Goal: Task Accomplishment & Management: Use online tool/utility

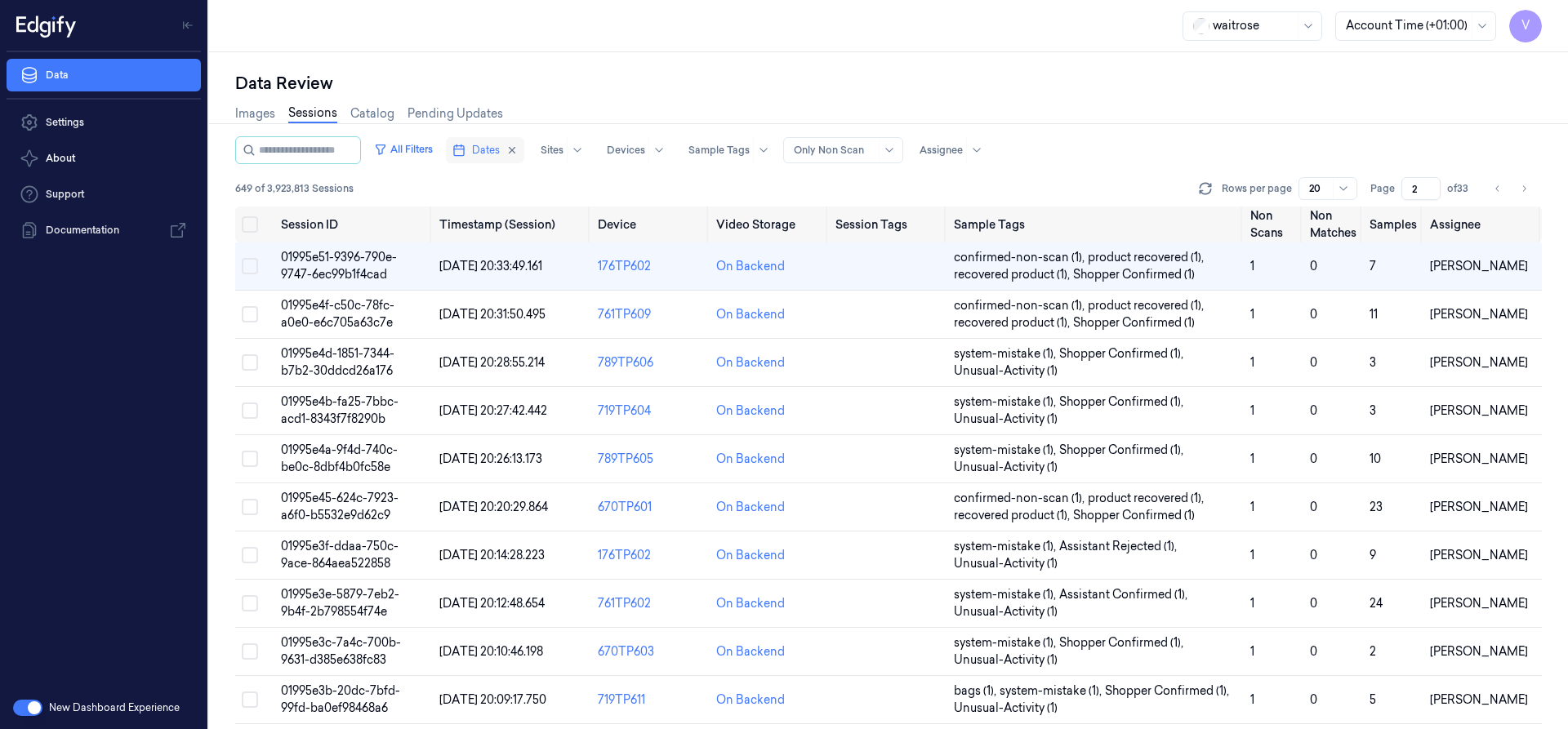
click at [497, 146] on span "Dates" at bounding box center [486, 150] width 28 height 14
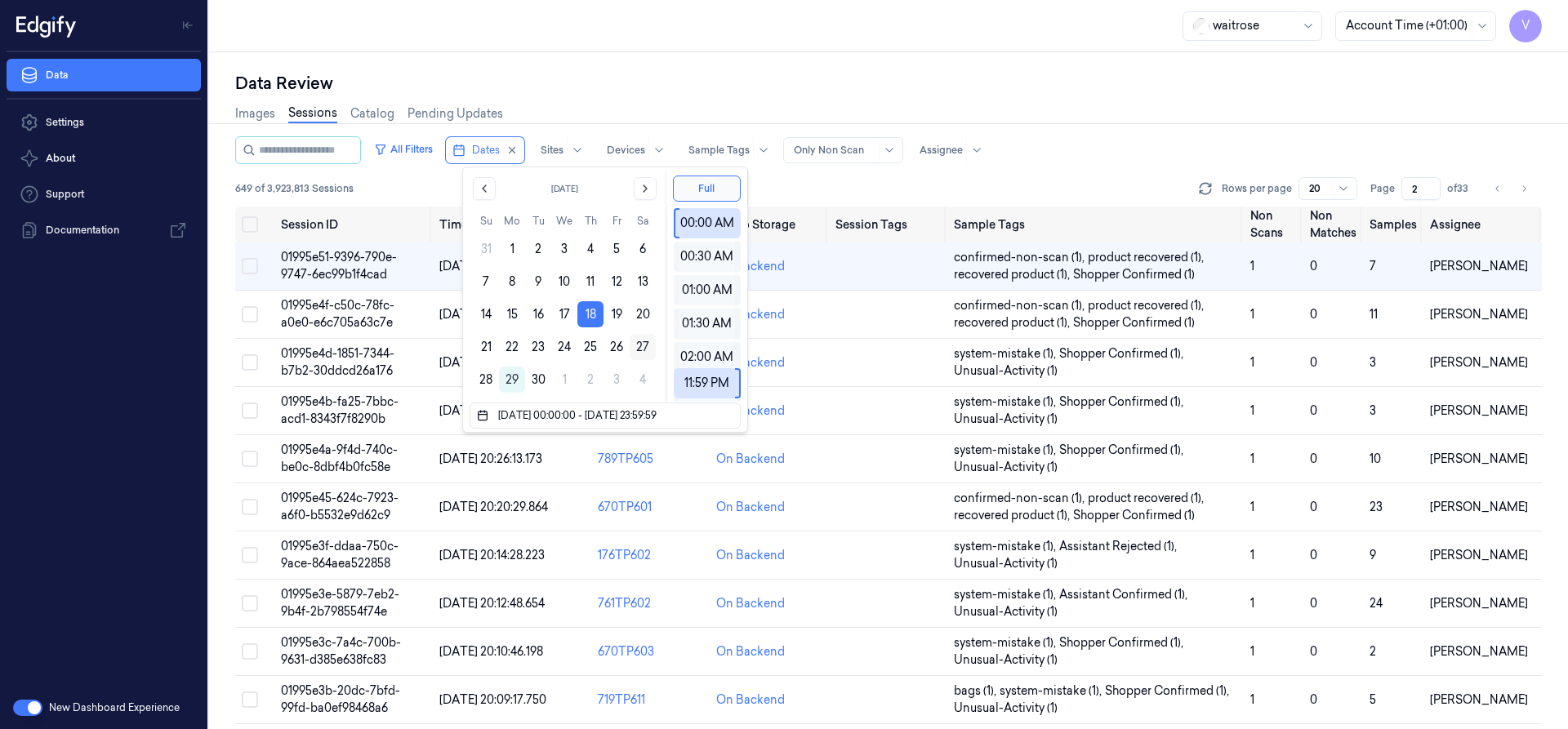
click at [631, 350] on button "27" at bounding box center [643, 347] width 26 height 26
click at [595, 313] on button "18" at bounding box center [590, 314] width 26 height 26
type input "[DATE] 00:00:00 - [DATE] 23:59:59"
click at [579, 308] on button "18" at bounding box center [590, 314] width 26 height 26
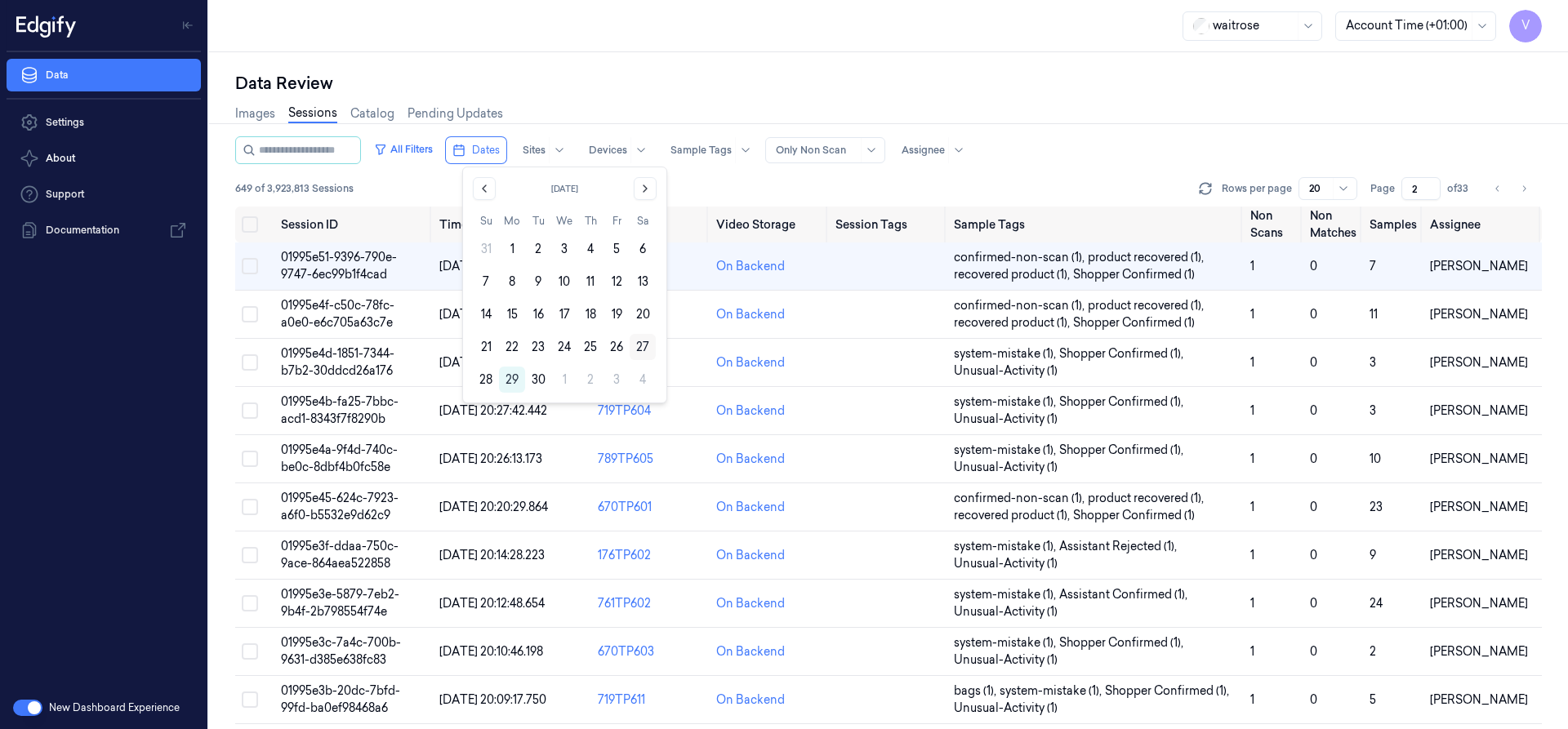
click at [645, 346] on button "27" at bounding box center [643, 347] width 26 height 26
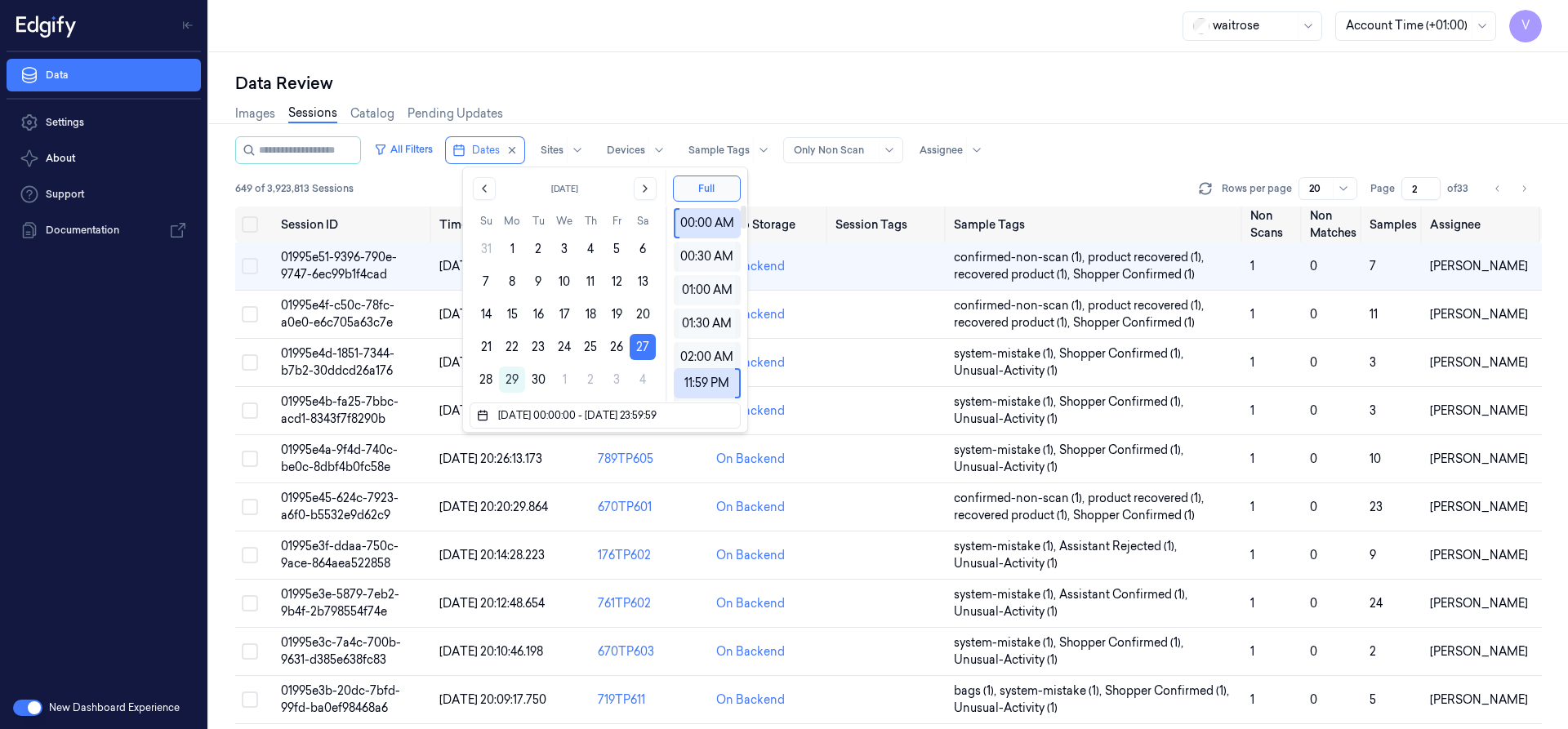
click at [888, 69] on div "Data Review Images Sessions Catalog Pending Updates All Filters Dates Sites Dev…" at bounding box center [888, 390] width 1358 height 676
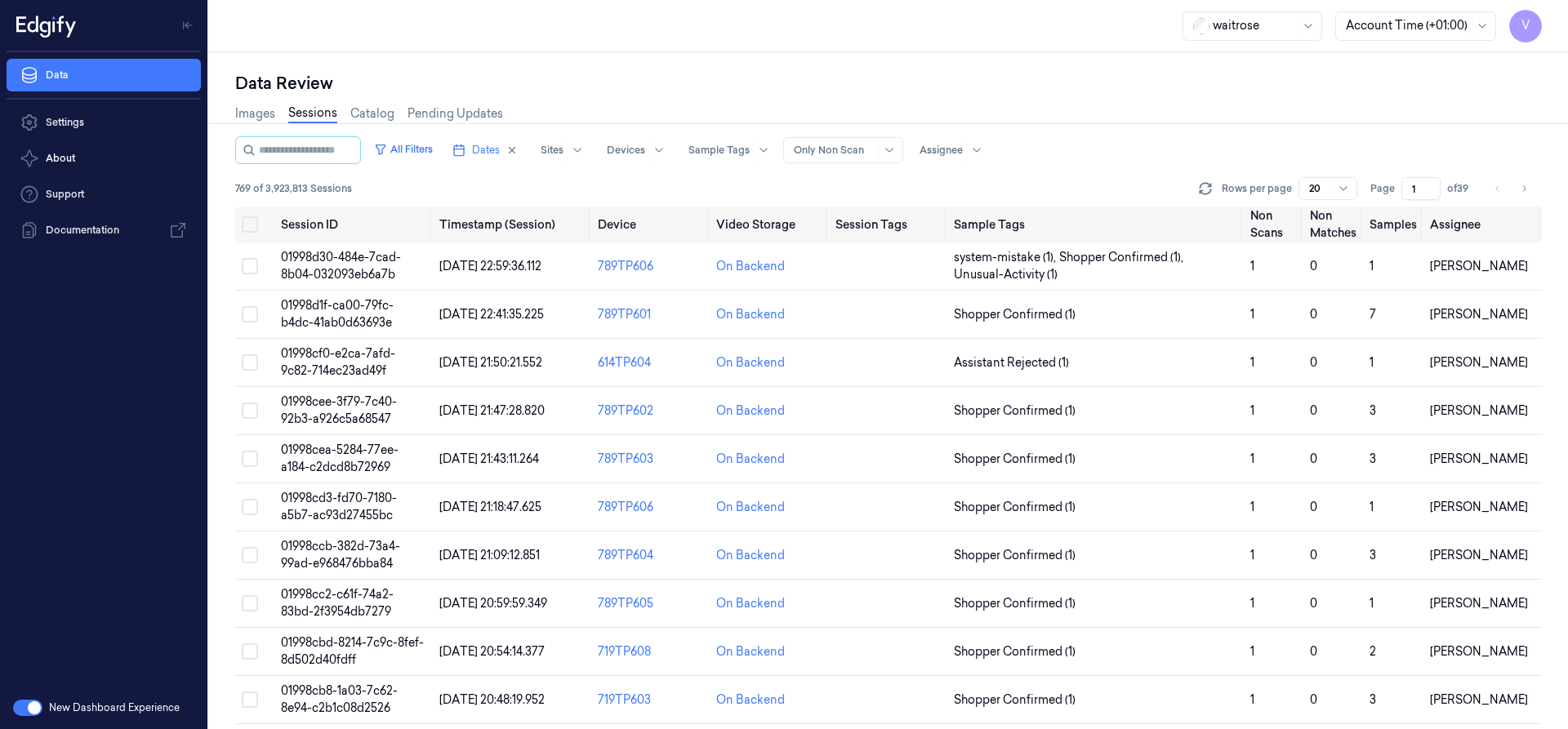
drag, startPoint x: 1421, startPoint y: 184, endPoint x: 1406, endPoint y: 200, distance: 21.9
click at [1406, 200] on div "All Filters Dates Sites Devices Sample Tags Alert Type Only Non Scan Assignee 7…" at bounding box center [888, 171] width 1306 height 70
type input "2"
click at [357, 262] on span "01998c94-6f02-7e8c-beb0-7b712d690501" at bounding box center [339, 265] width 116 height 32
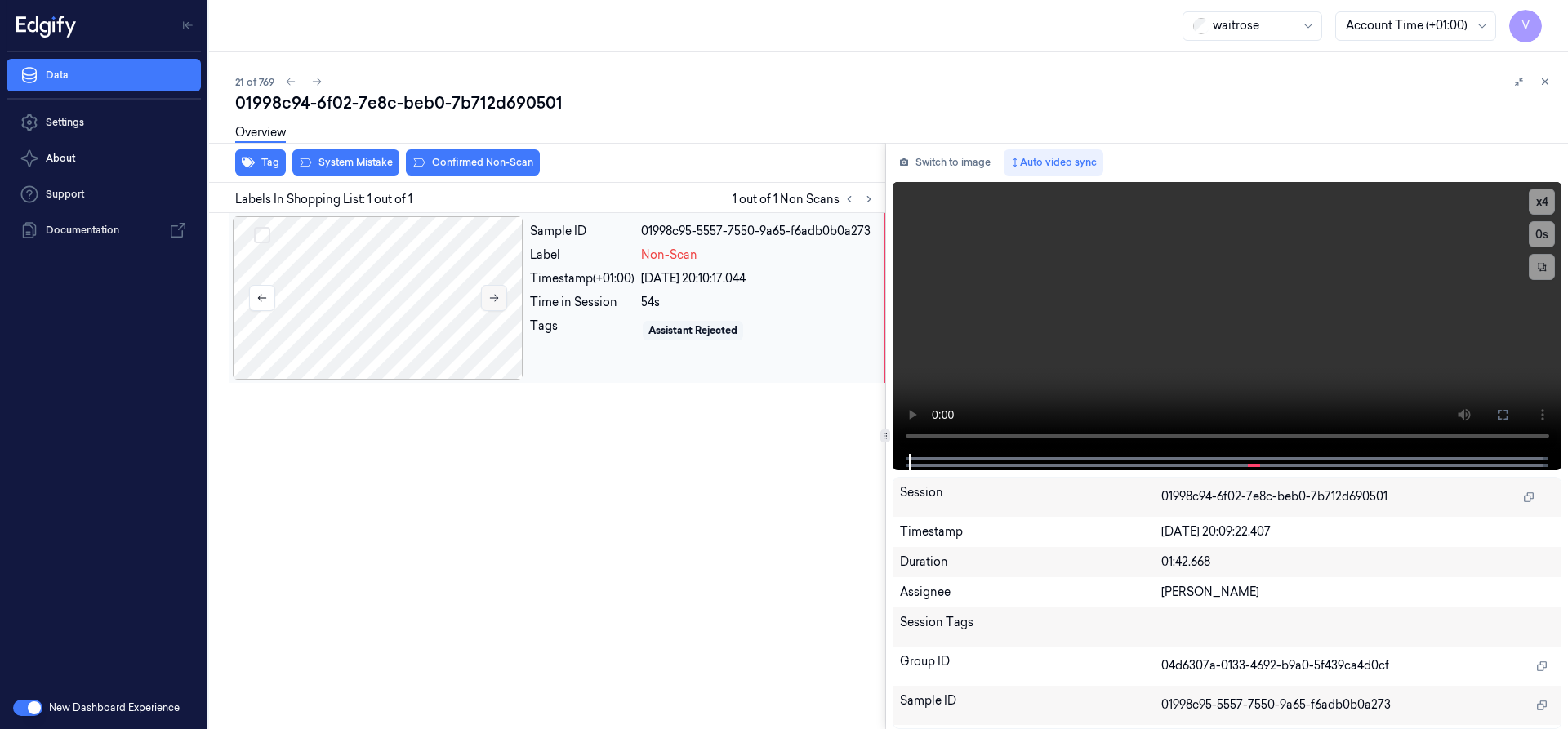
click at [502, 296] on button at bounding box center [493, 297] width 26 height 26
click at [499, 295] on button at bounding box center [493, 297] width 26 height 26
click at [1543, 203] on button "x 4" at bounding box center [1542, 201] width 26 height 26
click at [1543, 202] on button "x 1" at bounding box center [1542, 201] width 26 height 26
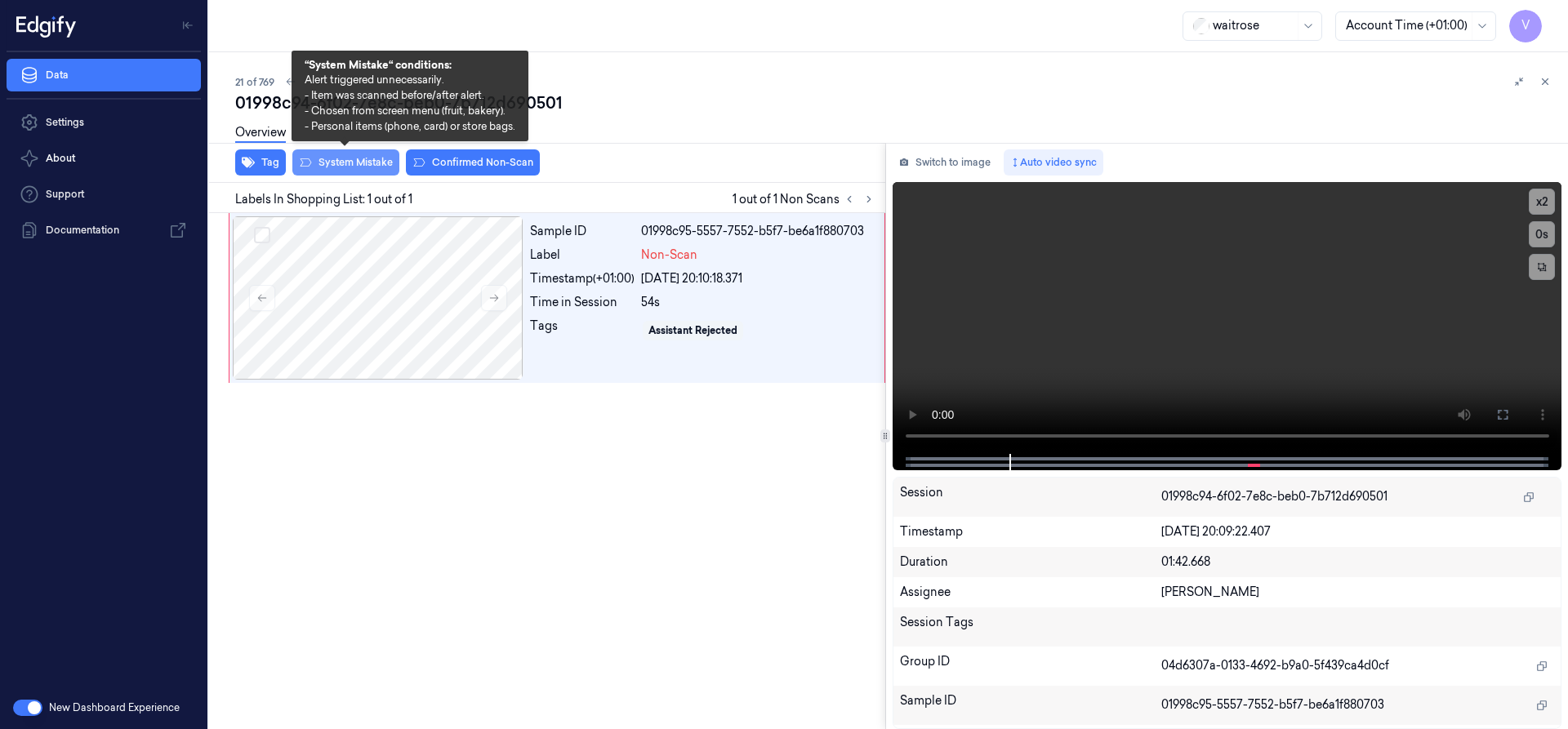
click at [337, 163] on button "System Mistake" at bounding box center [346, 162] width 107 height 26
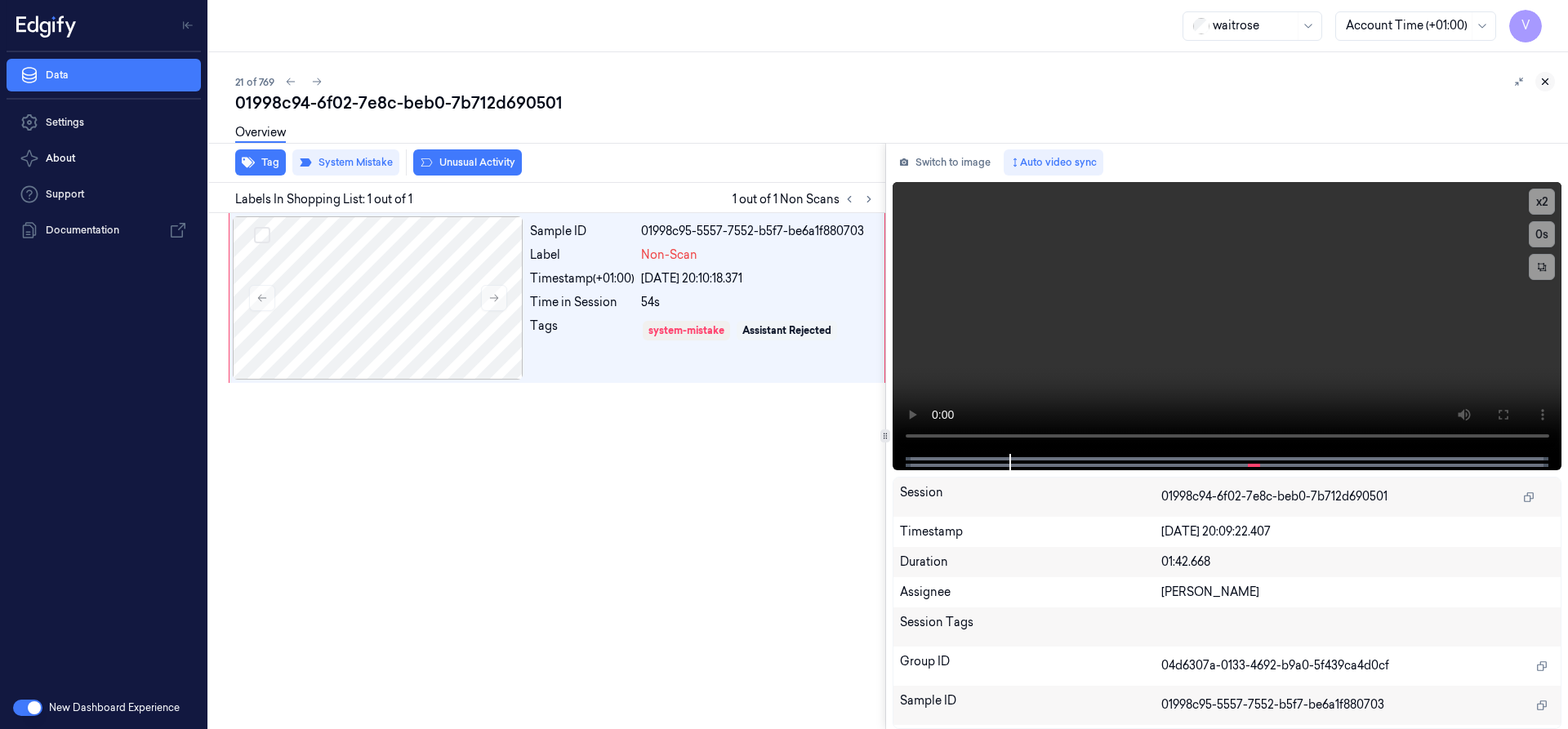
click at [1544, 75] on button at bounding box center [1544, 81] width 20 height 20
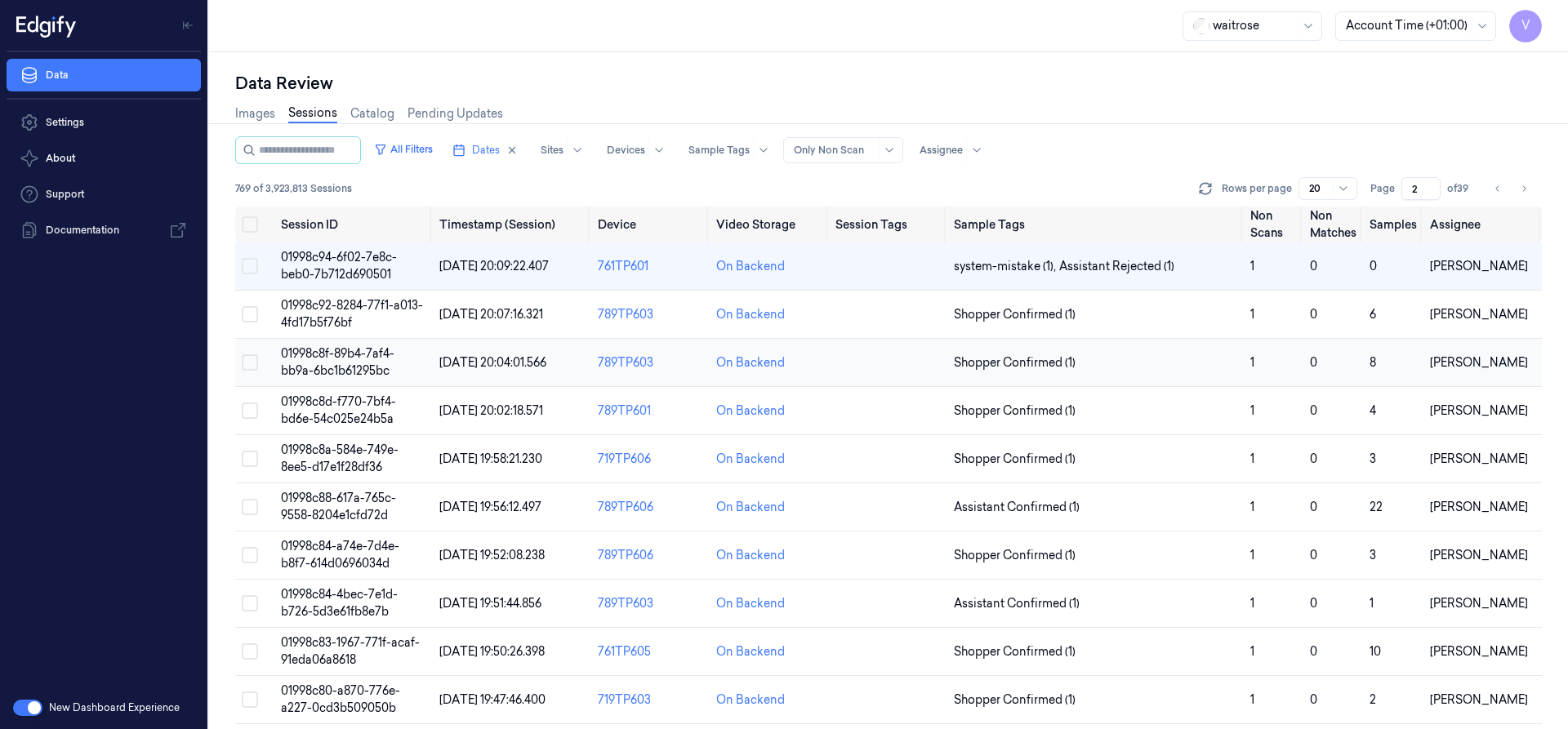
click at [338, 364] on span "01998c8f-89b4-7af4-bb9a-6bc1b61295bc" at bounding box center [337, 361] width 113 height 32
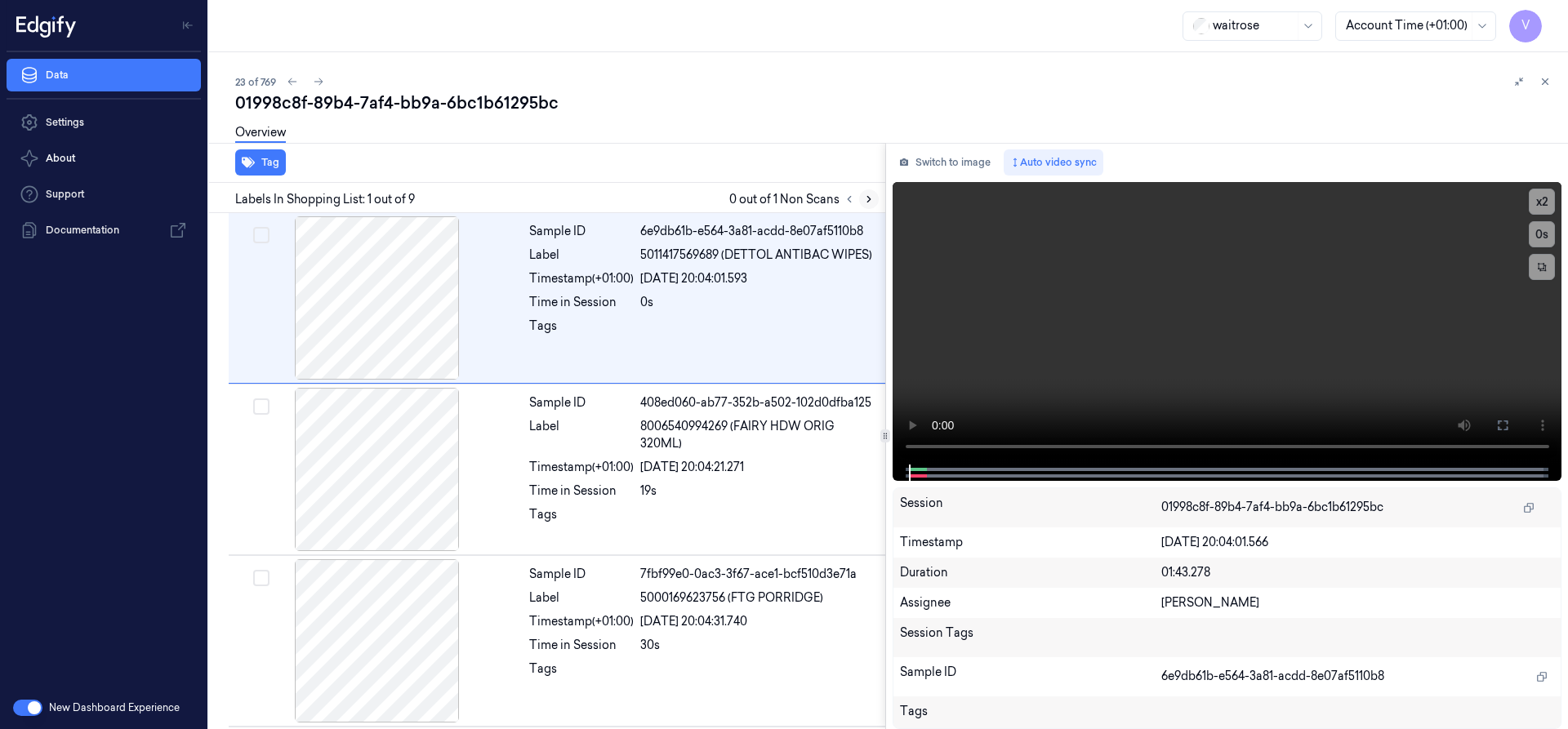
click at [868, 202] on icon at bounding box center [869, 199] width 3 height 6
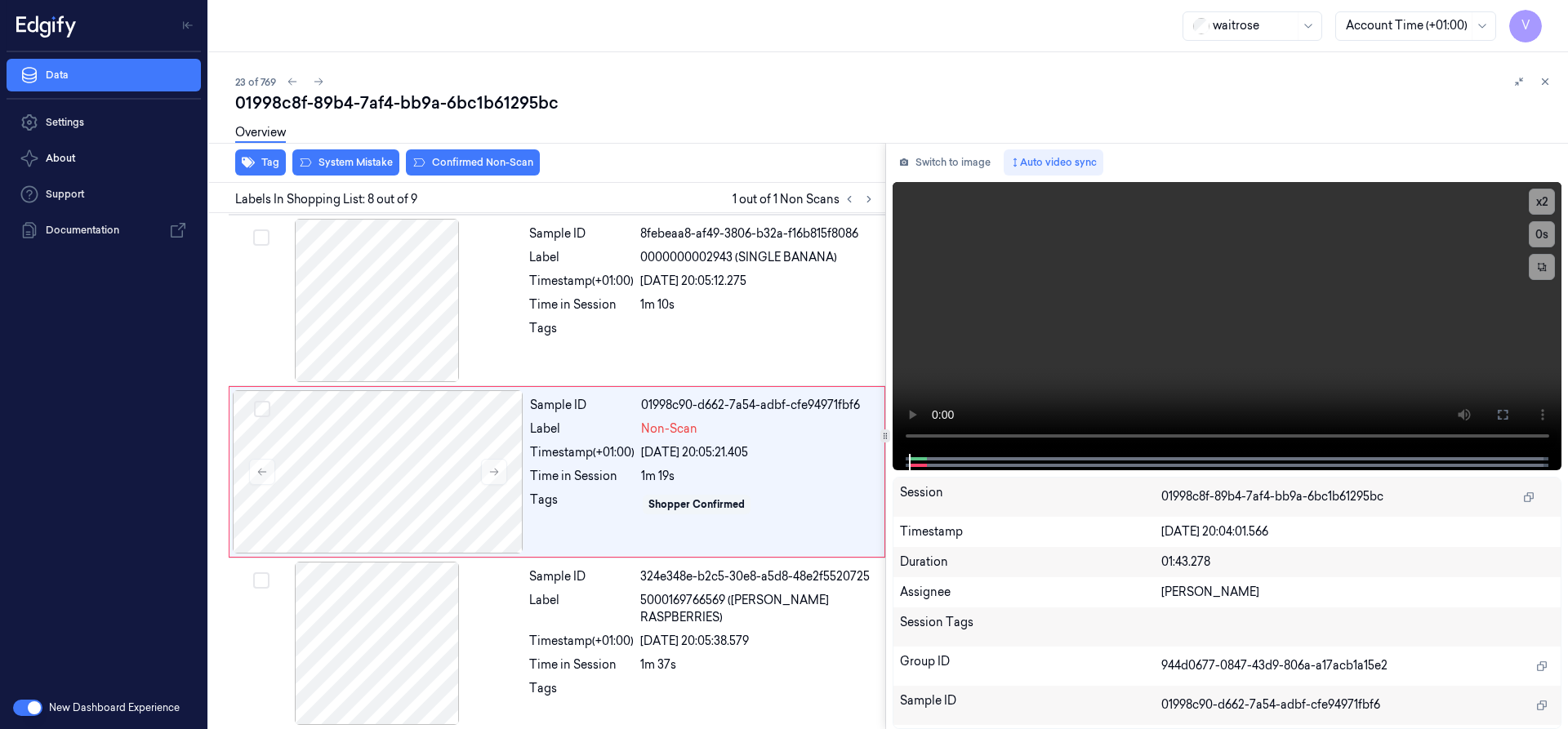
scroll to position [1026, 0]
click at [489, 468] on icon at bounding box center [493, 470] width 11 height 11
click at [493, 468] on icon at bounding box center [493, 470] width 11 height 11
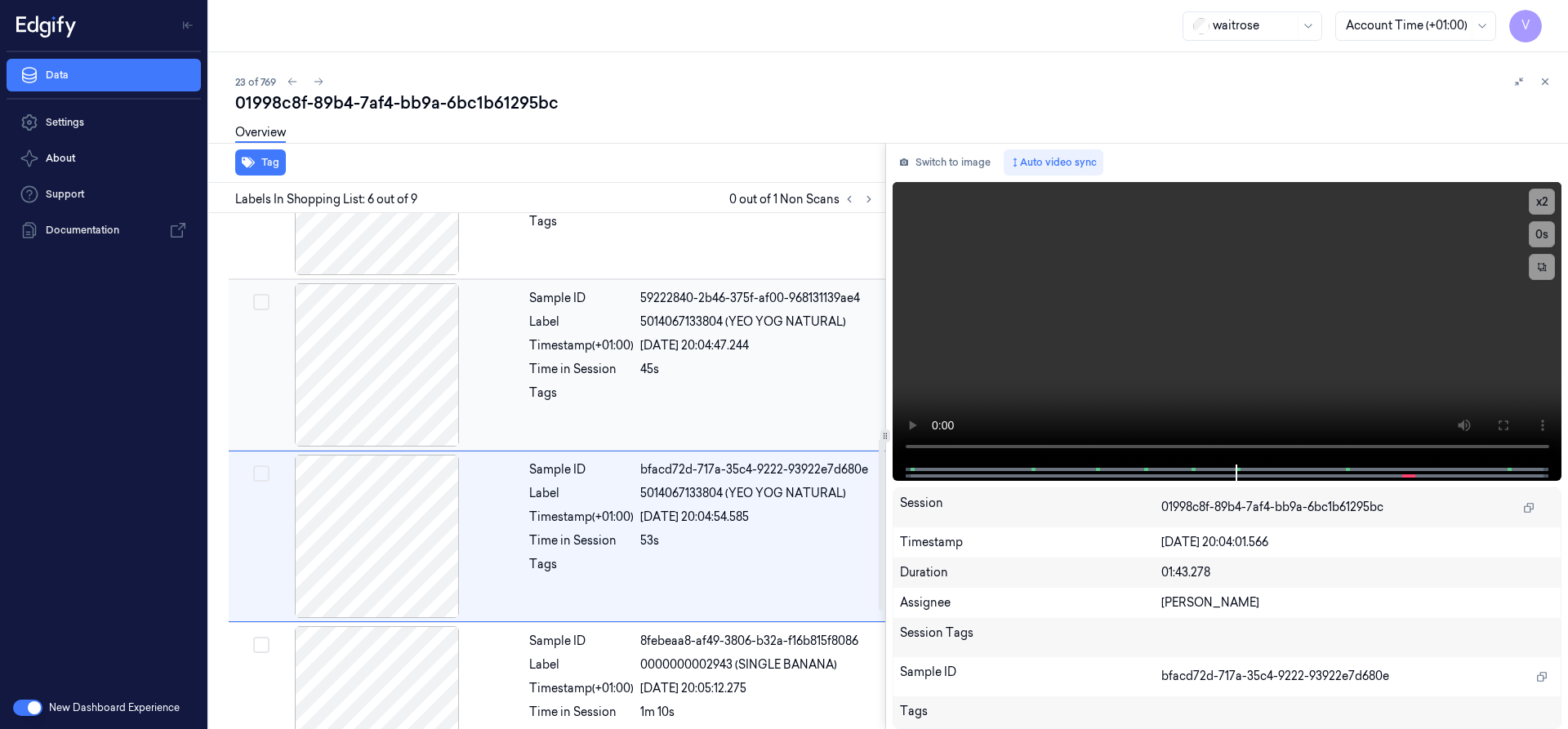
scroll to position [684, 0]
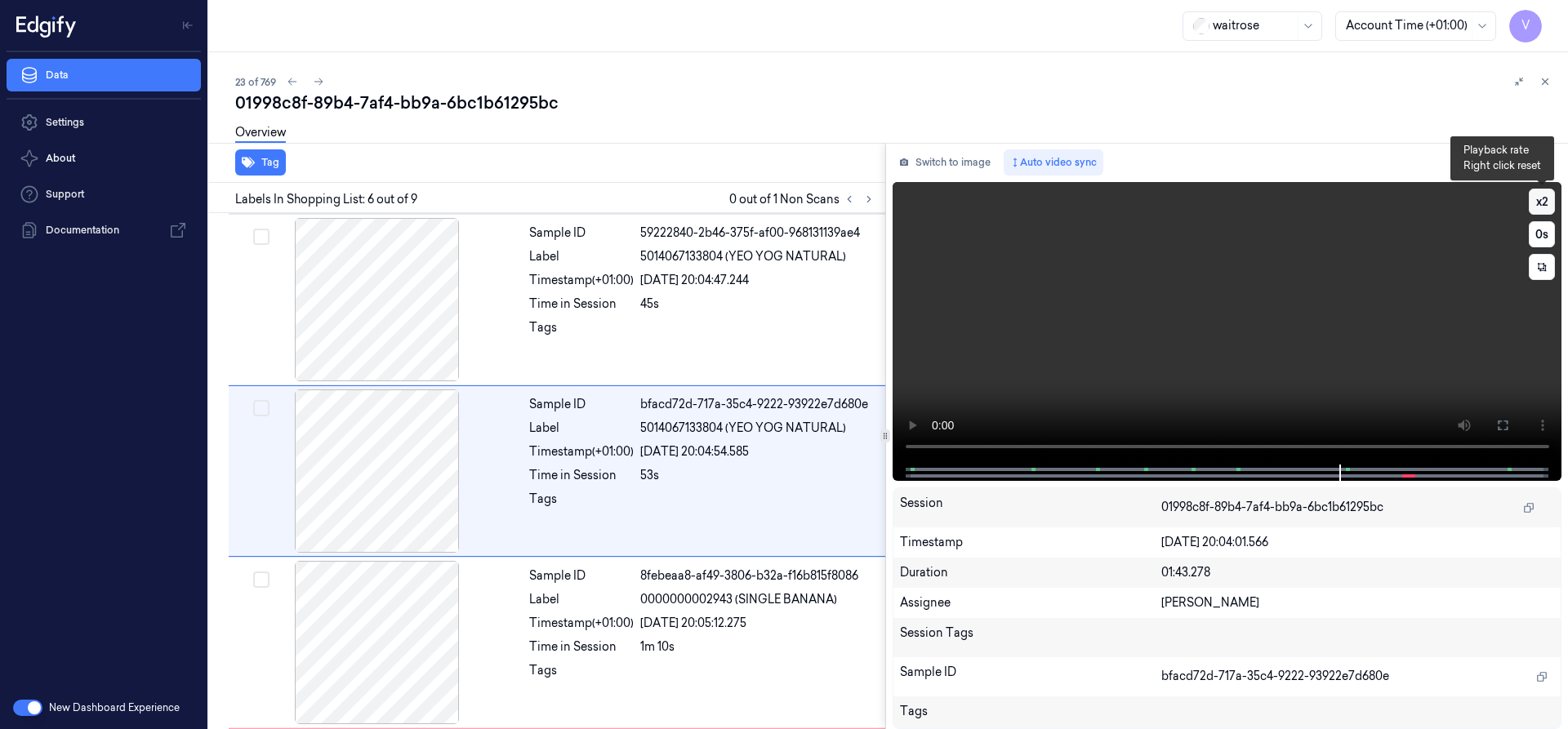
click at [1536, 202] on button "x 2" at bounding box center [1542, 201] width 26 height 26
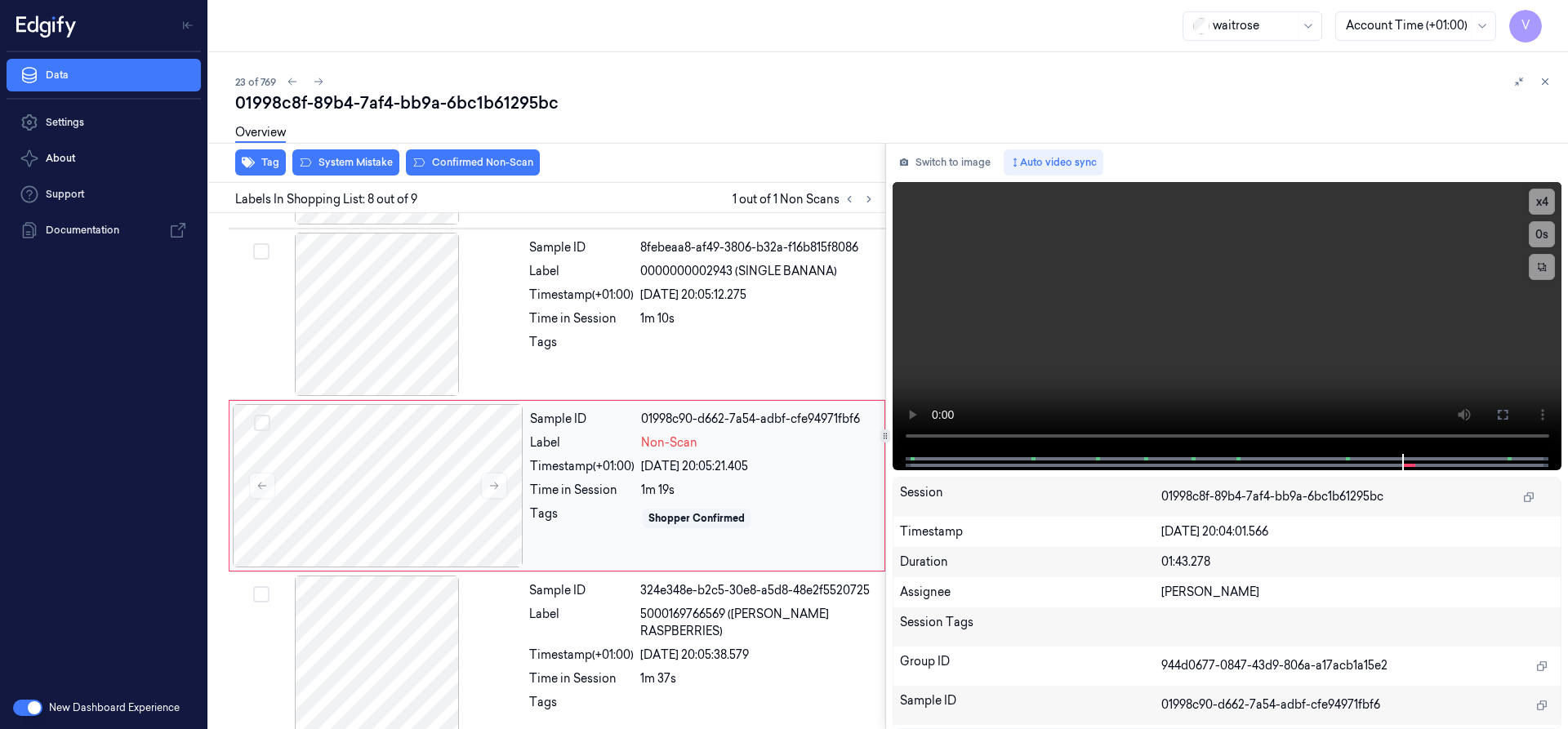
scroll to position [1026, 0]
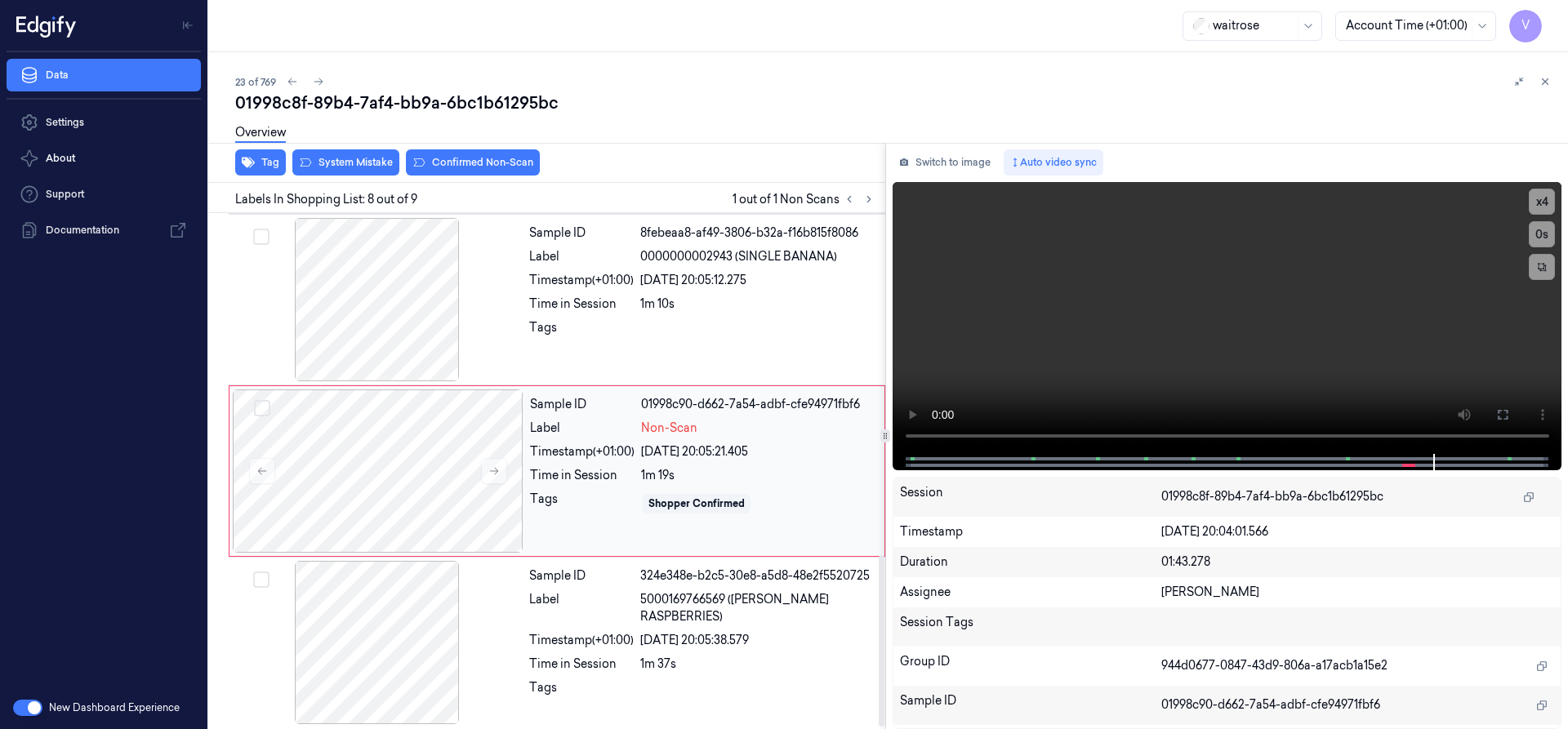
click at [586, 444] on div "Timestamp (+01:00)" at bounding box center [582, 451] width 105 height 17
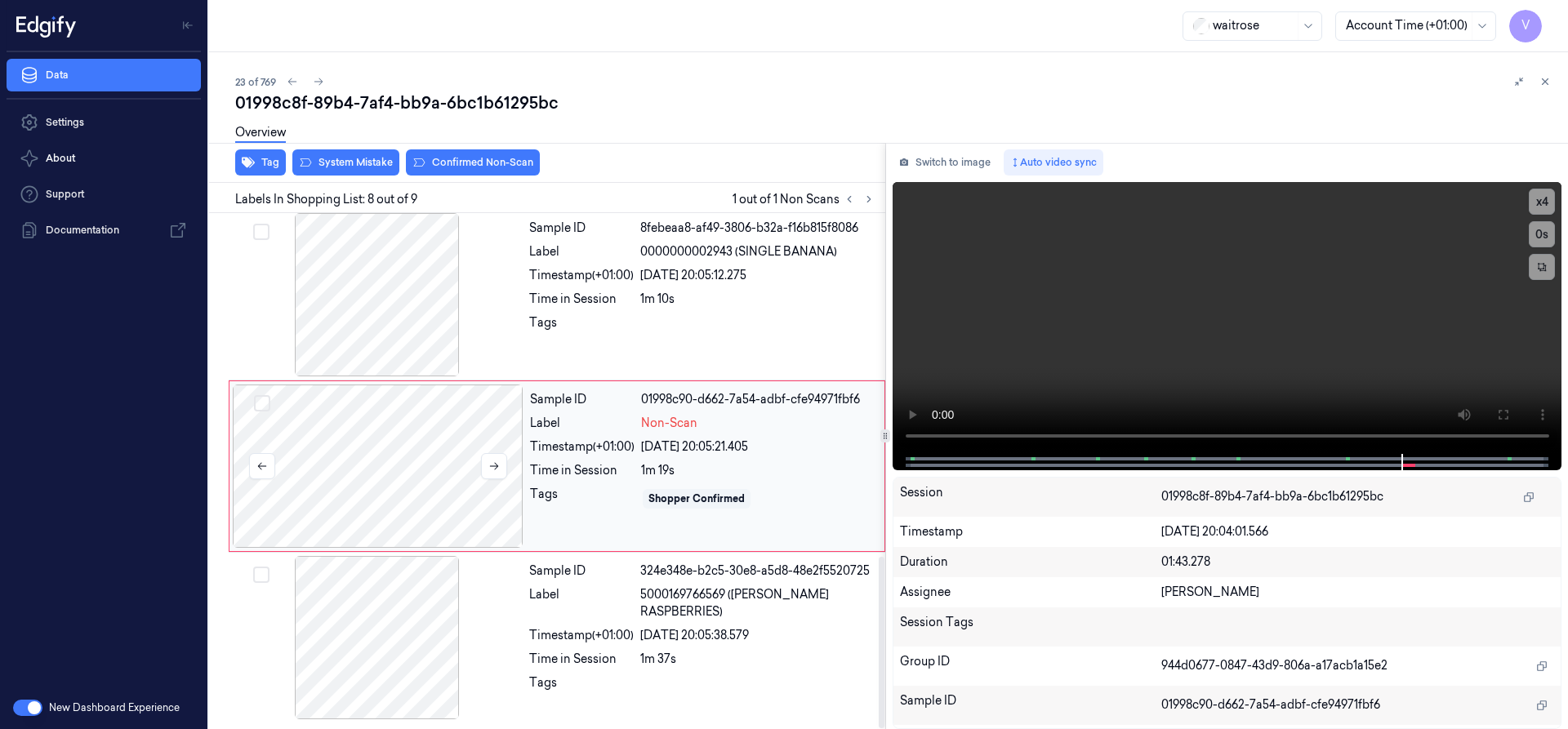
click at [453, 440] on div at bounding box center [378, 466] width 291 height 164
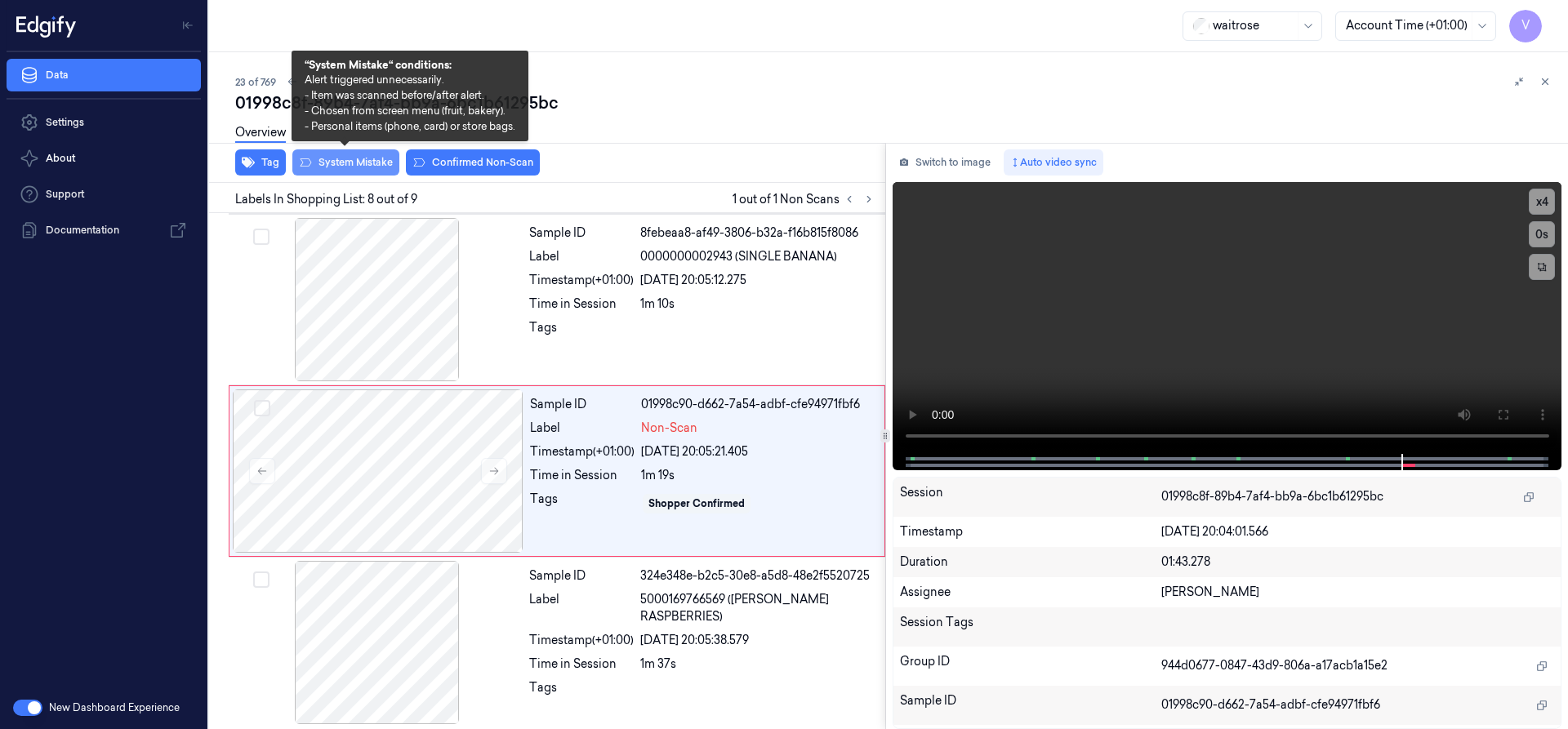
click at [352, 160] on button "System Mistake" at bounding box center [346, 162] width 107 height 26
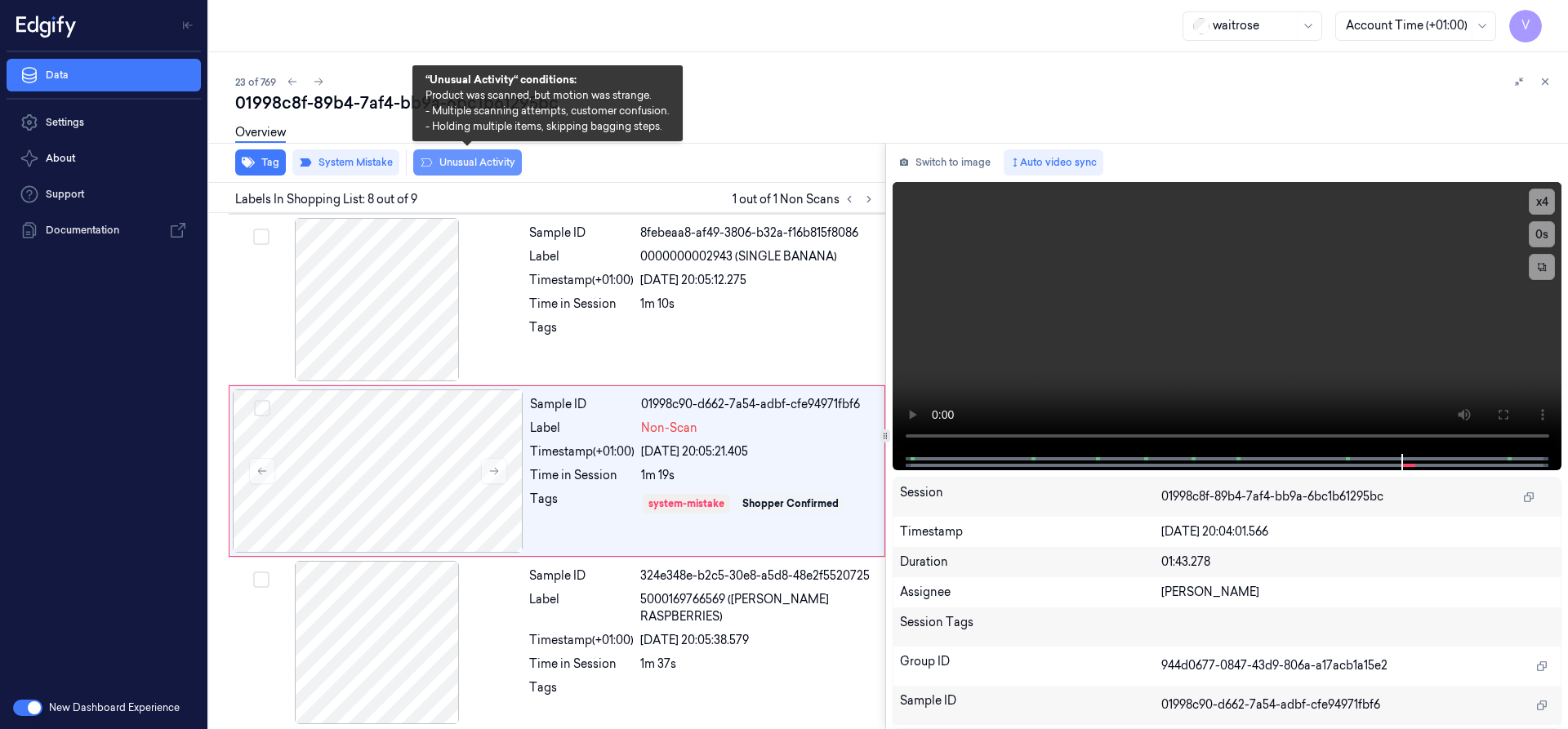
click at [481, 161] on button "Unusual Activity" at bounding box center [467, 162] width 108 height 26
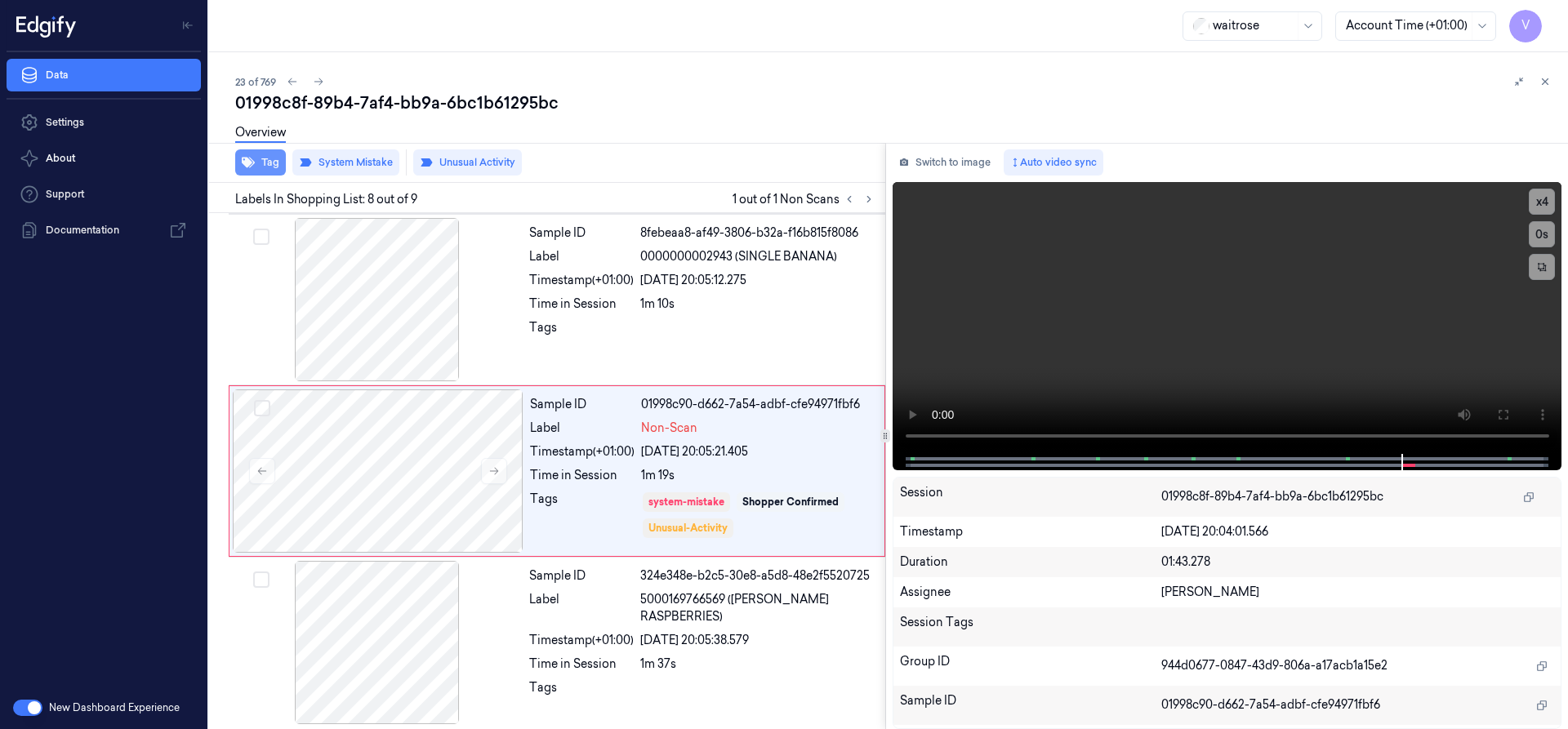
click at [271, 161] on button "Tag" at bounding box center [260, 162] width 50 height 26
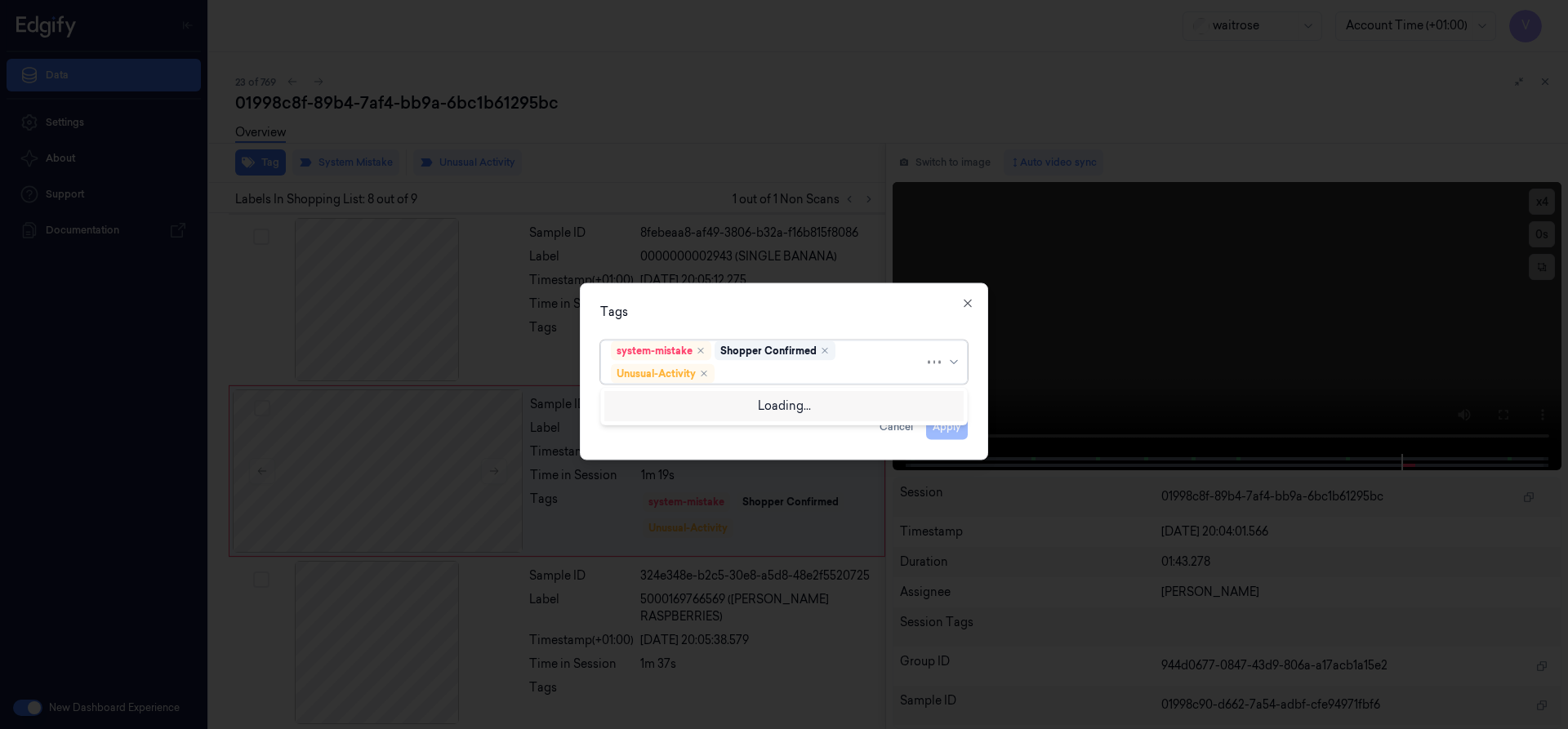
click at [850, 373] on div at bounding box center [821, 373] width 206 height 17
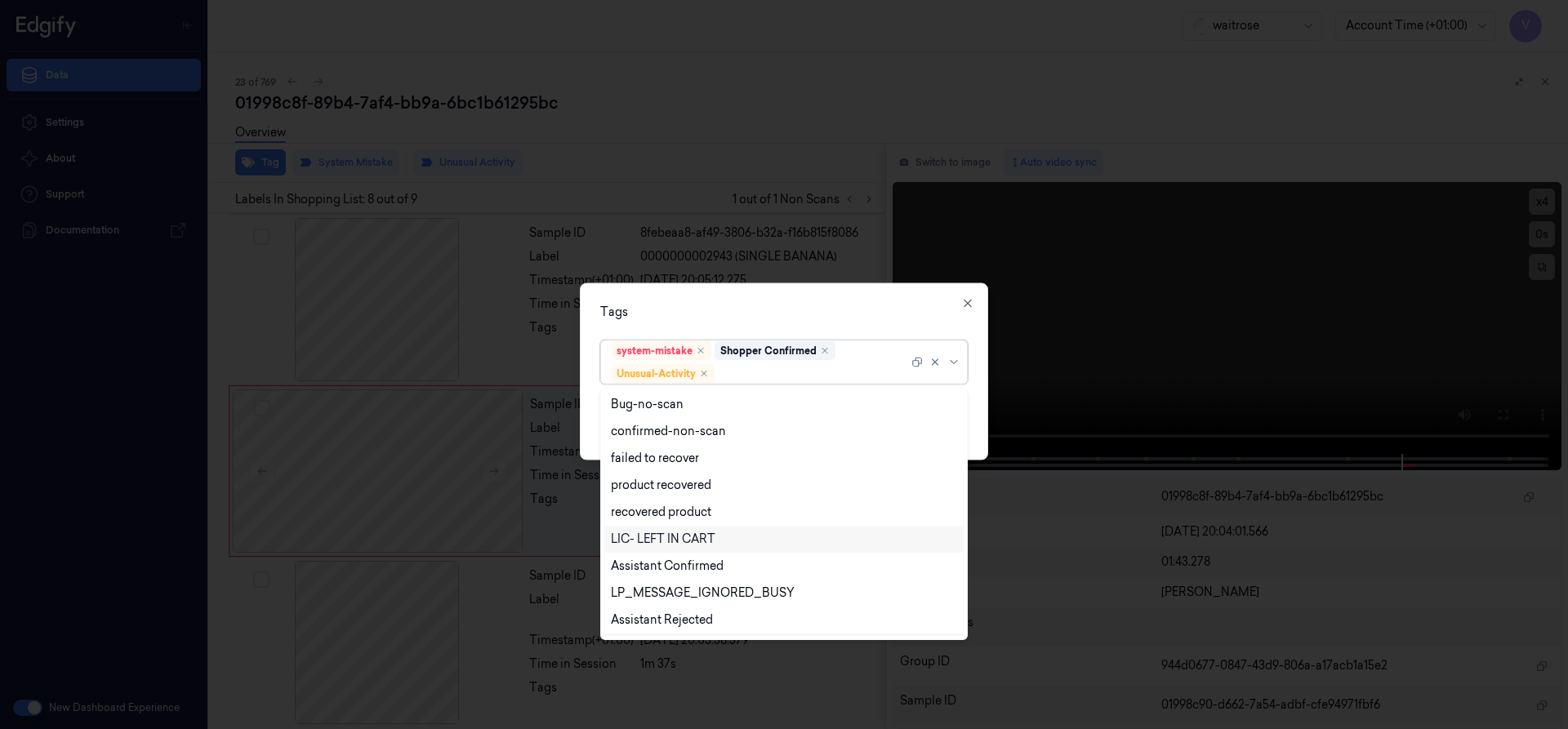
scroll to position [213, 0]
click at [674, 595] on div "Picklist item alert" at bounding box center [658, 595] width 94 height 17
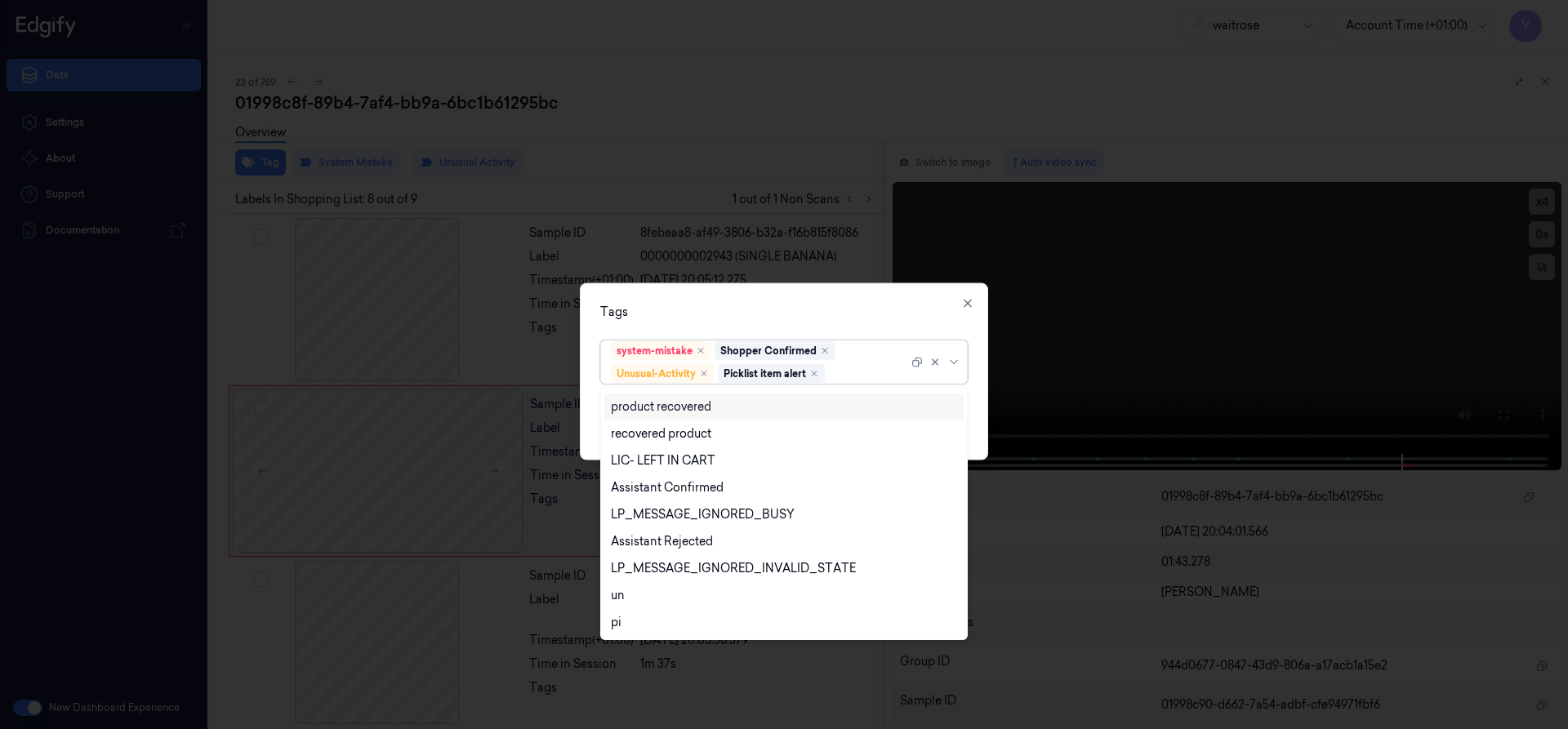
click at [732, 319] on div "Tags" at bounding box center [783, 311] width 367 height 17
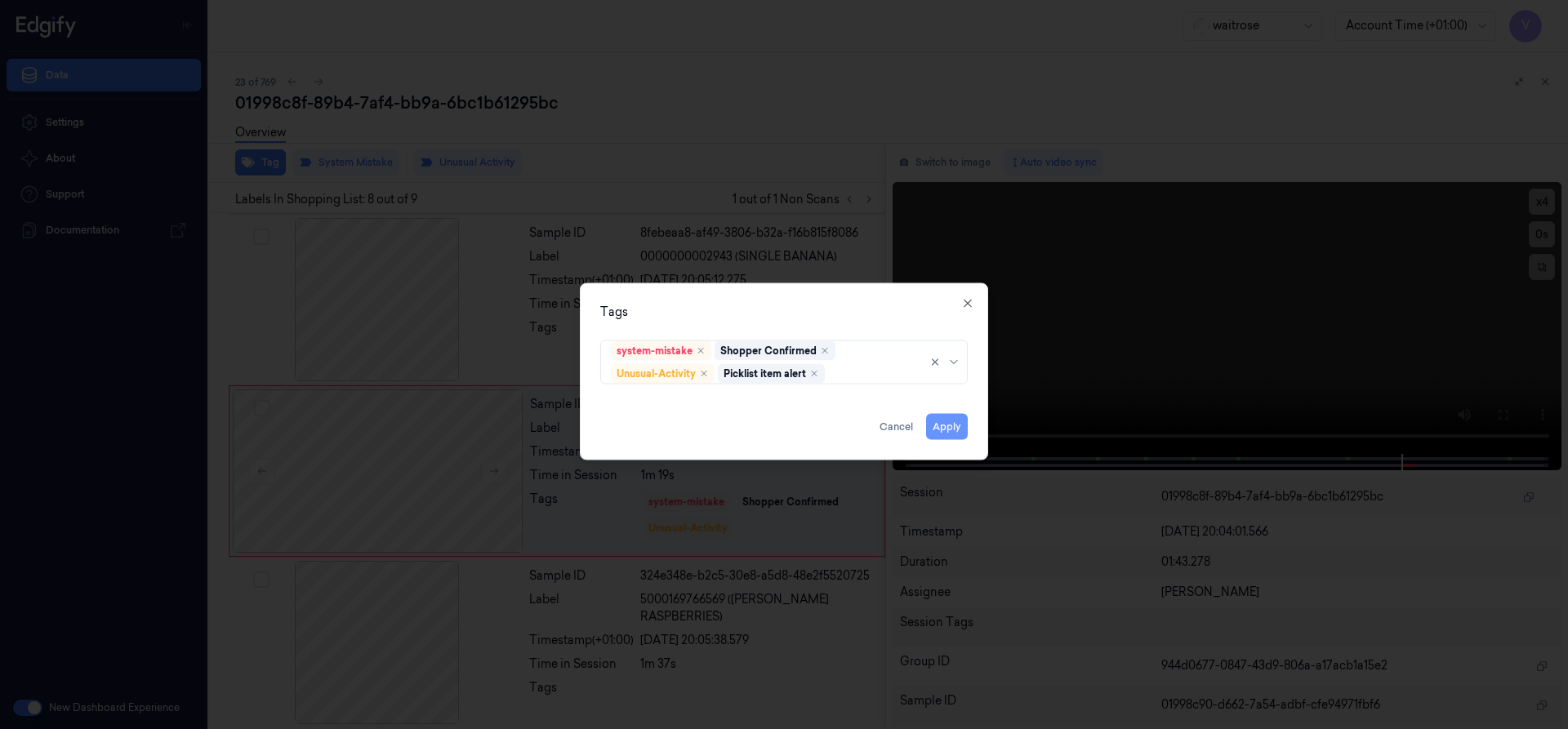
click at [943, 422] on button "Apply" at bounding box center [947, 426] width 42 height 26
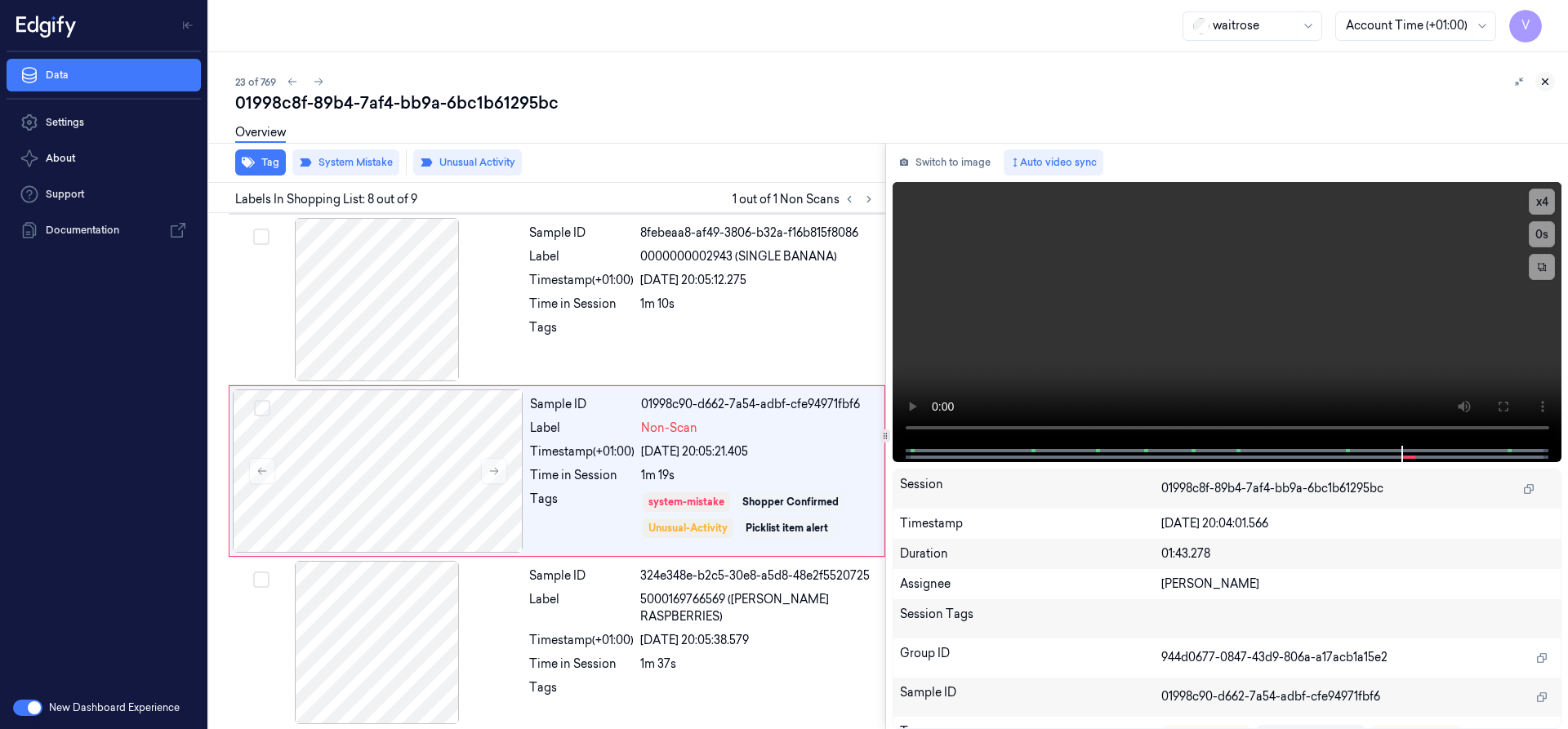
click at [1543, 75] on button at bounding box center [1544, 81] width 20 height 20
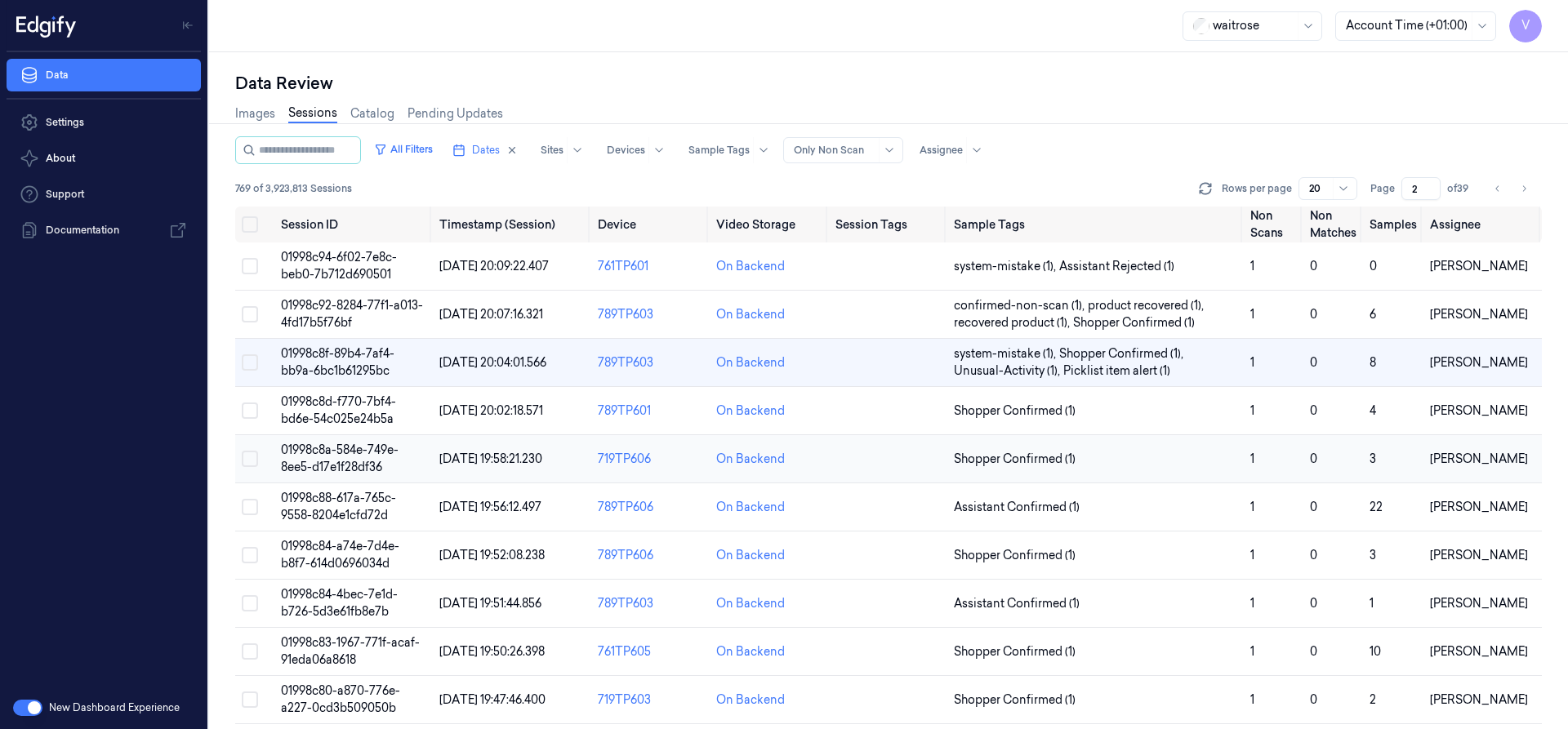
click at [336, 464] on span "01998c8a-584e-749e-8ee5-d17e1f28df36" at bounding box center [340, 457] width 118 height 32
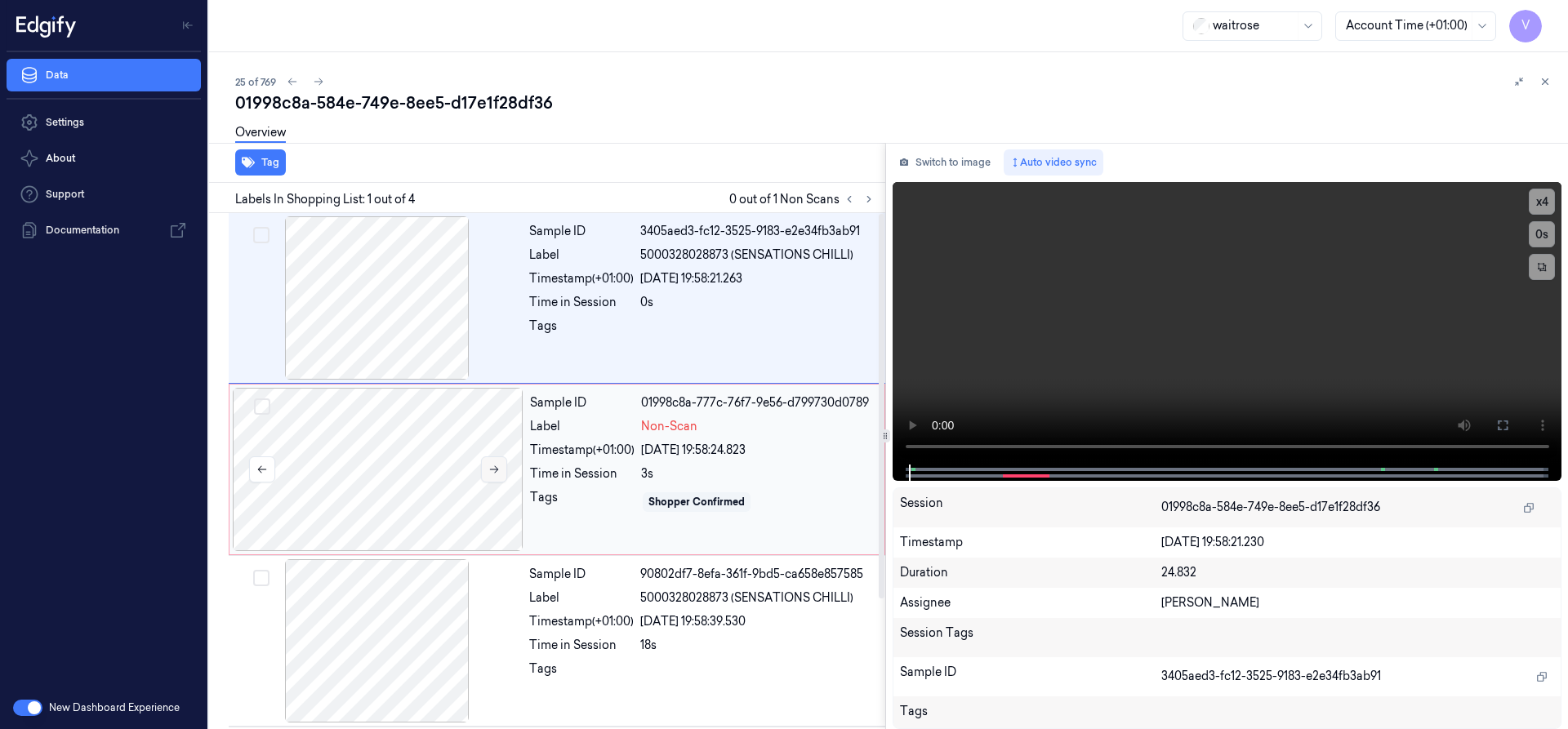
click at [493, 465] on icon at bounding box center [493, 468] width 11 height 11
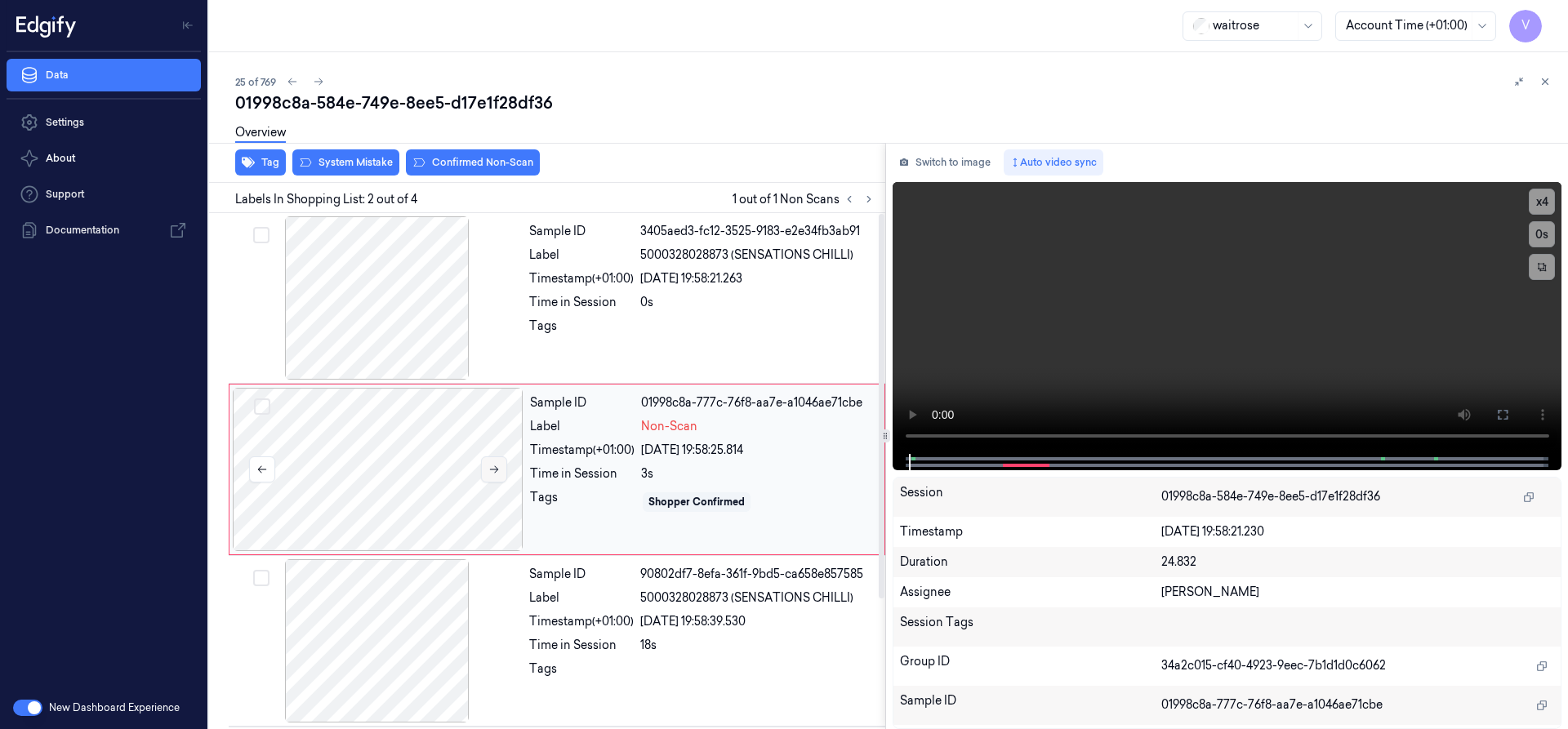
click at [493, 465] on icon at bounding box center [493, 468] width 11 height 11
click at [473, 433] on div at bounding box center [378, 469] width 291 height 164
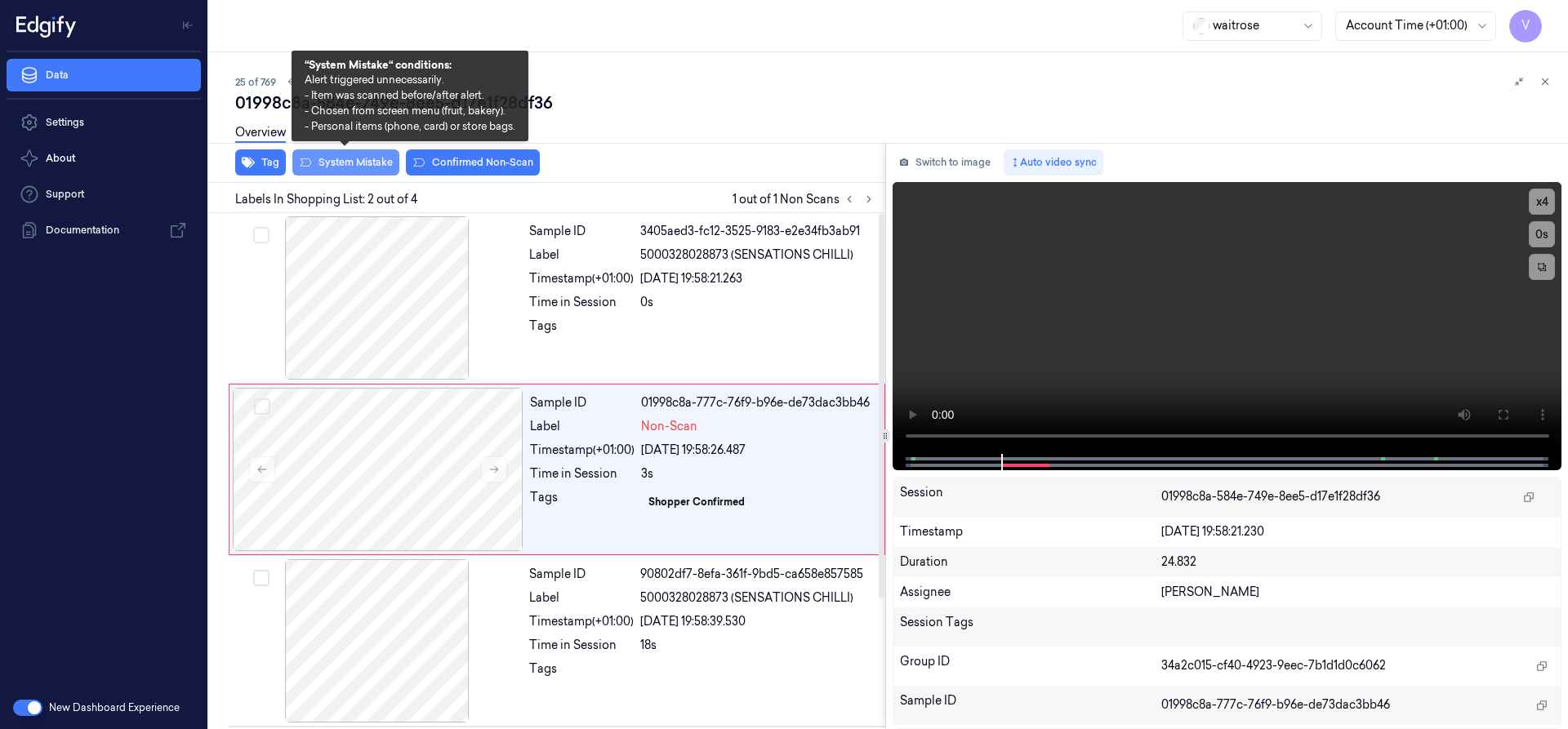
click at [373, 165] on button "System Mistake" at bounding box center [346, 162] width 107 height 26
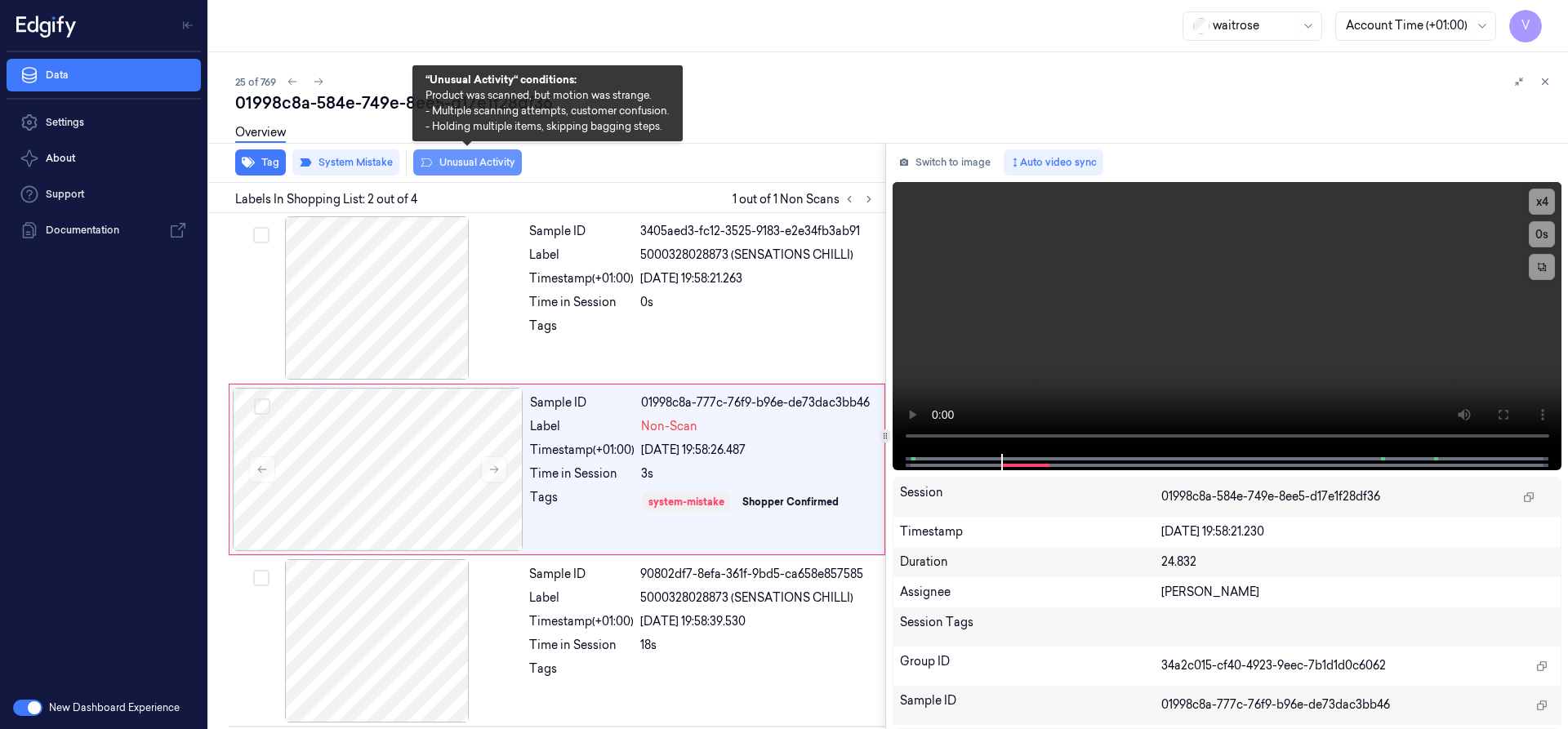
click at [475, 164] on button "Unusual Activity" at bounding box center [467, 162] width 108 height 26
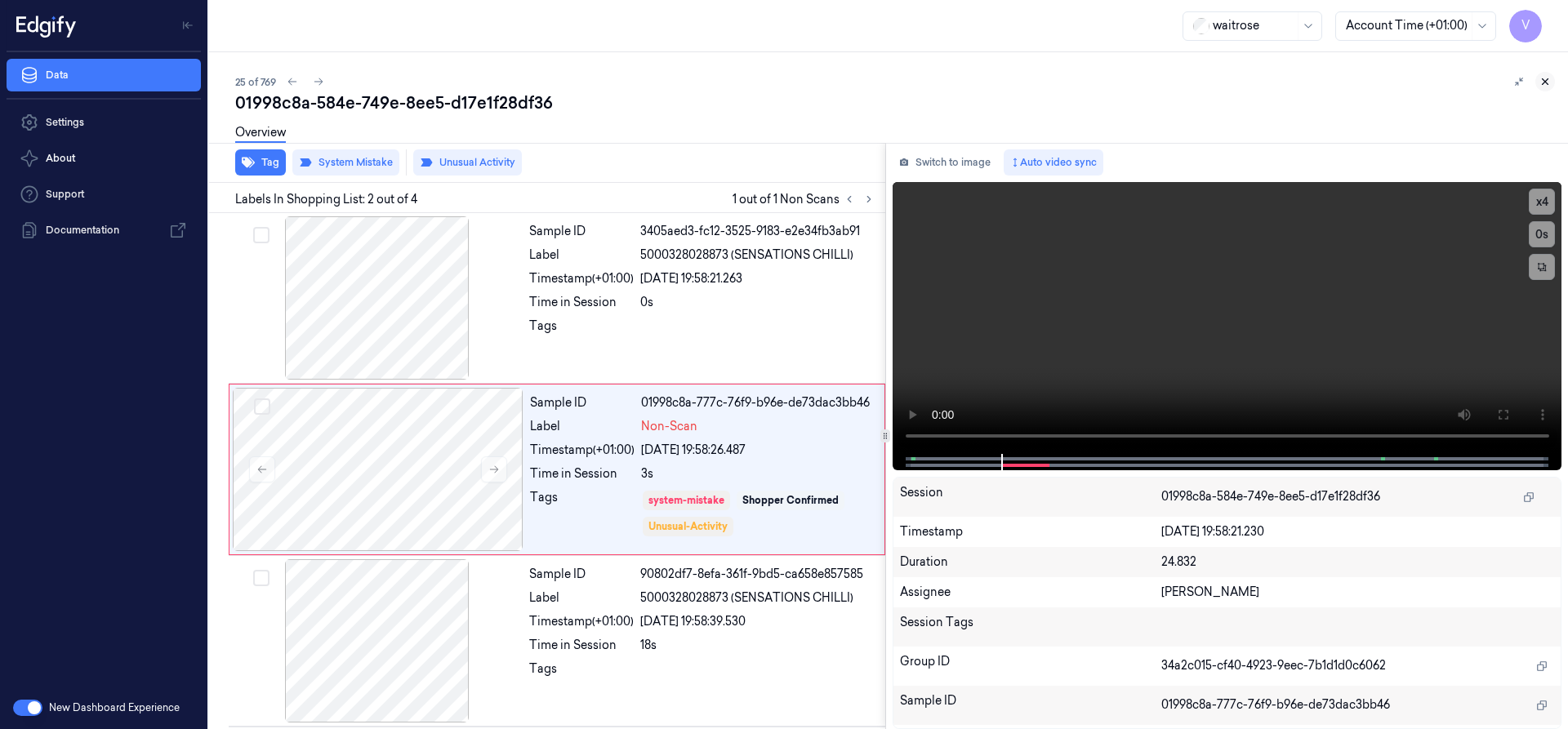
click at [1550, 78] on icon at bounding box center [1544, 81] width 11 height 11
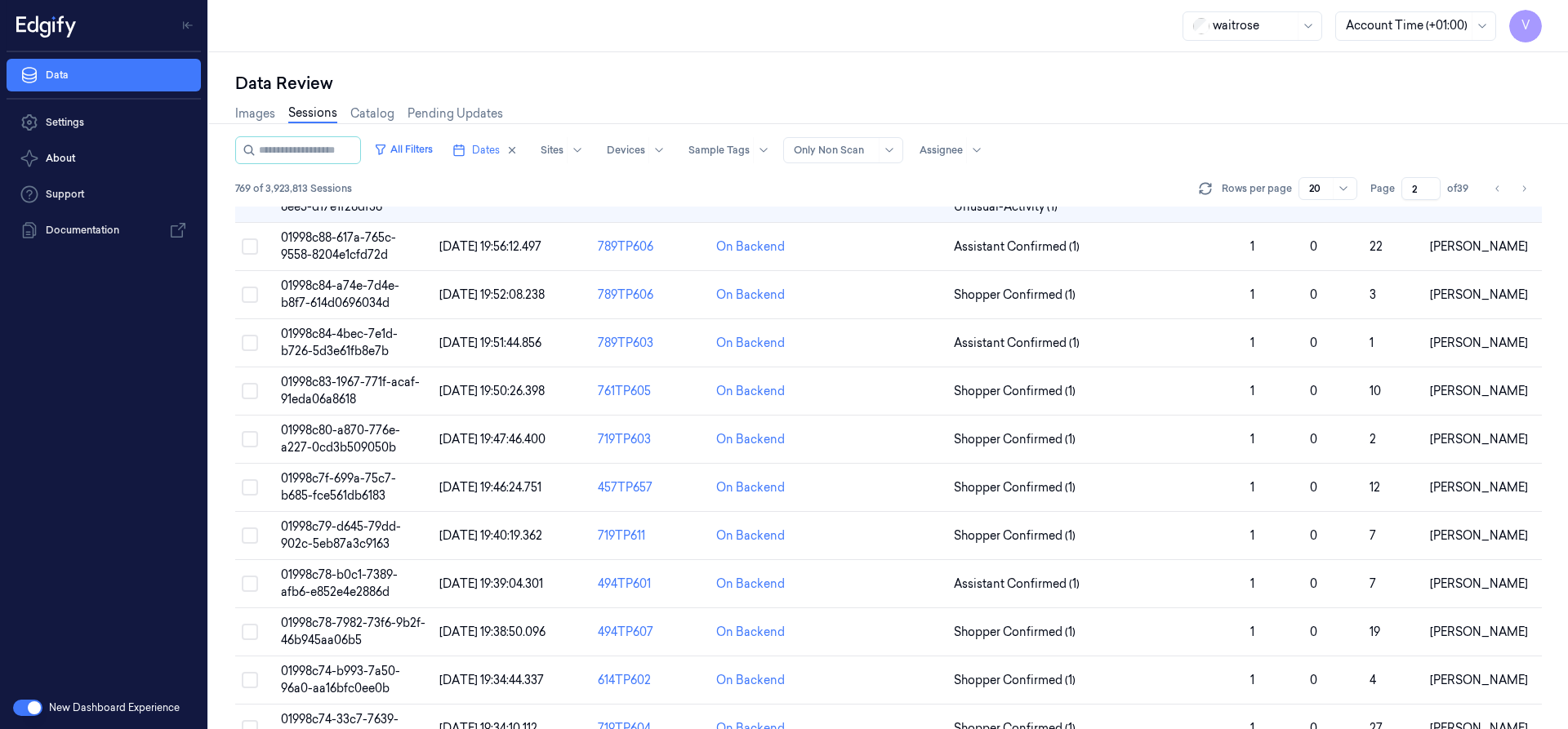
scroll to position [9, 0]
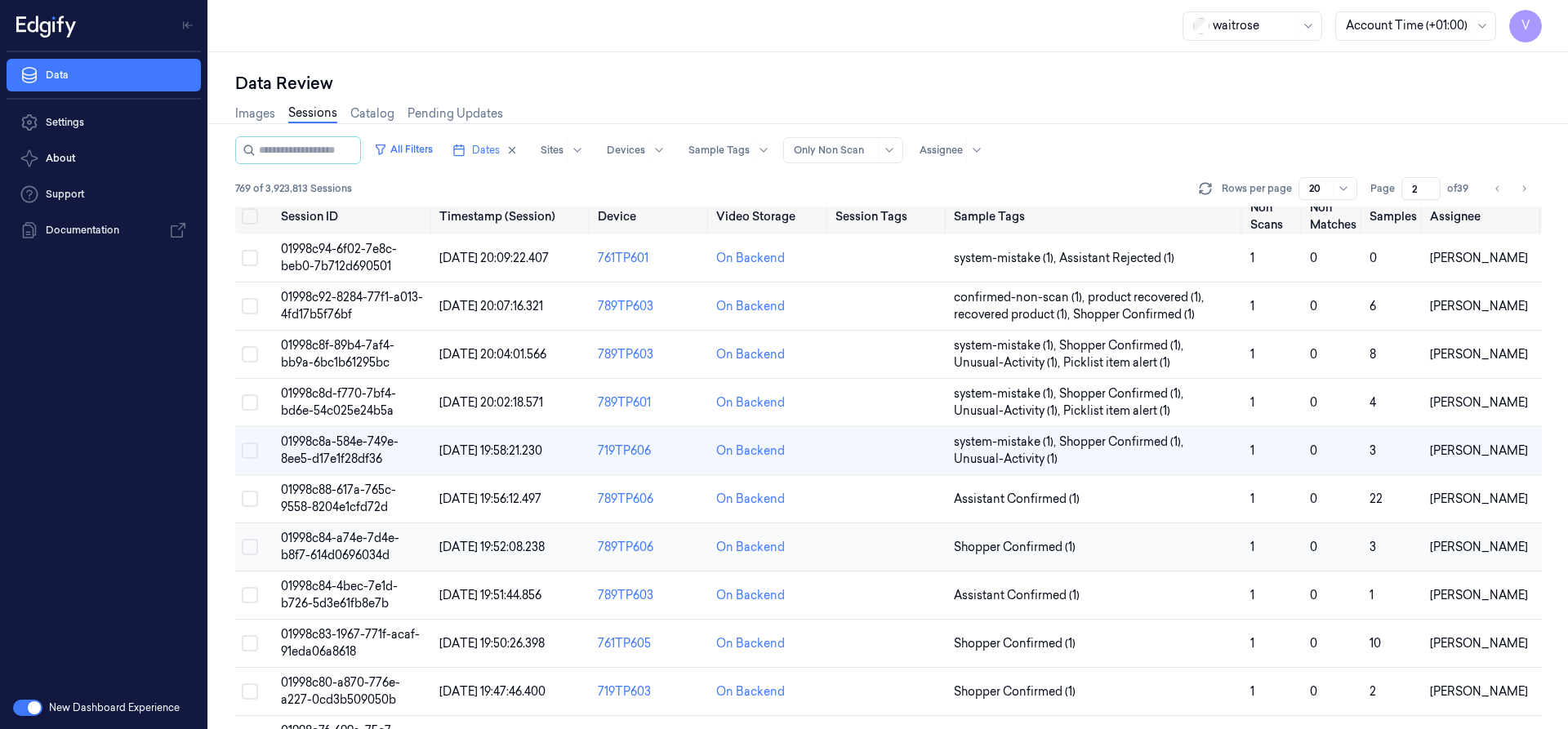
click at [319, 537] on span "01998c84-a74e-7d4e-b8f7-614d0696034d" at bounding box center [340, 546] width 118 height 32
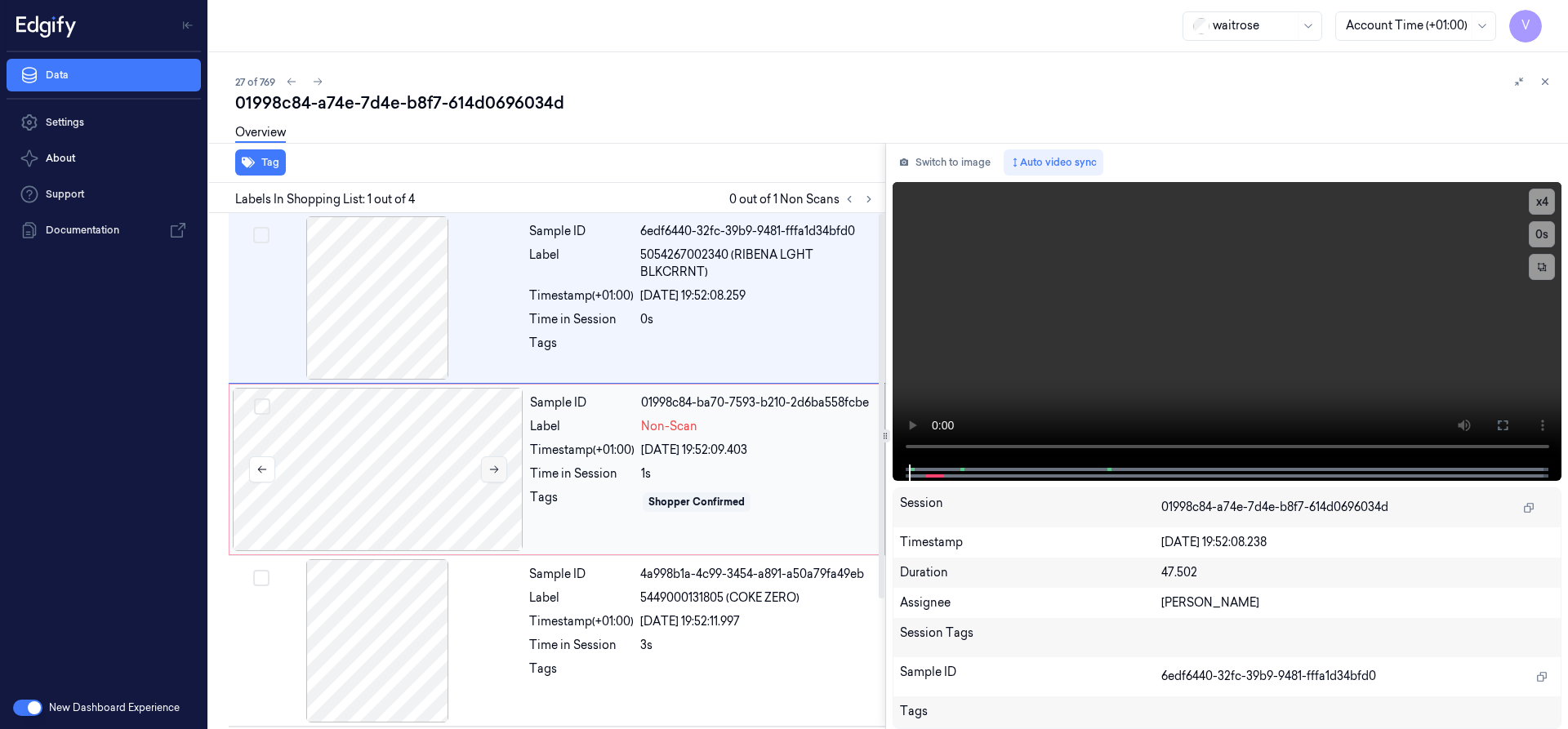
click at [492, 469] on icon at bounding box center [494, 469] width 9 height 8
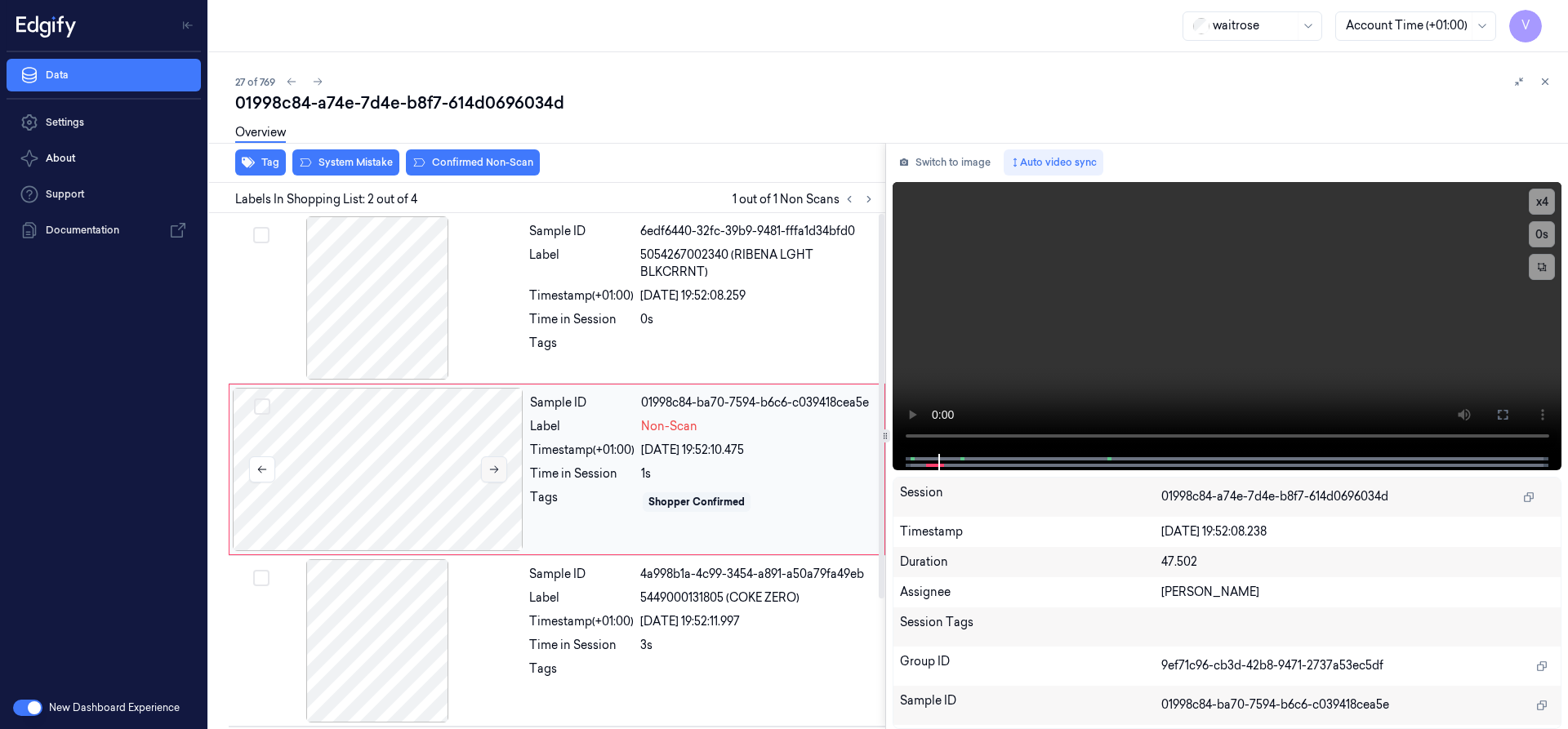
click at [492, 469] on icon at bounding box center [494, 469] width 9 height 8
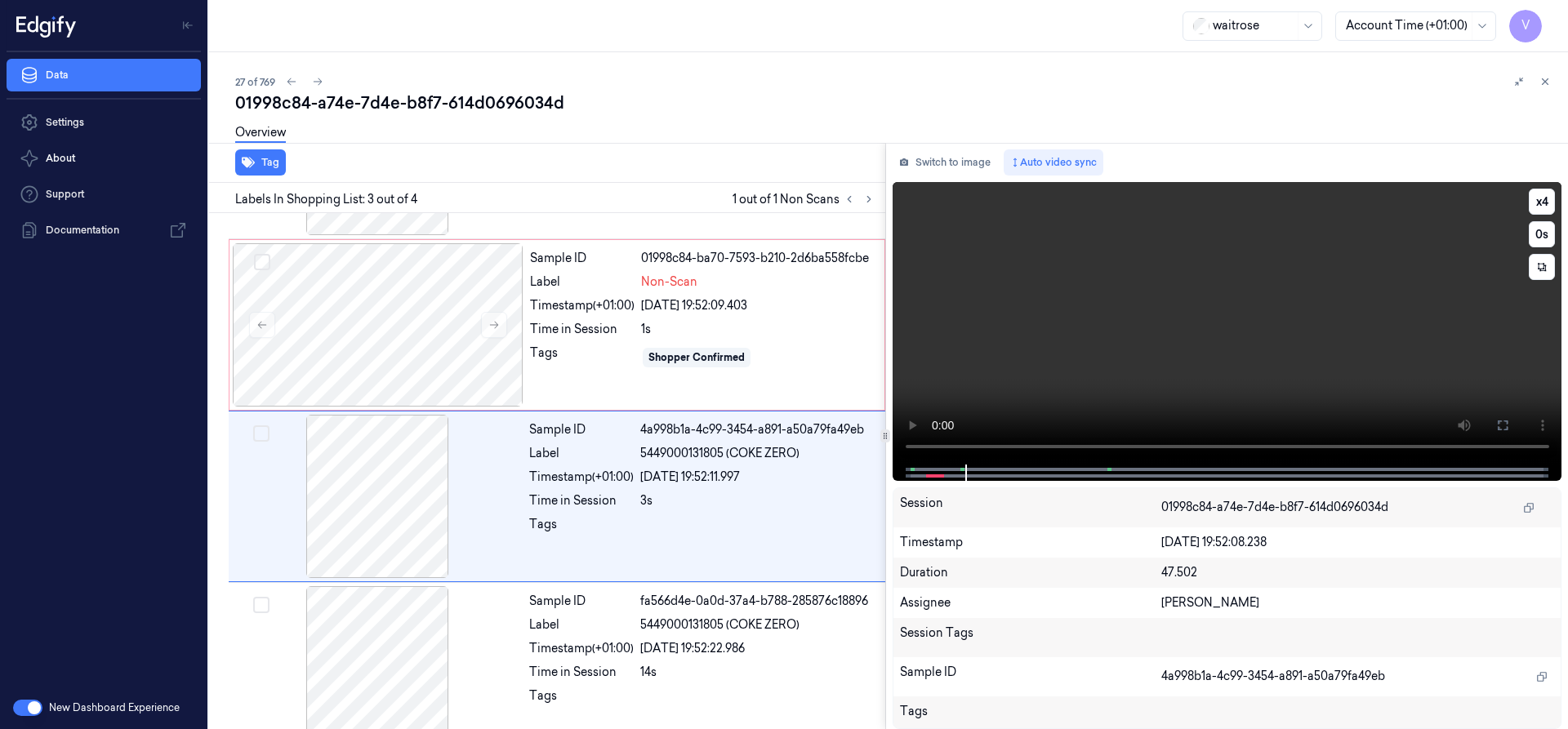
scroll to position [169, 0]
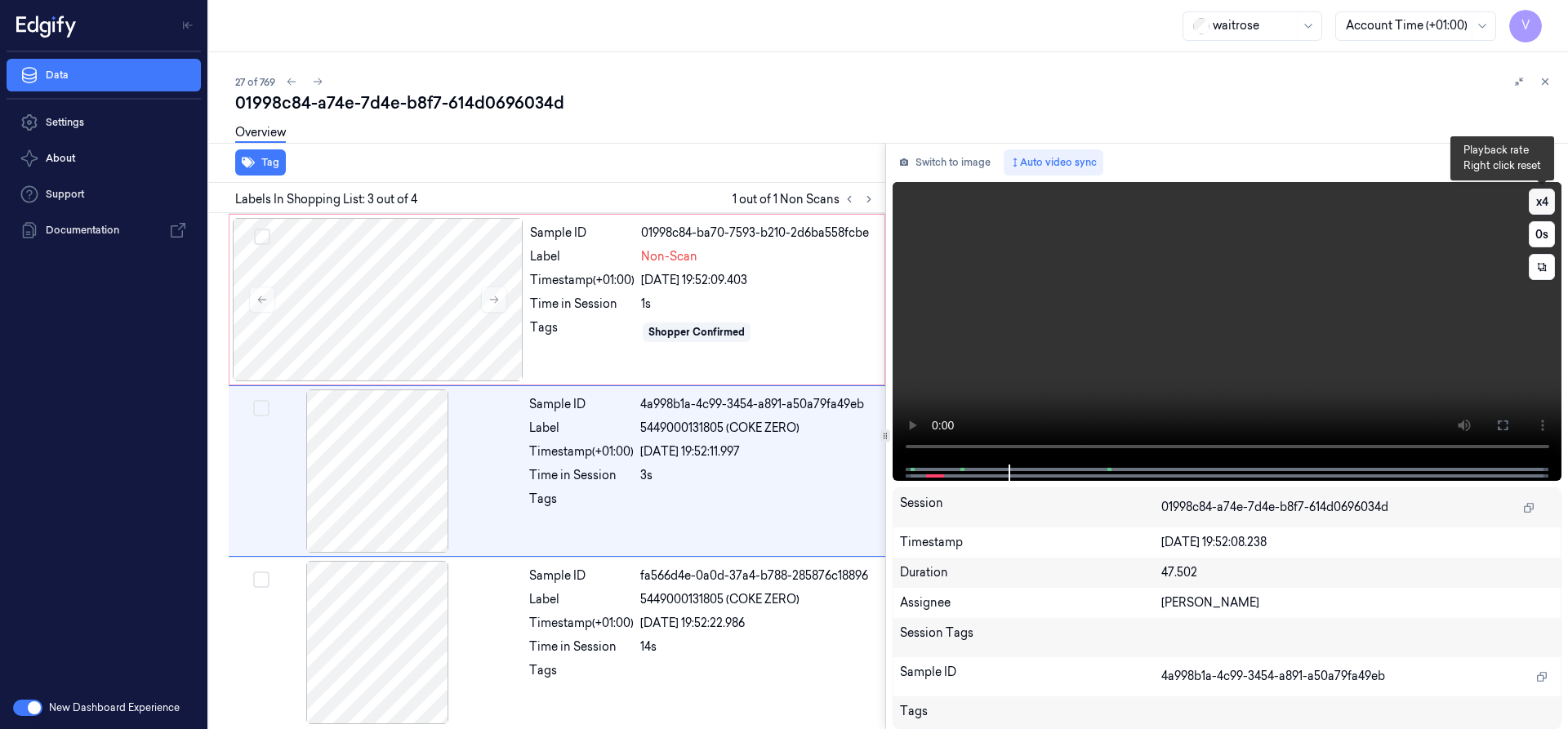
click at [1534, 197] on button "x 4" at bounding box center [1542, 201] width 26 height 26
click at [1535, 200] on button "x 1" at bounding box center [1542, 201] width 26 height 26
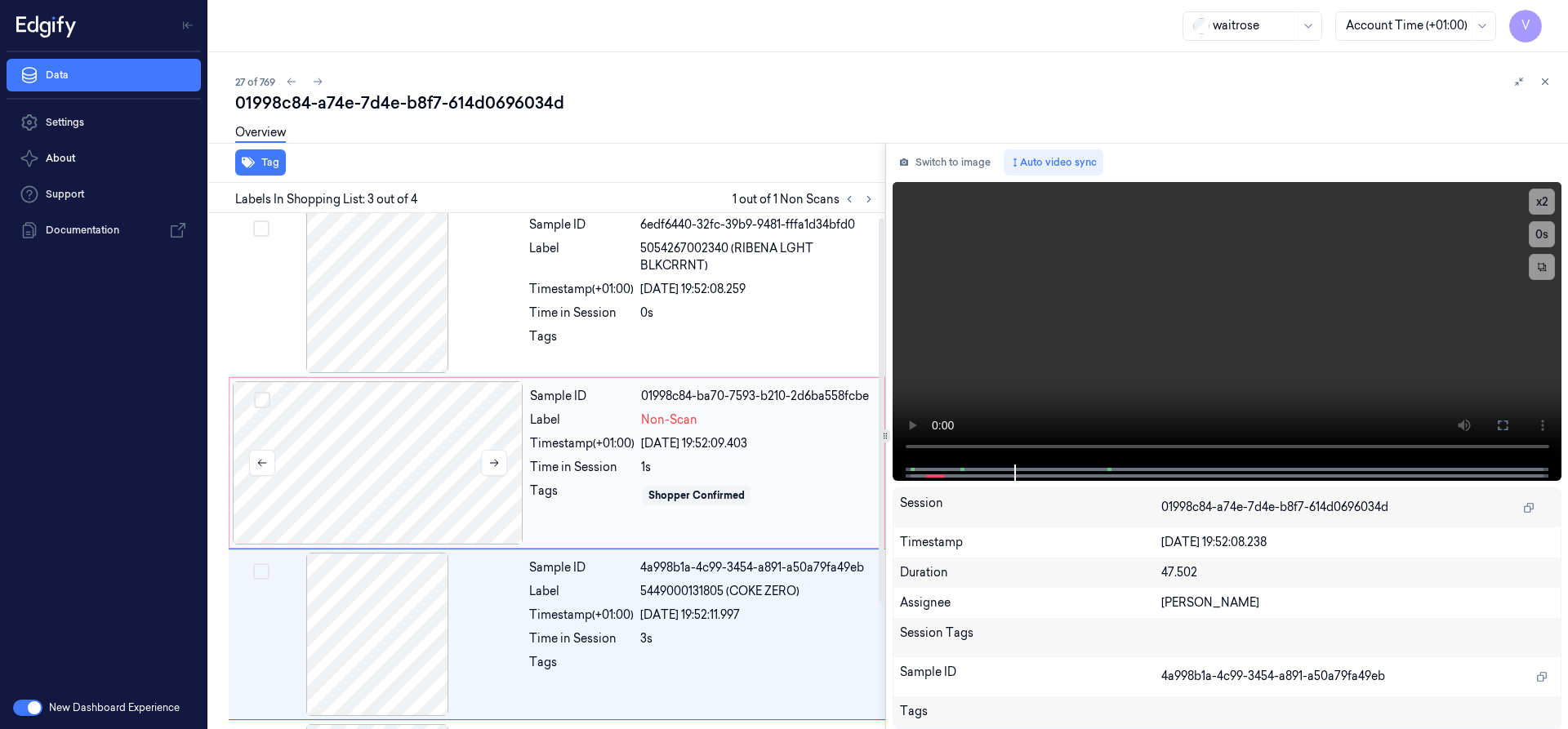
click at [357, 433] on div at bounding box center [378, 462] width 291 height 164
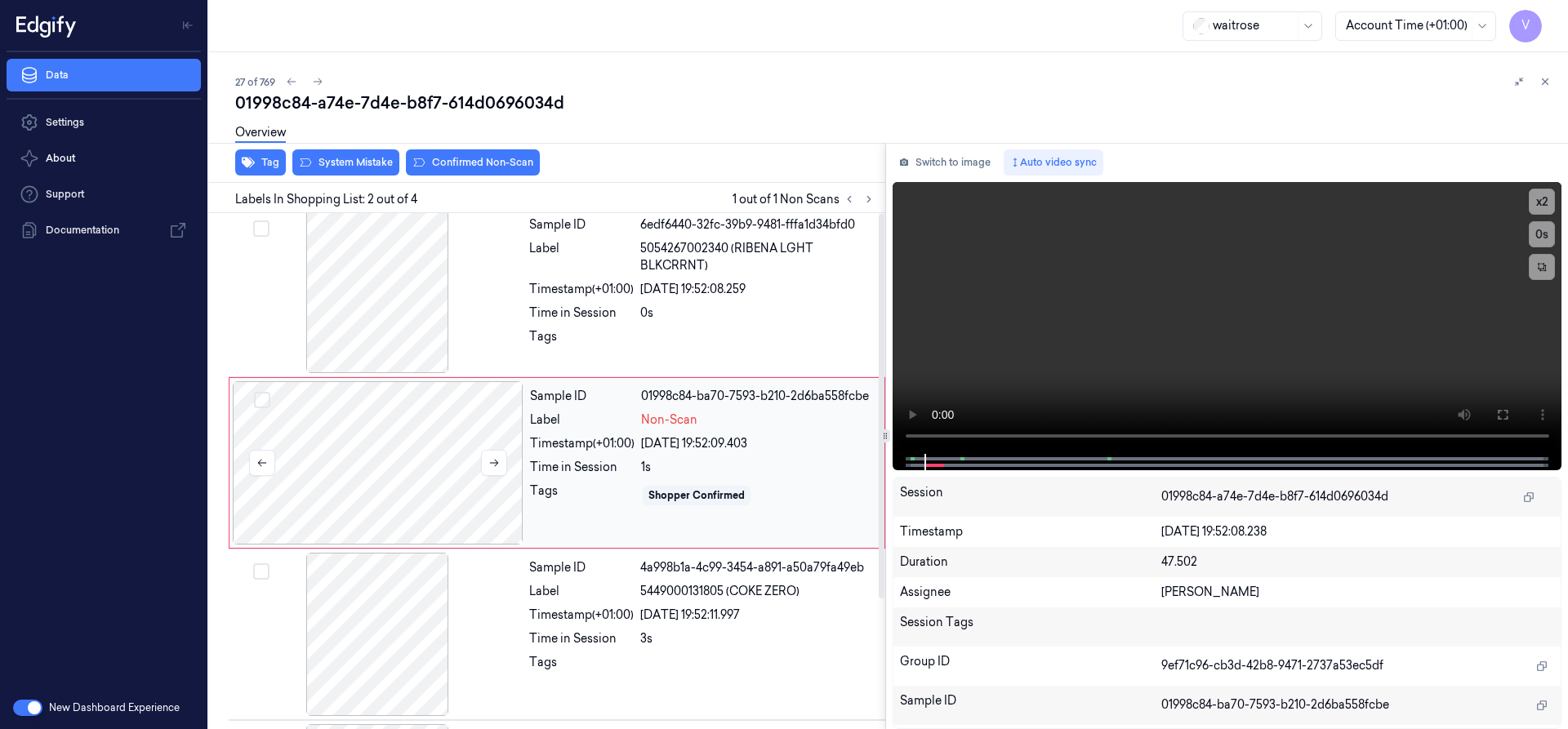
scroll to position [0, 0]
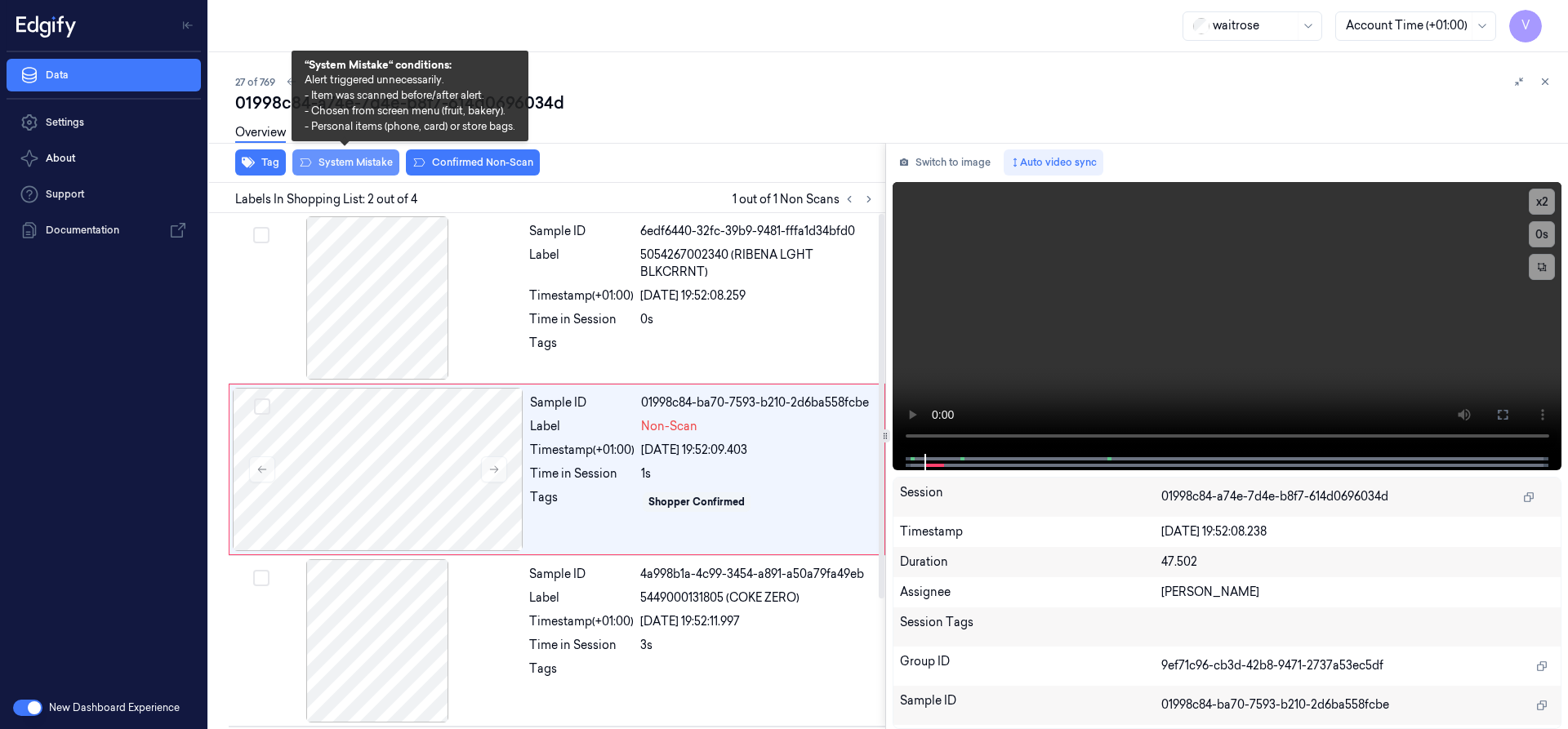
click at [359, 163] on button "System Mistake" at bounding box center [346, 162] width 107 height 26
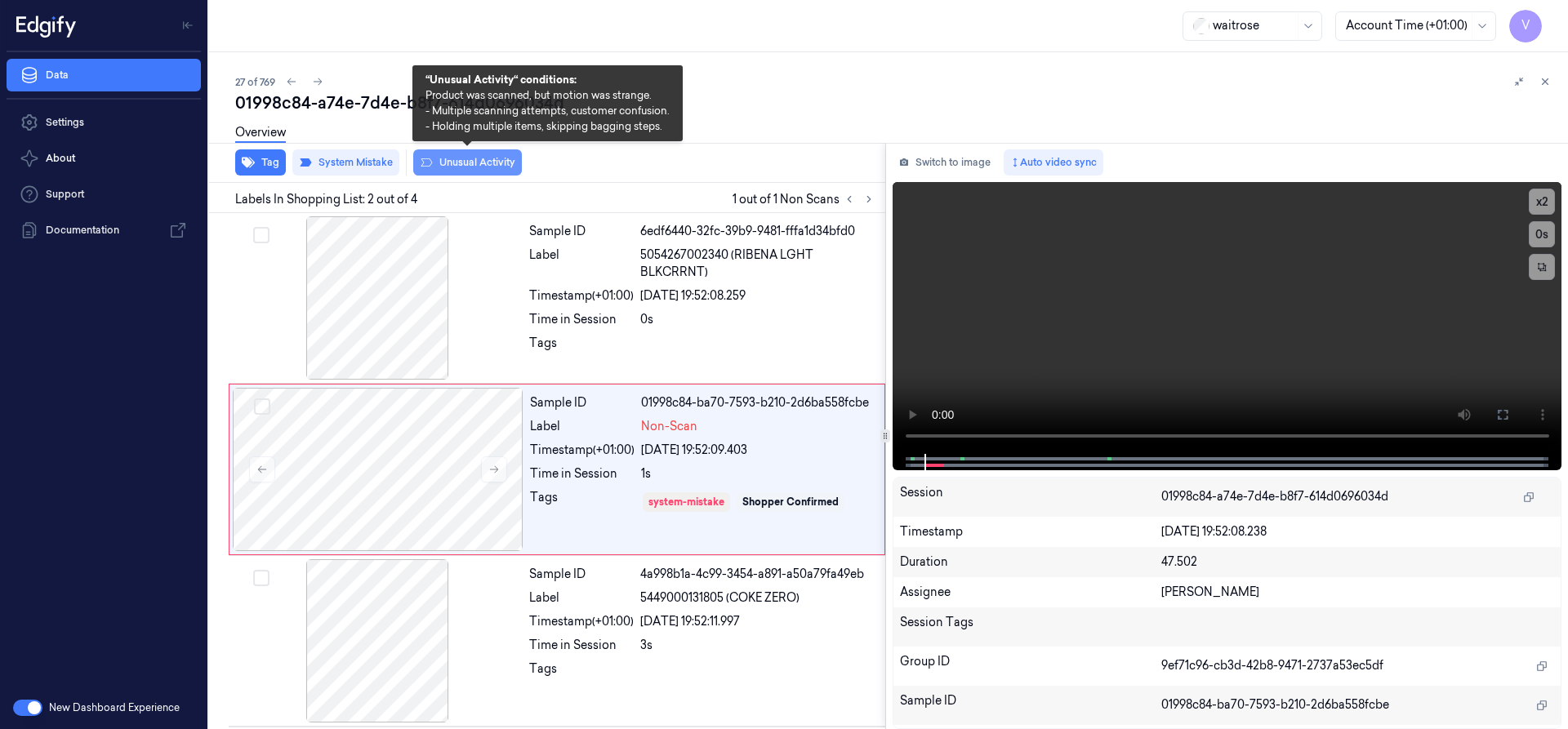
click at [473, 161] on button "Unusual Activity" at bounding box center [467, 162] width 108 height 26
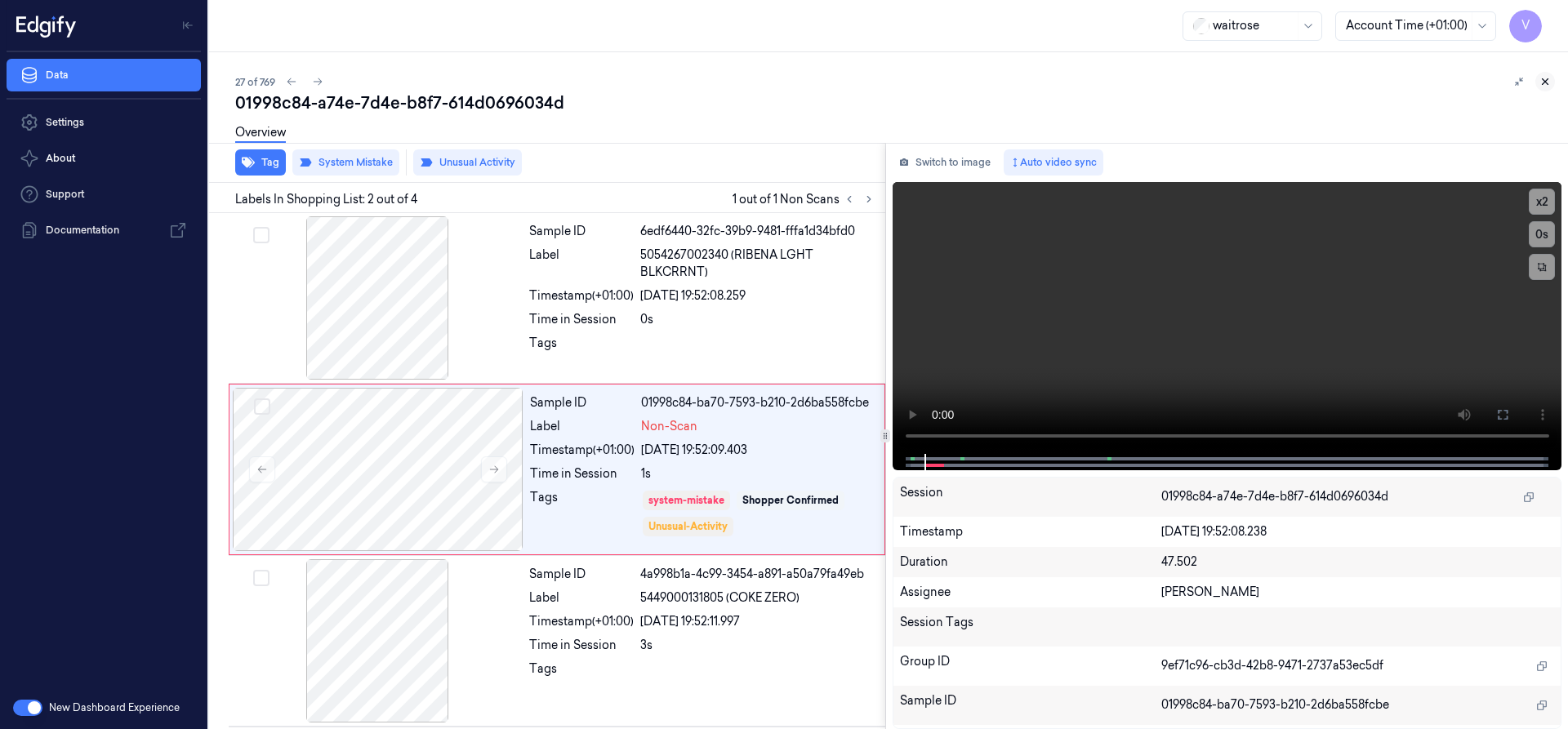
click at [1547, 81] on icon at bounding box center [1544, 81] width 11 height 11
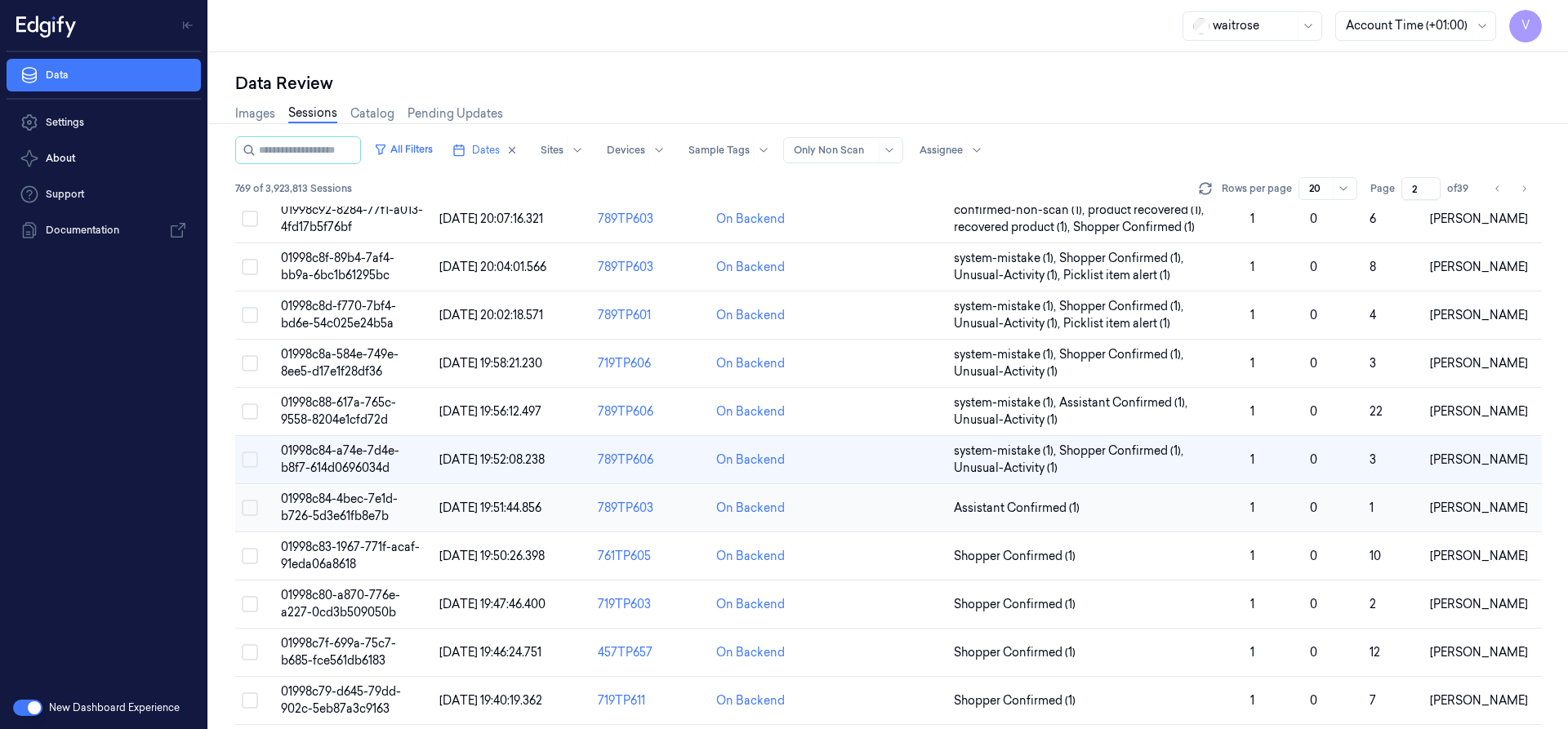
scroll to position [177, 0]
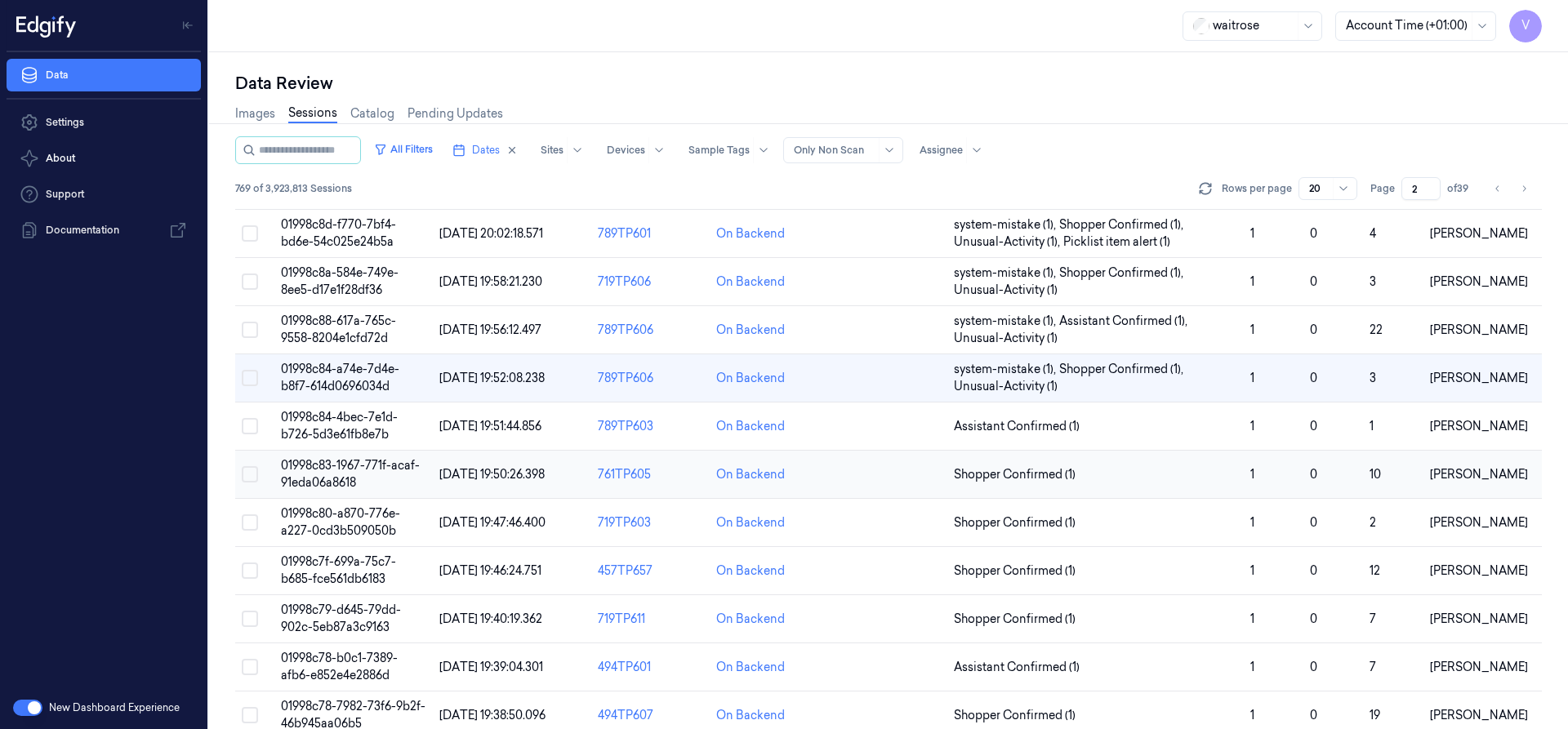
click at [328, 469] on span "01998c83-1967-771f-acaf-91eda06a8618" at bounding box center [350, 474] width 139 height 32
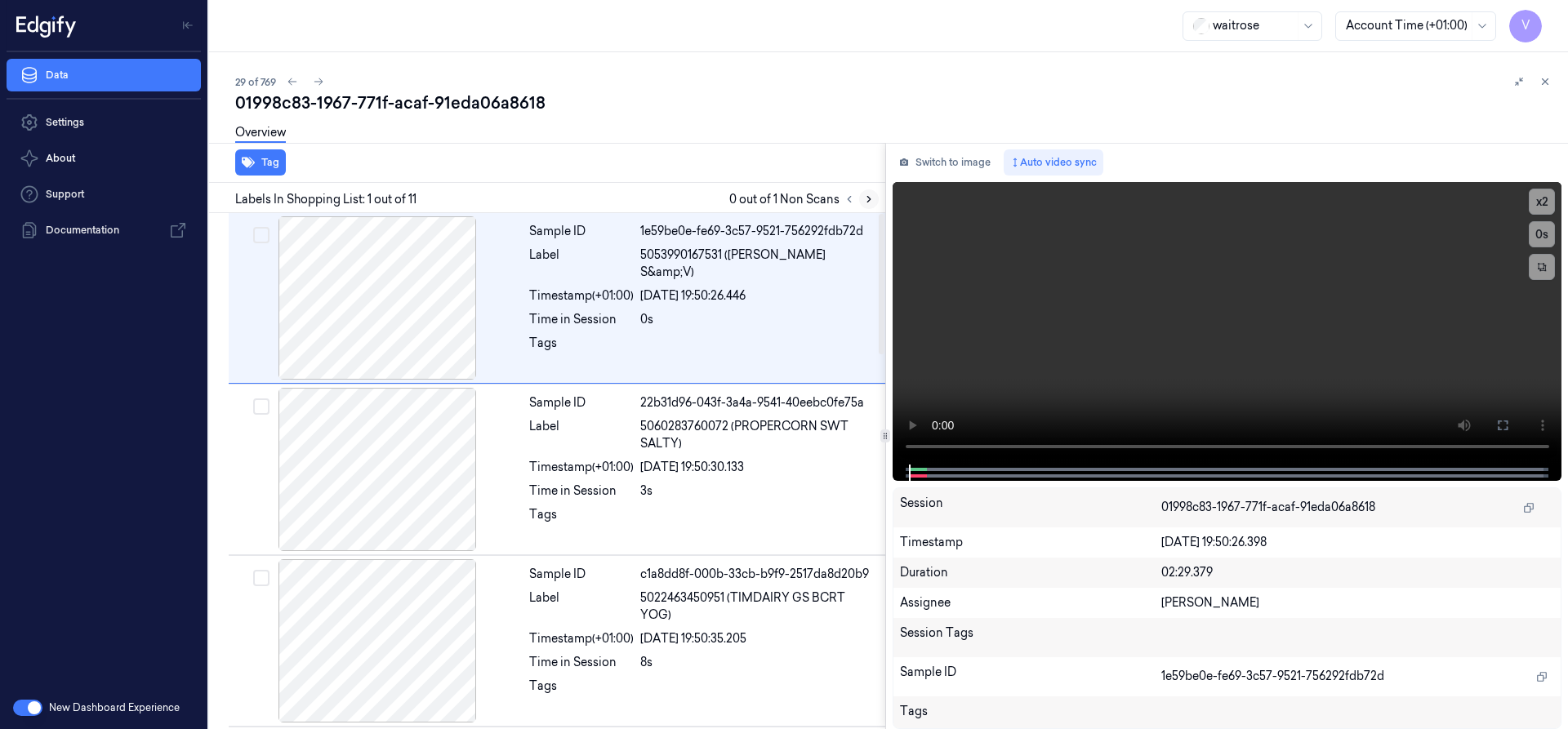
click at [872, 198] on icon at bounding box center [868, 198] width 11 height 11
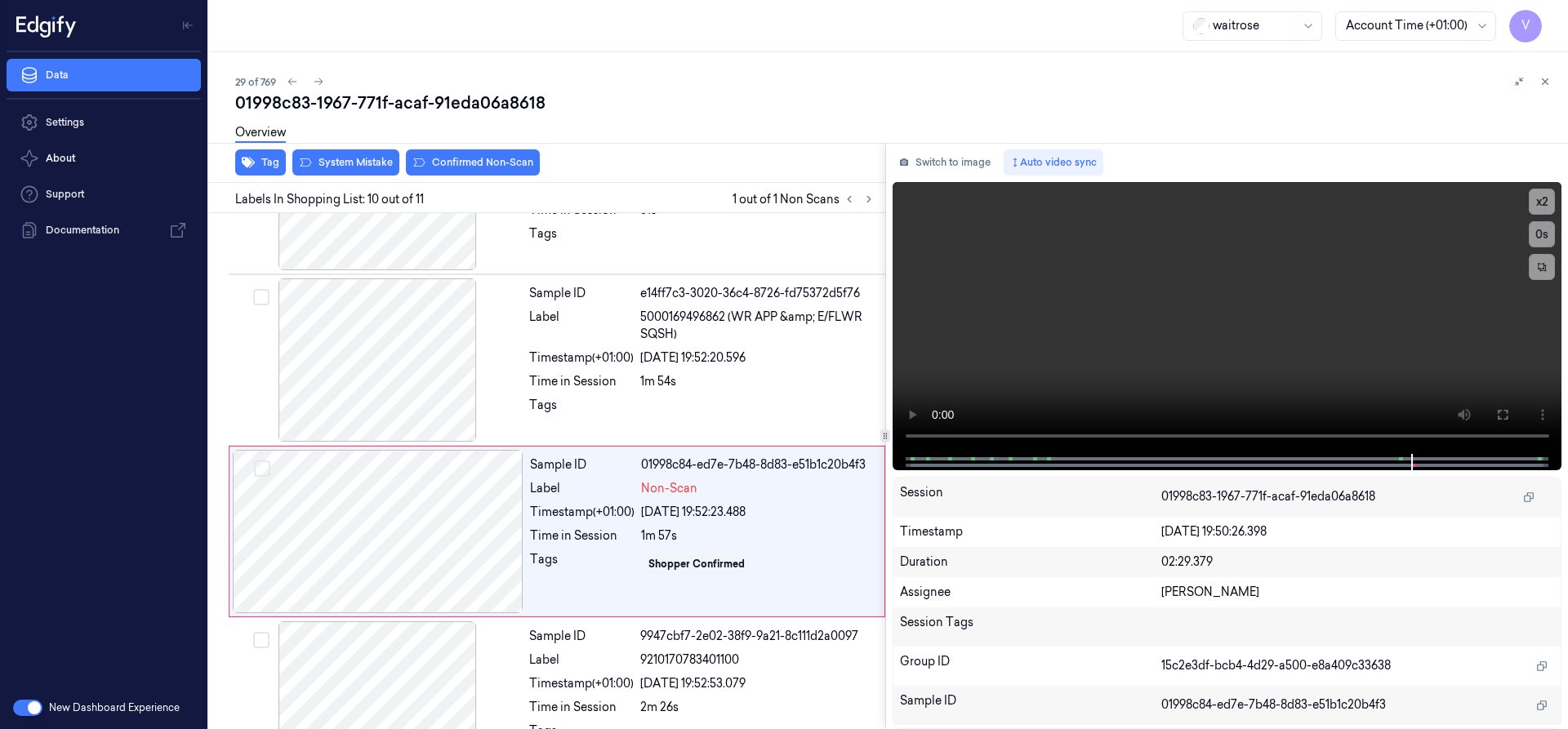
scroll to position [1369, 0]
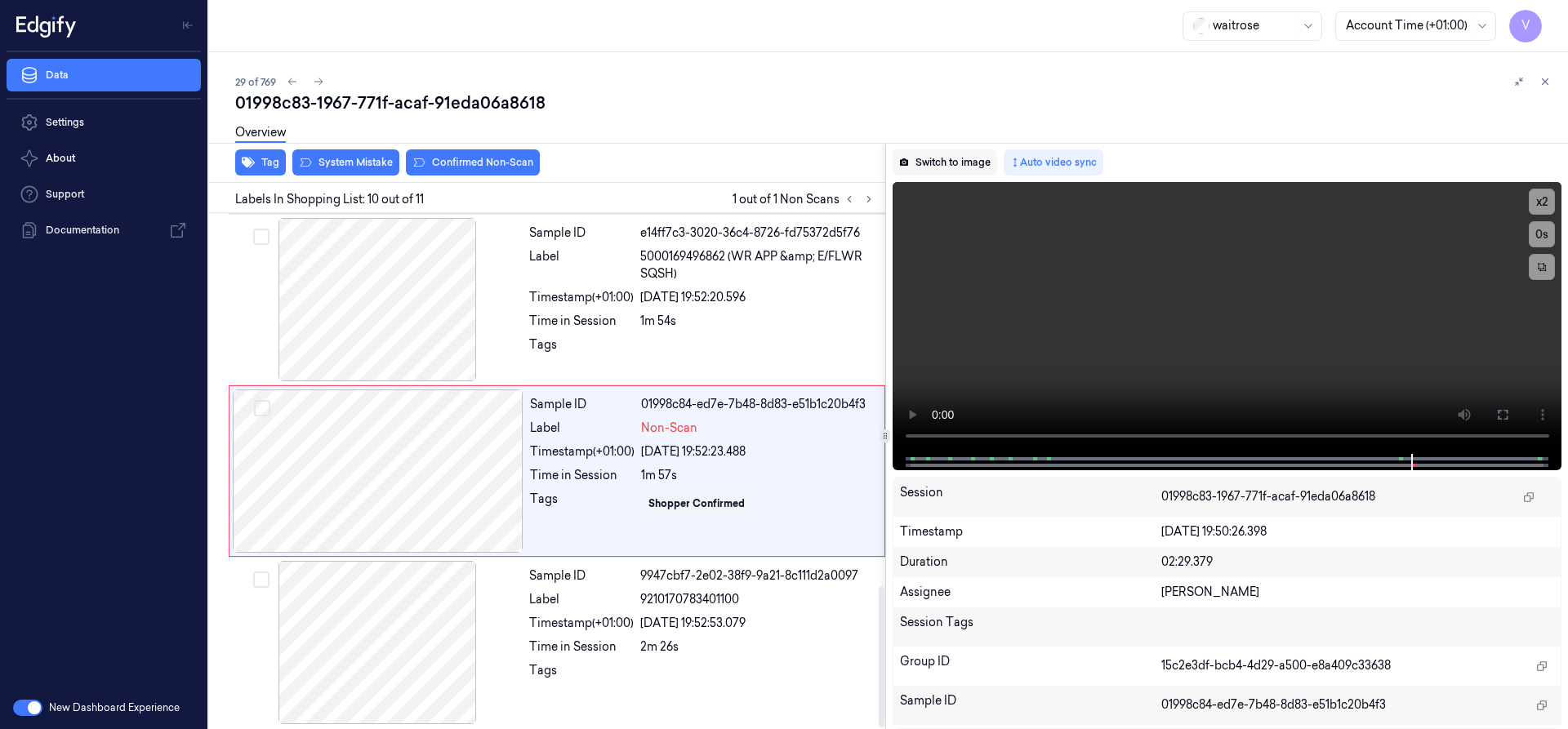
click at [930, 159] on button "Switch to image" at bounding box center [944, 162] width 105 height 26
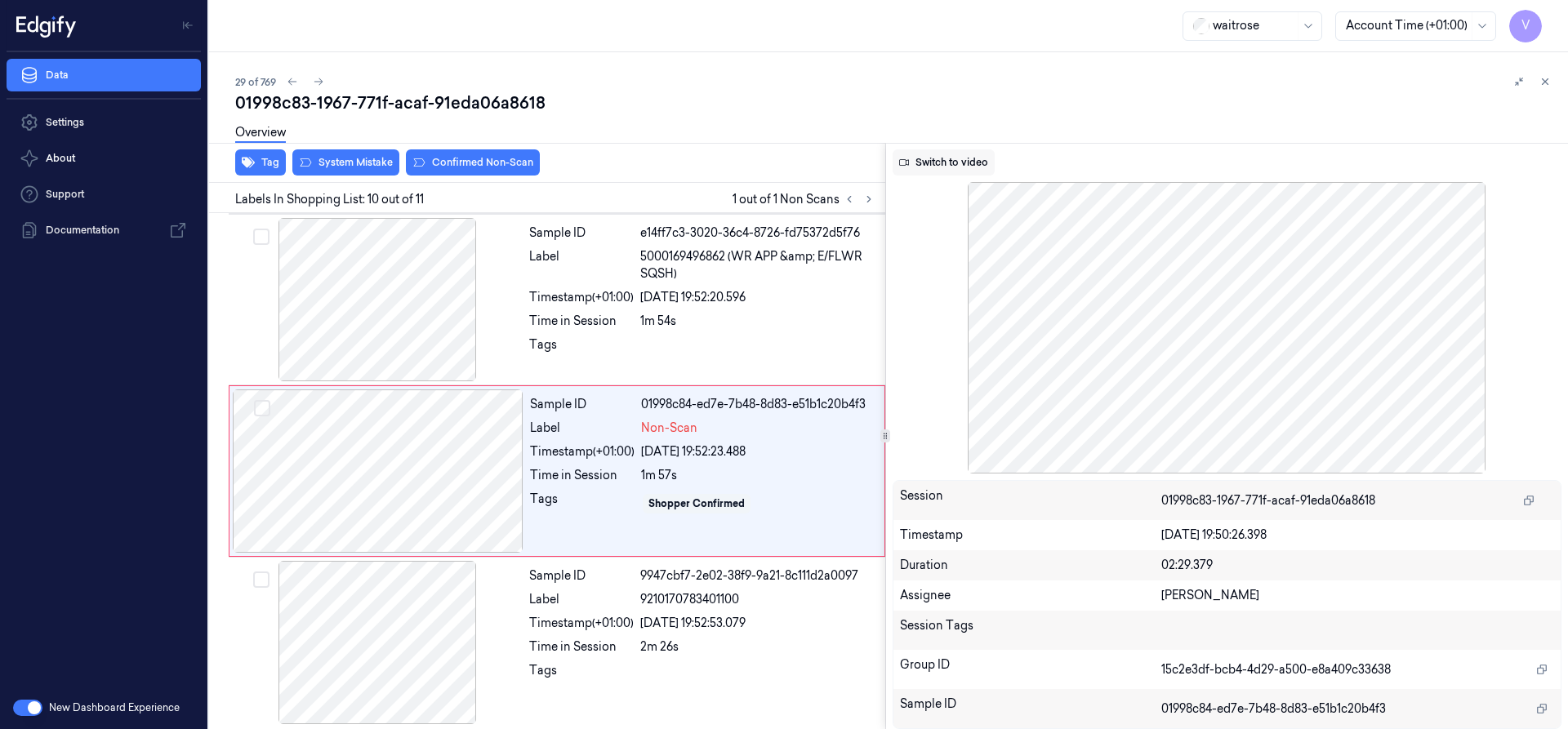
click at [940, 156] on button "Switch to video" at bounding box center [943, 162] width 102 height 26
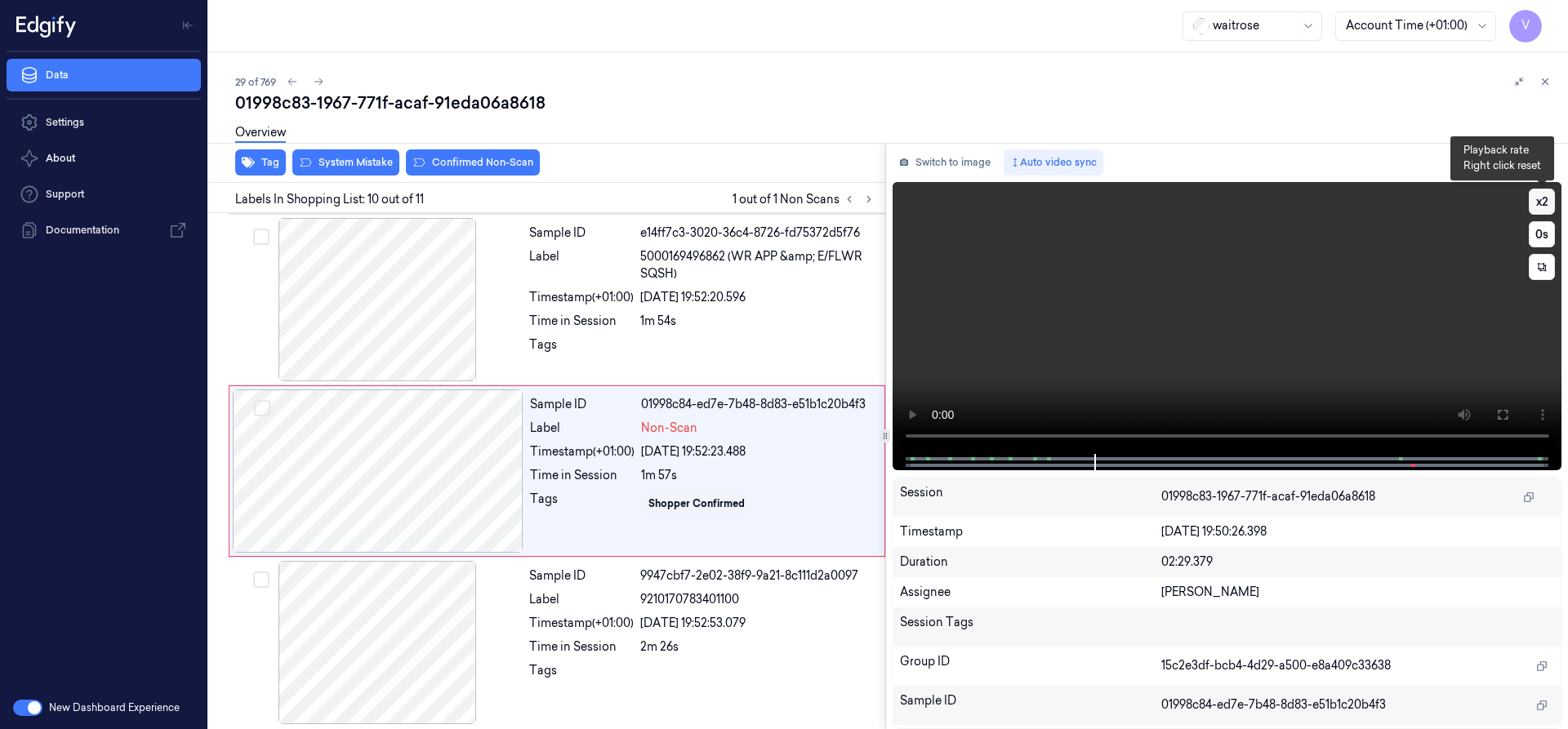
click at [1544, 197] on button "x 2" at bounding box center [1542, 201] width 26 height 26
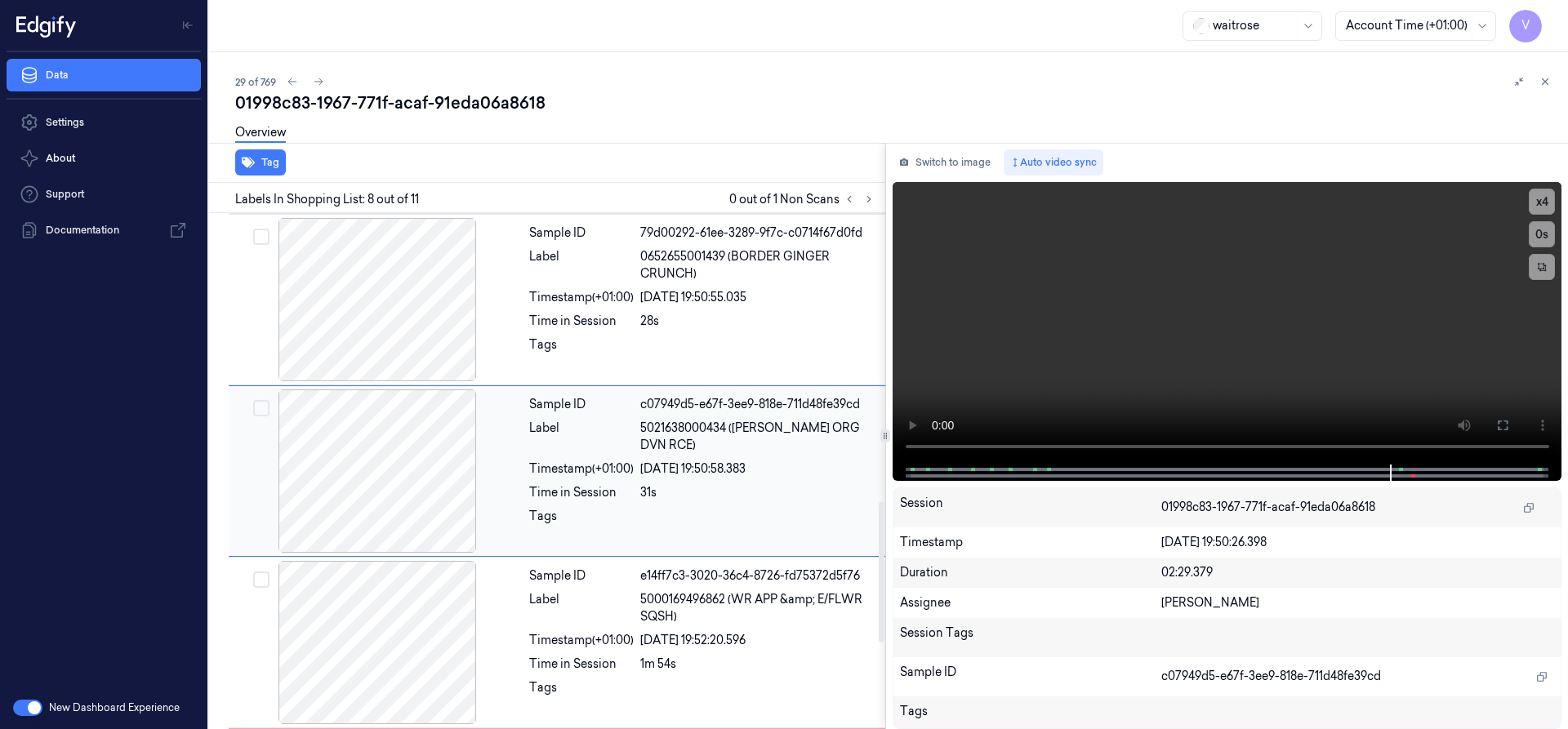
scroll to position [1271, 0]
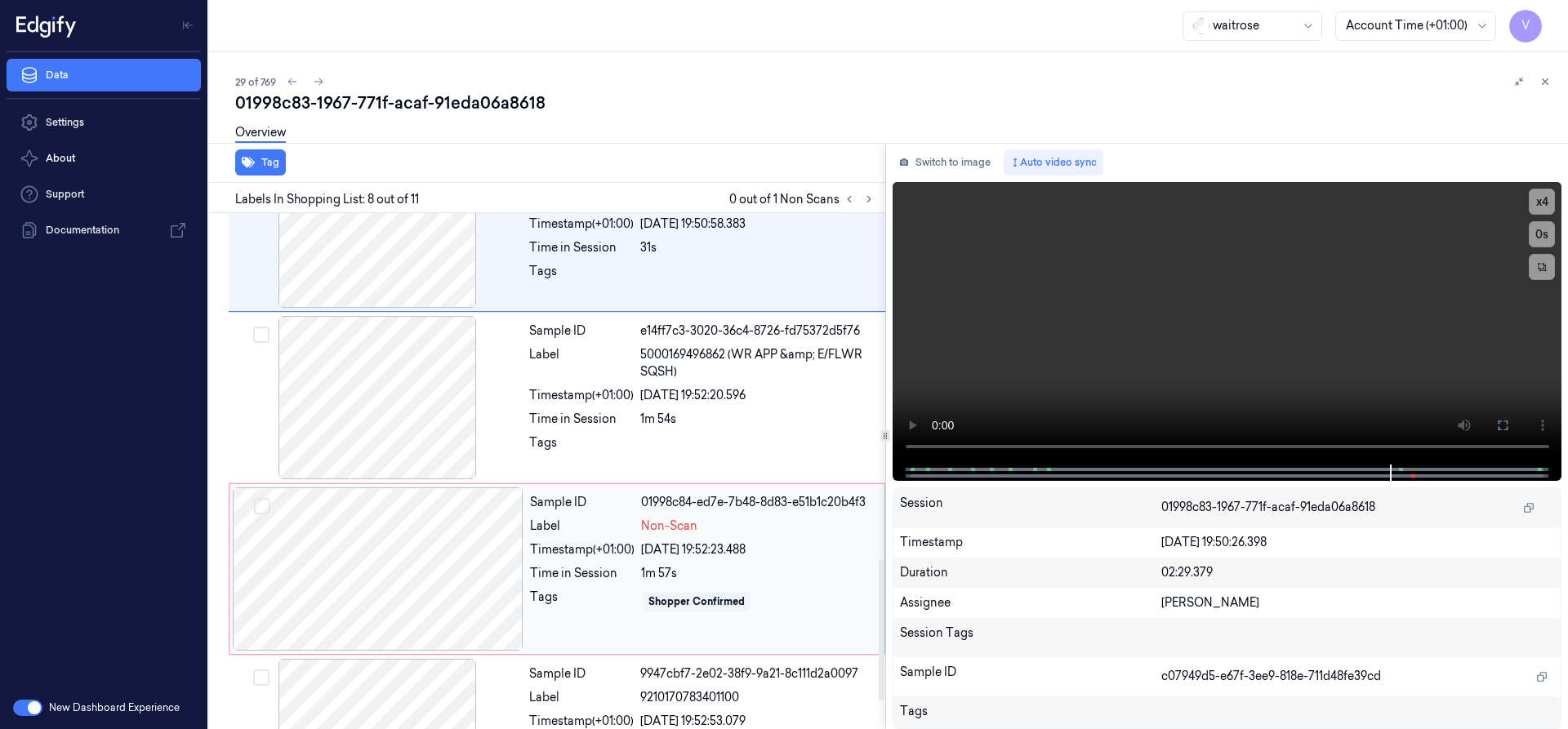
click at [444, 541] on div at bounding box center [378, 569] width 291 height 164
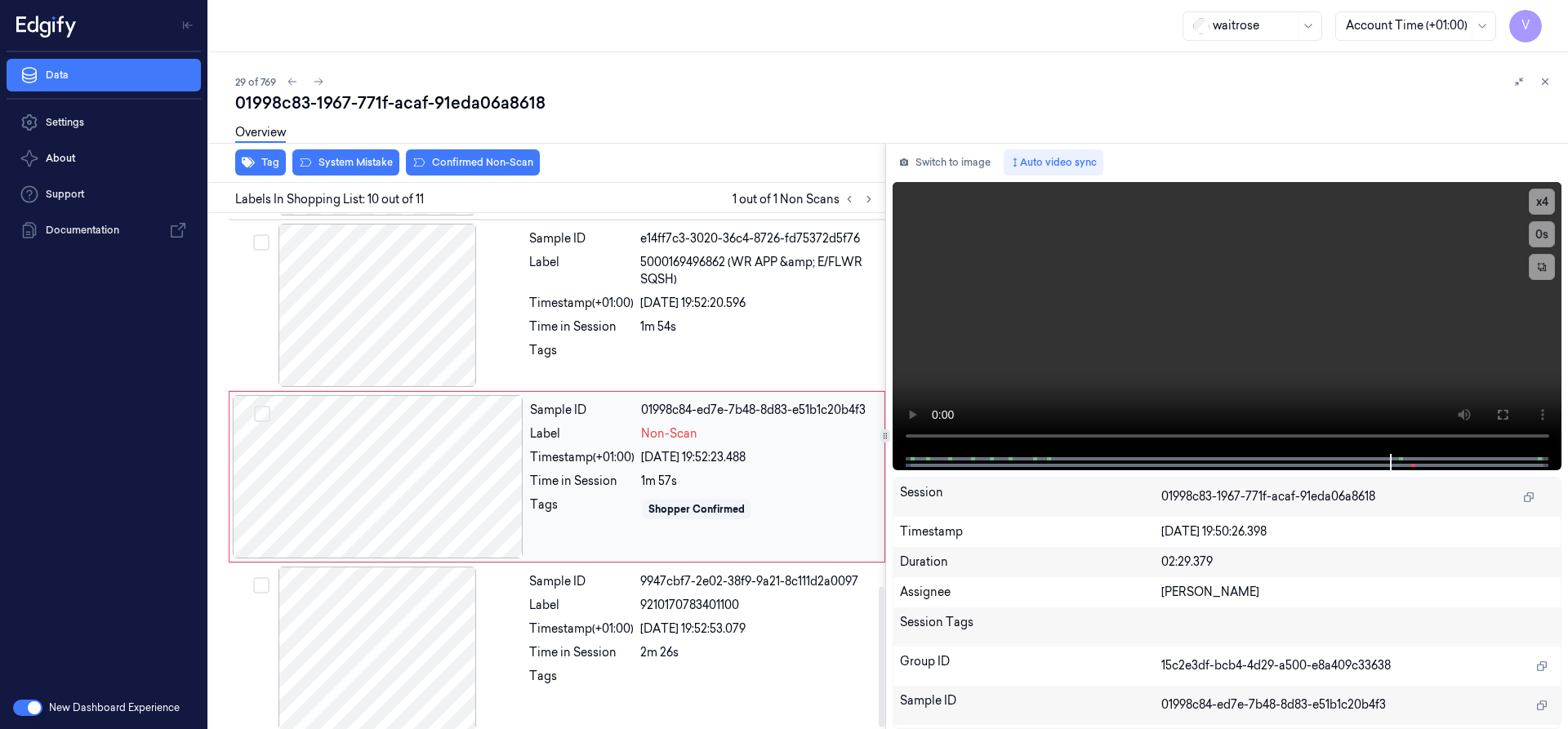
scroll to position [1369, 0]
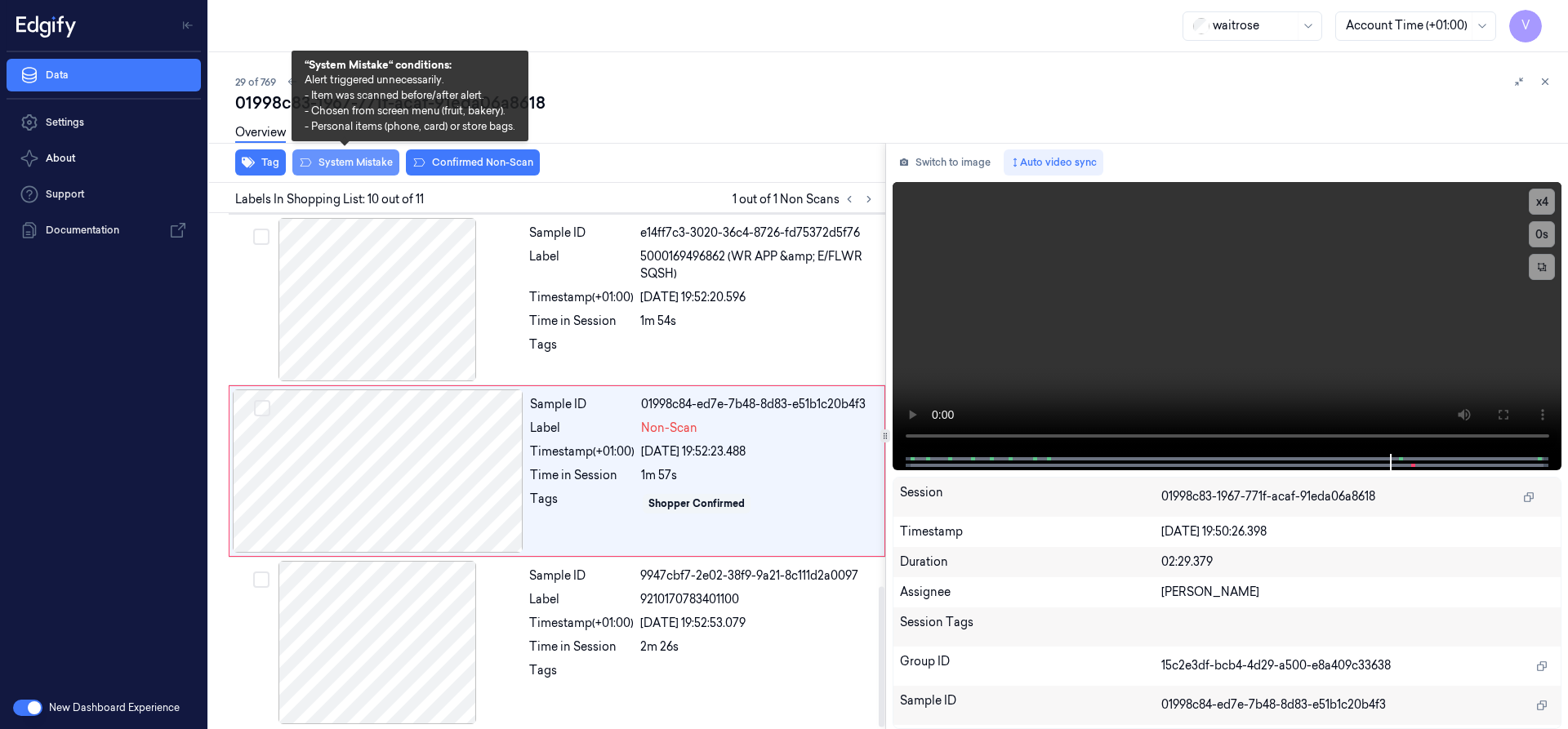
click at [337, 165] on button "System Mistake" at bounding box center [346, 162] width 107 height 26
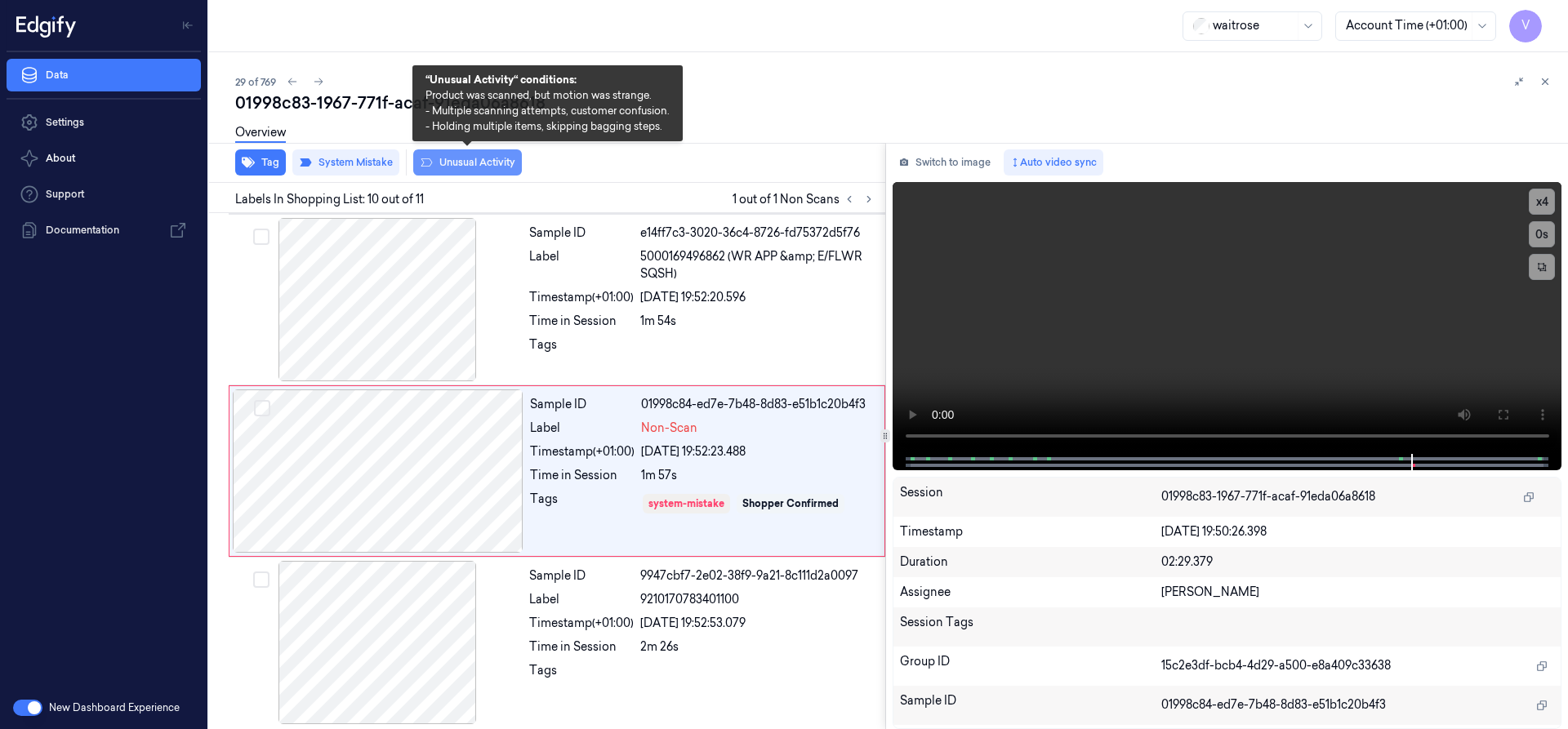
click at [469, 163] on button "Unusual Activity" at bounding box center [467, 162] width 108 height 26
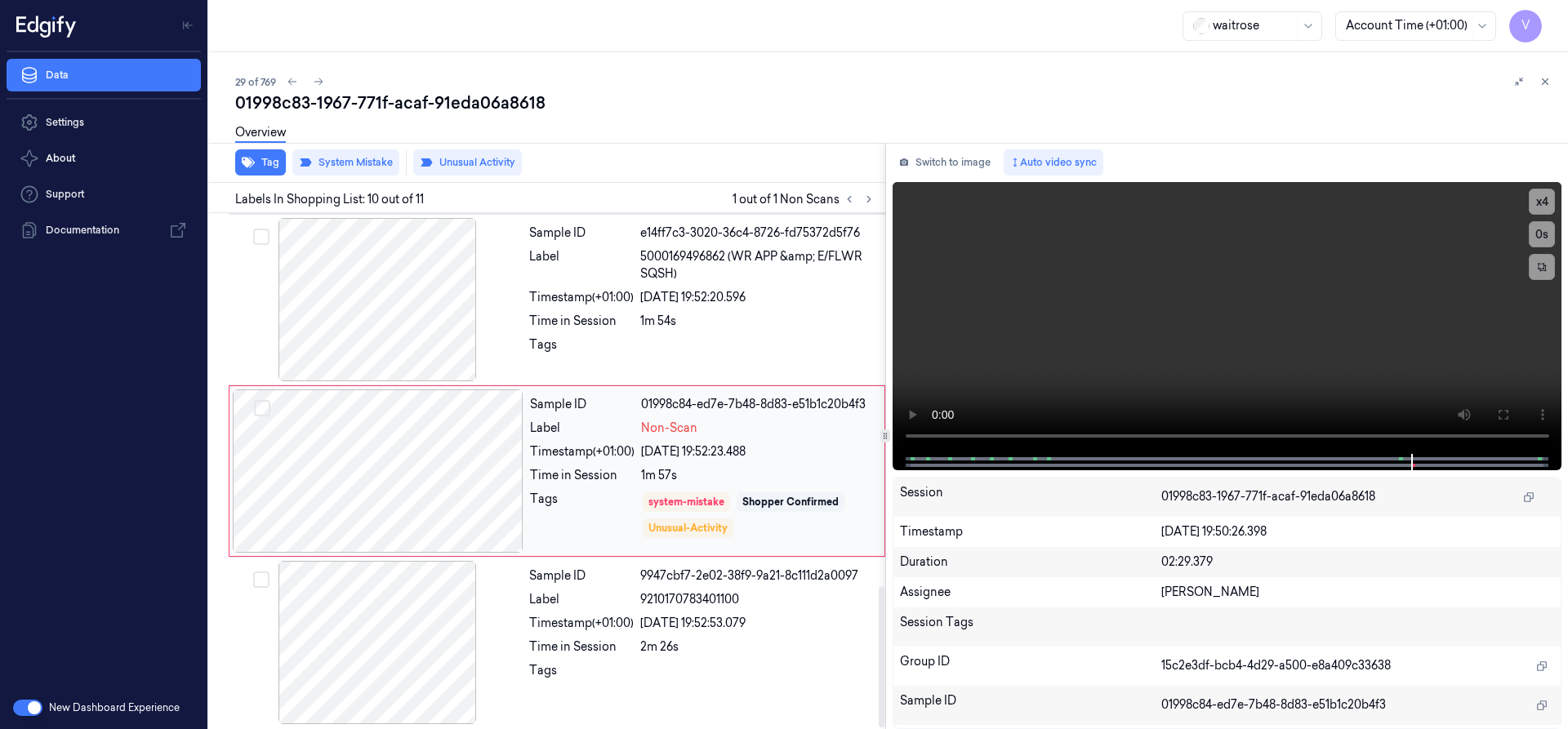
scroll to position [1375, 0]
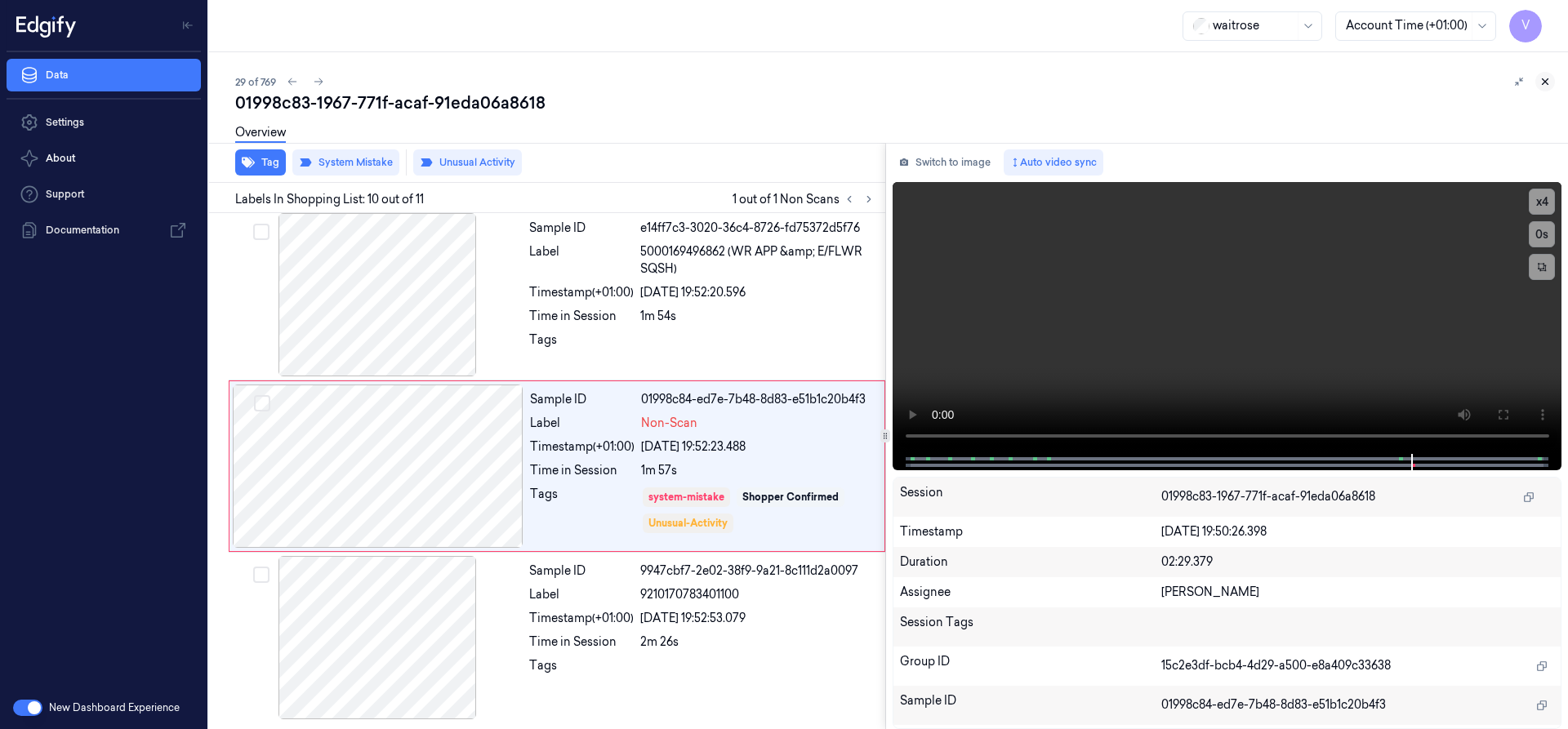
click at [1542, 81] on icon at bounding box center [1544, 81] width 11 height 11
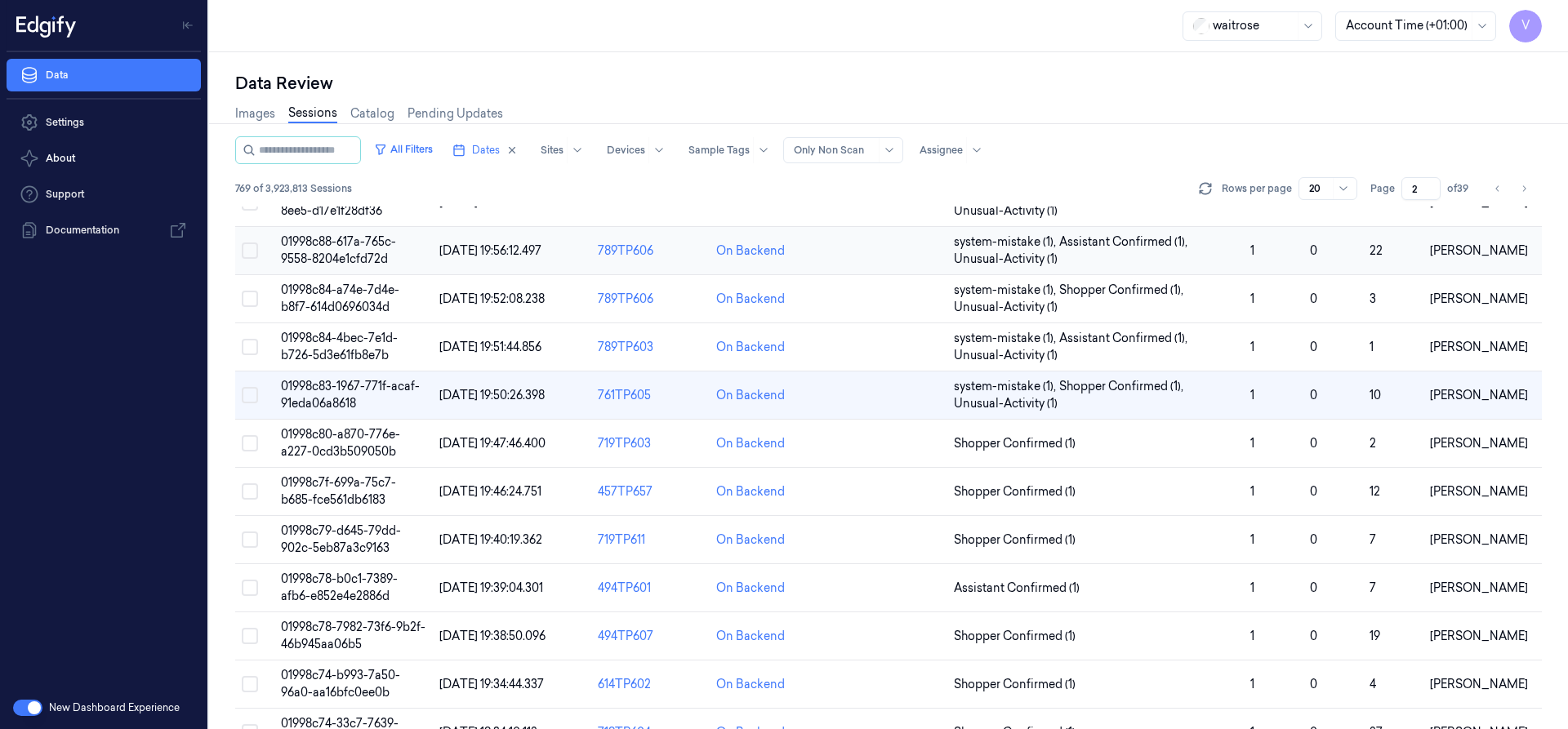
scroll to position [244, 0]
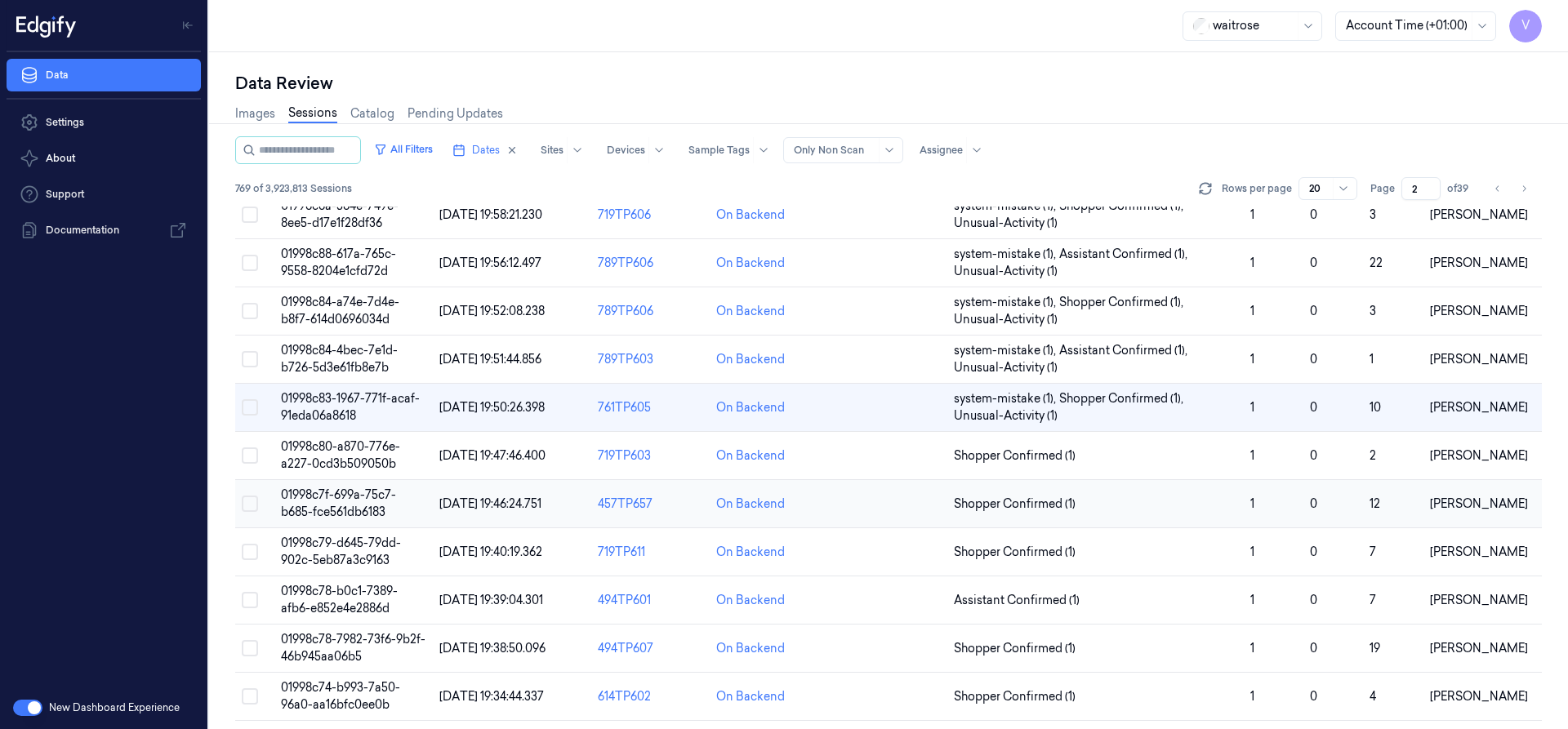
drag, startPoint x: 349, startPoint y: 494, endPoint x: 357, endPoint y: 491, distance: 8.5
click at [349, 494] on span "01998c7f-699a-75c7-b685-fce561db6183" at bounding box center [338, 502] width 115 height 32
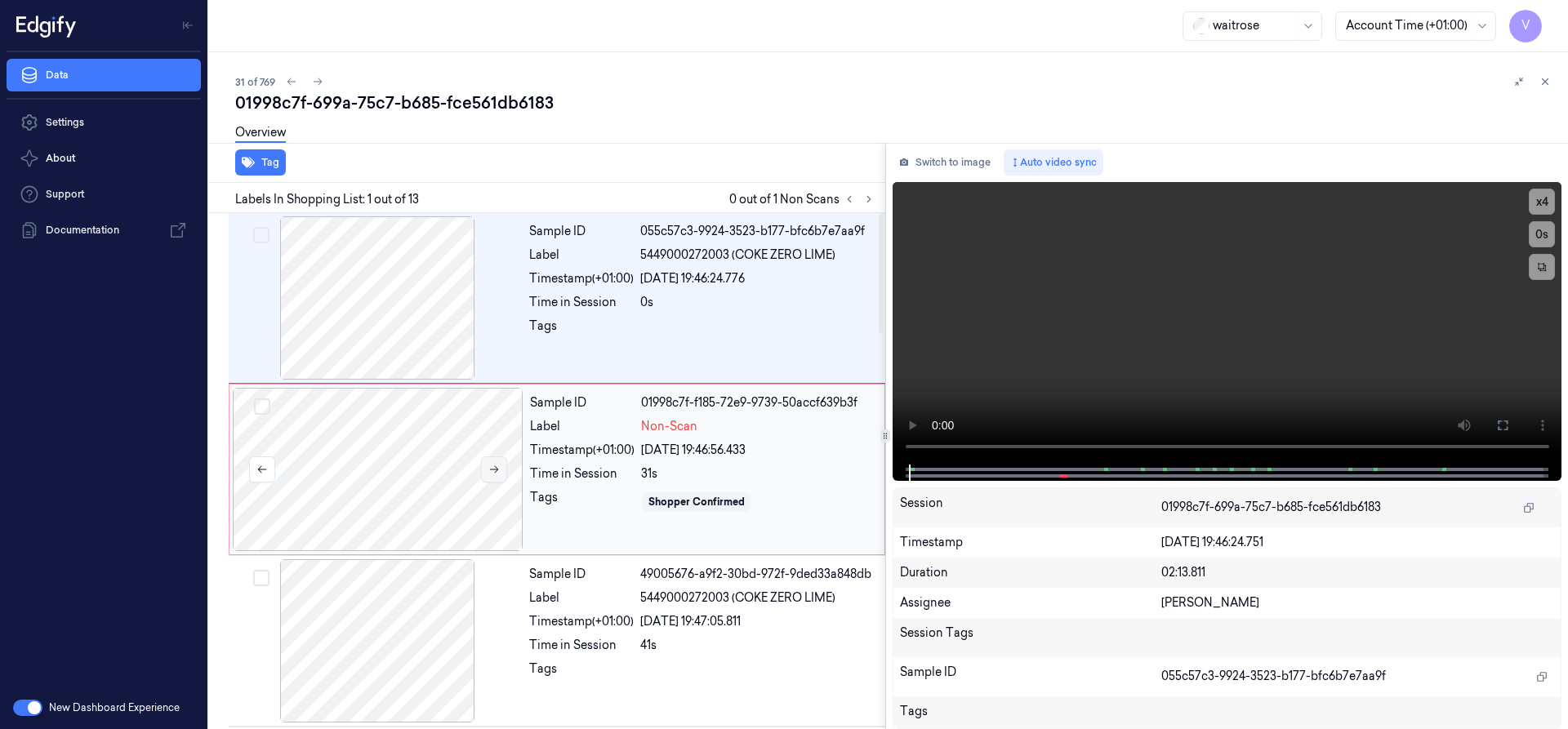
click at [496, 468] on icon at bounding box center [493, 468] width 11 height 11
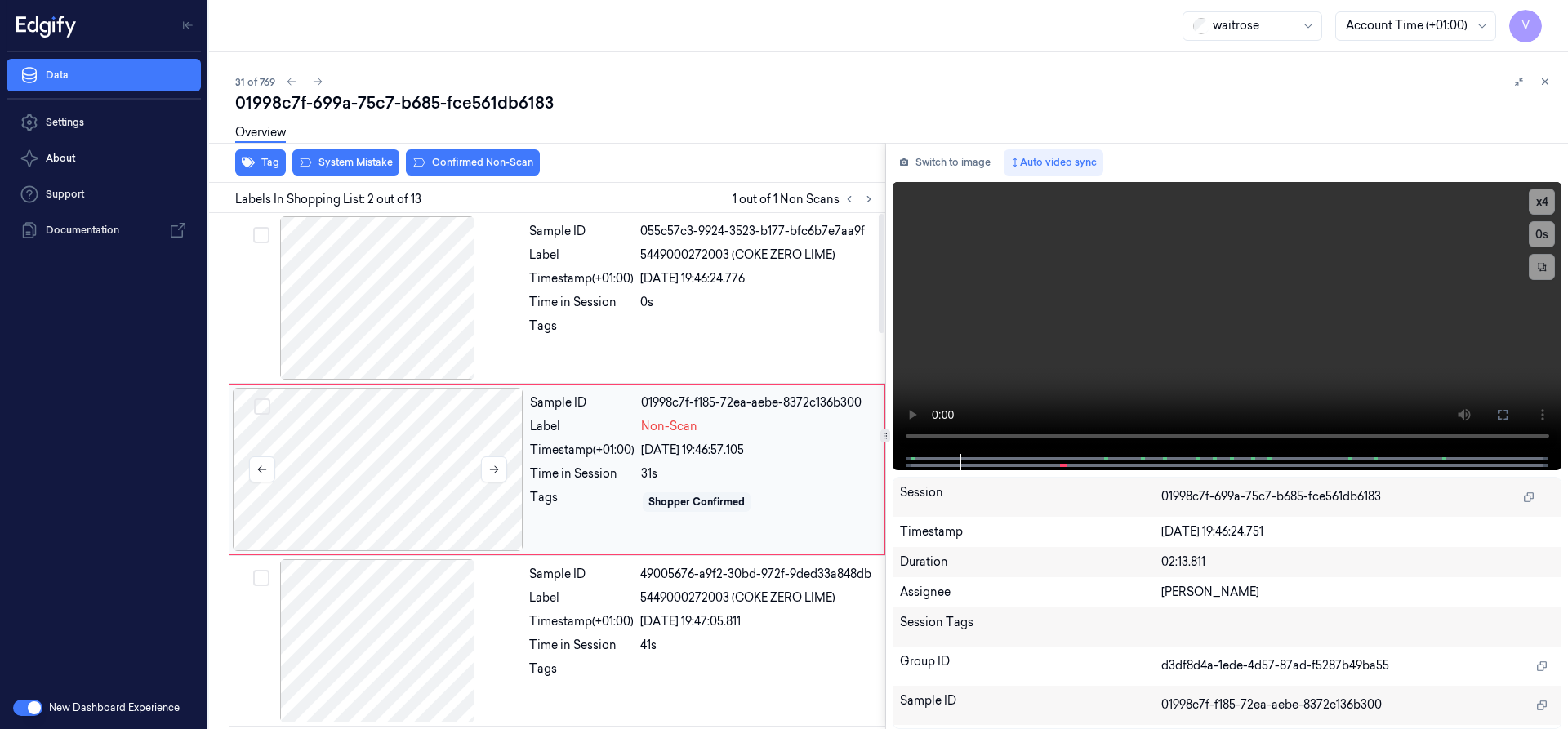
click at [447, 435] on div at bounding box center [378, 469] width 291 height 164
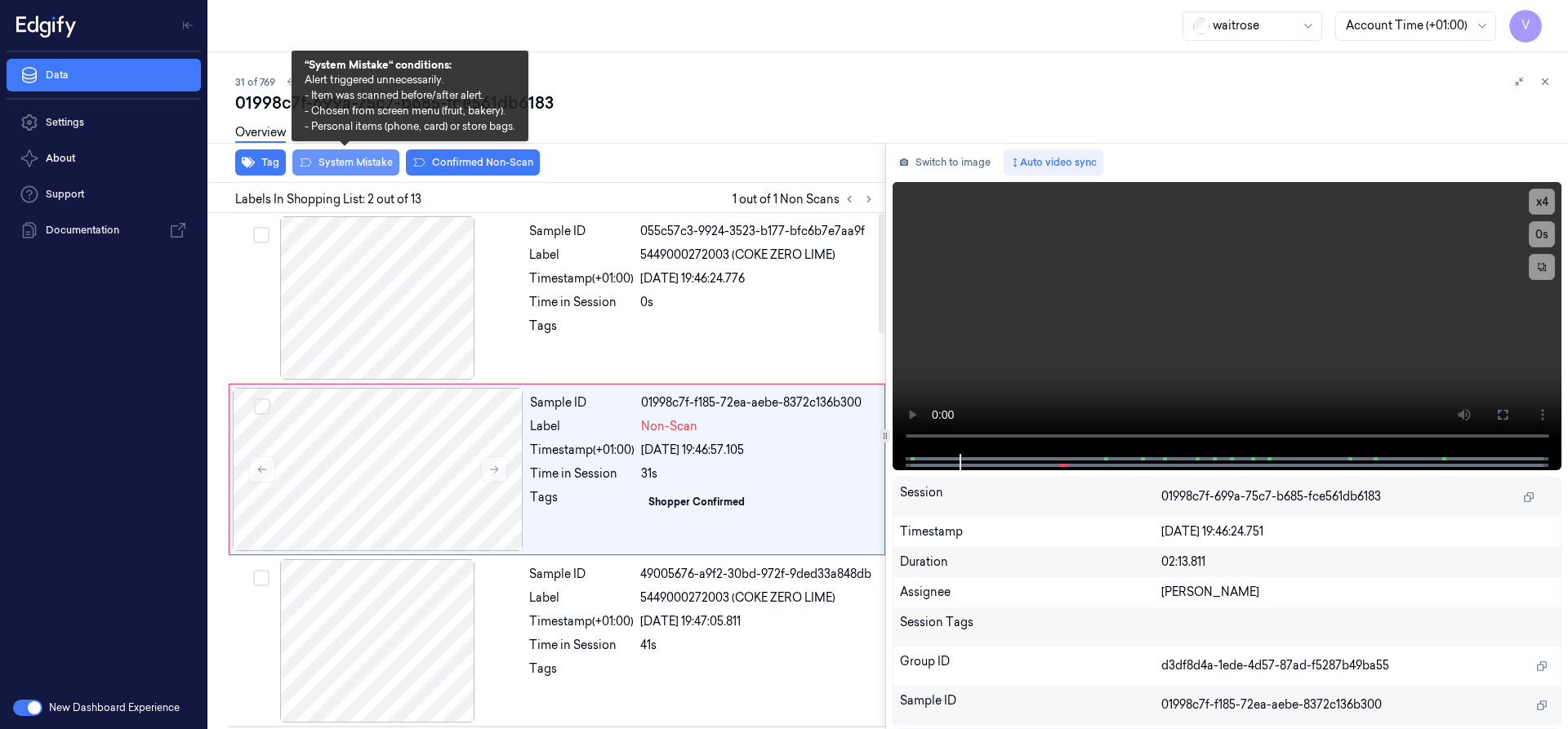
click at [369, 167] on button "System Mistake" at bounding box center [346, 162] width 107 height 26
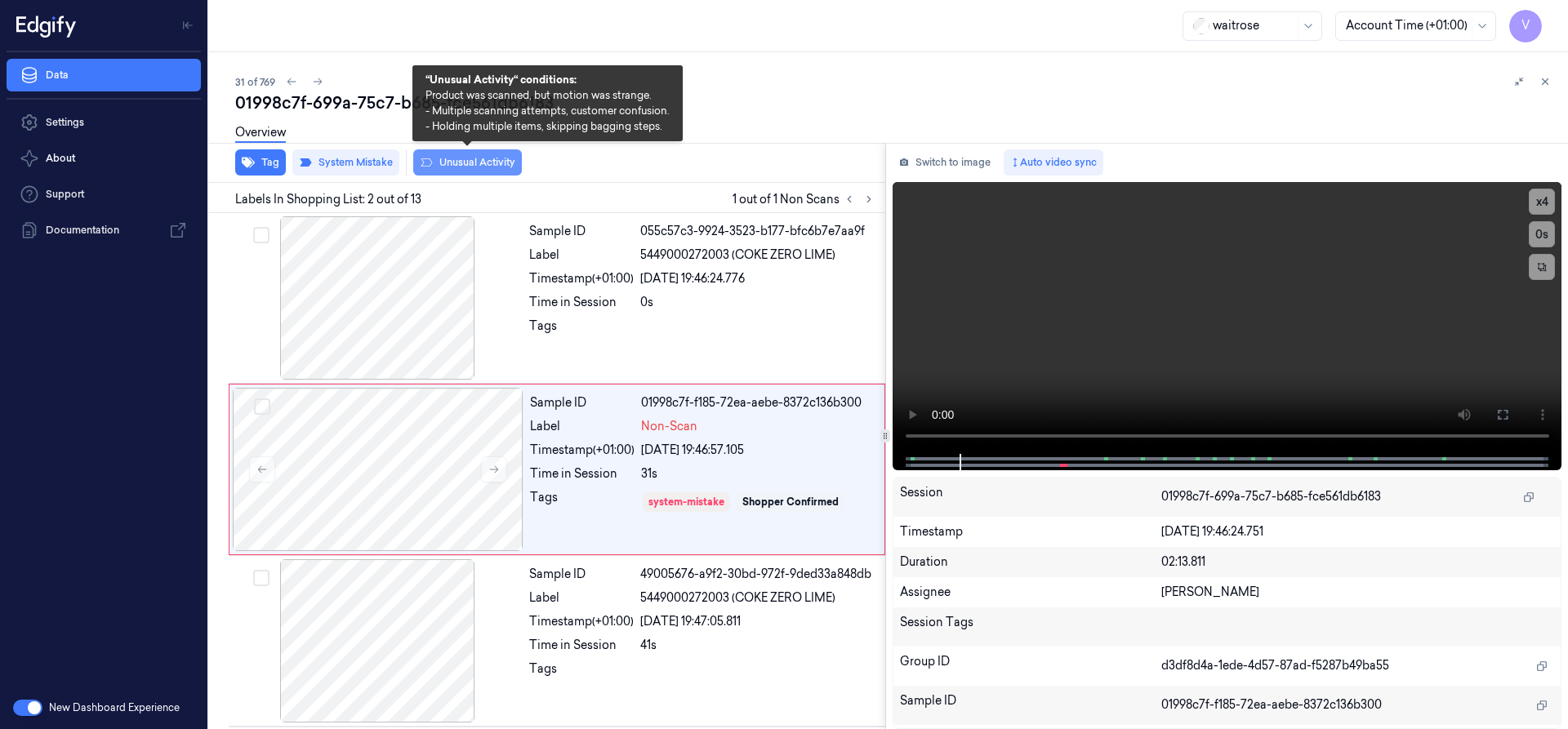
click at [456, 159] on button "Unusual Activity" at bounding box center [467, 162] width 108 height 26
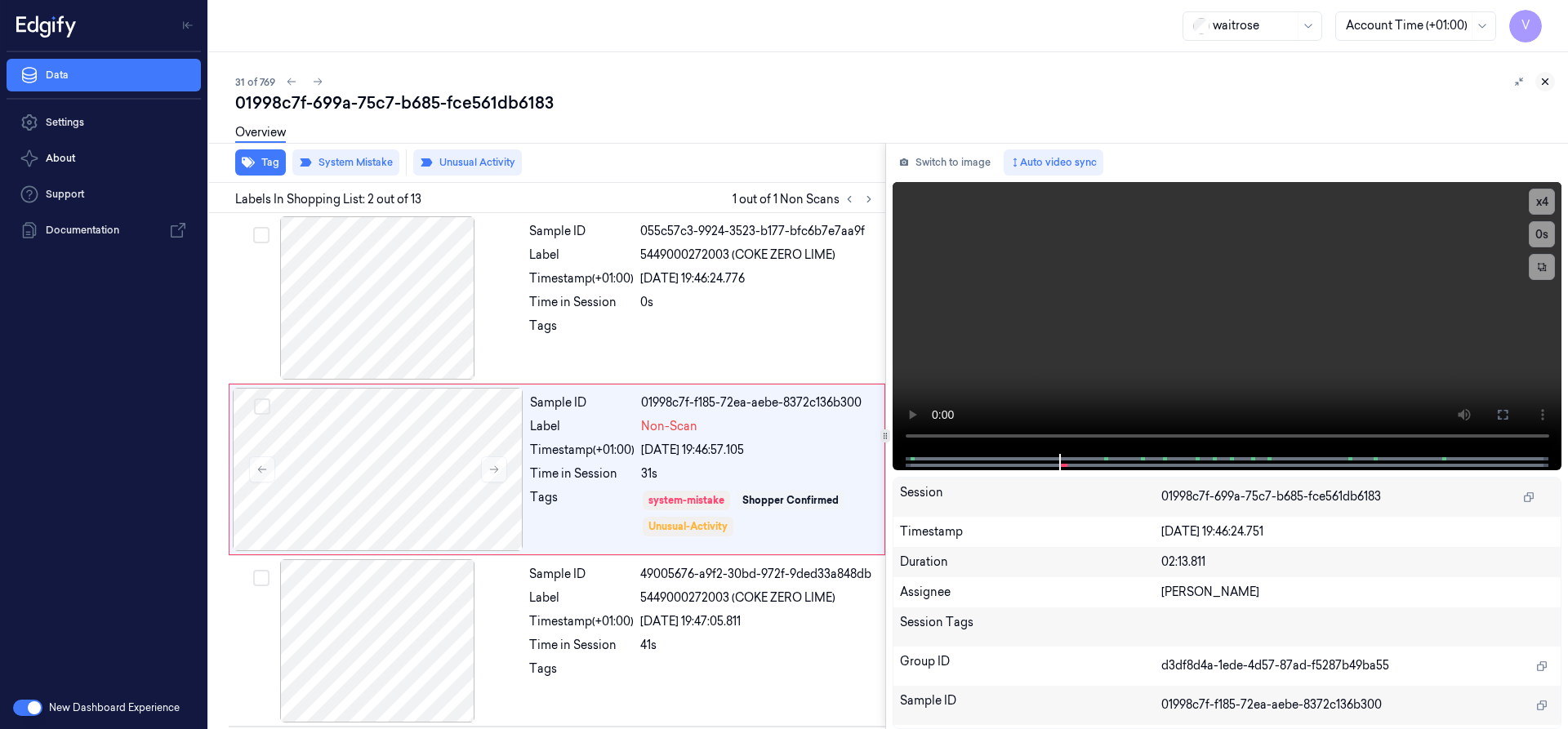
click at [1543, 79] on icon at bounding box center [1544, 81] width 11 height 11
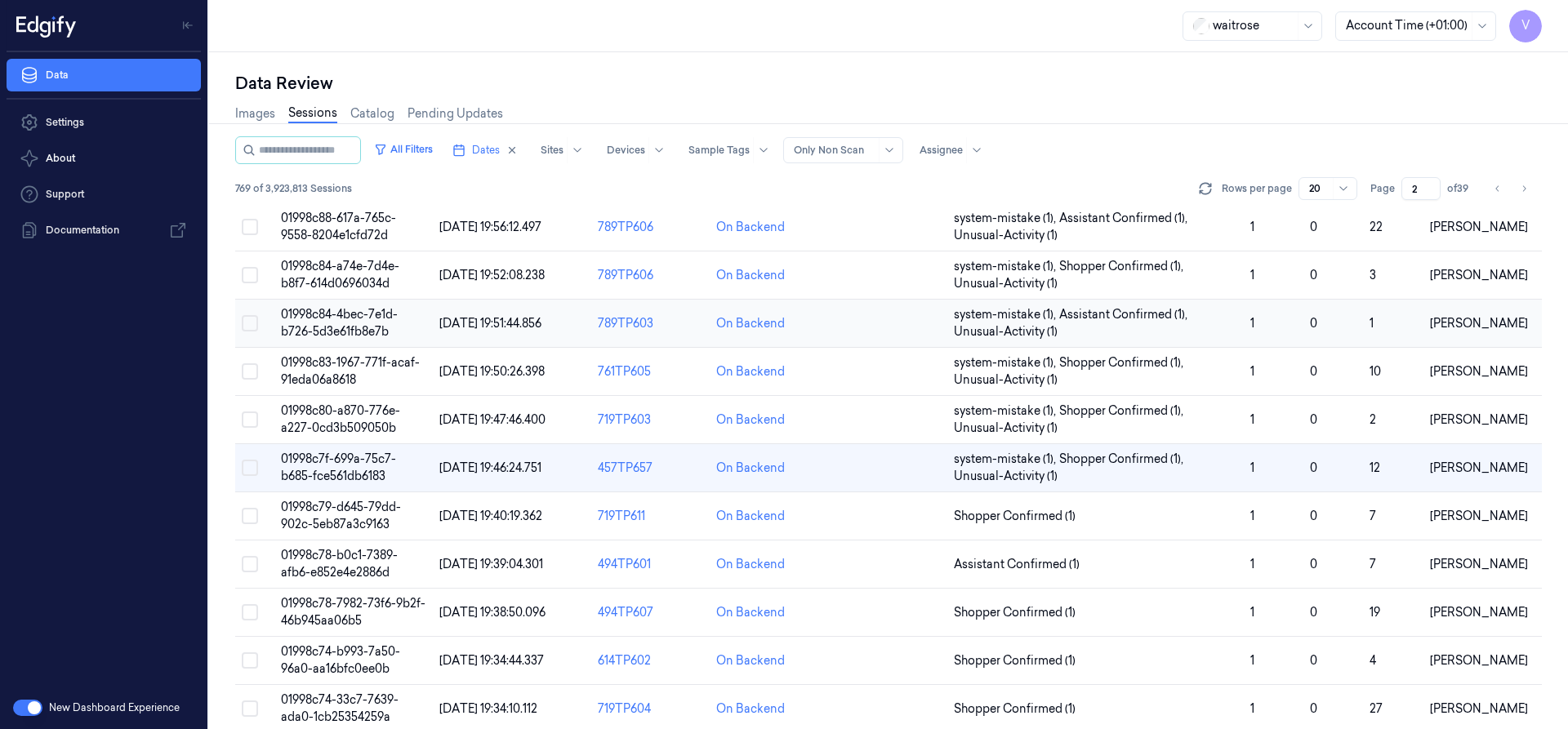
scroll to position [280, 0]
click at [354, 554] on span "01998c78-b0c1-7389-afb6-e852e4e2886d" at bounding box center [339, 563] width 117 height 32
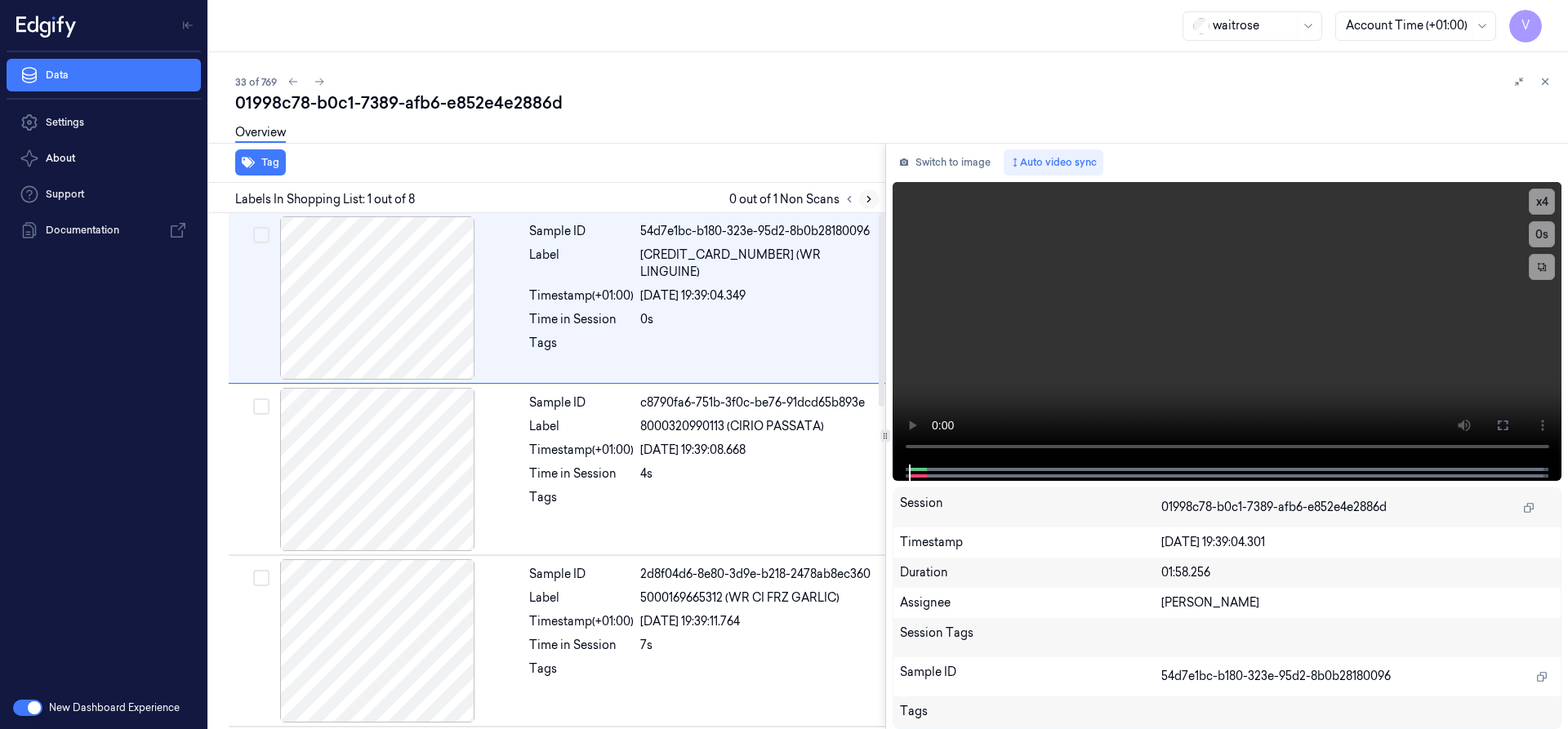
click at [868, 199] on icon at bounding box center [868, 198] width 11 height 11
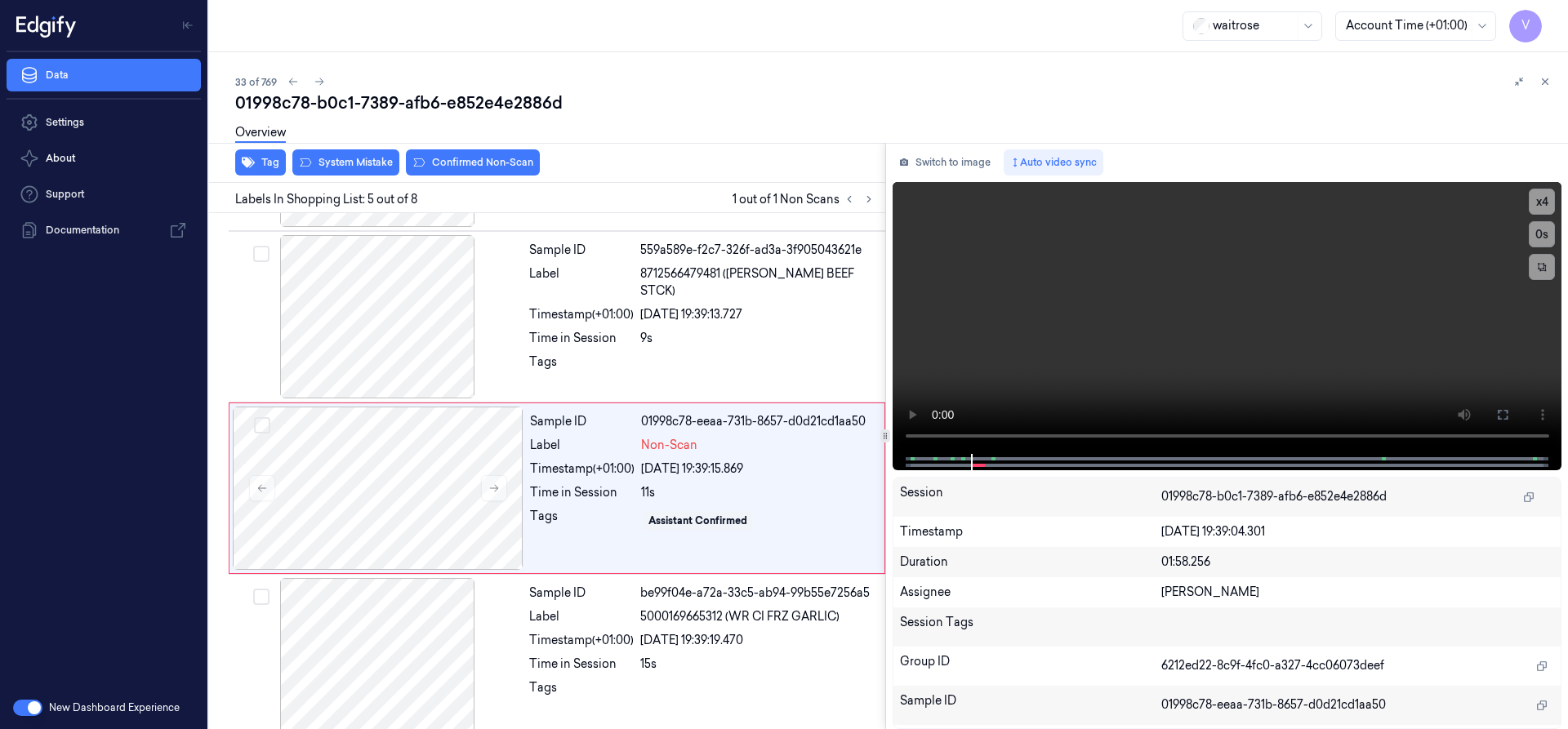
scroll to position [513, 0]
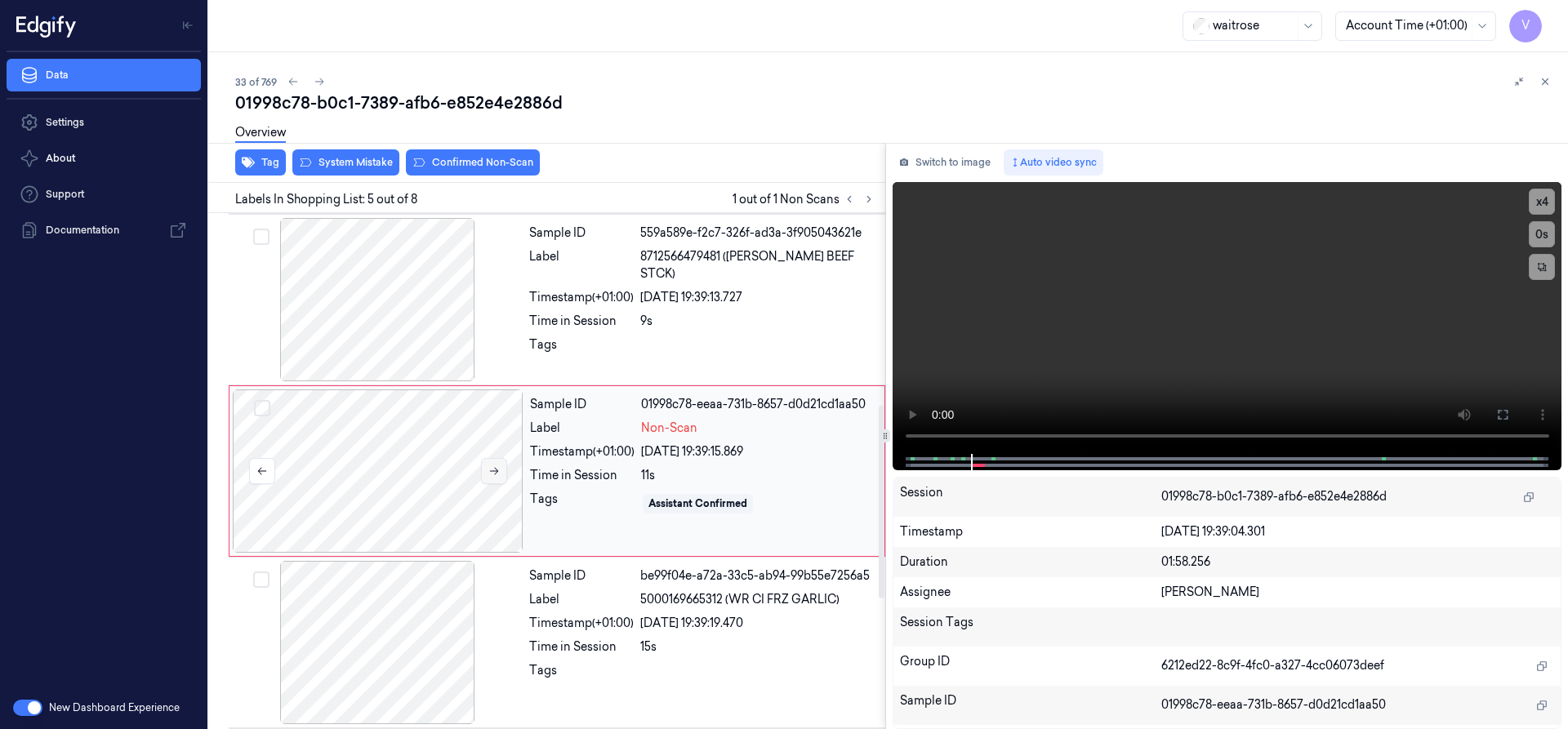
click at [494, 469] on icon at bounding box center [493, 470] width 11 height 11
click at [1549, 198] on button "x 4" at bounding box center [1542, 201] width 26 height 26
click at [1549, 198] on button "x 1" at bounding box center [1542, 201] width 26 height 26
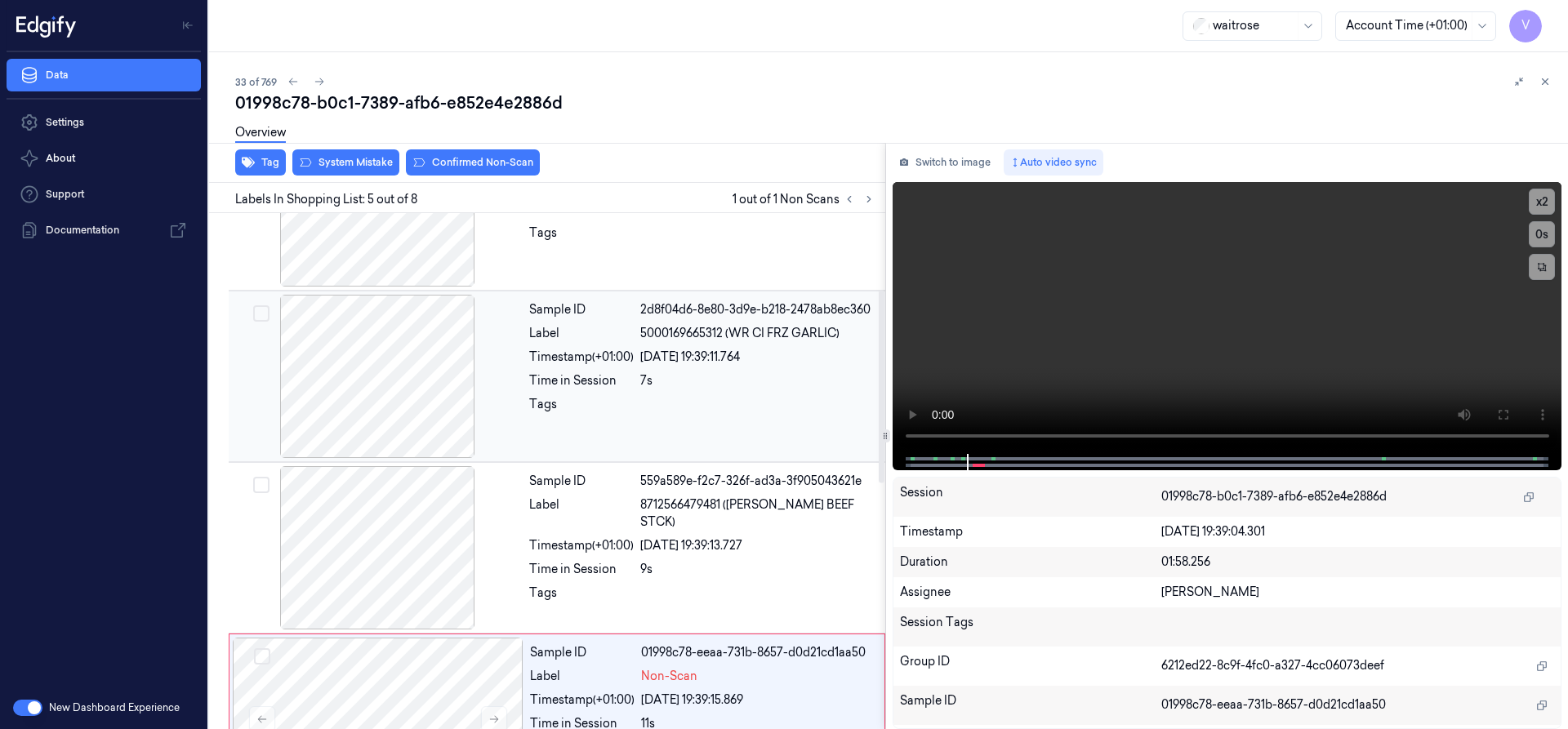
scroll to position [186, 0]
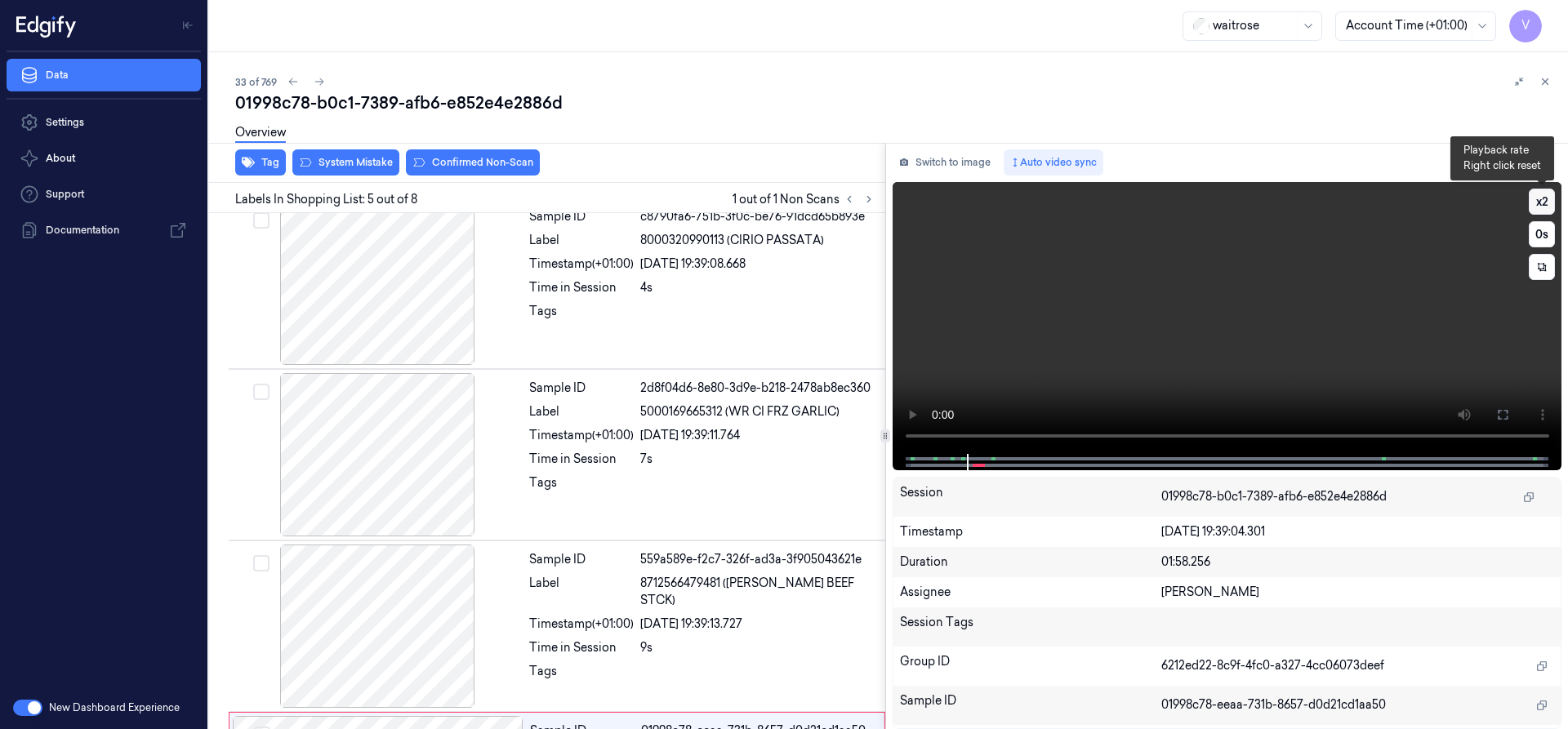
click at [1553, 193] on button "x 2" at bounding box center [1542, 201] width 26 height 26
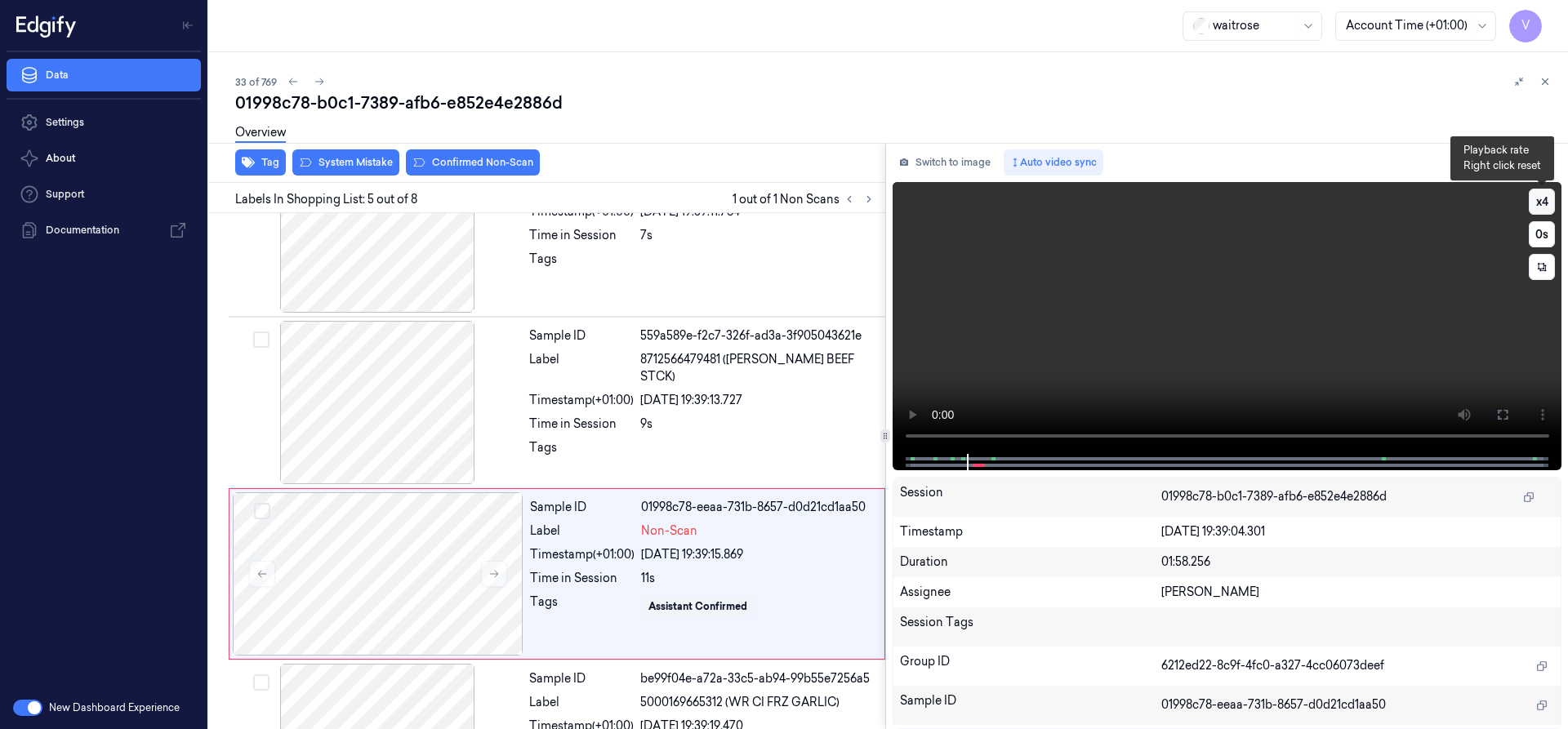
scroll to position [513, 0]
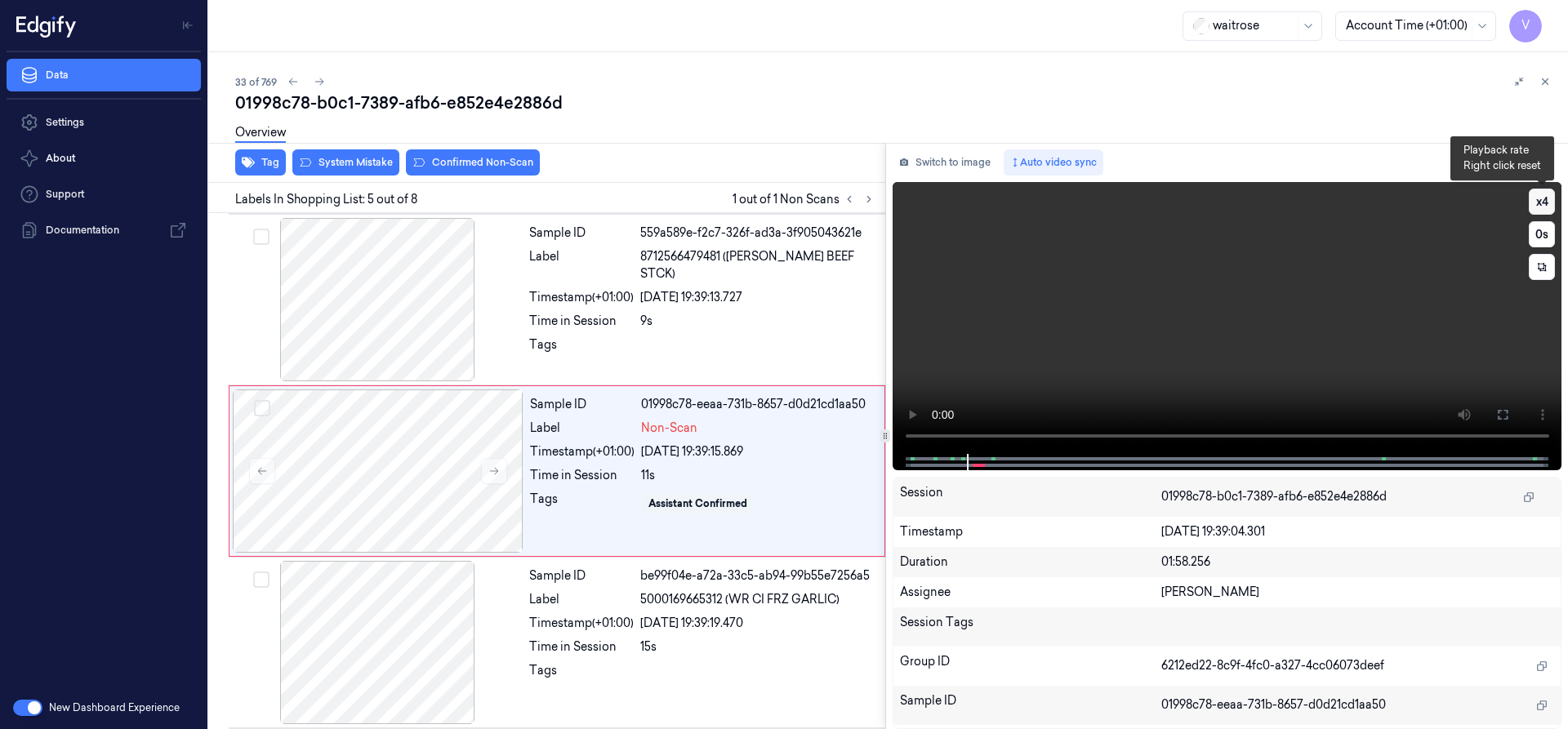
click at [1551, 202] on button "x 4" at bounding box center [1542, 201] width 26 height 26
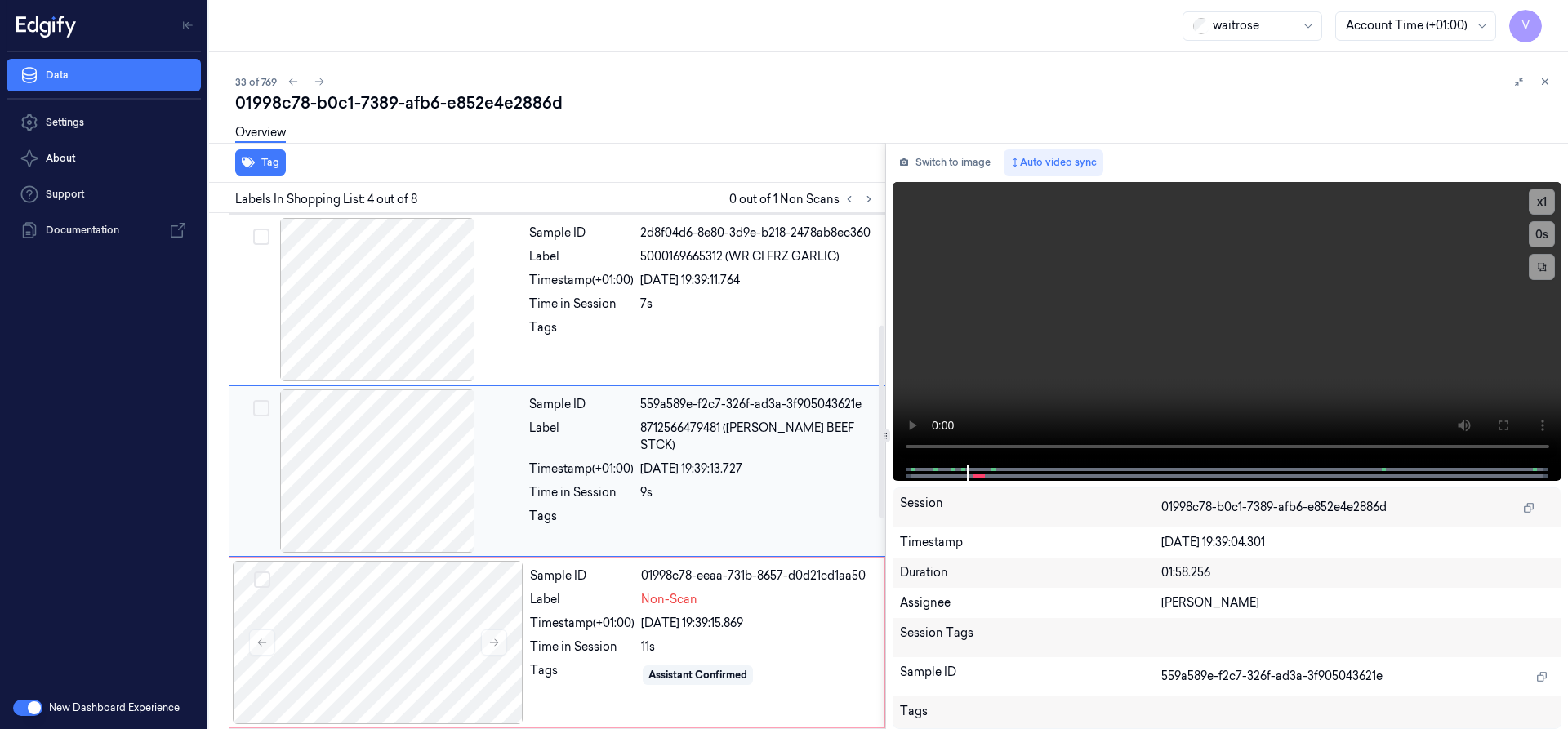
scroll to position [260, 0]
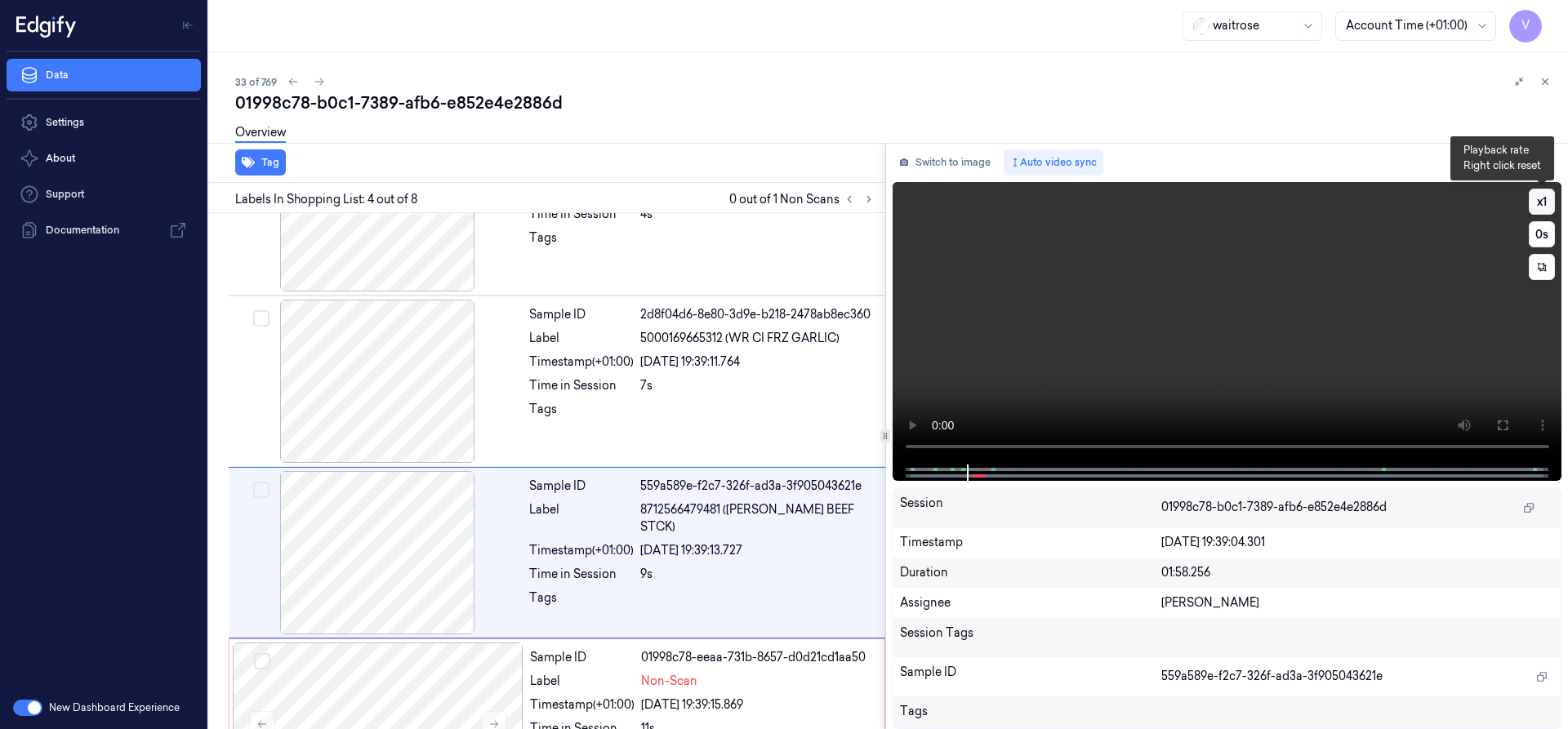
click at [1543, 201] on button "x 1" at bounding box center [1542, 201] width 26 height 26
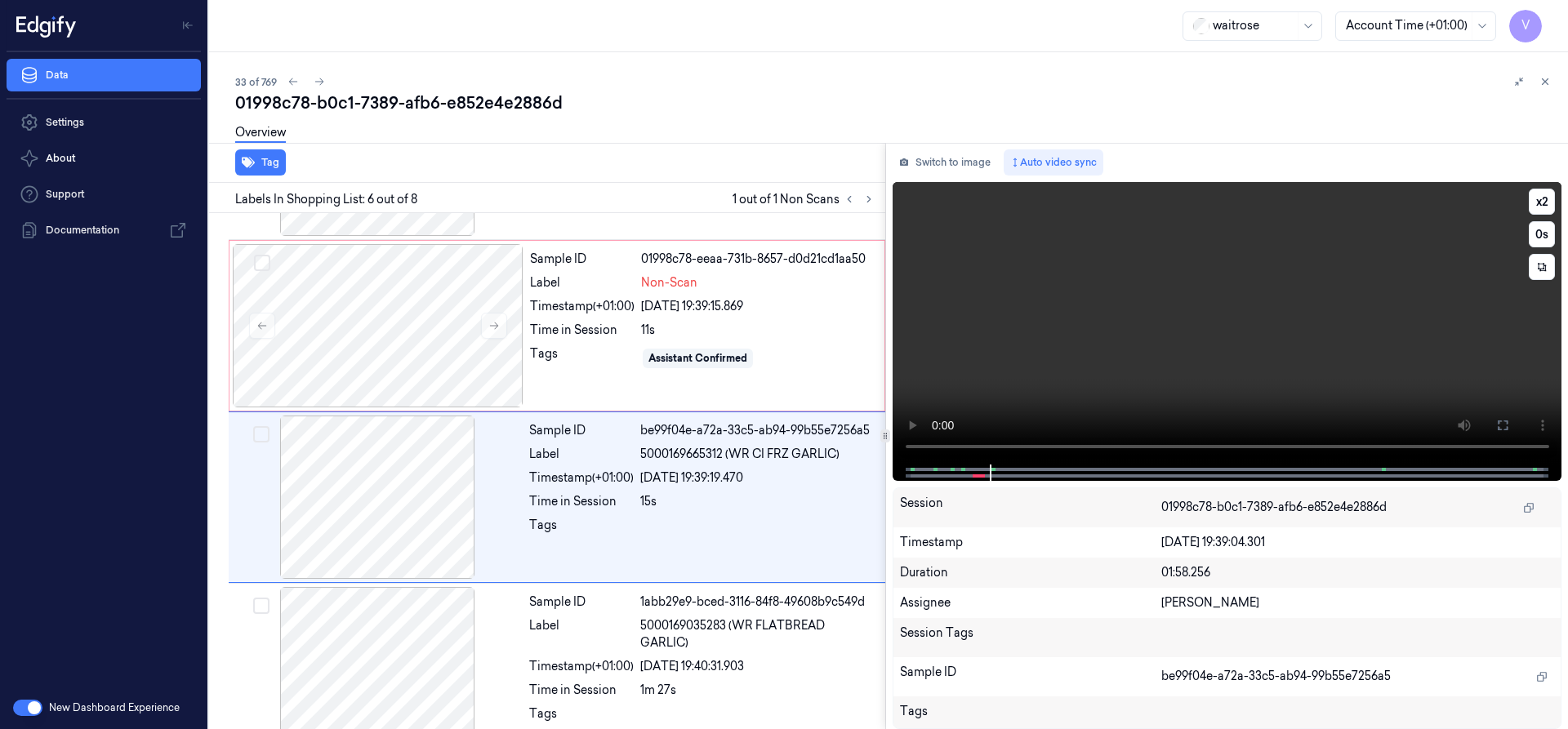
scroll to position [684, 0]
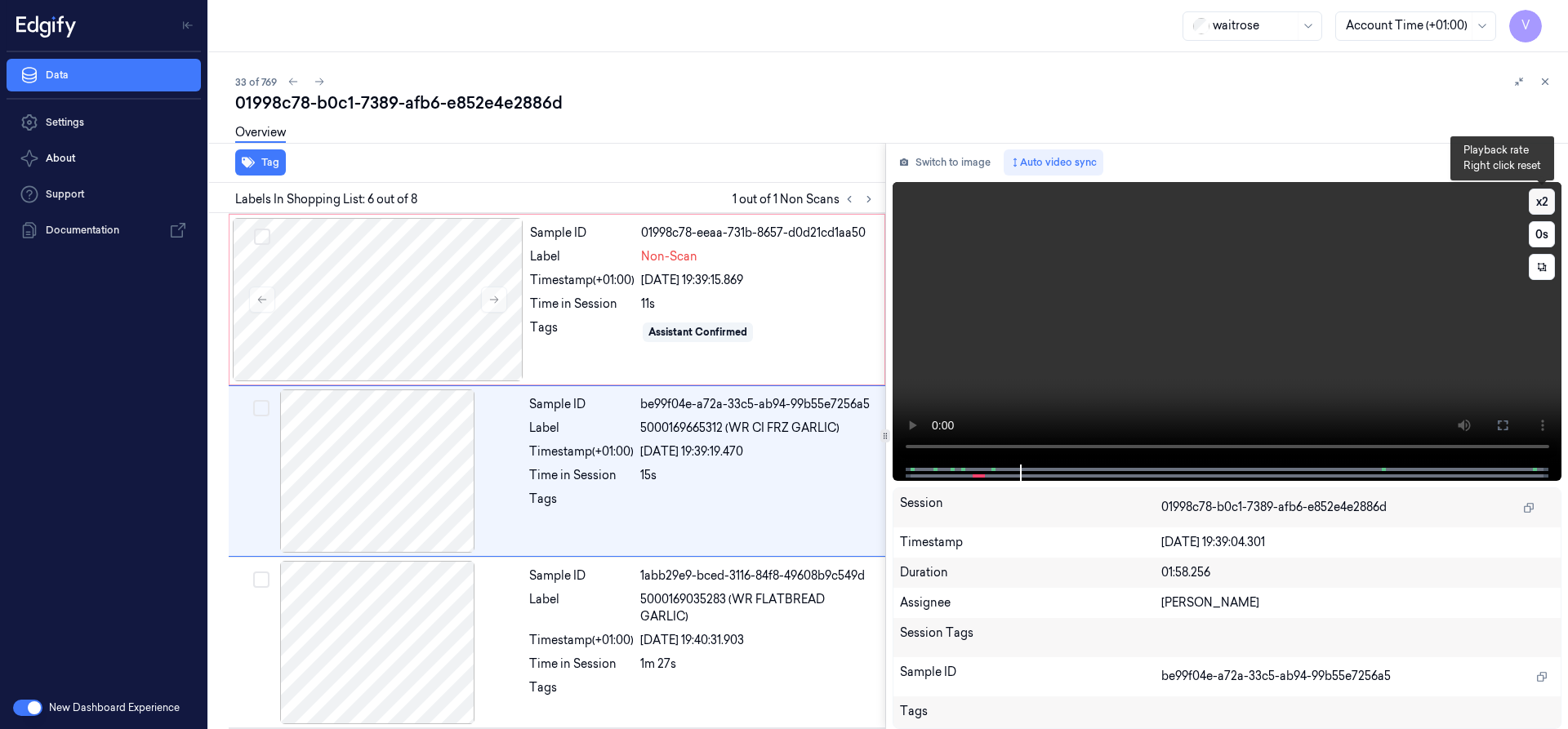
click at [1542, 198] on button "x 2" at bounding box center [1542, 201] width 26 height 26
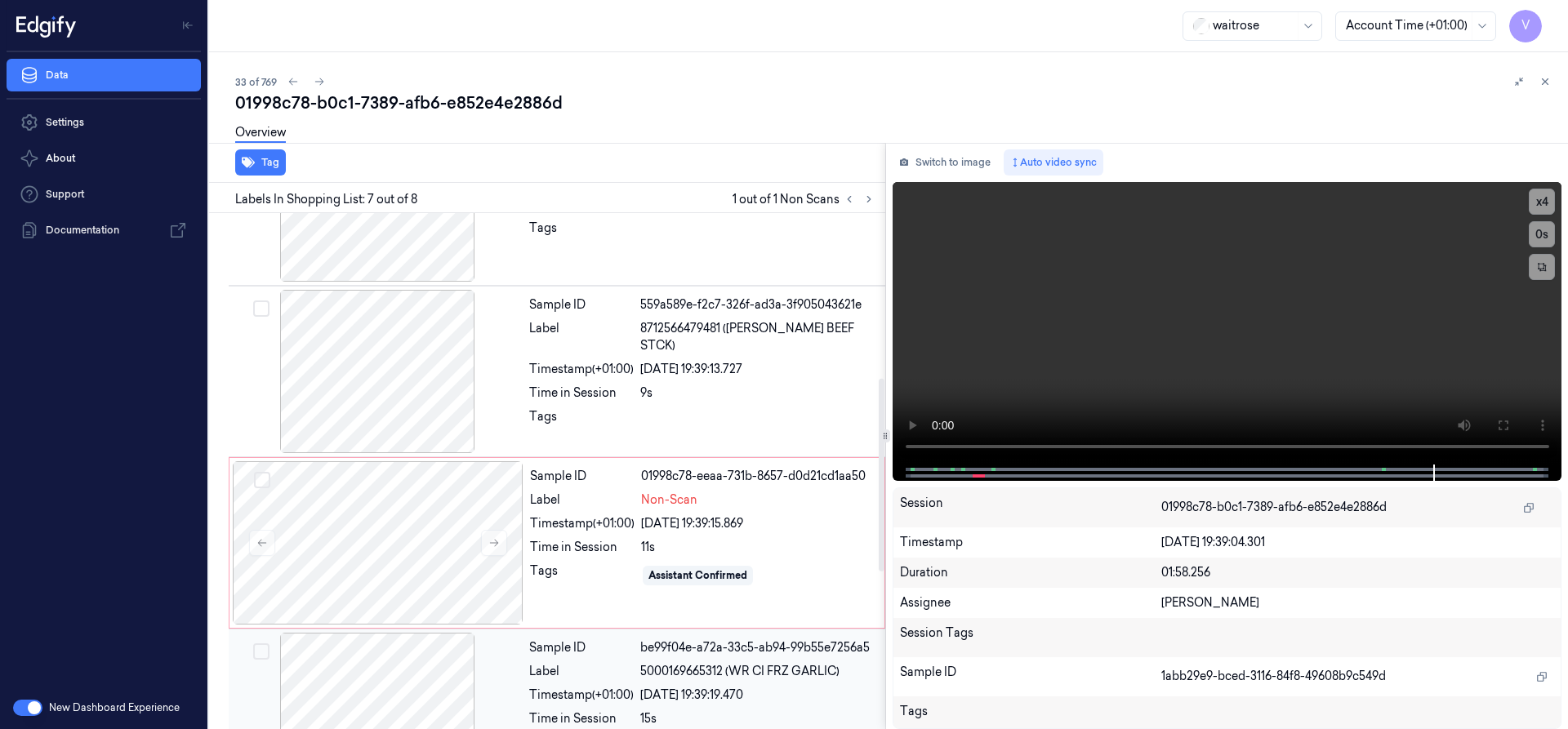
scroll to position [529, 0]
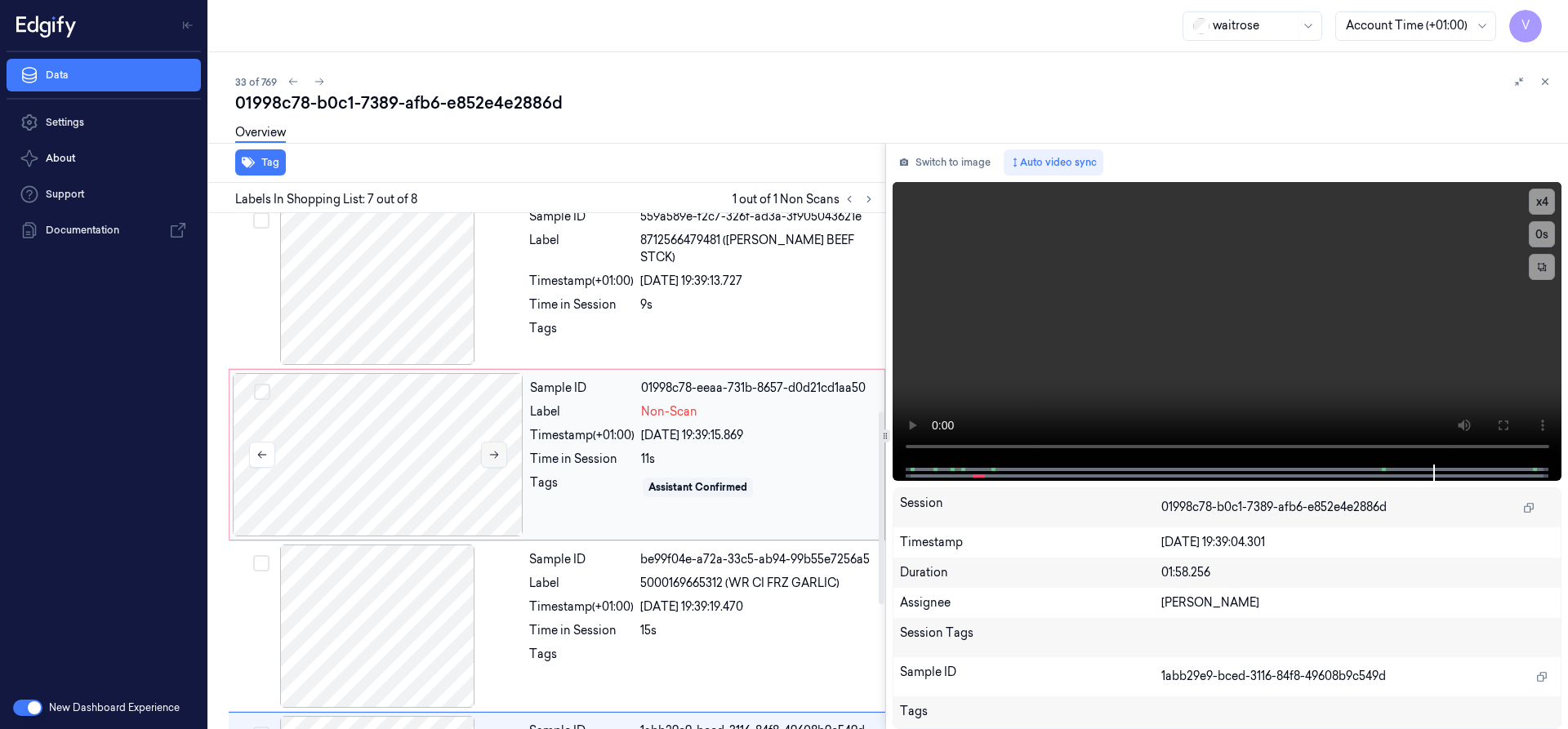
click at [500, 451] on button at bounding box center [493, 454] width 26 height 26
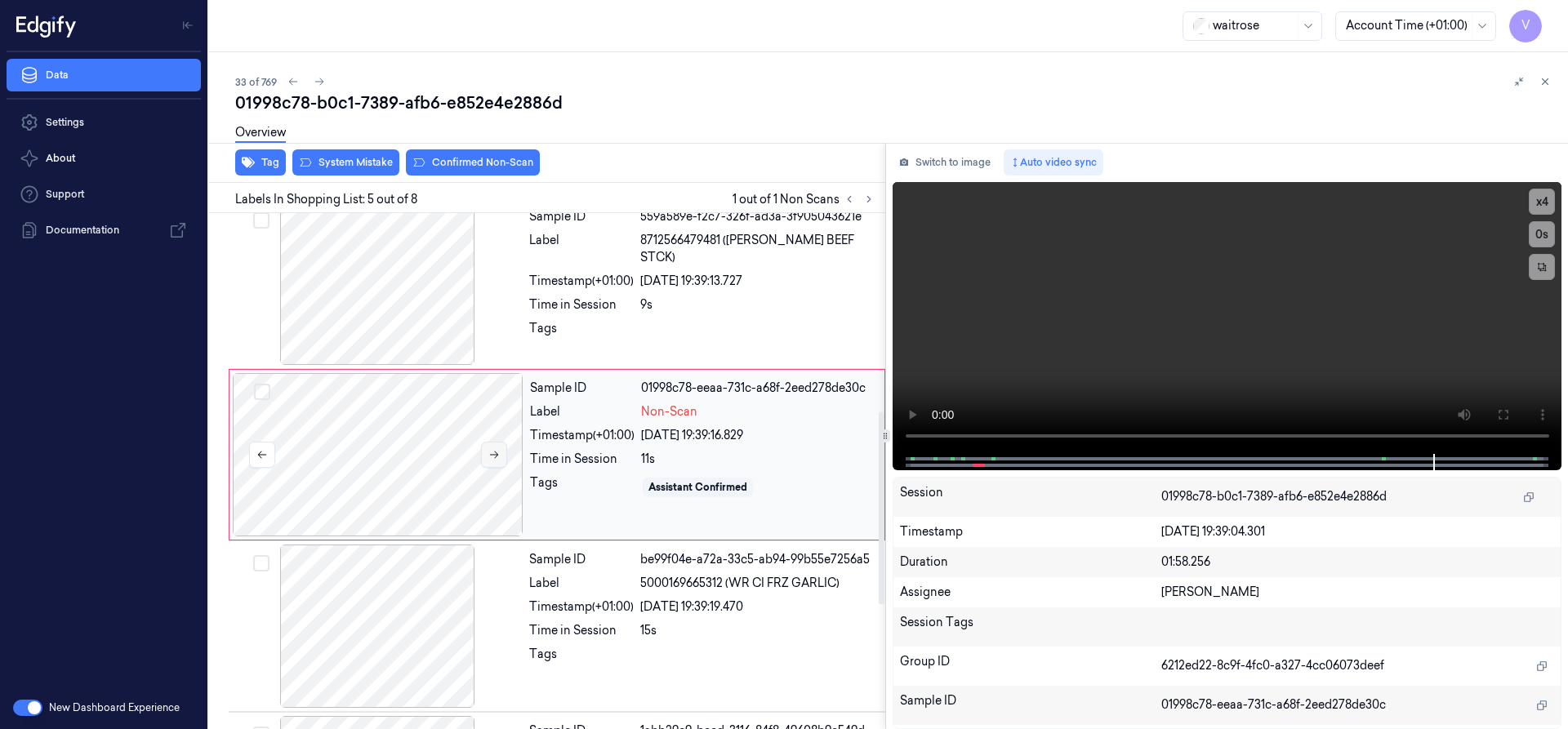
scroll to position [513, 0]
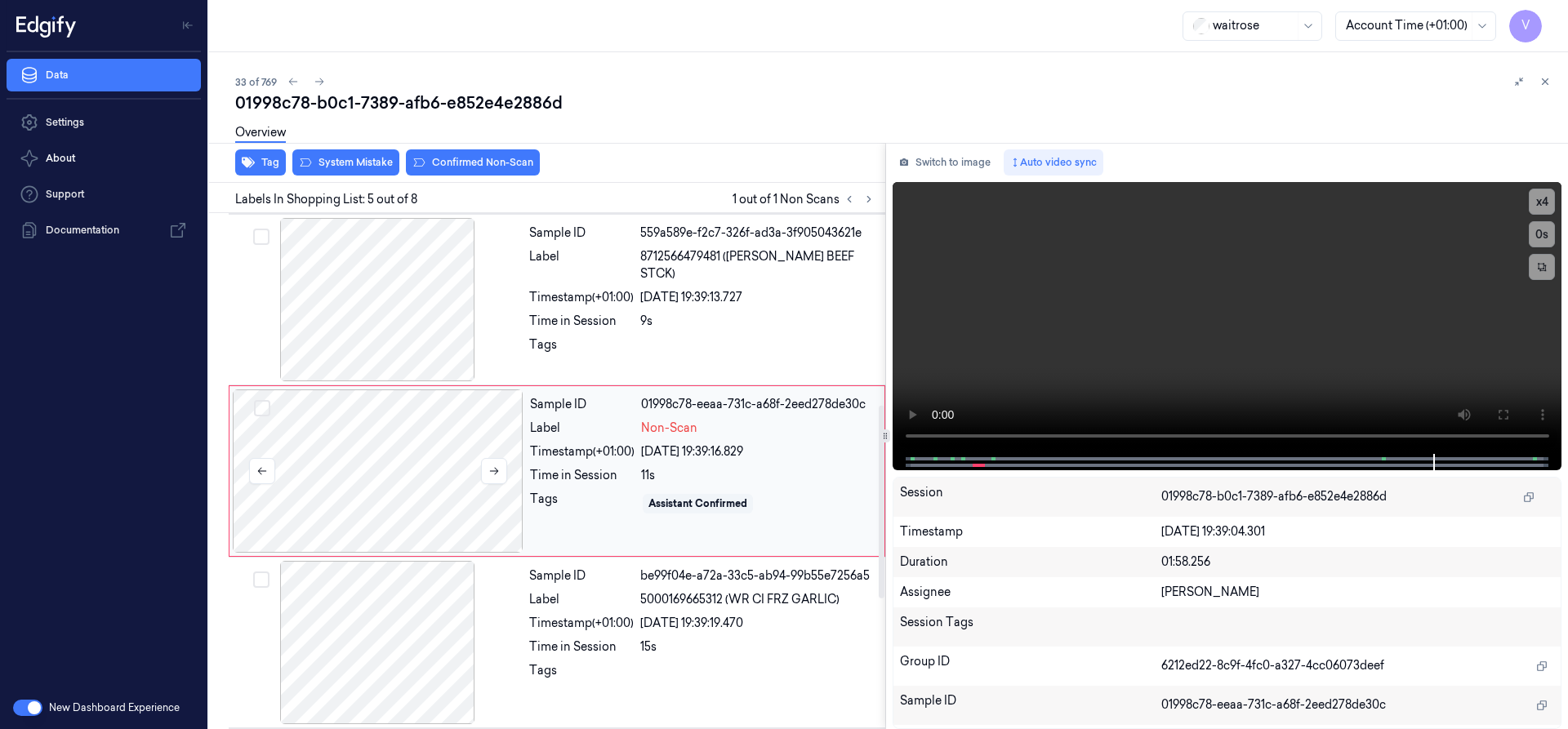
click at [499, 451] on div at bounding box center [378, 471] width 291 height 164
click at [493, 466] on icon at bounding box center [493, 470] width 11 height 11
click at [498, 465] on icon at bounding box center [493, 470] width 11 height 11
click at [374, 473] on div at bounding box center [378, 471] width 291 height 164
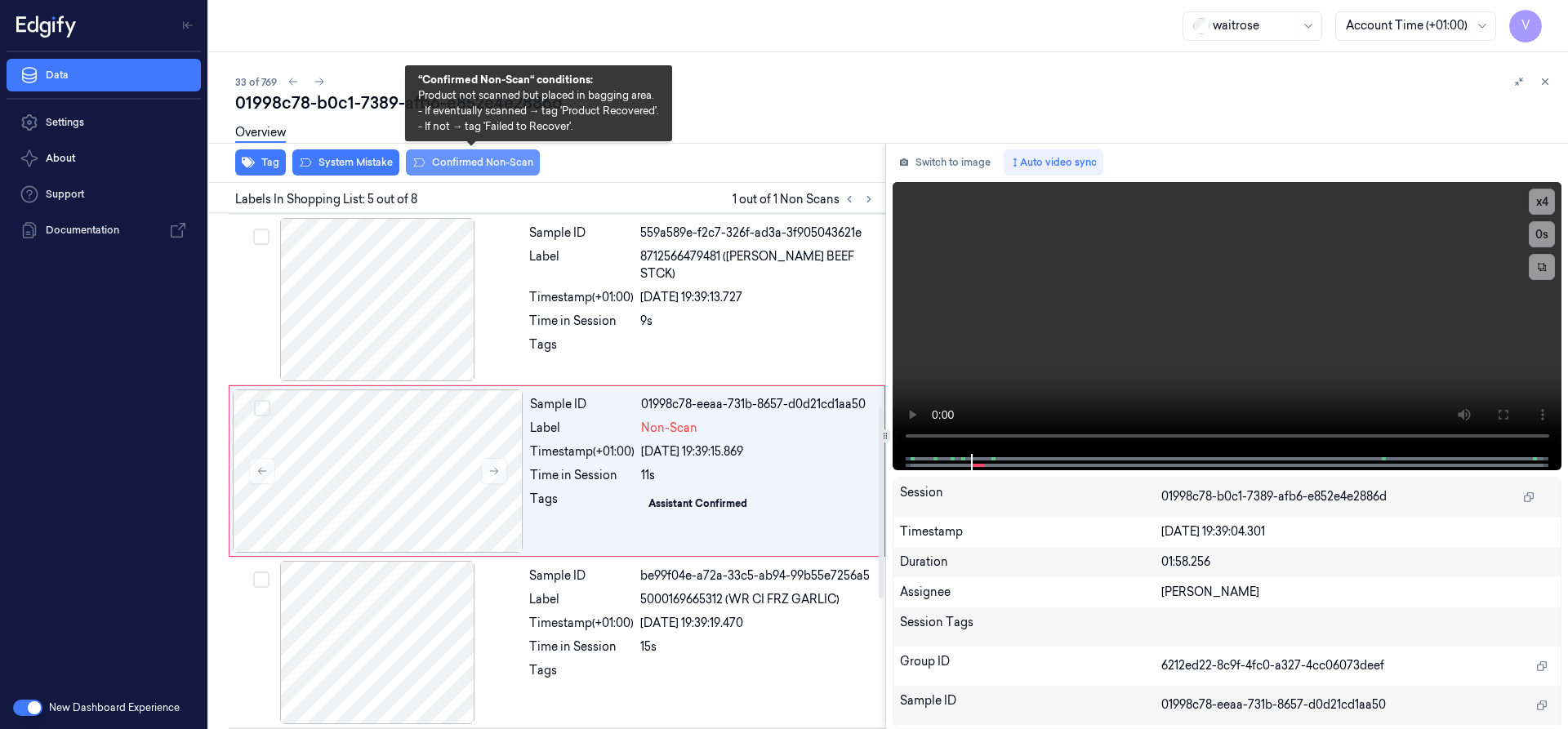
click at [487, 165] on button "Confirmed Non-Scan" at bounding box center [472, 162] width 134 height 26
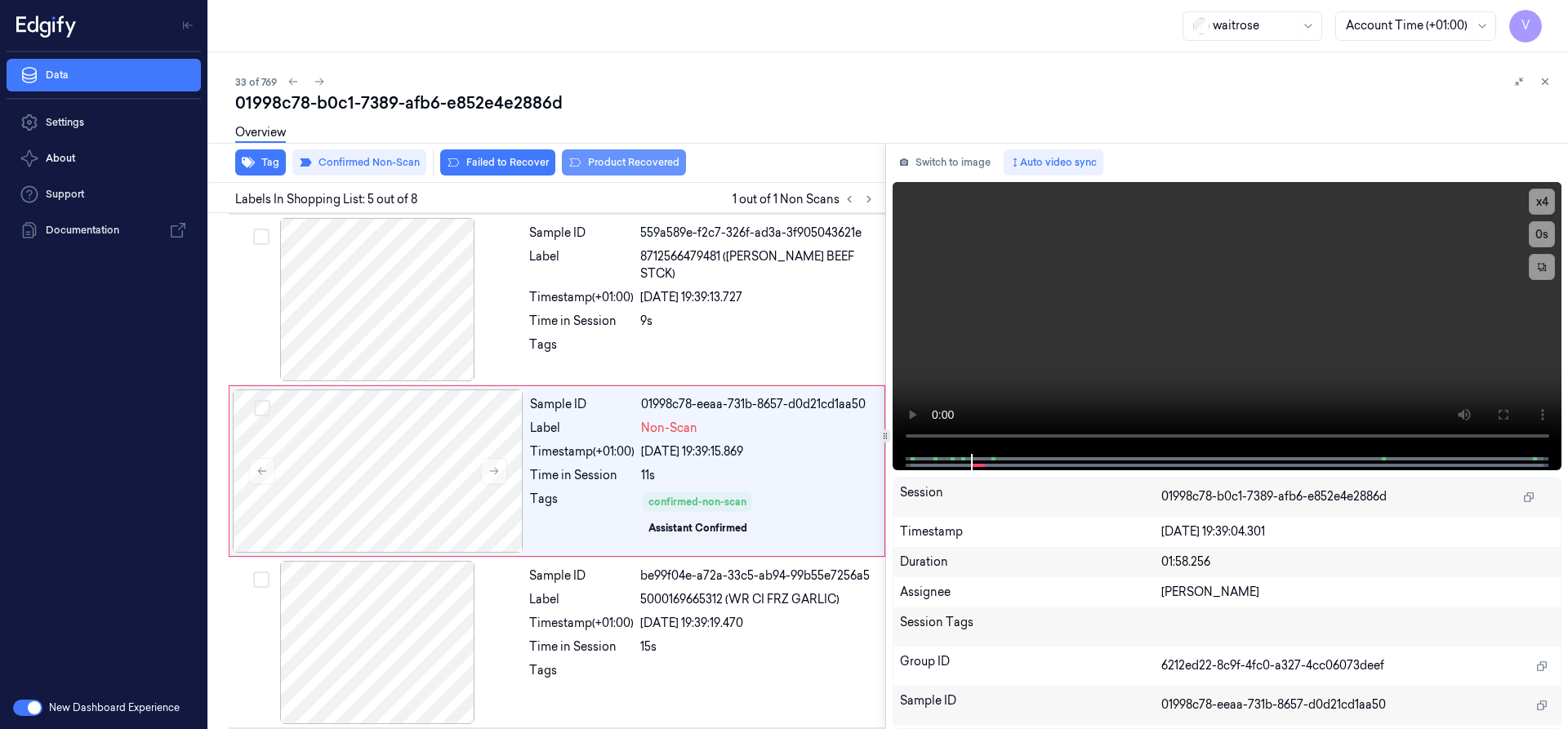
click at [614, 164] on button "Product Recovered" at bounding box center [624, 162] width 124 height 26
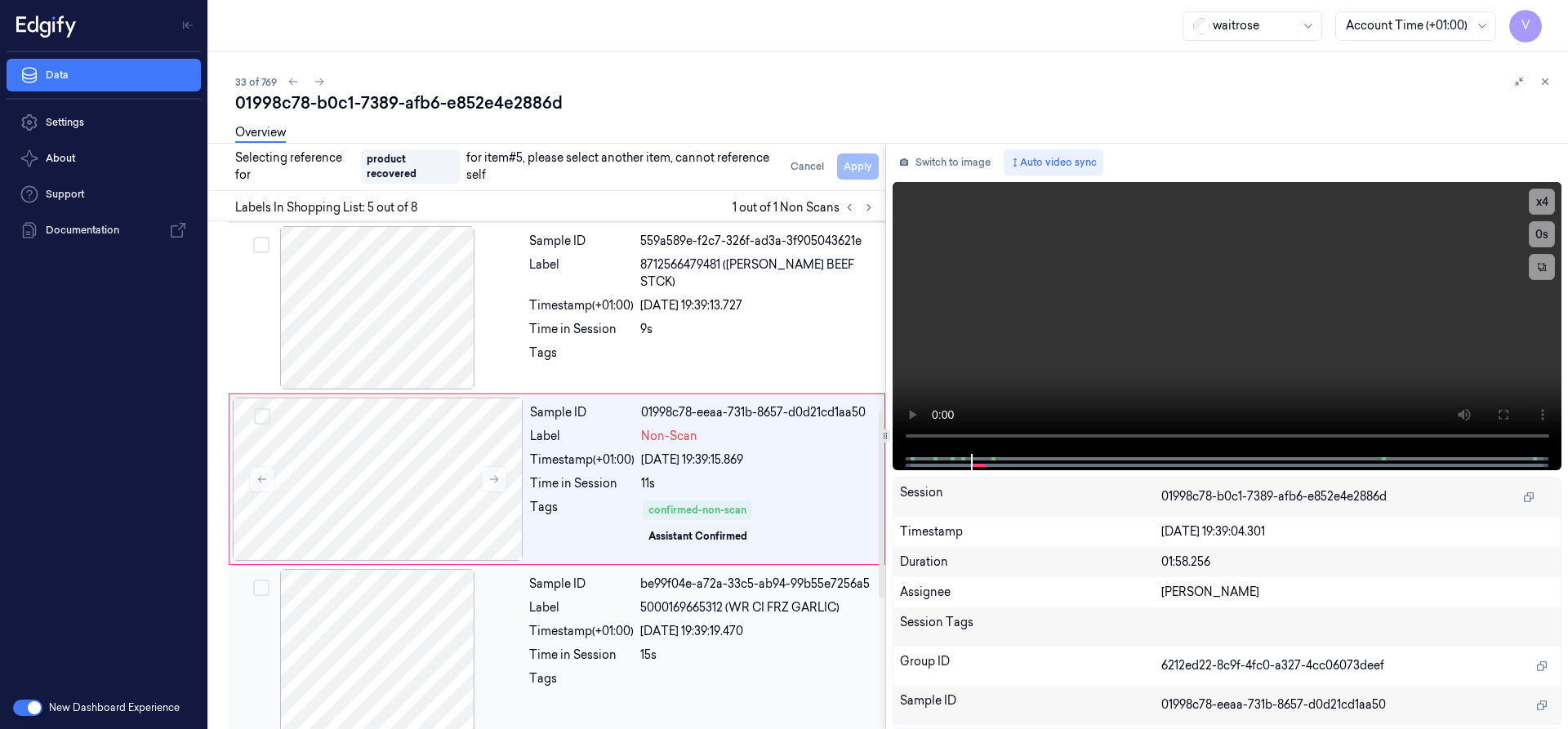
click at [458, 592] on div at bounding box center [377, 651] width 291 height 164
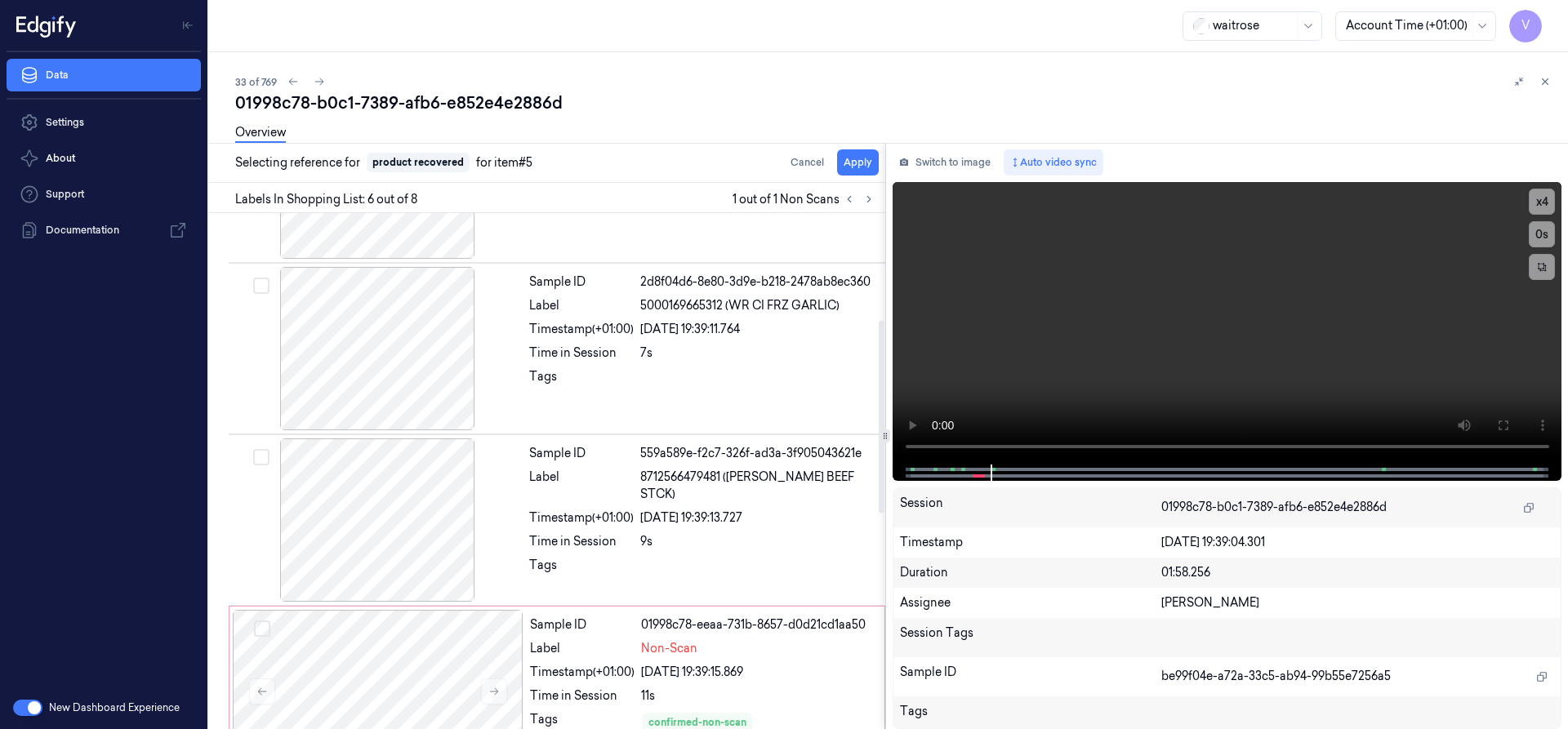
scroll to position [276, 0]
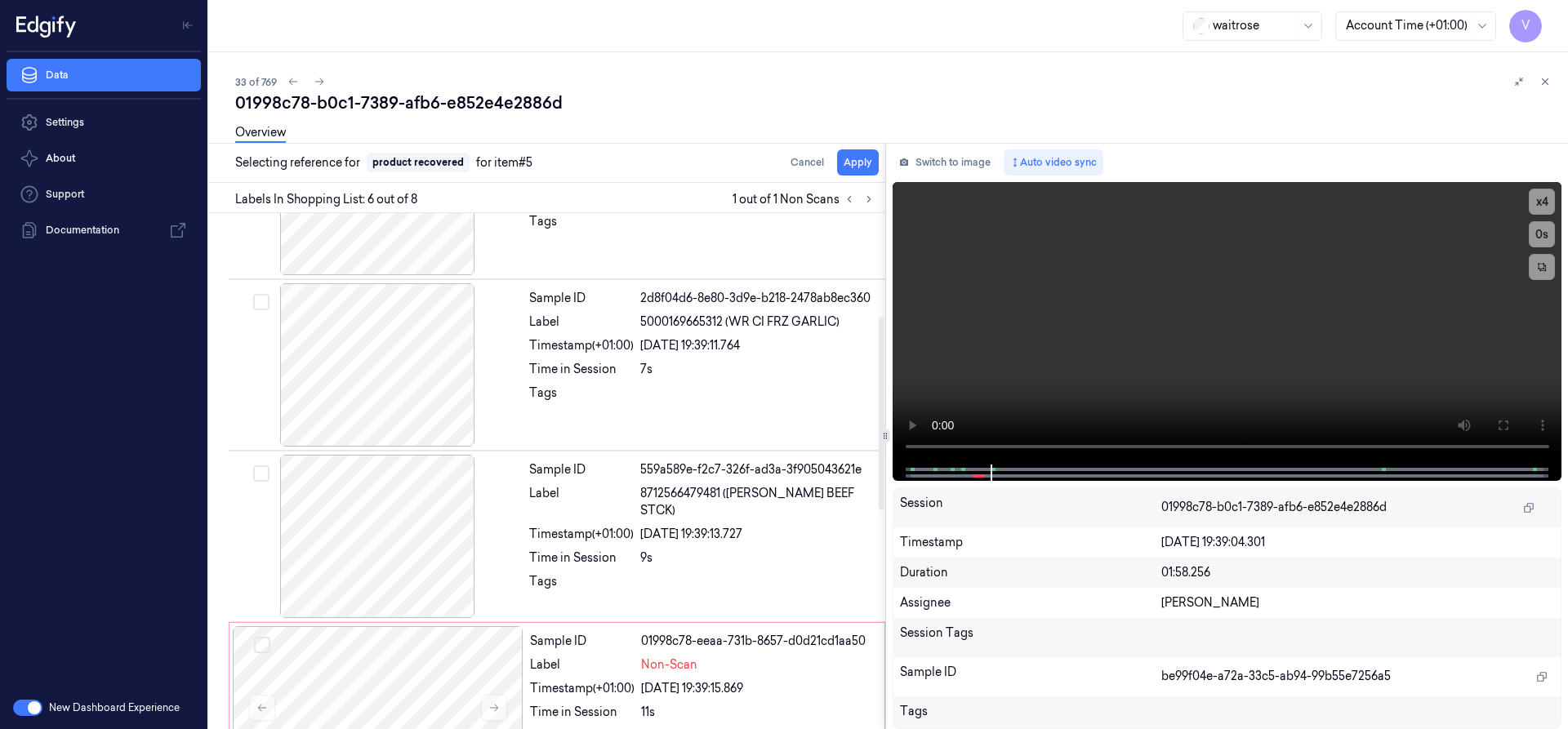
click at [850, 152] on div "Overview" at bounding box center [895, 135] width 1319 height 42
click at [864, 160] on button "Apply" at bounding box center [857, 162] width 42 height 26
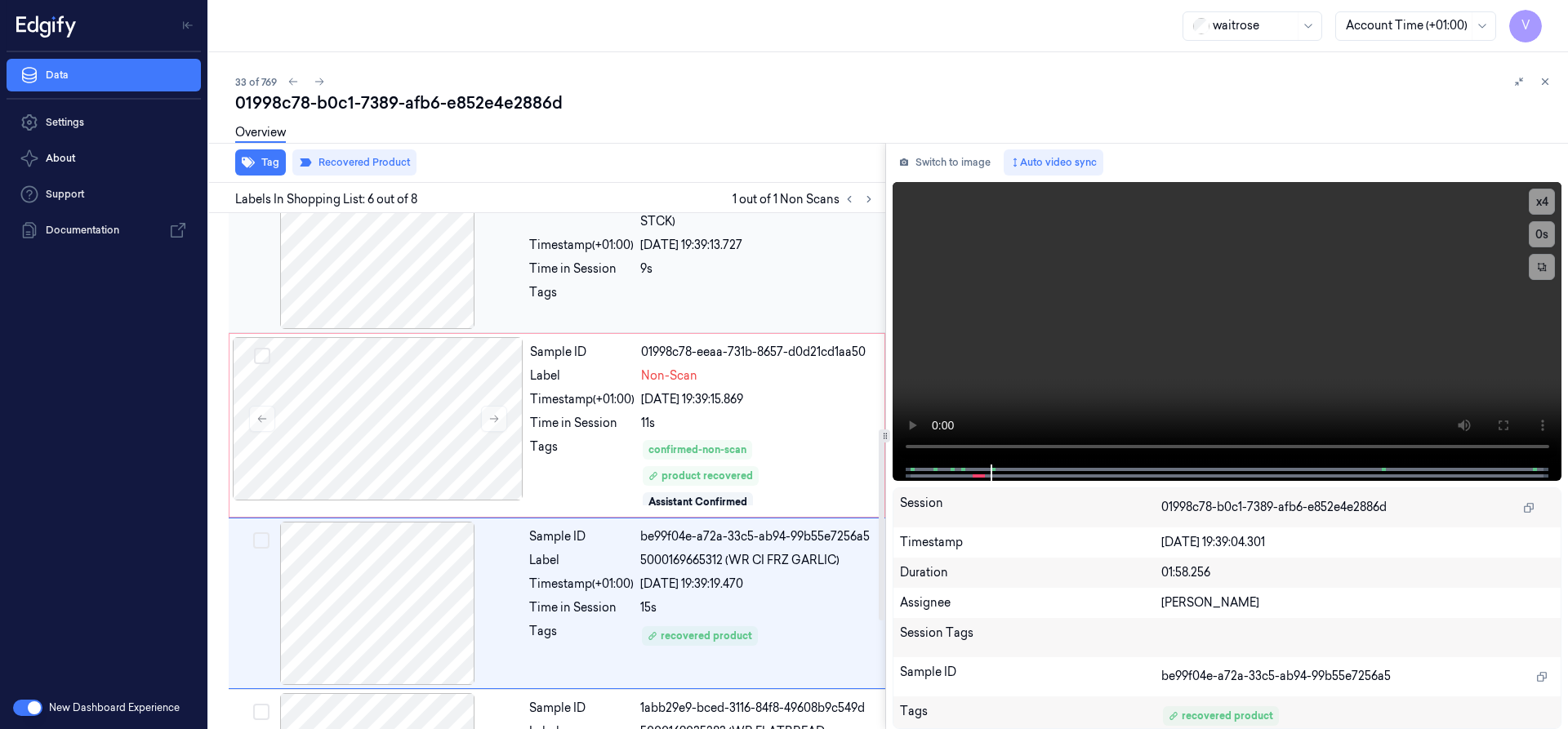
scroll to position [615, 0]
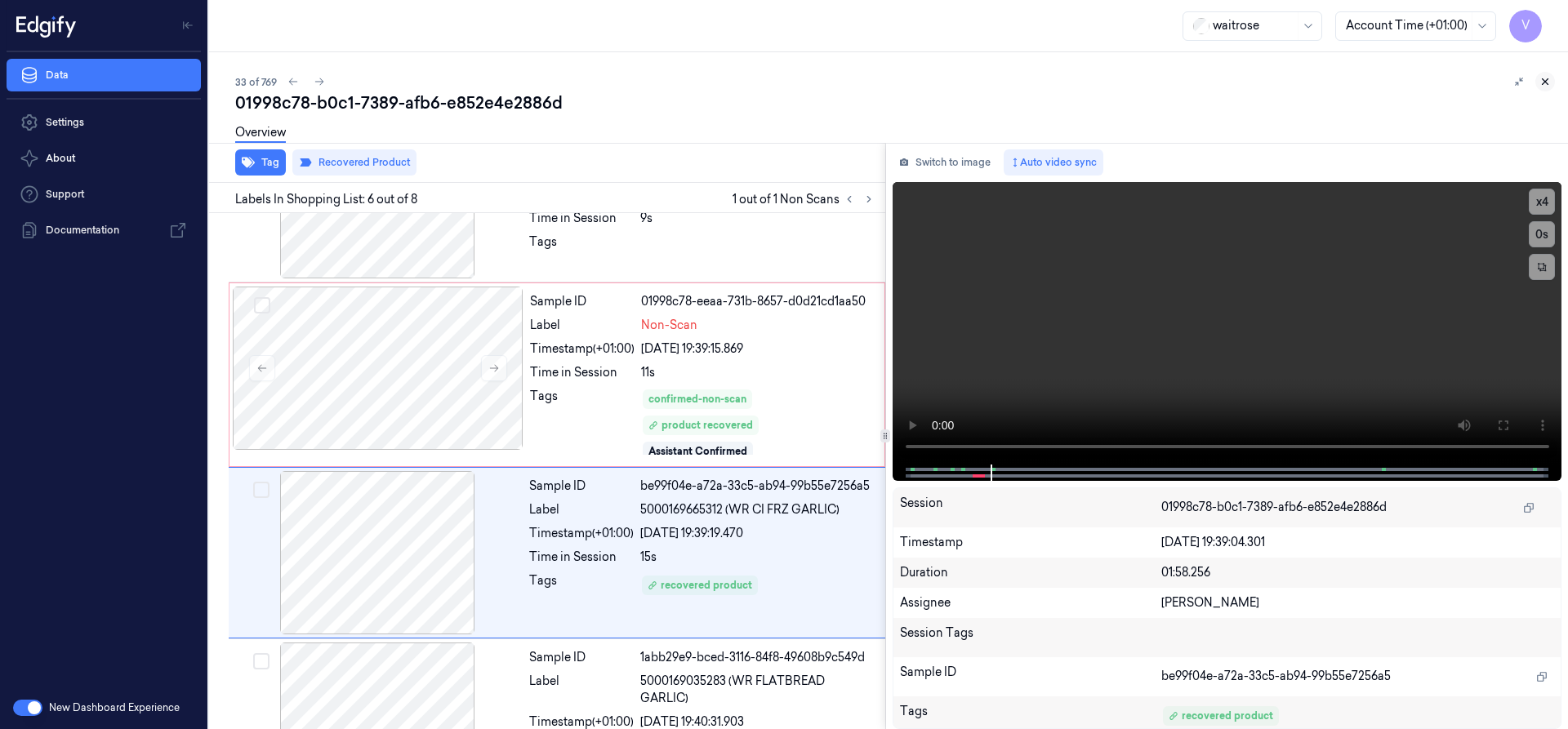
click at [1542, 79] on icon at bounding box center [1545, 82] width 6 height 6
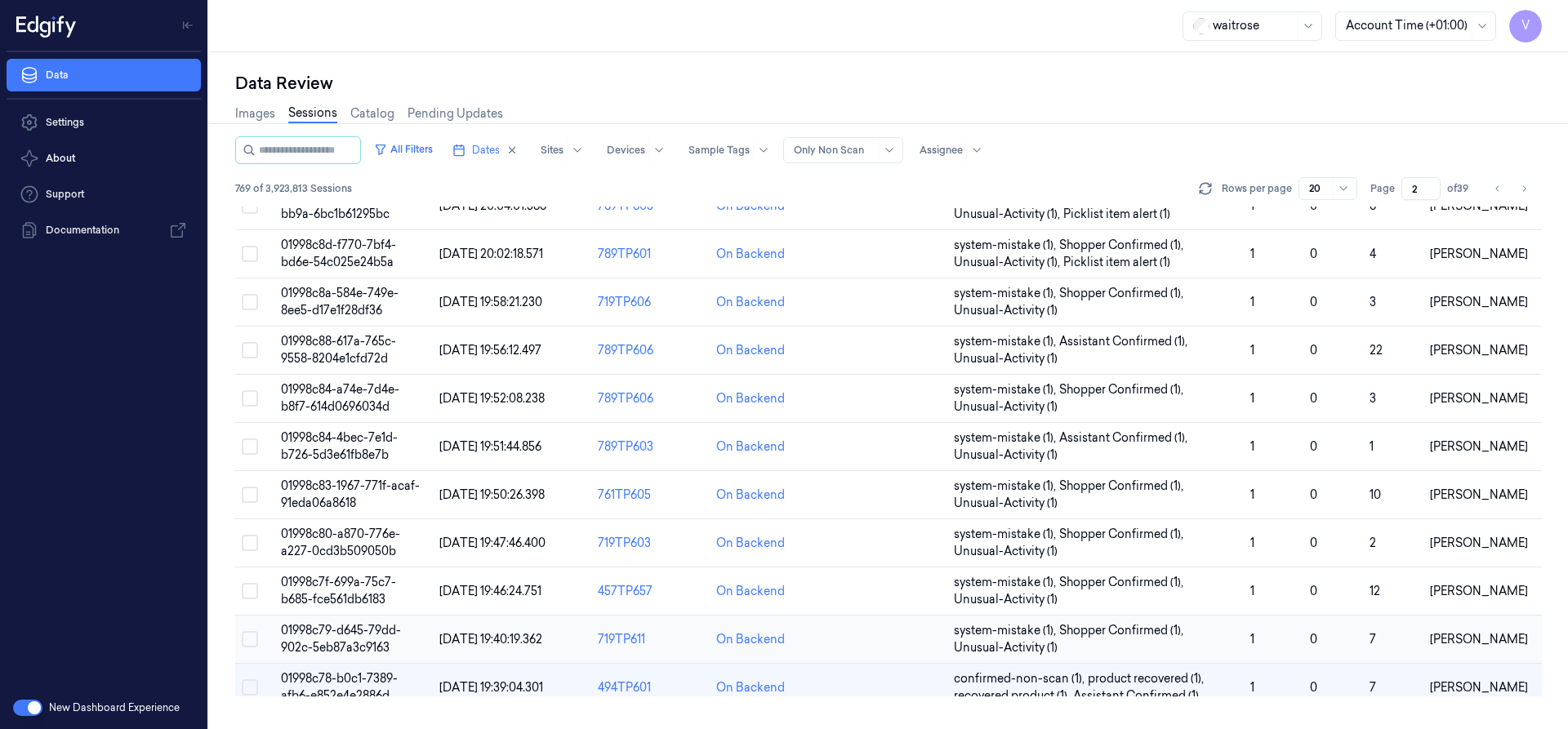
scroll to position [385, 0]
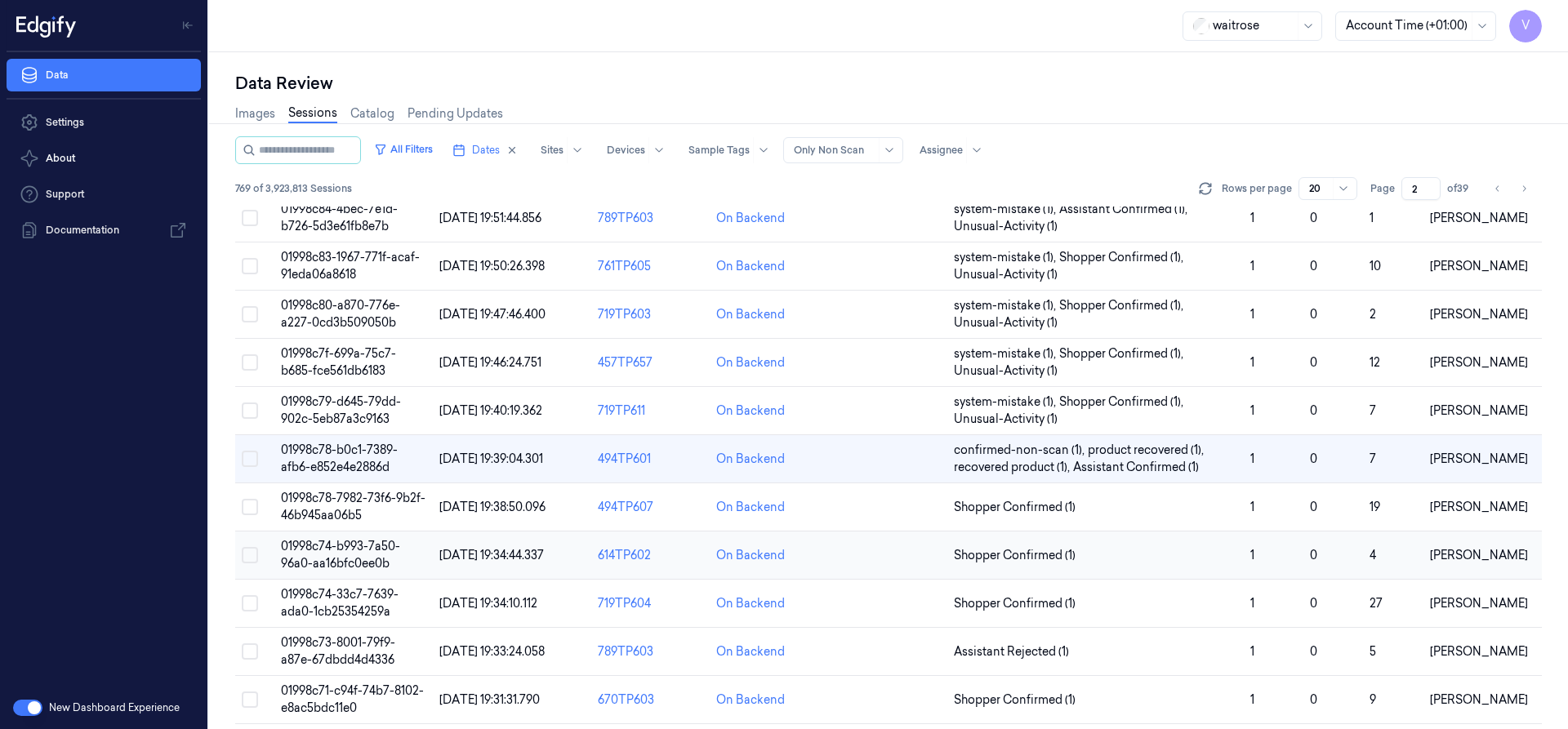
click at [347, 558] on span "01998c74-b993-7a50-96a0-aa16bfc0ee0b" at bounding box center [341, 554] width 119 height 32
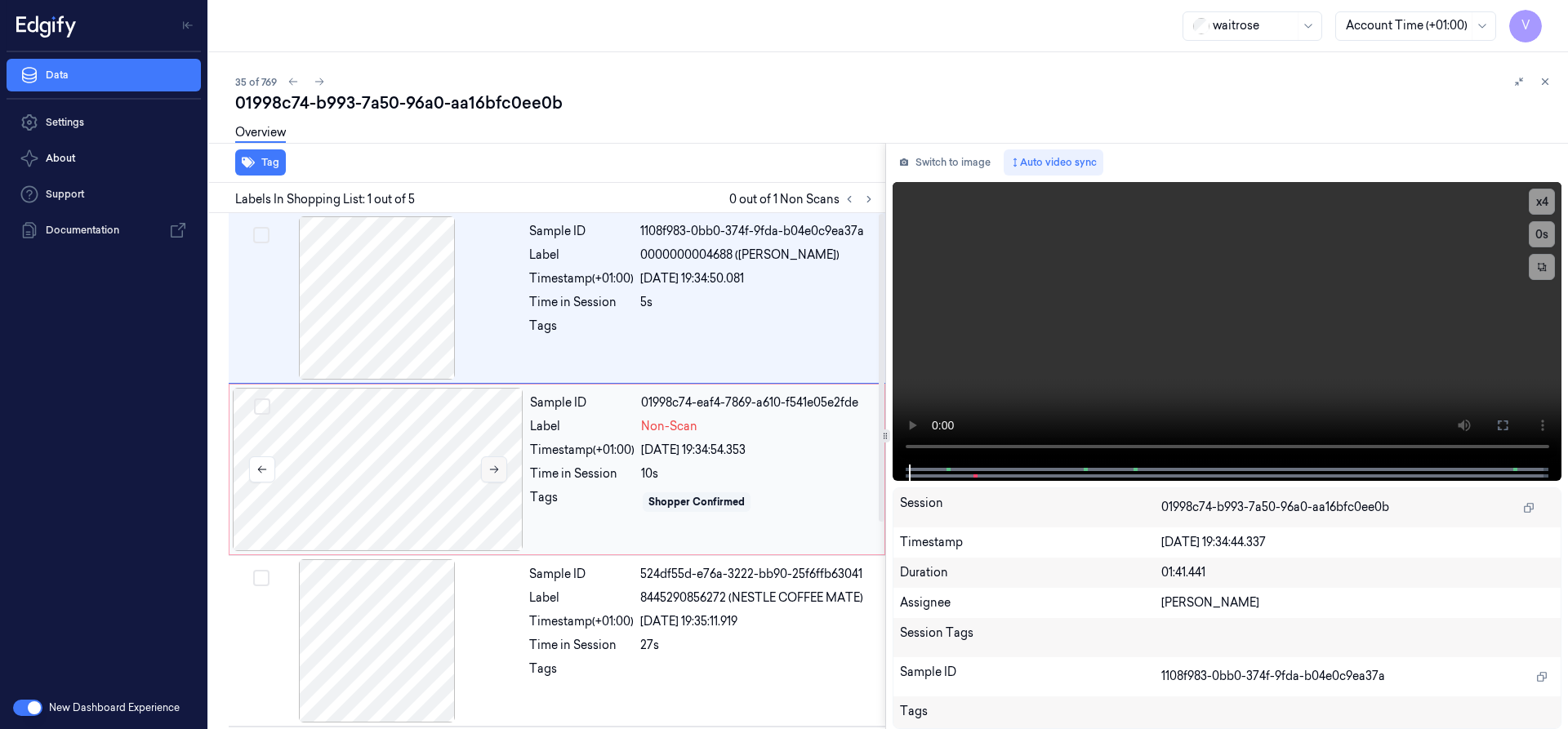
click at [500, 469] on button at bounding box center [493, 469] width 26 height 26
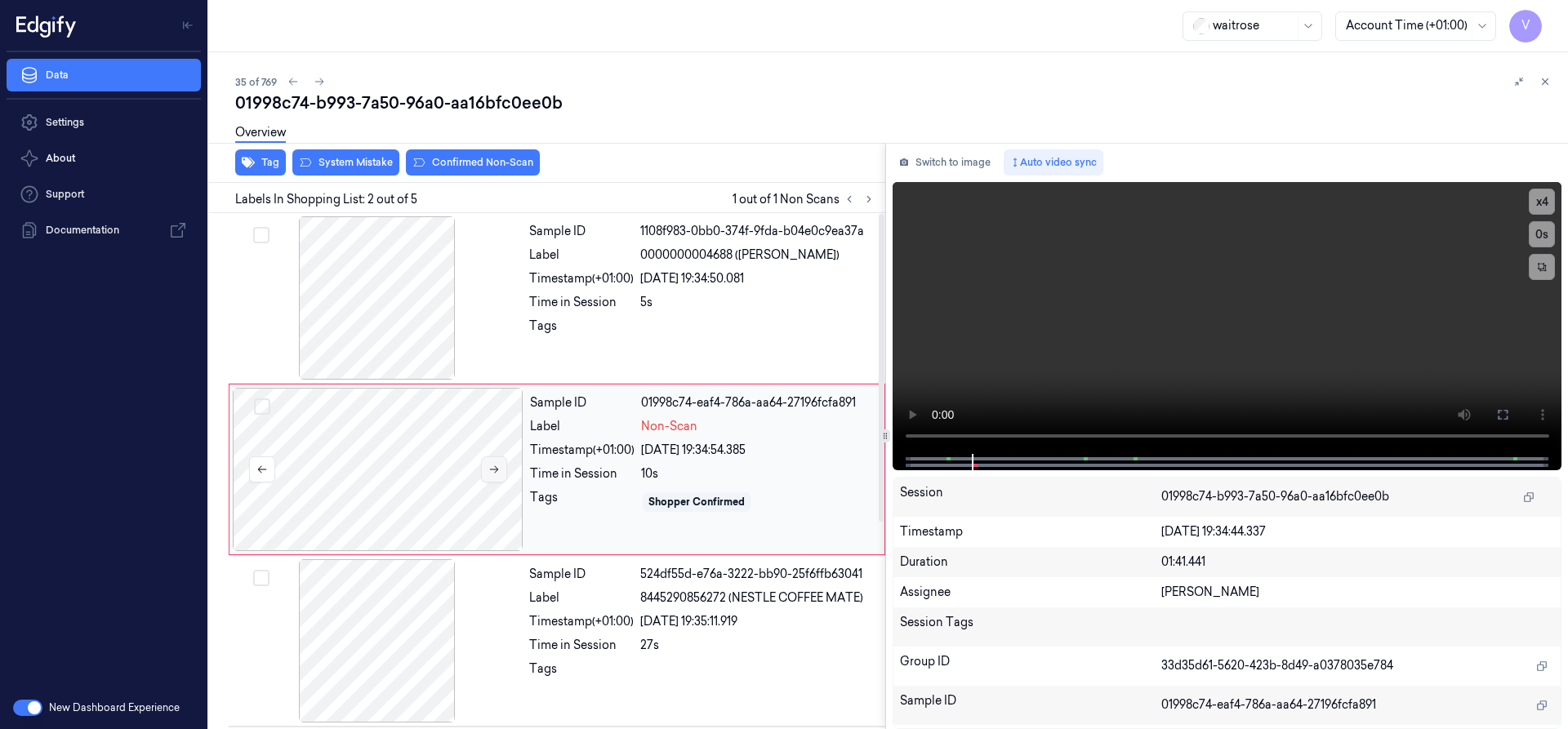
click at [500, 469] on button at bounding box center [493, 469] width 26 height 26
click at [382, 433] on div at bounding box center [378, 469] width 291 height 164
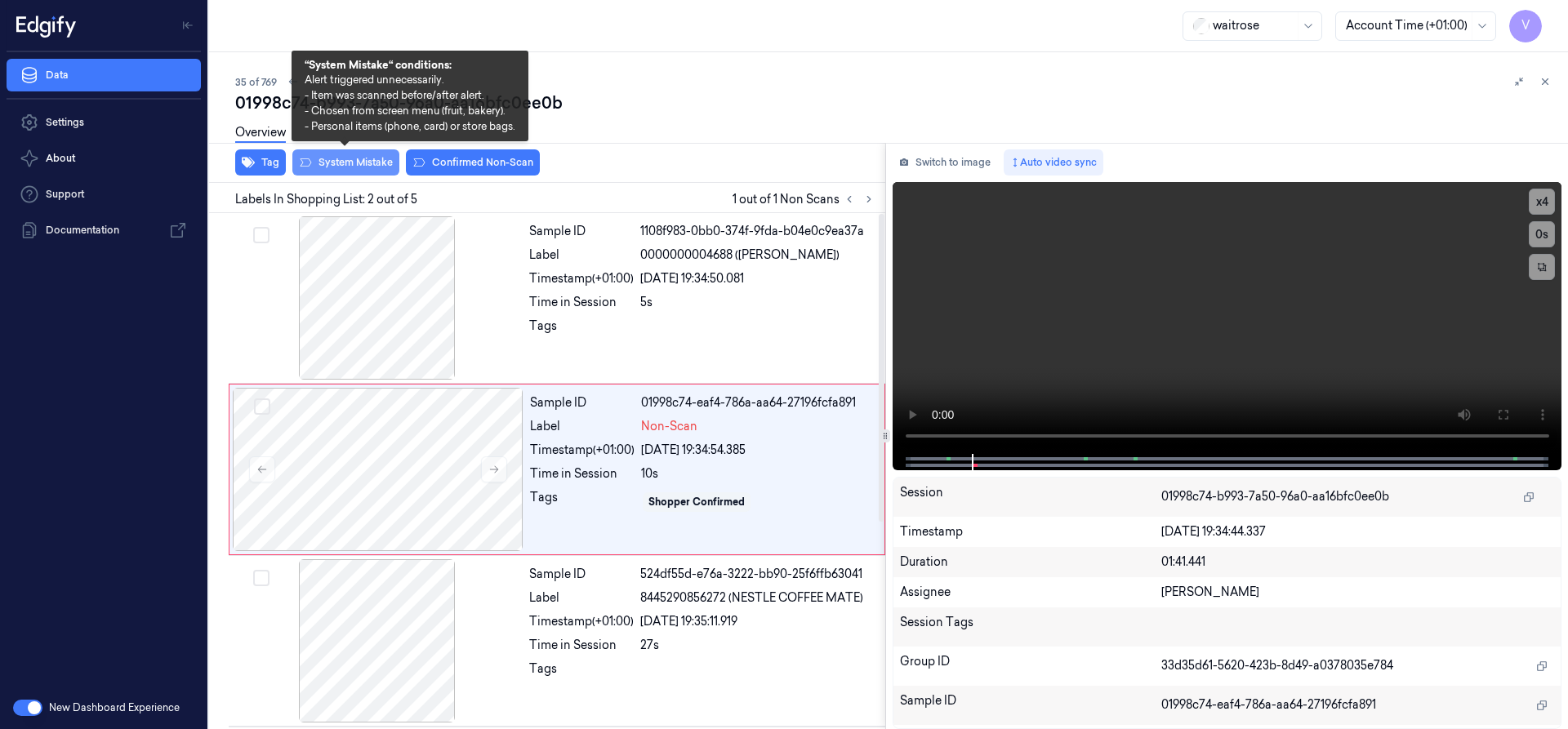
click at [348, 161] on button "System Mistake" at bounding box center [346, 162] width 107 height 26
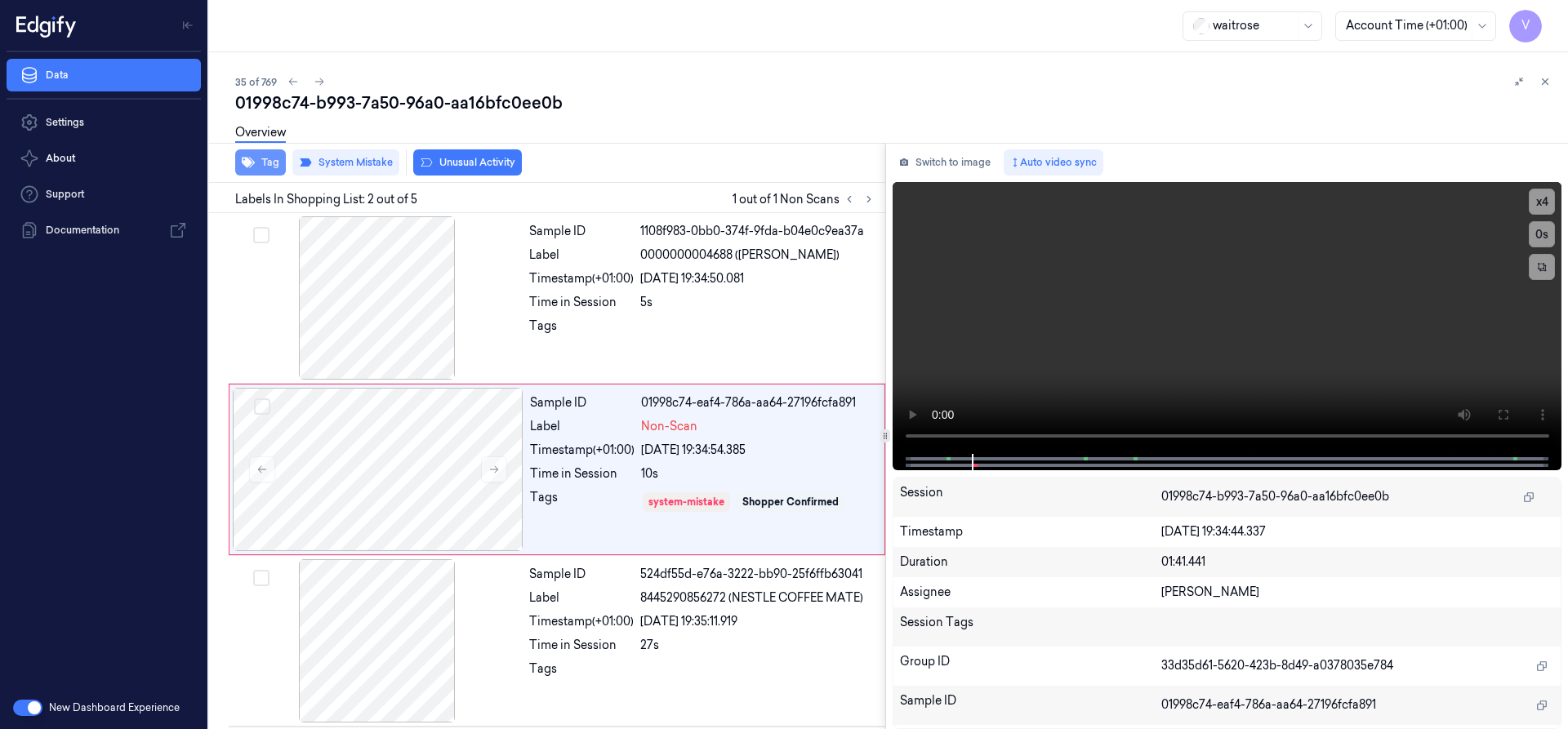
click at [262, 165] on button "Tag" at bounding box center [260, 162] width 50 height 26
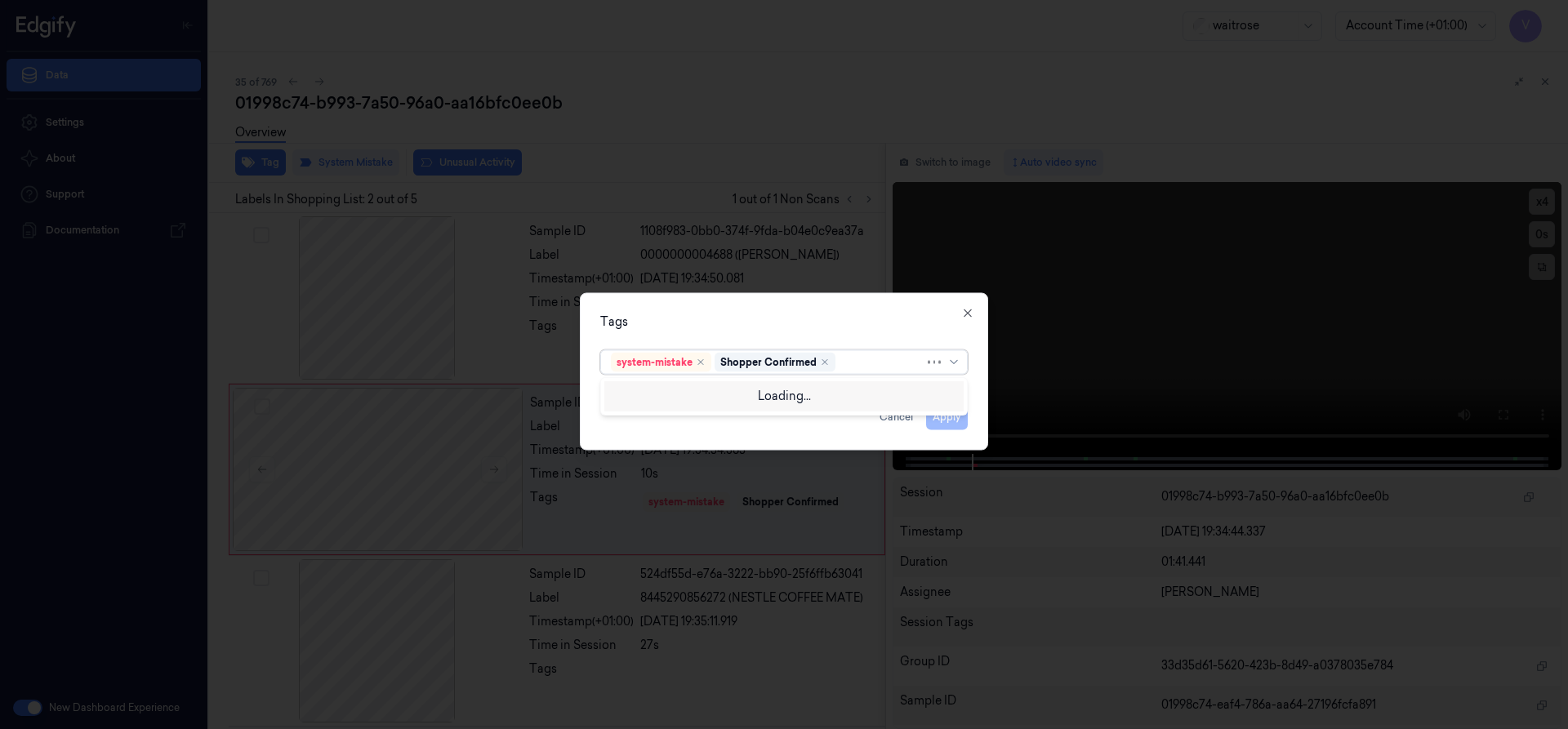
click at [862, 362] on div at bounding box center [881, 362] width 86 height 17
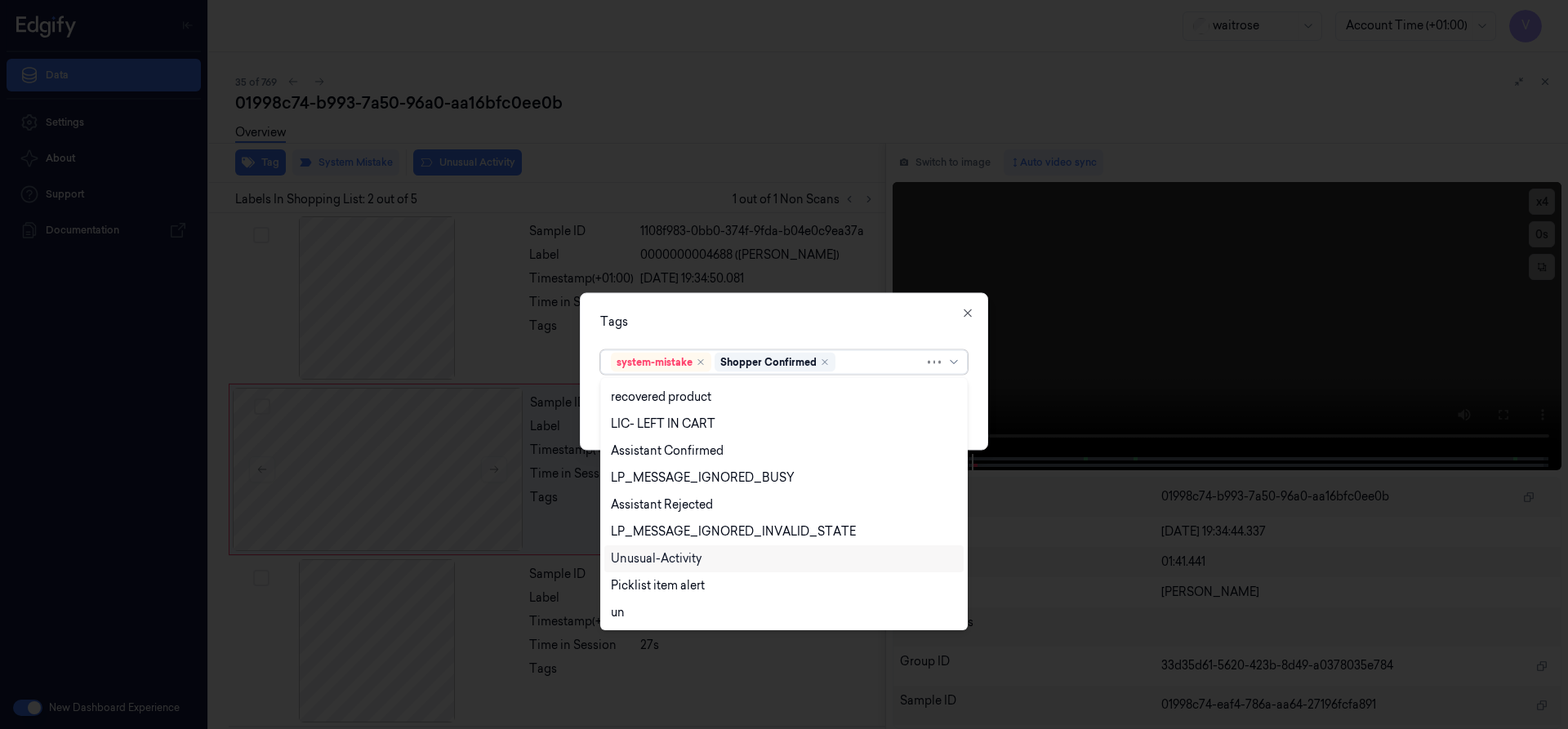
click at [684, 559] on div "Unusual-Activity" at bounding box center [656, 559] width 90 height 17
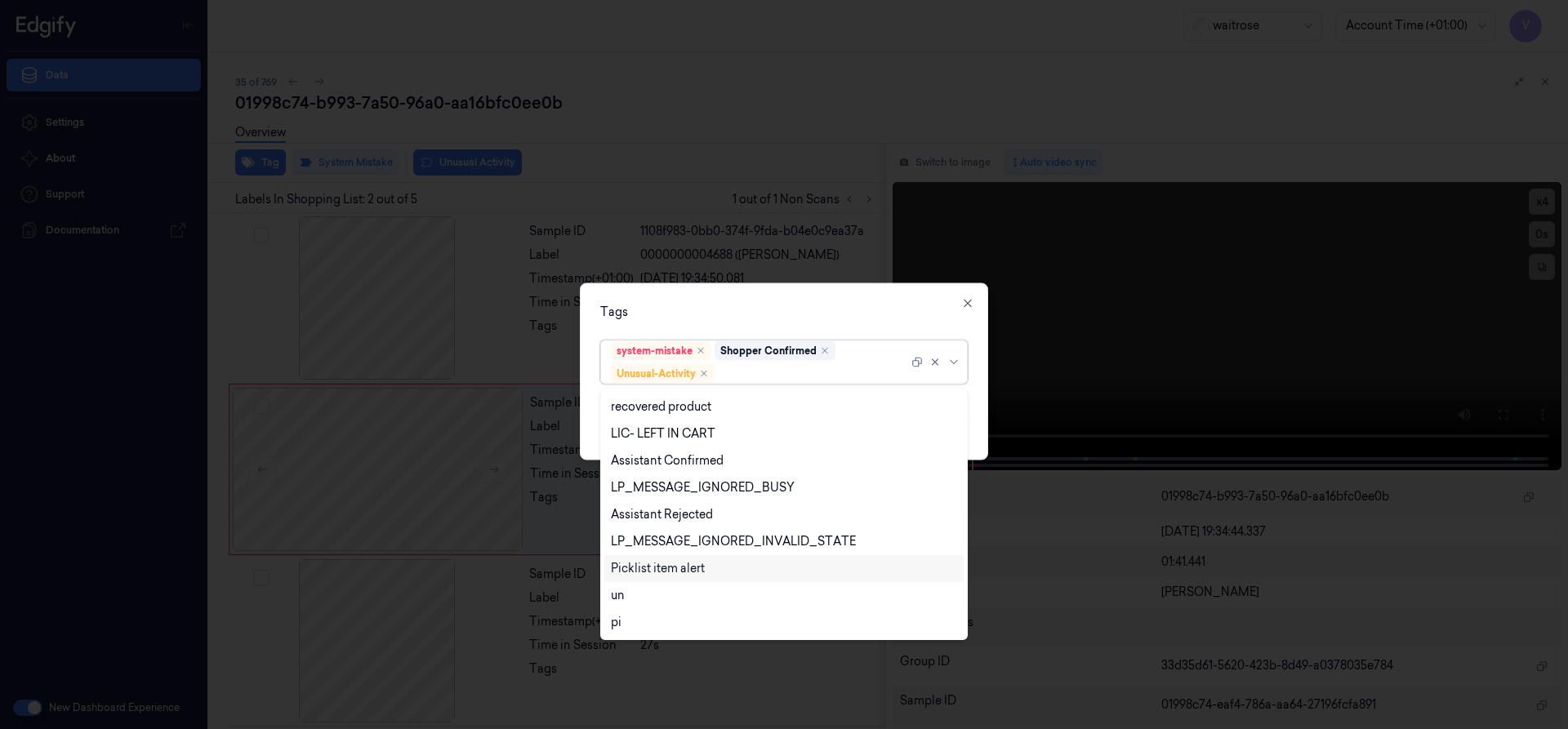
click at [683, 573] on div "Picklist item alert" at bounding box center [658, 568] width 94 height 17
click at [799, 323] on div "Tags option Picklist item alert, selected. 20 results available. Use Up and Dow…" at bounding box center [783, 371] width 408 height 177
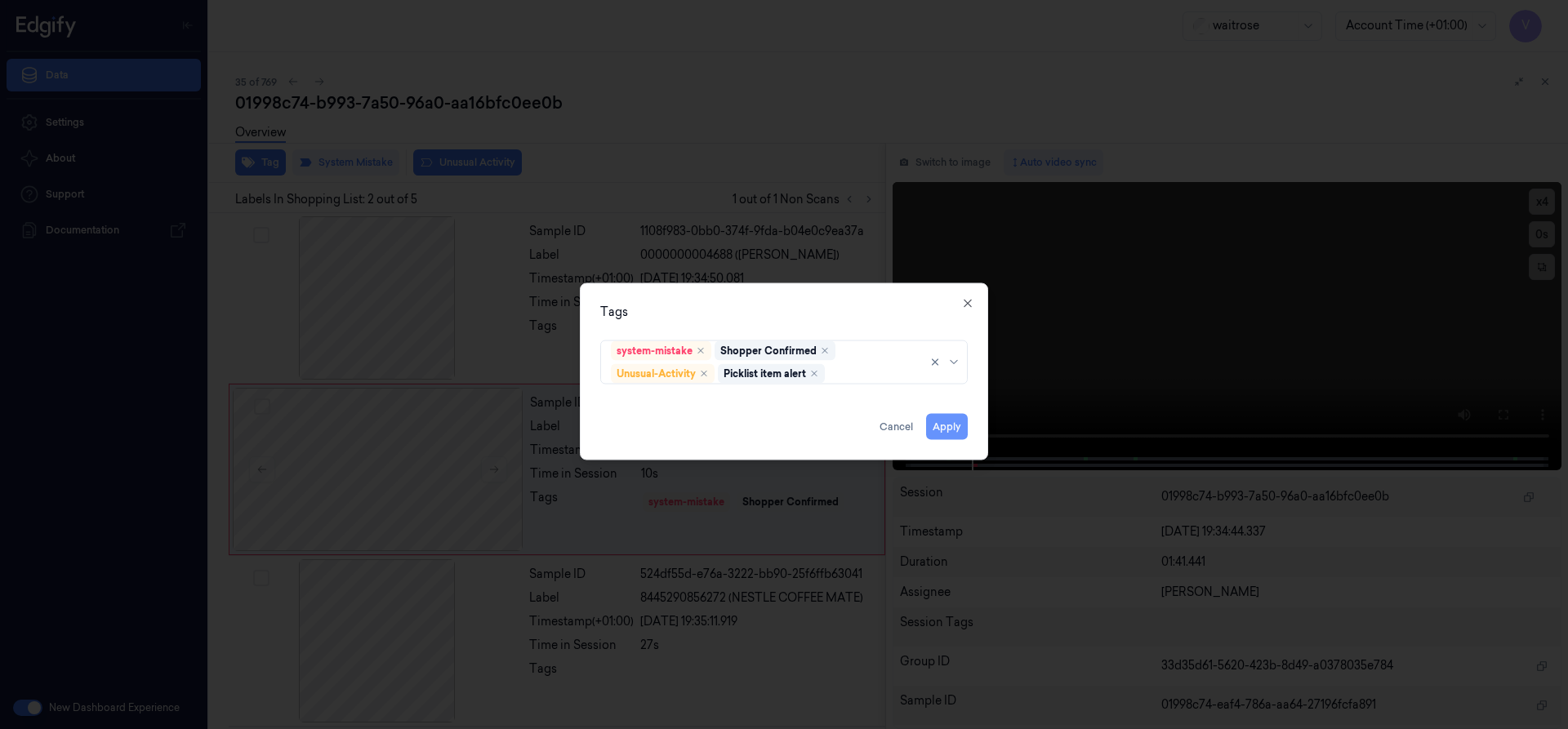
click at [941, 424] on button "Apply" at bounding box center [947, 426] width 42 height 26
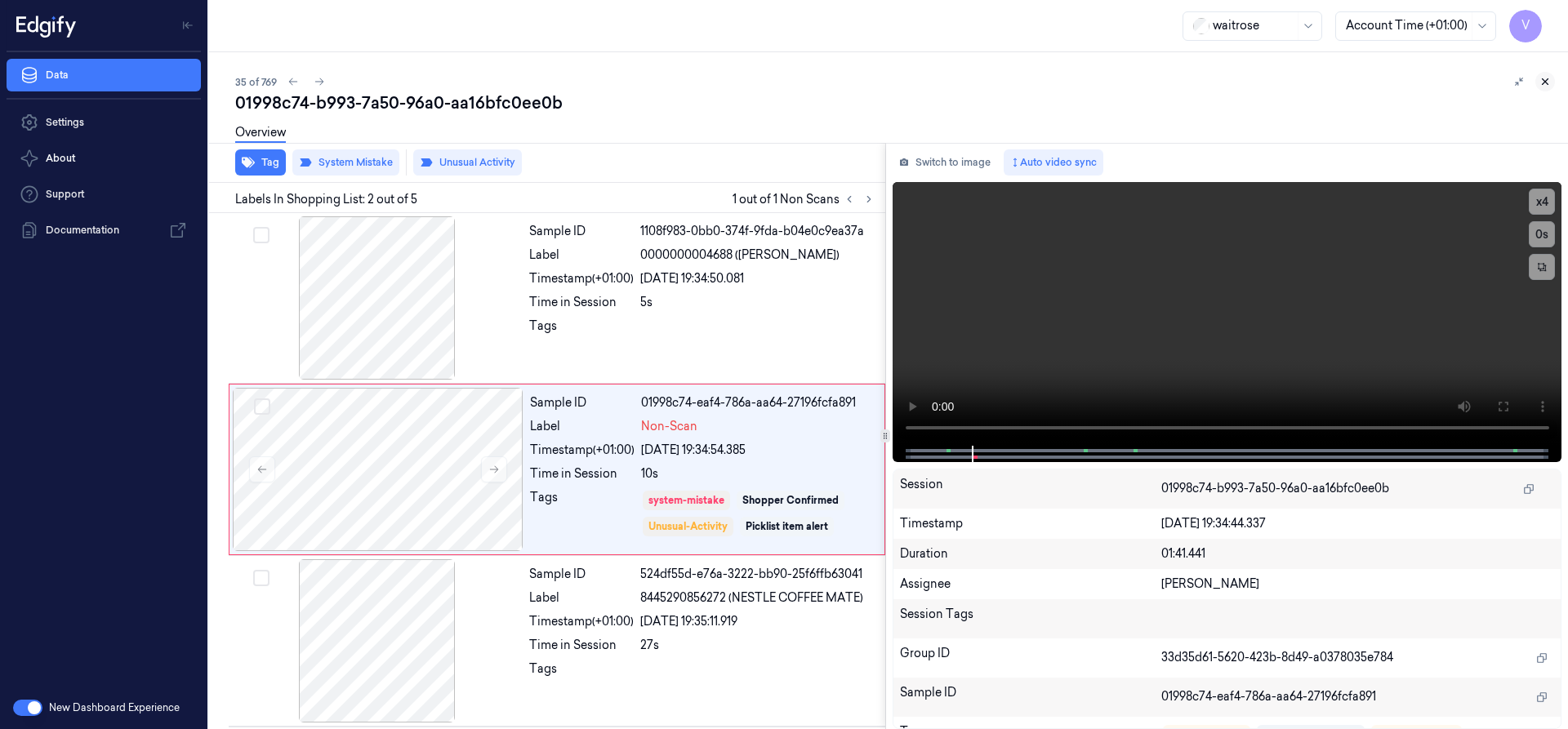
click at [1544, 77] on icon at bounding box center [1544, 81] width 11 height 11
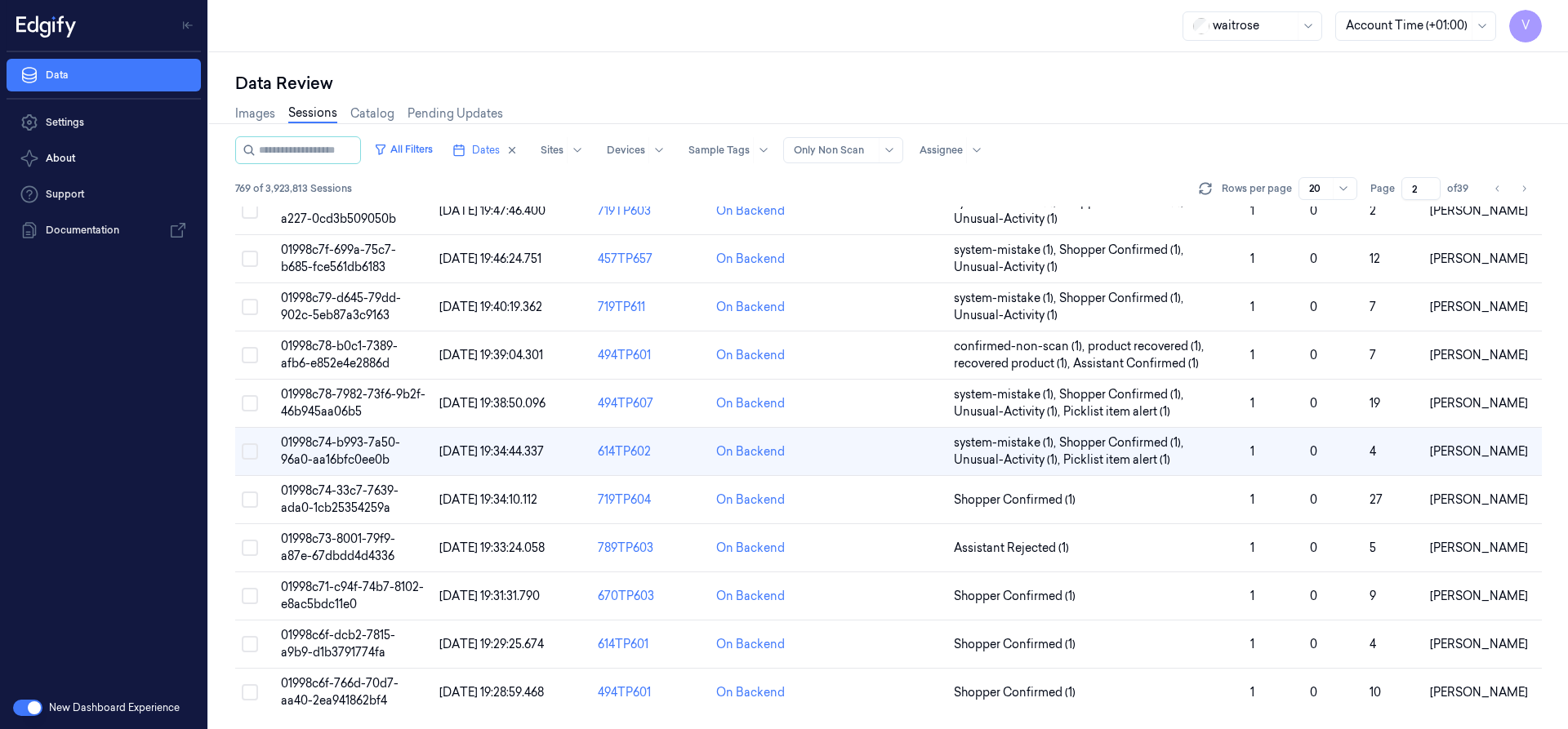
scroll to position [489, 0]
click at [353, 559] on span "01998c73-8001-79f9-a87e-67dbdd4d4336" at bounding box center [338, 547] width 114 height 32
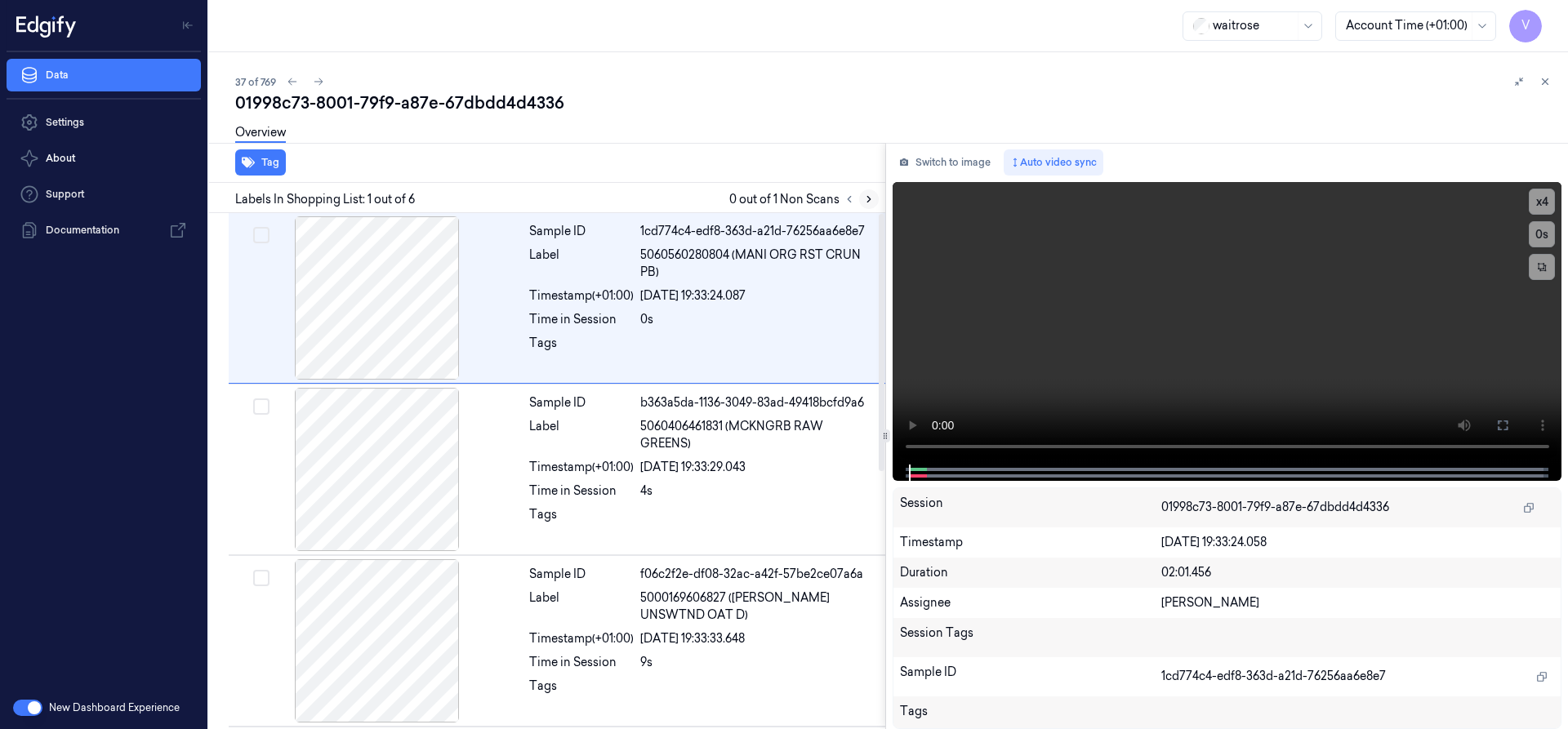
click at [868, 200] on icon at bounding box center [868, 198] width 11 height 11
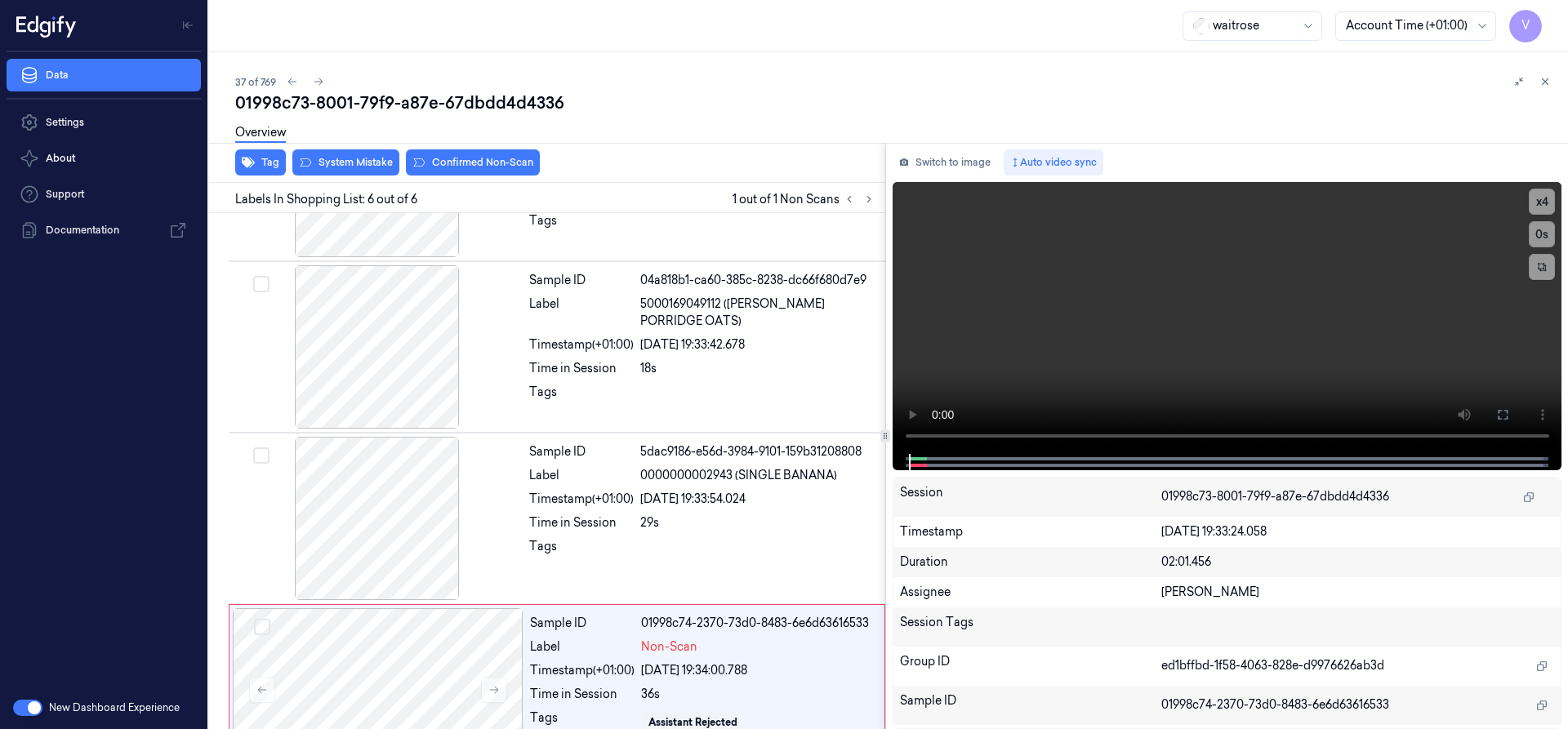
scroll to position [517, 0]
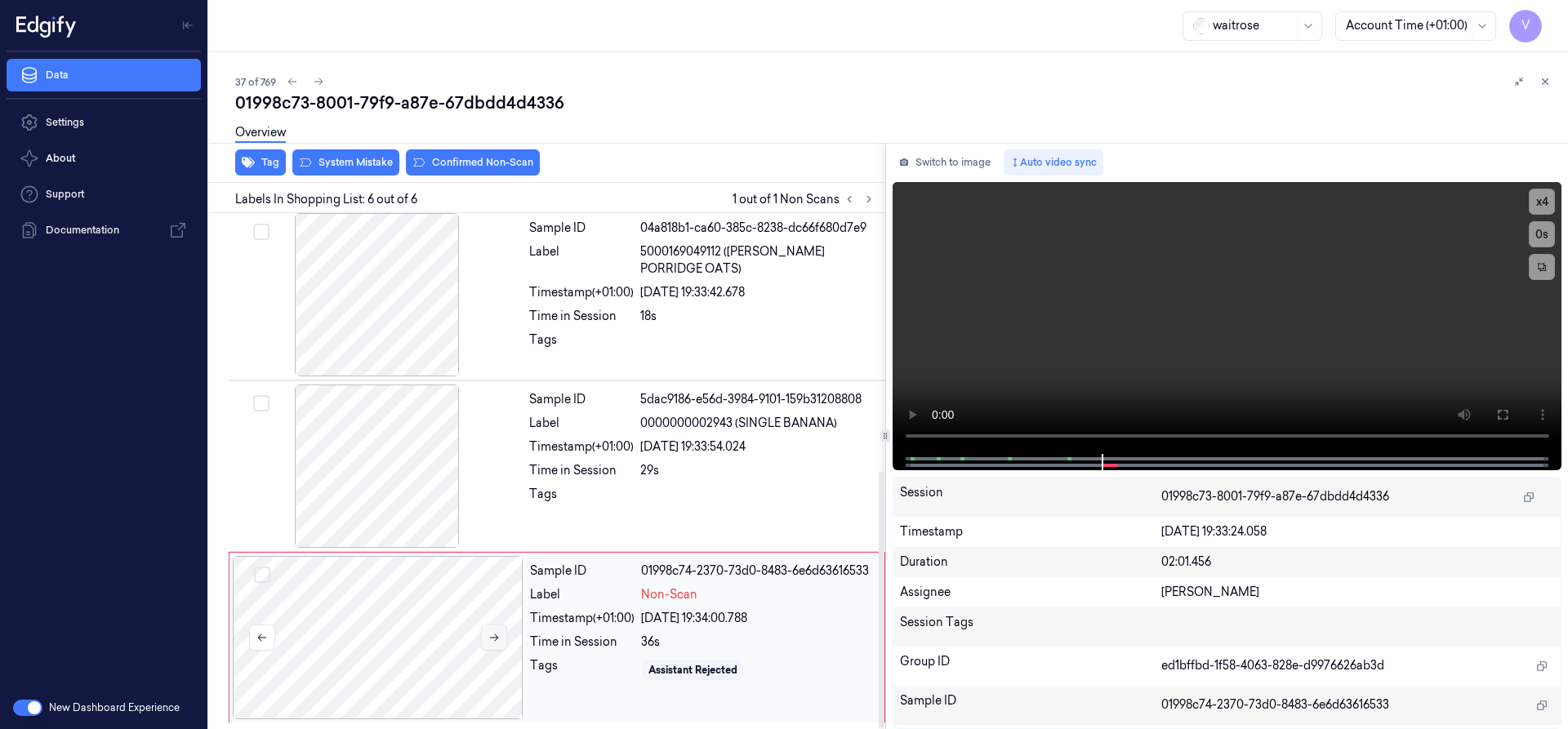
click at [492, 634] on icon at bounding box center [493, 637] width 11 height 11
click at [435, 607] on div at bounding box center [378, 638] width 291 height 164
click at [935, 155] on button "Switch to image" at bounding box center [944, 162] width 105 height 26
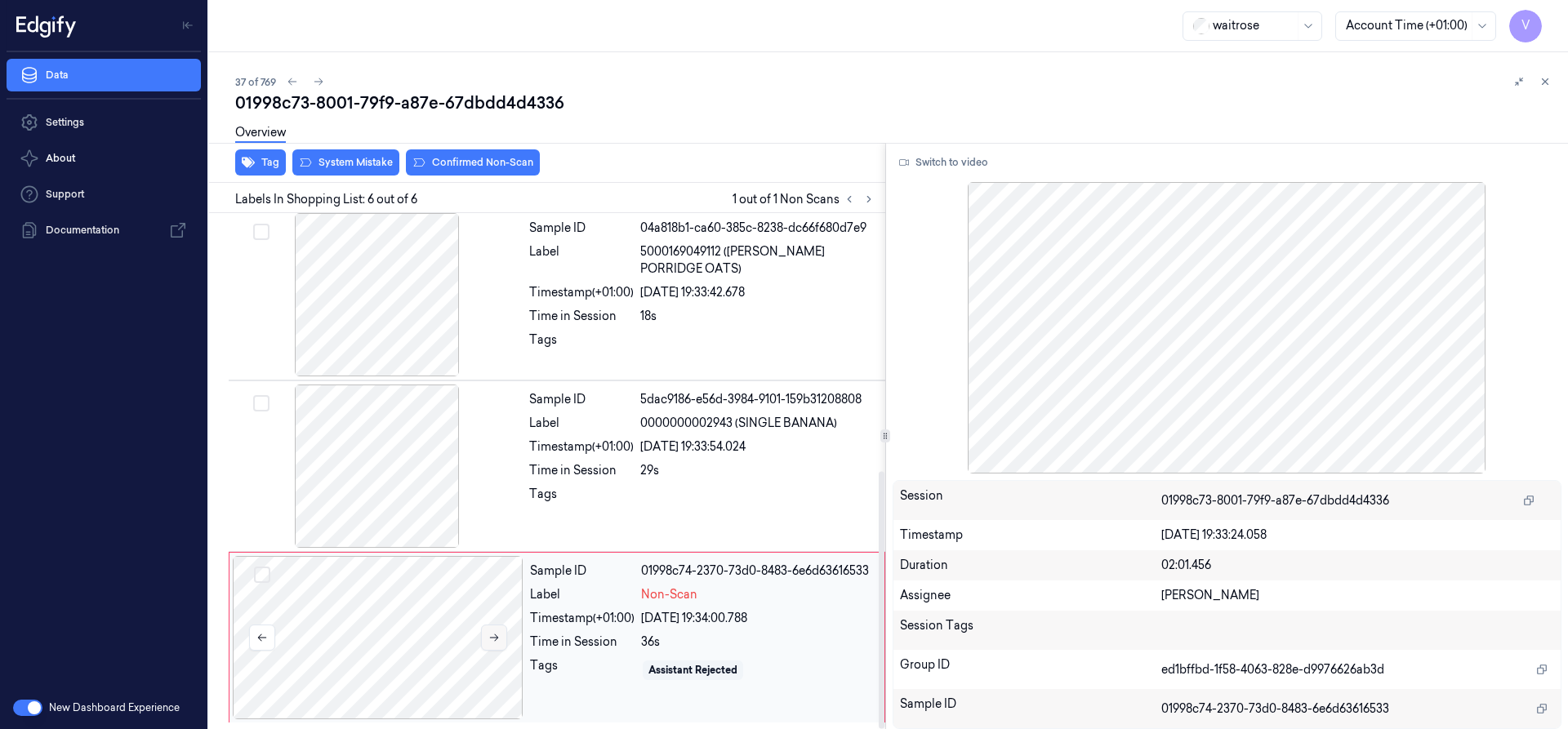
click at [491, 636] on icon at bounding box center [493, 637] width 11 height 11
click at [977, 160] on button "Switch to video" at bounding box center [943, 162] width 102 height 26
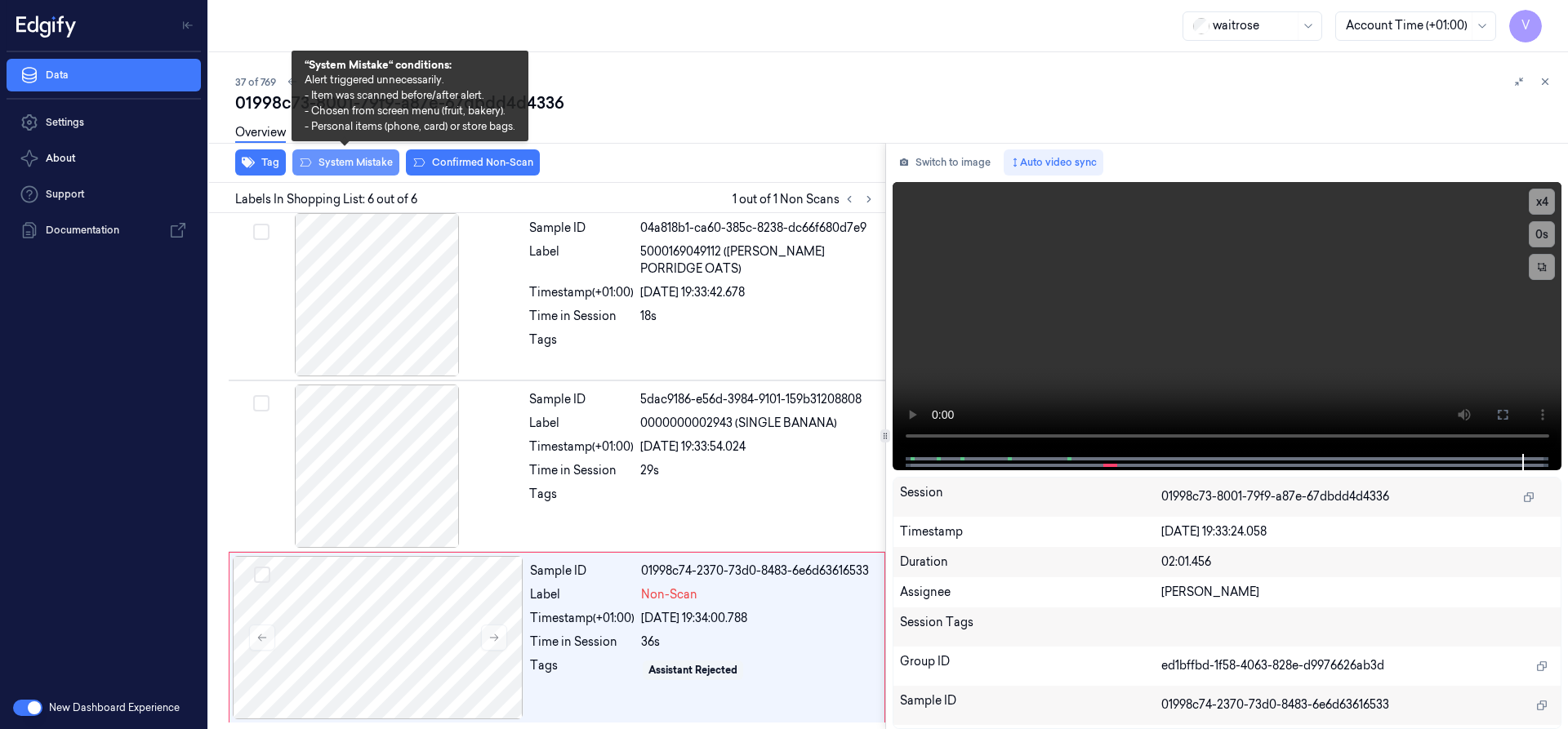
click at [373, 159] on button "System Mistake" at bounding box center [346, 162] width 107 height 26
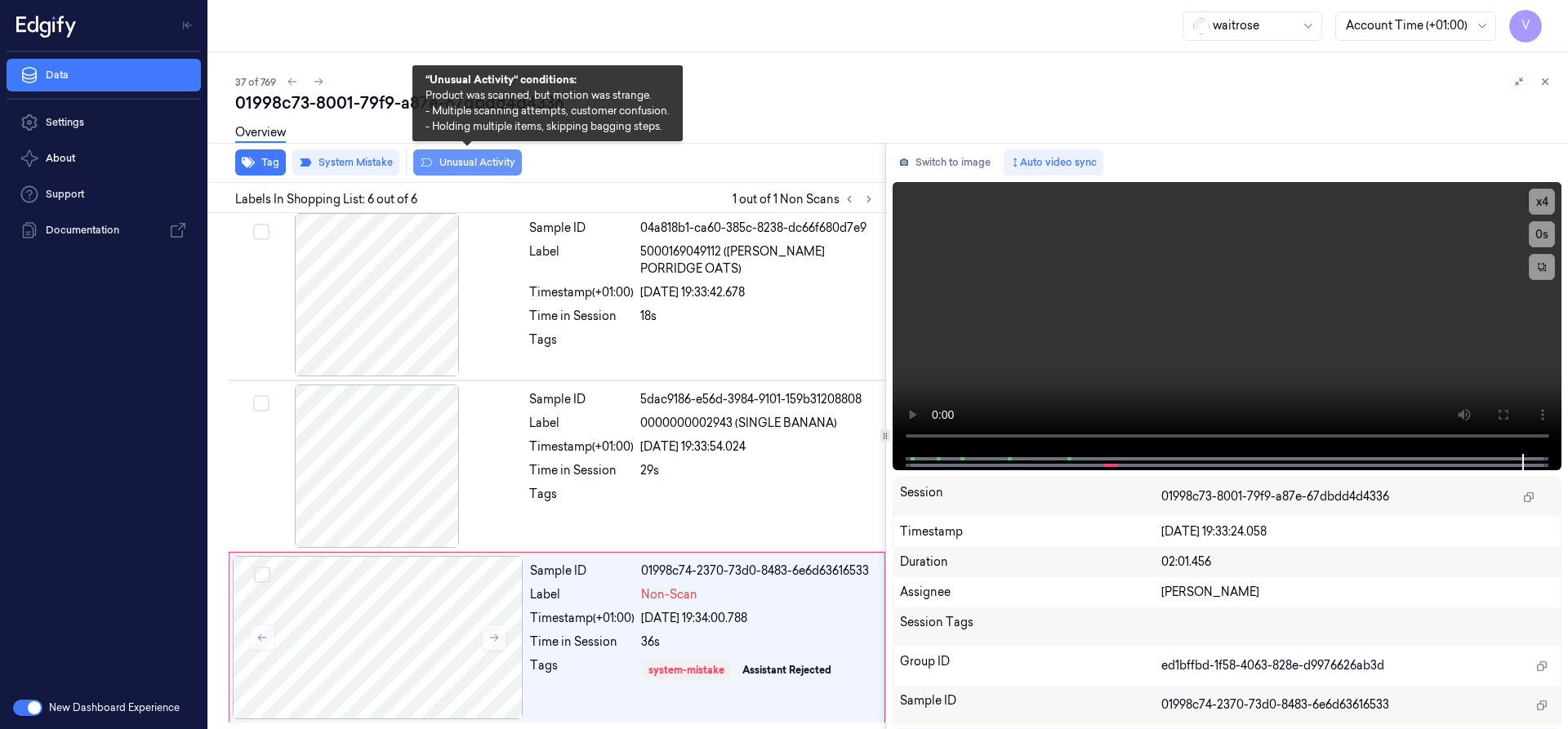
click at [487, 164] on button "Unusual Activity" at bounding box center [467, 162] width 108 height 26
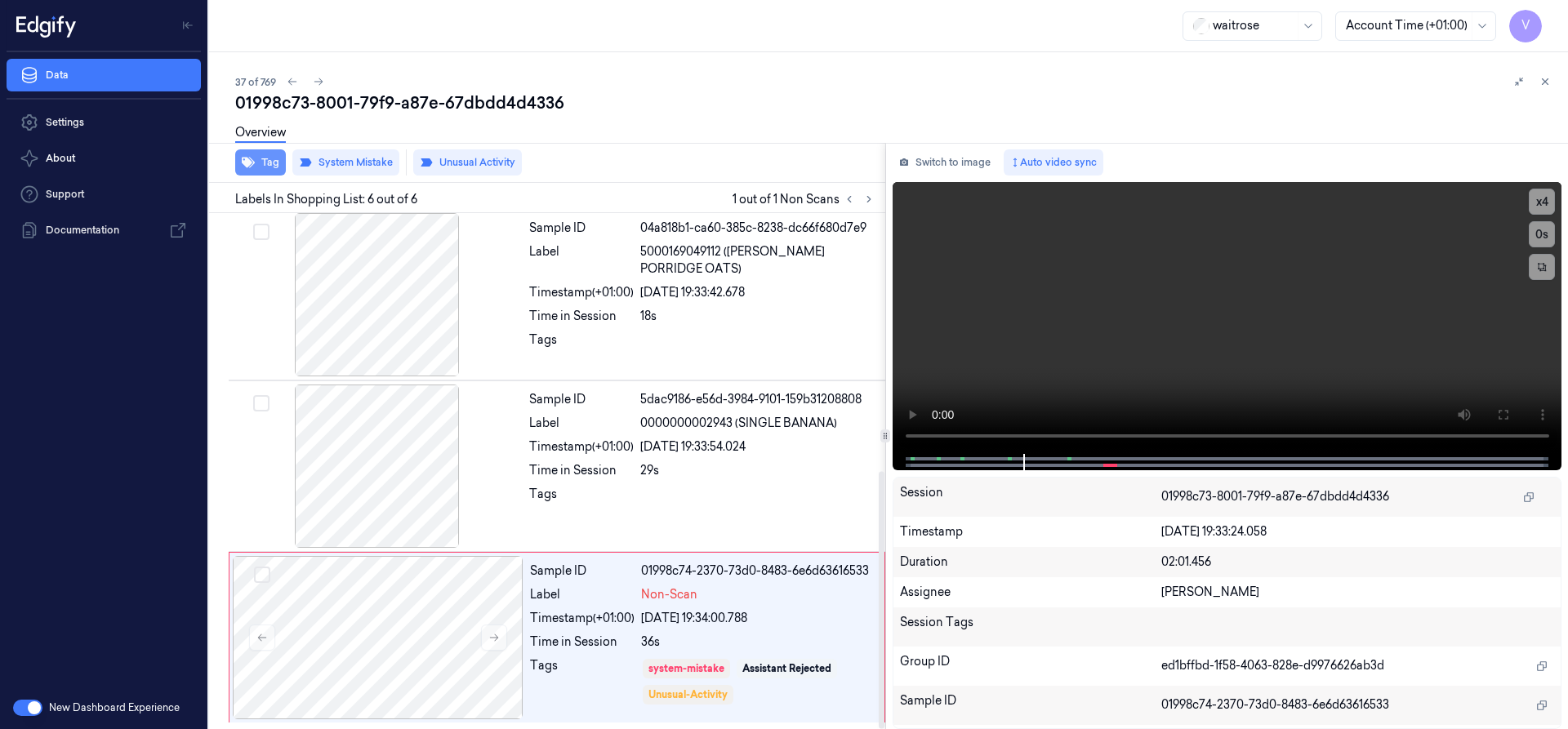
click at [267, 163] on button "Tag" at bounding box center [260, 162] width 50 height 26
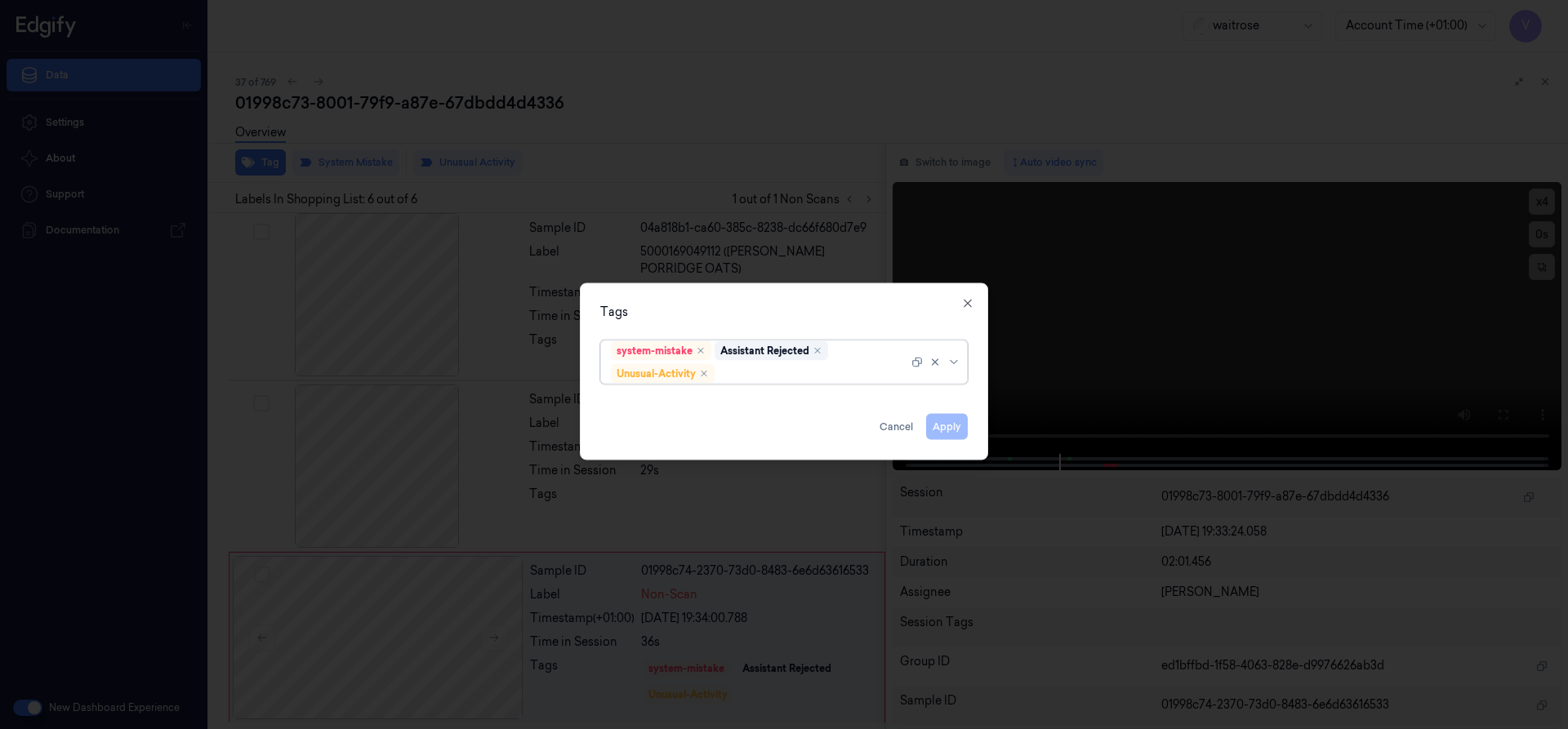
click at [799, 370] on div at bounding box center [812, 373] width 190 height 17
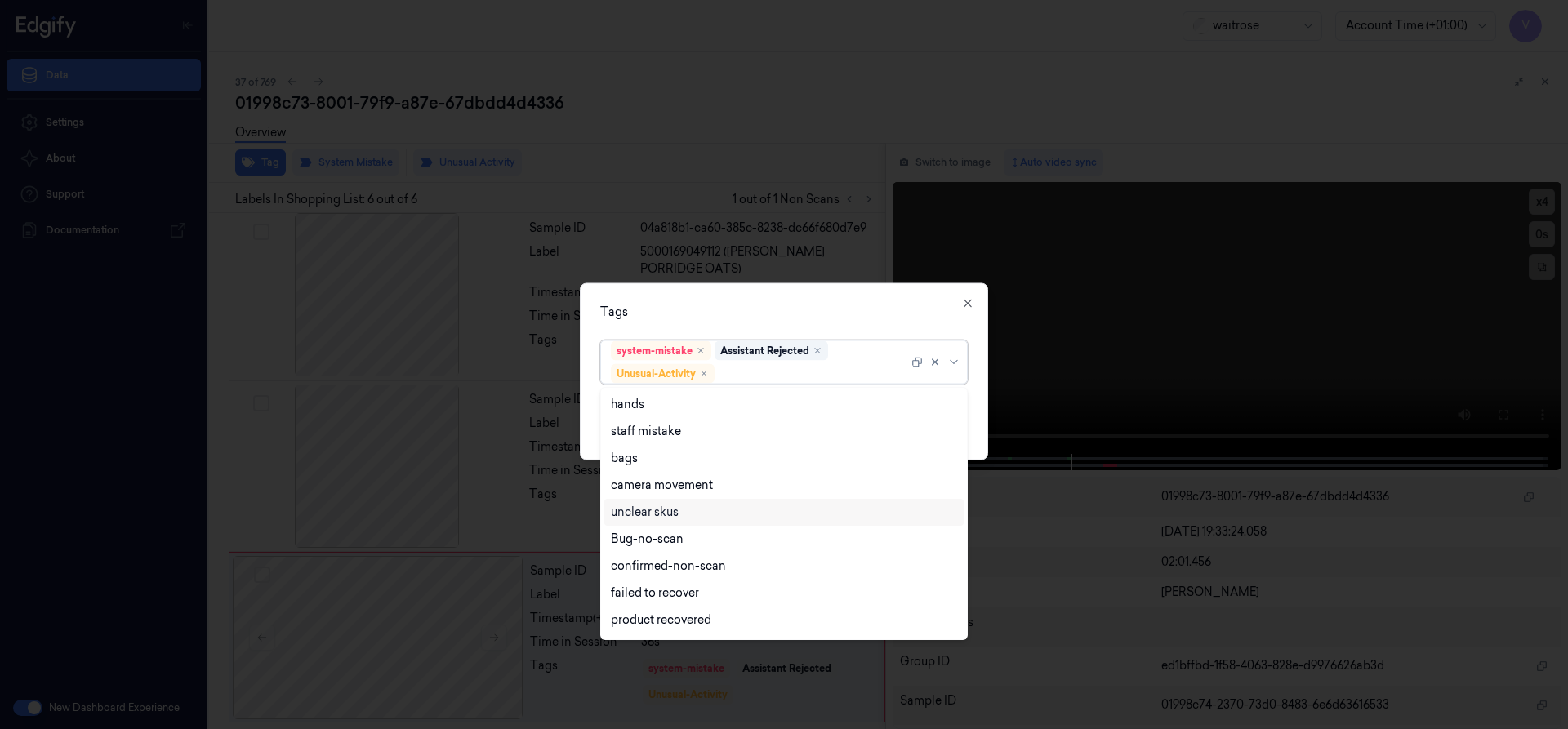
scroll to position [213, 0]
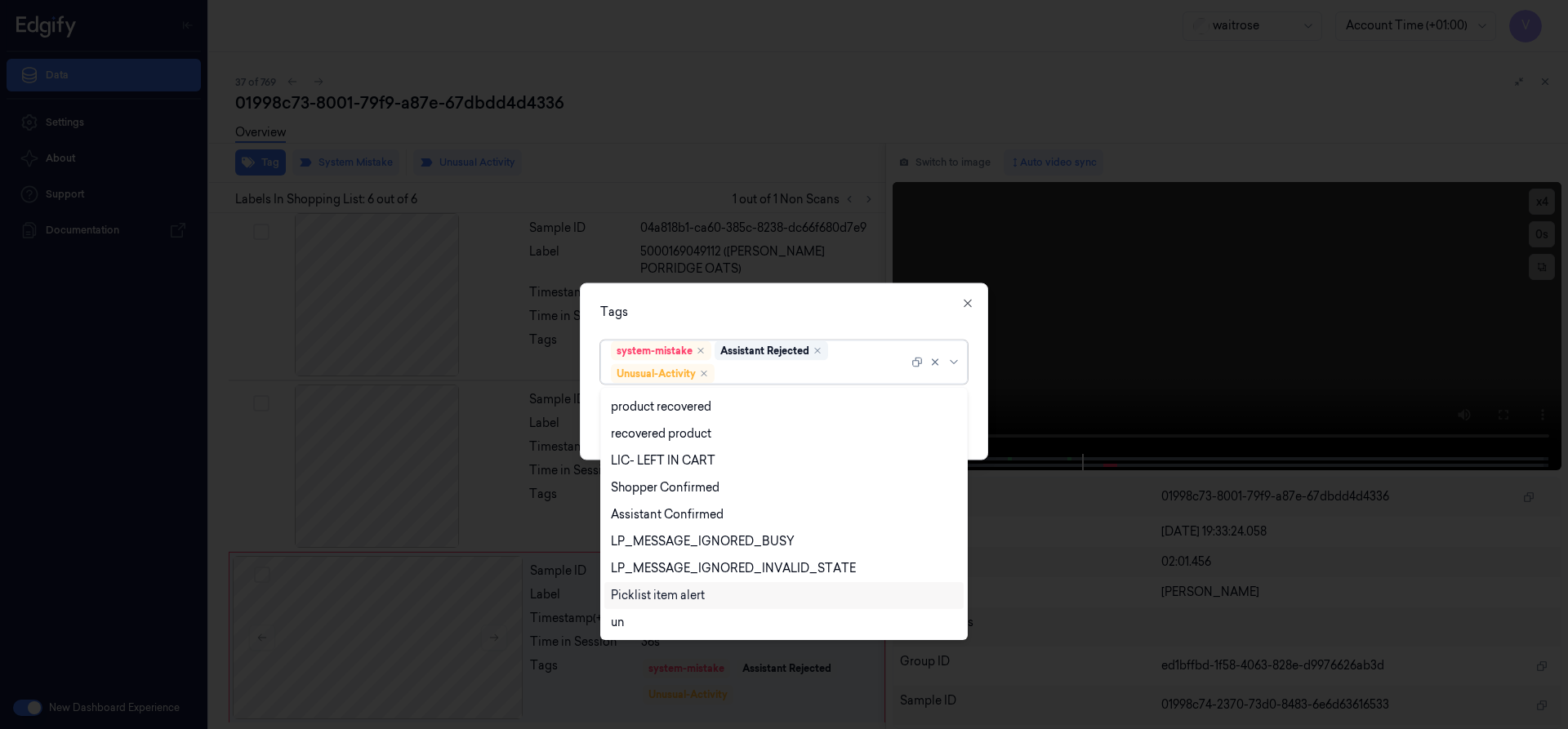
click at [655, 596] on div "Picklist item alert" at bounding box center [658, 595] width 94 height 17
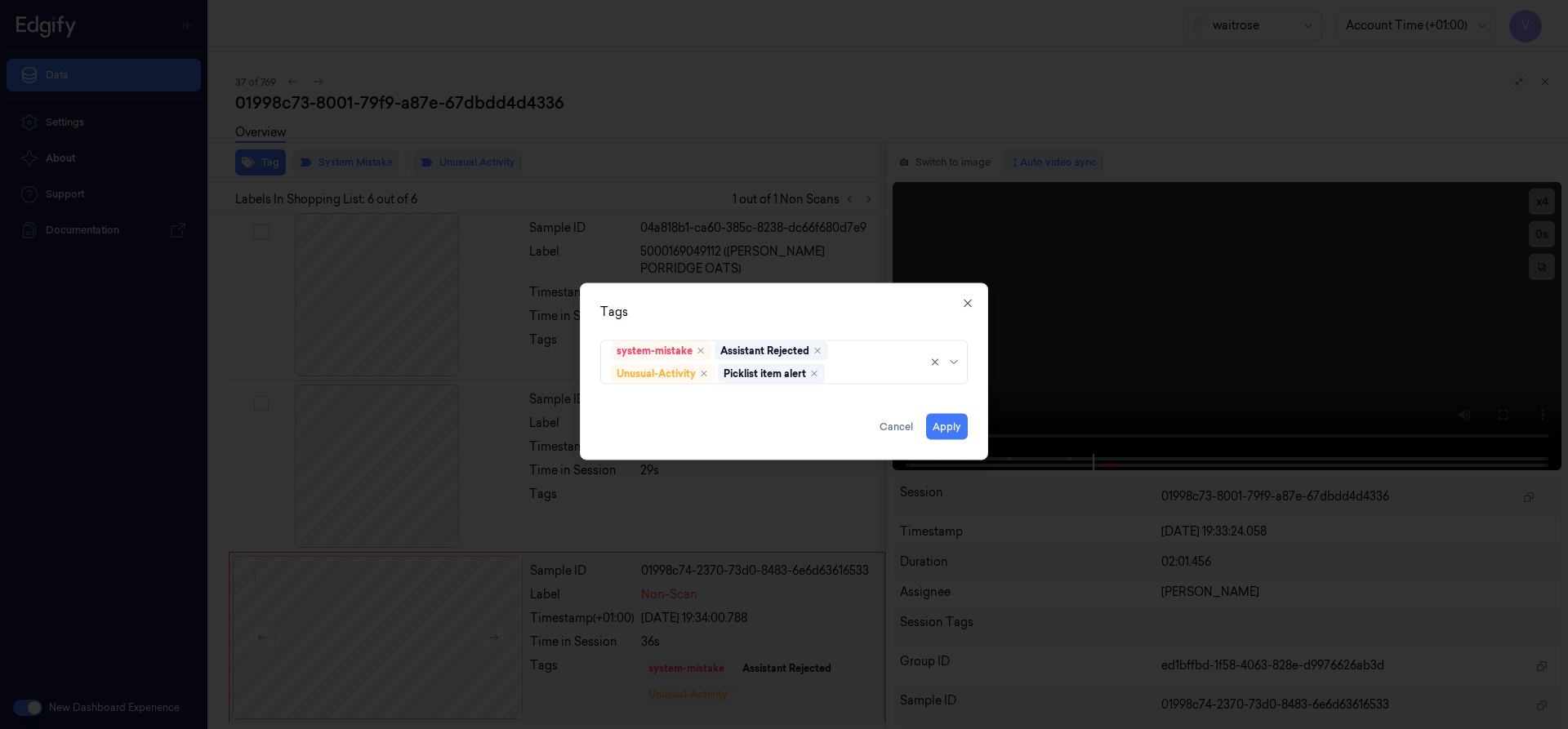
click at [747, 313] on div "Tags" at bounding box center [783, 311] width 367 height 17
click at [950, 422] on button "Apply" at bounding box center [947, 426] width 42 height 26
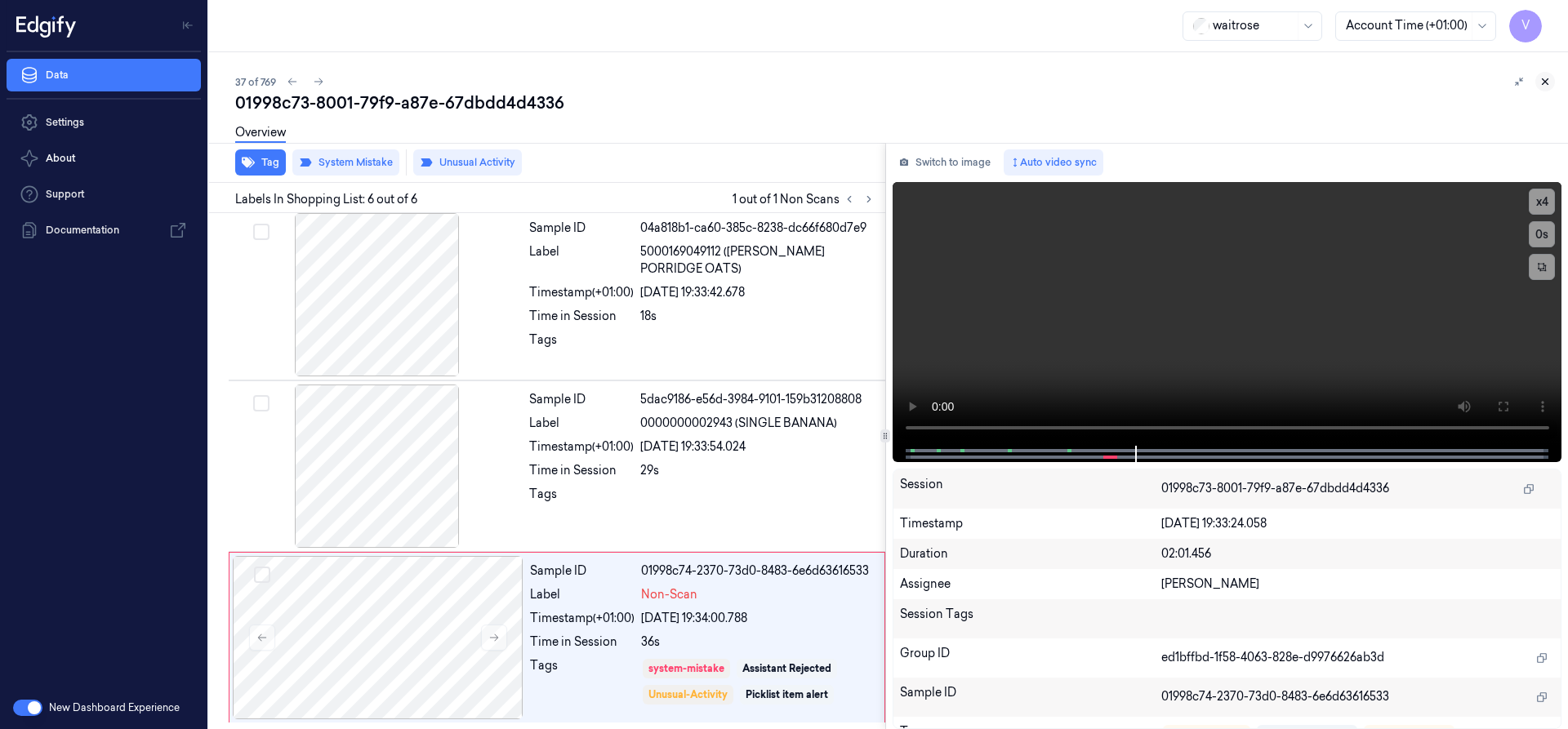
click at [1548, 74] on button at bounding box center [1544, 81] width 20 height 20
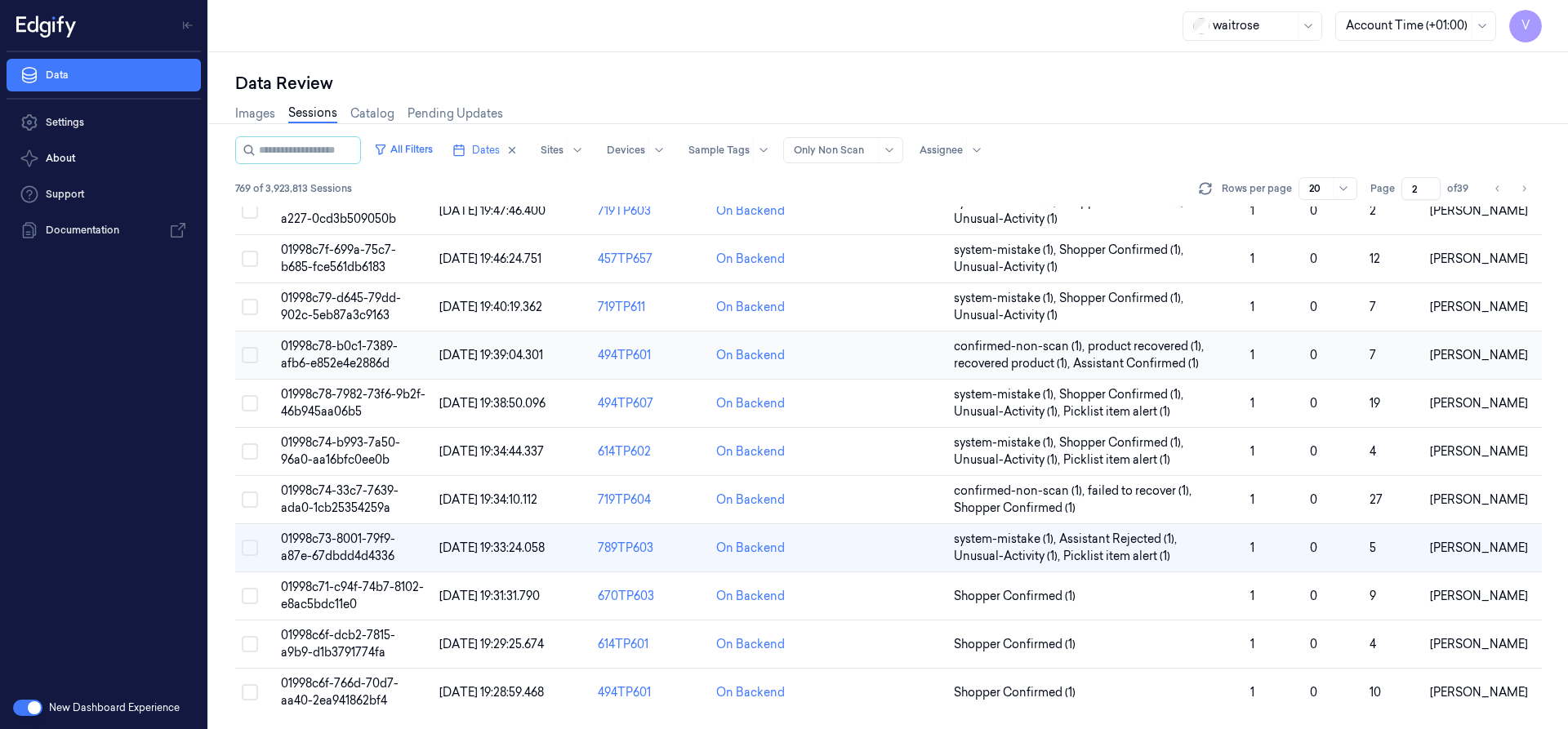
scroll to position [489, 0]
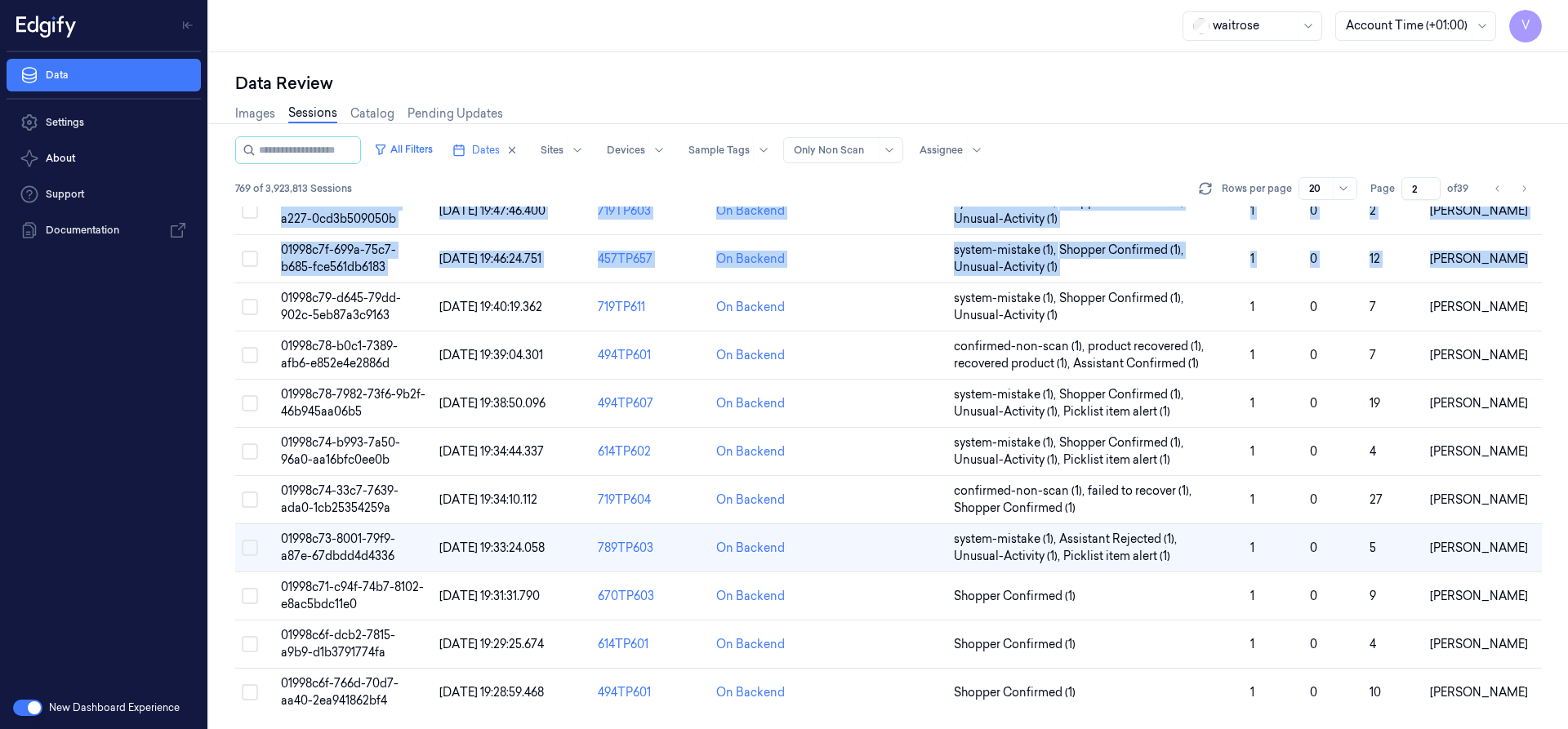
drag, startPoint x: 394, startPoint y: 767, endPoint x: 776, endPoint y: 758, distance: 382.1
click at [776, 728] on html "V Data Settings About Support Documentation New Dashboard Experience waitrose A…" at bounding box center [784, 364] width 1568 height 729
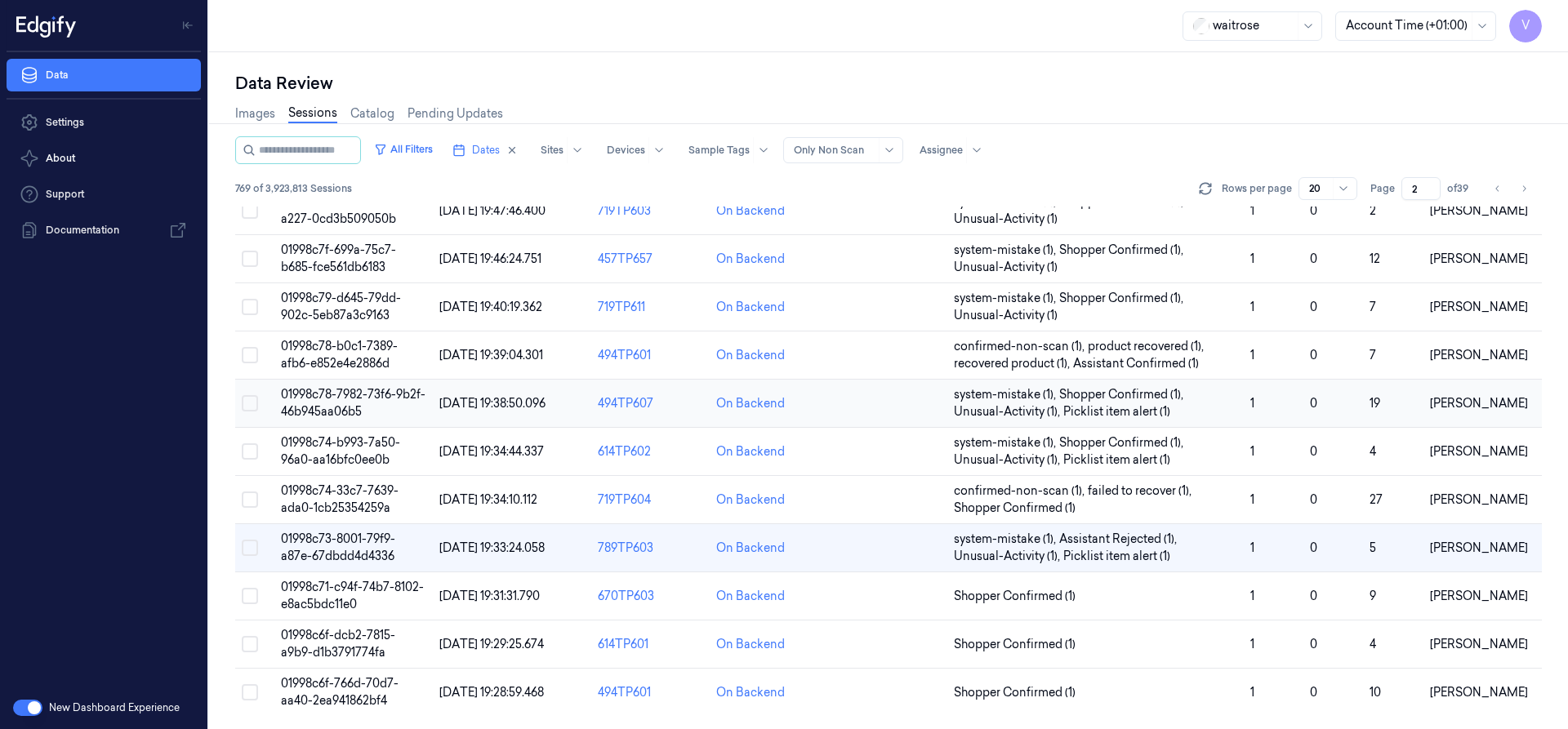
click at [489, 384] on td "27/09/2025 19:38:50.096" at bounding box center [512, 404] width 159 height 49
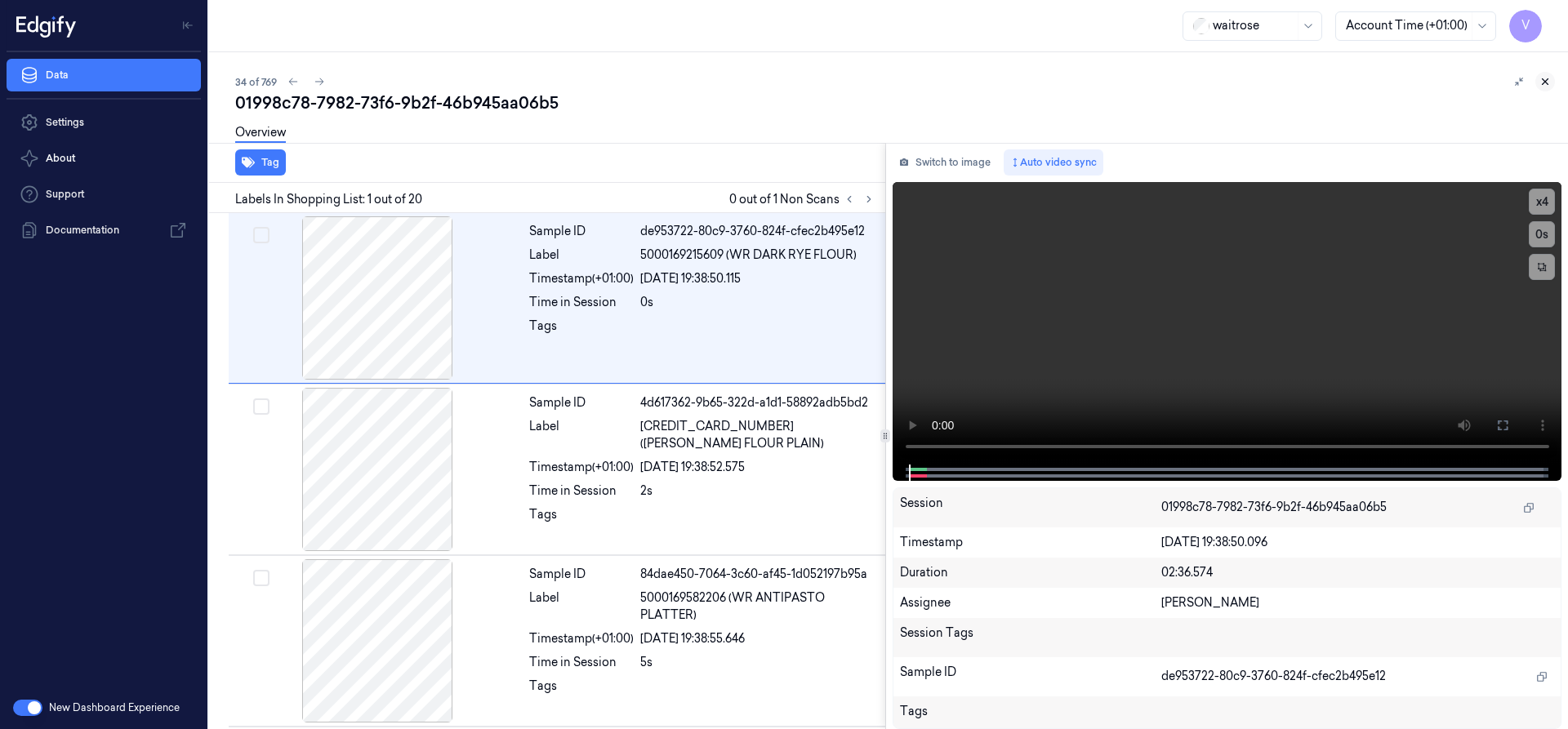
click at [1546, 78] on icon at bounding box center [1544, 81] width 11 height 11
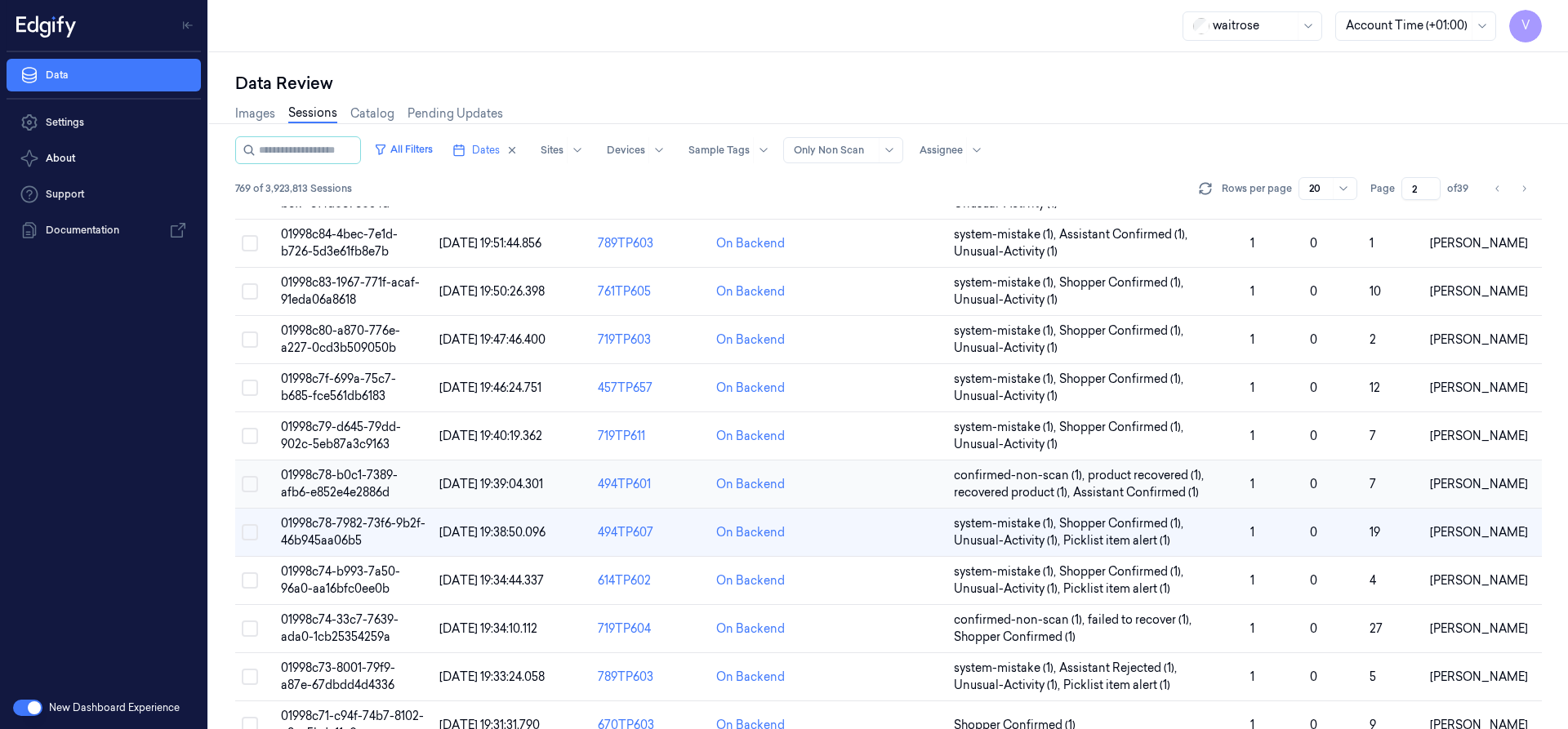
scroll to position [489, 0]
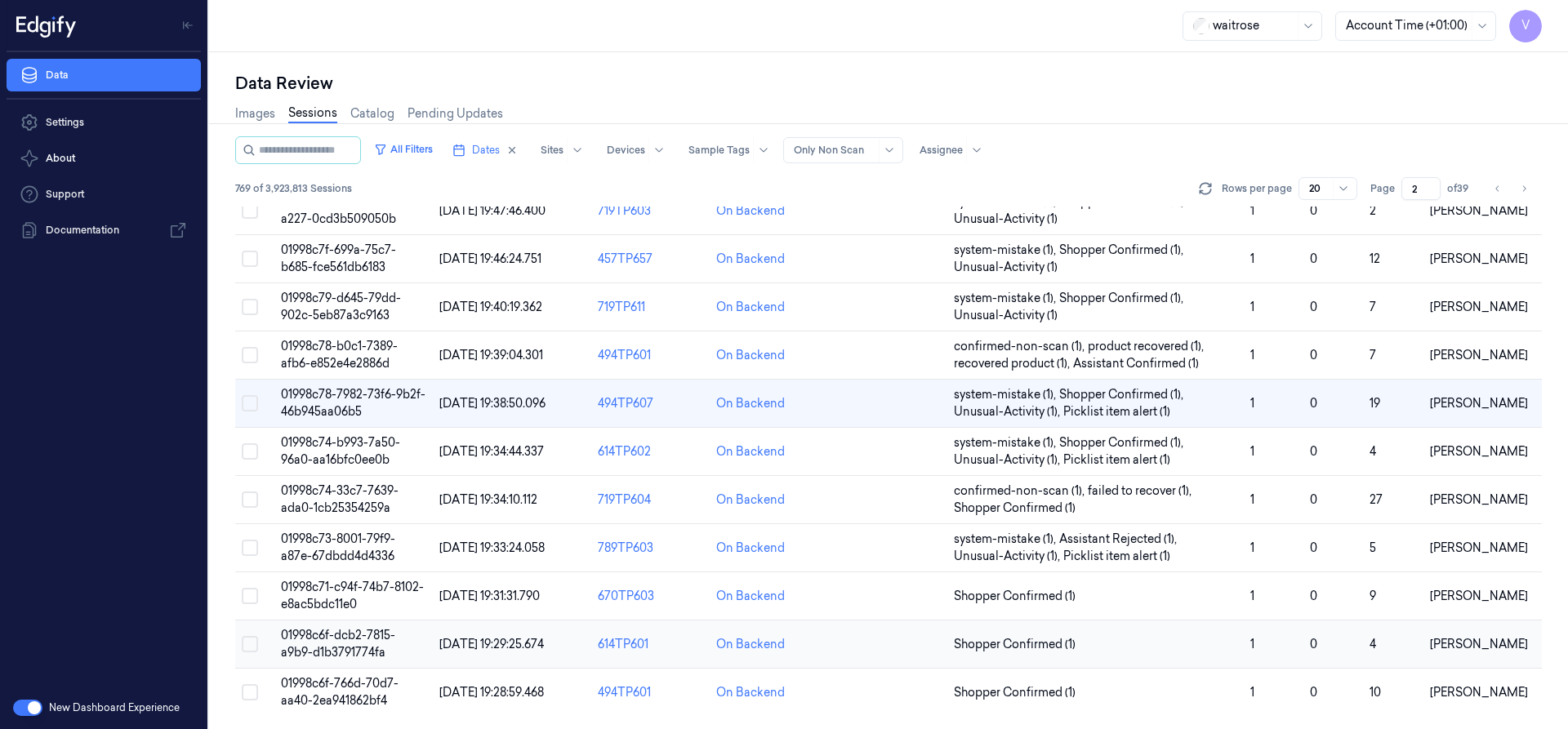
drag, startPoint x: 355, startPoint y: 638, endPoint x: 370, endPoint y: 634, distance: 15.5
click at [356, 638] on span "01998c6f-dcb2-7815-a9b9-d1b3791774fa" at bounding box center [338, 643] width 114 height 32
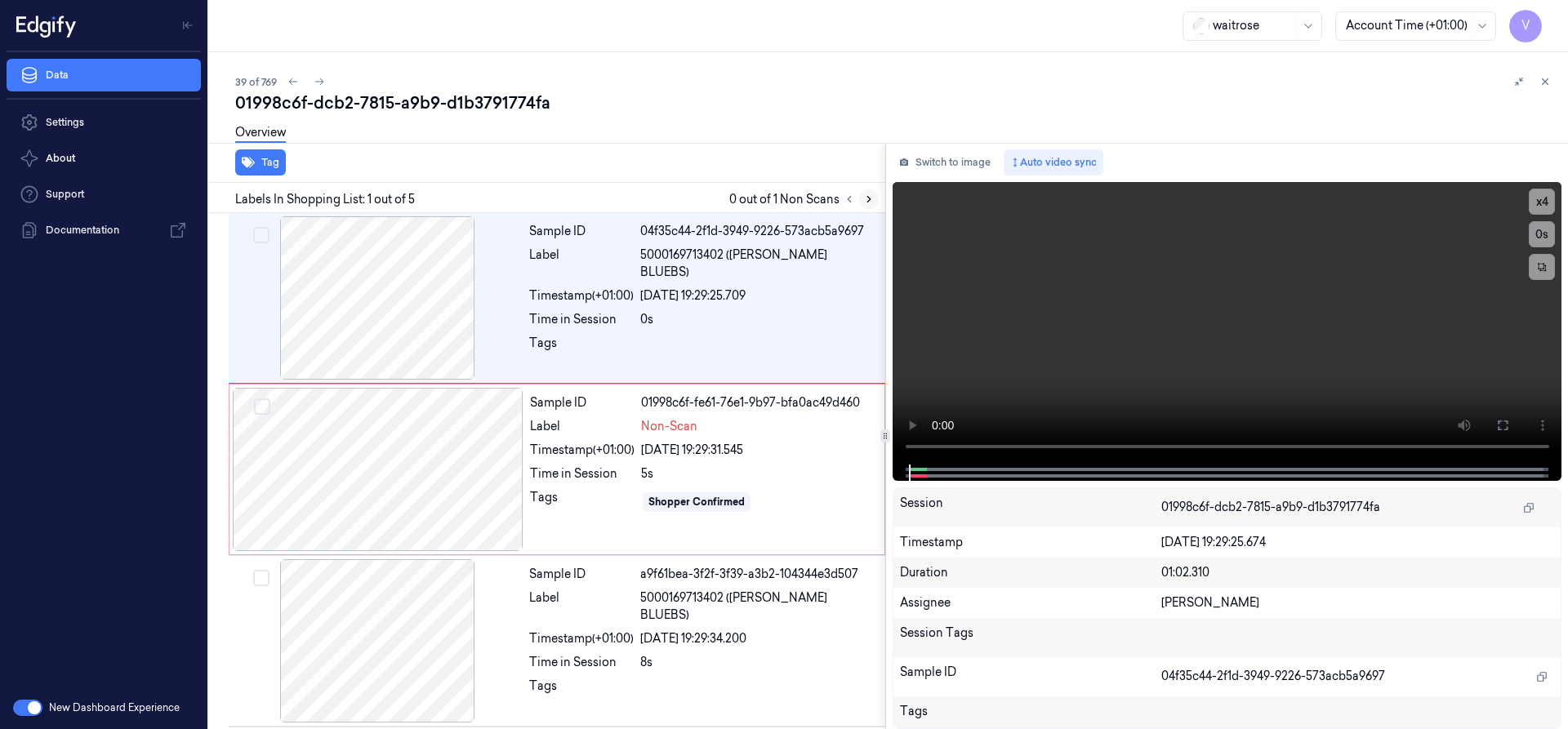
click at [871, 202] on icon at bounding box center [868, 198] width 11 height 11
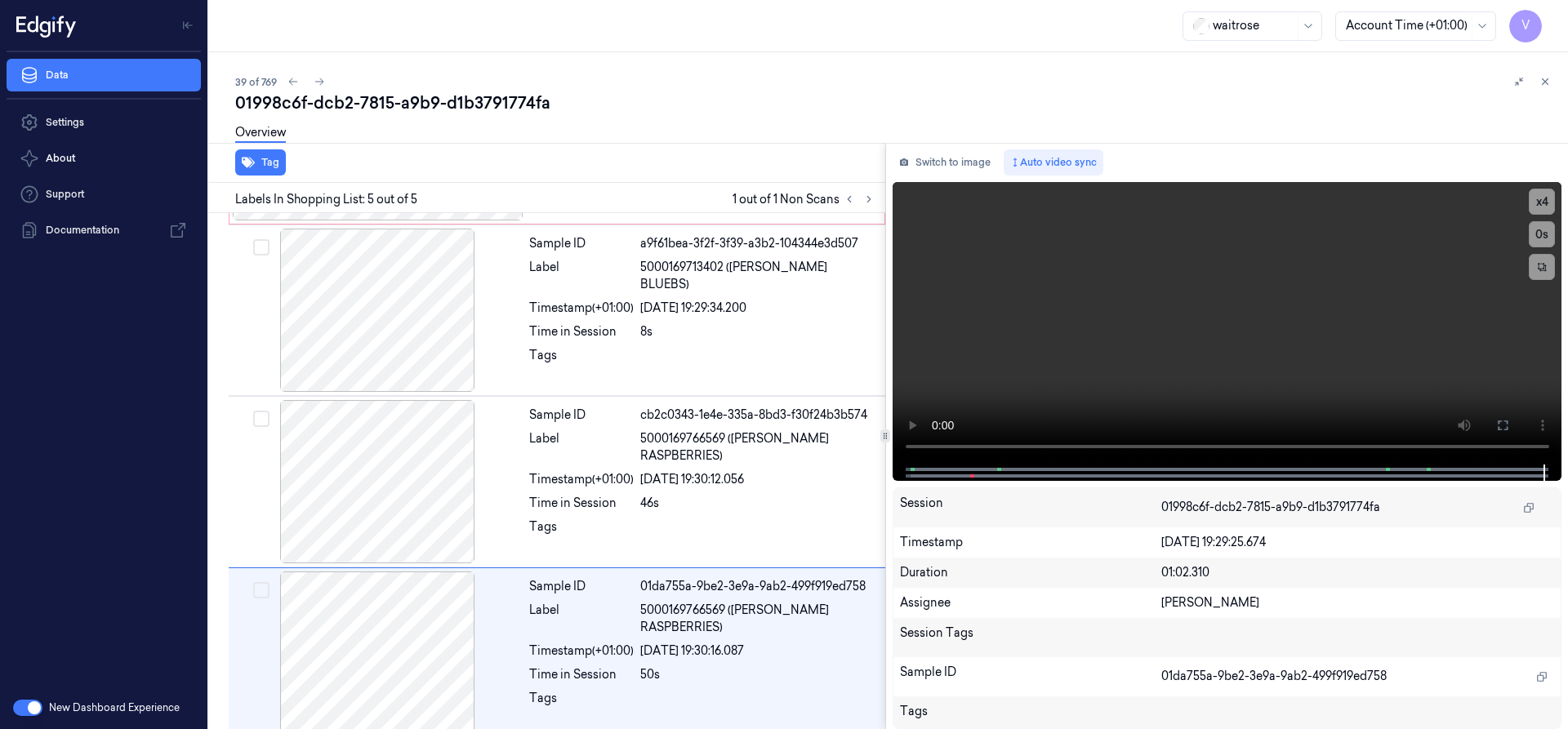
scroll to position [346, 0]
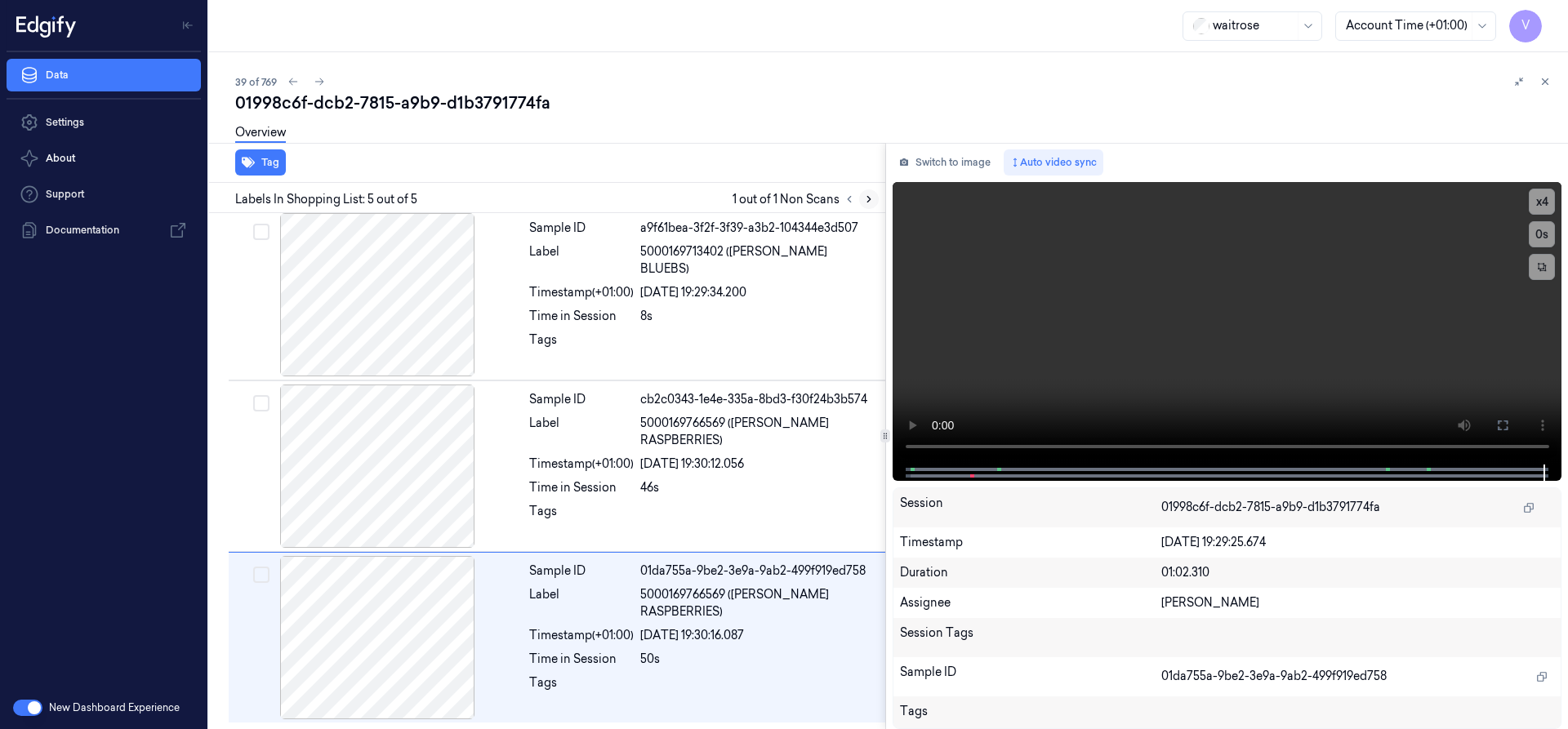
click at [870, 197] on icon at bounding box center [868, 198] width 11 height 11
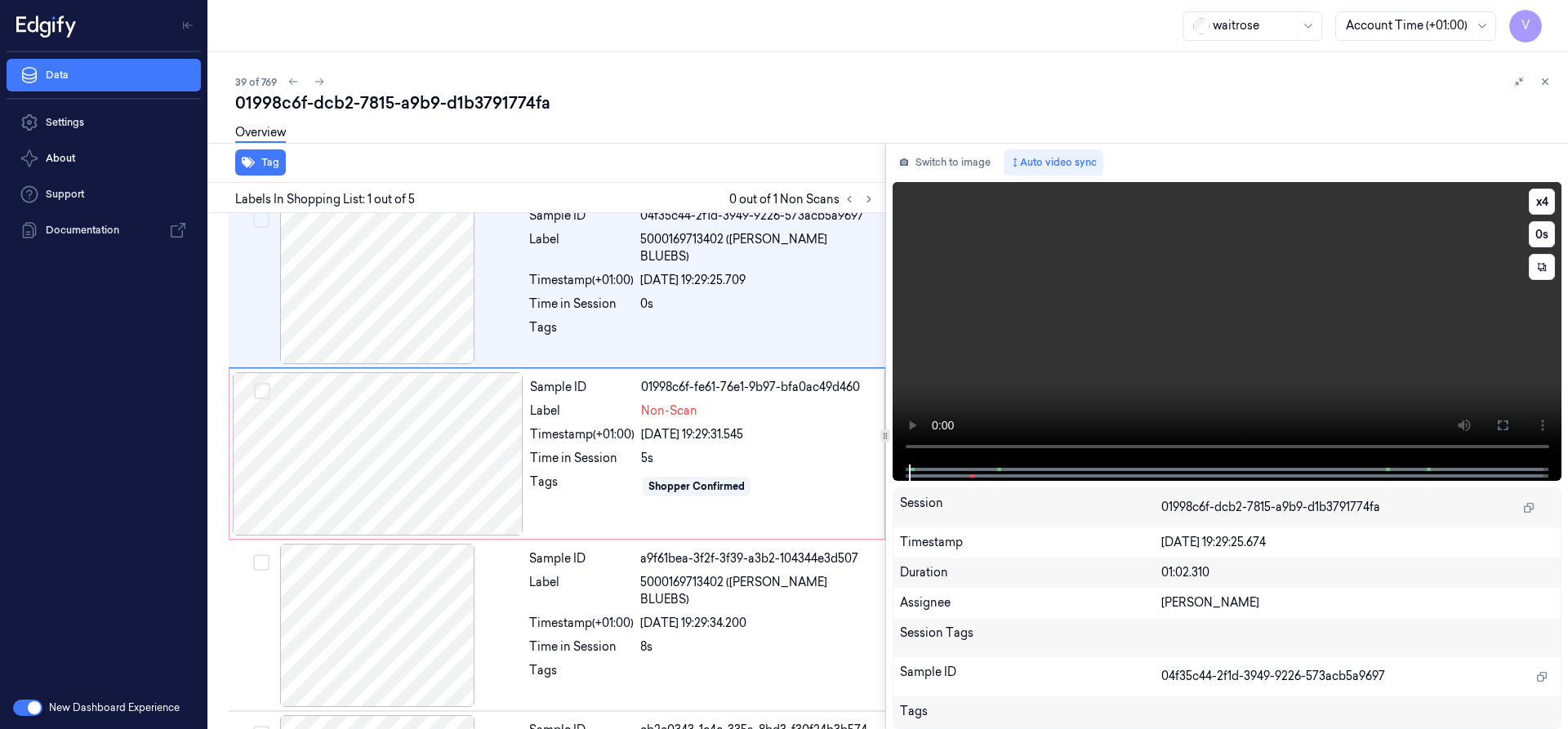
scroll to position [0, 0]
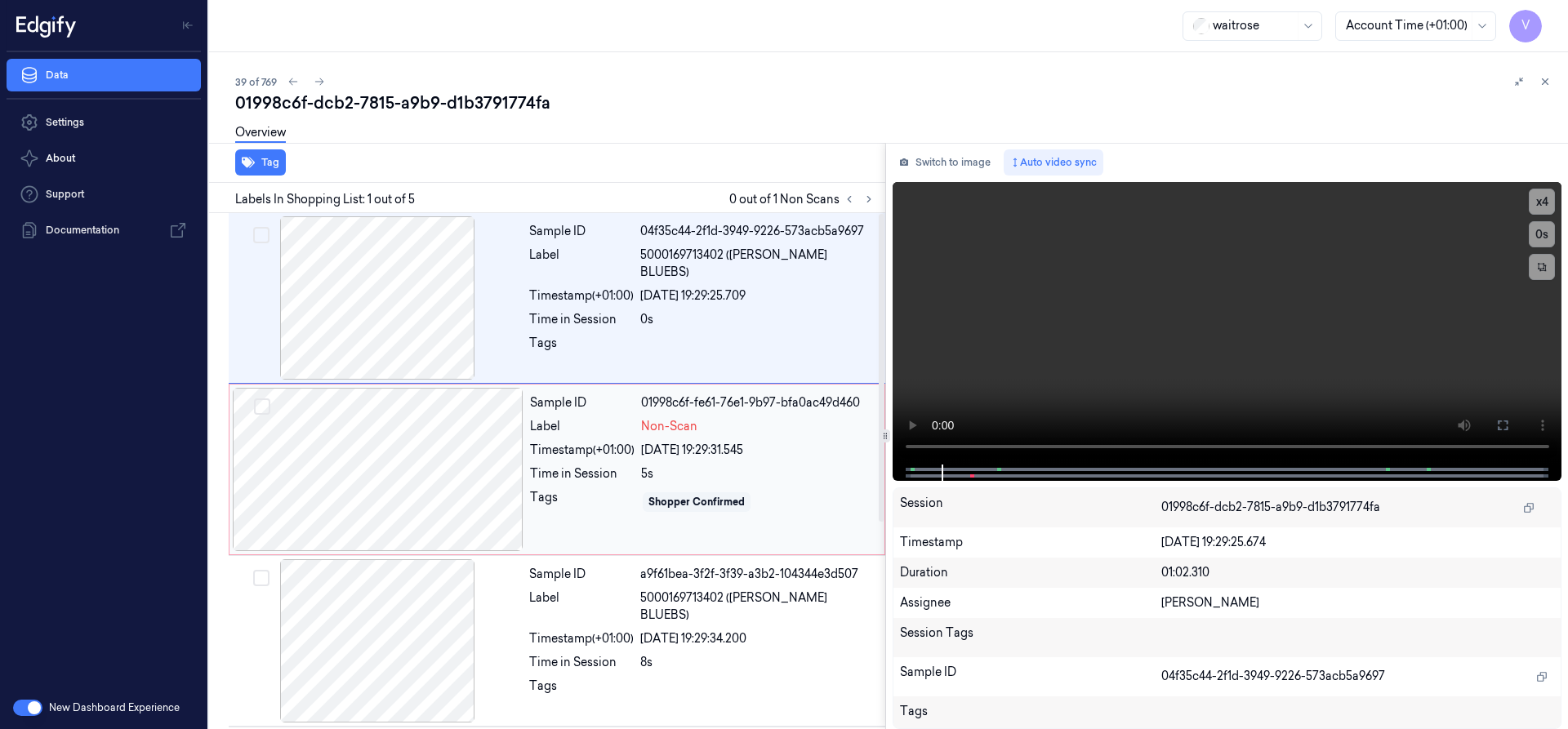
click at [512, 456] on div at bounding box center [378, 469] width 291 height 164
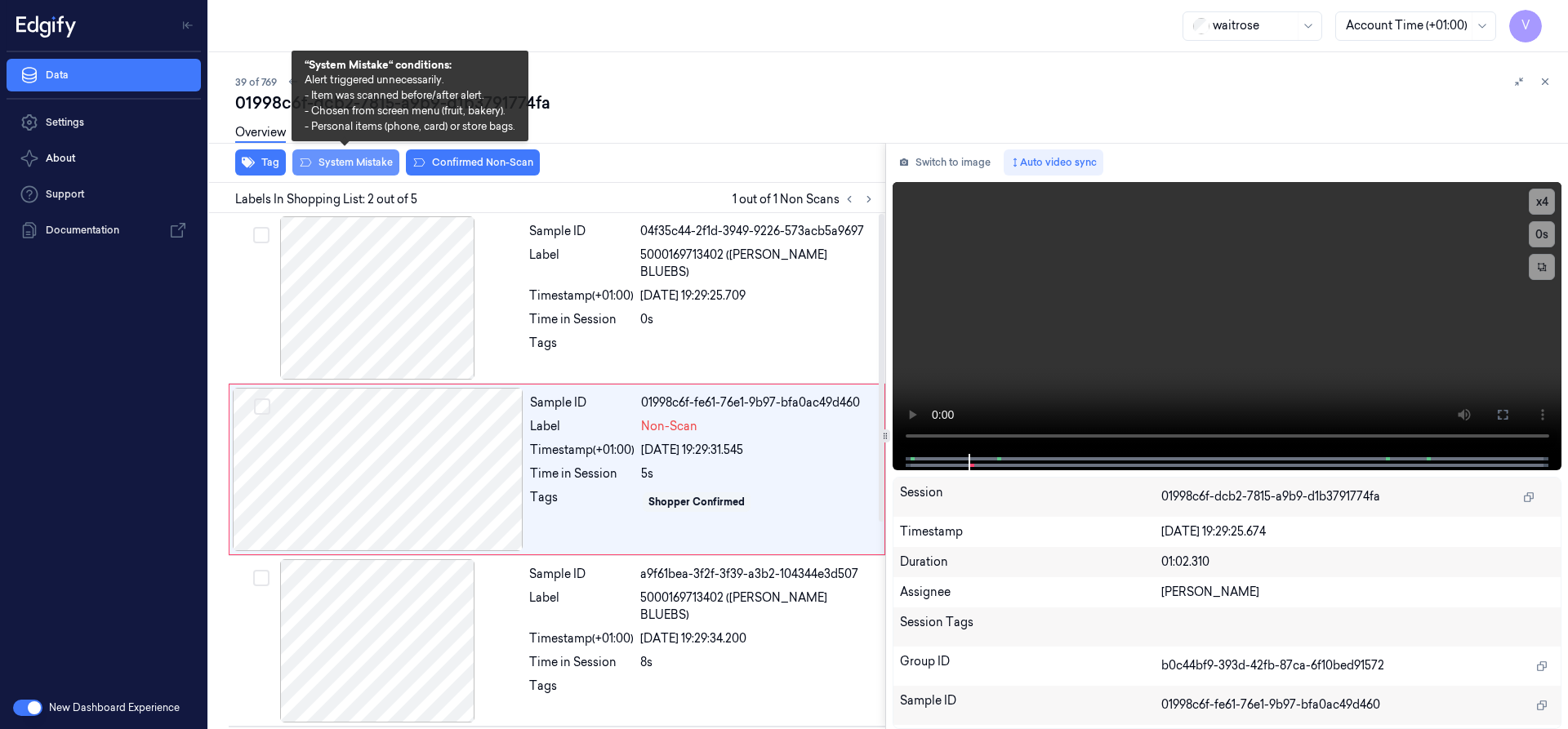
click at [382, 166] on button "System Mistake" at bounding box center [346, 162] width 107 height 26
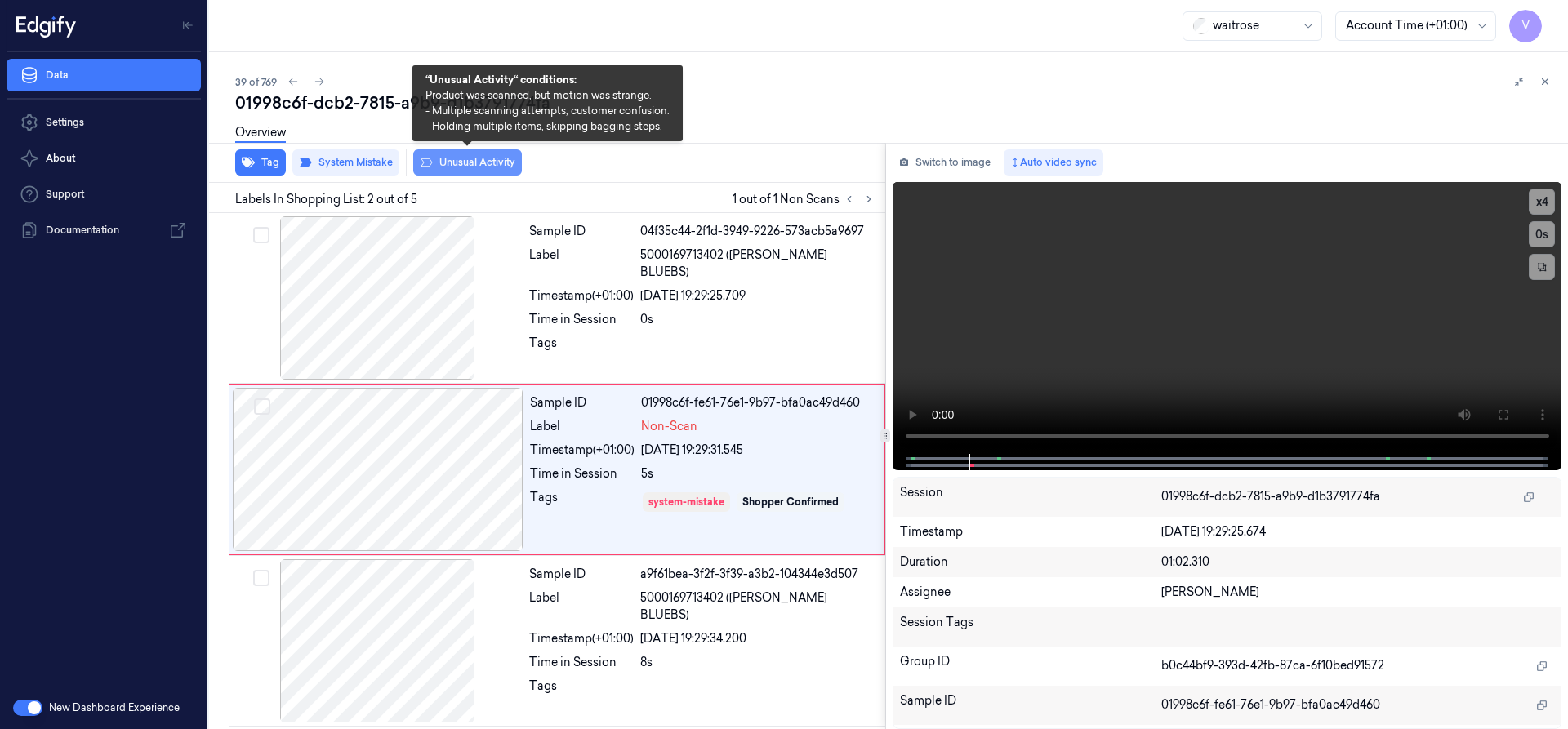
click at [463, 159] on button "Unusual Activity" at bounding box center [467, 162] width 108 height 26
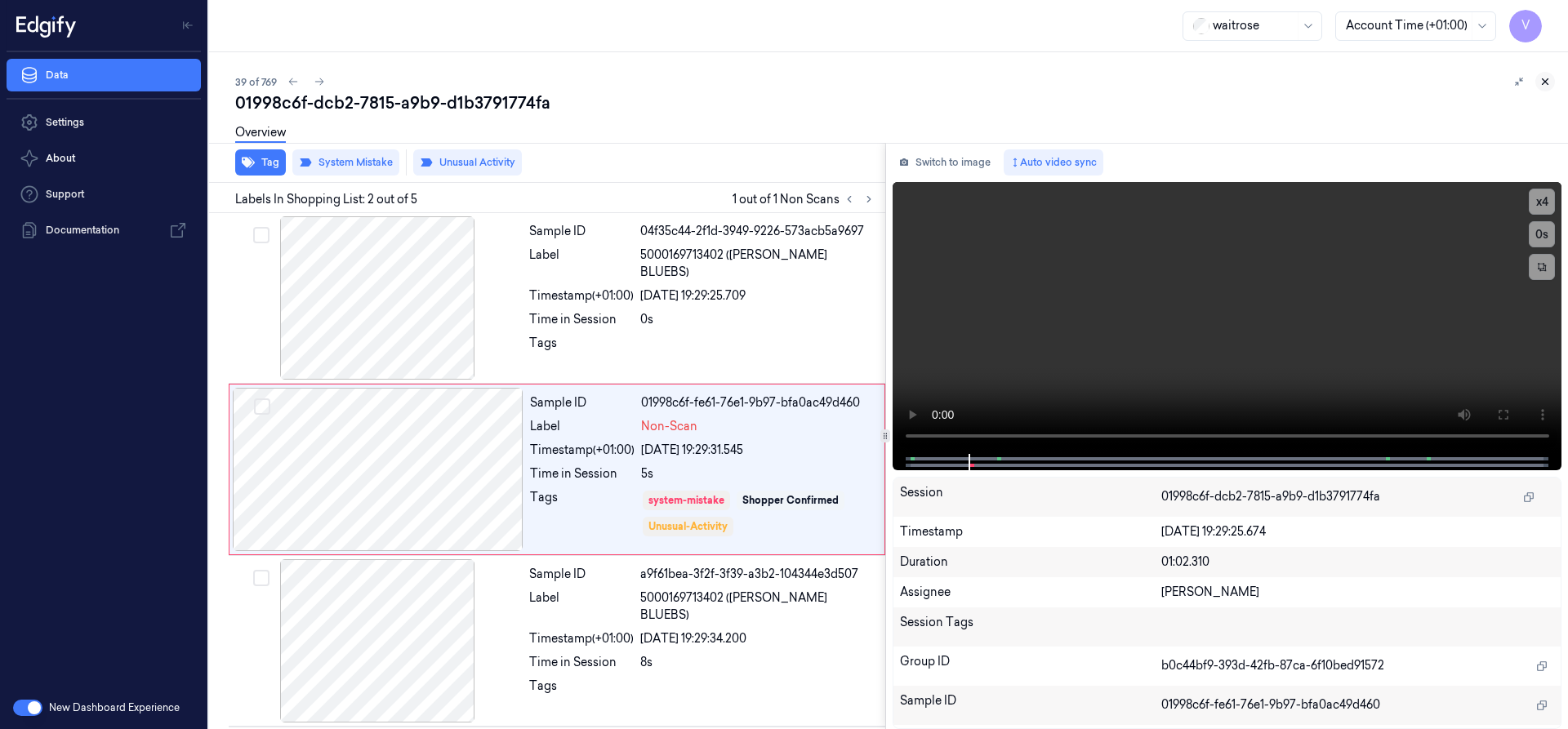
click at [1549, 85] on icon at bounding box center [1544, 81] width 11 height 11
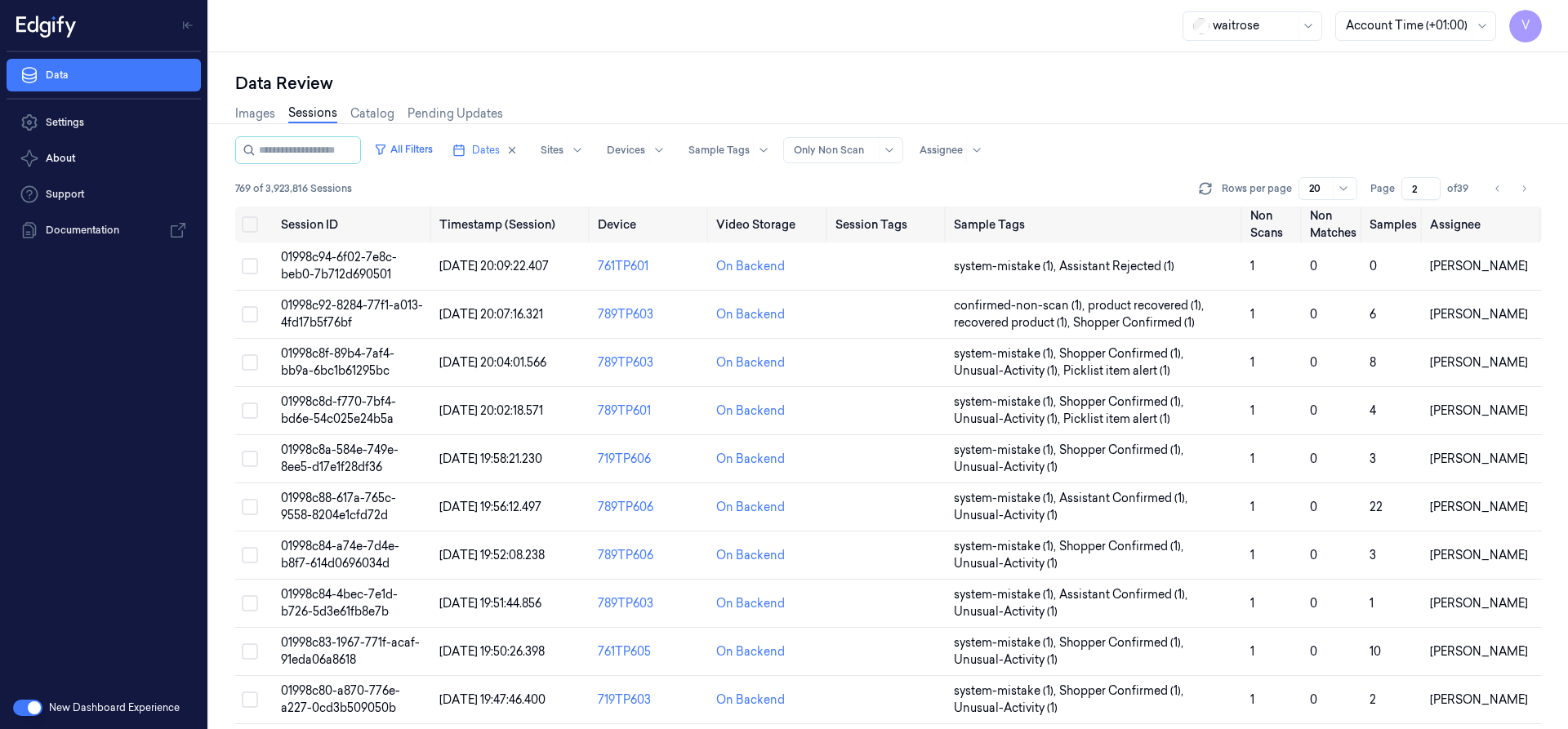
drag, startPoint x: 1416, startPoint y: 185, endPoint x: 1396, endPoint y: 204, distance: 27.6
click at [1396, 204] on div "All Filters Dates Sites Devices Sample Tags Alert Type Only Non Scan Assignee 7…" at bounding box center [888, 171] width 1306 height 70
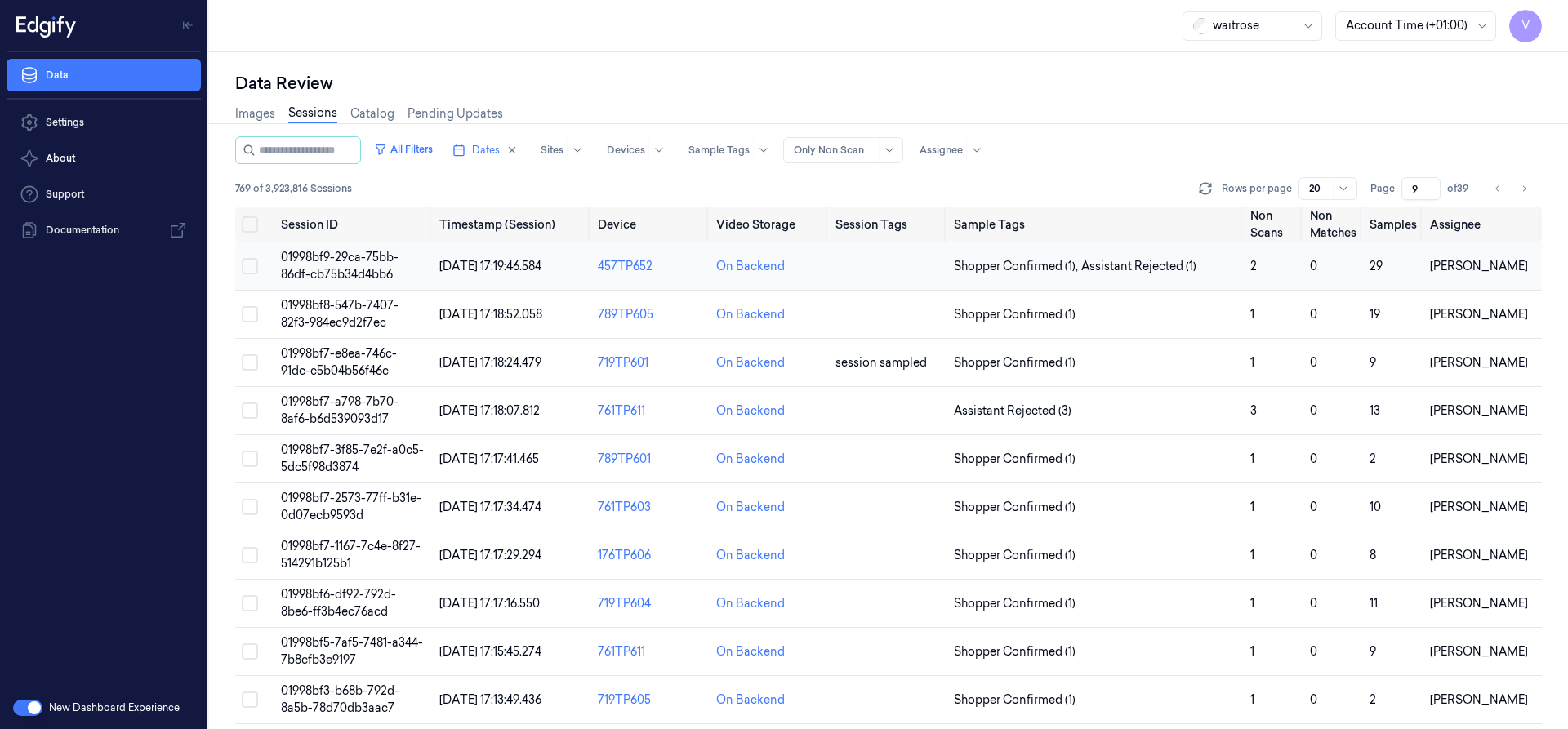
type input "9"
click at [372, 273] on span "01998bf9-29ca-75bb-86df-cb75b34d4bb6" at bounding box center [340, 265] width 118 height 32
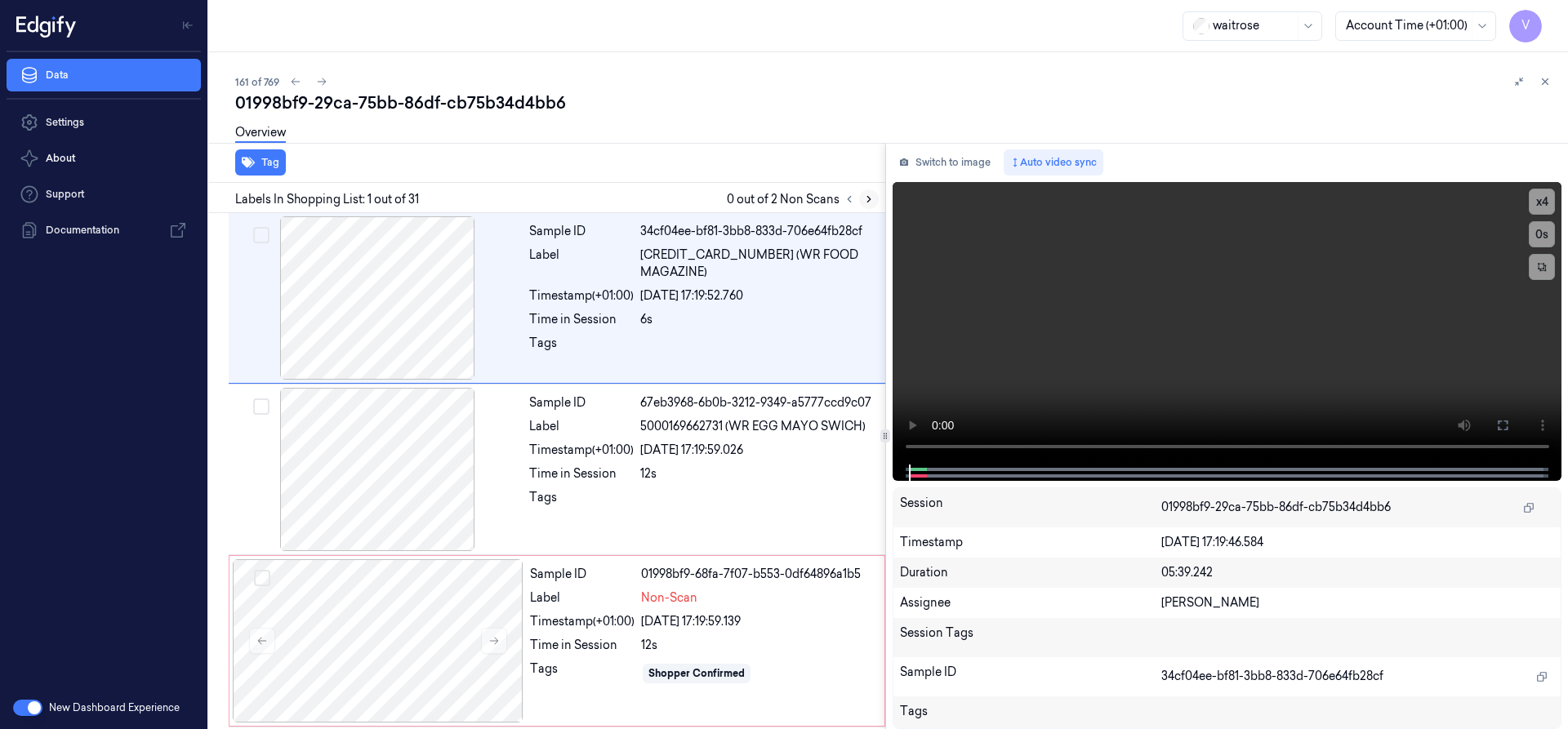
click at [870, 200] on icon at bounding box center [868, 198] width 11 height 11
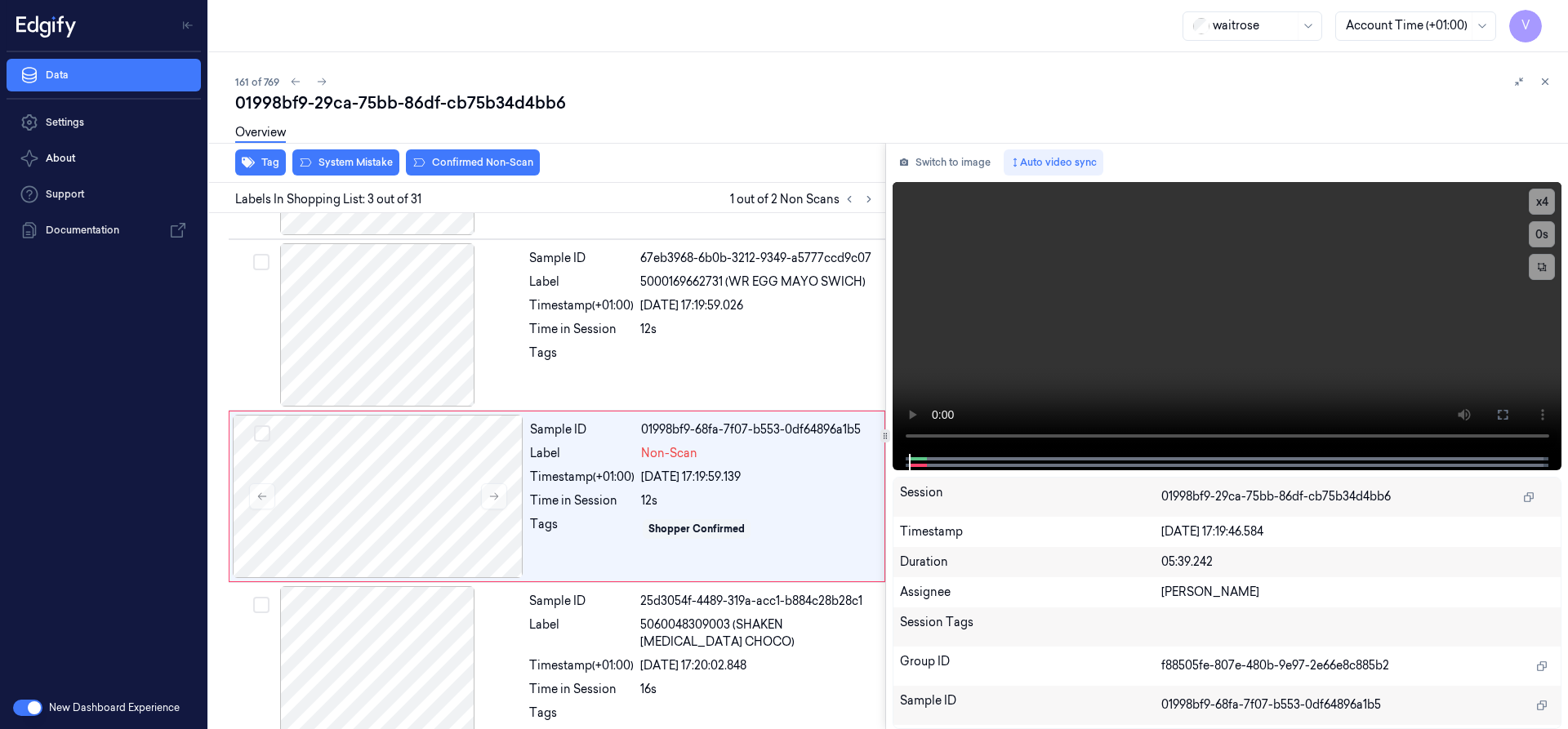
scroll to position [169, 0]
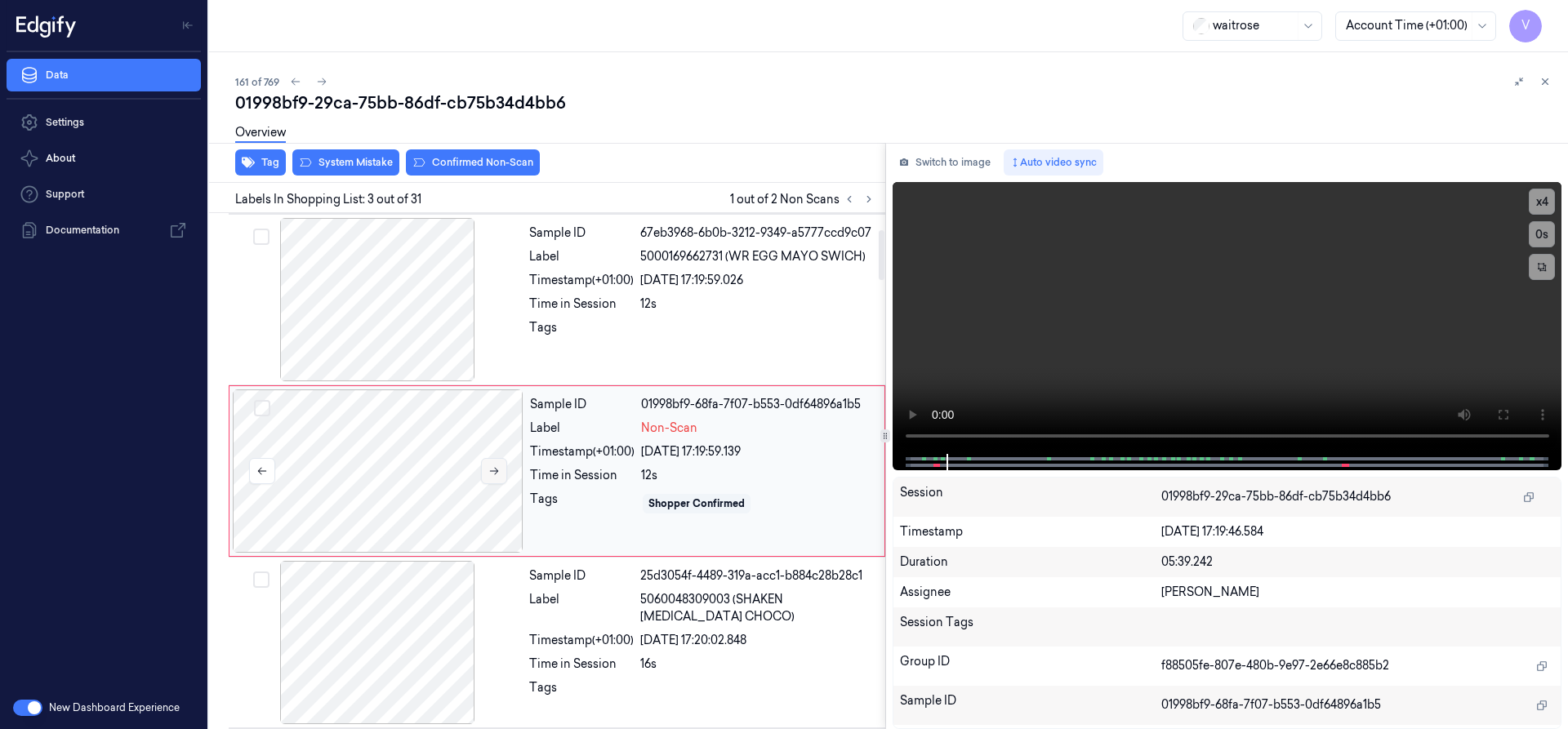
click at [493, 468] on icon at bounding box center [493, 470] width 11 height 11
click at [1547, 202] on button "x 4" at bounding box center [1542, 201] width 26 height 26
click at [1547, 202] on button "x 1" at bounding box center [1542, 201] width 26 height 26
click at [347, 437] on div at bounding box center [378, 471] width 291 height 164
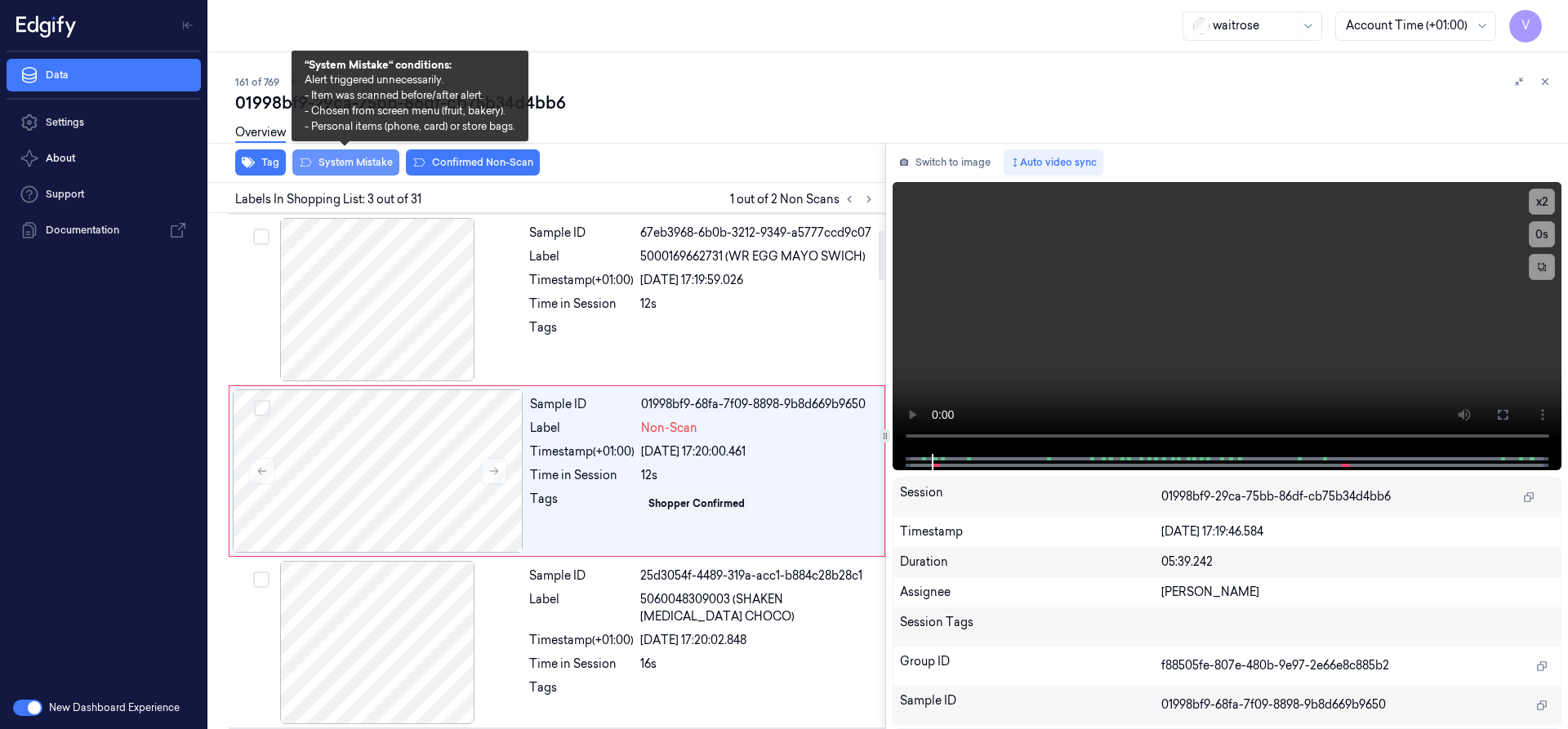
click at [370, 165] on button "System Mistake" at bounding box center [346, 162] width 107 height 26
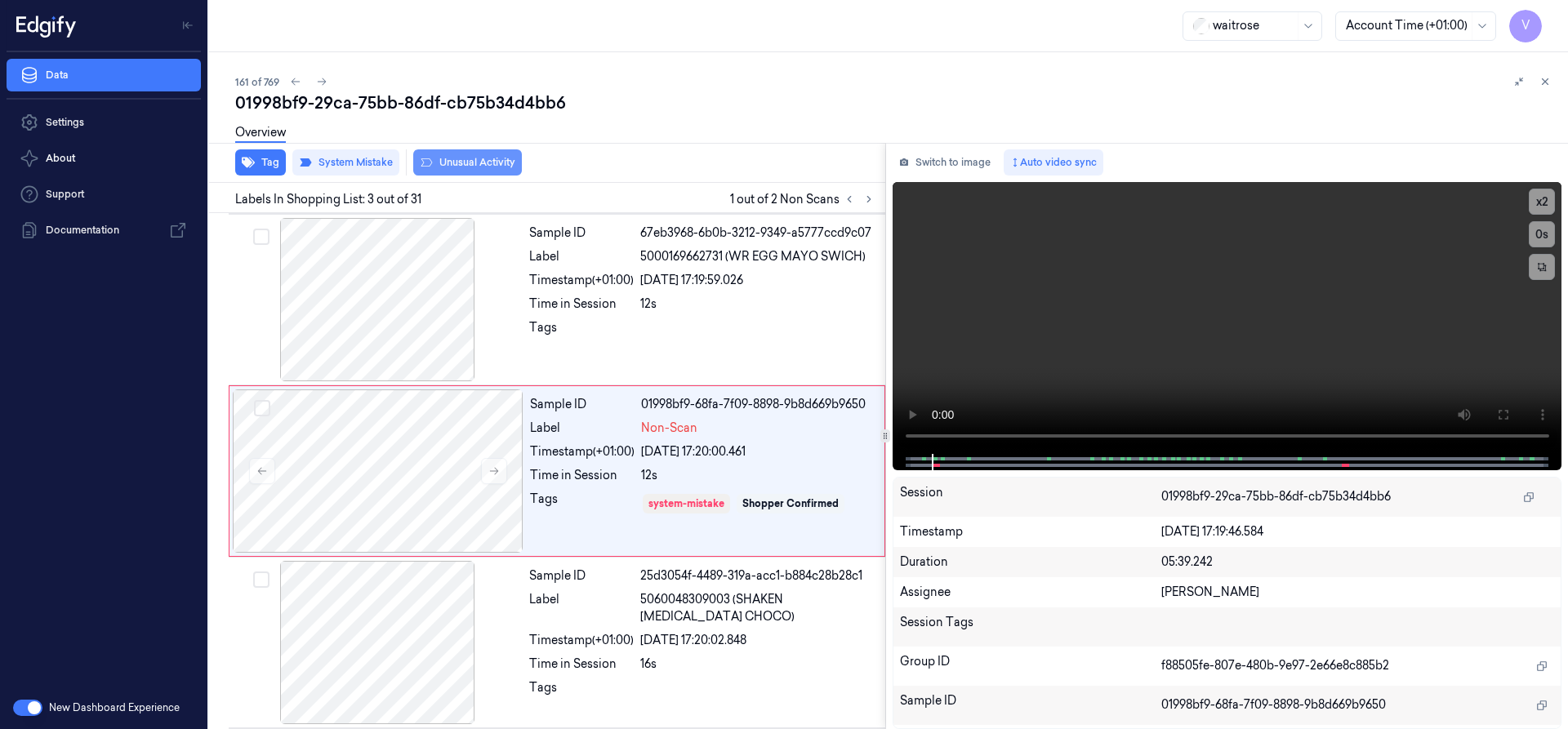
click at [471, 166] on button "Unusual Activity" at bounding box center [467, 162] width 108 height 26
click at [863, 201] on icon at bounding box center [868, 198] width 11 height 11
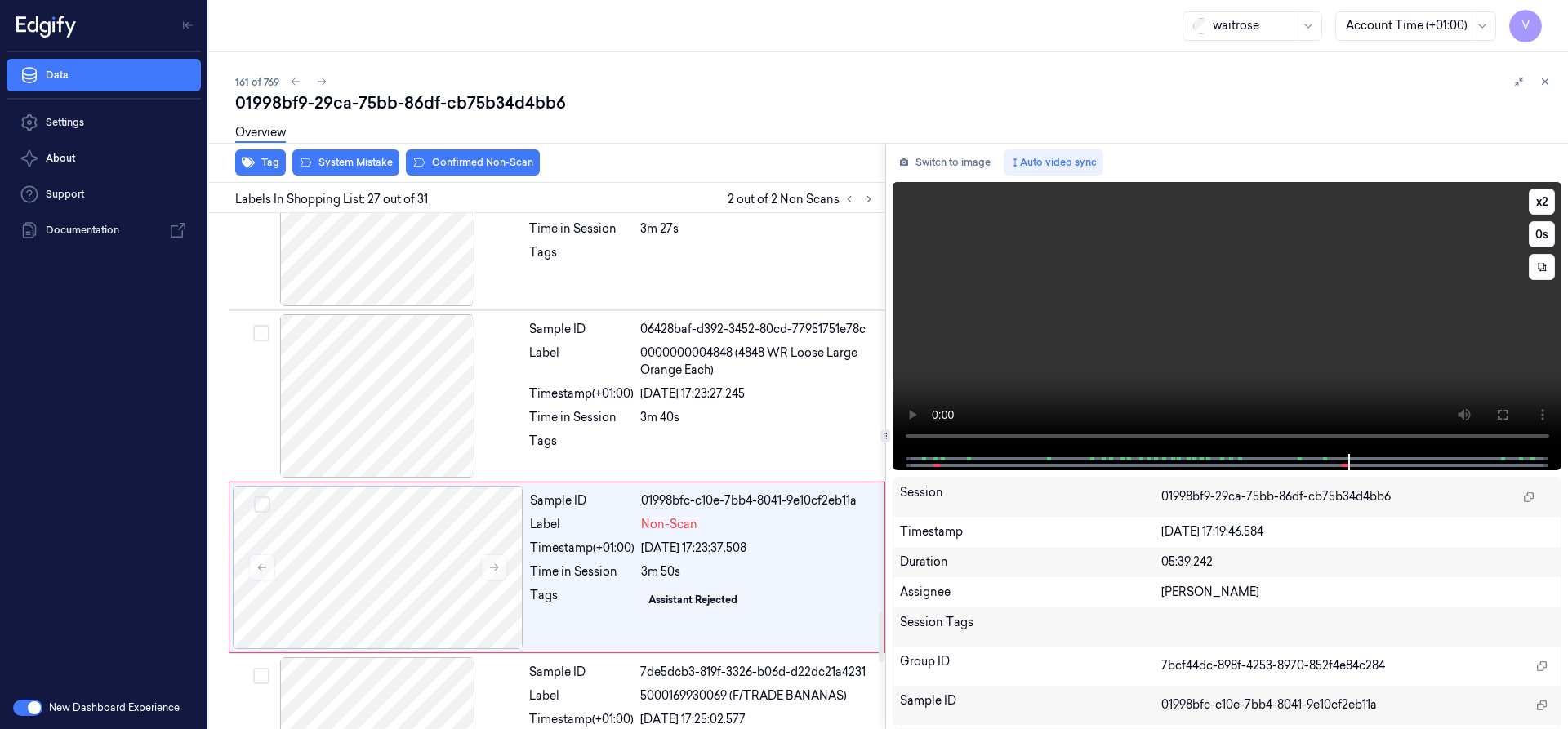
scroll to position [4119, 0]
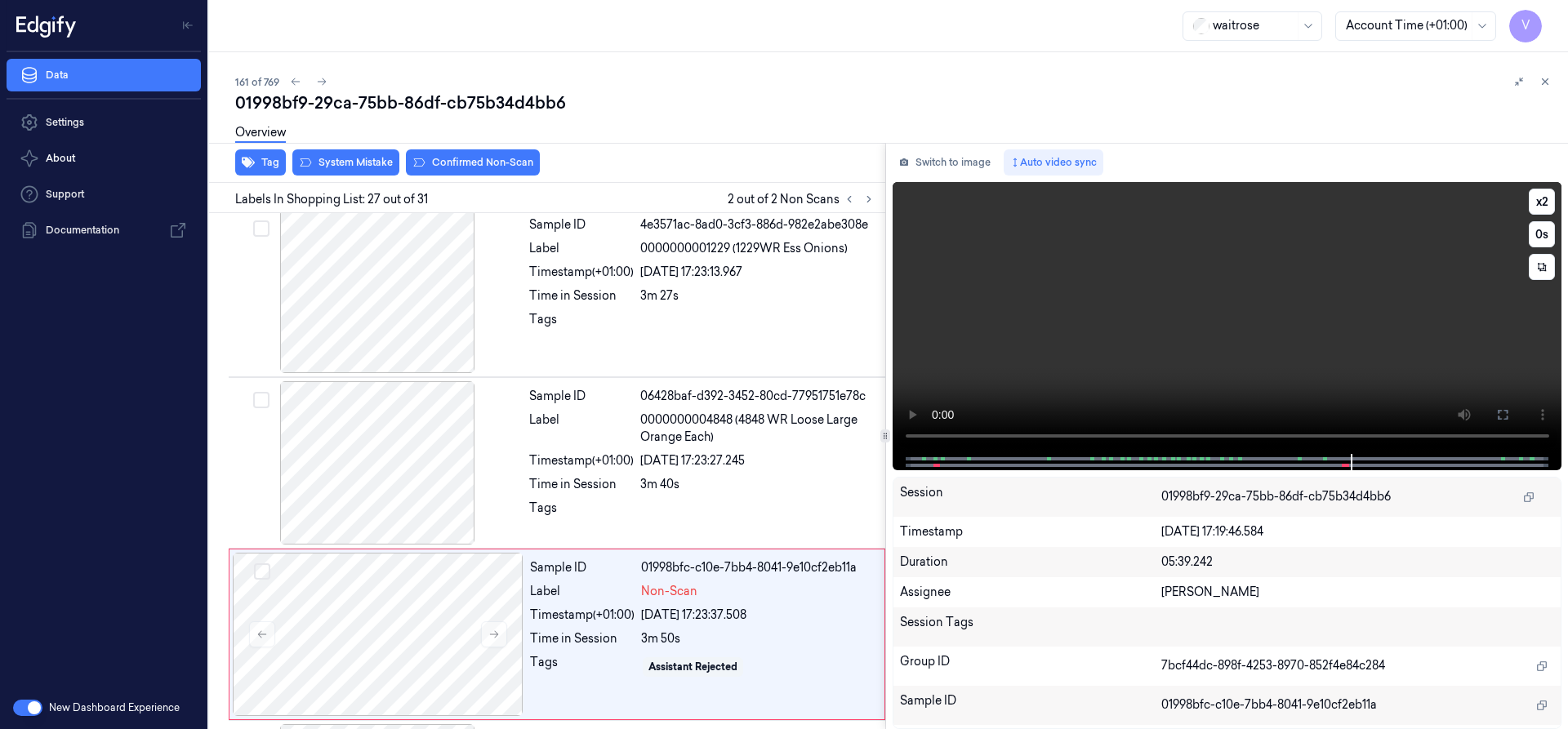
click at [1127, 322] on video at bounding box center [1227, 318] width 670 height 272
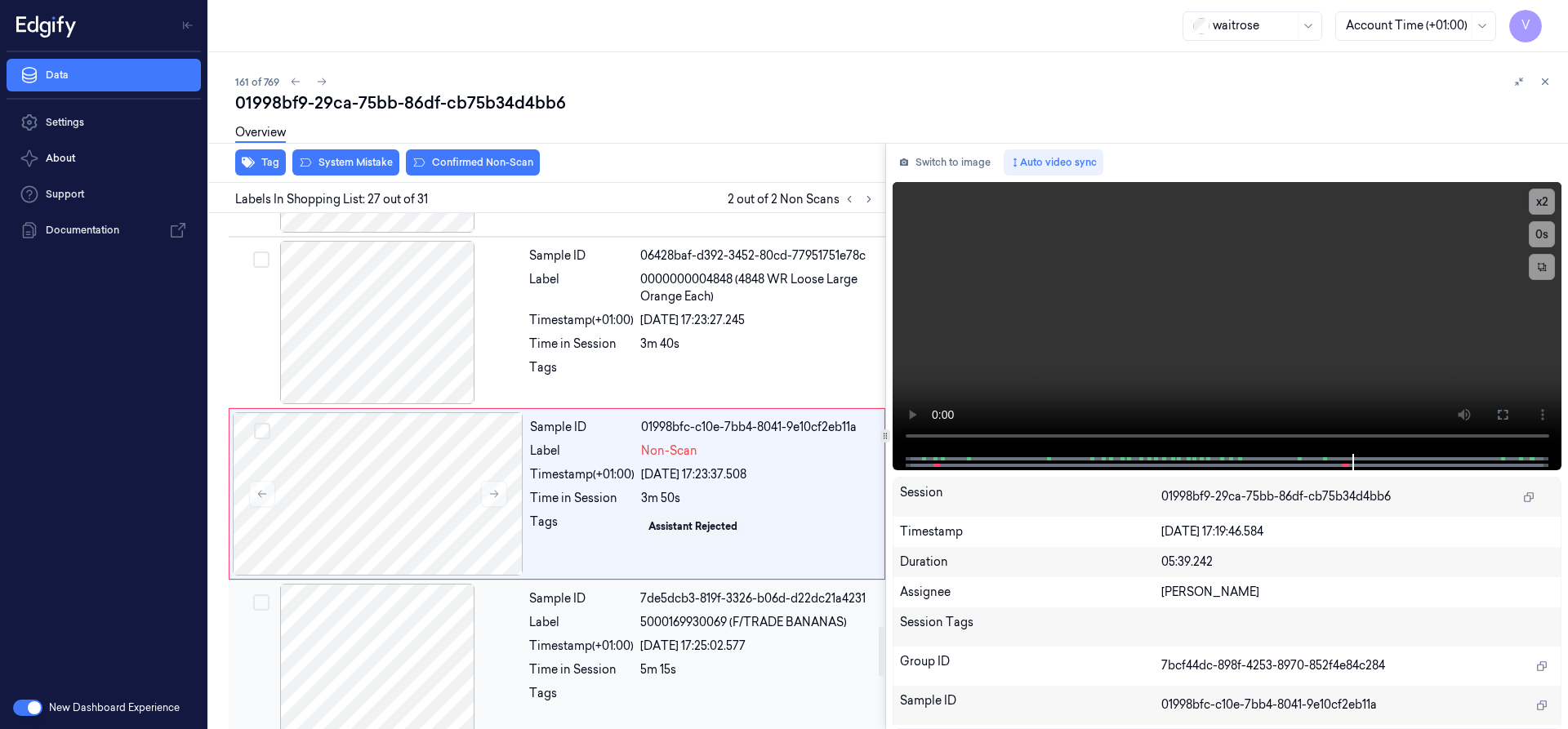
scroll to position [4283, 0]
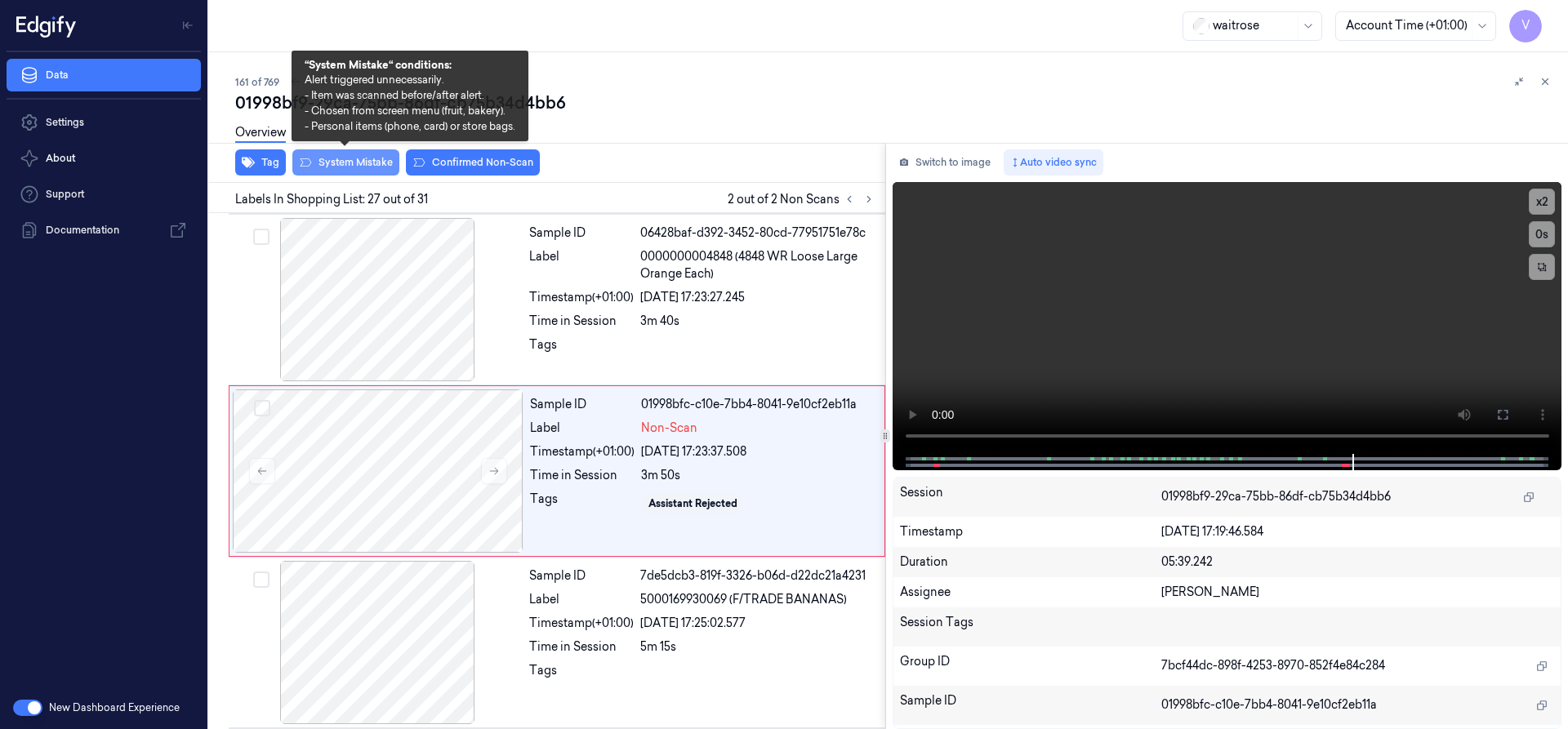
click at [381, 166] on button "System Mistake" at bounding box center [346, 162] width 107 height 26
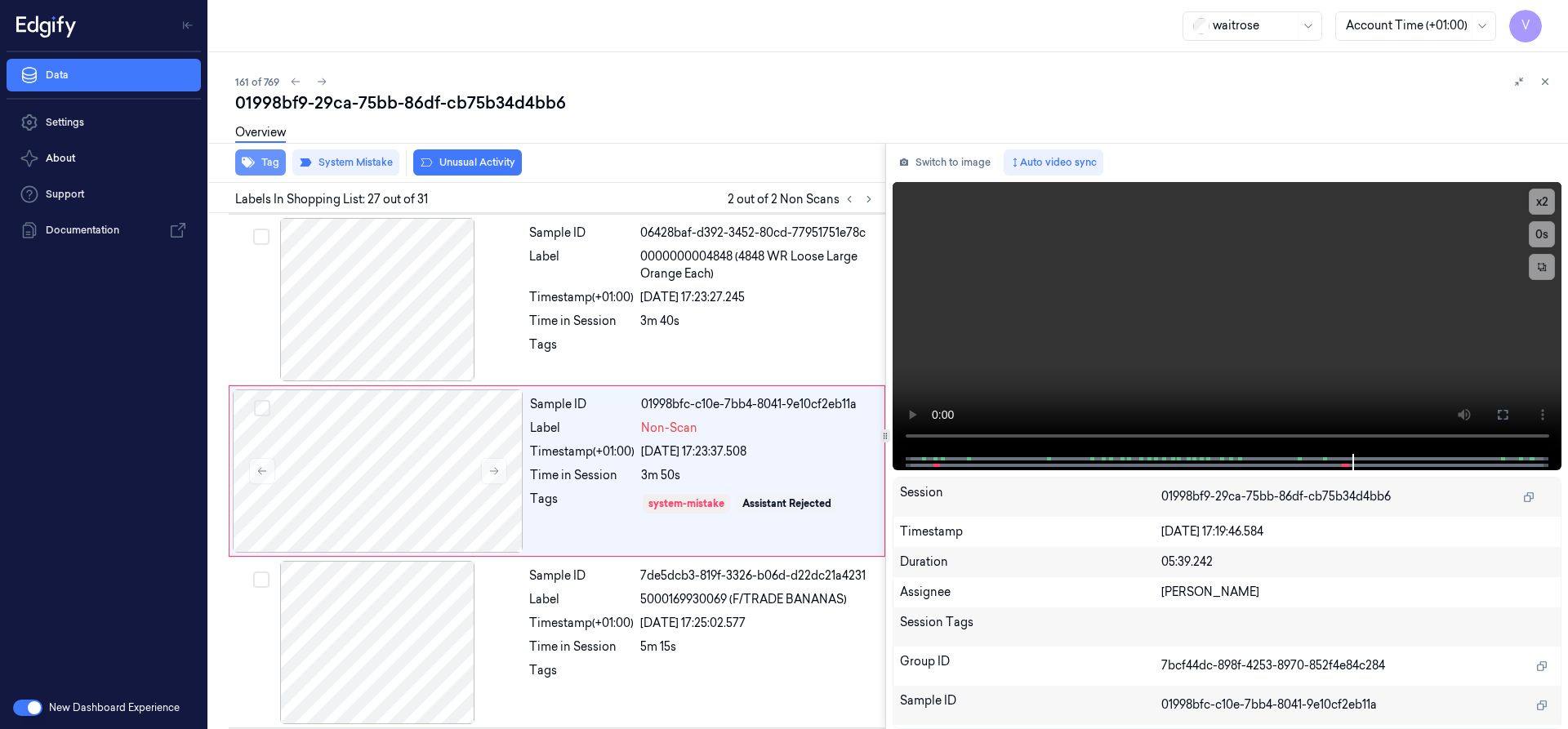
click at [267, 165] on button "Tag" at bounding box center [260, 162] width 50 height 26
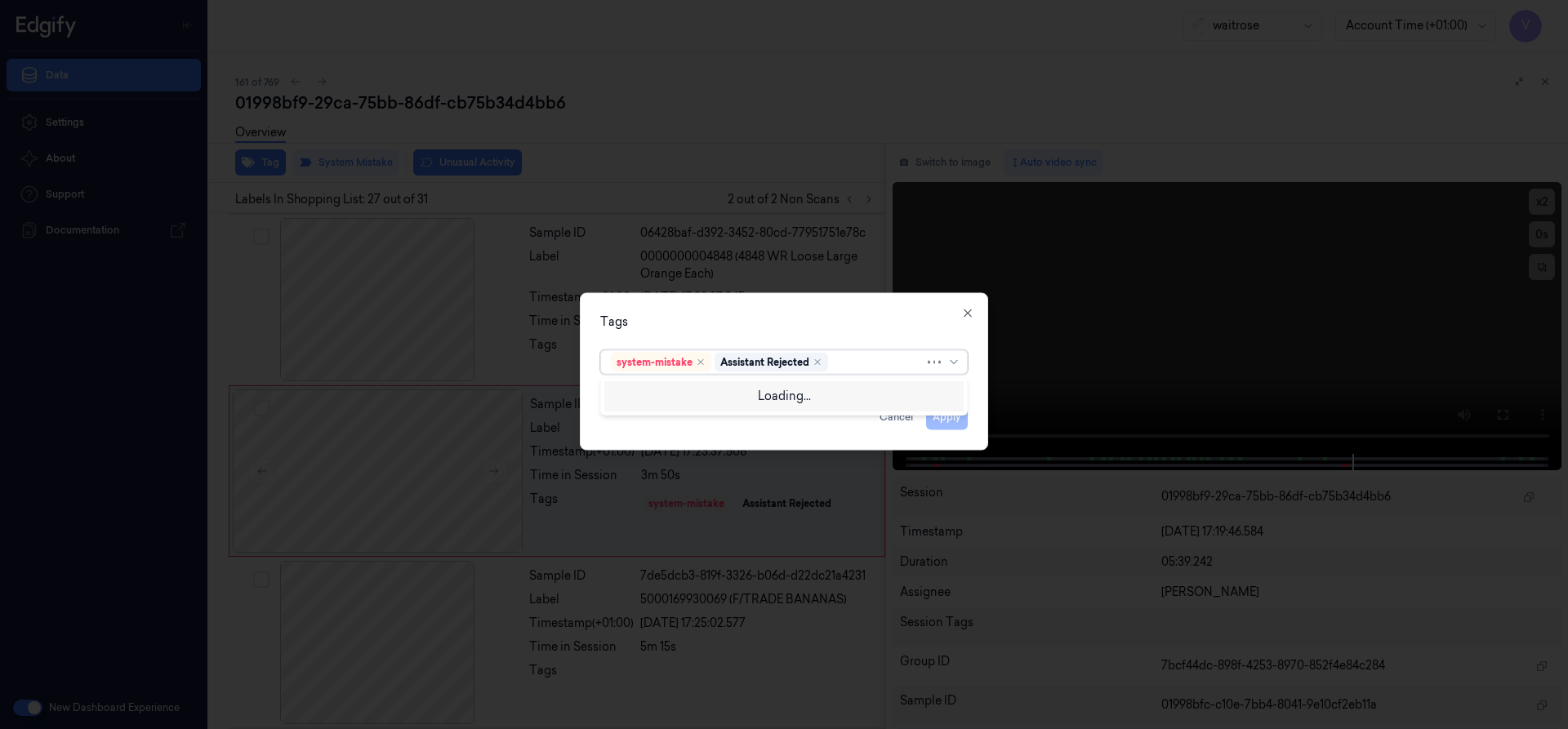
click at [870, 364] on div at bounding box center [877, 362] width 93 height 17
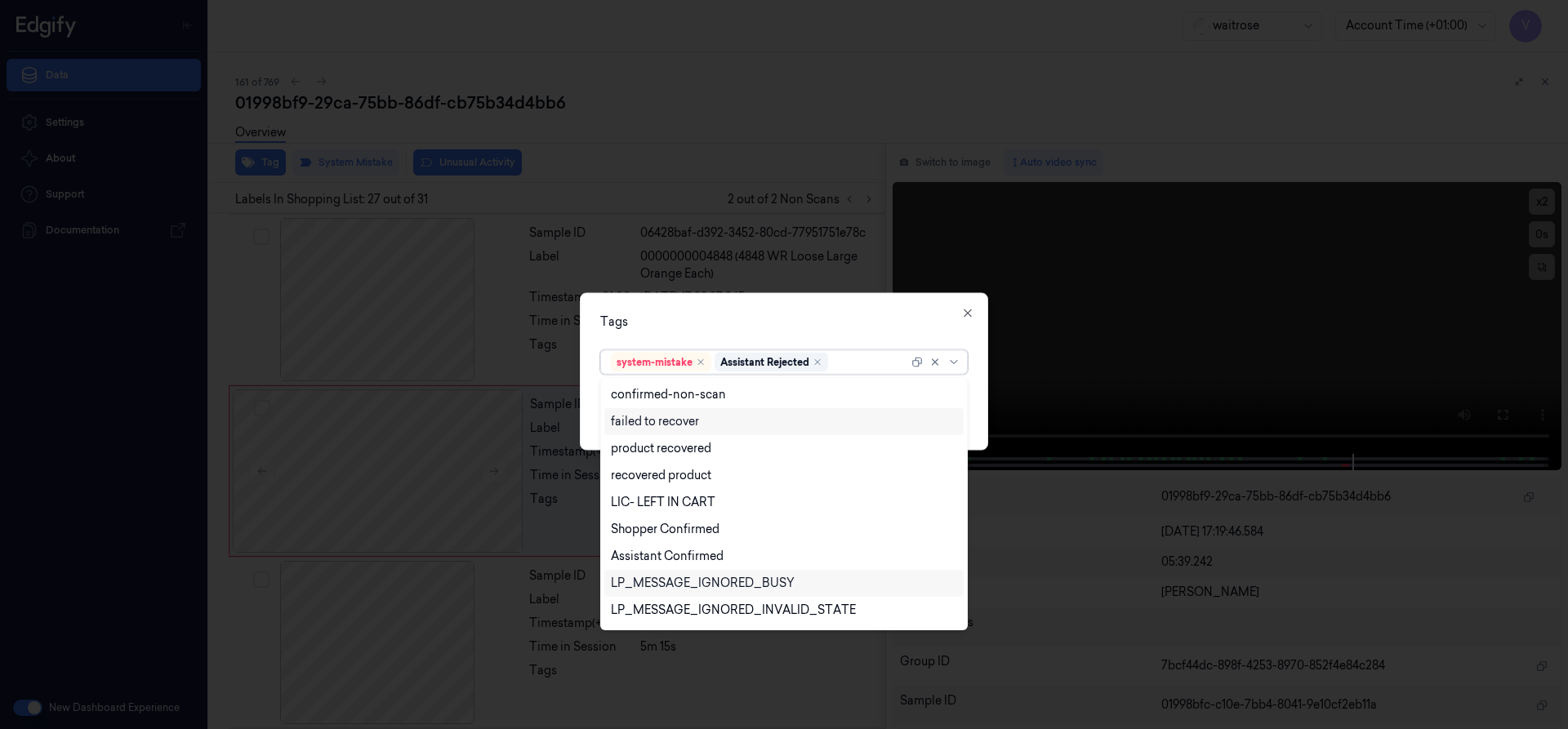
scroll to position [240, 0]
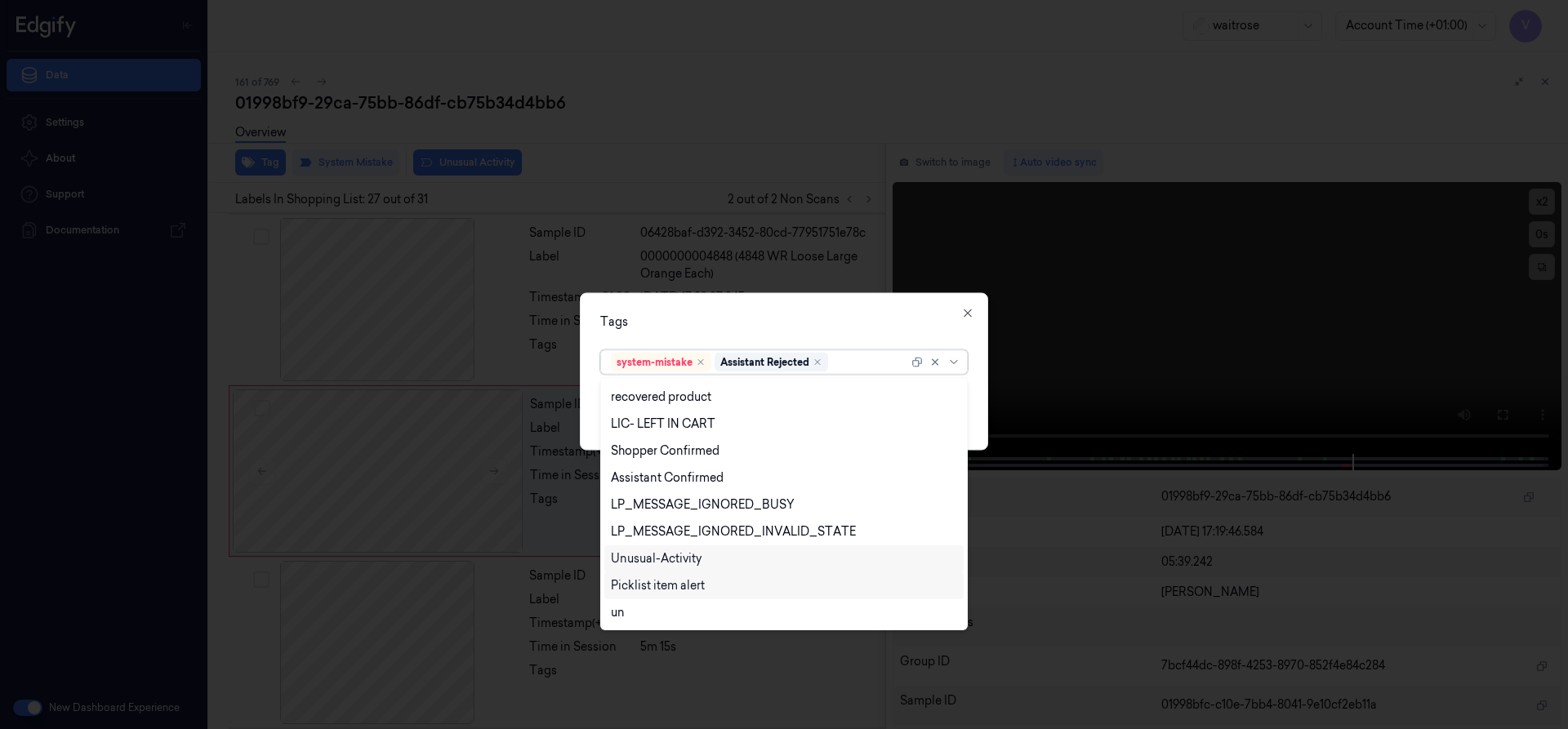
click at [644, 555] on div "Unusual-Activity" at bounding box center [656, 559] width 90 height 17
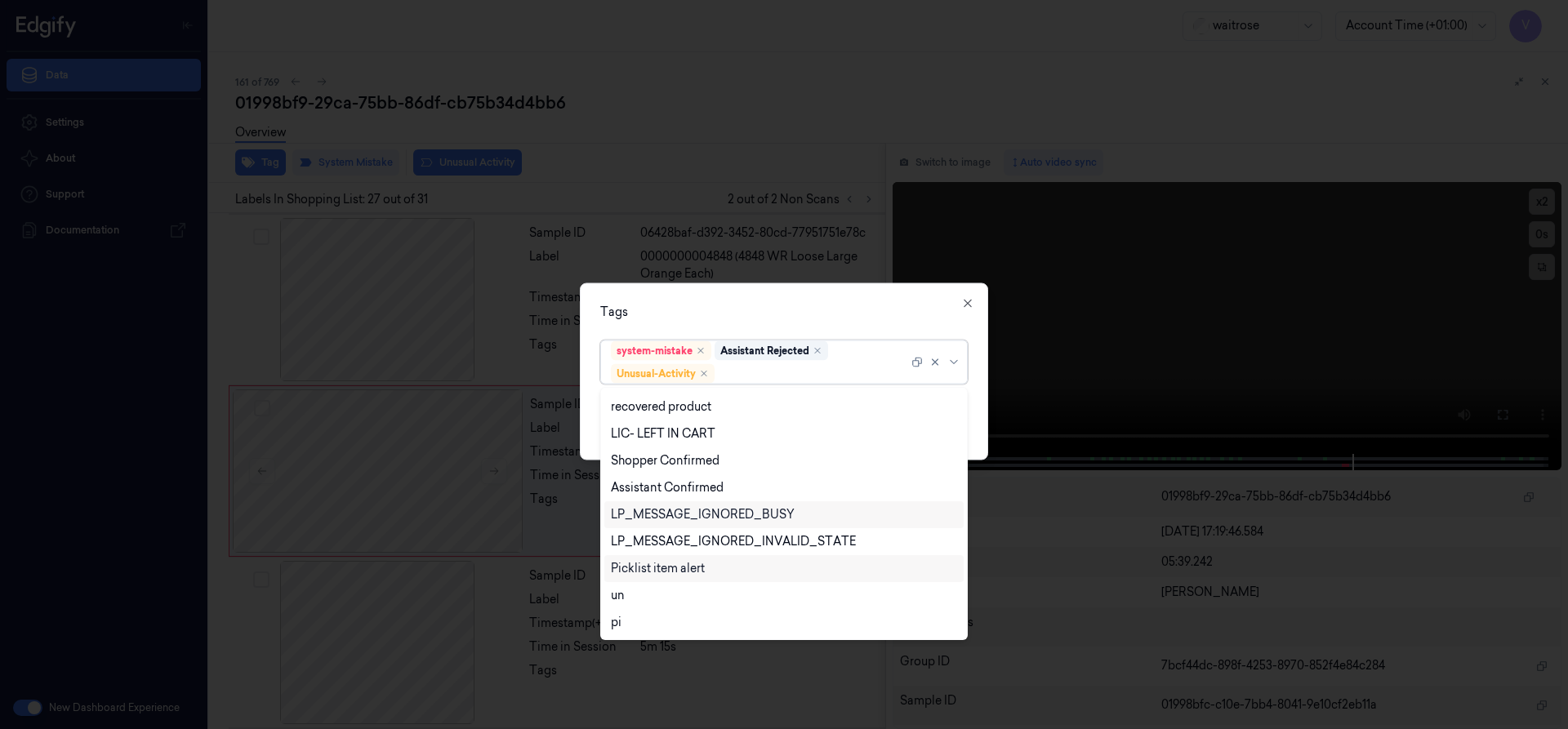
drag, startPoint x: 647, startPoint y: 565, endPoint x: 697, endPoint y: 522, distance: 65.9
click at [648, 565] on div "Picklist item alert" at bounding box center [658, 568] width 94 height 17
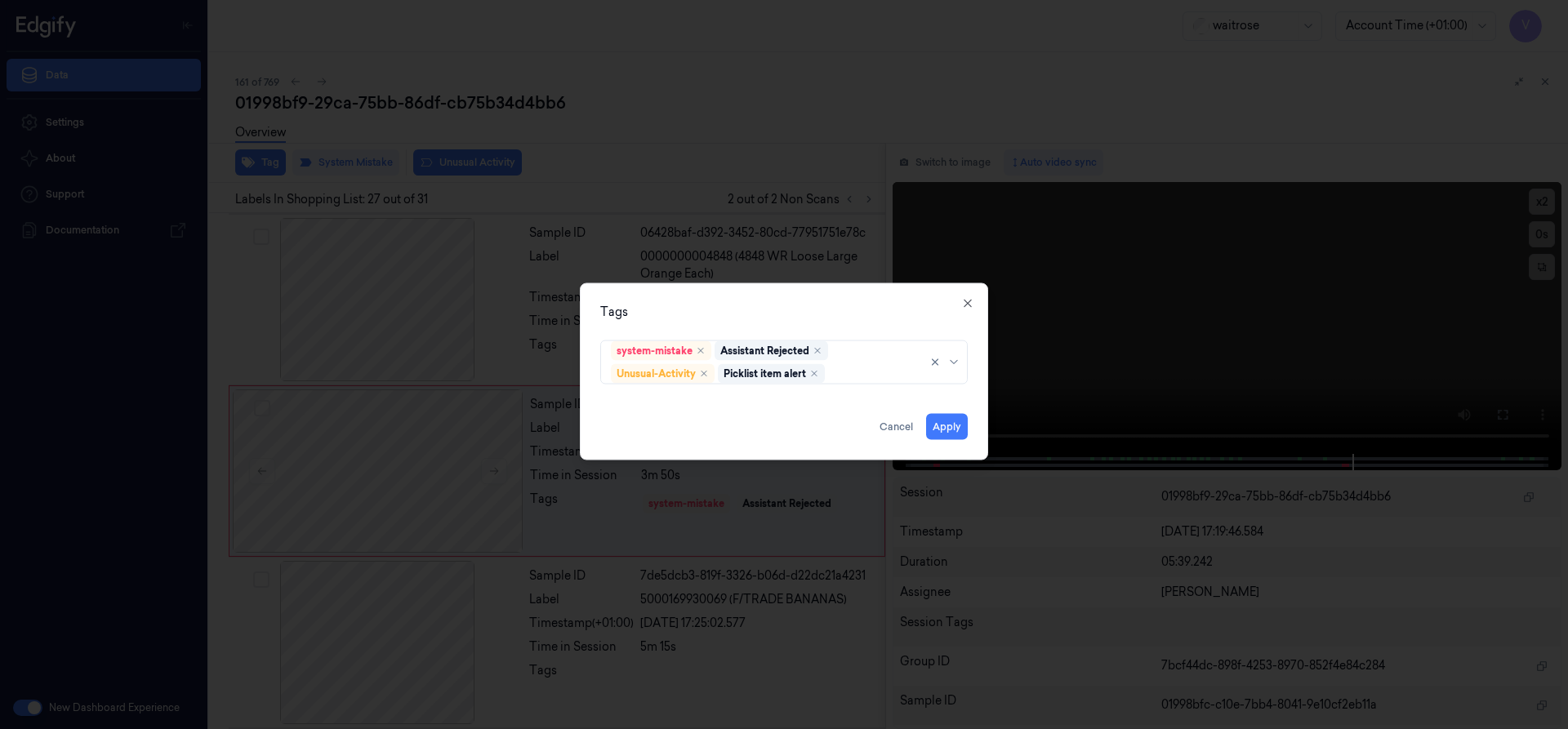
drag, startPoint x: 768, startPoint y: 312, endPoint x: 885, endPoint y: 393, distance: 142.3
click at [770, 313] on div "Tags" at bounding box center [783, 311] width 367 height 17
click at [941, 425] on button "Apply" at bounding box center [947, 426] width 42 height 26
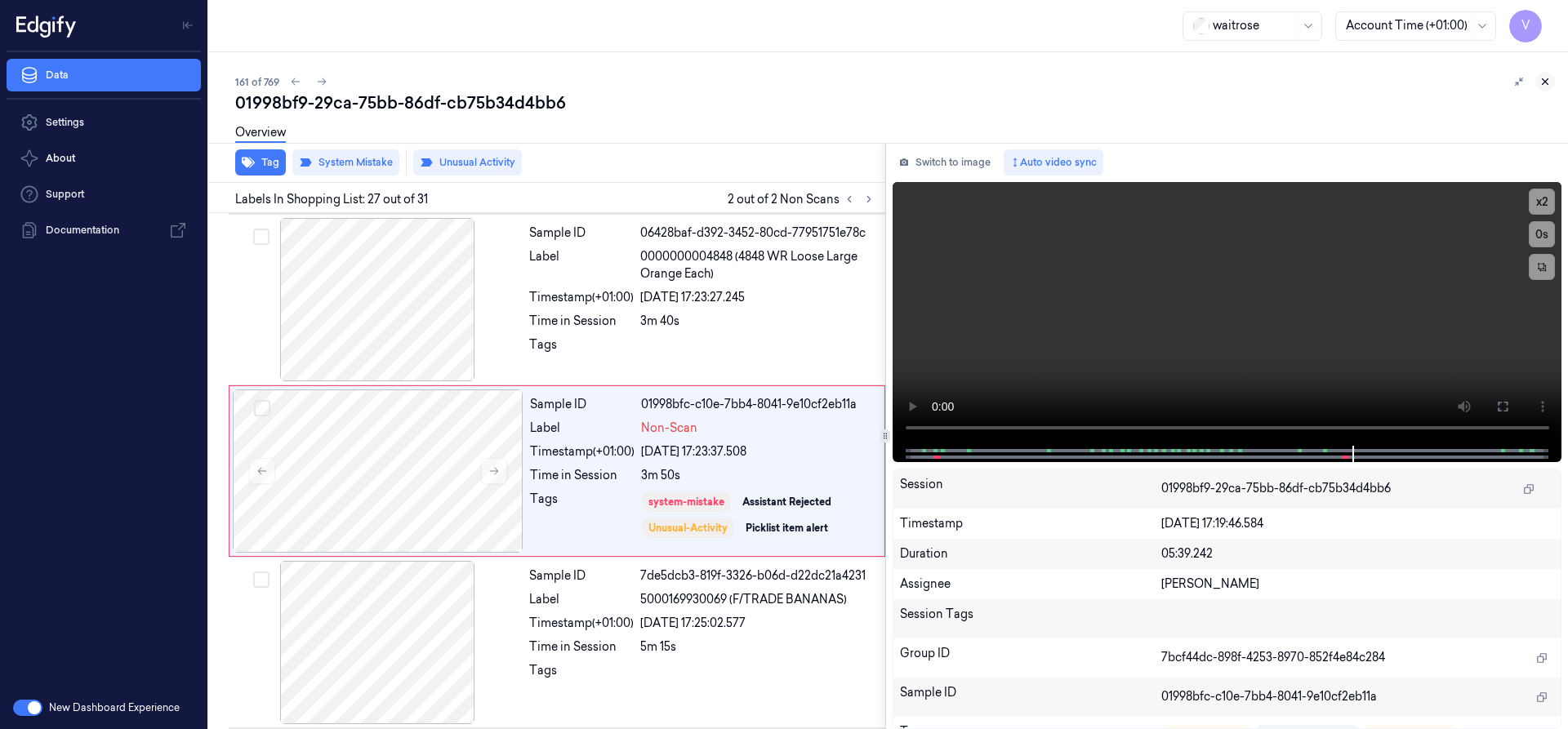
click at [1542, 80] on icon at bounding box center [1544, 81] width 11 height 11
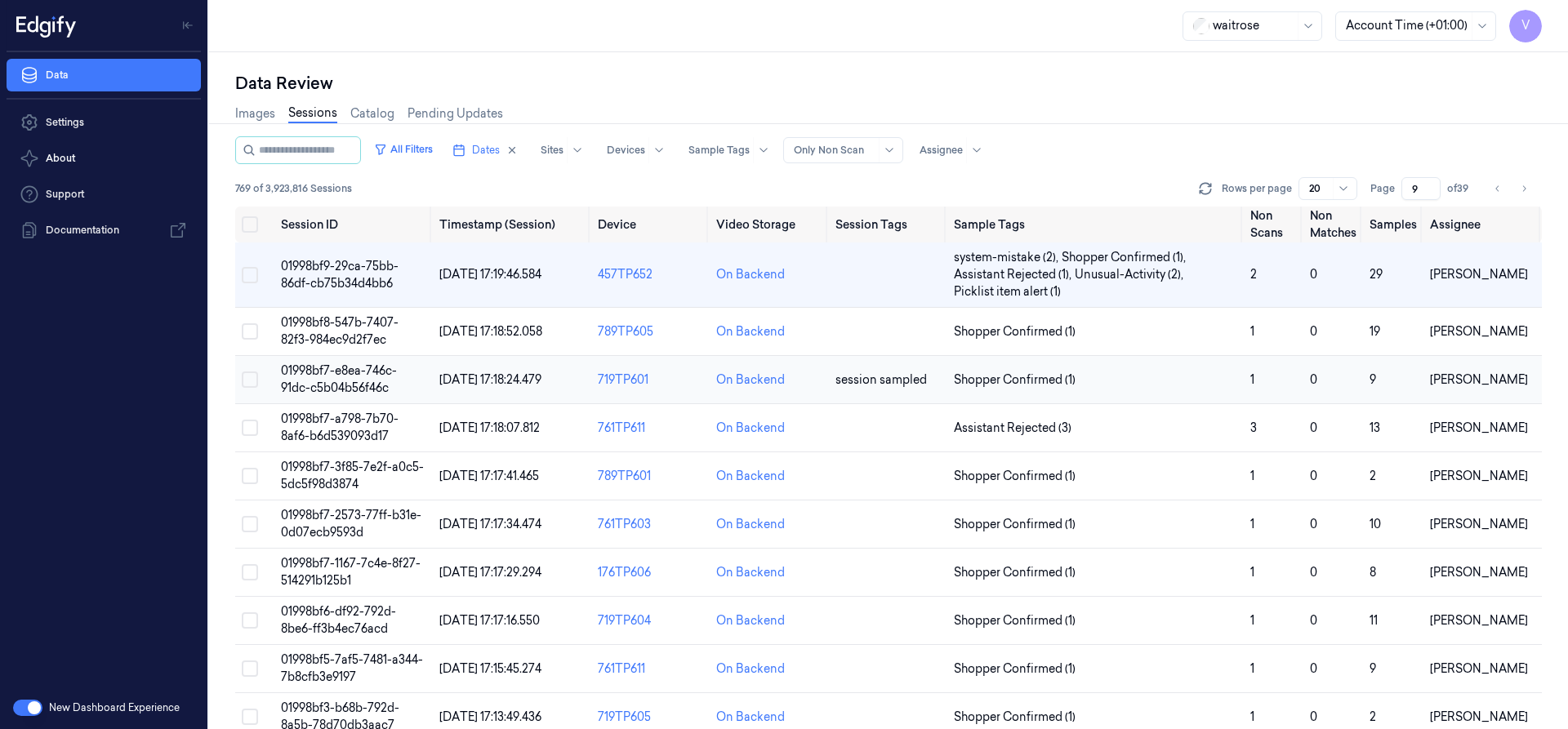
click at [334, 379] on td "01998bf7-e8ea-746c-91dc-c5b04b56f46c" at bounding box center [354, 380] width 159 height 49
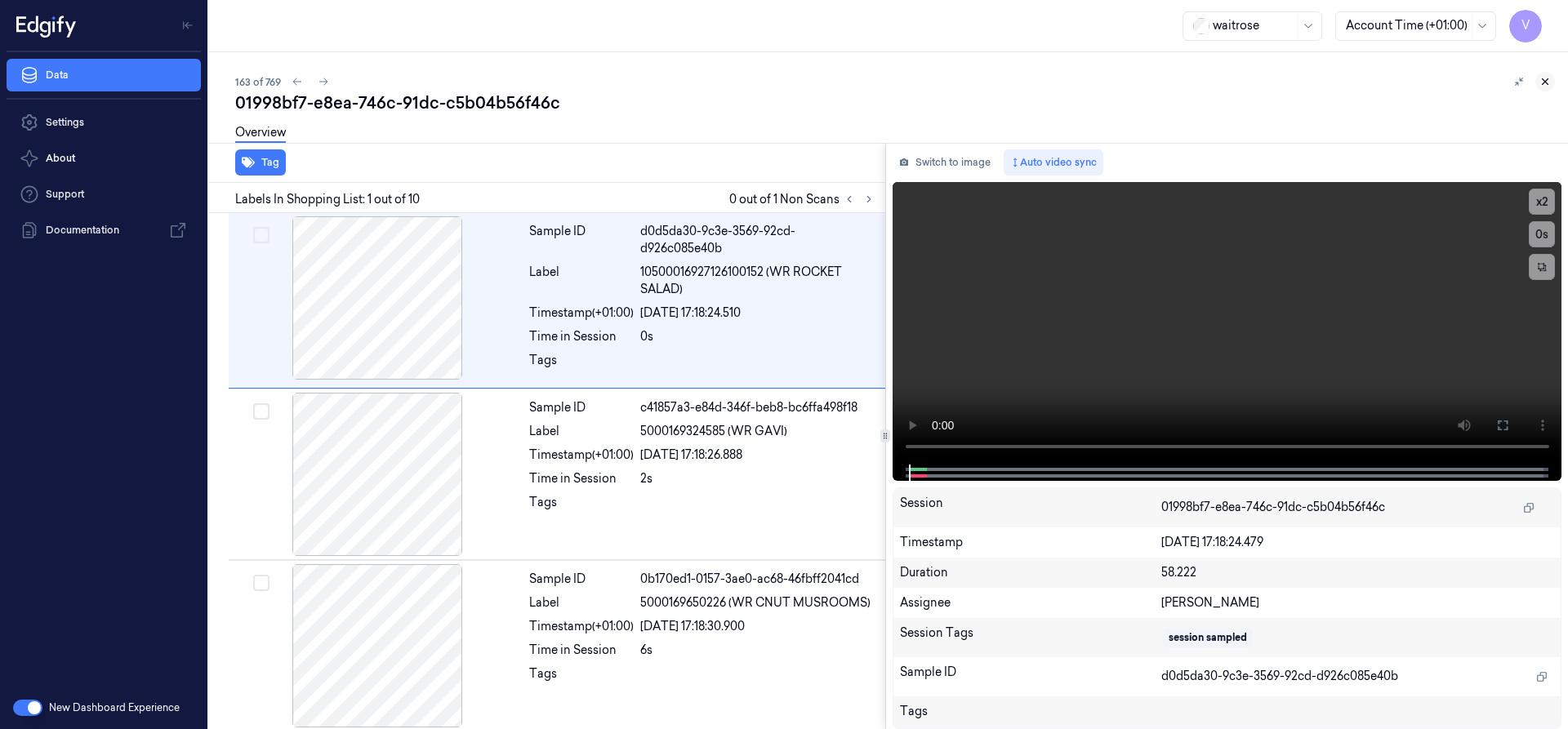
click at [1543, 82] on icon at bounding box center [1544, 81] width 11 height 11
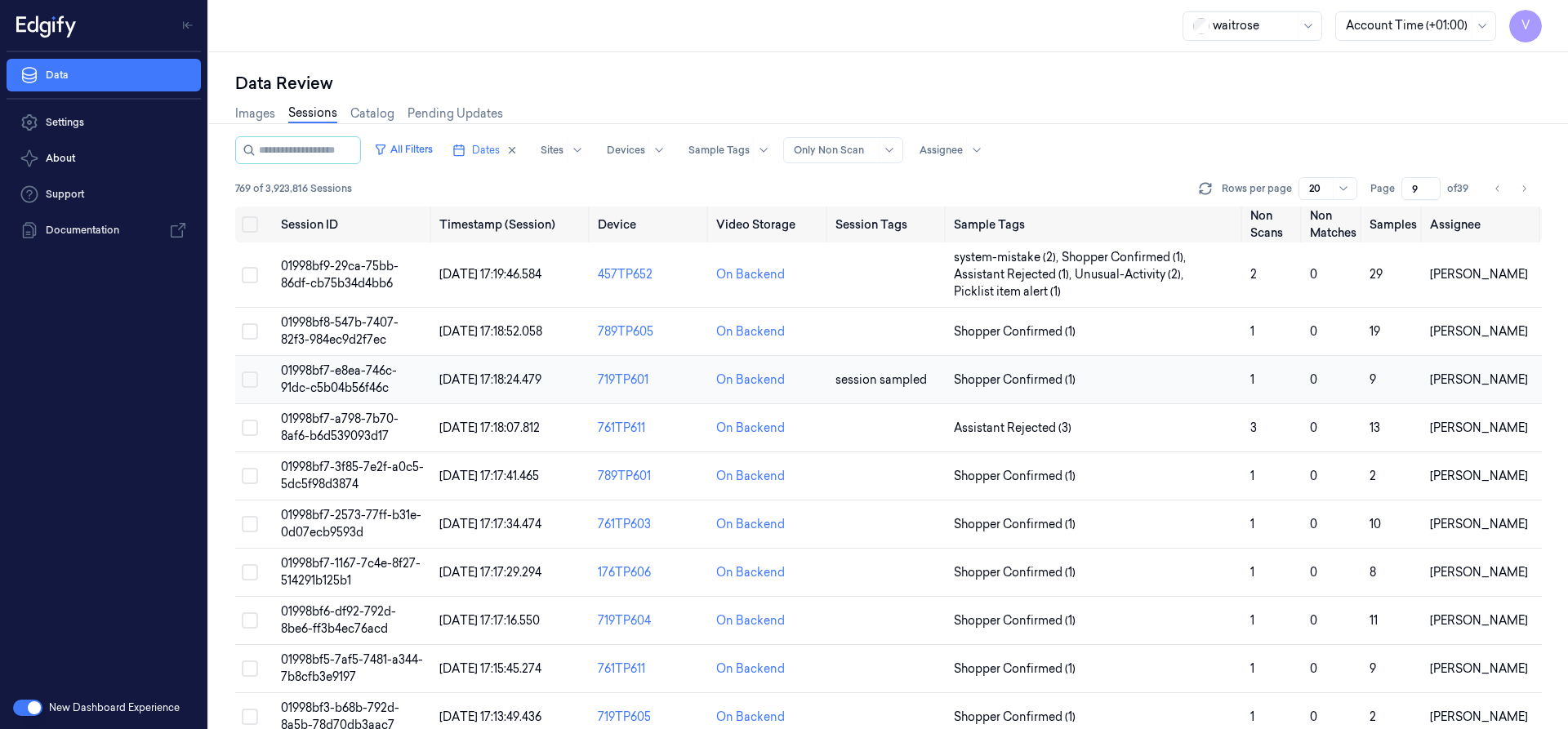
click at [363, 377] on span "01998bf7-e8ea-746c-91dc-c5b04b56f46c" at bounding box center [339, 378] width 116 height 32
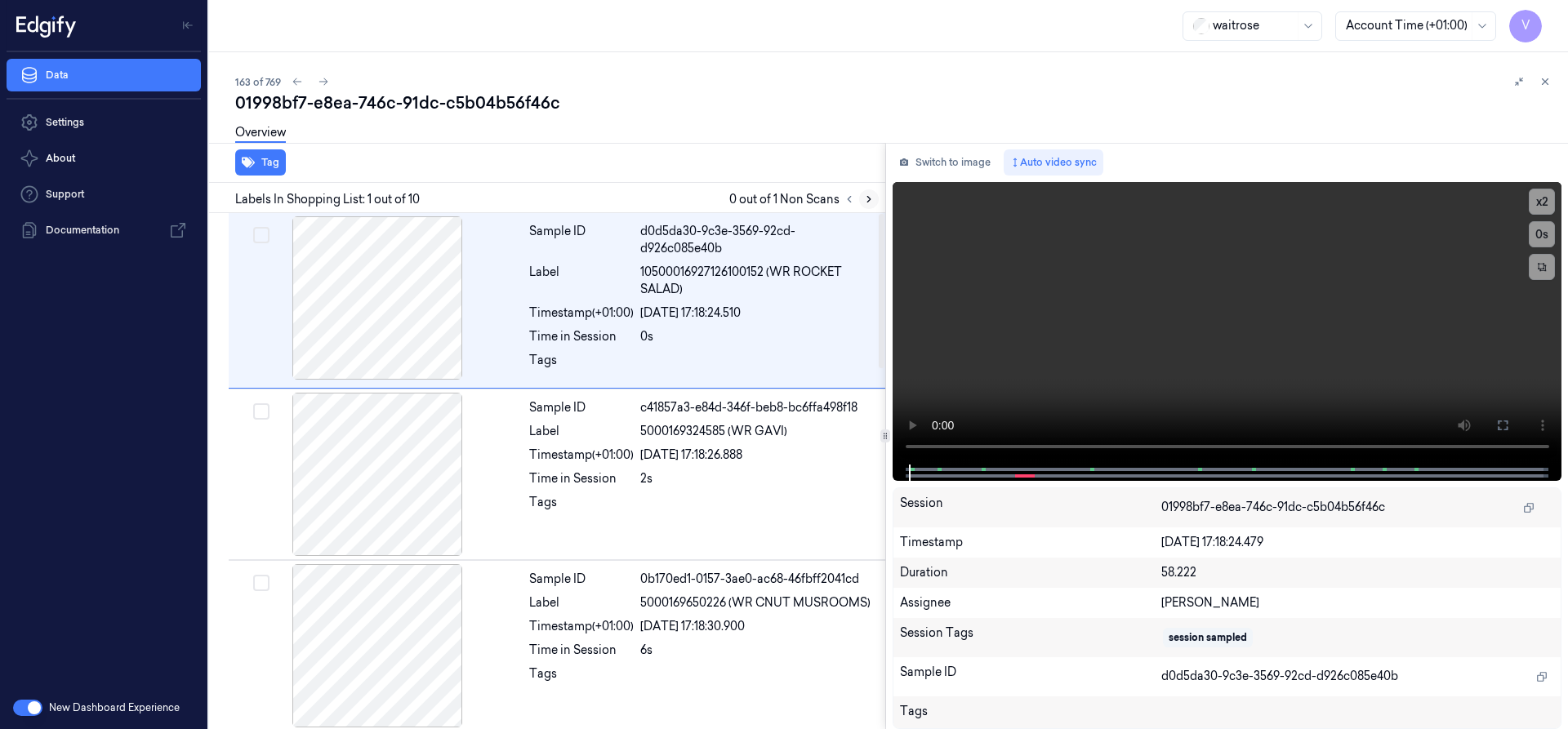
click at [867, 199] on icon at bounding box center [868, 198] width 11 height 11
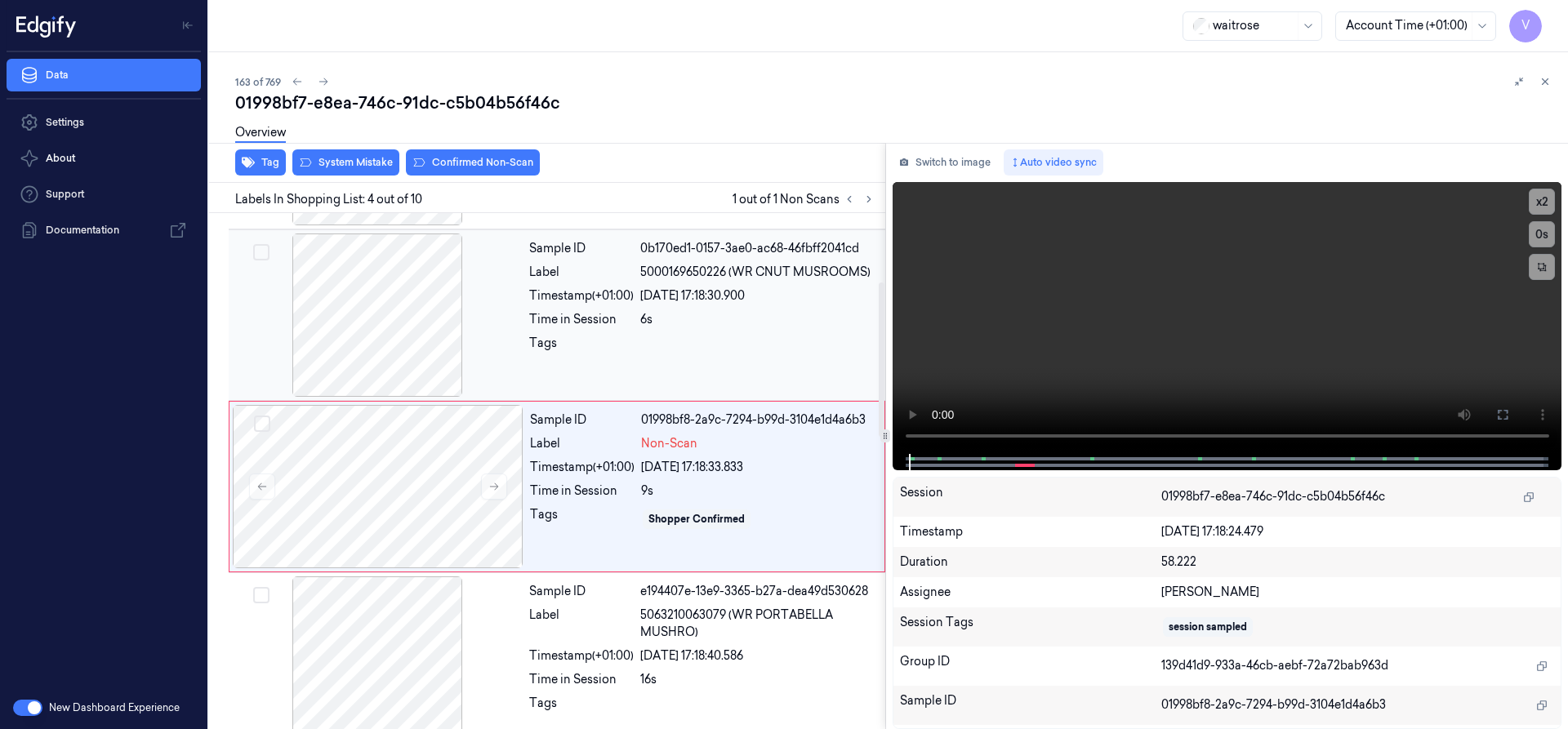
scroll to position [346, 0]
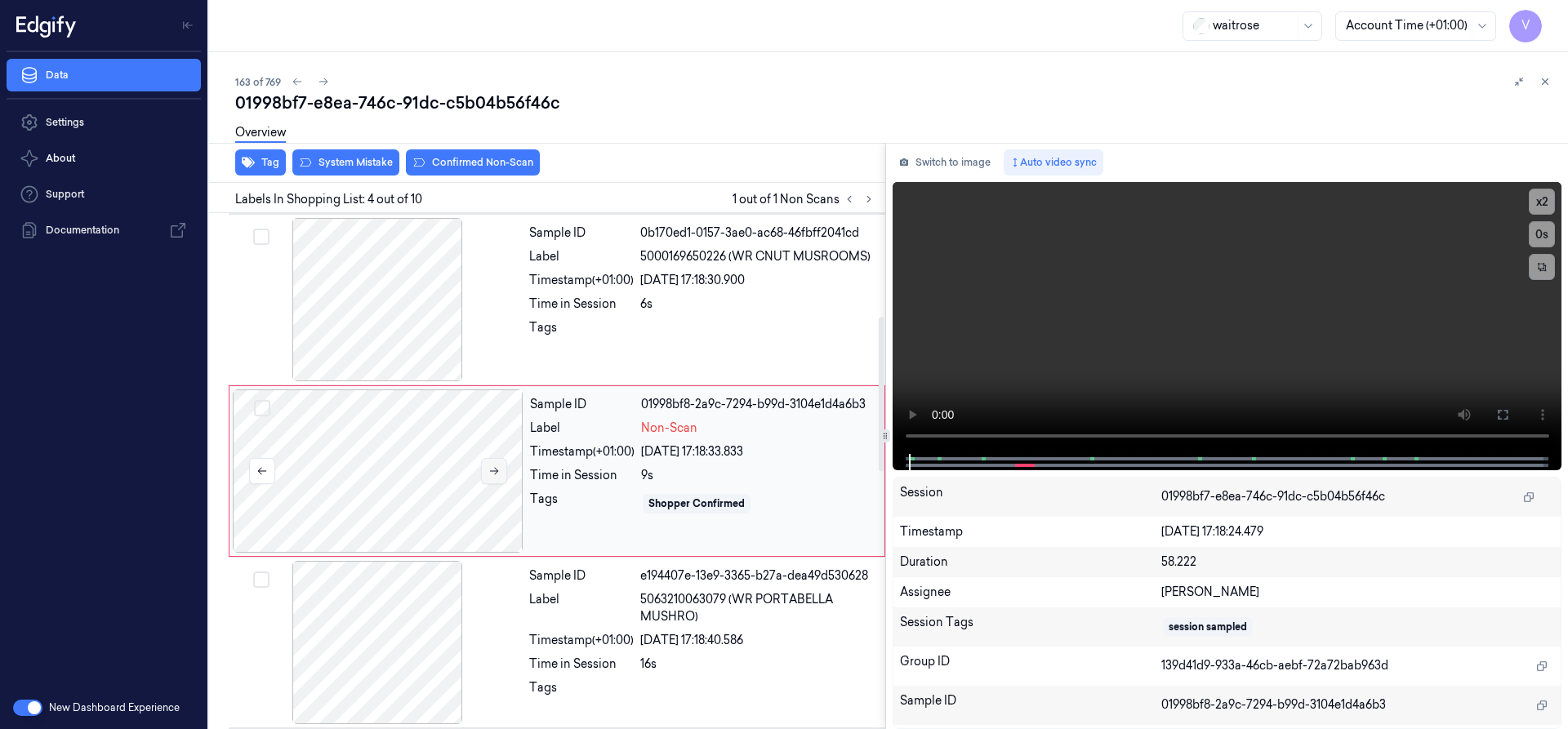
click at [498, 468] on icon at bounding box center [493, 470] width 11 height 11
click at [496, 471] on icon at bounding box center [494, 471] width 9 height 8
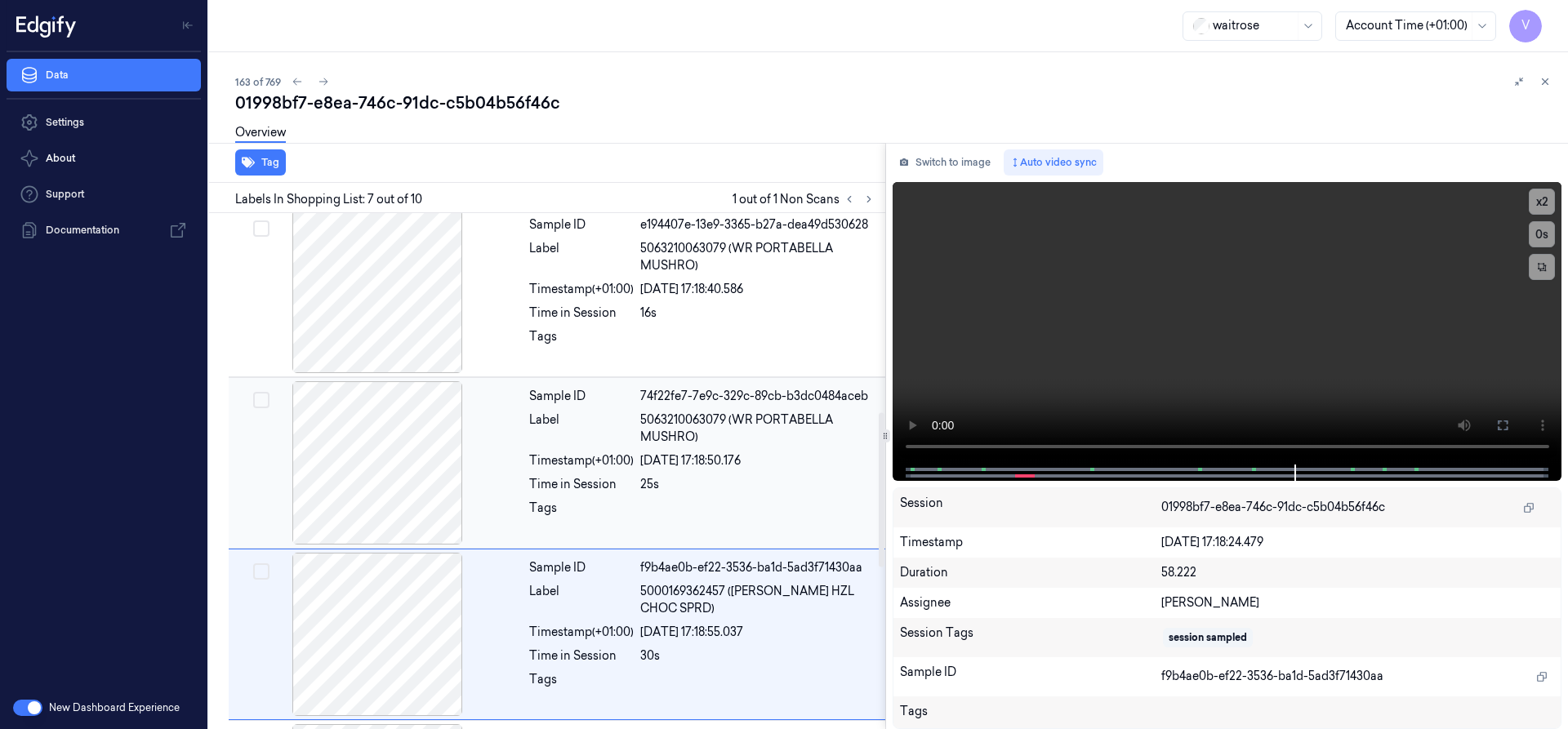
scroll to position [534, 0]
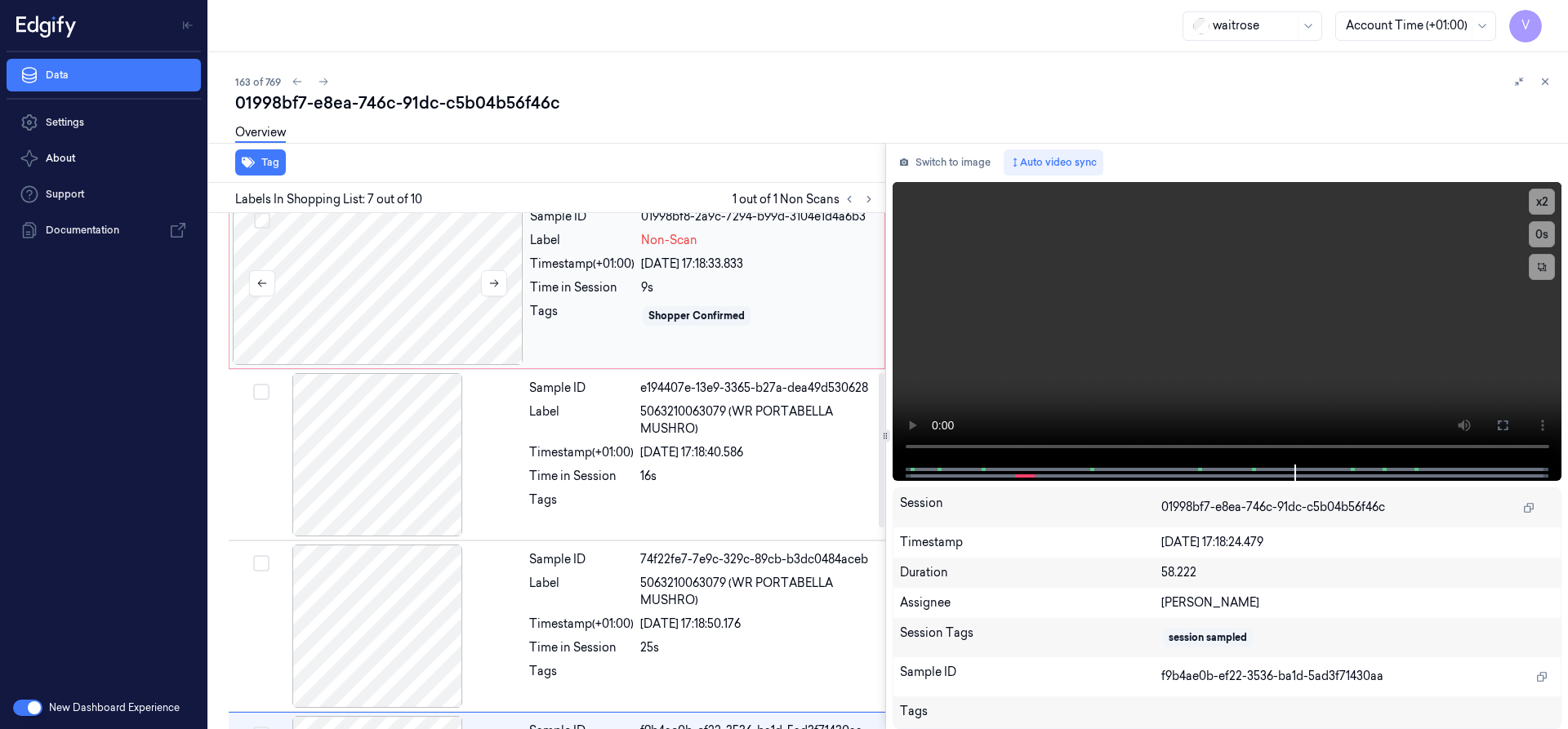
click at [357, 253] on div at bounding box center [378, 284] width 291 height 164
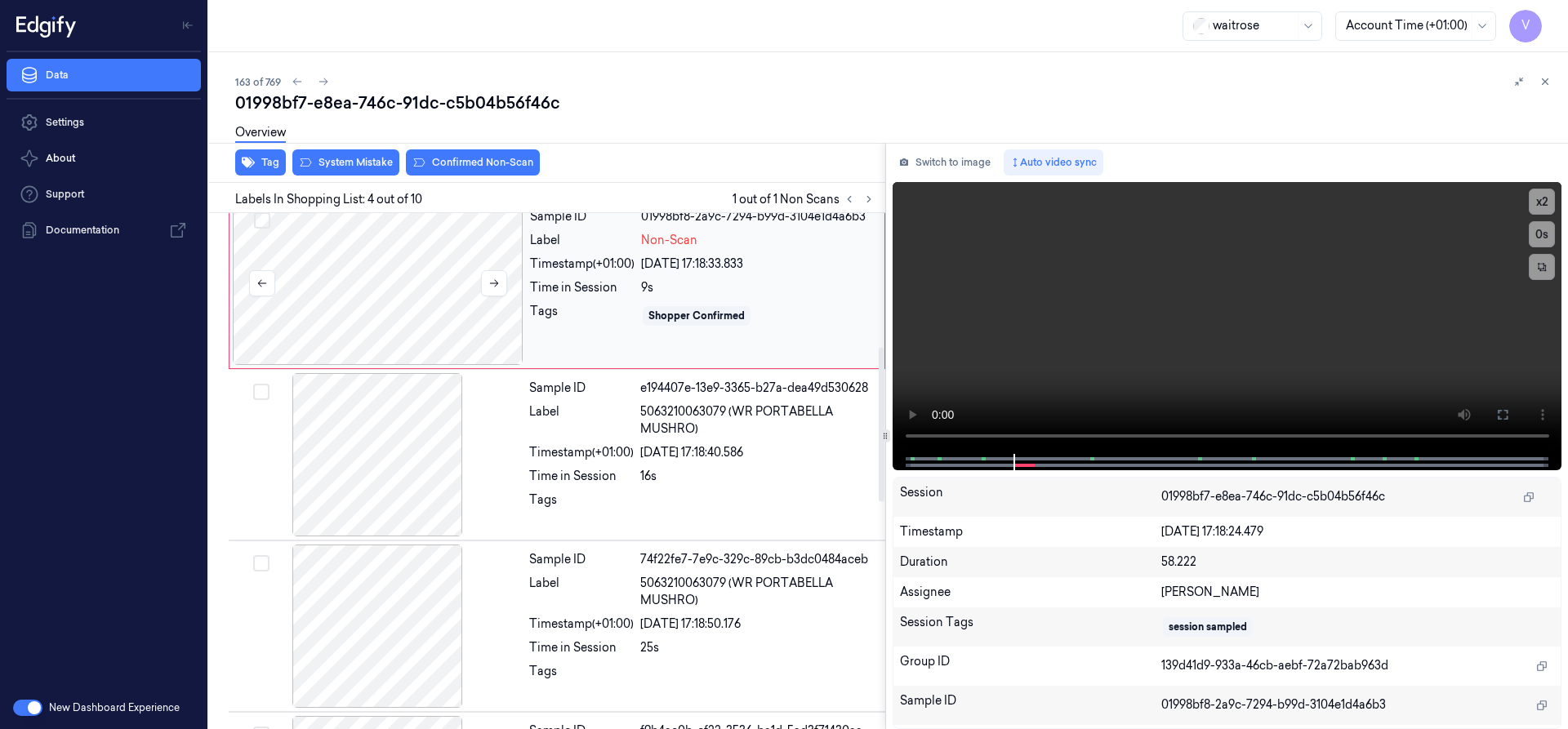
scroll to position [346, 0]
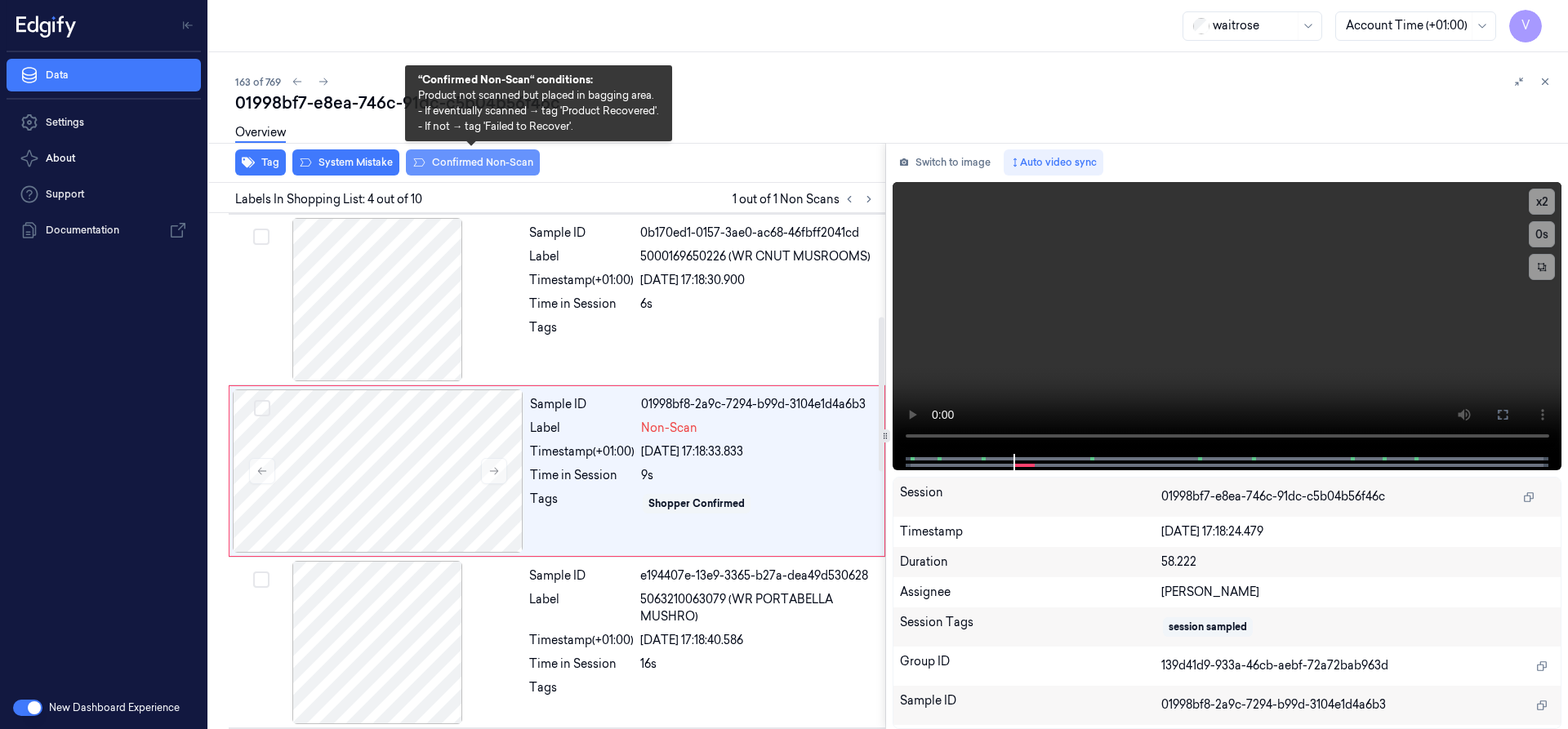
click at [465, 161] on button "Confirmed Non-Scan" at bounding box center [472, 162] width 134 height 26
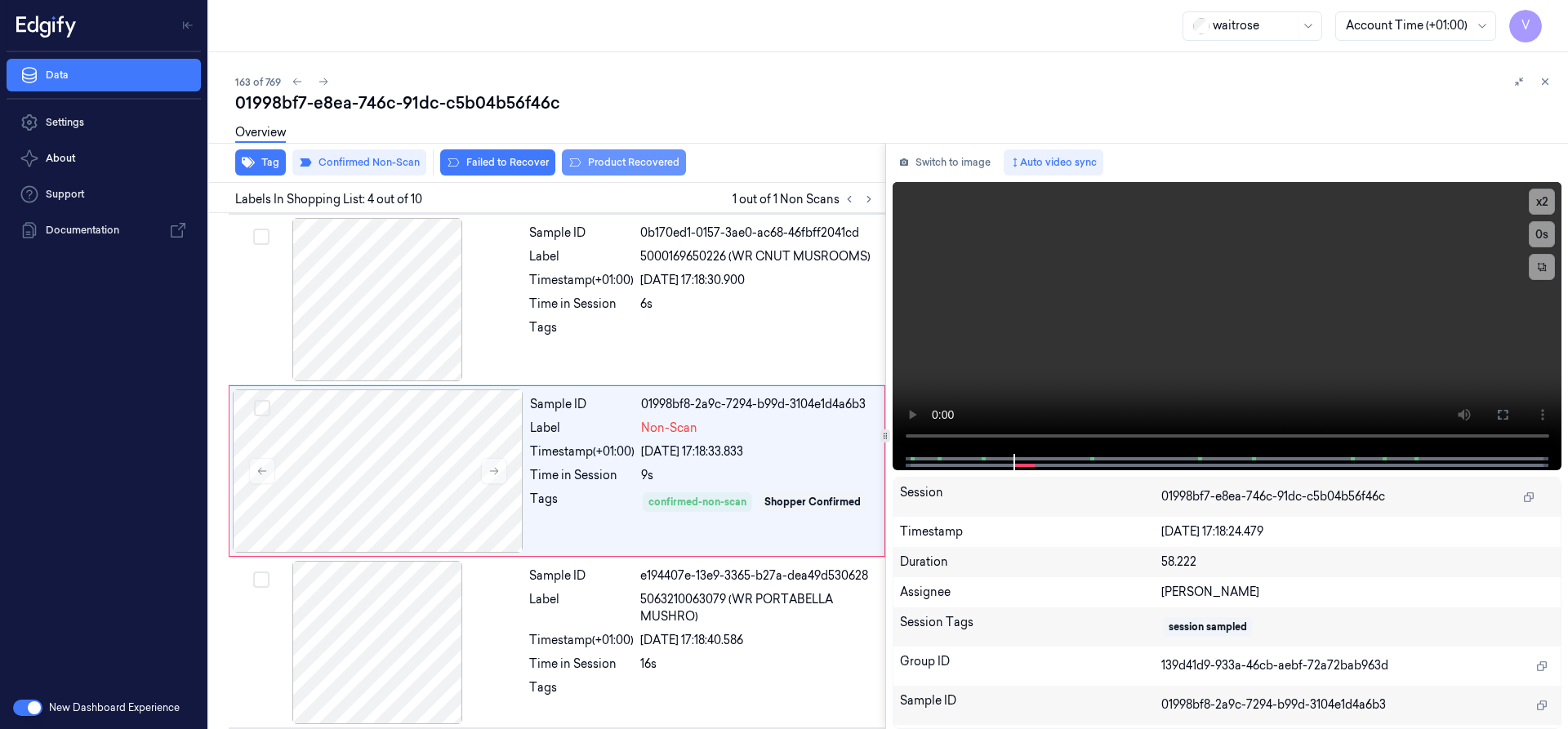
click at [631, 166] on button "Product Recovered" at bounding box center [624, 162] width 124 height 26
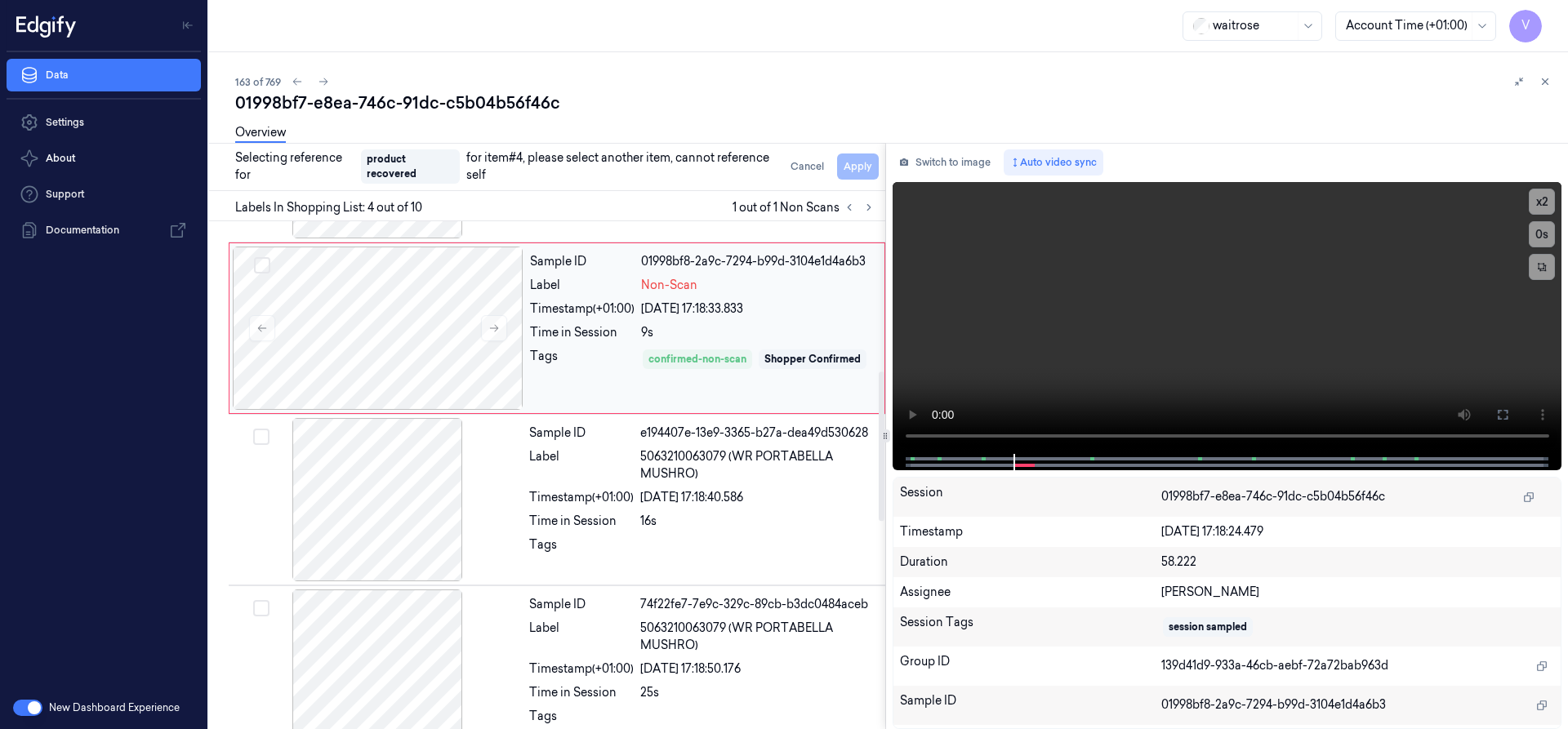
scroll to position [509, 0]
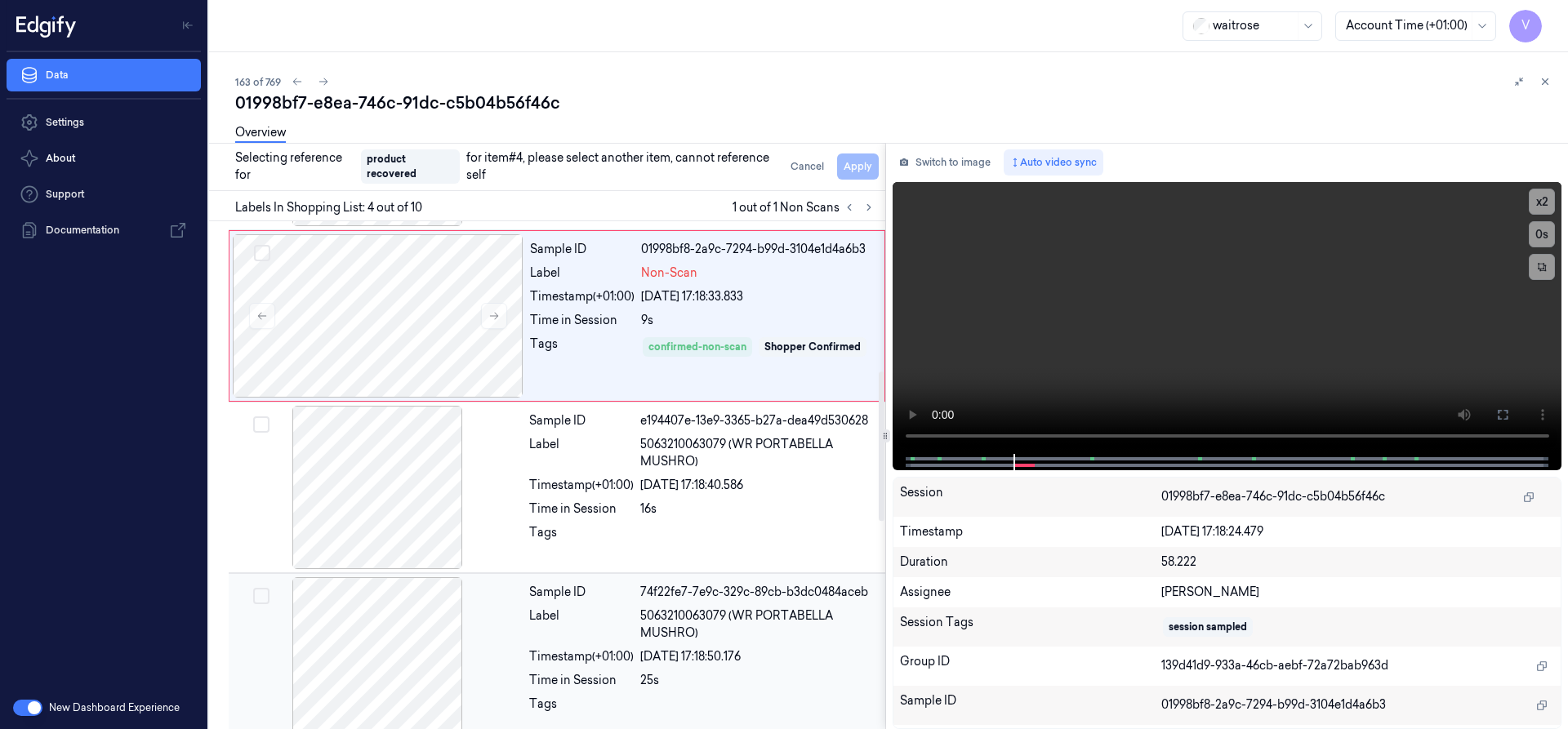
click at [442, 606] on div at bounding box center [377, 658] width 291 height 164
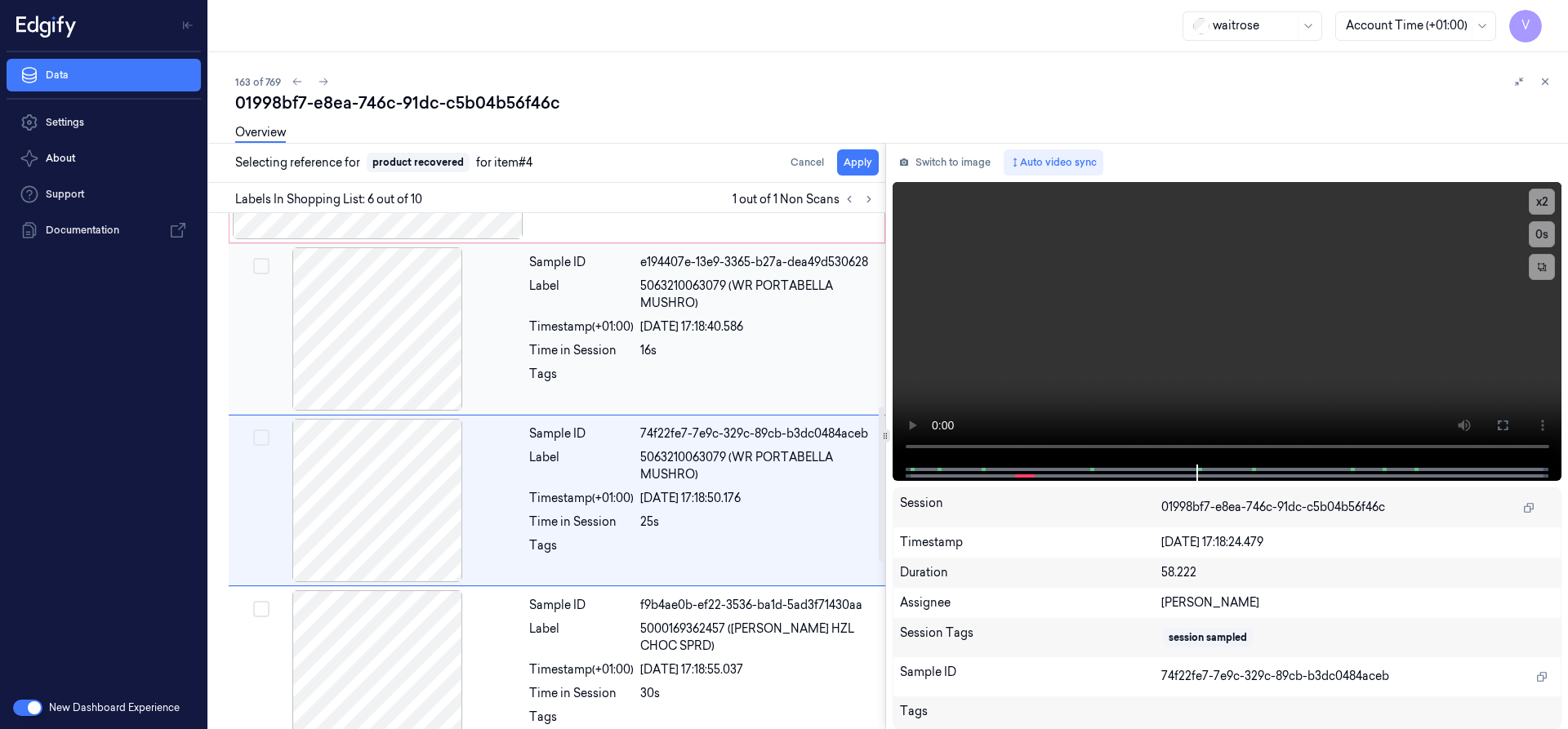
scroll to position [689, 0]
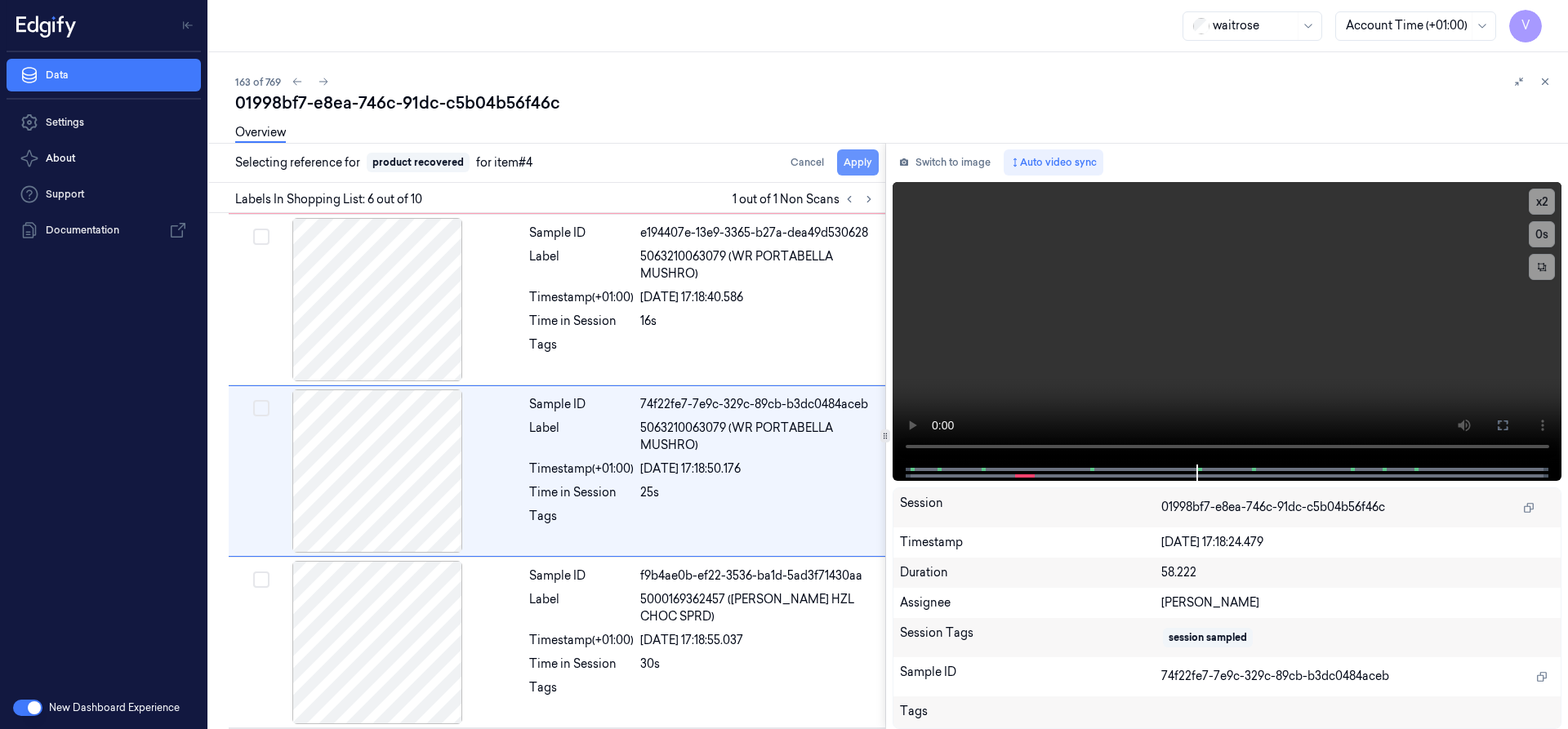
click at [868, 162] on button "Apply" at bounding box center [857, 162] width 42 height 26
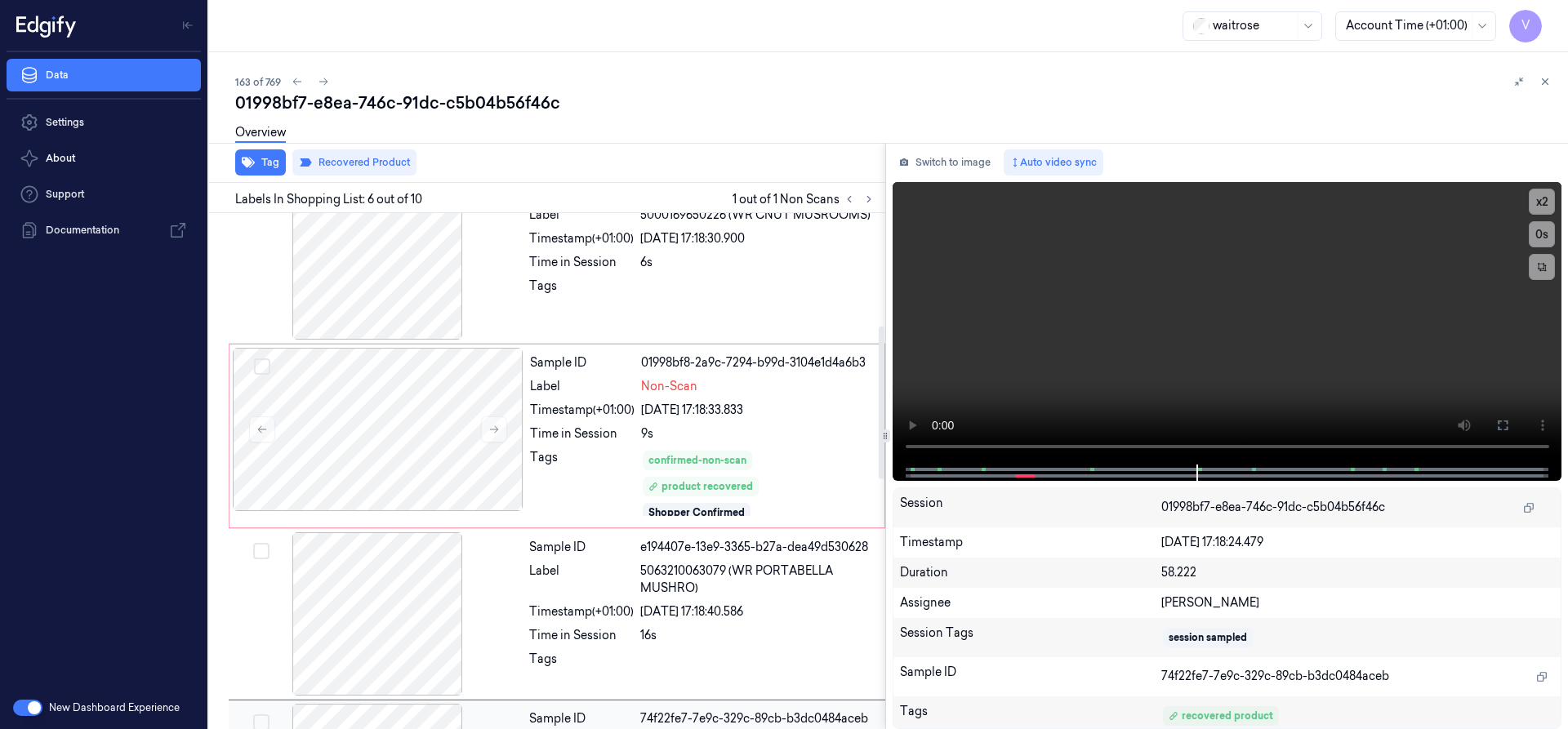
scroll to position [376, 0]
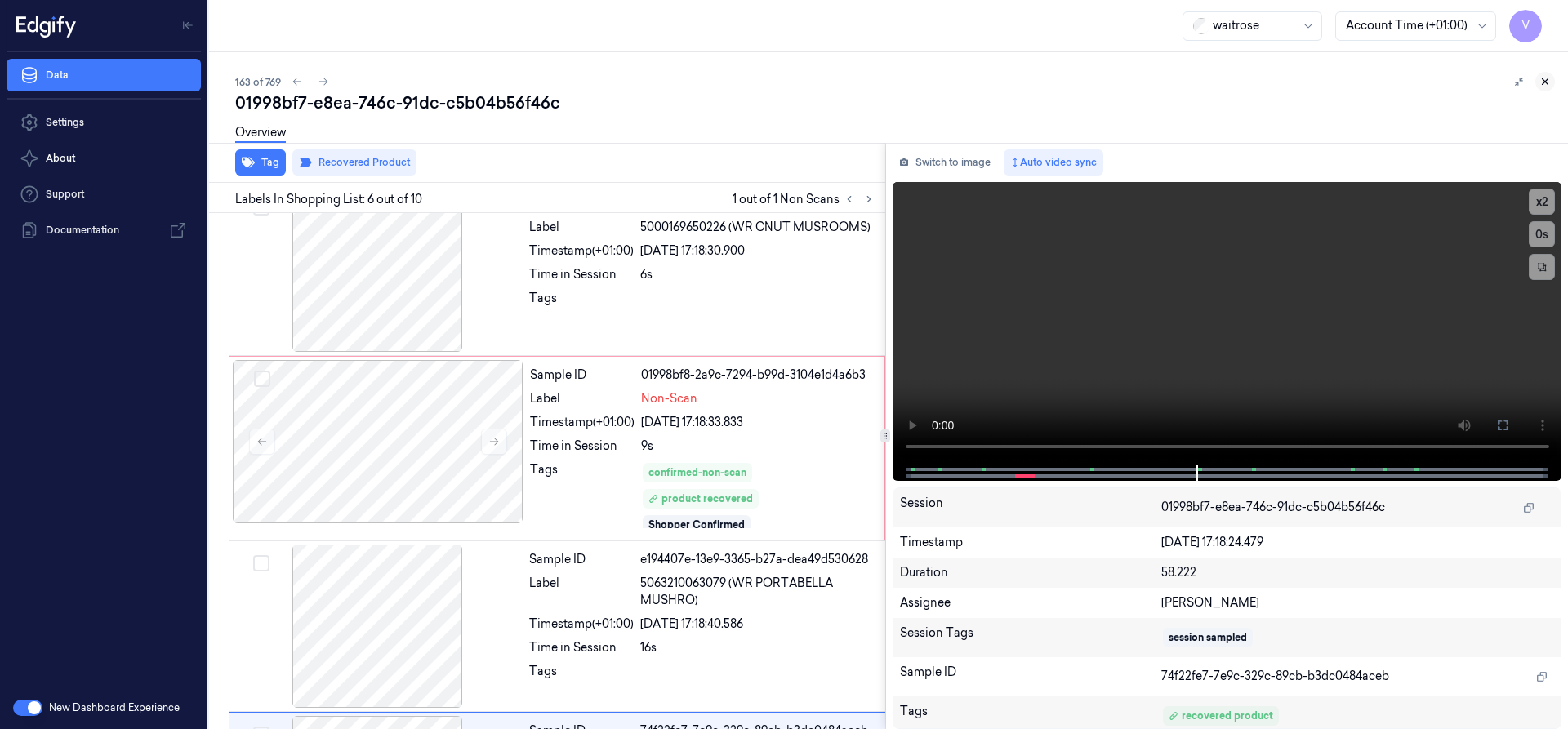
click at [1550, 80] on icon at bounding box center [1544, 81] width 11 height 11
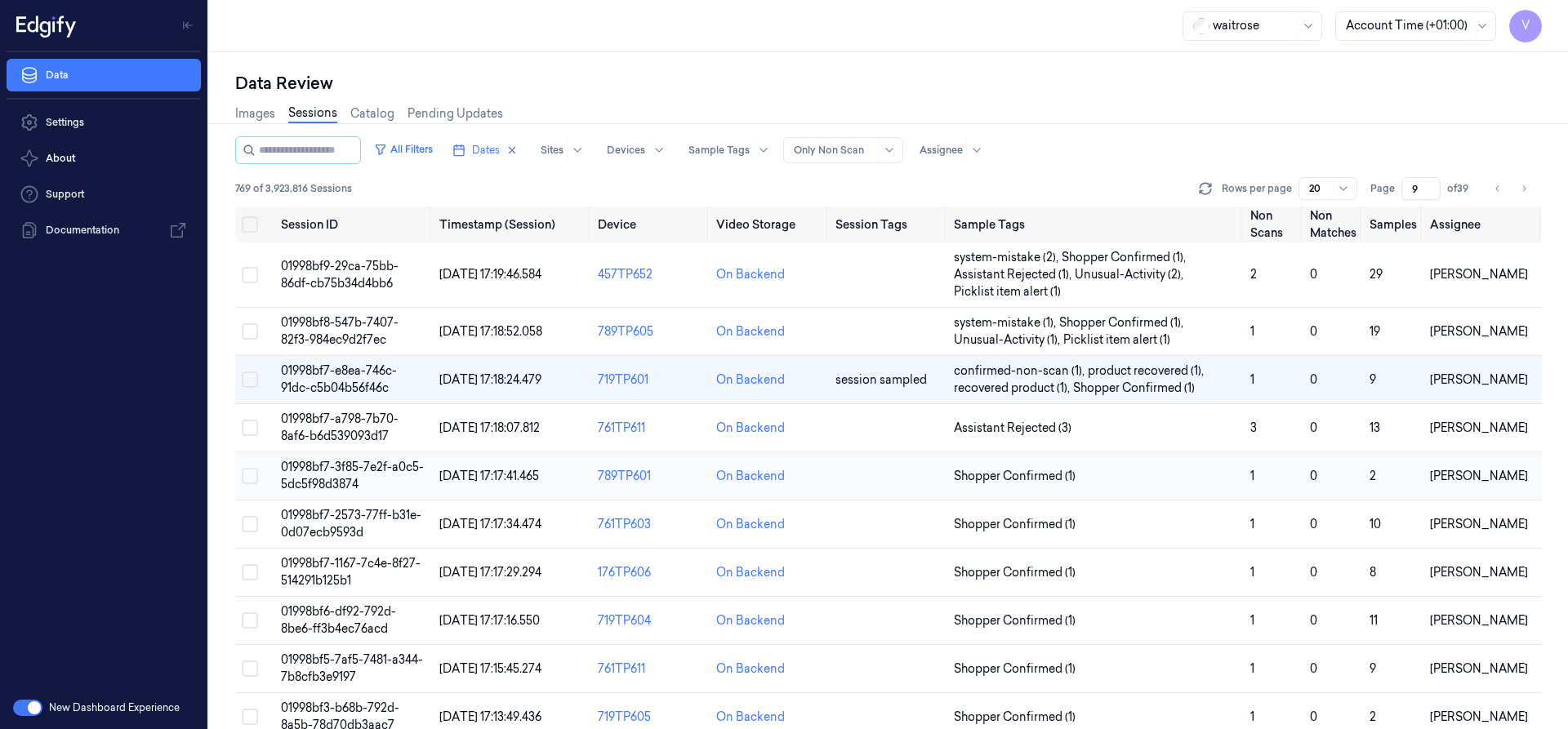
click at [352, 473] on span "01998bf7-3f85-7e2f-a0c5-5dc5f98d3874" at bounding box center [353, 474] width 143 height 32
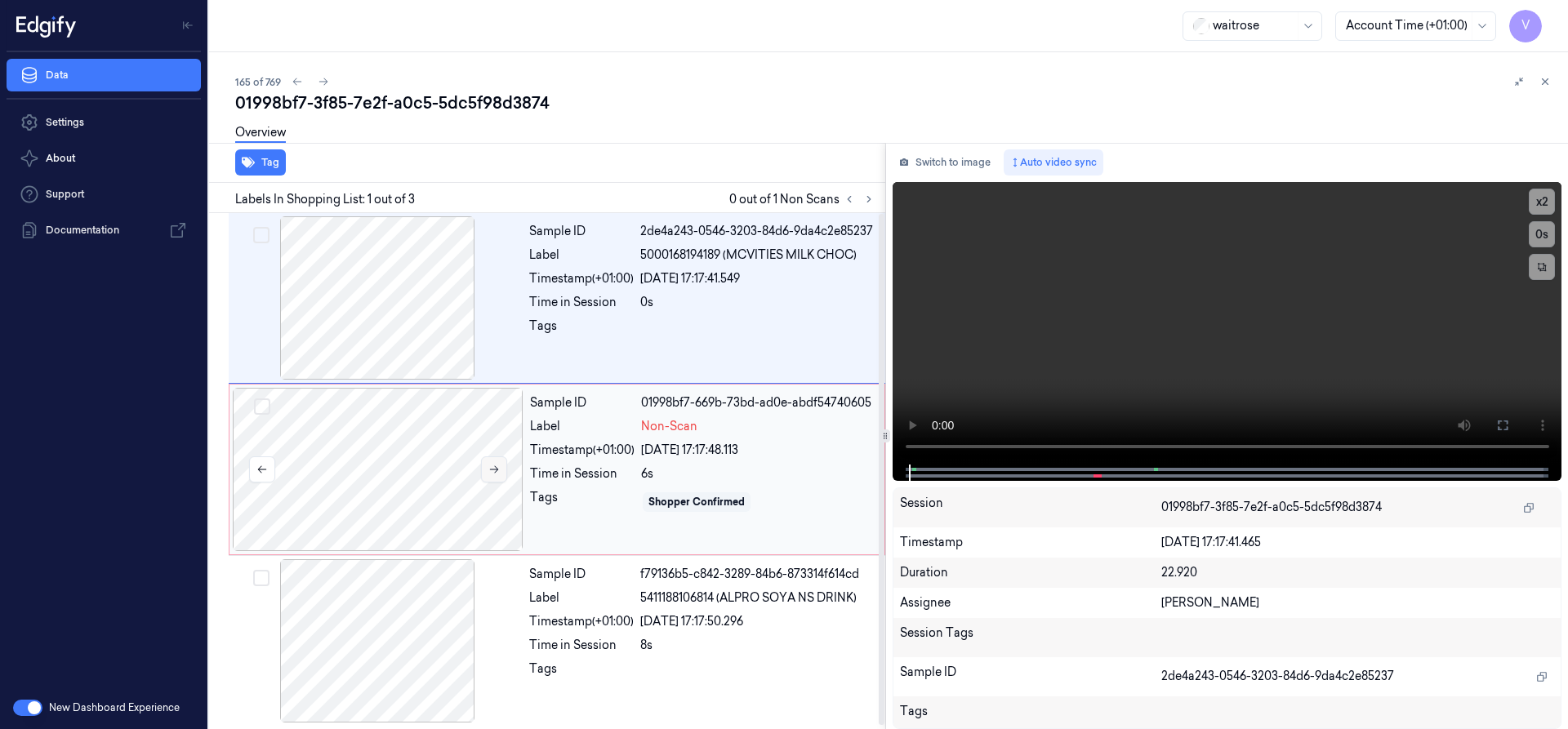
scroll to position [3, 0]
click at [496, 468] on icon at bounding box center [494, 466] width 9 height 8
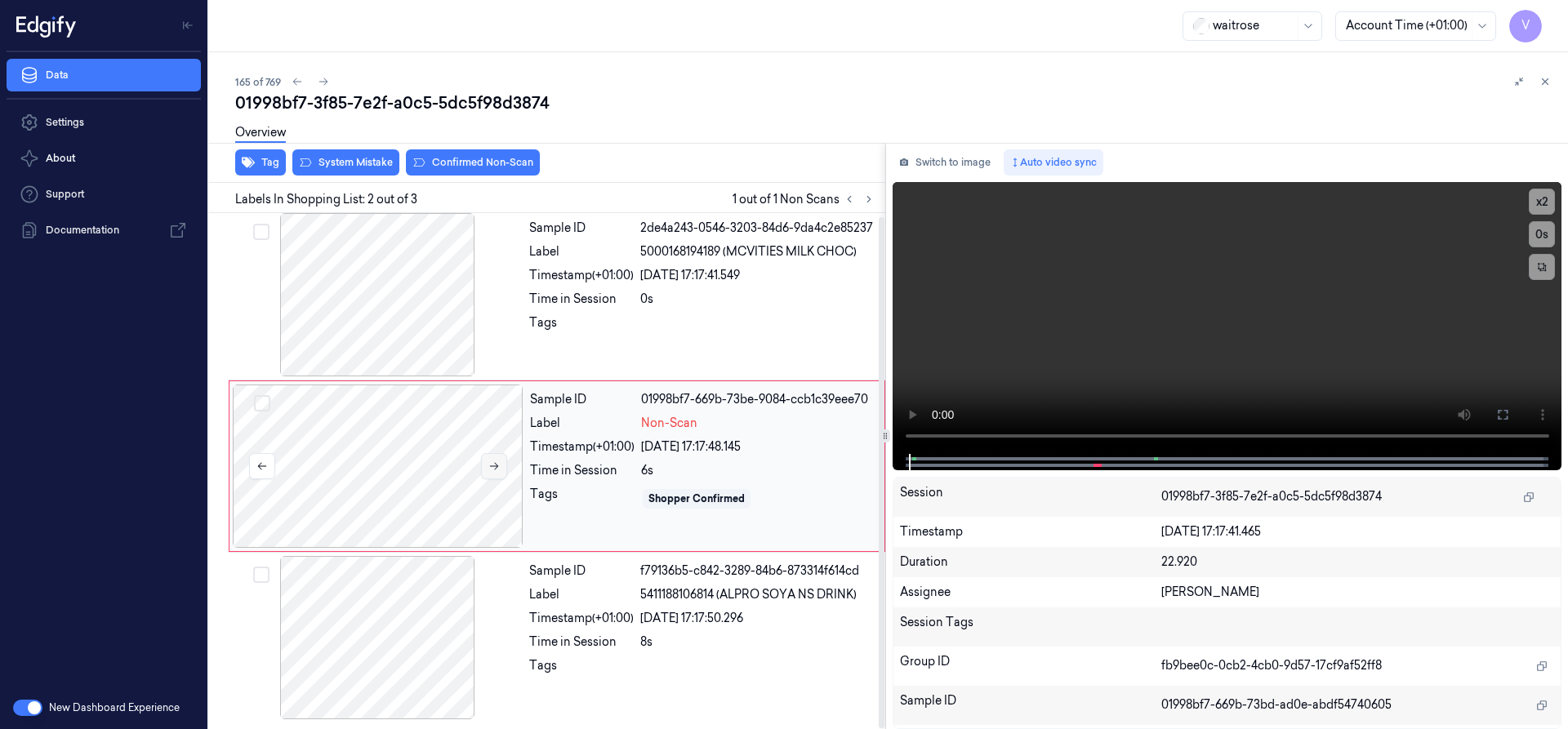
scroll to position [0, 0]
click at [496, 468] on icon at bounding box center [493, 468] width 11 height 11
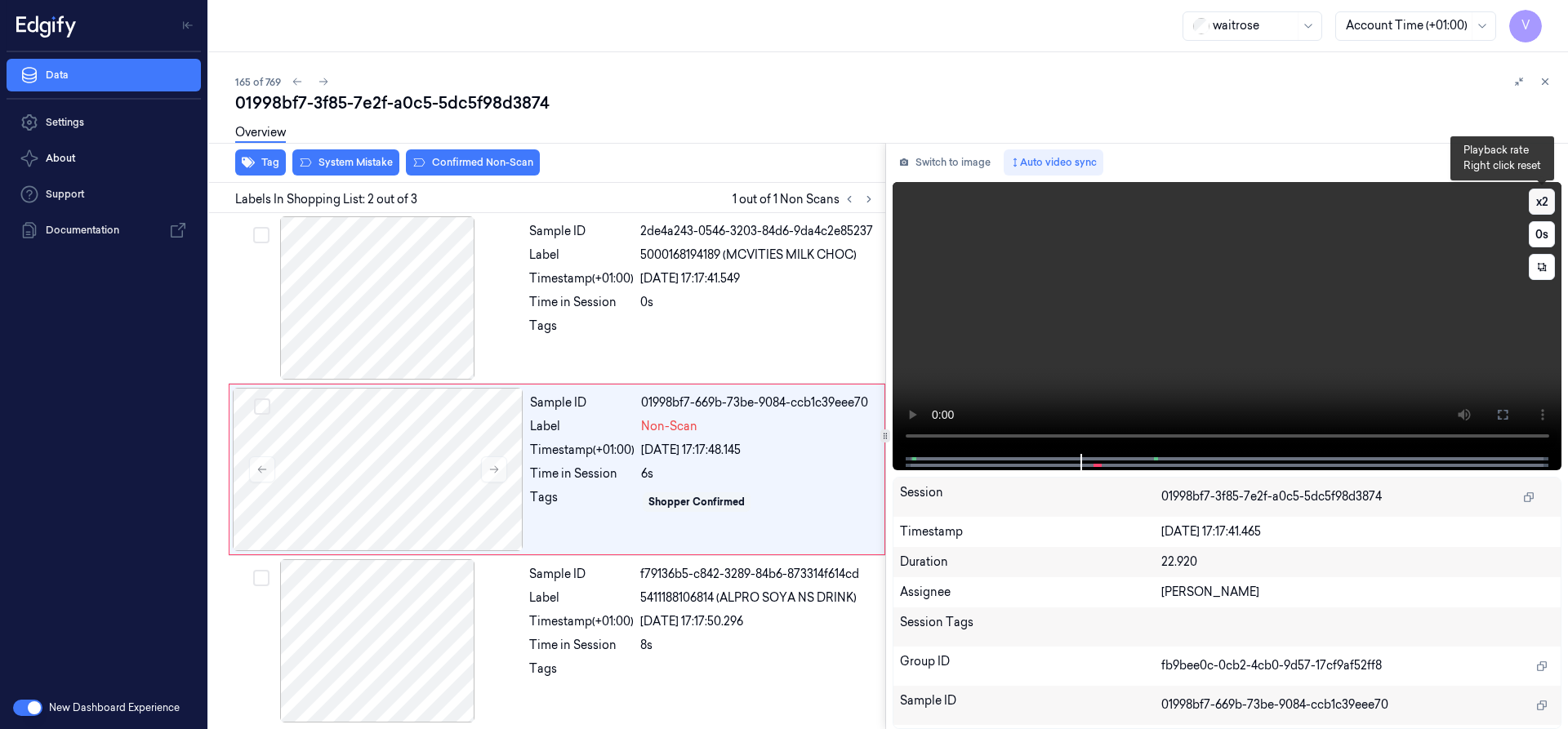
click at [1540, 198] on button "x 2" at bounding box center [1542, 201] width 26 height 26
click at [314, 458] on div at bounding box center [378, 469] width 291 height 164
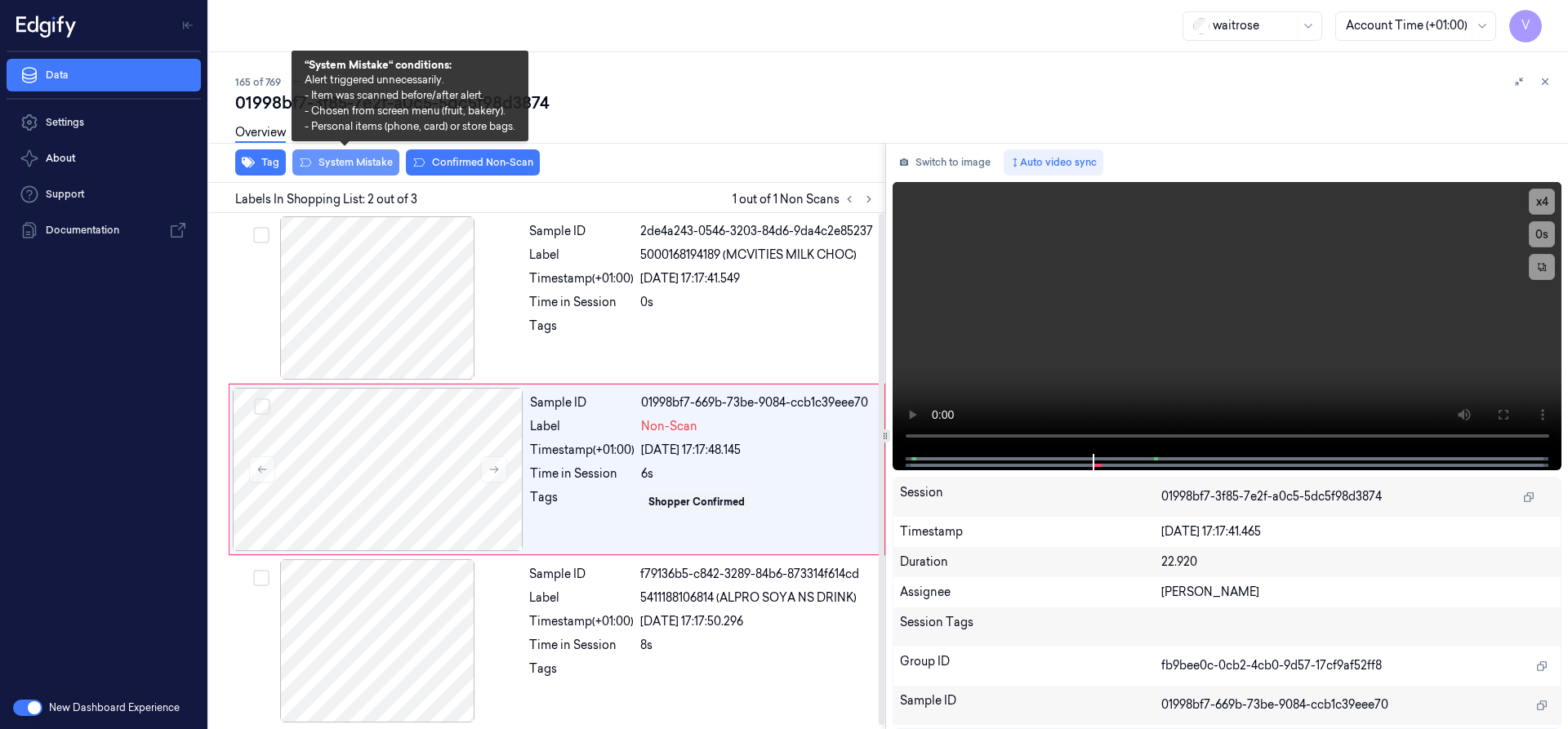
click at [365, 165] on button "System Mistake" at bounding box center [346, 162] width 107 height 26
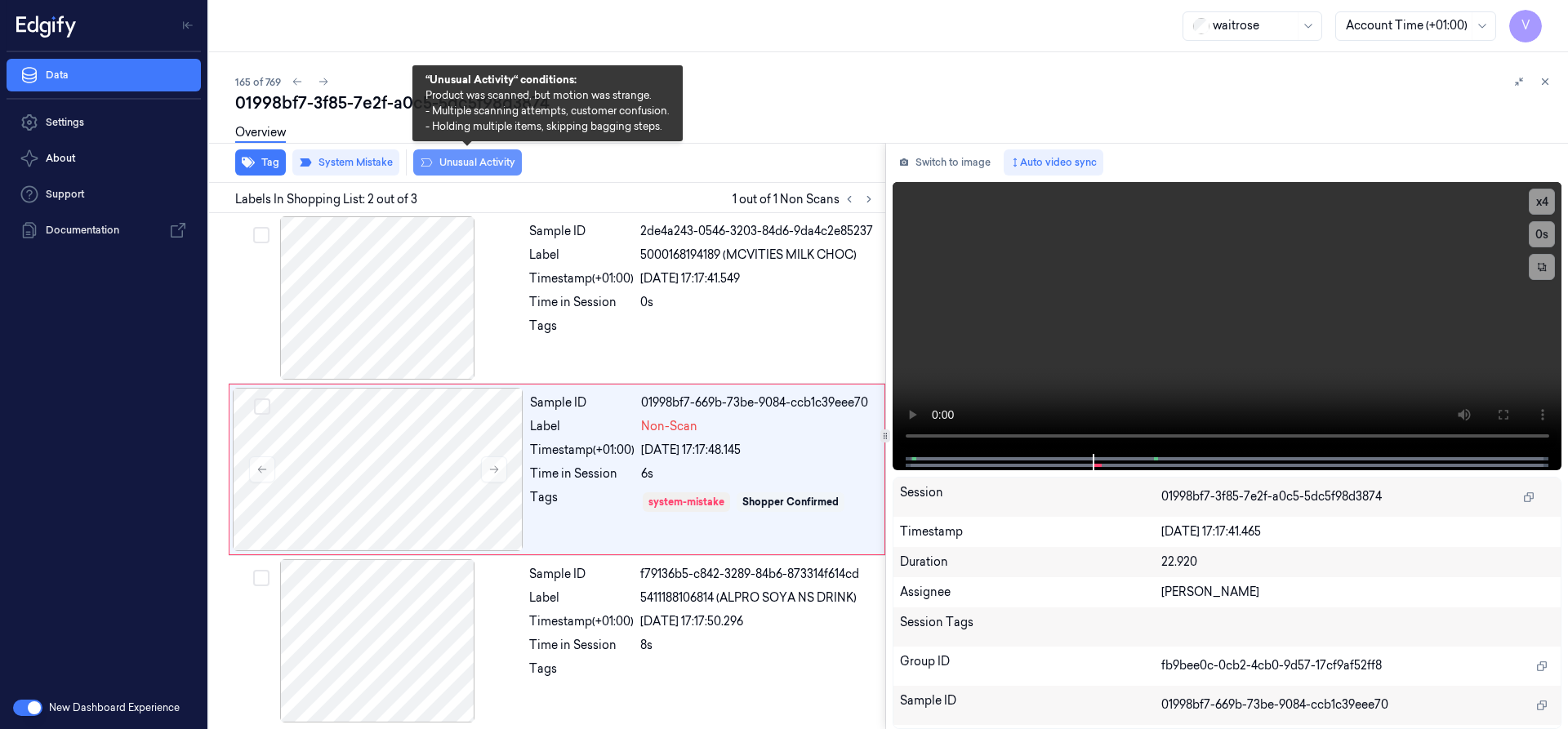
click at [468, 165] on button "Unusual Activity" at bounding box center [467, 162] width 108 height 26
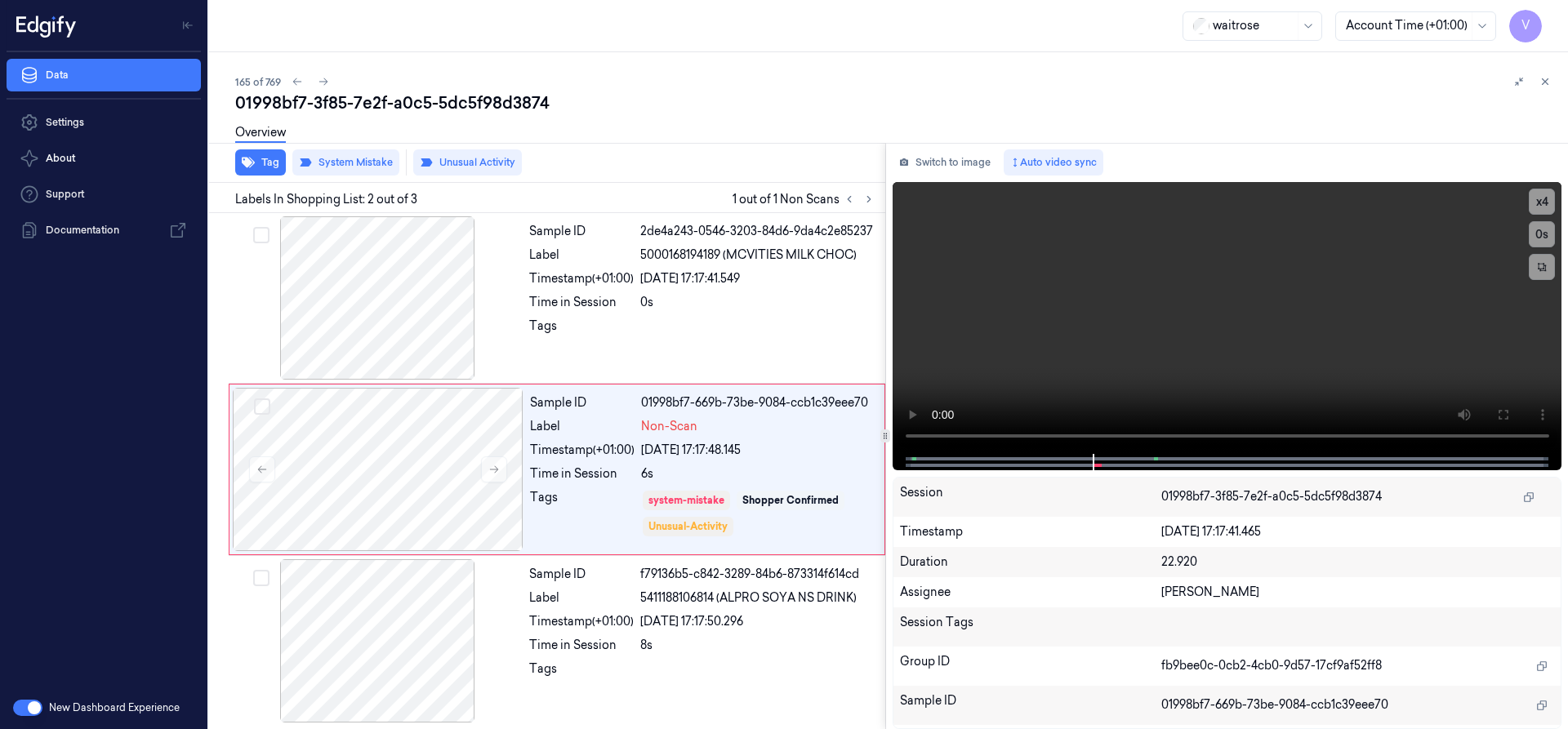
click at [1547, 85] on icon at bounding box center [1544, 81] width 11 height 11
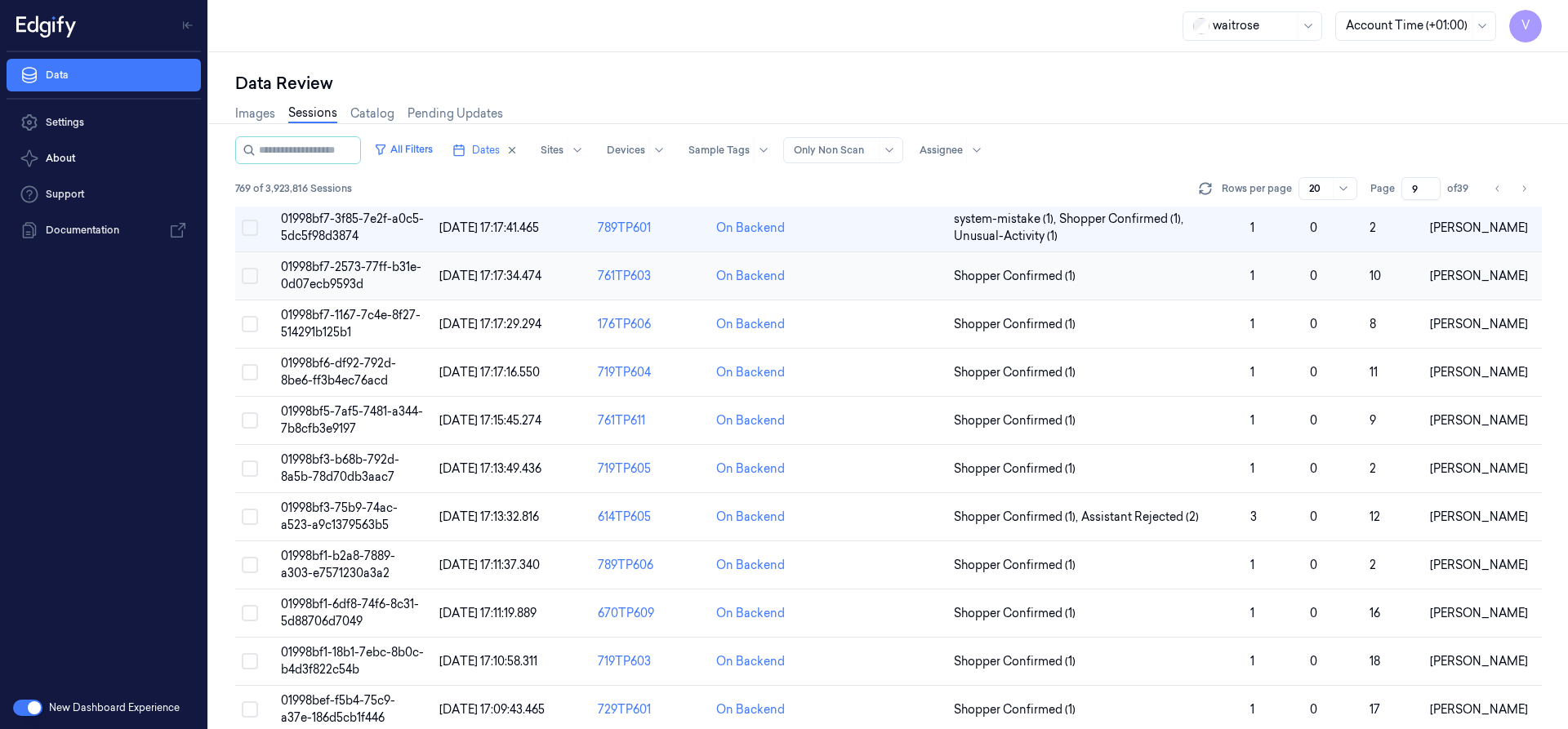
scroll to position [26, 0]
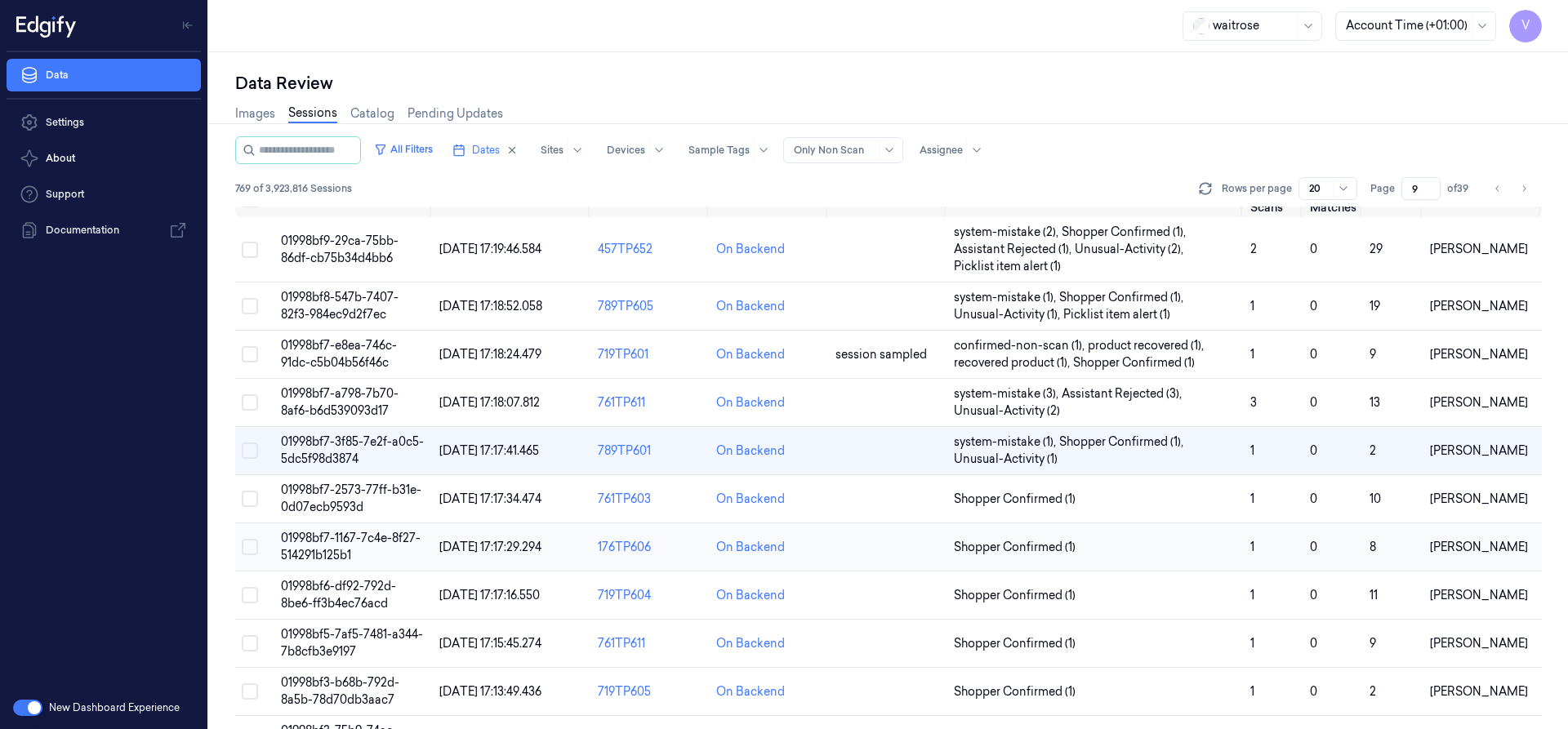
click at [322, 531] on span "01998bf7-1167-7c4e-8f27-514291b125b1" at bounding box center [351, 546] width 140 height 32
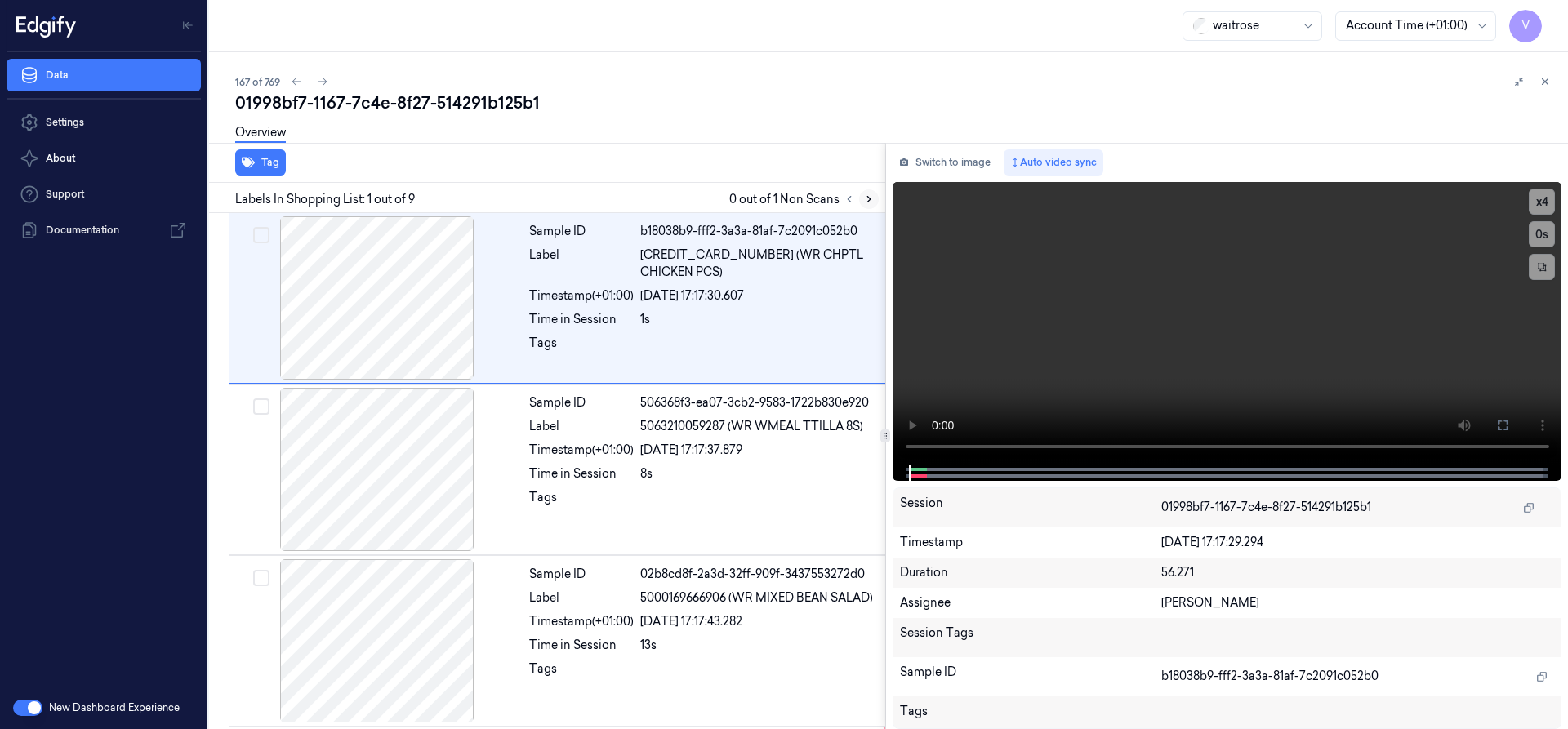
click at [873, 201] on icon at bounding box center [868, 198] width 11 height 11
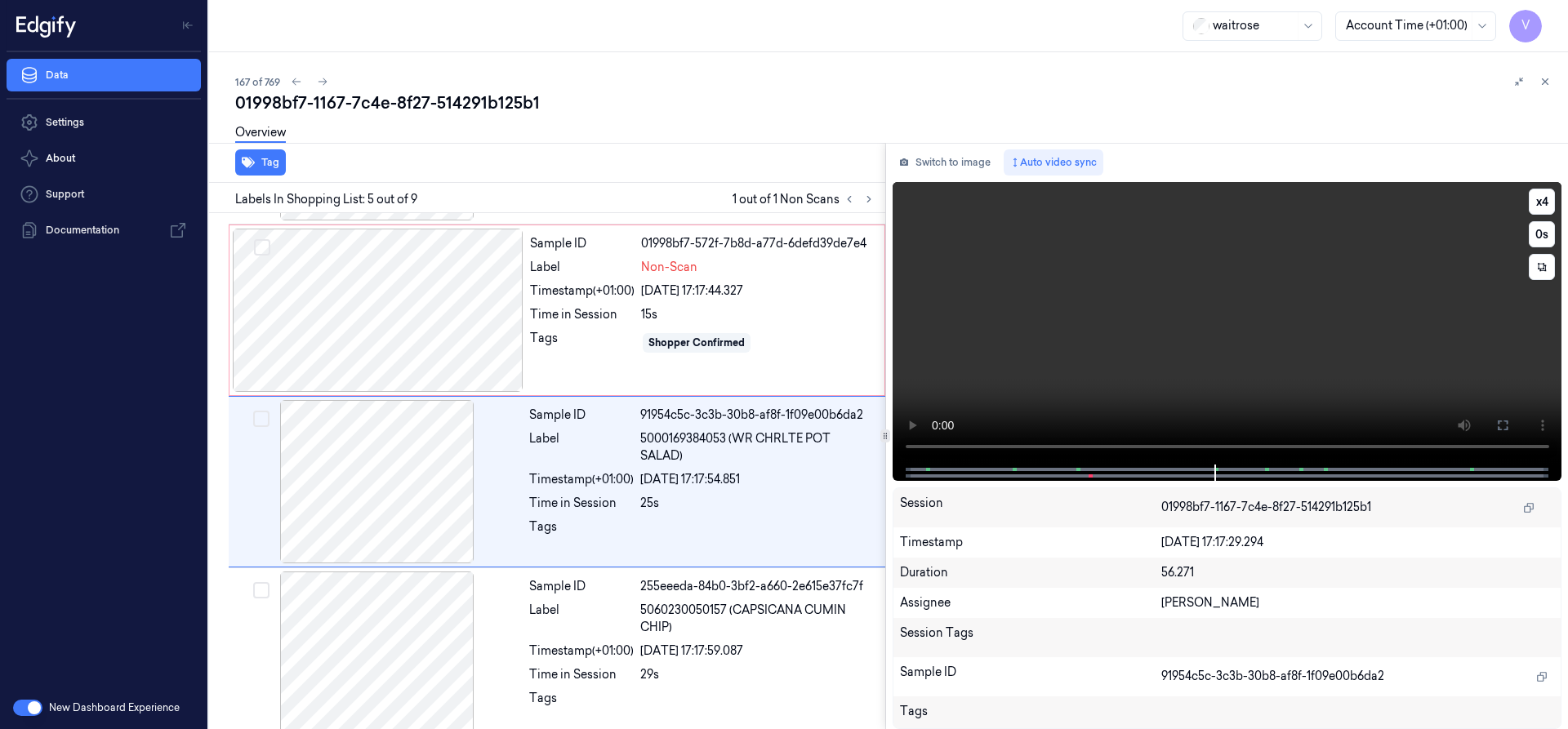
scroll to position [513, 0]
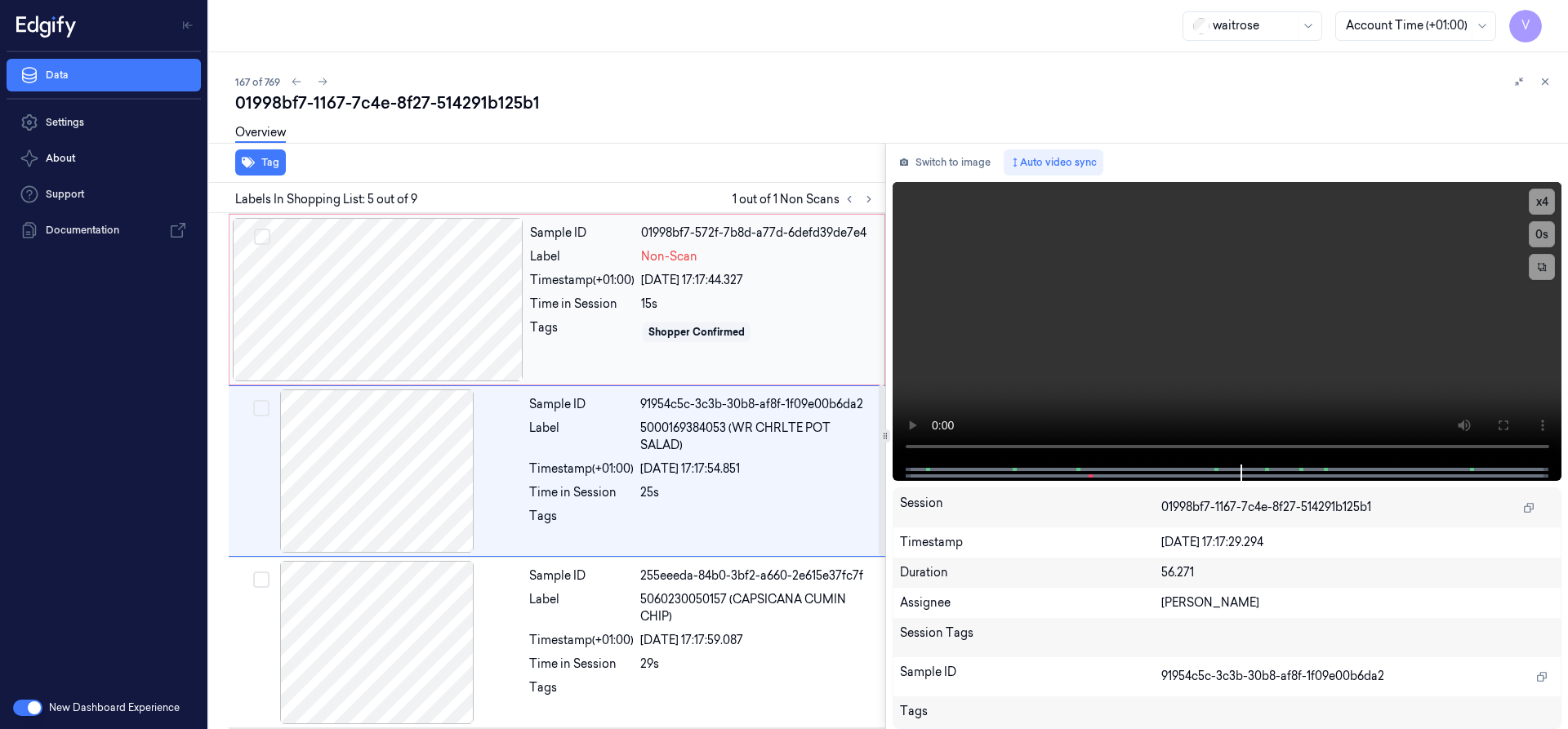
click at [390, 288] on div at bounding box center [378, 300] width 291 height 164
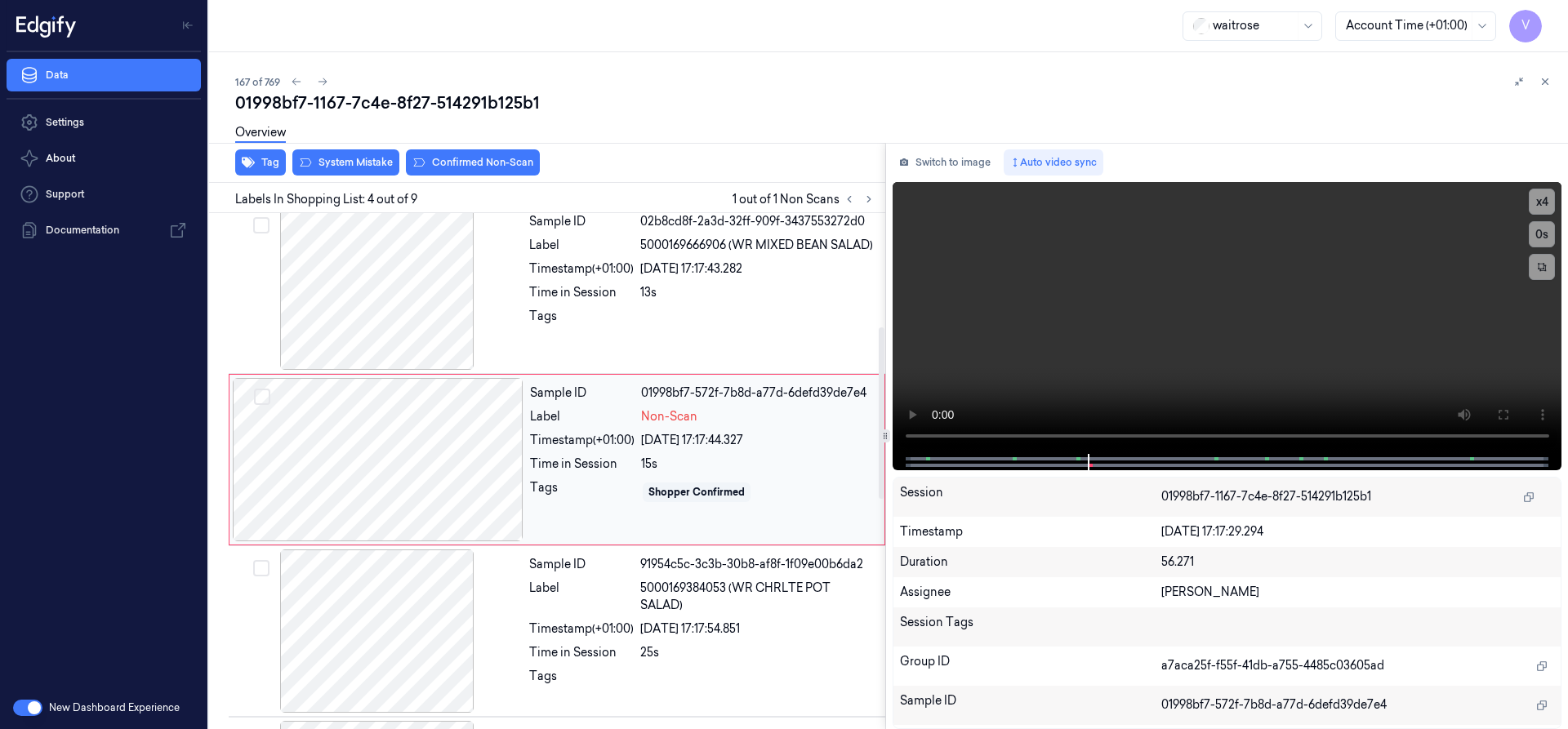
scroll to position [342, 0]
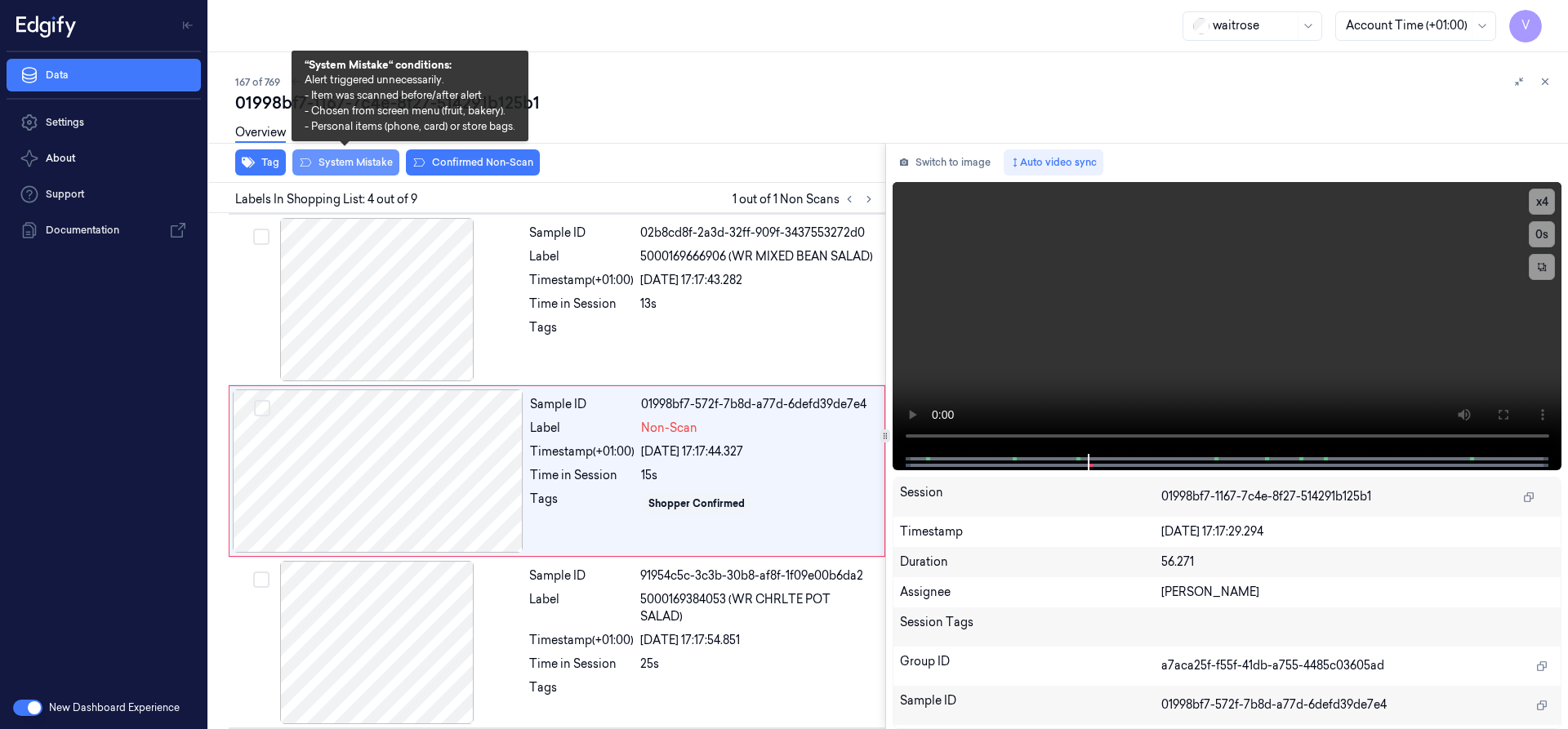
click at [357, 161] on button "System Mistake" at bounding box center [346, 162] width 107 height 26
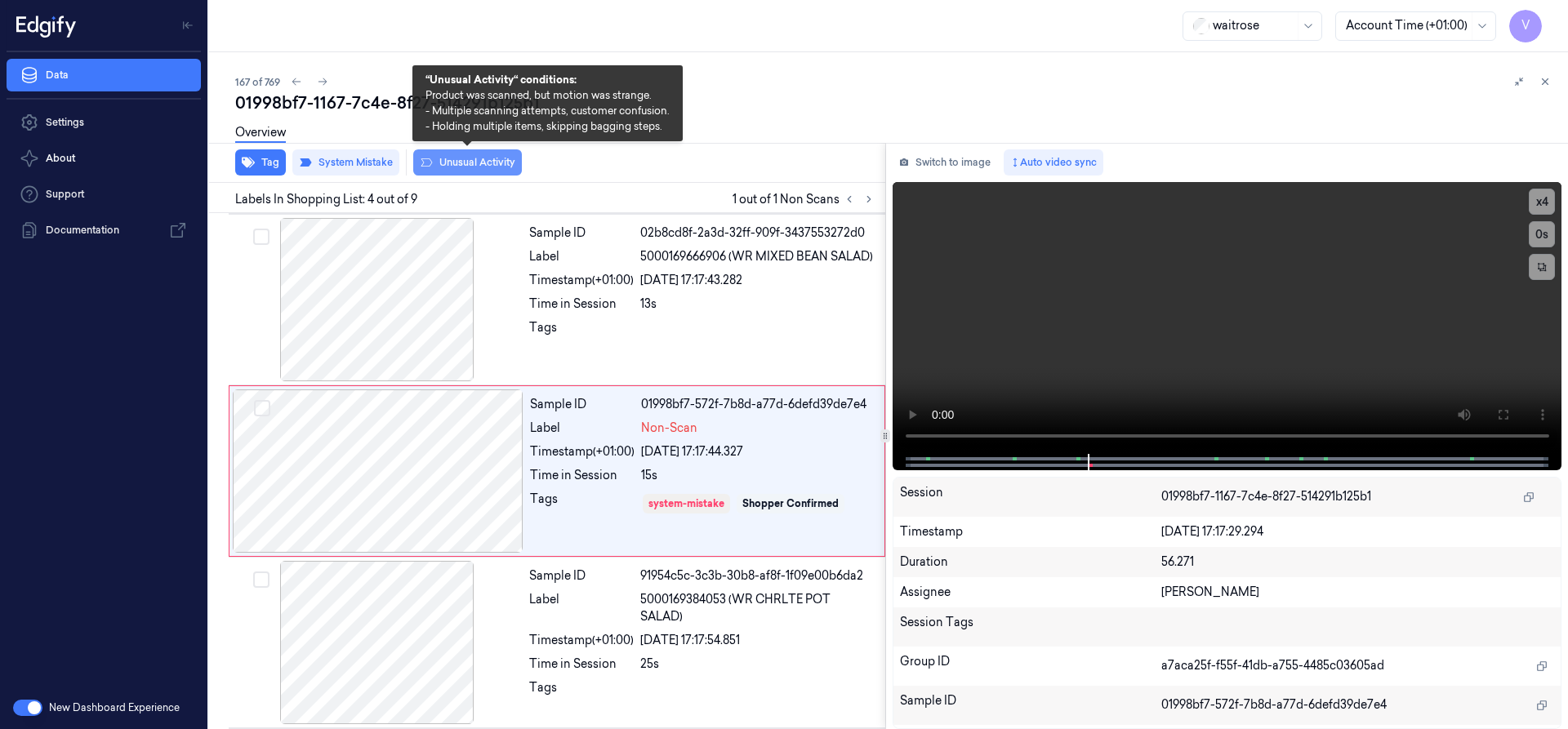
click at [477, 159] on button "Unusual Activity" at bounding box center [467, 162] width 108 height 26
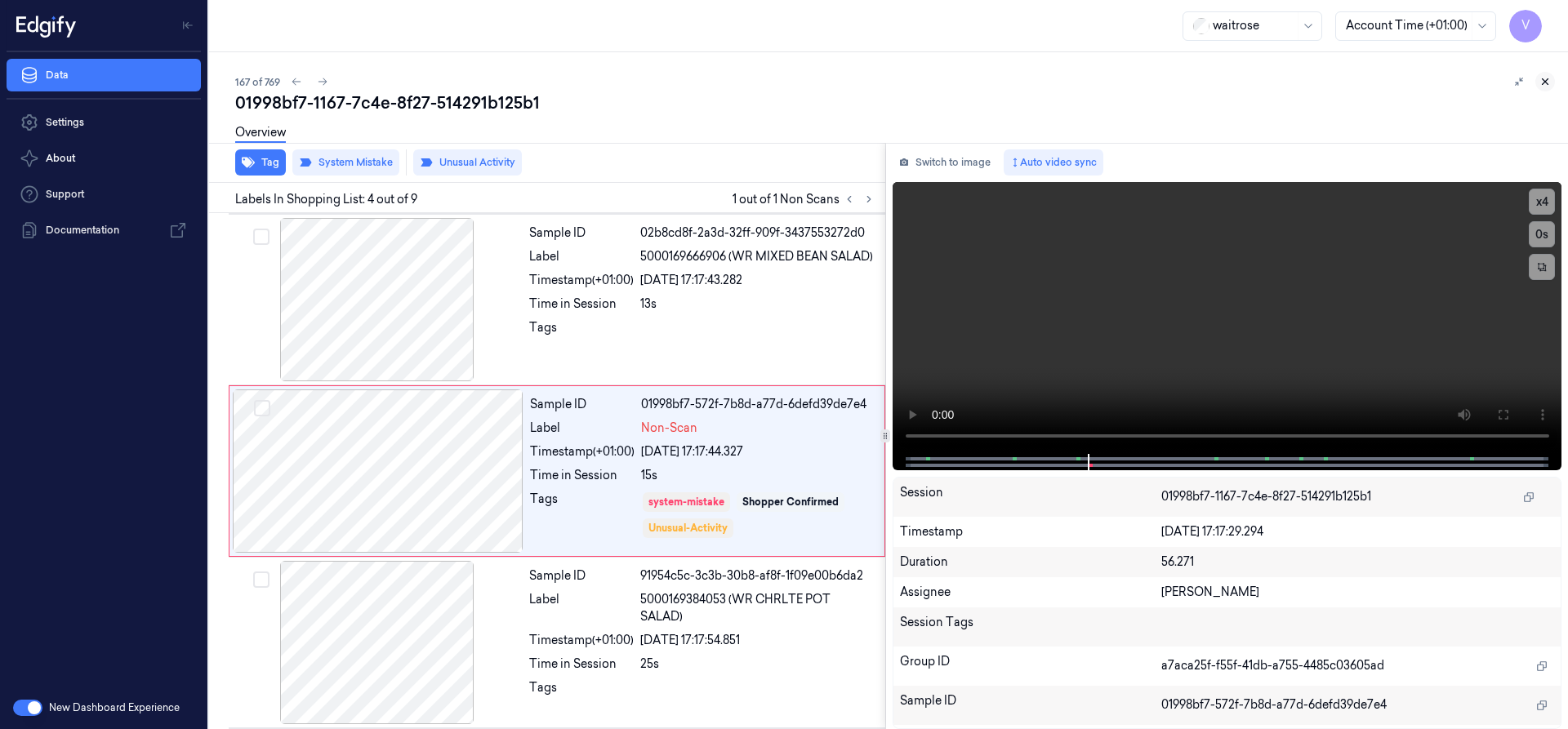
click at [1544, 80] on icon at bounding box center [1544, 81] width 11 height 11
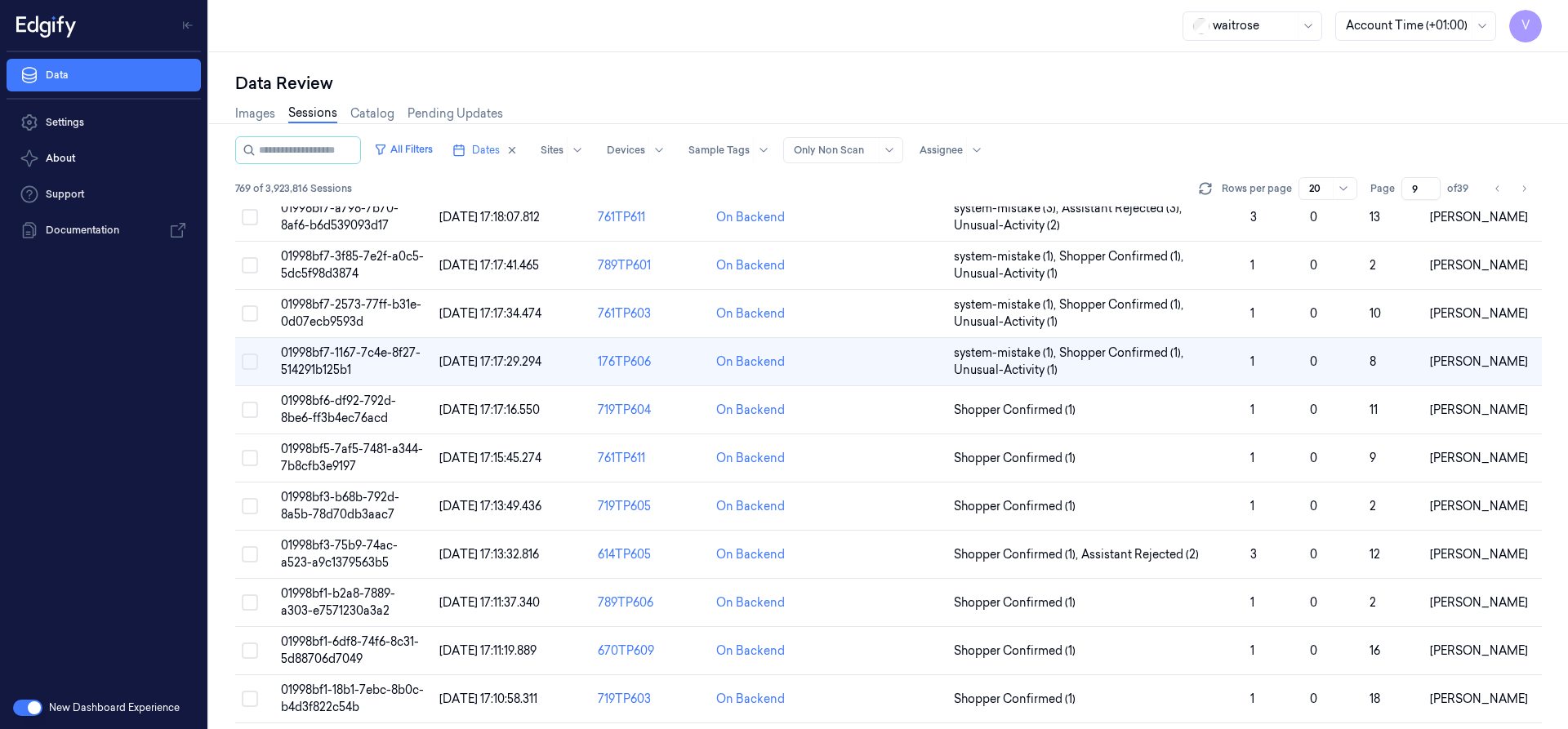
scroll to position [122, 0]
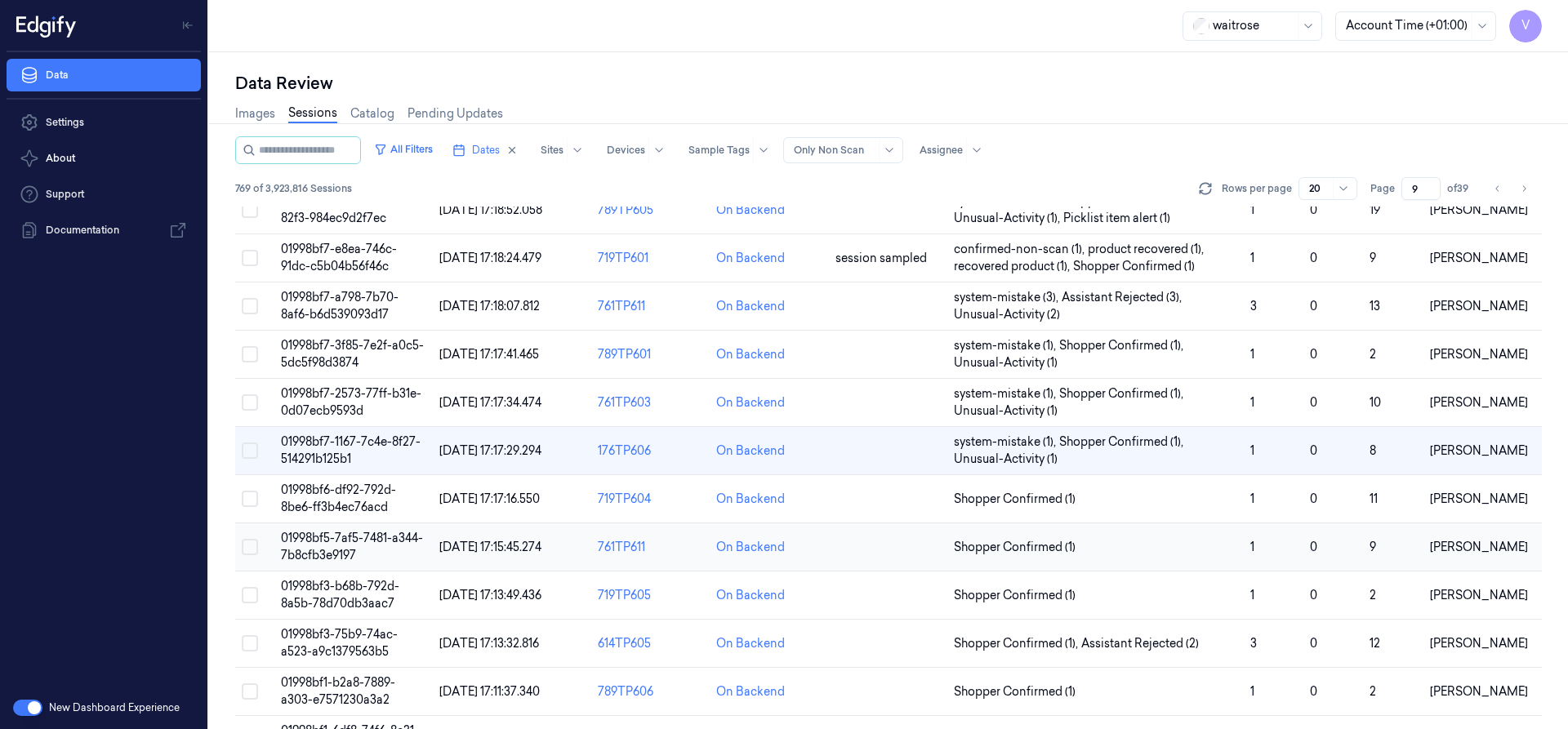
click at [349, 537] on span "01998bf5-7af5-7481-a344-7b8cfb3e9197" at bounding box center [352, 546] width 142 height 32
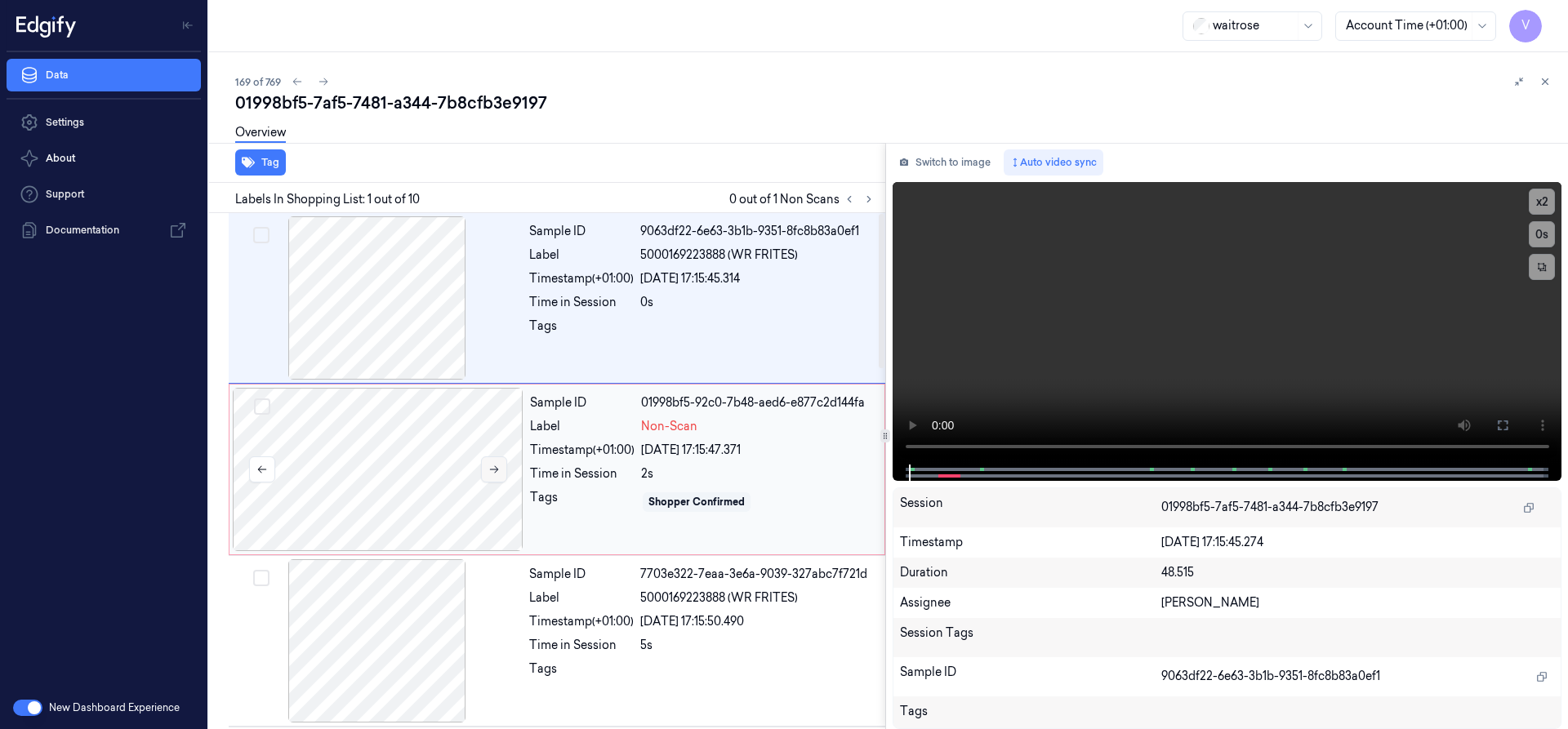
click at [489, 466] on icon at bounding box center [493, 468] width 11 height 11
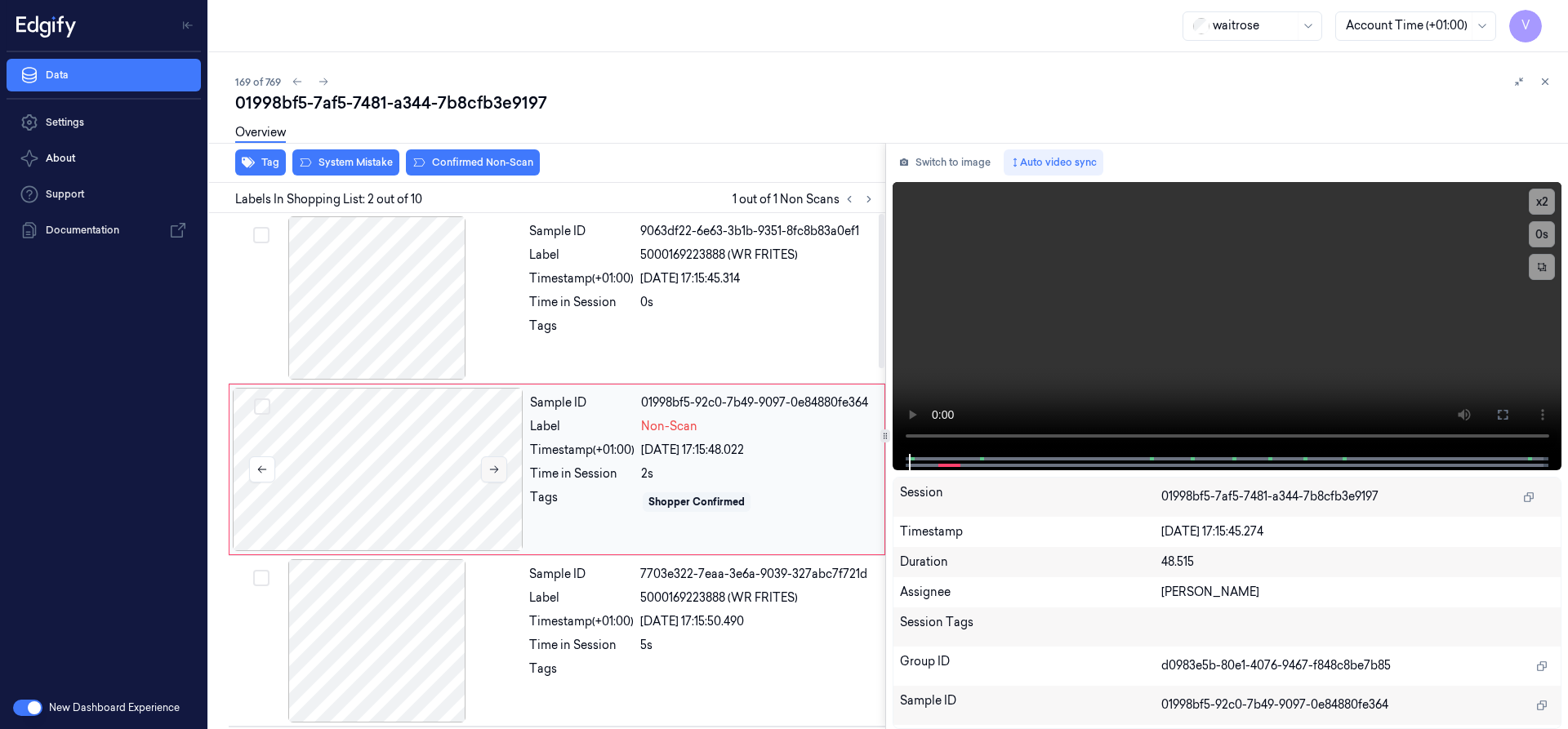
click at [489, 466] on icon at bounding box center [493, 468] width 11 height 11
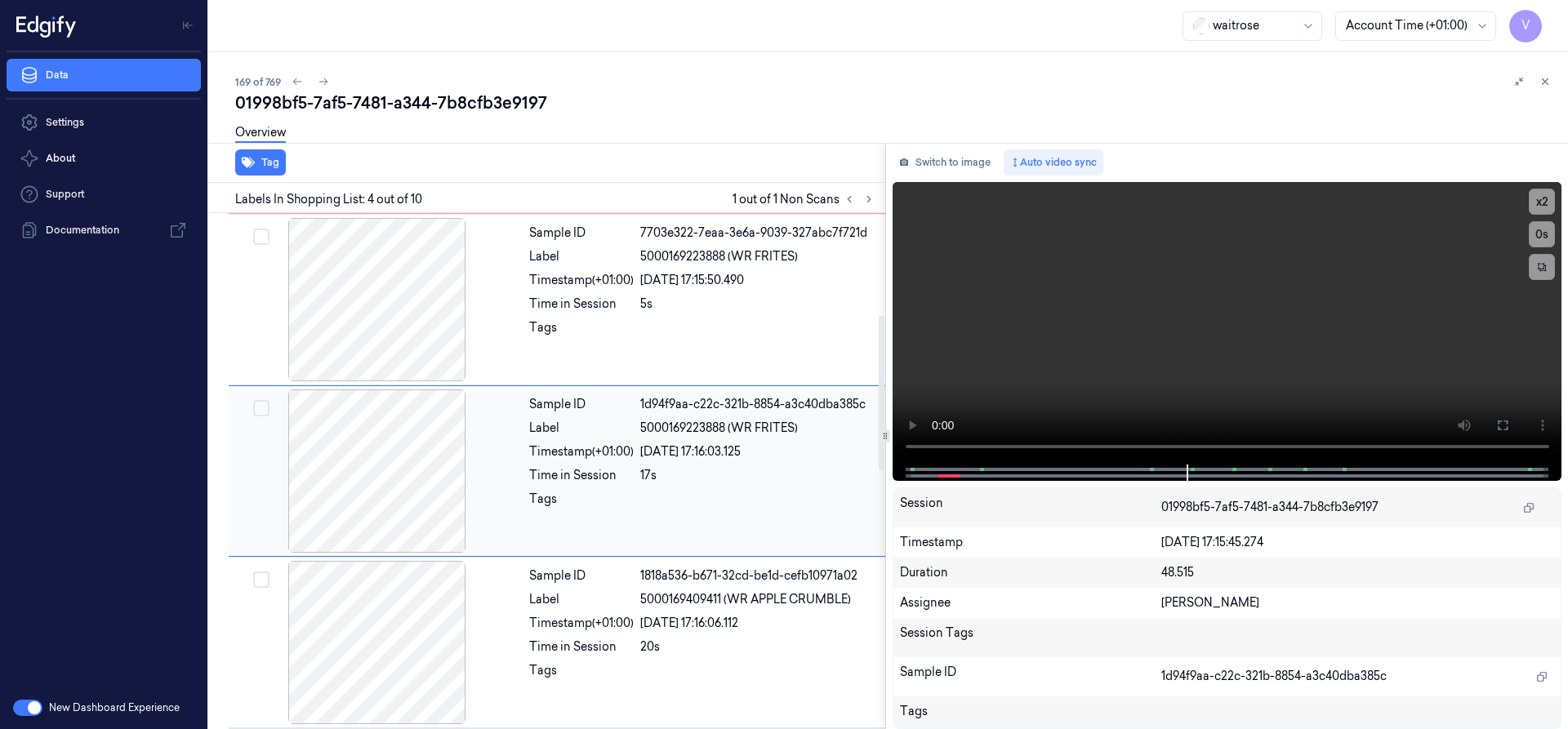
scroll to position [96, 0]
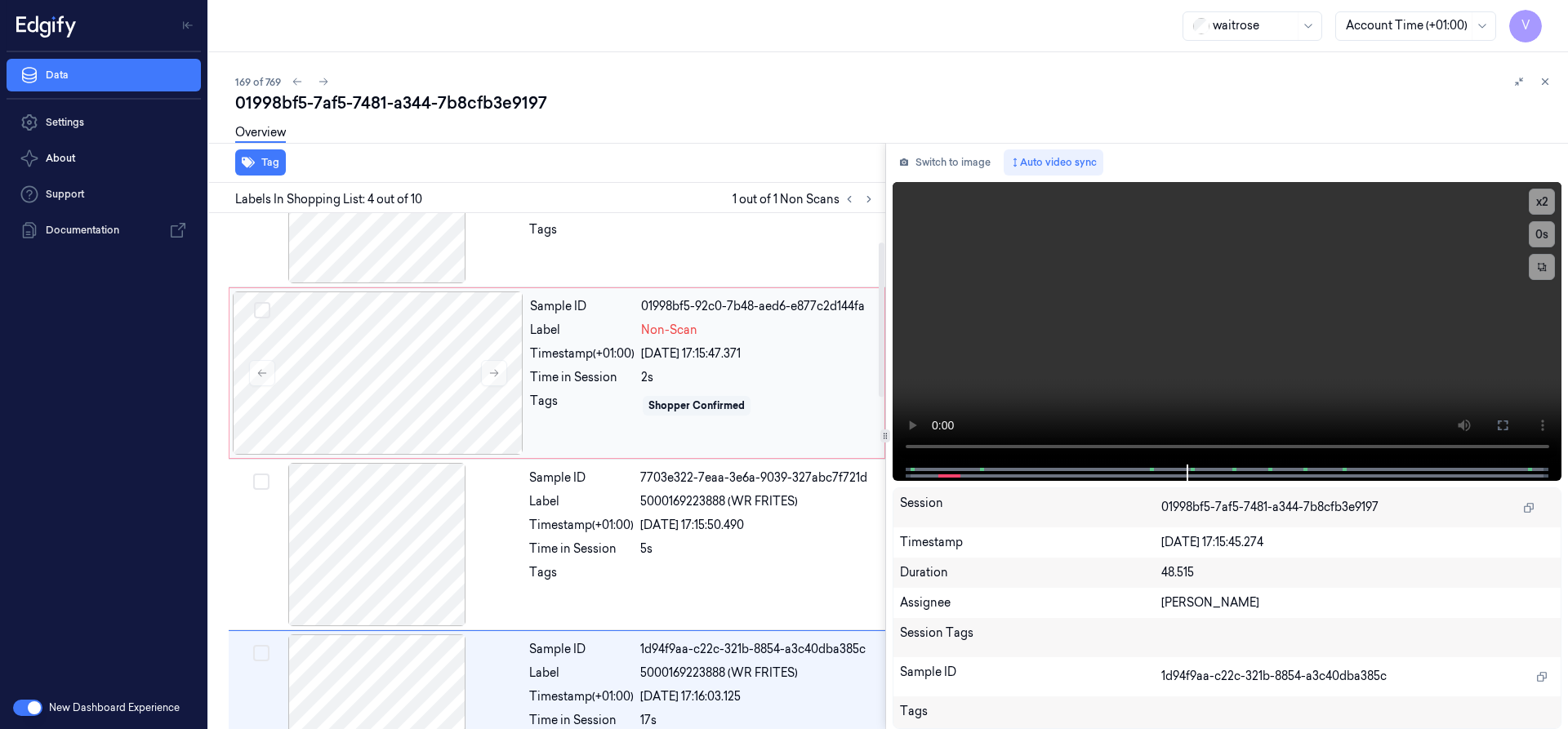
click at [579, 375] on div "Time in Session" at bounding box center [582, 377] width 105 height 17
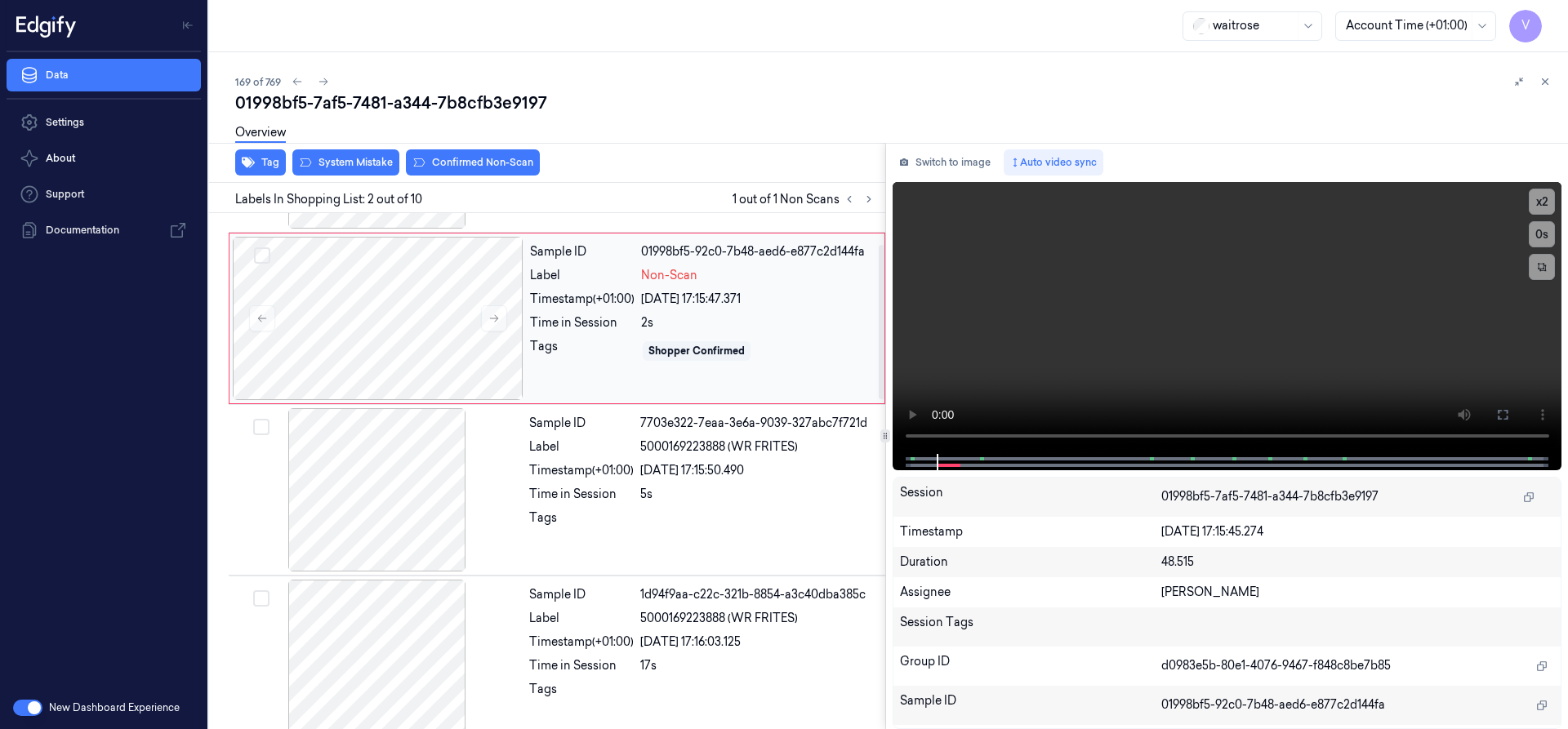
scroll to position [164, 0]
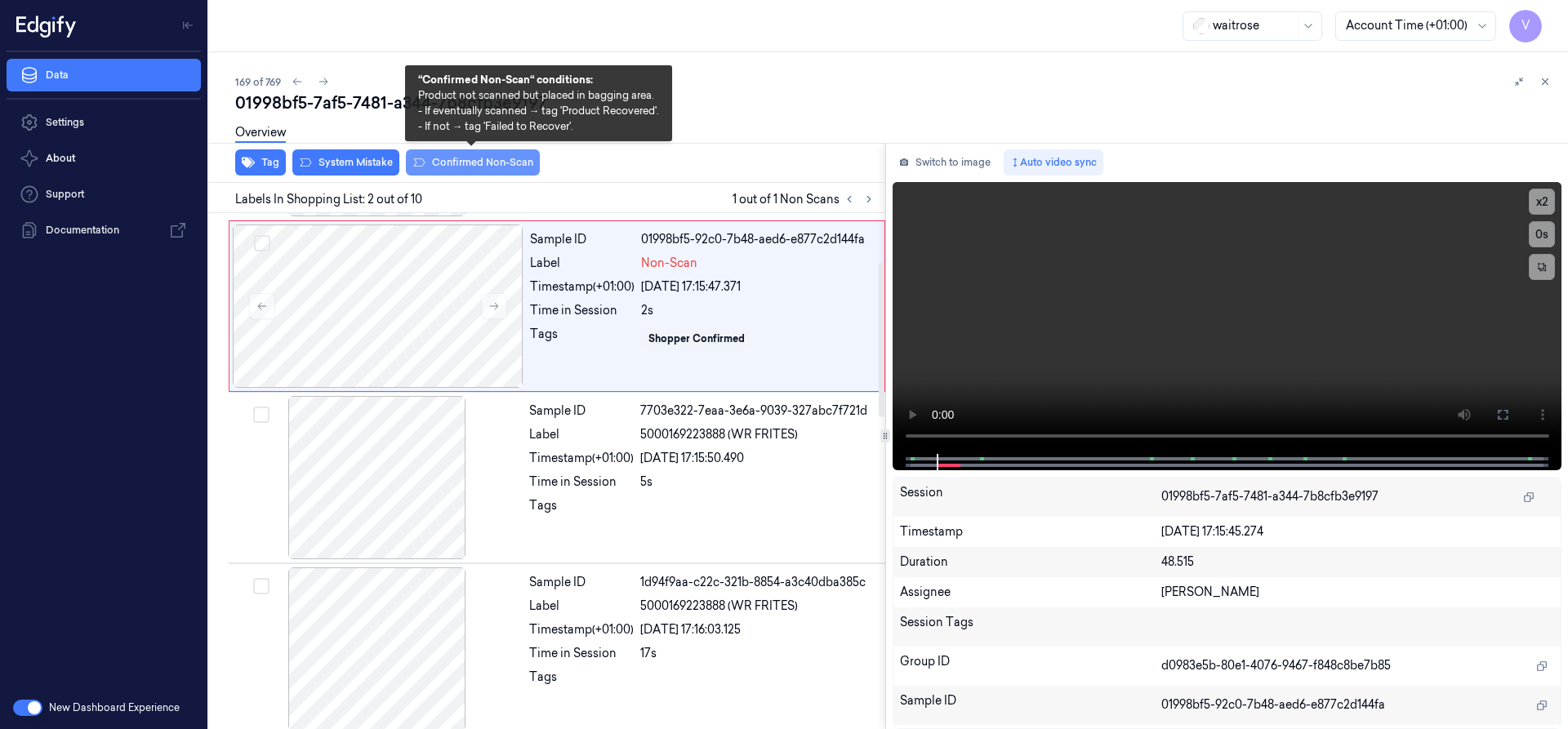
click at [453, 161] on button "Confirmed Non-Scan" at bounding box center [472, 162] width 134 height 26
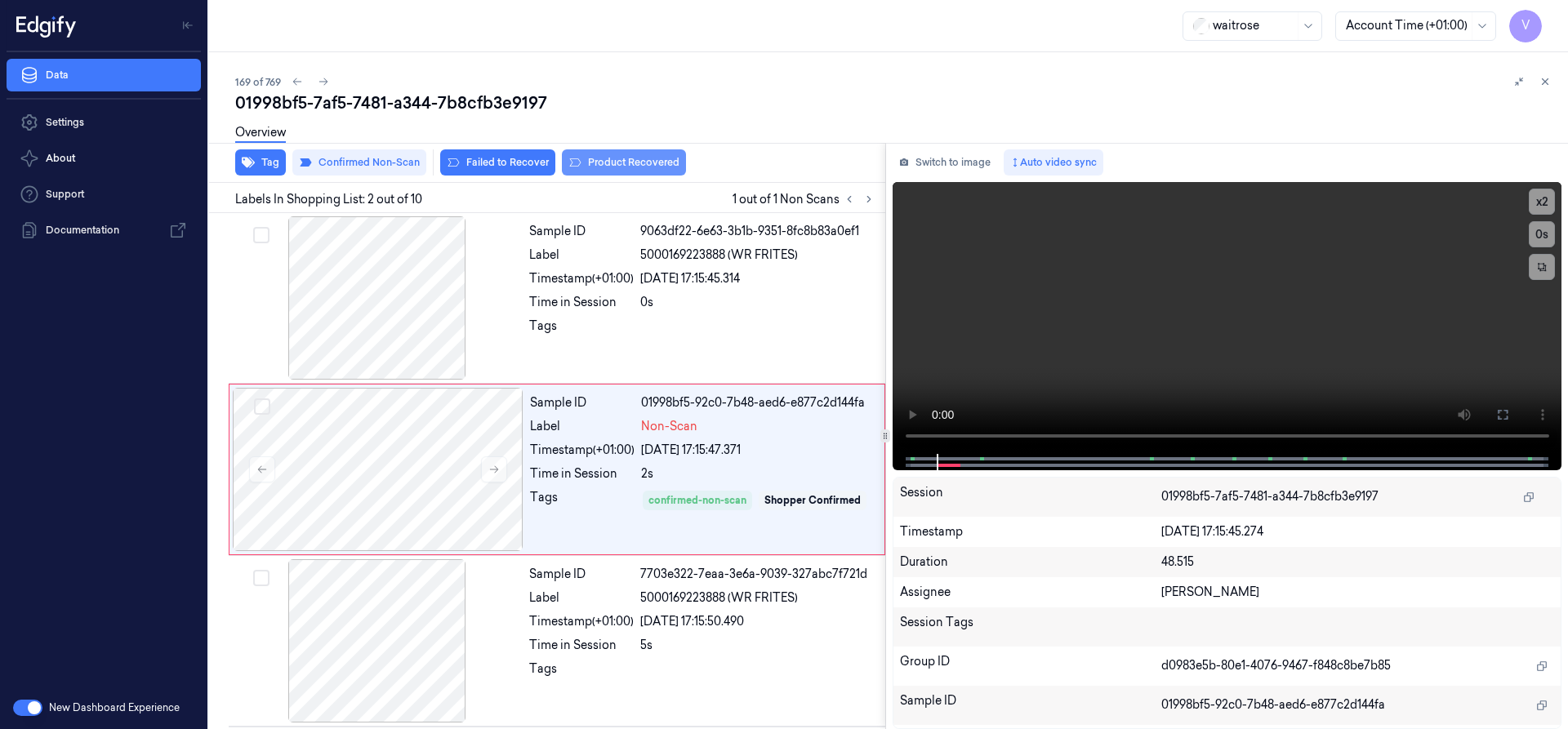
click at [612, 164] on button "Product Recovered" at bounding box center [624, 162] width 124 height 26
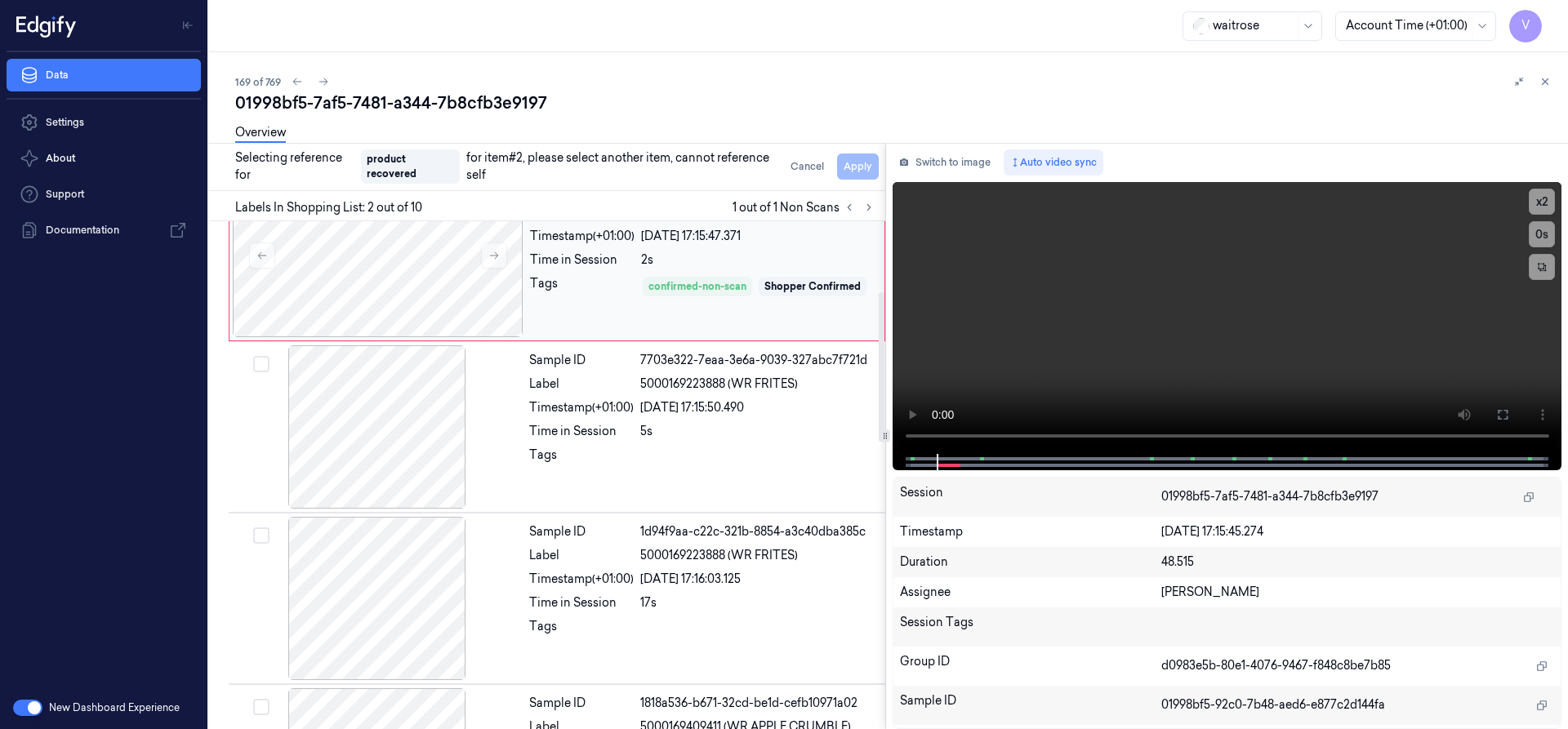
scroll to position [244, 0]
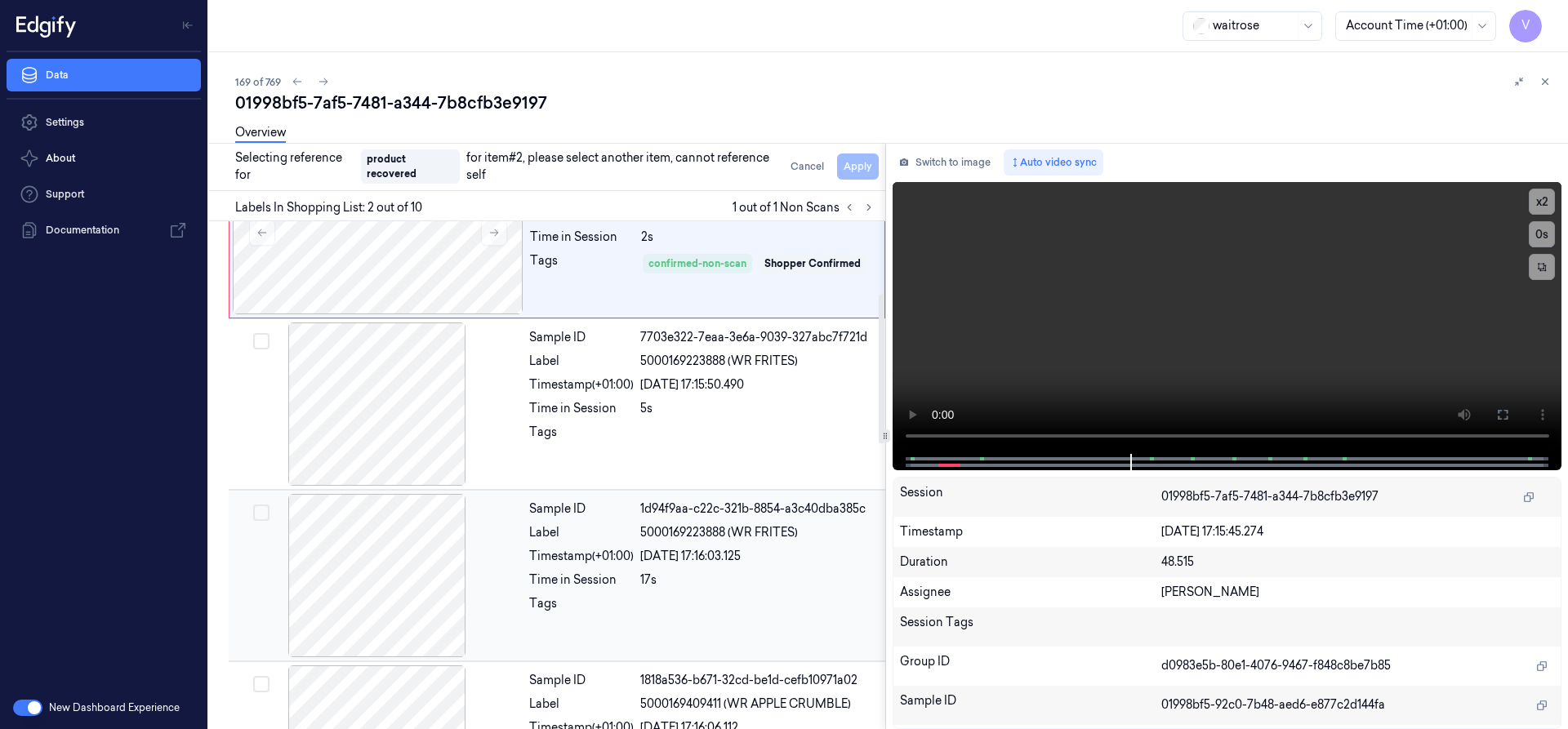
drag, startPoint x: 394, startPoint y: 554, endPoint x: 416, endPoint y: 548, distance: 22.8
click at [395, 554] on div at bounding box center [377, 576] width 291 height 164
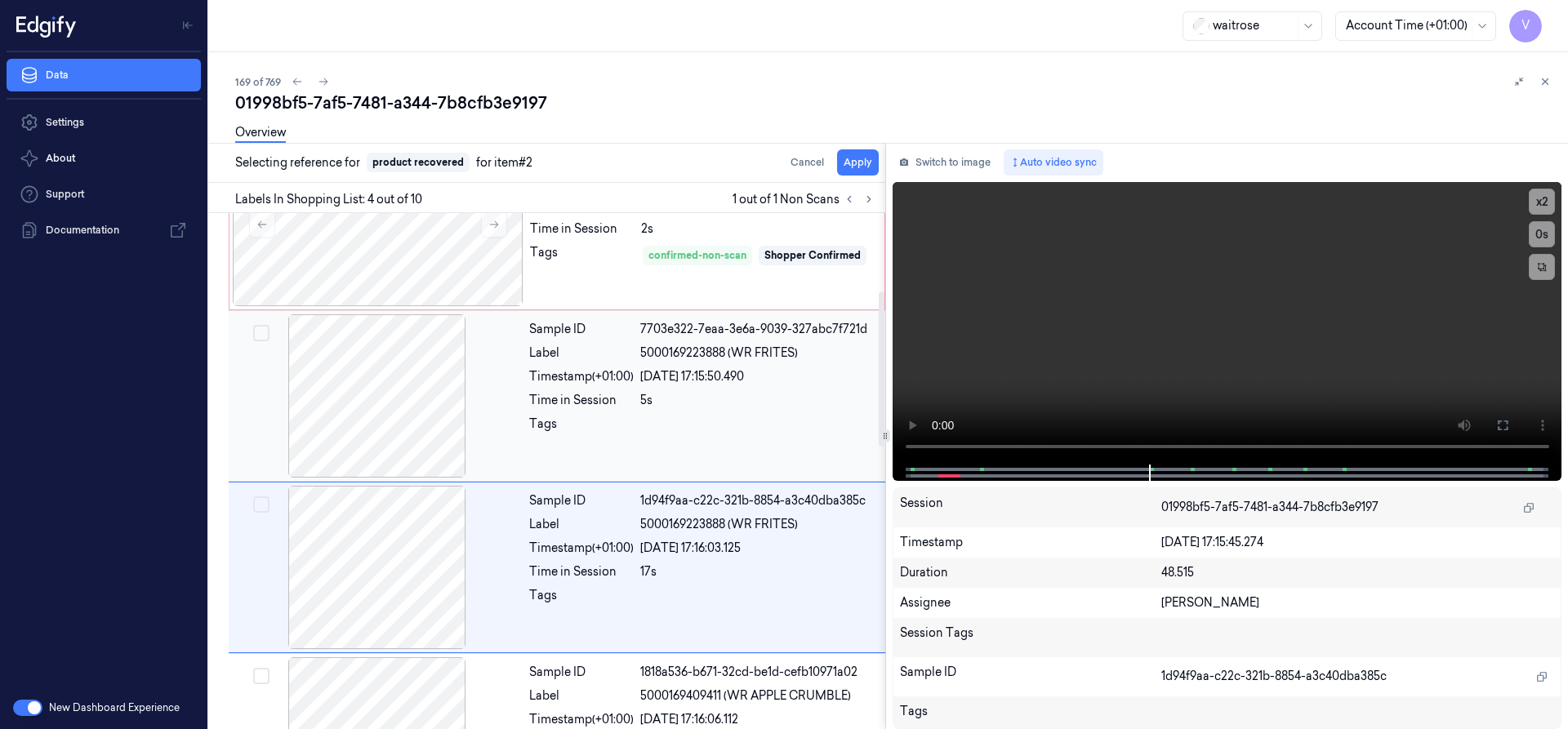
scroll to position [342, 0]
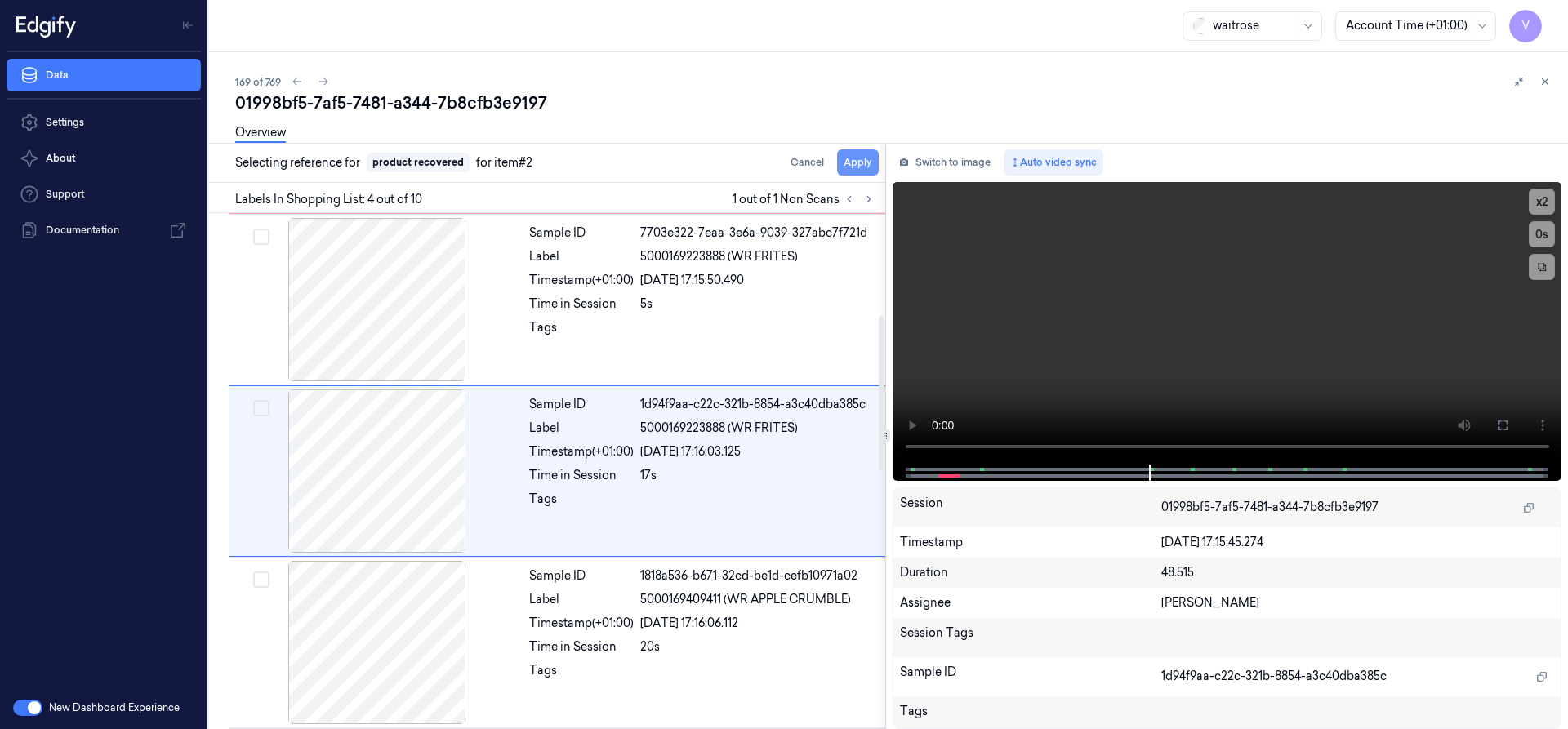
click at [856, 163] on button "Apply" at bounding box center [857, 162] width 42 height 26
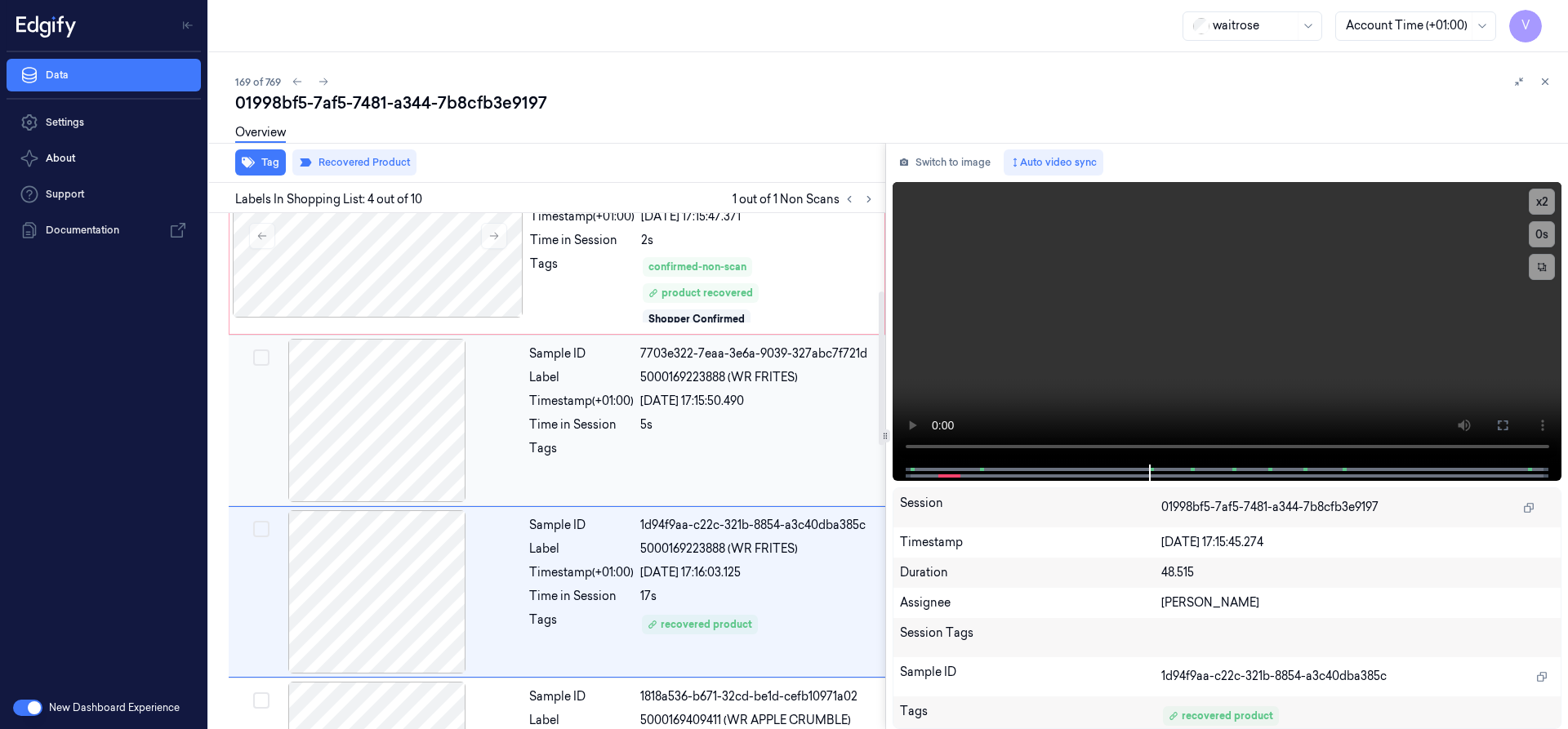
scroll to position [354, 0]
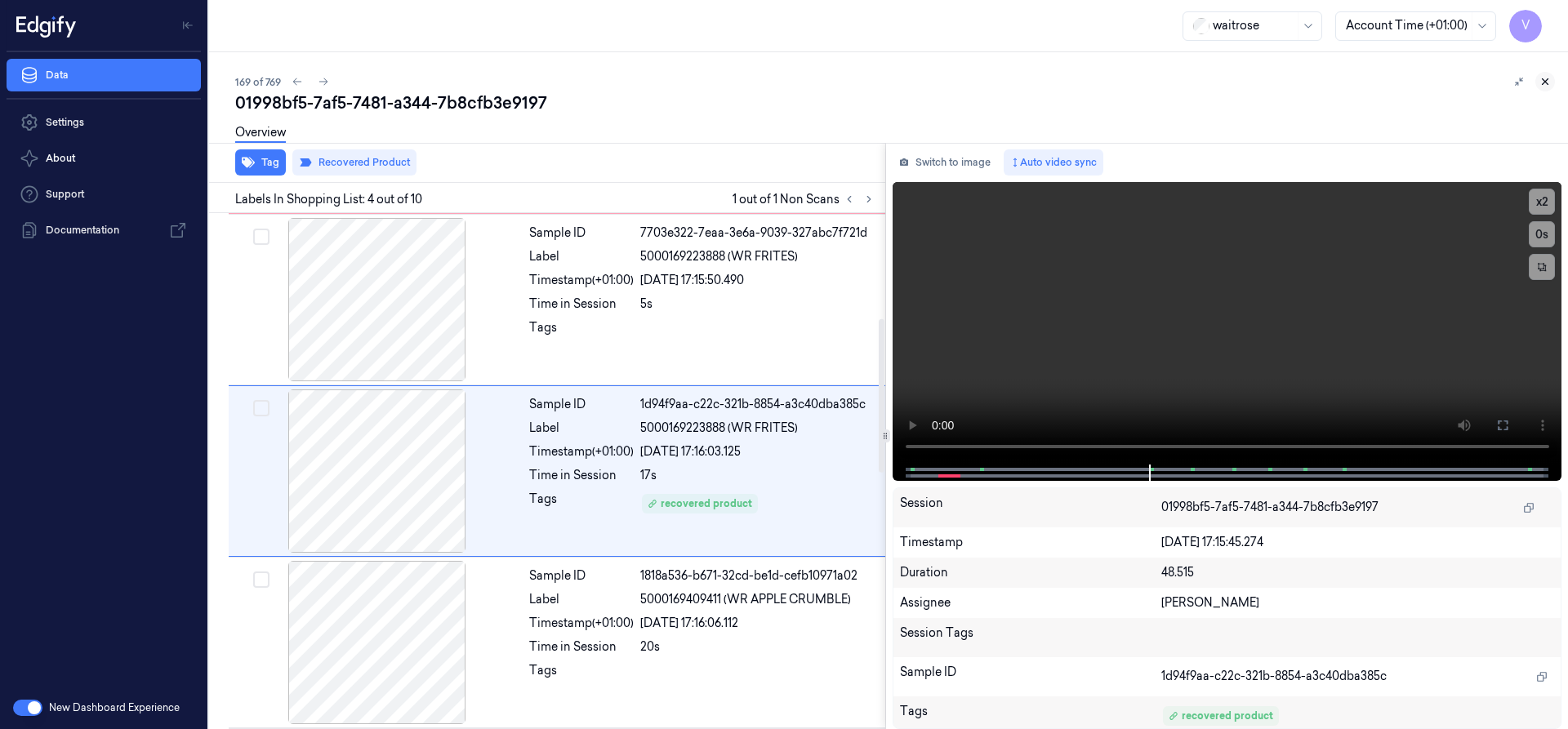
click at [1545, 83] on icon at bounding box center [1544, 81] width 11 height 11
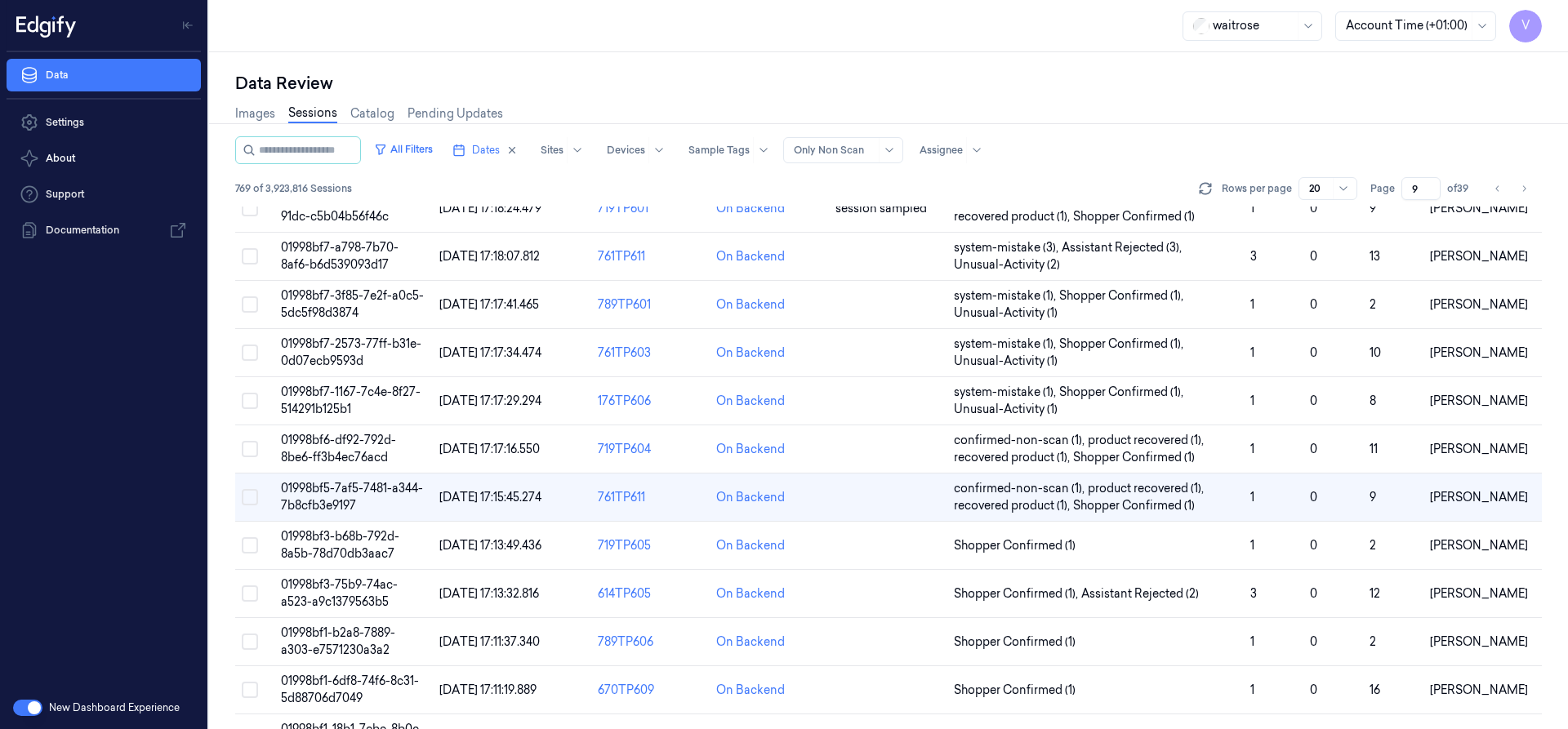
scroll to position [227, 0]
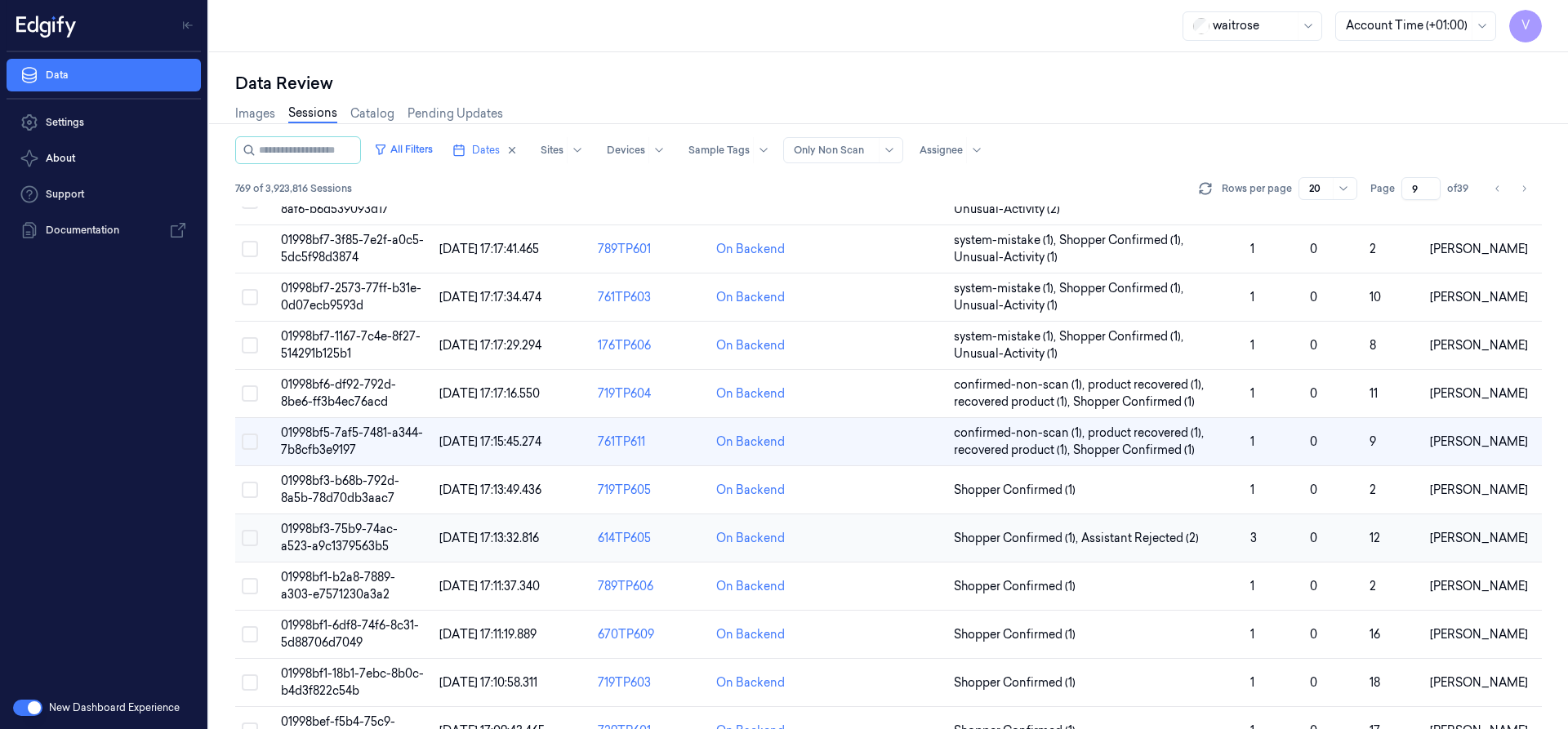
click at [352, 537] on td "01998bf3-75b9-74ac-a523-a9c1379563b5" at bounding box center [354, 538] width 159 height 49
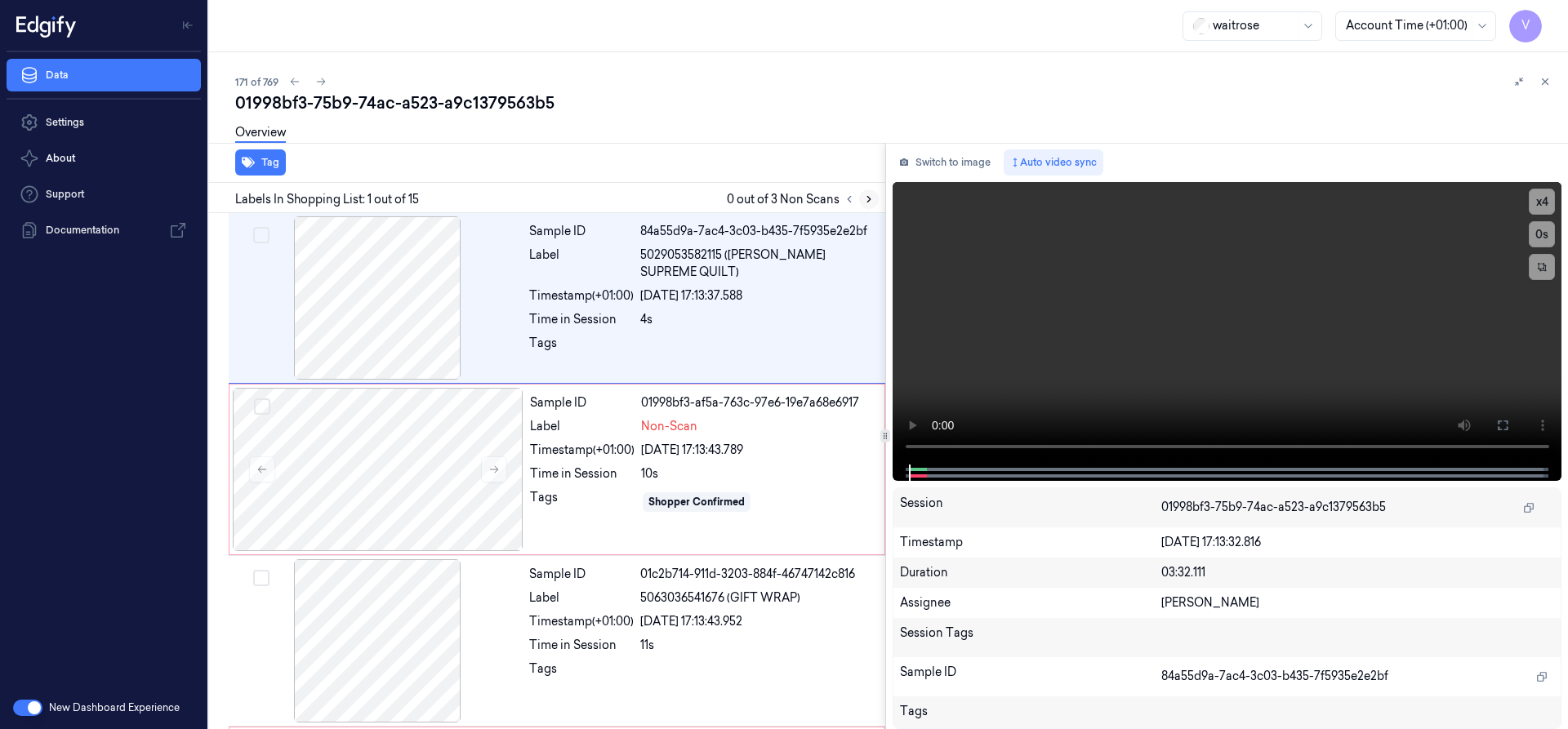
click at [868, 198] on icon at bounding box center [868, 198] width 11 height 11
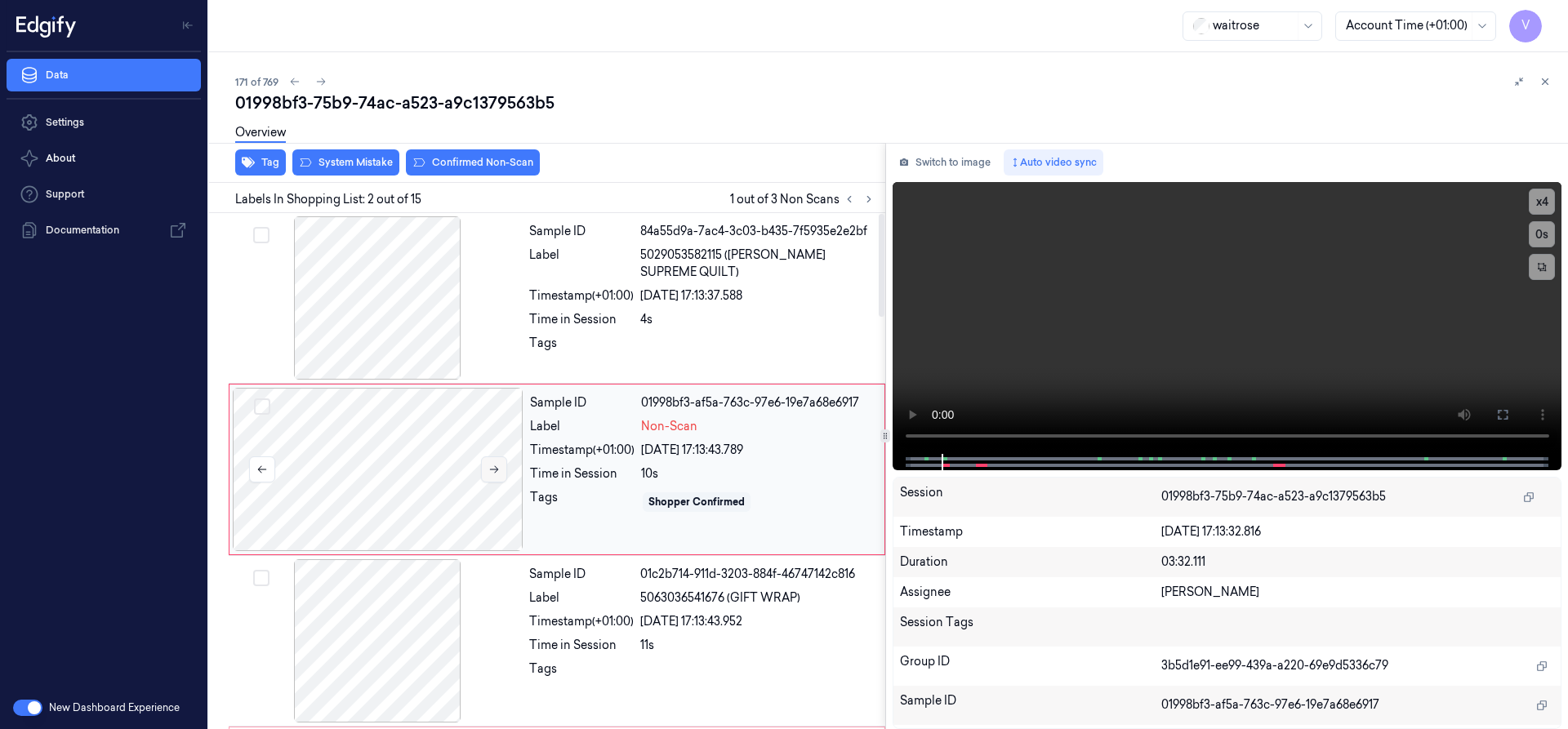
click at [495, 468] on icon at bounding box center [493, 468] width 11 height 11
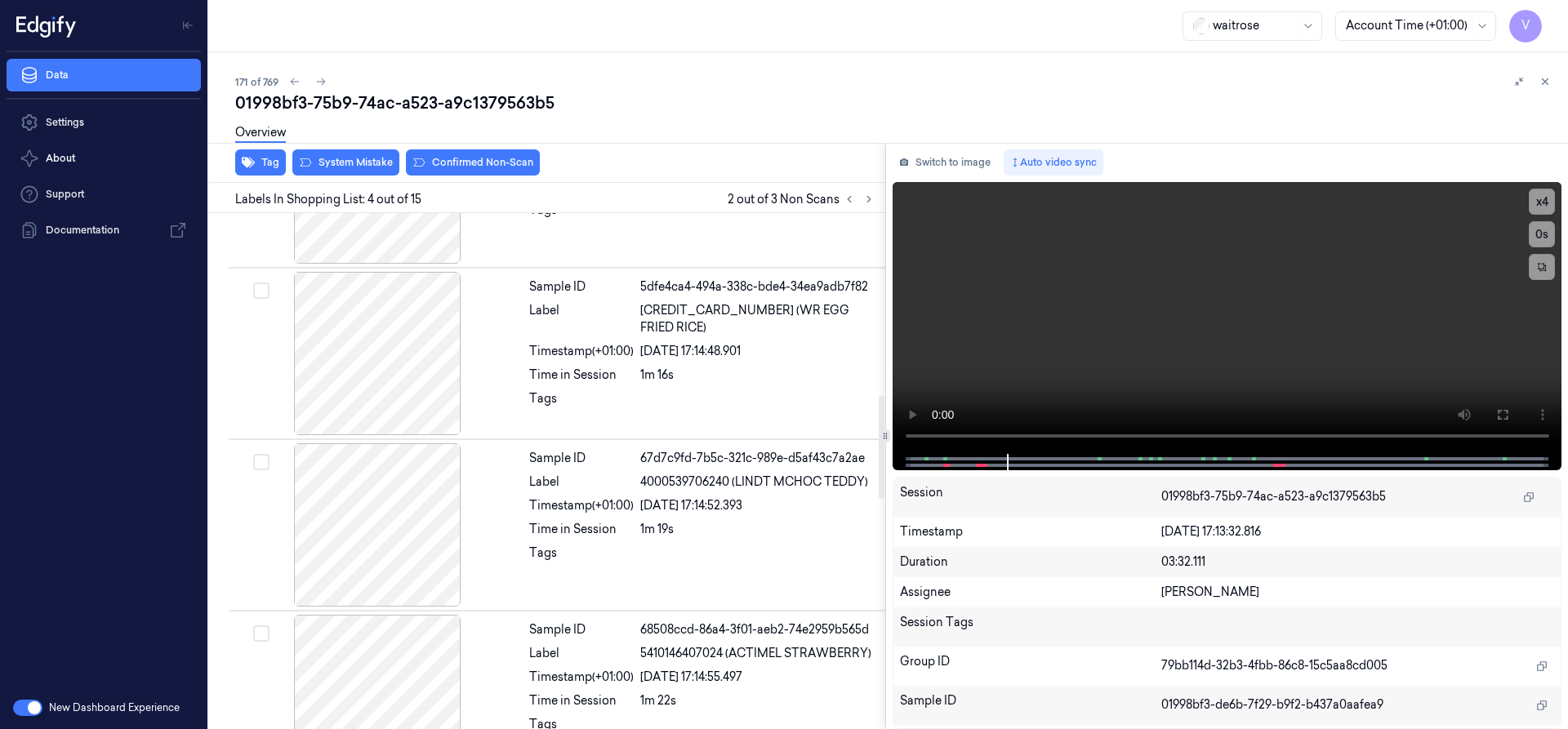
scroll to position [912, 0]
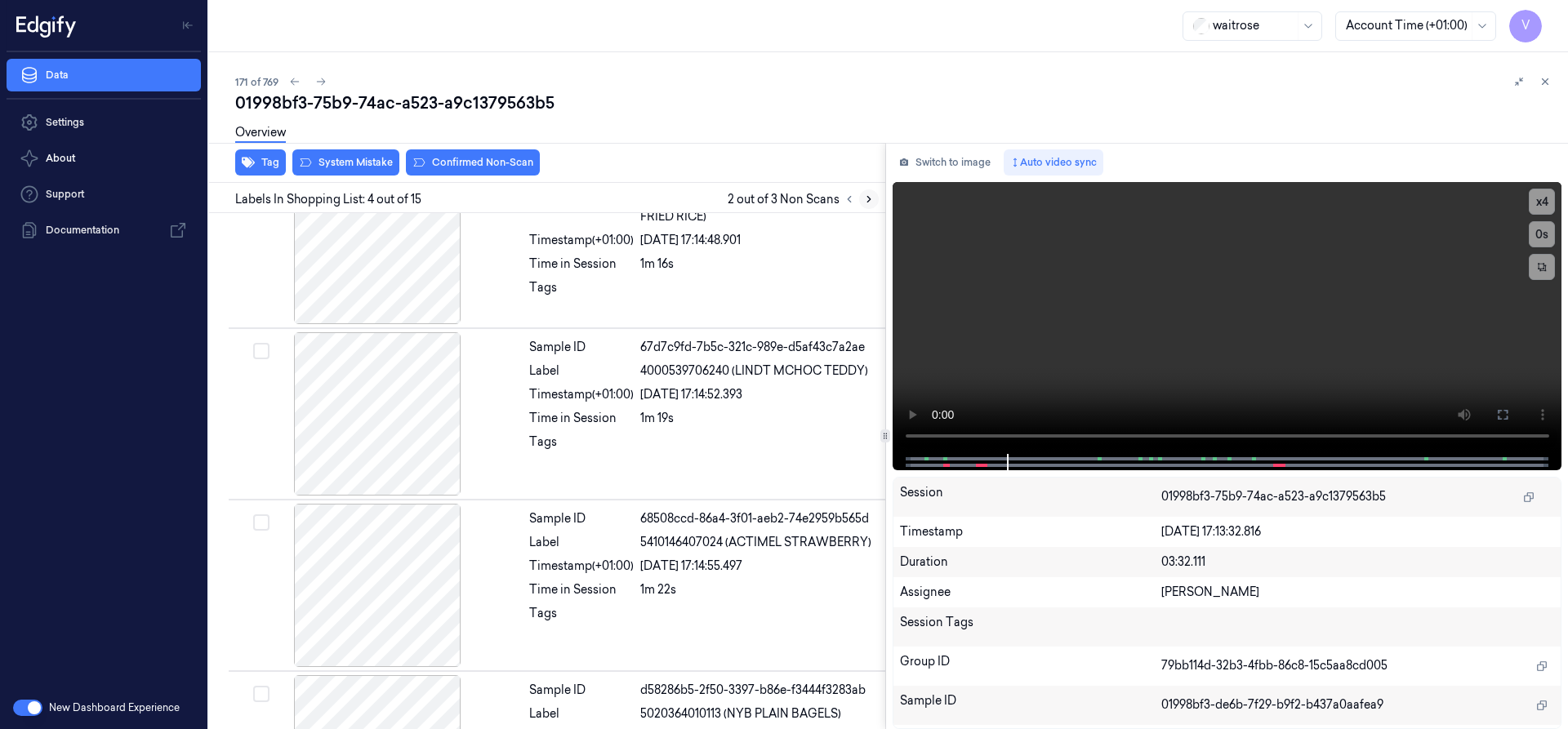
click at [868, 198] on icon at bounding box center [868, 198] width 11 height 11
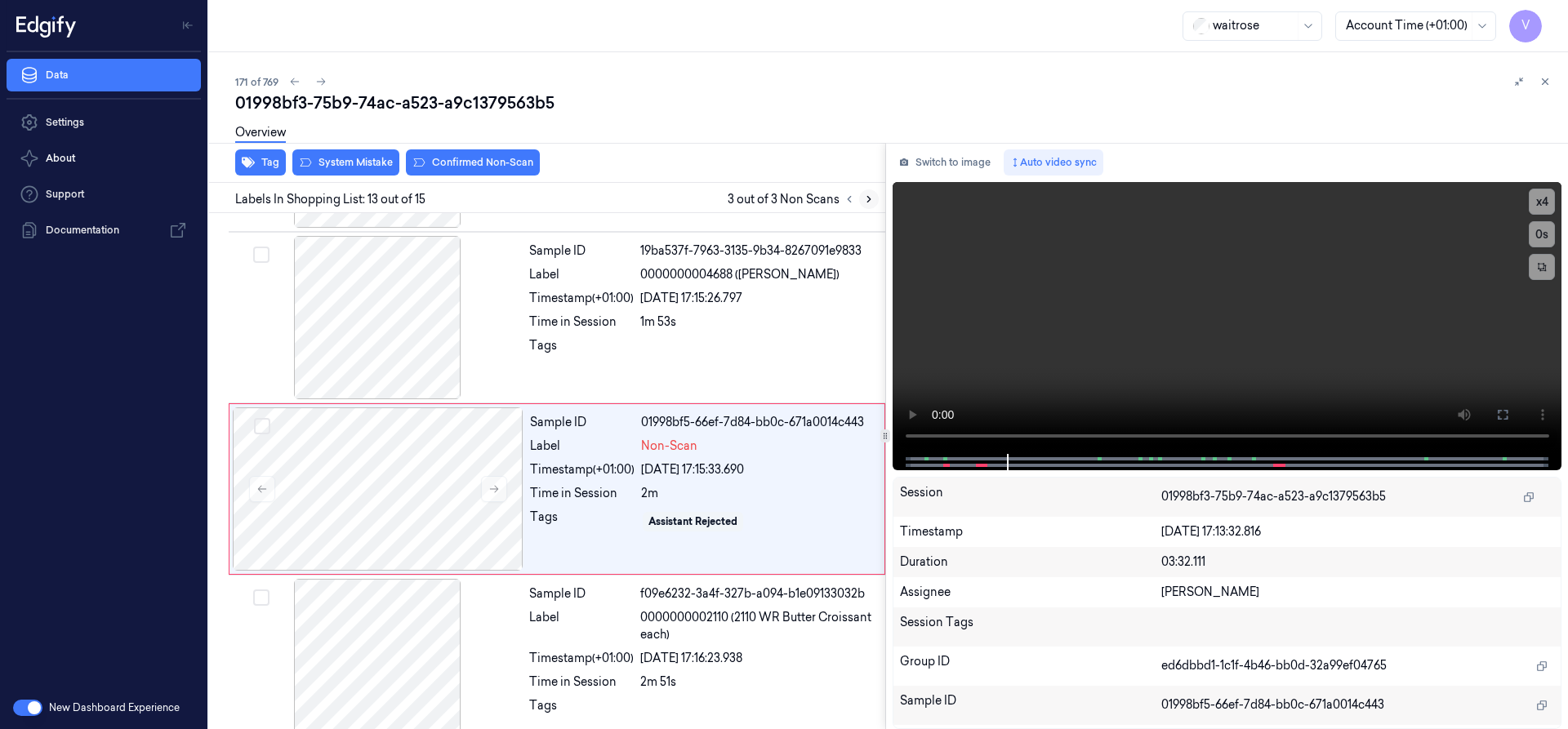
scroll to position [1883, 0]
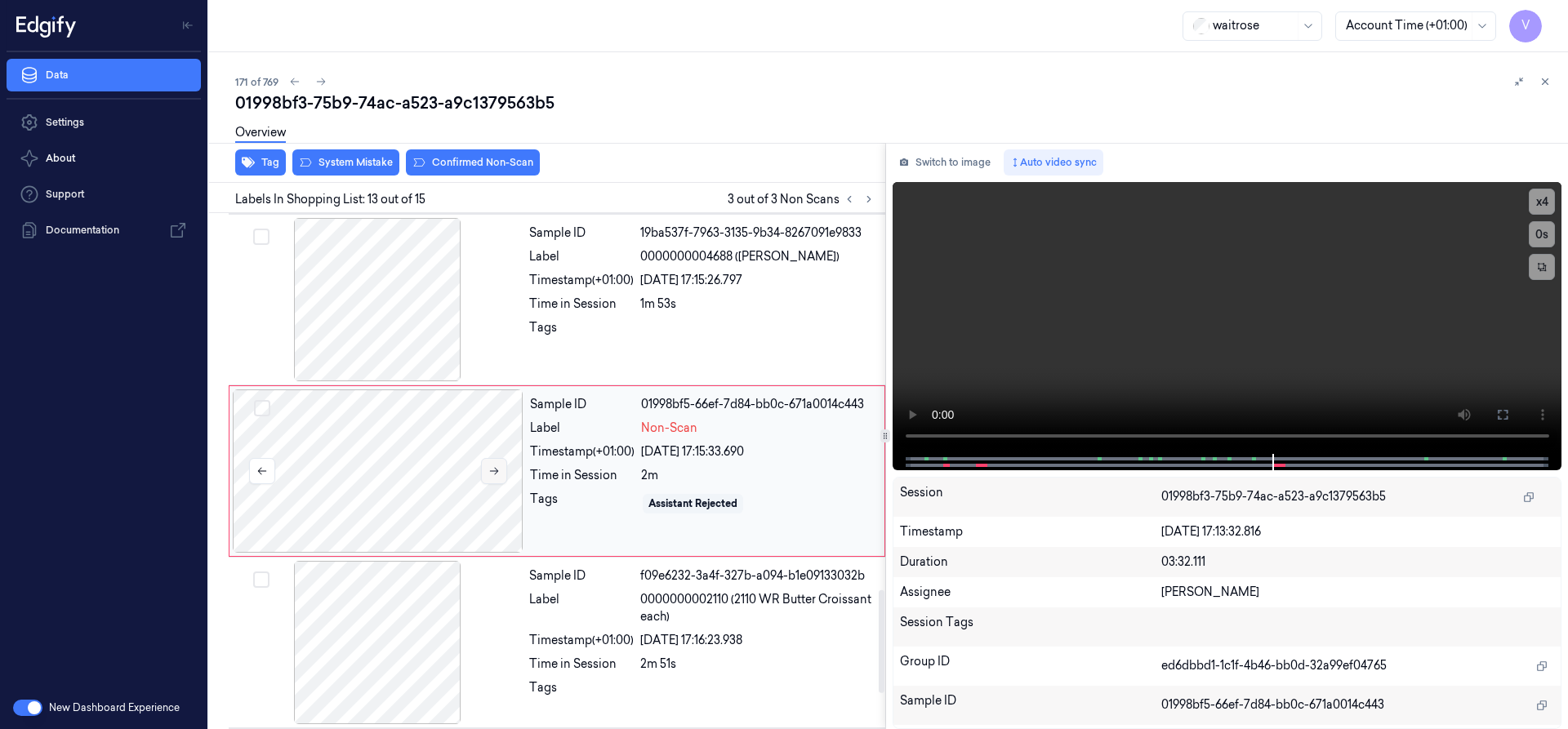
click at [501, 470] on button at bounding box center [493, 471] width 26 height 26
click at [497, 471] on icon at bounding box center [494, 471] width 9 height 8
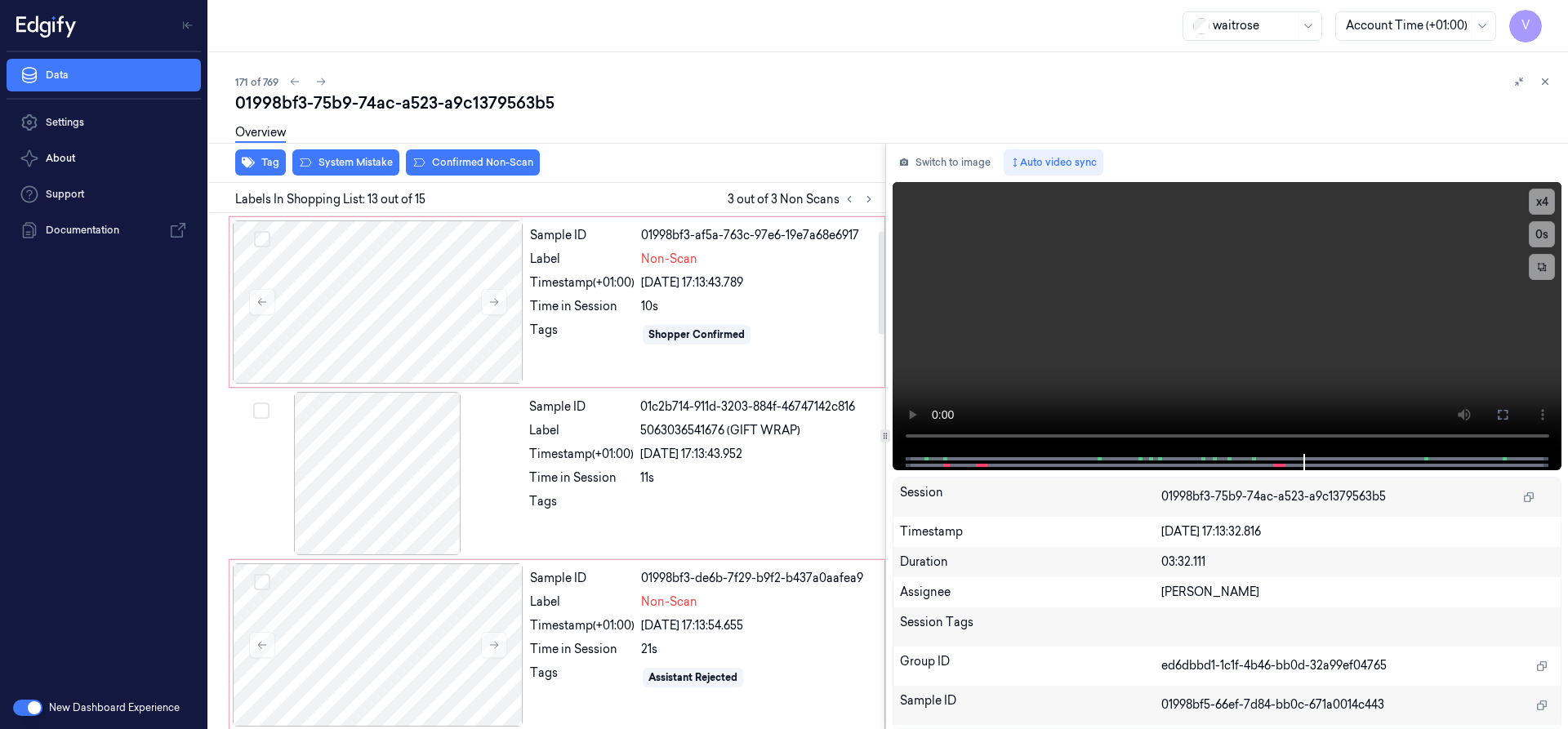
scroll to position [88, 0]
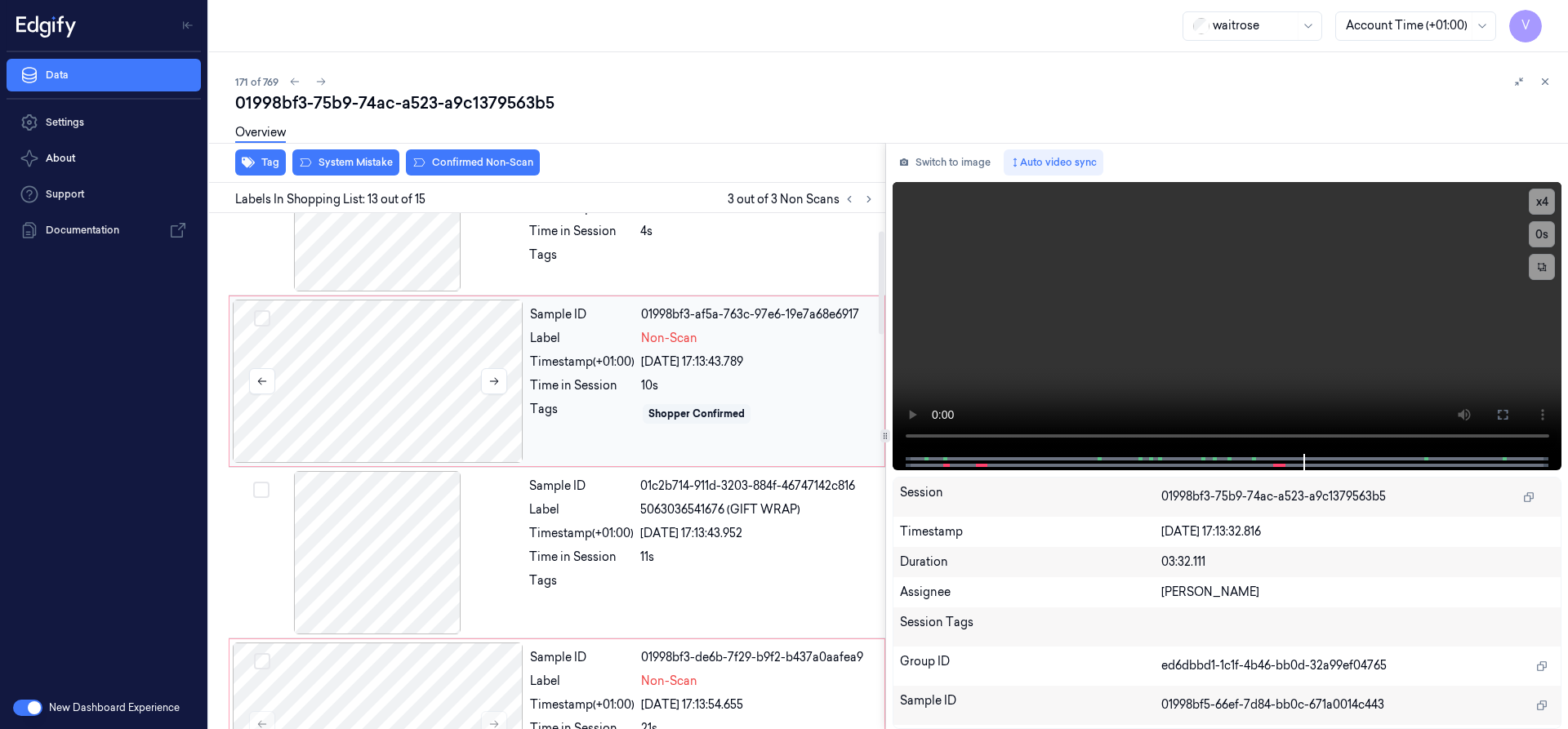
click at [430, 351] on div at bounding box center [378, 382] width 291 height 164
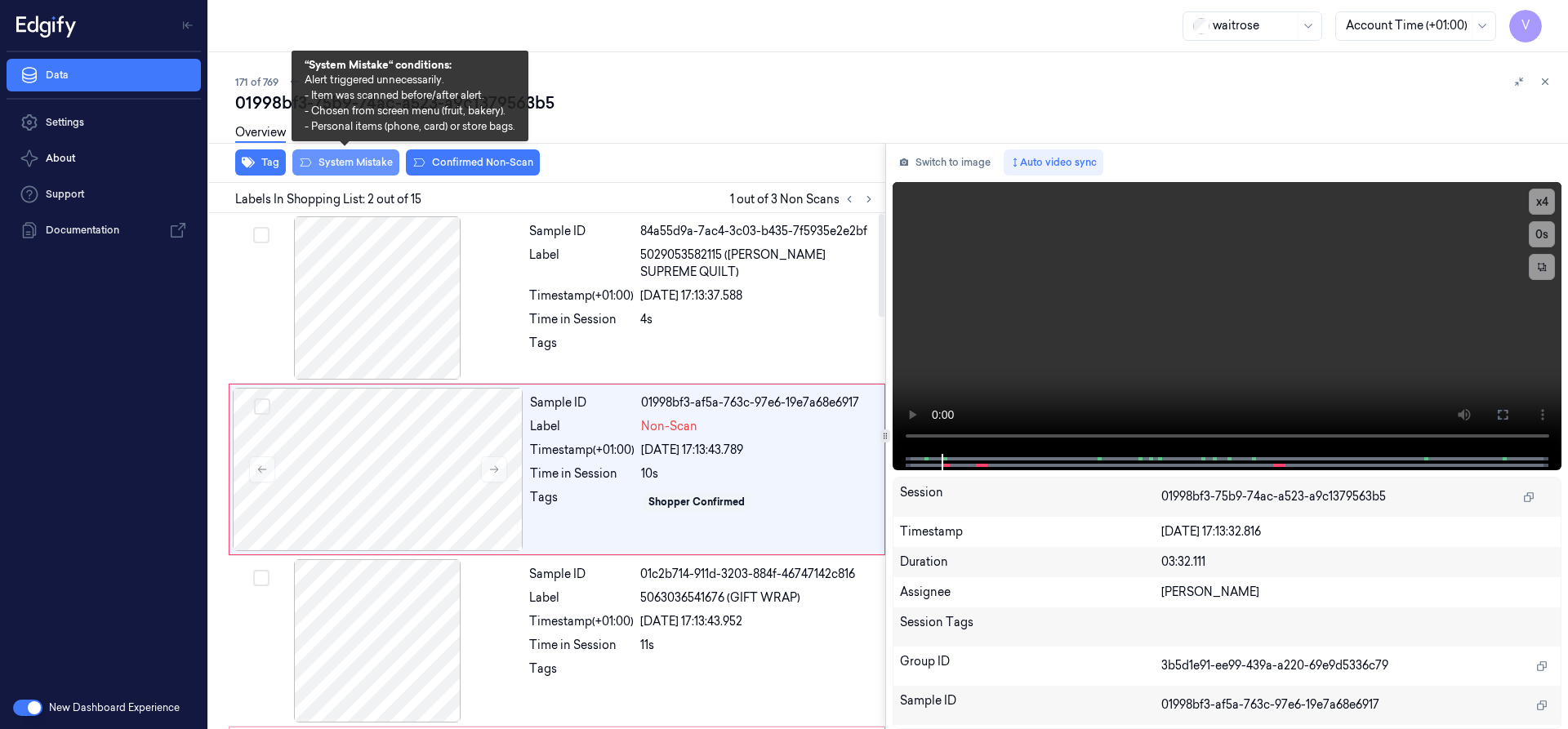
click at [366, 161] on button "System Mistake" at bounding box center [346, 162] width 107 height 26
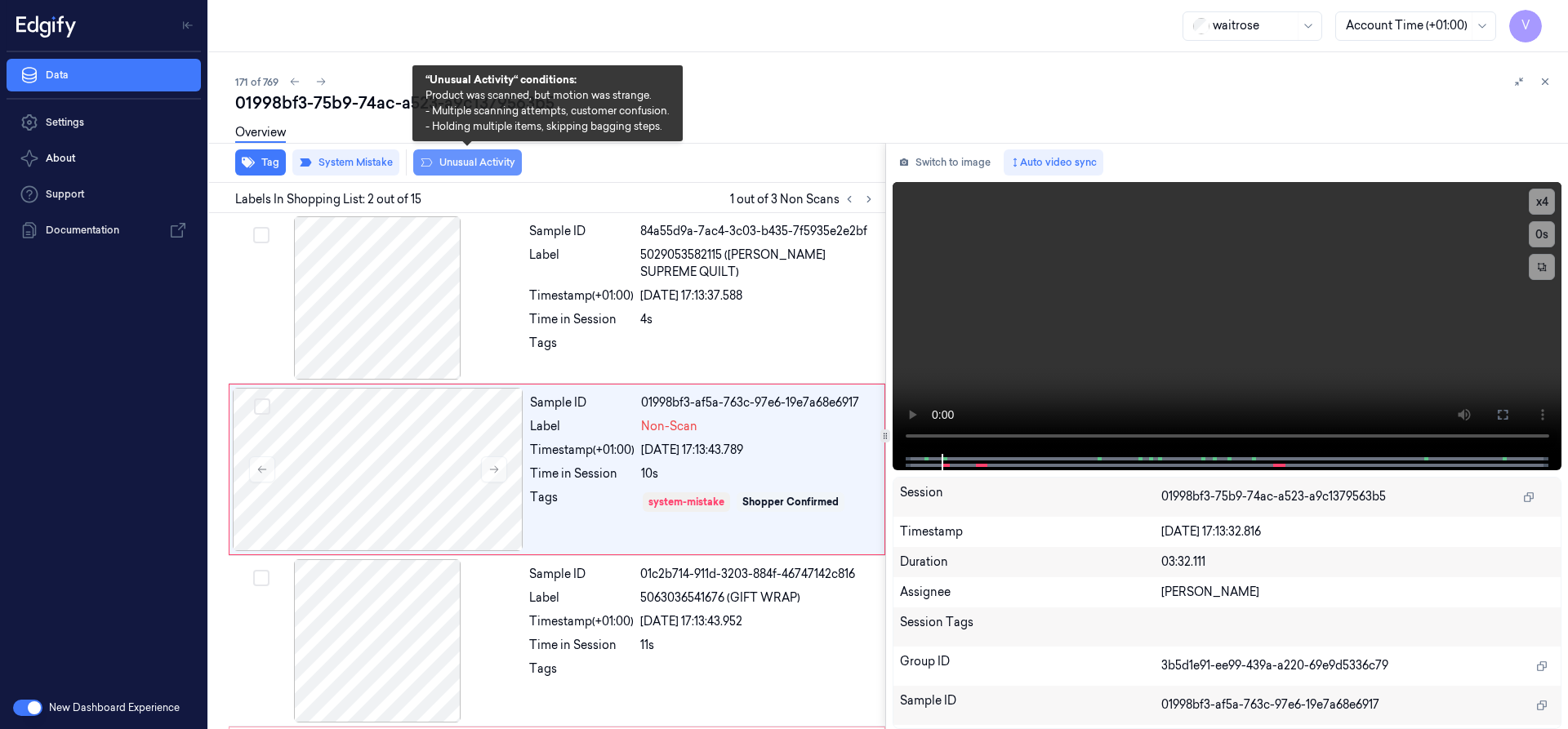
click at [457, 157] on button "Unusual Activity" at bounding box center [467, 162] width 108 height 26
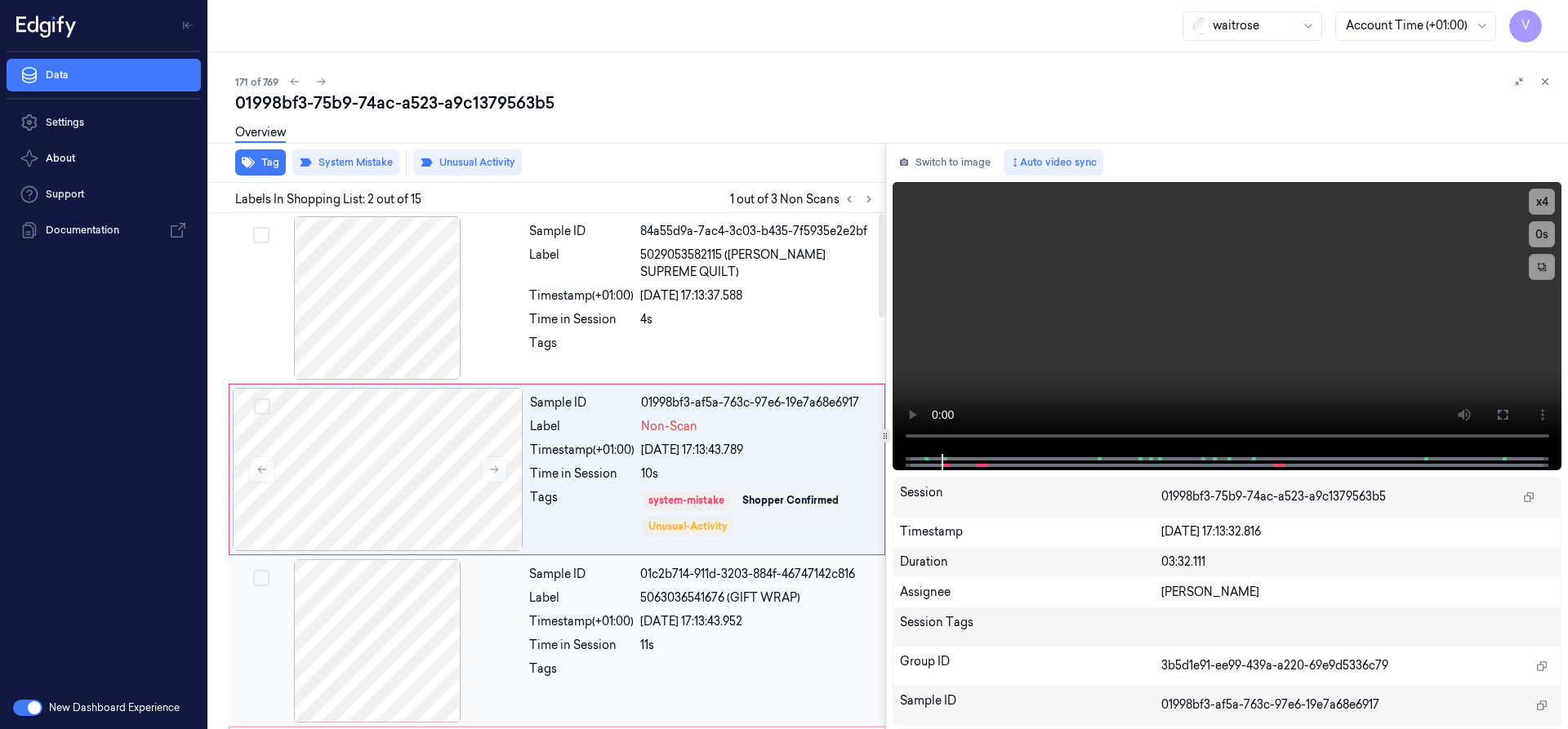
click at [428, 609] on div at bounding box center [377, 640] width 291 height 164
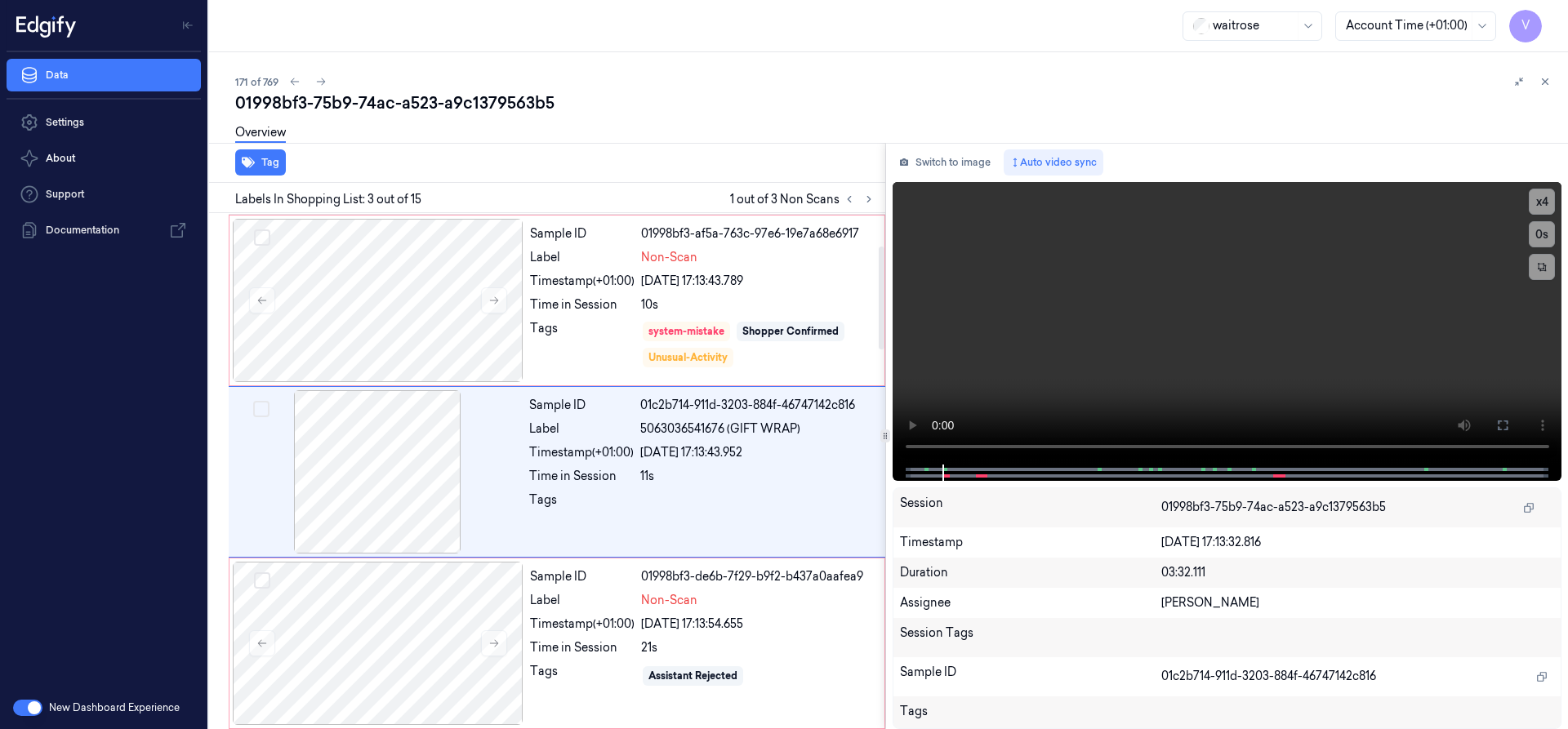
scroll to position [169, 0]
click at [385, 623] on div at bounding box center [378, 642] width 291 height 164
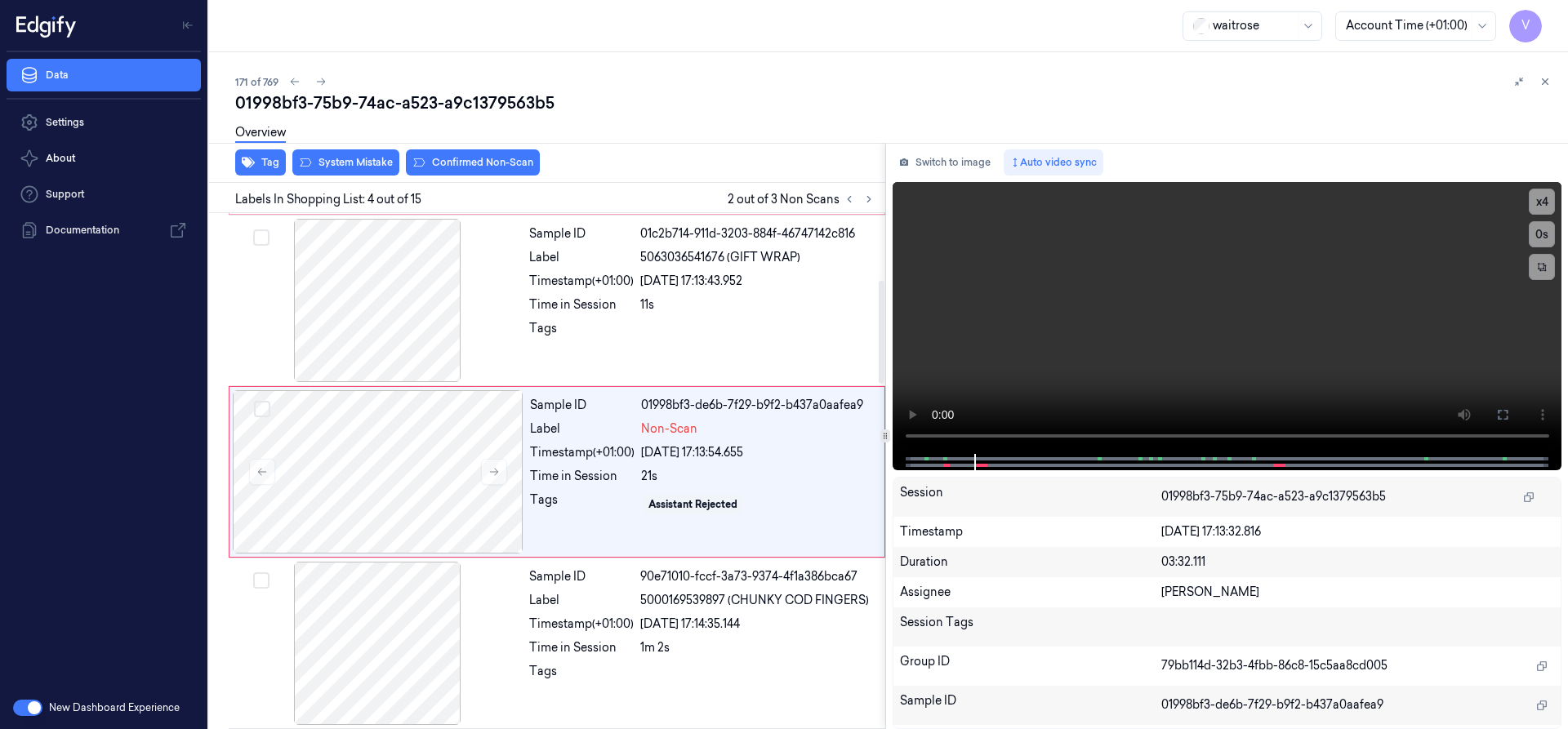
scroll to position [342, 0]
click at [371, 168] on button "System Mistake" at bounding box center [346, 162] width 107 height 26
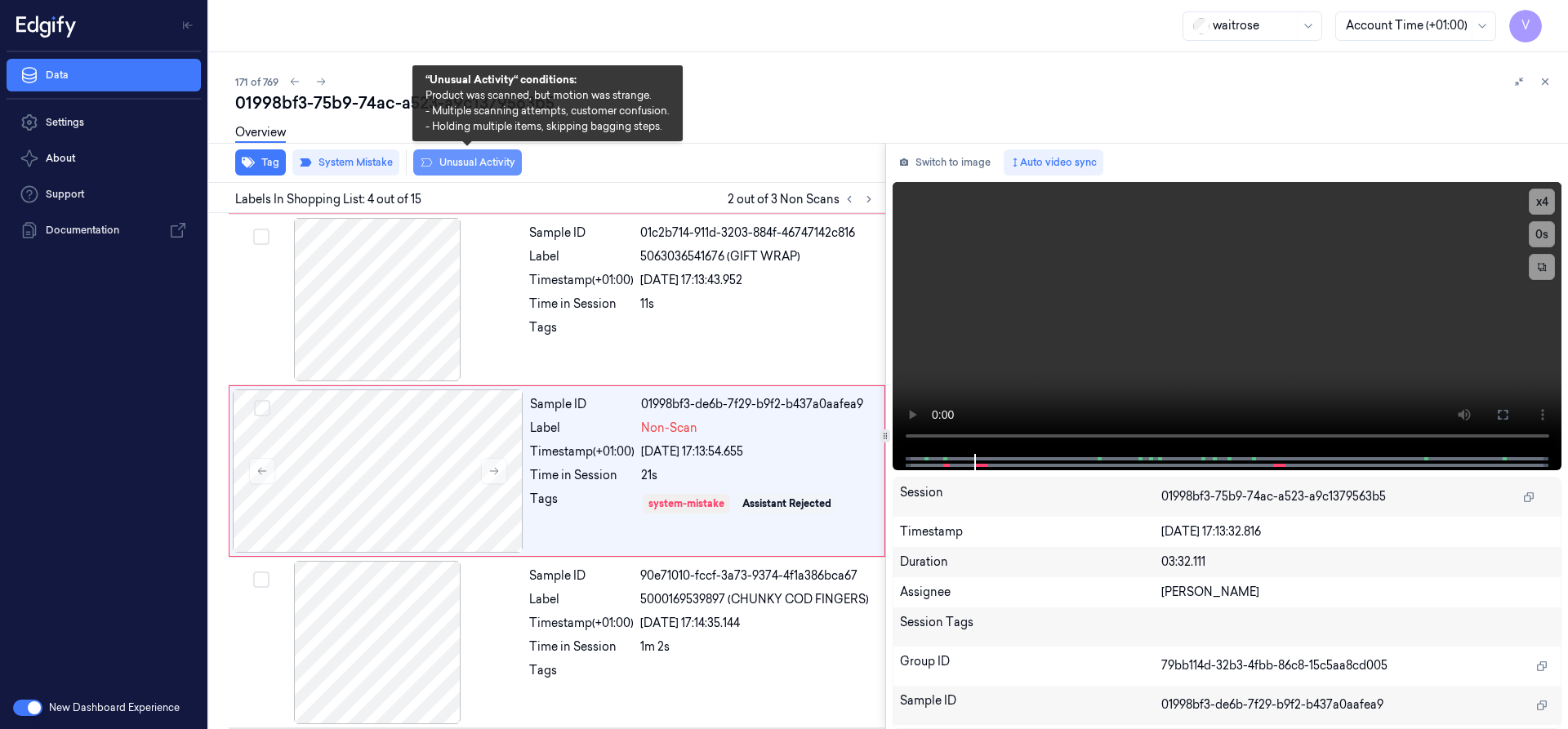
click at [454, 167] on button "Unusual Activity" at bounding box center [467, 162] width 108 height 26
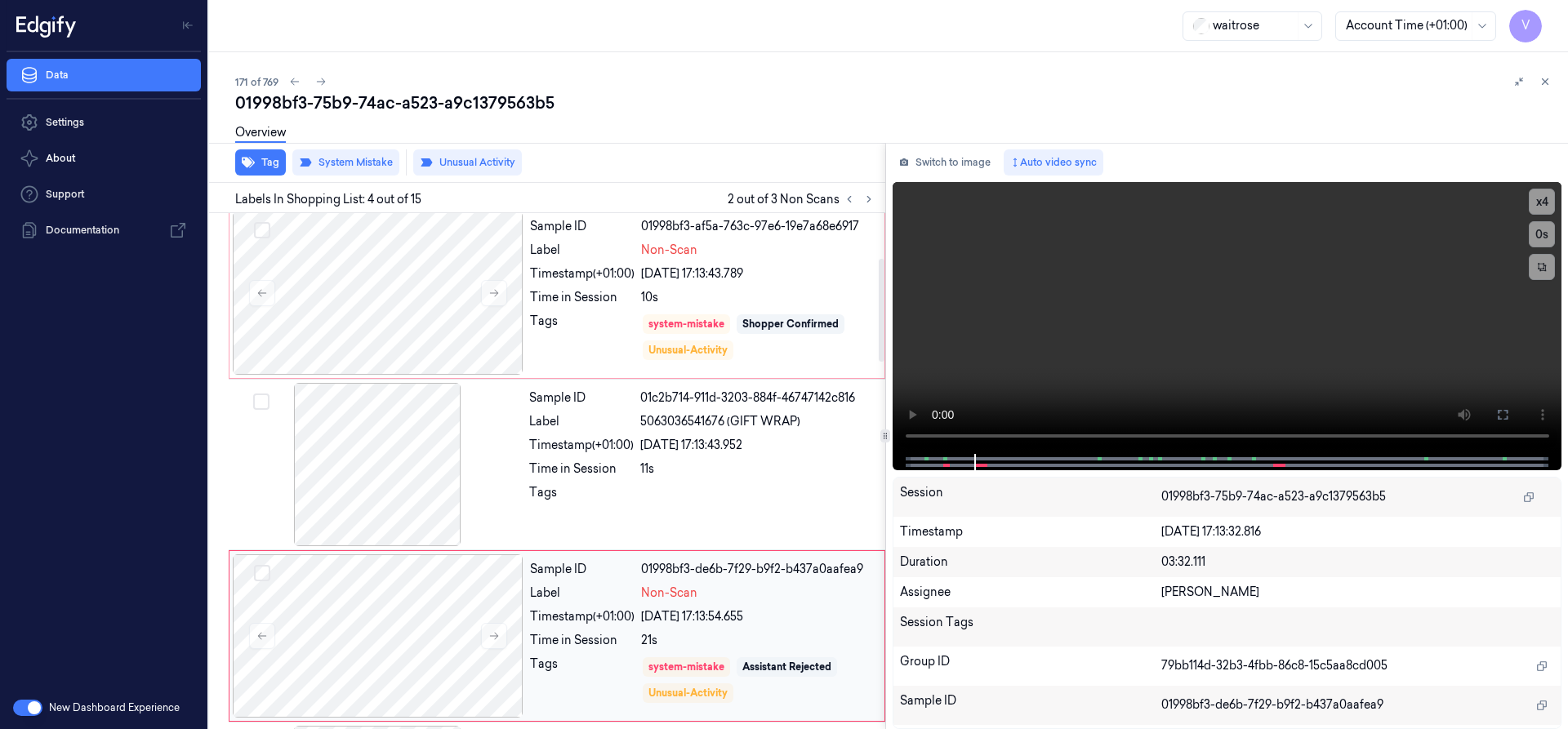
scroll to position [0, 0]
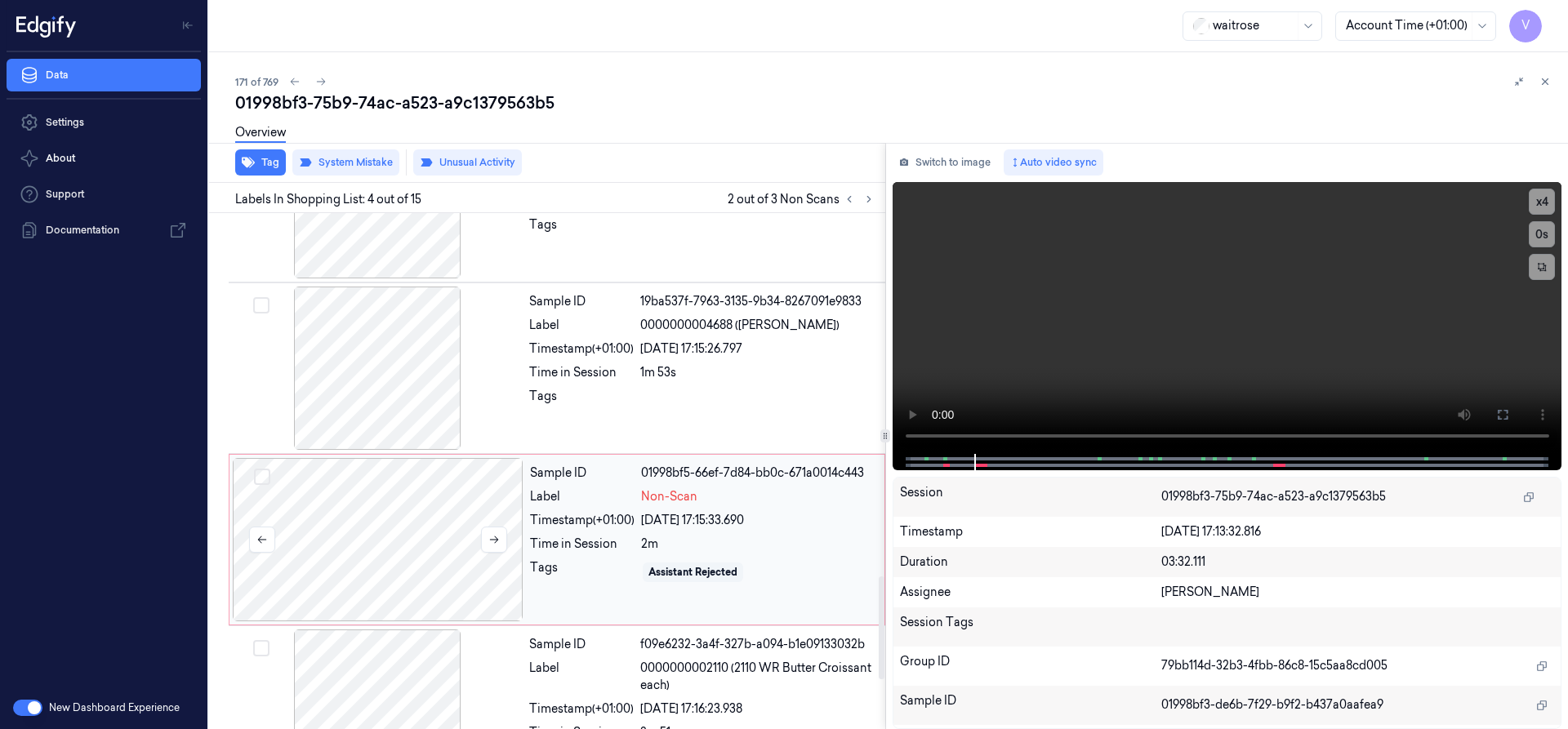
click at [401, 512] on div at bounding box center [378, 540] width 291 height 164
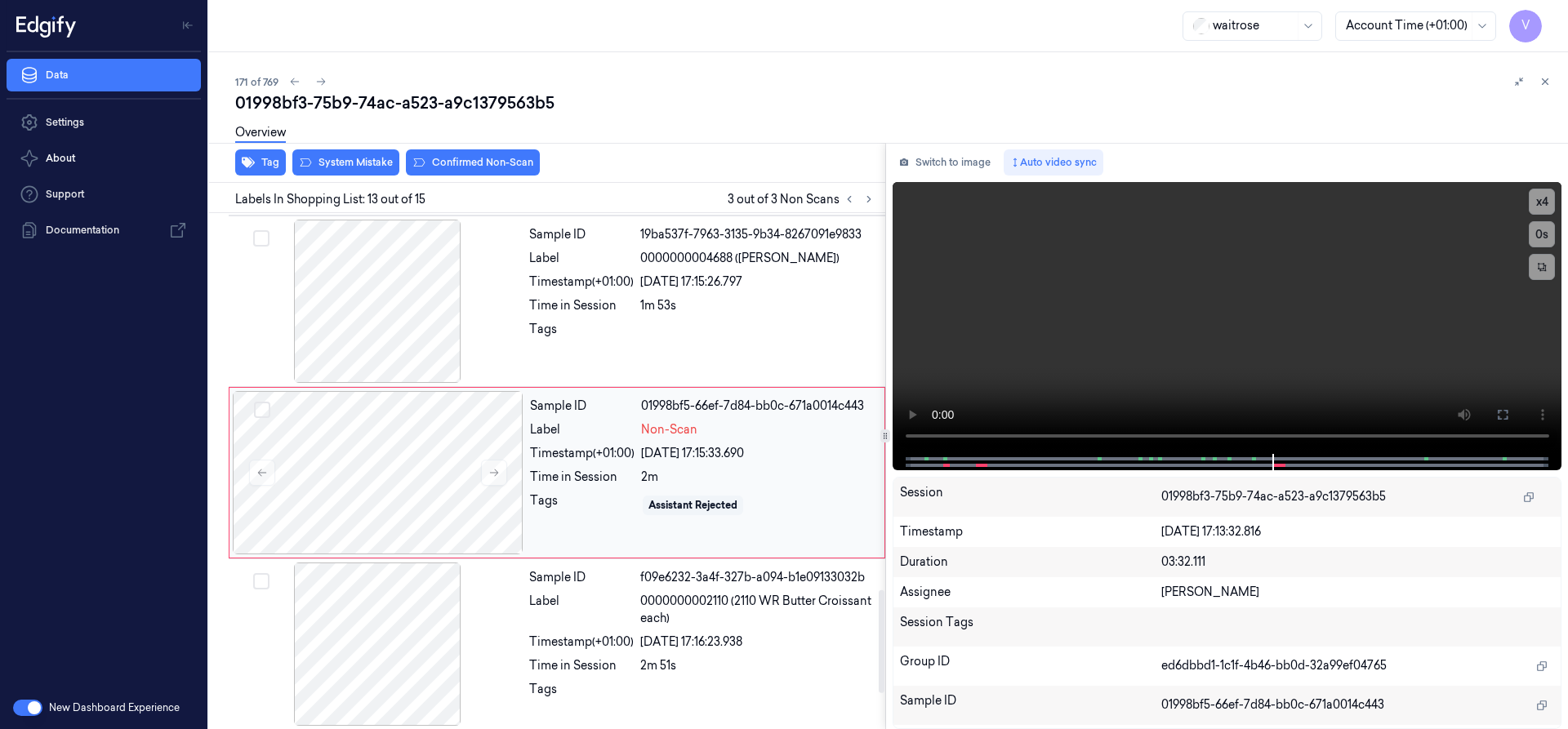
scroll to position [1883, 0]
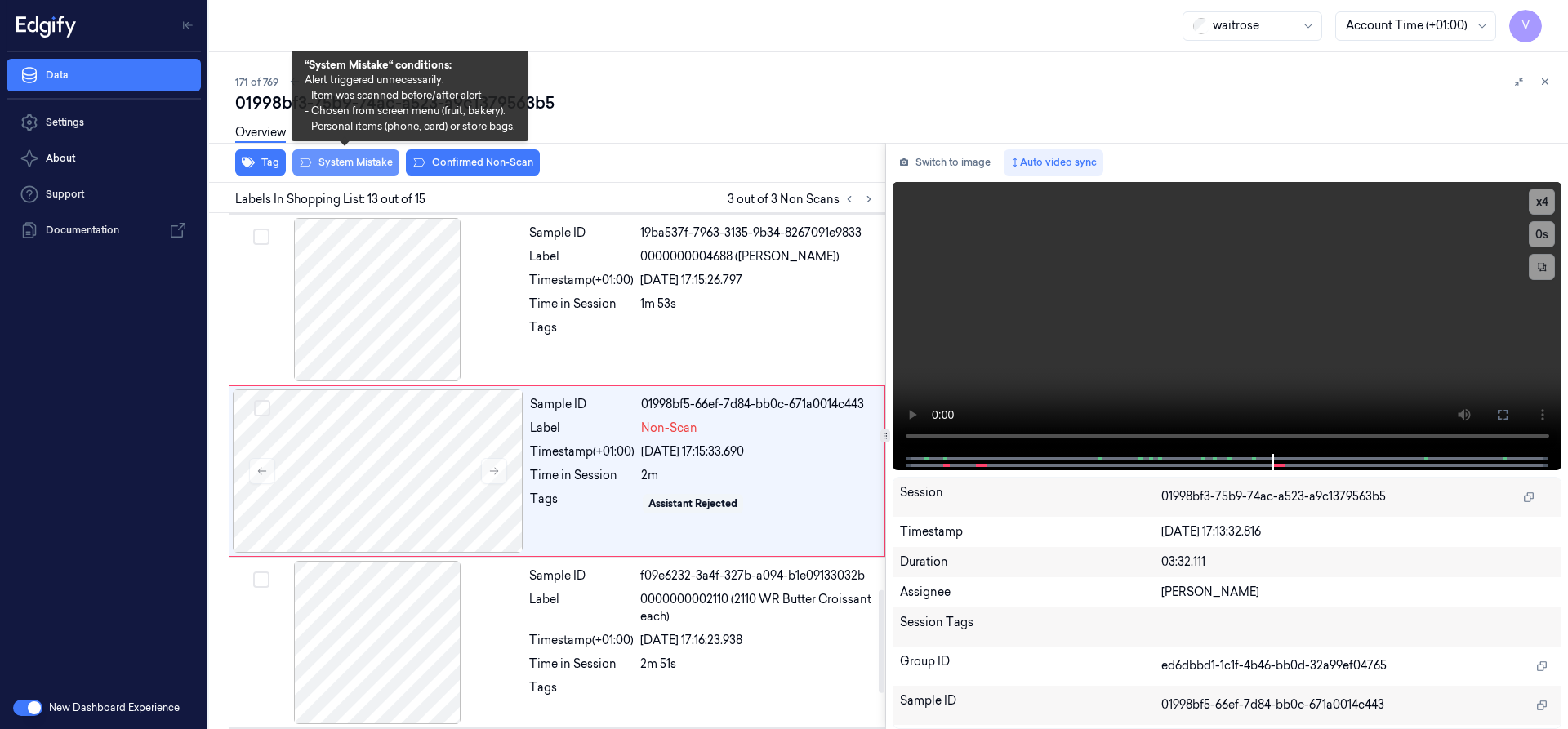
click at [372, 165] on button "System Mistake" at bounding box center [346, 162] width 107 height 26
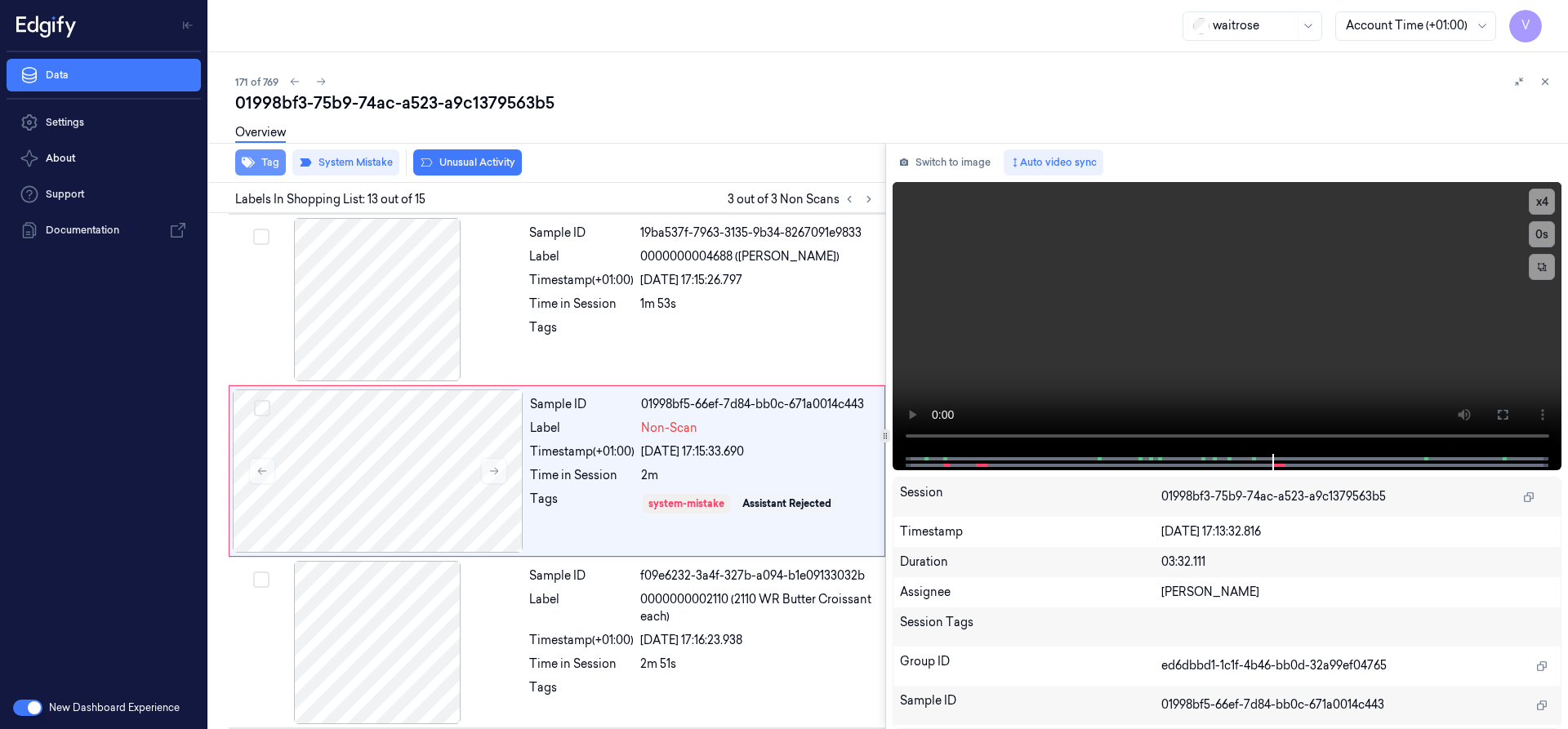
click at [268, 164] on button "Tag" at bounding box center [260, 162] width 50 height 26
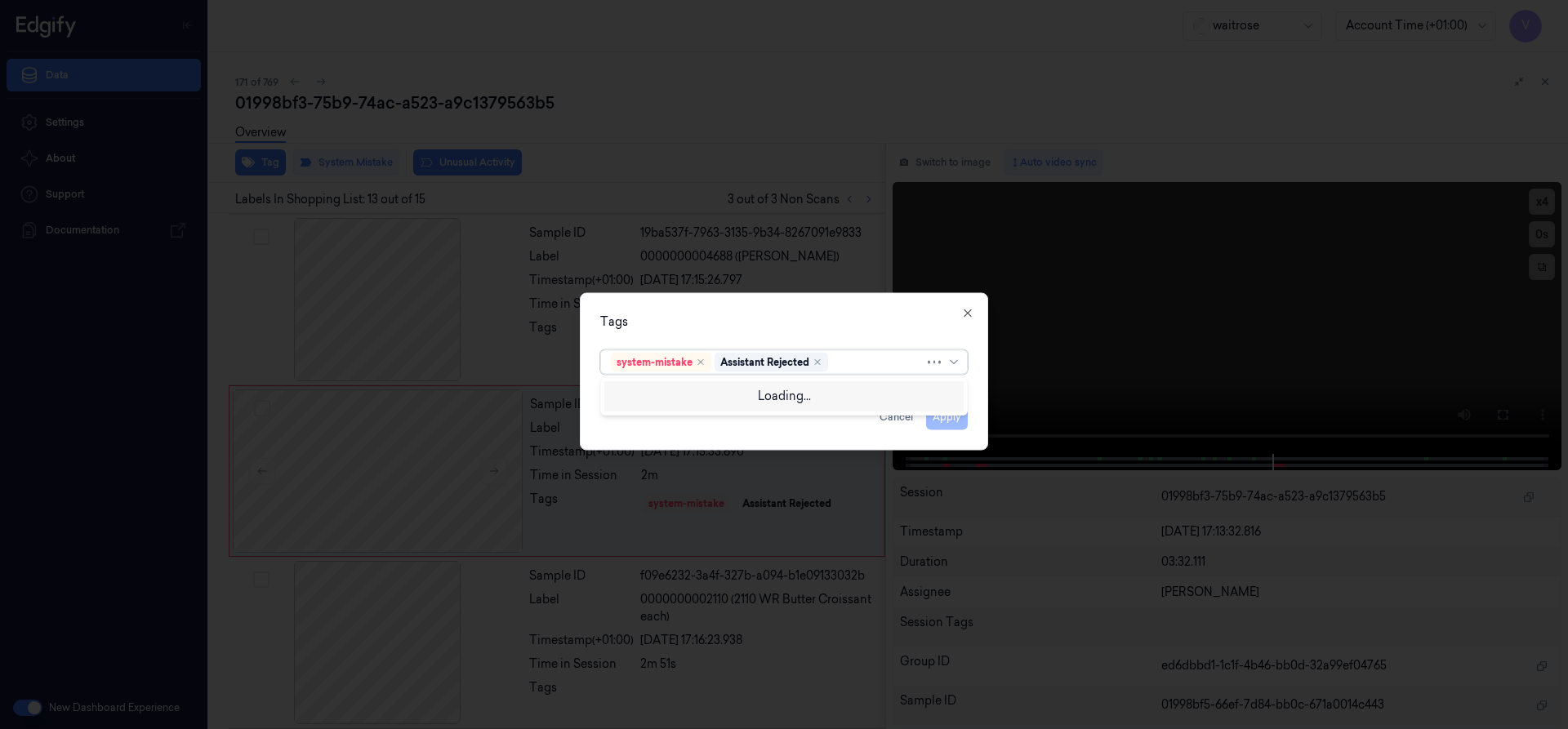
click at [850, 364] on div at bounding box center [877, 362] width 93 height 17
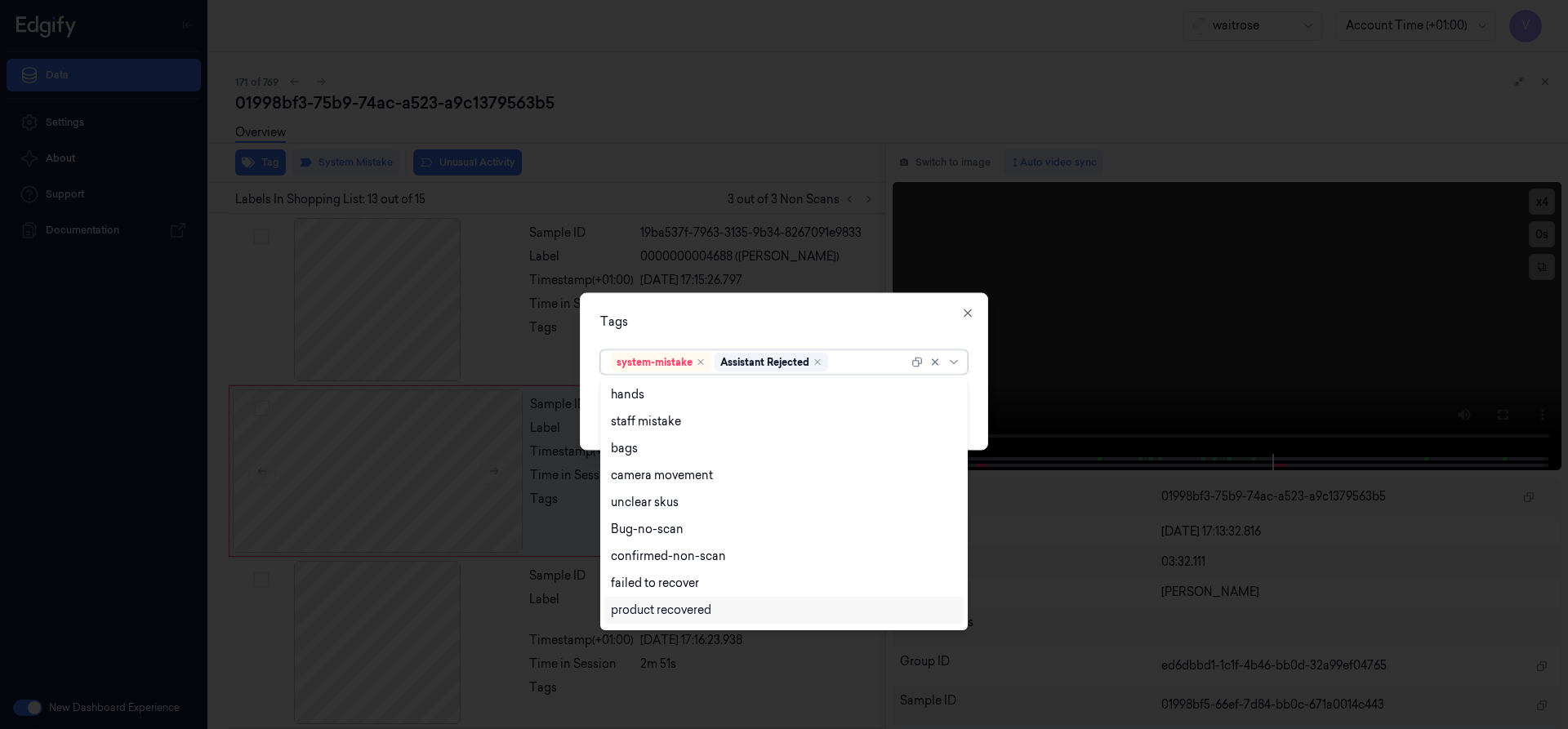
scroll to position [240, 0]
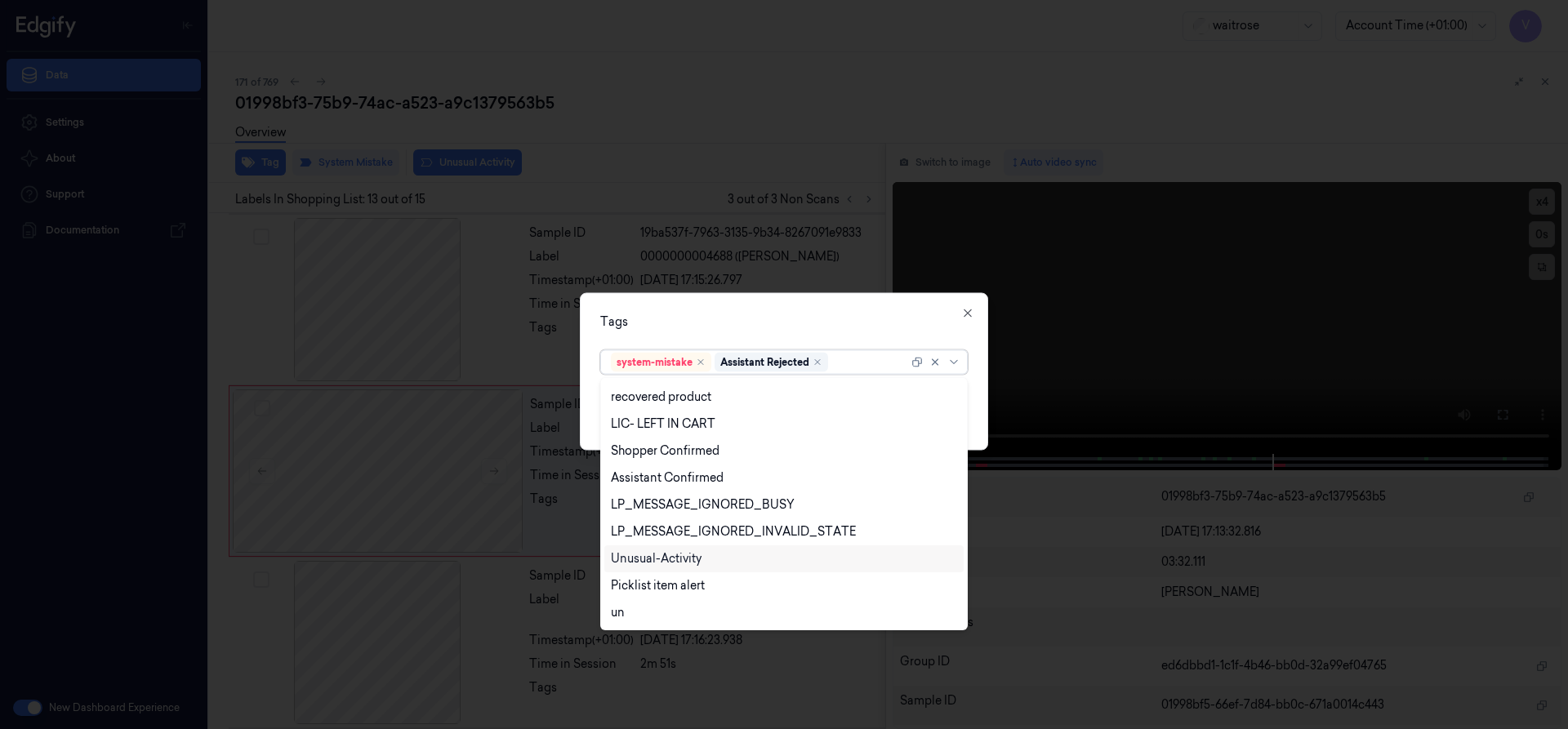
click at [677, 559] on div "Unusual-Activity" at bounding box center [656, 559] width 90 height 17
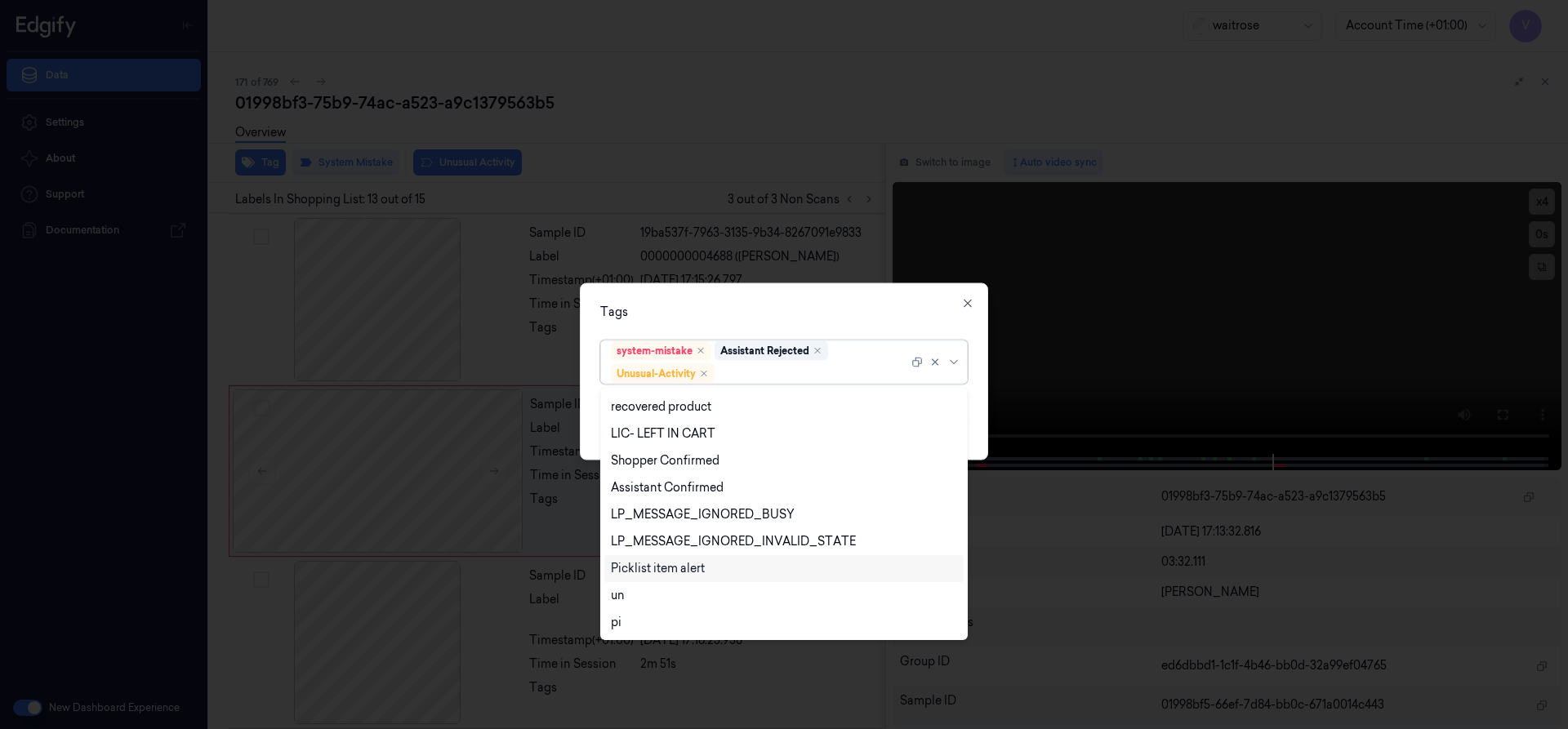
click at [666, 571] on div "Picklist item alert" at bounding box center [658, 568] width 94 height 17
click at [780, 318] on div "Tags" at bounding box center [783, 311] width 367 height 17
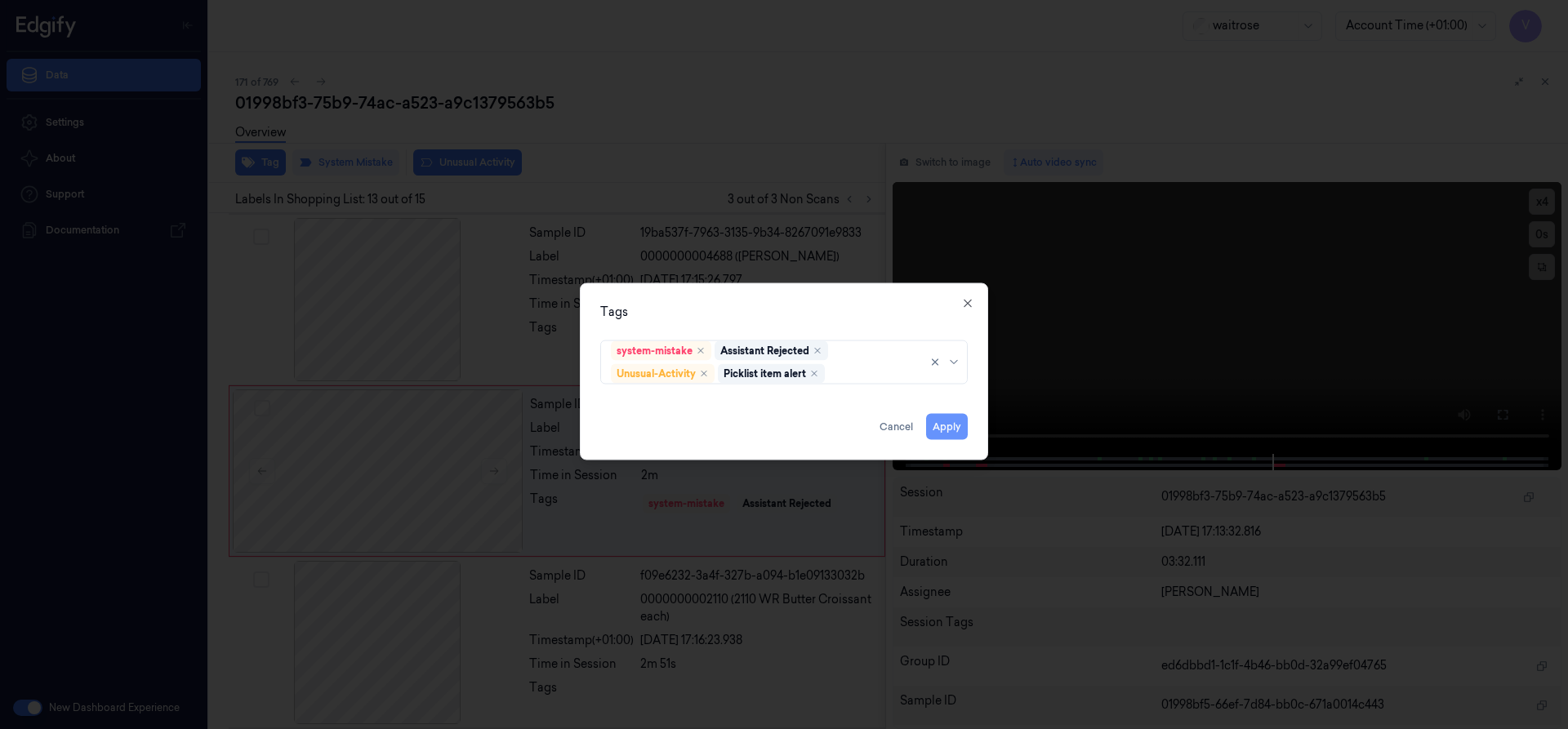
click at [954, 427] on button "Apply" at bounding box center [947, 426] width 42 height 26
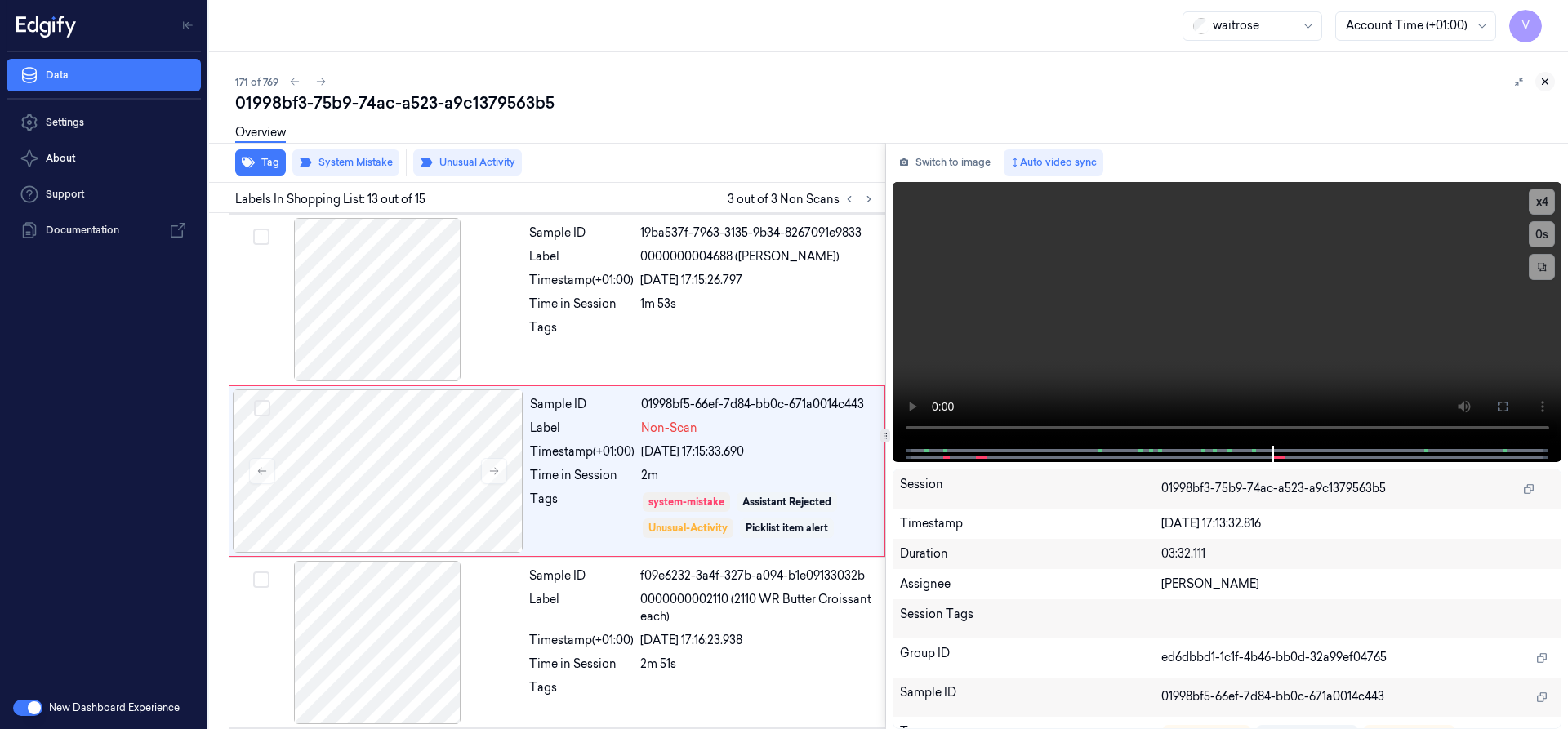
click at [1543, 82] on icon at bounding box center [1544, 81] width 11 height 11
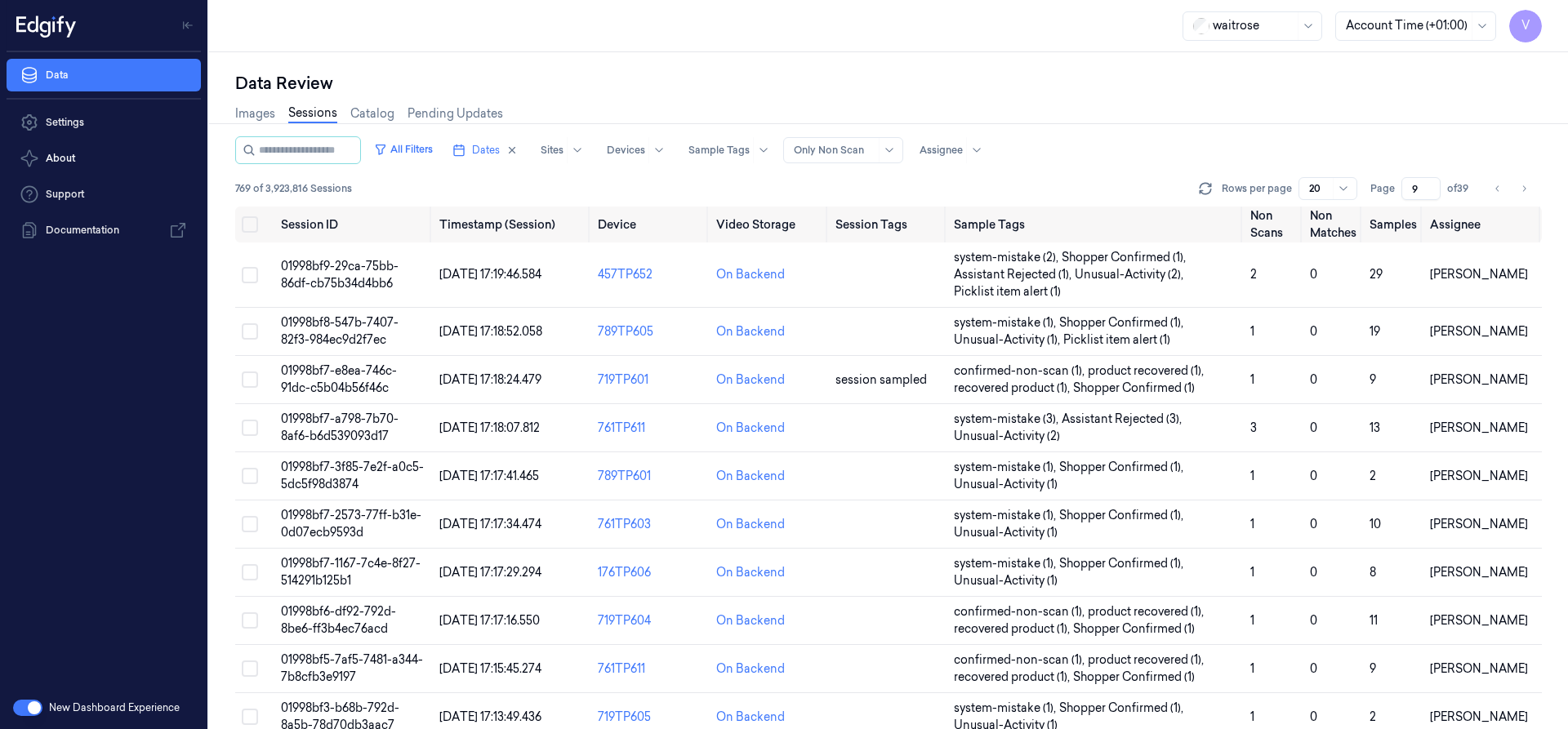
scroll to position [341, 0]
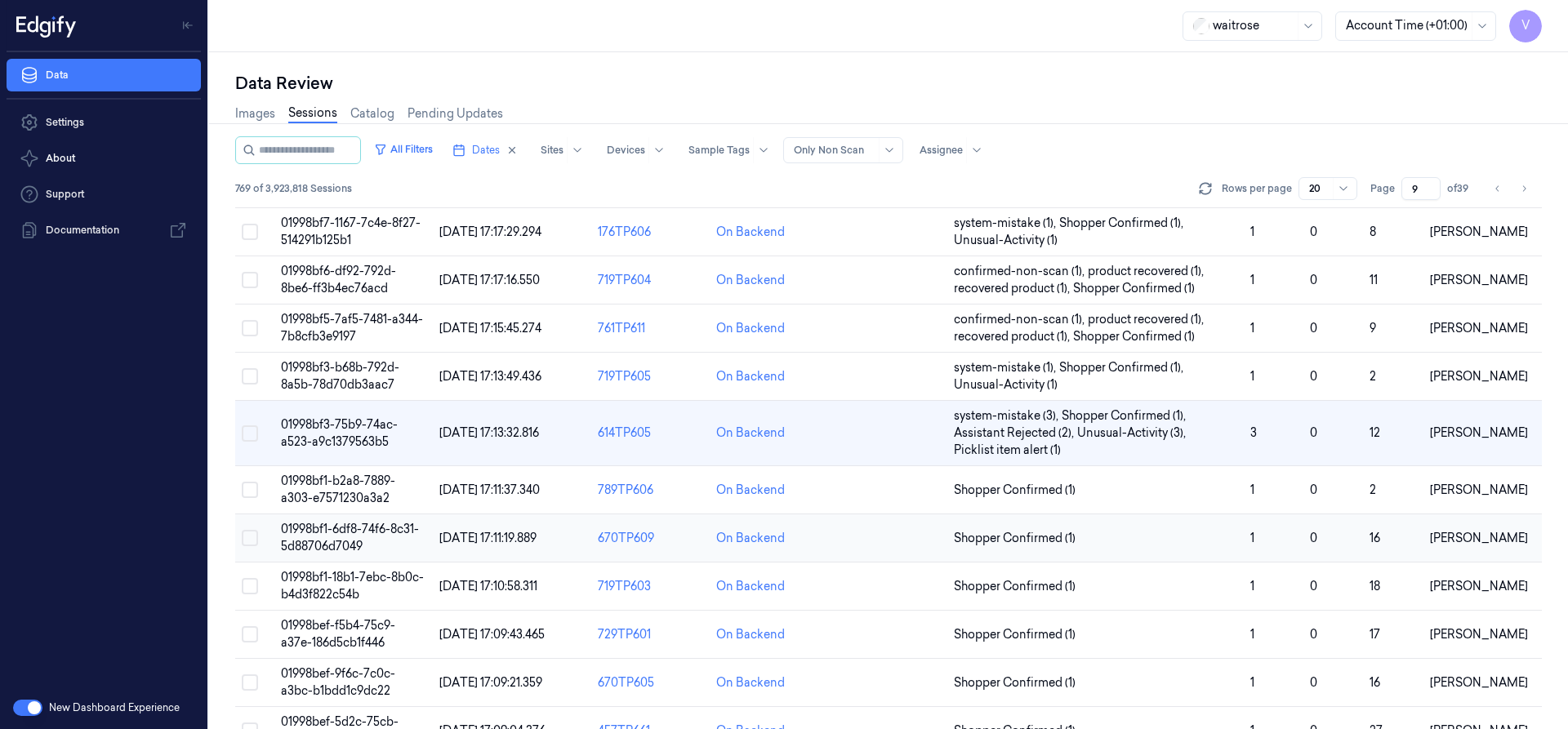
click at [352, 537] on td "01998bf1-6df8-74f6-8c31-5d88706d7049" at bounding box center [354, 538] width 159 height 49
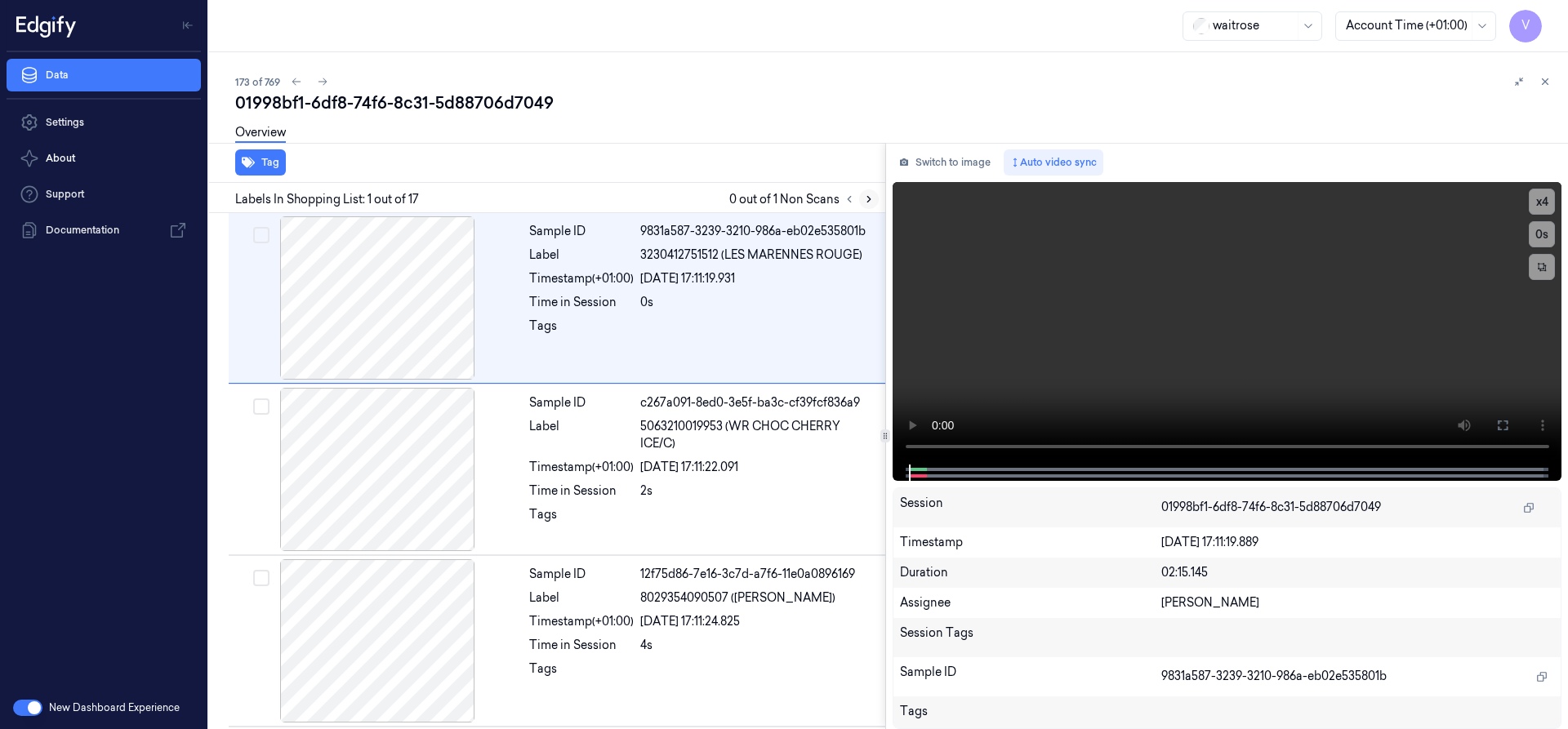
click at [868, 196] on icon at bounding box center [868, 198] width 11 height 11
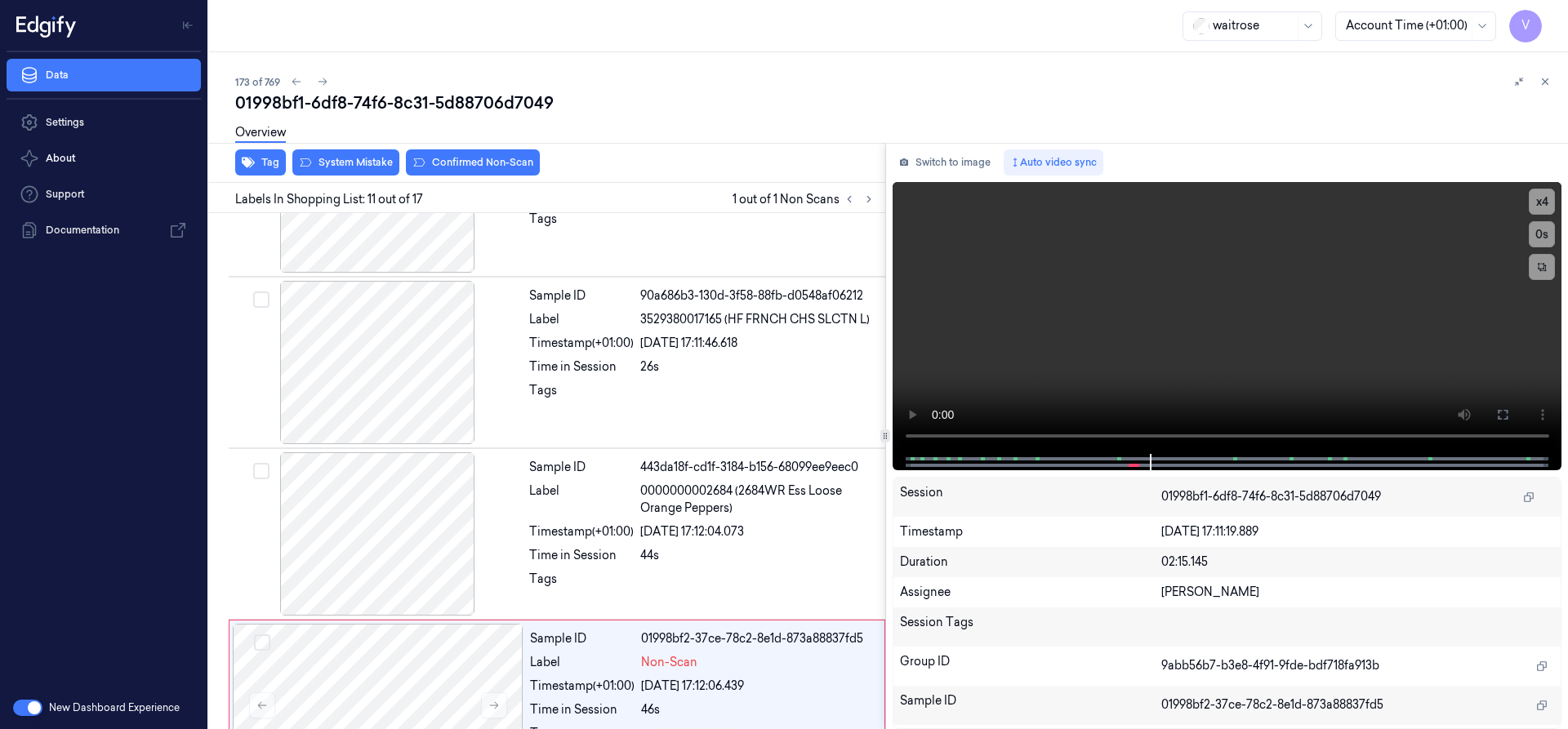
scroll to position [1541, 0]
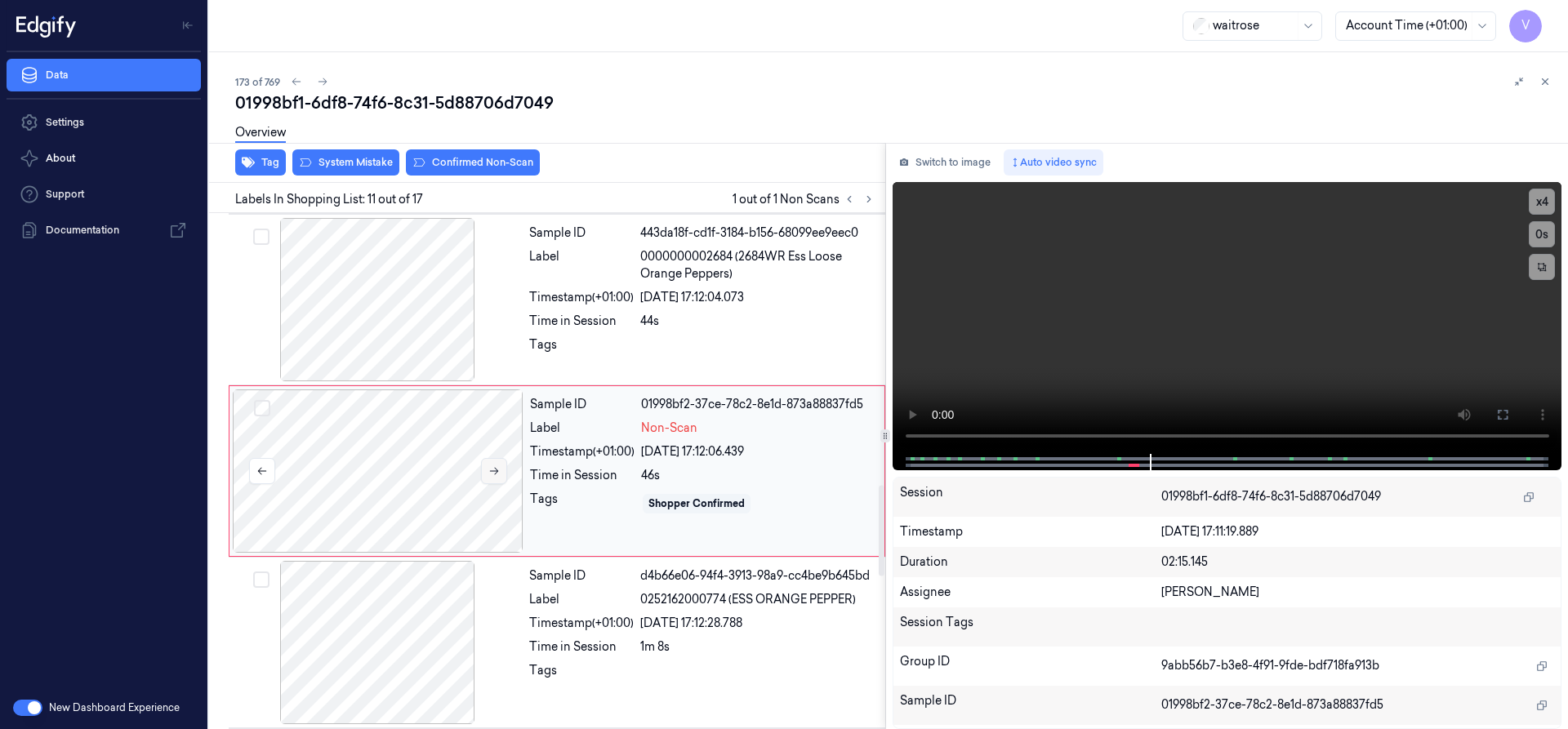
click at [495, 474] on icon at bounding box center [494, 471] width 9 height 8
click at [493, 470] on icon at bounding box center [493, 470] width 11 height 11
click at [405, 447] on div at bounding box center [378, 471] width 291 height 164
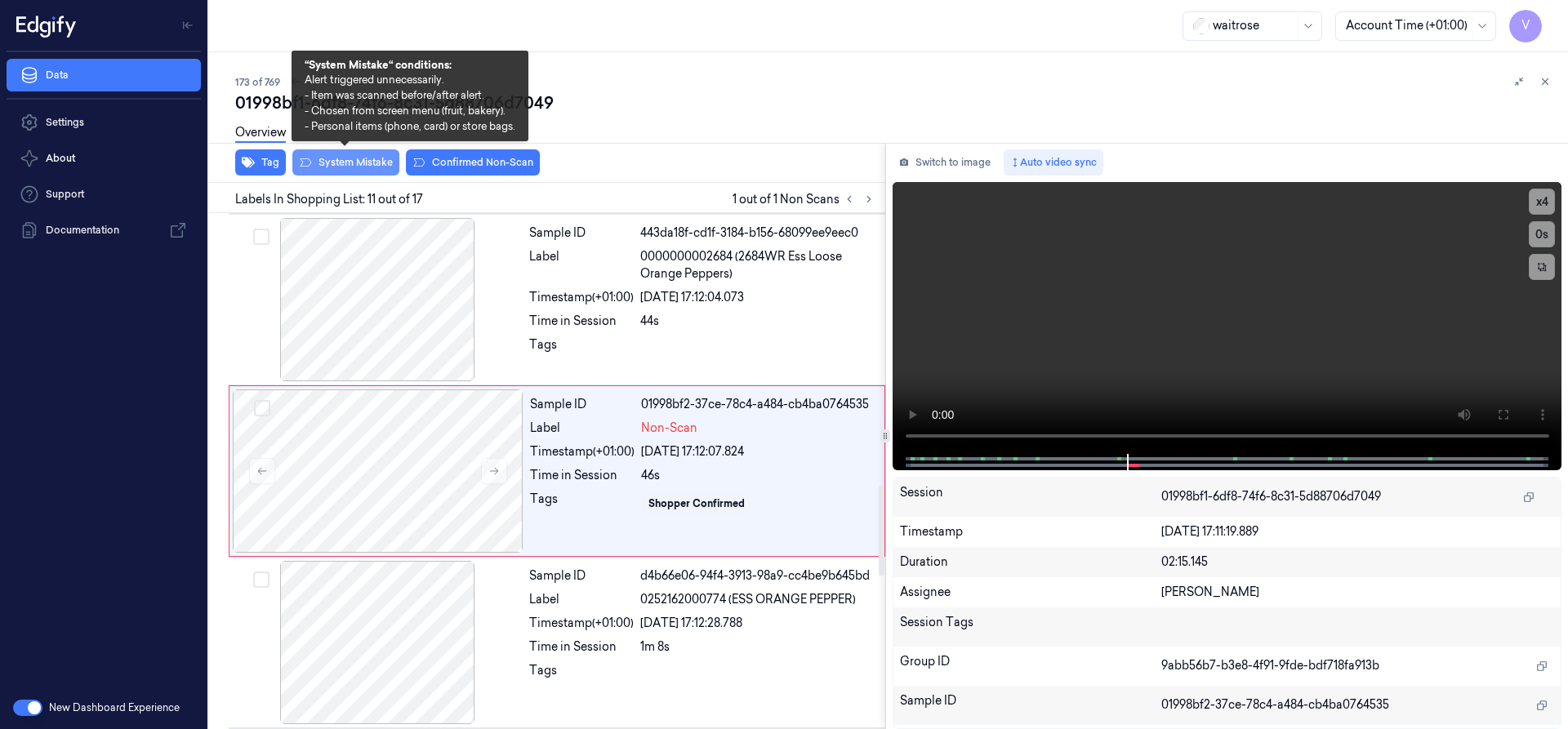
click at [375, 158] on button "System Mistake" at bounding box center [346, 162] width 107 height 26
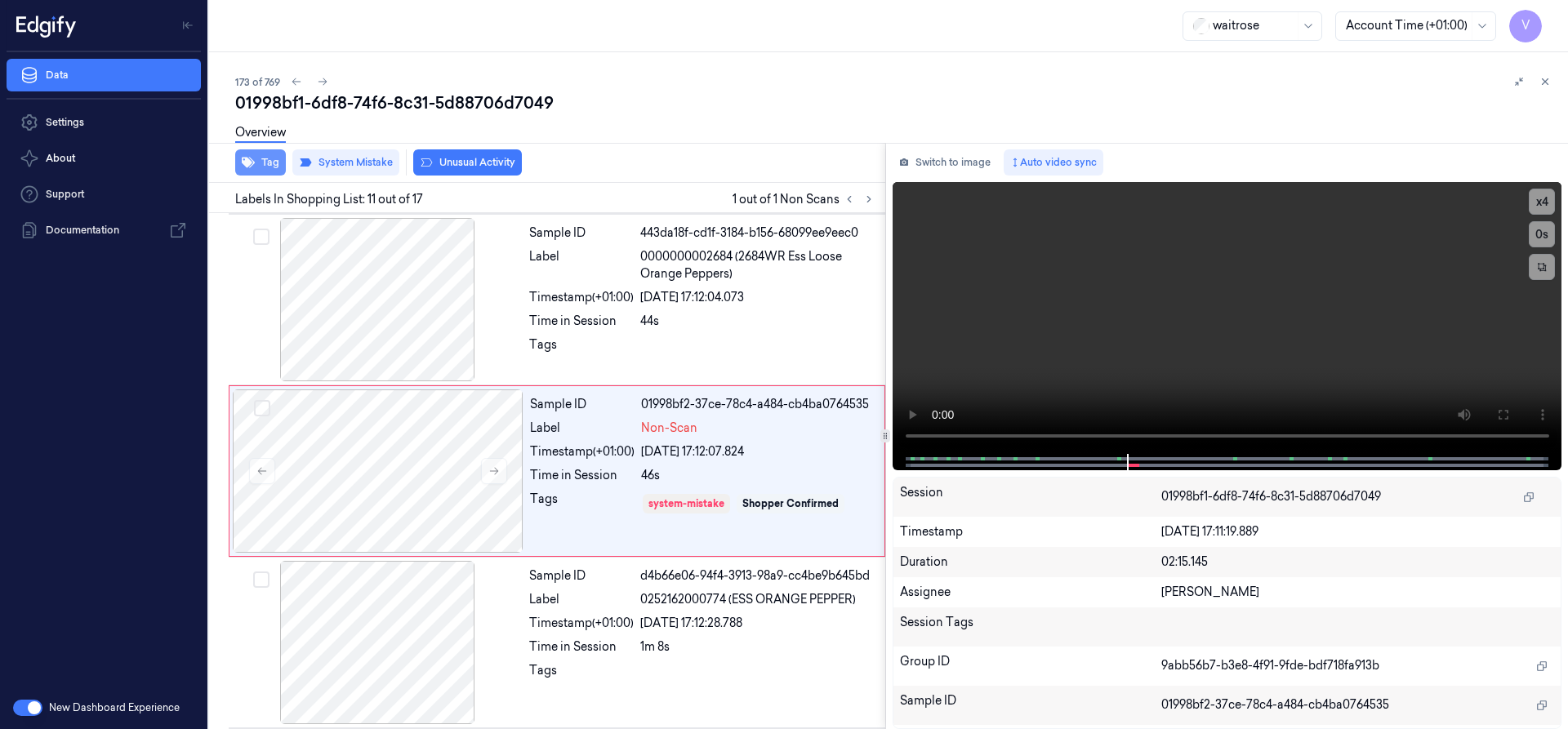
click at [273, 161] on button "Tag" at bounding box center [260, 162] width 50 height 26
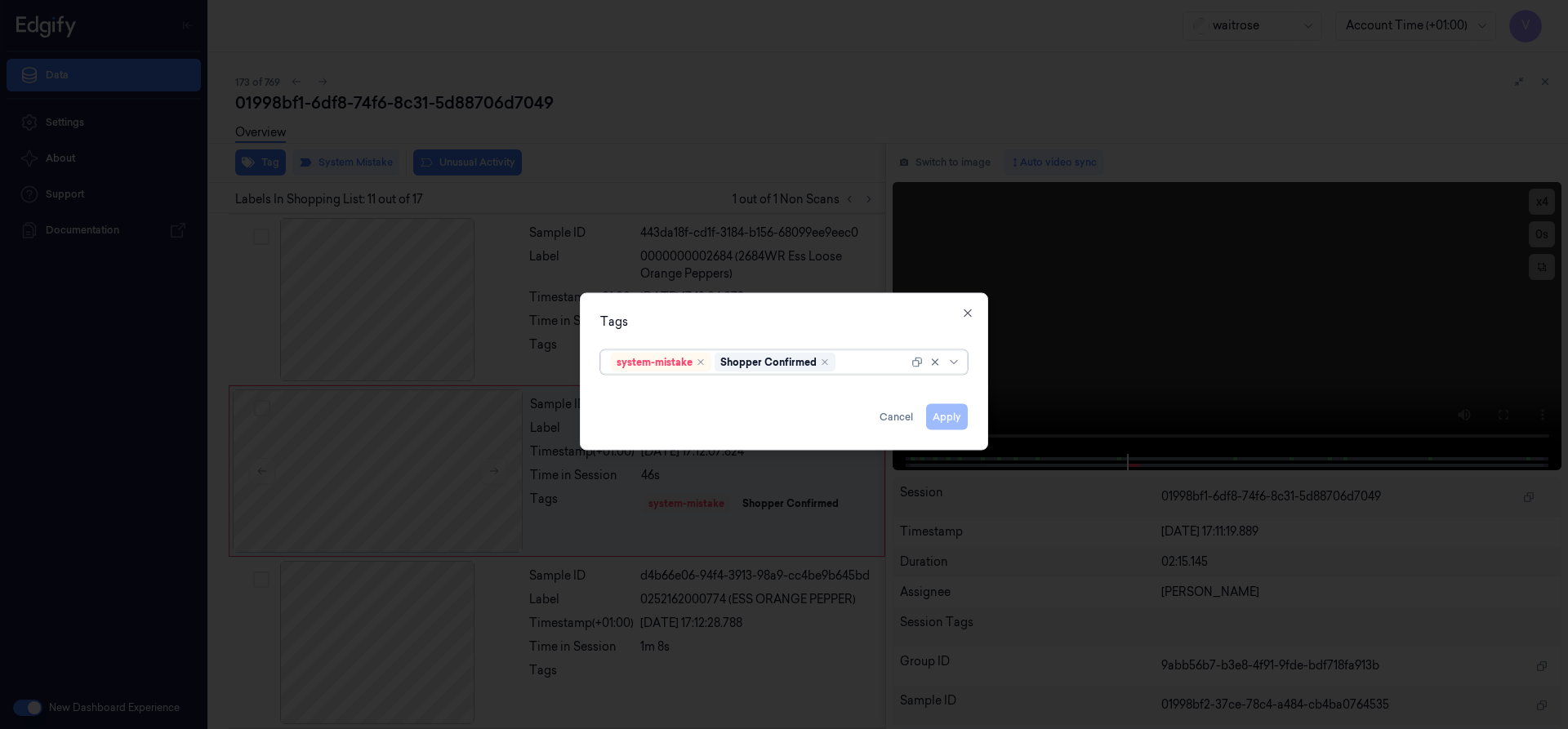
click at [848, 358] on div at bounding box center [873, 362] width 69 height 17
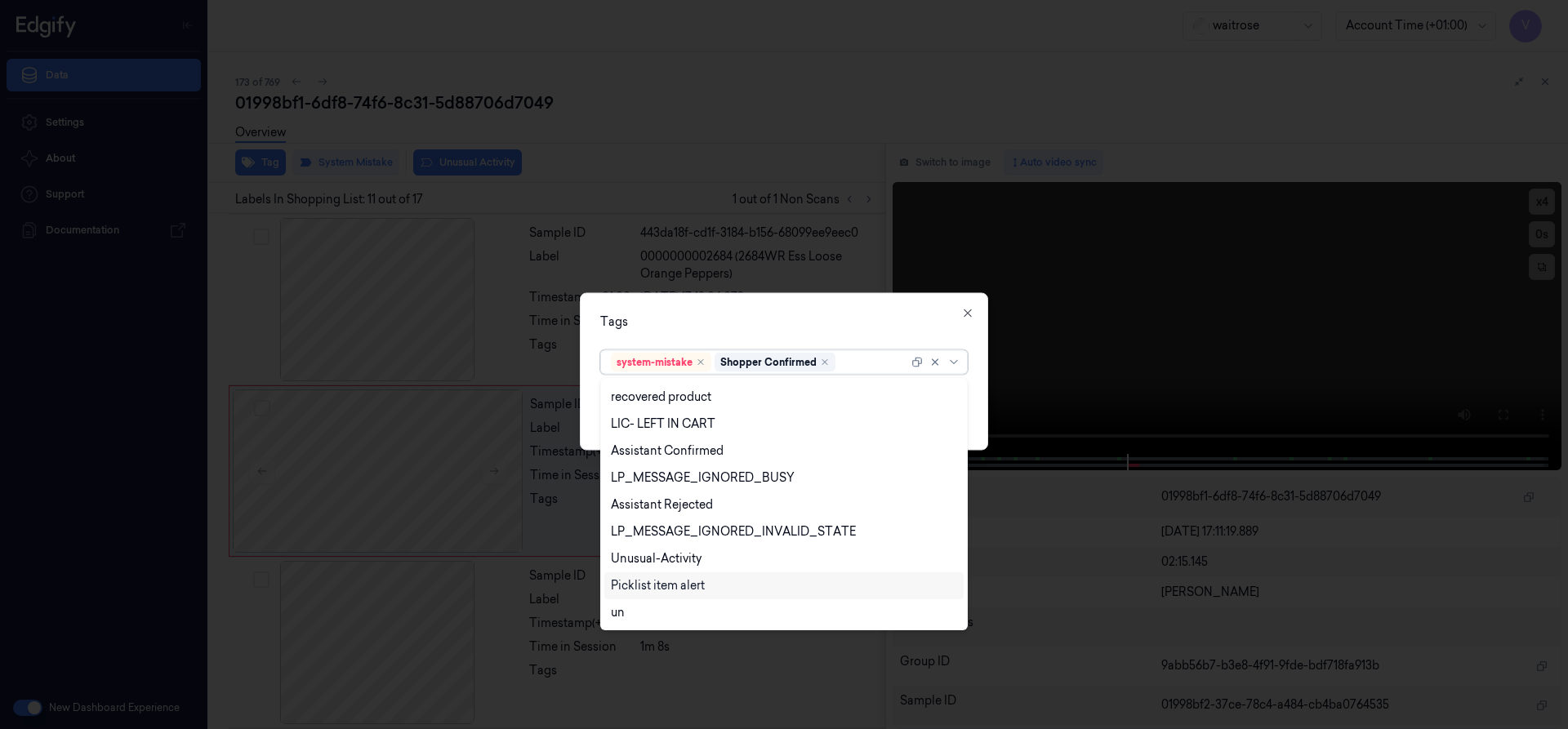
scroll to position [347, 0]
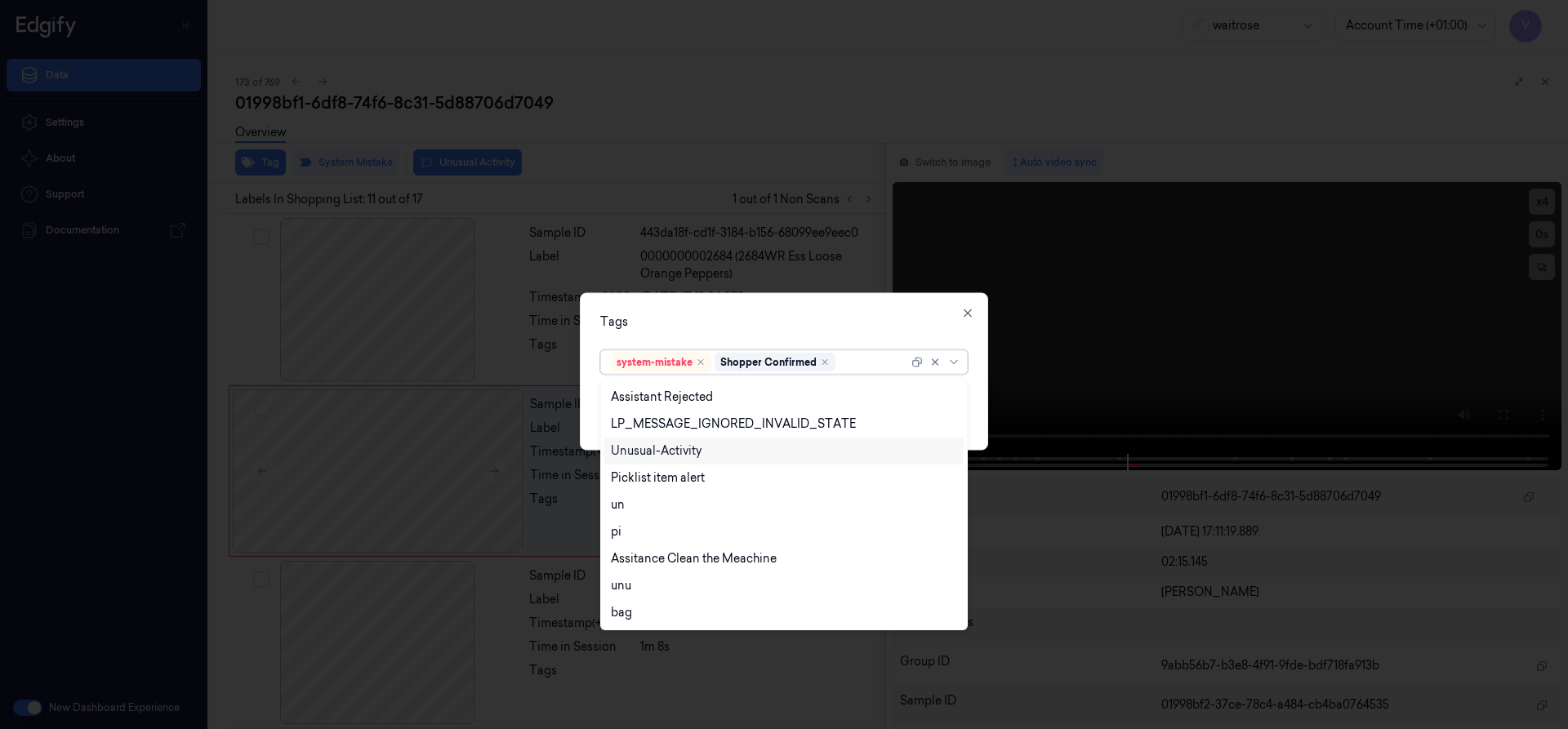
click at [694, 458] on div "Unusual-Activity" at bounding box center [656, 451] width 90 height 17
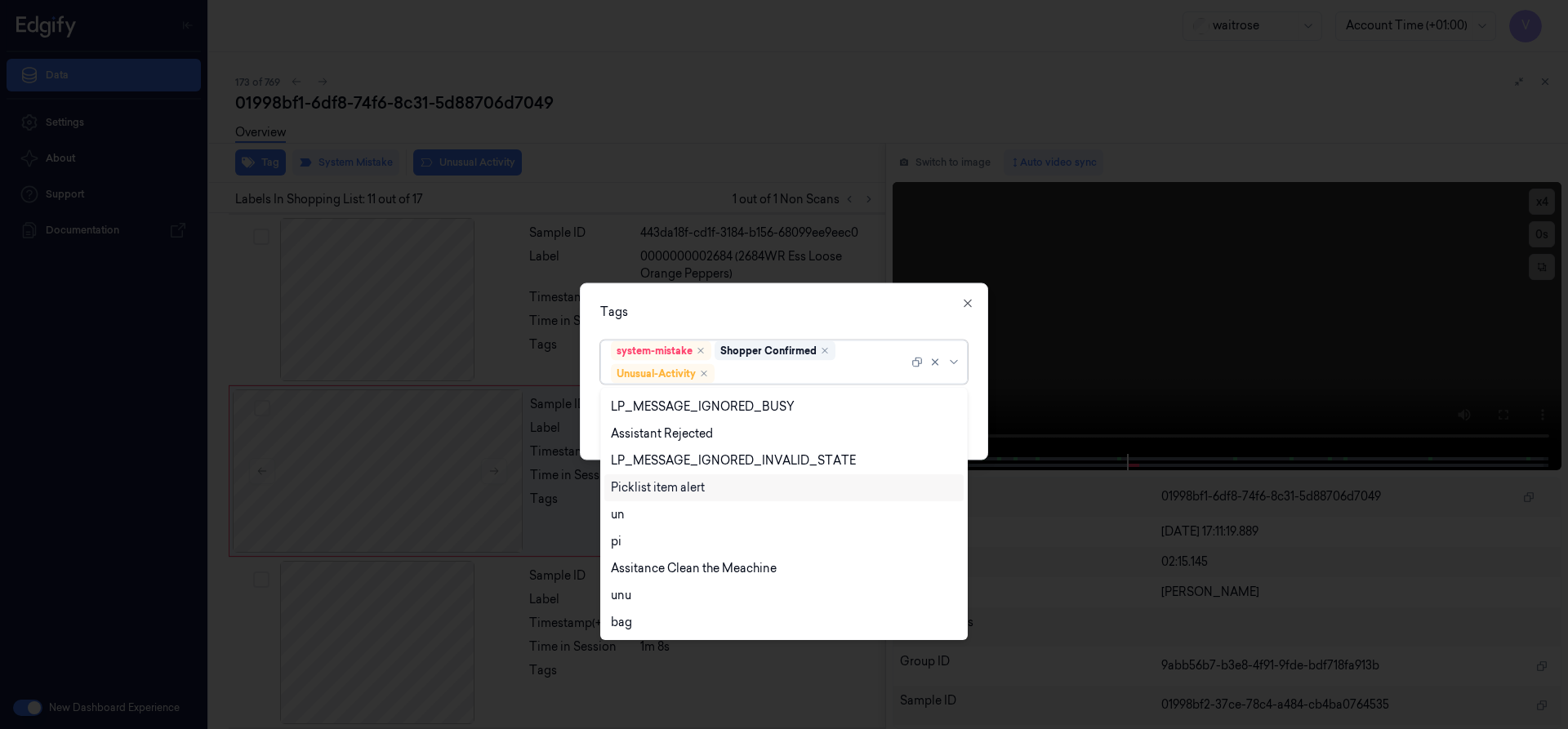
click at [688, 488] on div "Picklist item alert" at bounding box center [658, 487] width 94 height 17
click at [759, 342] on div "Shopper Confirmed" at bounding box center [775, 350] width 121 height 20
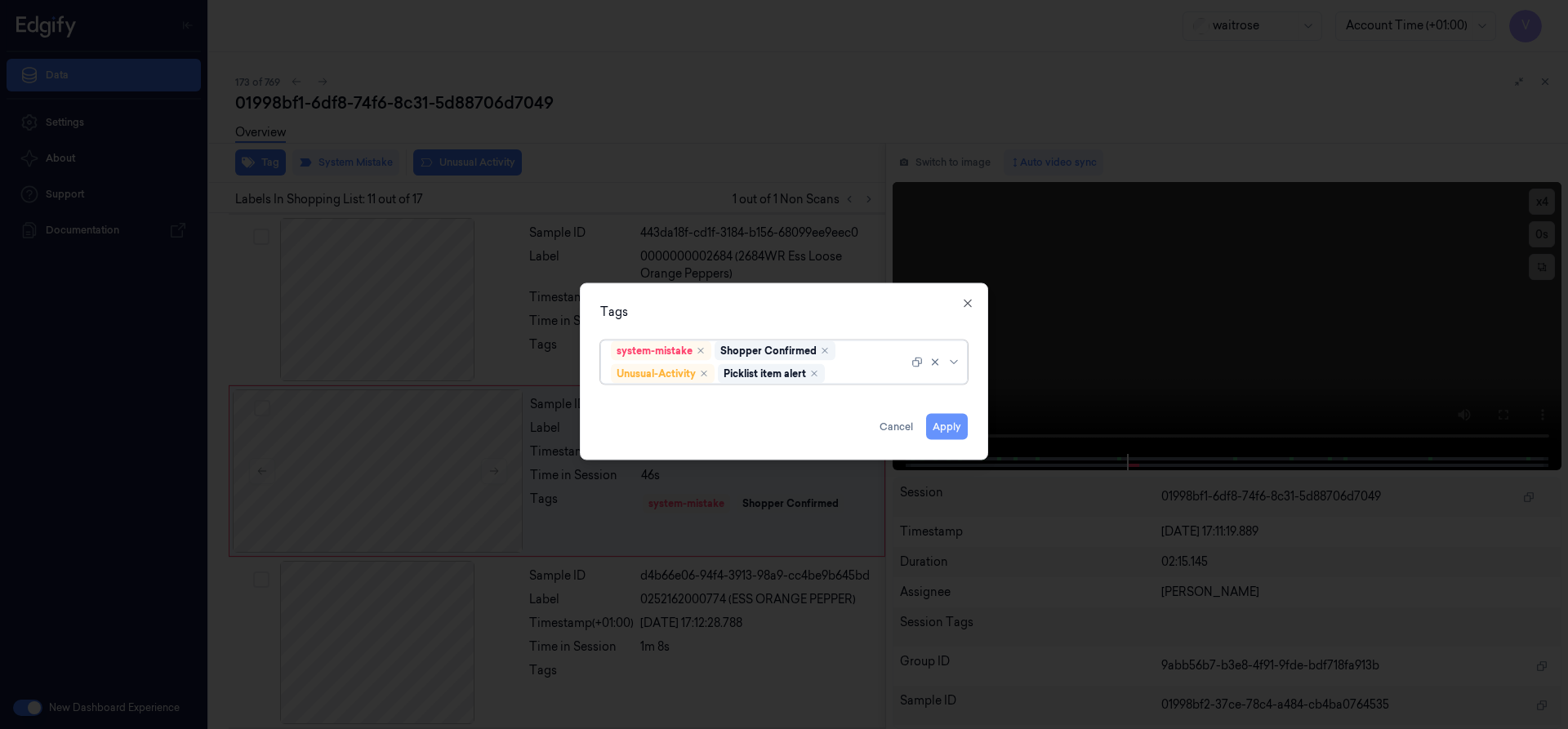
click at [943, 431] on button "Apply" at bounding box center [947, 426] width 42 height 26
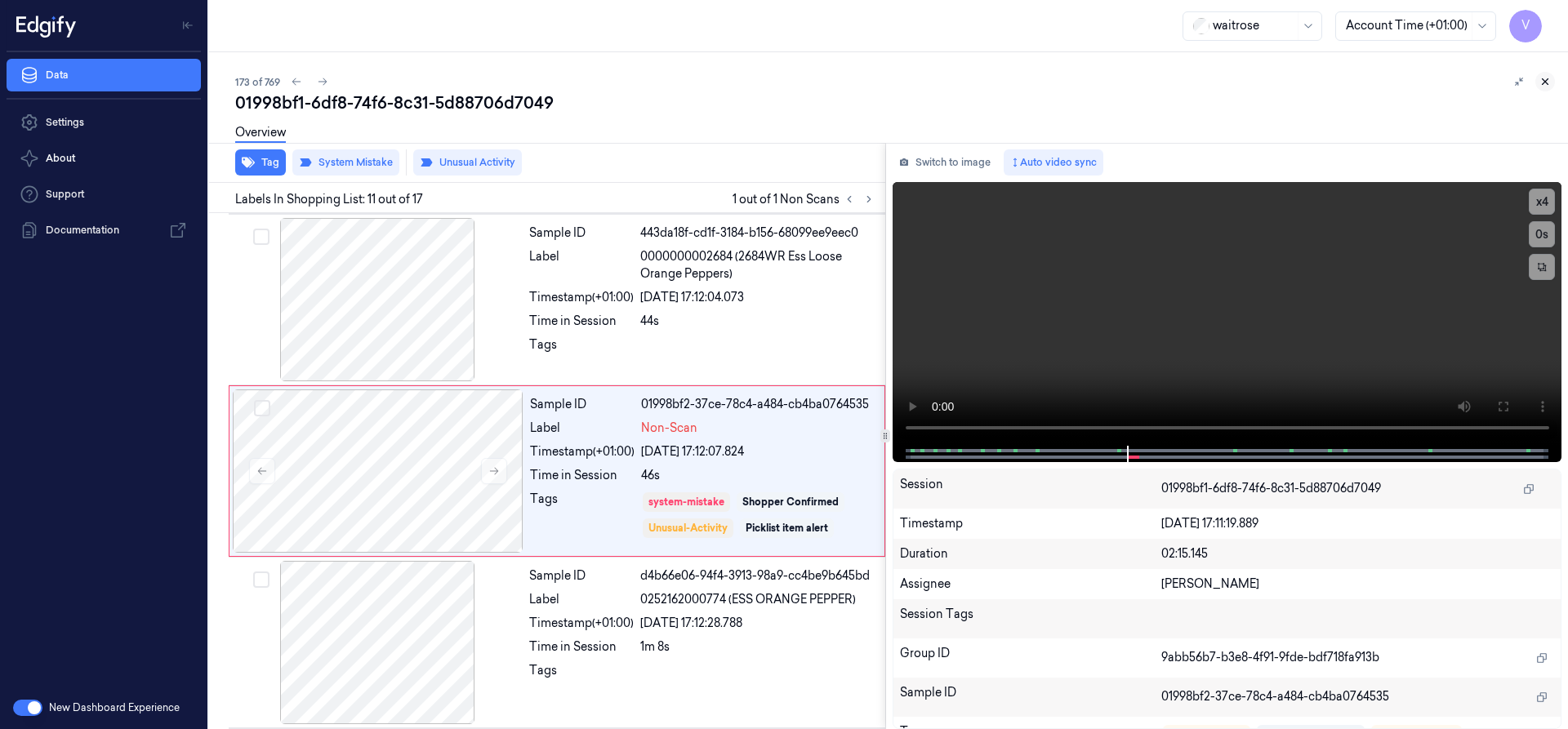
click at [1542, 76] on icon at bounding box center [1544, 81] width 11 height 11
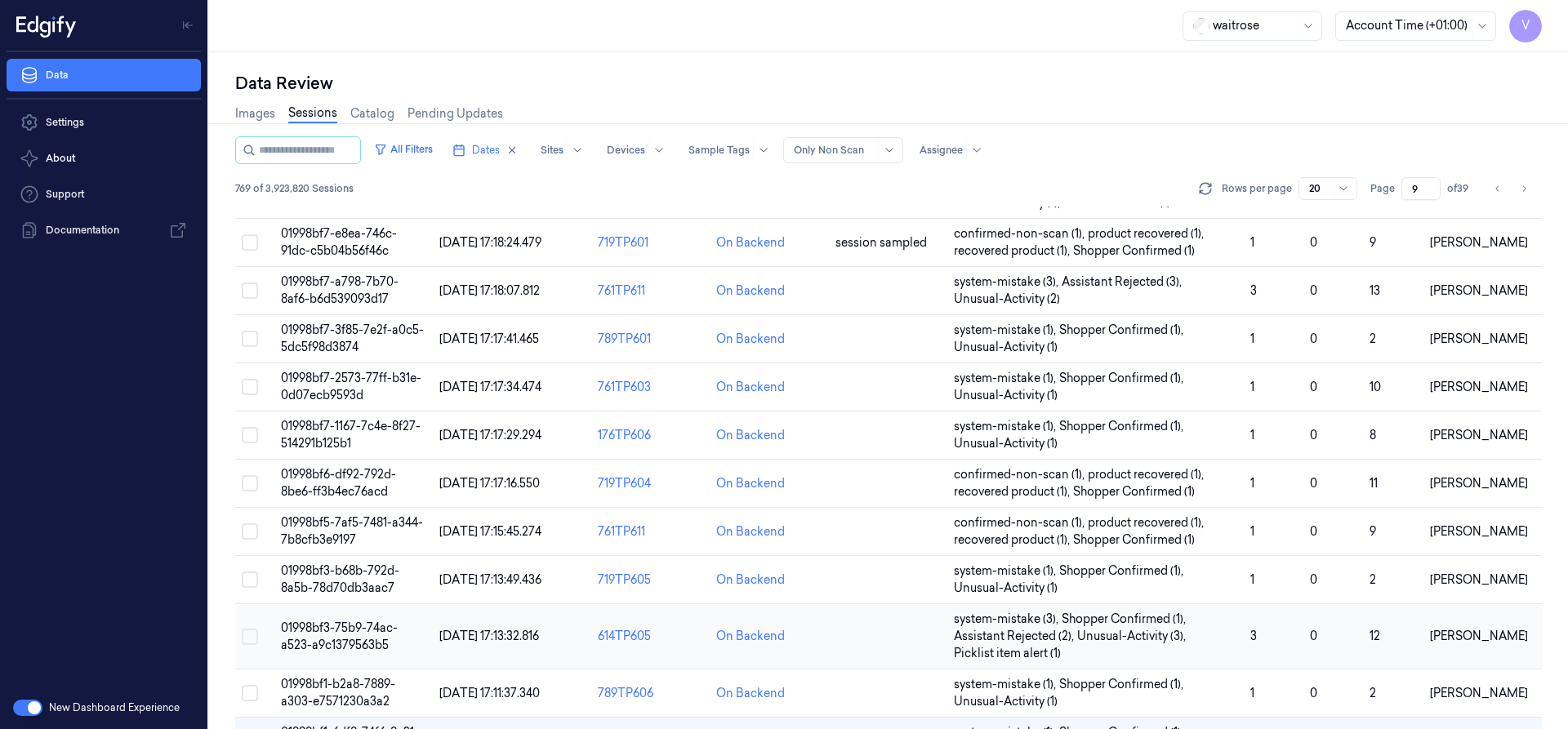
scroll to position [445, 0]
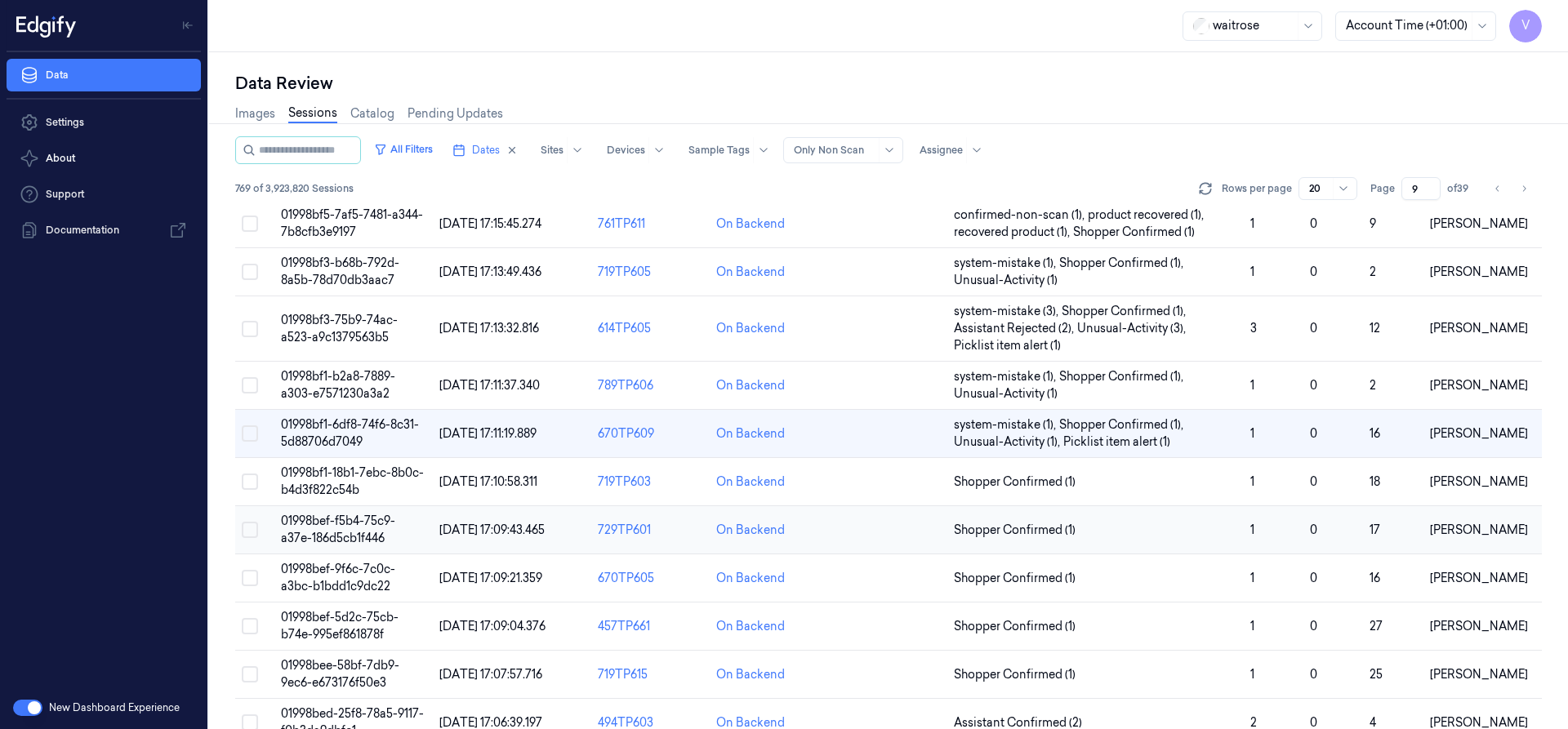
click at [320, 528] on td "01998bef-f5b4-75c9-a37e-186d5cb1f446" at bounding box center [354, 530] width 159 height 49
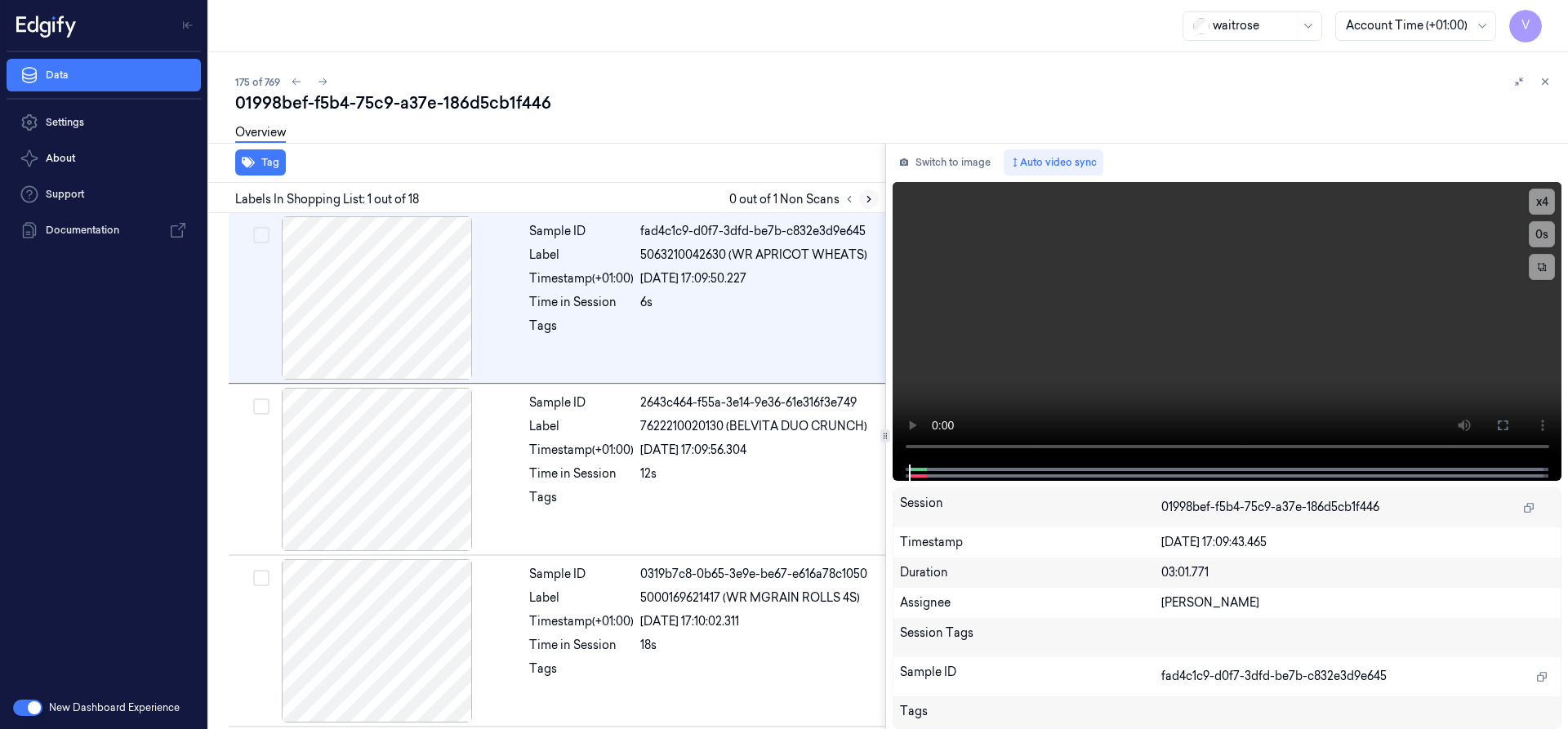
click at [872, 203] on icon at bounding box center [868, 198] width 11 height 11
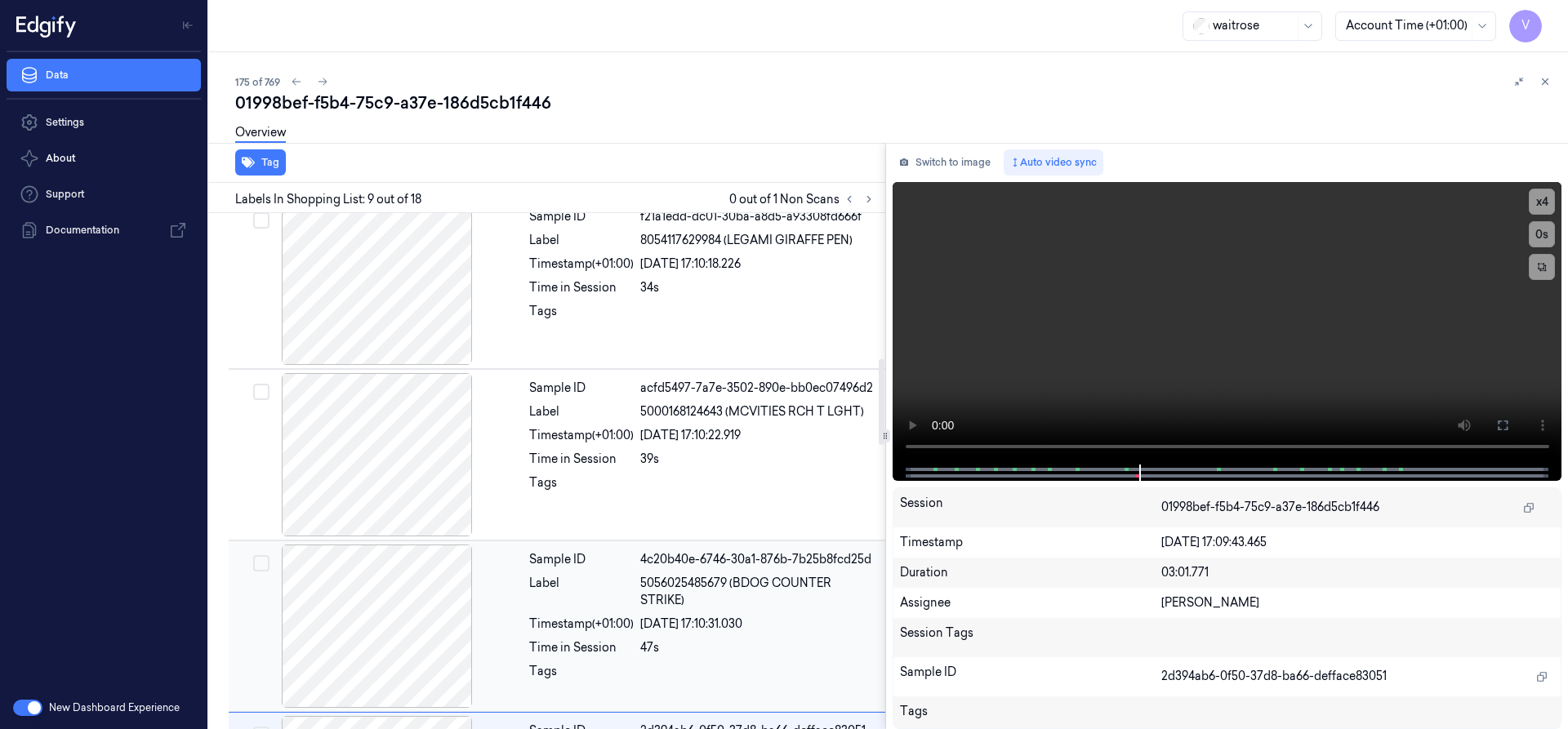
scroll to position [545, 0]
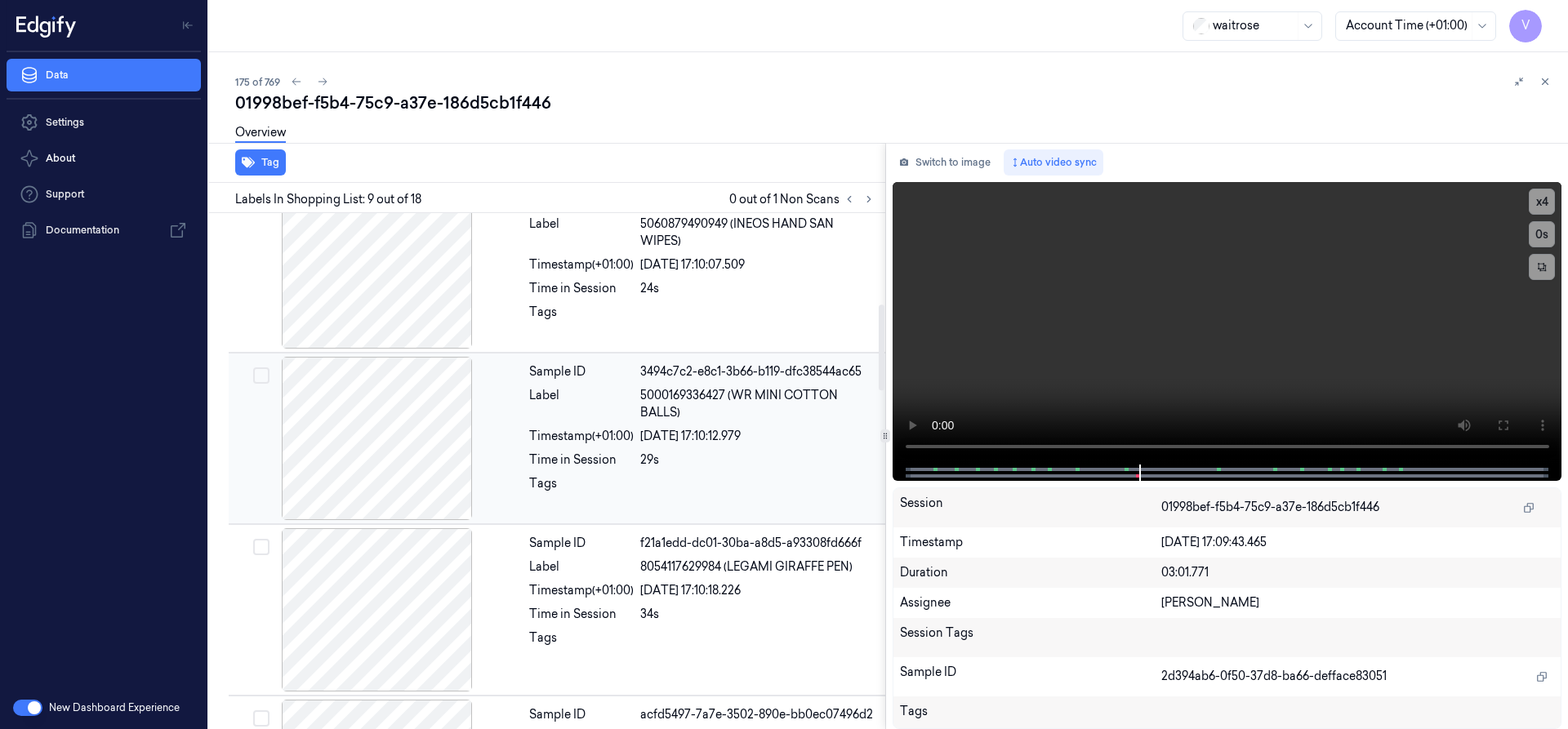
click at [755, 424] on div "Sample ID 3494c7c2-e8c1-3b66-b119-dfc38544ac65 Label 5000169336427 (WR MINI COT…" at bounding box center [702, 439] width 360 height 164
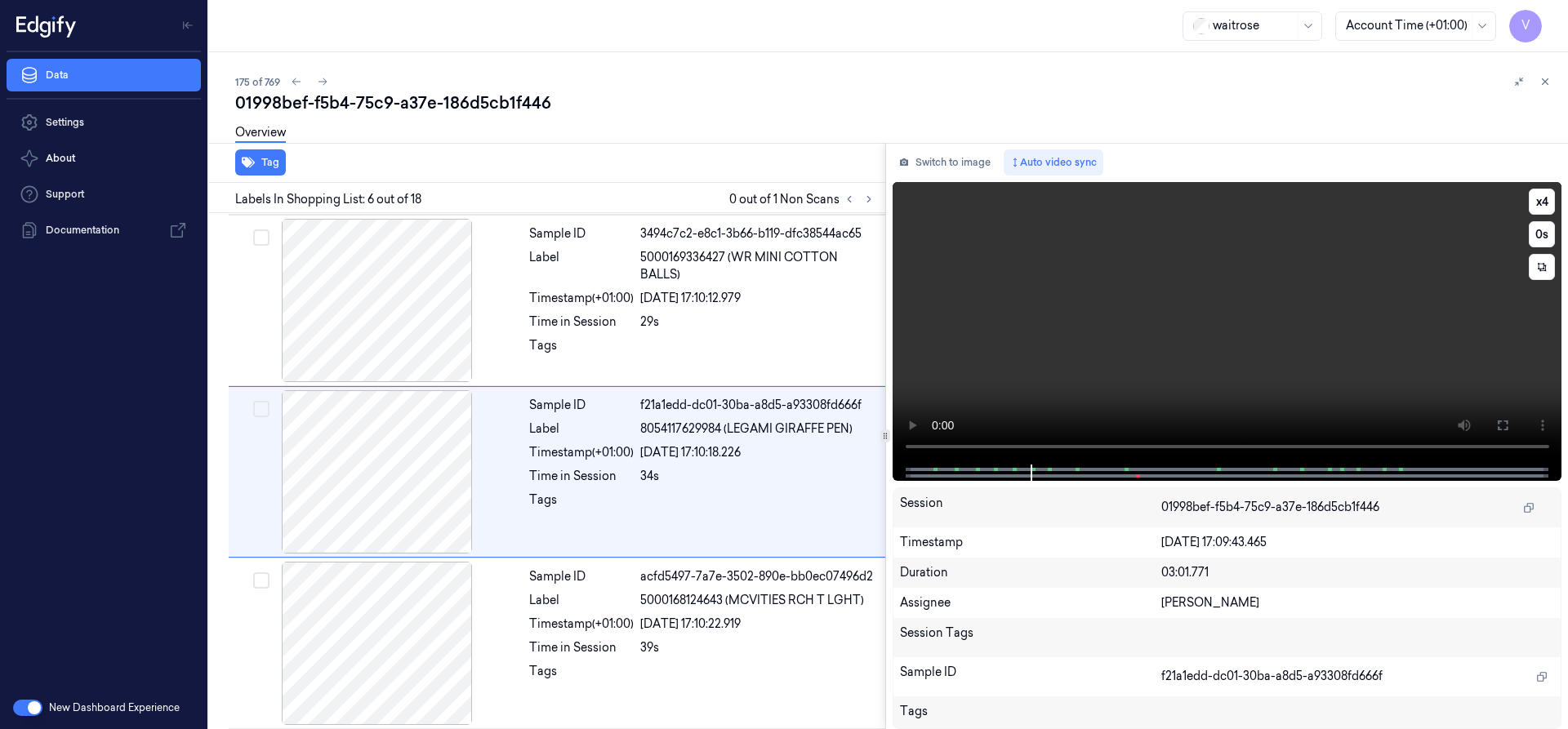
scroll to position [684, 0]
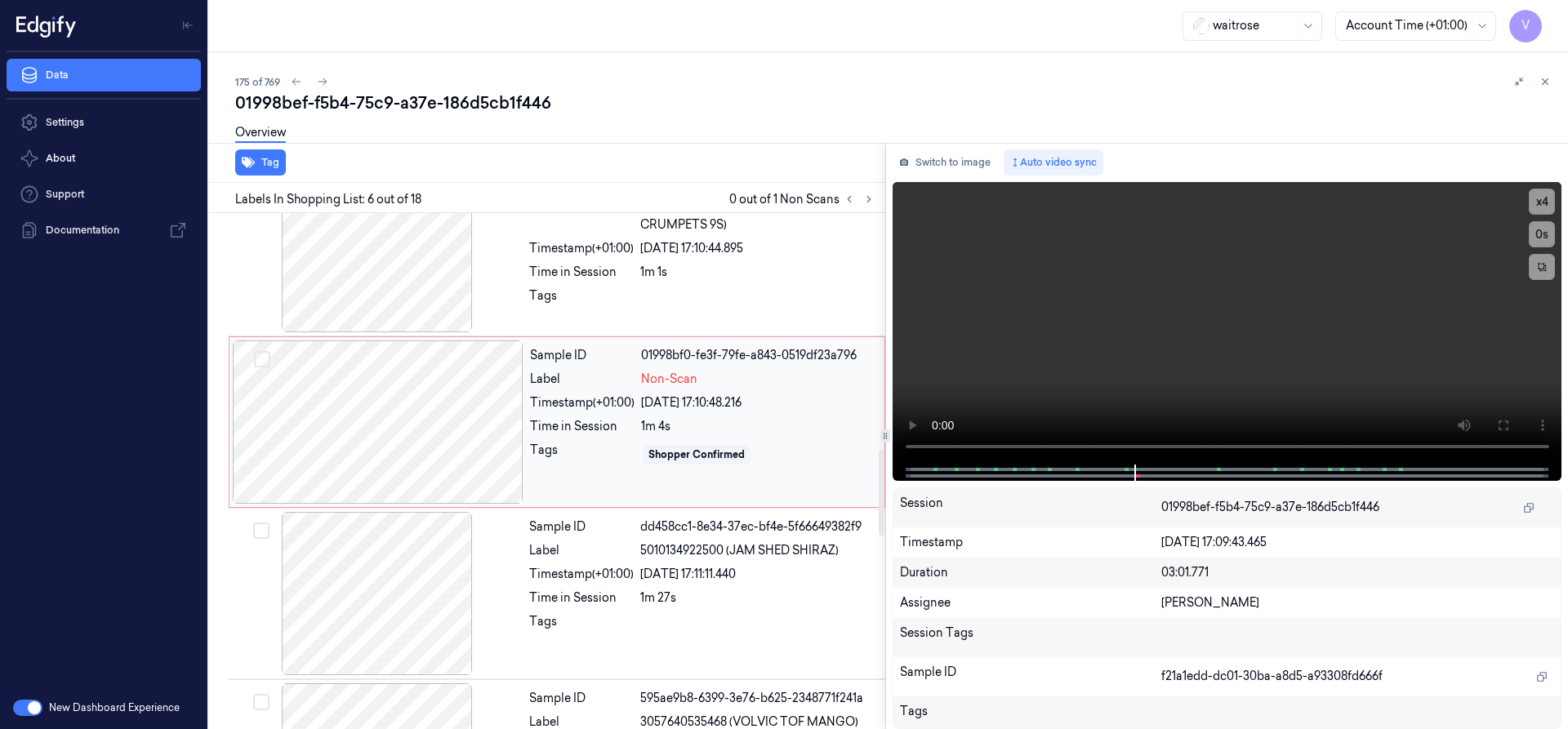
click at [563, 382] on div "Label" at bounding box center [582, 379] width 105 height 17
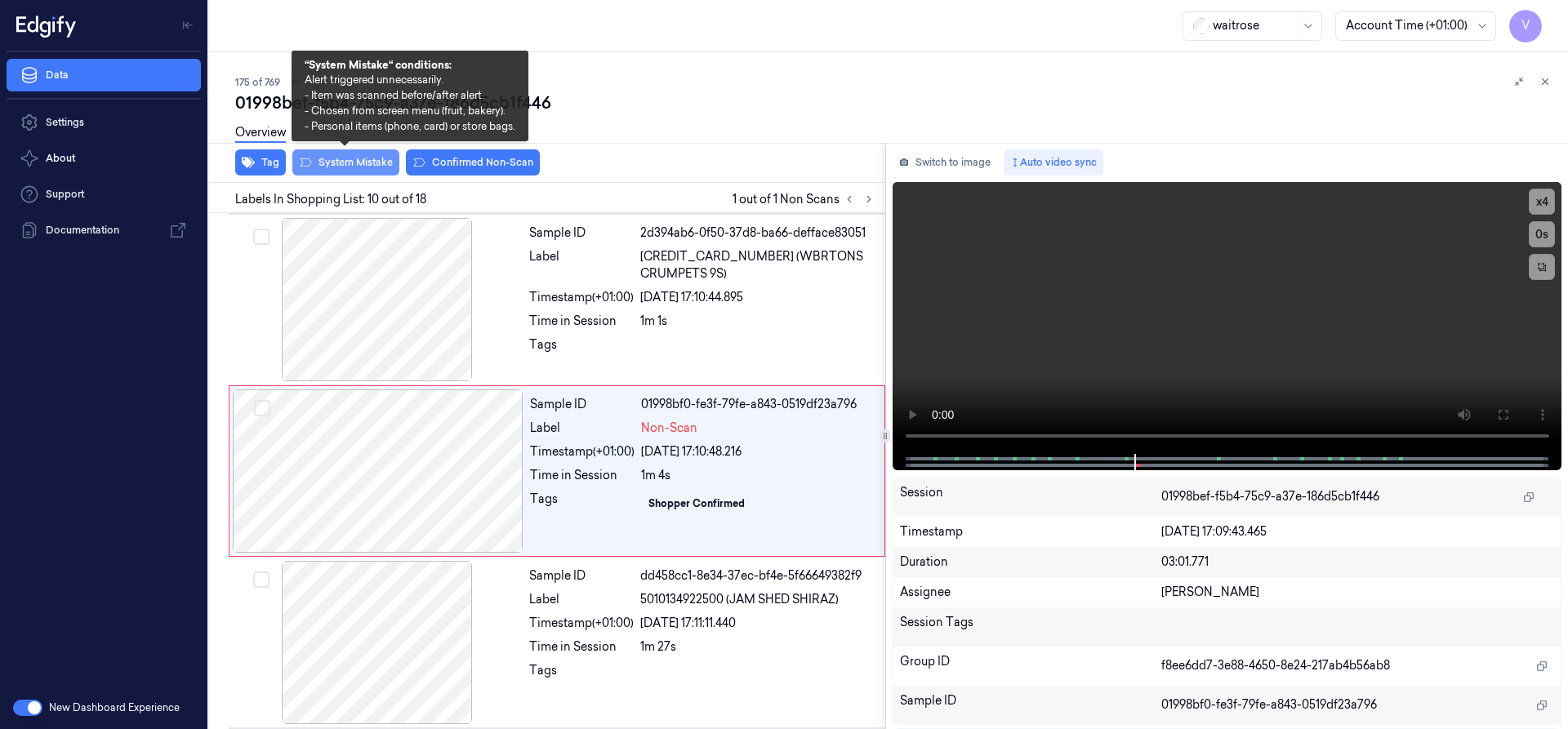
click at [349, 162] on button "System Mistake" at bounding box center [346, 162] width 107 height 26
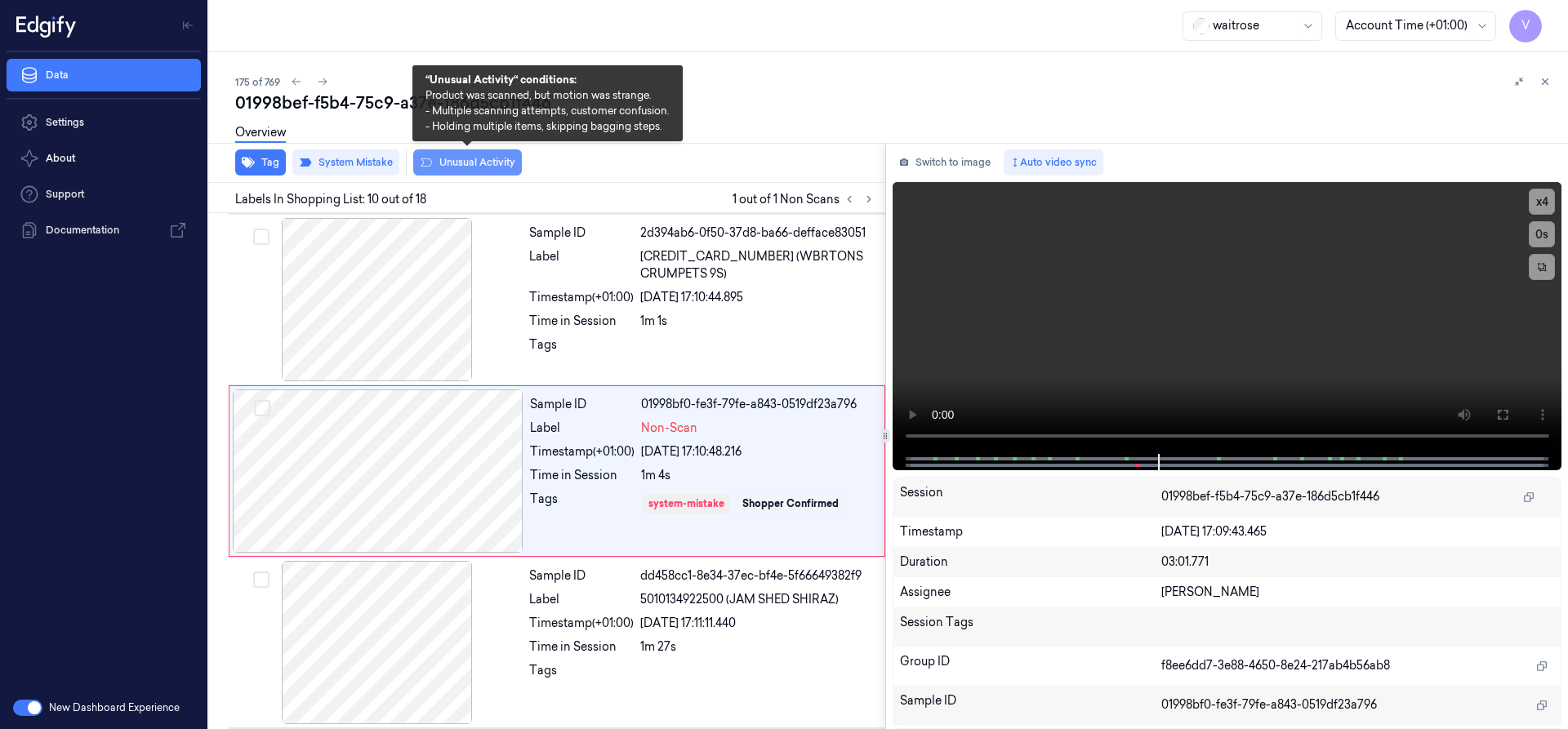
click at [478, 163] on button "Unusual Activity" at bounding box center [467, 162] width 108 height 26
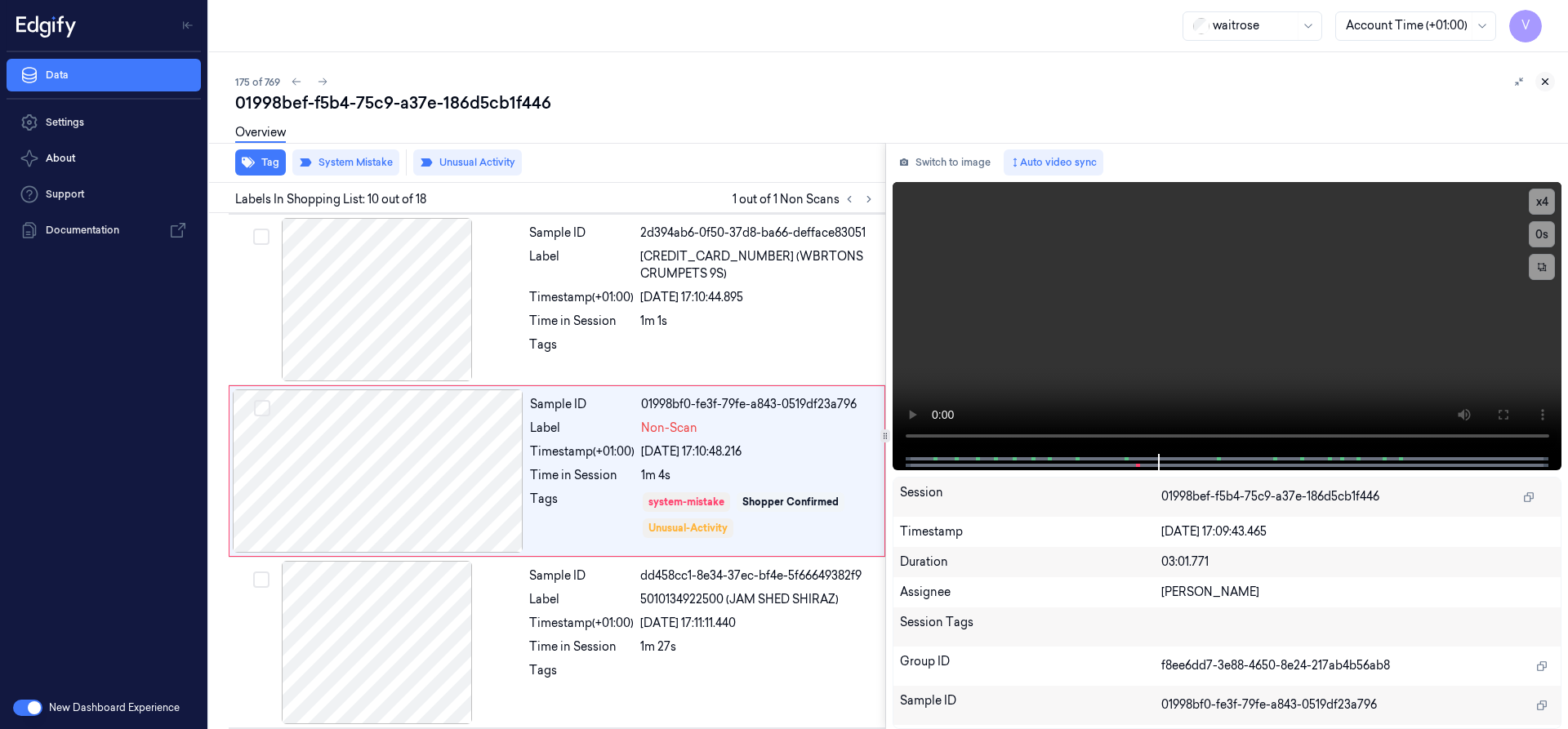
click at [1542, 81] on icon at bounding box center [1544, 81] width 11 height 11
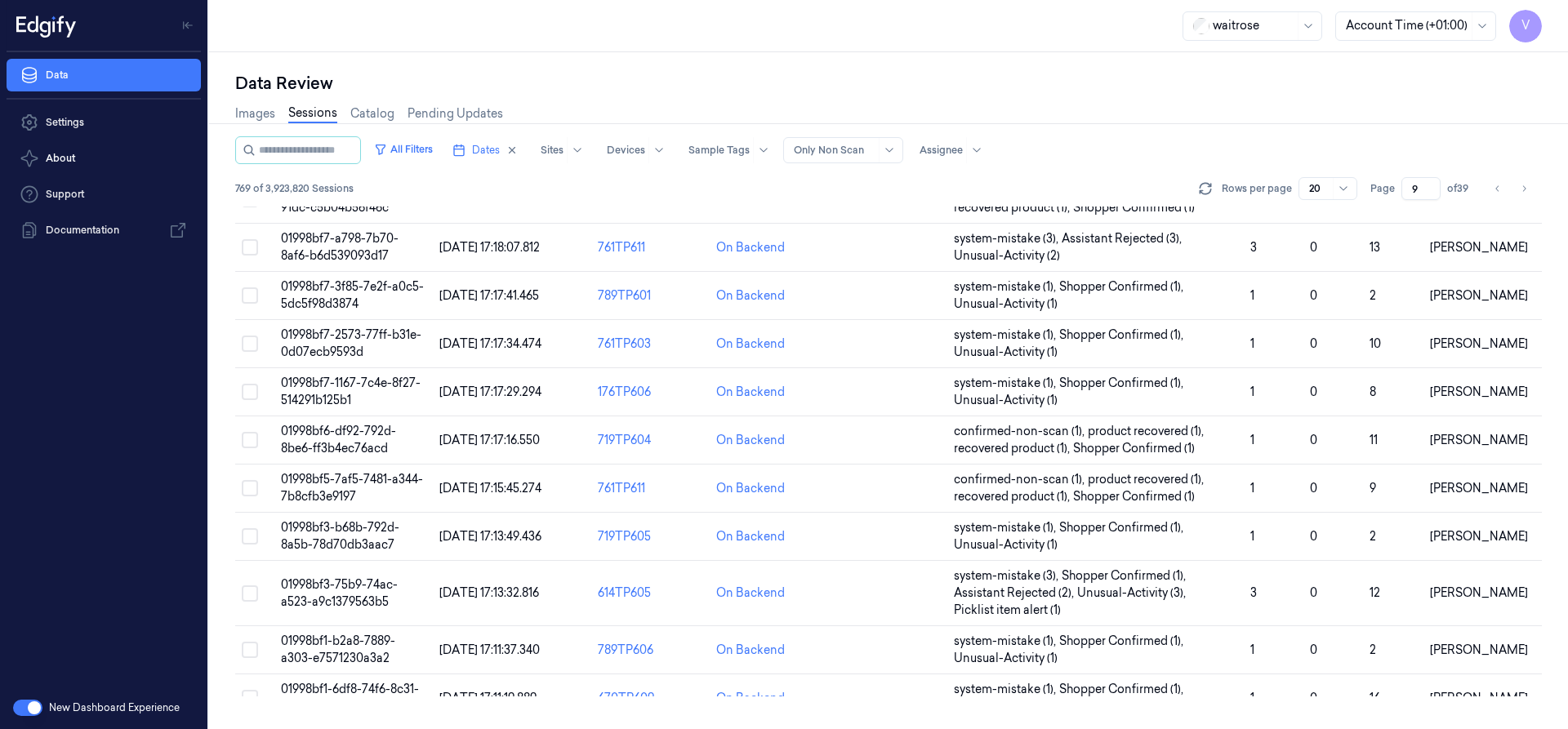
scroll to position [523, 0]
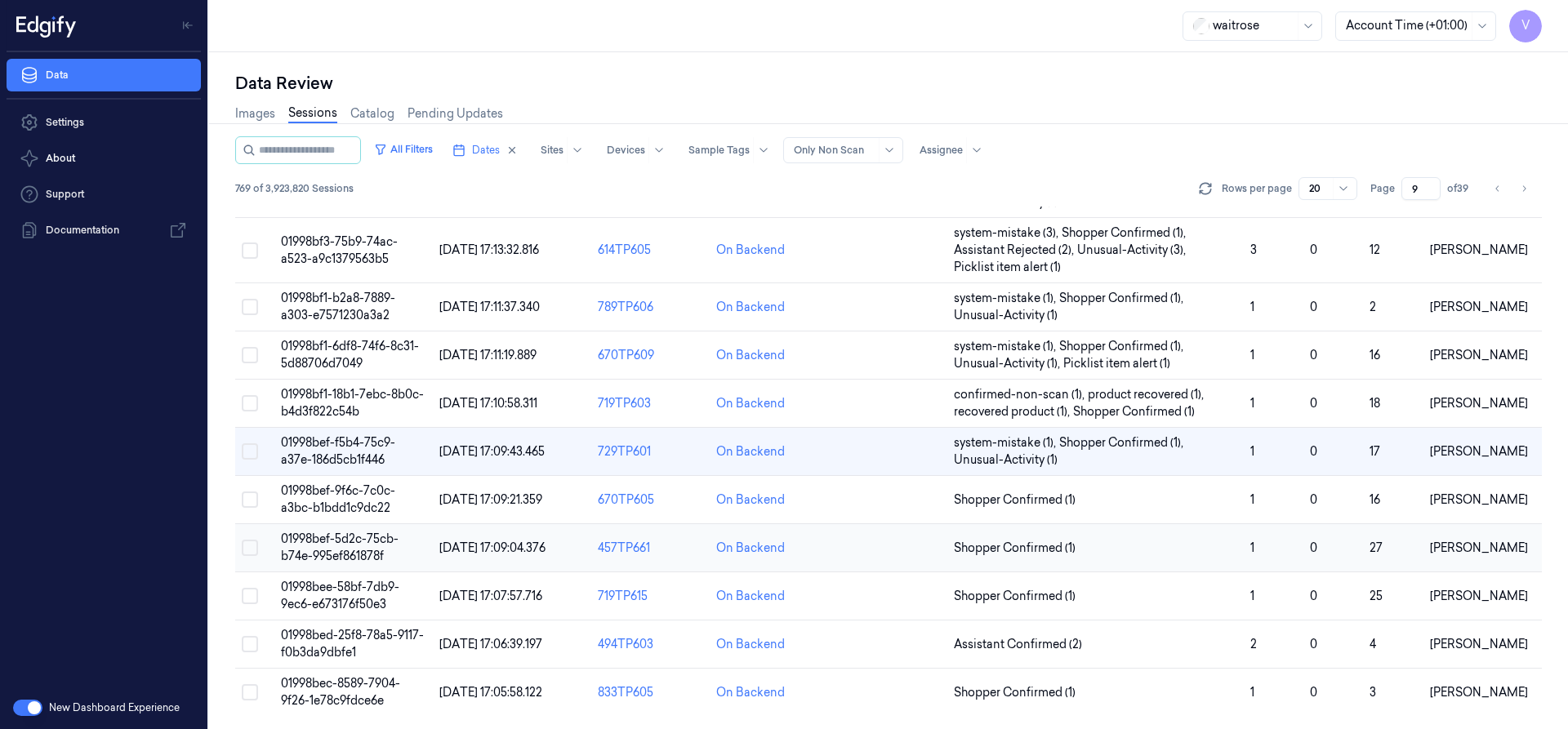
click at [359, 535] on span "01998bef-5d2c-75cb-b74e-995ef861878f" at bounding box center [340, 547] width 118 height 32
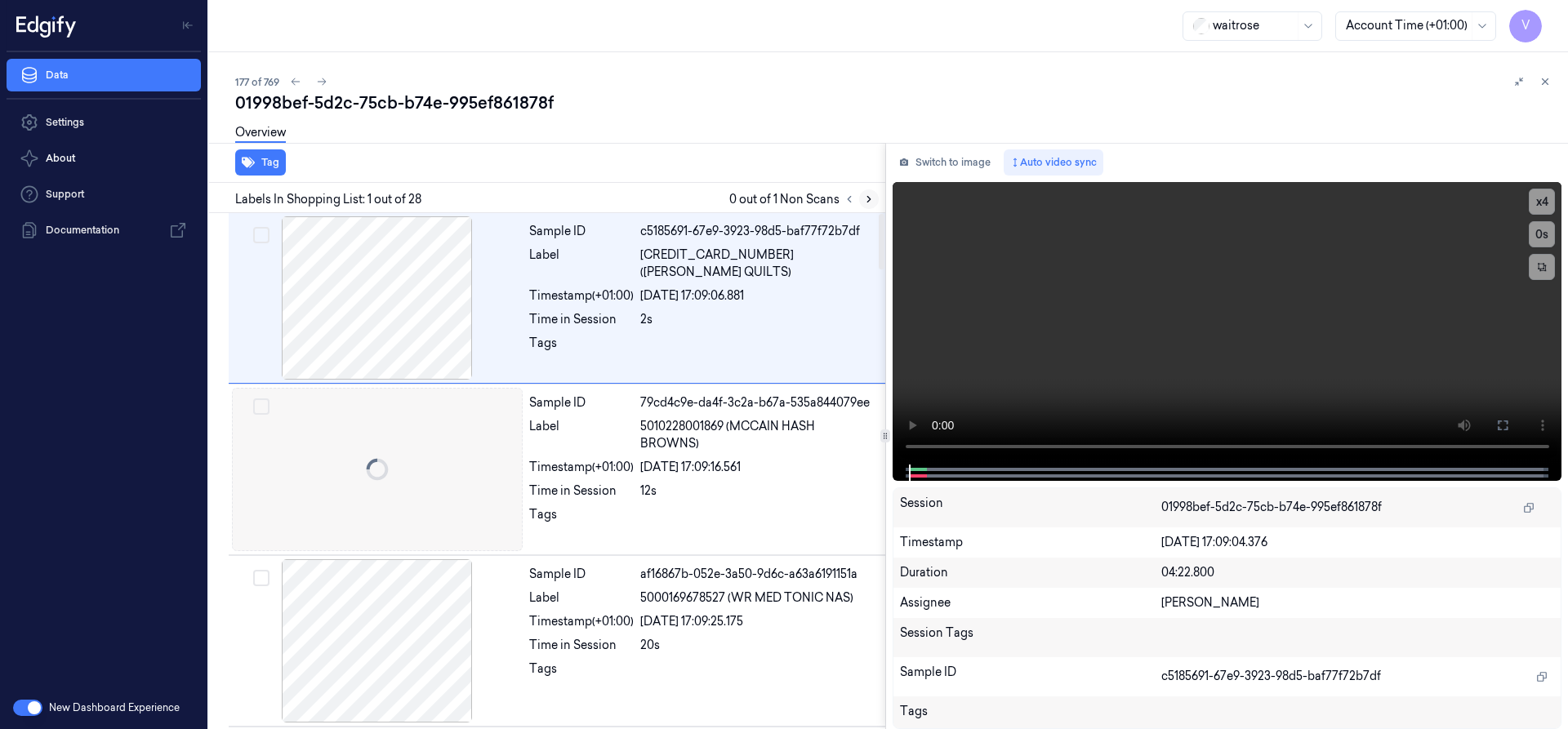
click at [871, 200] on icon at bounding box center [868, 198] width 11 height 11
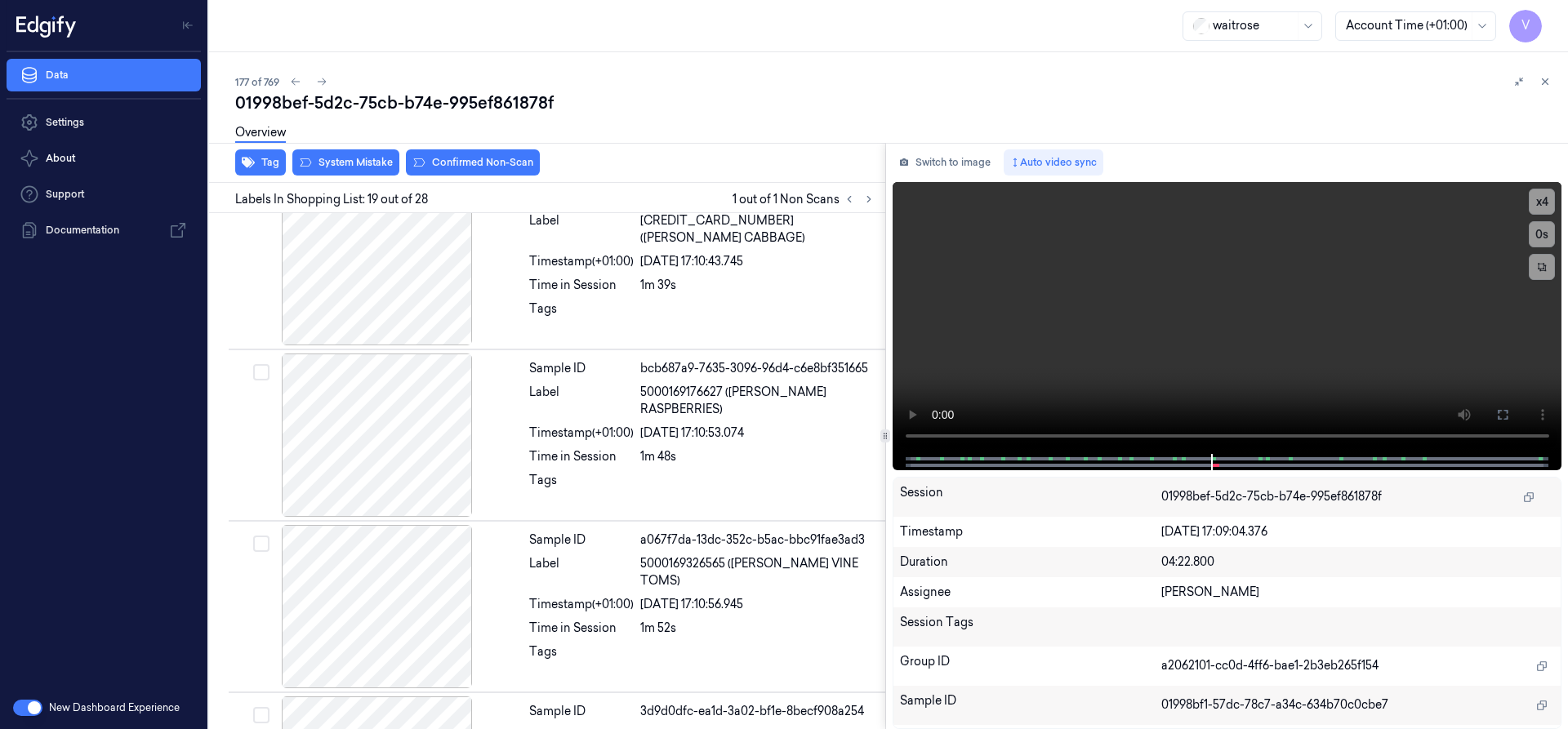
scroll to position [2912, 0]
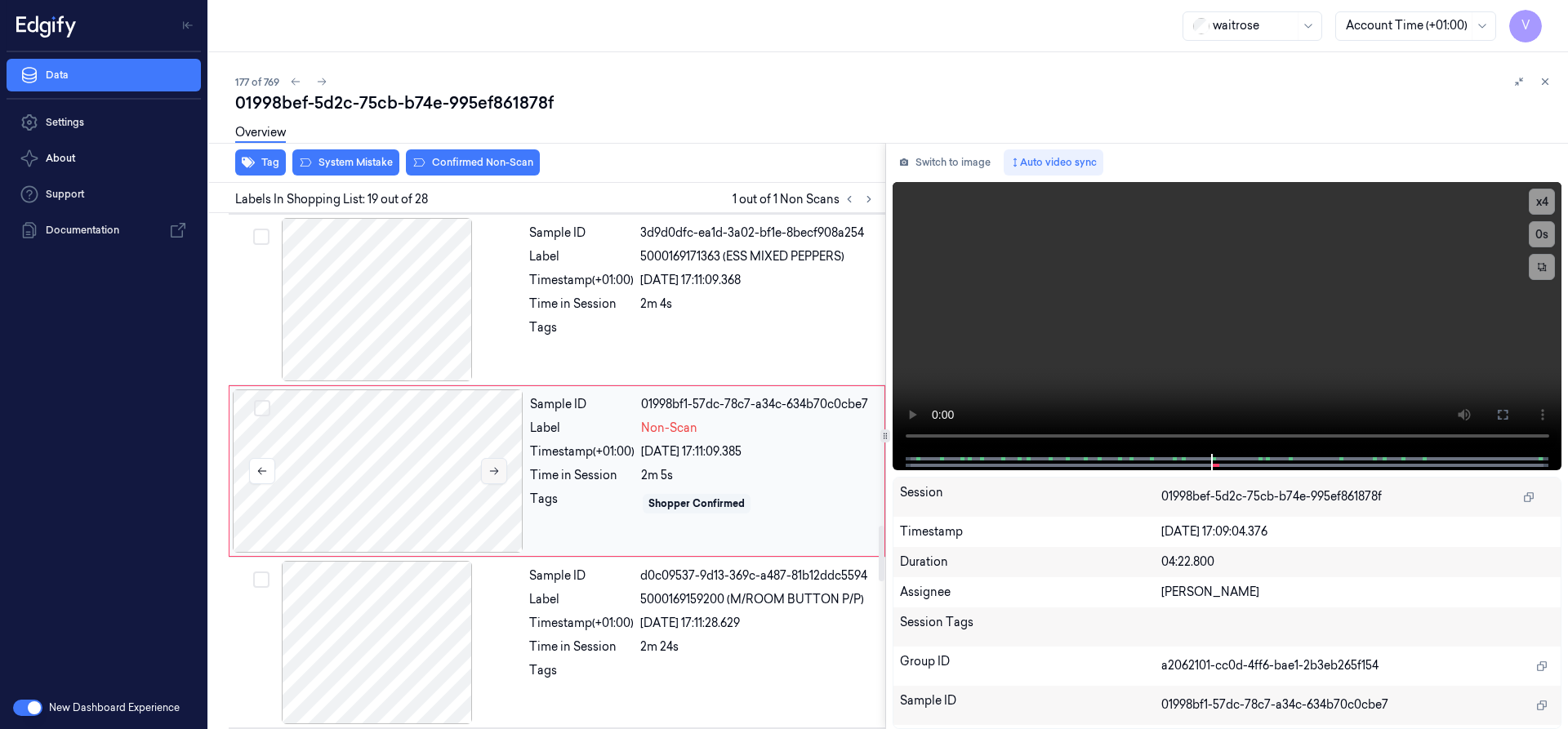
click at [493, 468] on icon at bounding box center [493, 470] width 11 height 11
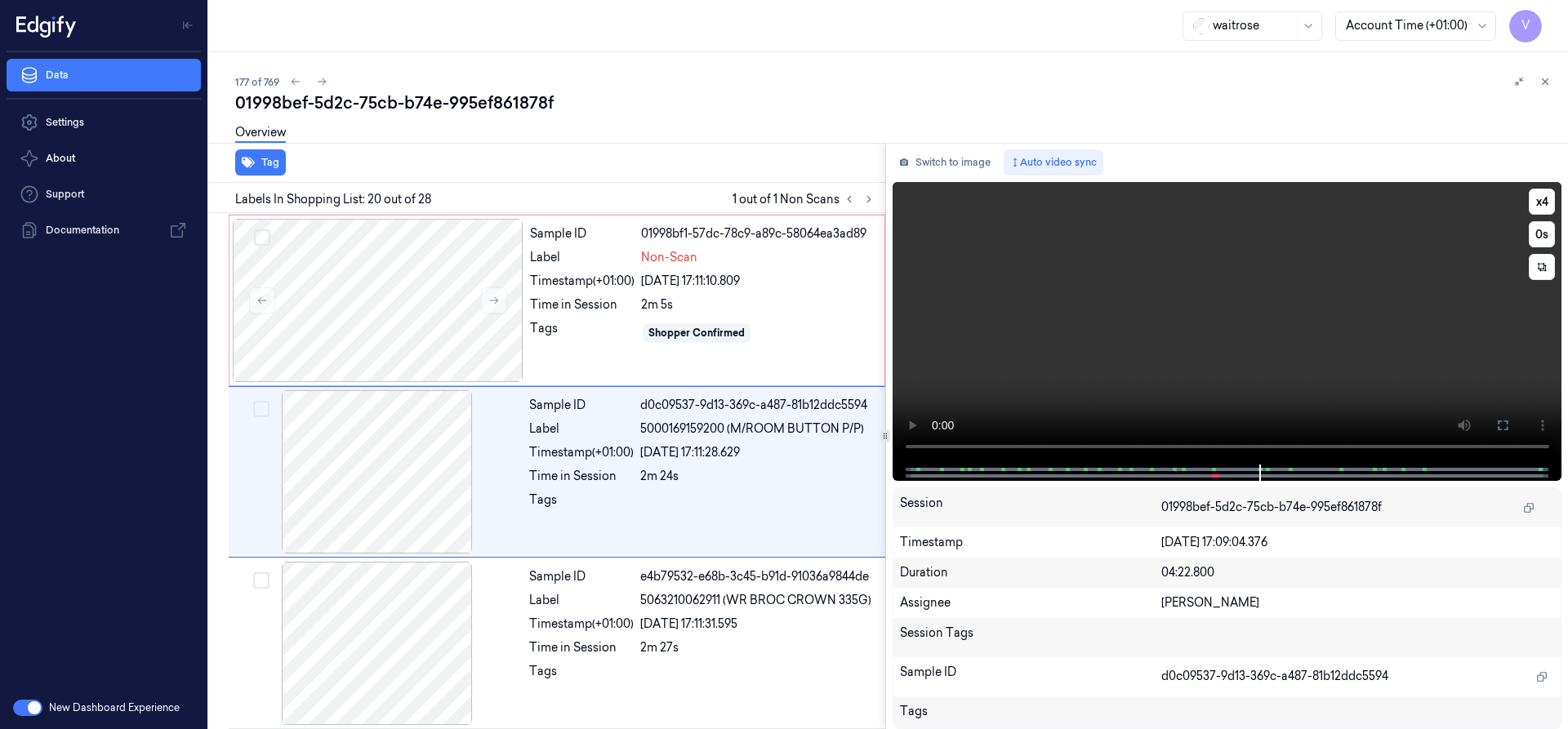
scroll to position [3083, 0]
click at [382, 280] on div at bounding box center [378, 300] width 291 height 164
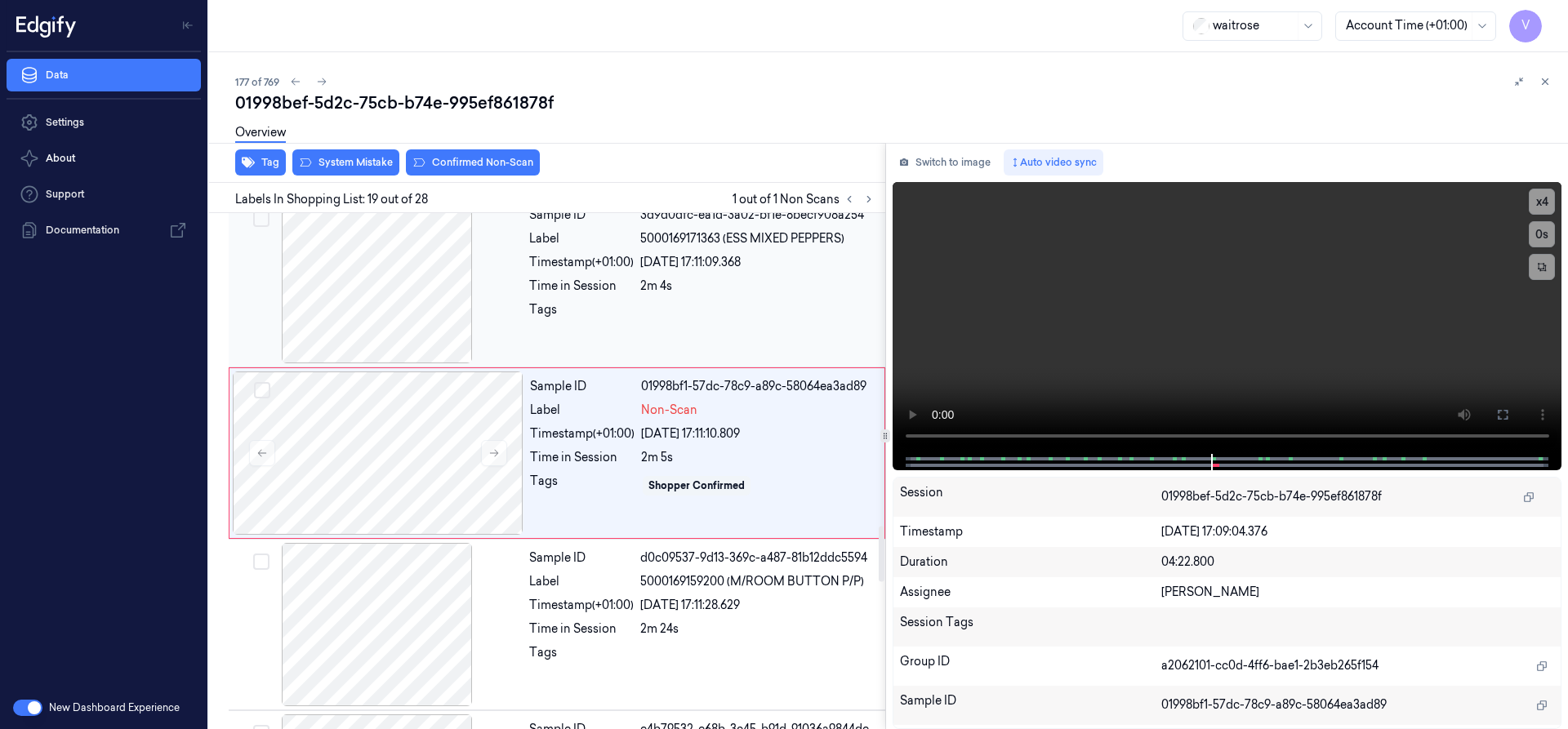
scroll to position [2912, 0]
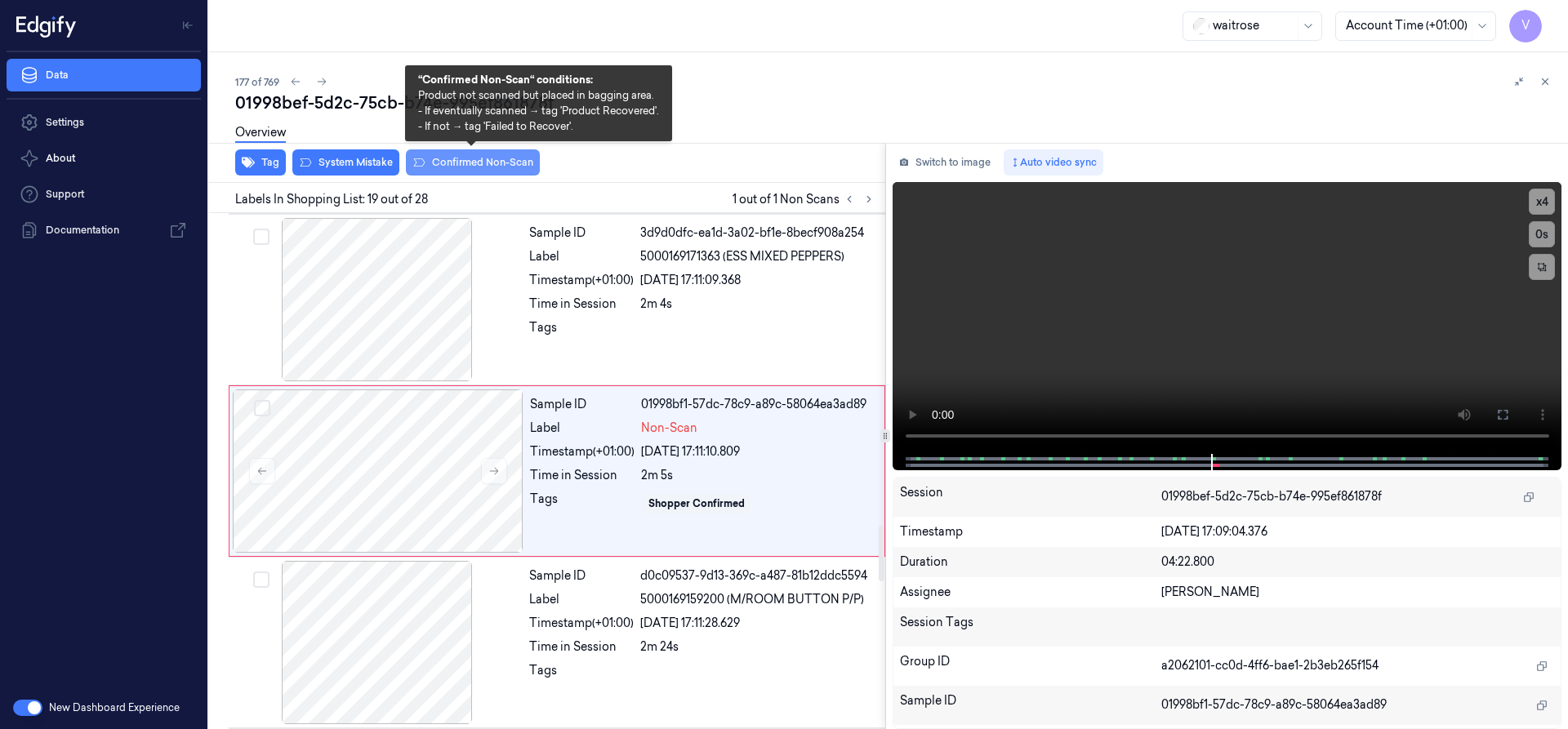
click at [486, 160] on button "Confirmed Non-Scan" at bounding box center [472, 162] width 134 height 26
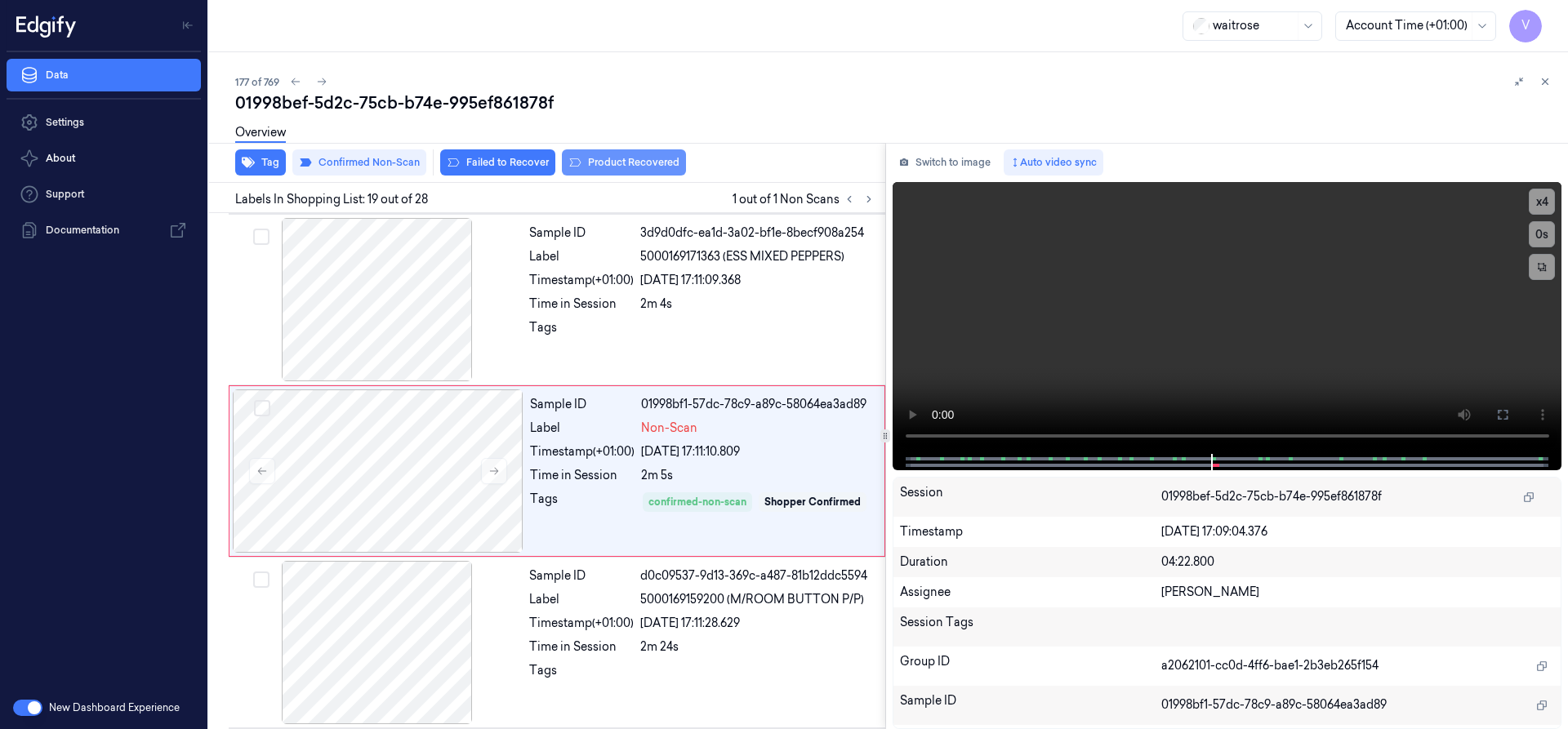
click at [590, 165] on button "Product Recovered" at bounding box center [624, 162] width 124 height 26
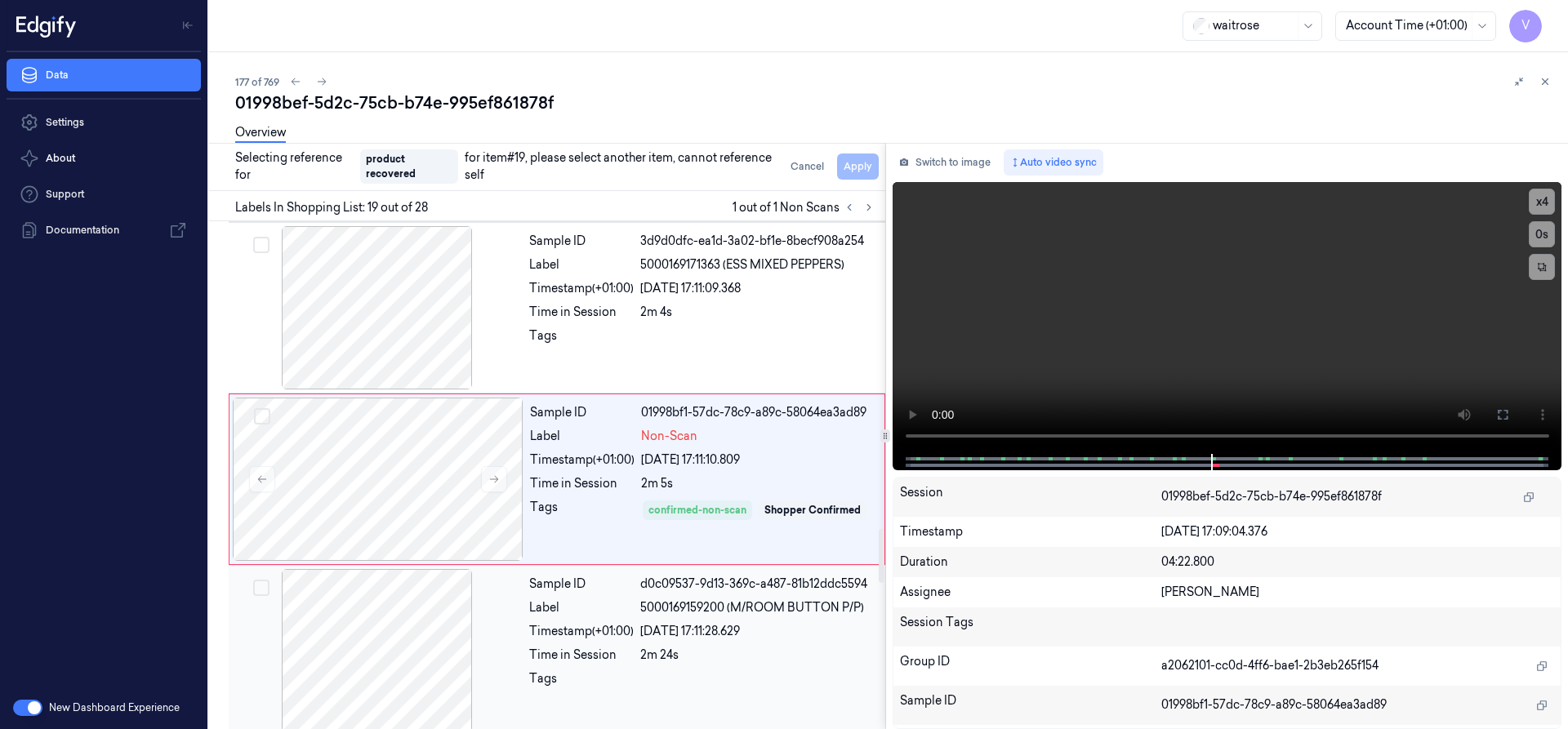
click at [476, 621] on div at bounding box center [377, 651] width 291 height 164
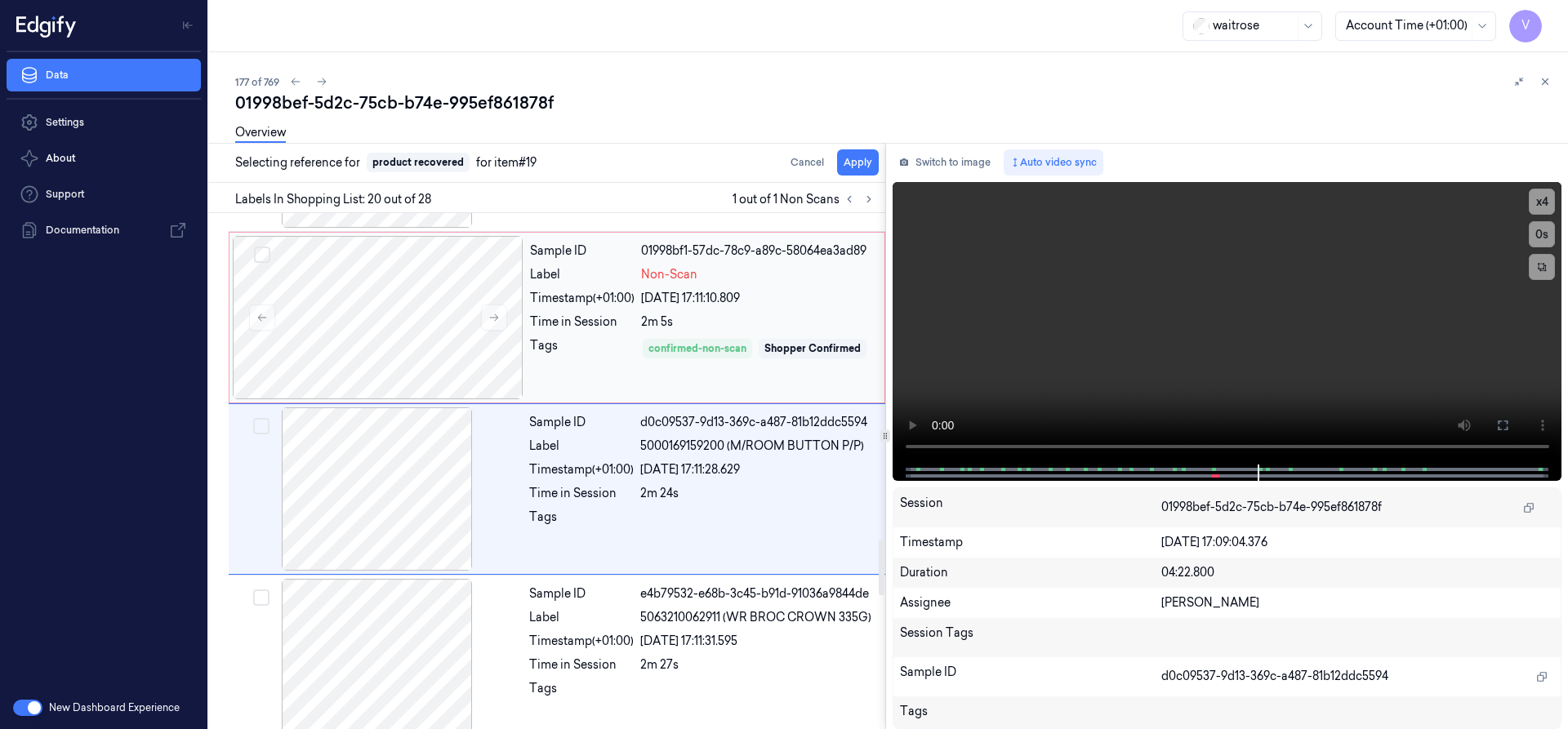
scroll to position [3083, 0]
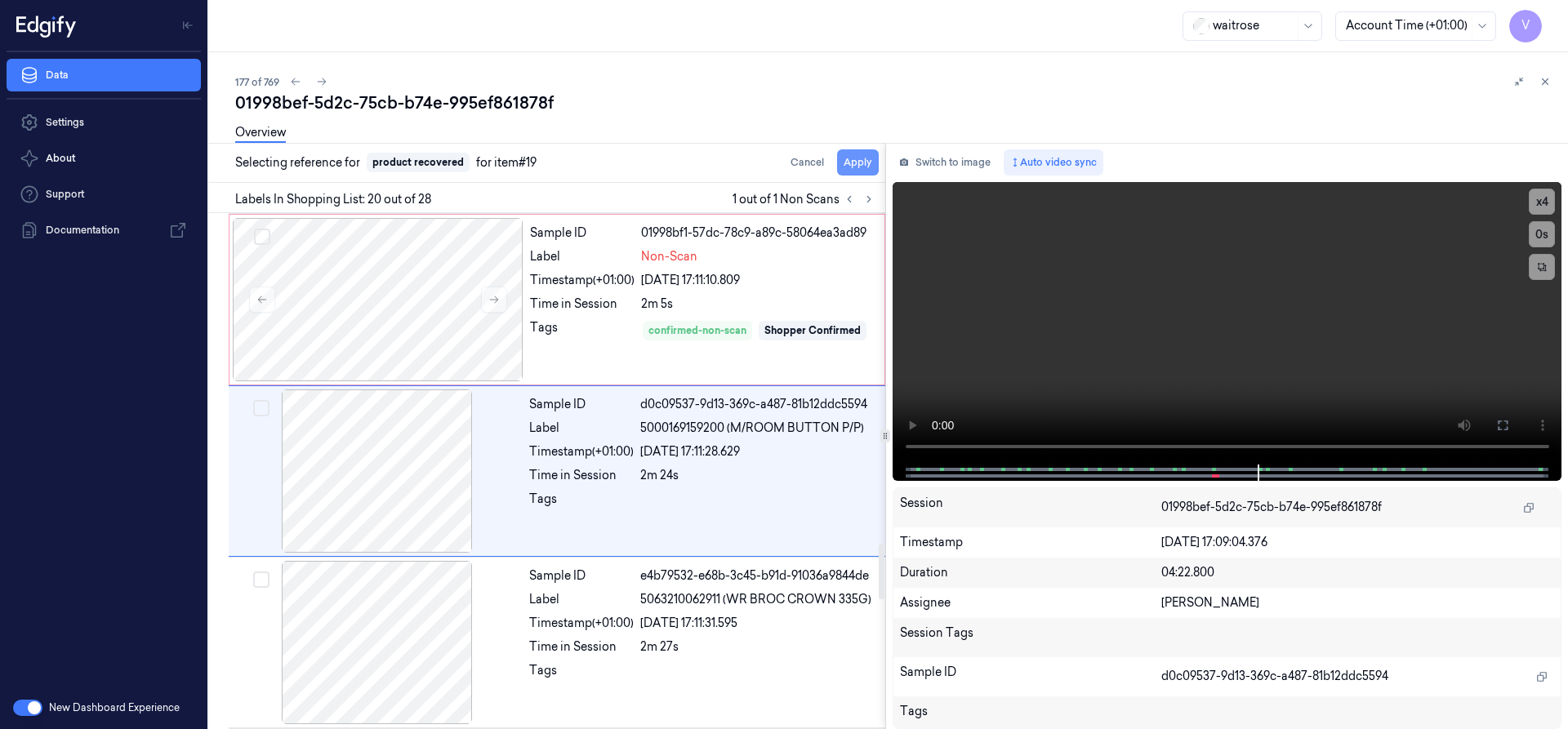
click at [856, 159] on button "Apply" at bounding box center [857, 162] width 42 height 26
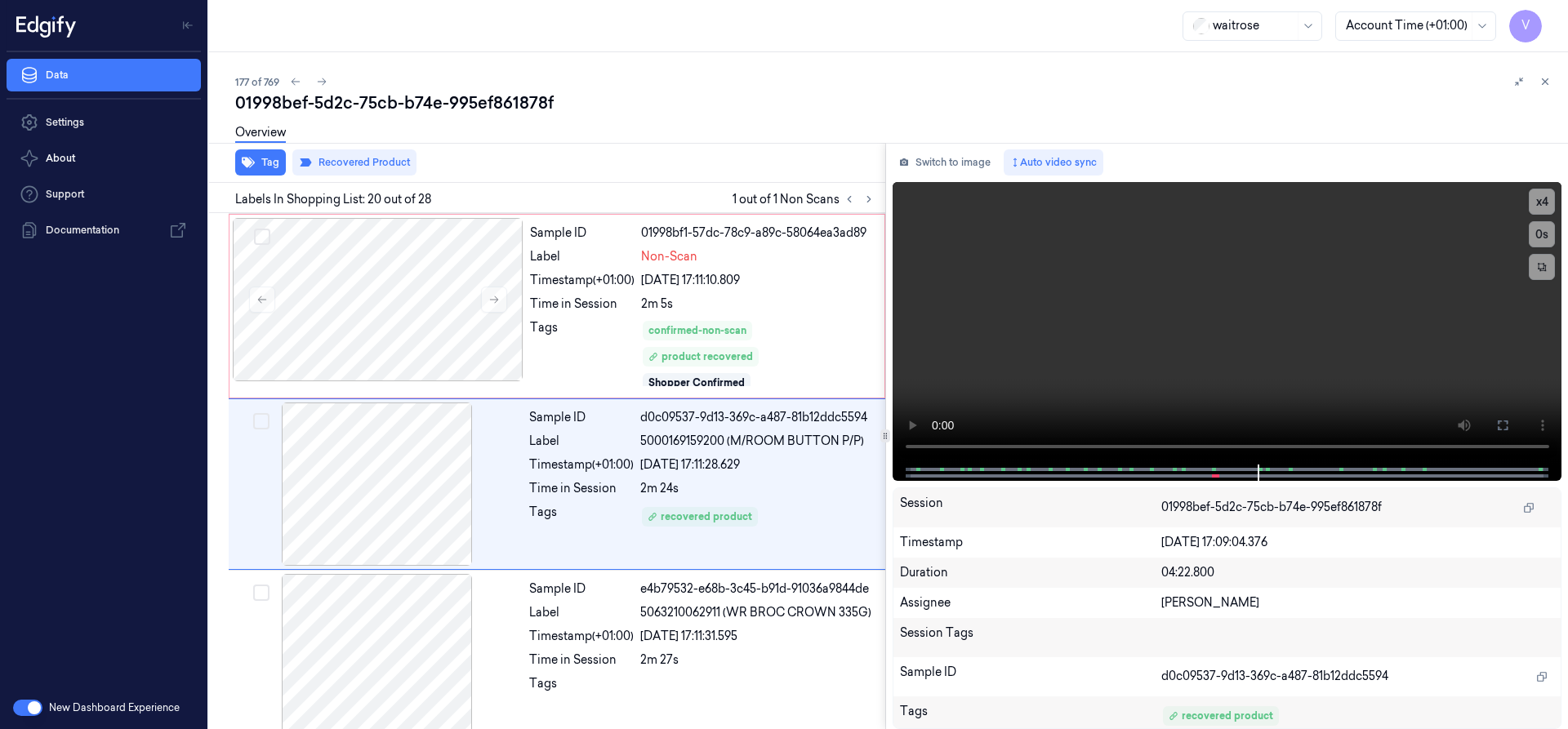
scroll to position [3096, 0]
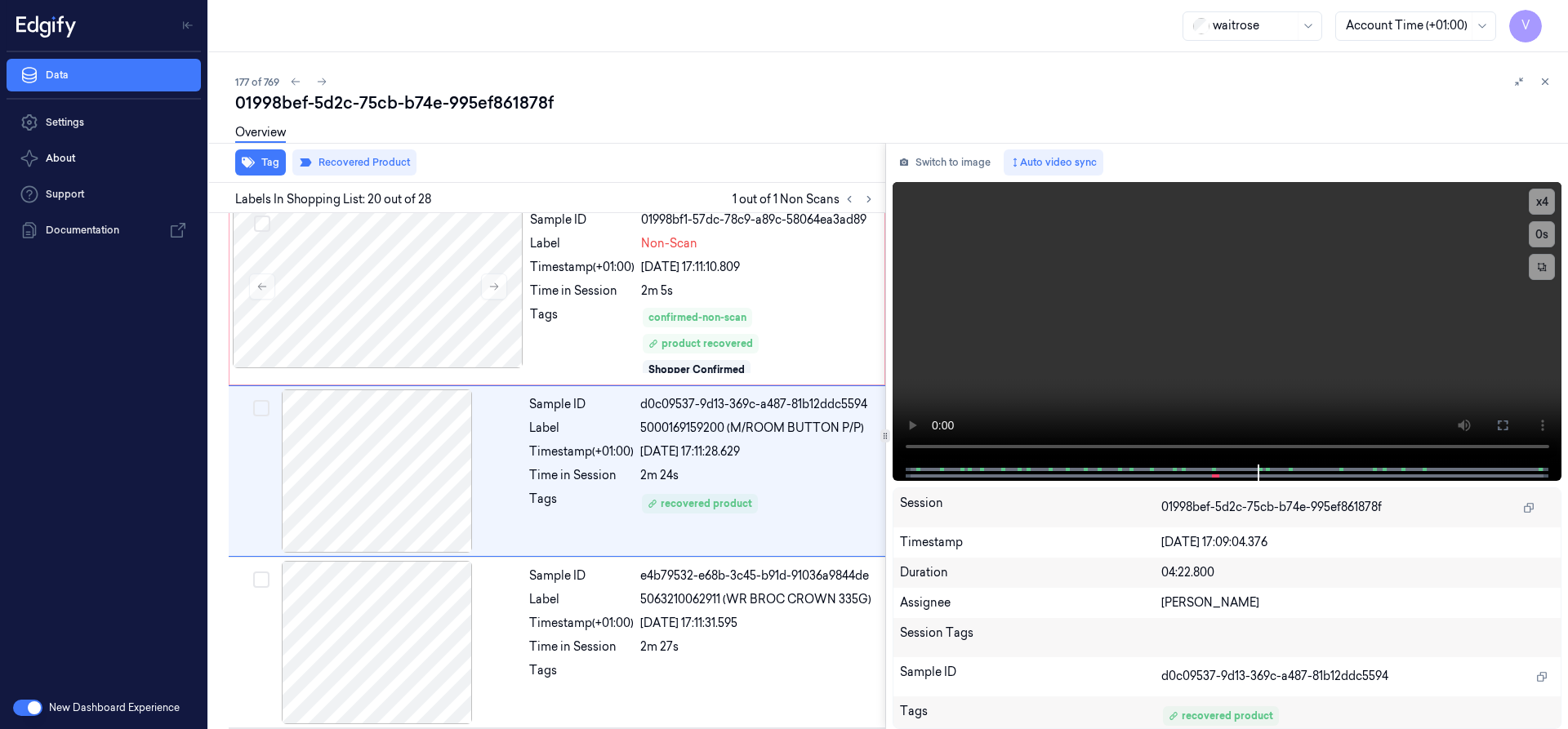
click at [1542, 82] on icon at bounding box center [1544, 81] width 11 height 11
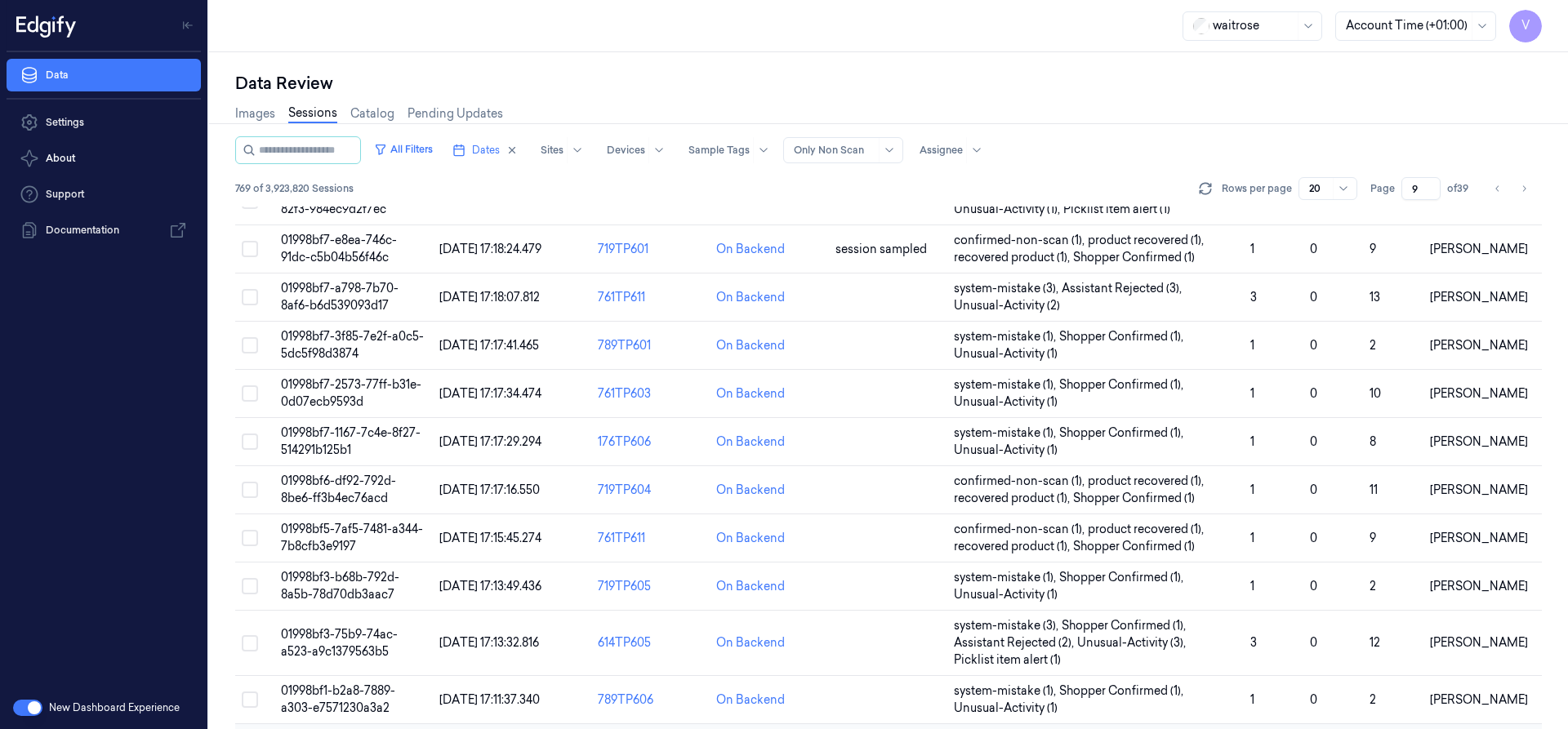
scroll to position [523, 0]
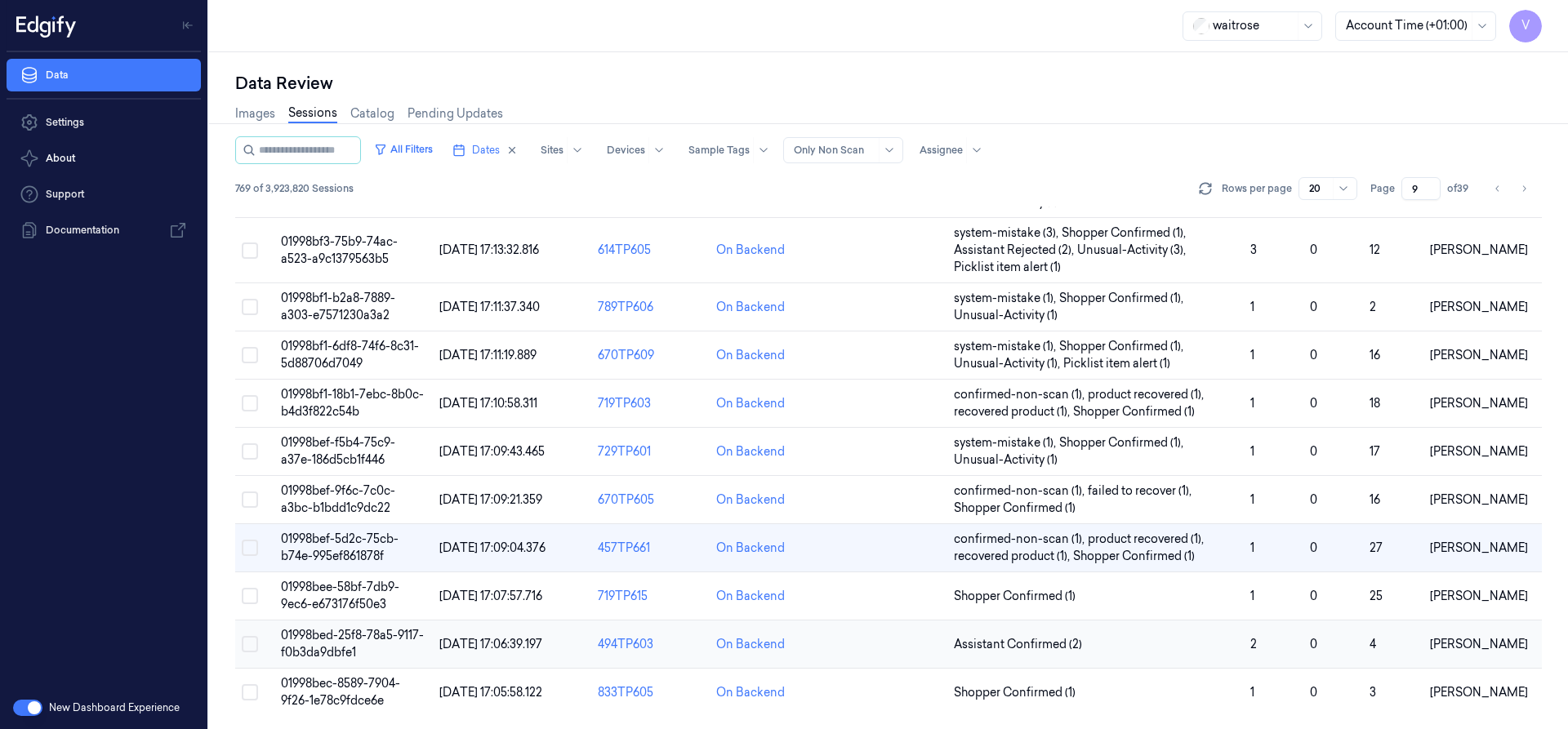
click at [352, 645] on span "01998bed-25f8-78a5-9117-f0b3da9dbfe1" at bounding box center [353, 643] width 143 height 32
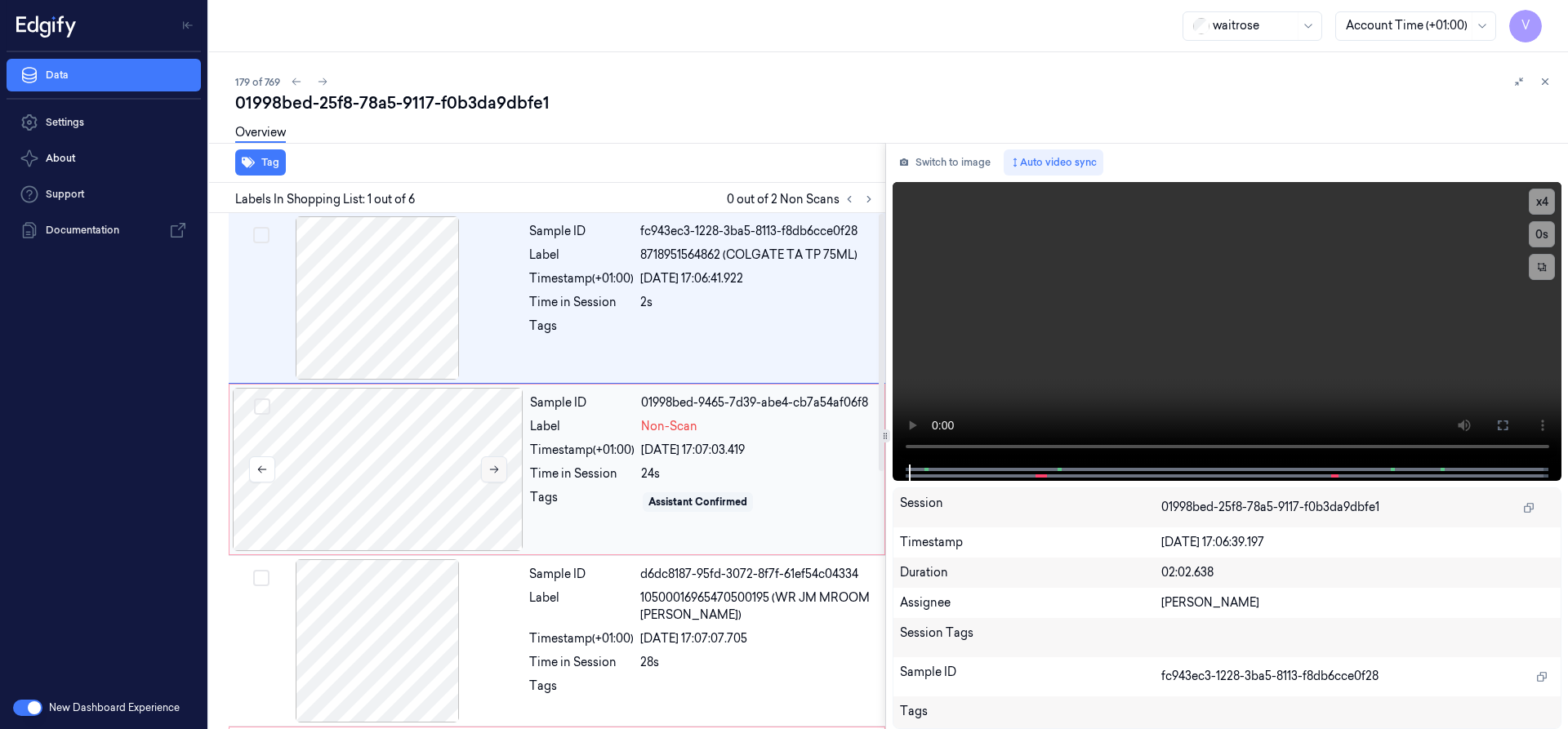
click at [492, 470] on icon at bounding box center [493, 468] width 11 height 11
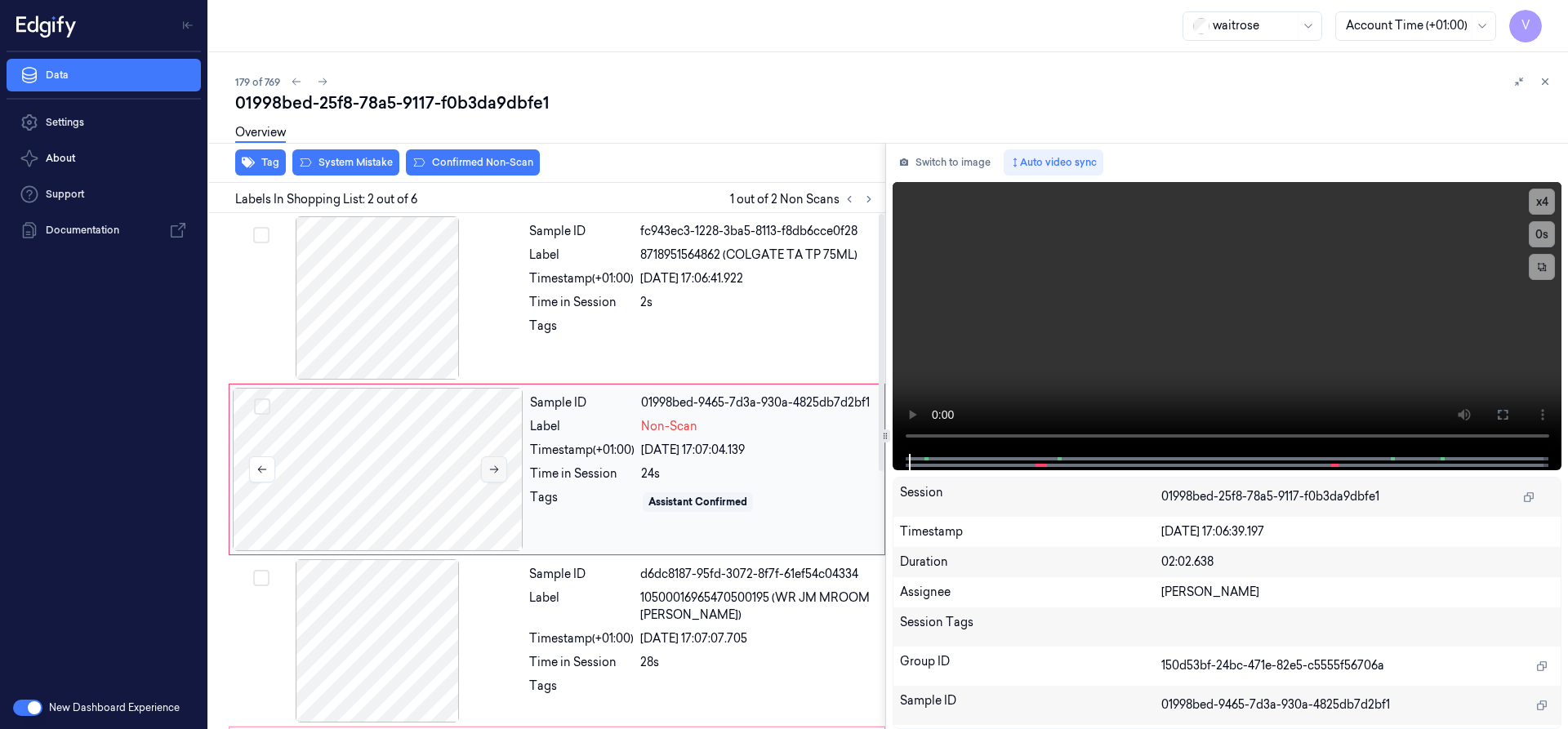
click at [492, 470] on icon at bounding box center [493, 468] width 11 height 11
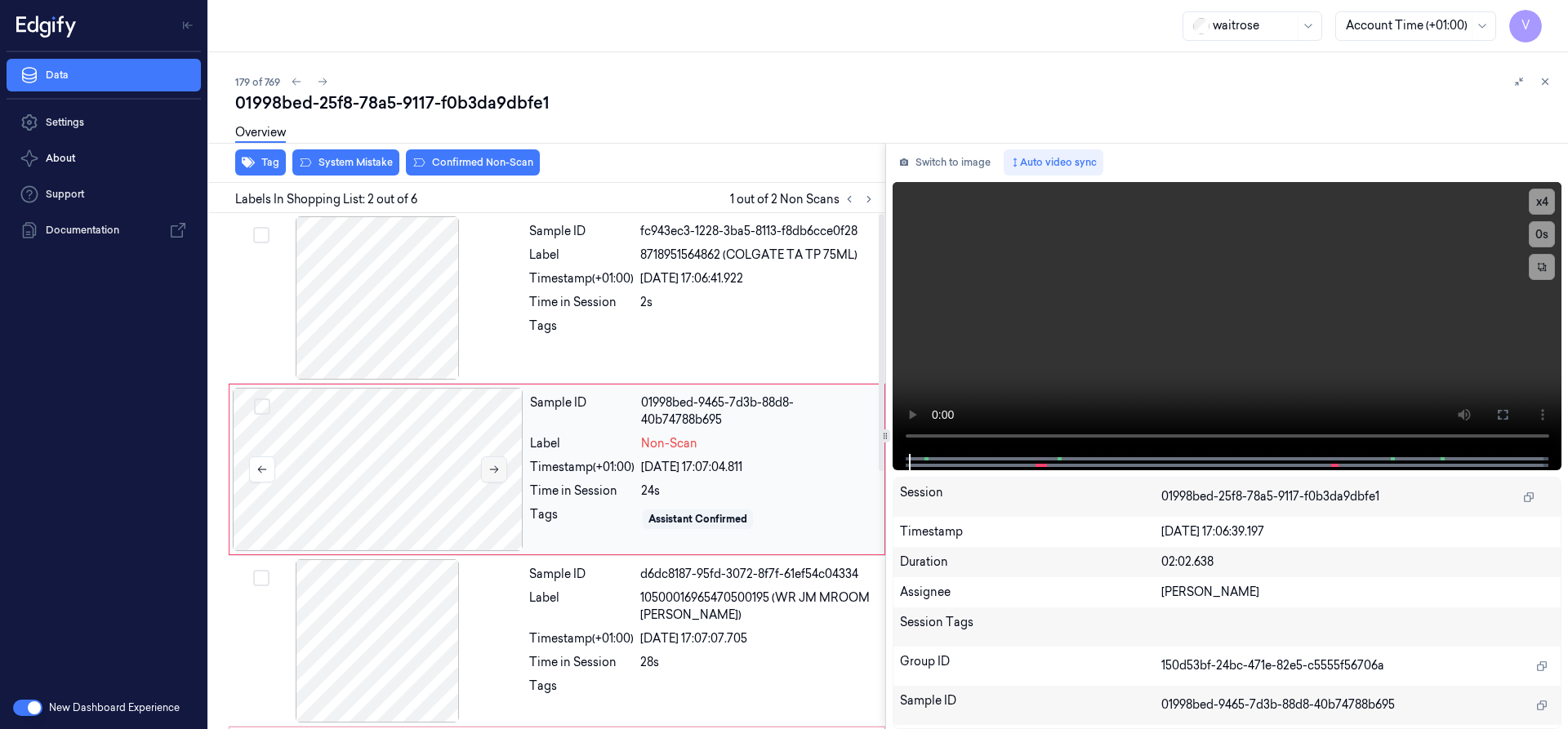
click at [493, 470] on icon at bounding box center [493, 468] width 11 height 11
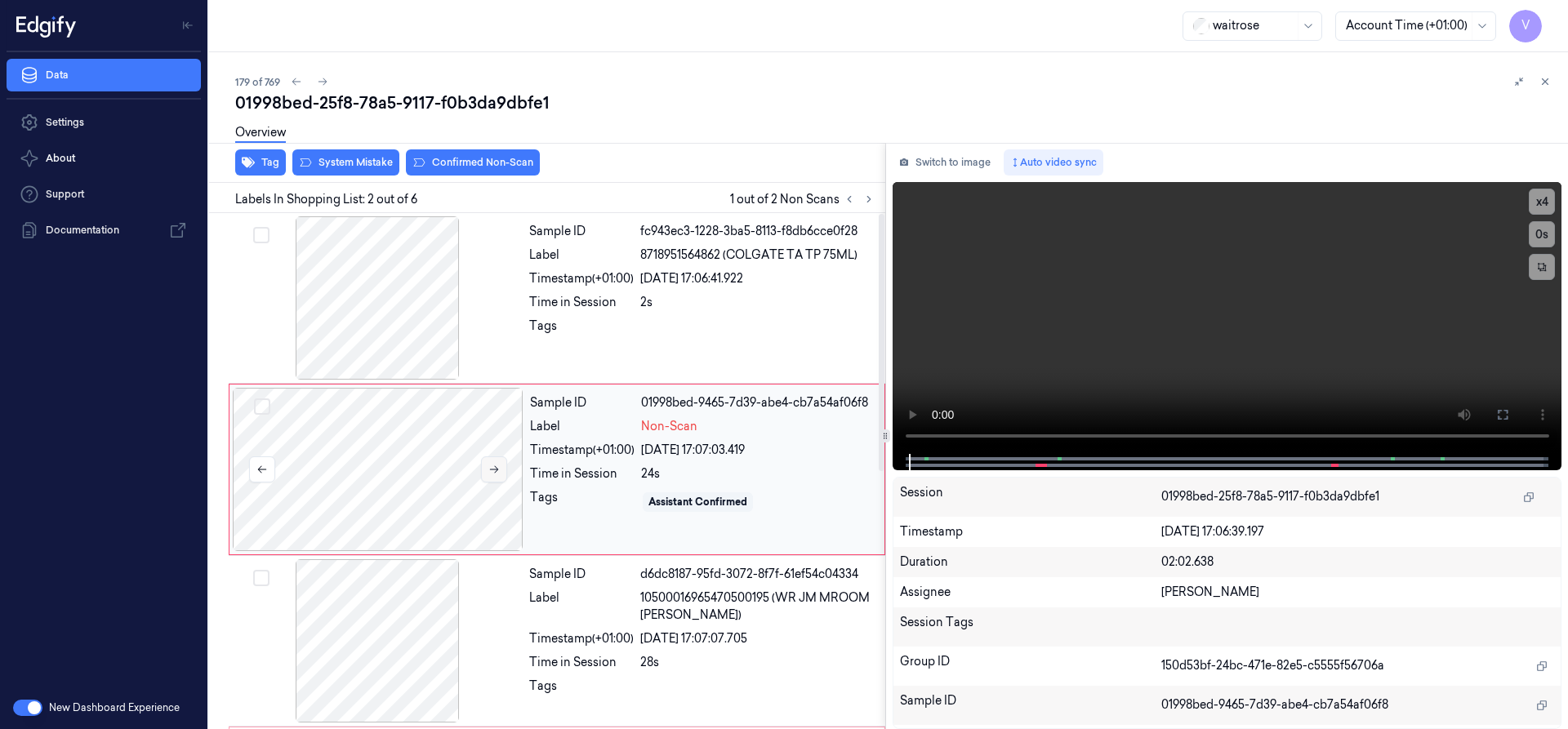
click at [493, 470] on icon at bounding box center [493, 468] width 11 height 11
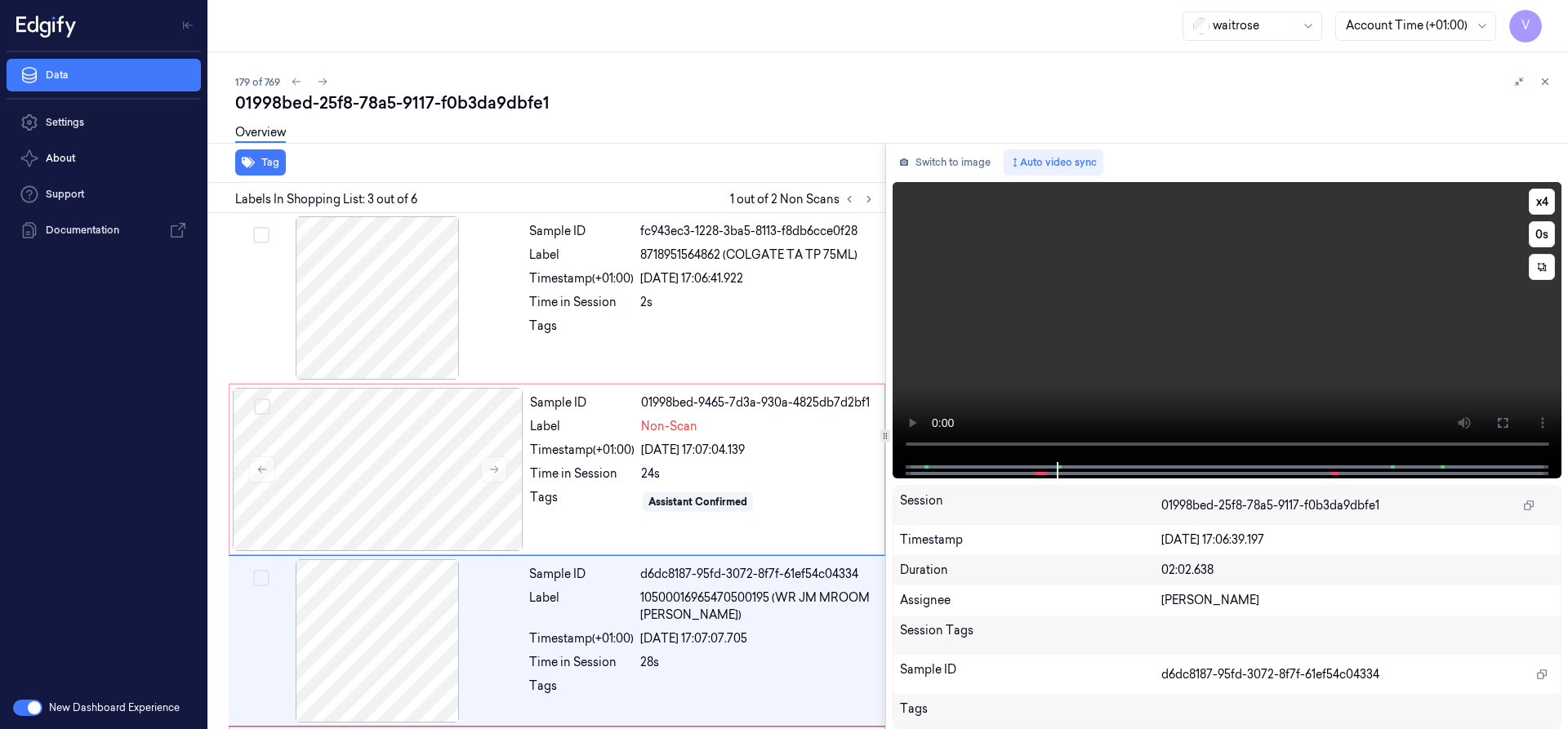
scroll to position [169, 0]
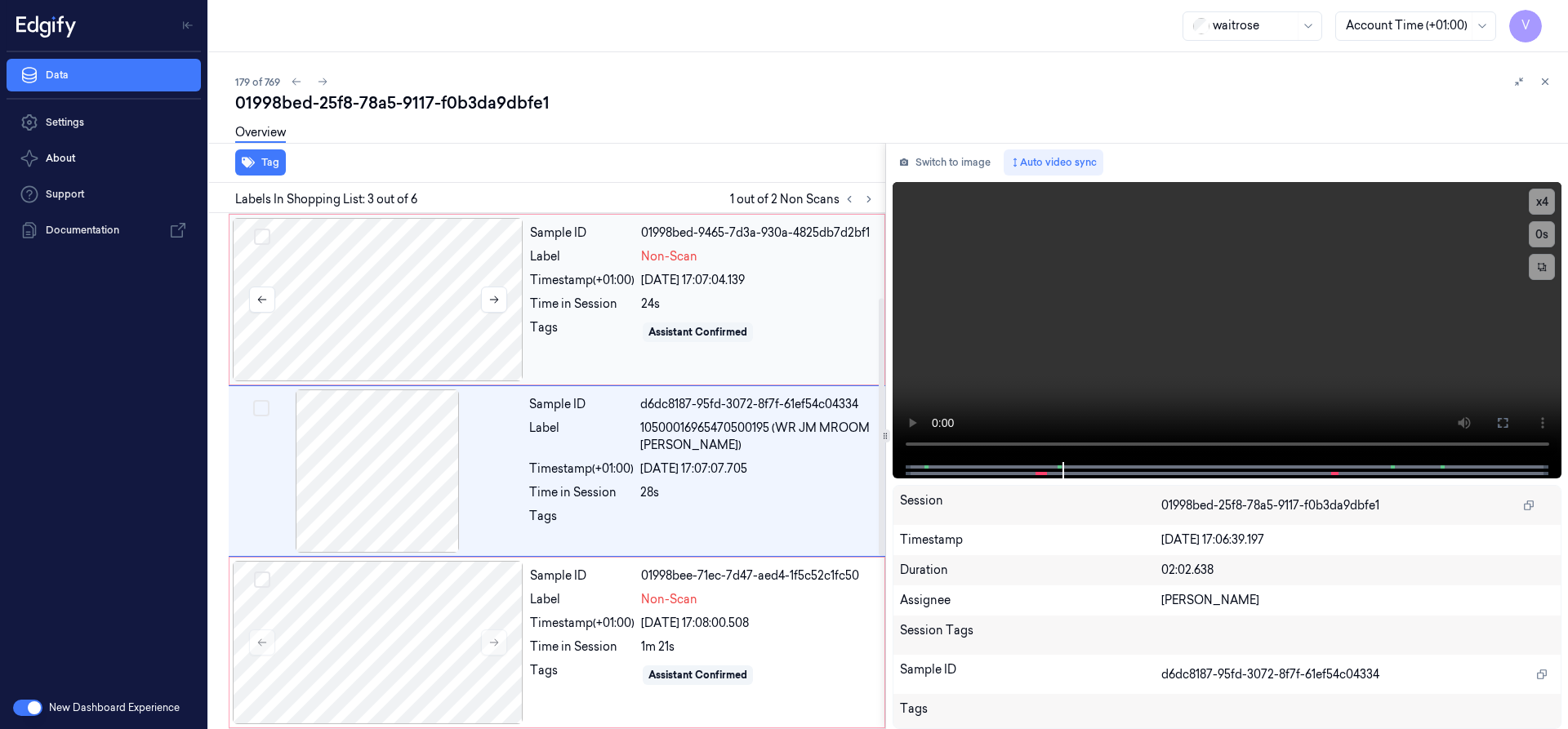
click at [337, 291] on div at bounding box center [378, 300] width 291 height 164
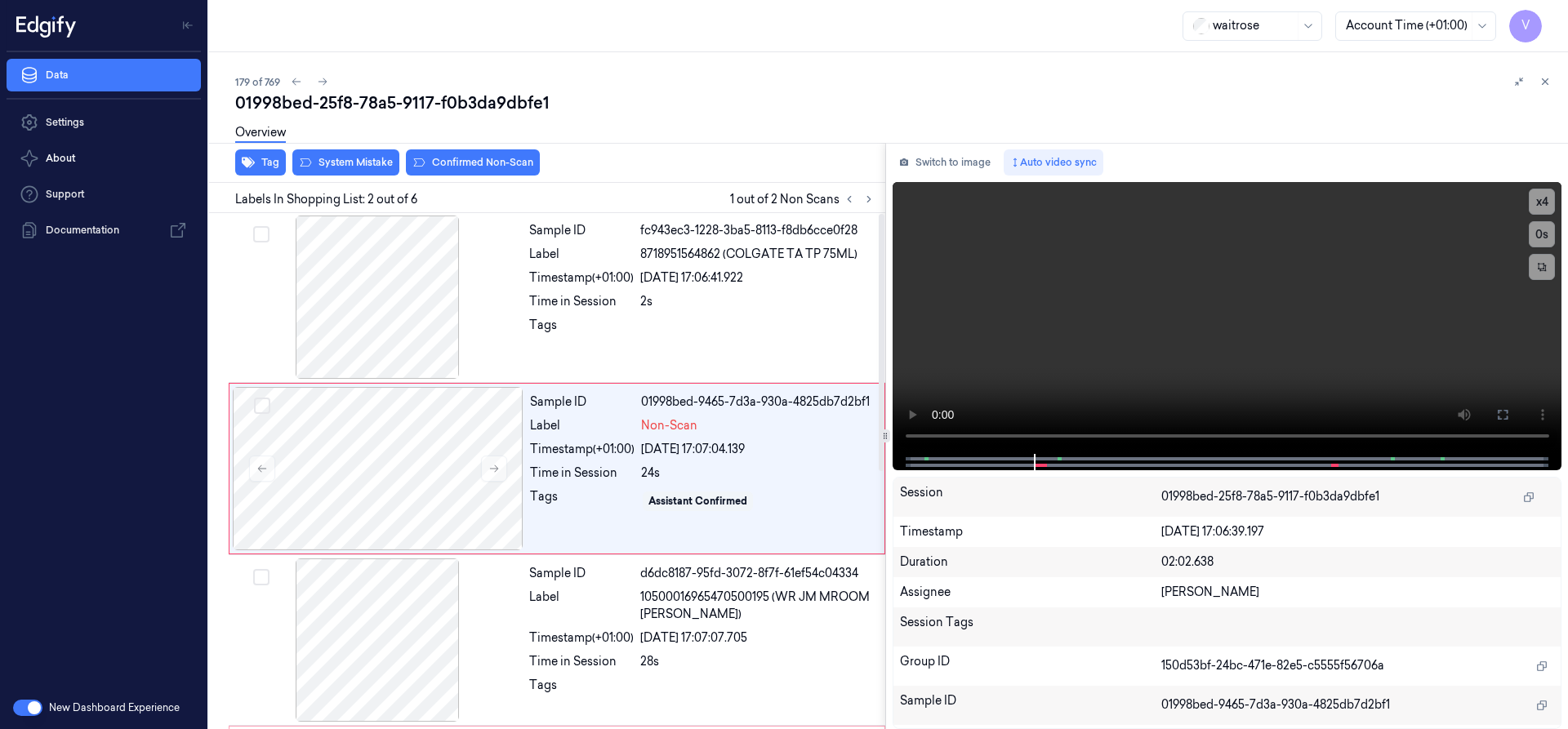
scroll to position [0, 0]
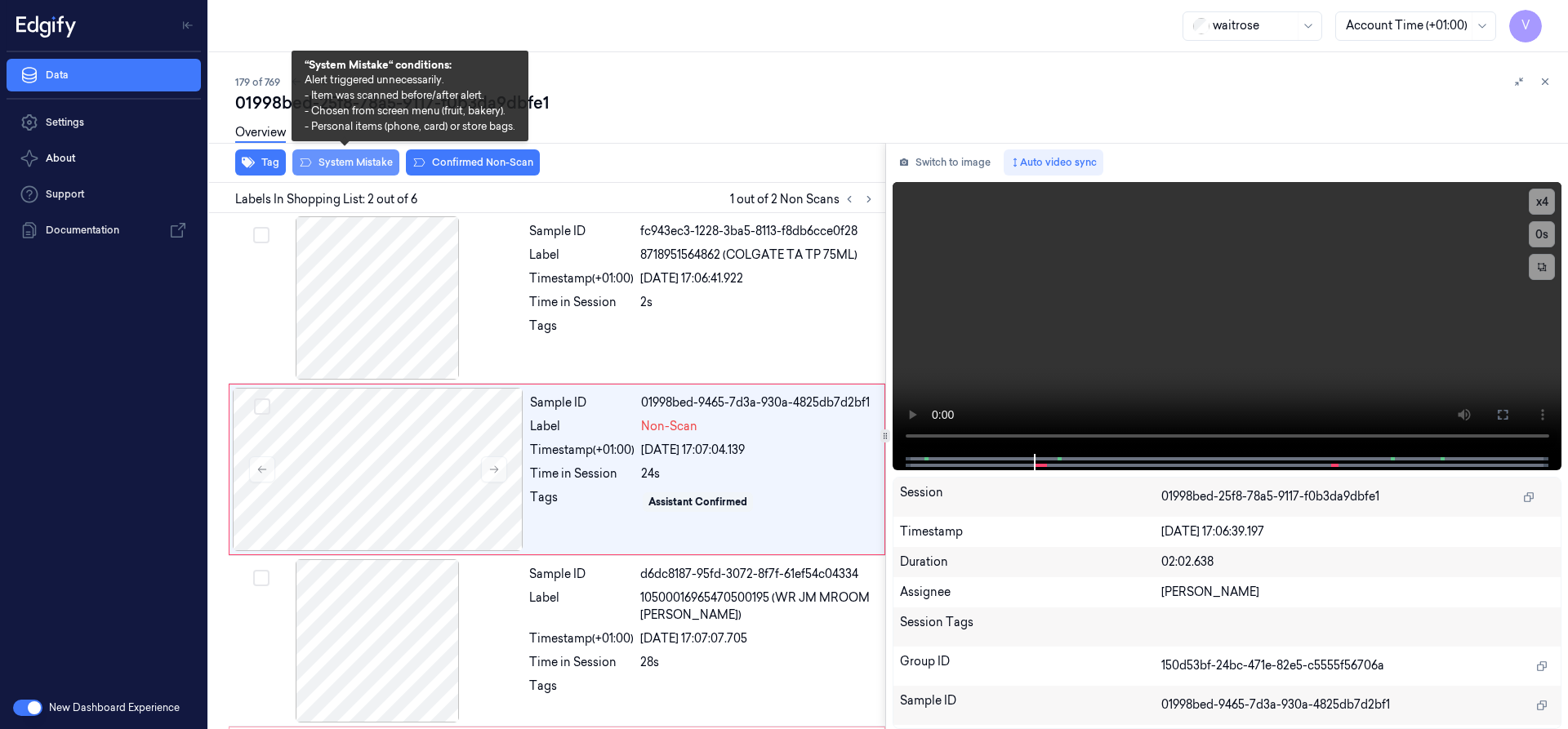
click at [344, 164] on button "System Mistake" at bounding box center [346, 162] width 107 height 26
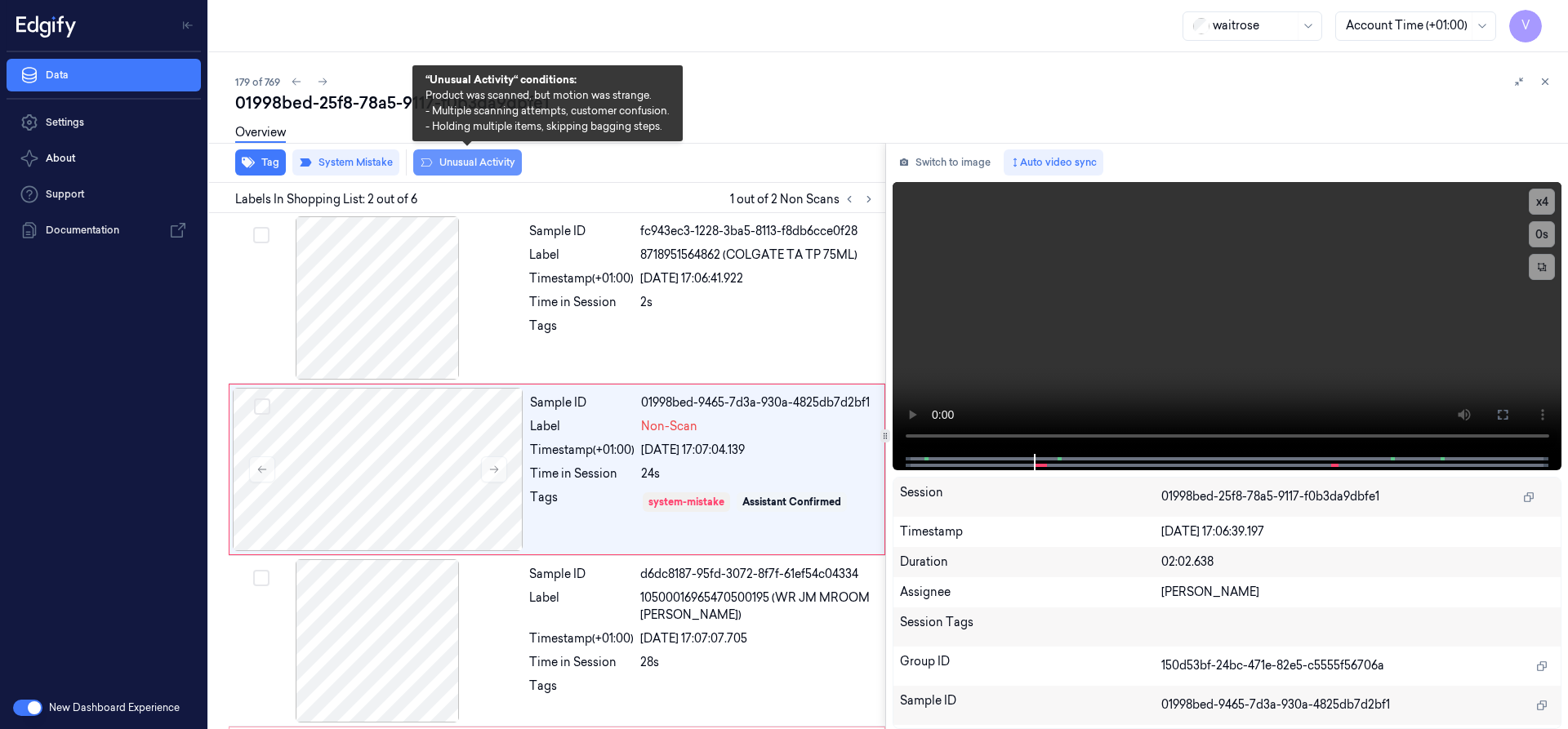
click at [476, 167] on button "Unusual Activity" at bounding box center [467, 162] width 108 height 26
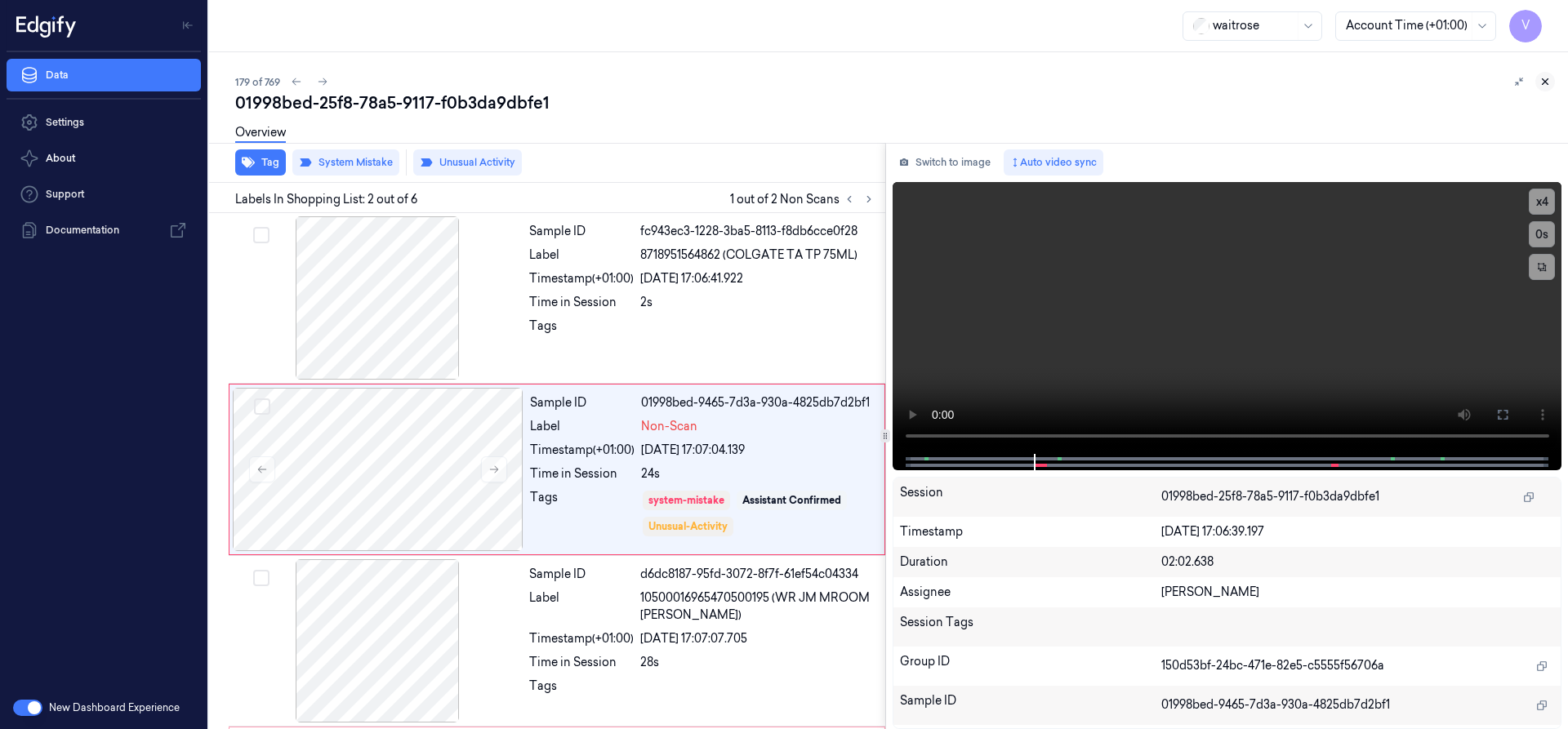
click at [1548, 77] on icon at bounding box center [1544, 81] width 11 height 11
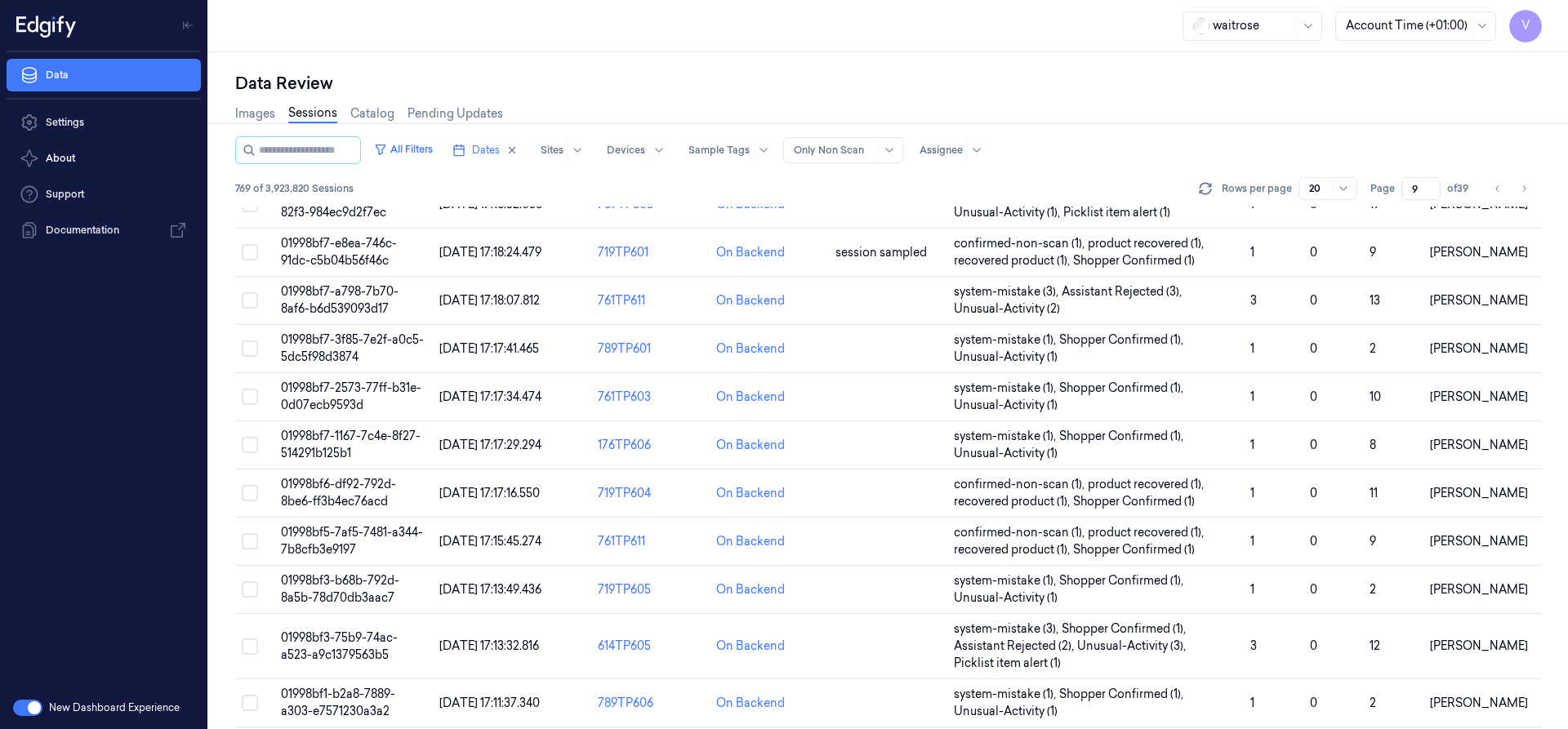
scroll to position [523, 0]
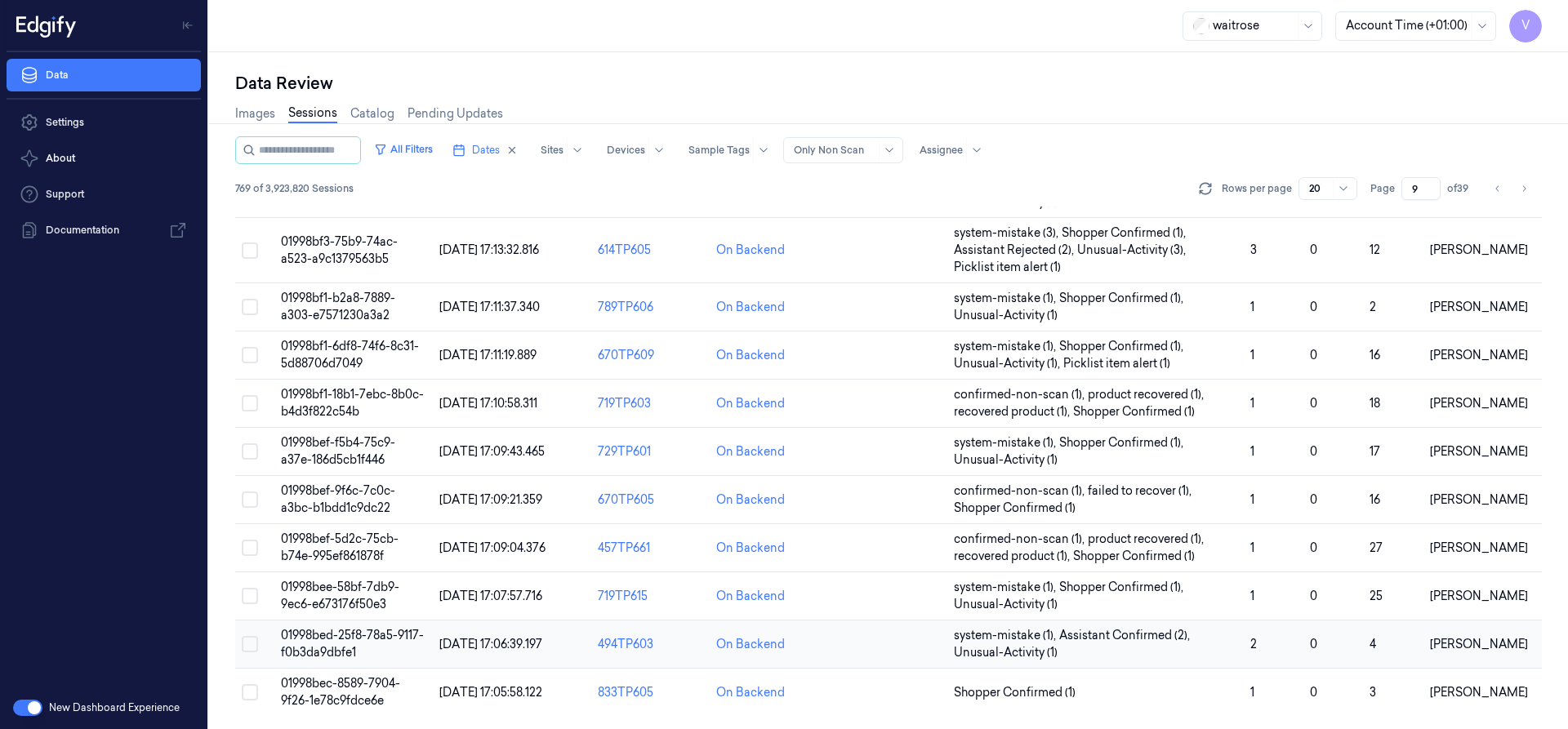
click at [336, 634] on span "01998bed-25f8-78a5-9117-f0b3da9dbfe1" at bounding box center [353, 643] width 143 height 32
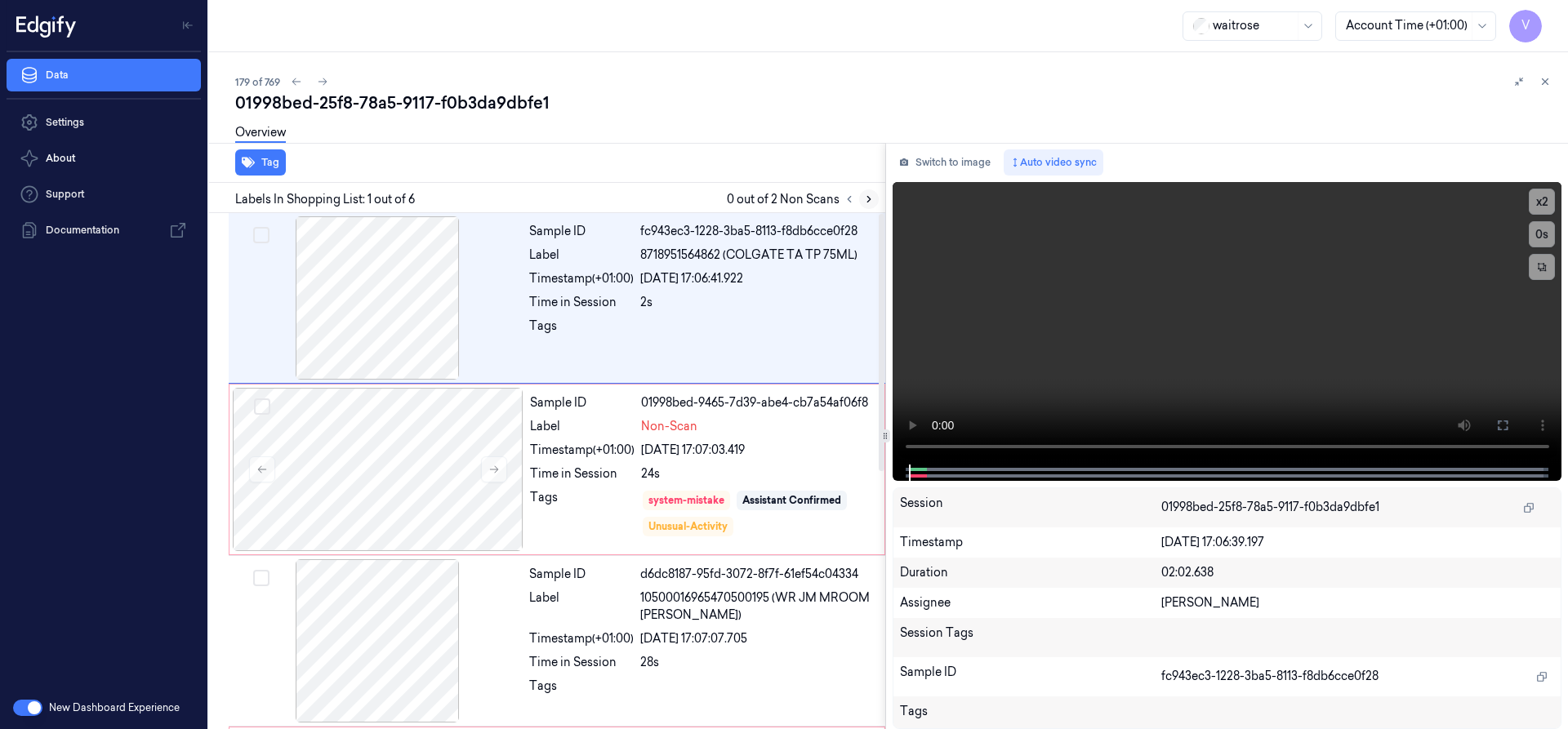
click at [870, 200] on icon at bounding box center [868, 198] width 11 height 11
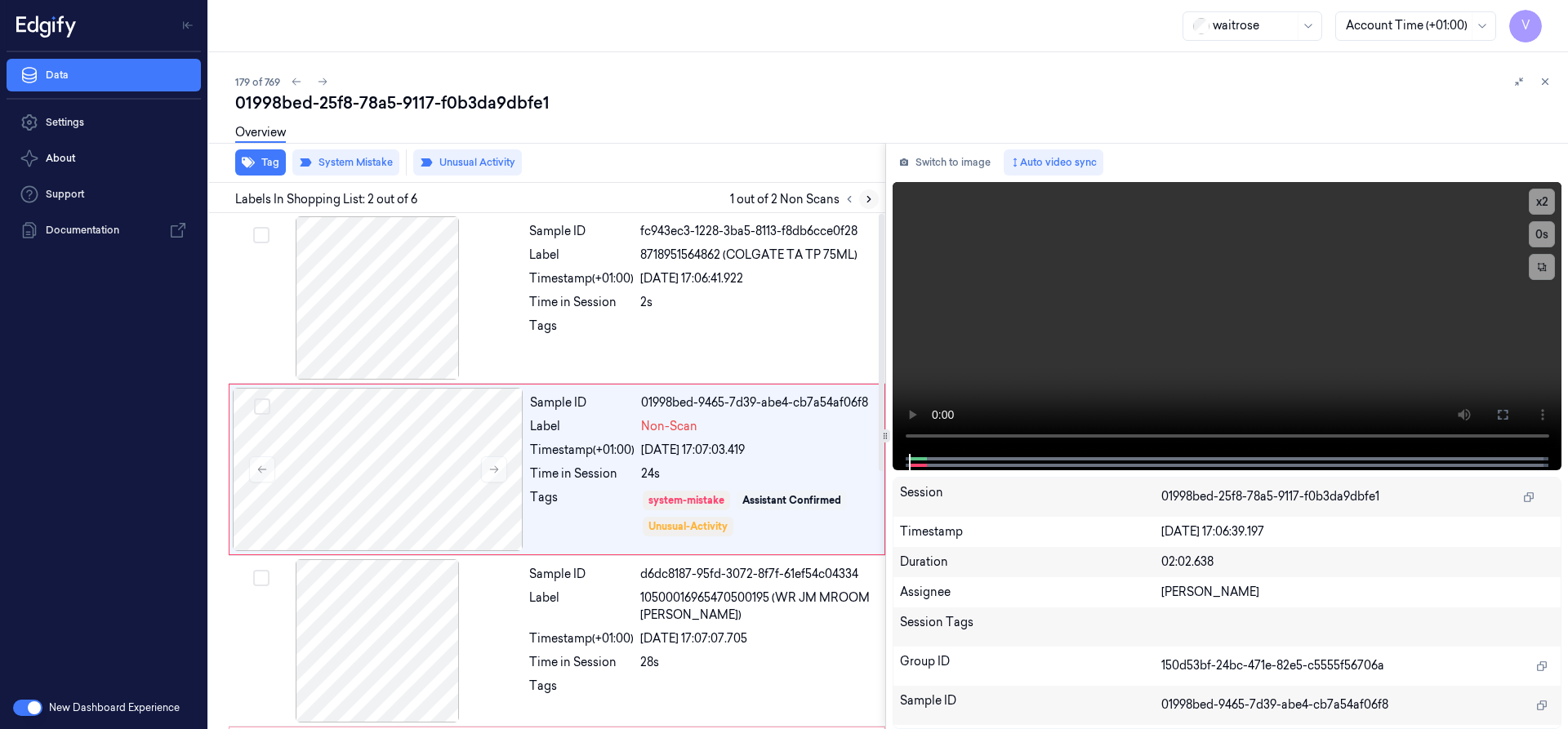
click at [869, 200] on icon at bounding box center [869, 199] width 3 height 6
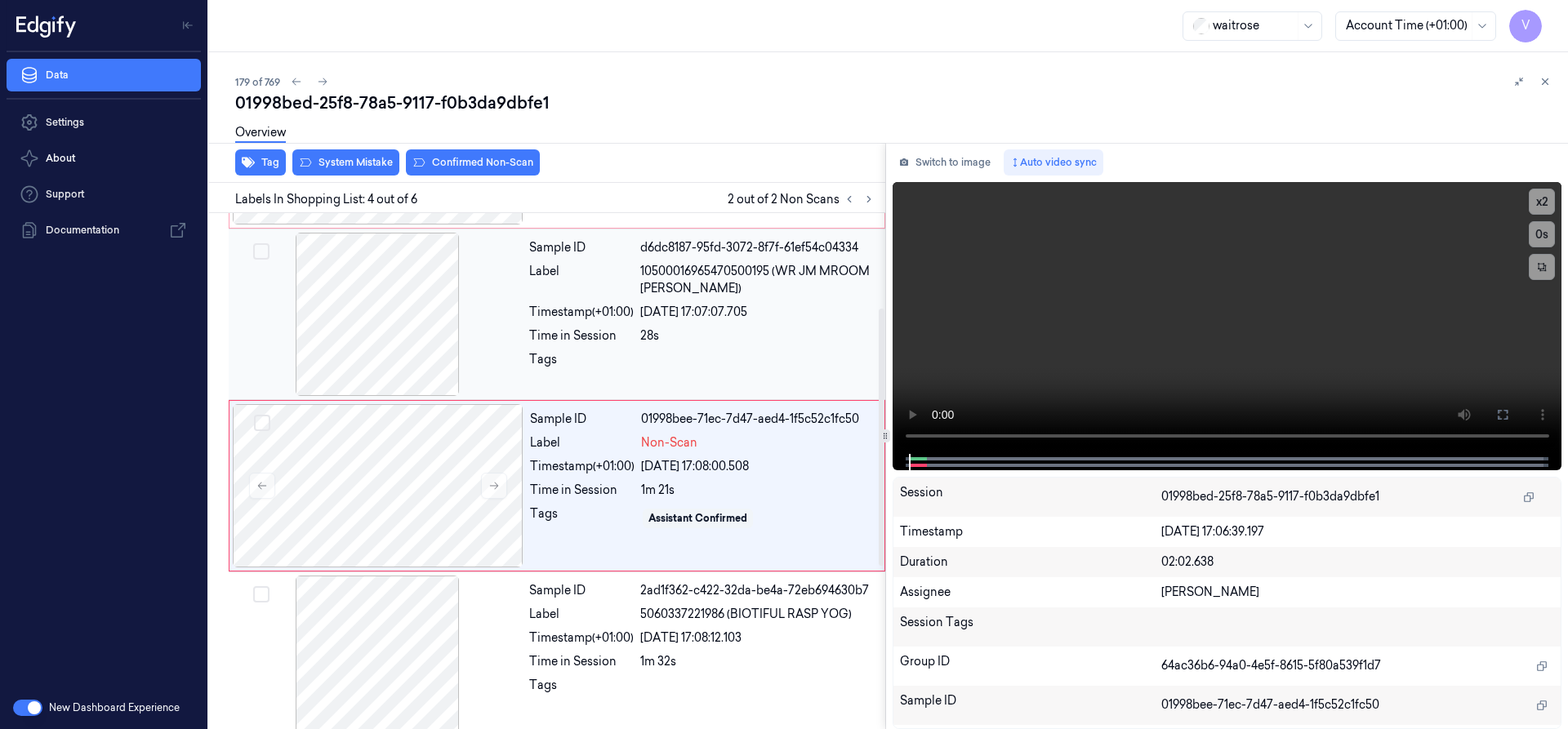
scroll to position [342, 0]
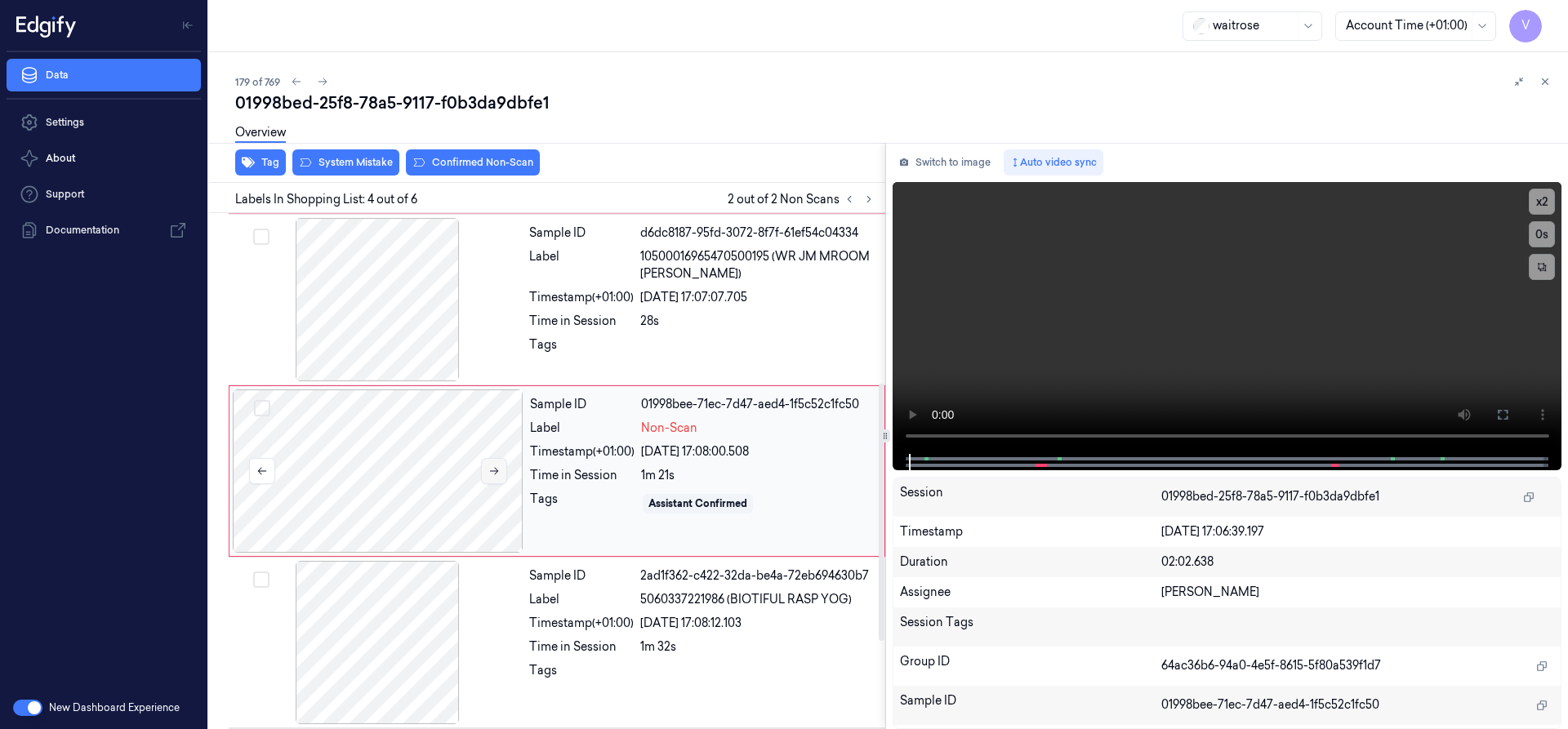
click at [493, 474] on icon at bounding box center [493, 470] width 11 height 11
click at [493, 469] on icon at bounding box center [493, 470] width 11 height 11
click at [355, 430] on div at bounding box center [378, 471] width 291 height 164
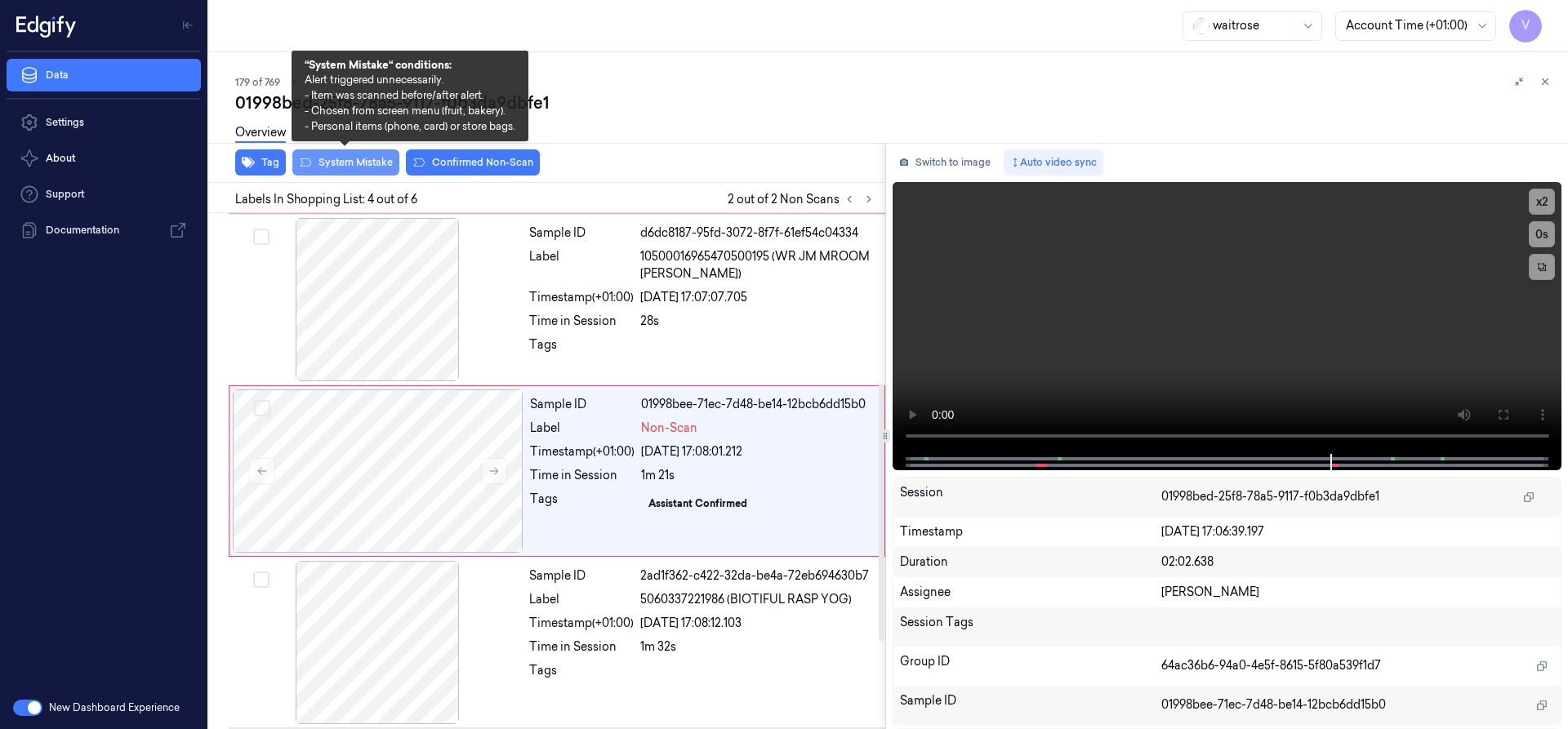
click at [338, 162] on button "System Mistake" at bounding box center [346, 162] width 107 height 26
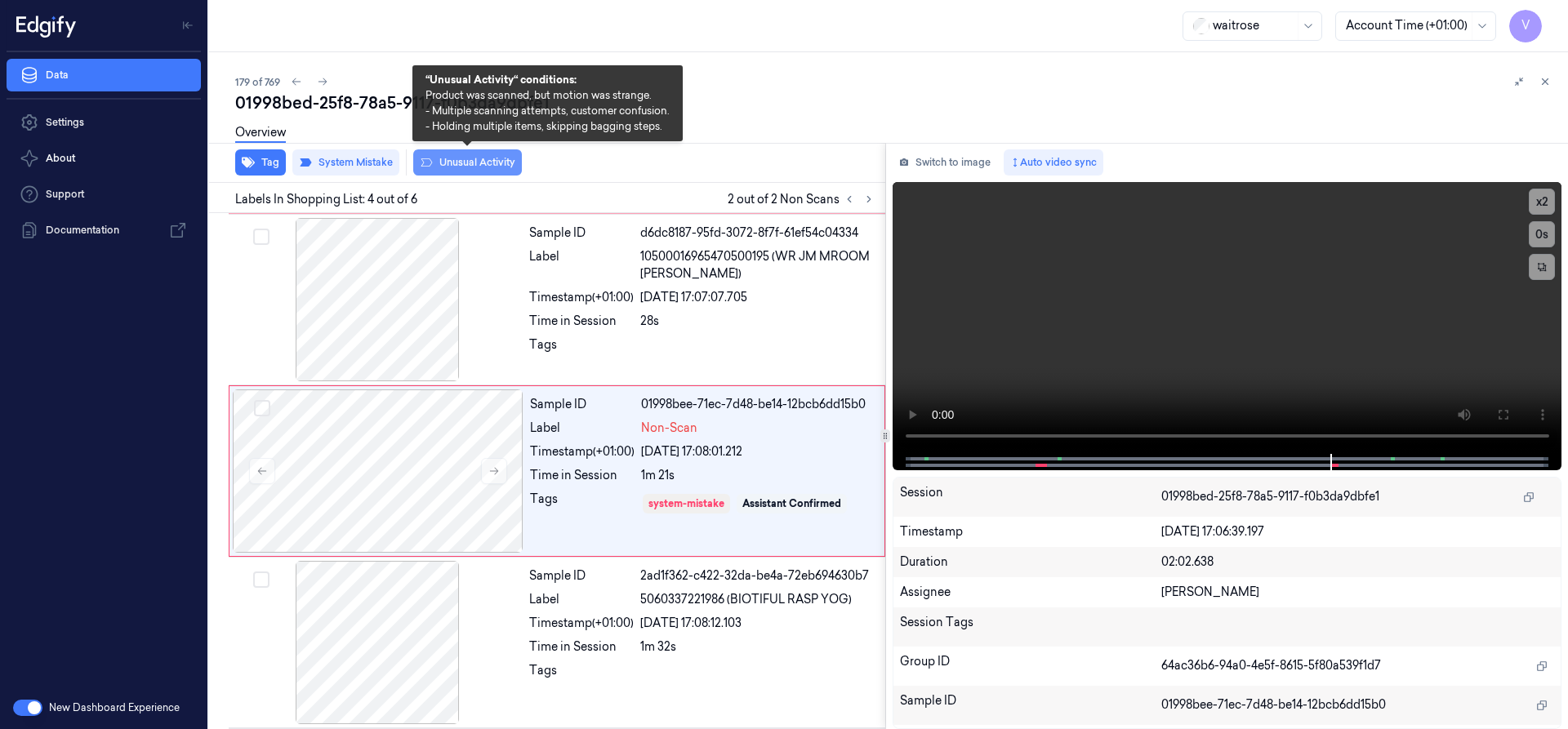
click at [464, 165] on button "Unusual Activity" at bounding box center [467, 162] width 108 height 26
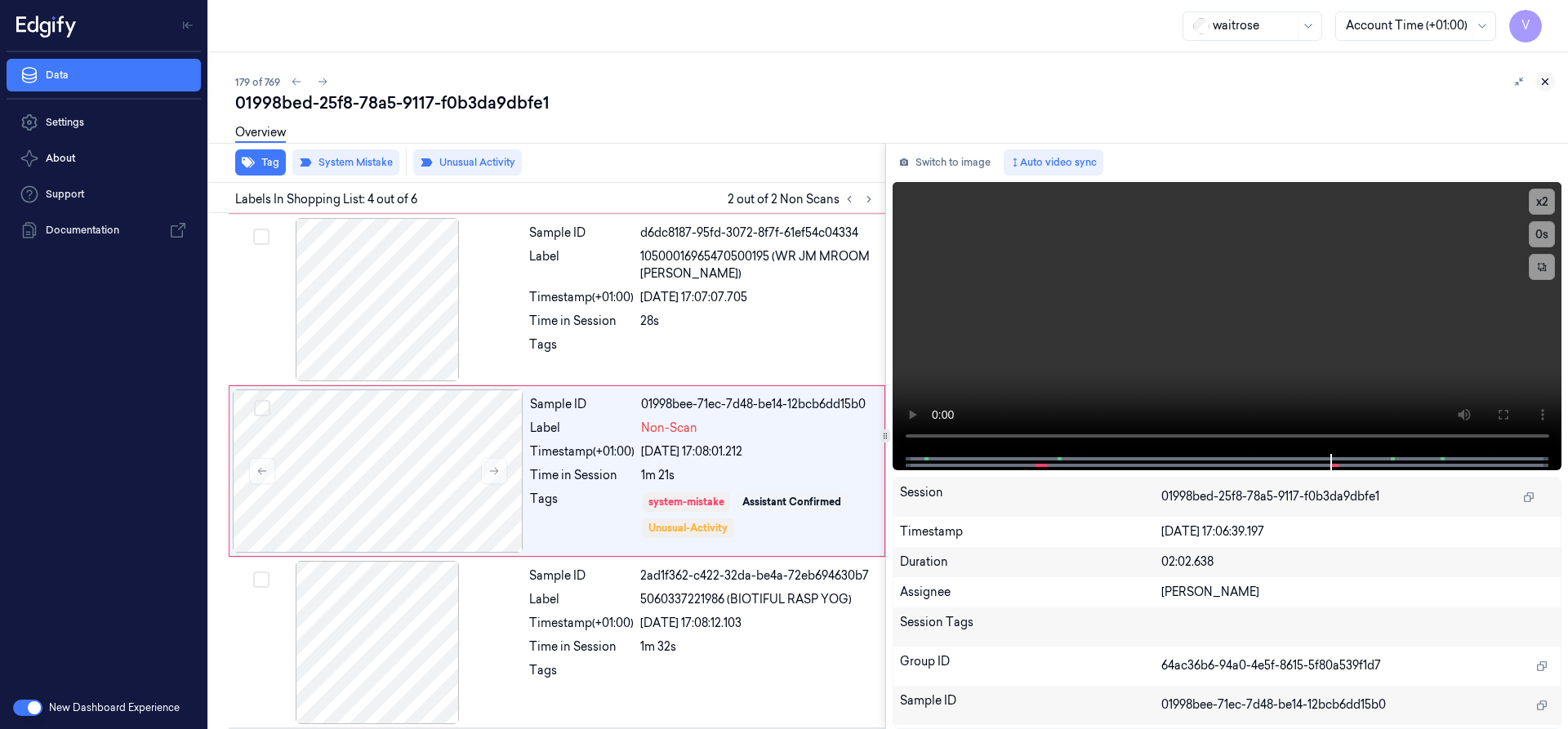
click at [1549, 80] on icon at bounding box center [1544, 81] width 11 height 11
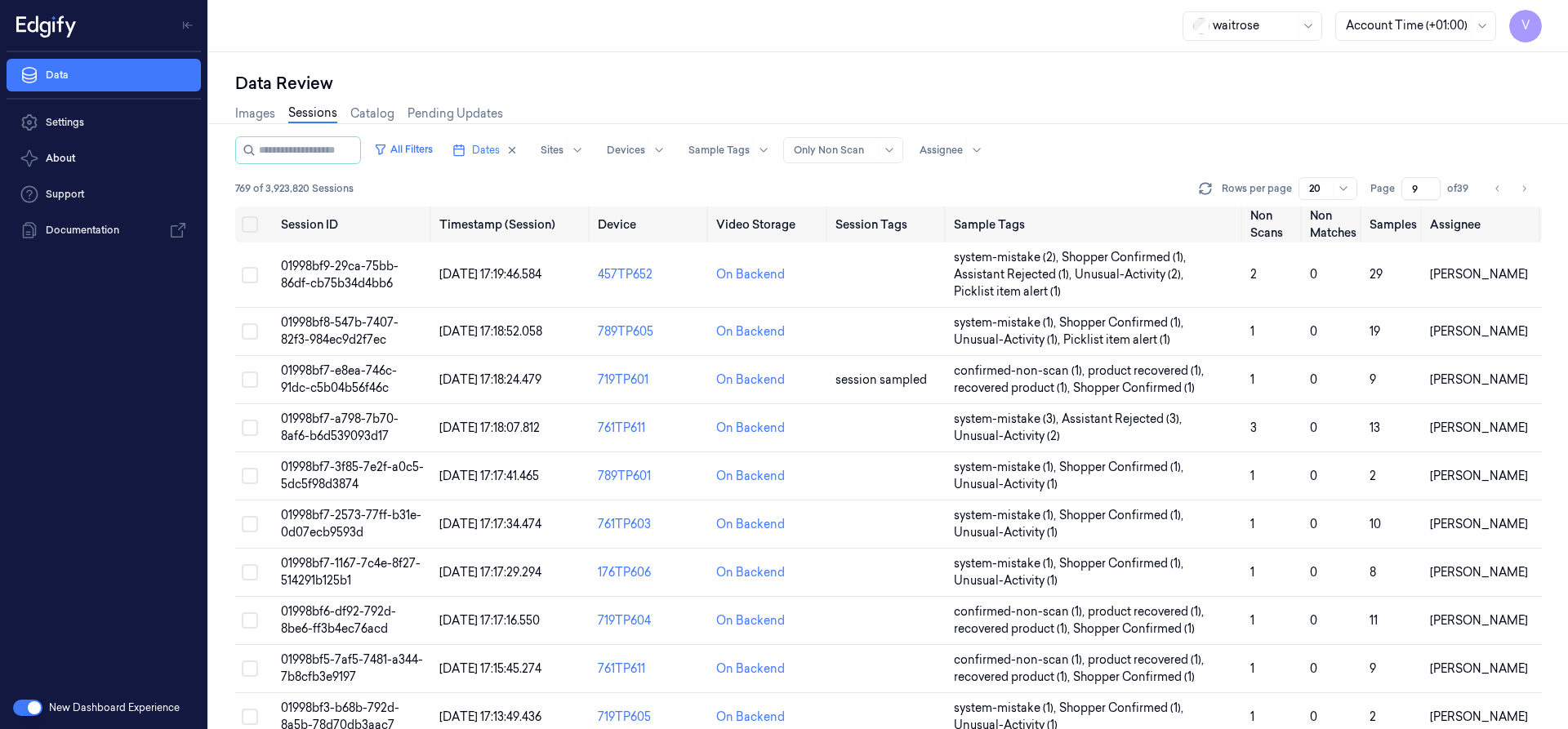
drag, startPoint x: 1422, startPoint y: 191, endPoint x: 1398, endPoint y: 205, distance: 27.8
click at [1398, 205] on div "All Filters Dates Sites Devices Sample Tags Alert Type Only Non Scan Assignee 7…" at bounding box center [888, 171] width 1306 height 70
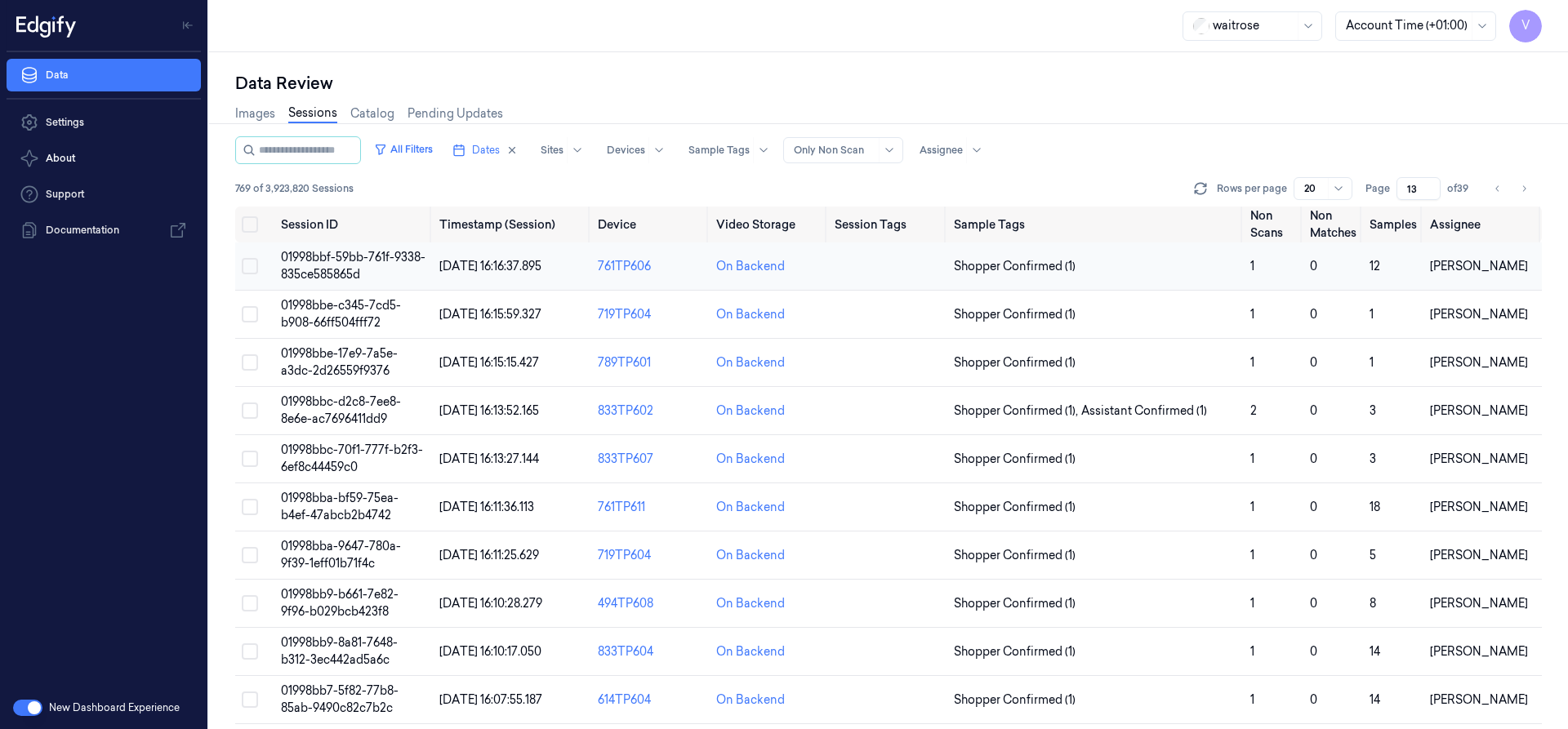
type input "13"
click at [372, 273] on span "01998bbf-59bb-761f-9338-835ce585865d" at bounding box center [354, 265] width 145 height 32
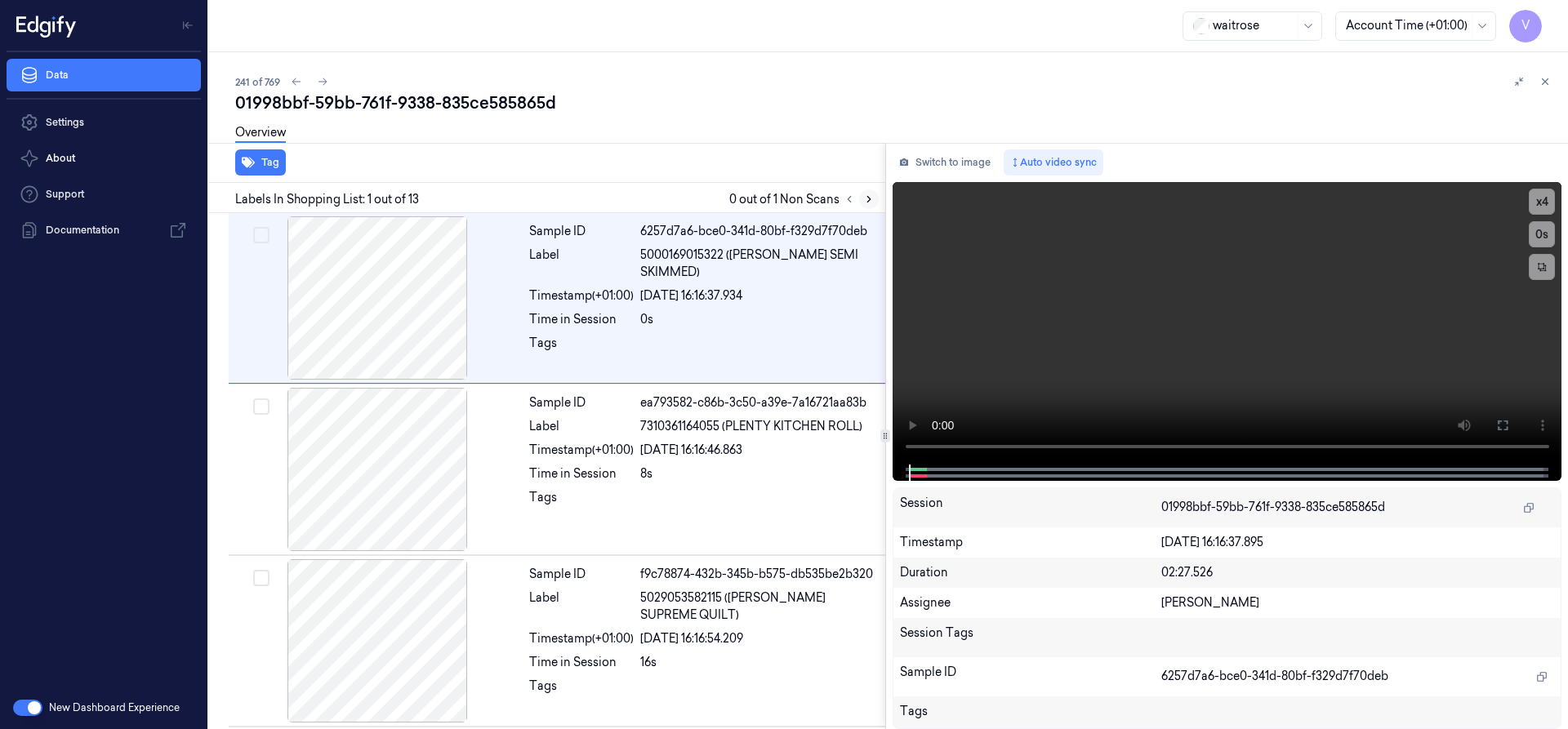
click at [876, 198] on button at bounding box center [868, 198] width 20 height 20
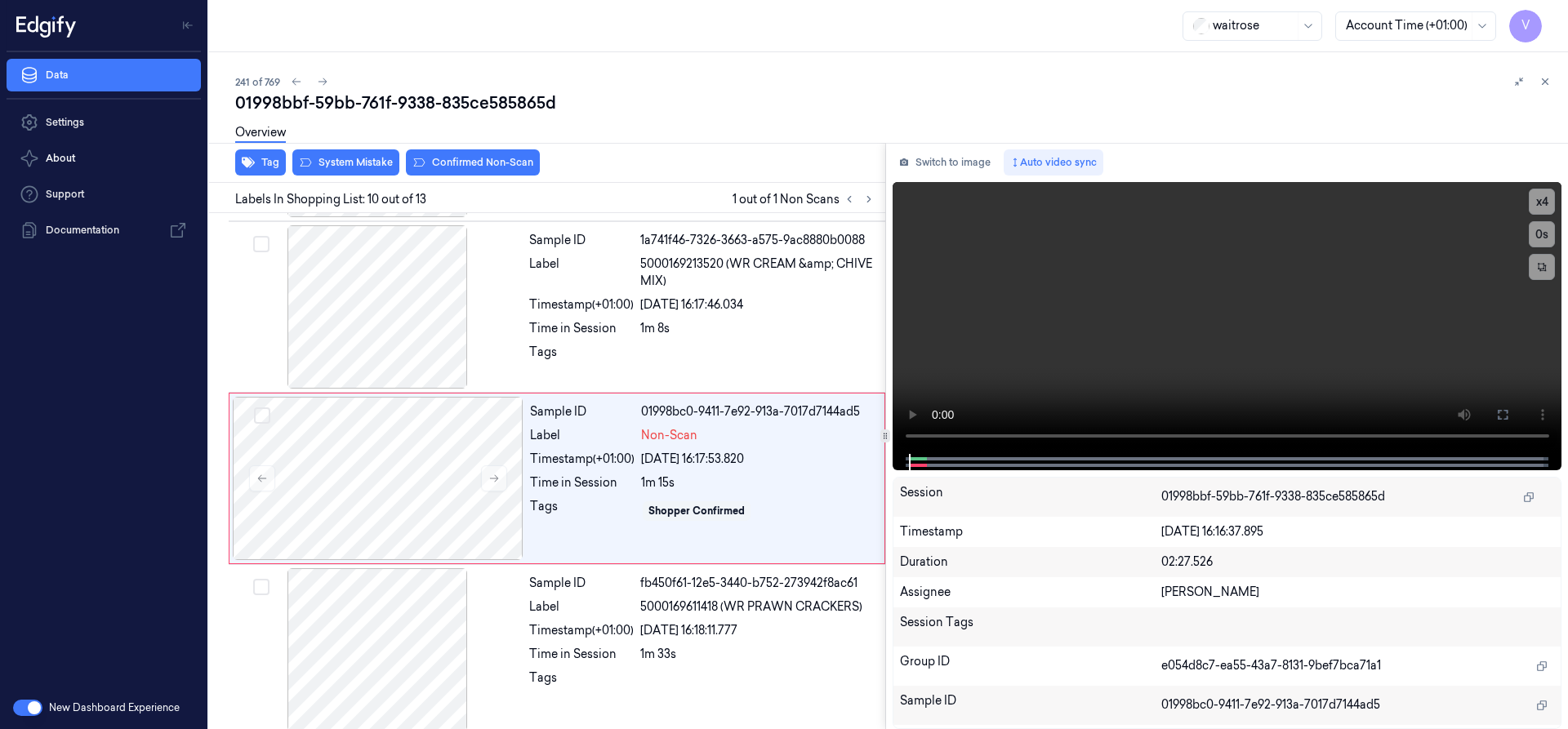
scroll to position [1369, 0]
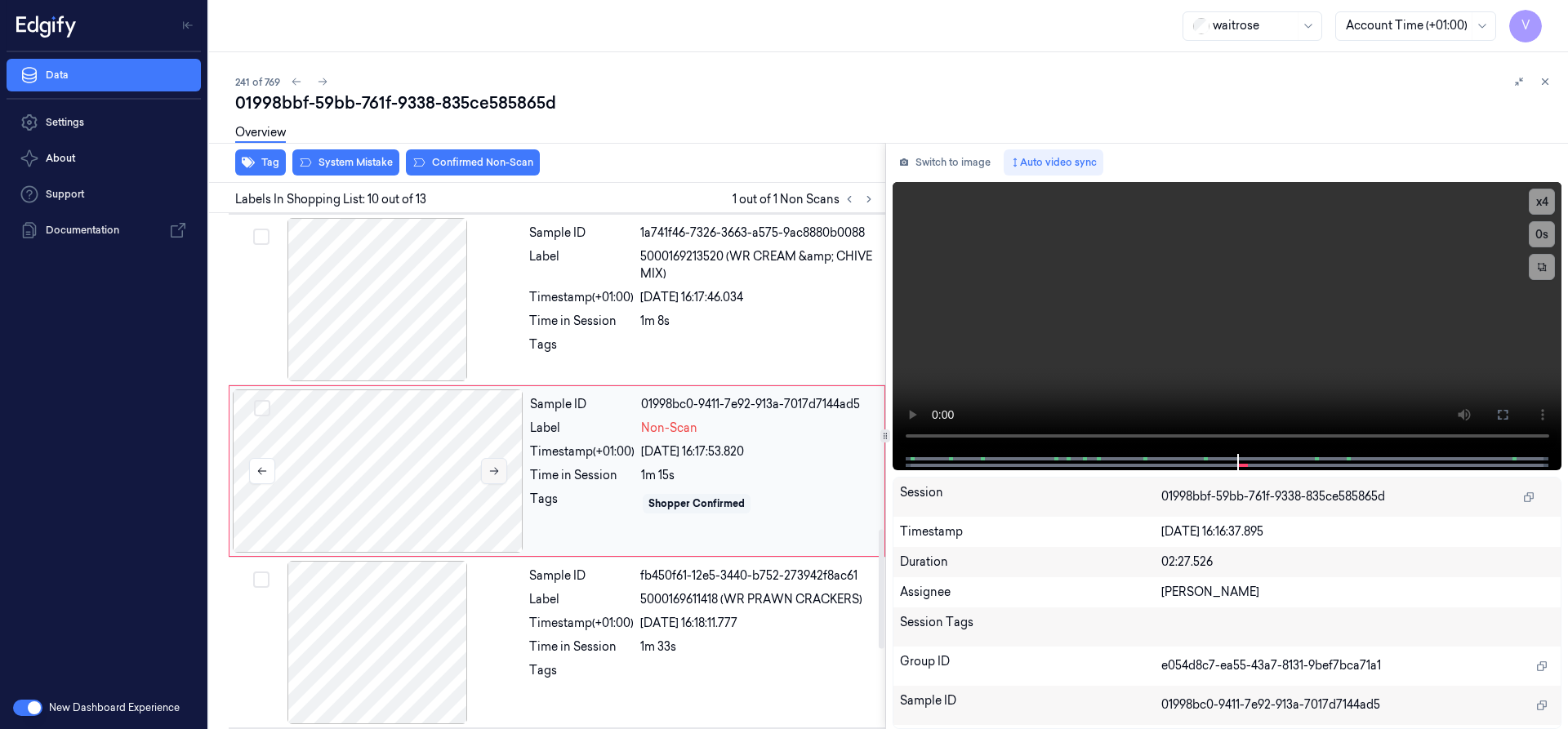
click at [489, 467] on icon at bounding box center [493, 470] width 11 height 11
click at [488, 467] on icon at bounding box center [493, 470] width 11 height 11
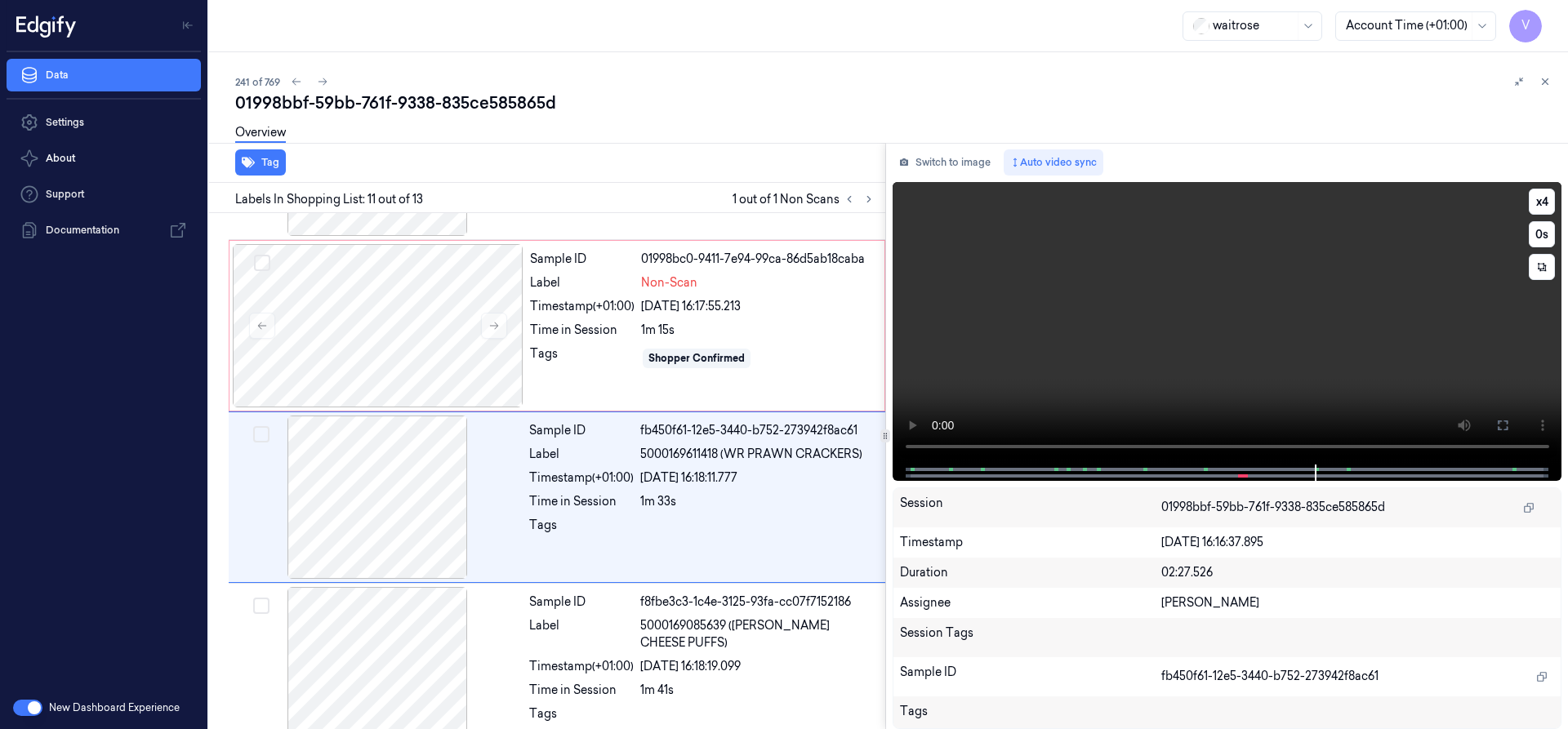
scroll to position [1541, 0]
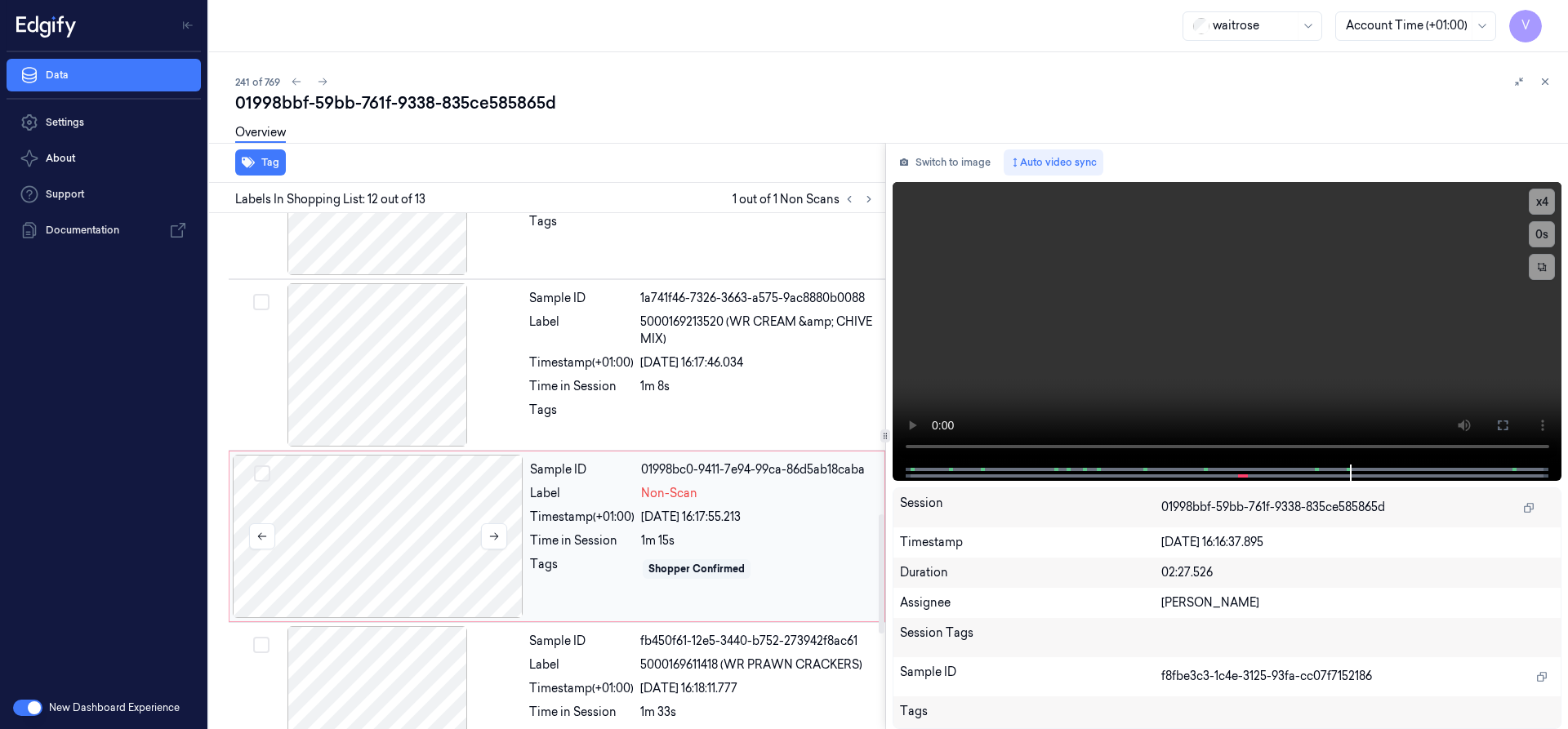
click at [379, 487] on div at bounding box center [378, 537] width 291 height 164
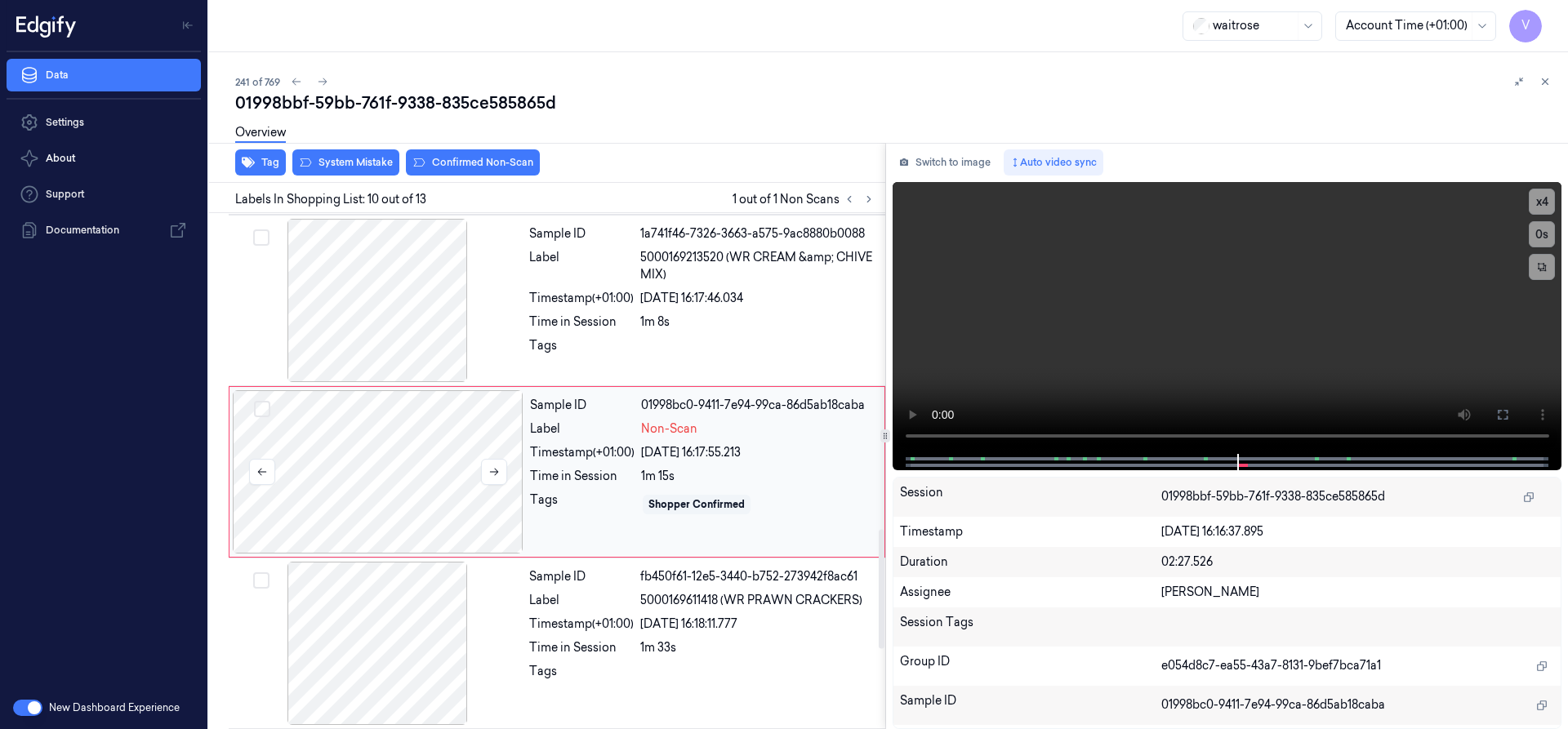
scroll to position [1369, 0]
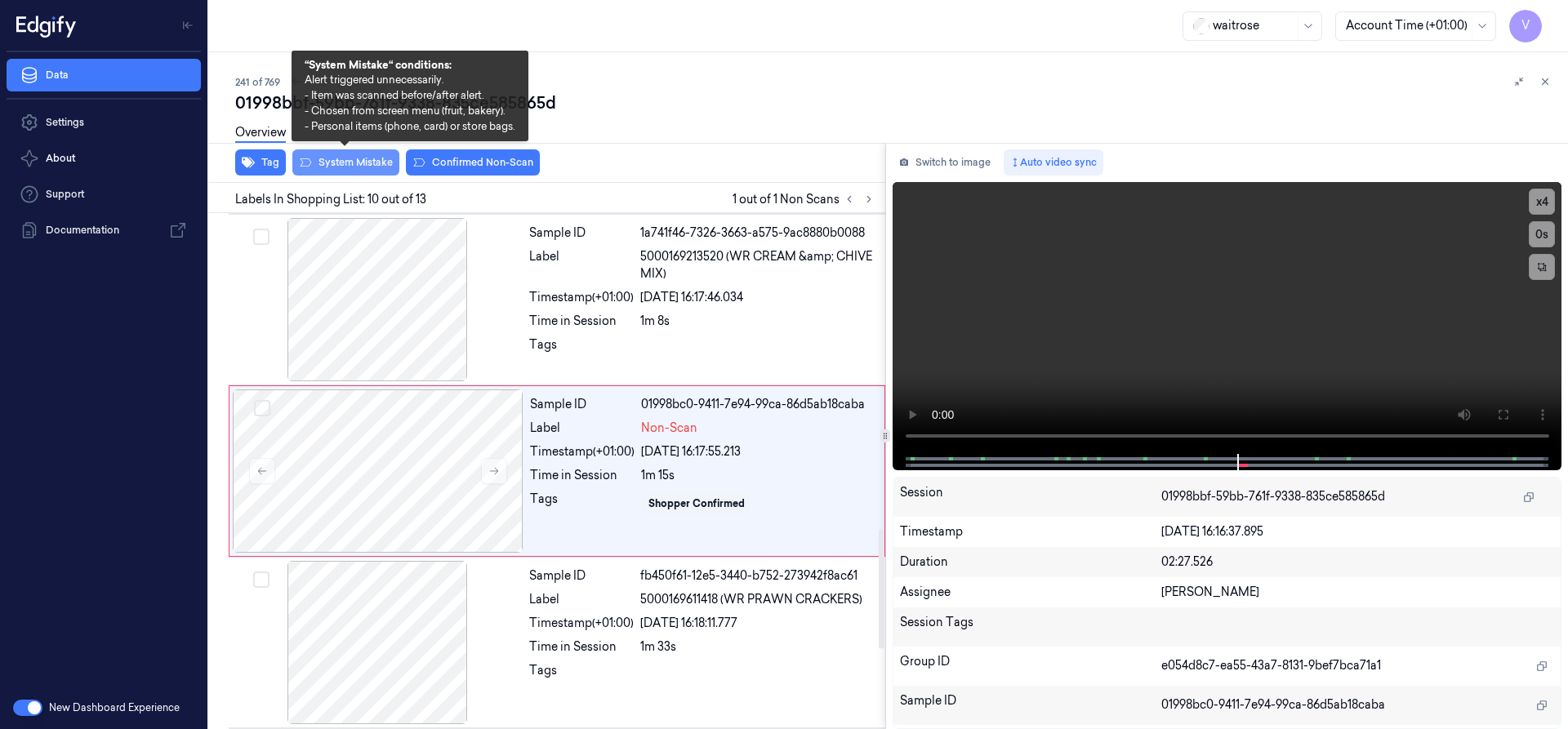
click at [340, 165] on button "System Mistake" at bounding box center [346, 162] width 107 height 26
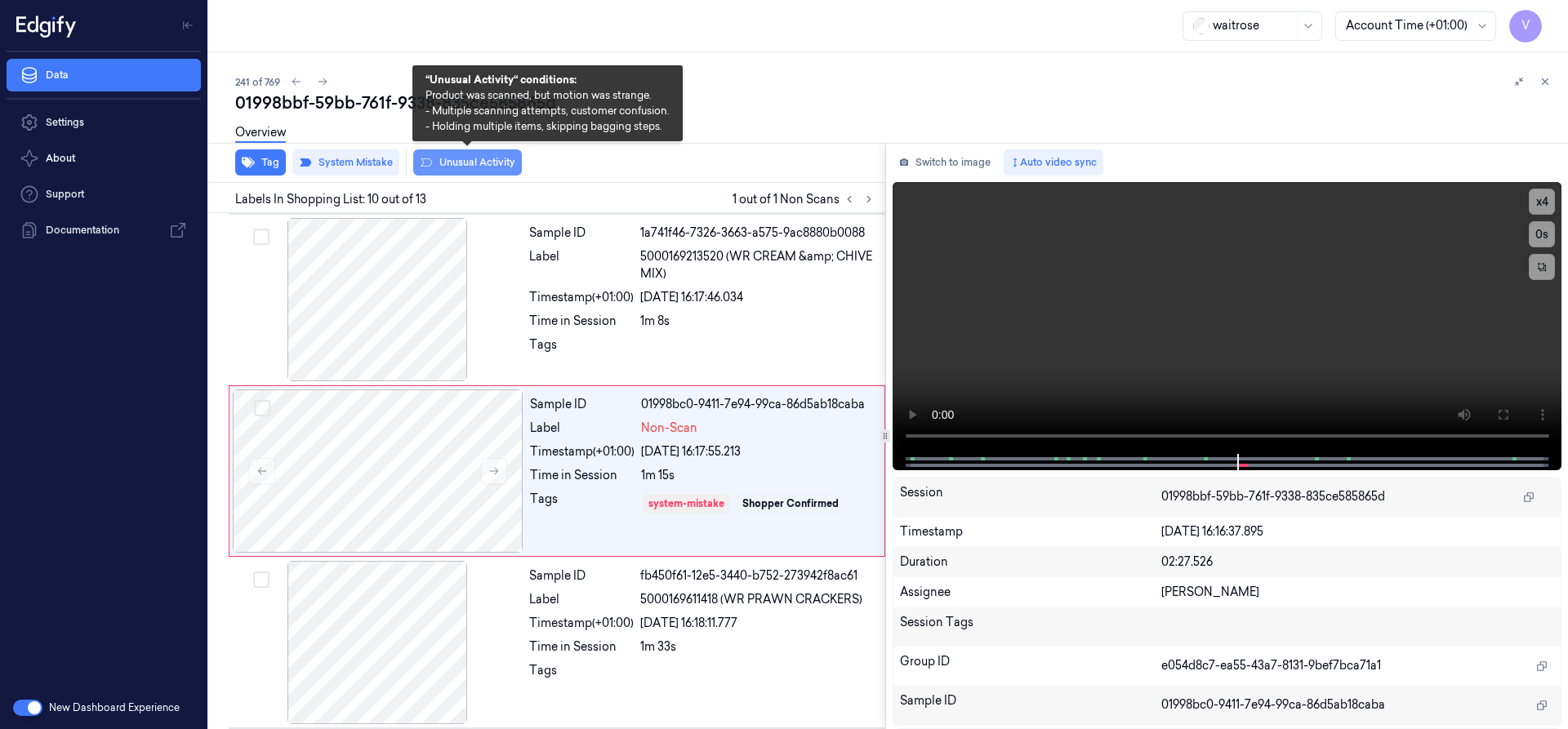
click at [495, 161] on button "Unusual Activity" at bounding box center [467, 162] width 108 height 26
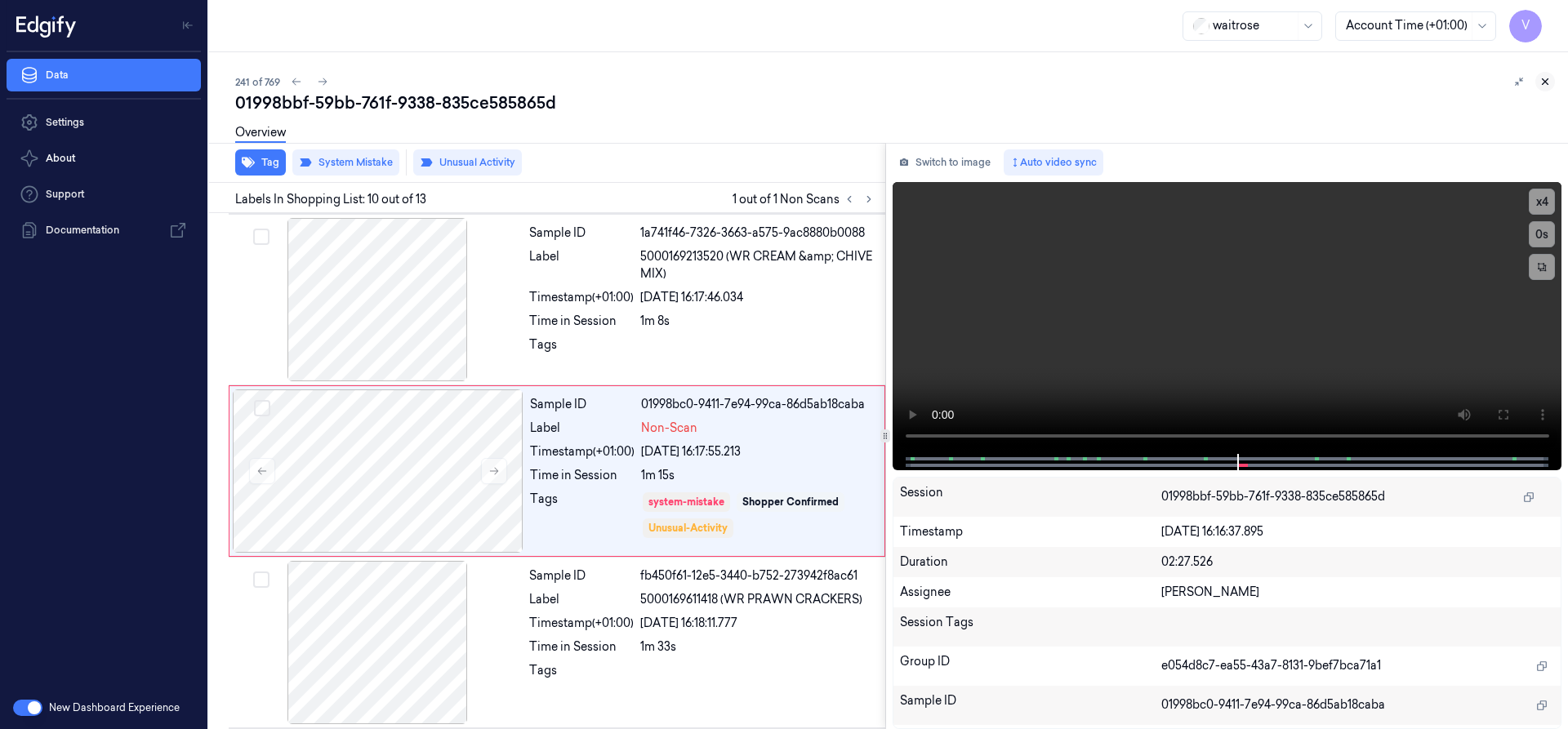
click at [1542, 83] on icon at bounding box center [1544, 81] width 11 height 11
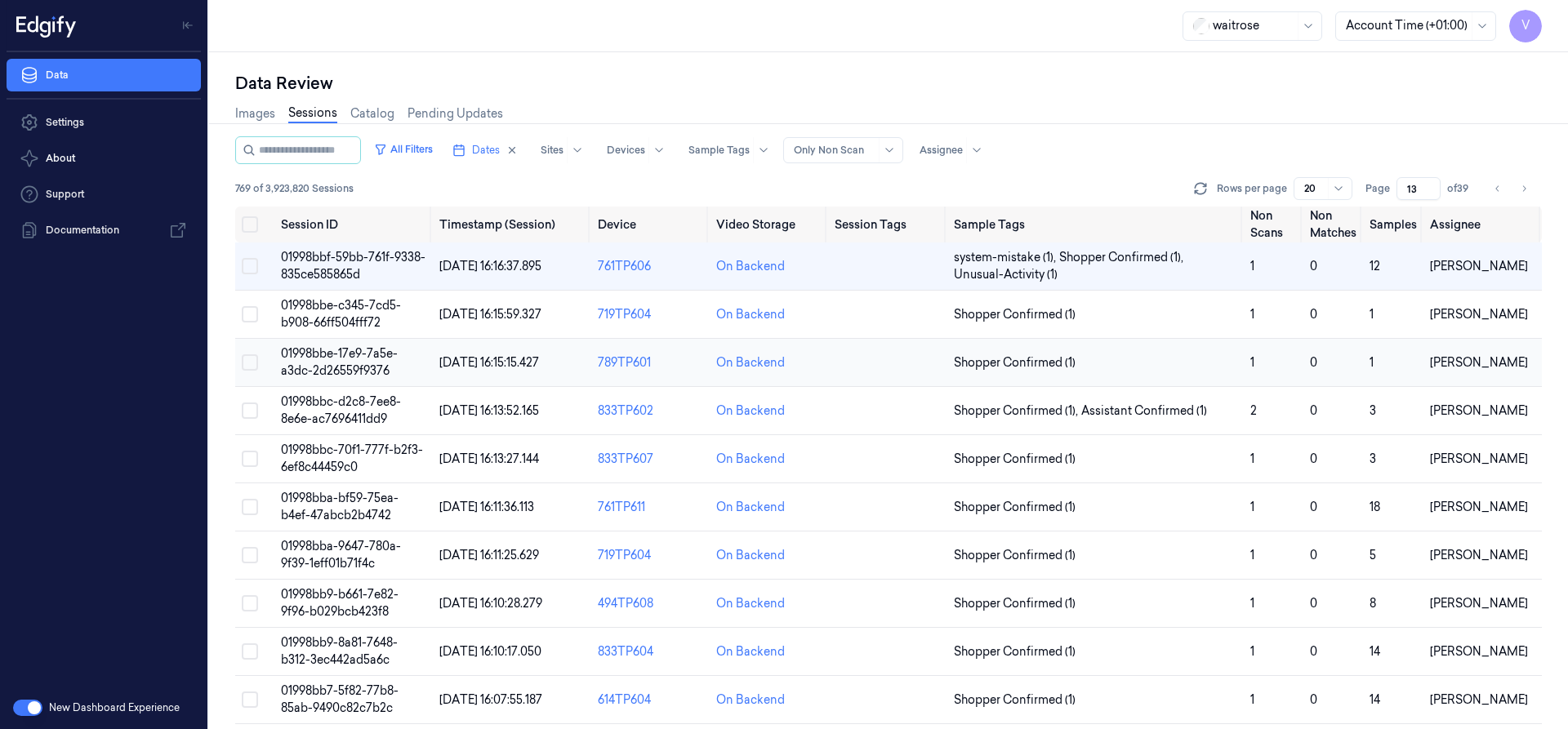
click at [343, 368] on span "01998bbe-17e9-7a5e-a3dc-2d26559f9376" at bounding box center [339, 361] width 117 height 32
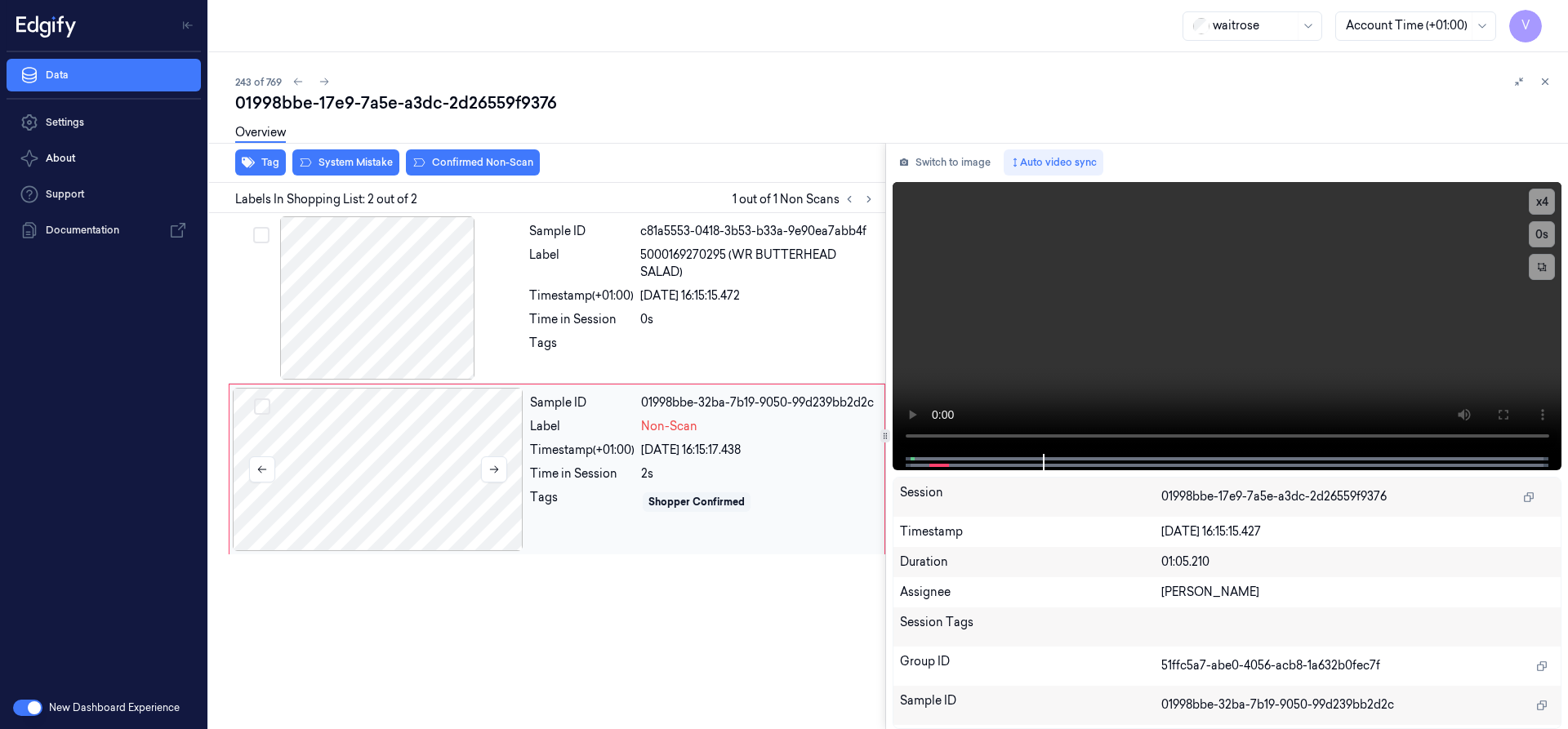
click at [391, 438] on div at bounding box center [378, 469] width 291 height 164
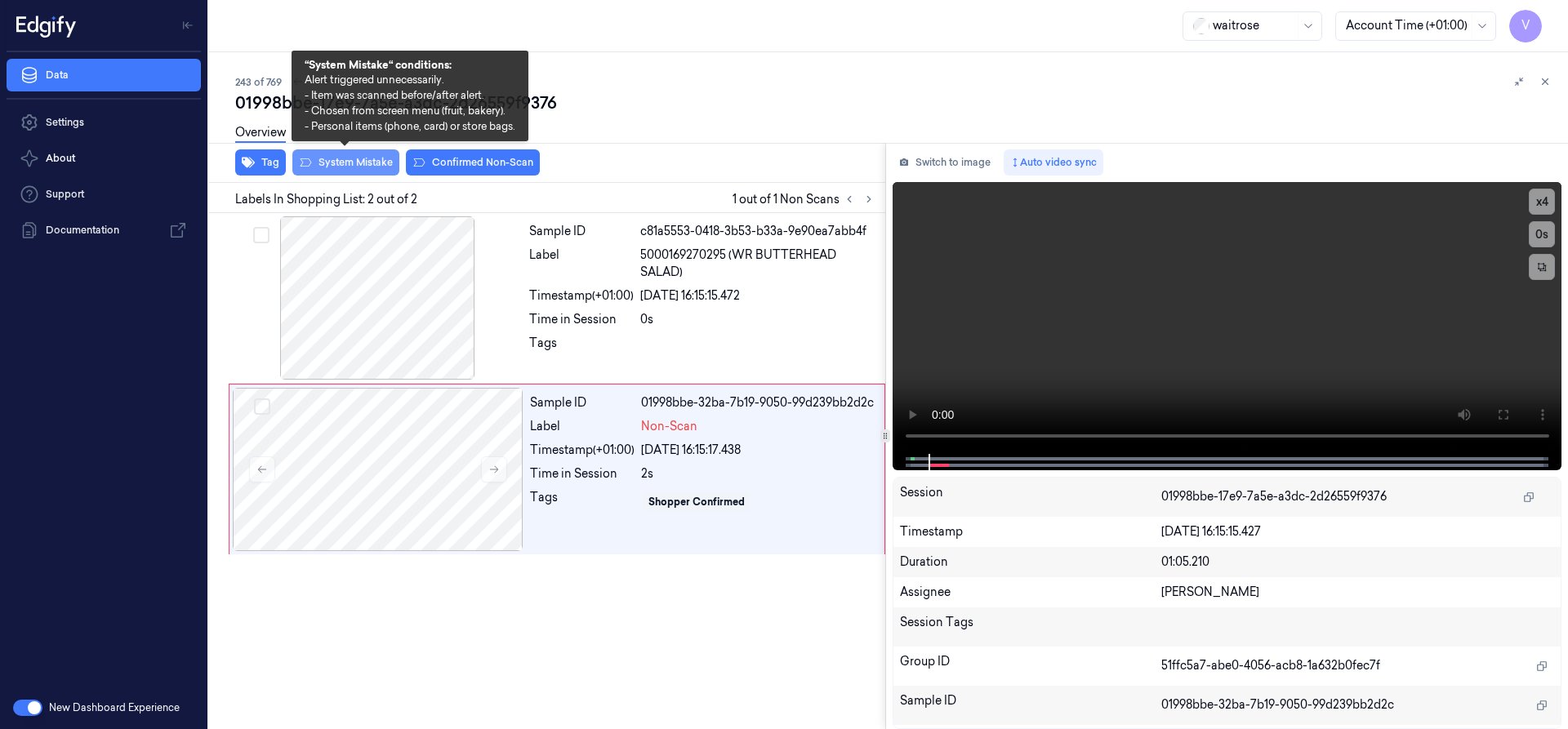
click at [366, 164] on button "System Mistake" at bounding box center [346, 162] width 107 height 26
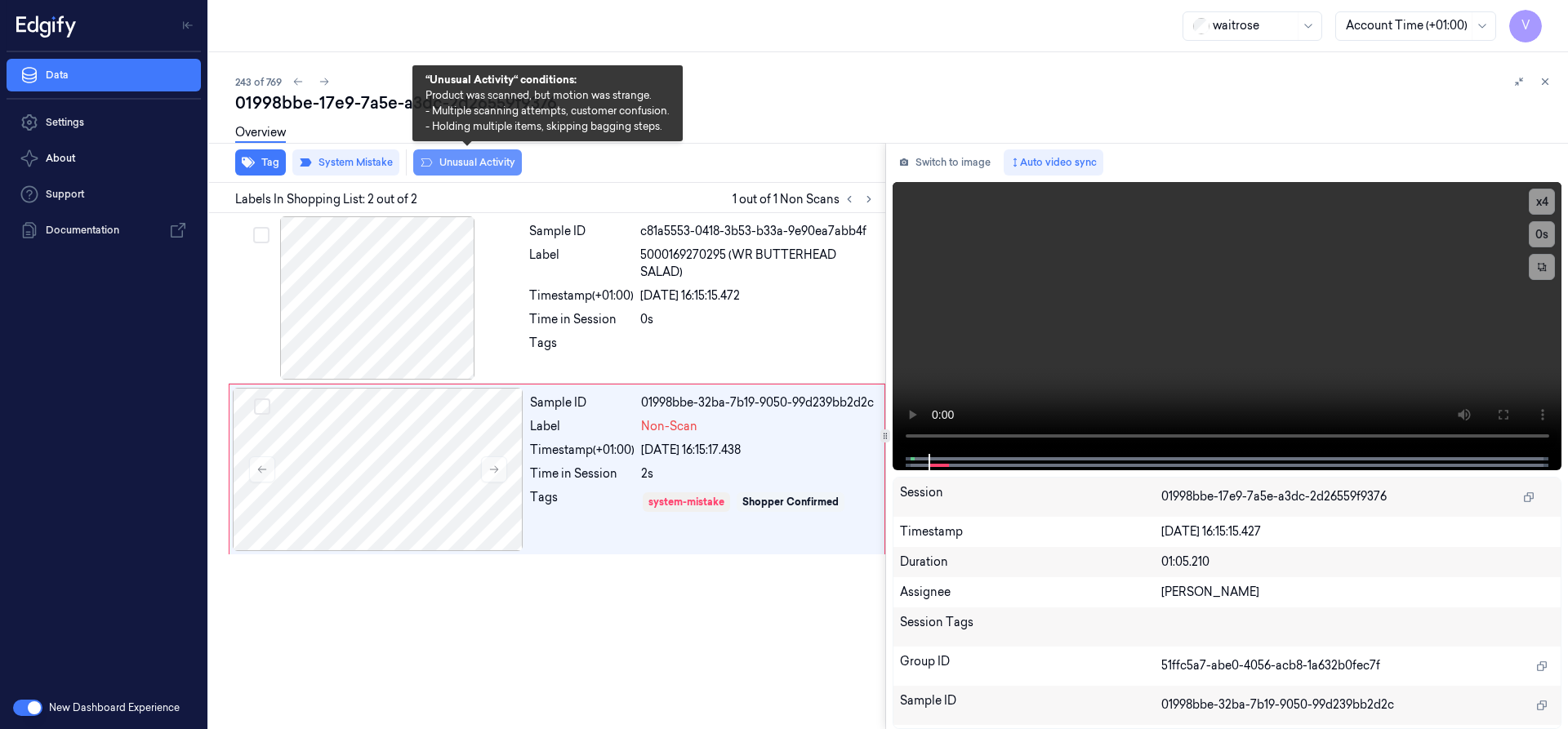
click at [498, 161] on button "Unusual Activity" at bounding box center [467, 162] width 108 height 26
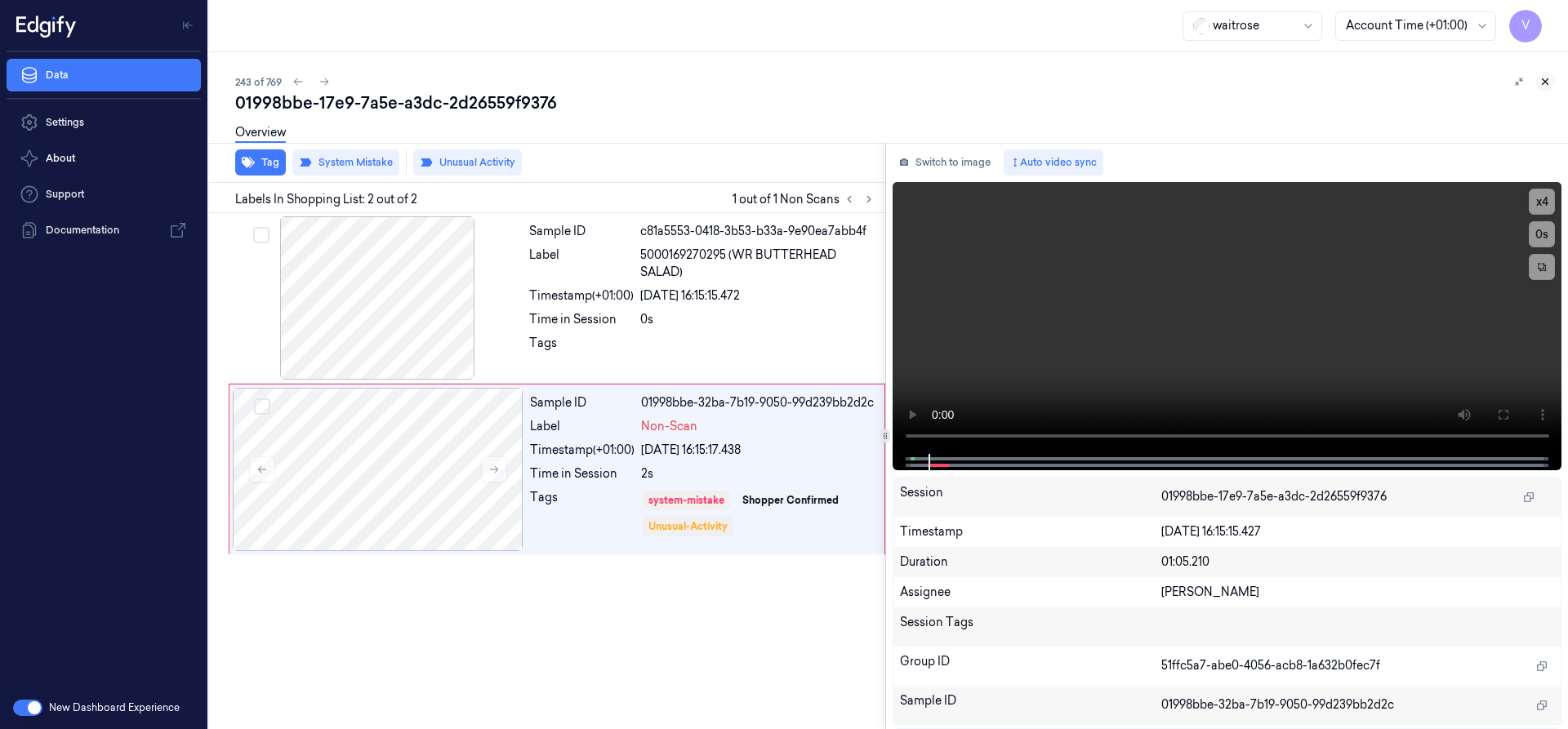
click at [1547, 82] on icon at bounding box center [1544, 81] width 11 height 11
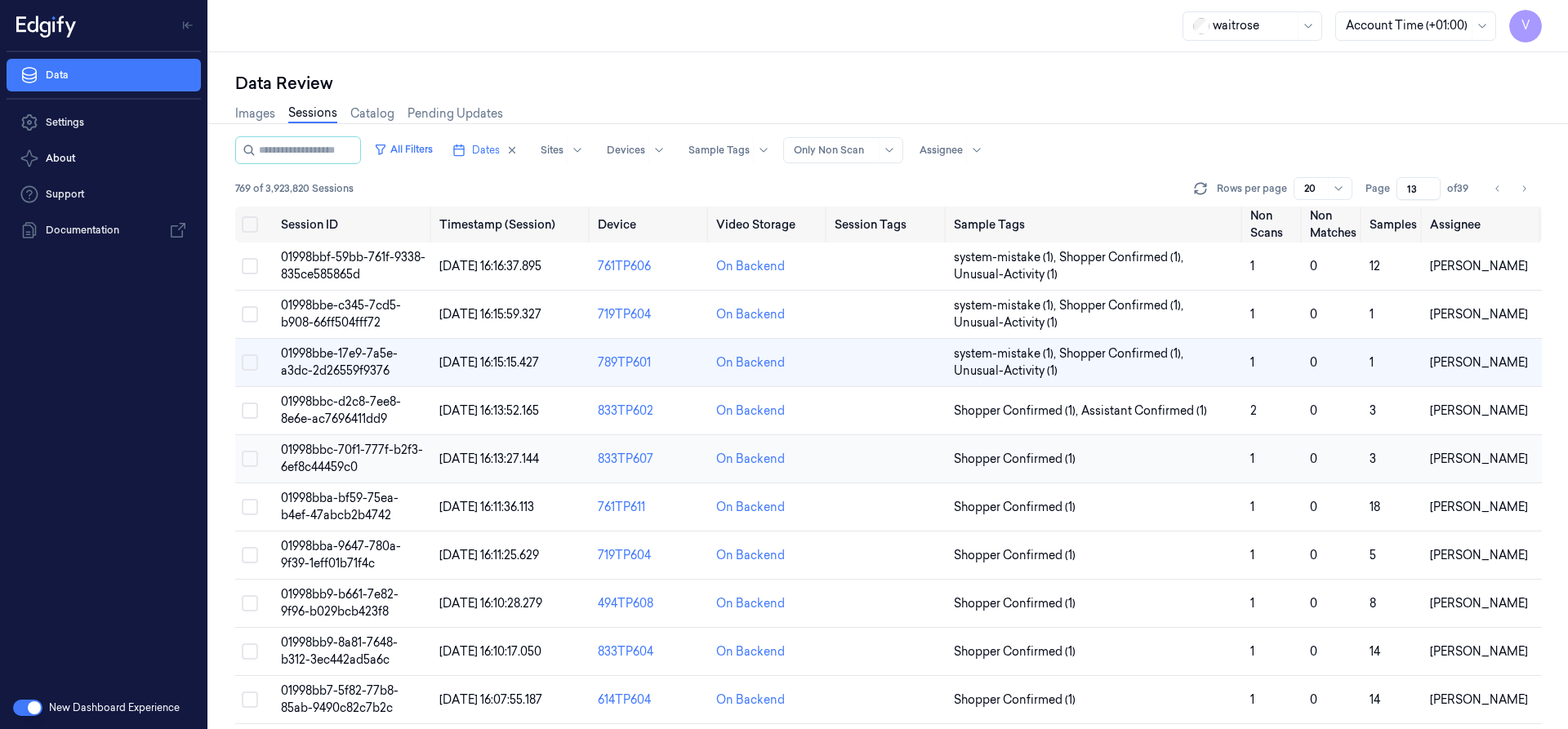
click at [337, 447] on span "01998bbc-70f1-777f-b2f3-6ef8c44459c0" at bounding box center [352, 457] width 142 height 32
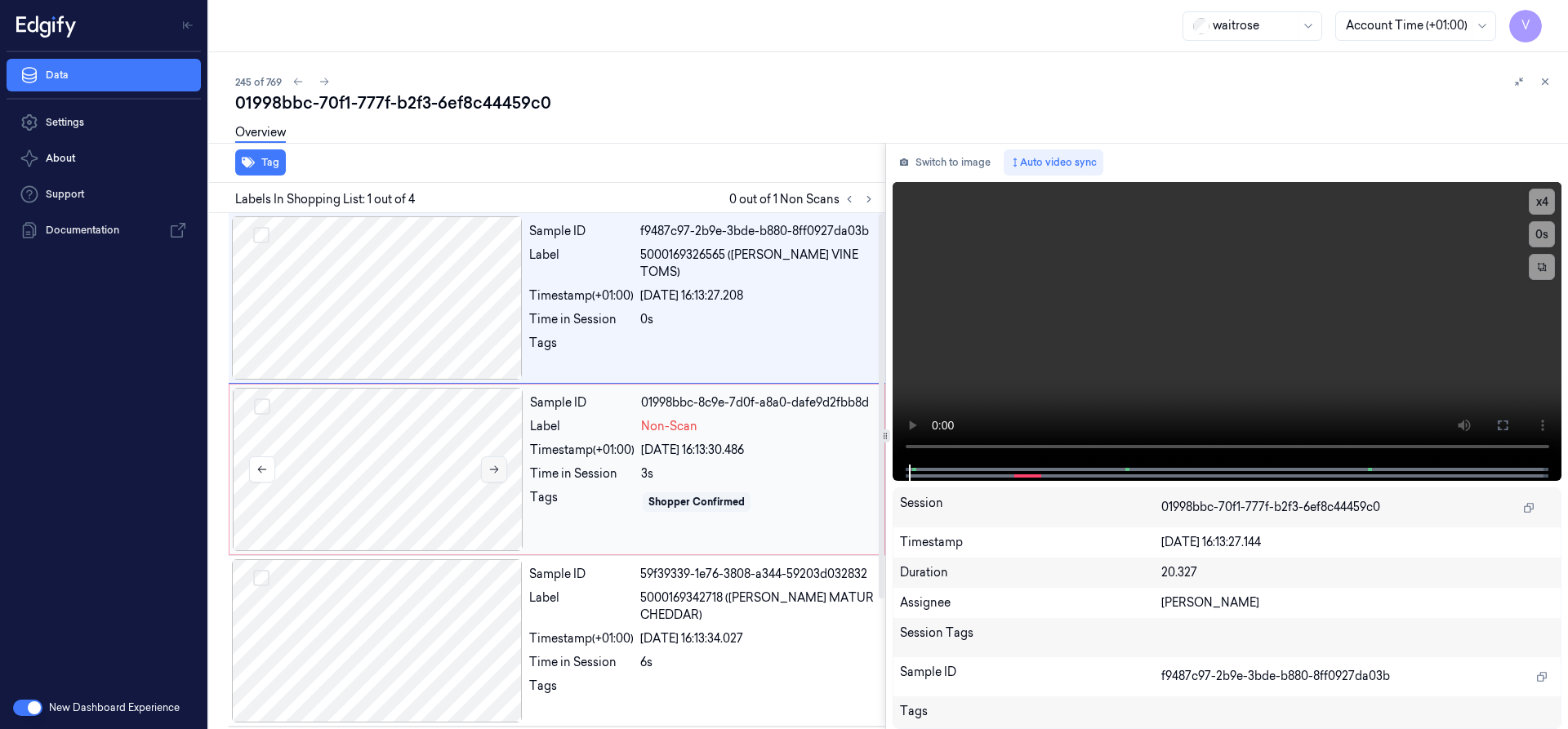
click at [493, 462] on button at bounding box center [493, 469] width 26 height 26
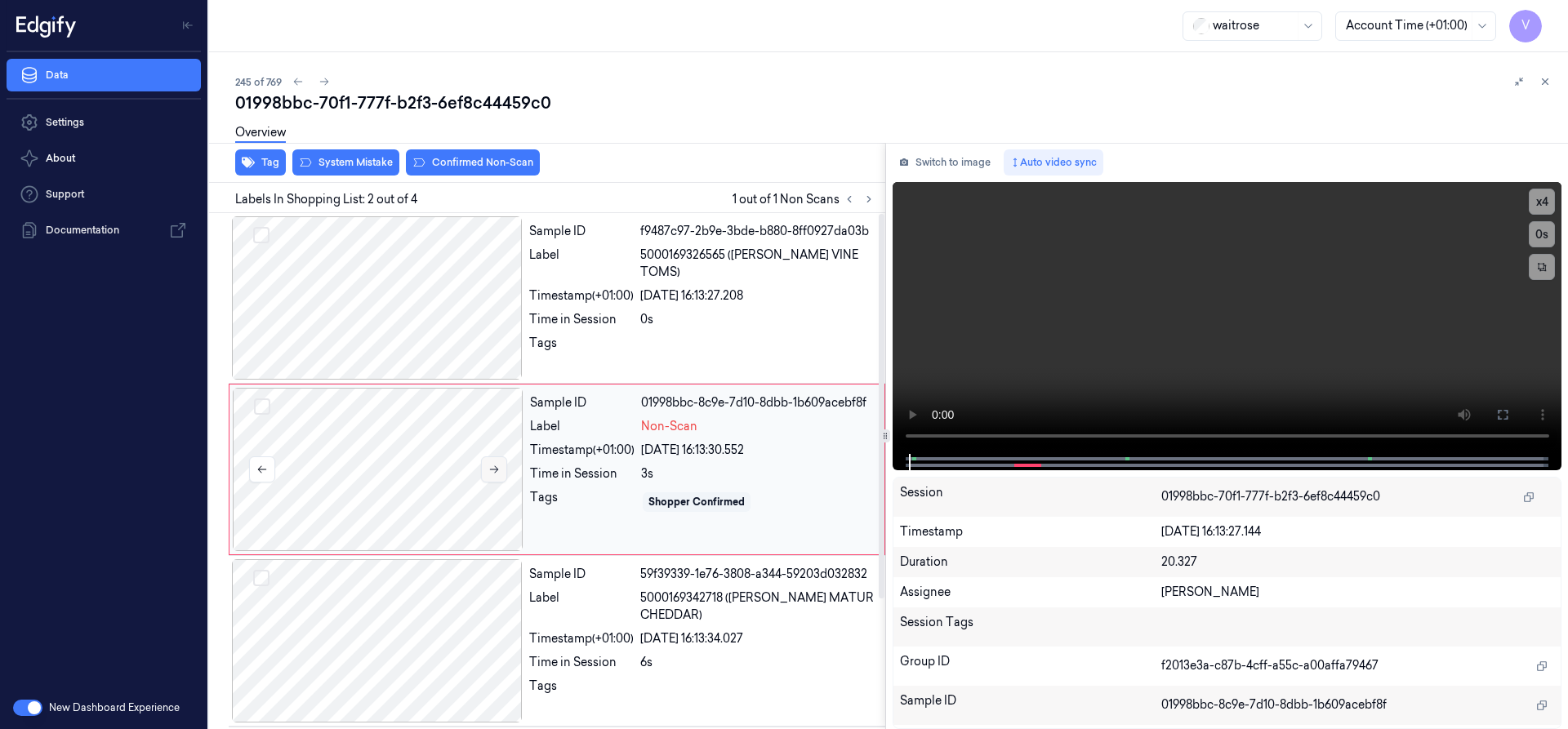
click at [493, 462] on button at bounding box center [493, 469] width 26 height 26
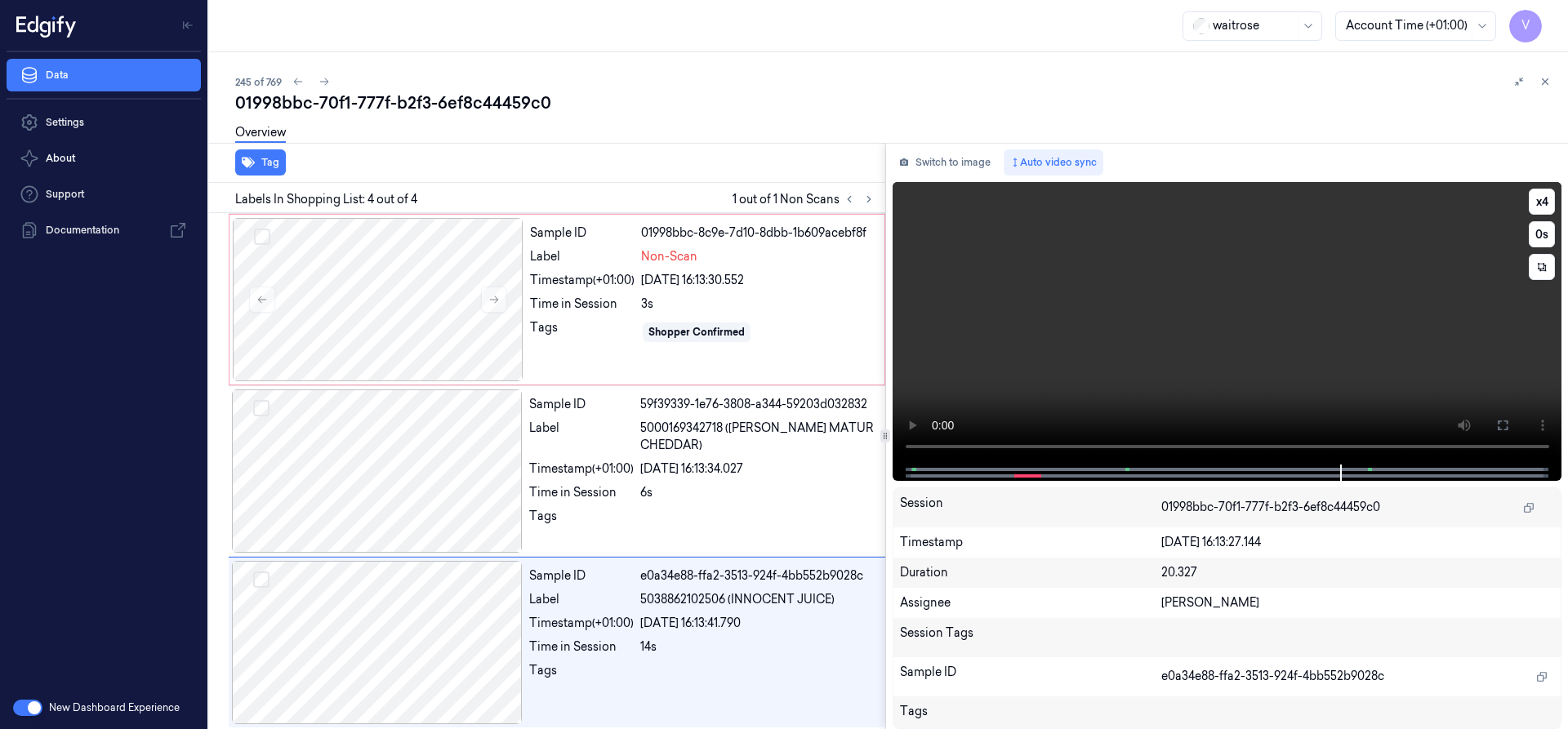
scroll to position [175, 0]
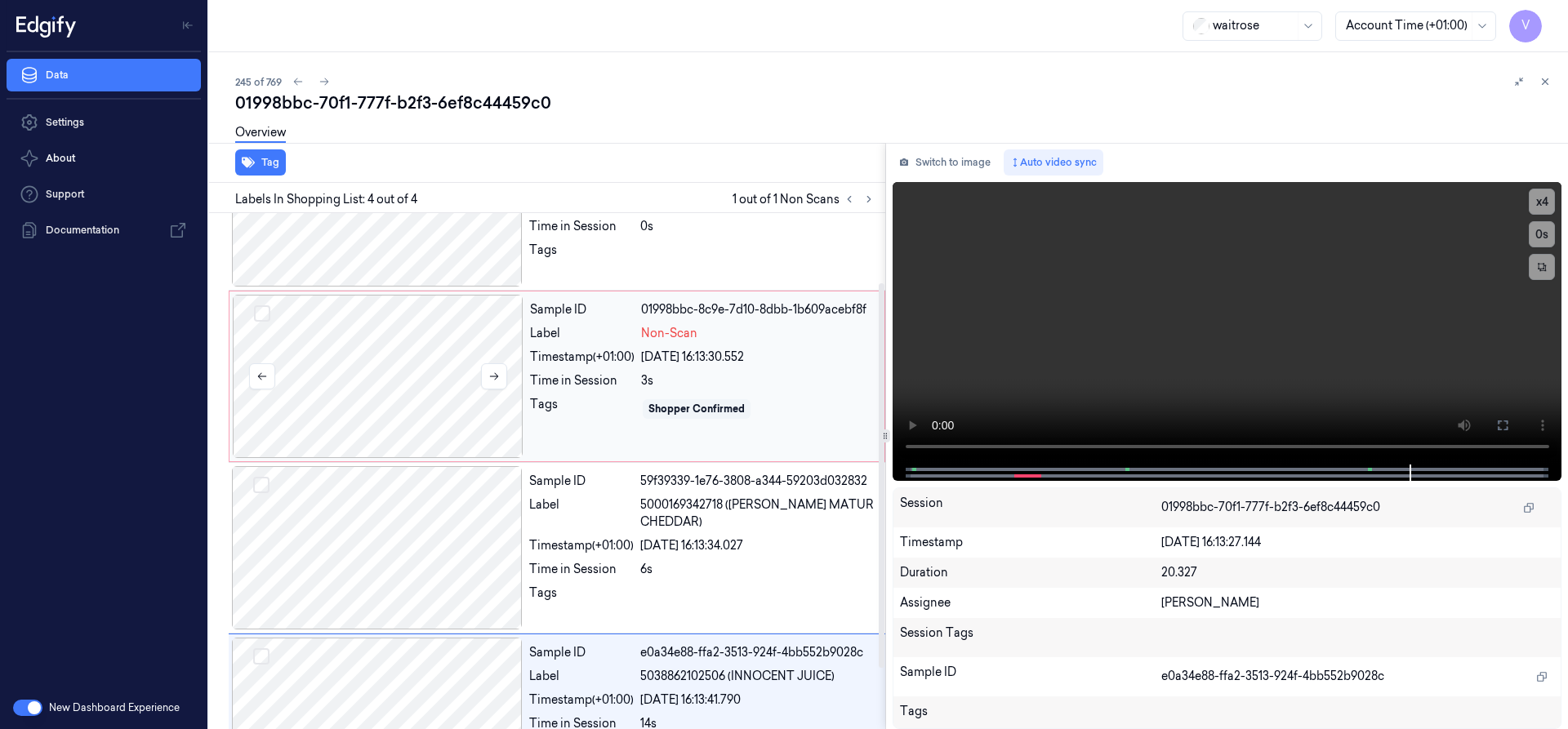
click at [358, 347] on div at bounding box center [378, 376] width 291 height 164
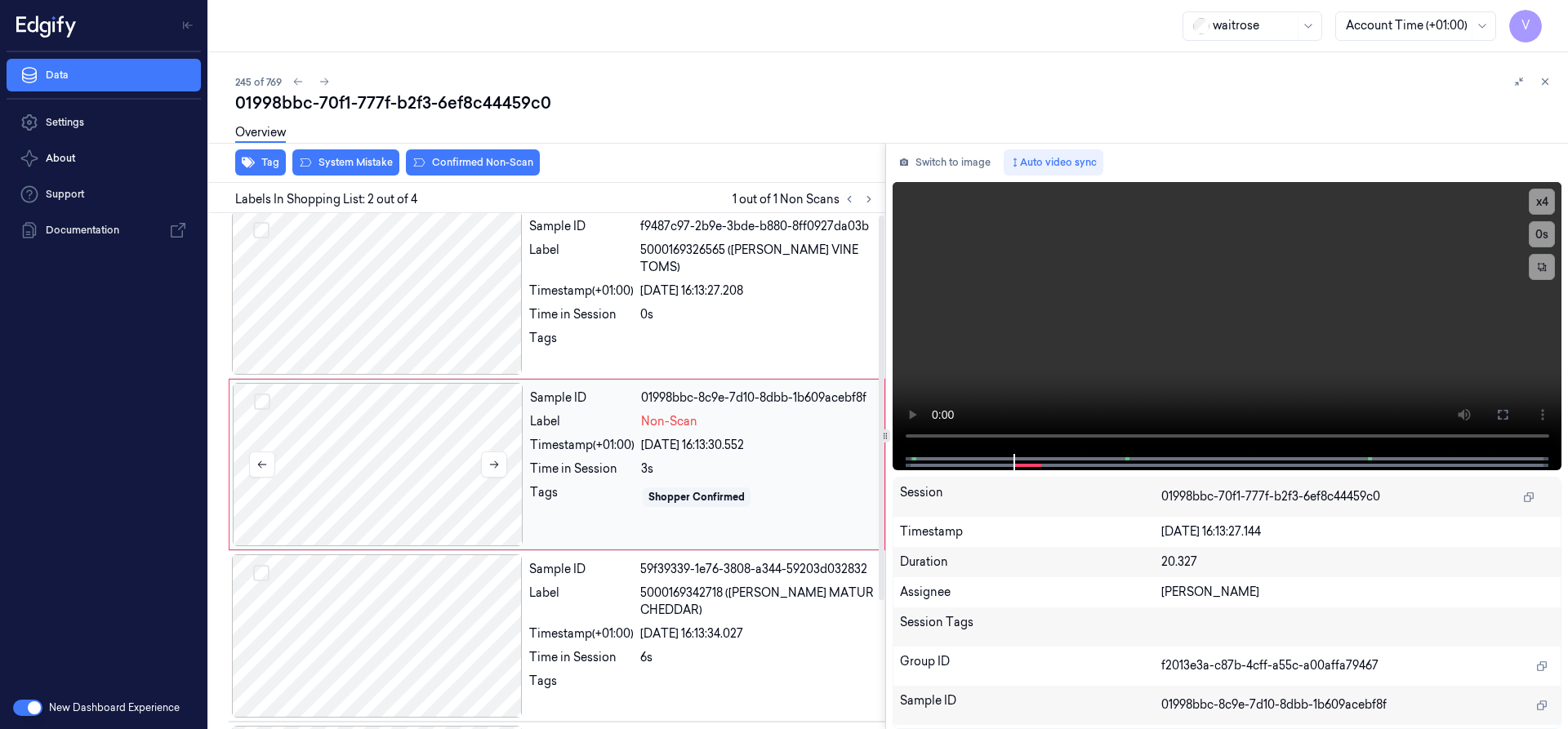
scroll to position [0, 0]
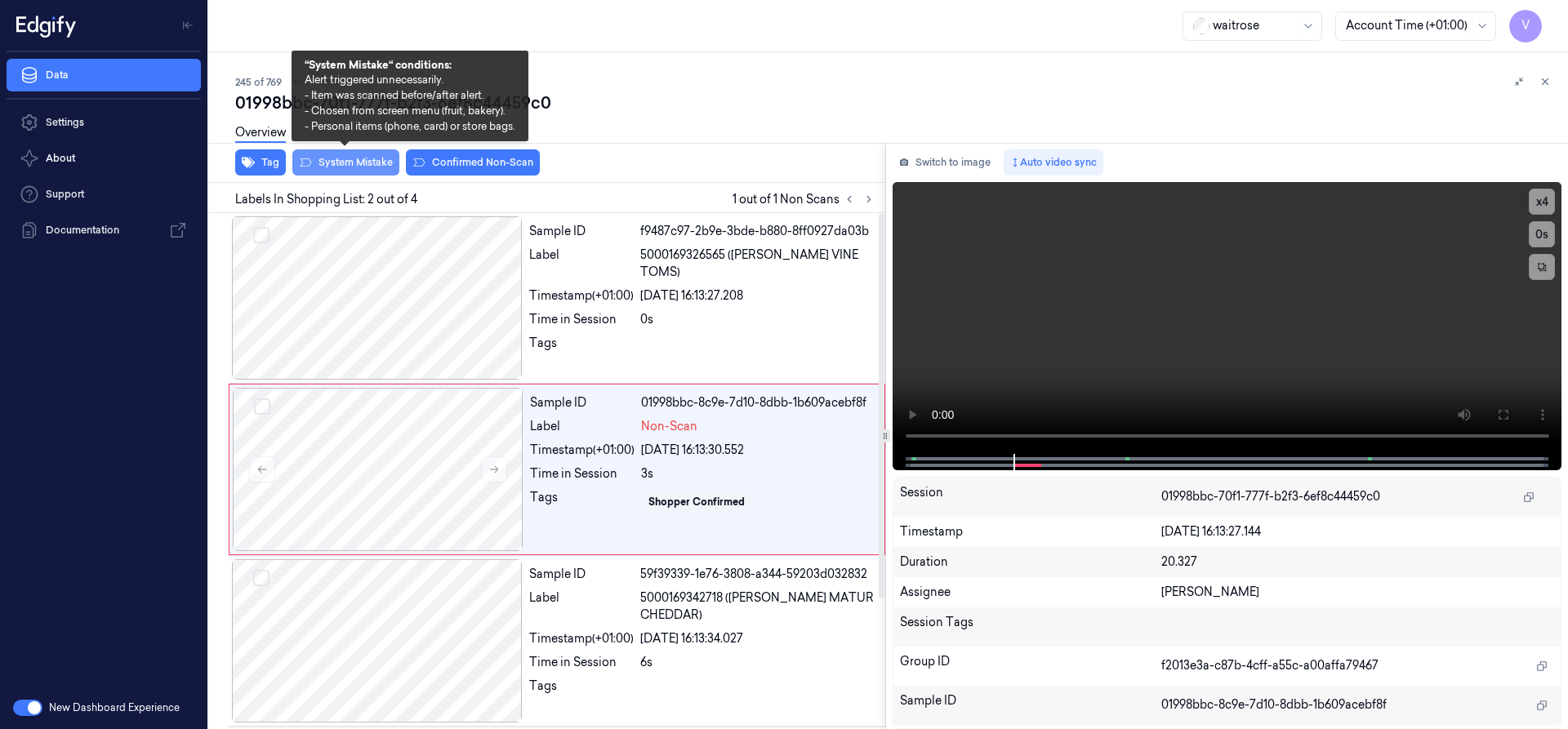
click at [387, 165] on button "System Mistake" at bounding box center [346, 162] width 107 height 26
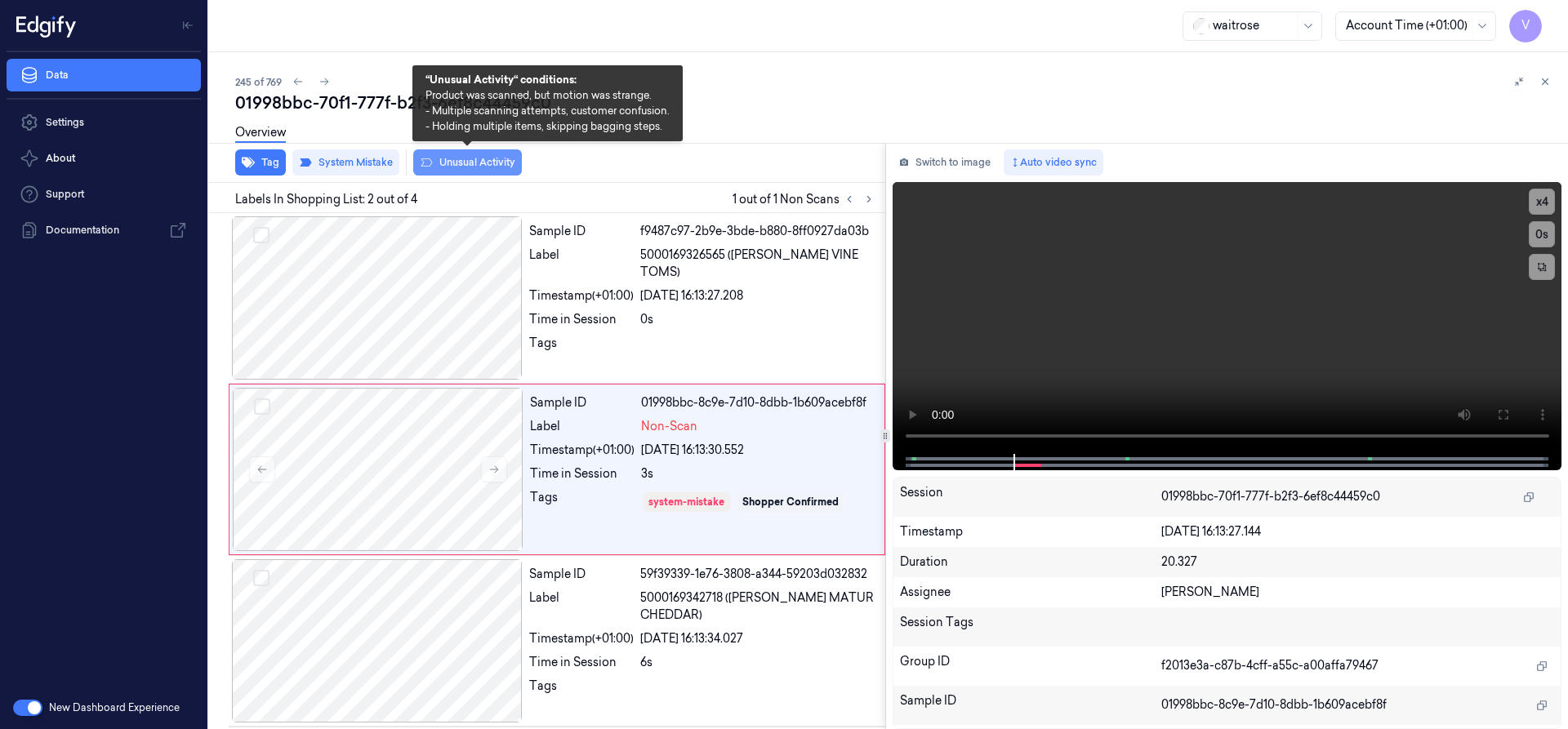
click at [493, 166] on button "Unusual Activity" at bounding box center [467, 162] width 108 height 26
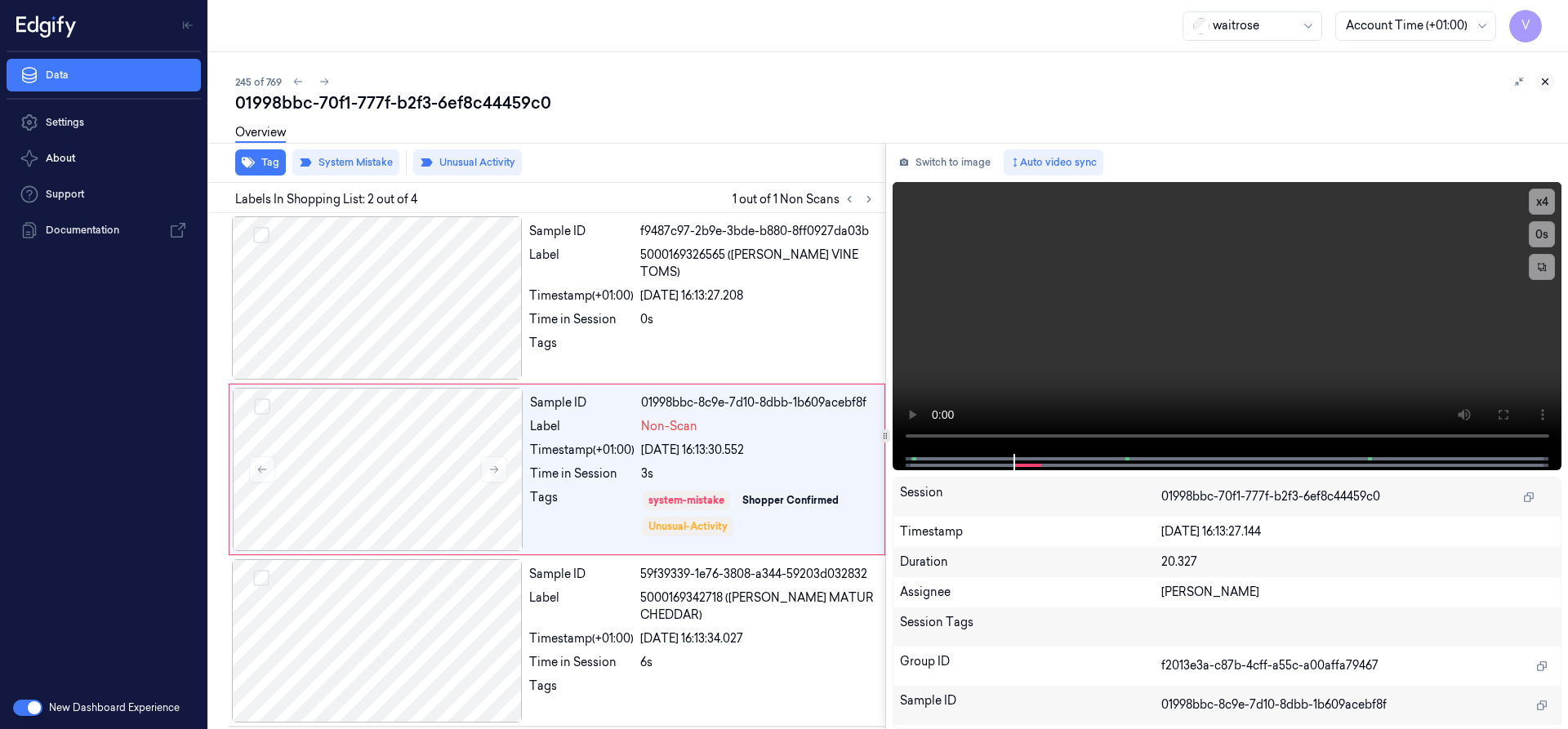
click at [1548, 77] on icon at bounding box center [1544, 81] width 11 height 11
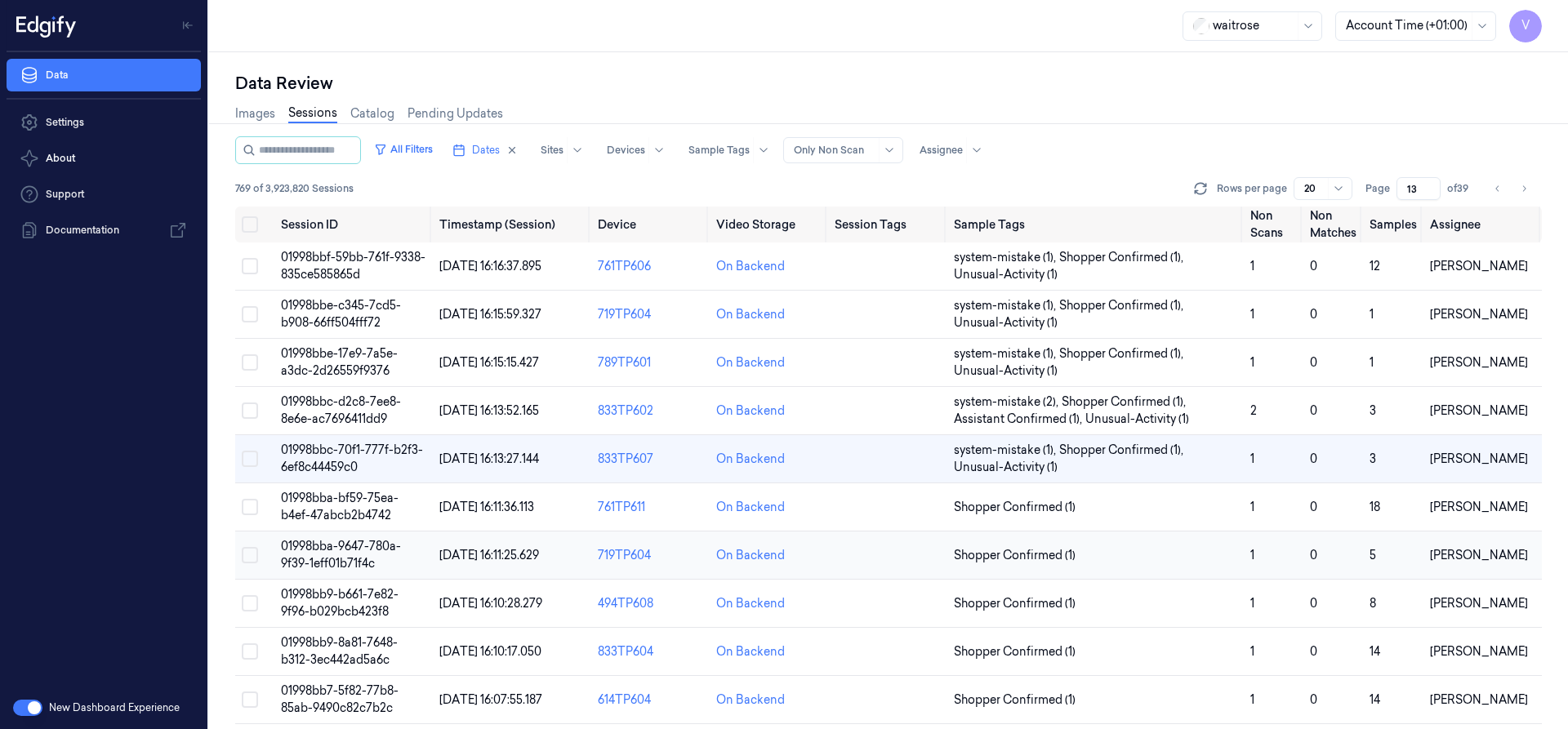
click at [342, 548] on span "01998bba-9647-780a-9f39-1eff01b71f4c" at bounding box center [341, 554] width 120 height 32
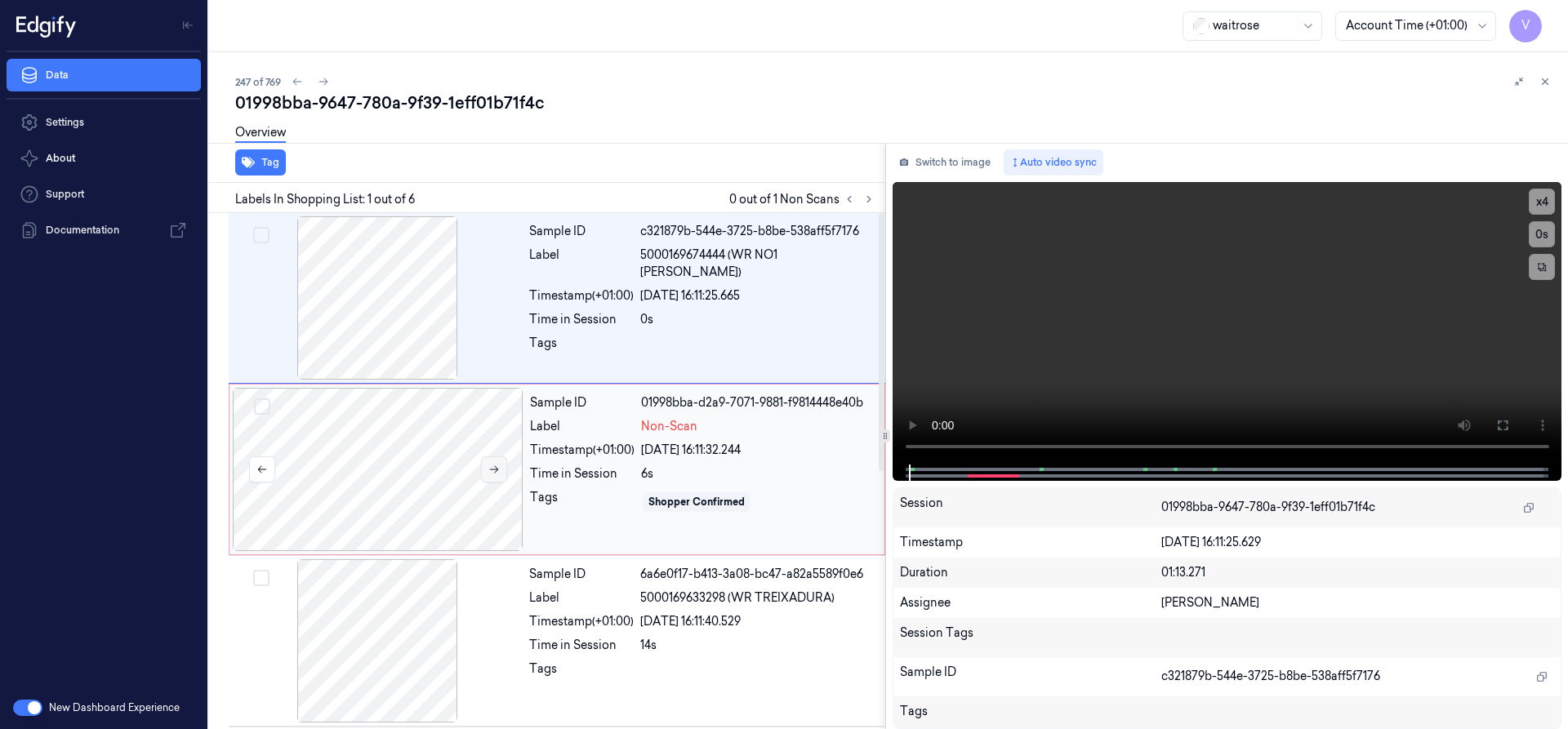
click at [497, 466] on icon at bounding box center [493, 468] width 11 height 11
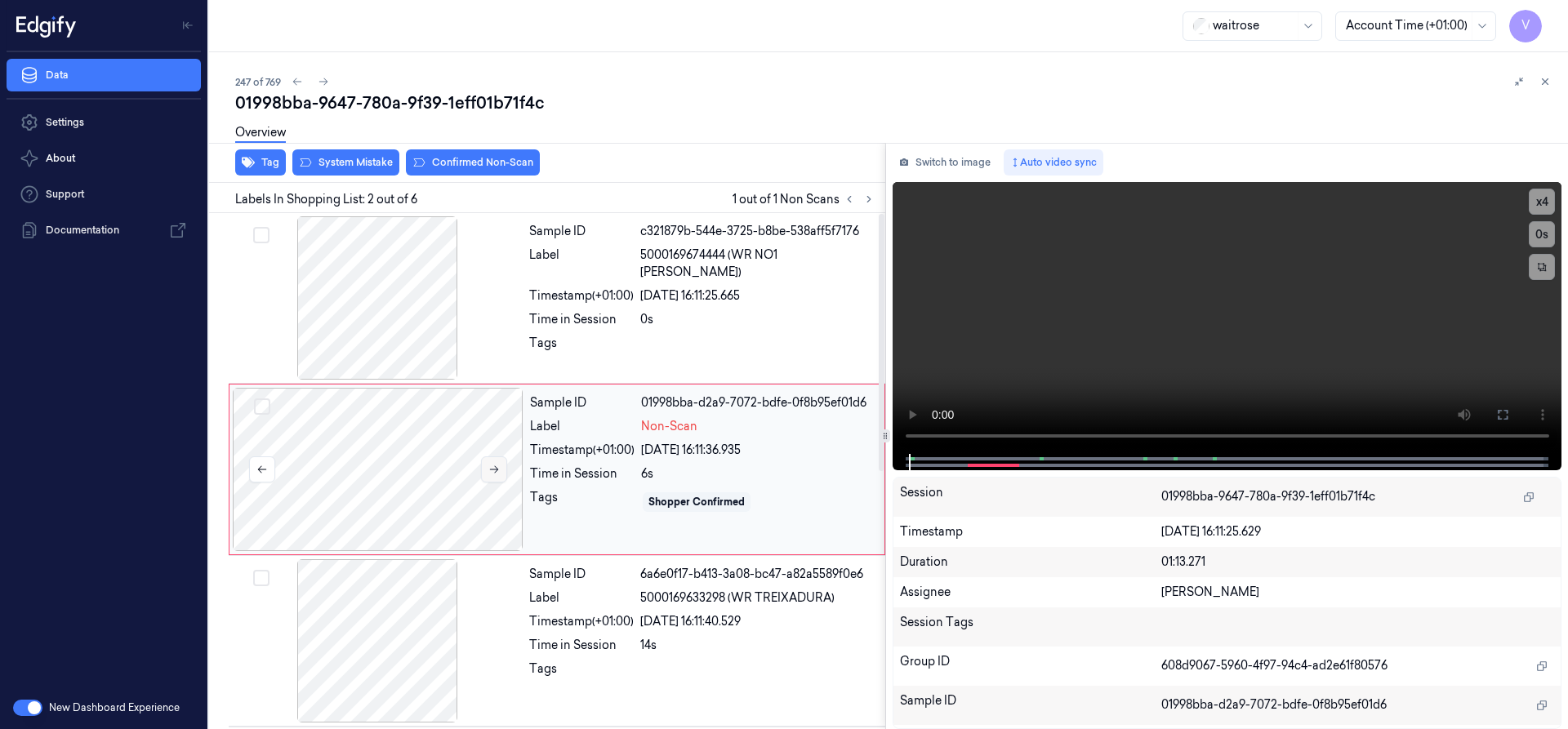
click at [497, 466] on icon at bounding box center [493, 468] width 11 height 11
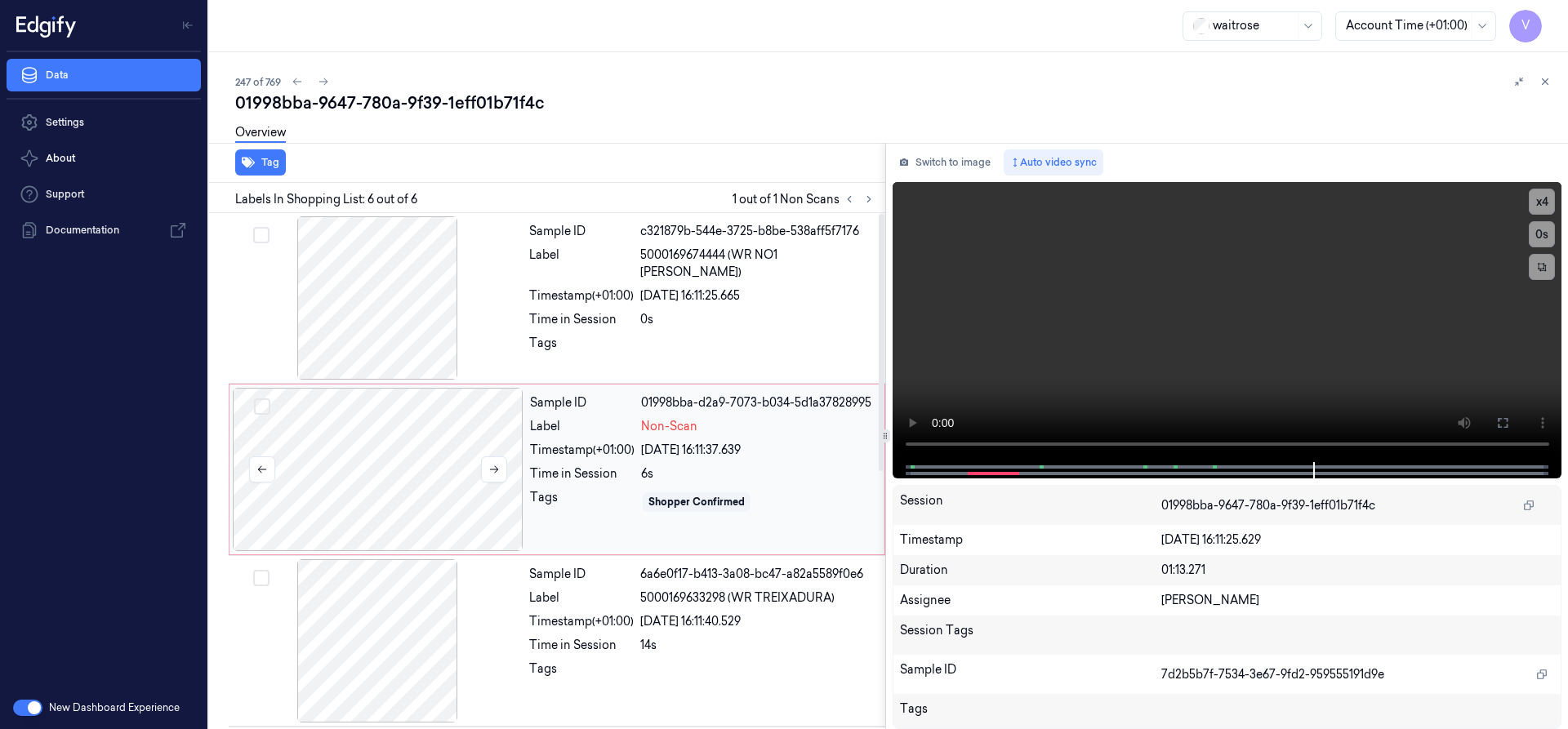
click at [360, 439] on div at bounding box center [378, 469] width 291 height 164
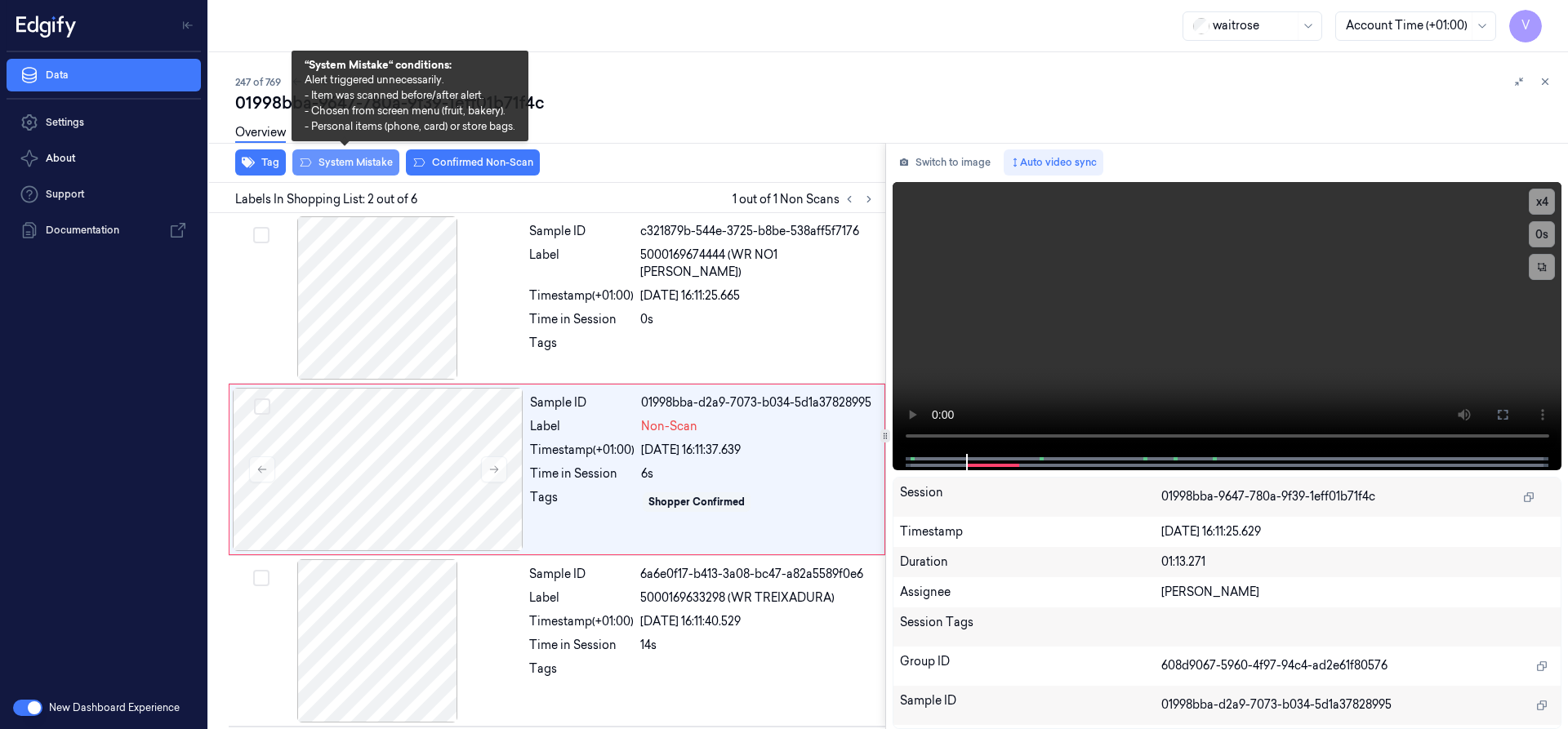
click at [379, 159] on button "System Mistake" at bounding box center [346, 162] width 107 height 26
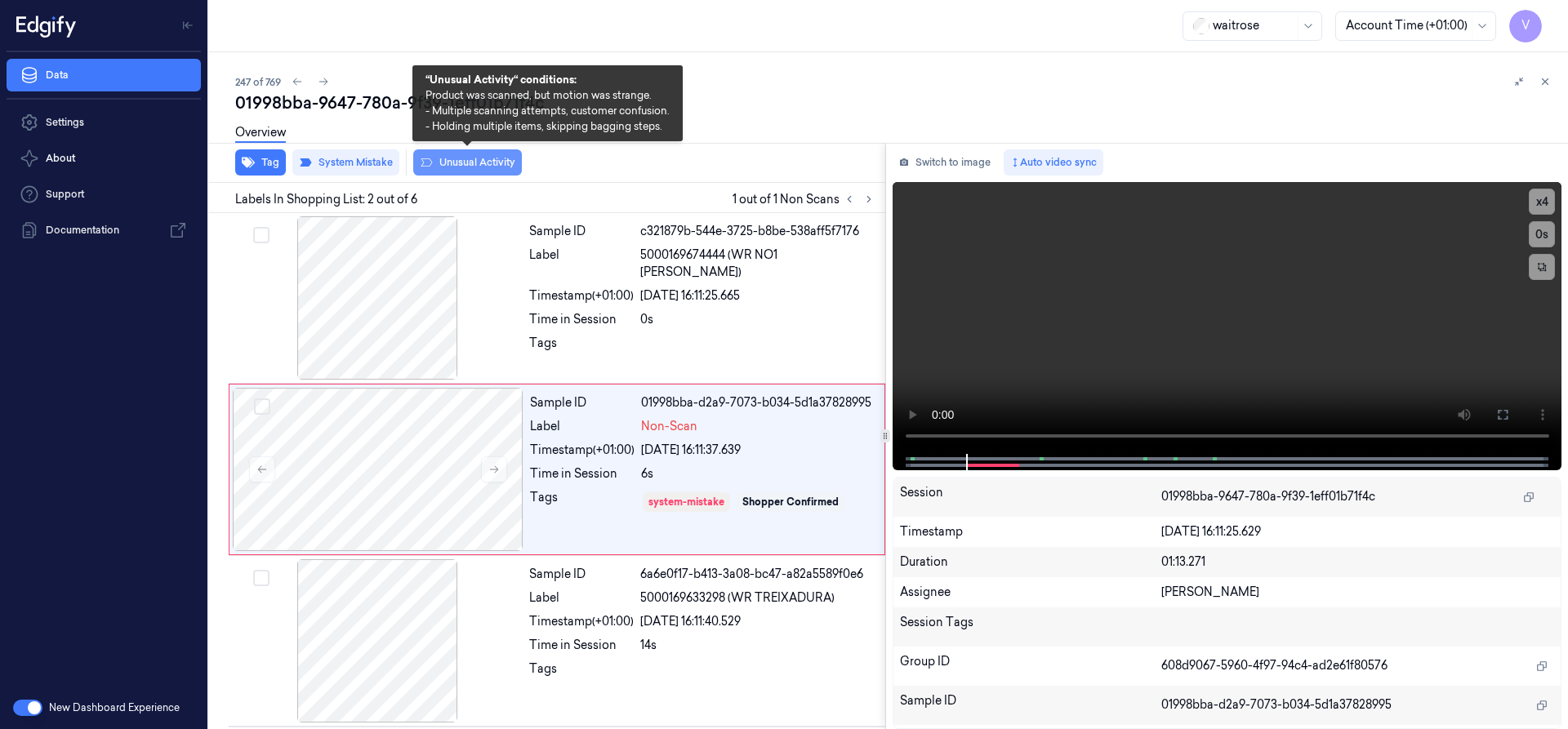
click at [476, 161] on button "Unusual Activity" at bounding box center [467, 162] width 108 height 26
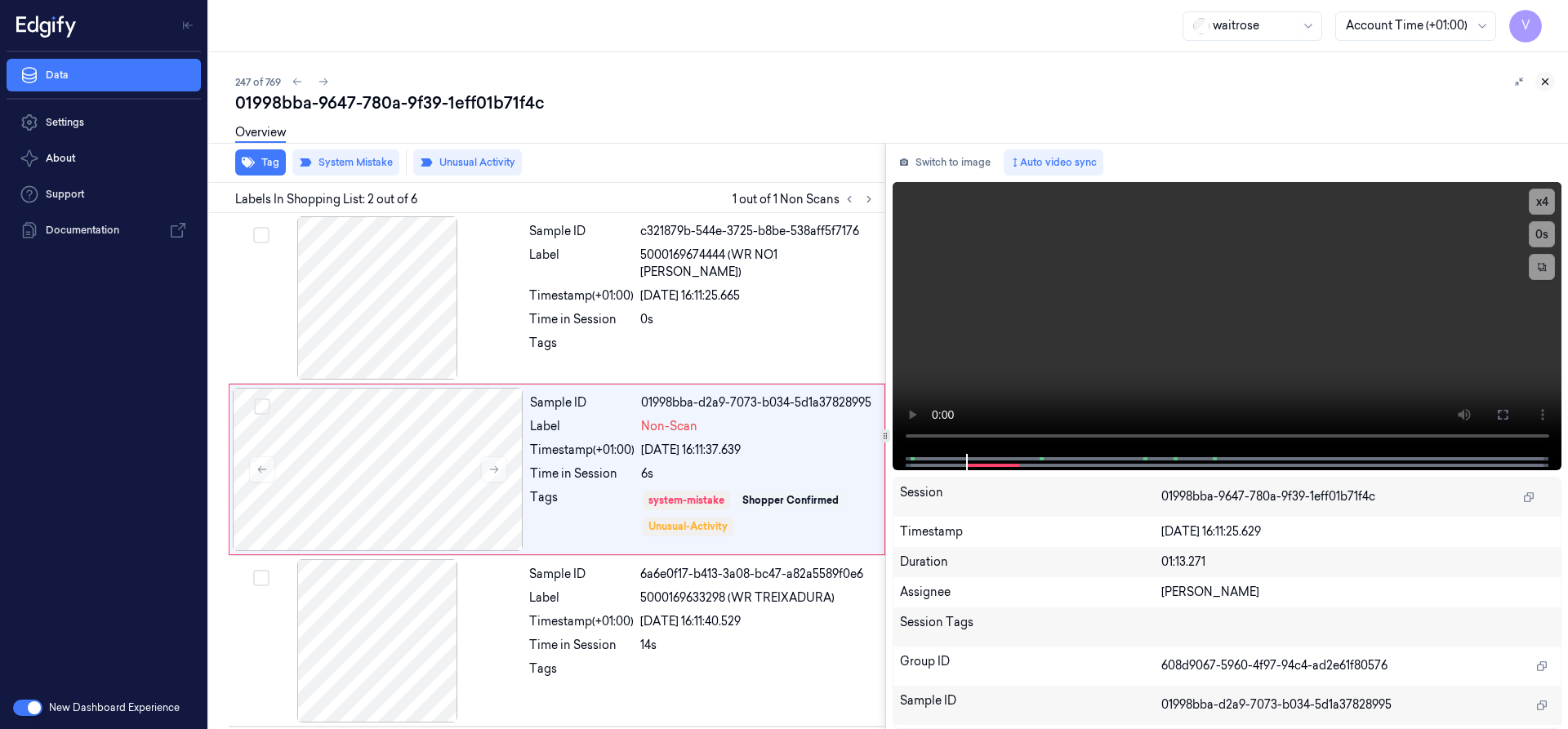
click at [1546, 79] on icon at bounding box center [1544, 81] width 11 height 11
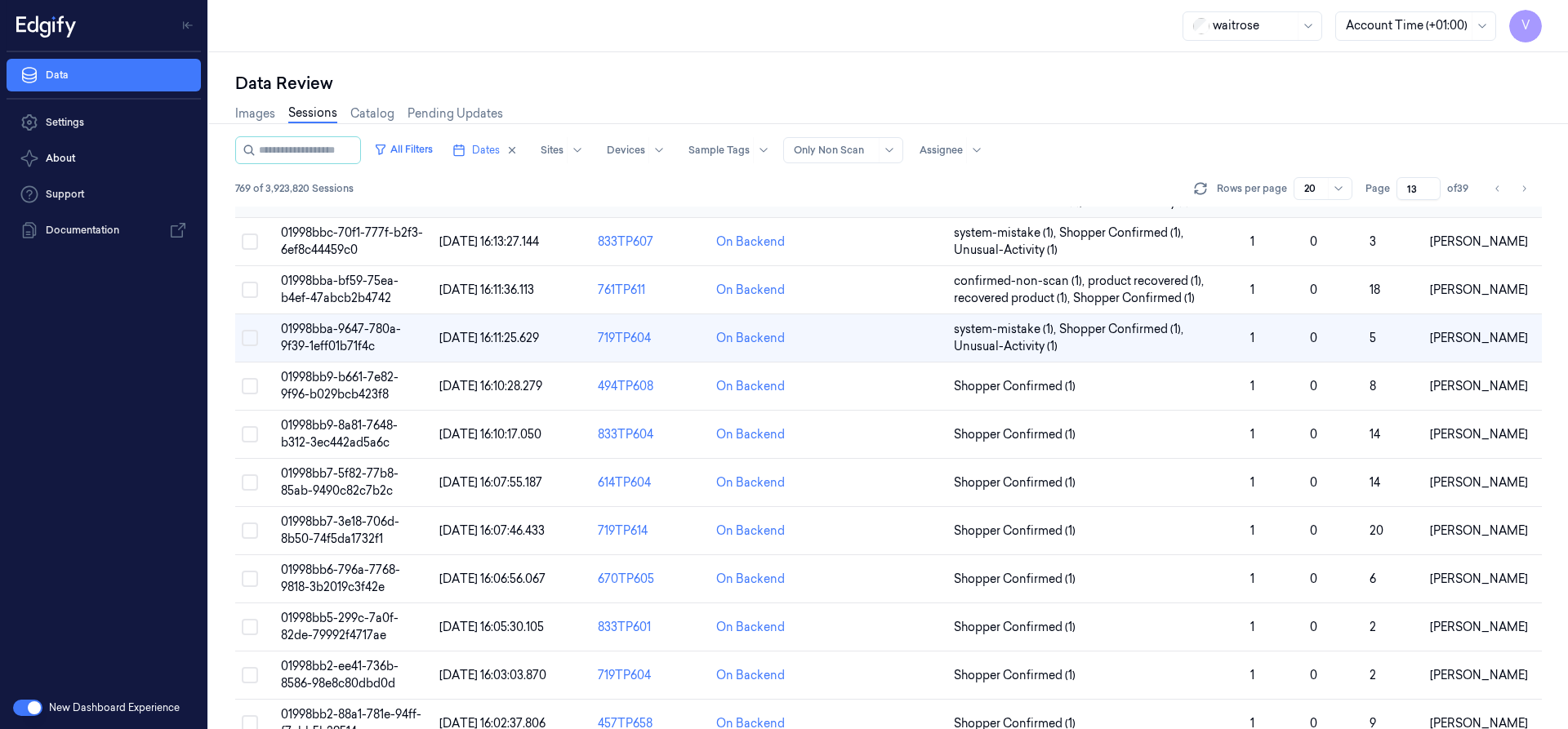
scroll to position [105, 0]
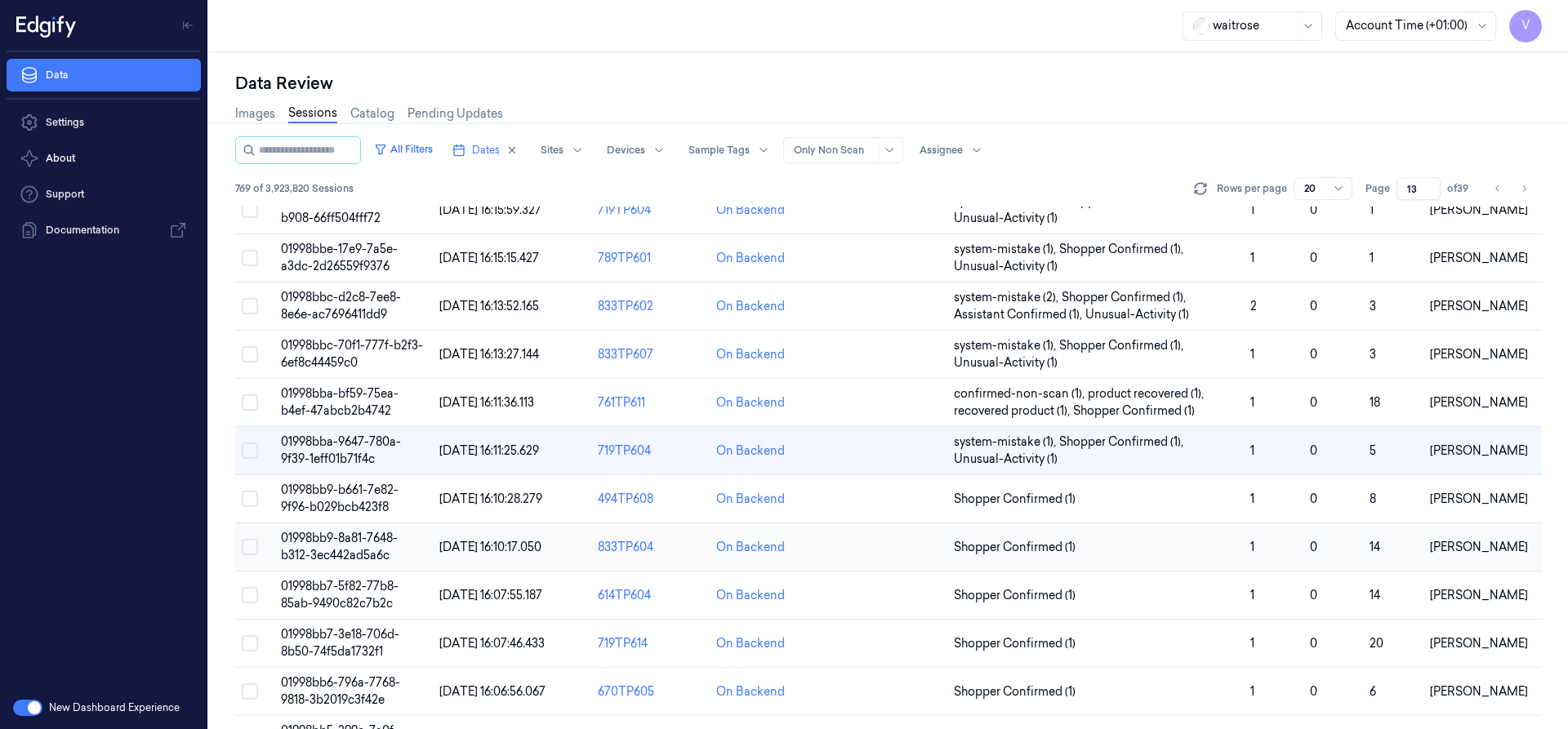
click at [342, 542] on span "01998bb9-8a81-7648-b312-3ec442ad5a6c" at bounding box center [339, 546] width 117 height 32
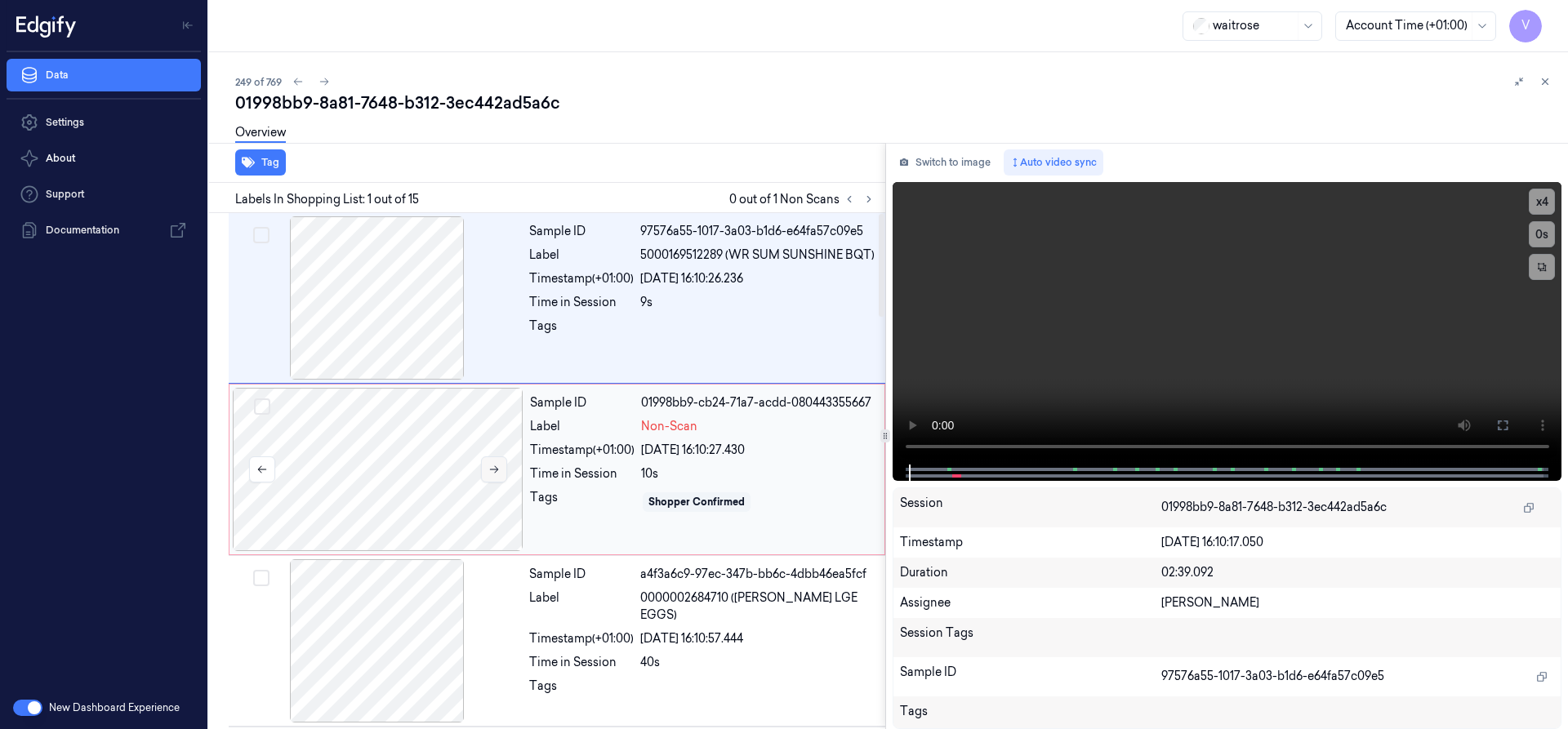
click at [489, 468] on icon at bounding box center [493, 468] width 11 height 11
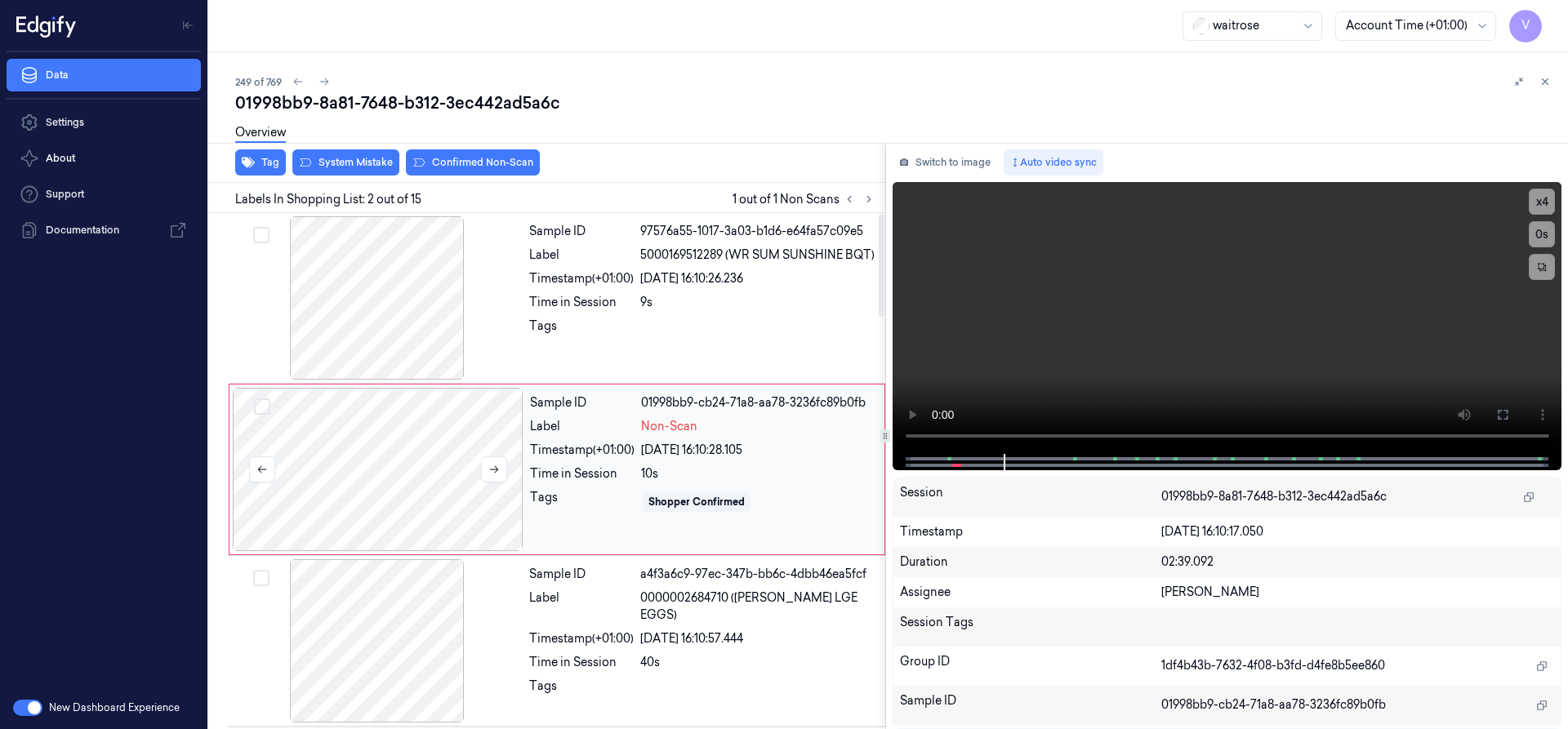
click at [356, 439] on div at bounding box center [378, 469] width 291 height 164
click at [357, 154] on div "Overview" at bounding box center [895, 135] width 1319 height 42
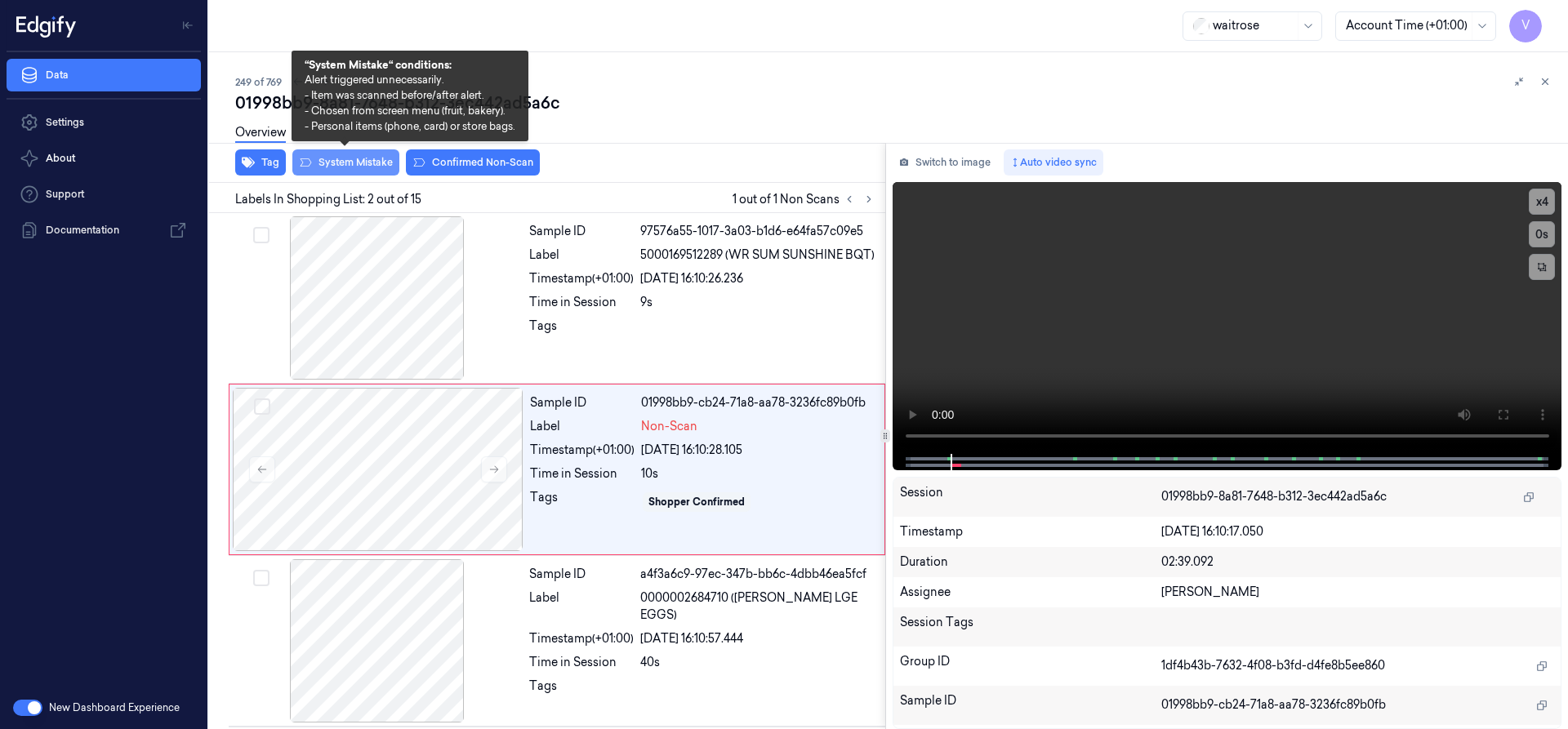
click at [379, 164] on button "System Mistake" at bounding box center [346, 162] width 107 height 26
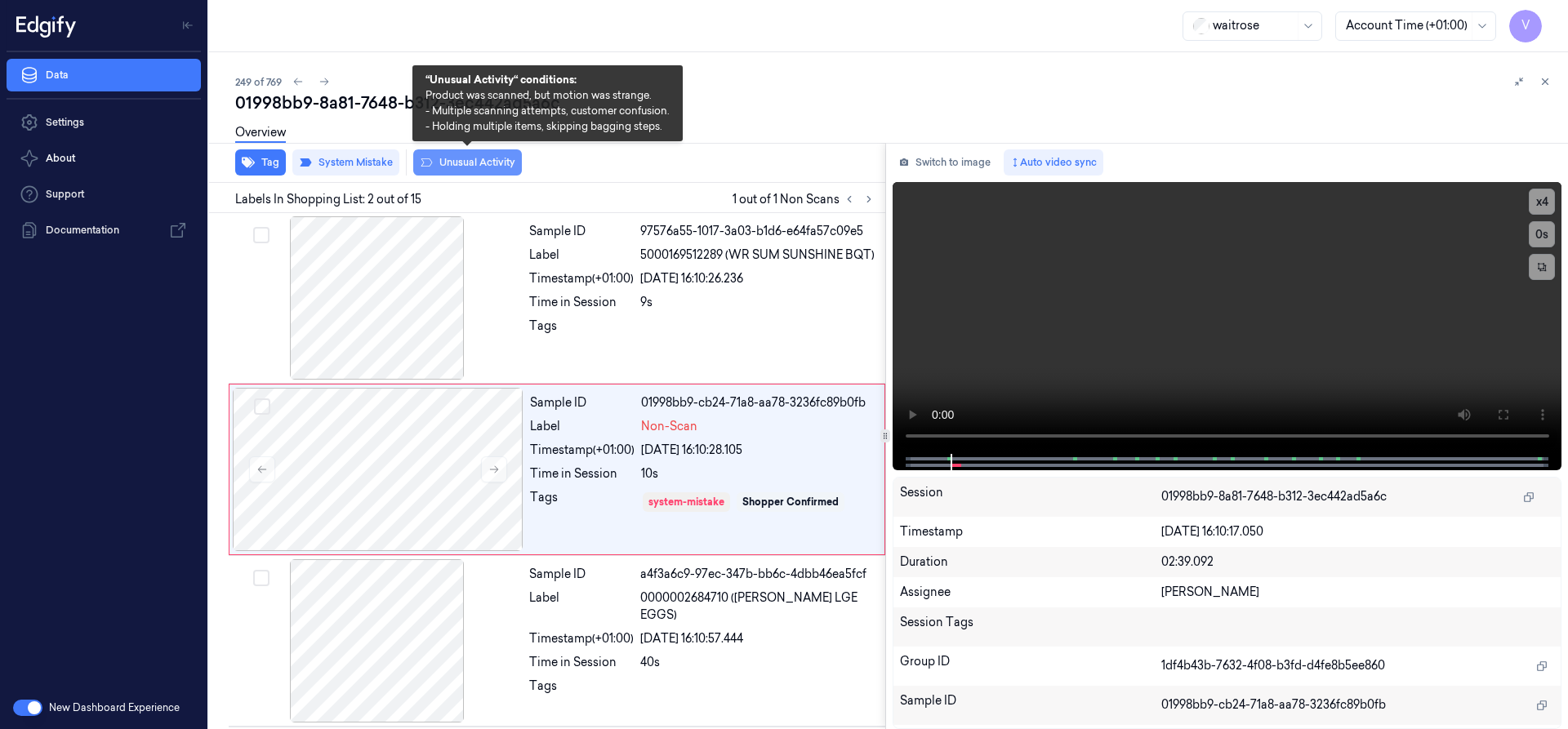
click at [482, 164] on button "Unusual Activity" at bounding box center [467, 162] width 108 height 26
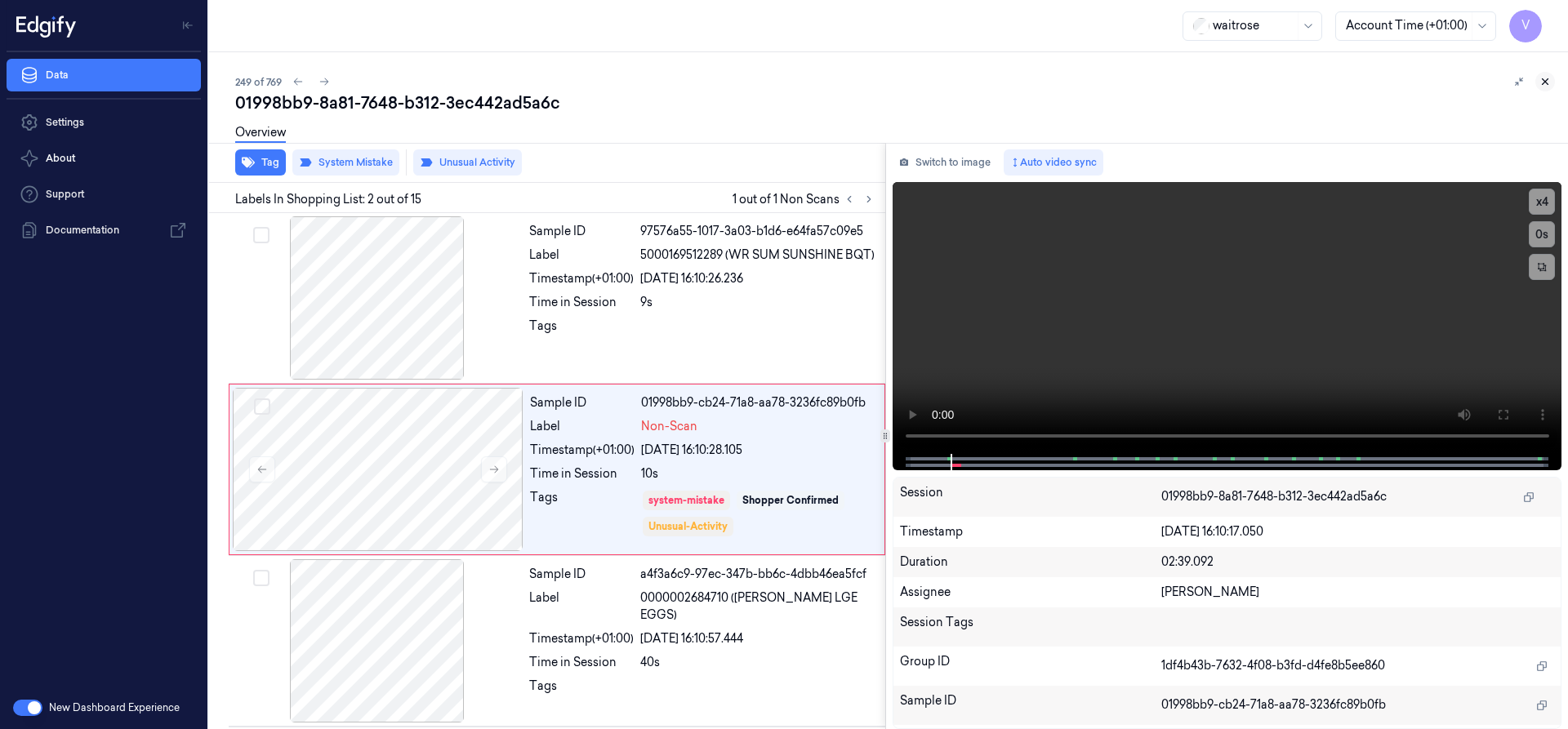
click at [1551, 83] on button at bounding box center [1544, 81] width 20 height 20
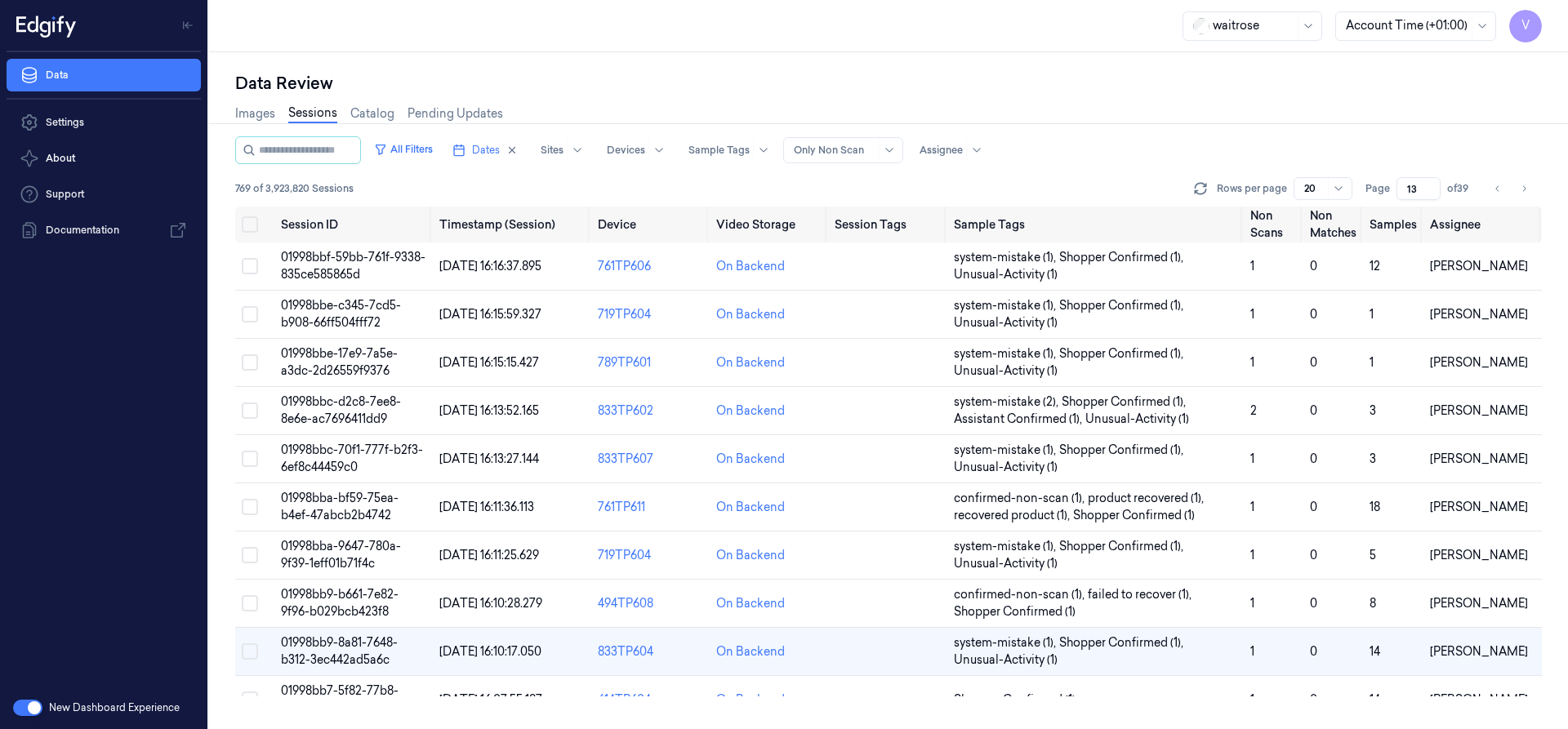
scroll to position [201, 0]
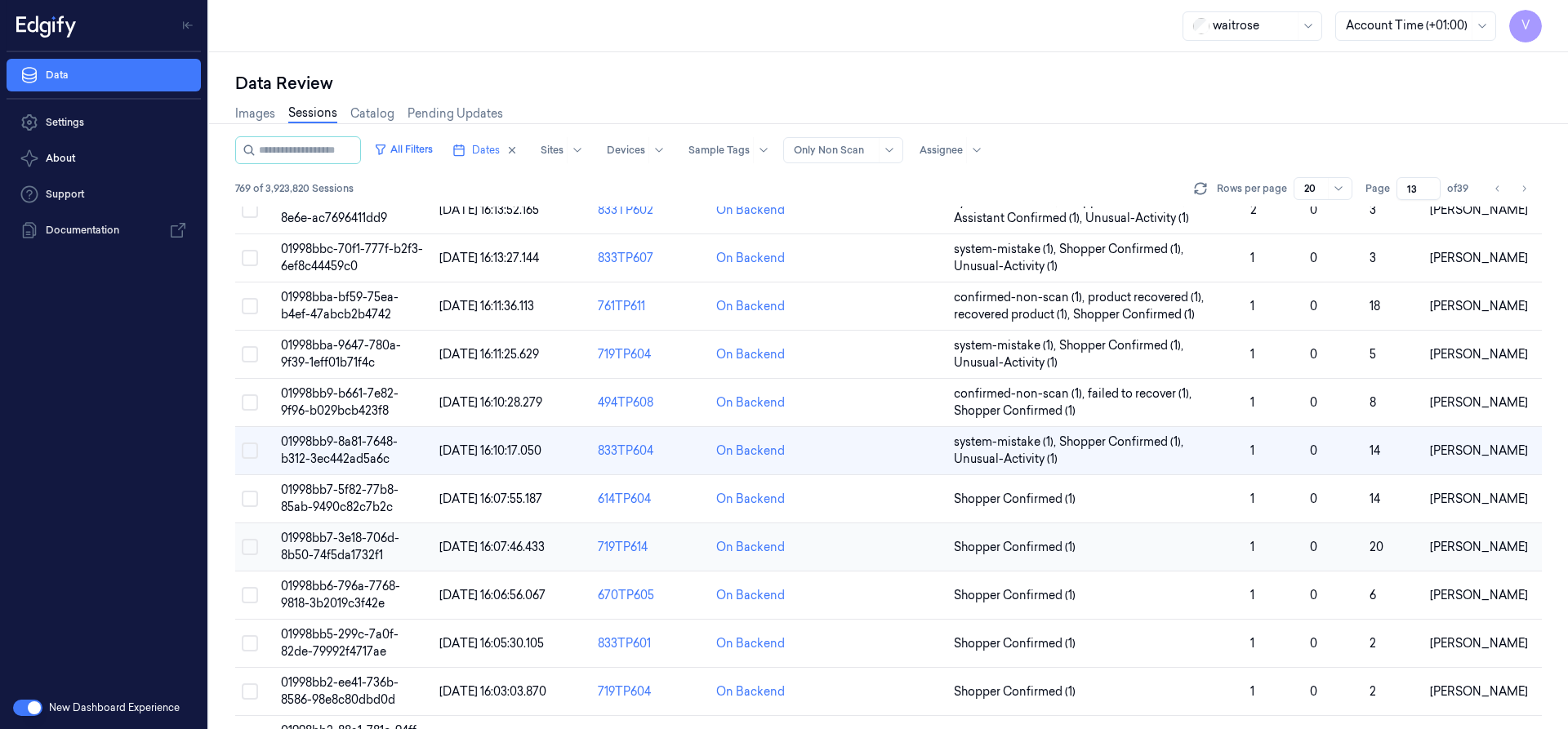
click at [349, 530] on td "01998bb7-3e18-706d-8b50-74f5da1732f1" at bounding box center [354, 547] width 159 height 49
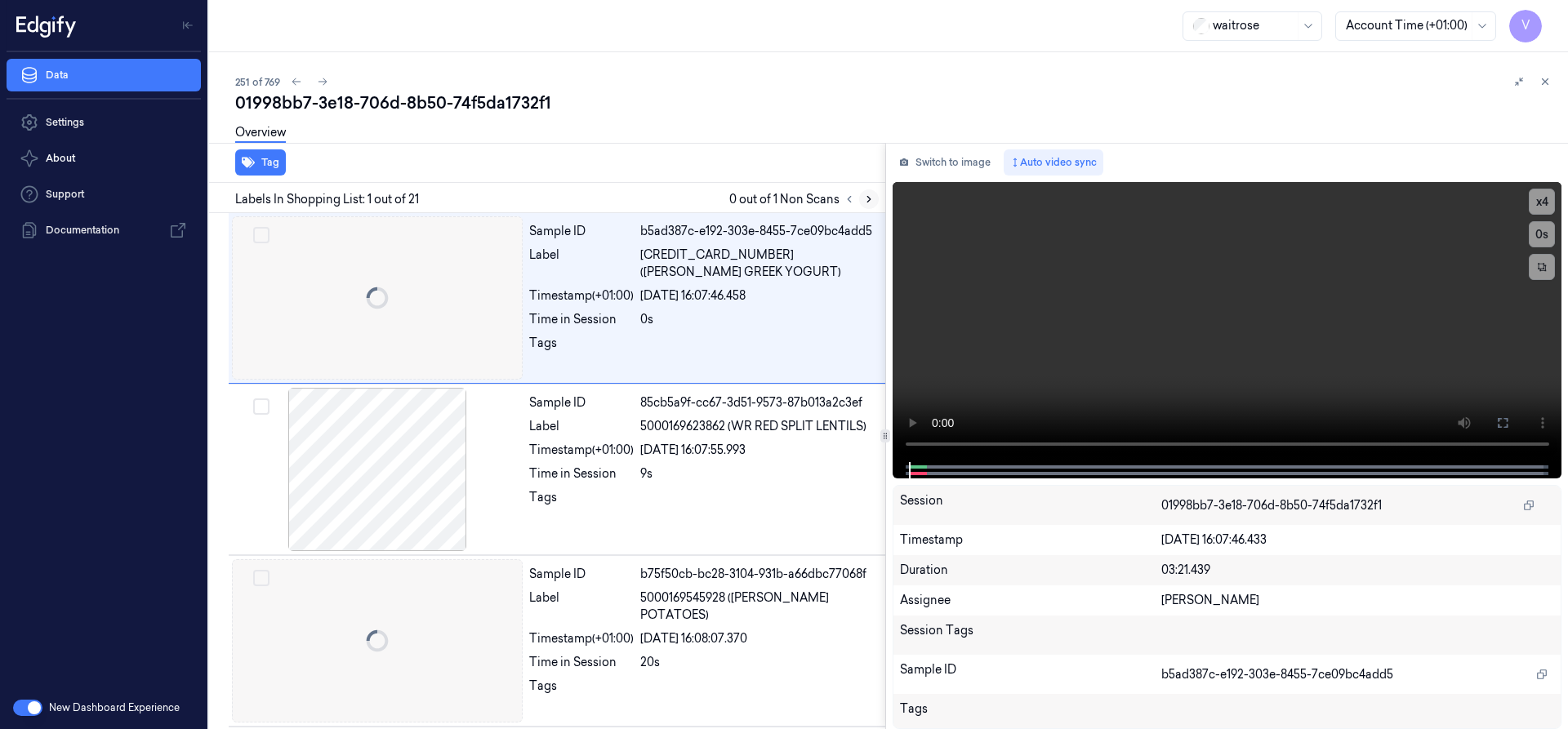
click at [863, 193] on button at bounding box center [868, 198] width 20 height 20
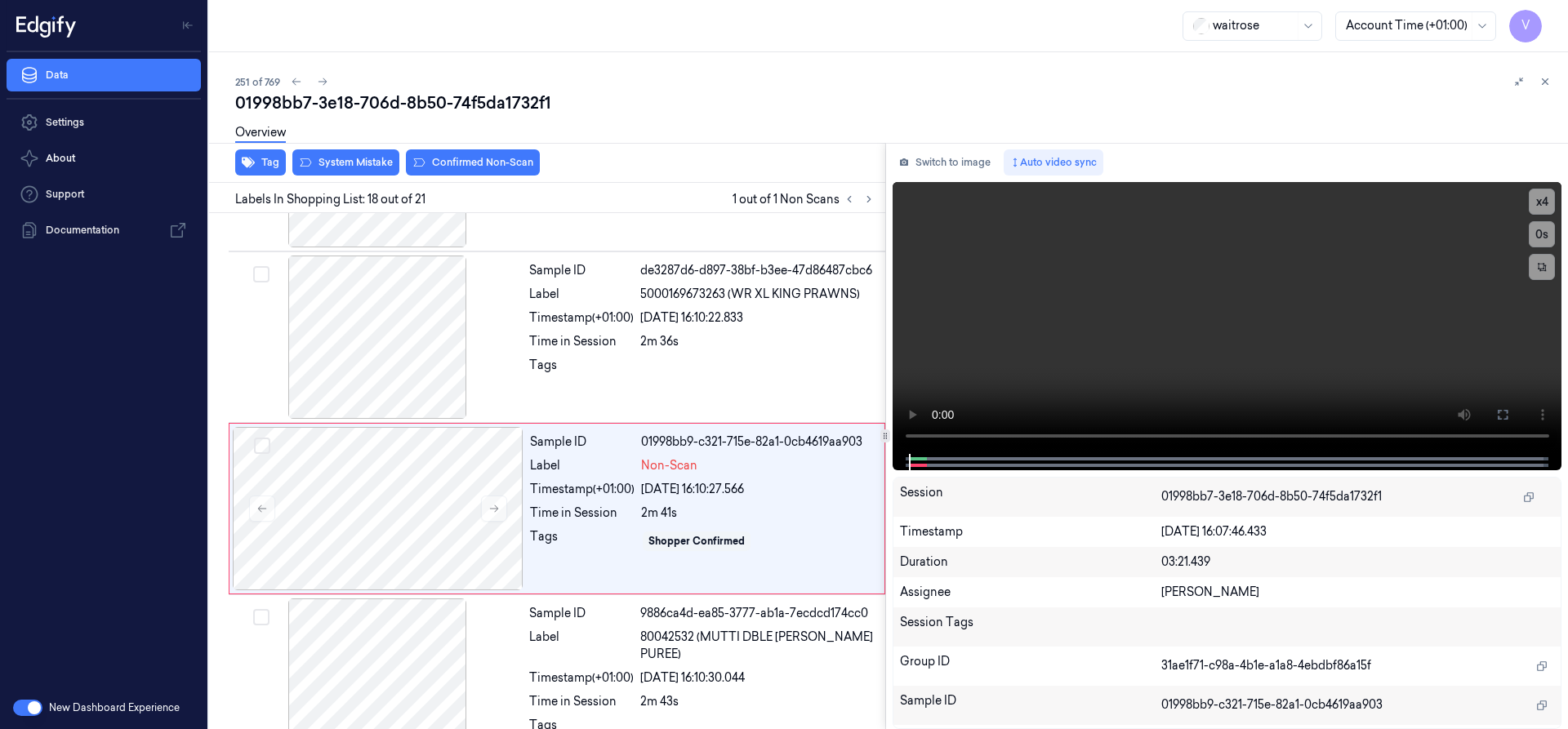
scroll to position [2741, 0]
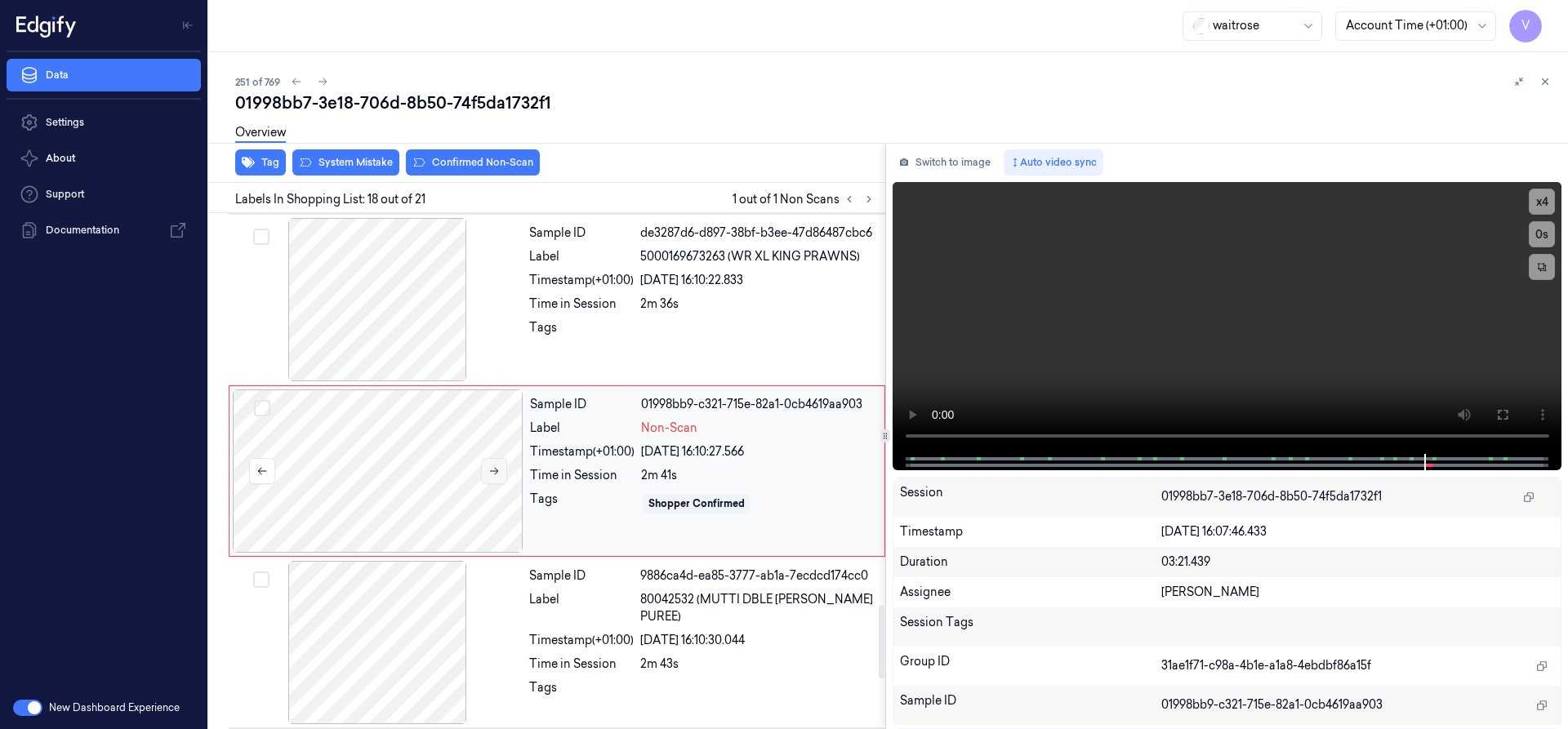
click at [501, 466] on button at bounding box center [493, 471] width 26 height 26
click at [346, 454] on div at bounding box center [378, 471] width 291 height 164
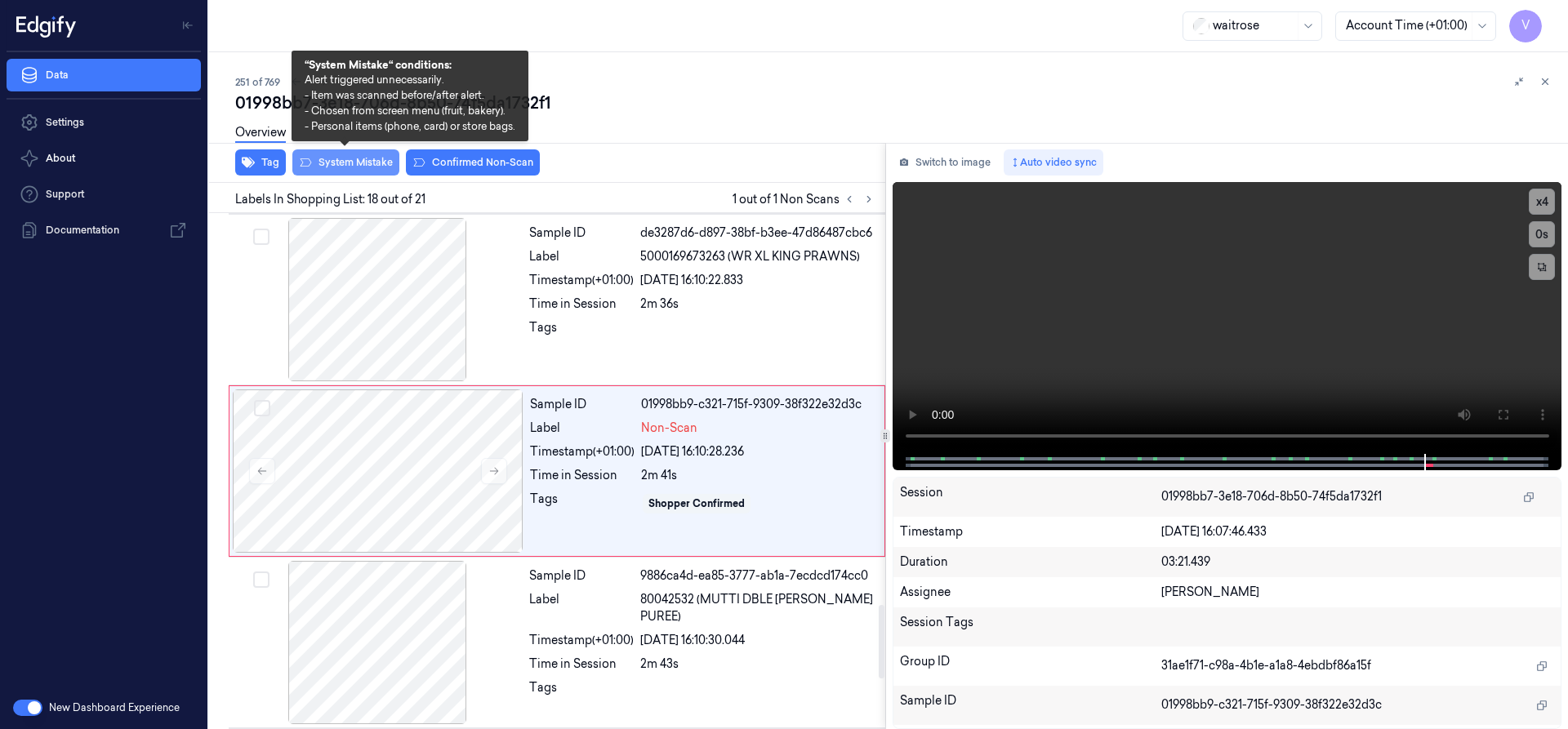
click at [368, 164] on button "System Mistake" at bounding box center [346, 162] width 107 height 26
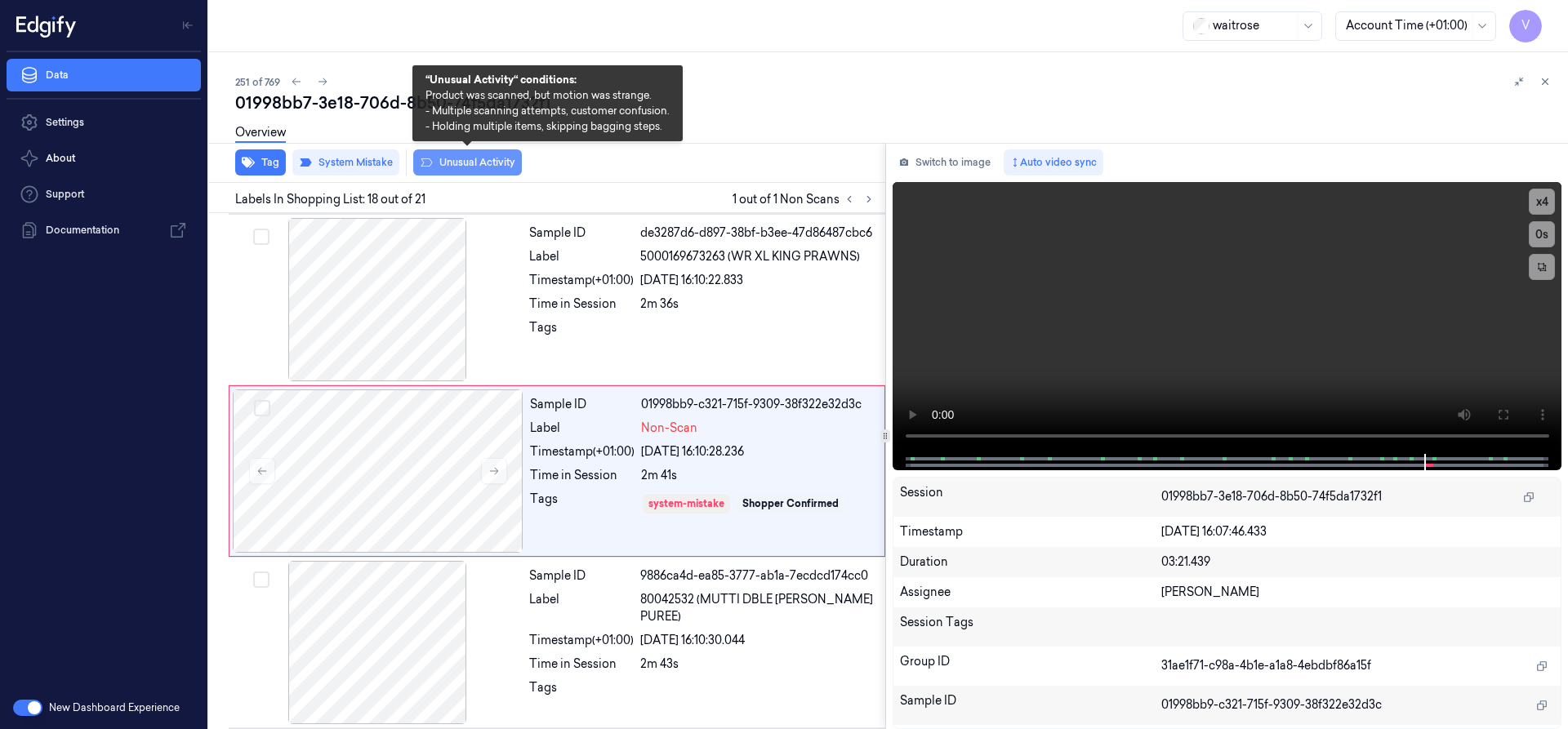
click at [465, 164] on button "Unusual Activity" at bounding box center [467, 162] width 108 height 26
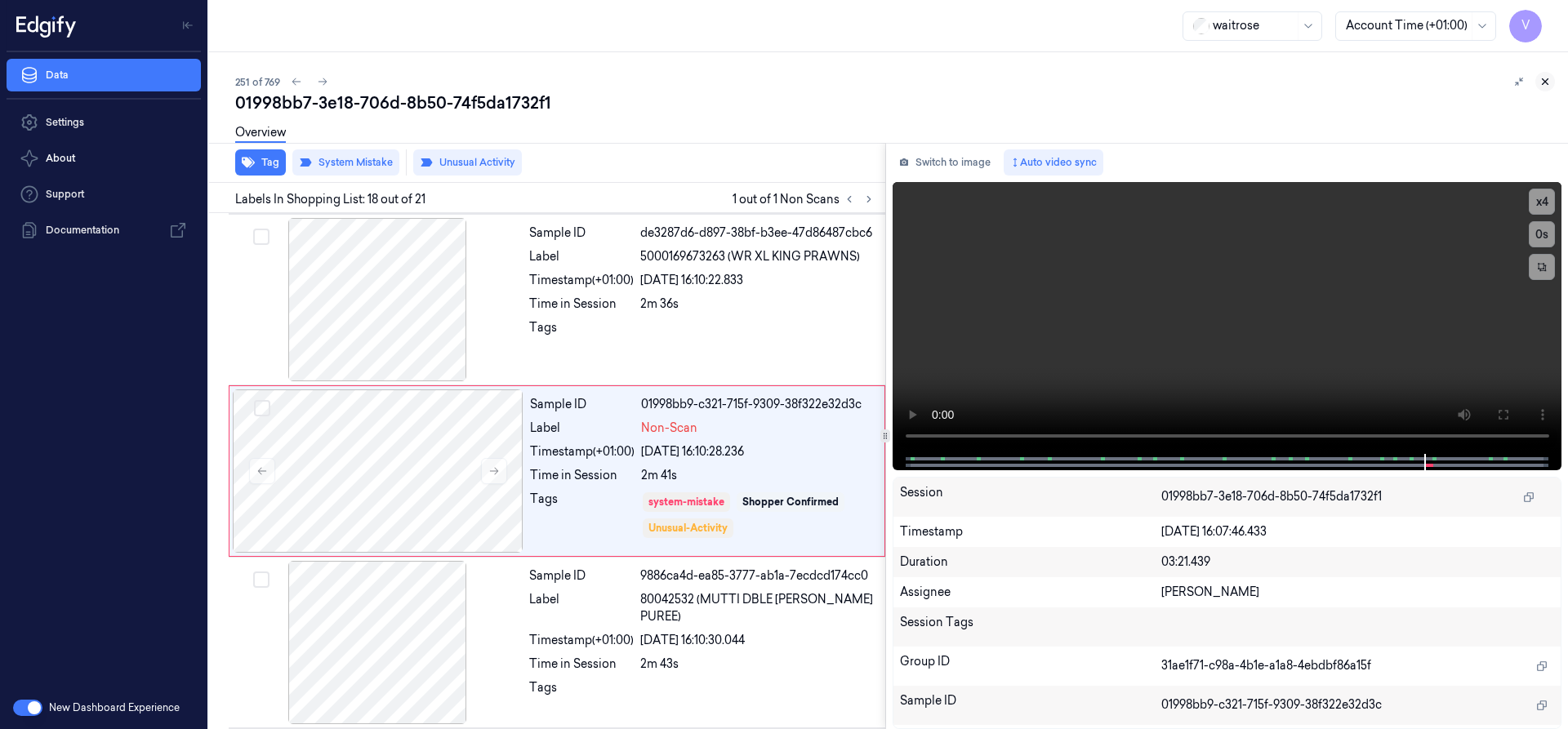
click at [1544, 83] on icon at bounding box center [1544, 81] width 11 height 11
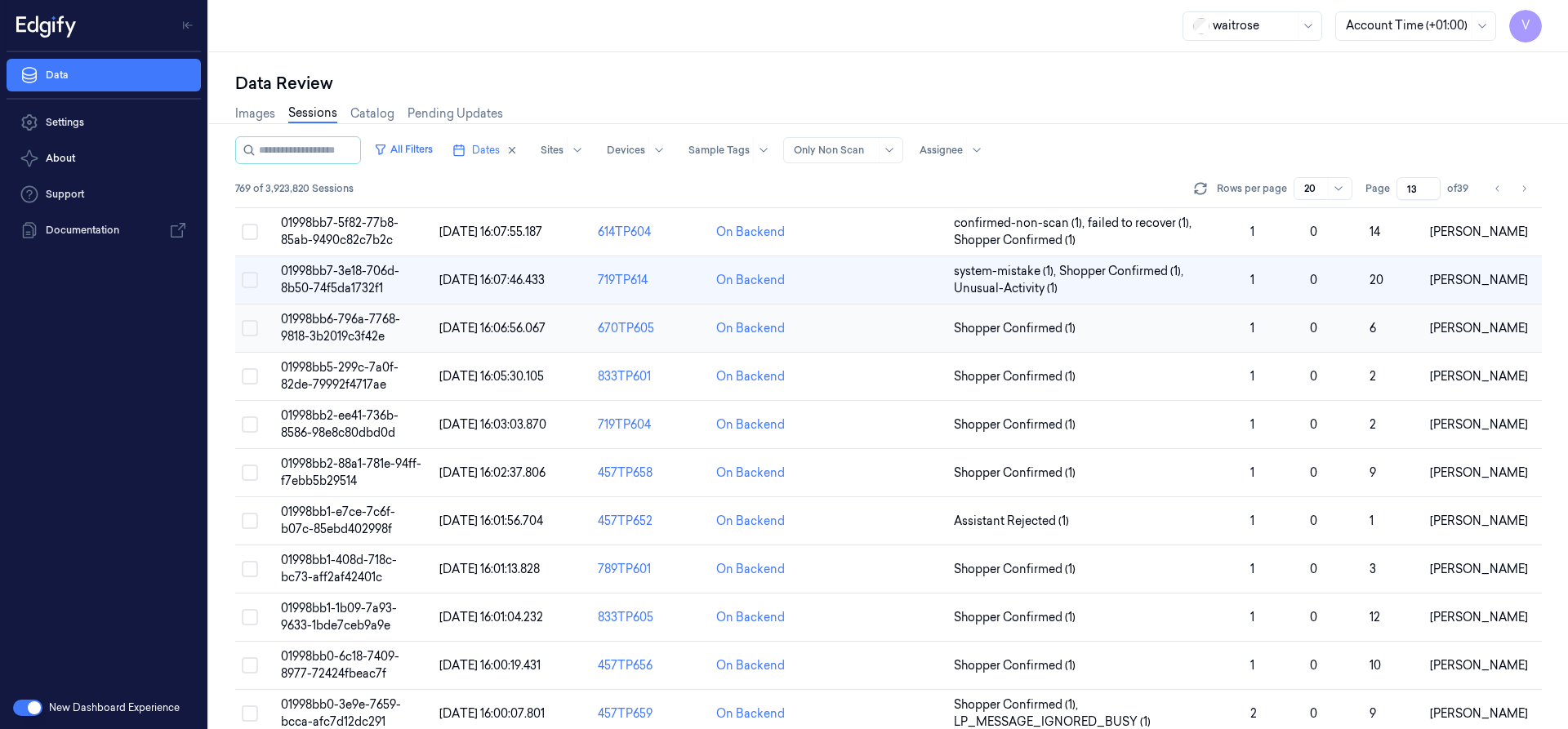
scroll to position [489, 0]
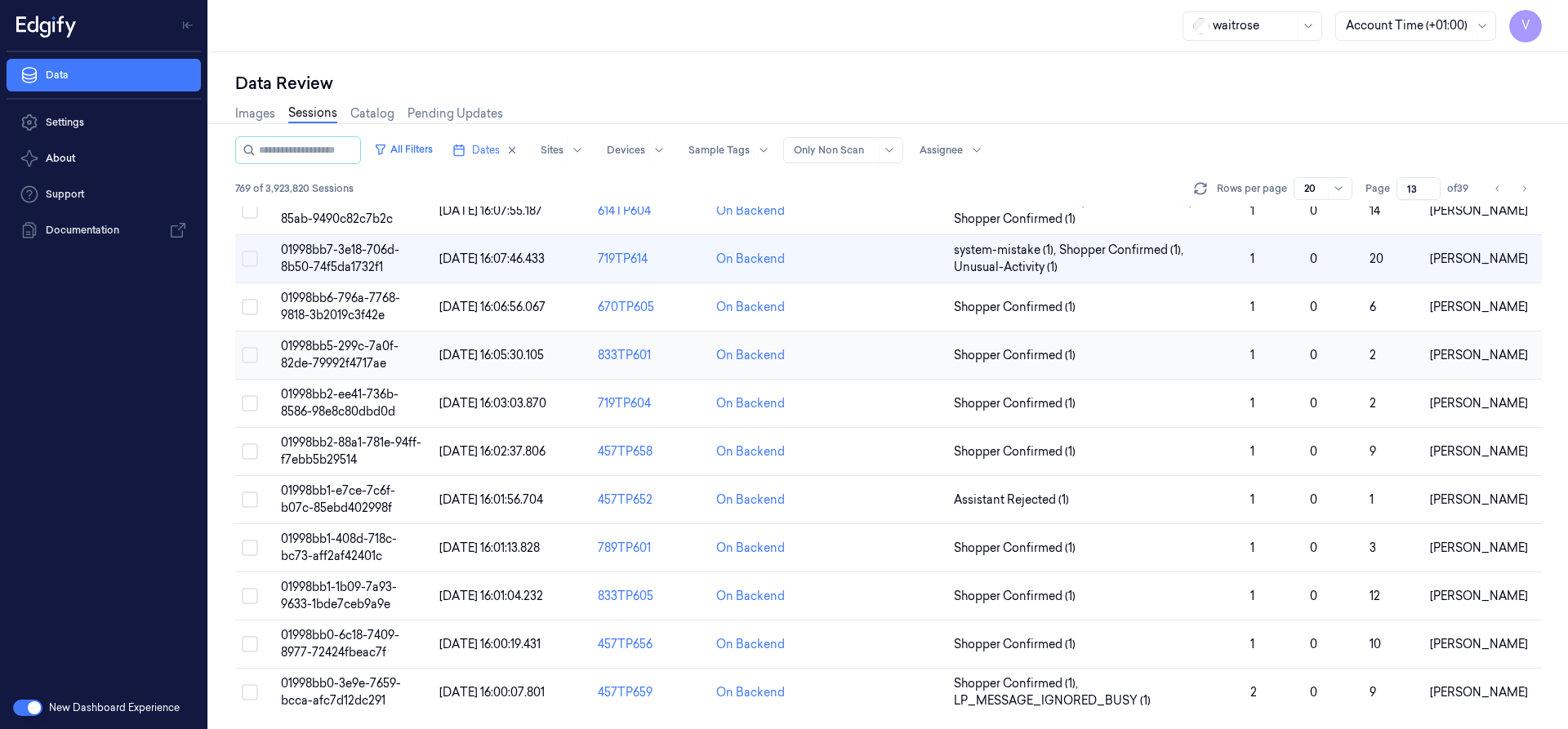
click at [344, 352] on span "01998bb5-299c-7a0f-82de-79992f4717ae" at bounding box center [340, 354] width 118 height 32
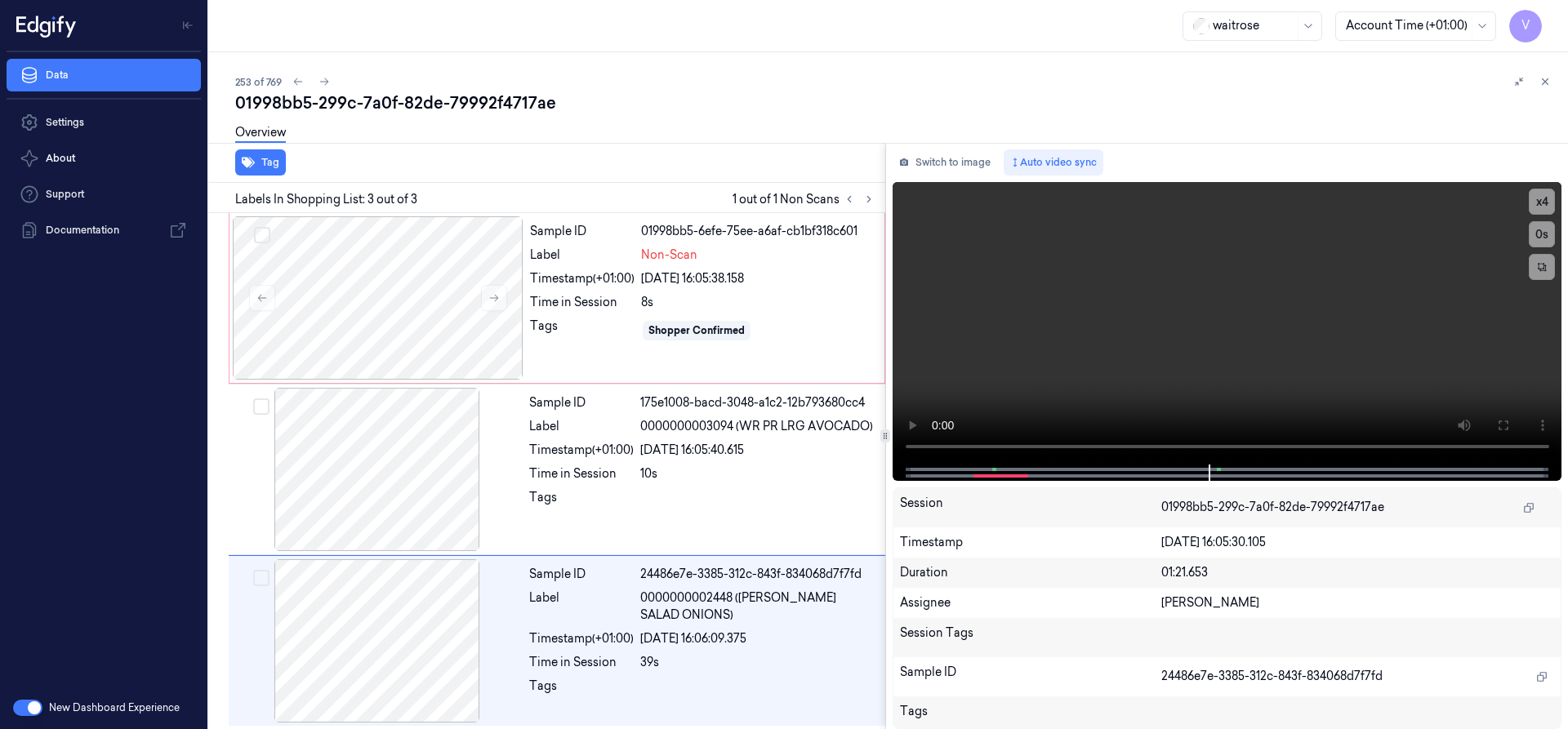
scroll to position [3, 0]
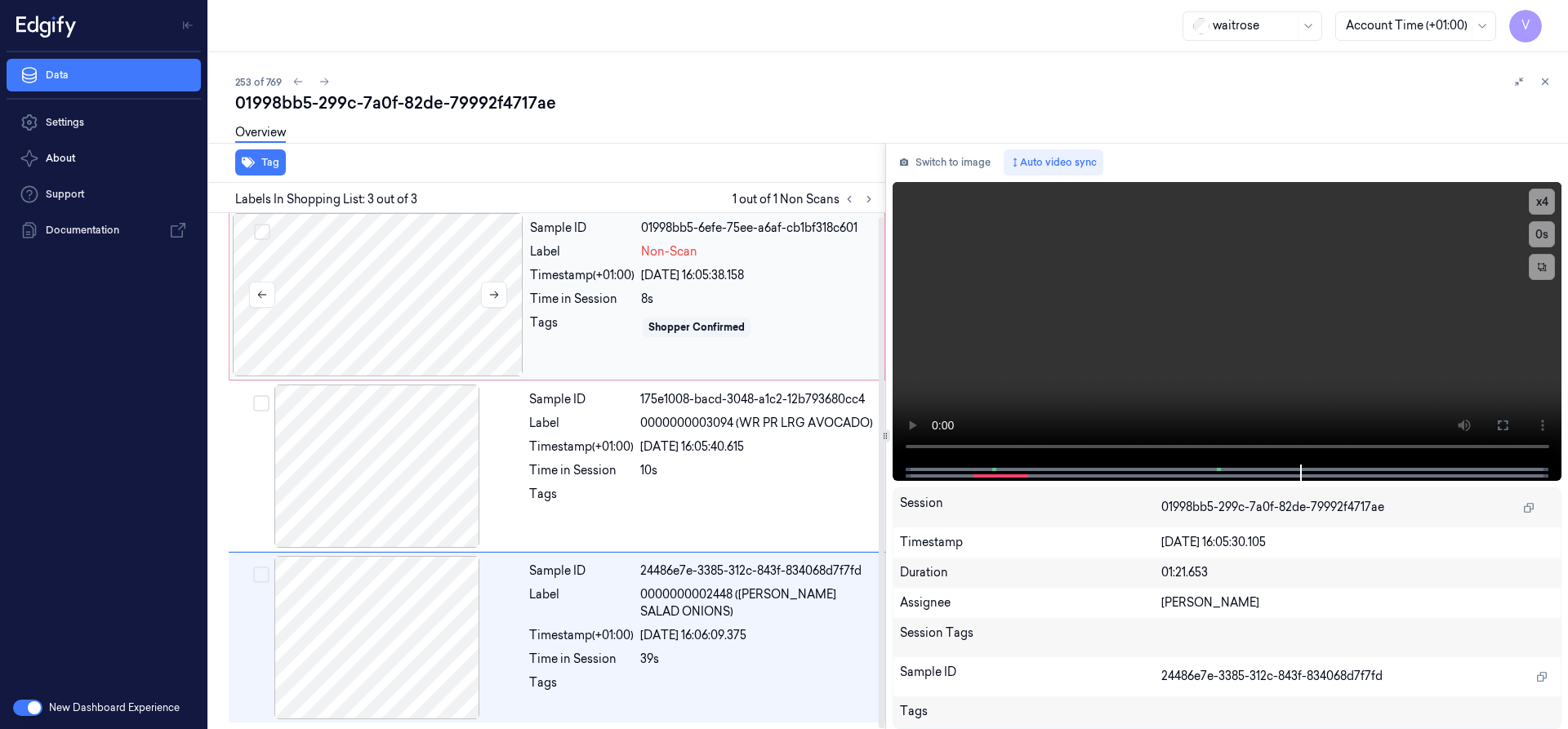
click at [410, 259] on div at bounding box center [378, 295] width 291 height 164
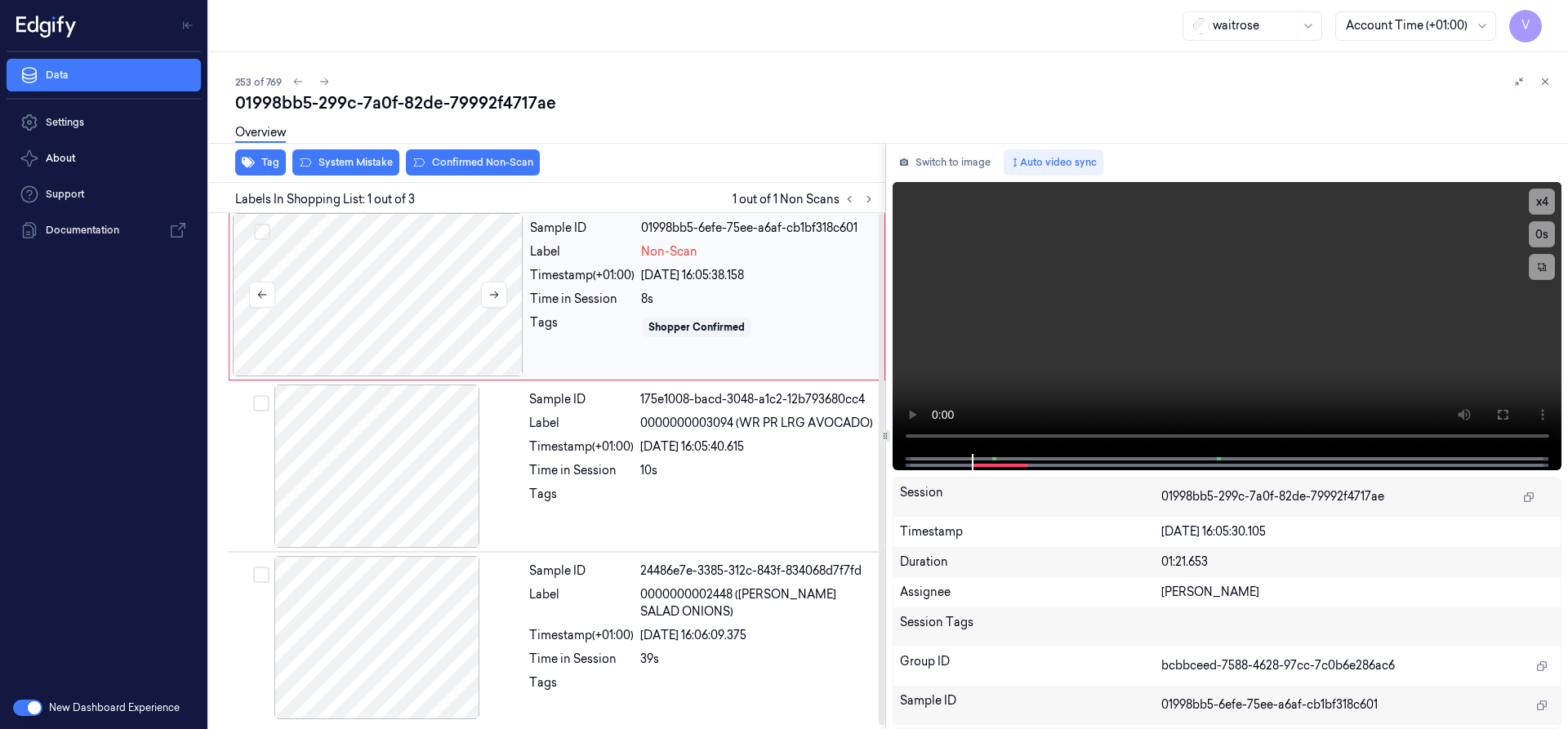
scroll to position [0, 0]
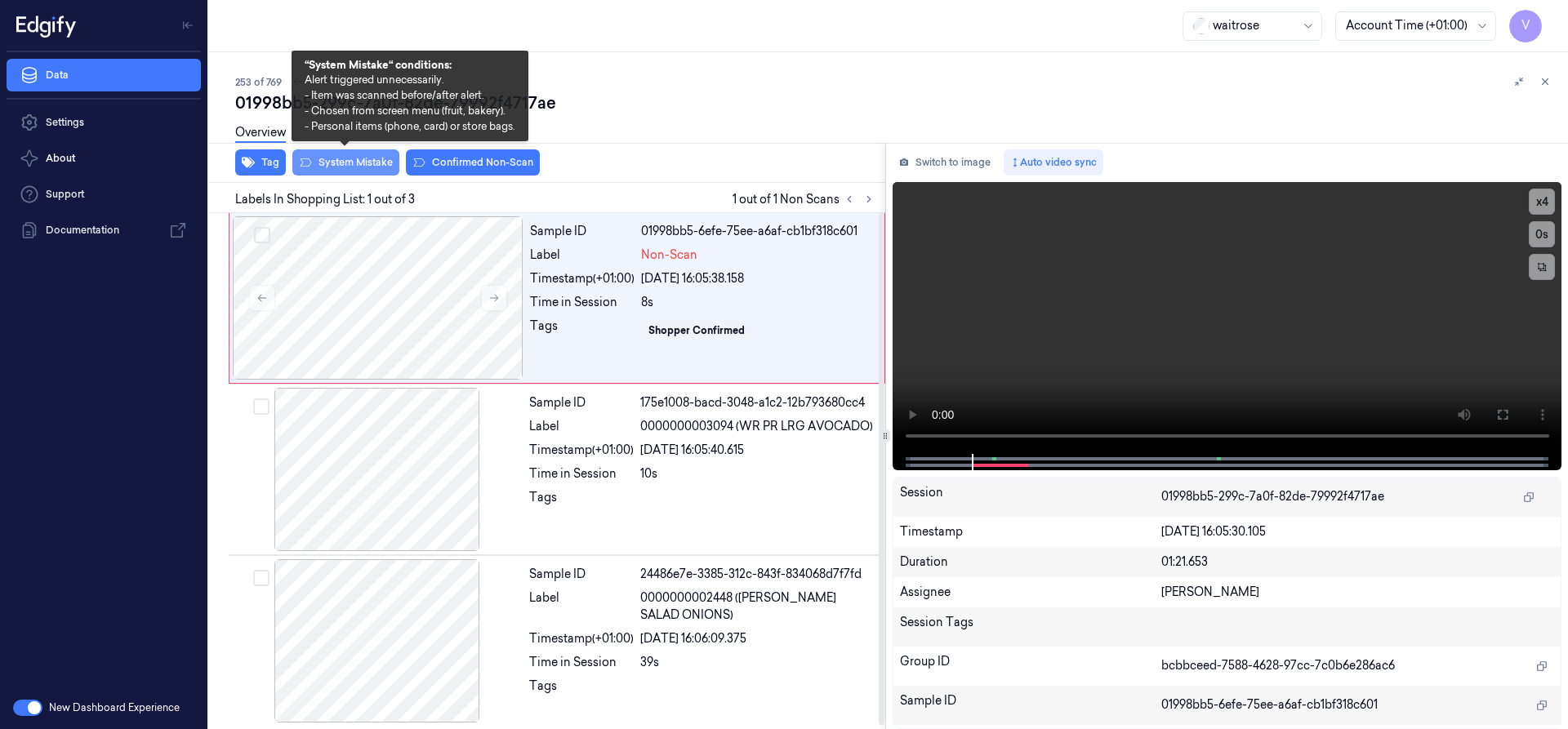
click at [365, 158] on button "System Mistake" at bounding box center [346, 162] width 107 height 26
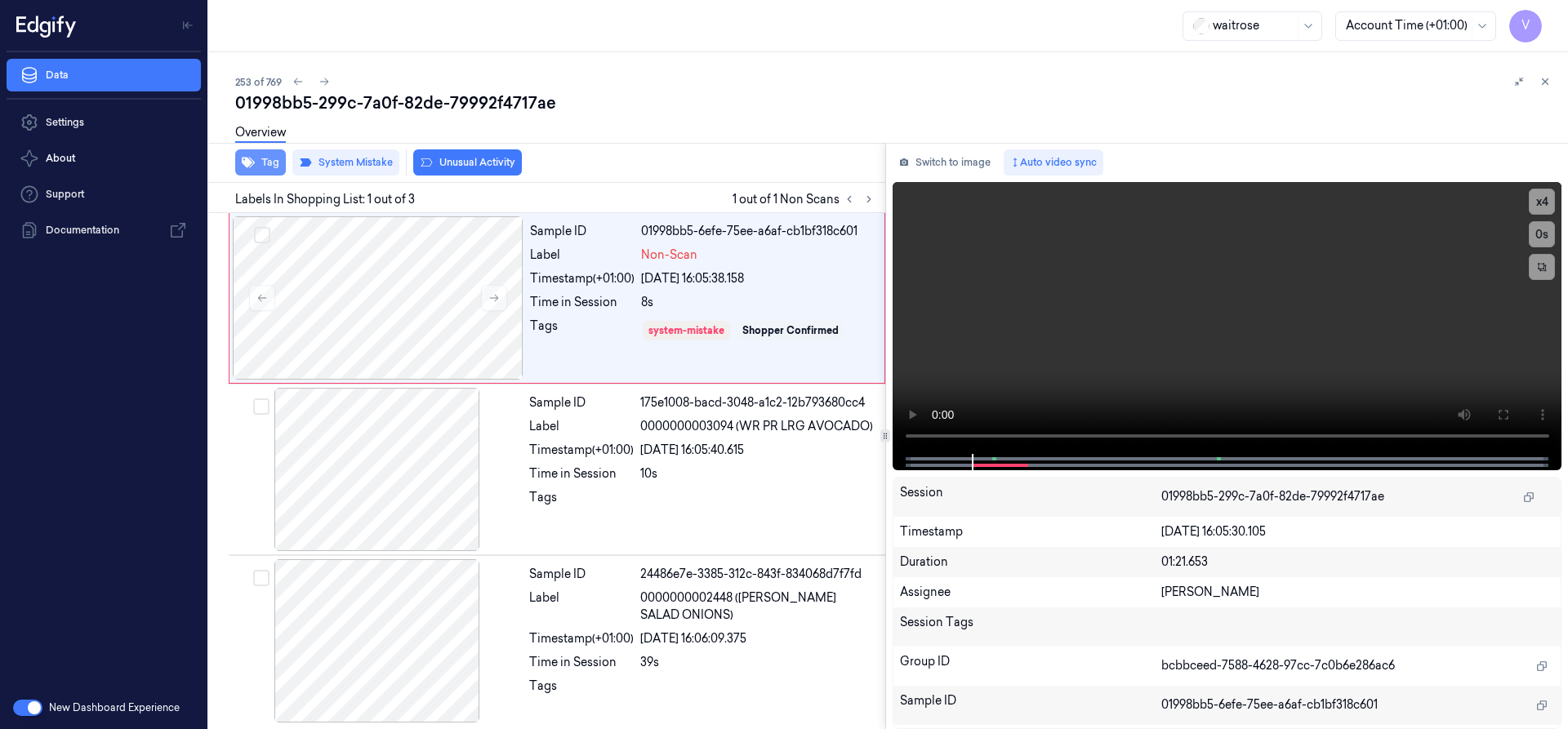
click at [269, 165] on button "Tag" at bounding box center [260, 162] width 50 height 26
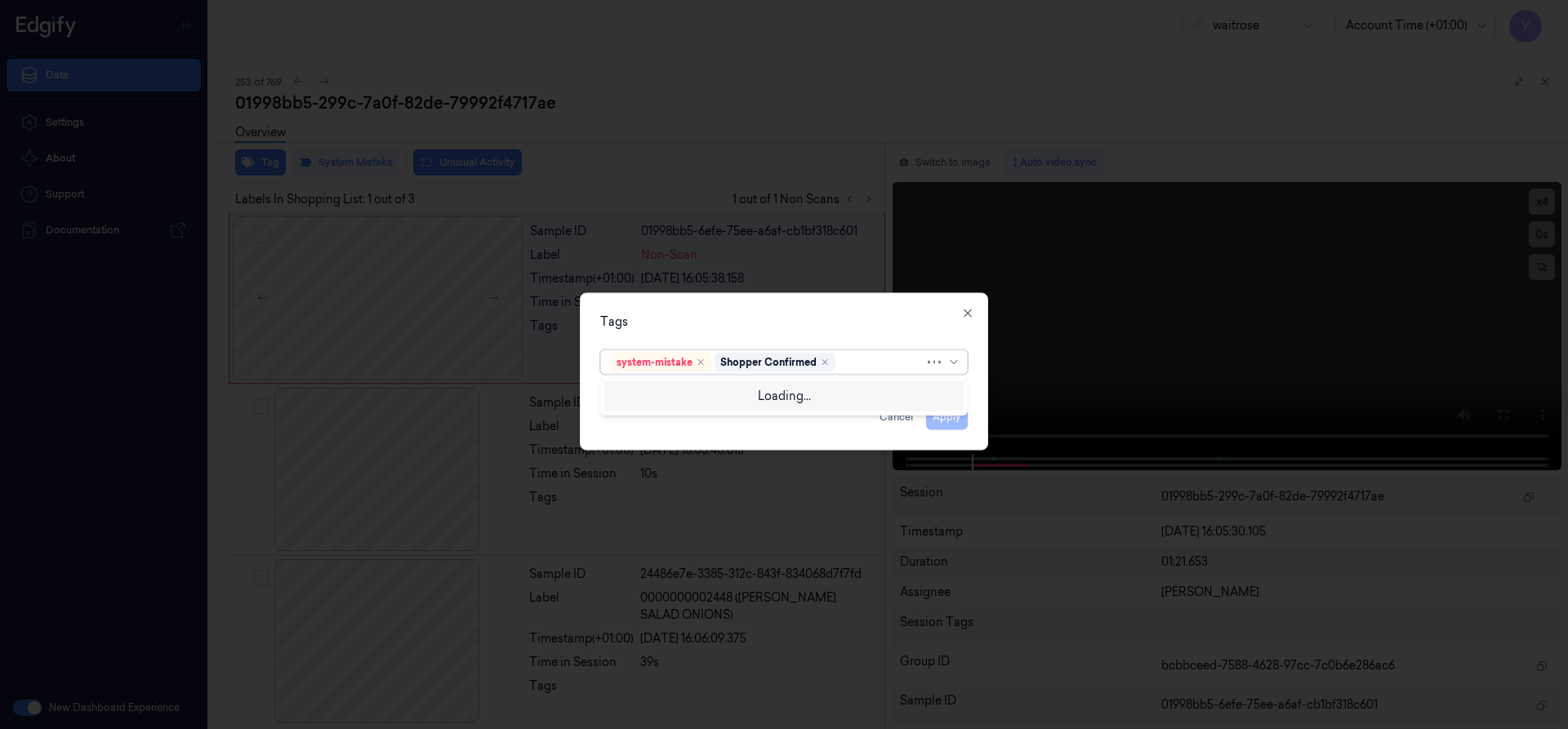
click at [853, 370] on div at bounding box center [881, 362] width 86 height 17
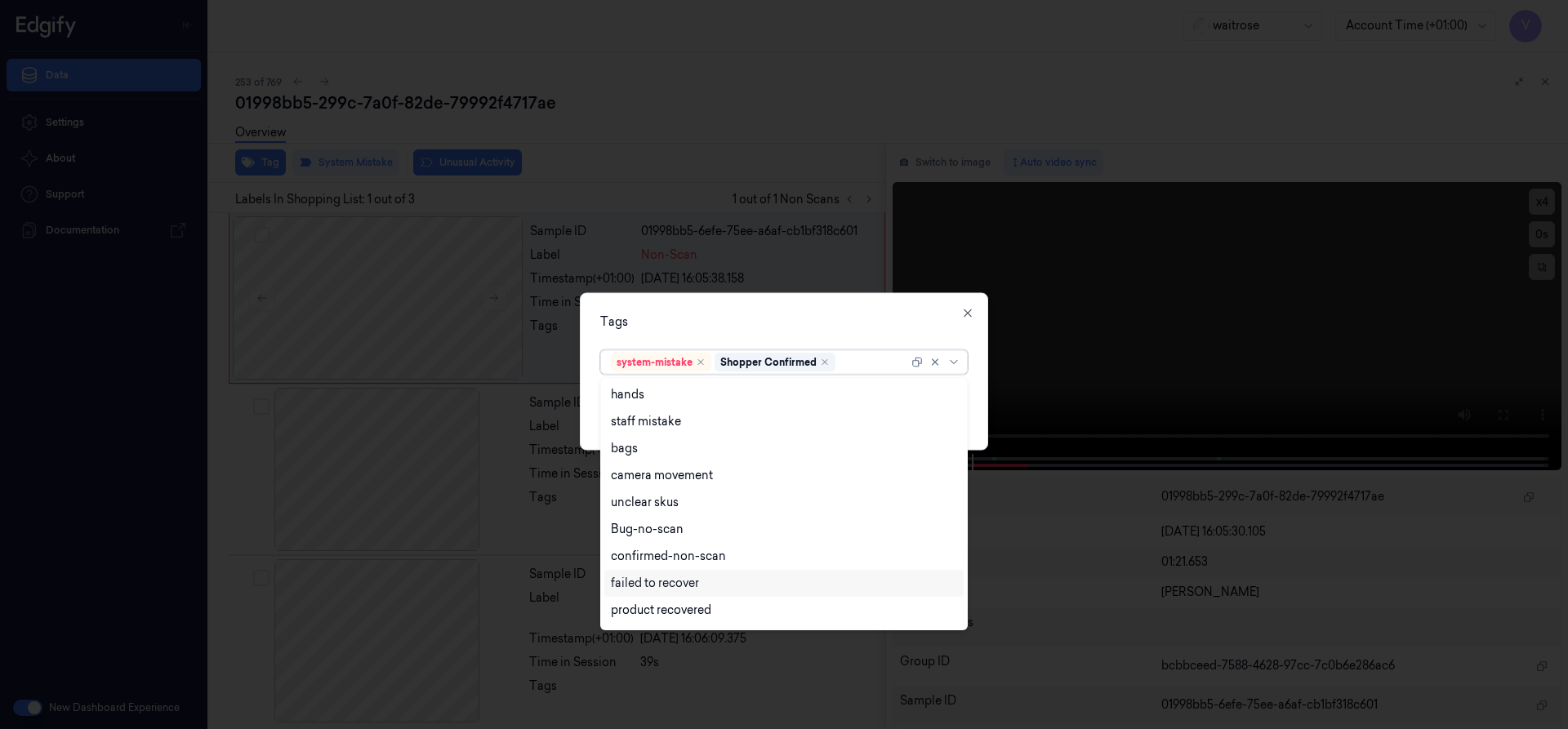
scroll to position [240, 0]
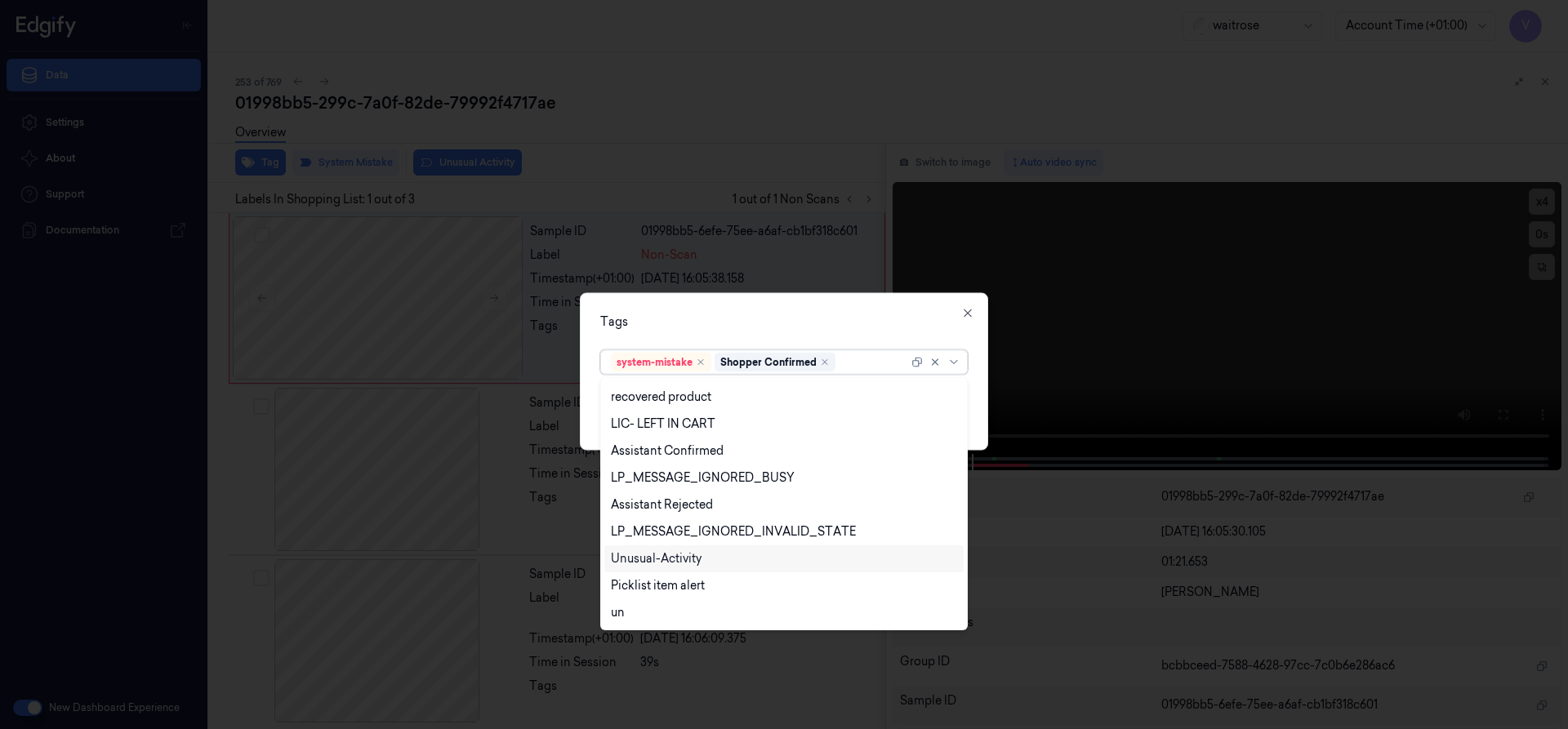
click at [666, 558] on div "Unusual-Activity" at bounding box center [656, 559] width 90 height 17
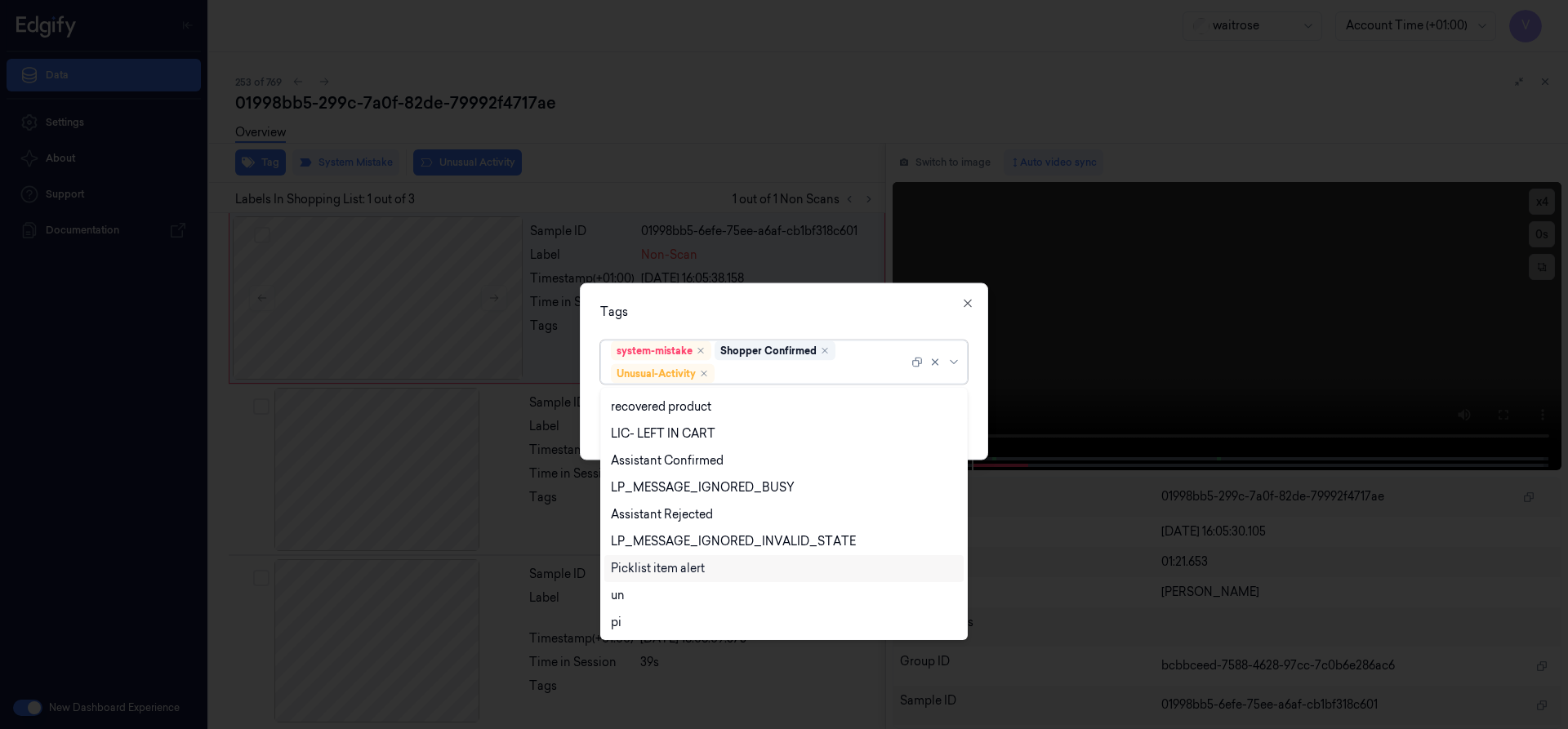
click at [659, 569] on div "Picklist item alert" at bounding box center [658, 568] width 94 height 17
drag, startPoint x: 770, startPoint y: 313, endPoint x: 834, endPoint y: 363, distance: 81.2
click at [770, 314] on div "Tags" at bounding box center [783, 311] width 367 height 17
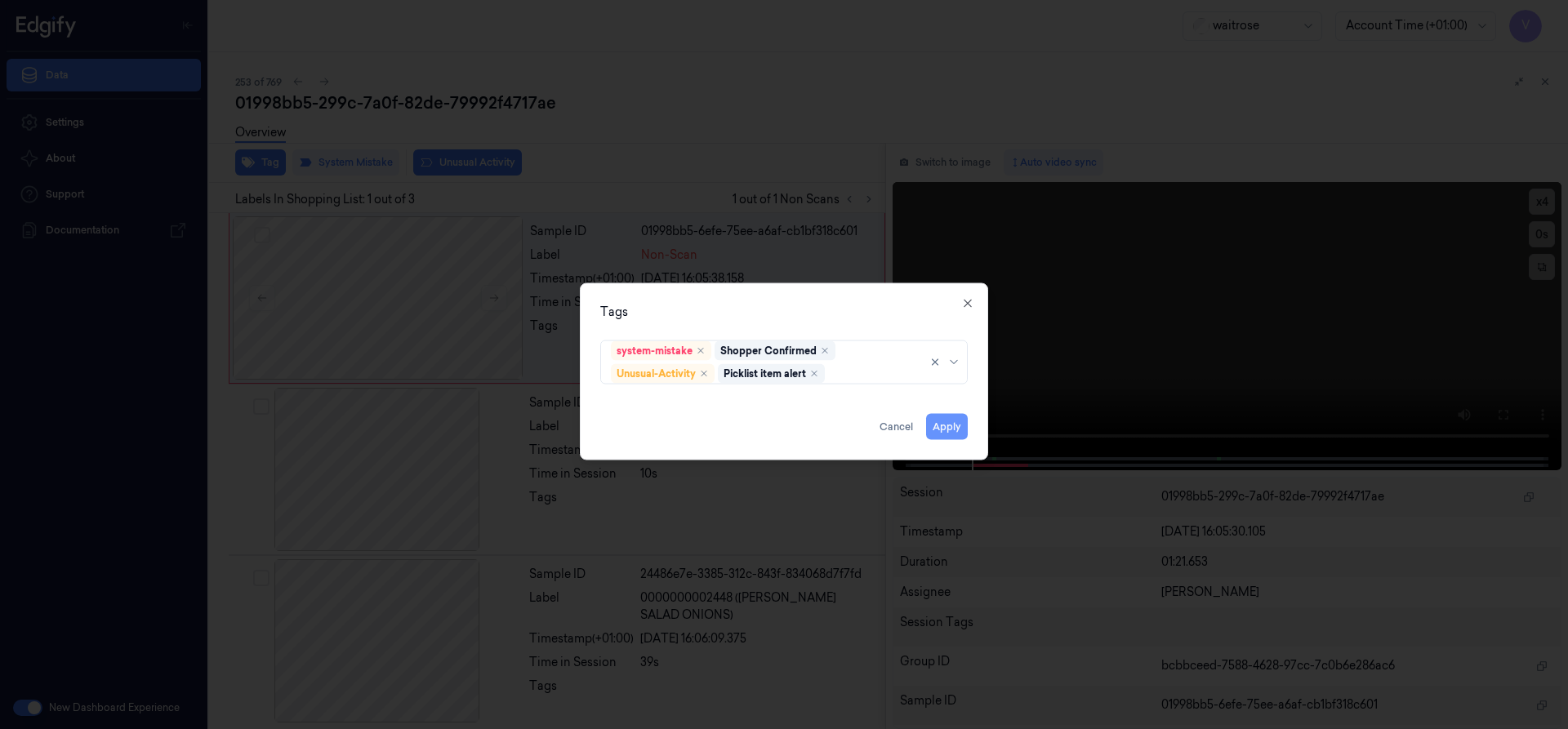
click at [939, 428] on button "Apply" at bounding box center [947, 426] width 42 height 26
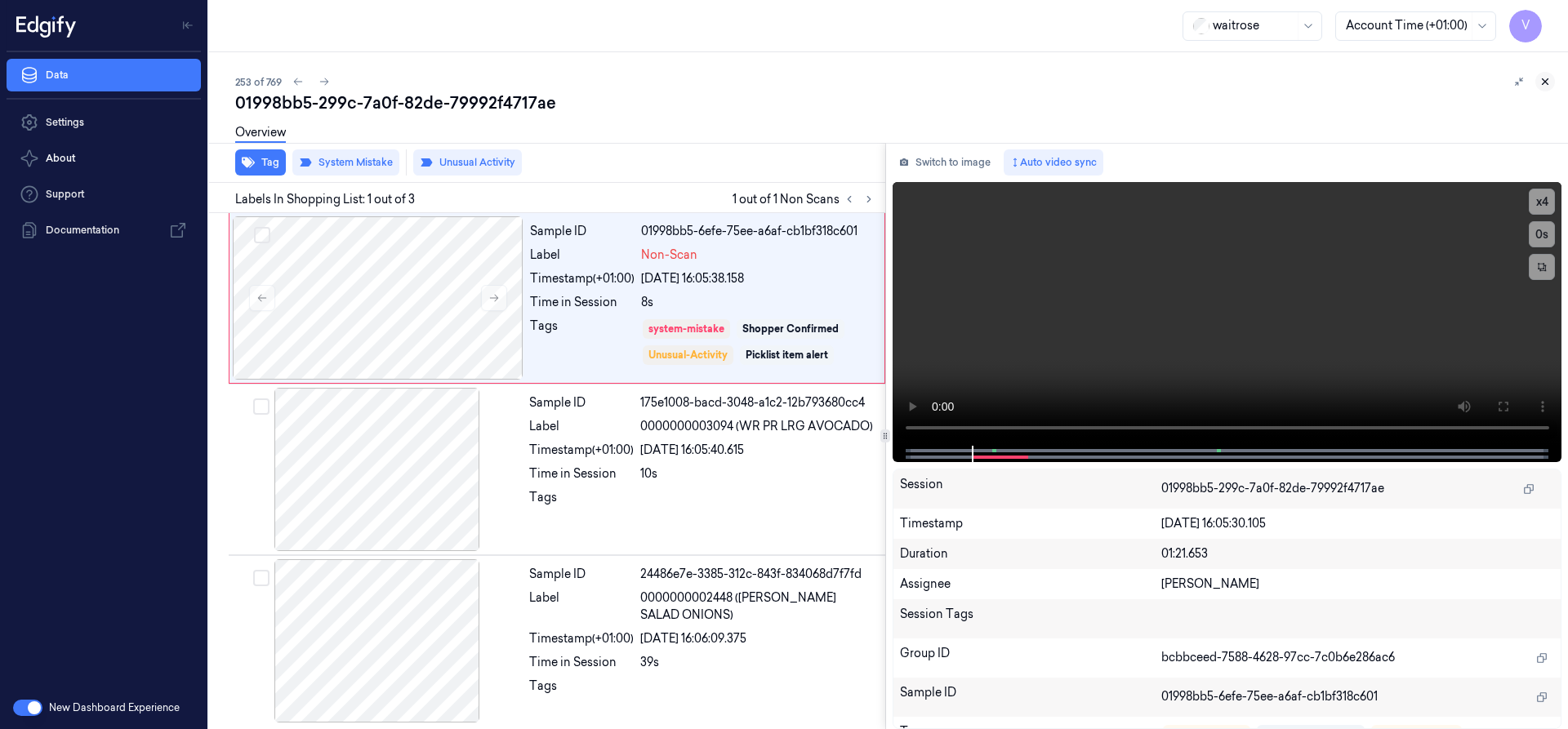
click at [1535, 78] on button at bounding box center [1544, 81] width 20 height 20
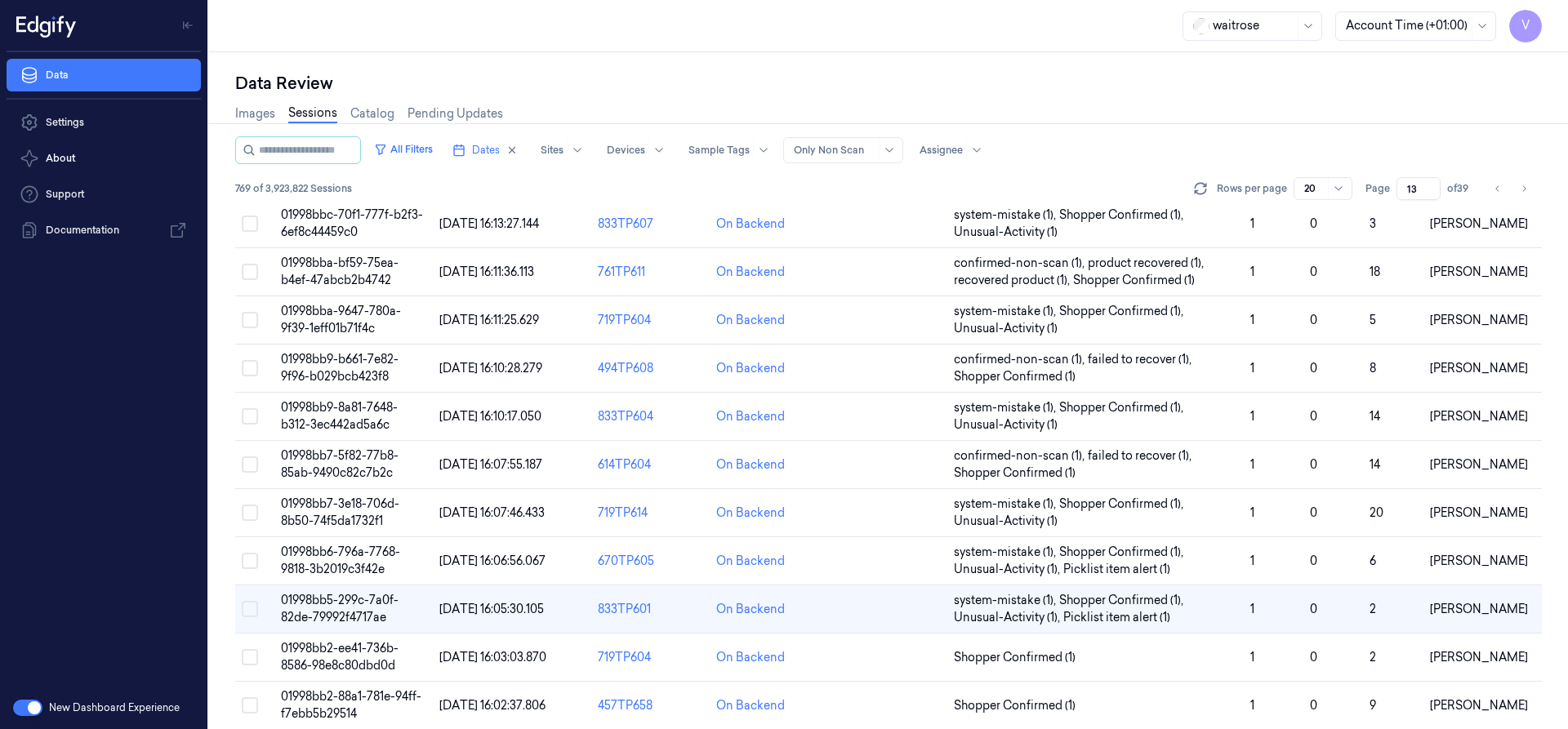
scroll to position [376, 0]
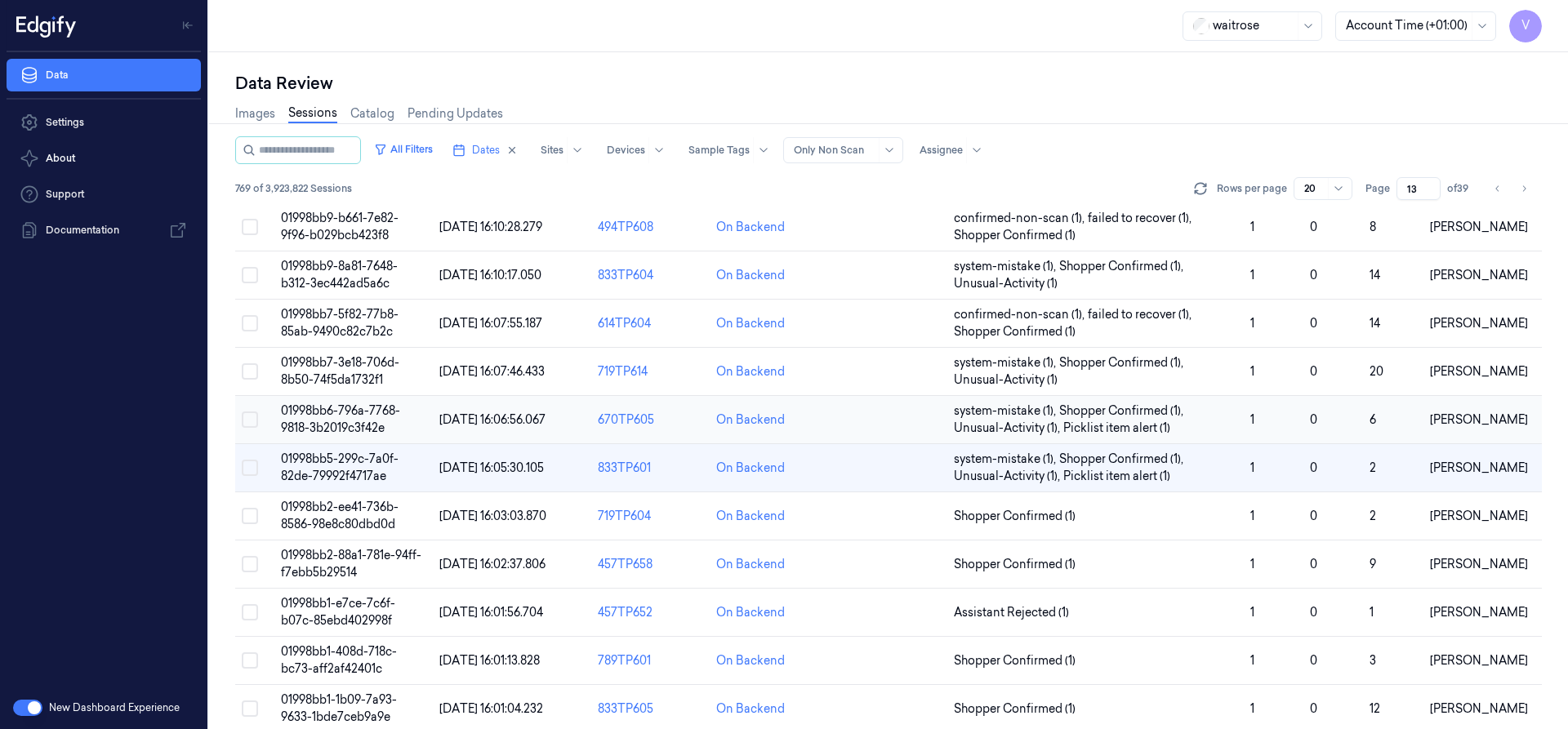
click at [353, 415] on span "01998bb6-796a-7768-9818-3b2019c3f42e" at bounding box center [341, 418] width 119 height 32
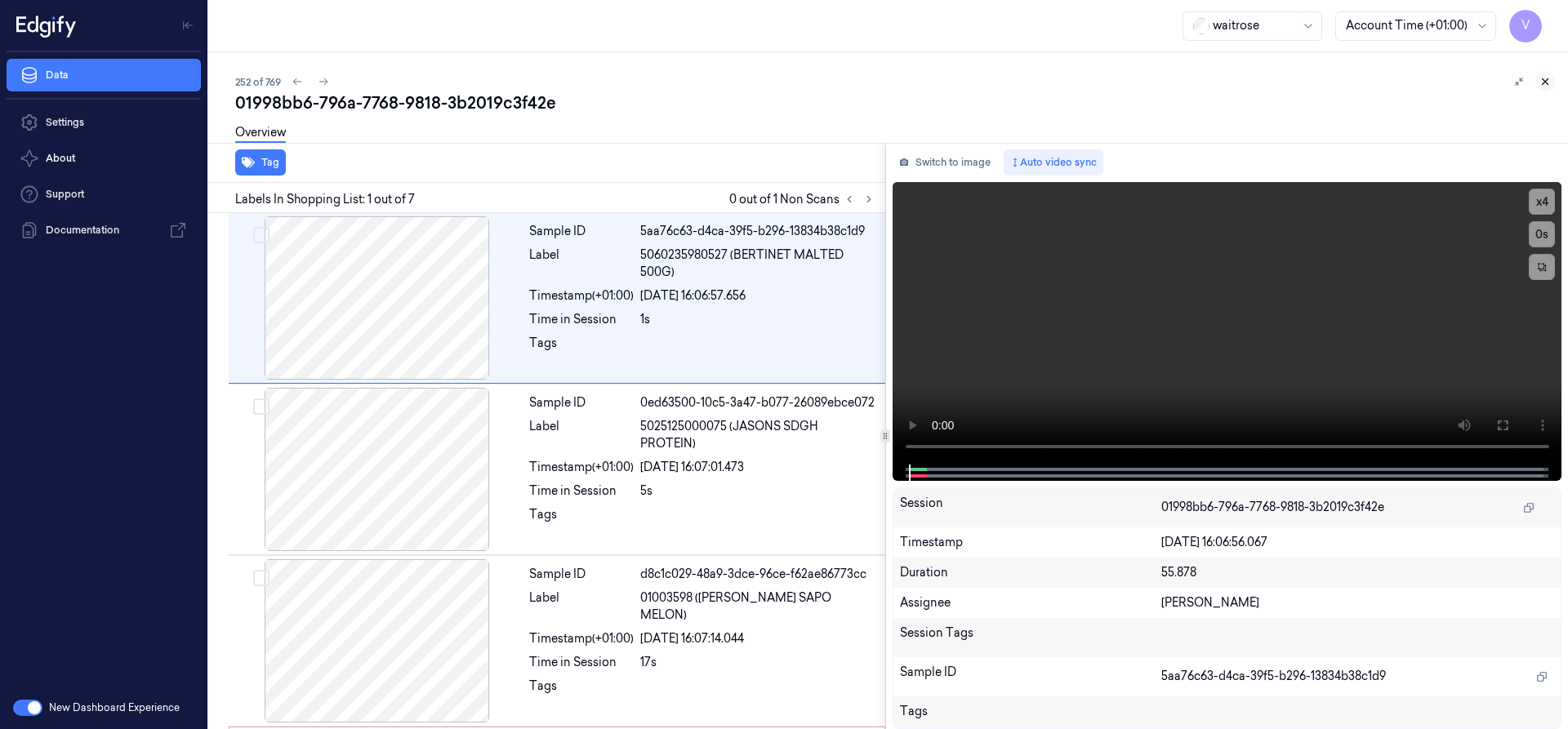
click at [1551, 78] on button at bounding box center [1544, 81] width 20 height 20
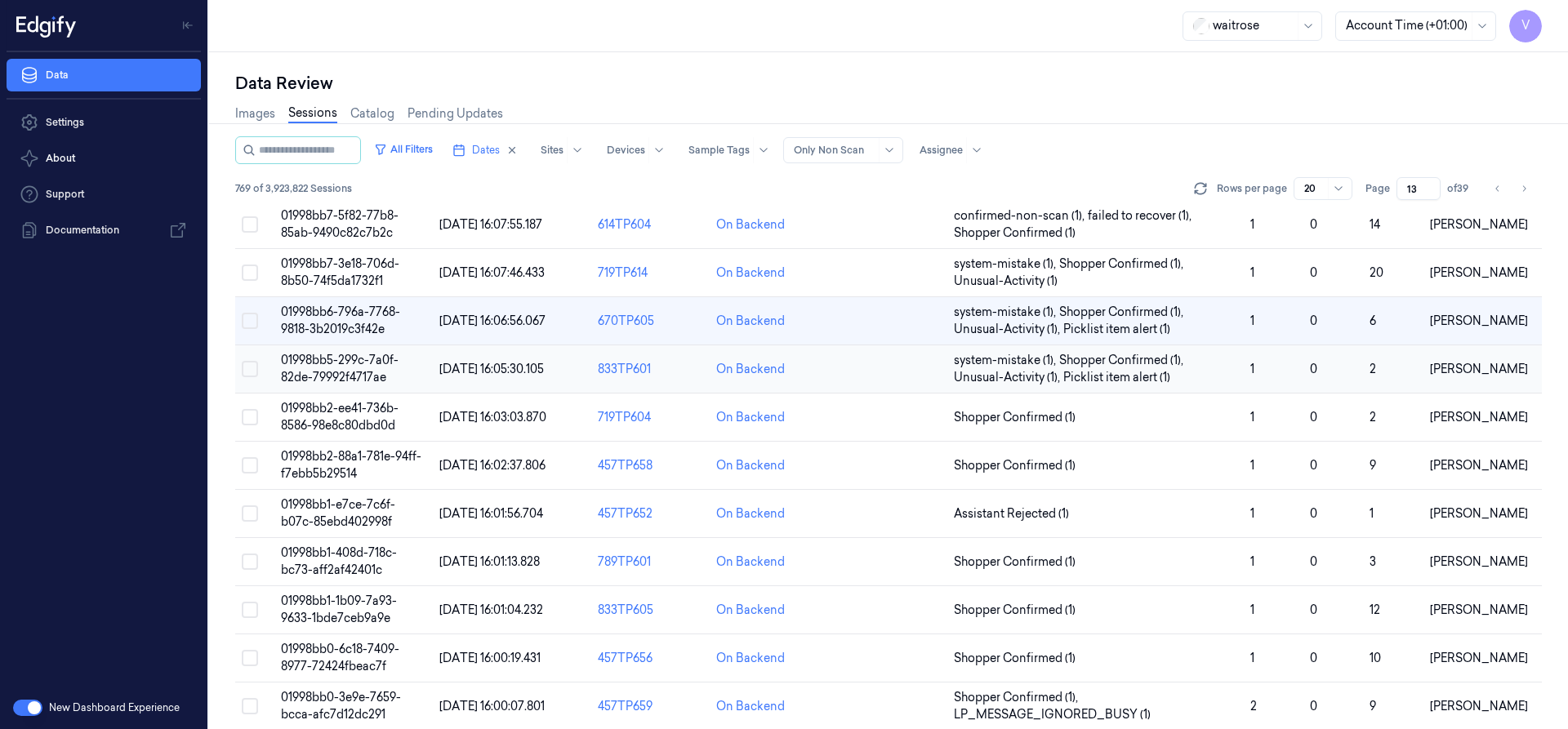
scroll to position [328, 0]
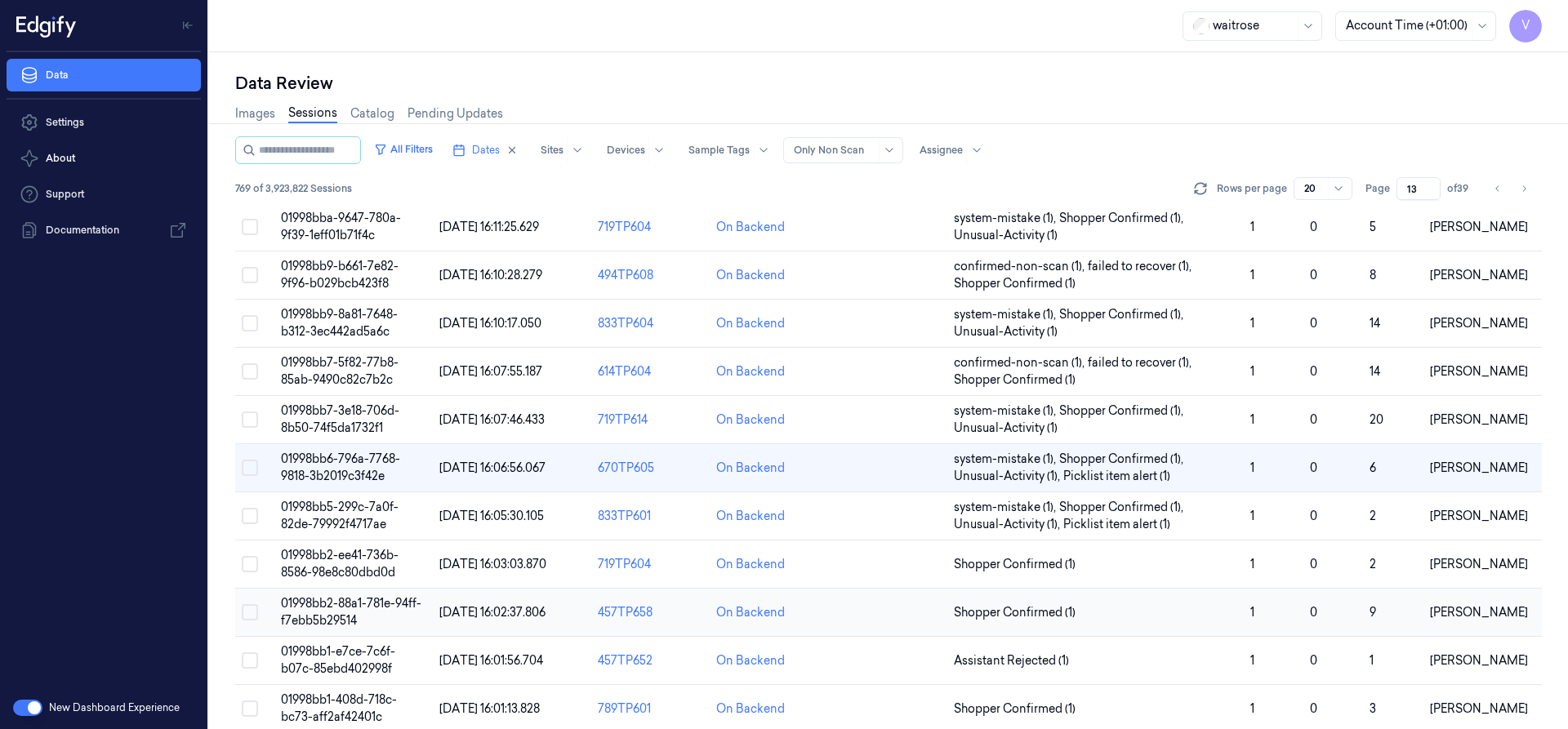
click at [320, 605] on span "01998bb2-88a1-781e-94ff-f7ebb5b29514" at bounding box center [351, 611] width 141 height 32
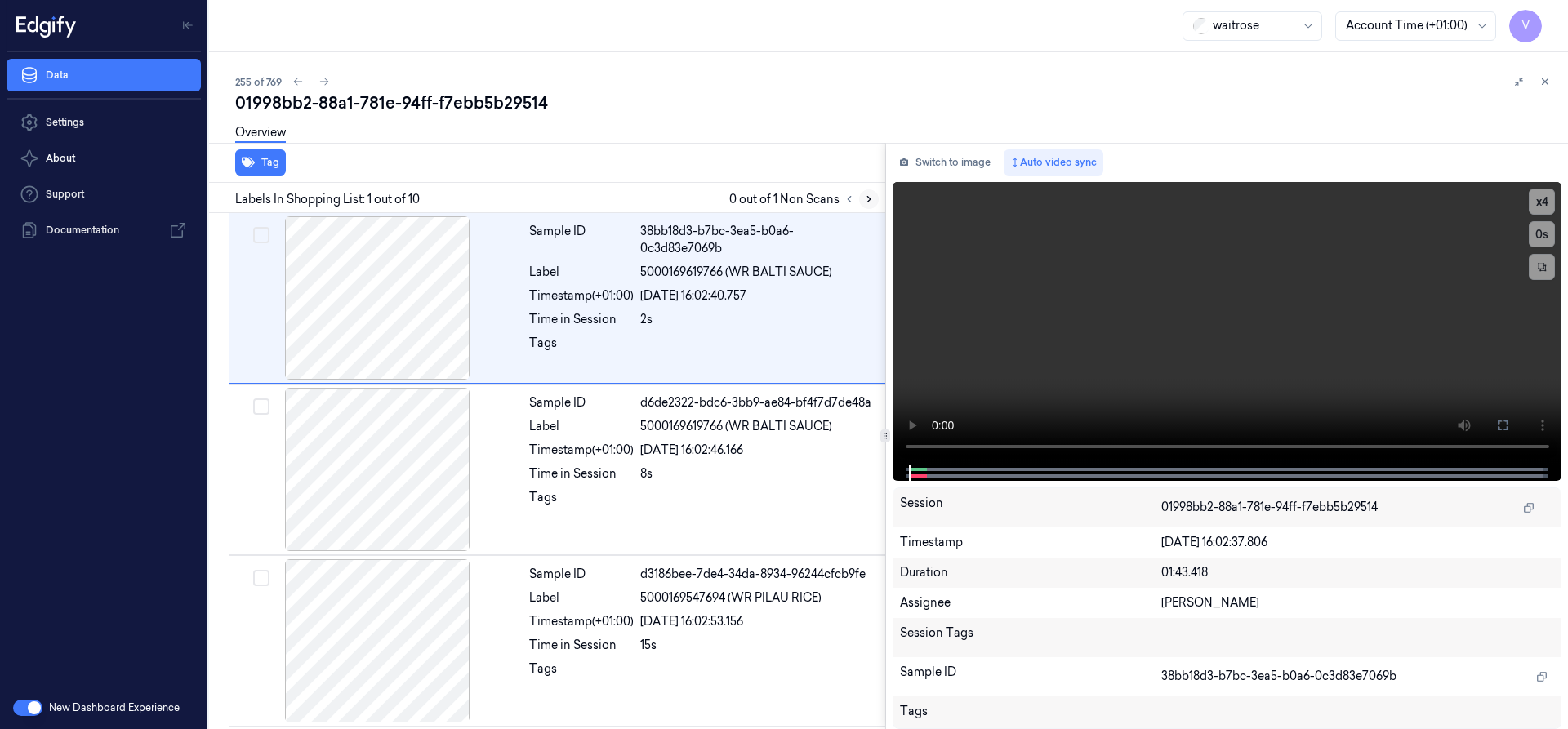
click at [871, 198] on icon at bounding box center [868, 198] width 11 height 11
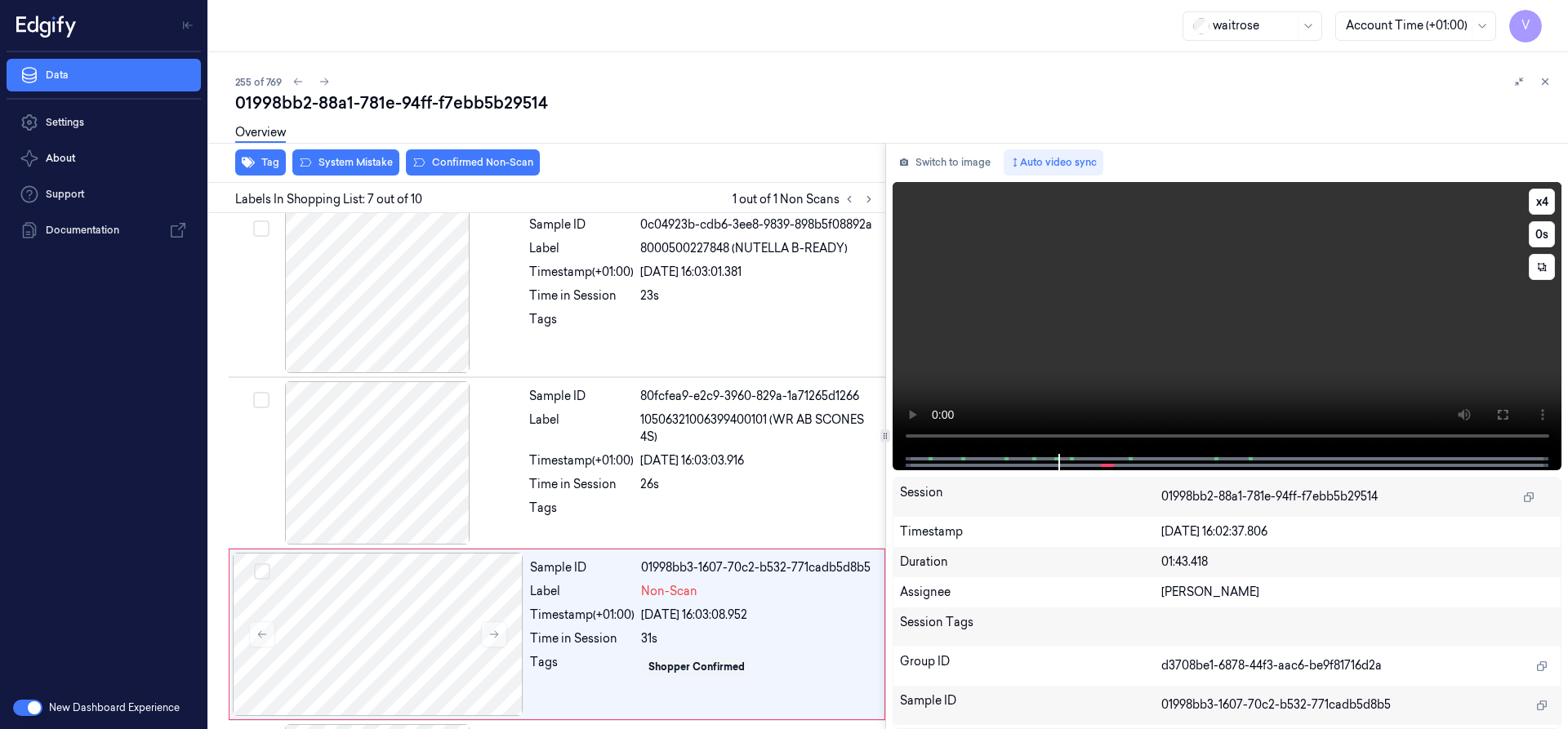
scroll to position [855, 0]
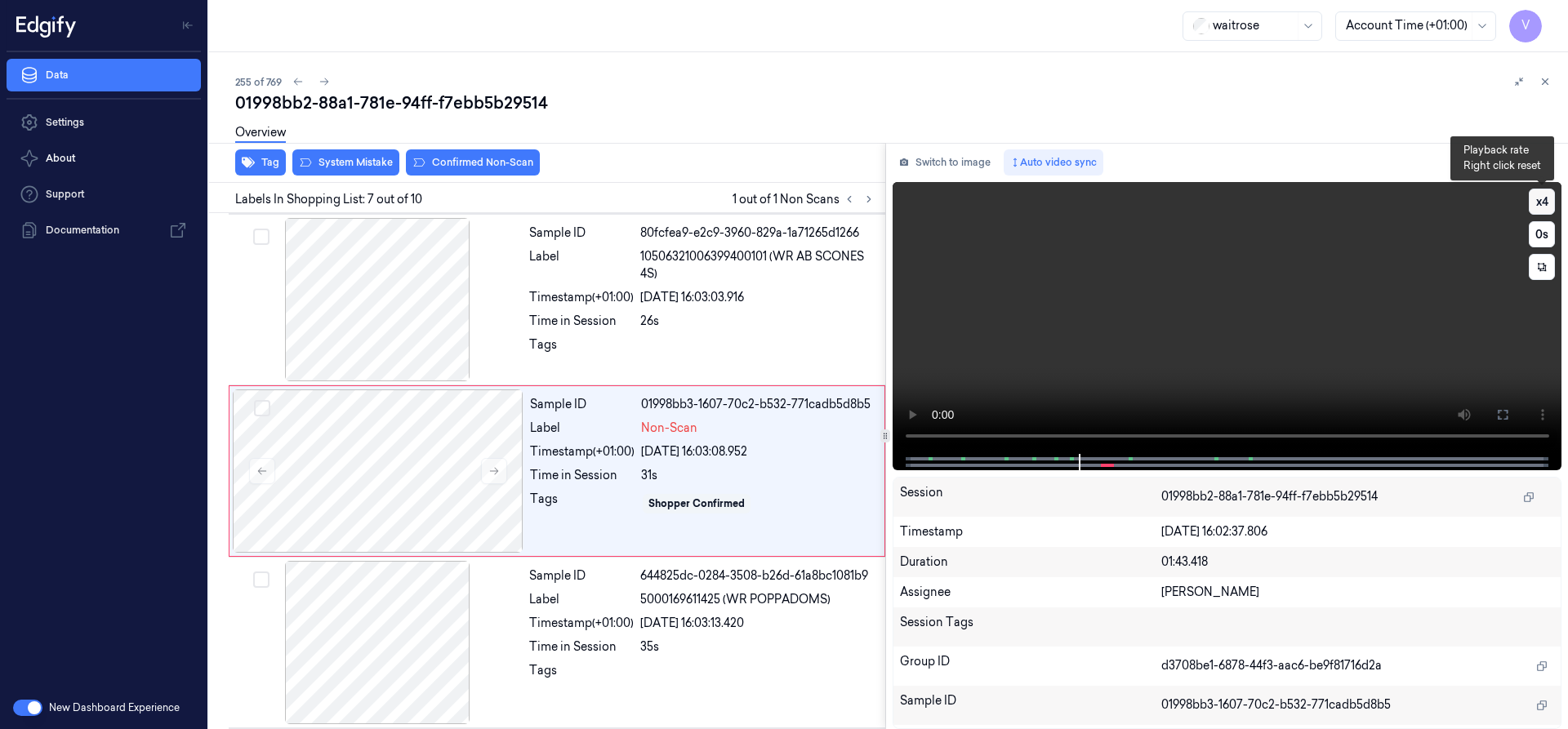
click at [1530, 195] on button "x 4" at bounding box center [1542, 201] width 26 height 26
click at [1548, 206] on button "x 1" at bounding box center [1542, 201] width 26 height 26
click at [1541, 198] on button "x 2" at bounding box center [1542, 201] width 26 height 26
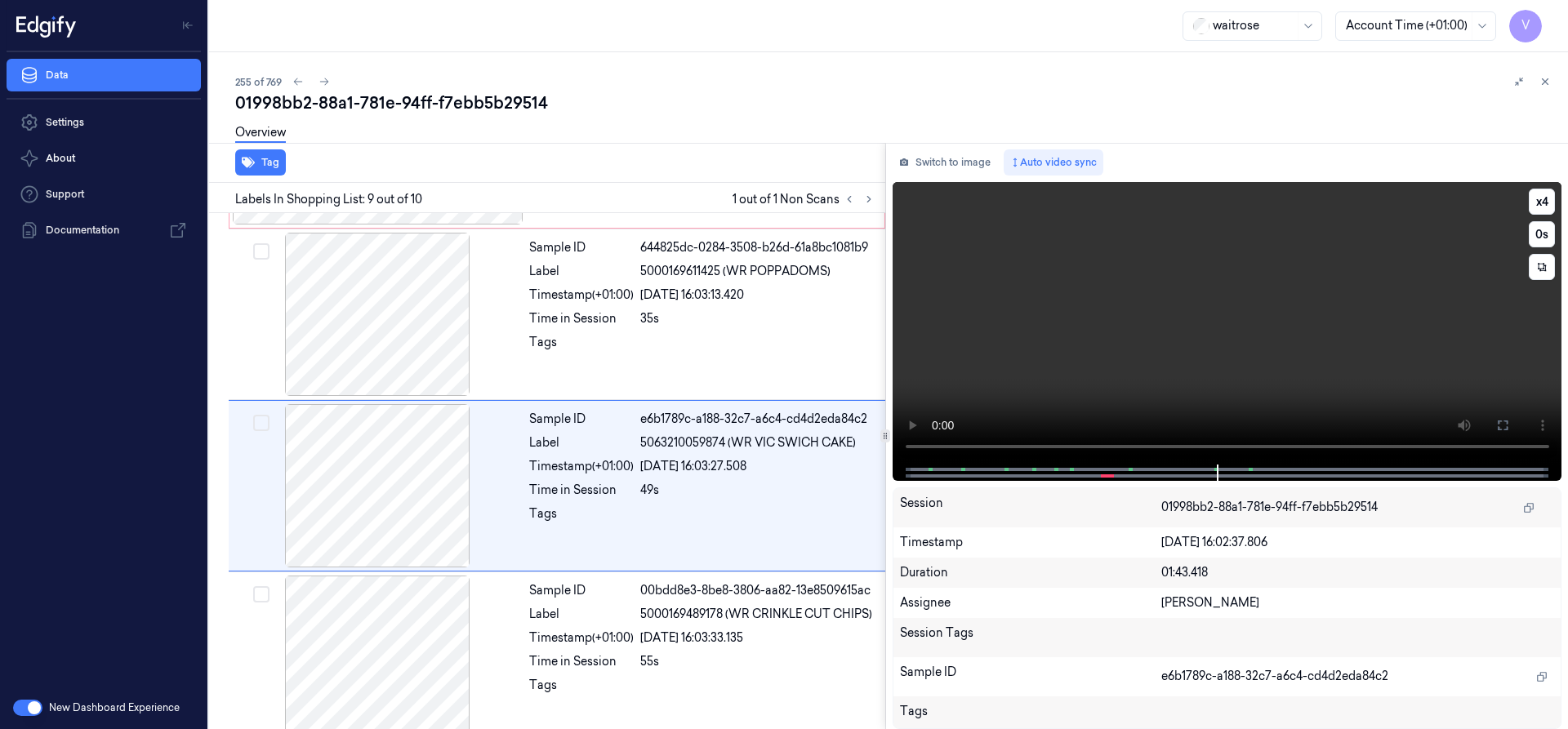
scroll to position [1198, 0]
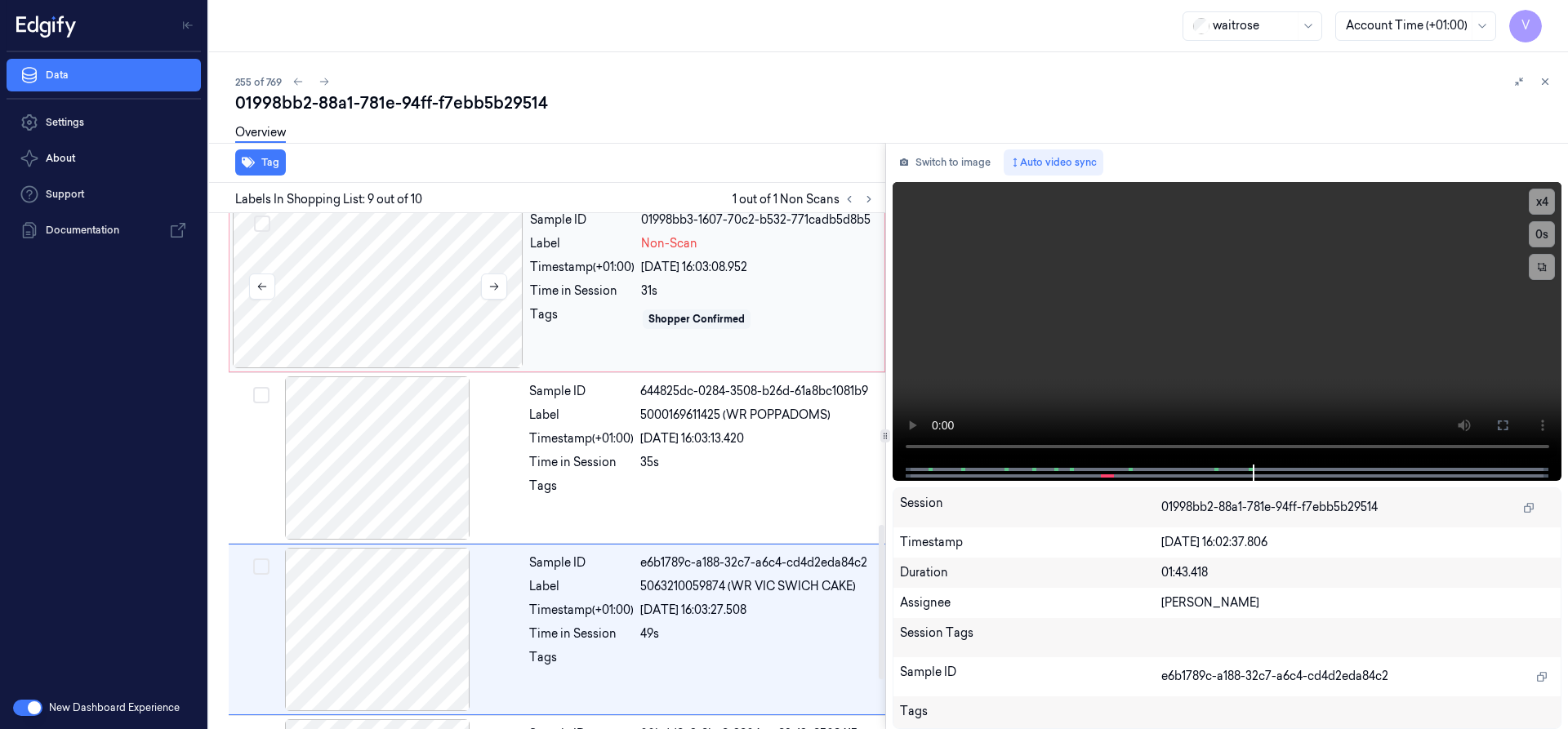
click at [465, 268] on div at bounding box center [378, 287] width 291 height 164
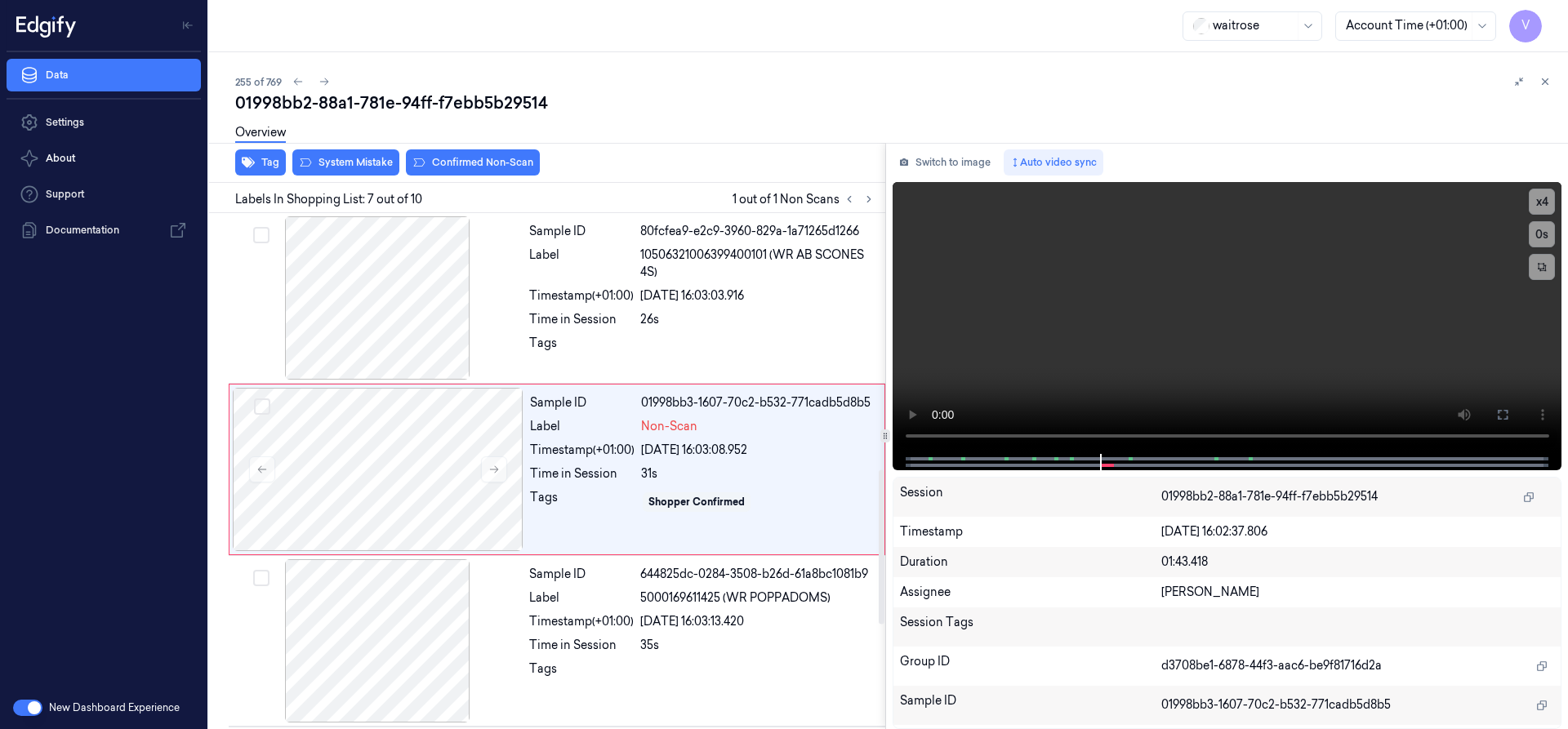
scroll to position [855, 0]
click at [501, 152] on div "Overview" at bounding box center [895, 135] width 1319 height 42
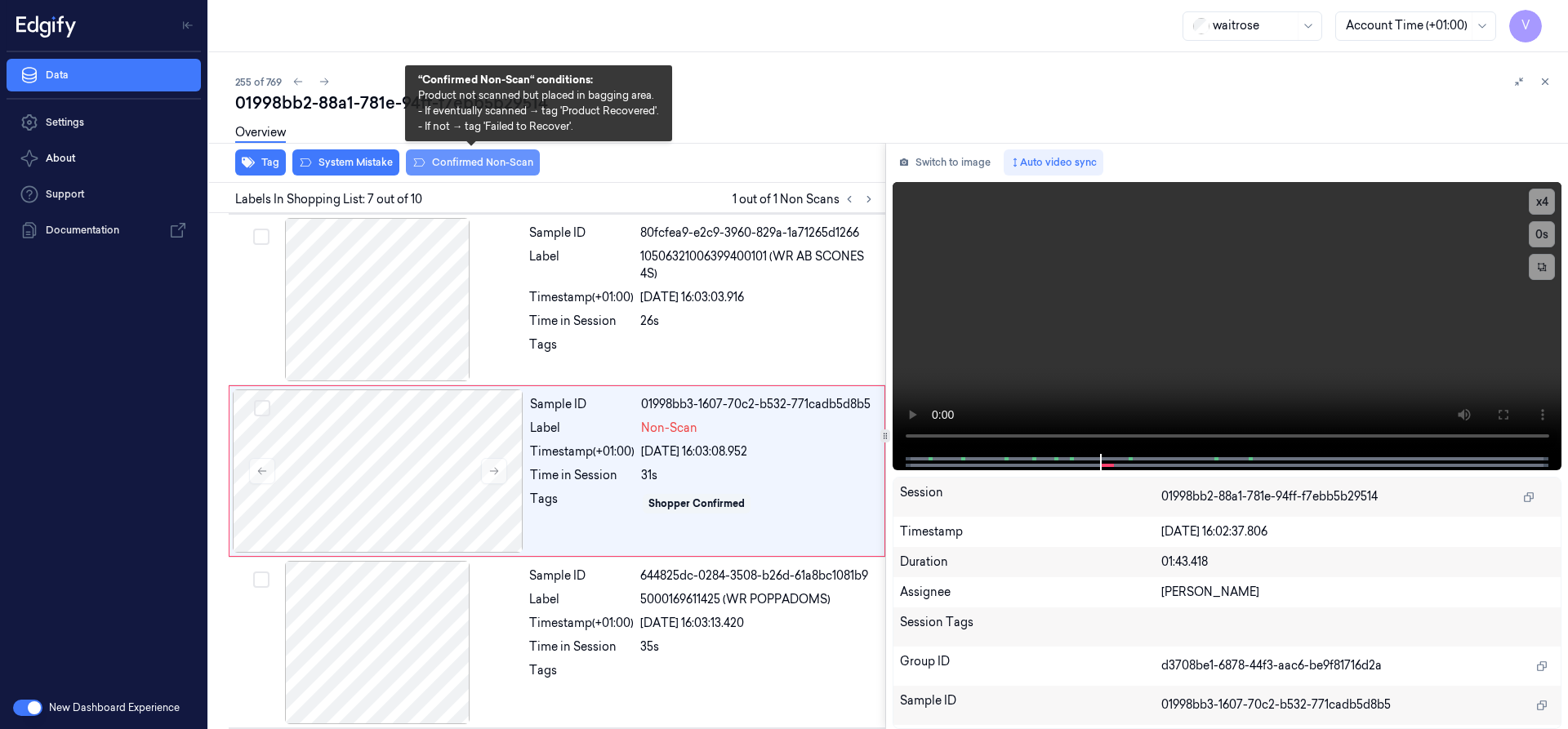
click at [501, 156] on button "Confirmed Non-Scan" at bounding box center [472, 162] width 134 height 26
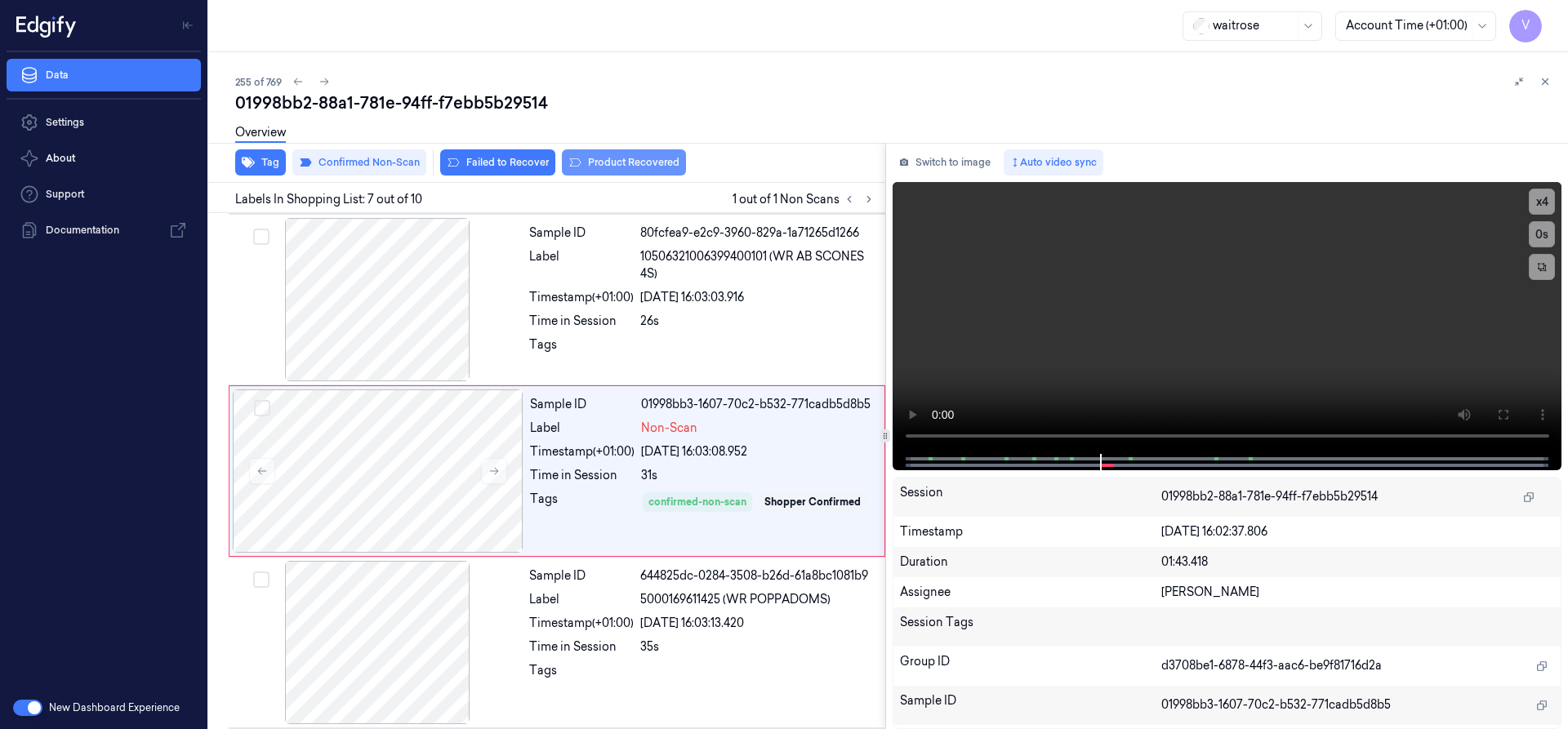
click at [615, 162] on button "Product Recovered" at bounding box center [624, 162] width 124 height 26
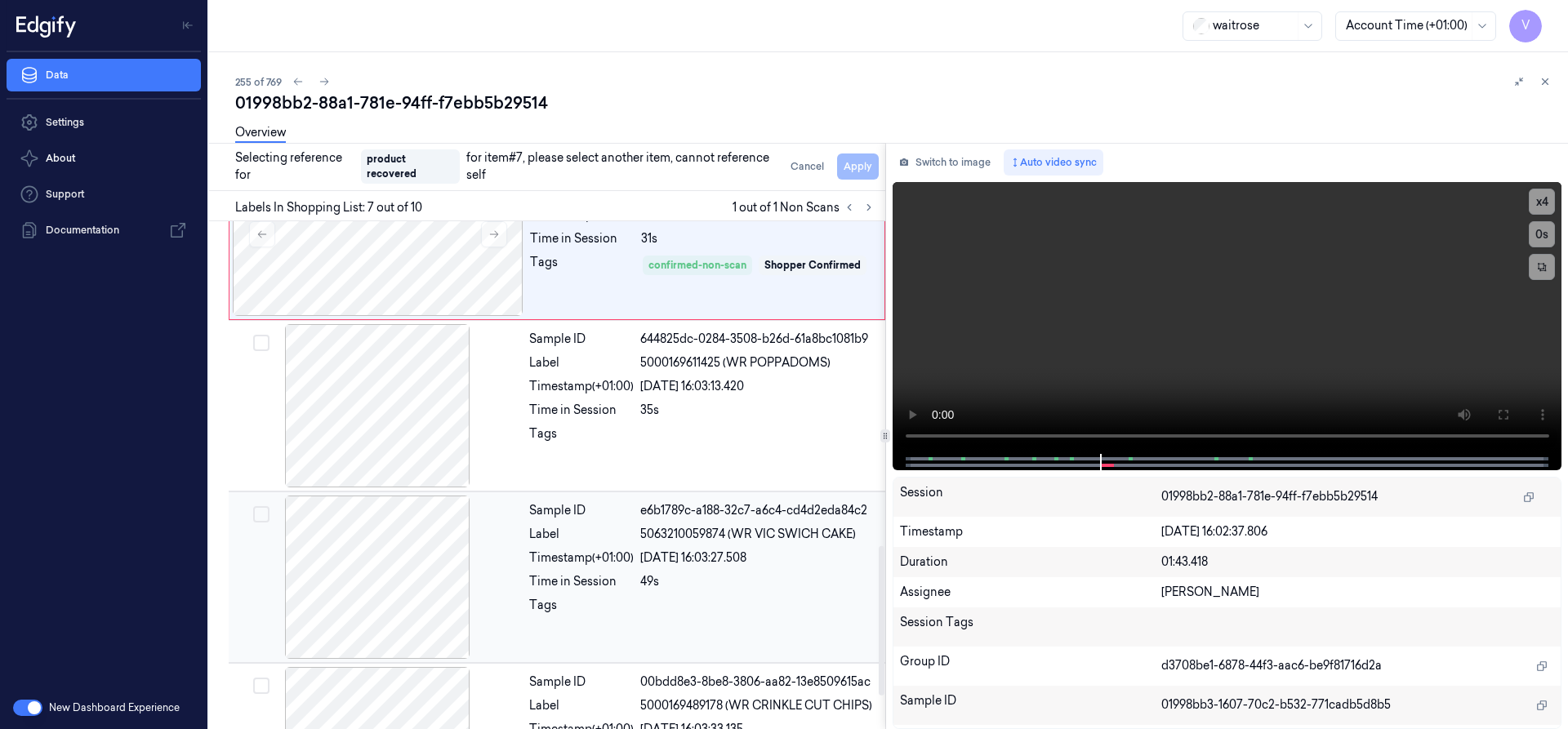
click at [406, 545] on div at bounding box center [377, 577] width 291 height 164
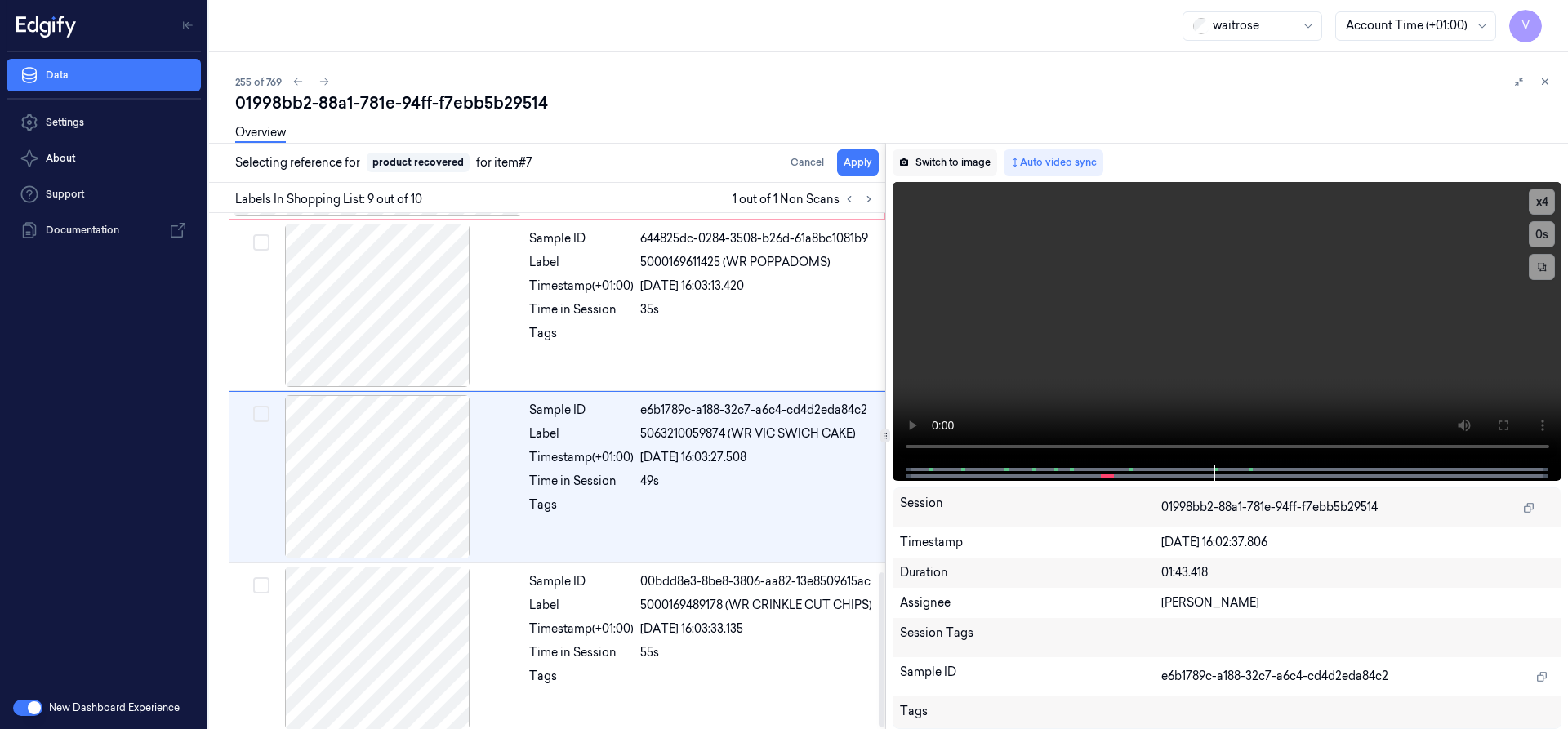
scroll to position [1198, 0]
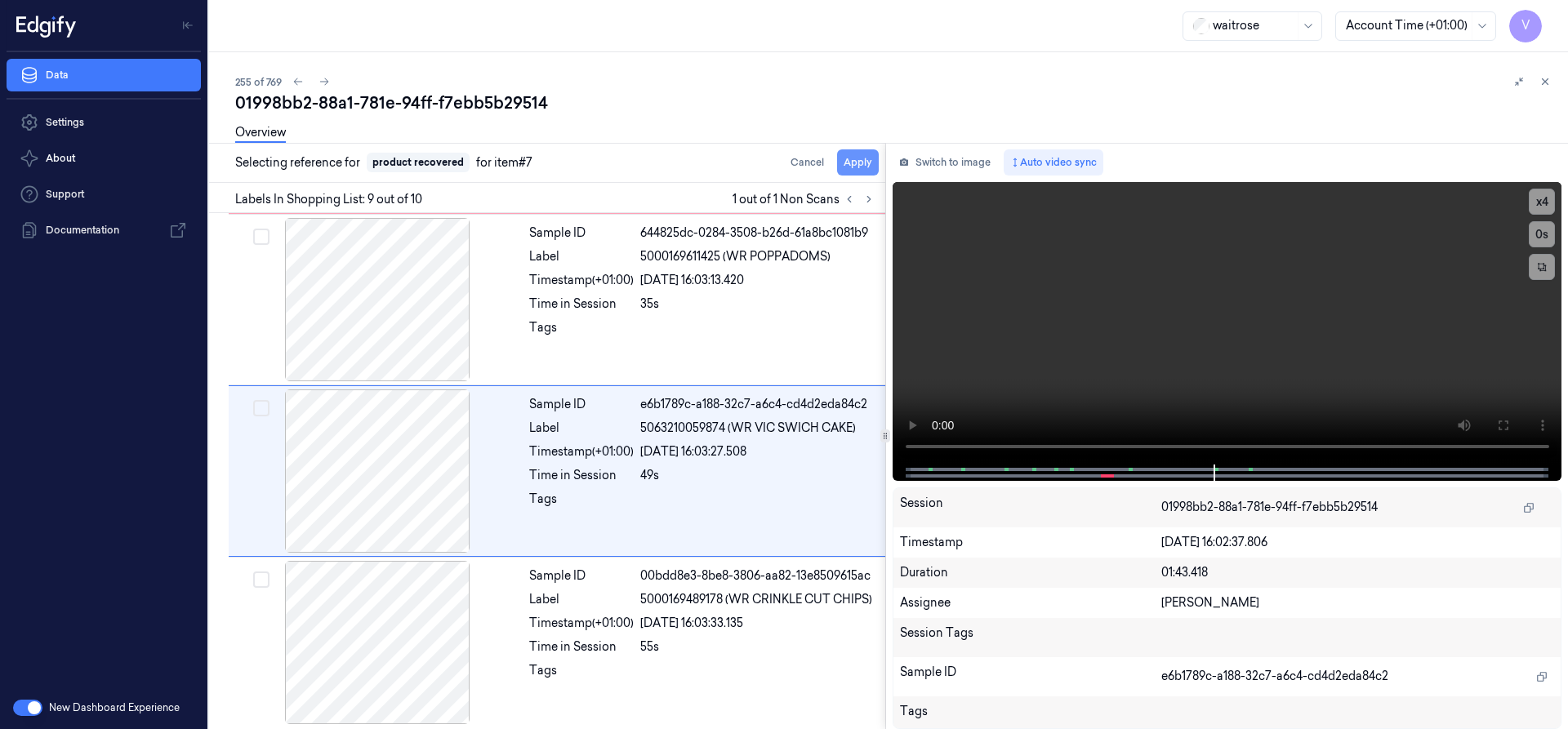
click at [862, 157] on button "Apply" at bounding box center [857, 162] width 42 height 26
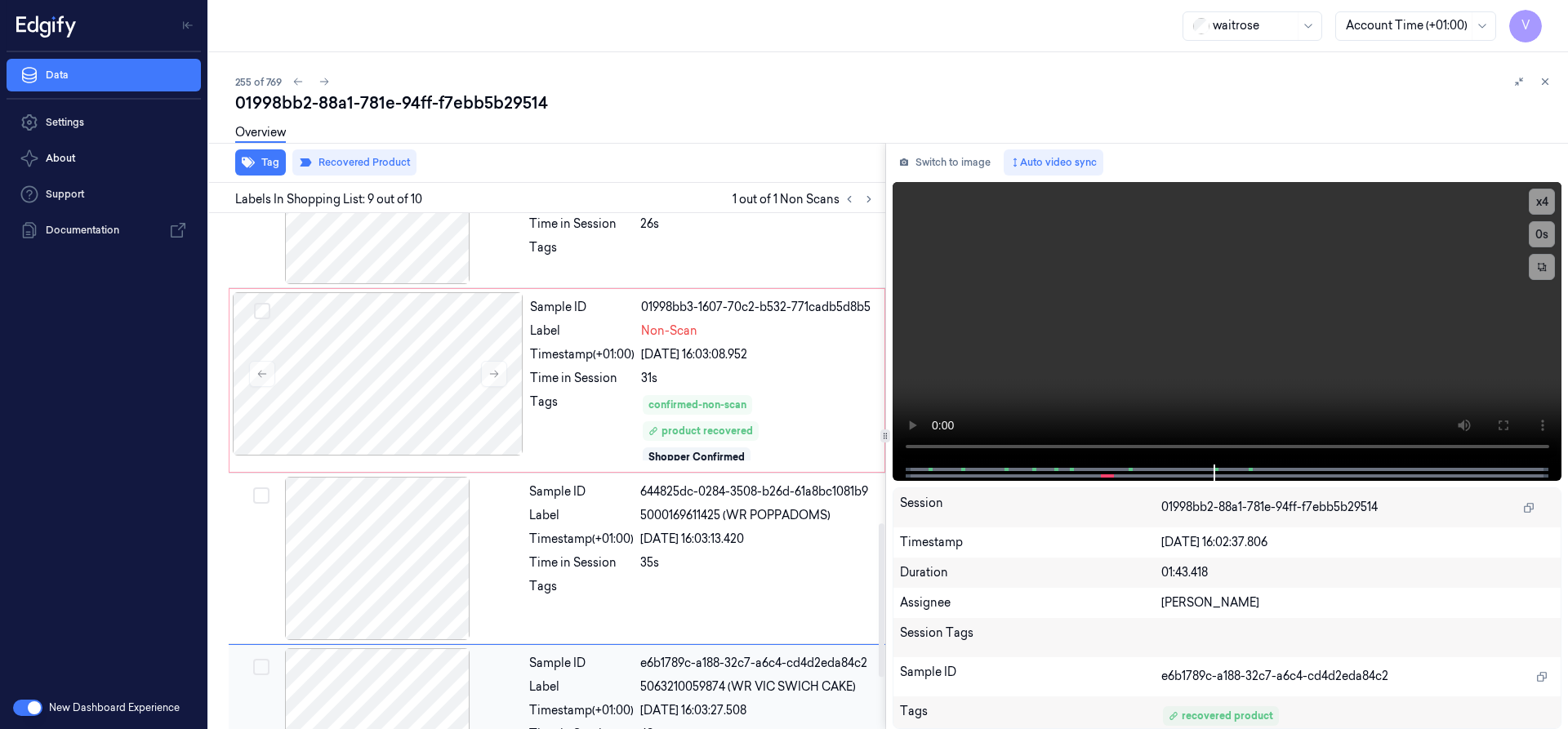
scroll to position [885, 0]
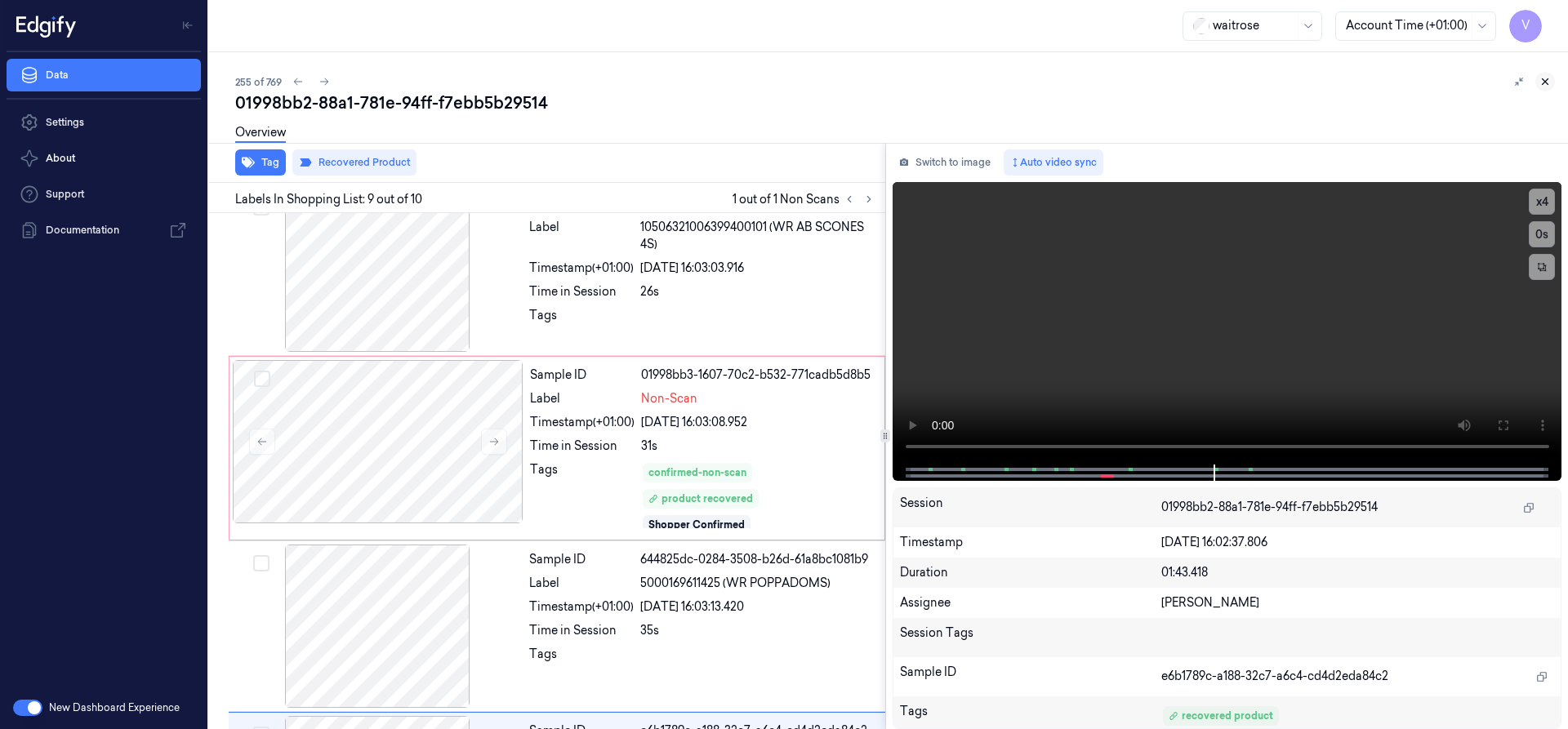
click at [1542, 77] on icon at bounding box center [1544, 81] width 11 height 11
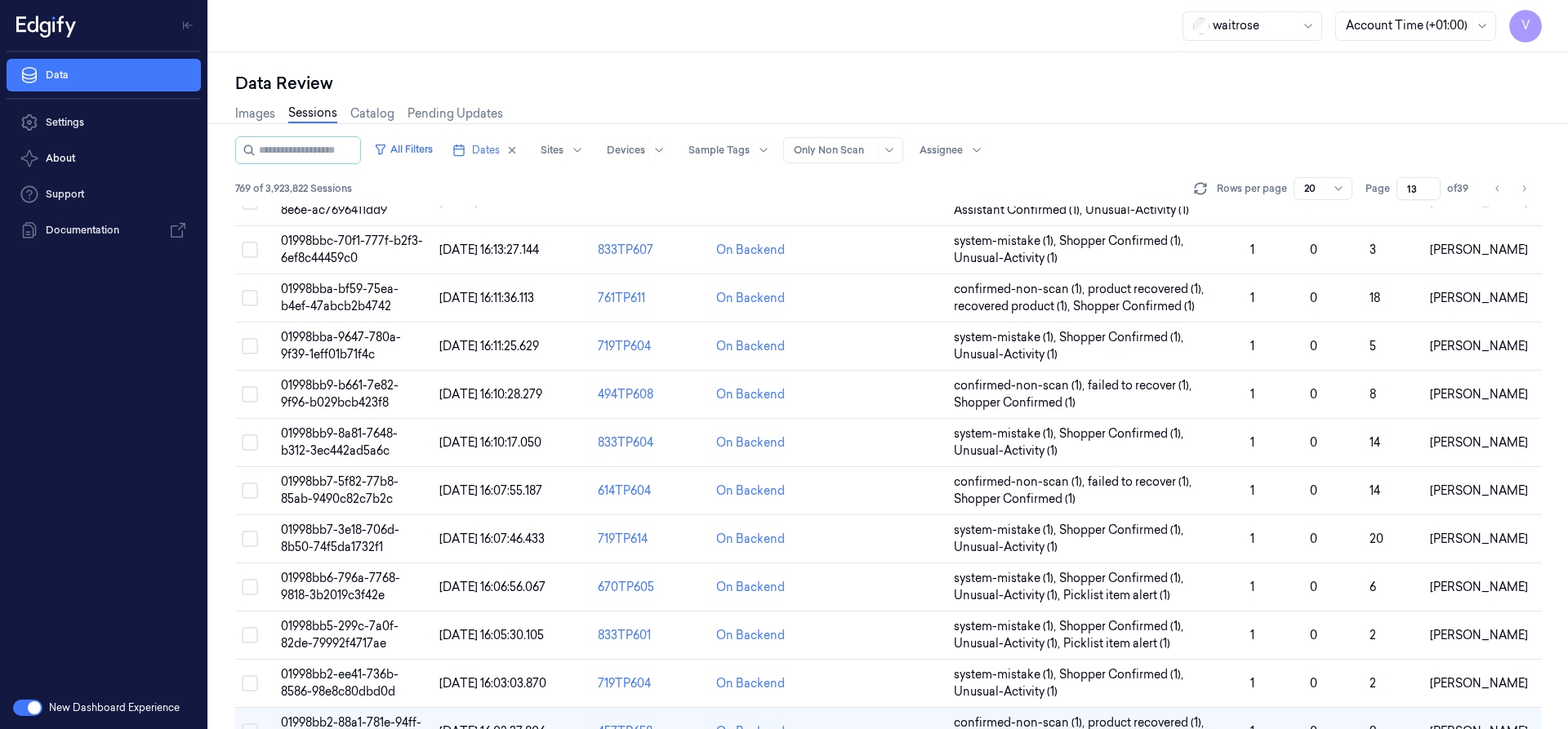
scroll to position [481, 0]
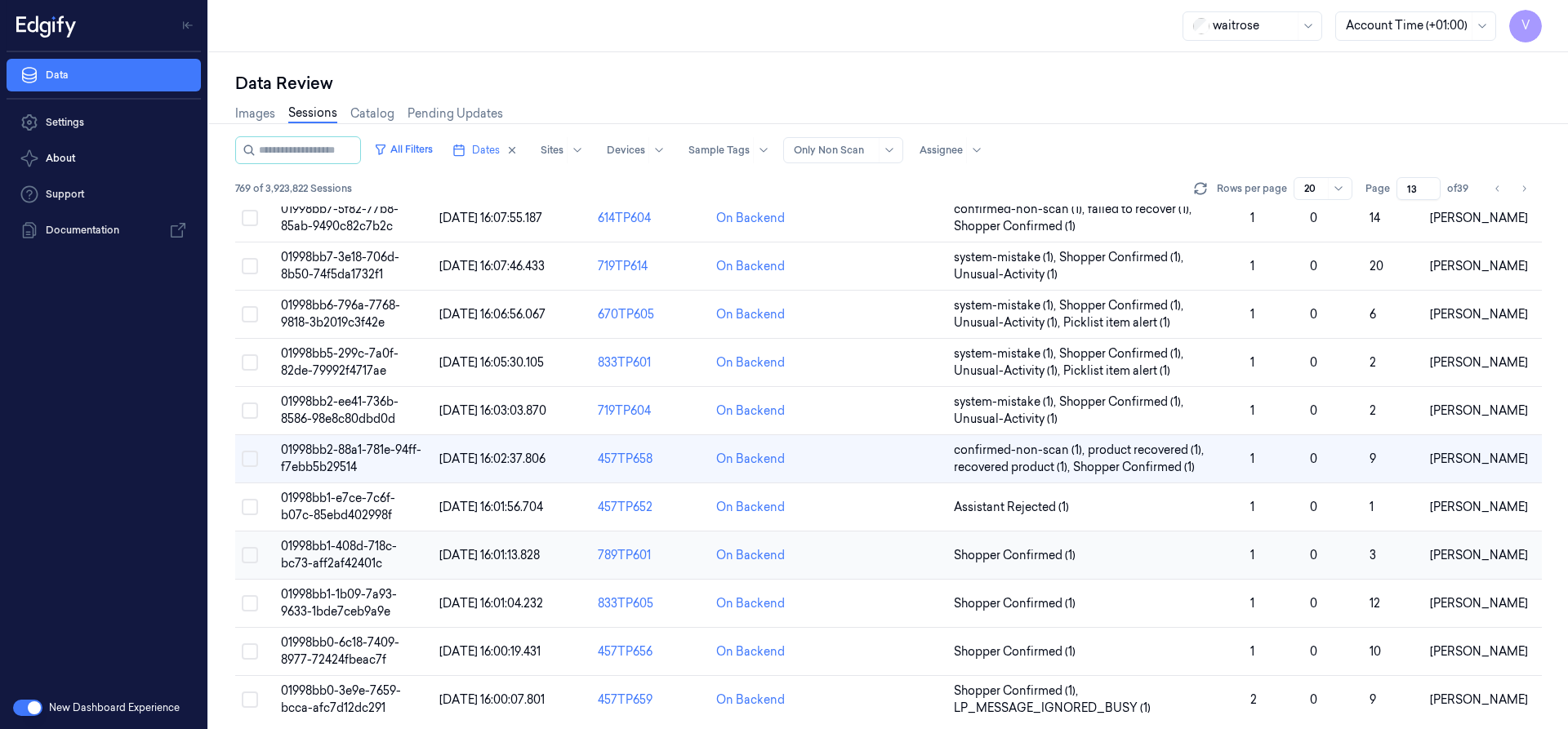
click at [326, 541] on span "01998bb1-408d-718c-bc73-aff2af42401c" at bounding box center [339, 554] width 116 height 32
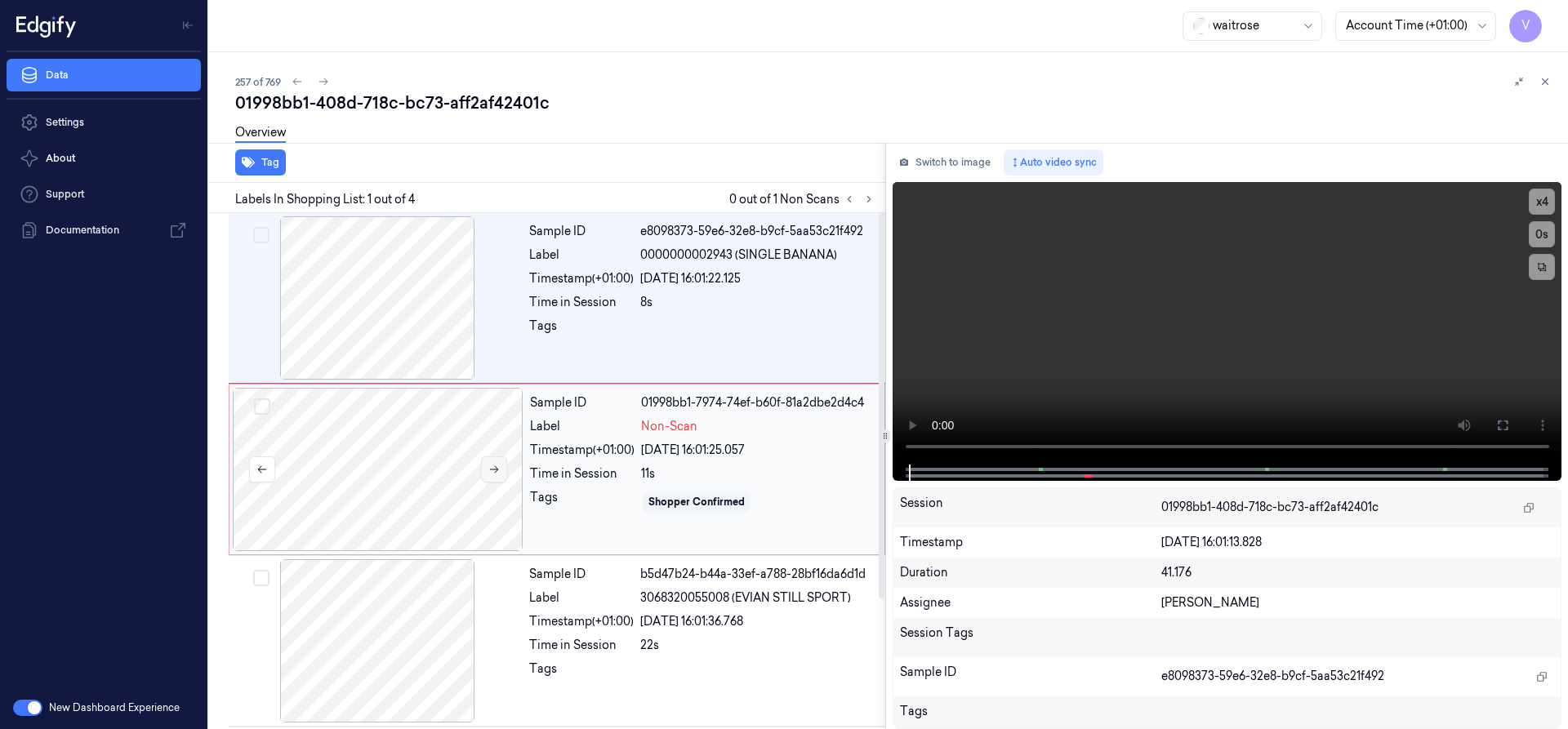
click at [497, 468] on icon at bounding box center [494, 469] width 9 height 8
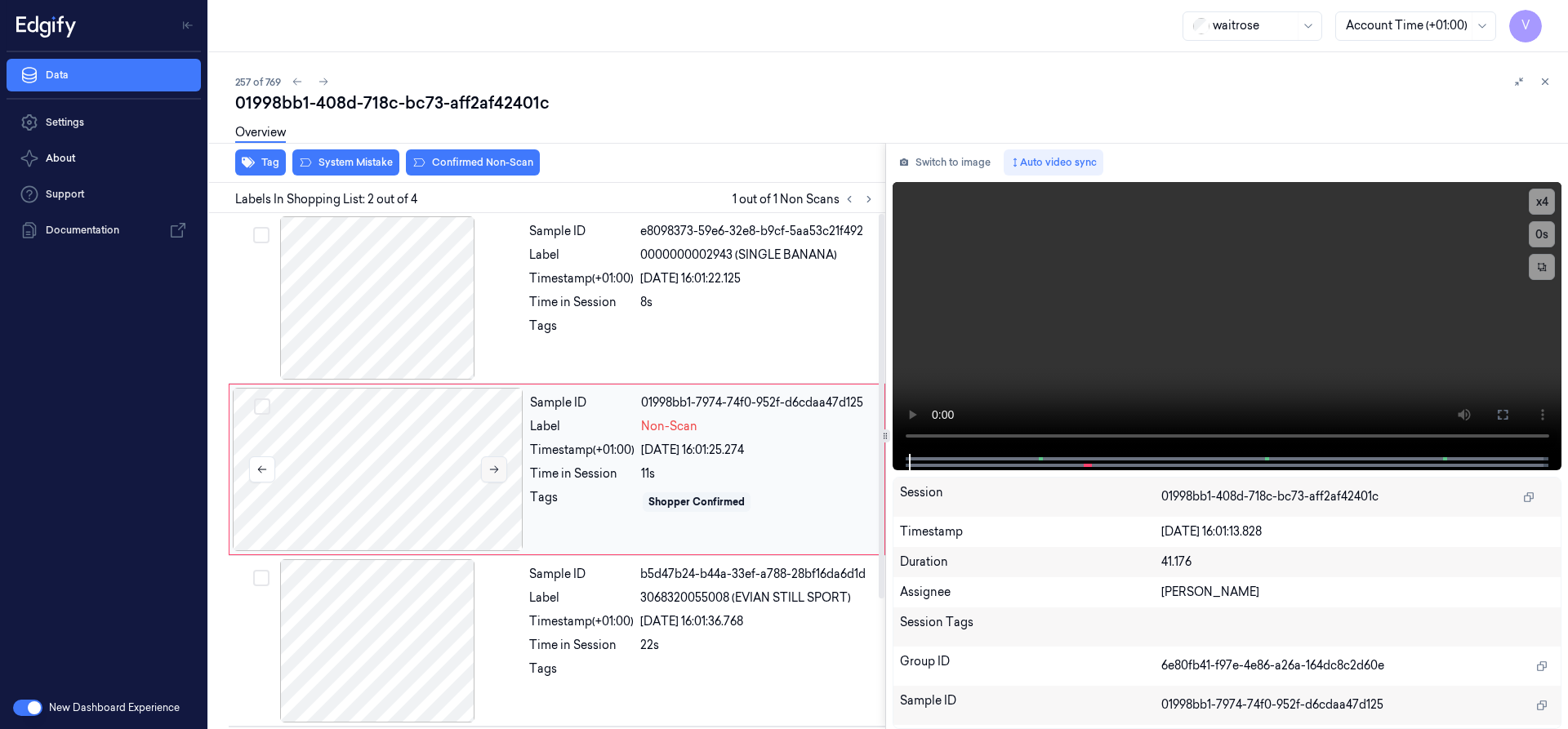
click at [493, 467] on icon at bounding box center [493, 468] width 11 height 11
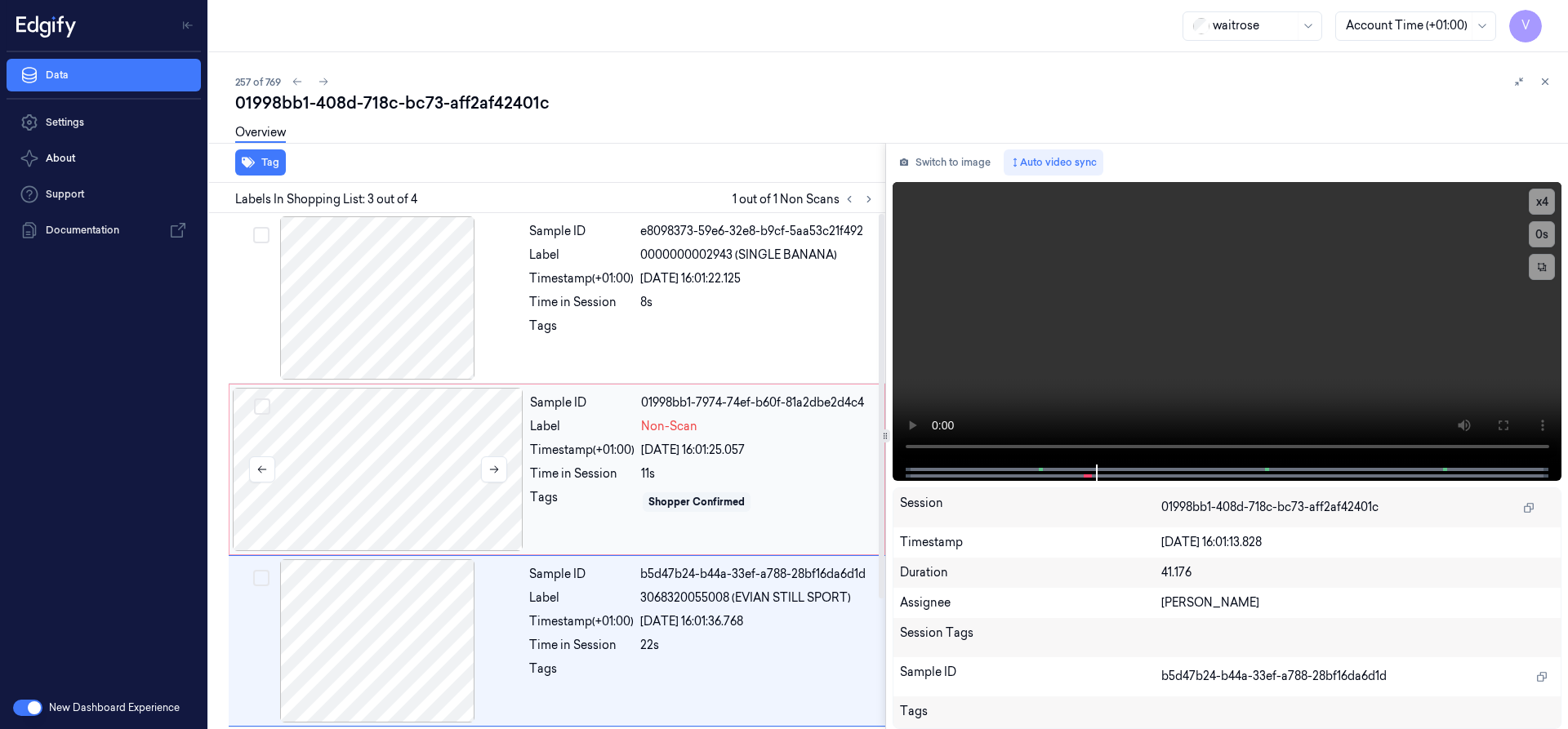
click at [349, 434] on div at bounding box center [378, 469] width 291 height 164
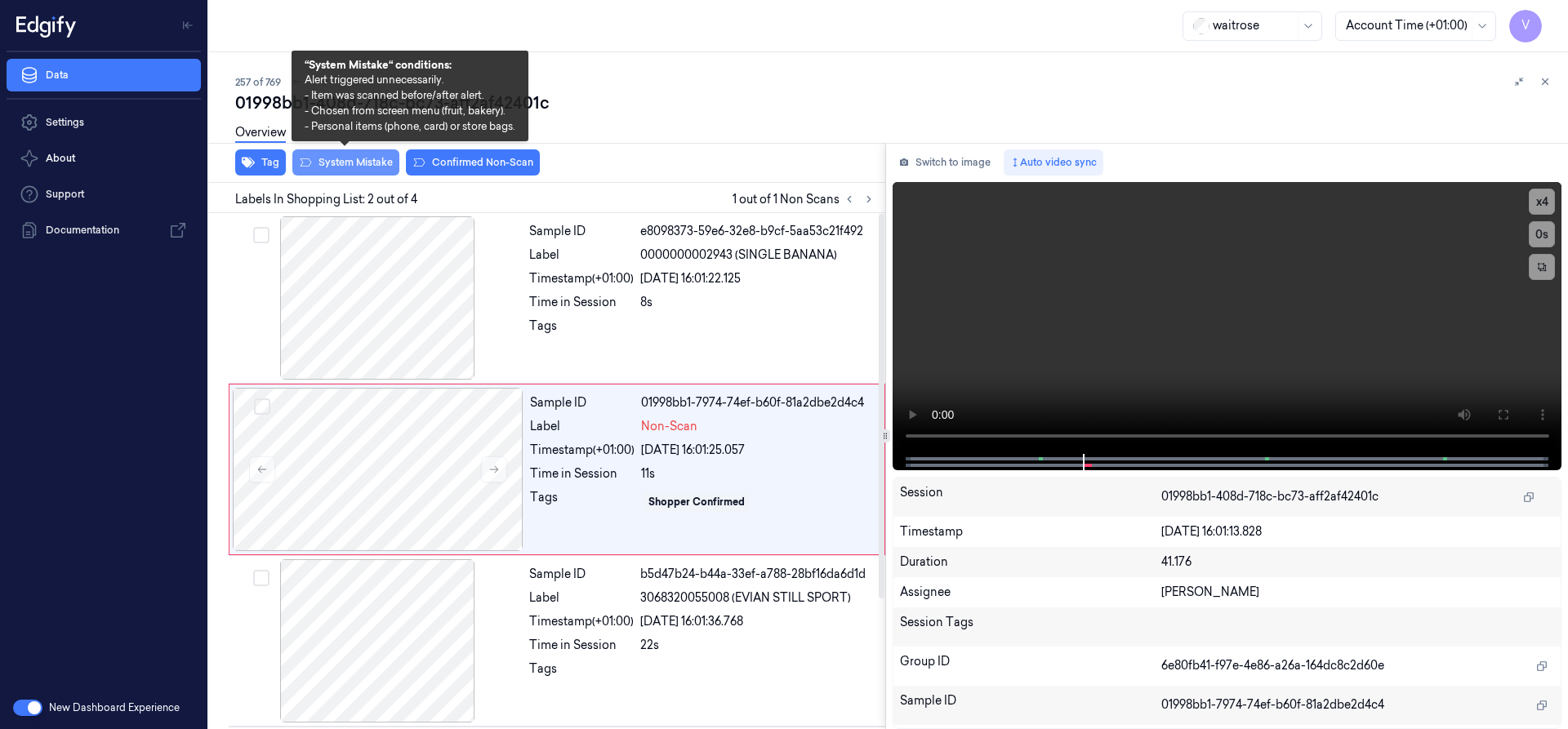
click at [360, 161] on button "System Mistake" at bounding box center [346, 162] width 107 height 26
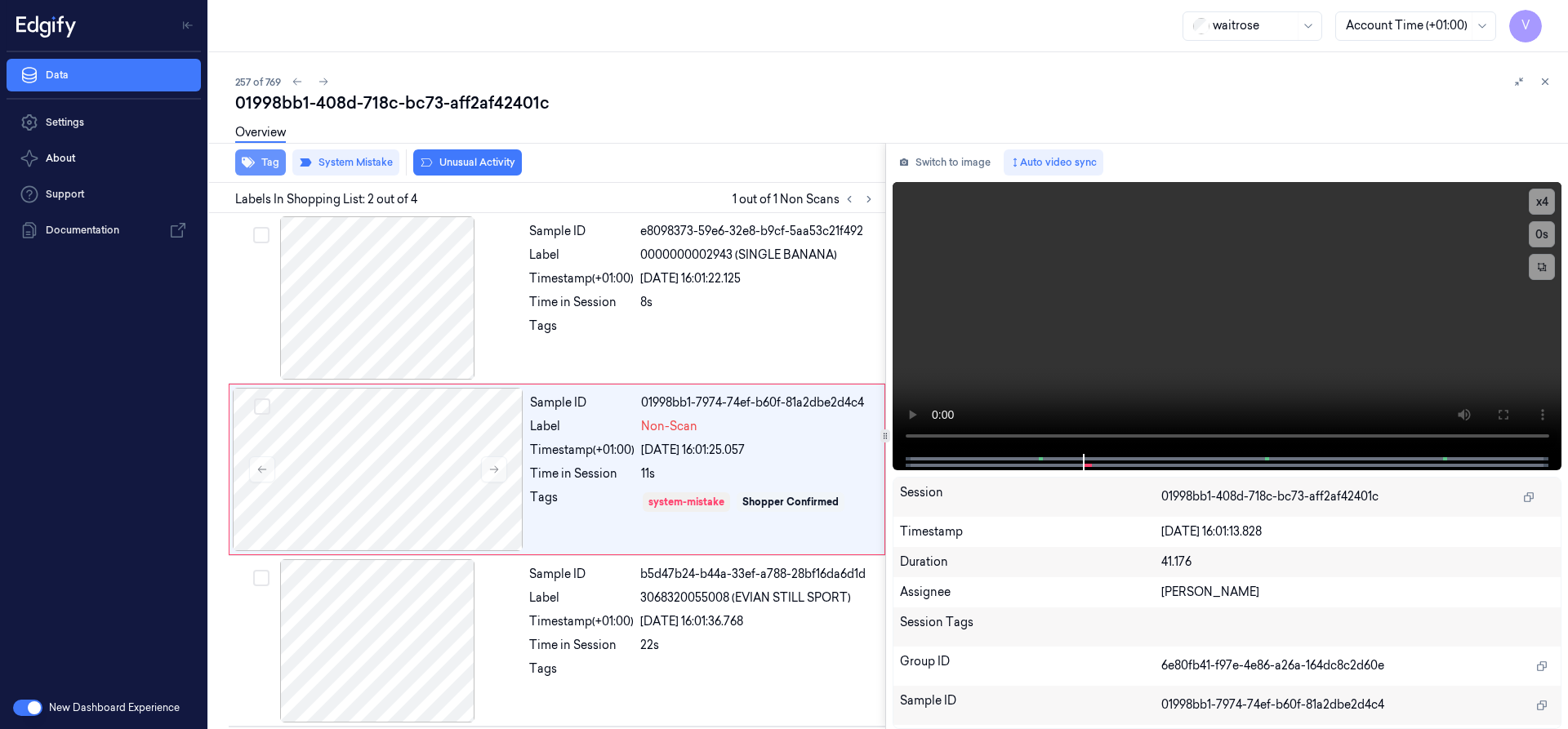
click at [263, 160] on button "Tag" at bounding box center [260, 162] width 50 height 26
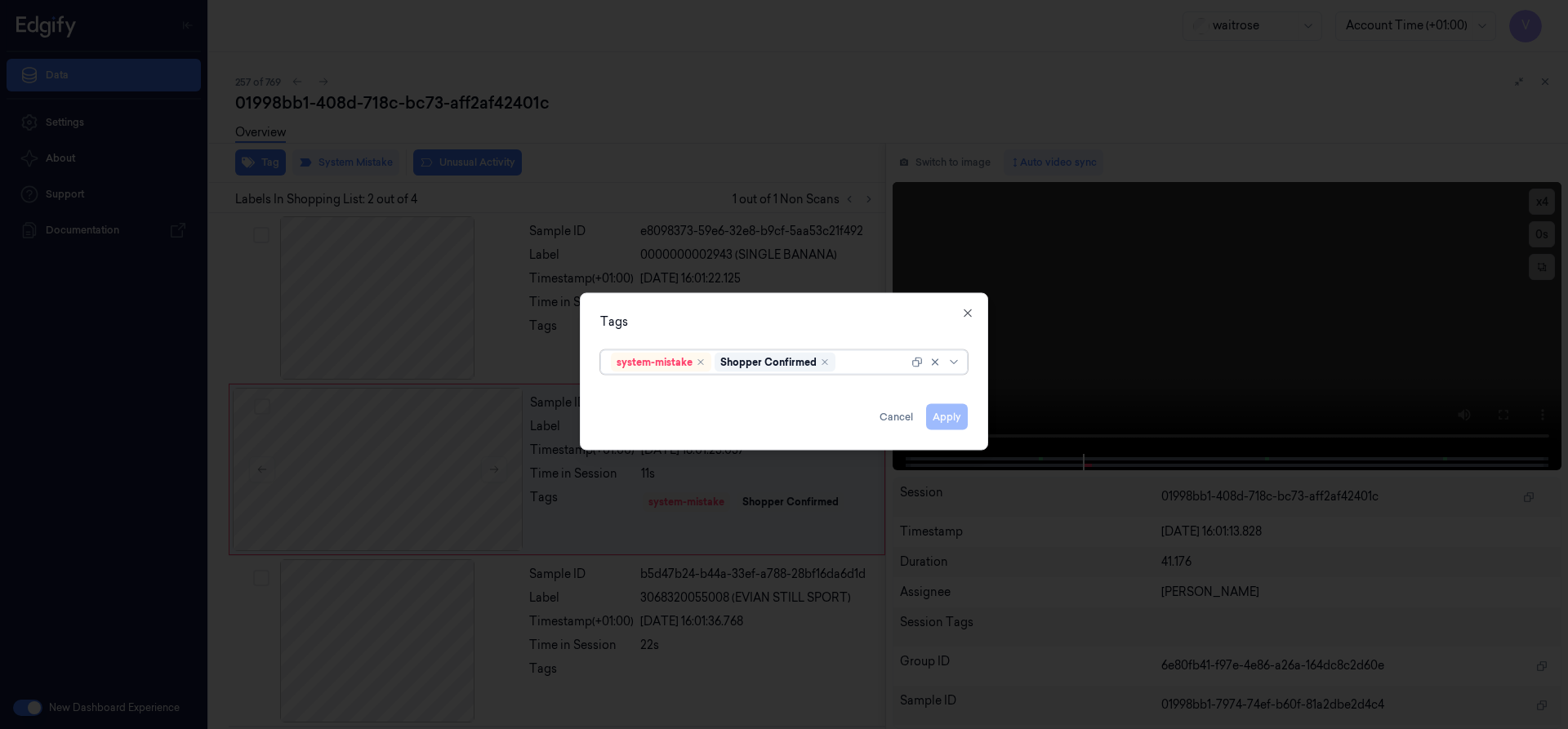
click at [850, 363] on div at bounding box center [873, 362] width 69 height 17
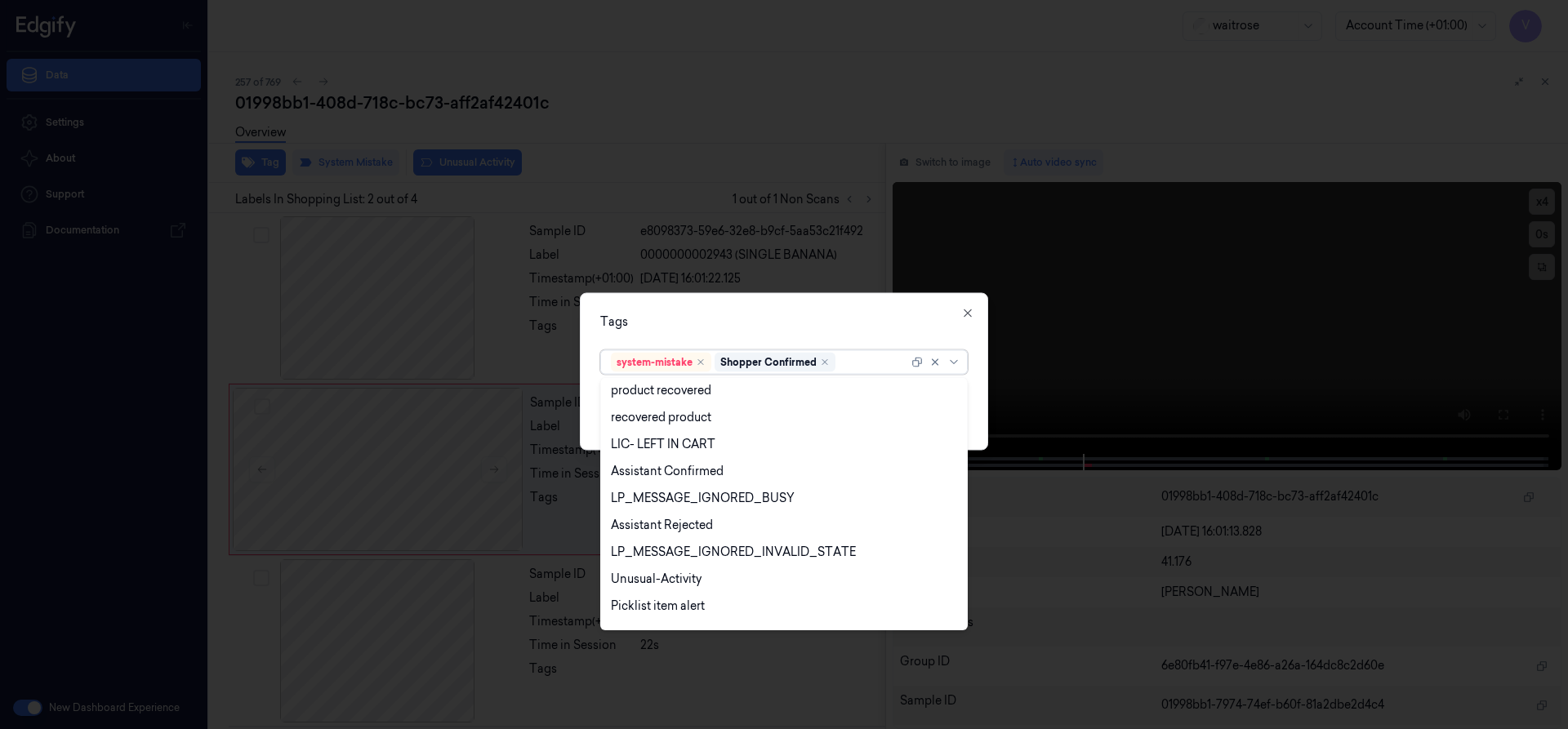
scroll to position [240, 0]
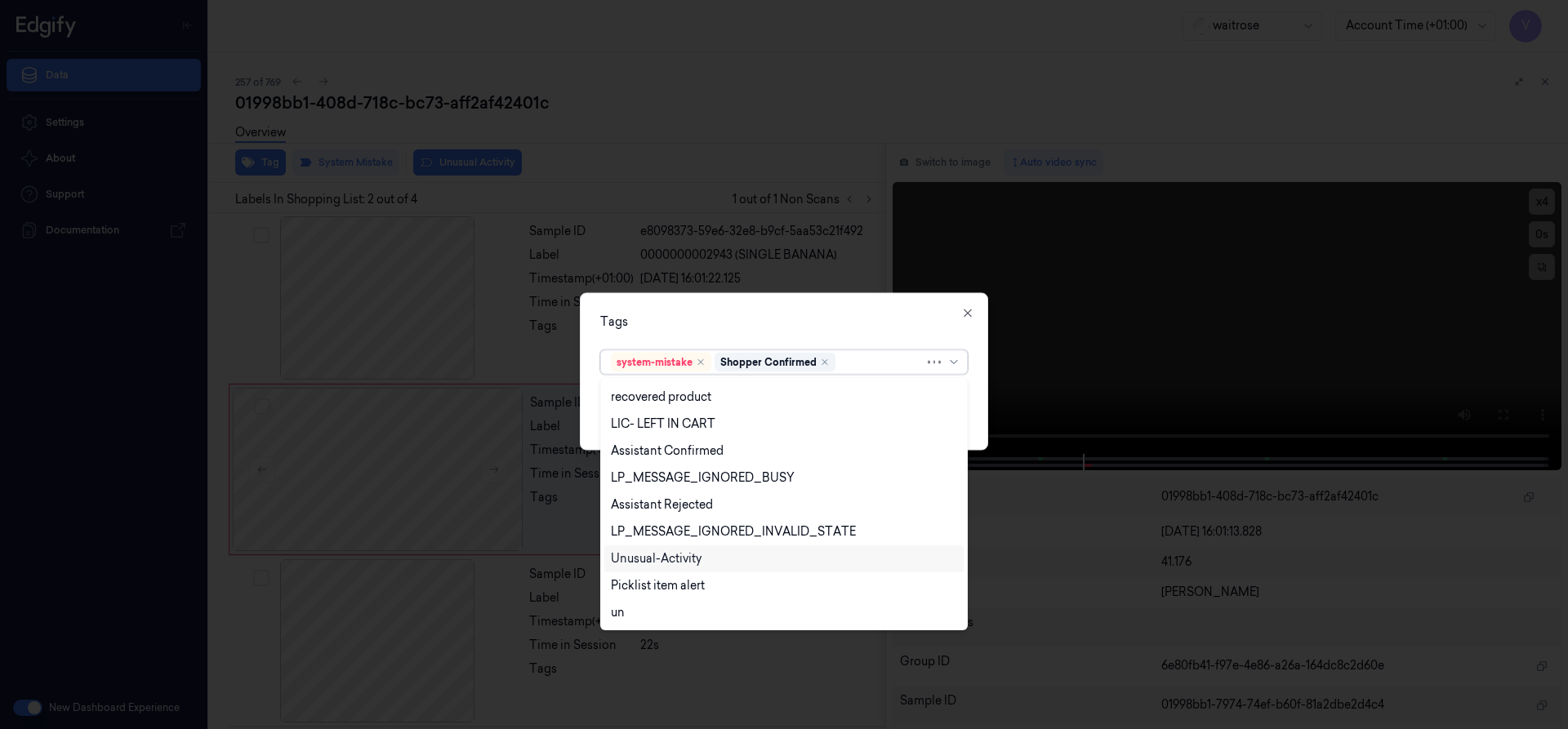
click at [655, 555] on div "Unusual-Activity" at bounding box center [656, 559] width 90 height 17
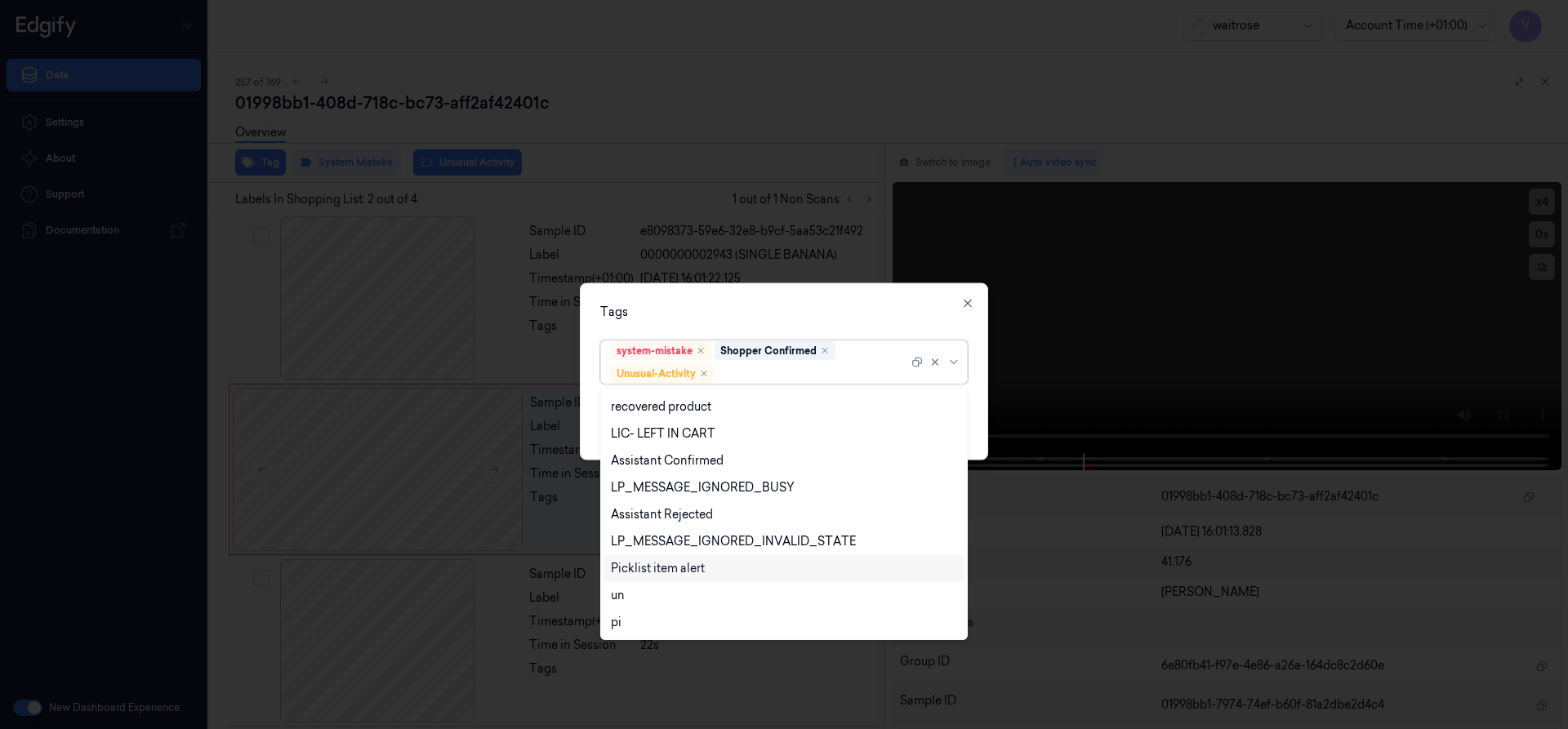
click at [654, 561] on div "Picklist item alert" at bounding box center [658, 568] width 94 height 17
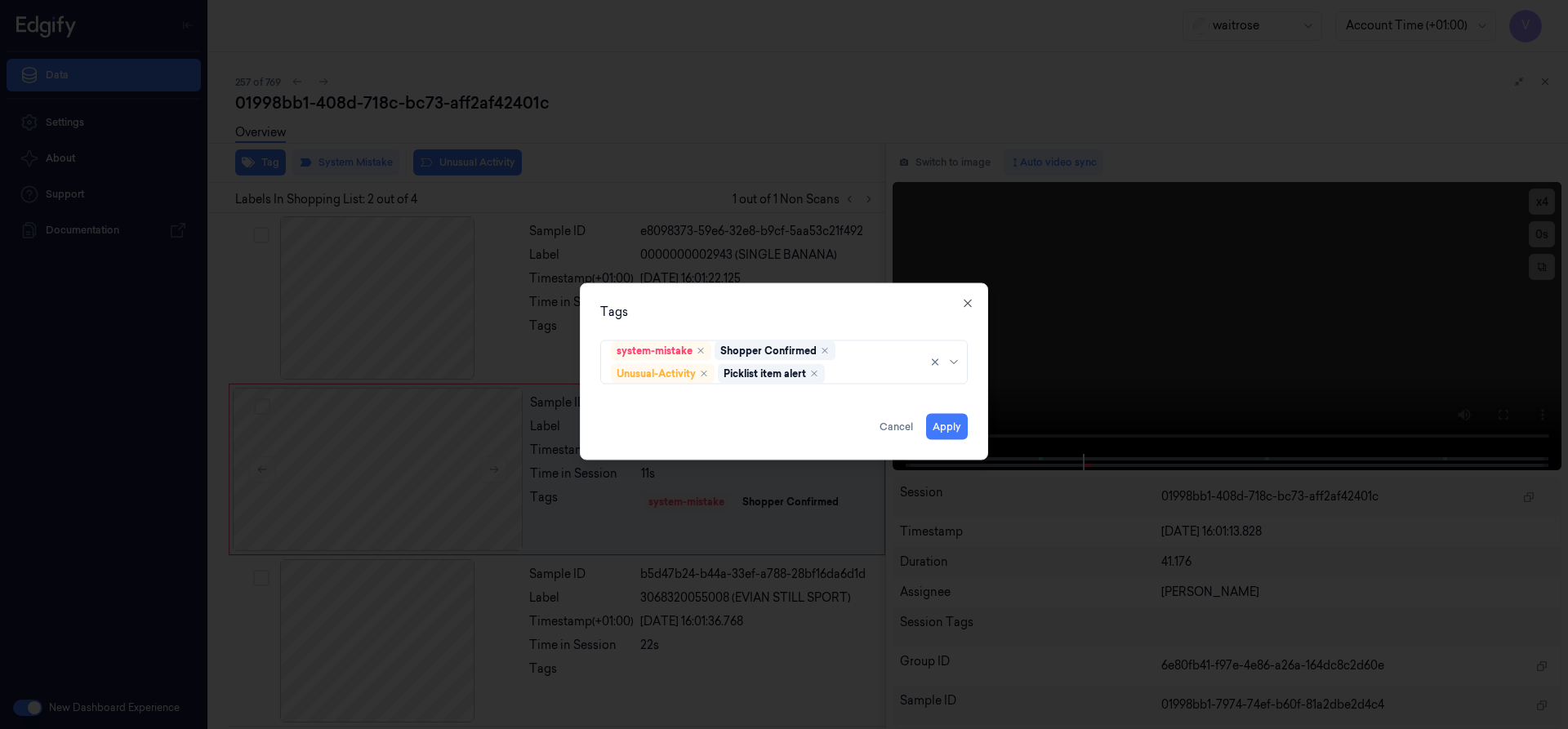
drag, startPoint x: 790, startPoint y: 312, endPoint x: 816, endPoint y: 333, distance: 33.4
click at [798, 322] on div "Tags system-mistake Shopper Confirmed Unusual-Activity Picklist item alert Appl…" at bounding box center [783, 371] width 408 height 177
click at [956, 426] on button "Apply" at bounding box center [947, 426] width 42 height 26
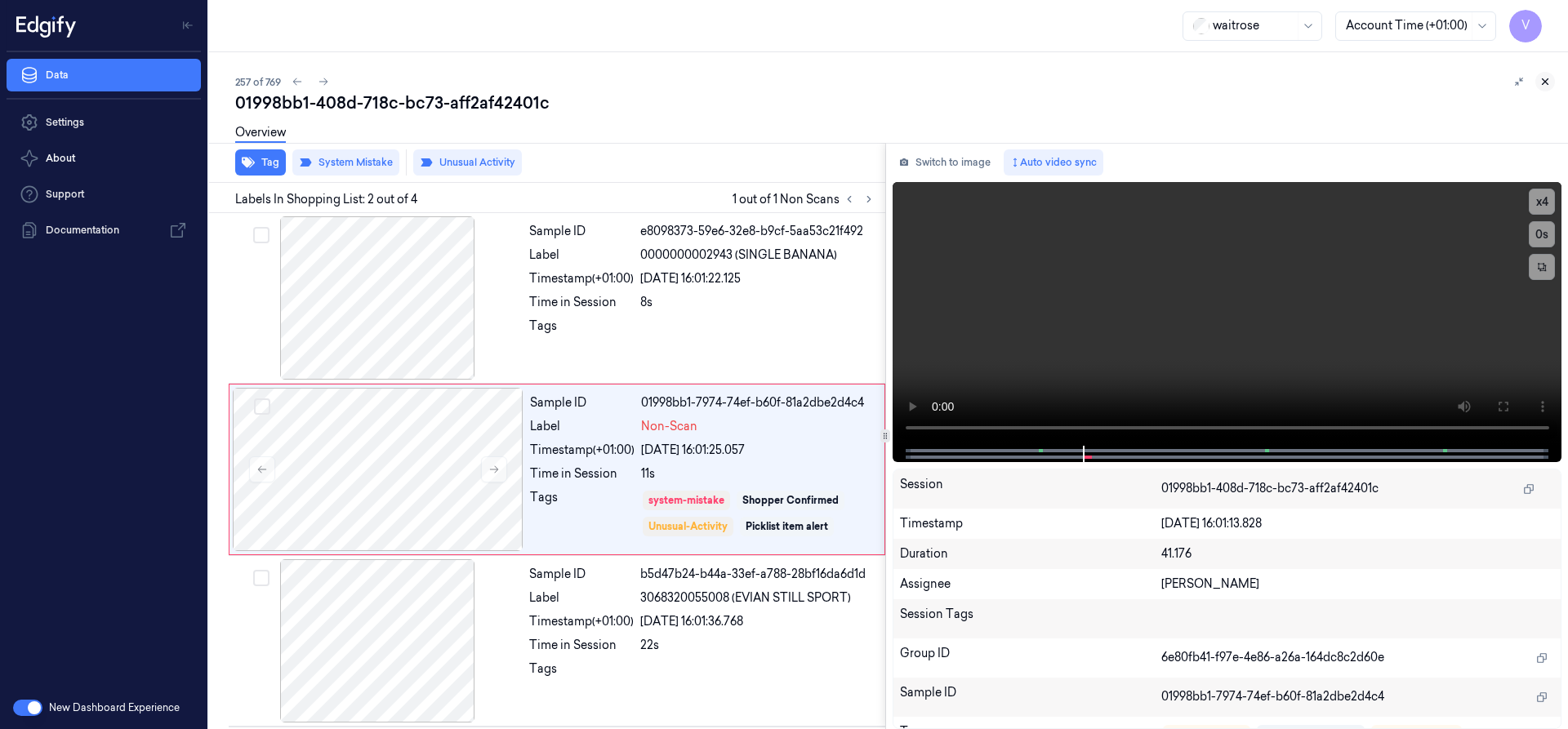
click at [1539, 82] on icon at bounding box center [1544, 81] width 11 height 11
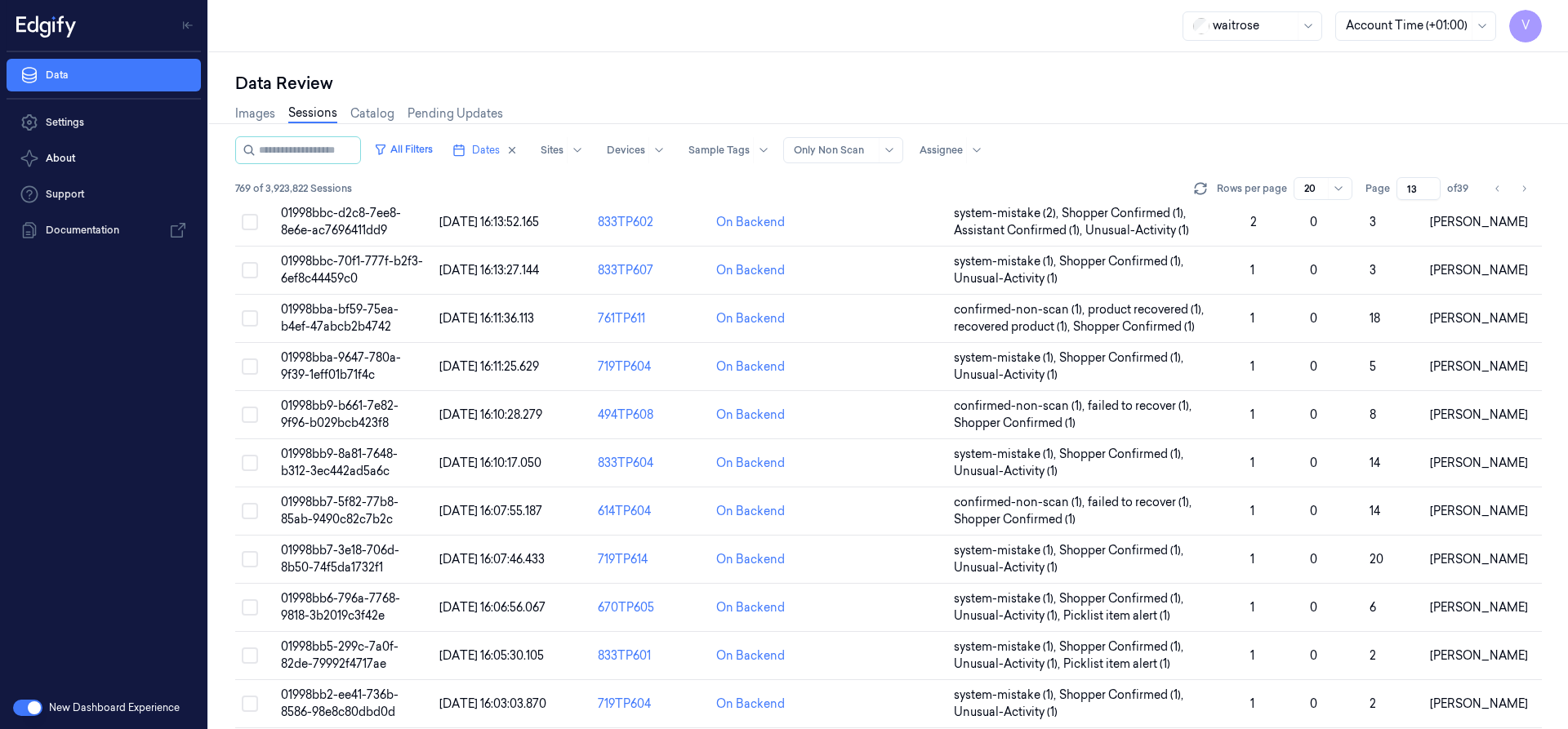
scroll to position [489, 0]
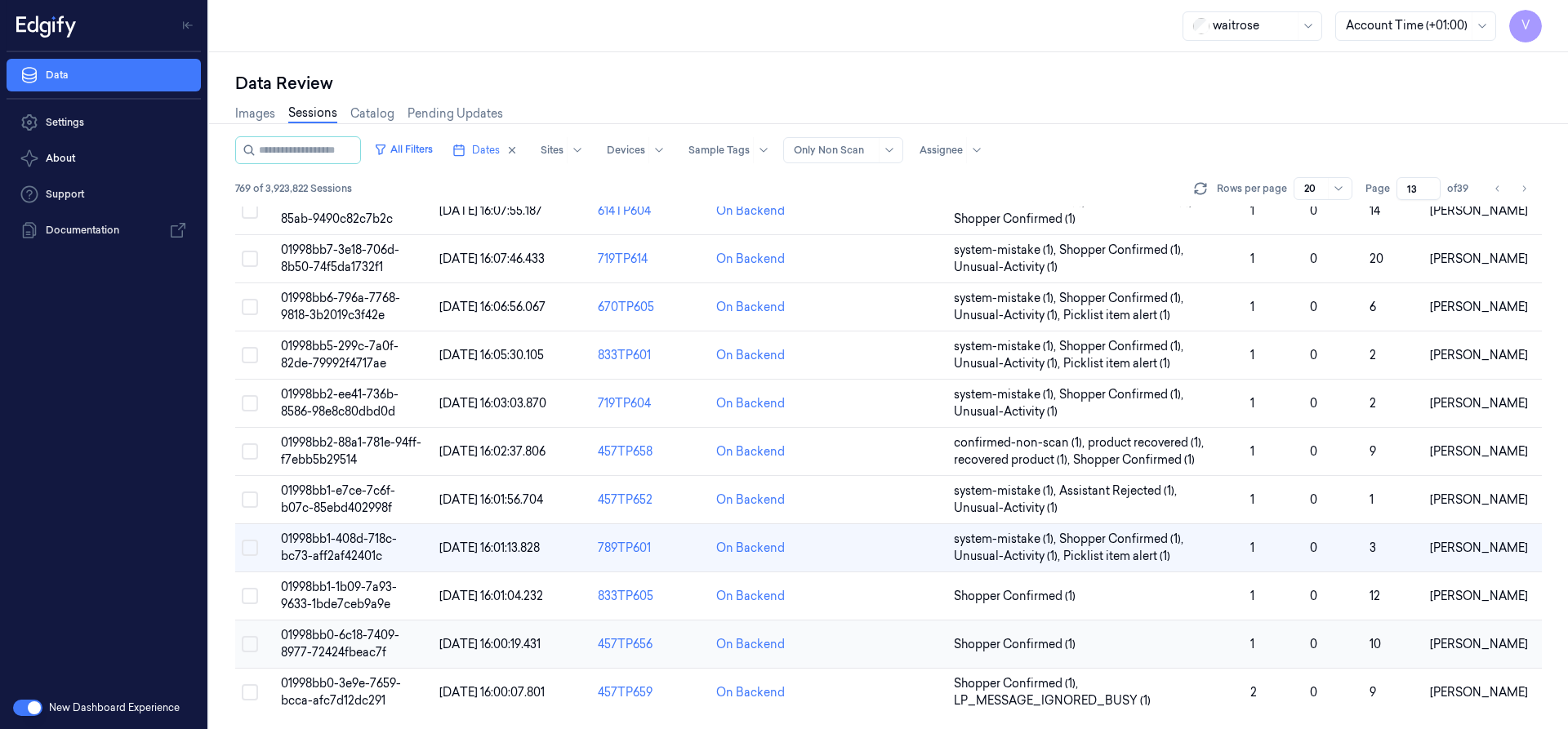
click at [359, 637] on span "01998bb0-6c18-7409-8977-72424fbeac7f" at bounding box center [340, 643] width 118 height 32
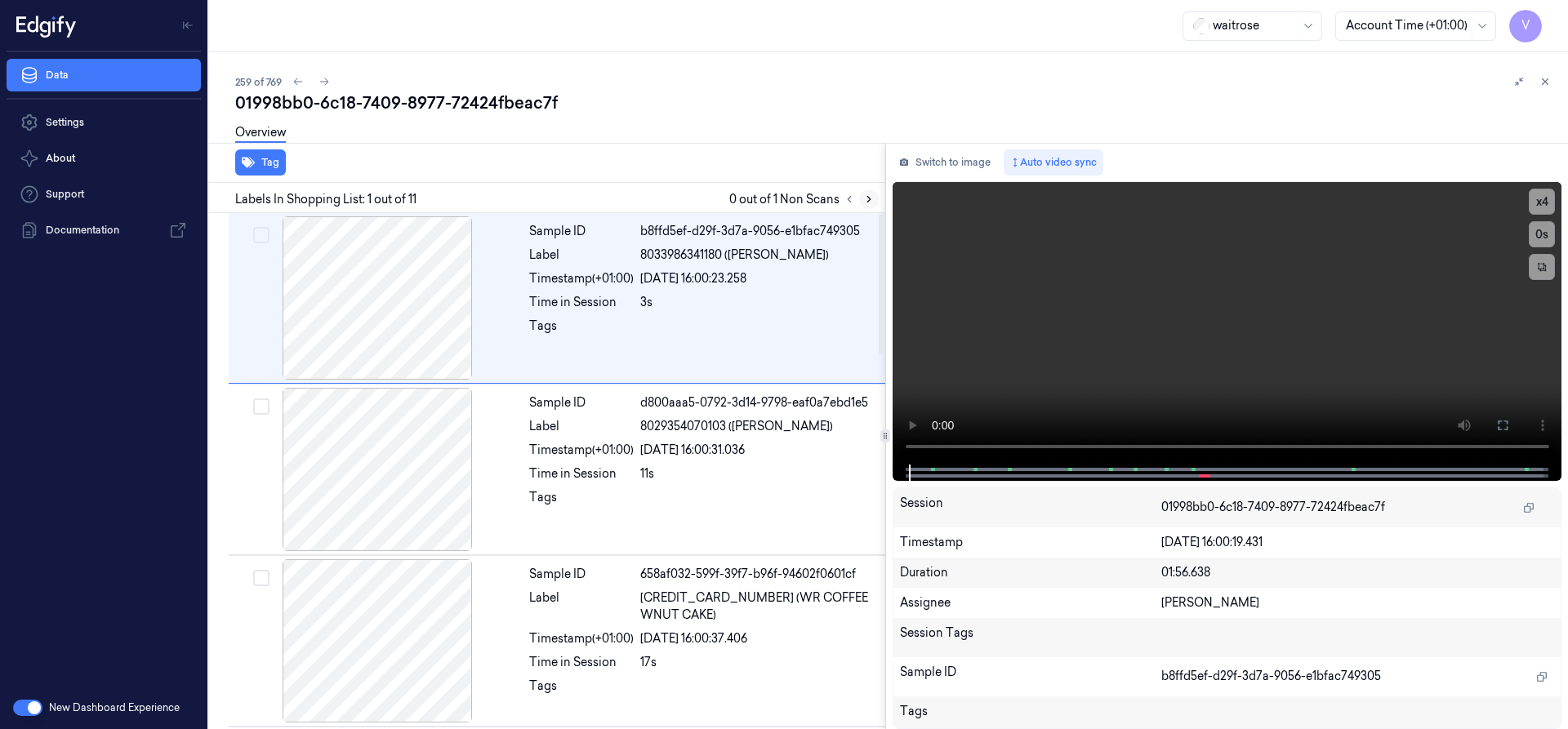
click at [867, 196] on icon at bounding box center [868, 198] width 11 height 11
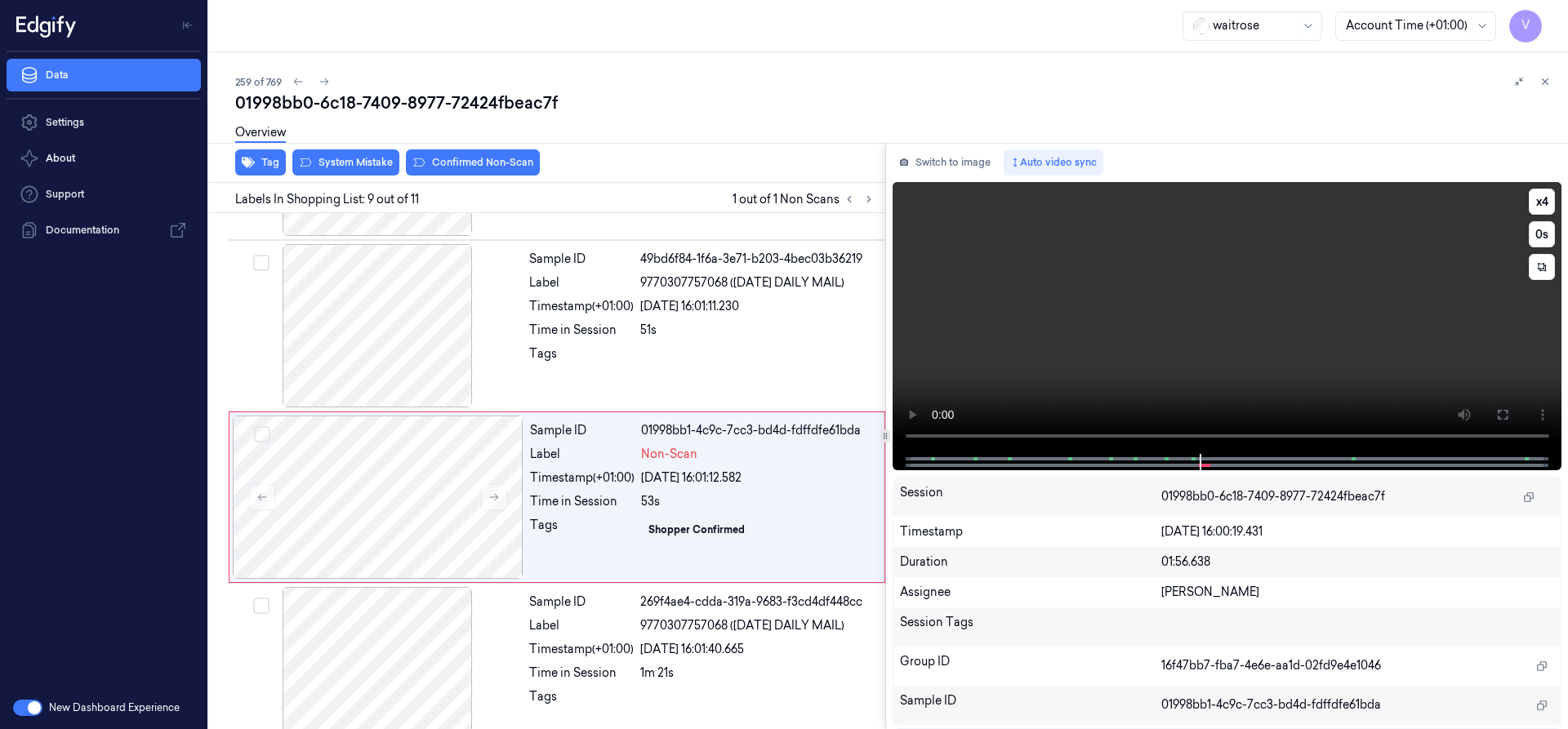
scroll to position [1198, 0]
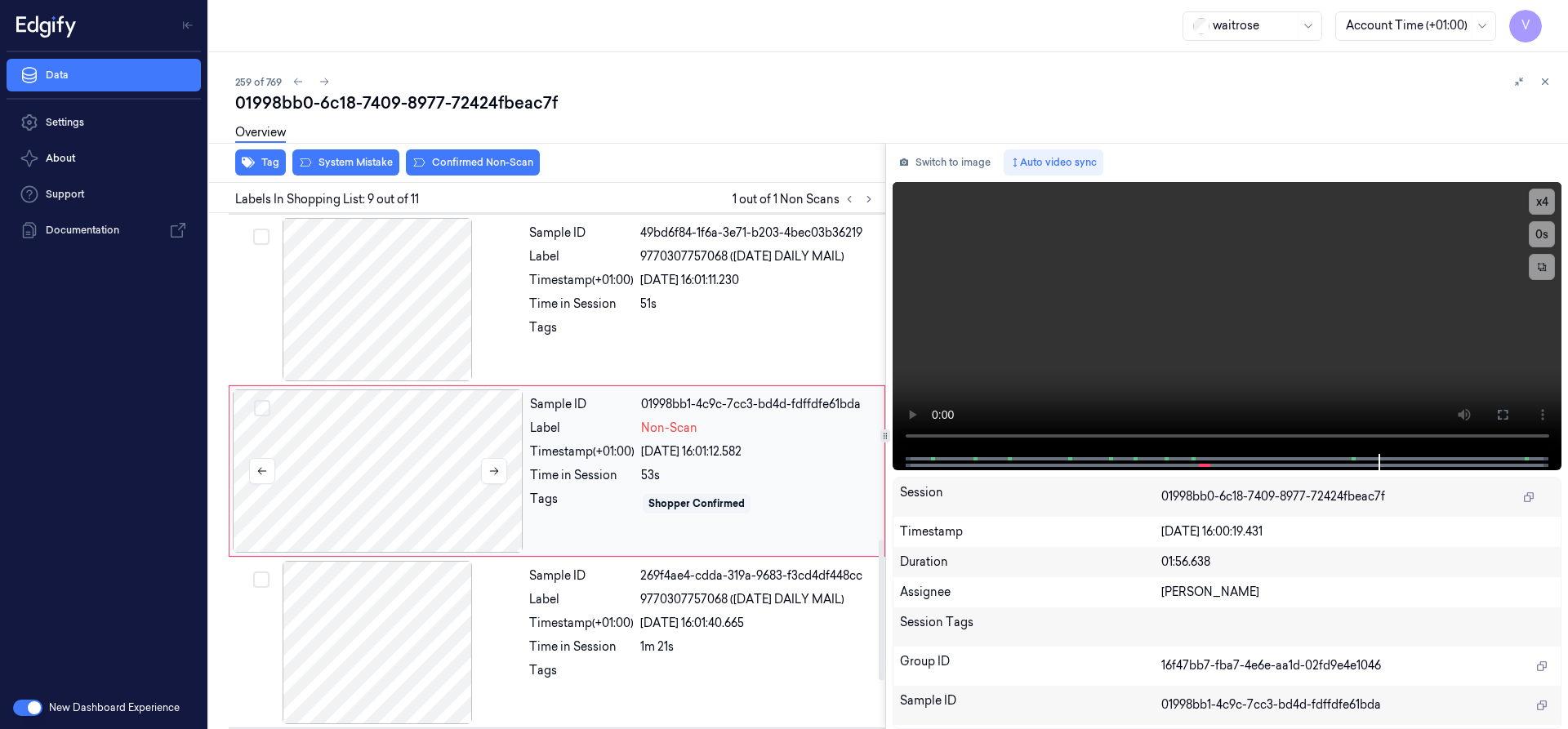
click at [420, 441] on div at bounding box center [378, 471] width 291 height 164
click at [518, 152] on div "Overview" at bounding box center [895, 135] width 1319 height 42
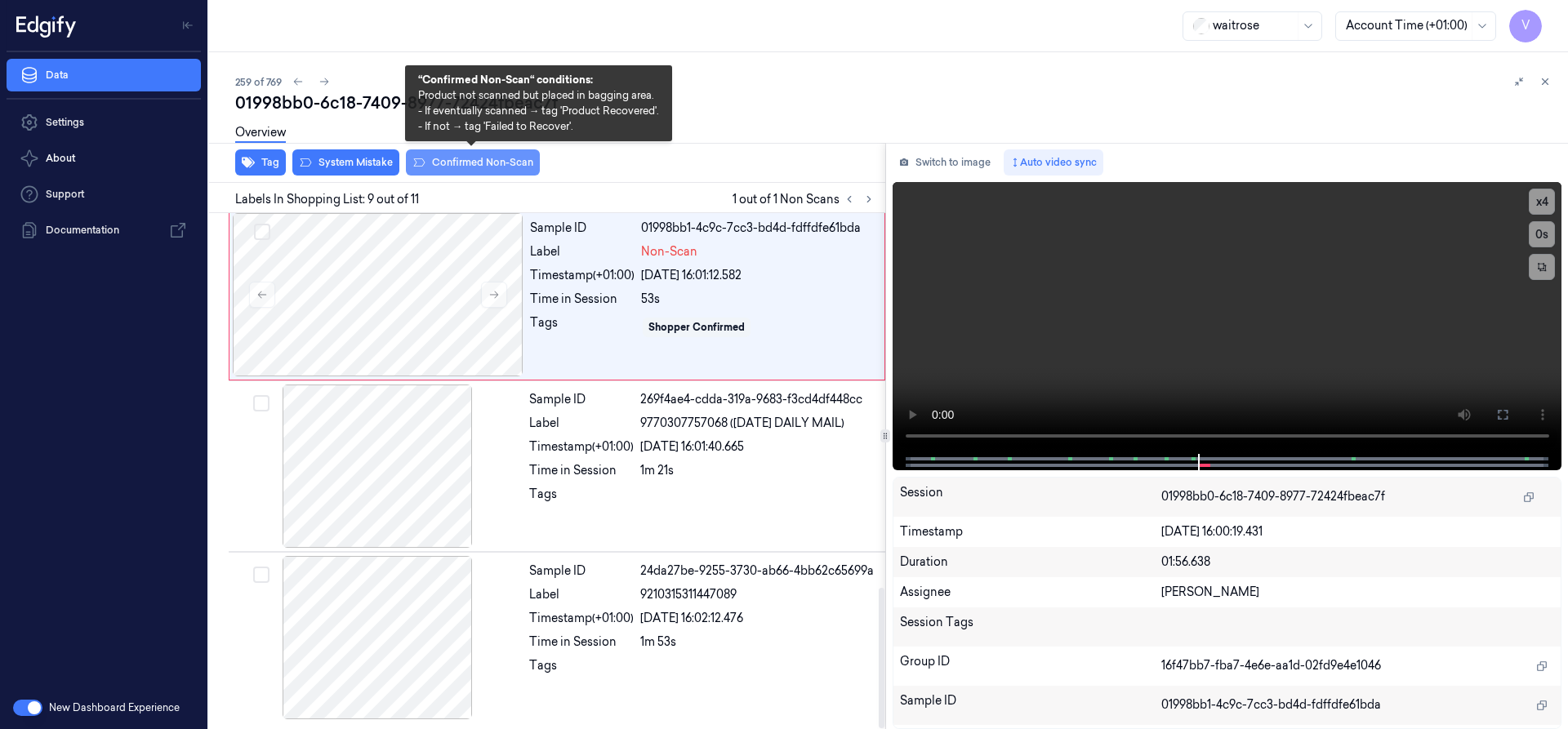
click at [501, 161] on button "Confirmed Non-Scan" at bounding box center [472, 162] width 134 height 26
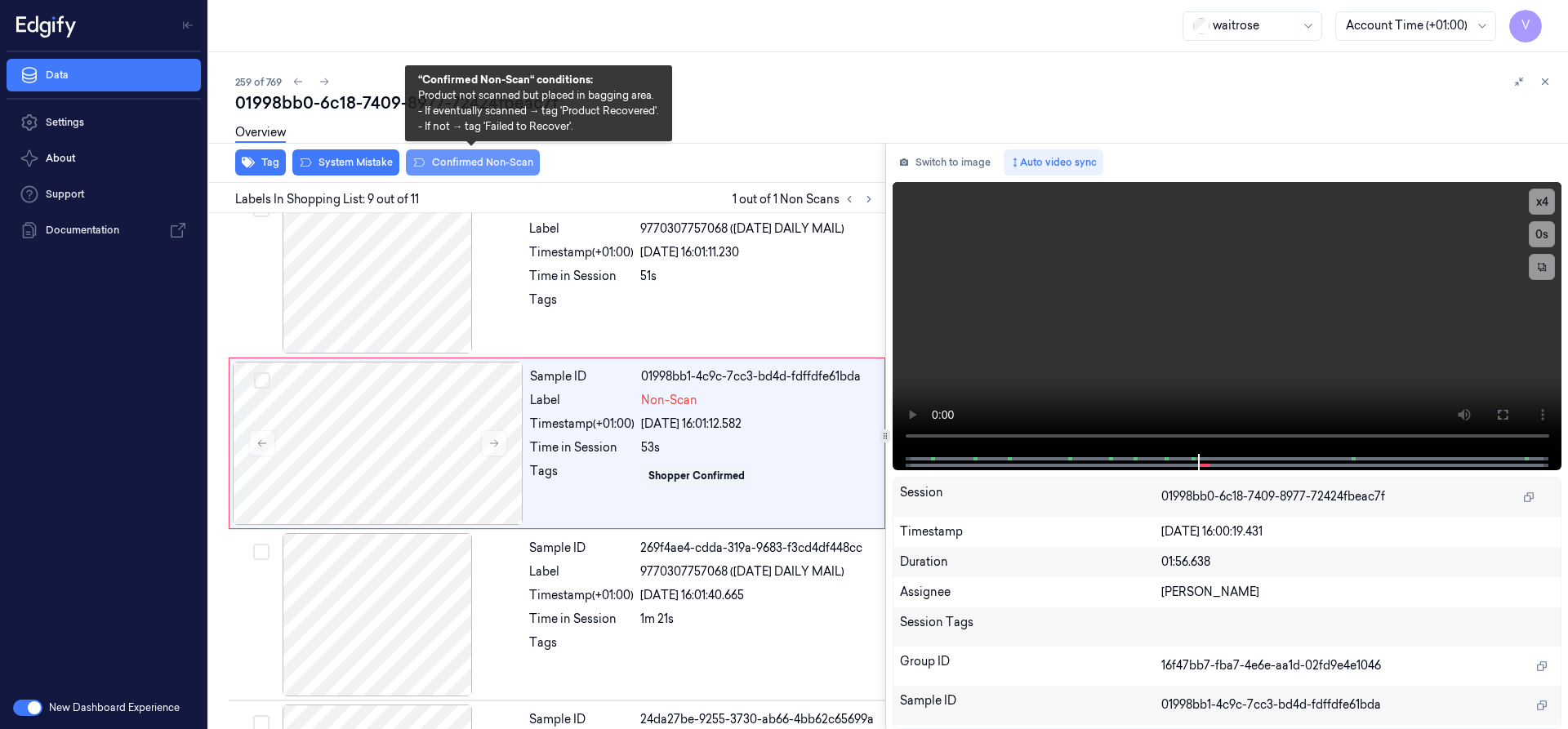
scroll to position [1198, 0]
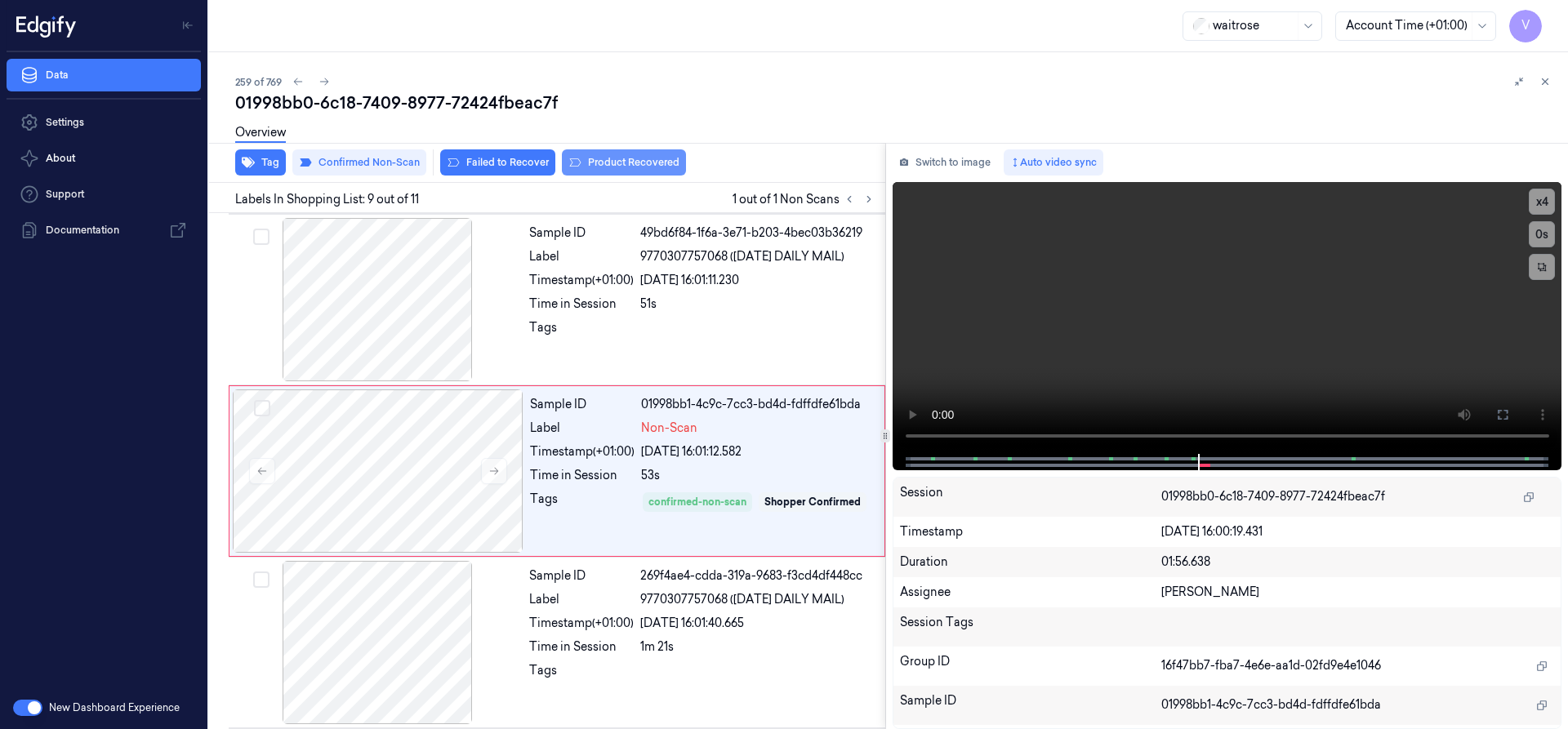
click at [613, 163] on button "Product Recovered" at bounding box center [624, 162] width 124 height 26
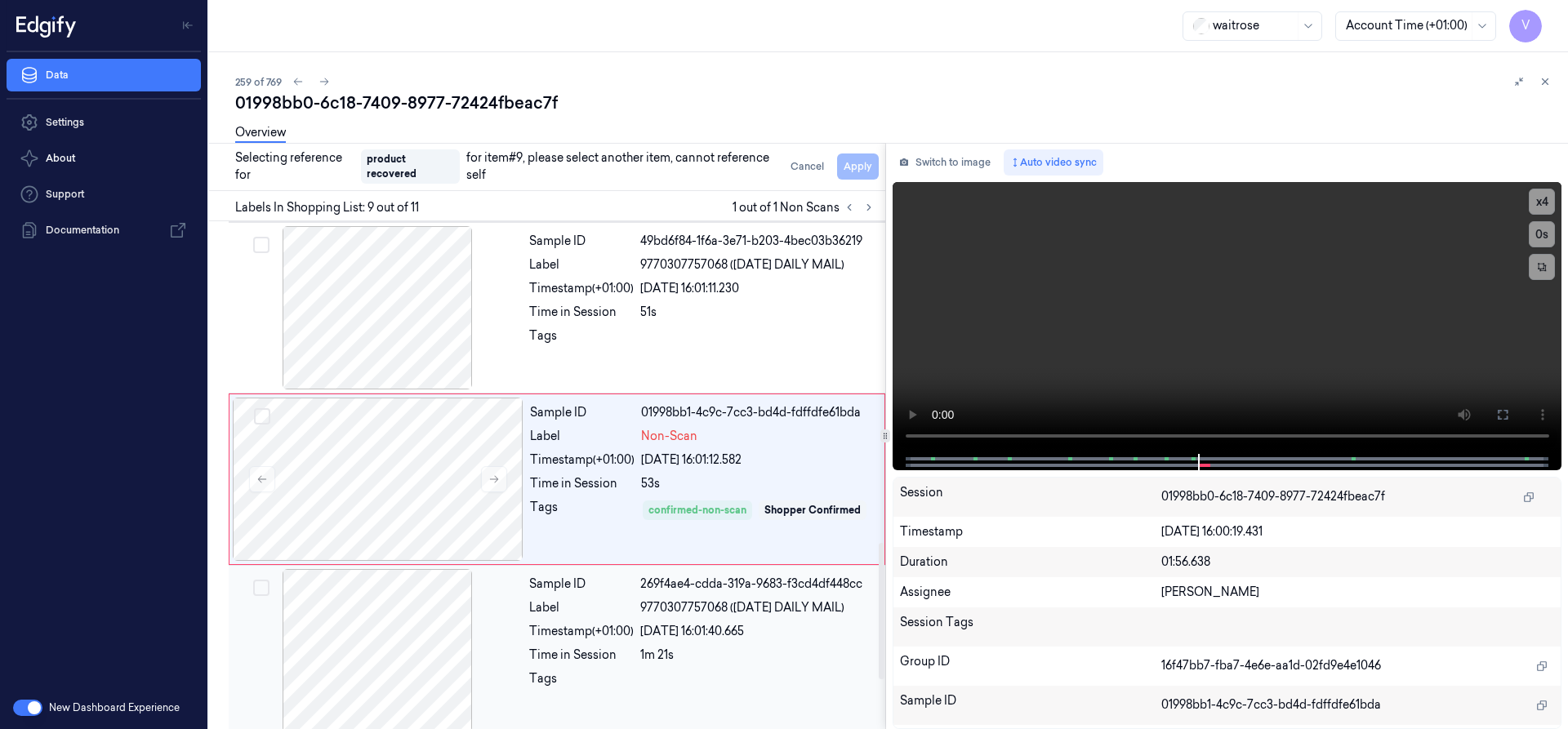
click at [489, 613] on div at bounding box center [377, 651] width 291 height 164
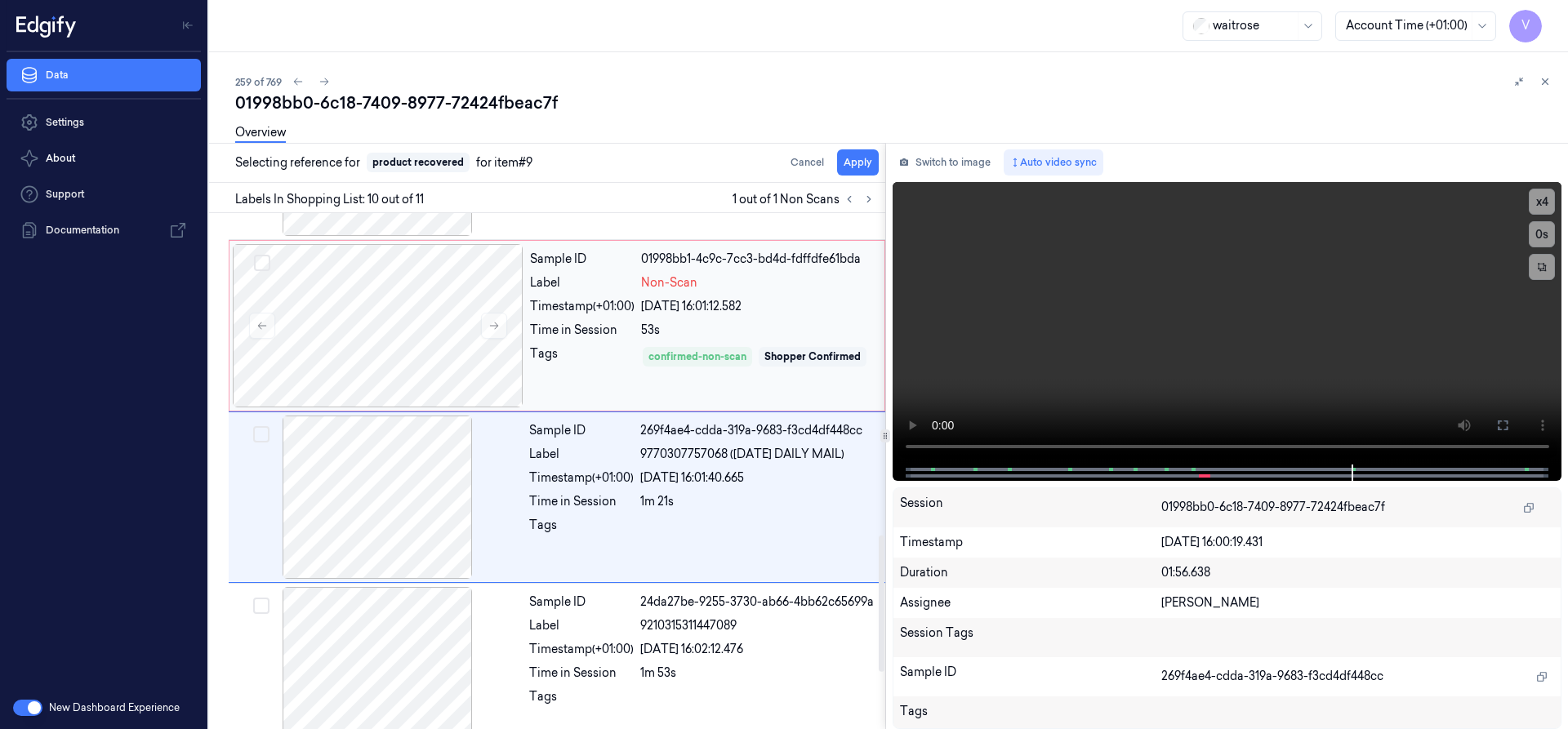
scroll to position [1369, 0]
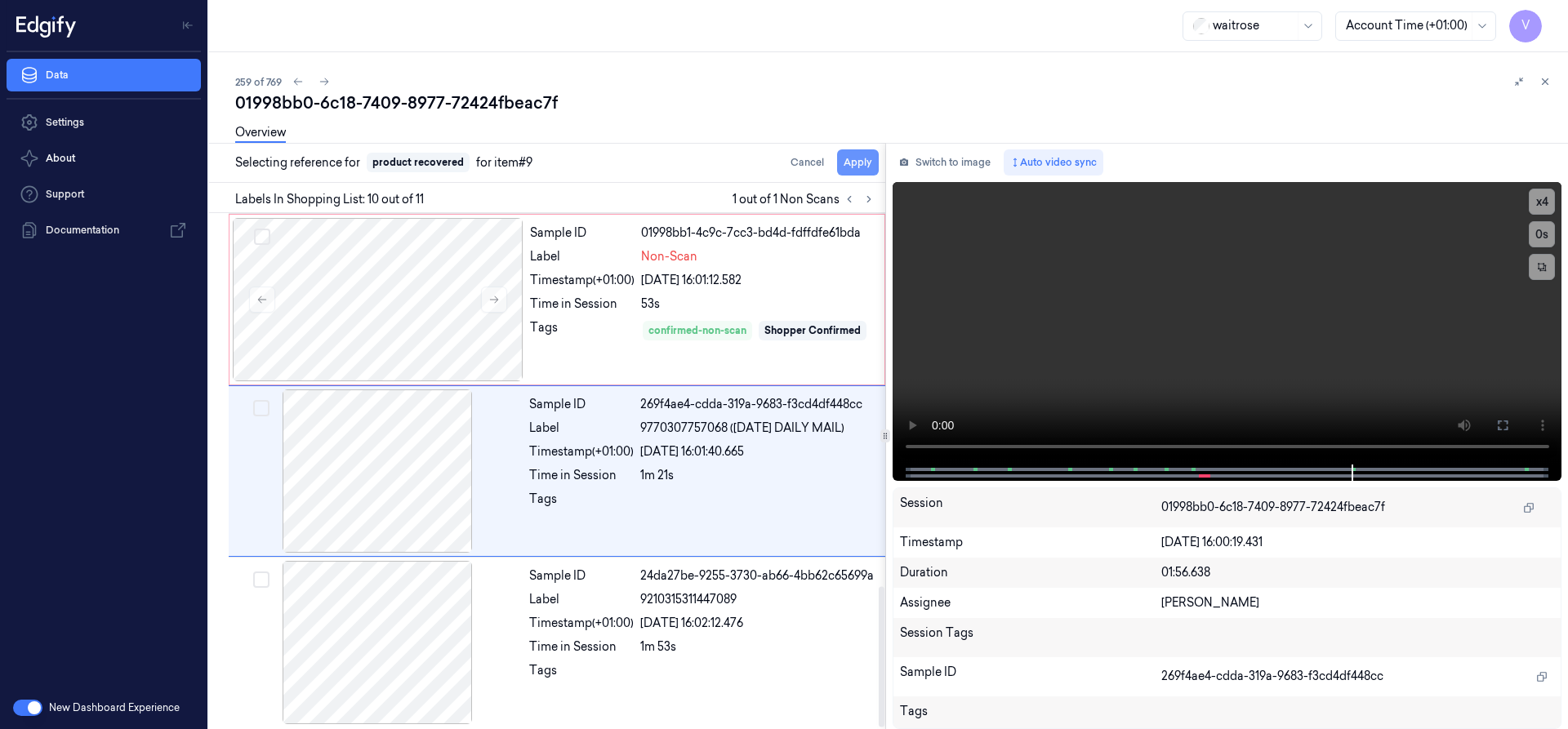
click at [863, 165] on button "Apply" at bounding box center [857, 162] width 42 height 26
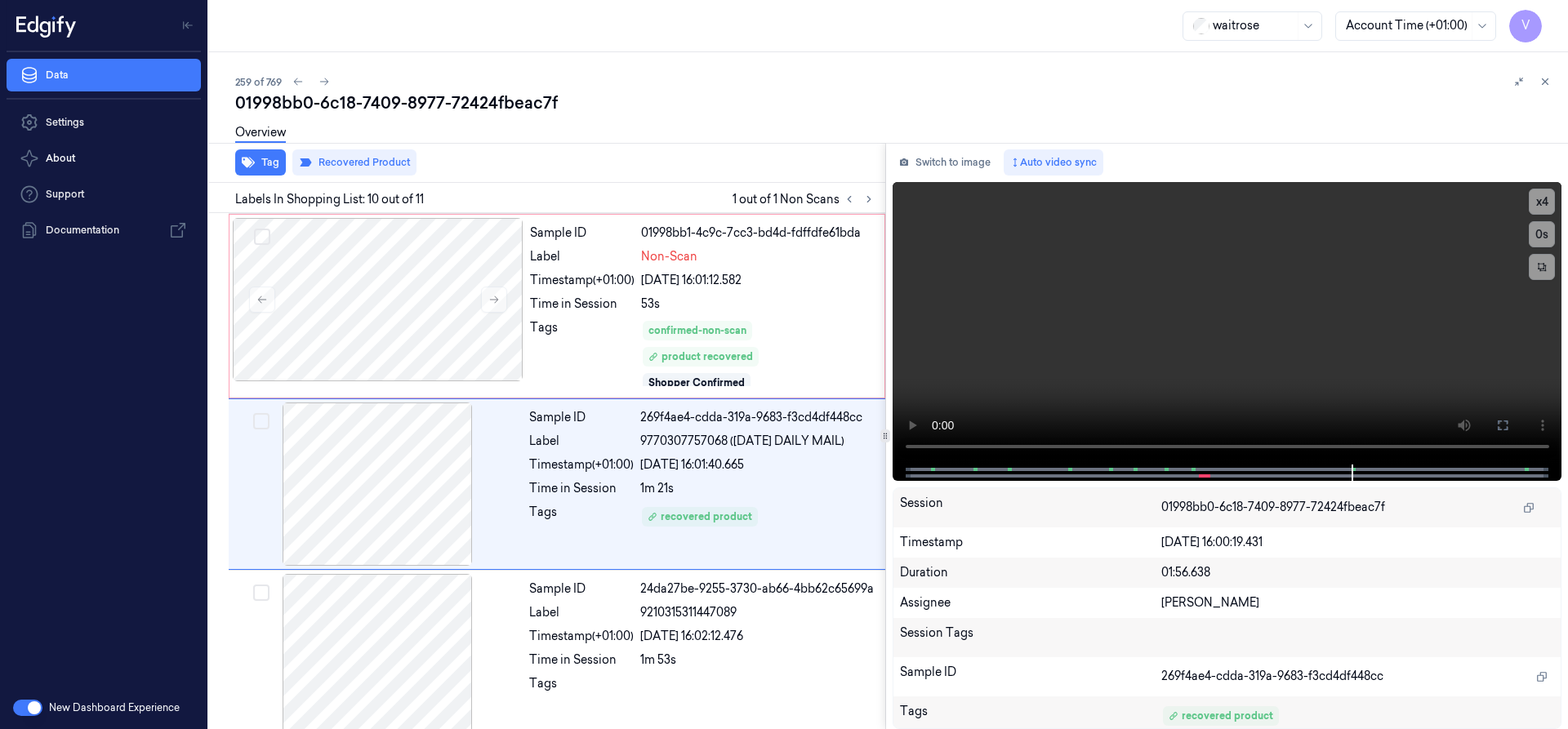
scroll to position [1382, 0]
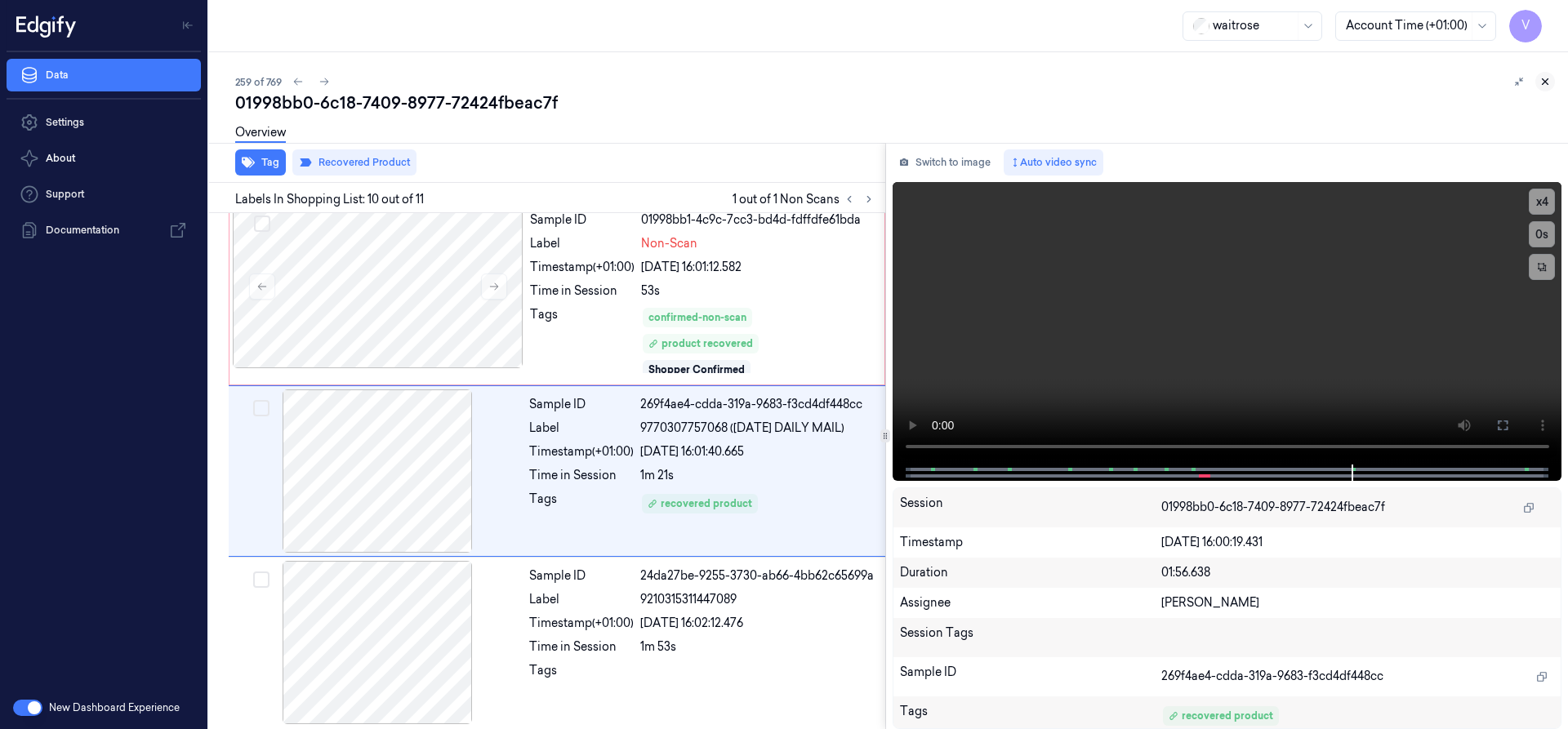
click at [1548, 72] on button at bounding box center [1544, 81] width 20 height 20
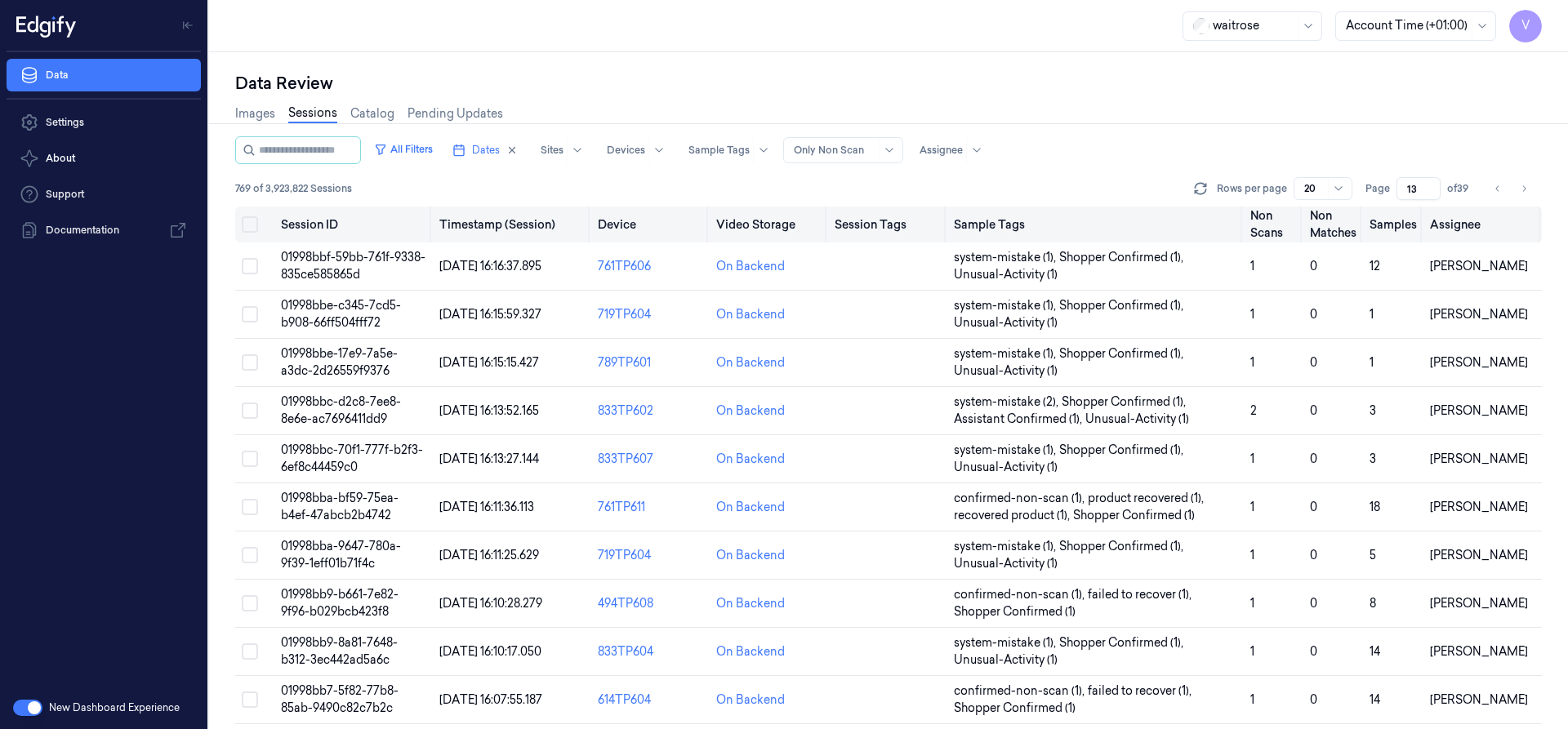
drag, startPoint x: 1417, startPoint y: 190, endPoint x: 1378, endPoint y: 207, distance: 42.5
click at [1378, 207] on div "All Filters Dates Sites Devices Sample Tags Alert Type Only Non Scan Assignee 7…" at bounding box center [888, 433] width 1306 height 593
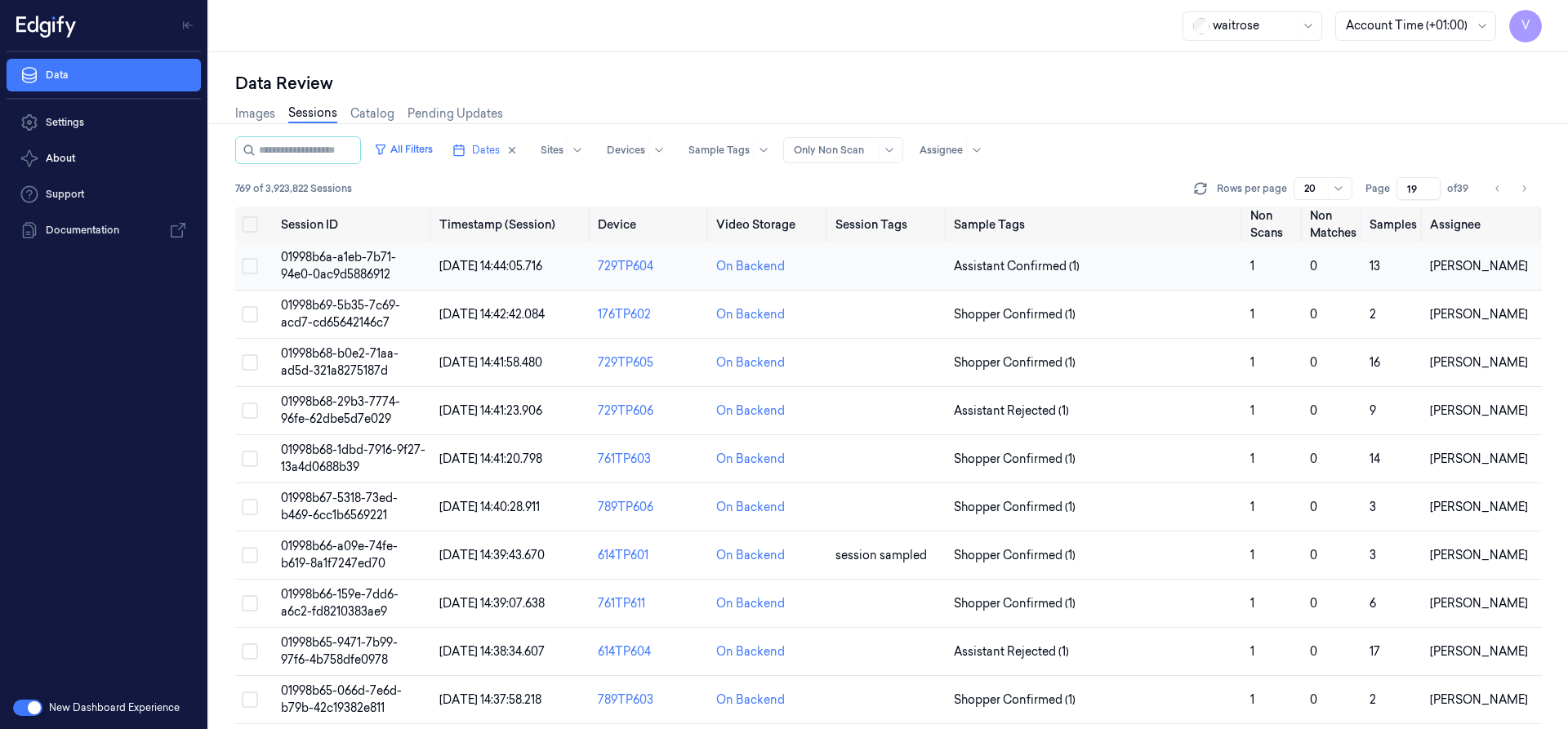
type input "19"
click at [336, 261] on span "01998b6a-a1eb-7b71-94e0-0ac9d5886912" at bounding box center [338, 265] width 115 height 32
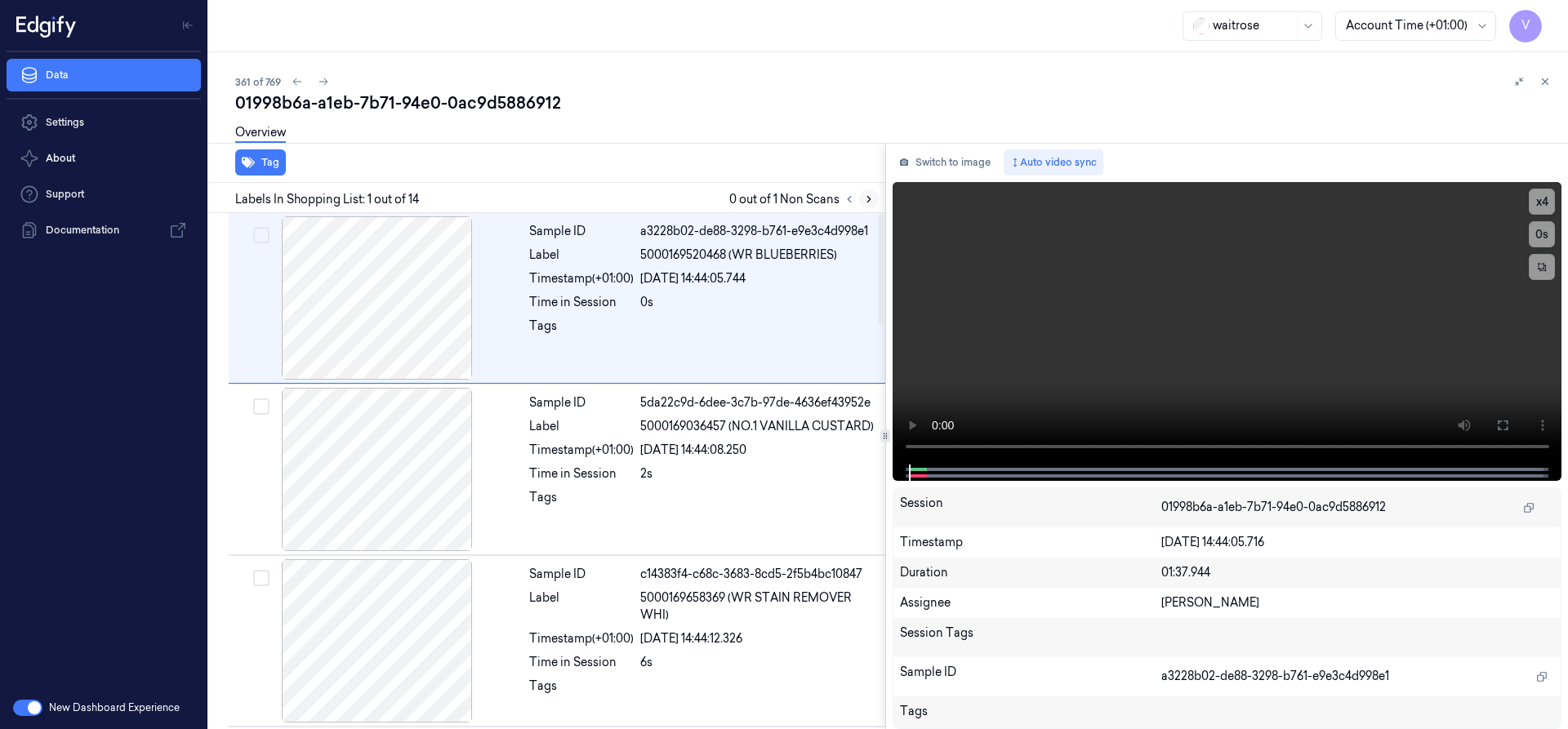
click at [866, 201] on icon at bounding box center [868, 198] width 11 height 11
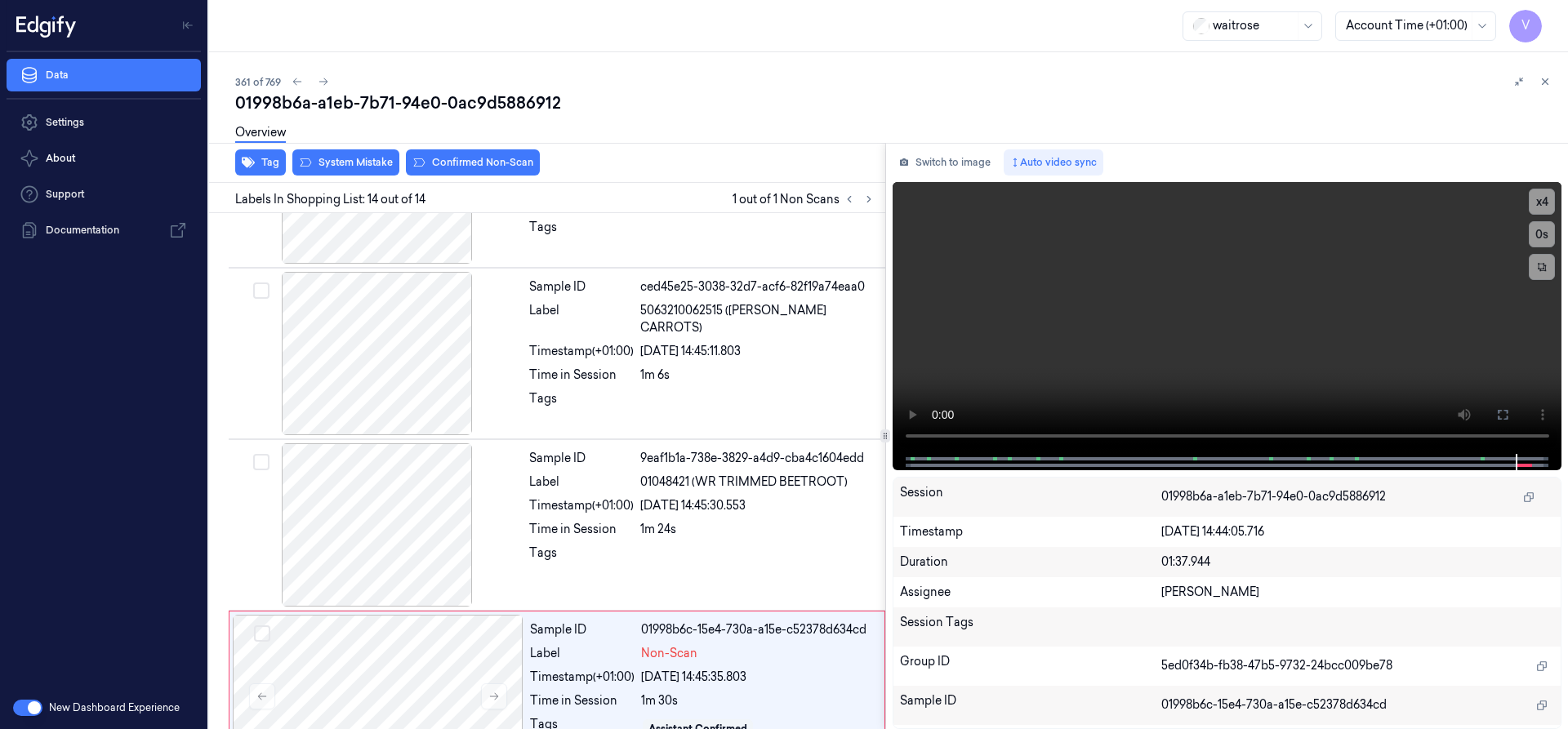
scroll to position [1888, 0]
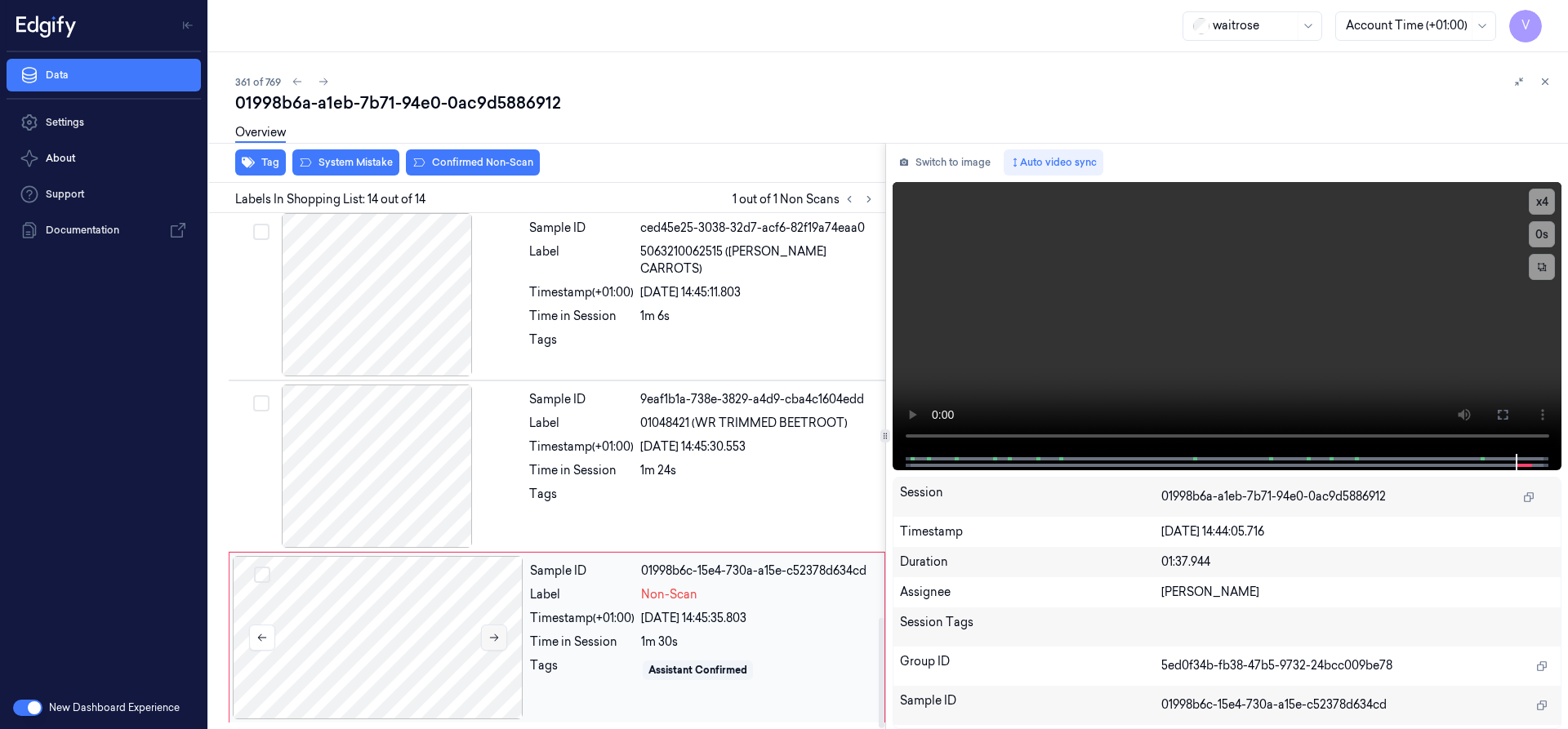
click at [493, 637] on icon at bounding box center [494, 638] width 9 height 8
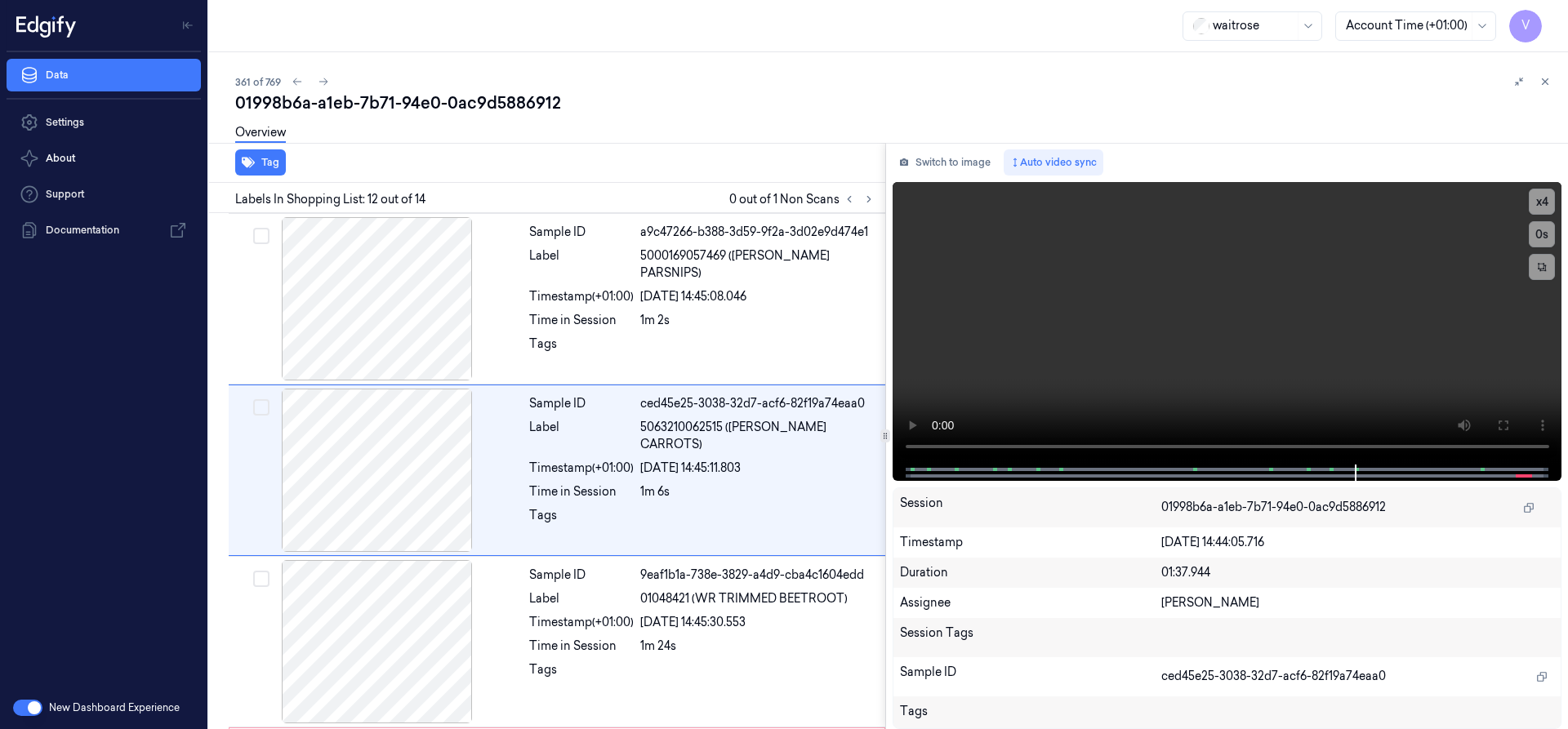
scroll to position [1712, 0]
click at [1296, 354] on video at bounding box center [1227, 324] width 670 height 283
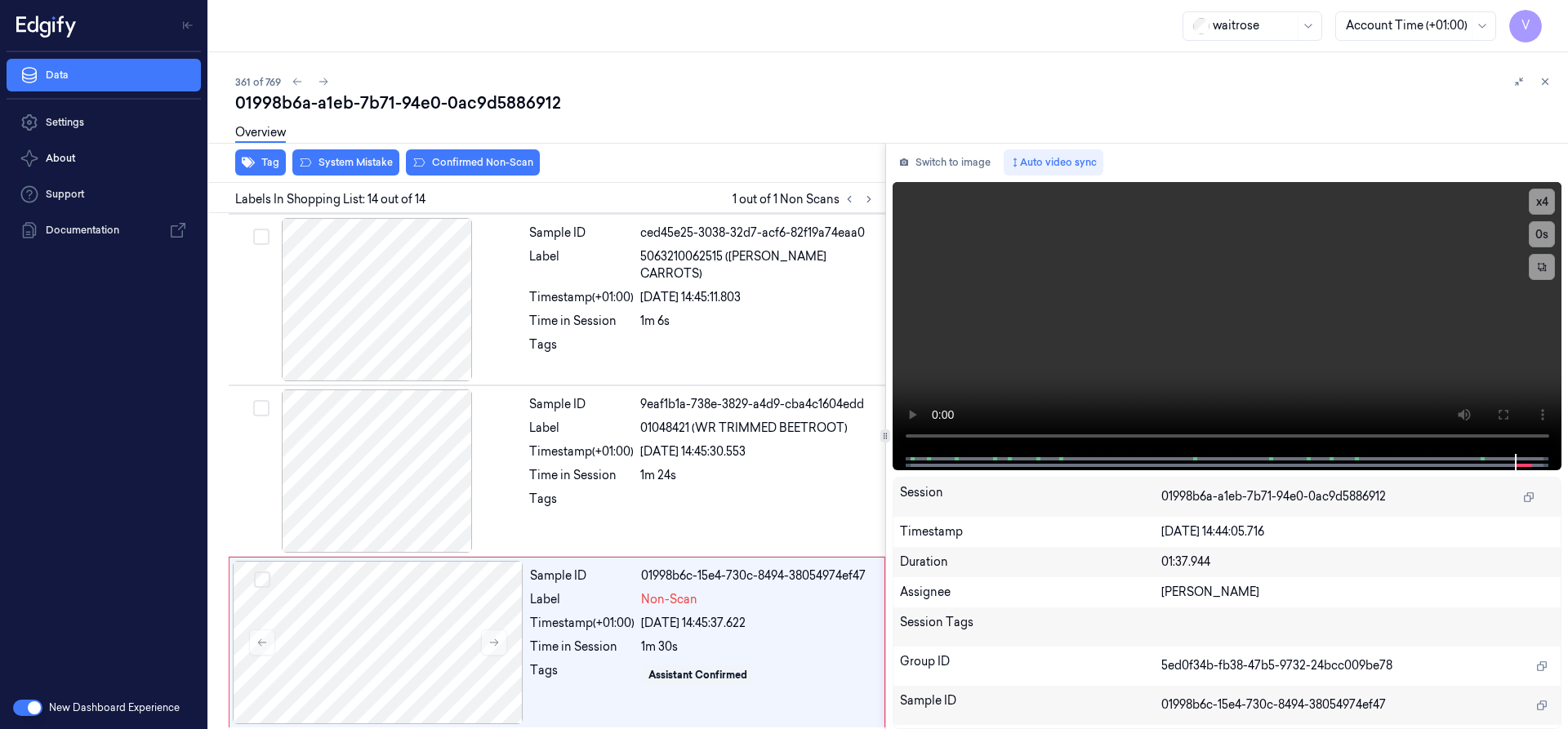
scroll to position [1888, 0]
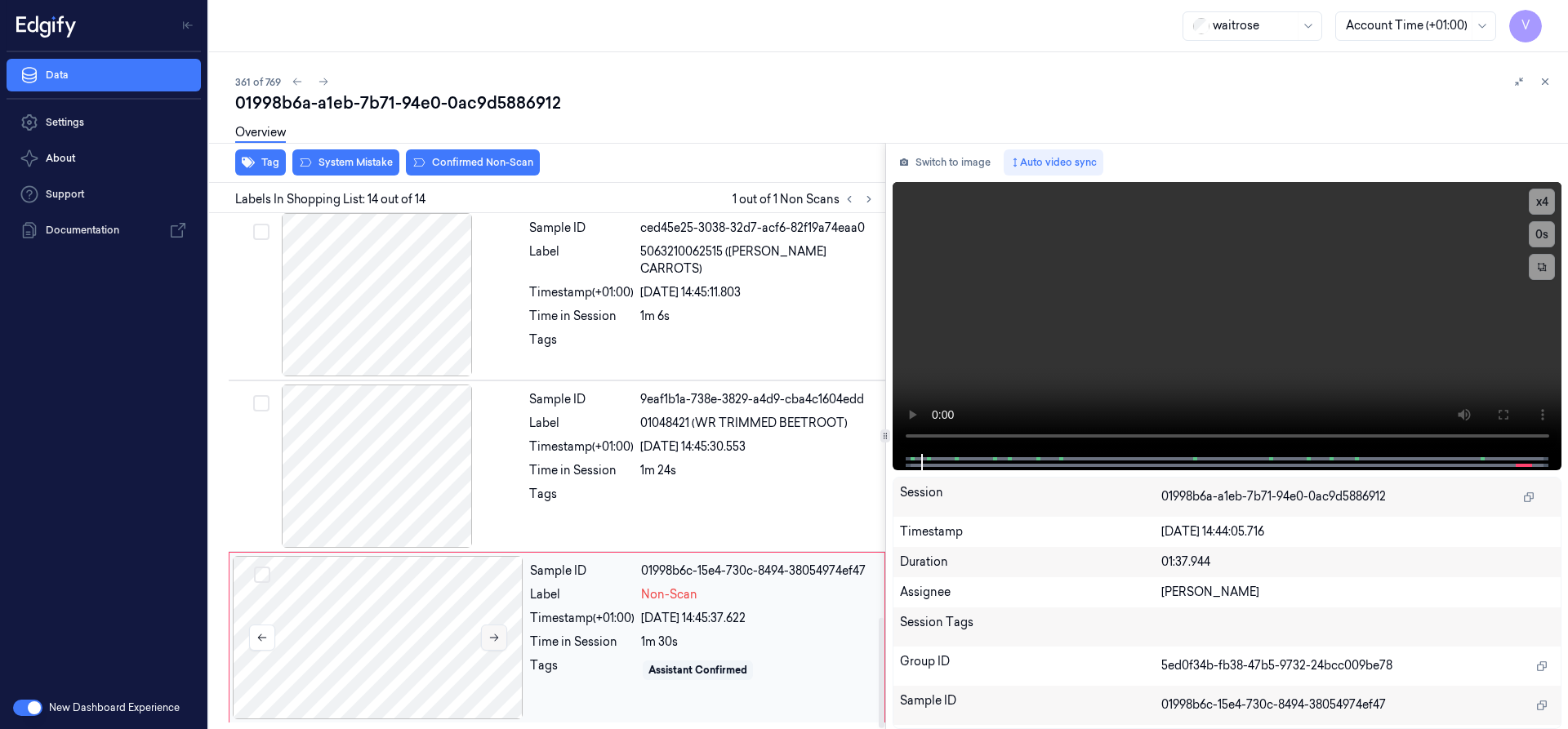
click at [493, 634] on icon at bounding box center [493, 637] width 11 height 11
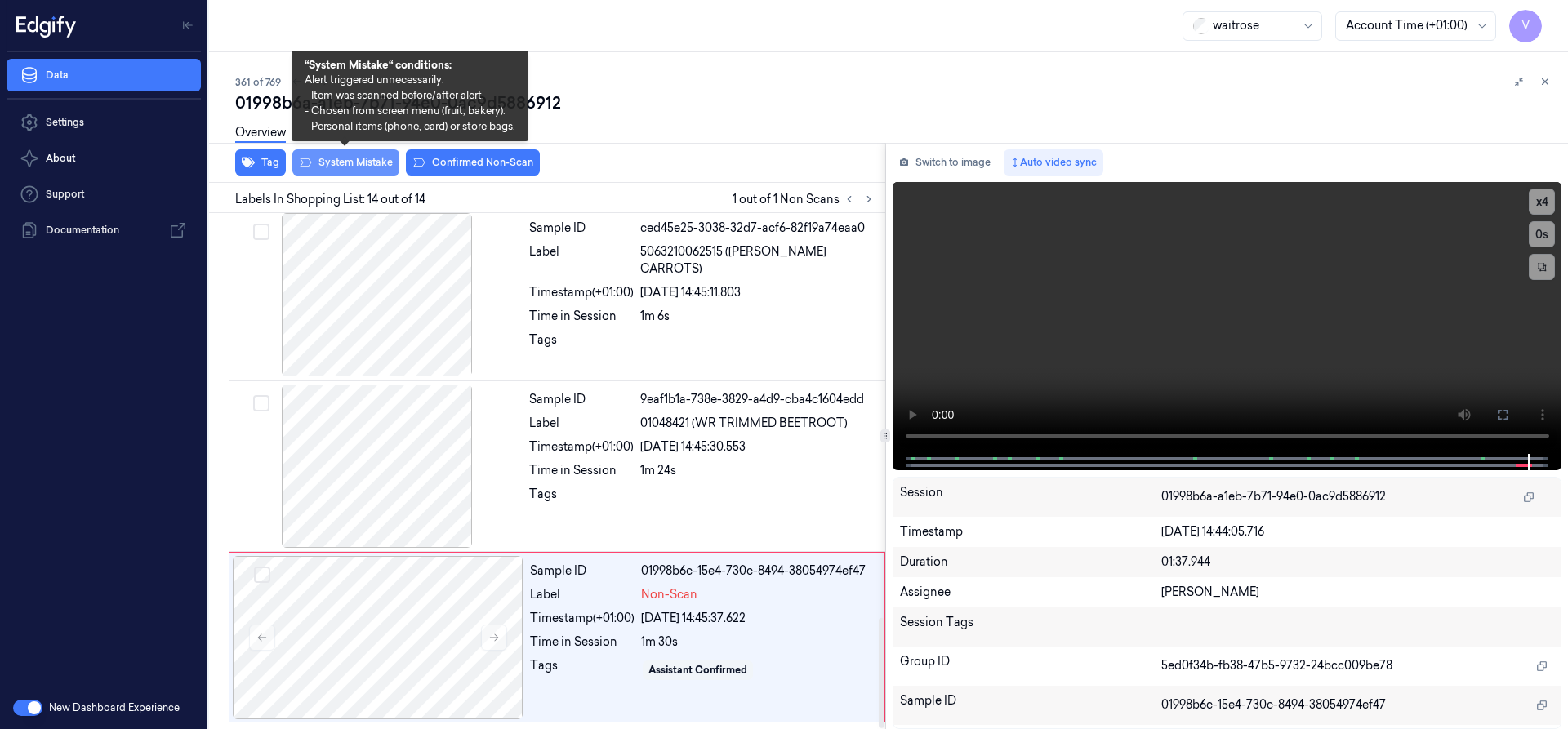
click at [361, 163] on button "System Mistake" at bounding box center [346, 162] width 107 height 26
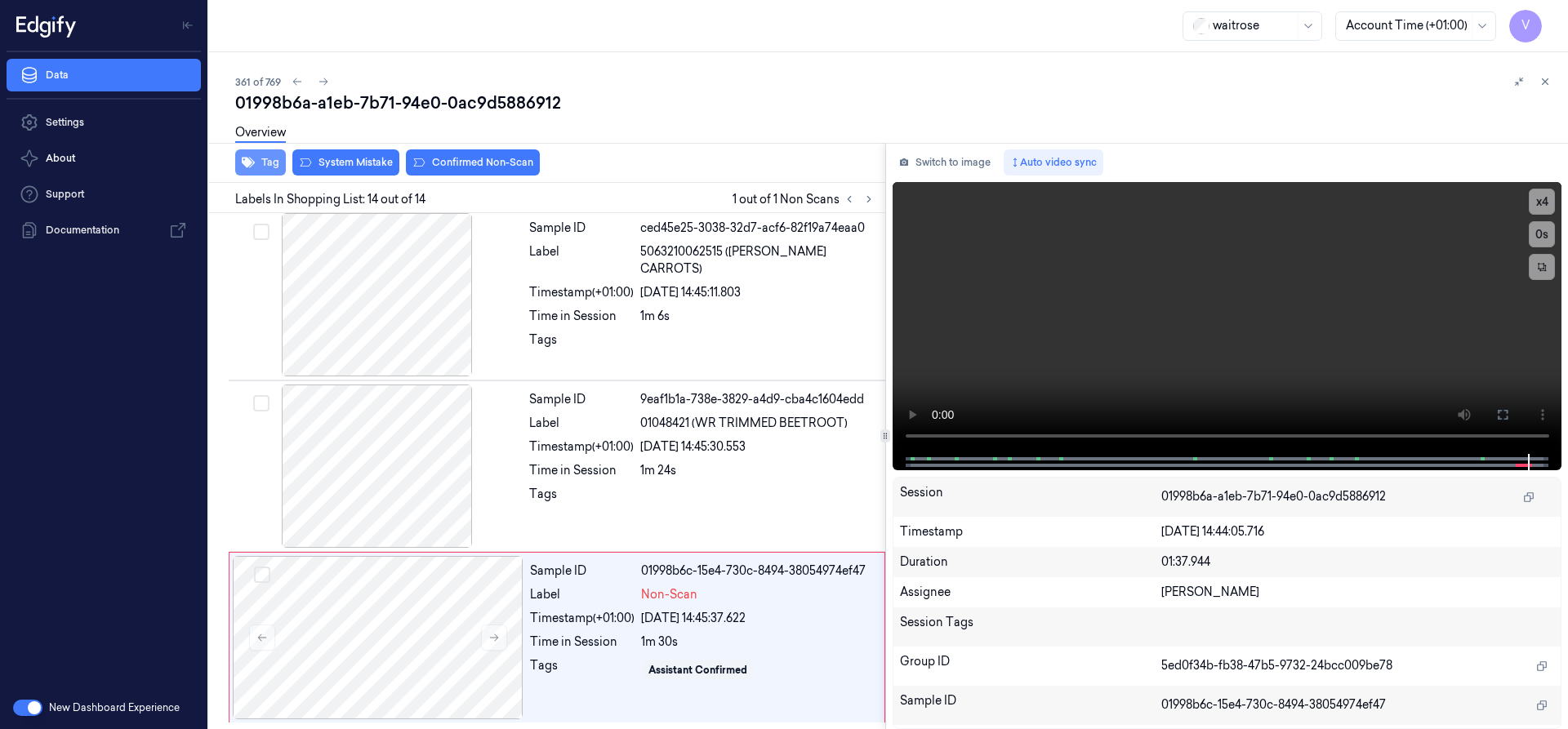
click at [261, 157] on button "Tag" at bounding box center [260, 162] width 50 height 26
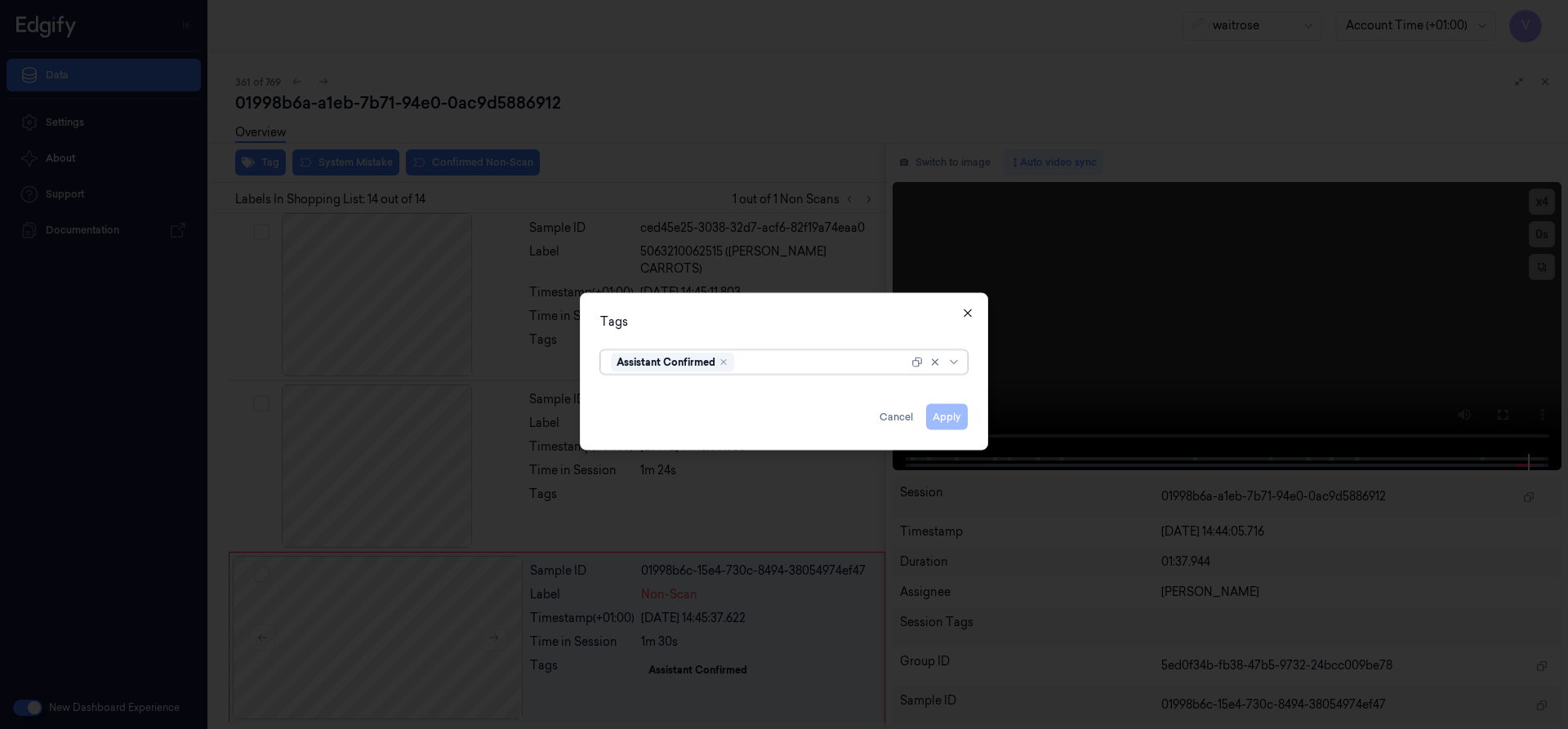
click at [970, 310] on icon "button" at bounding box center [967, 312] width 8 height 8
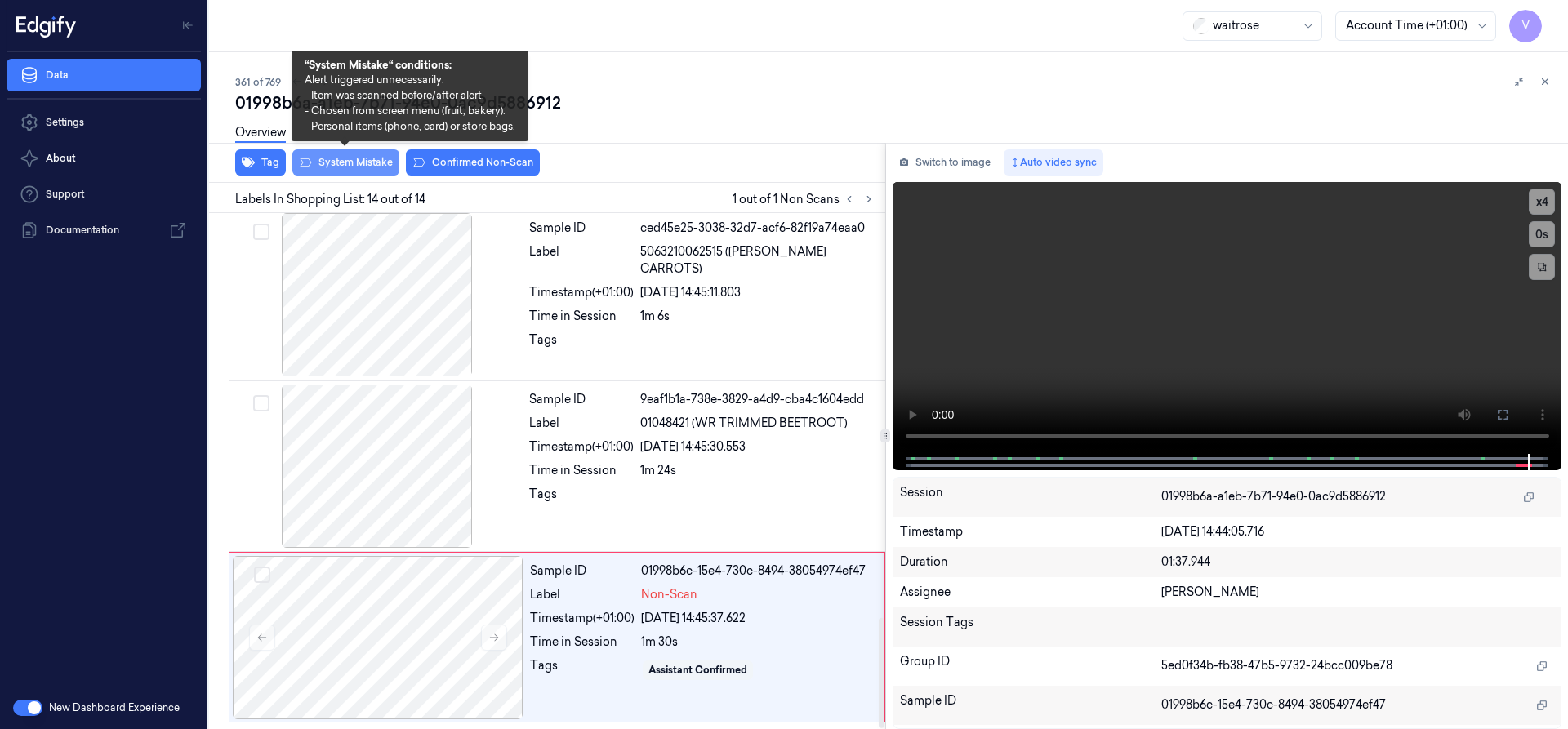
click at [371, 159] on button "System Mistake" at bounding box center [346, 162] width 107 height 26
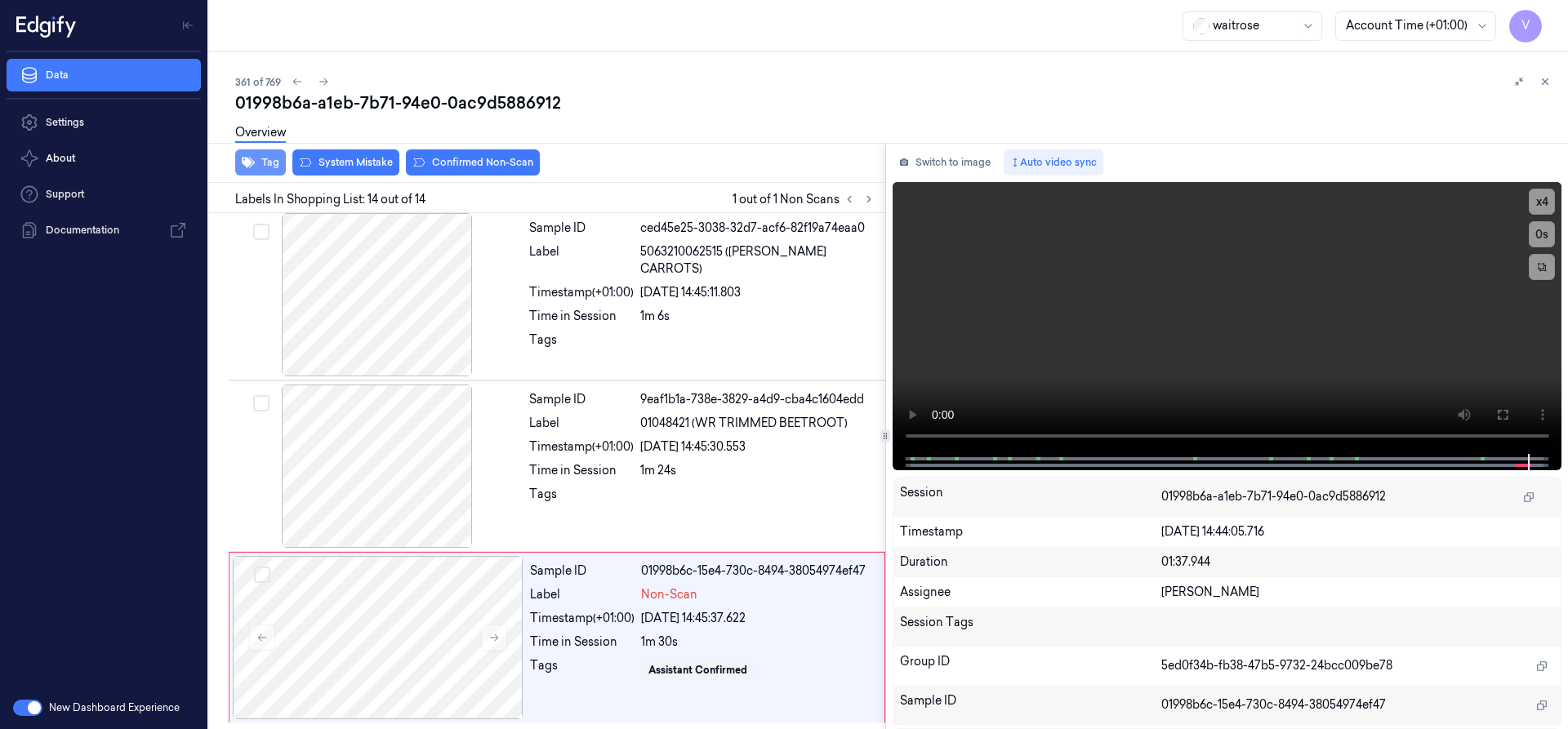
click at [265, 158] on button "Tag" at bounding box center [260, 162] width 50 height 26
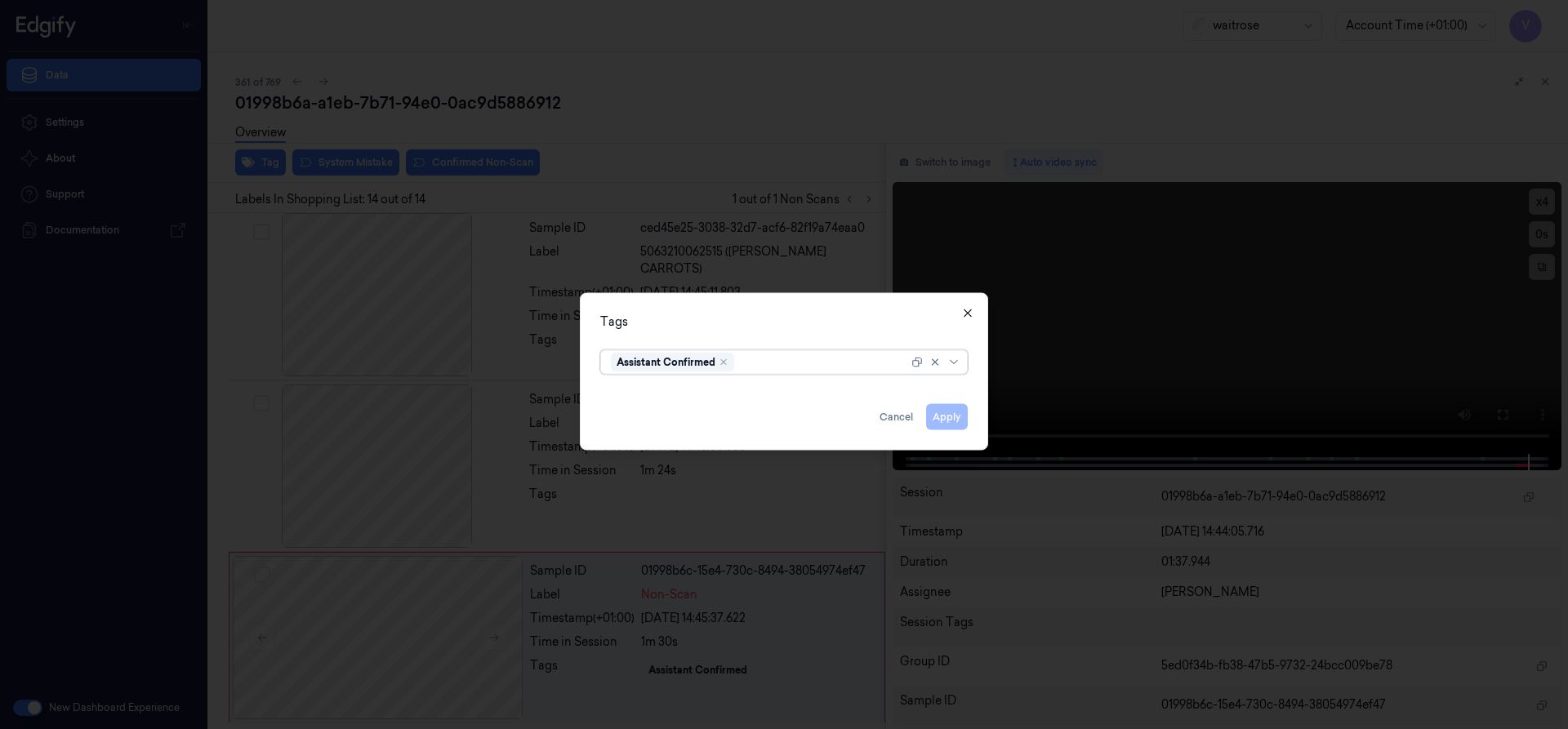
click at [966, 307] on icon "button" at bounding box center [967, 312] width 13 height 13
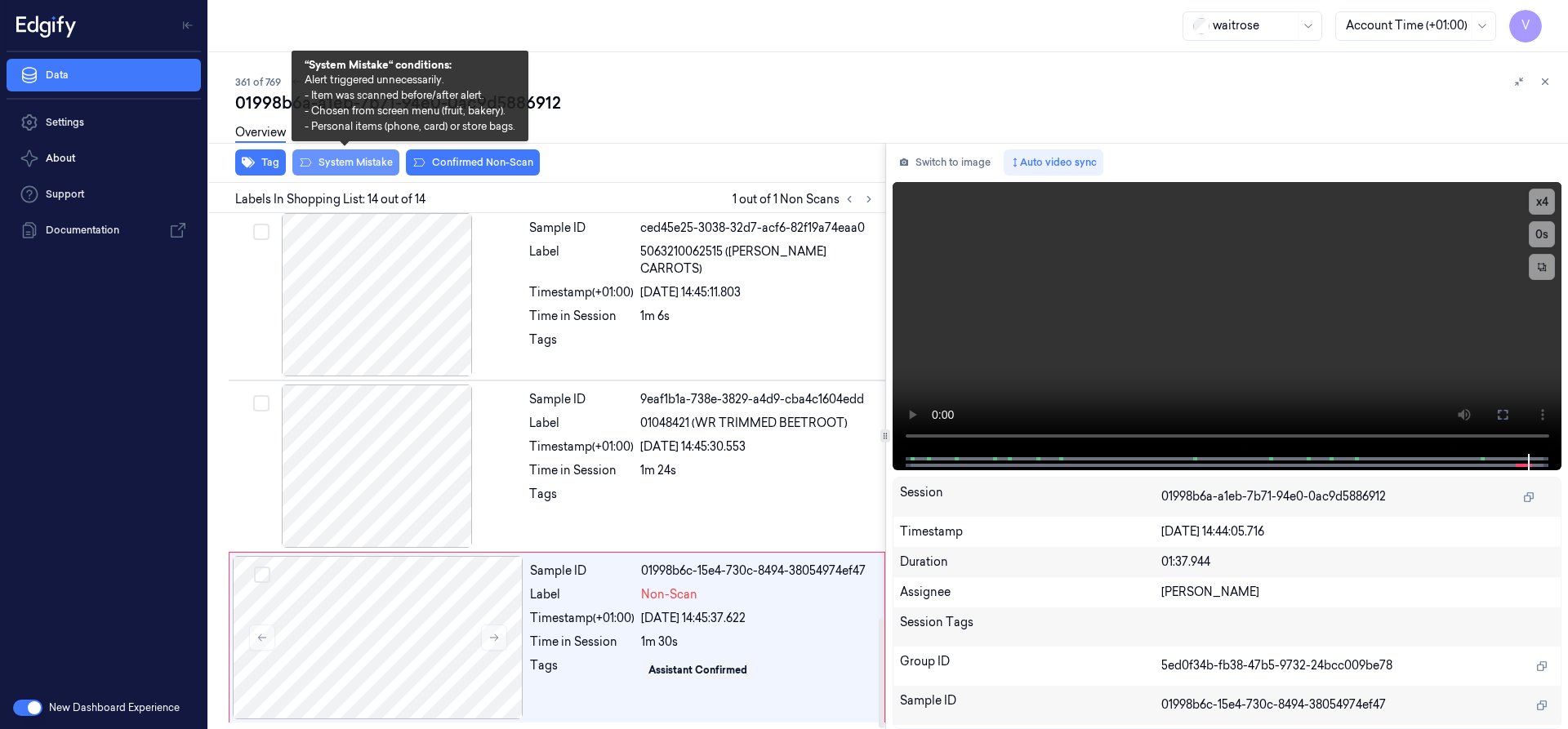
click at [345, 158] on button "System Mistake" at bounding box center [346, 162] width 107 height 26
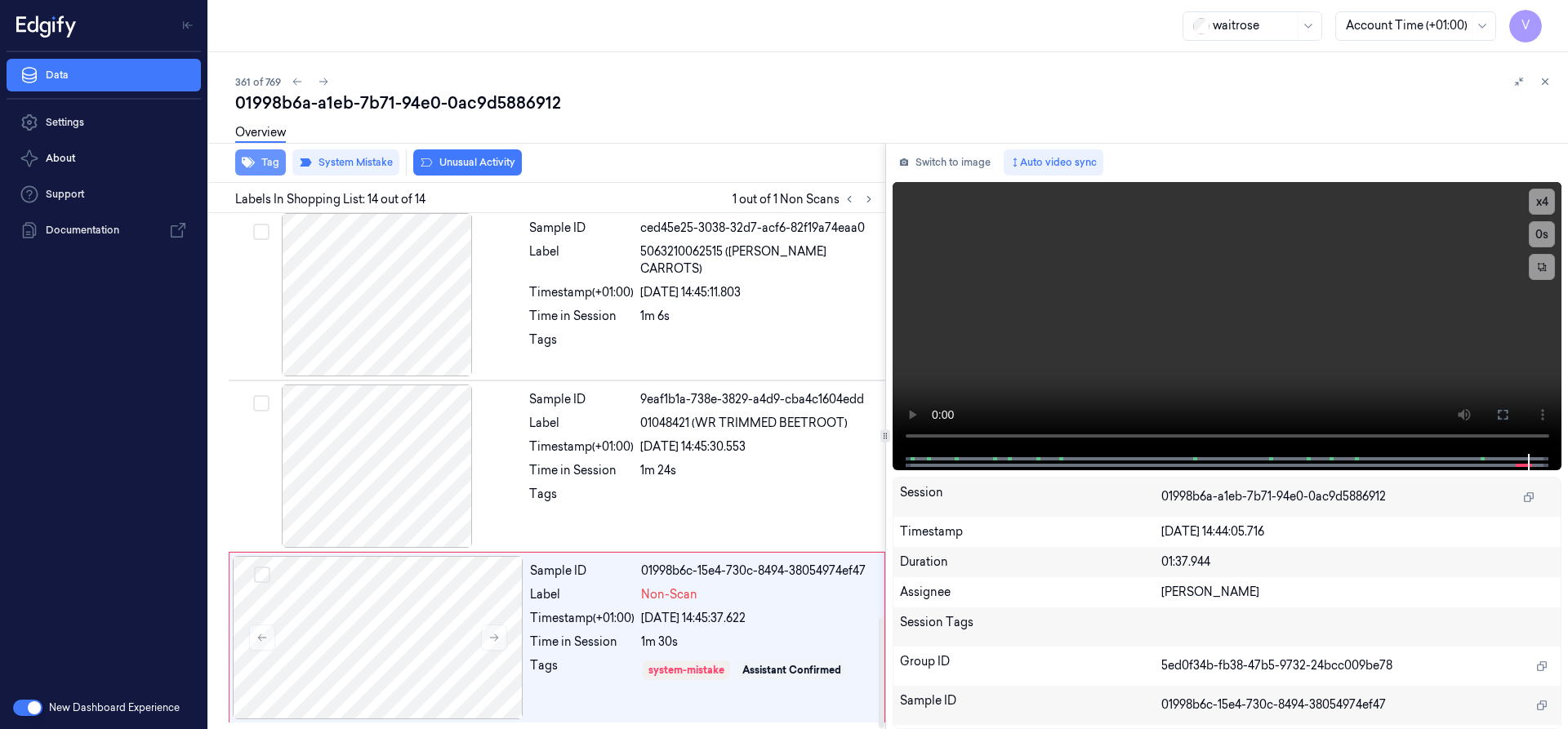
click at [268, 162] on button "Tag" at bounding box center [260, 162] width 50 height 26
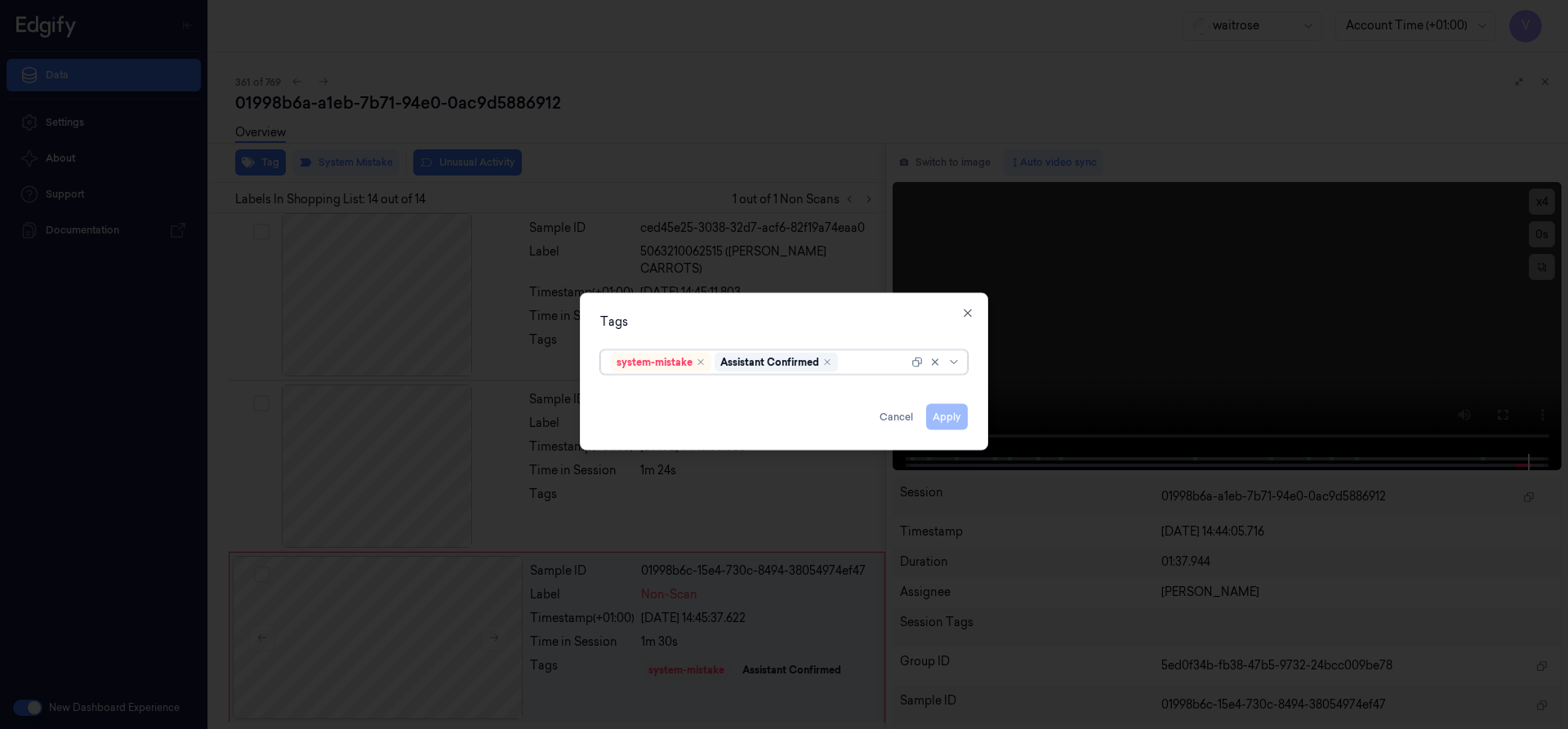
click at [853, 361] on div at bounding box center [874, 362] width 67 height 17
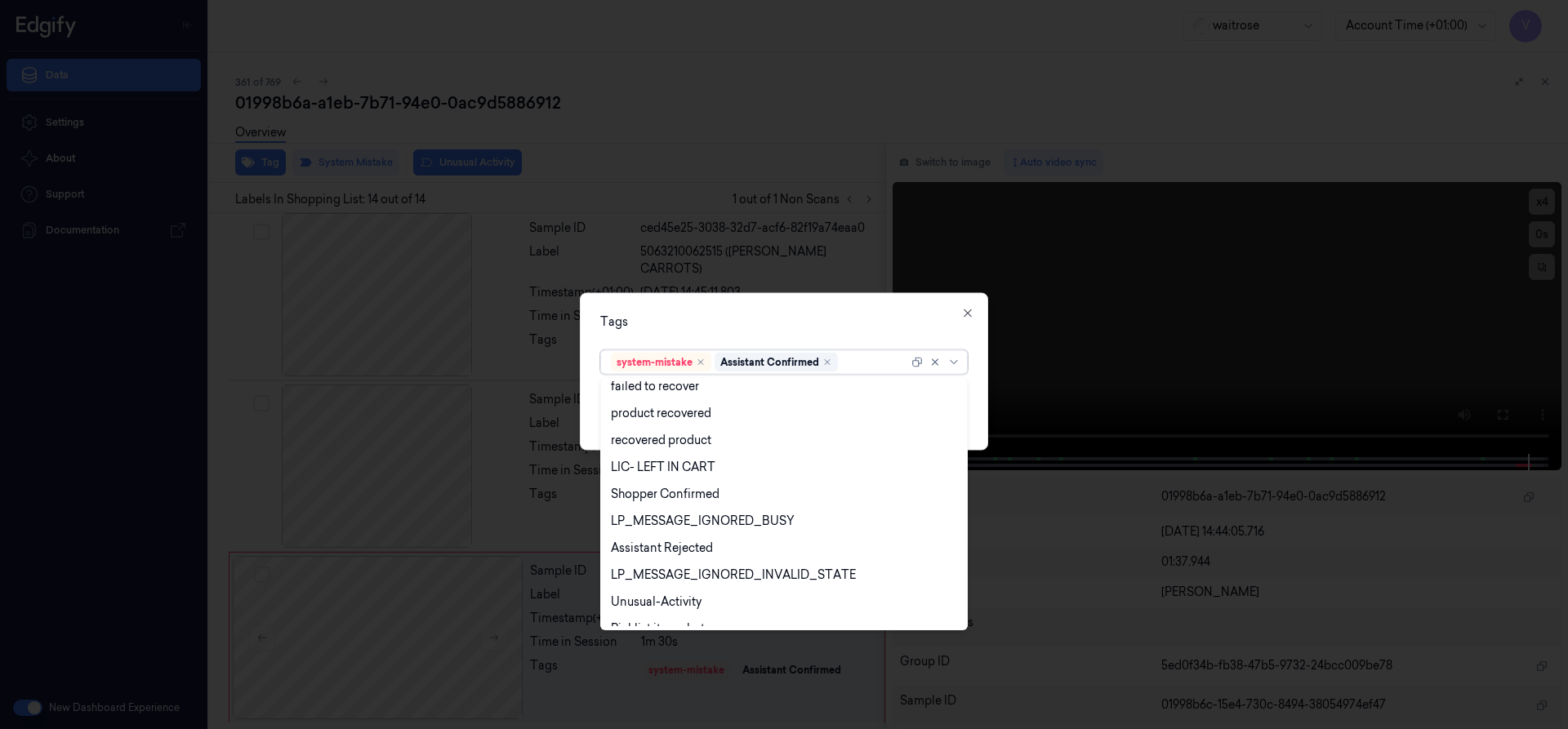
scroll to position [240, 0]
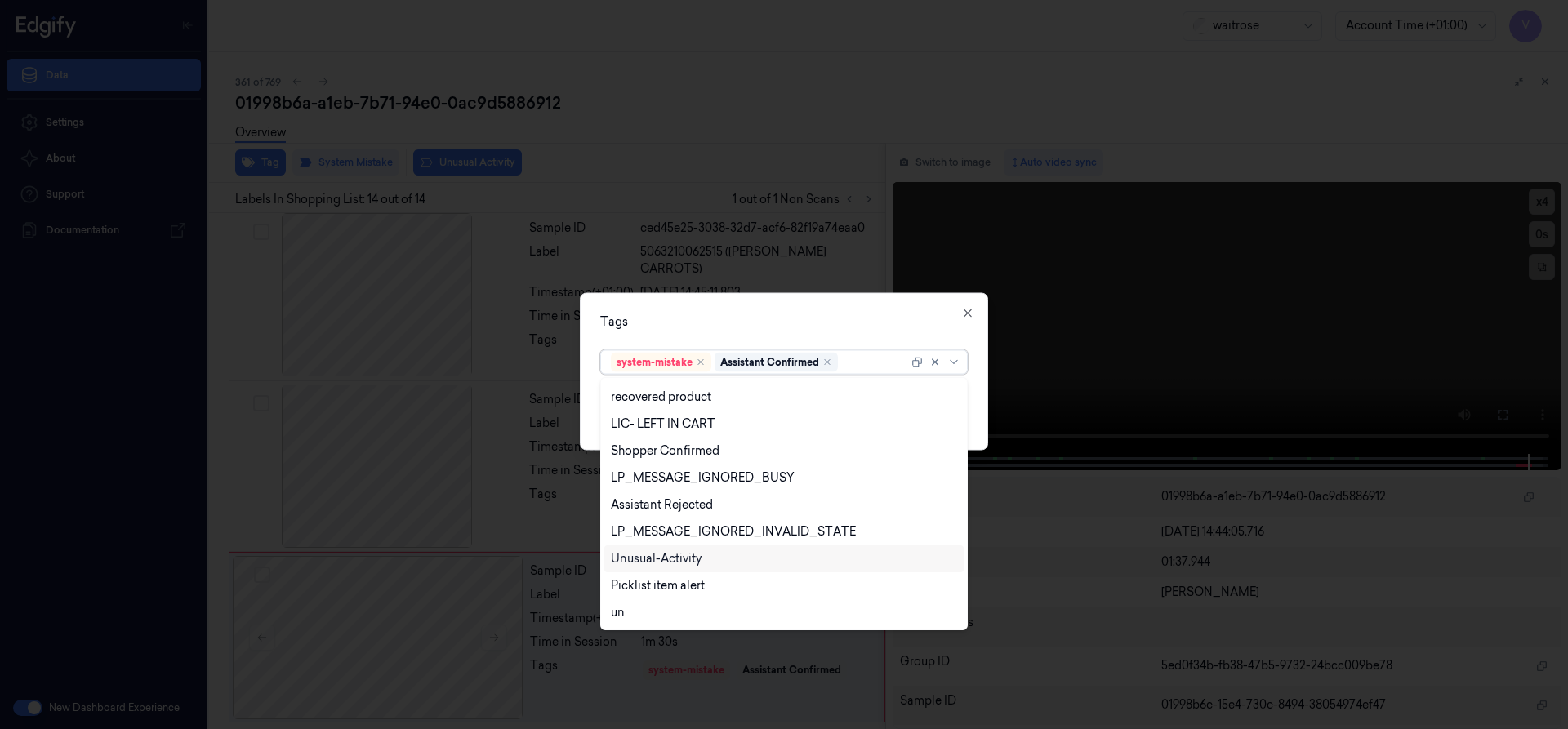
click at [643, 563] on div "Unusual-Activity" at bounding box center [656, 559] width 90 height 17
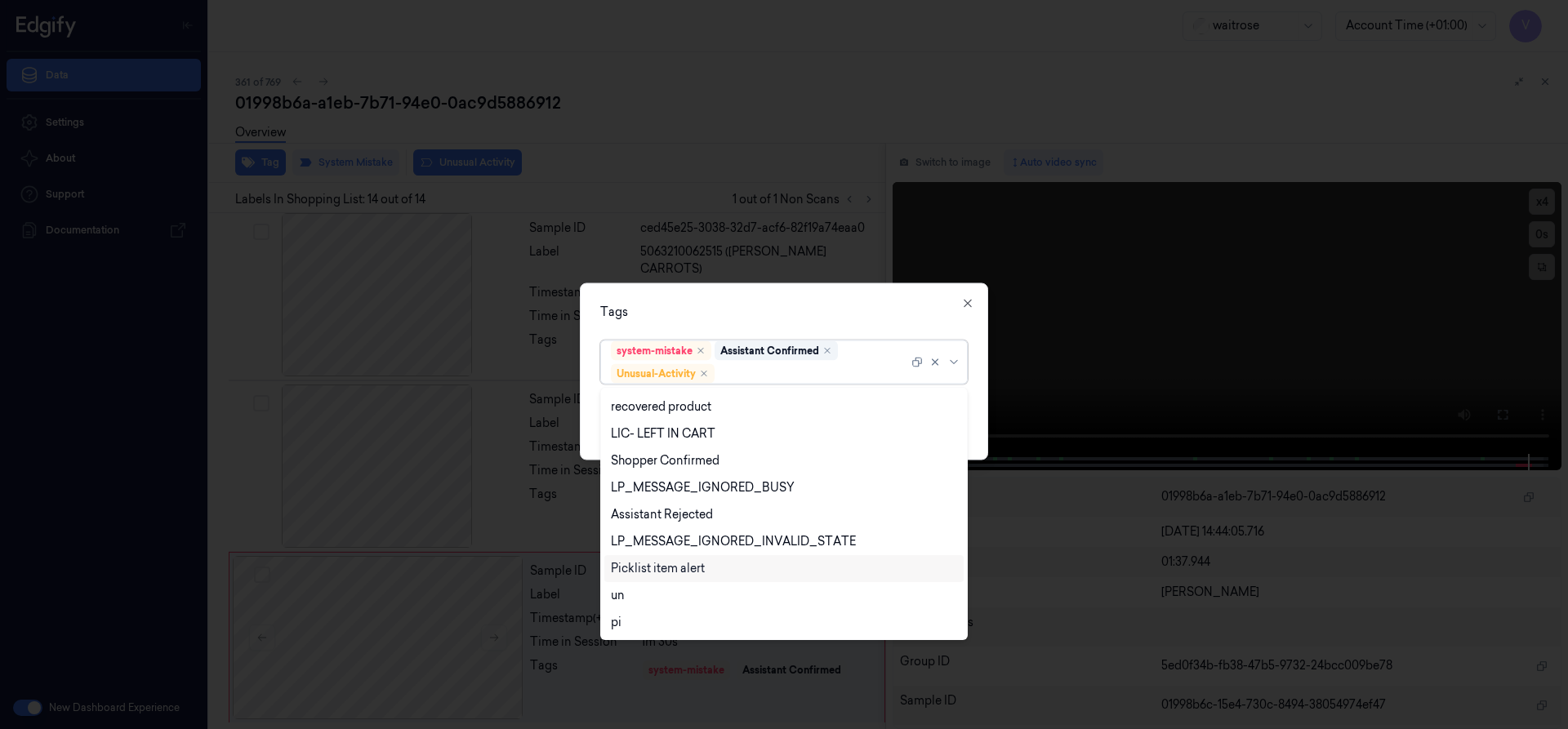
click at [643, 574] on div "Picklist item alert" at bounding box center [658, 568] width 94 height 17
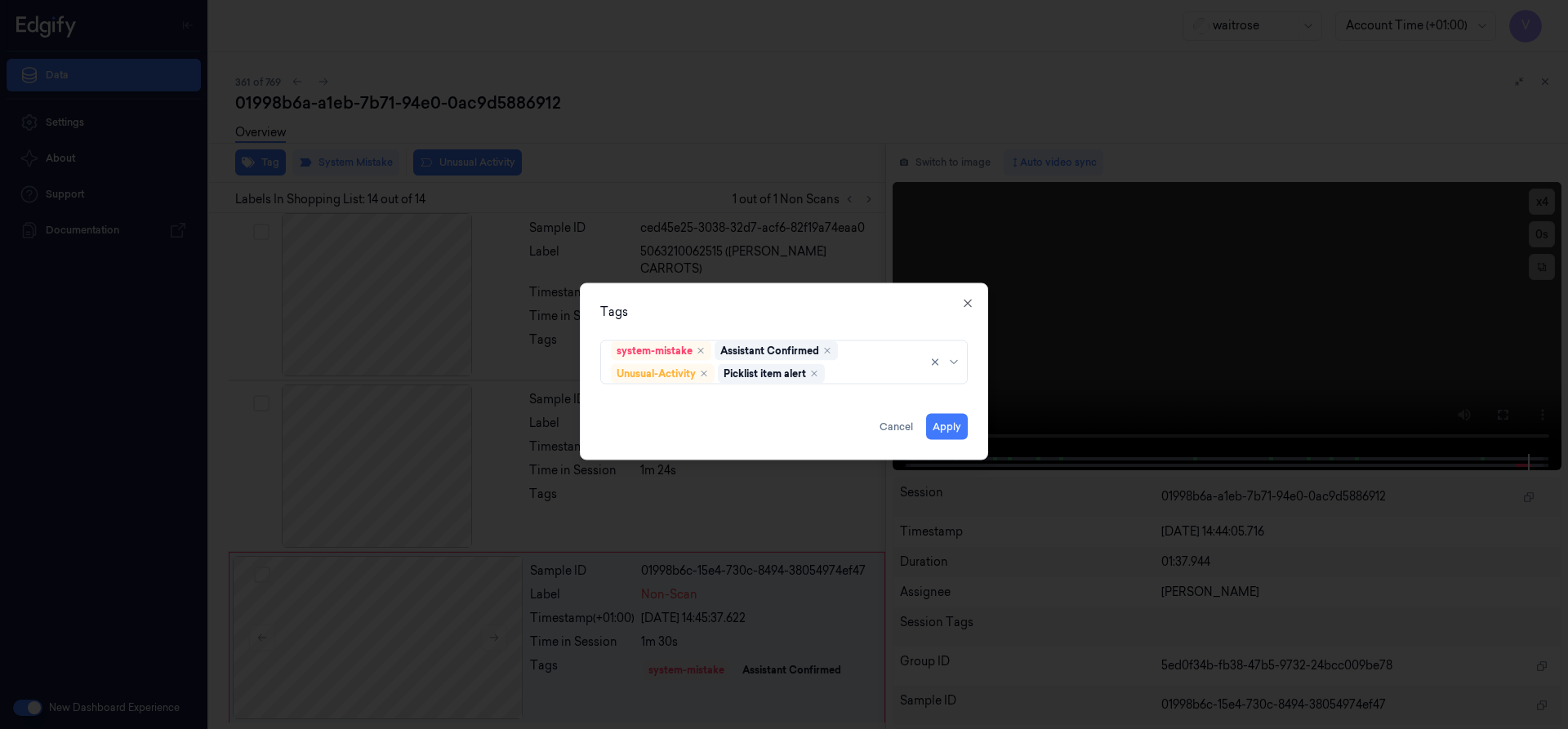
click at [784, 336] on div "system-mistake Assistant Confirmed Unusual-Activity Picklist item alert" at bounding box center [783, 358] width 367 height 50
click at [937, 427] on button "Apply" at bounding box center [947, 426] width 42 height 26
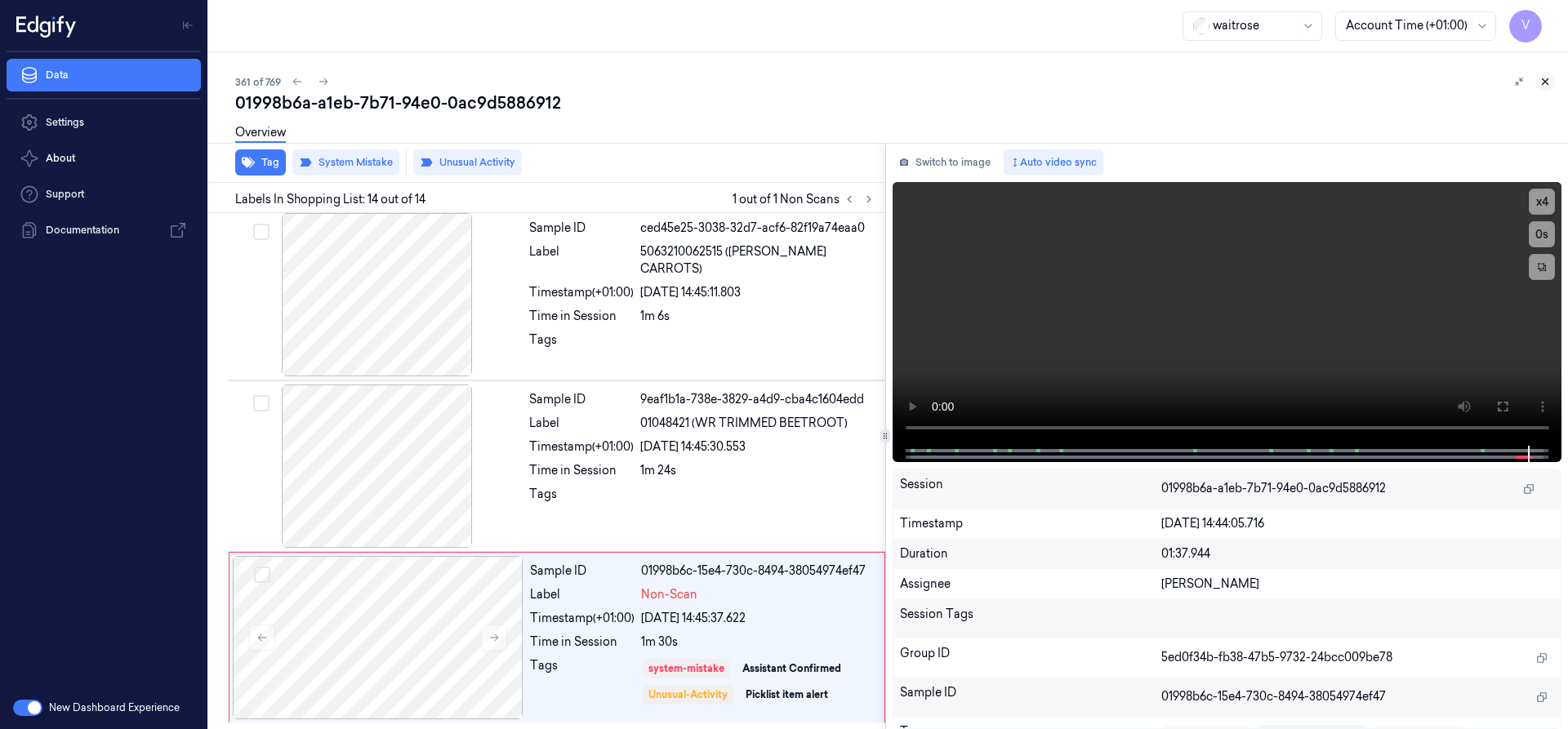
click at [1540, 81] on icon at bounding box center [1544, 81] width 11 height 11
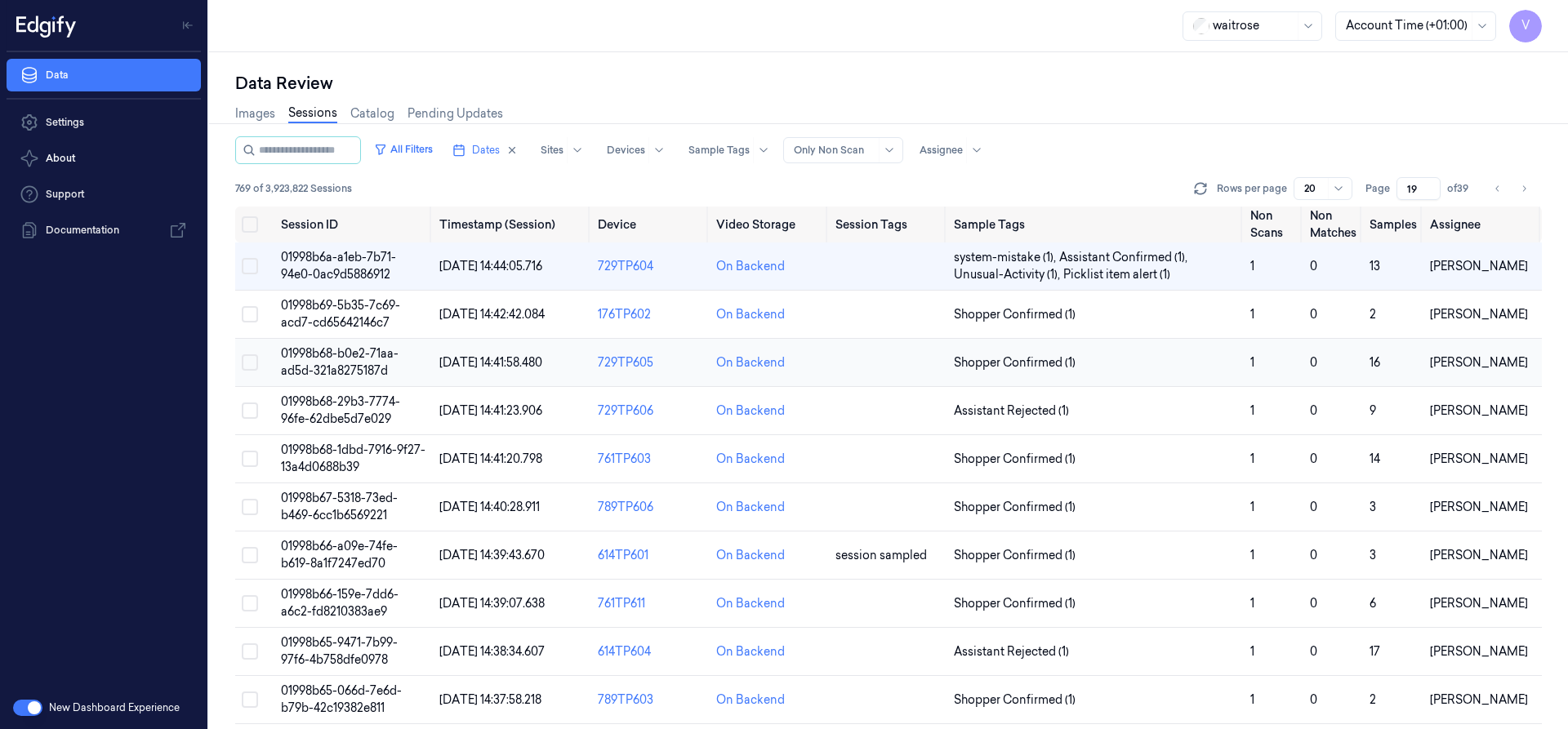
click at [343, 364] on span "01998b68-b0e2-71aa-ad5d-321a8275187d" at bounding box center [340, 361] width 118 height 32
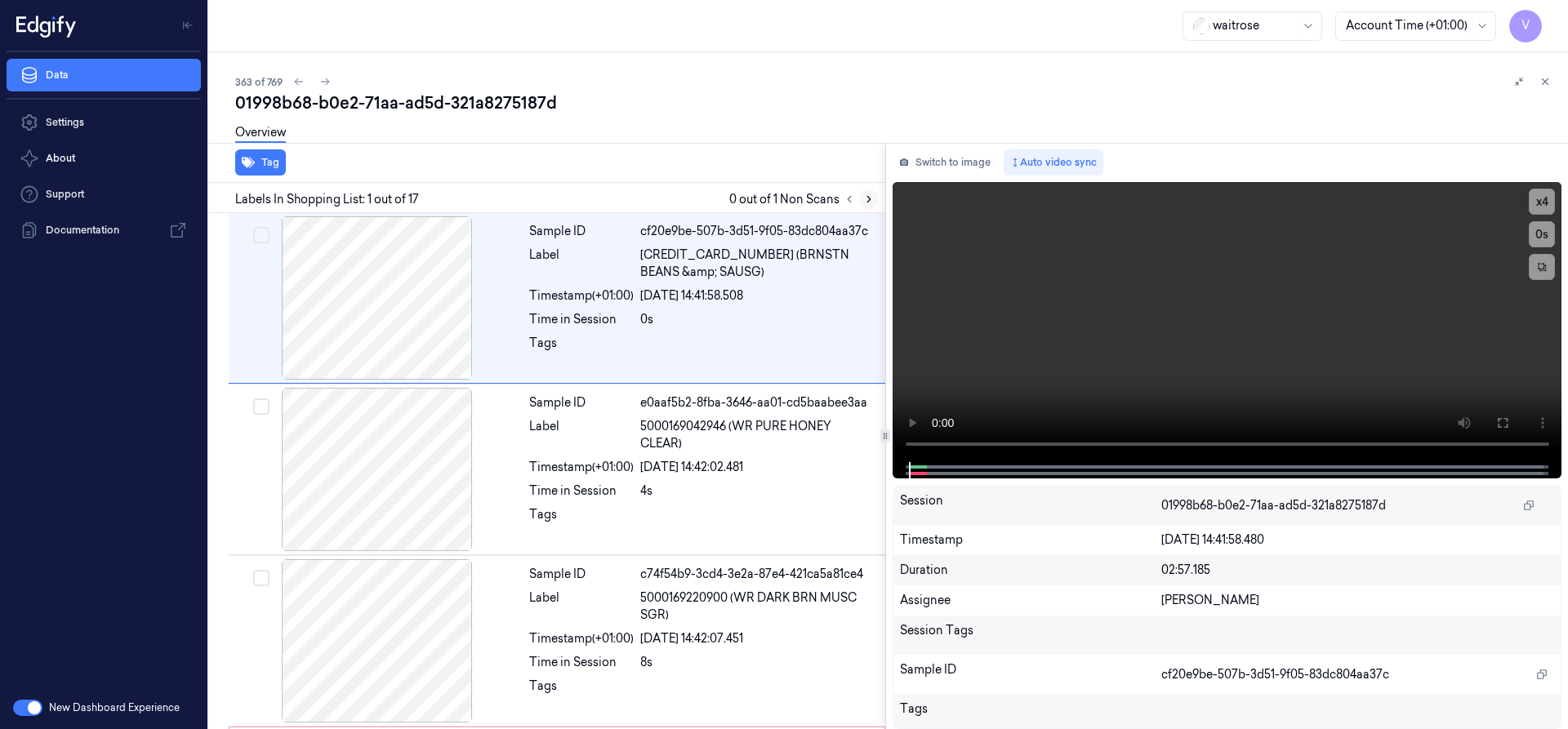
click at [867, 200] on icon at bounding box center [868, 198] width 11 height 11
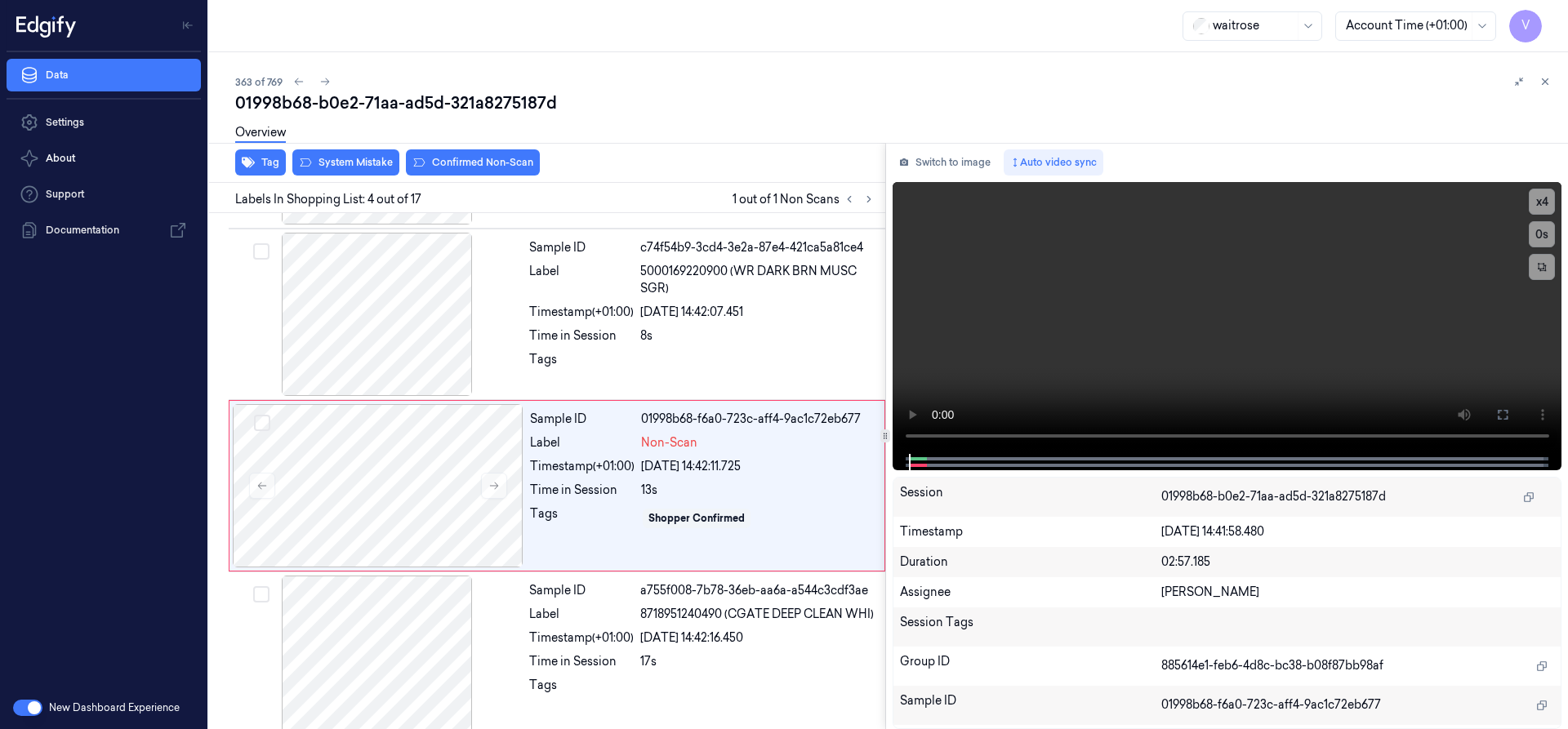
scroll to position [342, 0]
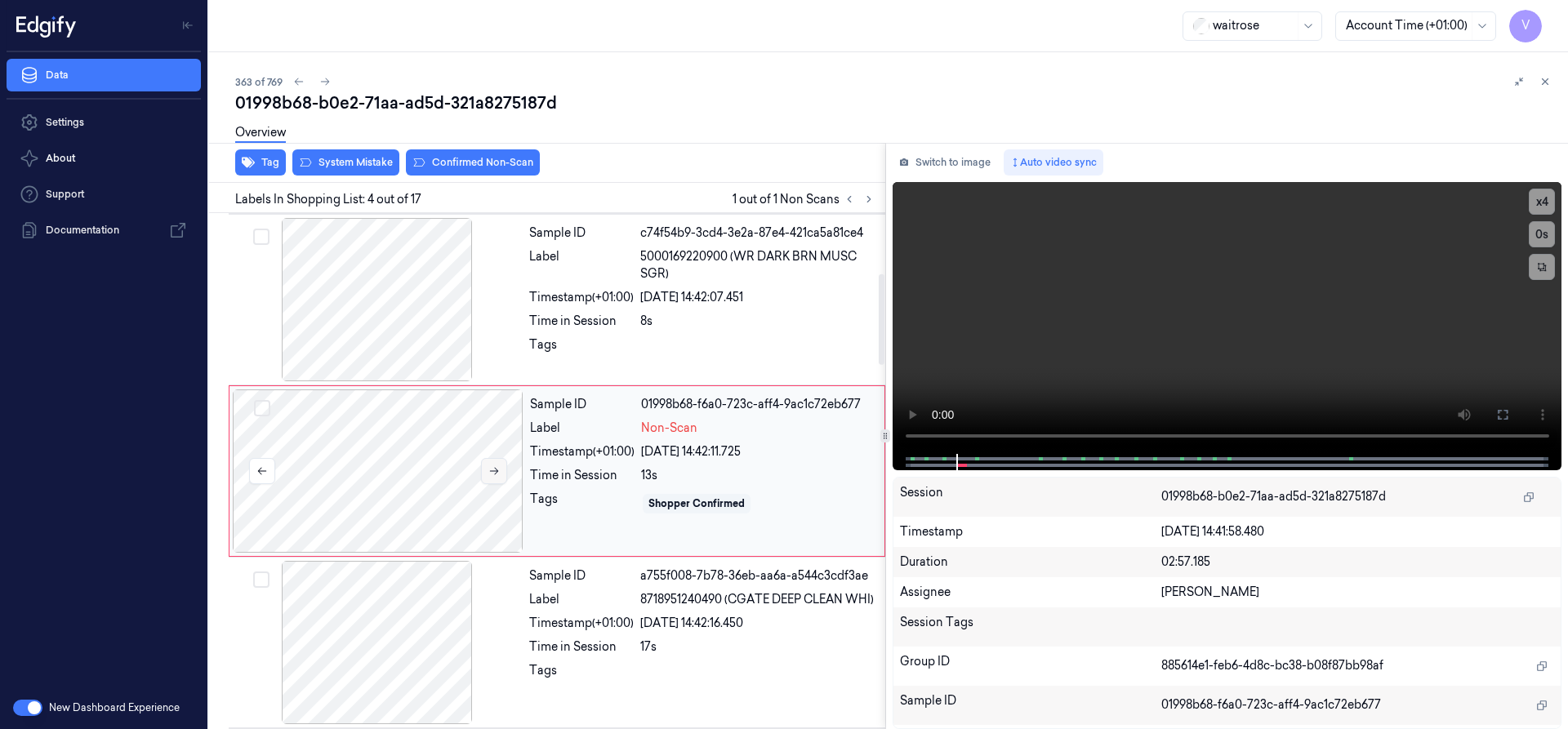
click at [503, 463] on button at bounding box center [493, 471] width 26 height 26
click at [499, 490] on div at bounding box center [378, 471] width 291 height 164
click at [497, 471] on icon at bounding box center [494, 471] width 9 height 8
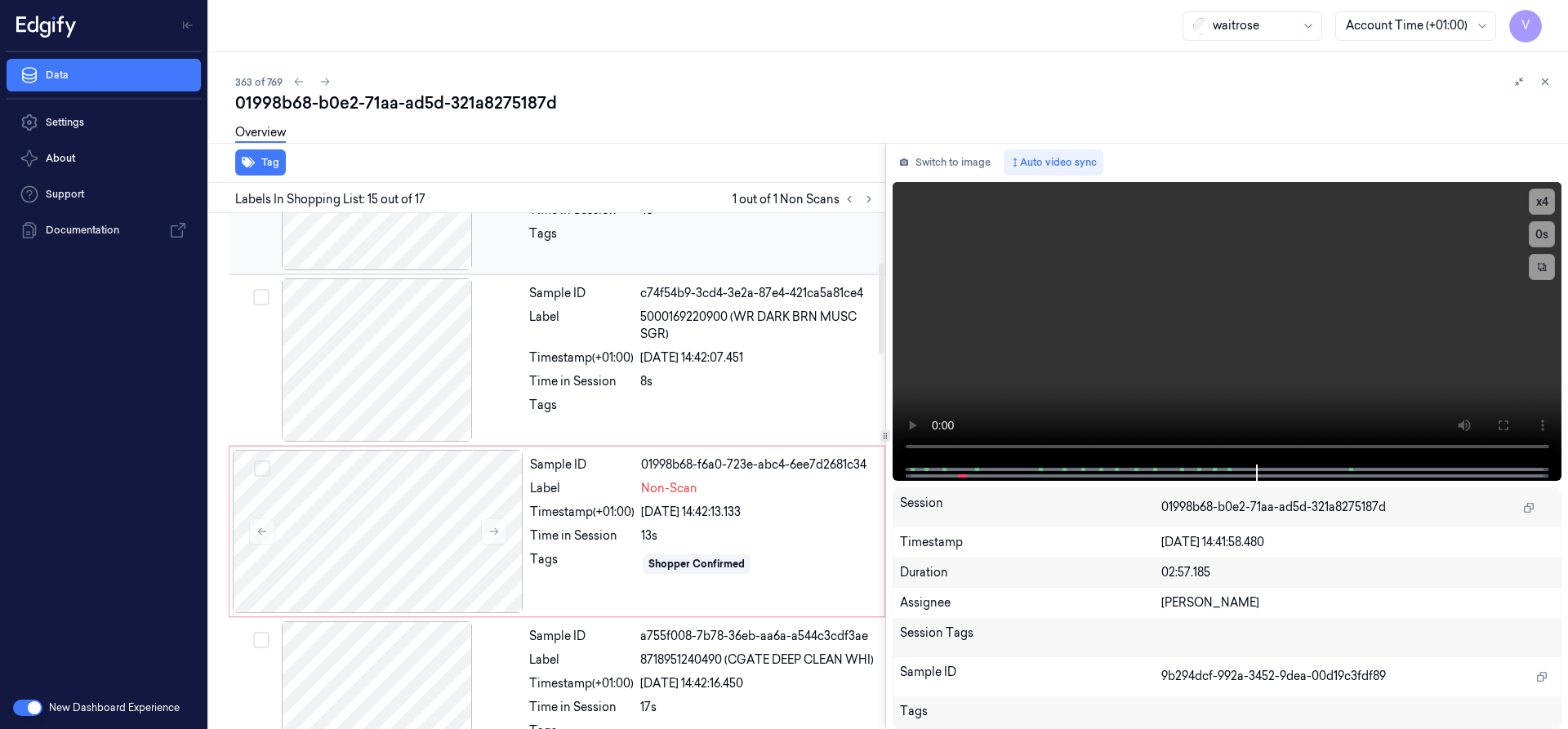
scroll to position [0, 0]
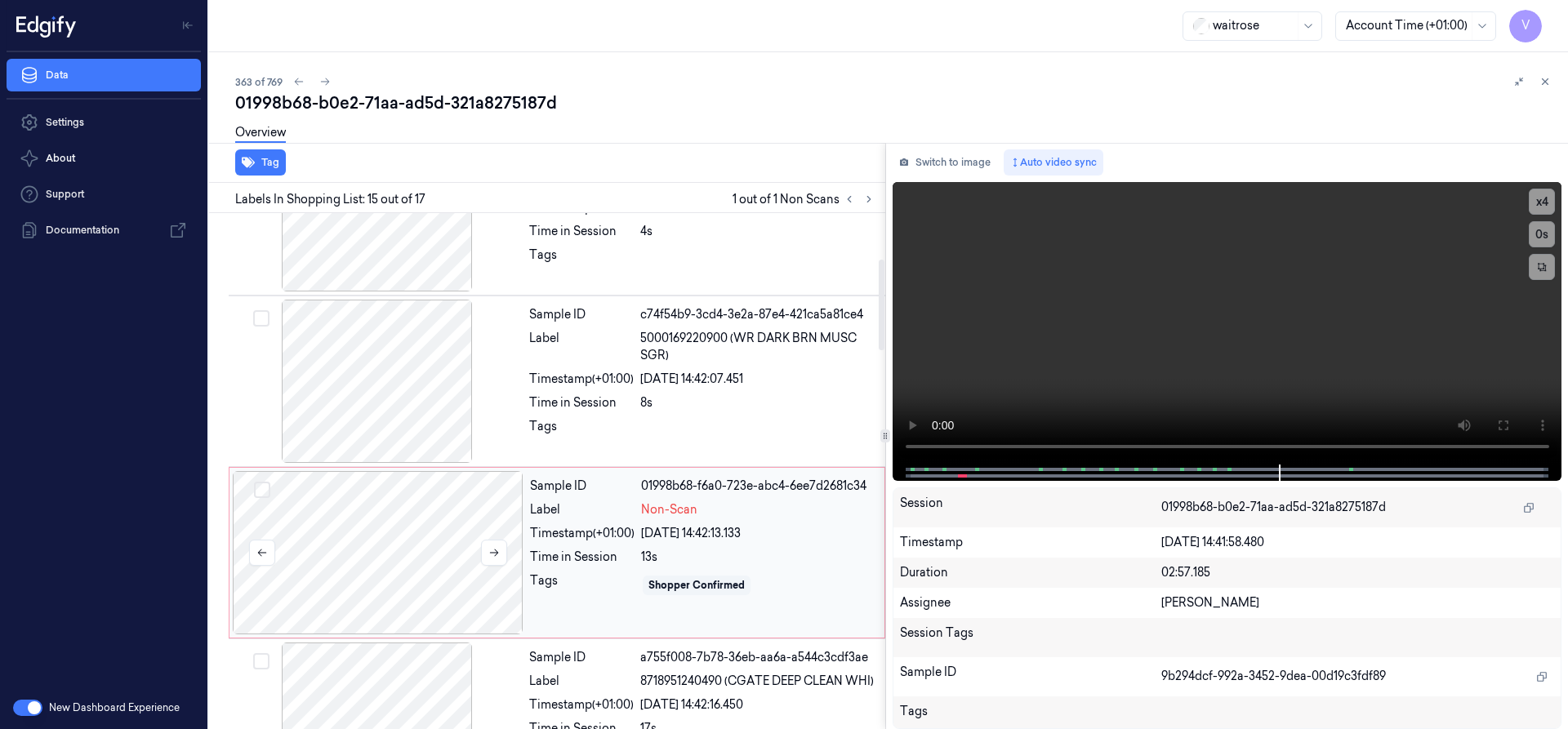
click at [414, 525] on div at bounding box center [378, 553] width 291 height 164
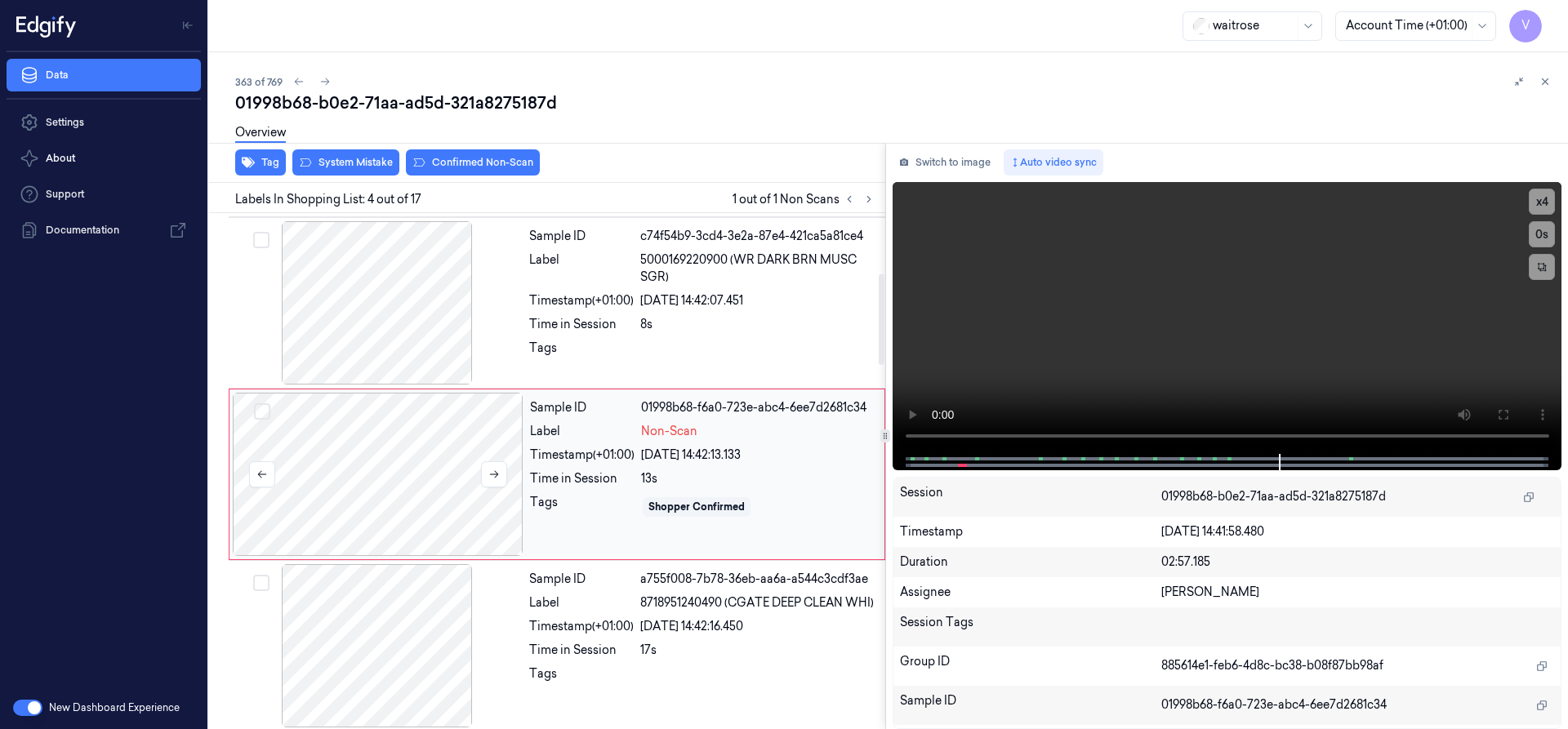
scroll to position [342, 0]
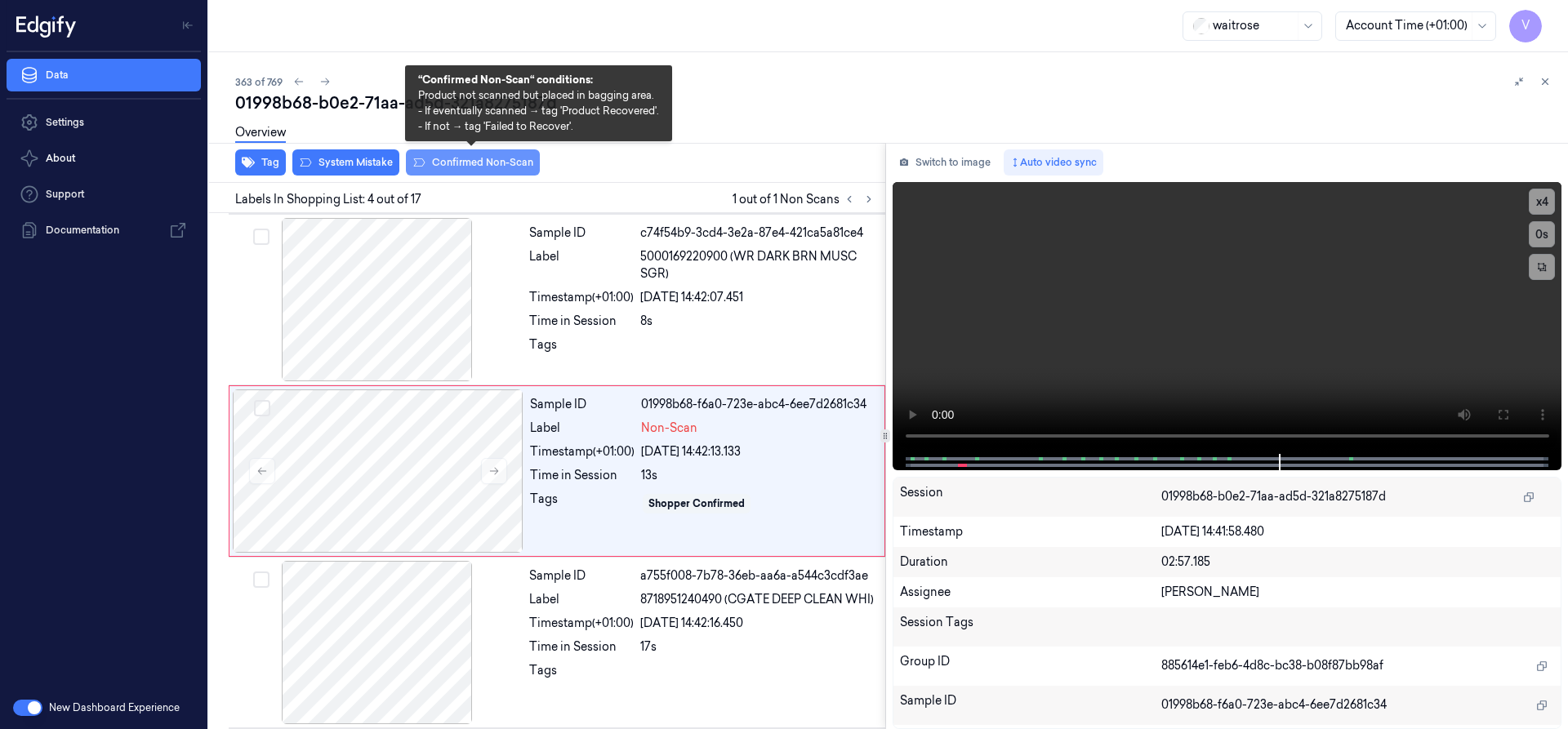
click at [516, 161] on button "Confirmed Non-Scan" at bounding box center [472, 162] width 134 height 26
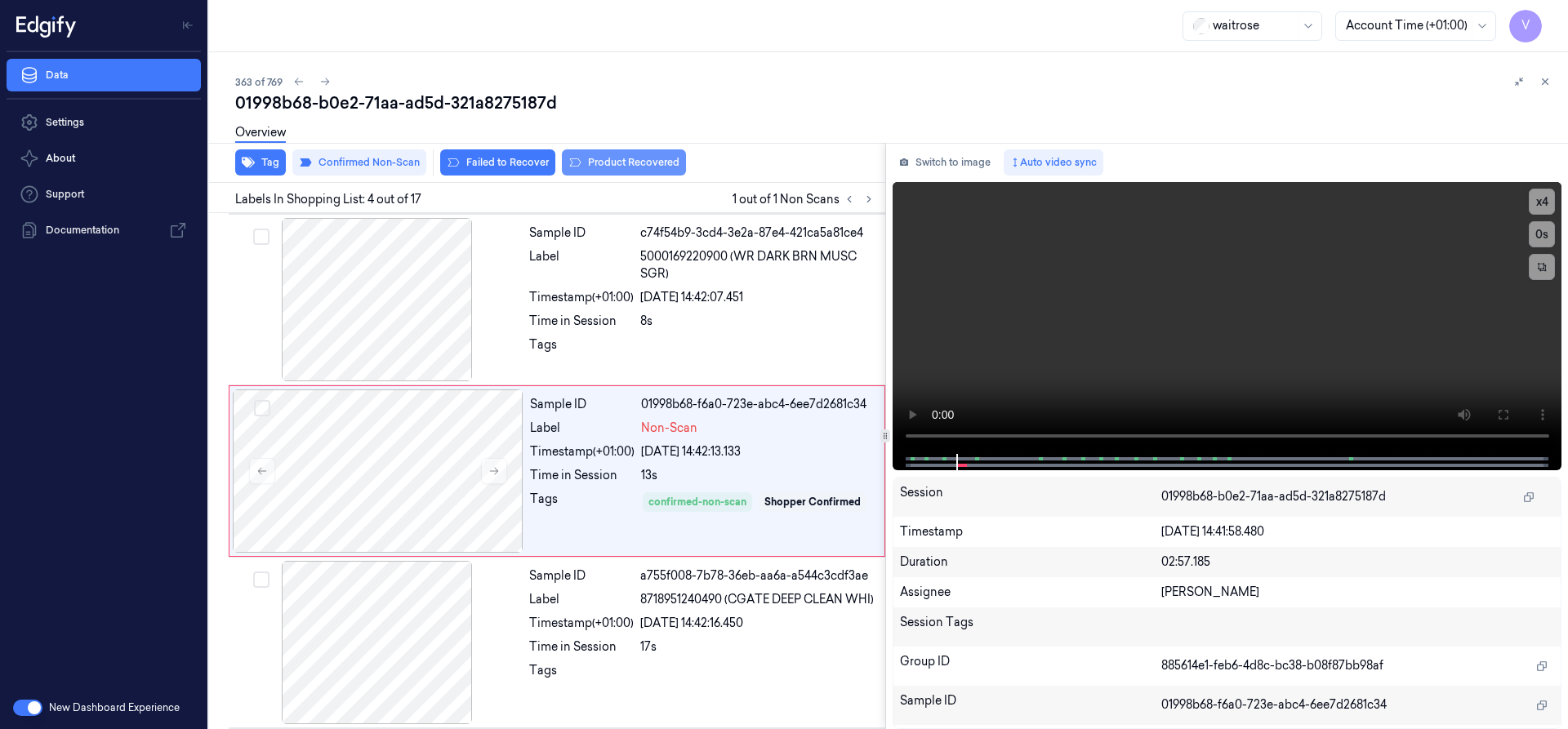
click at [651, 165] on button "Product Recovered" at bounding box center [624, 162] width 124 height 26
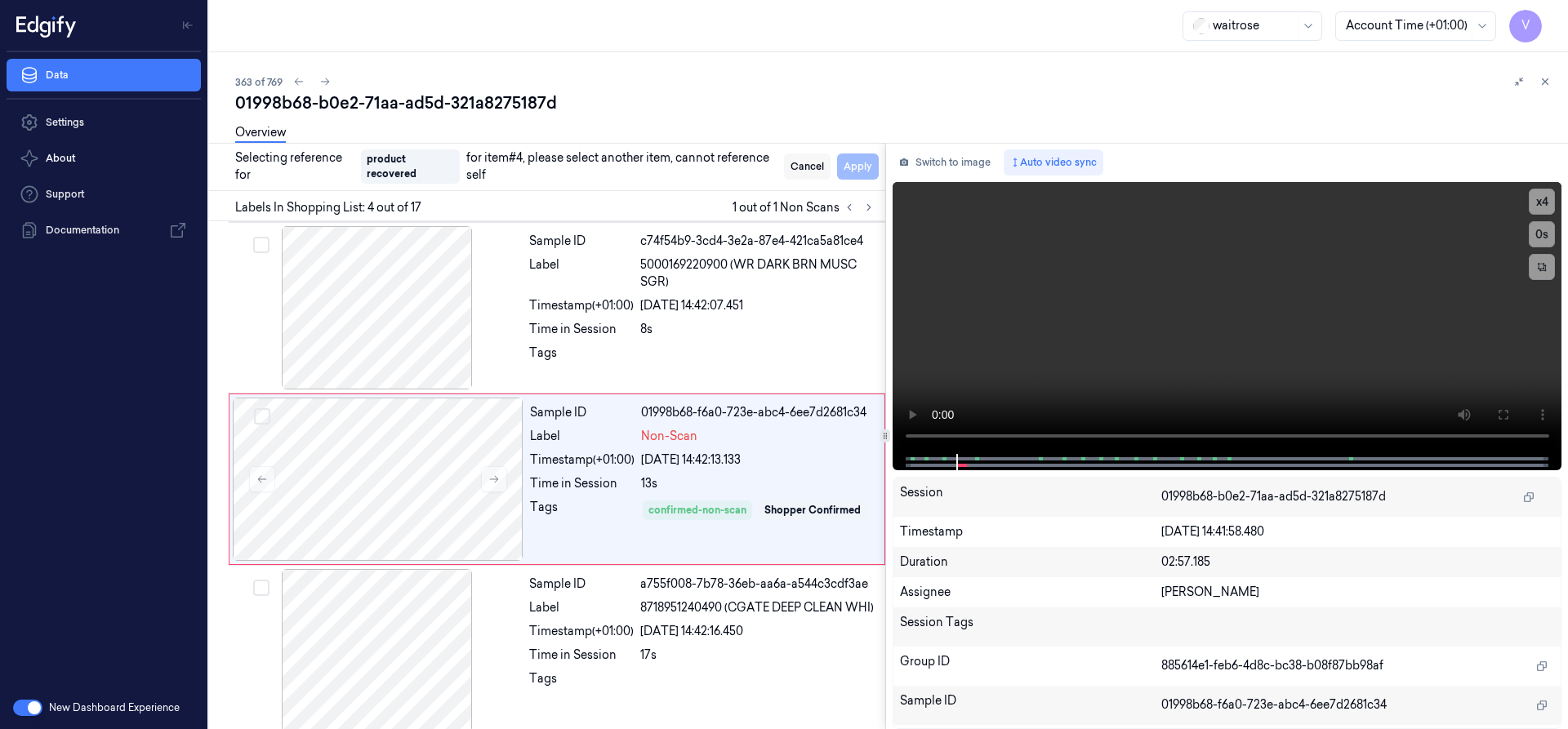
click at [805, 163] on button "Cancel" at bounding box center [807, 166] width 47 height 26
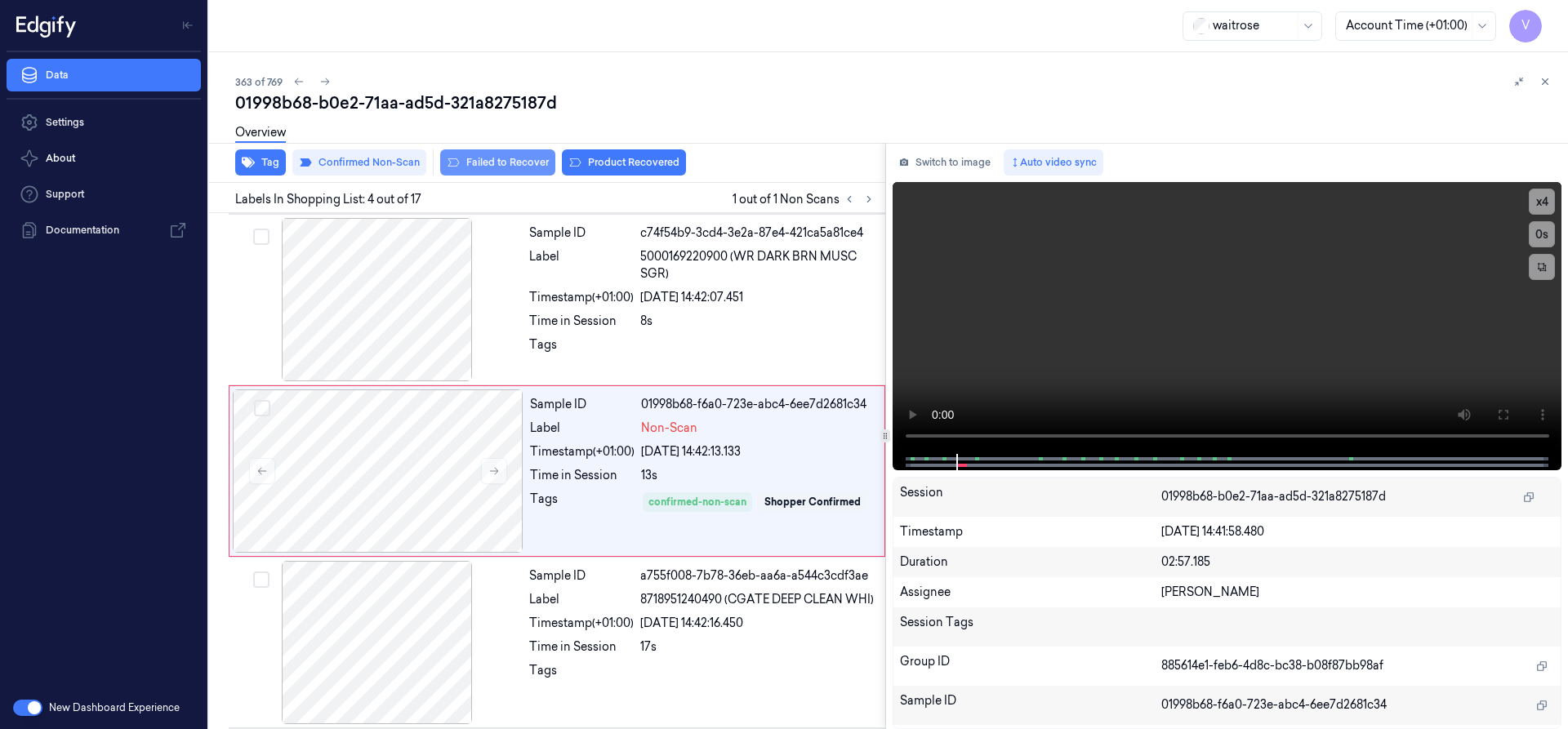
click at [510, 162] on button "Failed to Recover" at bounding box center [497, 162] width 115 height 26
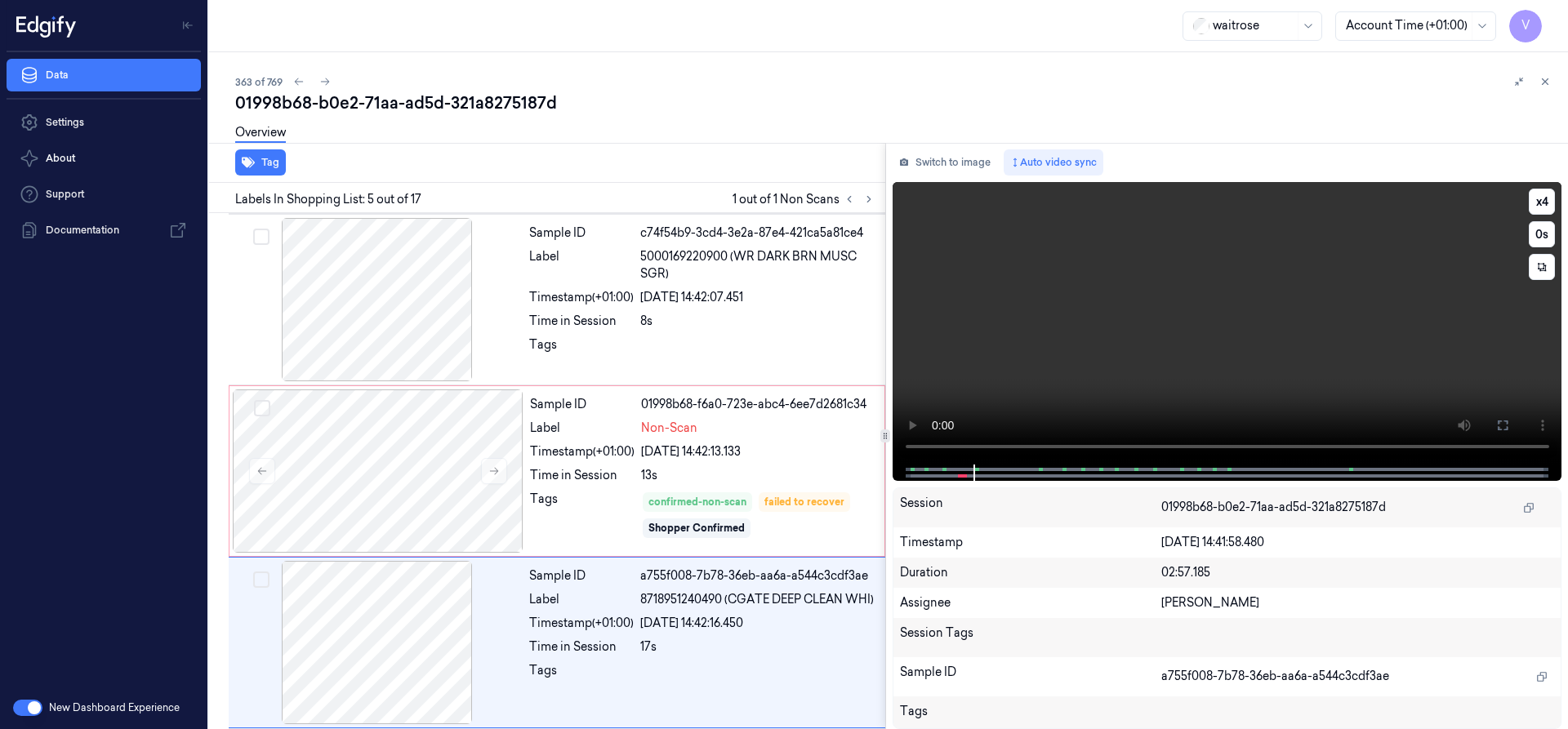
scroll to position [513, 0]
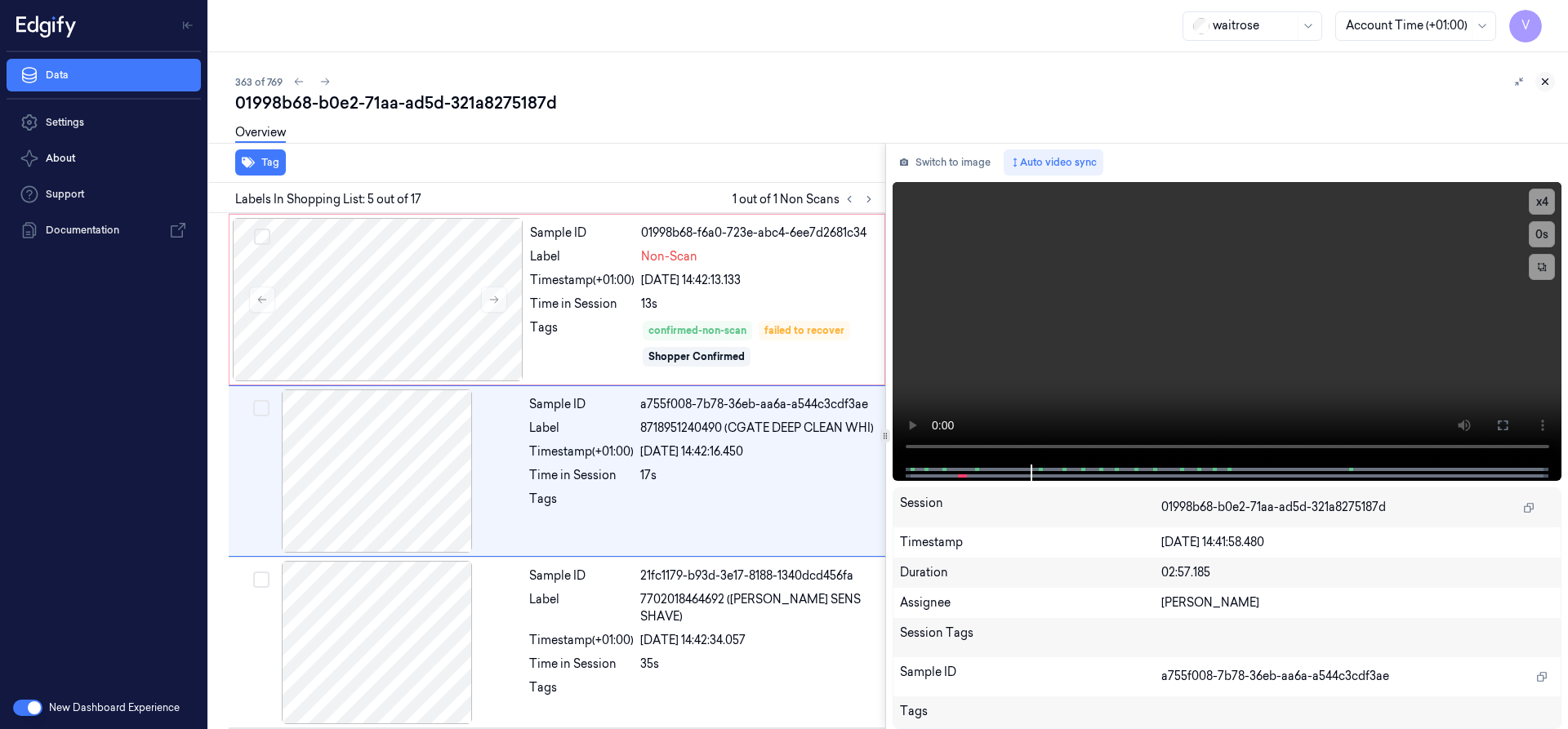
click at [1538, 80] on button at bounding box center [1544, 81] width 20 height 20
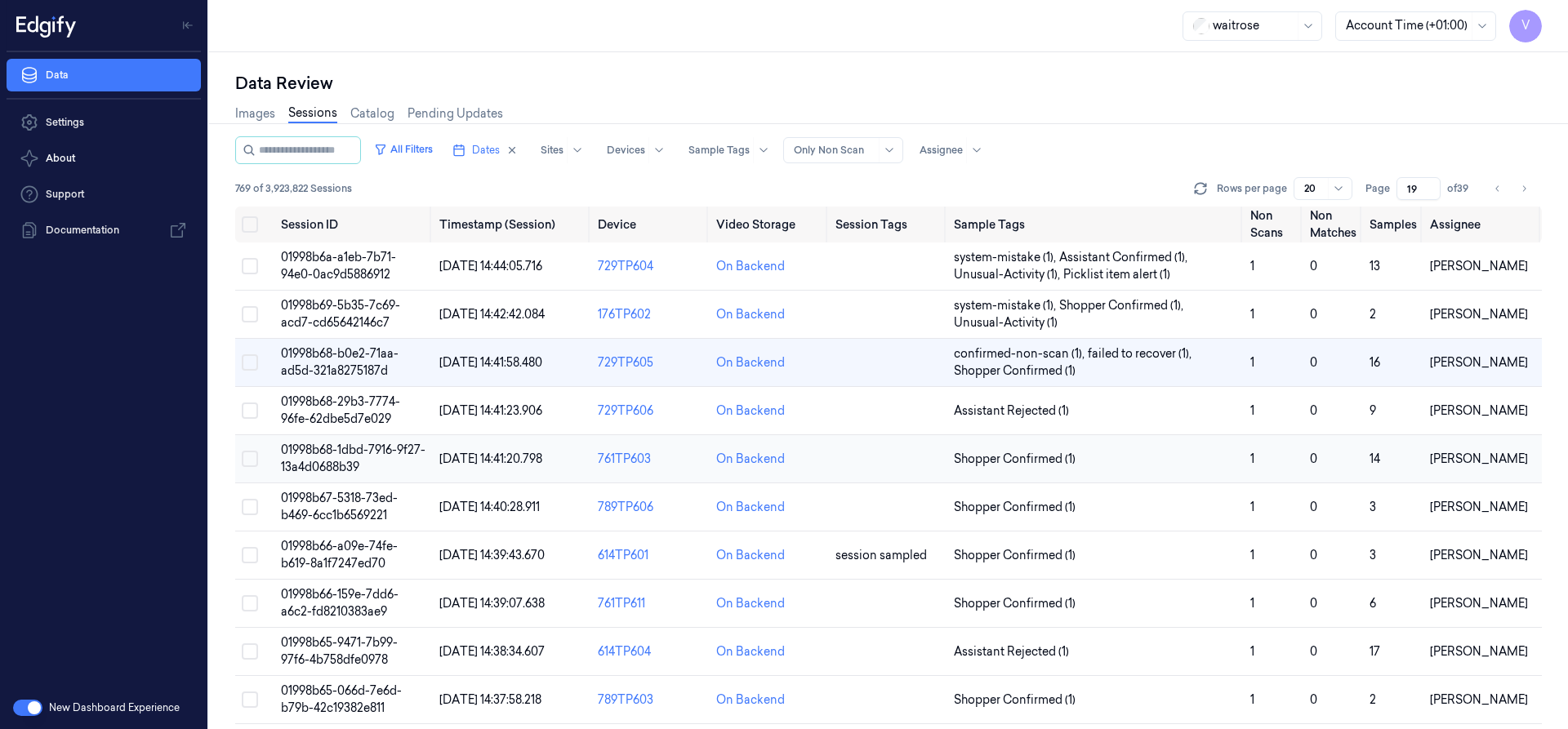
click at [363, 455] on span "01998b68-1dbd-7916-9f27-13a4d0688b39" at bounding box center [354, 457] width 145 height 32
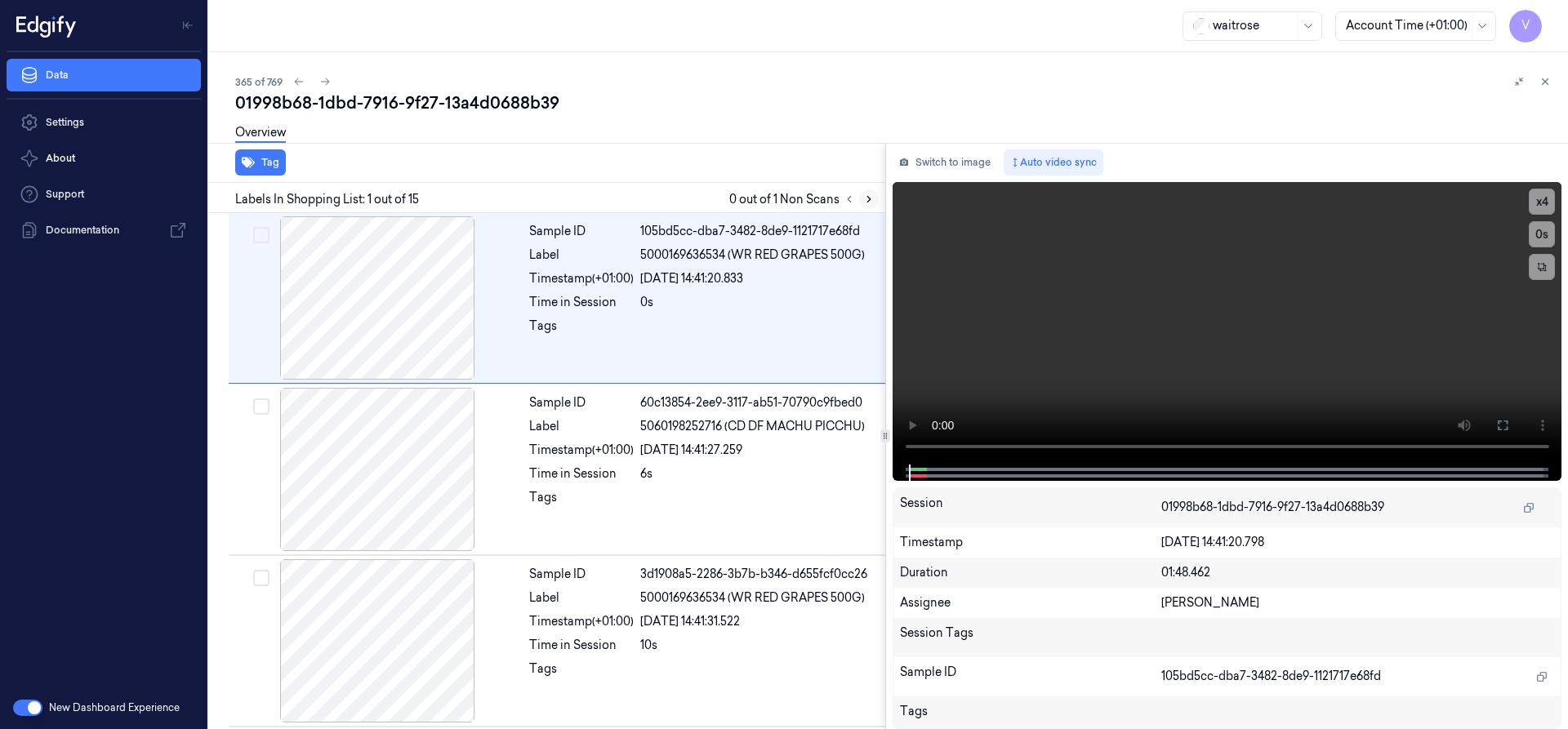
click at [869, 198] on icon at bounding box center [869, 199] width 3 height 6
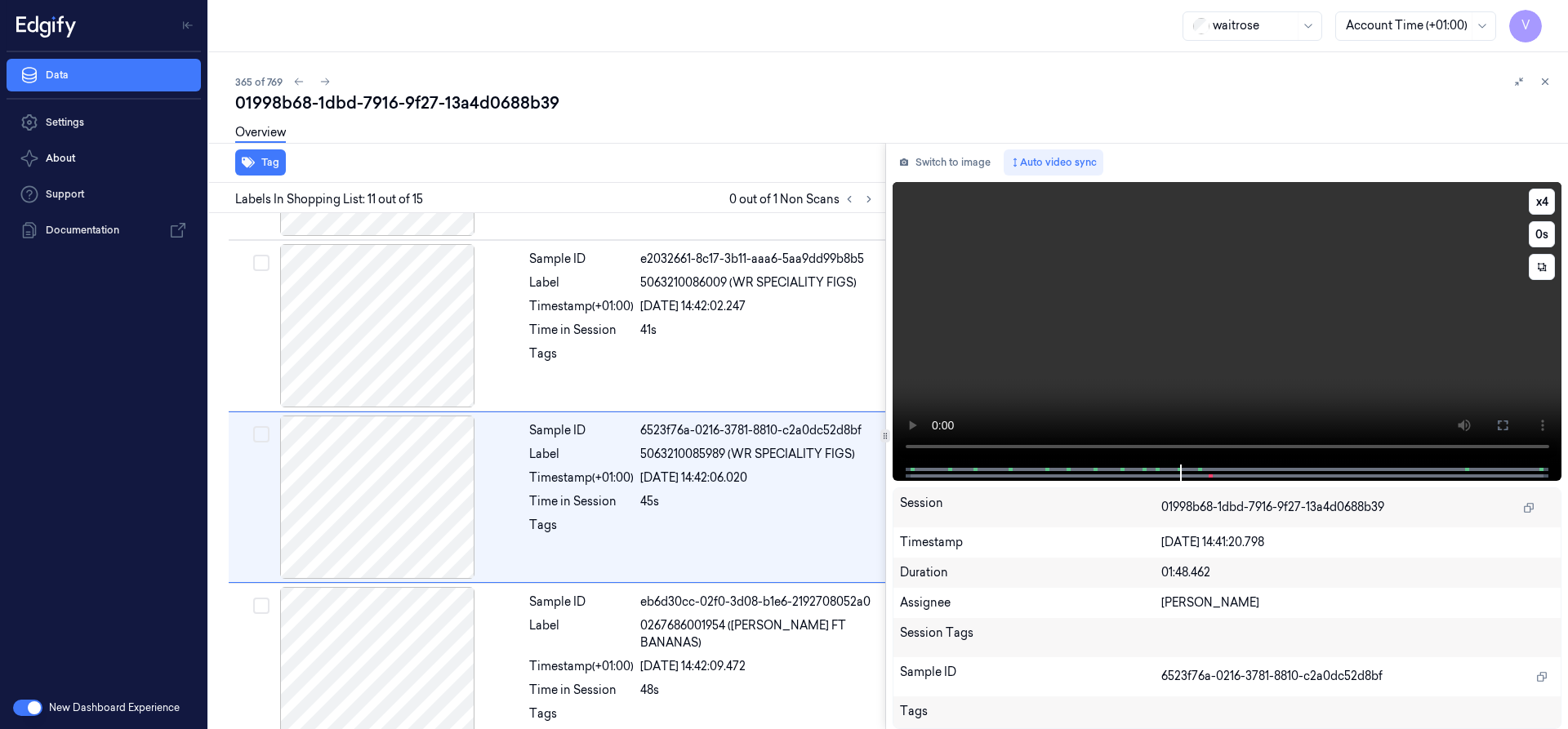
scroll to position [1541, 0]
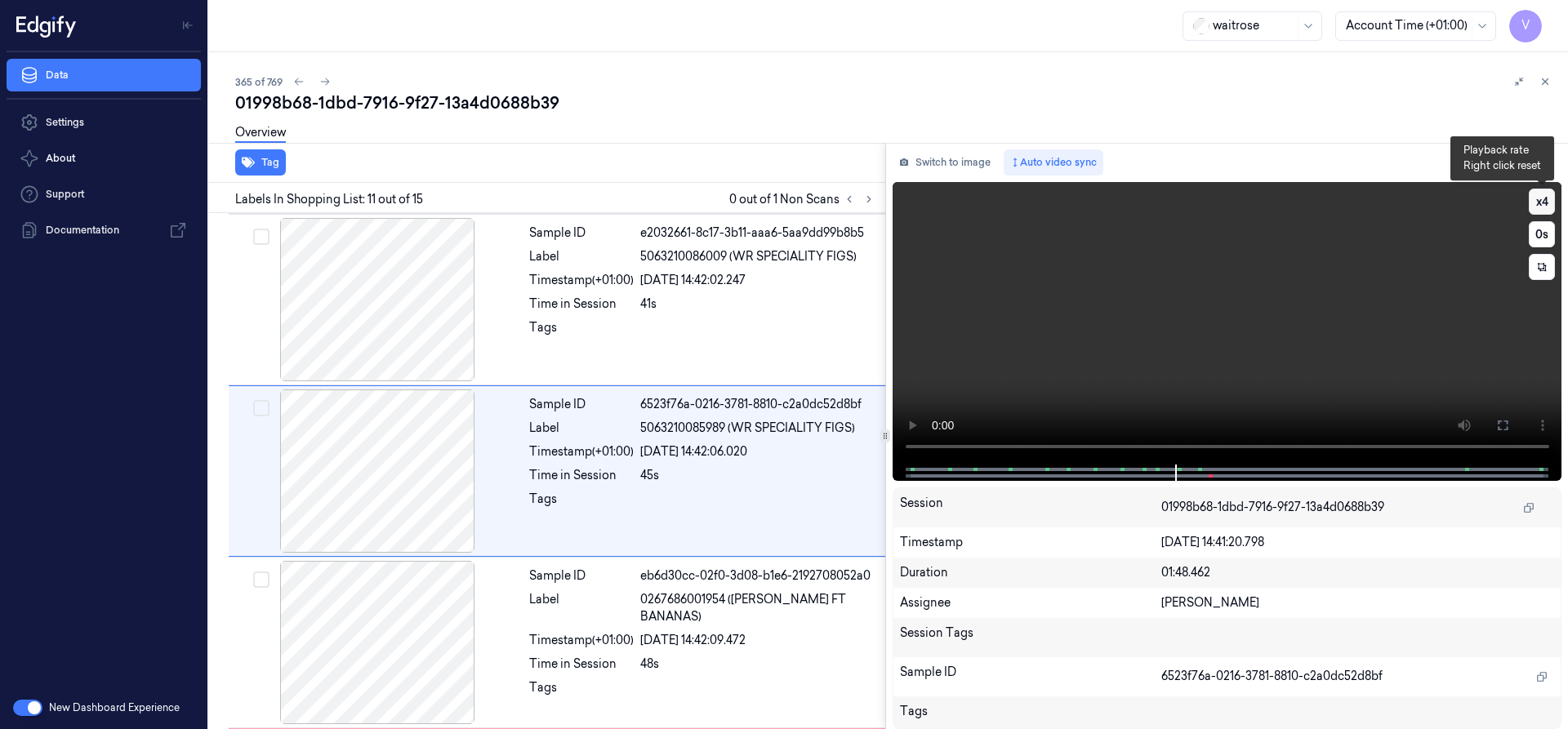
click at [1542, 204] on button "x 4" at bounding box center [1542, 201] width 26 height 26
drag, startPoint x: 1542, startPoint y: 204, endPoint x: 1518, endPoint y: 225, distance: 31.9
click at [1542, 204] on button "x 1" at bounding box center [1542, 201] width 26 height 26
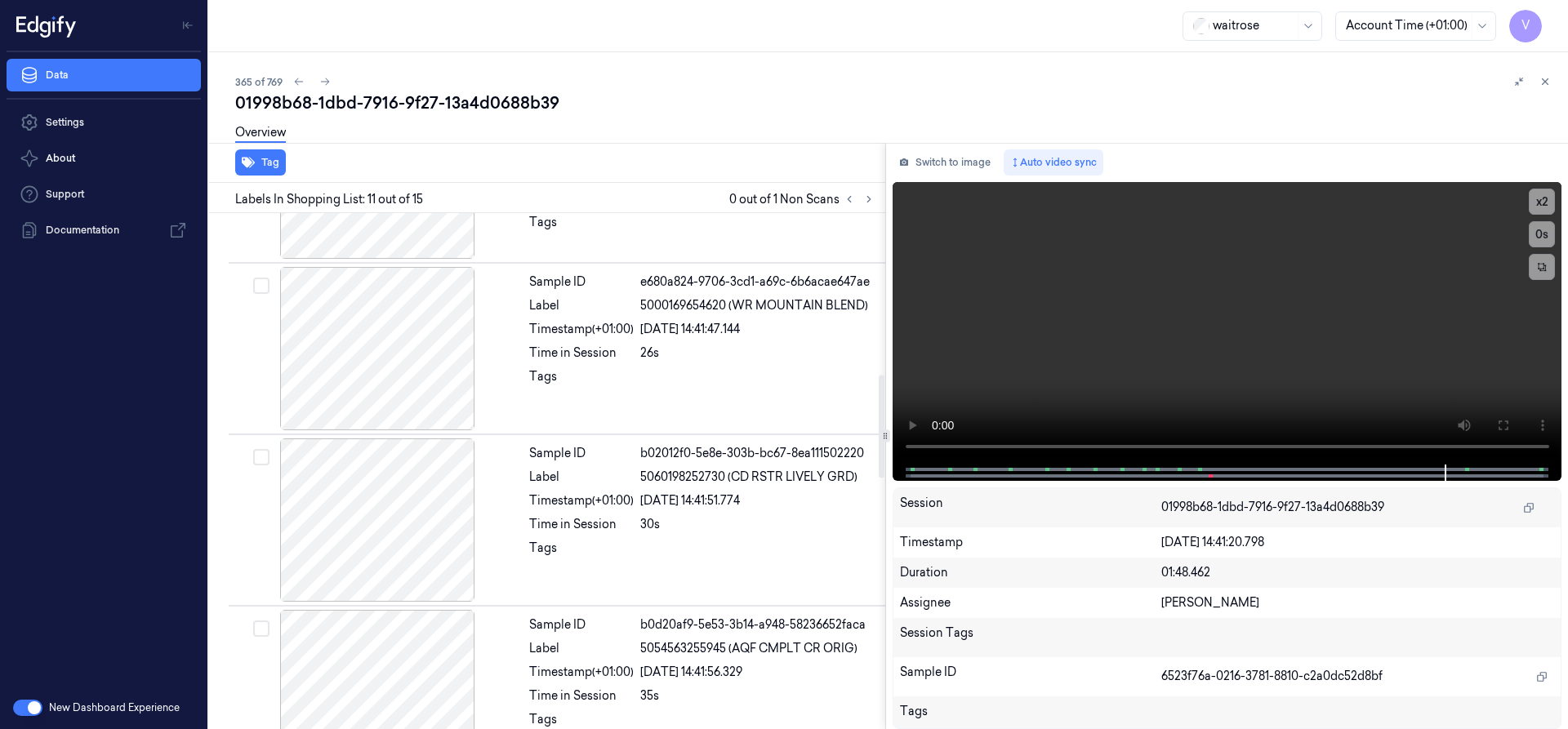
scroll to position [1377, 0]
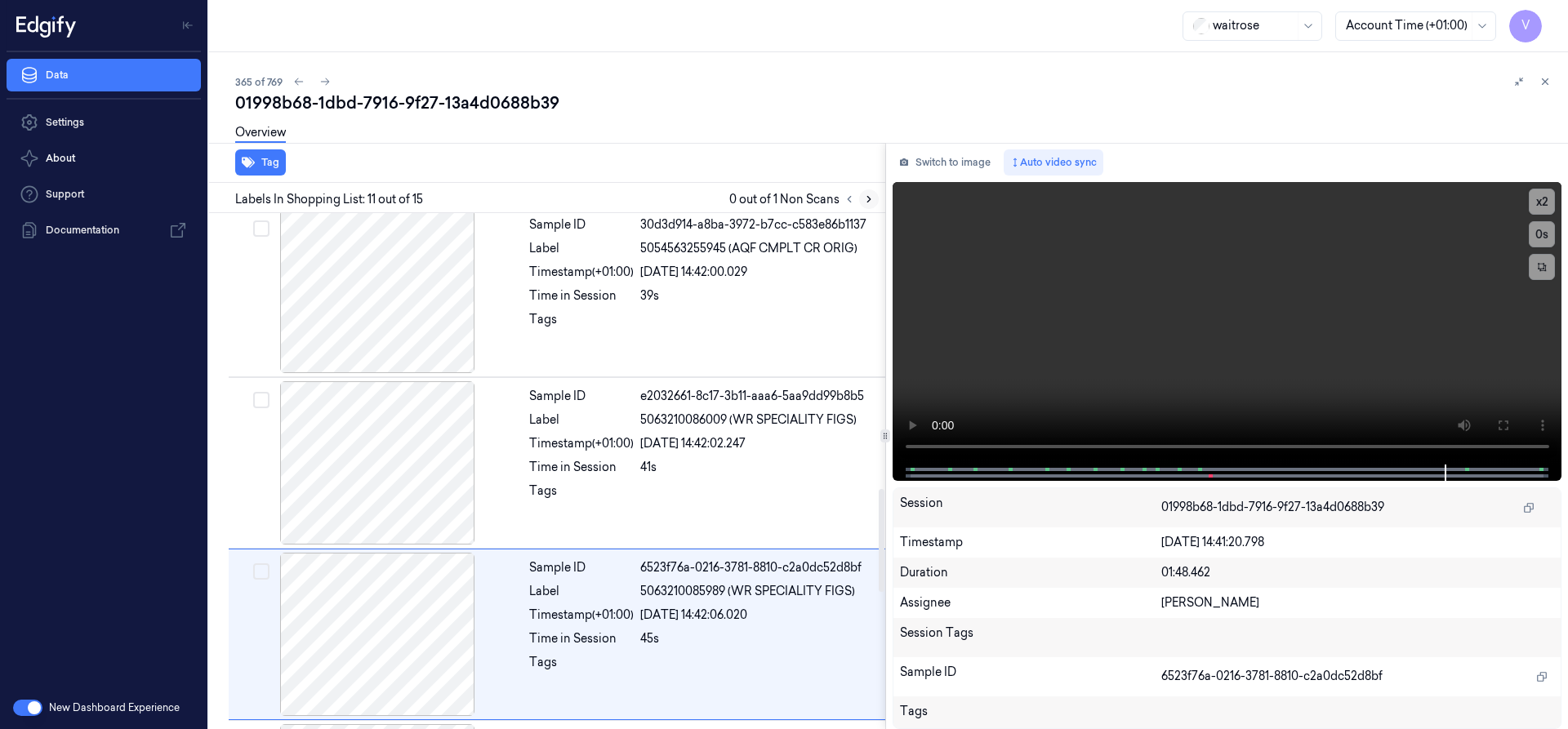
click at [870, 198] on icon at bounding box center [868, 198] width 11 height 11
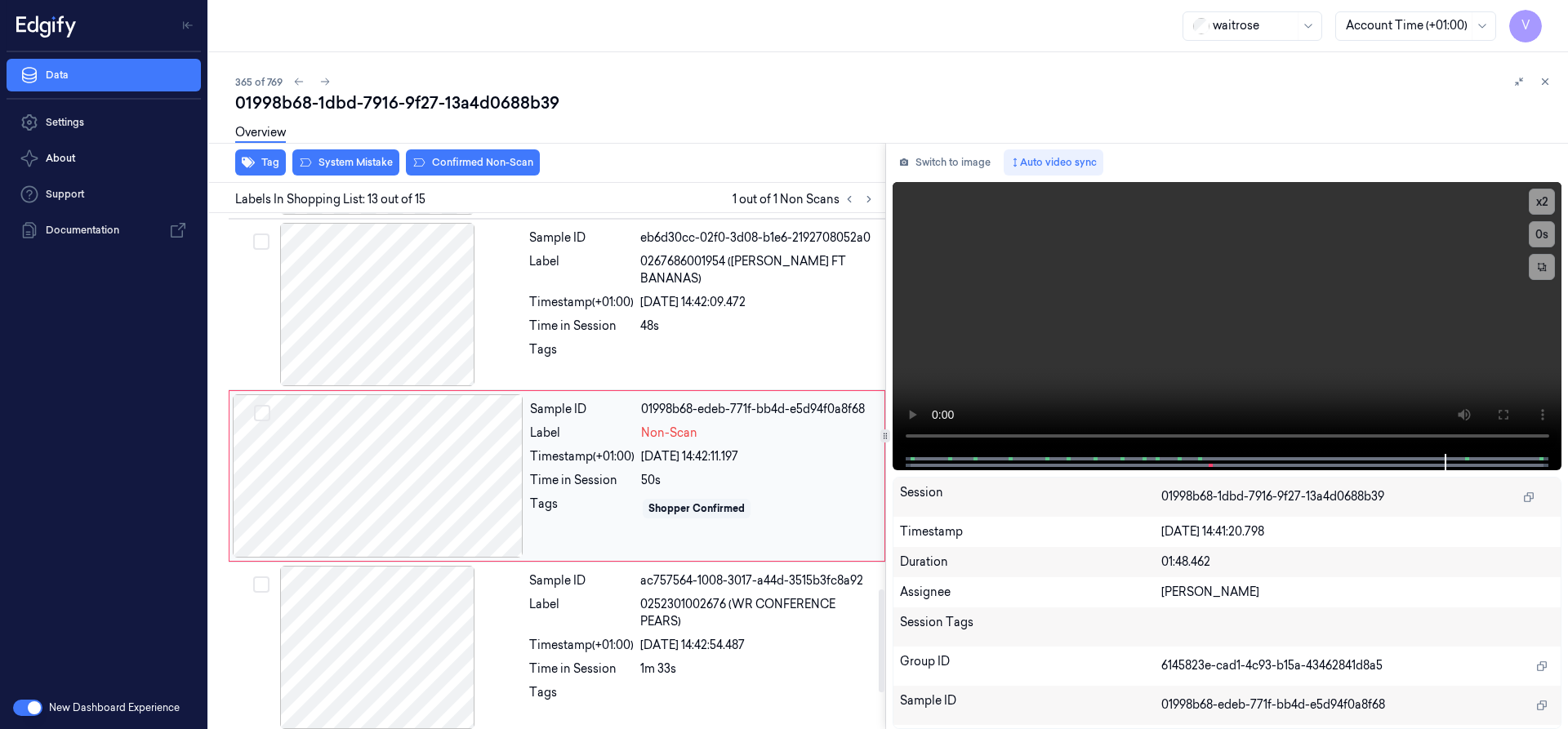
scroll to position [1883, 0]
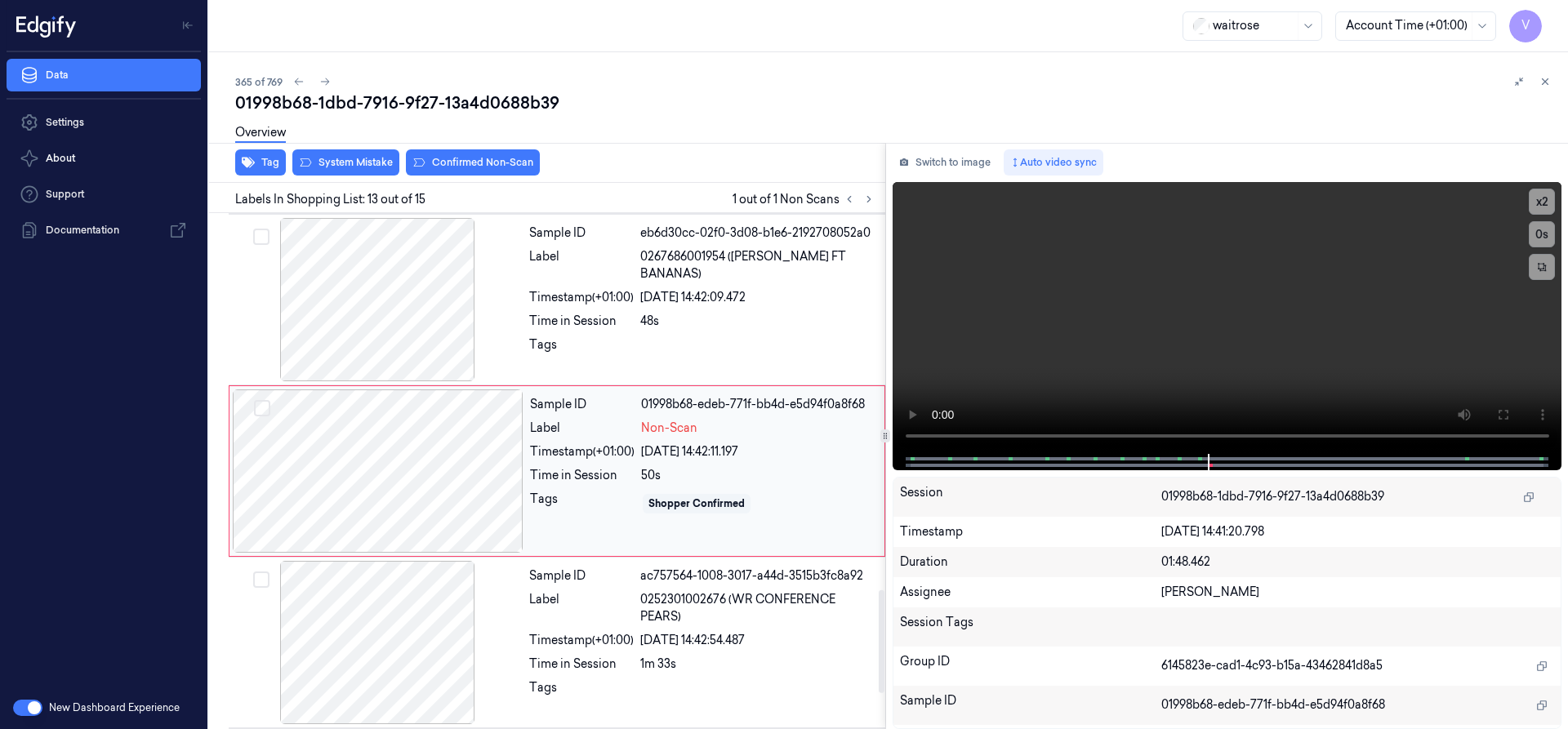
click at [376, 466] on div at bounding box center [378, 471] width 291 height 164
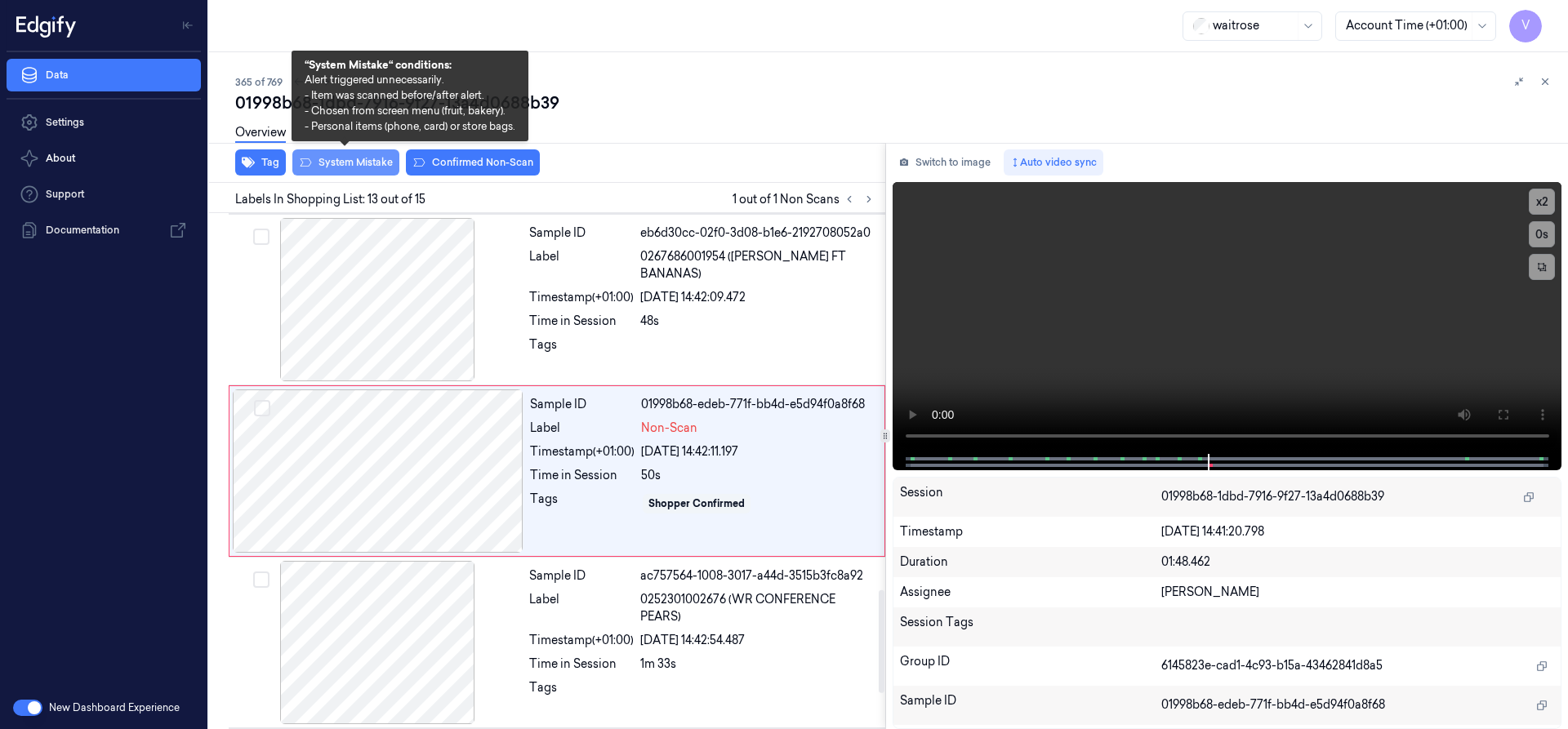
click at [379, 158] on button "System Mistake" at bounding box center [346, 162] width 107 height 26
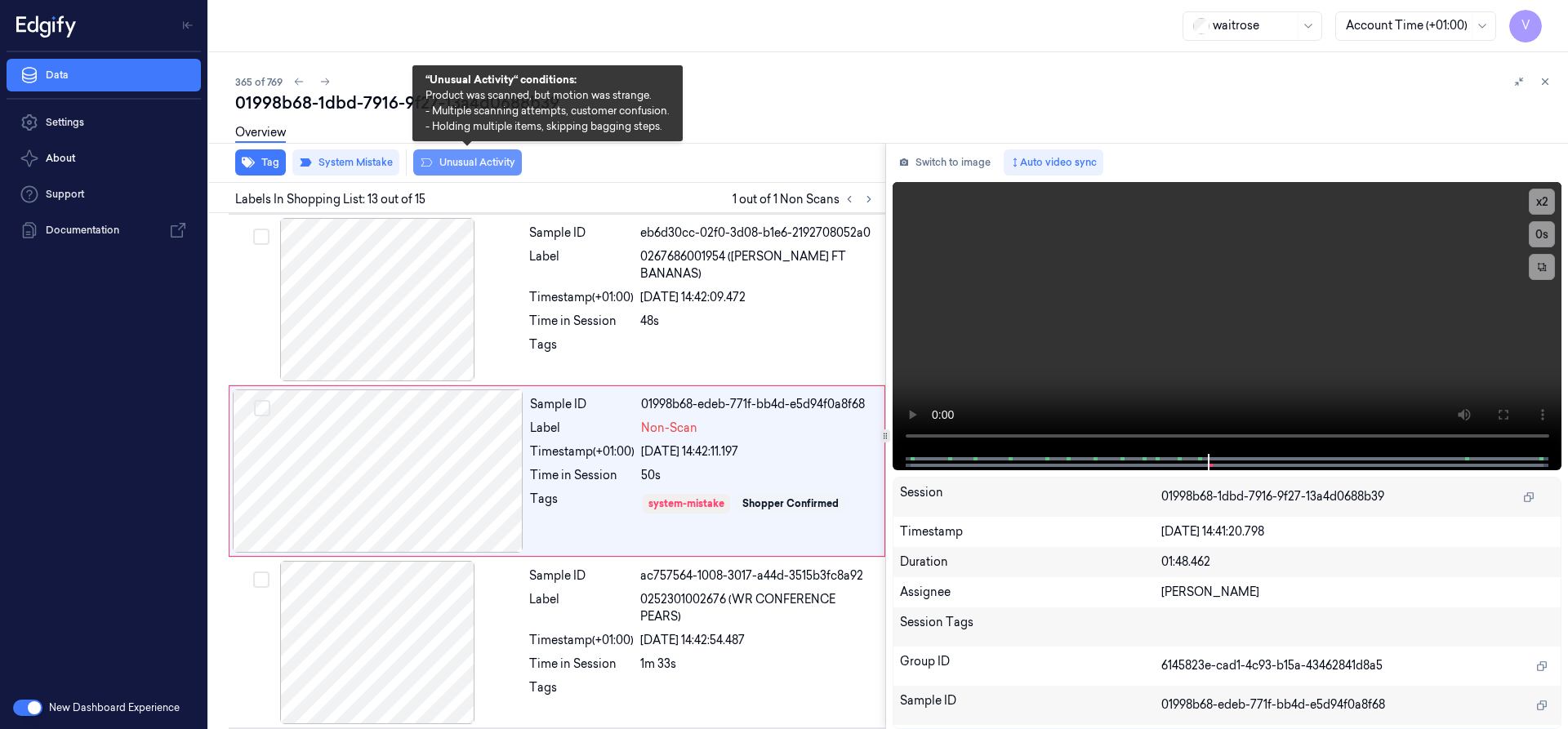
click at [462, 156] on button "Unusual Activity" at bounding box center [467, 162] width 108 height 26
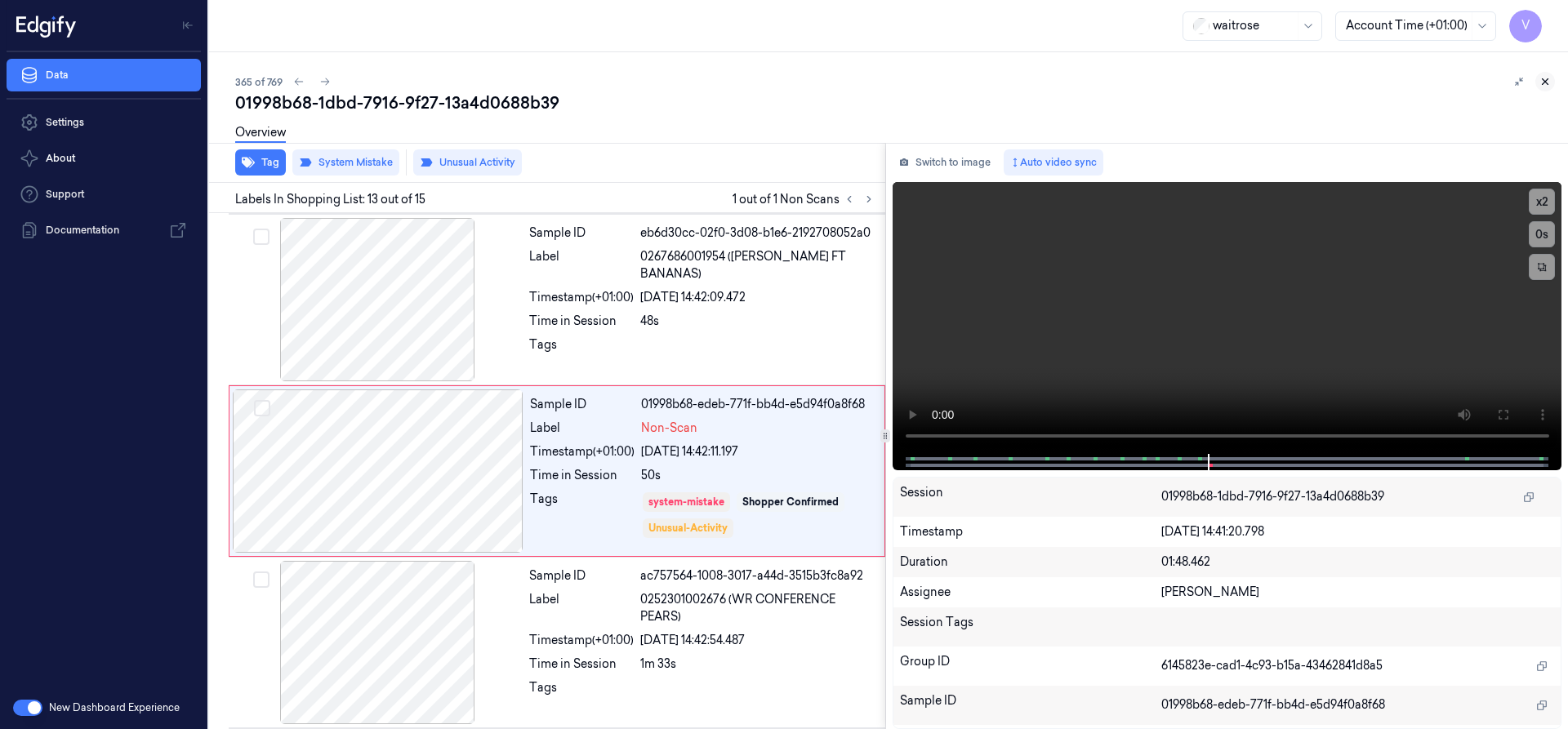
click at [1545, 79] on icon at bounding box center [1544, 81] width 11 height 11
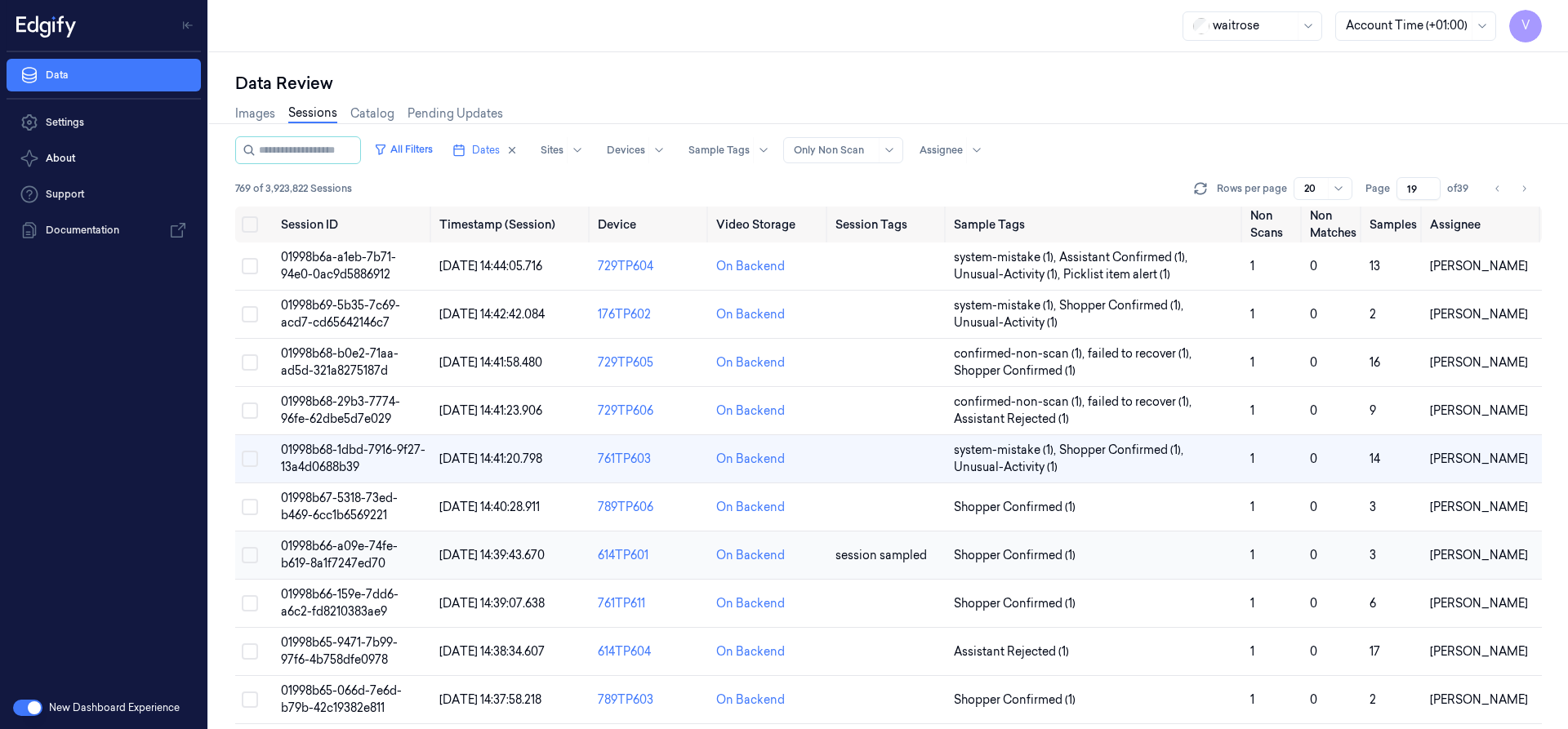
click at [343, 563] on span "01998b66-a09e-74fe-b619-8a1f7247ed70" at bounding box center [339, 554] width 117 height 32
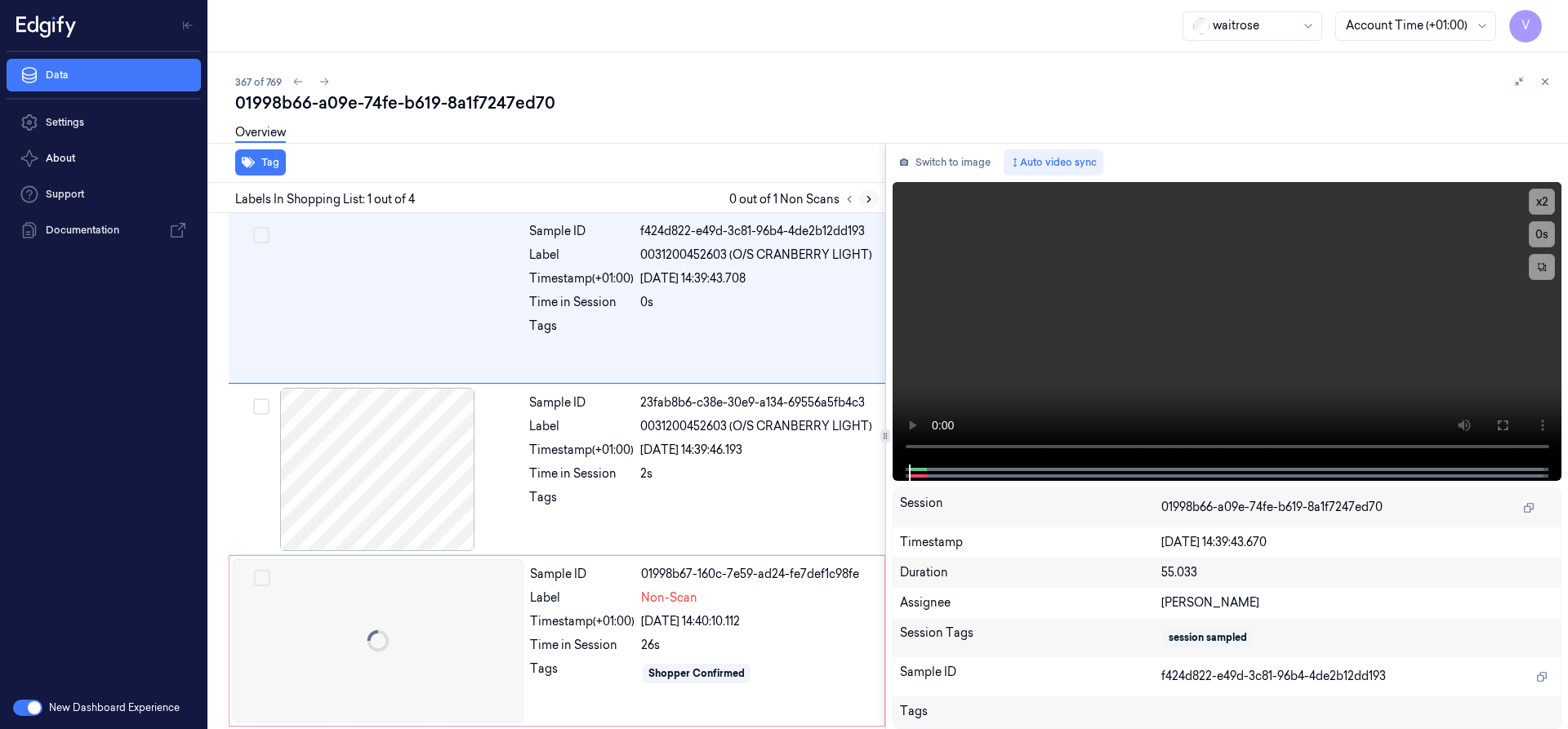
click at [868, 198] on icon at bounding box center [868, 198] width 11 height 11
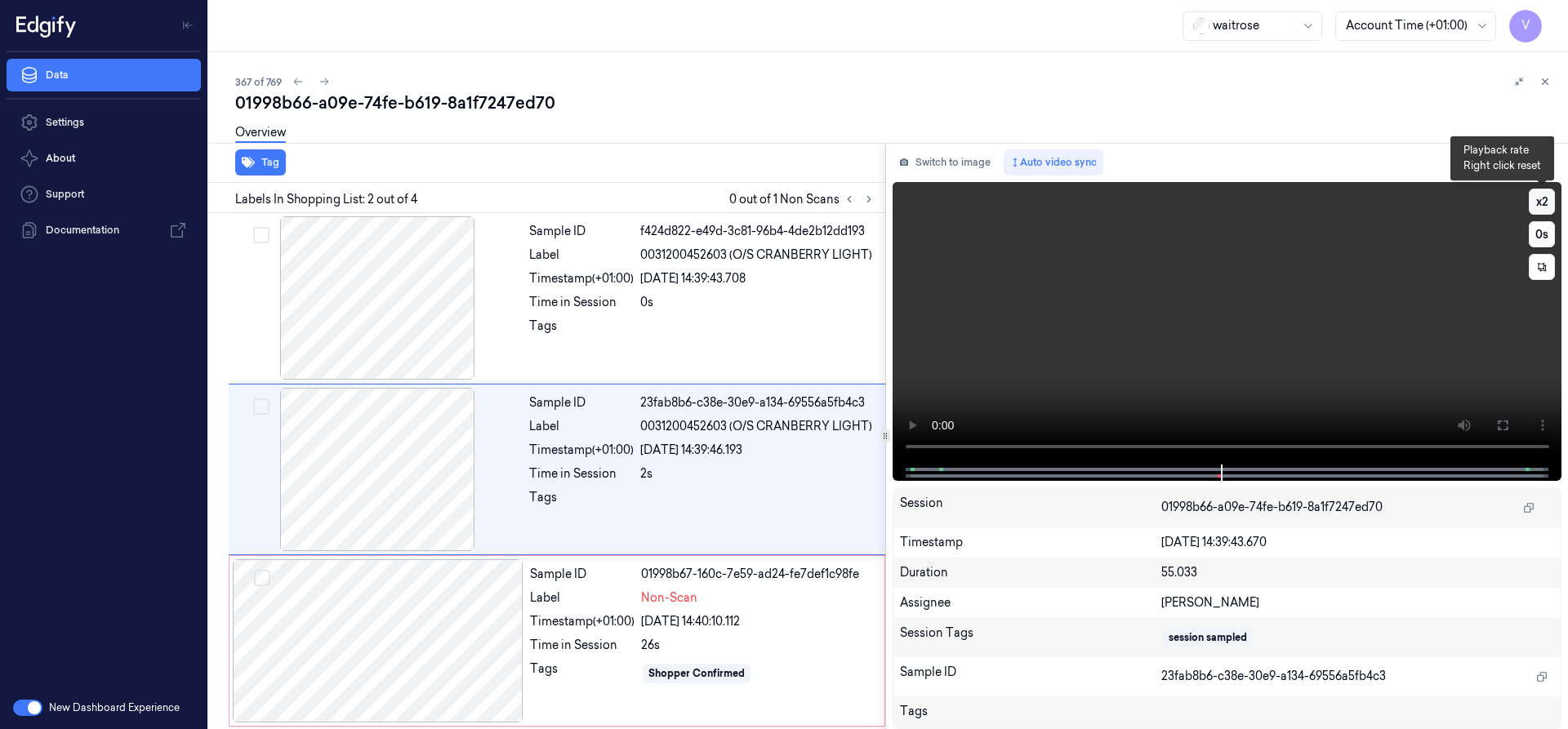
click at [1542, 197] on button "x 2" at bounding box center [1542, 201] width 26 height 26
click at [473, 595] on div at bounding box center [378, 640] width 291 height 164
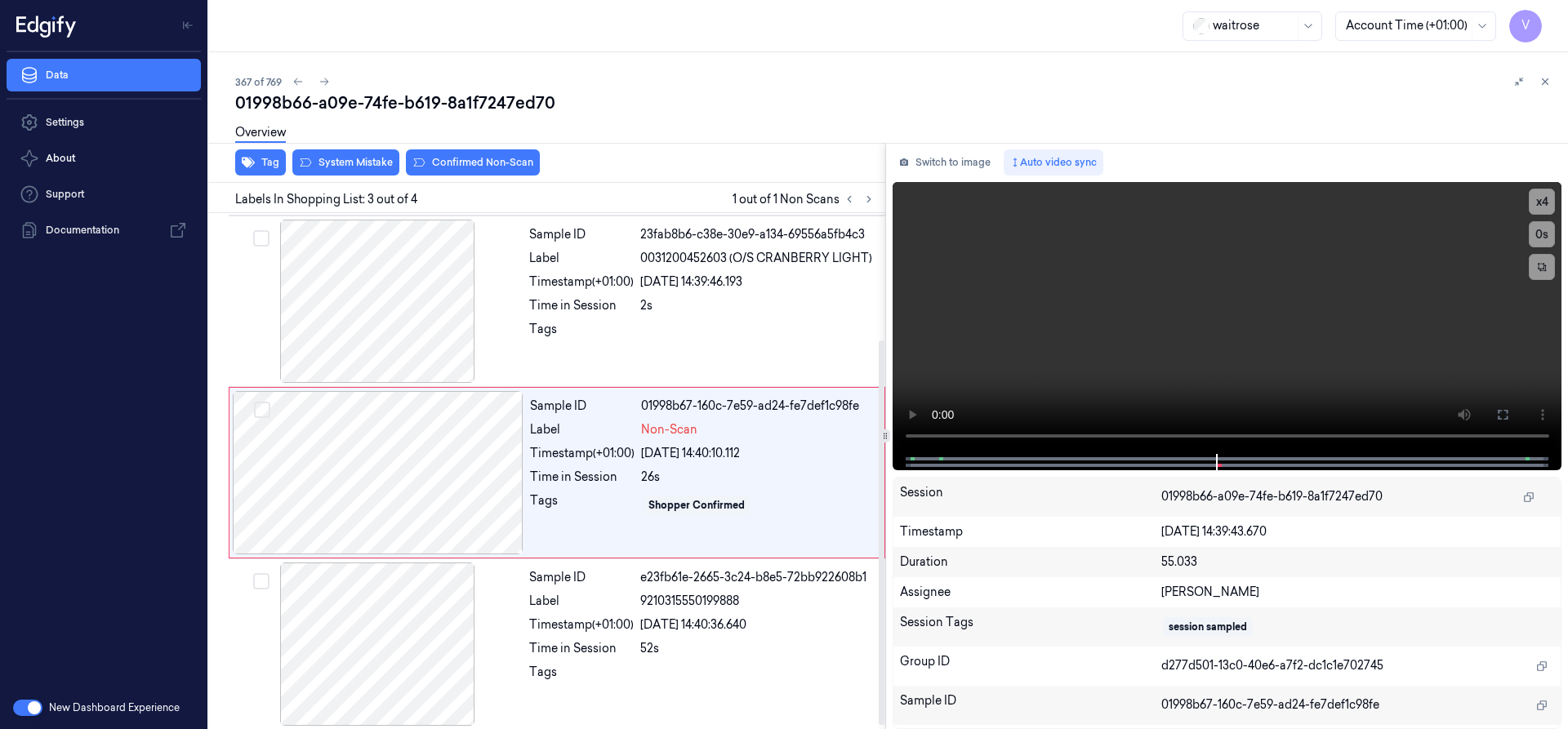
scroll to position [169, 0]
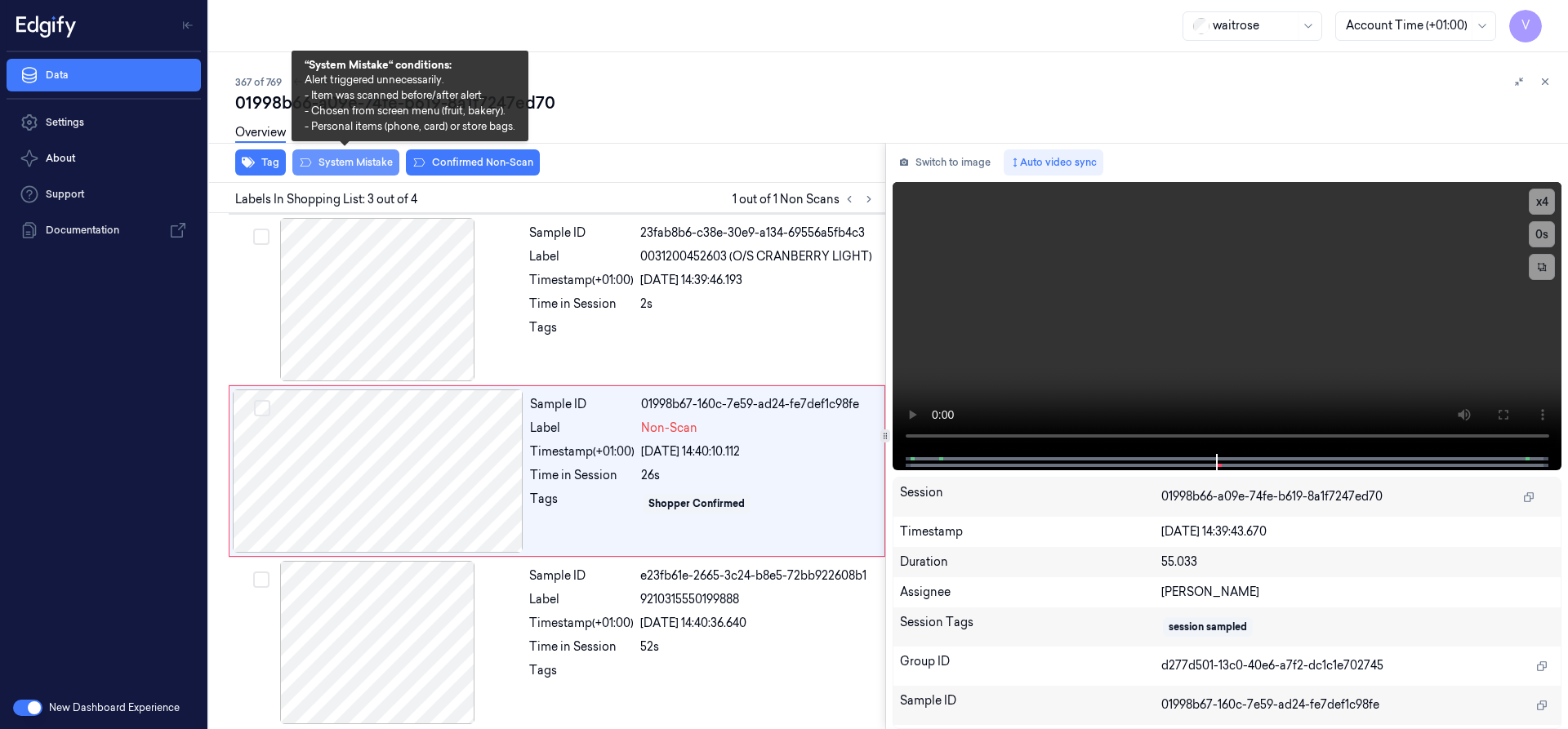
click at [349, 167] on button "System Mistake" at bounding box center [346, 162] width 107 height 26
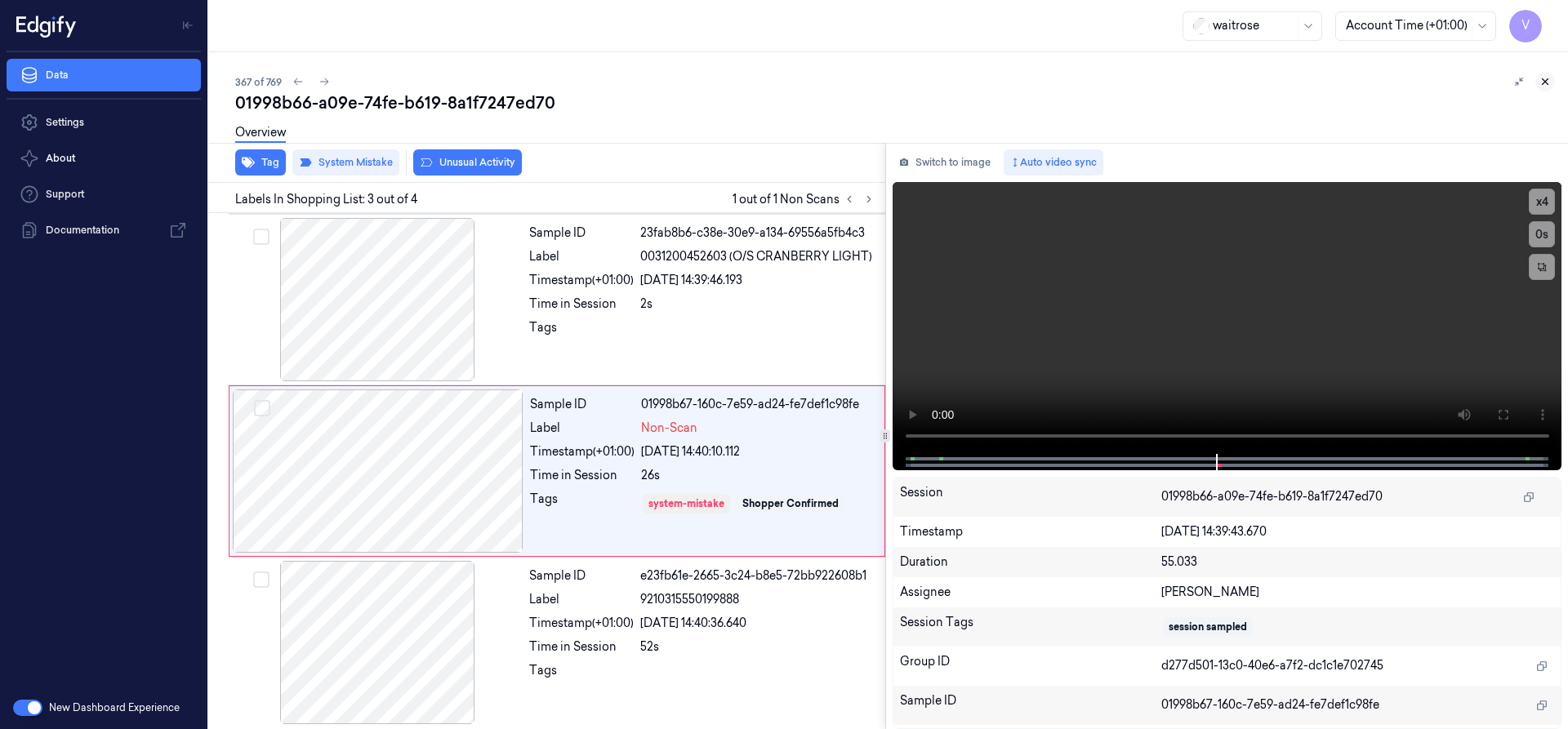
click at [1542, 86] on icon at bounding box center [1544, 81] width 11 height 11
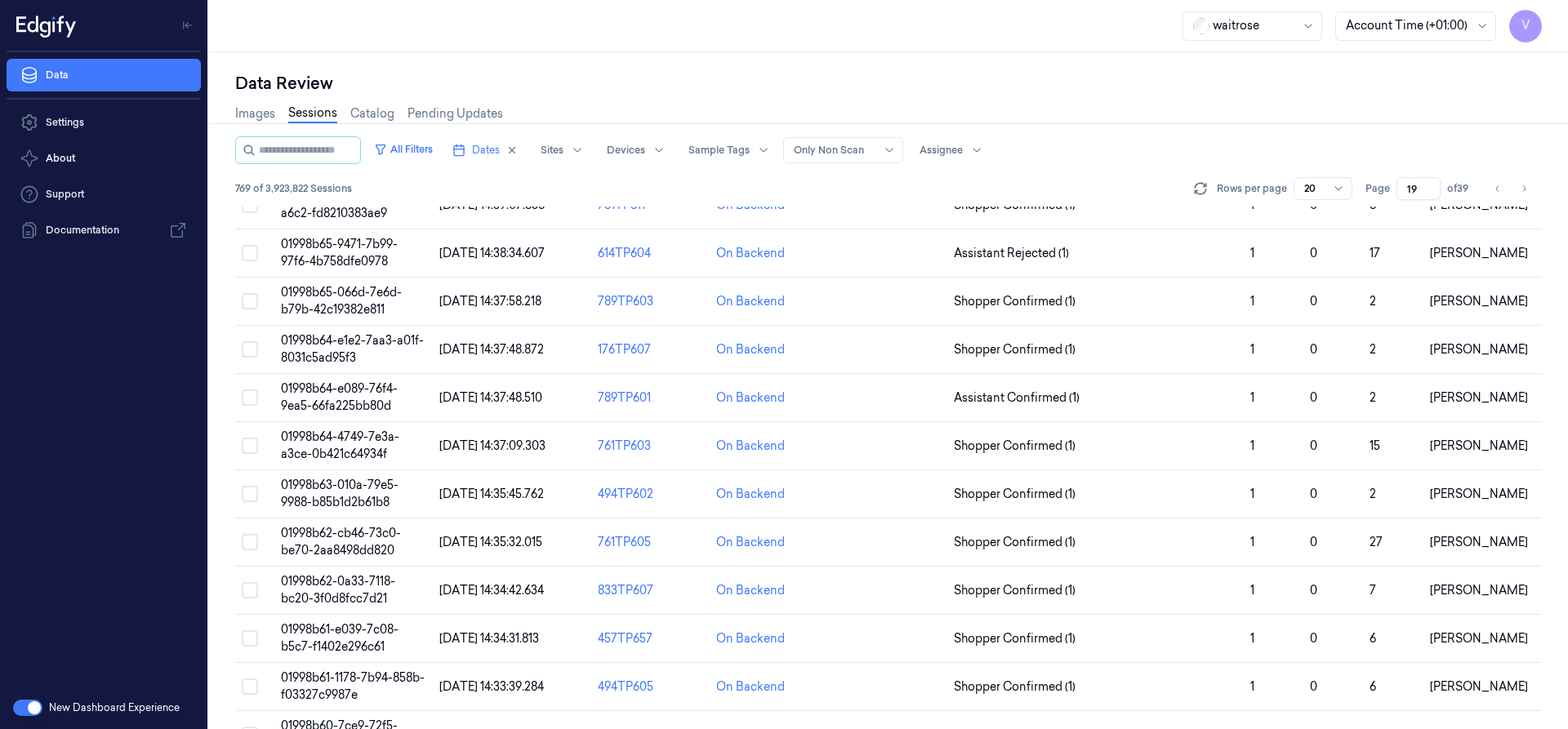
scroll to position [88, 0]
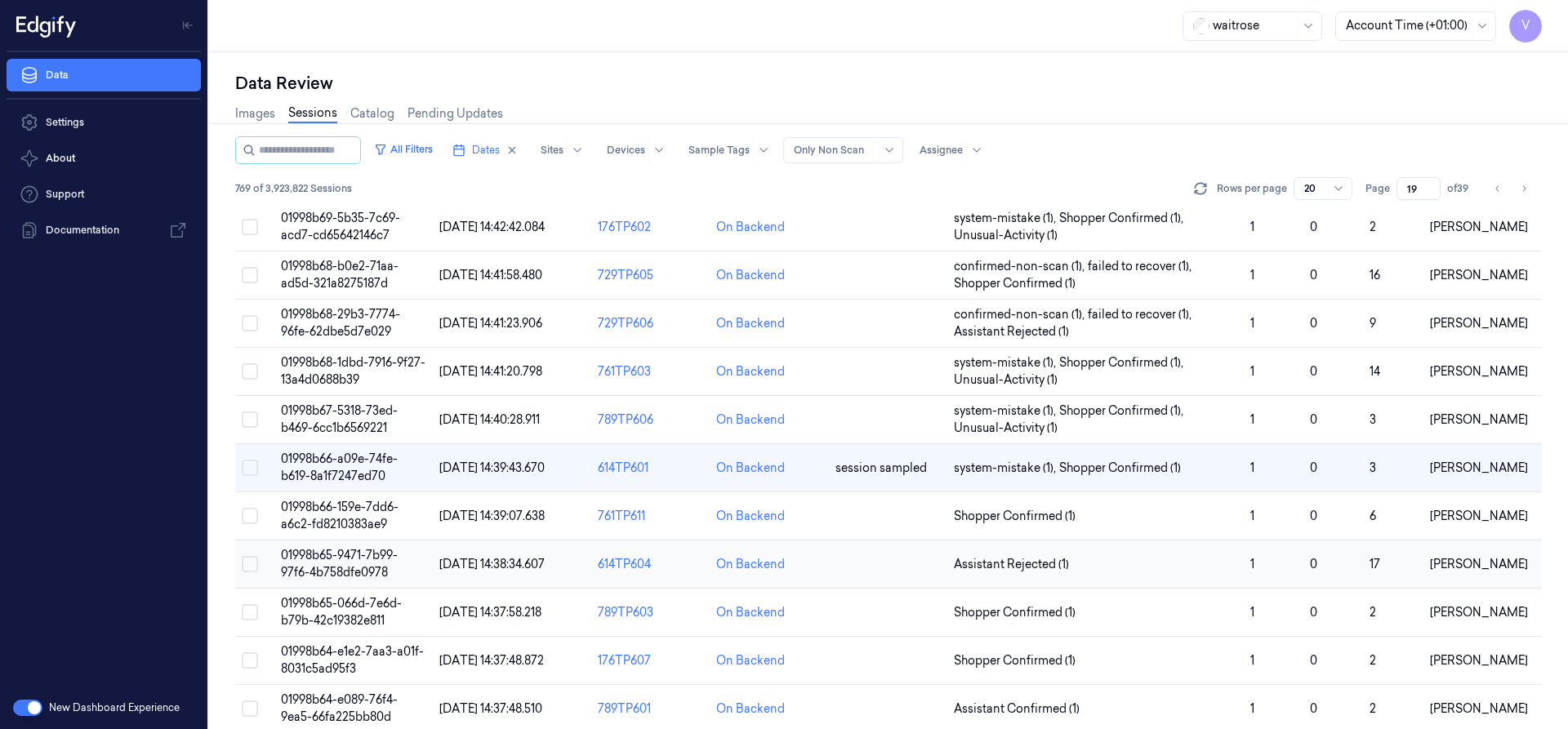
click at [353, 561] on span "01998b65-9471-7b99-97f6-4b758dfe0978" at bounding box center [339, 563] width 117 height 32
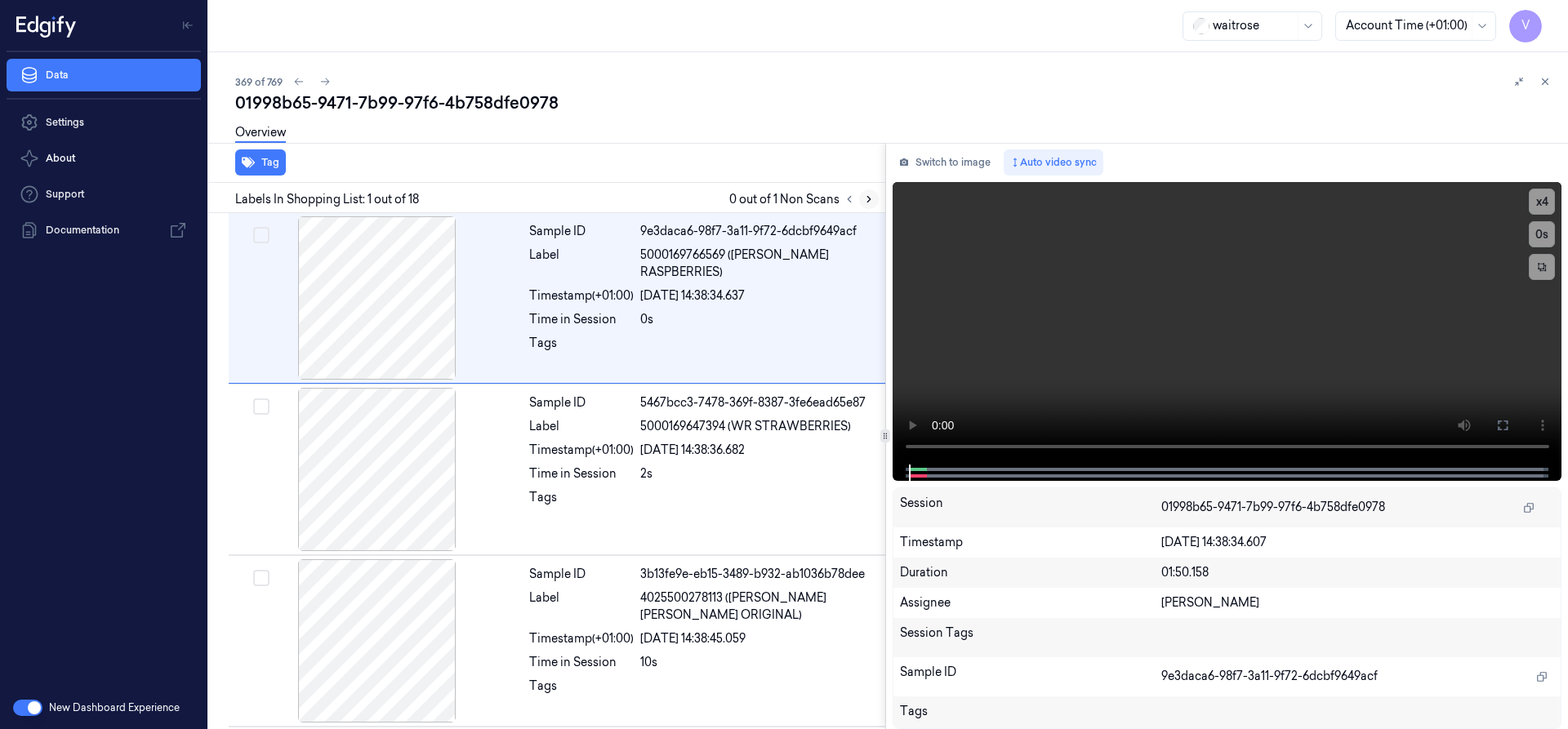
click at [869, 198] on icon at bounding box center [869, 199] width 3 height 6
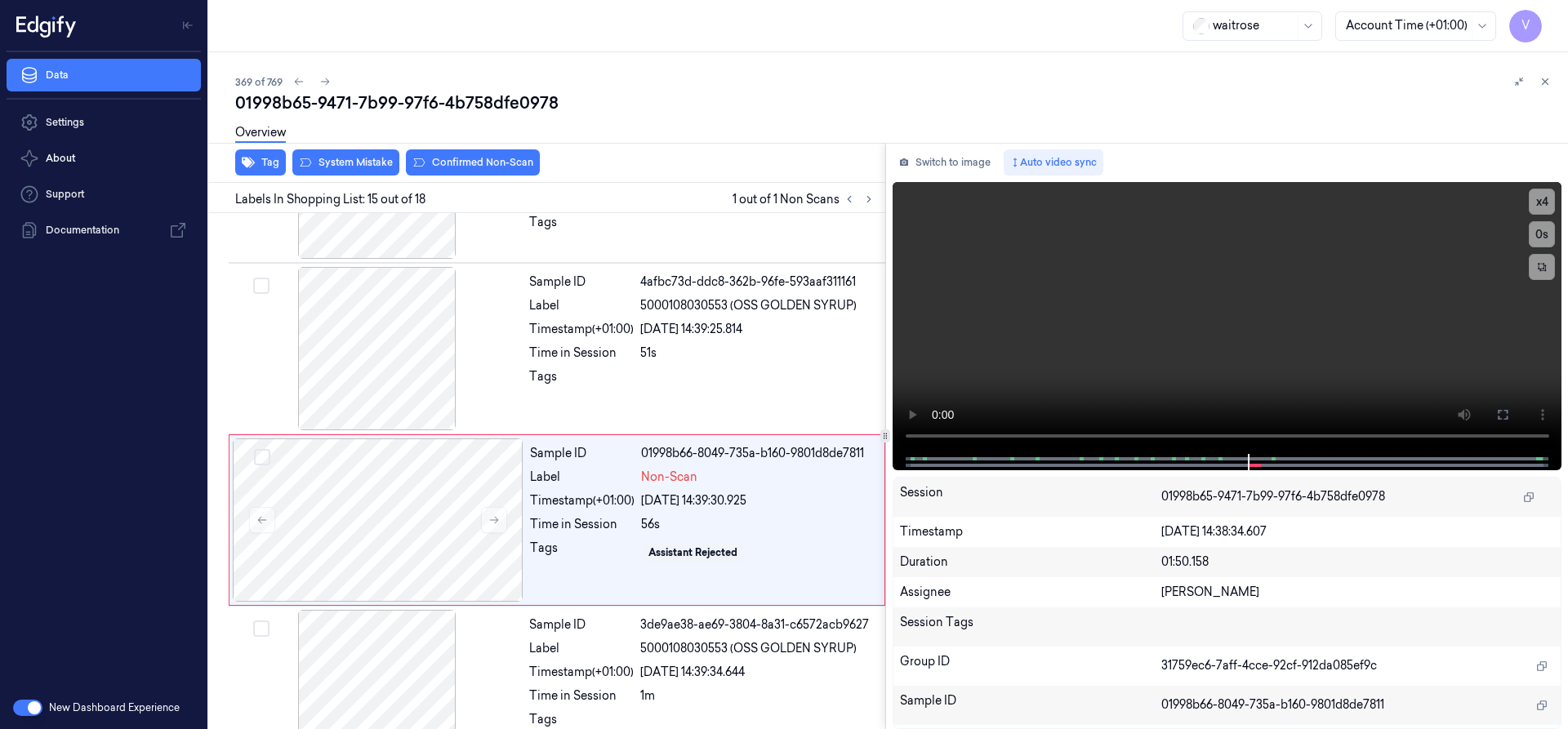
scroll to position [2226, 0]
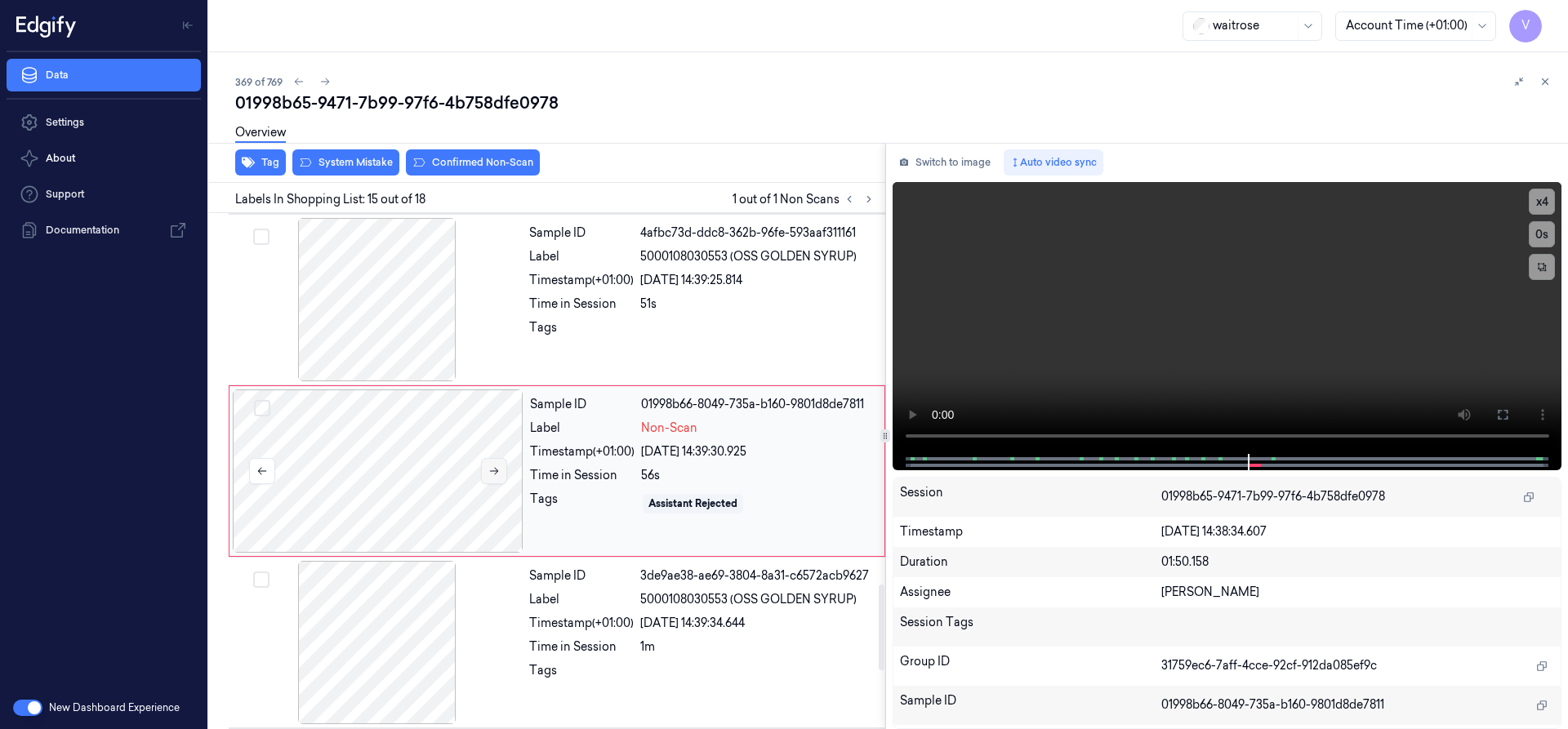
click at [494, 470] on icon at bounding box center [493, 470] width 11 height 11
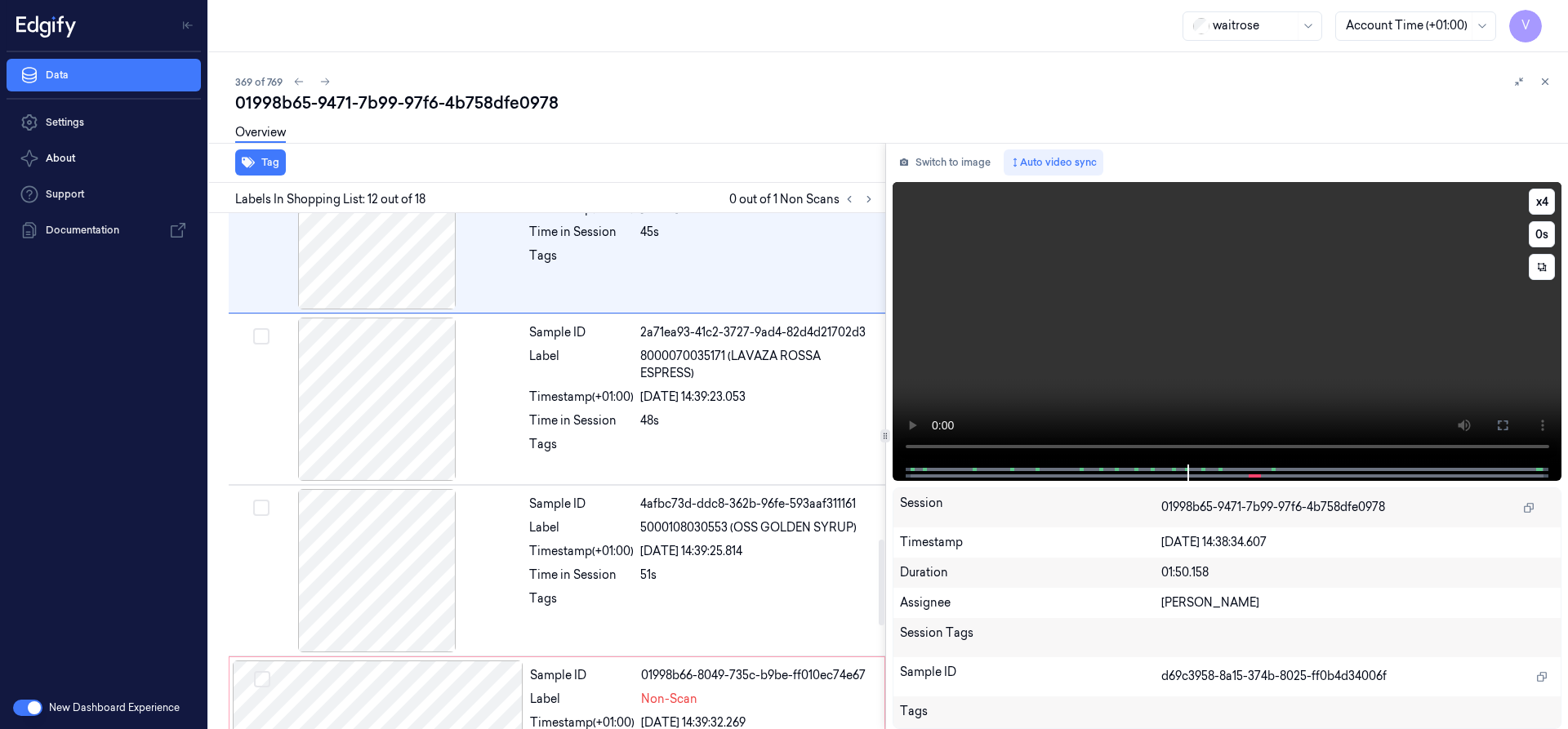
scroll to position [1957, 0]
click at [1551, 196] on button "x 4" at bounding box center [1542, 201] width 26 height 26
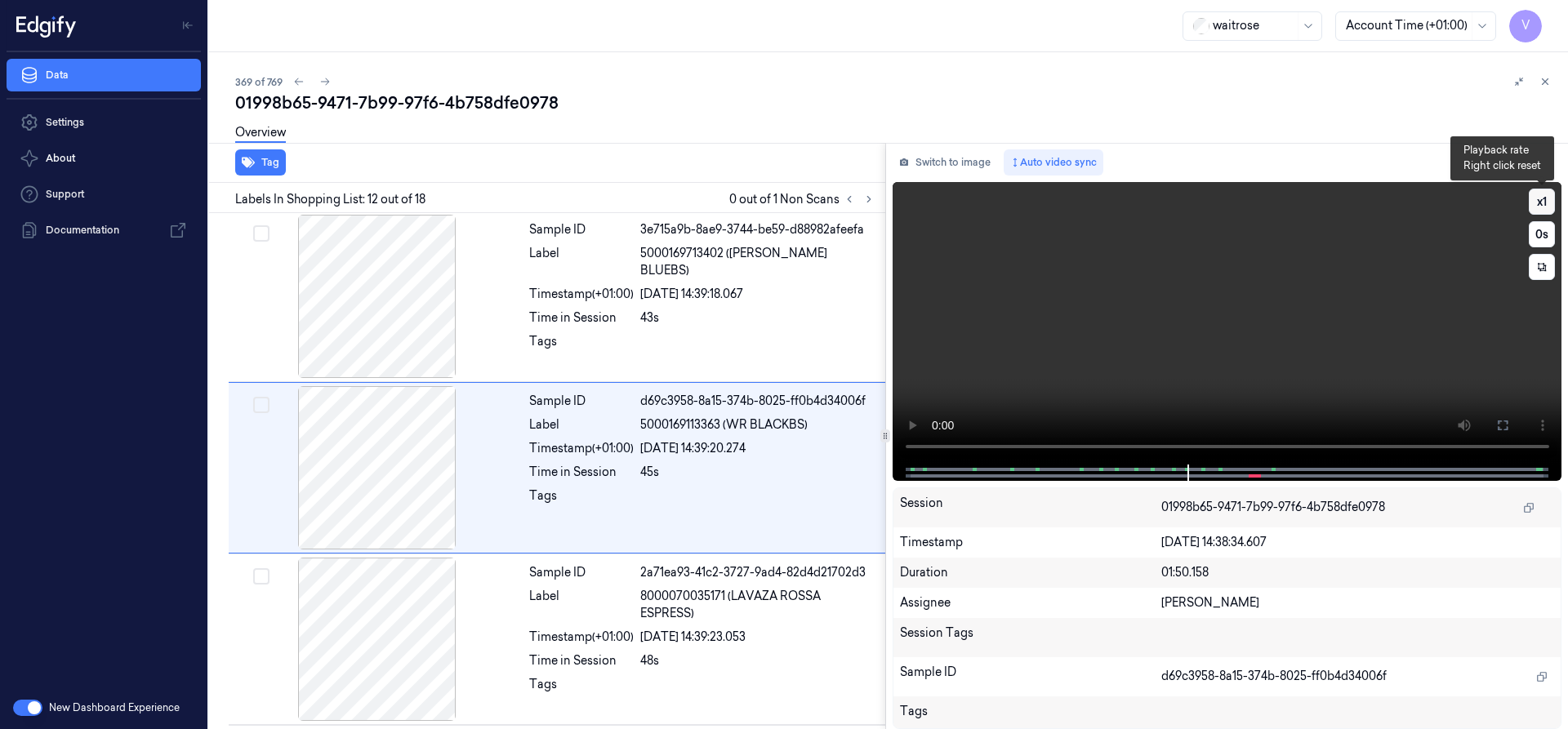
click at [1548, 200] on button "x 1" at bounding box center [1542, 201] width 26 height 26
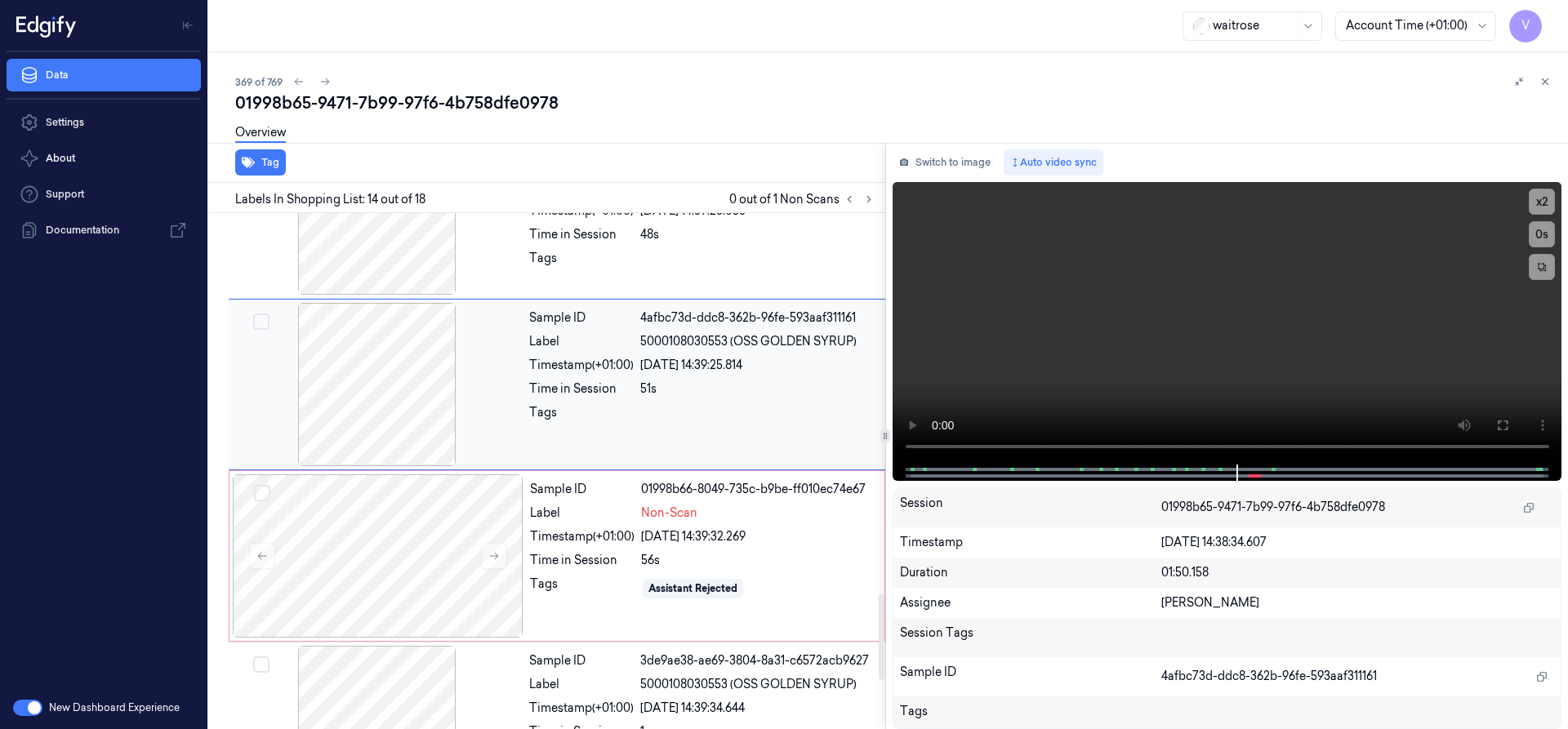
scroll to position [2299, 0]
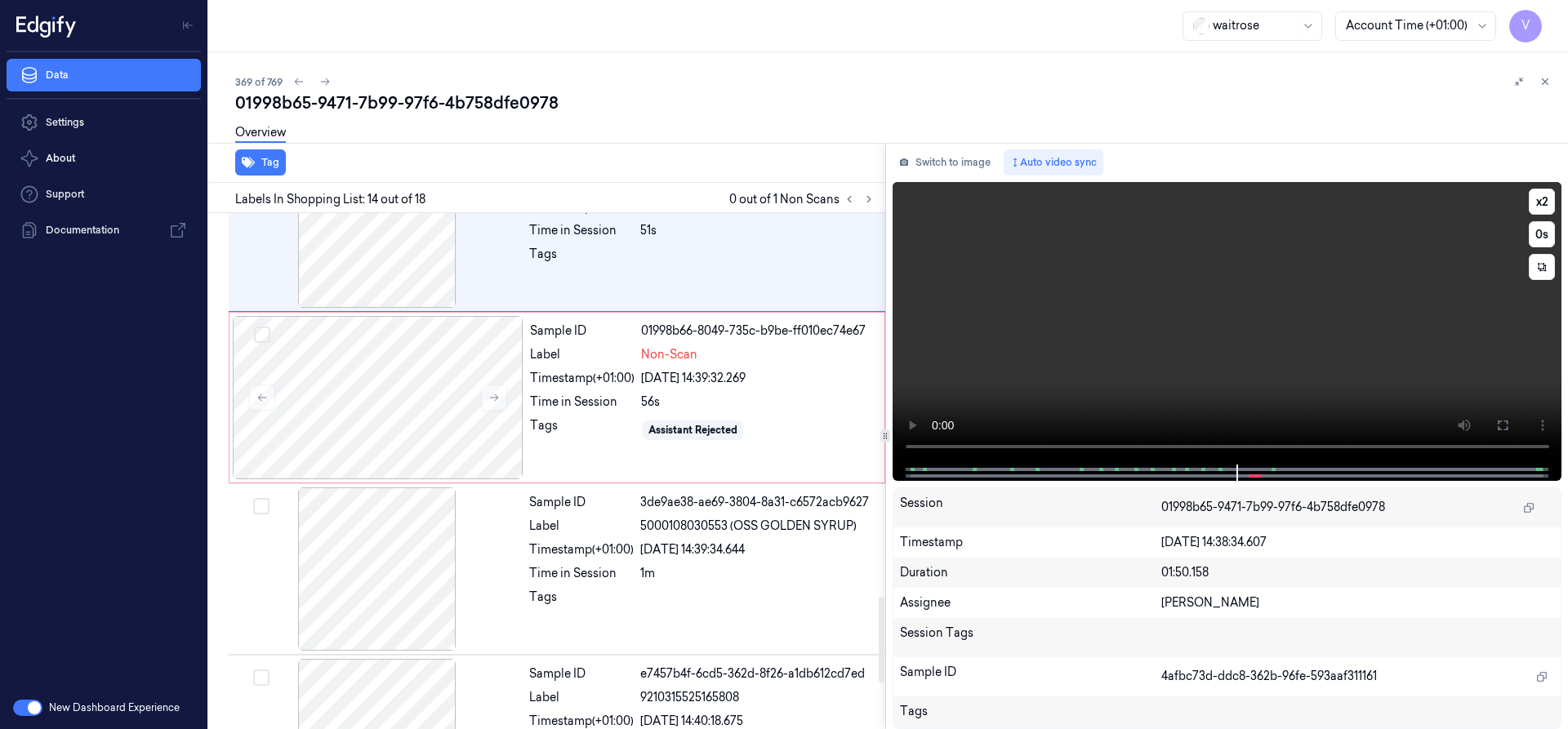
click at [1063, 382] on video at bounding box center [1227, 324] width 670 height 283
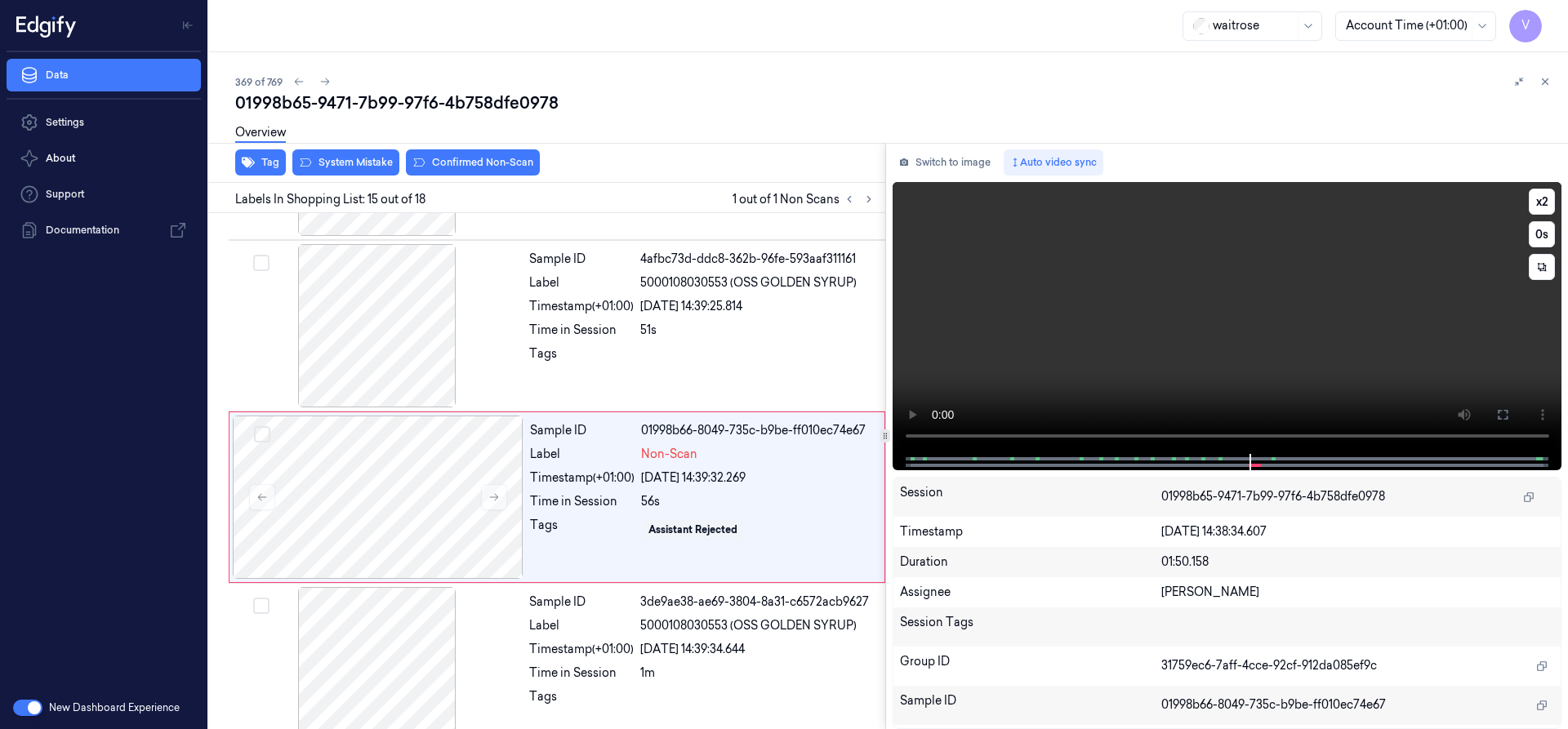
scroll to position [2226, 0]
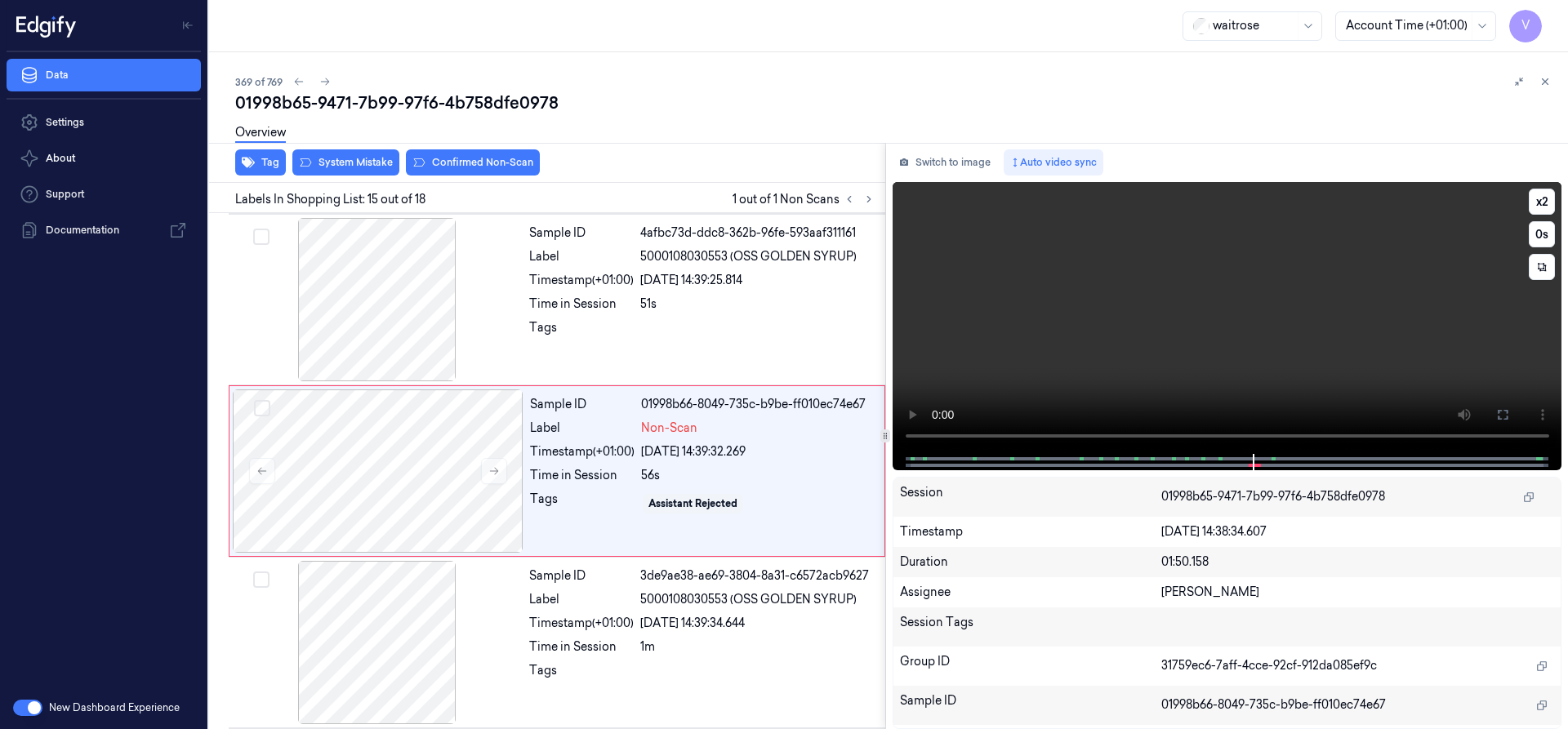
click at [1063, 382] on video at bounding box center [1227, 318] width 670 height 272
click at [360, 434] on div at bounding box center [378, 471] width 291 height 164
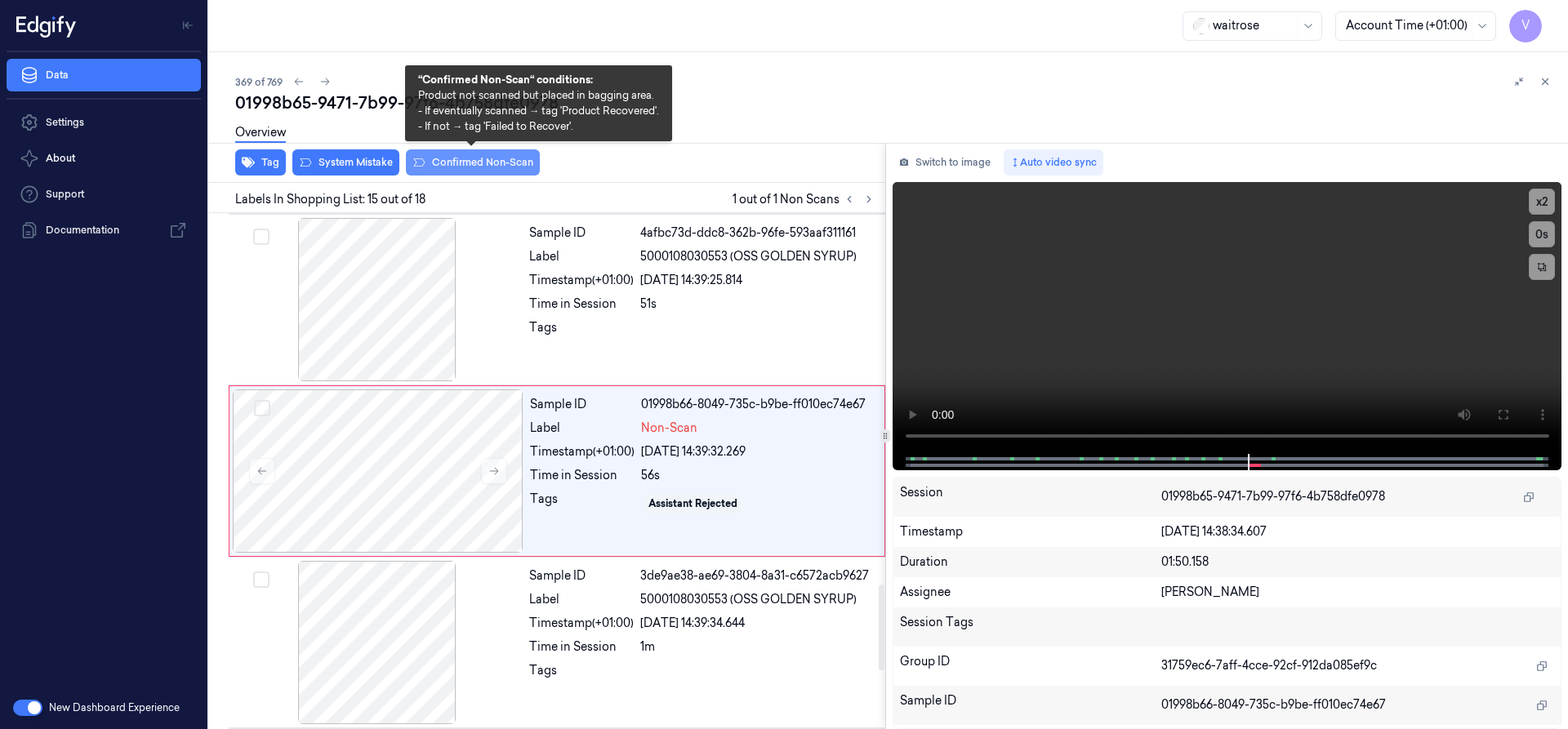
click at [458, 164] on button "Confirmed Non-Scan" at bounding box center [472, 162] width 134 height 26
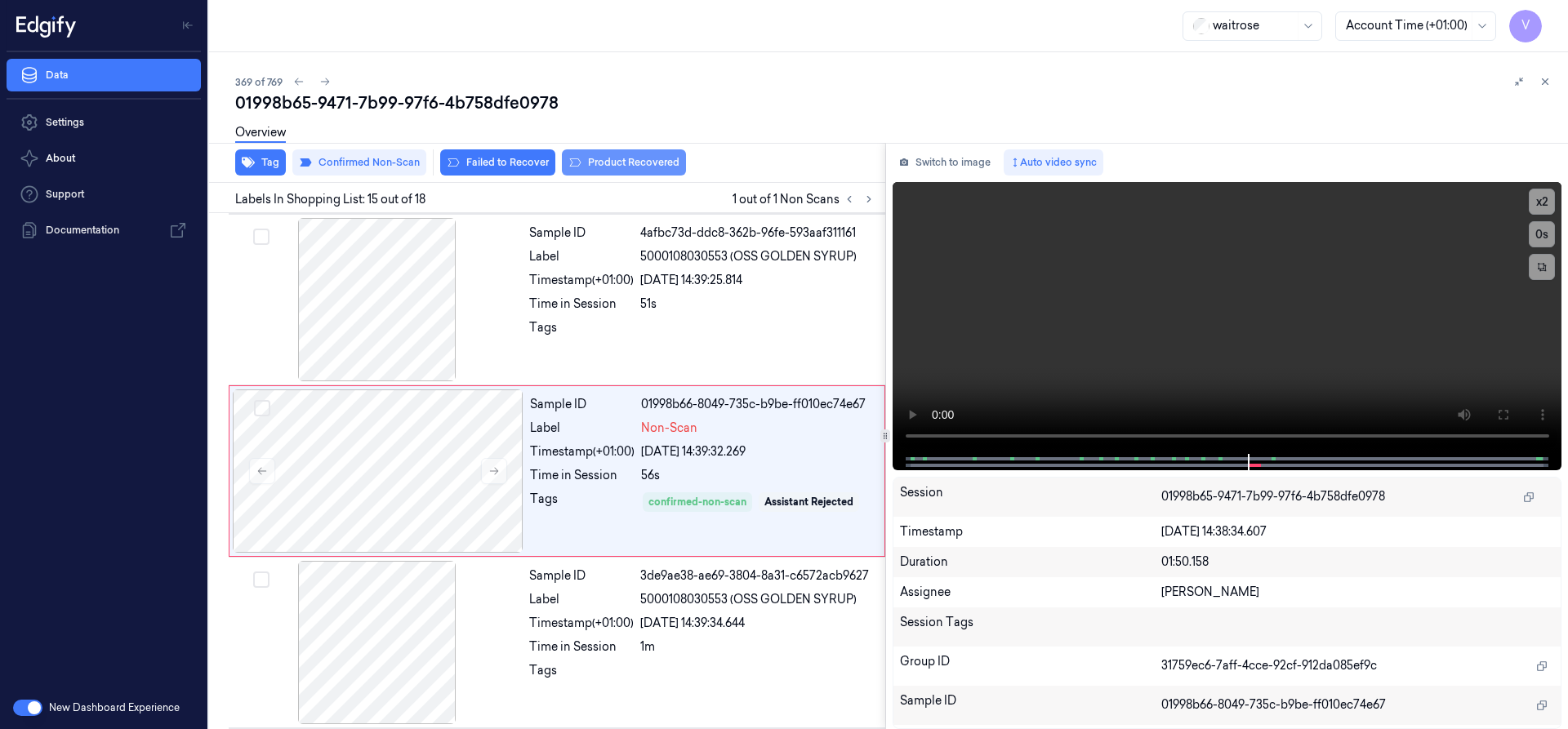
click at [586, 165] on button "Product Recovered" at bounding box center [624, 162] width 124 height 26
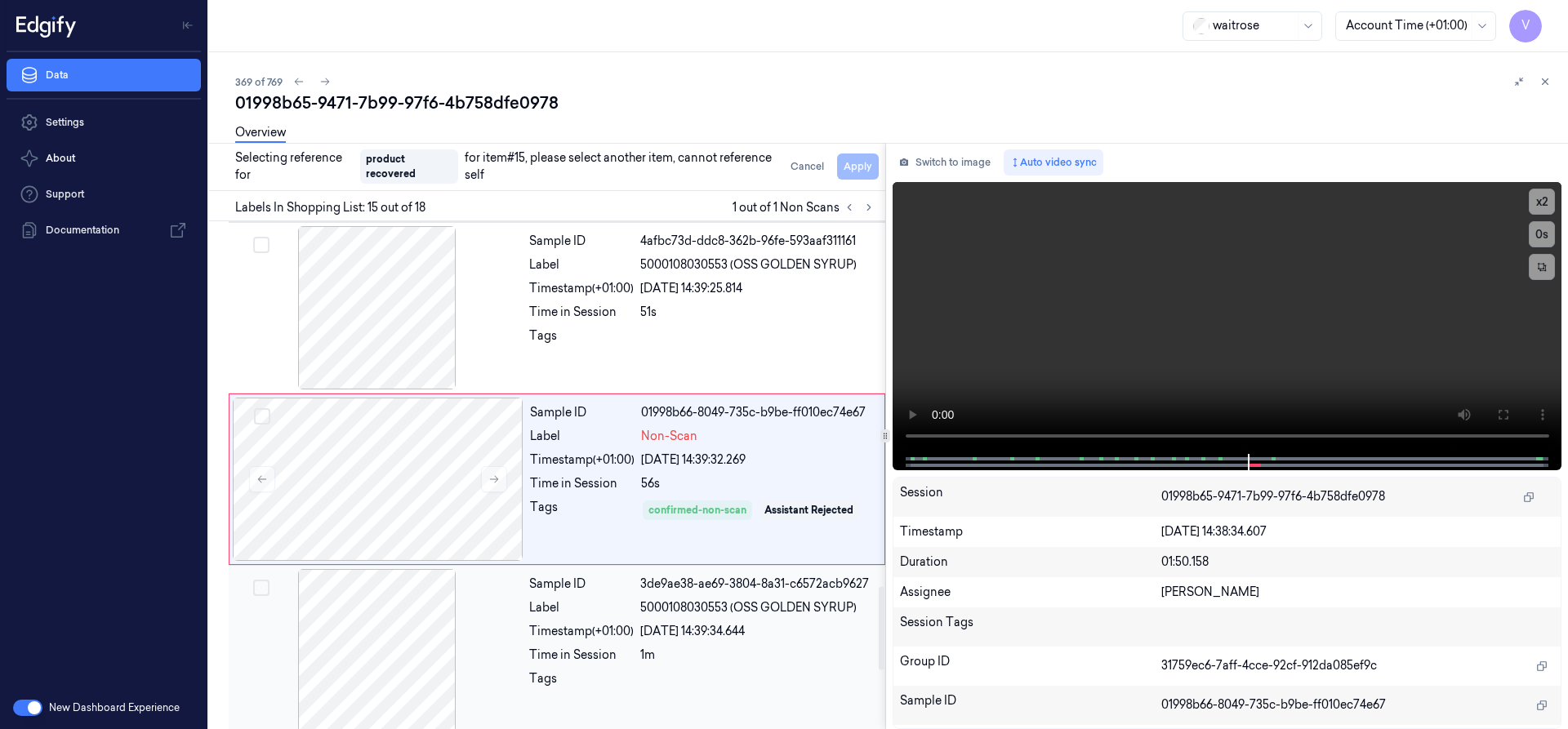
click at [451, 582] on div at bounding box center [377, 651] width 291 height 164
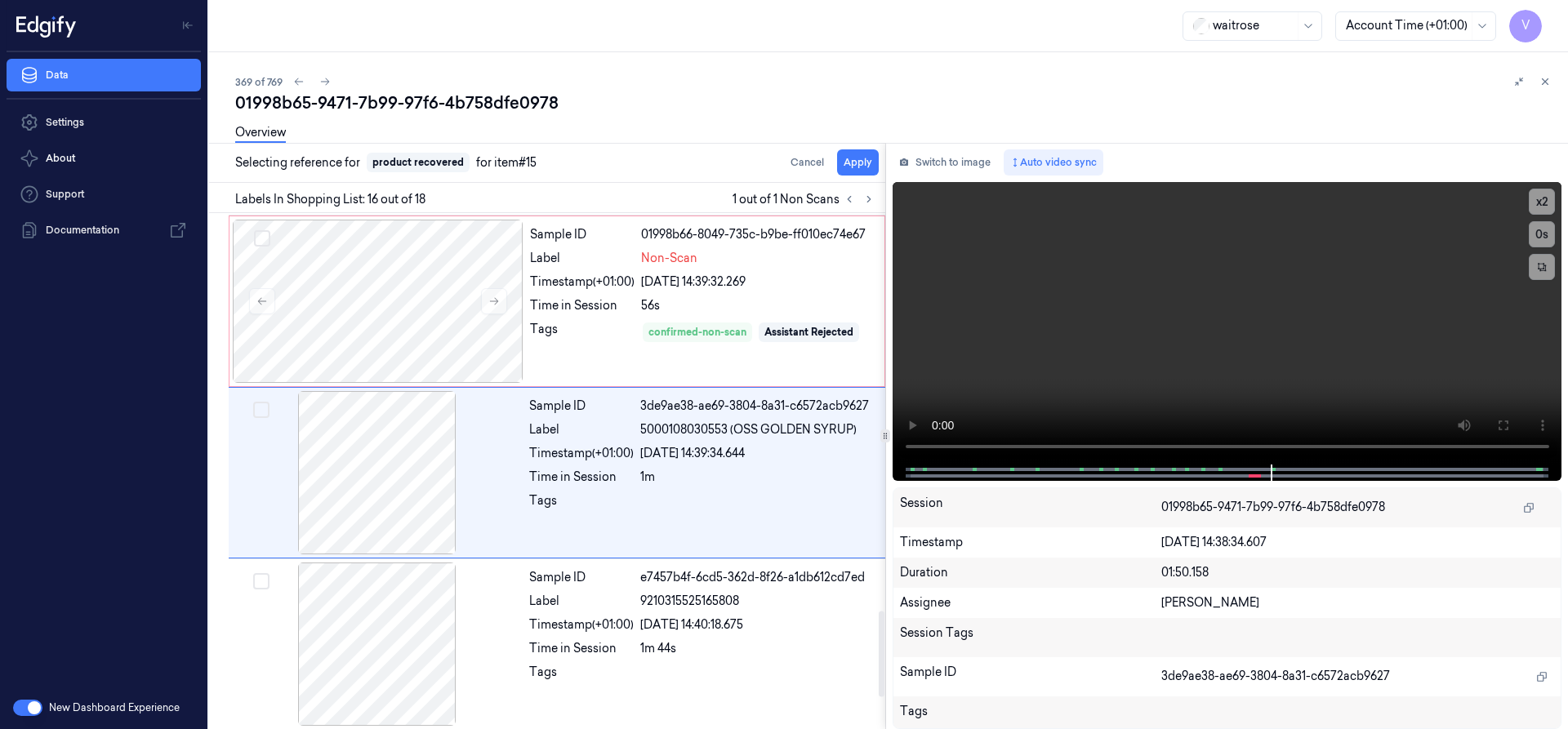
scroll to position [2397, 0]
click at [862, 164] on button "Apply" at bounding box center [857, 162] width 42 height 26
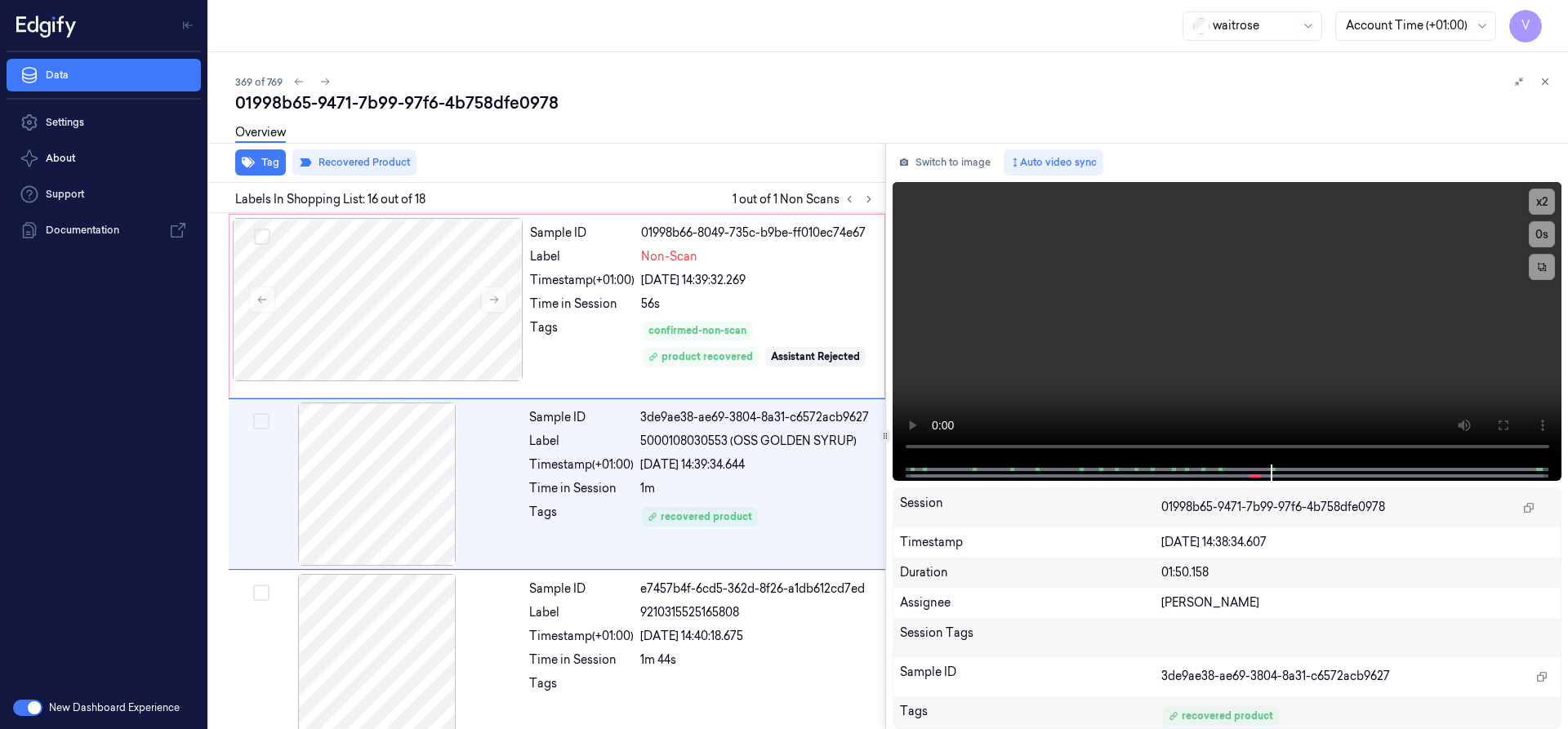
scroll to position [2410, 0]
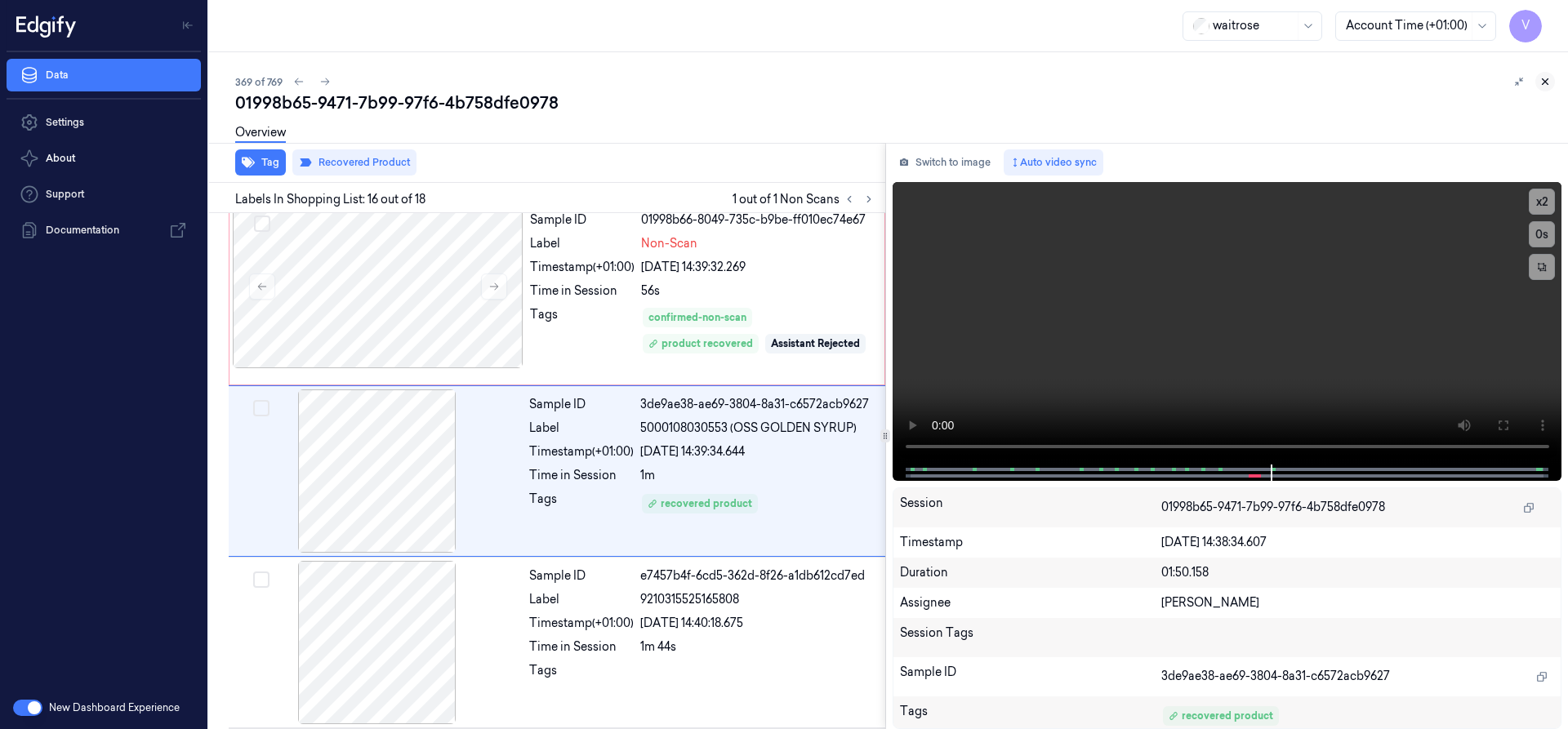
click at [1543, 74] on button at bounding box center [1544, 81] width 20 height 20
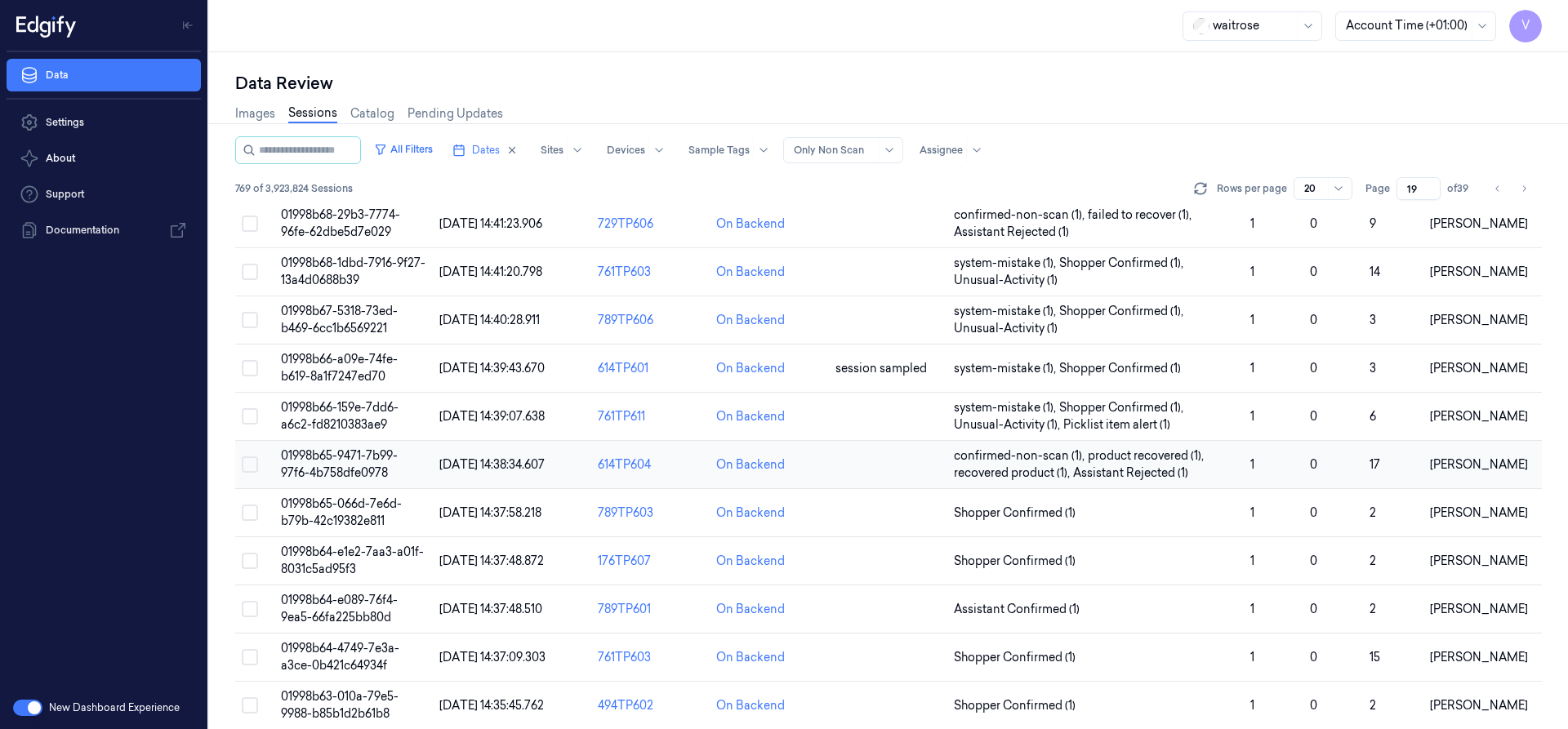
scroll to position [192, 0]
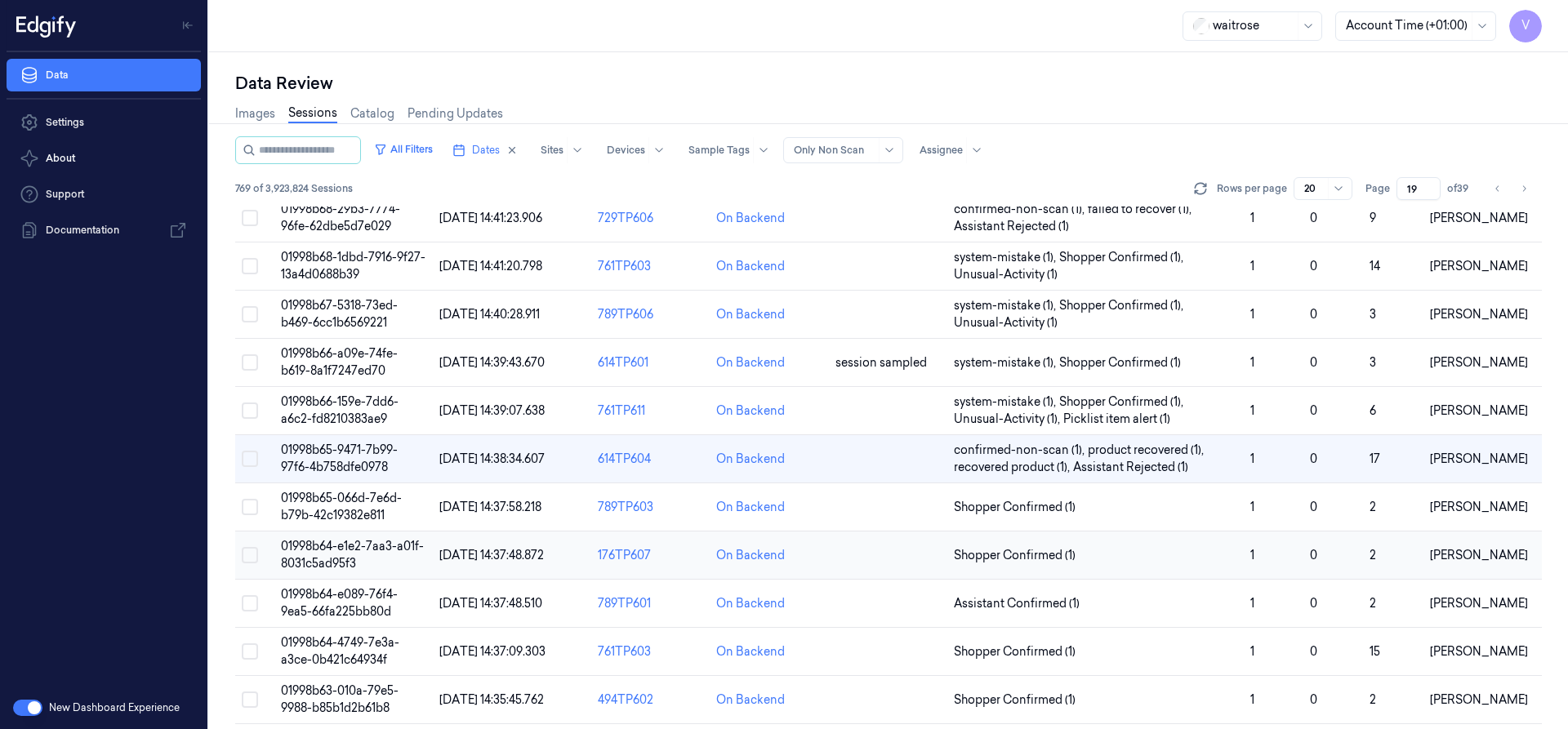
click at [344, 548] on span "01998b64-e1e2-7aa3-a01f-8031c5ad95f3" at bounding box center [353, 554] width 143 height 32
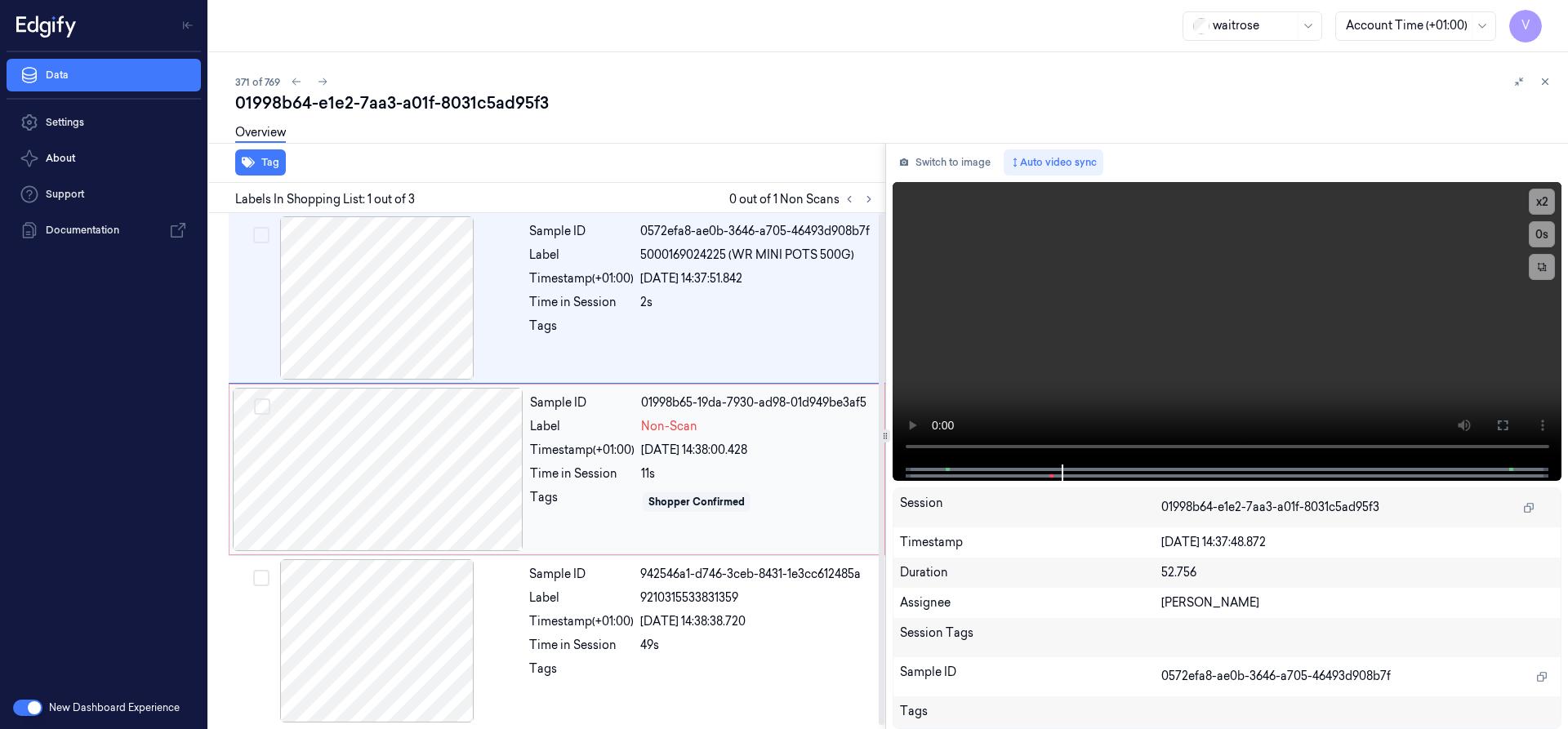
click at [530, 426] on div "Label" at bounding box center [582, 427] width 105 height 17
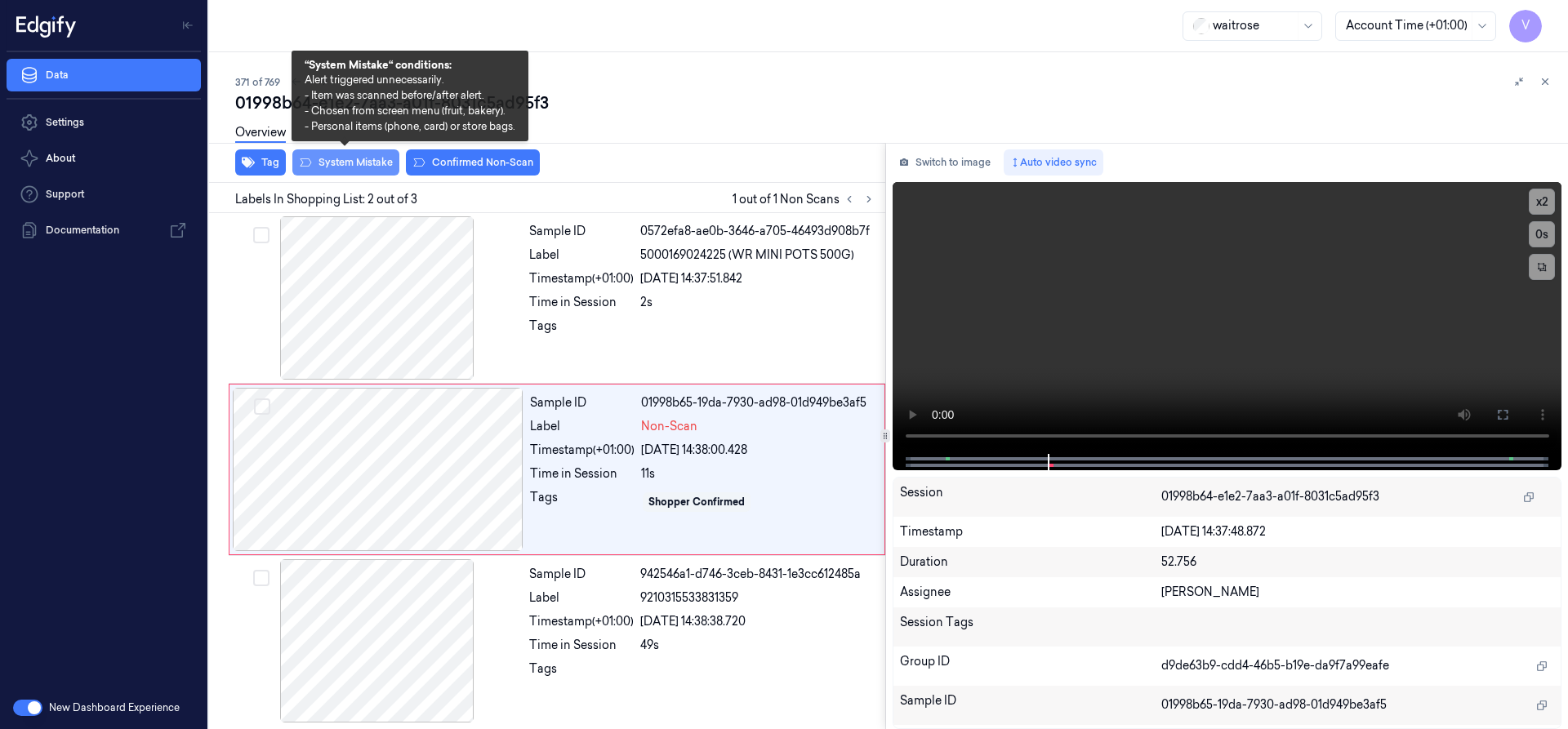
click at [383, 156] on button "System Mistake" at bounding box center [346, 162] width 107 height 26
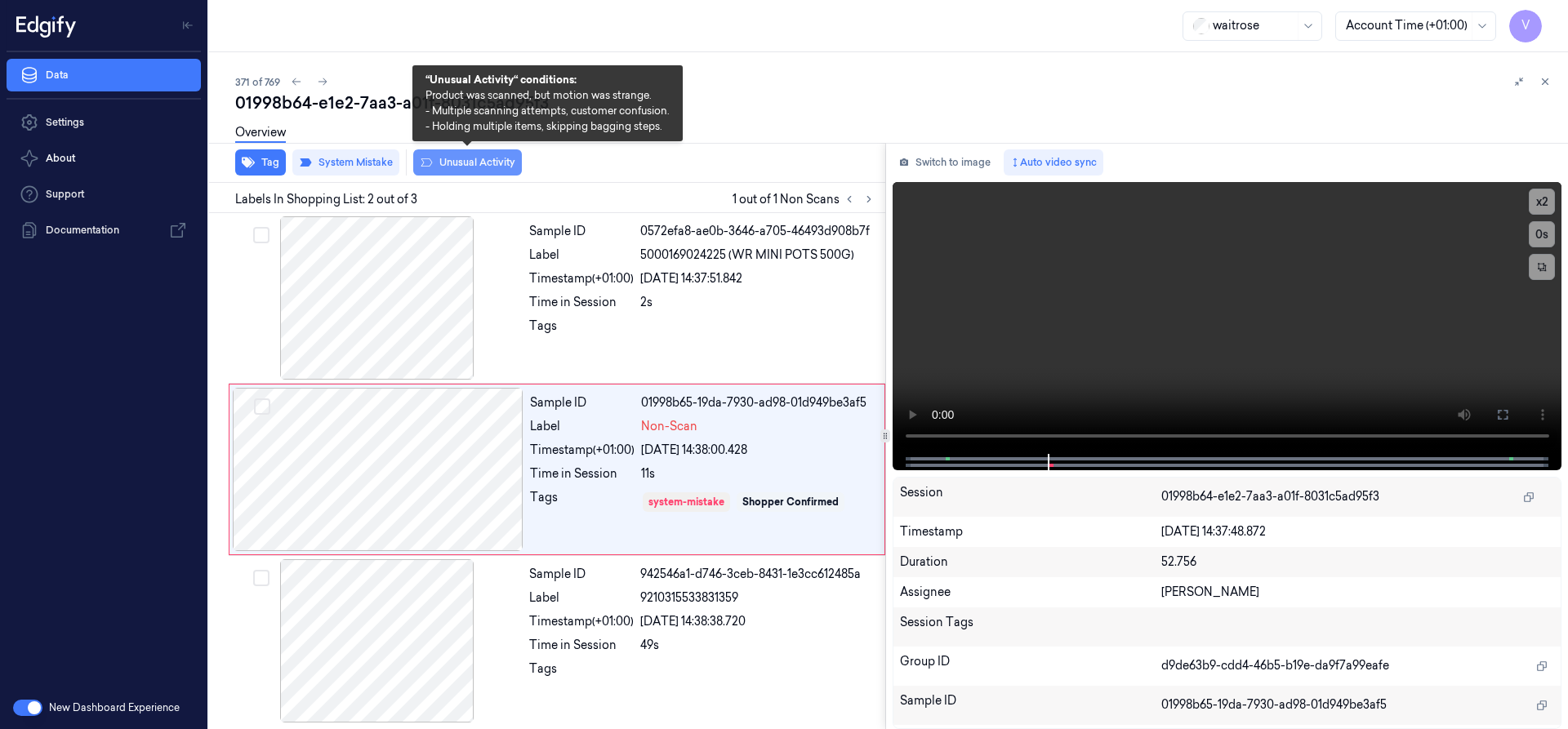
click at [491, 159] on button "Unusual Activity" at bounding box center [467, 162] width 108 height 26
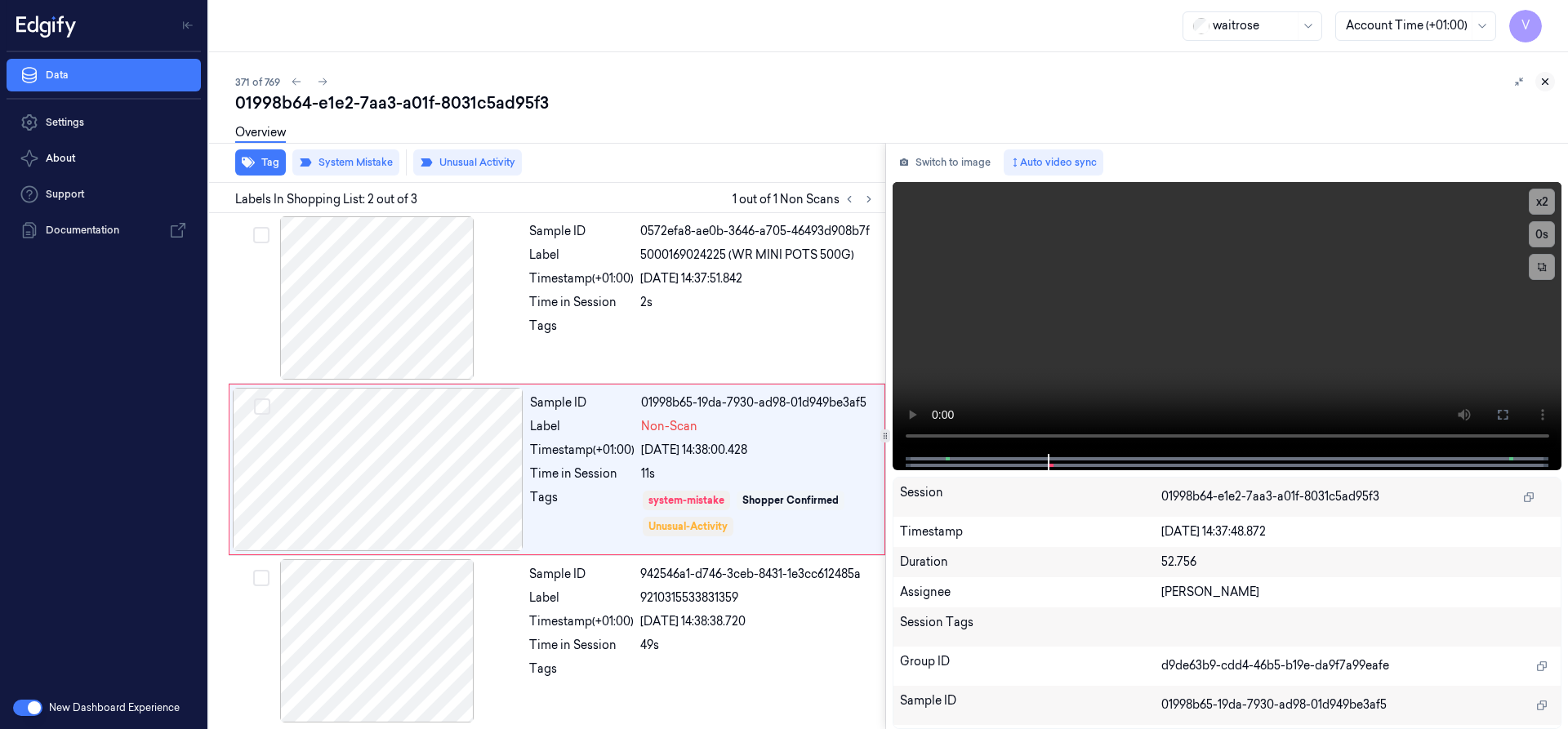
click at [1548, 82] on icon at bounding box center [1544, 81] width 11 height 11
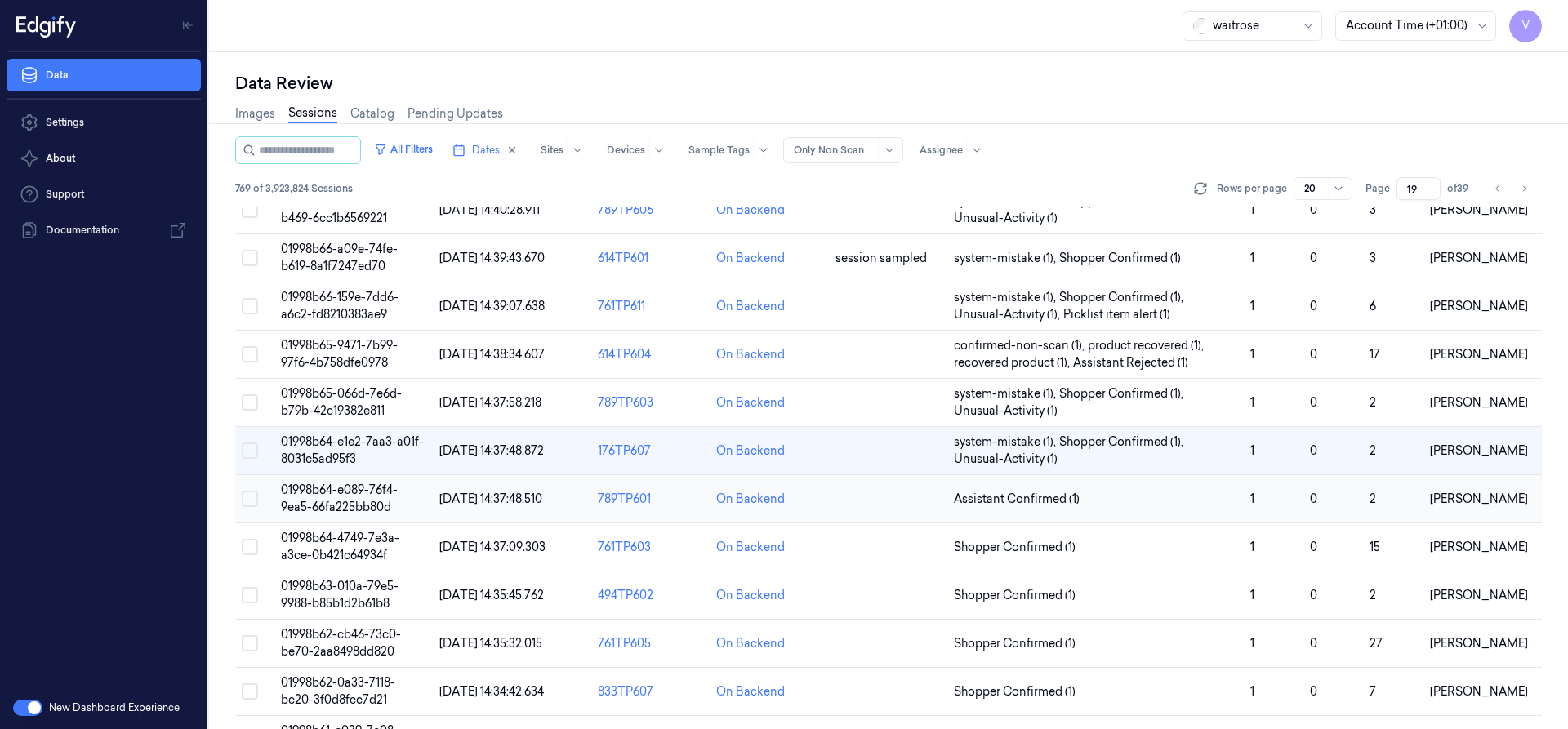
scroll to position [379, 0]
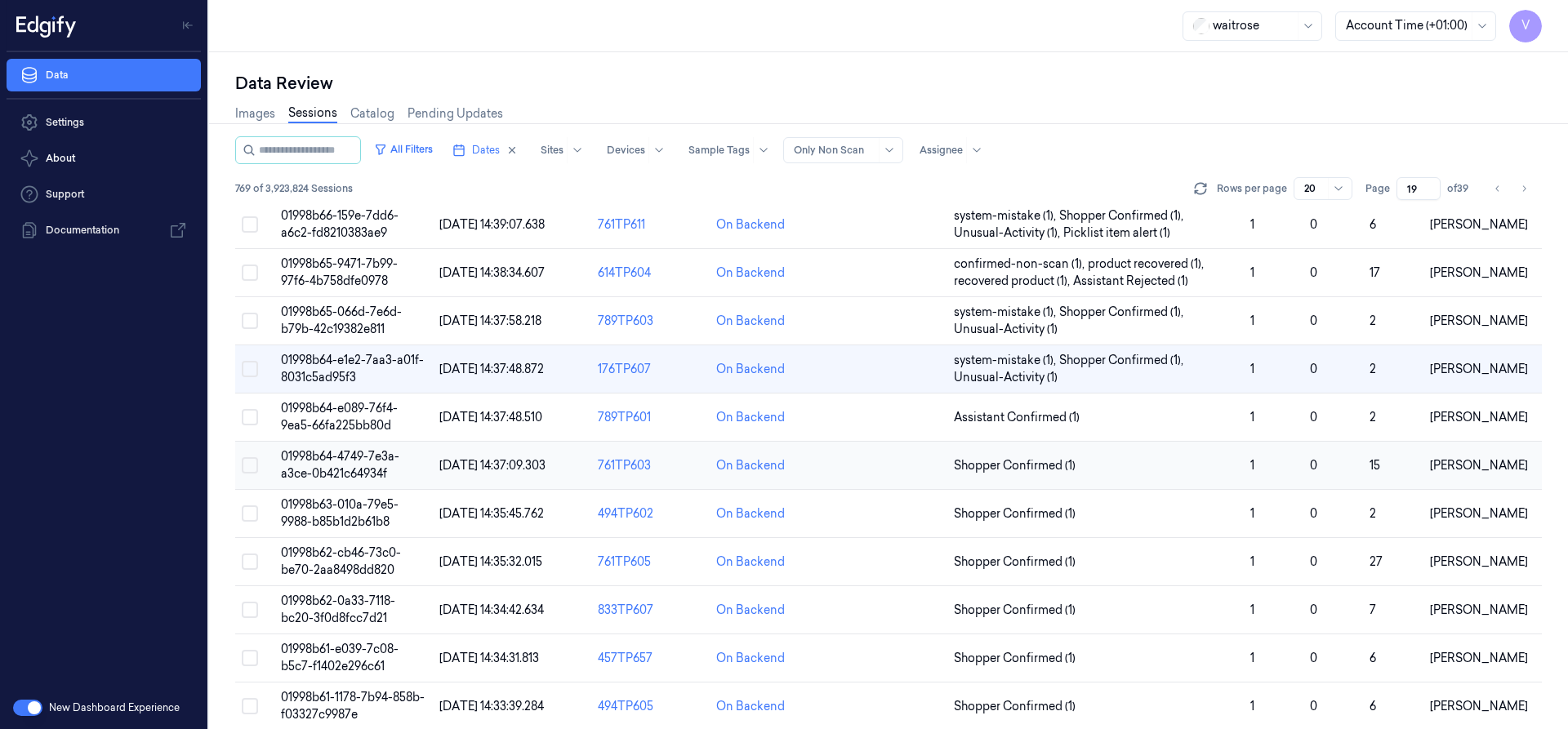
click at [349, 474] on span "01998b64-4749-7e3a-a3ce-0b421c64934f" at bounding box center [340, 464] width 118 height 32
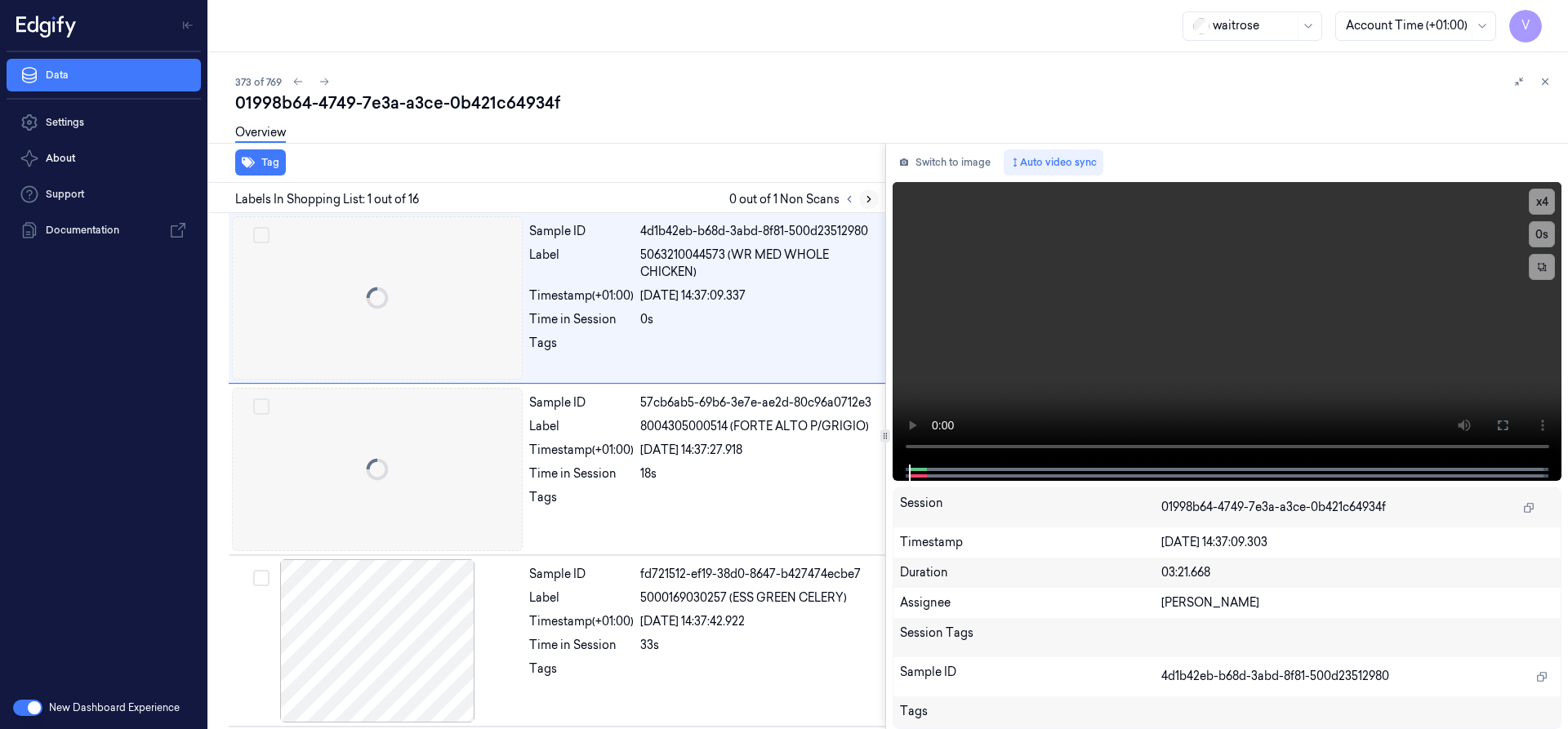
click at [873, 201] on icon at bounding box center [868, 198] width 11 height 11
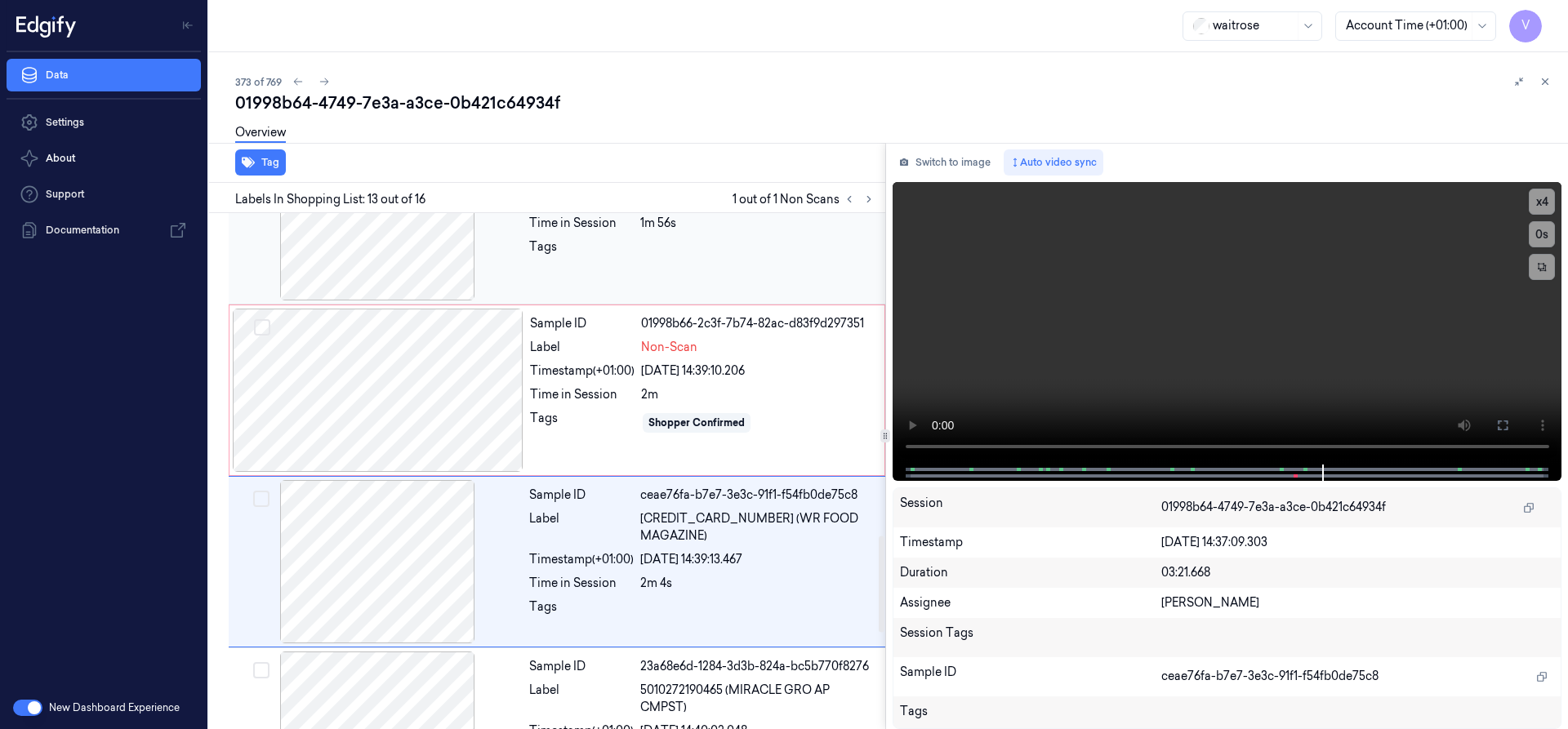
scroll to position [1720, 0]
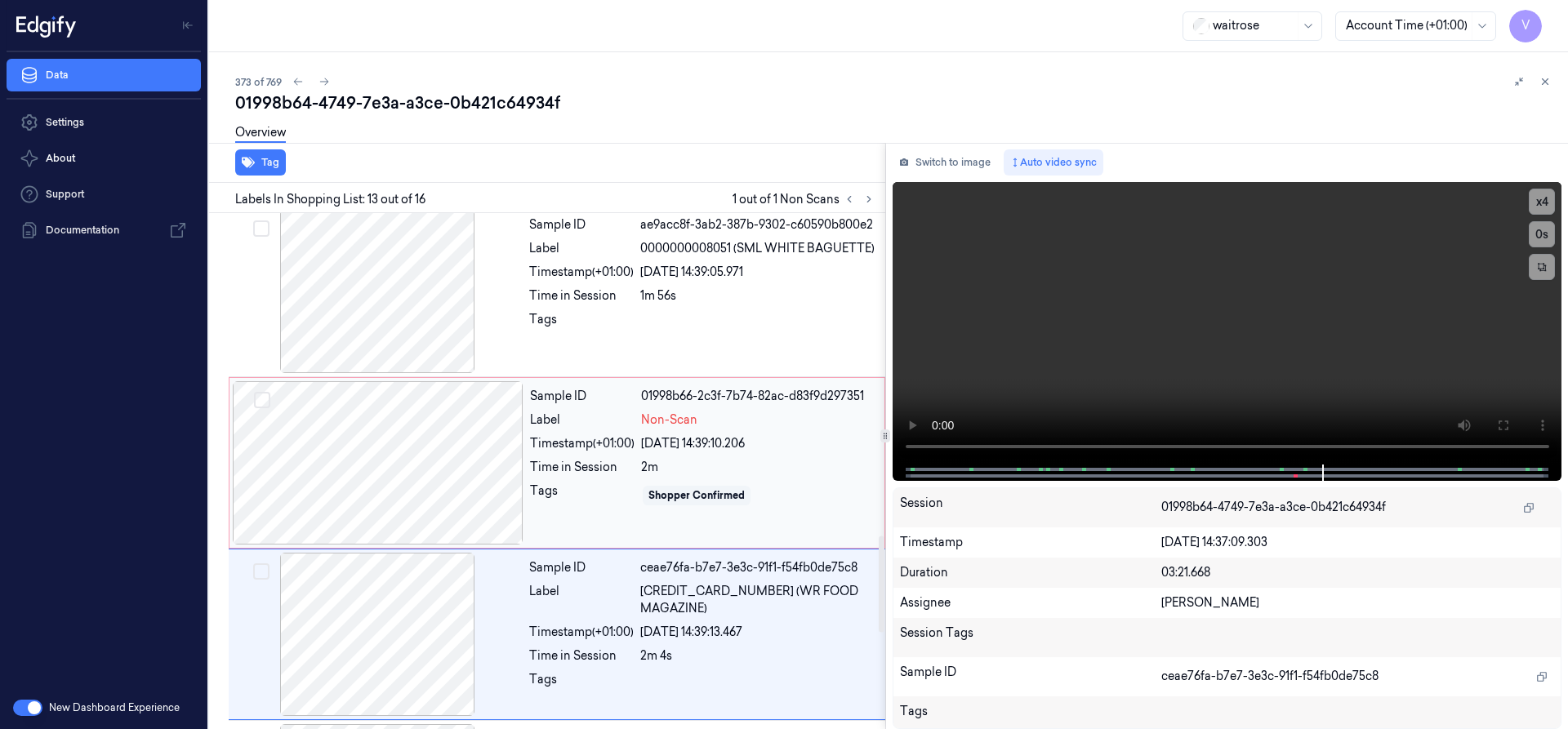
click at [350, 444] on div at bounding box center [378, 462] width 291 height 164
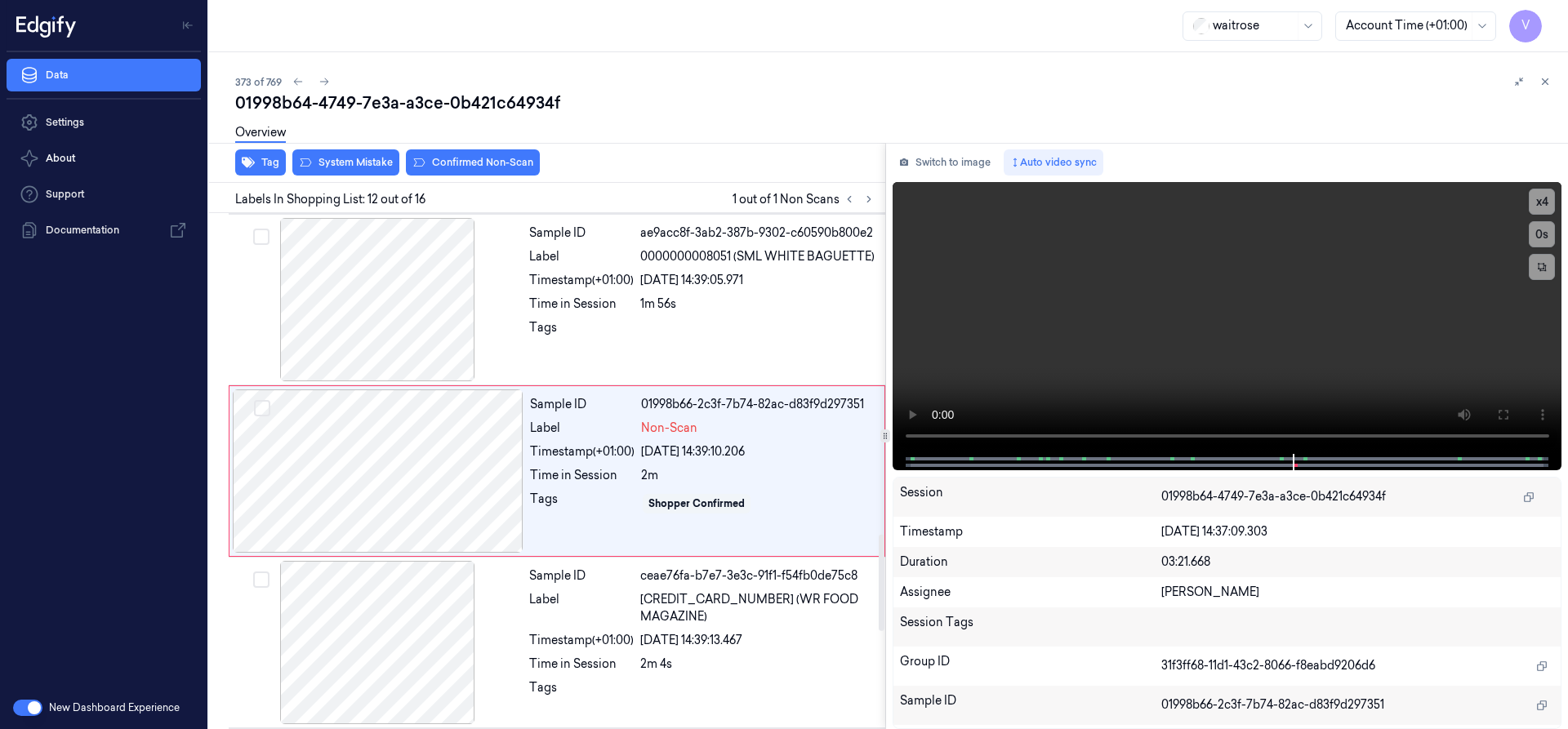
click at [362, 155] on div "Overview" at bounding box center [895, 135] width 1319 height 42
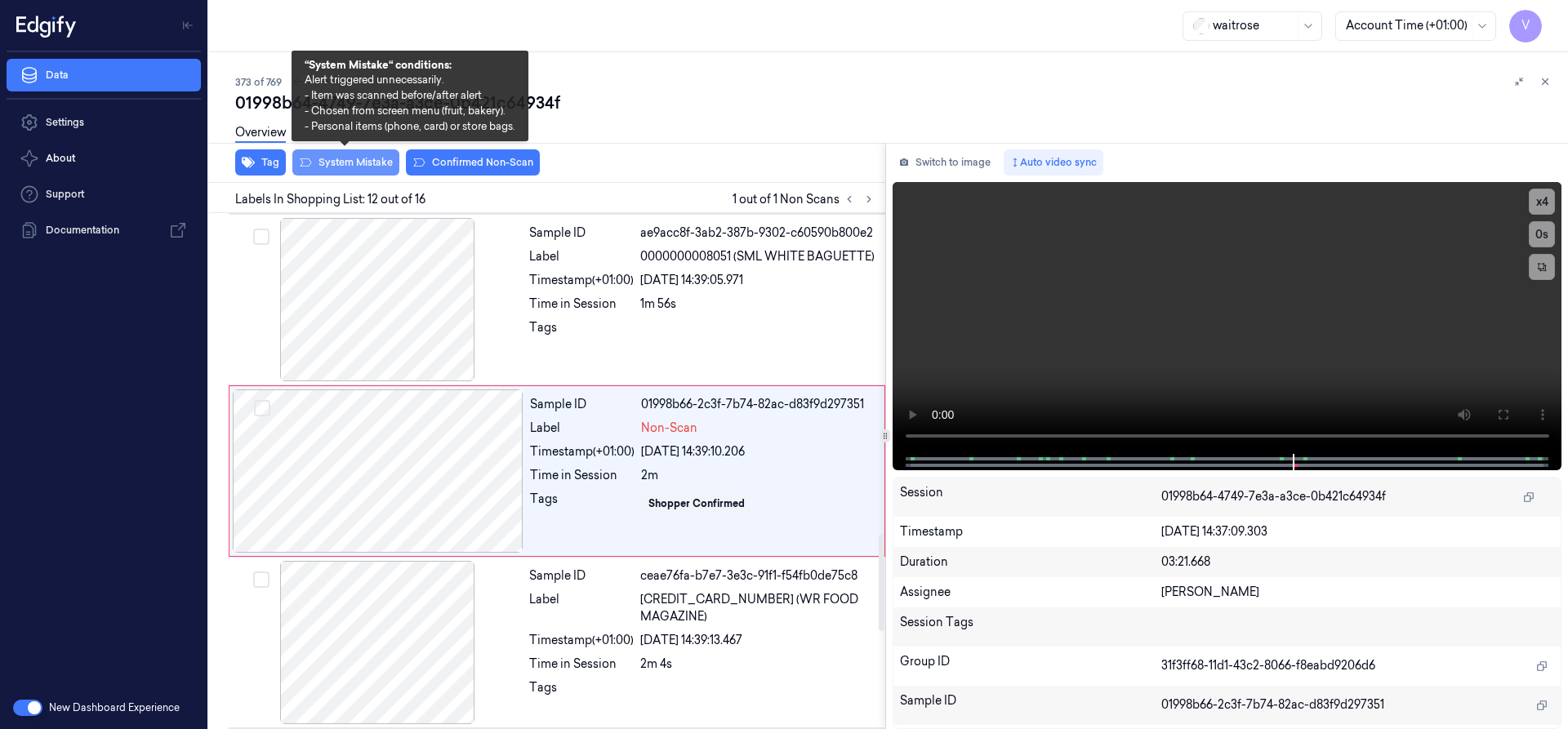
click at [355, 172] on button "System Mistake" at bounding box center [346, 162] width 107 height 26
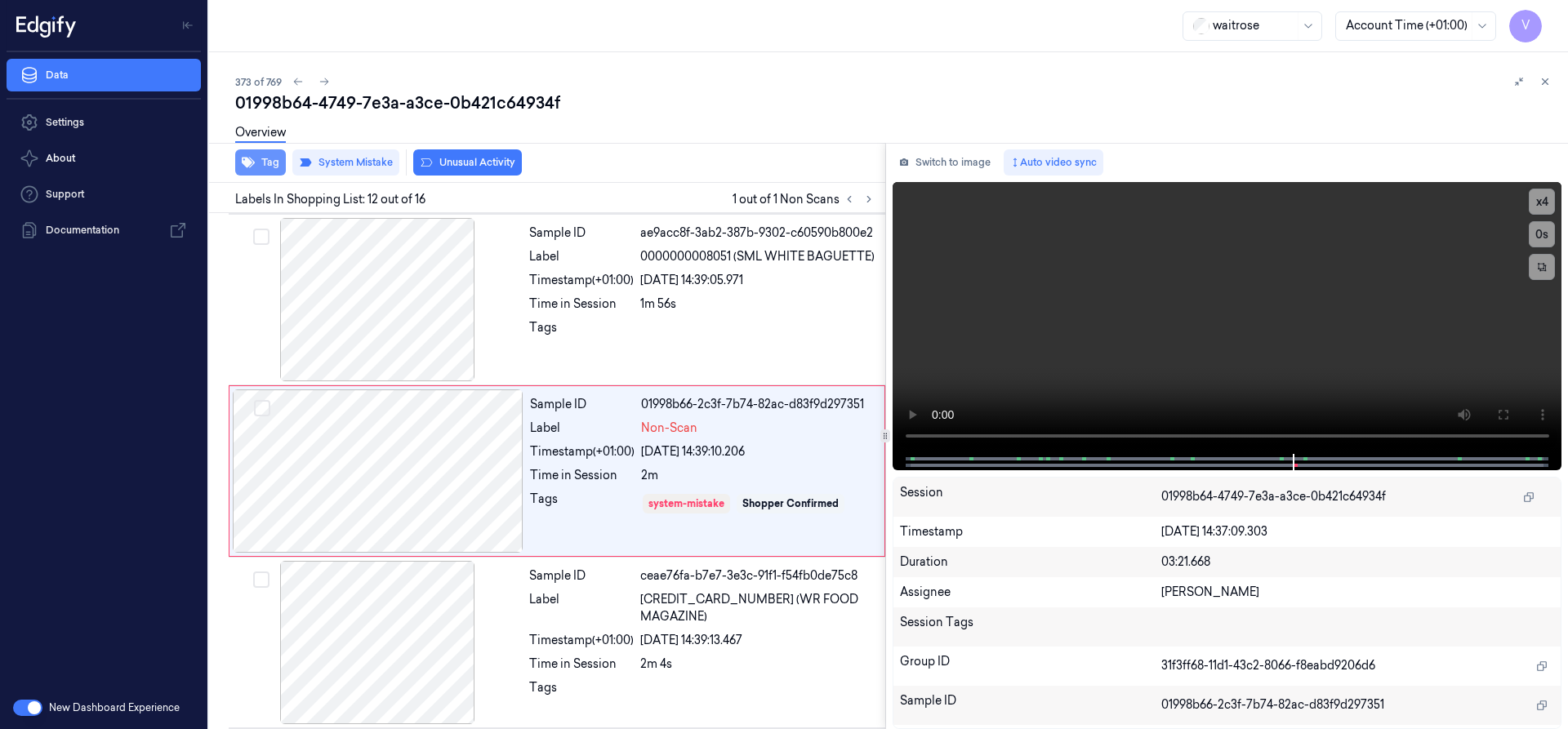
click at [263, 161] on button "Tag" at bounding box center [260, 162] width 50 height 26
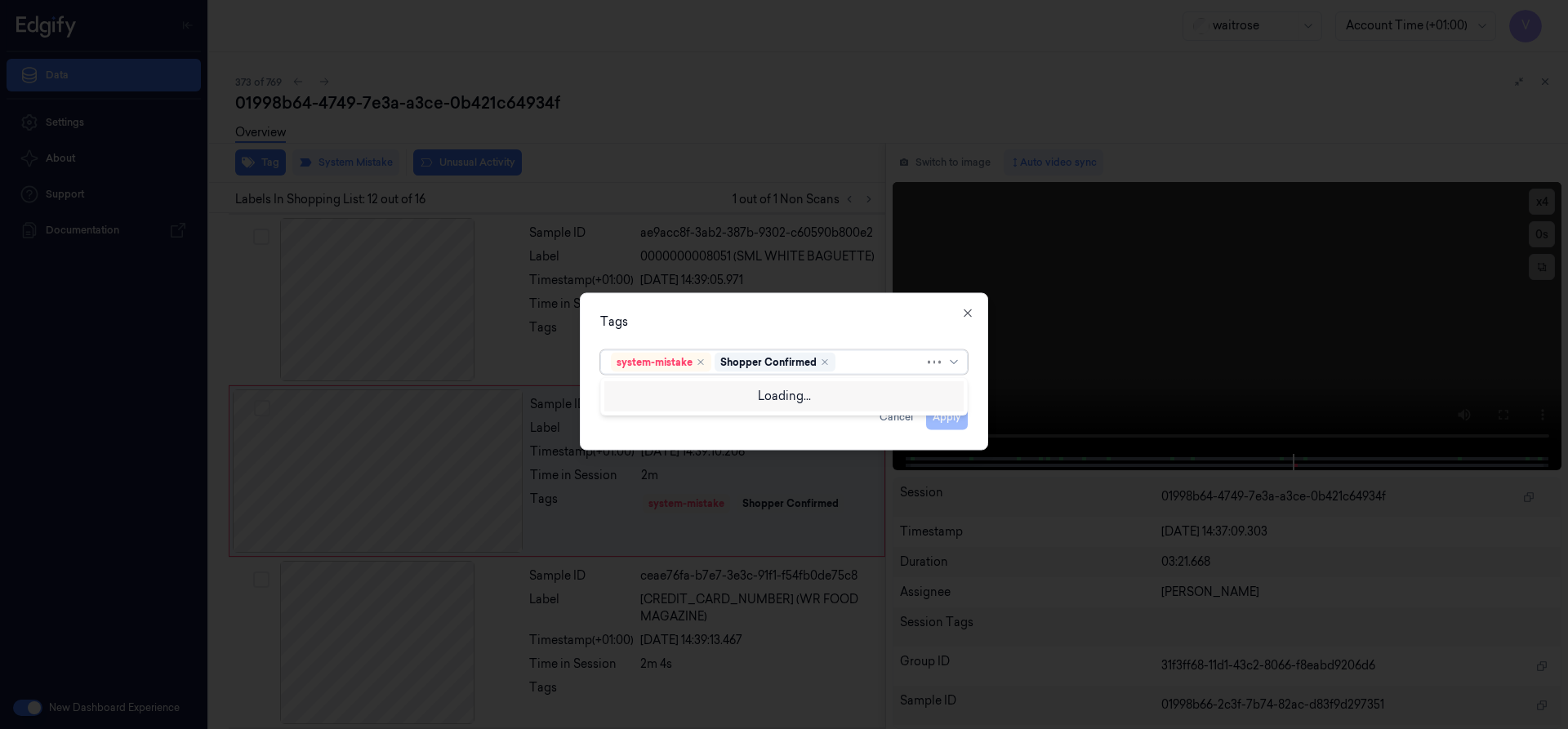
click at [856, 368] on div at bounding box center [881, 362] width 86 height 17
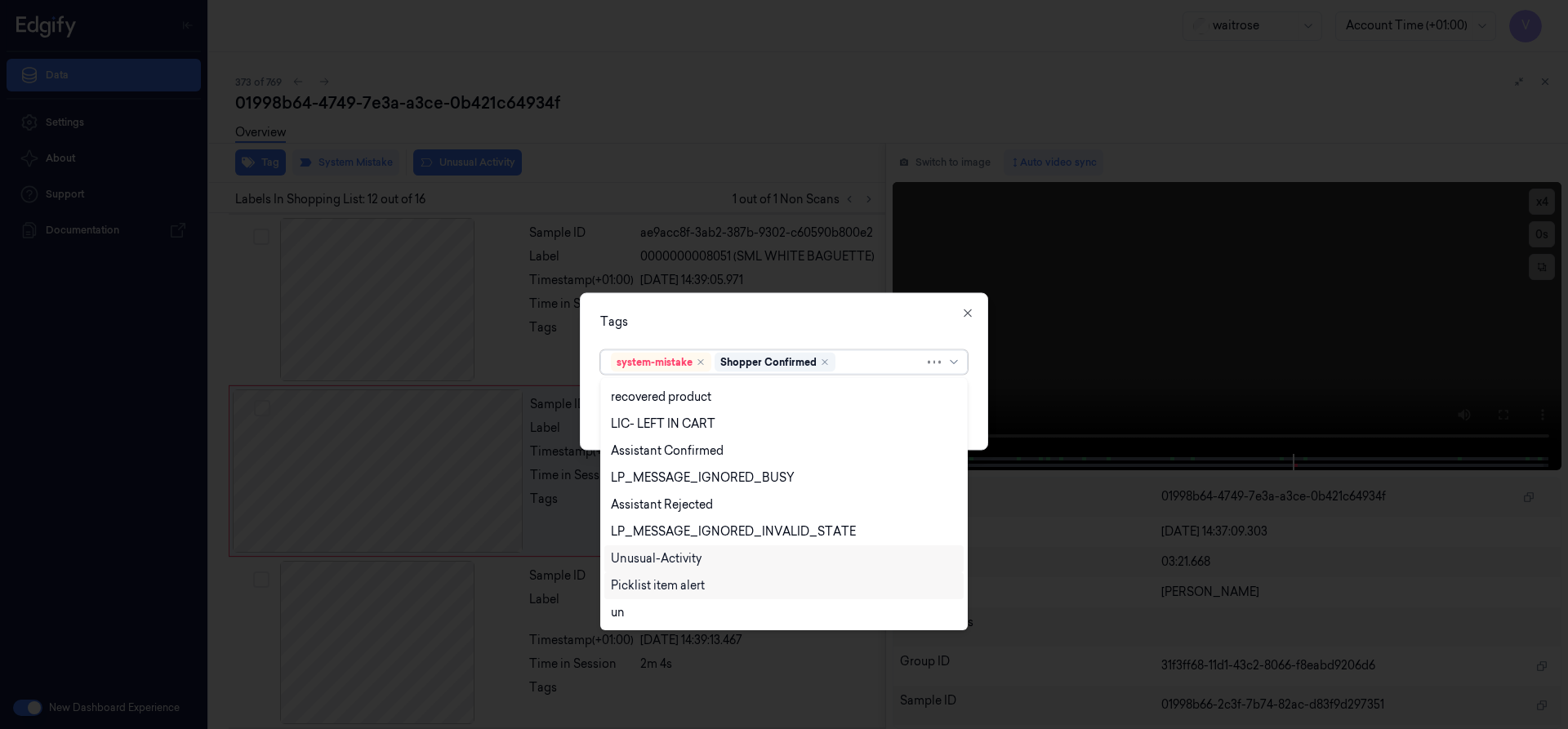
click at [670, 556] on div "Unusual-Activity" at bounding box center [656, 559] width 90 height 17
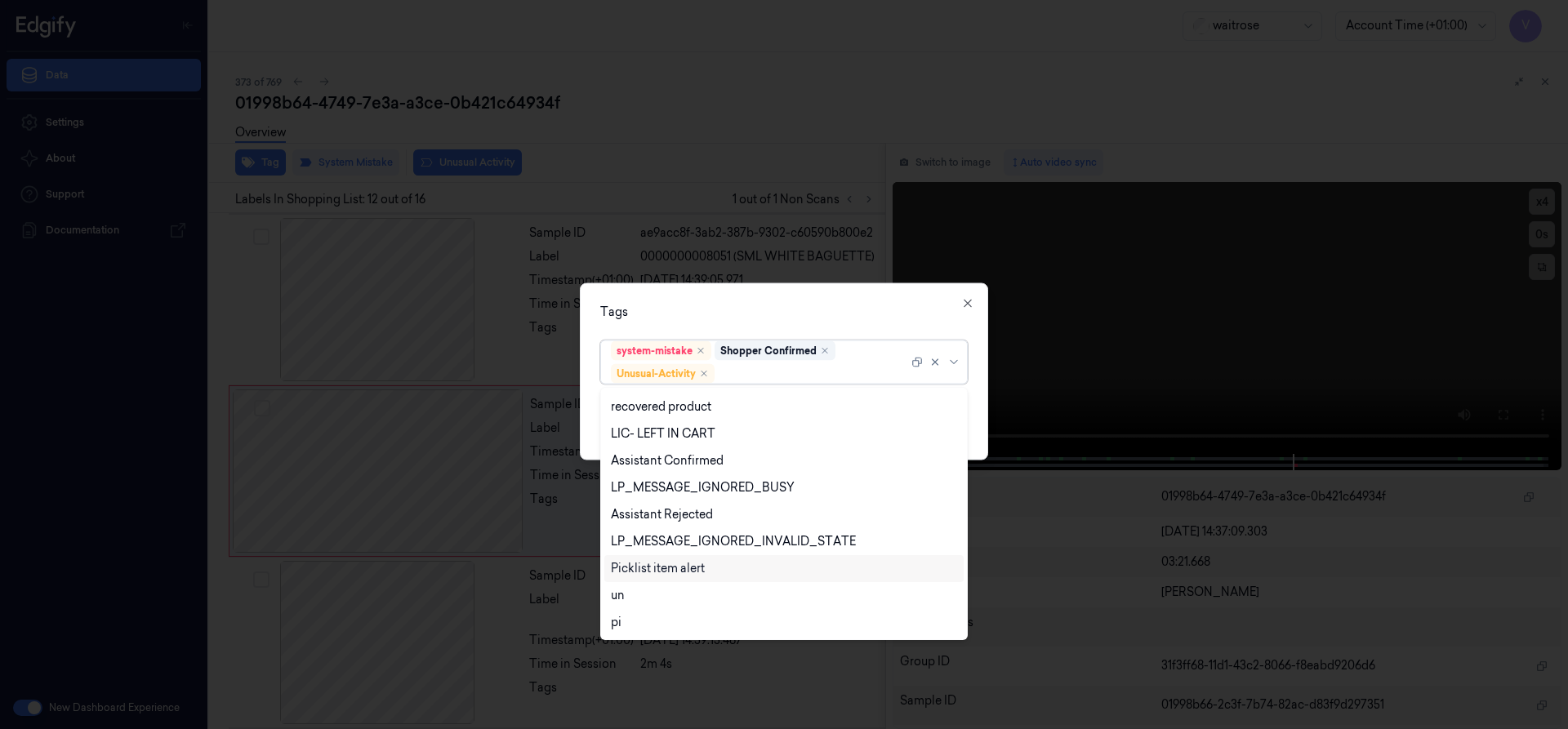
scroll to position [240, 0]
click at [670, 570] on div "Picklist item alert" at bounding box center [658, 568] width 94 height 17
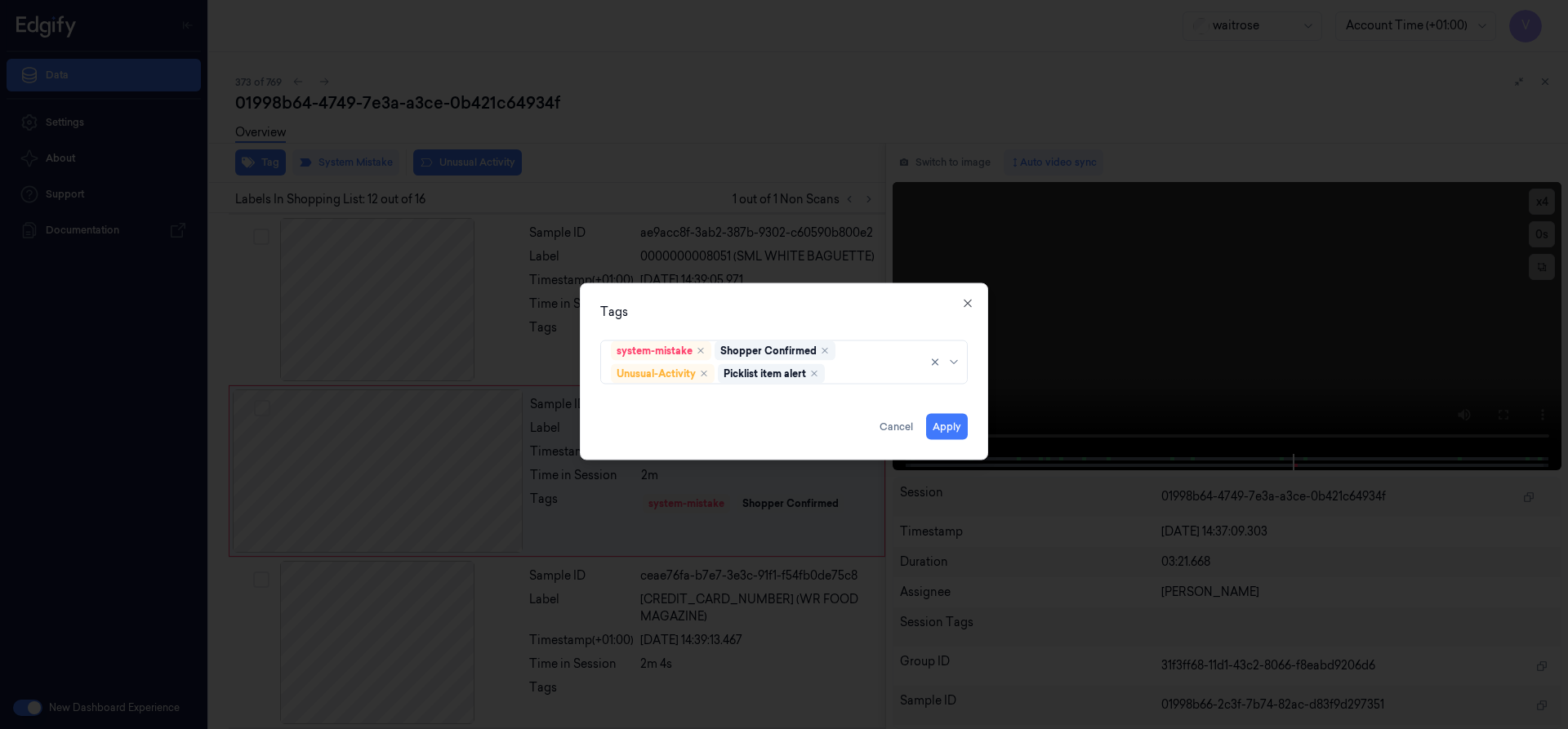
drag, startPoint x: 807, startPoint y: 330, endPoint x: 931, endPoint y: 424, distance: 155.6
click at [808, 331] on div "Tags system-mistake Shopper Confirmed Unusual-Activity Picklist item alert Appl…" at bounding box center [783, 371] width 408 height 177
click at [967, 431] on div "Tags system-mistake Shopper Confirmed Unusual-Activity Picklist item alert Appl…" at bounding box center [783, 371] width 408 height 177
click at [948, 433] on button "Apply" at bounding box center [947, 426] width 42 height 26
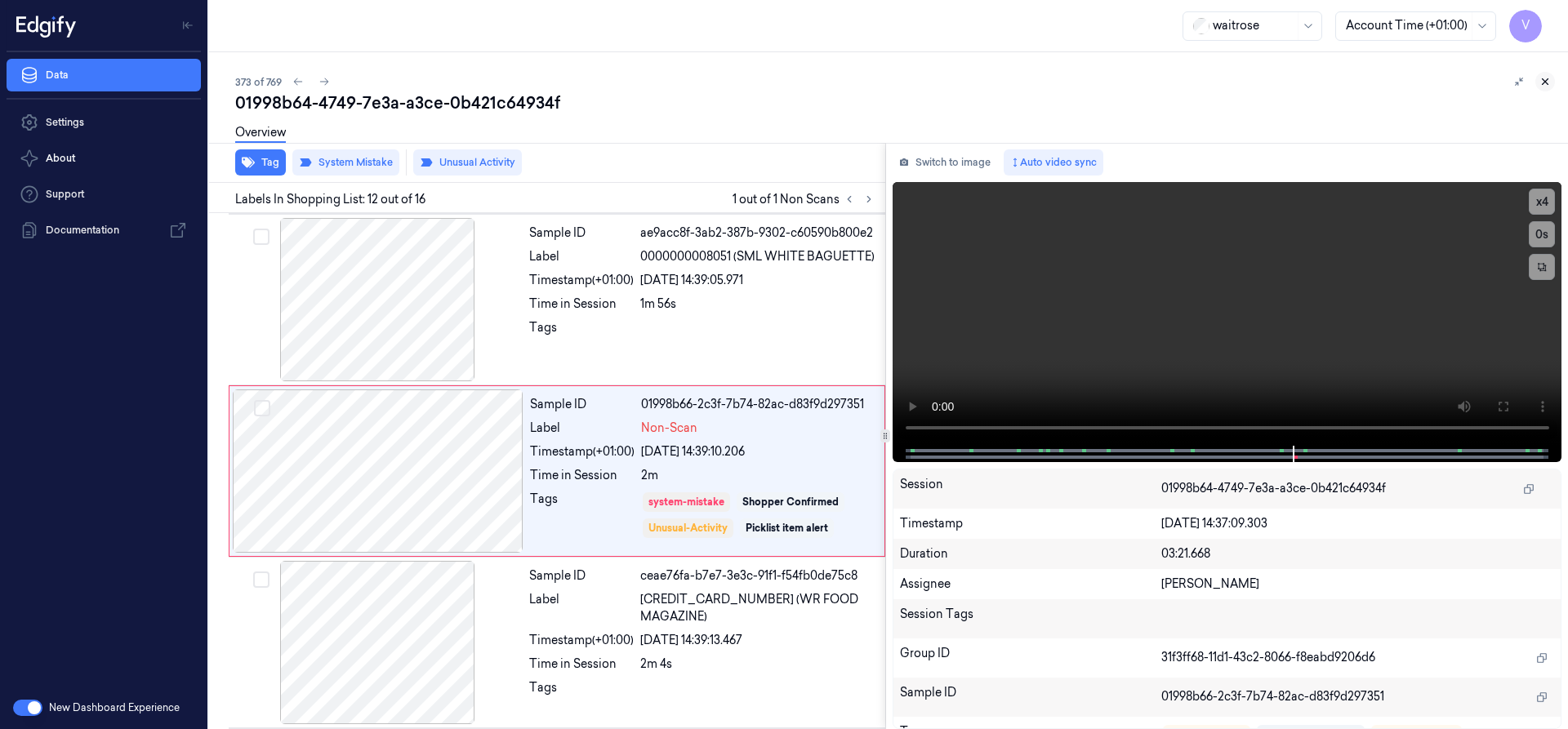
click at [1550, 80] on icon at bounding box center [1544, 81] width 11 height 11
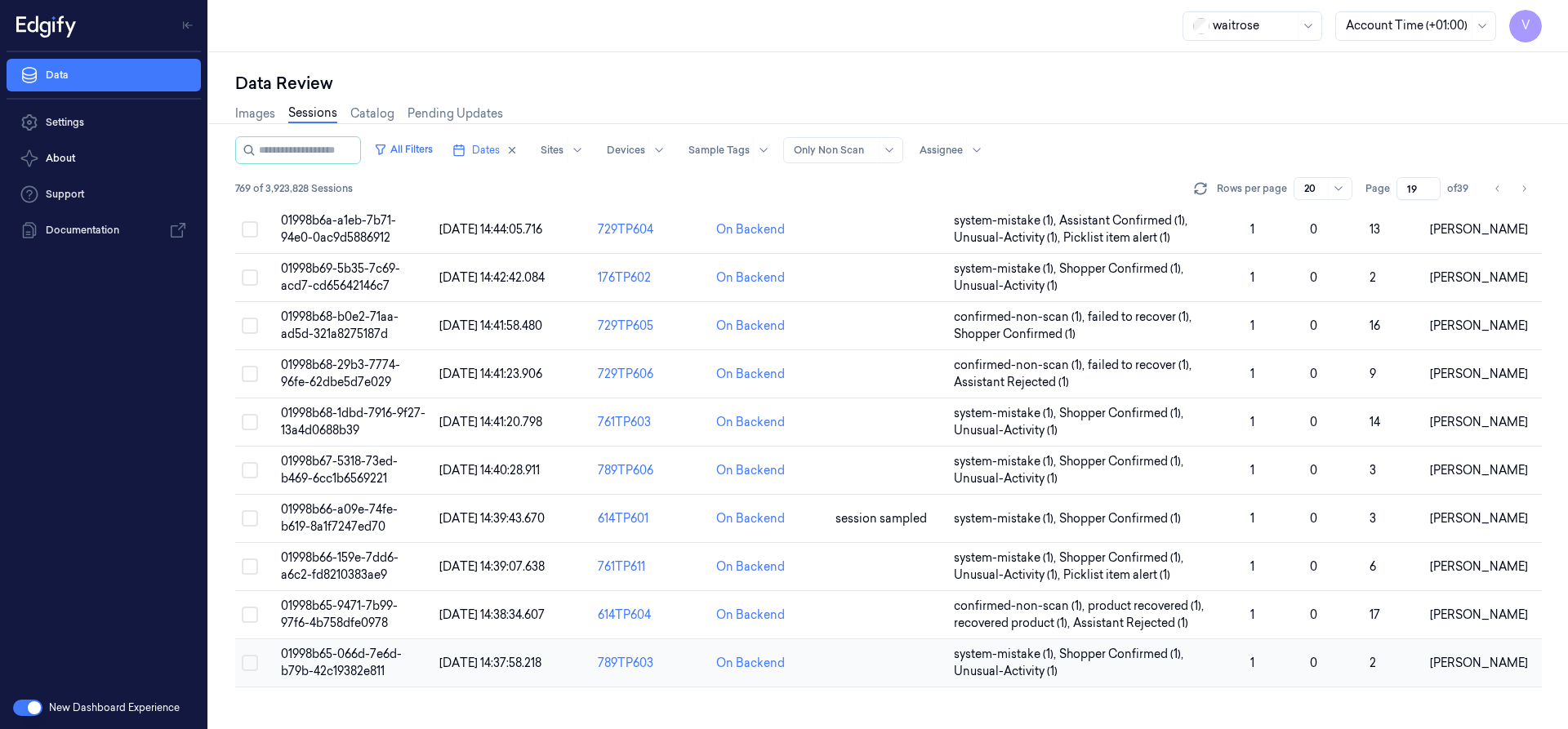
scroll to position [393, 0]
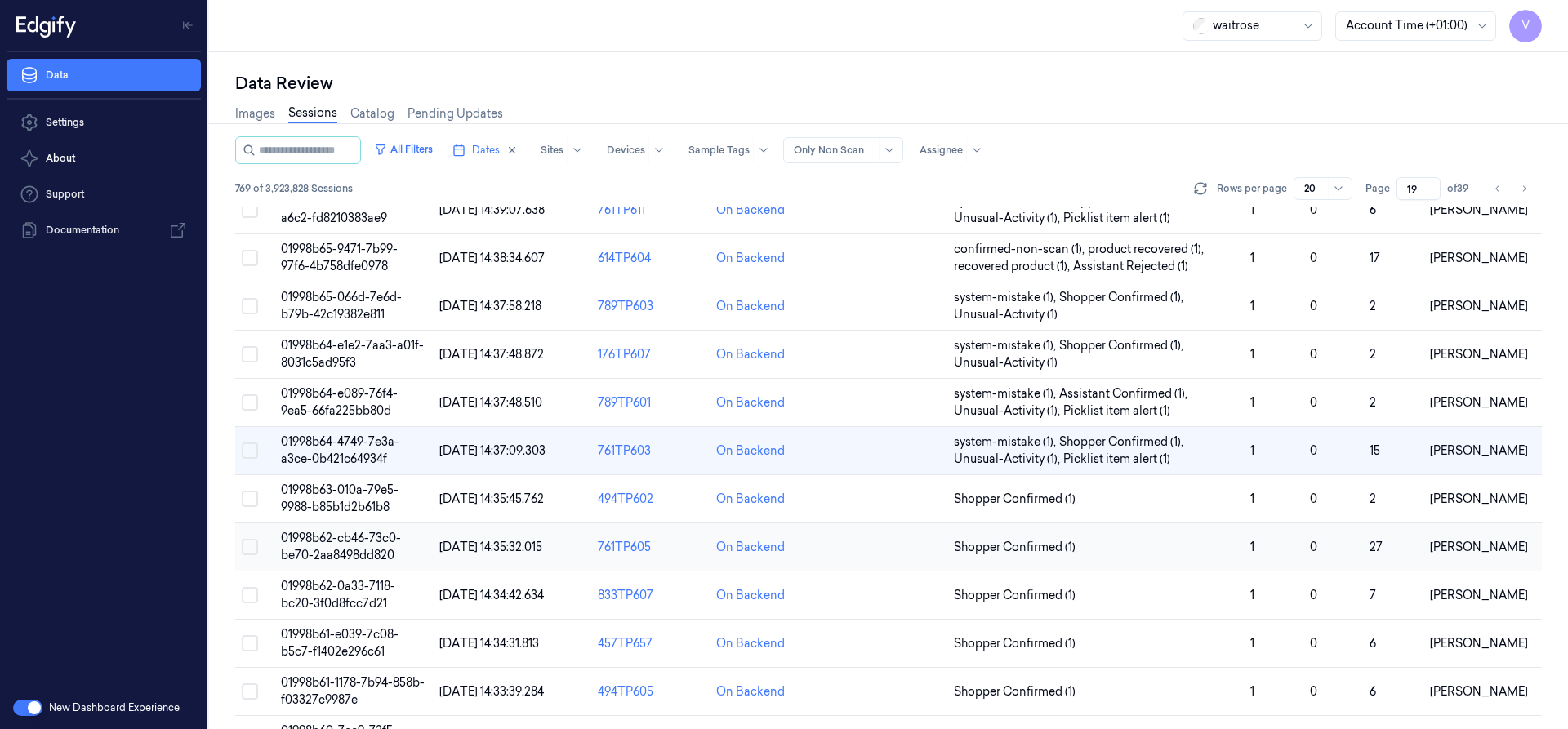
click at [361, 547] on td "01998b62-cb46-73c0-be70-2aa8498dd820" at bounding box center [354, 547] width 159 height 49
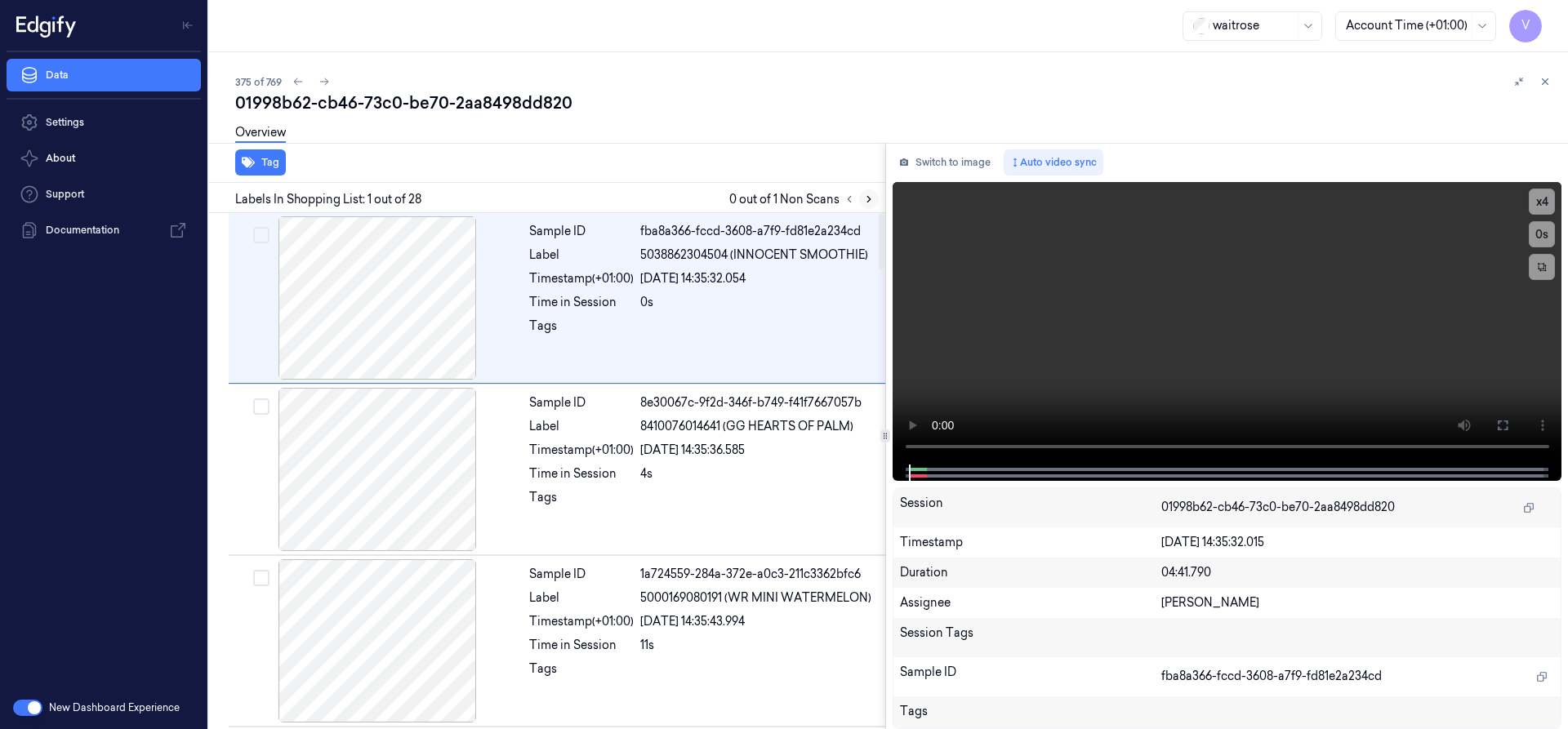
click at [863, 196] on icon at bounding box center [868, 198] width 11 height 11
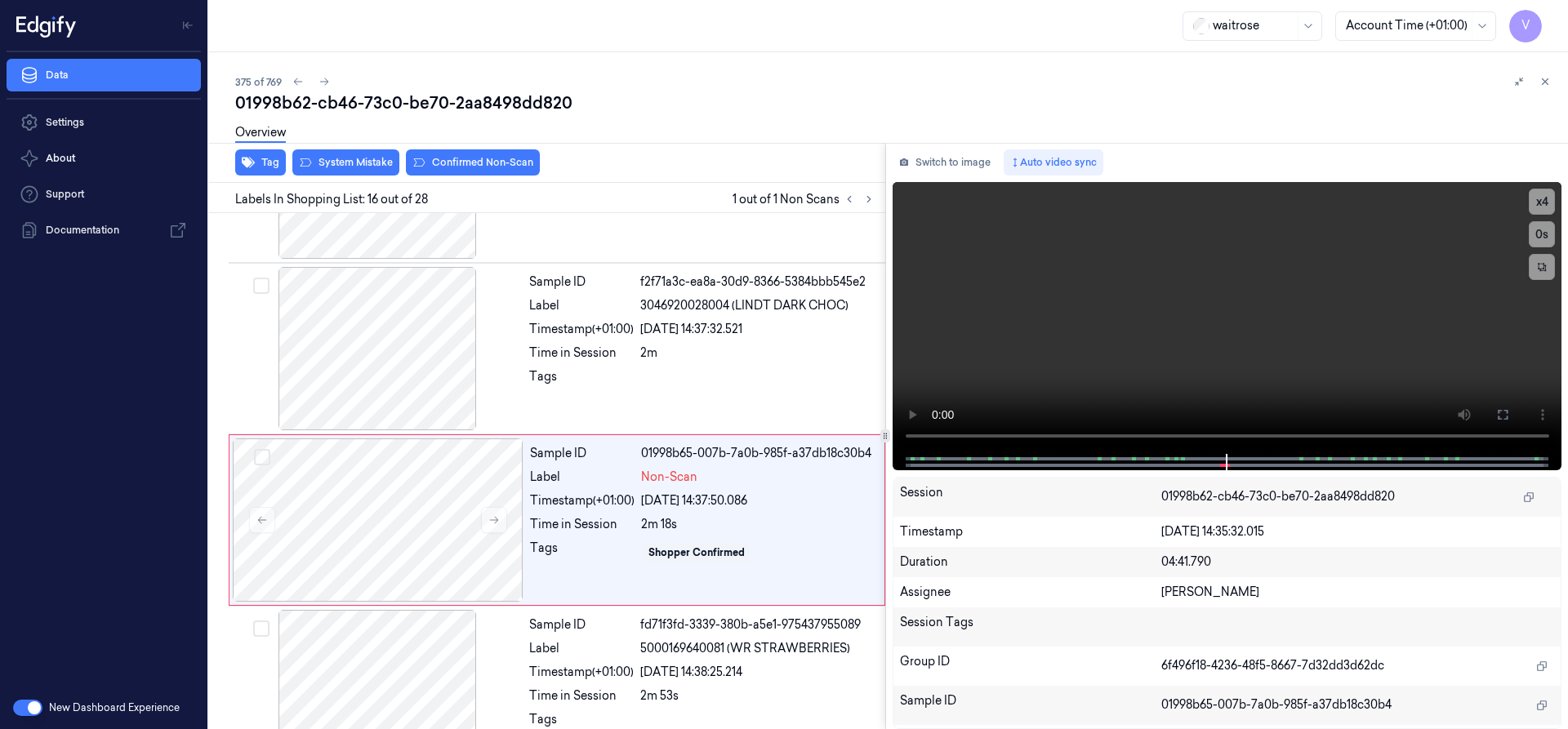
scroll to position [2397, 0]
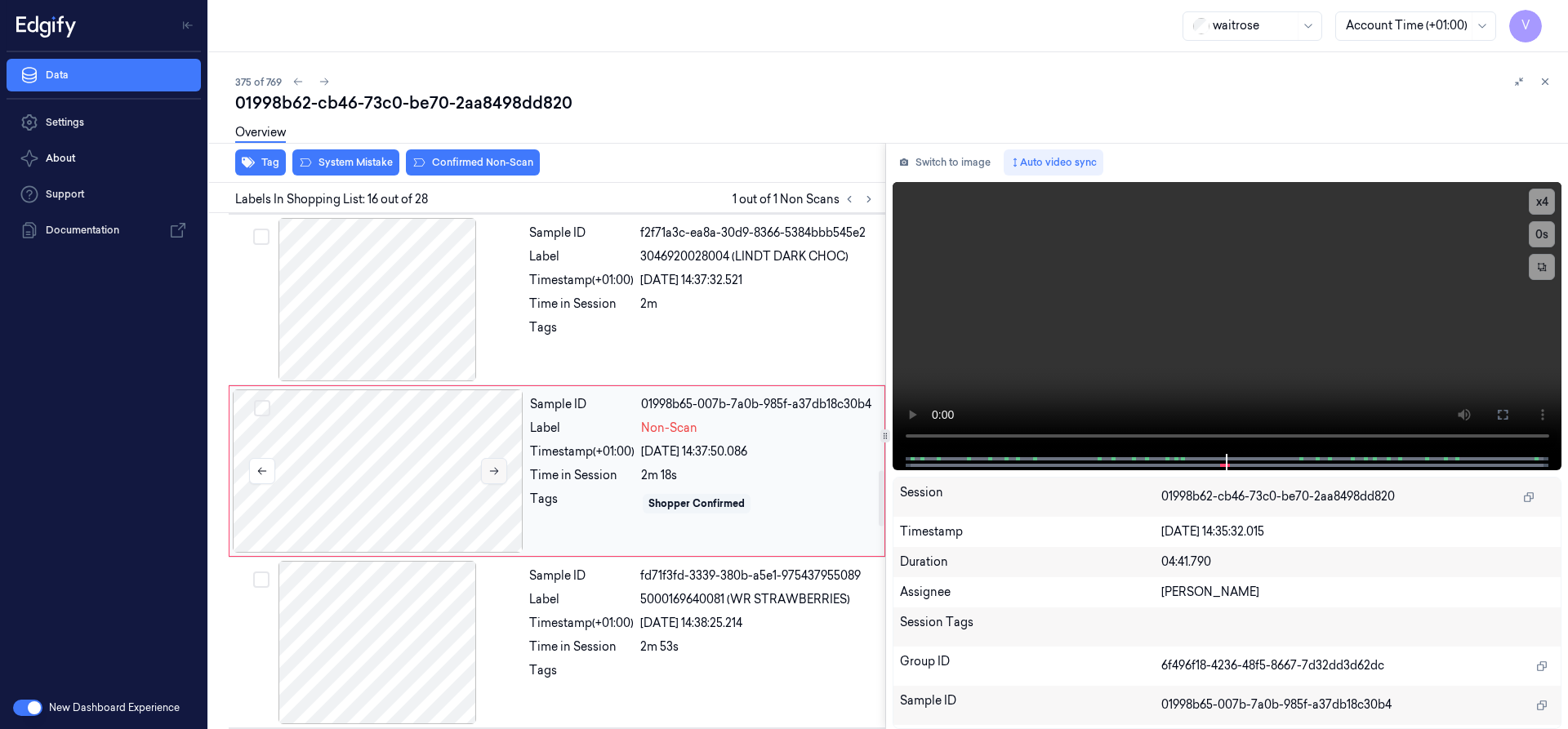
click at [494, 470] on icon at bounding box center [493, 470] width 11 height 11
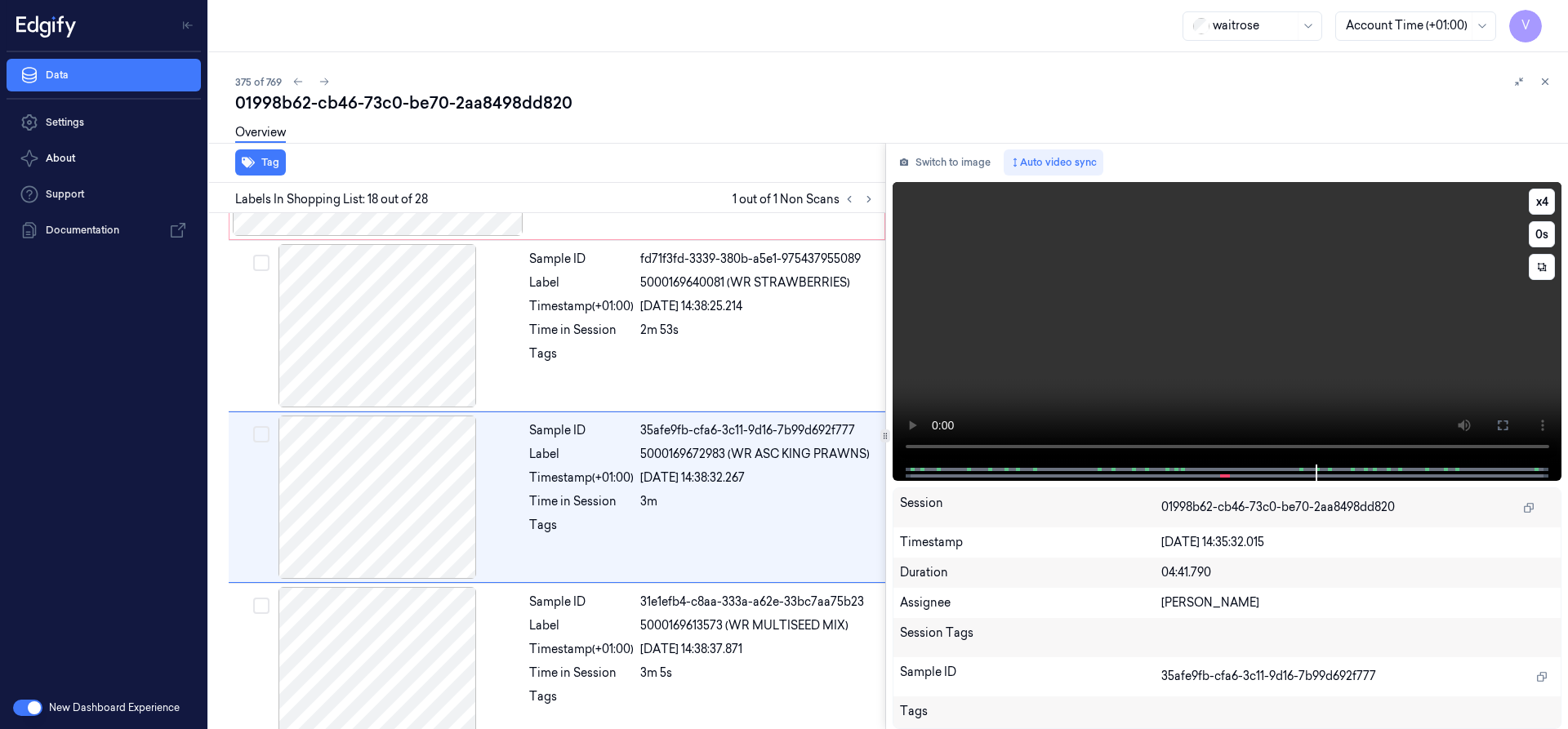
scroll to position [2741, 0]
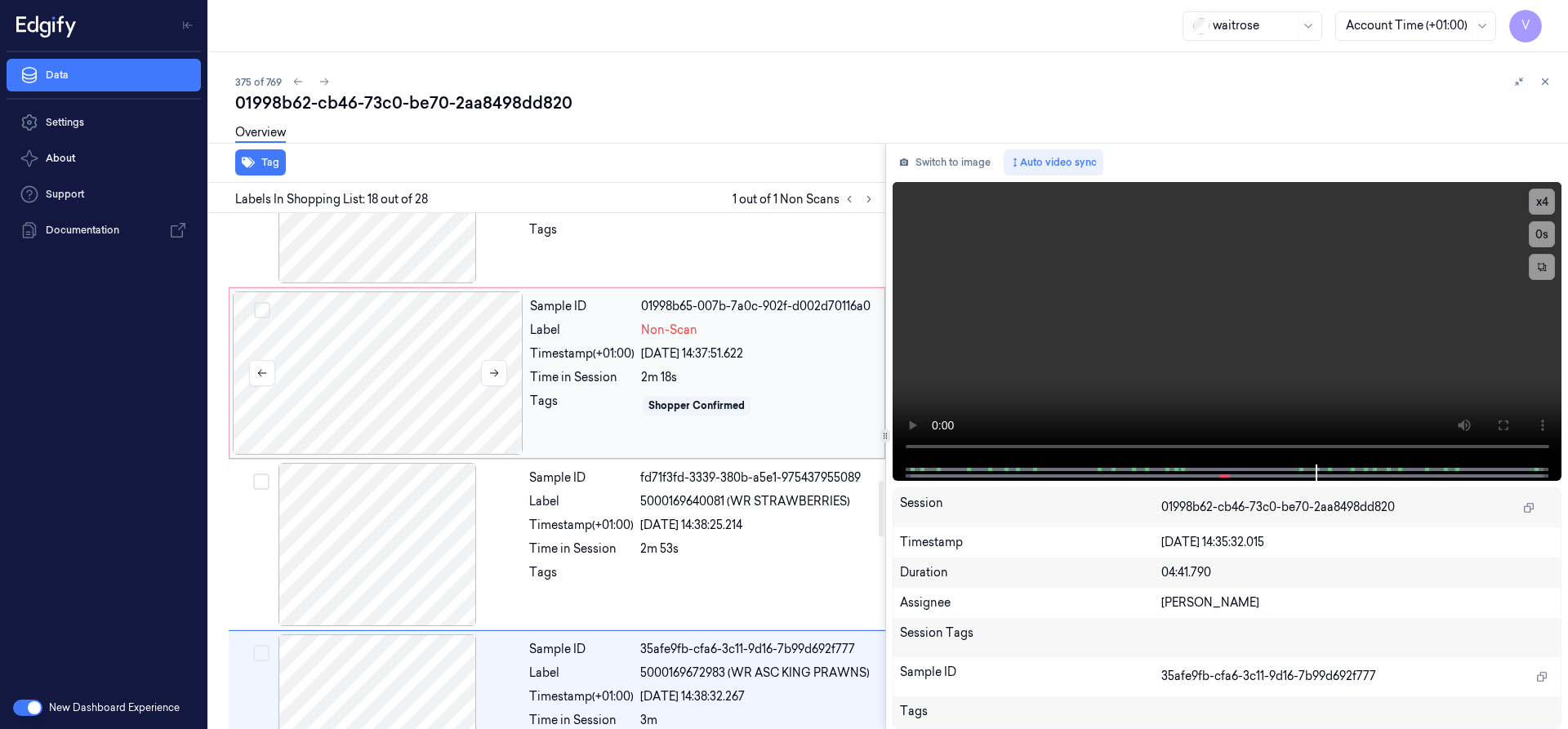
click at [370, 359] on div at bounding box center [378, 373] width 291 height 164
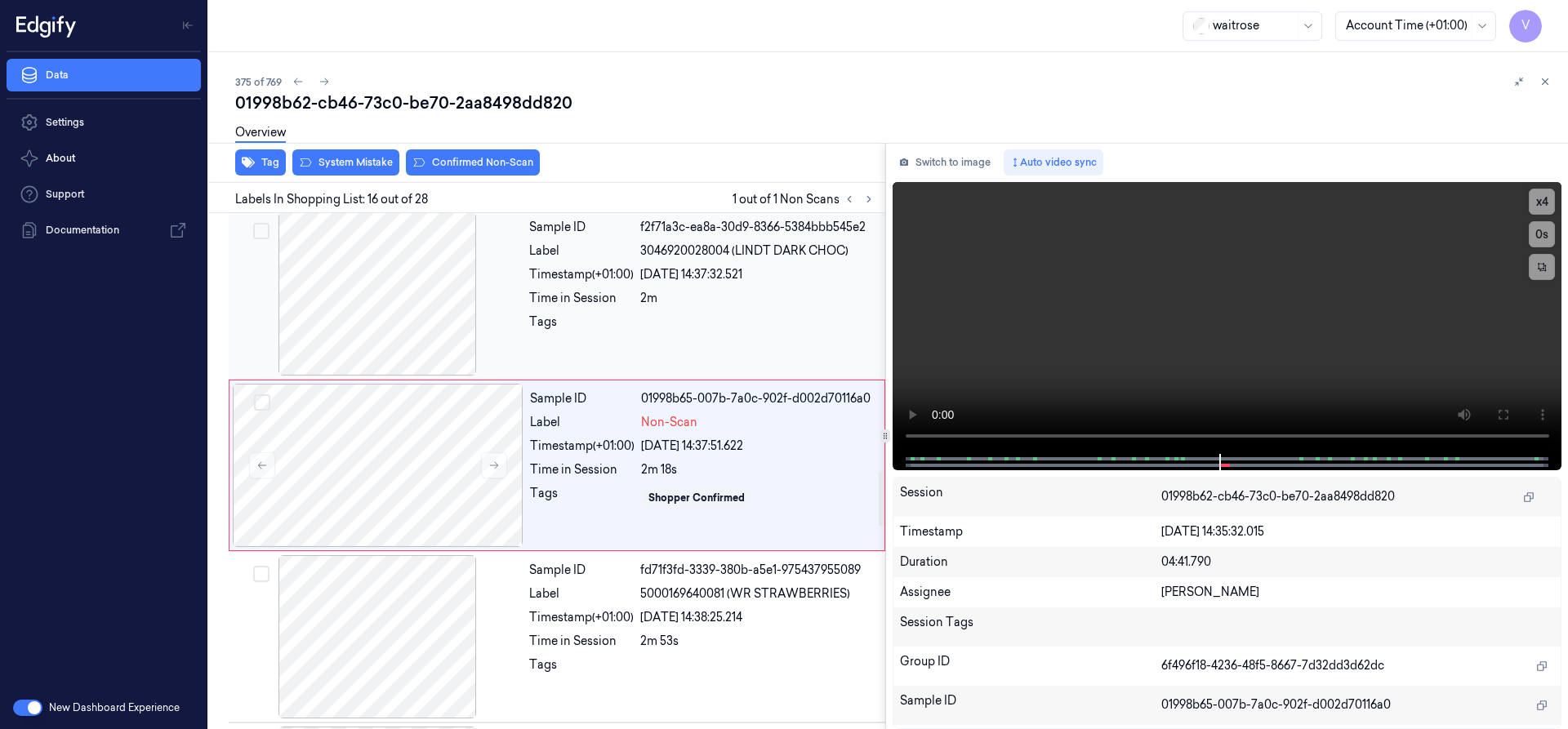
scroll to position [2397, 0]
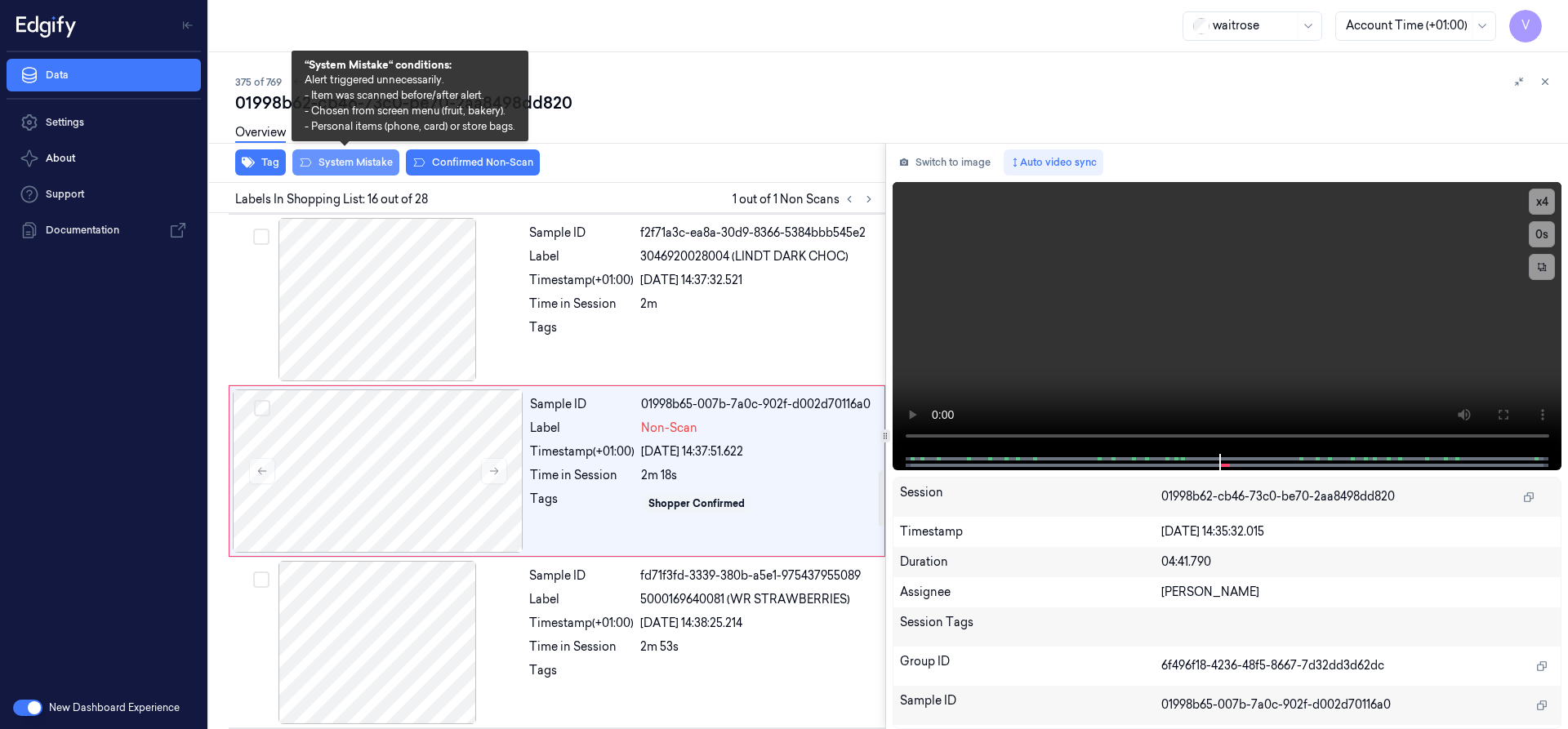
click at [355, 159] on button "System Mistake" at bounding box center [346, 162] width 107 height 26
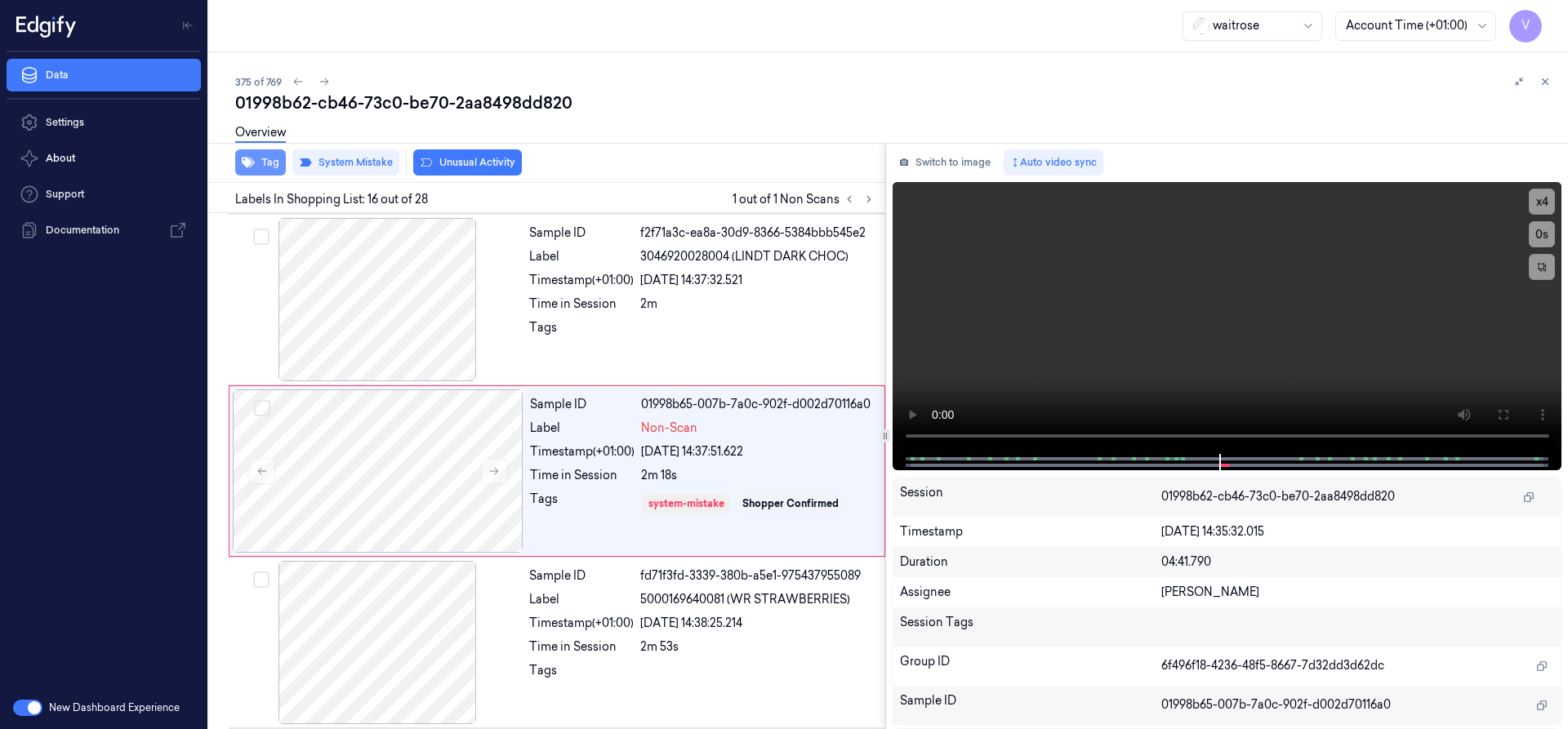
click at [269, 164] on button "Tag" at bounding box center [260, 162] width 50 height 26
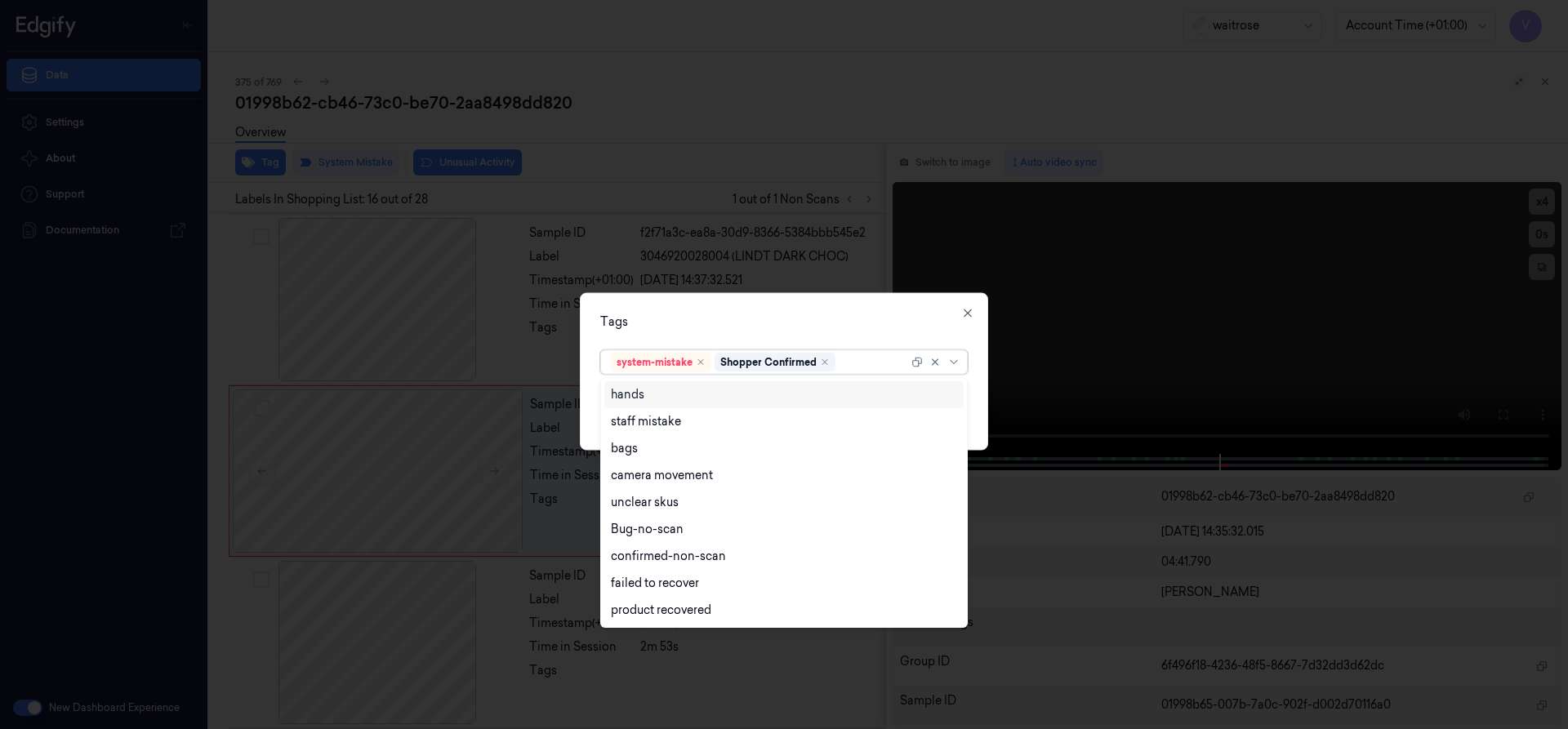
click at [853, 361] on div at bounding box center [873, 362] width 69 height 17
click at [652, 449] on div "bags" at bounding box center [784, 448] width 346 height 17
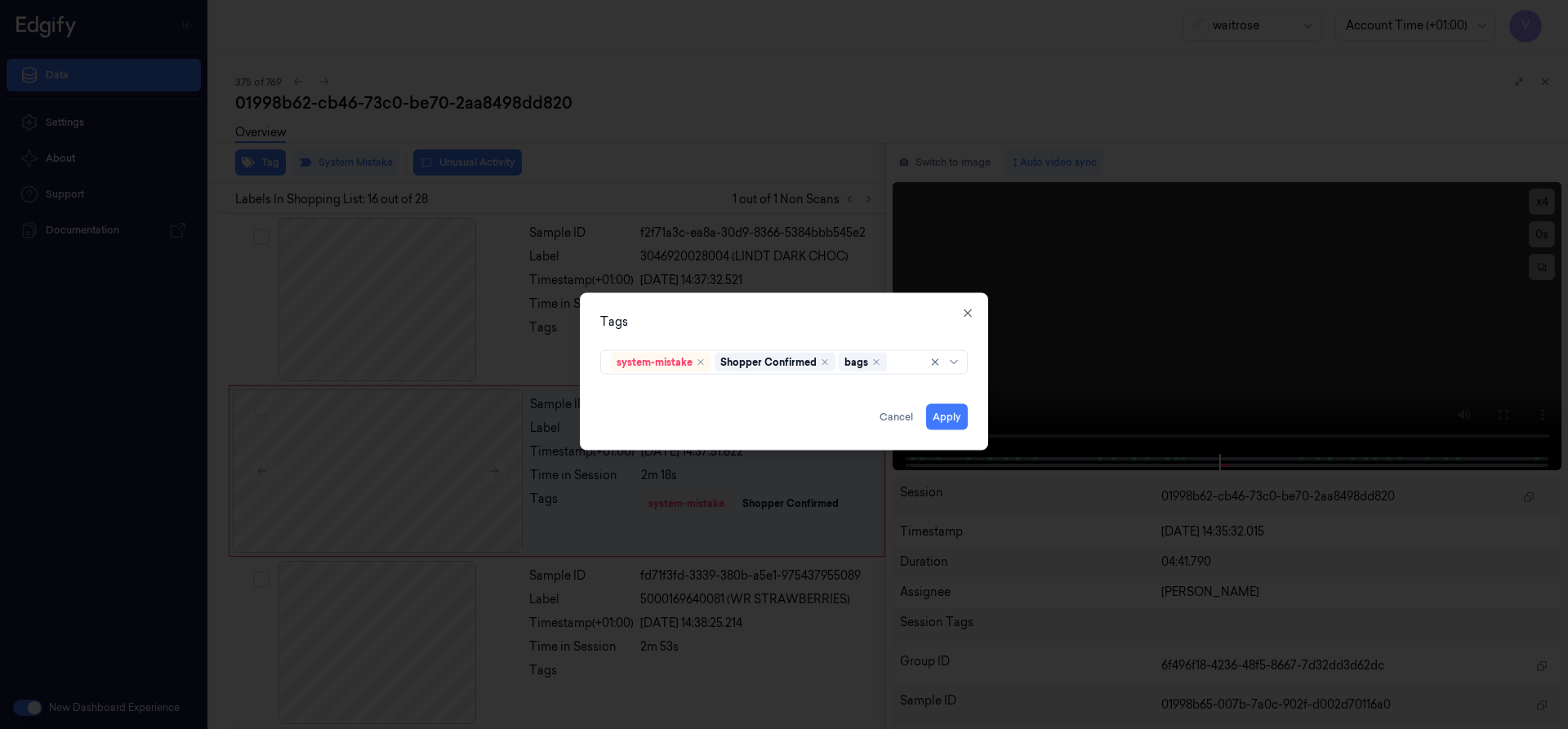
click at [758, 319] on div "Tags" at bounding box center [783, 321] width 367 height 17
click at [949, 420] on button "Apply" at bounding box center [947, 416] width 42 height 26
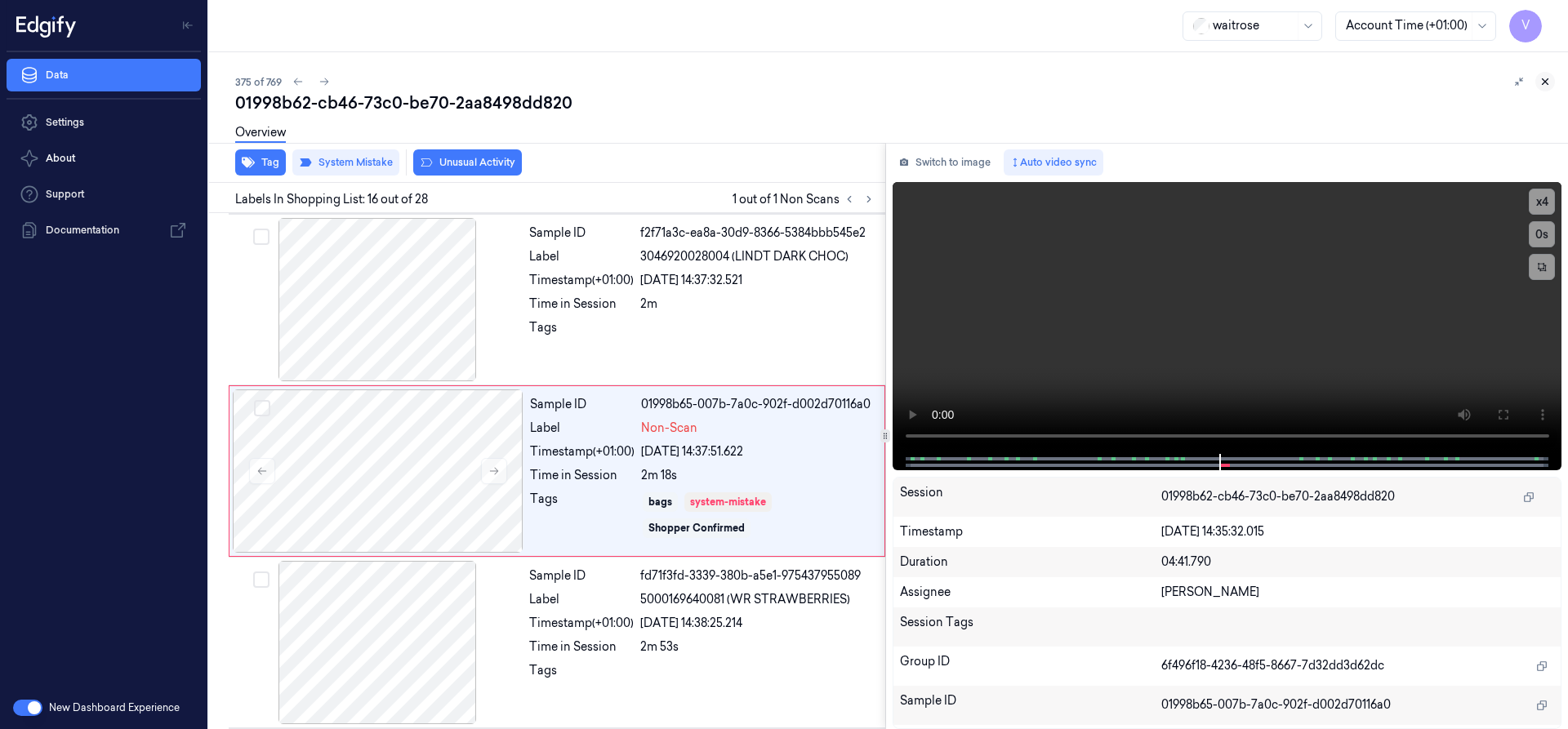
click at [1542, 80] on icon at bounding box center [1544, 81] width 11 height 11
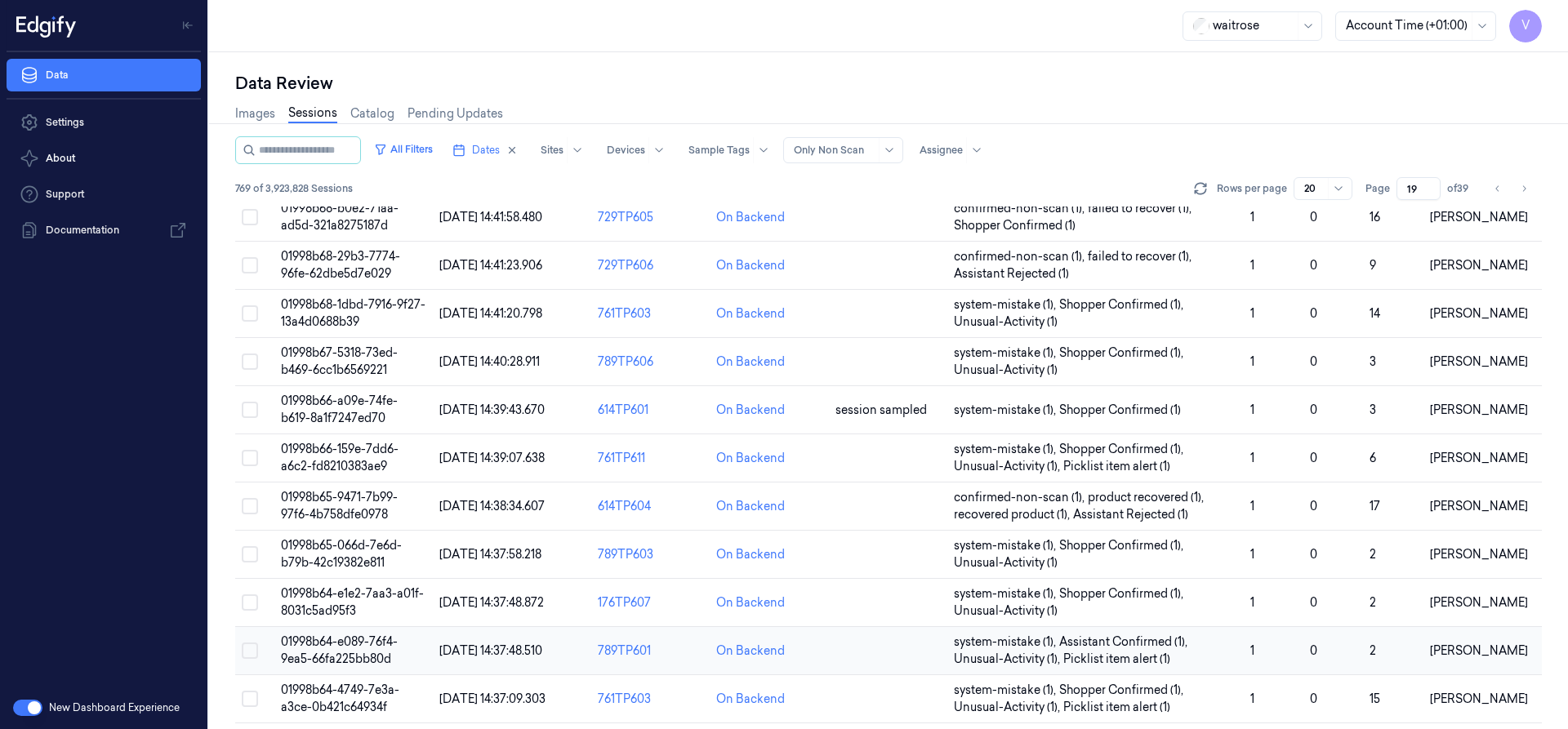
scroll to position [473, 0]
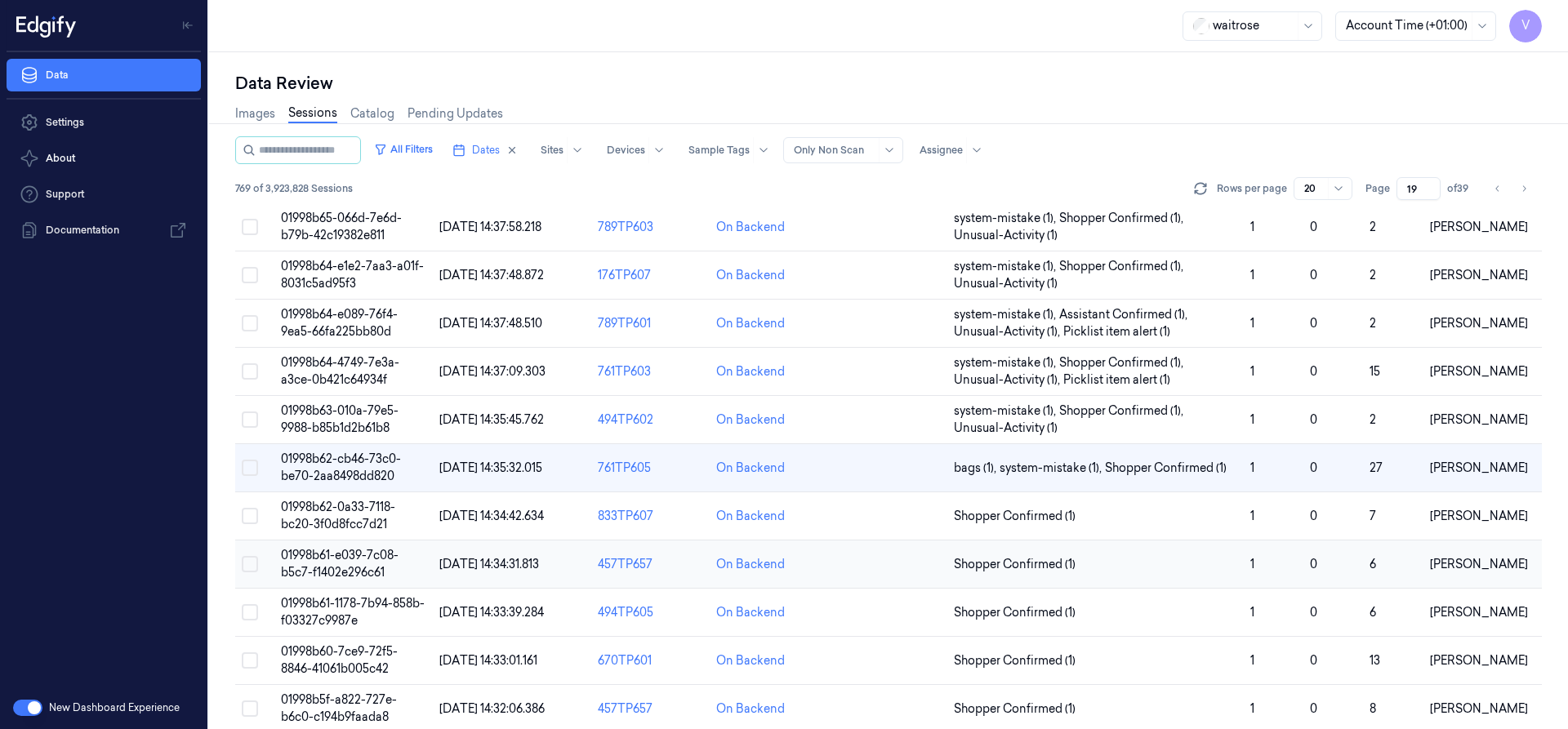
click at [352, 549] on span "01998b61-e039-7c08-b5c7-f1402e296c61" at bounding box center [340, 563] width 118 height 32
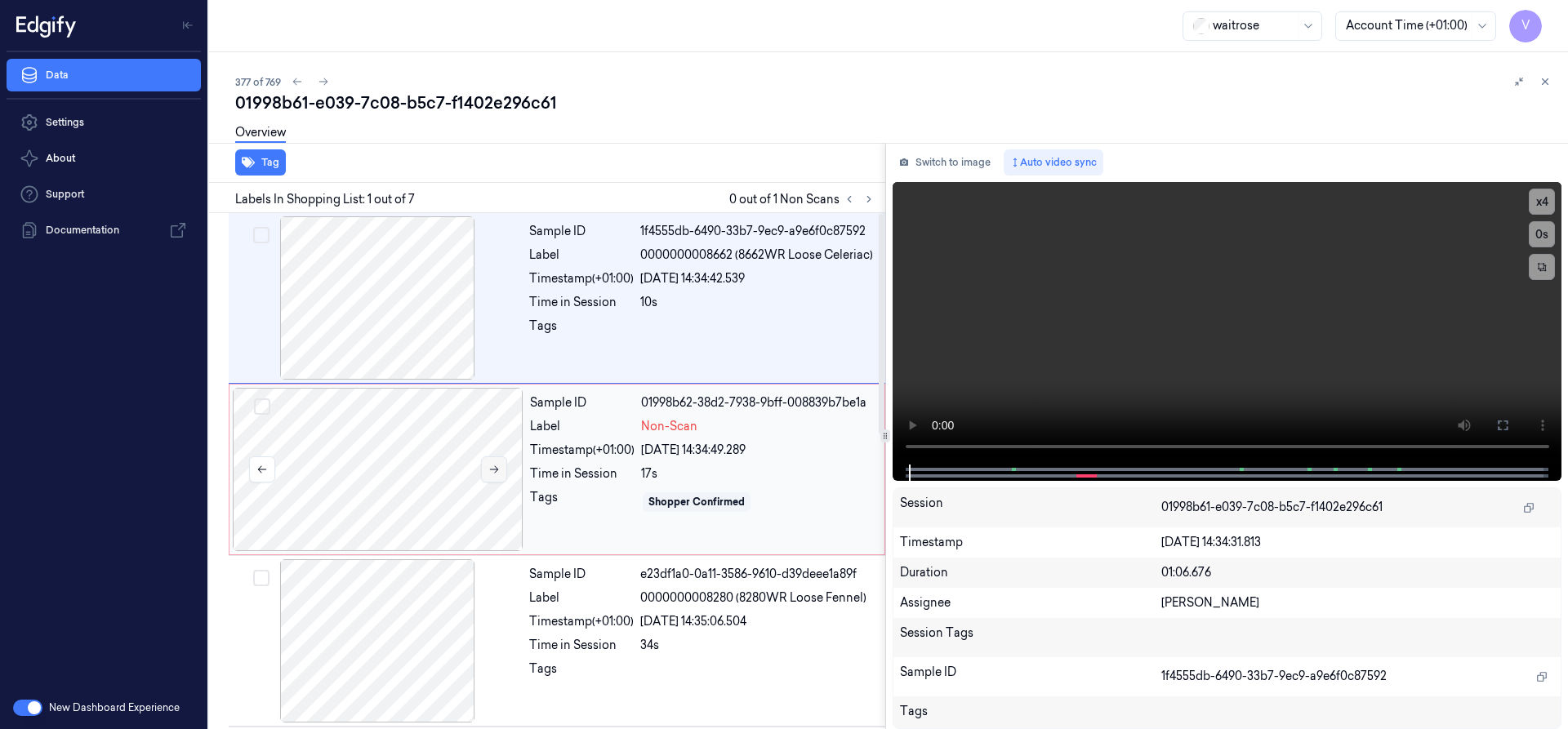
click at [497, 468] on icon at bounding box center [494, 469] width 9 height 8
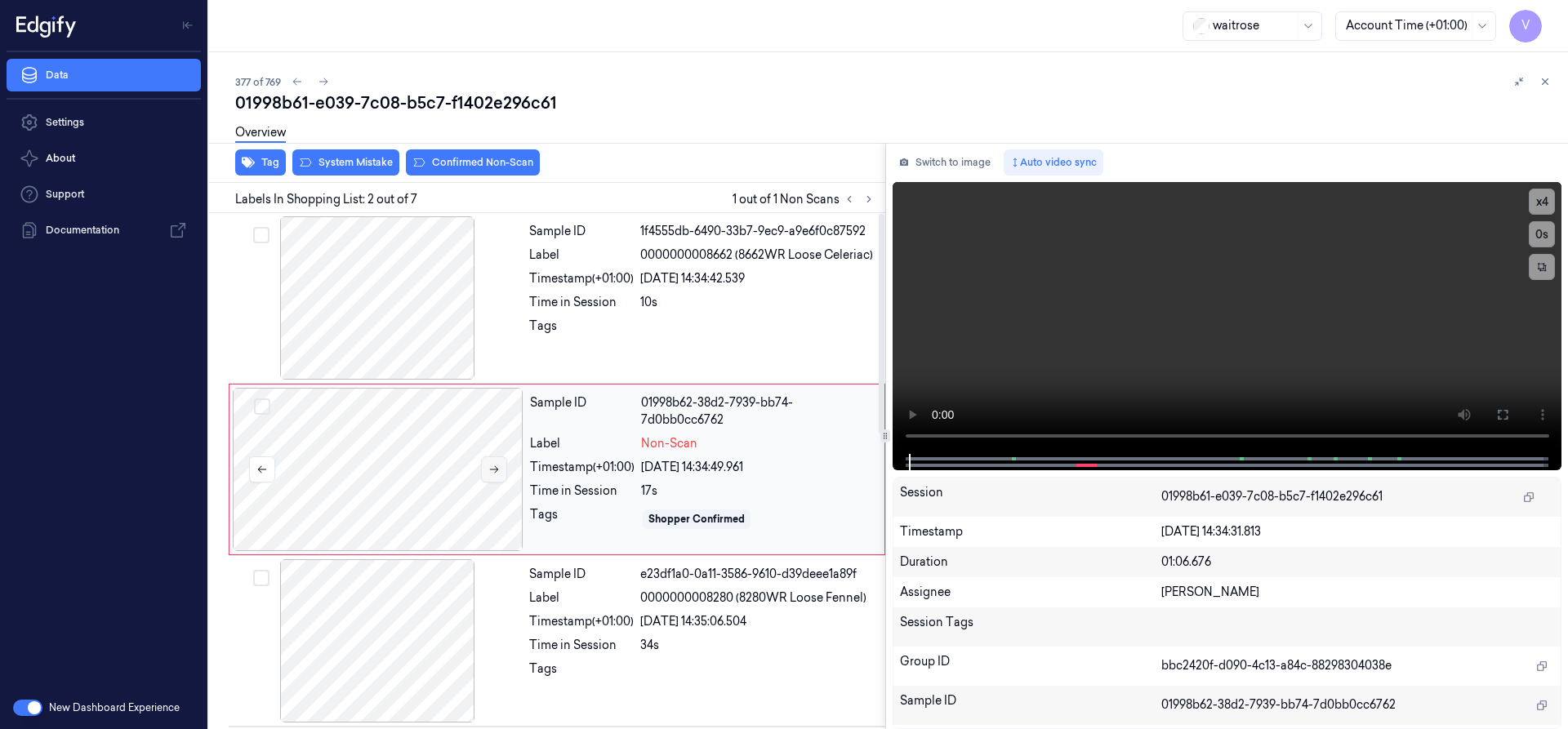
click at [499, 468] on icon at bounding box center [493, 468] width 11 height 11
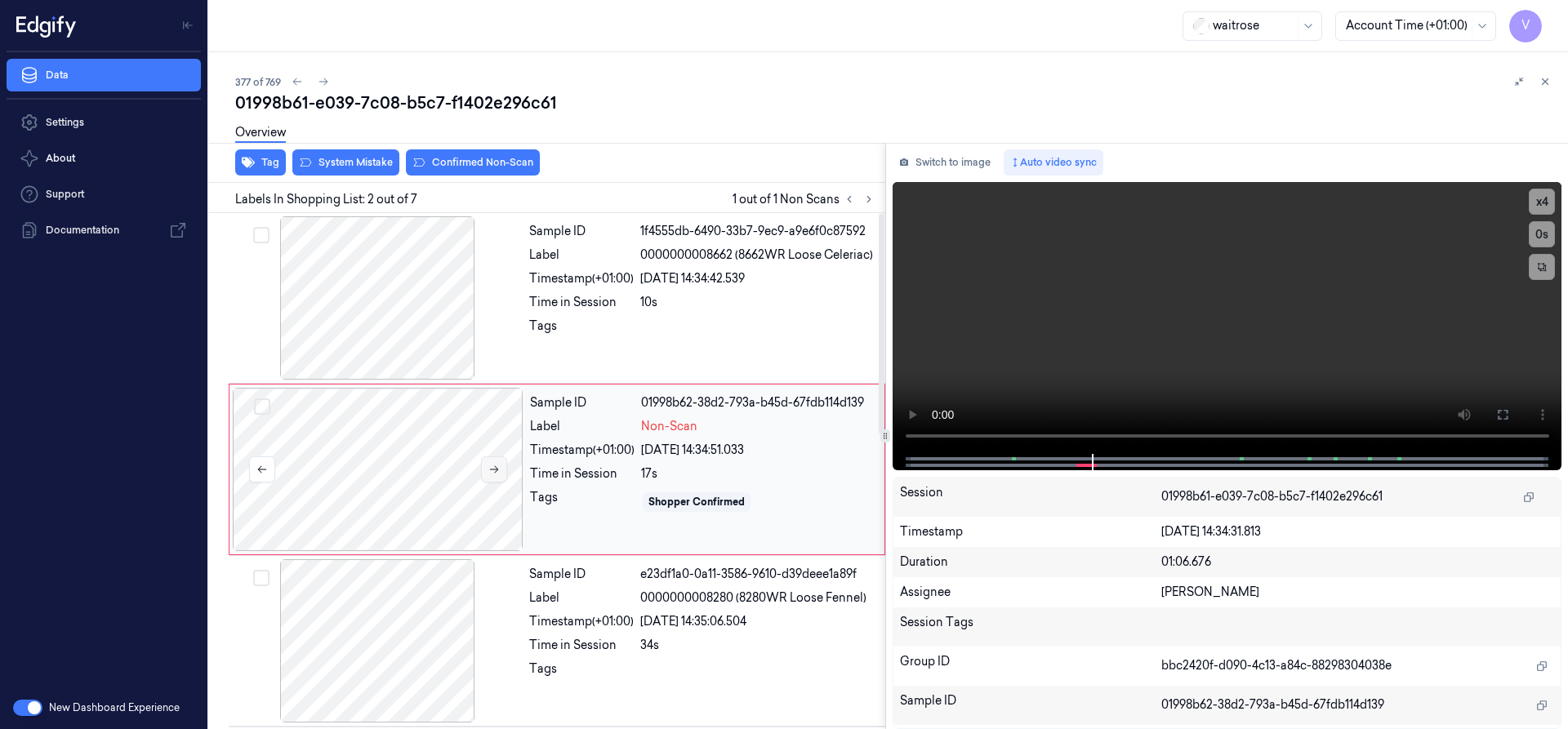
click at [485, 473] on button at bounding box center [493, 469] width 26 height 26
click at [475, 416] on div at bounding box center [378, 469] width 291 height 164
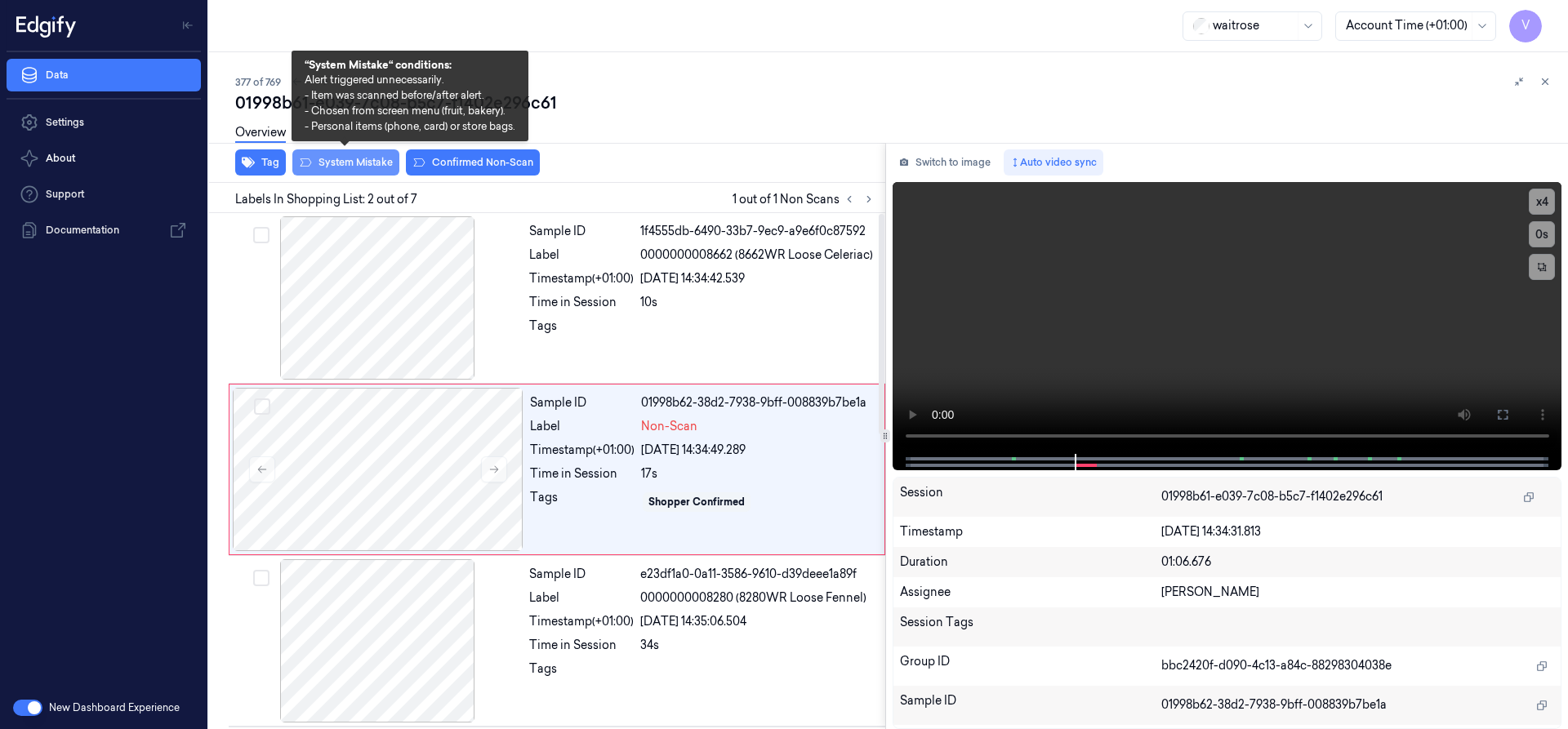
click at [375, 160] on button "System Mistake" at bounding box center [346, 162] width 107 height 26
click at [337, 158] on button "System Mistake" at bounding box center [346, 162] width 107 height 26
click at [347, 158] on button "System Mistake" at bounding box center [346, 162] width 107 height 26
click at [370, 164] on button "System Mistake" at bounding box center [346, 162] width 107 height 26
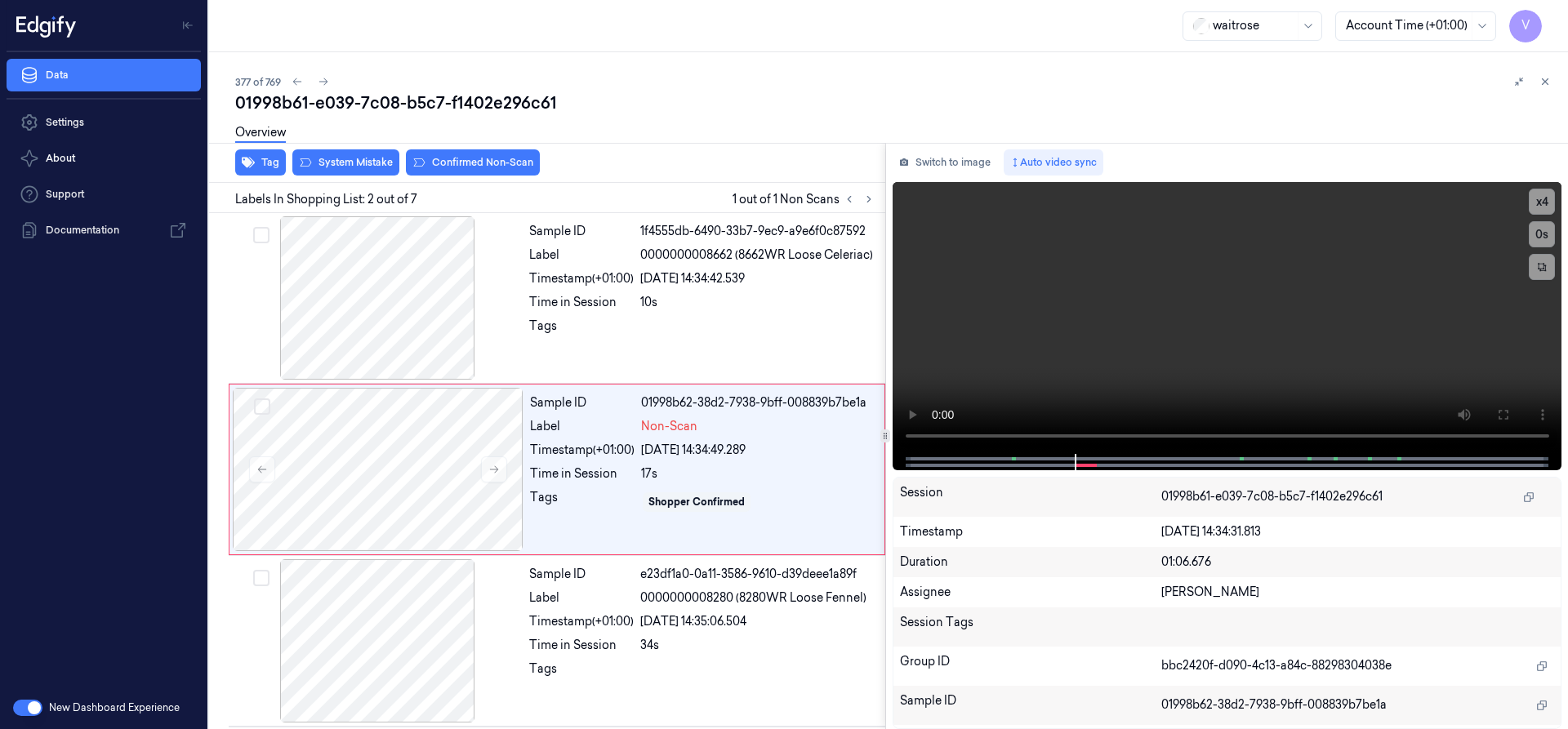
click at [356, 155] on div "Overview" at bounding box center [895, 135] width 1319 height 42
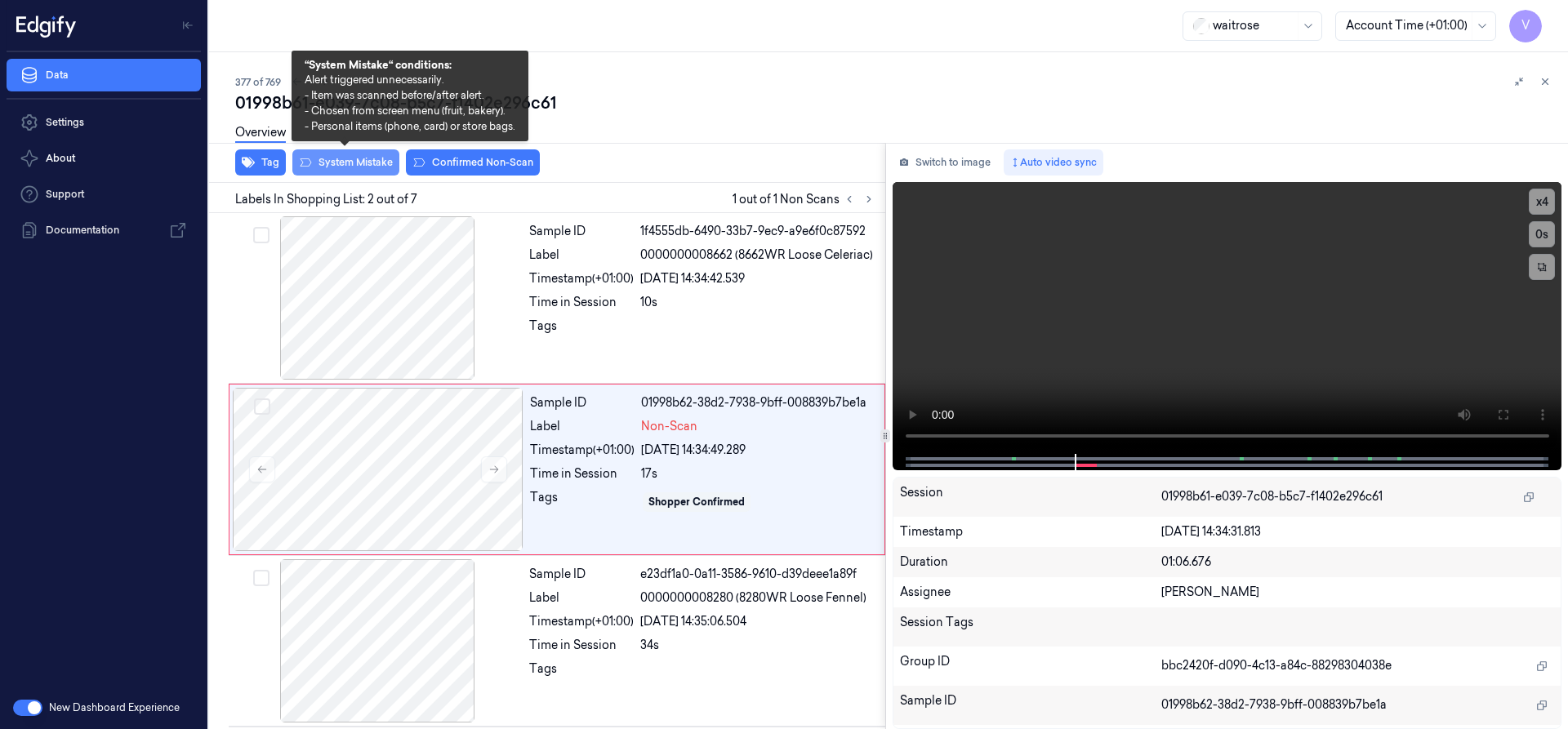
click at [358, 159] on button "System Mistake" at bounding box center [346, 162] width 107 height 26
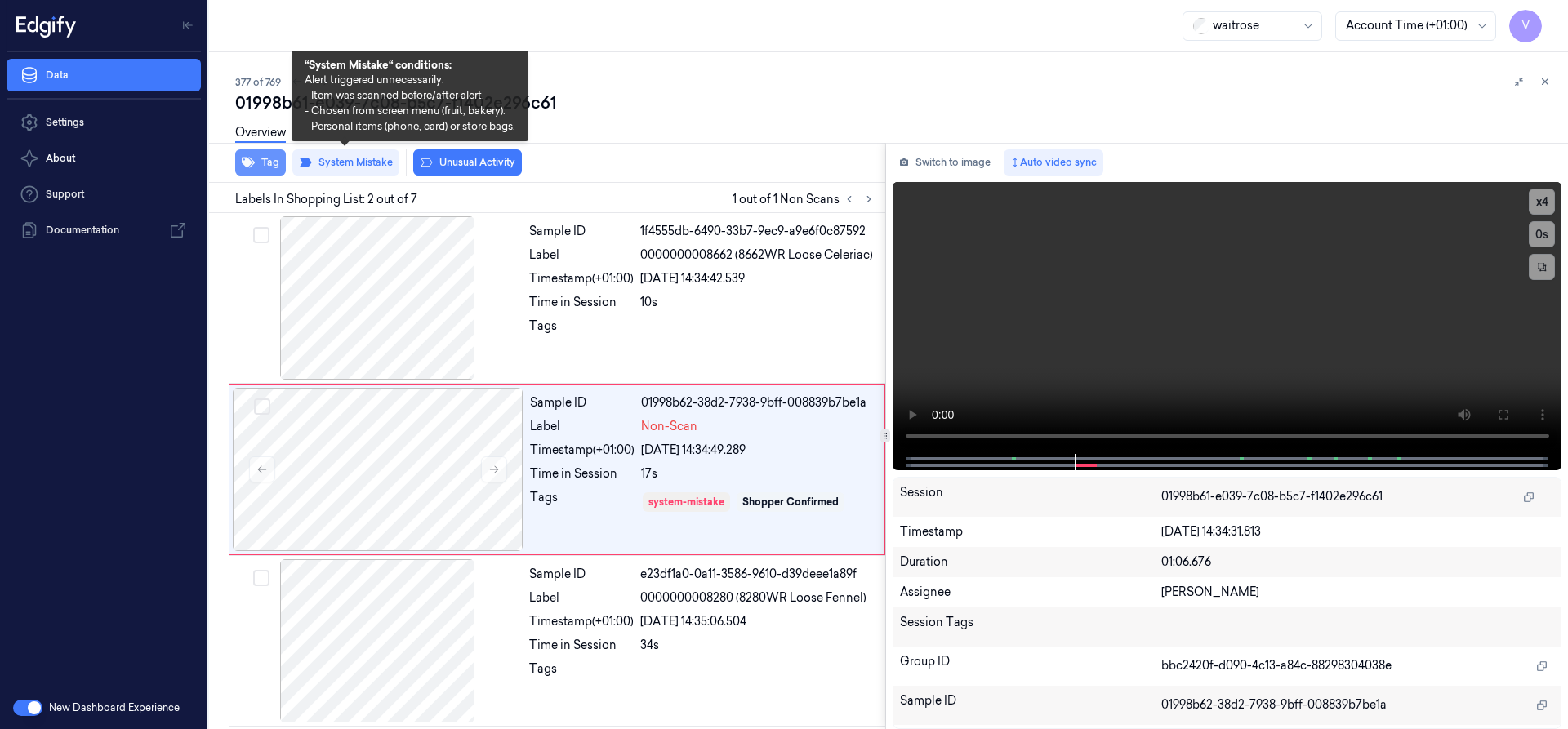
click at [269, 164] on button "Tag" at bounding box center [260, 162] width 50 height 26
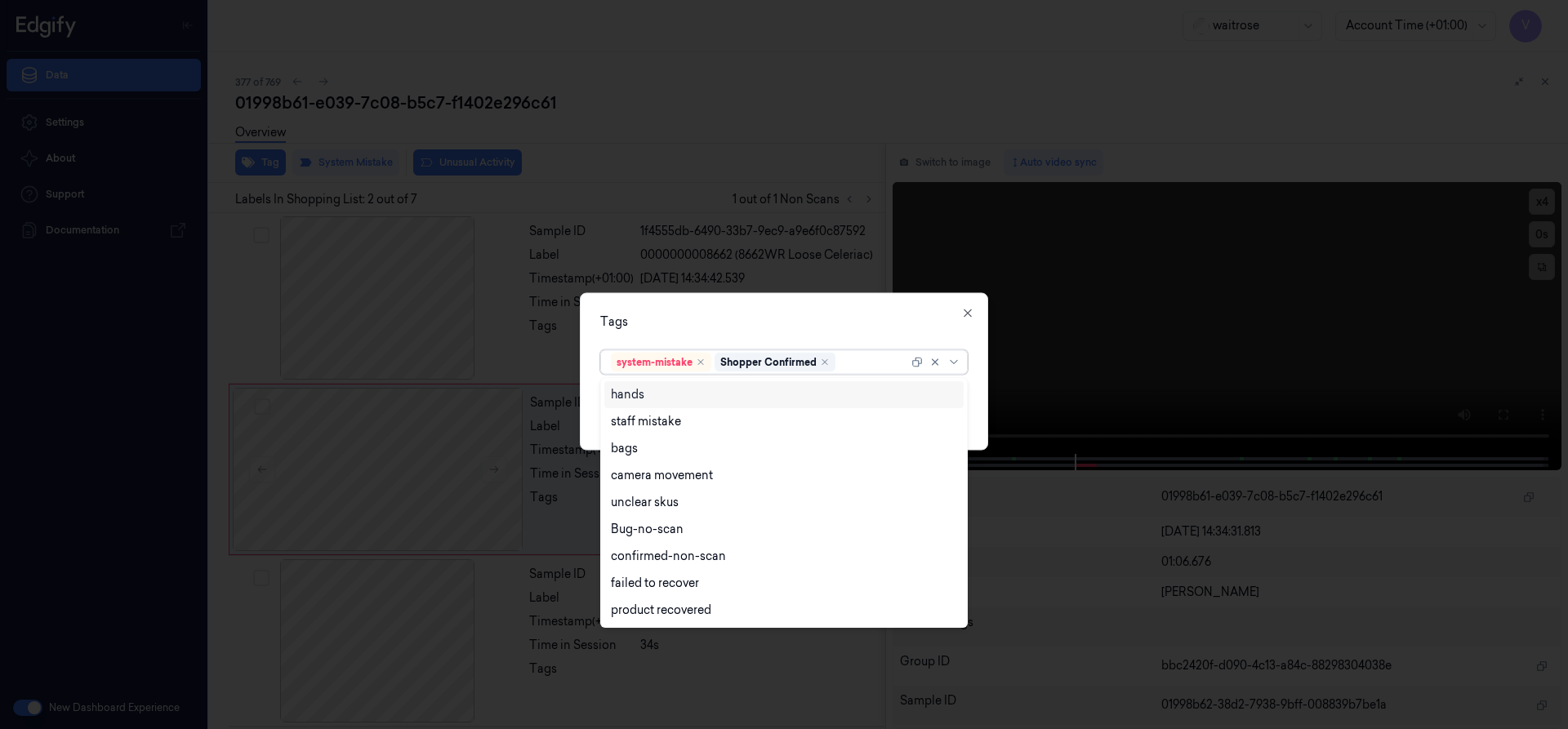
click at [856, 356] on div at bounding box center [873, 362] width 69 height 17
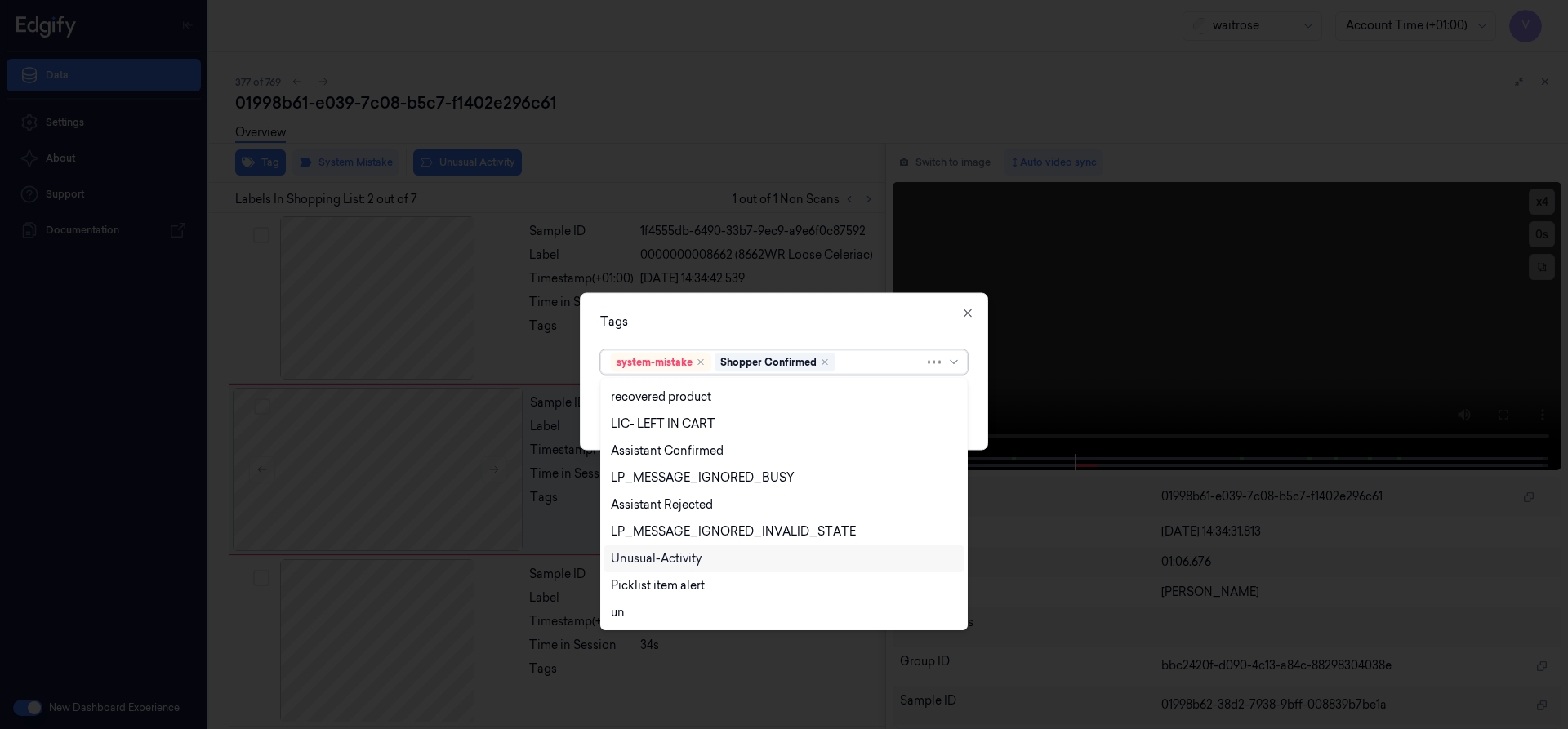
click at [657, 562] on div "Unusual-Activity" at bounding box center [656, 559] width 90 height 17
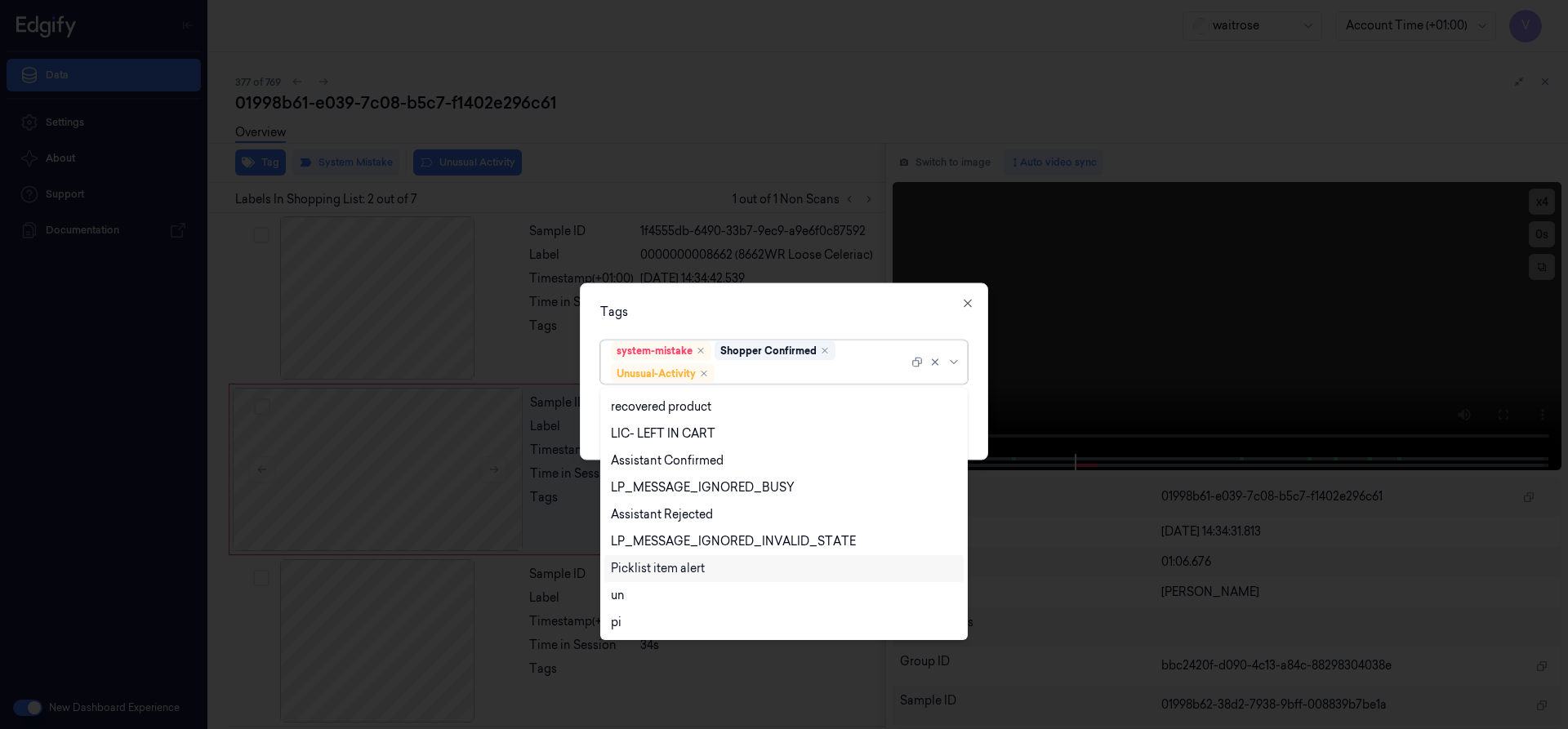
click at [660, 573] on div "Picklist item alert" at bounding box center [658, 568] width 94 height 17
click at [778, 322] on div "Tags option Picklist item alert, selected. 20 results available. Use Up and Dow…" at bounding box center [783, 371] width 408 height 177
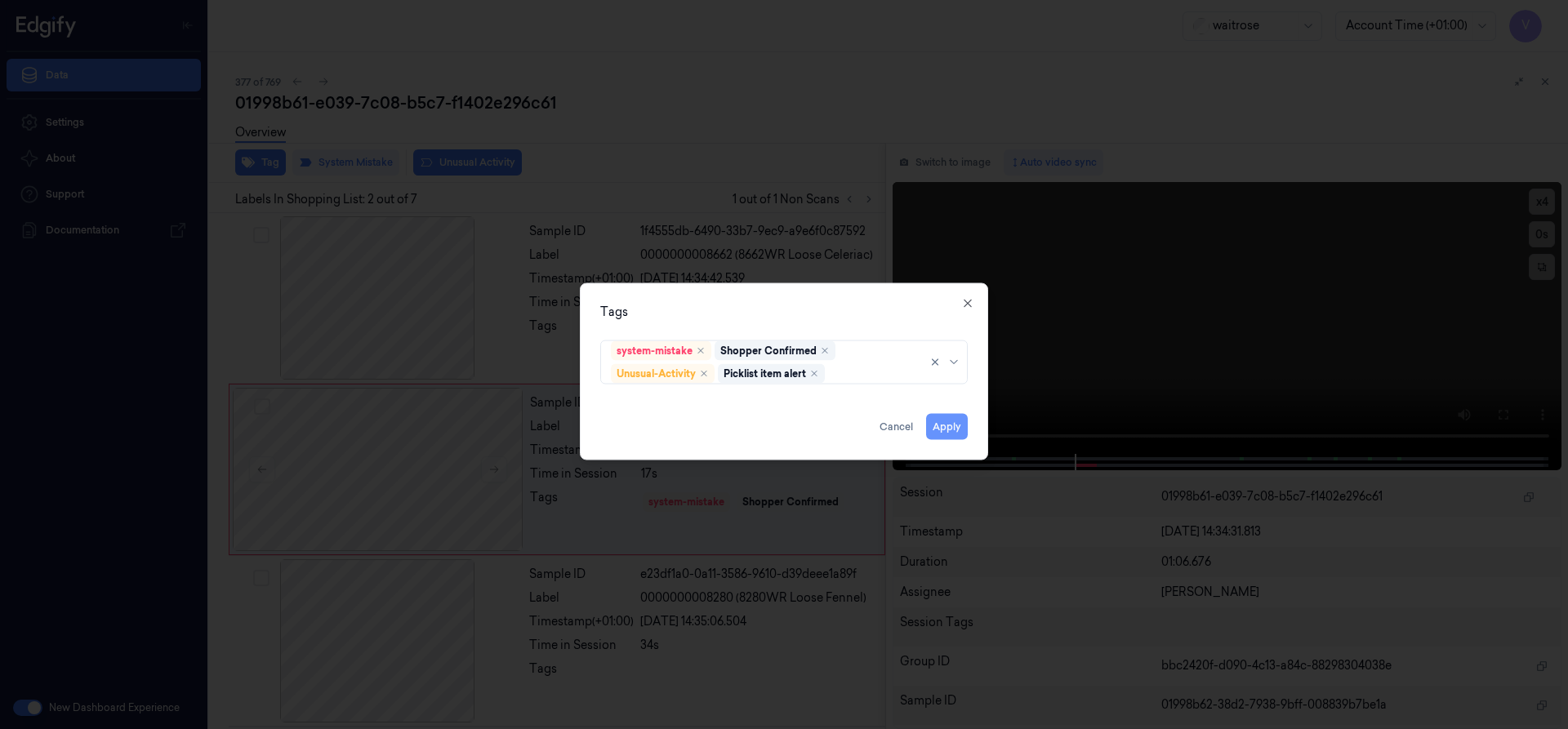
click at [938, 427] on button "Apply" at bounding box center [947, 426] width 42 height 26
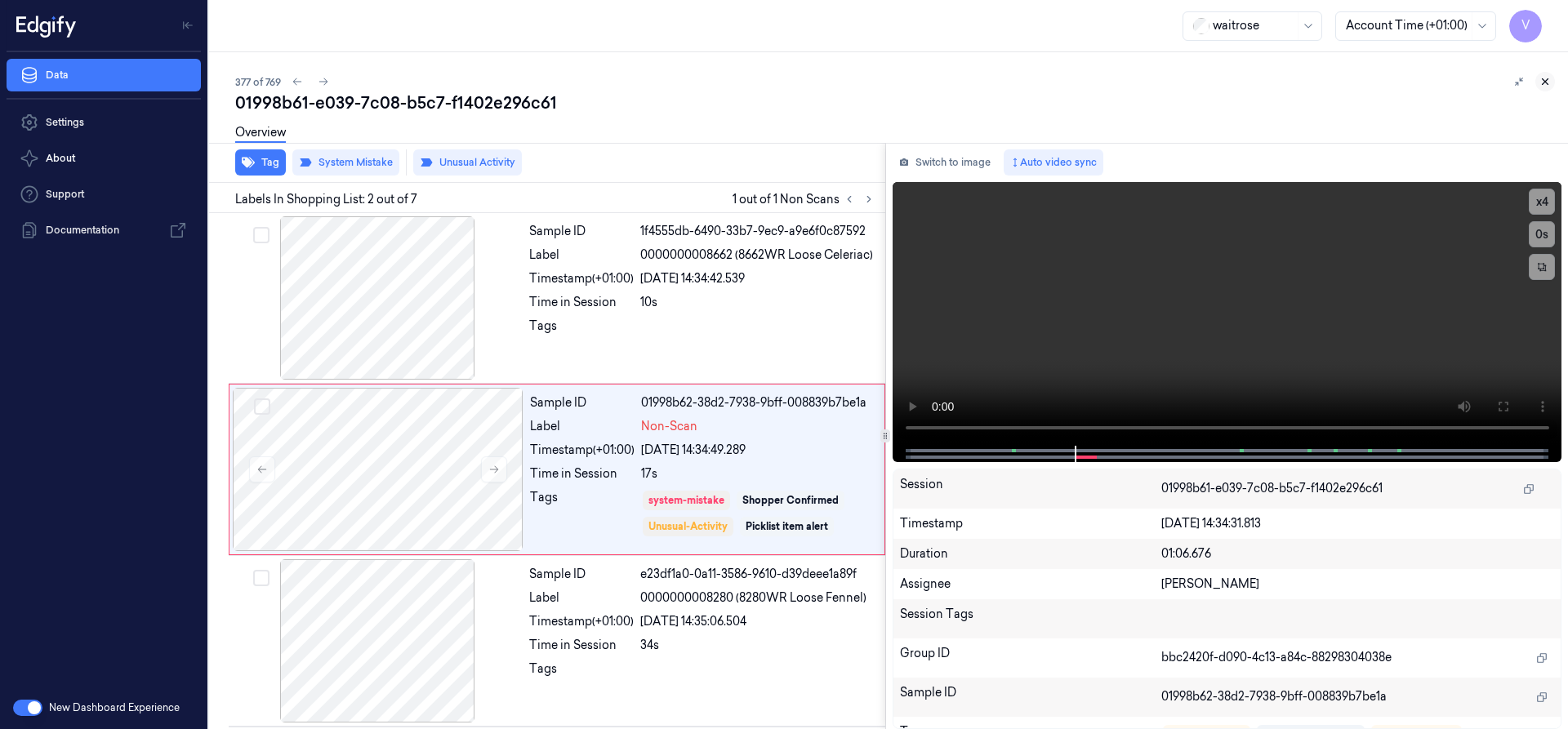
click at [1547, 83] on icon at bounding box center [1545, 82] width 6 height 6
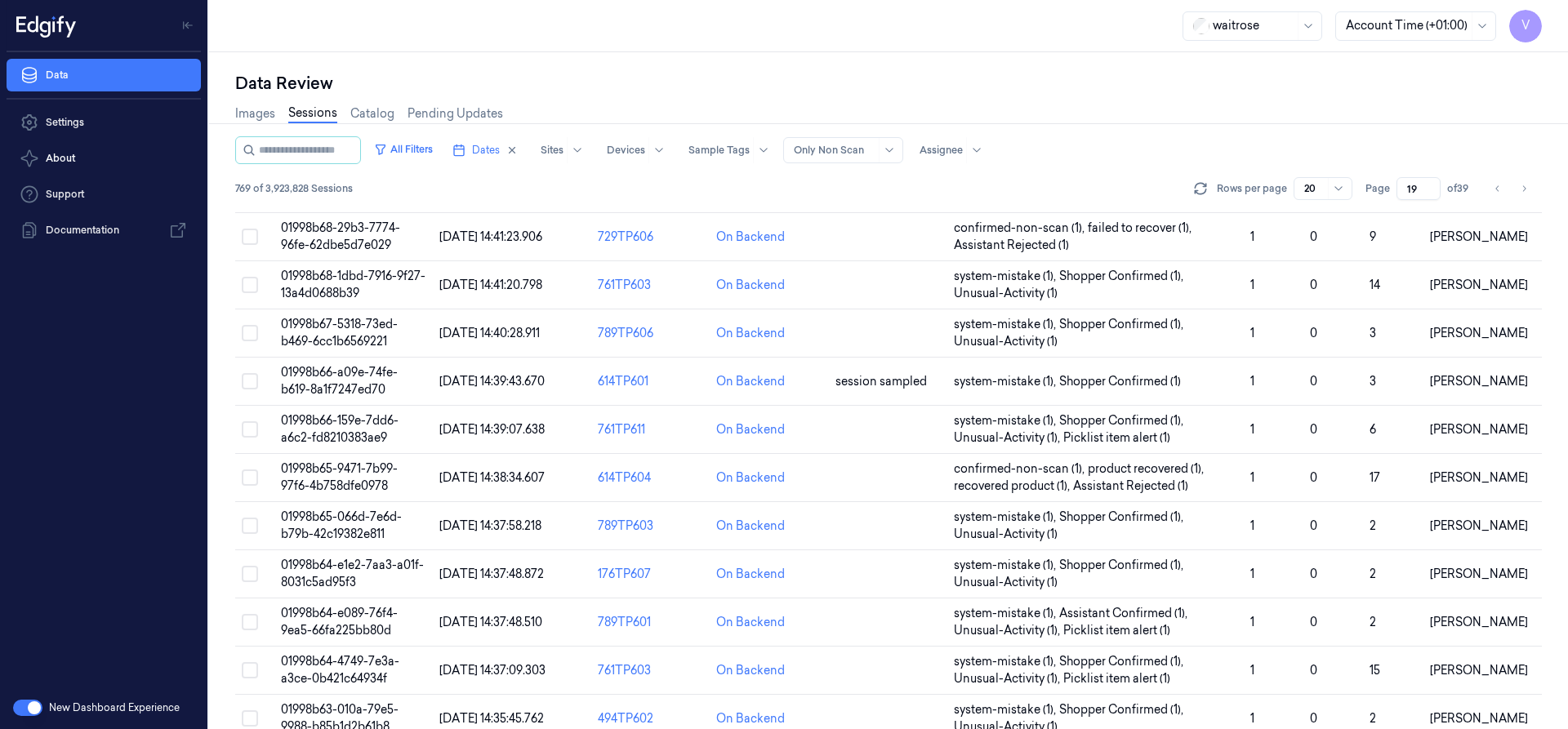
scroll to position [489, 0]
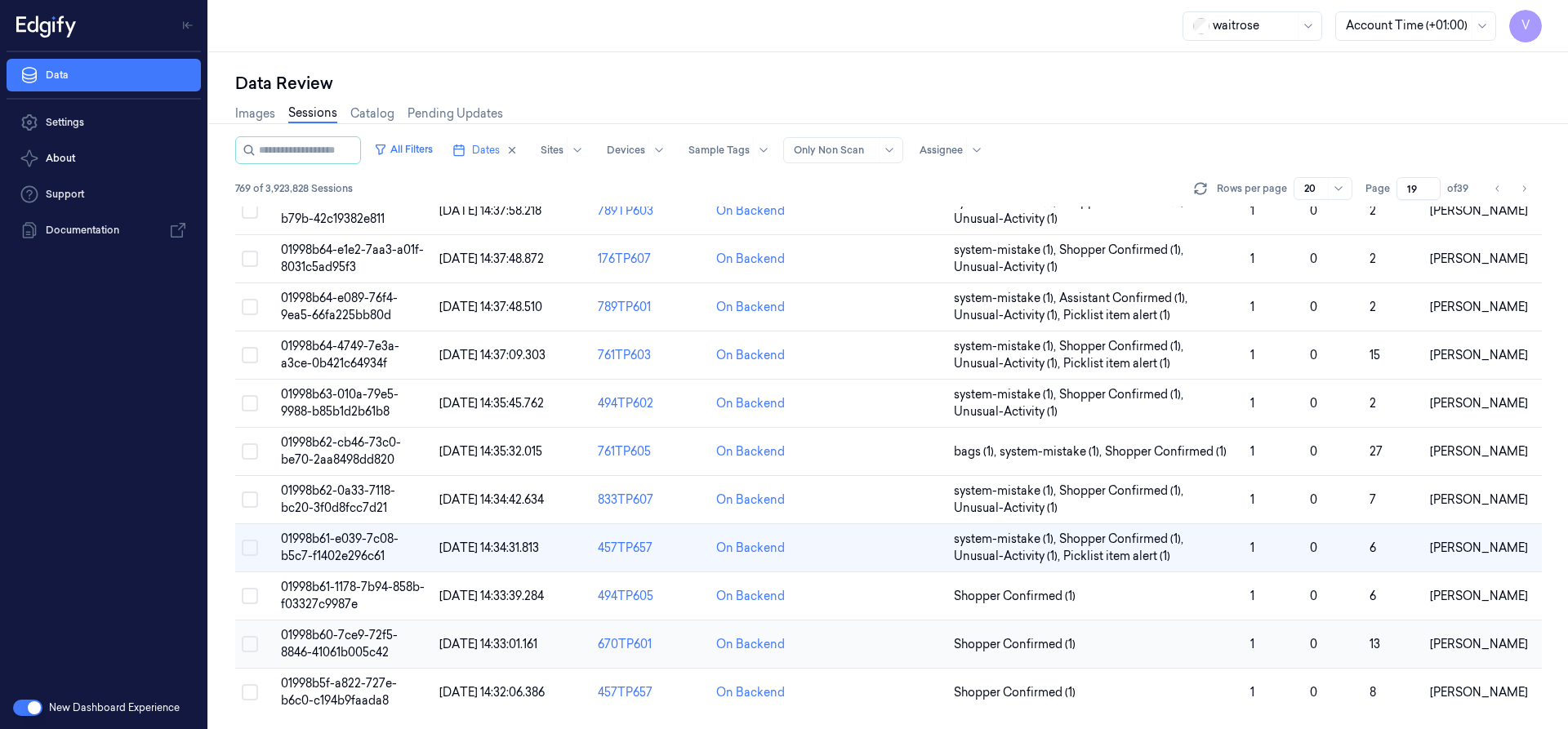
click at [348, 641] on span "01998b60-7ce9-72f5-8846-41061b005c42" at bounding box center [339, 643] width 117 height 32
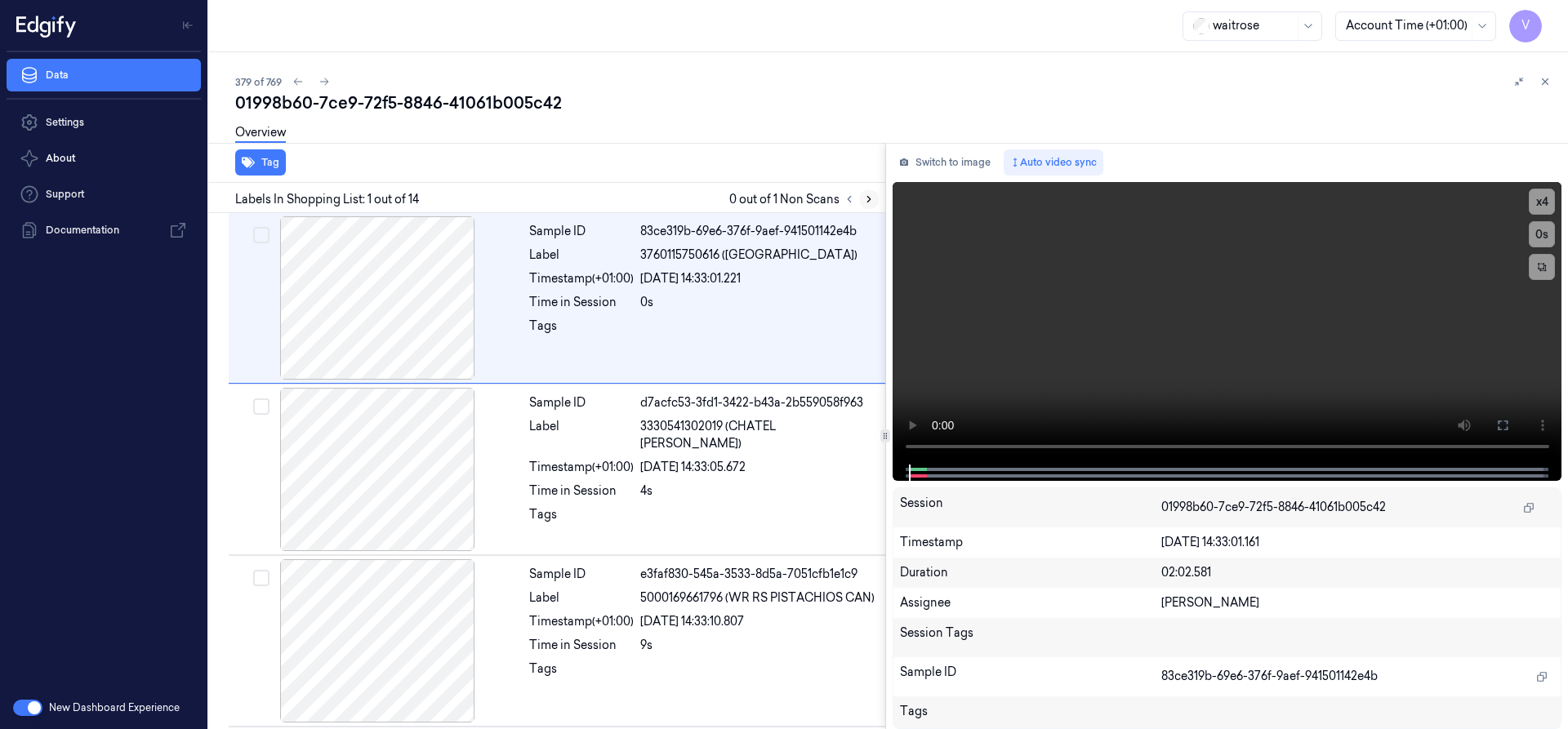
click at [871, 194] on icon at bounding box center [868, 198] width 11 height 11
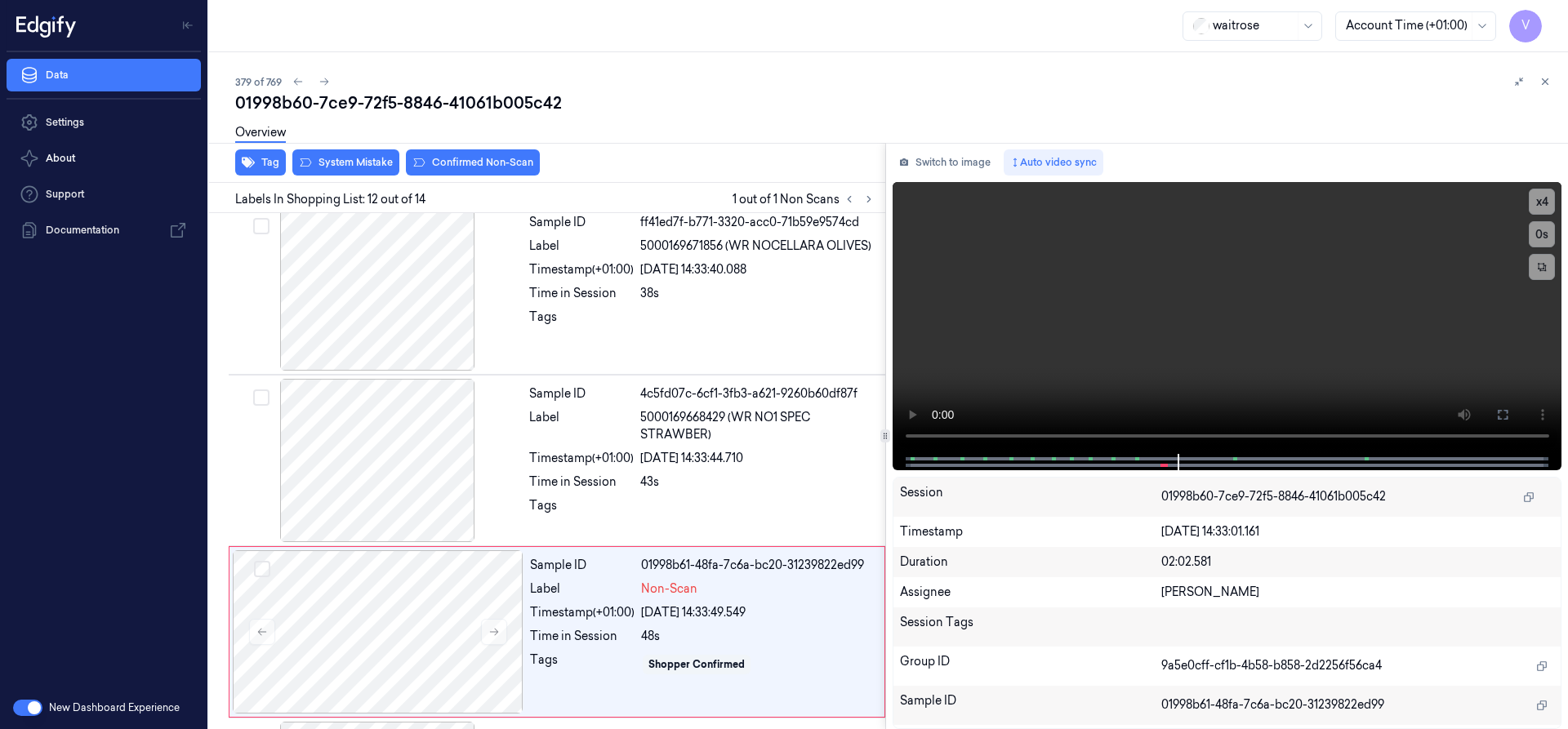
scroll to position [1712, 0]
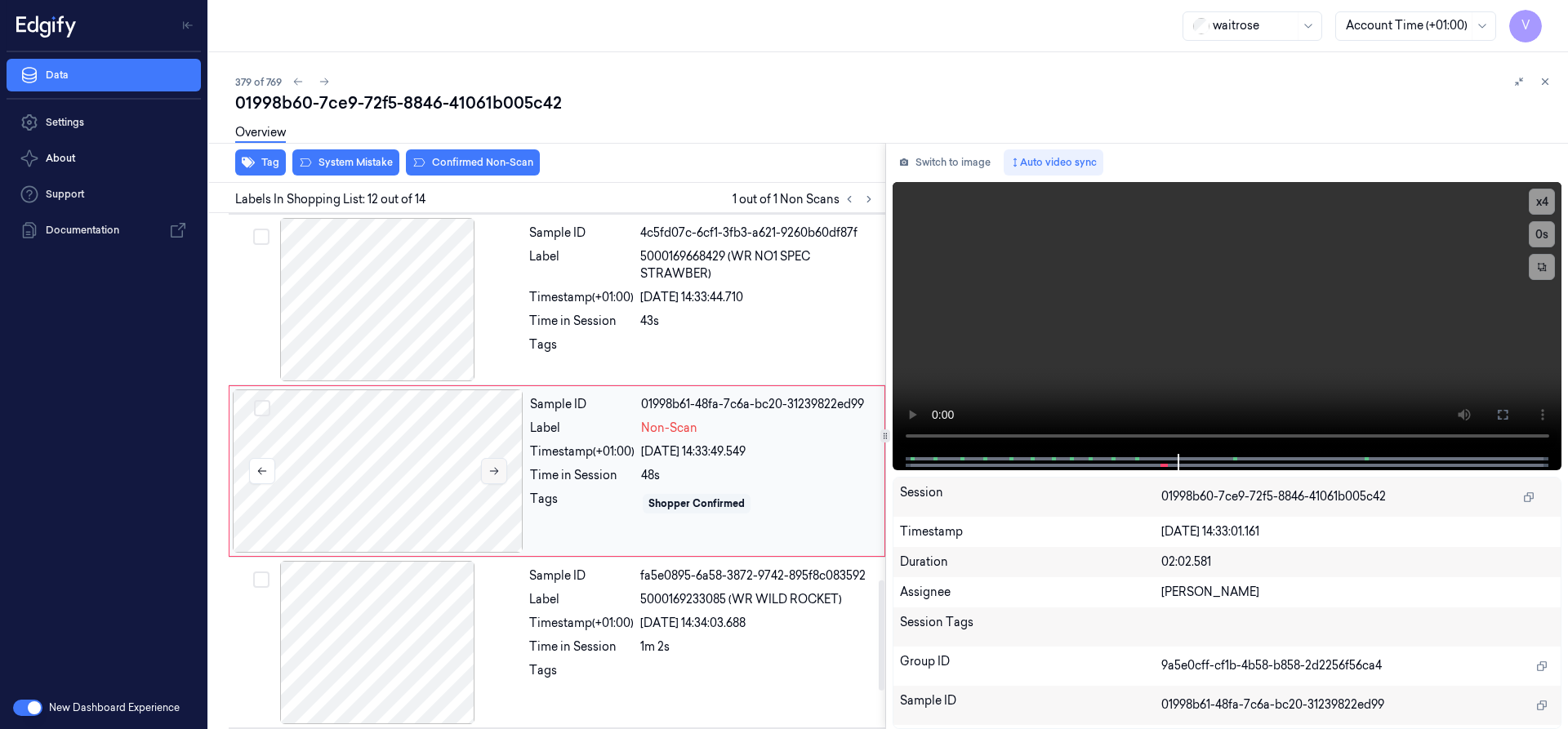
click at [488, 469] on icon at bounding box center [493, 470] width 11 height 11
click at [493, 469] on icon at bounding box center [493, 470] width 11 height 11
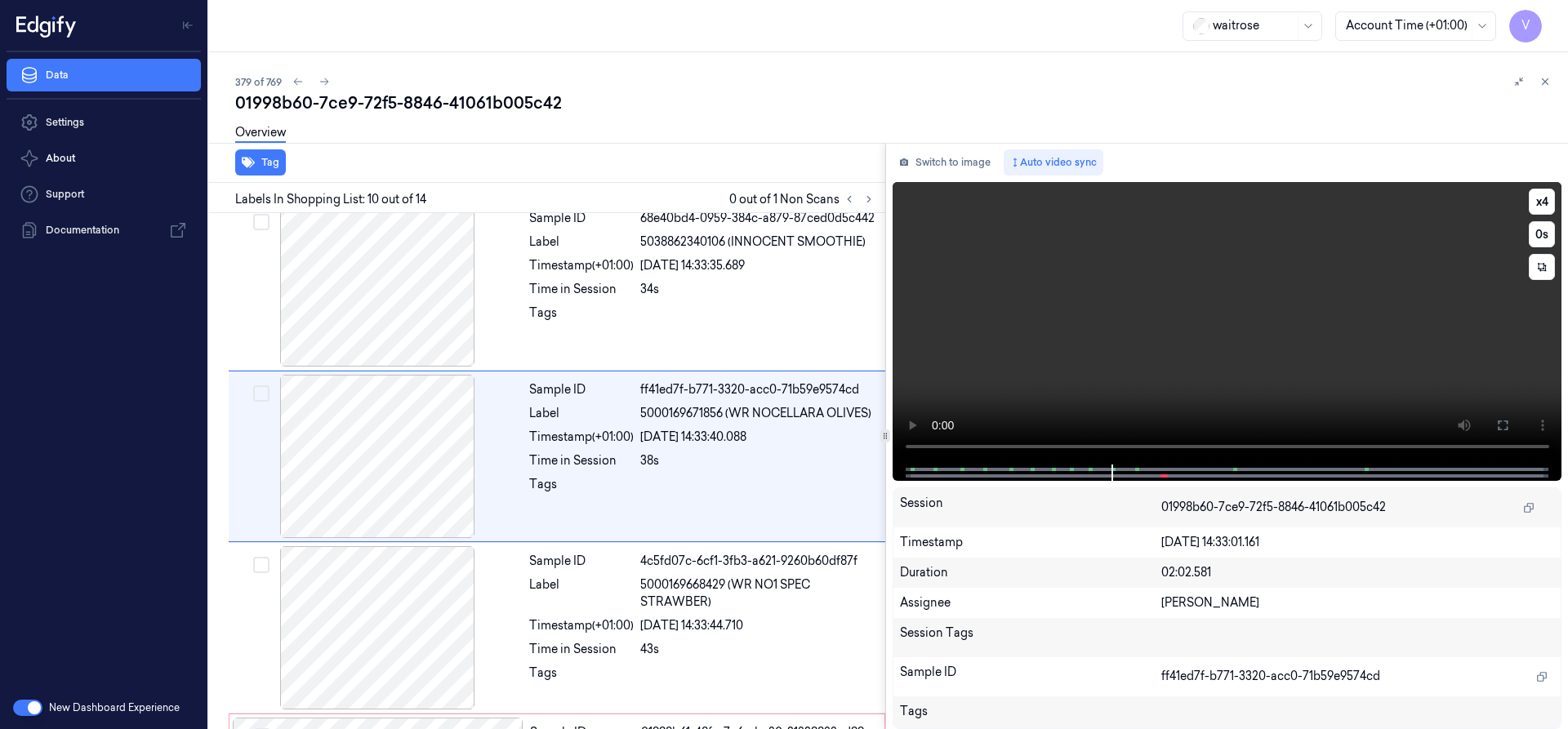
scroll to position [1369, 0]
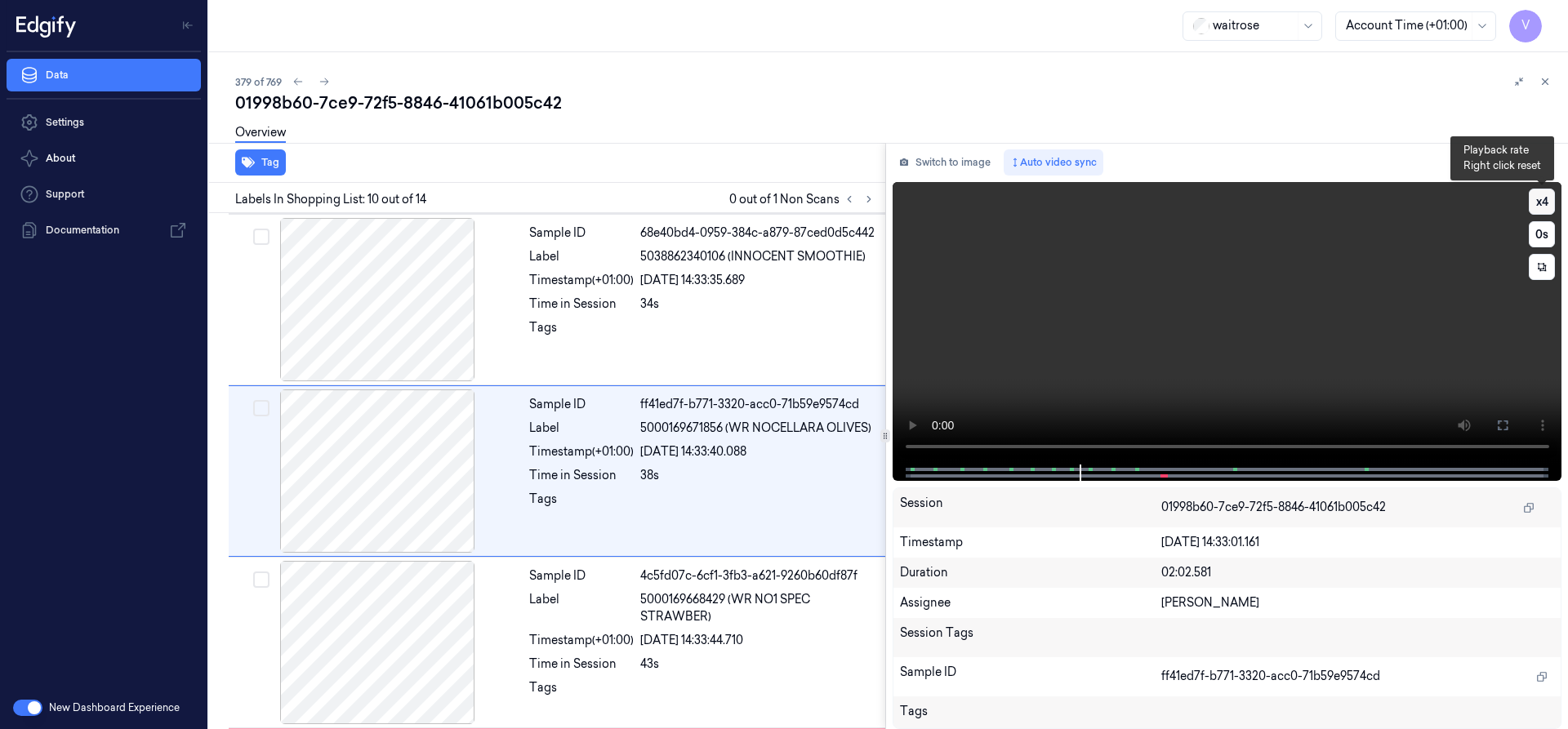
click at [1543, 201] on button "x 4" at bounding box center [1542, 201] width 26 height 26
click at [1543, 200] on button "x 1" at bounding box center [1542, 201] width 26 height 26
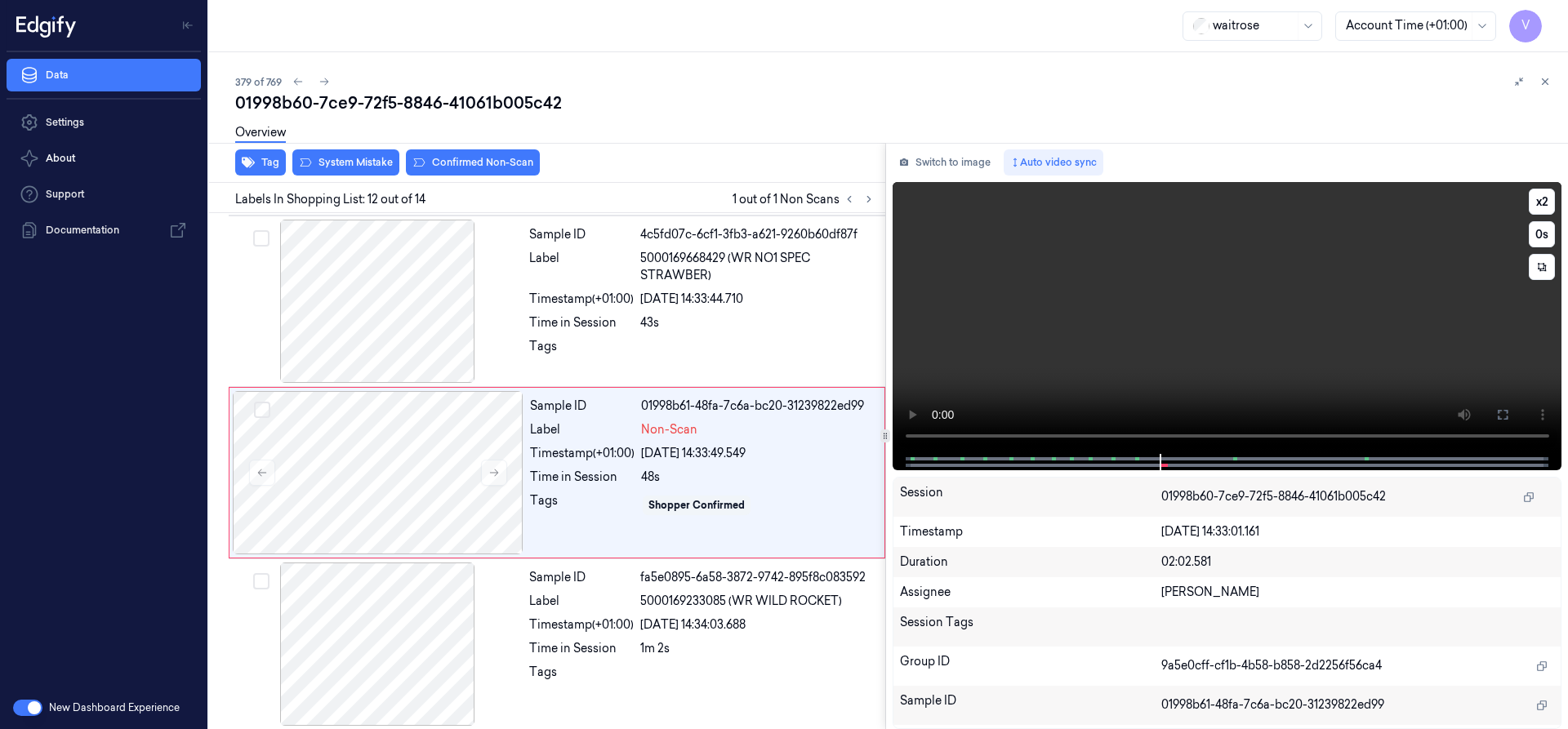
scroll to position [1712, 0]
click at [1540, 197] on button "x 2" at bounding box center [1542, 201] width 26 height 26
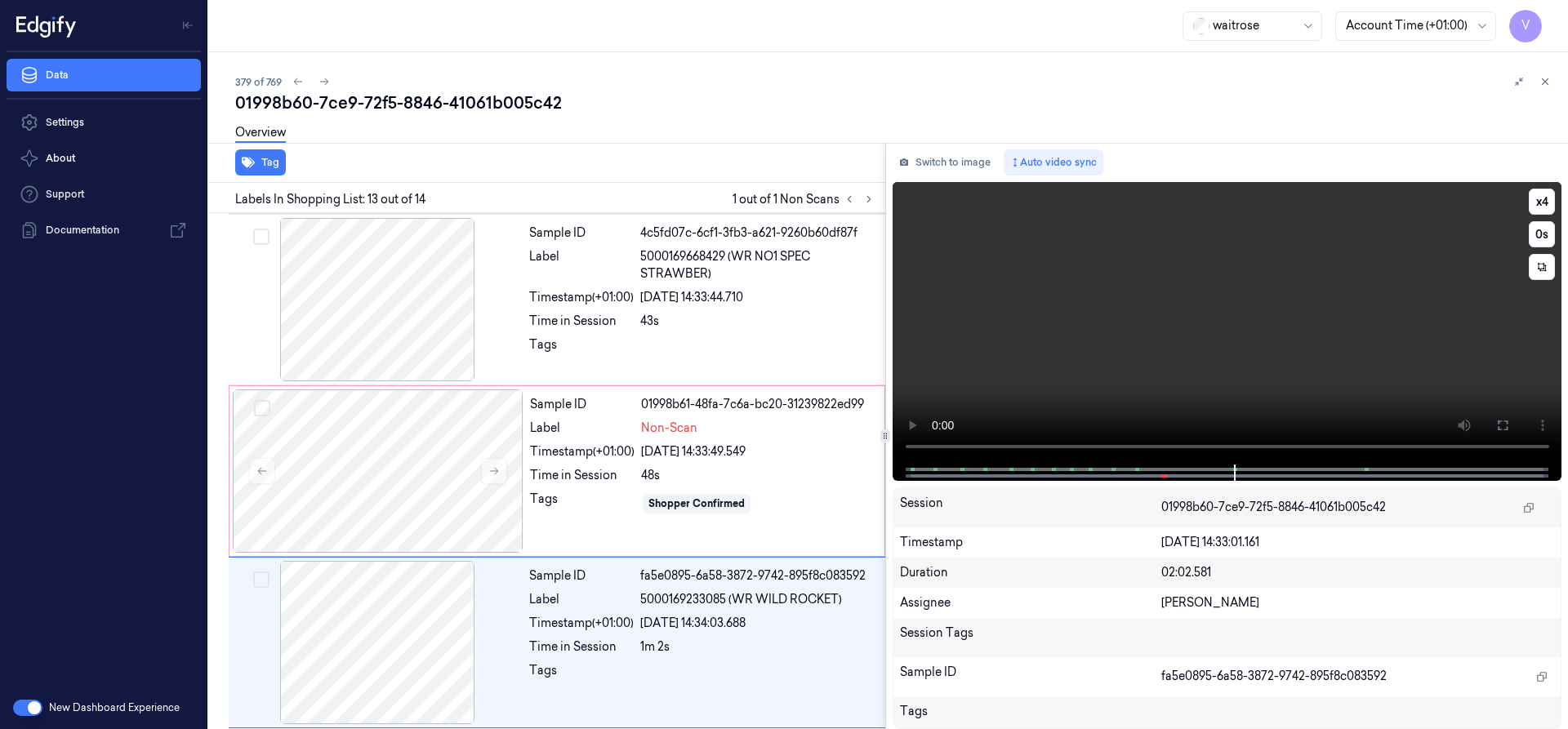
scroll to position [1883, 0]
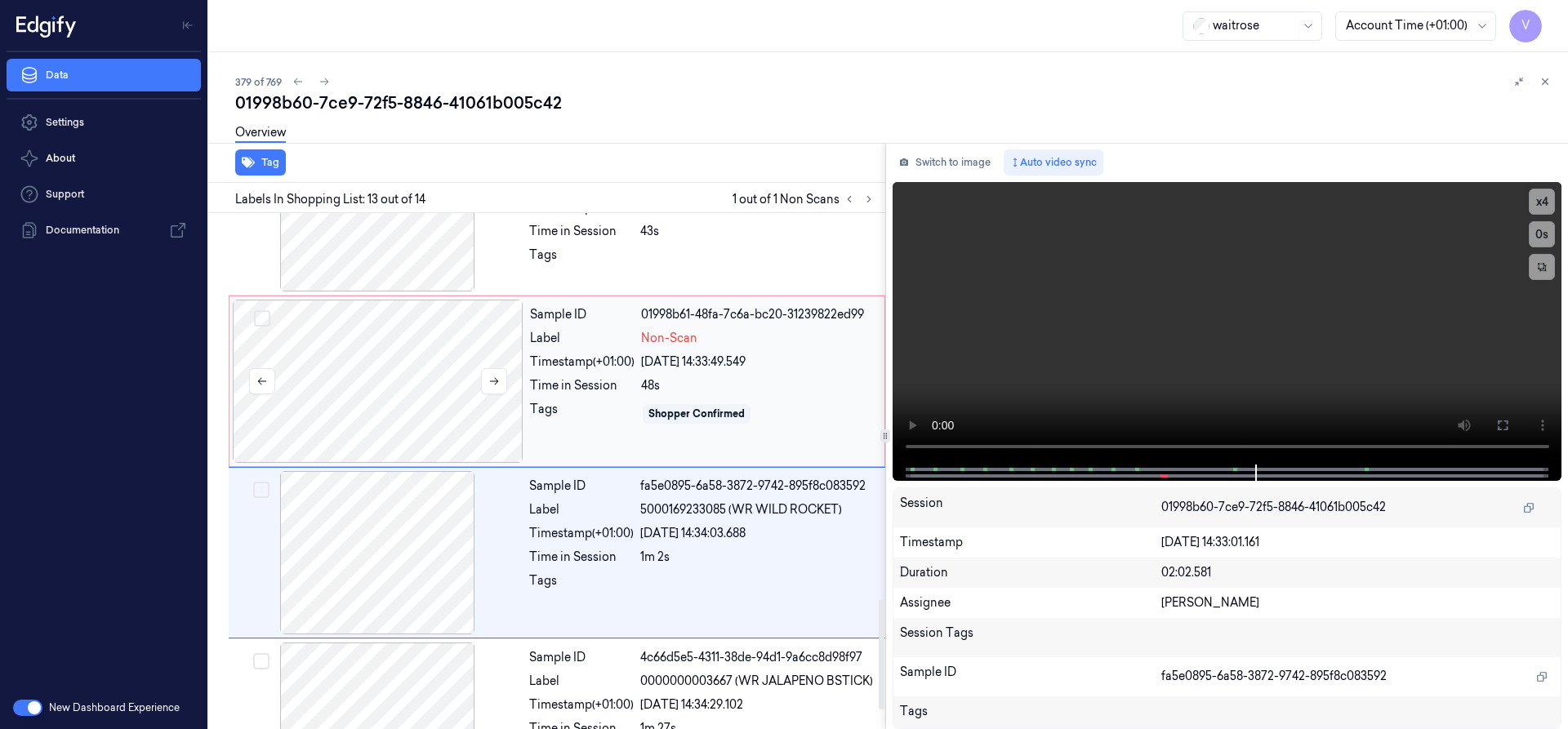
click at [393, 390] on div at bounding box center [378, 382] width 291 height 164
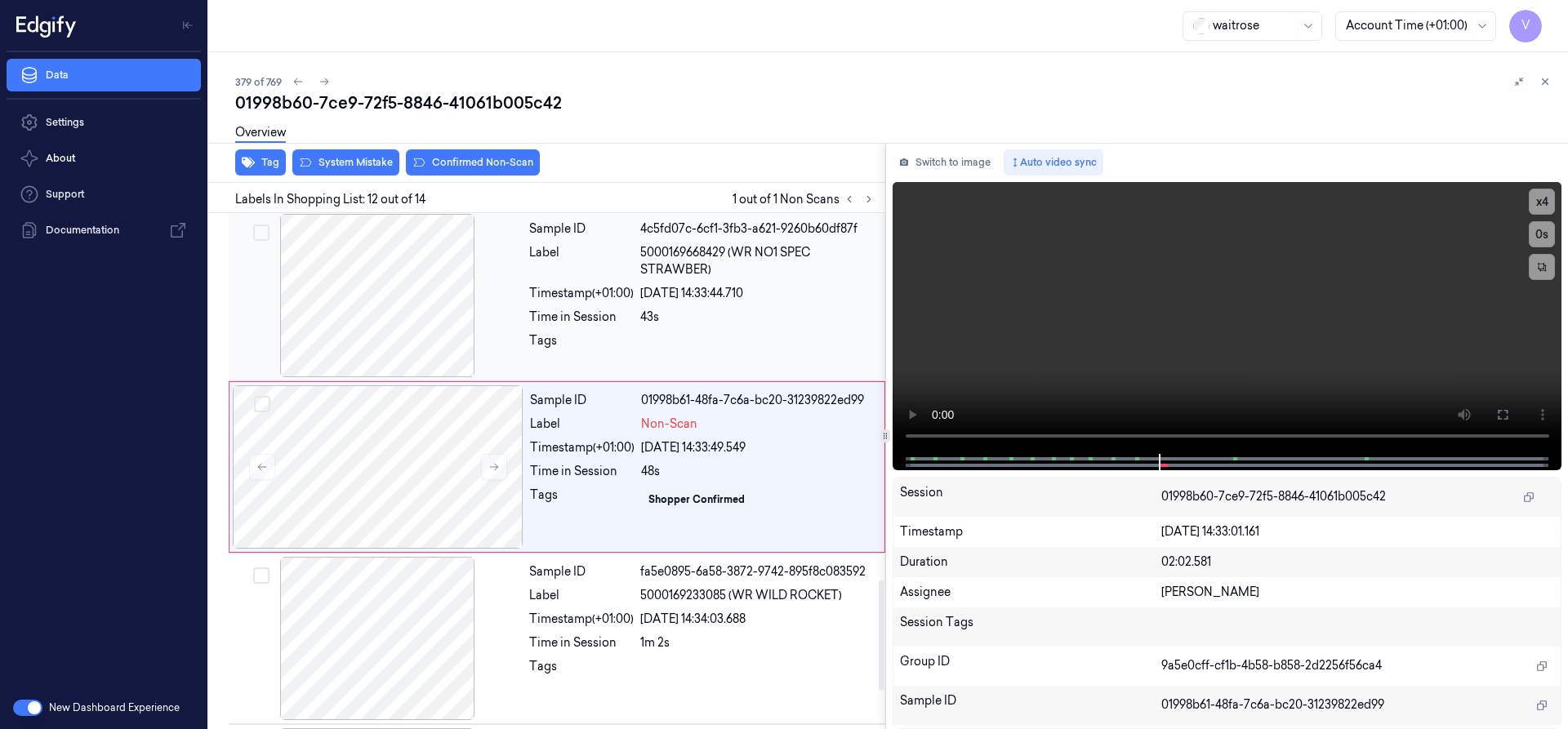
scroll to position [1712, 0]
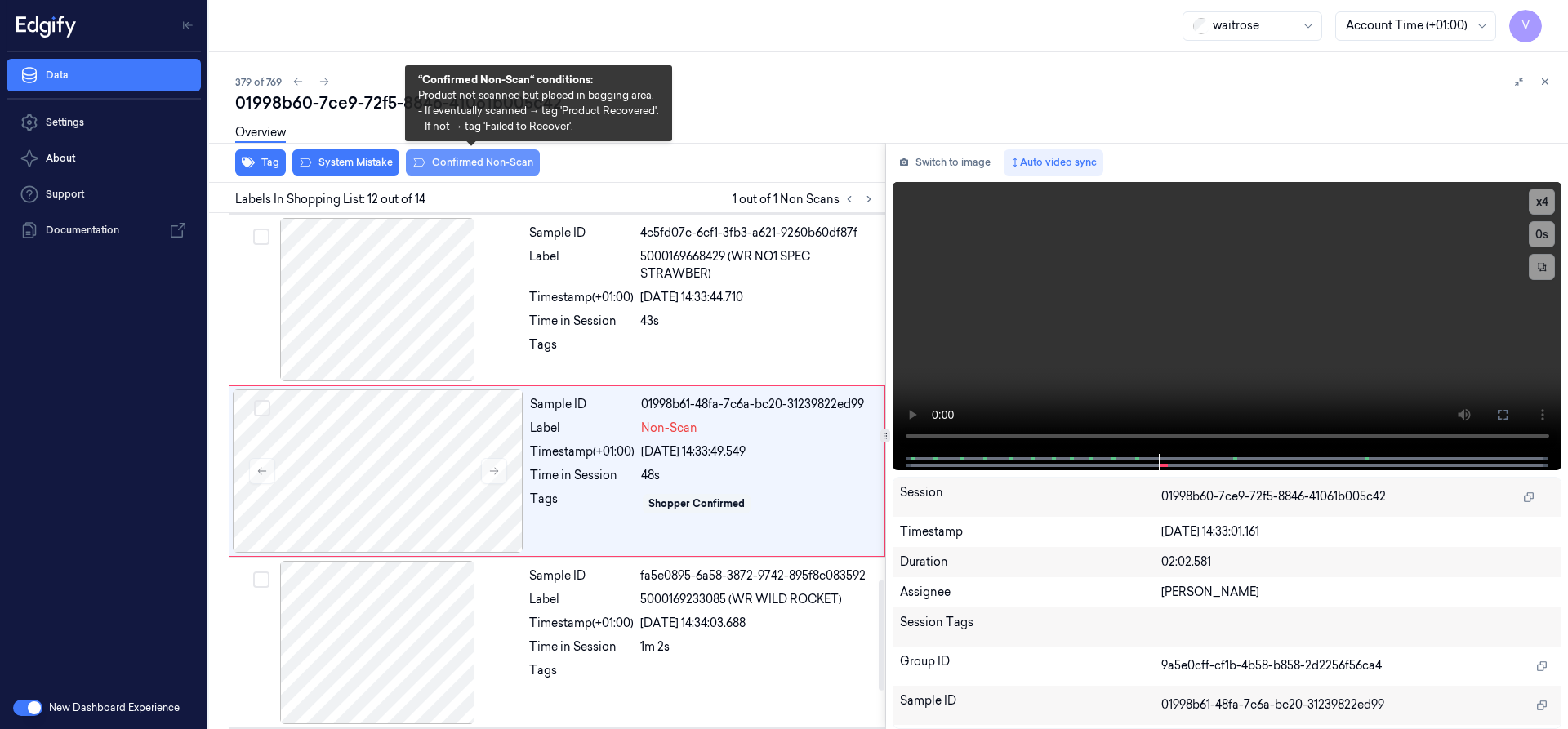
click at [478, 161] on button "Confirmed Non-Scan" at bounding box center [472, 162] width 134 height 26
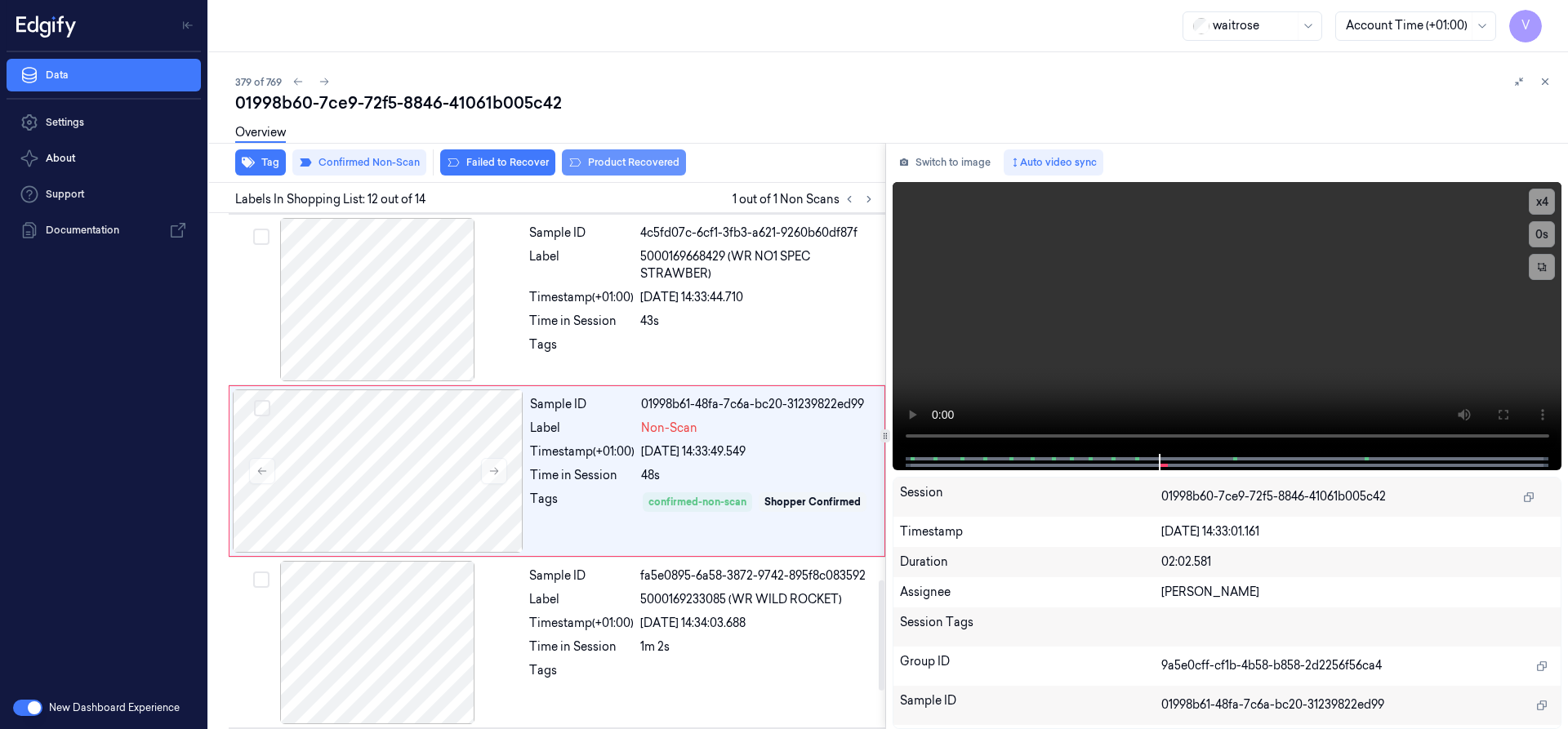
click at [620, 158] on button "Product Recovered" at bounding box center [624, 162] width 124 height 26
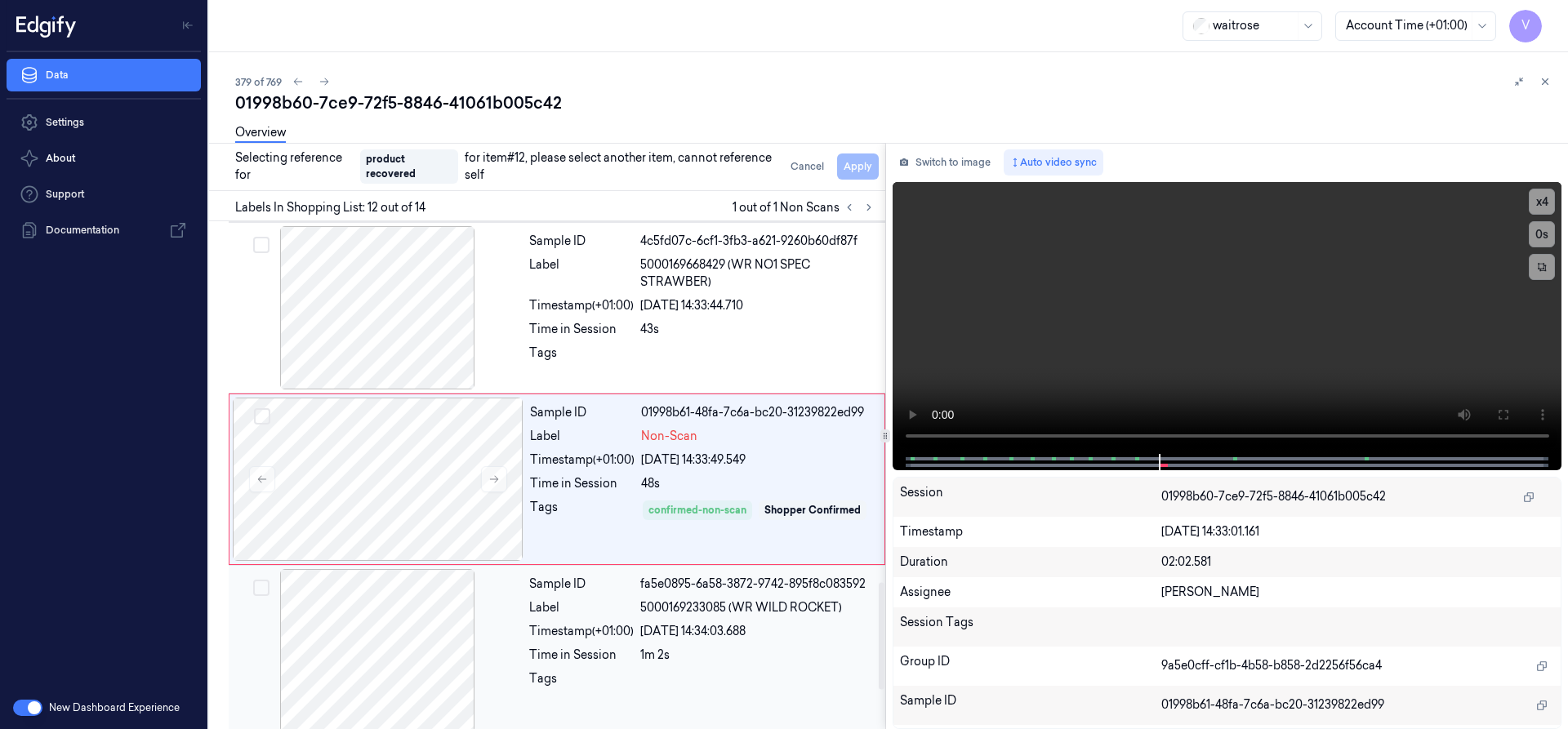
click at [412, 630] on div at bounding box center [377, 651] width 291 height 164
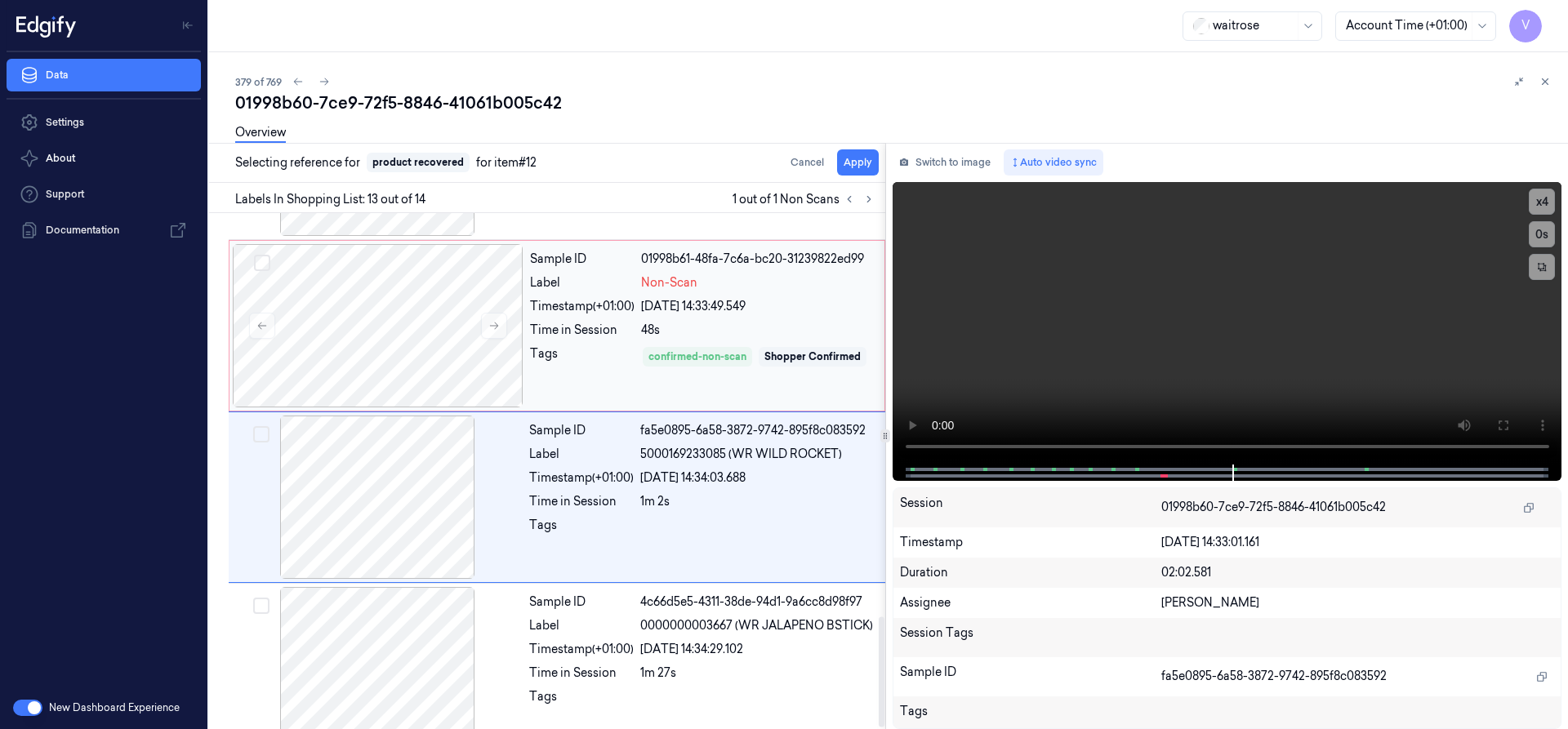
scroll to position [1883, 0]
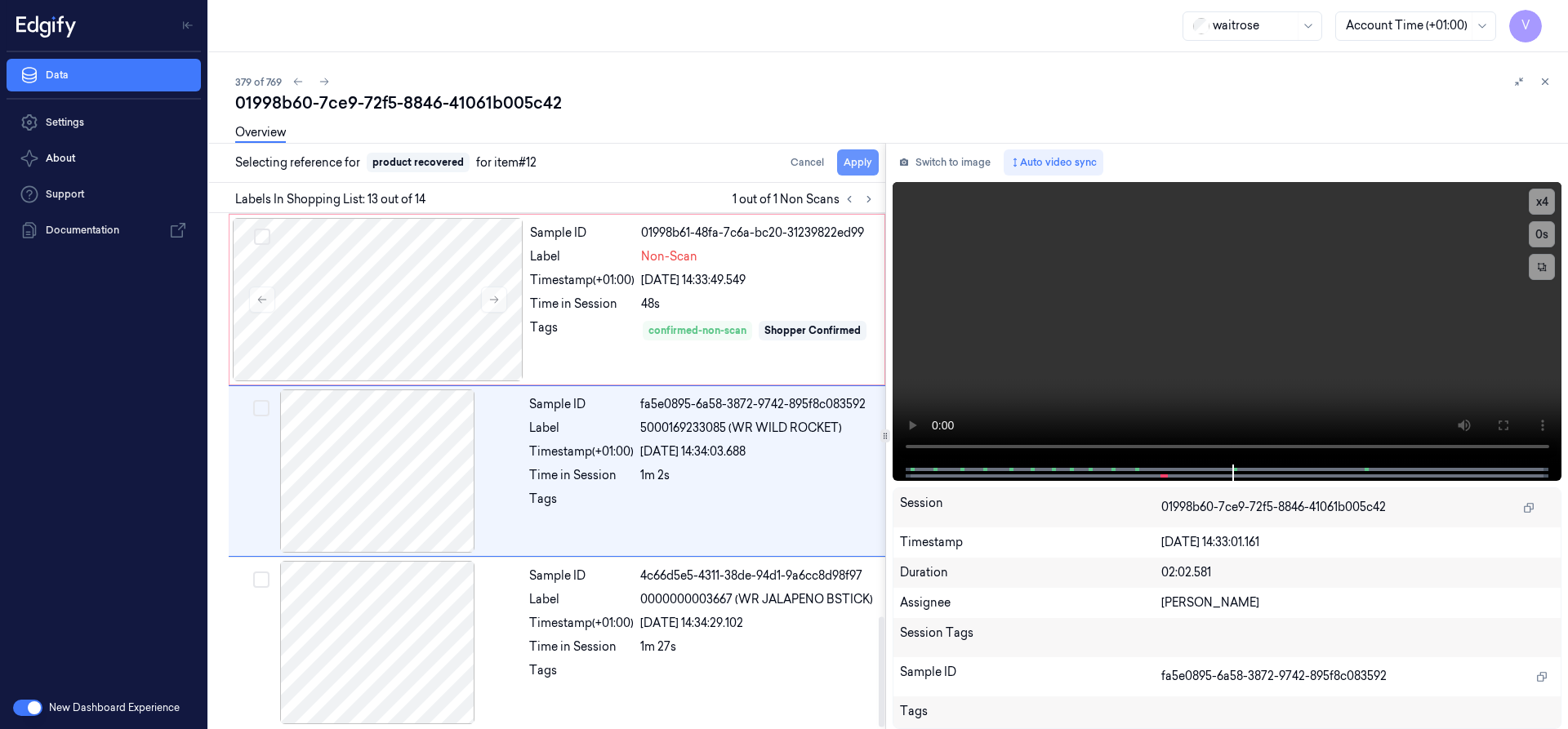
click at [861, 164] on button "Apply" at bounding box center [857, 162] width 42 height 26
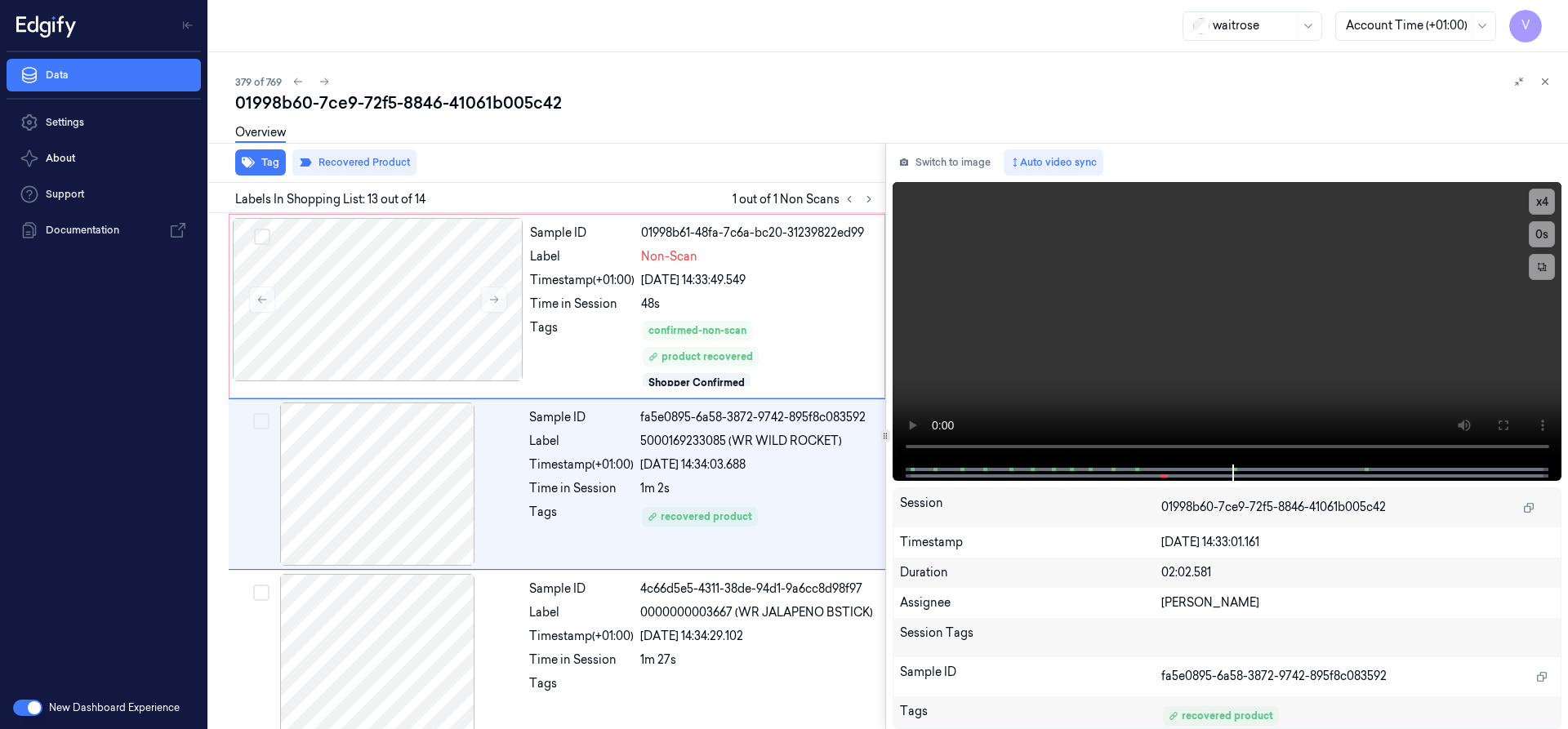
scroll to position [1897, 0]
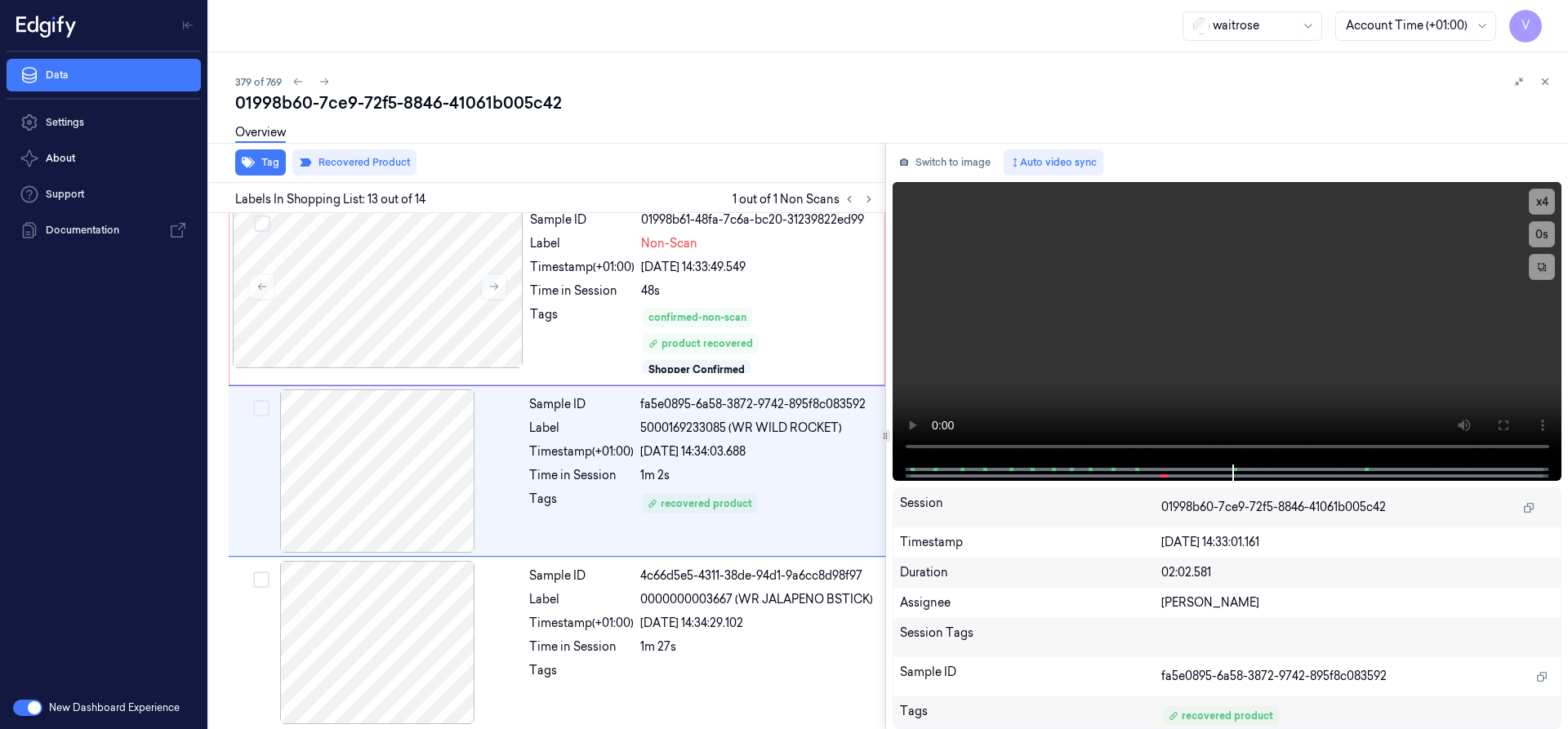
click at [1546, 81] on icon at bounding box center [1544, 81] width 11 height 11
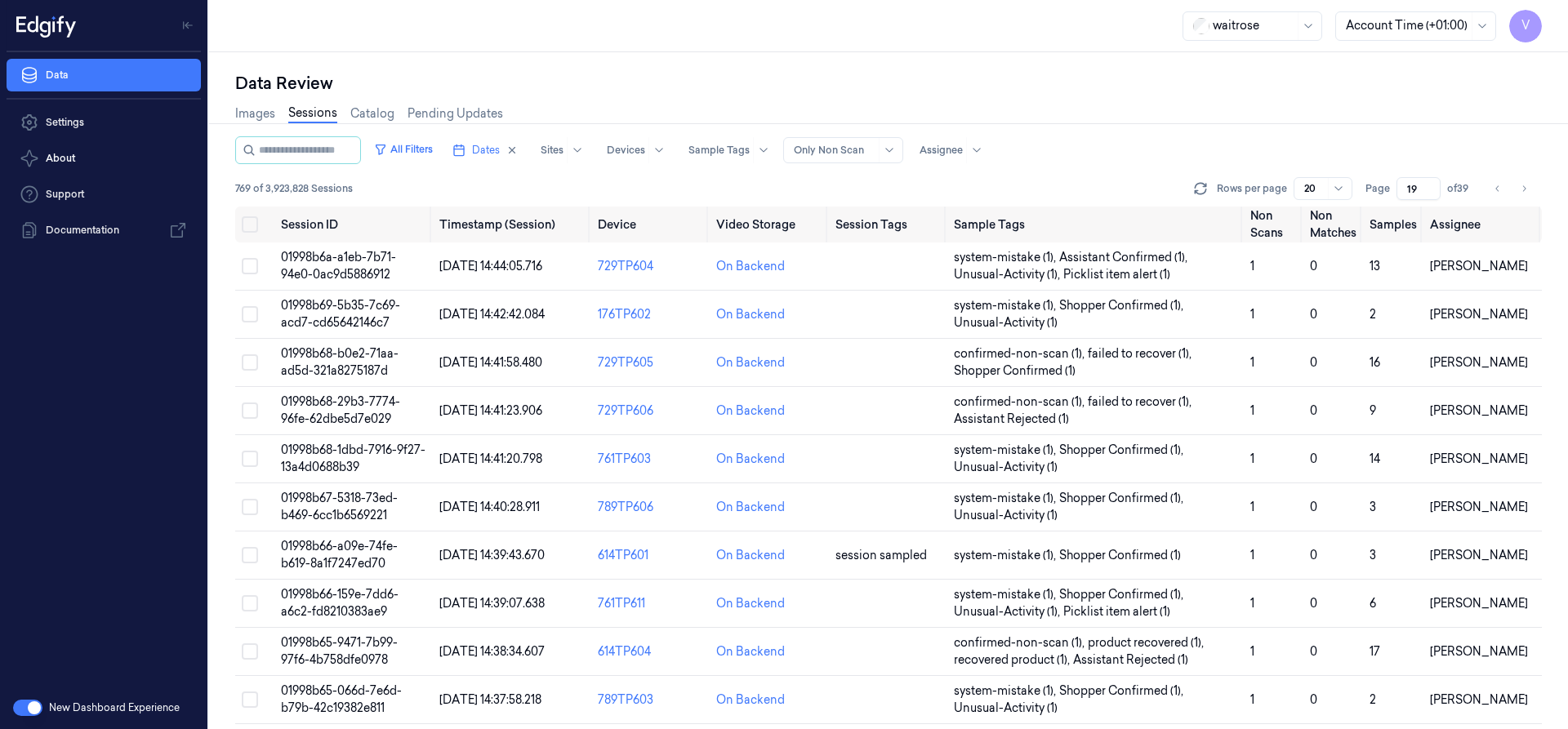
drag, startPoint x: 1417, startPoint y: 190, endPoint x: 1387, endPoint y: 205, distance: 33.5
click at [1387, 205] on div "All Filters Dates Sites Devices Sample Tags Alert Type Only Non Scan Assignee 7…" at bounding box center [888, 171] width 1306 height 70
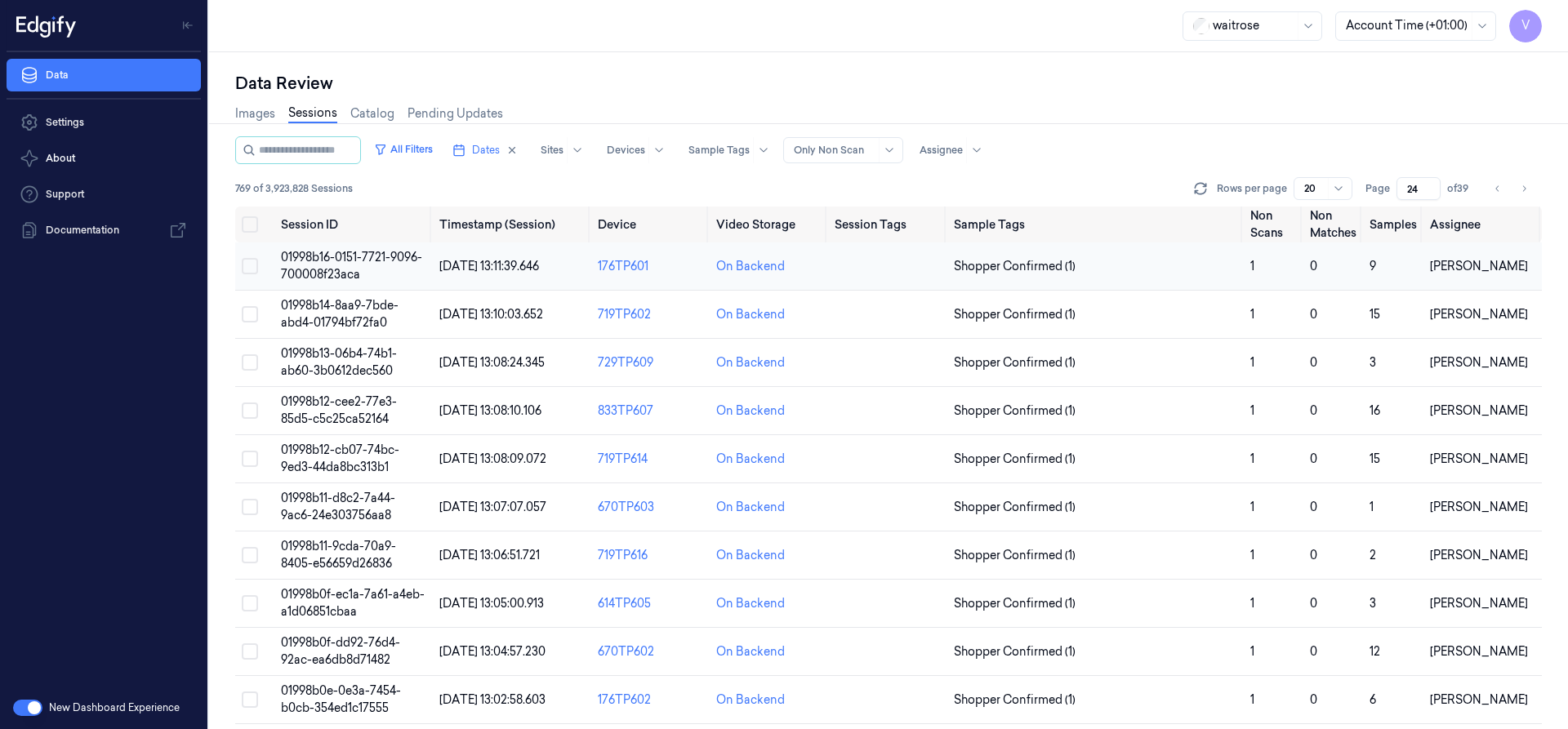
type input "24"
click at [331, 260] on span "01998b16-0151-7721-9096-700008f23aca" at bounding box center [352, 265] width 141 height 32
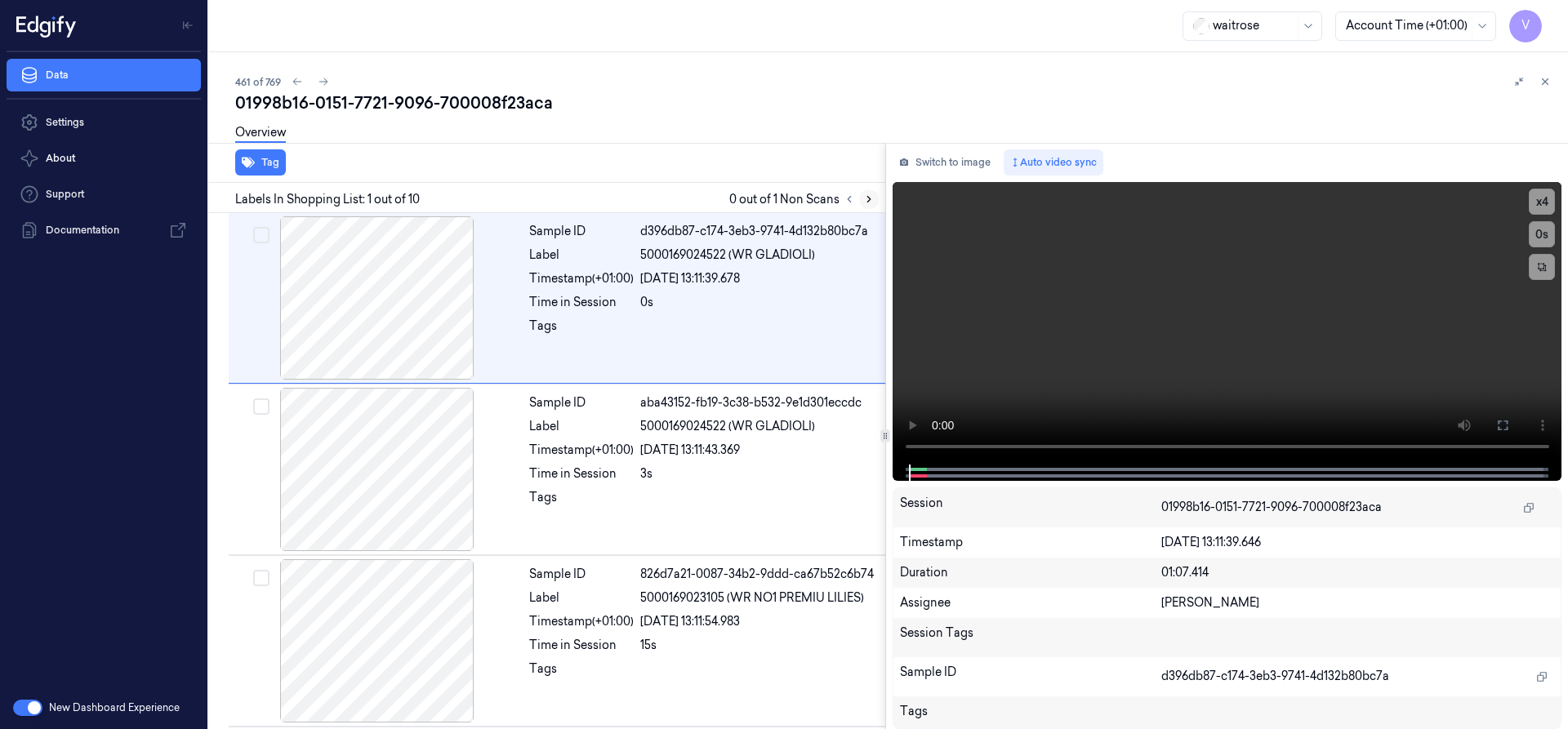
click at [871, 193] on icon at bounding box center [868, 198] width 11 height 11
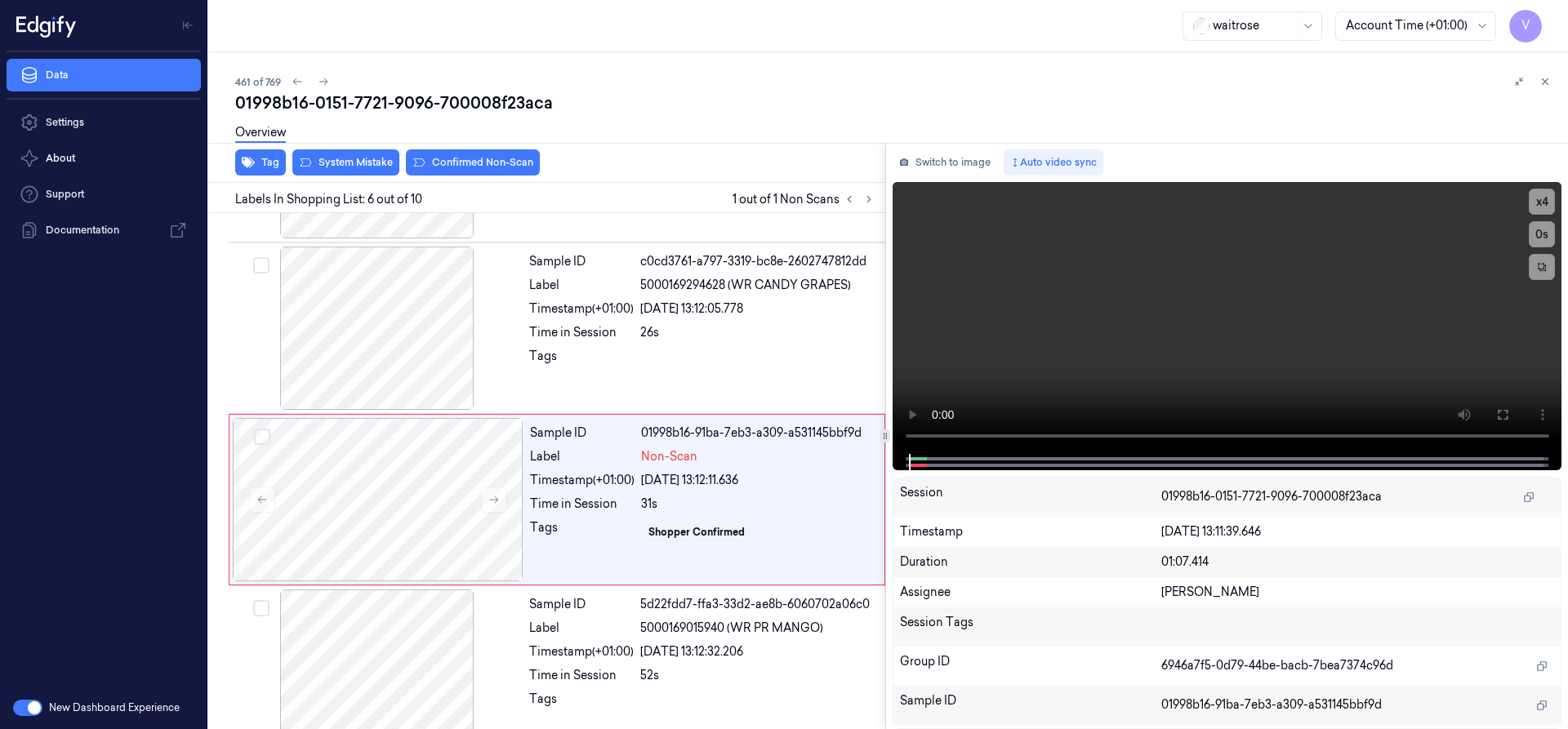
scroll to position [684, 0]
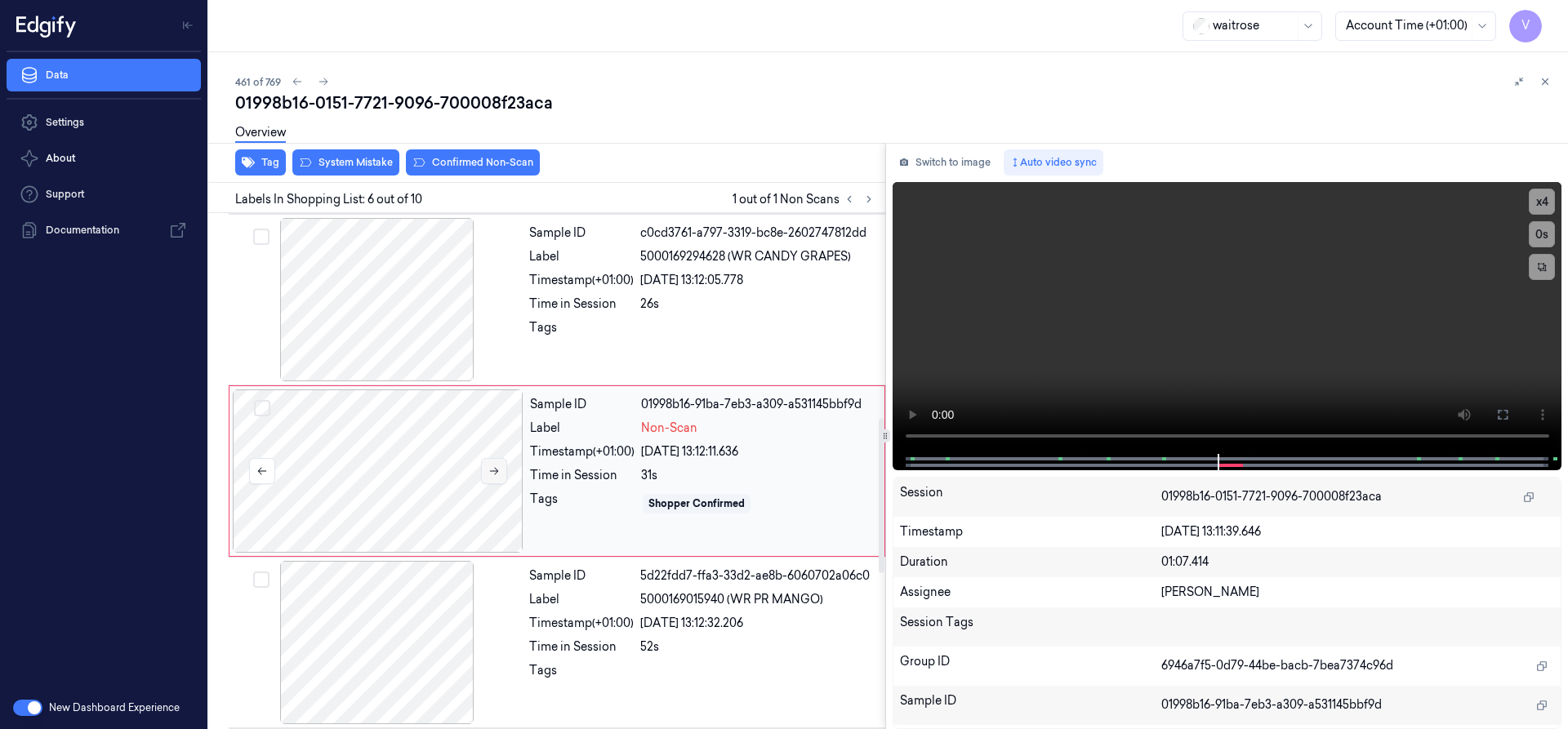
click at [493, 472] on icon at bounding box center [493, 470] width 11 height 11
click at [497, 471] on icon at bounding box center [494, 471] width 9 height 8
click at [501, 469] on button at bounding box center [493, 471] width 26 height 26
click at [493, 468] on icon at bounding box center [493, 470] width 11 height 11
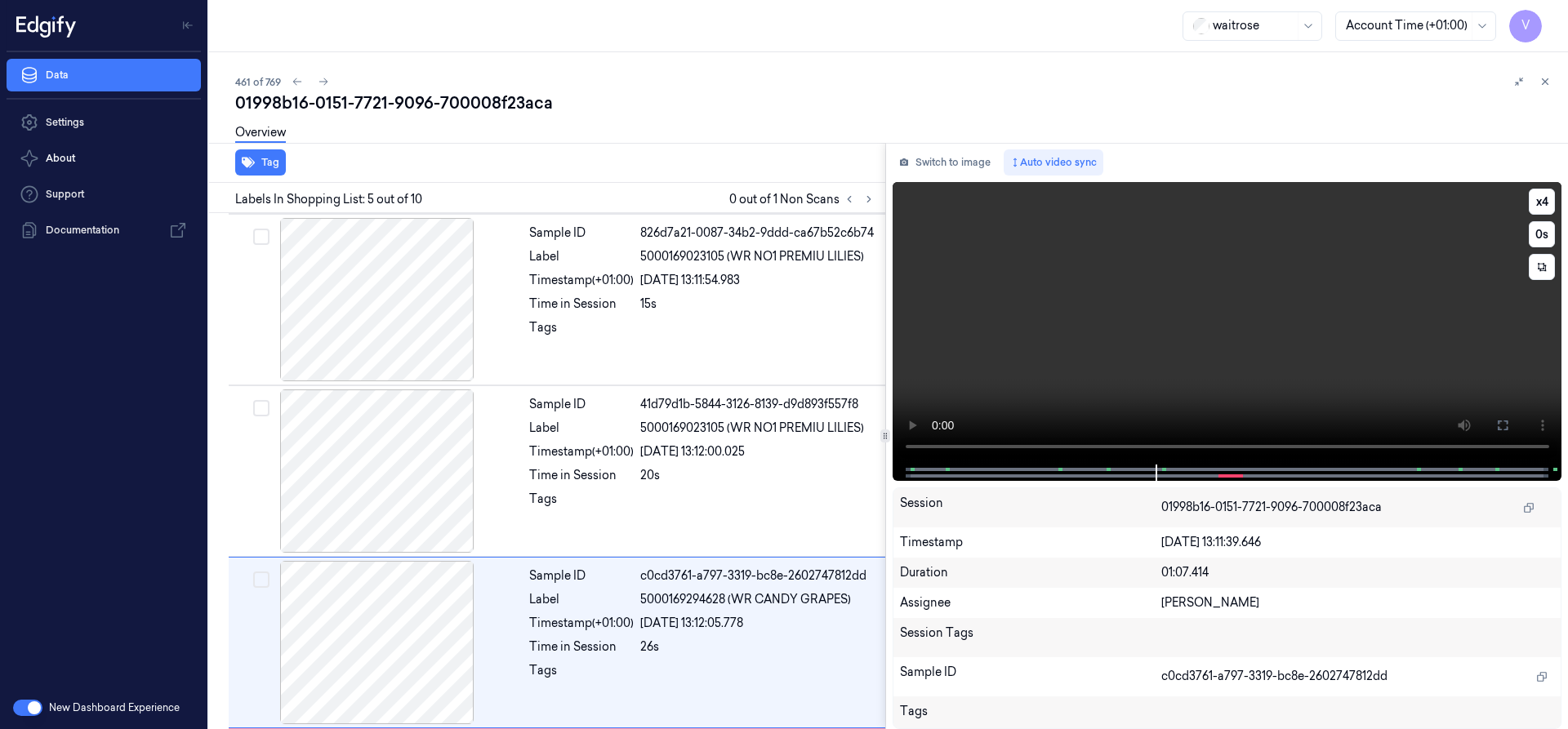
scroll to position [513, 0]
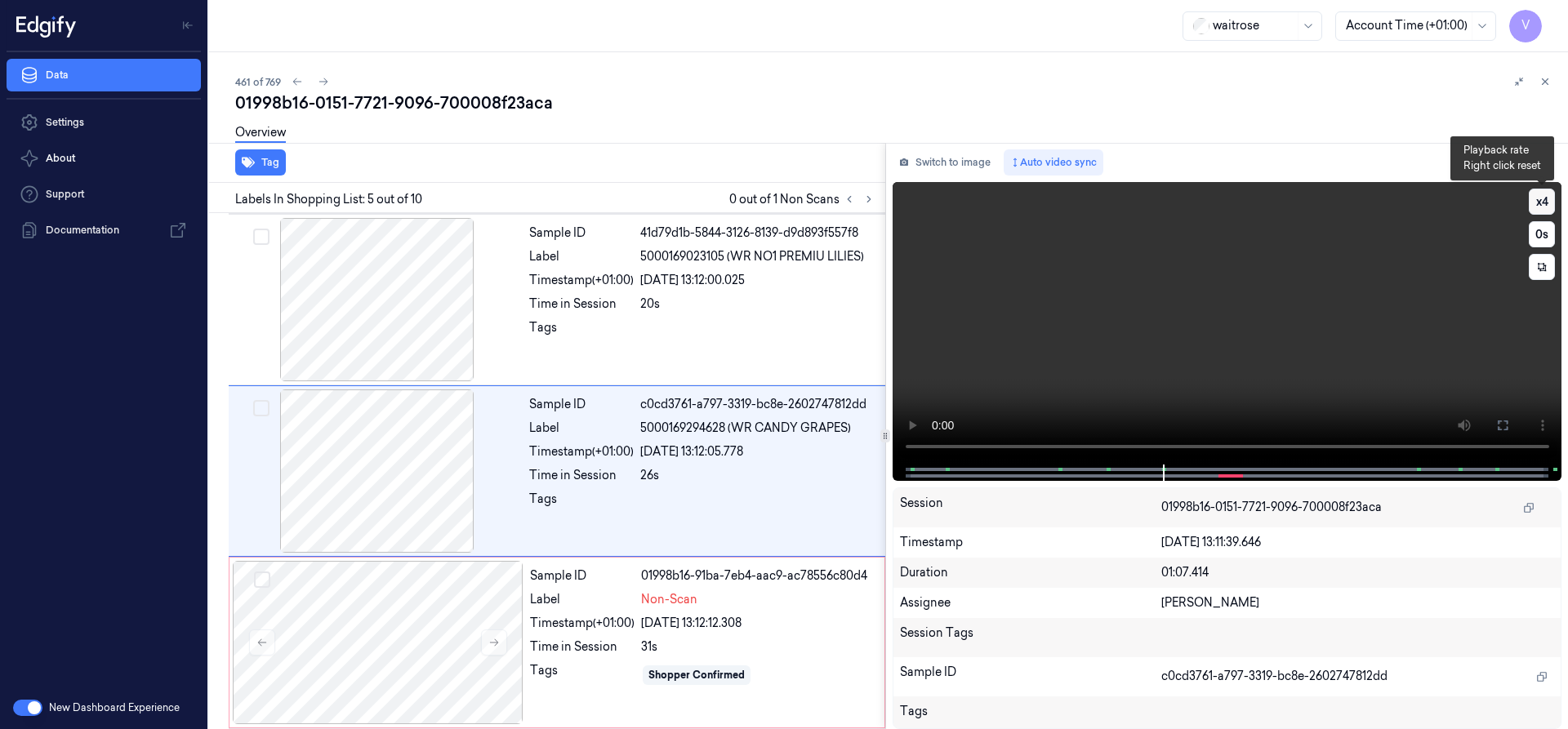
click at [1532, 202] on button "x 4" at bounding box center [1542, 201] width 26 height 26
click at [1538, 204] on button "x 1" at bounding box center [1542, 201] width 26 height 26
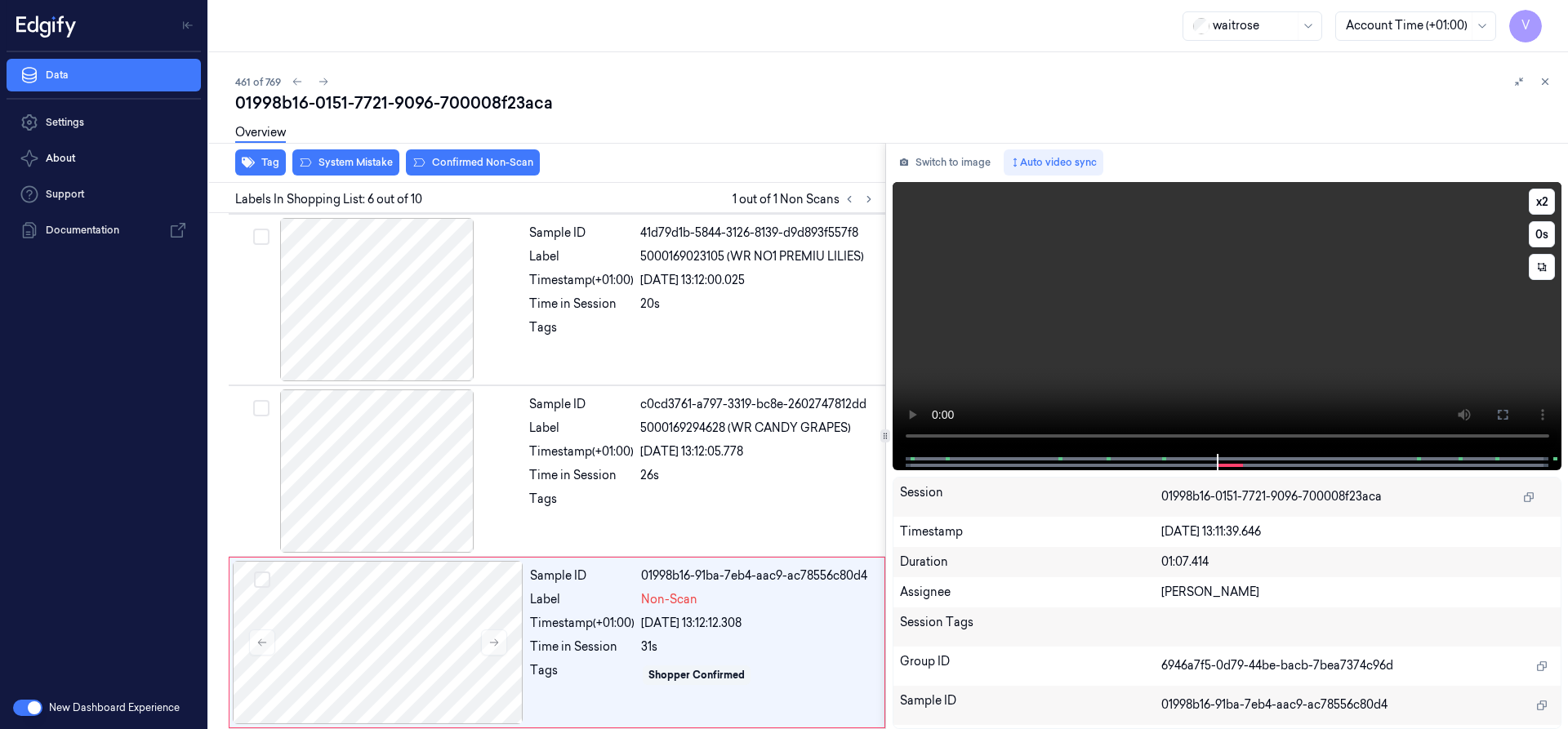
scroll to position [684, 0]
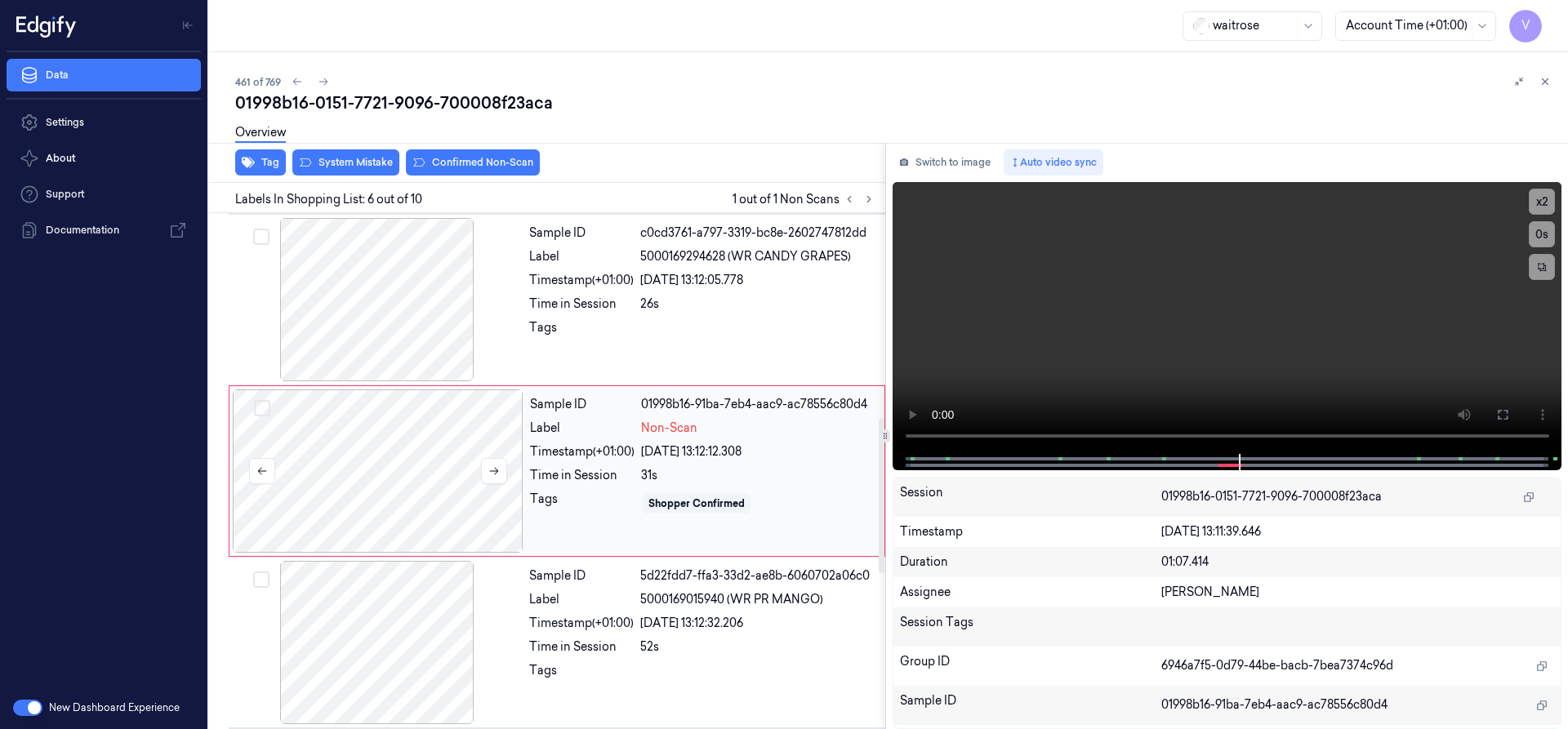
click at [405, 446] on div at bounding box center [378, 471] width 291 height 164
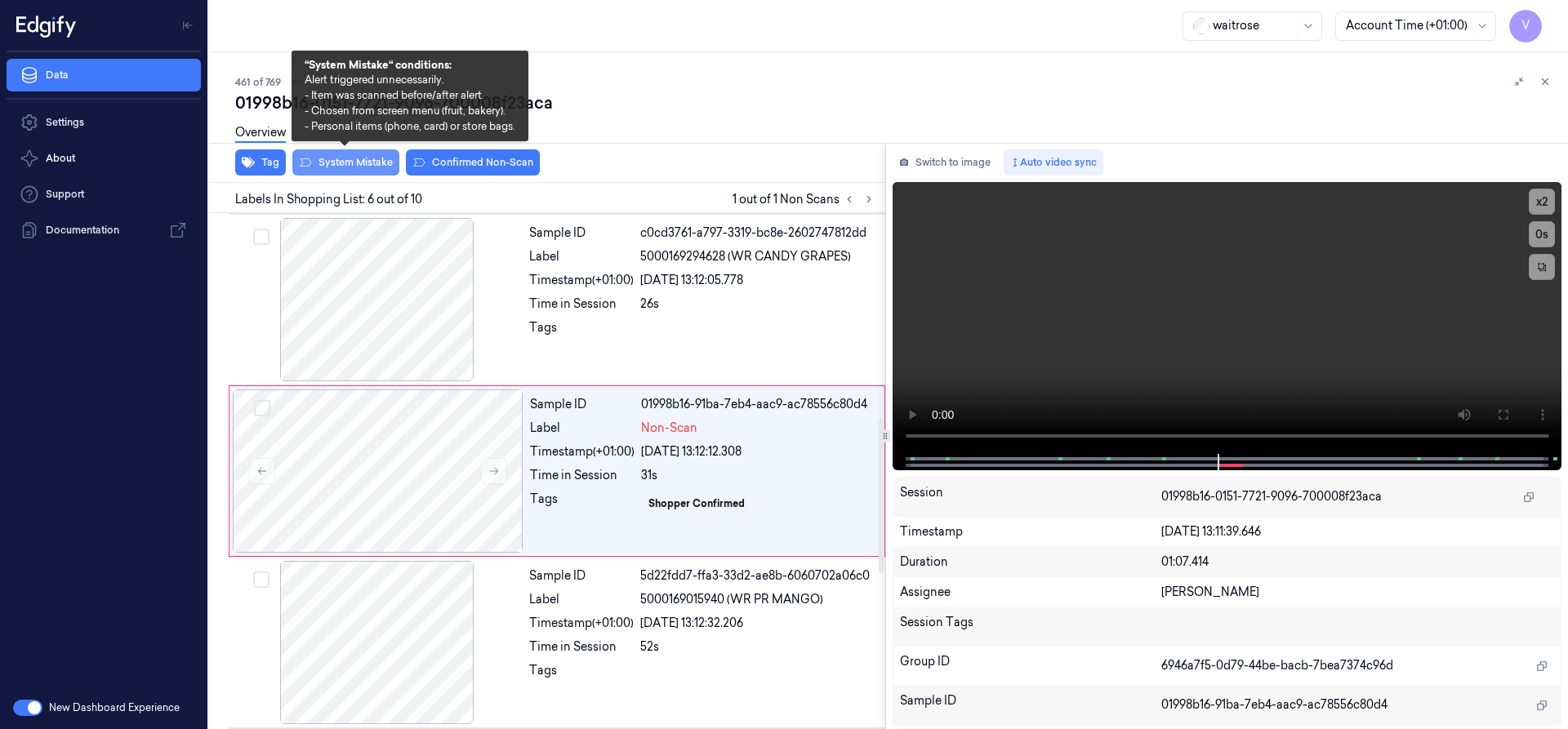
click at [365, 160] on button "System Mistake" at bounding box center [346, 162] width 107 height 26
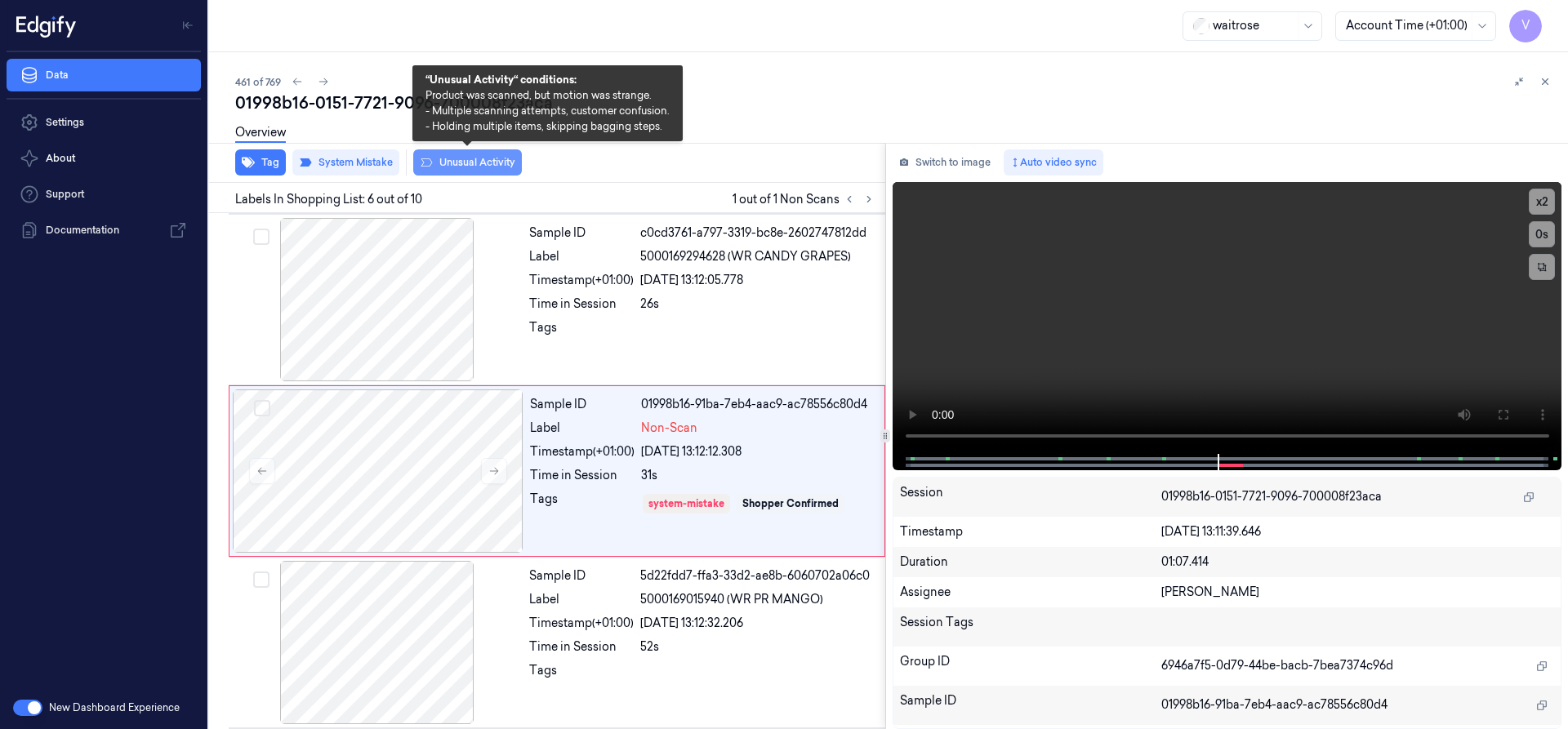
click at [498, 156] on button "Unusual Activity" at bounding box center [467, 162] width 108 height 26
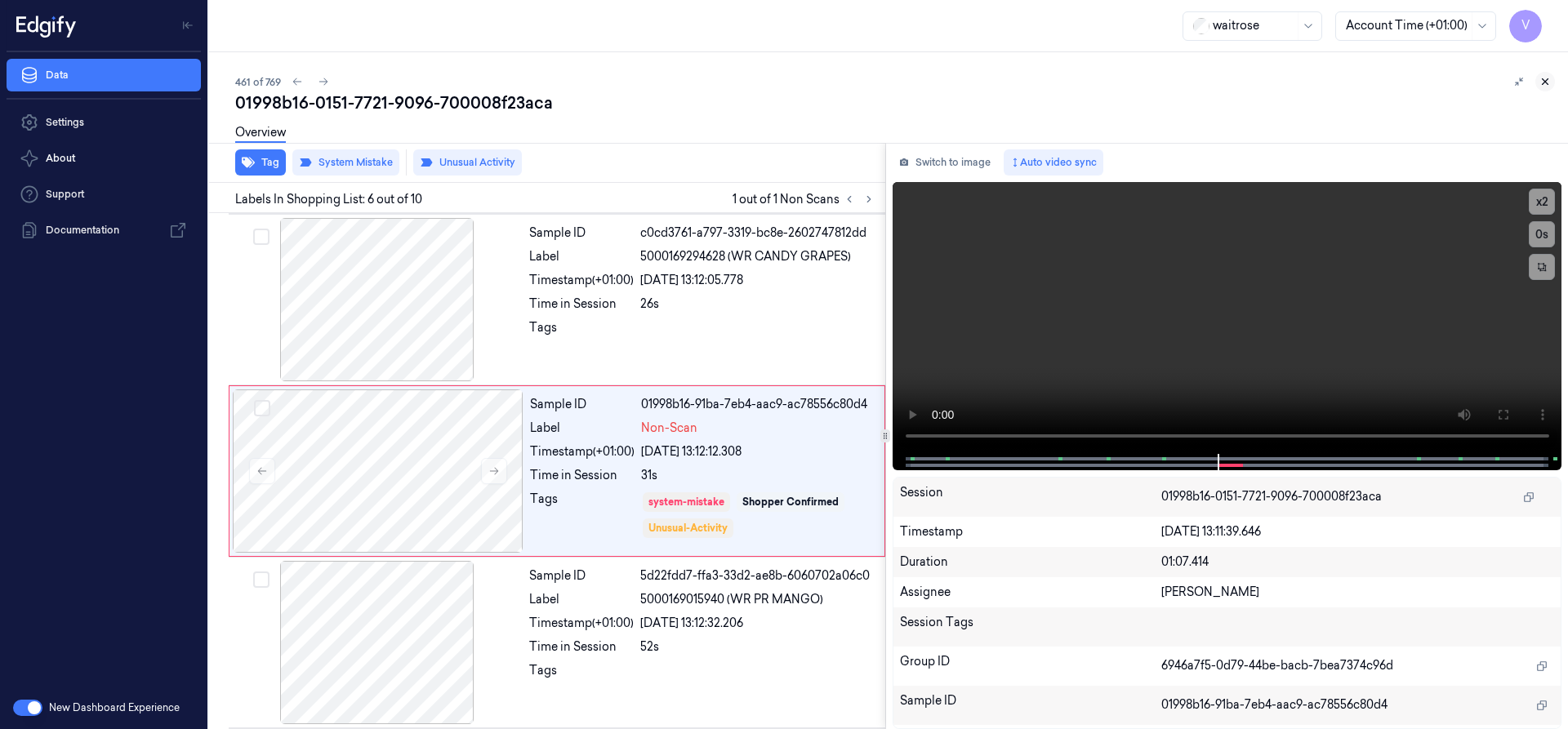
click at [1544, 78] on icon at bounding box center [1544, 81] width 11 height 11
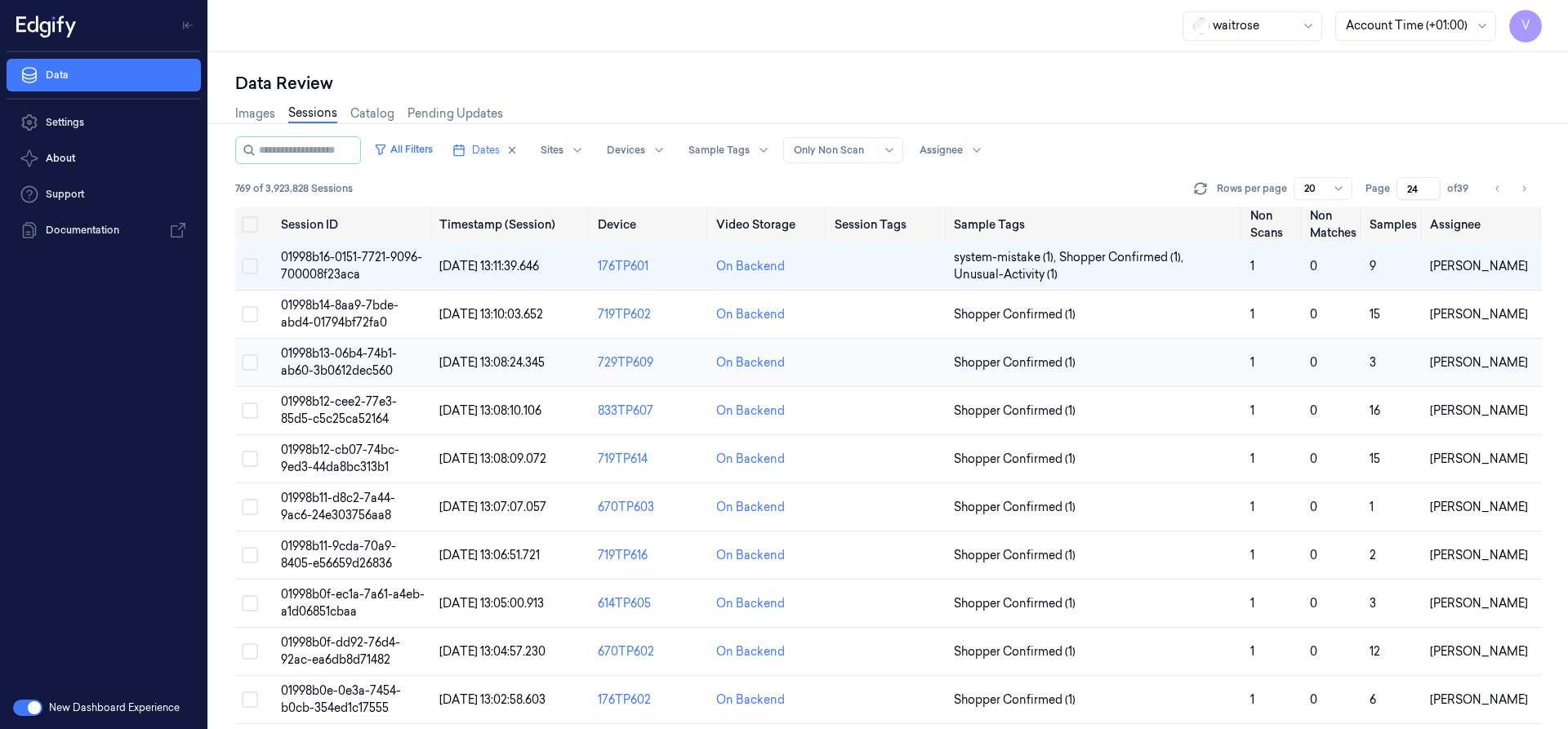
click at [362, 359] on span "01998b13-06b4-74b1-ab60-3b0612dec560" at bounding box center [339, 361] width 116 height 32
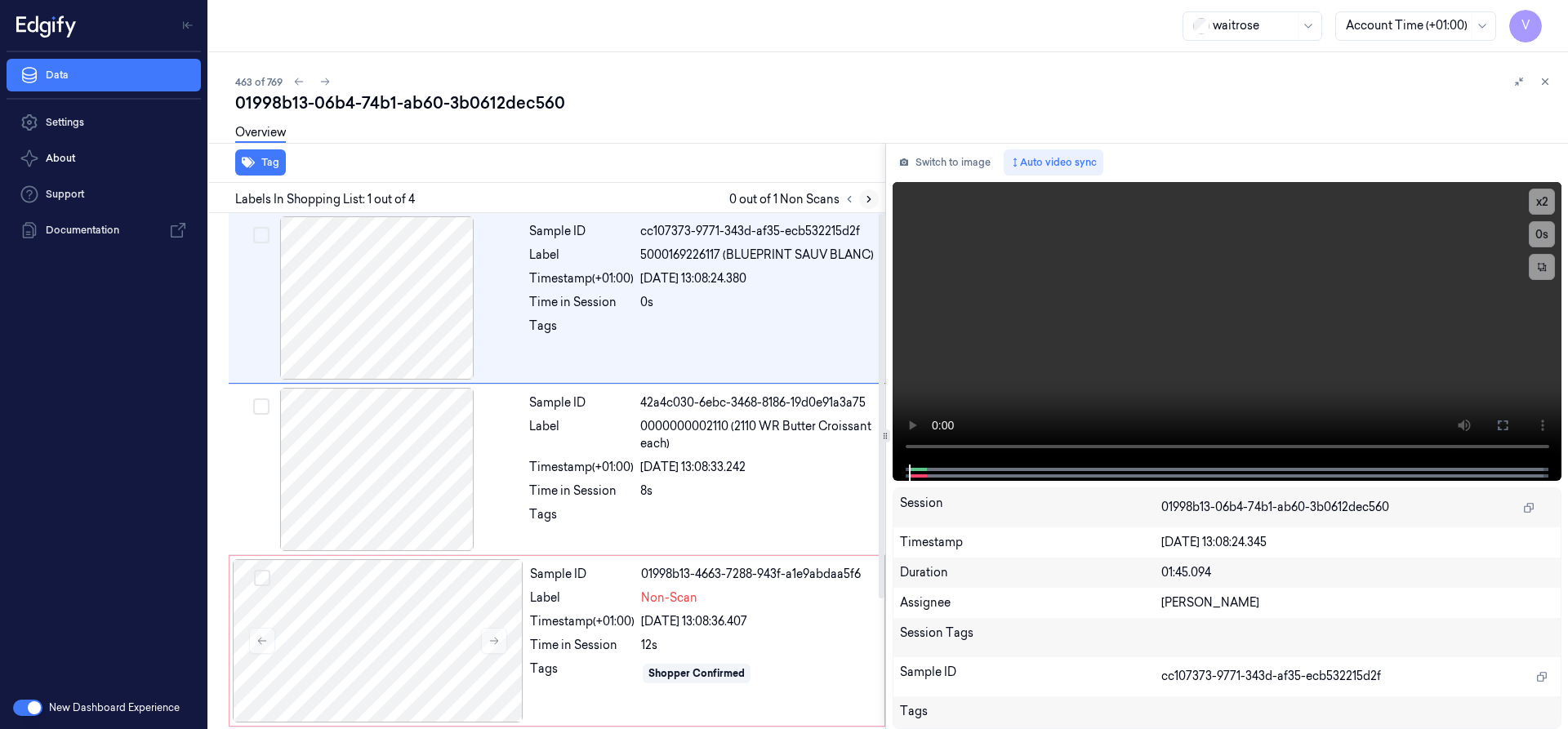
drag, startPoint x: 868, startPoint y: 203, endPoint x: 850, endPoint y: 201, distance: 18.1
click at [867, 203] on icon at bounding box center [868, 198] width 11 height 11
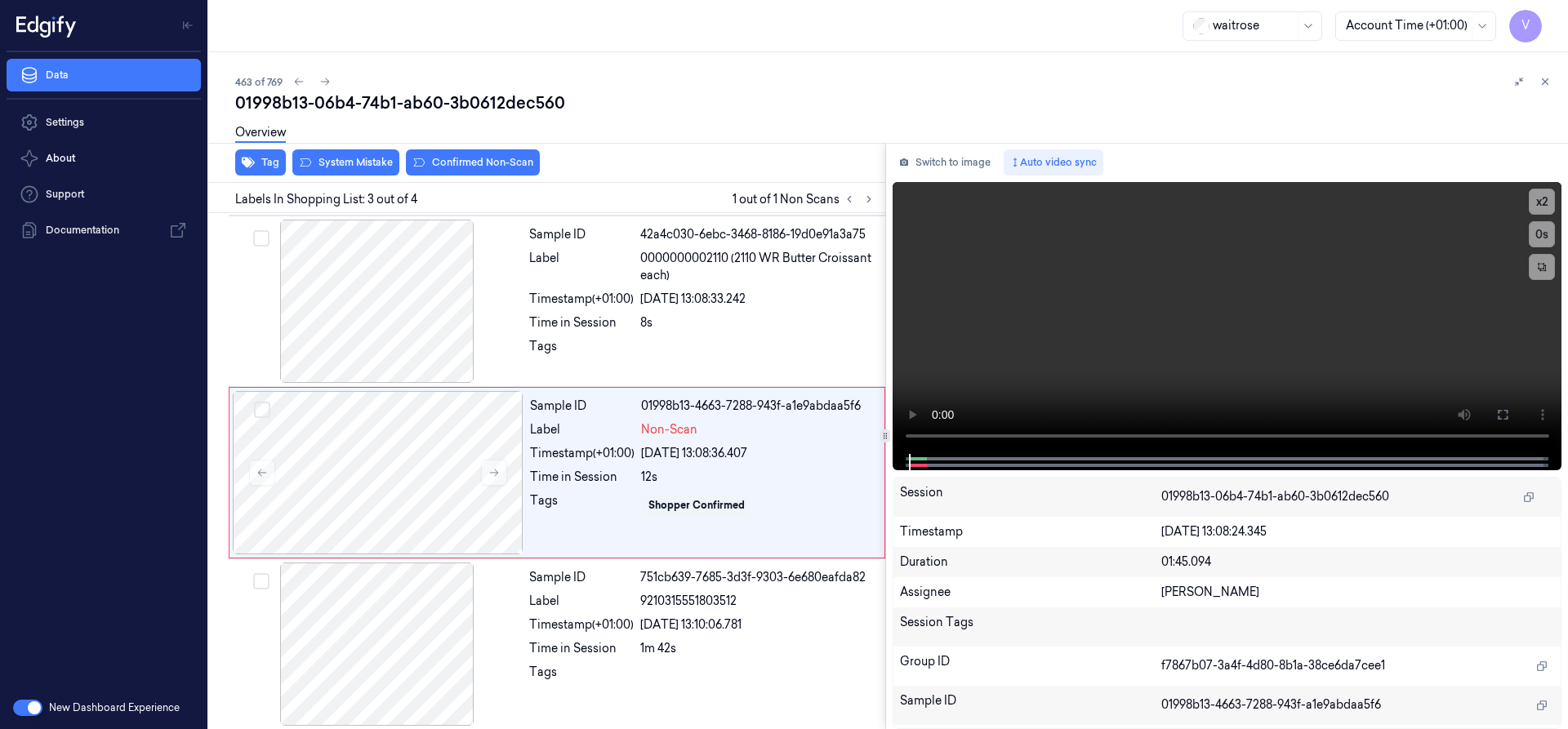
scroll to position [169, 0]
click at [486, 471] on button at bounding box center [493, 471] width 26 height 26
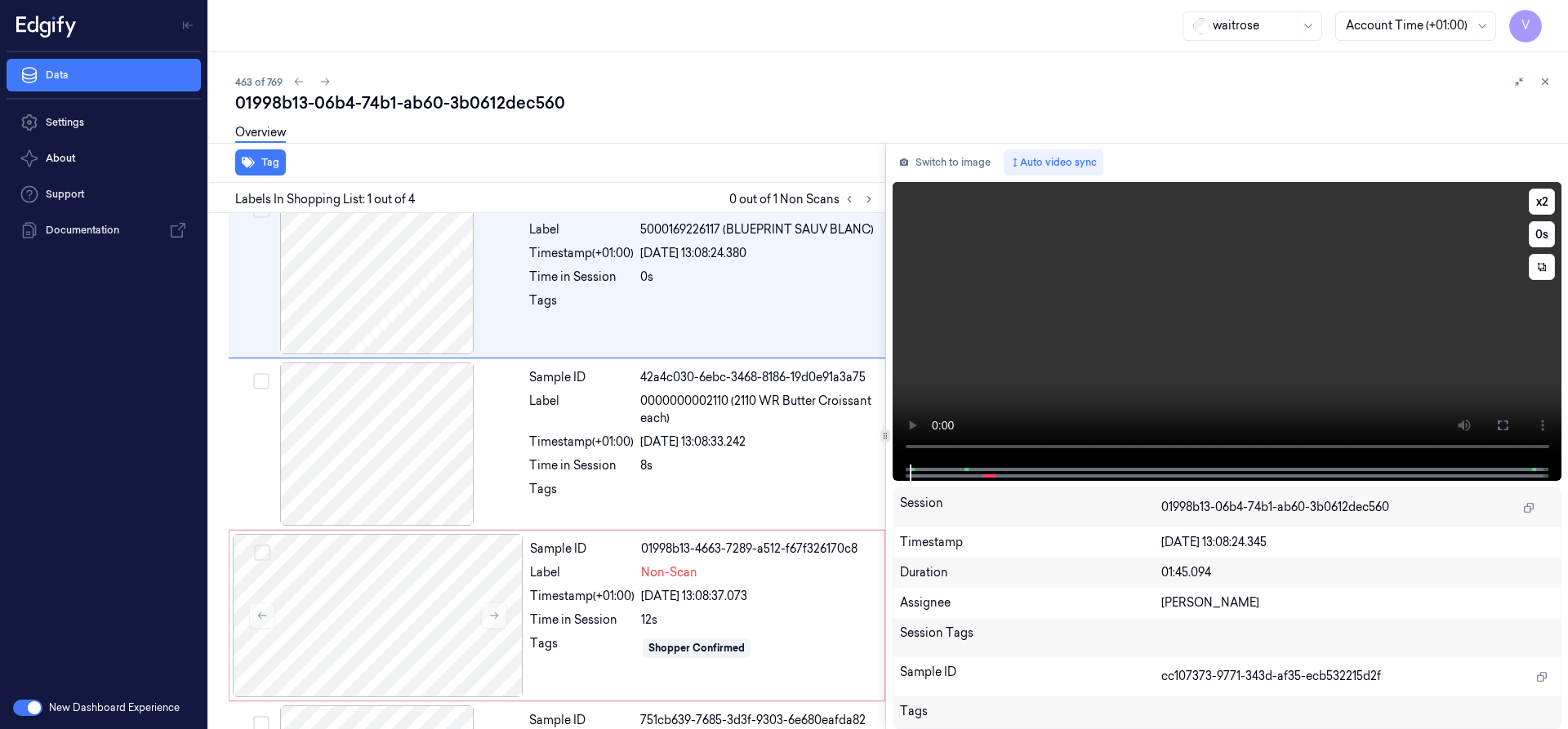
scroll to position [0, 0]
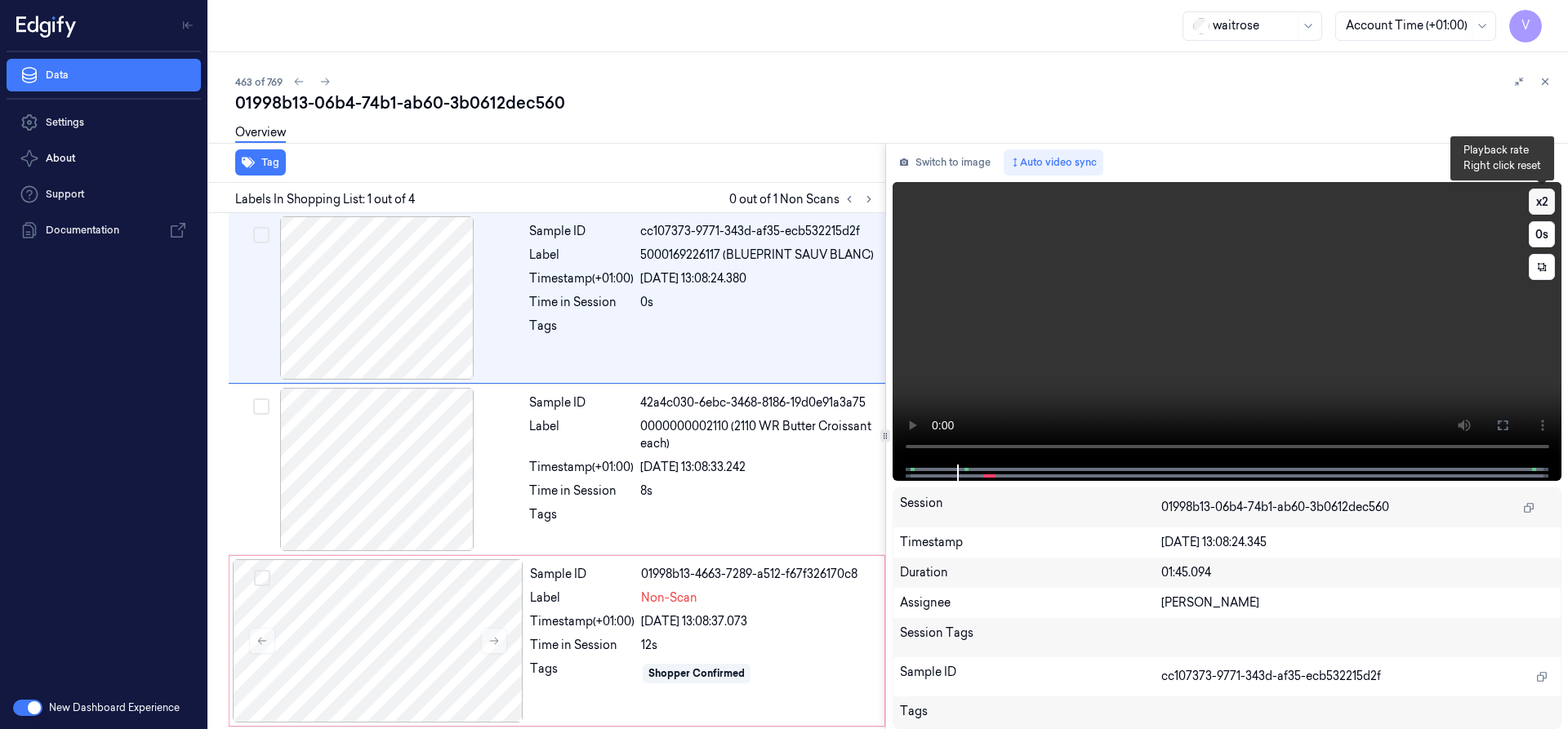
click at [1541, 199] on button "x 2" at bounding box center [1542, 201] width 26 height 26
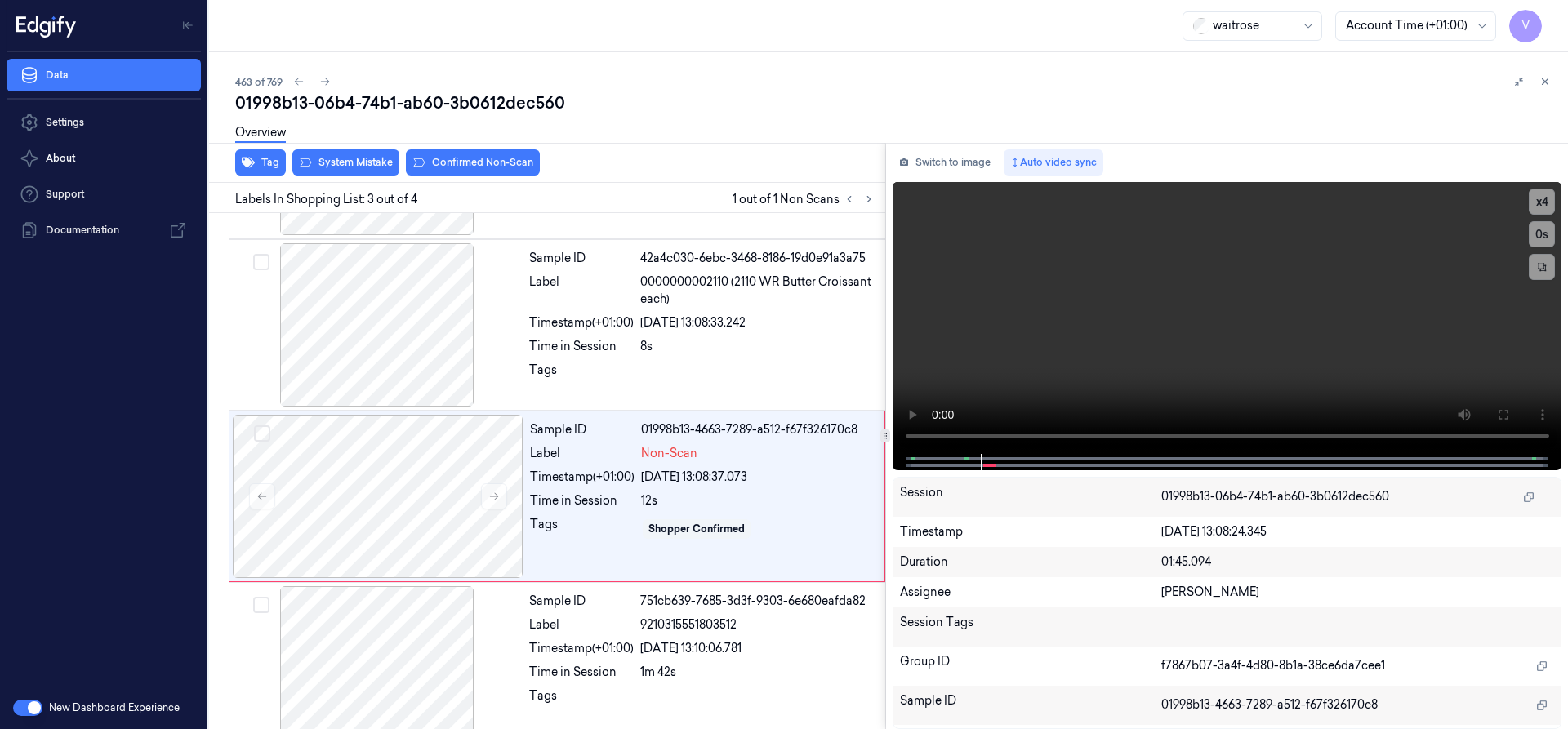
scroll to position [169, 0]
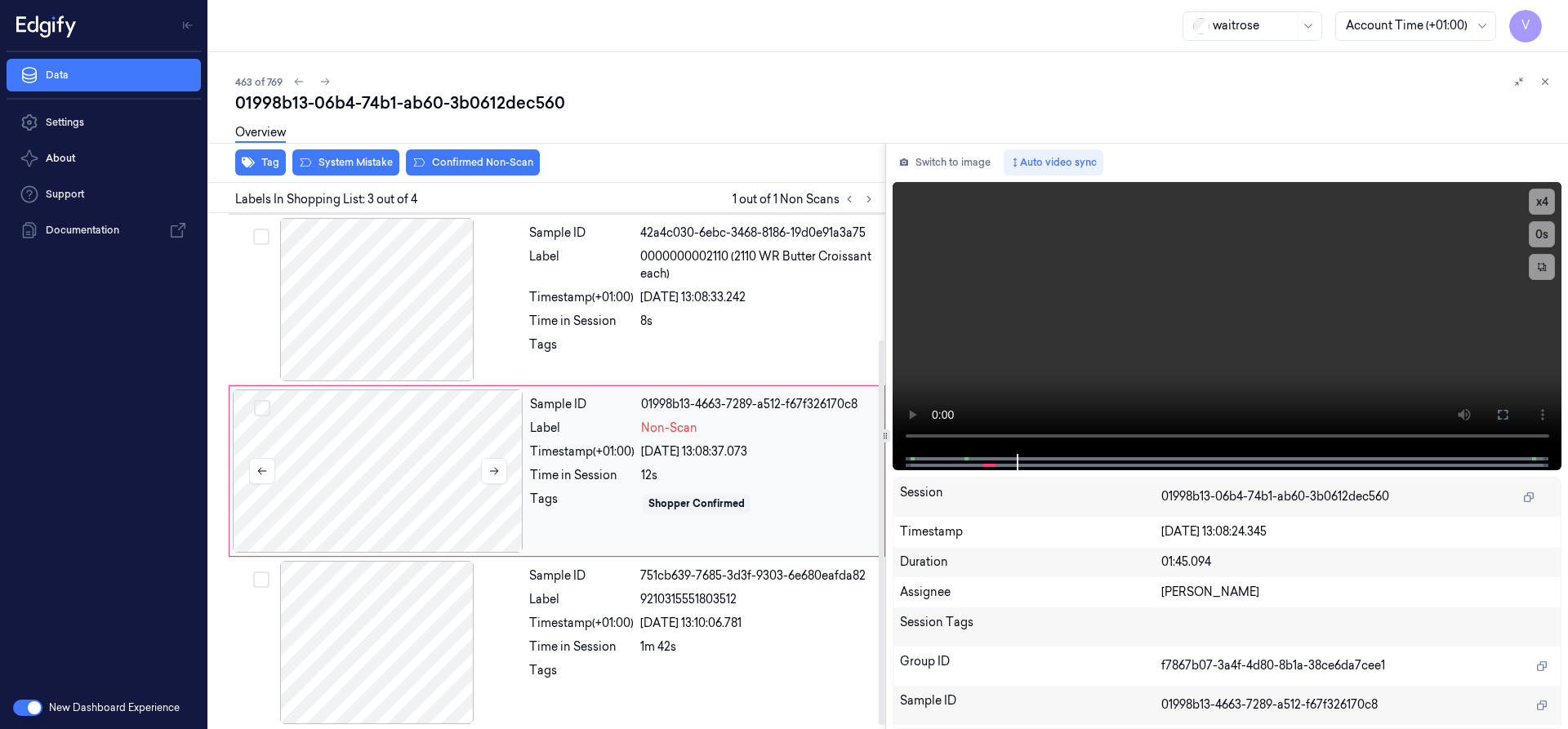
click at [333, 448] on div at bounding box center [378, 471] width 291 height 164
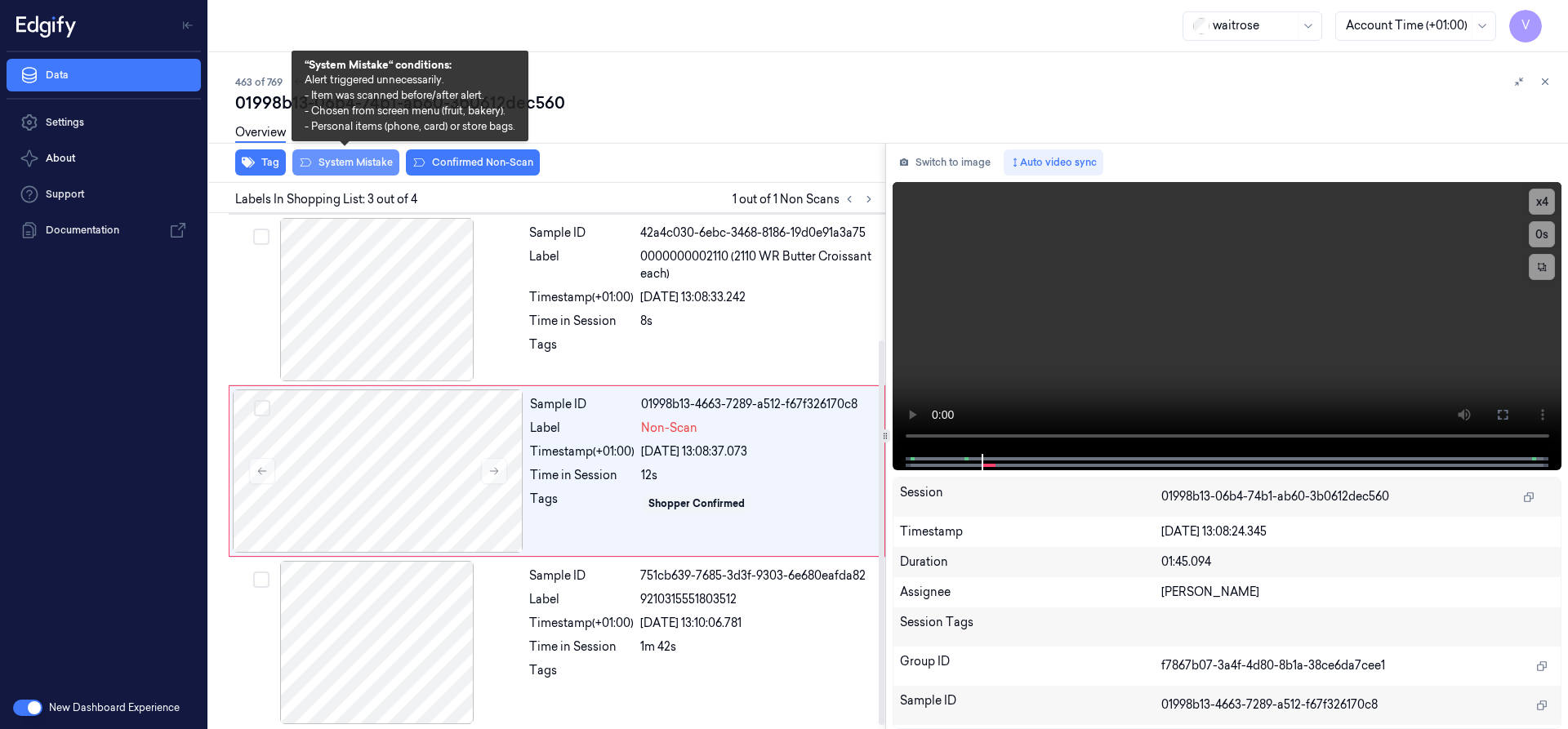
click at [349, 164] on button "System Mistake" at bounding box center [346, 162] width 107 height 26
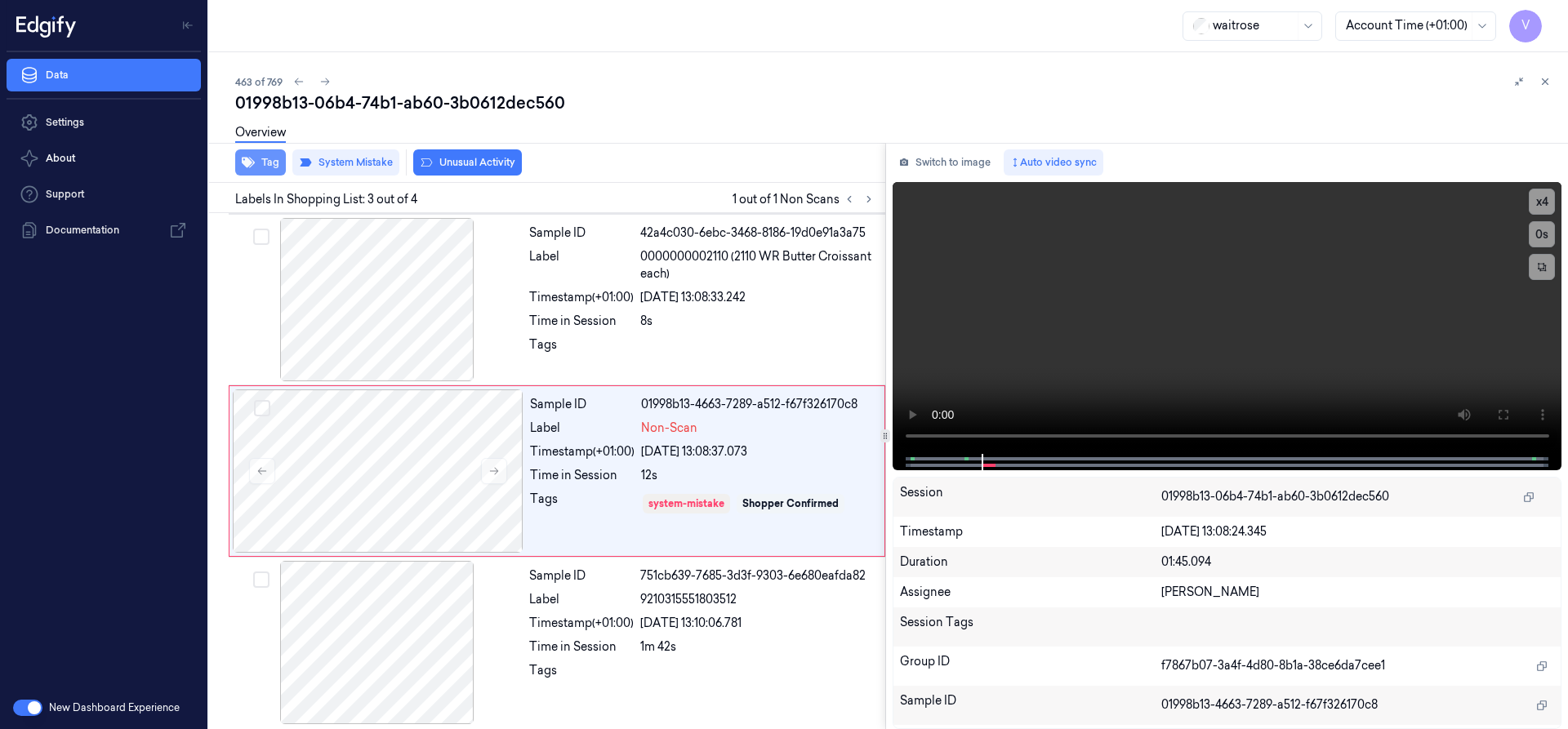
click at [263, 163] on button "Tag" at bounding box center [260, 162] width 50 height 26
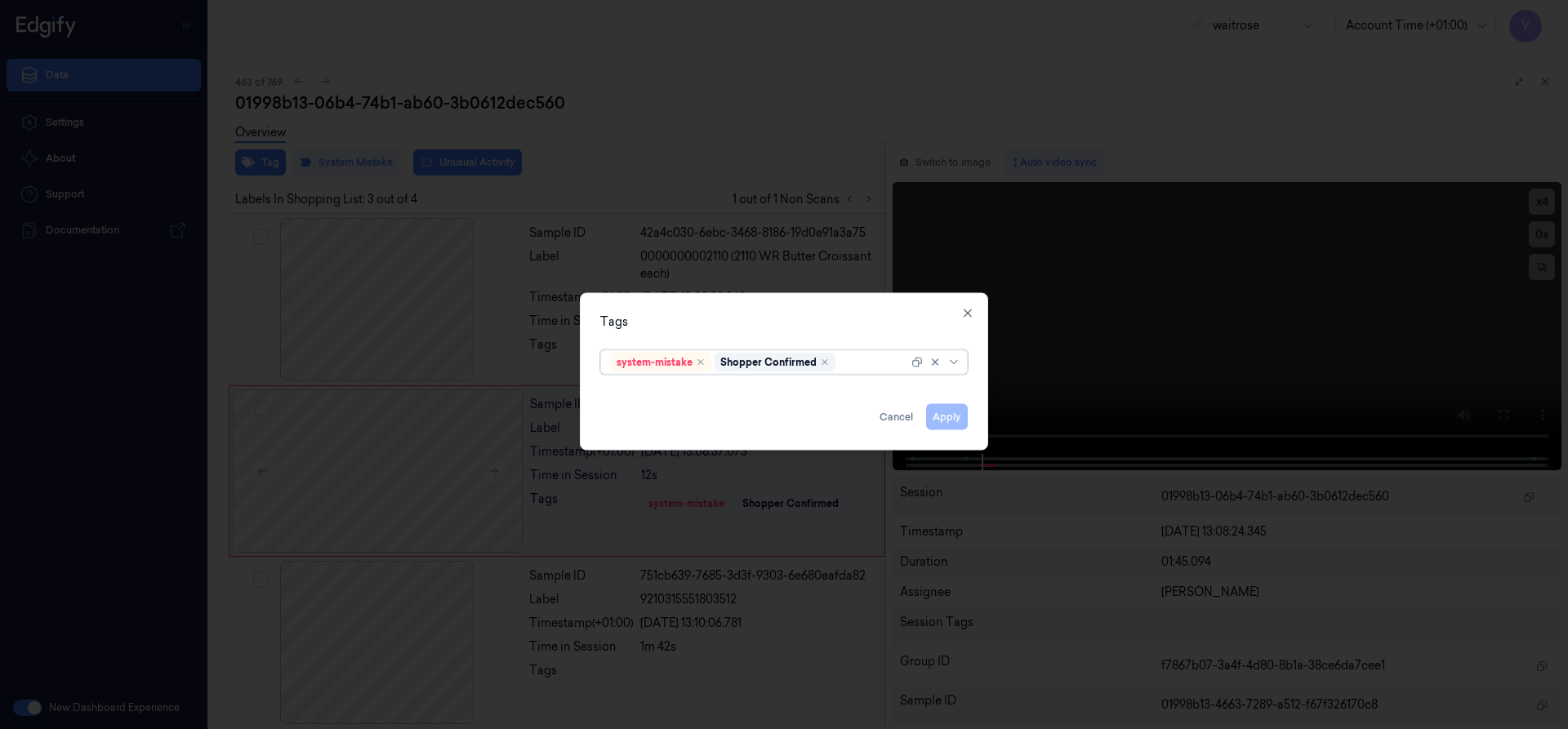
drag, startPoint x: 858, startPoint y: 358, endPoint x: 865, endPoint y: 370, distance: 13.9
click at [857, 358] on div at bounding box center [873, 362] width 69 height 17
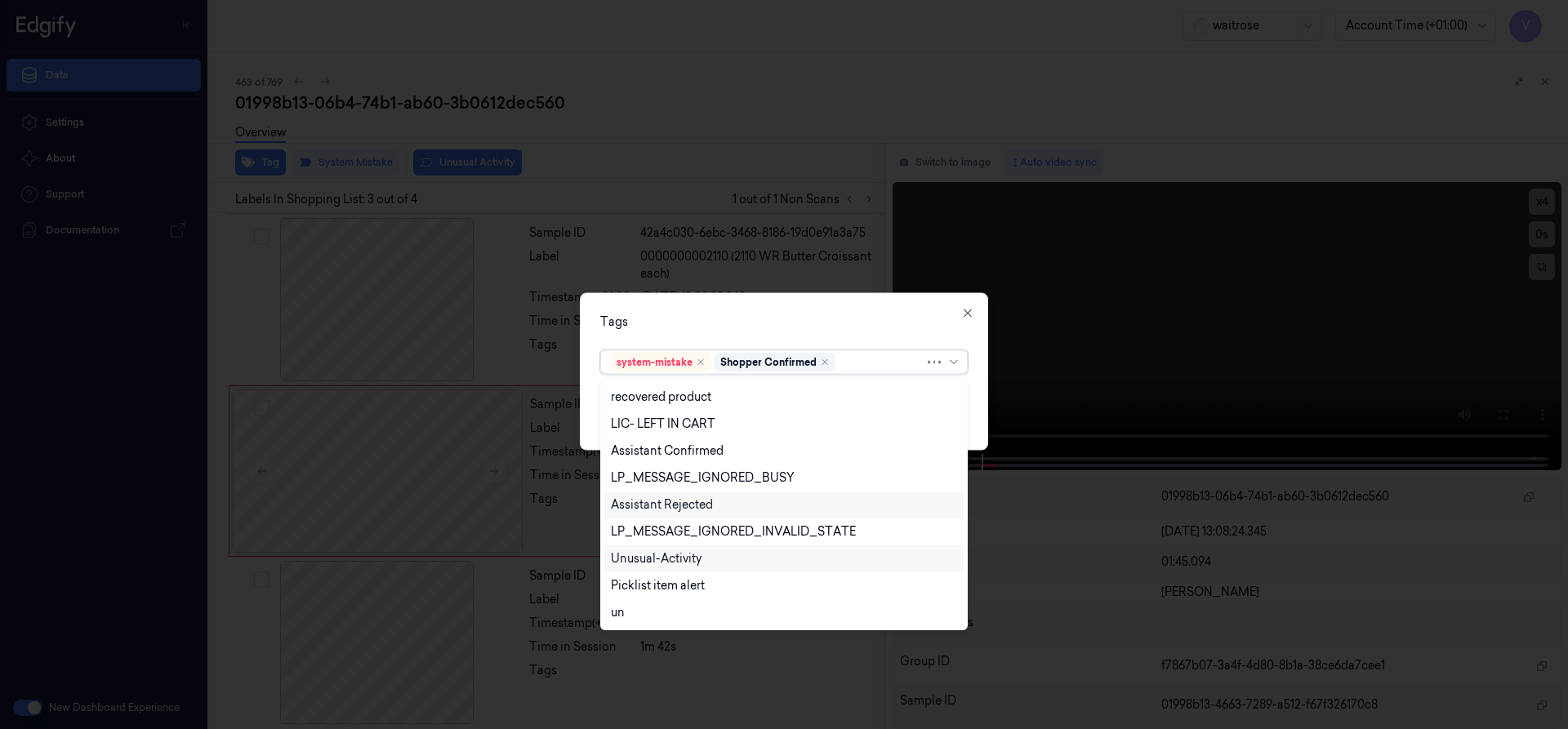
click at [655, 547] on div "Unusual-Activity" at bounding box center [784, 559] width 360 height 27
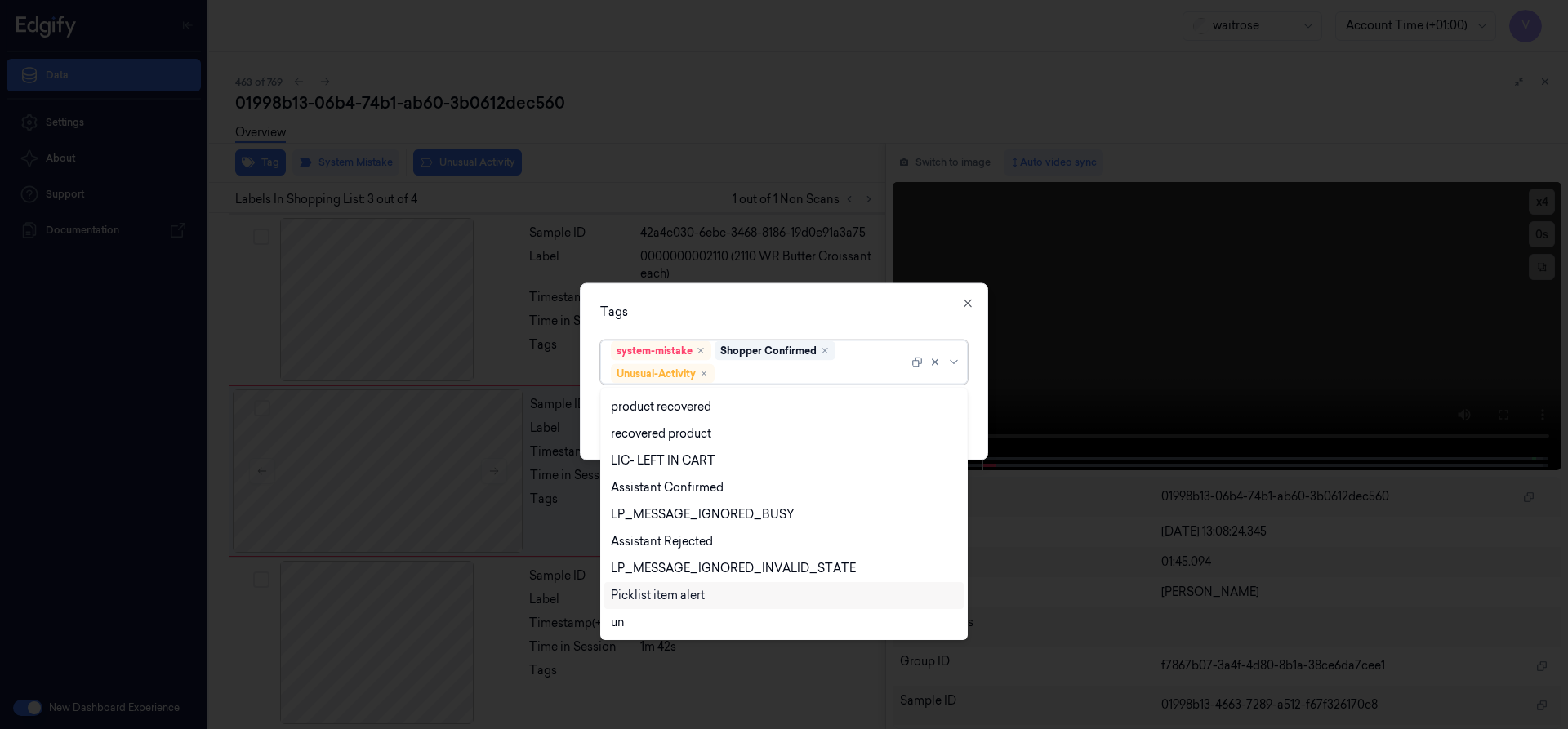
scroll to position [240, 0]
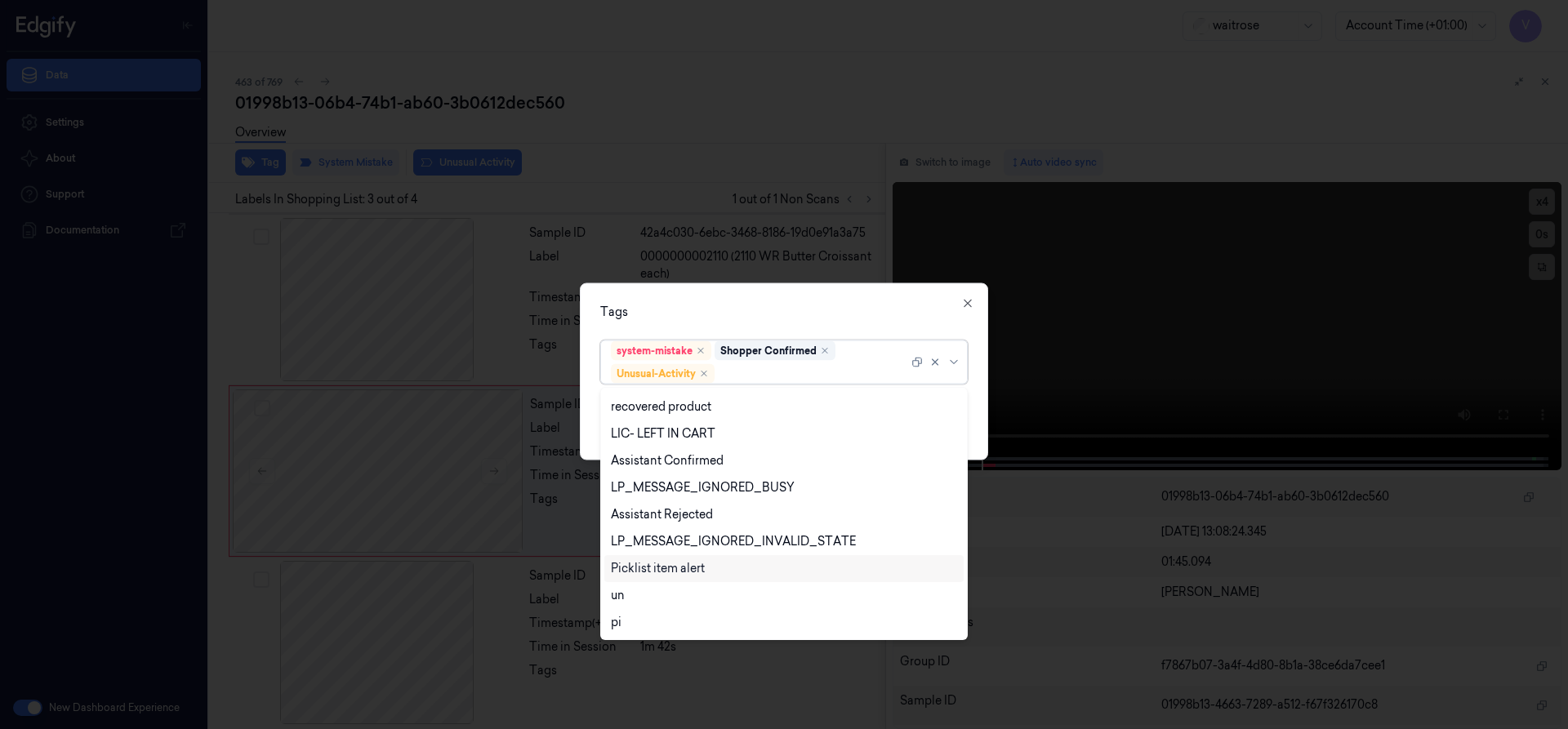
click at [666, 569] on div "Picklist item alert" at bounding box center [658, 568] width 94 height 17
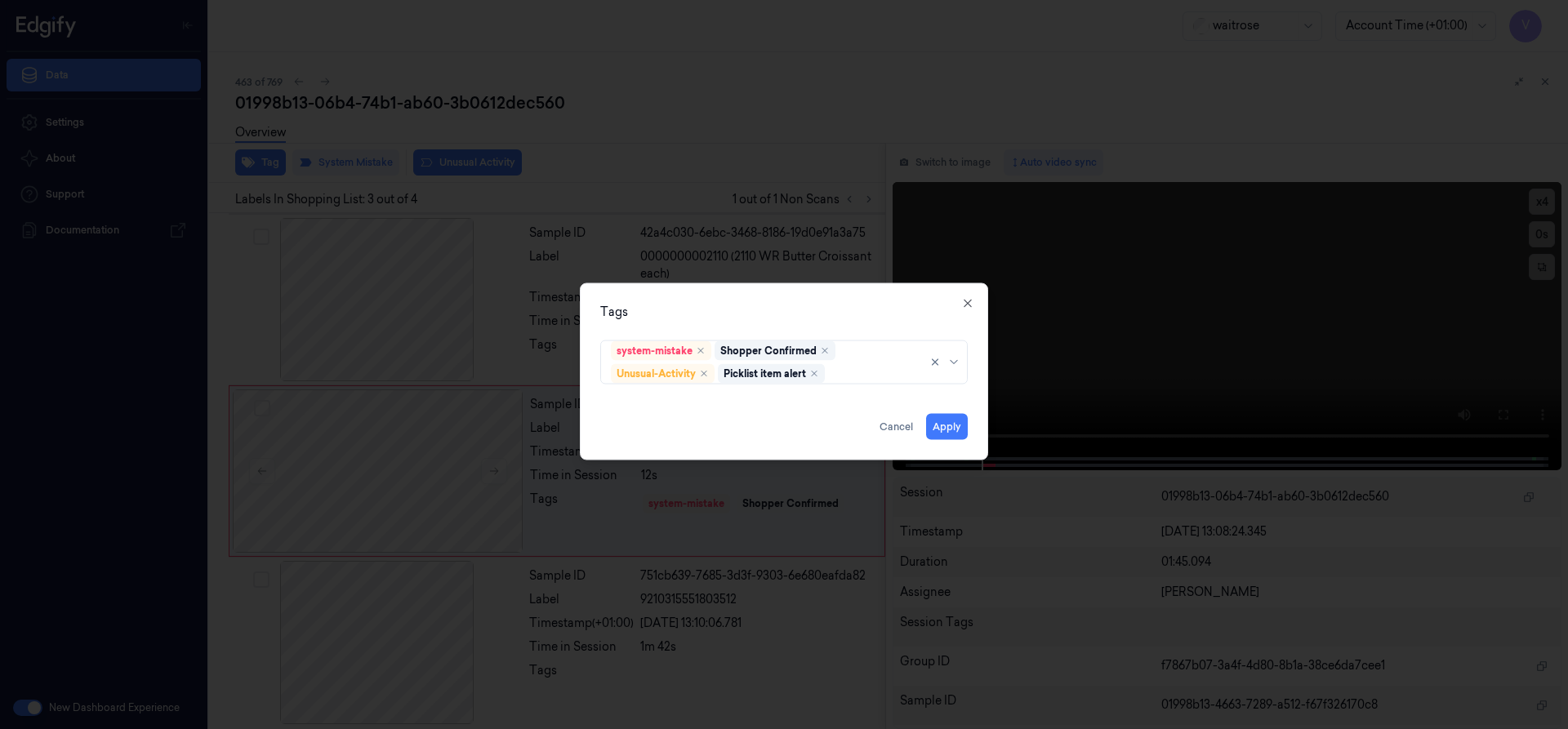
click at [761, 321] on div "Tags system-mistake Shopper Confirmed Unusual-Activity Picklist item alert Appl…" at bounding box center [783, 371] width 408 height 177
click at [948, 427] on button "Apply" at bounding box center [947, 426] width 42 height 26
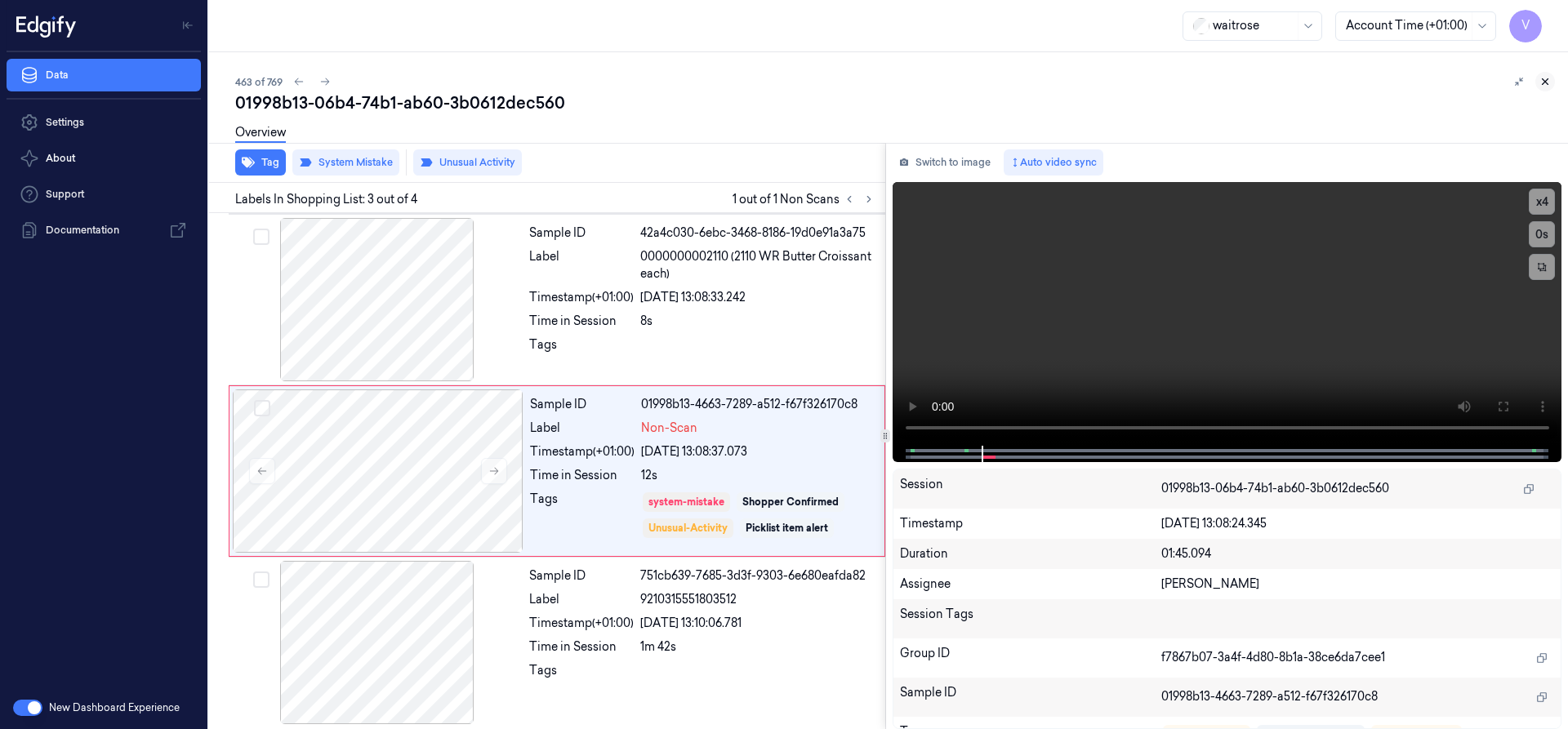
click at [1545, 77] on icon at bounding box center [1544, 81] width 11 height 11
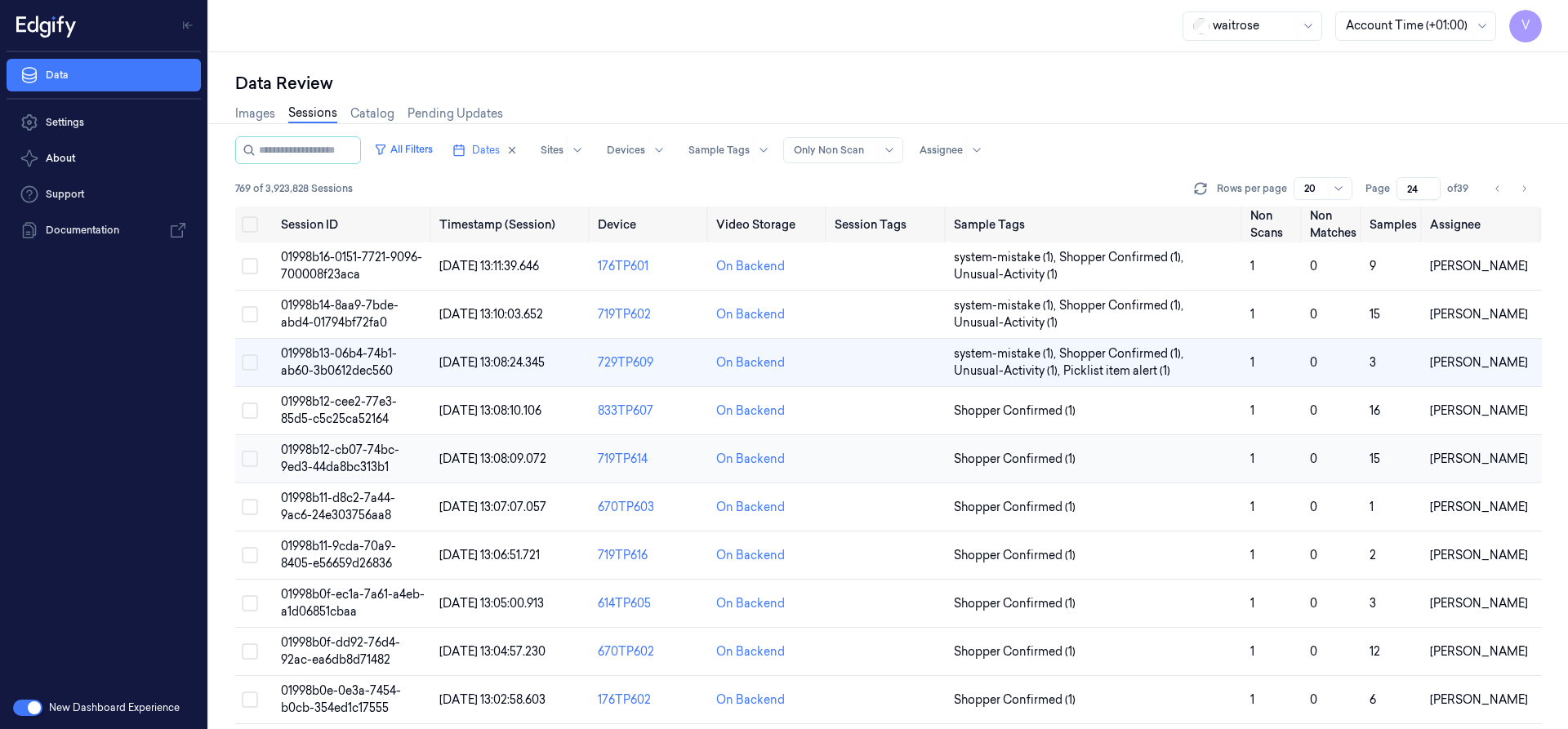
click at [342, 456] on span "01998b12-cb07-74bc-9ed3-44da8bc313b1" at bounding box center [340, 457] width 118 height 32
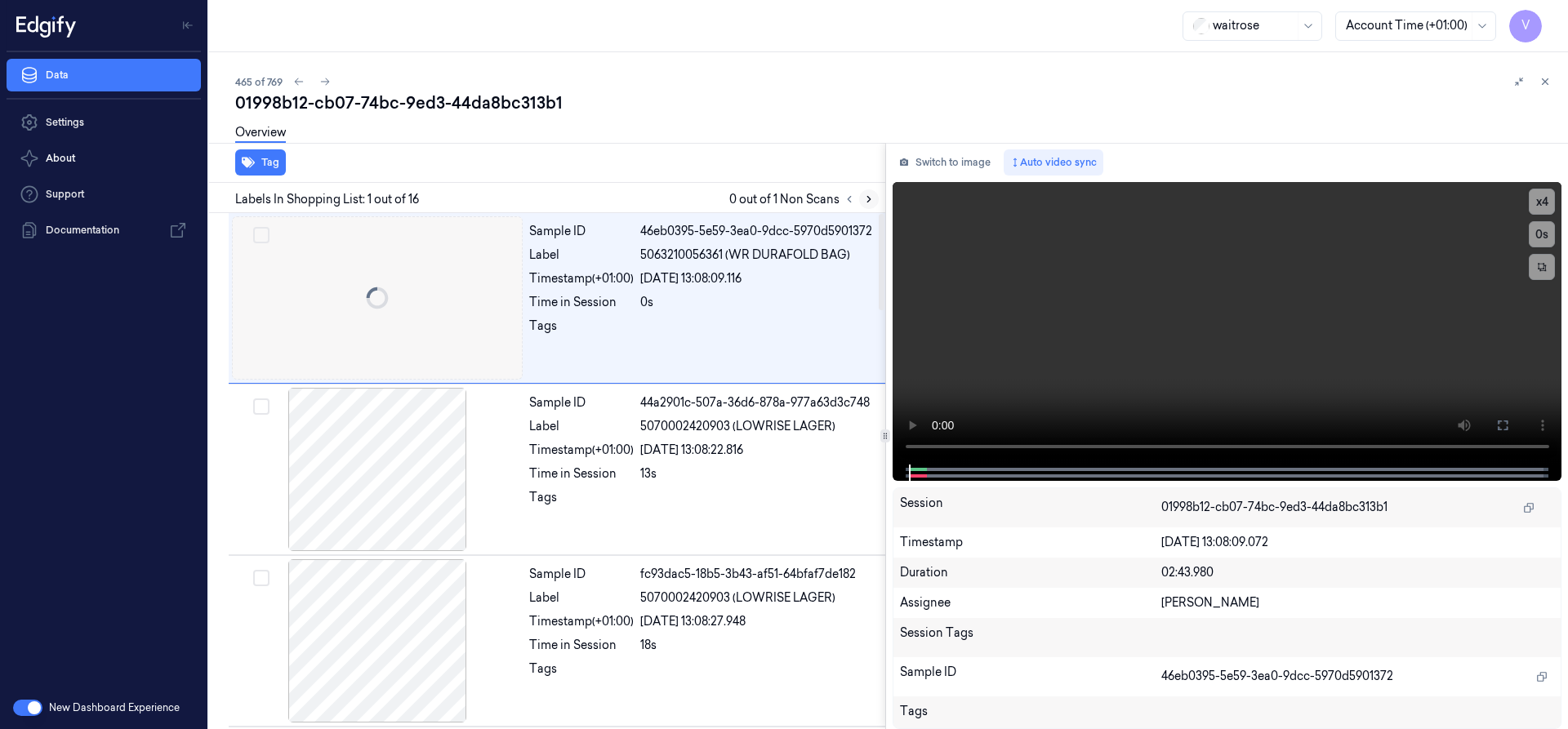
click at [869, 192] on button at bounding box center [868, 198] width 20 height 20
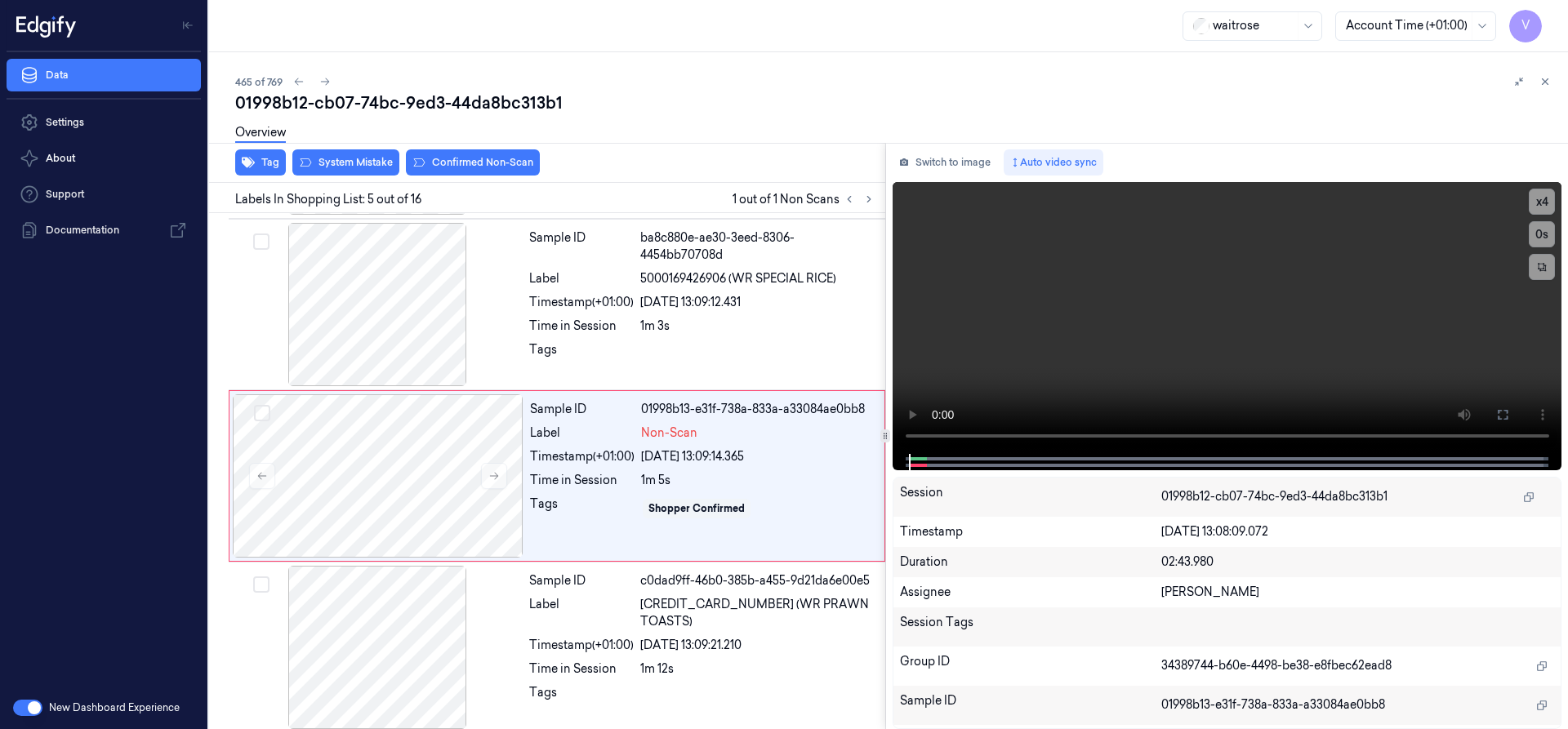
scroll to position [513, 0]
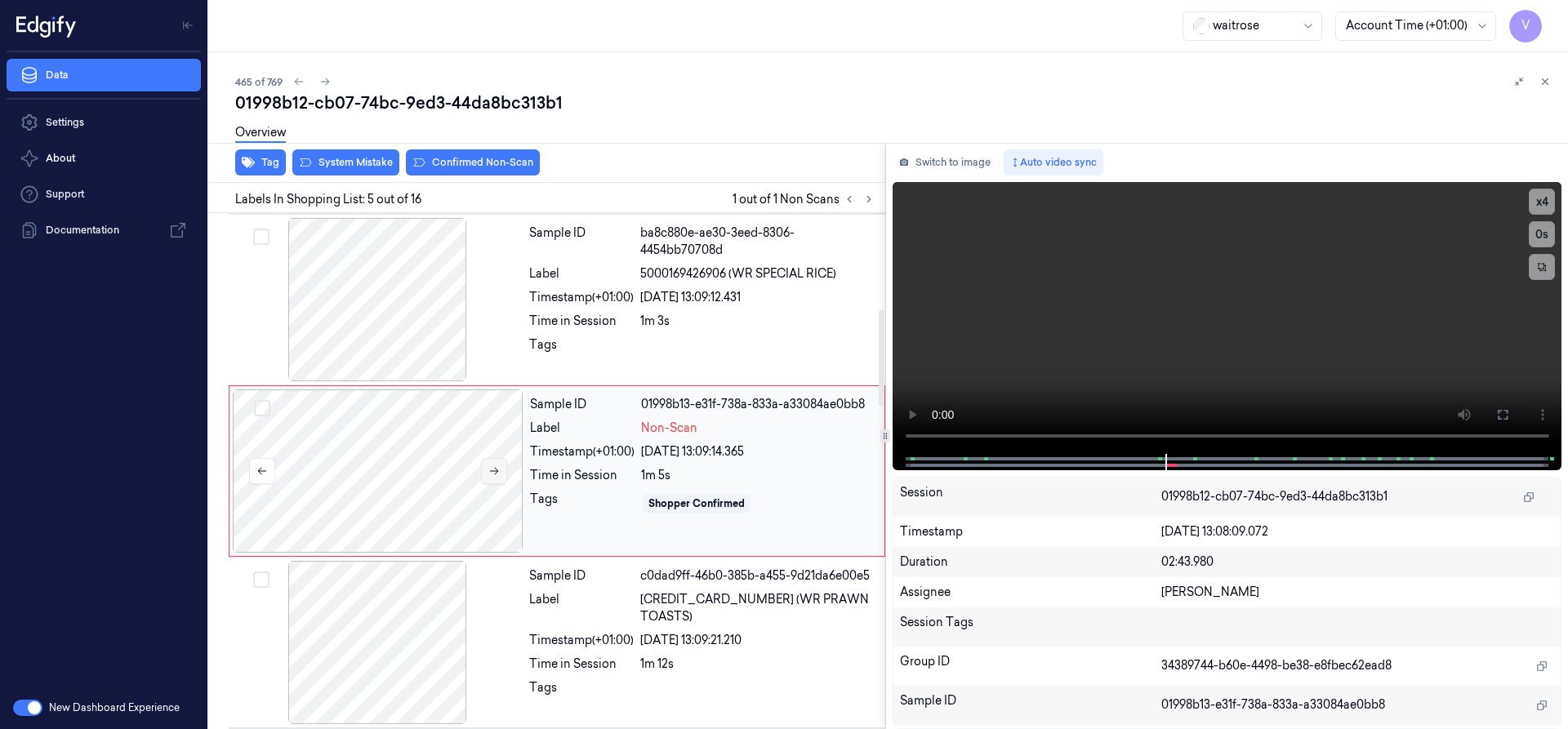
click at [493, 464] on button at bounding box center [493, 471] width 26 height 26
click at [495, 470] on icon at bounding box center [493, 470] width 11 height 11
click at [495, 468] on icon at bounding box center [494, 471] width 9 height 8
click at [1536, 198] on button "x 4" at bounding box center [1542, 201] width 26 height 26
click at [1536, 204] on button "x 1" at bounding box center [1542, 201] width 26 height 26
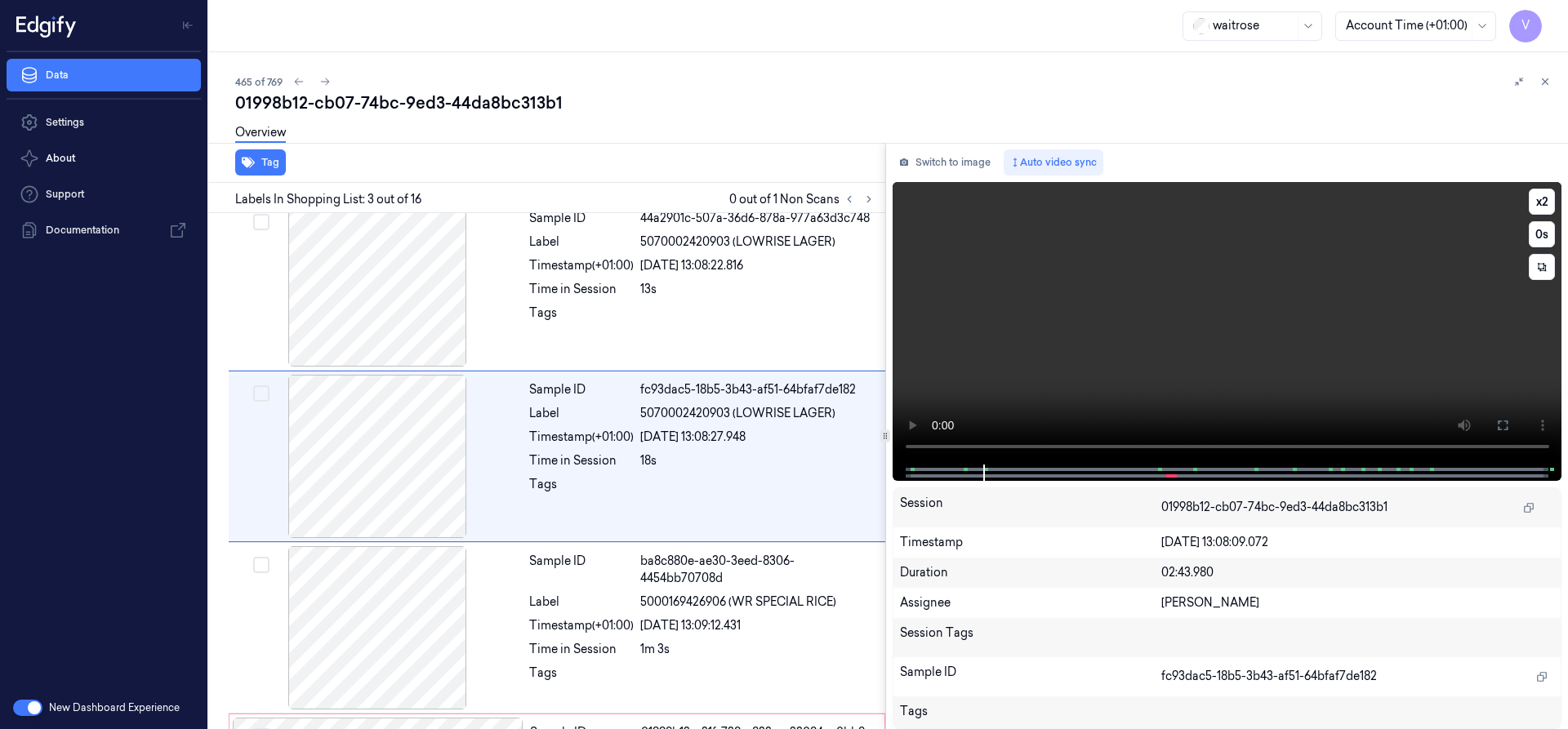
scroll to position [169, 0]
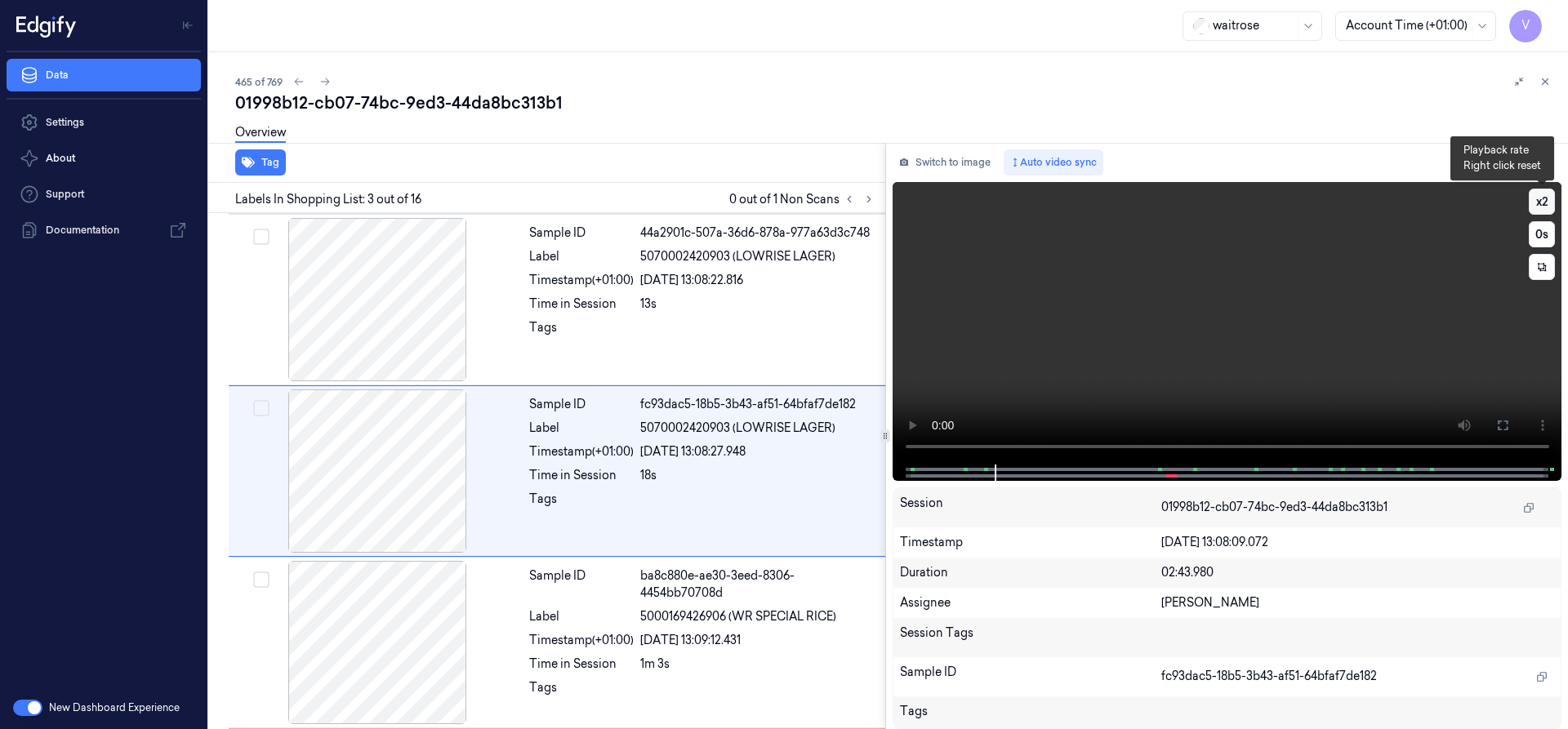
drag, startPoint x: 1540, startPoint y: 195, endPoint x: 1498, endPoint y: 237, distance: 59.4
click at [1540, 196] on button "x 2" at bounding box center [1542, 201] width 26 height 26
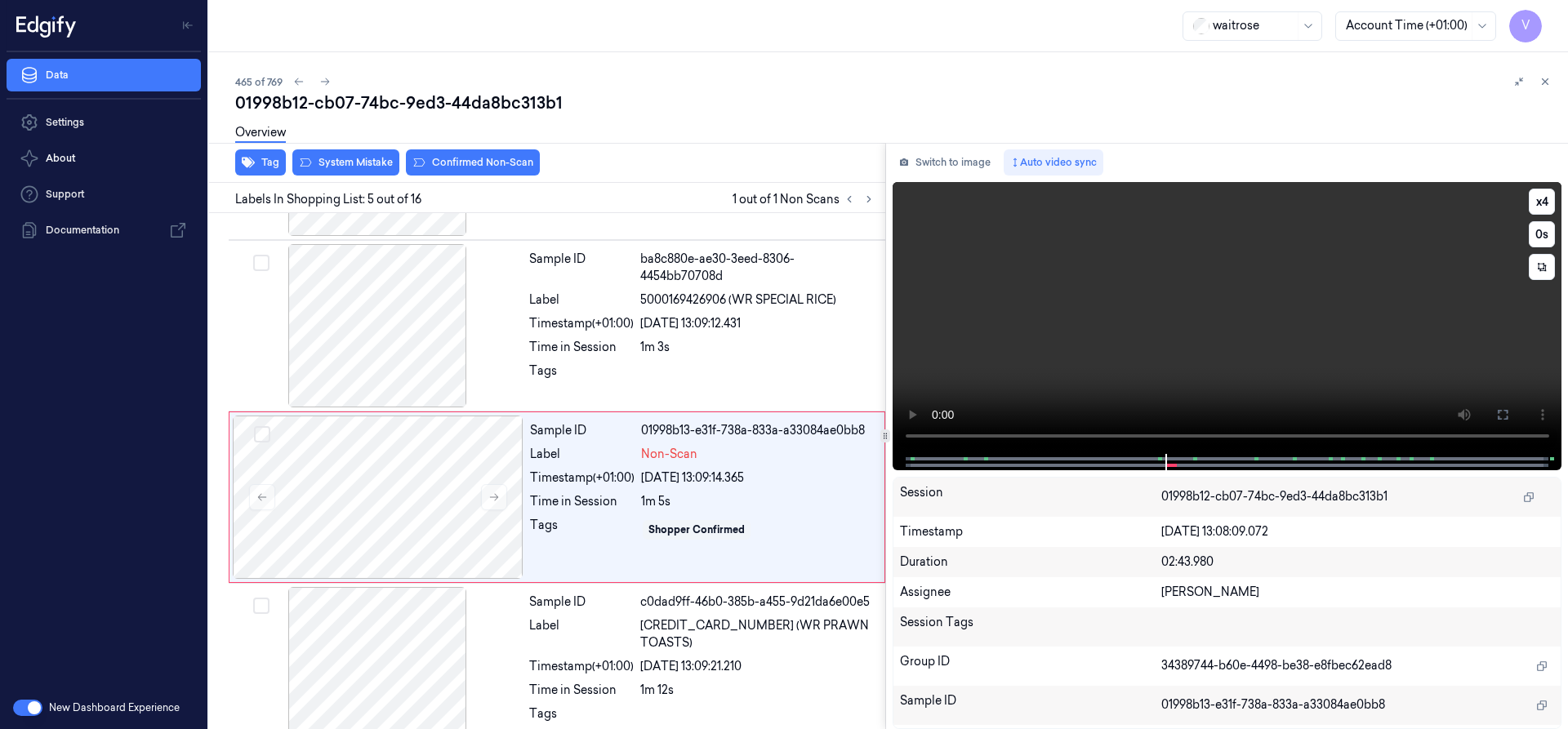
scroll to position [513, 0]
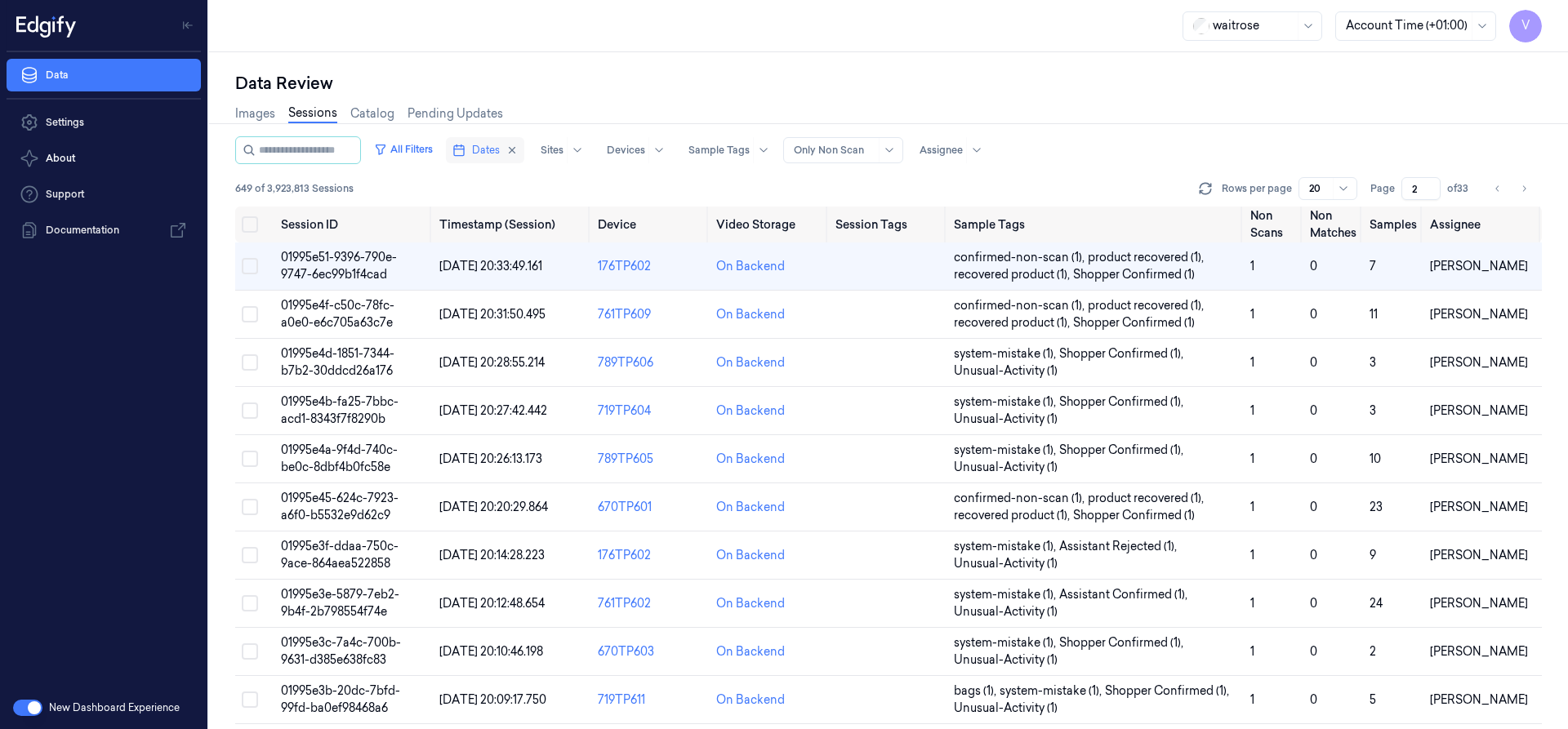
click at [499, 145] on span "Dates" at bounding box center [486, 150] width 28 height 14
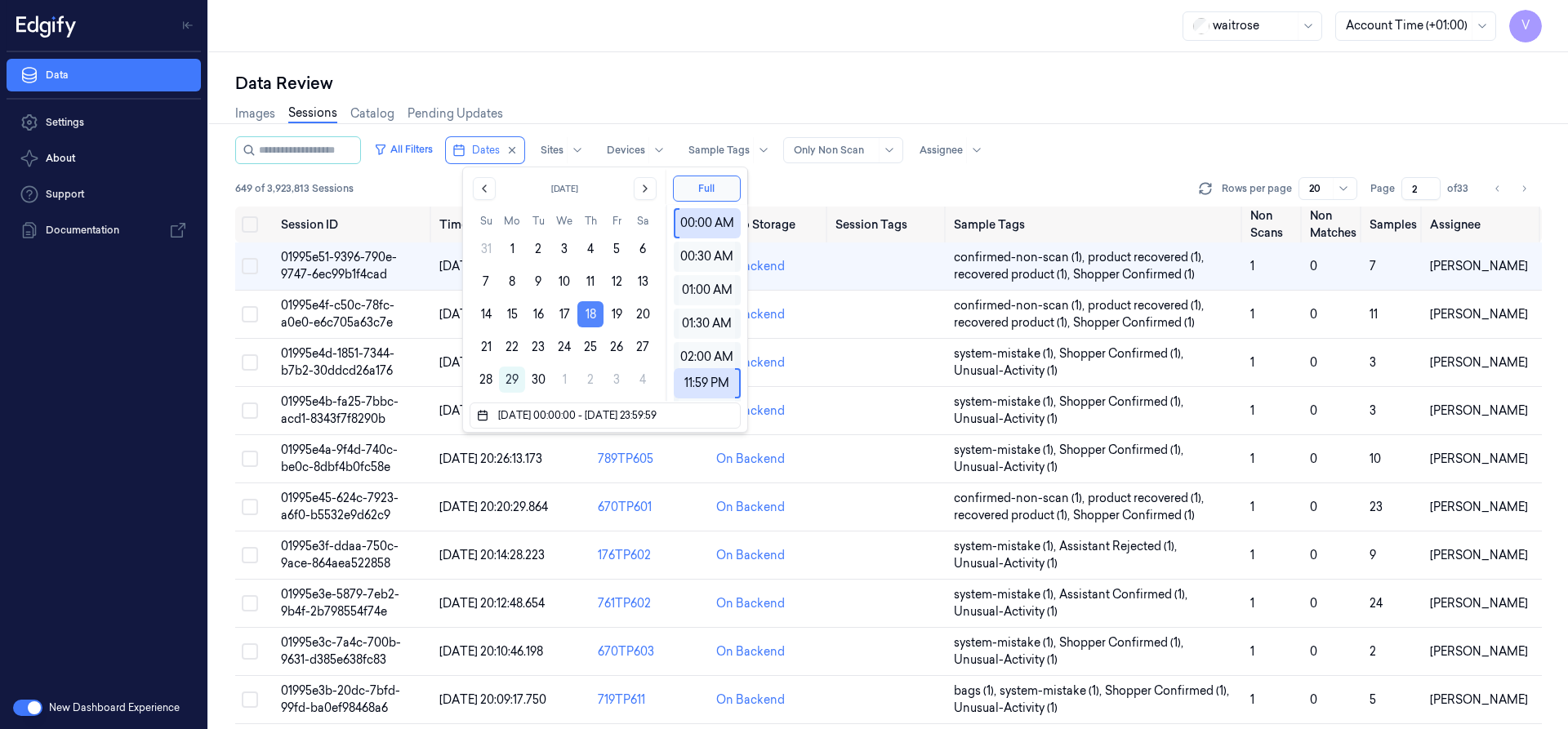
click at [593, 311] on button "18" at bounding box center [590, 314] width 26 height 26
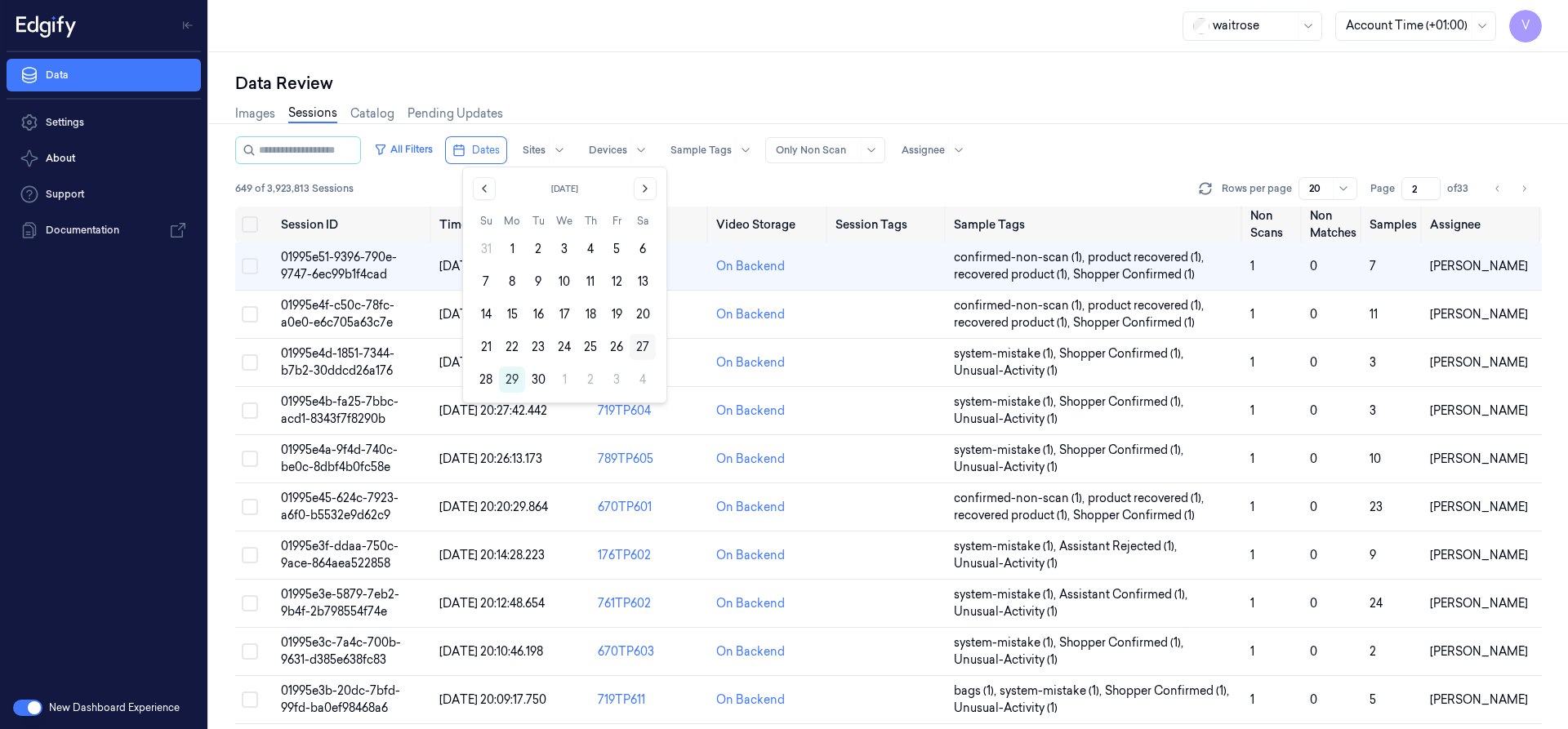
click at [642, 342] on button "27" at bounding box center [643, 347] width 26 height 26
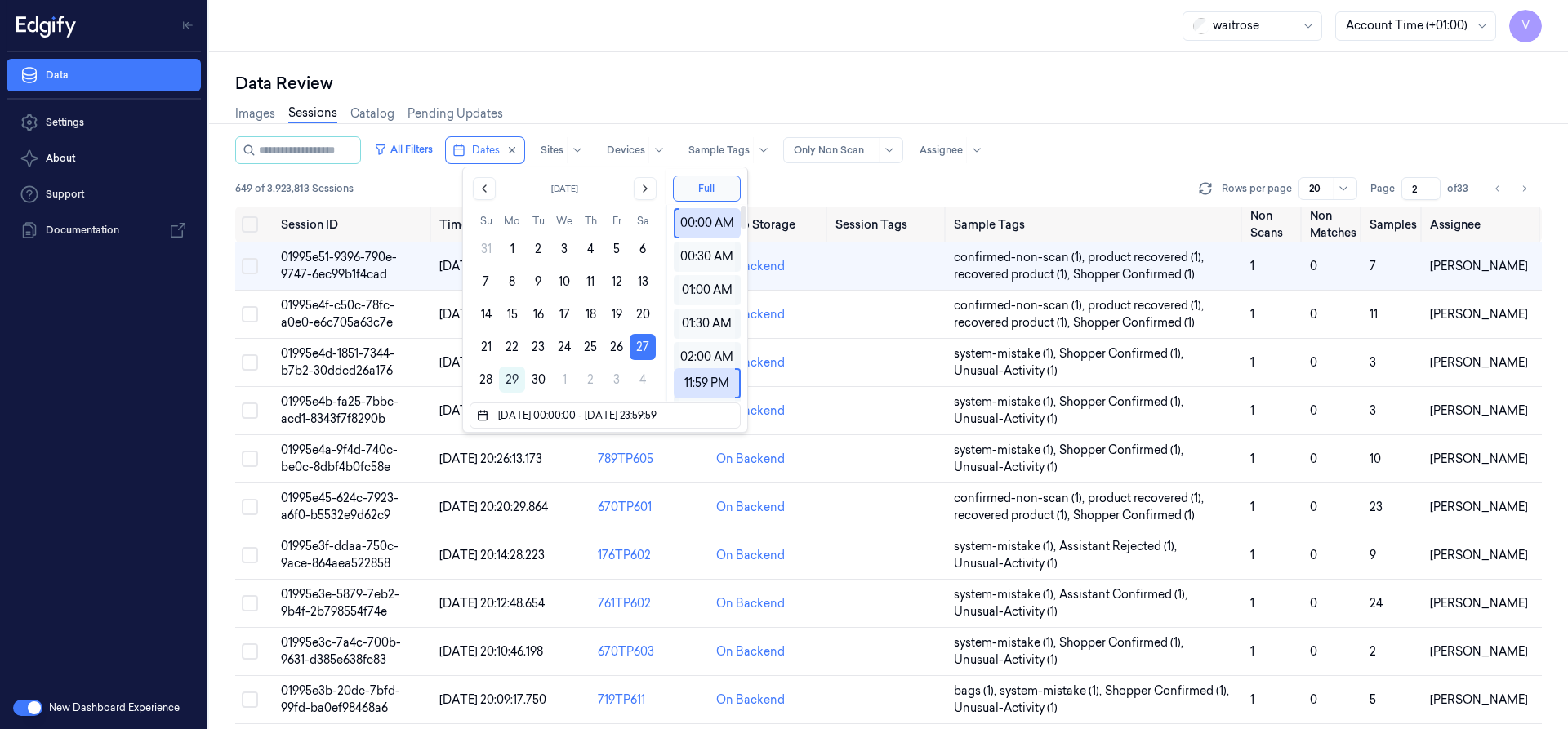
click at [737, 64] on div "Data Review Images Sessions Catalog Pending Updates All Filters Dates Sites Dev…" at bounding box center [888, 390] width 1358 height 676
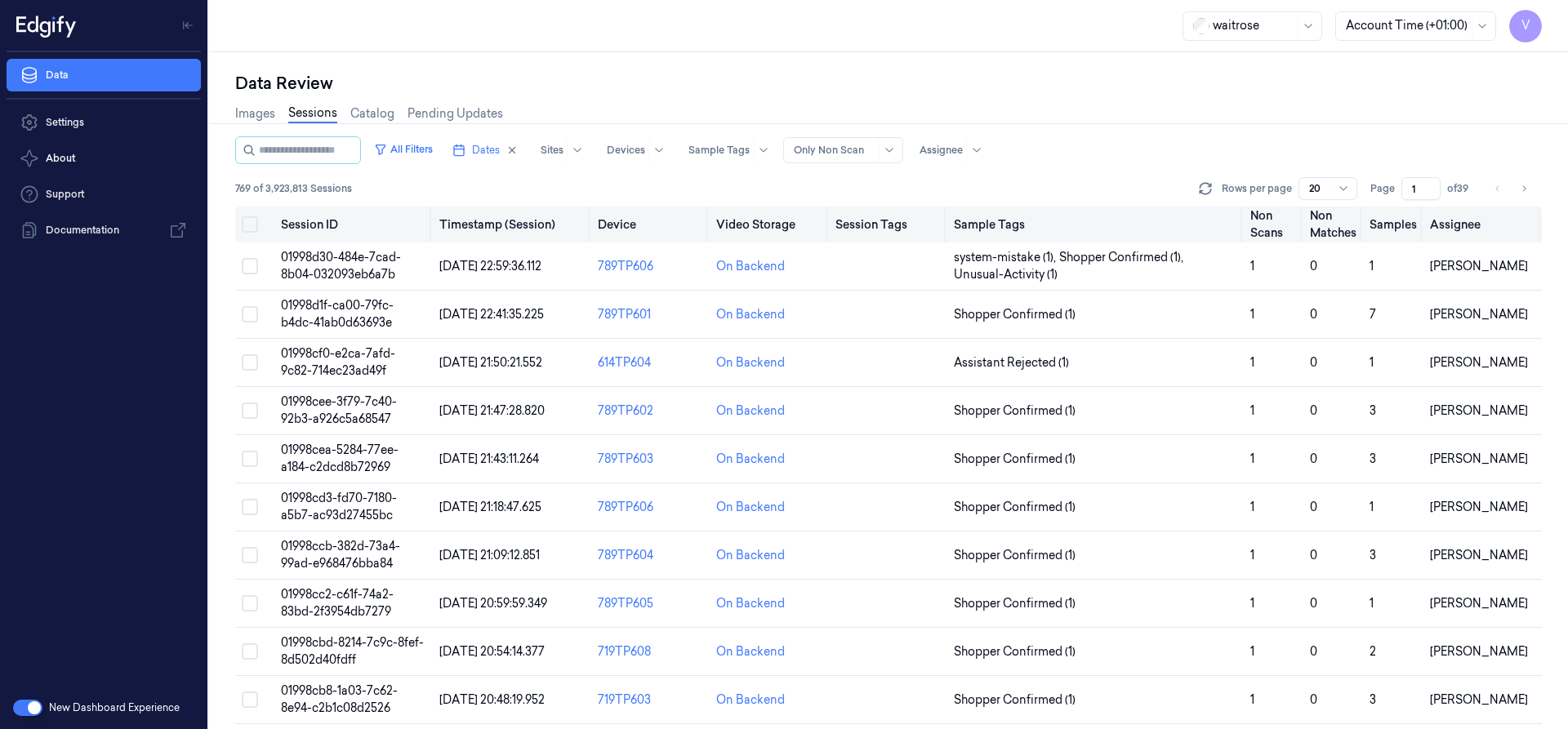
drag, startPoint x: 1418, startPoint y: 188, endPoint x: 1360, endPoint y: 216, distance: 64.4
click at [1360, 216] on div "All Filters Dates Sites Devices Sample Tags Alert Type Only Non Scan Assignee 7…" at bounding box center [888, 433] width 1306 height 593
type input "2"
click at [342, 305] on span "01998c92-8284-77f1-a013-4fd17b5f76bf" at bounding box center [352, 313] width 142 height 32
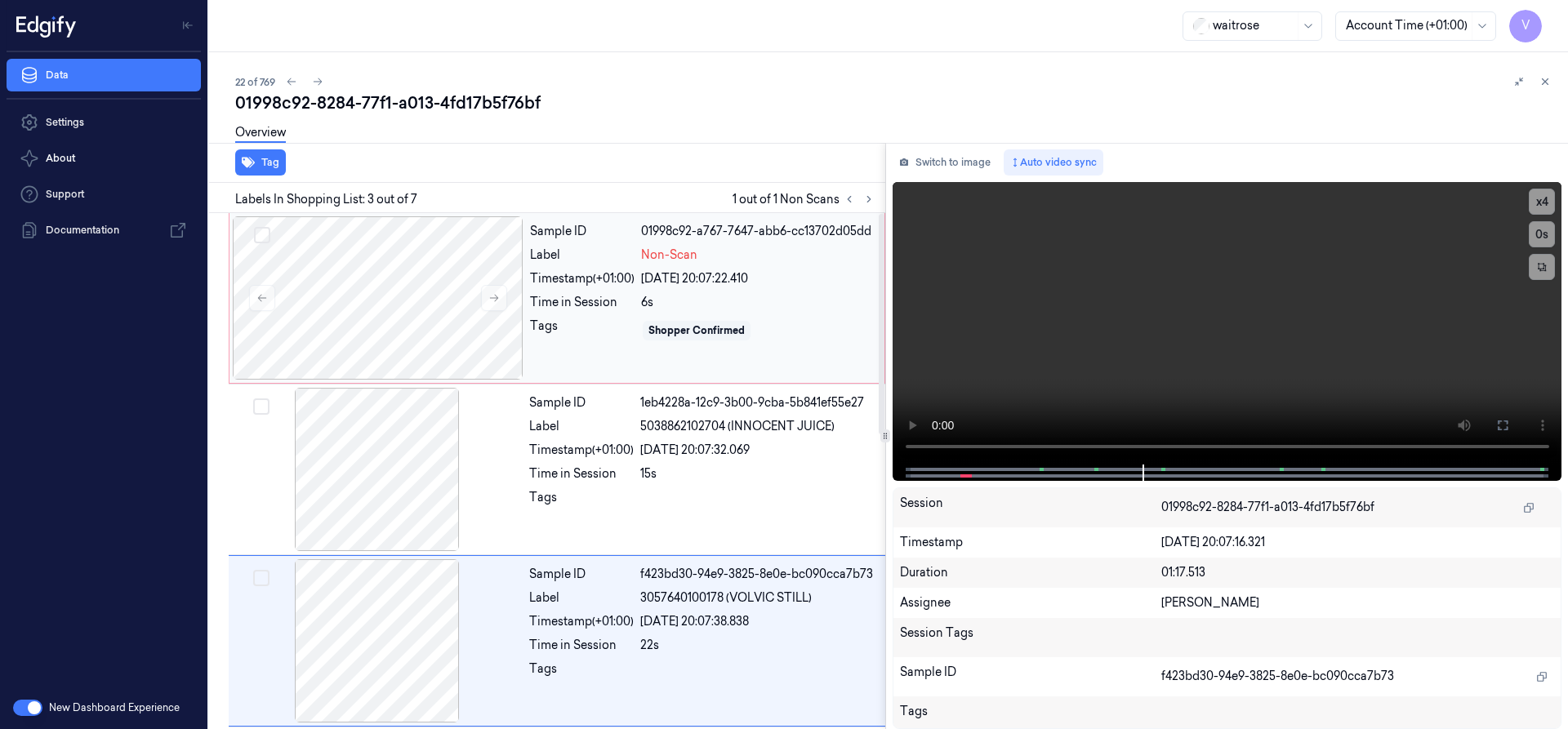
click at [566, 309] on div "Time in Session" at bounding box center [582, 302] width 105 height 17
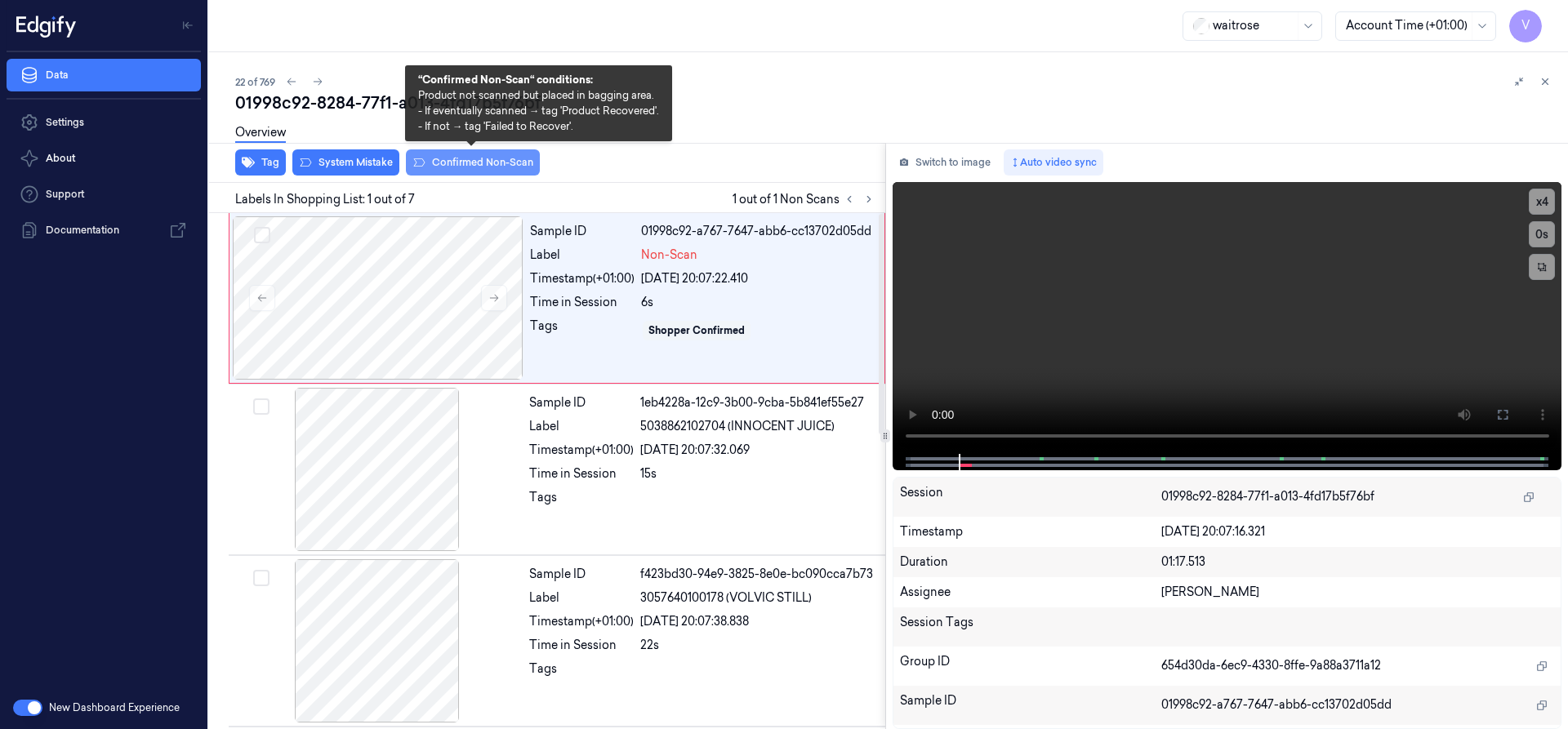
click at [470, 163] on button "Confirmed Non-Scan" at bounding box center [472, 162] width 134 height 26
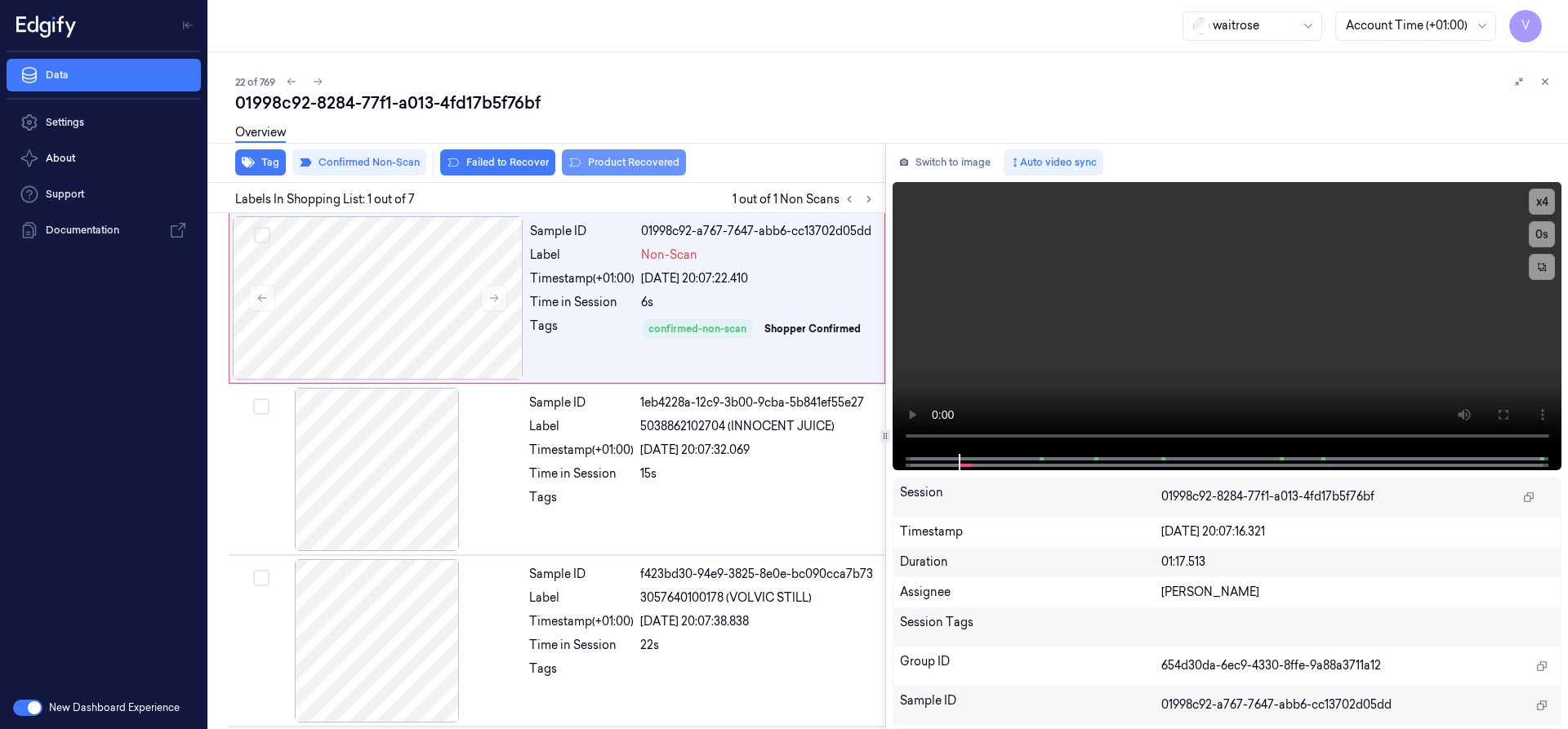
click at [638, 161] on button "Product Recovered" at bounding box center [624, 162] width 124 height 26
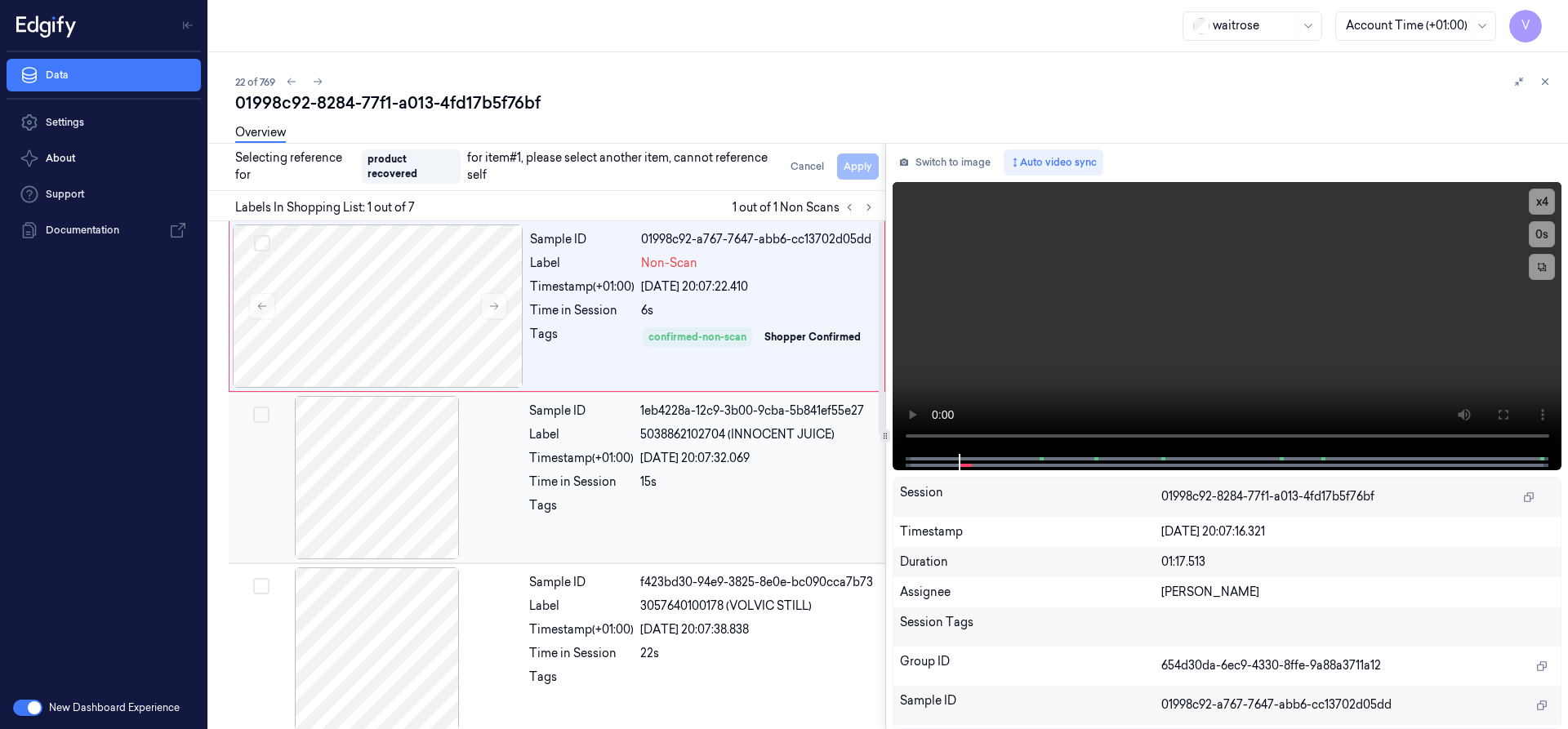
click at [450, 469] on div at bounding box center [377, 478] width 291 height 164
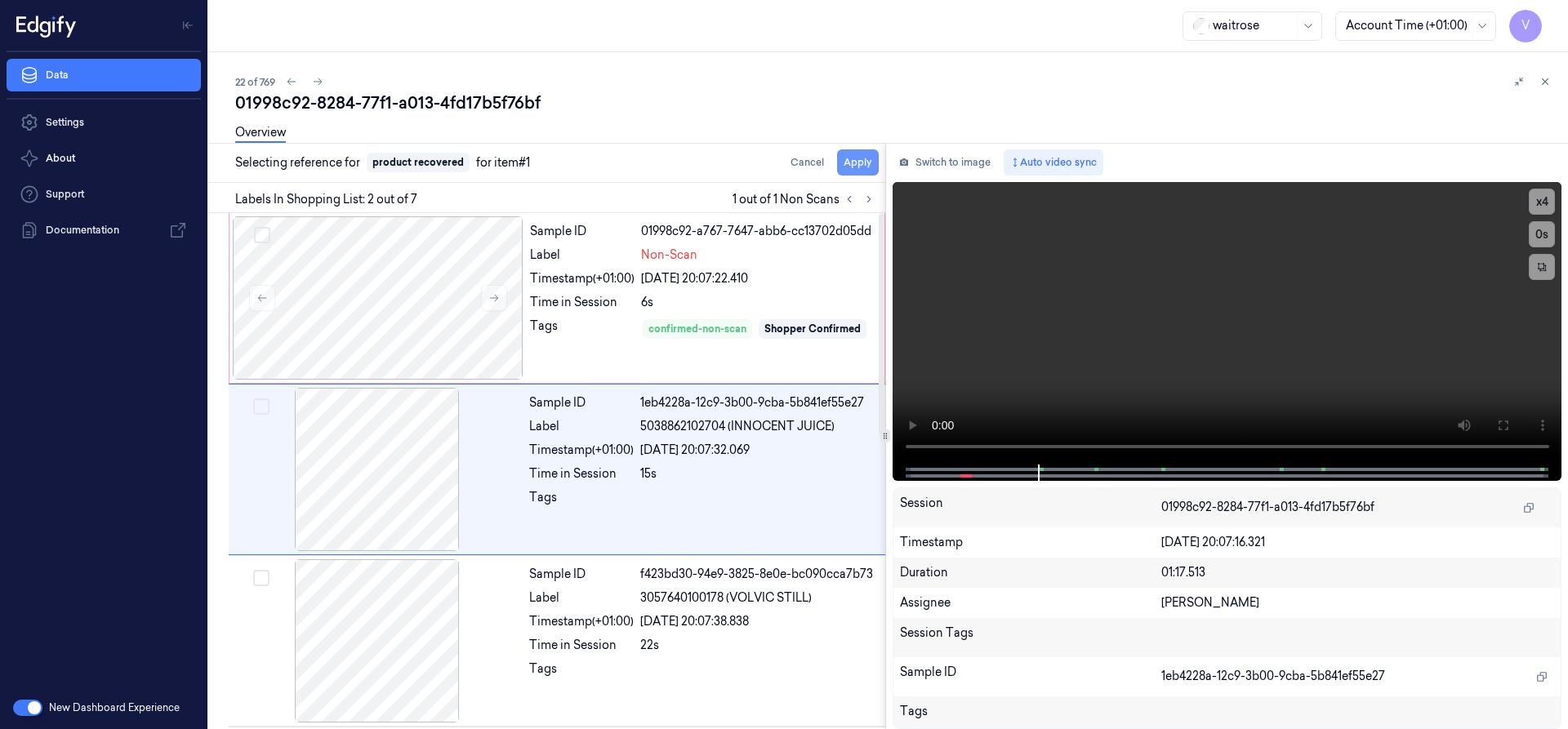
click at [858, 164] on button "Apply" at bounding box center [857, 162] width 42 height 26
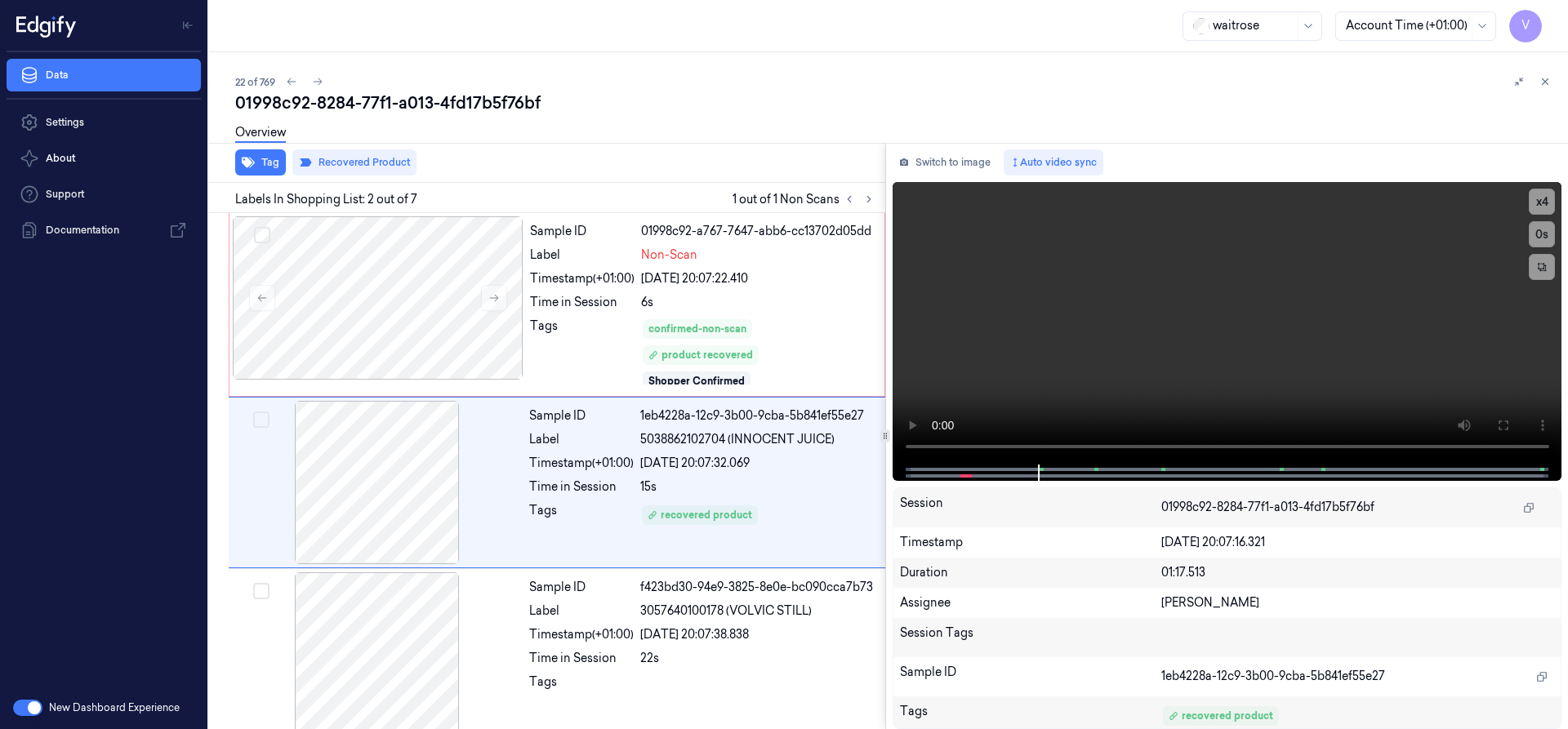
scroll to position [11, 0]
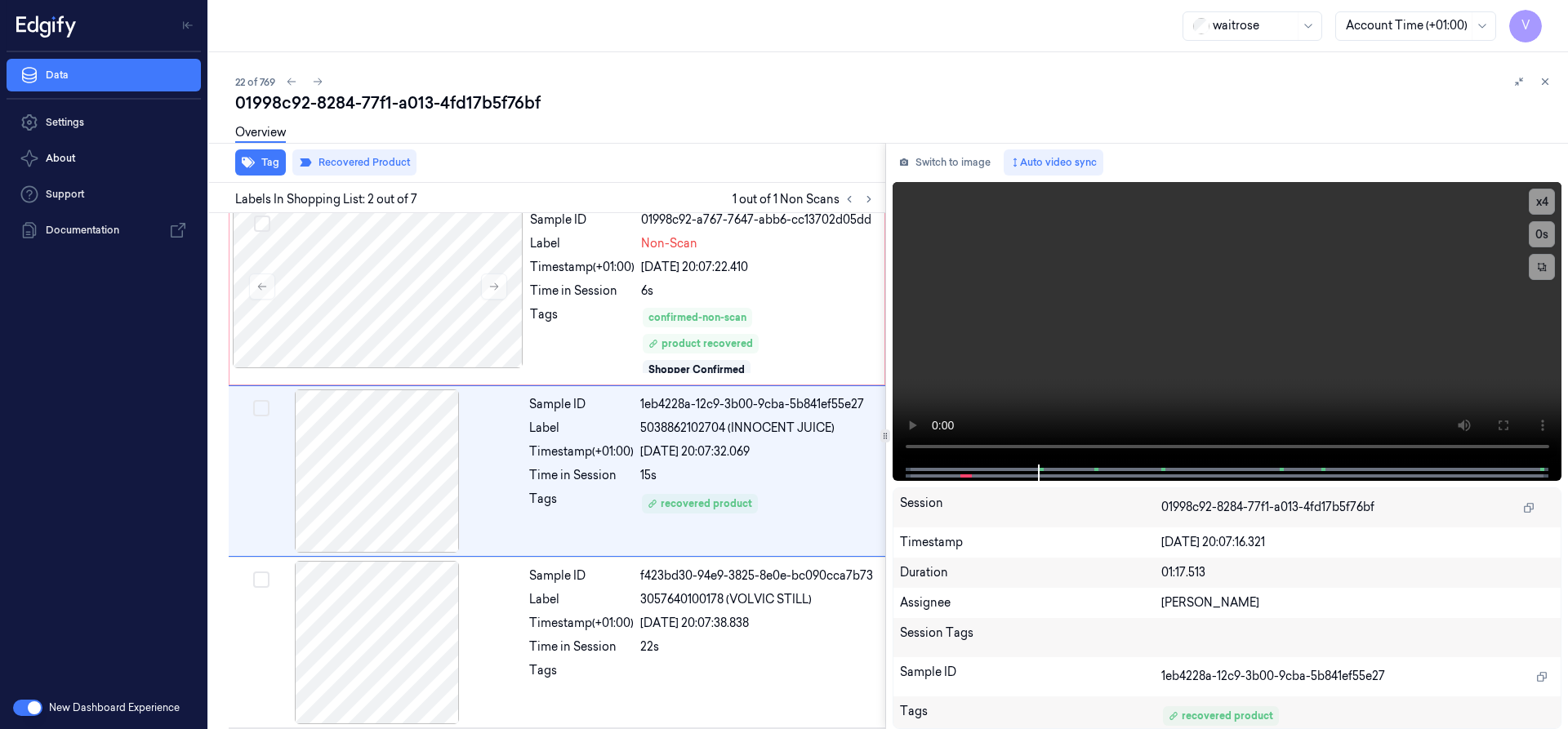
click at [1548, 85] on icon at bounding box center [1544, 81] width 11 height 11
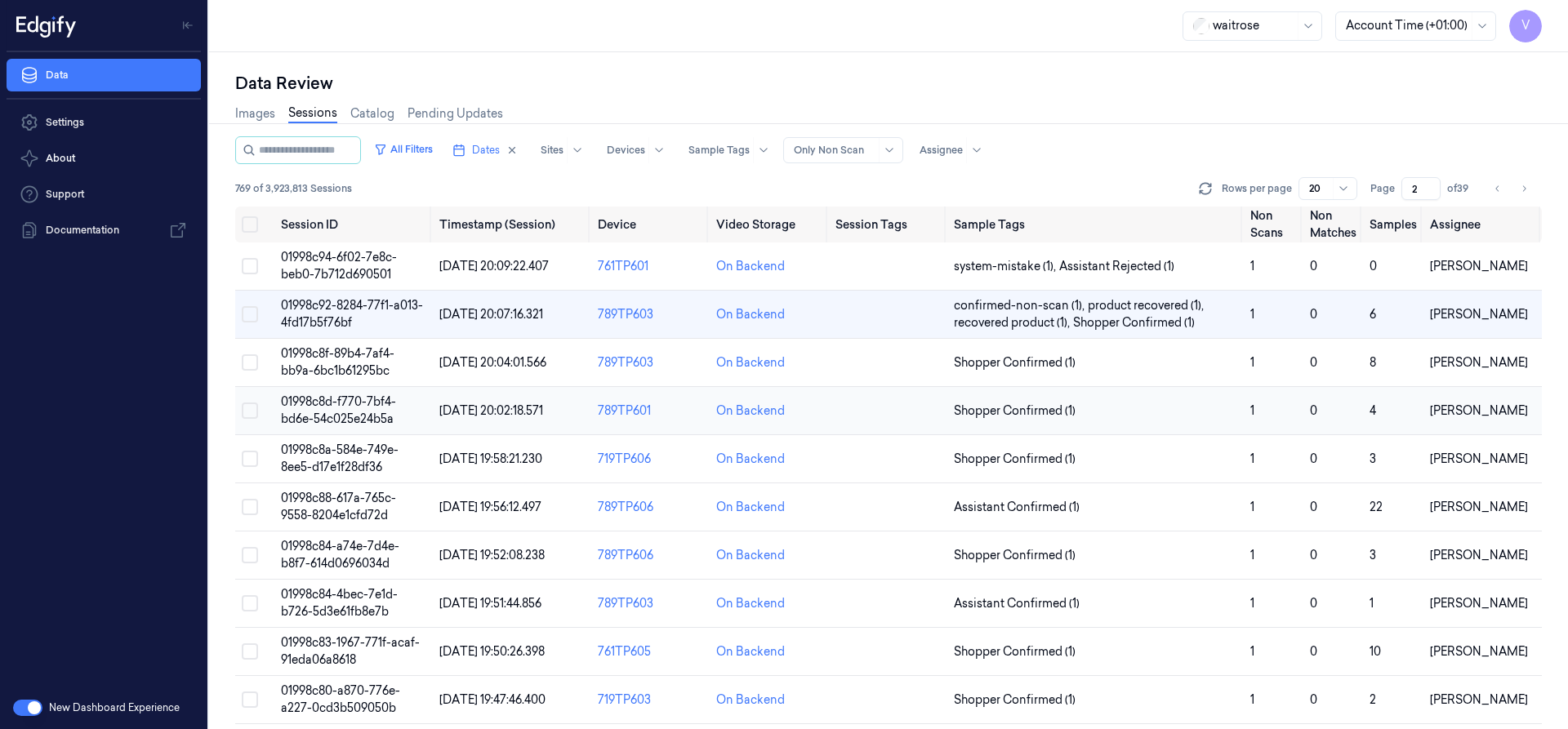
click at [337, 400] on span "01998c8d-f770-7bf4-bd6e-54c025e24b5a" at bounding box center [338, 410] width 115 height 32
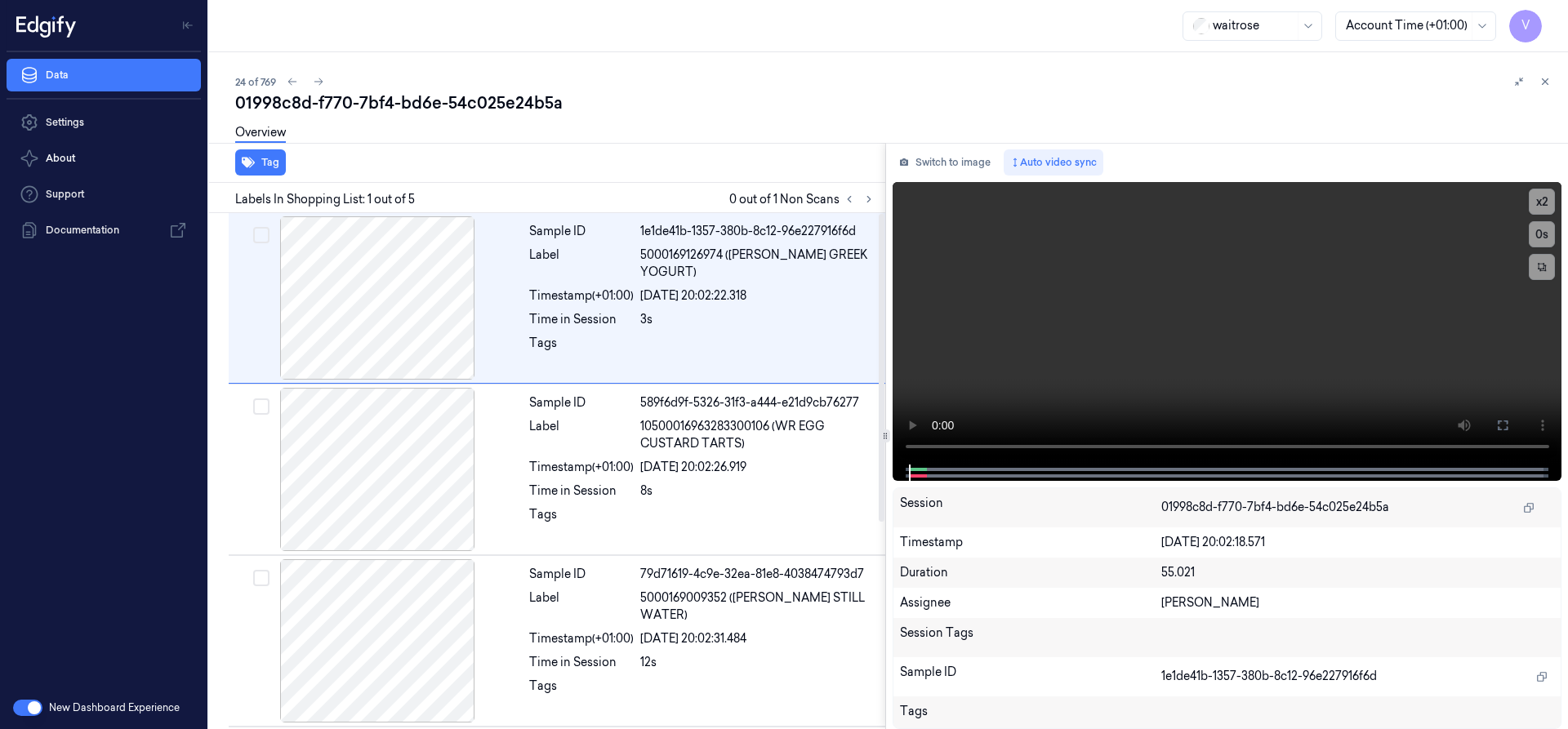
drag, startPoint x: 871, startPoint y: 199, endPoint x: 616, endPoint y: 129, distance: 264.4
click at [869, 200] on icon at bounding box center [868, 198] width 11 height 11
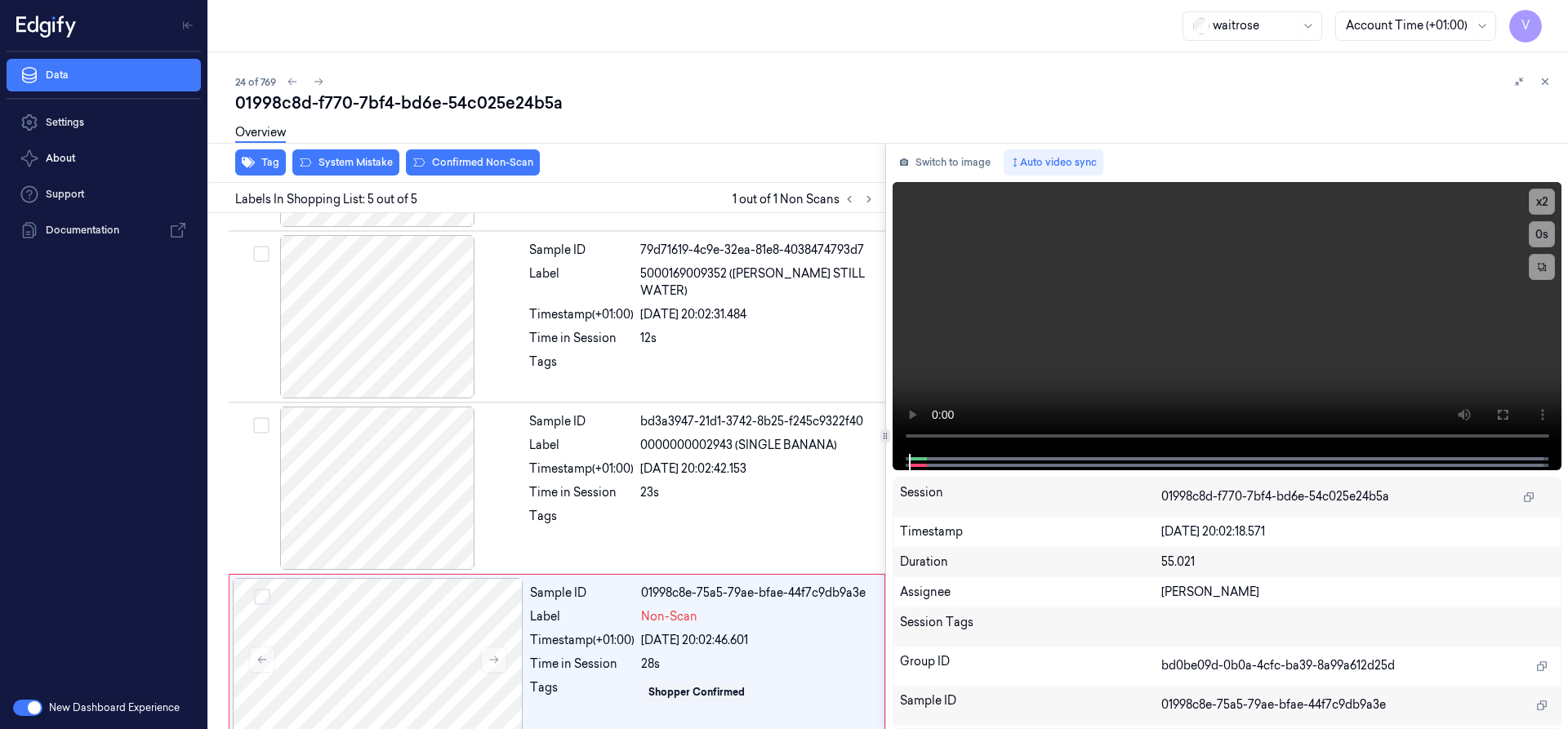
scroll to position [346, 0]
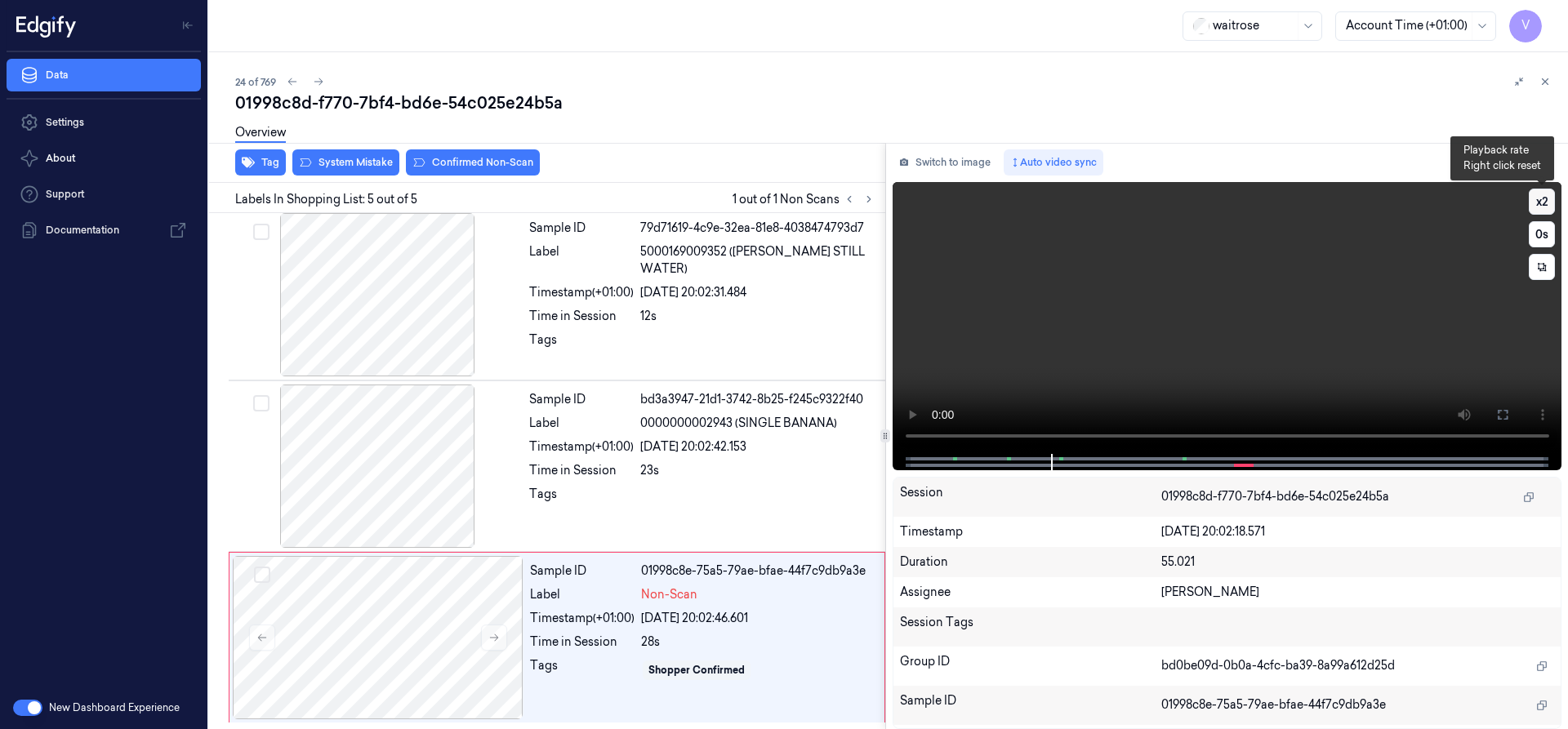
click at [1537, 198] on button "x 2" at bounding box center [1542, 201] width 26 height 26
click at [384, 621] on div at bounding box center [378, 638] width 291 height 164
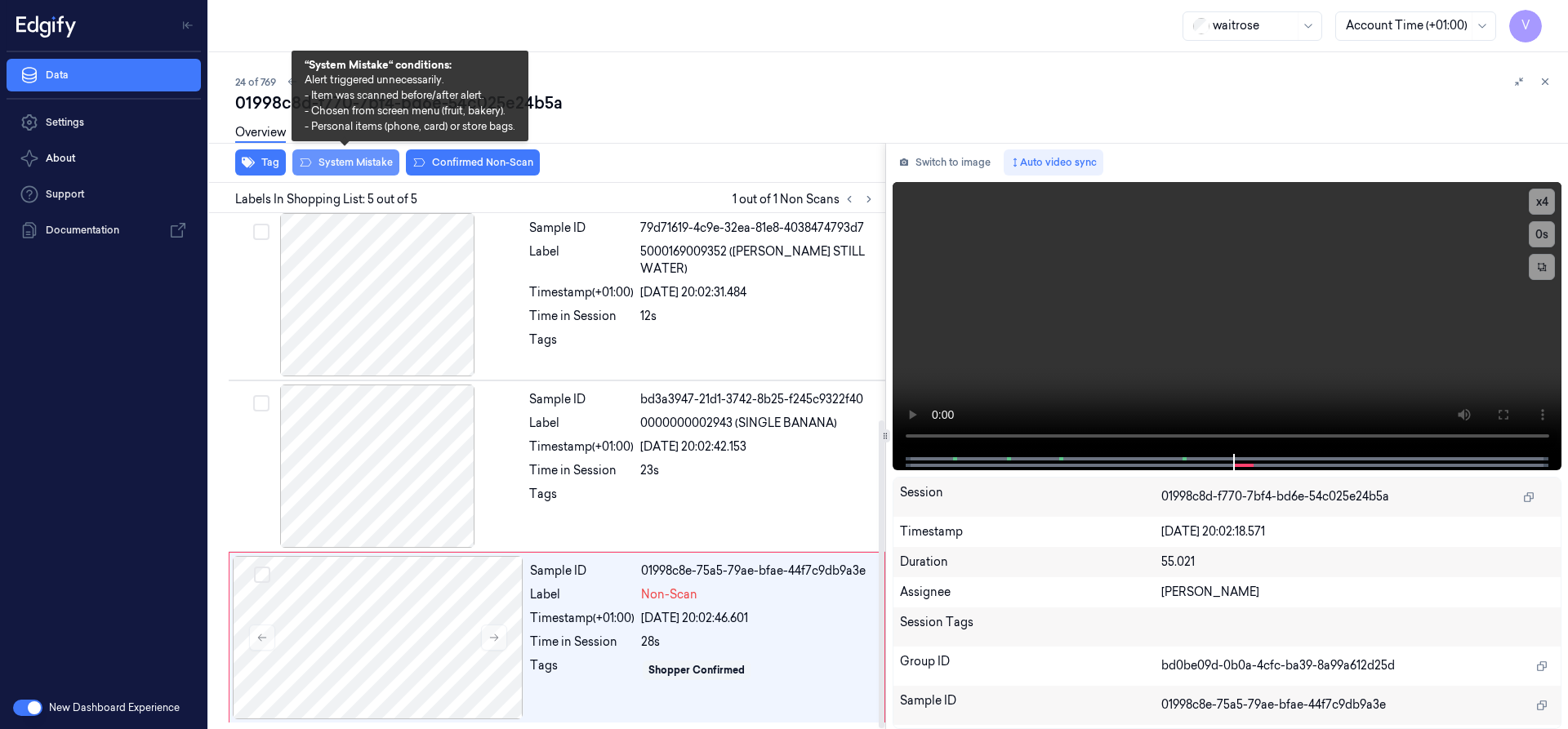
click at [363, 161] on button "System Mistake" at bounding box center [346, 162] width 107 height 26
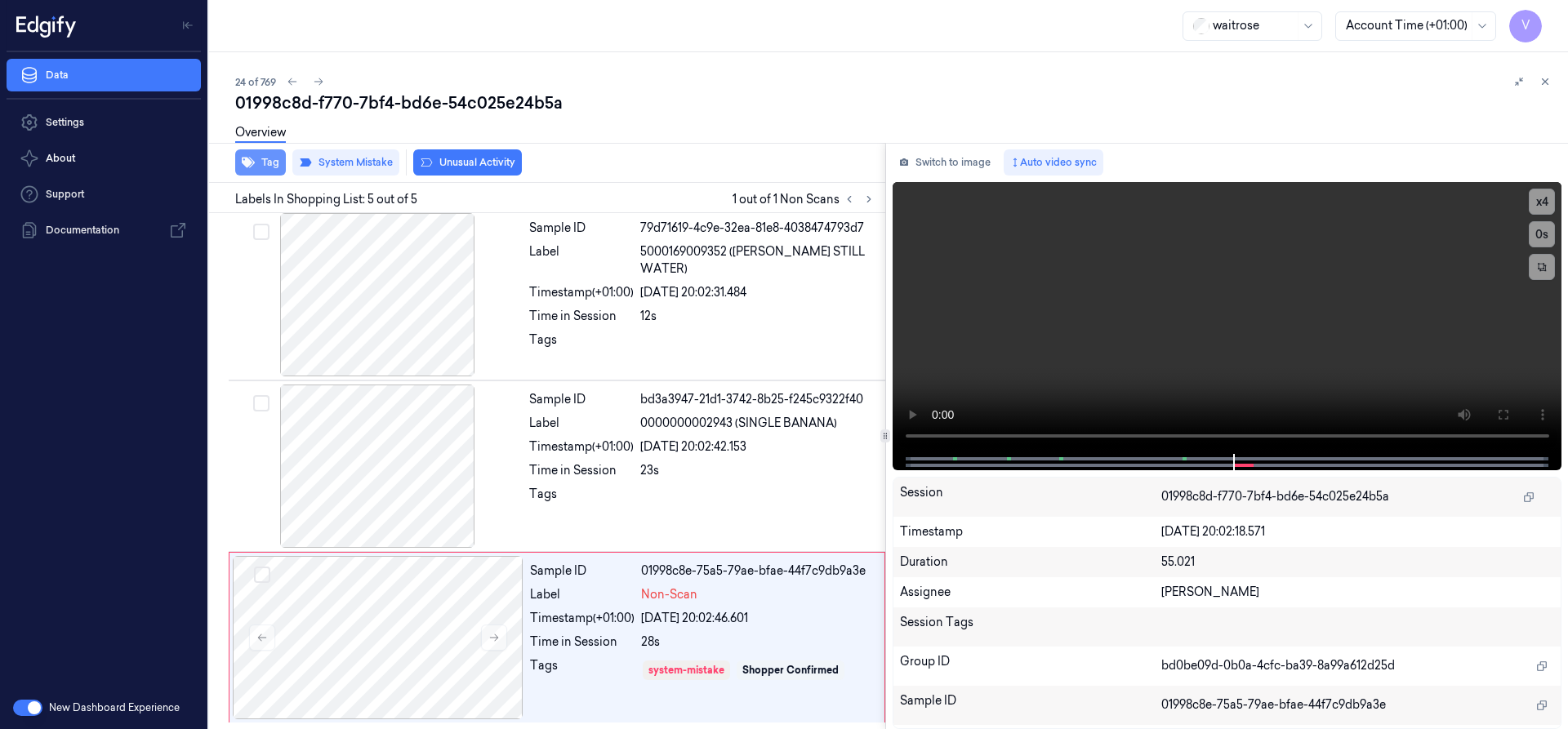
click at [270, 164] on button "Tag" at bounding box center [260, 162] width 50 height 26
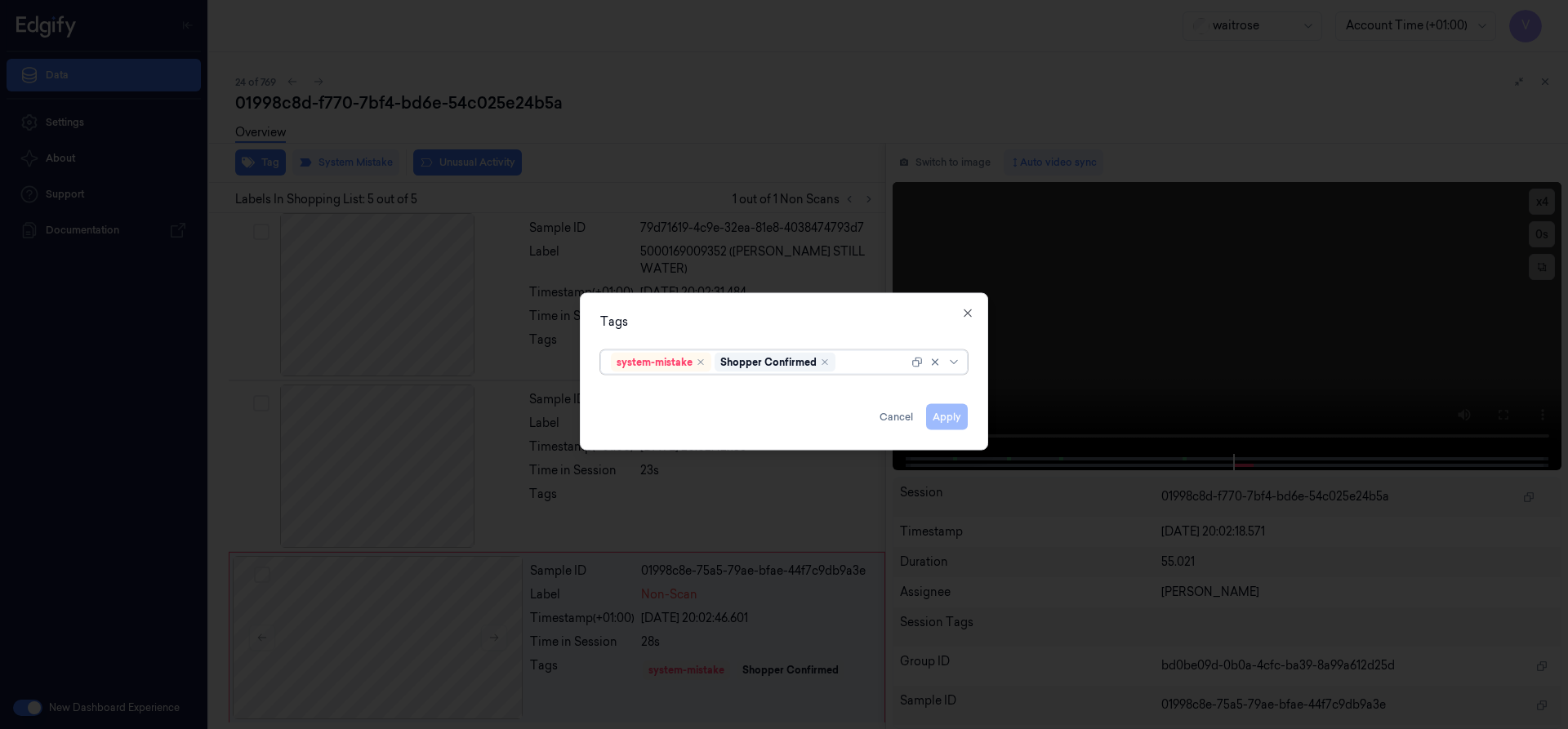
click at [849, 365] on div at bounding box center [873, 362] width 69 height 17
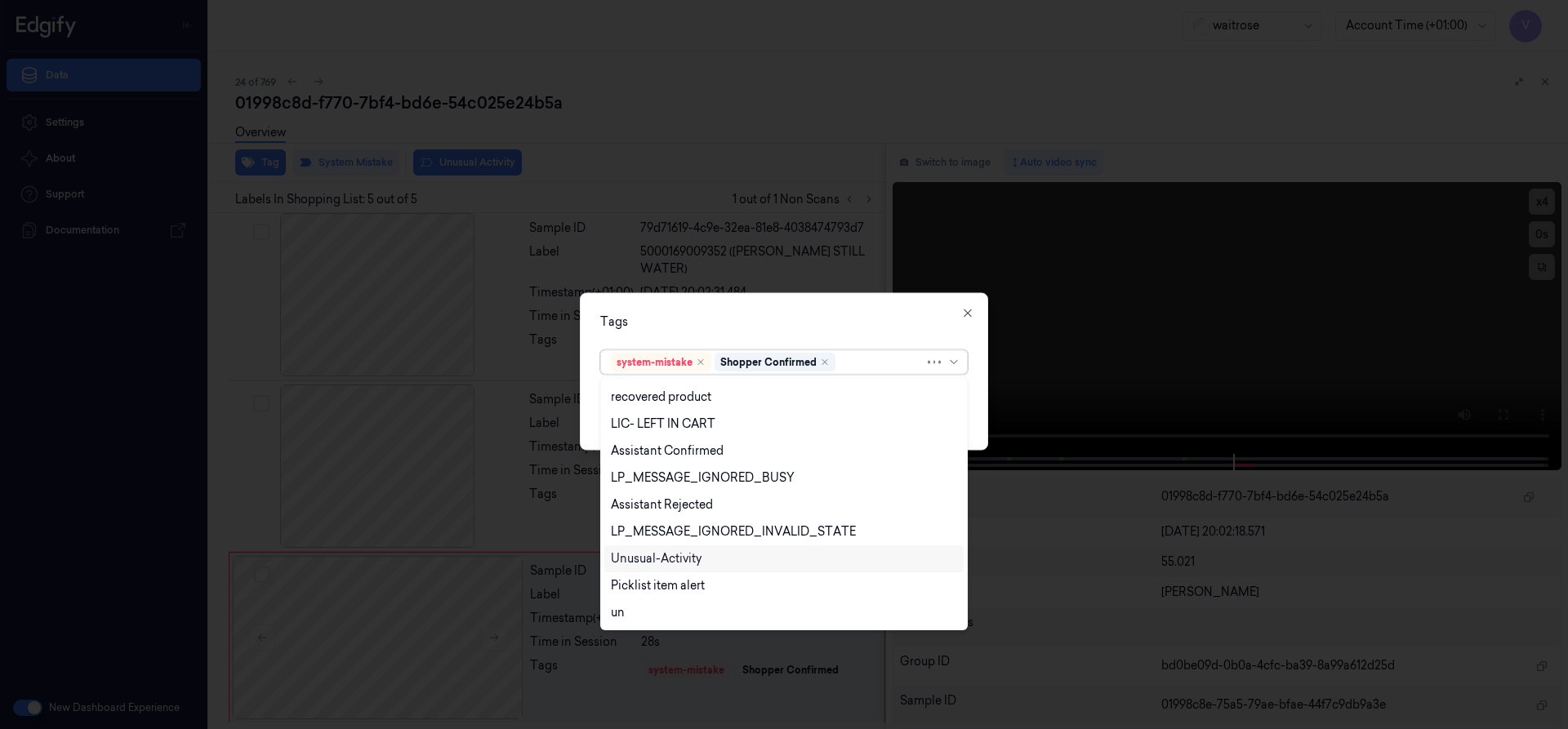
click at [654, 559] on div "Unusual-Activity" at bounding box center [656, 559] width 90 height 17
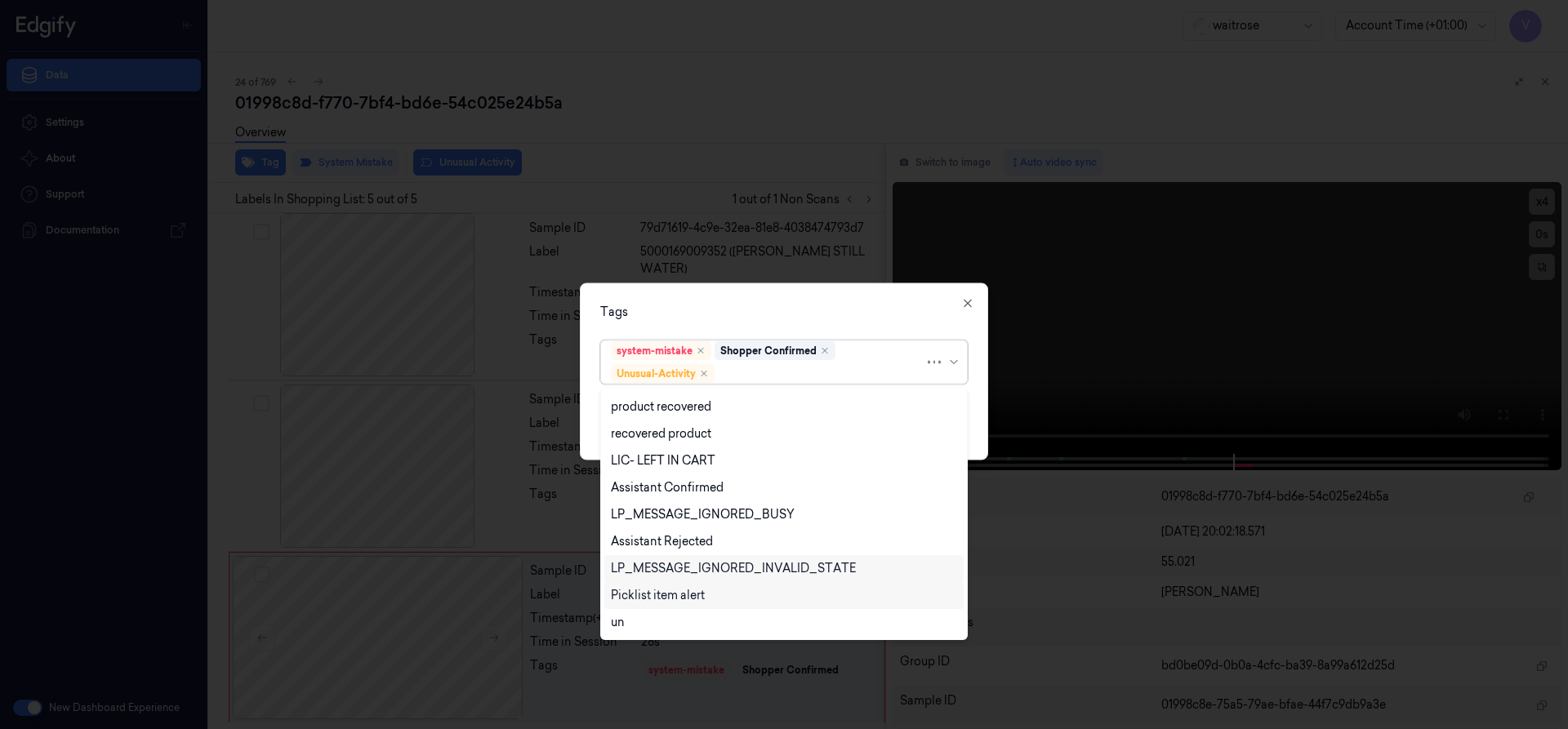
scroll to position [240, 0]
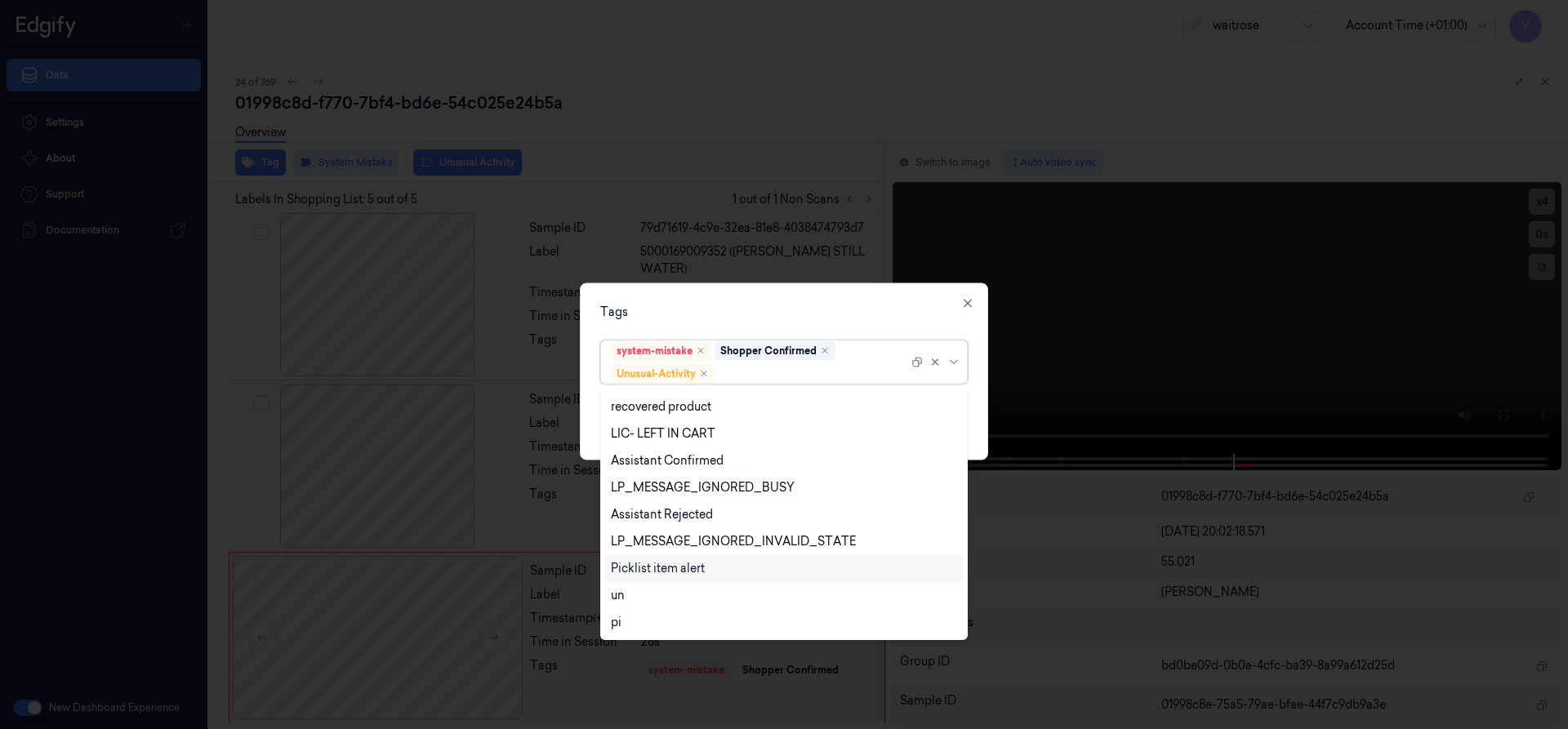
click at [652, 570] on div "Picklist item alert" at bounding box center [658, 568] width 94 height 17
click at [760, 292] on div "Tags option Picklist item alert, selected. 20 results available. Use Up and Dow…" at bounding box center [783, 371] width 408 height 177
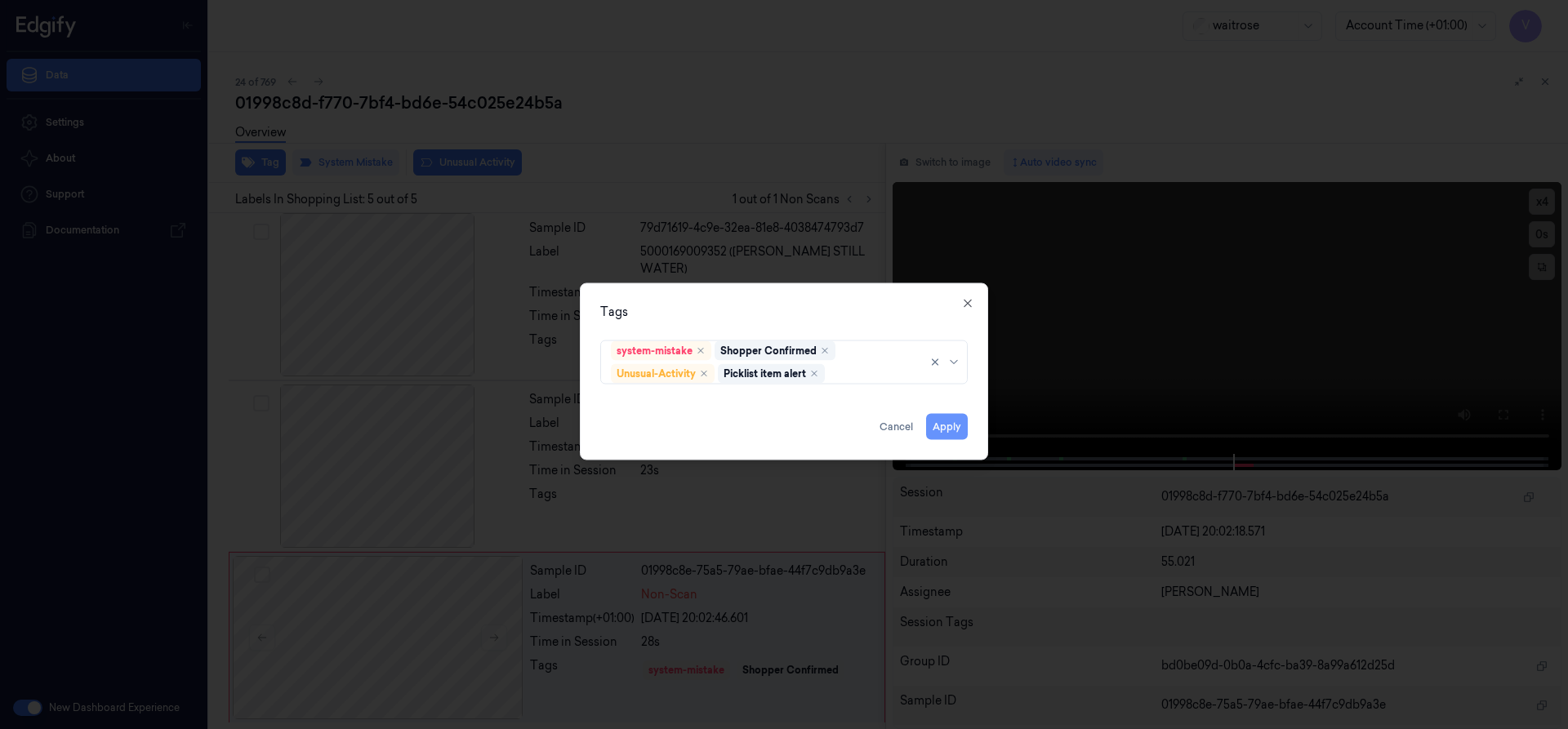
click at [948, 421] on button "Apply" at bounding box center [947, 426] width 42 height 26
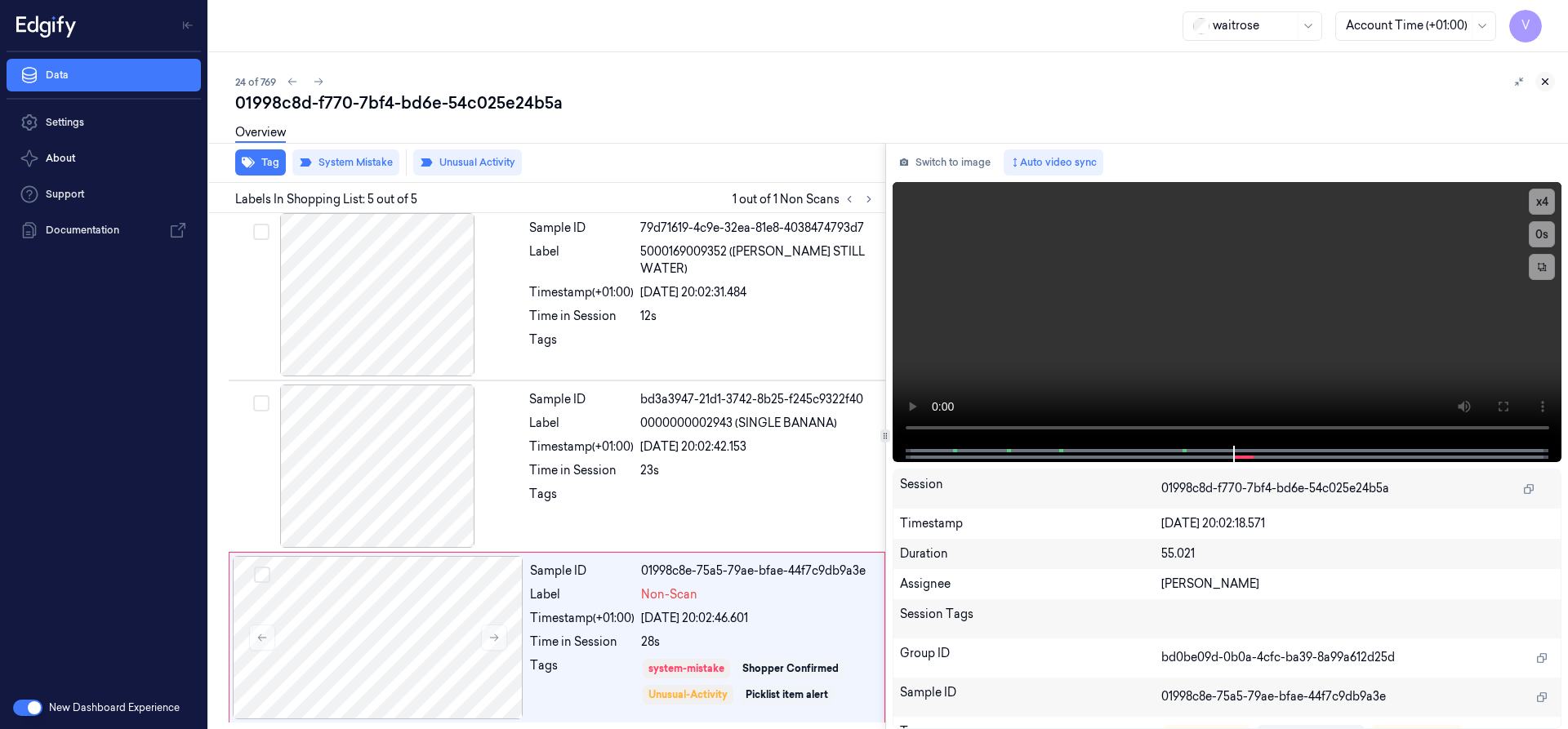
click at [1548, 86] on icon at bounding box center [1544, 81] width 11 height 11
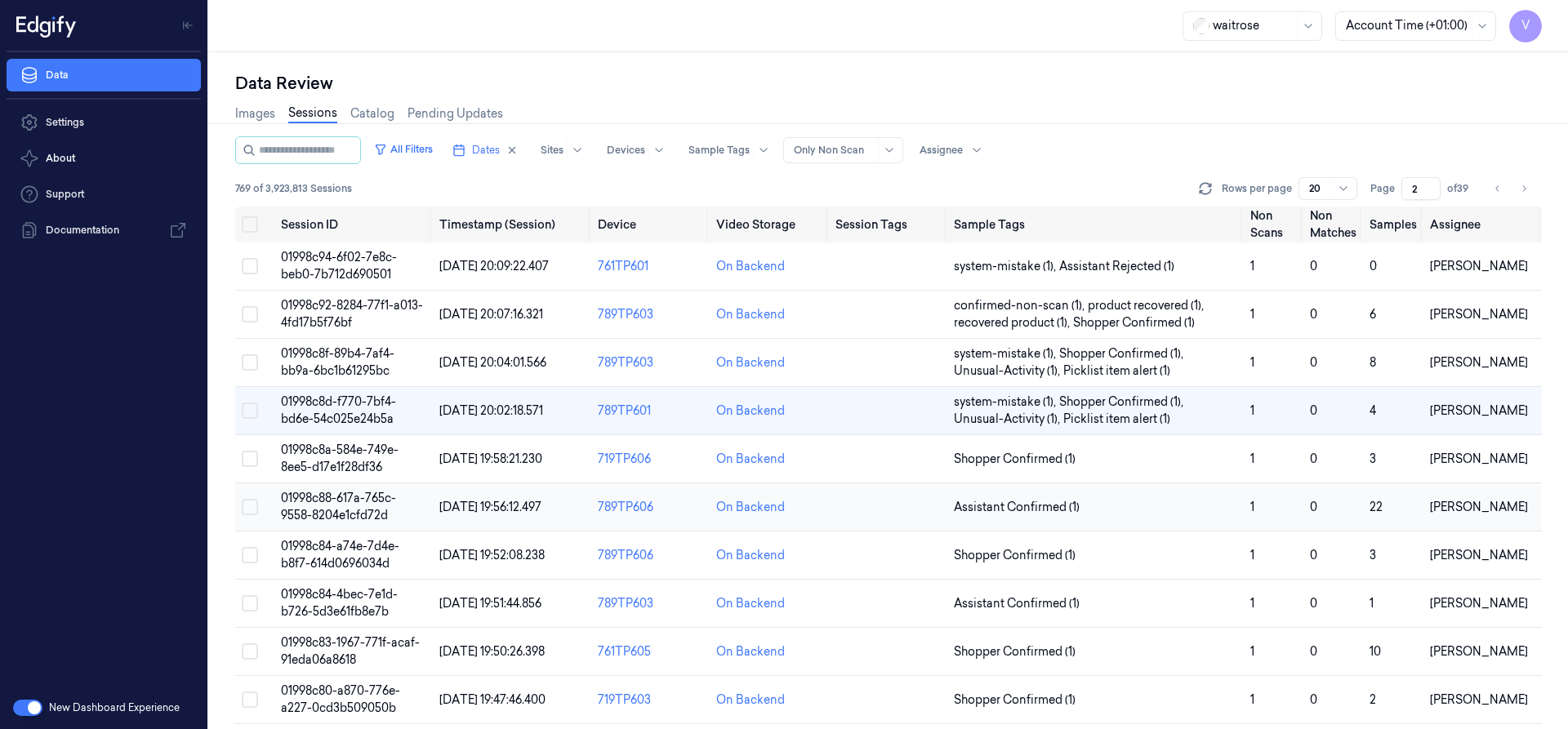
click at [331, 513] on span "01998c88-617a-765c-9558-8204e1cfd72d" at bounding box center [338, 506] width 115 height 32
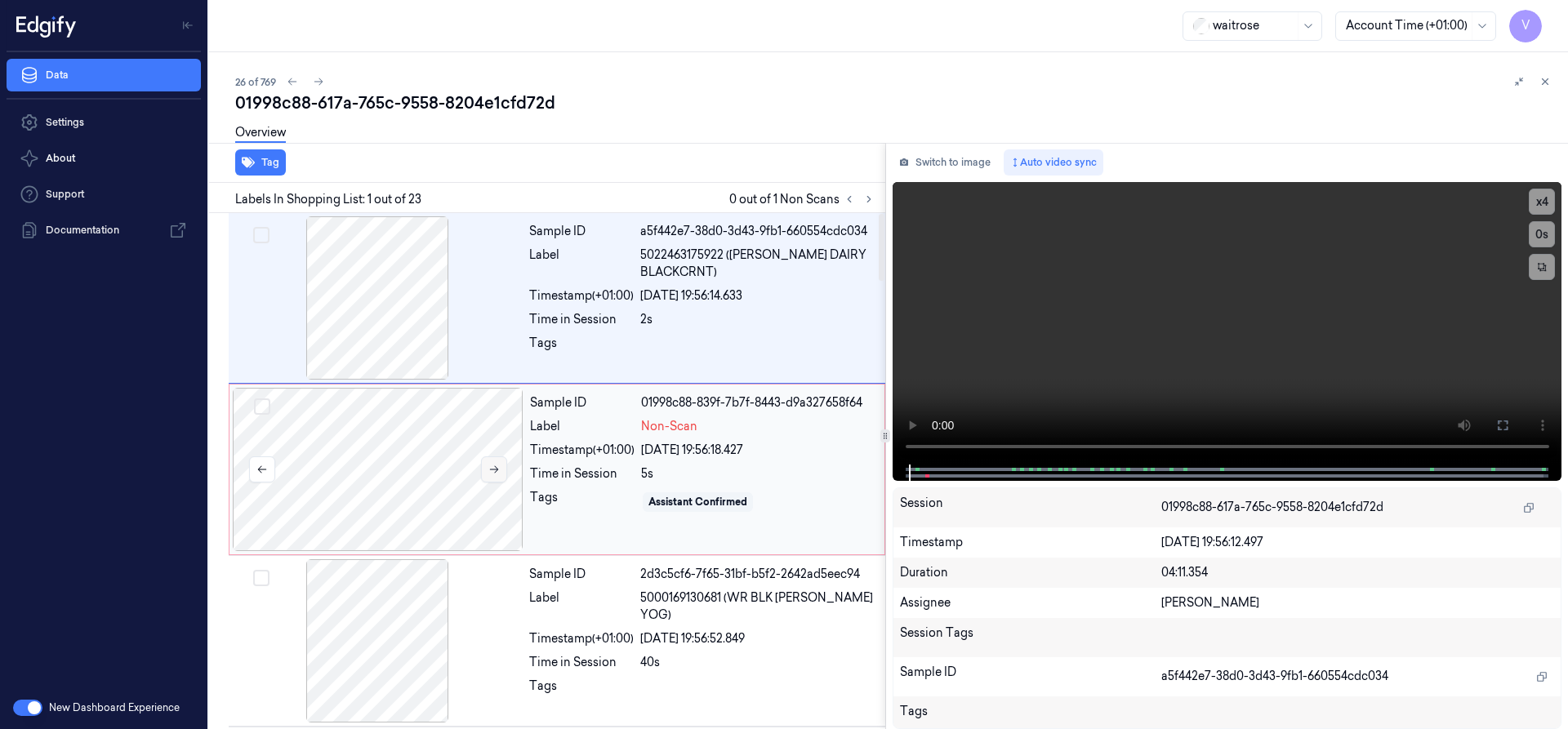
click at [499, 464] on button at bounding box center [493, 469] width 26 height 26
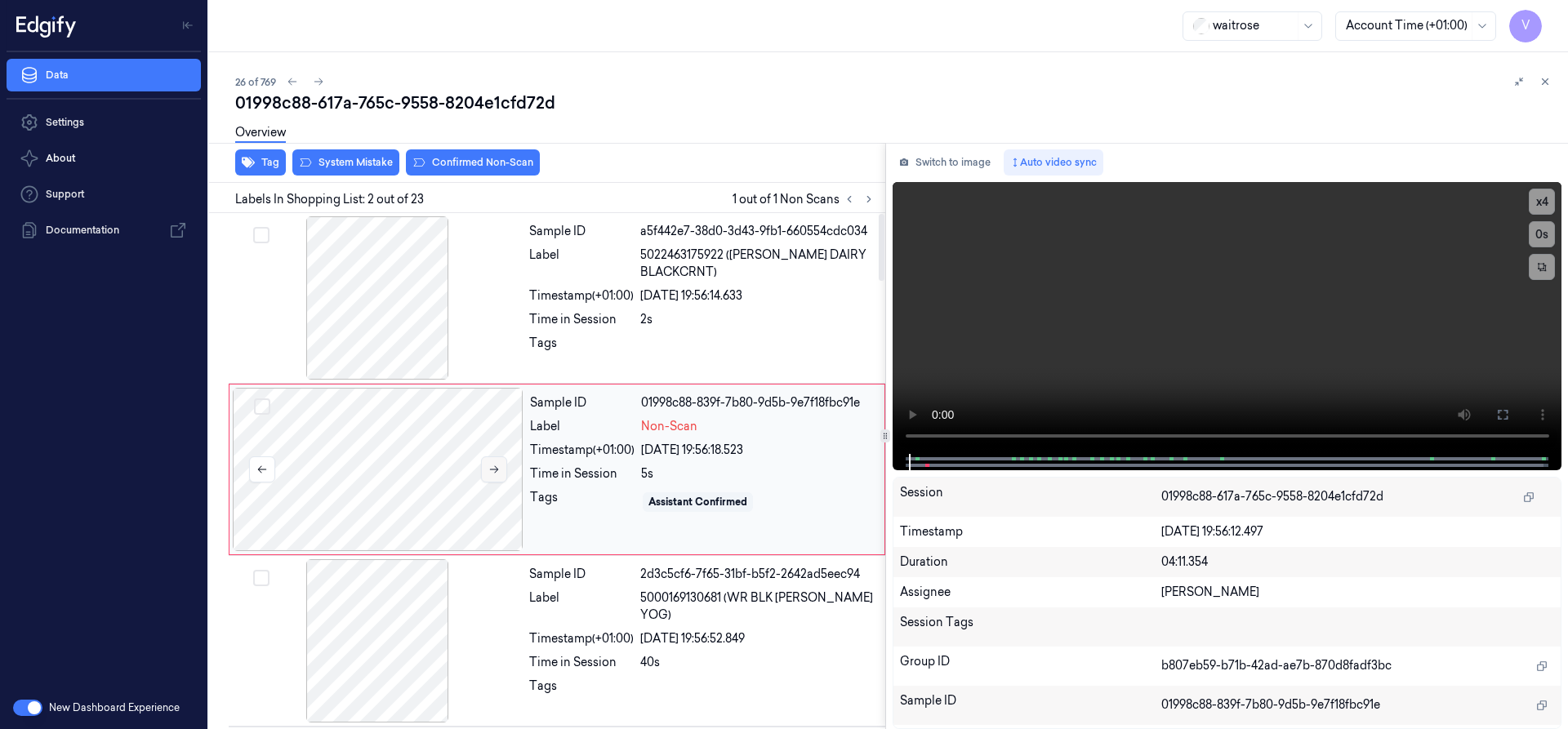
click at [493, 471] on icon at bounding box center [493, 468] width 11 height 11
click at [407, 421] on div at bounding box center [378, 469] width 291 height 164
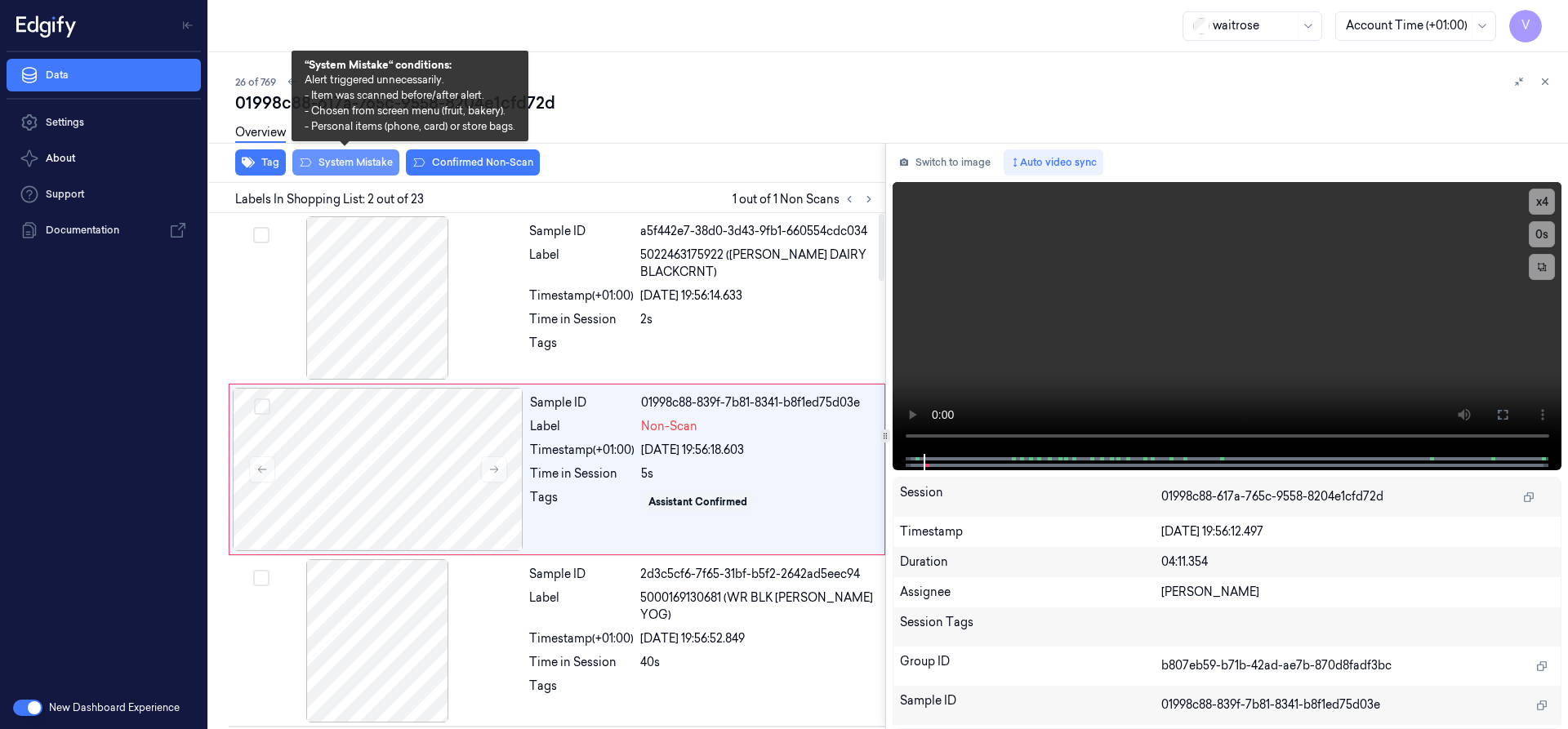
click at [366, 163] on button "System Mistake" at bounding box center [346, 162] width 107 height 26
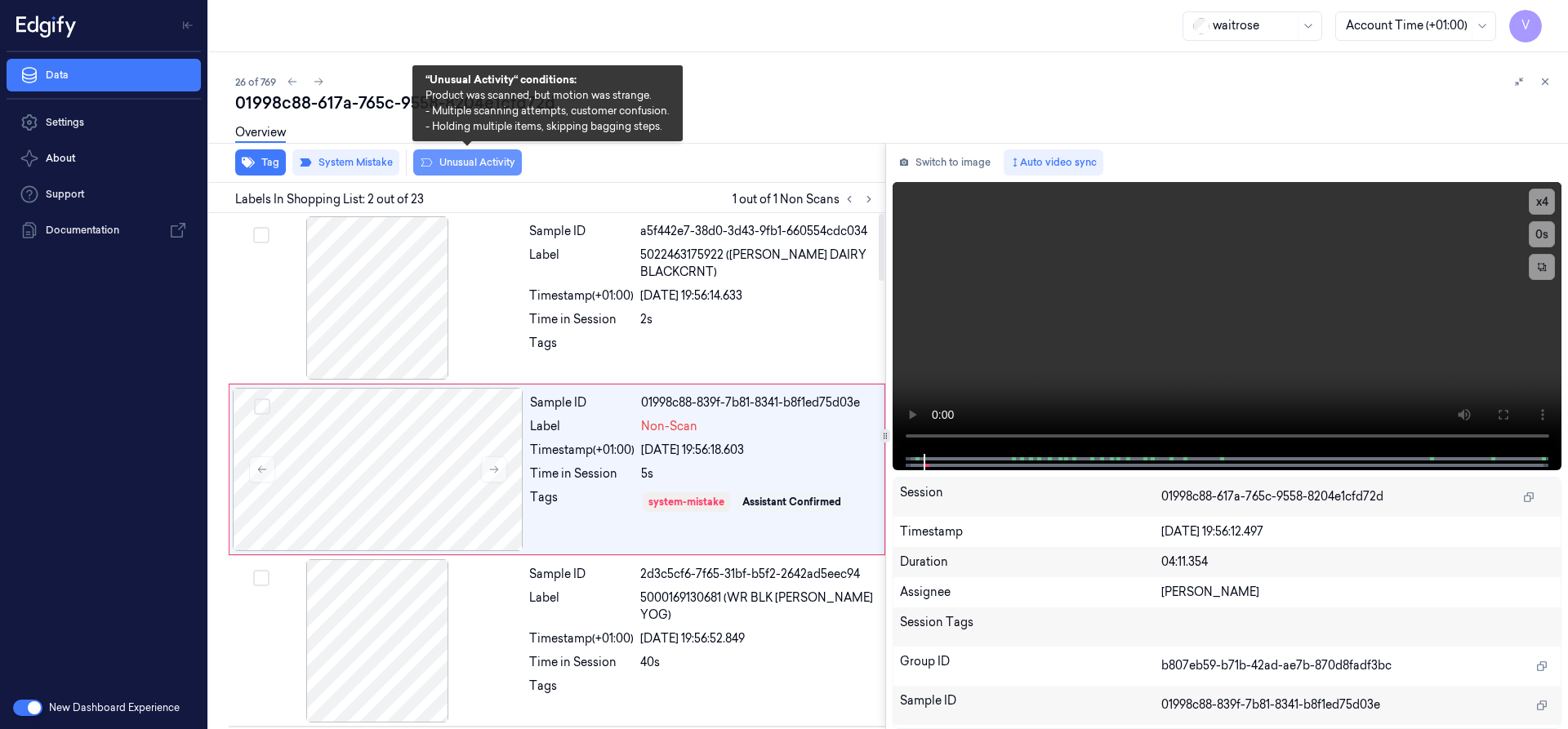
click at [476, 162] on button "Unusual Activity" at bounding box center [467, 162] width 108 height 26
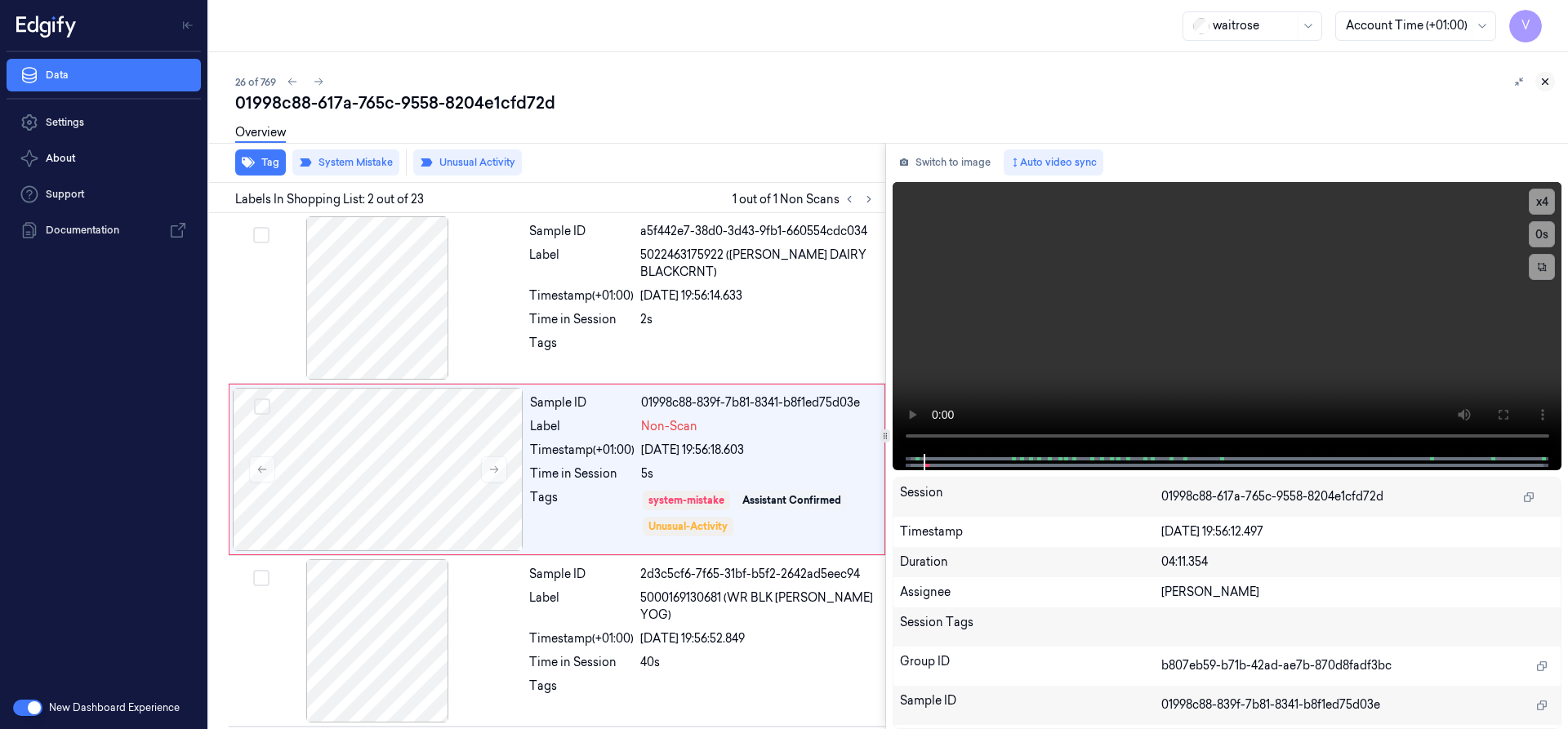
click at [1548, 79] on icon at bounding box center [1544, 81] width 11 height 11
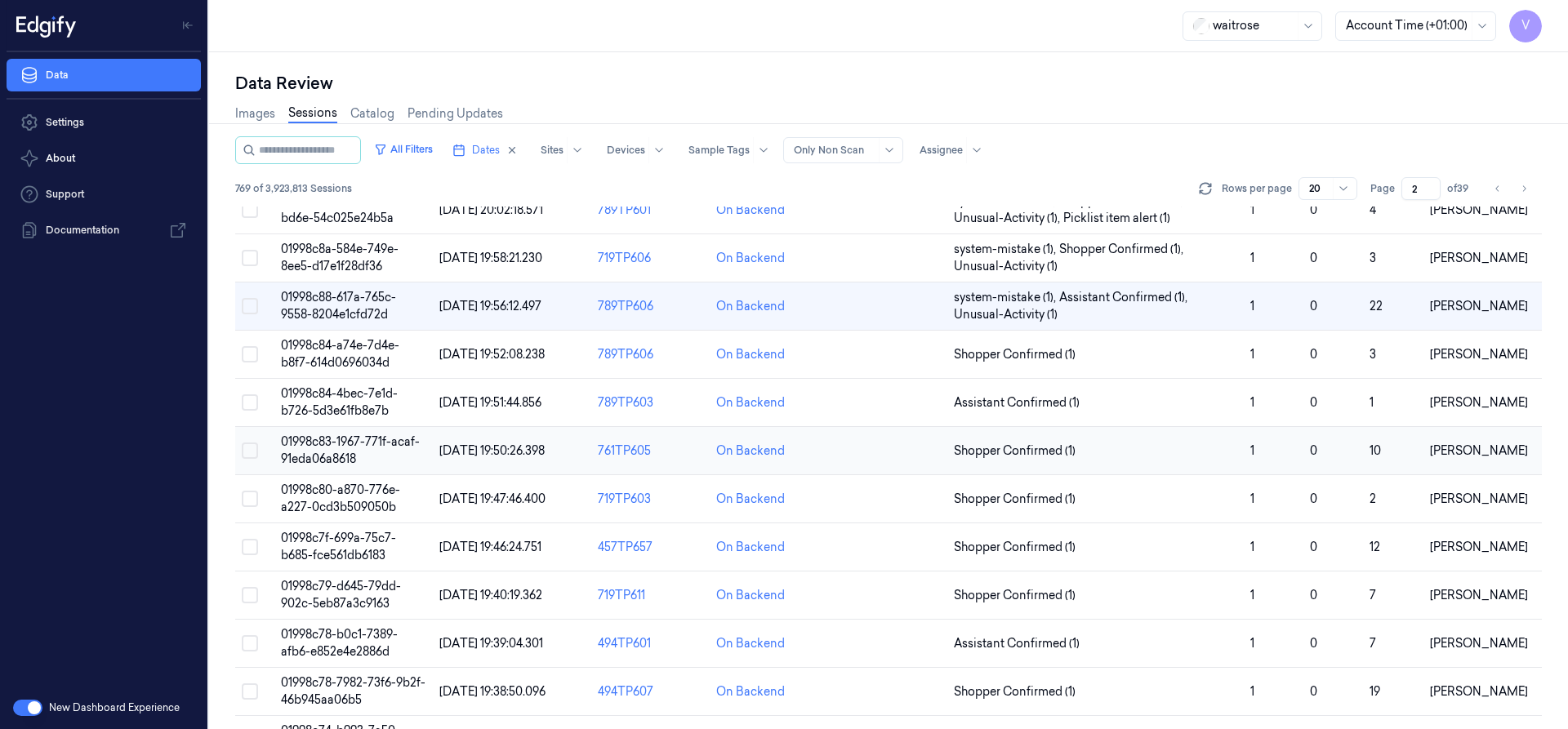
scroll to position [220, 0]
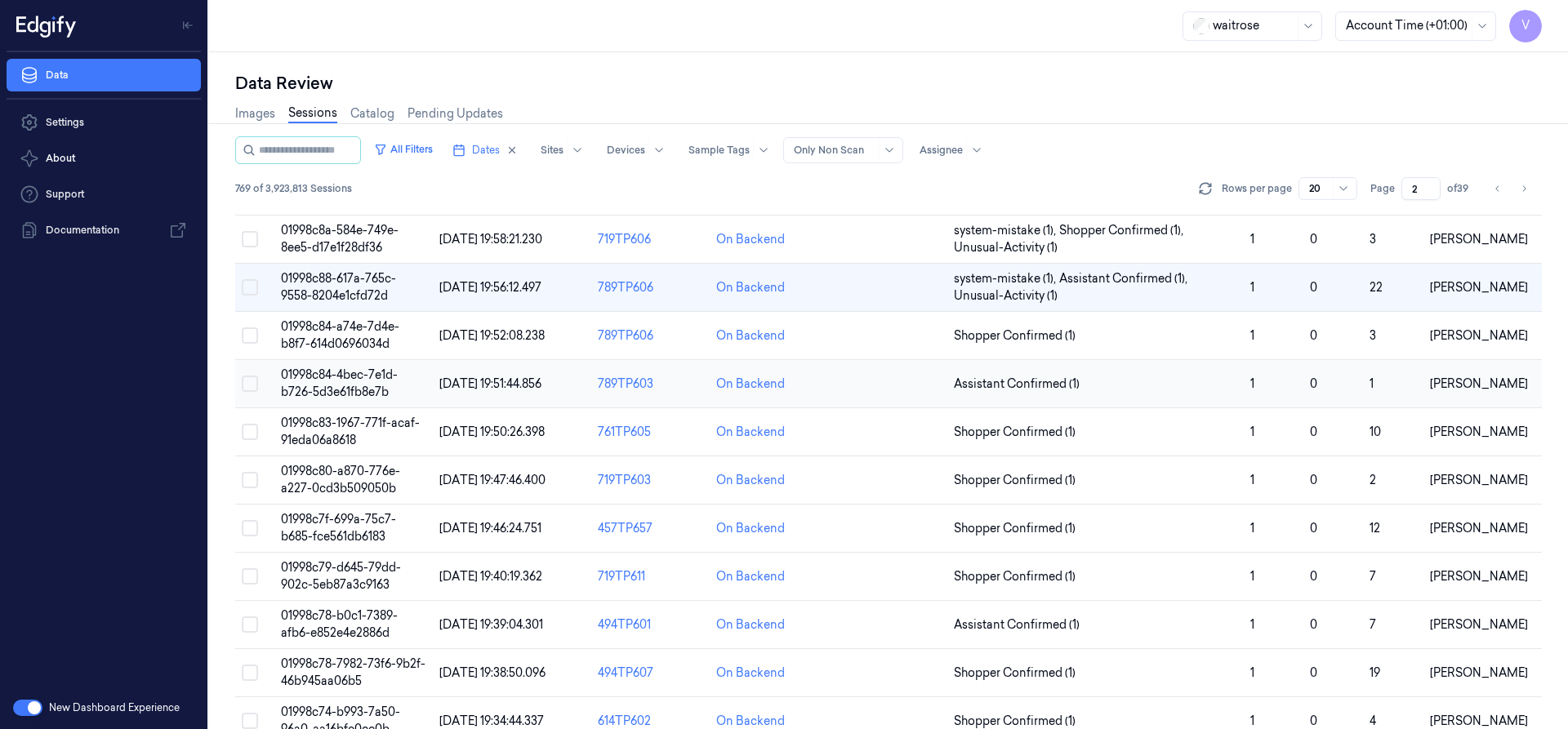
click at [331, 382] on td "01998c84-4bec-7e1d-b726-5d3e61fb8e7b" at bounding box center [354, 384] width 159 height 49
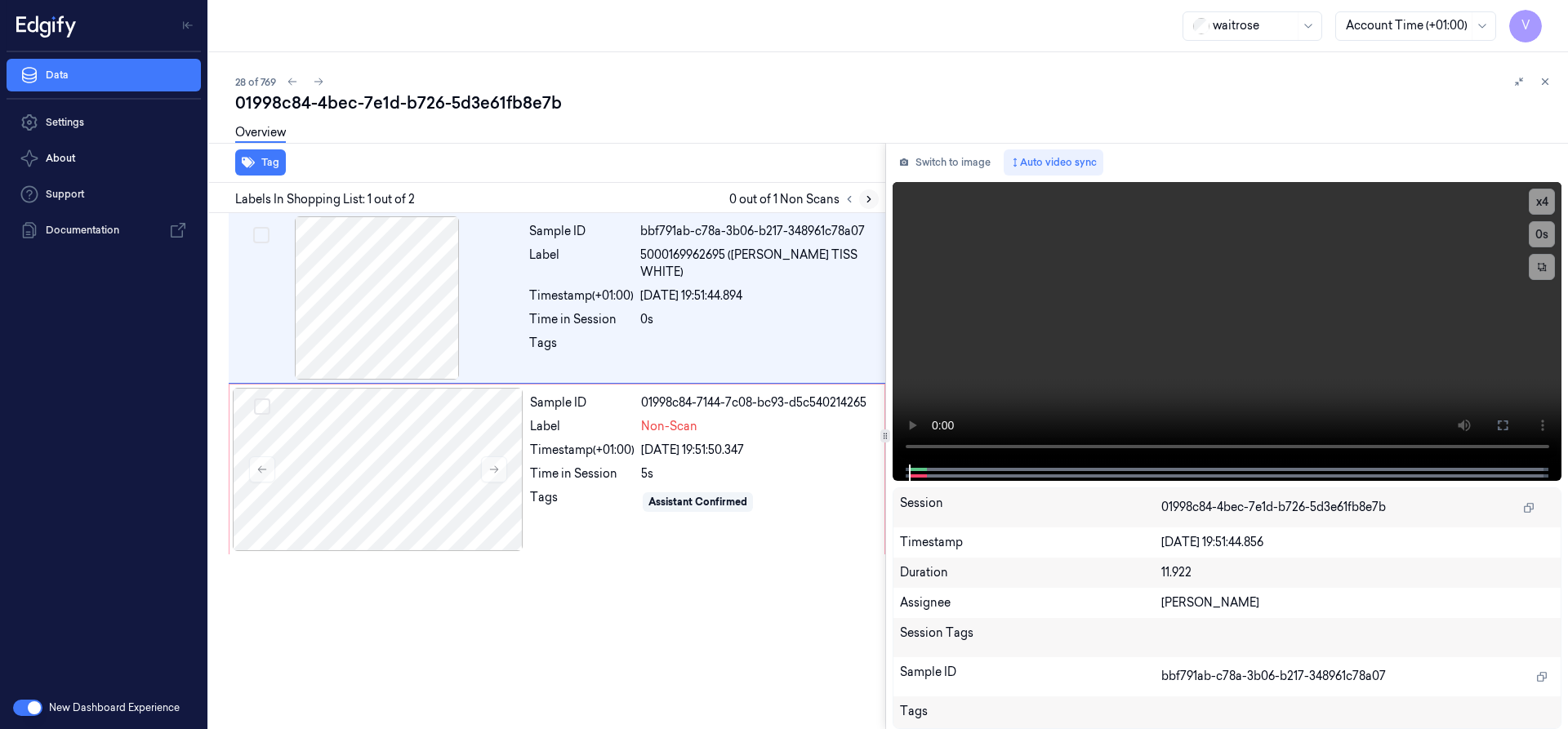
click at [863, 197] on icon at bounding box center [868, 198] width 11 height 11
click at [585, 438] on div "Sample ID 01998c84-7144-7c08-bc93-d5c540214265 Label Non-Scan Timestamp (+01:00…" at bounding box center [702, 469] width 358 height 164
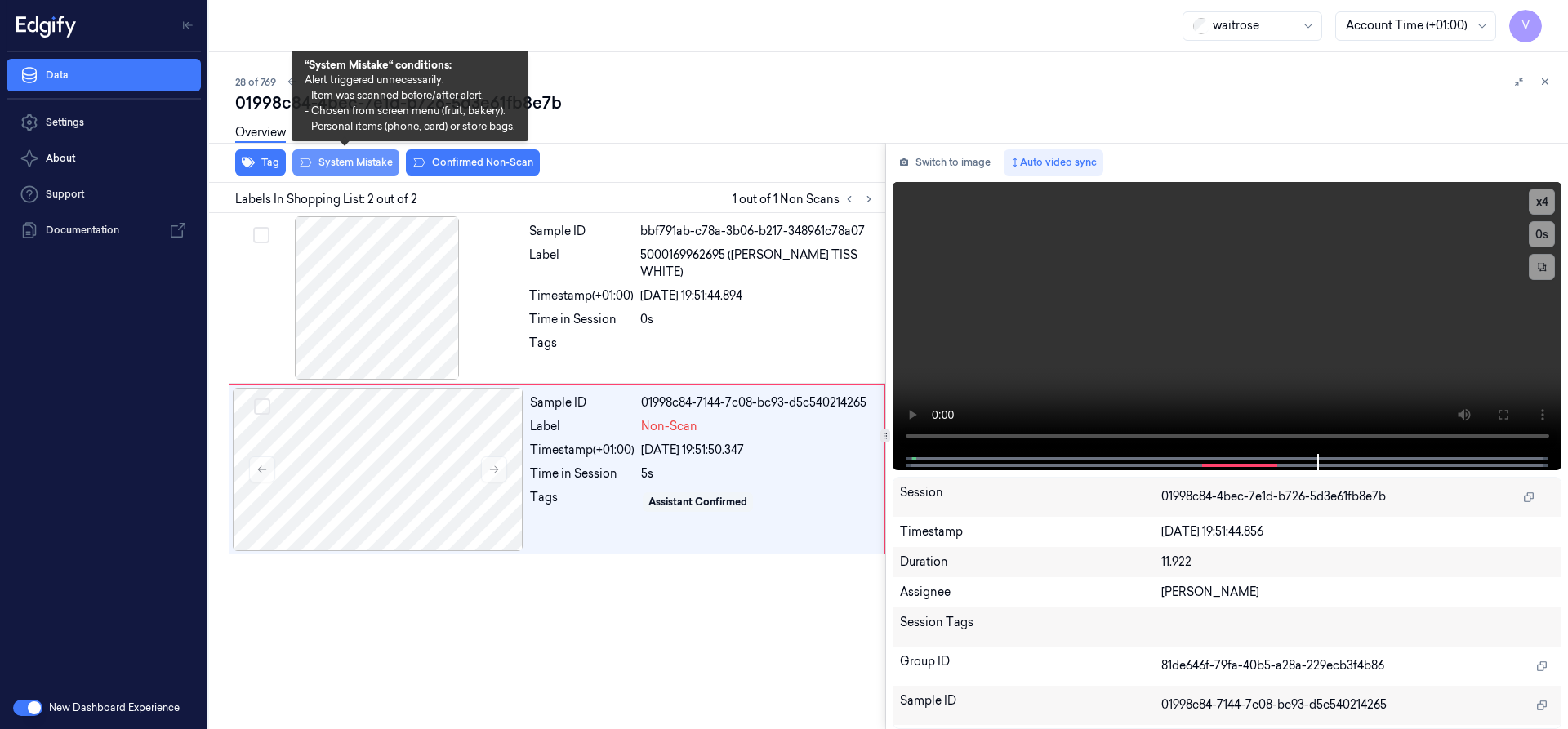
click at [351, 166] on button "System Mistake" at bounding box center [346, 162] width 107 height 26
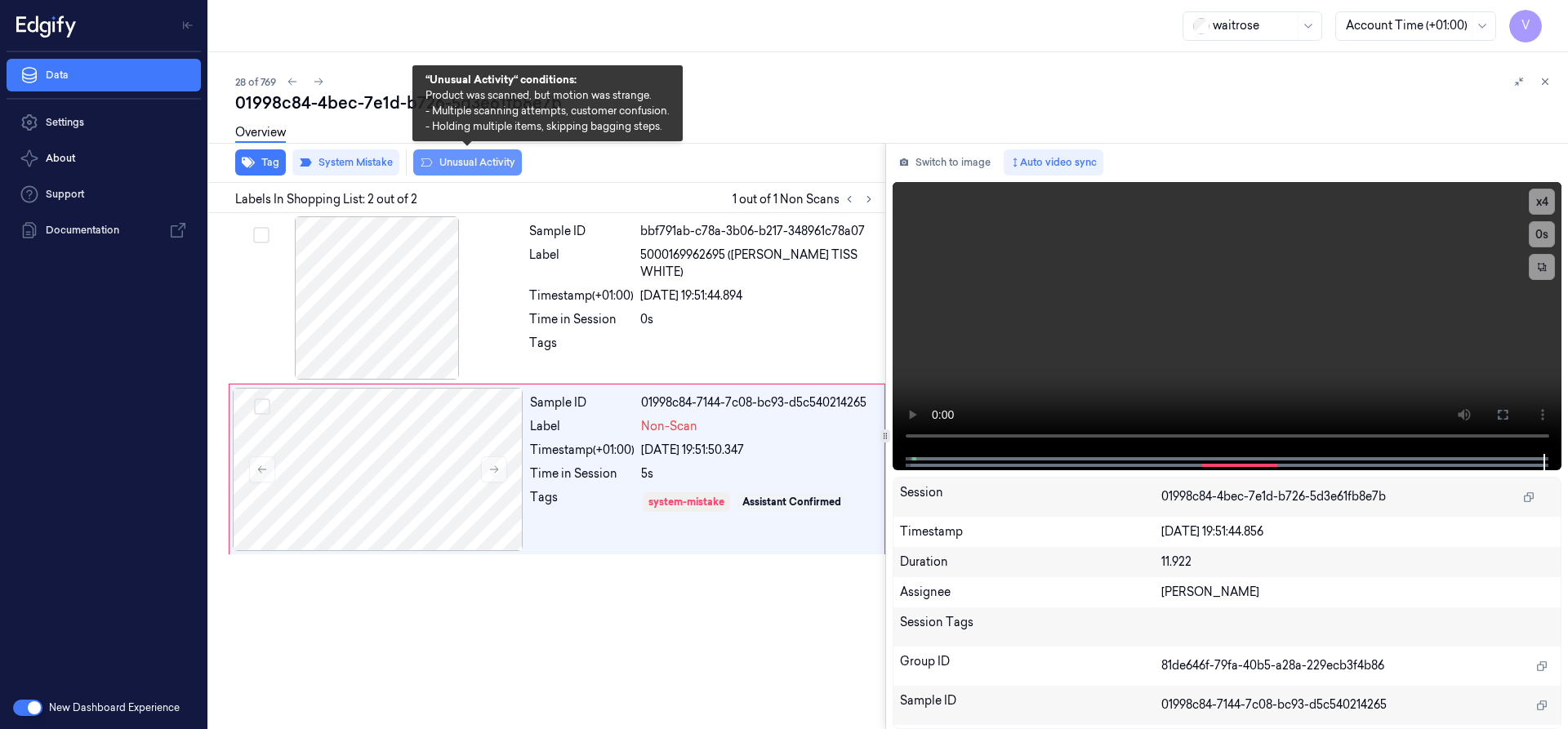
click at [494, 157] on button "Unusual Activity" at bounding box center [467, 162] width 108 height 26
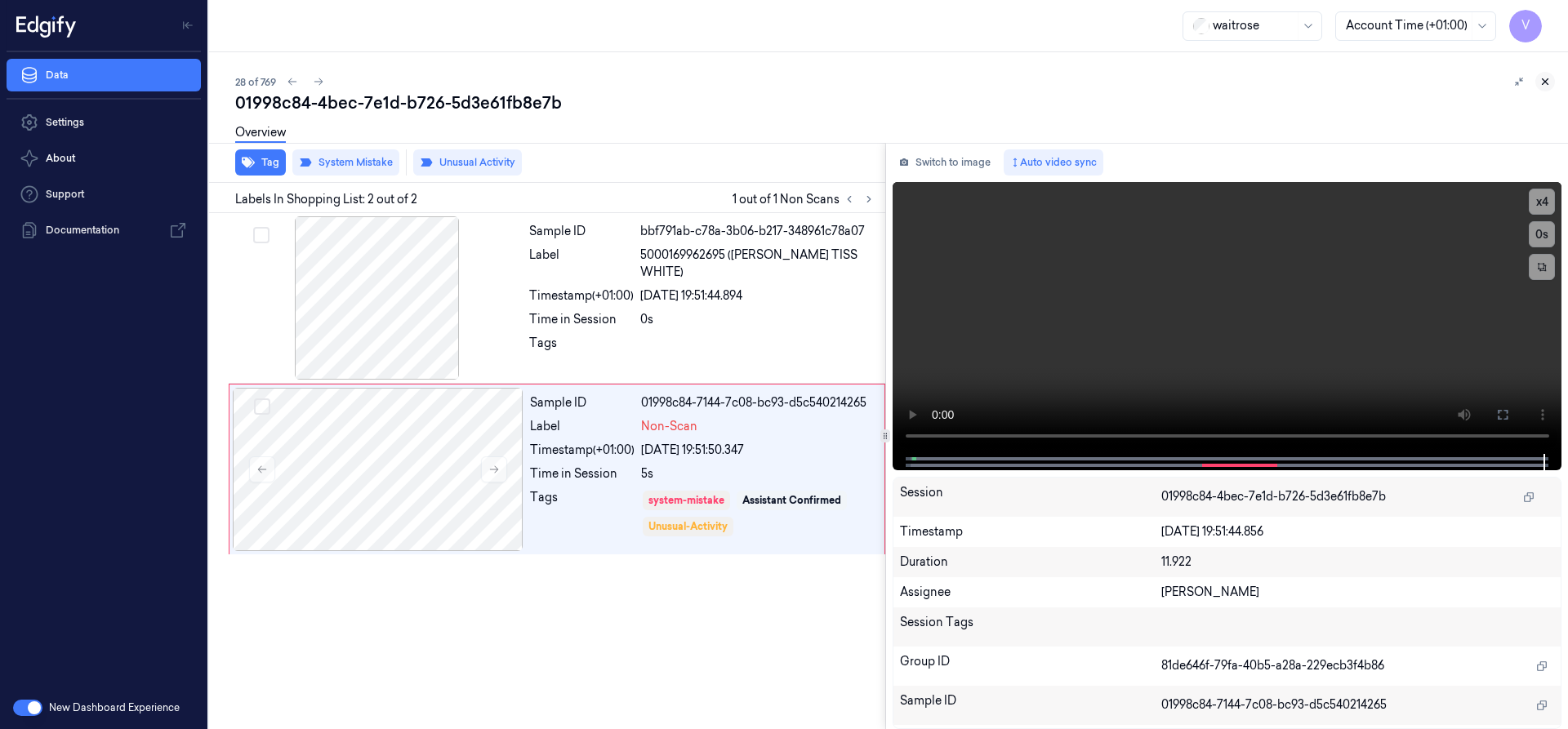
click at [1544, 86] on icon at bounding box center [1544, 81] width 11 height 11
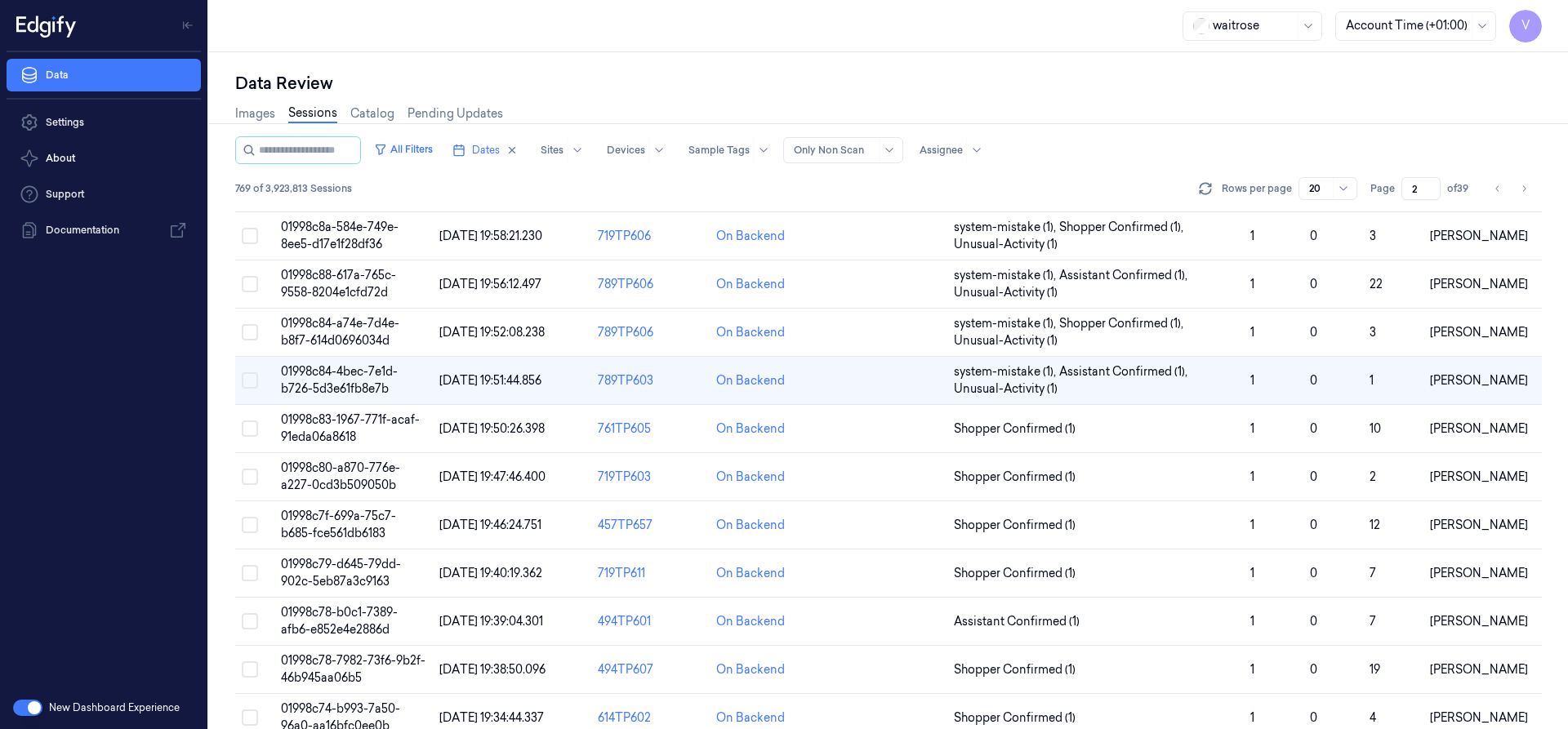
scroll to position [135, 0]
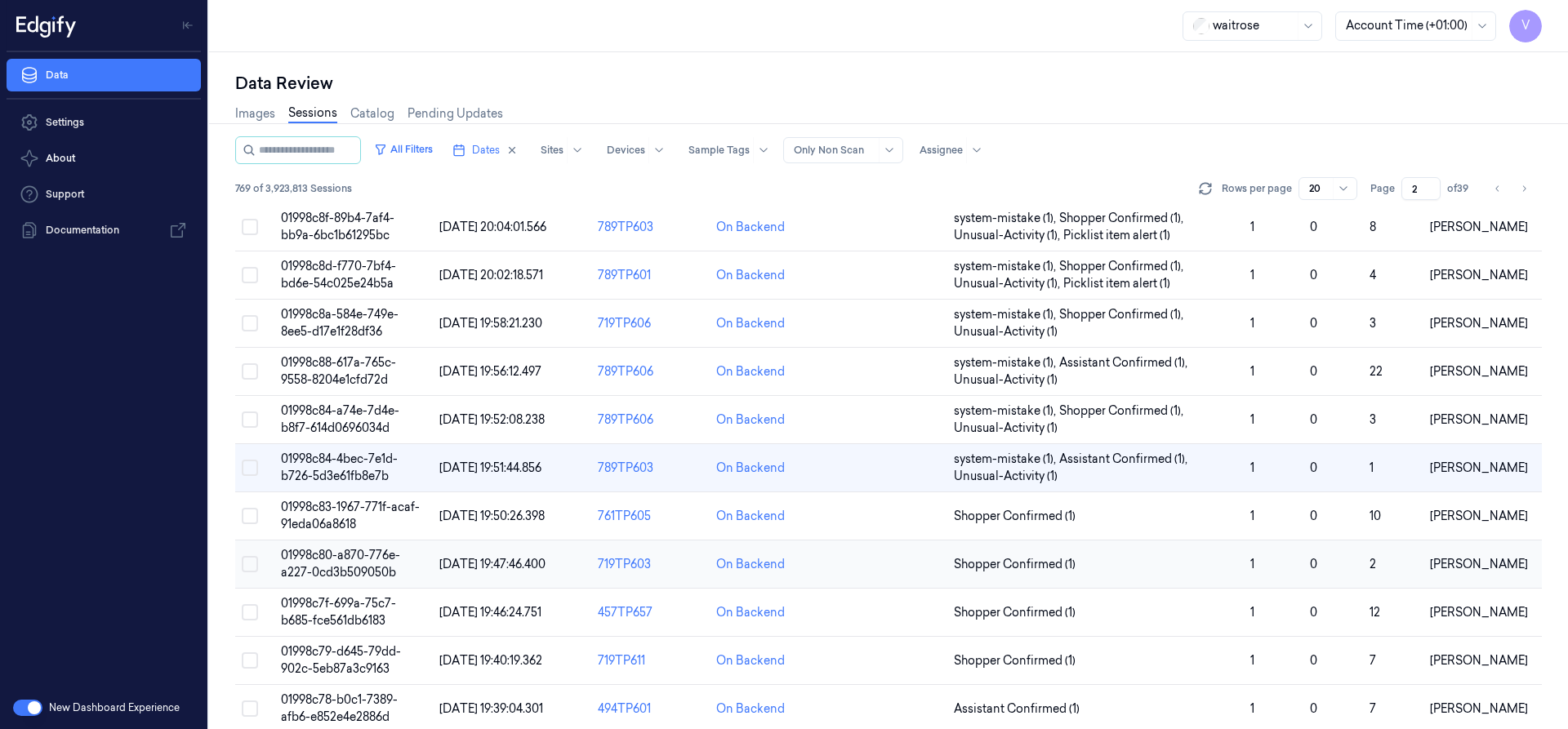
click at [346, 566] on span "01998c80-a870-776e-a227-0cd3b509050b" at bounding box center [341, 563] width 119 height 32
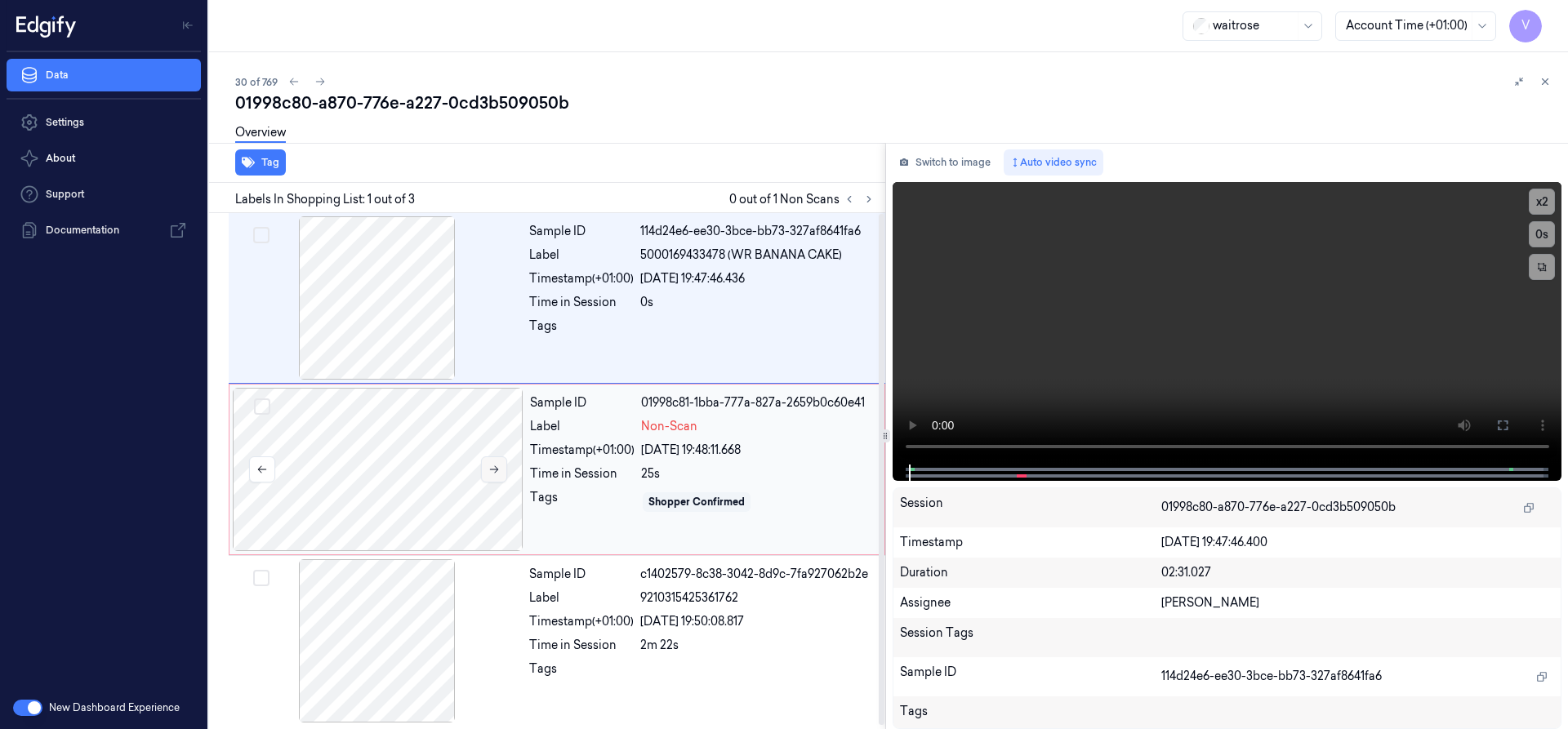
click at [498, 467] on icon at bounding box center [493, 468] width 11 height 11
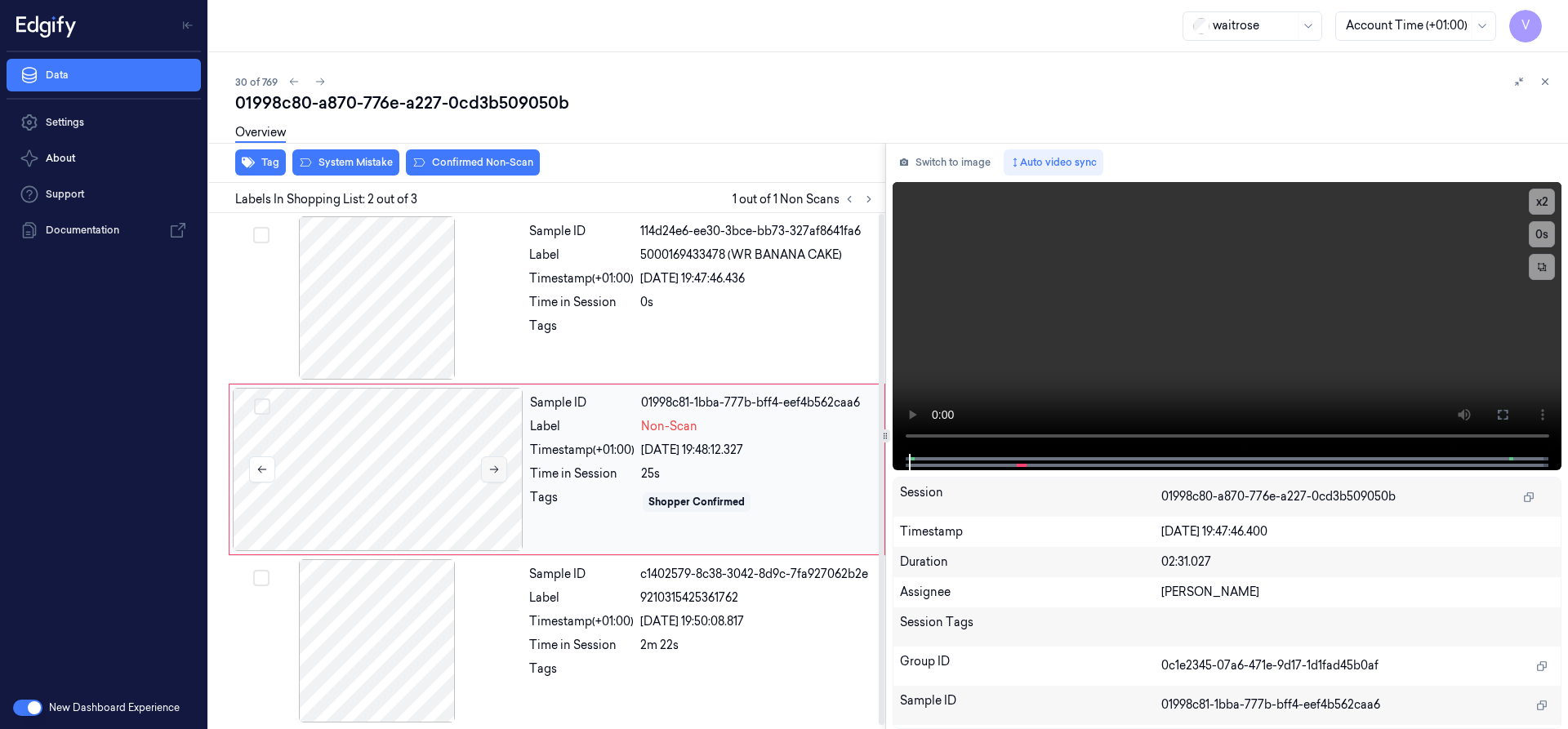
click at [498, 467] on icon at bounding box center [493, 468] width 11 height 11
click at [495, 467] on icon at bounding box center [493, 468] width 11 height 11
click at [490, 467] on icon at bounding box center [493, 468] width 11 height 11
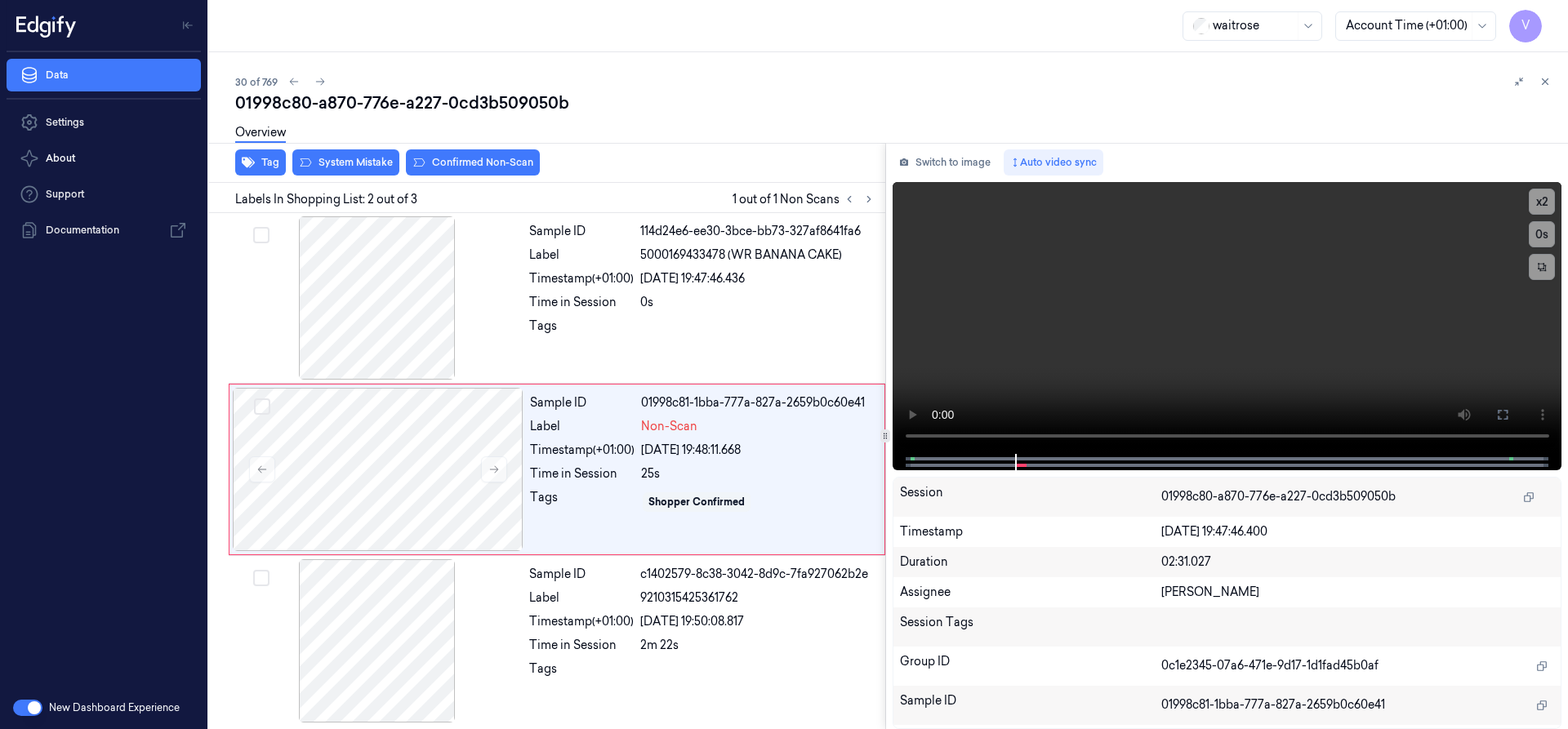
click at [869, 448] on div "Tag System Mistake Confirmed Non-Scan Labels In Shopping List: 2 out of 3 1 out…" at bounding box center [885, 436] width 1365 height 586
click at [885, 393] on div "Tag System Mistake Confirmed Non-Scan Labels In Shopping List: 2 out of 3 1 out…" at bounding box center [885, 436] width 1365 height 586
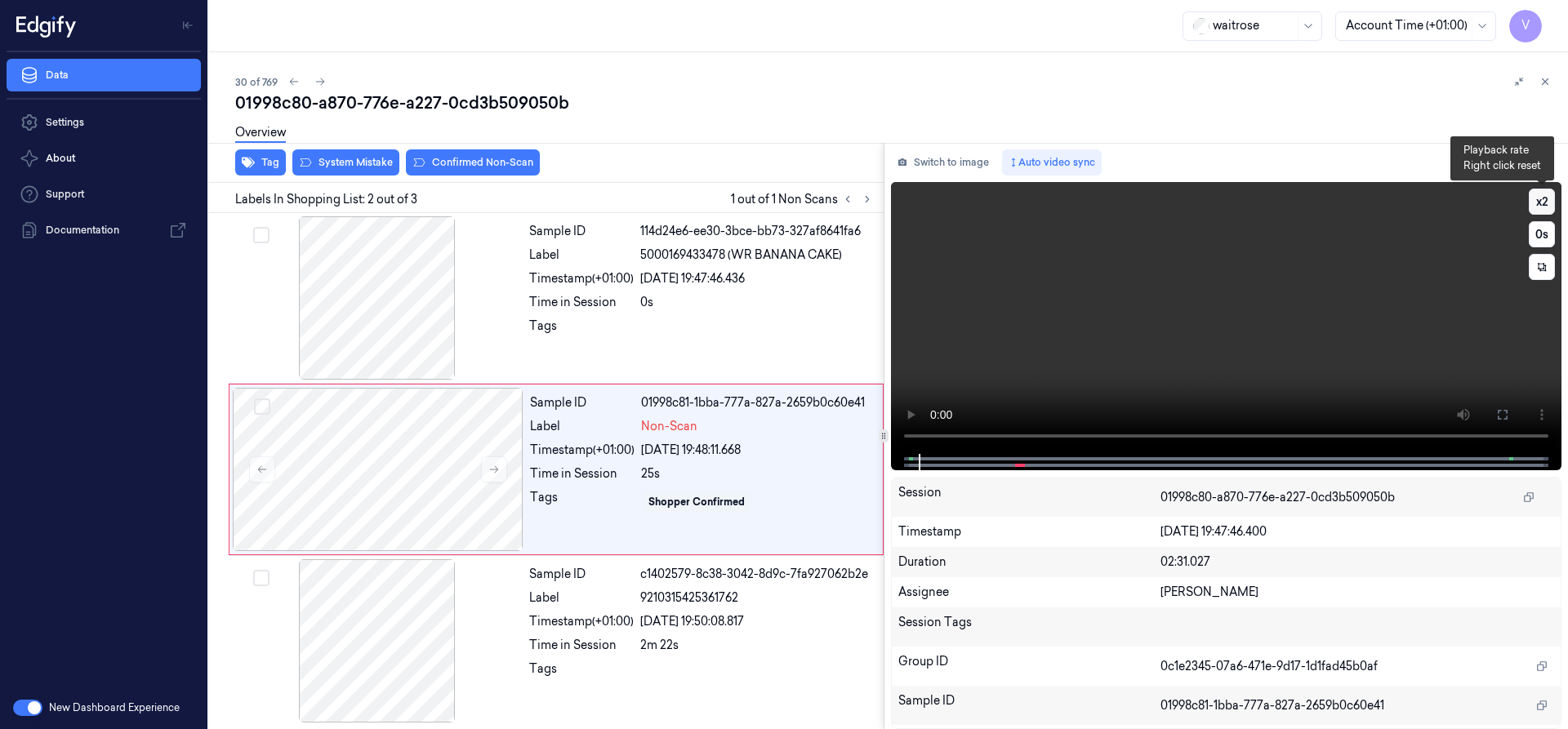
click at [1542, 200] on button "x 2" at bounding box center [1542, 201] width 26 height 26
click at [440, 479] on div at bounding box center [378, 469] width 291 height 164
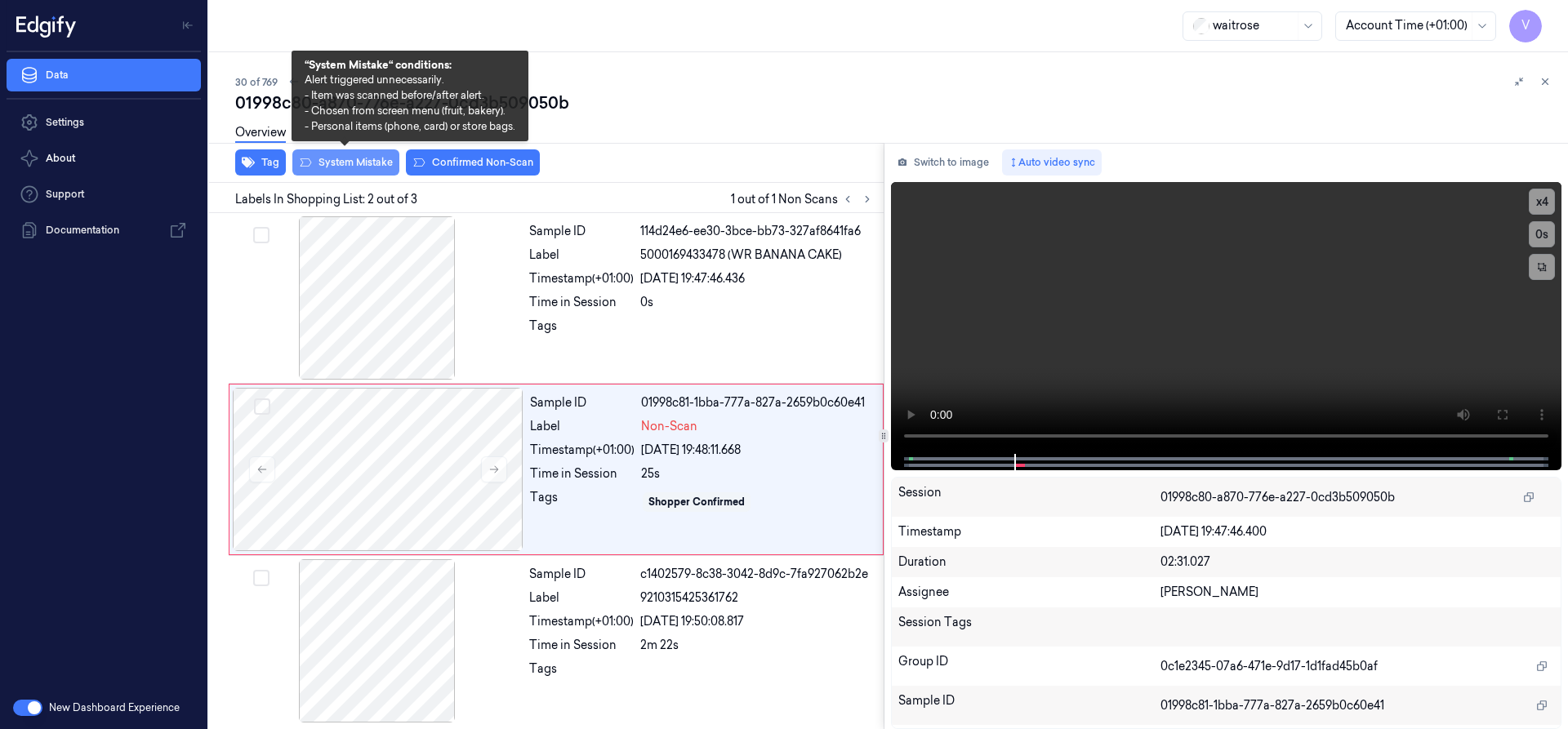
click at [382, 161] on button "System Mistake" at bounding box center [346, 162] width 107 height 26
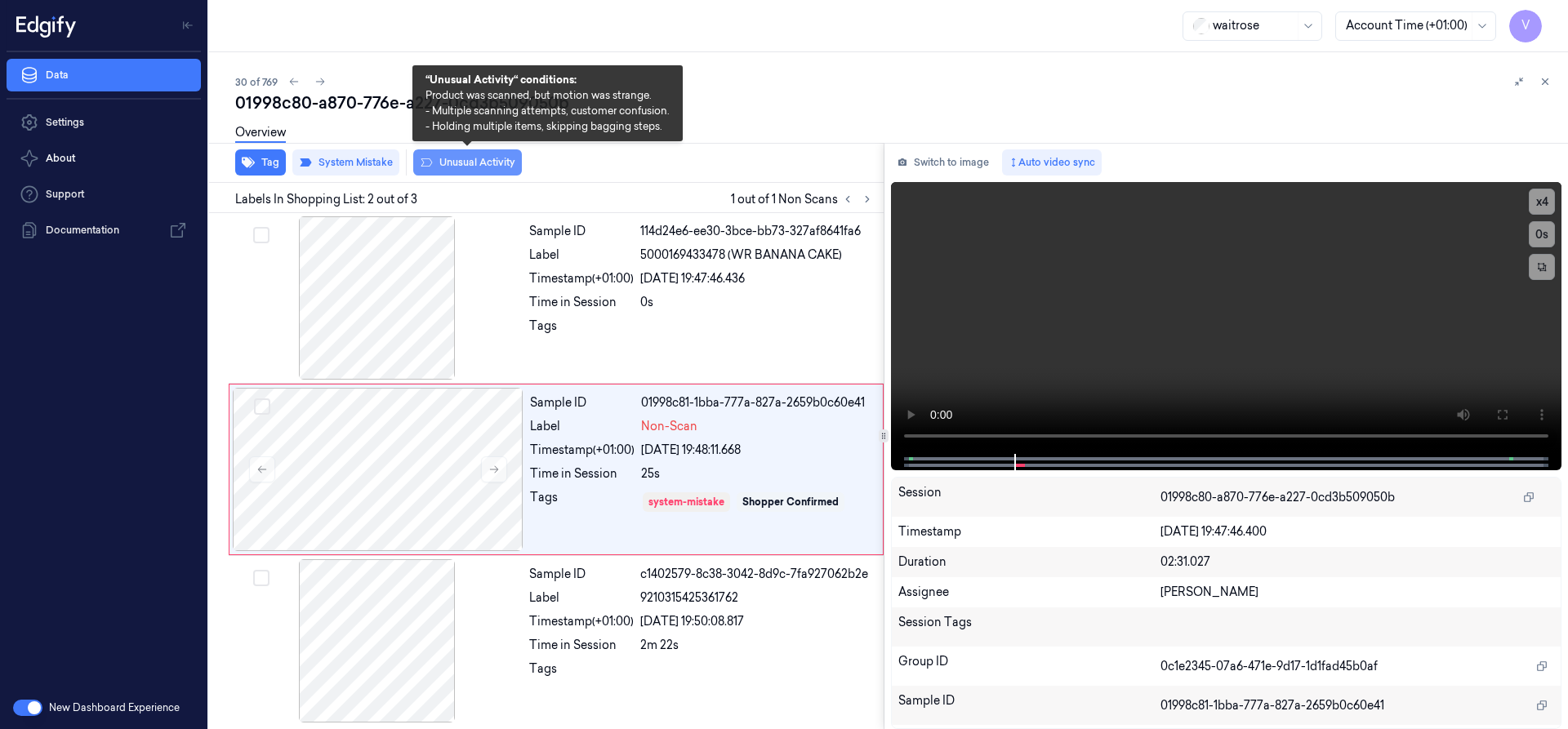
click at [482, 159] on button "Unusual Activity" at bounding box center [467, 162] width 108 height 26
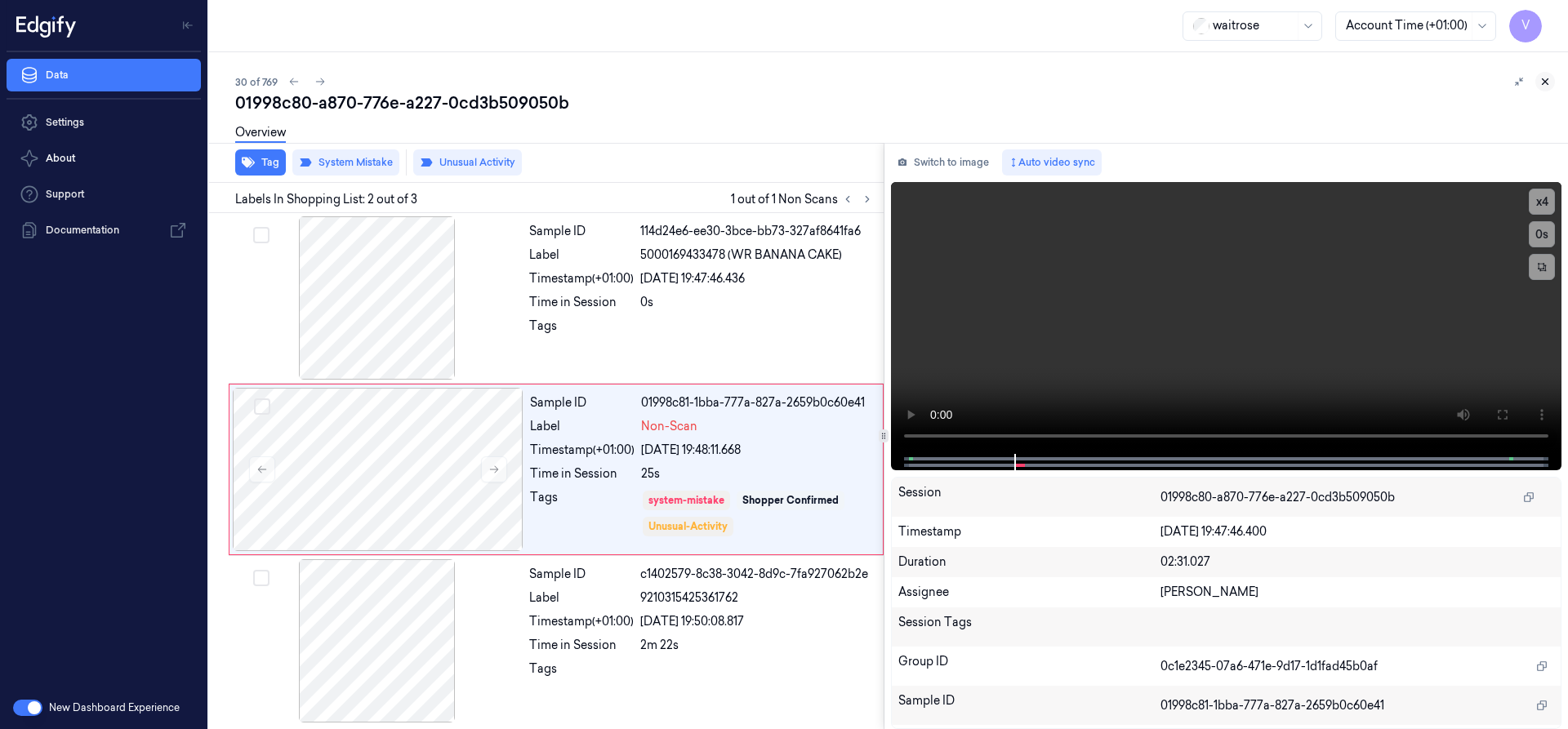
click at [1544, 73] on button at bounding box center [1544, 81] width 20 height 20
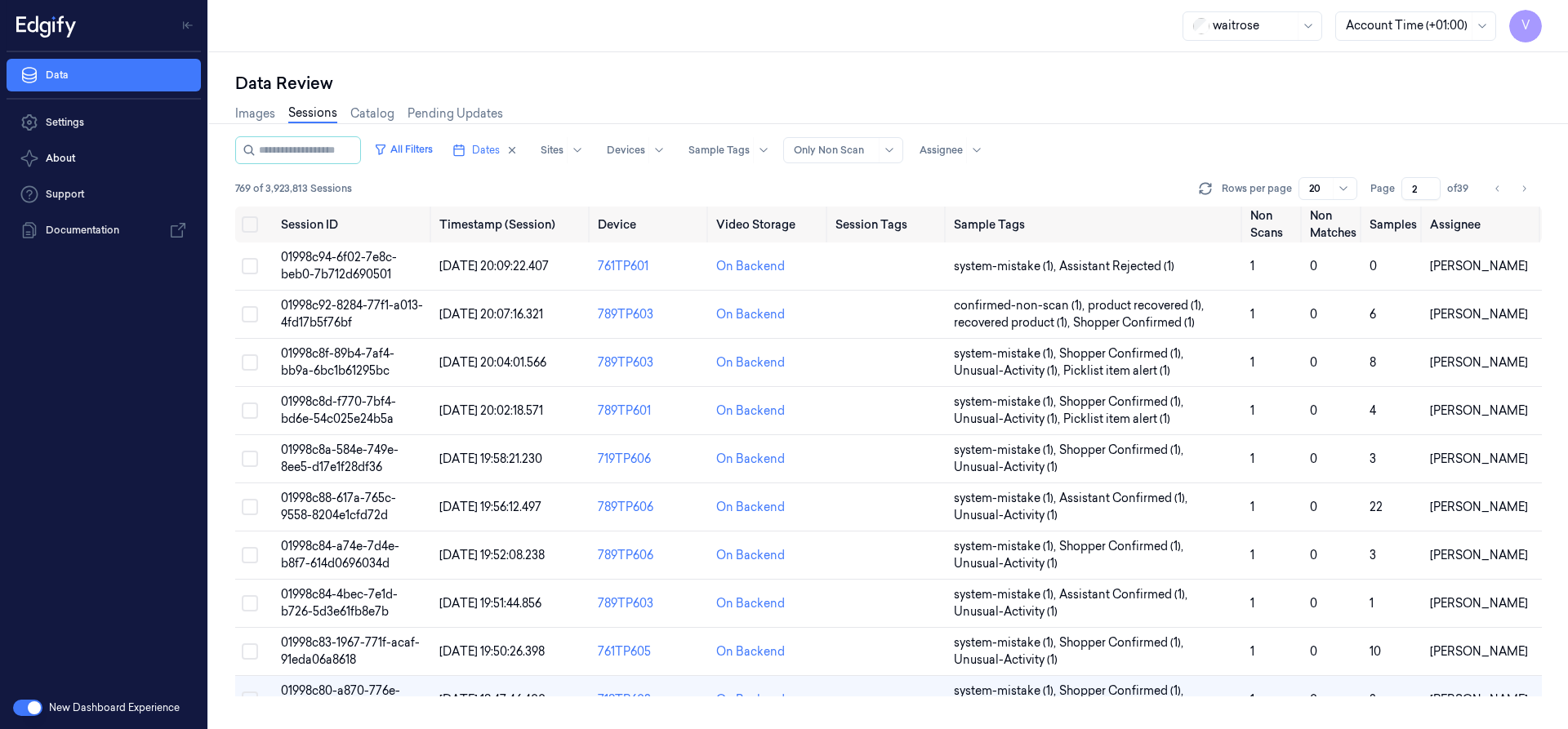
scroll to position [232, 0]
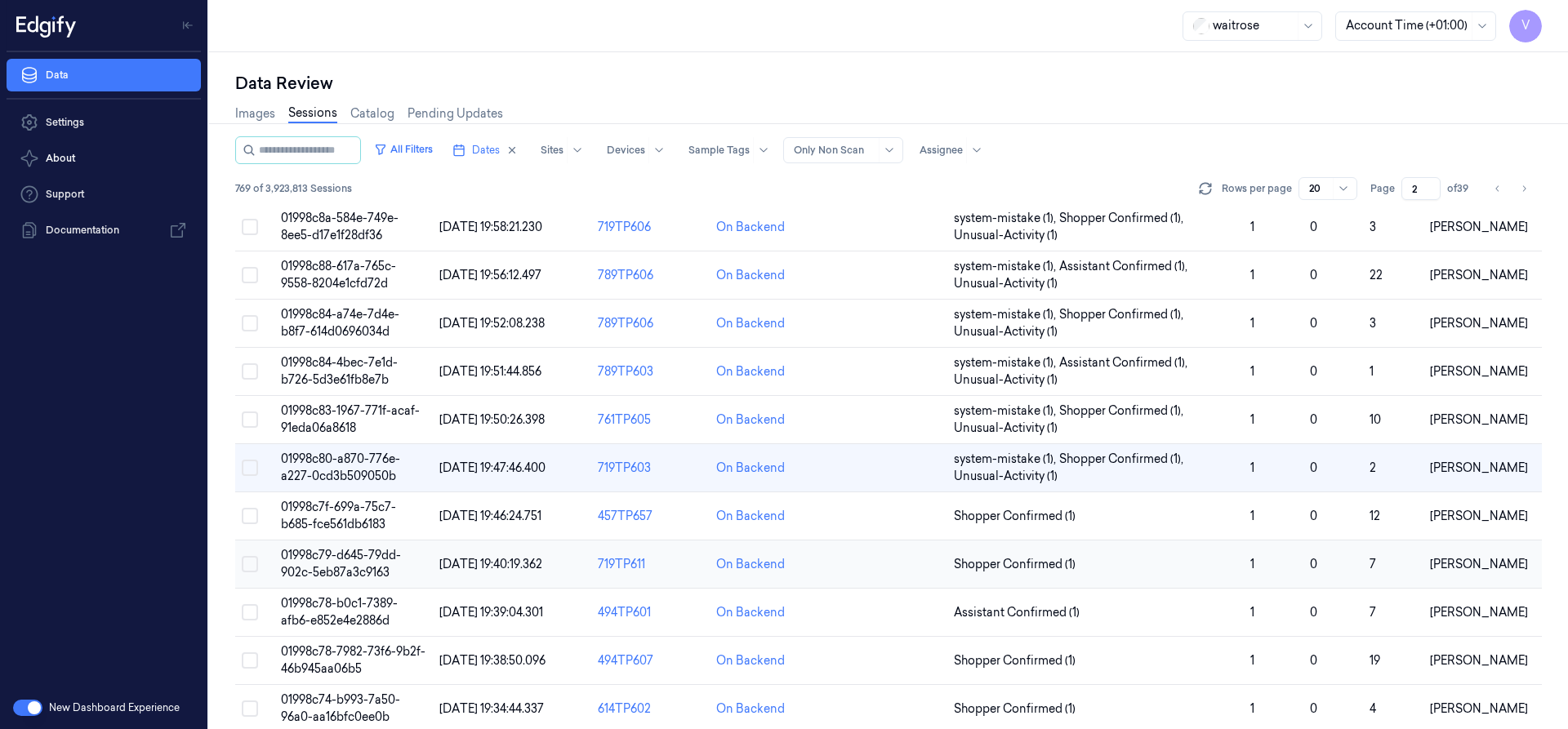
click at [339, 571] on span "01998c79-d645-79dd-902c-5eb87a3c9163" at bounding box center [341, 563] width 120 height 32
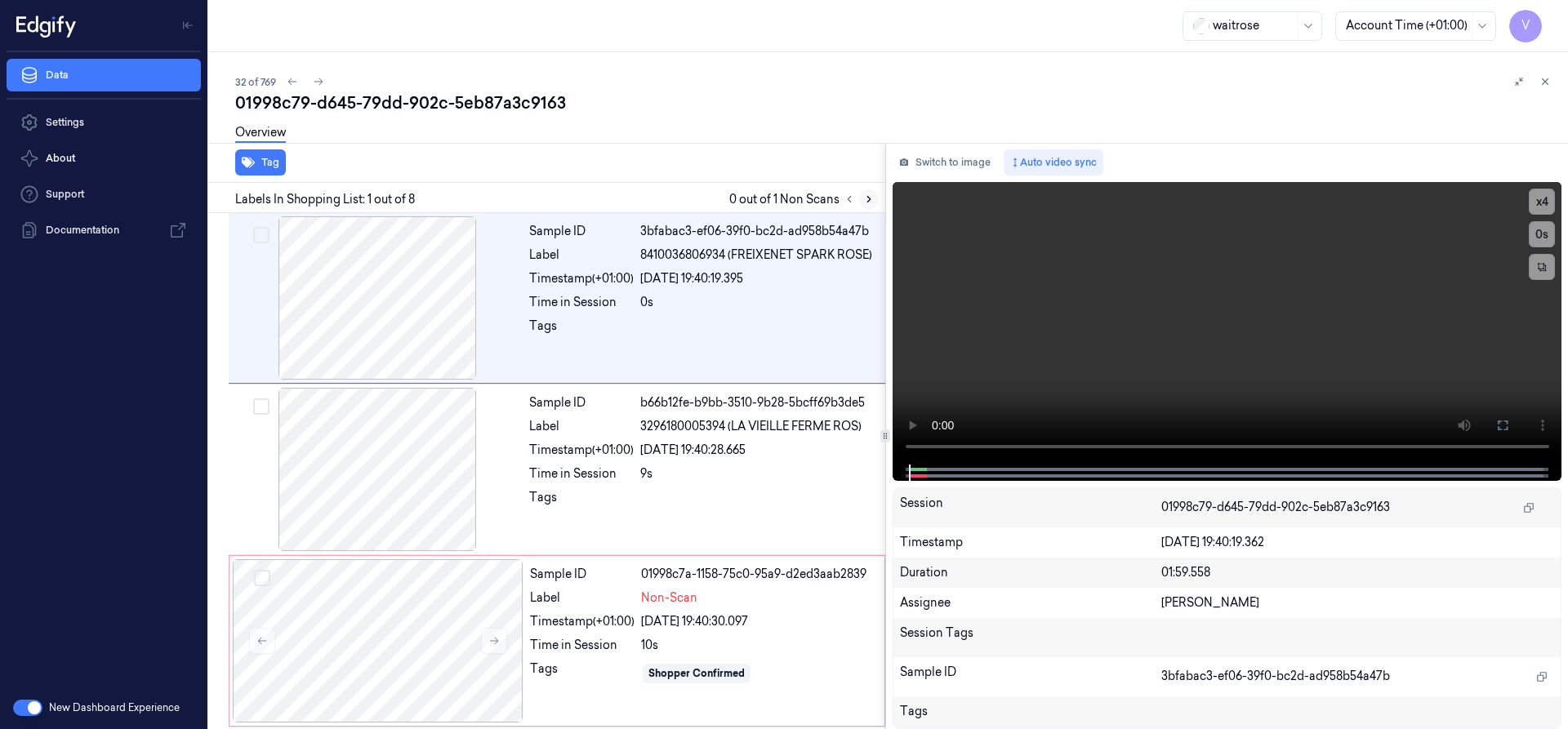
click at [871, 201] on icon at bounding box center [868, 198] width 11 height 11
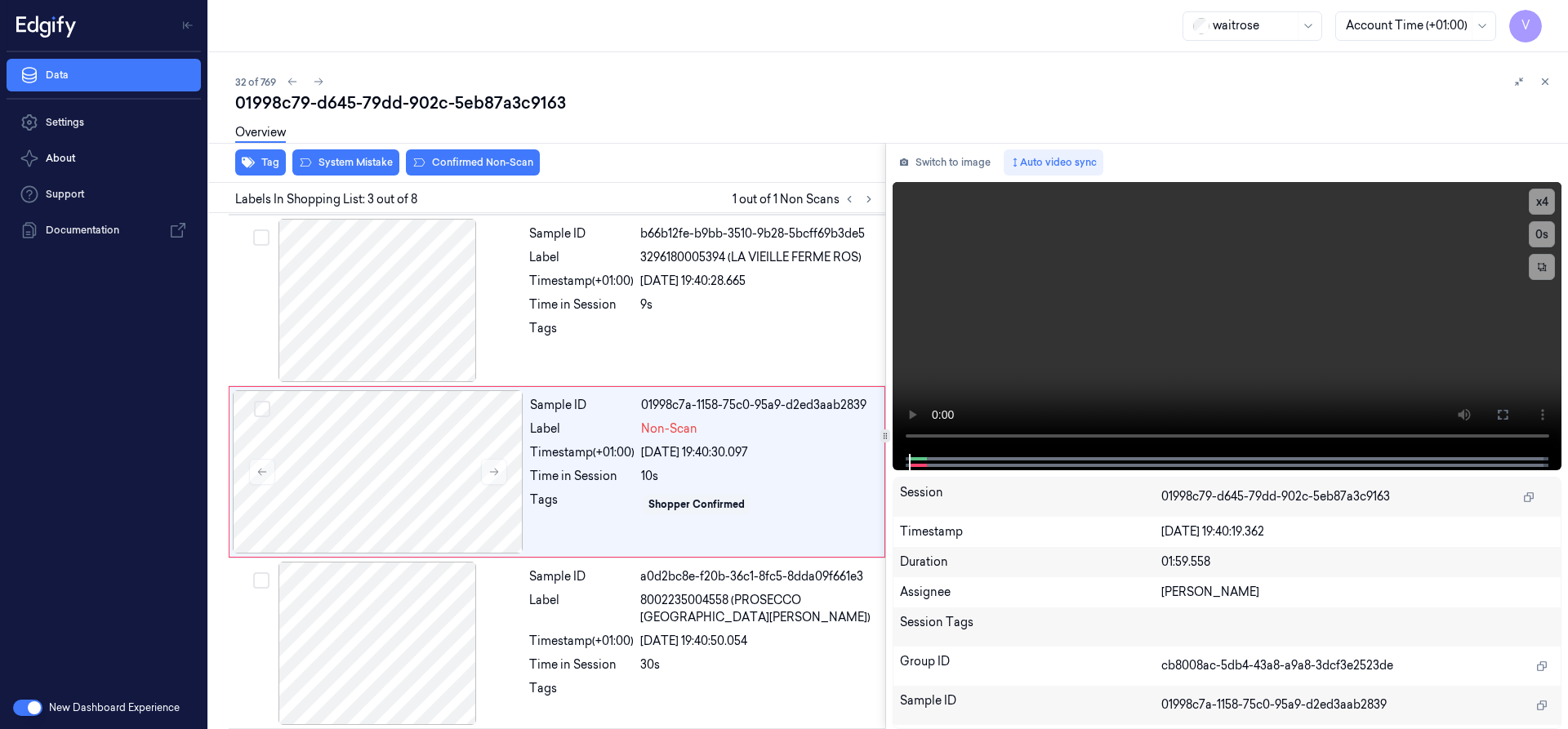
scroll to position [169, 0]
click at [490, 470] on icon at bounding box center [493, 470] width 11 height 11
click at [496, 468] on icon at bounding box center [494, 471] width 9 height 8
click at [459, 466] on div at bounding box center [378, 471] width 291 height 164
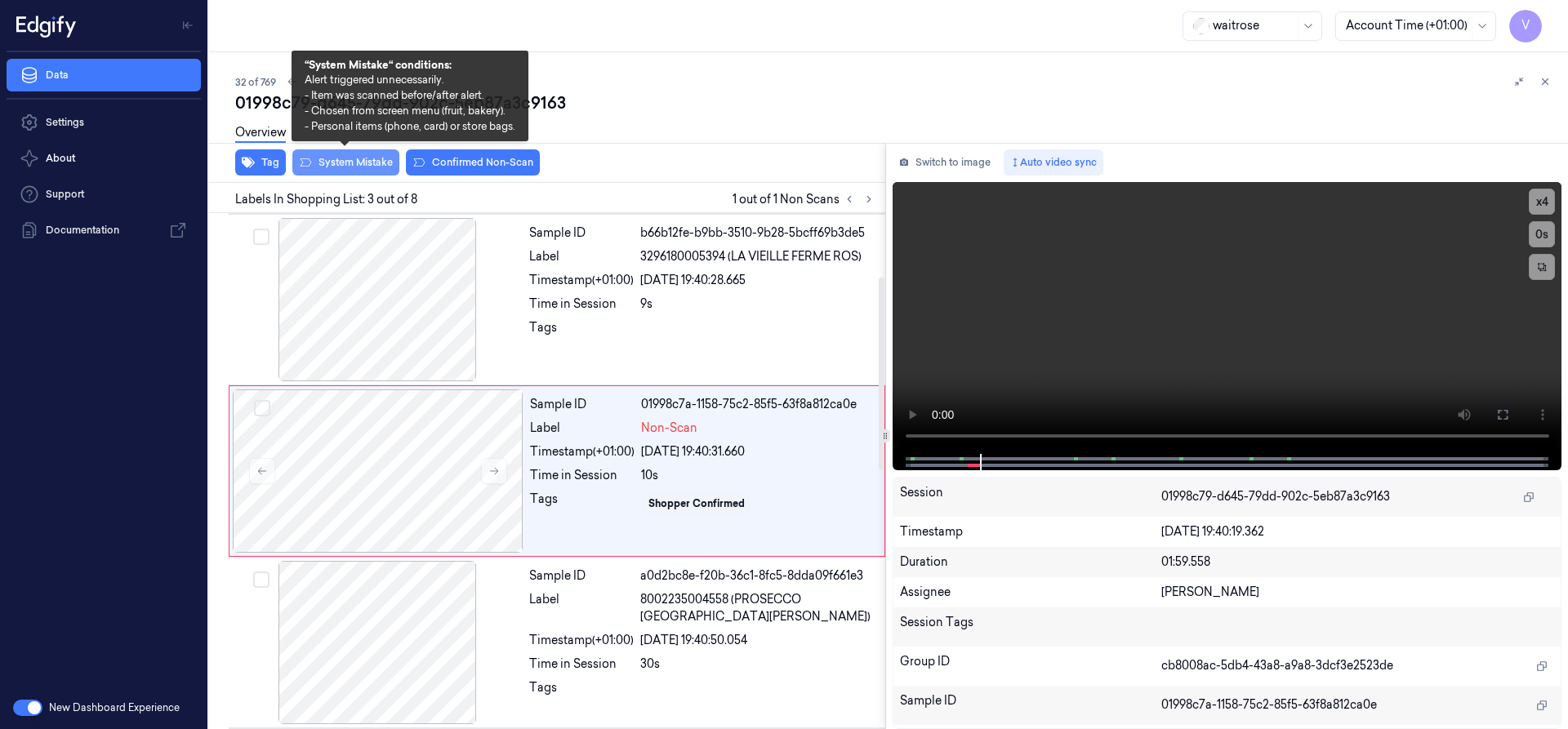
click at [372, 164] on button "System Mistake" at bounding box center [346, 162] width 107 height 26
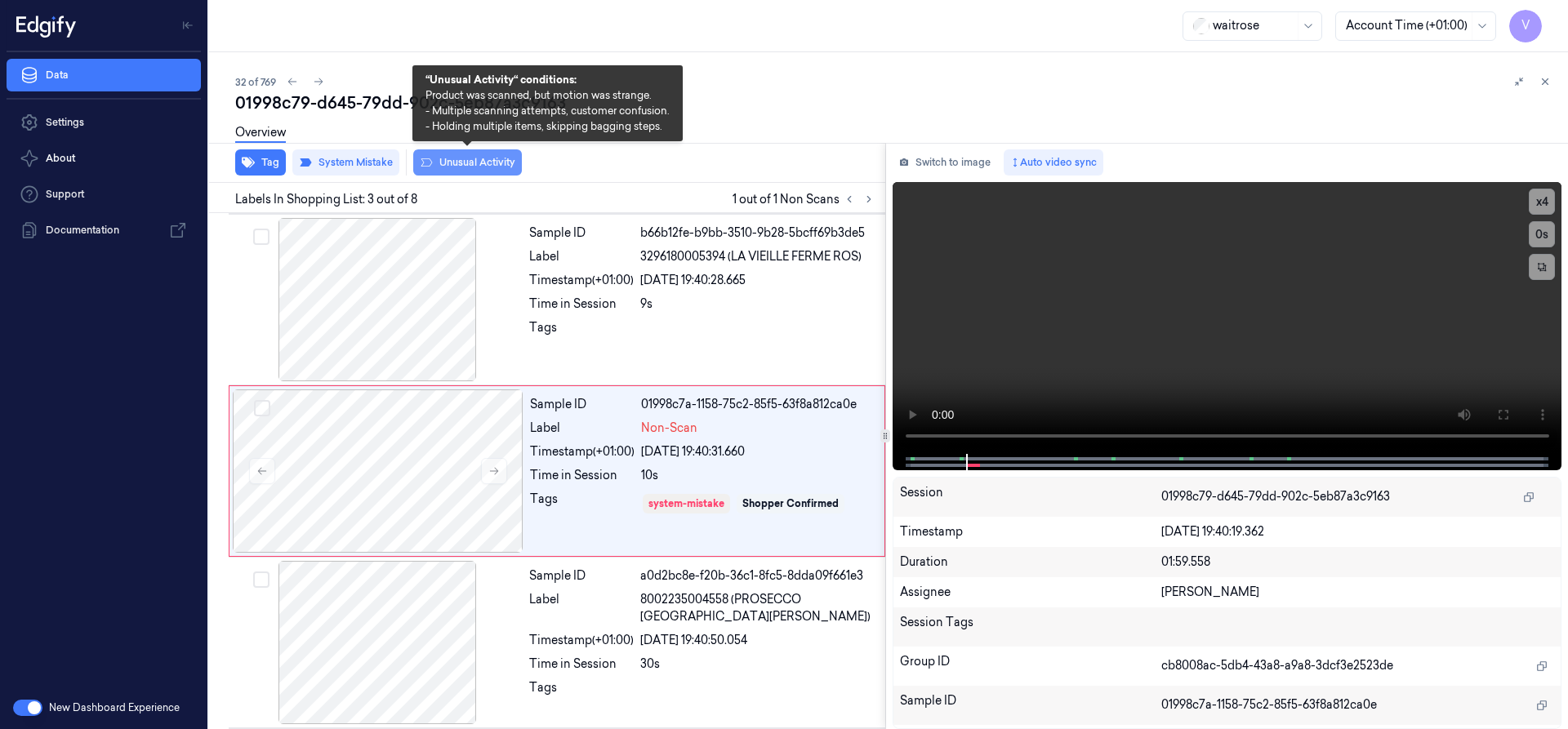
click at [489, 164] on button "Unusual Activity" at bounding box center [467, 162] width 108 height 26
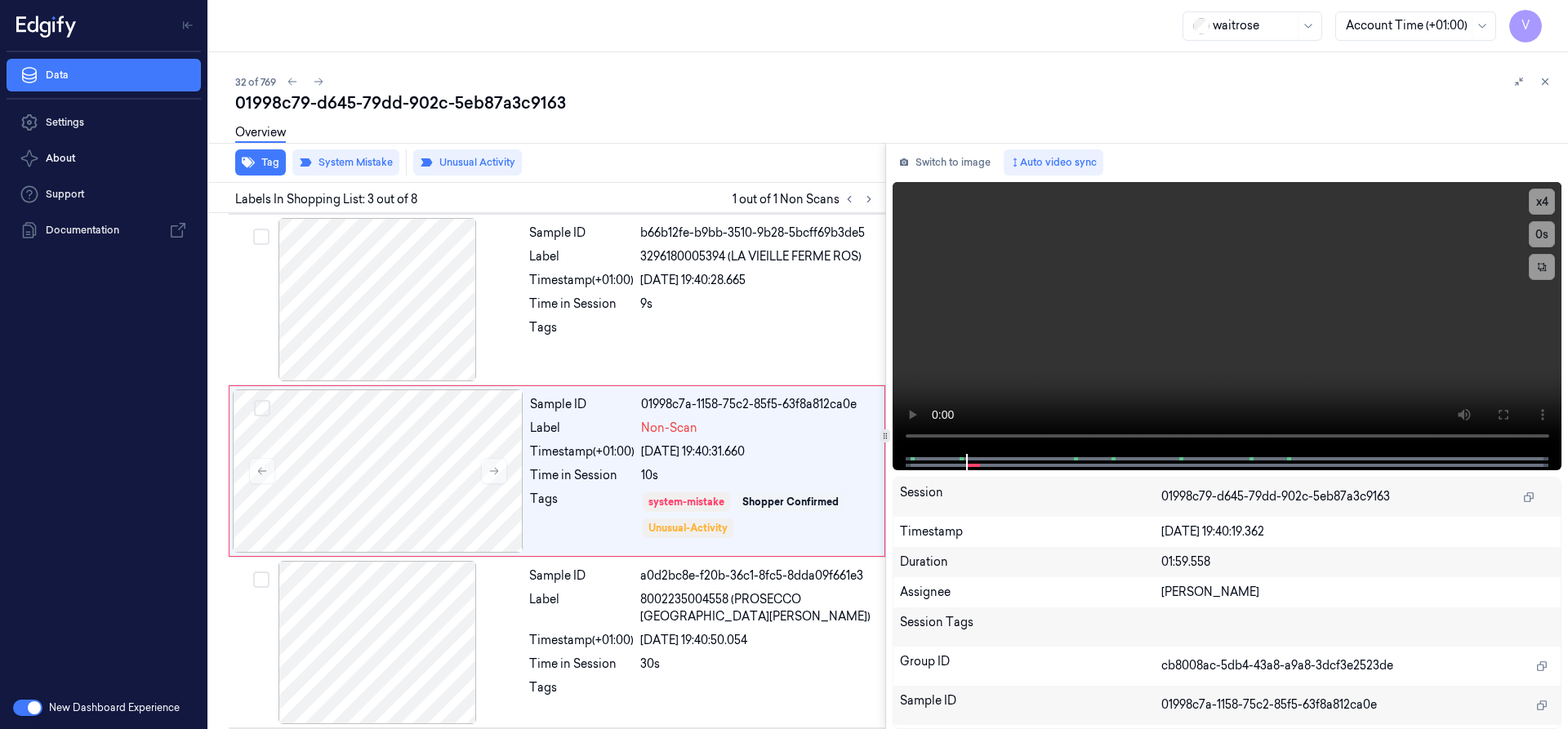
drag, startPoint x: 1546, startPoint y: 81, endPoint x: 1529, endPoint y: 104, distance: 28.6
click at [1545, 81] on icon at bounding box center [1544, 81] width 11 height 11
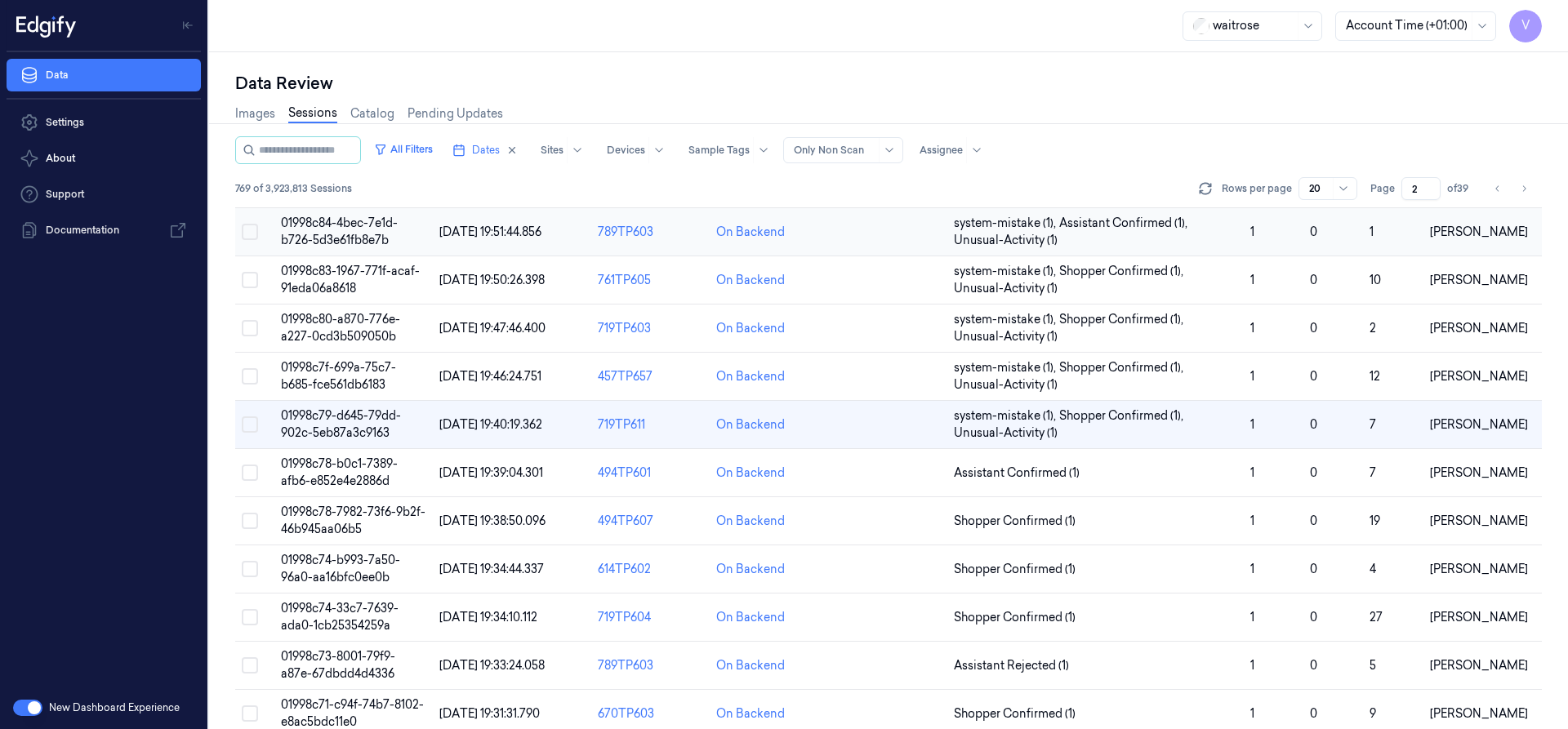
scroll to position [354, 0]
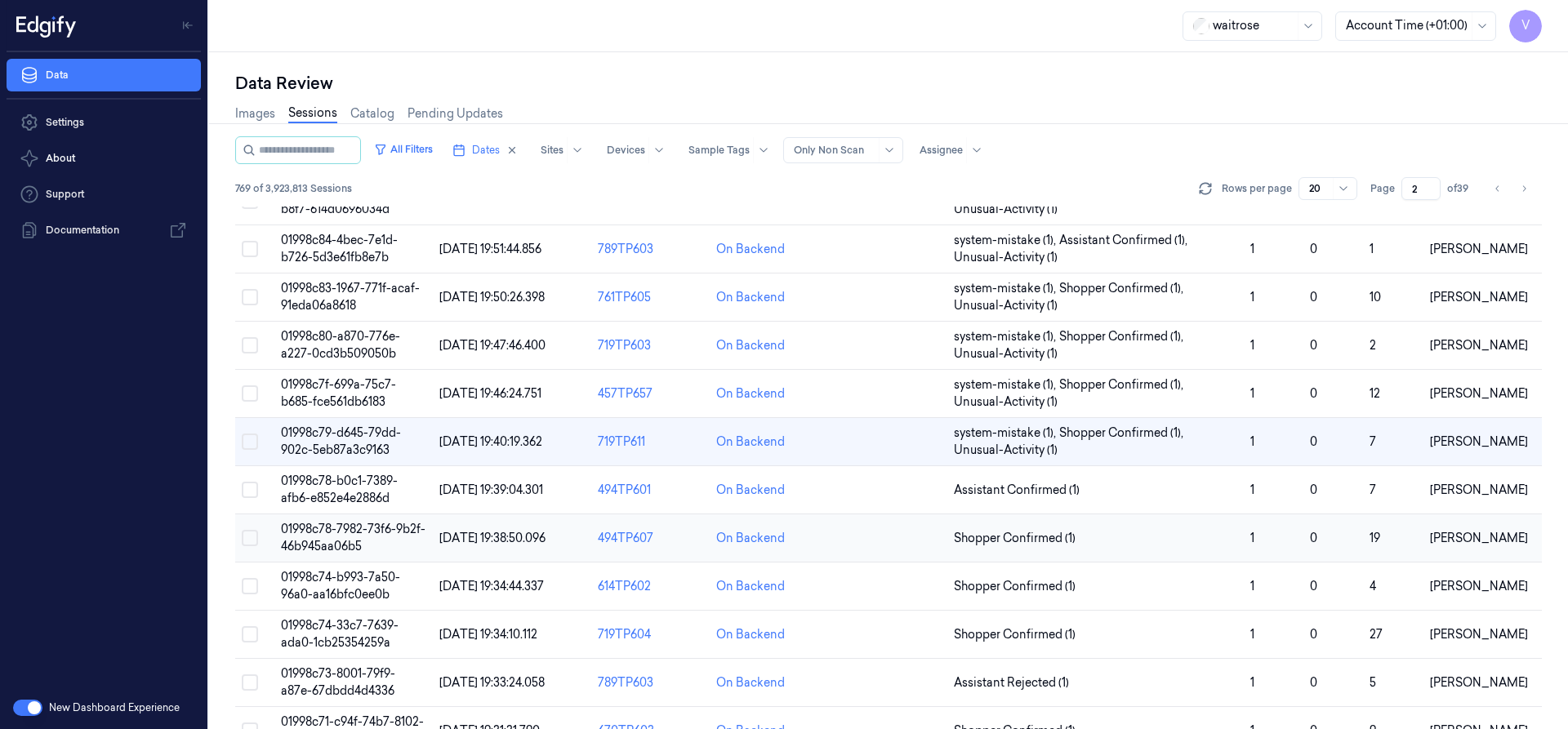
click at [346, 533] on span "01998c78-7982-73f6-9b2f-46b945aa06b5" at bounding box center [354, 537] width 145 height 32
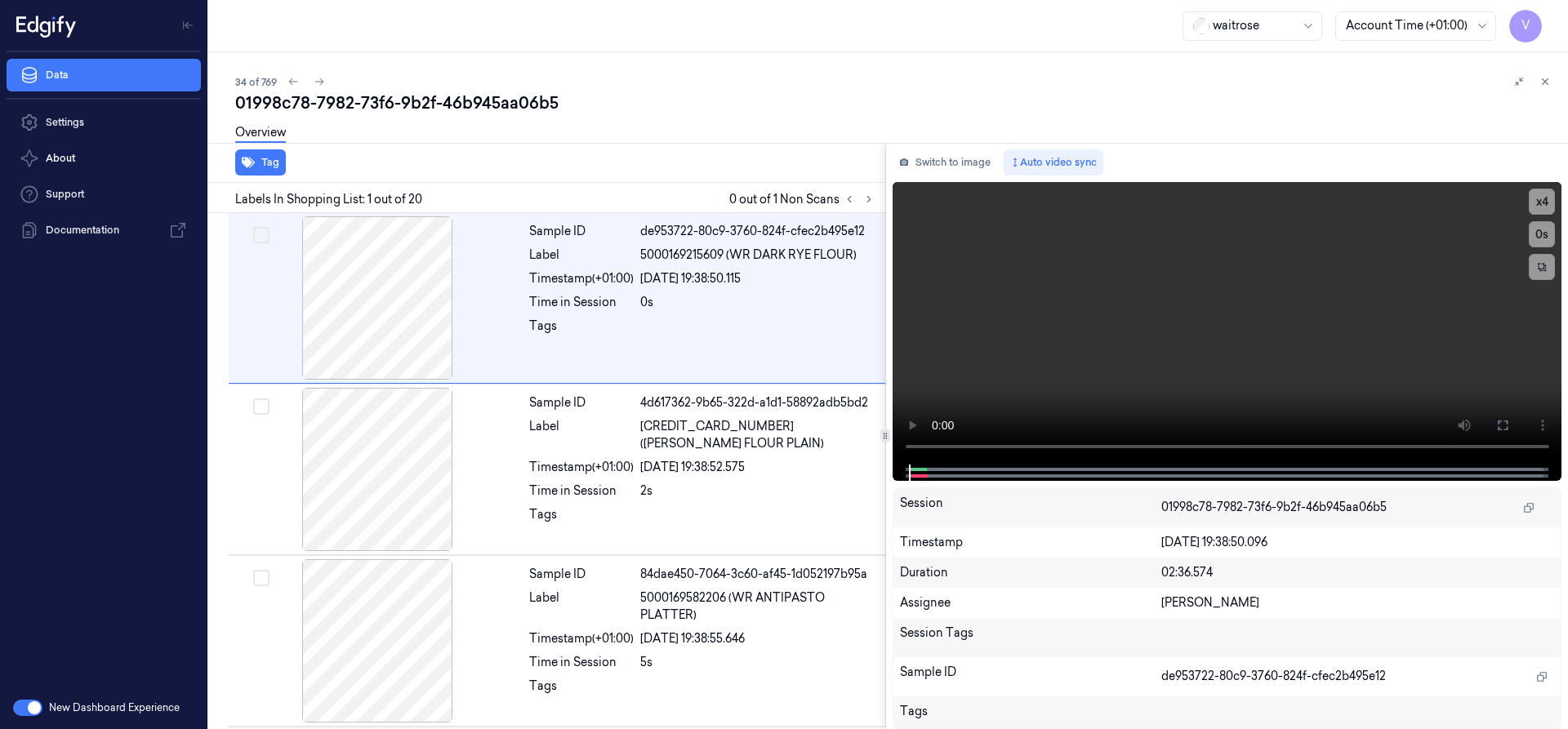
drag, startPoint x: 868, startPoint y: 199, endPoint x: 862, endPoint y: 175, distance: 24.7
click at [879, 195] on div "Labels In Shopping List: 1 out of 20 0 out of 1 Non Scans" at bounding box center [544, 198] width 683 height 30
click at [870, 197] on icon at bounding box center [868, 198] width 11 height 11
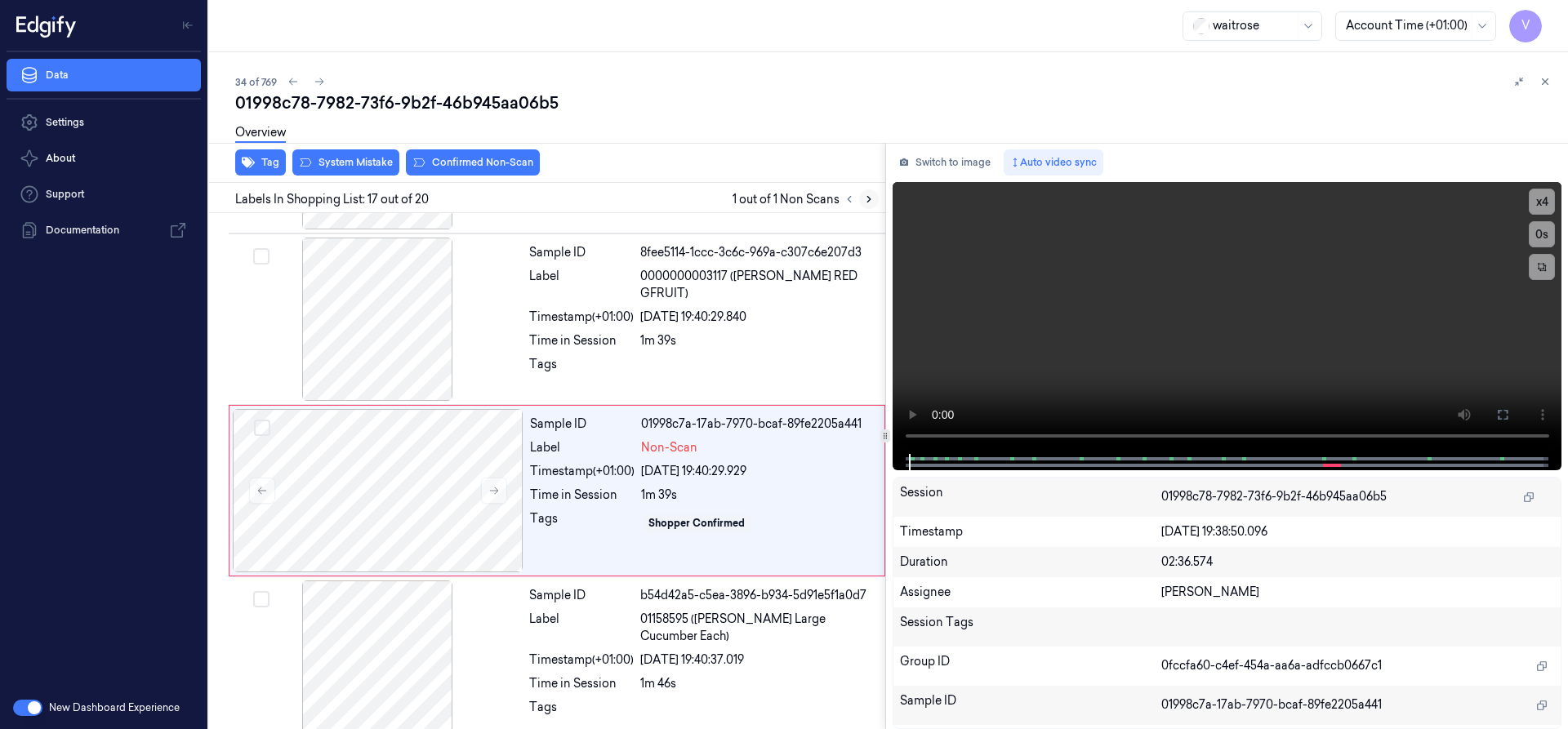
scroll to position [2569, 0]
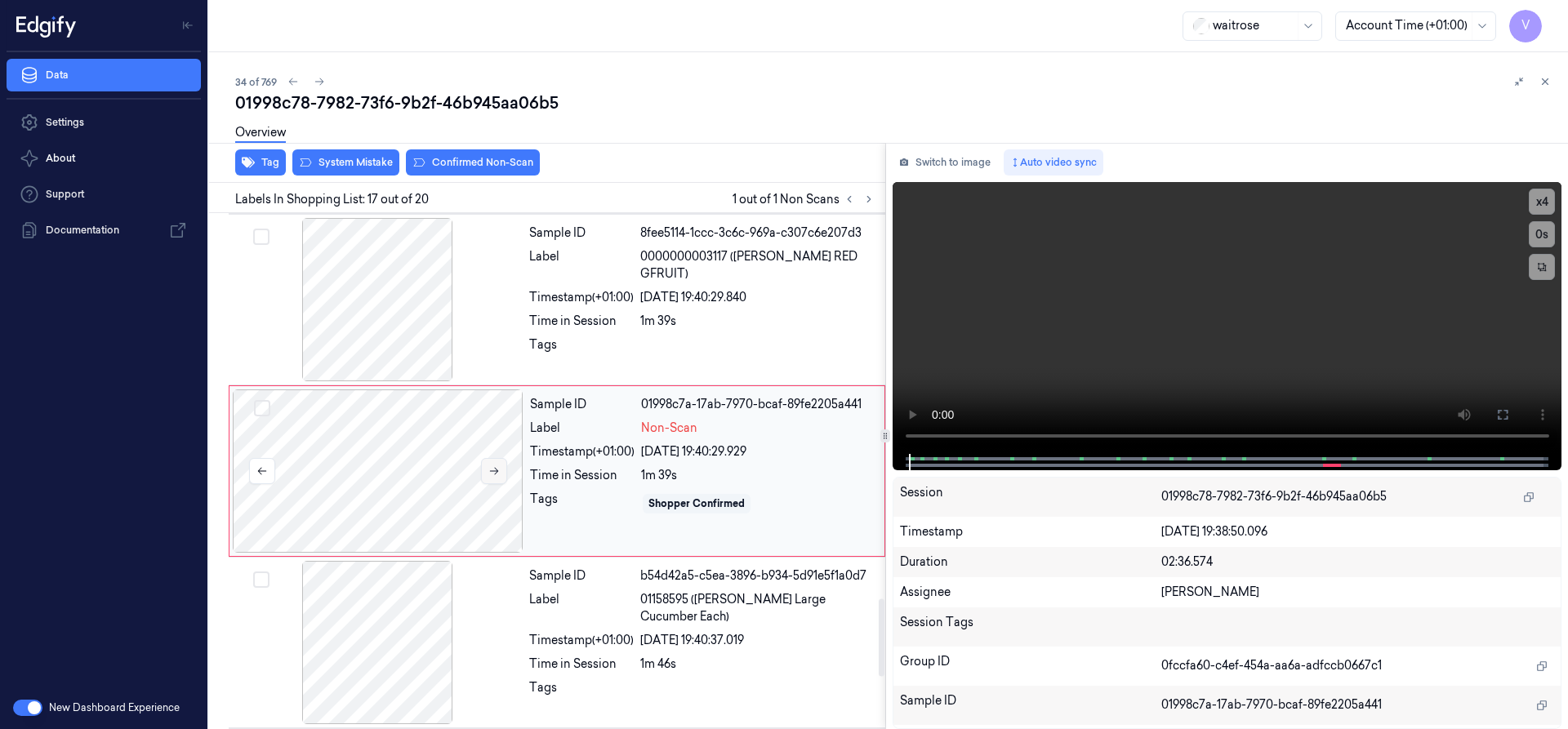
click at [494, 467] on icon at bounding box center [493, 470] width 11 height 11
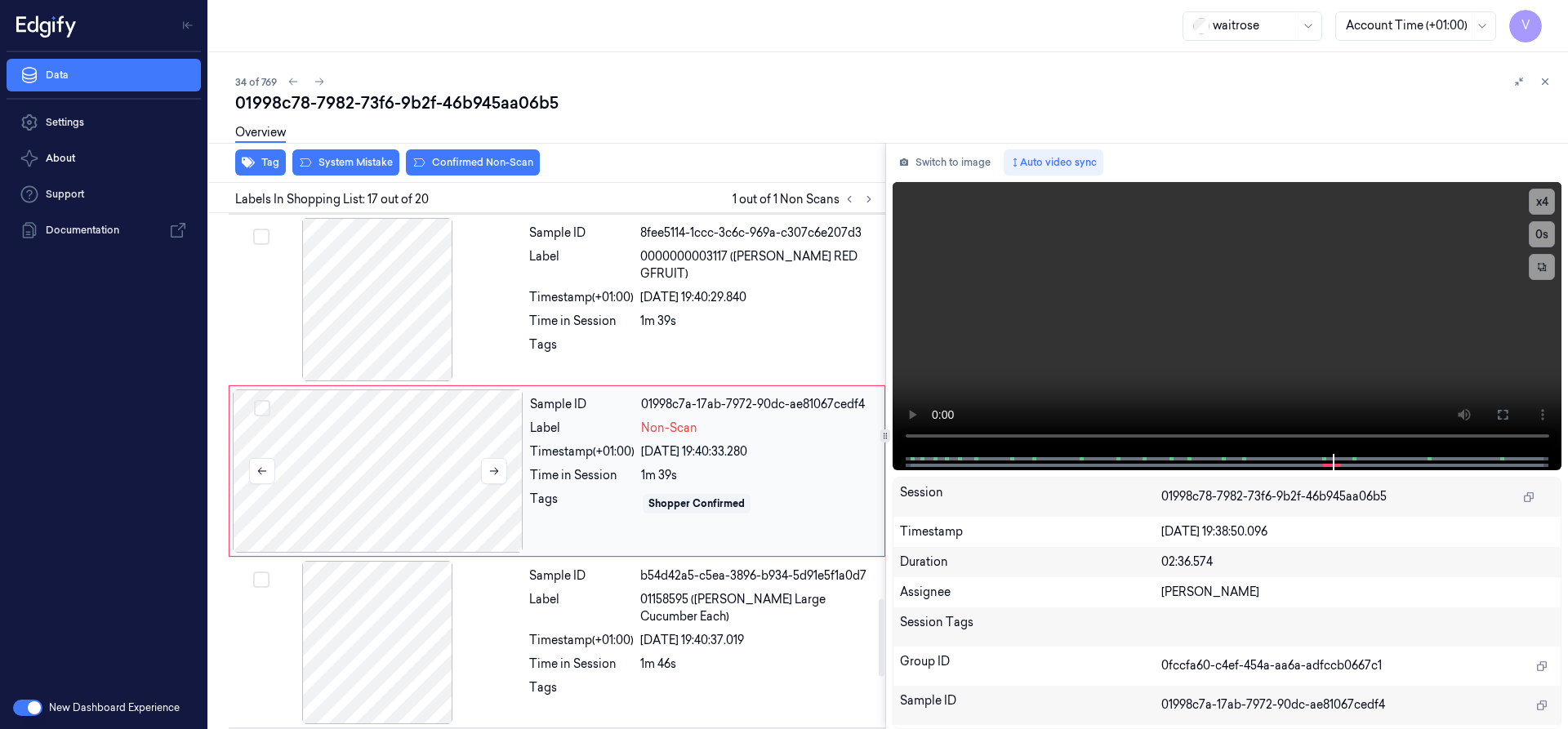
click at [412, 430] on div at bounding box center [378, 471] width 291 height 164
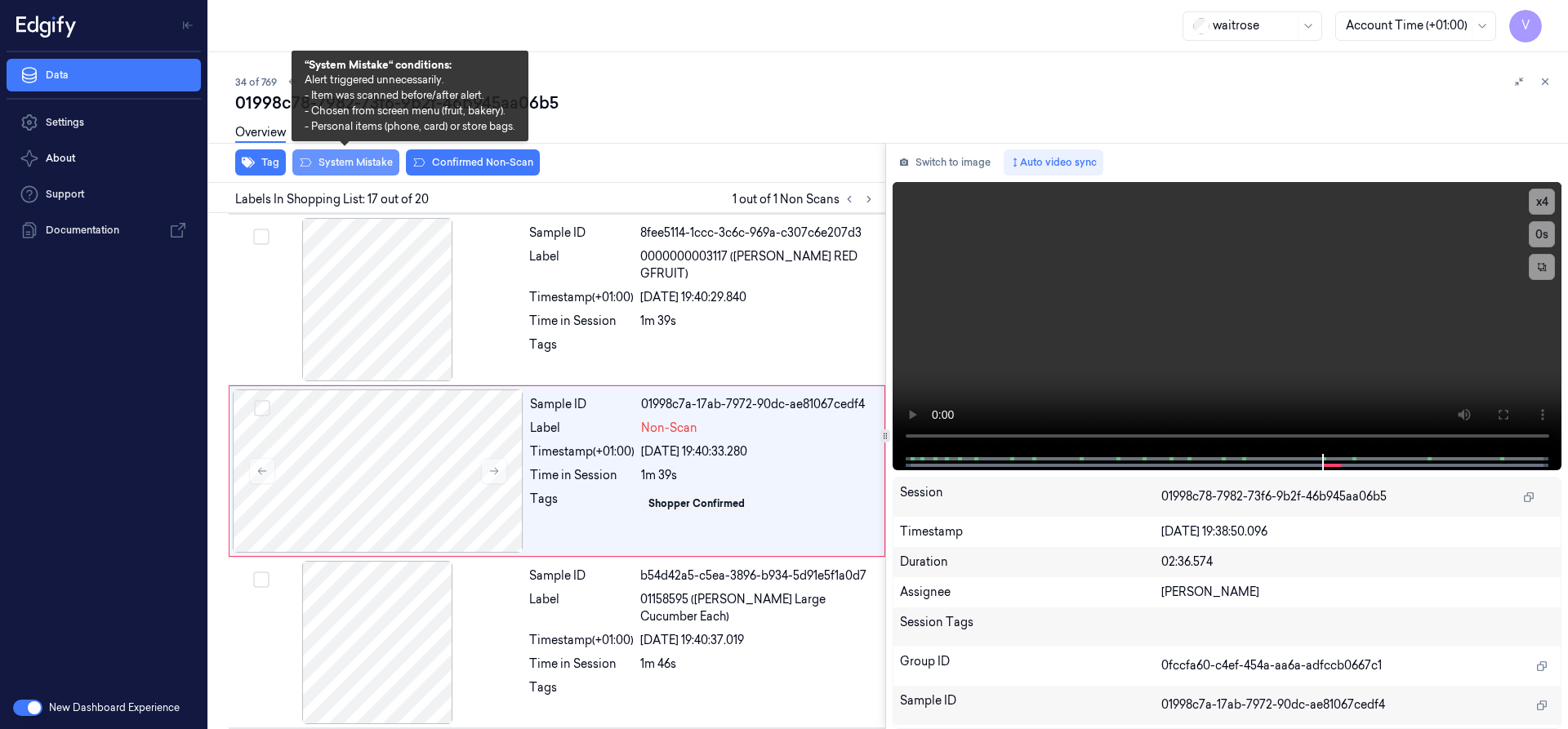
click at [349, 159] on button "System Mistake" at bounding box center [346, 162] width 107 height 26
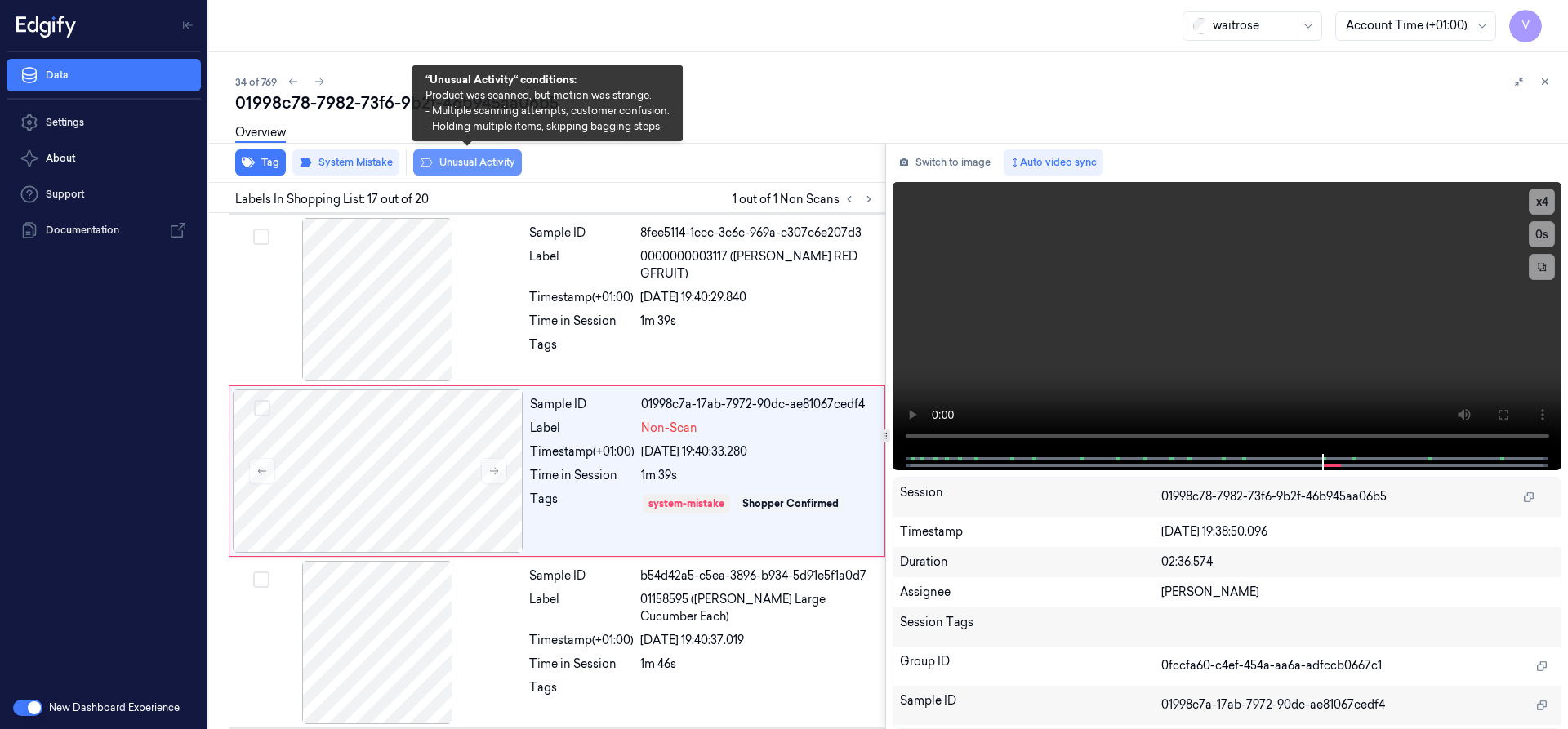
click at [490, 166] on button "Unusual Activity" at bounding box center [467, 162] width 108 height 26
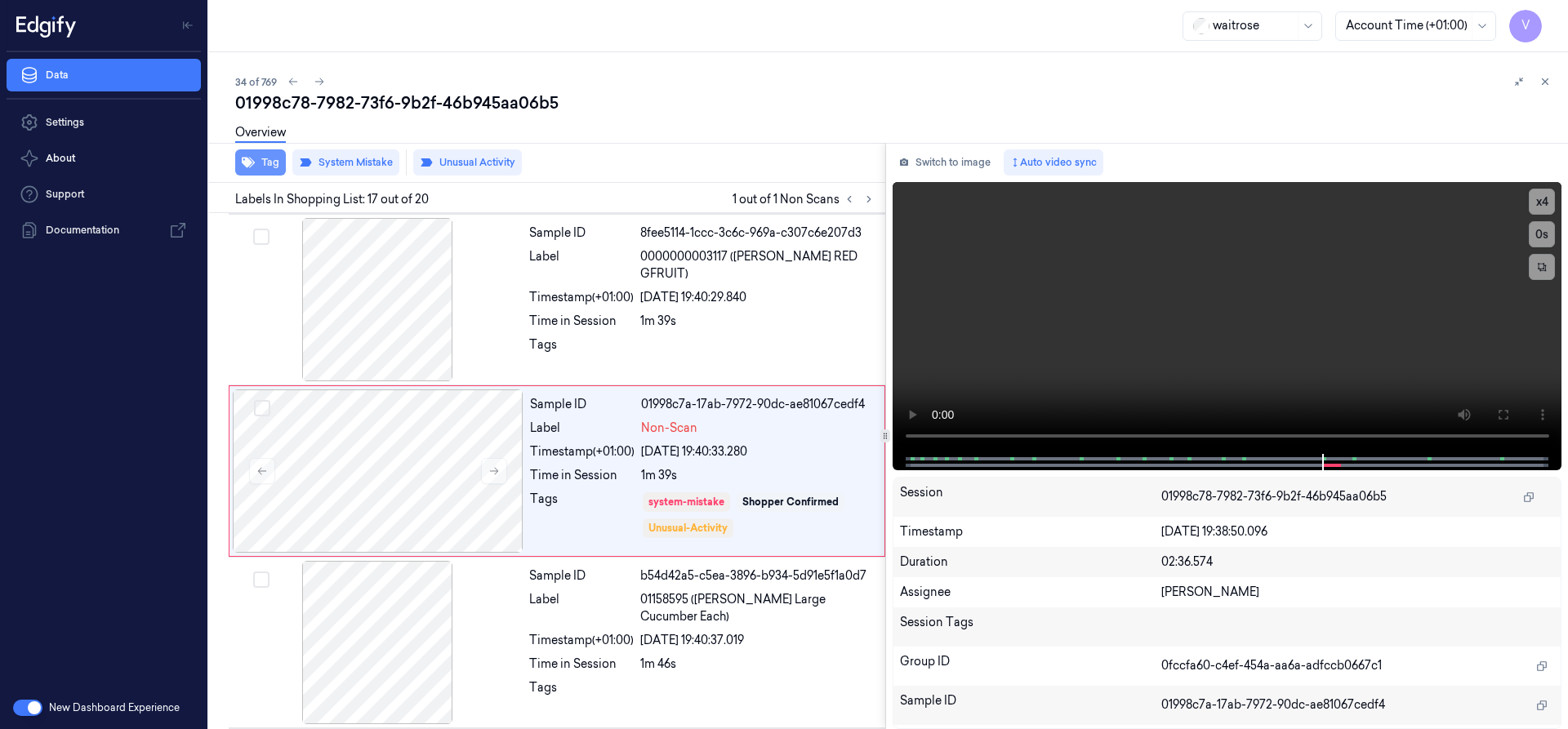
click at [274, 163] on button "Tag" at bounding box center [260, 162] width 50 height 26
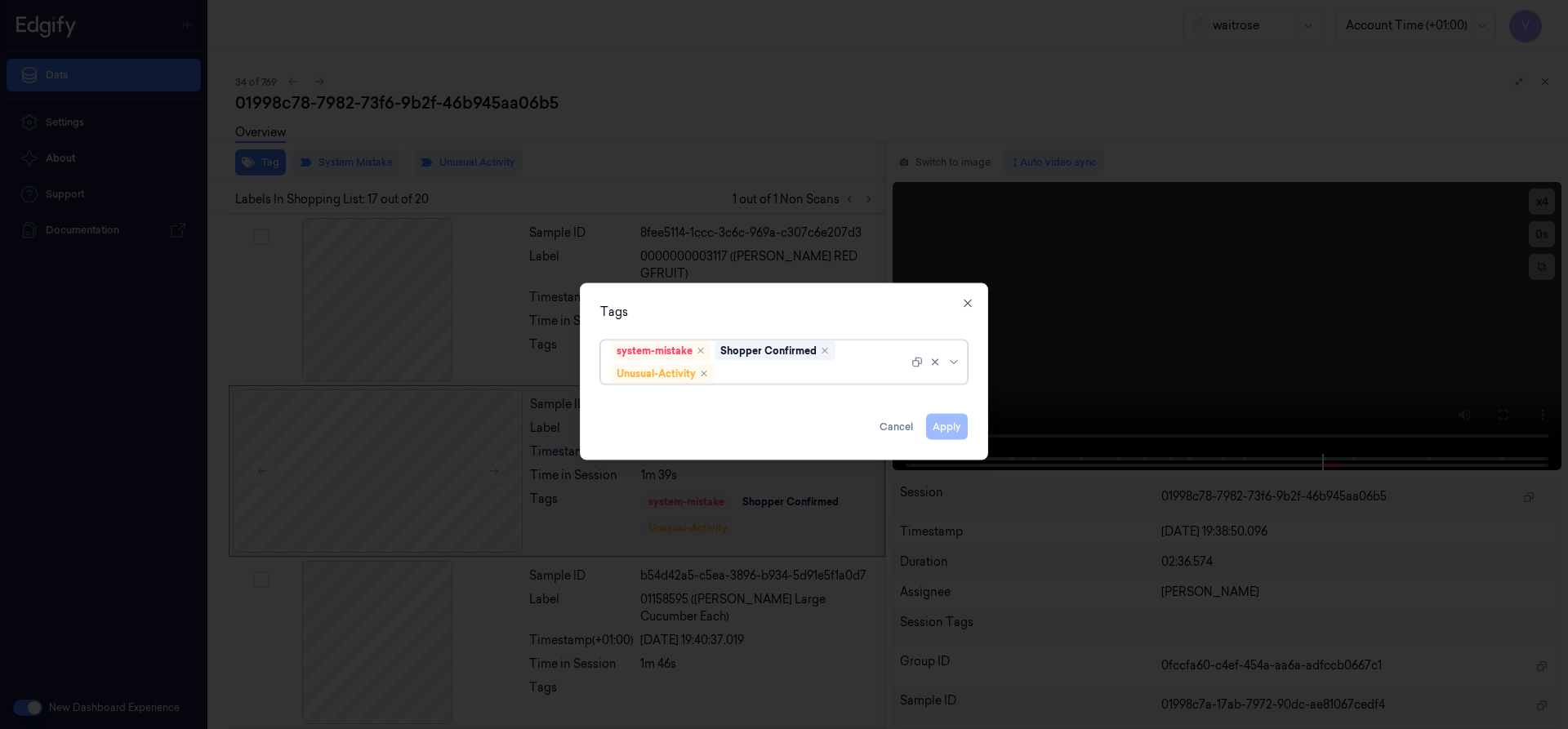
click at [838, 367] on div at bounding box center [812, 373] width 190 height 17
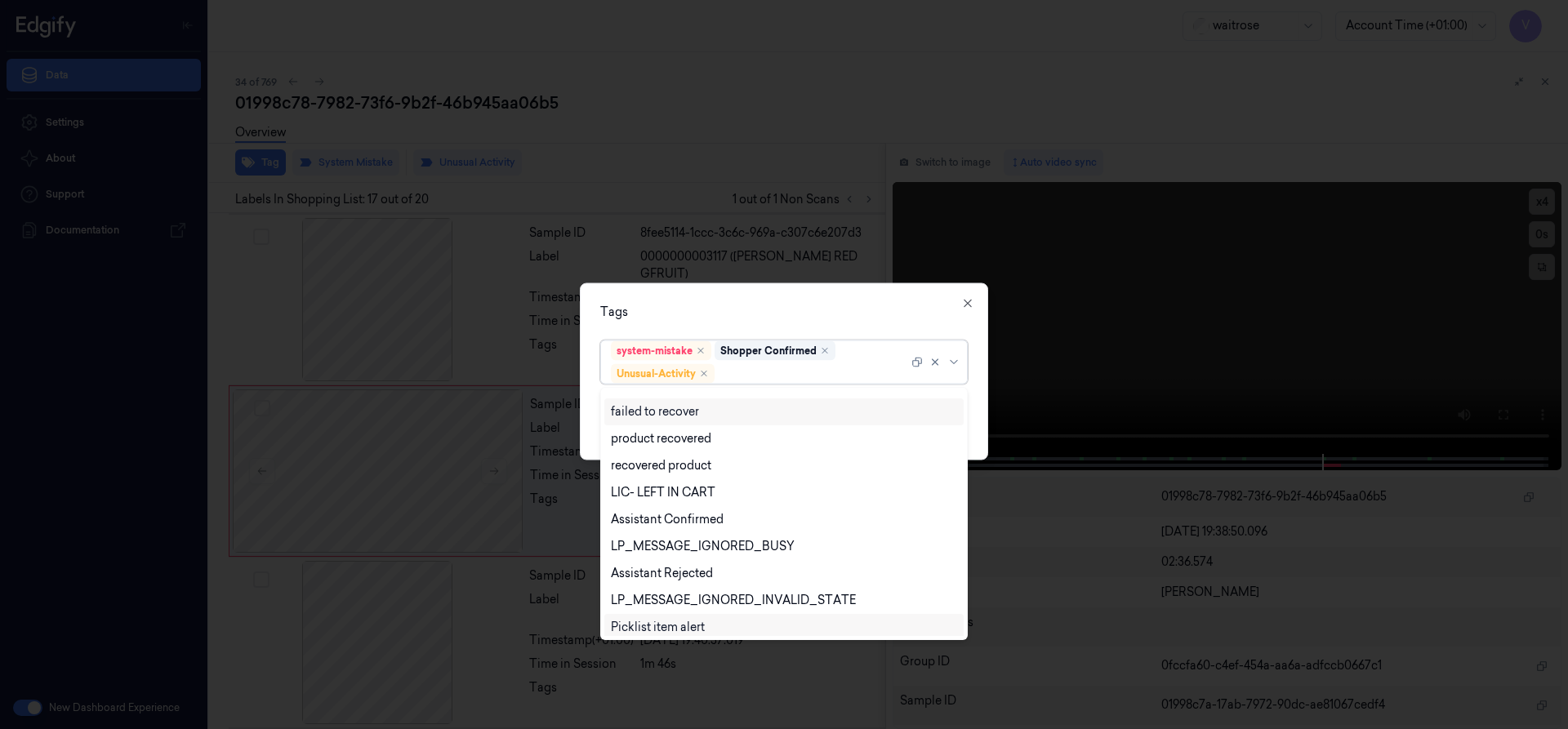
scroll to position [213, 0]
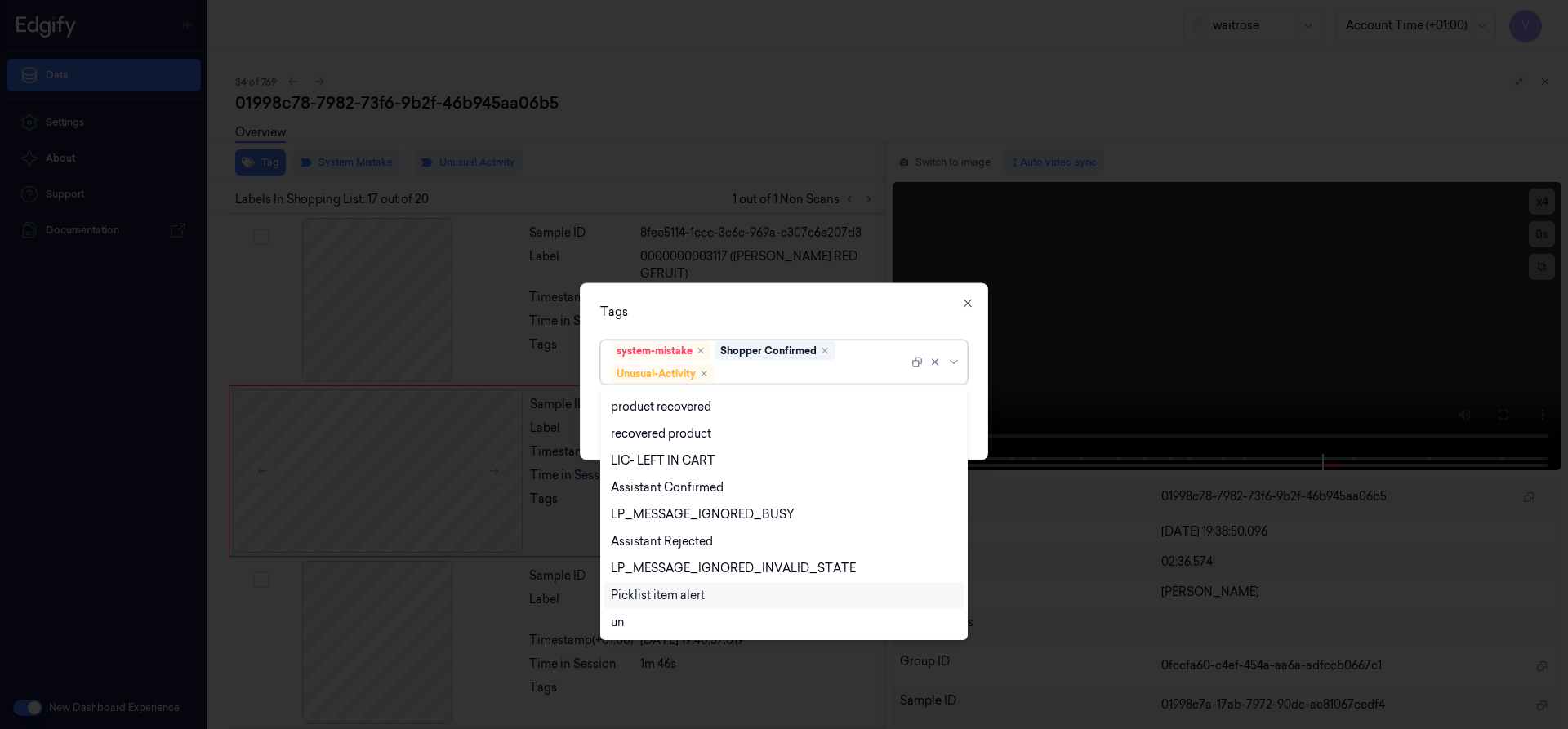
click at [661, 598] on div "Picklist item alert" at bounding box center [658, 595] width 94 height 17
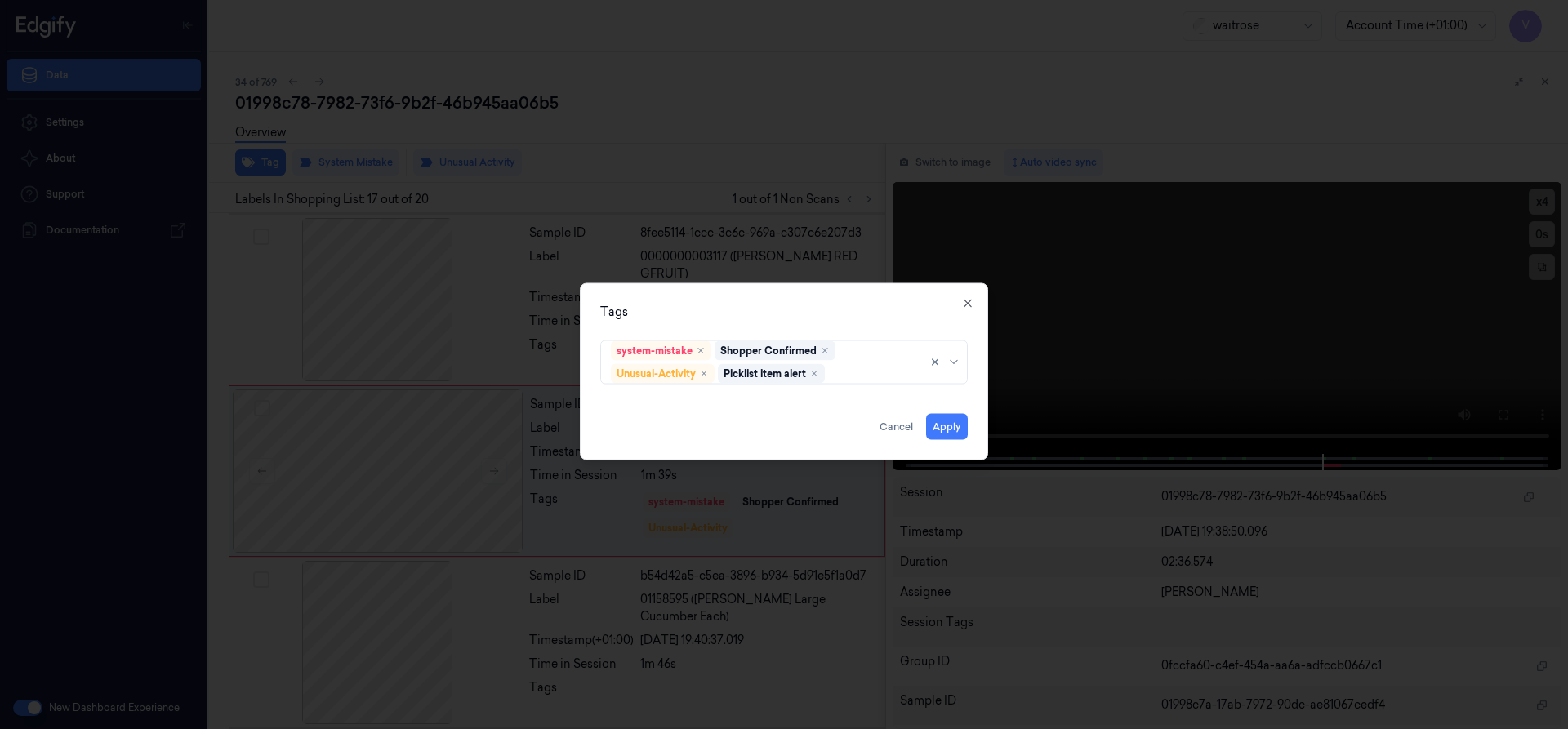
drag, startPoint x: 764, startPoint y: 307, endPoint x: 771, endPoint y: 319, distance: 13.9
click at [771, 319] on div "Tags" at bounding box center [783, 311] width 367 height 17
click at [941, 423] on button "Apply" at bounding box center [947, 426] width 42 height 26
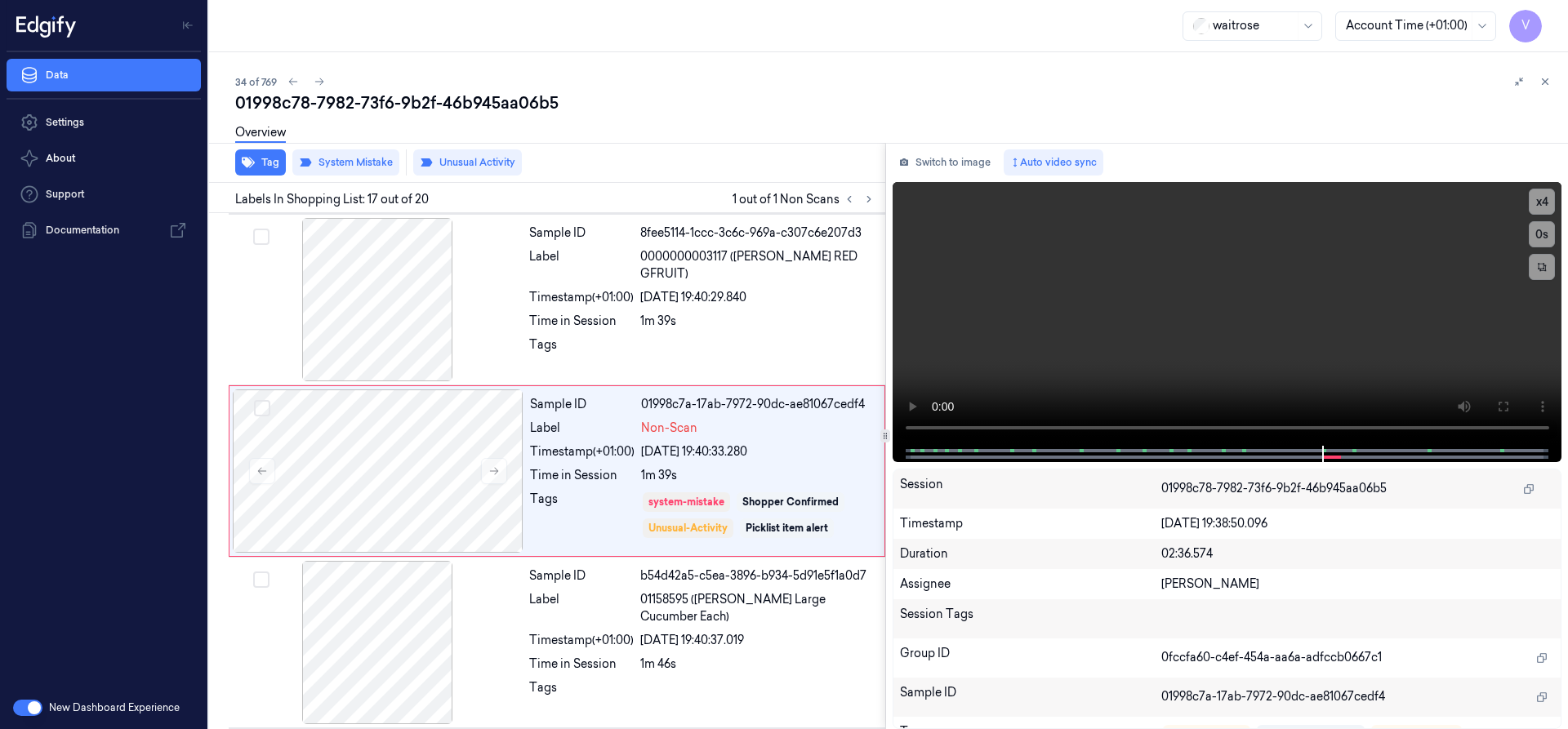
click at [1551, 77] on button at bounding box center [1544, 81] width 20 height 20
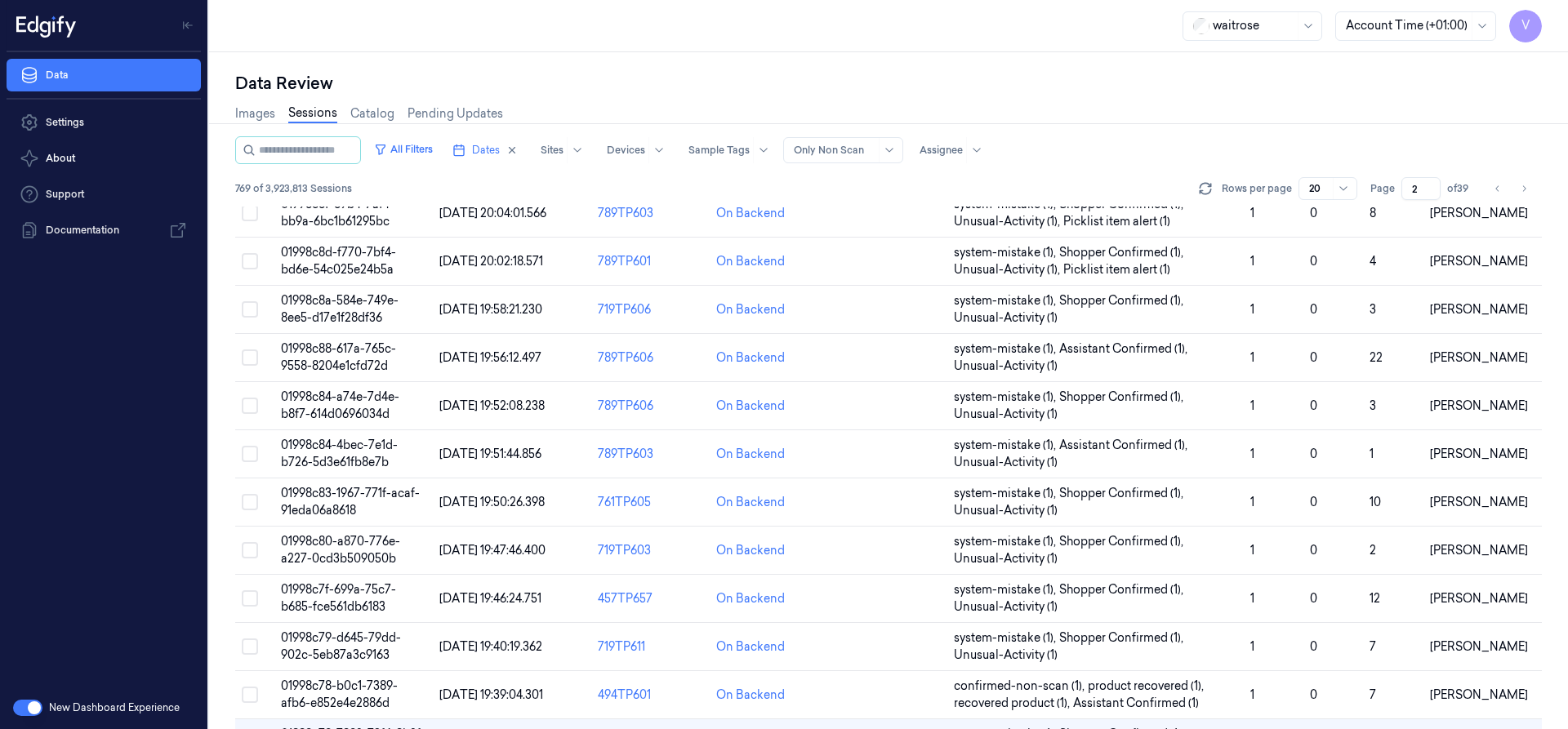
scroll to position [441, 0]
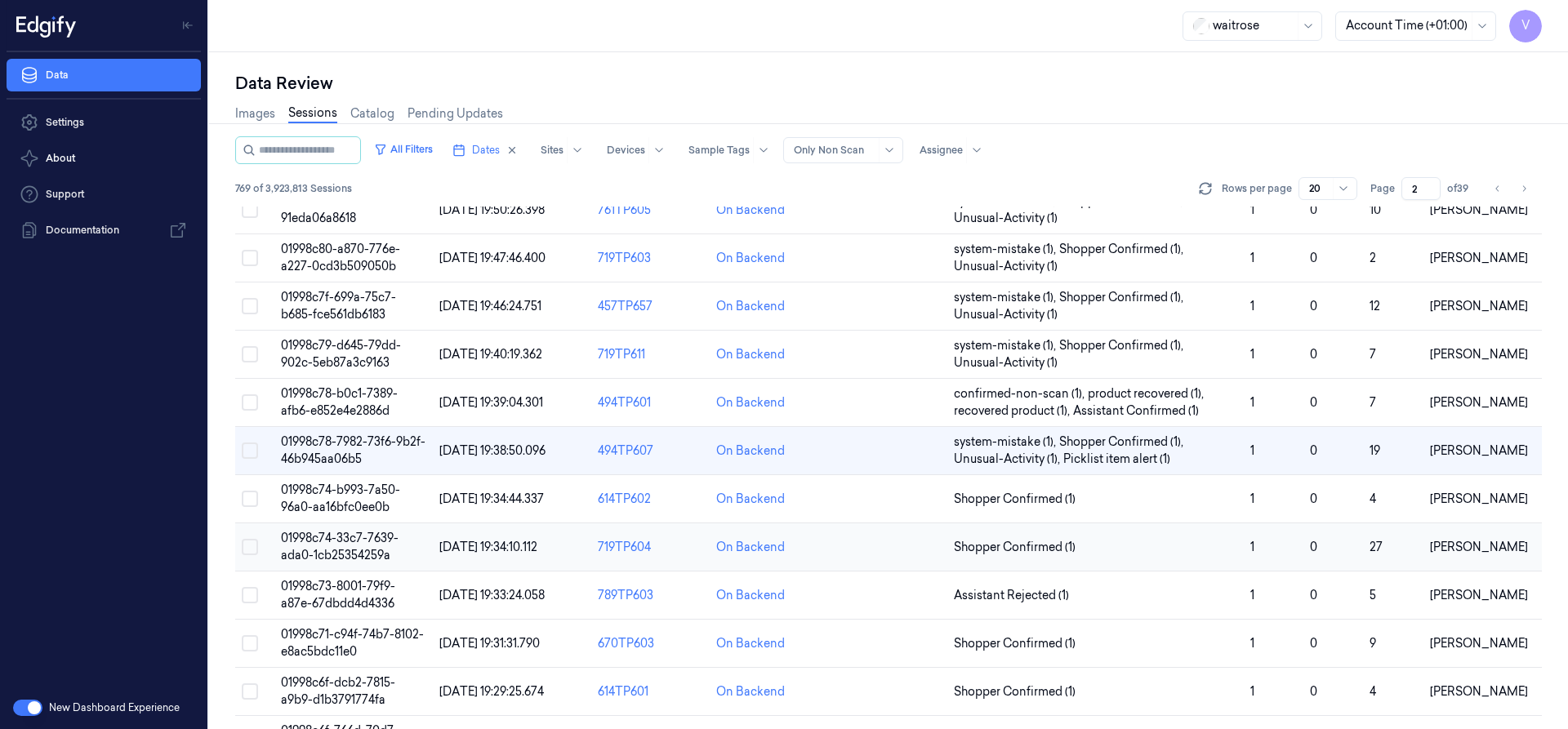
click at [337, 534] on span "01998c74-33c7-7639-ada0-1cb25354259a" at bounding box center [340, 546] width 118 height 32
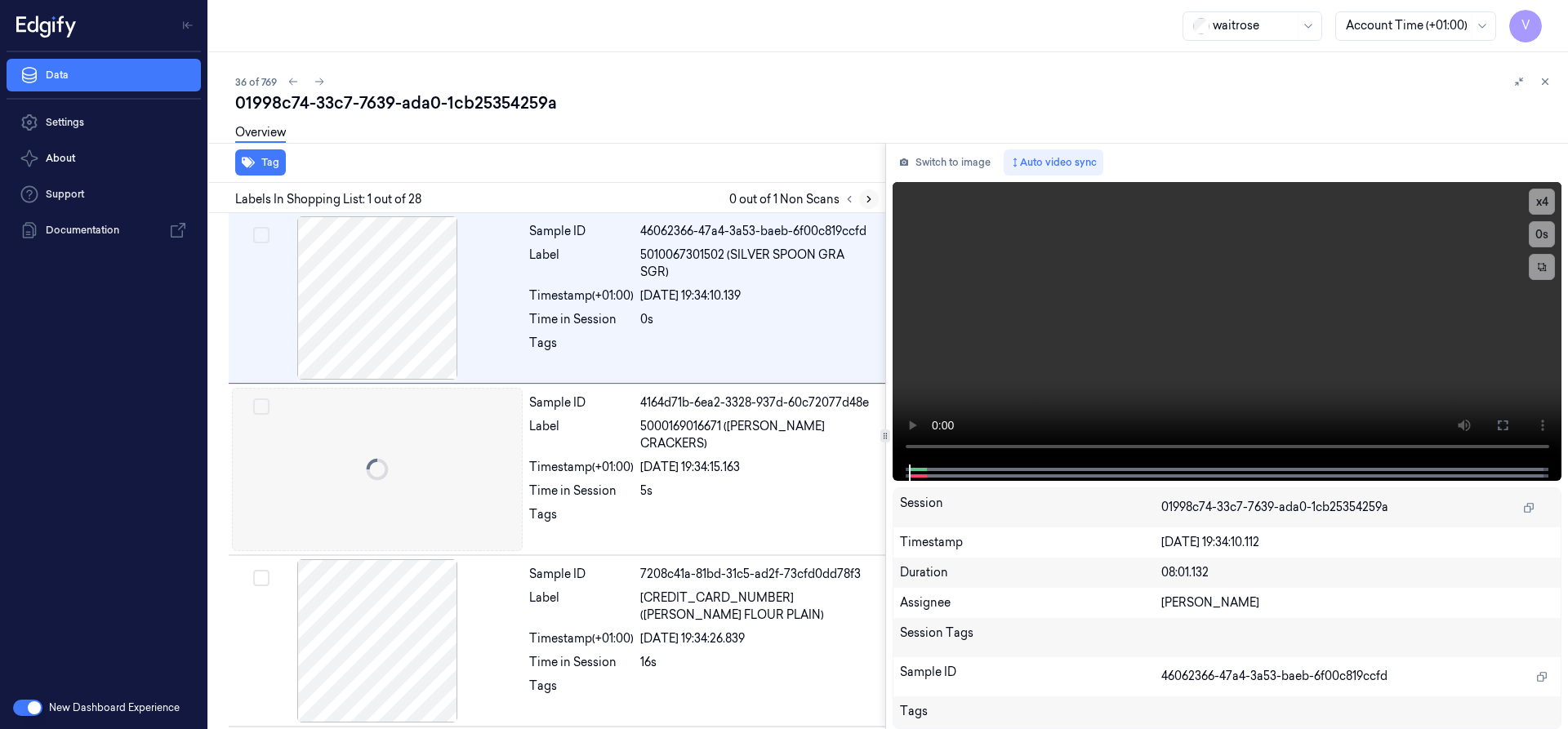
click at [867, 201] on icon at bounding box center [868, 198] width 11 height 11
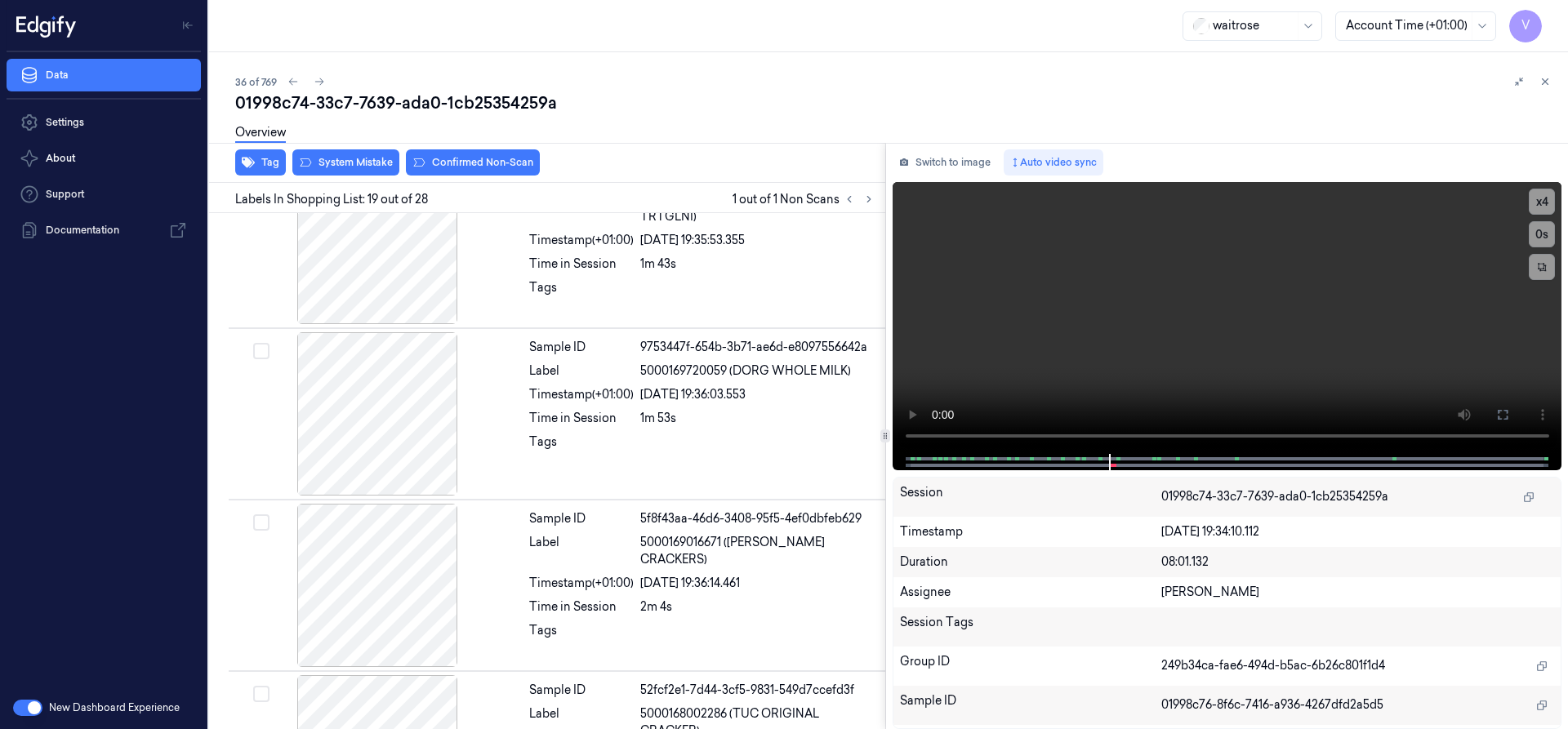
scroll to position [2912, 0]
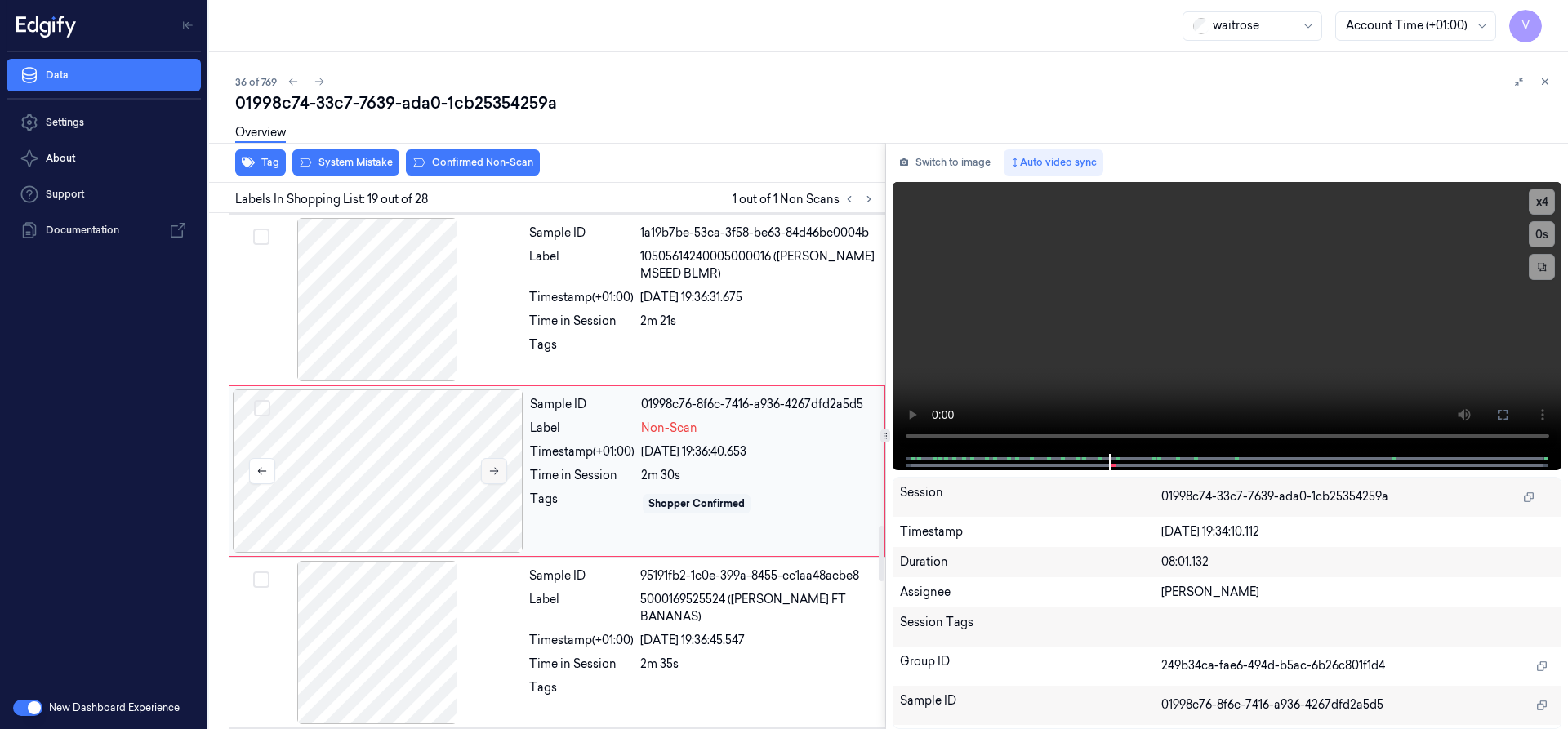
click at [496, 472] on icon at bounding box center [493, 470] width 11 height 11
click at [1538, 198] on button "x 4" at bounding box center [1542, 201] width 26 height 26
click at [1539, 204] on button "x 1" at bounding box center [1542, 201] width 26 height 26
click at [1546, 197] on button "x 2" at bounding box center [1542, 201] width 26 height 26
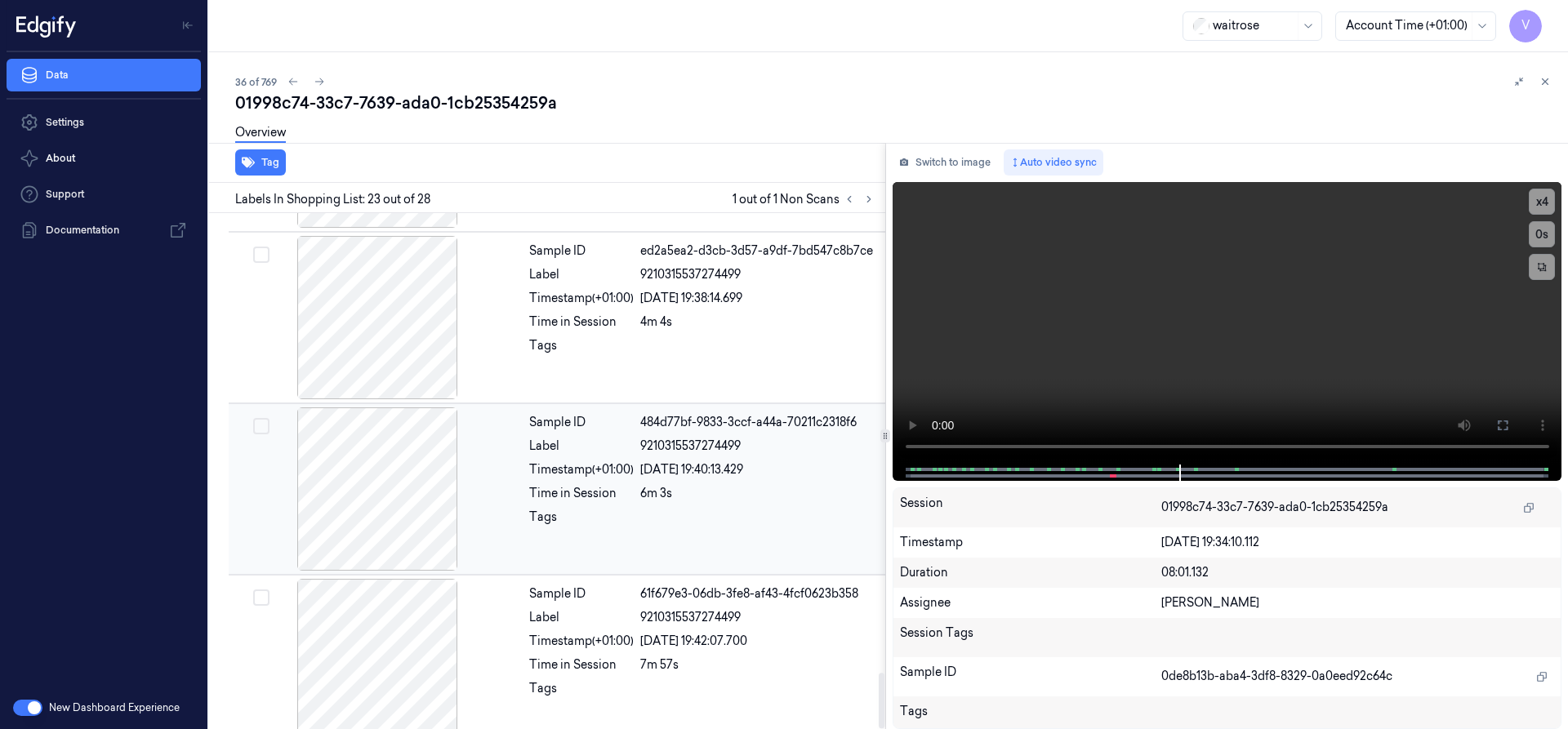
scroll to position [4287, 0]
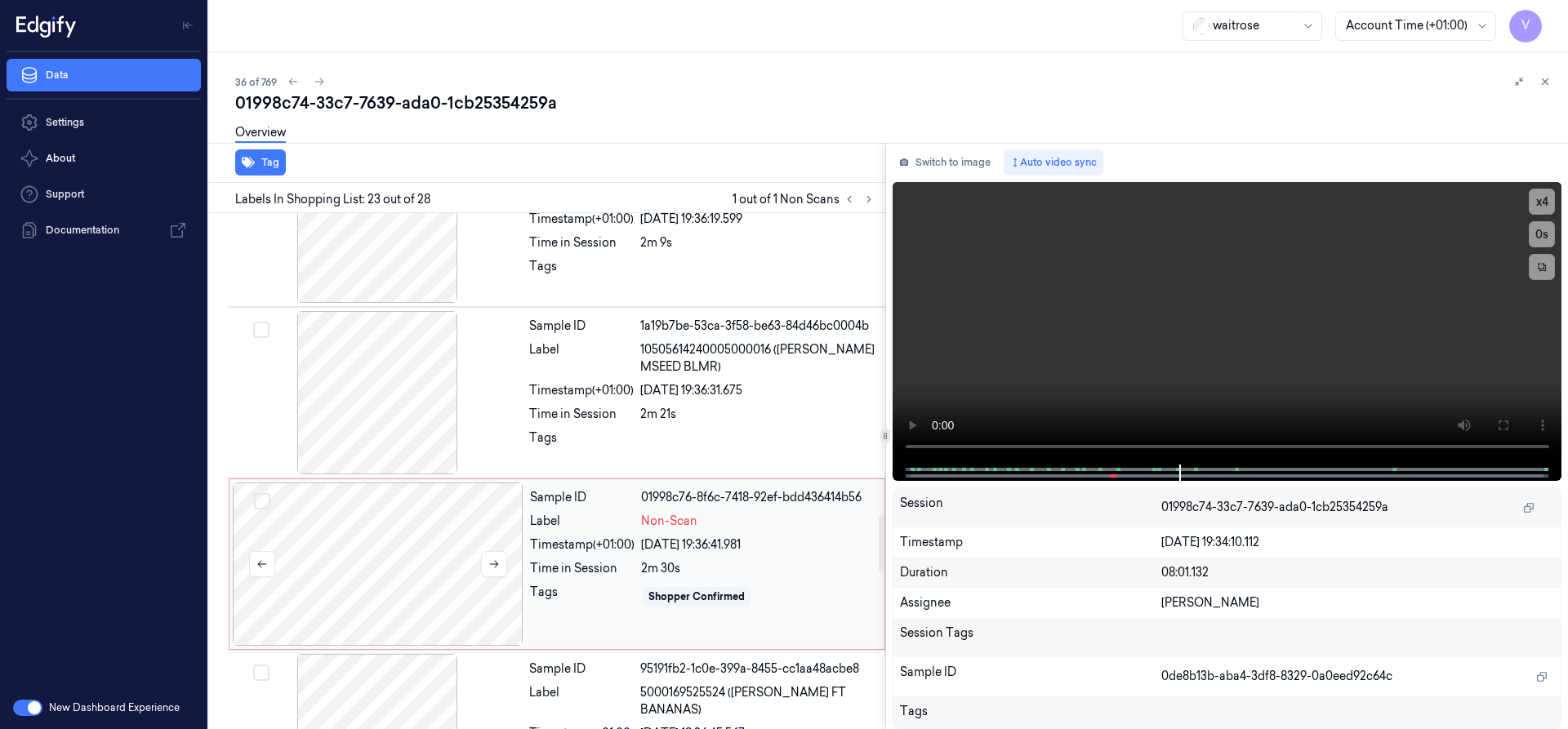
click at [460, 551] on div at bounding box center [378, 564] width 291 height 164
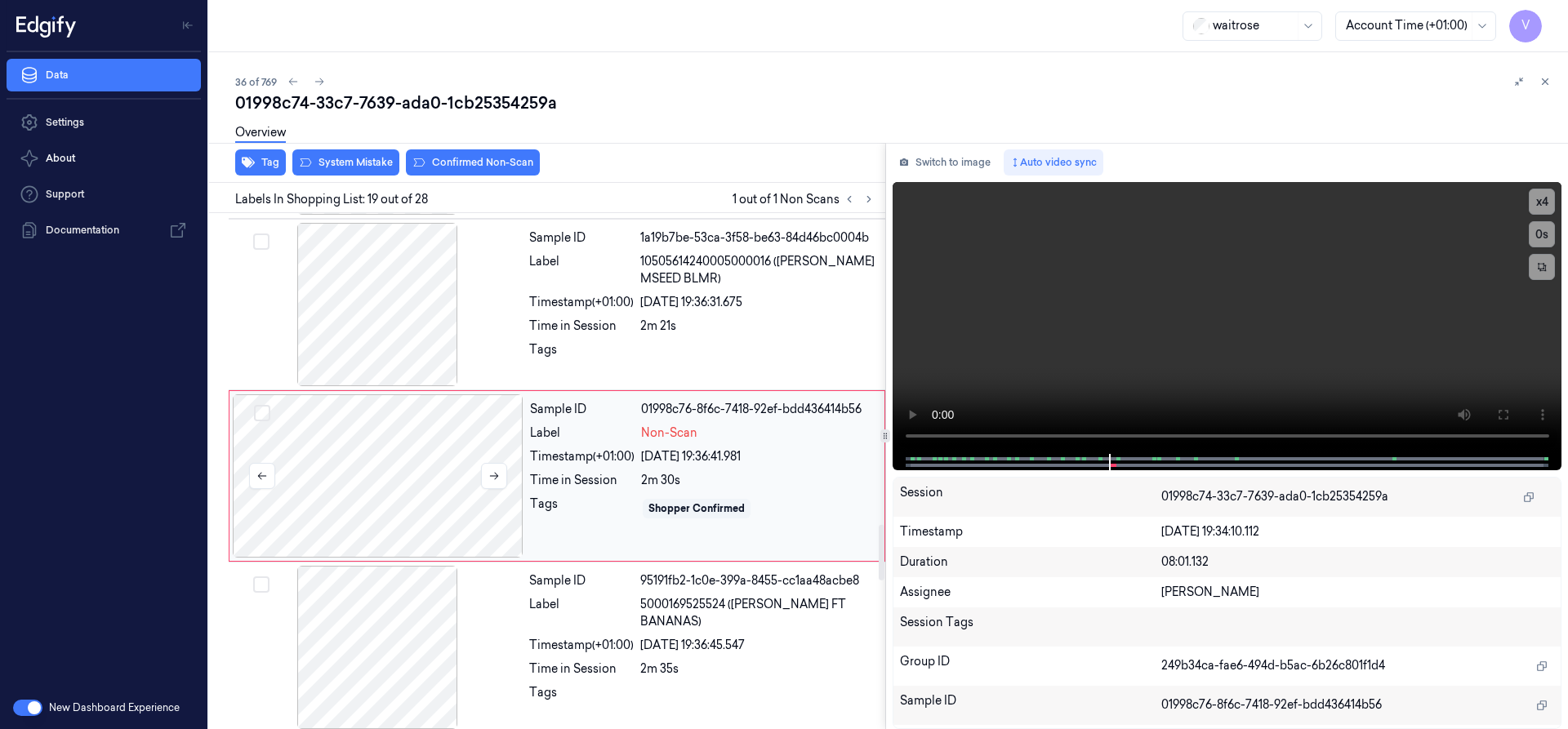
scroll to position [2912, 0]
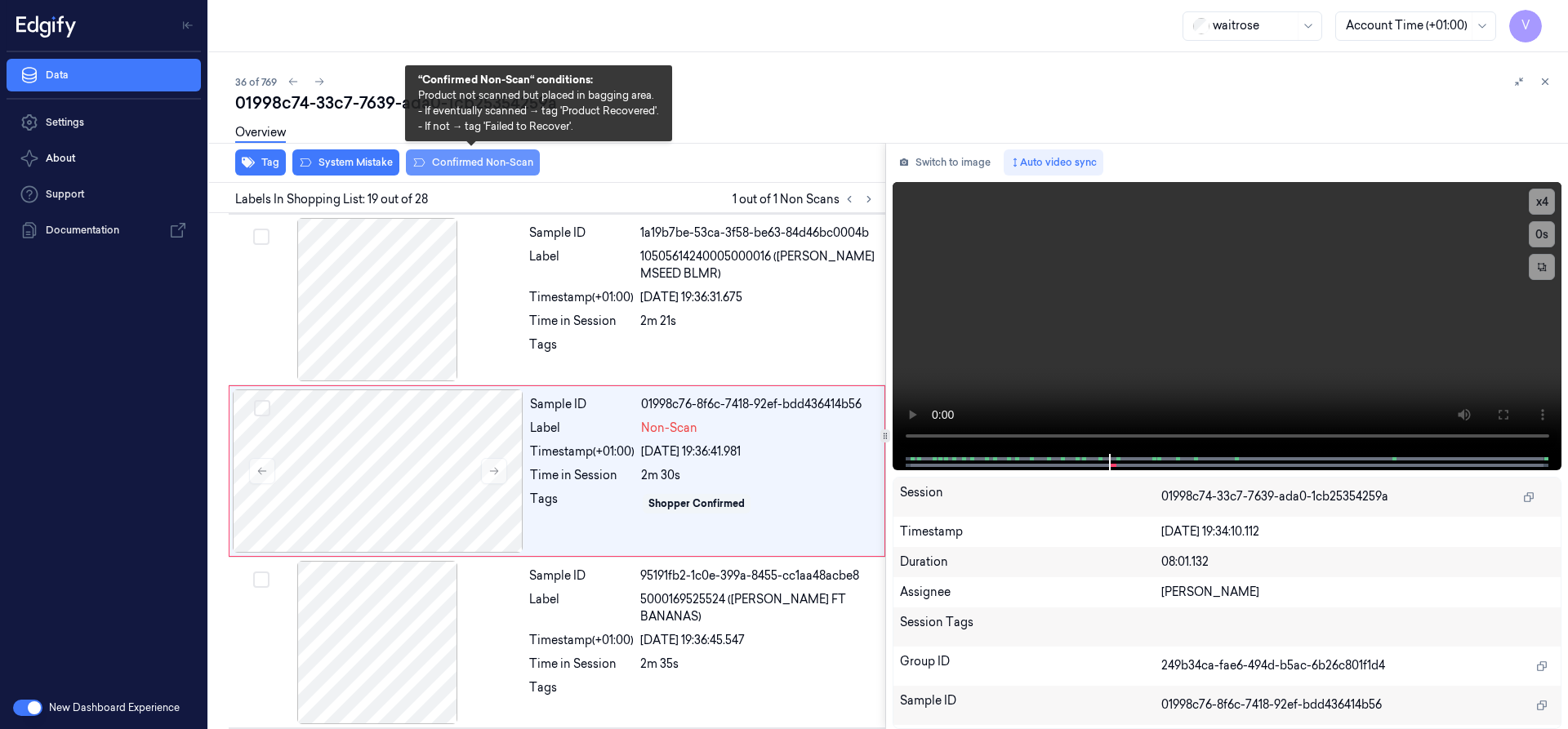
click at [470, 163] on button "Confirmed Non-Scan" at bounding box center [472, 162] width 134 height 26
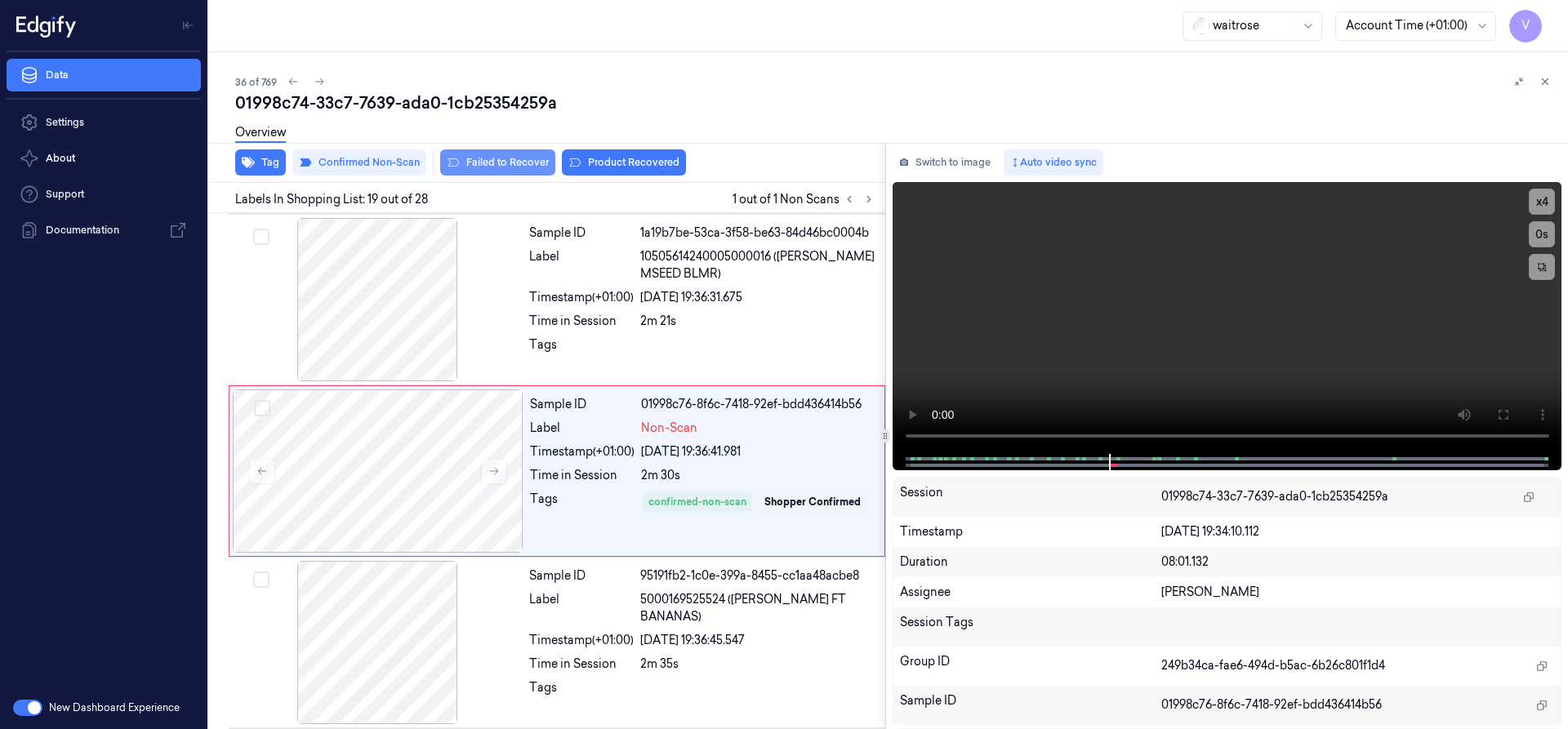
click at [516, 164] on button "Failed to Recover" at bounding box center [497, 162] width 115 height 26
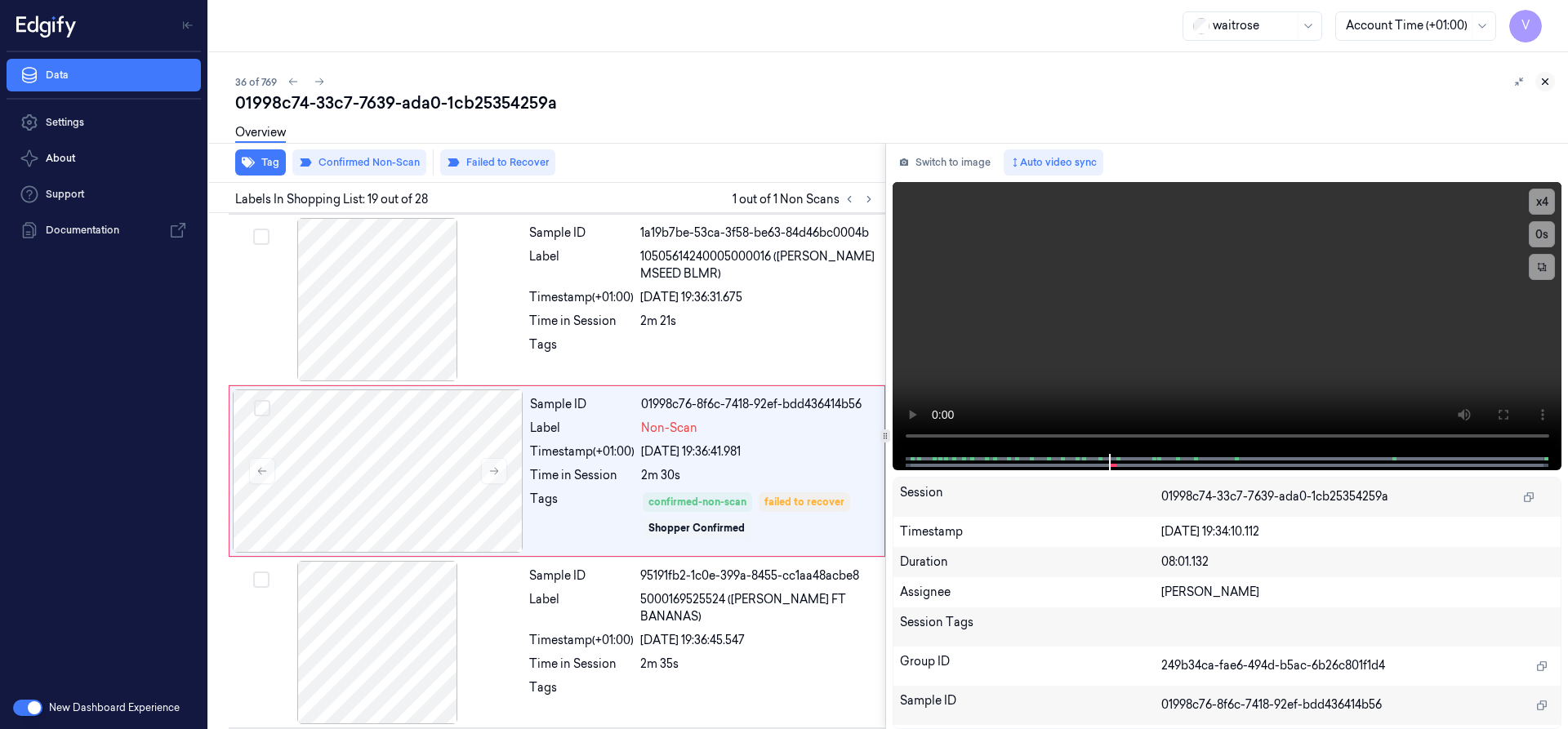
click at [1541, 85] on icon at bounding box center [1544, 81] width 11 height 11
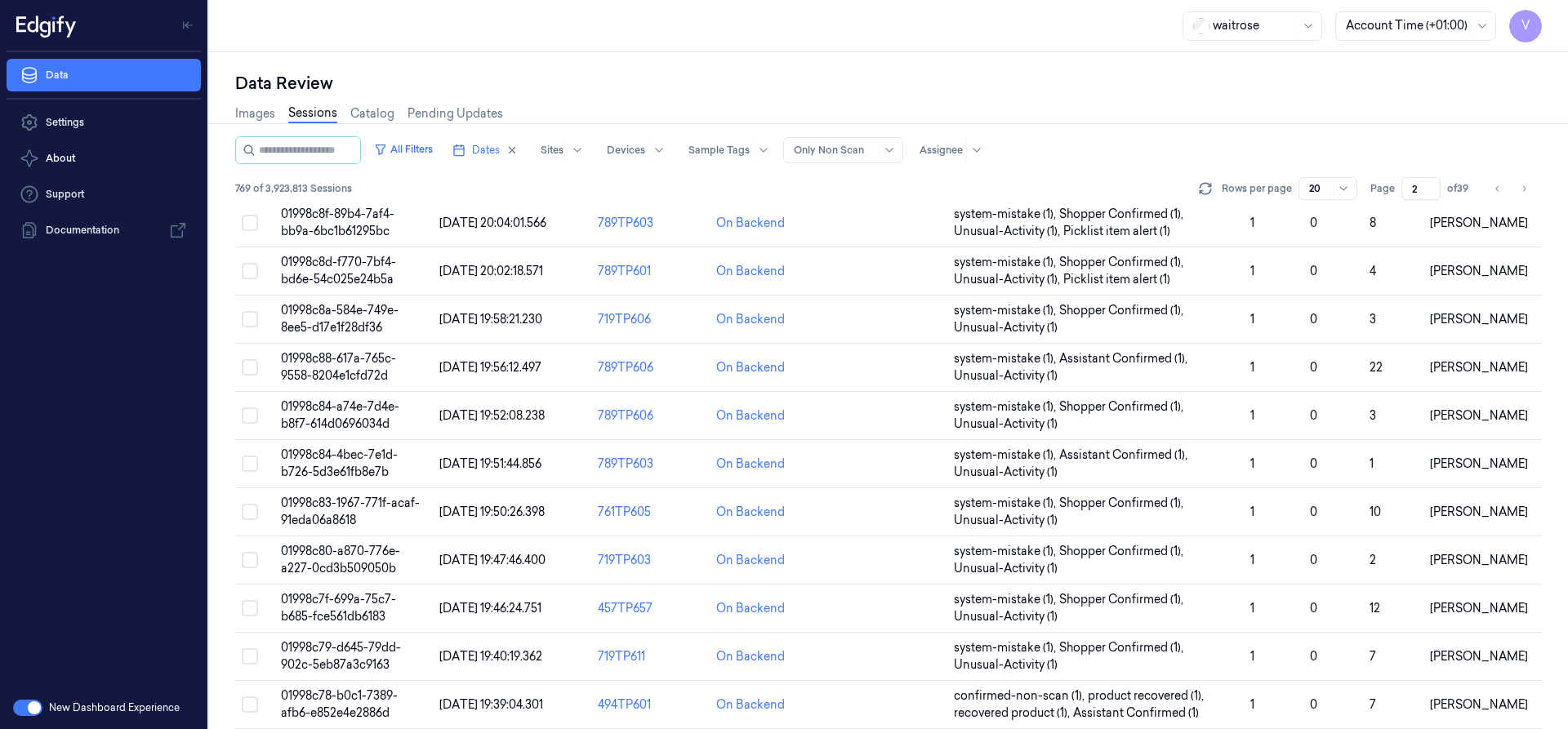
scroll to position [489, 0]
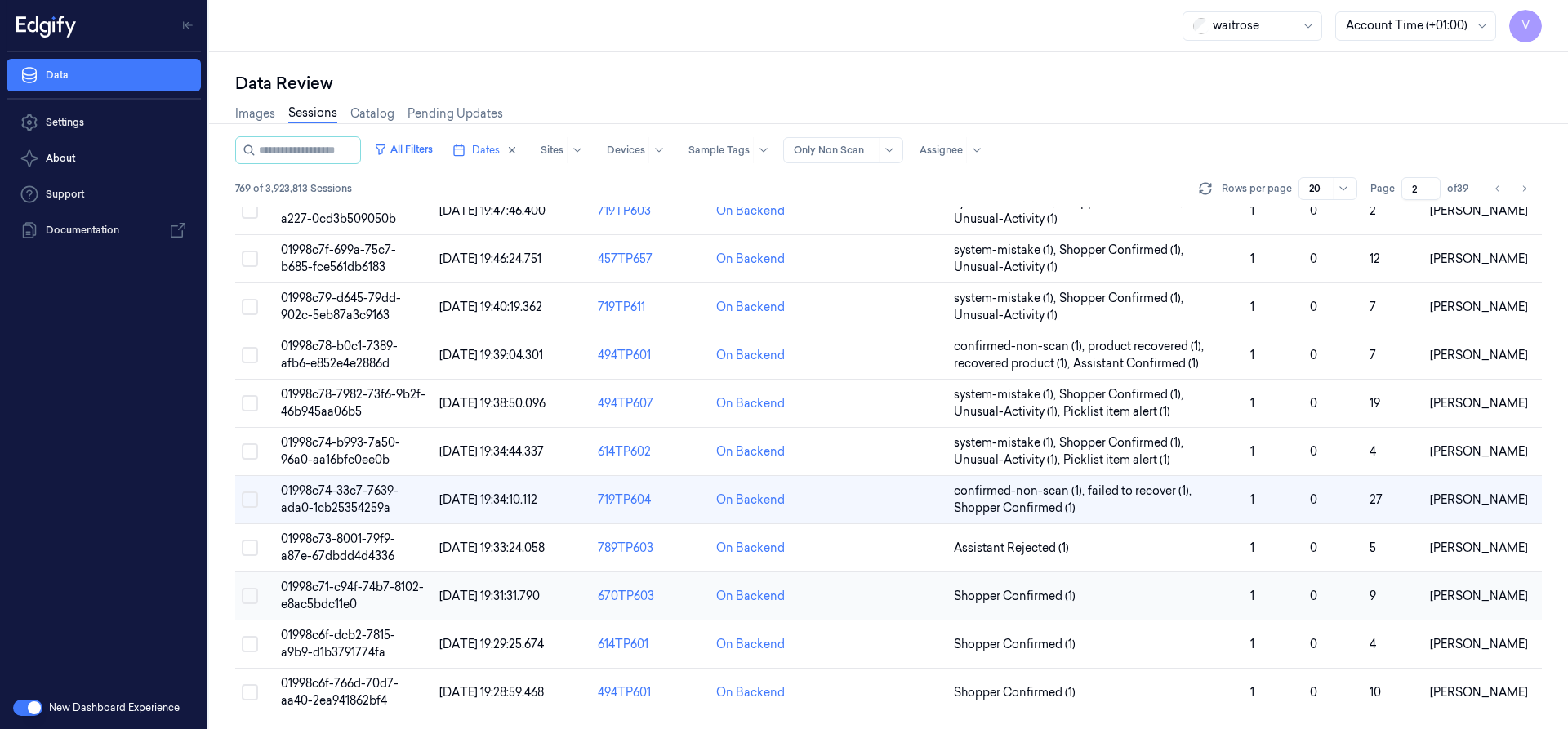
click at [326, 588] on span "01998c71-c94f-74b7-8102-e8ac5bdc11e0" at bounding box center [353, 594] width 143 height 32
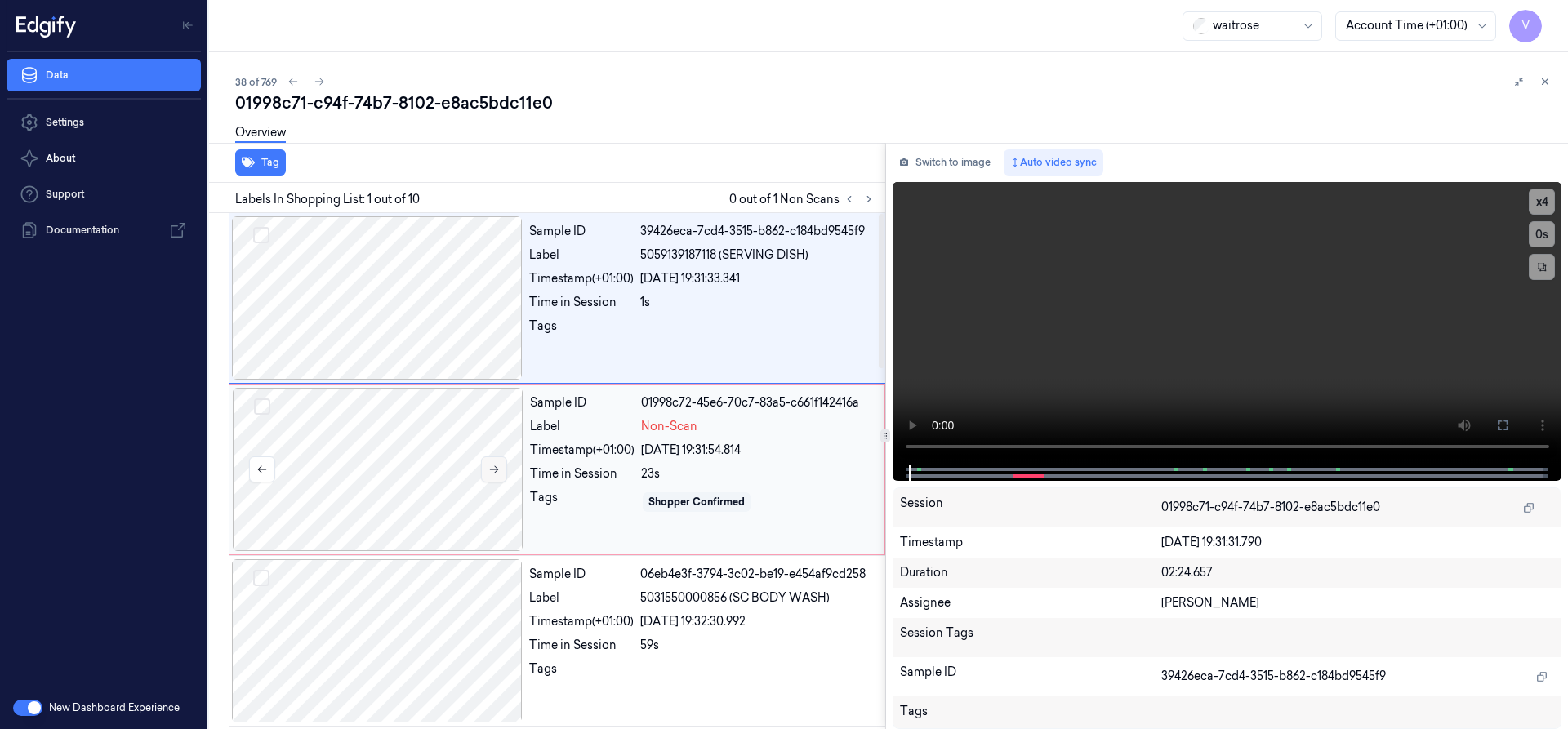
click at [499, 469] on icon at bounding box center [493, 468] width 11 height 11
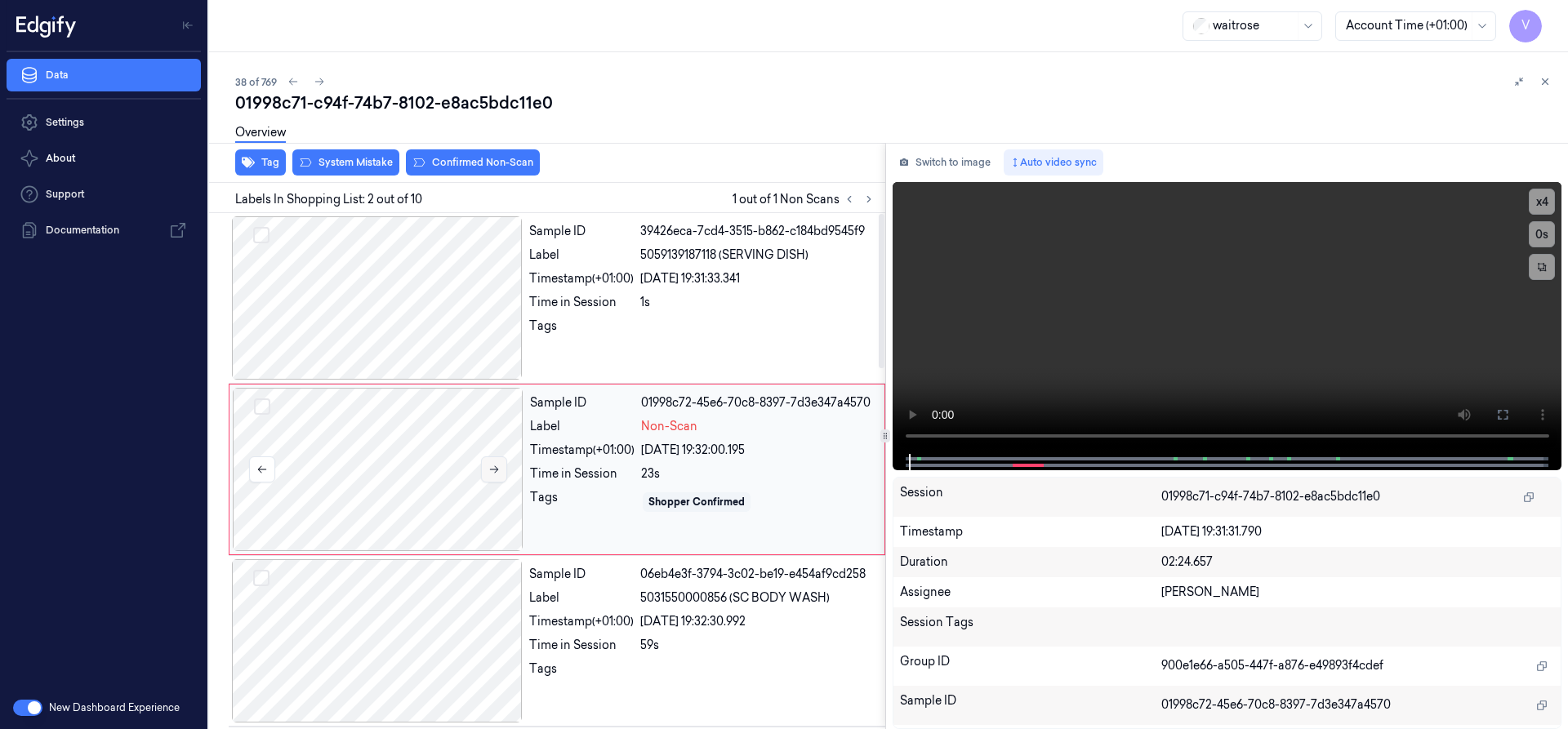
click at [499, 469] on icon at bounding box center [493, 468] width 11 height 11
click at [497, 471] on icon at bounding box center [494, 469] width 9 height 8
click at [406, 449] on div at bounding box center [378, 469] width 291 height 164
click at [366, 153] on div "Overview" at bounding box center [895, 135] width 1319 height 42
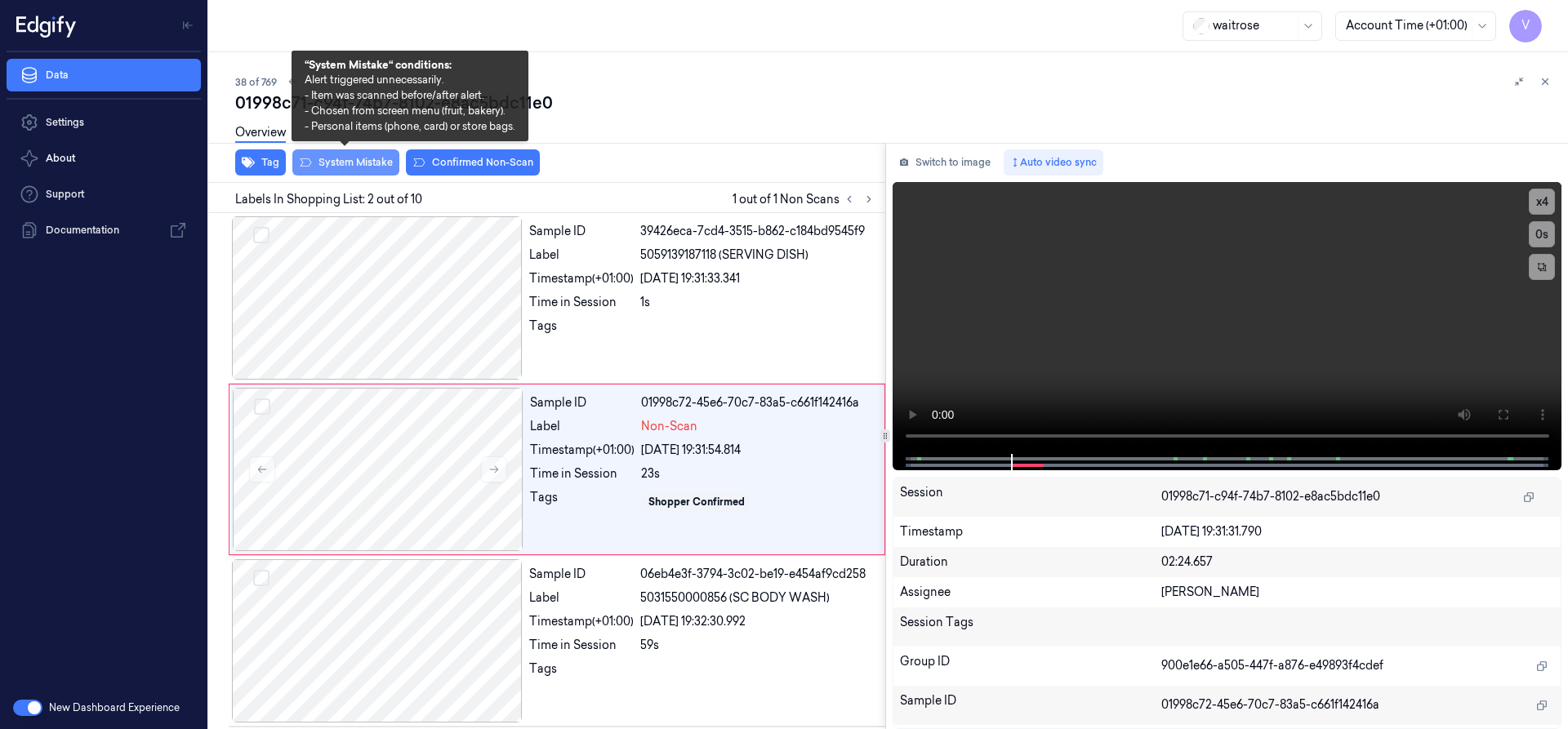
click at [373, 159] on button "System Mistake" at bounding box center [346, 162] width 107 height 26
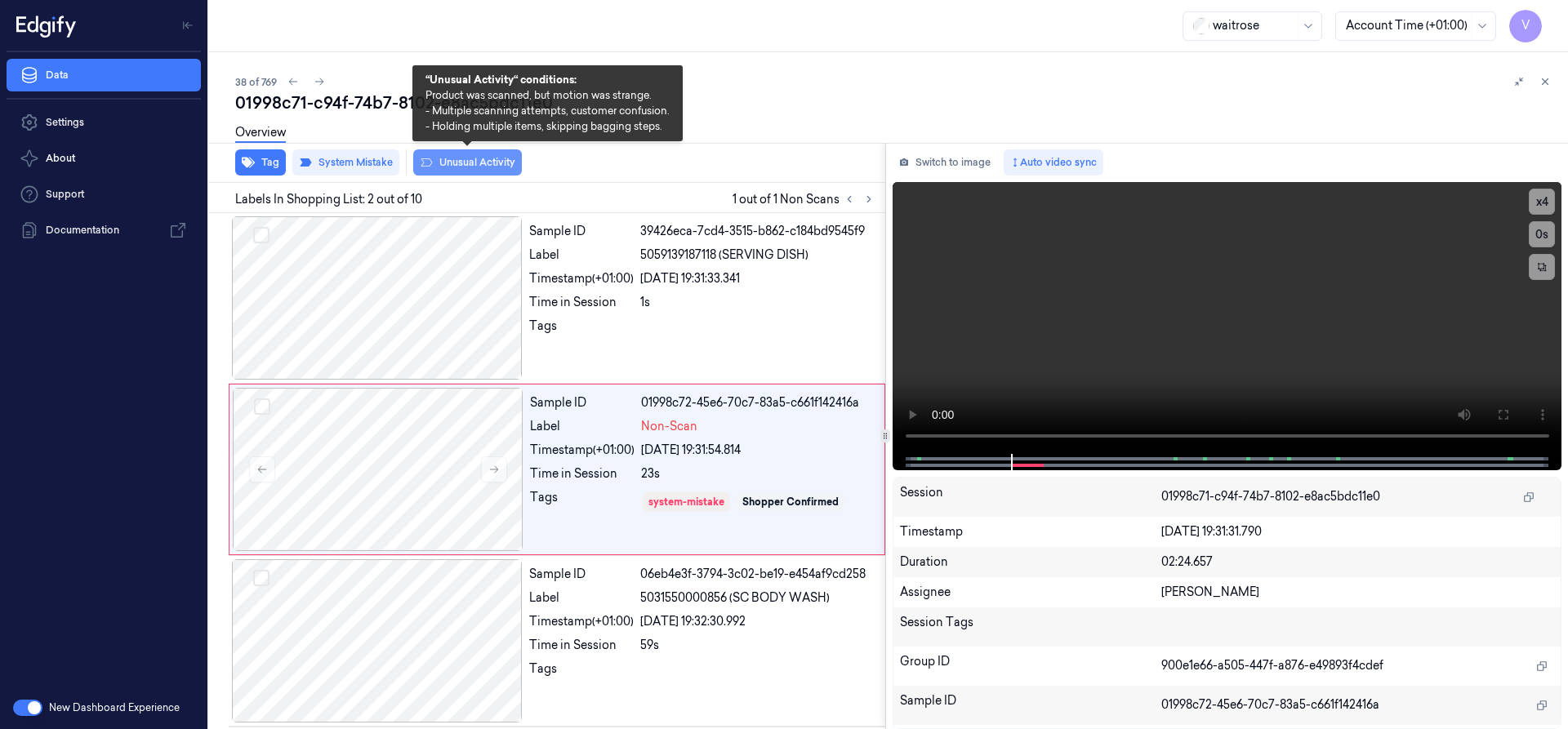
click at [480, 156] on button "Unusual Activity" at bounding box center [467, 162] width 108 height 26
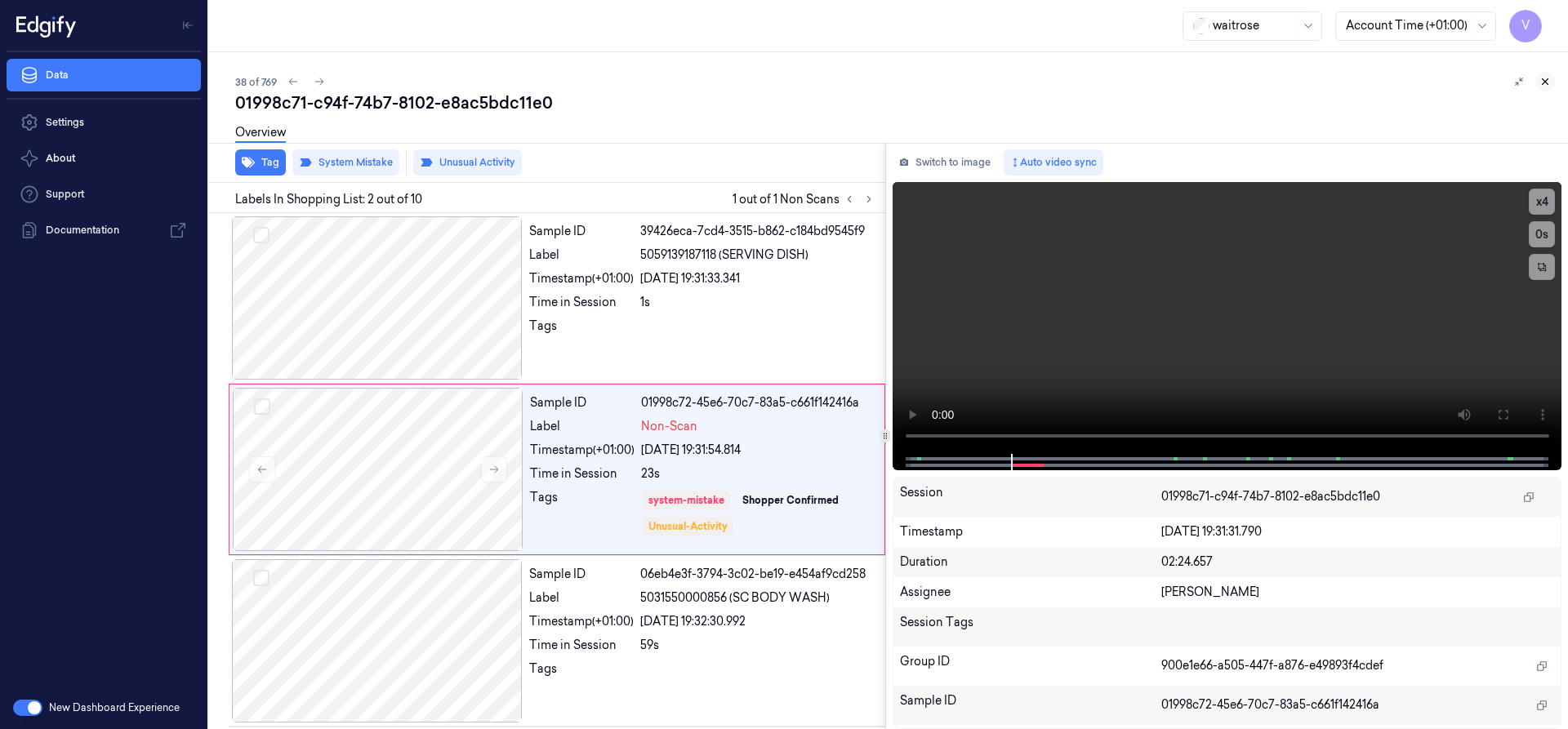
click at [1549, 79] on icon at bounding box center [1544, 81] width 11 height 11
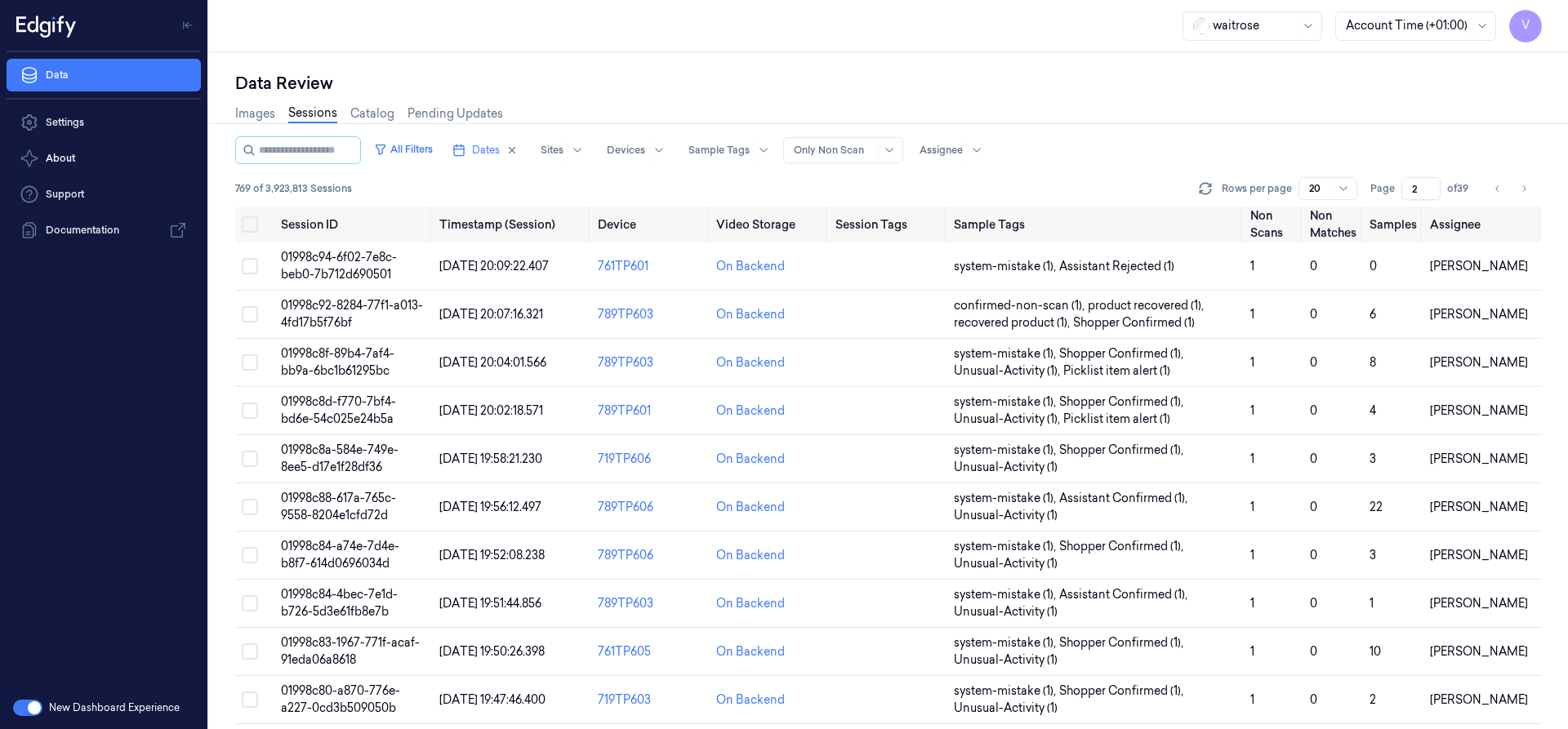
scroll to position [489, 0]
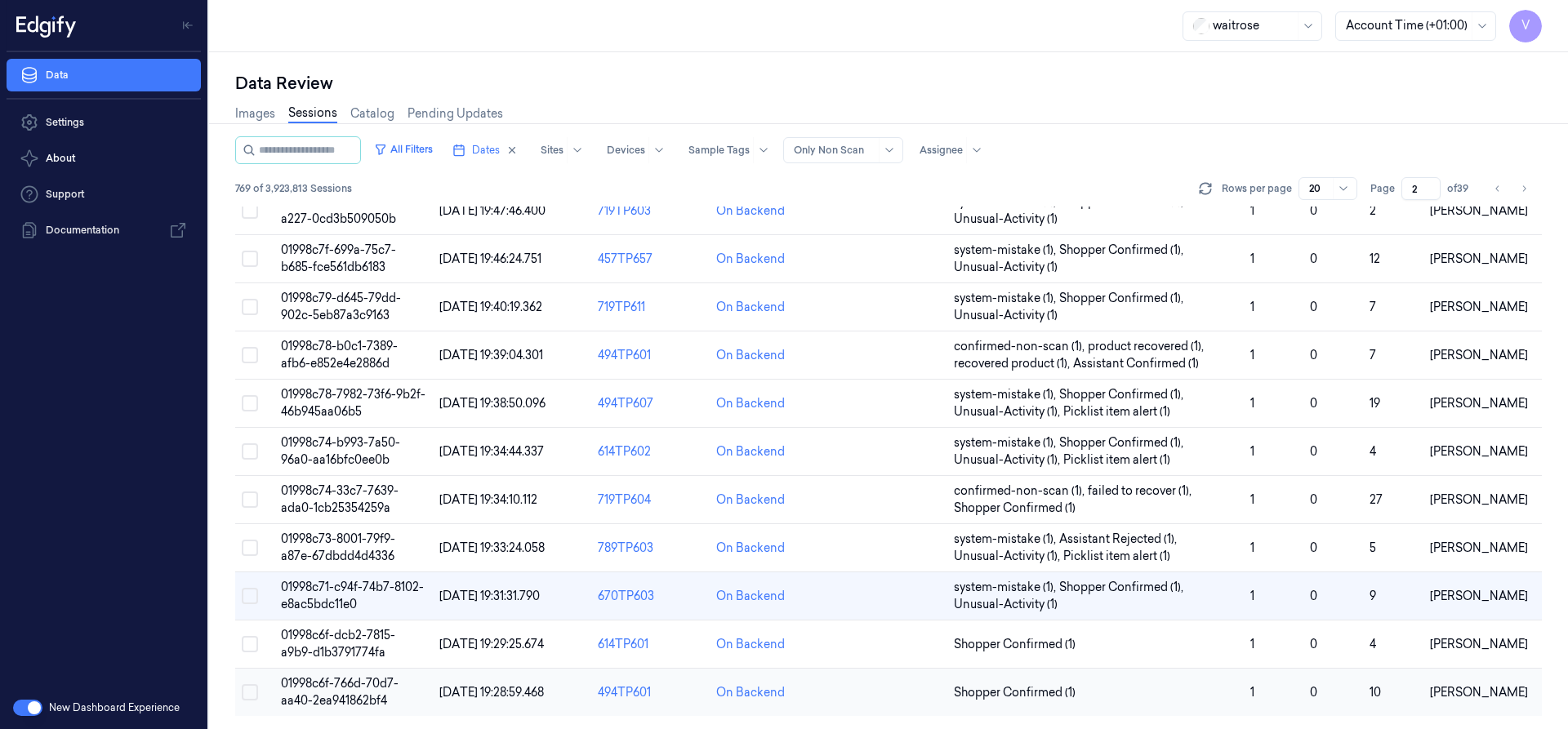
click at [365, 674] on td "01998c6f-766d-70d7-aa40-2ea941862bf4" at bounding box center [354, 692] width 159 height 49
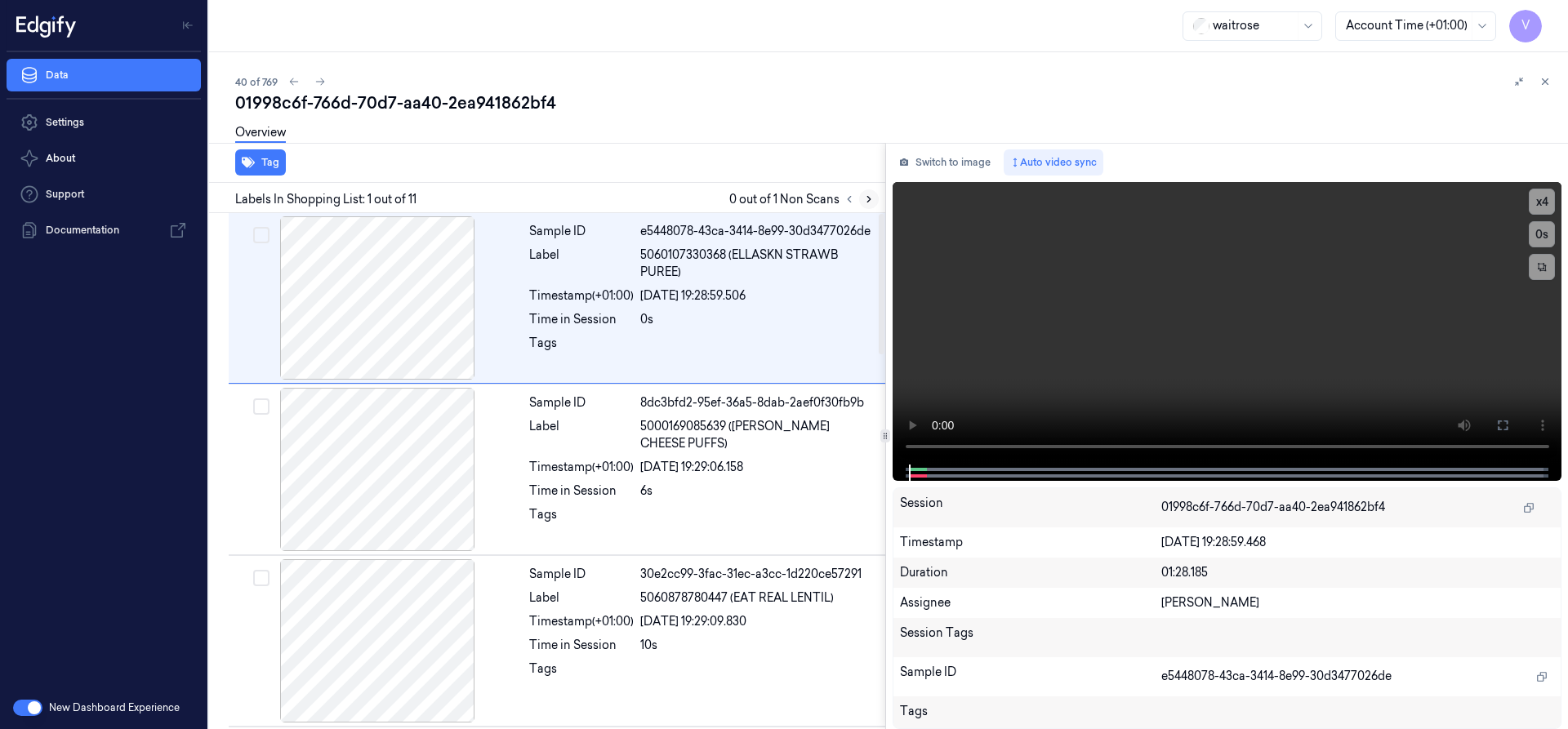
click at [874, 199] on button at bounding box center [868, 198] width 20 height 20
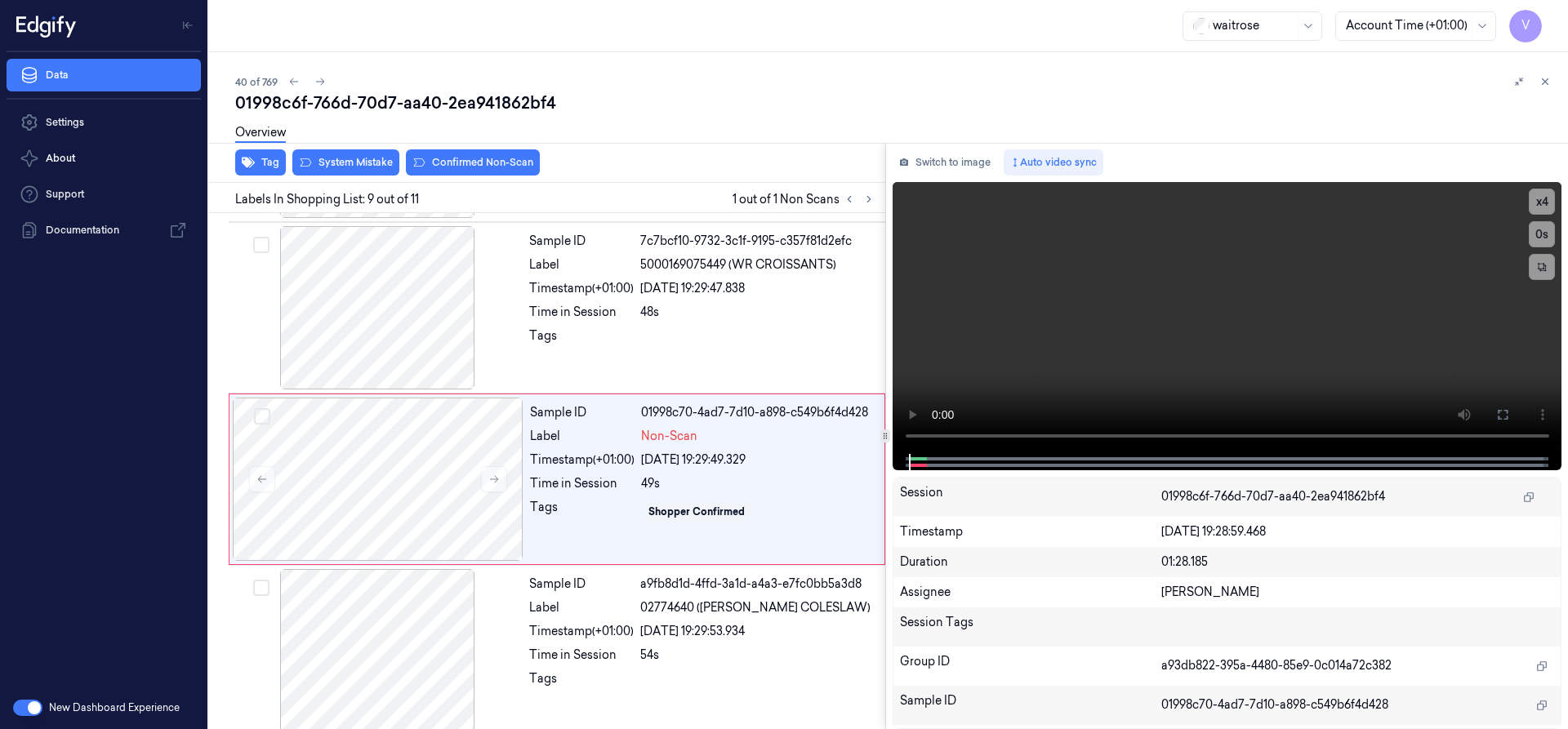
scroll to position [1198, 0]
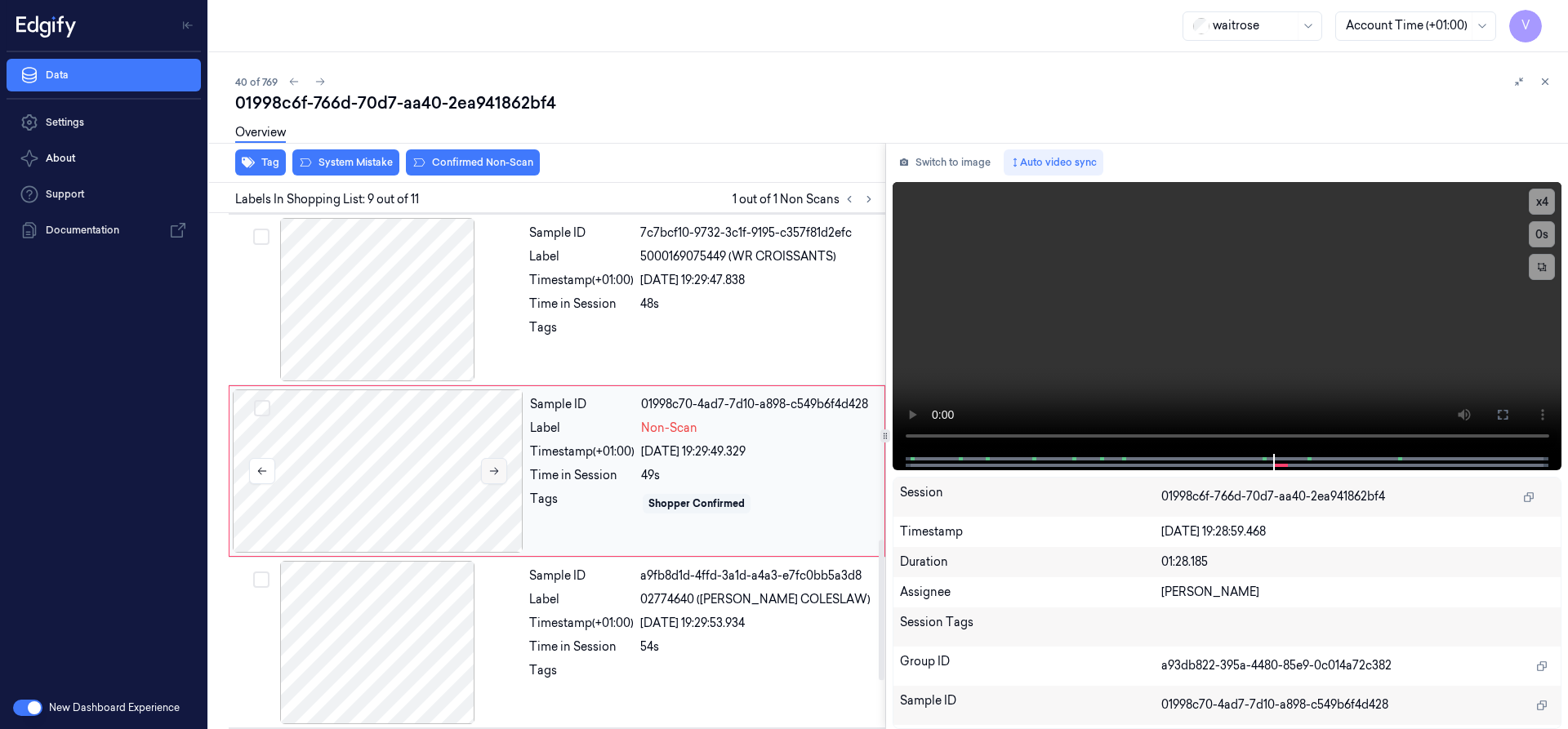
click at [499, 468] on icon at bounding box center [493, 470] width 11 height 11
click at [401, 439] on div at bounding box center [378, 471] width 291 height 164
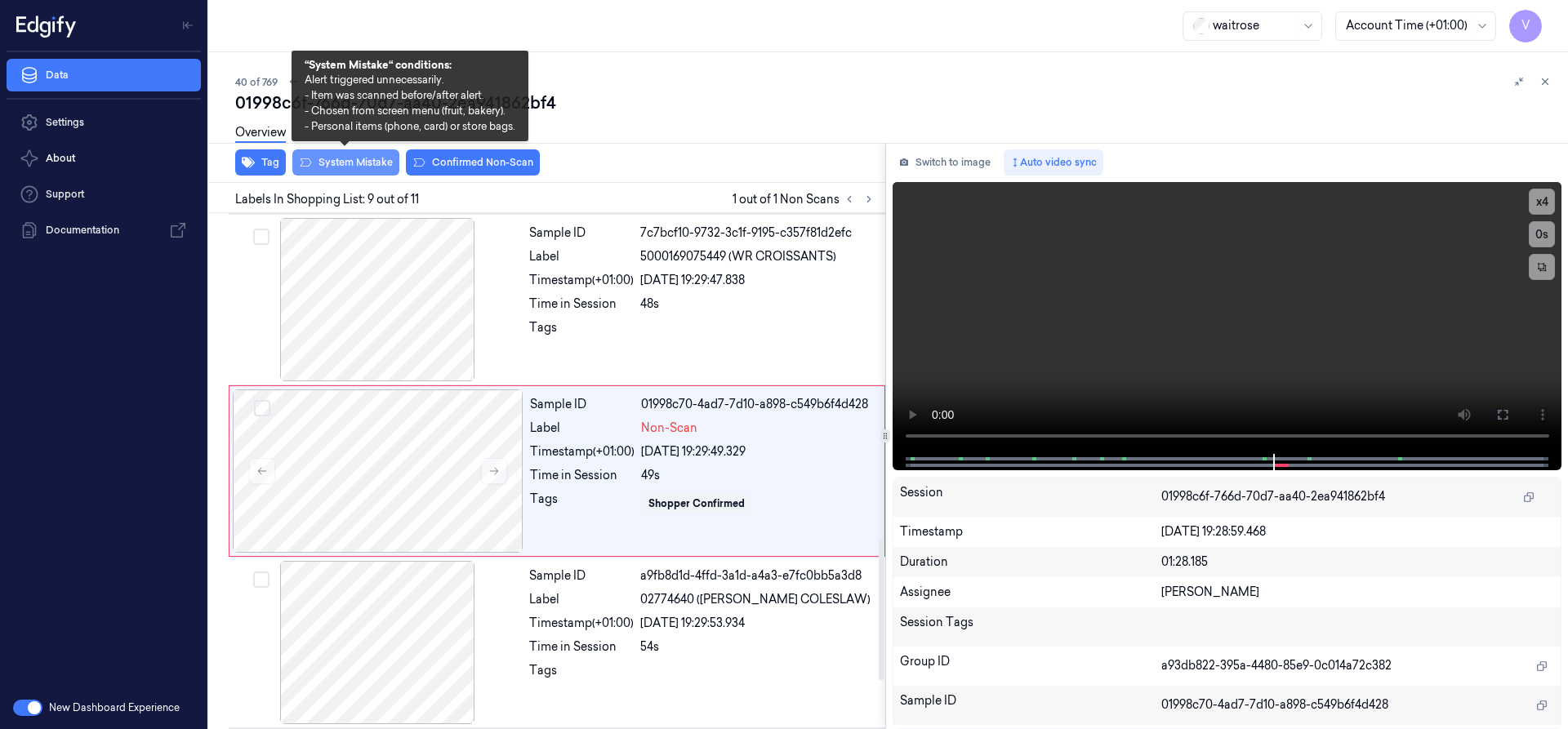
click at [355, 166] on button "System Mistake" at bounding box center [346, 162] width 107 height 26
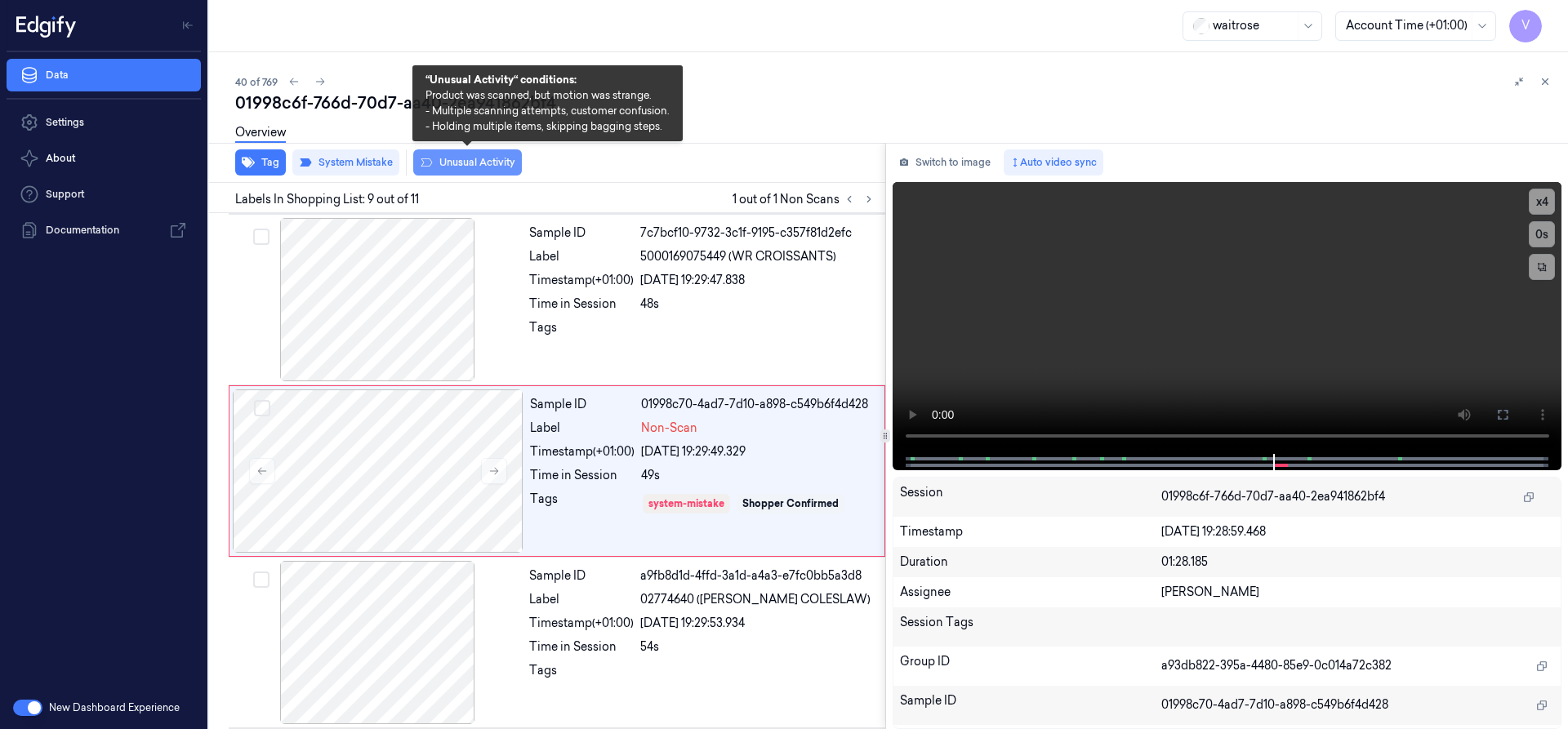
click at [487, 160] on button "Unusual Activity" at bounding box center [467, 162] width 108 height 26
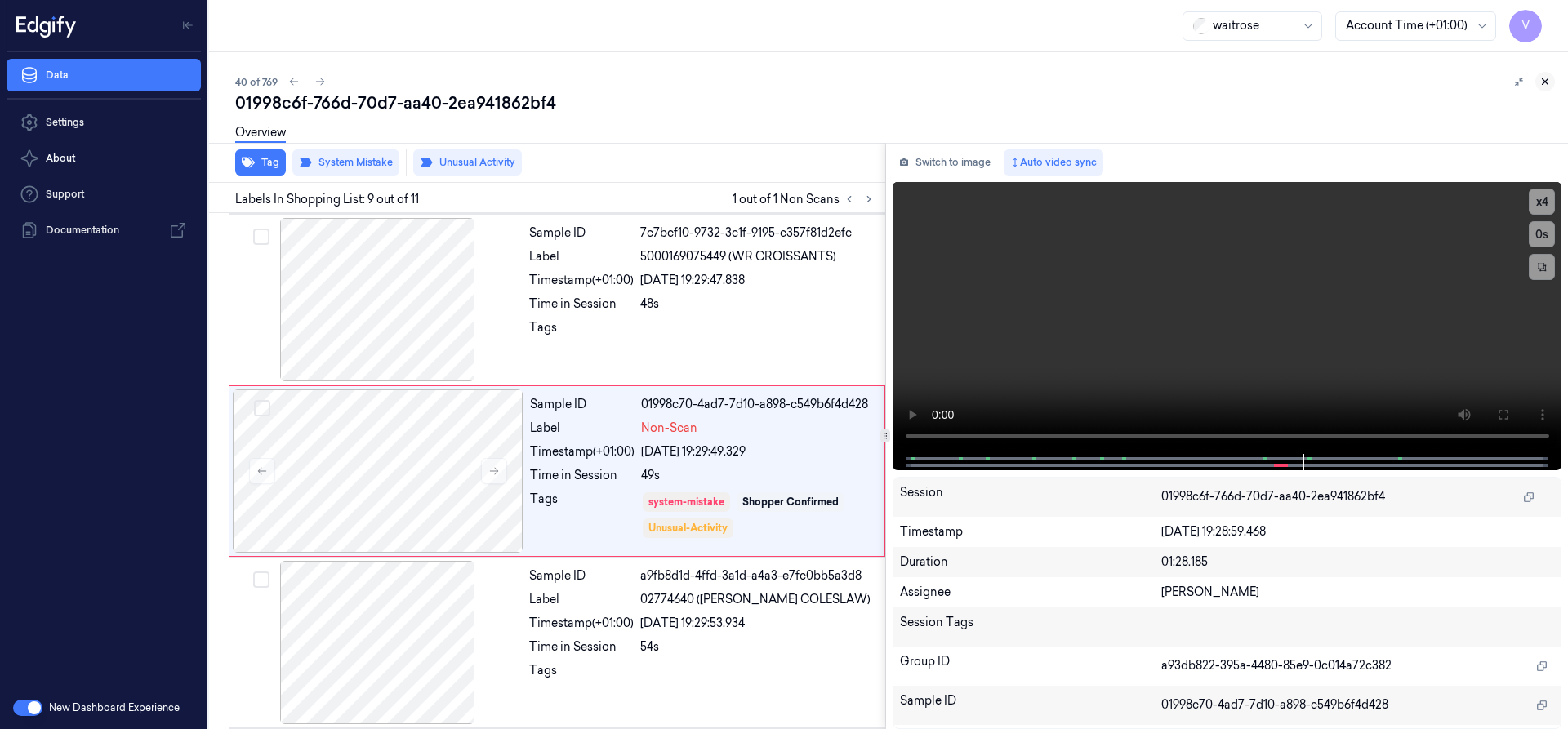
click at [1549, 83] on icon at bounding box center [1544, 81] width 11 height 11
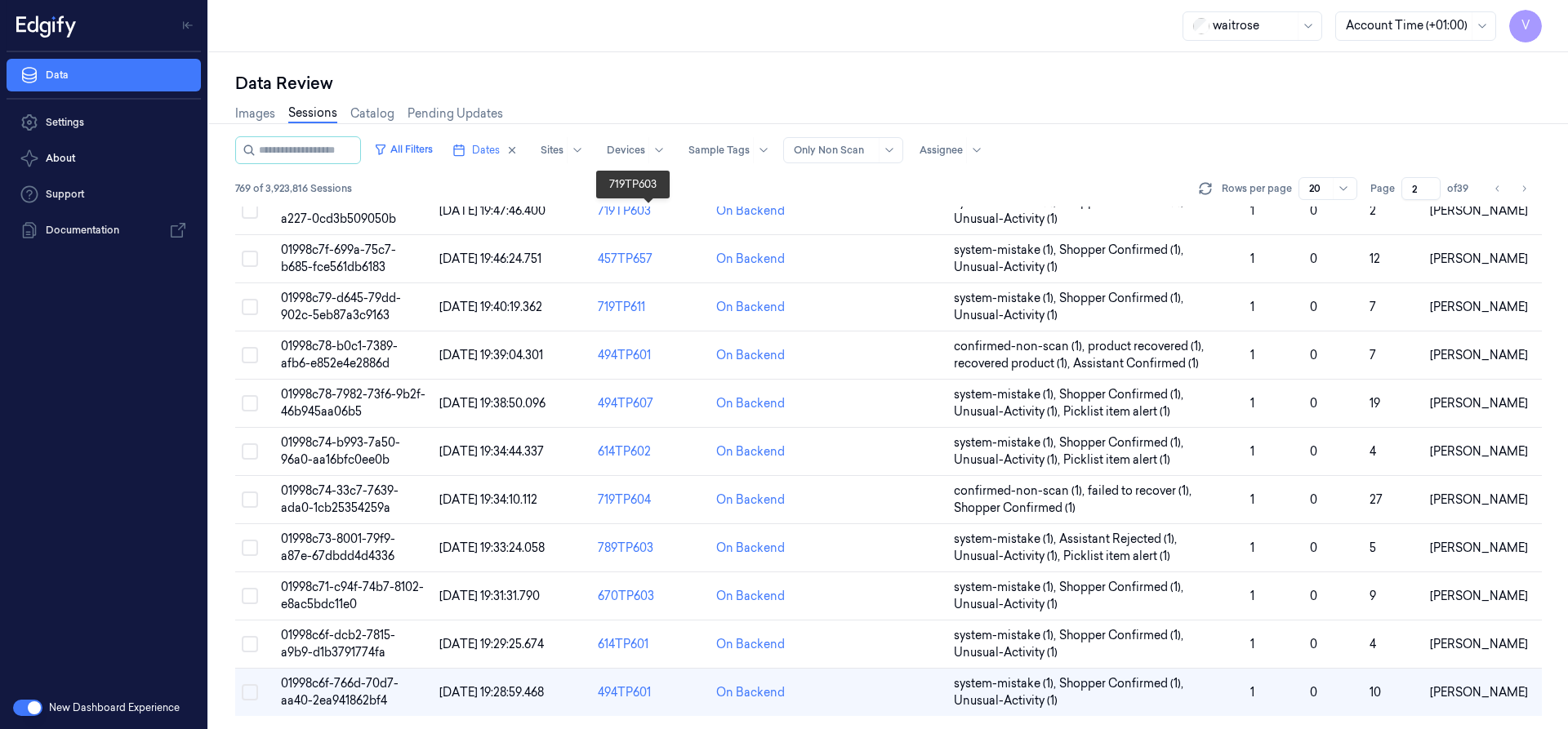
scroll to position [163, 0]
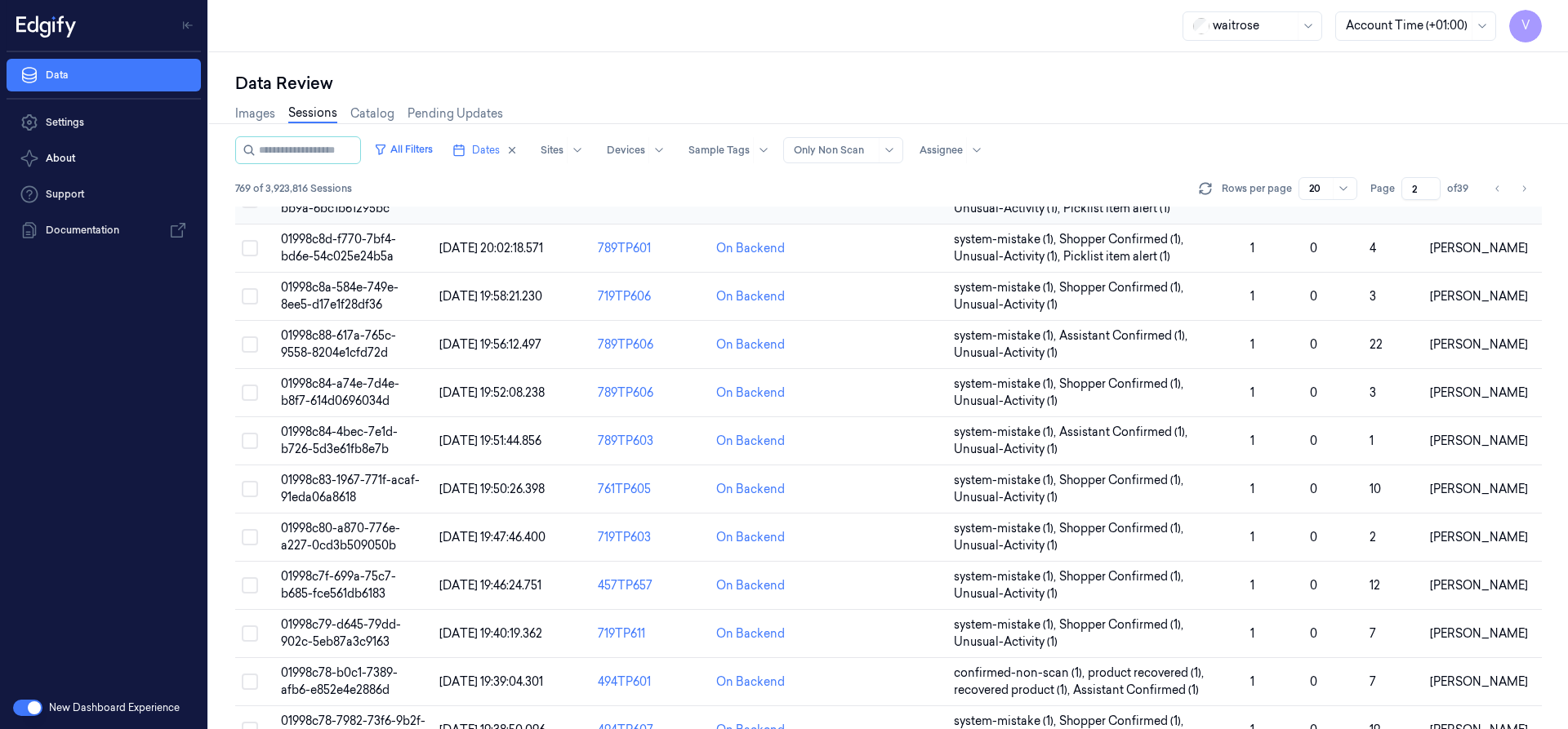
drag, startPoint x: 1421, startPoint y: 185, endPoint x: 1389, endPoint y: 208, distance: 39.4
click at [1389, 208] on div "All Filters Dates Sites Devices Sample Tags Alert Type Only Non Scan Assignee 7…" at bounding box center [888, 433] width 1306 height 593
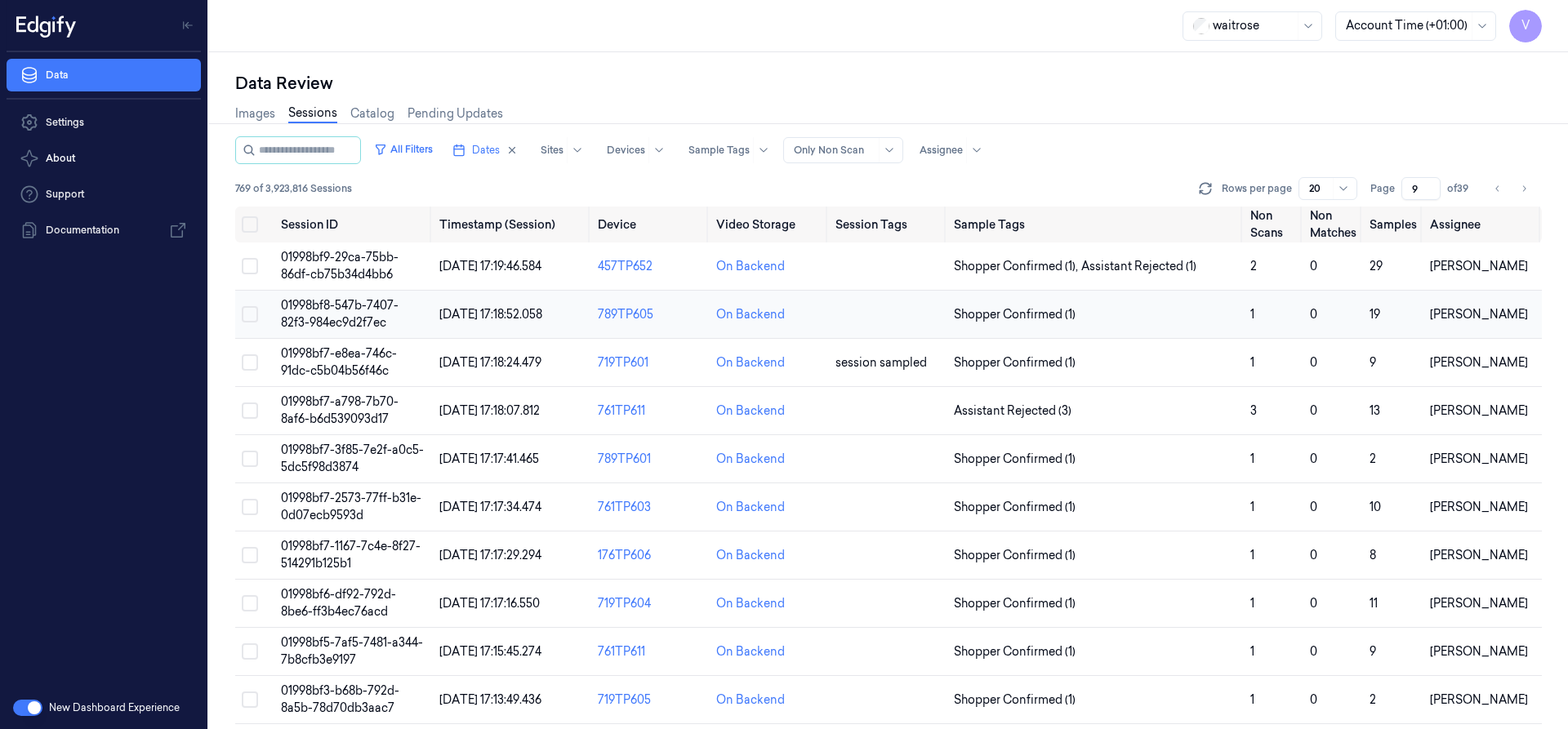
type input "9"
click at [366, 319] on span "01998bf8-547b-7407-82f3-984ec9d2f7ec" at bounding box center [340, 313] width 118 height 32
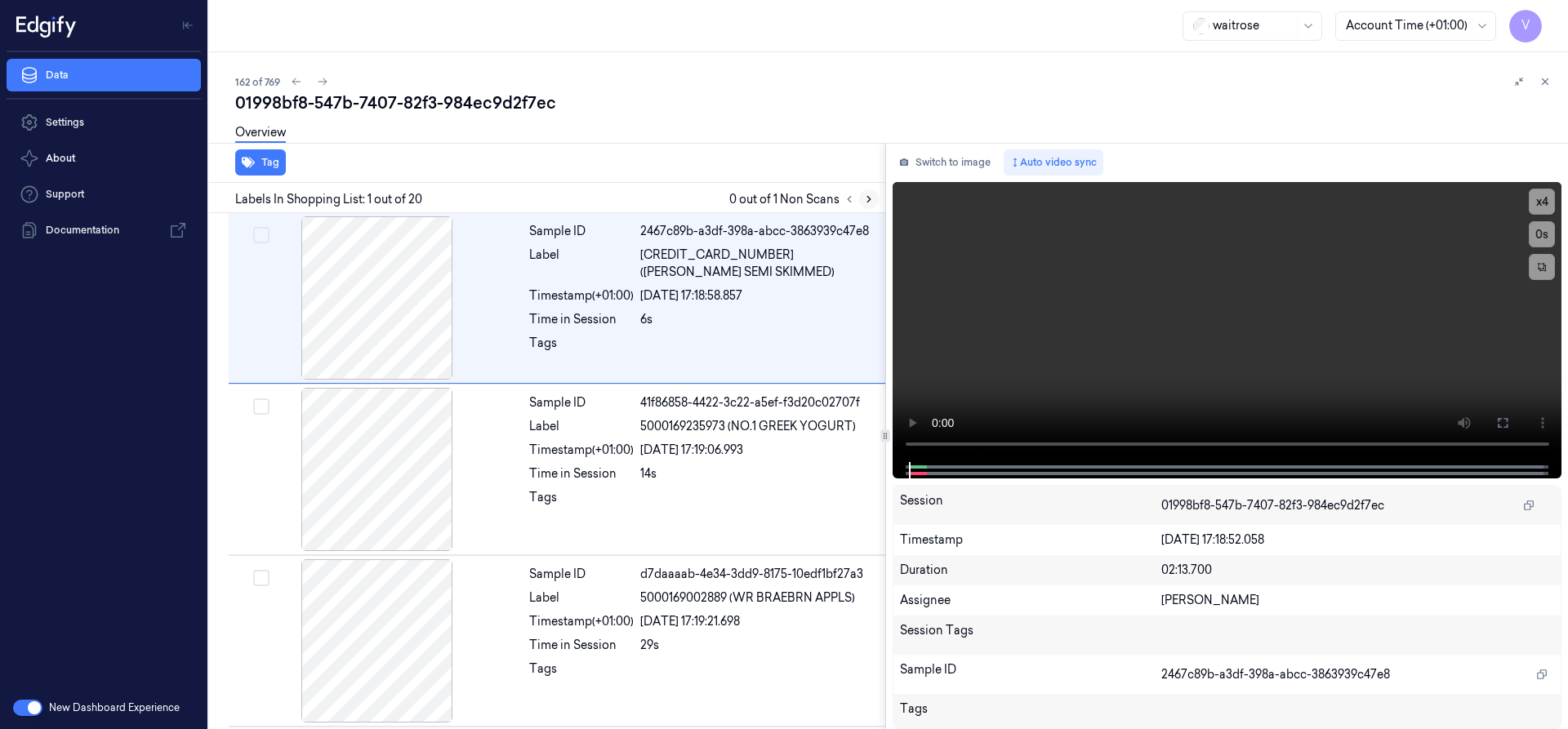
drag, startPoint x: 867, startPoint y: 199, endPoint x: 833, endPoint y: 192, distance: 34.7
click at [865, 199] on icon at bounding box center [868, 198] width 11 height 11
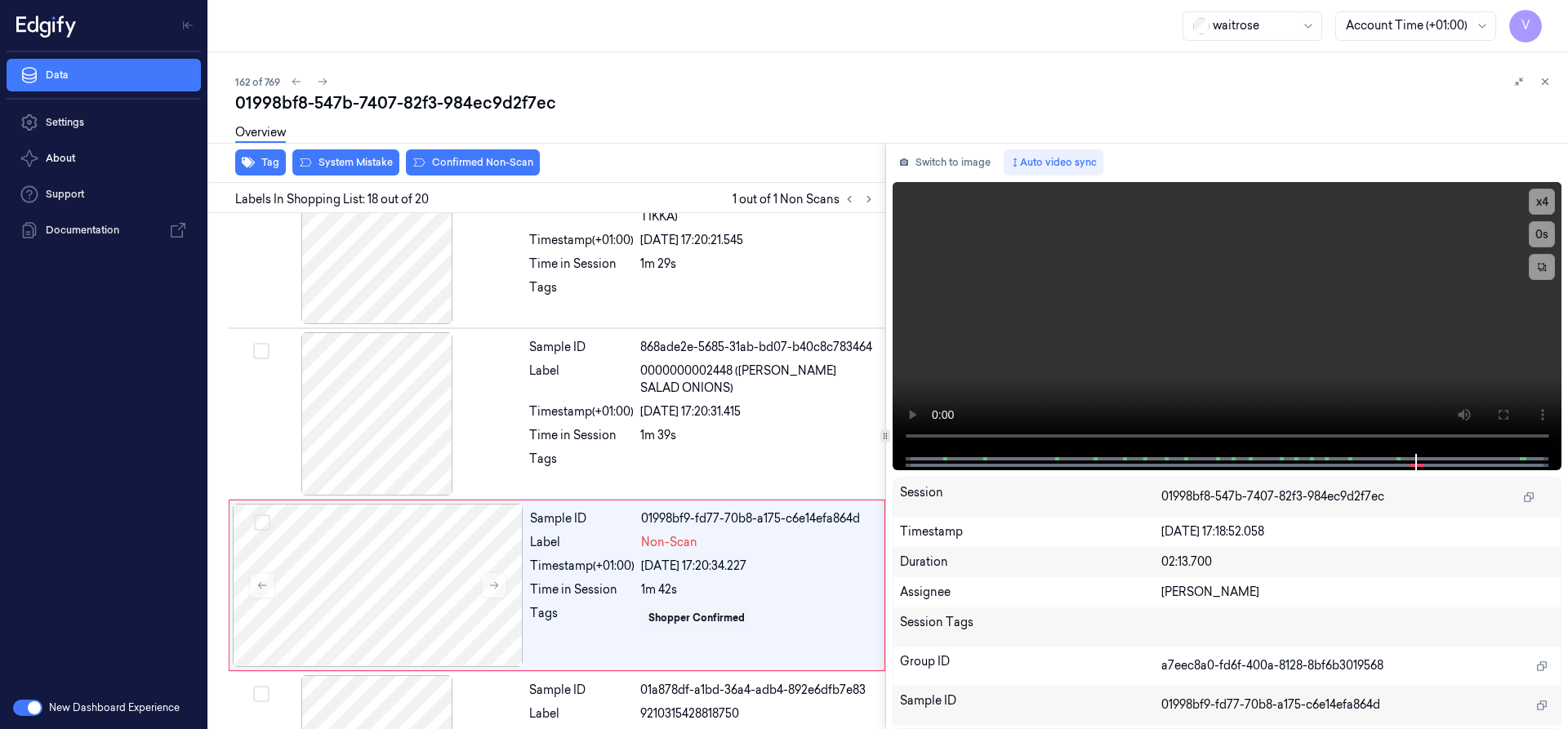
scroll to position [2741, 0]
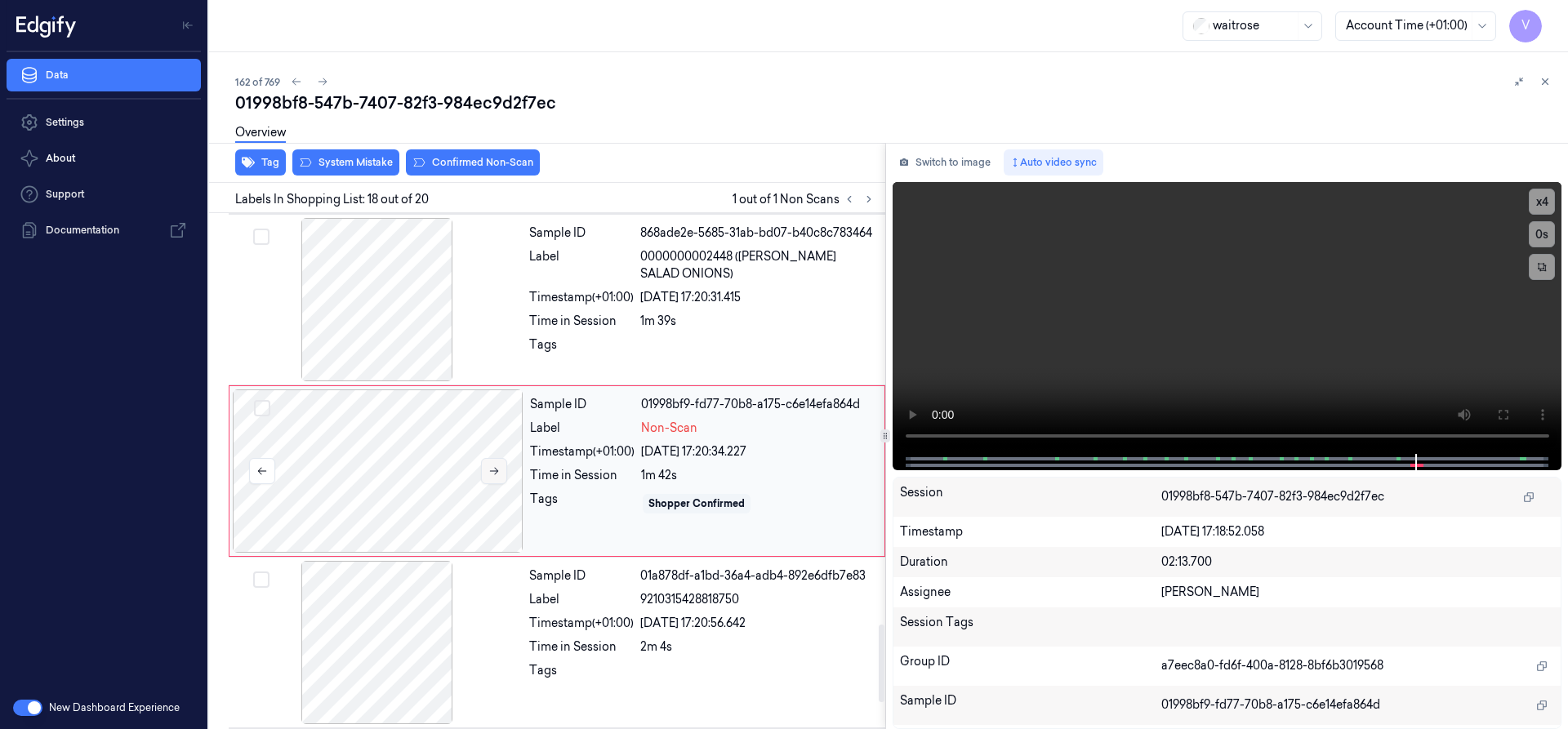
click at [498, 471] on icon at bounding box center [494, 471] width 9 height 8
click at [366, 373] on div at bounding box center [377, 300] width 291 height 164
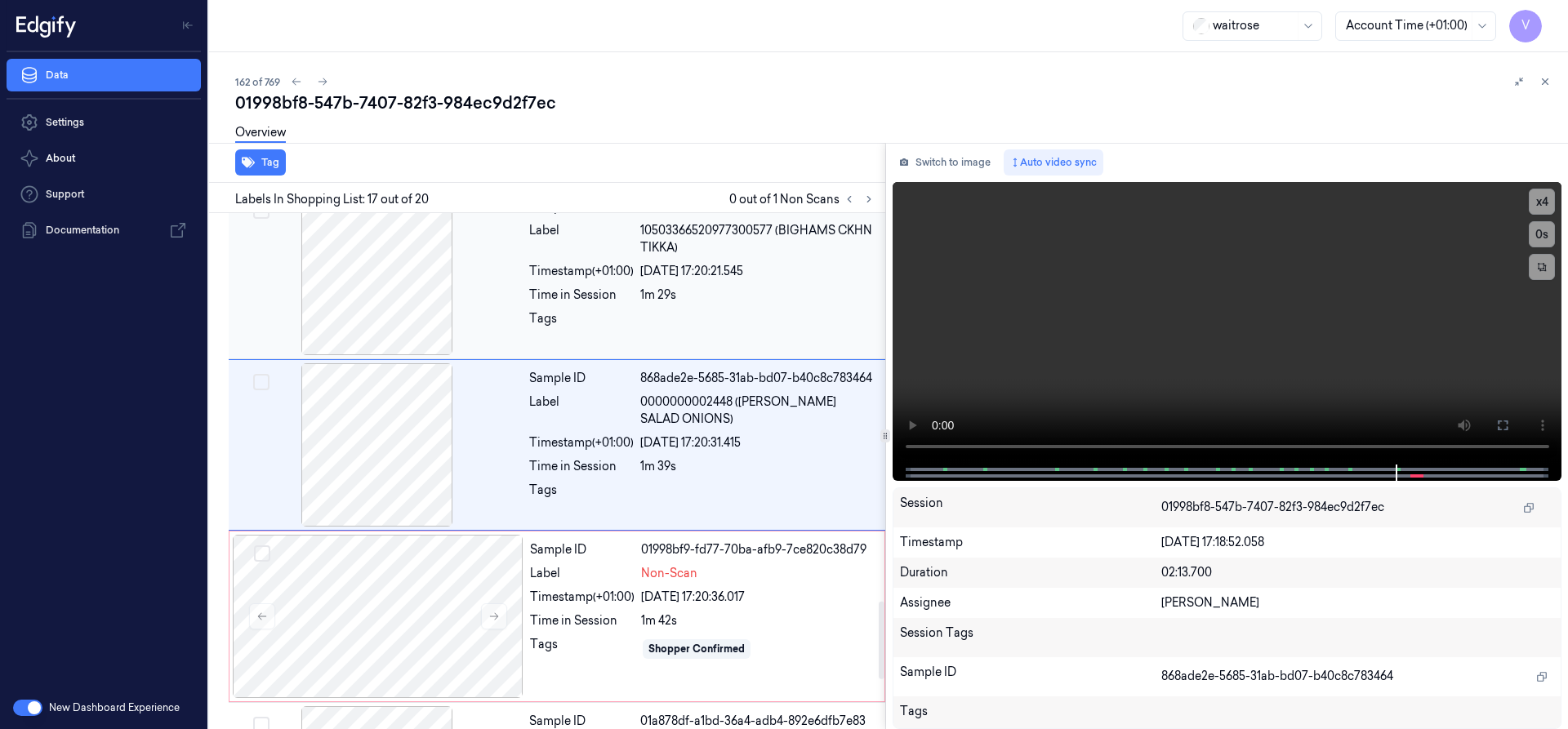
scroll to position [2569, 0]
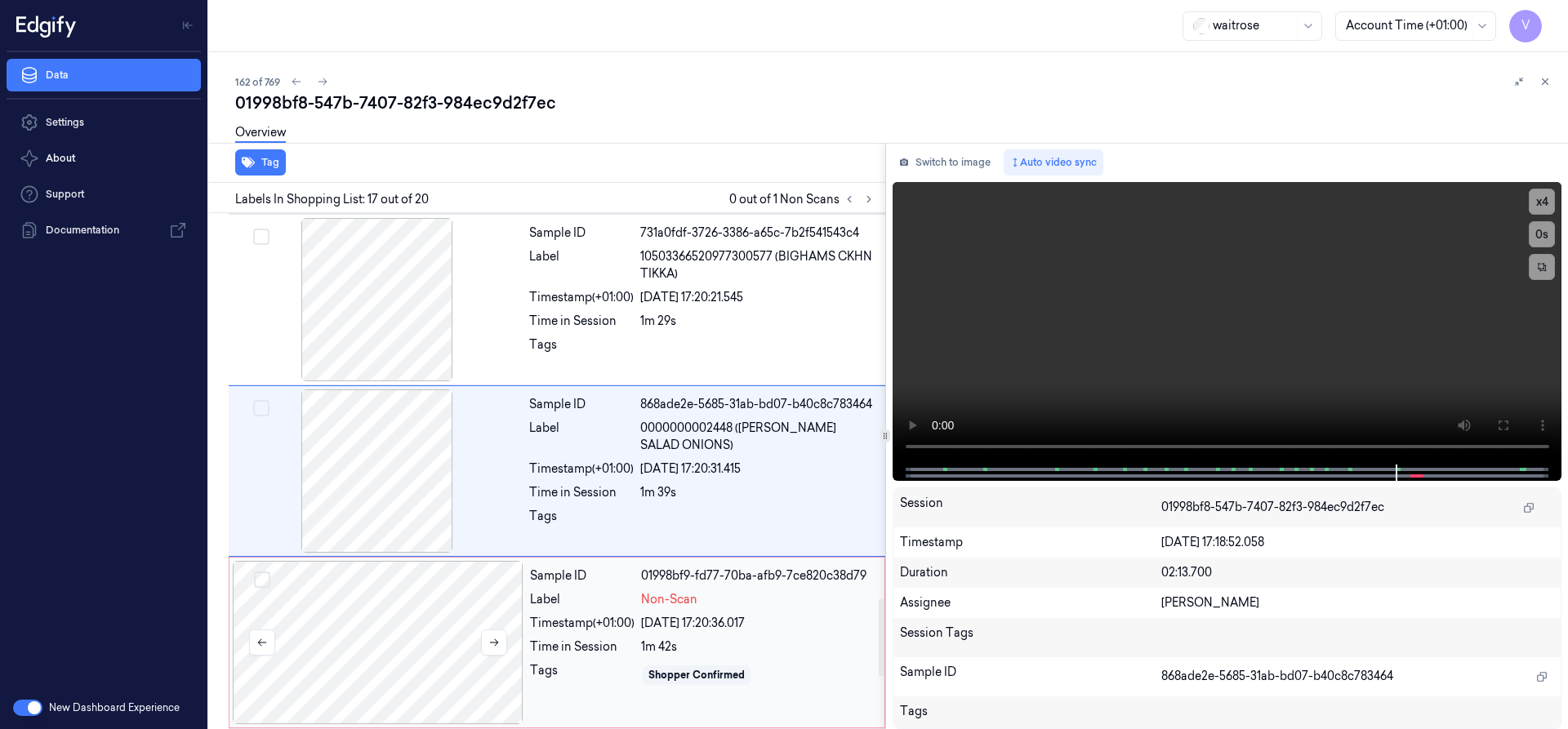
click at [352, 596] on div at bounding box center [378, 642] width 291 height 164
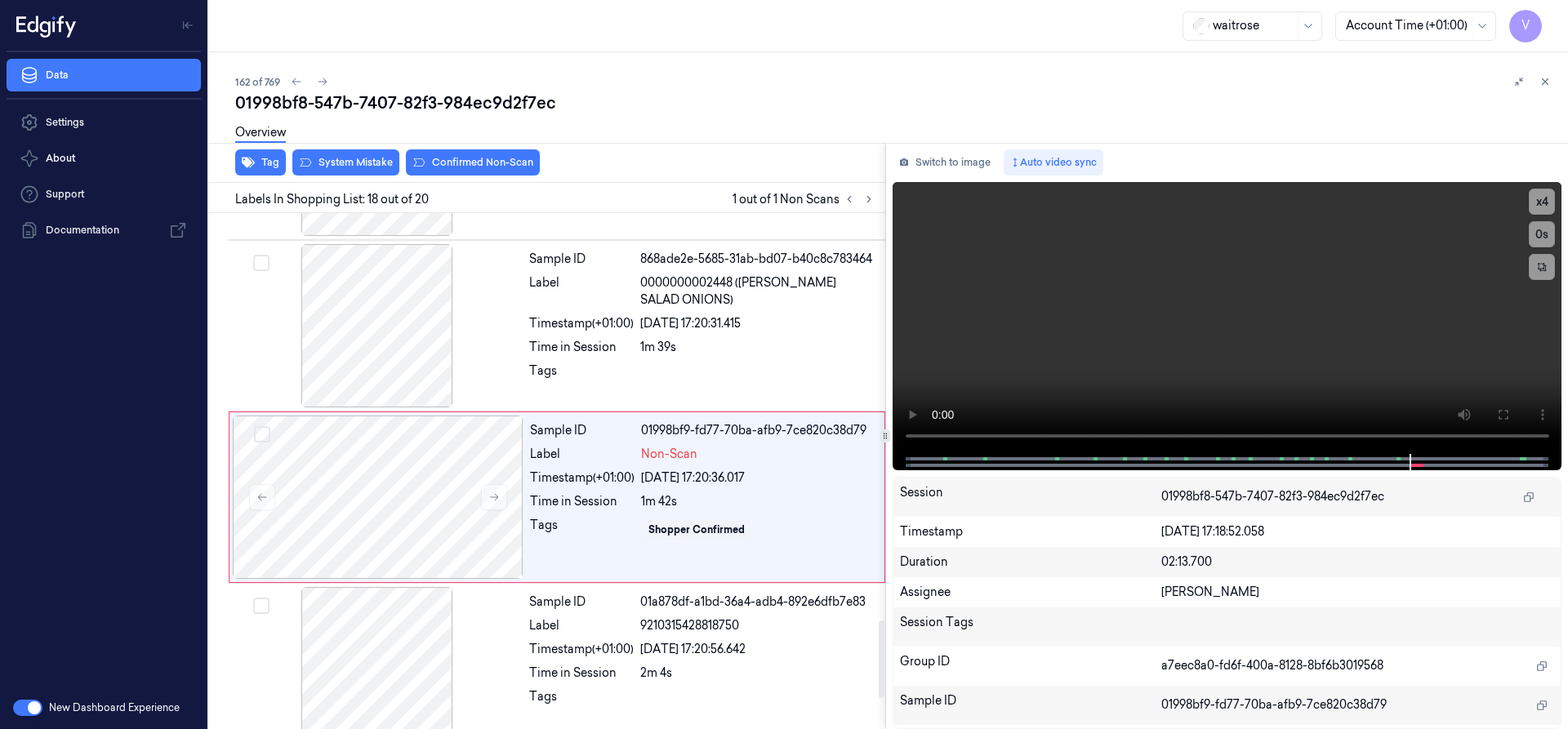
scroll to position [2741, 0]
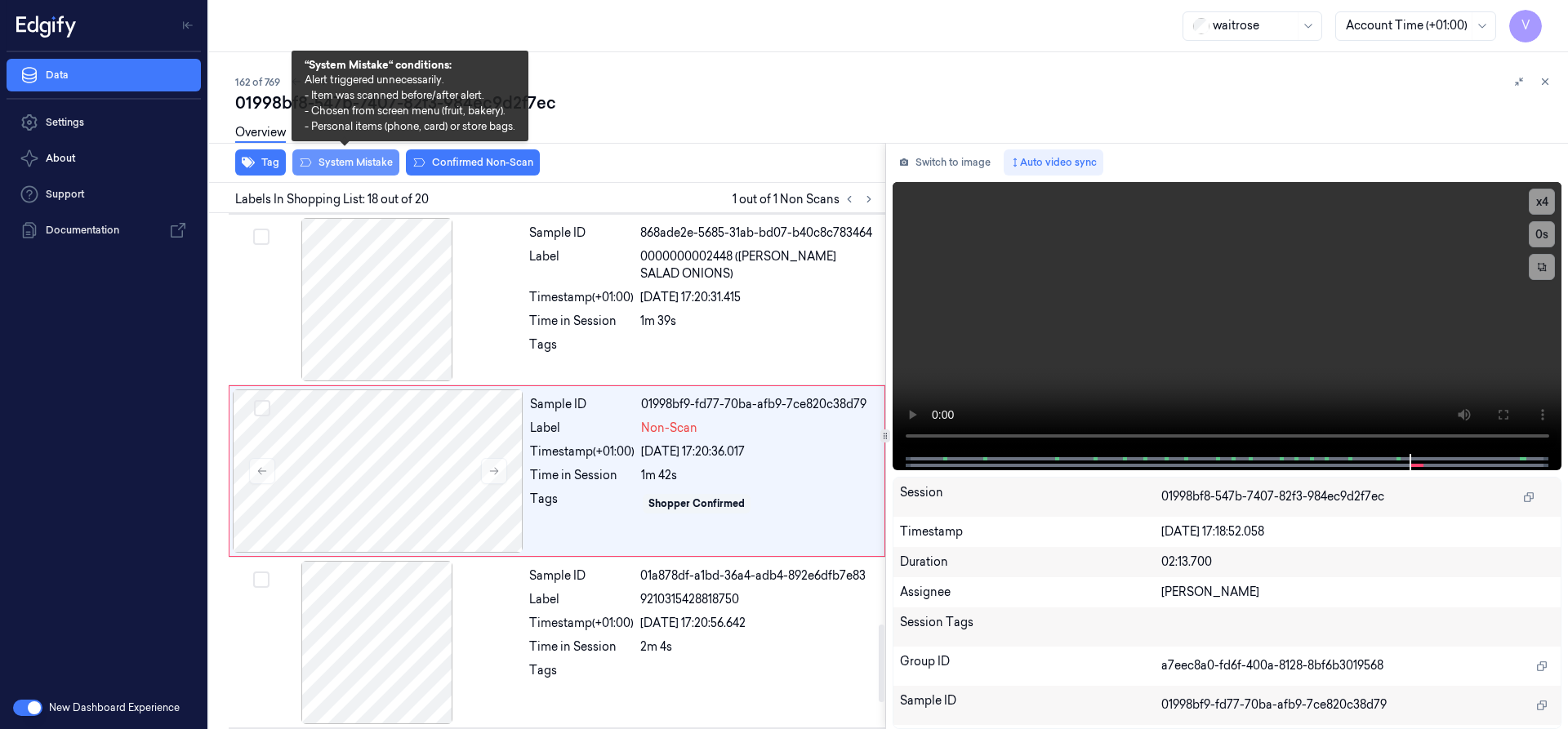
click at [344, 164] on button "System Mistake" at bounding box center [346, 162] width 107 height 26
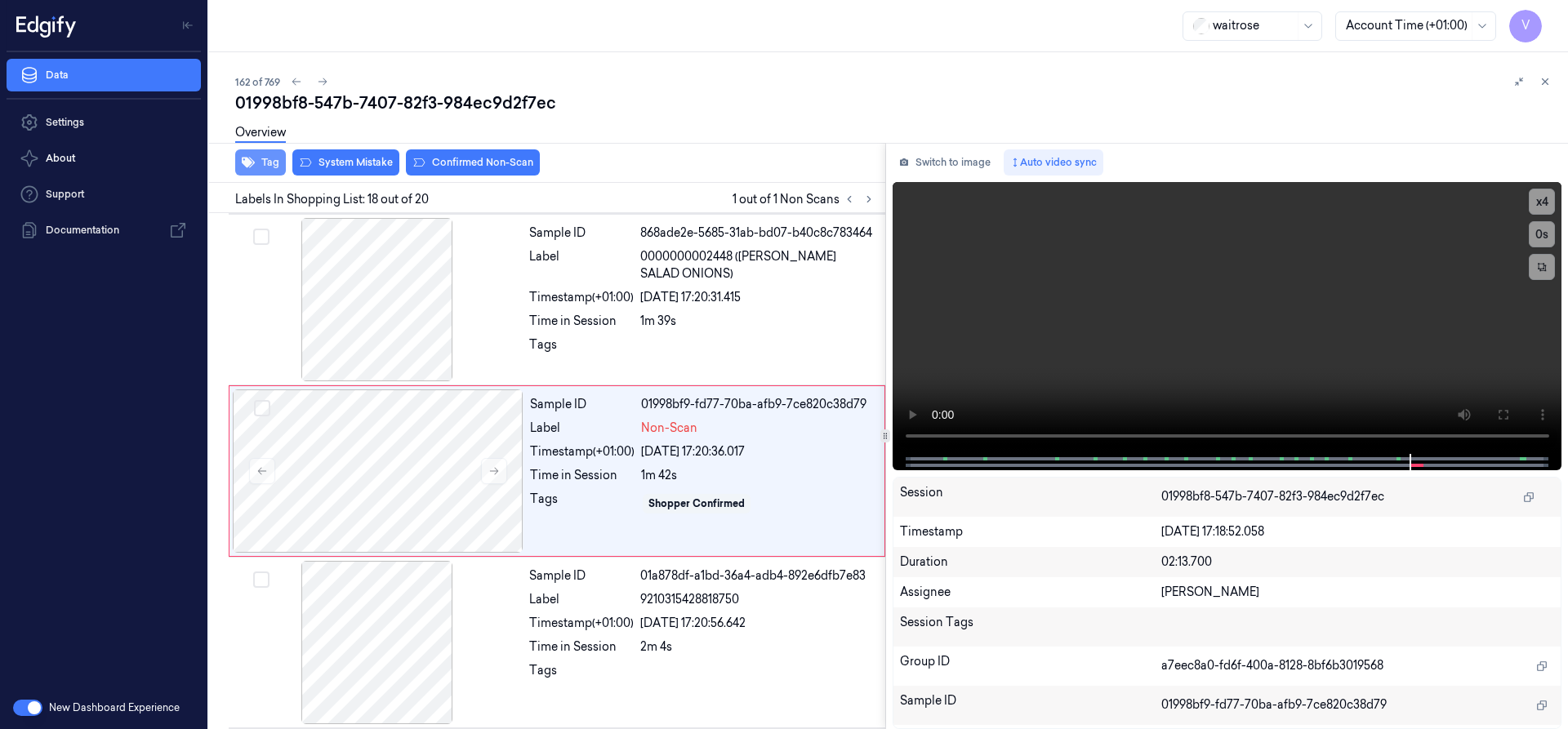
click at [274, 164] on button "Tag" at bounding box center [260, 162] width 50 height 26
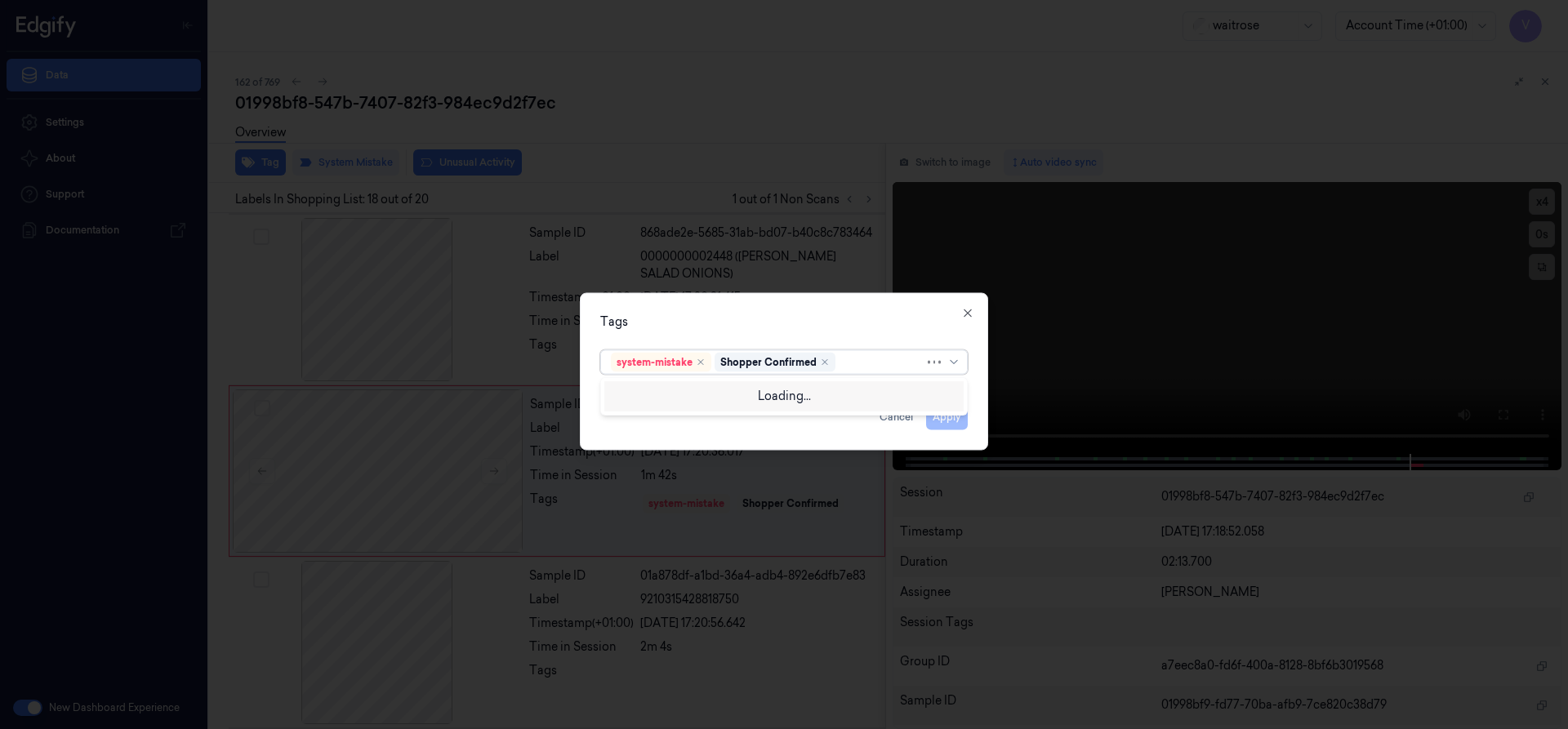
click at [868, 362] on div at bounding box center [881, 362] width 86 height 17
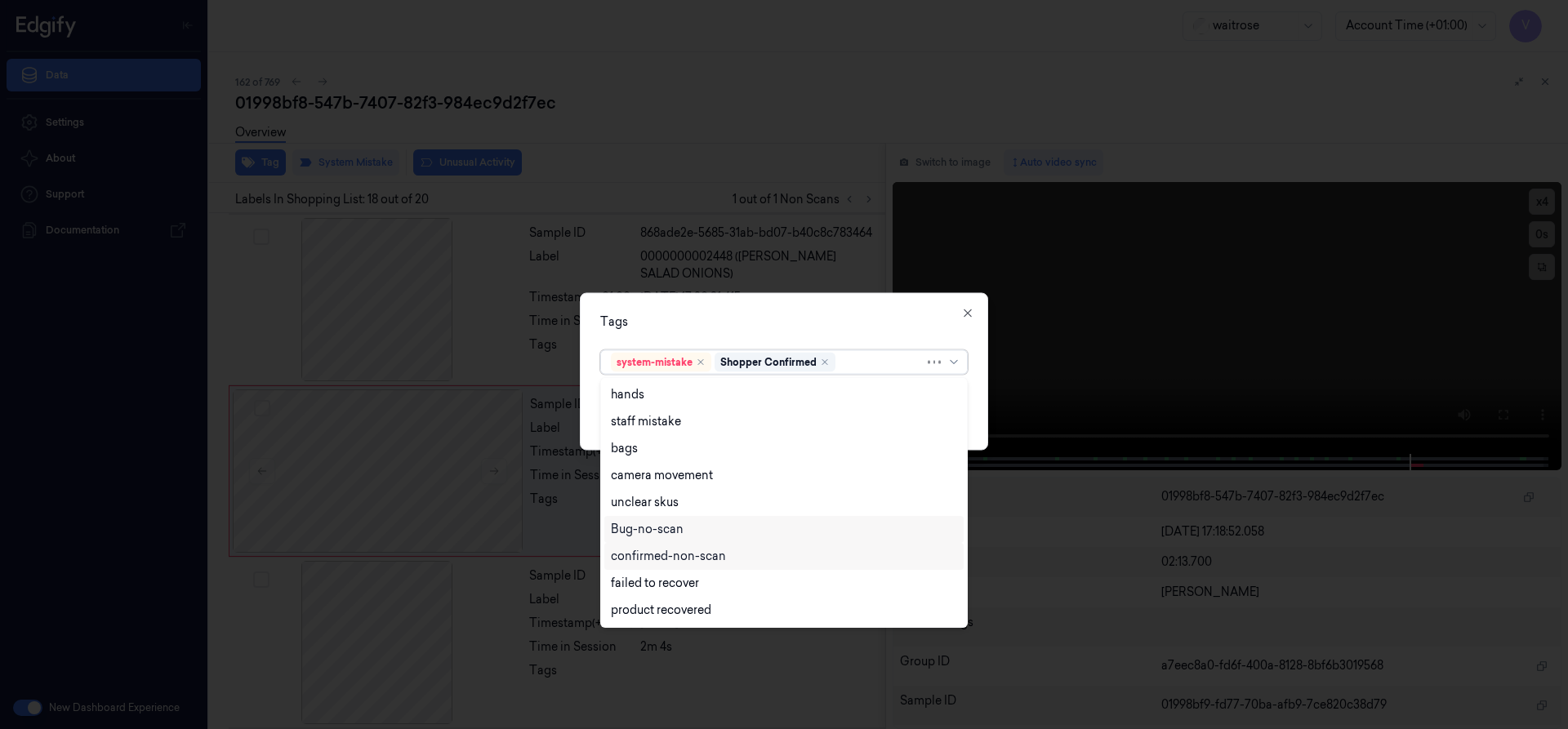
scroll to position [240, 0]
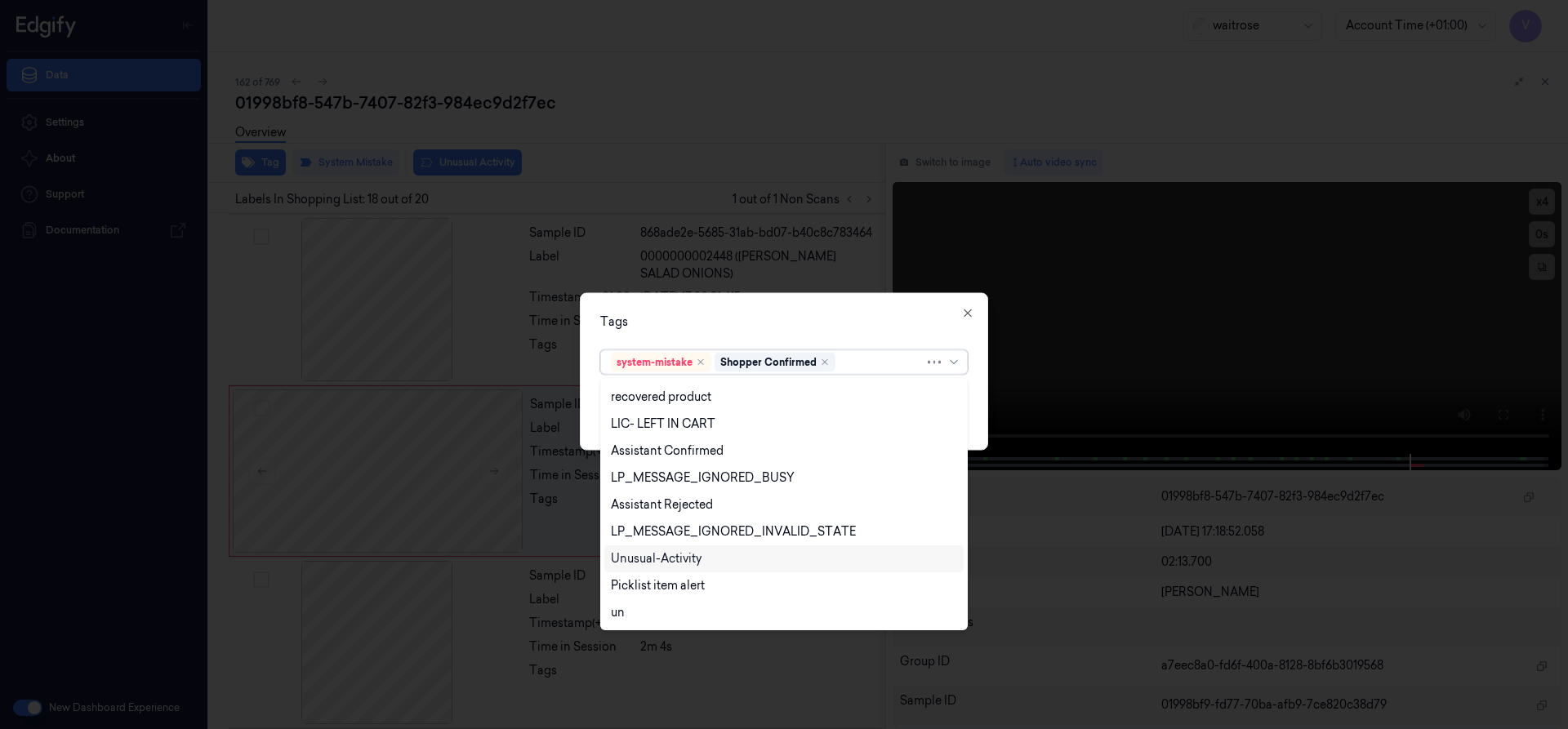
click at [697, 556] on div "Unusual-Activity" at bounding box center [656, 559] width 90 height 17
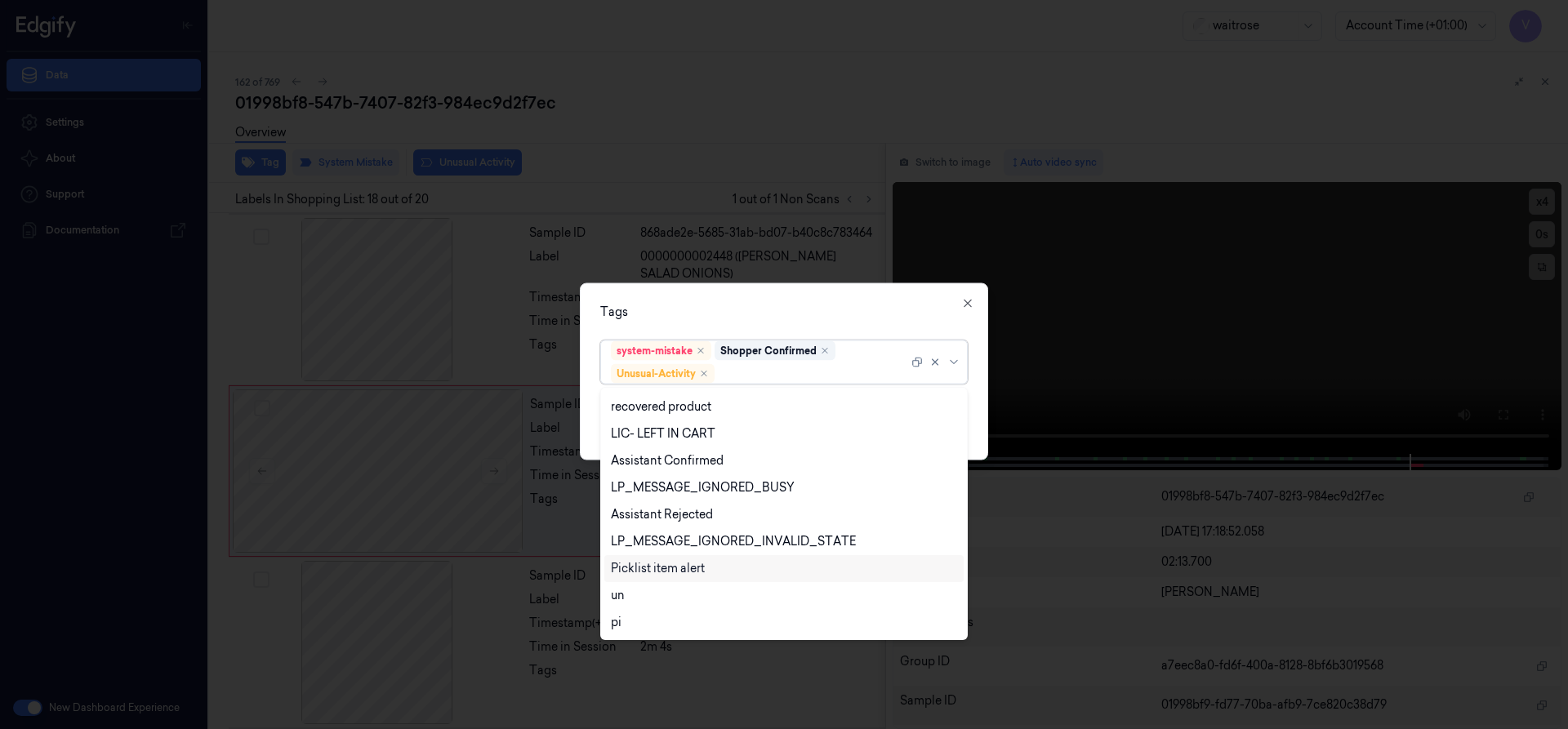
click at [687, 566] on div "Picklist item alert" at bounding box center [658, 568] width 94 height 17
click at [819, 306] on div "Tags" at bounding box center [783, 311] width 367 height 17
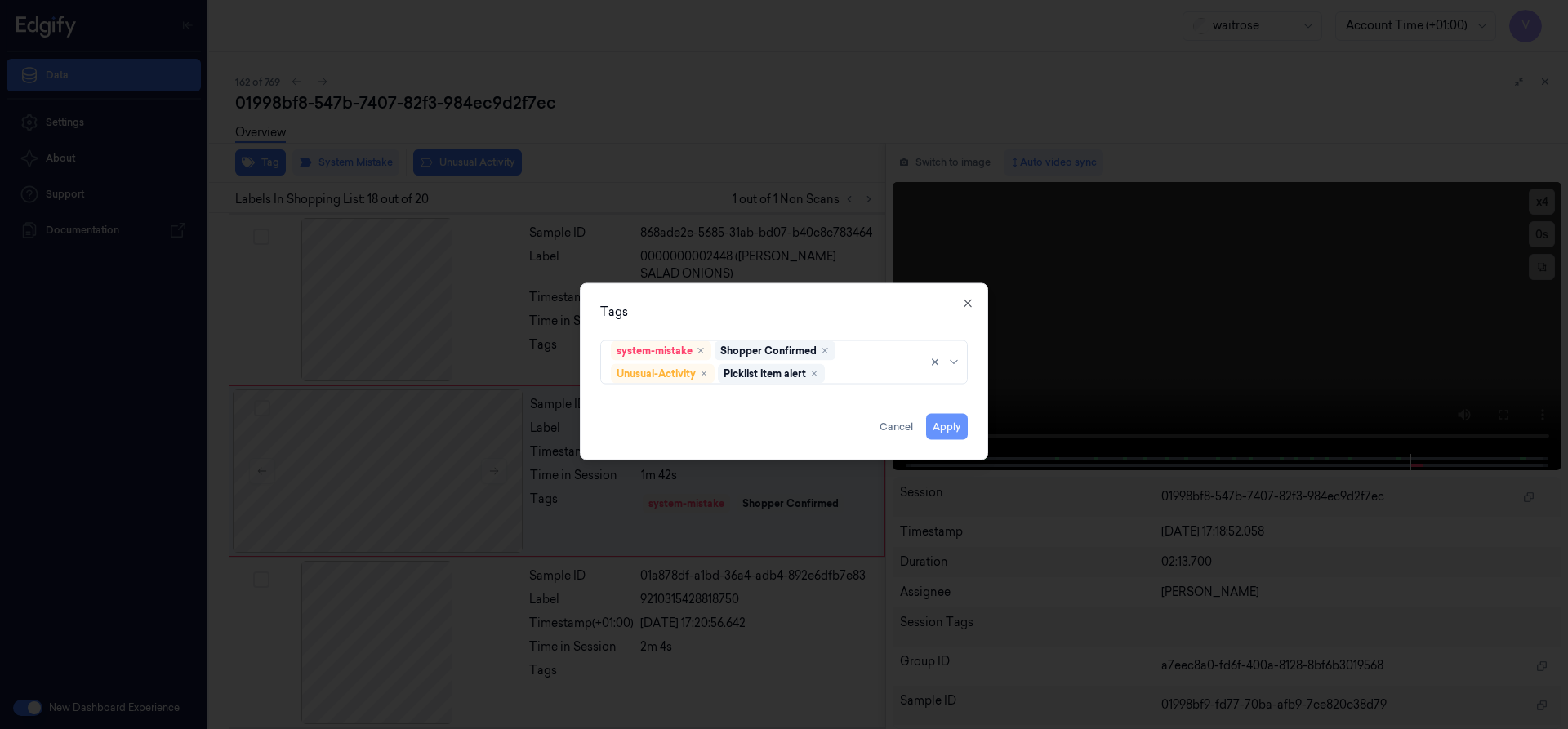
click at [947, 432] on button "Apply" at bounding box center [947, 426] width 42 height 26
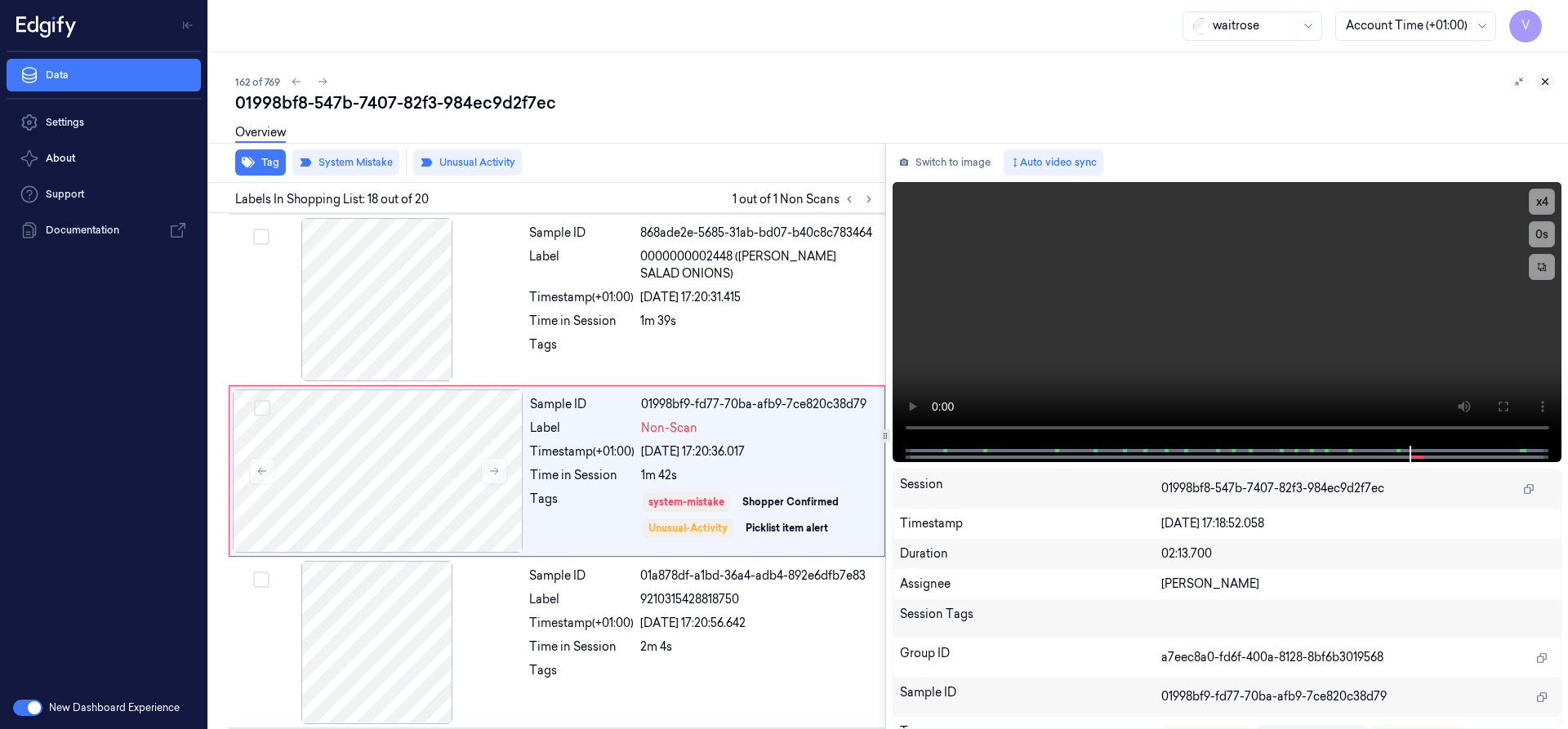
click at [1541, 81] on icon at bounding box center [1544, 81] width 11 height 11
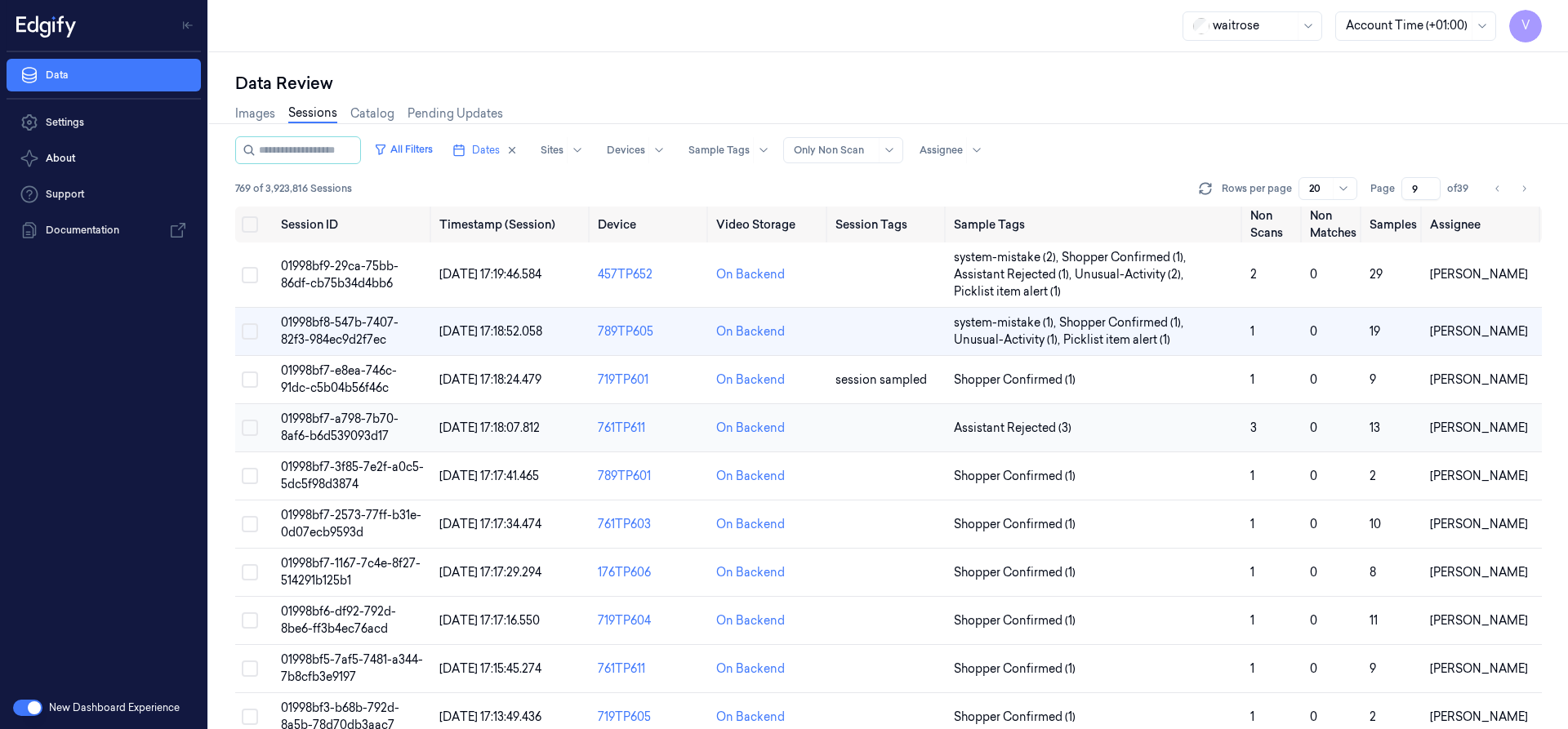
click at [362, 416] on span "01998bf7-a798-7b70-8af6-b6d539093d17" at bounding box center [340, 427] width 118 height 32
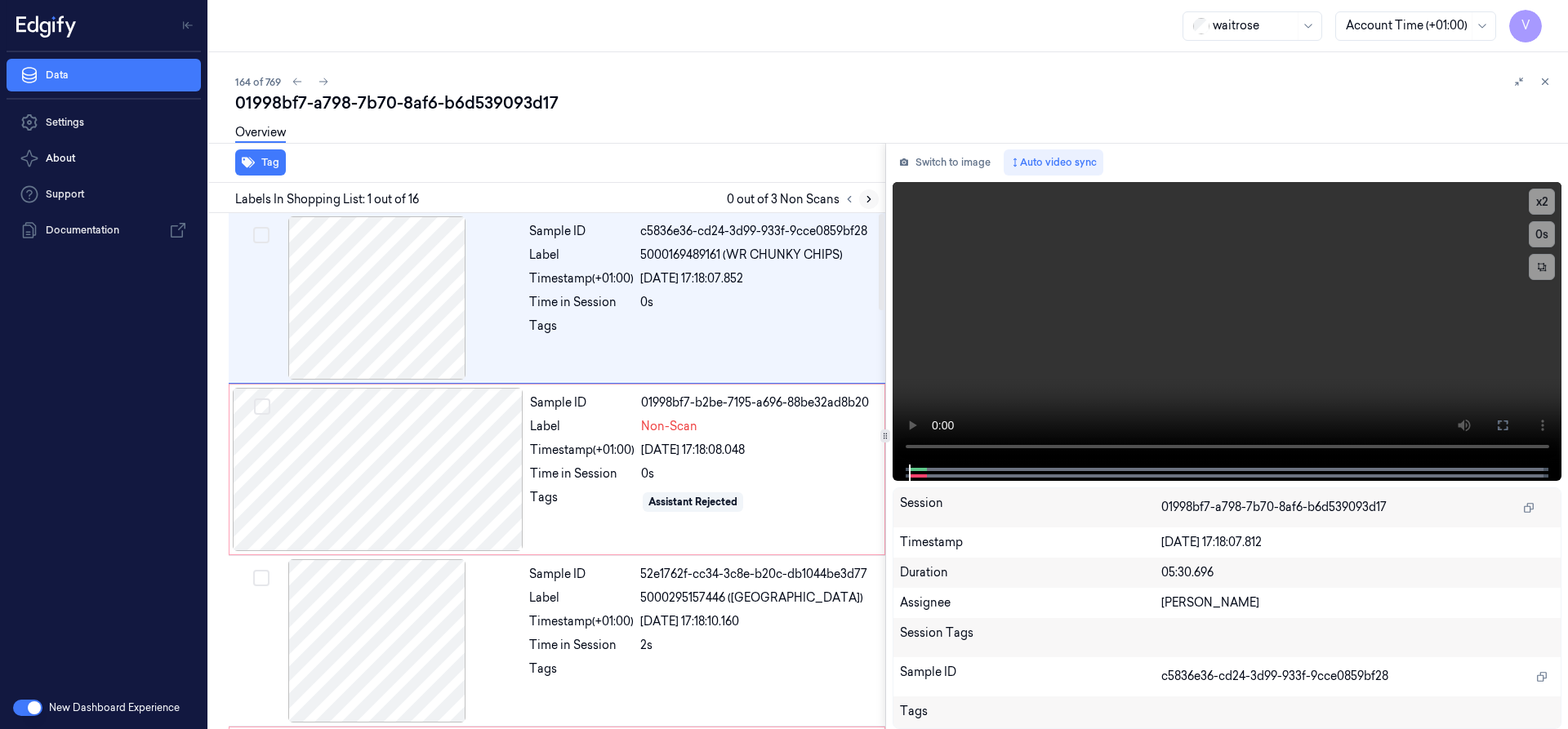
click at [867, 203] on icon at bounding box center [868, 198] width 11 height 11
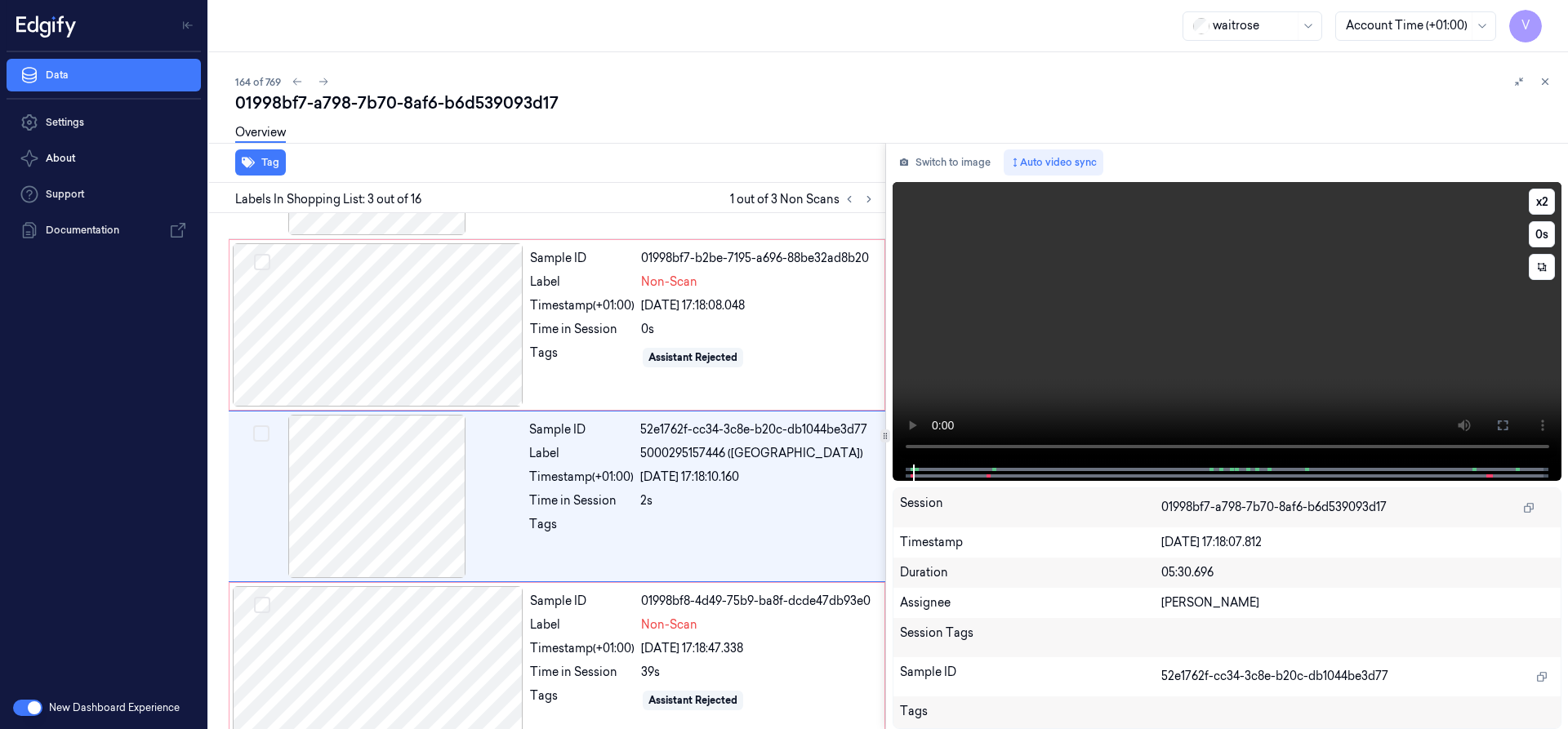
scroll to position [169, 0]
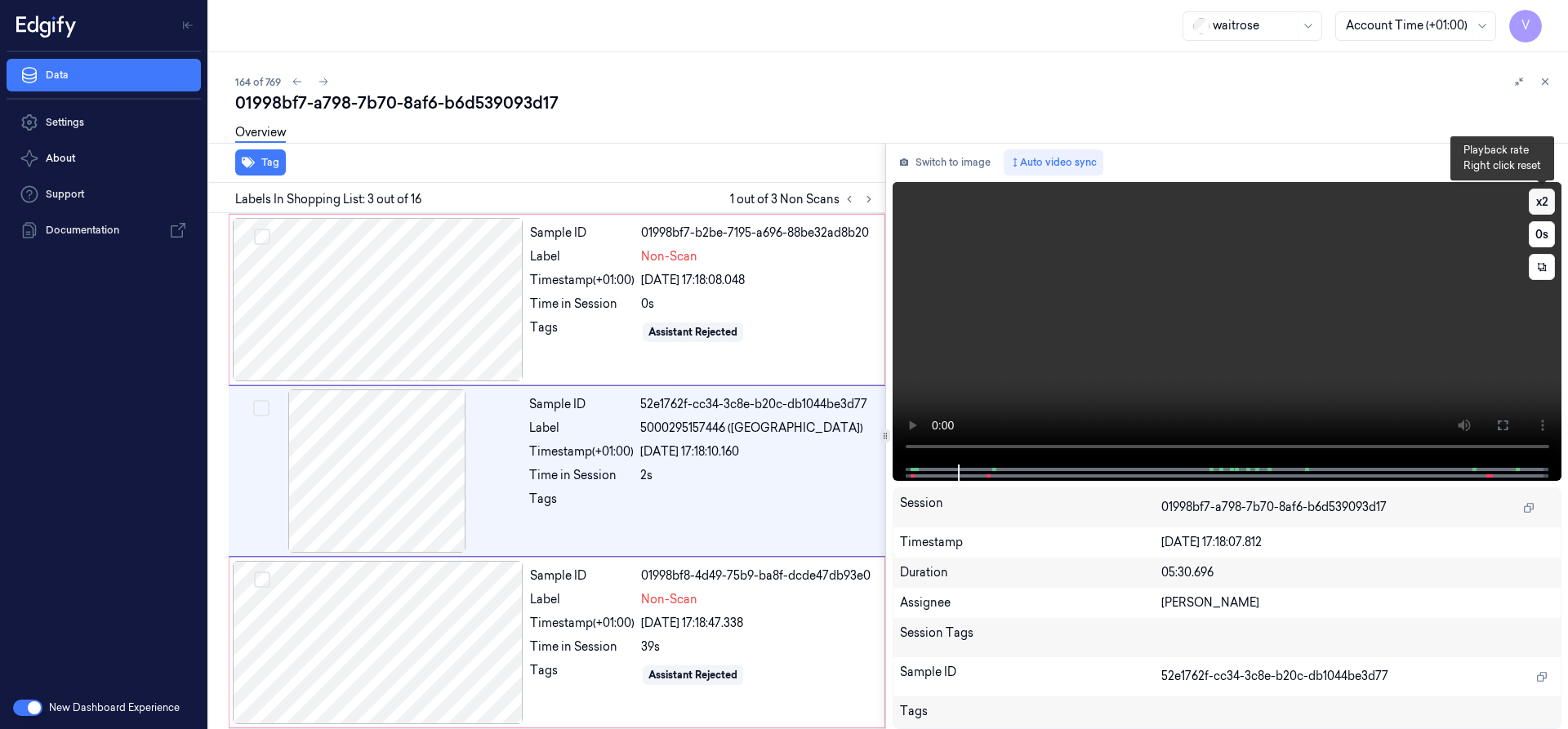
click at [1541, 192] on button "x 2" at bounding box center [1542, 201] width 26 height 26
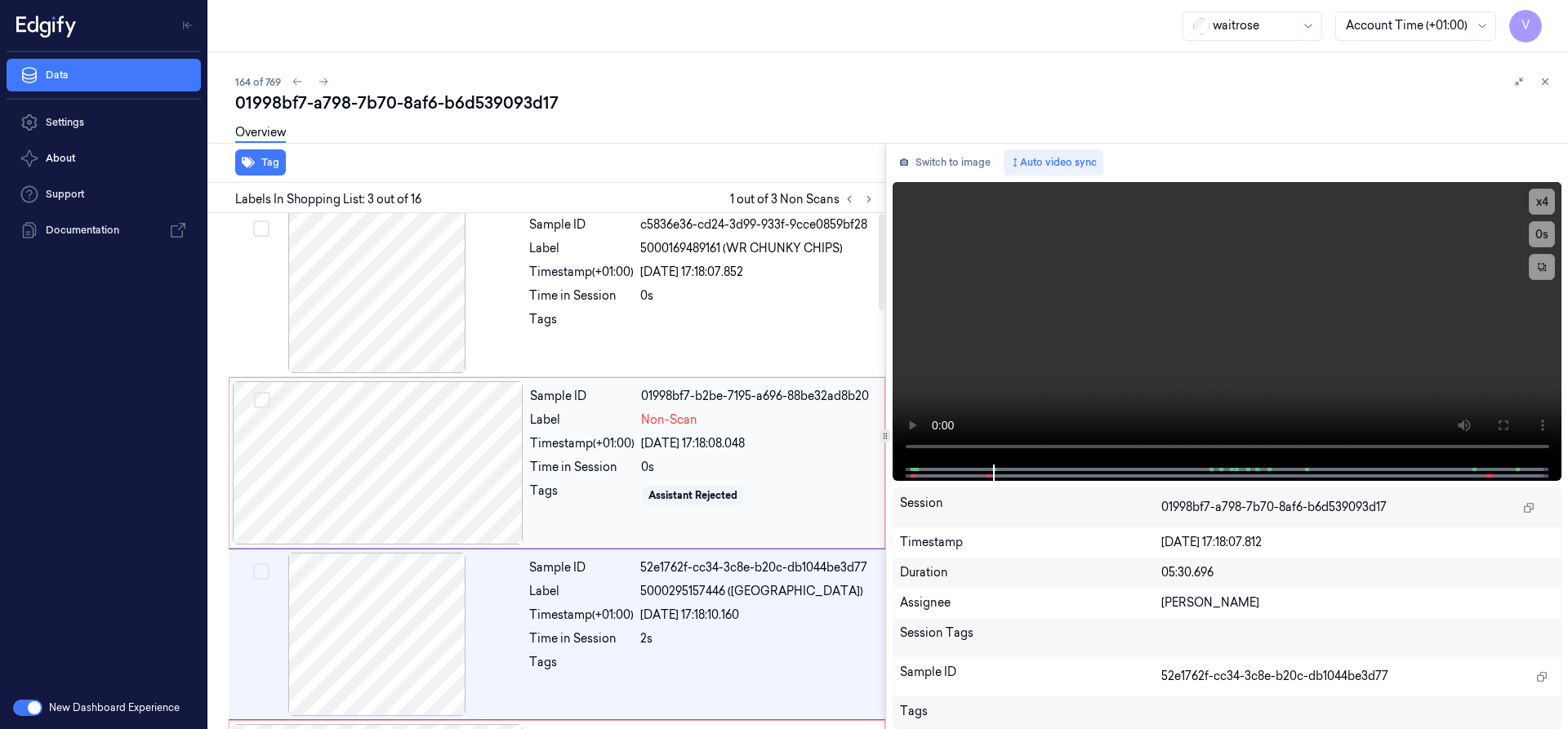
scroll to position [0, 0]
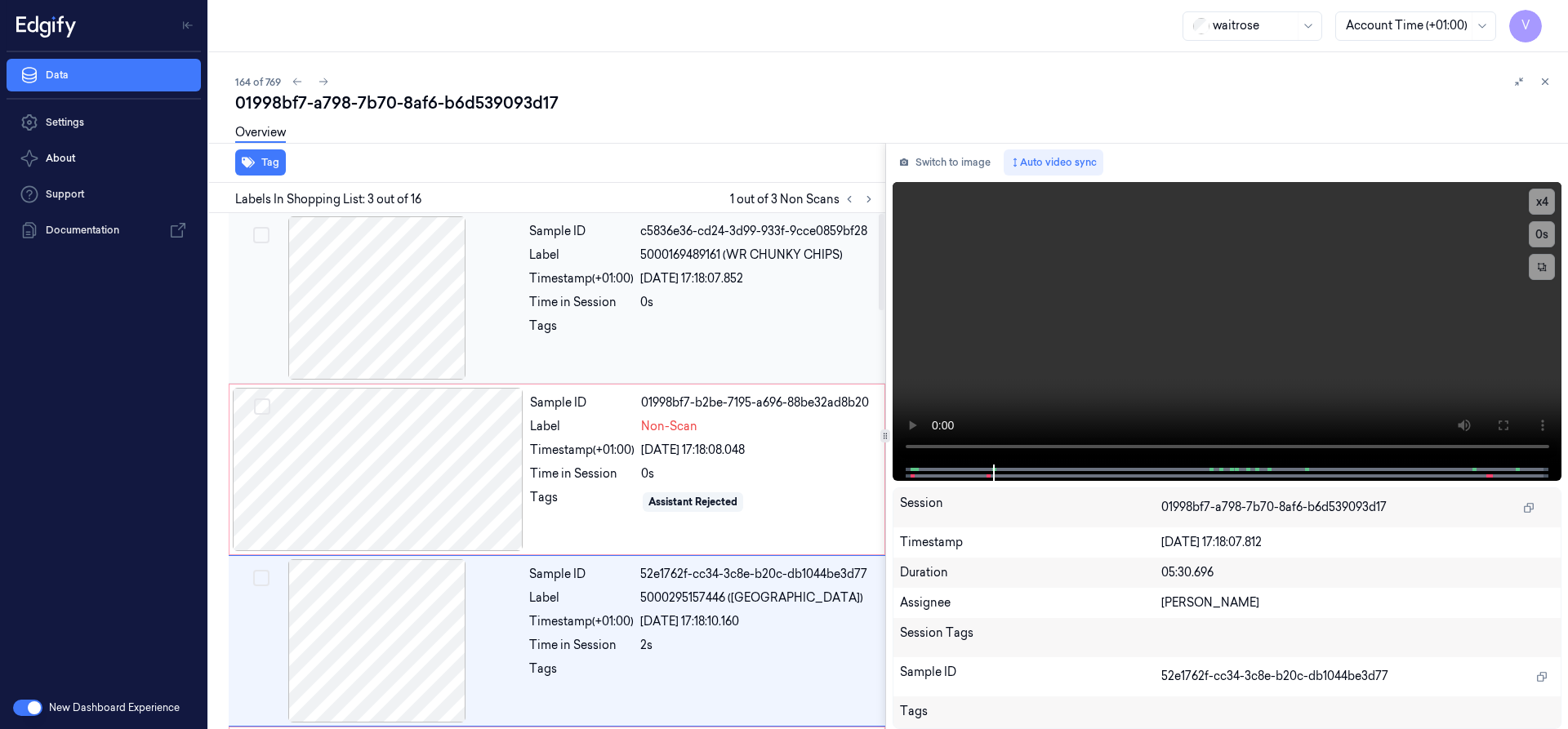
click at [402, 319] on div at bounding box center [377, 298] width 291 height 164
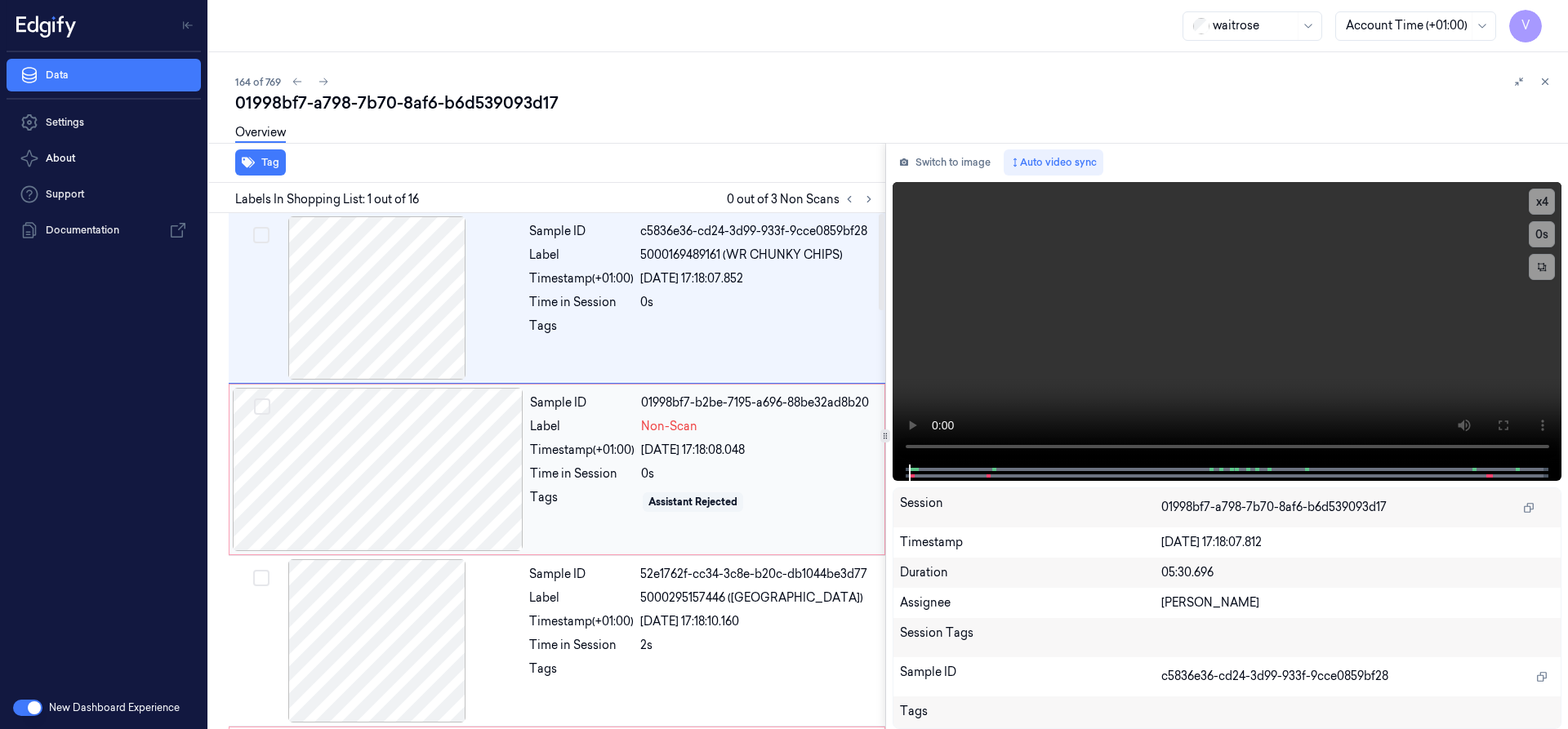
click at [401, 465] on div at bounding box center [378, 469] width 291 height 164
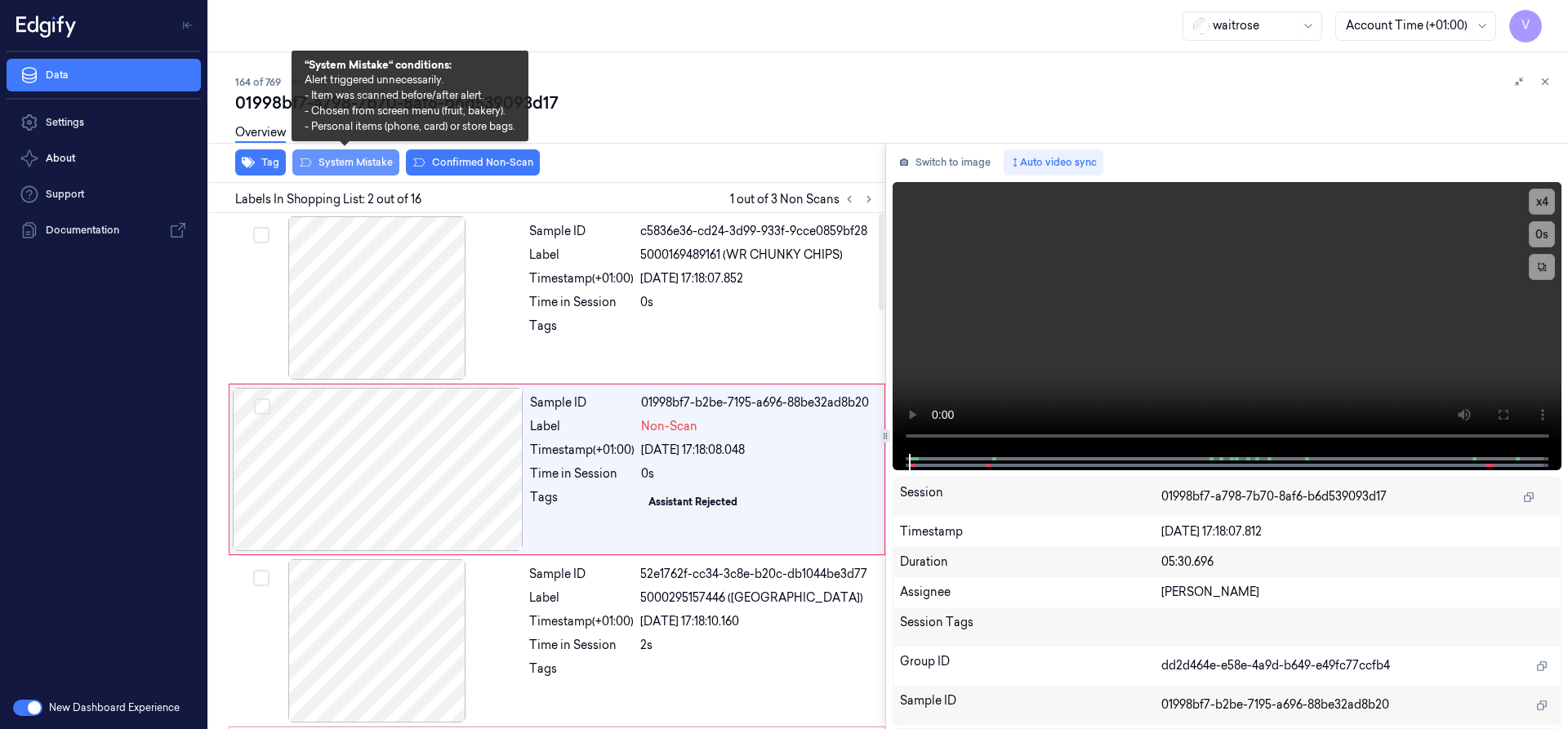
click at [373, 161] on button "System Mistake" at bounding box center [346, 162] width 107 height 26
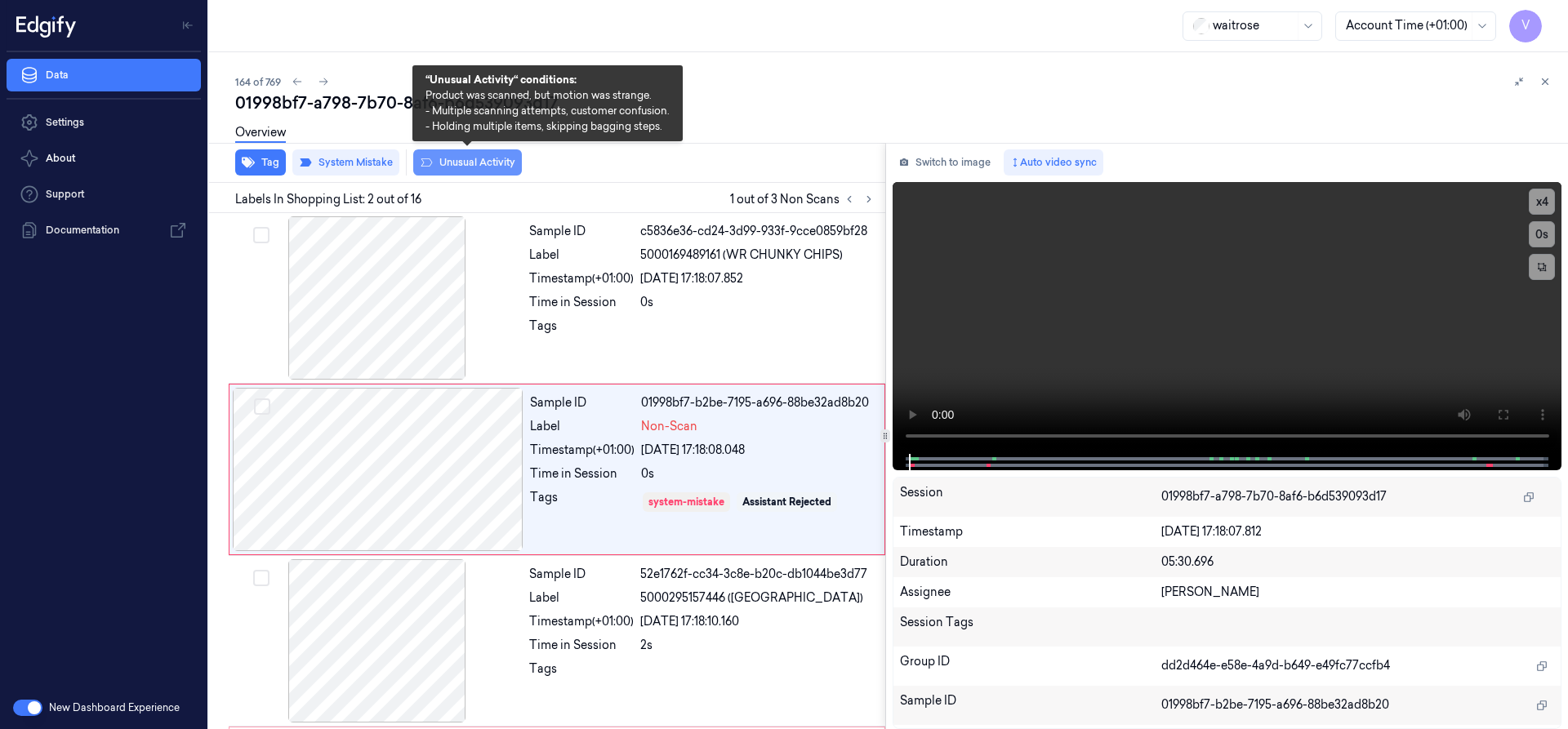
click at [496, 158] on button "Unusual Activity" at bounding box center [467, 162] width 108 height 26
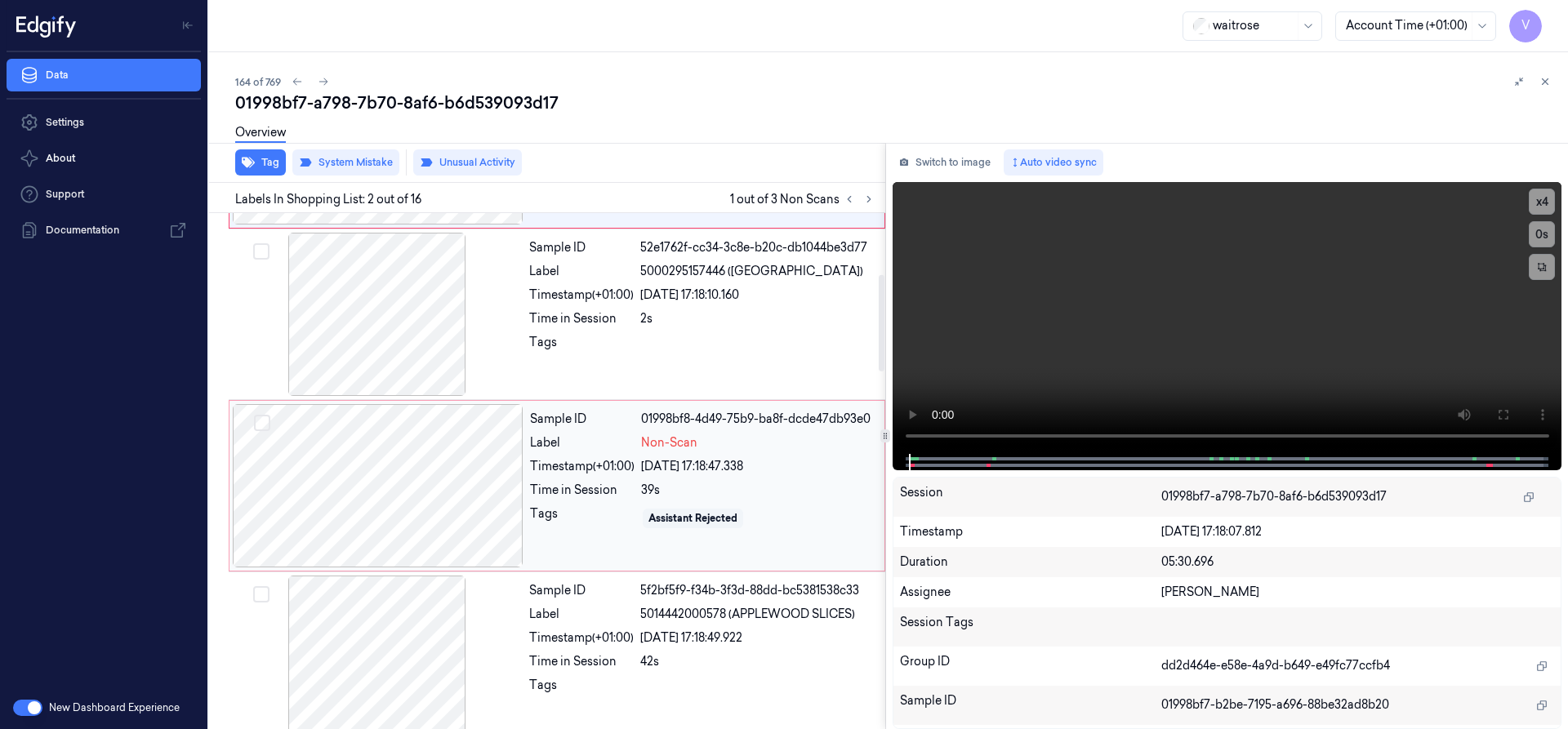
click at [398, 462] on div at bounding box center [378, 485] width 291 height 164
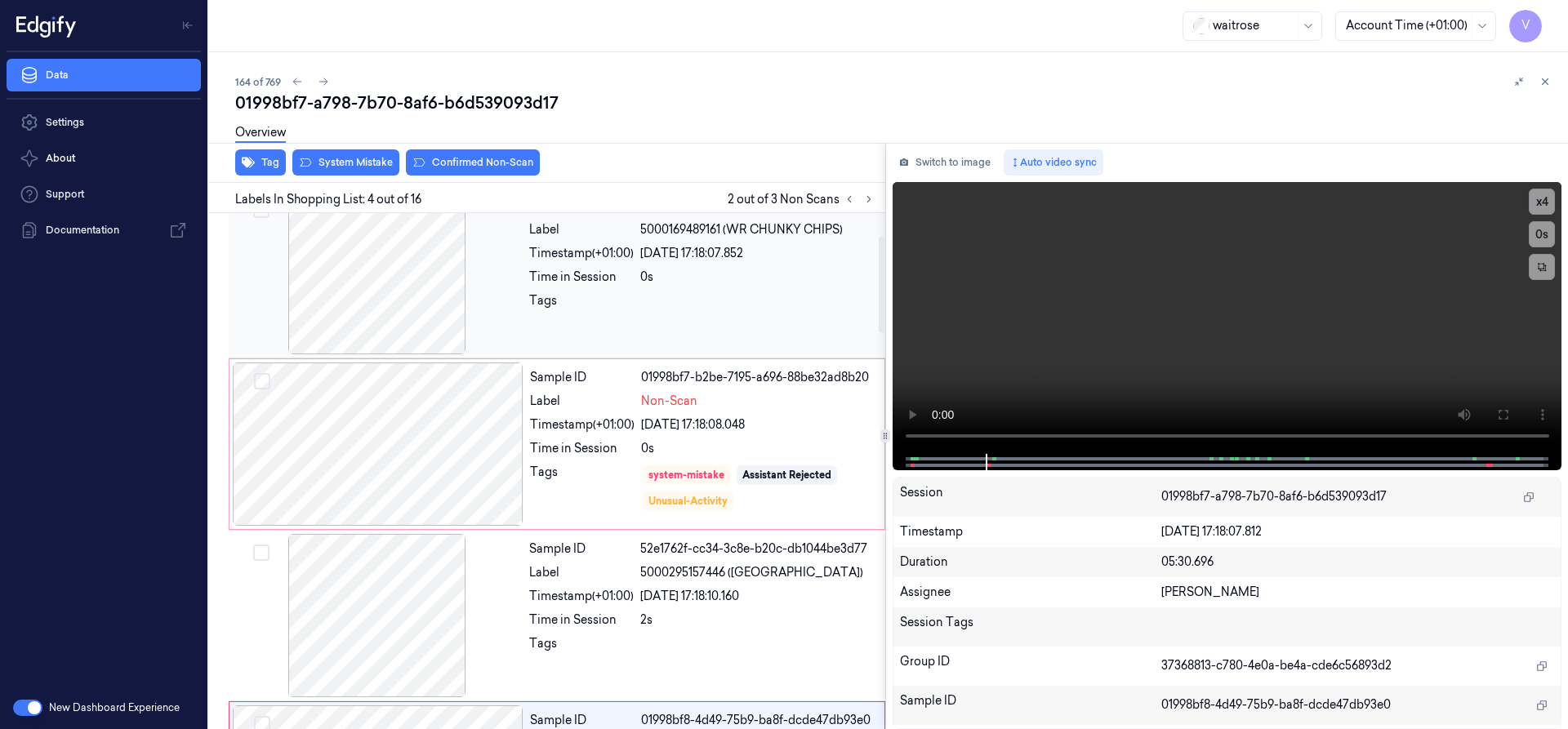
scroll to position [14, 0]
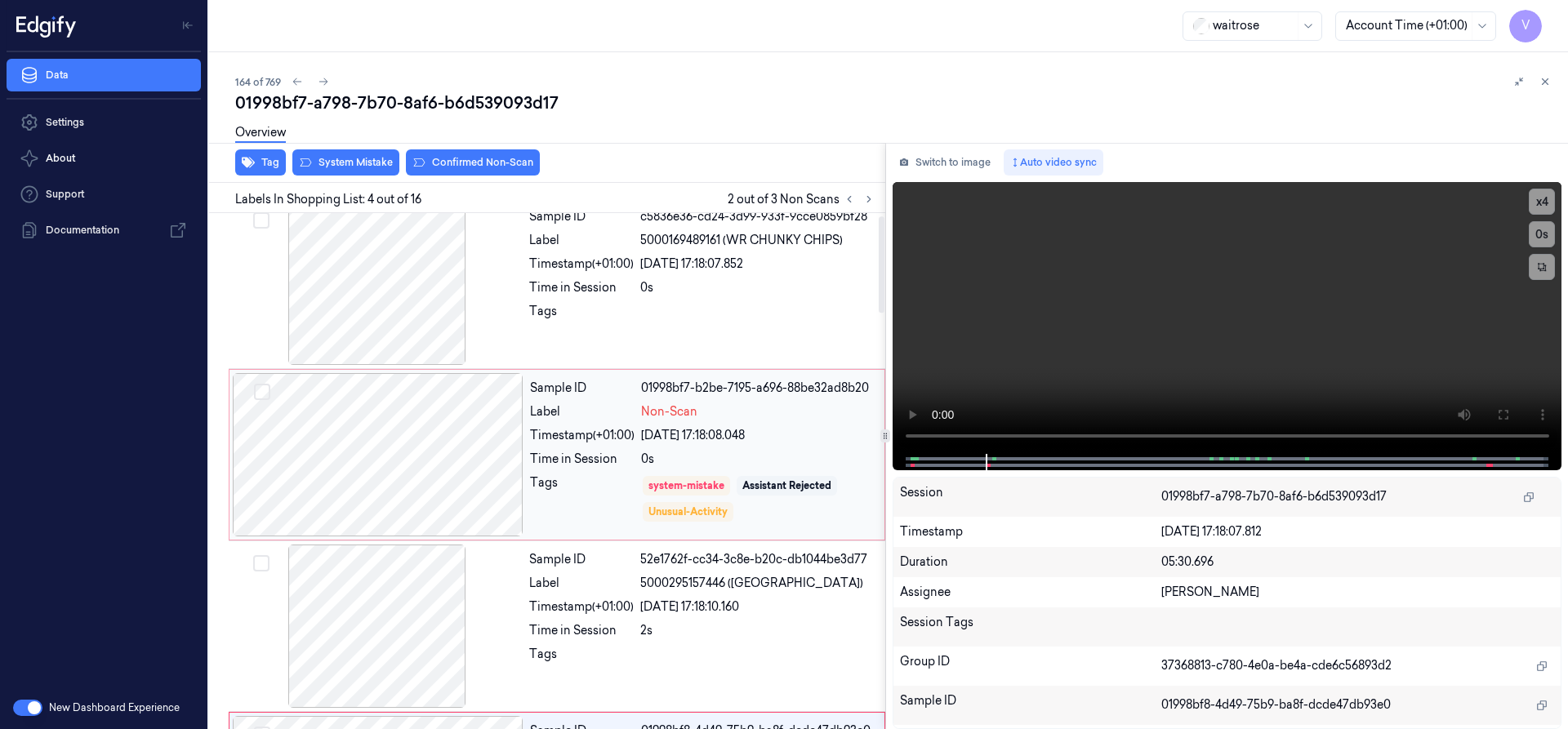
click at [435, 423] on div at bounding box center [378, 455] width 291 height 164
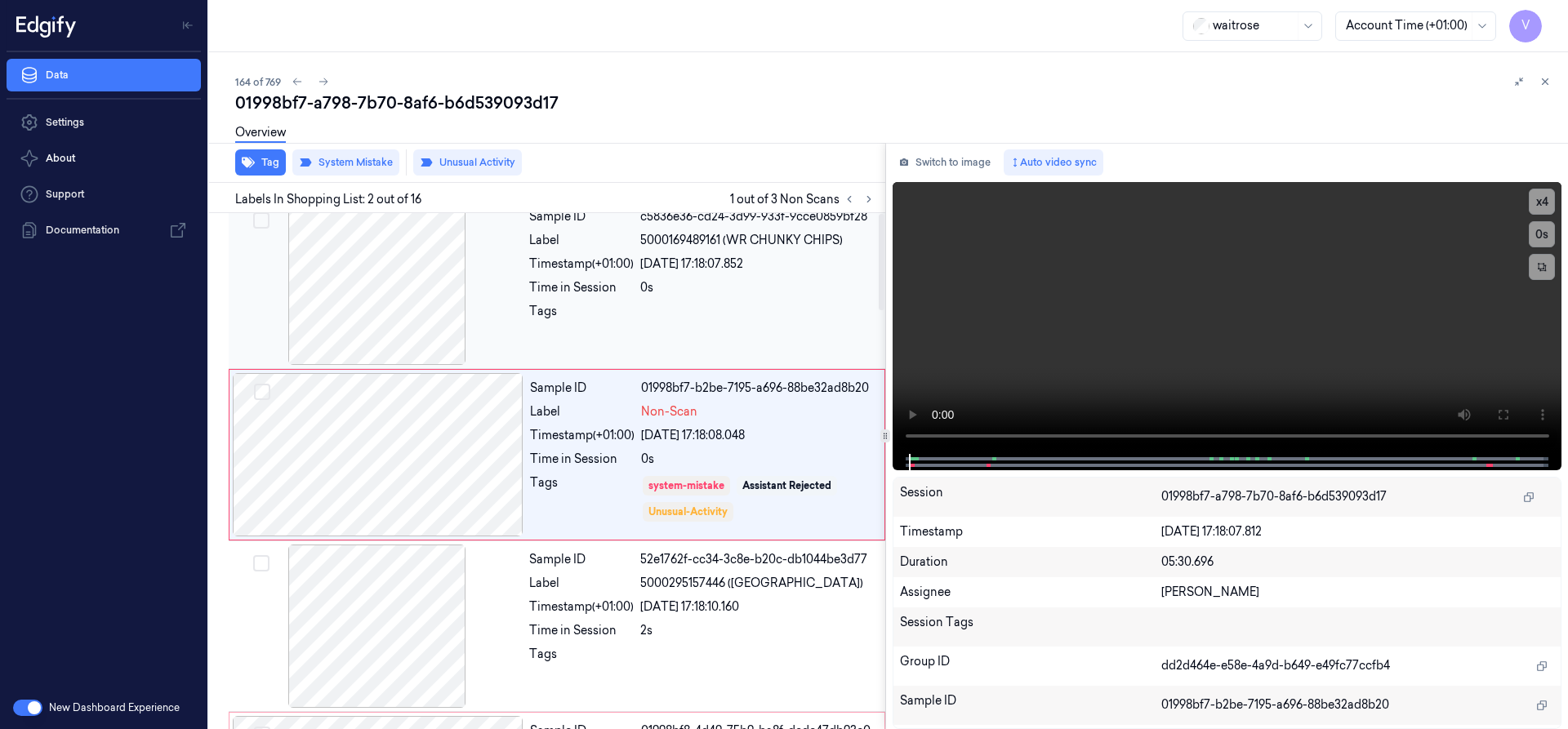
scroll to position [0, 0]
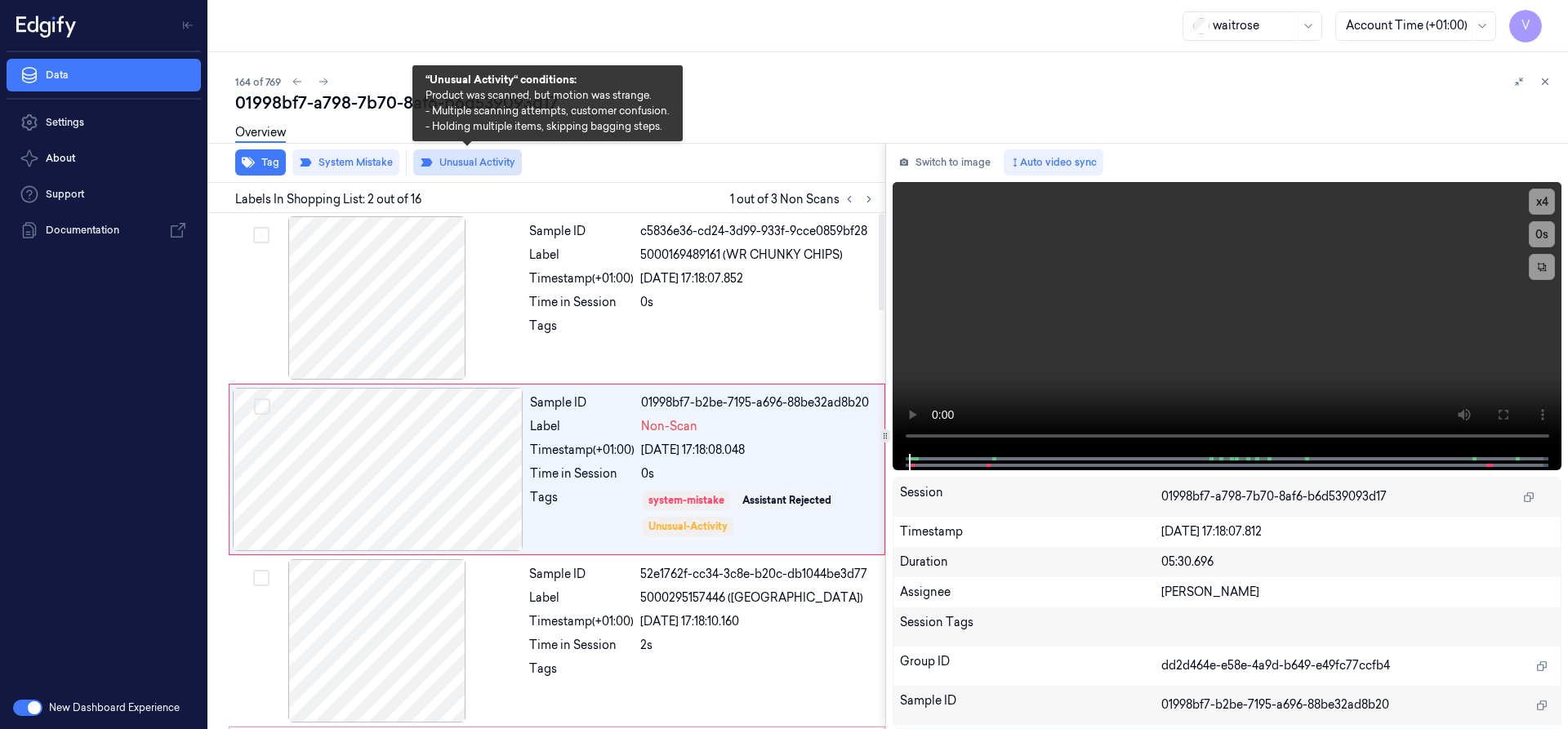
click at [473, 161] on button "Unusual Activity" at bounding box center [467, 162] width 108 height 26
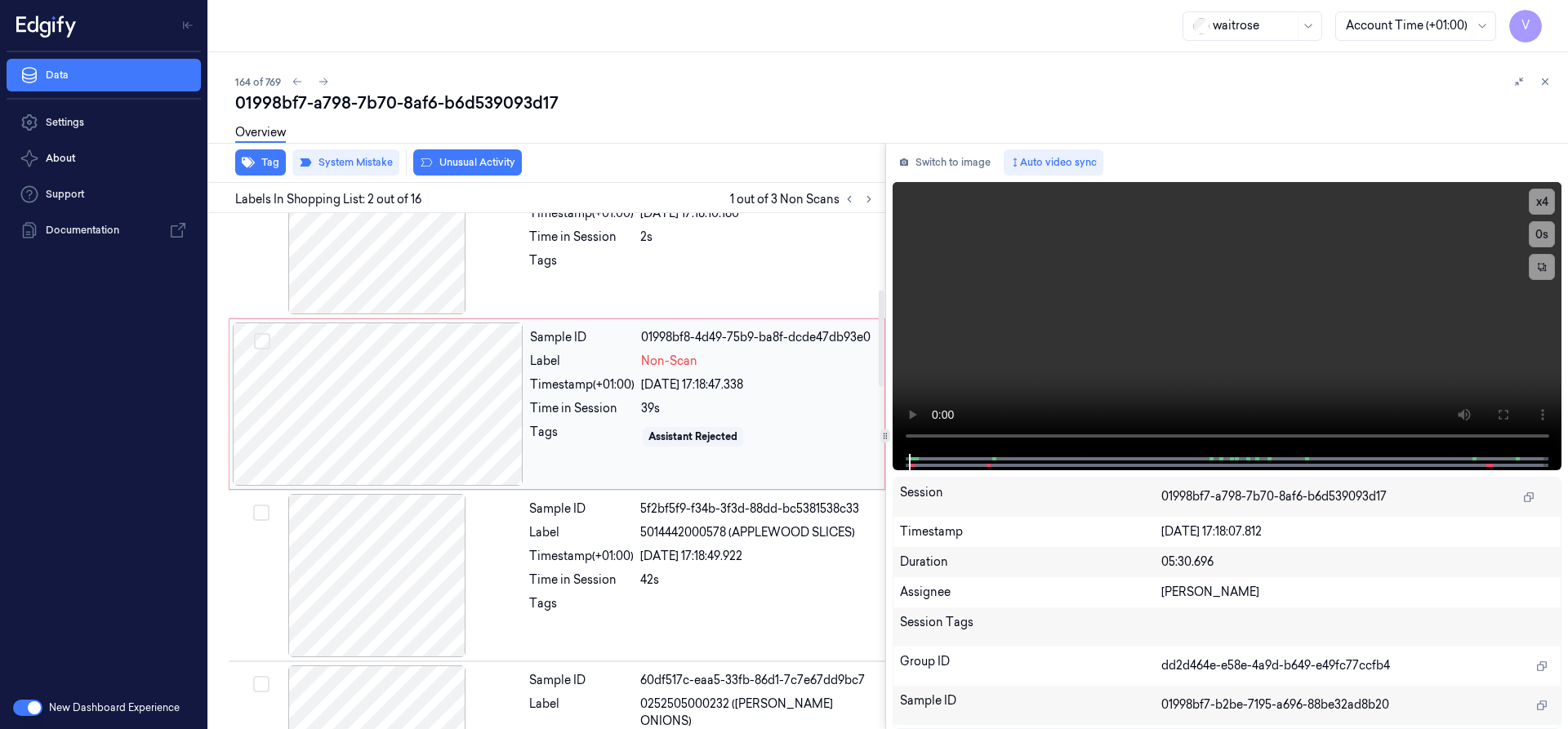
click at [404, 370] on div at bounding box center [378, 404] width 291 height 164
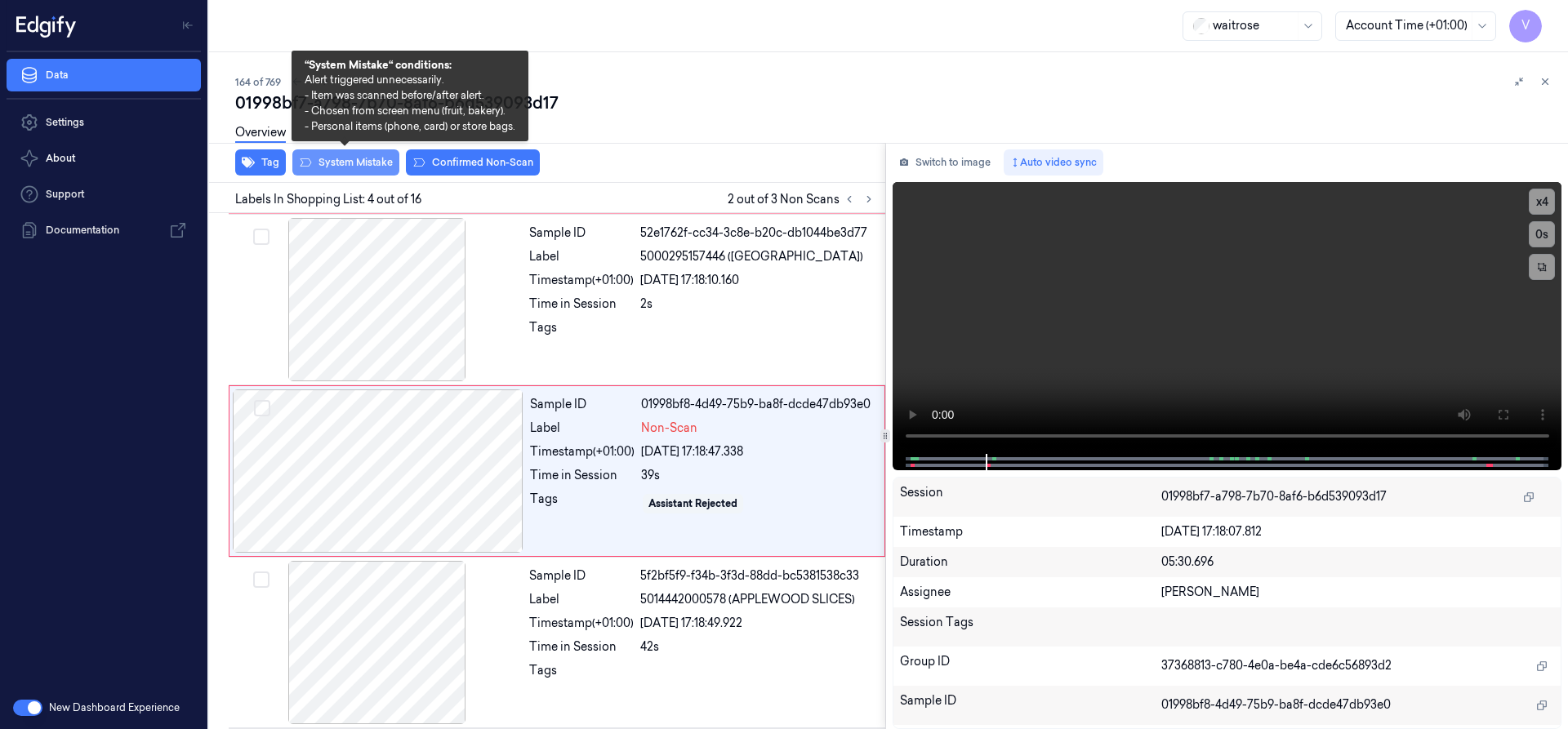
click at [343, 162] on button "System Mistake" at bounding box center [346, 162] width 107 height 26
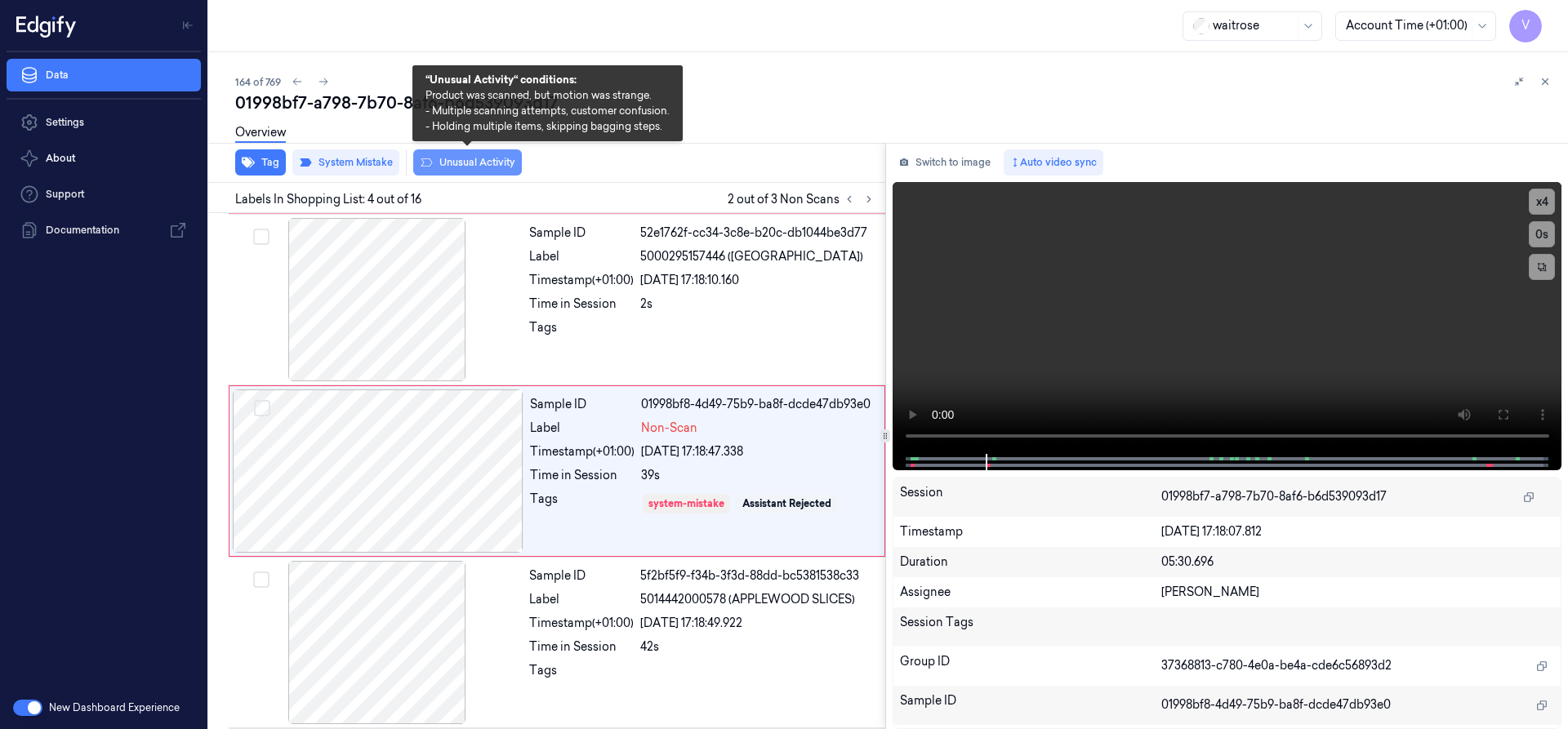
click at [445, 164] on button "Unusual Activity" at bounding box center [467, 162] width 108 height 26
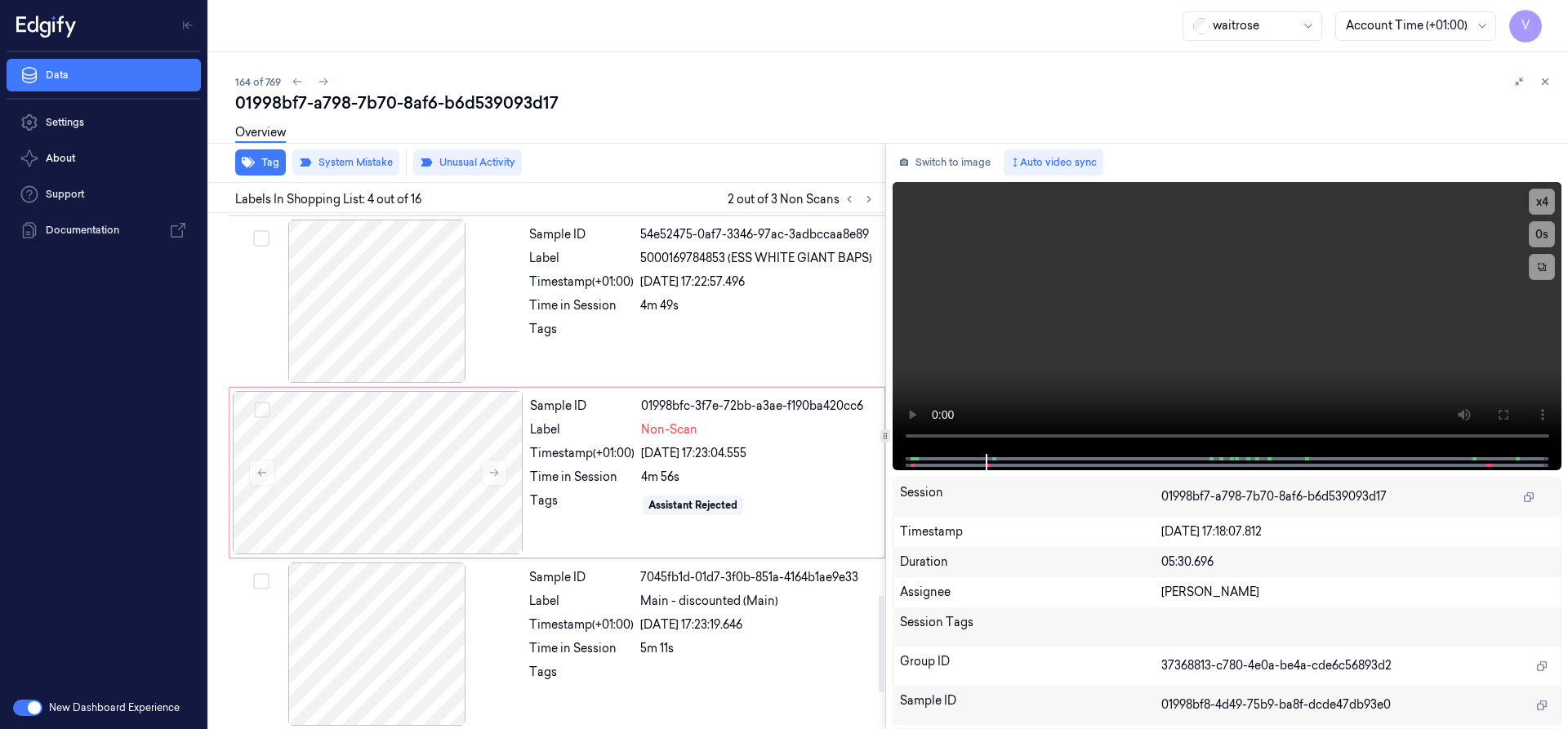
scroll to position [2231, 0]
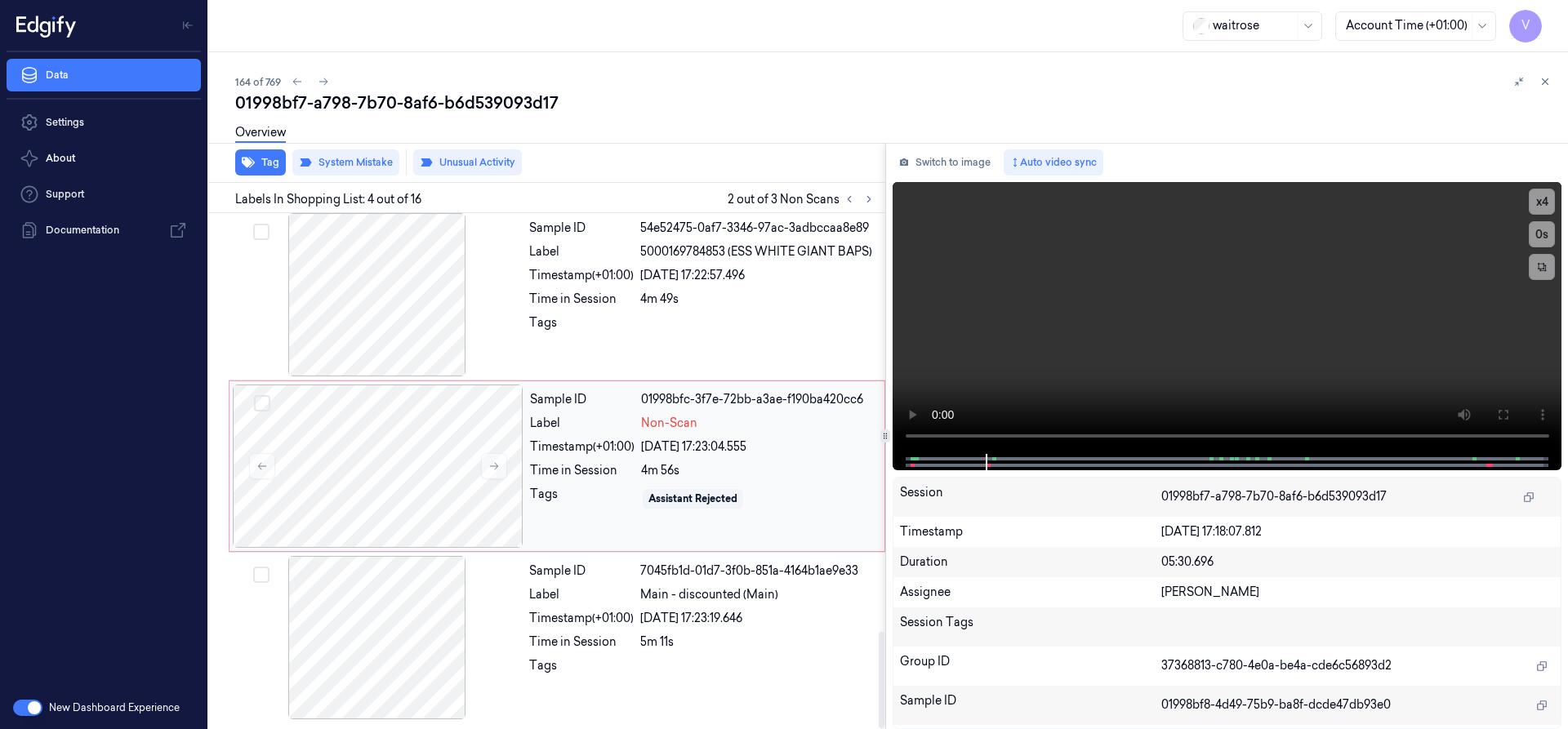
click at [552, 418] on div "Label" at bounding box center [582, 423] width 105 height 17
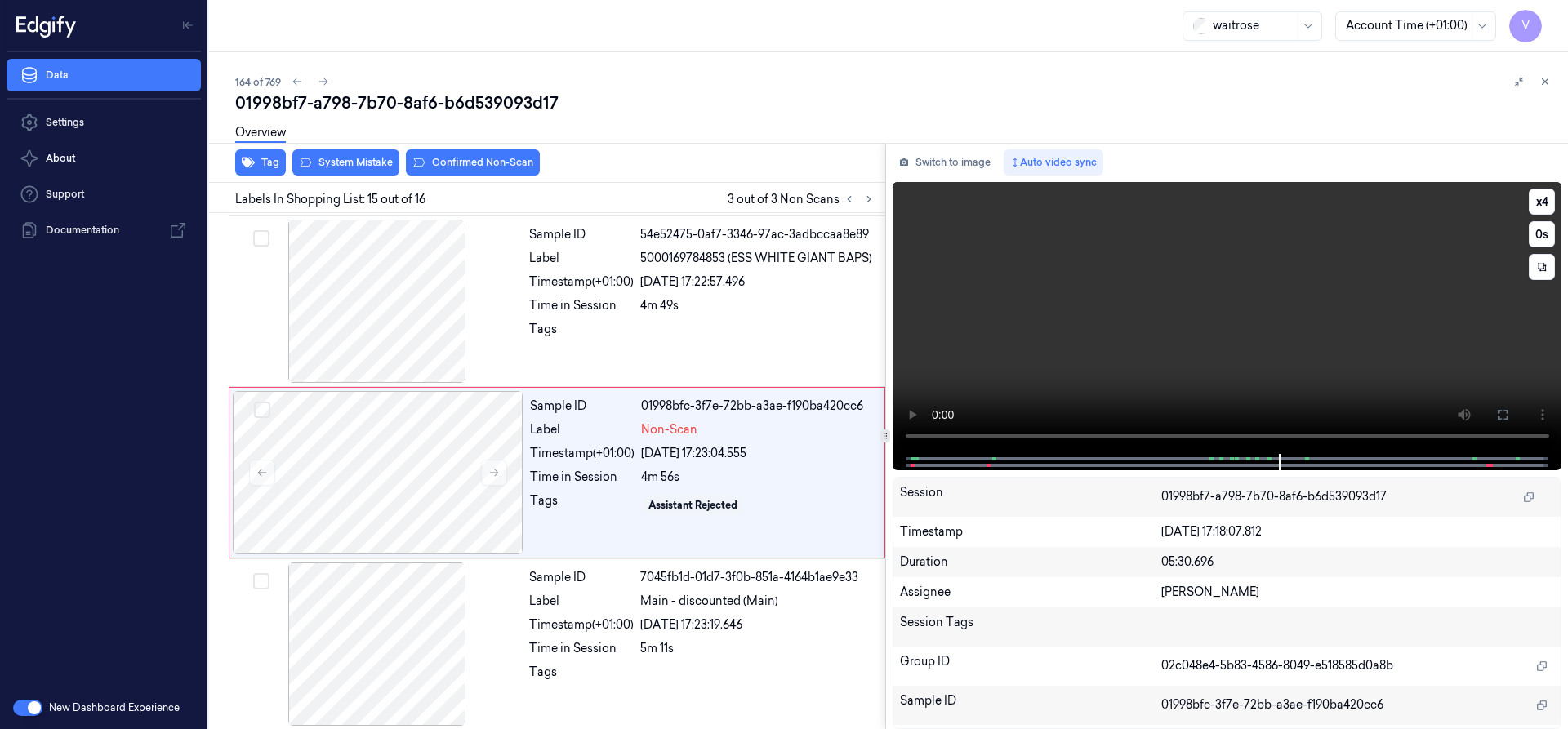
scroll to position [2226, 0]
click at [488, 469] on icon at bounding box center [493, 470] width 11 height 11
click at [497, 467] on icon at bounding box center [493, 470] width 11 height 11
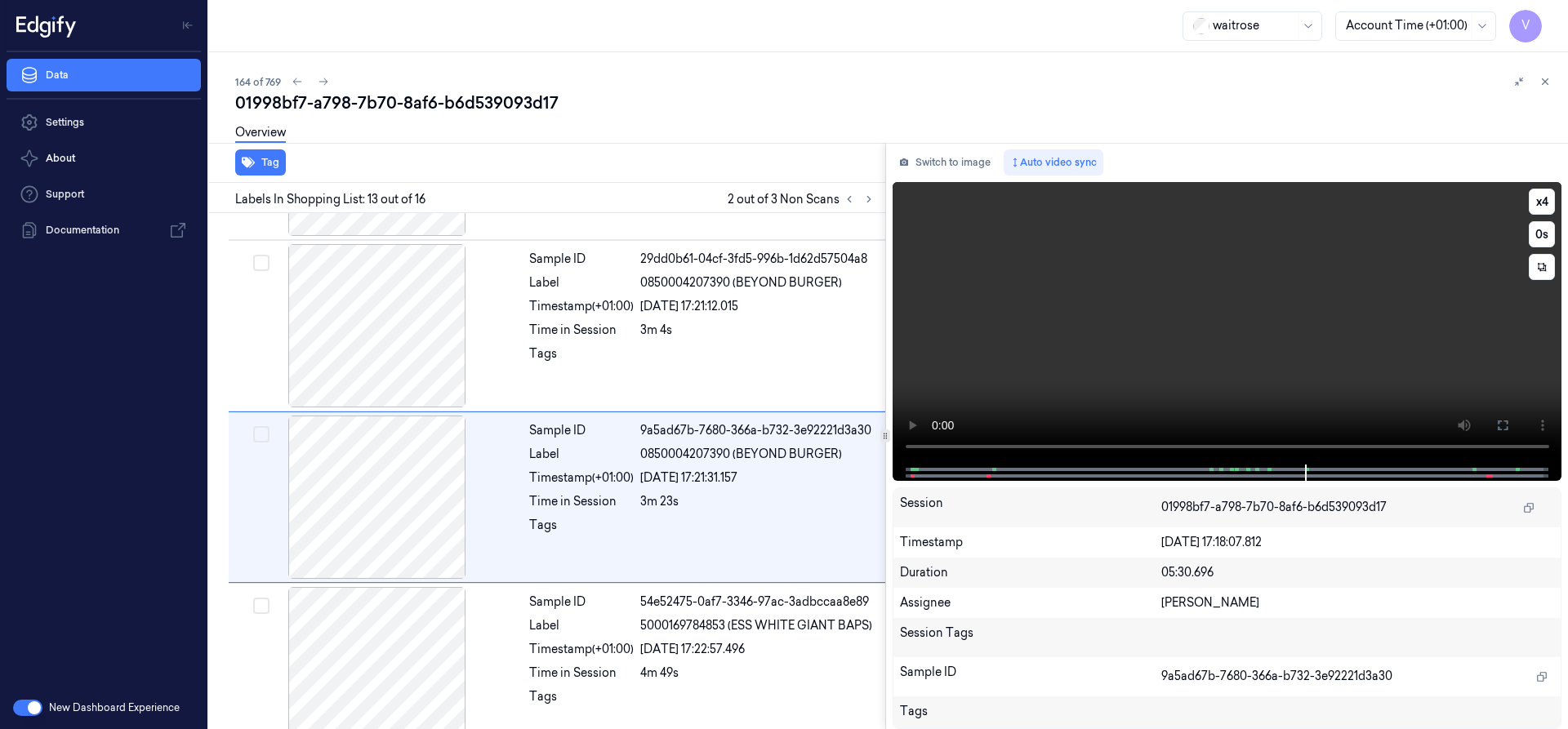
scroll to position [1883, 0]
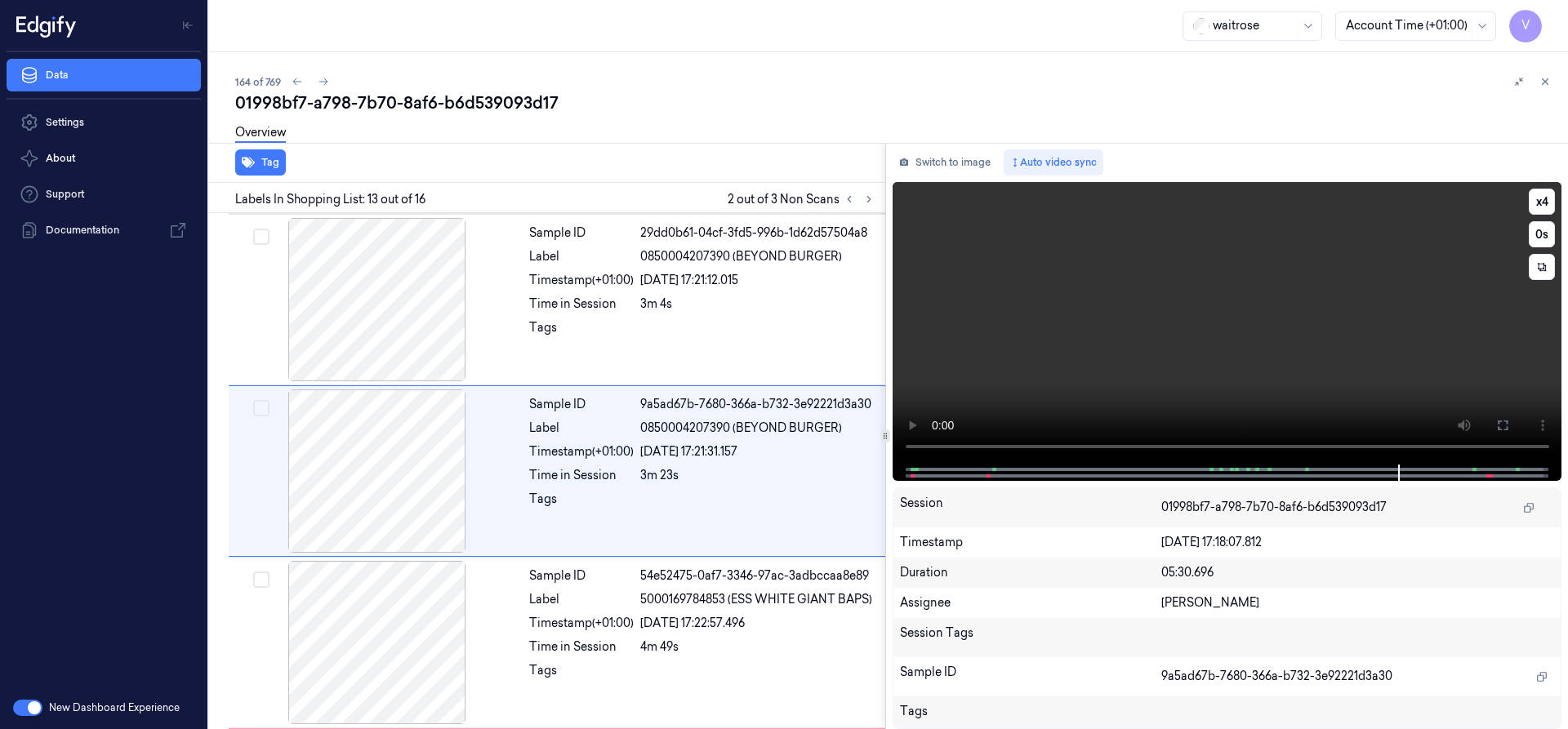
click at [1279, 365] on video at bounding box center [1227, 324] width 670 height 283
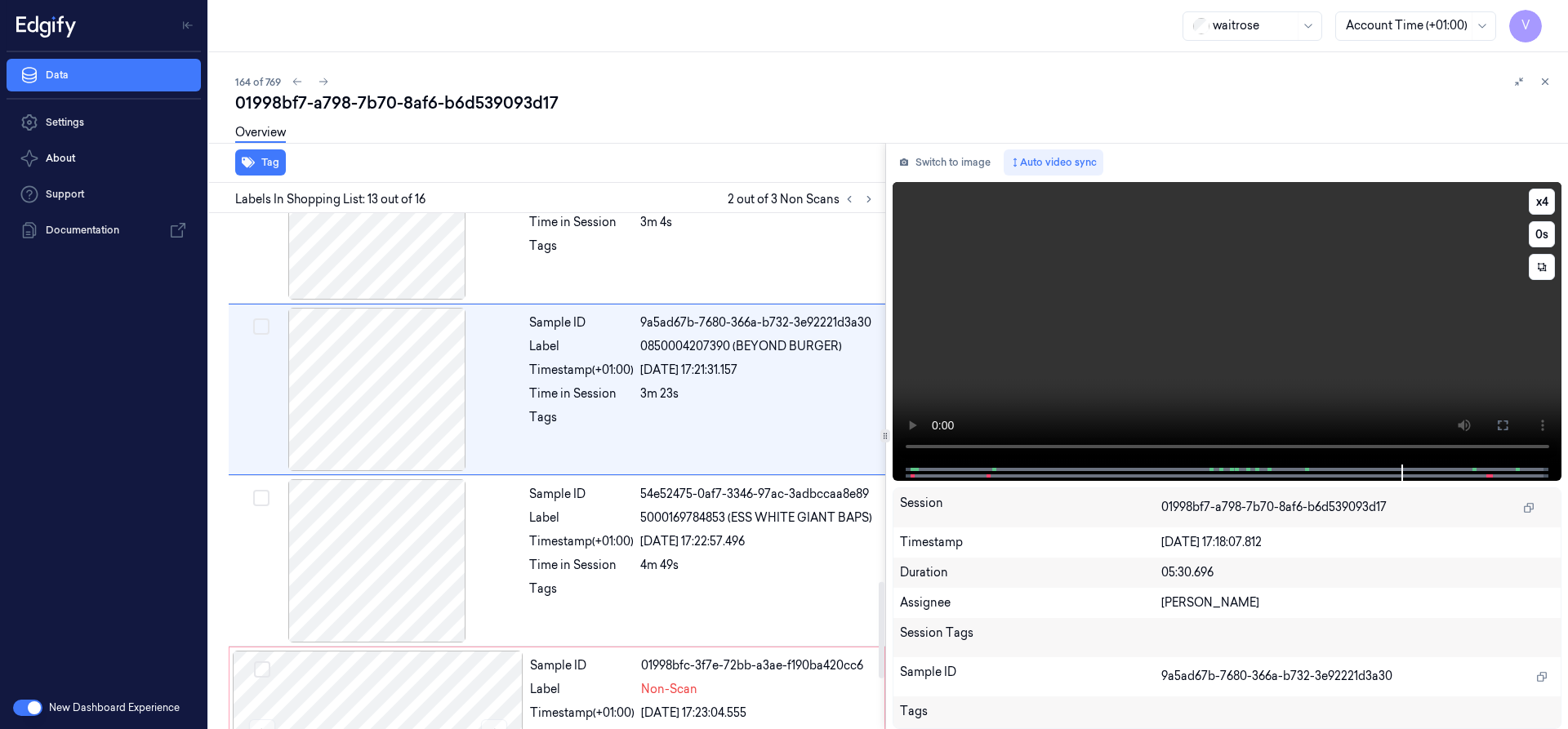
click at [1251, 302] on video at bounding box center [1227, 324] width 670 height 283
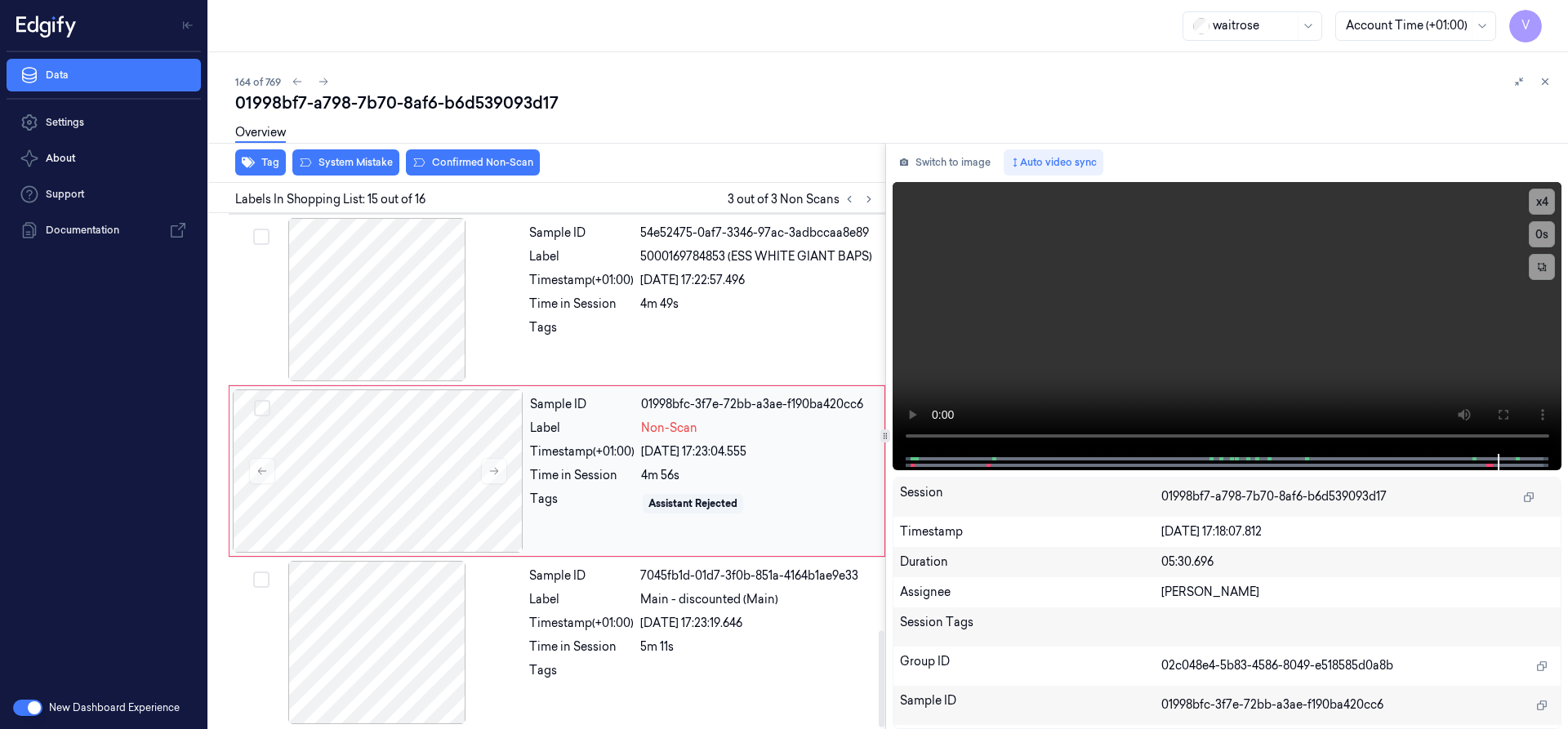
scroll to position [2231, 0]
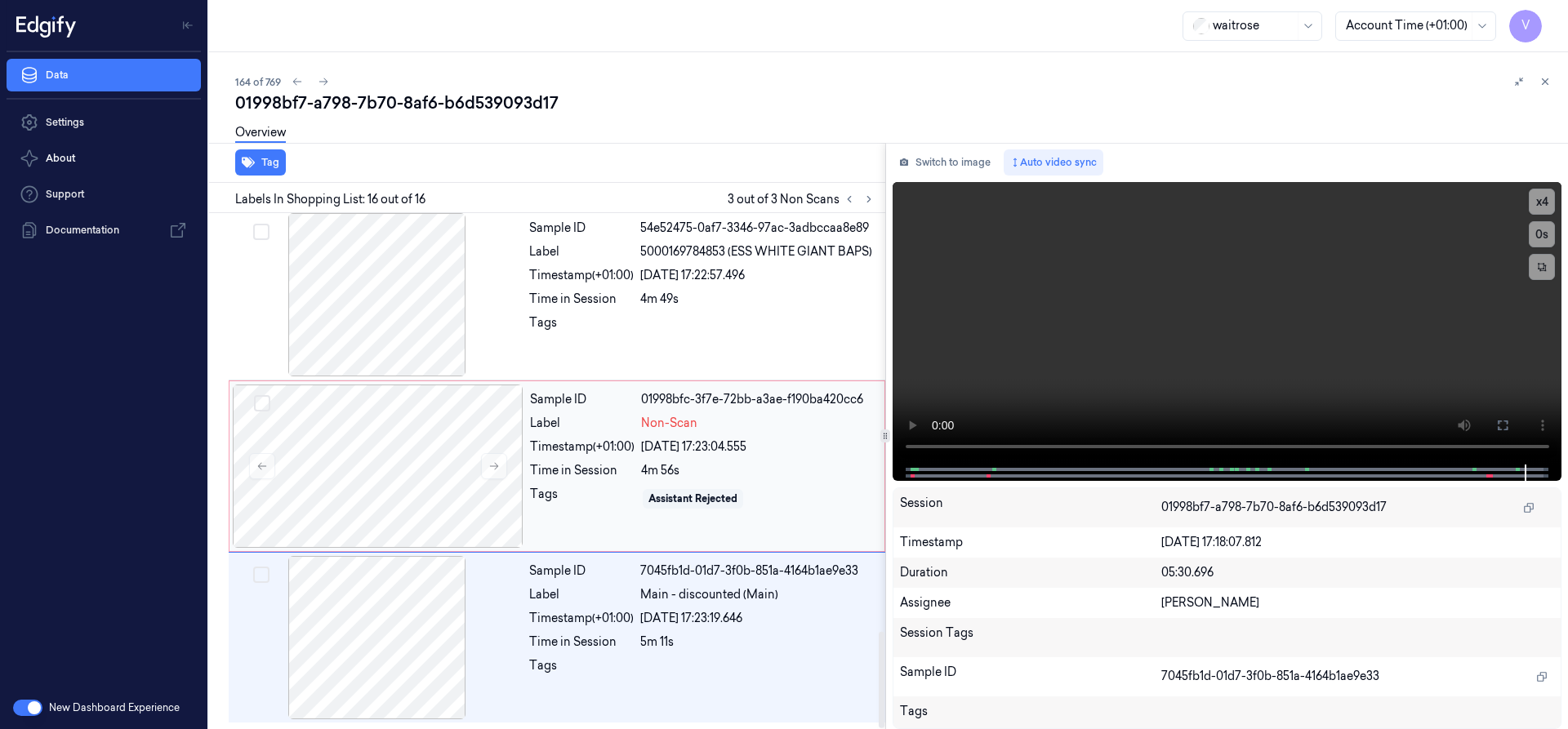
click at [605, 446] on div "Timestamp (+01:00)" at bounding box center [582, 447] width 105 height 17
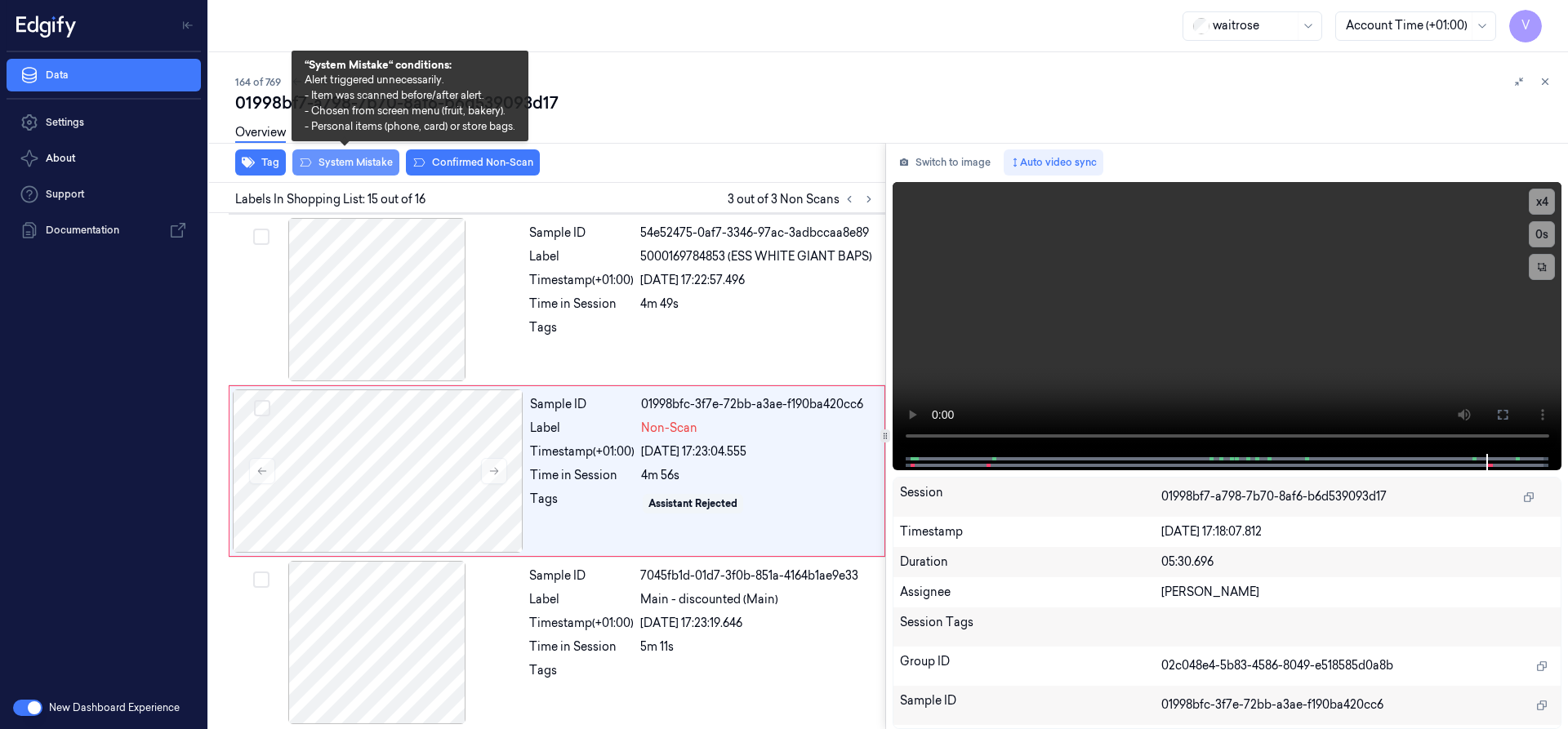
click at [364, 165] on button "System Mistake" at bounding box center [346, 162] width 107 height 26
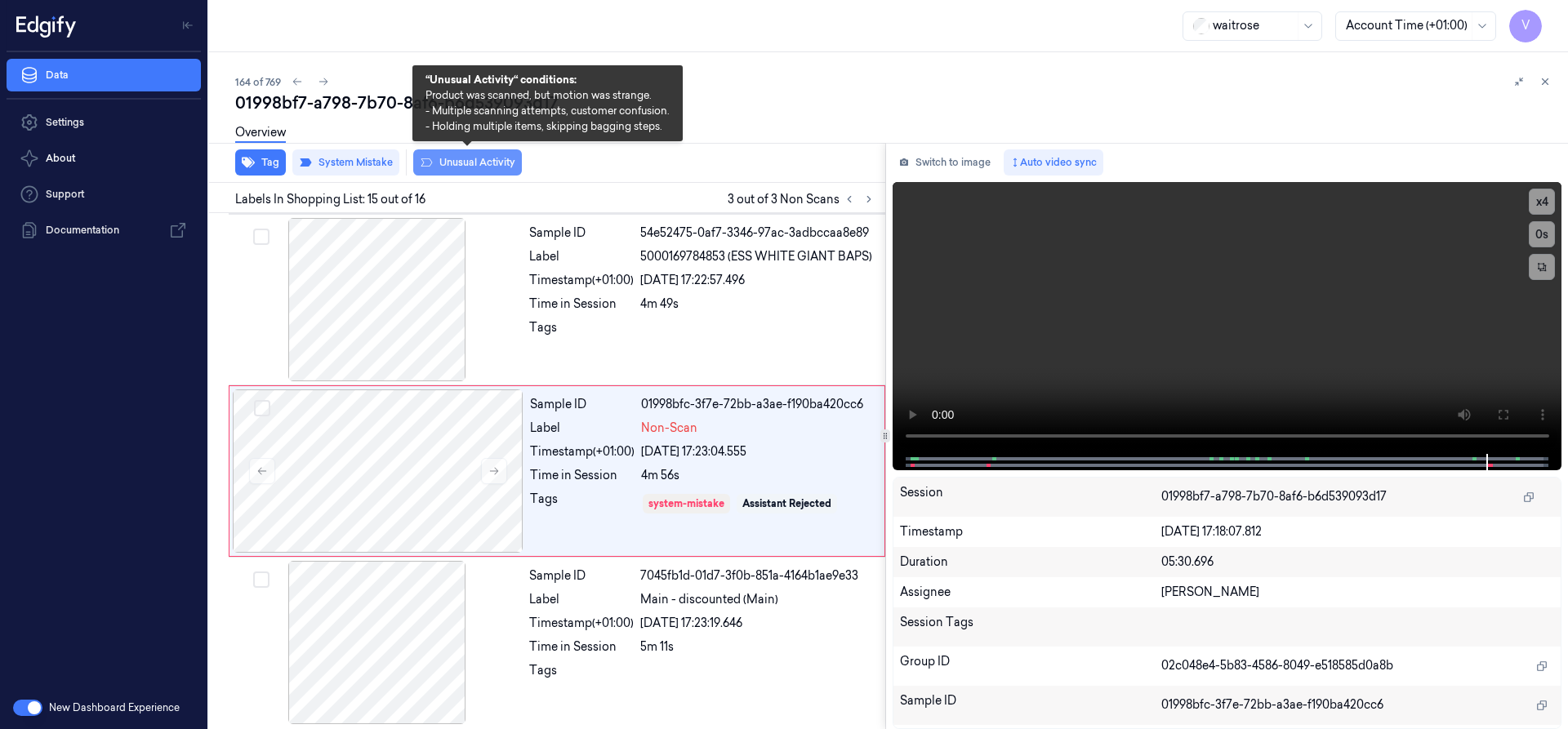
click at [458, 165] on button "Unusual Activity" at bounding box center [467, 162] width 108 height 26
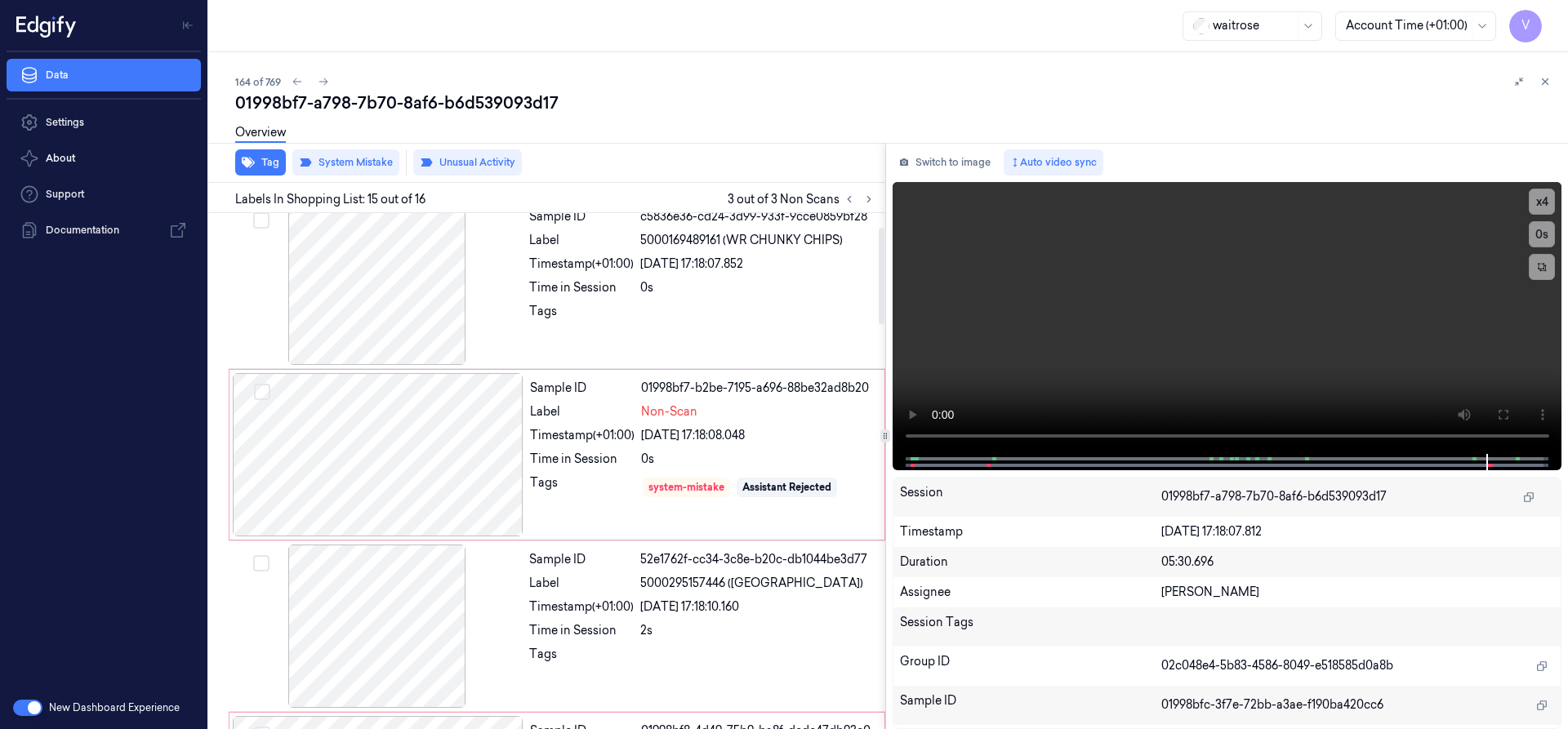
scroll to position [0, 0]
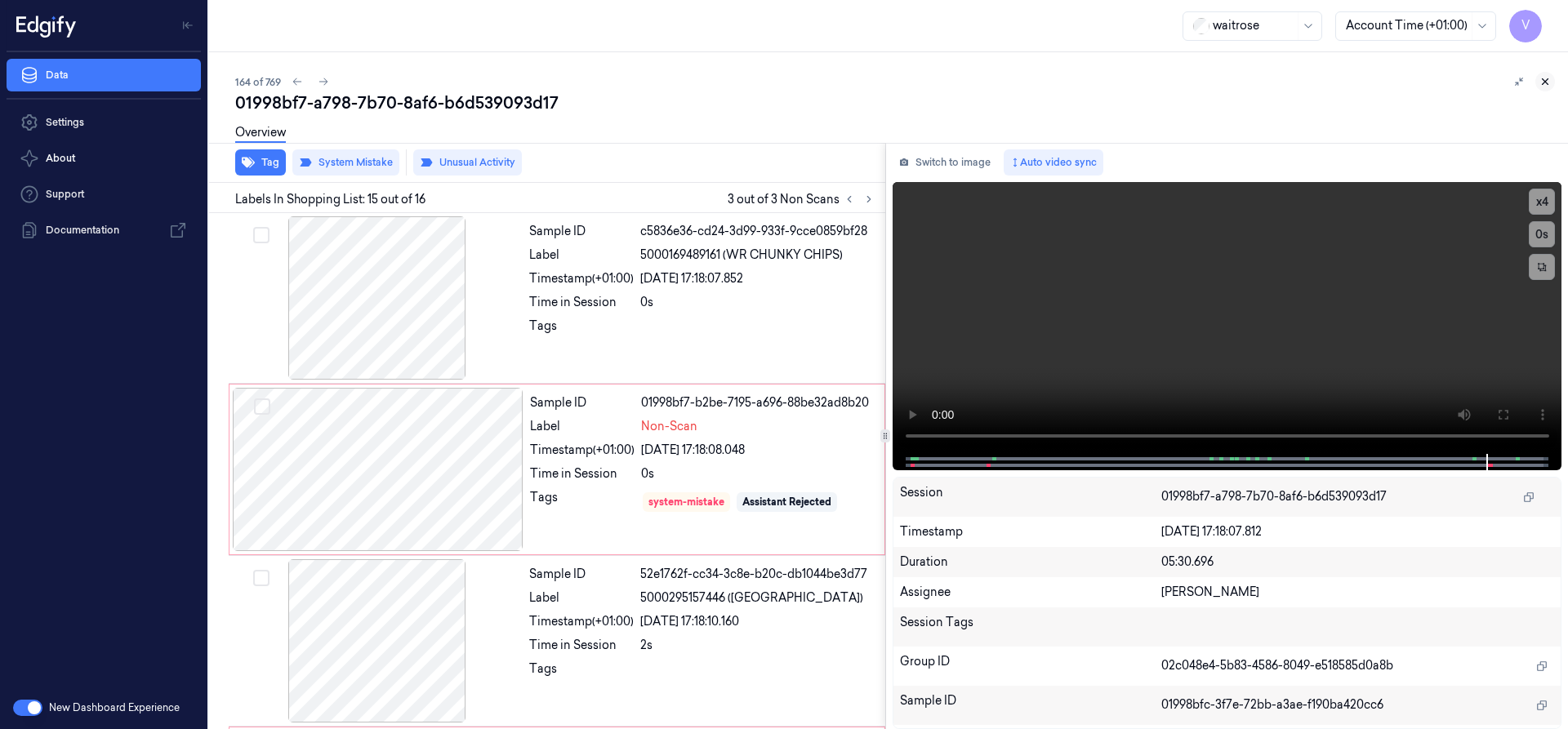
click at [1548, 83] on icon at bounding box center [1544, 81] width 11 height 11
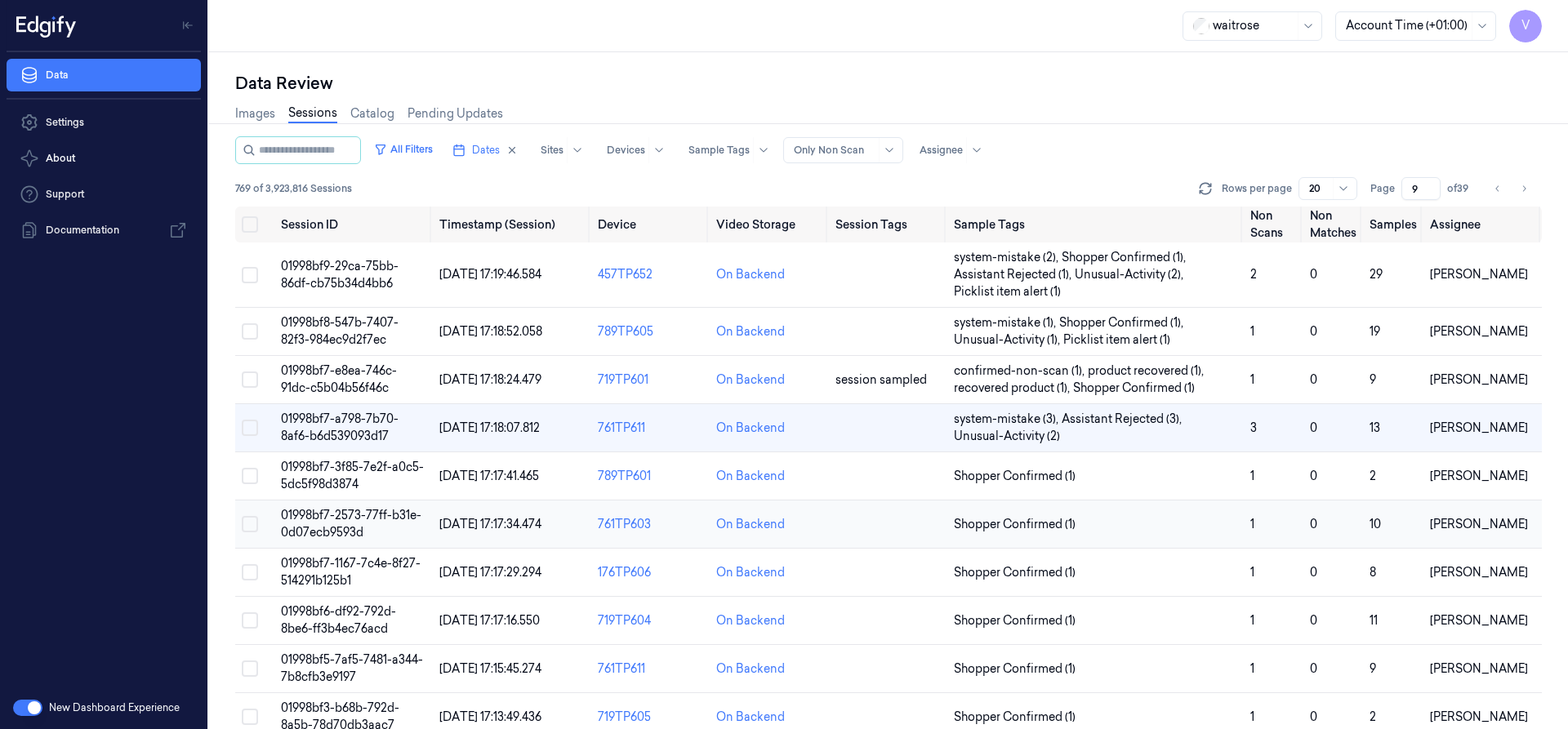
click at [318, 516] on span "01998bf7-2573-77ff-b31e-0d07ecb9593d" at bounding box center [351, 523] width 141 height 32
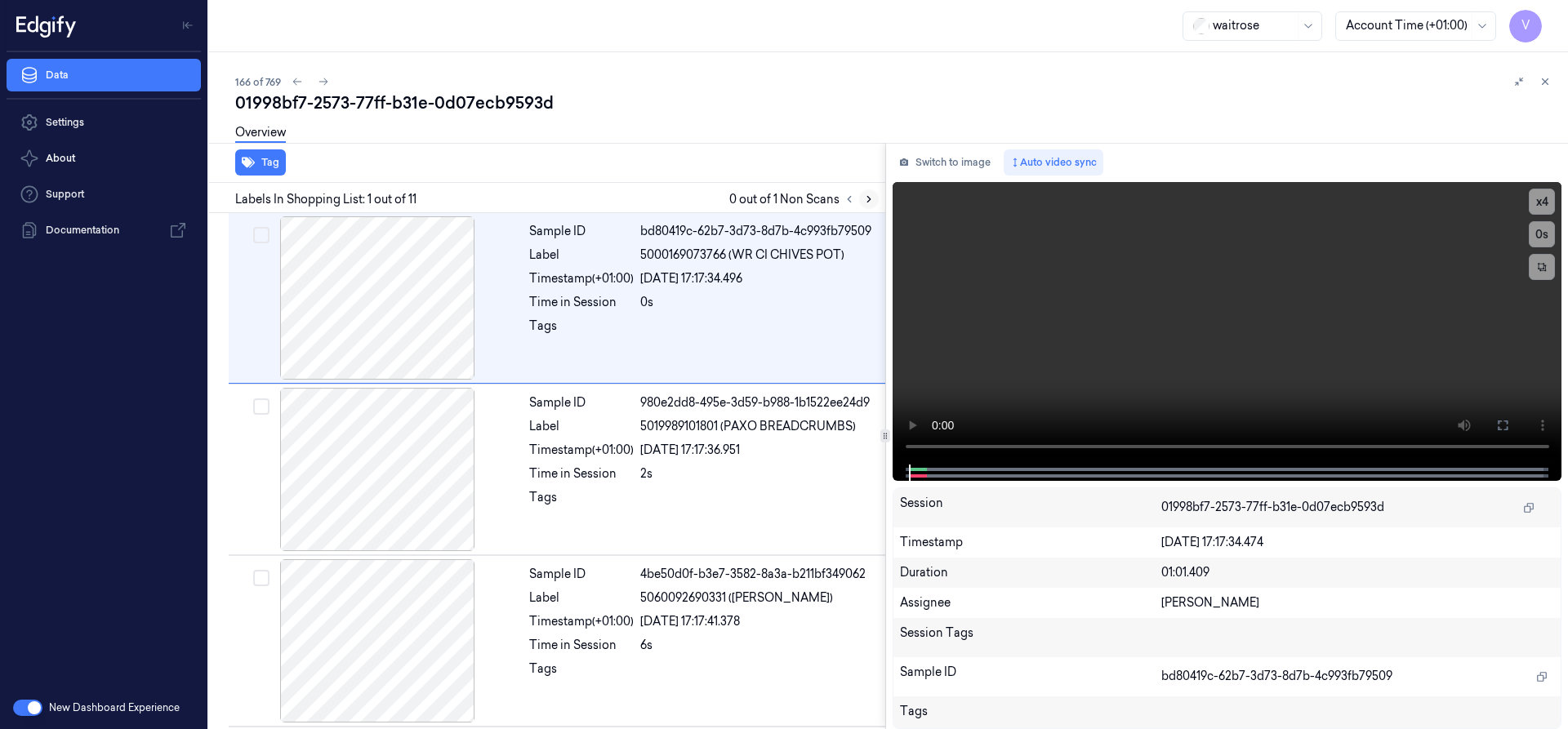
click at [867, 195] on icon at bounding box center [868, 198] width 11 height 11
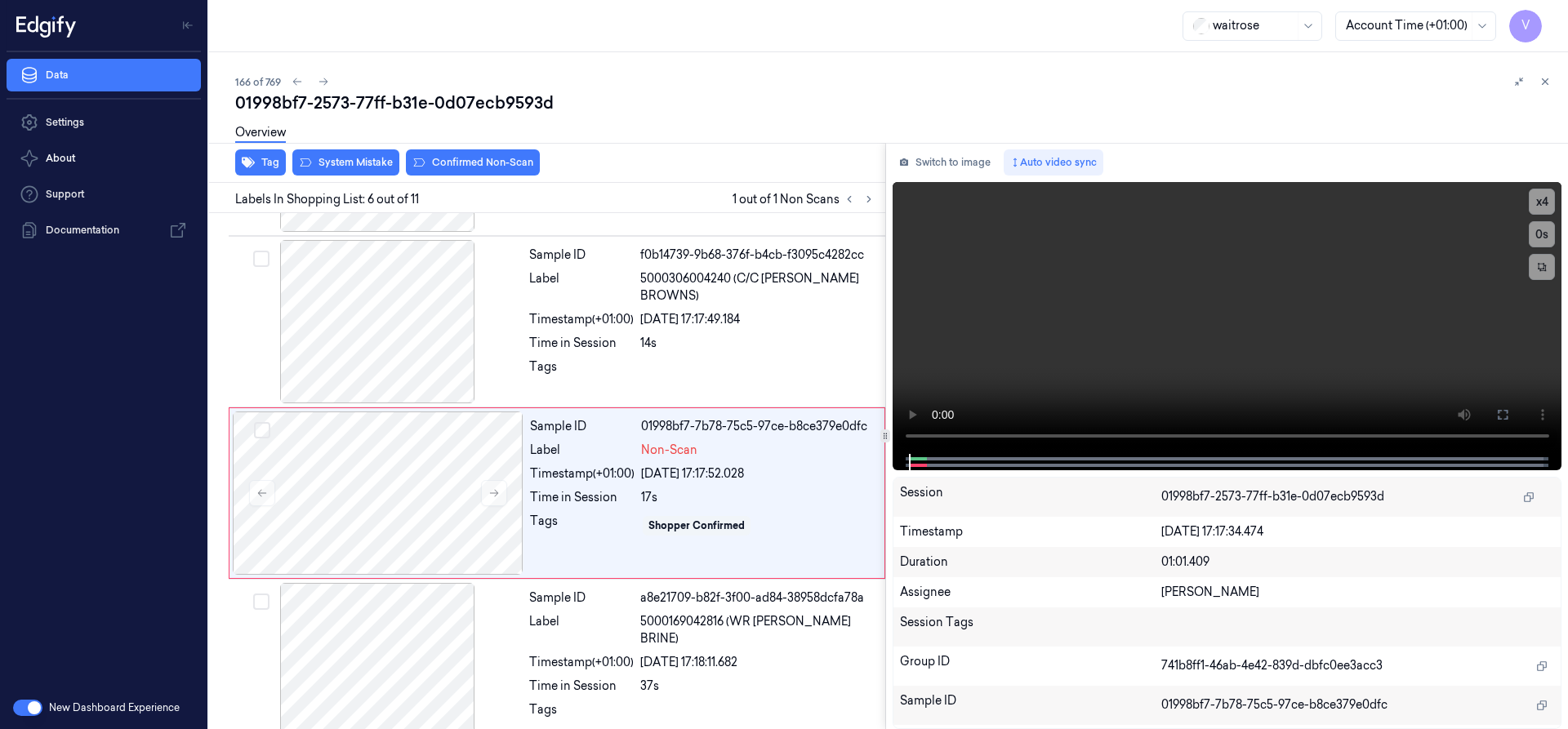
scroll to position [684, 0]
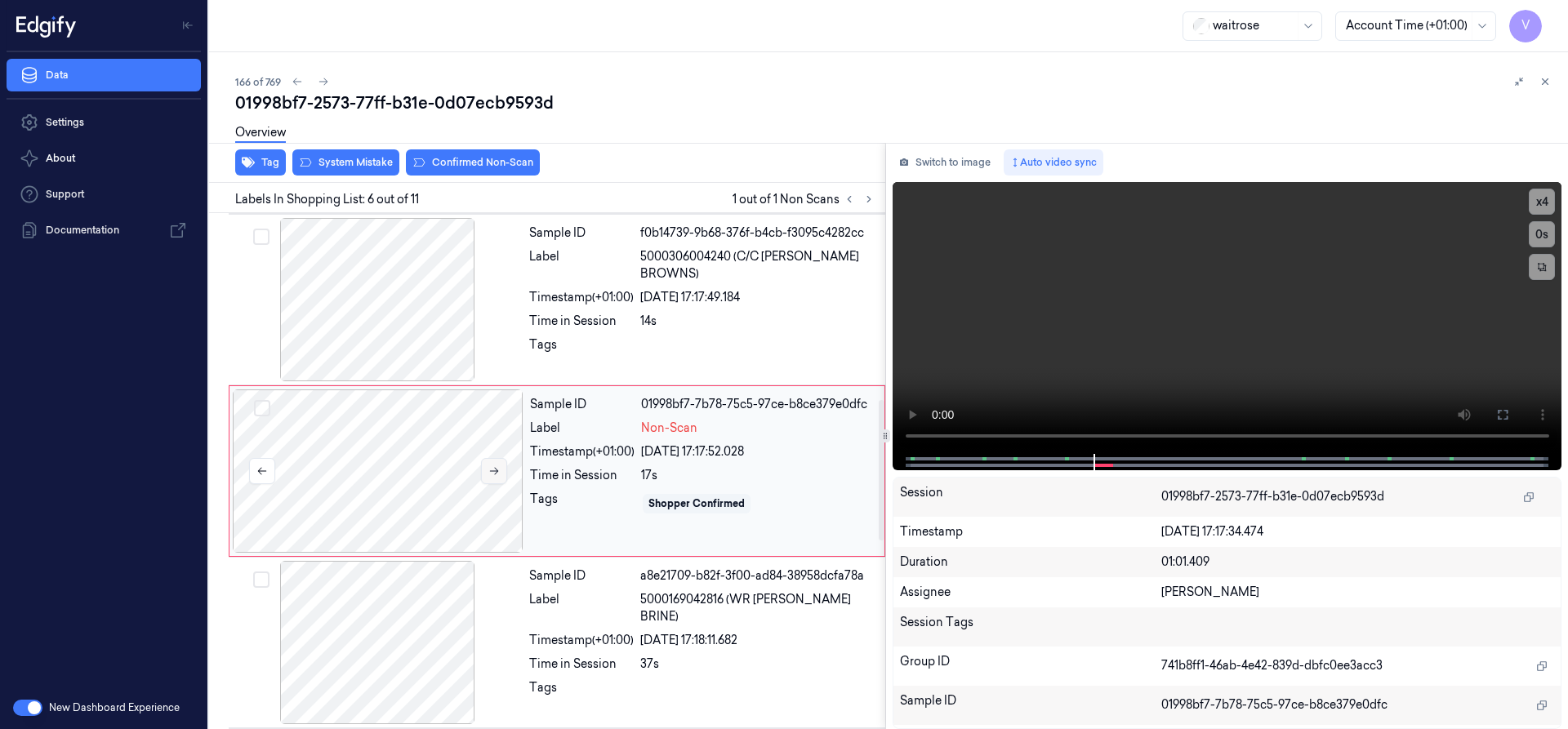
click at [488, 472] on icon at bounding box center [493, 470] width 11 height 11
click at [496, 473] on icon at bounding box center [493, 470] width 11 height 11
click at [493, 475] on icon at bounding box center [493, 470] width 11 height 11
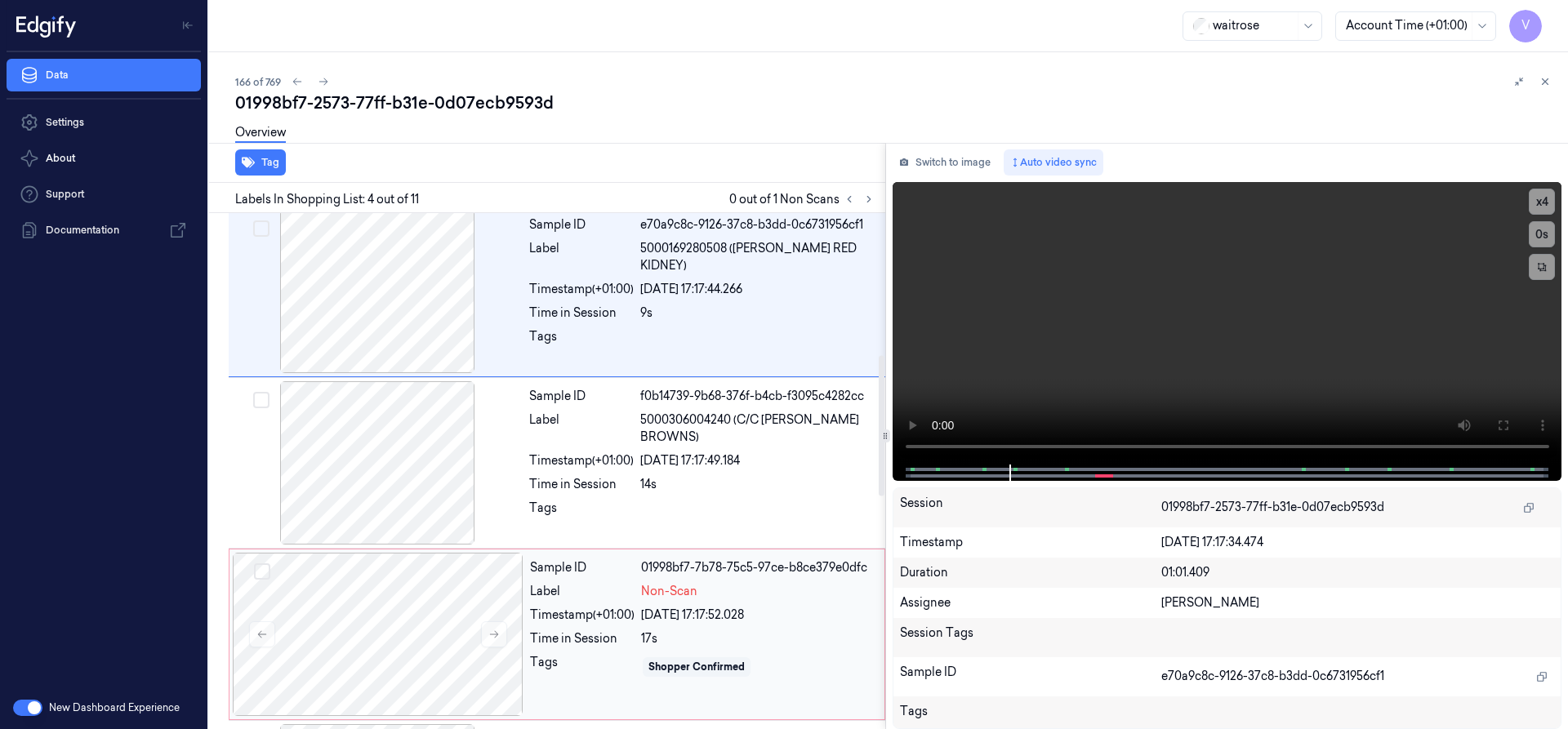
scroll to position [342, 0]
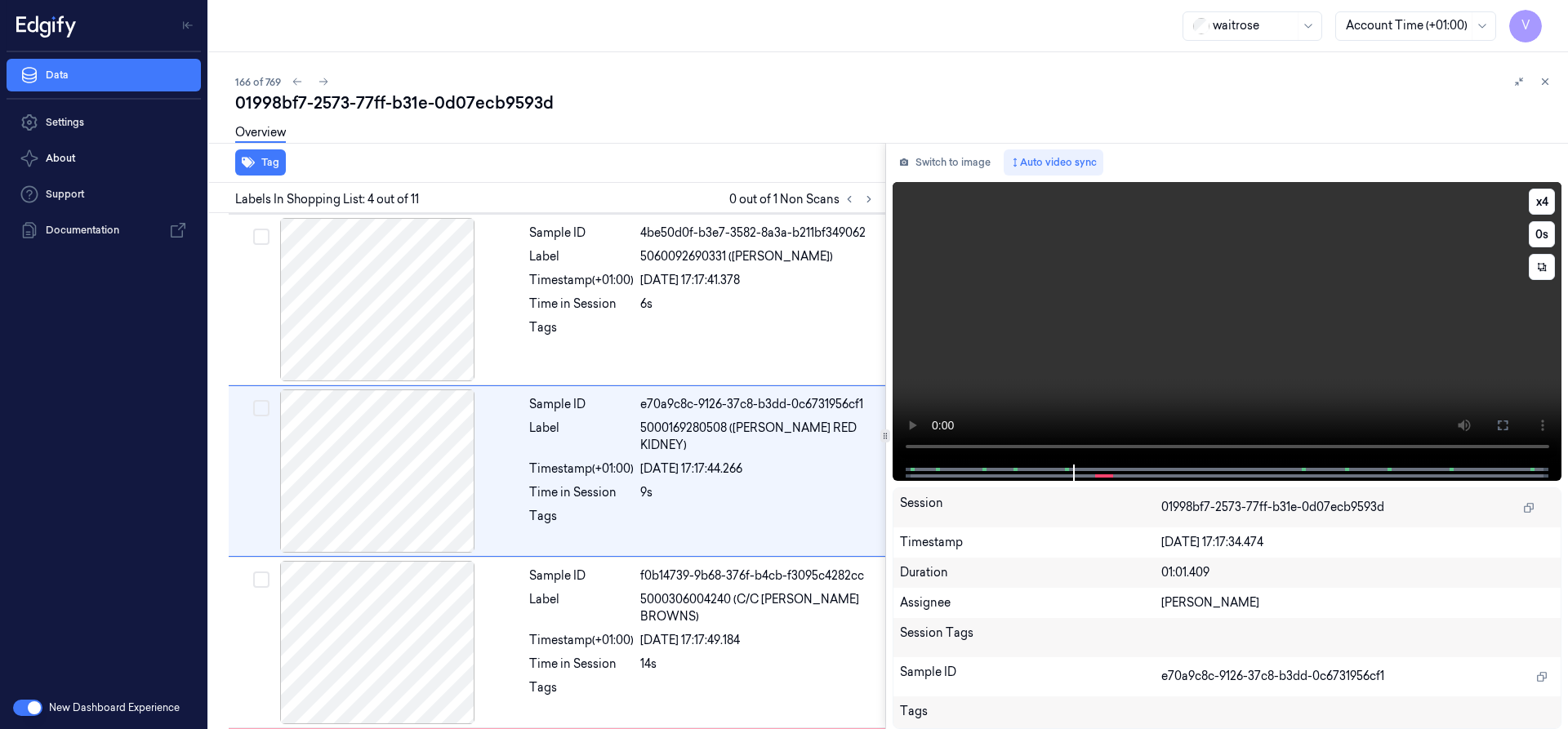
click at [1556, 199] on video at bounding box center [1227, 324] width 670 height 283
click at [1548, 204] on button "x 4" at bounding box center [1542, 201] width 26 height 26
click at [1546, 205] on button "x 1" at bounding box center [1542, 201] width 26 height 26
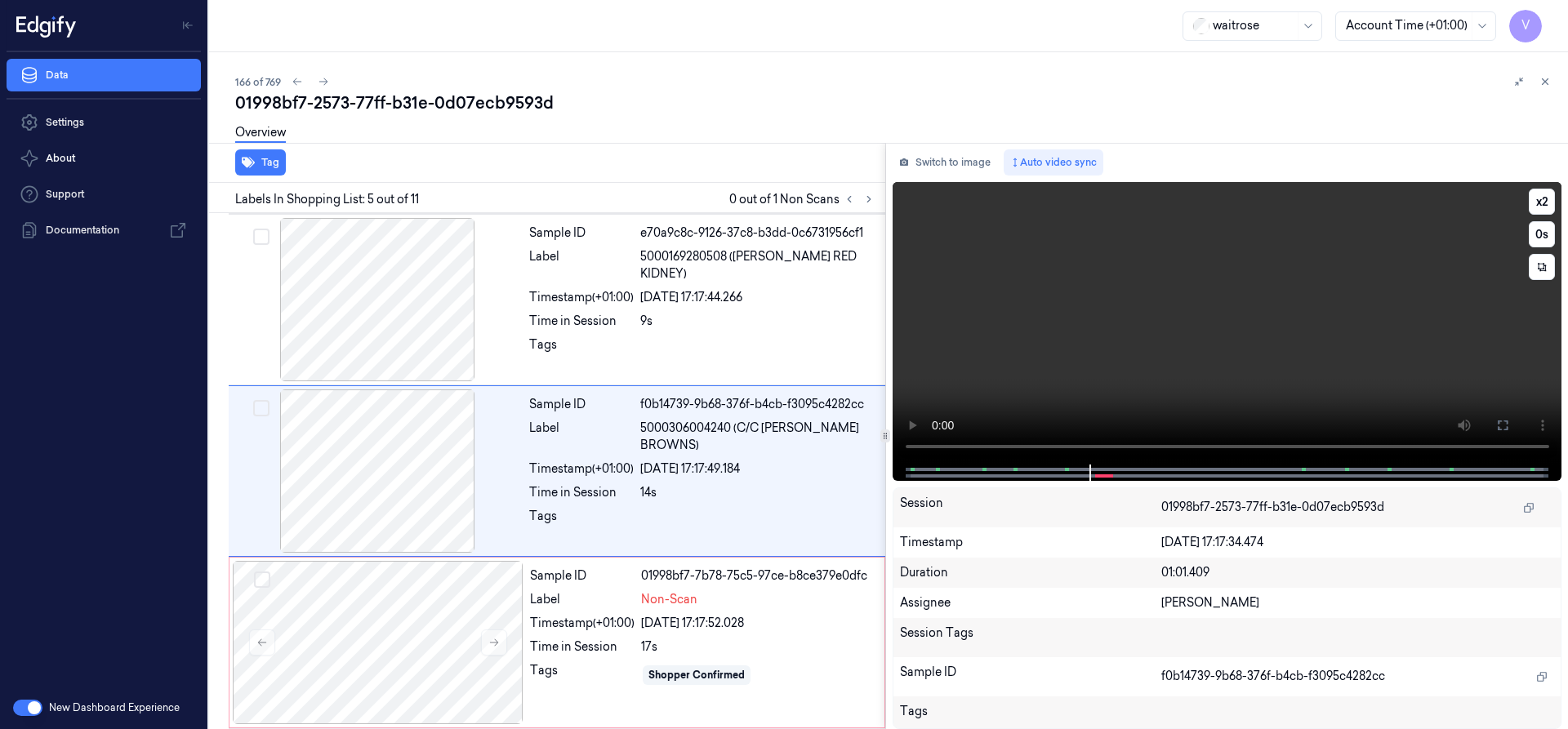
scroll to position [684, 0]
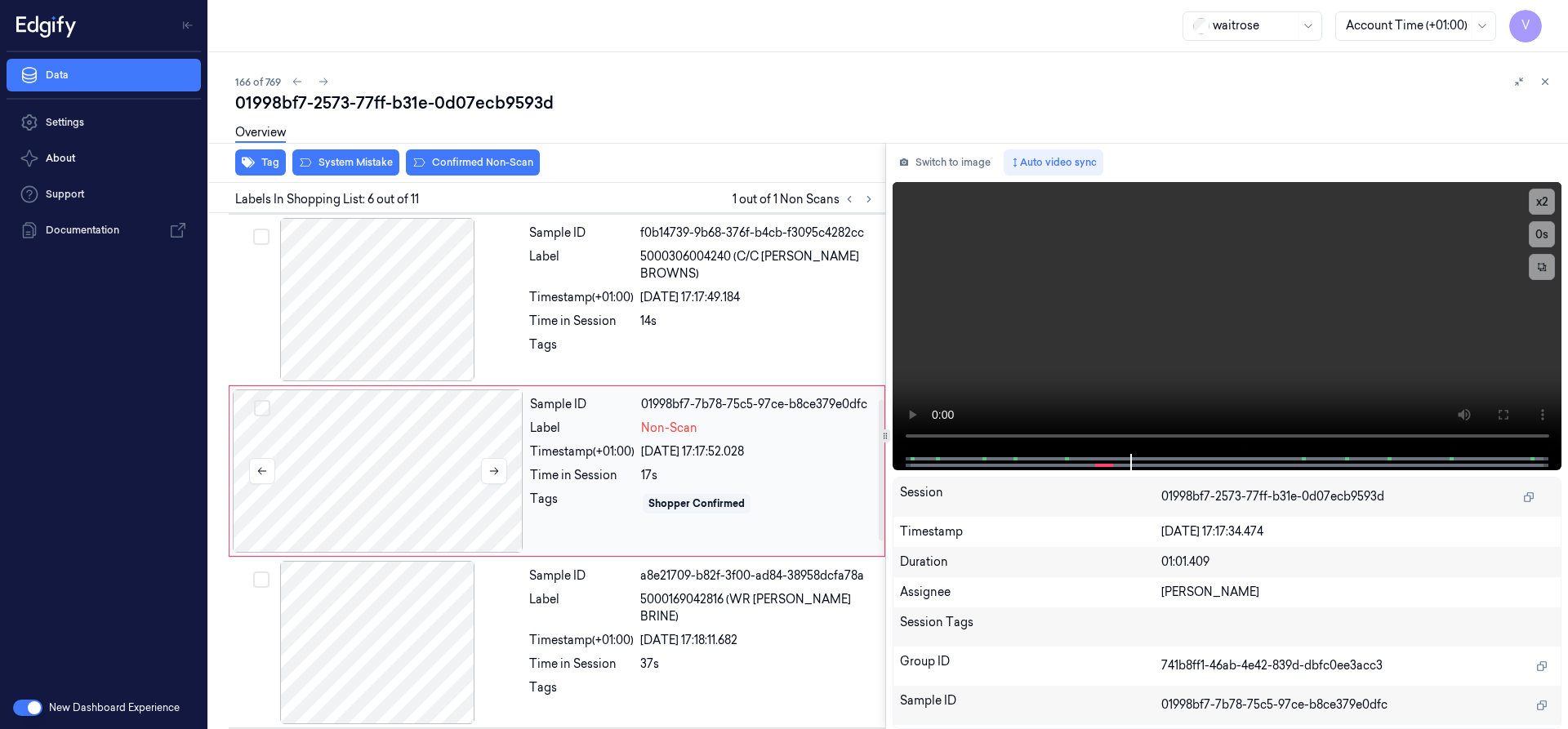
click at [371, 451] on div at bounding box center [378, 471] width 291 height 164
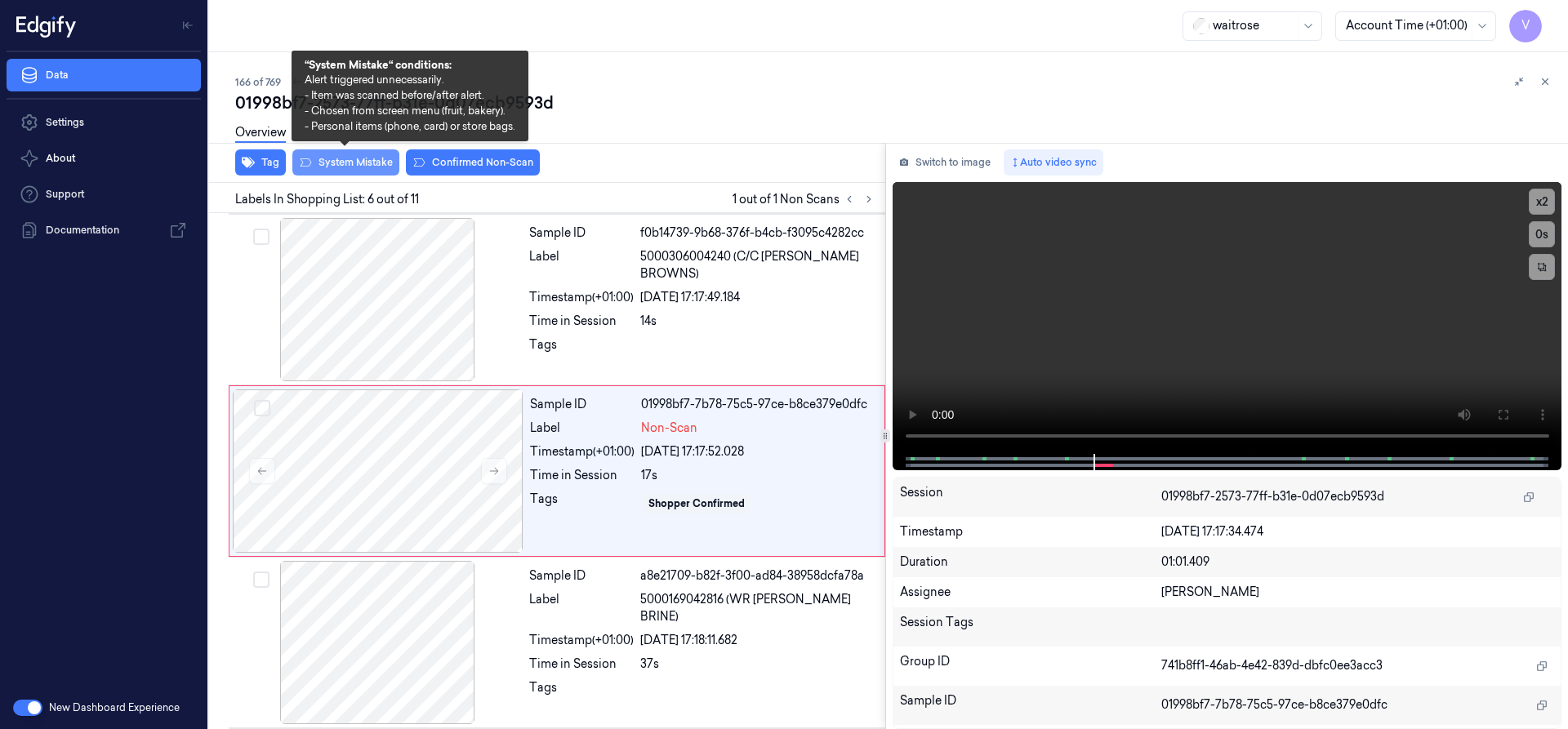
click at [360, 168] on button "System Mistake" at bounding box center [346, 162] width 107 height 26
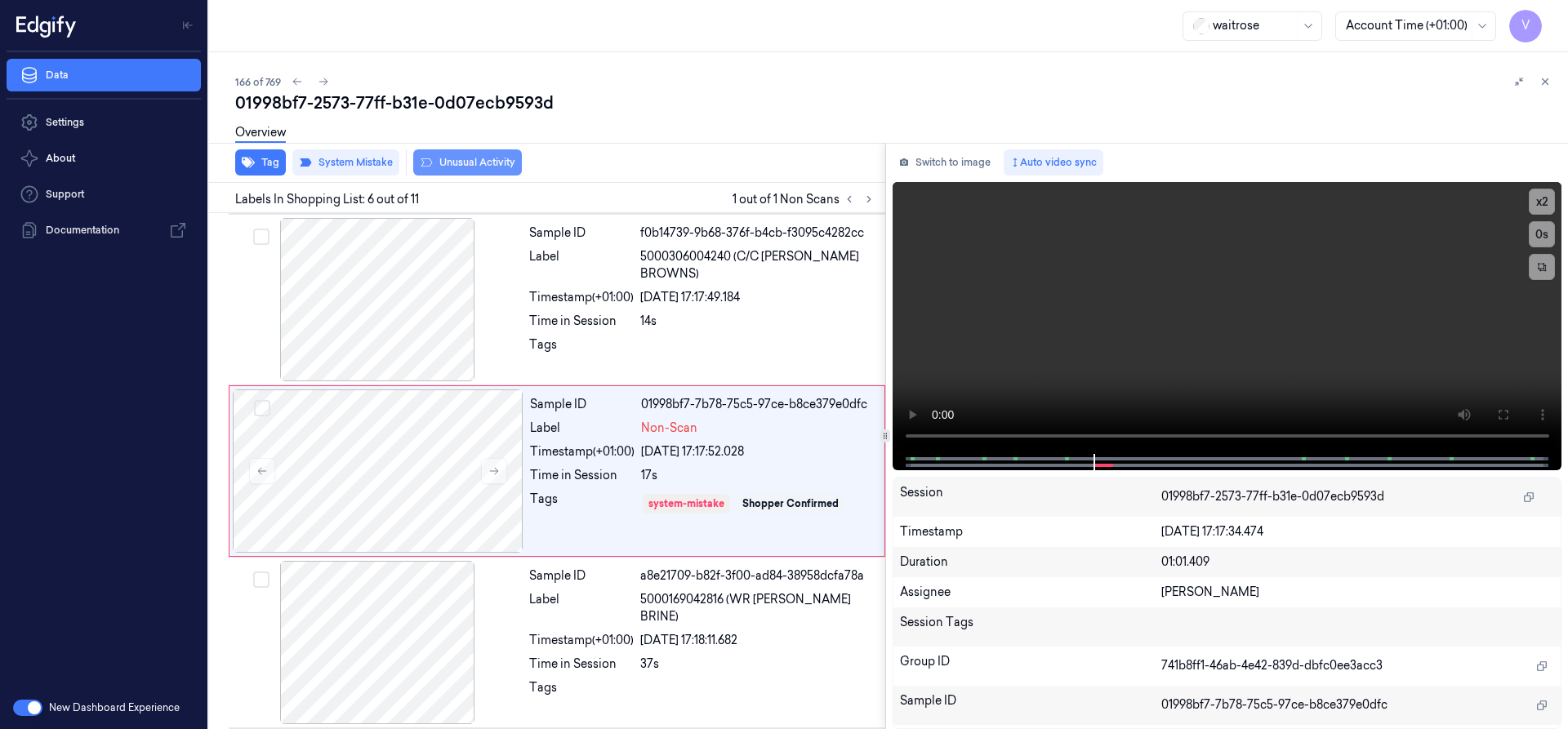
click at [458, 164] on button "Unusual Activity" at bounding box center [467, 162] width 108 height 26
click at [1542, 83] on icon at bounding box center [1544, 81] width 11 height 11
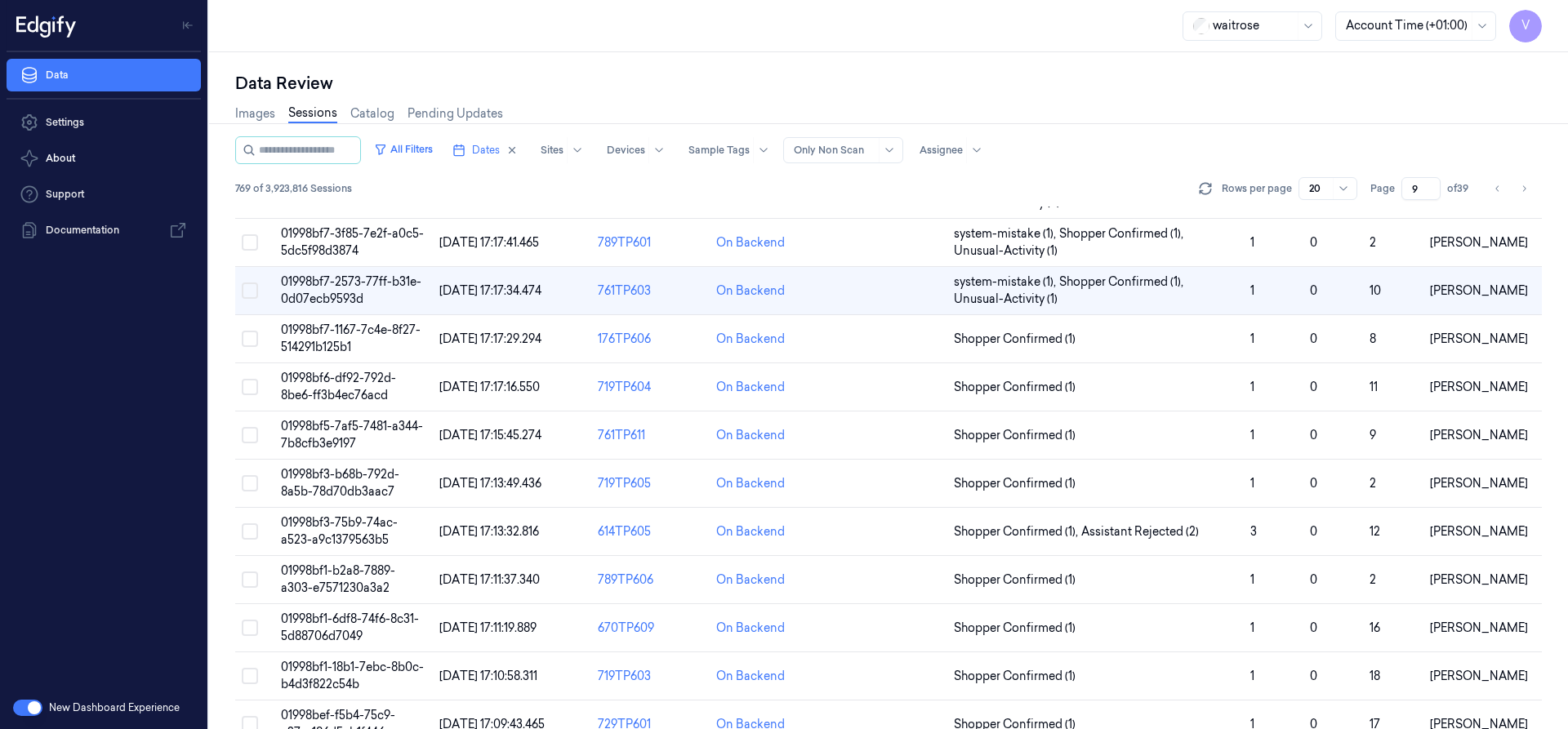
scroll to position [73, 0]
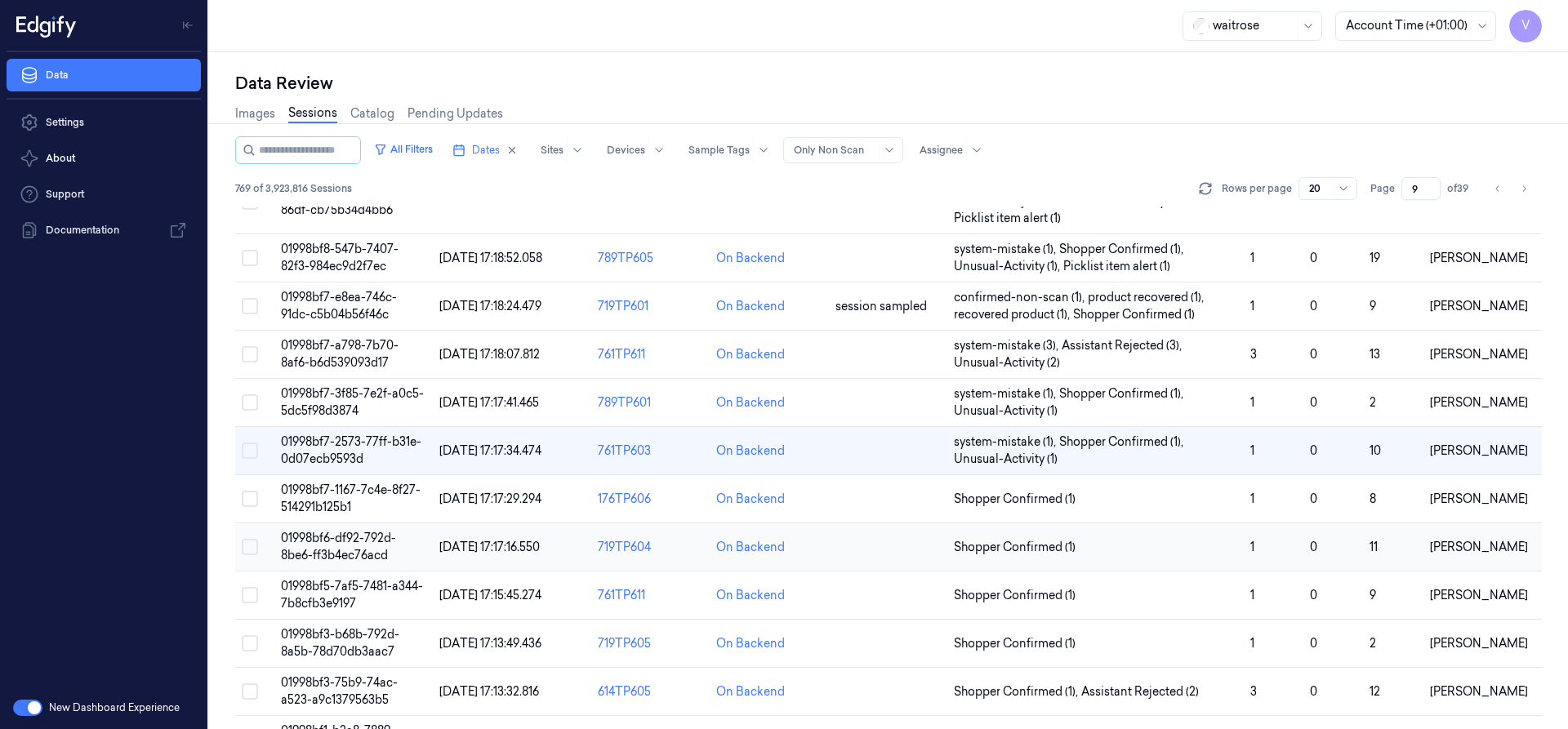
click at [357, 548] on span "01998bf6-df92-792d-8be6-ff3b4ec76acd" at bounding box center [338, 546] width 115 height 32
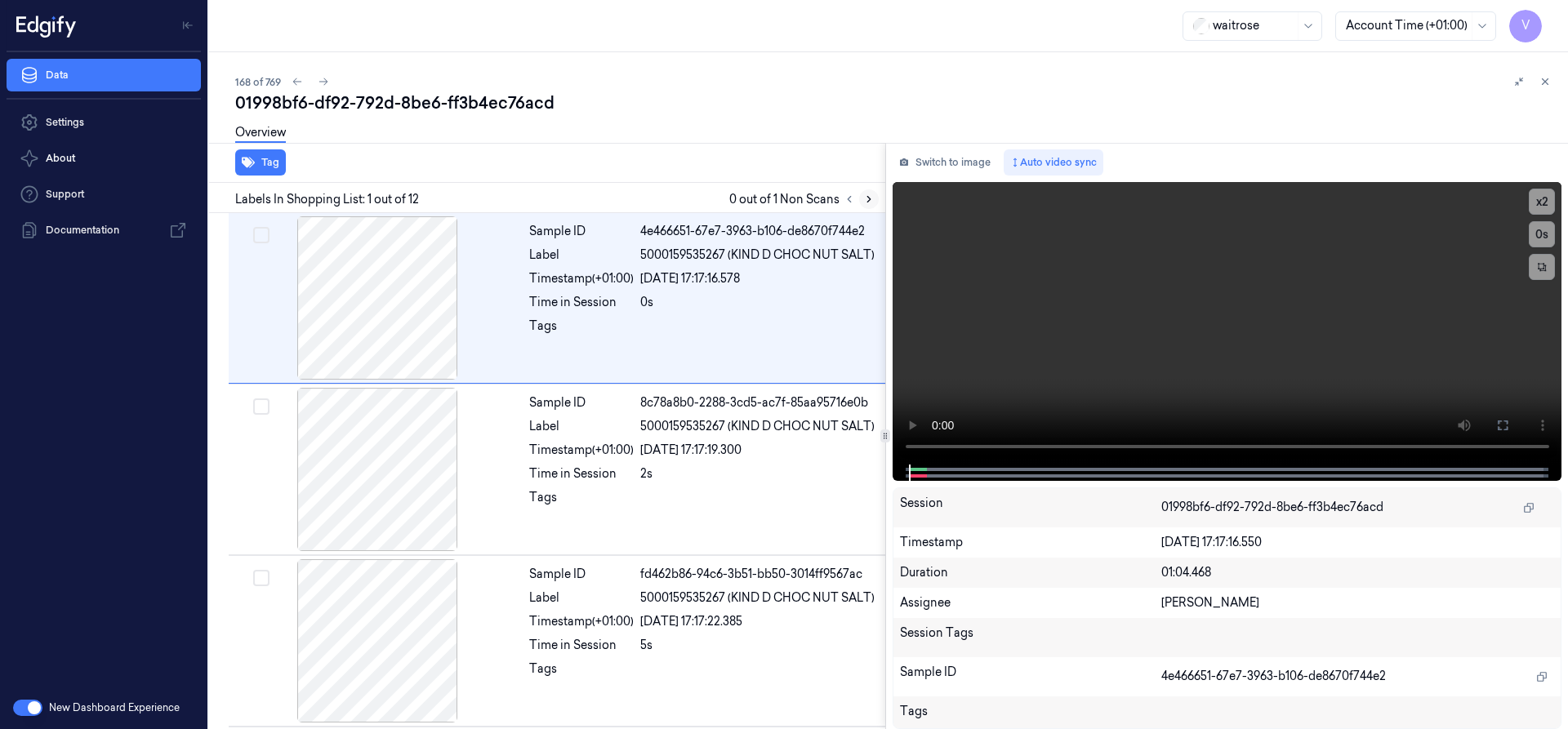
click at [867, 198] on icon at bounding box center [868, 198] width 11 height 11
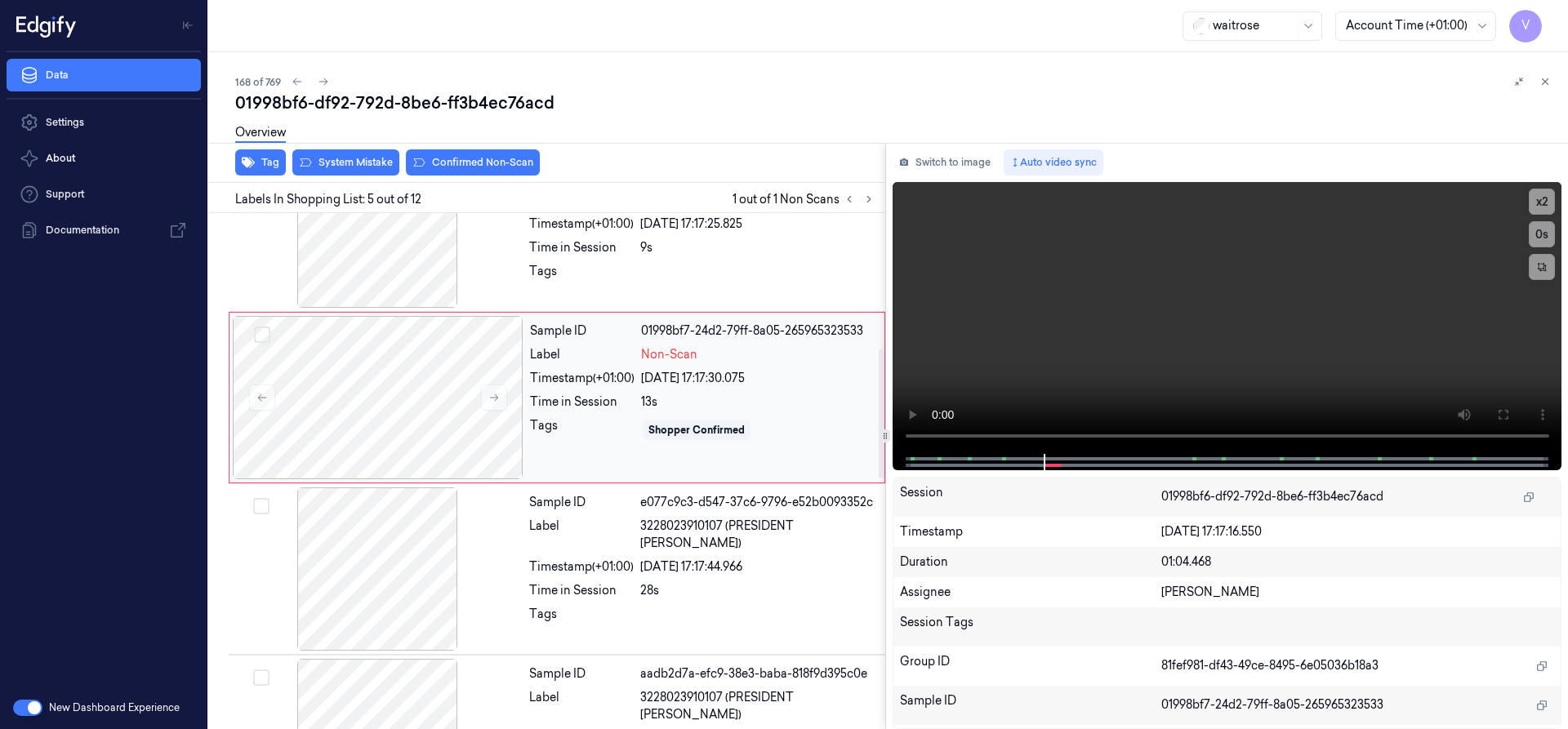
scroll to position [513, 0]
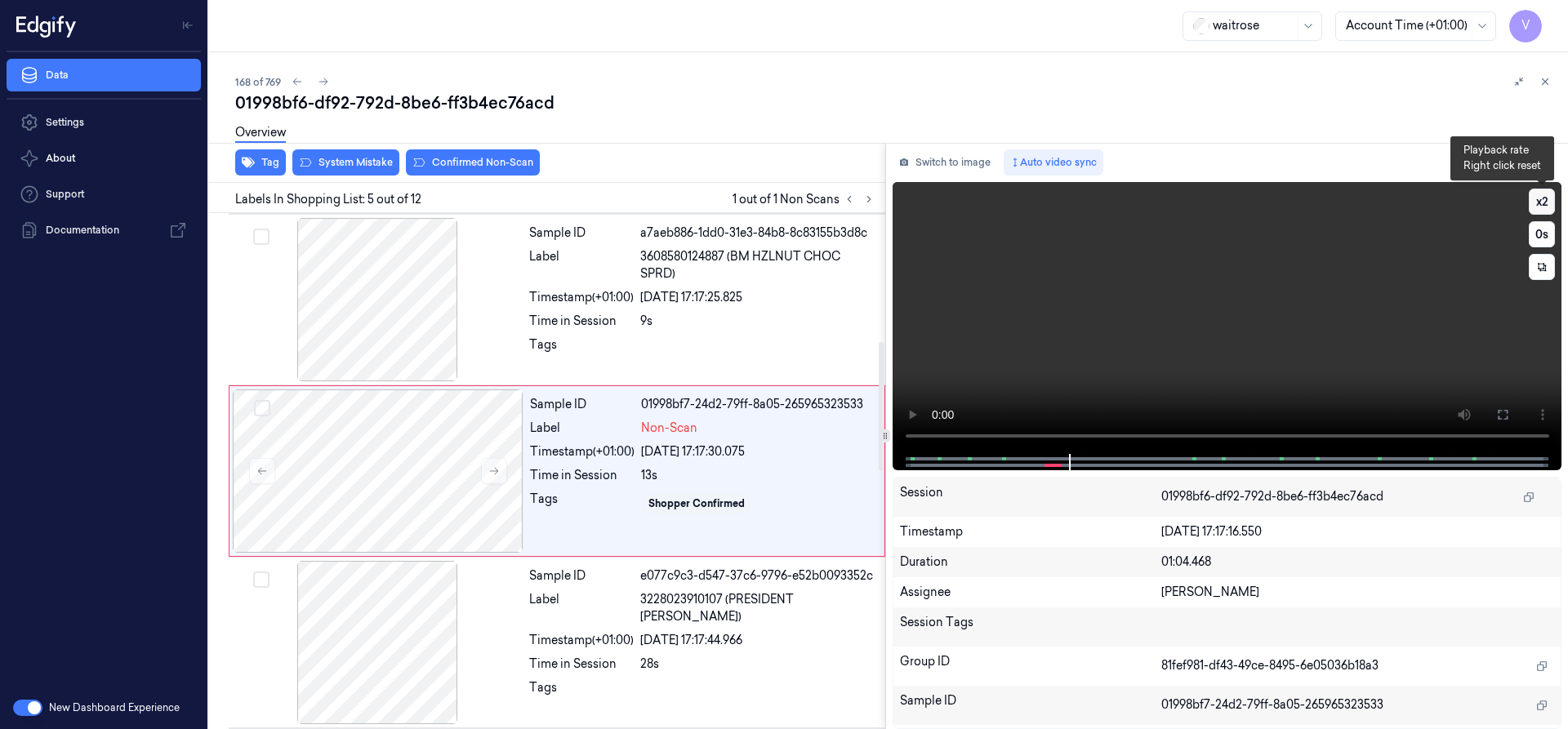
click at [1550, 200] on button "x 2" at bounding box center [1542, 201] width 26 height 26
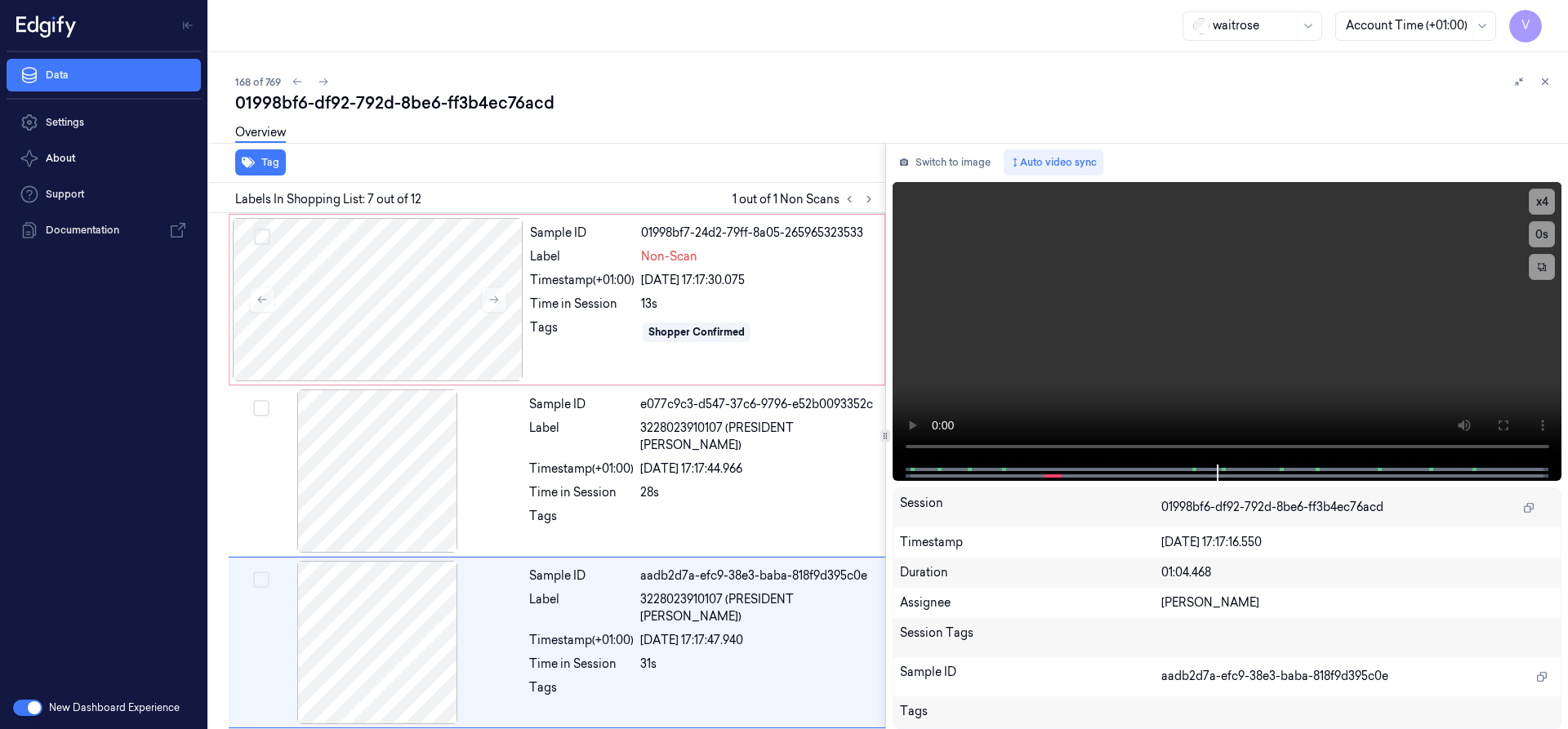
scroll to position [855, 0]
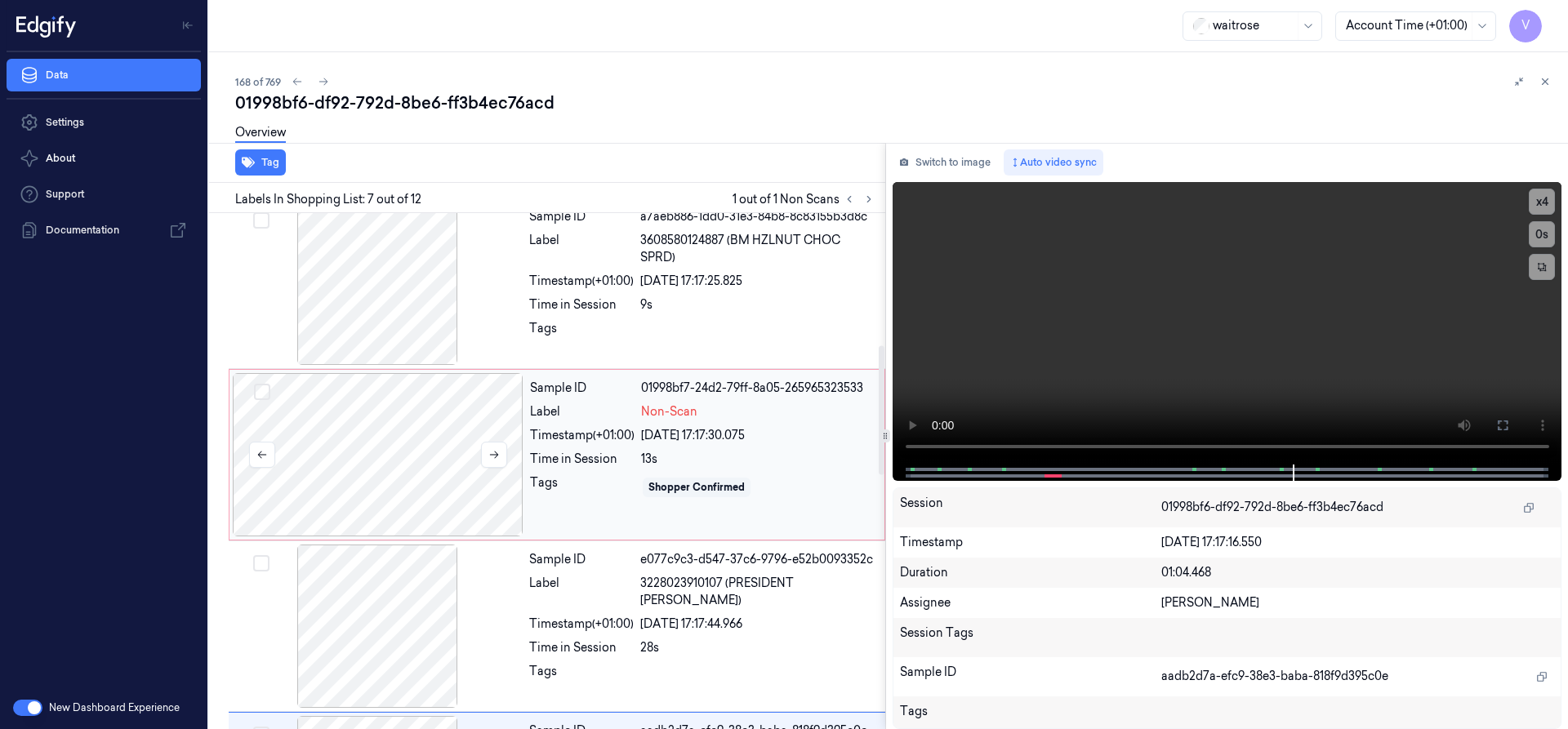
click at [478, 425] on div at bounding box center [378, 455] width 291 height 164
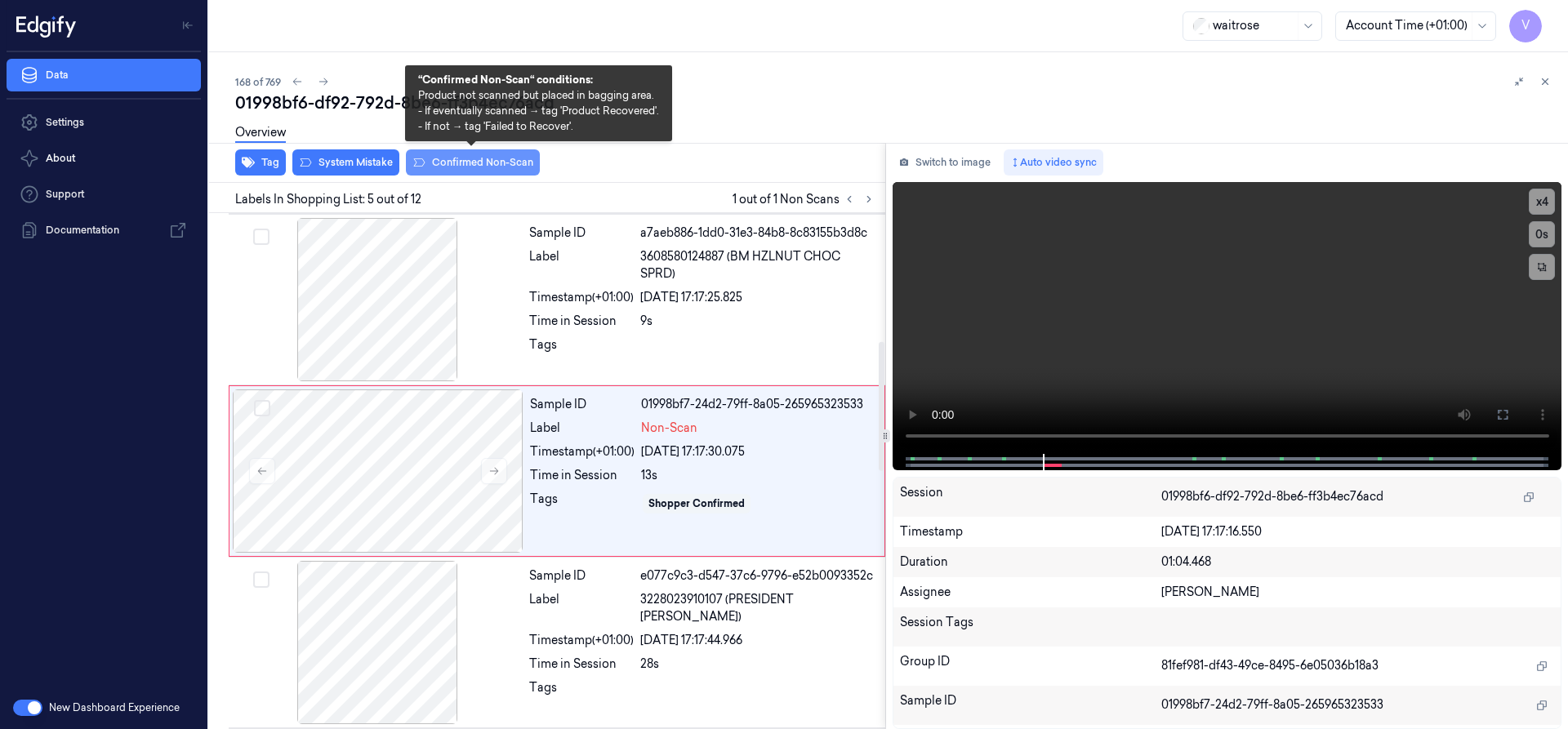
click at [507, 164] on button "Confirmed Non-Scan" at bounding box center [472, 162] width 134 height 26
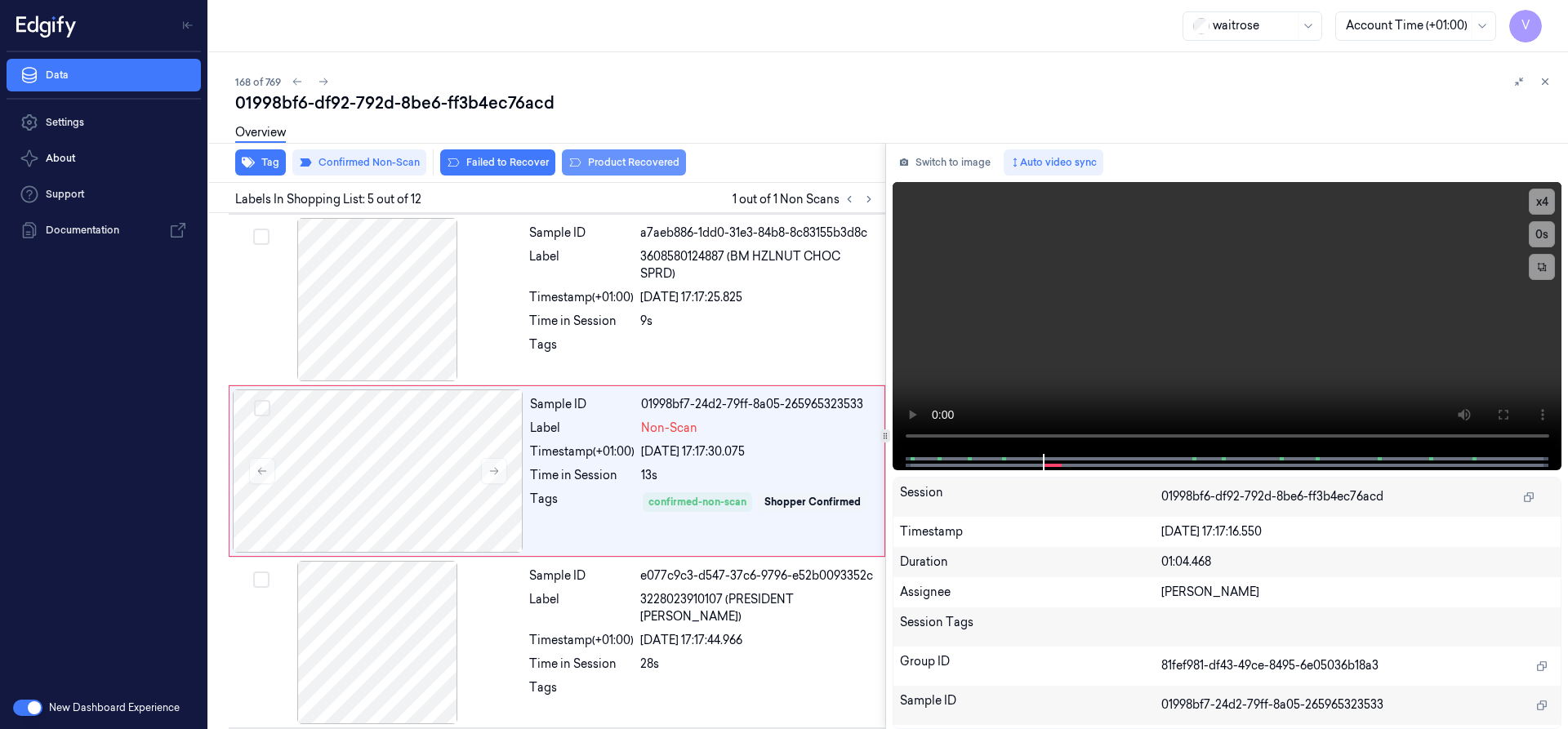
click at [615, 162] on button "Product Recovered" at bounding box center [624, 162] width 124 height 26
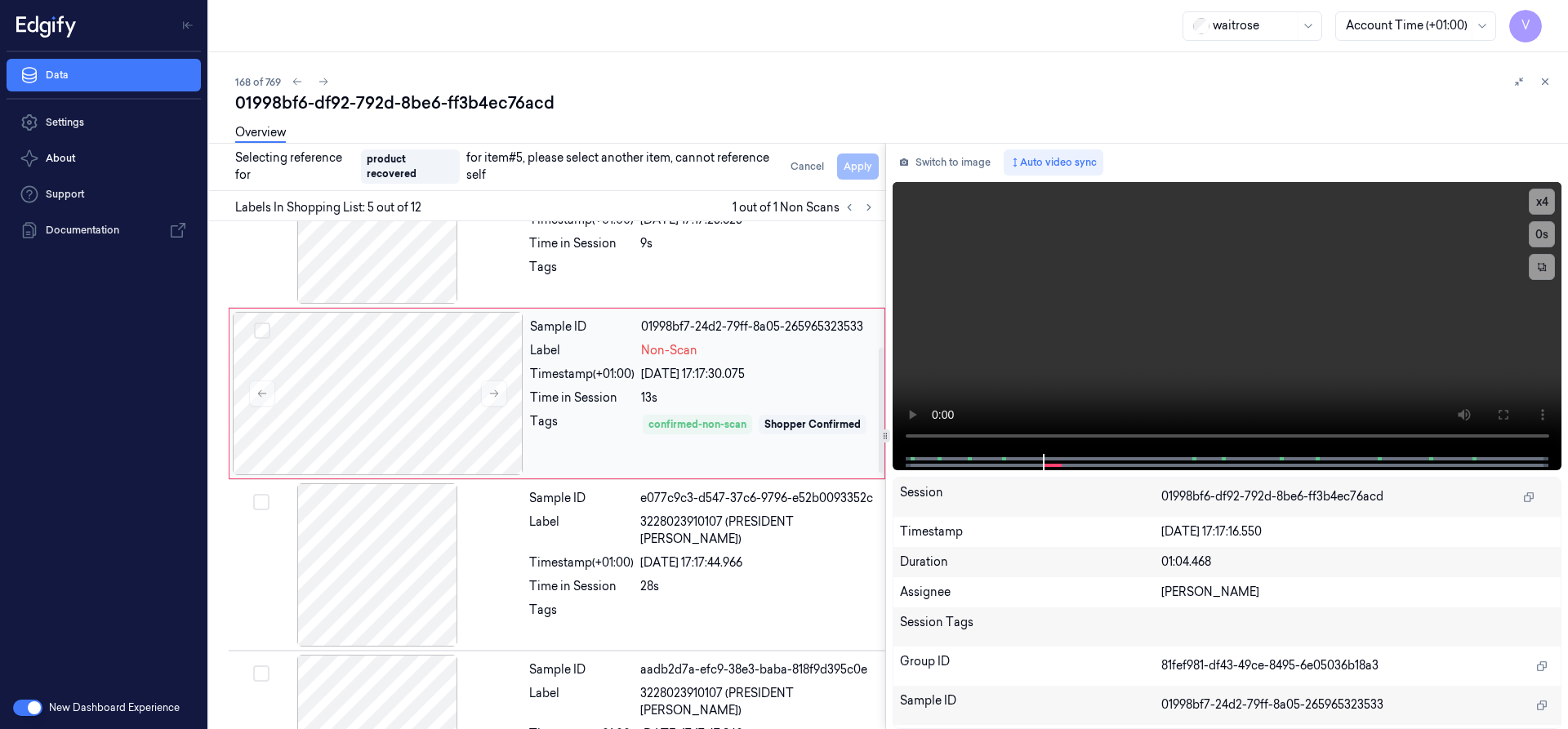
scroll to position [757, 0]
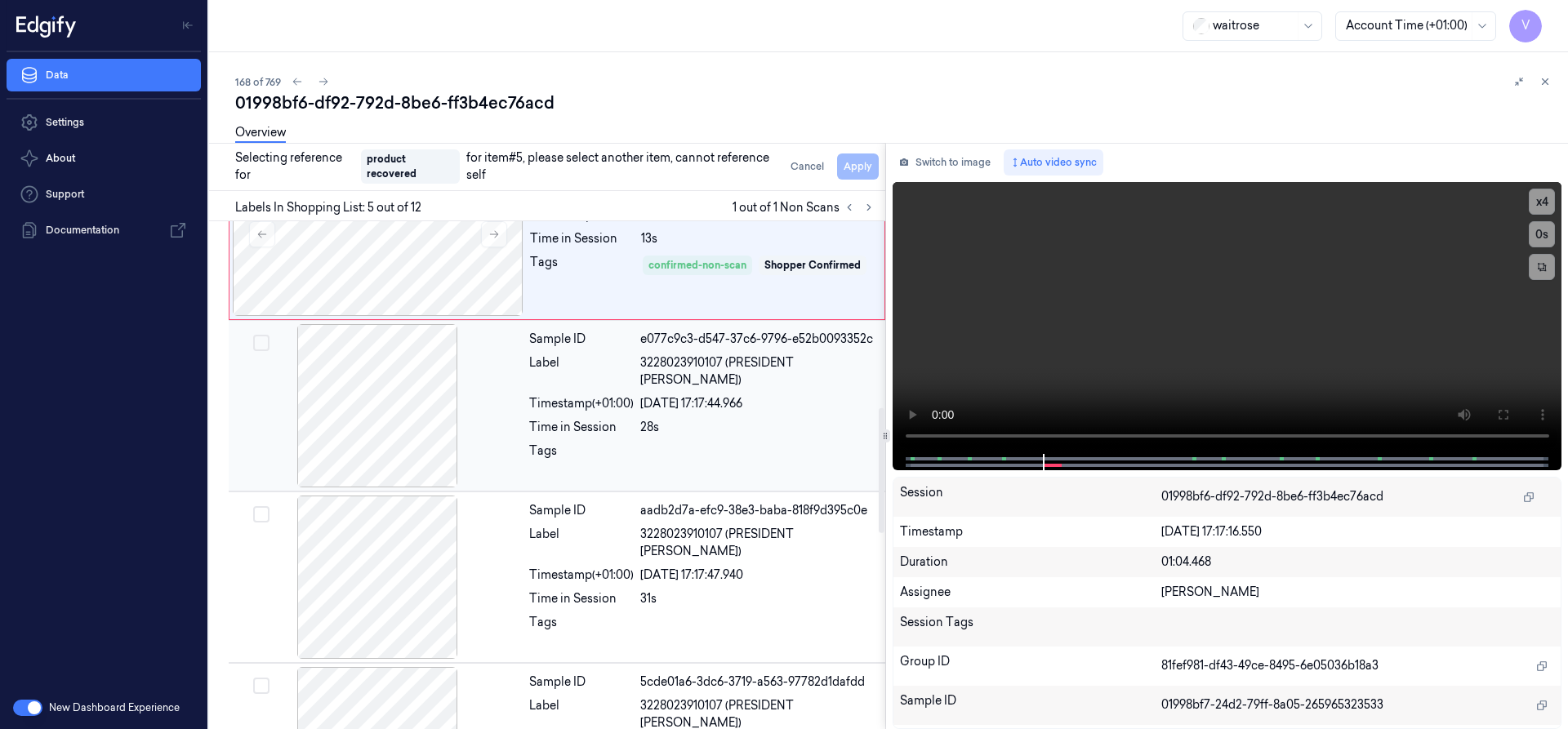
click at [530, 391] on div "Sample ID e077c9c3-d547-37c6-9796-e52b0093352c Label 3228023910107 (PRESIDENT E…" at bounding box center [702, 405] width 360 height 164
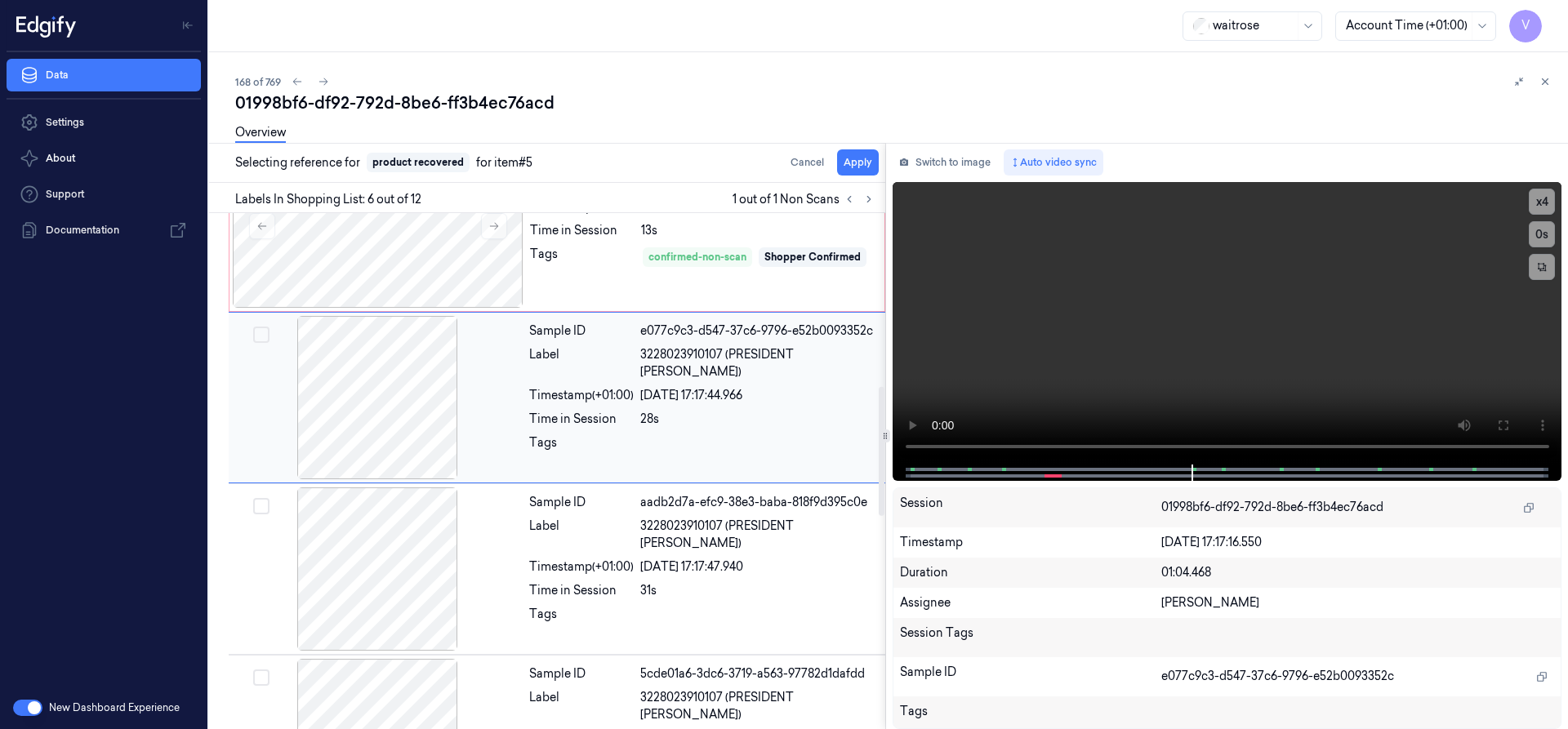
scroll to position [684, 0]
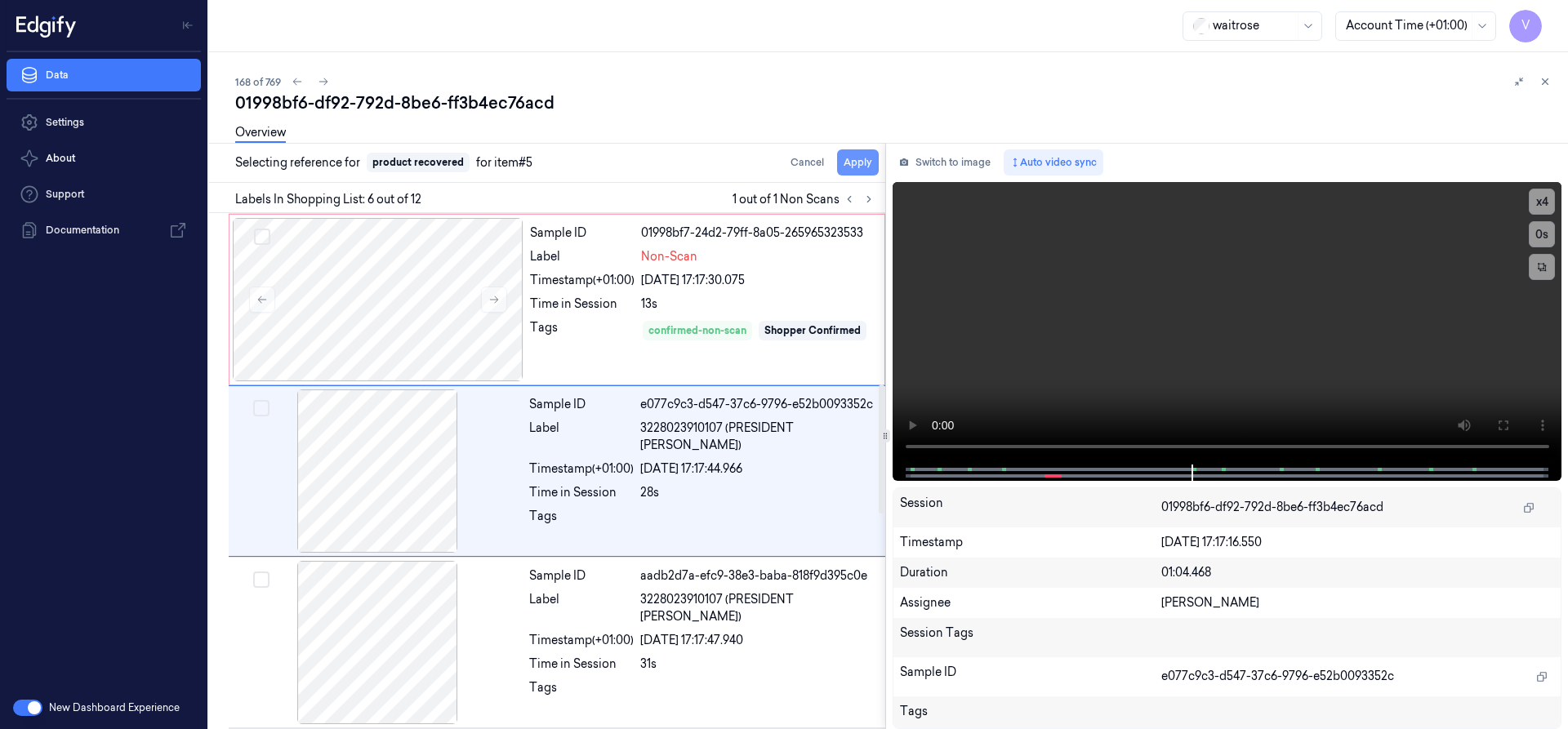
click at [874, 161] on button "Apply" at bounding box center [857, 162] width 42 height 26
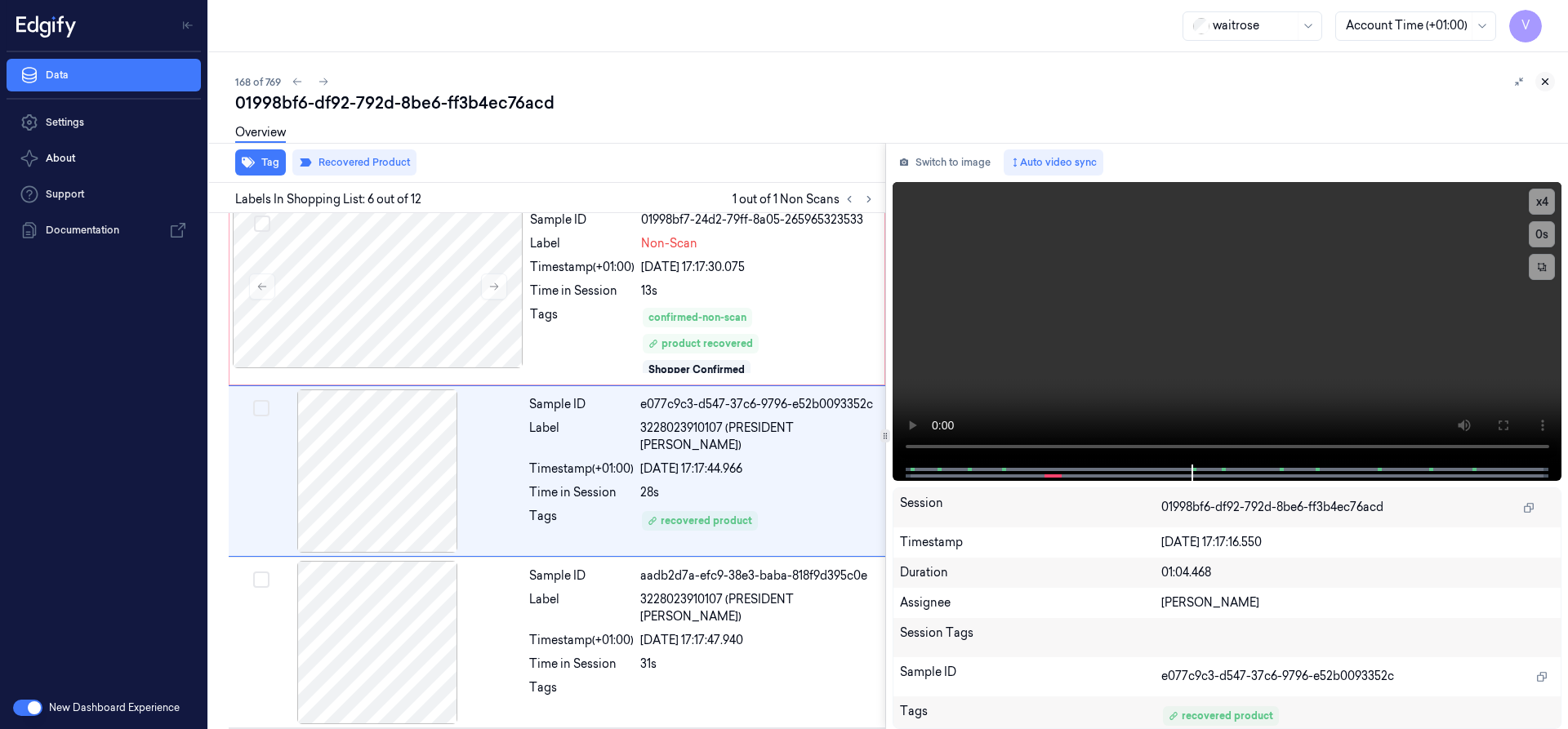
click at [1550, 80] on icon at bounding box center [1544, 81] width 11 height 11
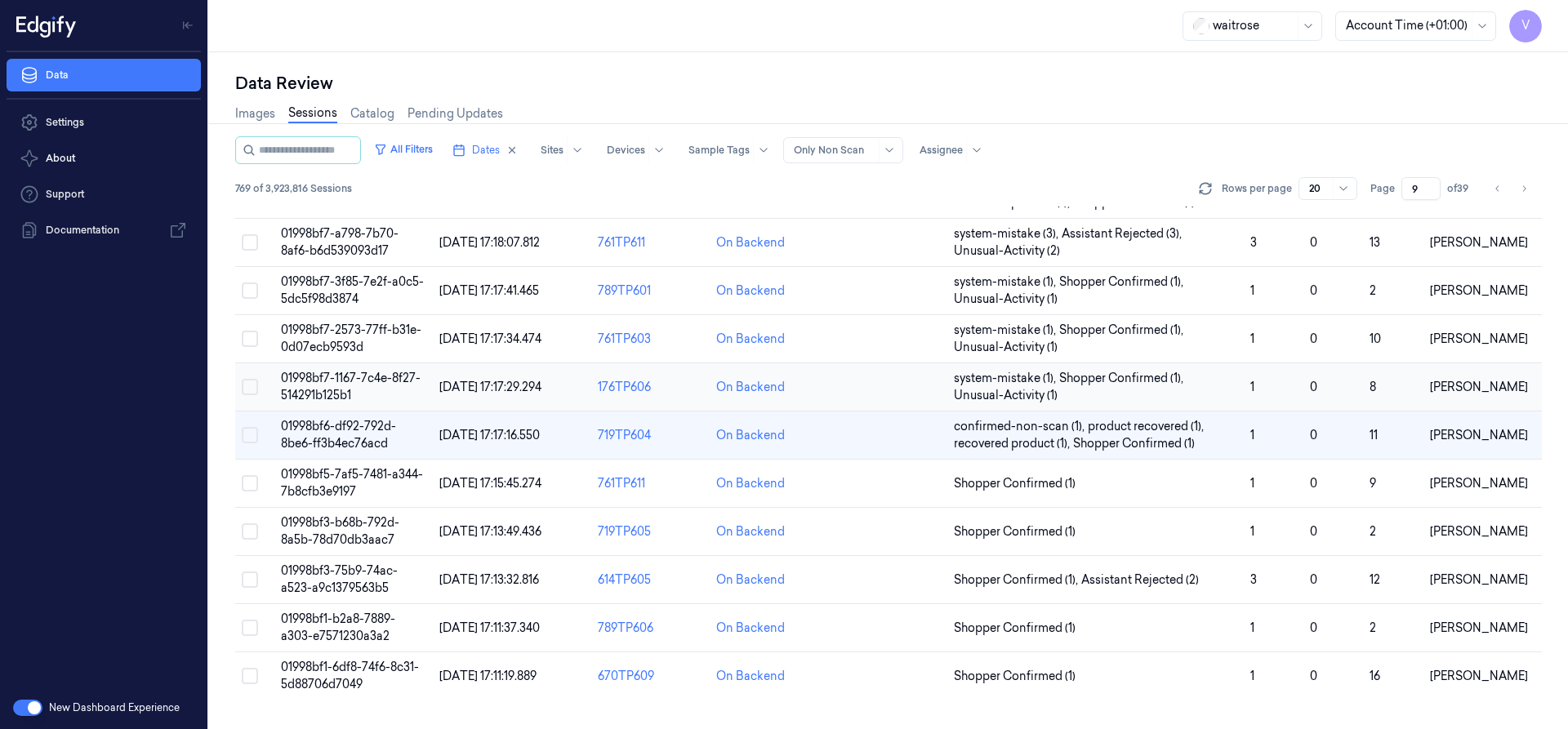
scroll to position [169, 0]
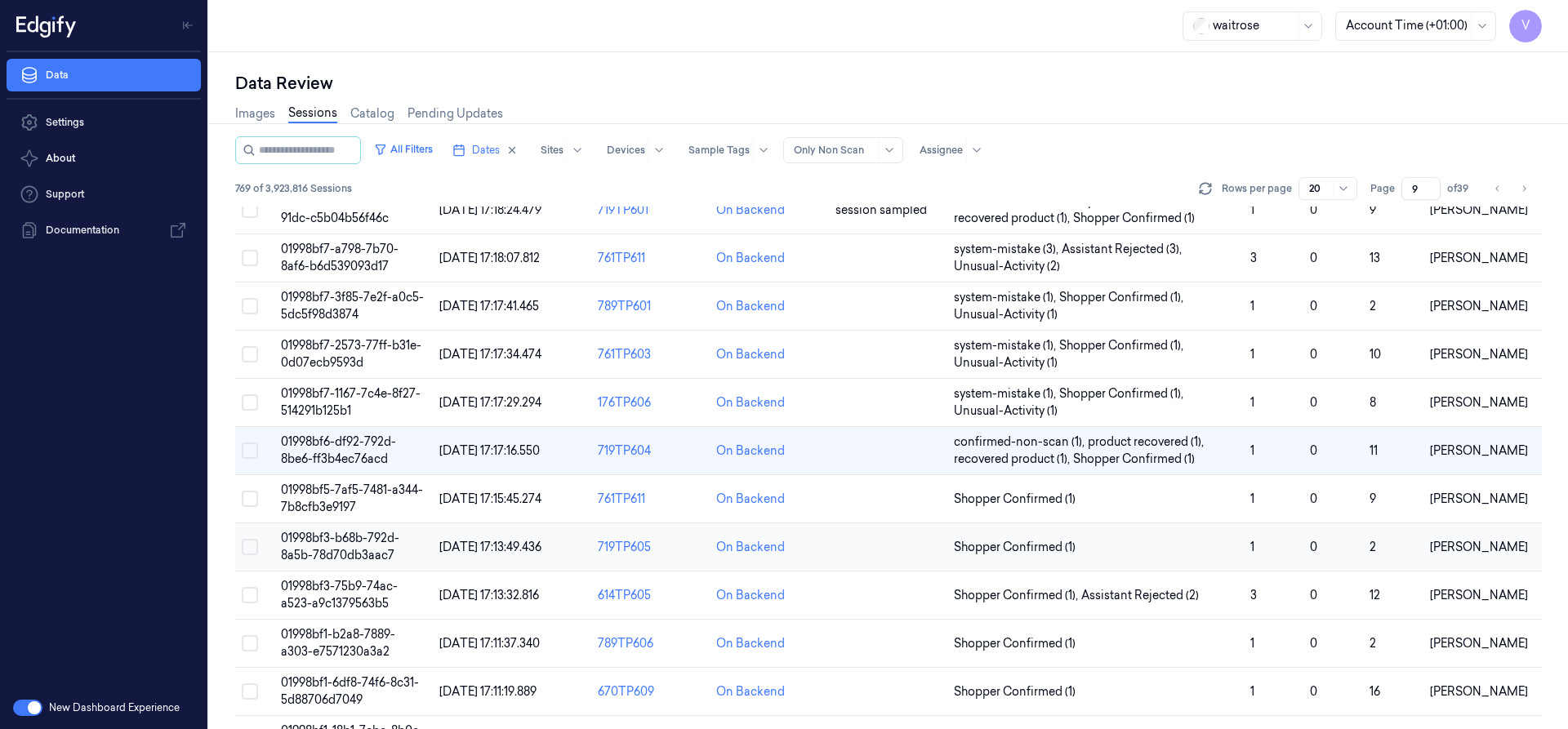
click at [352, 537] on span "01998bf3-b68b-792d-8a5b-78d70db3aac7" at bounding box center [340, 546] width 118 height 32
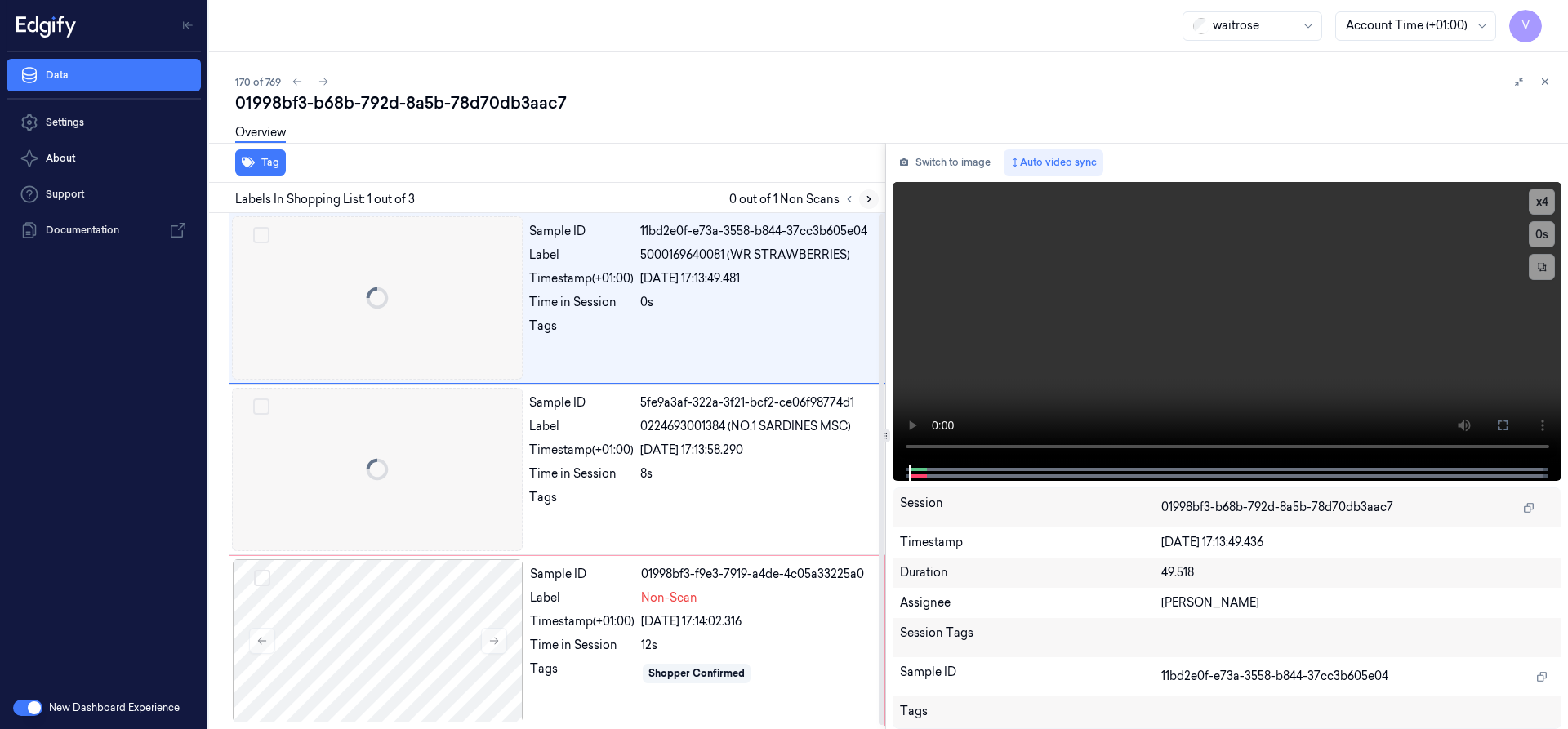
click at [873, 198] on icon at bounding box center [868, 198] width 11 height 11
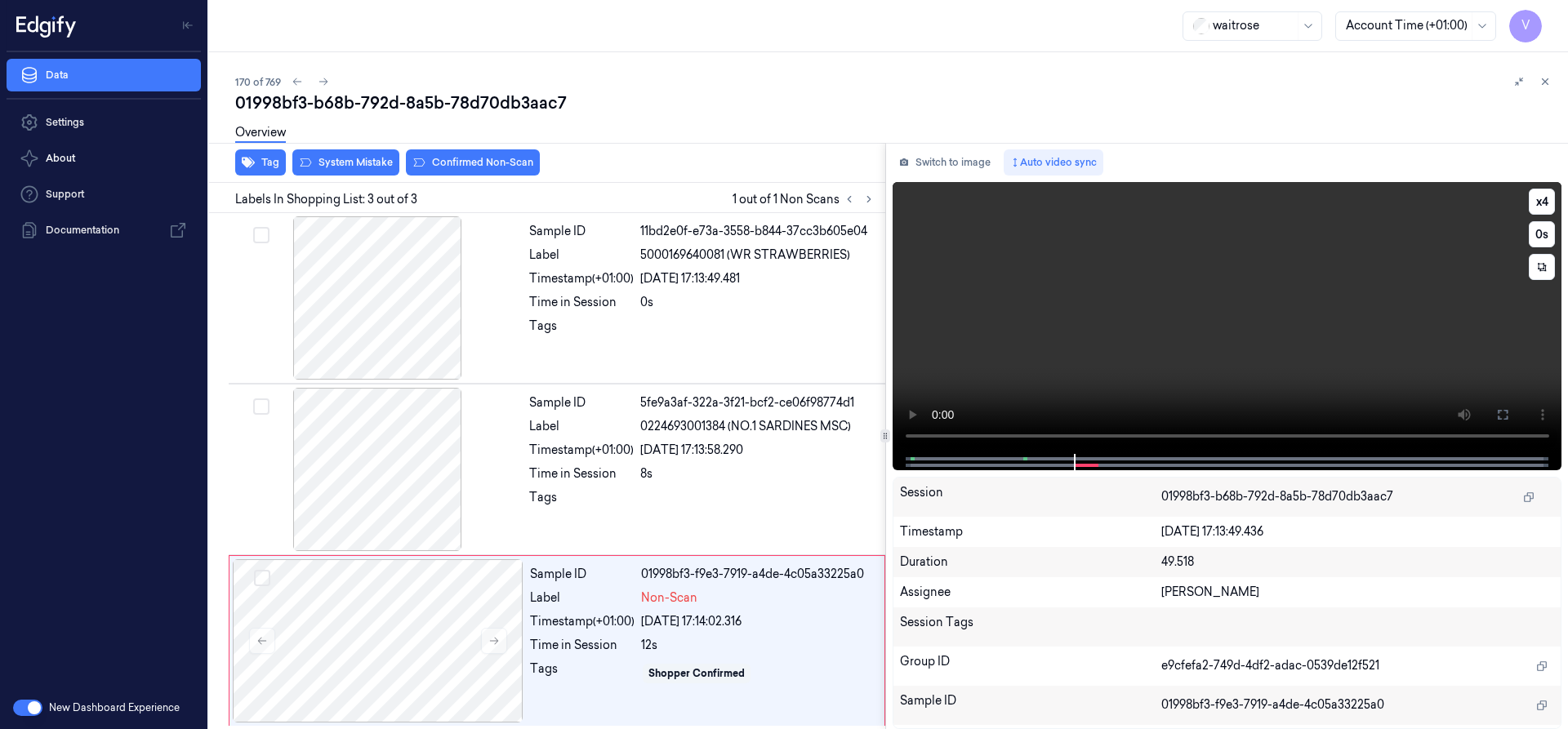
scroll to position [3, 0]
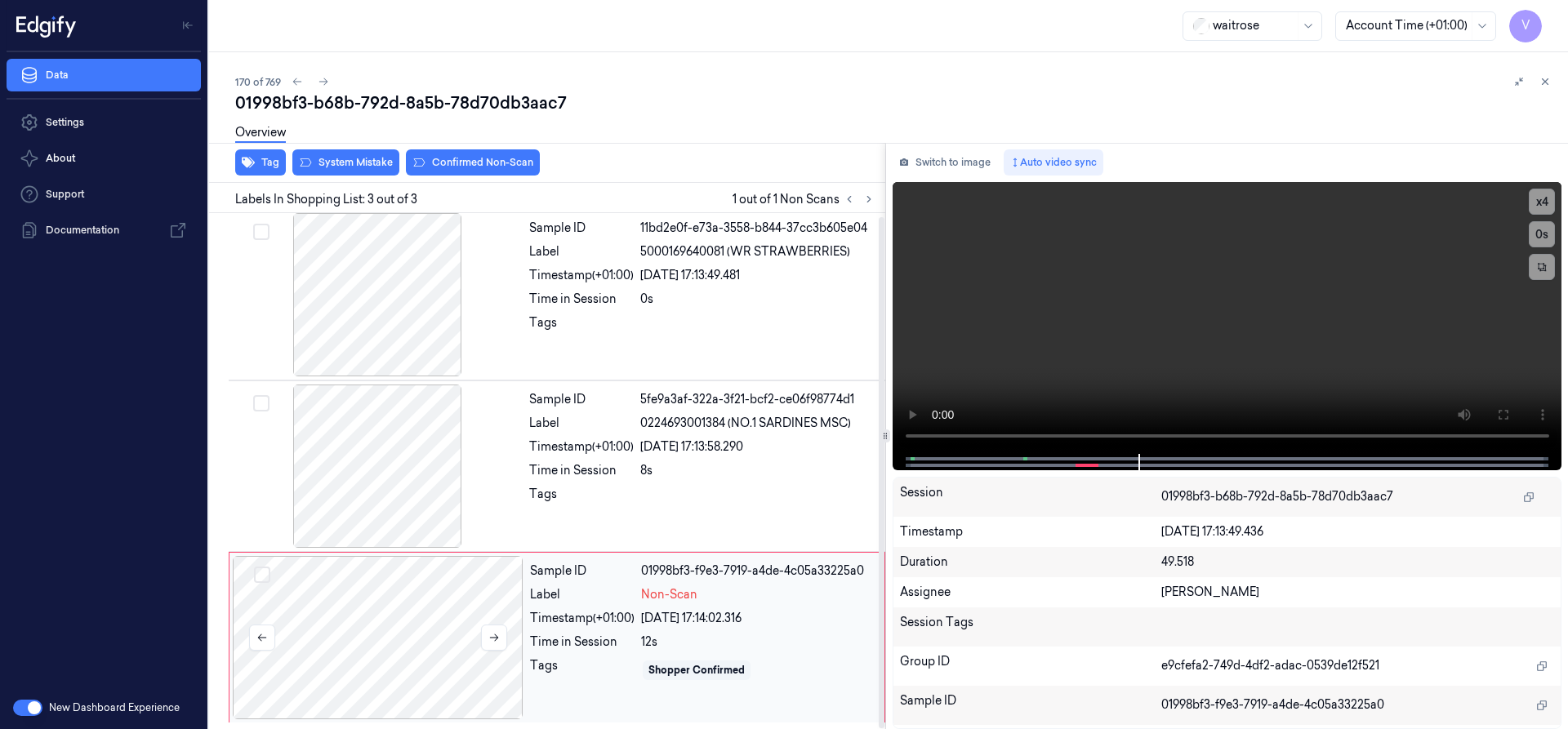
click at [392, 607] on div at bounding box center [378, 638] width 291 height 164
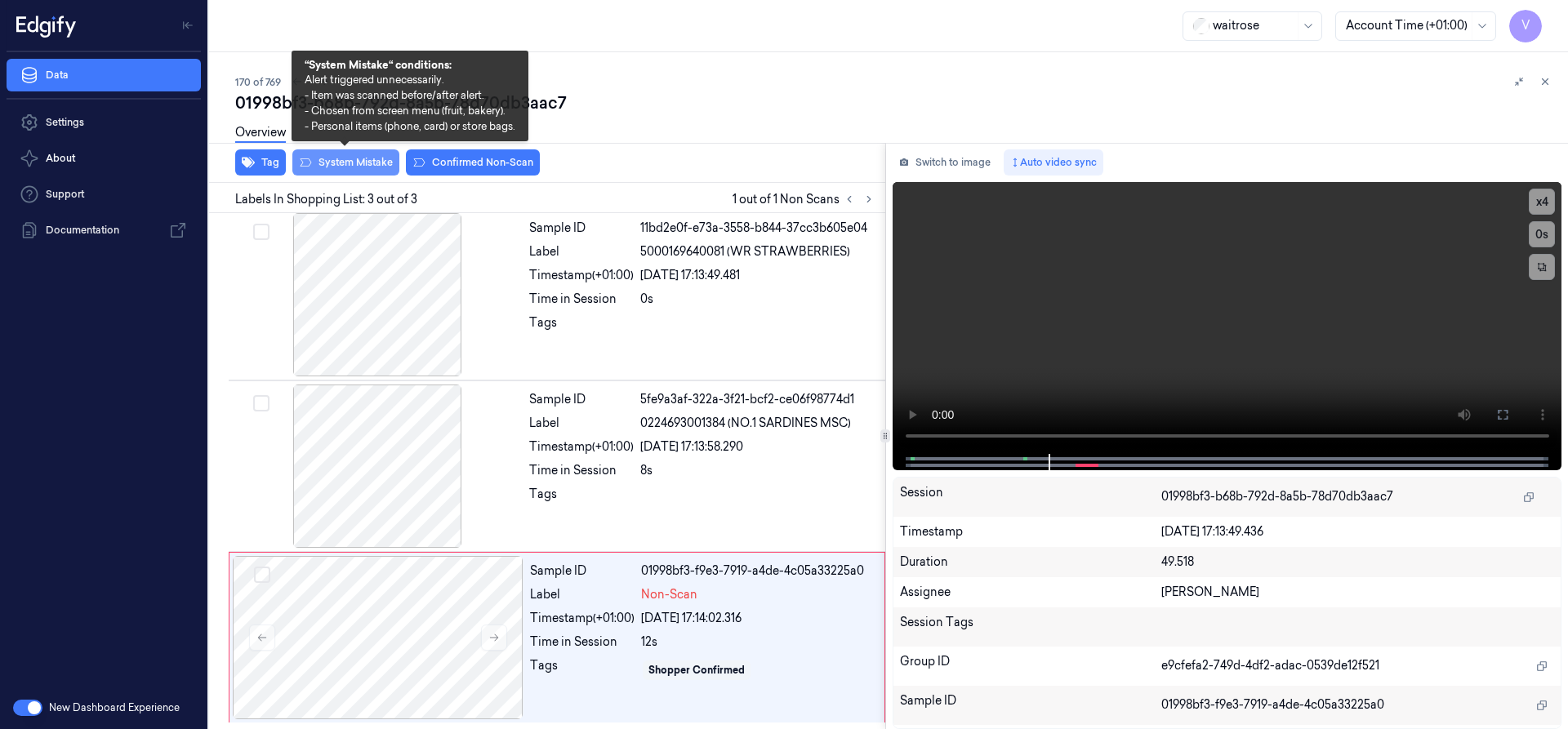
click at [379, 161] on button "System Mistake" at bounding box center [346, 162] width 107 height 26
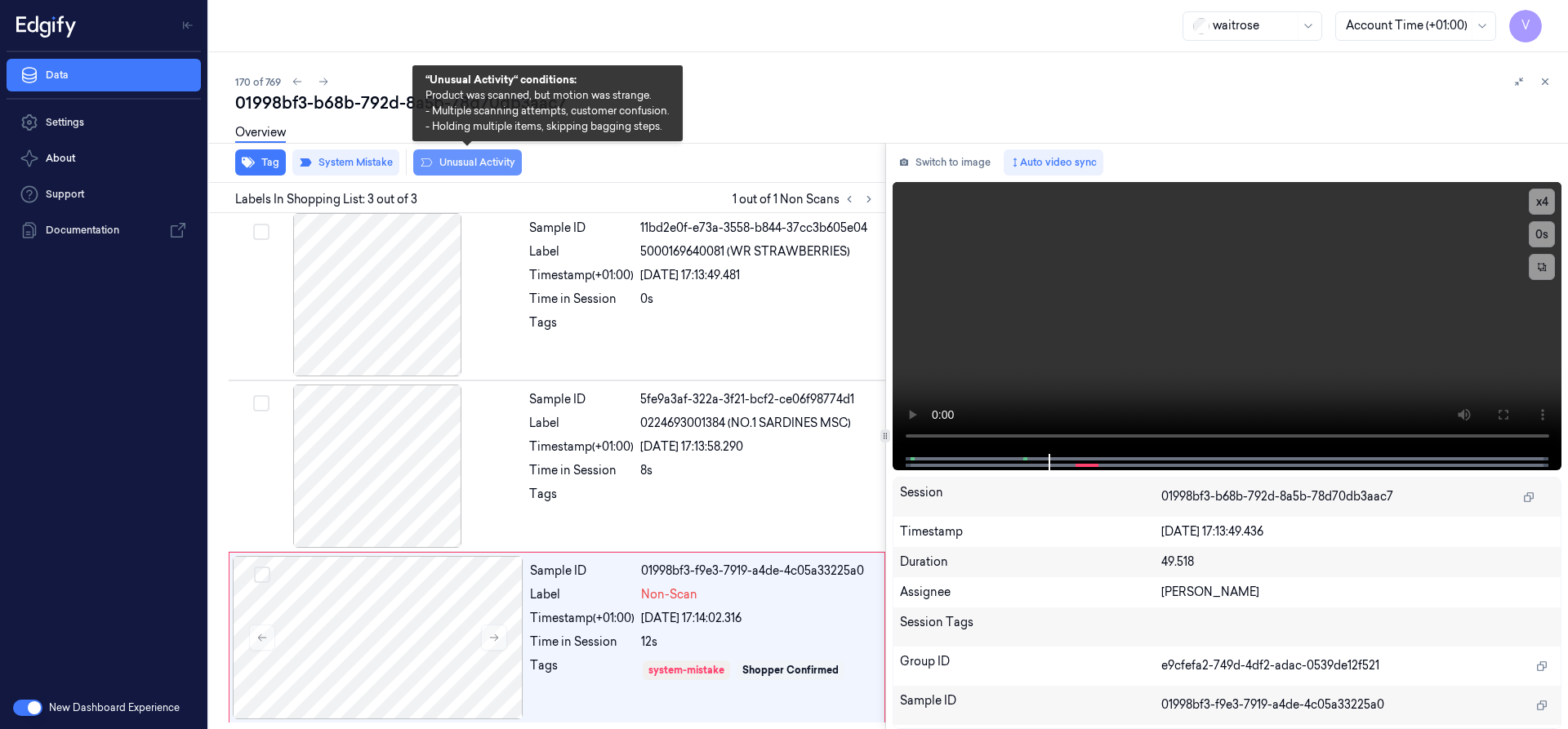
click at [496, 164] on button "Unusual Activity" at bounding box center [467, 162] width 108 height 26
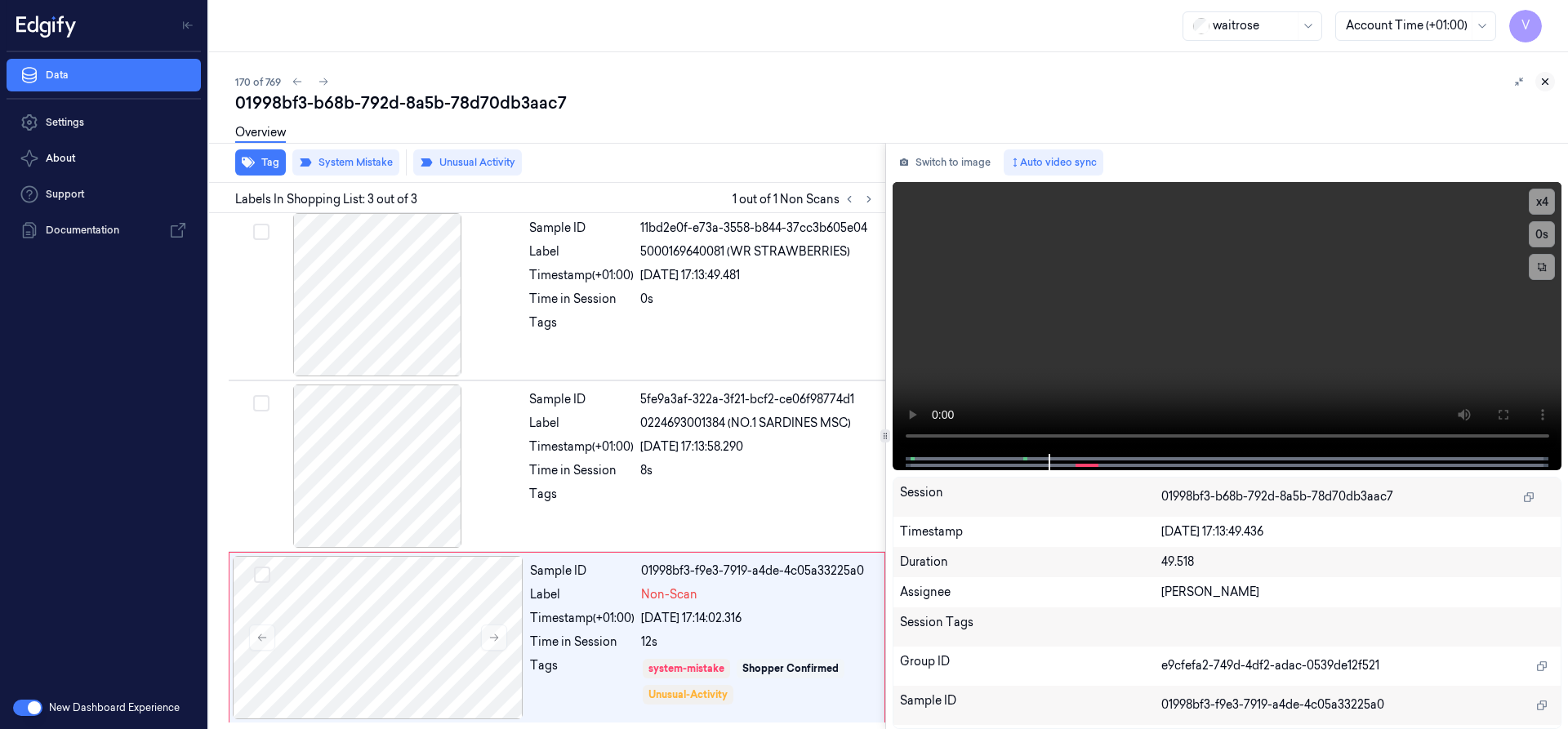
click at [1540, 78] on icon at bounding box center [1544, 81] width 11 height 11
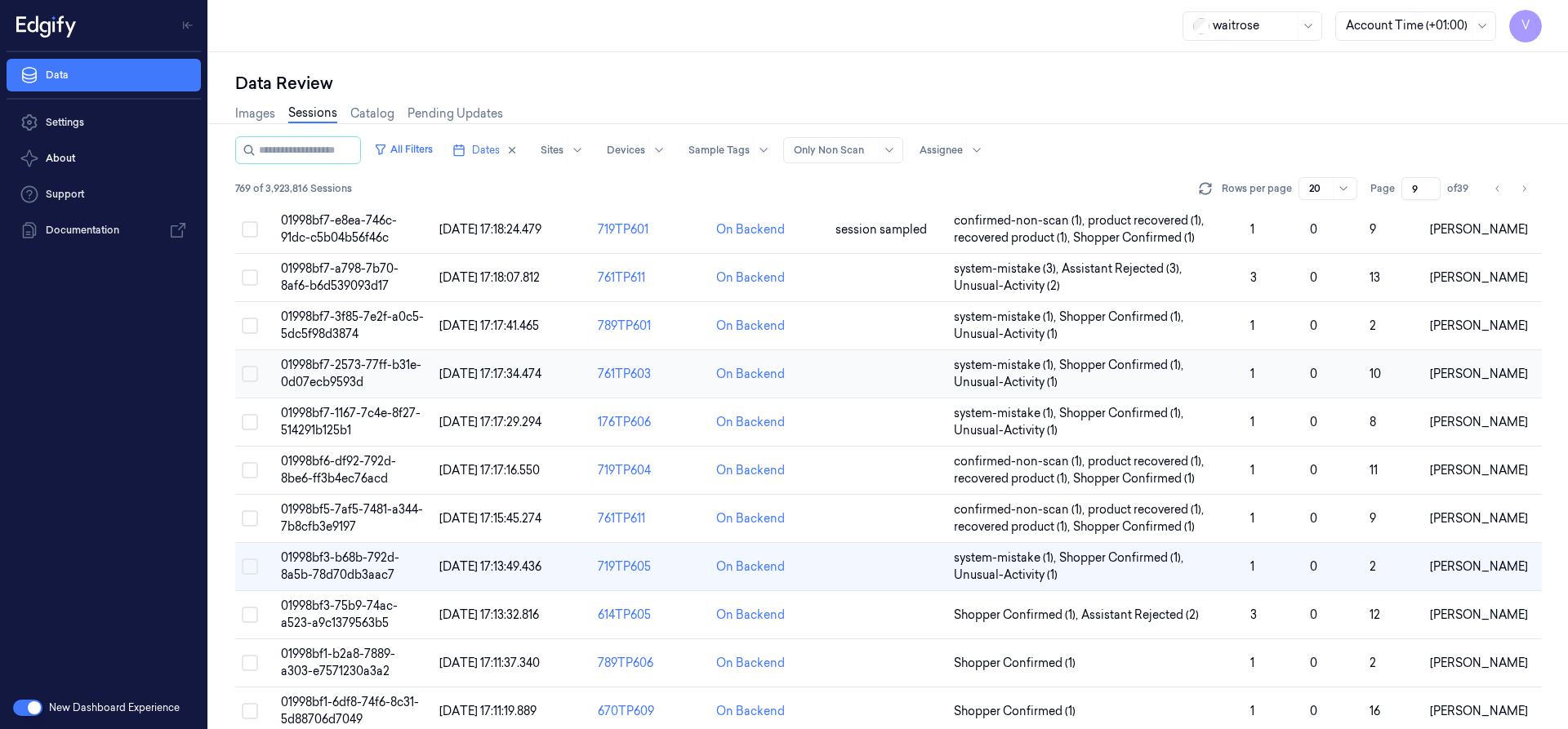
scroll to position [283, 0]
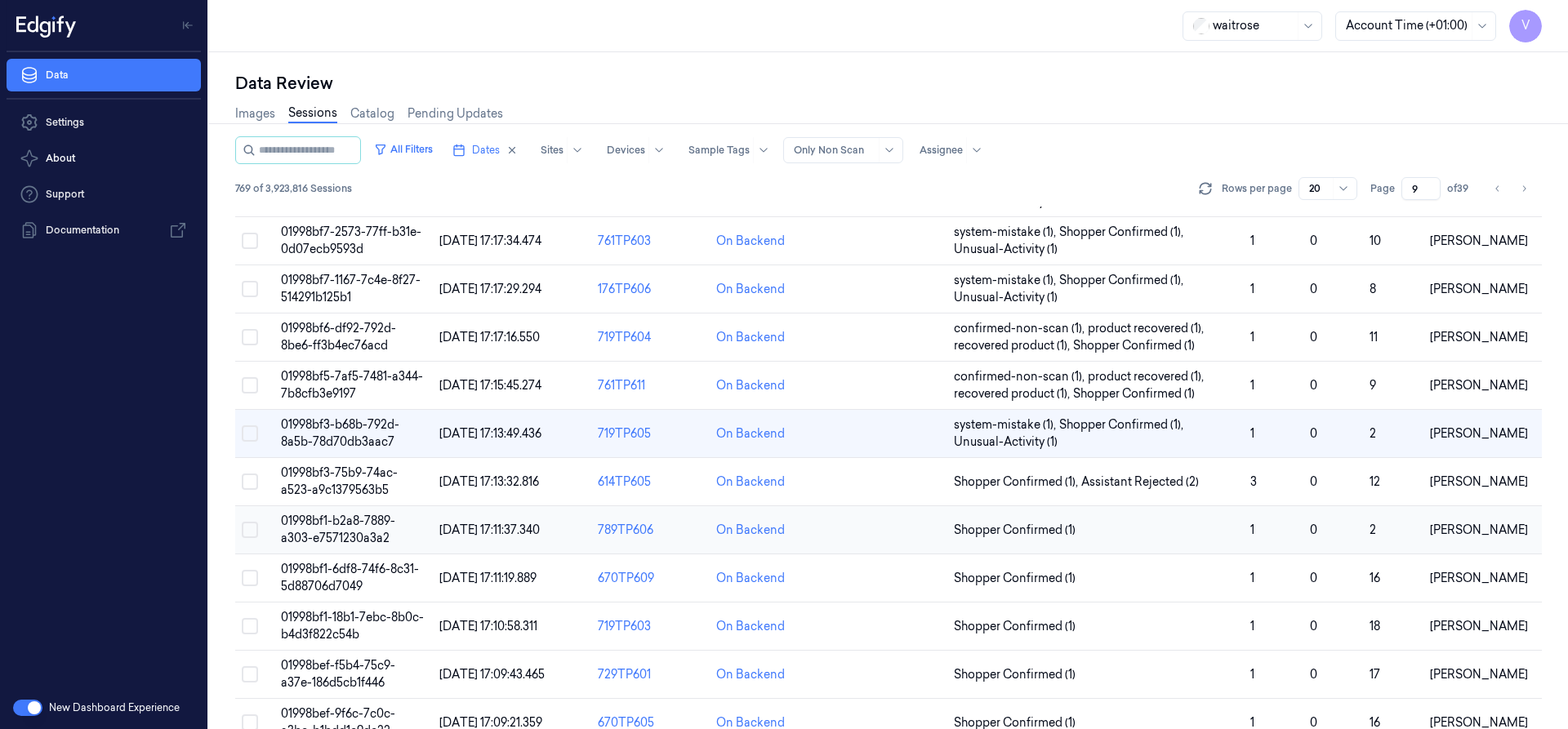
click at [343, 522] on span "01998bf1-b2a8-7889-a303-e7571230a3a2" at bounding box center [338, 529] width 114 height 32
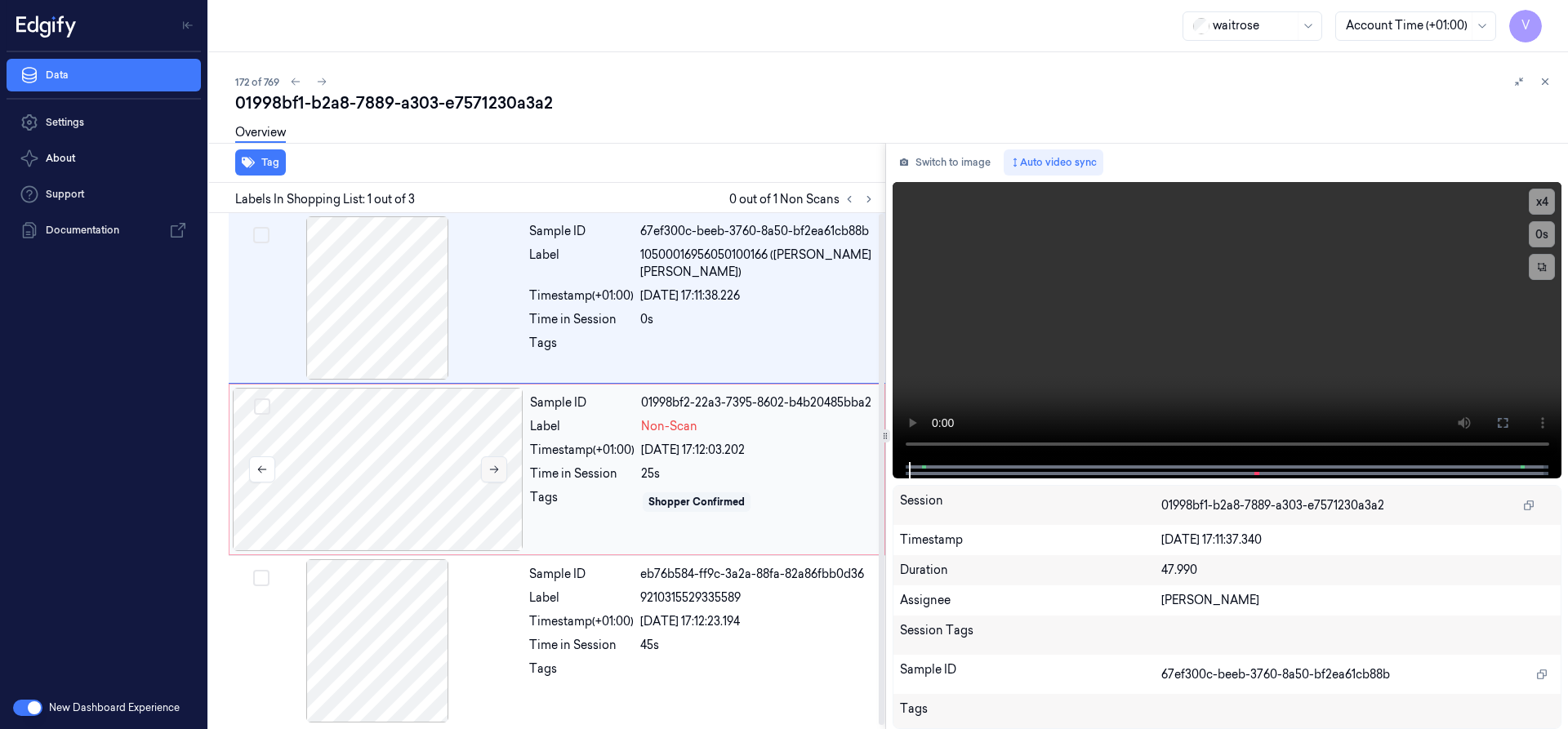
click at [502, 468] on button at bounding box center [493, 469] width 26 height 26
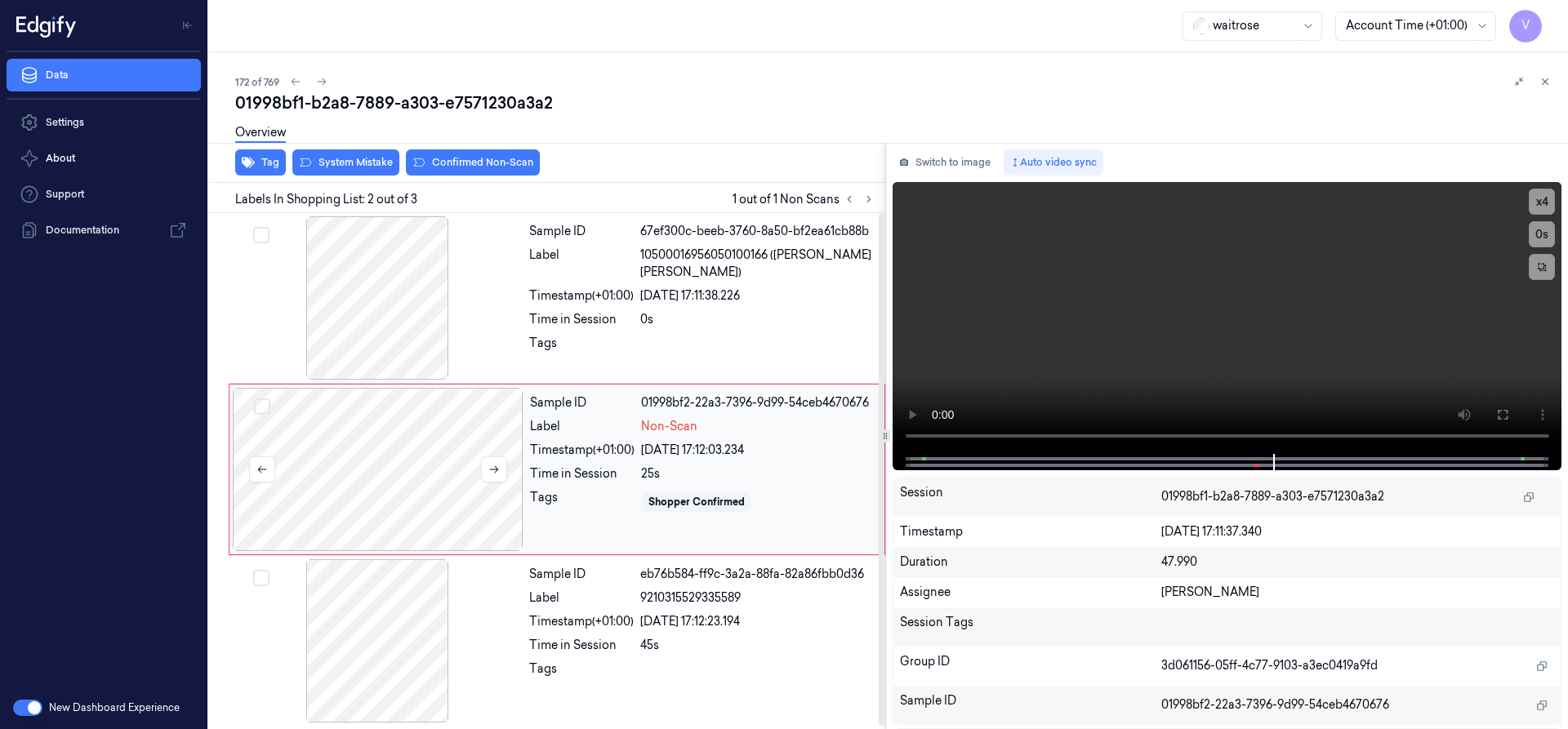
click at [372, 424] on div at bounding box center [378, 469] width 291 height 164
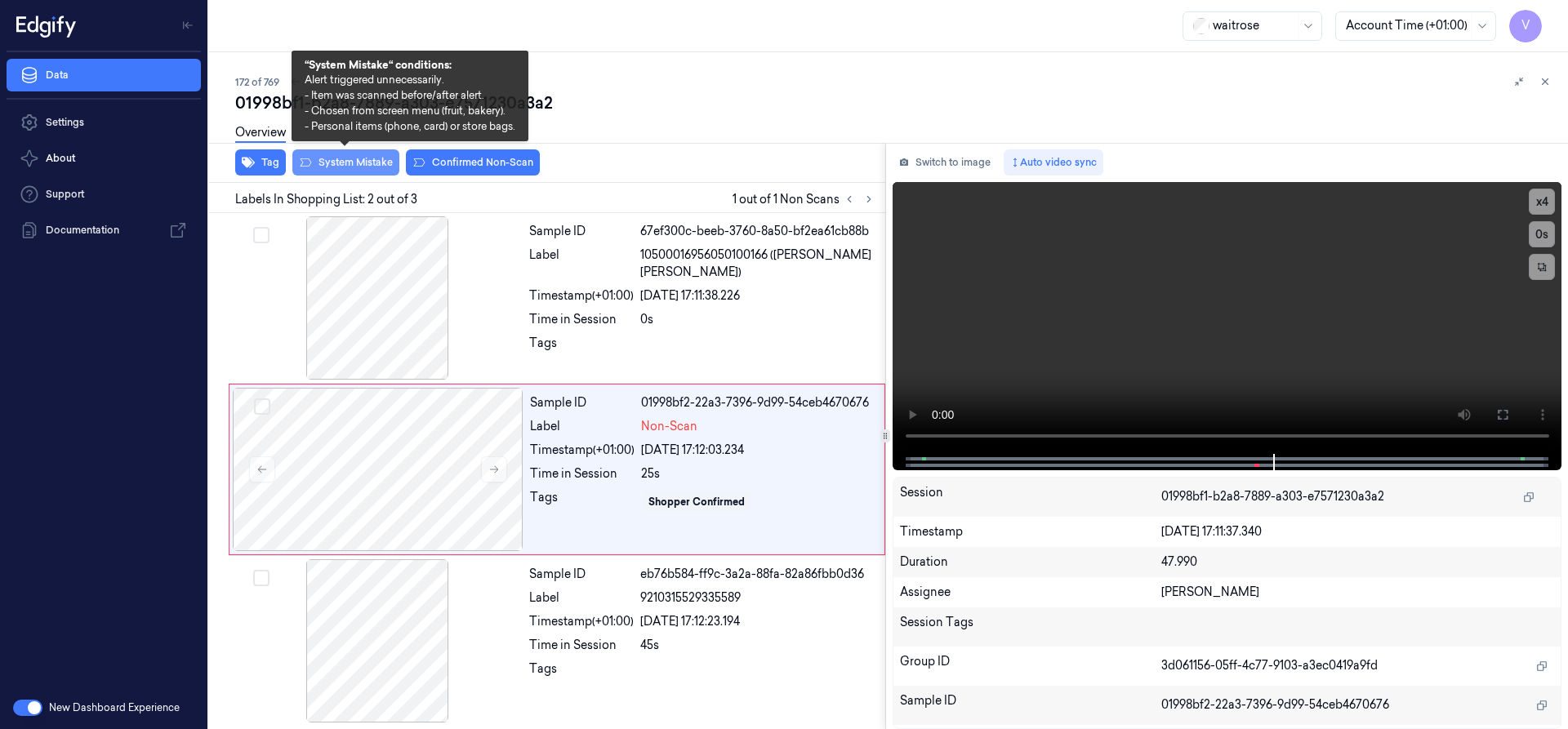
click at [370, 163] on button "System Mistake" at bounding box center [346, 162] width 107 height 26
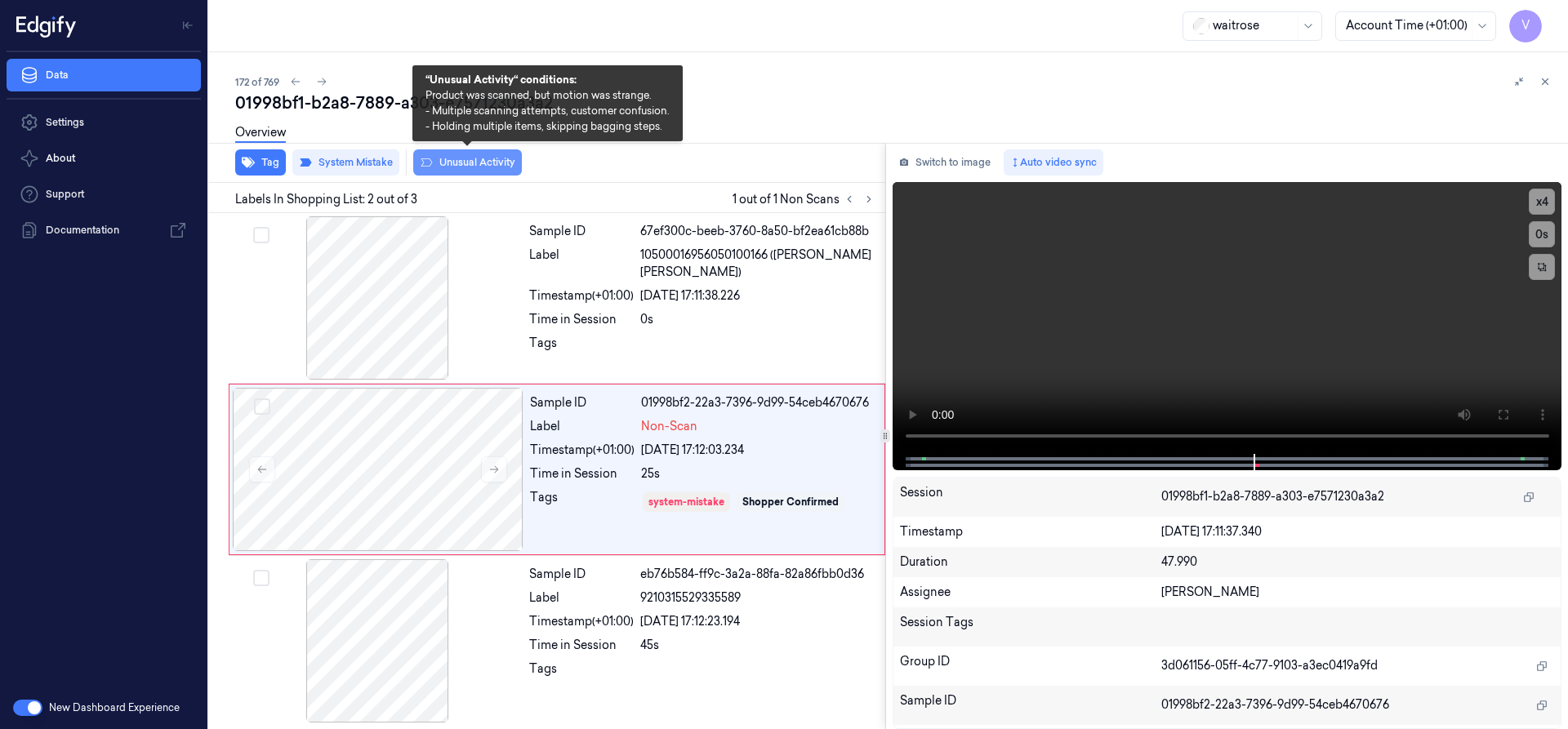
click at [473, 167] on button "Unusual Activity" at bounding box center [467, 162] width 108 height 26
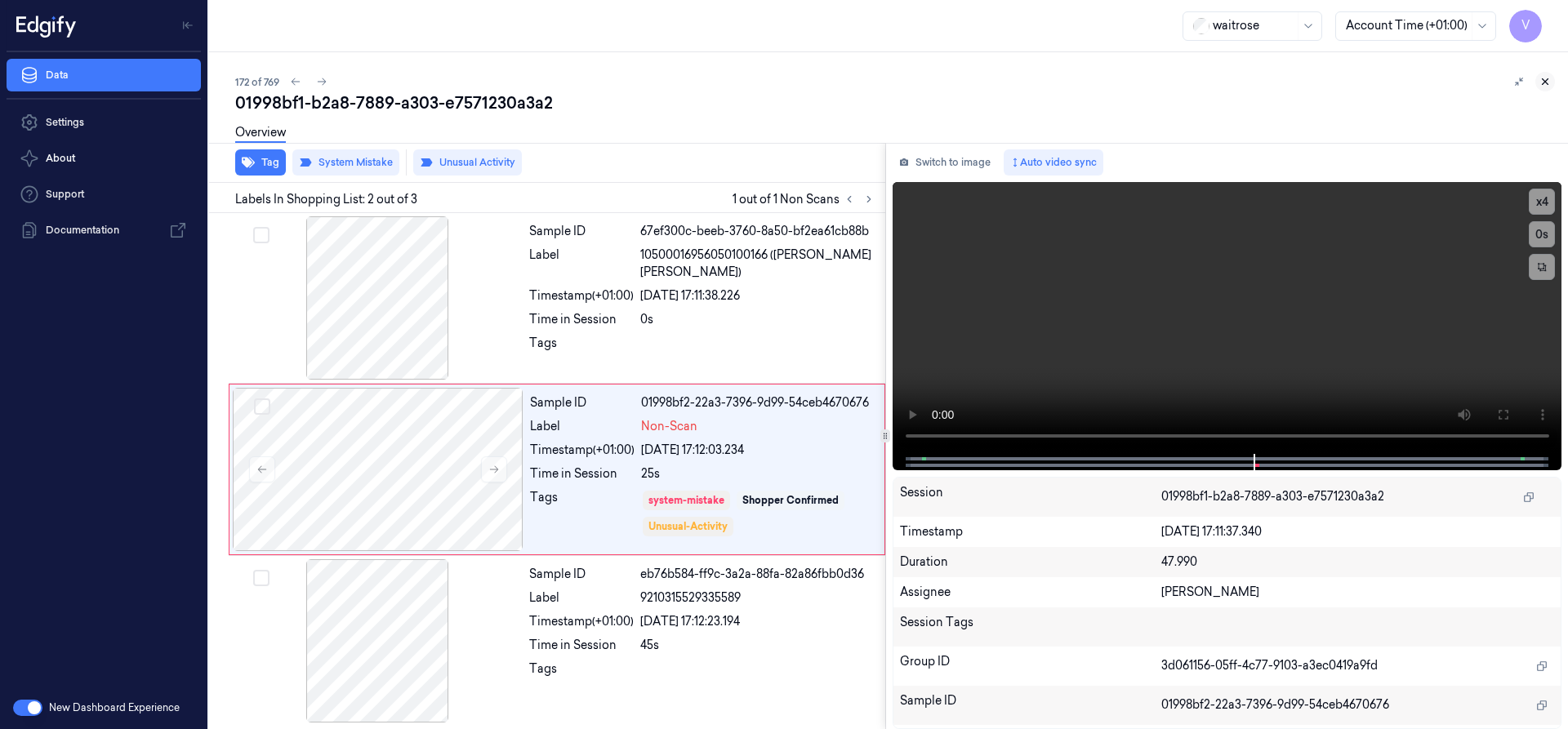
click at [1544, 83] on icon at bounding box center [1544, 81] width 11 height 11
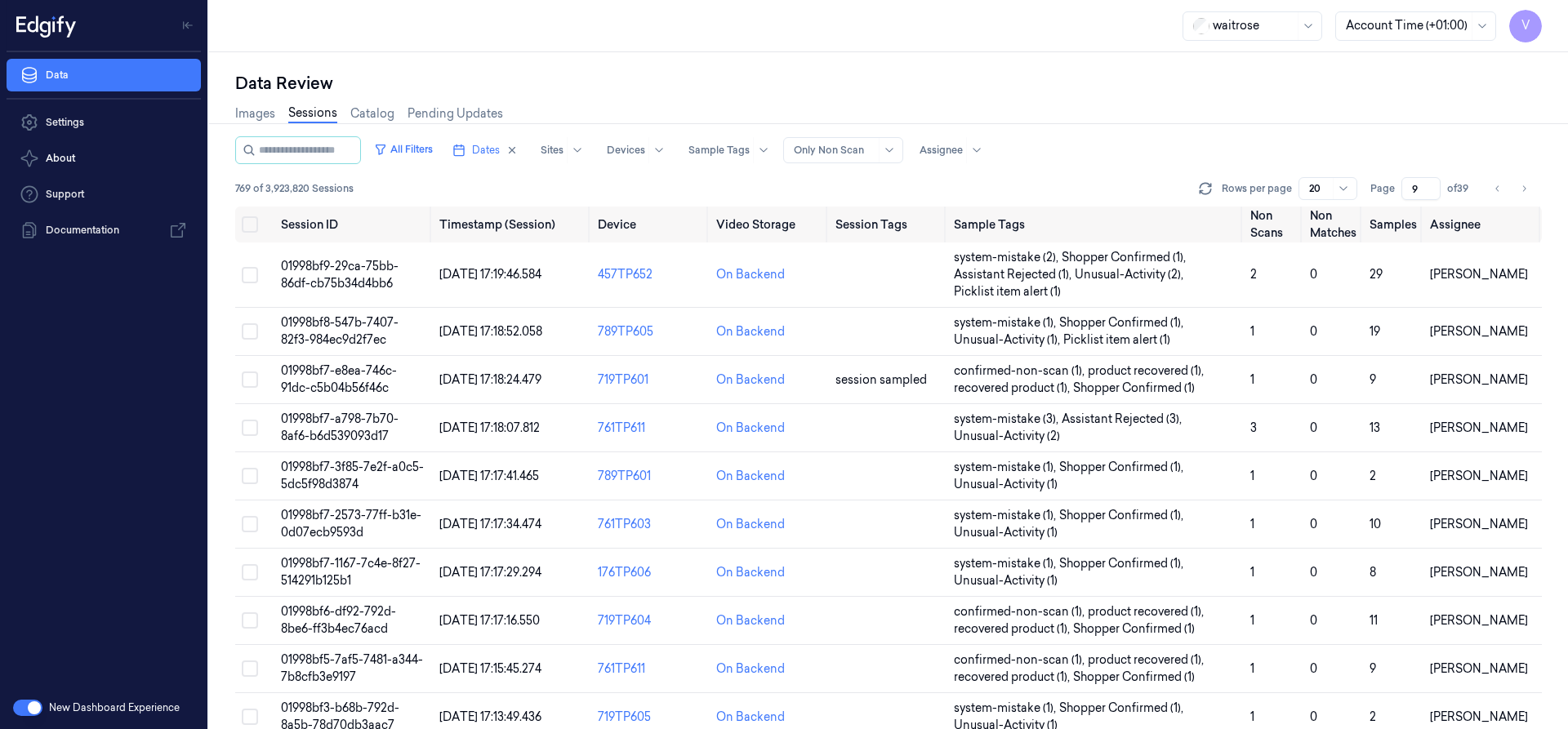
scroll to position [387, 0]
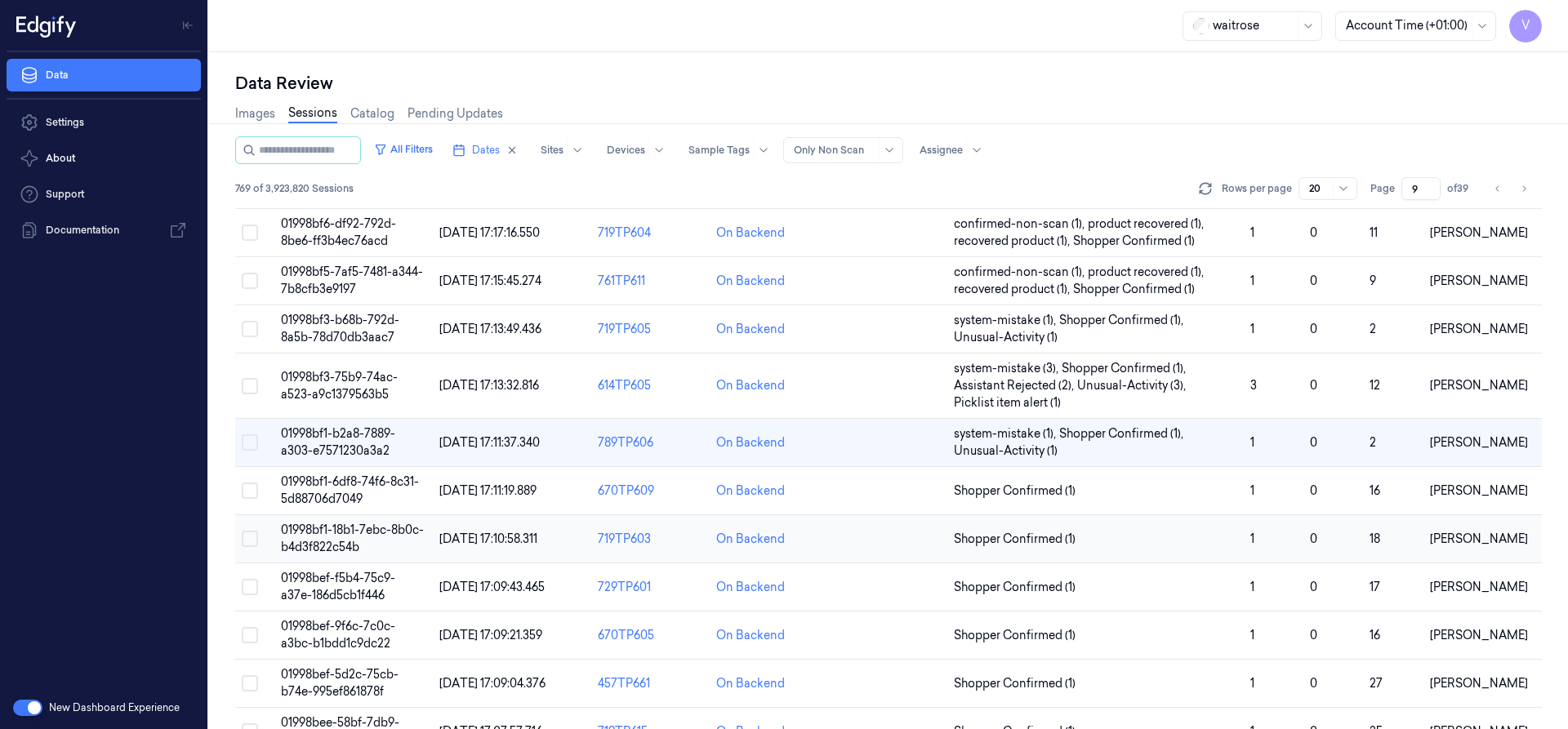
click at [322, 531] on span "01998bf1-18b1-7ebc-8b0c-b4d3f822c54b" at bounding box center [353, 537] width 143 height 32
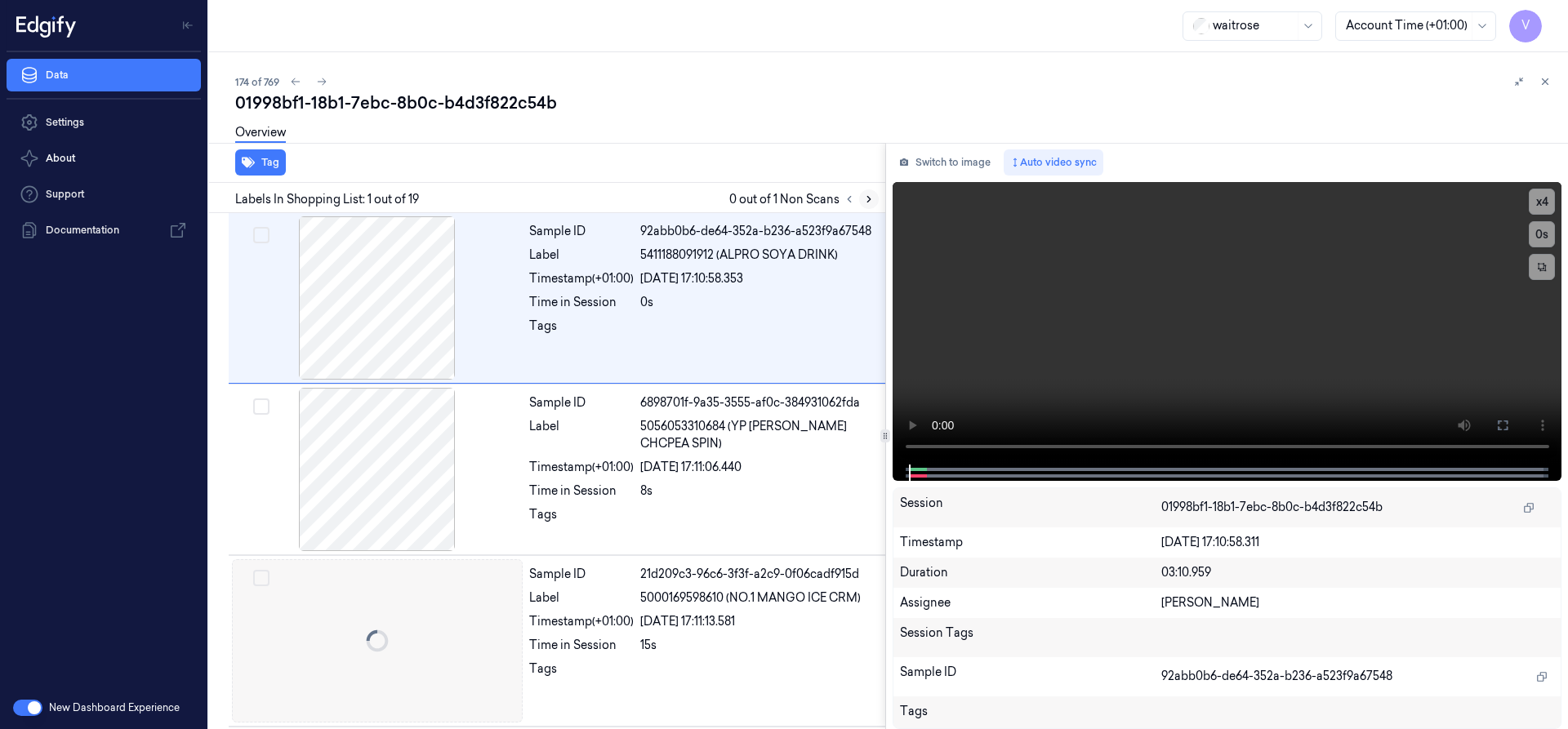
click at [863, 203] on icon at bounding box center [868, 198] width 11 height 11
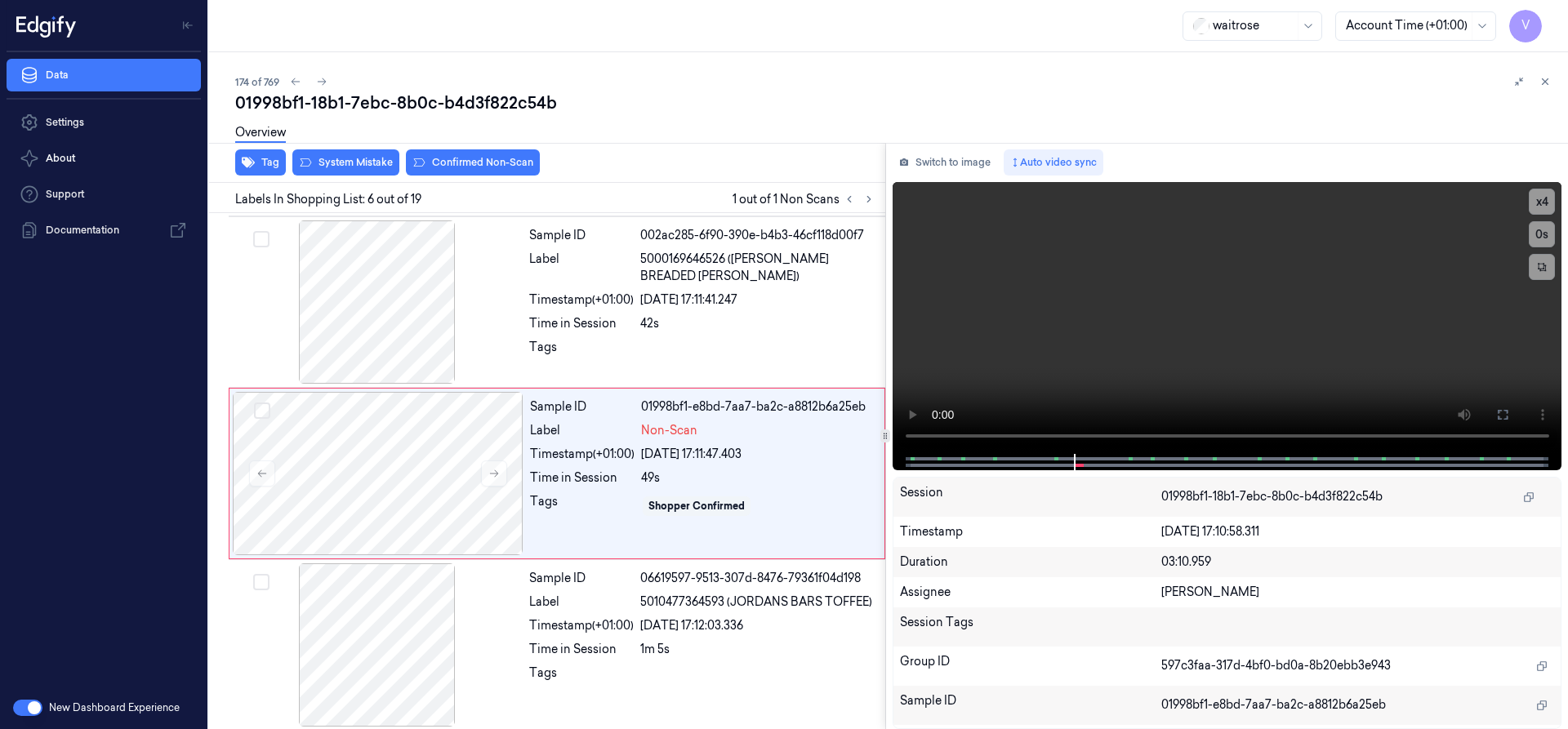
scroll to position [684, 0]
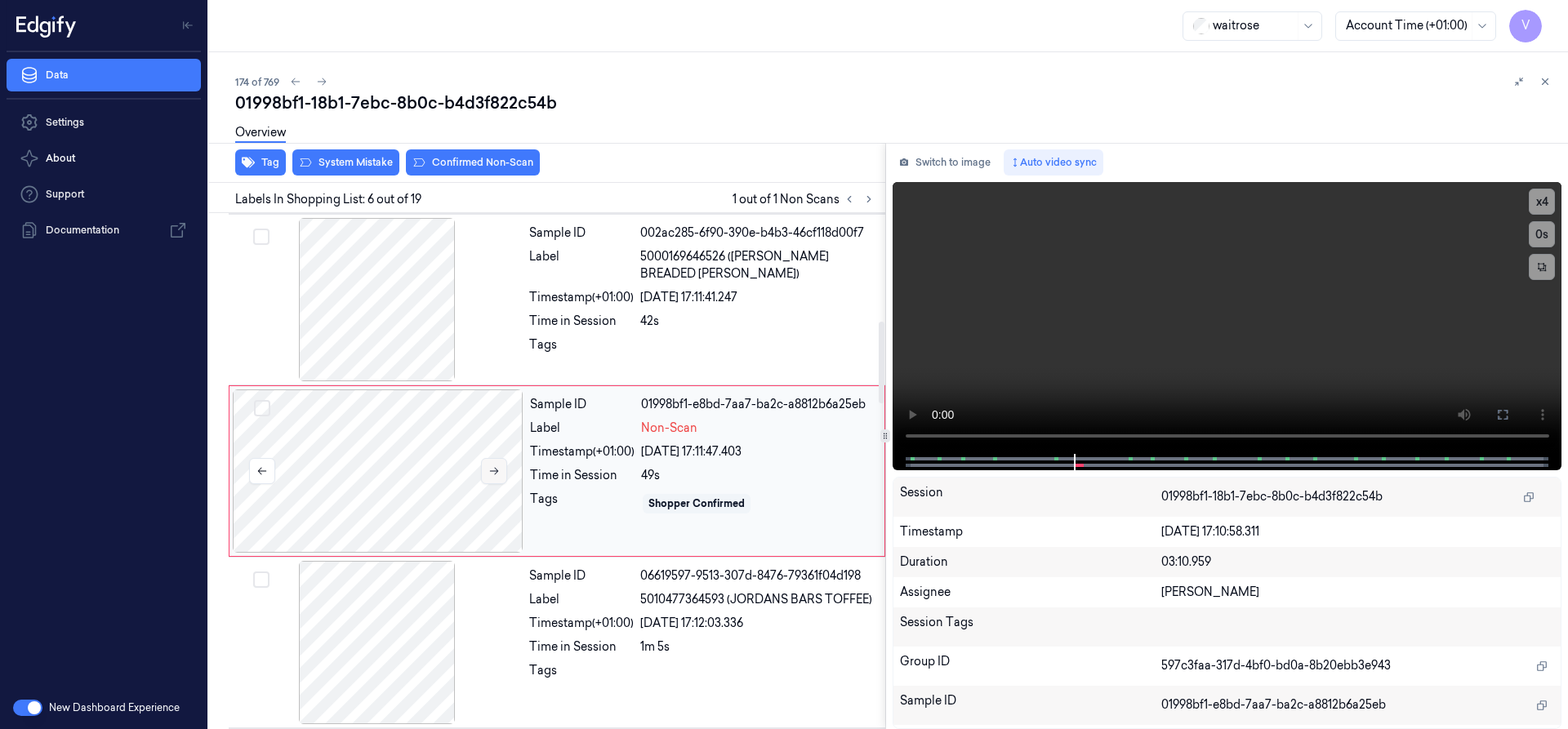
click at [488, 465] on icon at bounding box center [493, 470] width 11 height 11
click at [498, 468] on icon at bounding box center [493, 470] width 11 height 11
click at [495, 474] on icon at bounding box center [494, 471] width 9 height 8
click at [493, 470] on icon at bounding box center [493, 470] width 11 height 11
click at [494, 472] on icon at bounding box center [493, 470] width 11 height 11
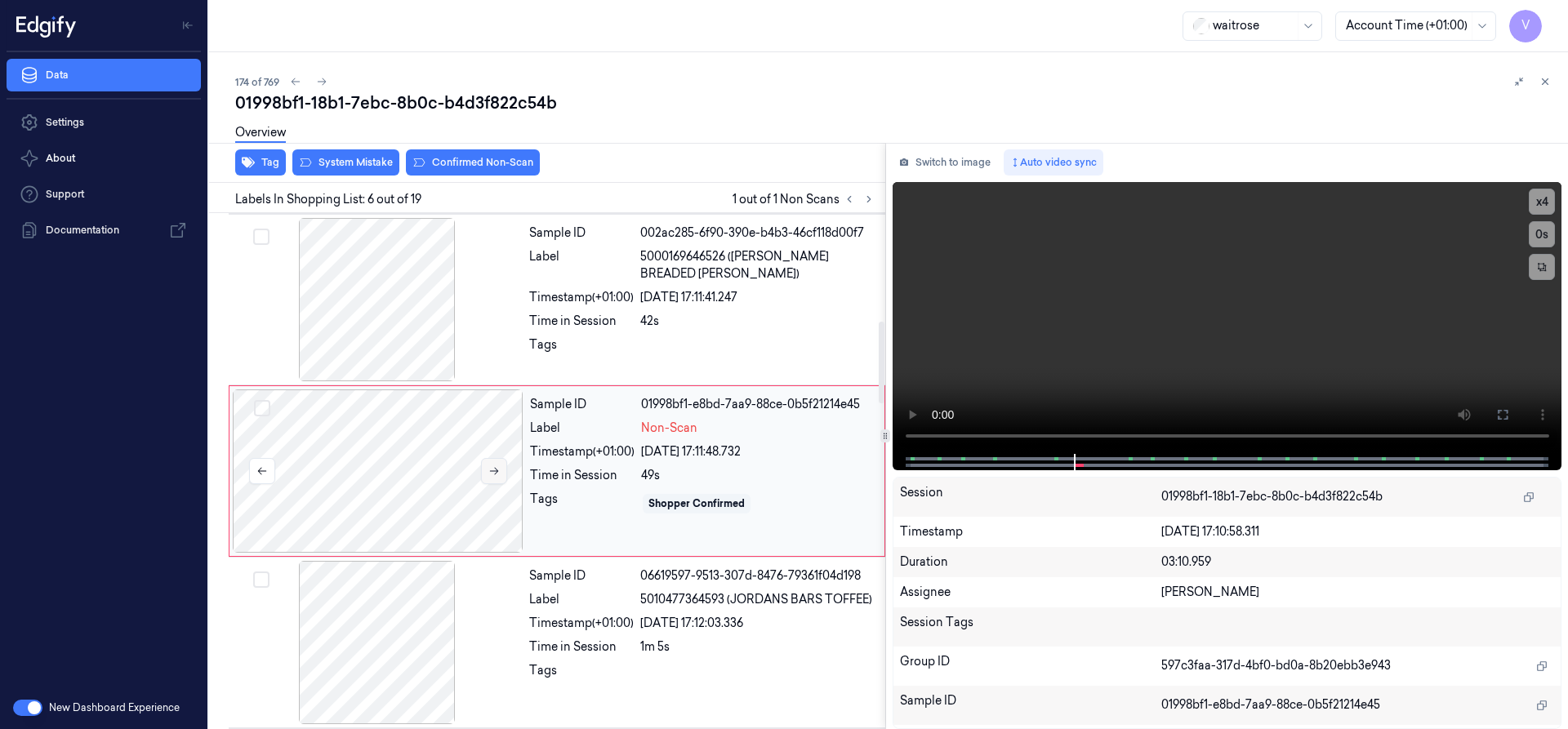
click at [496, 473] on icon at bounding box center [493, 470] width 11 height 11
click at [496, 467] on icon at bounding box center [493, 470] width 11 height 11
click at [494, 471] on icon at bounding box center [494, 471] width 9 height 8
click at [507, 468] on div at bounding box center [378, 471] width 291 height 164
click at [499, 471] on icon at bounding box center [493, 470] width 11 height 11
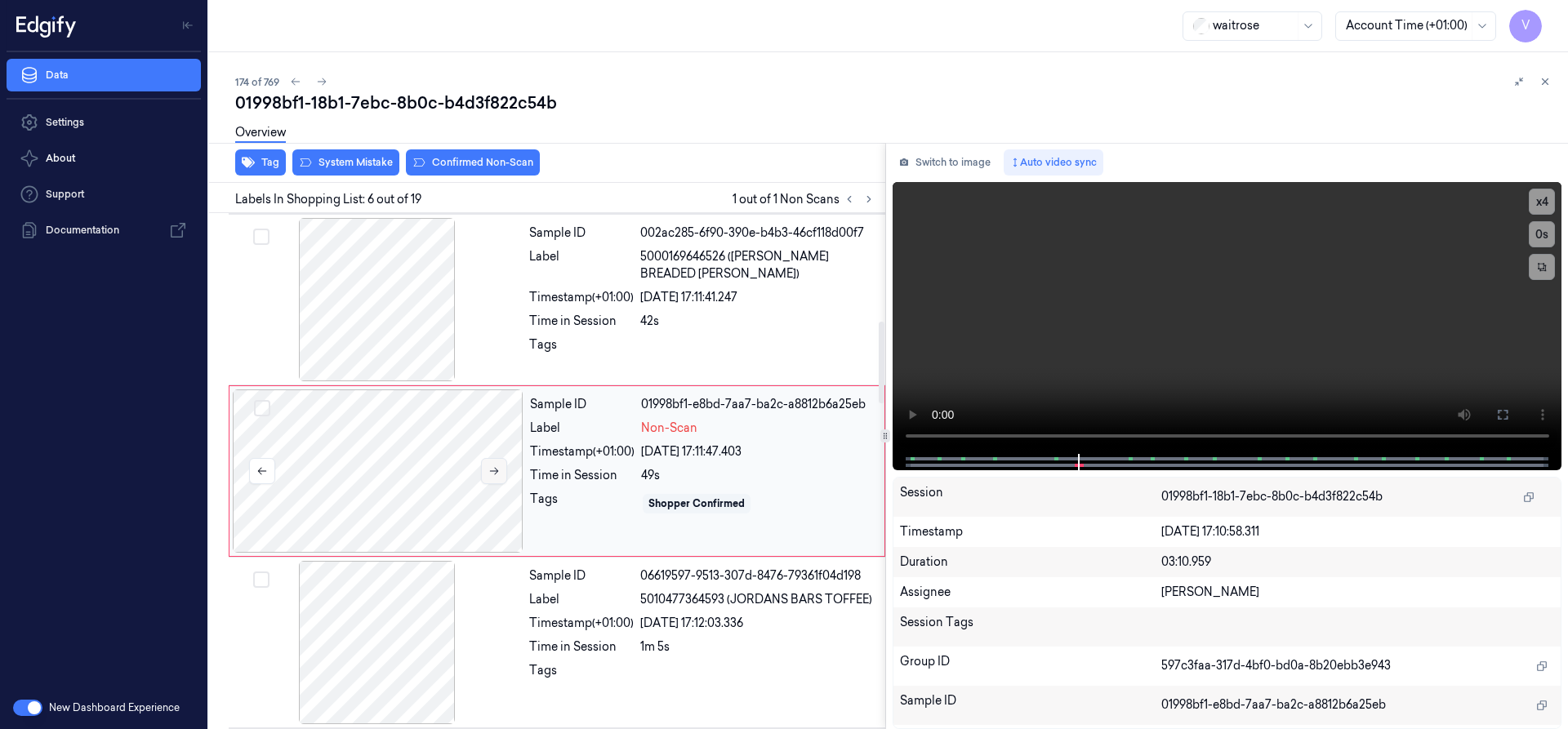
click at [495, 470] on icon at bounding box center [493, 470] width 11 height 11
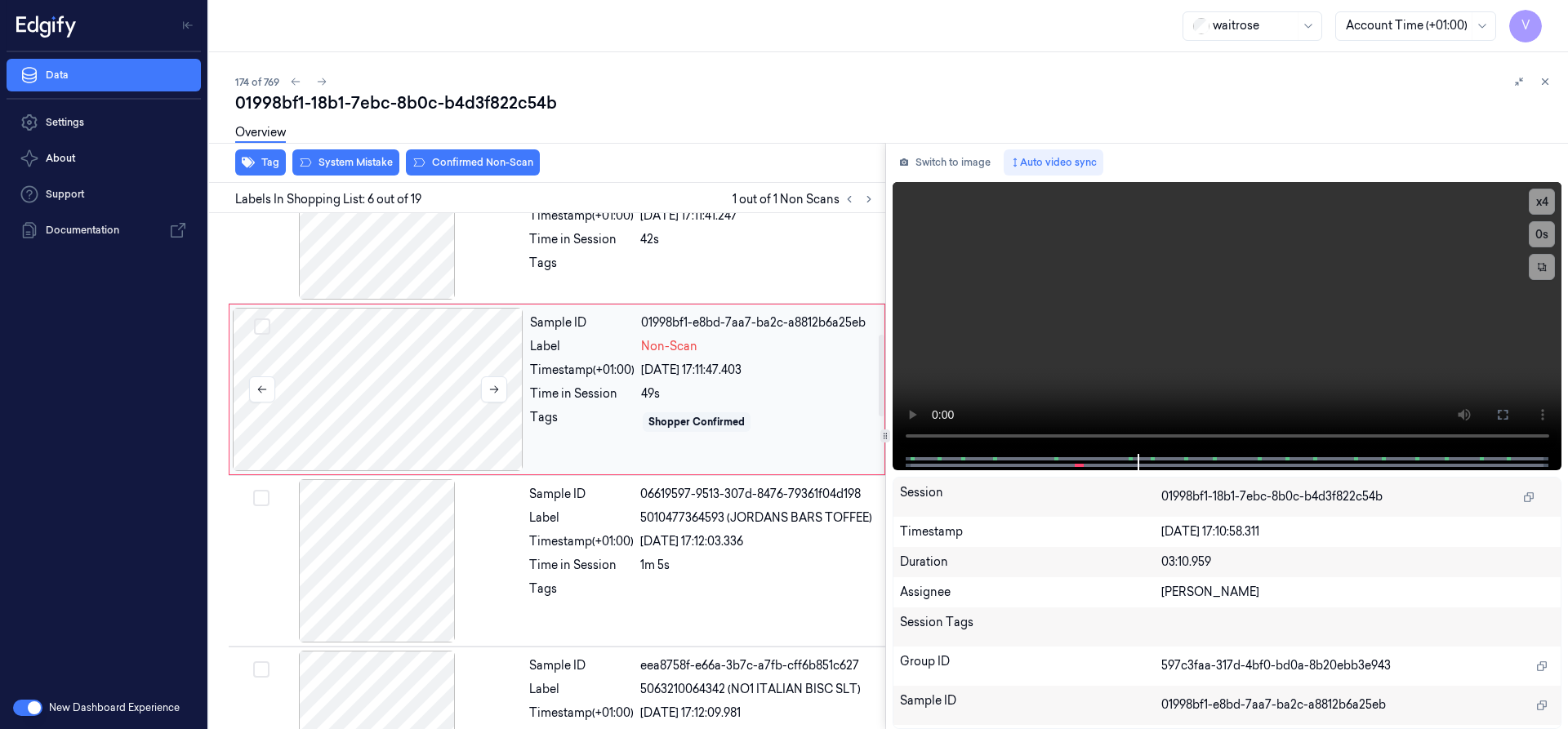
click at [411, 360] on div at bounding box center [378, 389] width 291 height 164
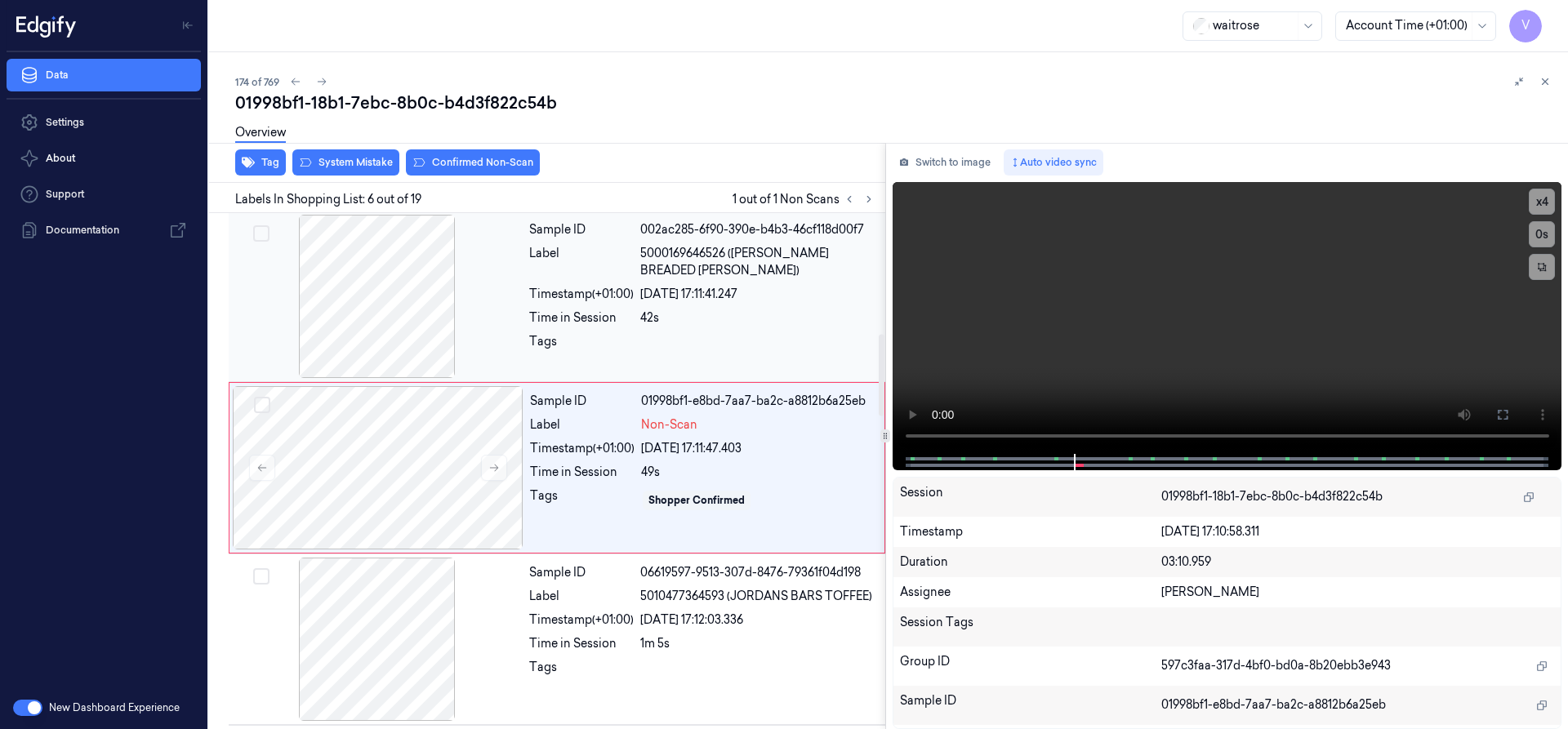
scroll to position [684, 0]
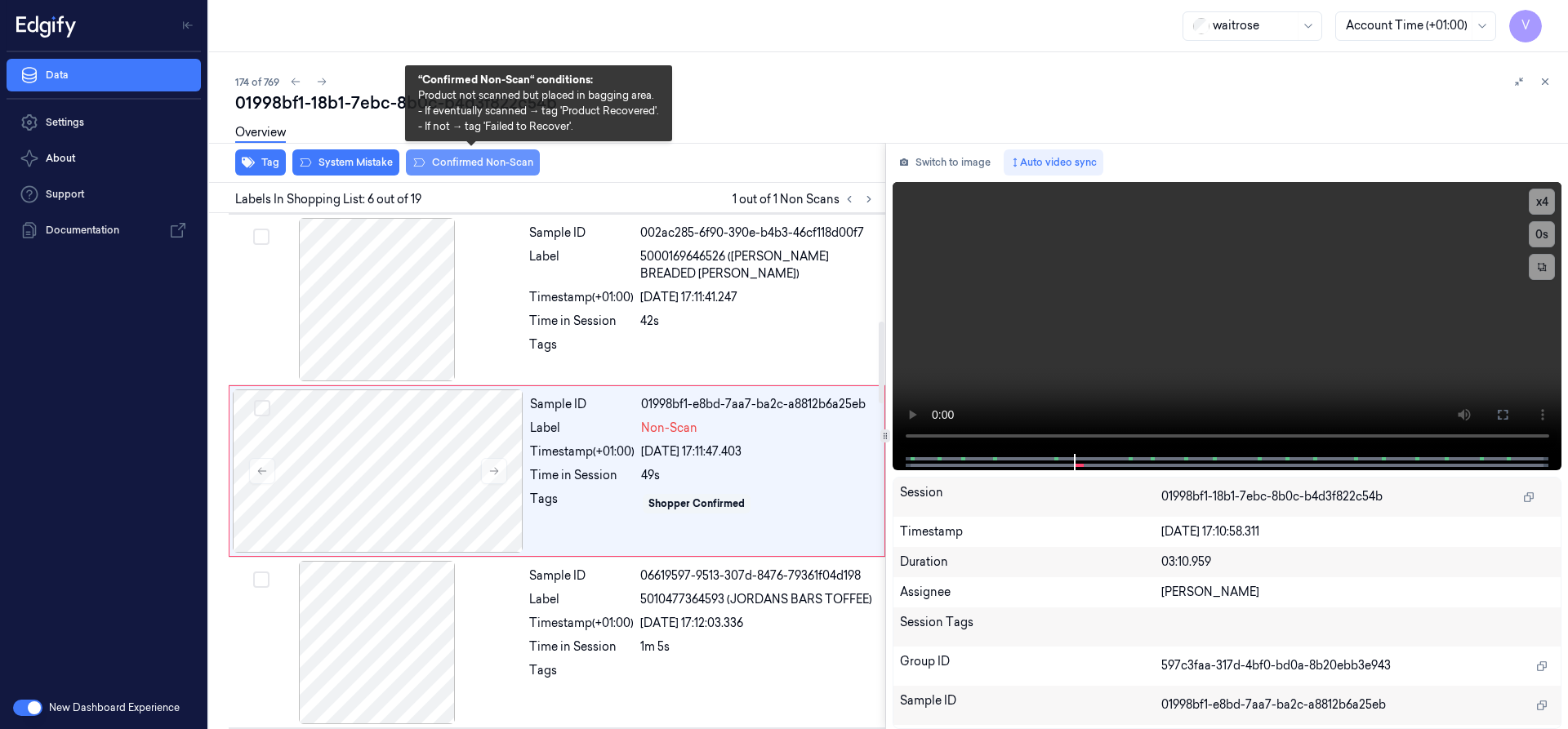
click at [494, 162] on button "Confirmed Non-Scan" at bounding box center [472, 162] width 134 height 26
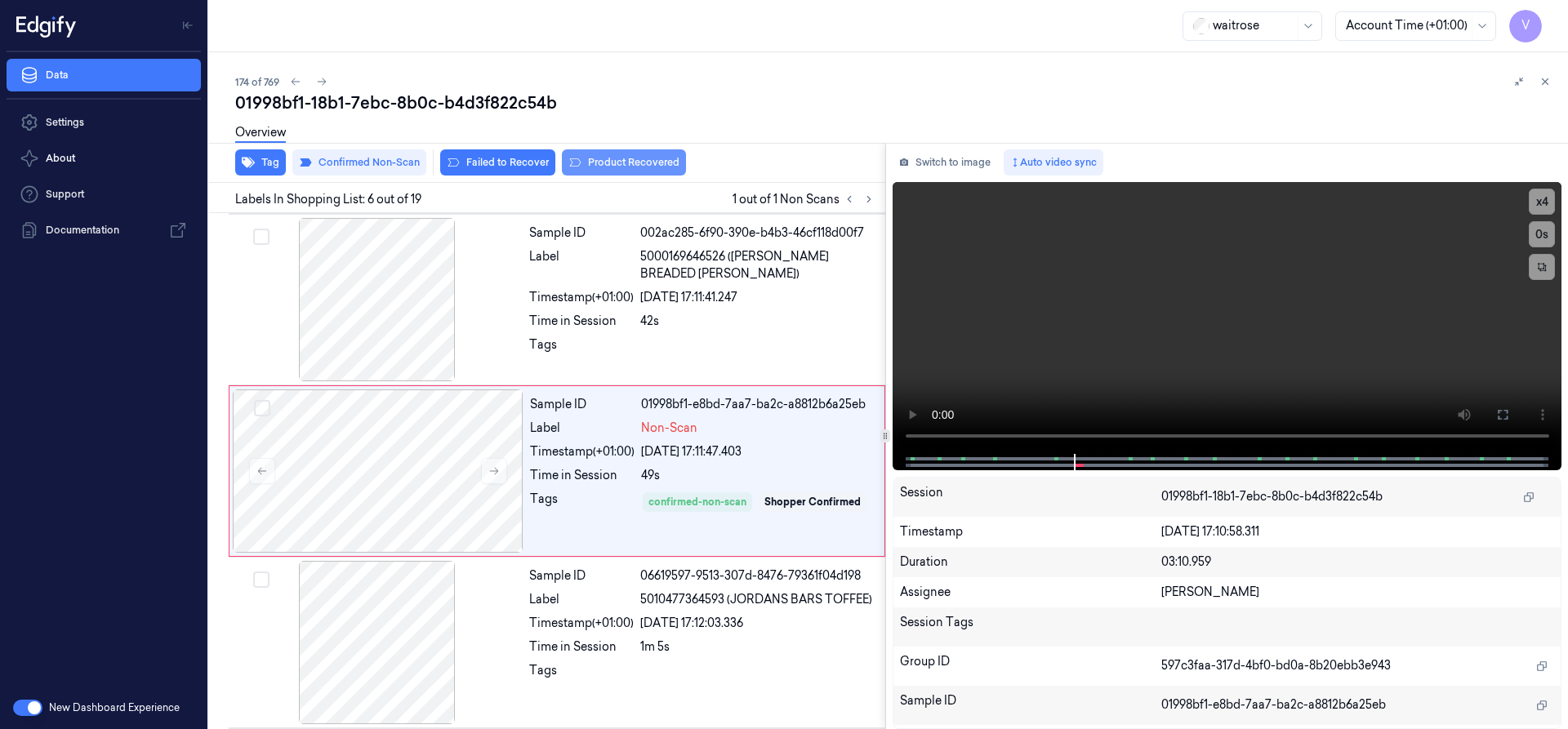
click at [624, 166] on button "Product Recovered" at bounding box center [624, 162] width 124 height 26
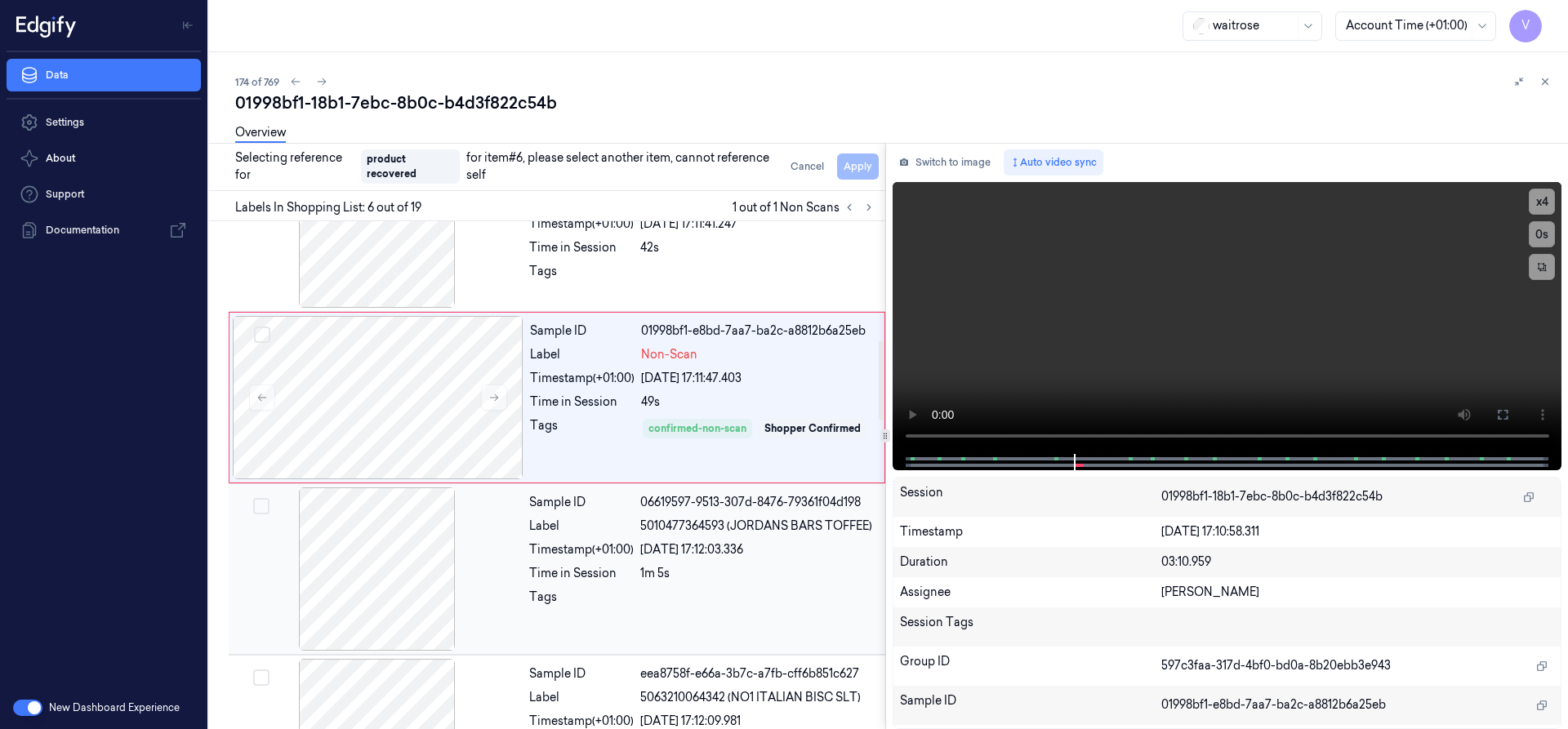
drag, startPoint x: 462, startPoint y: 542, endPoint x: 588, endPoint y: 486, distance: 137.9
click at [463, 542] on div at bounding box center [377, 569] width 291 height 164
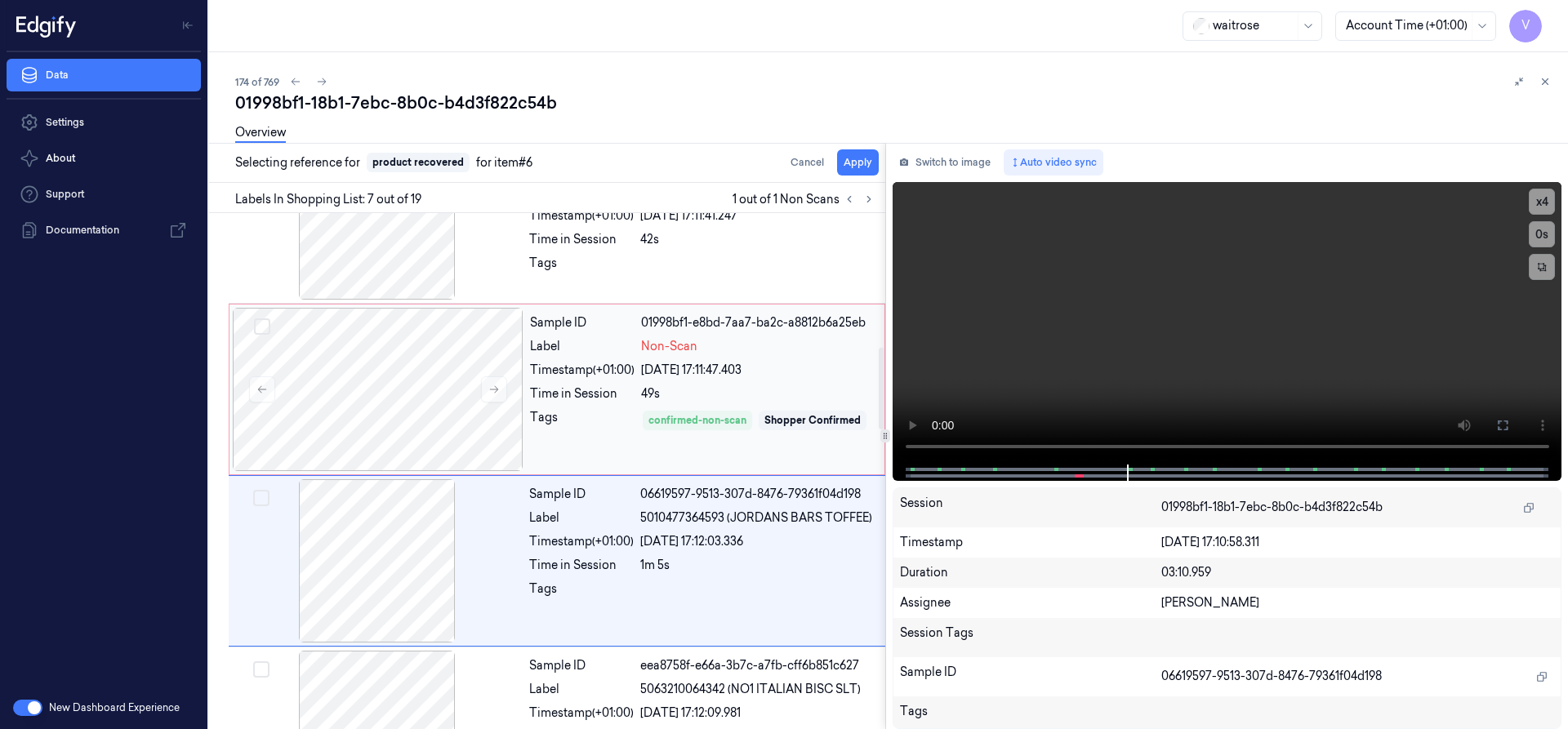
scroll to position [855, 0]
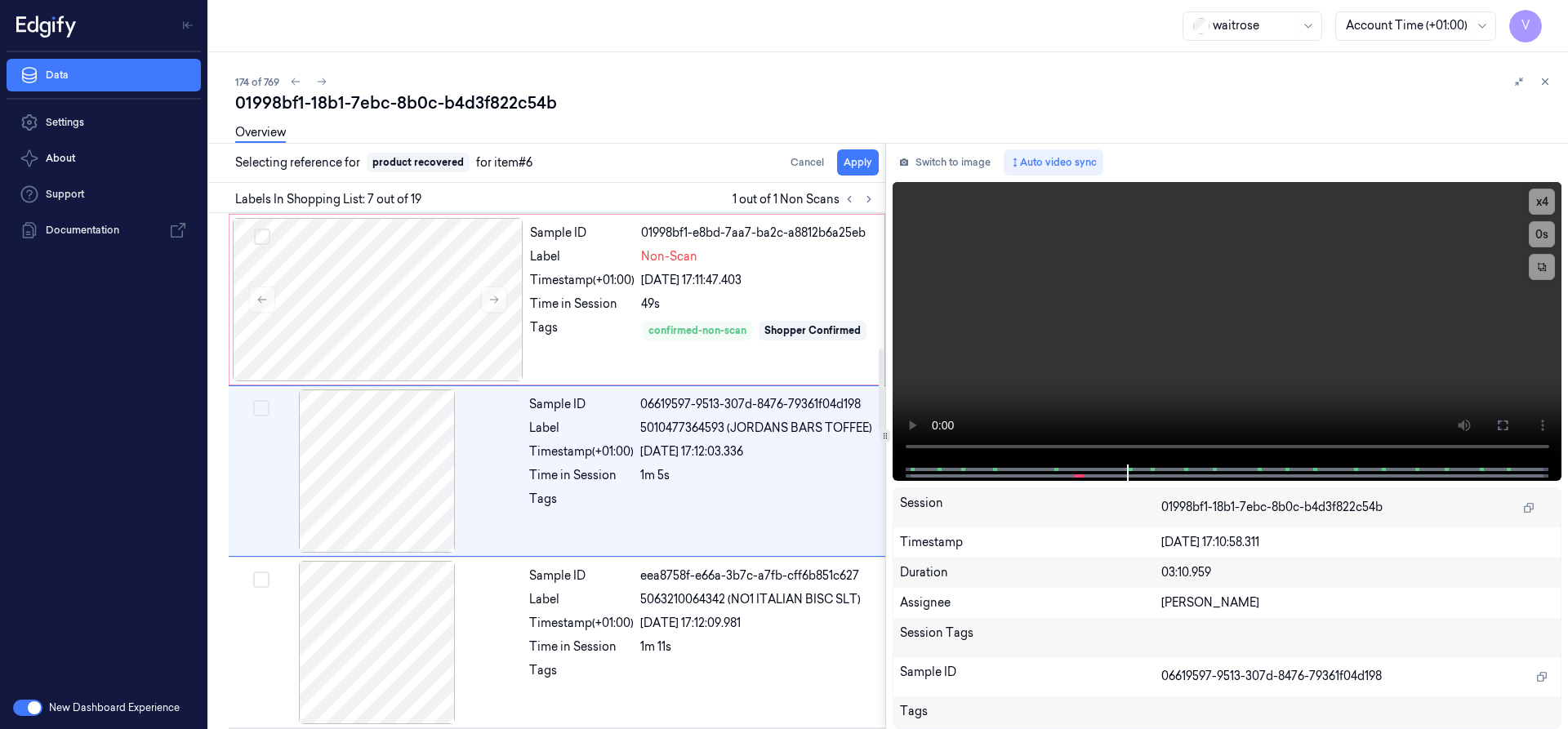
click at [865, 154] on div "Overview" at bounding box center [895, 135] width 1319 height 42
click at [856, 167] on button "Apply" at bounding box center [857, 162] width 42 height 26
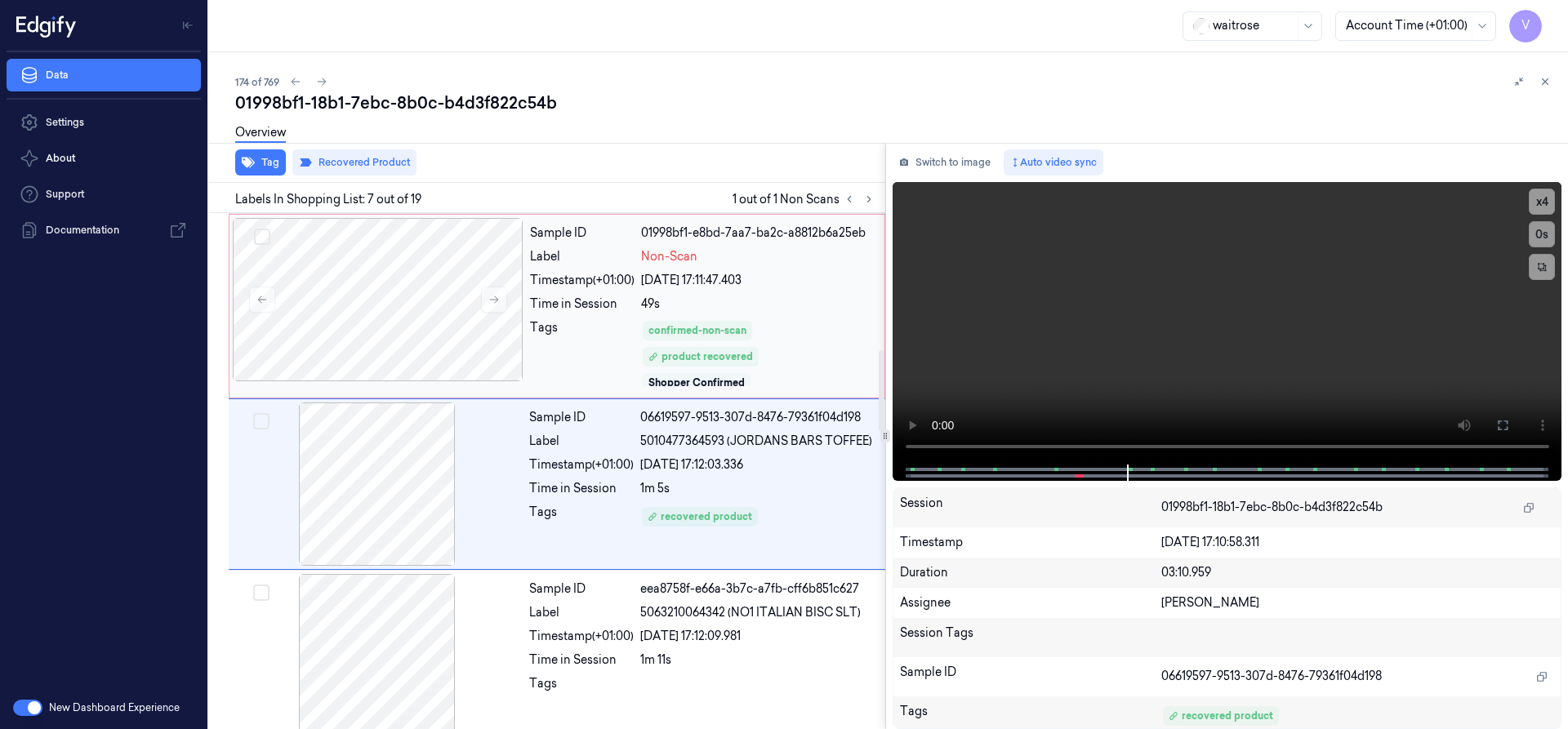
scroll to position [869, 0]
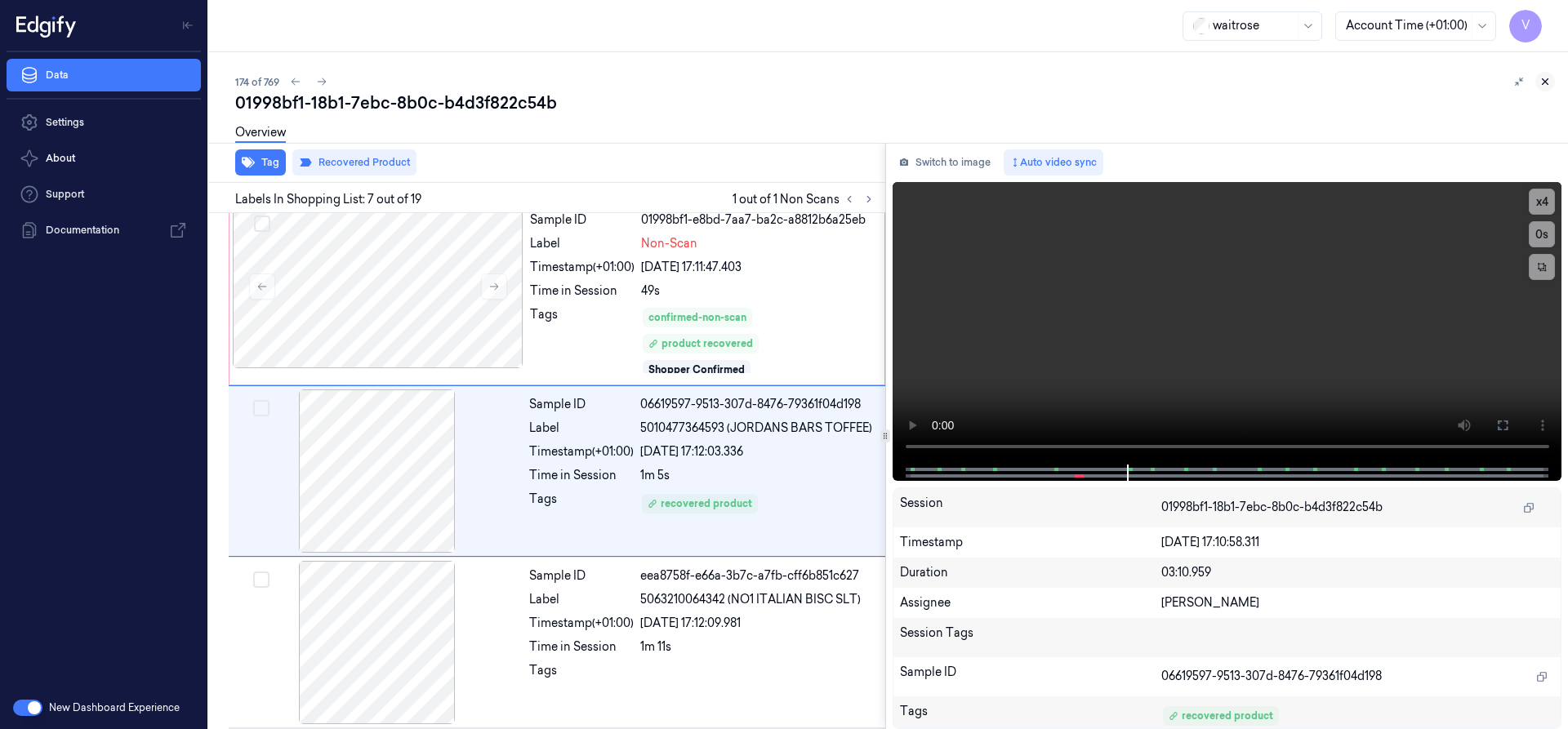
click at [1549, 81] on icon at bounding box center [1544, 81] width 11 height 11
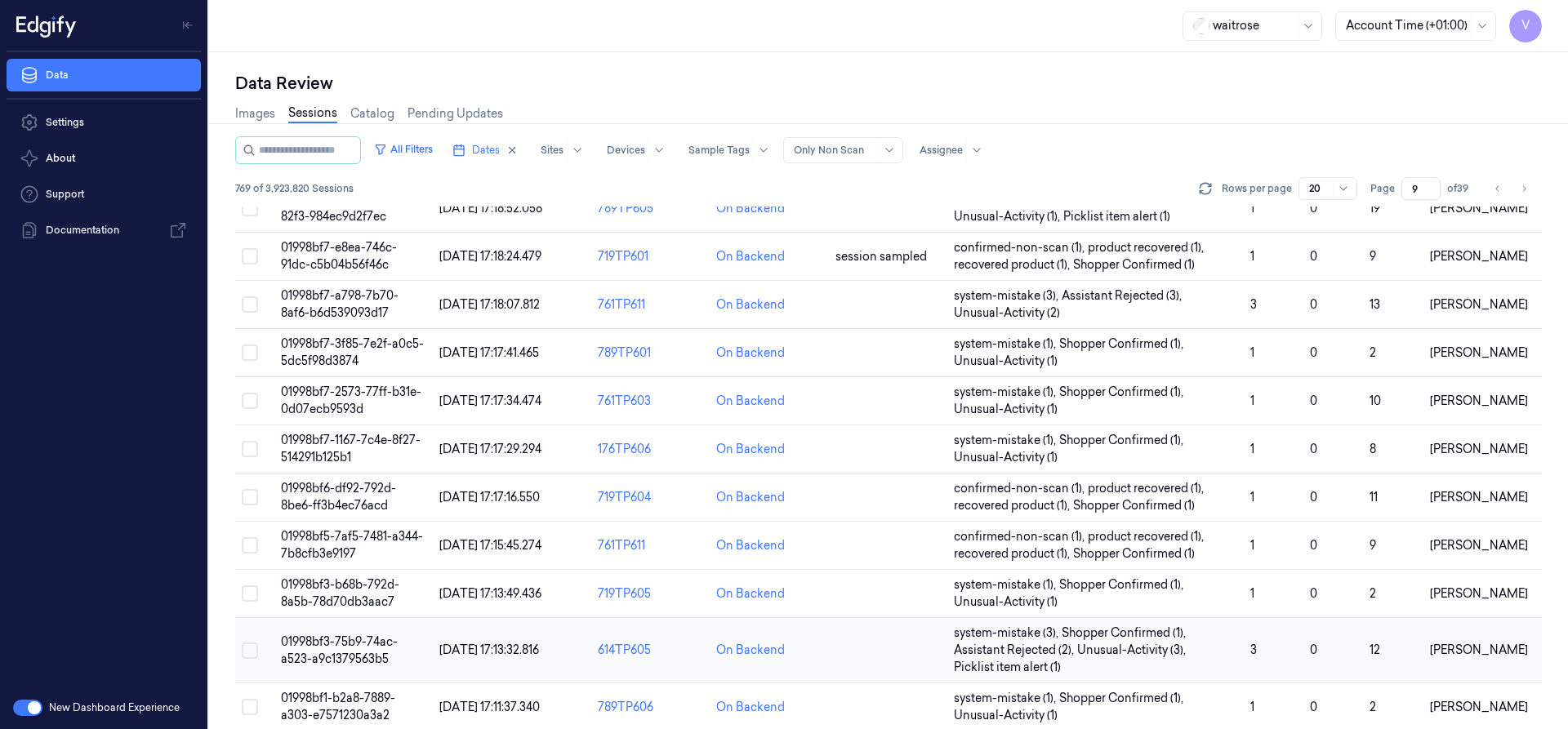
scroll to position [485, 0]
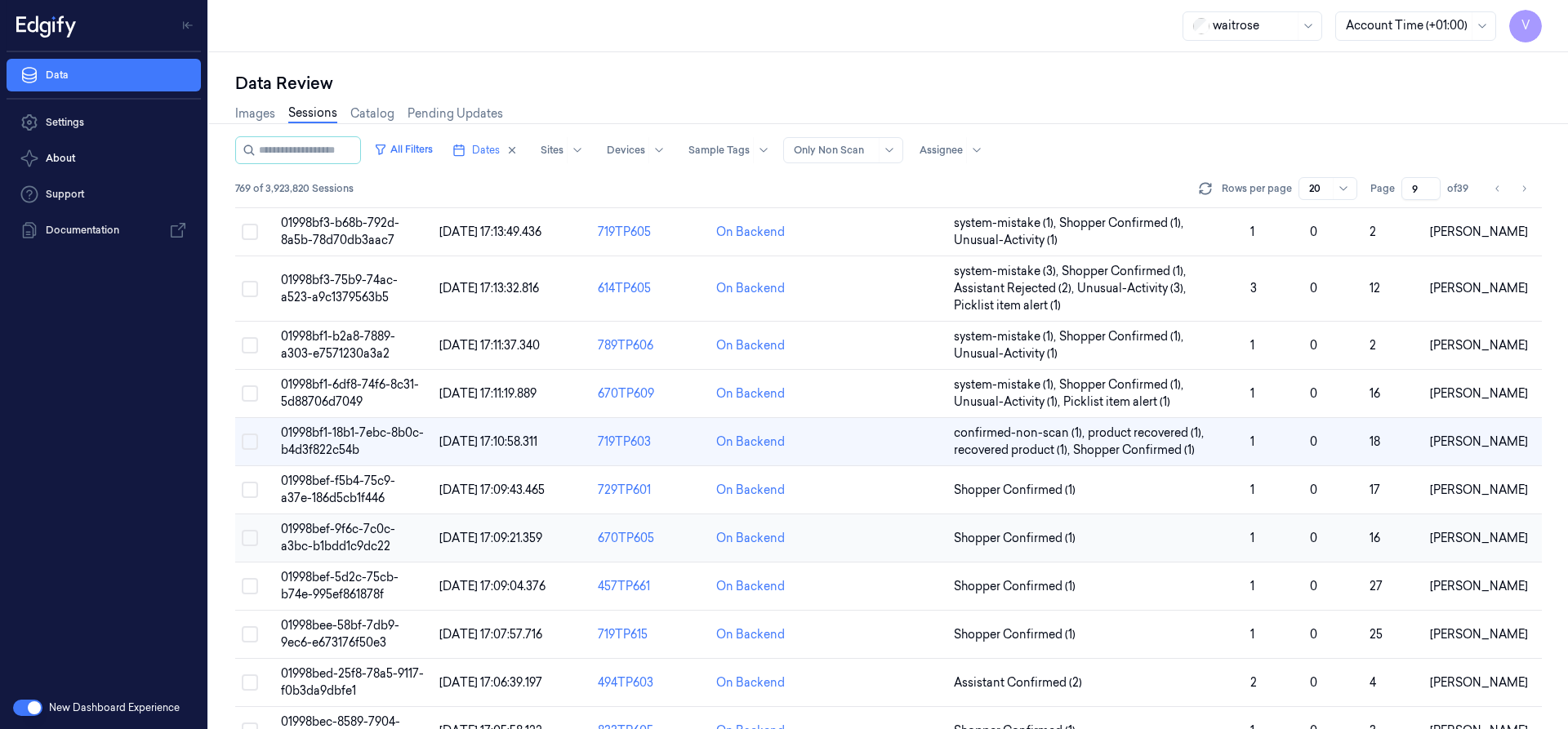
click at [337, 527] on span "01998bef-9f6c-7c0c-a3bc-b1bdd1c9dc22" at bounding box center [338, 537] width 114 height 32
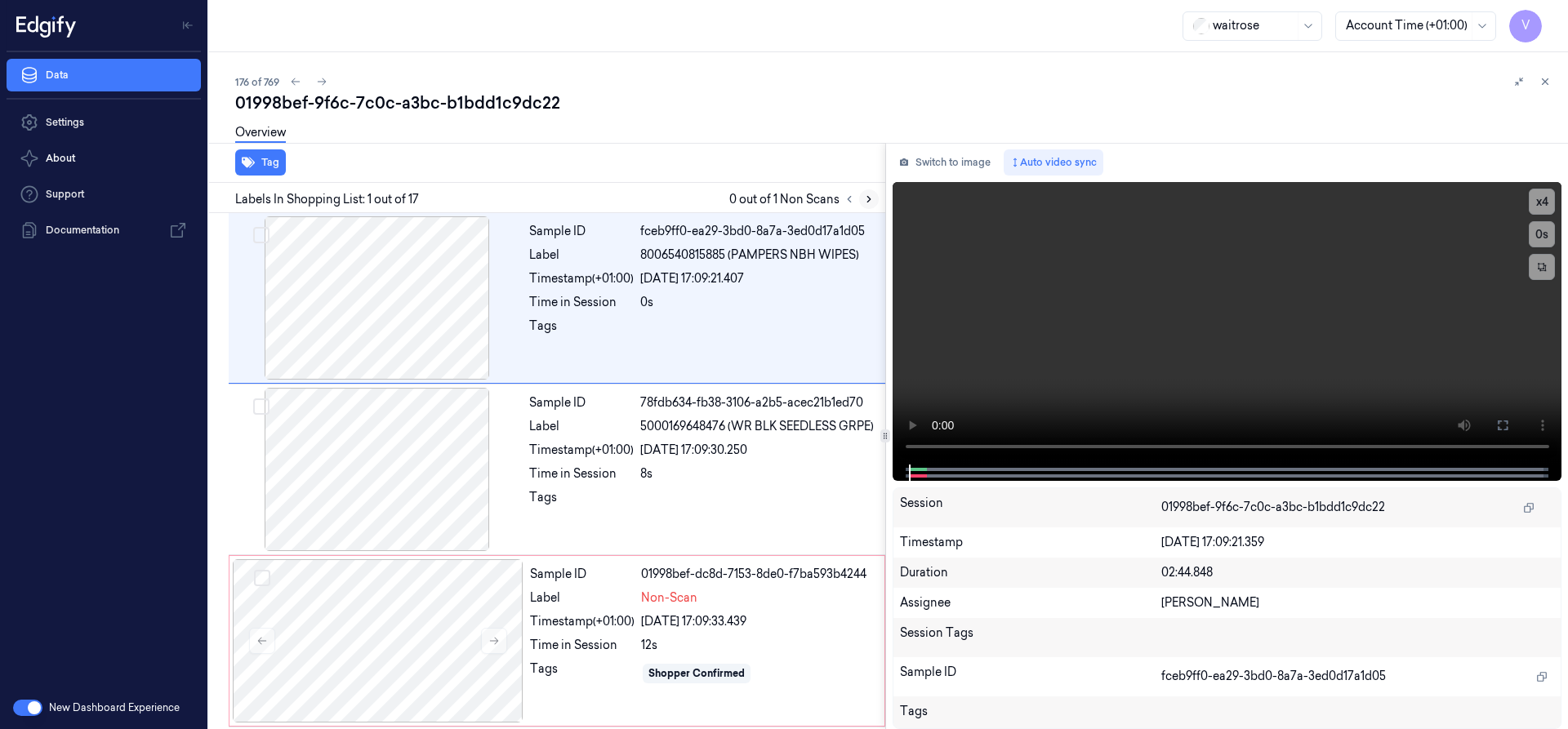
click at [872, 195] on icon at bounding box center [868, 198] width 11 height 11
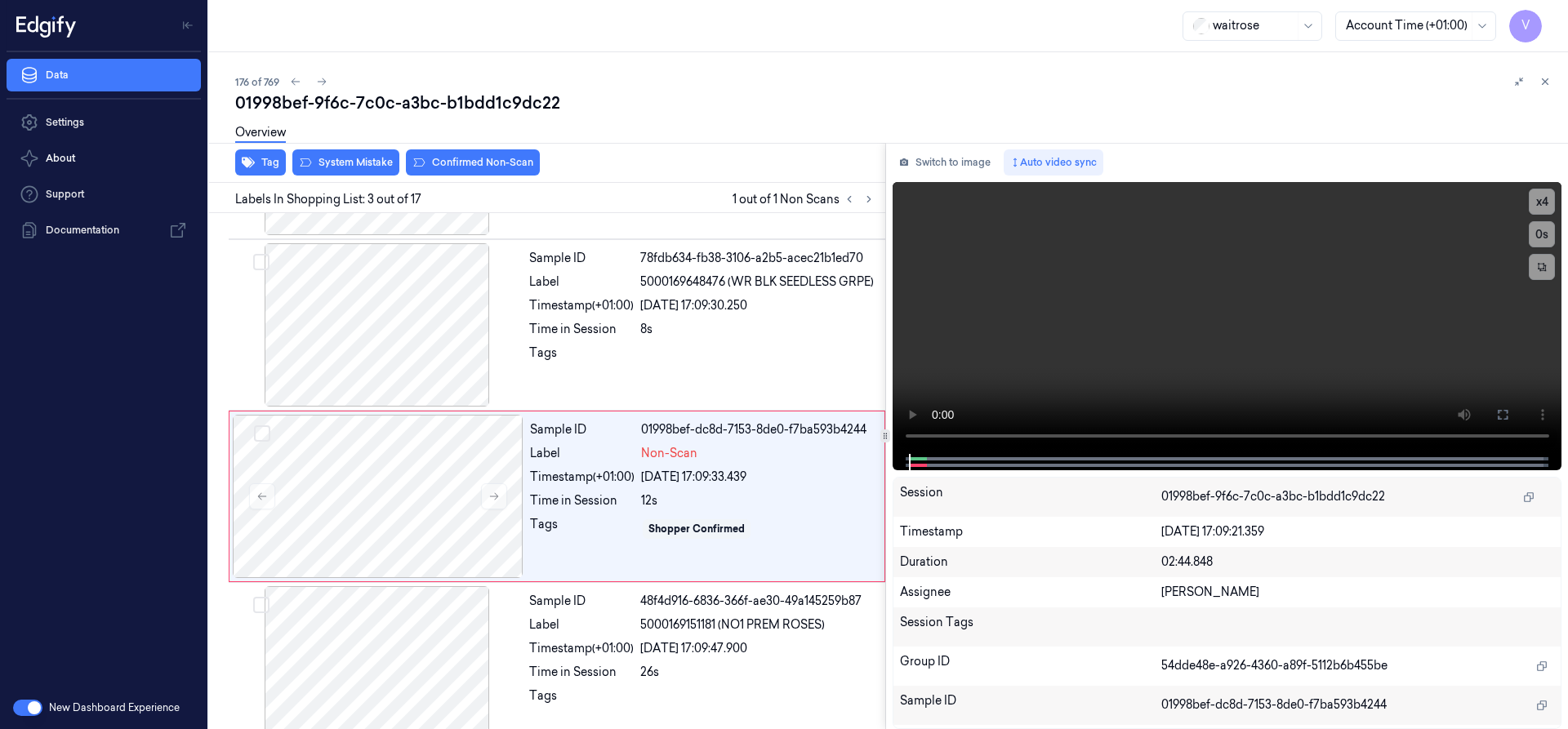
scroll to position [169, 0]
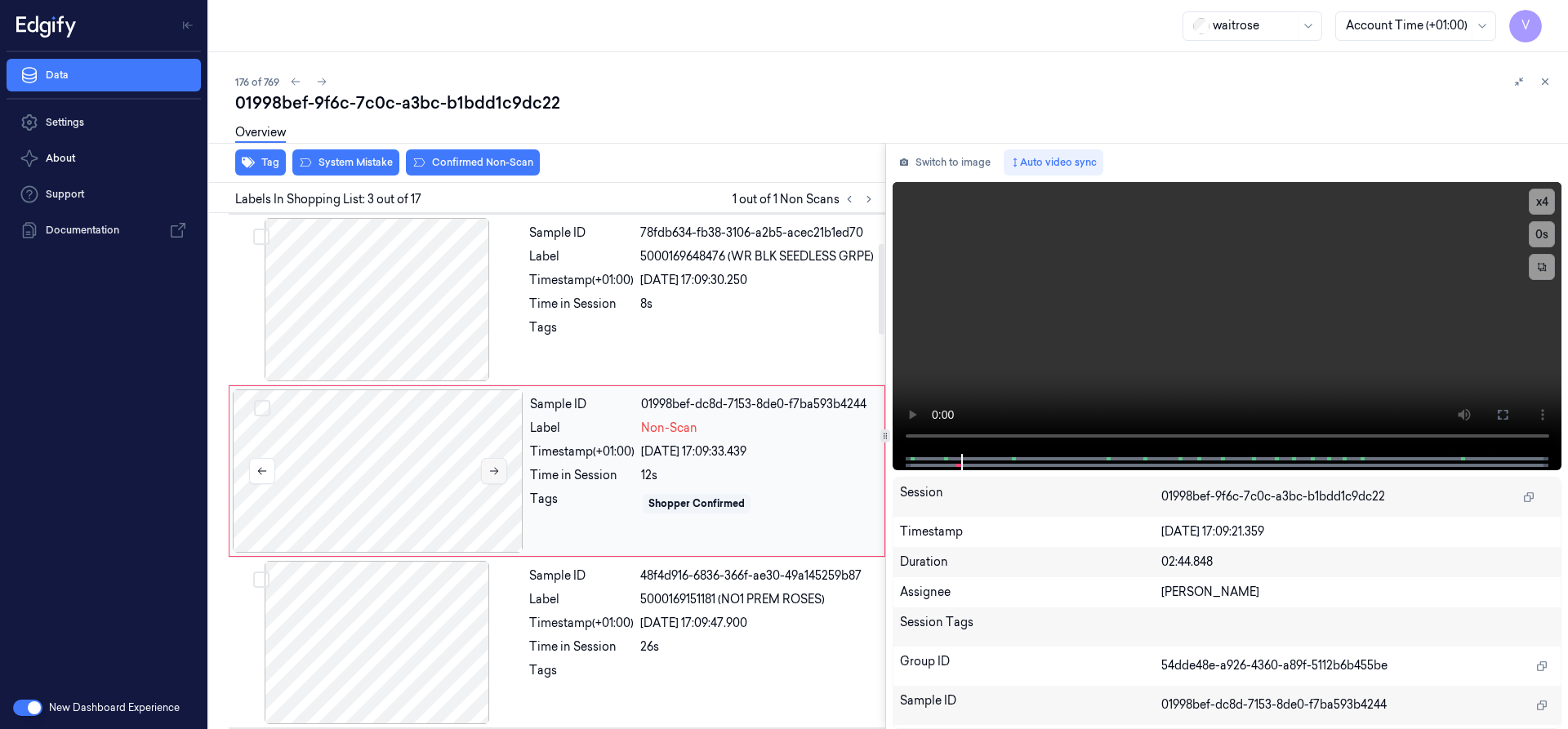
click at [498, 474] on icon at bounding box center [493, 470] width 11 height 11
click at [493, 472] on icon at bounding box center [493, 470] width 11 height 11
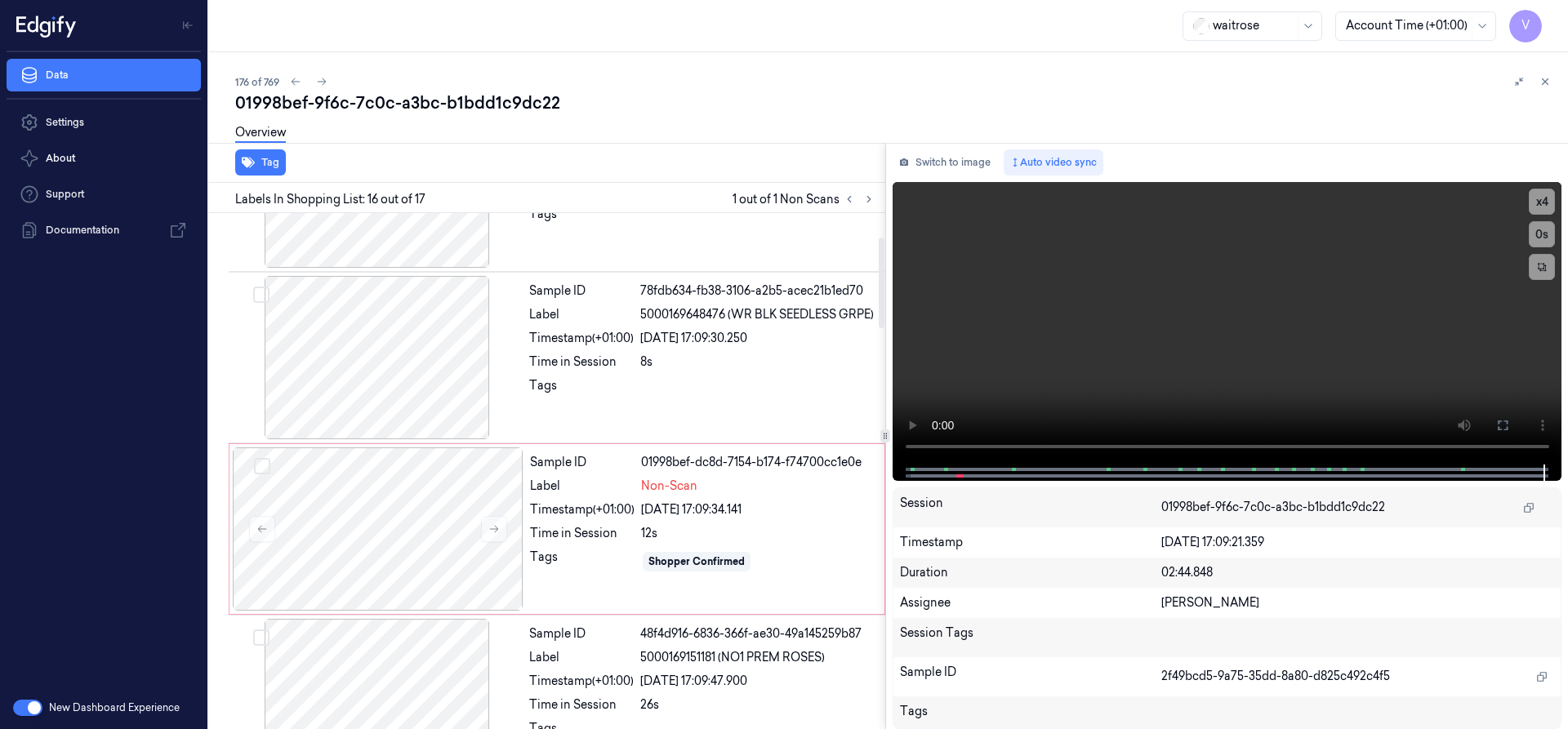
scroll to position [0, 0]
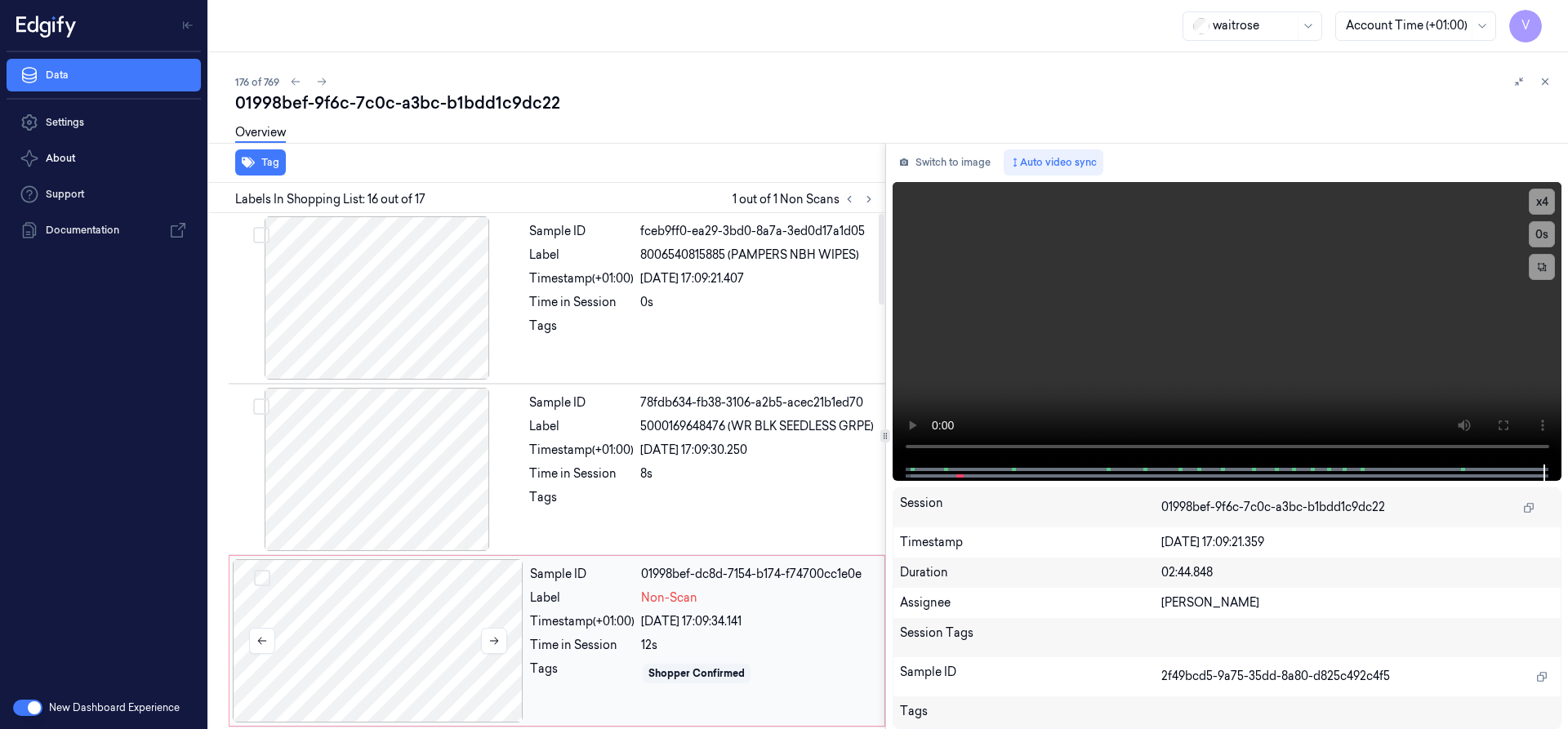
click at [409, 590] on div at bounding box center [378, 640] width 291 height 164
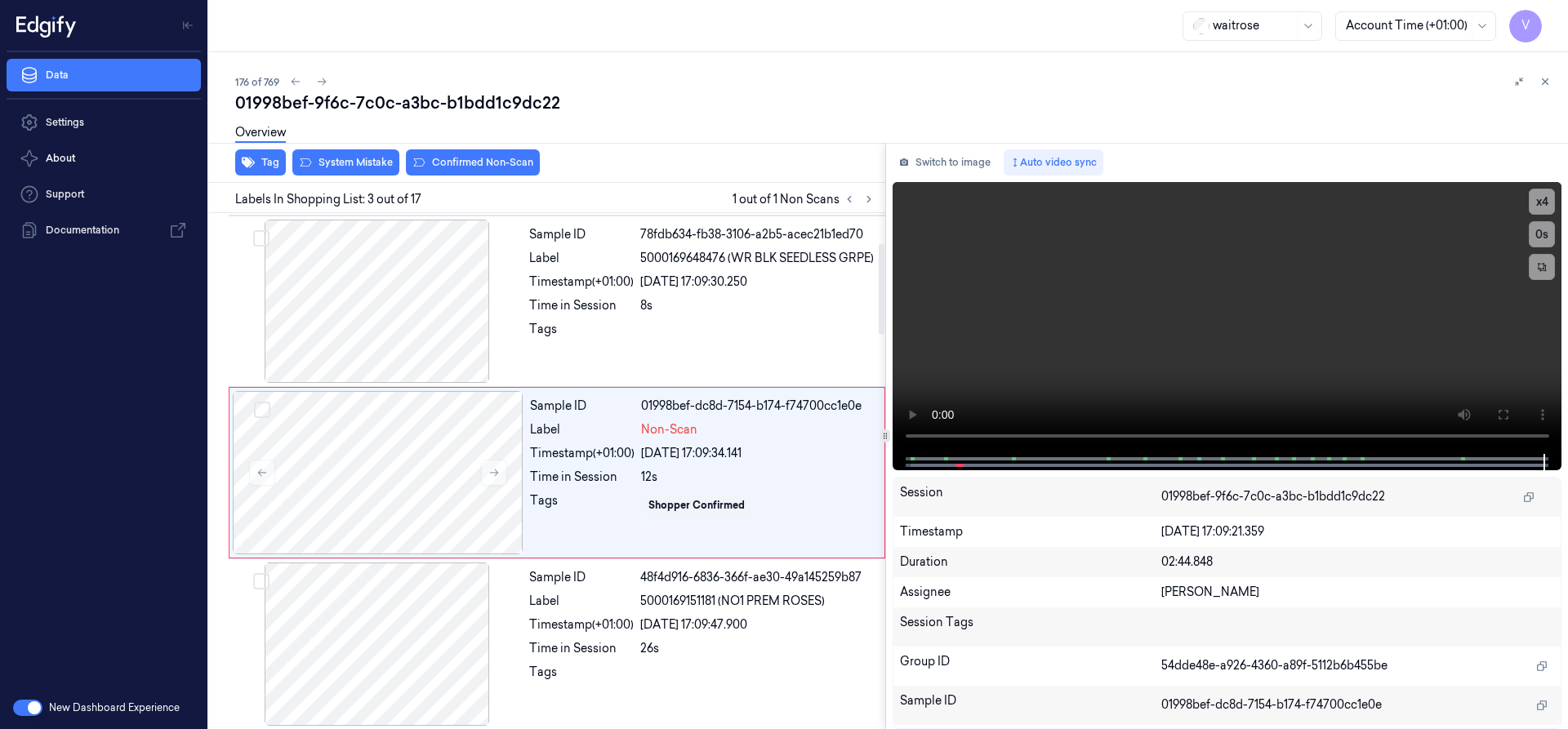
scroll to position [169, 0]
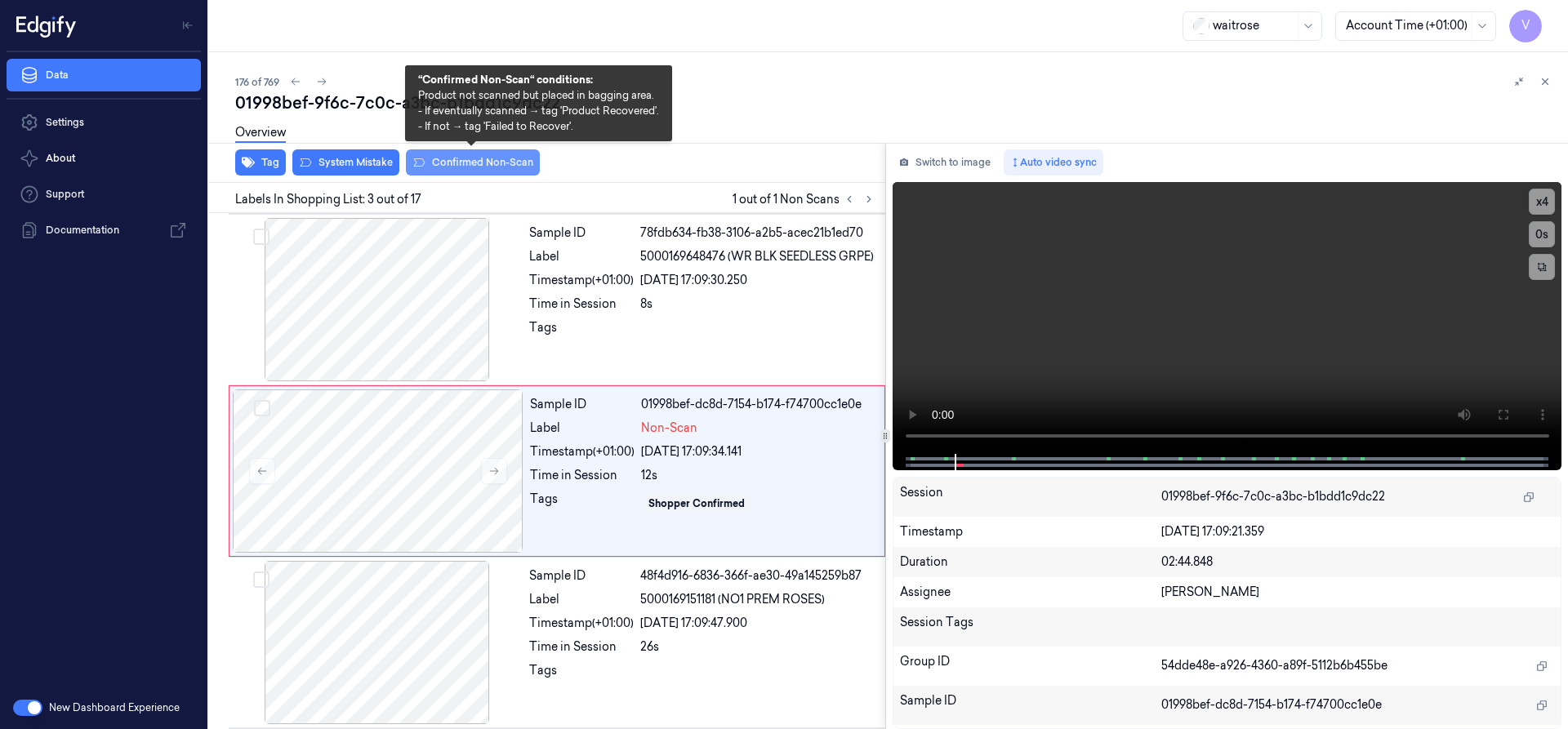
click at [469, 158] on button "Confirmed Non-Scan" at bounding box center [472, 162] width 134 height 26
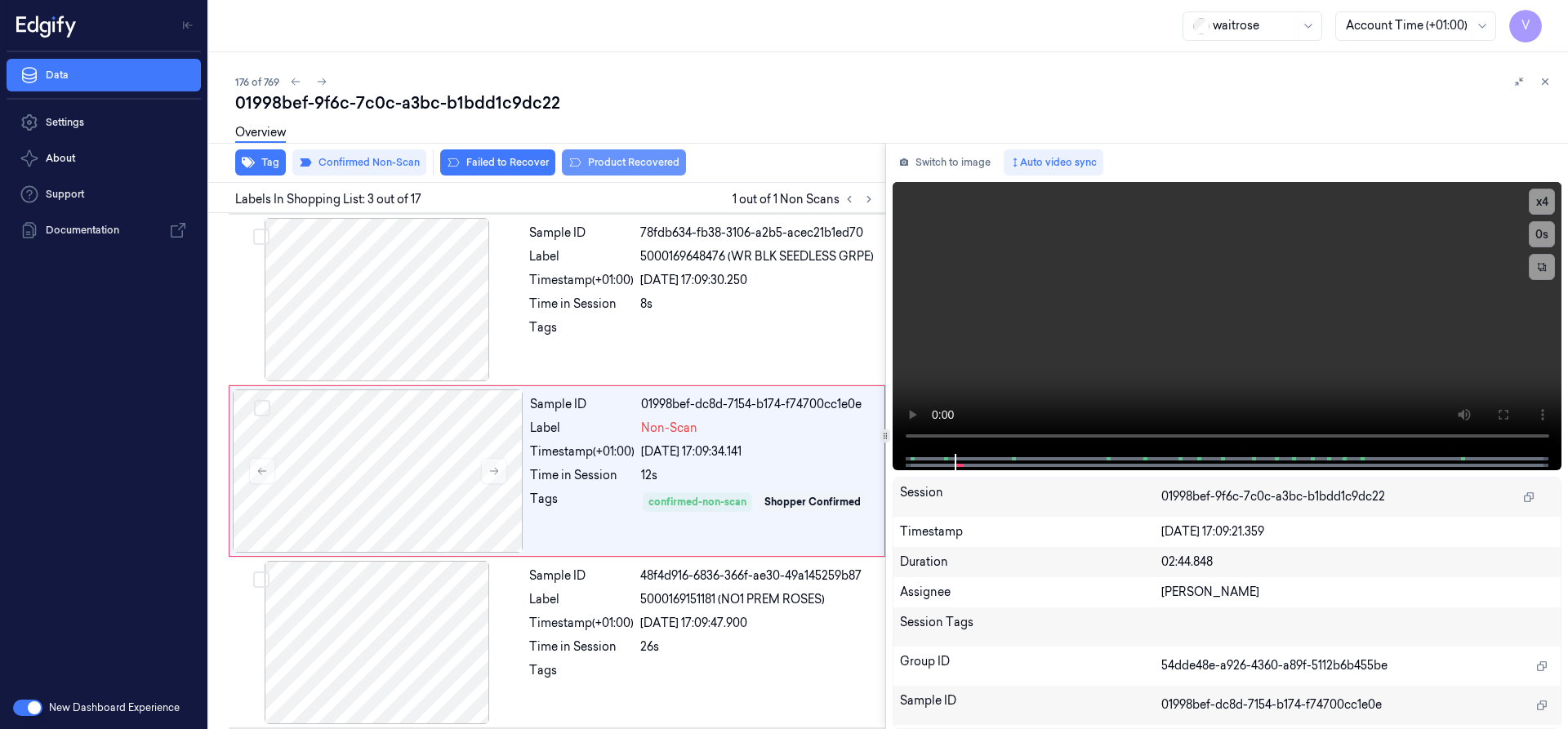
click at [617, 158] on button "Product Recovered" at bounding box center [624, 162] width 124 height 26
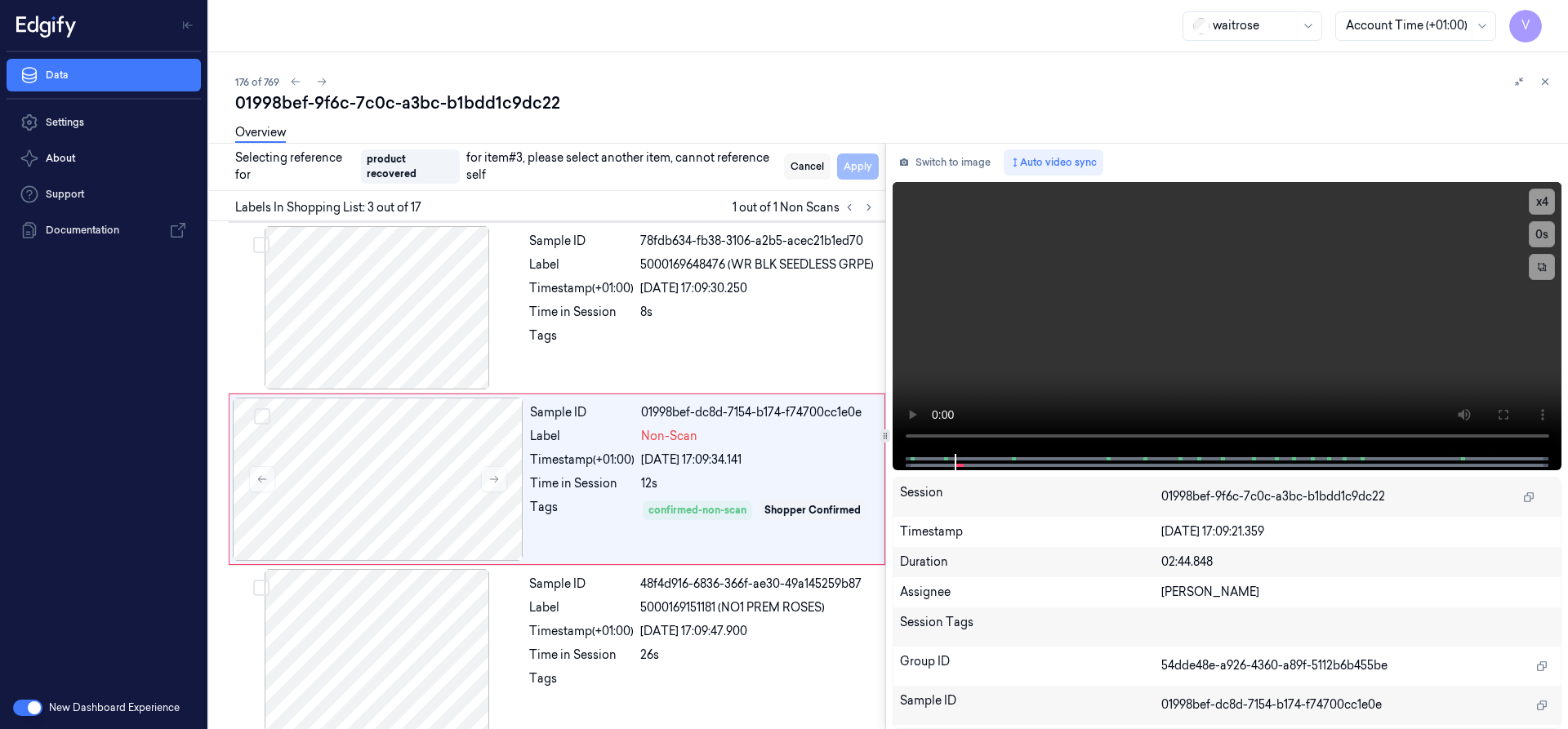
click at [802, 160] on button "Cancel" at bounding box center [807, 166] width 47 height 26
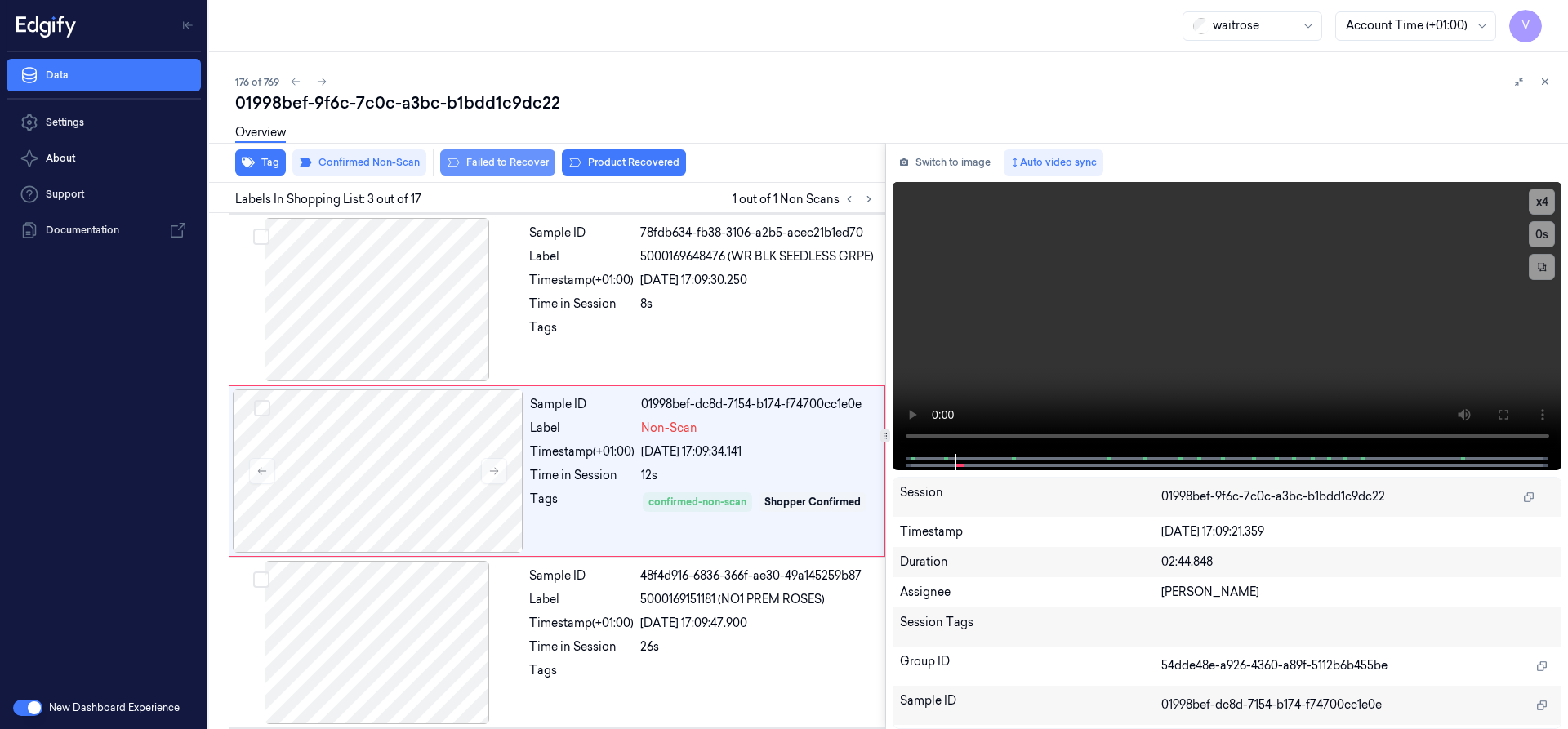
click at [516, 160] on button "Failed to Recover" at bounding box center [497, 162] width 115 height 26
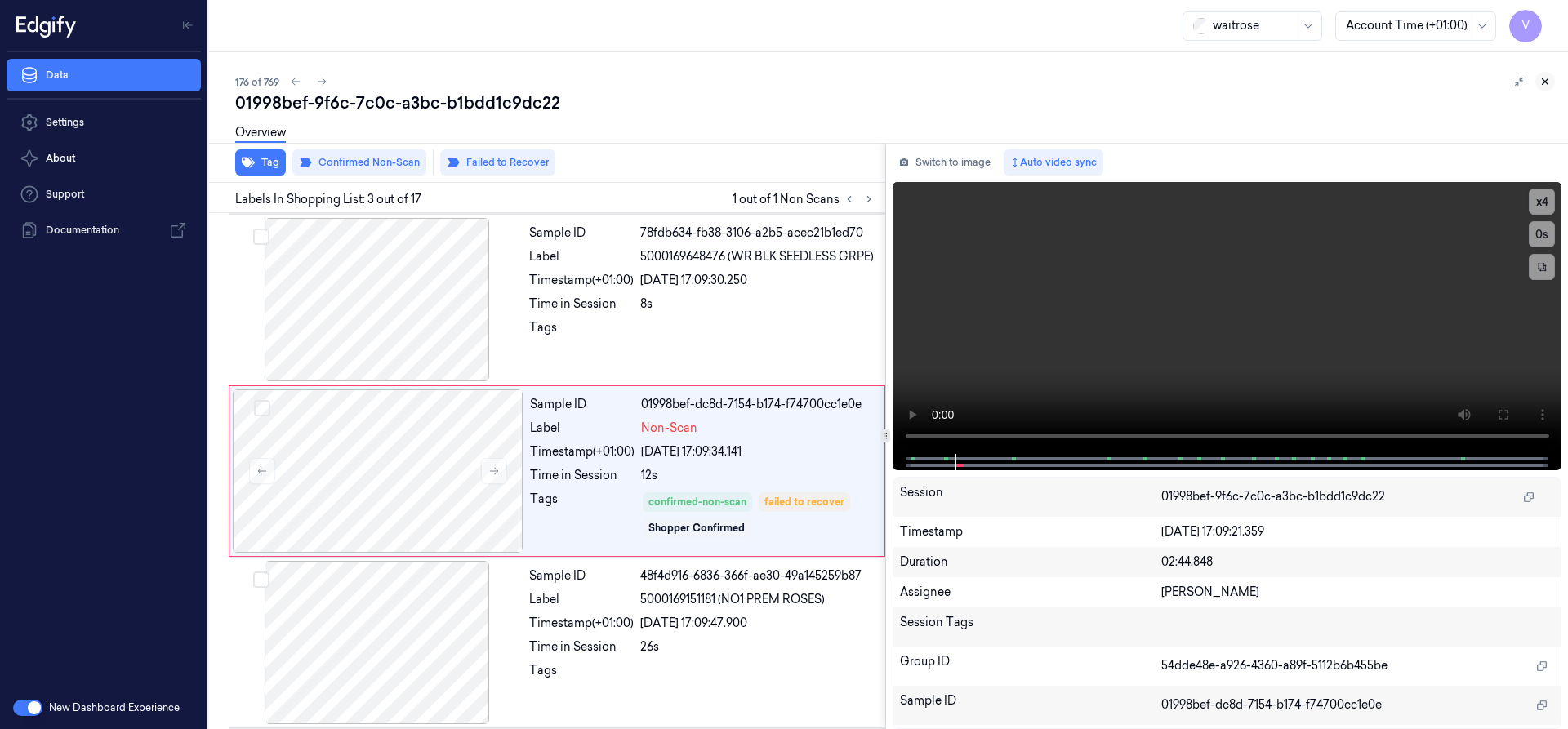
click at [1542, 83] on icon at bounding box center [1544, 81] width 11 height 11
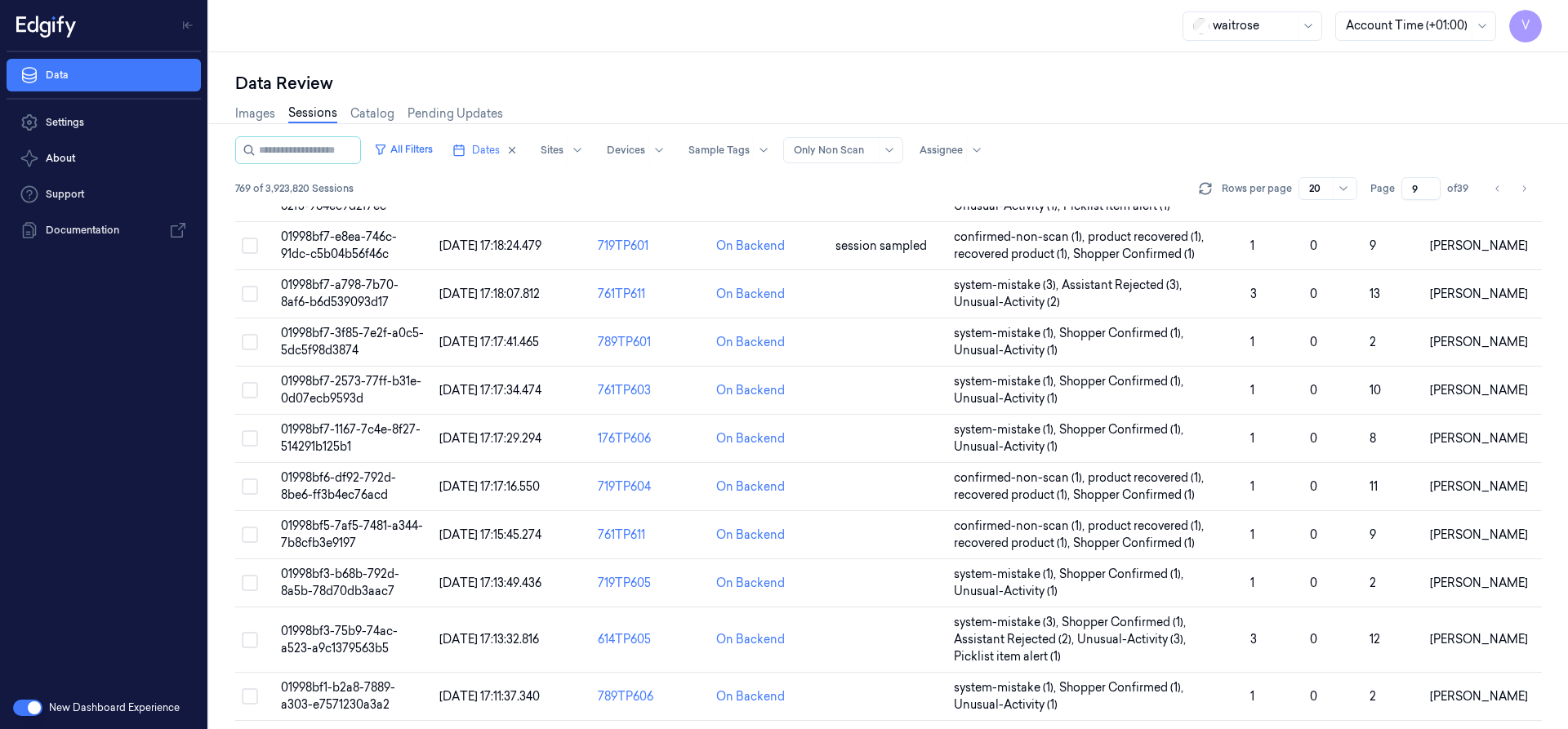
scroll to position [523, 0]
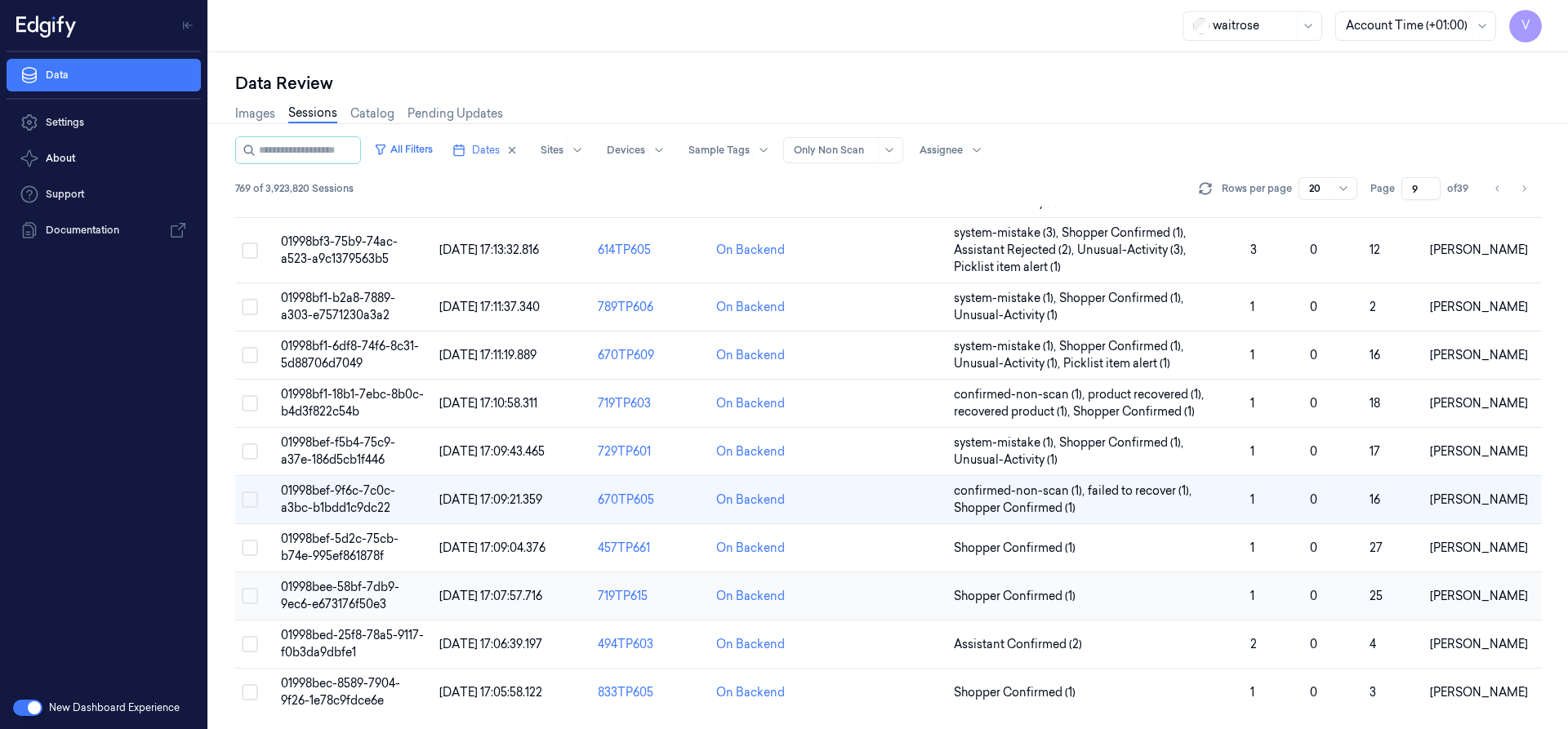
click at [341, 581] on span "01998bee-58bf-7db9-9ec6-e673176f50e3" at bounding box center [340, 594] width 118 height 32
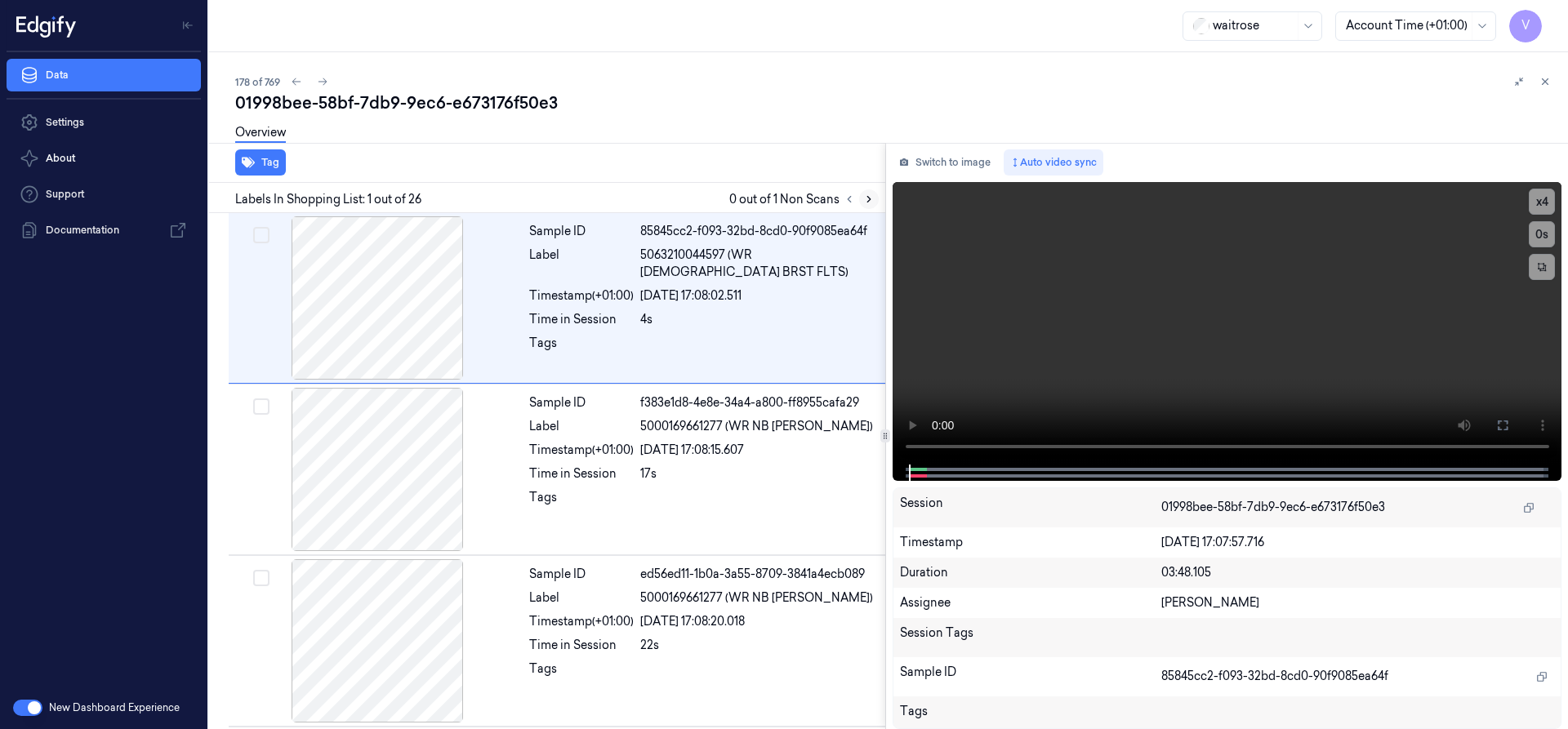
click at [867, 197] on icon at bounding box center [868, 198] width 11 height 11
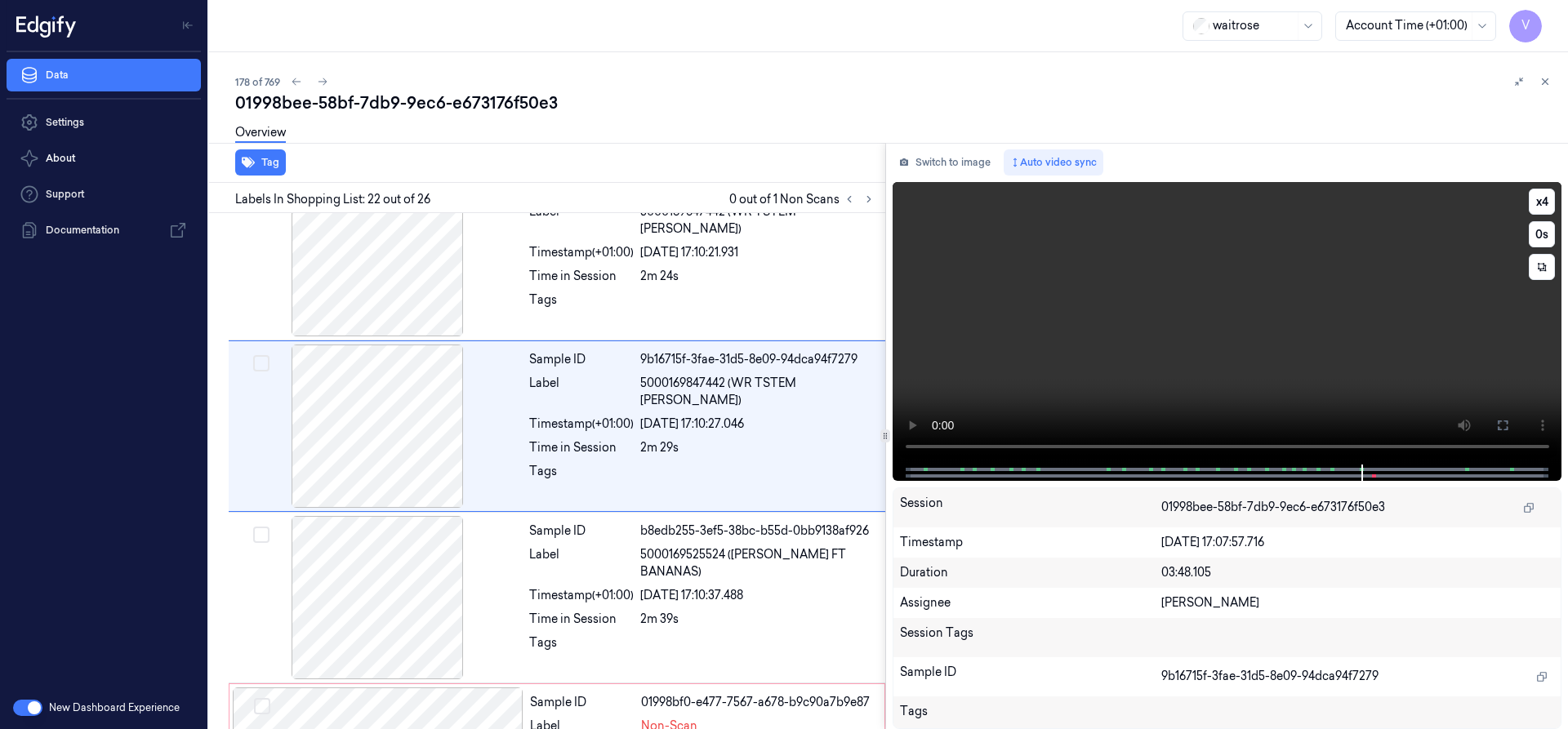
scroll to position [3425, 0]
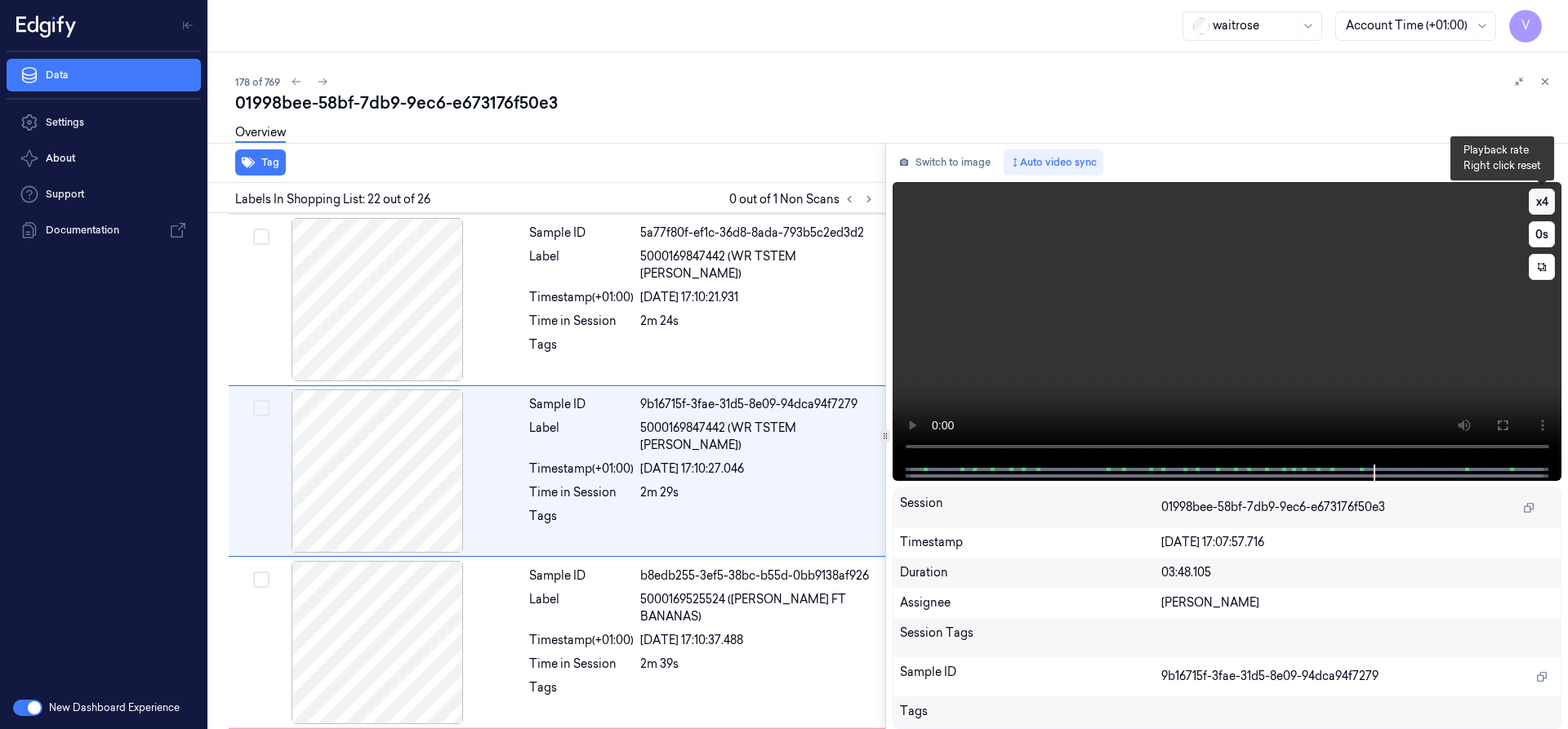
click at [1549, 198] on button "x 4" at bounding box center [1542, 201] width 26 height 26
click at [1549, 198] on button "x 1" at bounding box center [1542, 201] width 26 height 26
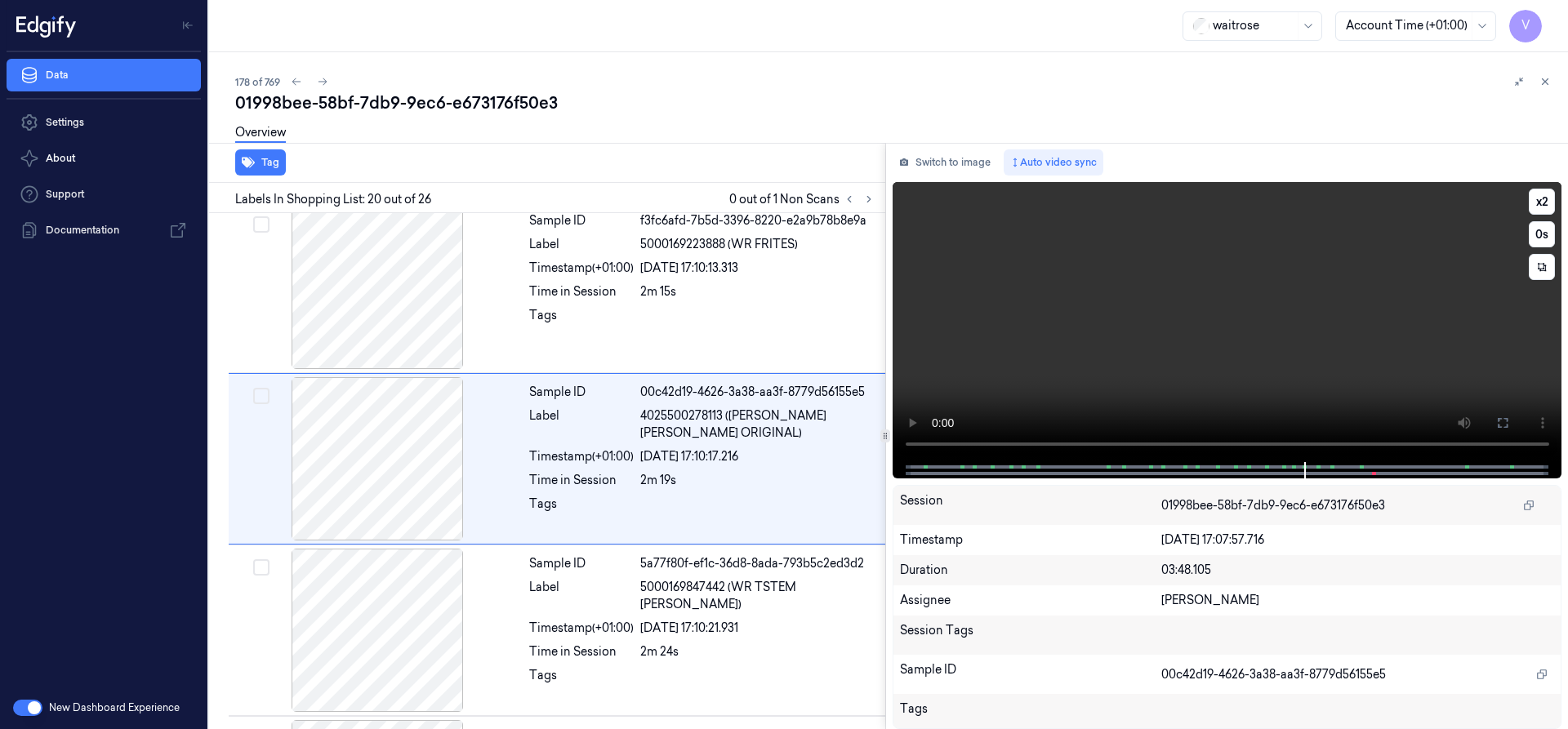
scroll to position [3083, 0]
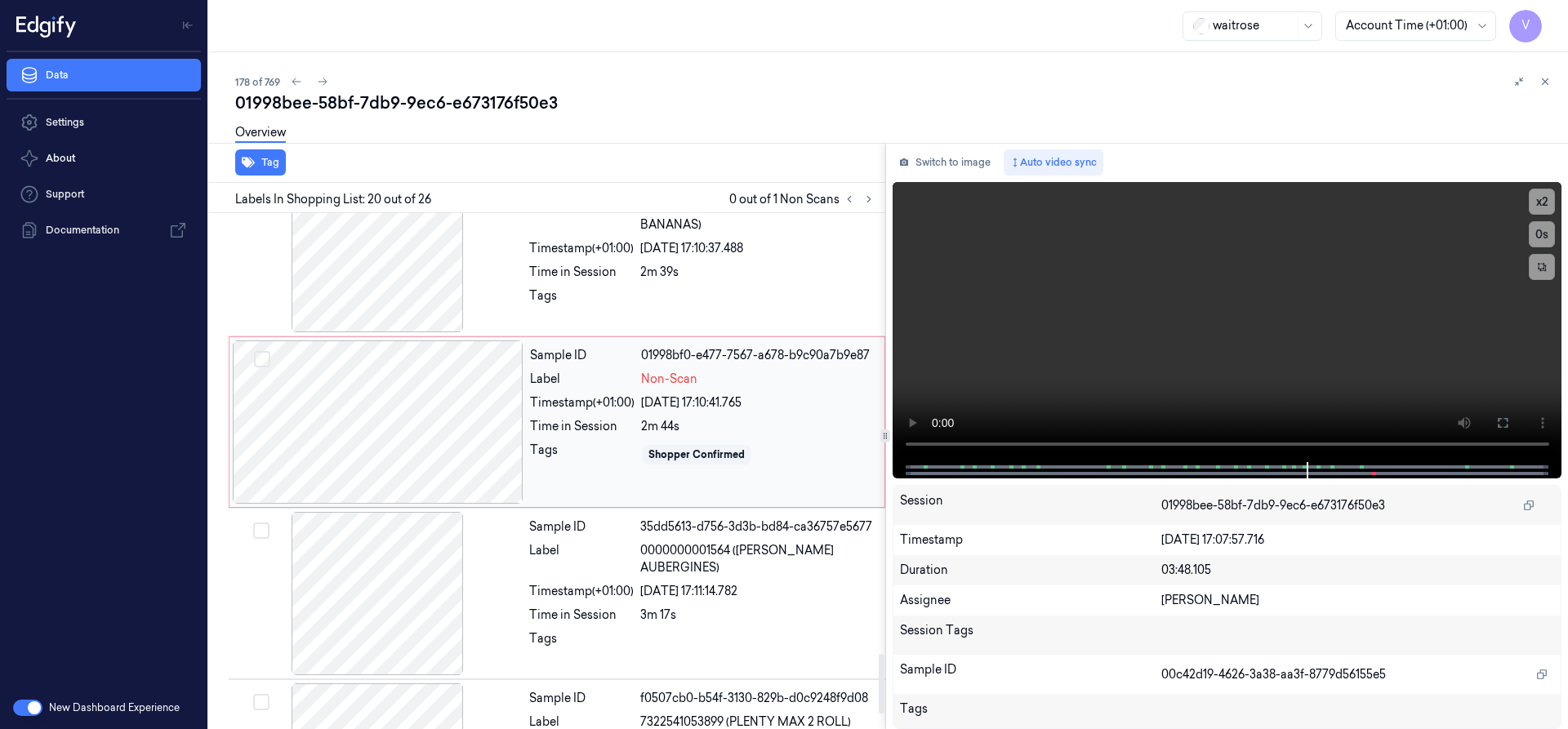
drag, startPoint x: 371, startPoint y: 394, endPoint x: 380, endPoint y: 392, distance: 9.2
click at [371, 395] on div at bounding box center [378, 422] width 291 height 164
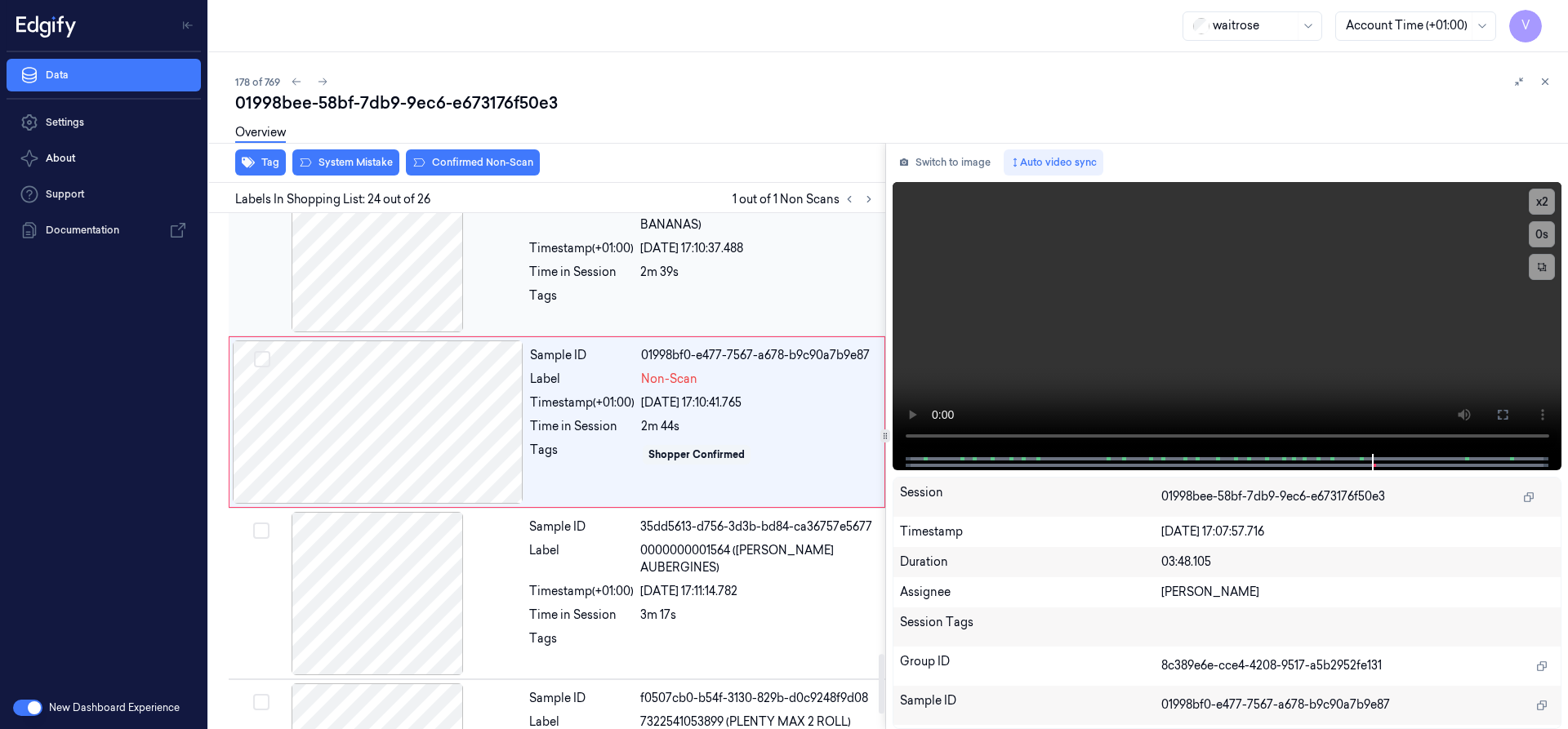
scroll to position [3768, 0]
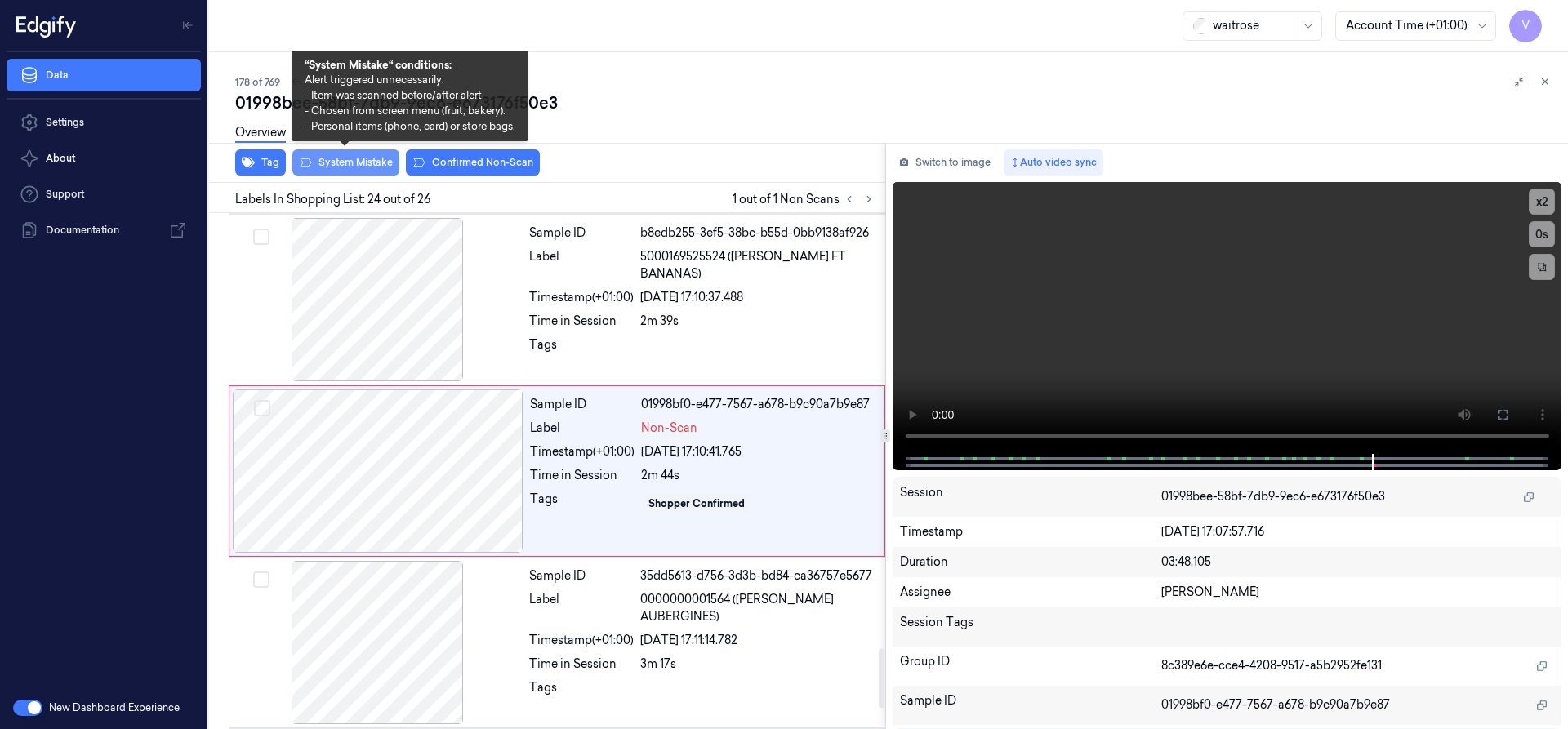
click at [366, 169] on button "System Mistake" at bounding box center [346, 162] width 107 height 26
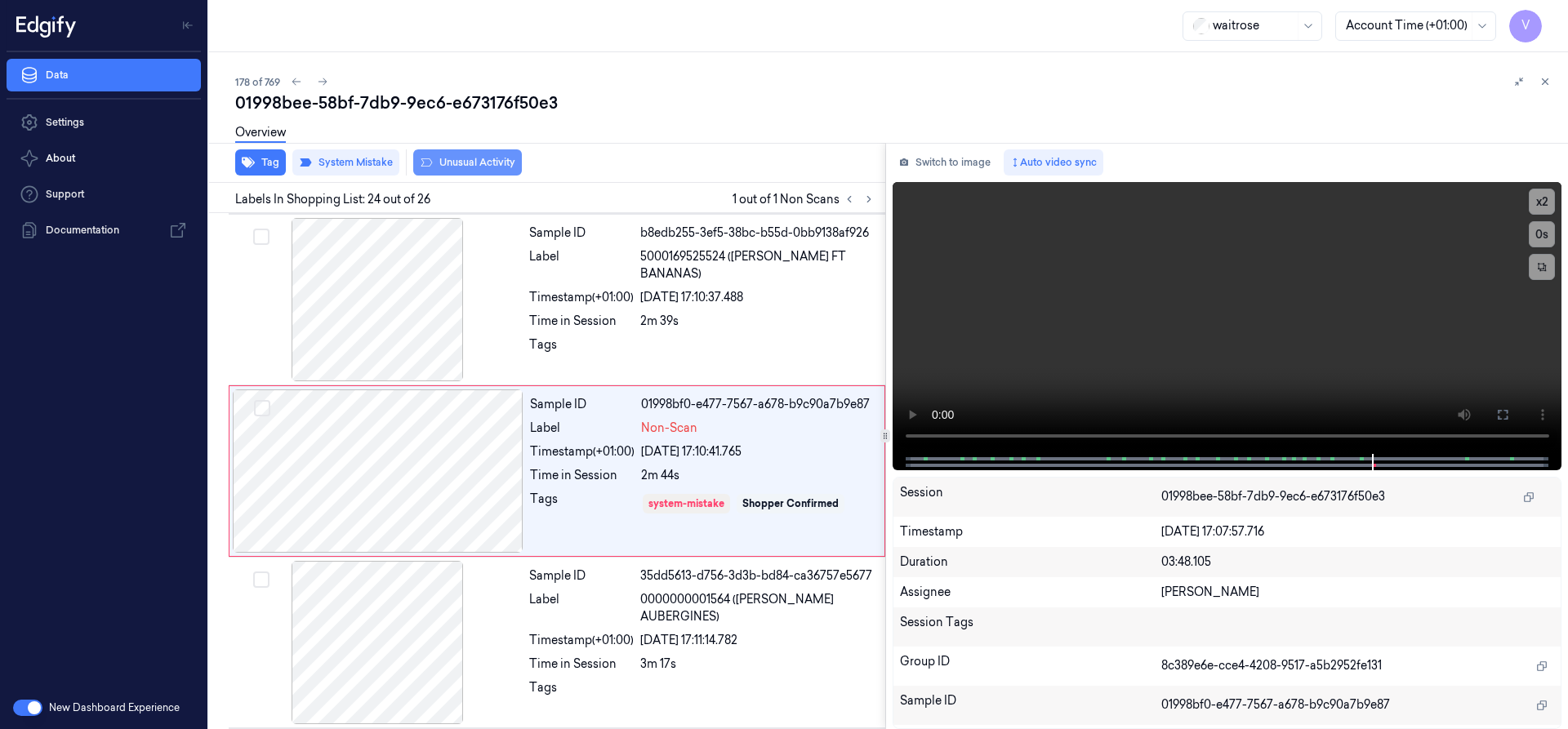
click at [440, 161] on button "Unusual Activity" at bounding box center [467, 162] width 108 height 26
click at [1549, 80] on icon at bounding box center [1544, 81] width 11 height 11
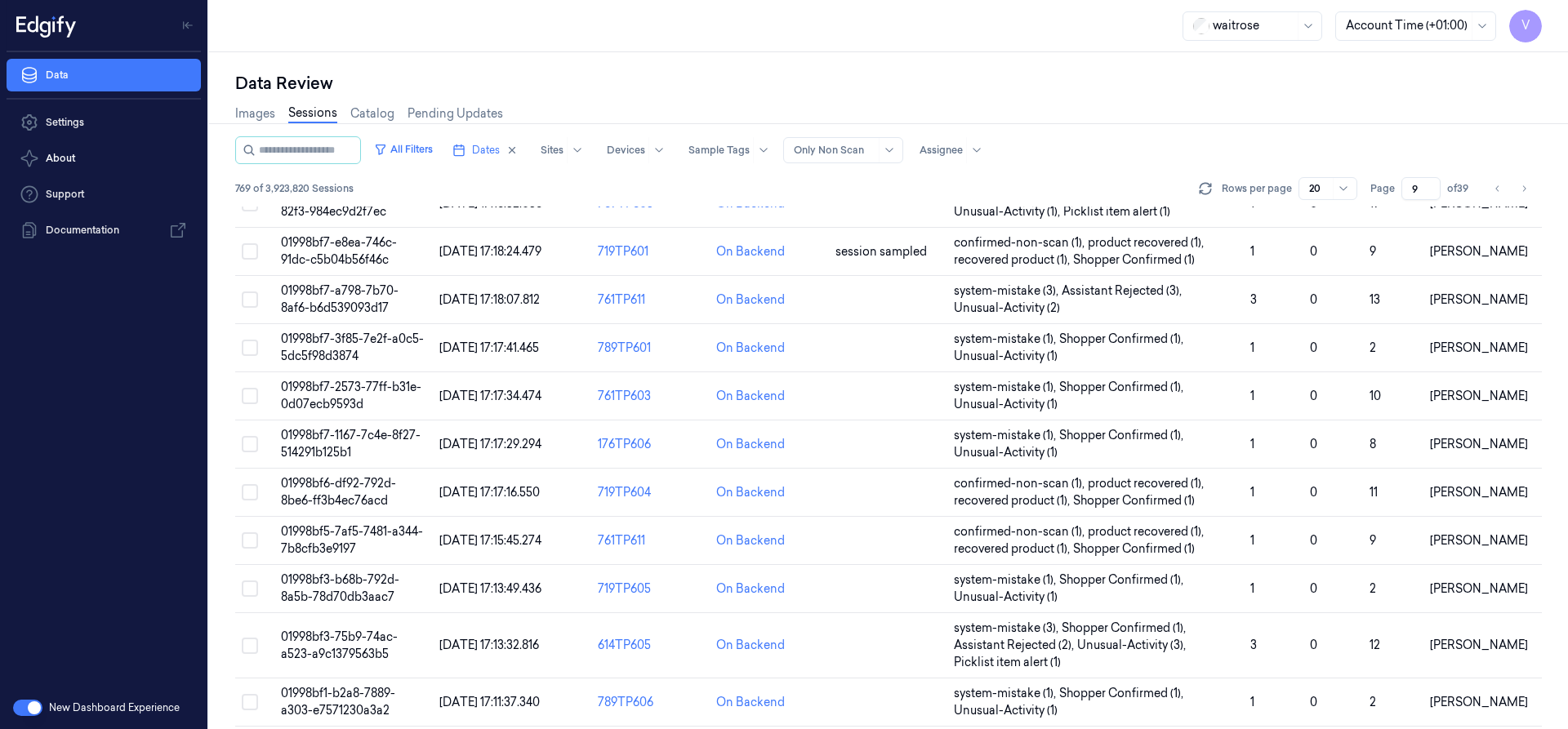
scroll to position [523, 0]
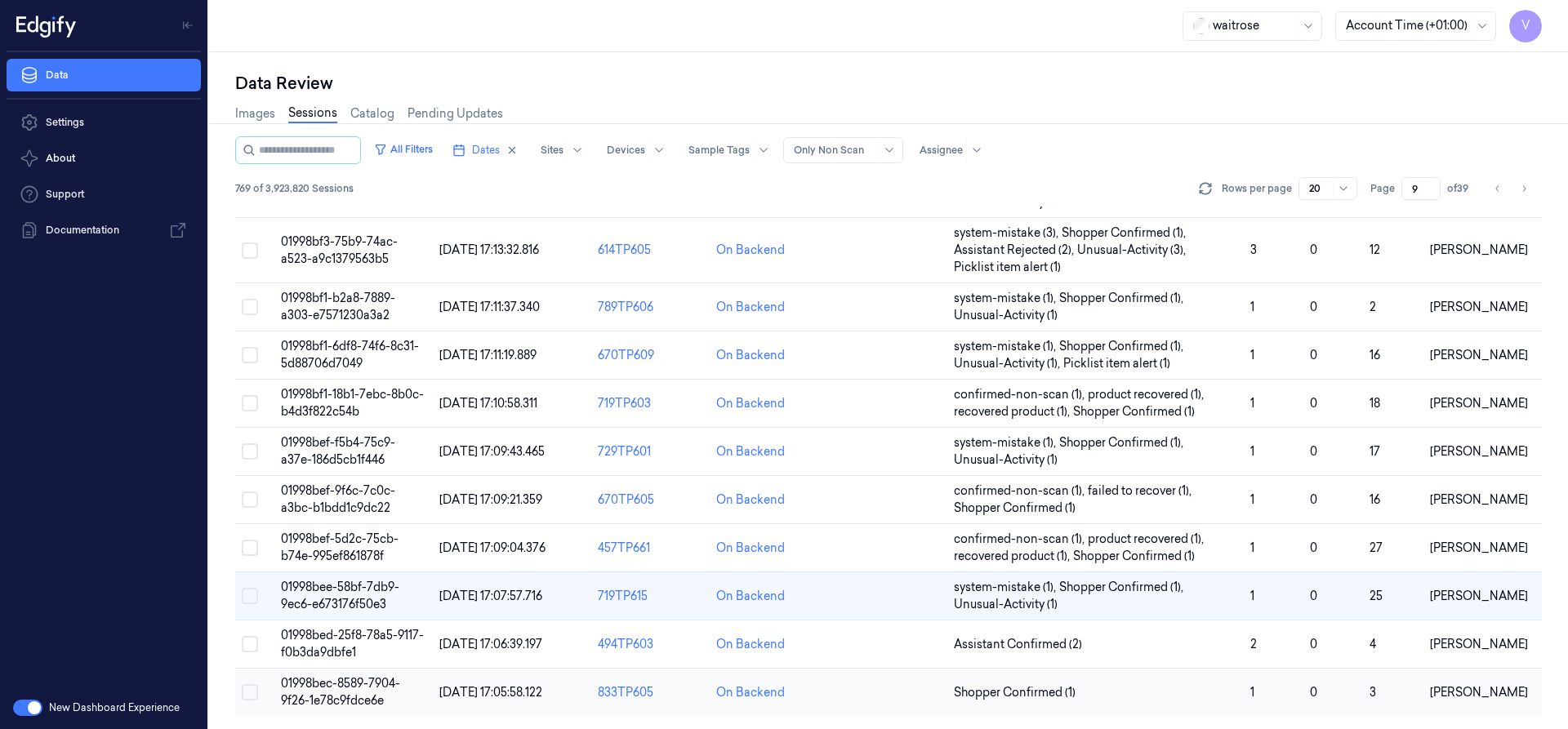
click at [357, 692] on td "01998bec-8589-7904-9f26-1e78c9fdce6e" at bounding box center [354, 692] width 159 height 49
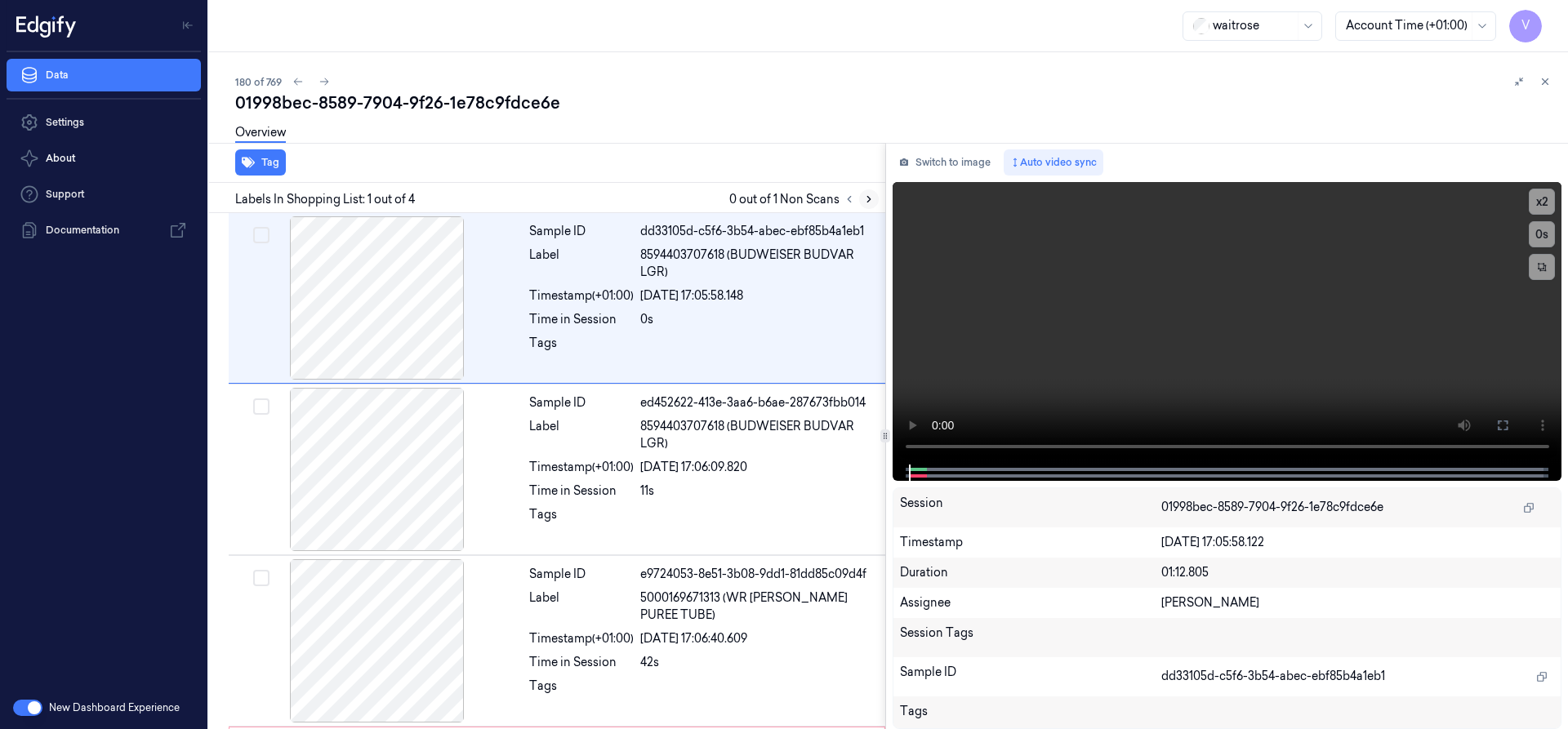
click at [872, 194] on icon at bounding box center [868, 198] width 11 height 11
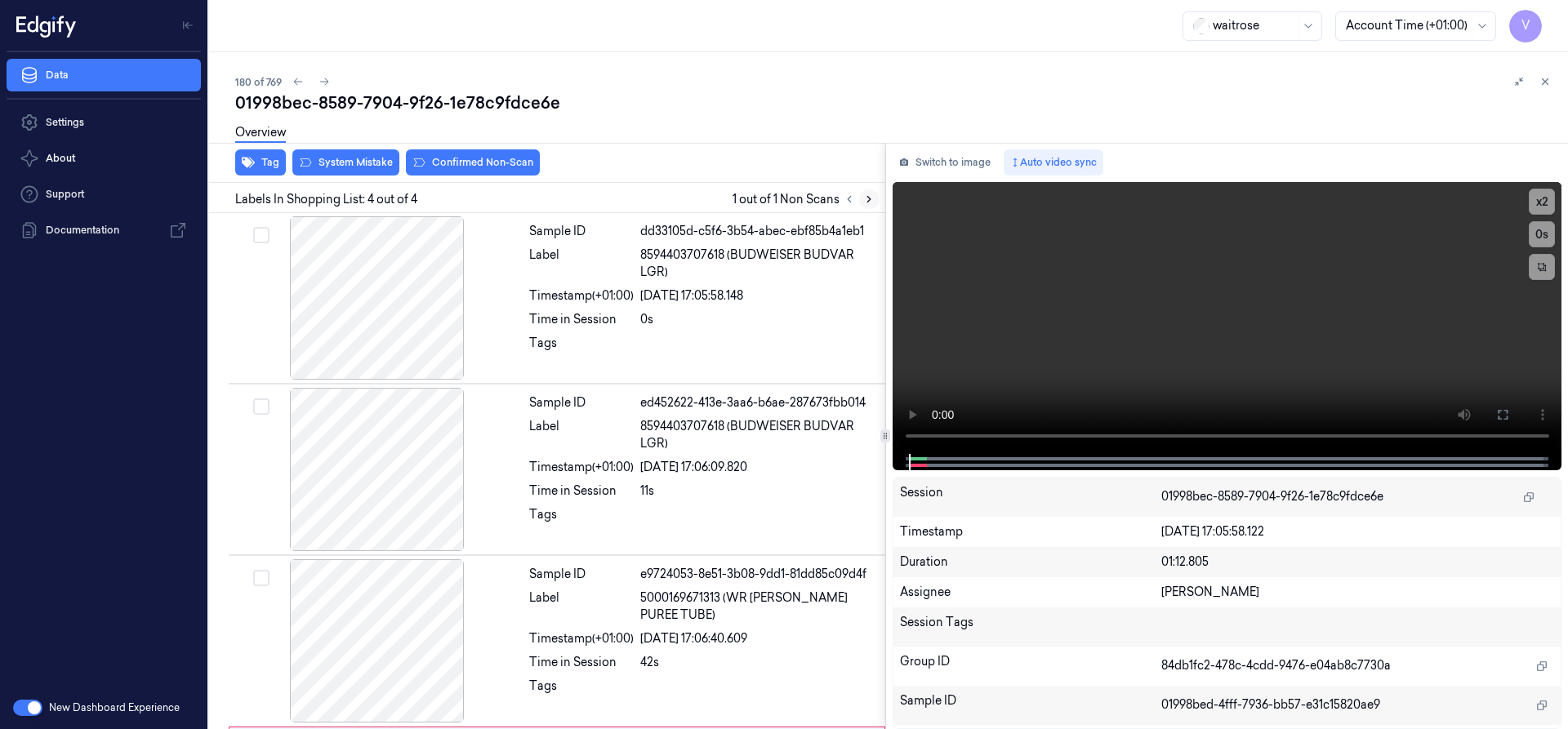
scroll to position [175, 0]
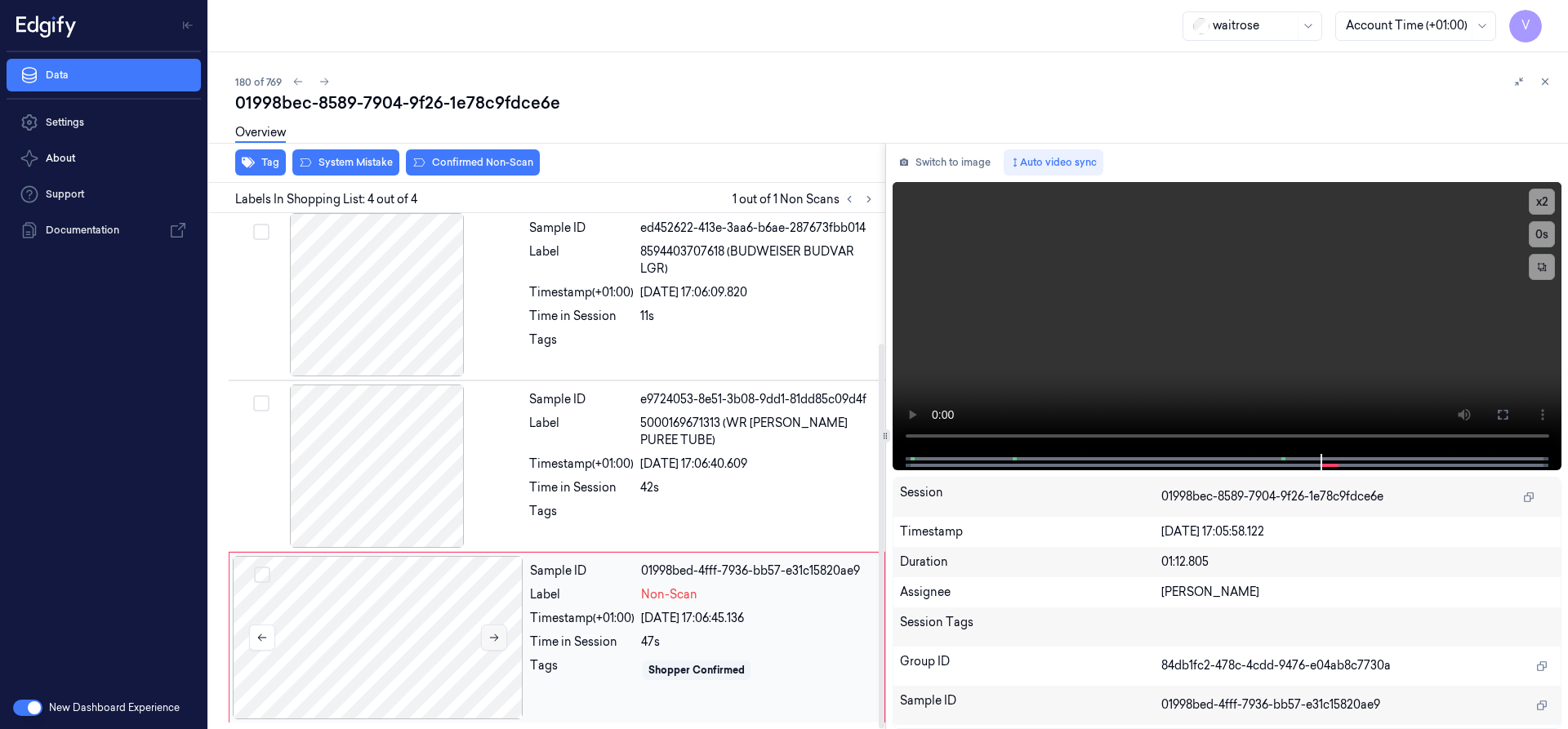
click at [497, 638] on icon at bounding box center [493, 637] width 11 height 11
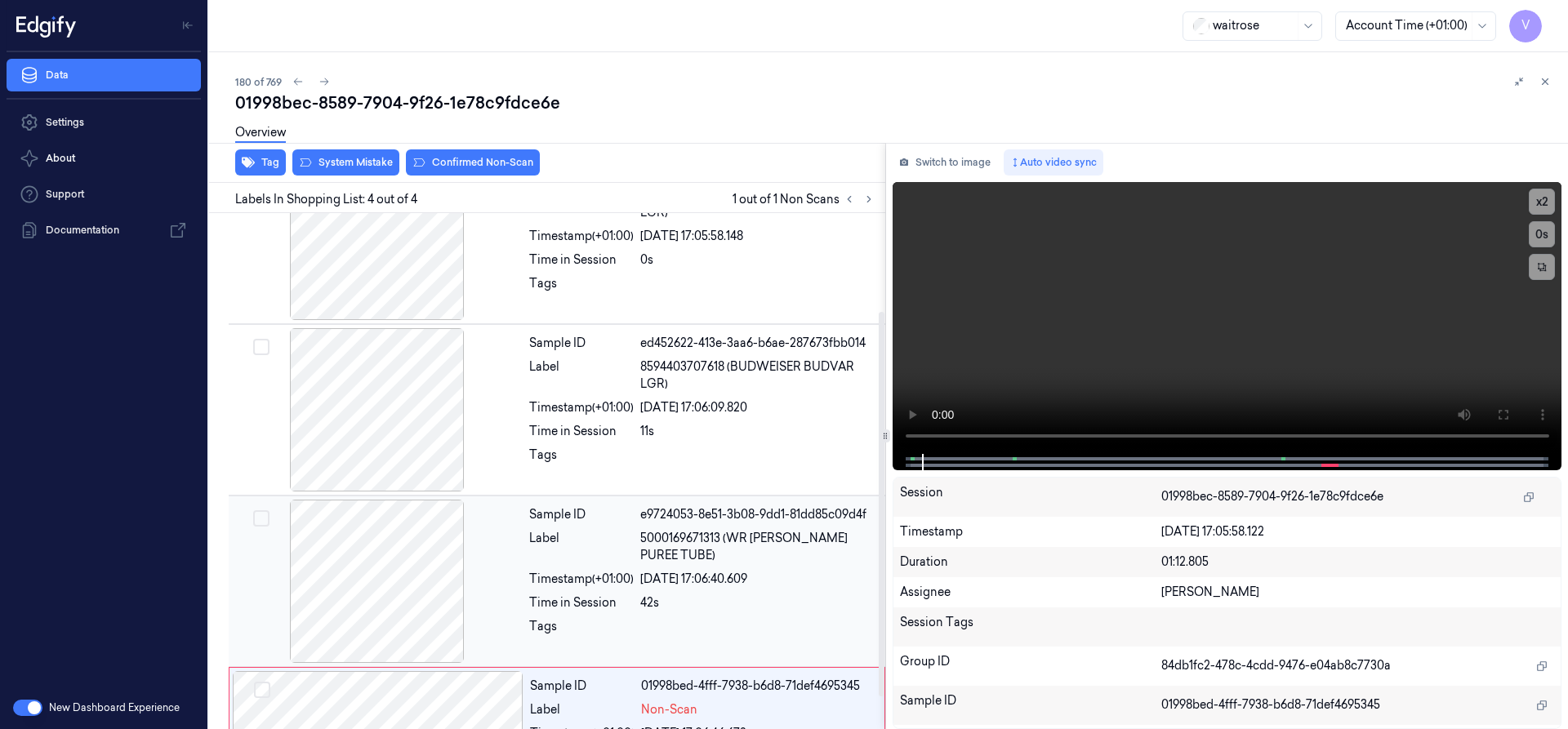
scroll to position [0, 0]
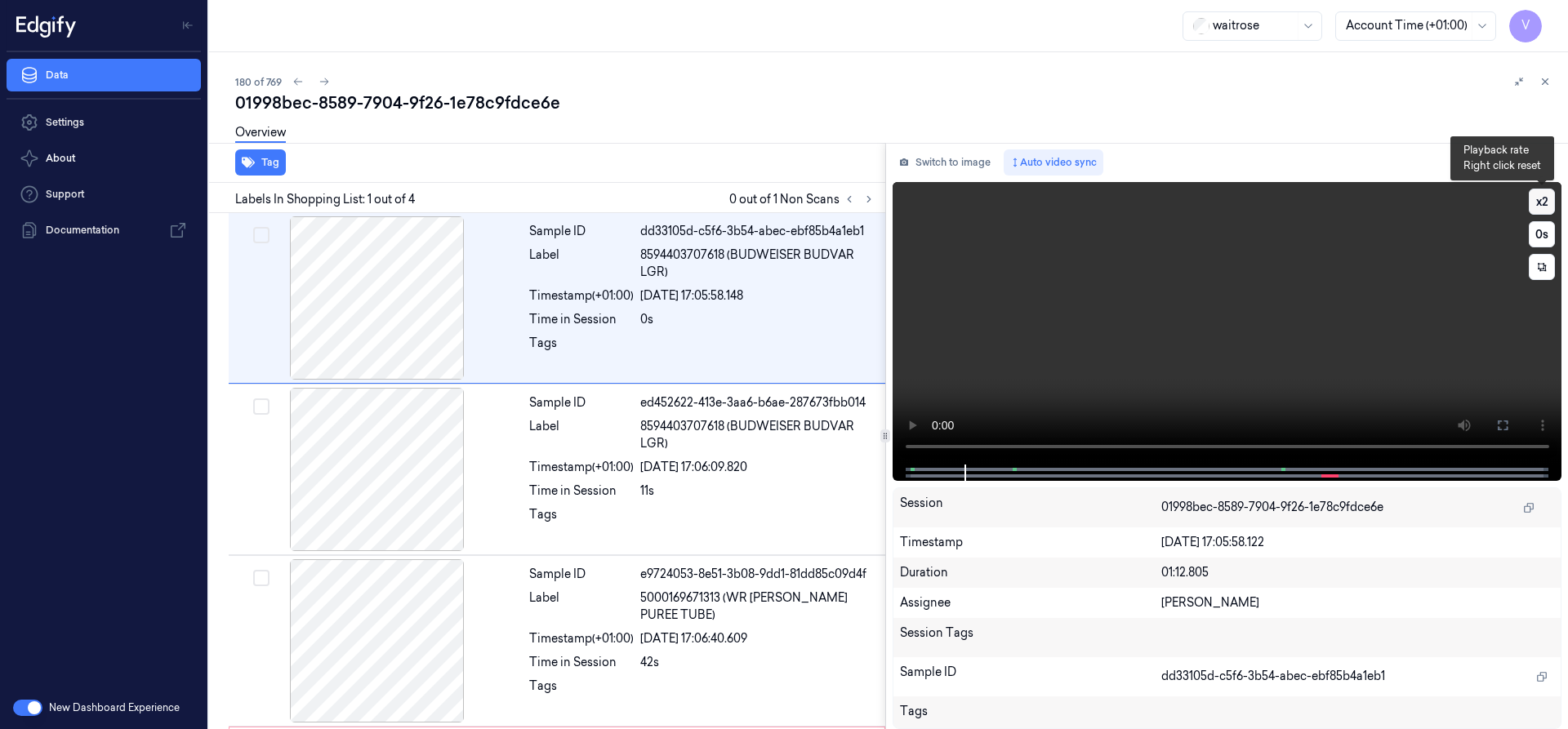
click at [1540, 202] on button "x 2" at bounding box center [1542, 201] width 26 height 26
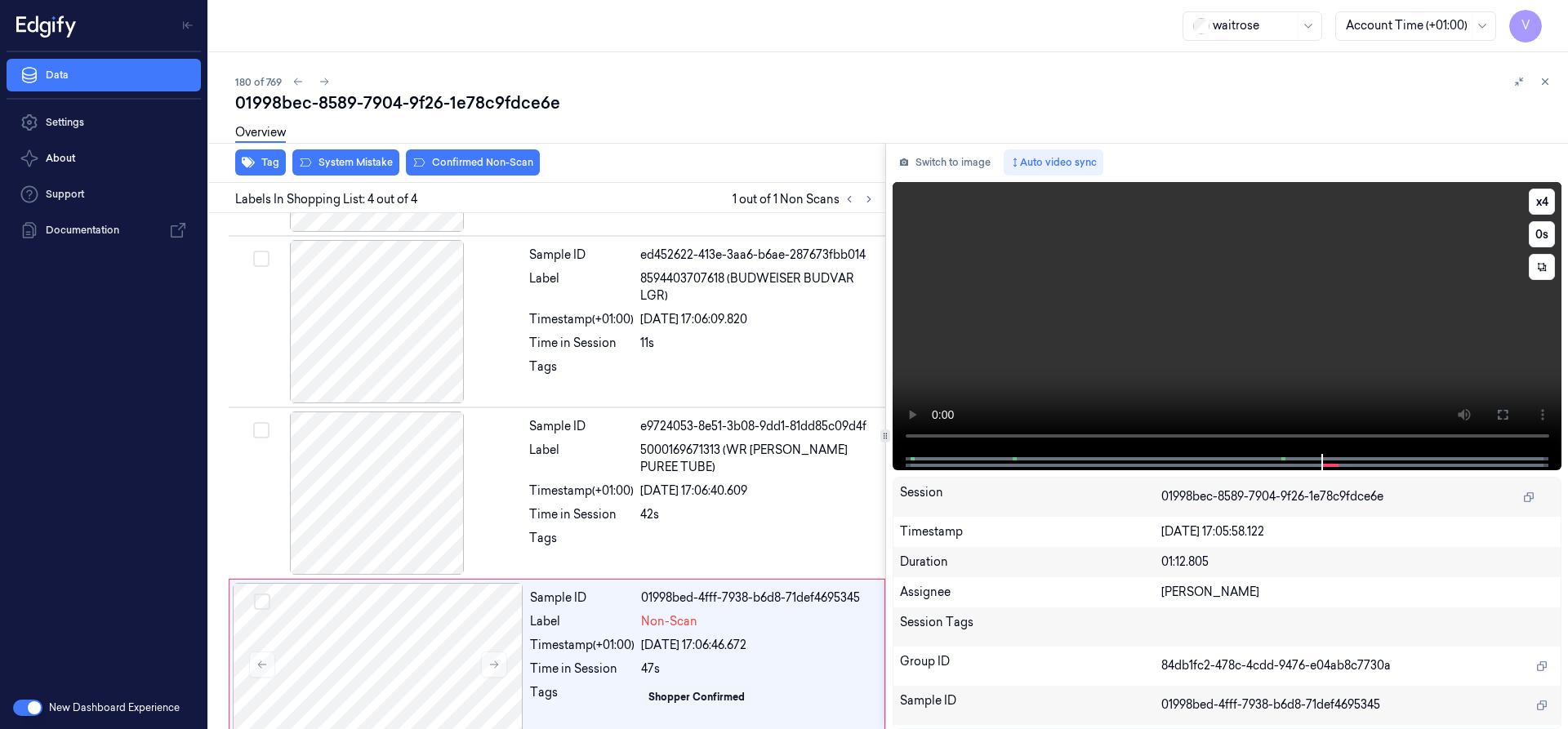
scroll to position [175, 0]
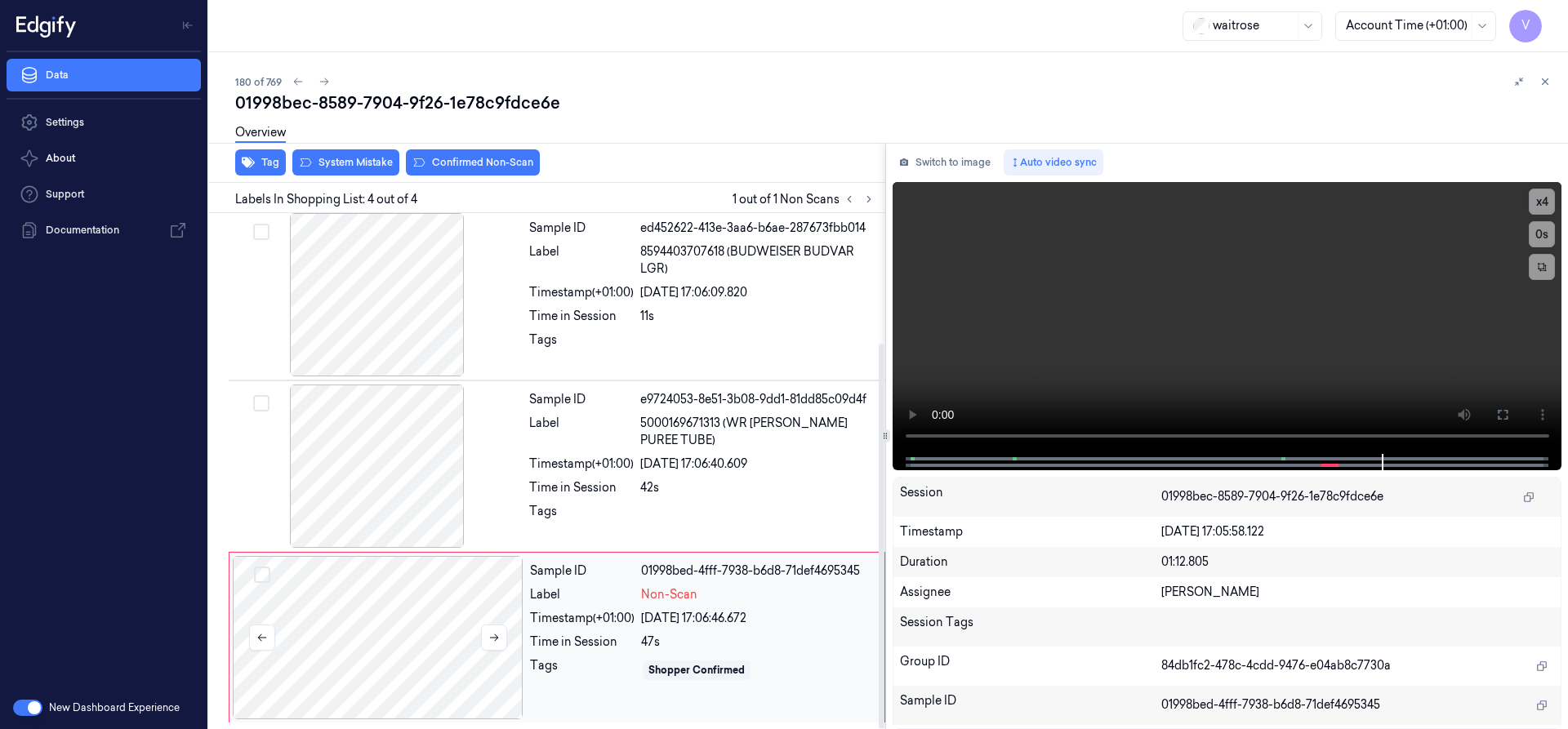
click at [368, 577] on div at bounding box center [378, 638] width 291 height 164
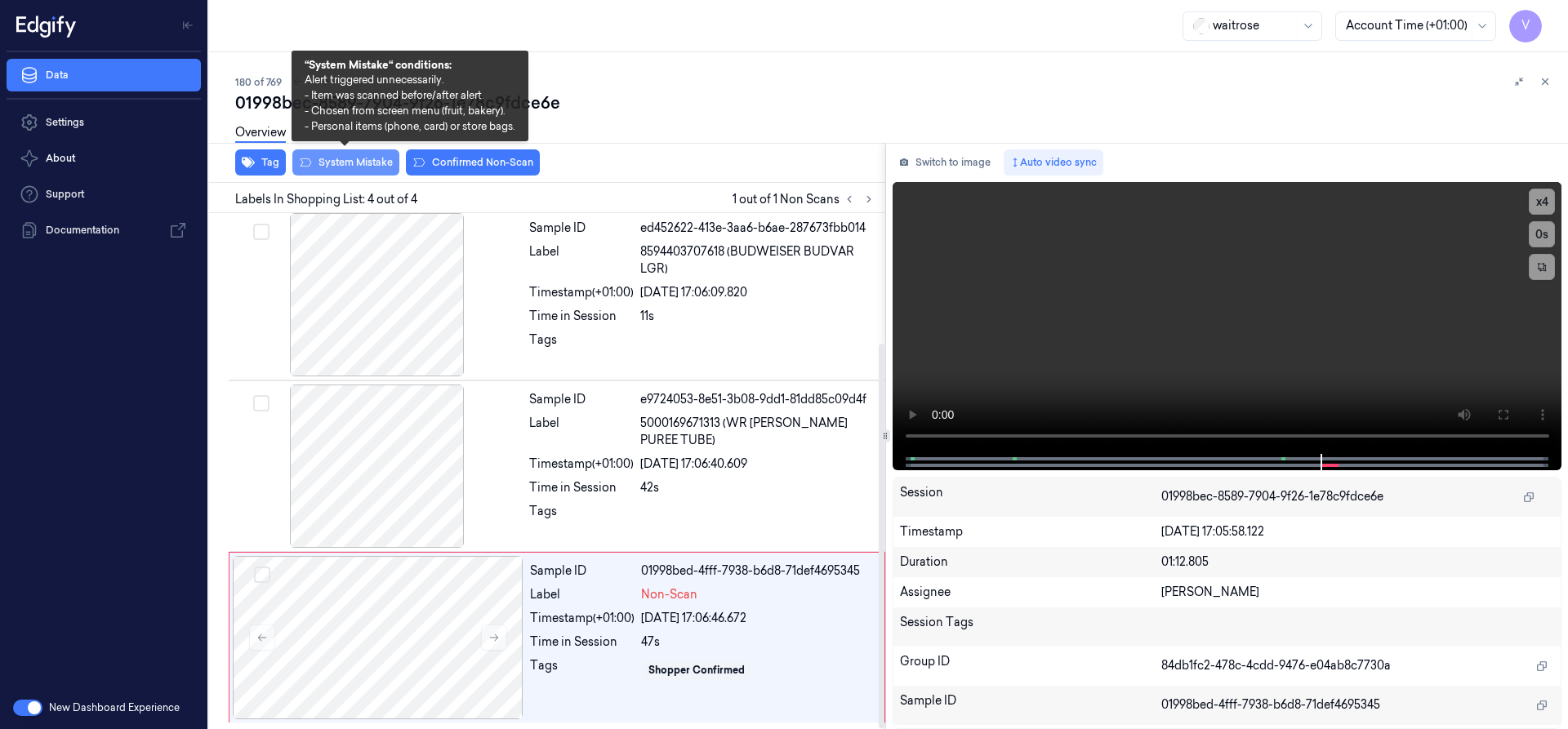
click at [372, 158] on button "System Mistake" at bounding box center [346, 162] width 107 height 26
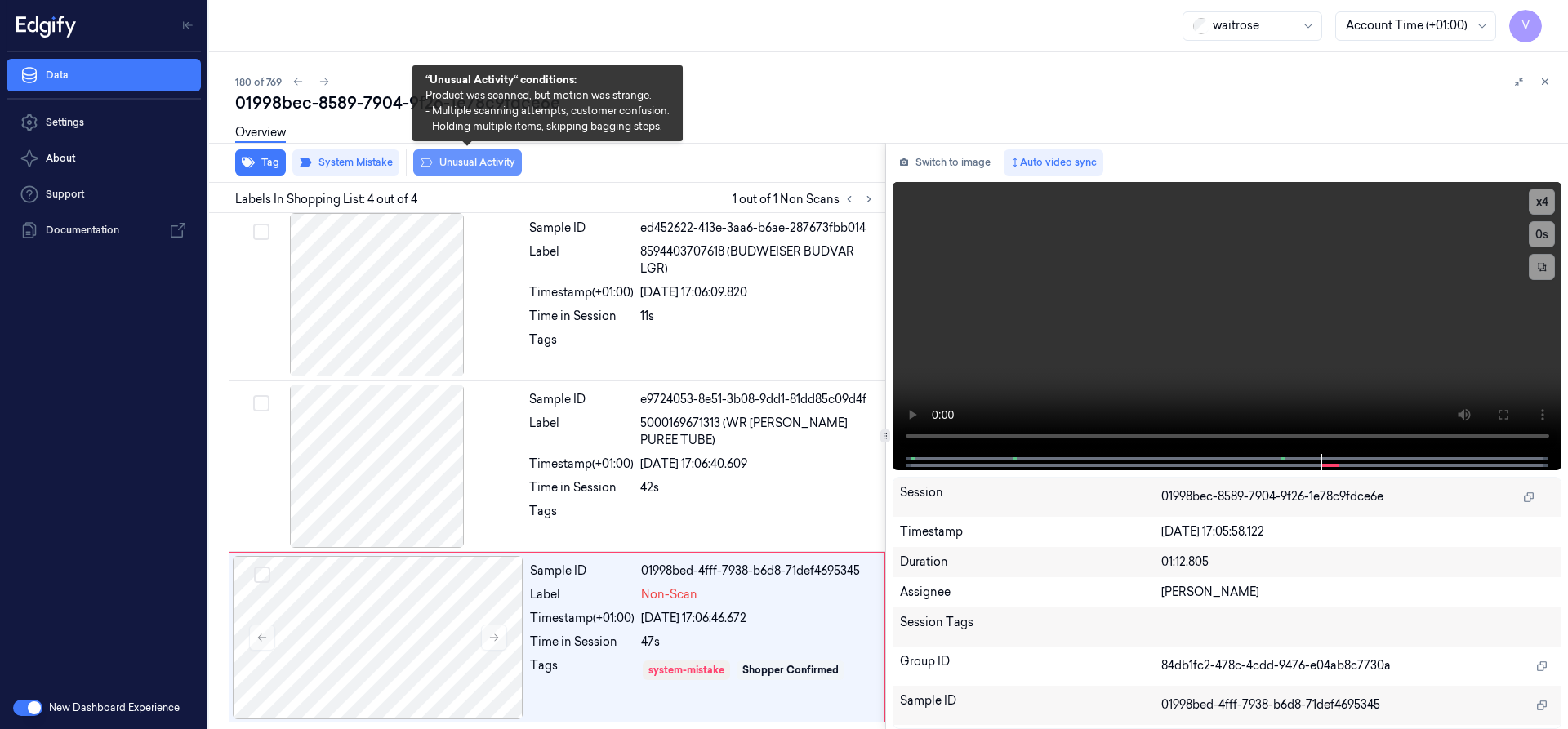
click at [463, 166] on button "Unusual Activity" at bounding box center [467, 162] width 108 height 26
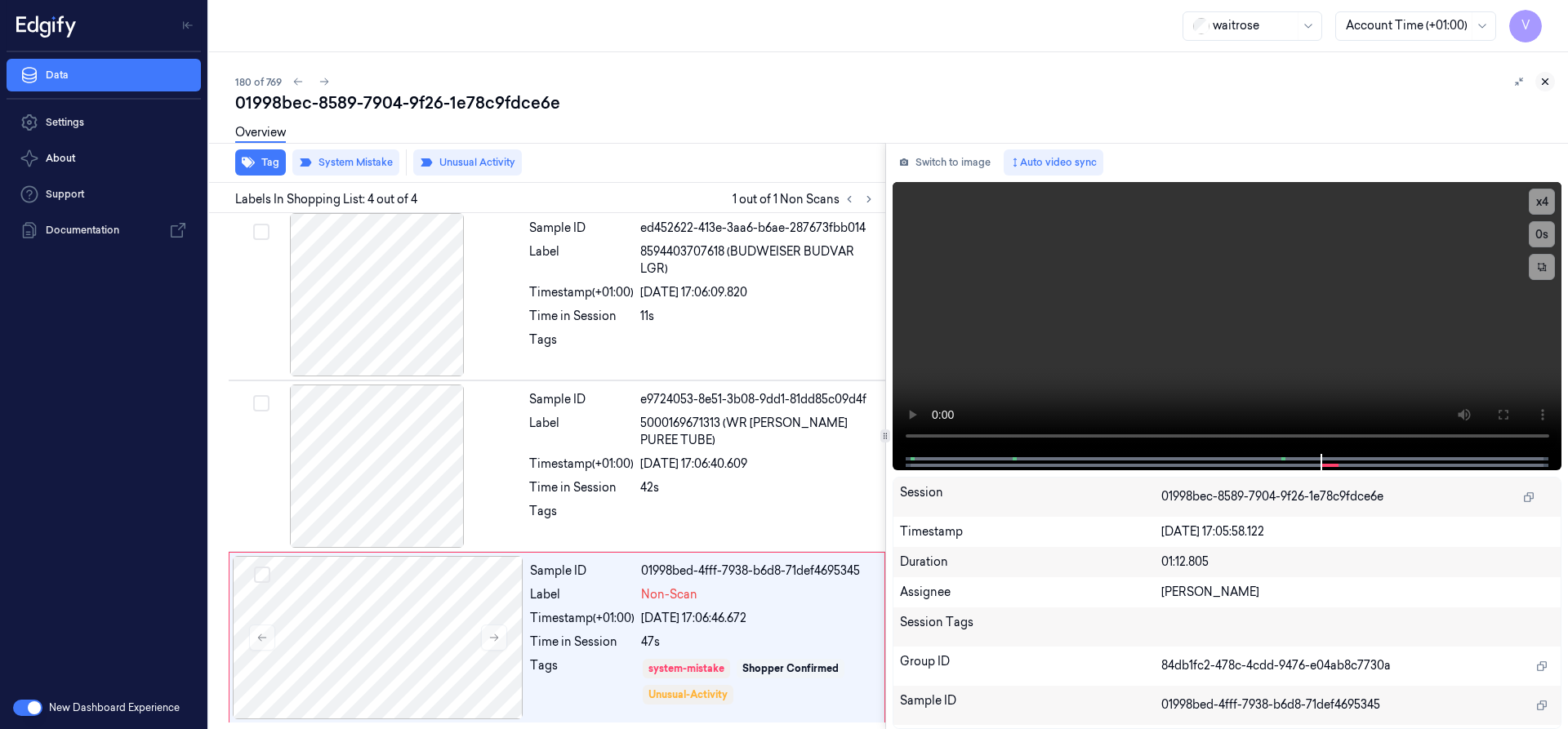
click at [1547, 79] on icon at bounding box center [1544, 81] width 11 height 11
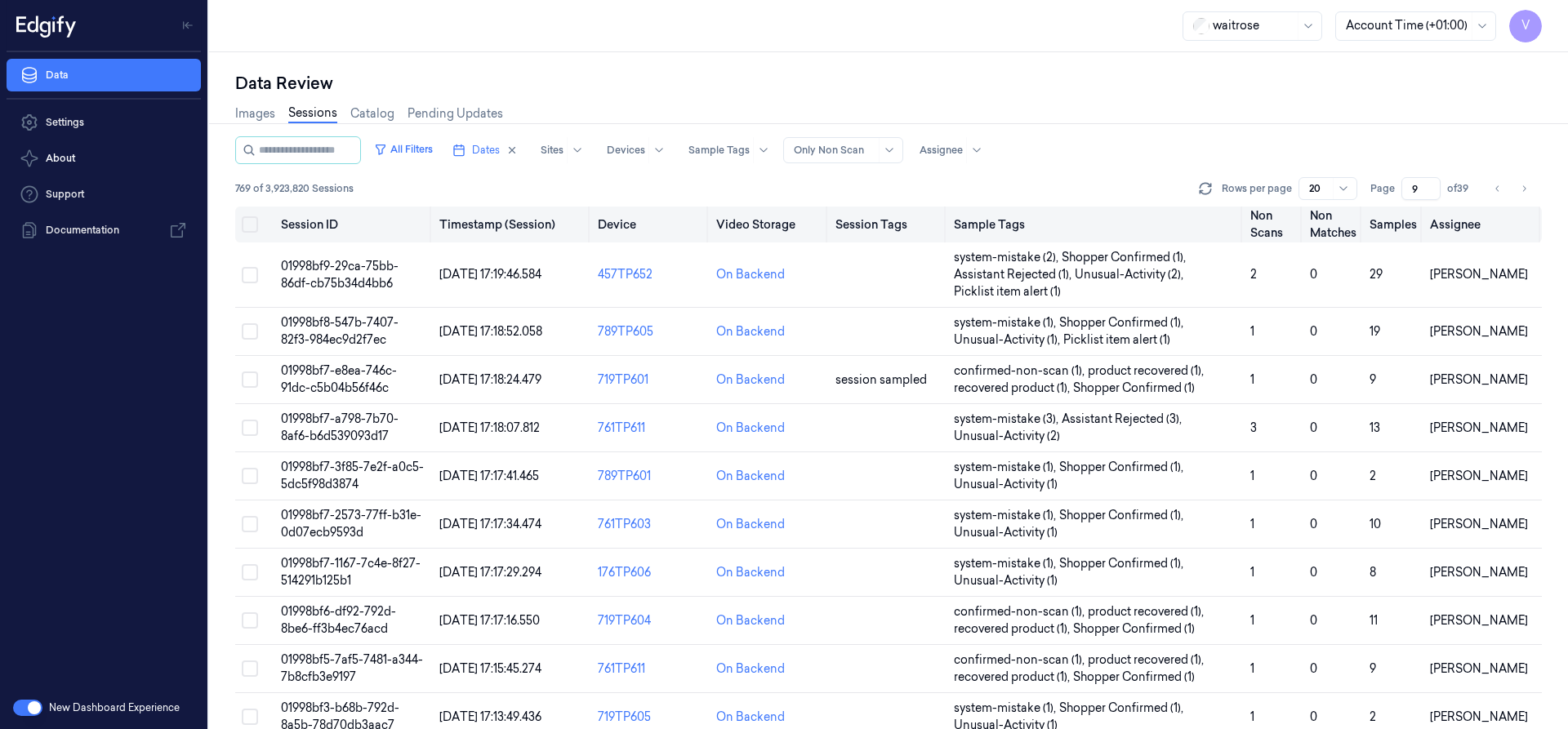
drag, startPoint x: 1418, startPoint y: 190, endPoint x: 1388, endPoint y: 209, distance: 35.5
click at [1388, 209] on div "All Filters Dates Sites Devices Sample Tags Alert Type Only Non Scan Assignee 7…" at bounding box center [888, 433] width 1306 height 593
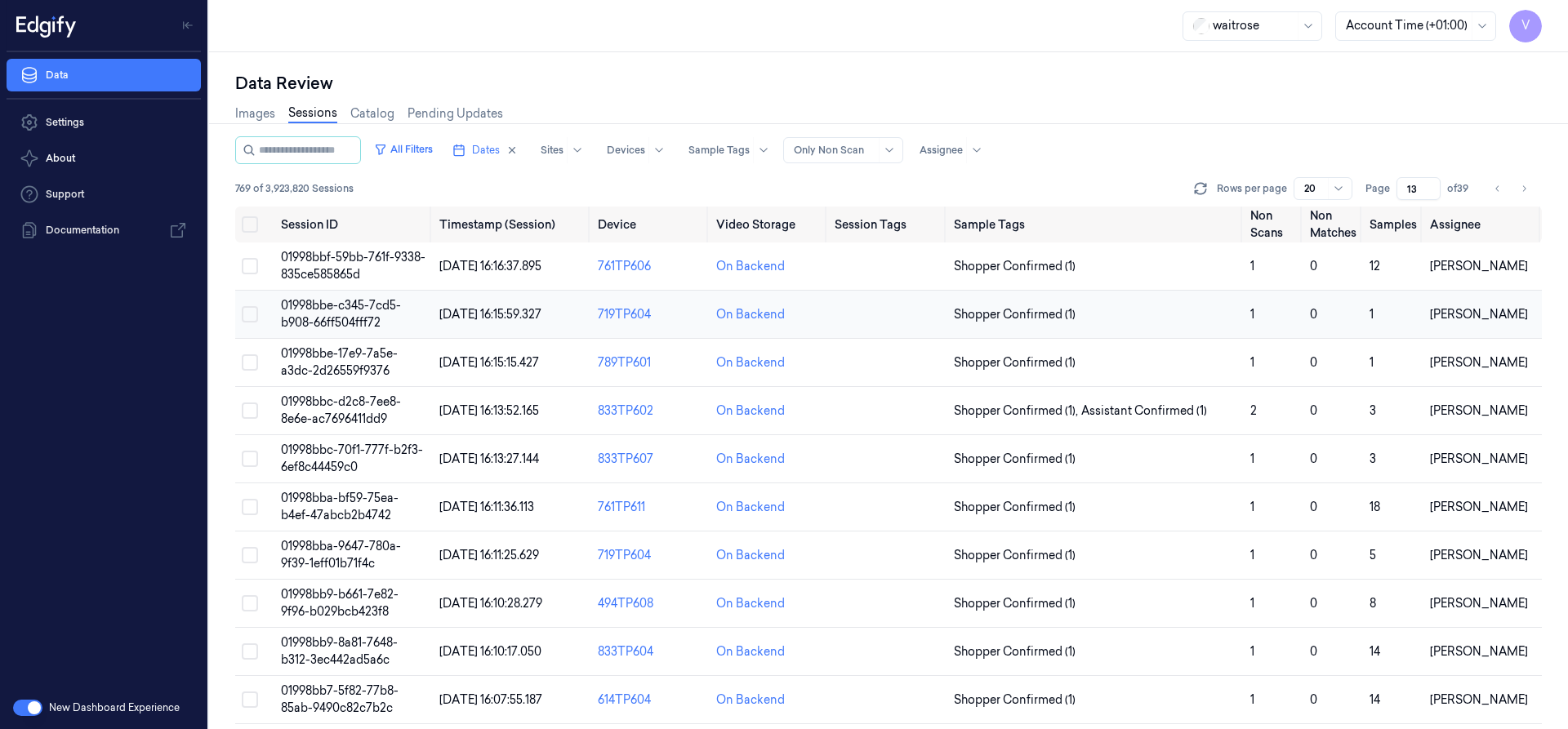
type input "13"
click at [366, 306] on span "01998bbe-c345-7cd5-b908-66ff504fff72" at bounding box center [341, 313] width 120 height 32
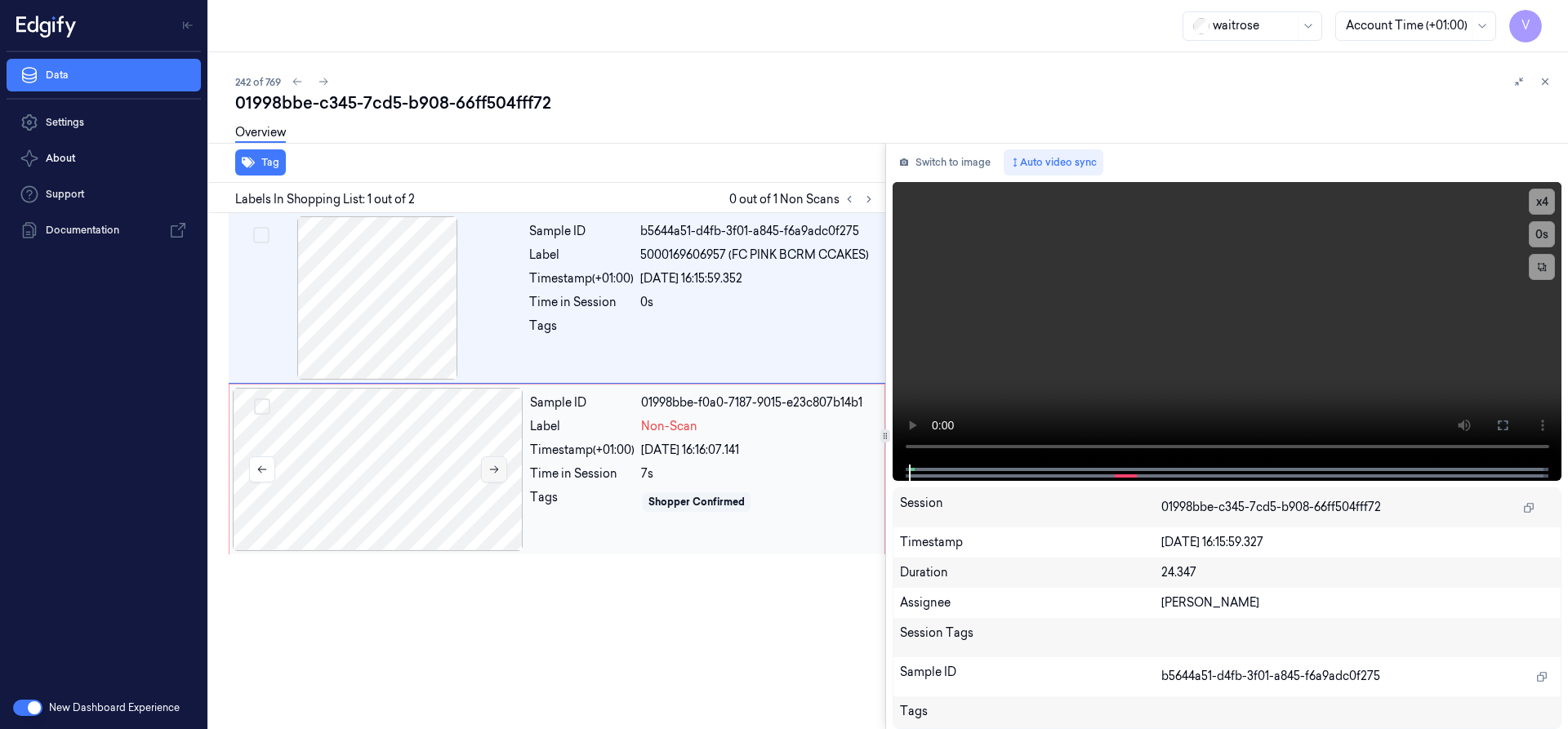
click at [490, 468] on icon at bounding box center [493, 468] width 11 height 11
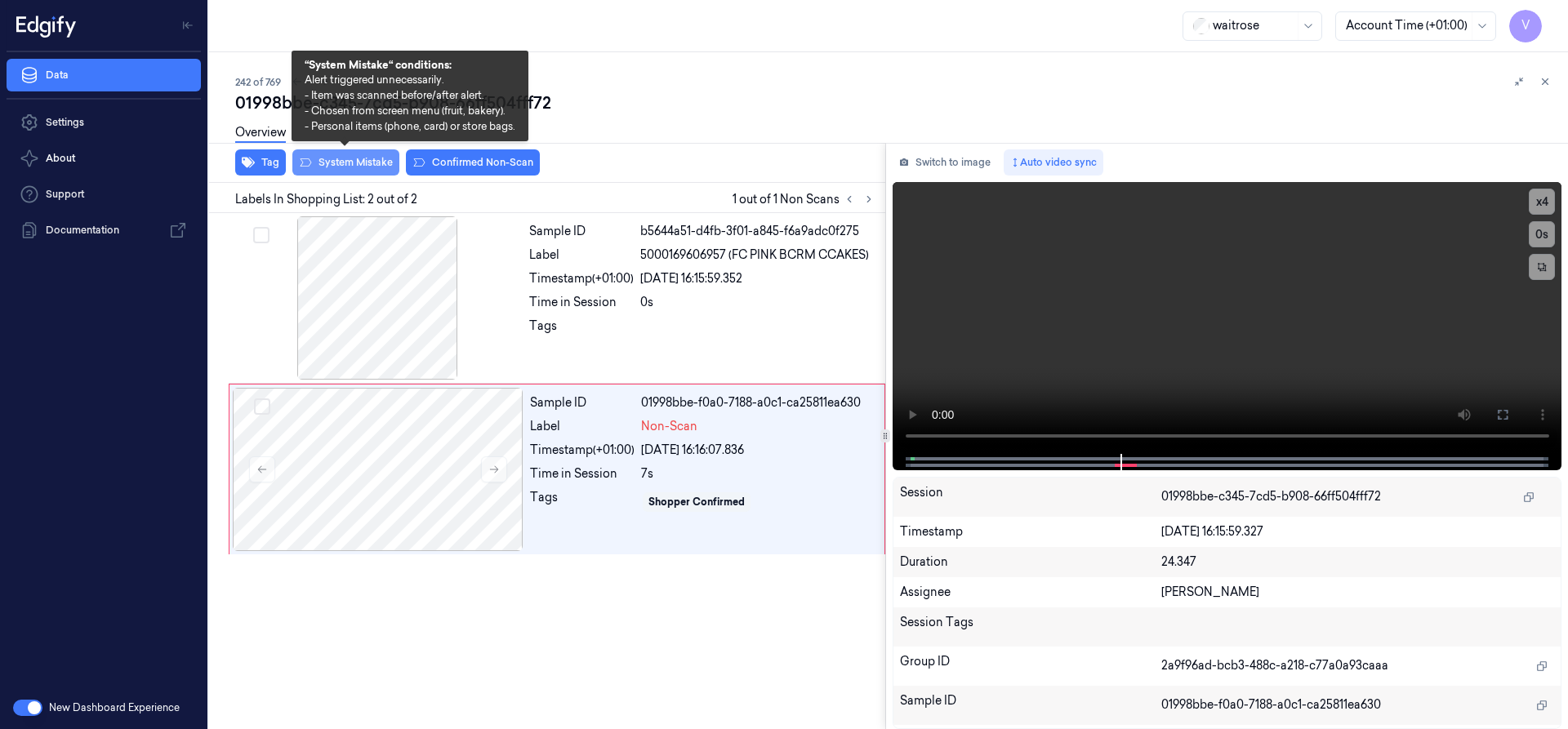
click at [372, 163] on button "System Mistake" at bounding box center [346, 162] width 107 height 26
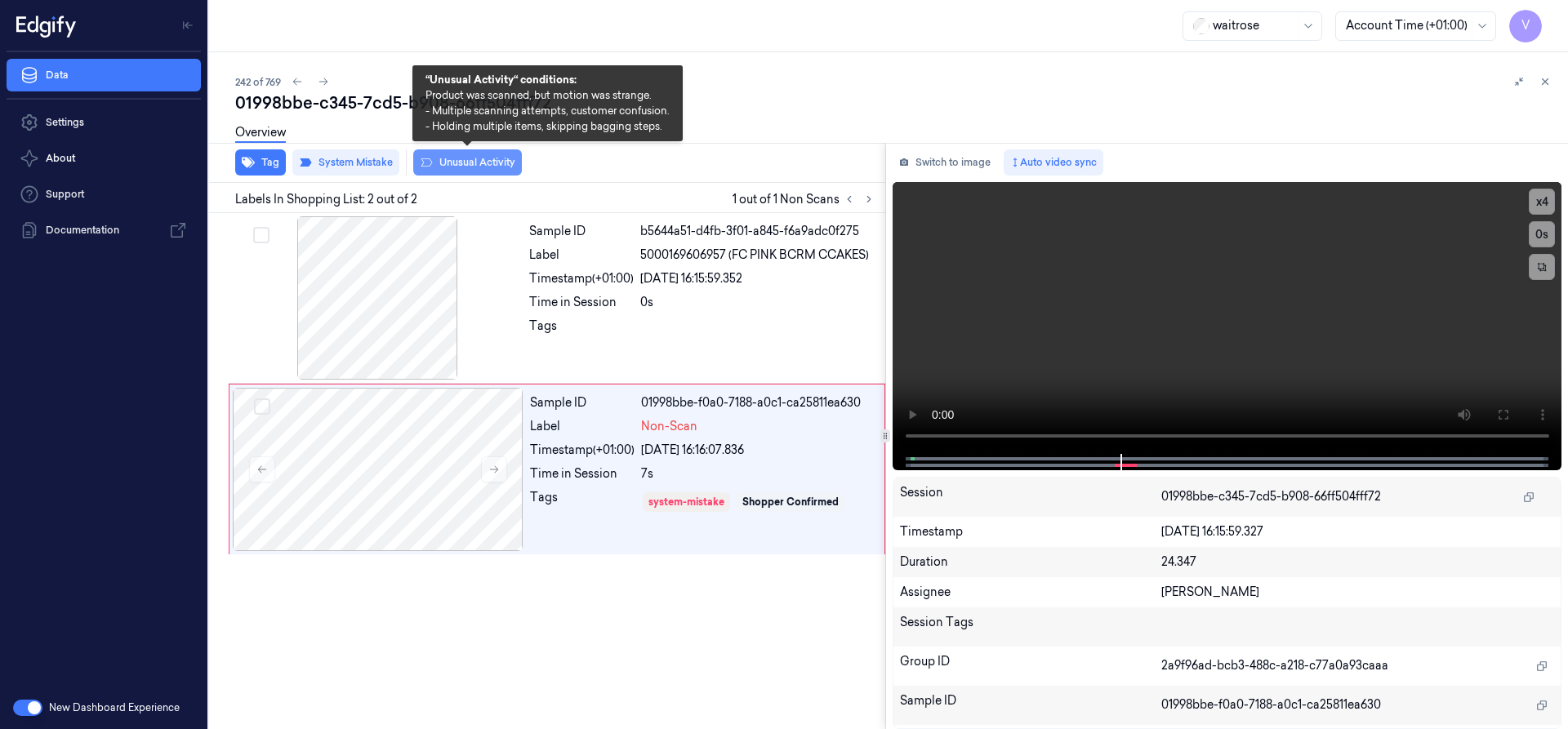
click at [464, 164] on button "Unusual Activity" at bounding box center [467, 162] width 108 height 26
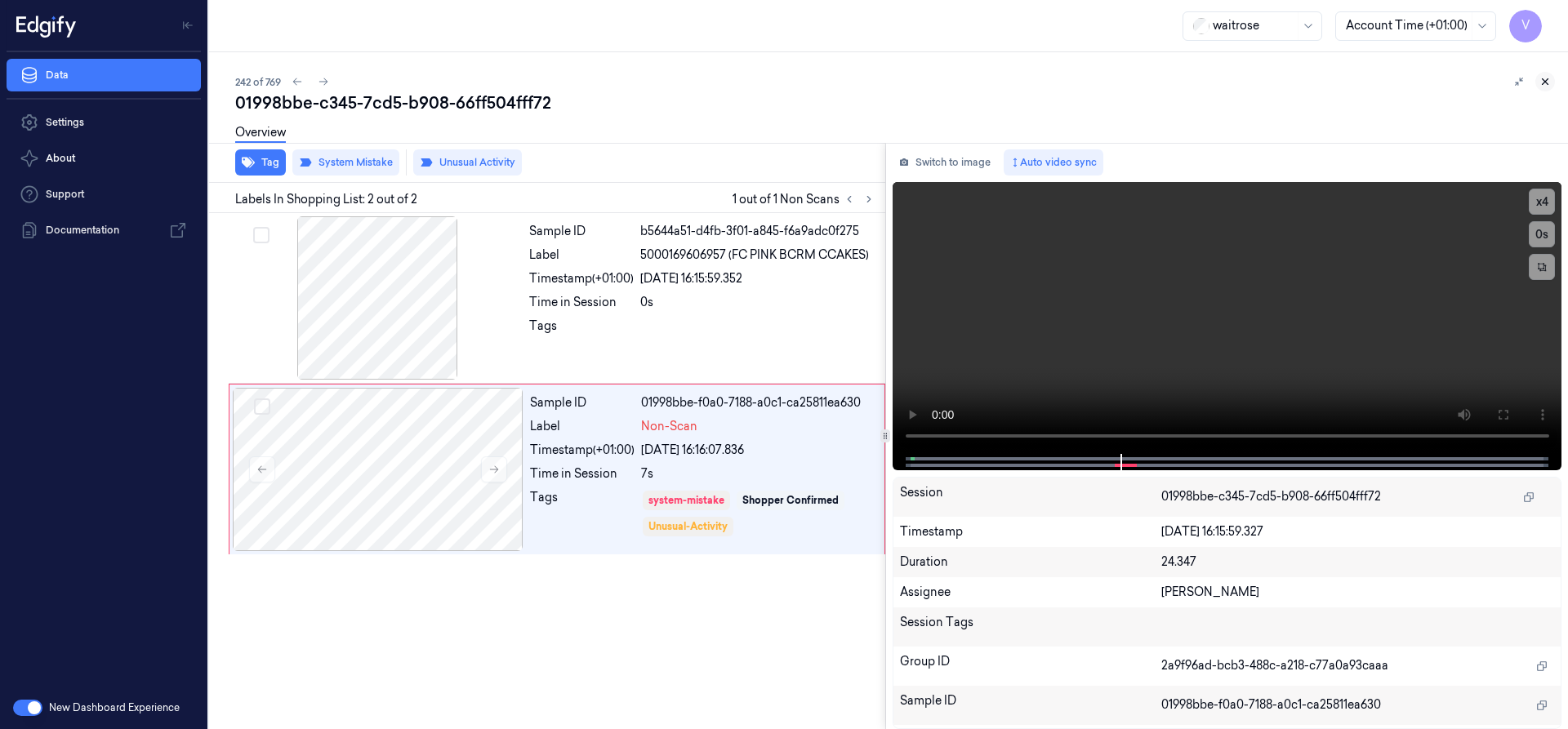
click at [1543, 89] on button at bounding box center [1544, 81] width 20 height 20
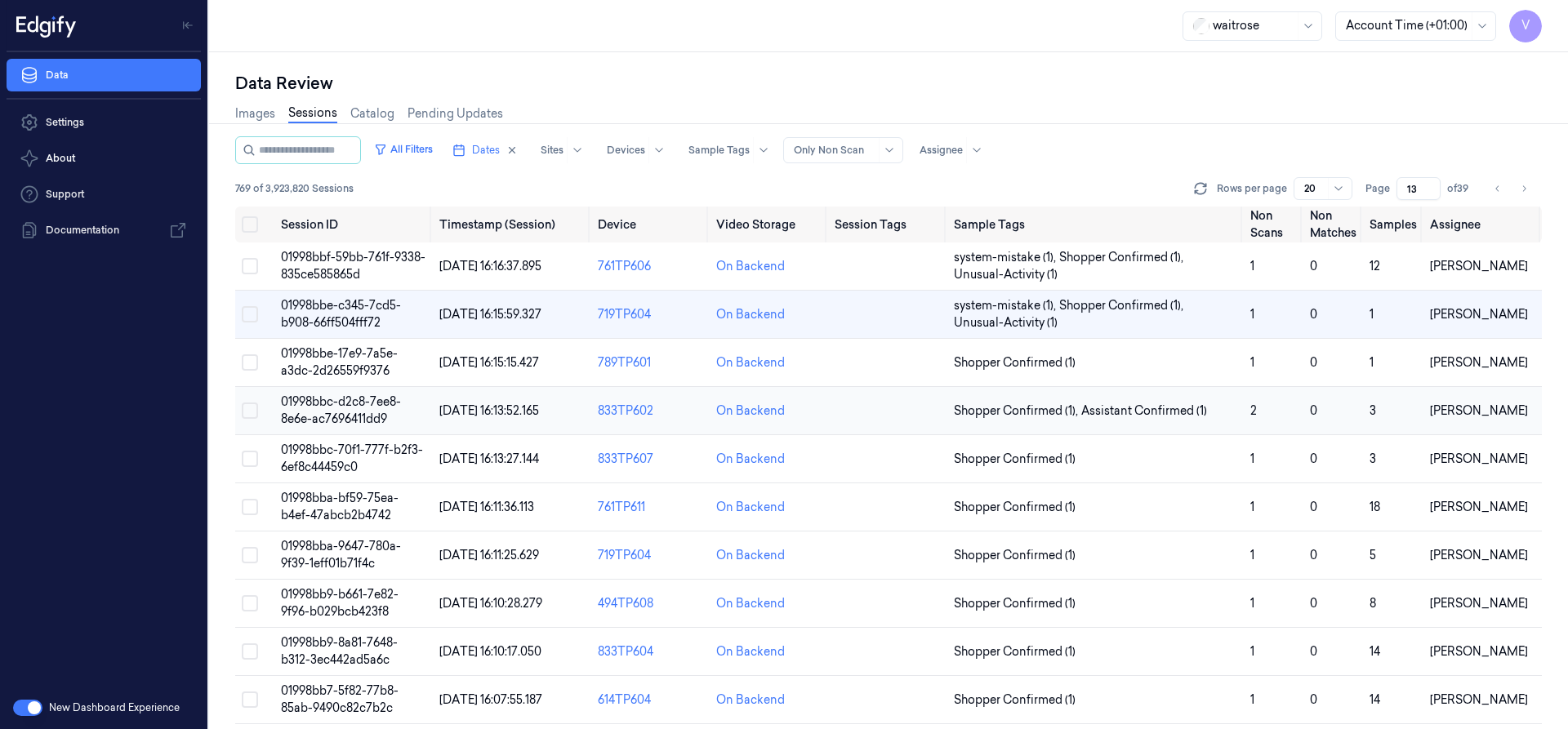
click at [343, 411] on span "01998bbc-d2c8-7ee8-8e6e-ac7696411dd9" at bounding box center [341, 410] width 120 height 32
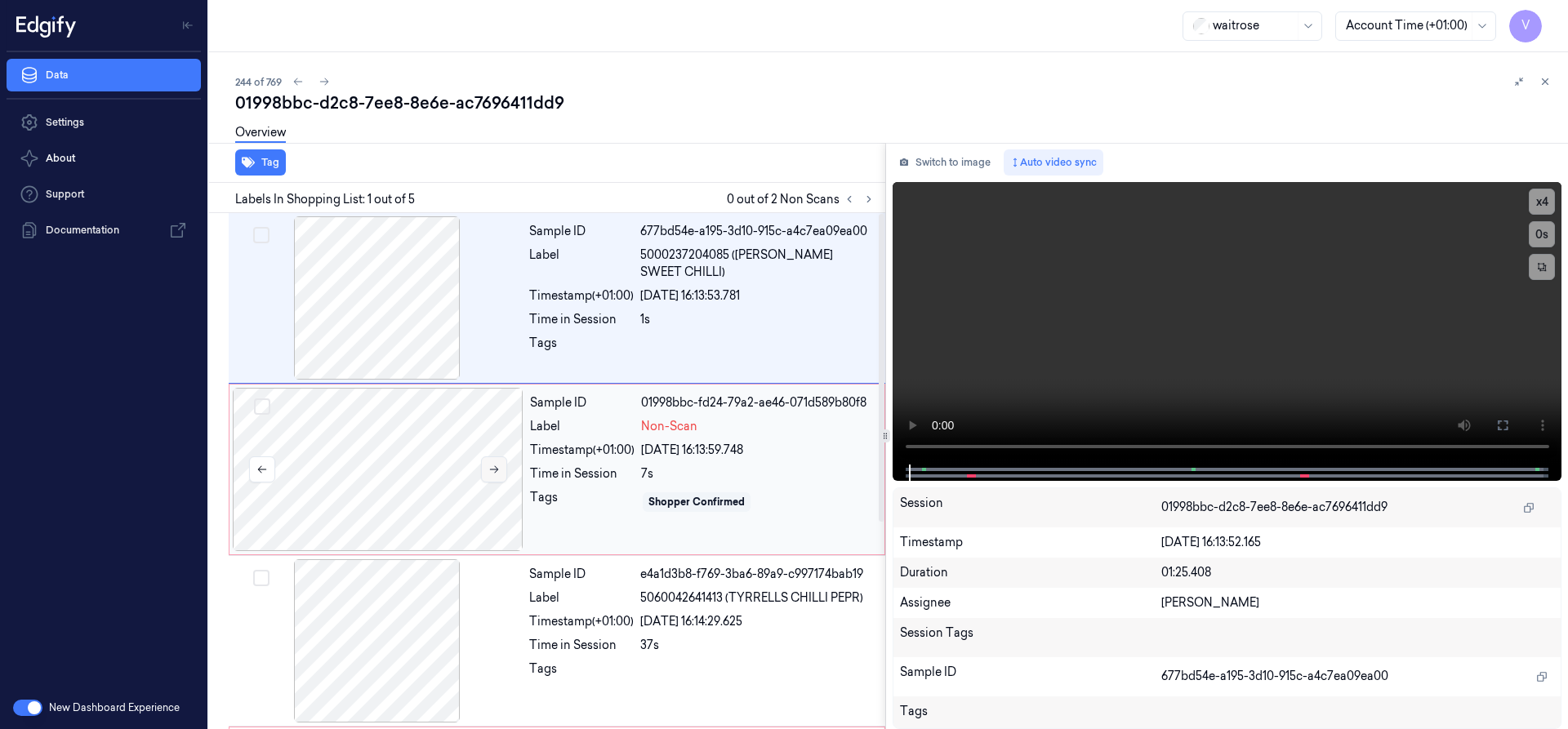
click at [503, 466] on button at bounding box center [493, 469] width 26 height 26
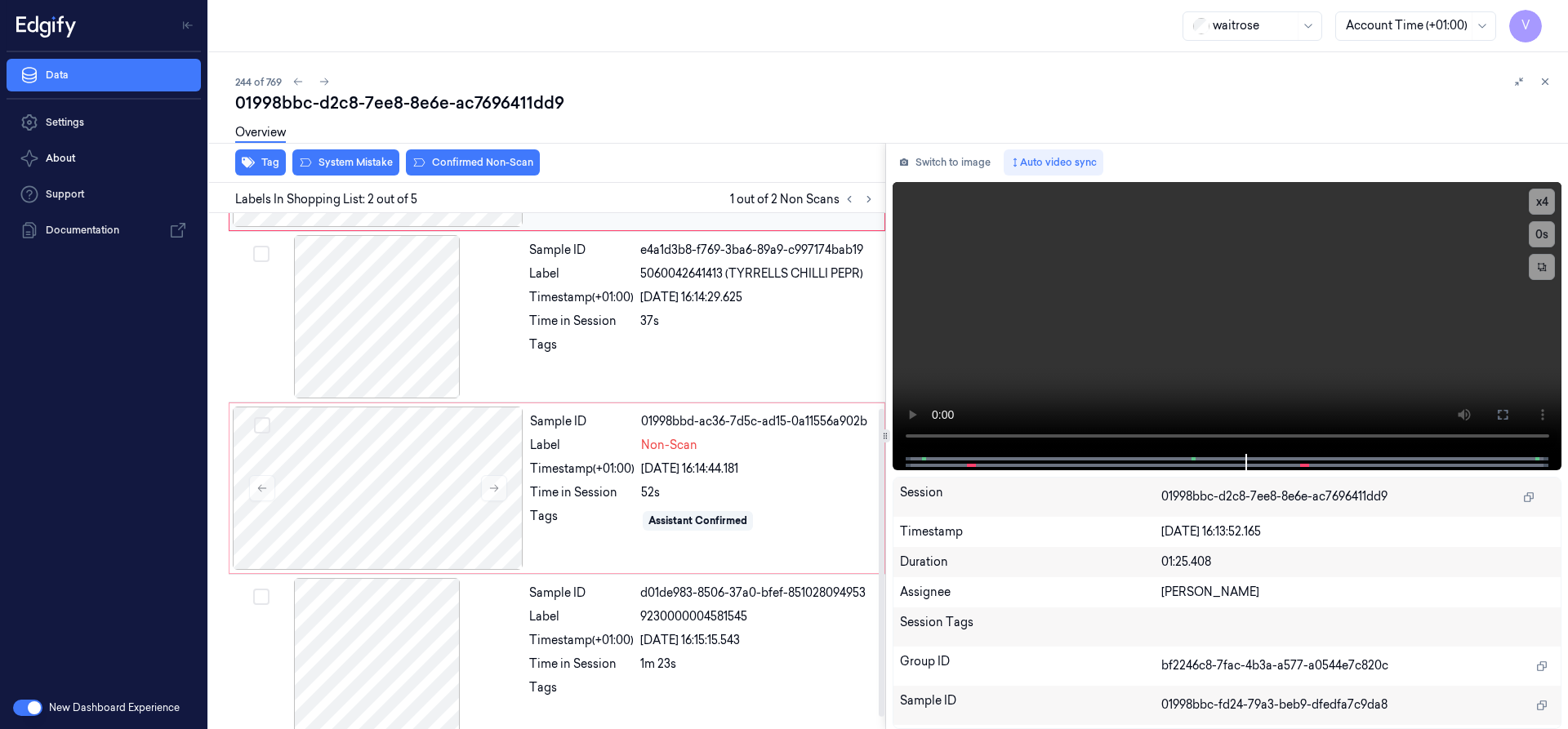
scroll to position [326, 0]
click at [493, 487] on icon at bounding box center [493, 485] width 11 height 11
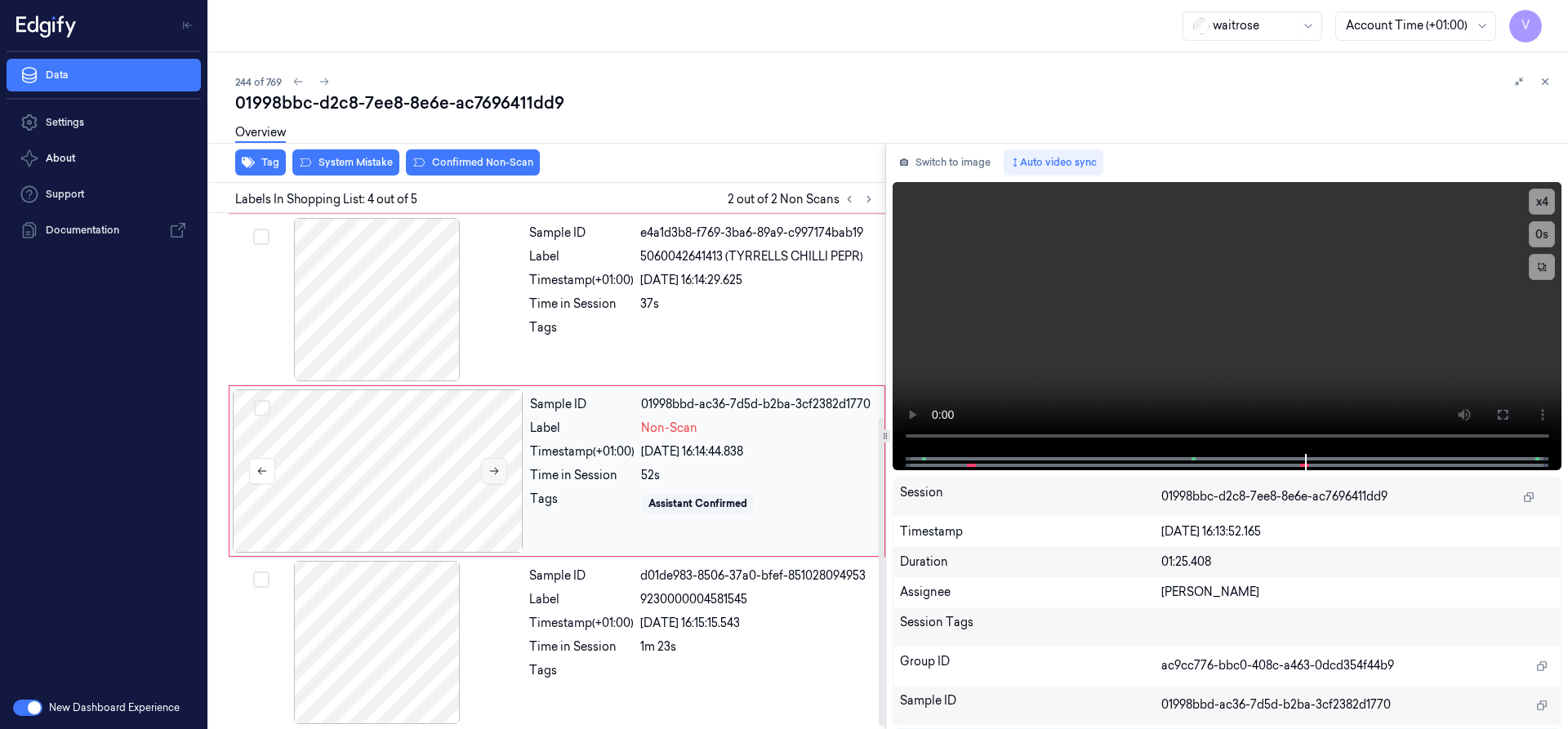
click at [499, 471] on icon at bounding box center [493, 470] width 11 height 11
click at [414, 442] on div at bounding box center [378, 471] width 291 height 164
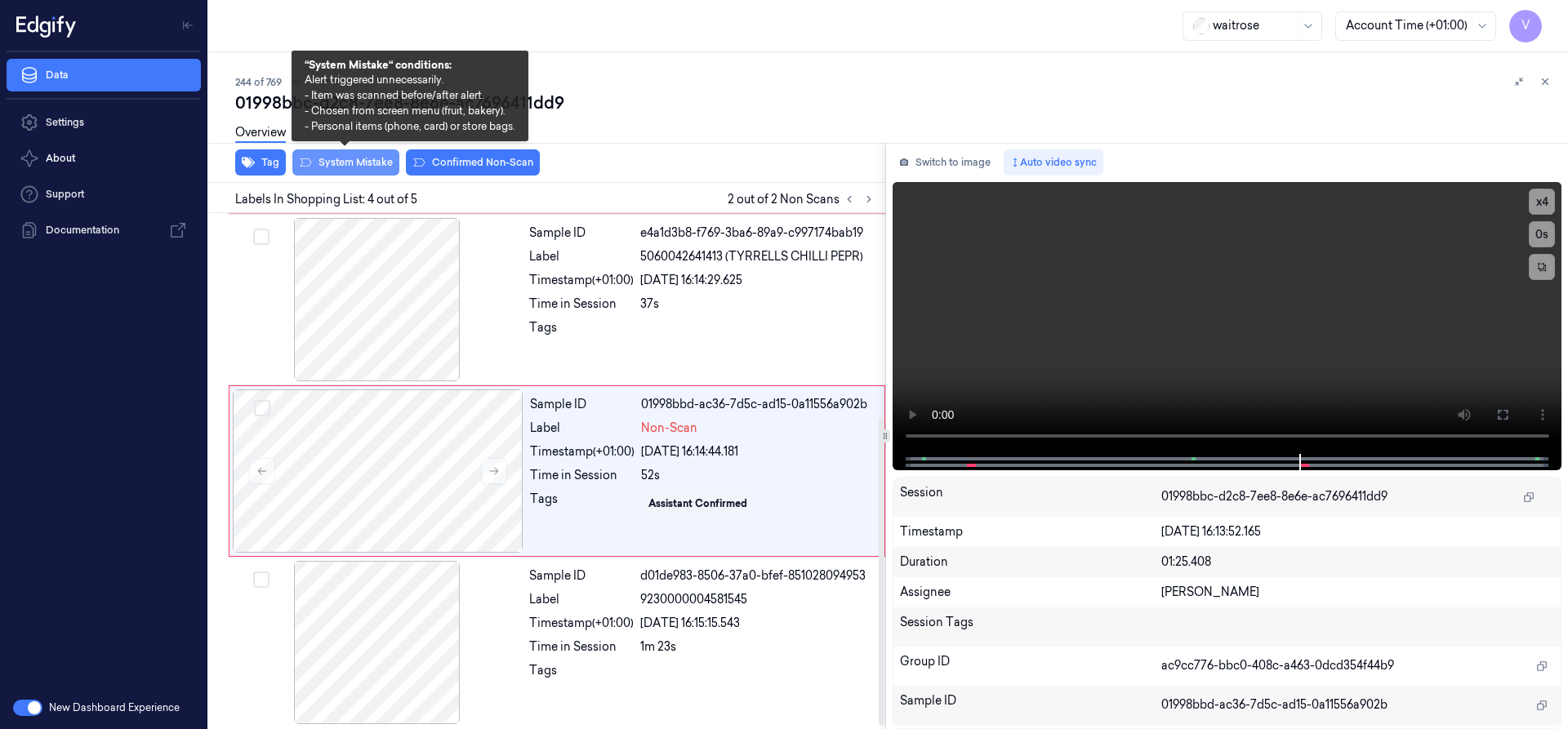
click at [384, 160] on button "System Mistake" at bounding box center [346, 162] width 107 height 26
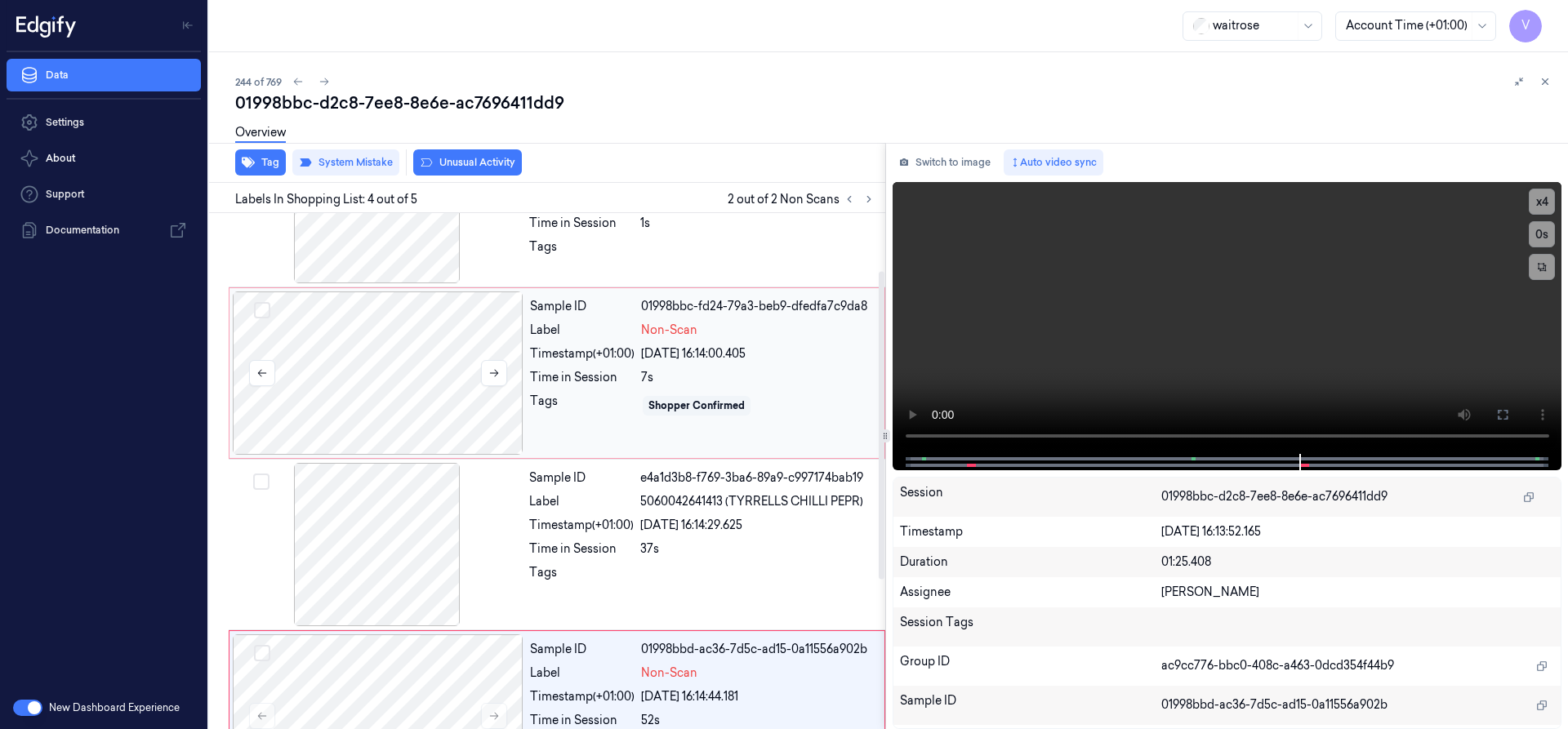
scroll to position [0, 0]
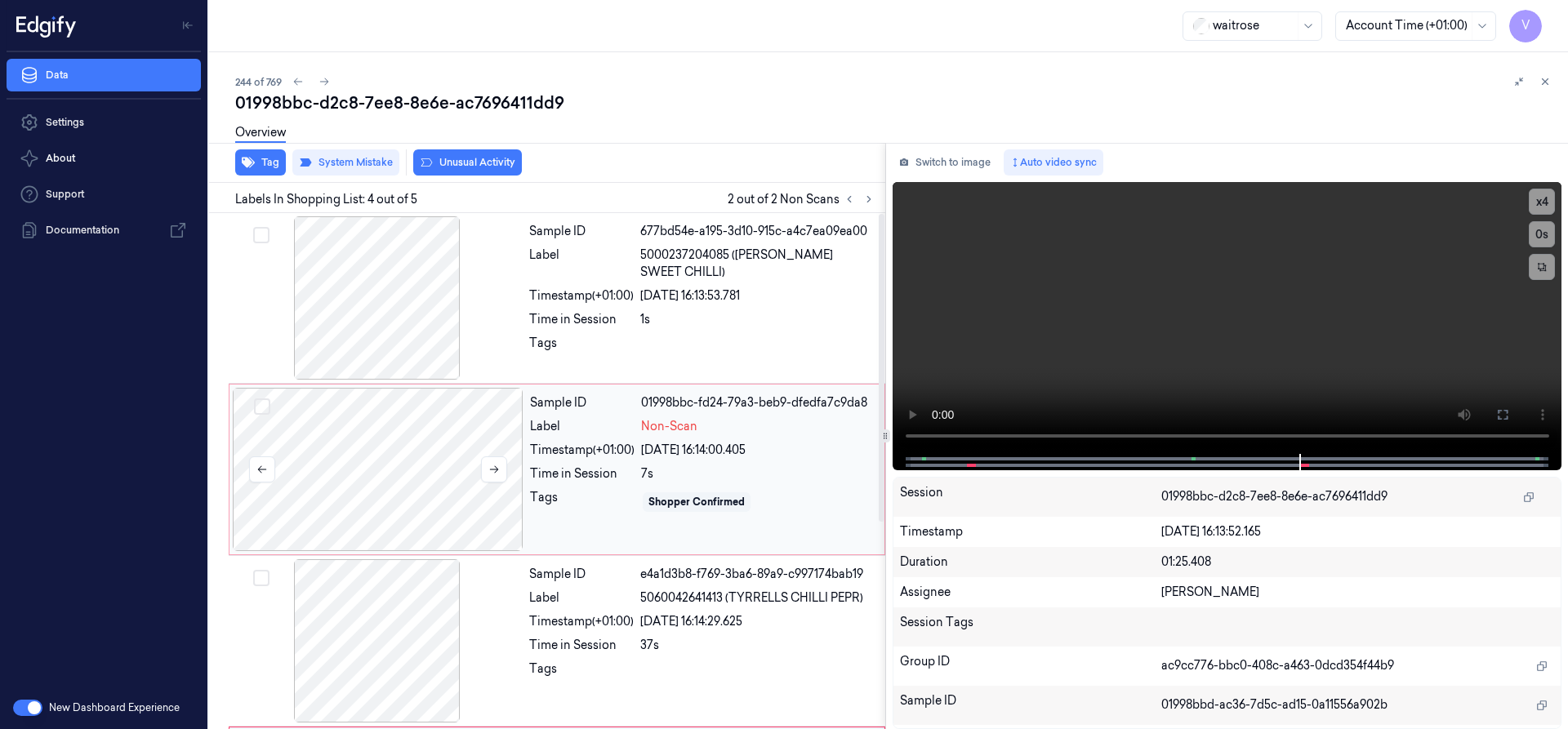
click at [403, 436] on div at bounding box center [378, 469] width 291 height 164
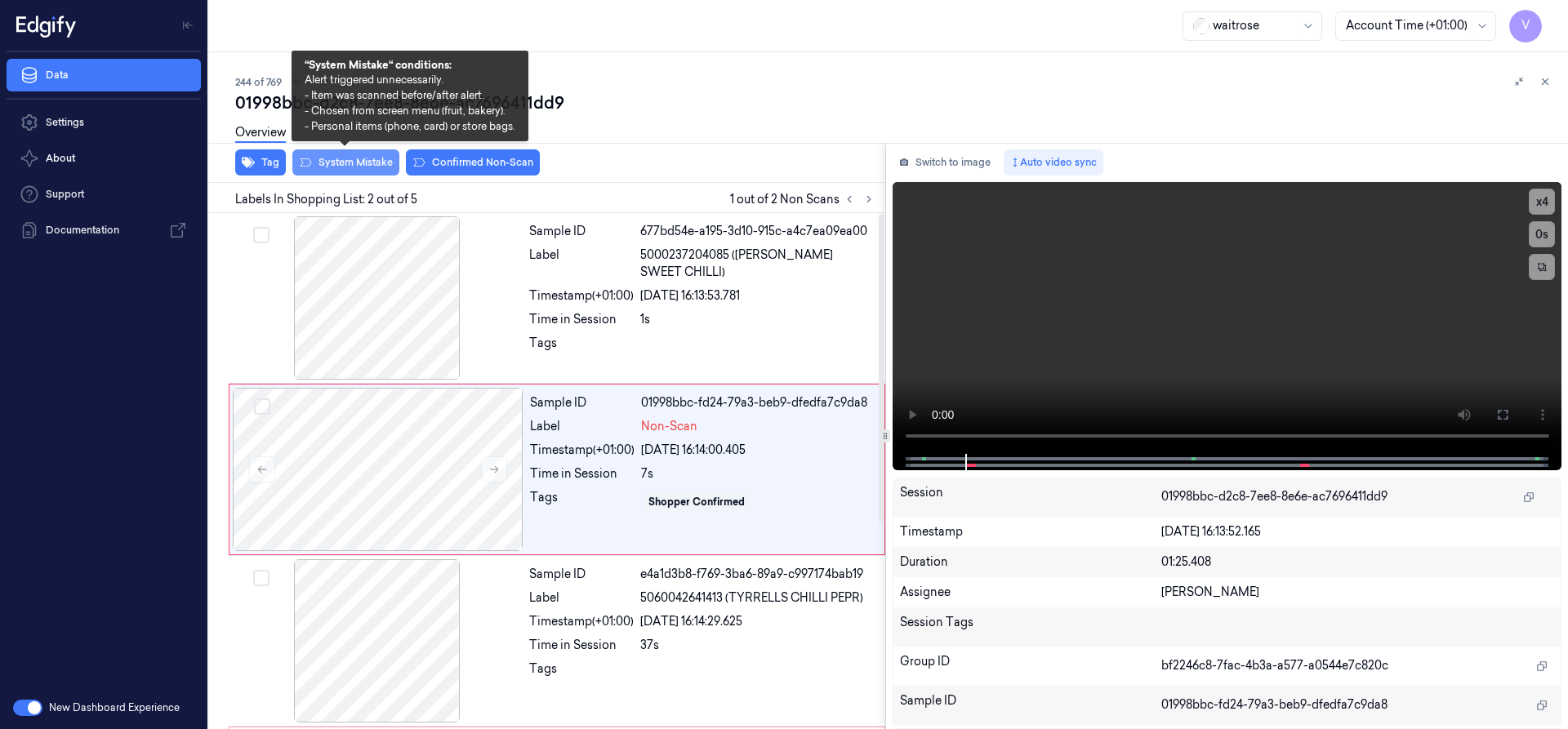
click at [367, 158] on button "System Mistake" at bounding box center [346, 162] width 107 height 26
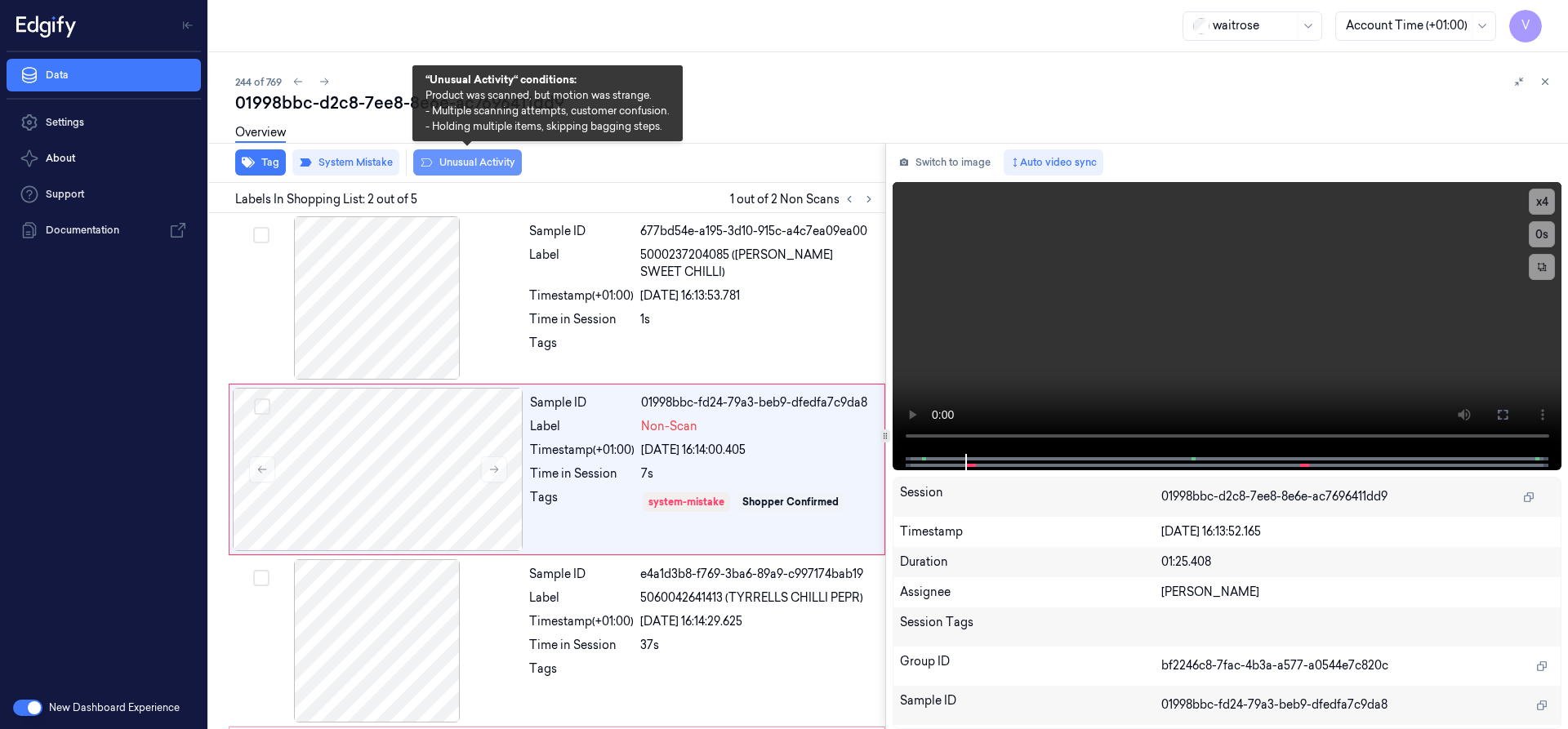
click at [469, 157] on button "Unusual Activity" at bounding box center [467, 162] width 108 height 26
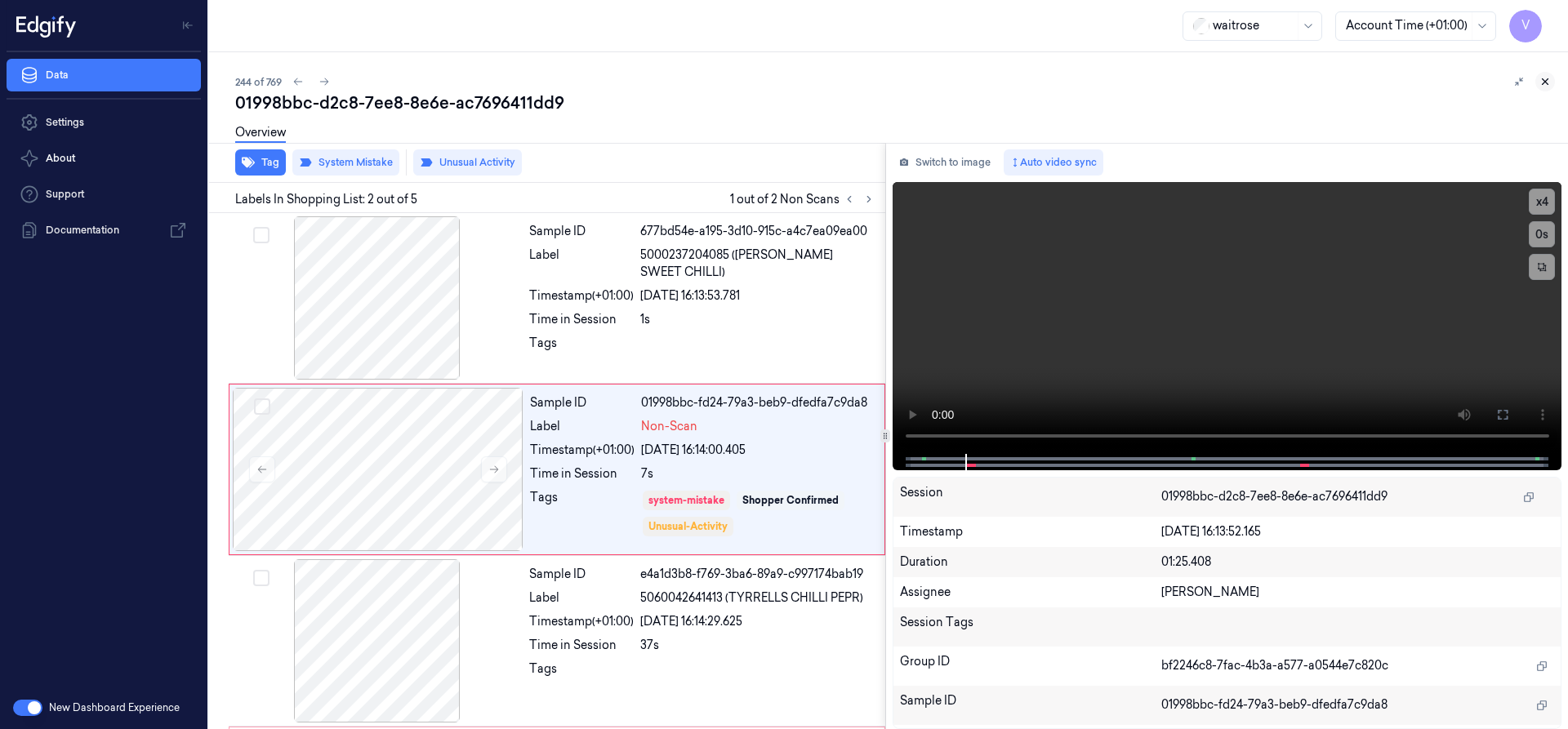
click at [1537, 78] on button at bounding box center [1544, 81] width 20 height 20
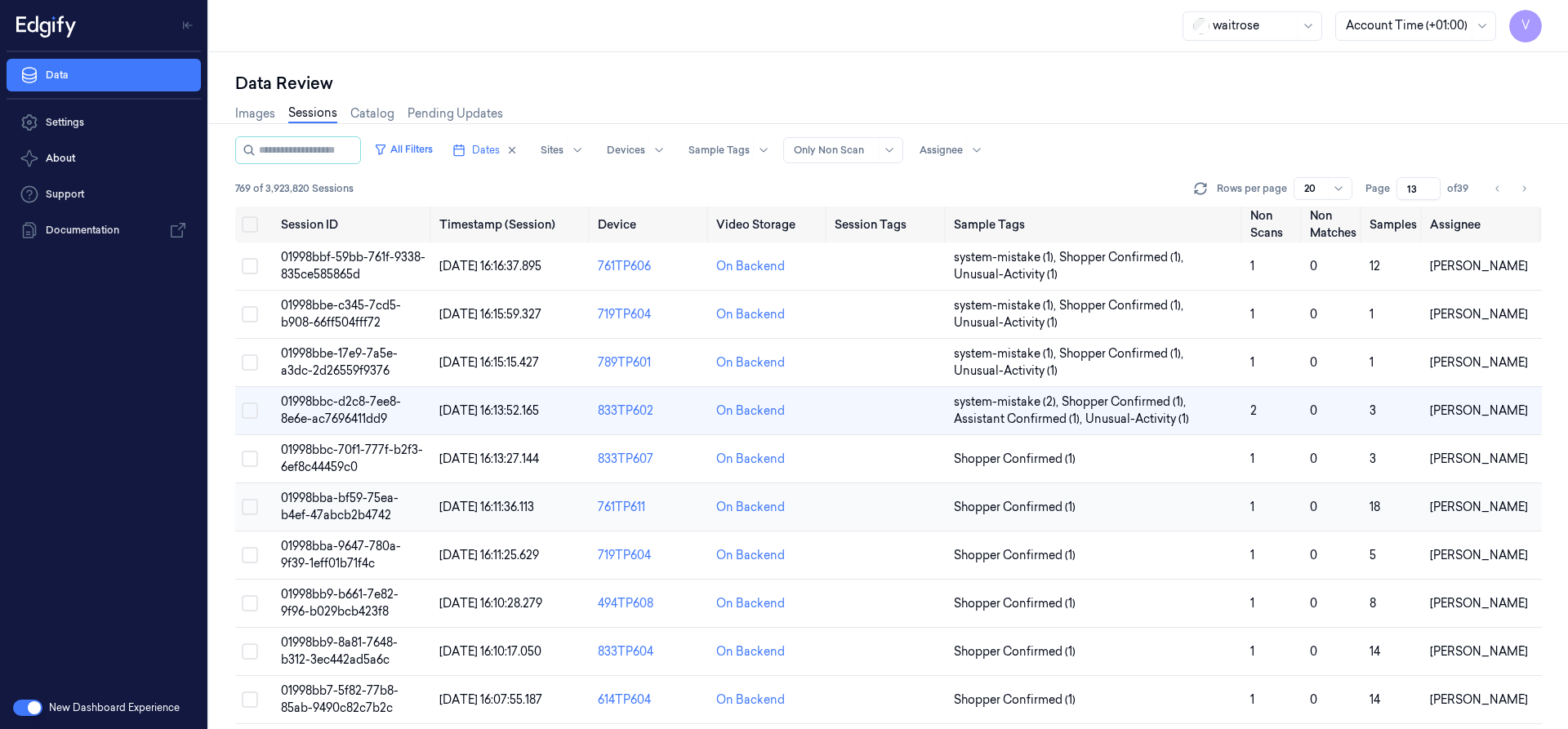
click at [347, 498] on span "01998bba-bf59-75ea-b4ef-47abcb2b4742" at bounding box center [340, 506] width 118 height 32
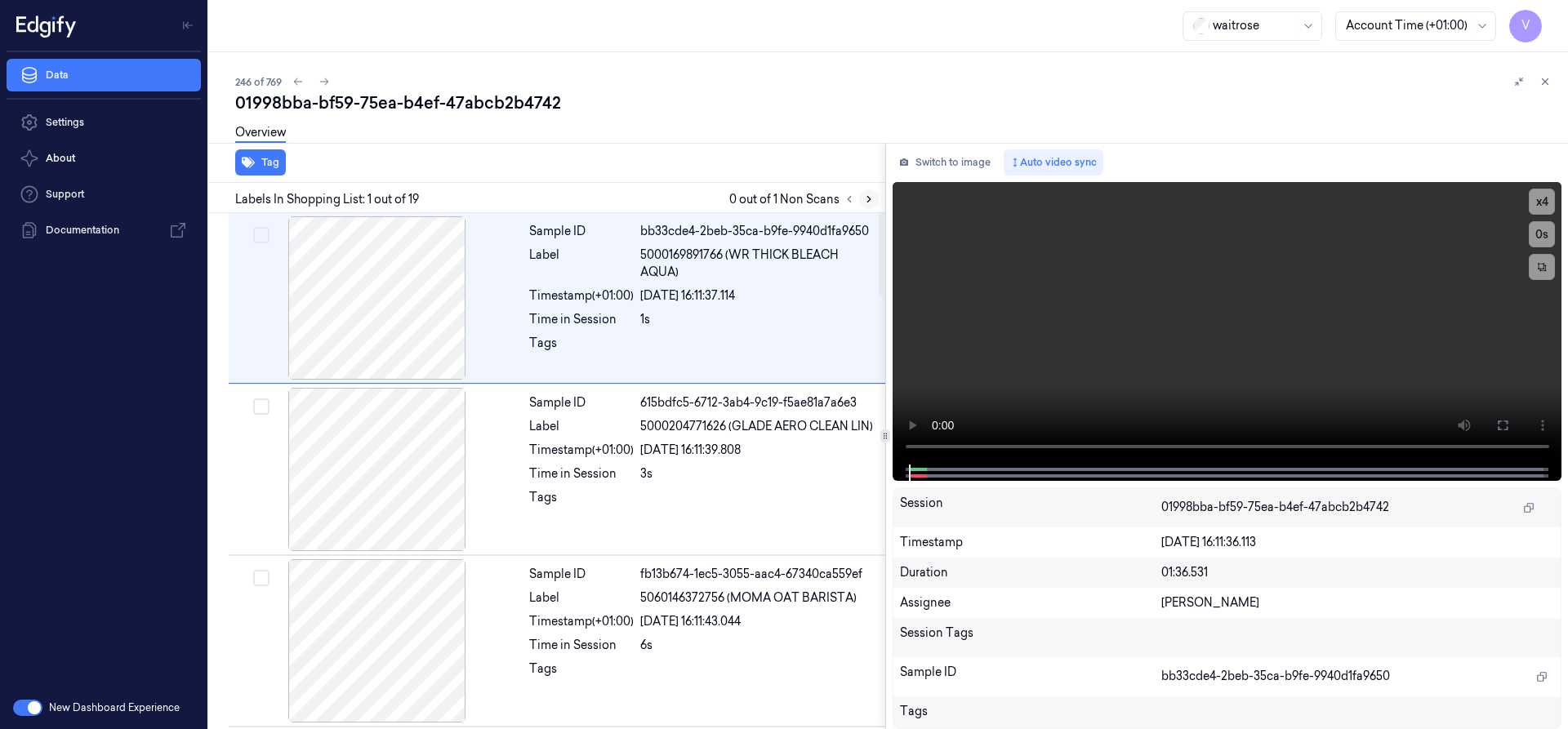
click at [874, 198] on button at bounding box center [868, 198] width 20 height 20
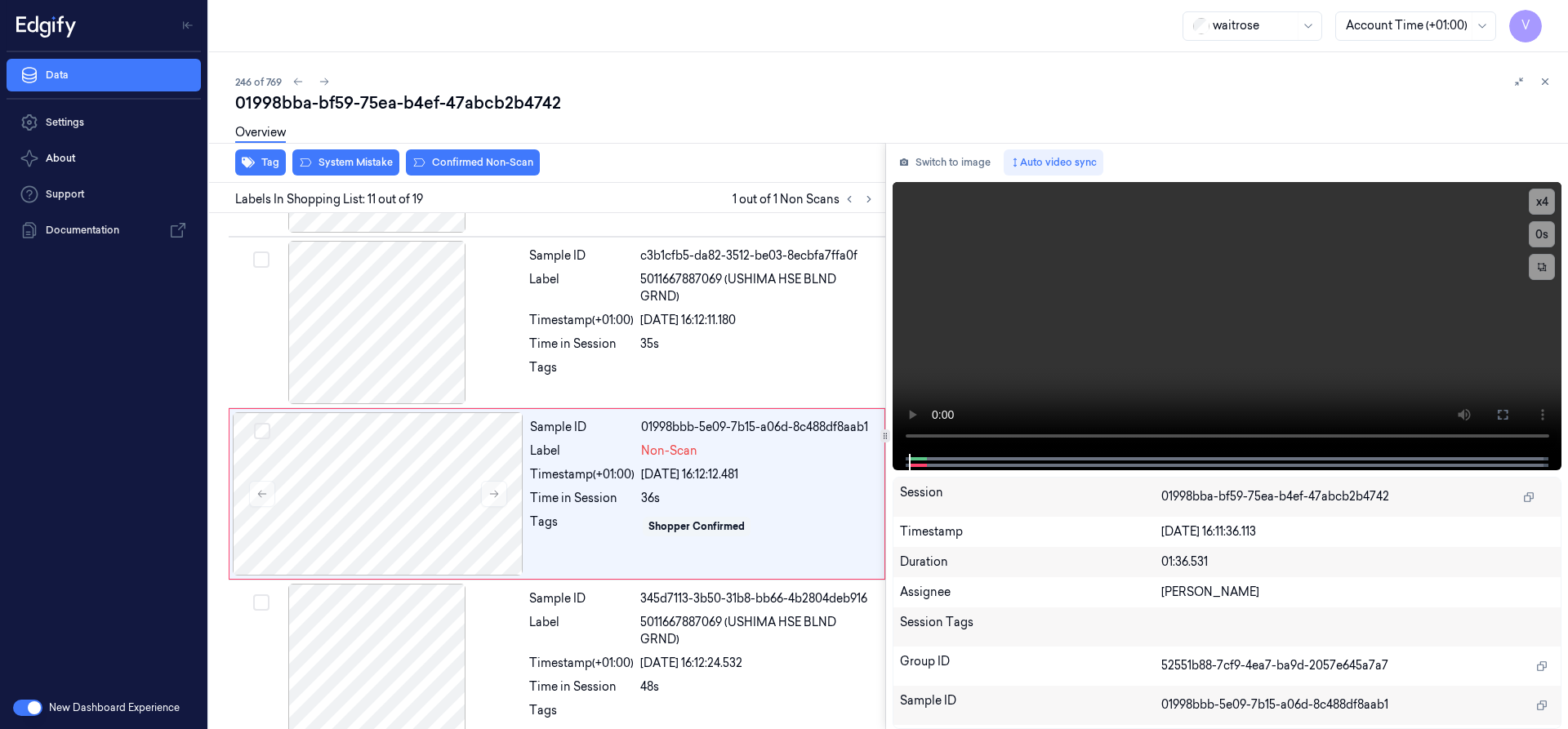
scroll to position [1541, 0]
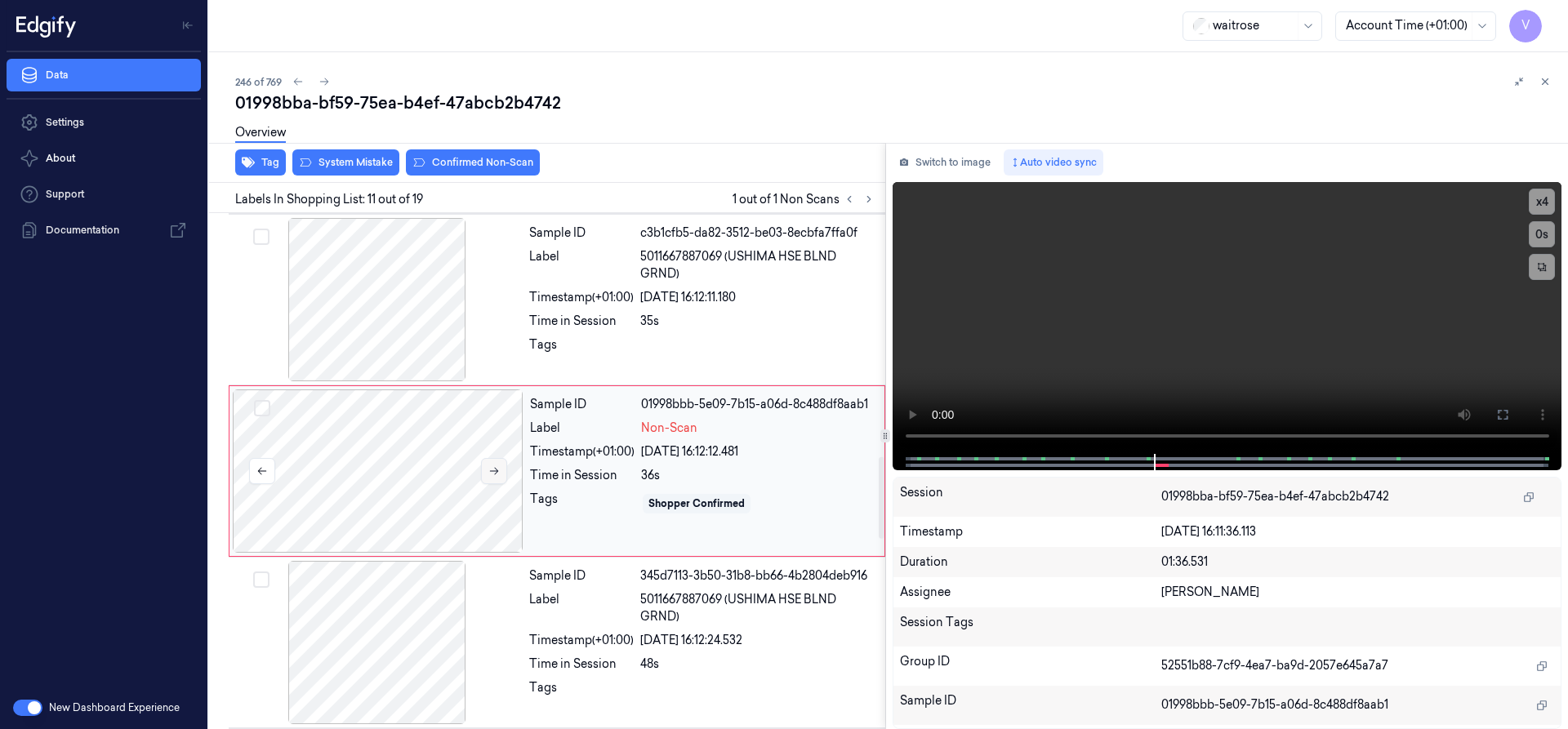
click at [496, 470] on icon at bounding box center [493, 470] width 11 height 11
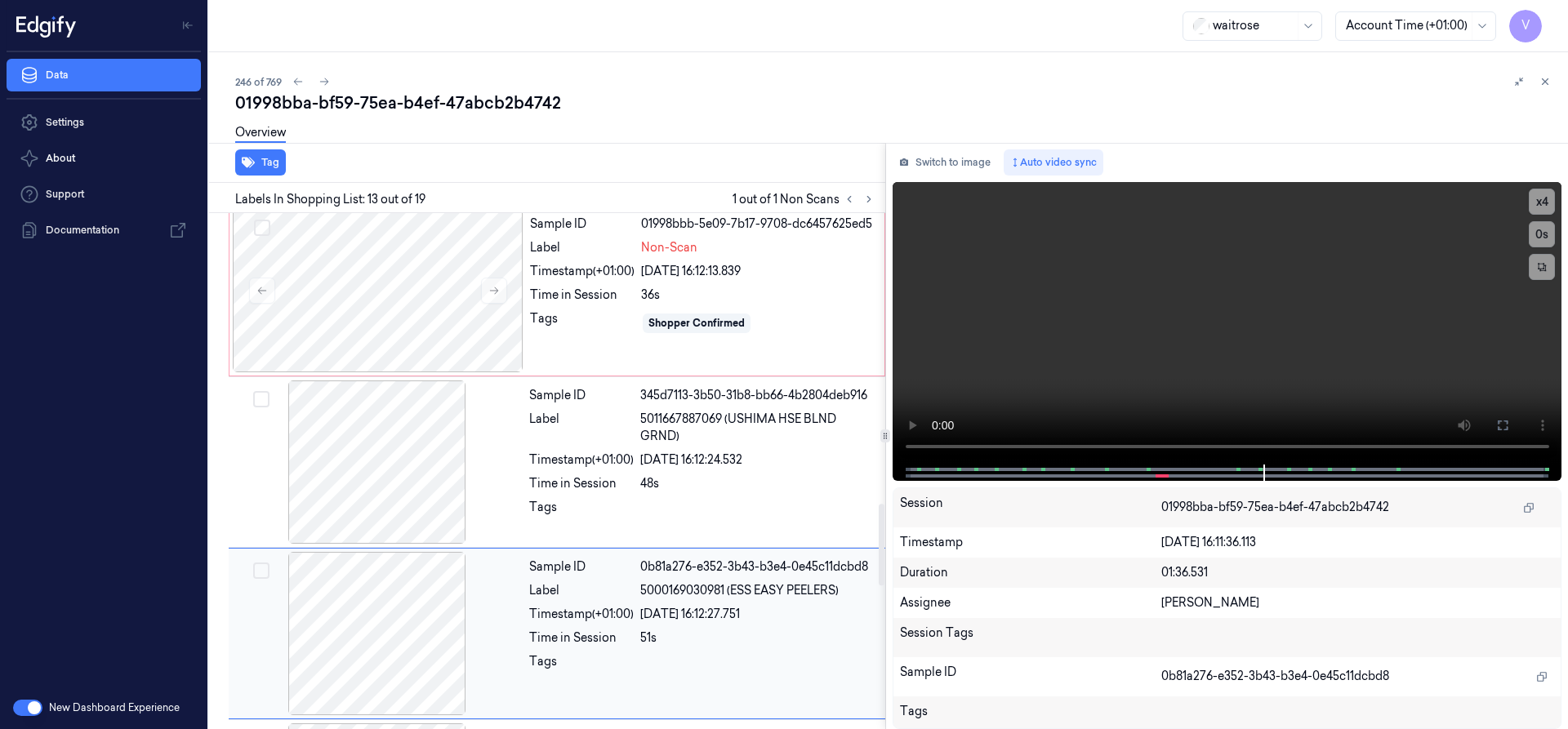
scroll to position [1720, 0]
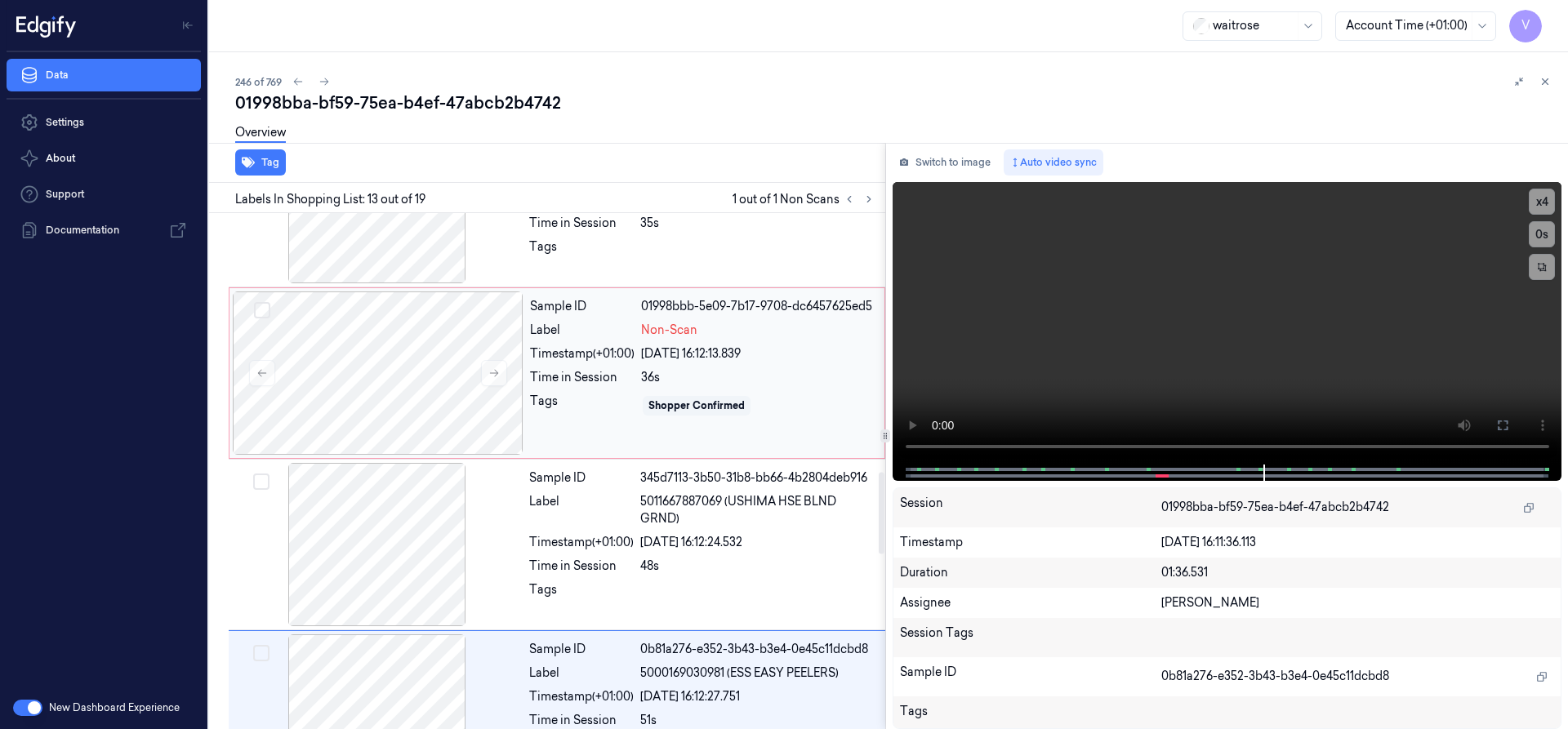
click at [598, 386] on div "Sample ID 01998bbb-5e09-7b17-9708-dc6457625ed5 Label Non-Scan Timestamp (+01:00…" at bounding box center [702, 373] width 358 height 164
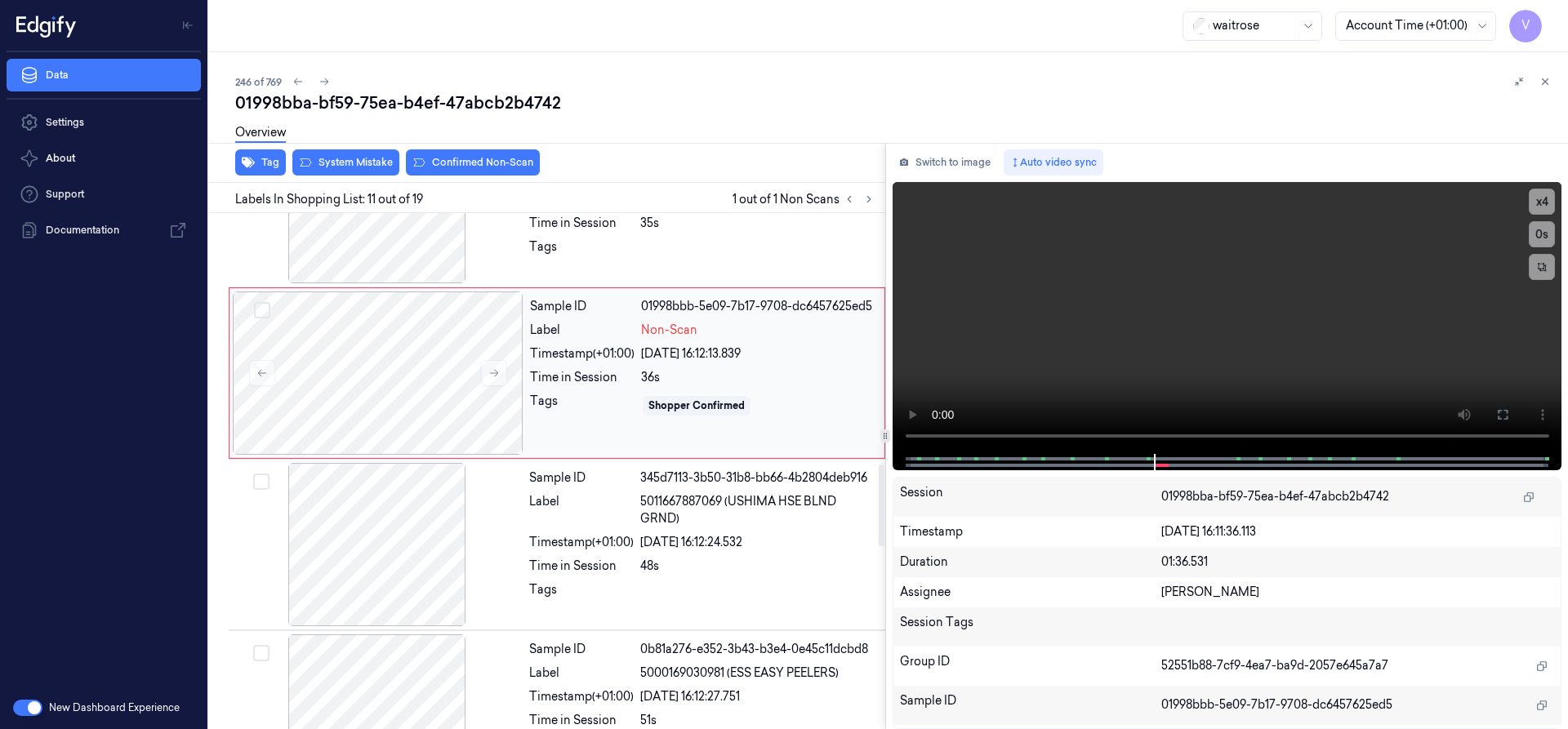
scroll to position [1541, 0]
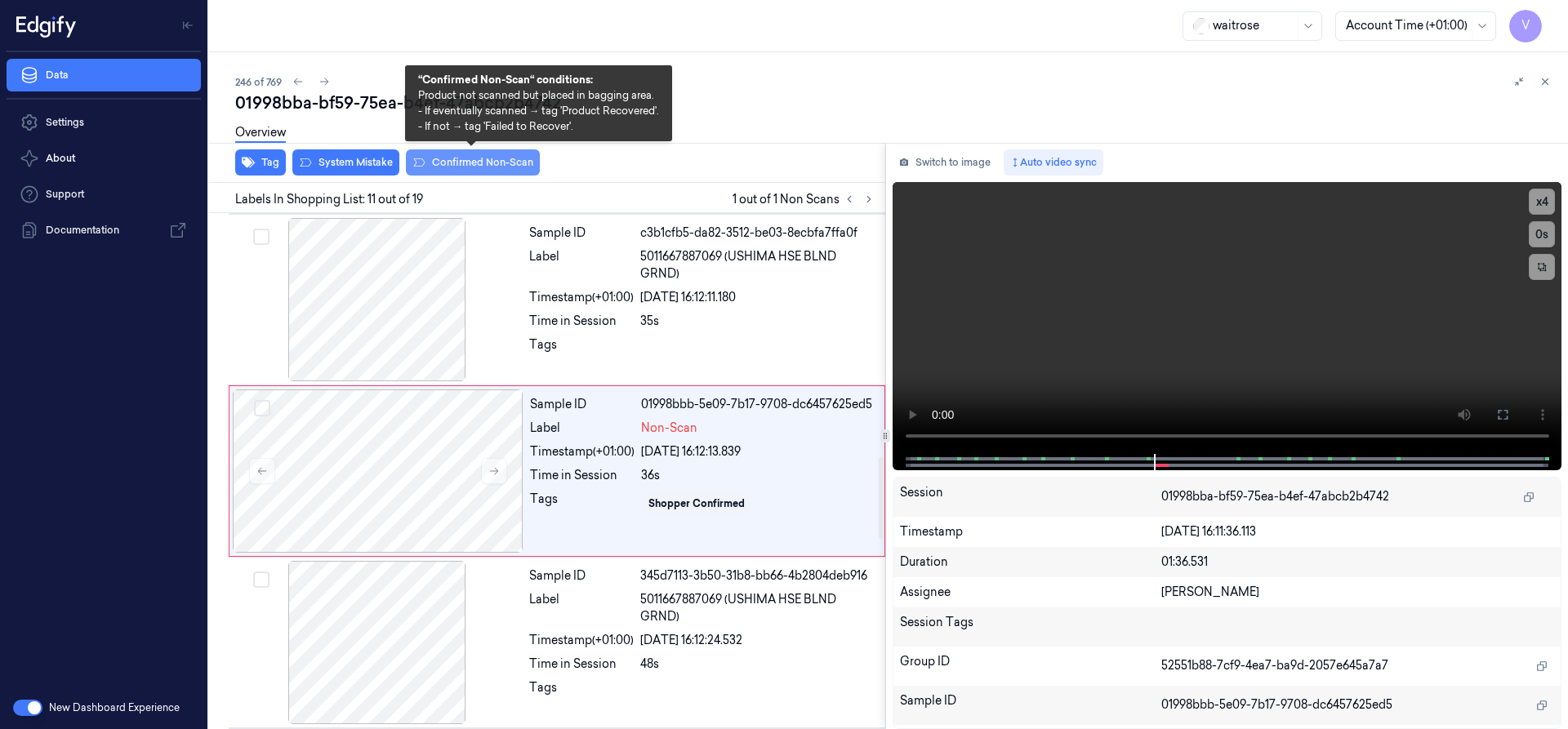
click at [505, 159] on button "Confirmed Non-Scan" at bounding box center [472, 162] width 134 height 26
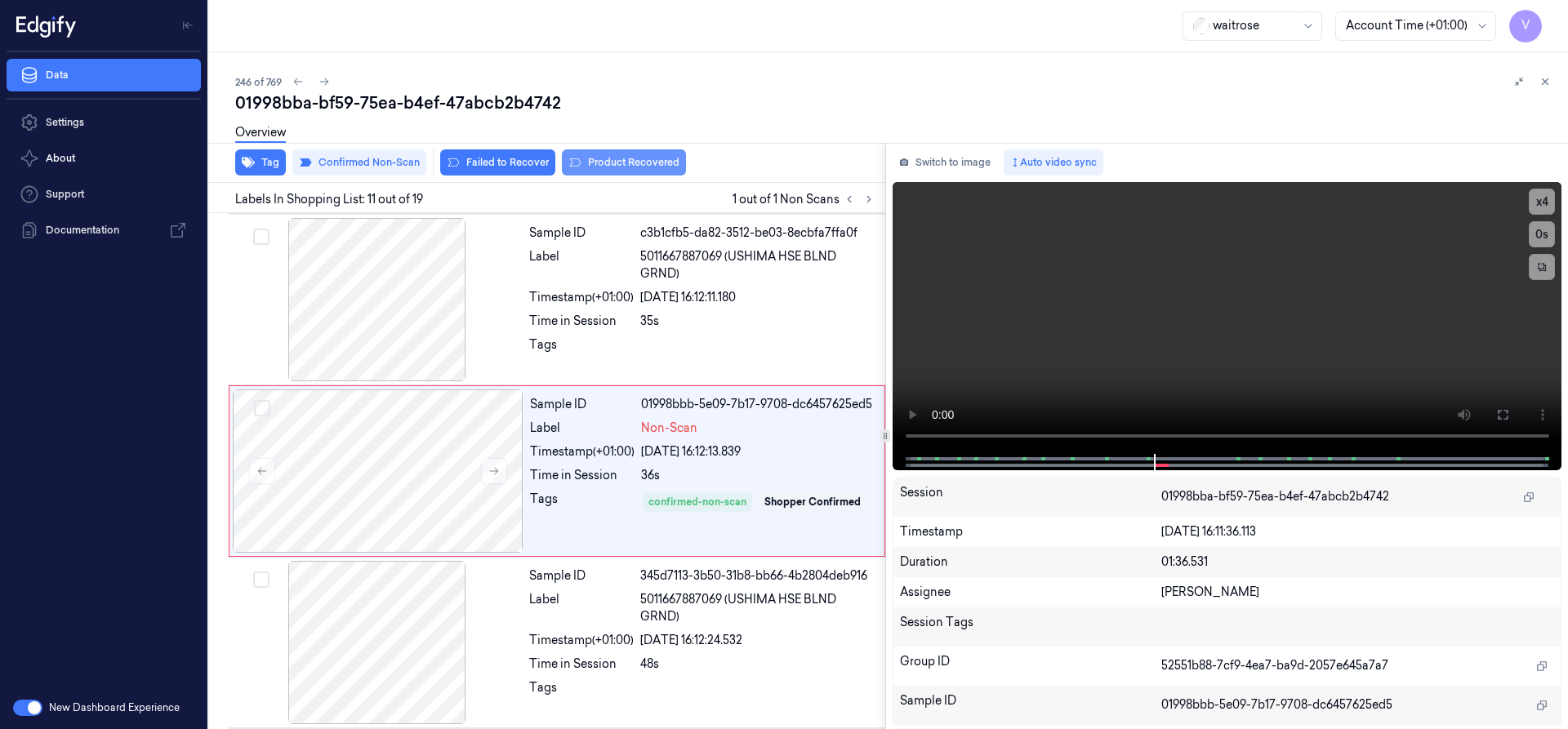
click at [595, 161] on button "Product Recovered" at bounding box center [624, 162] width 124 height 26
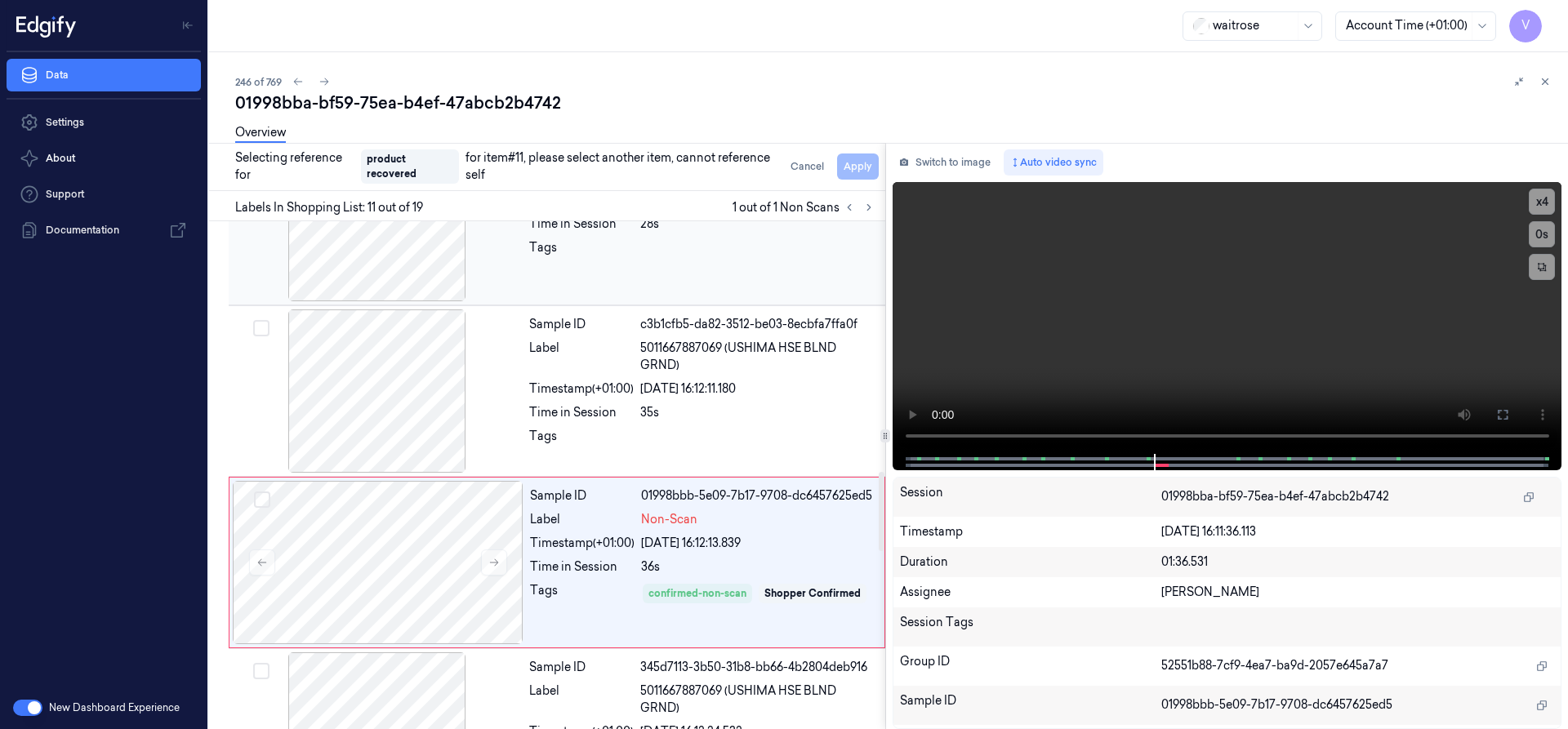
scroll to position [1622, 0]
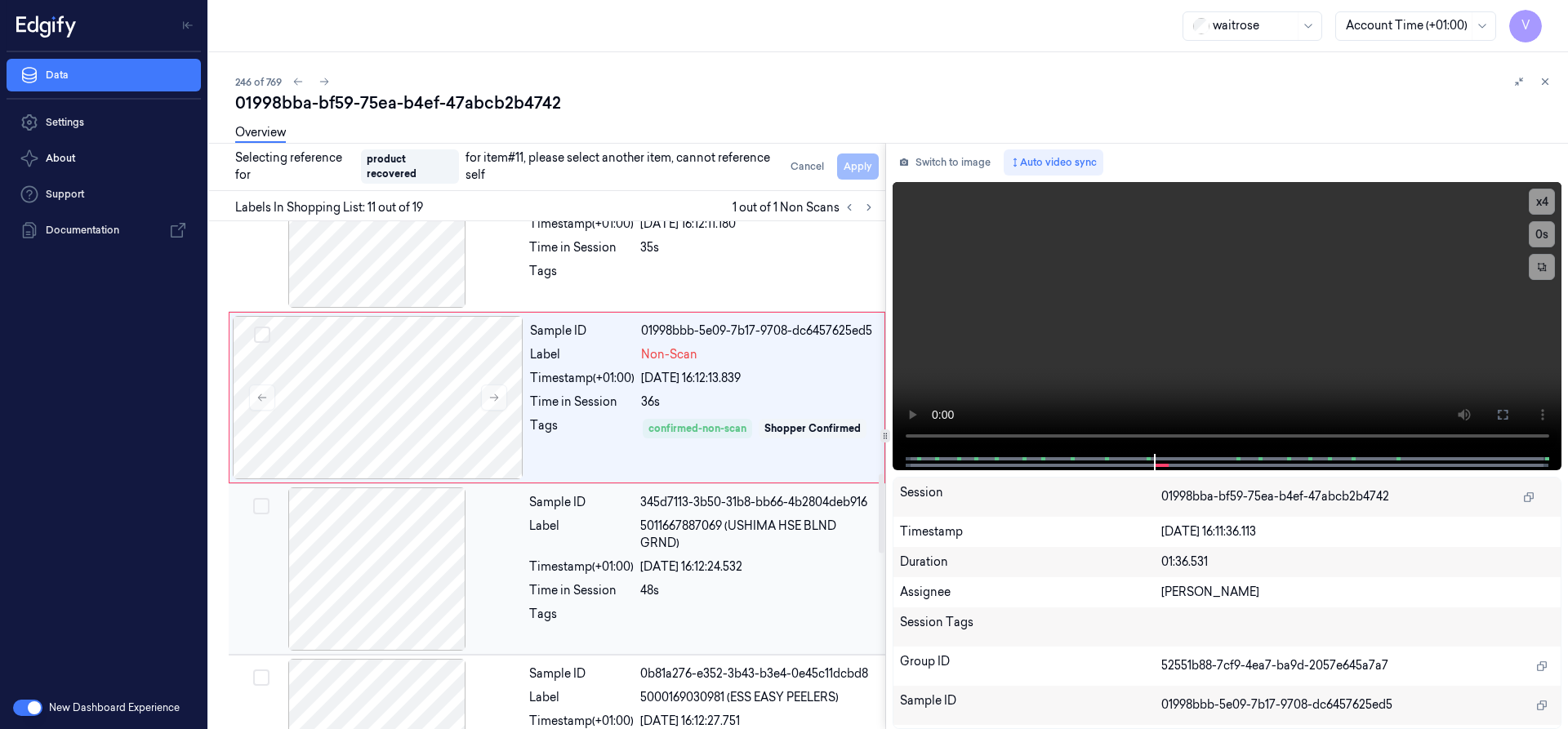
click at [468, 516] on div at bounding box center [377, 569] width 291 height 164
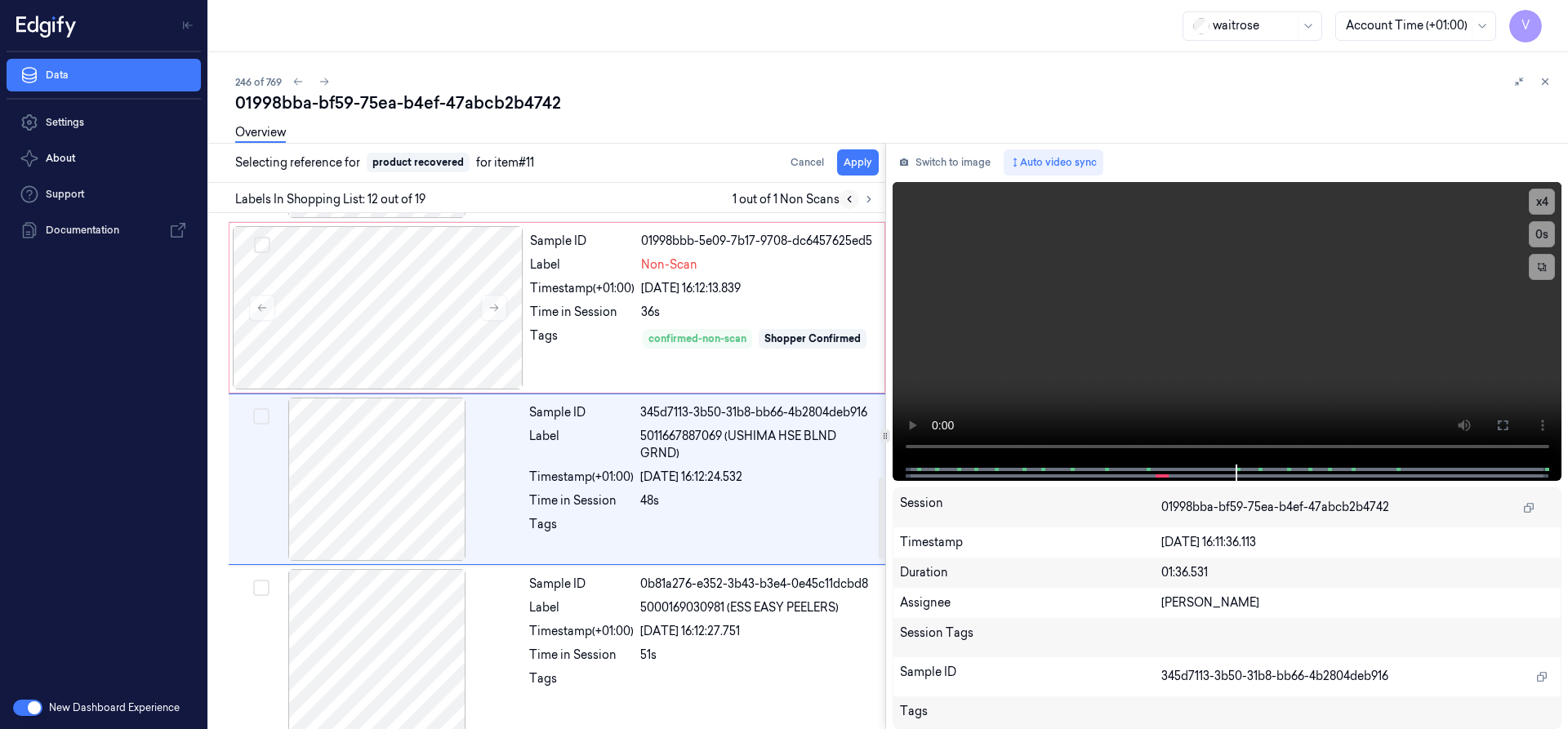
scroll to position [1712, 0]
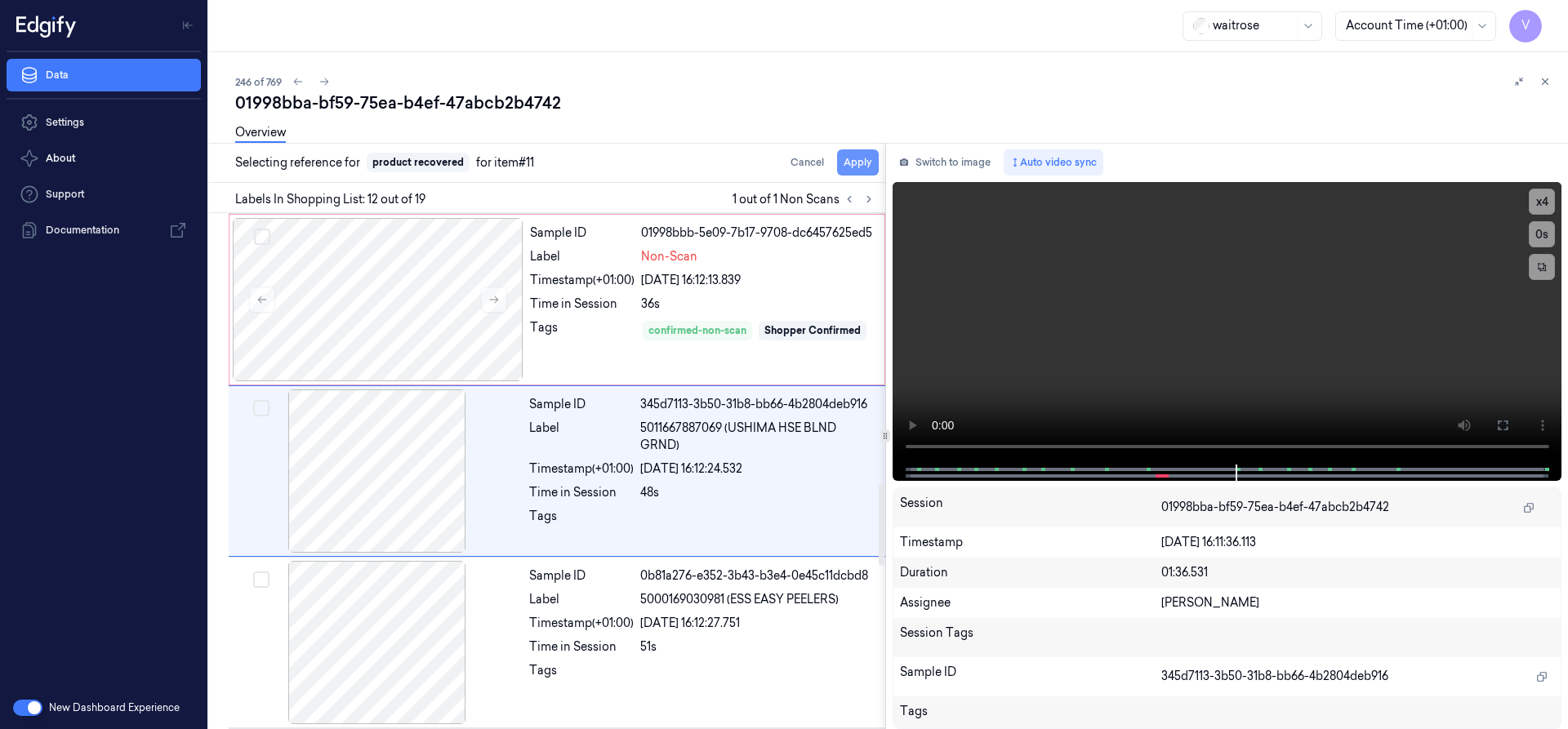
click at [853, 168] on button "Apply" at bounding box center [857, 162] width 42 height 26
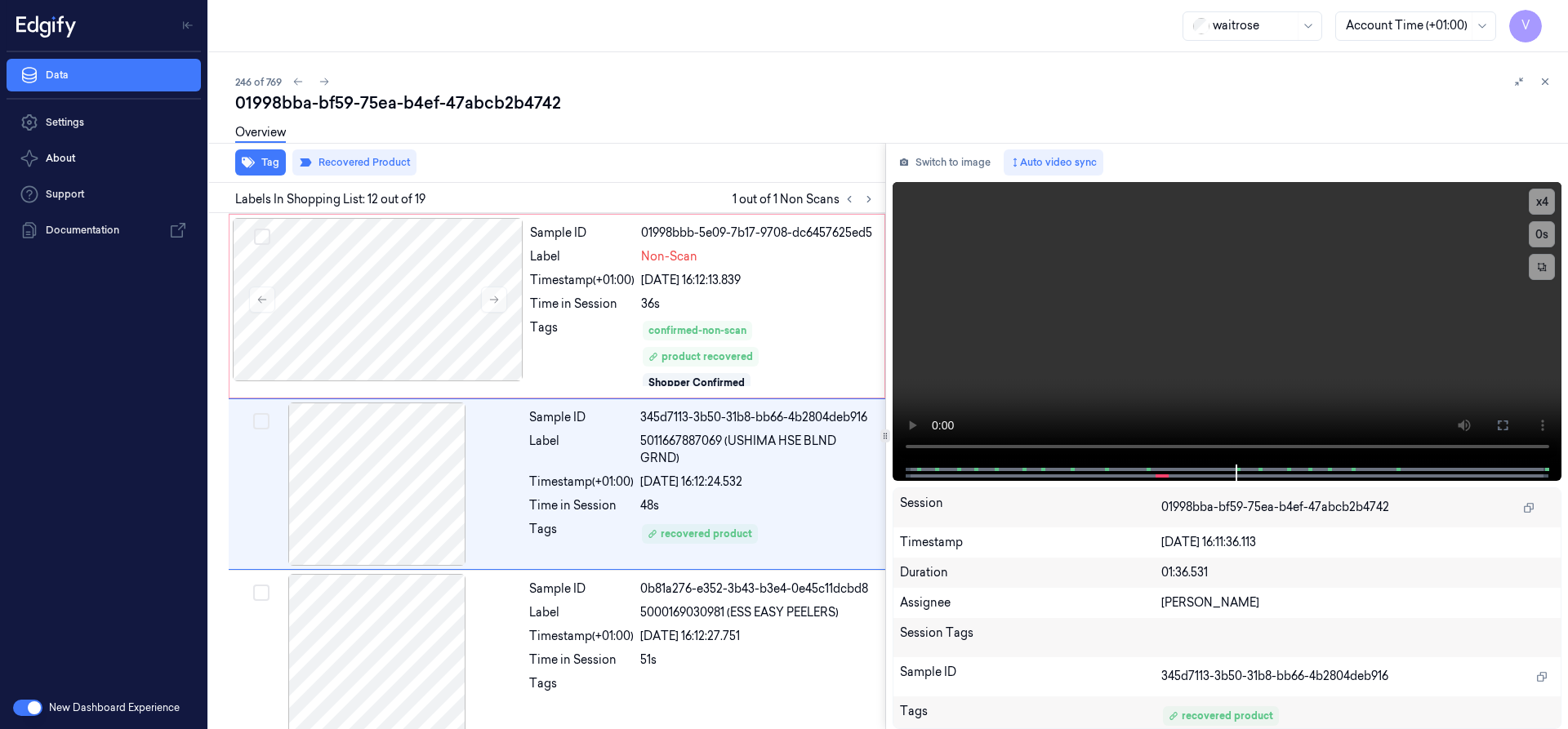
scroll to position [1725, 0]
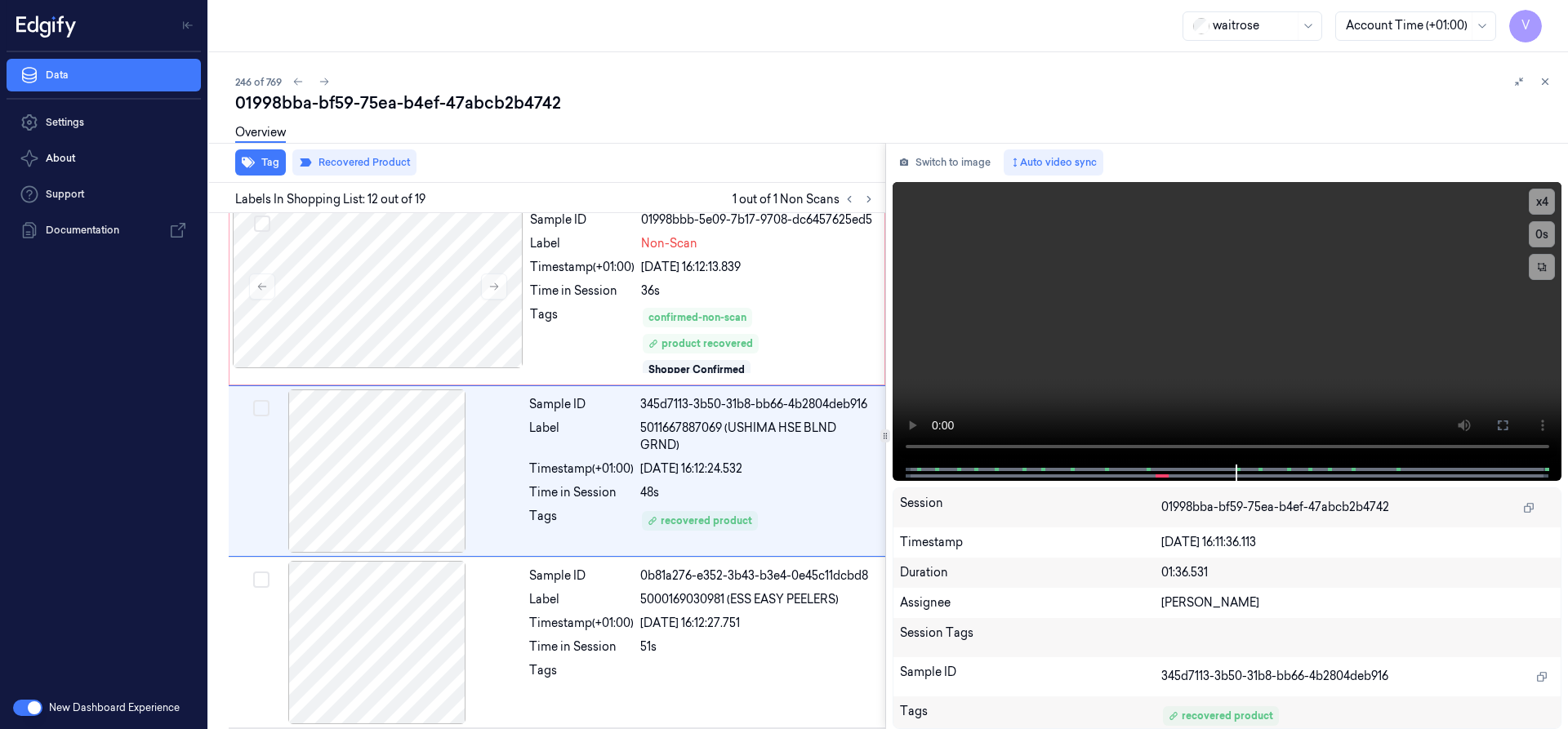
click at [1541, 78] on icon at bounding box center [1544, 81] width 11 height 11
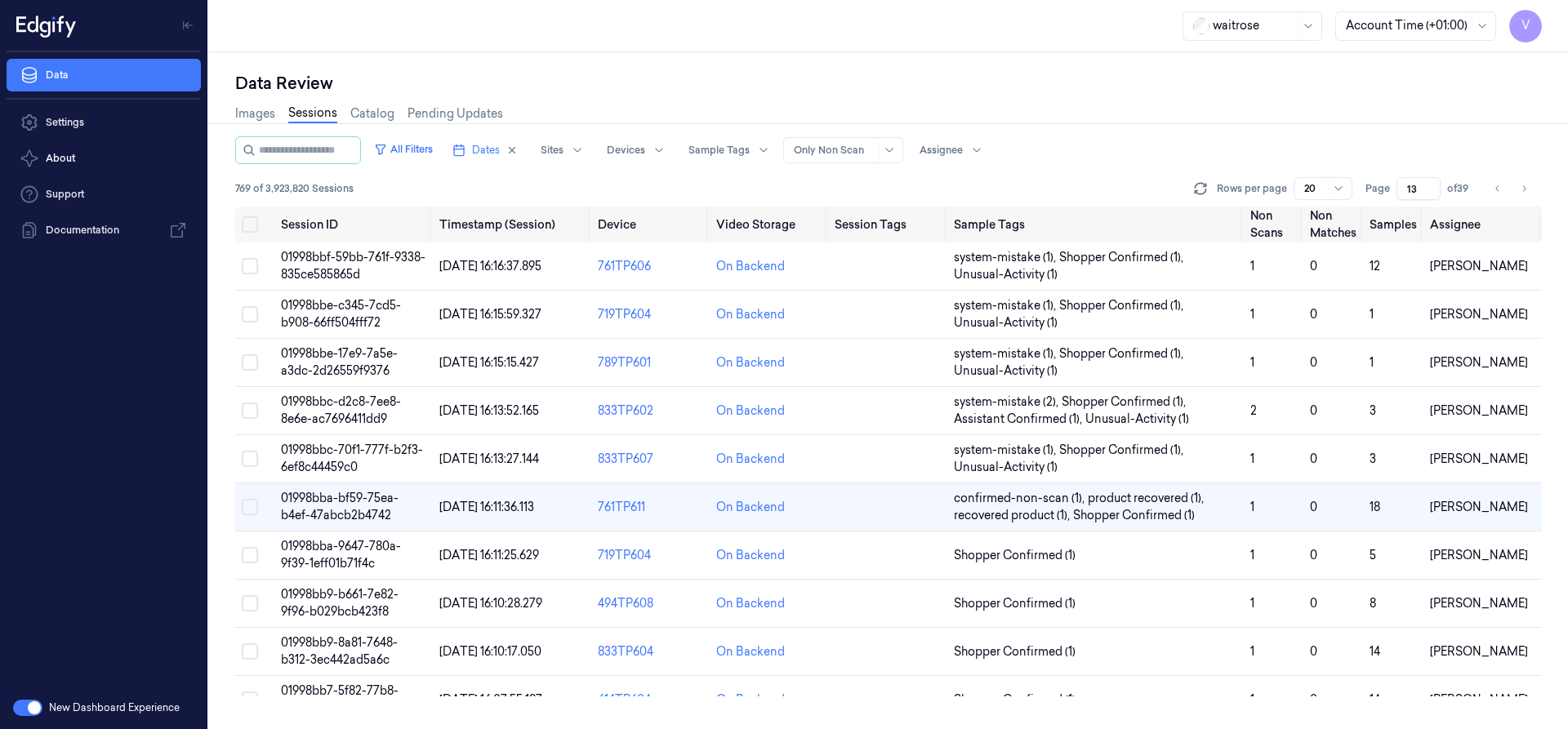
scroll to position [49, 0]
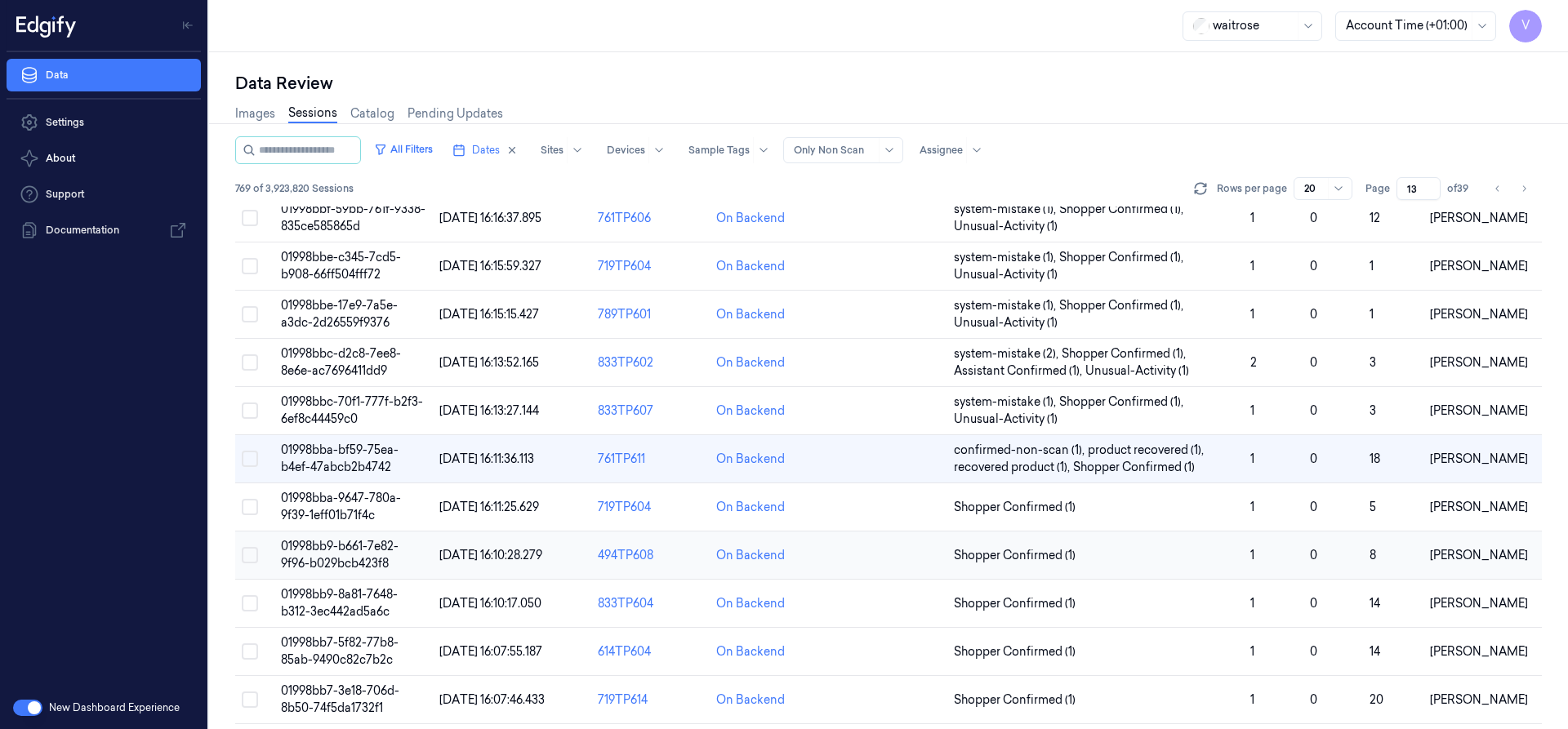
click at [343, 564] on span "01998bb9-b661-7e82-9f96-b029bcb423f8" at bounding box center [340, 554] width 118 height 32
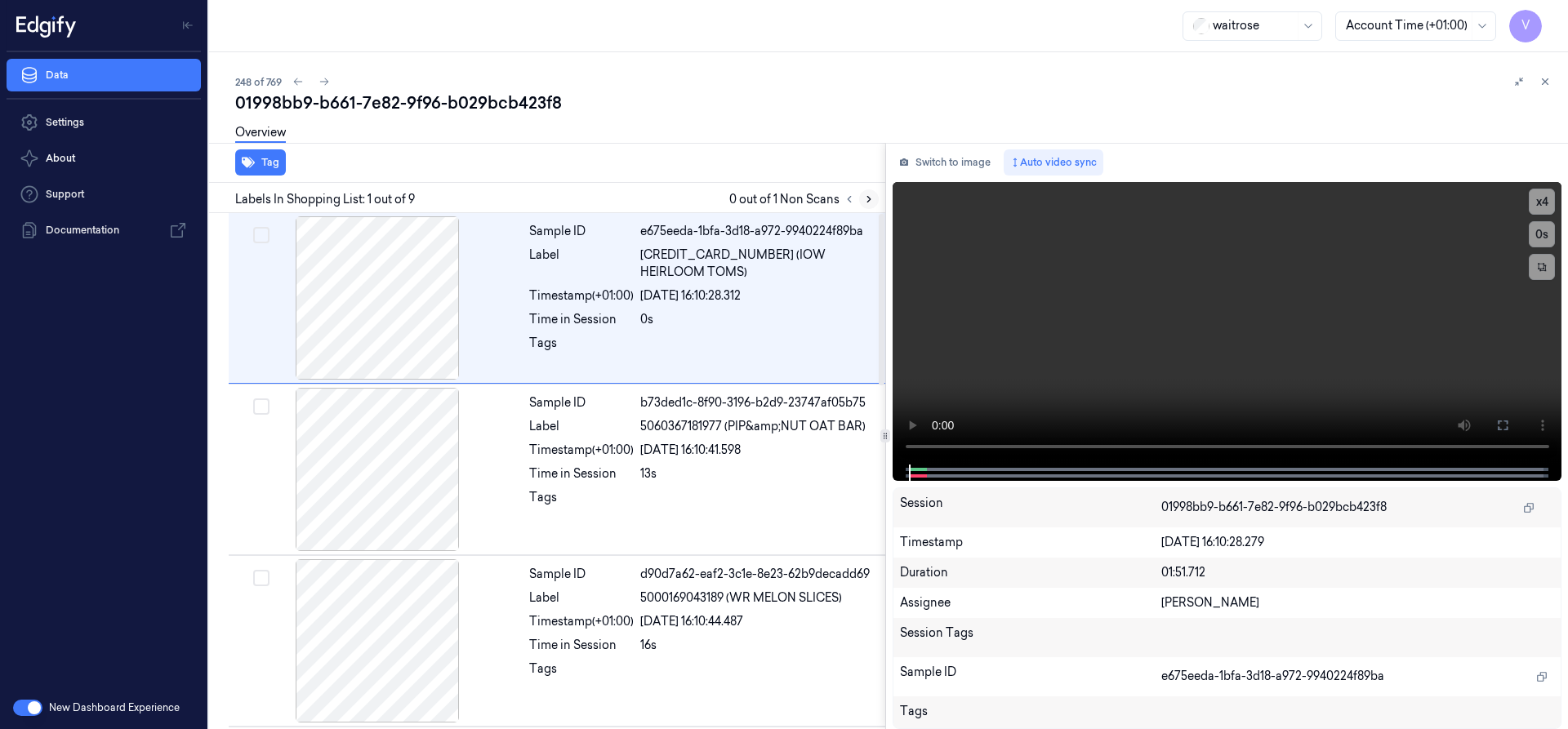
click at [869, 200] on icon at bounding box center [869, 199] width 3 height 6
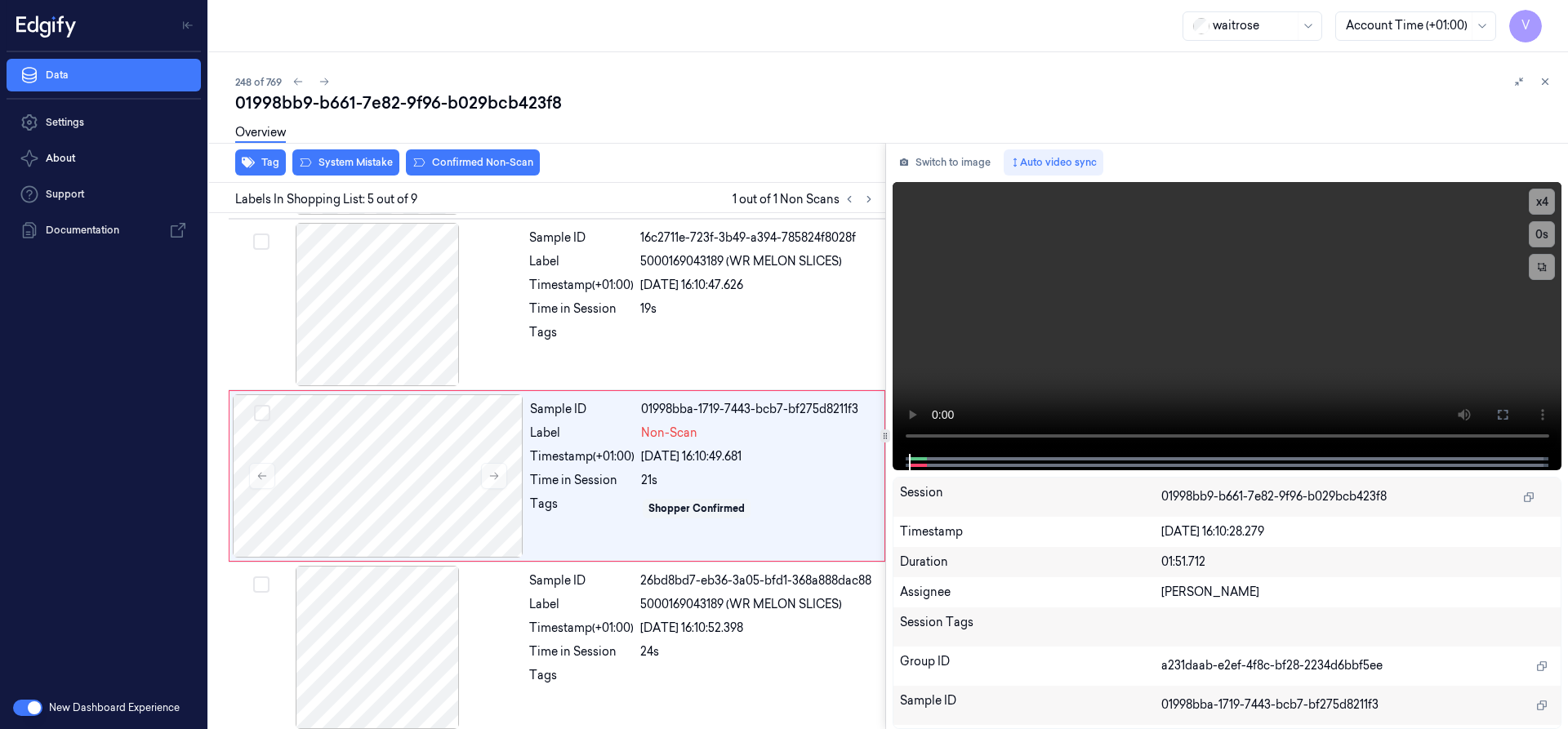
scroll to position [513, 0]
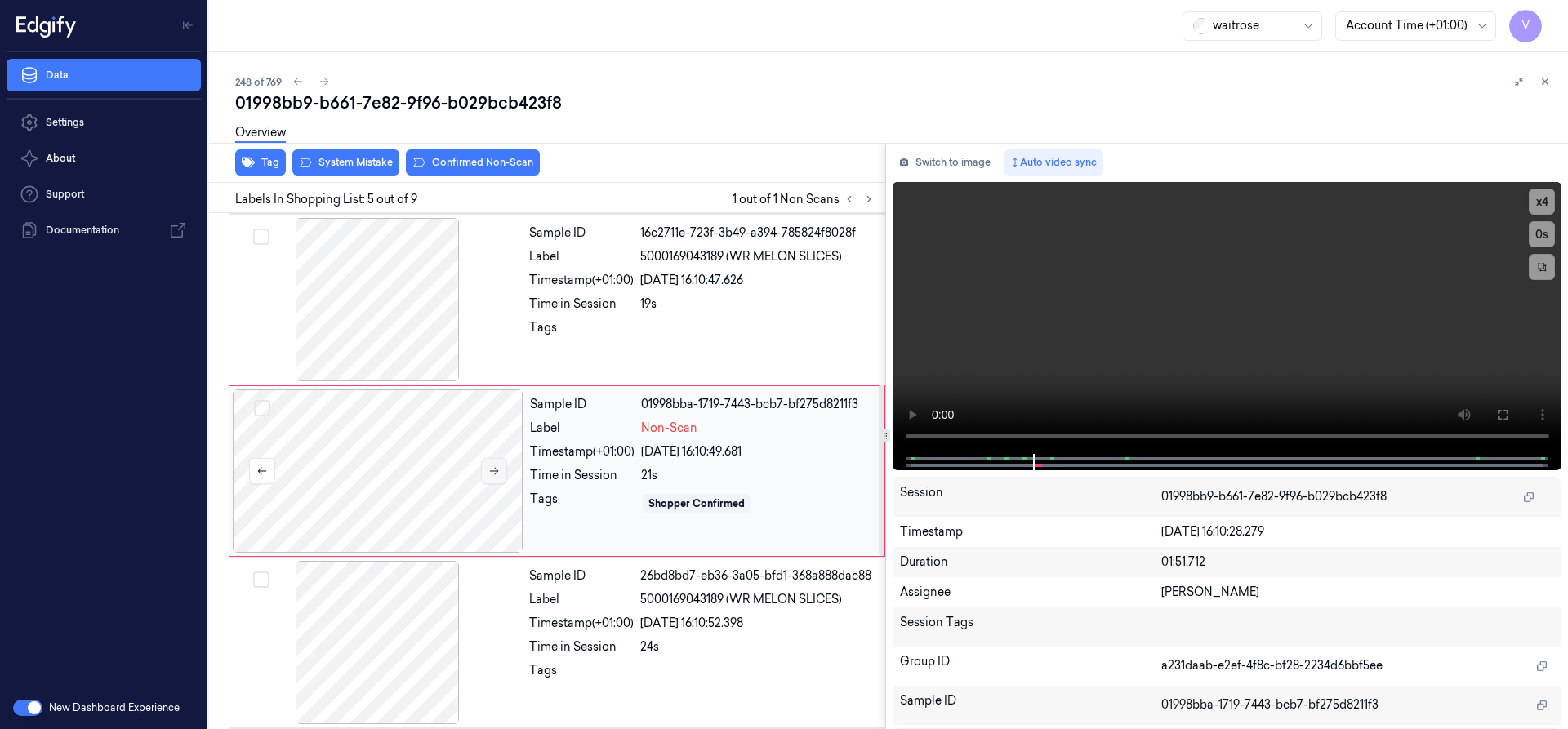
click at [498, 473] on icon at bounding box center [493, 470] width 11 height 11
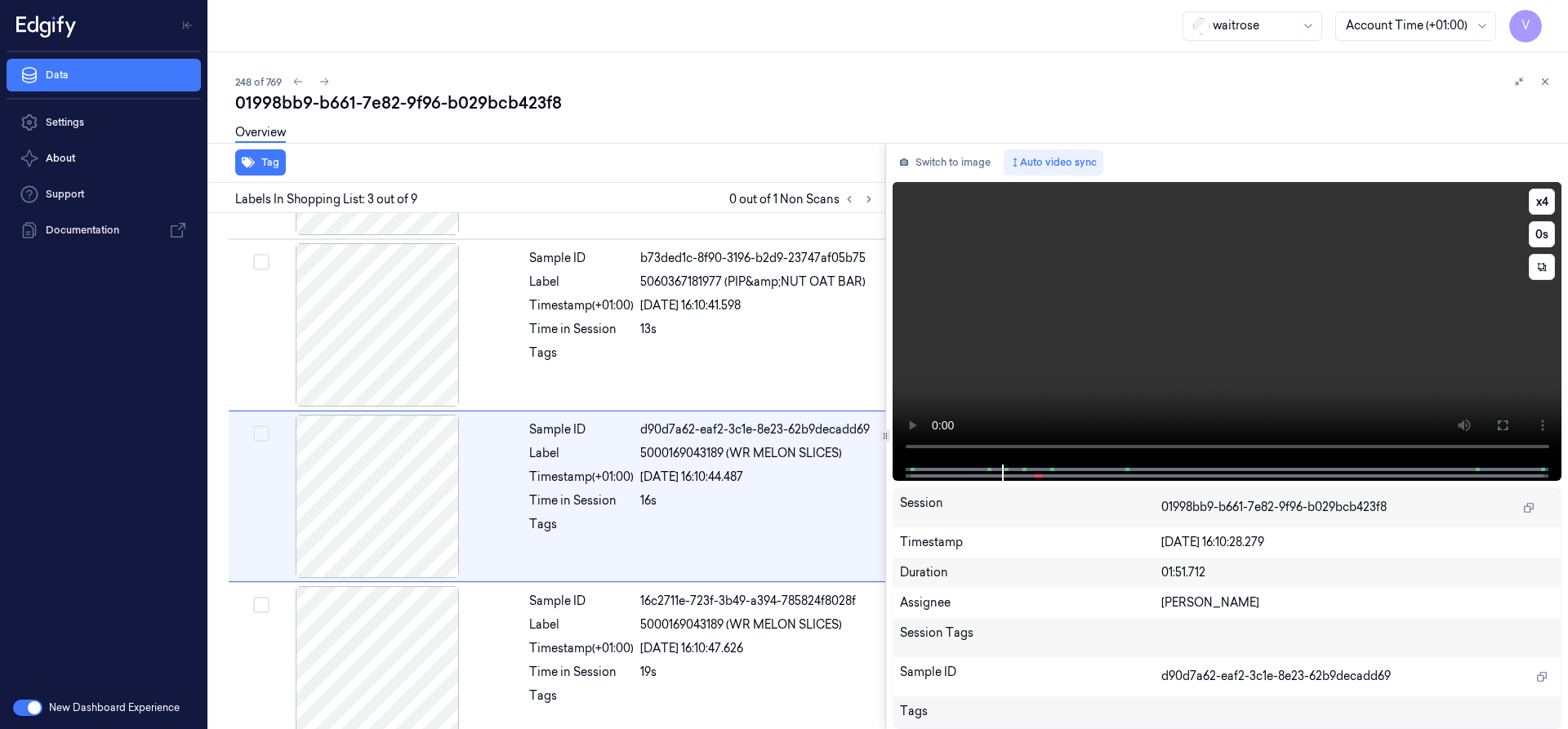
scroll to position [169, 0]
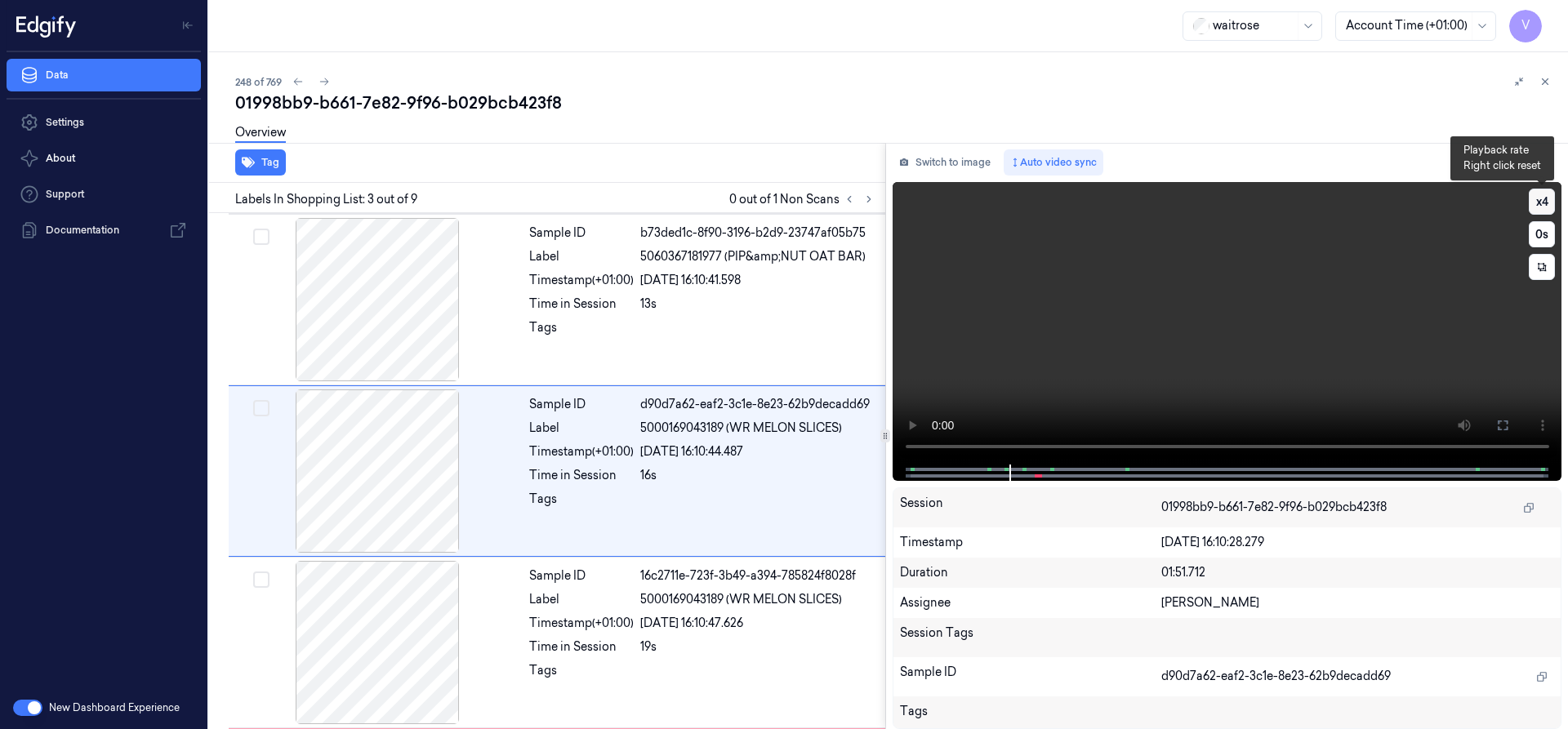
click at [1540, 198] on button "x 4" at bounding box center [1542, 201] width 26 height 26
click at [1536, 203] on button "x 1" at bounding box center [1542, 201] width 26 height 26
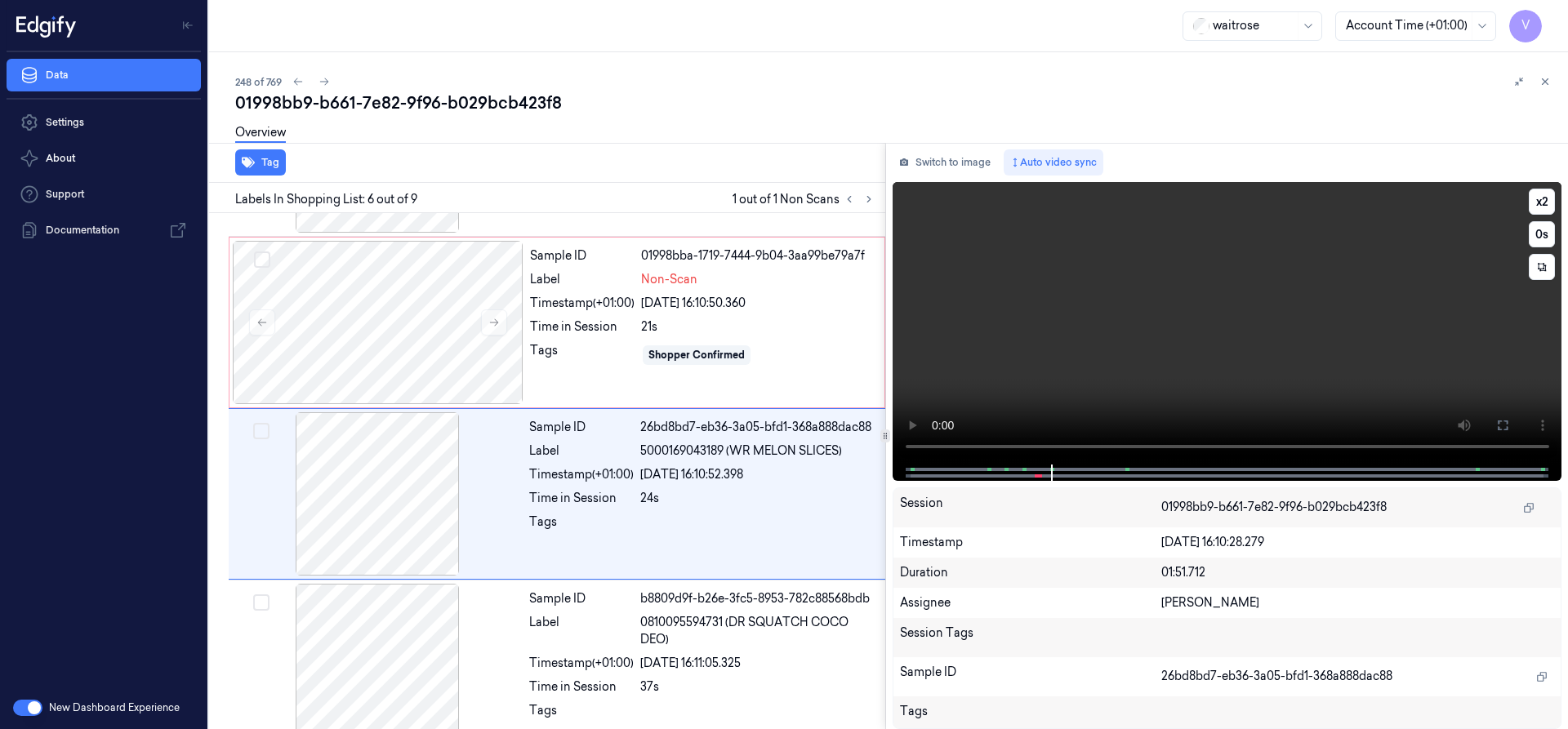
scroll to position [684, 0]
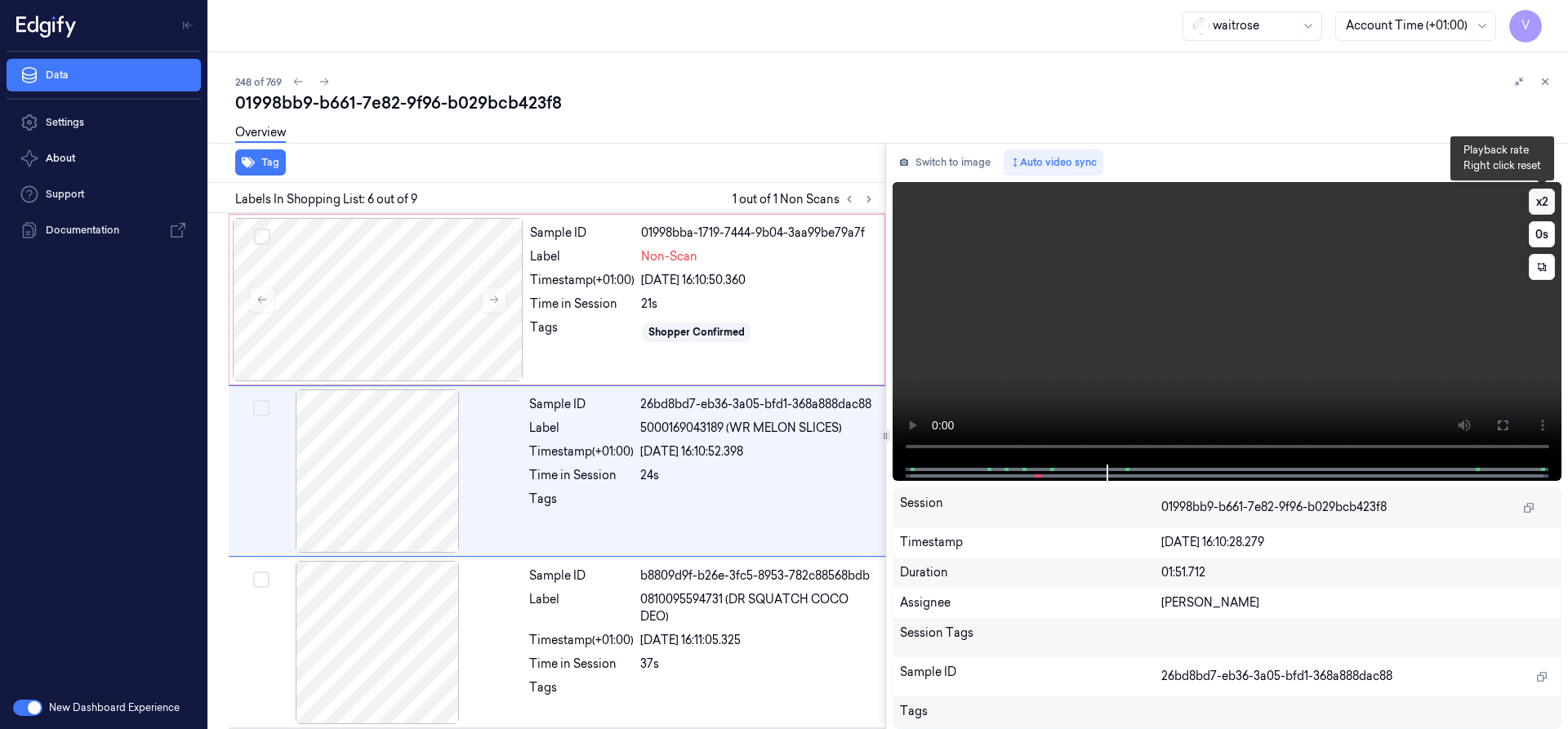
click at [1542, 192] on button "x 2" at bounding box center [1542, 201] width 26 height 26
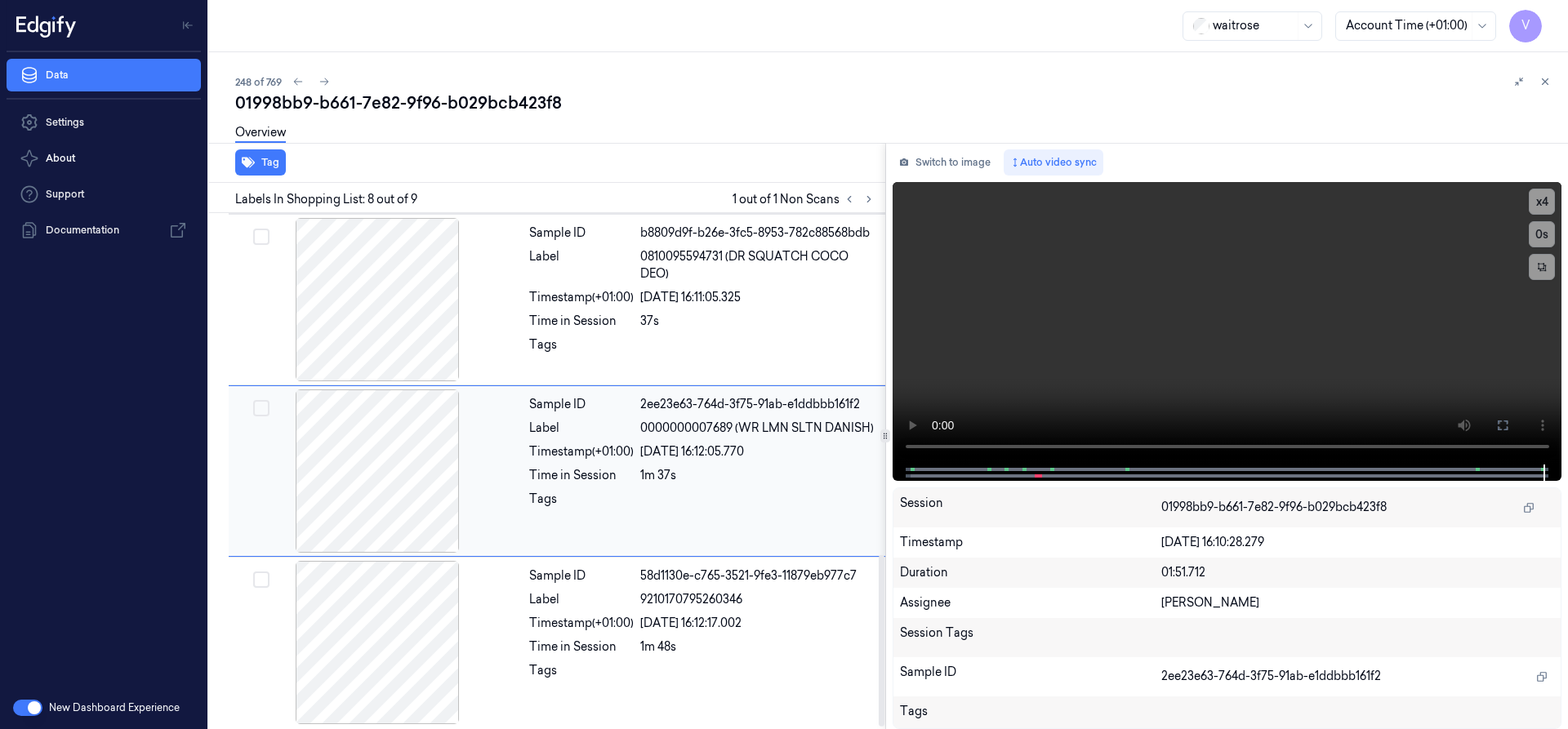
scroll to position [864, 0]
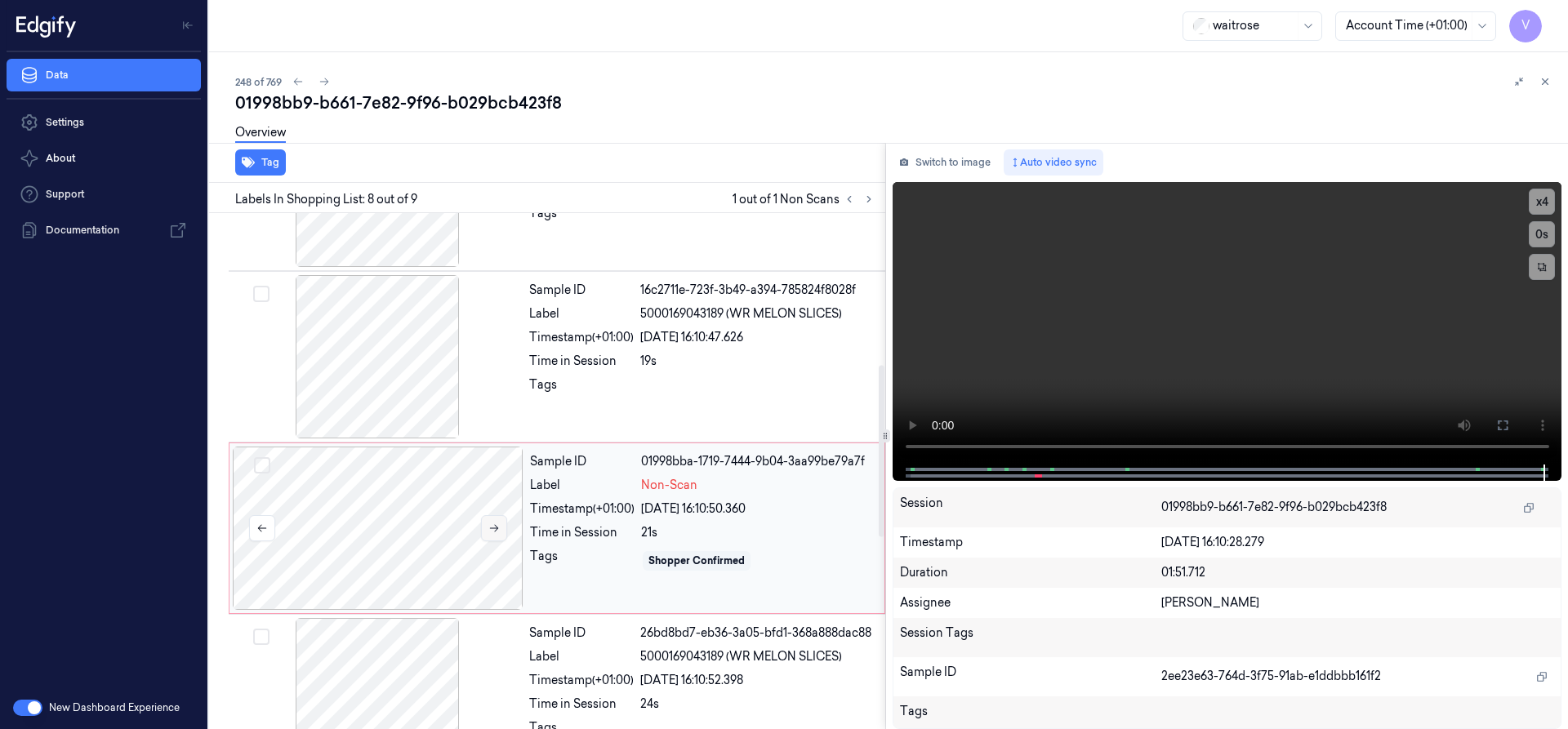
click at [497, 526] on icon at bounding box center [494, 528] width 9 height 8
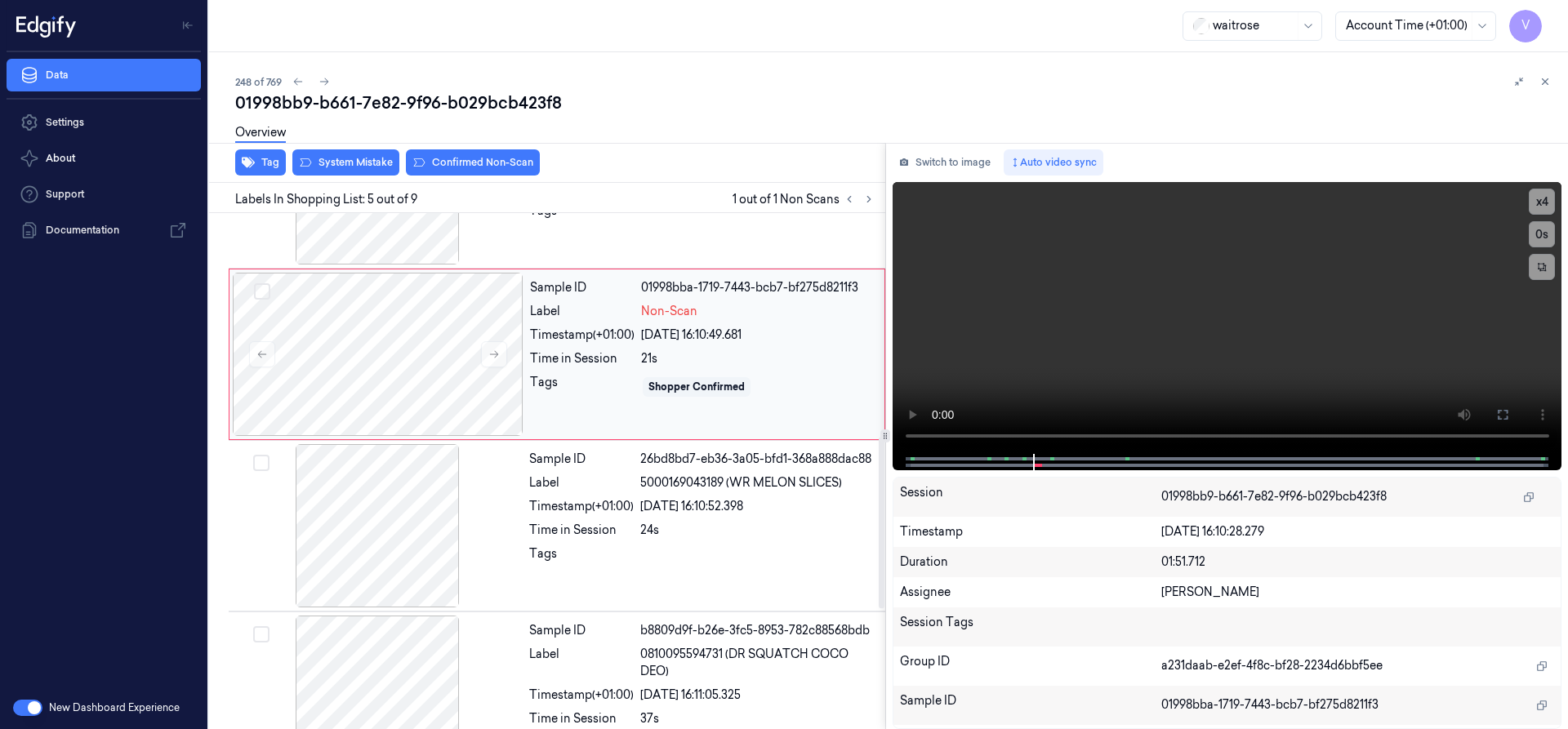
scroll to position [675, 0]
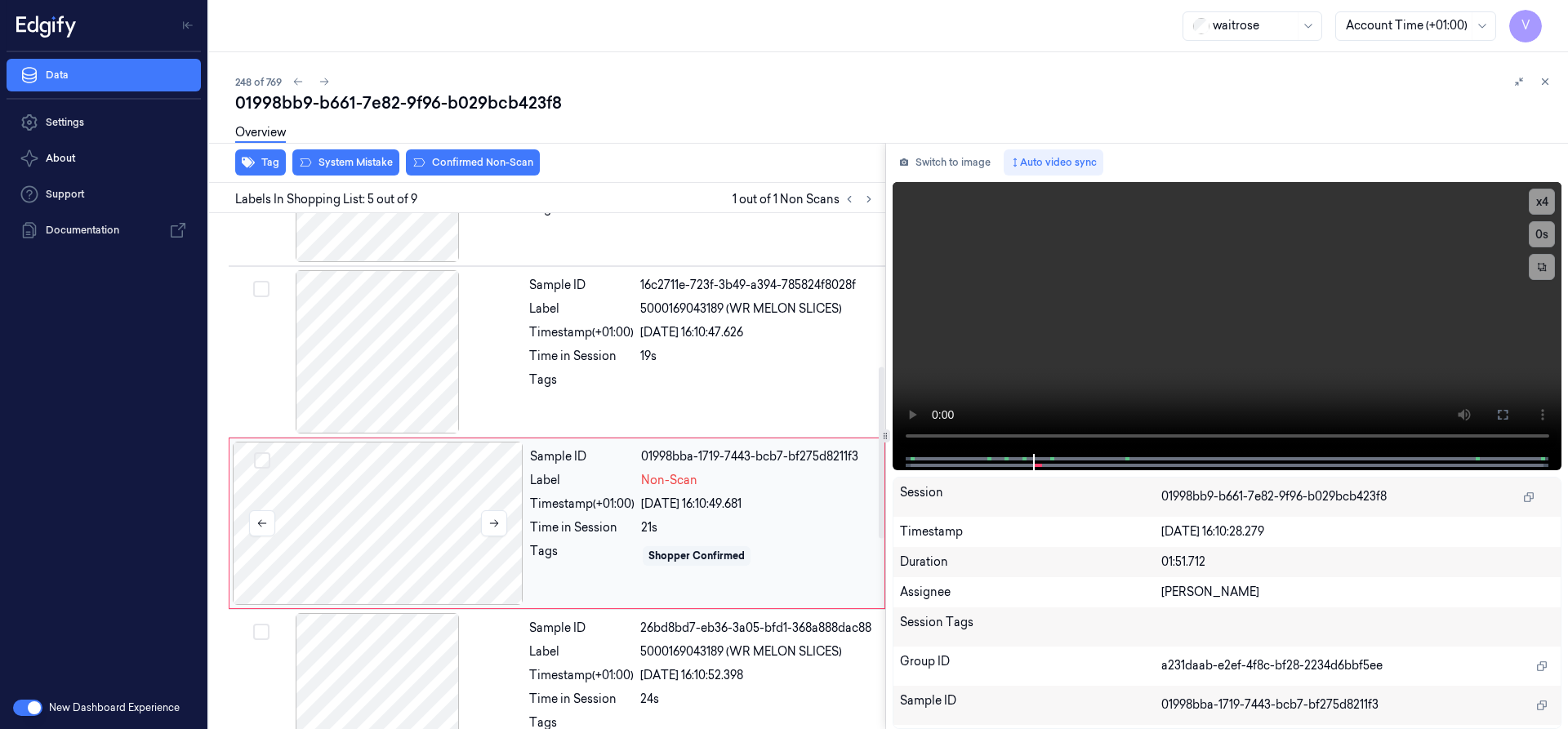
click at [332, 482] on div at bounding box center [378, 523] width 291 height 164
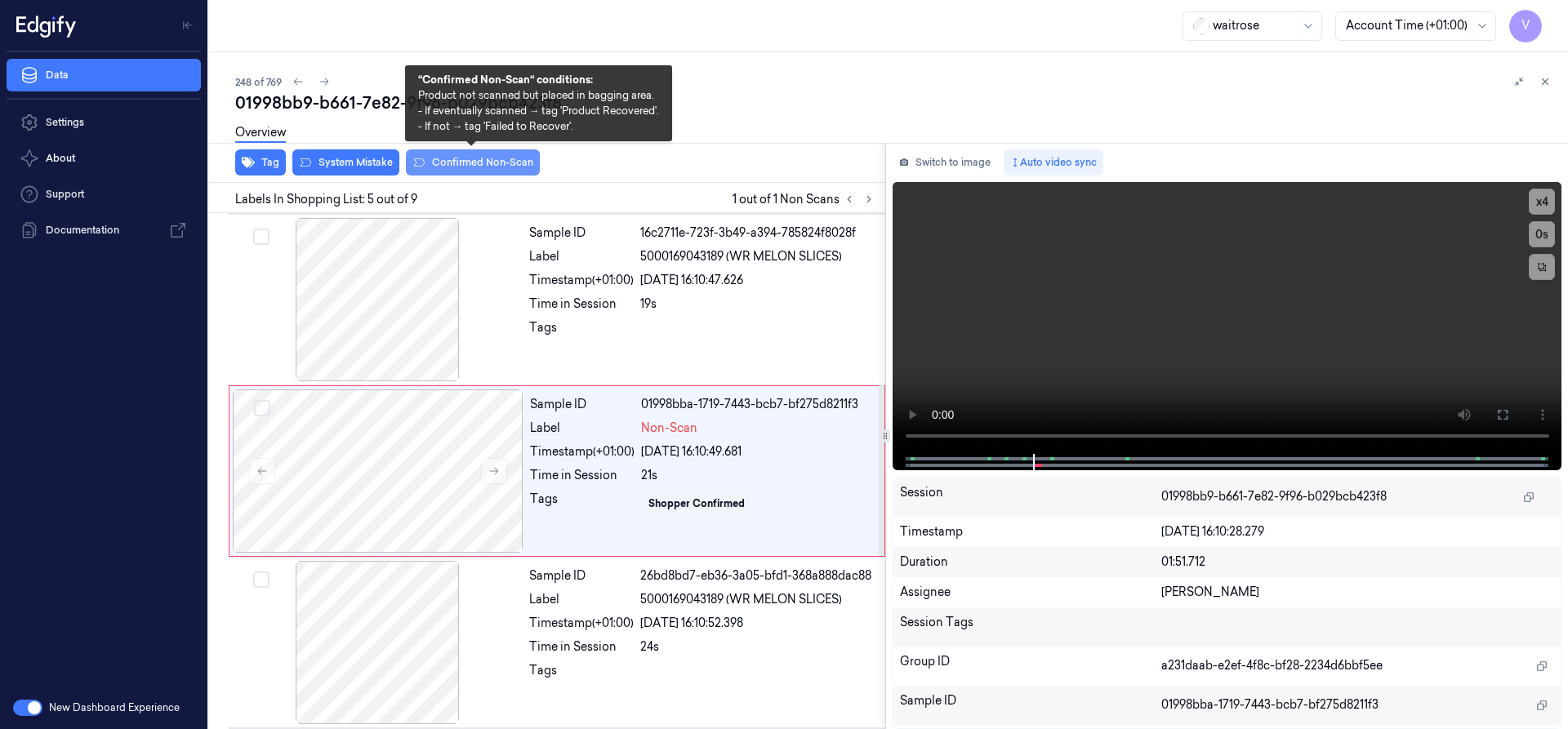
click at [527, 164] on button "Confirmed Non-Scan" at bounding box center [472, 162] width 134 height 26
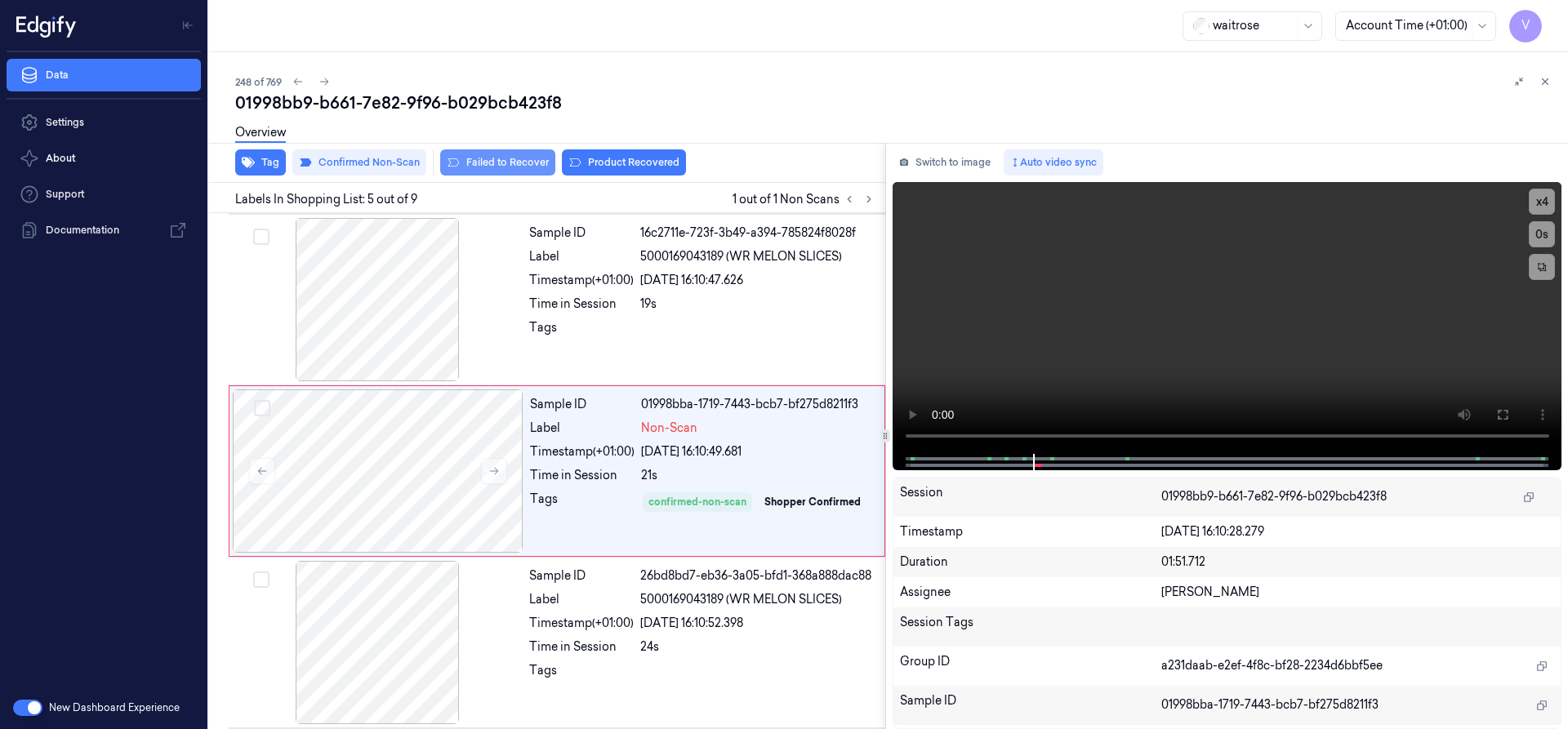
click at [518, 162] on button "Failed to Recover" at bounding box center [497, 162] width 115 height 26
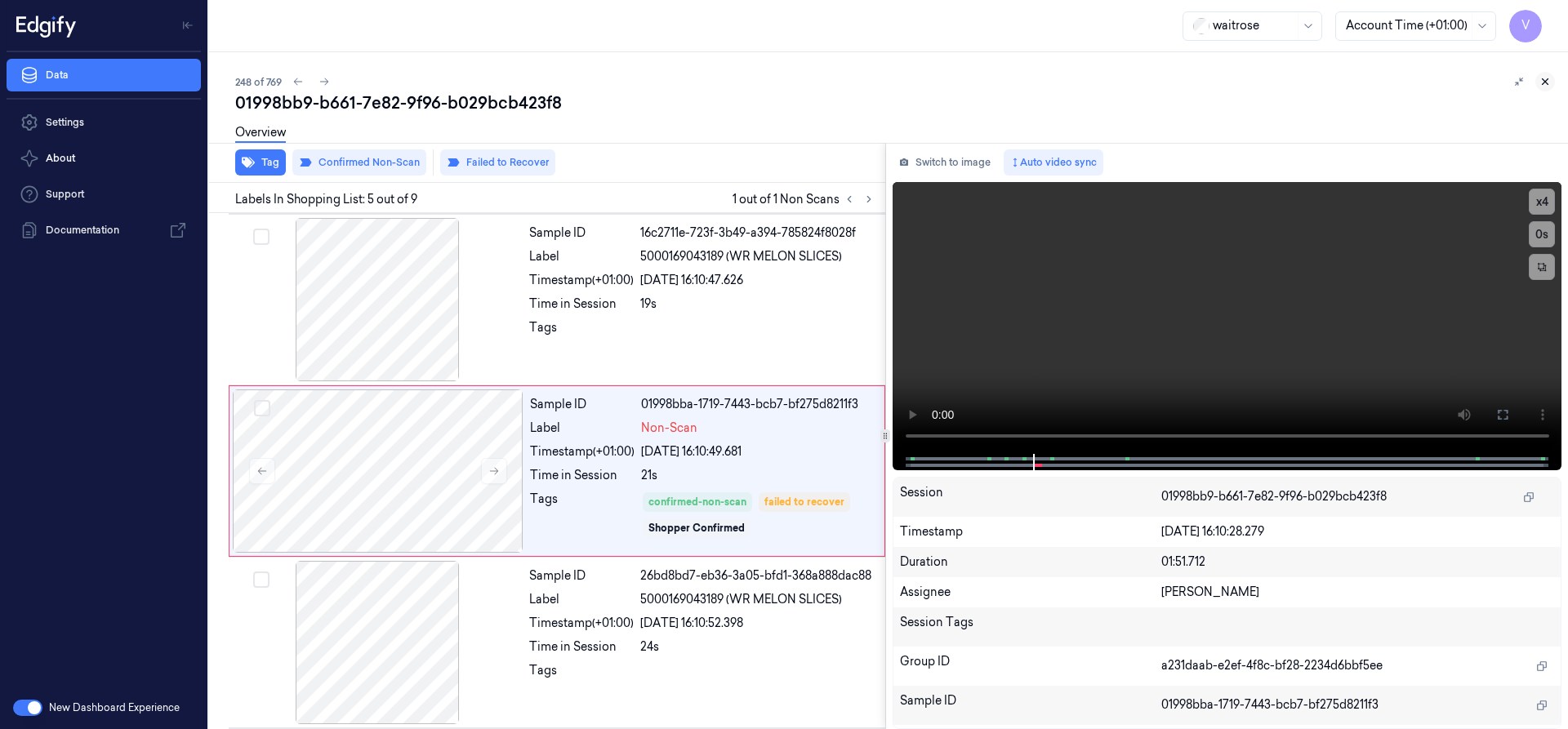
click at [1542, 84] on icon at bounding box center [1545, 82] width 6 height 6
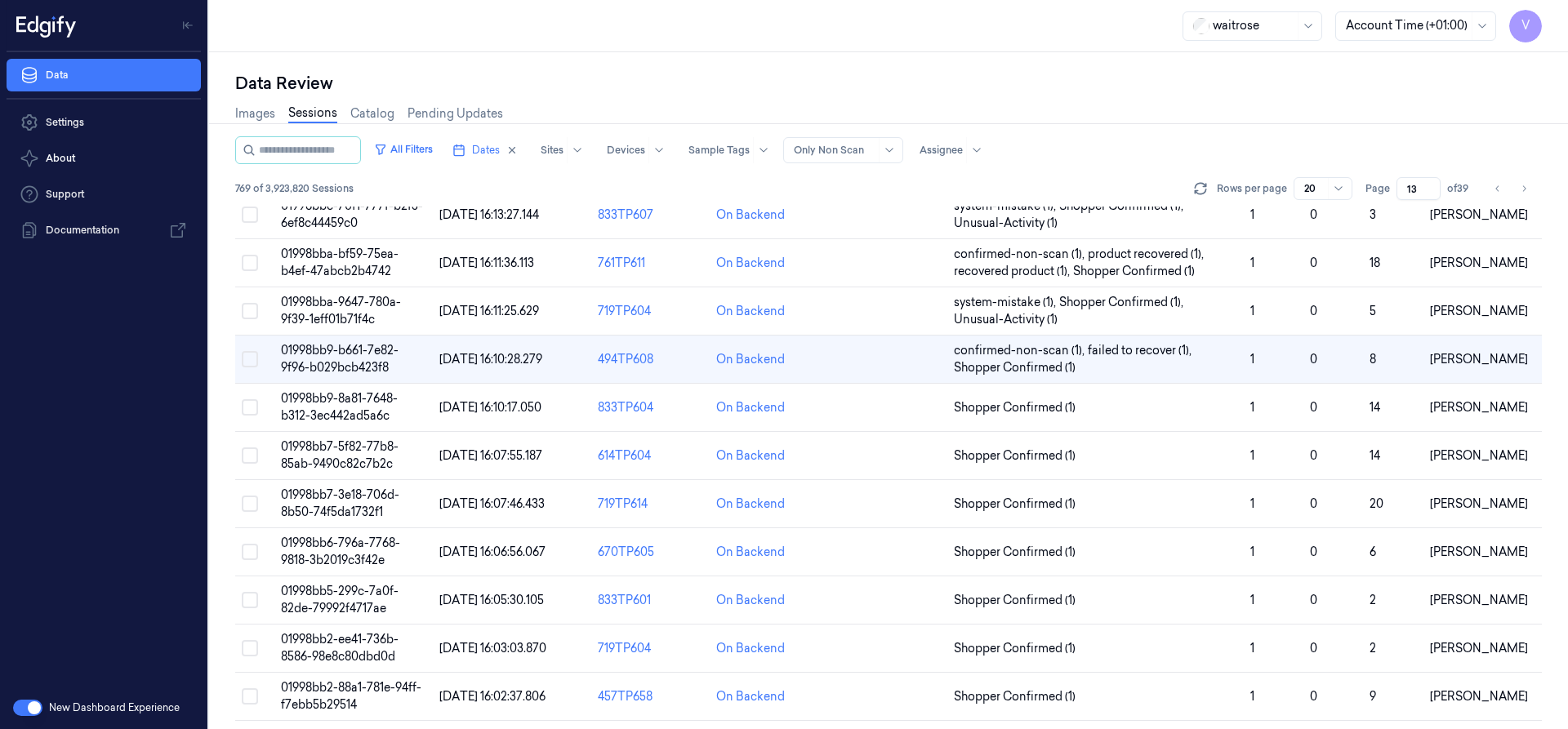
scroll to position [152, 0]
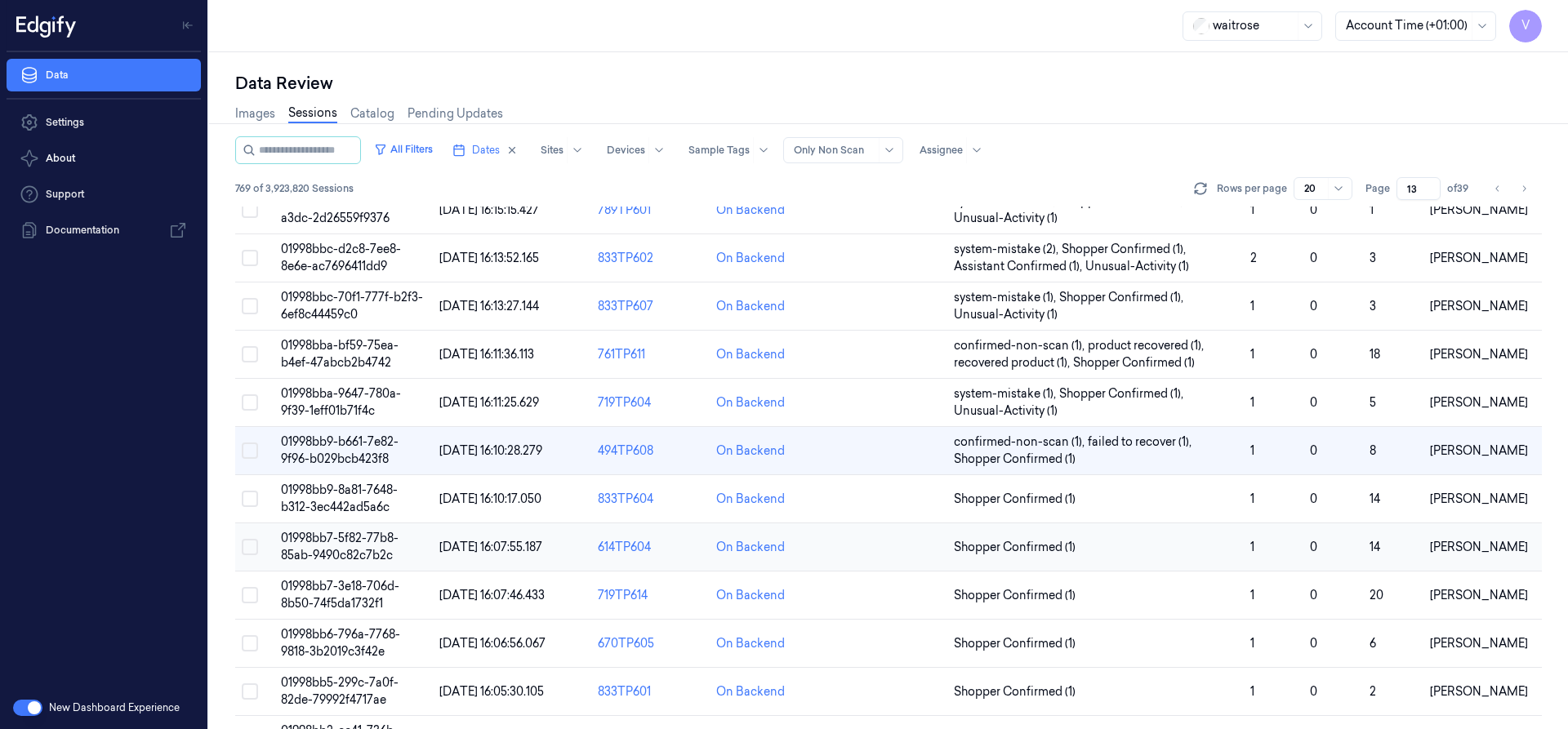
click at [361, 548] on span "01998bb7-5f82-77b8-85ab-9490c82c7b2c" at bounding box center [340, 546] width 118 height 32
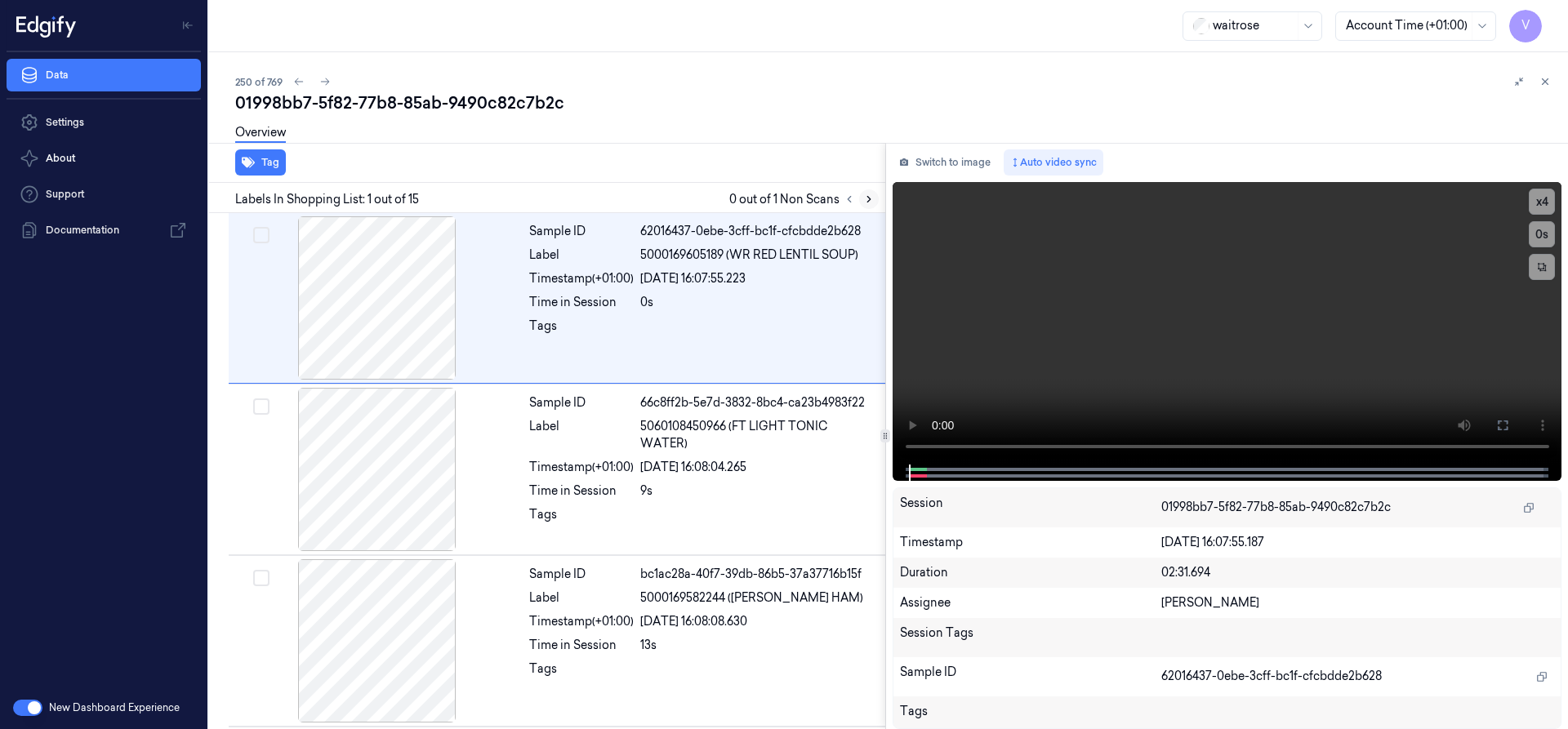
click at [868, 197] on icon at bounding box center [869, 199] width 3 height 6
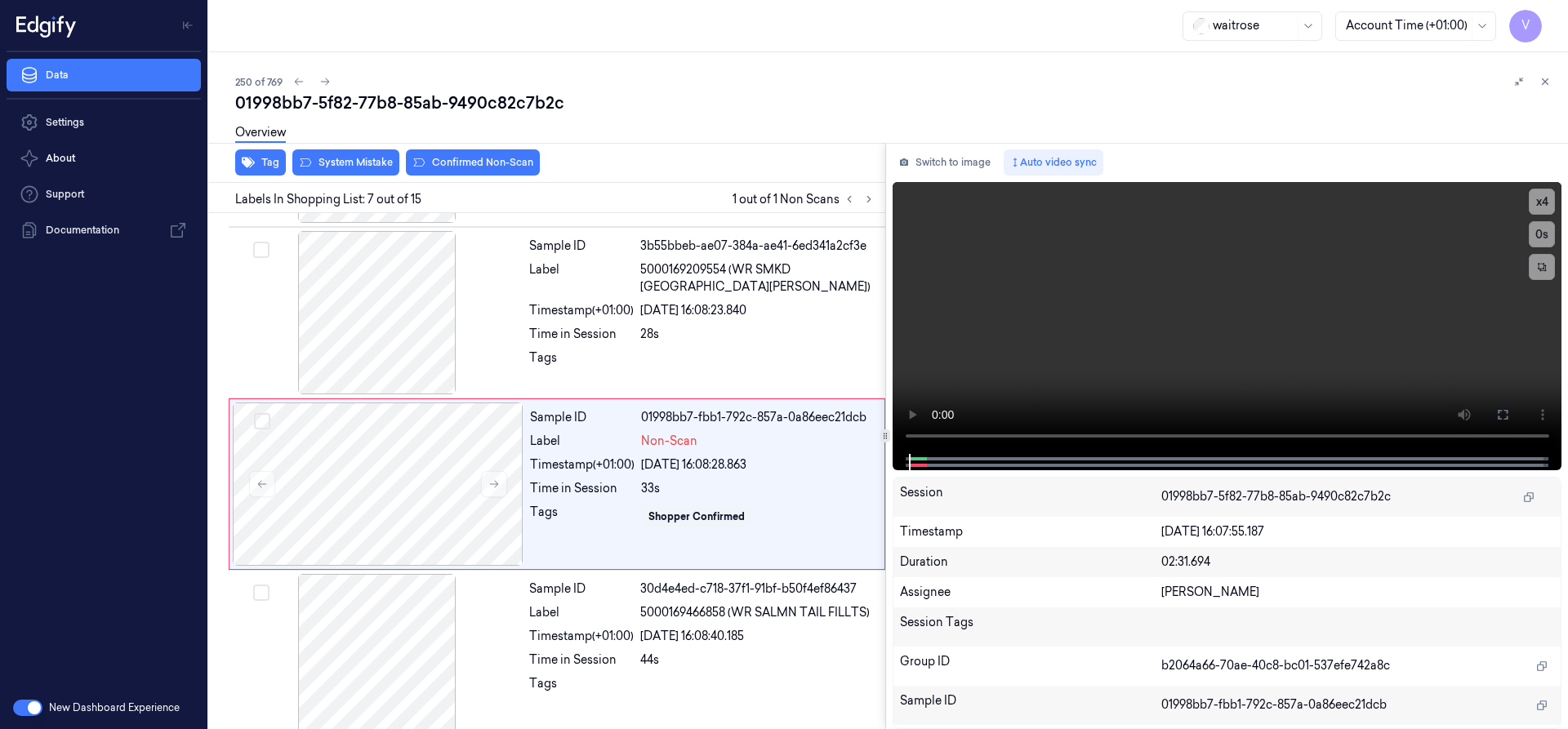
scroll to position [855, 0]
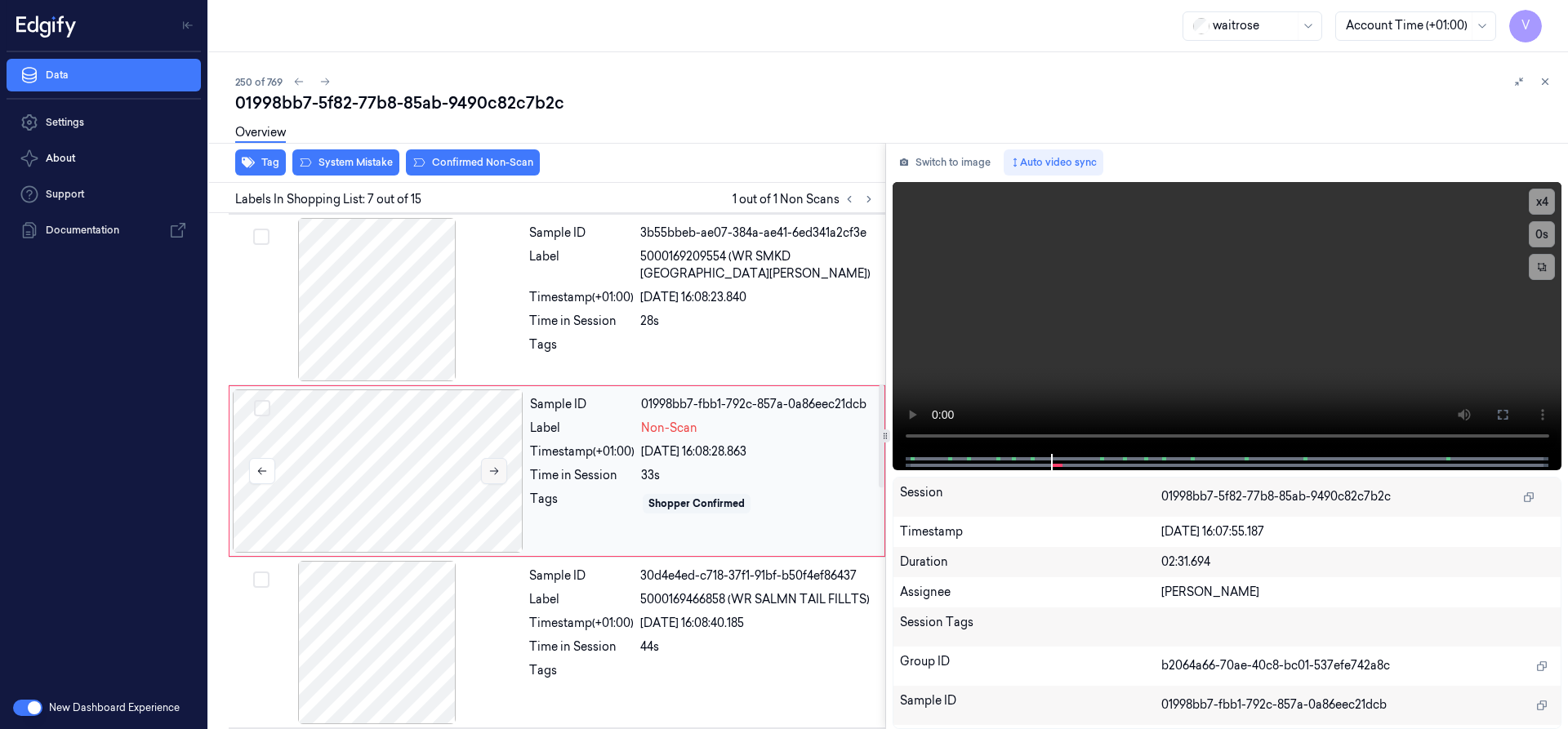
click at [499, 468] on icon at bounding box center [493, 470] width 11 height 11
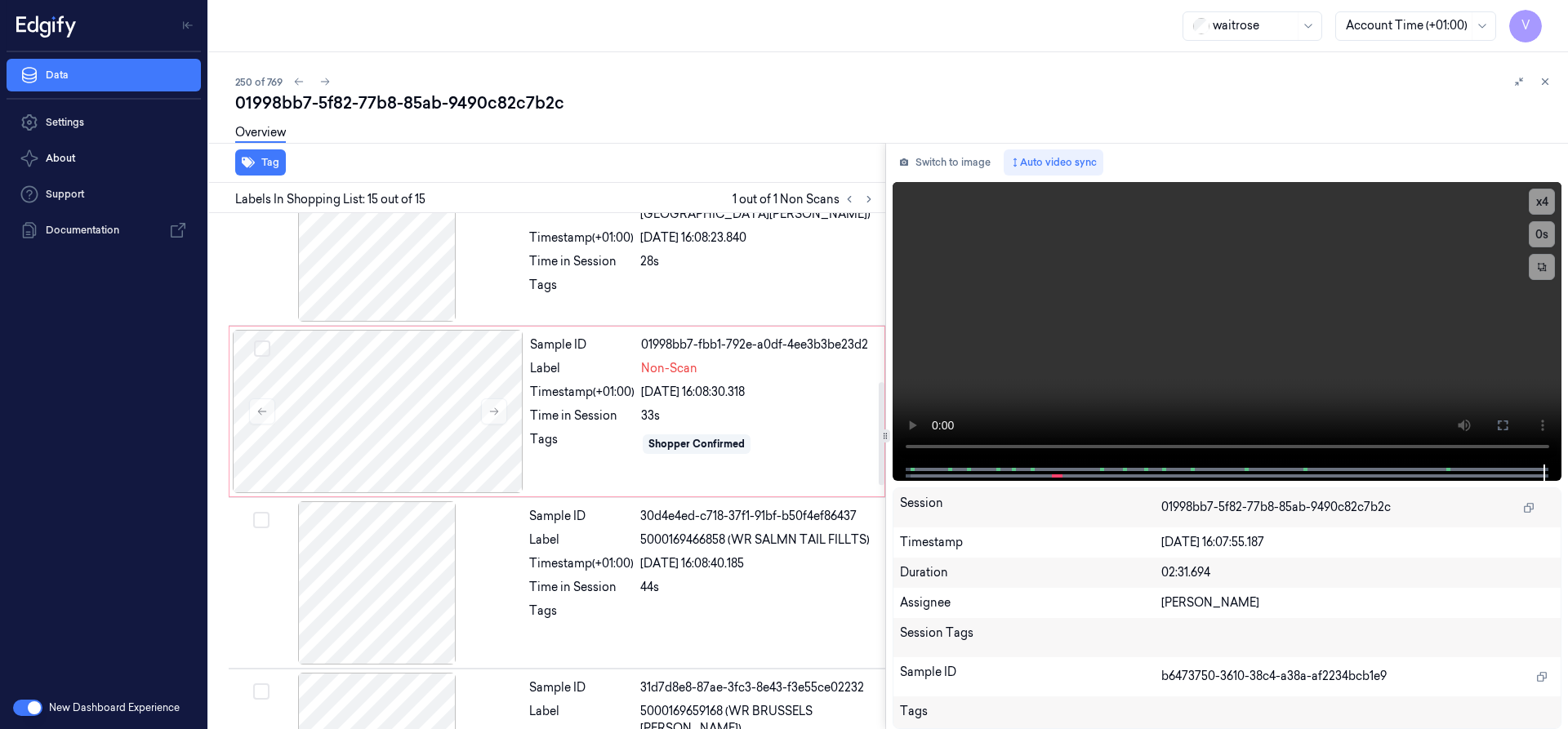
scroll to position [835, 0]
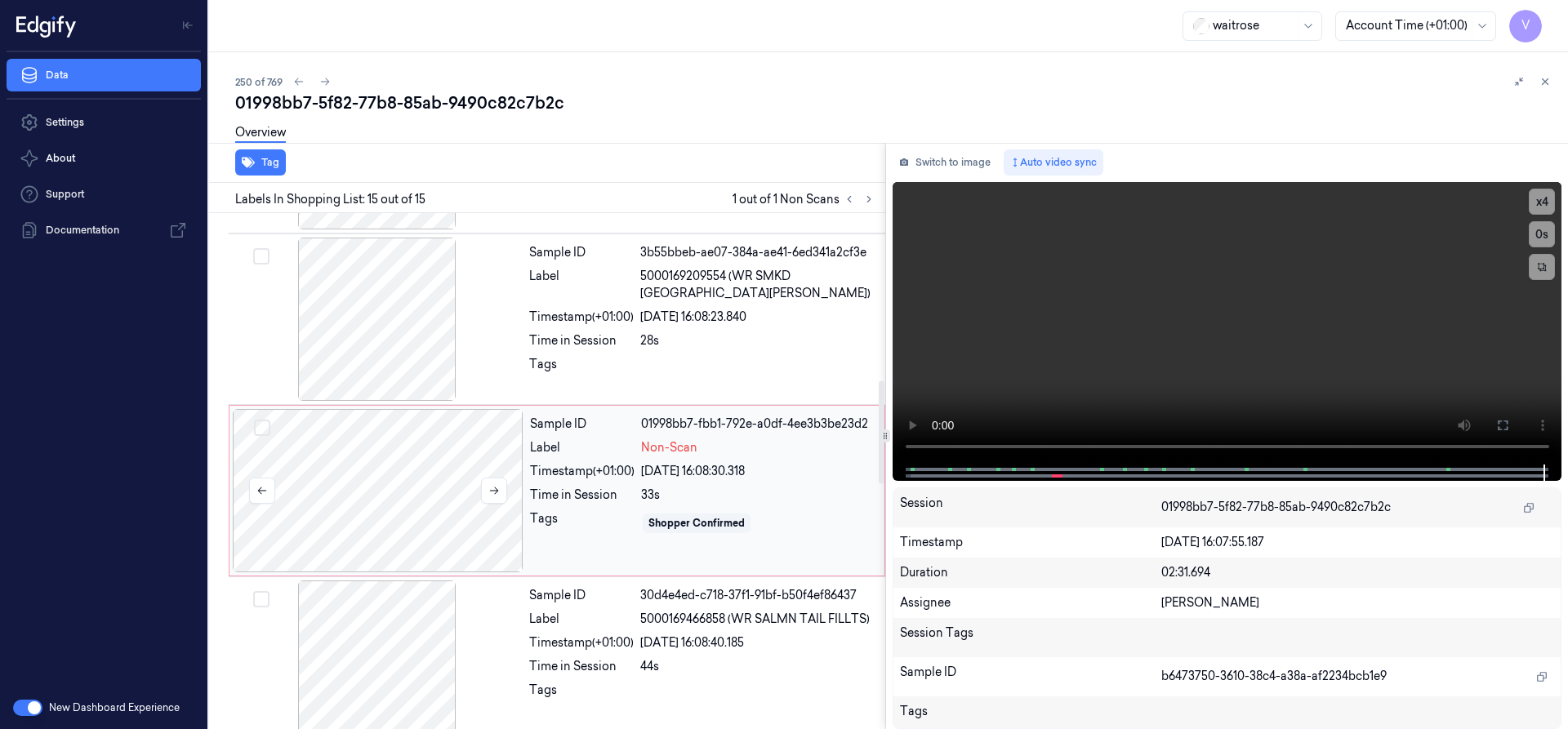
drag, startPoint x: 406, startPoint y: 447, endPoint x: 419, endPoint y: 443, distance: 13.6
click at [406, 447] on div at bounding box center [378, 491] width 291 height 164
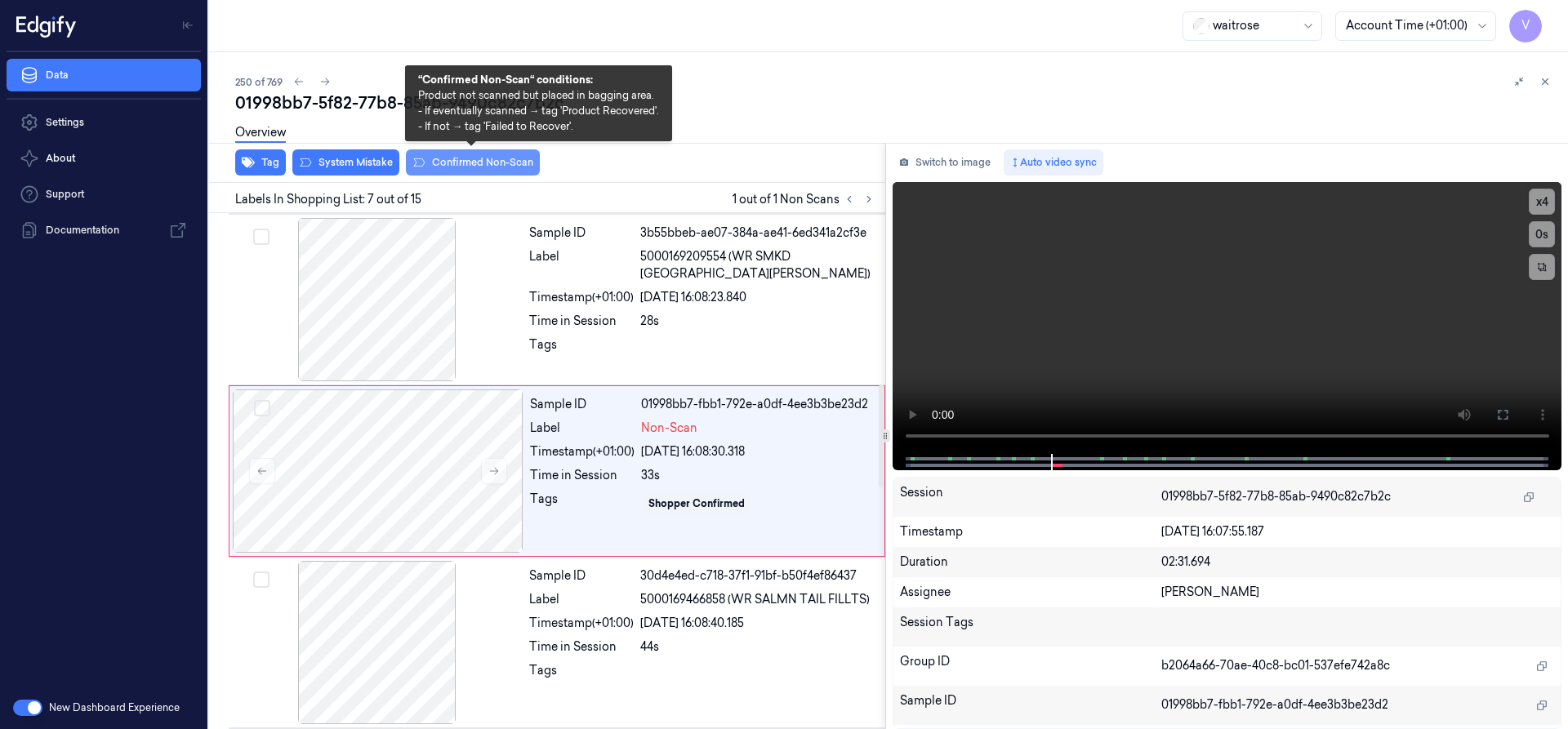
click at [473, 163] on button "Confirmed Non-Scan" at bounding box center [472, 162] width 134 height 26
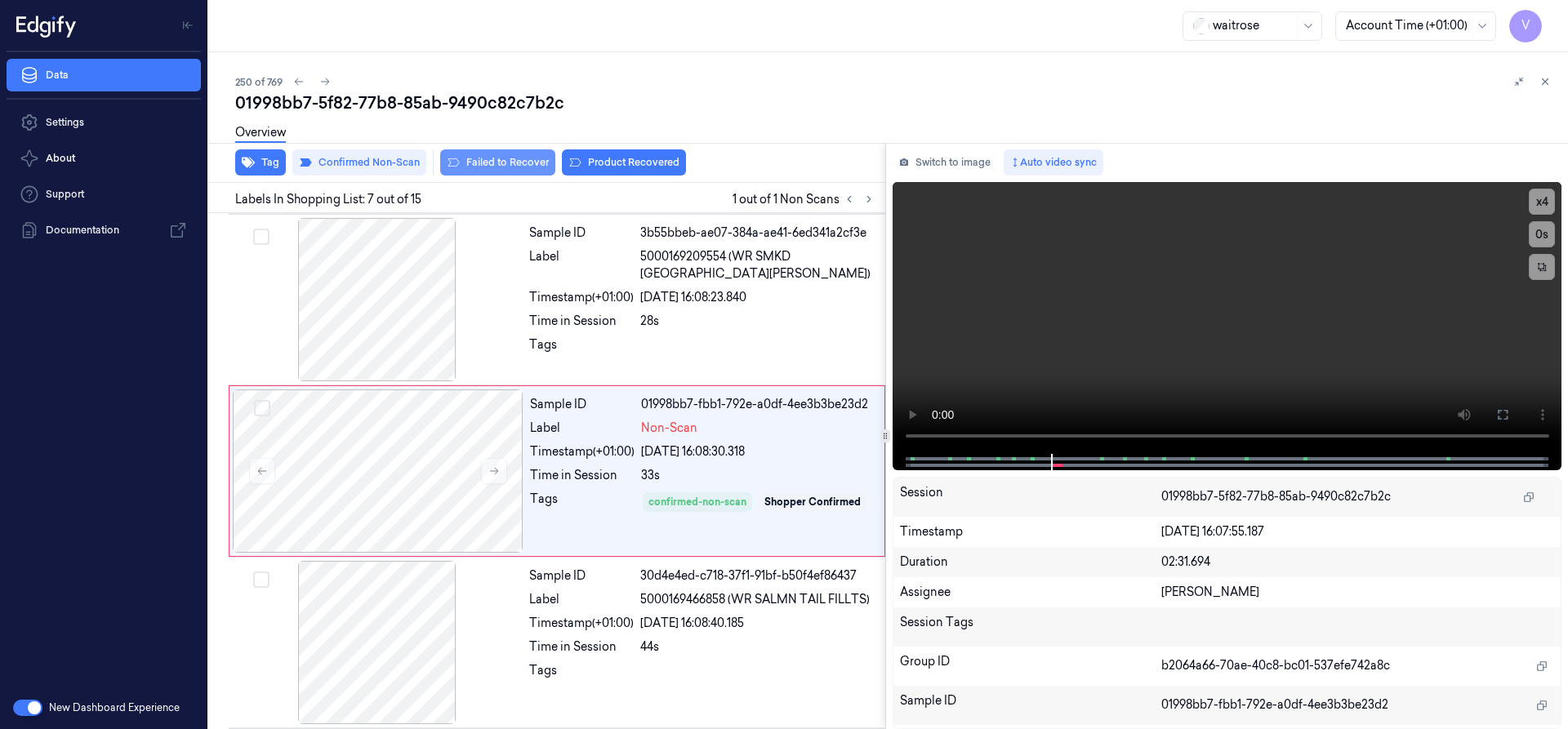
click at [513, 164] on button "Failed to Recover" at bounding box center [497, 162] width 115 height 26
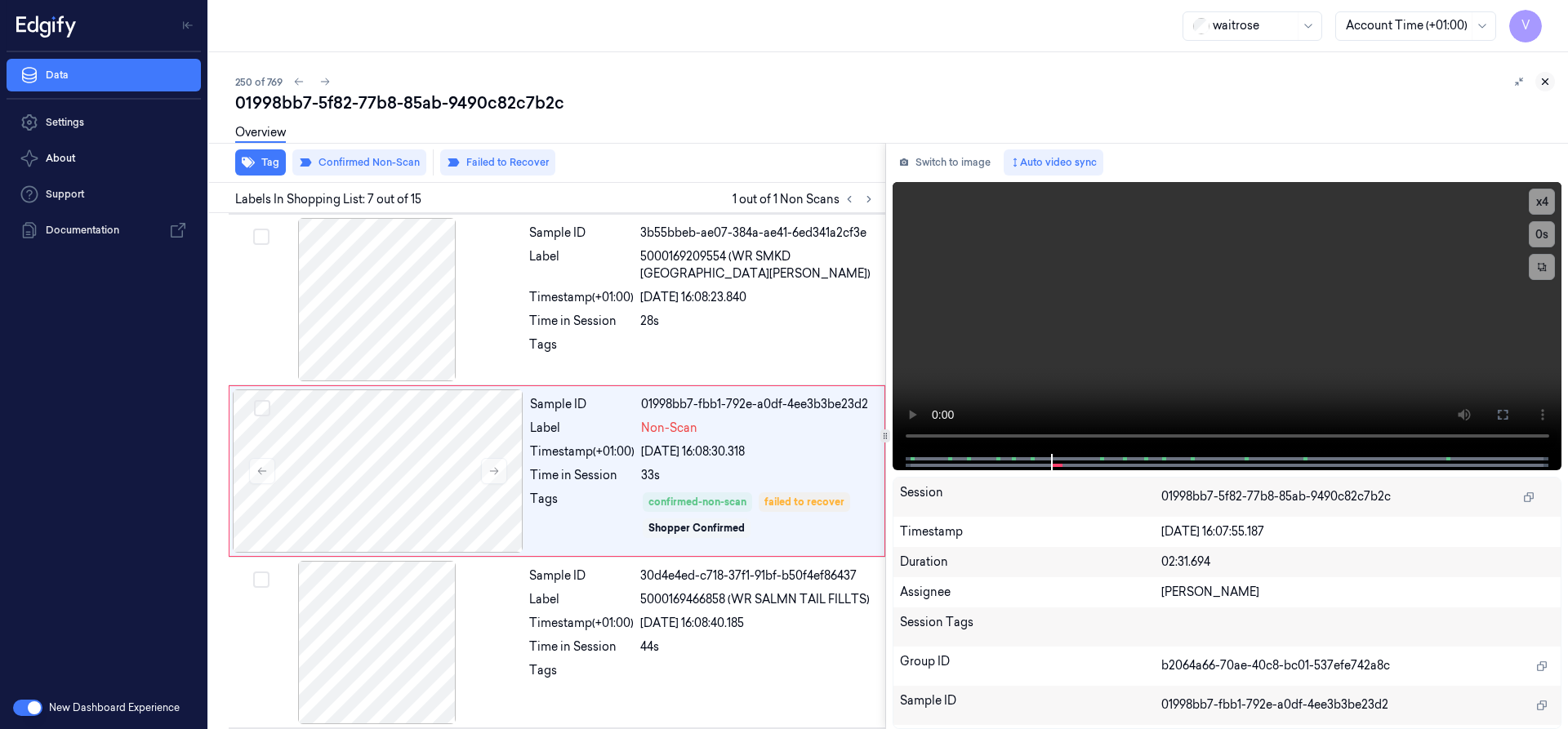
click at [1543, 79] on icon at bounding box center [1544, 81] width 11 height 11
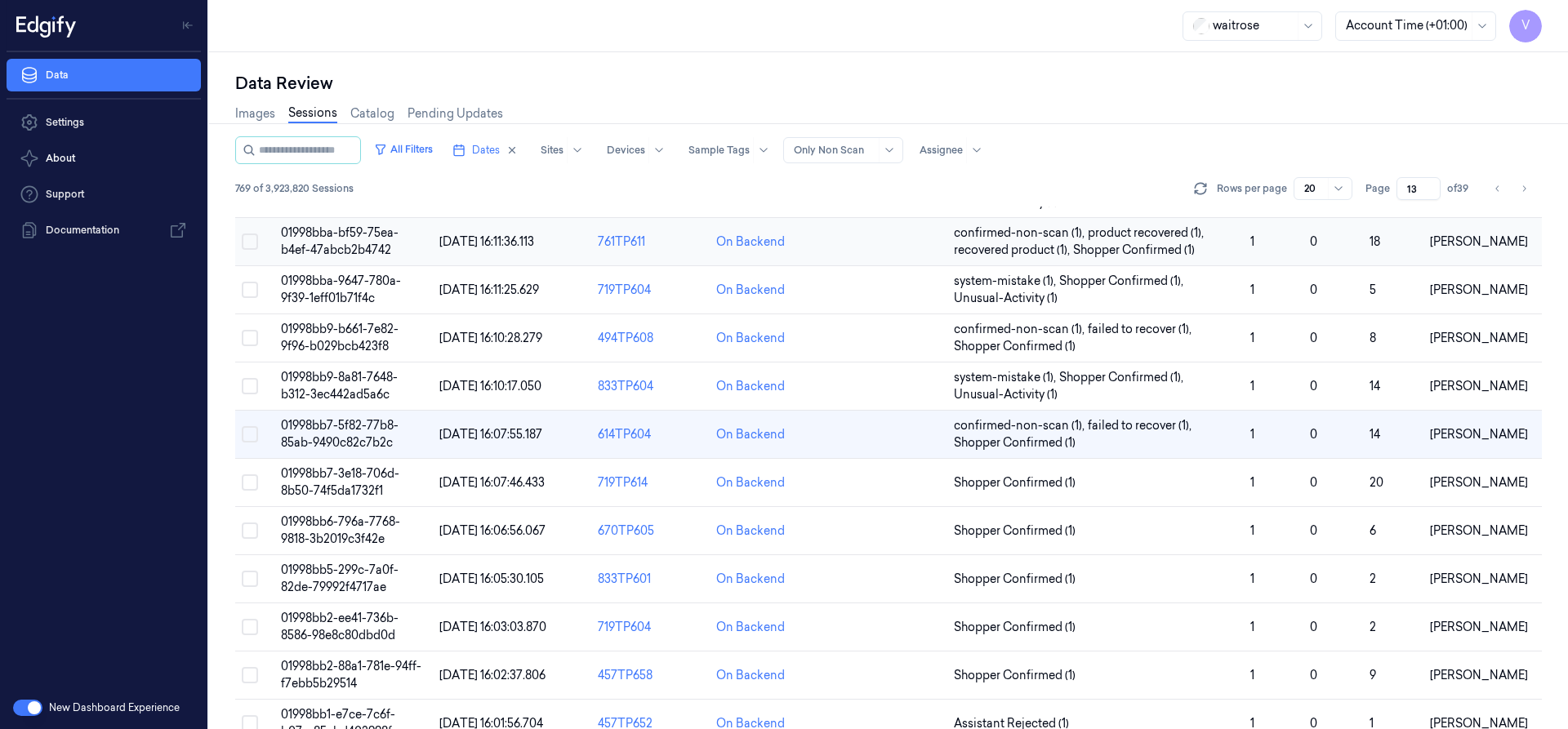
scroll to position [249, 0]
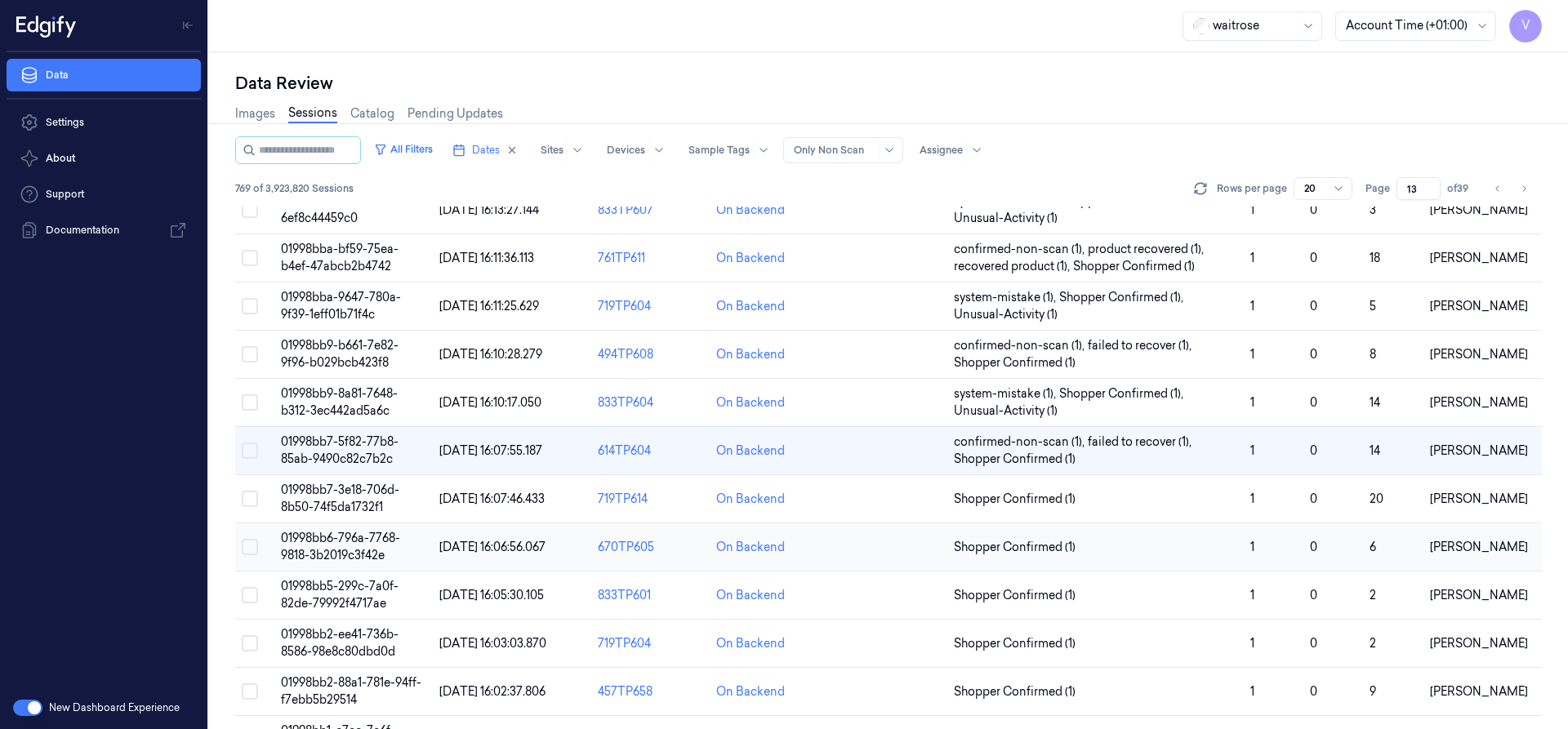
click at [331, 551] on span "01998bb6-796a-7768-9818-3b2019c3f42e" at bounding box center [341, 546] width 119 height 32
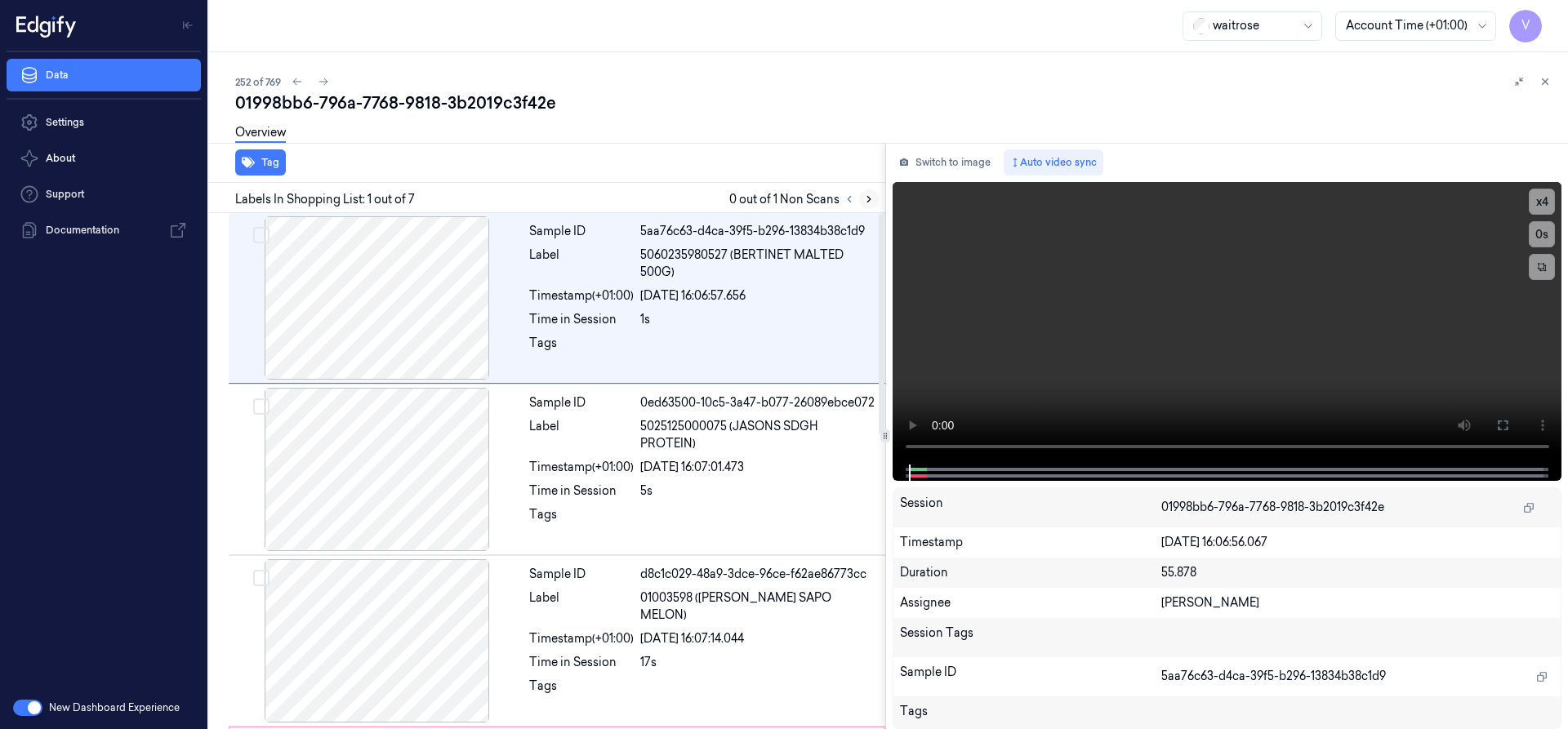
click at [868, 201] on icon at bounding box center [868, 198] width 11 height 11
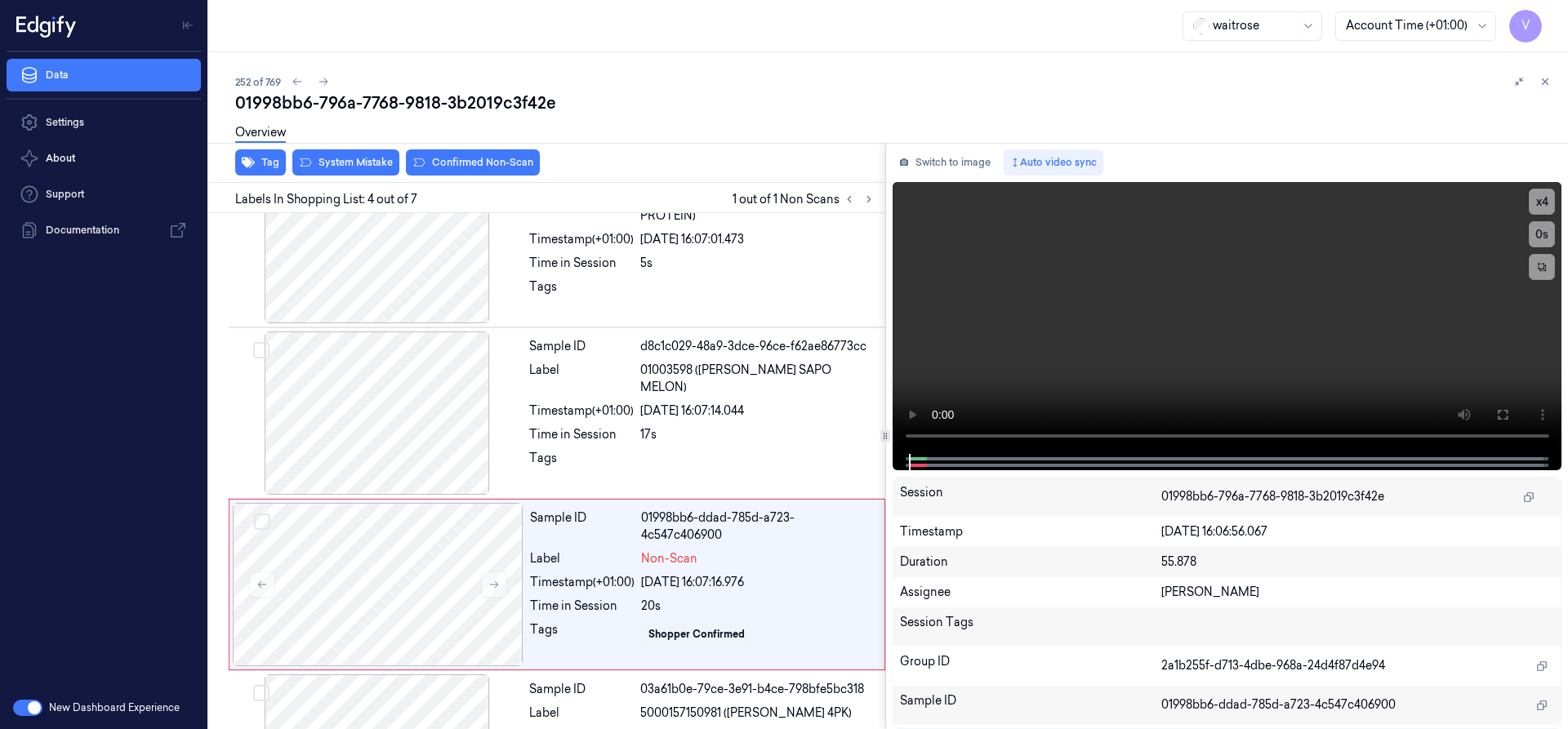
scroll to position [342, 0]
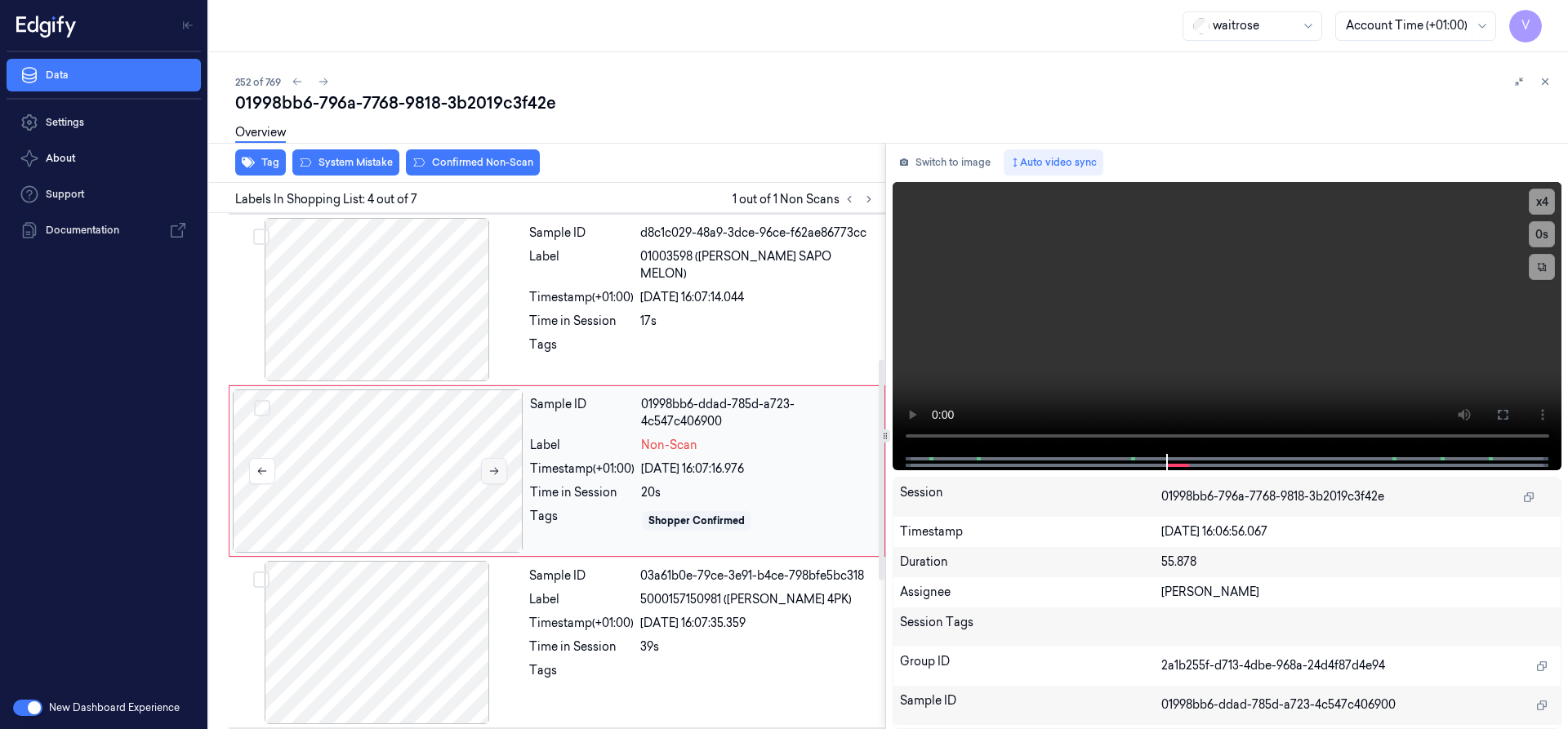
click at [496, 467] on icon at bounding box center [493, 470] width 11 height 11
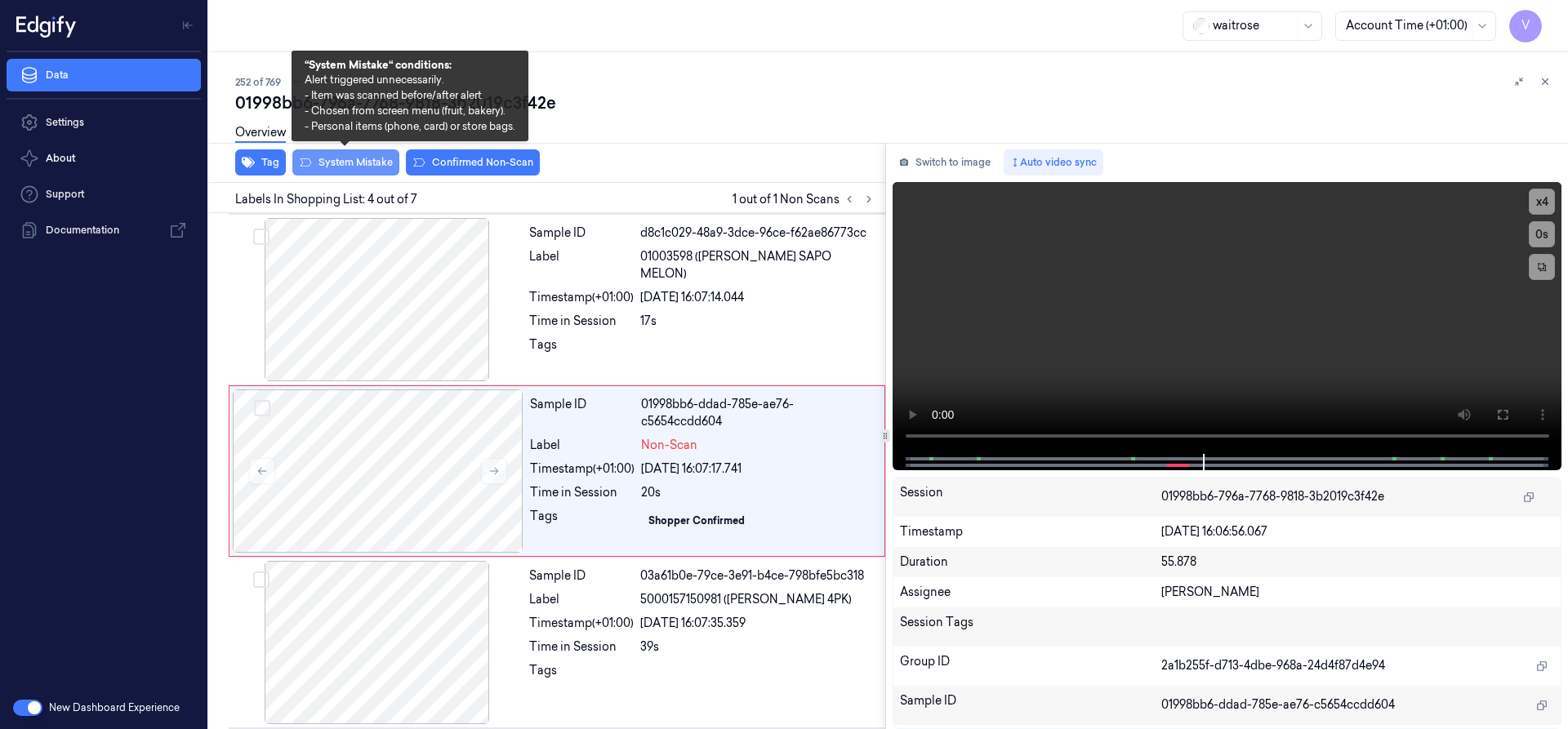
click at [355, 167] on button "System Mistake" at bounding box center [346, 162] width 107 height 26
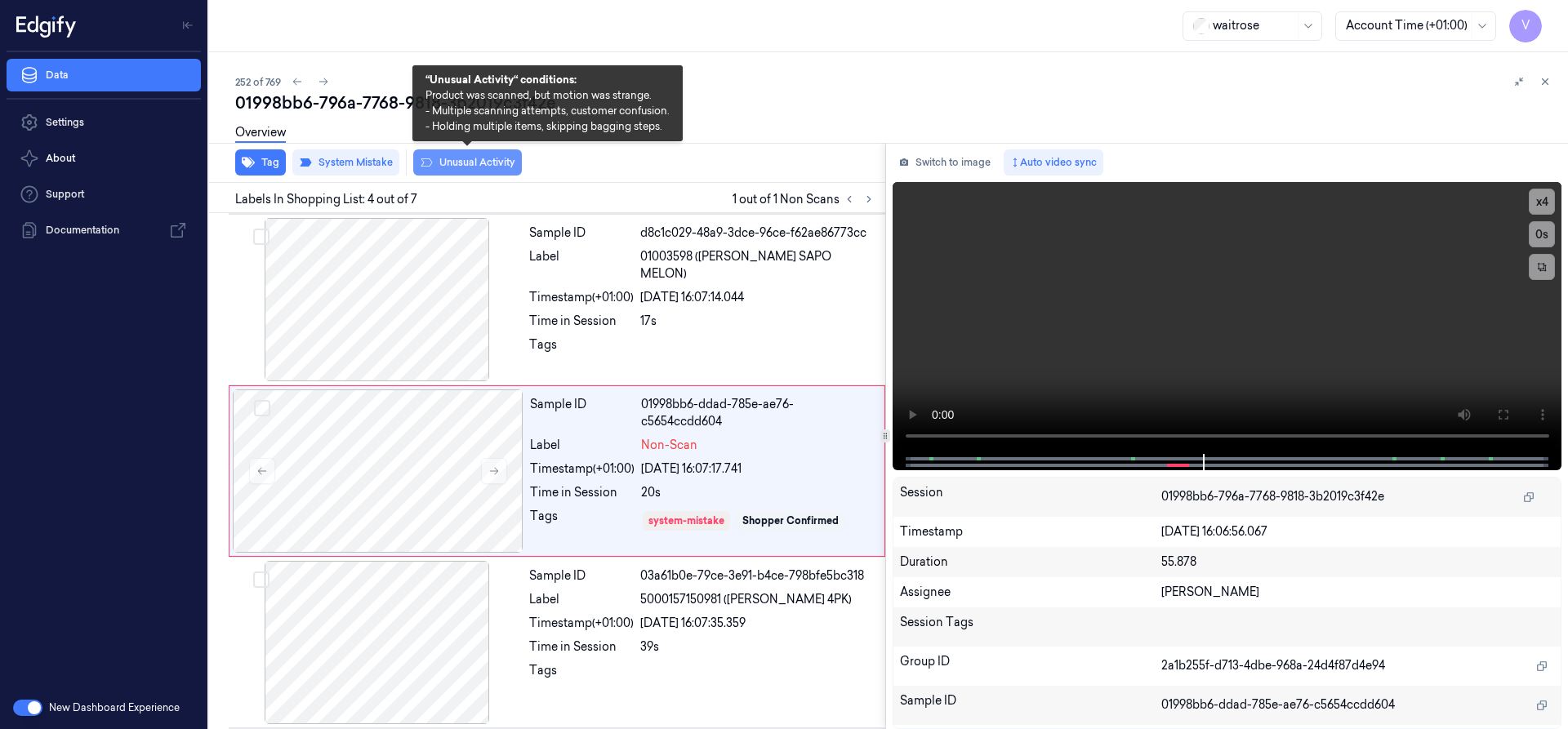
click at [489, 165] on button "Unusual Activity" at bounding box center [467, 162] width 108 height 26
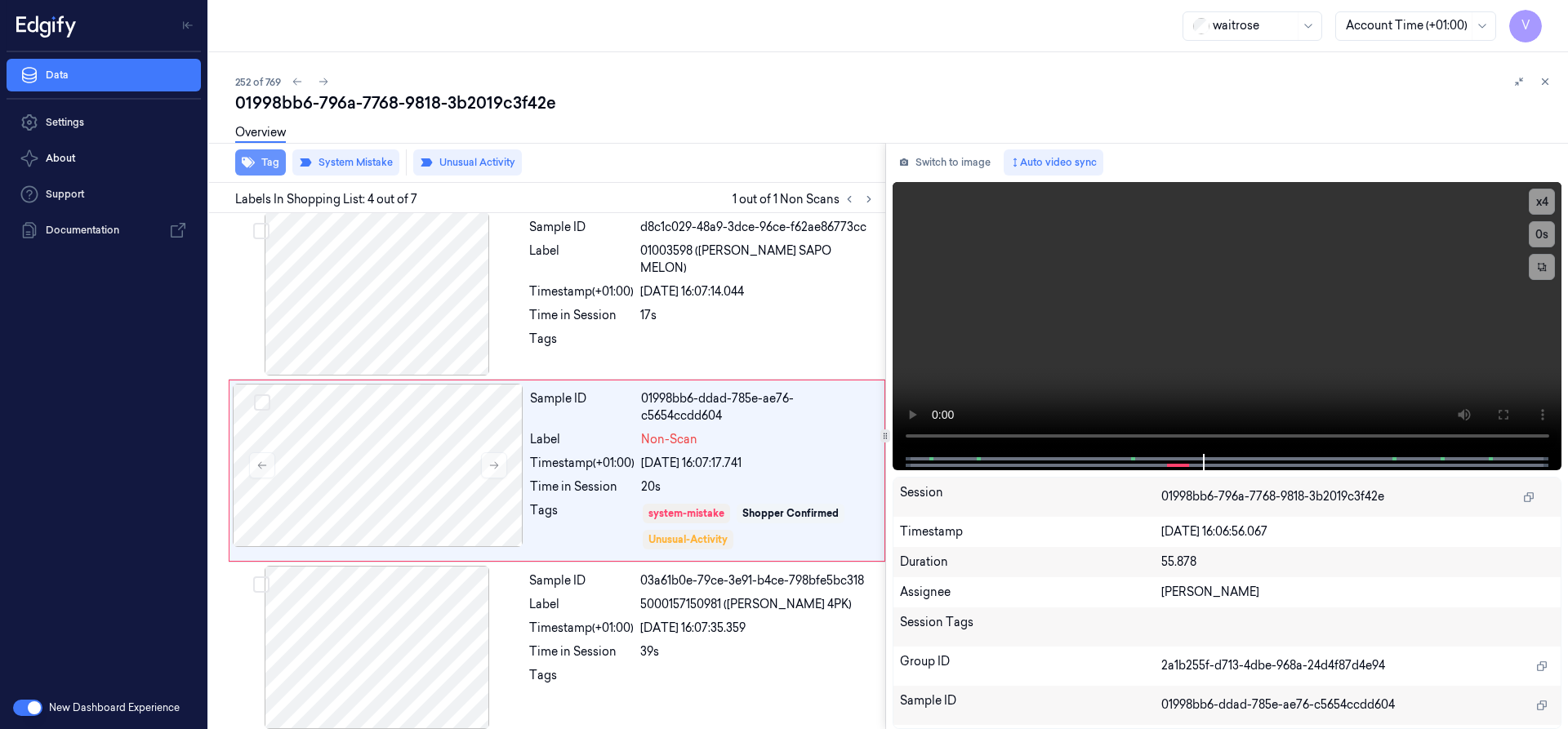
click at [266, 159] on button "Tag" at bounding box center [260, 162] width 50 height 26
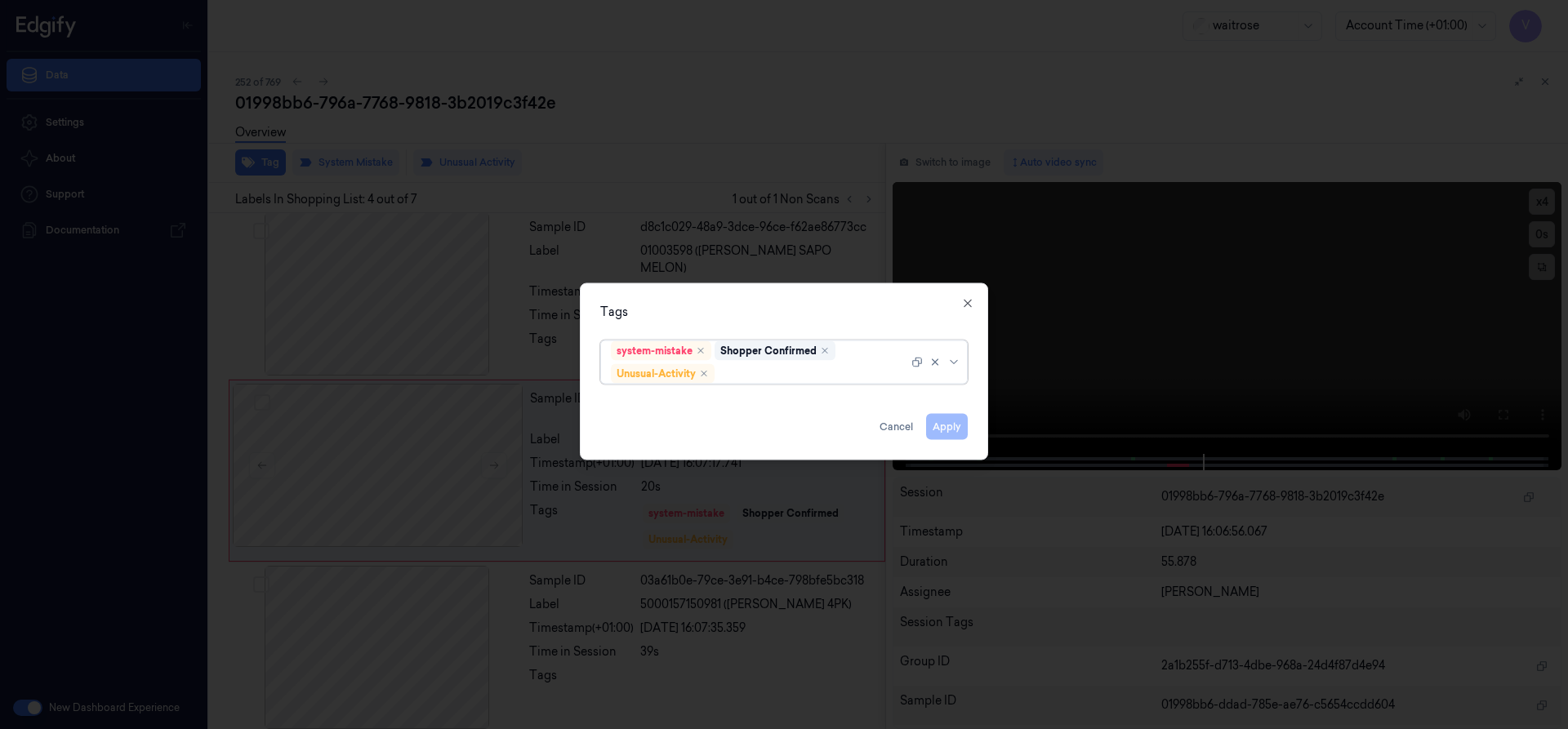
click at [824, 373] on div at bounding box center [812, 373] width 190 height 17
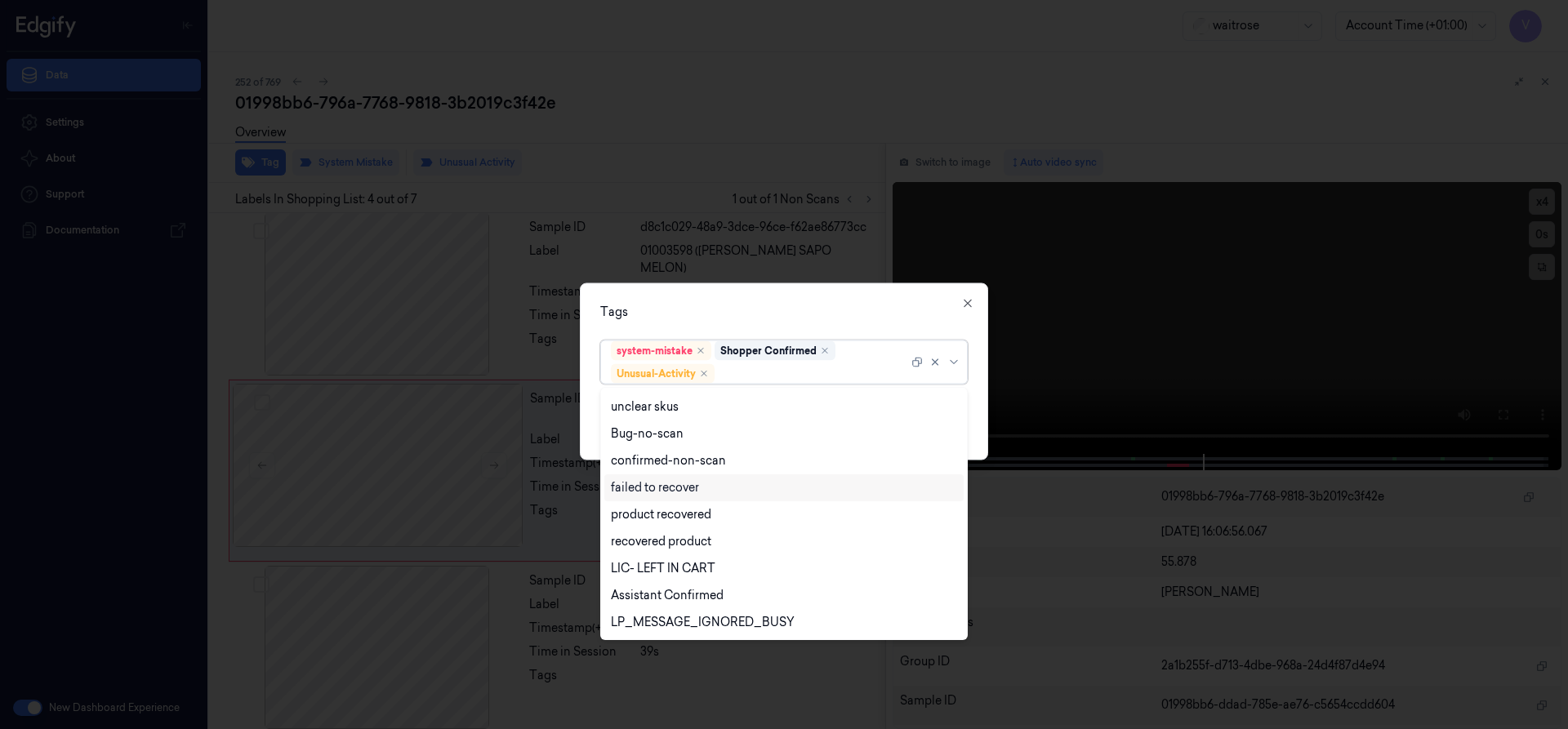
scroll to position [213, 0]
drag, startPoint x: 661, startPoint y: 593, endPoint x: 768, endPoint y: 542, distance: 118.5
click at [668, 592] on div "Picklist item alert" at bounding box center [658, 595] width 94 height 17
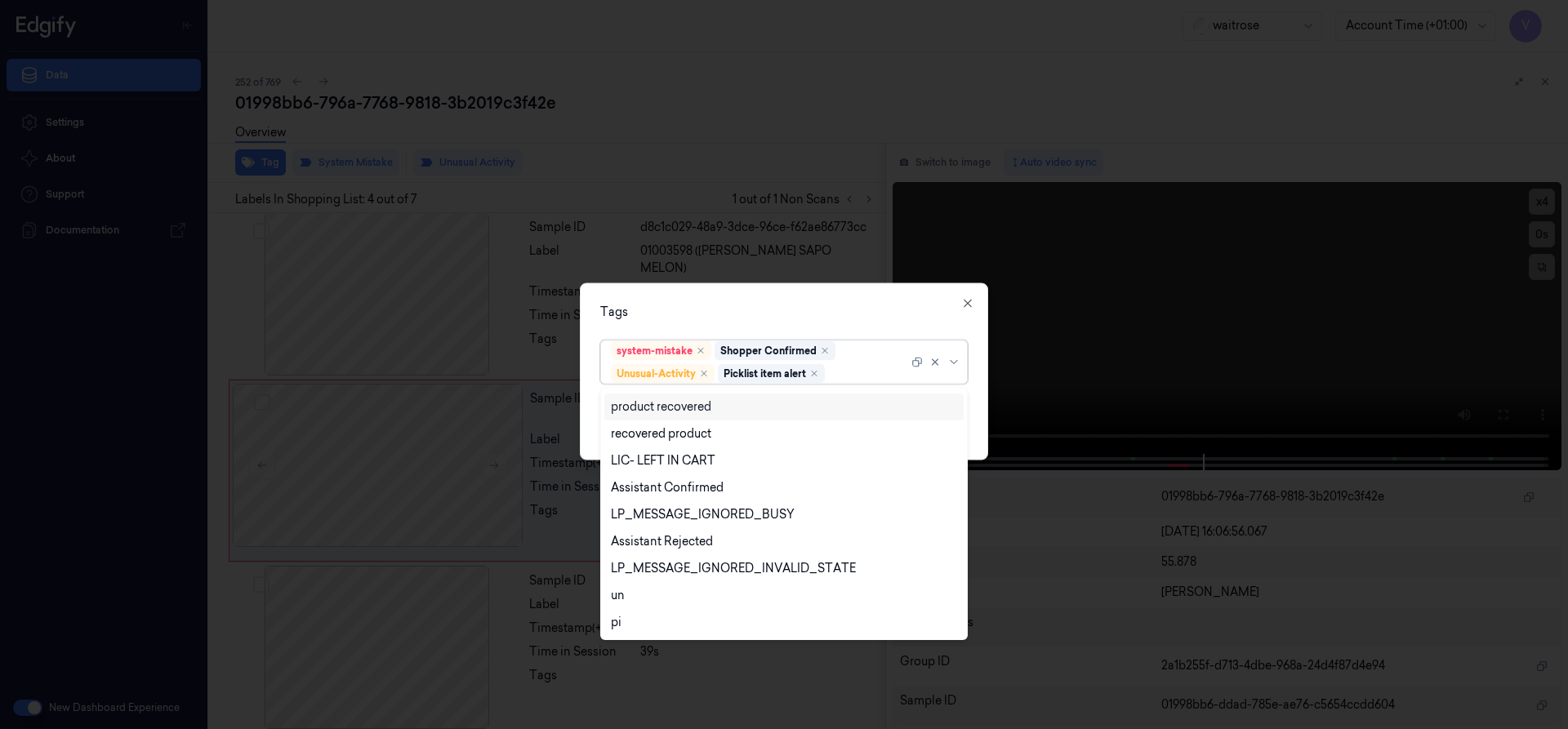
click at [757, 301] on div "Tags option Picklist item alert, selected. 20 results available. Use Up and Dow…" at bounding box center [783, 371] width 408 height 177
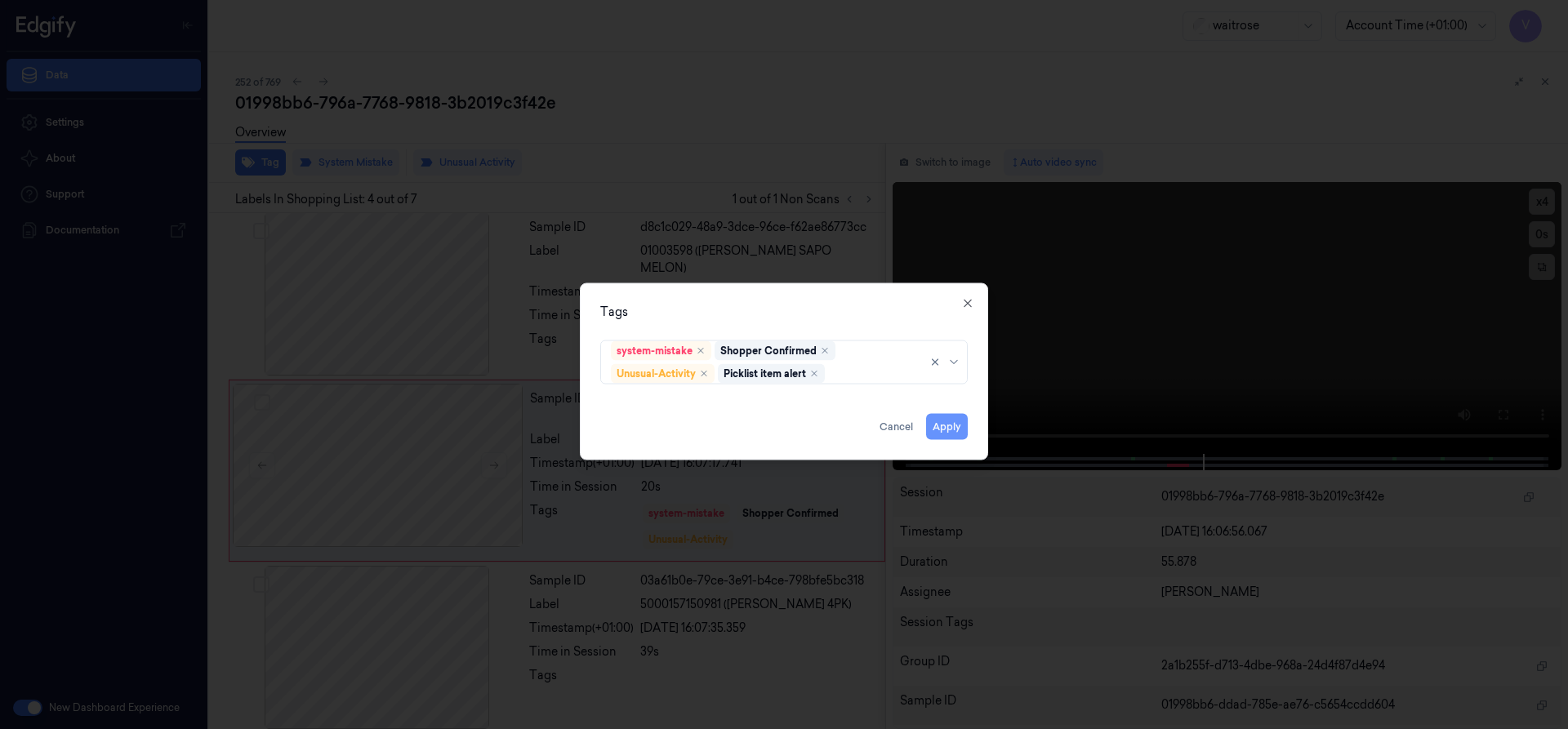
click at [947, 428] on button "Apply" at bounding box center [947, 426] width 42 height 26
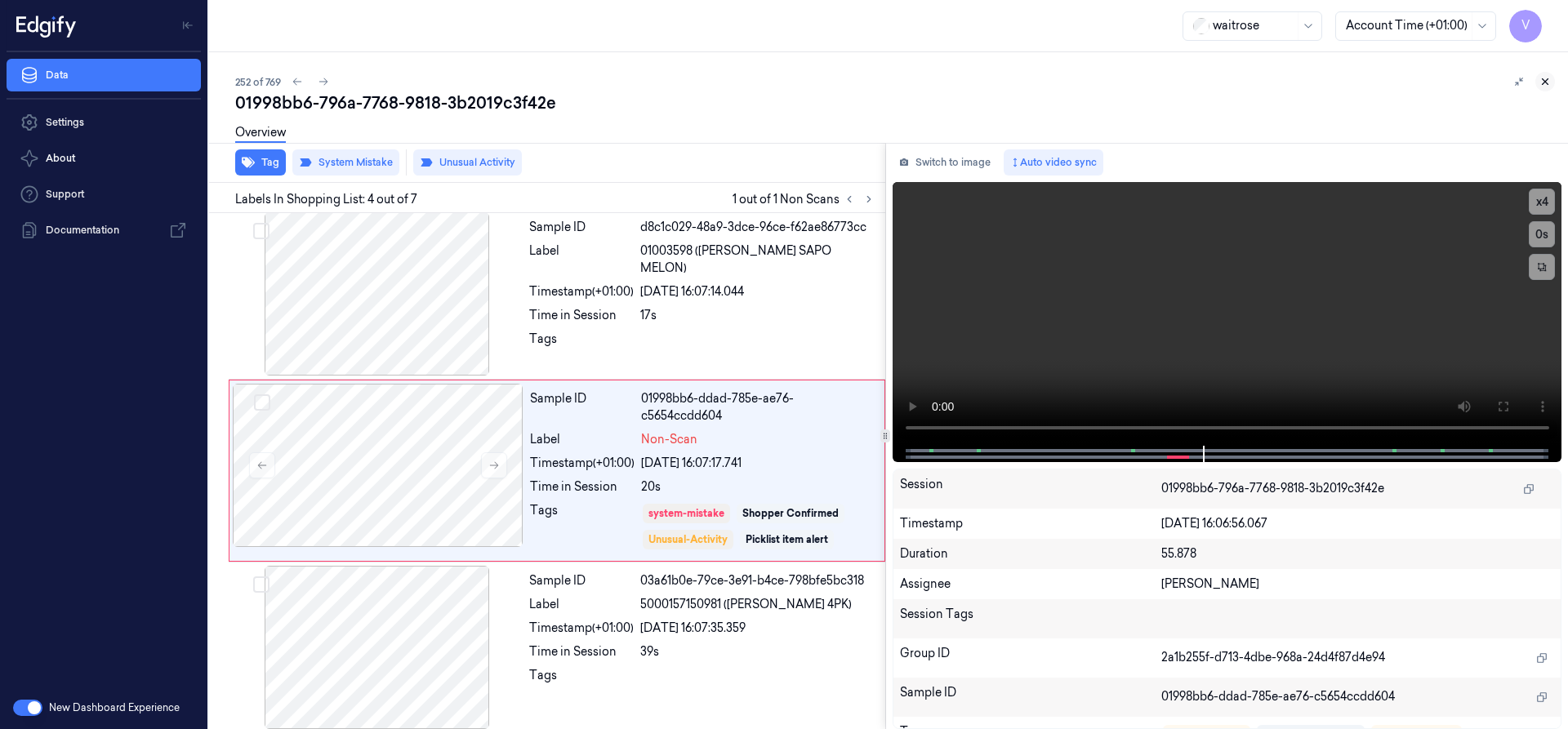
click at [1548, 83] on icon at bounding box center [1544, 81] width 11 height 11
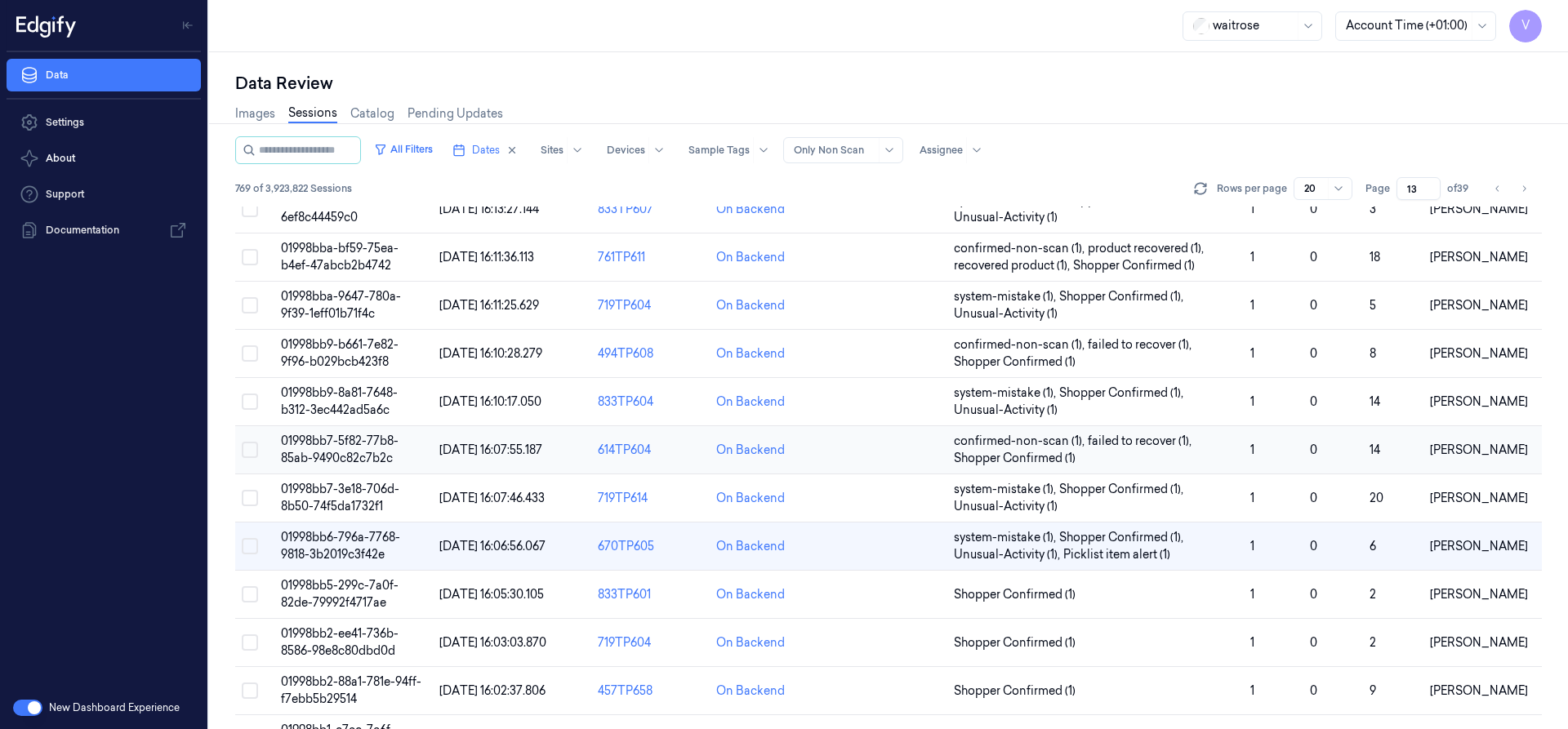
scroll to position [328, 0]
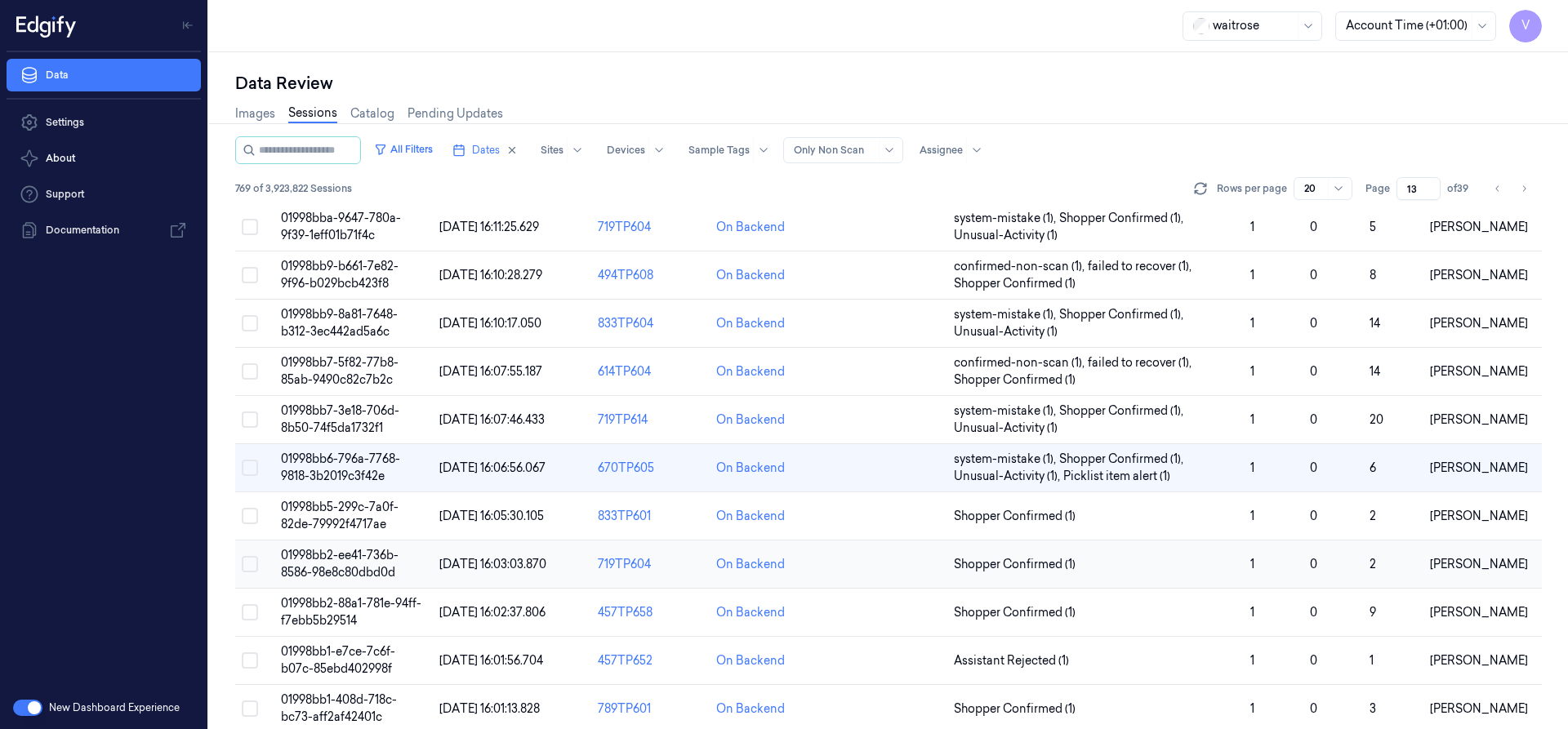
drag, startPoint x: 348, startPoint y: 554, endPoint x: 369, endPoint y: 543, distance: 23.7
click at [349, 554] on span "01998bb2-ee41-736b-8586-98e8c80dbd0d" at bounding box center [340, 563] width 118 height 32
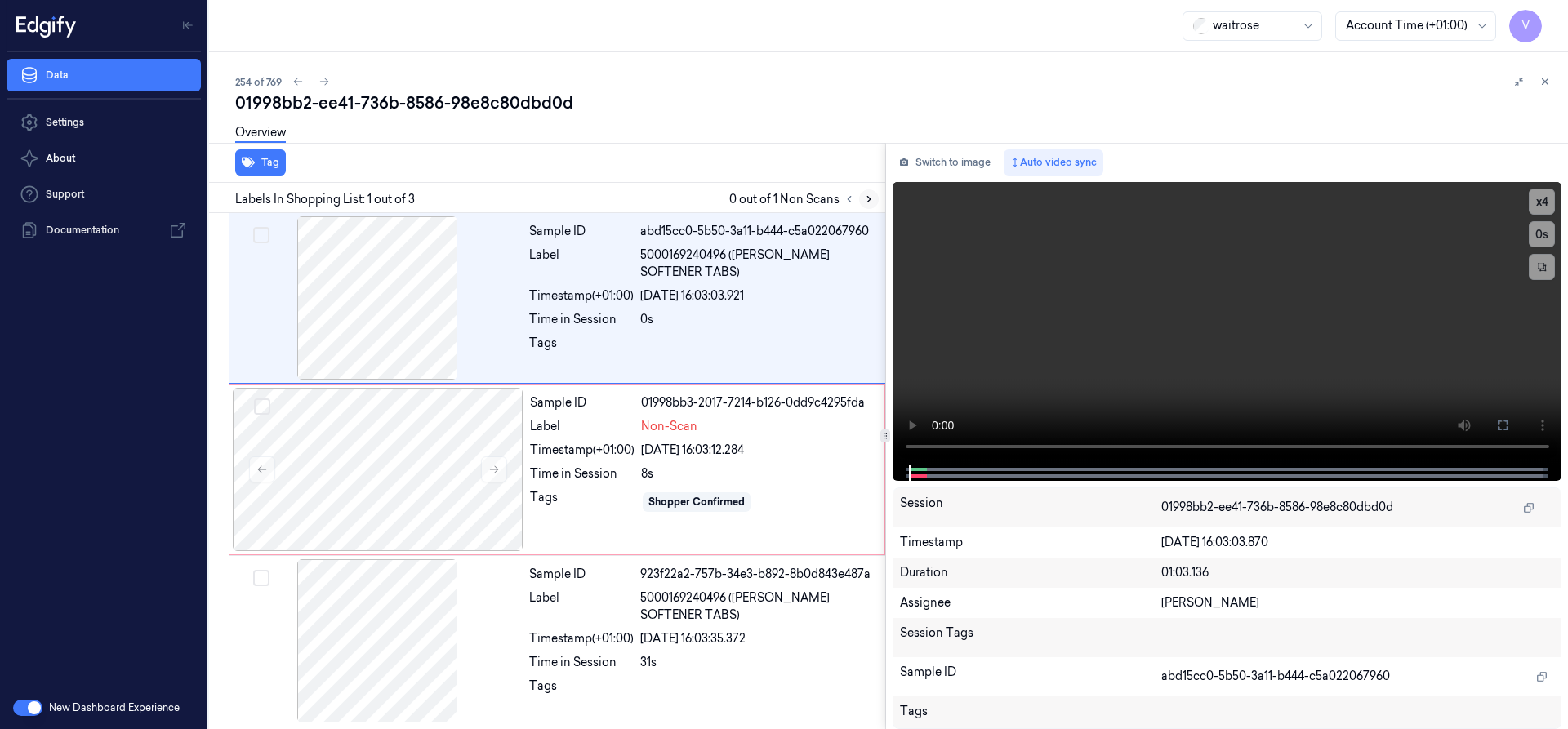
click at [873, 197] on icon at bounding box center [868, 198] width 11 height 11
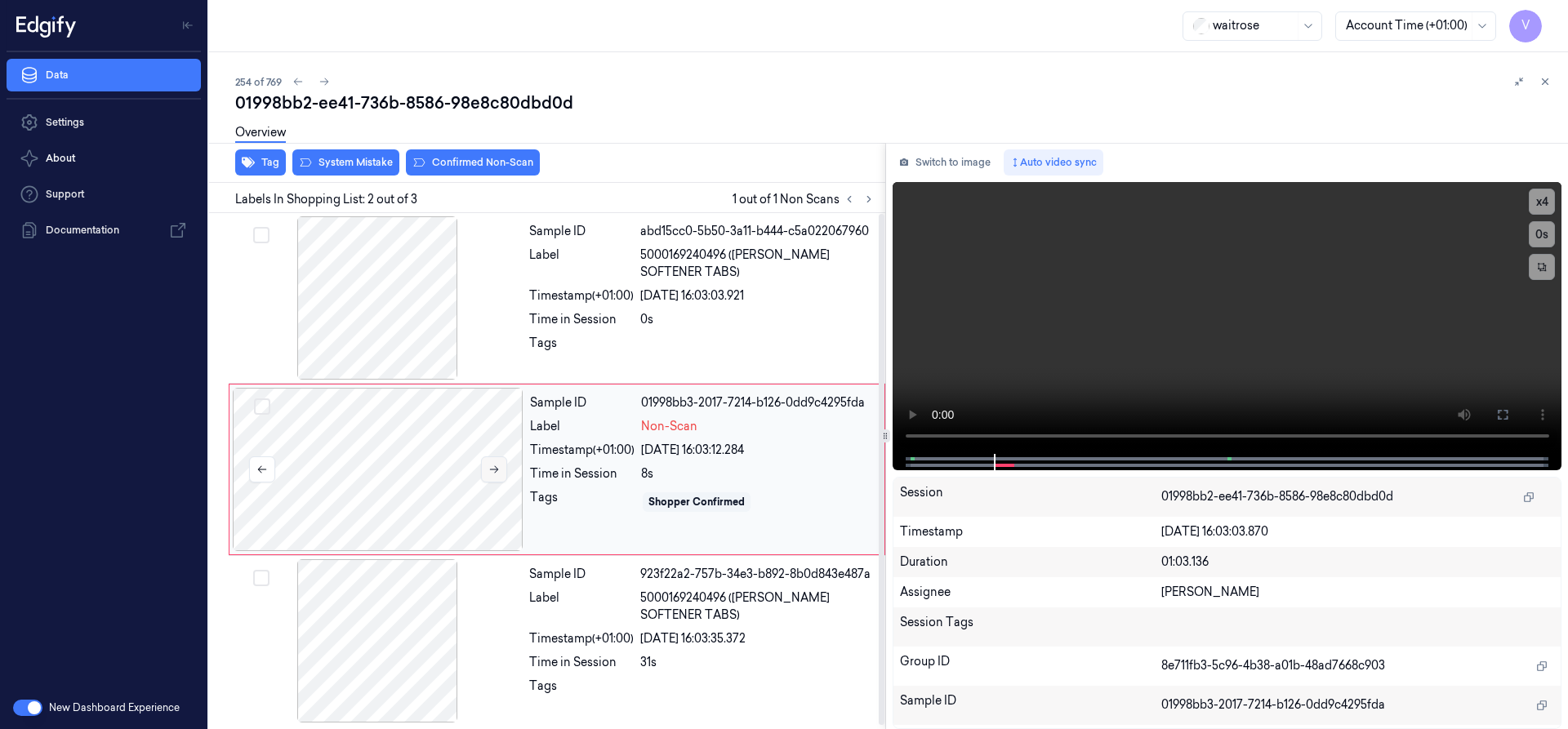
click at [493, 472] on icon at bounding box center [493, 468] width 11 height 11
click at [493, 469] on icon at bounding box center [494, 469] width 9 height 8
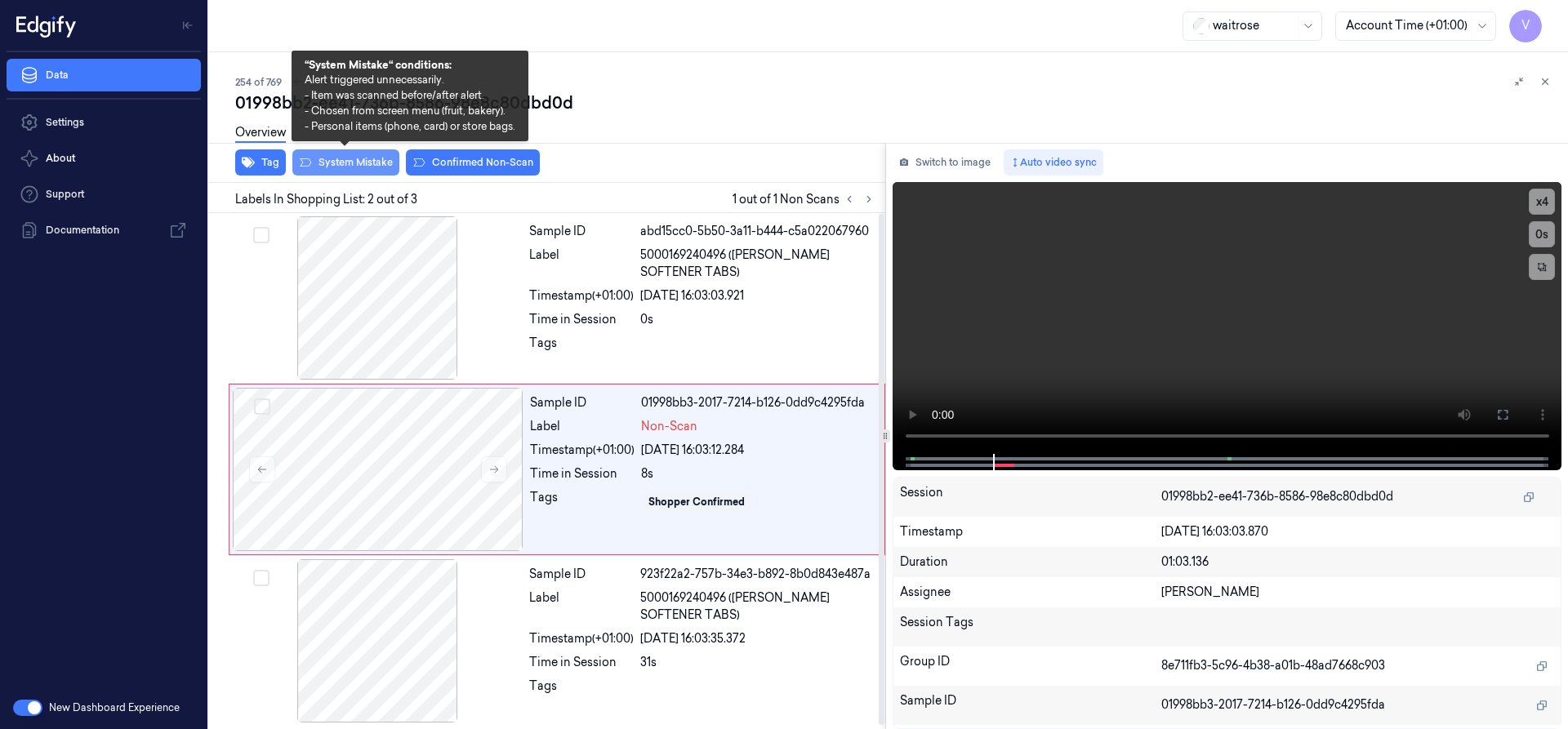
click at [366, 159] on button "System Mistake" at bounding box center [346, 162] width 107 height 26
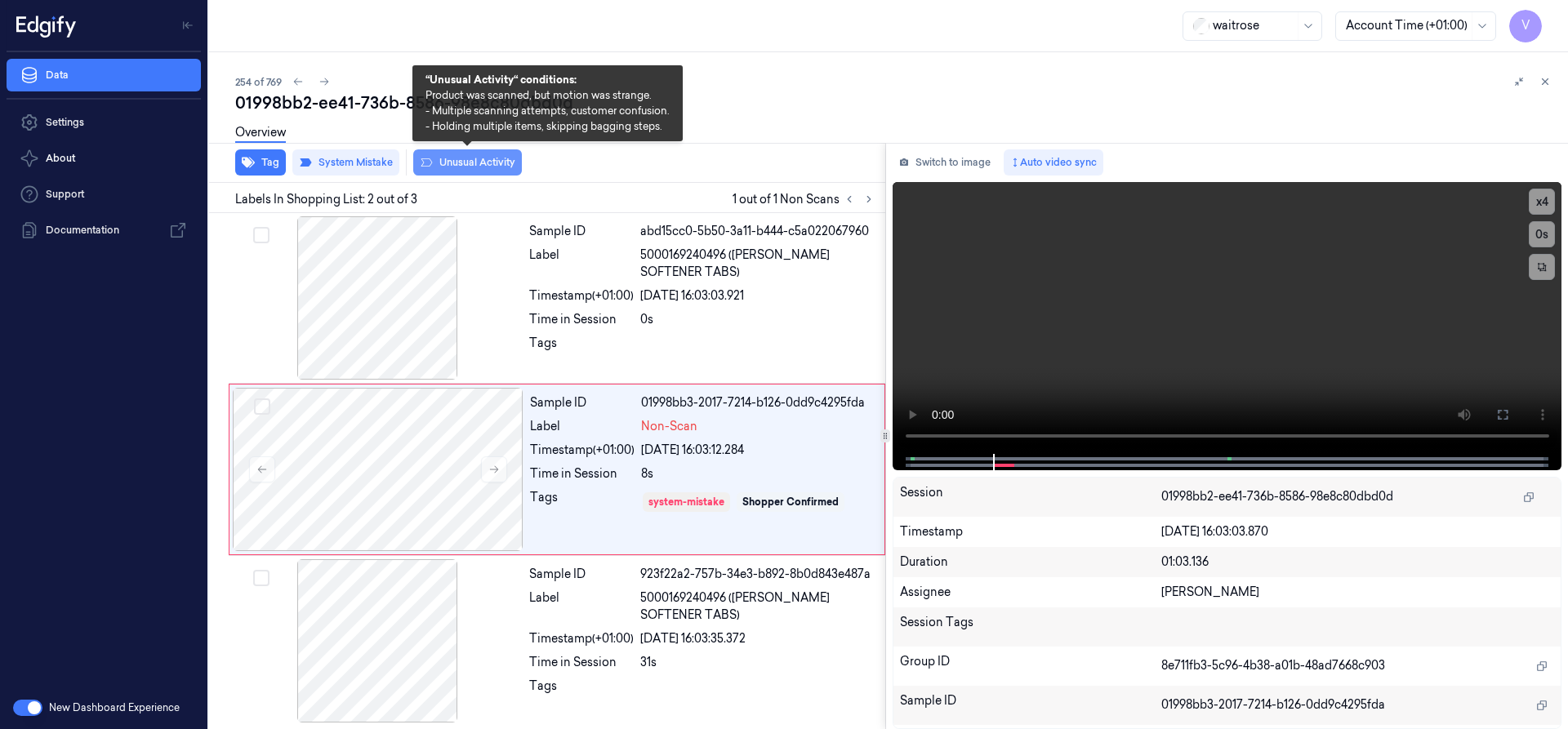
click at [491, 164] on button "Unusual Activity" at bounding box center [467, 162] width 108 height 26
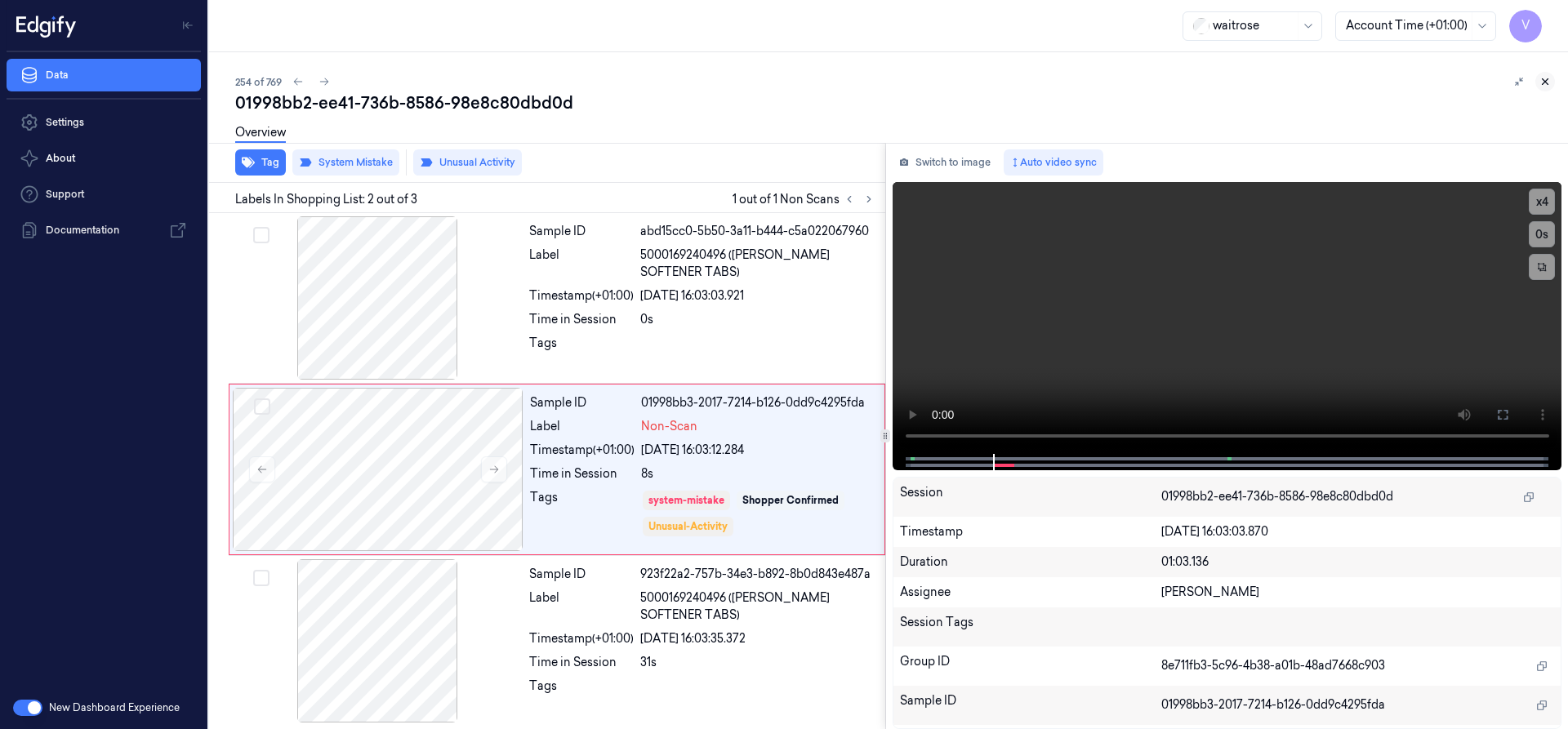
click at [1542, 81] on icon at bounding box center [1544, 81] width 11 height 11
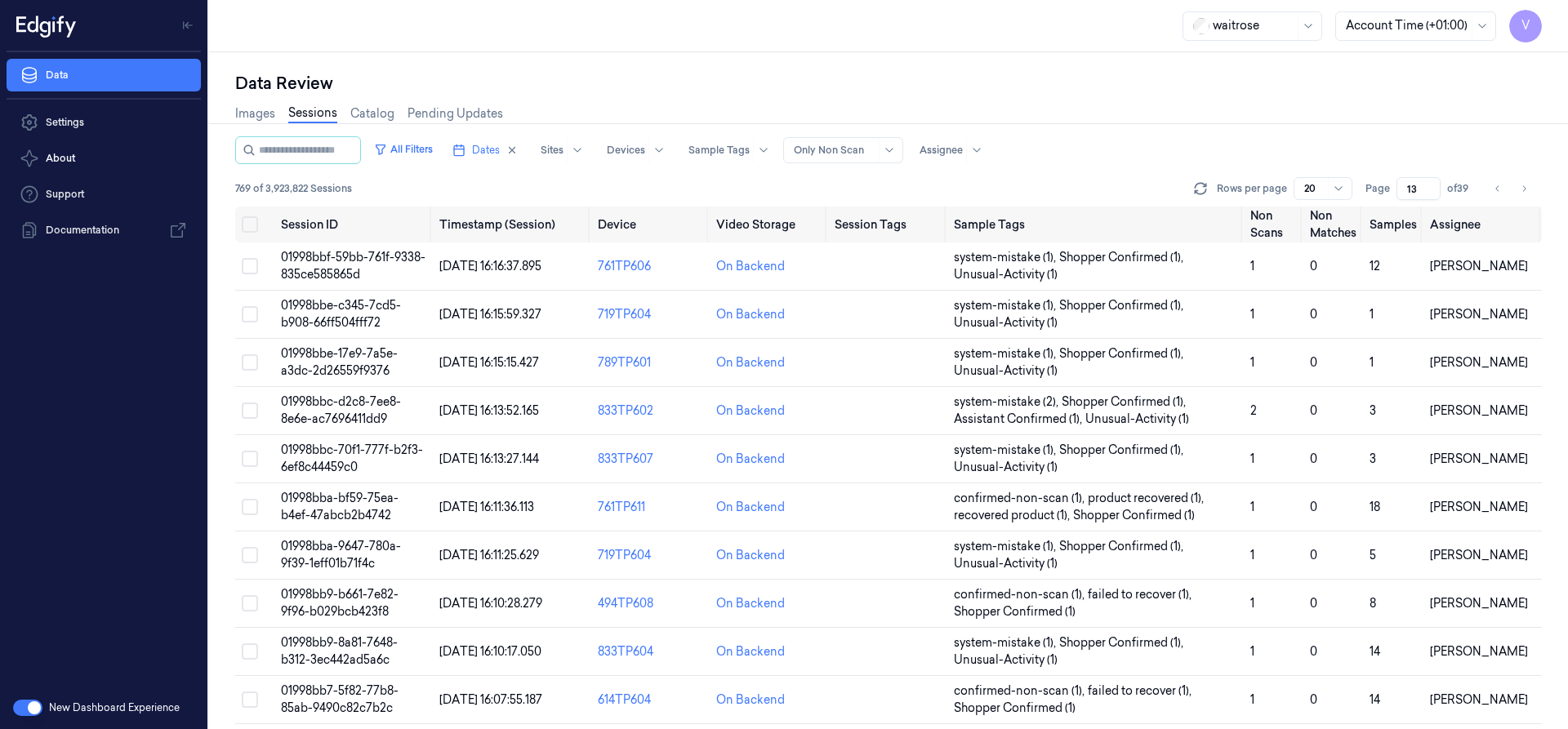
scroll to position [424, 0]
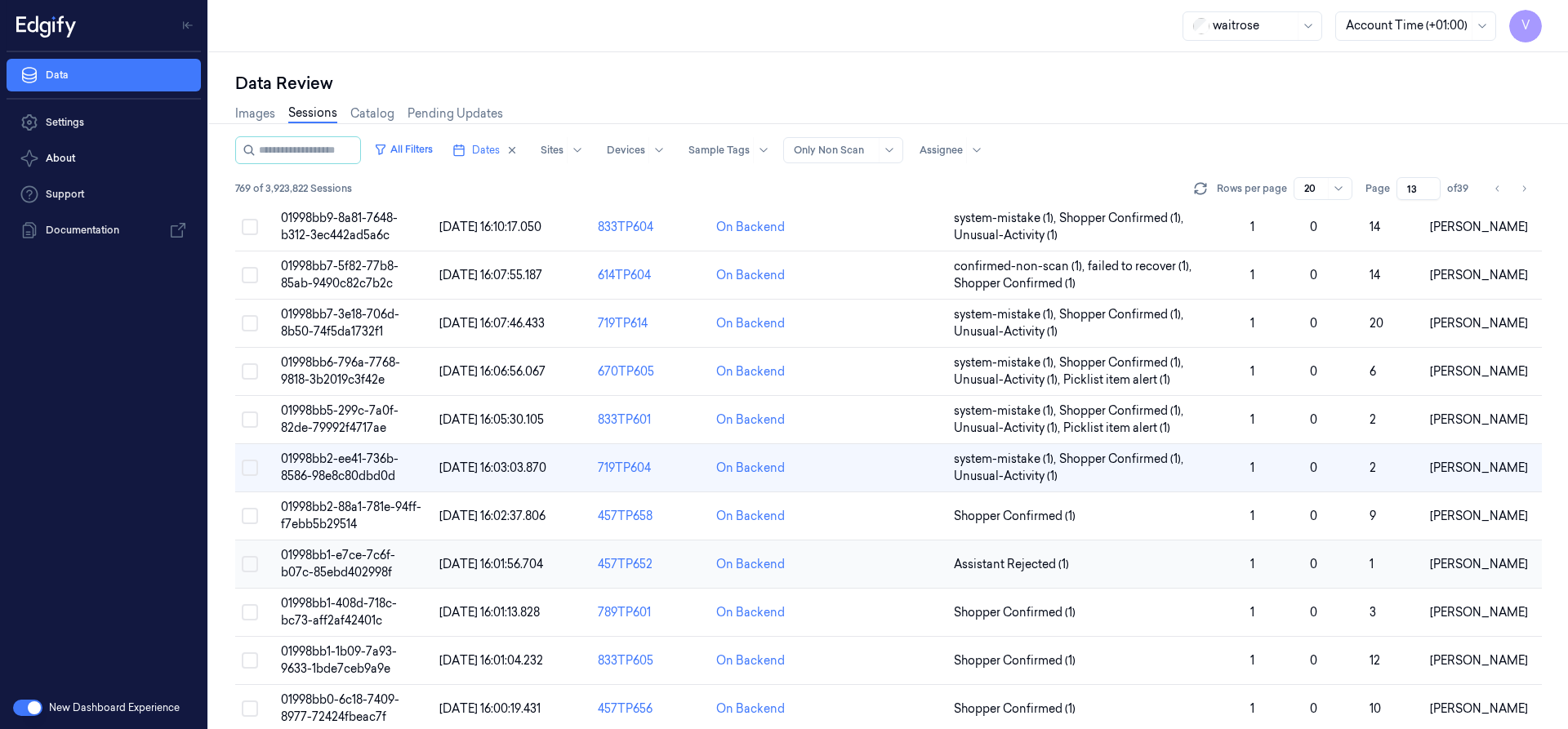
click at [330, 560] on span "01998bb1-e7ce-7c6f-b07c-85ebd402998f" at bounding box center [338, 563] width 114 height 32
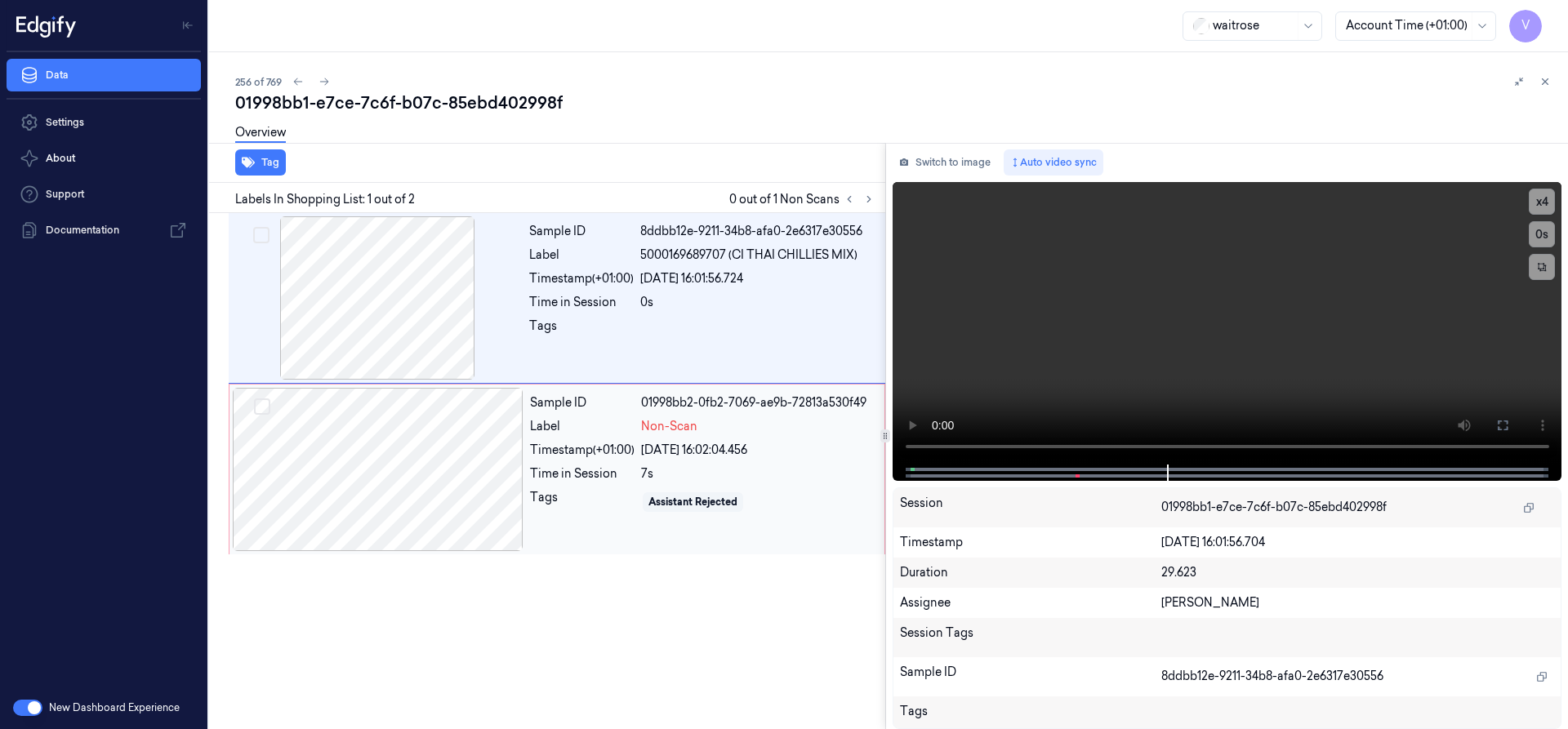
click at [410, 450] on div at bounding box center [378, 469] width 291 height 164
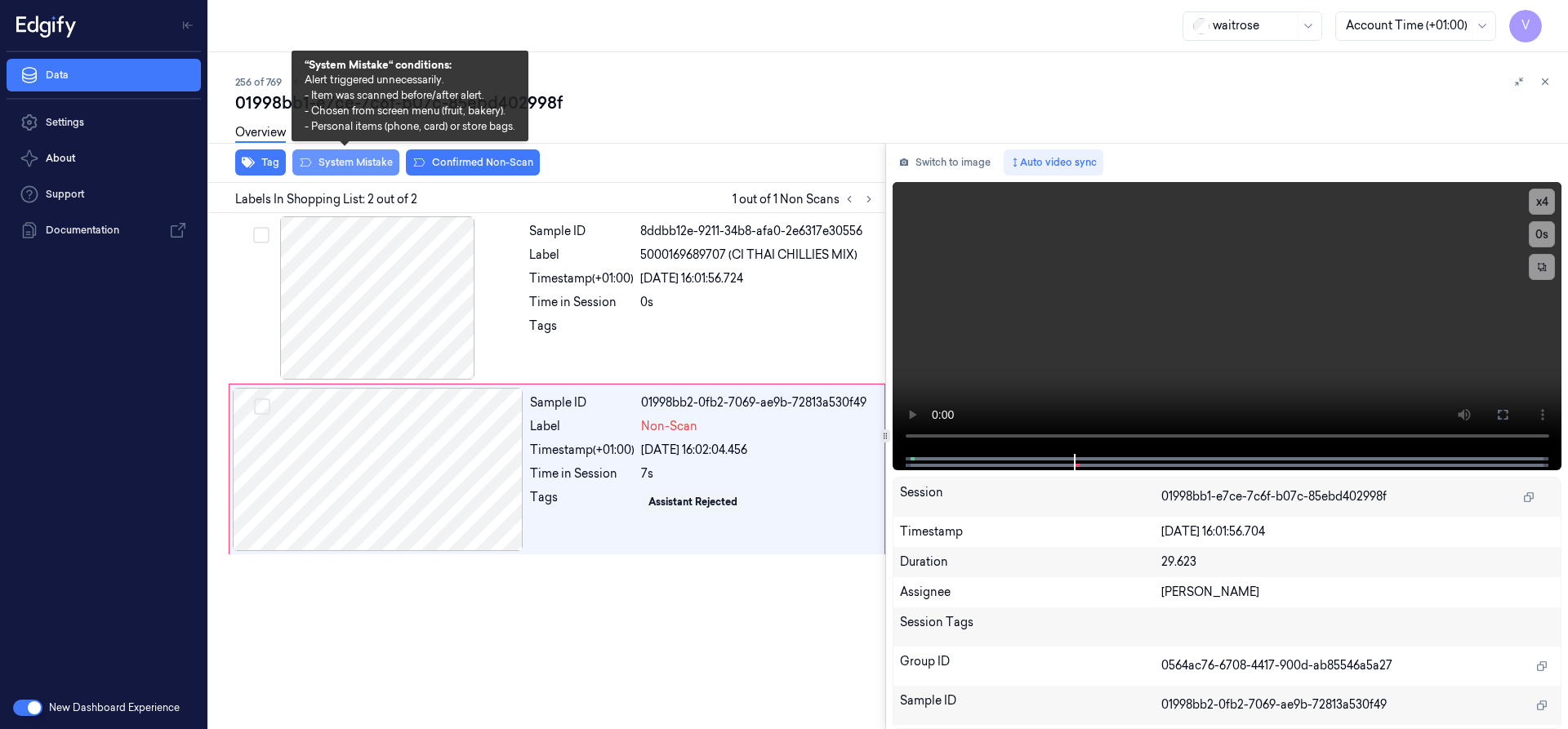
click at [367, 165] on button "System Mistake" at bounding box center [346, 162] width 107 height 26
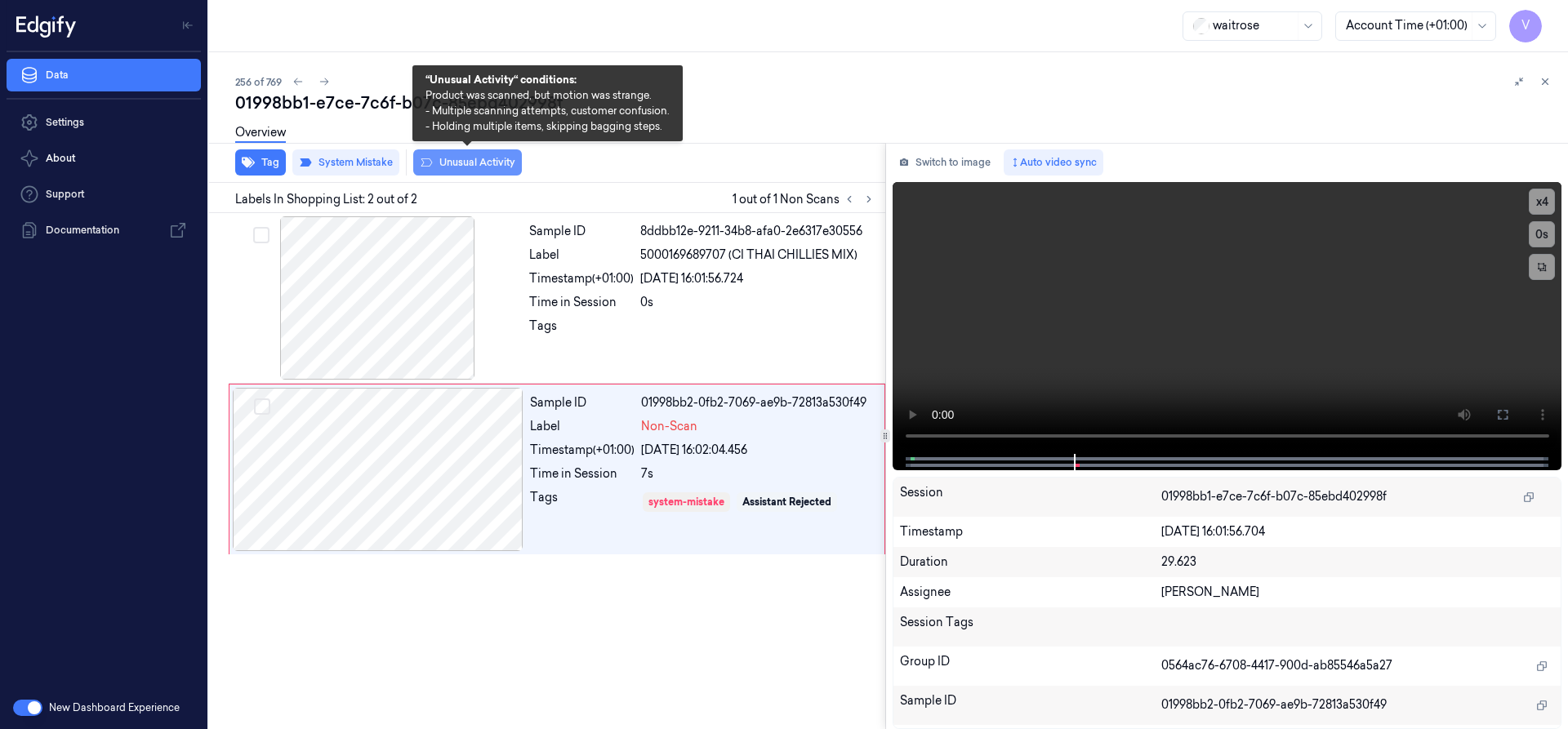
click at [468, 160] on button "Unusual Activity" at bounding box center [467, 162] width 108 height 26
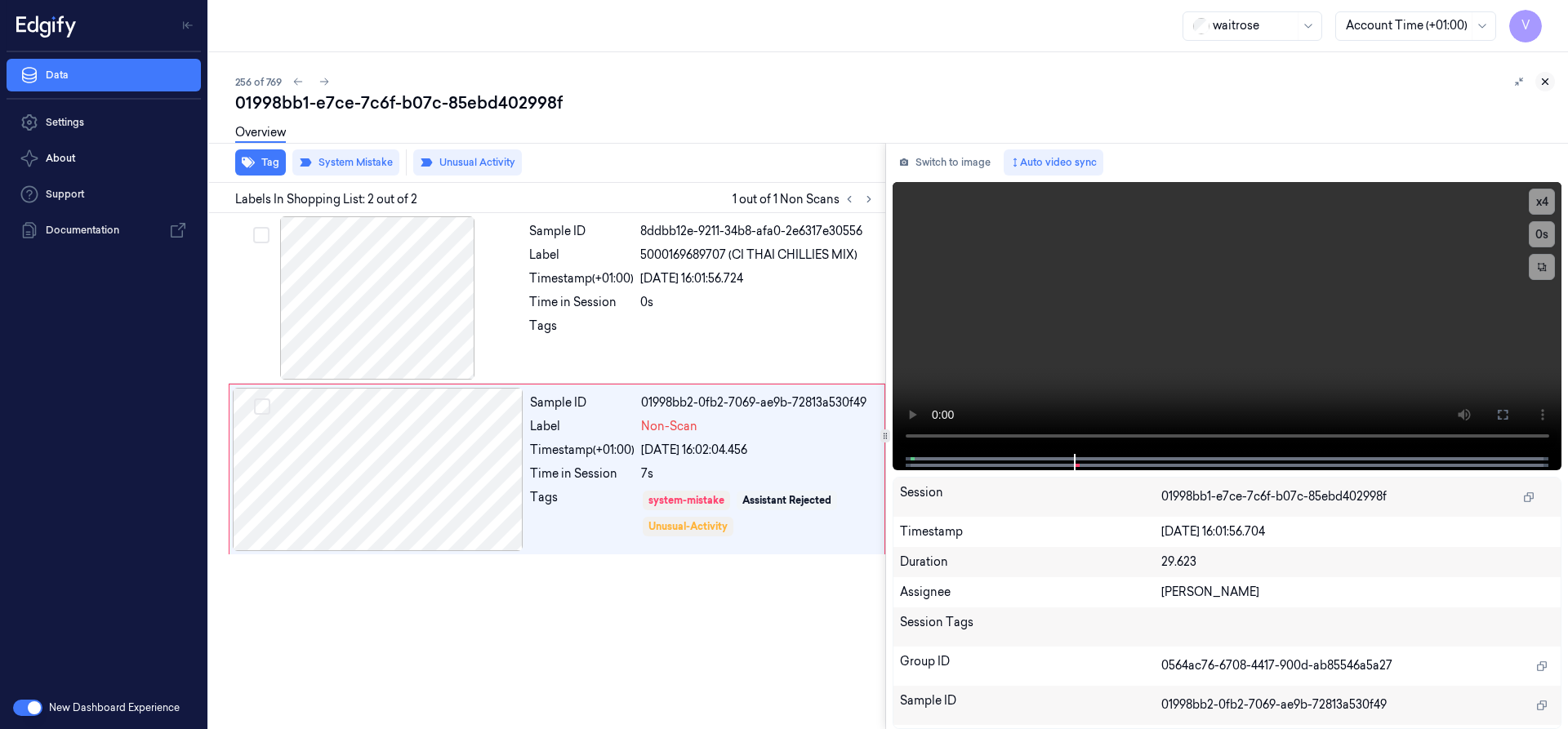
click at [1545, 77] on icon at bounding box center [1544, 81] width 11 height 11
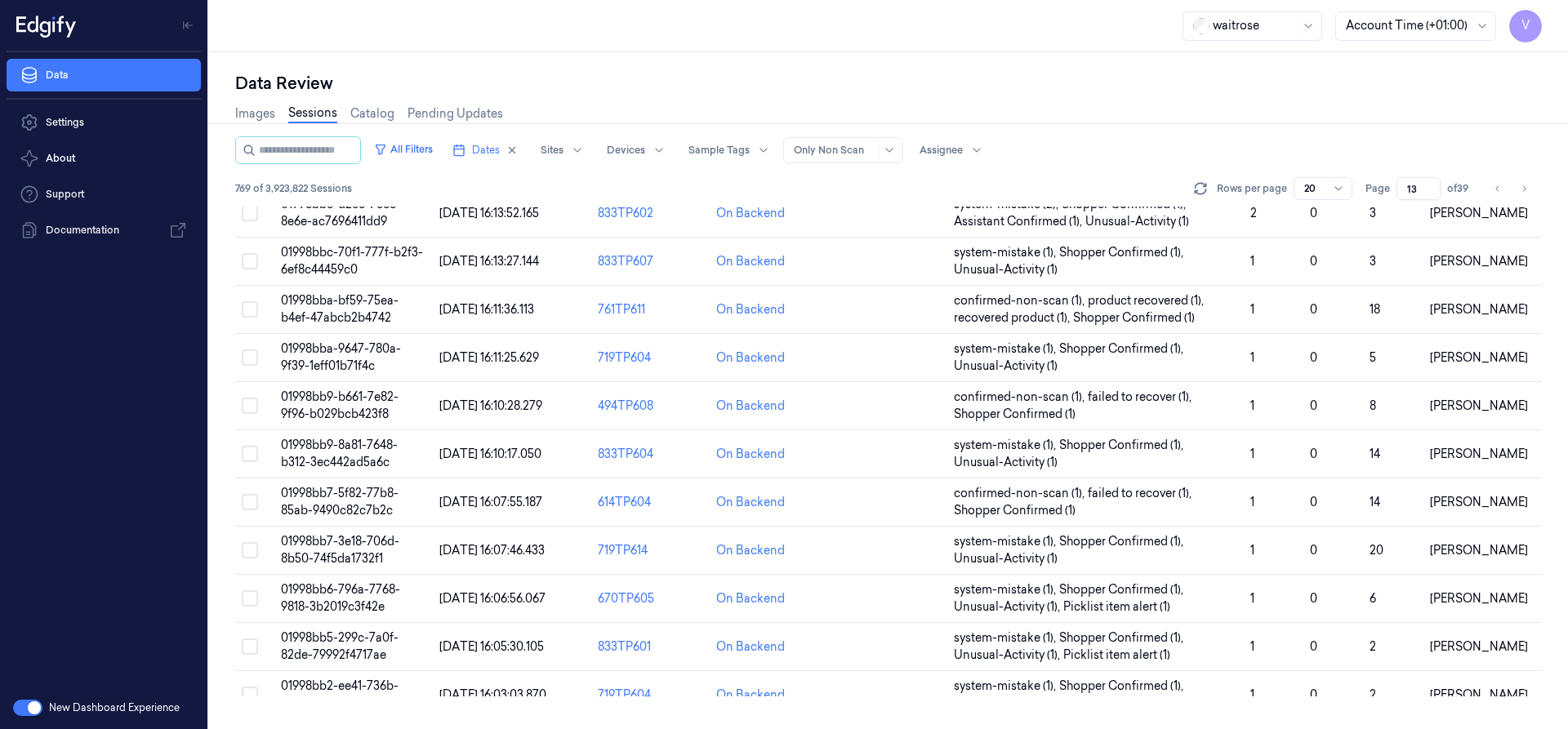
scroll to position [489, 0]
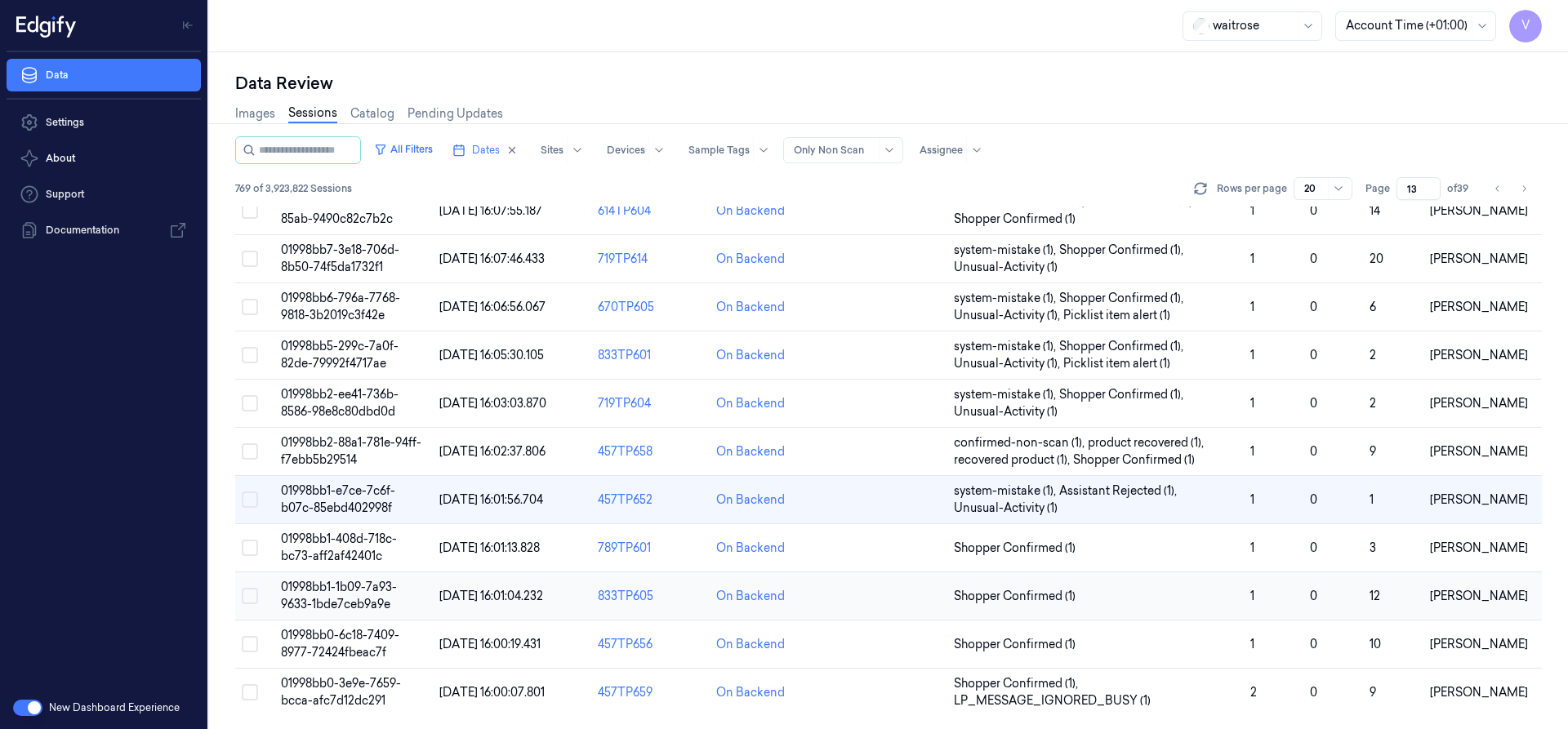
click at [326, 594] on span "01998bb1-1b09-7a93-9633-1bde7ceb9a9e" at bounding box center [339, 594] width 116 height 32
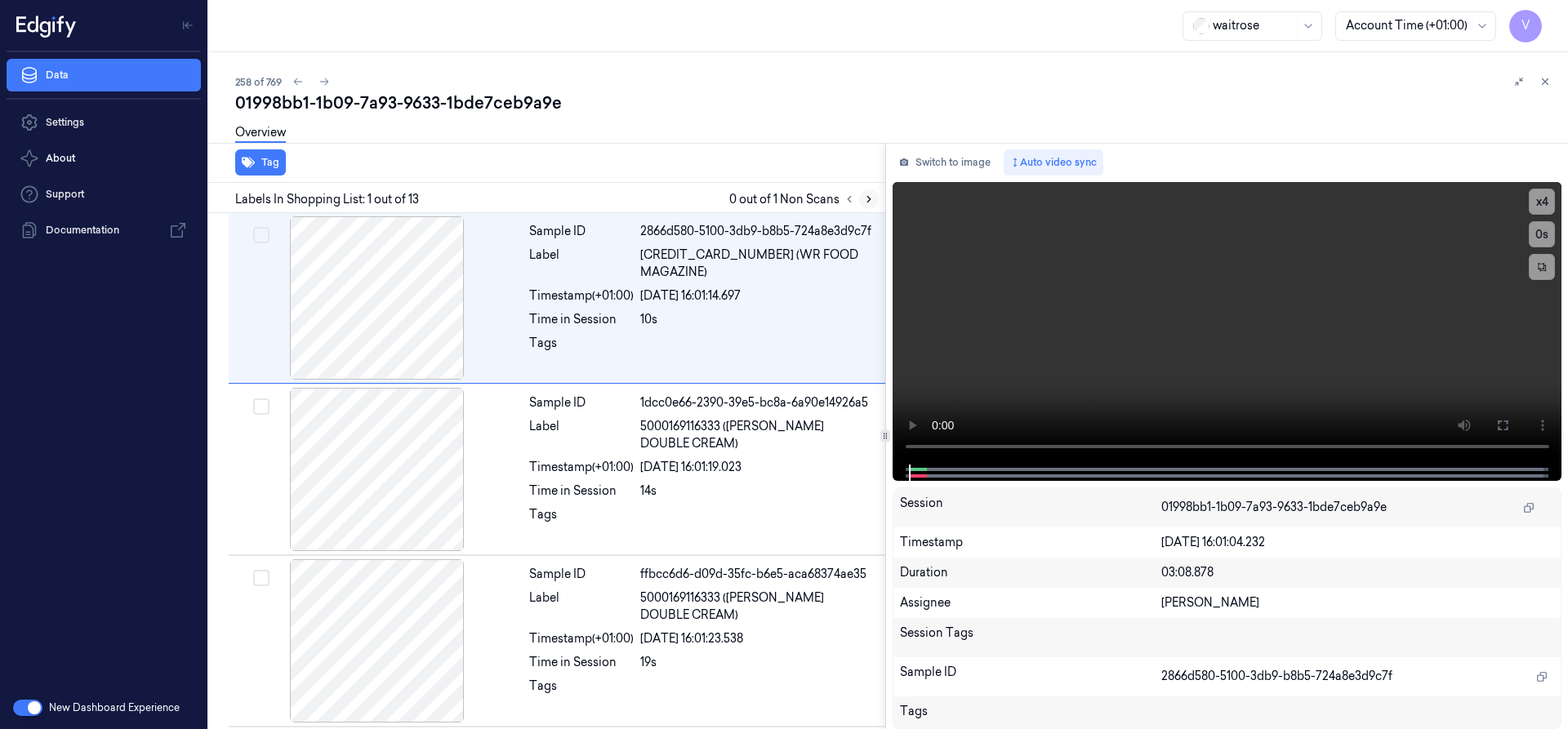
click at [868, 197] on icon at bounding box center [869, 199] width 3 height 6
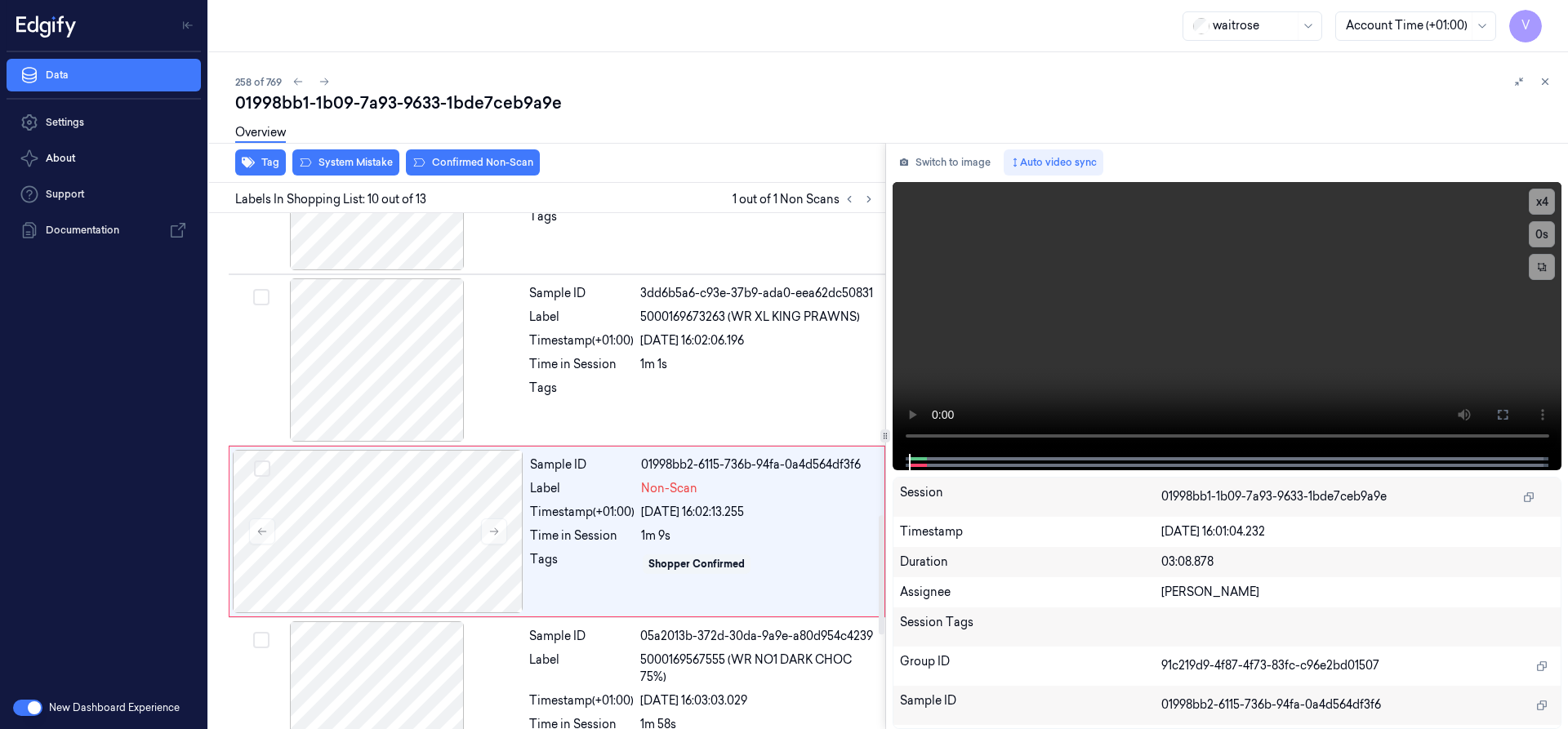
scroll to position [1369, 0]
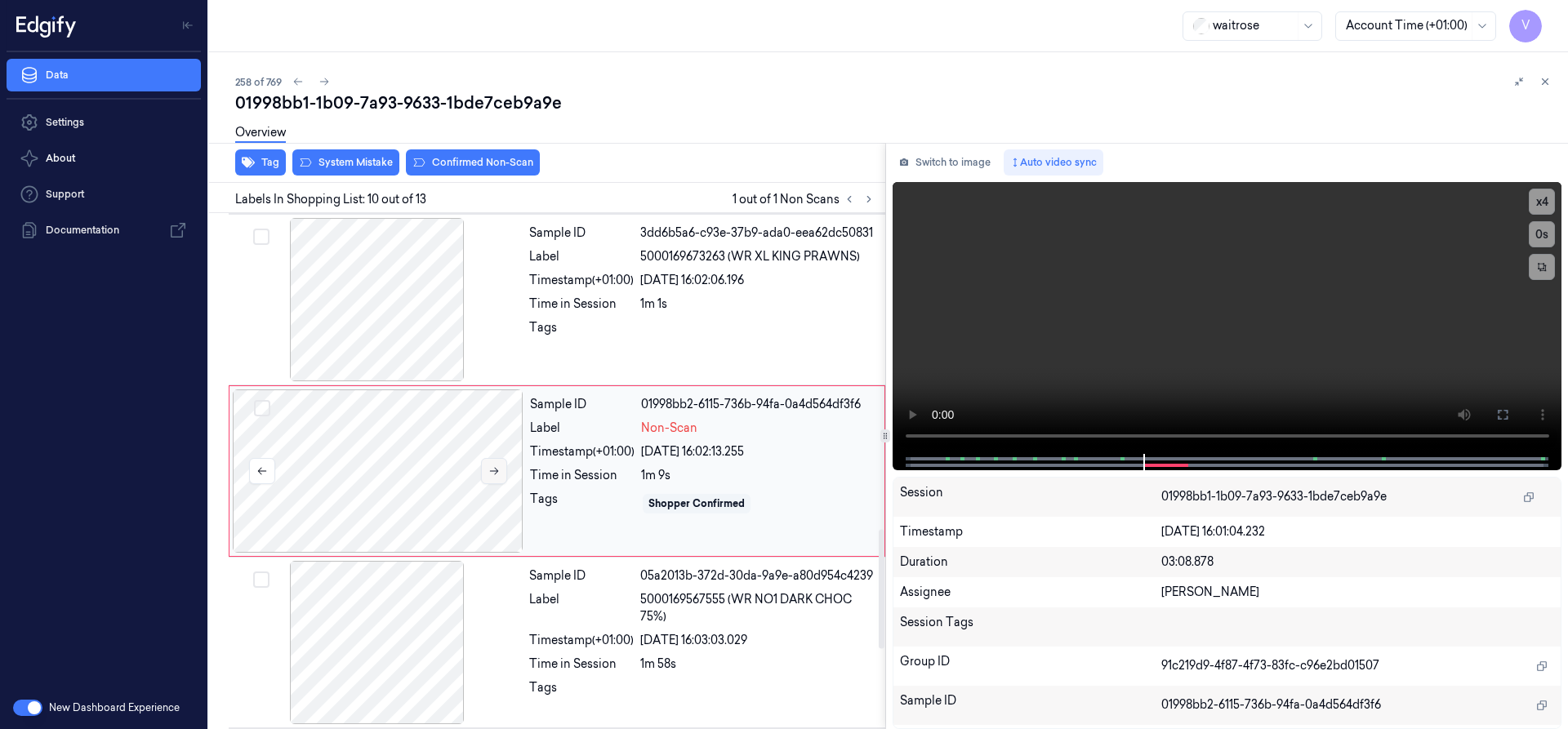
click at [490, 470] on icon at bounding box center [493, 470] width 11 height 11
click at [493, 470] on icon at bounding box center [493, 470] width 11 height 11
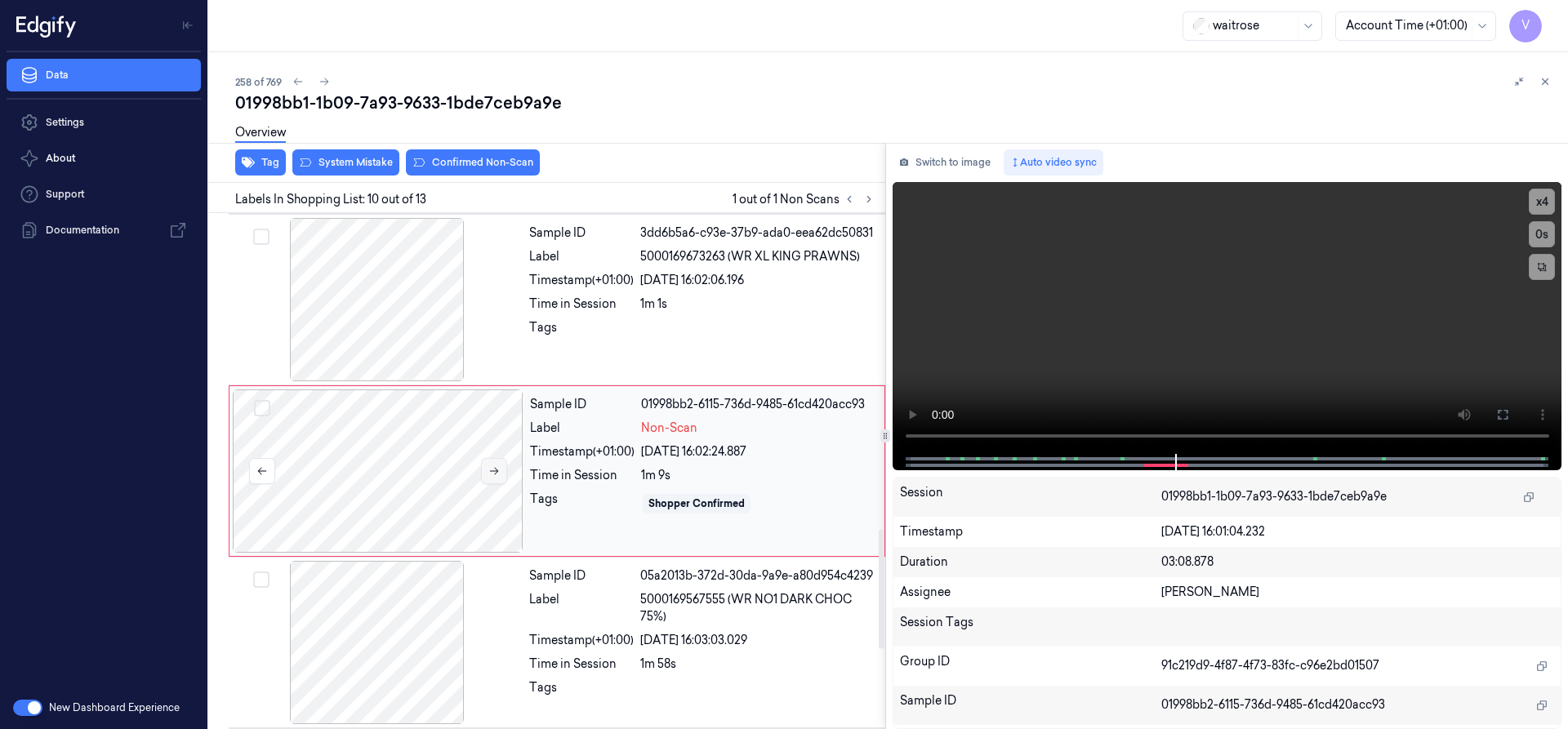
click at [493, 470] on icon at bounding box center [493, 470] width 11 height 11
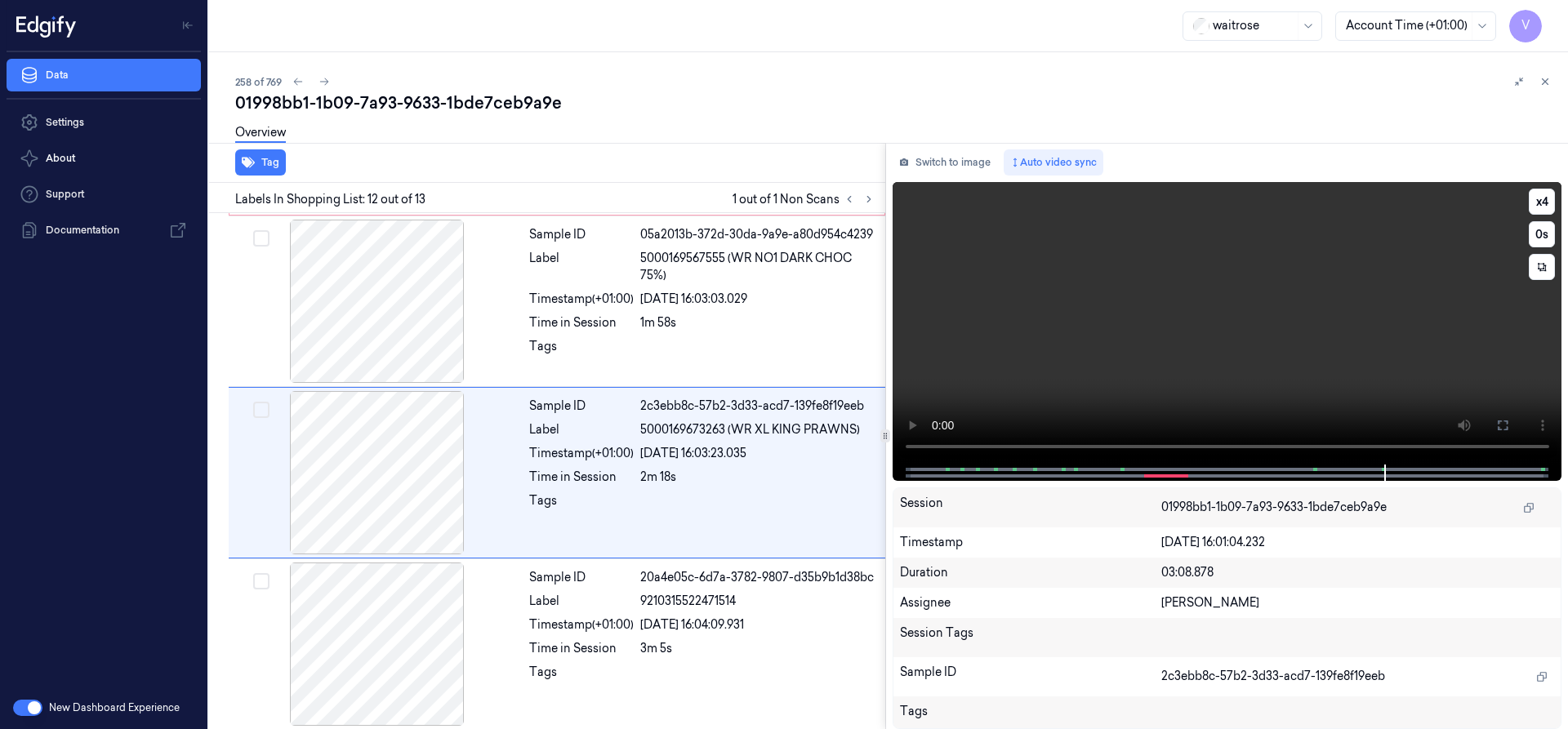
scroll to position [1712, 0]
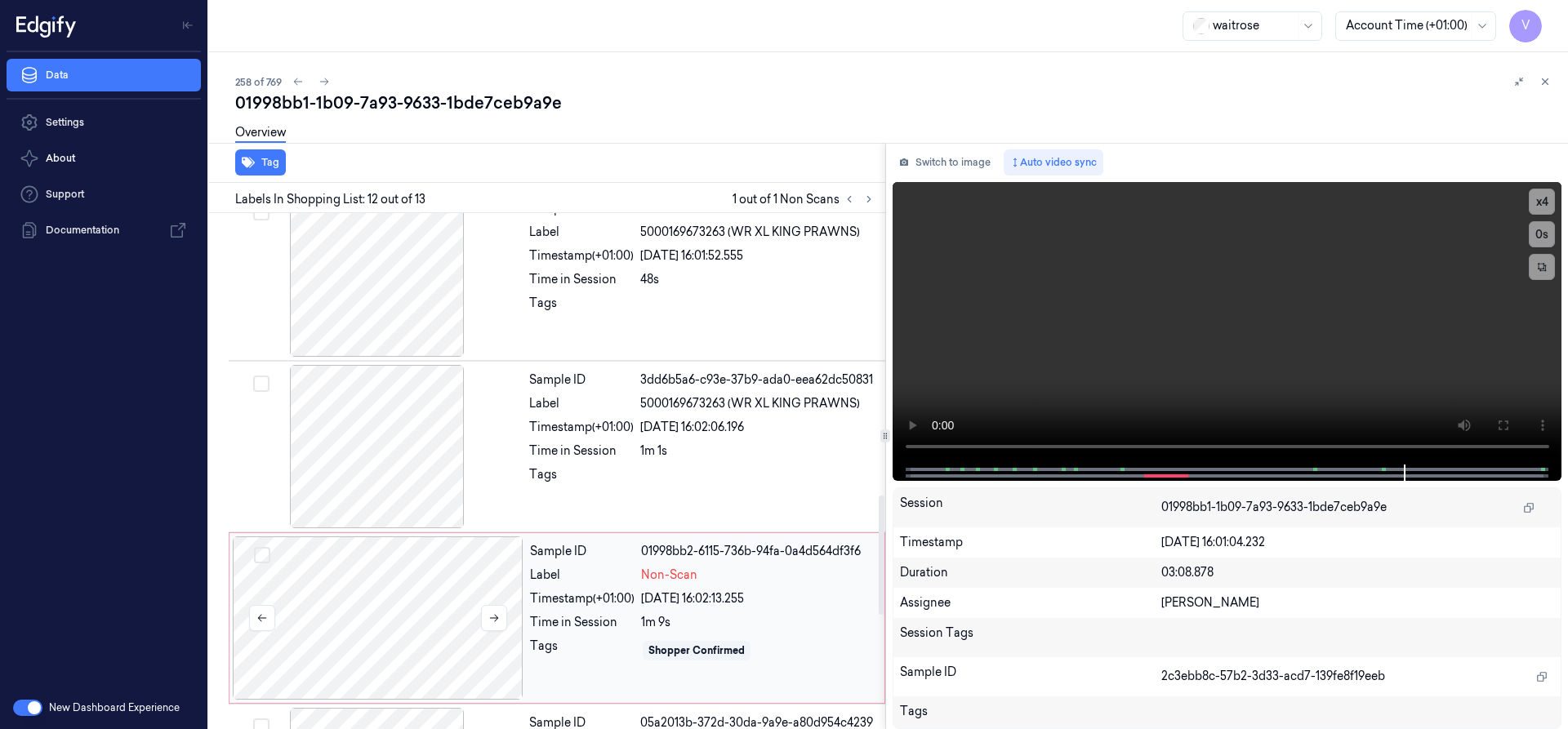
click at [391, 596] on div at bounding box center [378, 618] width 291 height 164
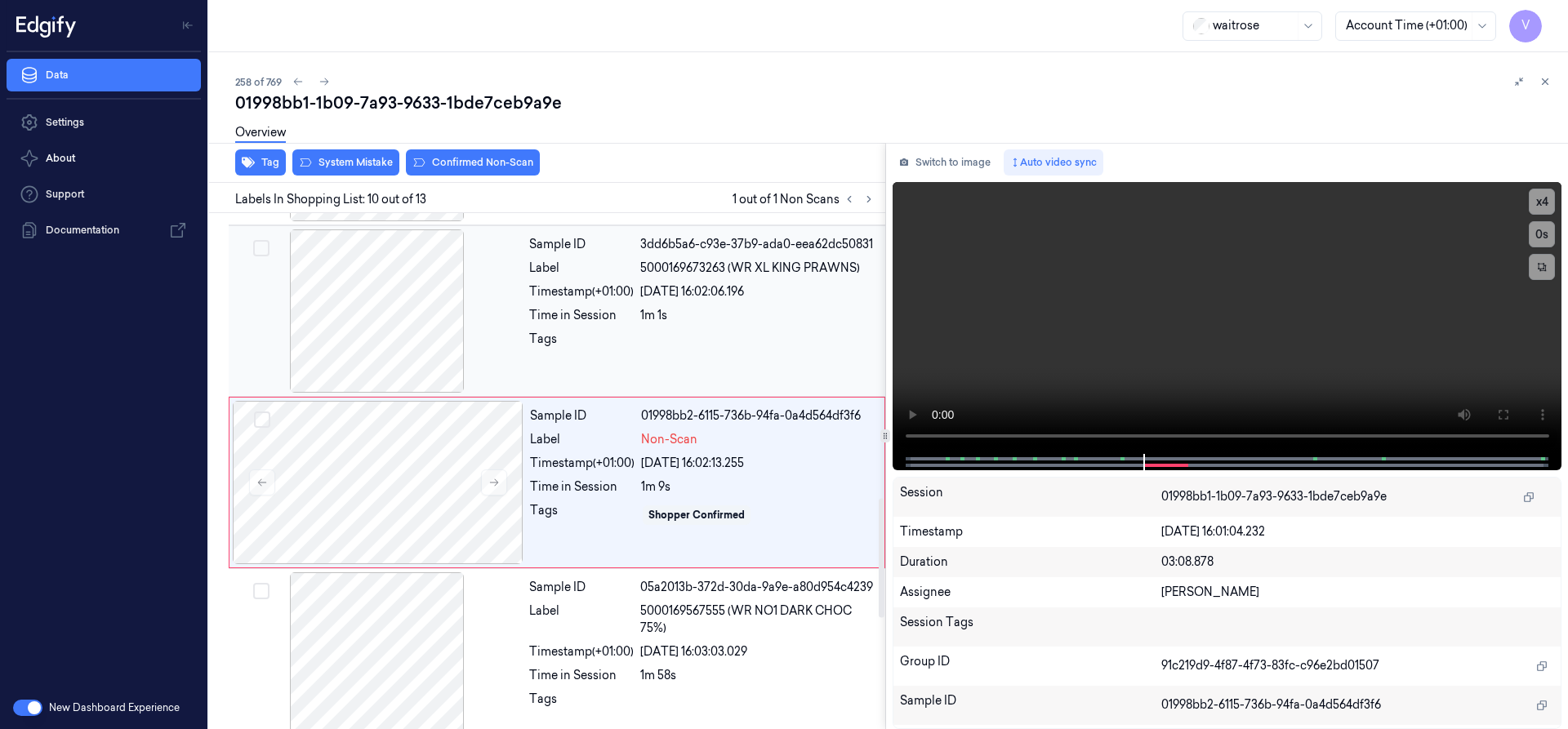
scroll to position [1369, 0]
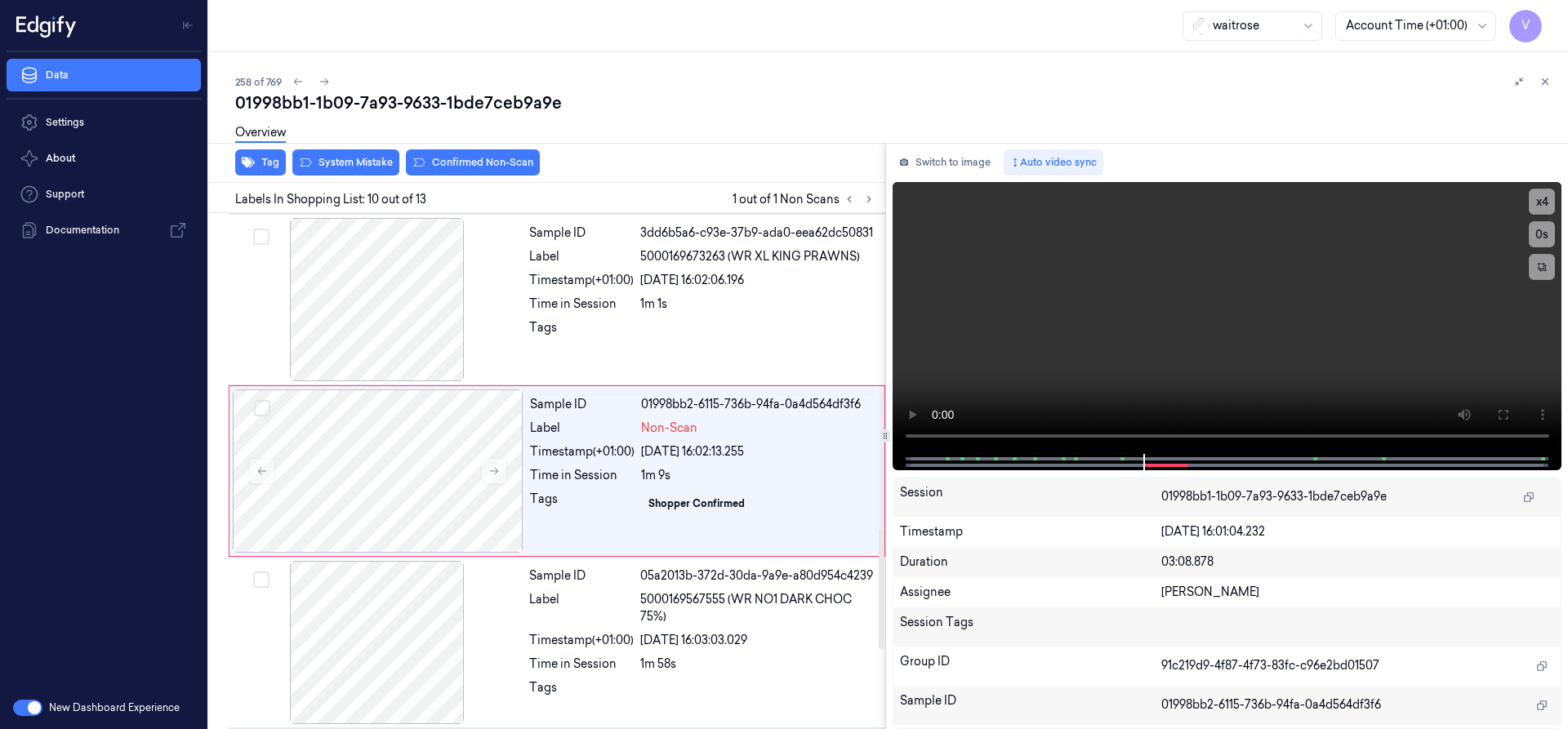
click at [361, 155] on div "Overview" at bounding box center [895, 135] width 1319 height 42
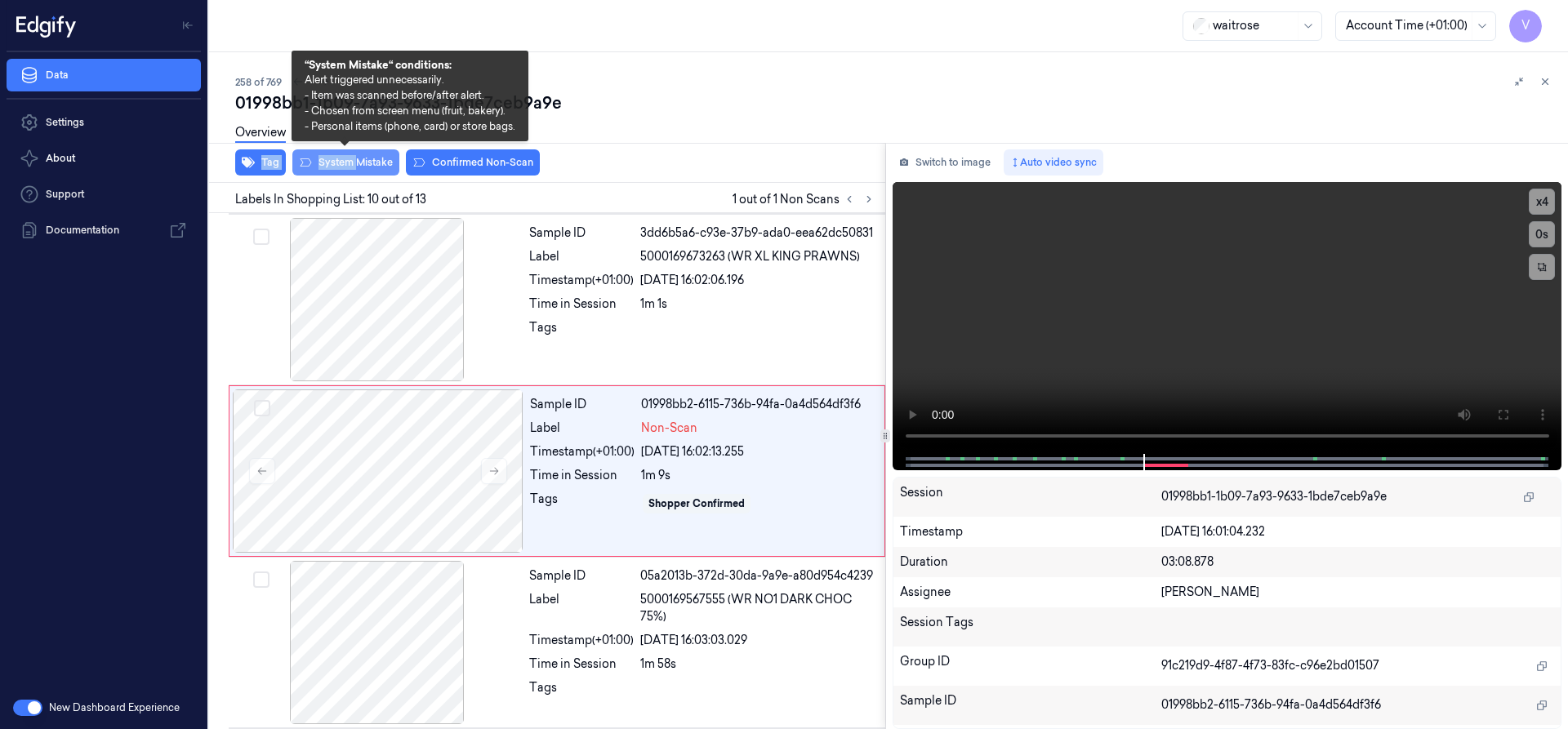
click at [359, 157] on div "01998bb1-1b09-7a93-9633-1bde7ceb9a9e Overview Tag System Mistake Confirmed Non-…" at bounding box center [895, 410] width 1319 height 637
click at [378, 158] on button "System Mistake" at bounding box center [346, 162] width 107 height 26
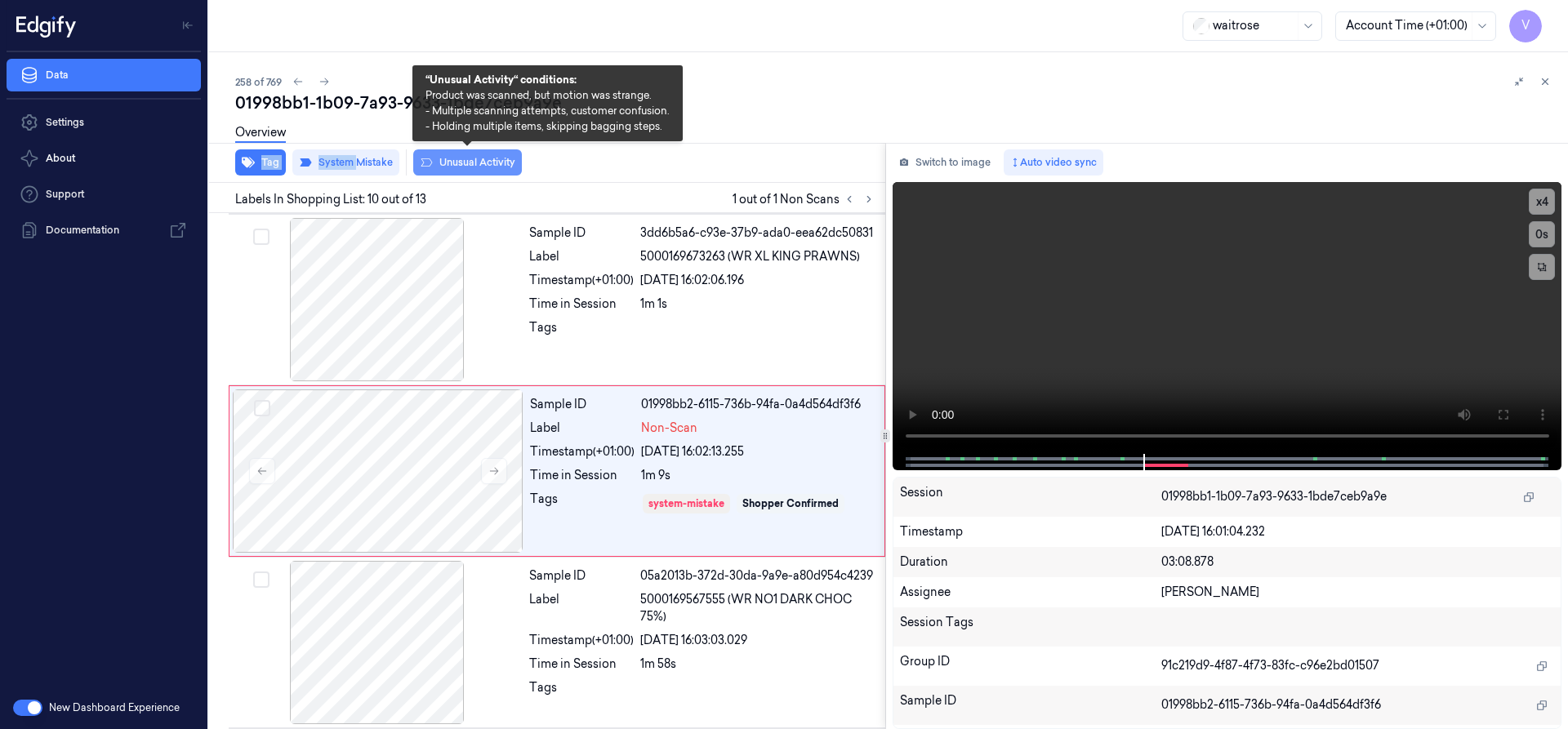
click at [460, 167] on button "Unusual Activity" at bounding box center [467, 162] width 108 height 26
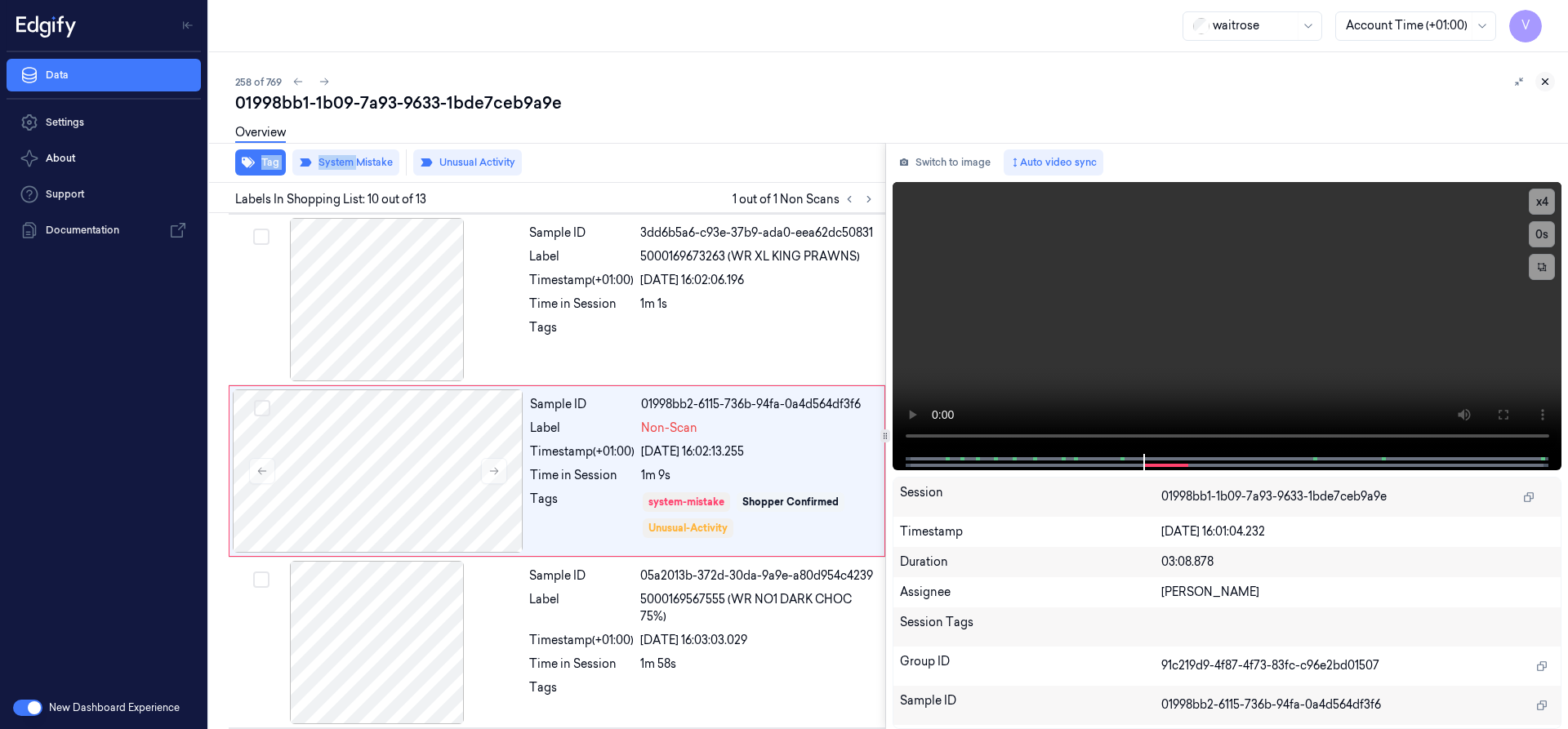
click at [1550, 80] on icon at bounding box center [1544, 81] width 11 height 11
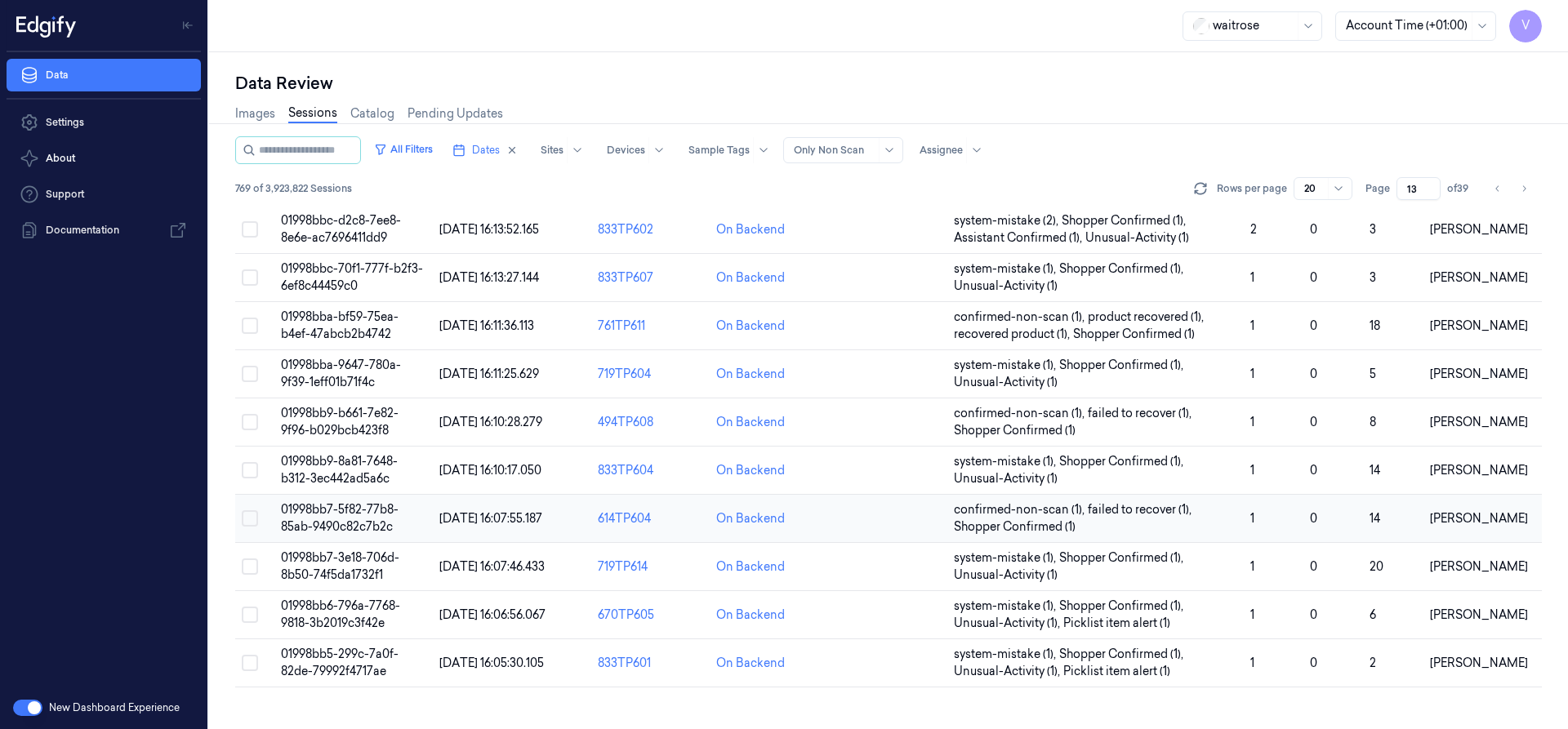
scroll to position [489, 0]
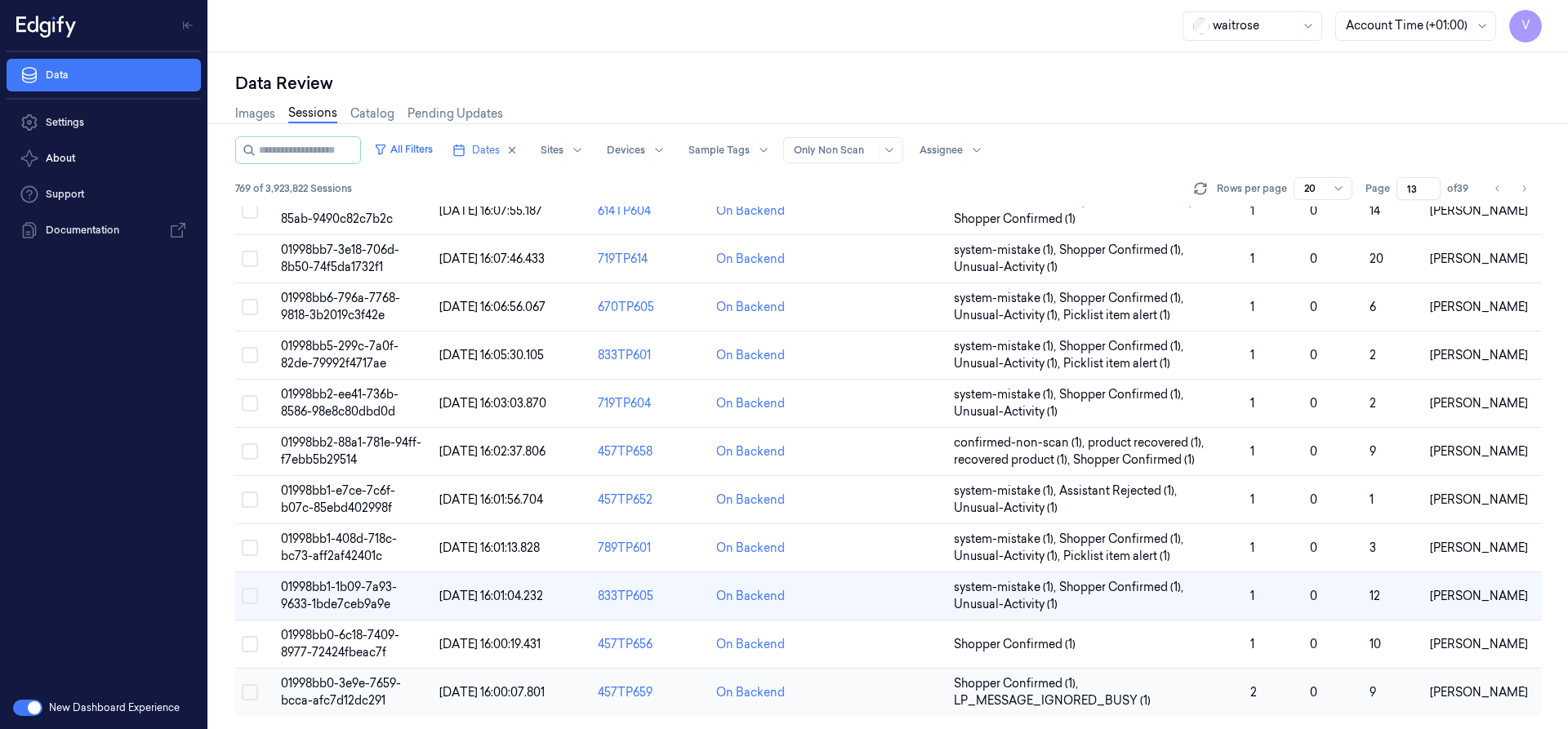
click at [359, 683] on span "01998bb0-3e9e-7659-bcca-afc7d12dc291" at bounding box center [341, 691] width 120 height 32
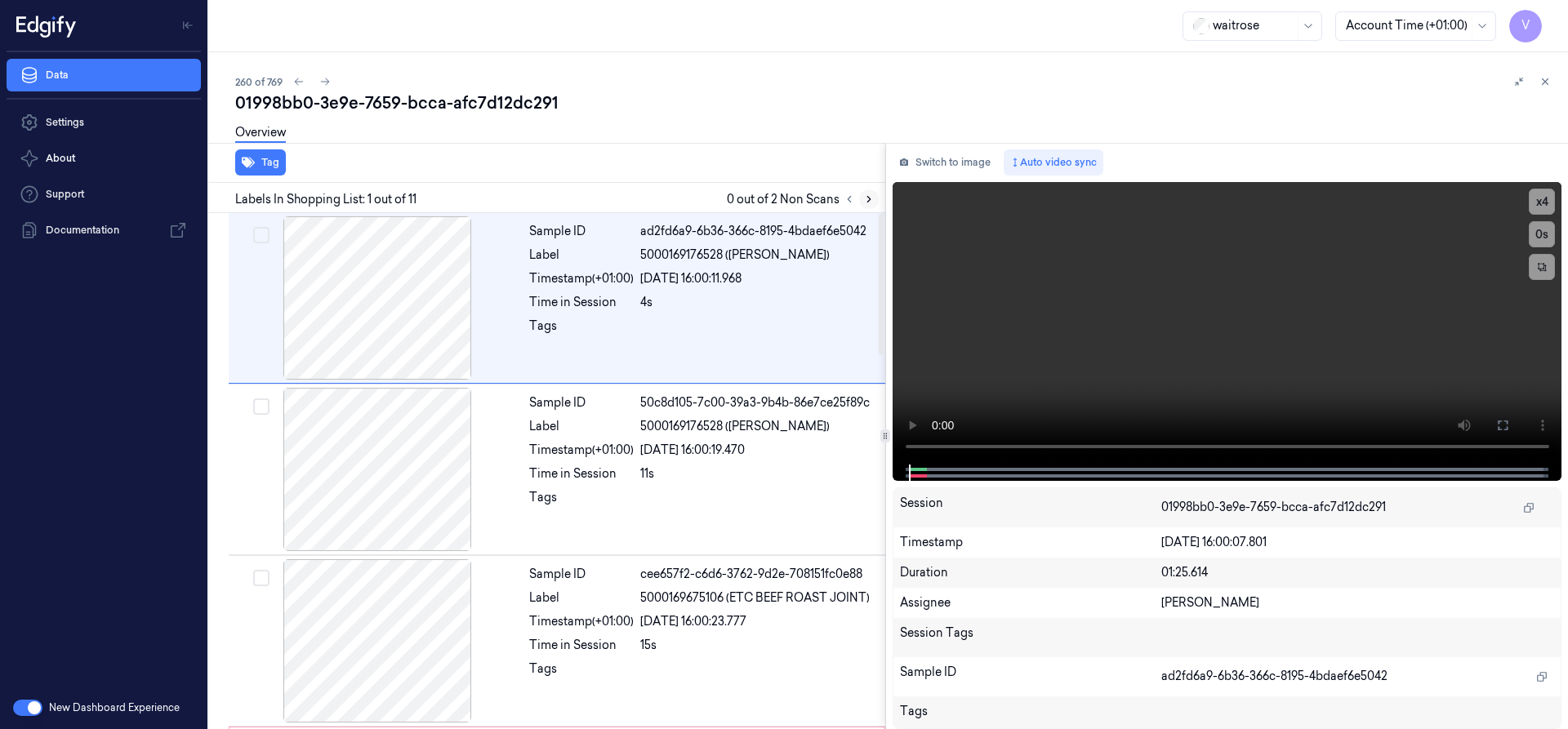
click at [870, 200] on icon at bounding box center [868, 198] width 11 height 11
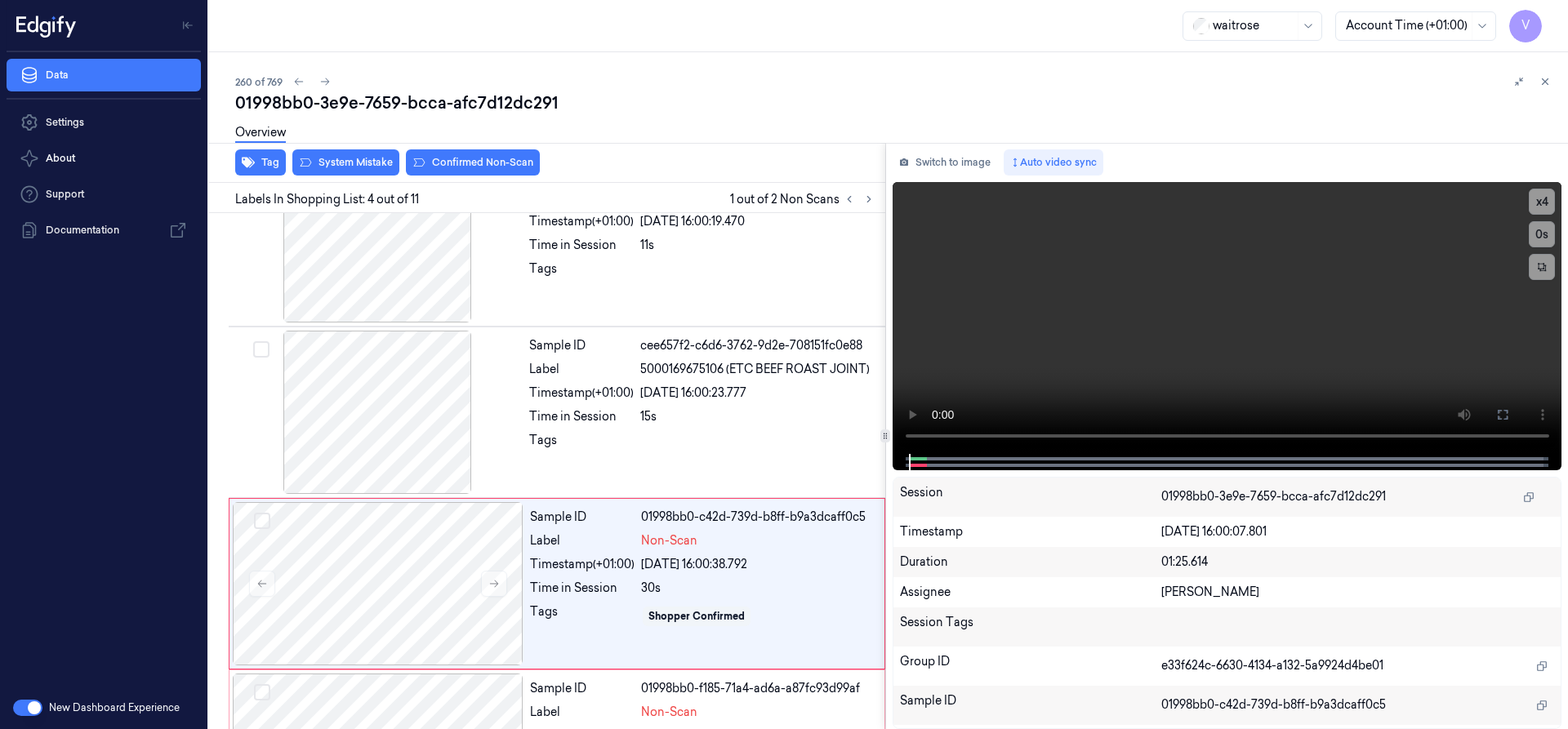
scroll to position [342, 0]
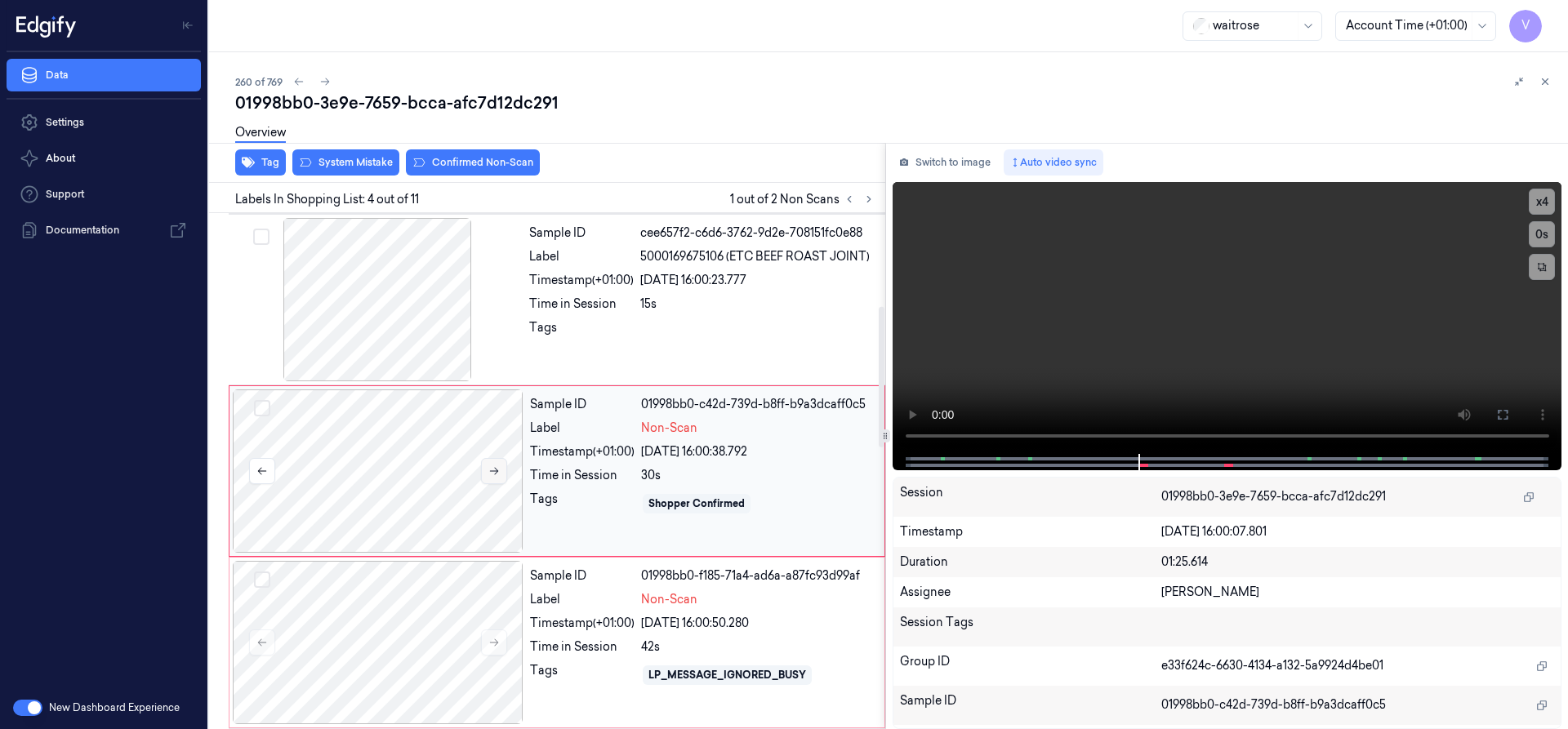
click at [483, 474] on button at bounding box center [493, 471] width 26 height 26
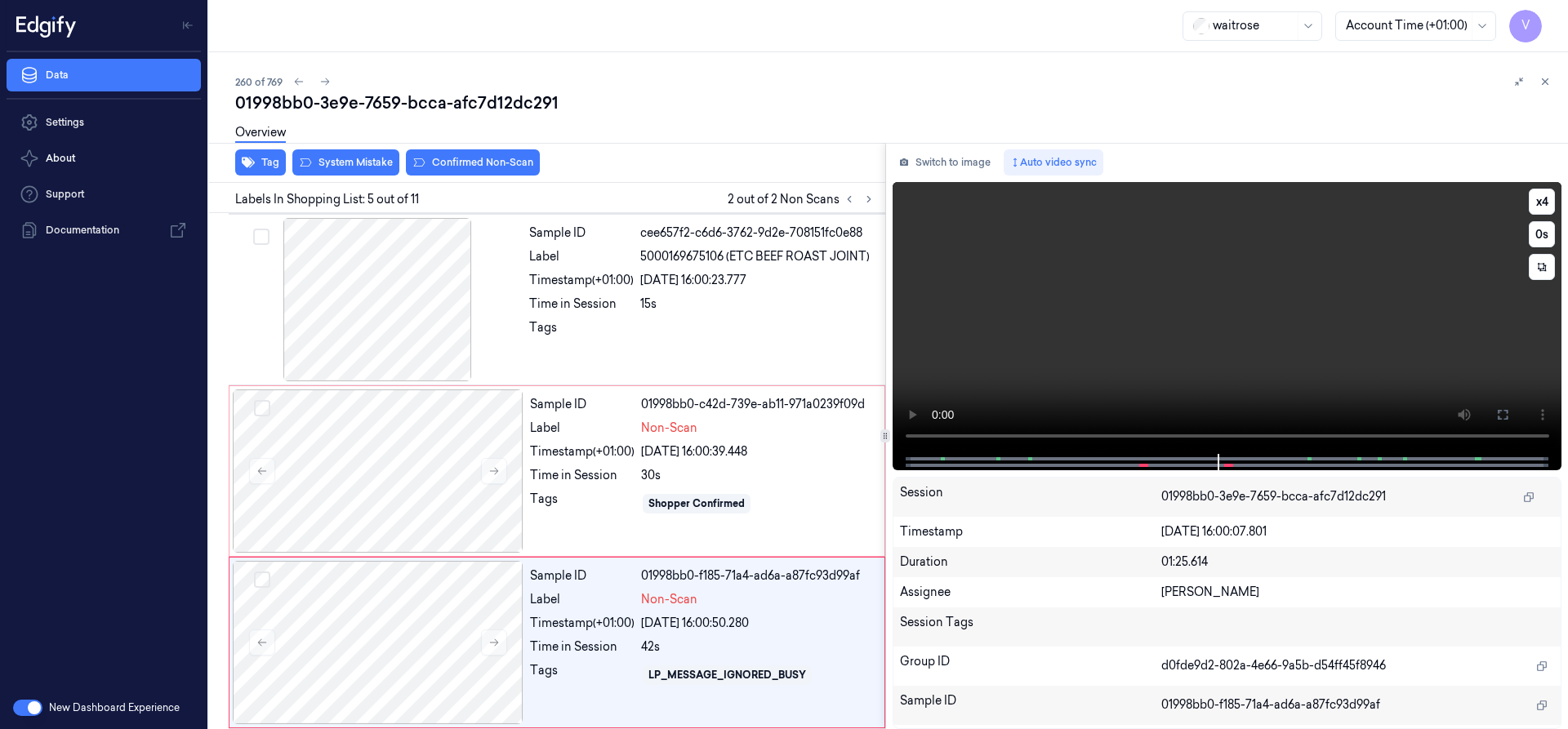
scroll to position [513, 0]
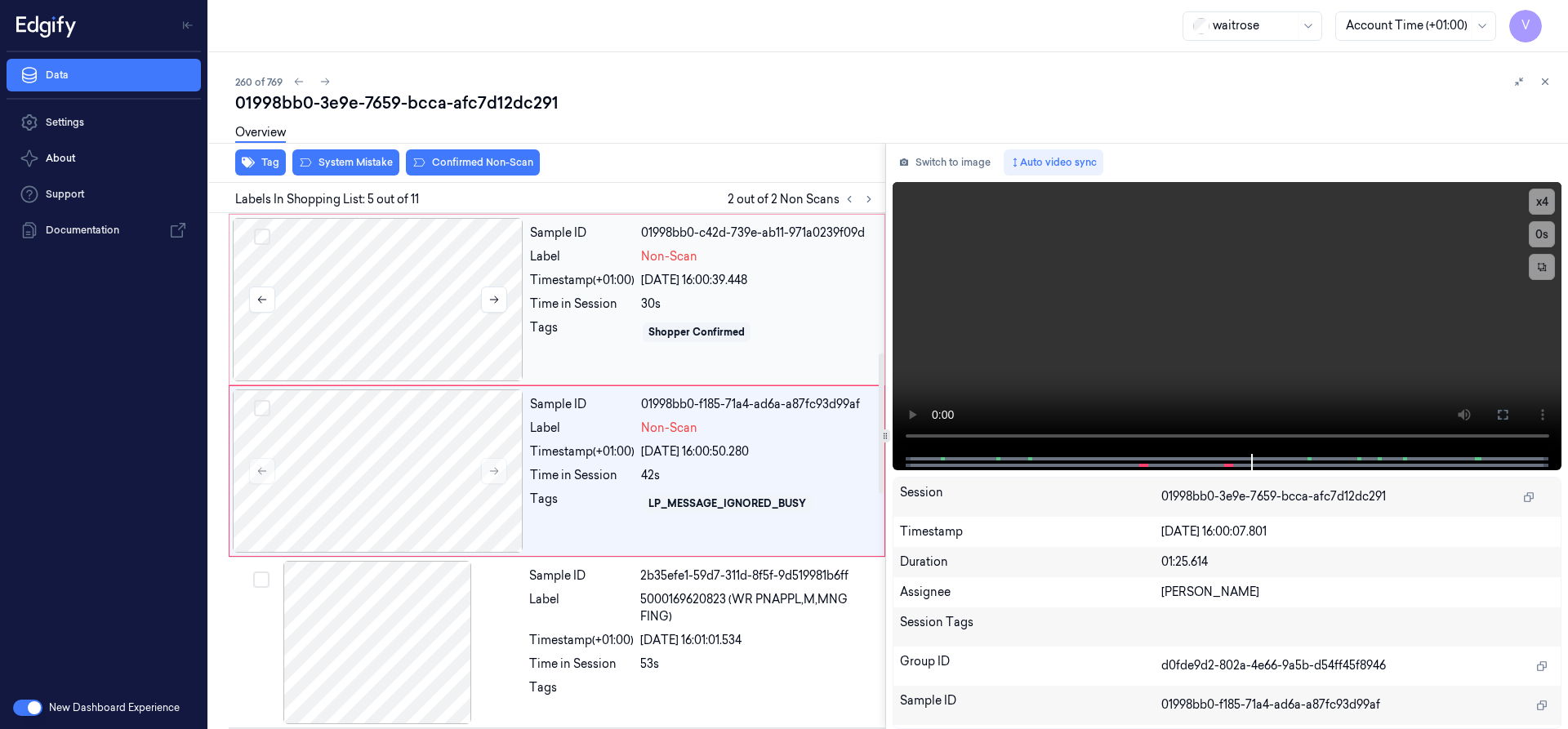
click at [434, 304] on div at bounding box center [378, 300] width 291 height 164
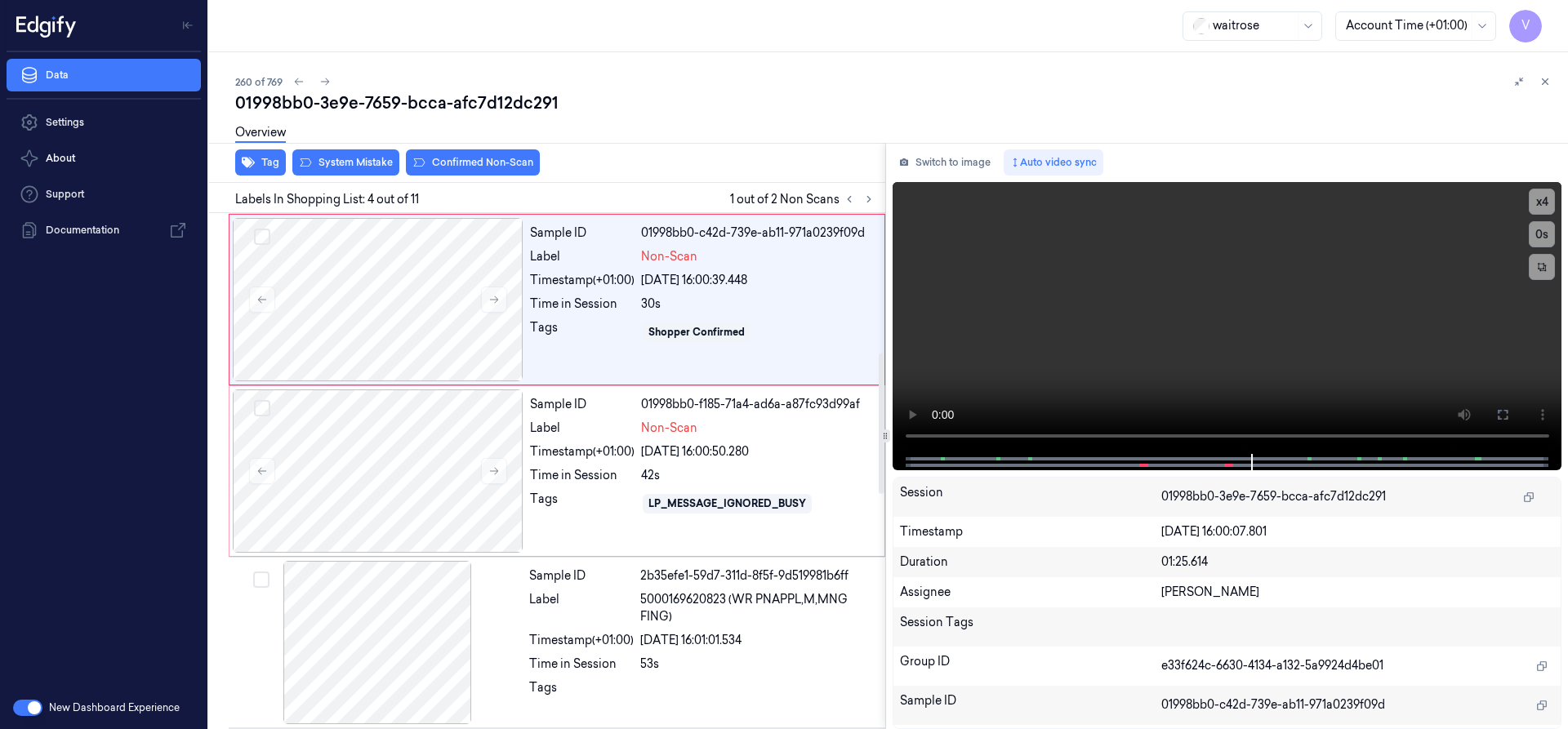
scroll to position [342, 0]
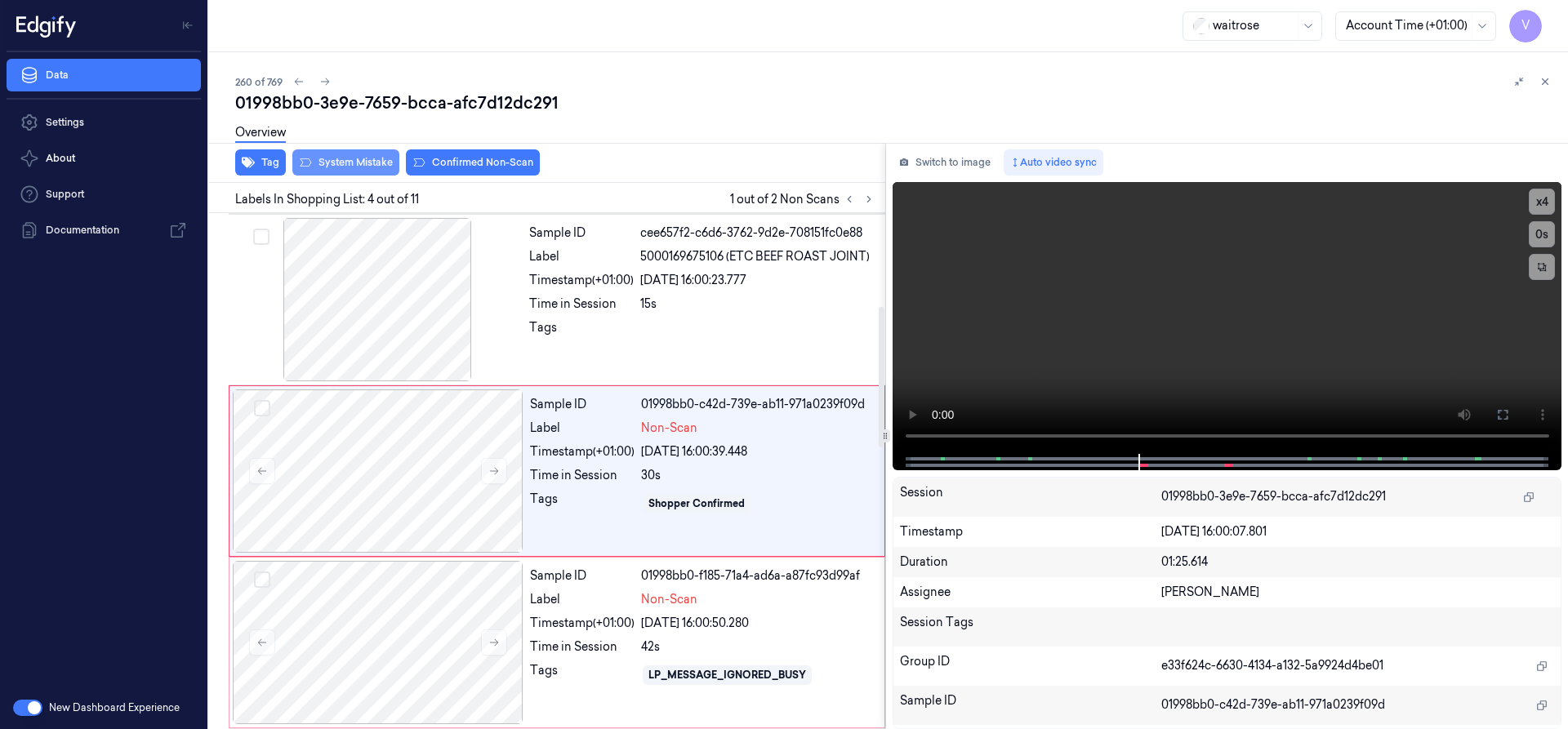
click at [361, 160] on button "System Mistake" at bounding box center [346, 162] width 107 height 26
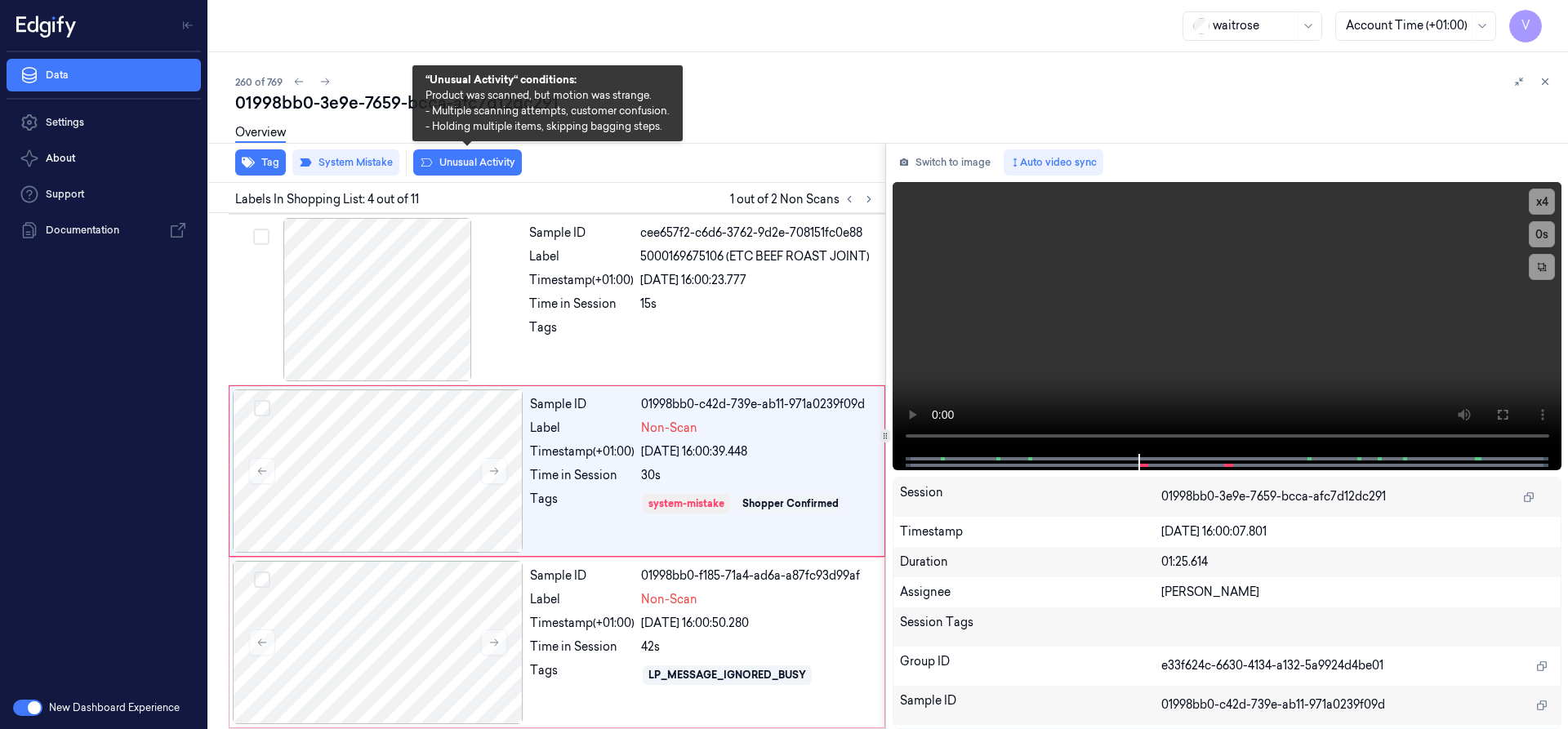
click at [471, 165] on button "Unusual Activity" at bounding box center [467, 162] width 108 height 26
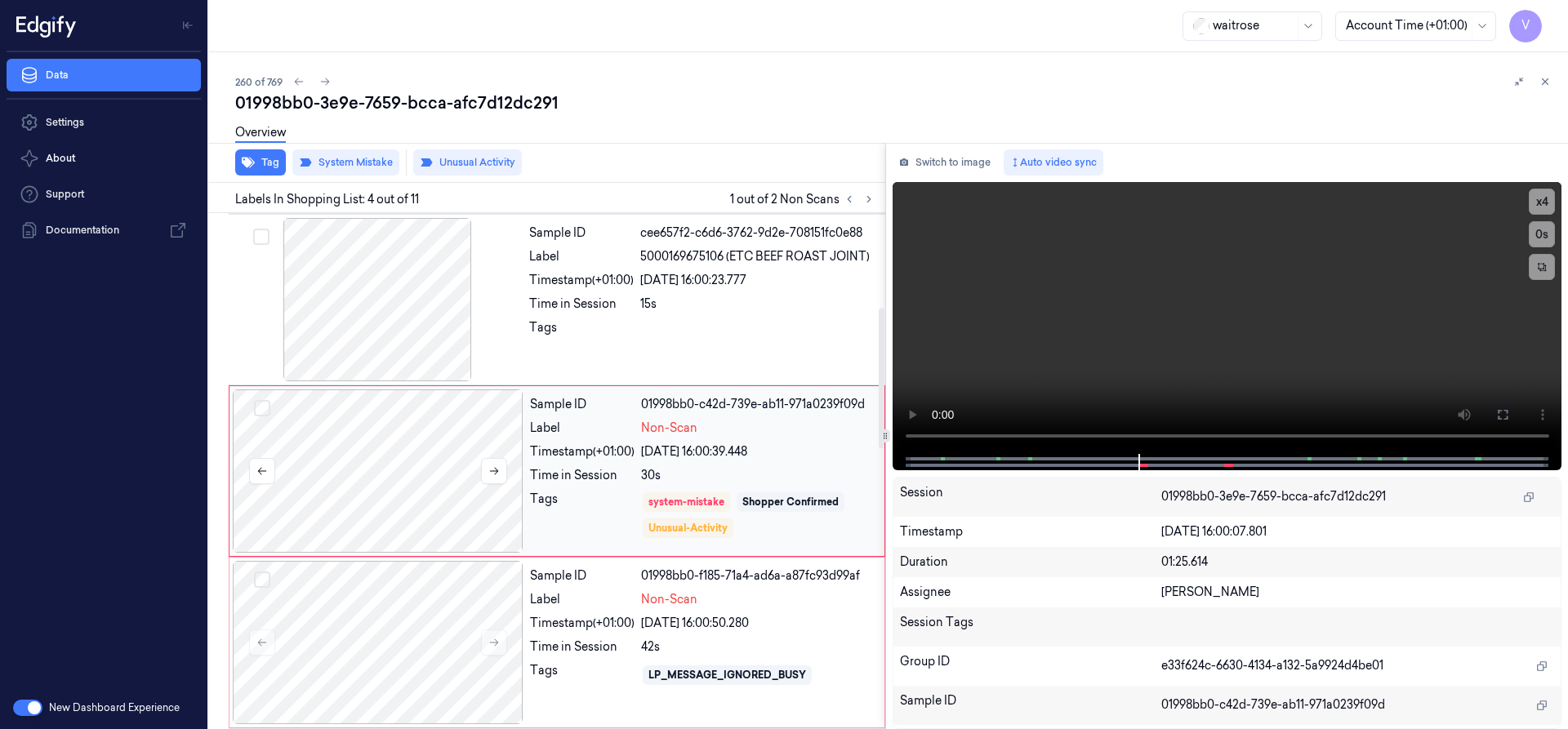
scroll to position [422, 0]
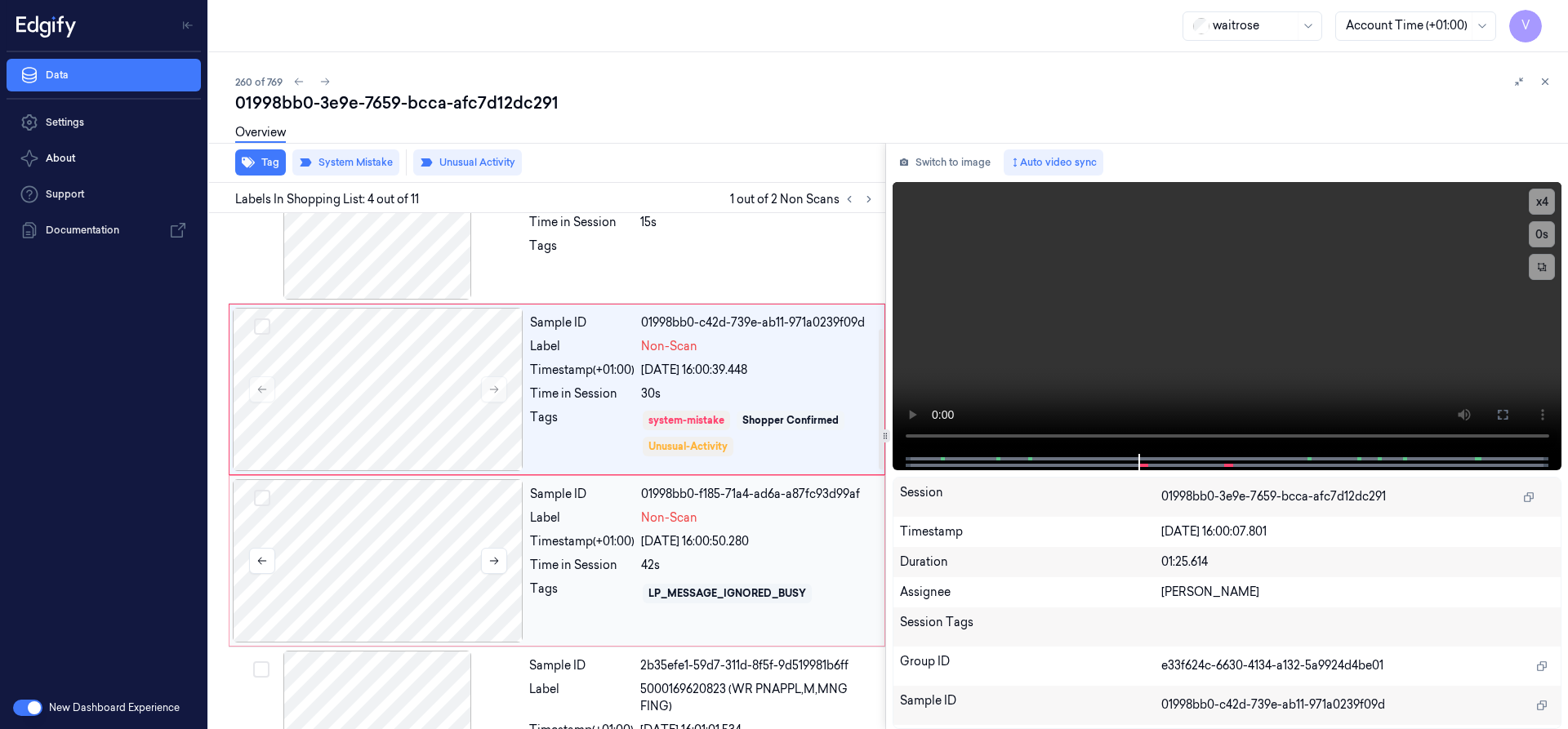
click at [432, 512] on div at bounding box center [378, 560] width 291 height 164
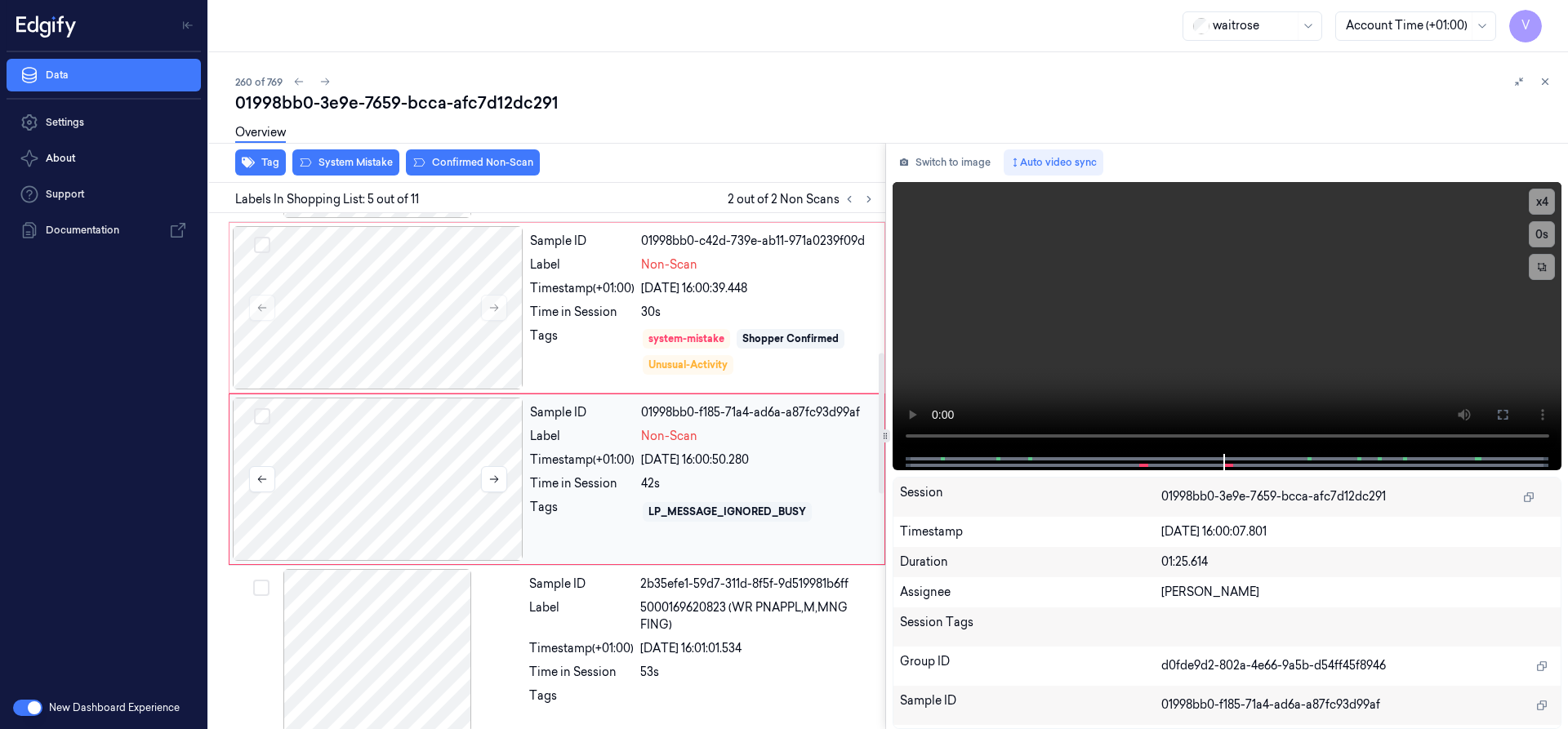
scroll to position [513, 0]
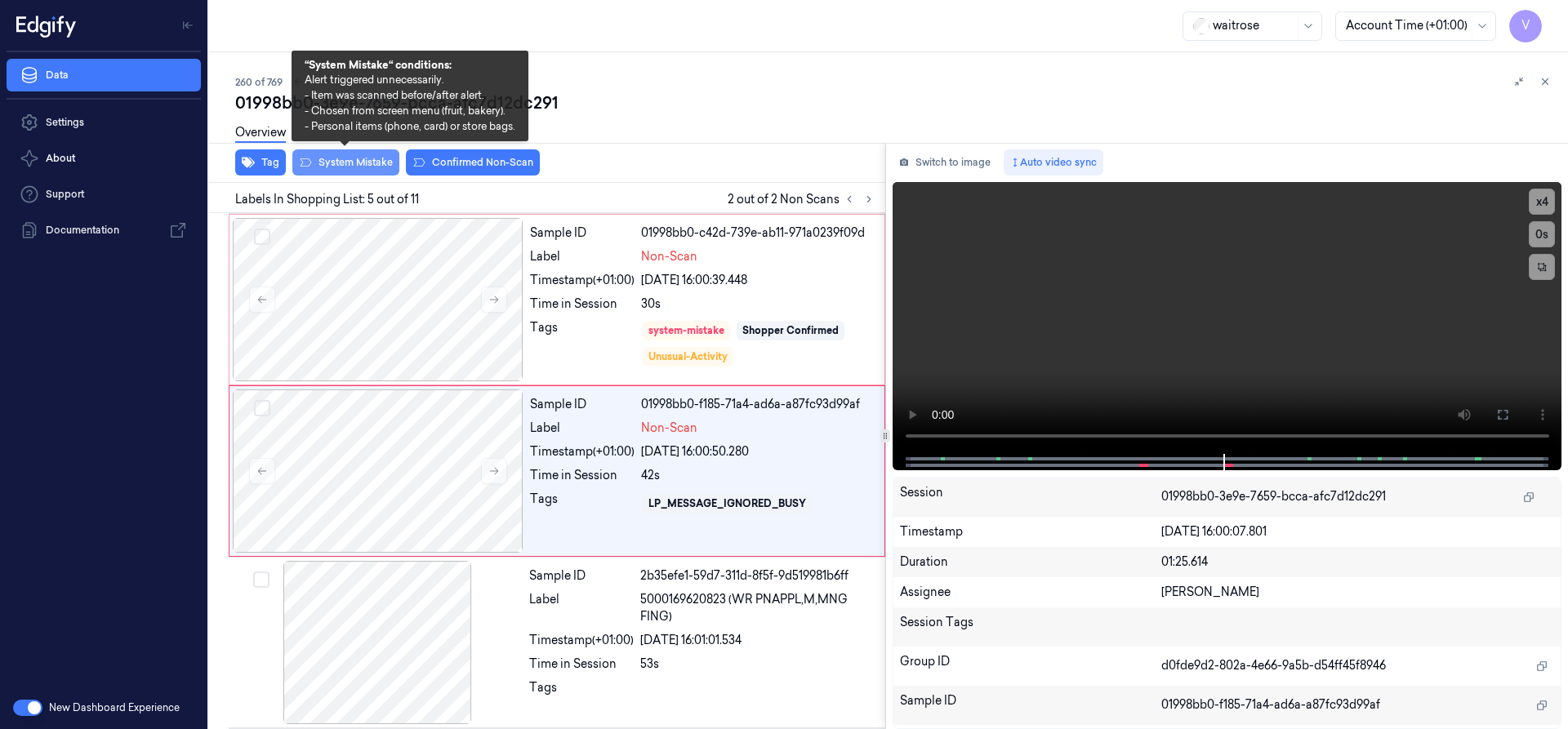
click at [341, 159] on button "System Mistake" at bounding box center [346, 162] width 107 height 26
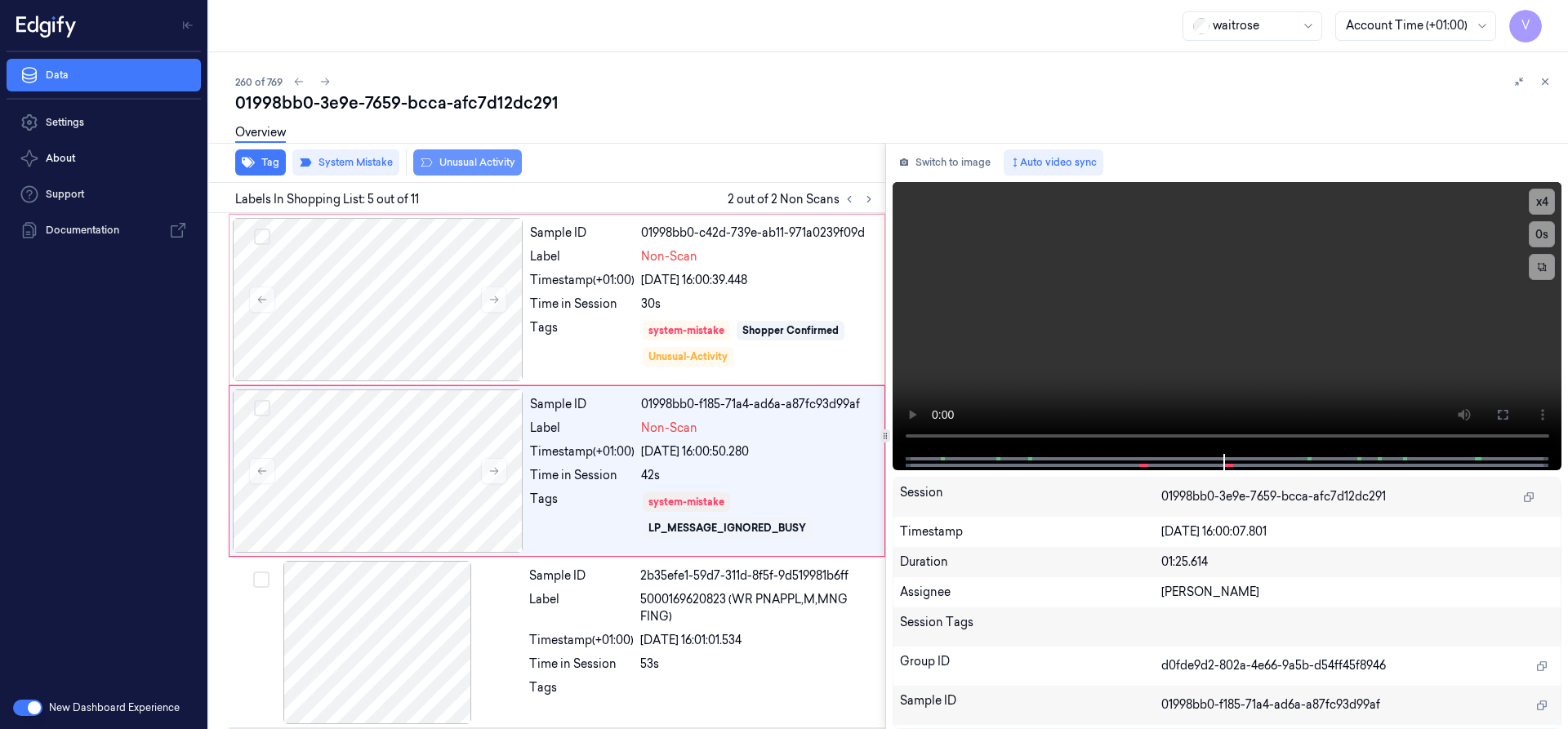
click at [458, 161] on button "Unusual Activity" at bounding box center [467, 162] width 108 height 26
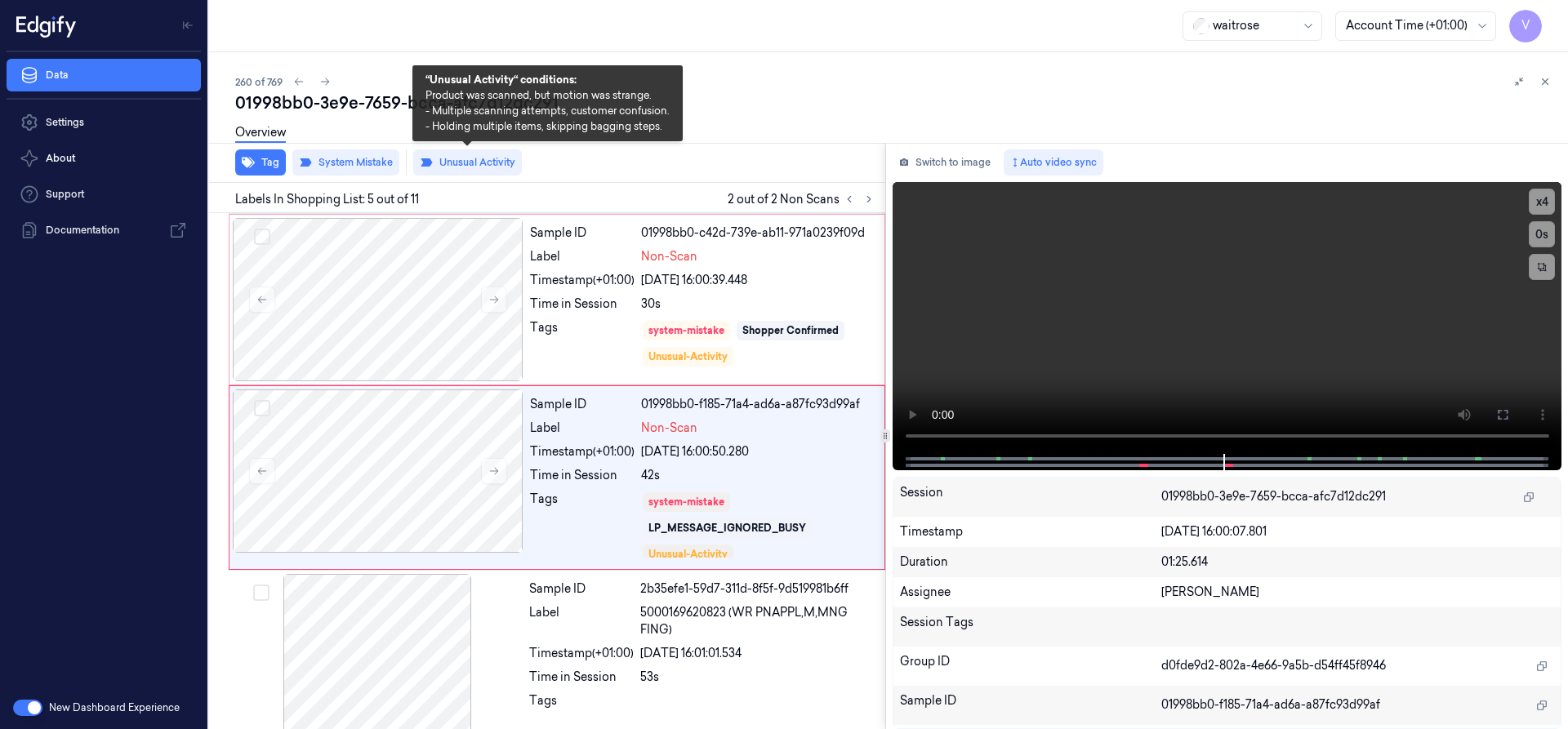
scroll to position [519, 0]
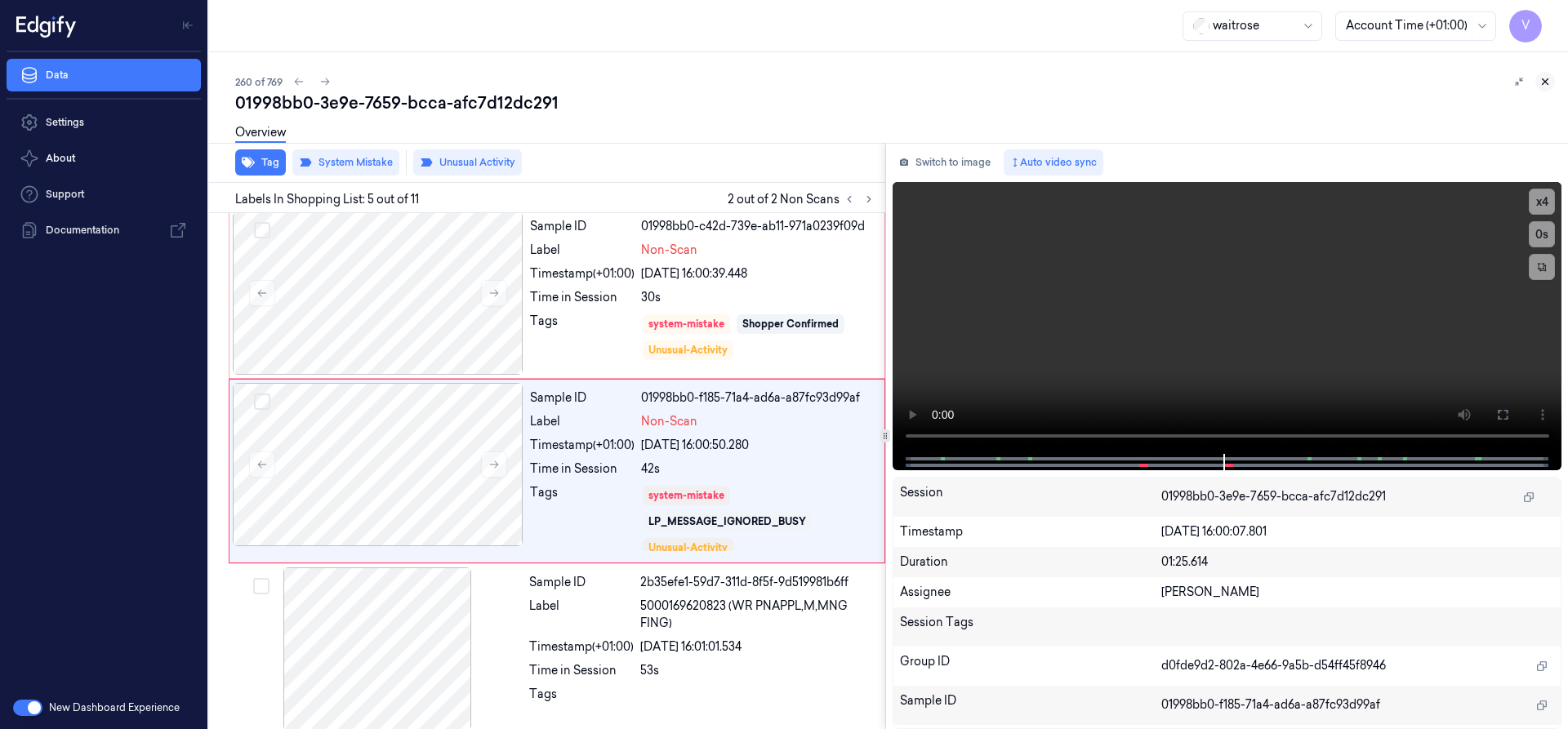
click at [1546, 80] on icon at bounding box center [1544, 81] width 11 height 11
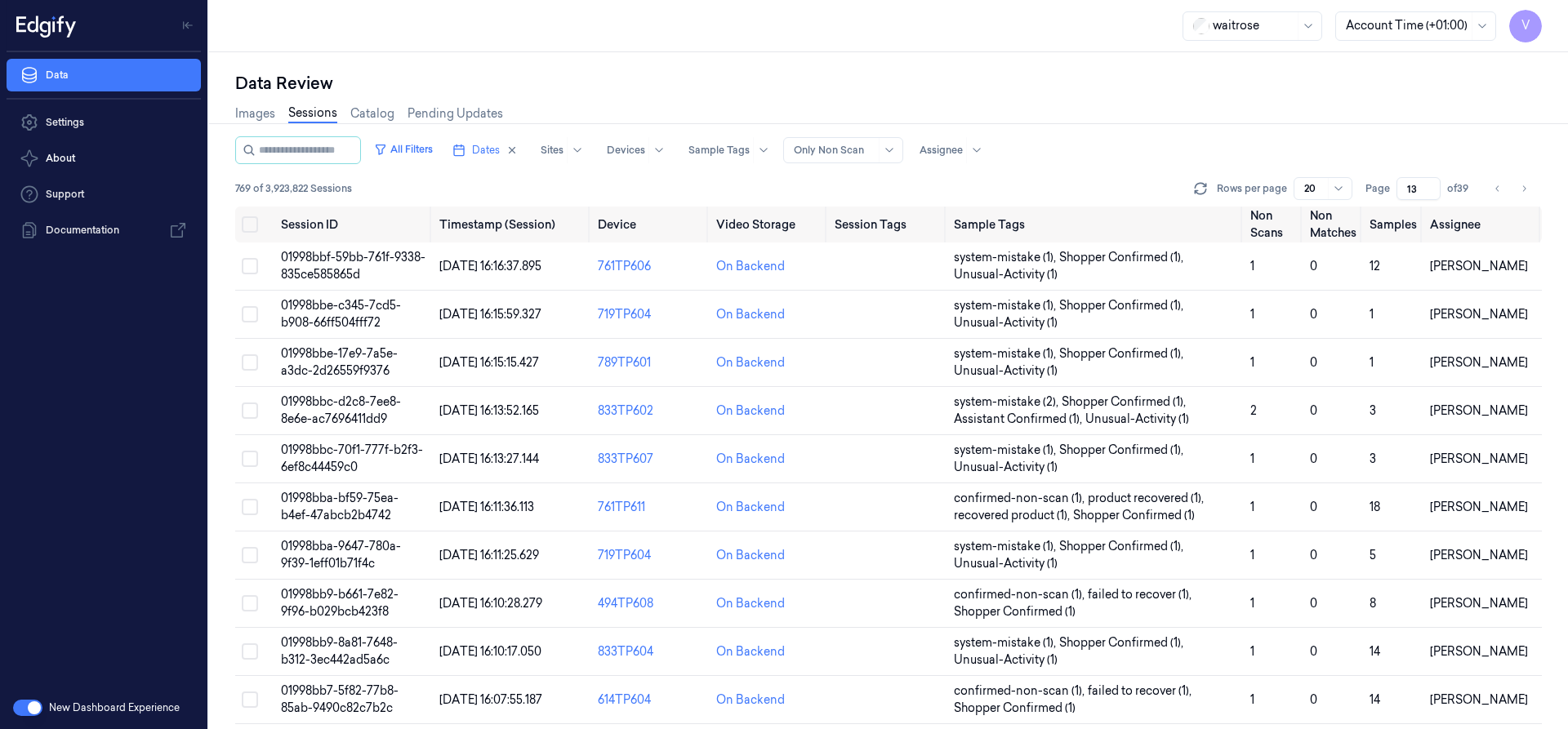
drag, startPoint x: 1416, startPoint y: 188, endPoint x: 1385, endPoint y: 205, distance: 35.4
click at [1385, 205] on div "All Filters Dates Sites Devices Sample Tags Alert Type Only Non Scan Assignee 7…" at bounding box center [888, 171] width 1306 height 70
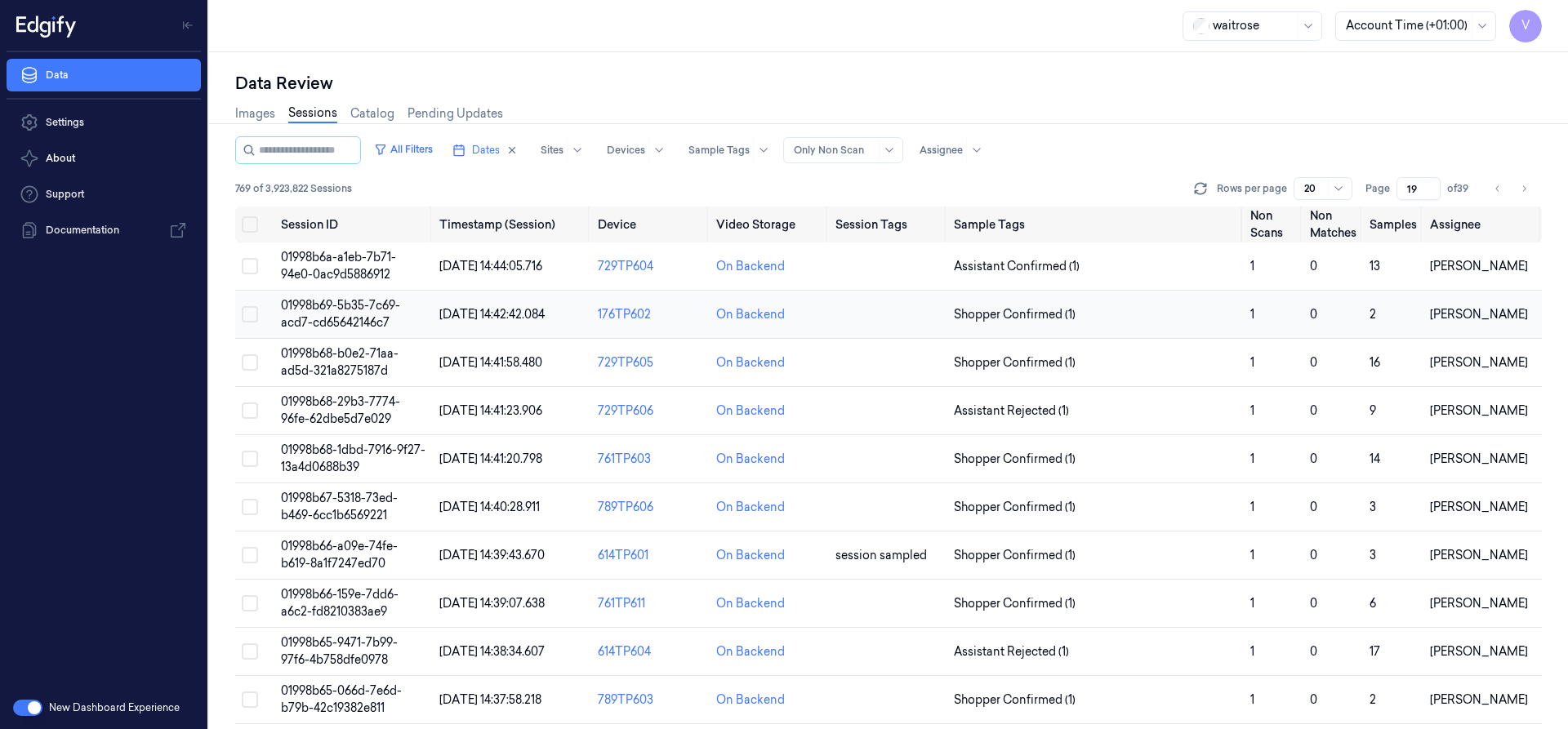
type input "19"
click at [353, 308] on span "01998b69-5b35-7c69-acd7-cd65642146c7" at bounding box center [341, 313] width 119 height 32
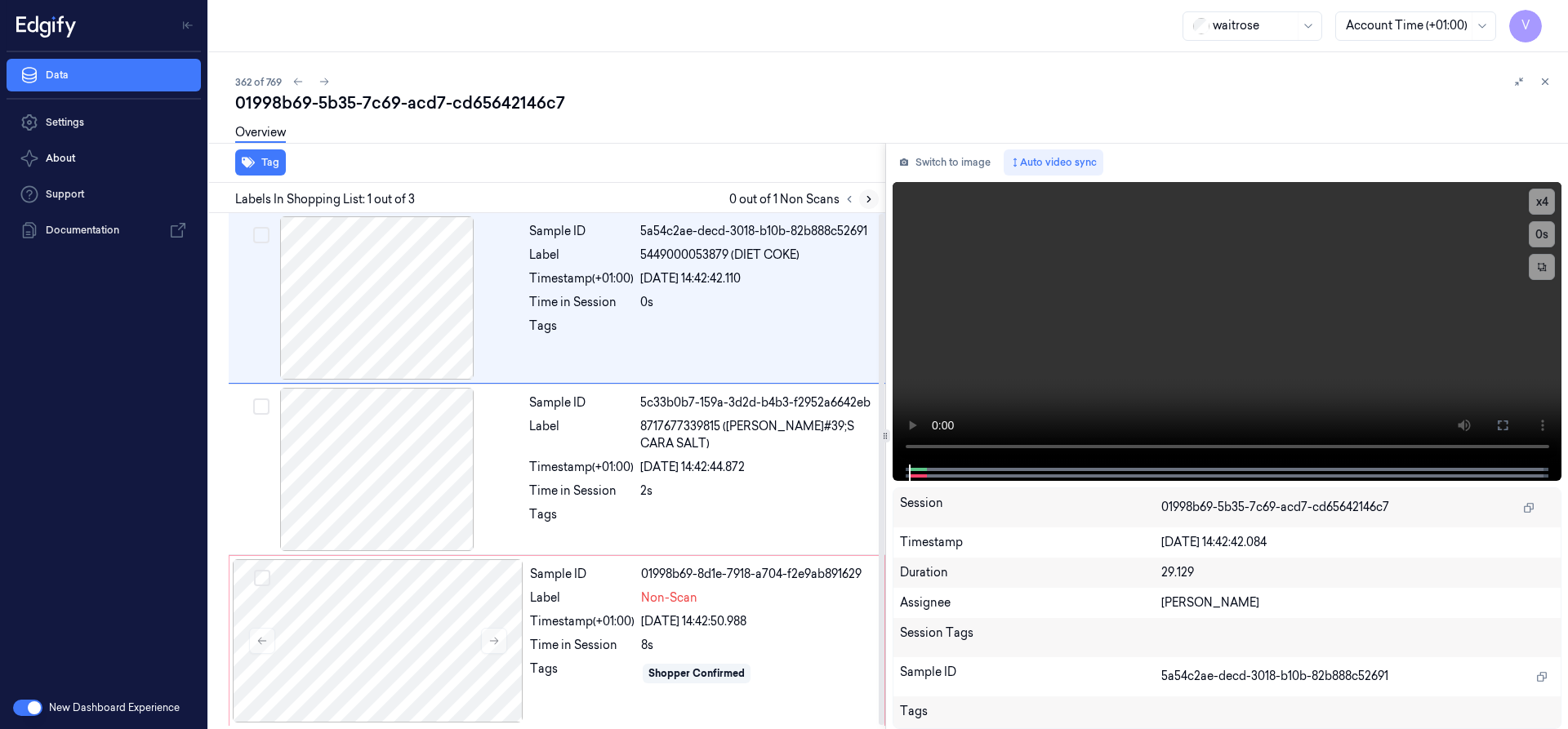
click at [865, 198] on icon at bounding box center [868, 198] width 11 height 11
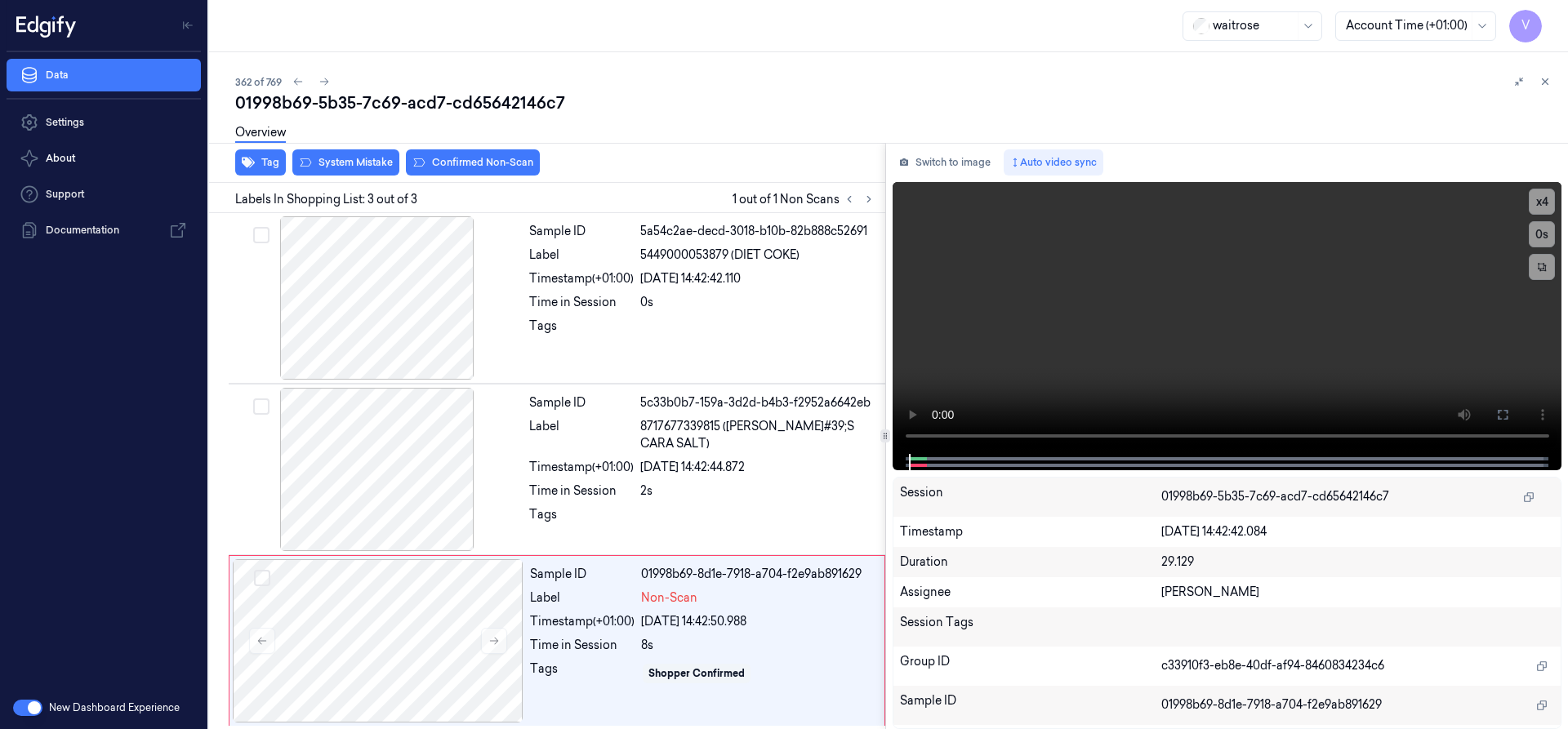
scroll to position [3, 0]
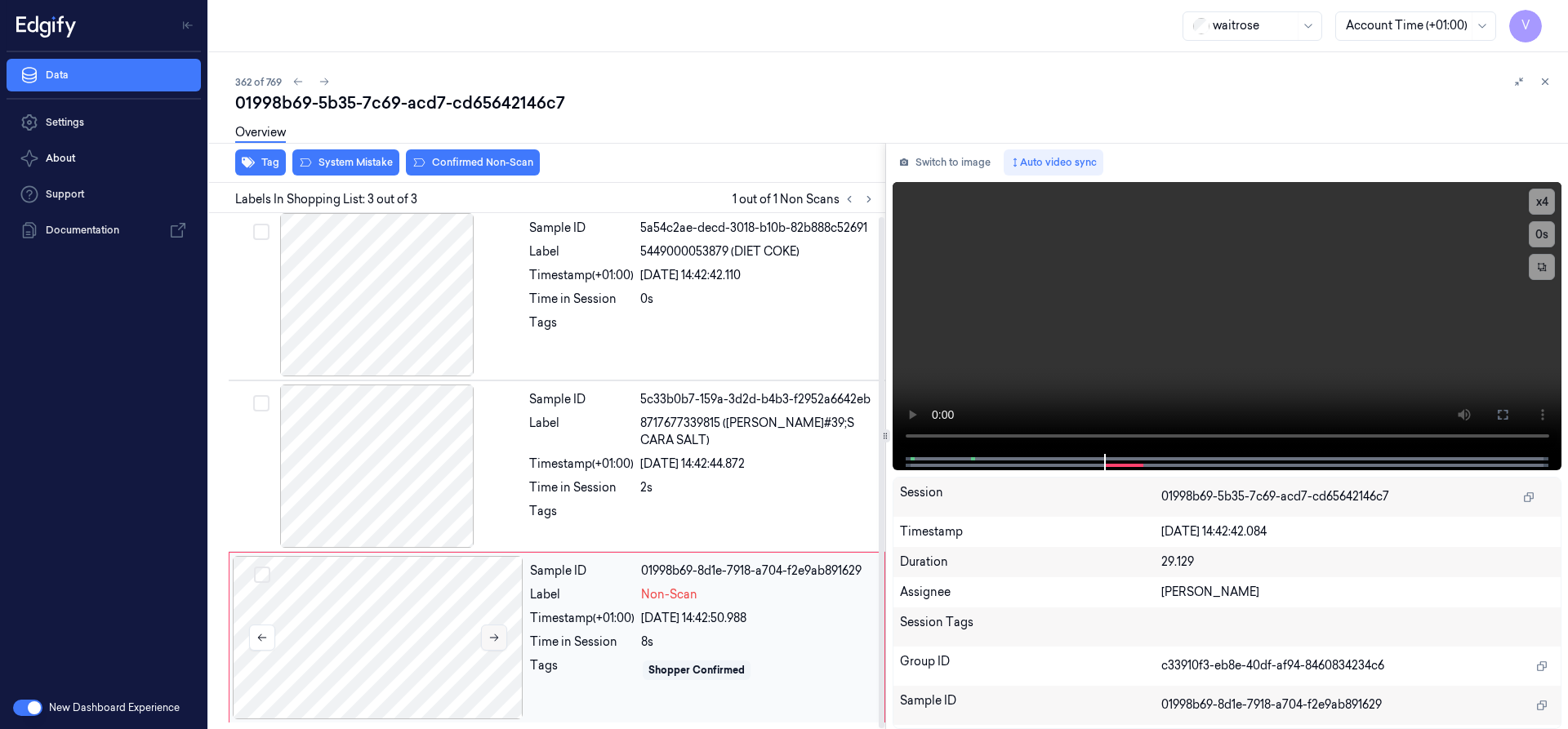
click at [488, 638] on icon at bounding box center [493, 637] width 11 height 11
click at [497, 635] on icon at bounding box center [494, 638] width 9 height 8
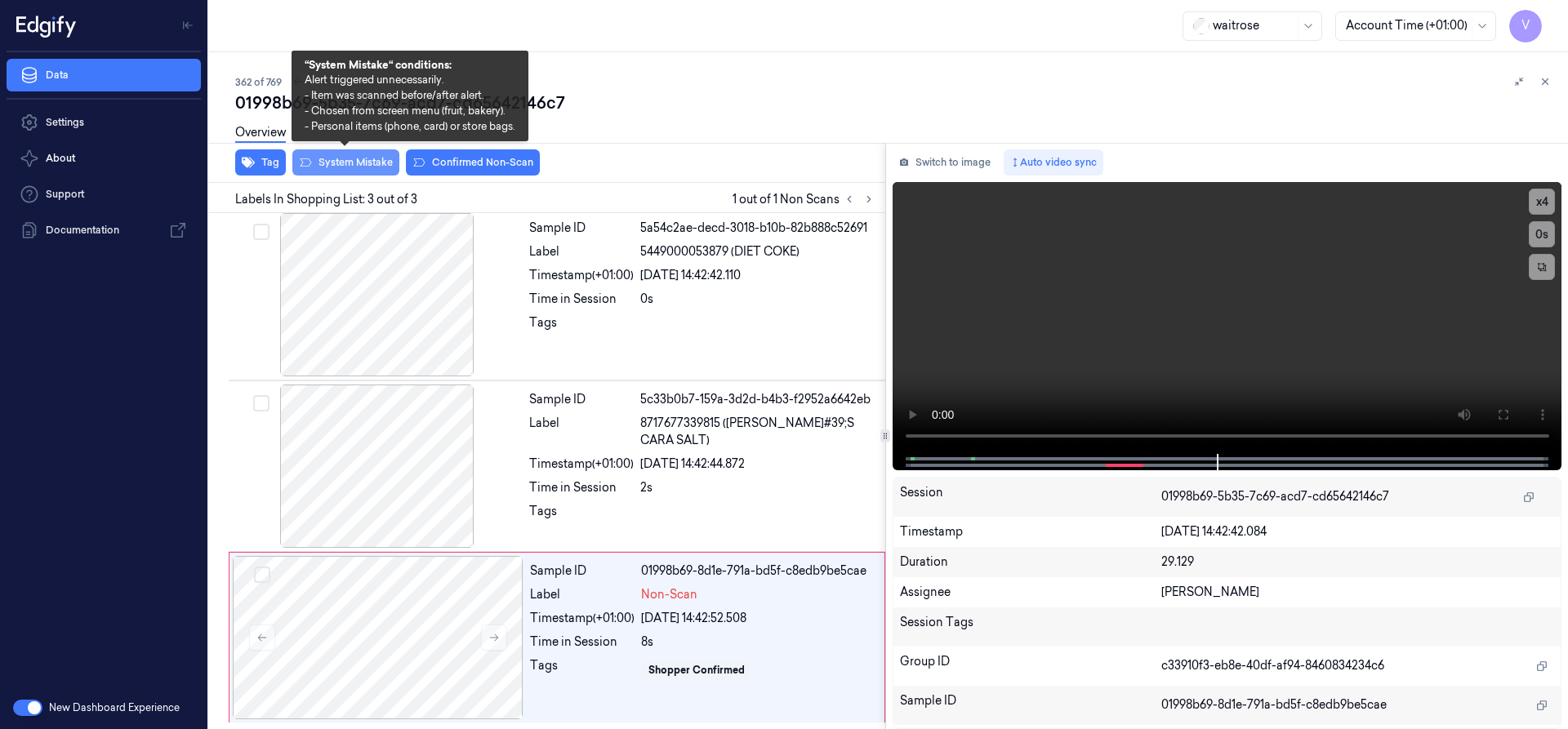
click at [380, 164] on button "System Mistake" at bounding box center [346, 162] width 107 height 26
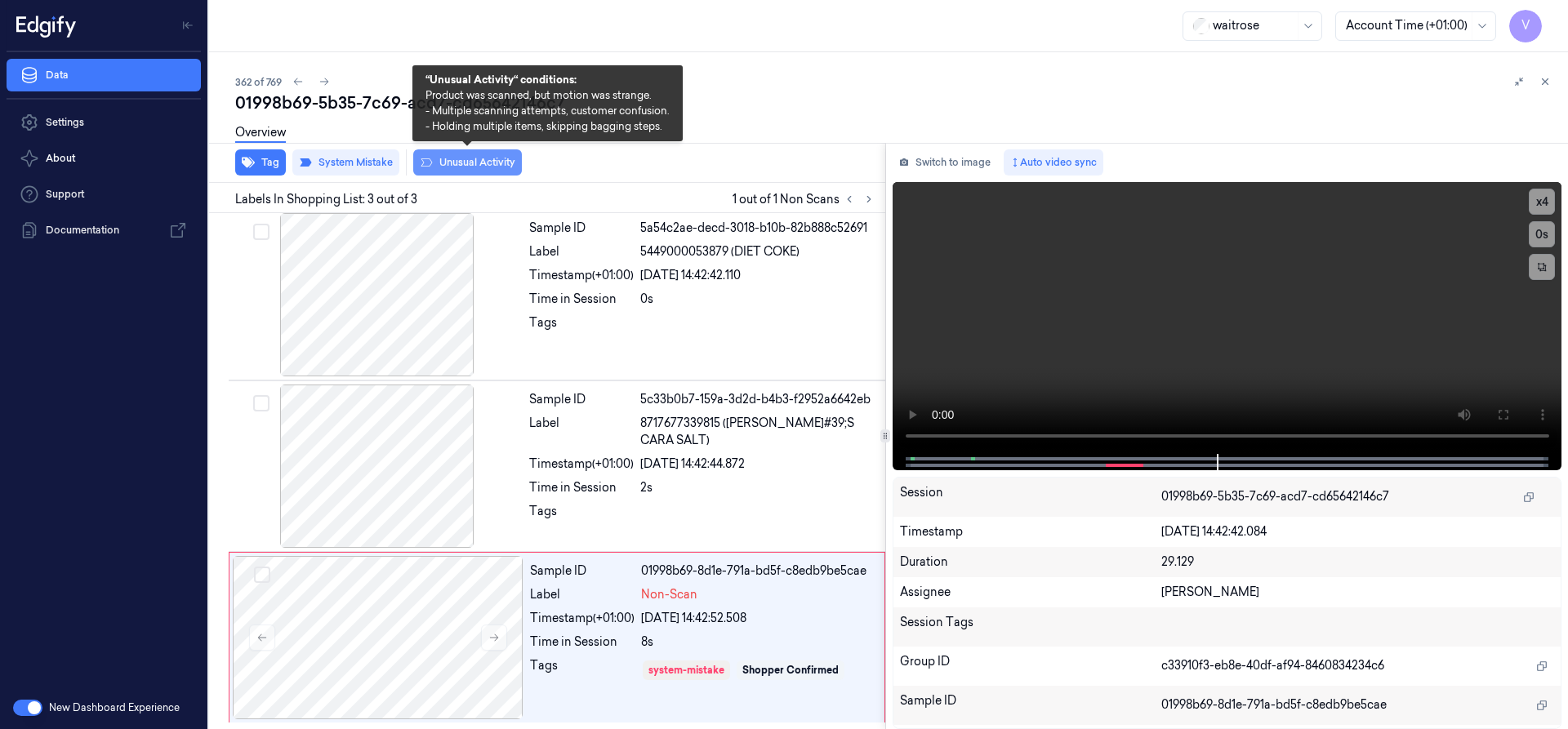
click at [462, 162] on button "Unusual Activity" at bounding box center [467, 162] width 108 height 26
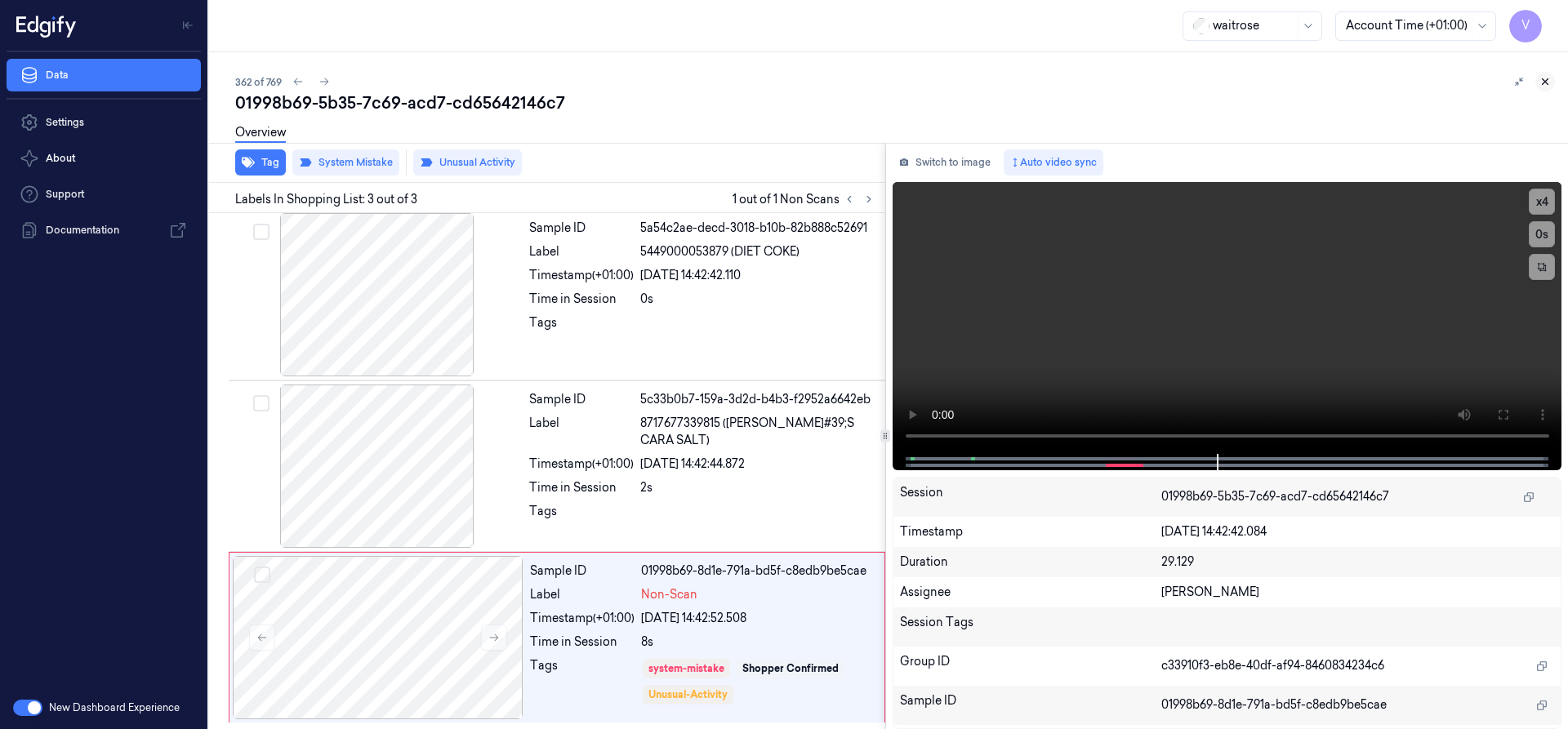
click at [1547, 80] on icon at bounding box center [1545, 82] width 6 height 6
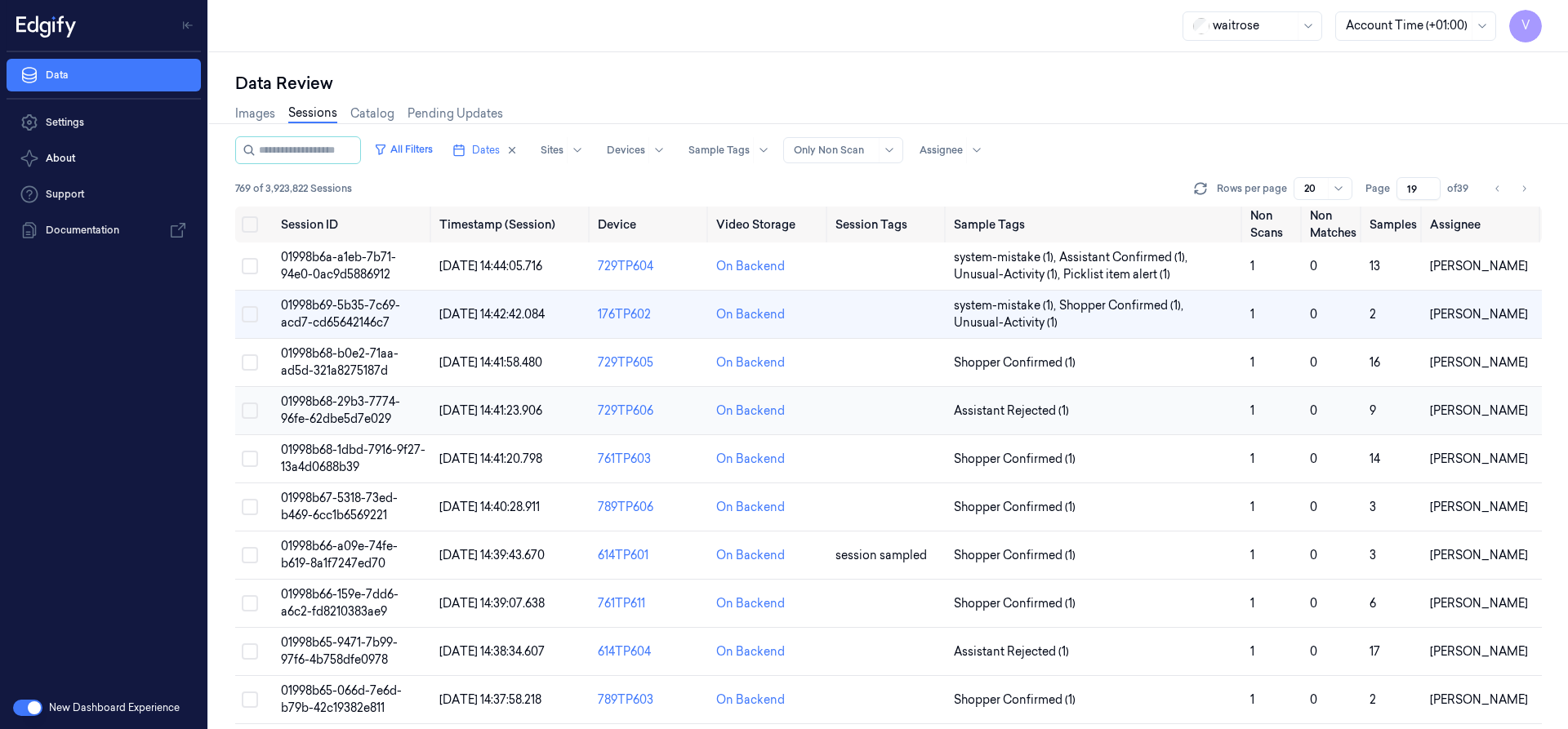
click at [371, 416] on span "01998b68-29b3-7774-96fe-62dbe5d7e029" at bounding box center [341, 410] width 119 height 32
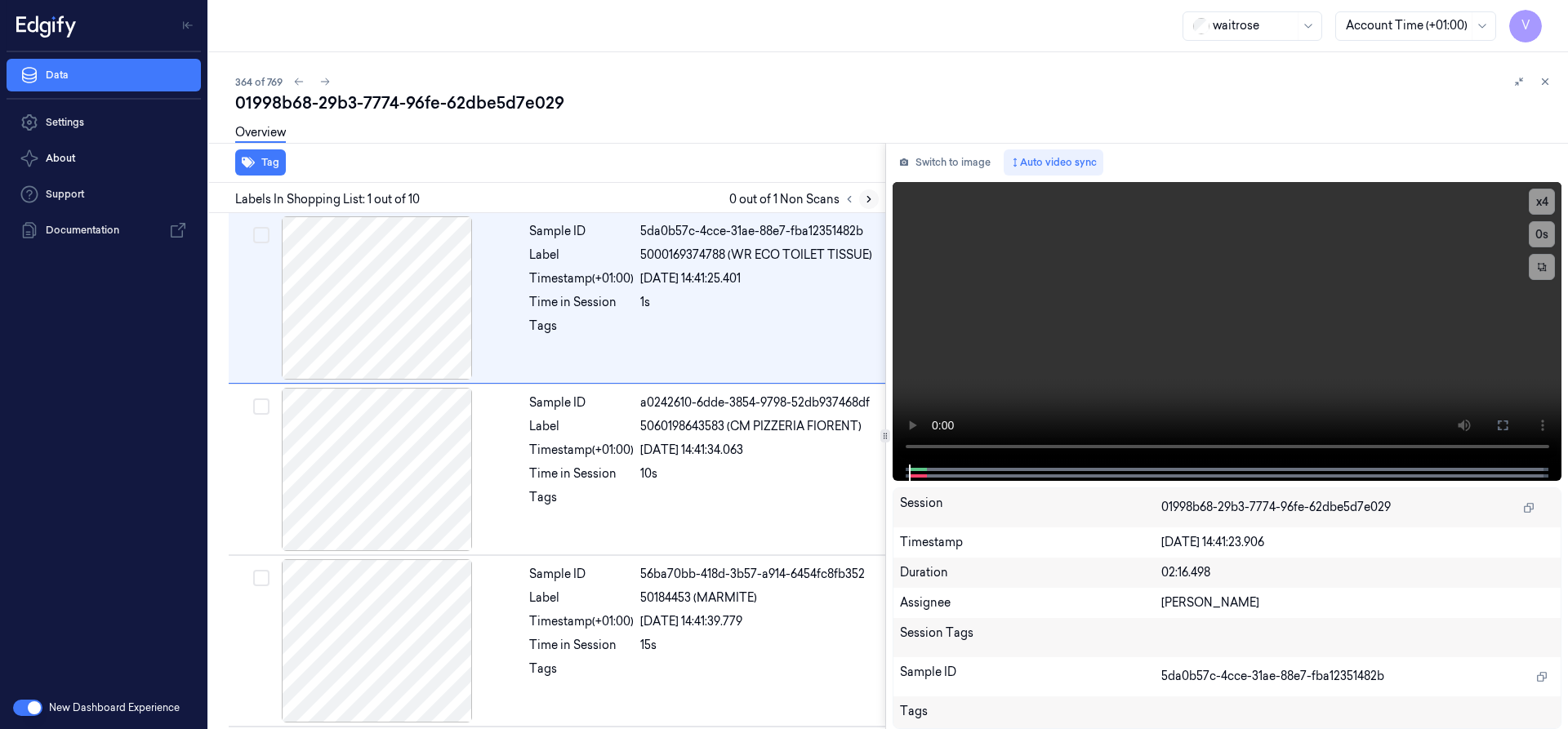
click at [867, 199] on icon at bounding box center [868, 198] width 11 height 11
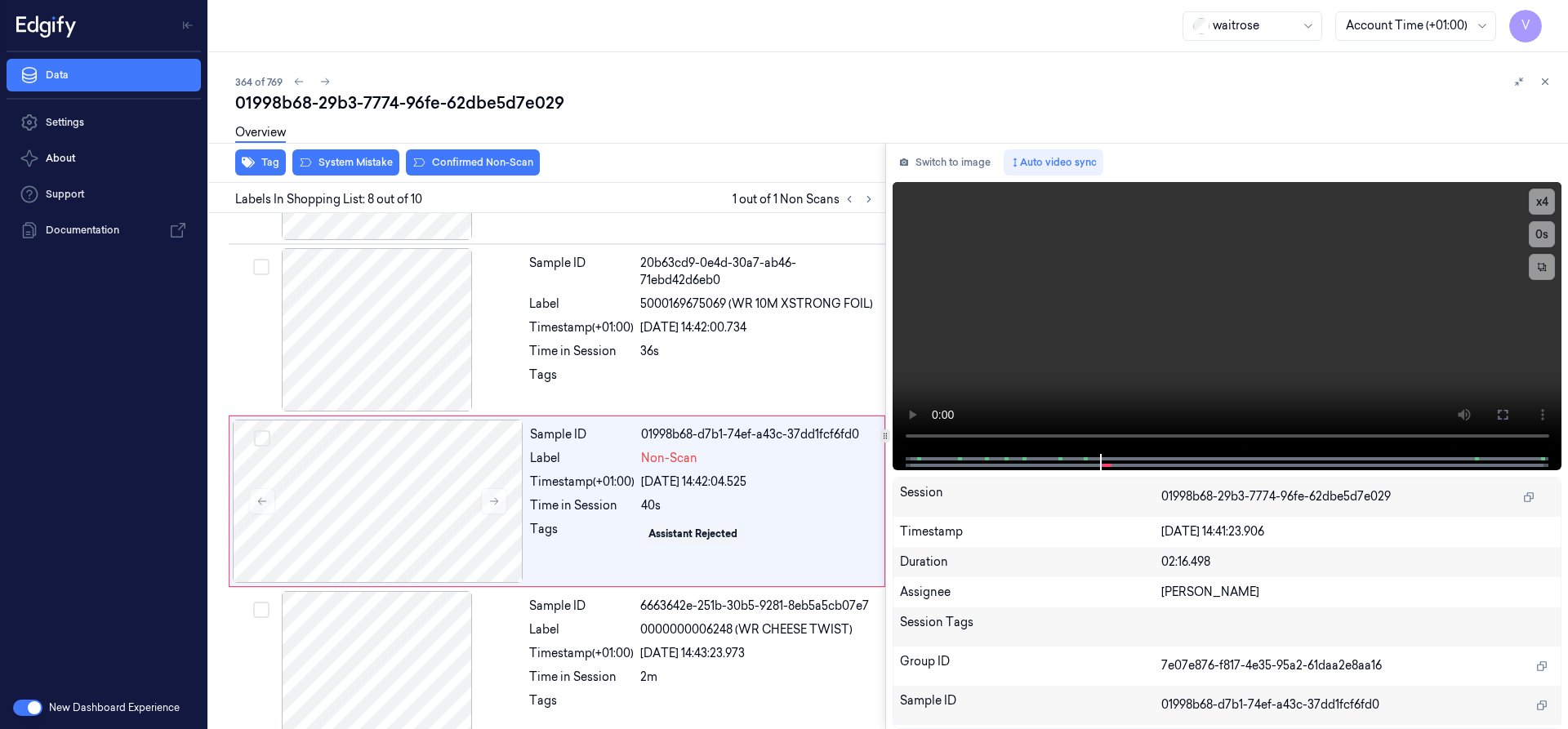
scroll to position [1026, 0]
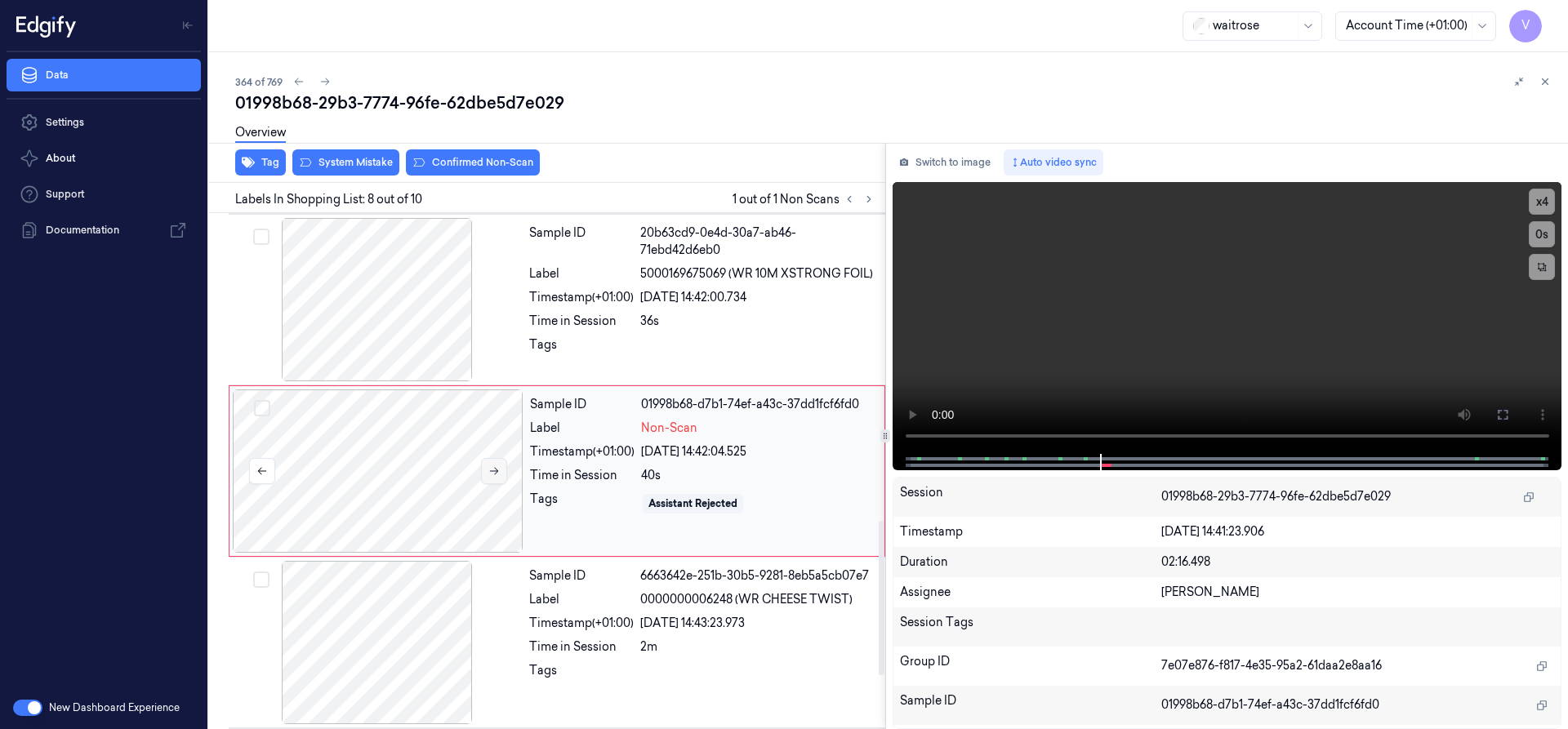
click at [489, 469] on icon at bounding box center [493, 470] width 11 height 11
click at [503, 470] on button at bounding box center [493, 471] width 26 height 26
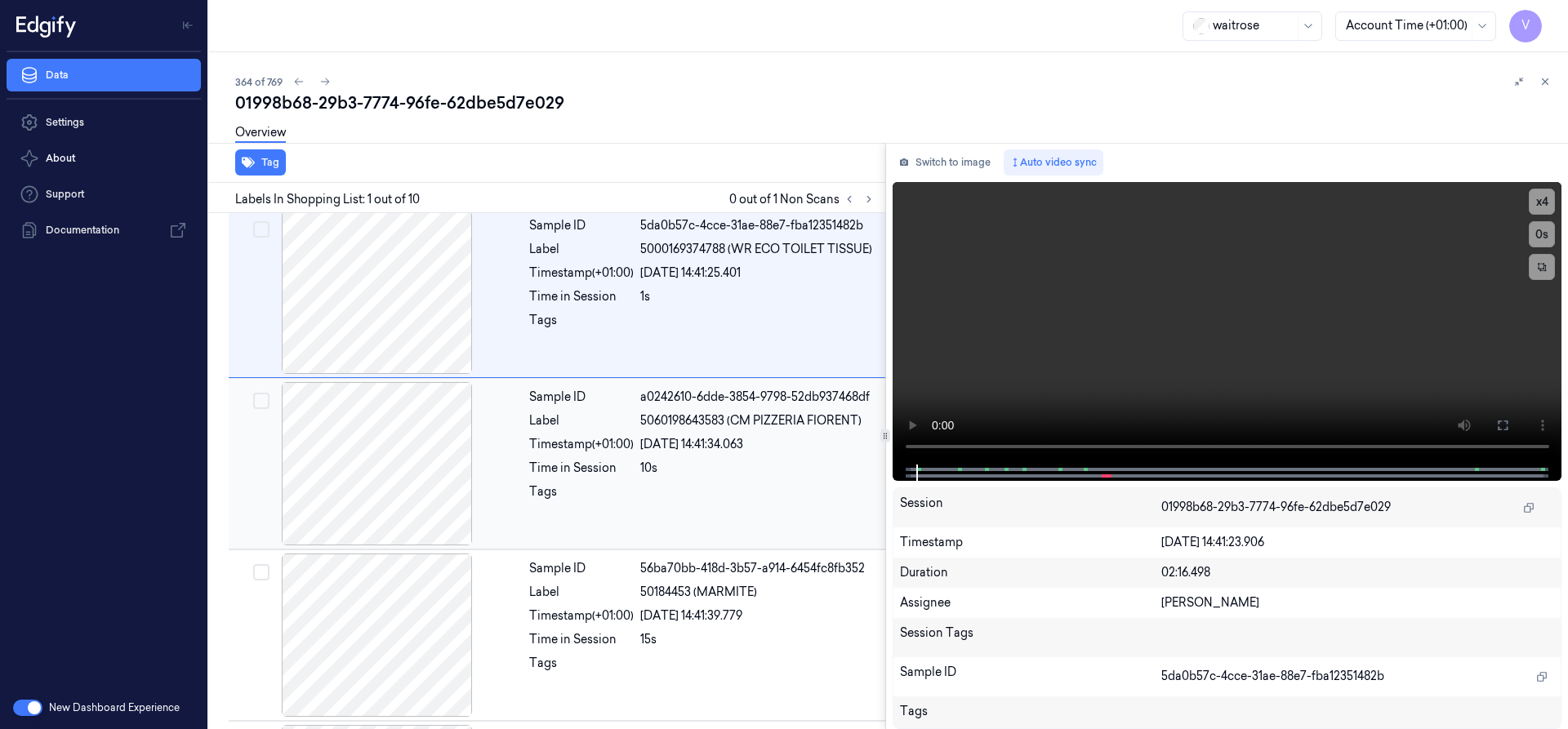
scroll to position [0, 0]
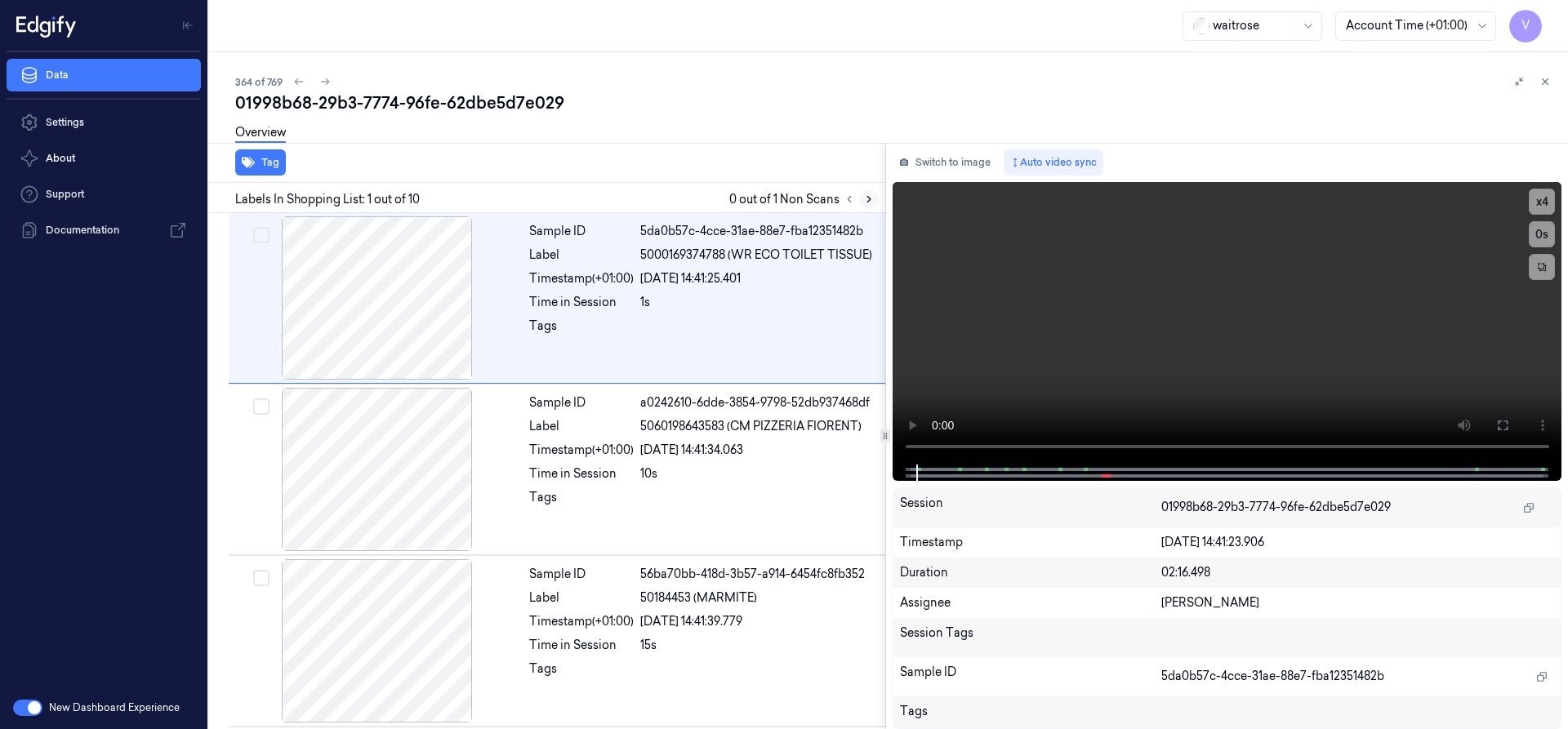
drag, startPoint x: 866, startPoint y: 192, endPoint x: 867, endPoint y: 204, distance: 12.0
click at [866, 195] on button at bounding box center [868, 198] width 20 height 20
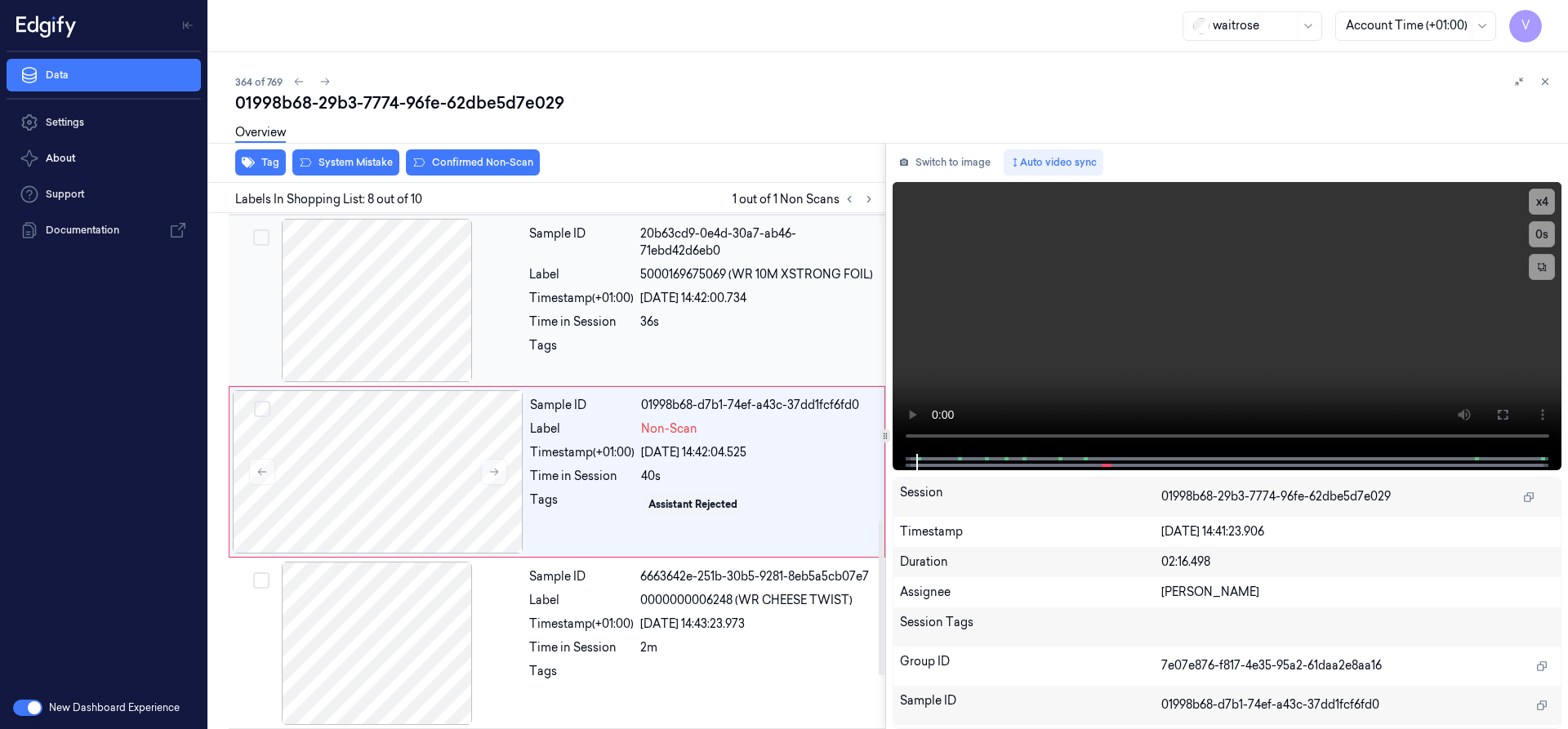
scroll to position [1026, 0]
click at [441, 469] on div at bounding box center [378, 471] width 291 height 164
click at [502, 468] on button at bounding box center [493, 471] width 26 height 26
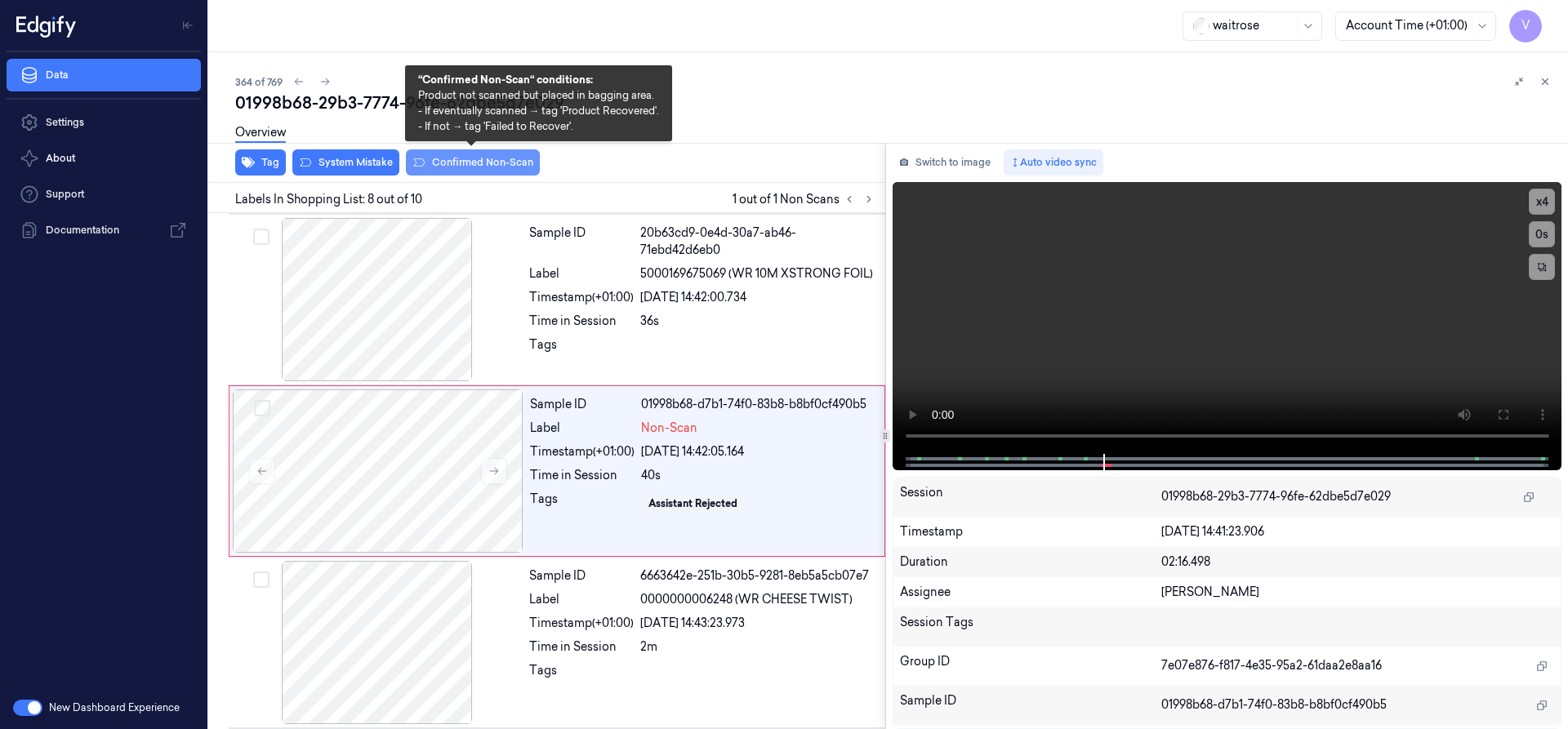
click at [459, 161] on button "Confirmed Non-Scan" at bounding box center [472, 162] width 134 height 26
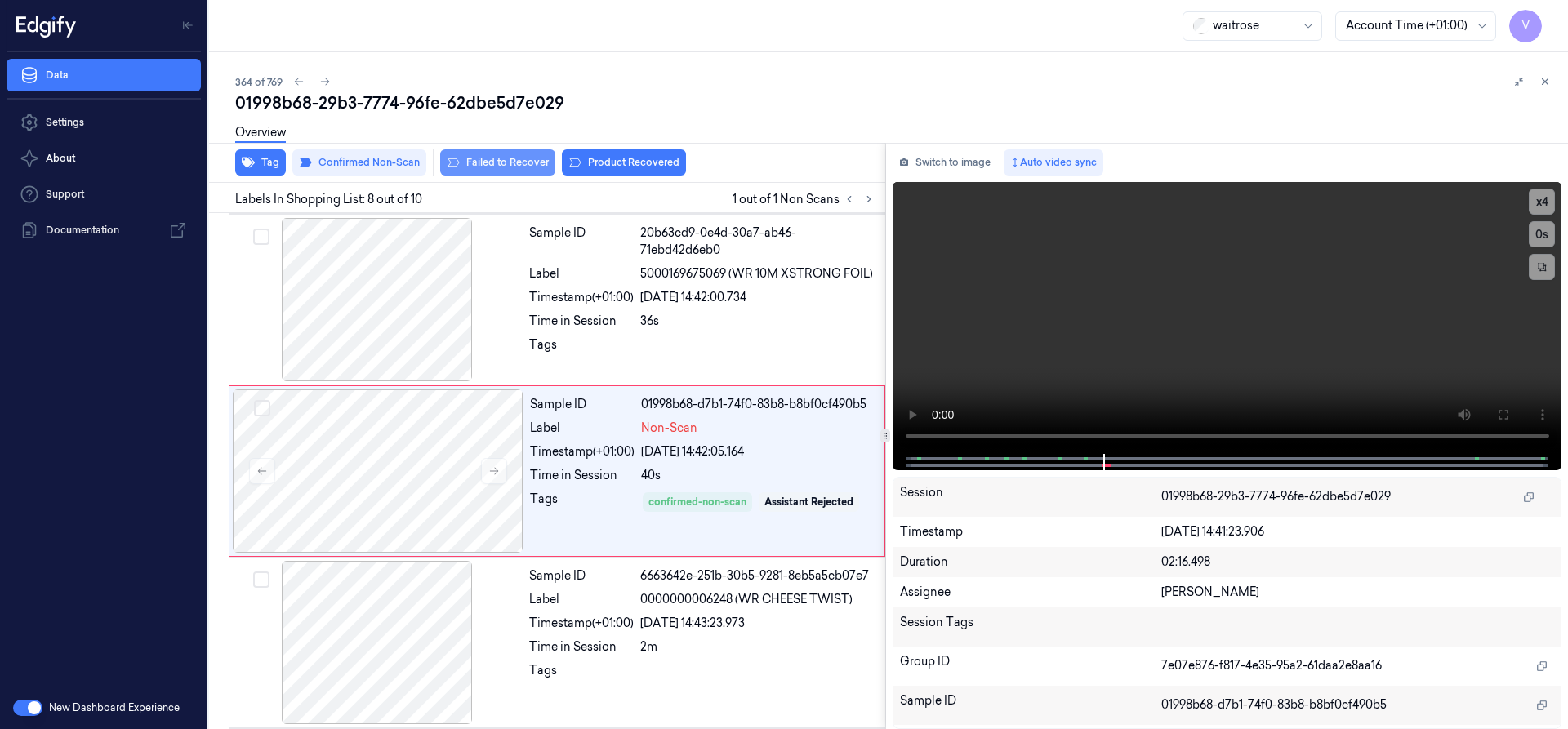
click at [506, 161] on button "Failed to Recover" at bounding box center [497, 162] width 115 height 26
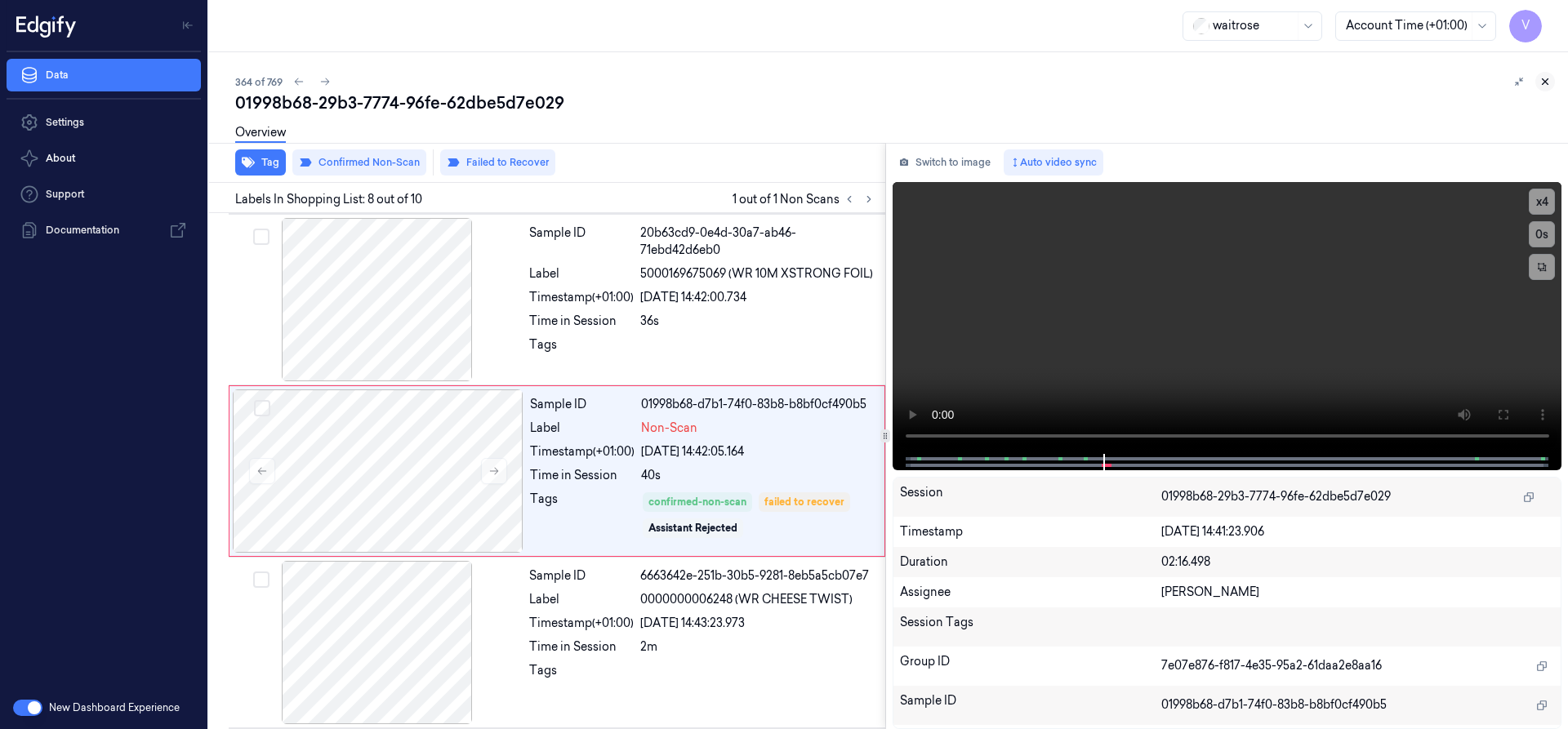
click at [1541, 83] on icon at bounding box center [1544, 81] width 11 height 11
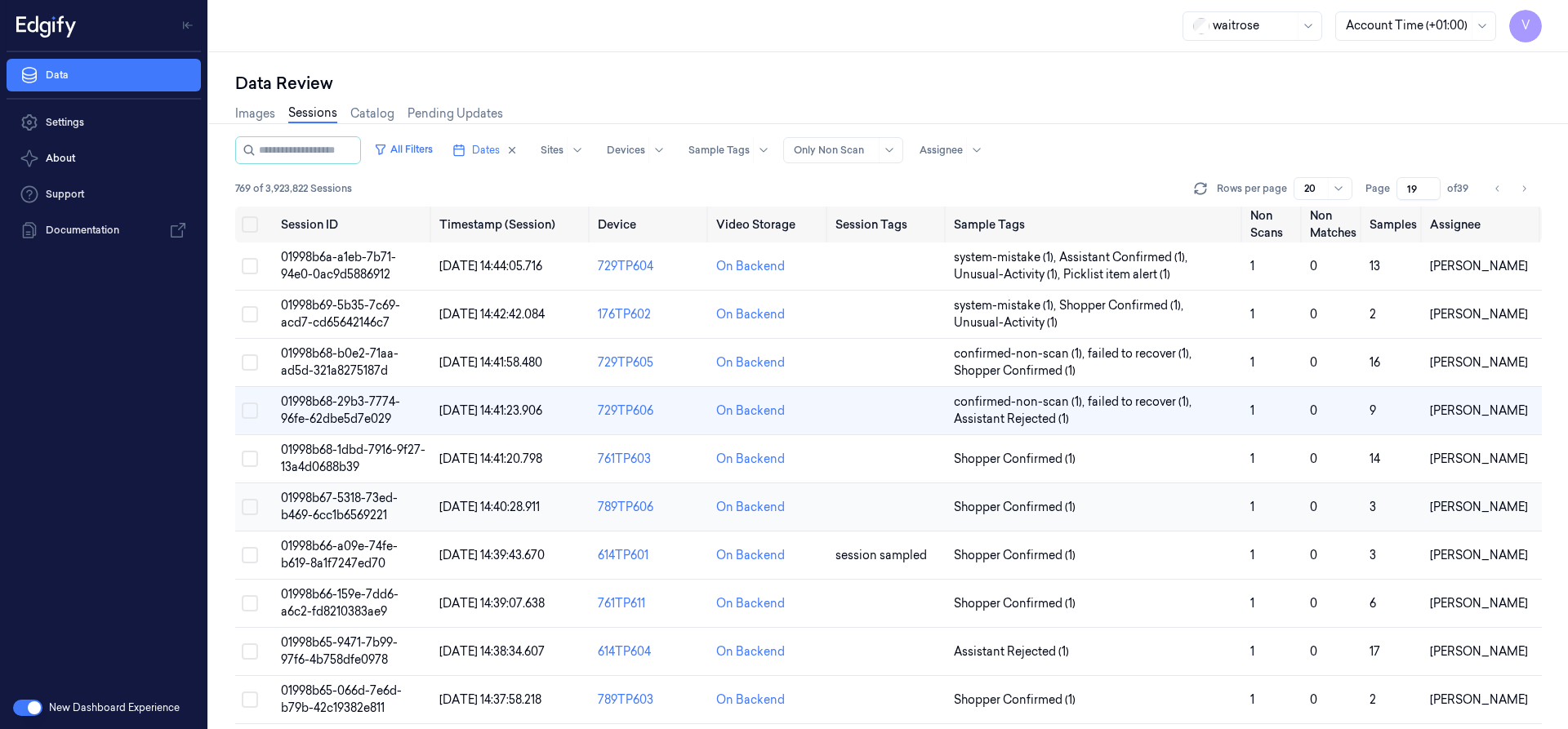
click at [348, 504] on span "01998b67-5318-73ed-b469-6cc1b6569221" at bounding box center [339, 506] width 117 height 32
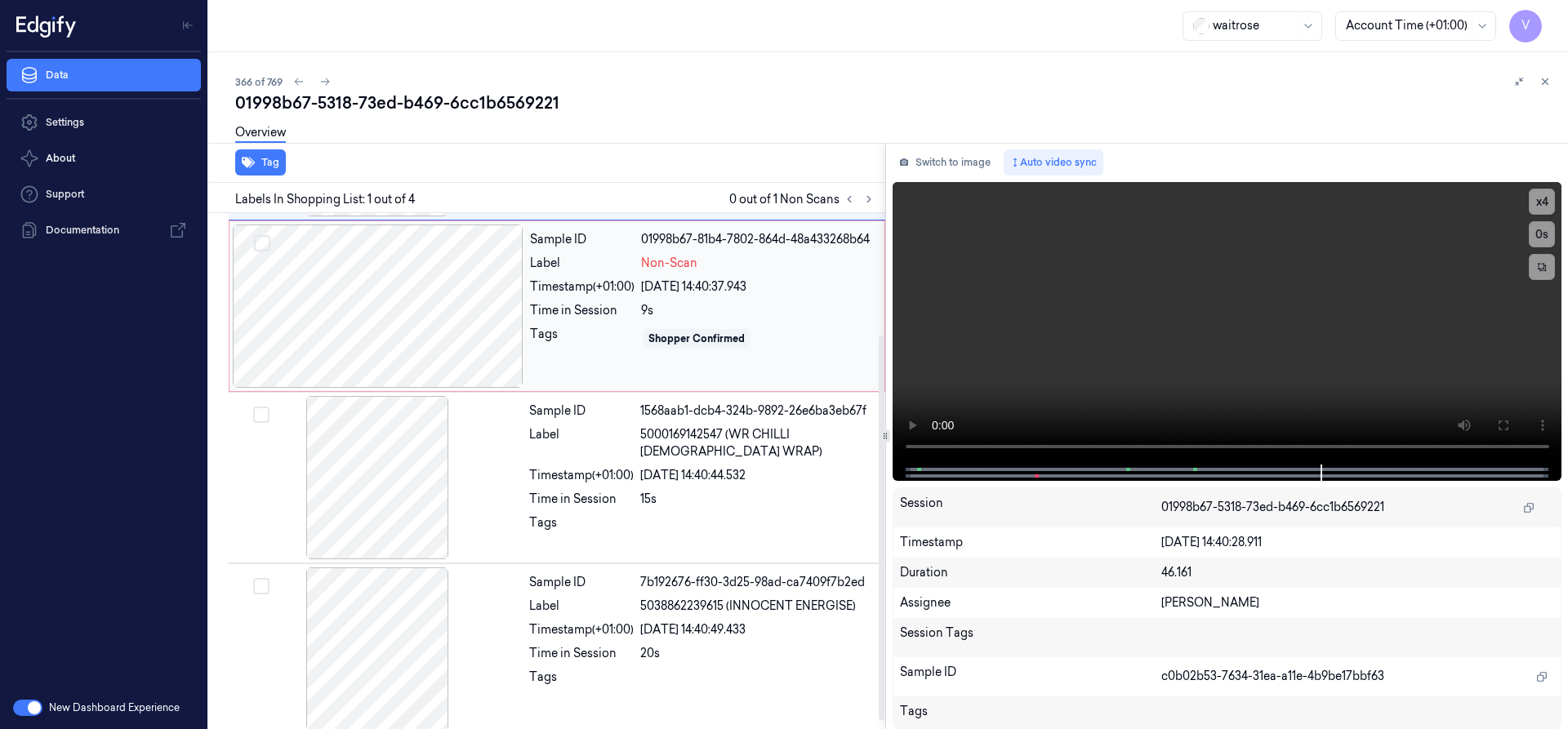
click at [384, 320] on div at bounding box center [378, 307] width 291 height 164
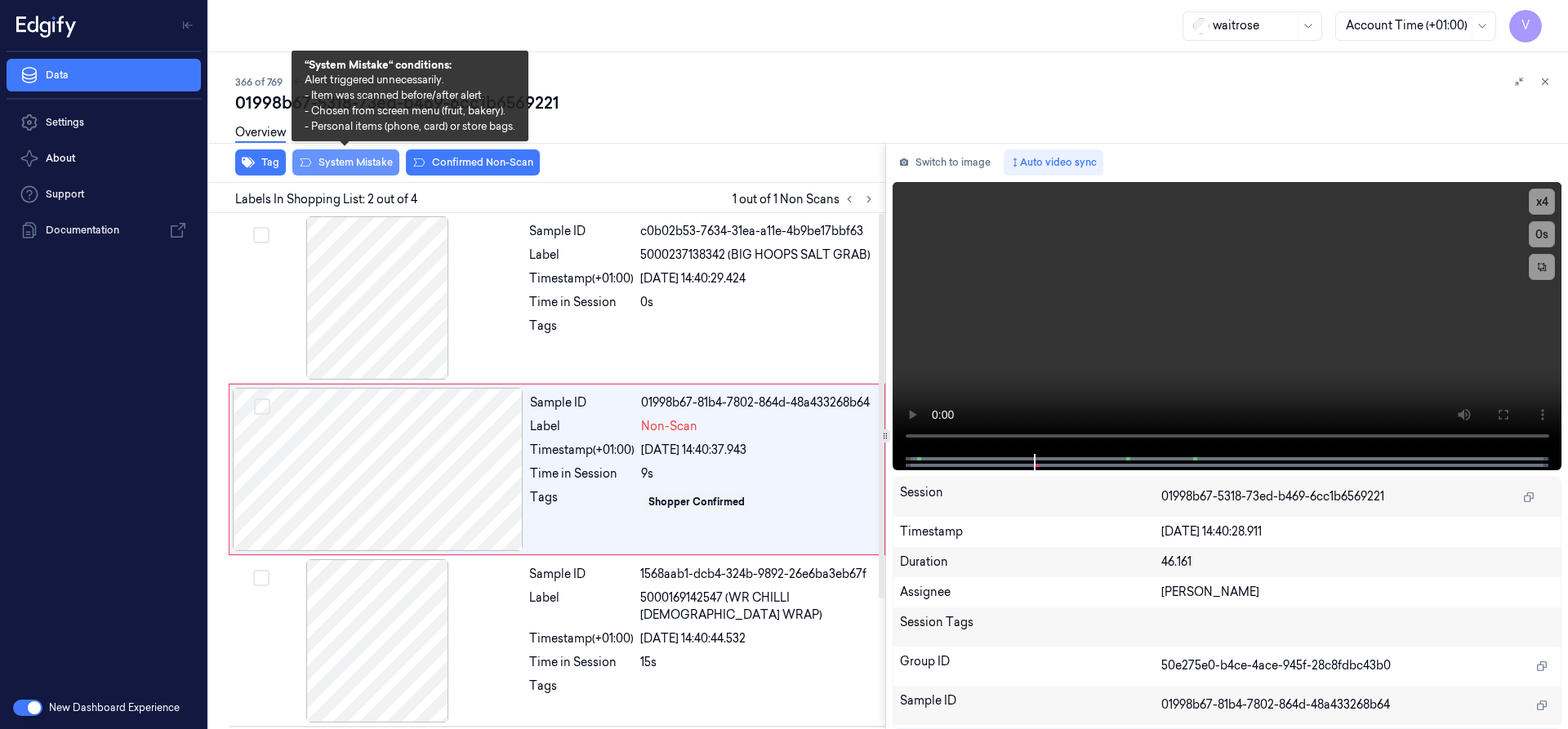
click at [373, 159] on button "System Mistake" at bounding box center [346, 162] width 107 height 26
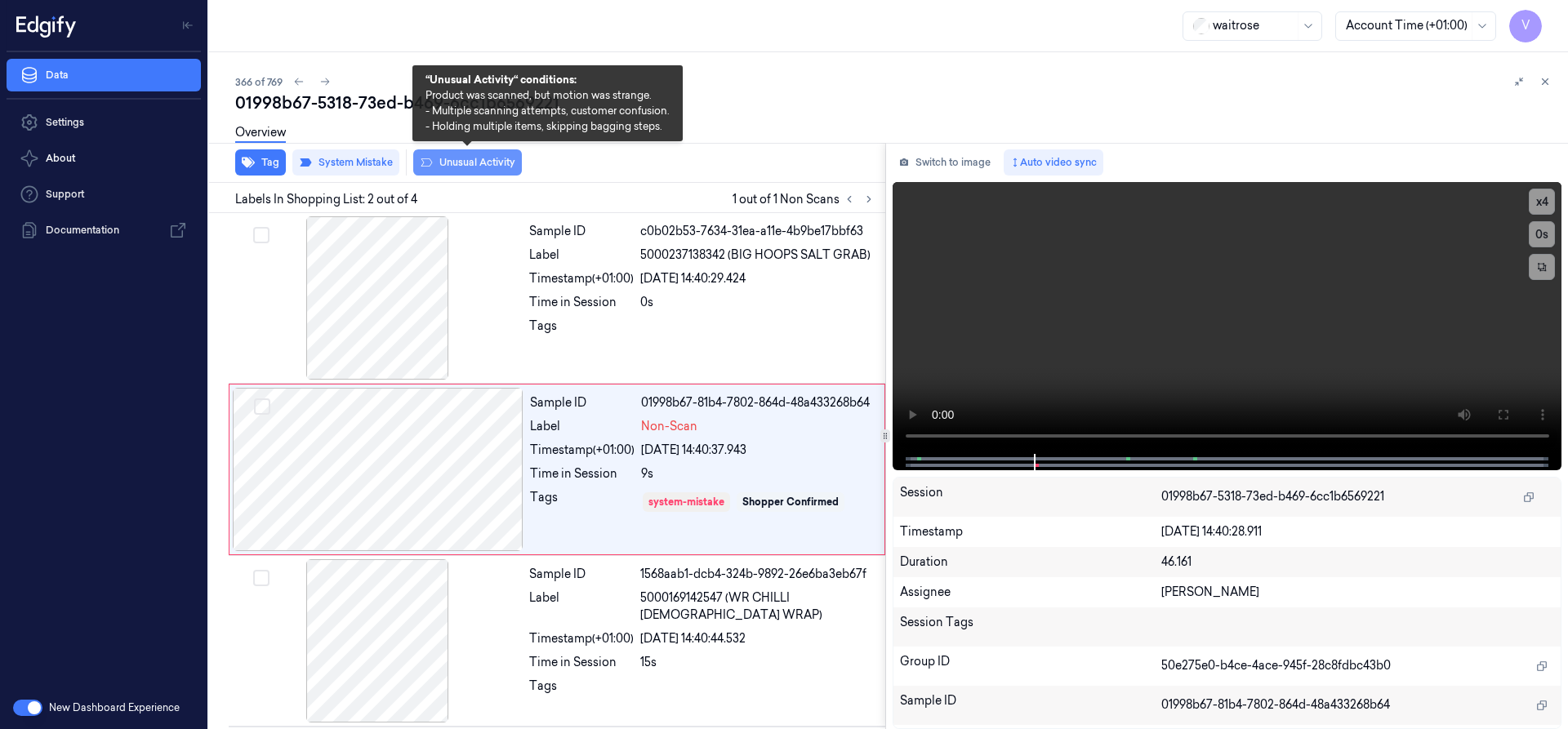
click at [458, 166] on button "Unusual Activity" at bounding box center [467, 162] width 108 height 26
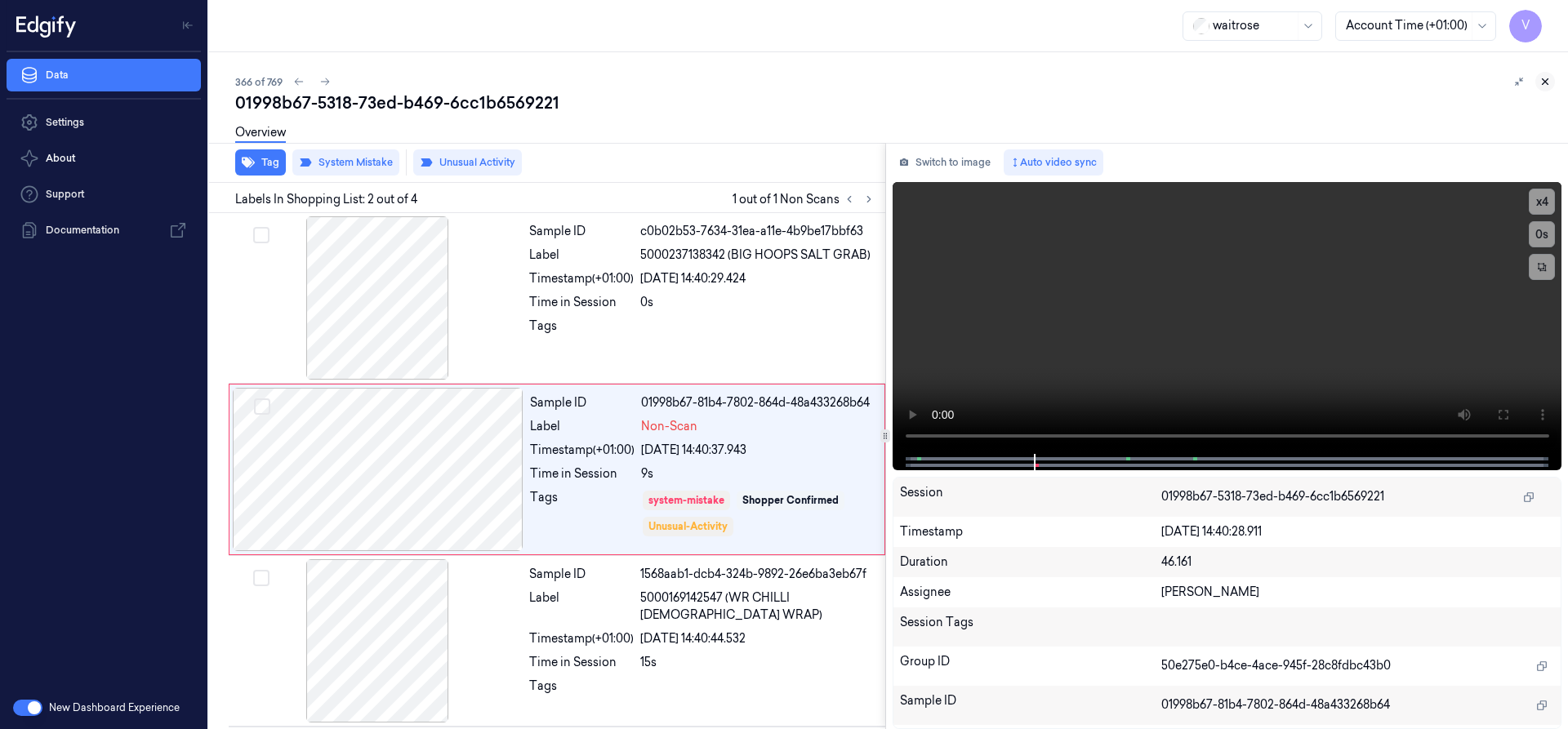
click at [1539, 79] on icon at bounding box center [1544, 81] width 11 height 11
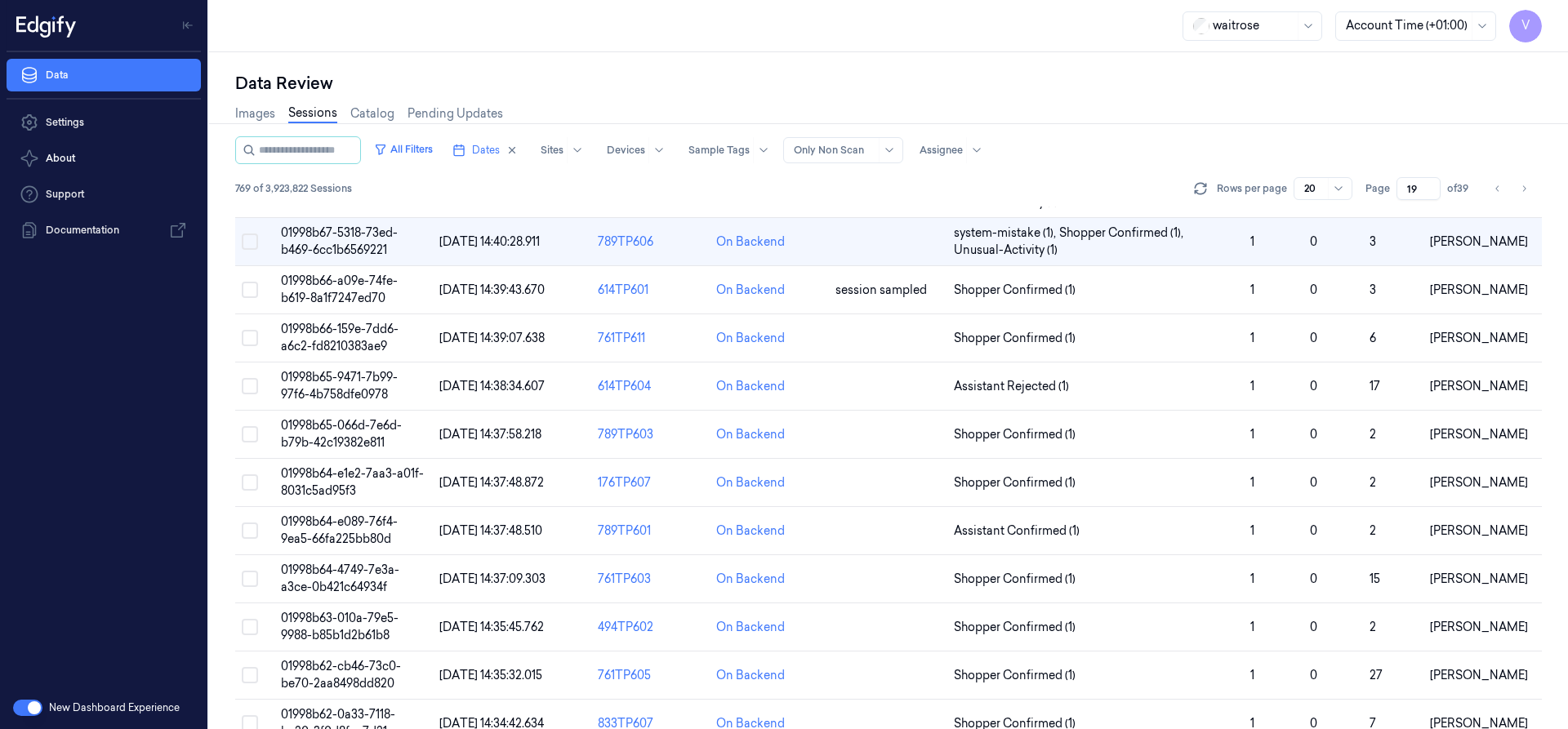
scroll to position [39, 0]
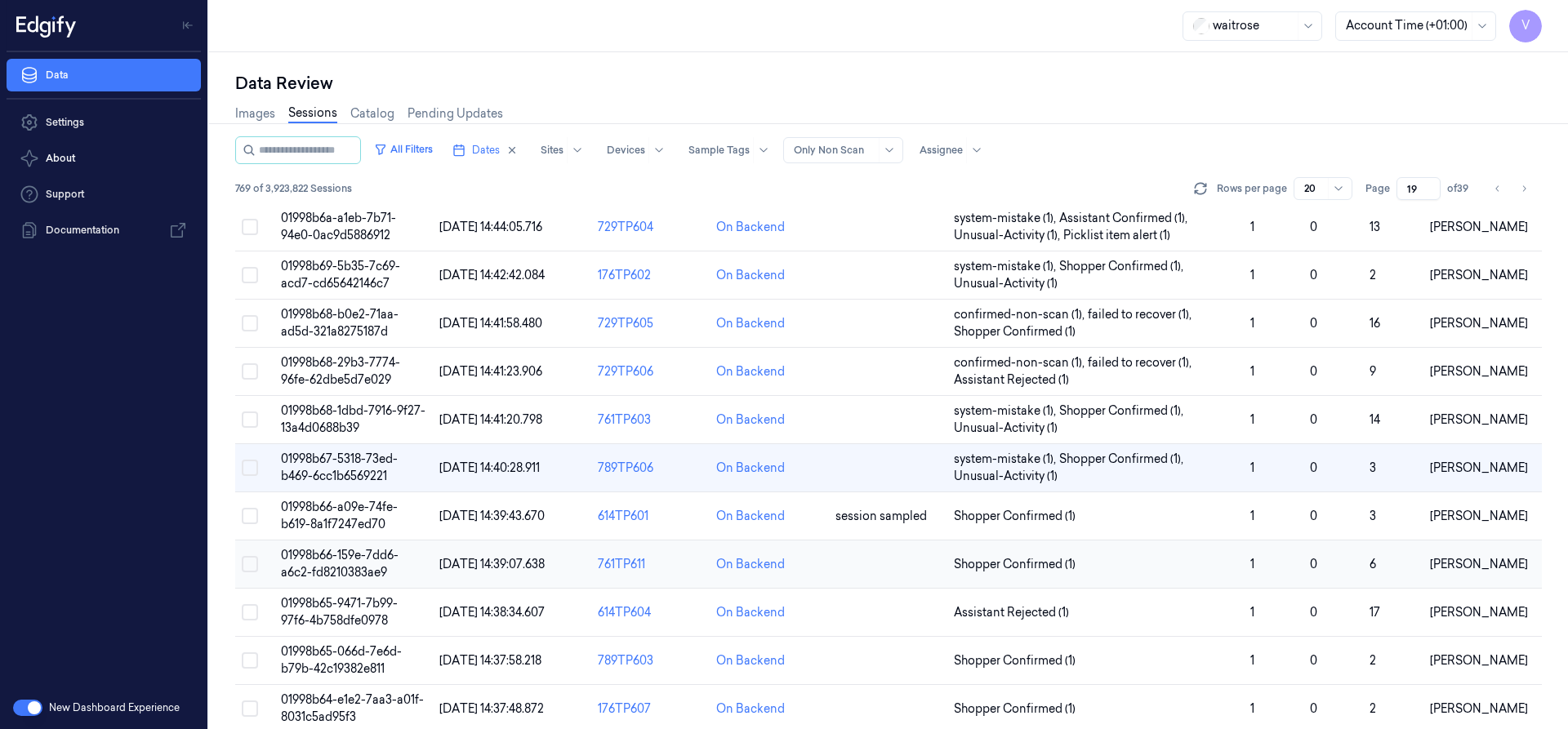
click at [340, 575] on span "01998b66-159e-7dd6-a6c2-fd8210383ae9" at bounding box center [340, 563] width 118 height 32
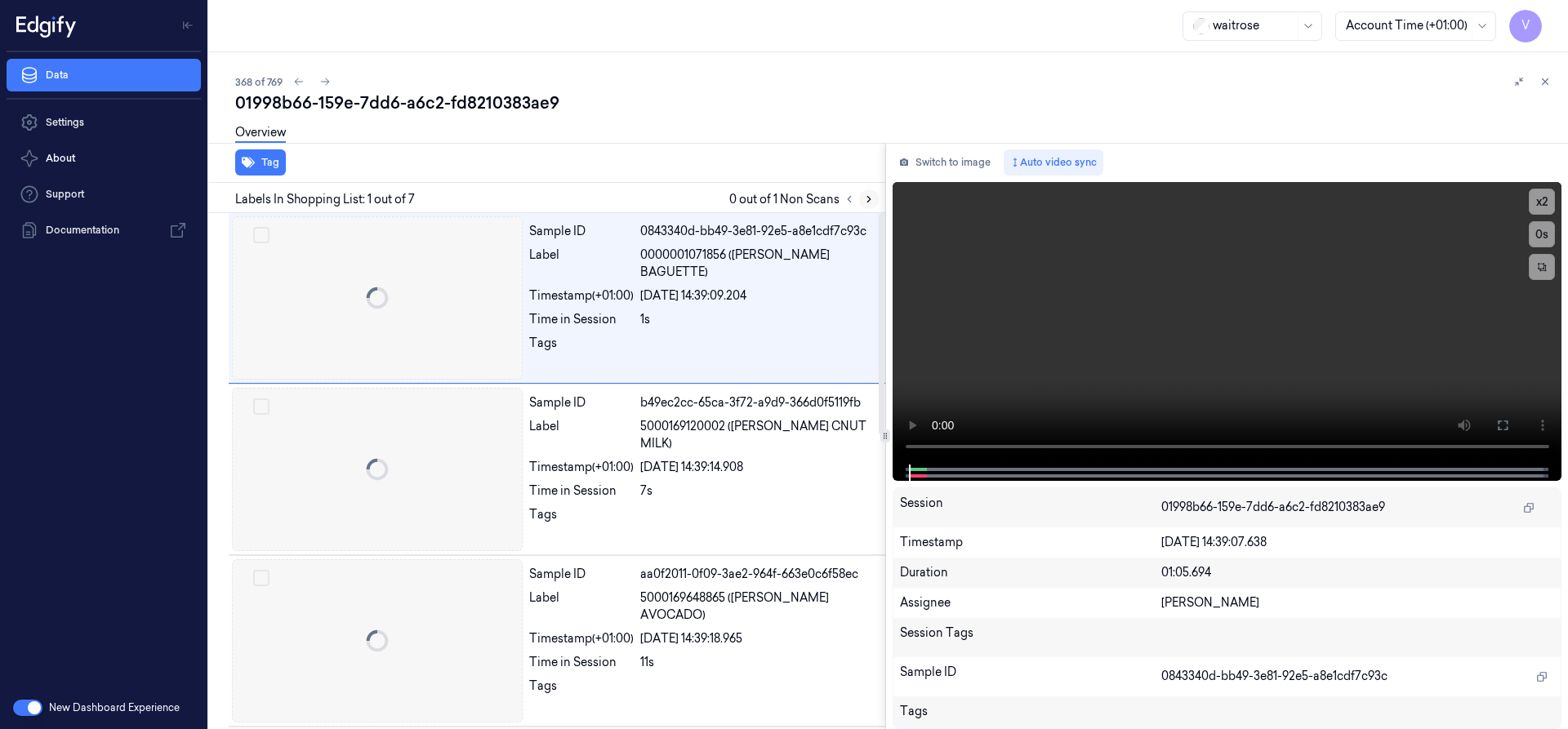
click at [869, 204] on icon at bounding box center [868, 198] width 11 height 11
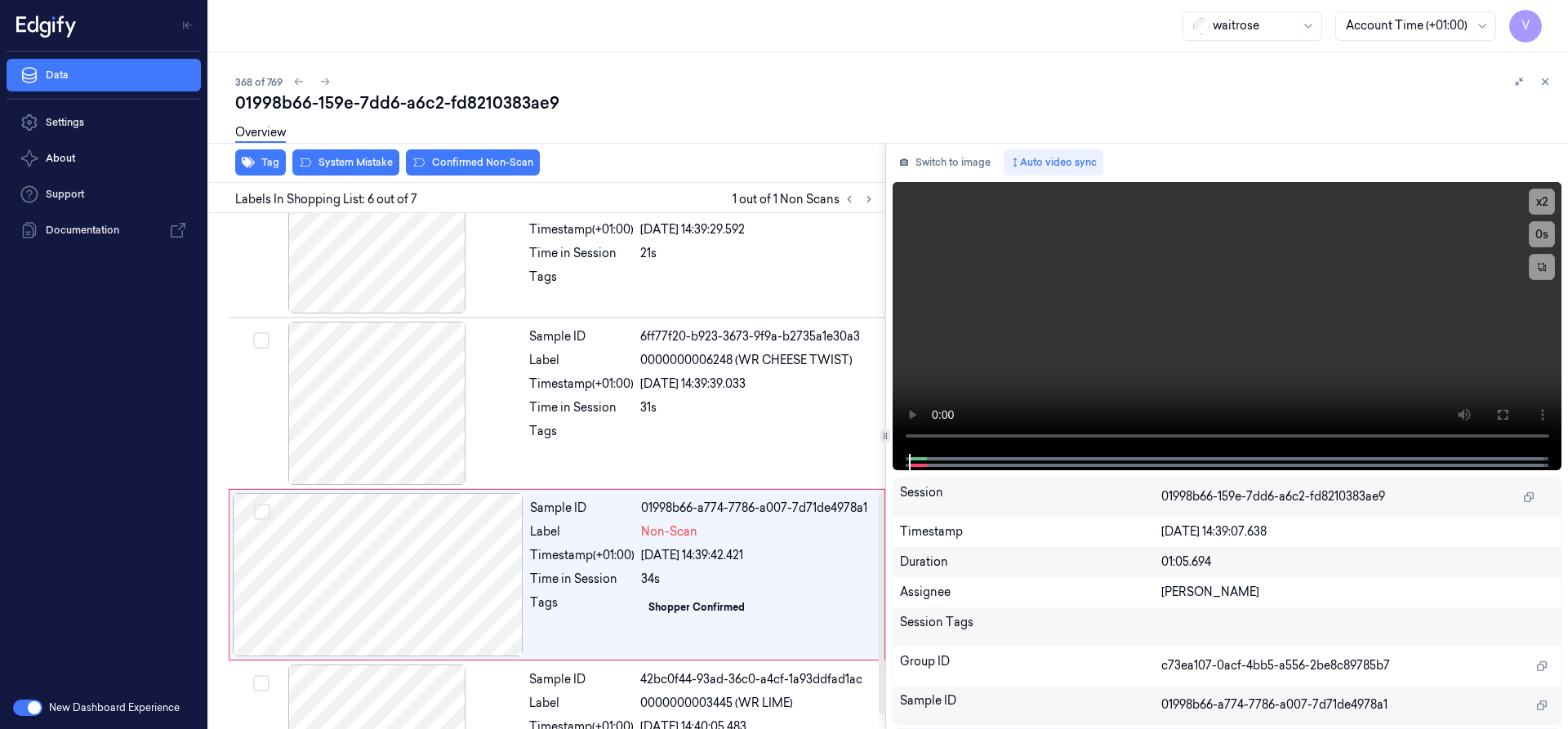
scroll to position [684, 0]
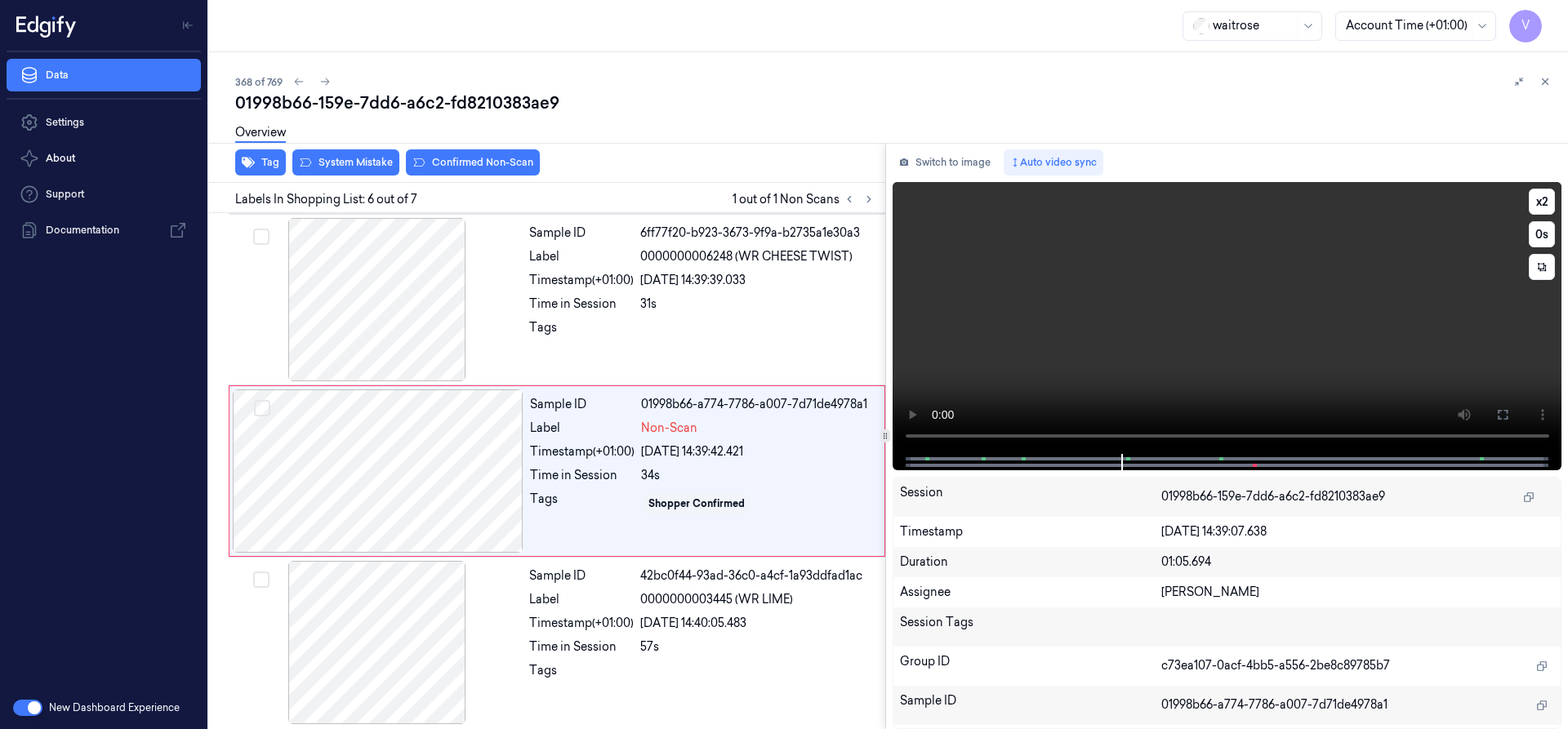
click at [983, 434] on video at bounding box center [1227, 318] width 670 height 272
click at [1548, 198] on button "x 2" at bounding box center [1542, 201] width 26 height 26
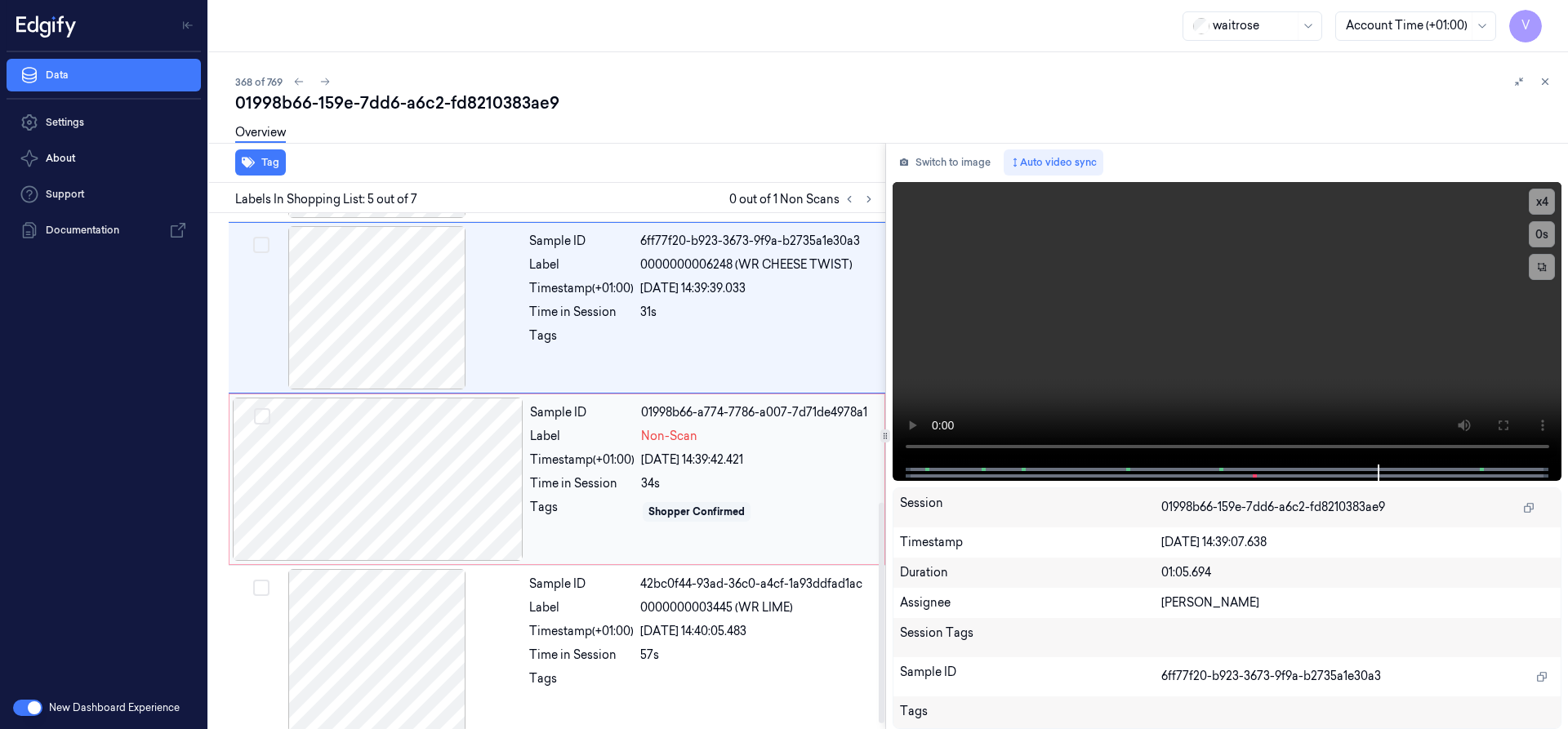
scroll to position [689, 0]
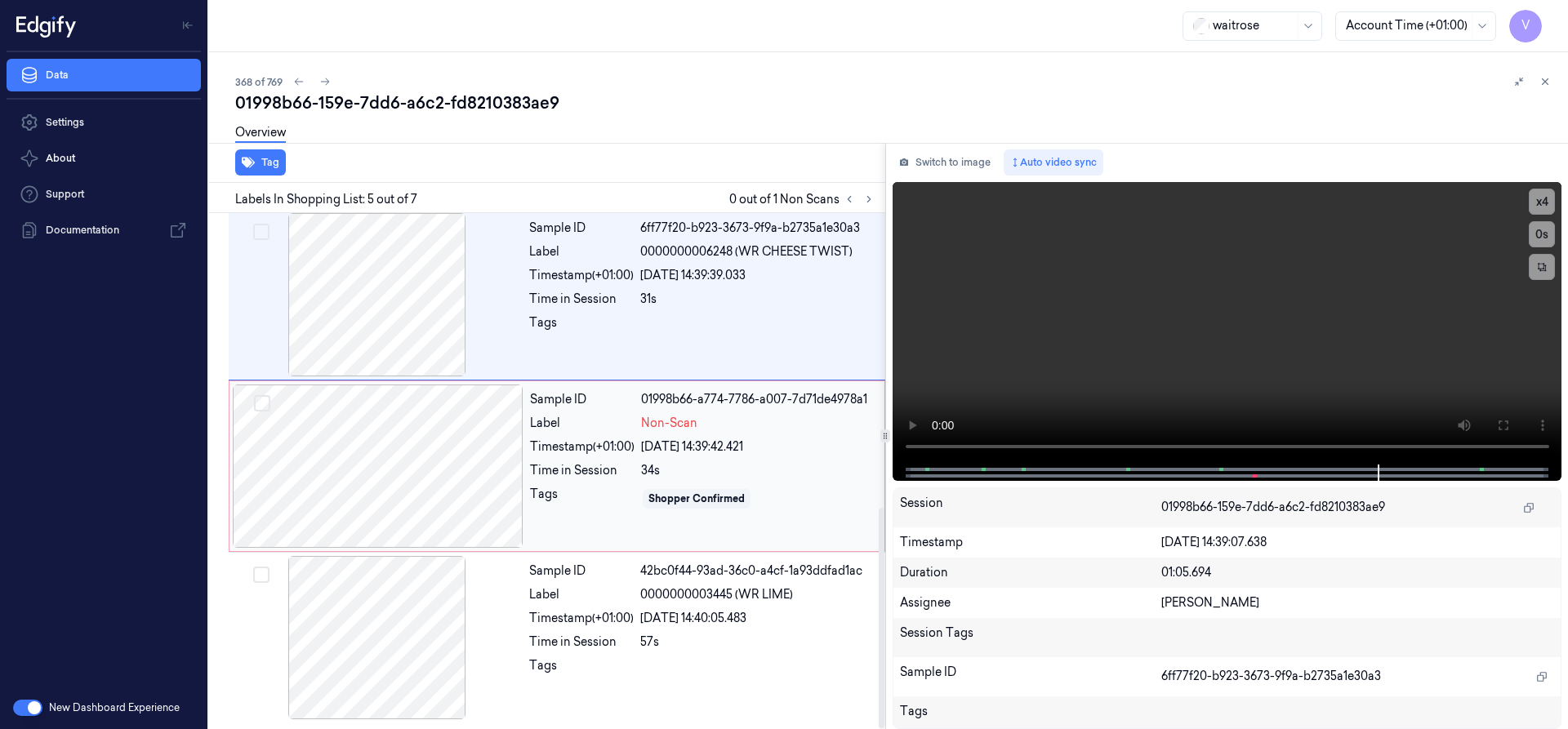
click at [421, 438] on div at bounding box center [378, 466] width 291 height 164
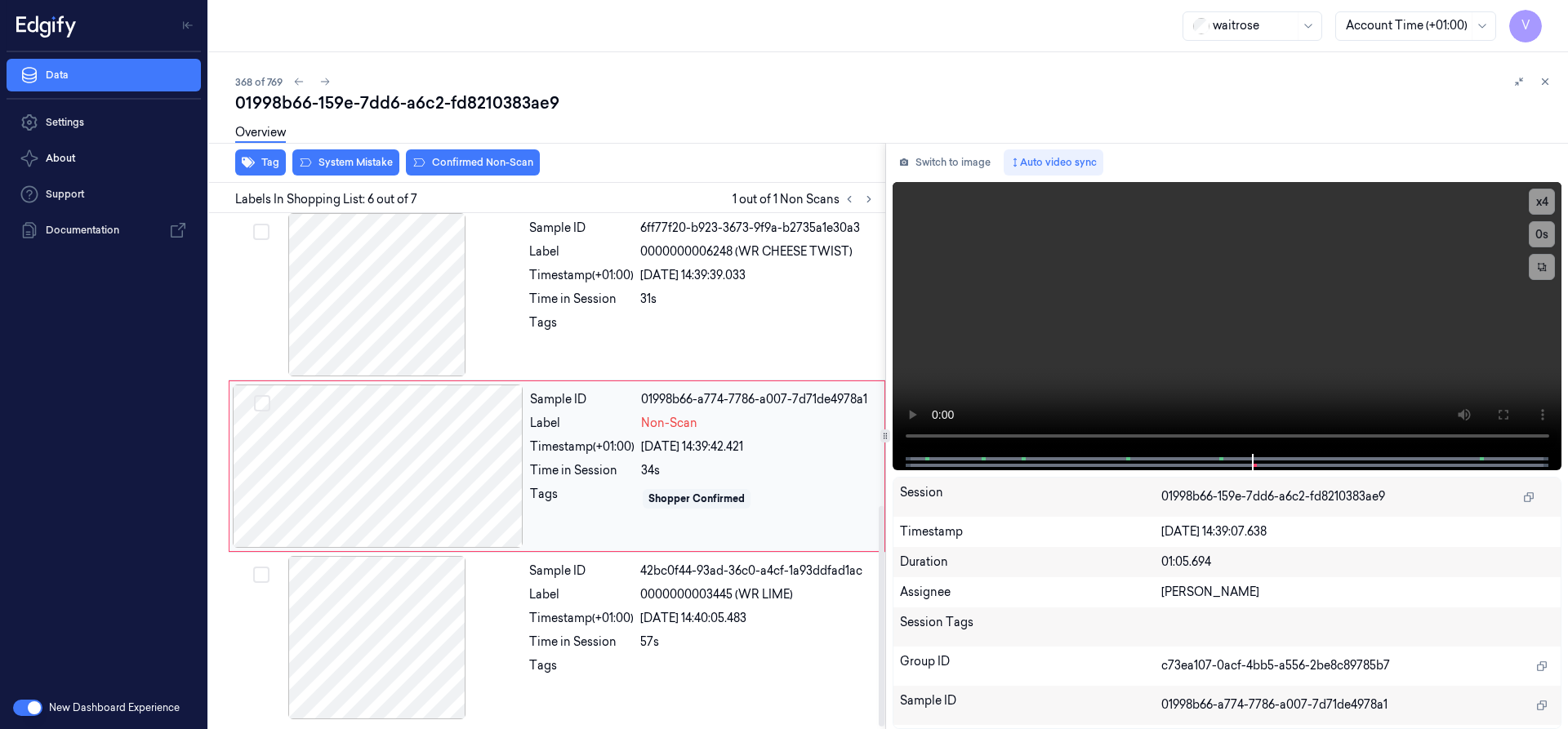
scroll to position [684, 0]
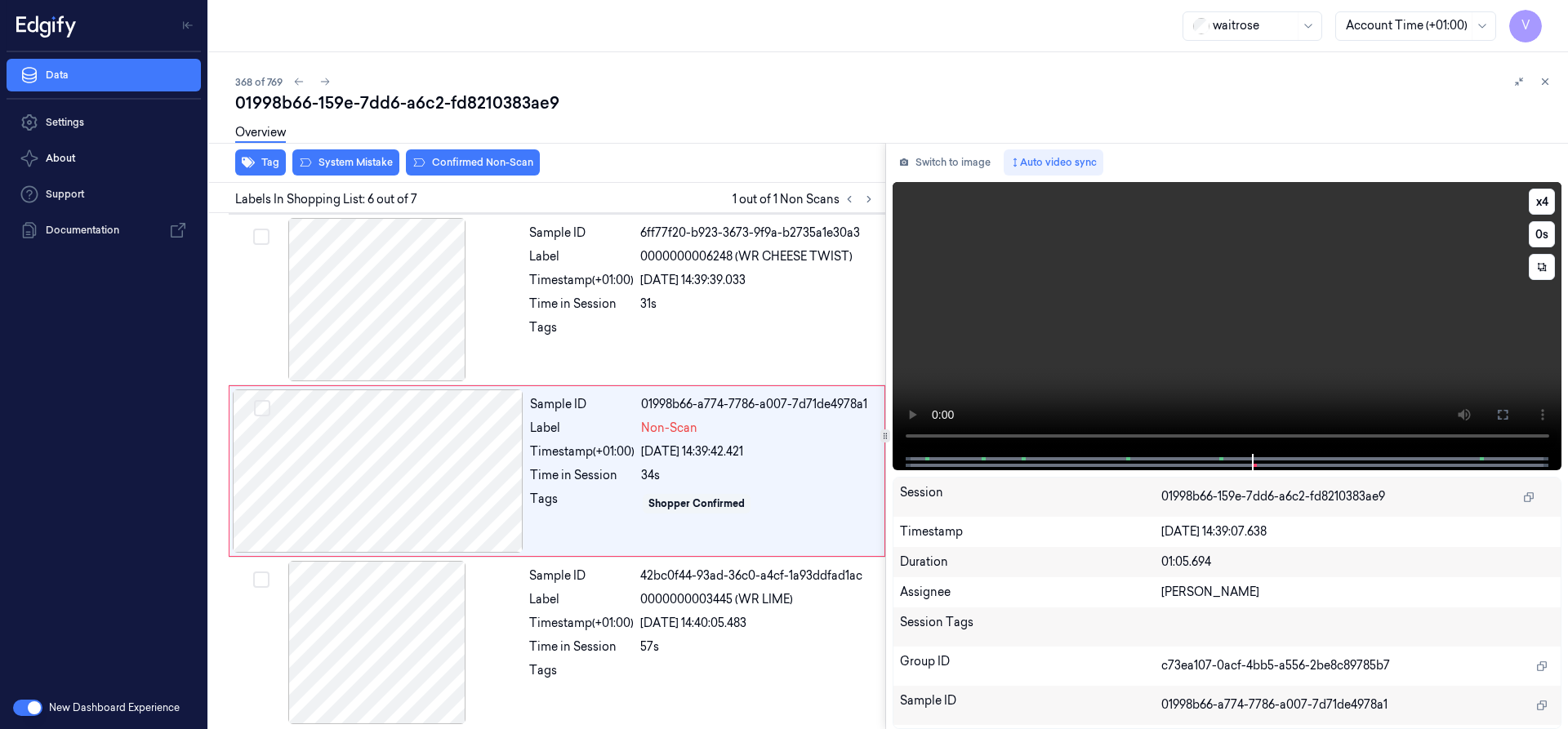
click at [1212, 454] on div at bounding box center [1225, 462] width 635 height 16
click at [1548, 205] on button "x 4" at bounding box center [1542, 201] width 26 height 26
click at [1548, 205] on button "x 1" at bounding box center [1542, 201] width 26 height 26
click at [332, 451] on div at bounding box center [378, 471] width 291 height 164
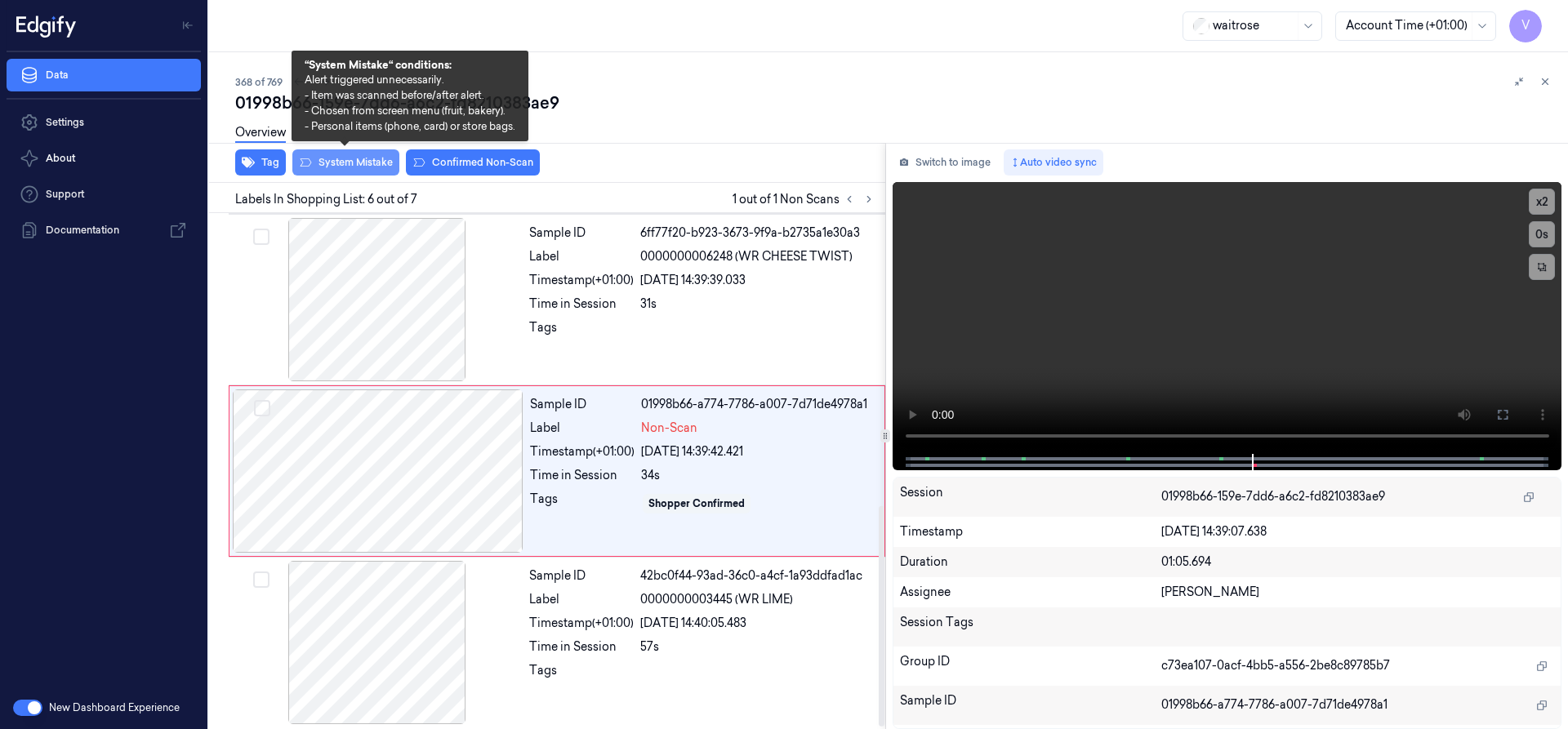
click at [378, 163] on button "System Mistake" at bounding box center [346, 162] width 107 height 26
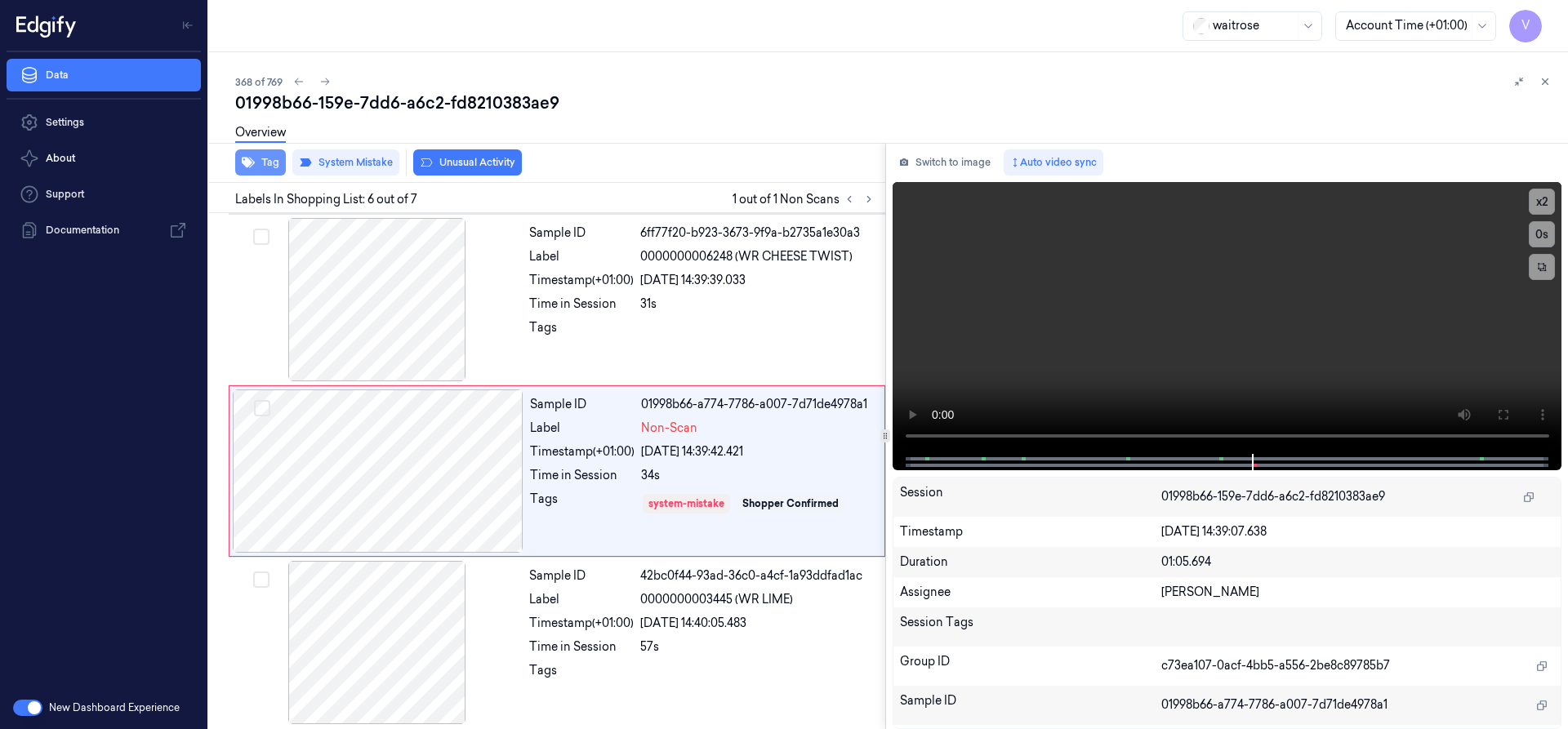
click at [258, 166] on button "Tag" at bounding box center [260, 162] width 50 height 26
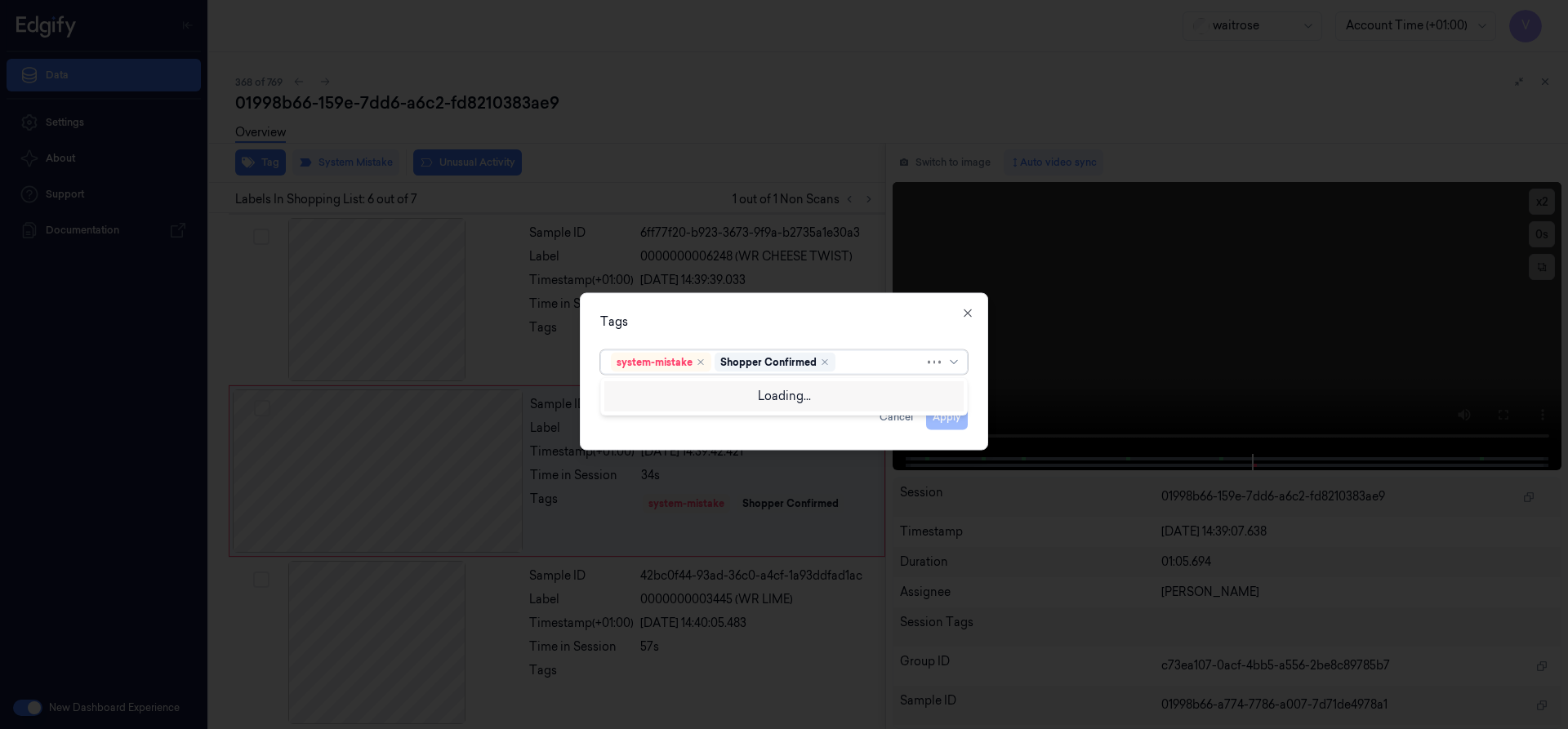
click at [860, 363] on div at bounding box center [881, 362] width 86 height 17
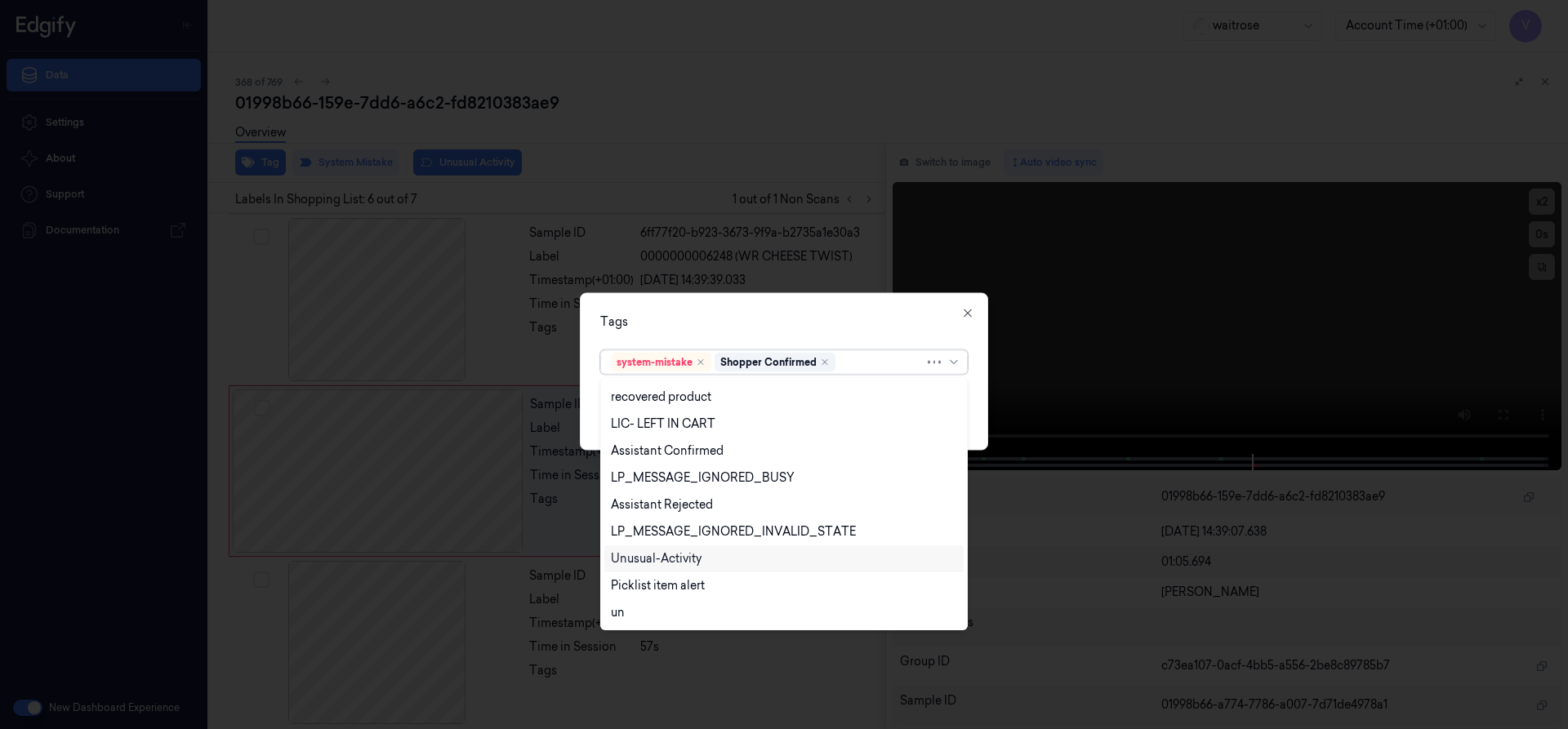
click at [672, 558] on div "Unusual-Activity" at bounding box center [656, 559] width 90 height 17
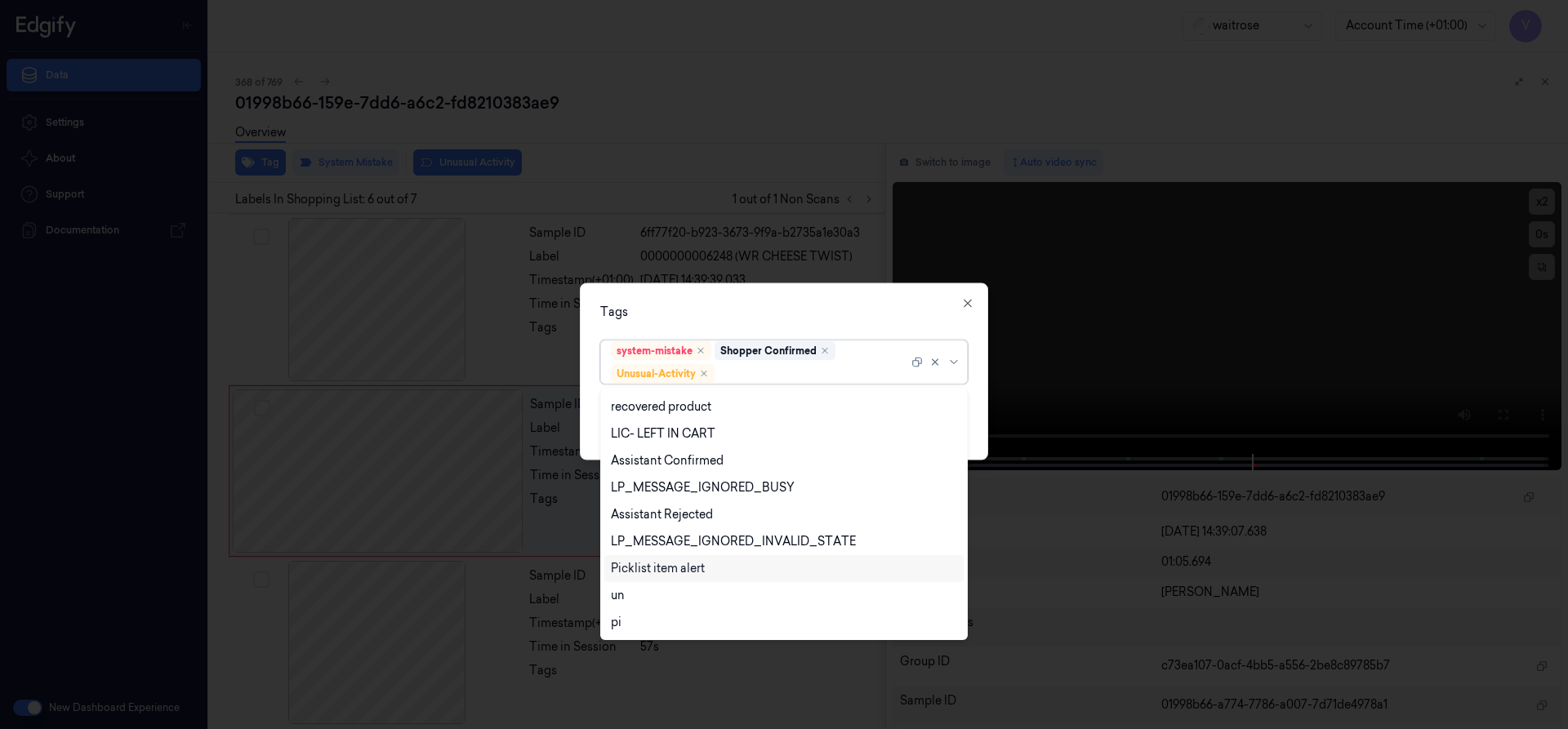
scroll to position [240, 0]
click at [673, 576] on div "Picklist item alert" at bounding box center [658, 568] width 94 height 17
click at [733, 310] on div "Tags" at bounding box center [783, 311] width 367 height 17
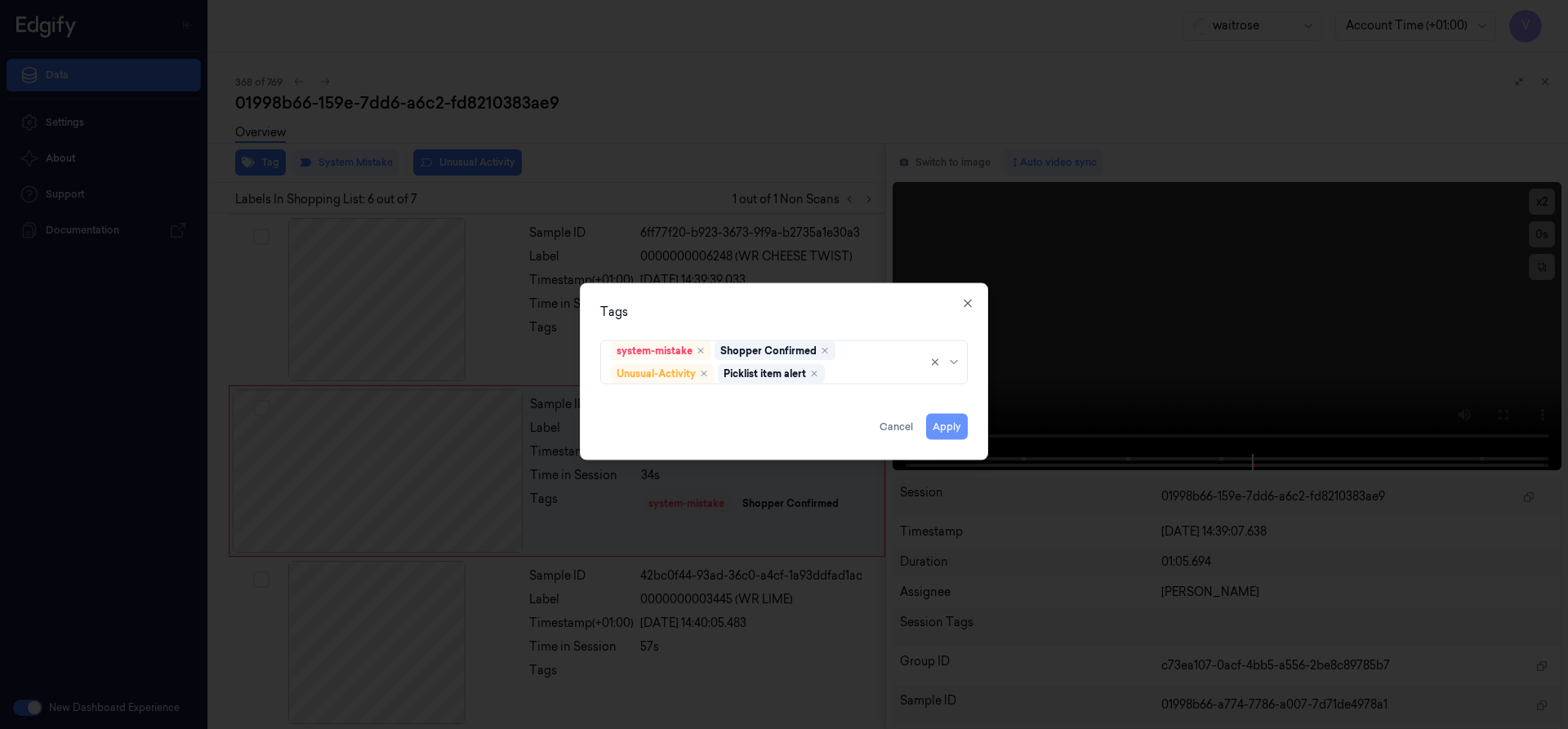
click at [940, 421] on button "Apply" at bounding box center [947, 426] width 42 height 26
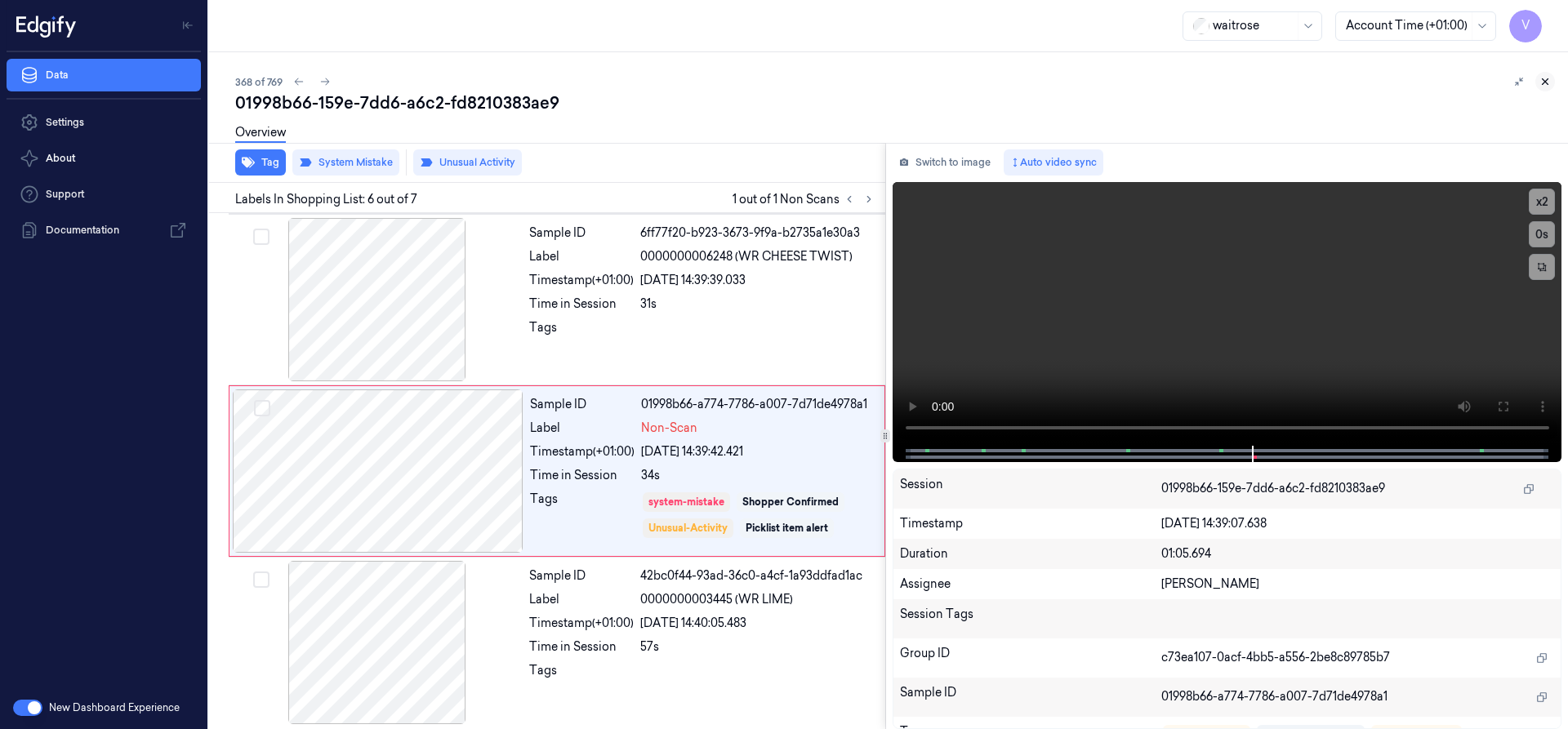
click at [1548, 75] on button at bounding box center [1544, 81] width 20 height 20
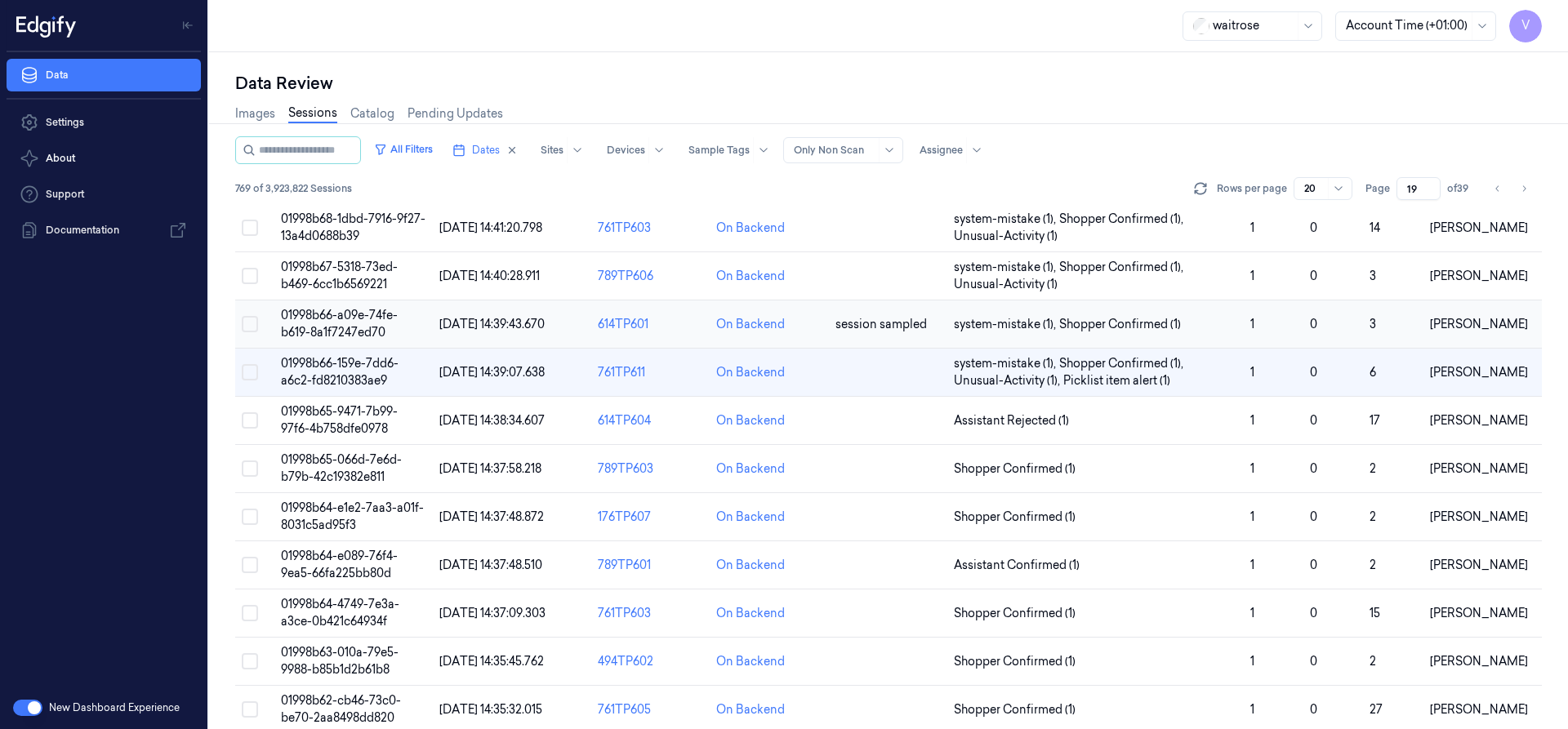
scroll to position [135, 0]
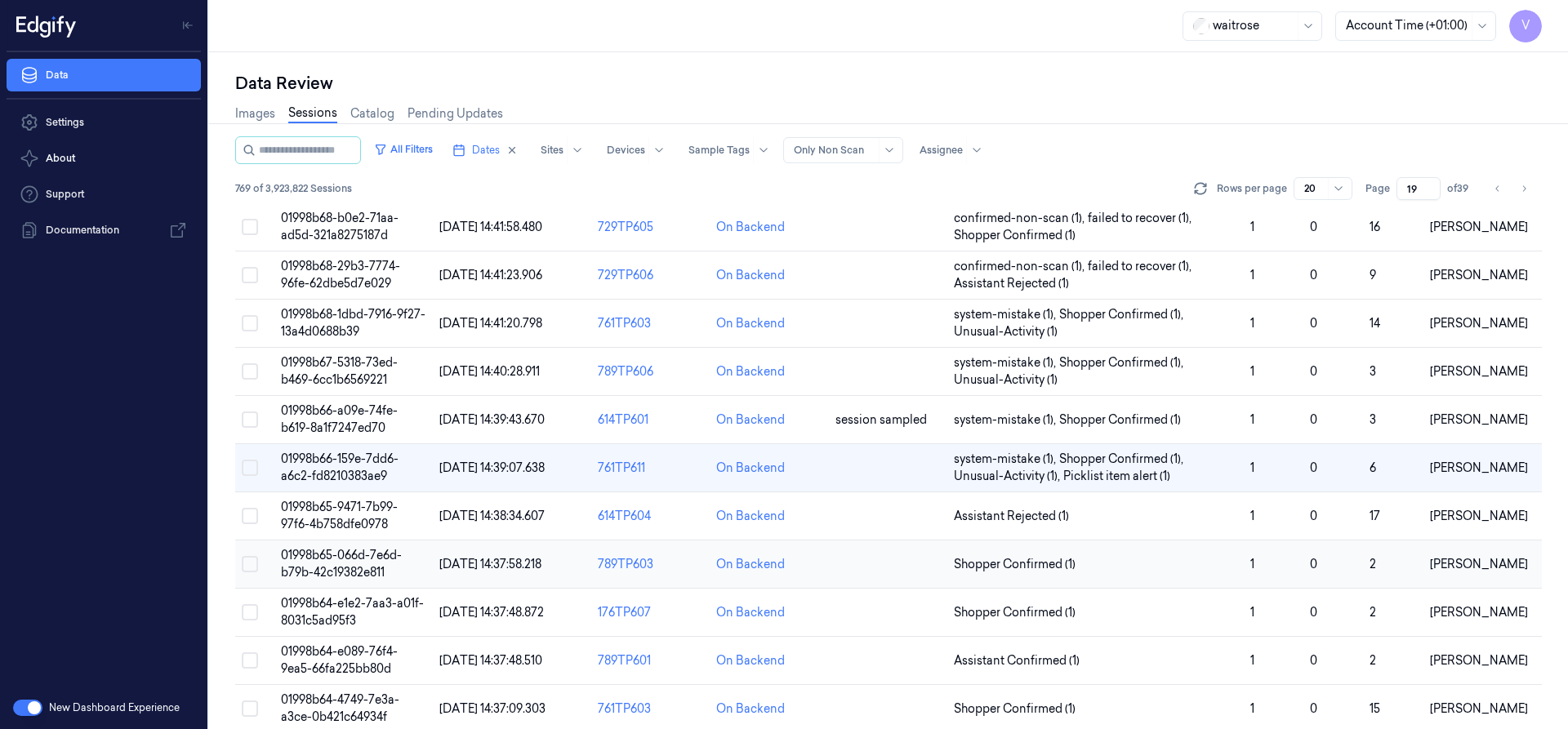
click at [367, 559] on span "01998b65-066d-7e6d-b79b-42c19382e811" at bounding box center [342, 563] width 121 height 32
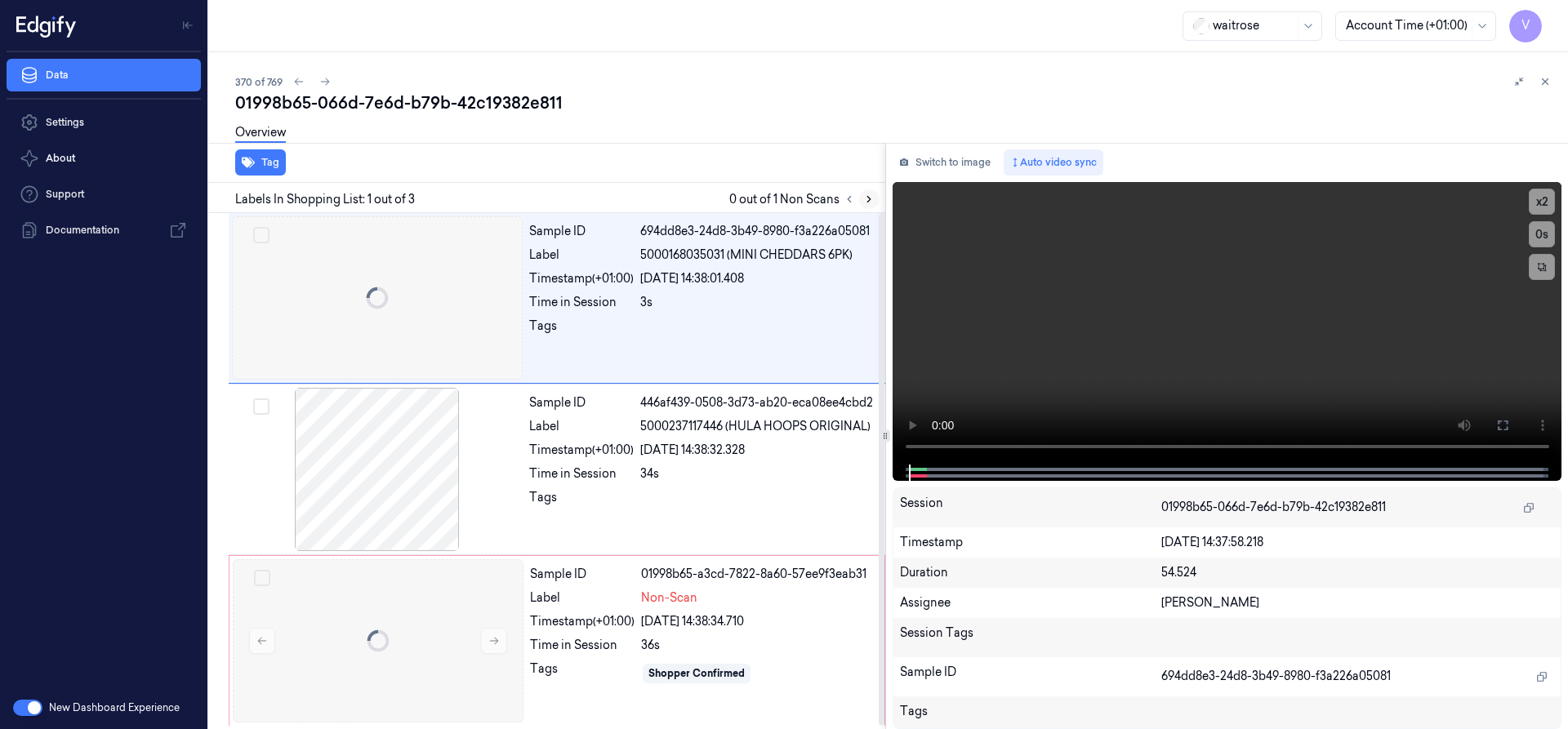
click at [868, 197] on icon at bounding box center [869, 199] width 3 height 6
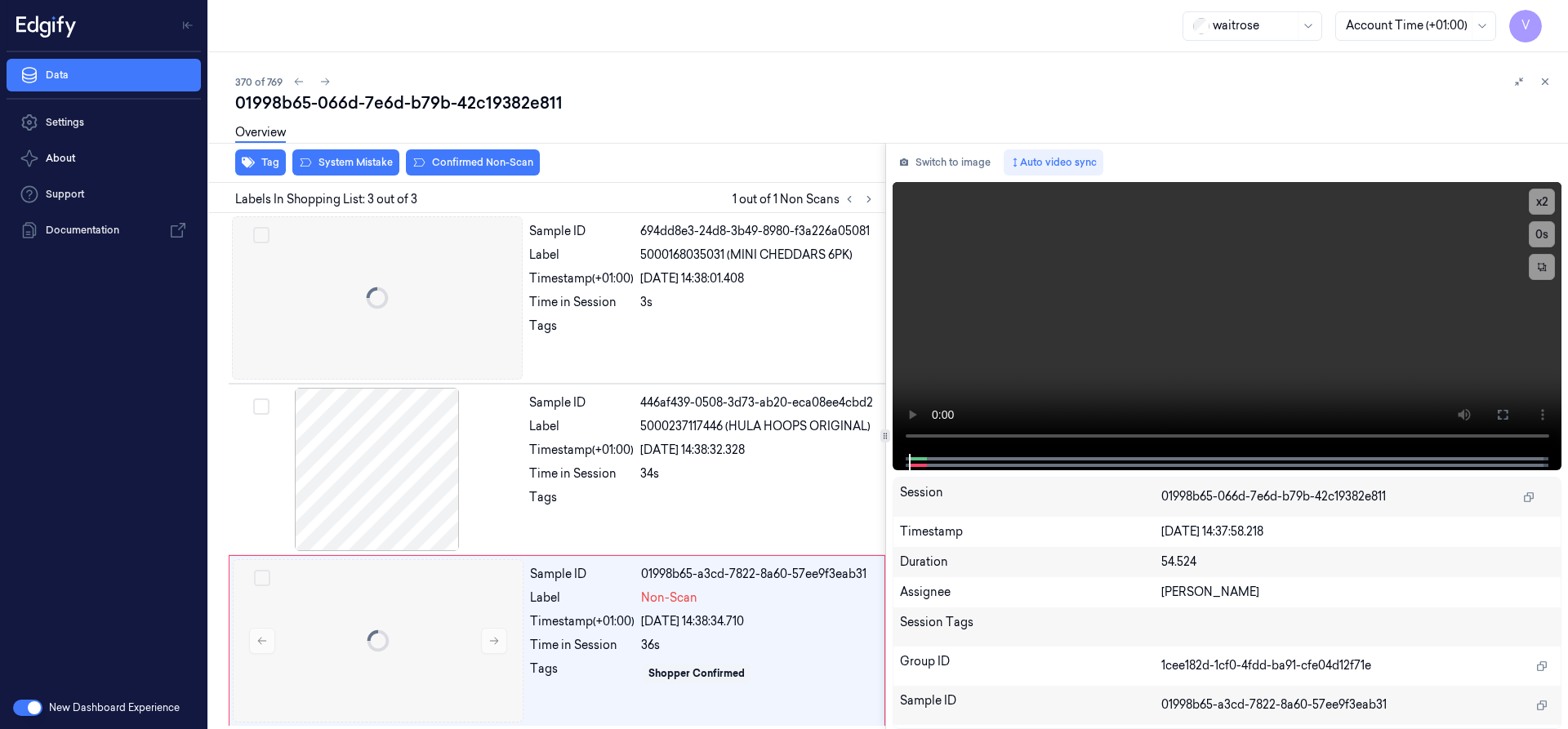
scroll to position [3, 0]
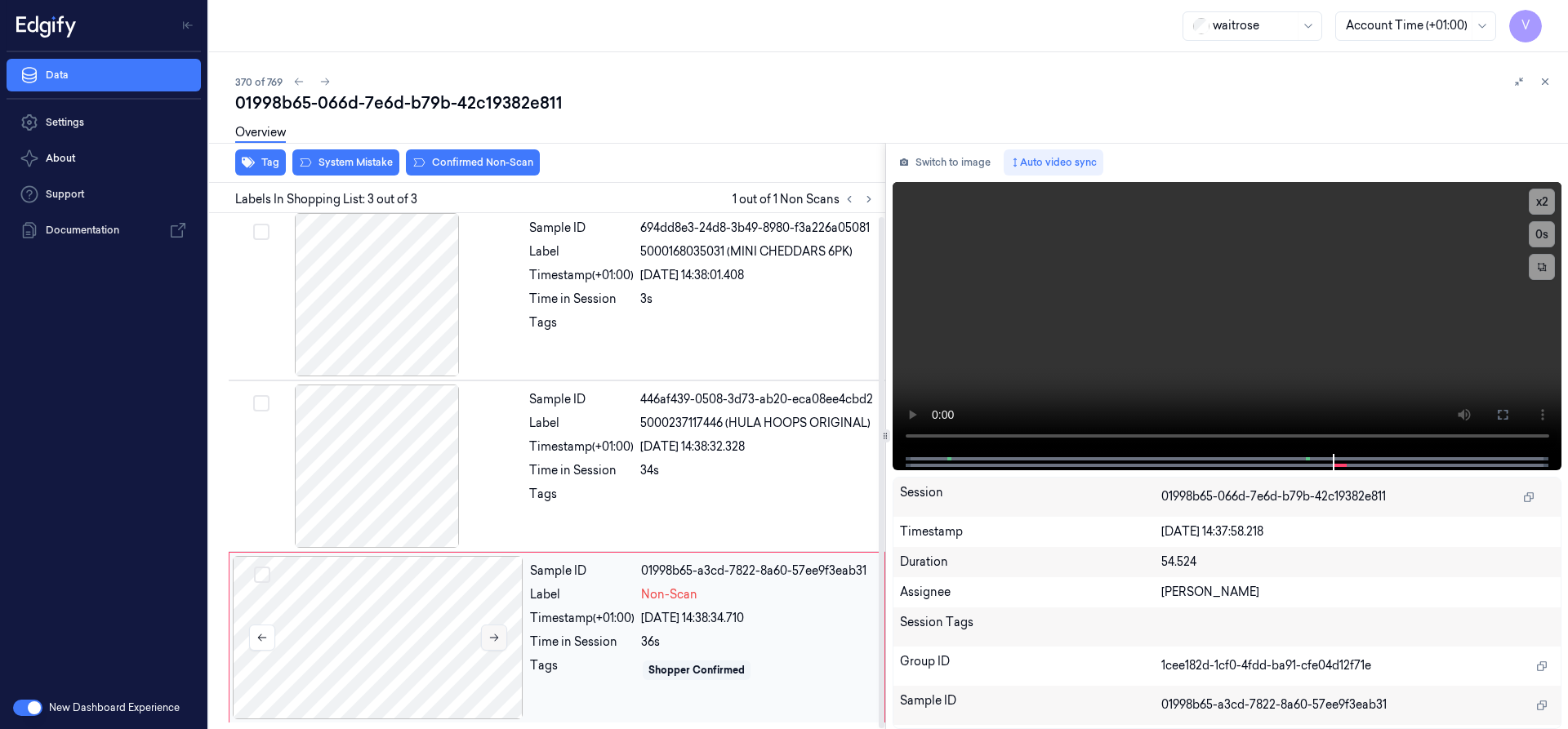
click at [502, 637] on button at bounding box center [493, 637] width 26 height 26
click at [1543, 198] on button "x 2" at bounding box center [1542, 201] width 26 height 26
click at [1245, 457] on div at bounding box center [1225, 462] width 635 height 16
click at [449, 616] on div at bounding box center [378, 638] width 291 height 164
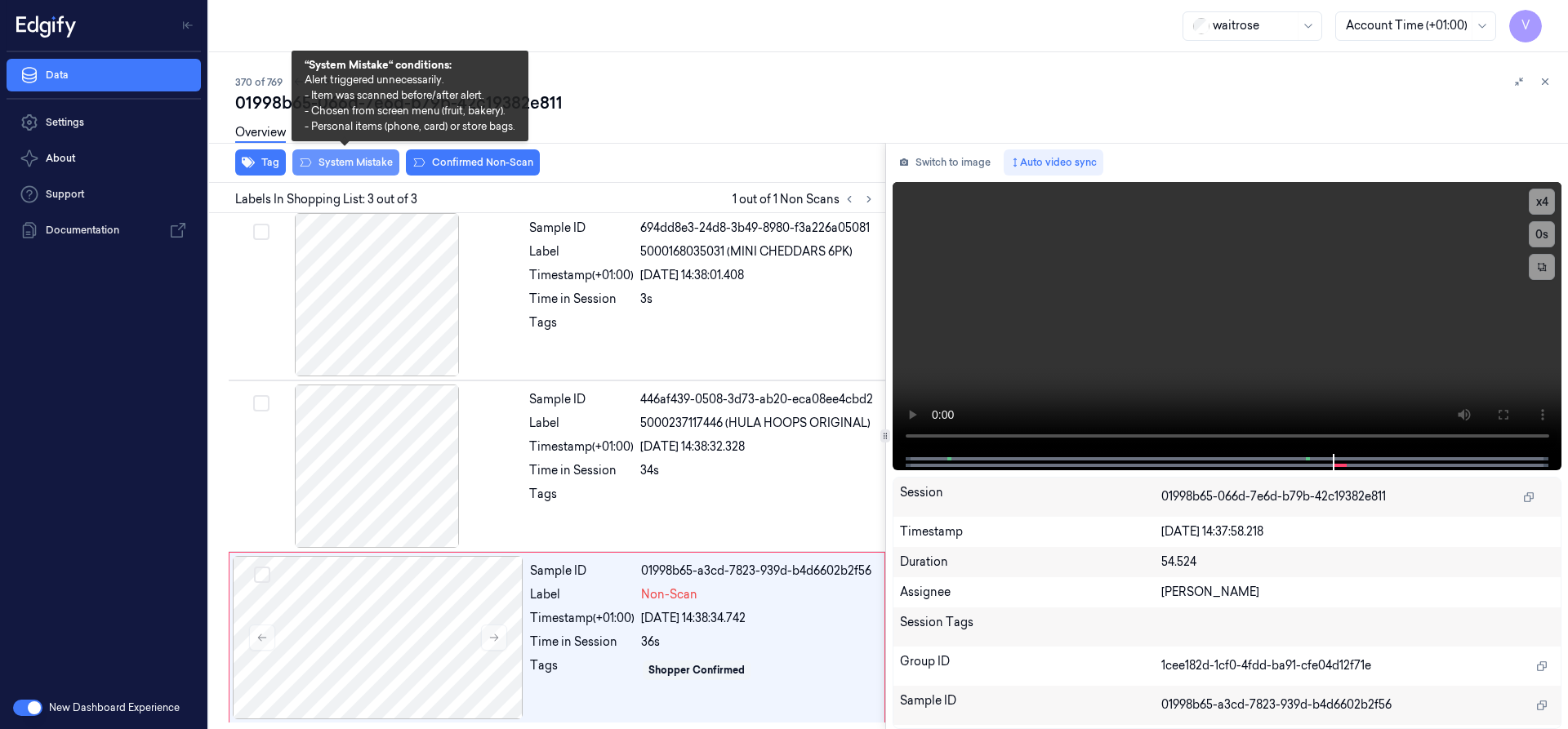
click at [380, 162] on button "System Mistake" at bounding box center [346, 162] width 107 height 26
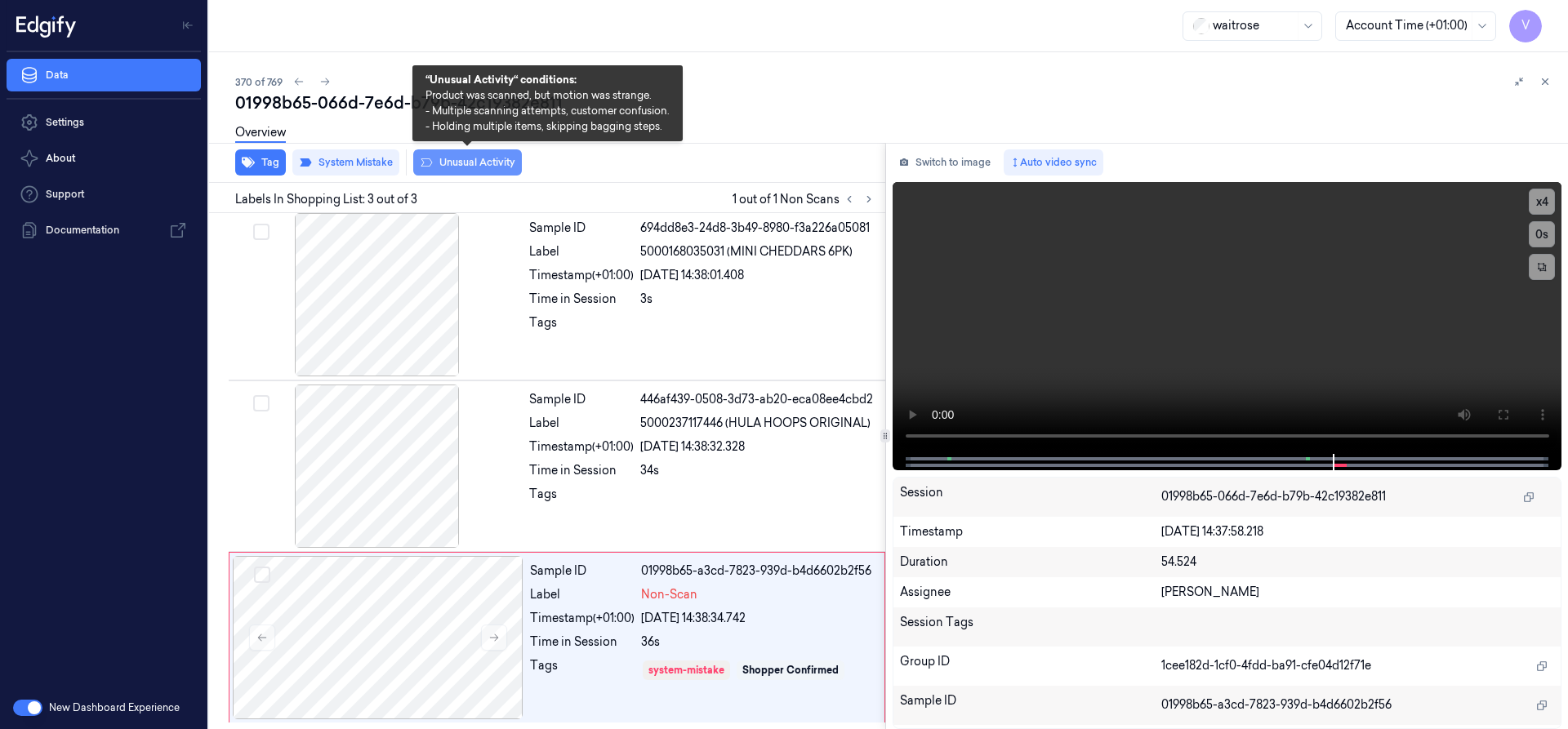
click at [456, 163] on button "Unusual Activity" at bounding box center [467, 162] width 108 height 26
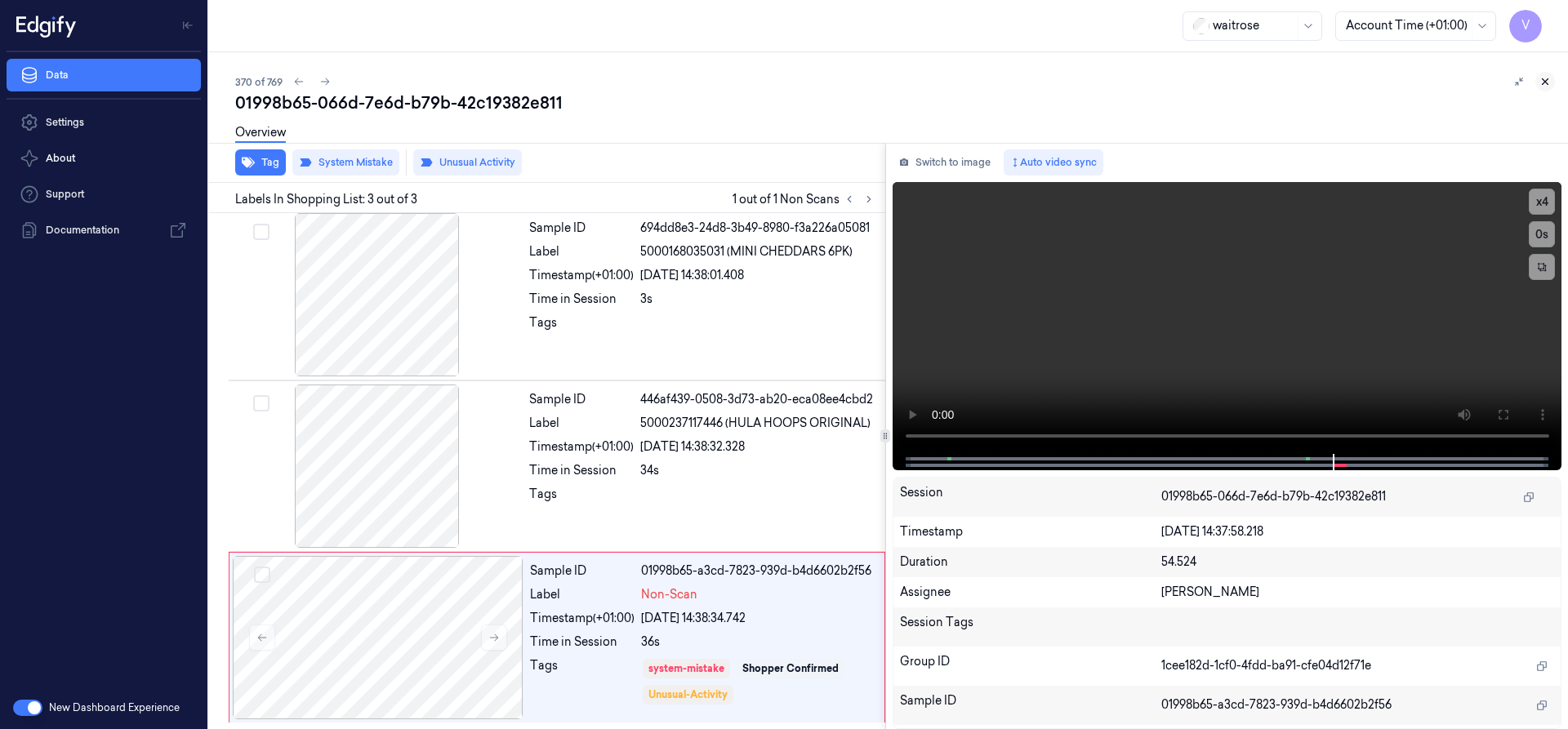
click at [1553, 84] on button at bounding box center [1544, 81] width 20 height 20
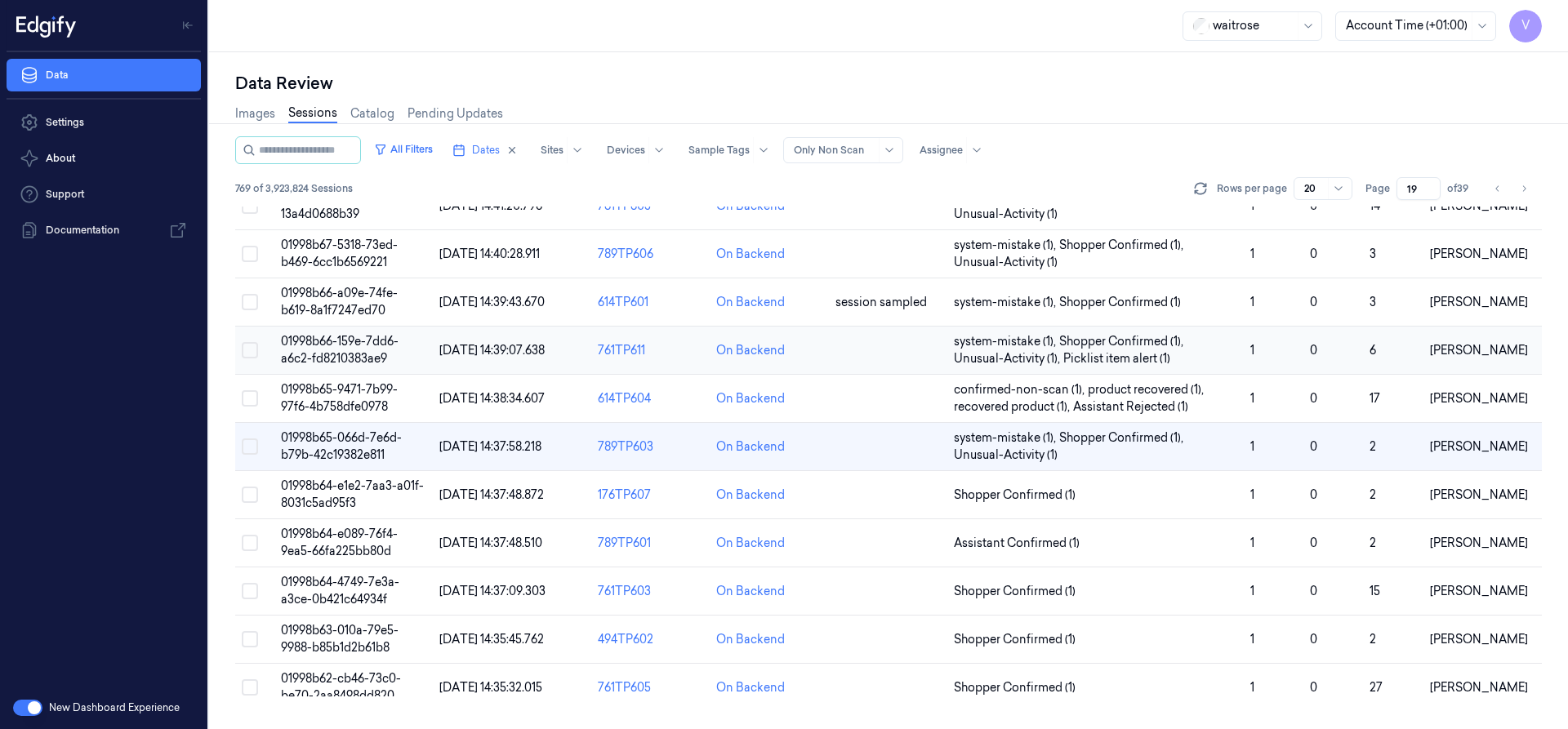
scroll to position [249, 0]
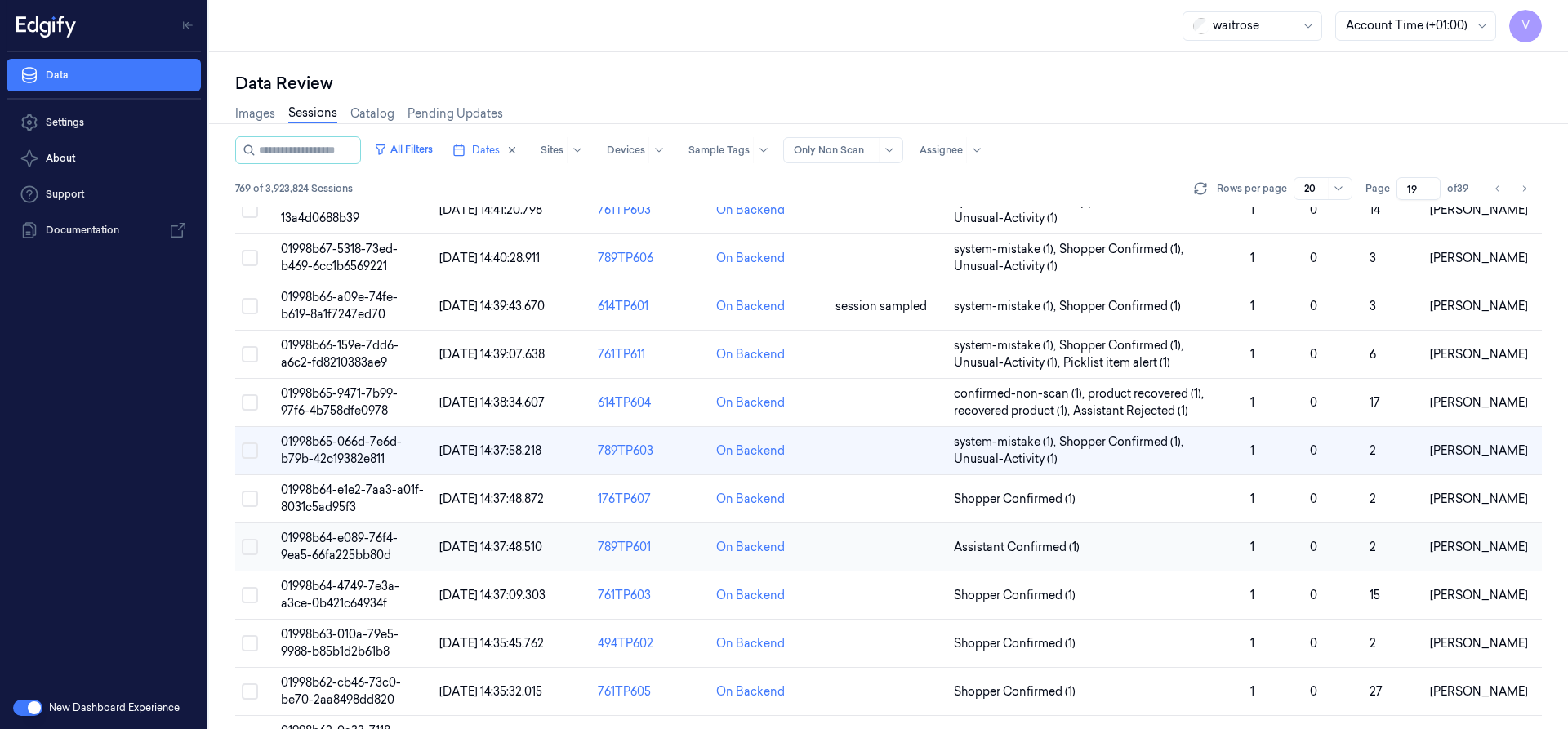
click at [314, 546] on td "01998b64-e089-76f4-9ea5-66fa225bb80d" at bounding box center [354, 547] width 159 height 49
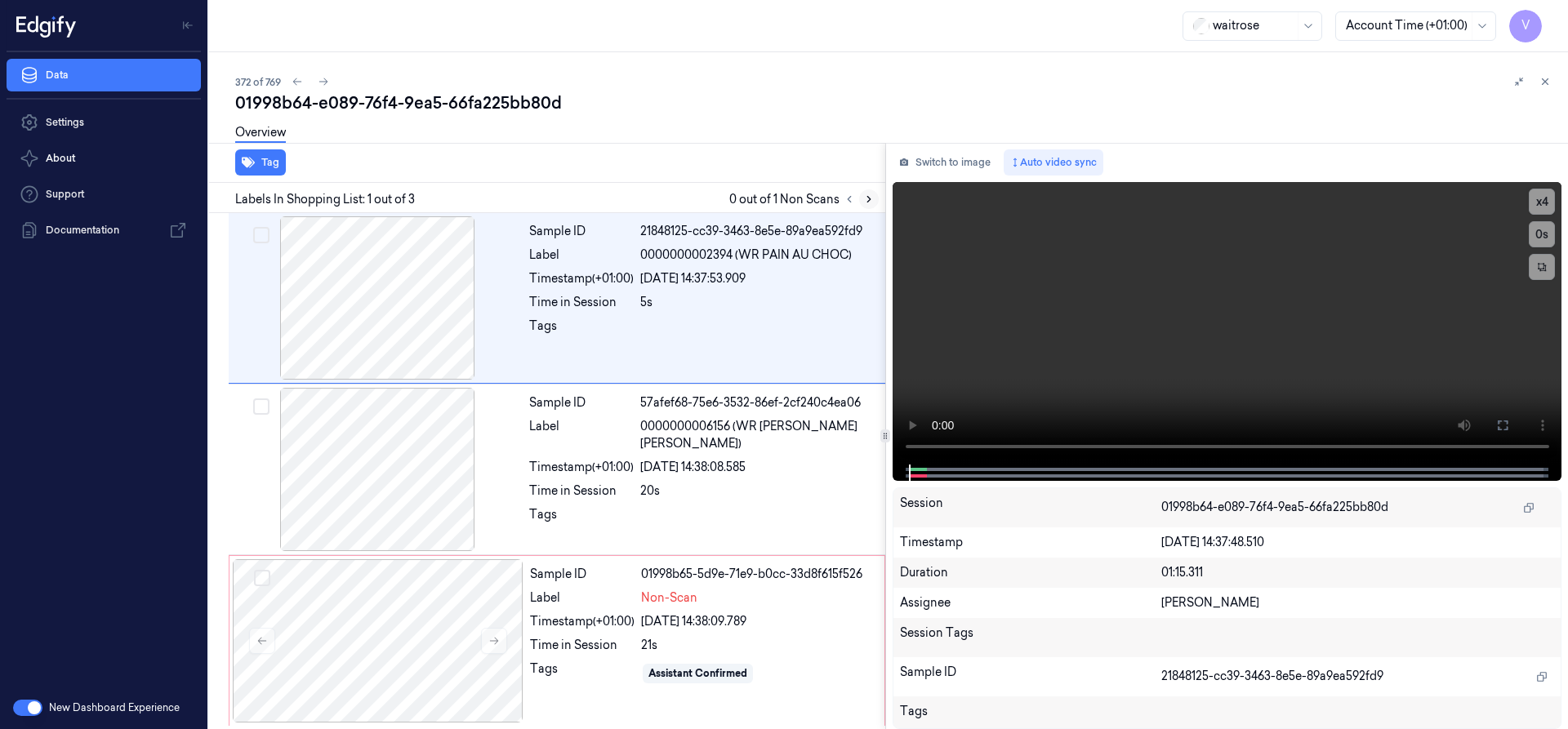
click at [864, 196] on icon at bounding box center [868, 198] width 11 height 11
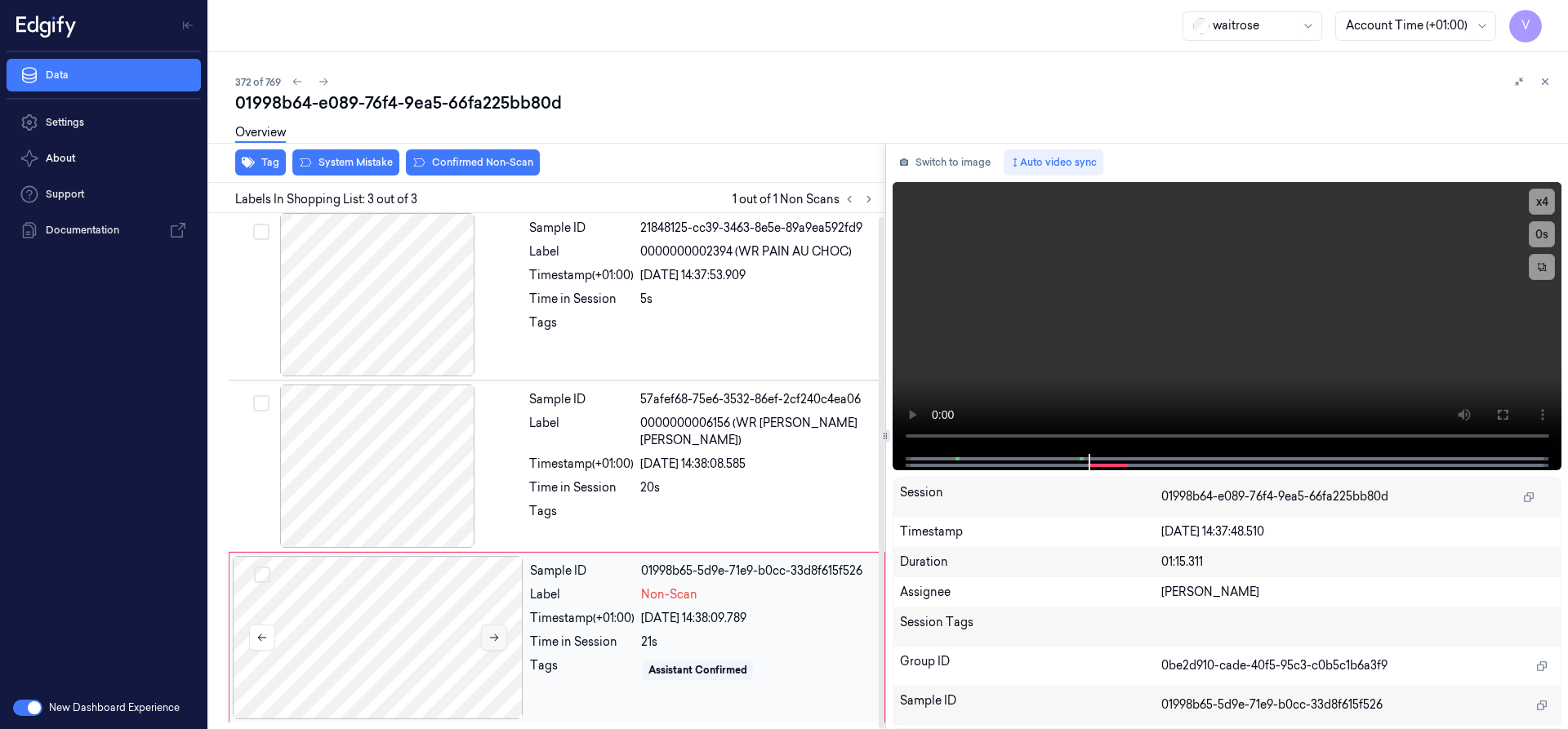
click at [497, 638] on icon at bounding box center [493, 637] width 11 height 11
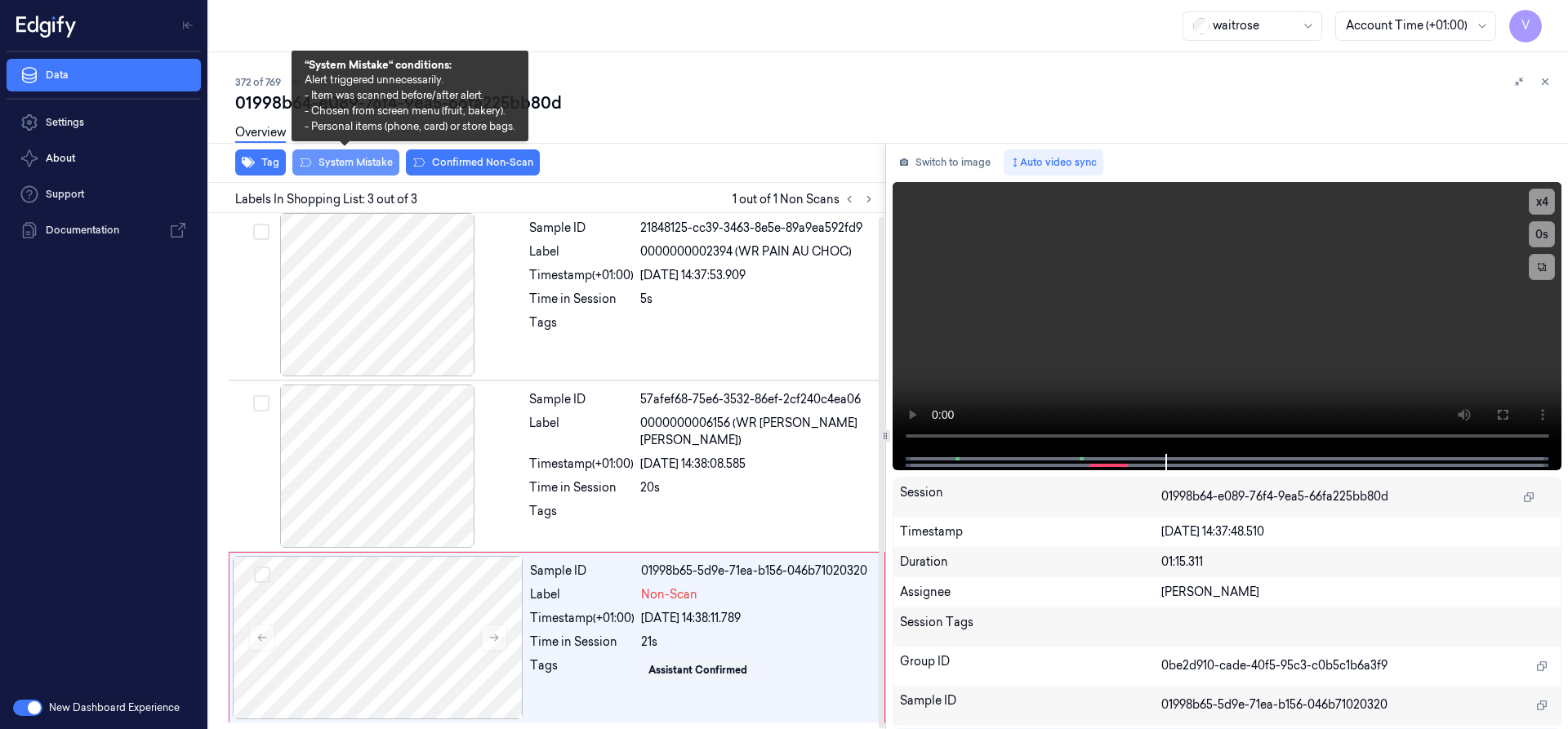
click at [350, 173] on button "System Mistake" at bounding box center [346, 162] width 107 height 26
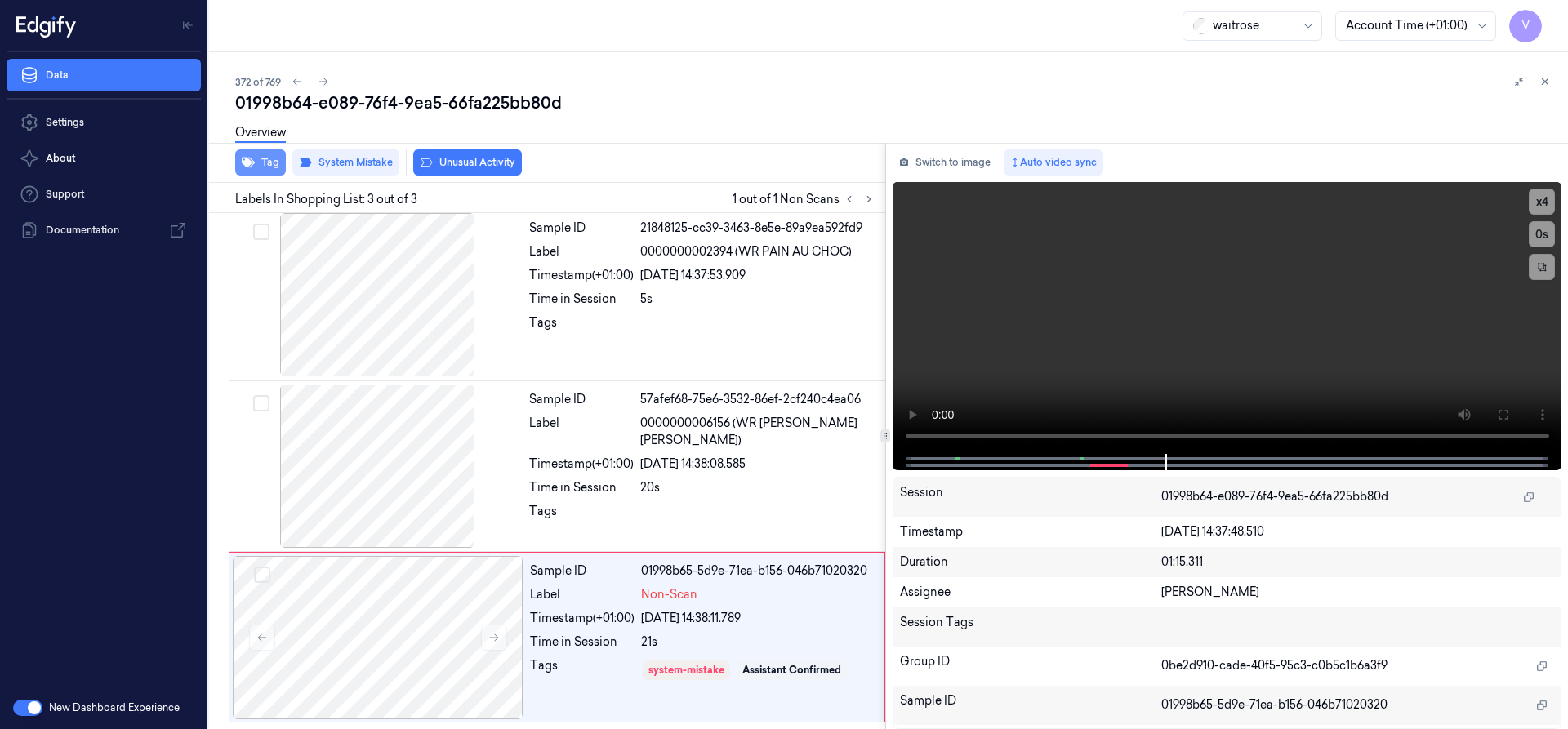
click at [261, 162] on button "Tag" at bounding box center [260, 162] width 50 height 26
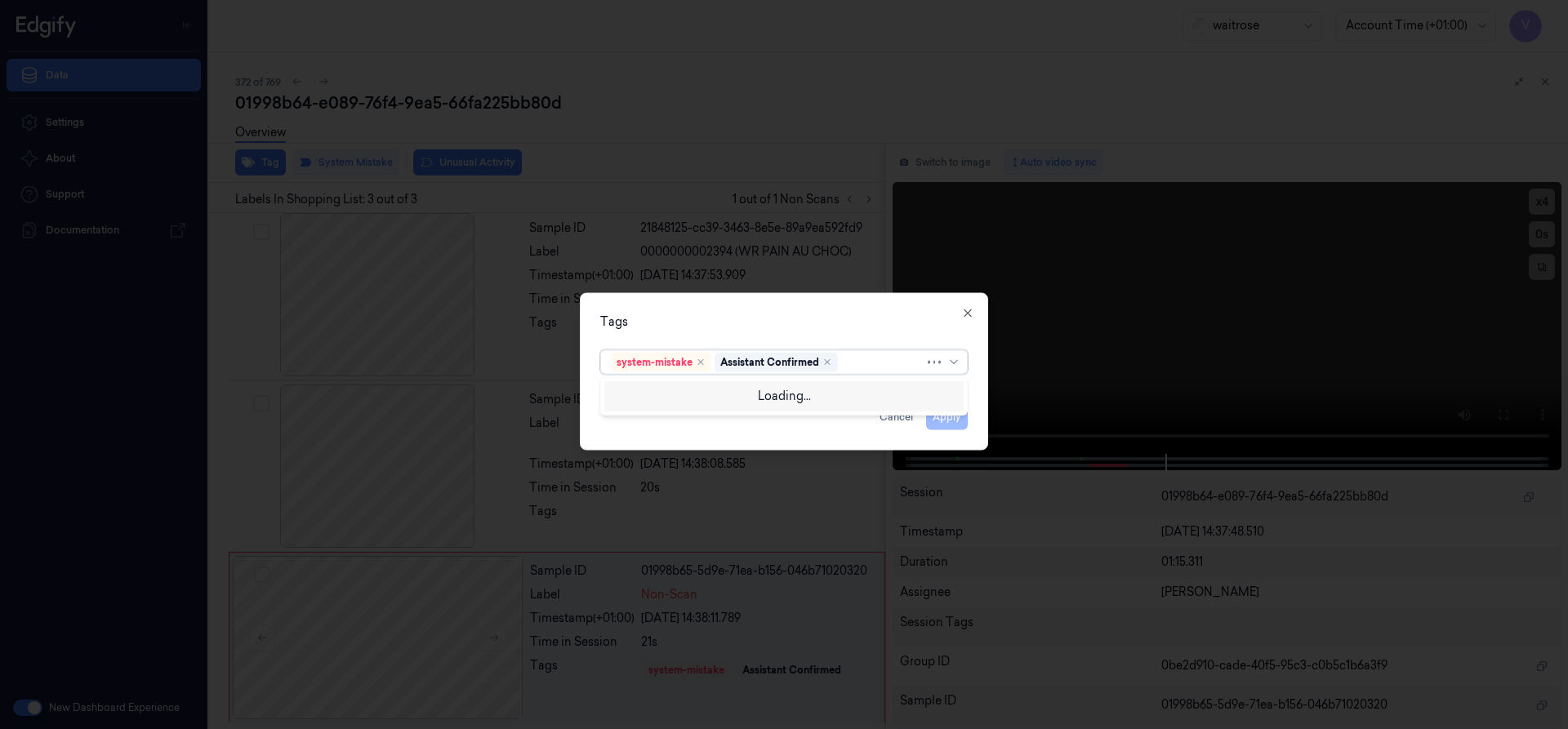
click at [867, 366] on div at bounding box center [883, 362] width 84 height 17
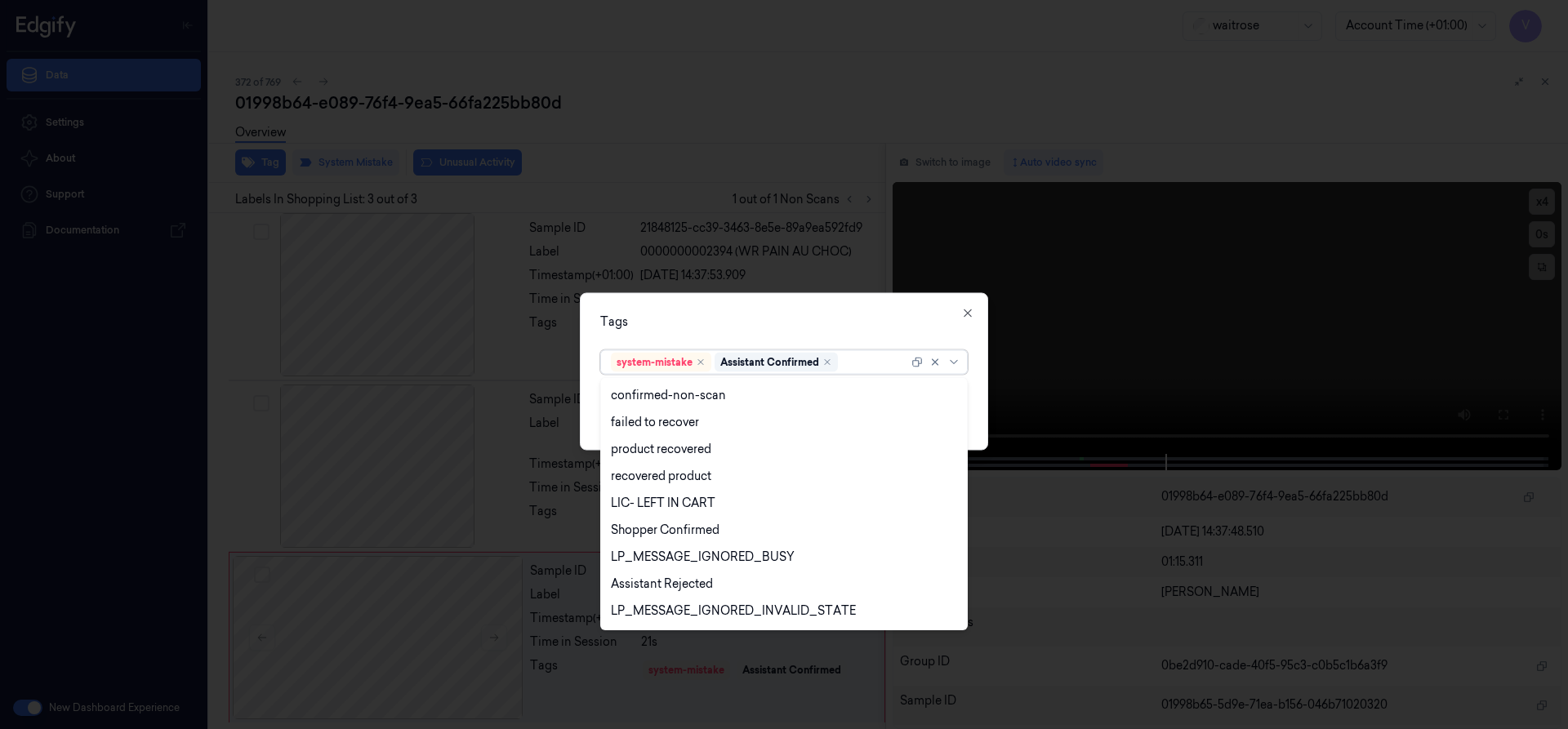
scroll to position [240, 0]
click at [660, 563] on div "Unusual-Activity" at bounding box center [656, 559] width 90 height 17
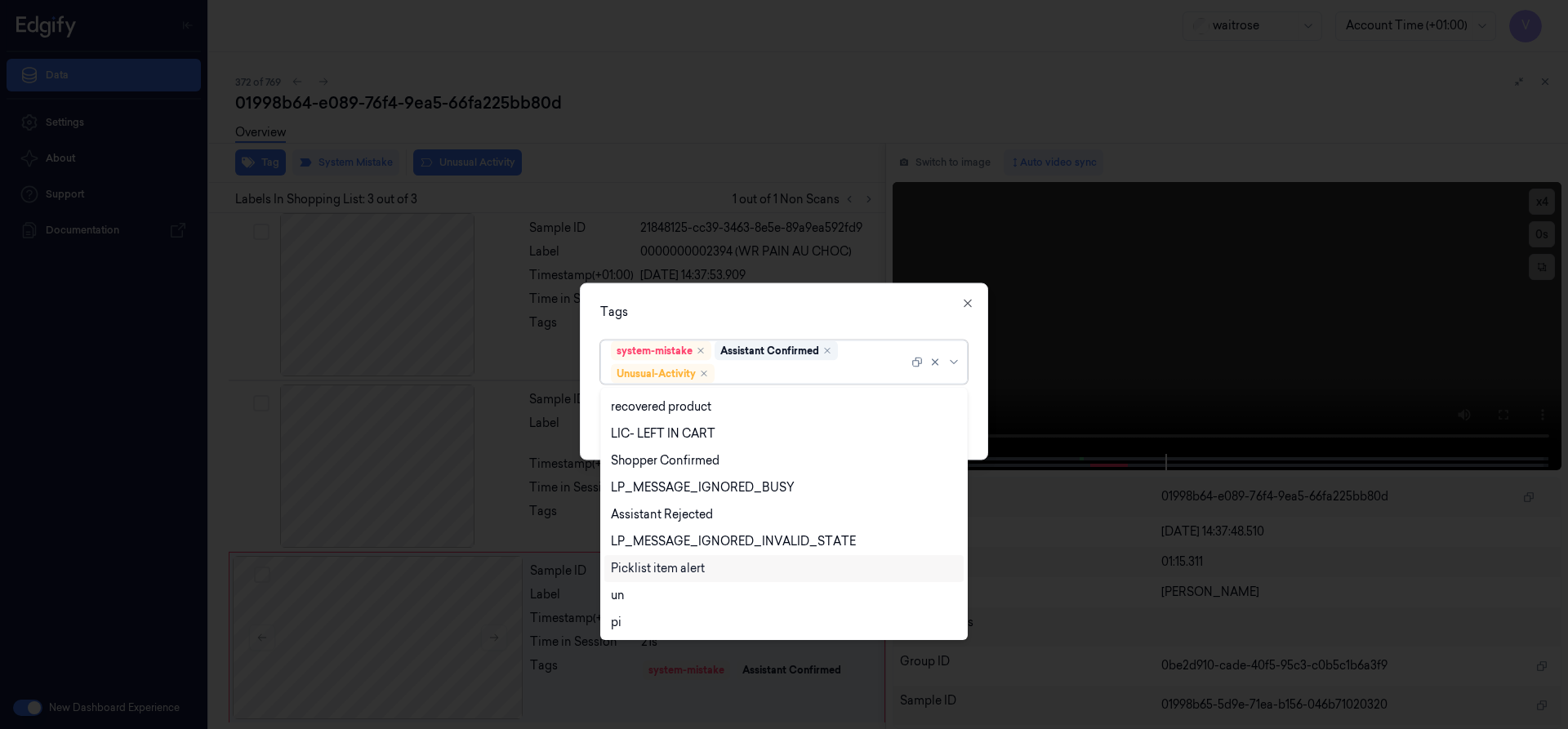
click at [660, 570] on div "Picklist item alert" at bounding box center [658, 568] width 94 height 17
click at [876, 294] on div "Tags option Picklist item alert, selected. 20 results available. Use Up and Dow…" at bounding box center [783, 371] width 408 height 177
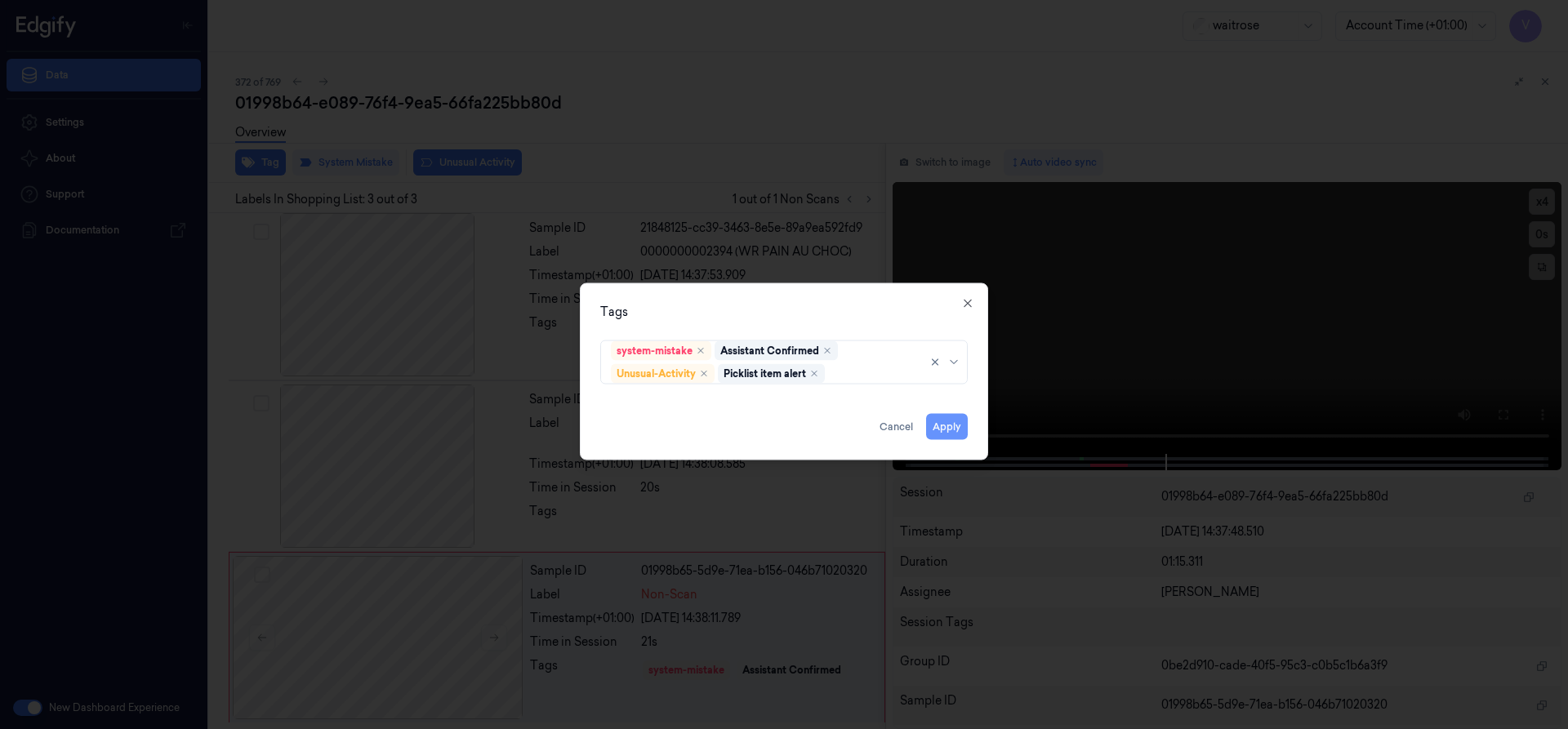
click at [946, 423] on button "Apply" at bounding box center [947, 426] width 42 height 26
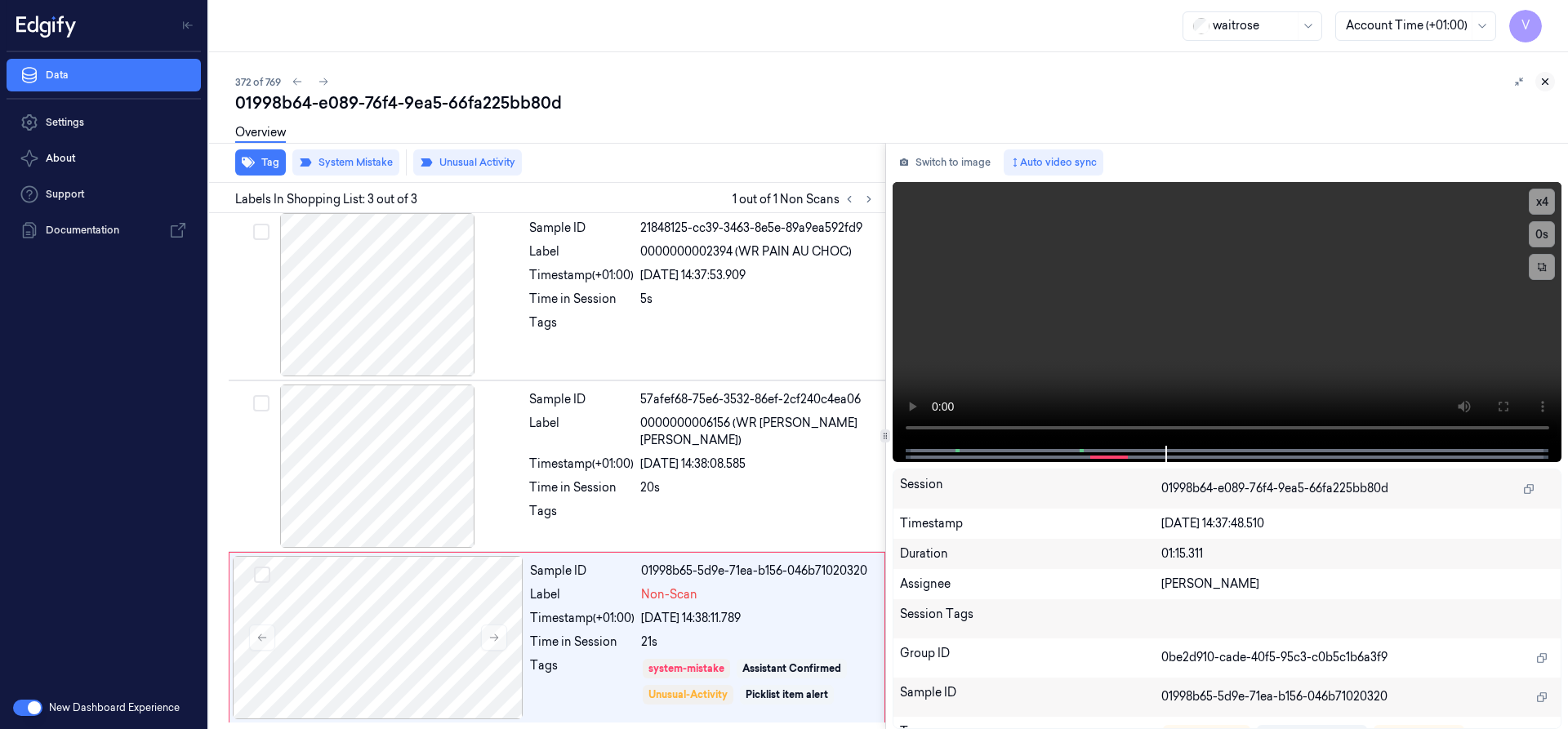
click at [1543, 80] on icon at bounding box center [1545, 82] width 6 height 6
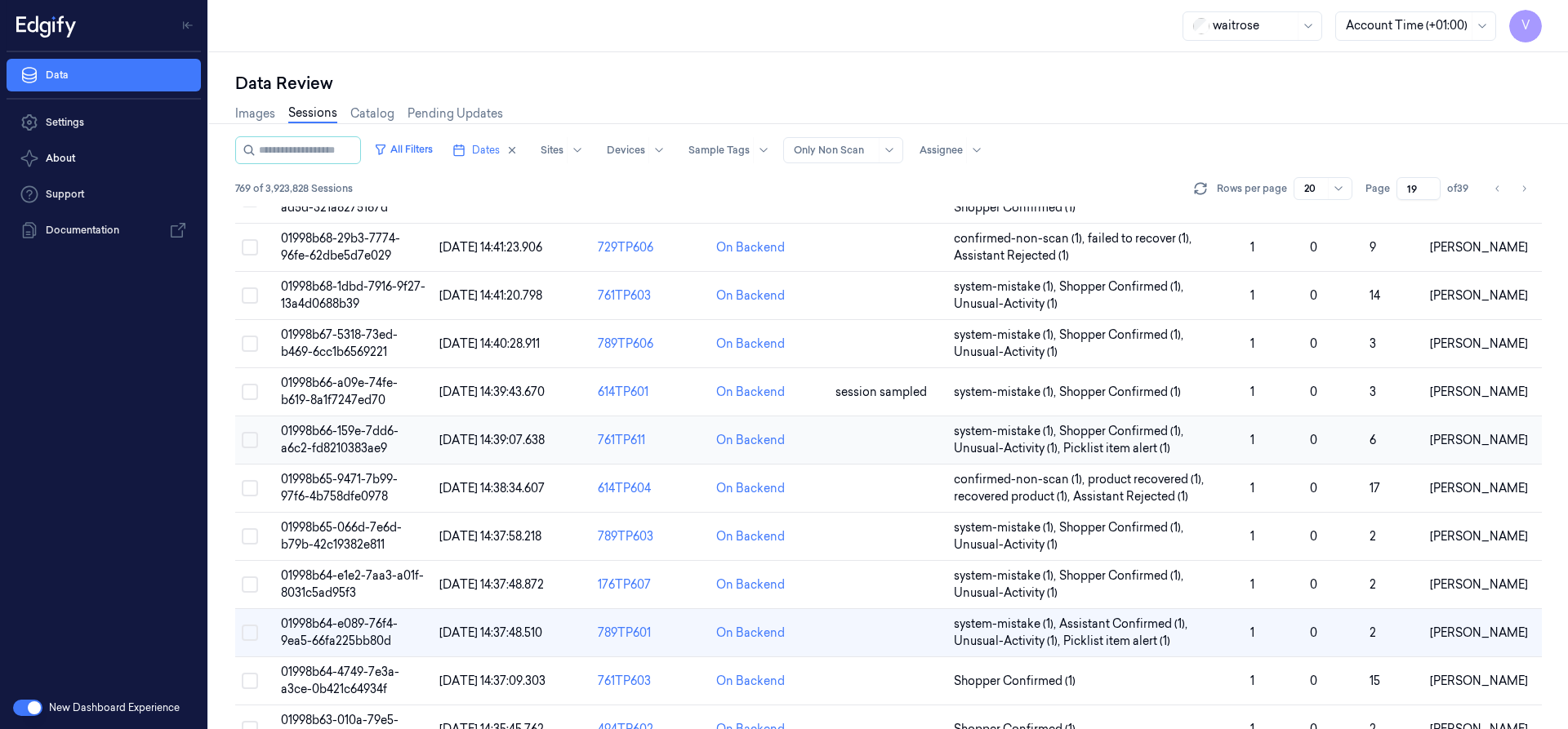
scroll to position [345, 0]
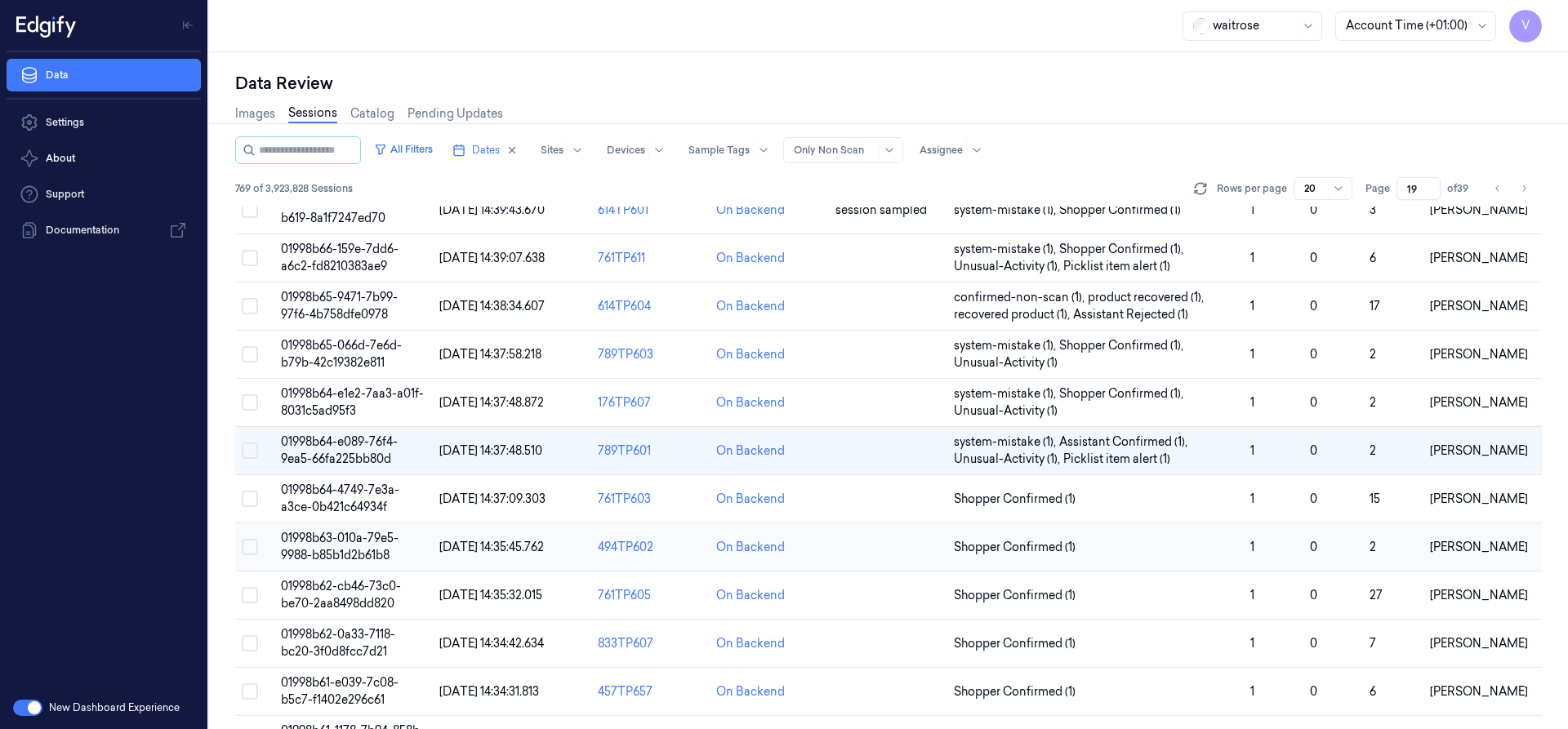
click at [350, 553] on span "01998b63-010a-79e5-9988-b85b1d2b61b8" at bounding box center [340, 546] width 118 height 32
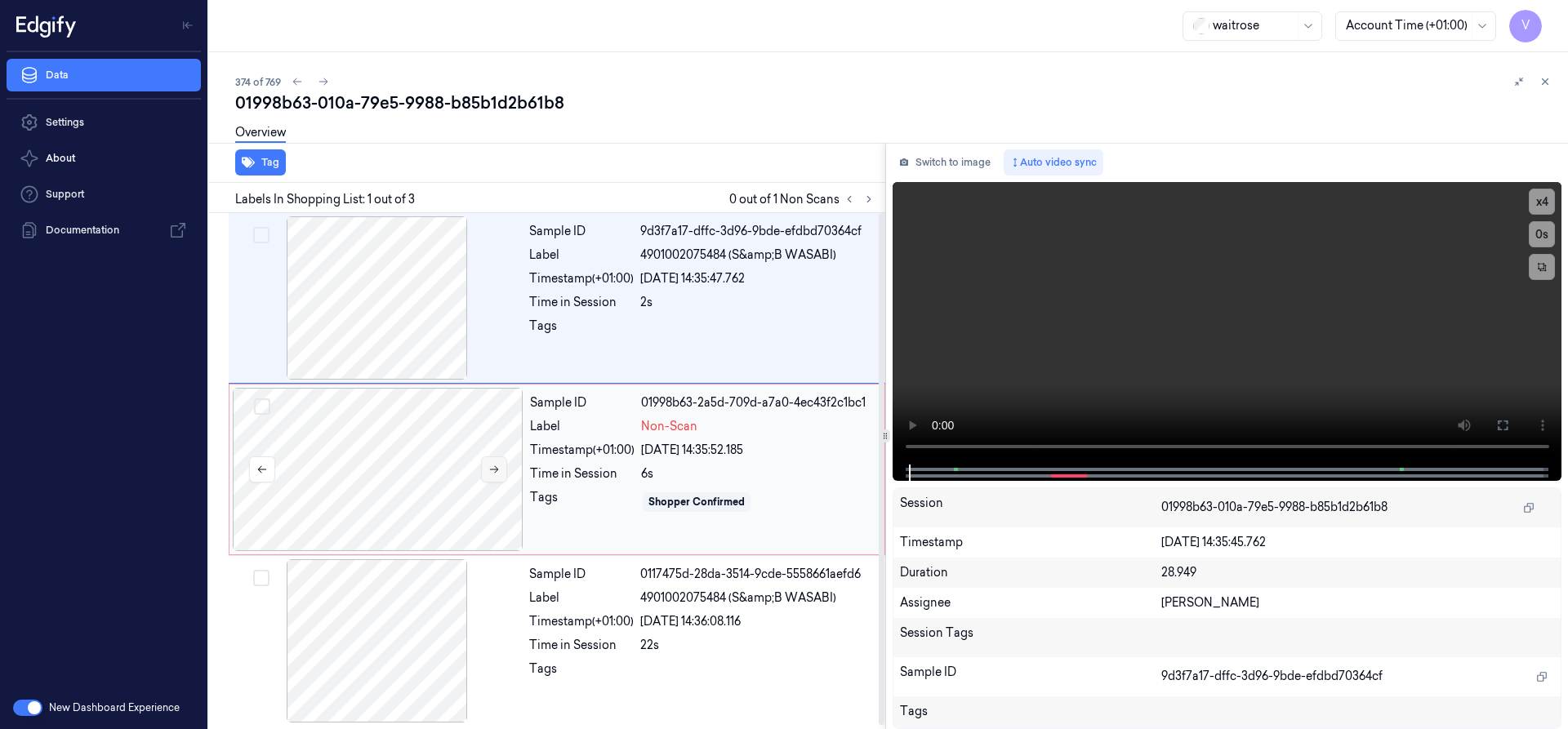
click at [487, 462] on button at bounding box center [493, 469] width 26 height 26
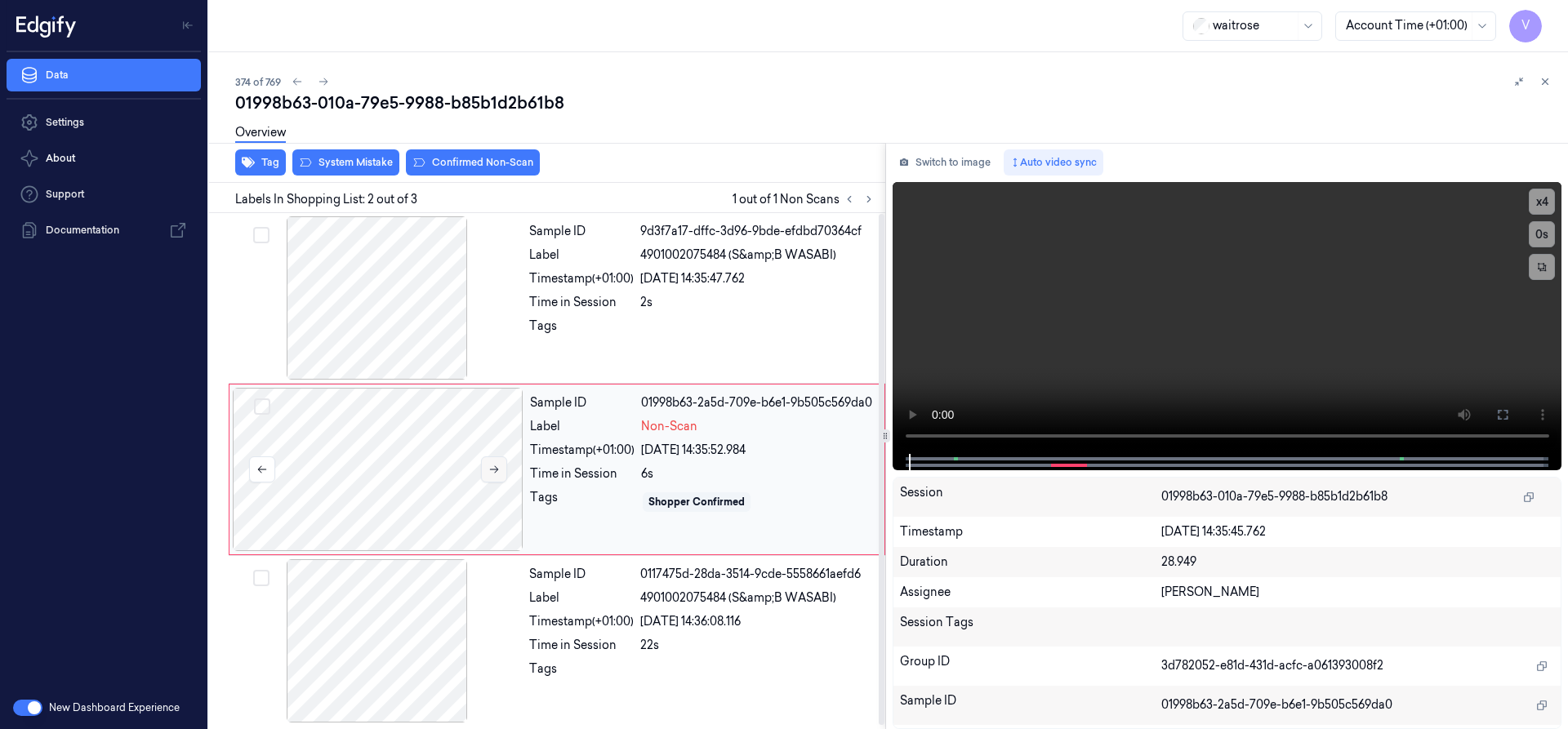
click at [488, 465] on icon at bounding box center [493, 468] width 11 height 11
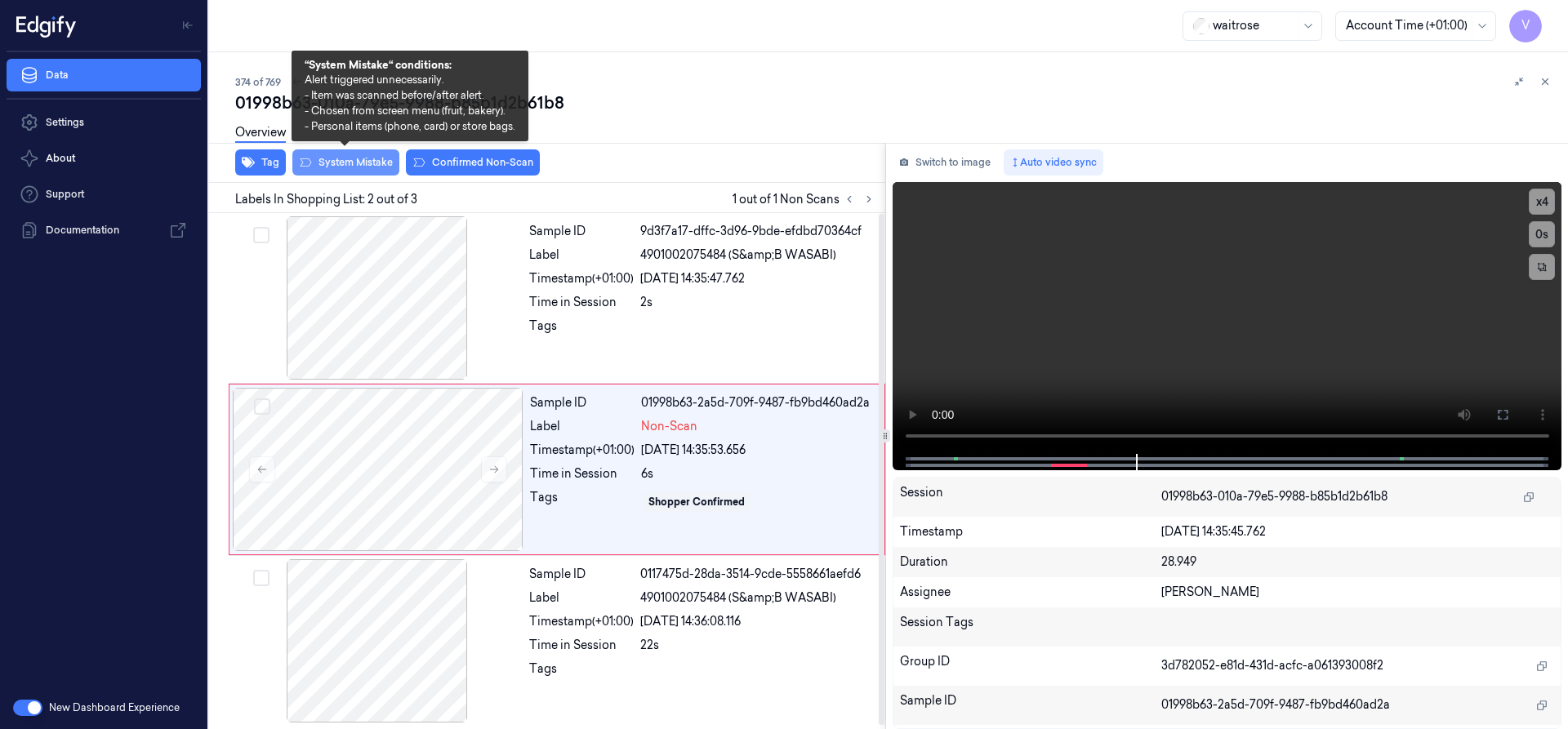
click at [377, 164] on button "System Mistake" at bounding box center [346, 162] width 107 height 26
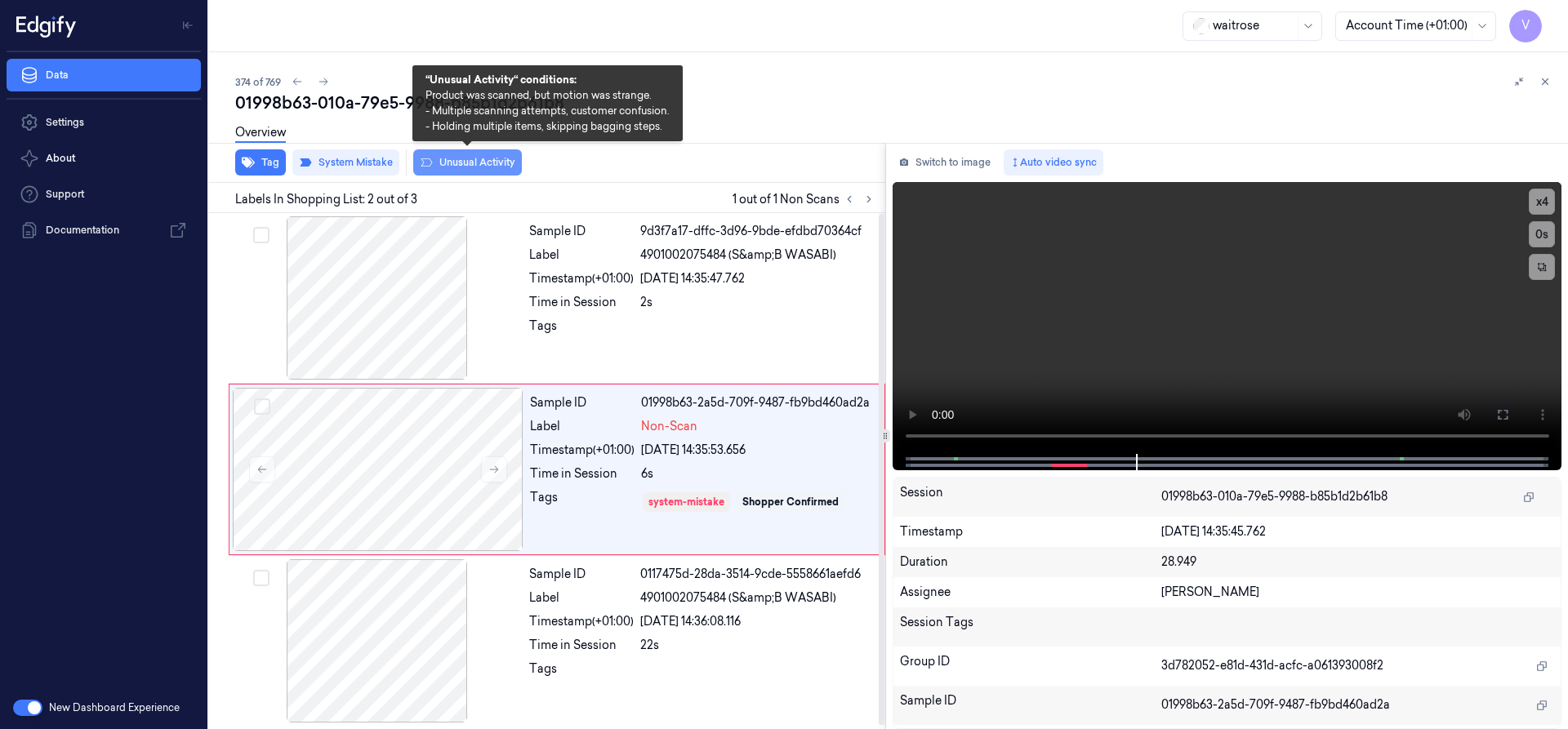
click at [478, 158] on button "Unusual Activity" at bounding box center [467, 162] width 108 height 26
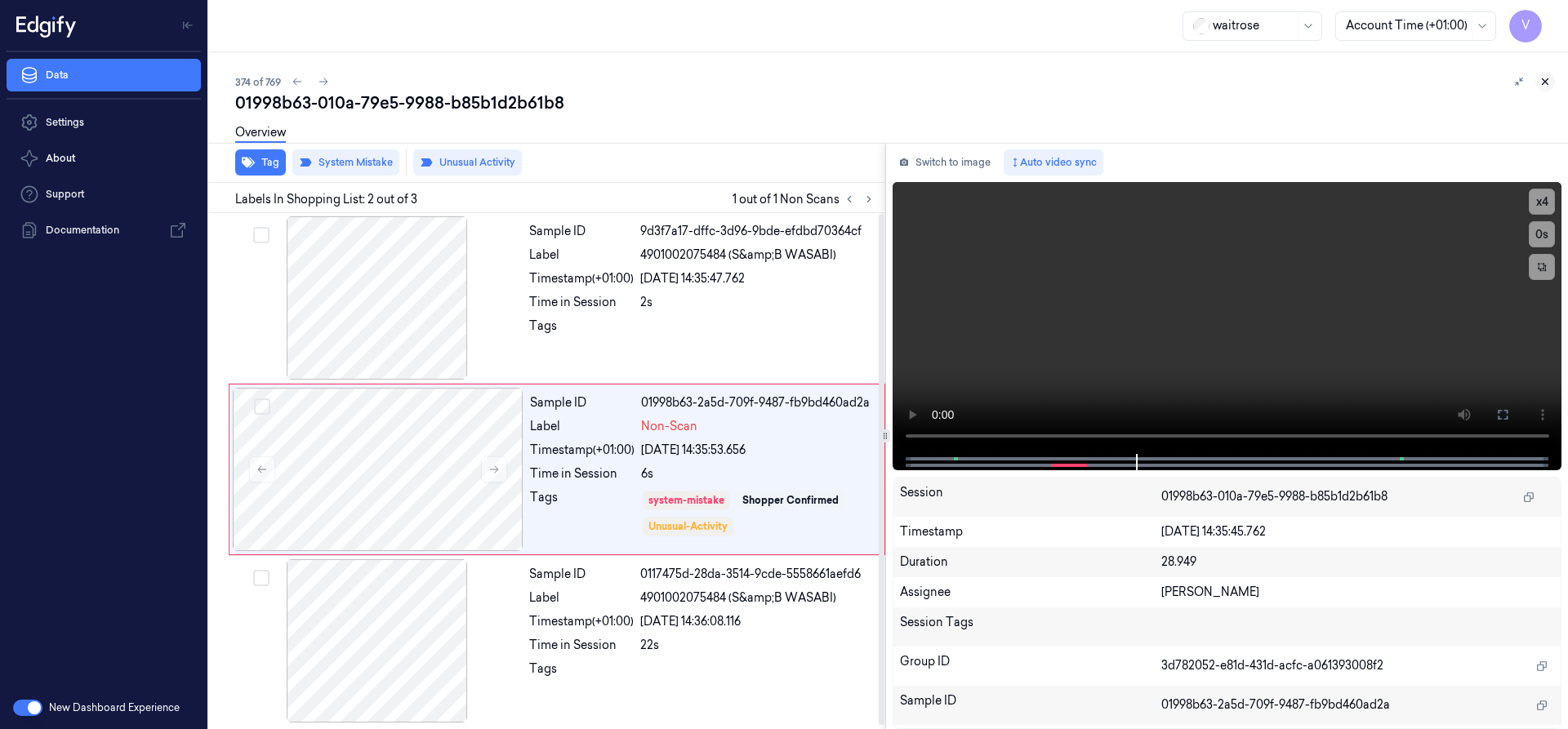
click at [1541, 80] on icon at bounding box center [1544, 81] width 11 height 11
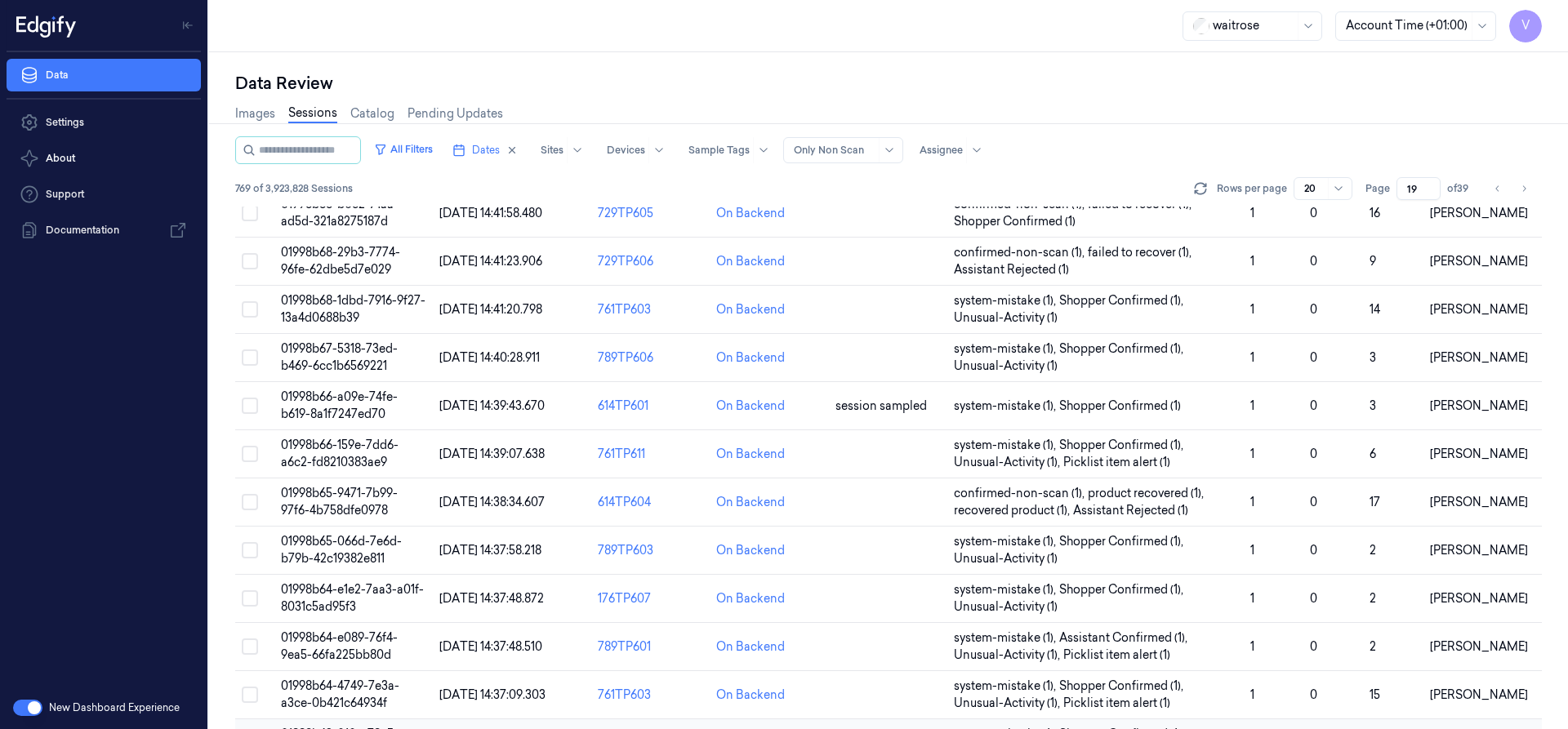
scroll to position [433, 0]
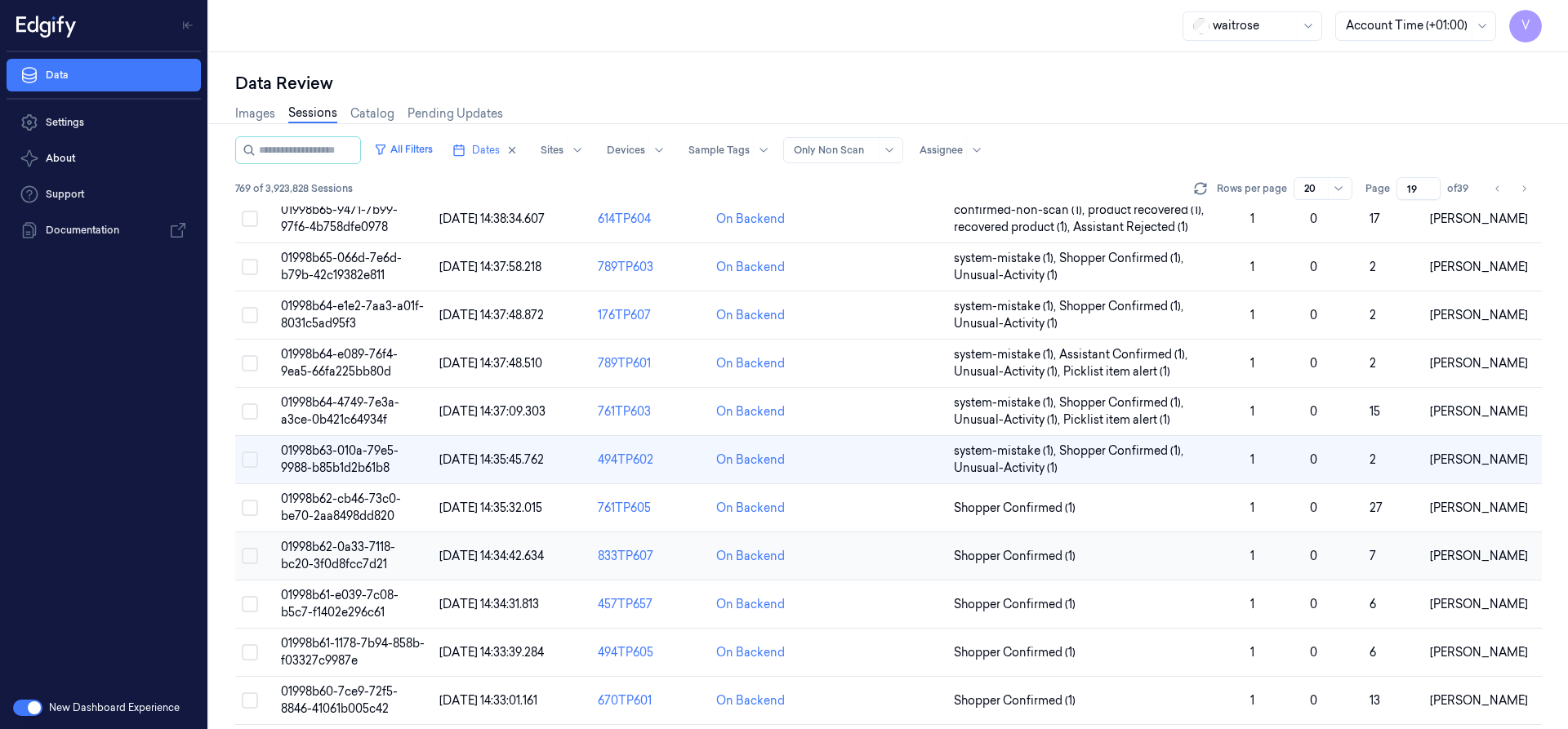
click at [333, 561] on span "01998b62-0a33-7118-bc20-3f0d8fcc7d21" at bounding box center [338, 554] width 114 height 32
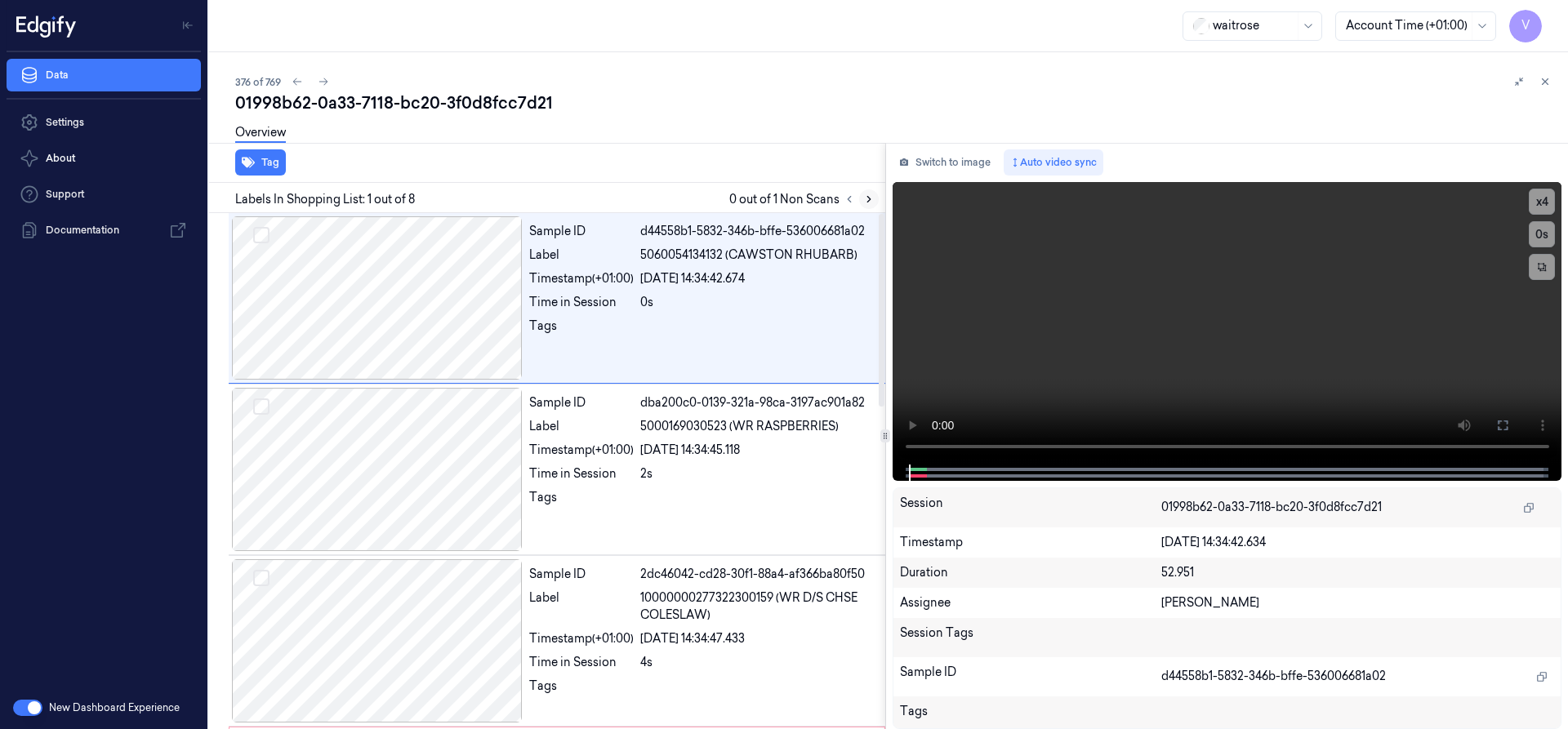
click at [866, 192] on button at bounding box center [868, 198] width 20 height 20
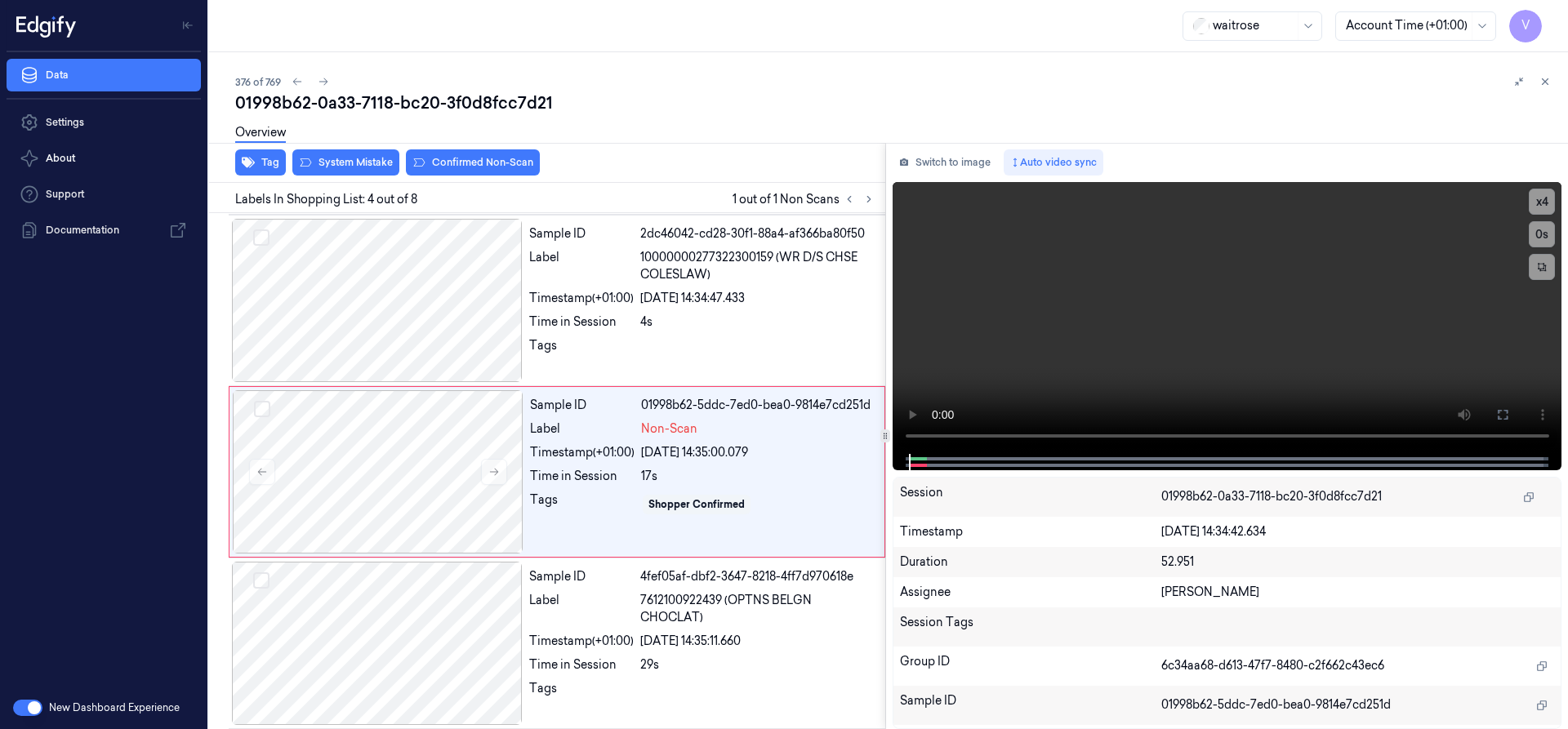
scroll to position [342, 0]
click at [494, 469] on icon at bounding box center [493, 470] width 11 height 11
click at [491, 470] on icon at bounding box center [493, 470] width 11 height 11
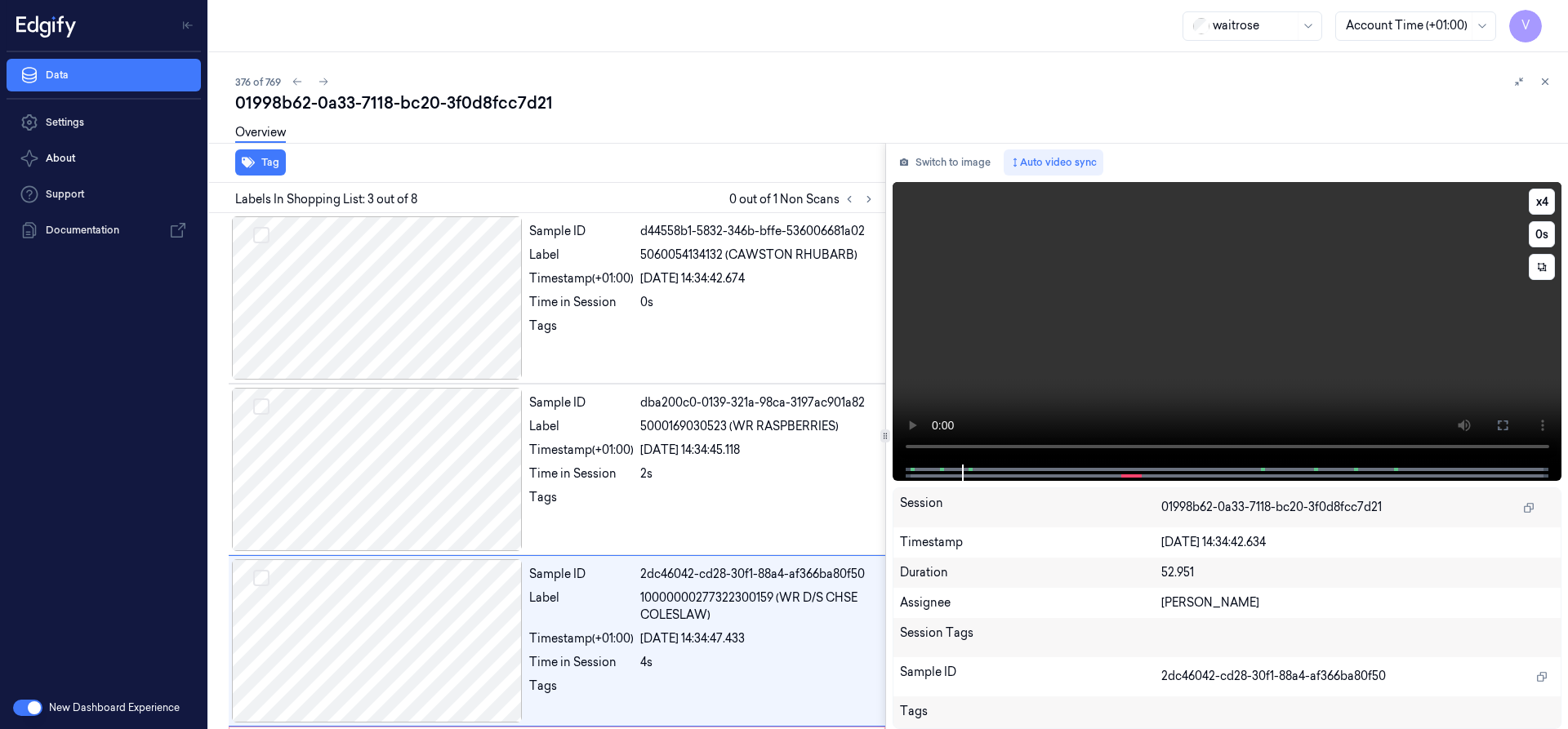
scroll to position [169, 0]
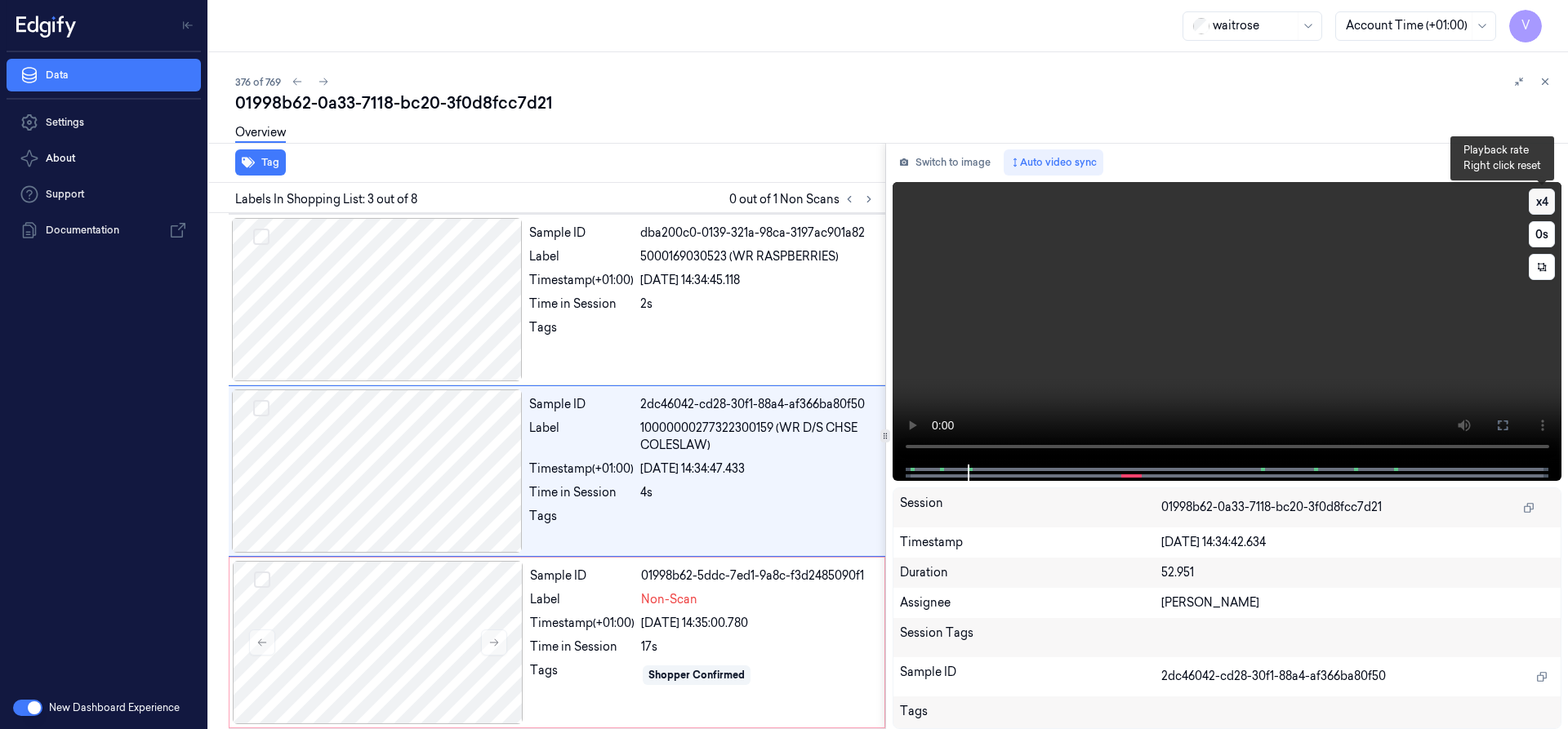
click at [1539, 198] on button "x 4" at bounding box center [1542, 201] width 26 height 26
click at [1537, 200] on button "x 1" at bounding box center [1542, 201] width 26 height 26
click at [1544, 198] on button "x 2" at bounding box center [1542, 201] width 26 height 26
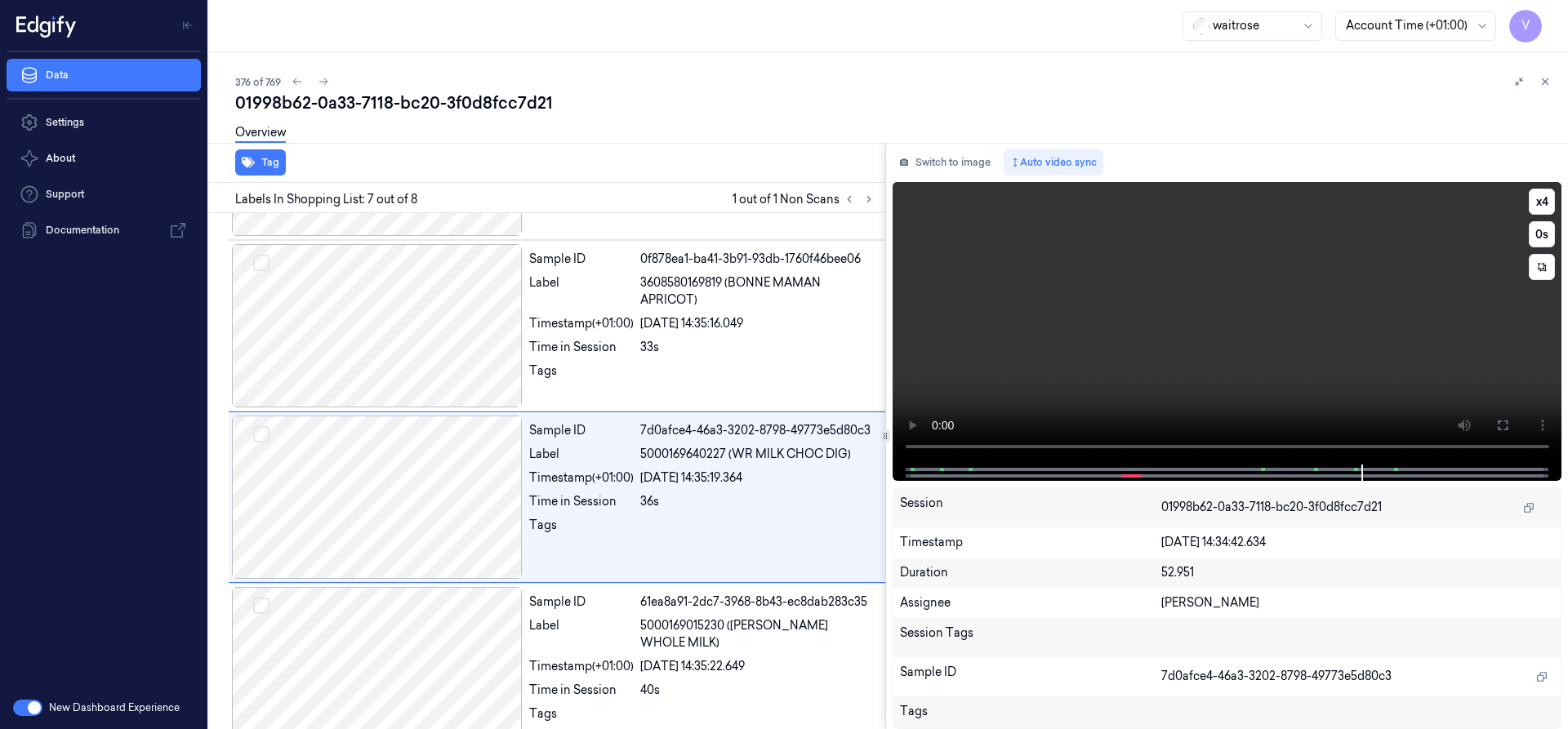
scroll to position [855, 0]
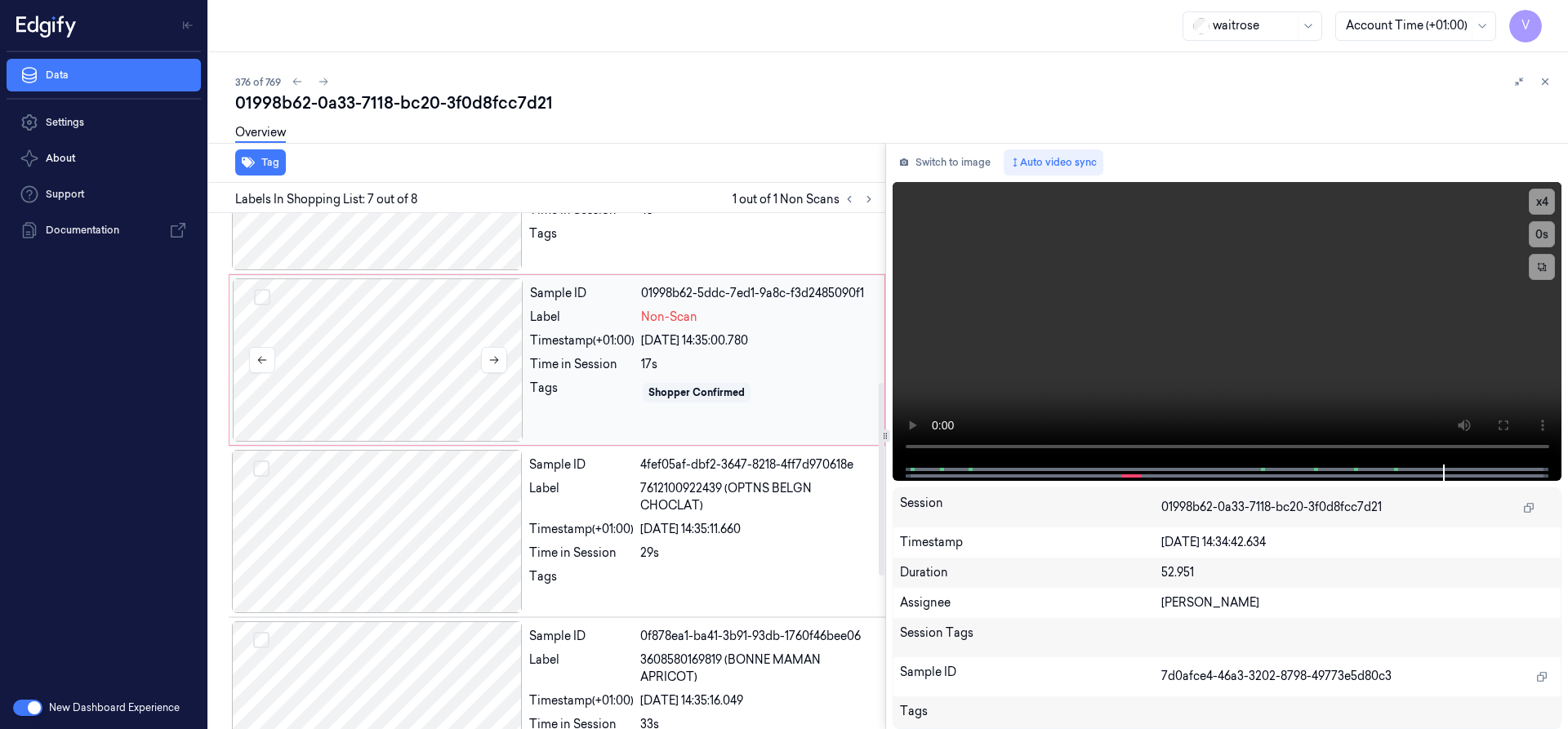
click at [423, 304] on div at bounding box center [378, 360] width 291 height 164
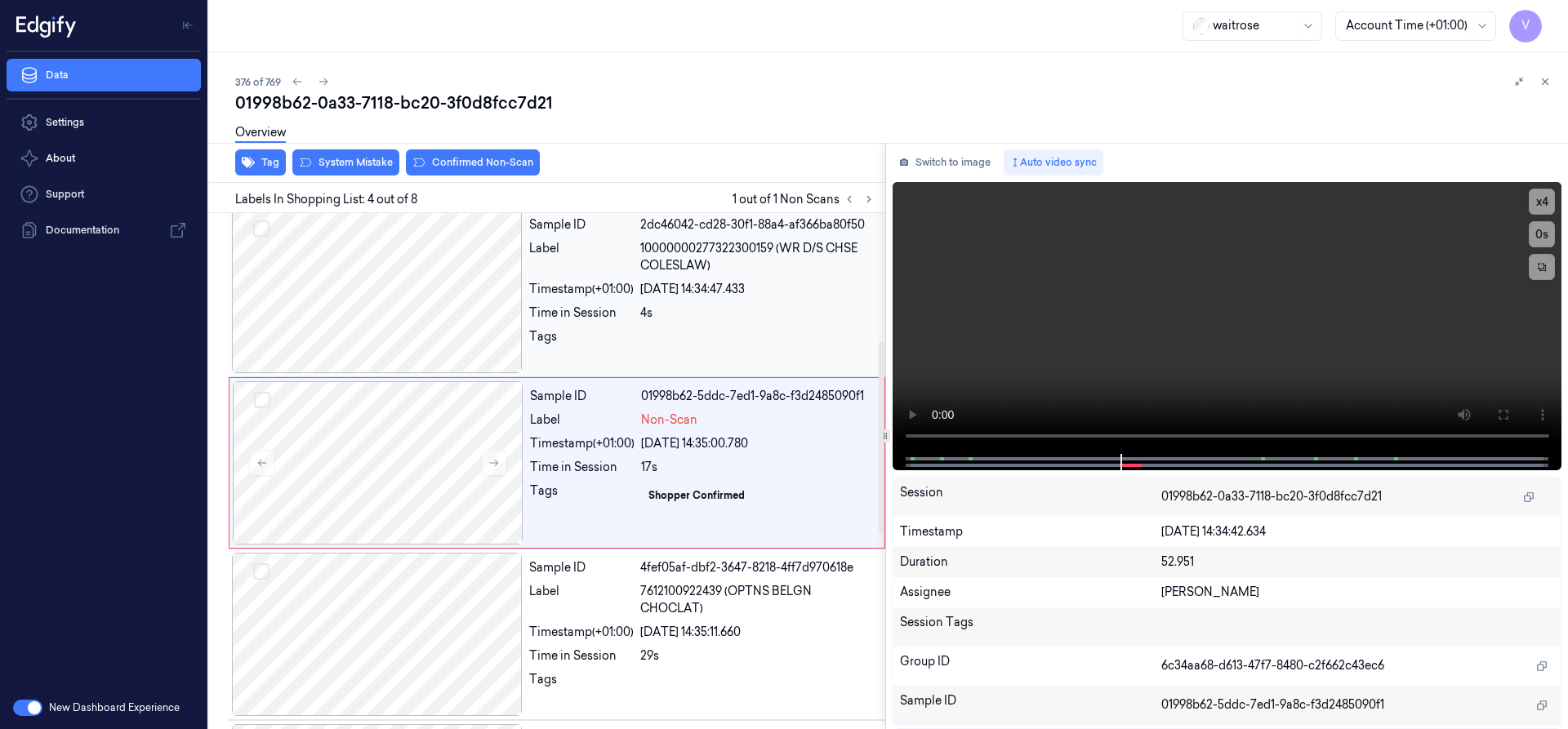
scroll to position [342, 0]
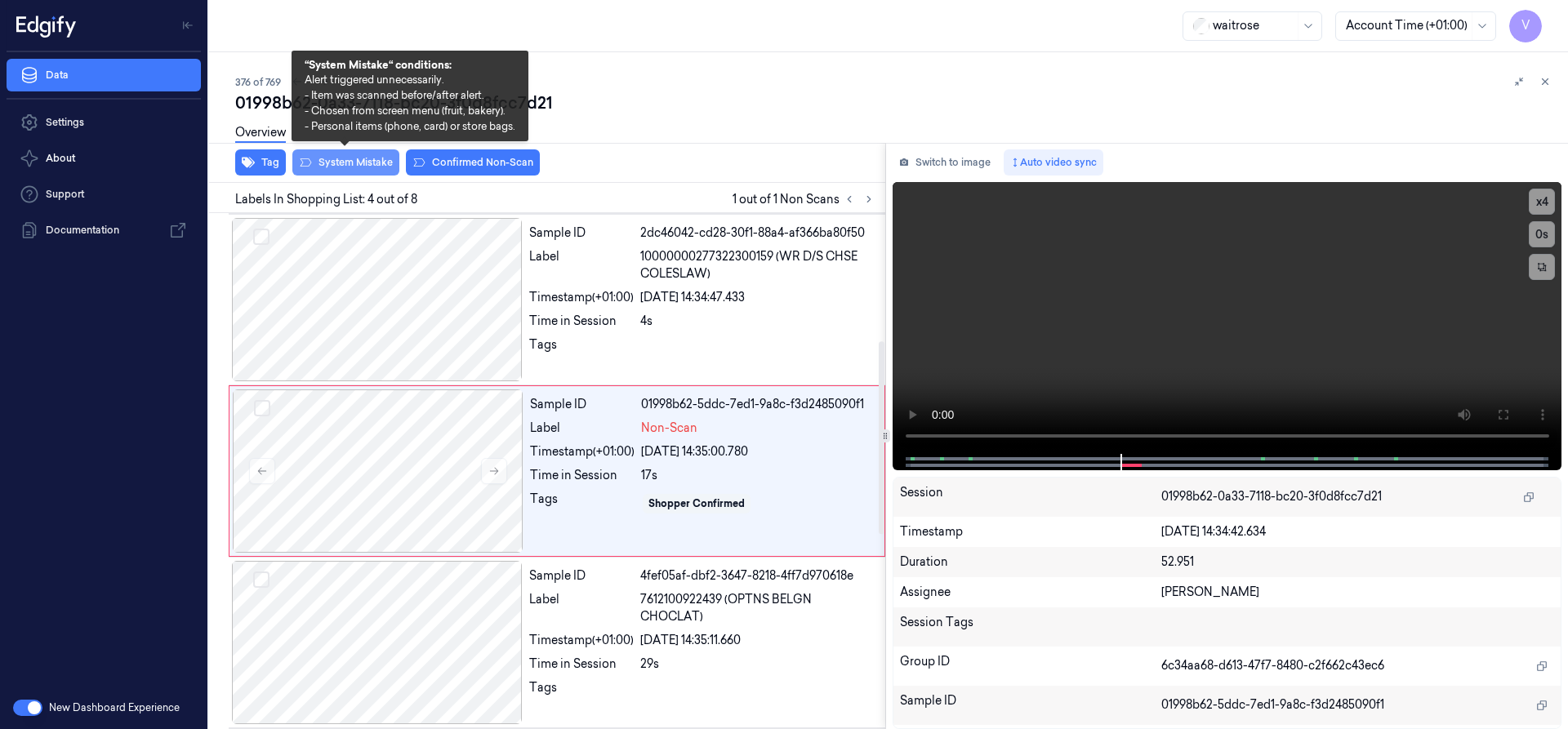
click at [382, 169] on button "System Mistake" at bounding box center [346, 162] width 107 height 26
click at [349, 161] on button "System Mistake" at bounding box center [346, 162] width 107 height 26
click at [378, 158] on button "System Mistake" at bounding box center [346, 162] width 107 height 26
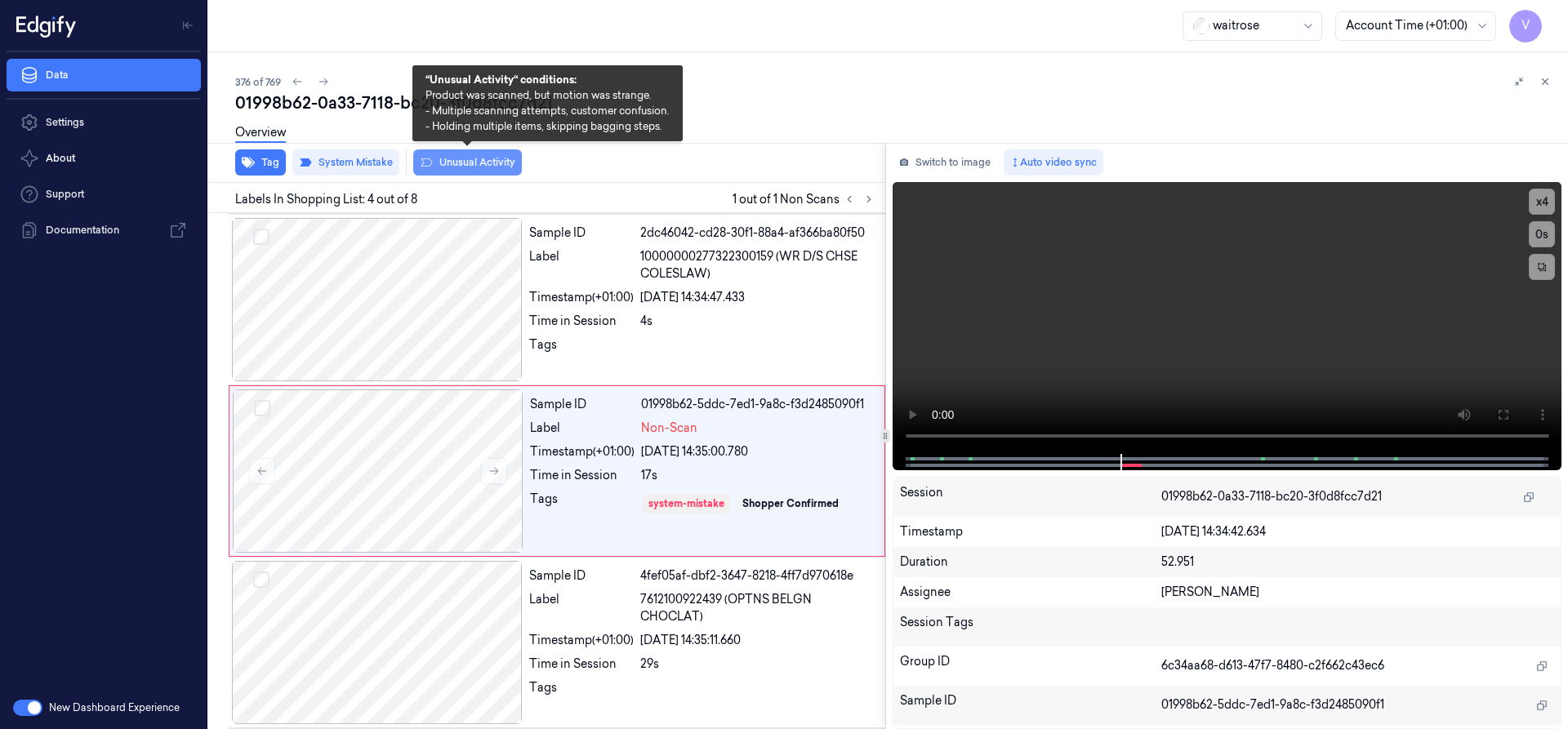
click at [479, 163] on button "Unusual Activity" at bounding box center [467, 162] width 108 height 26
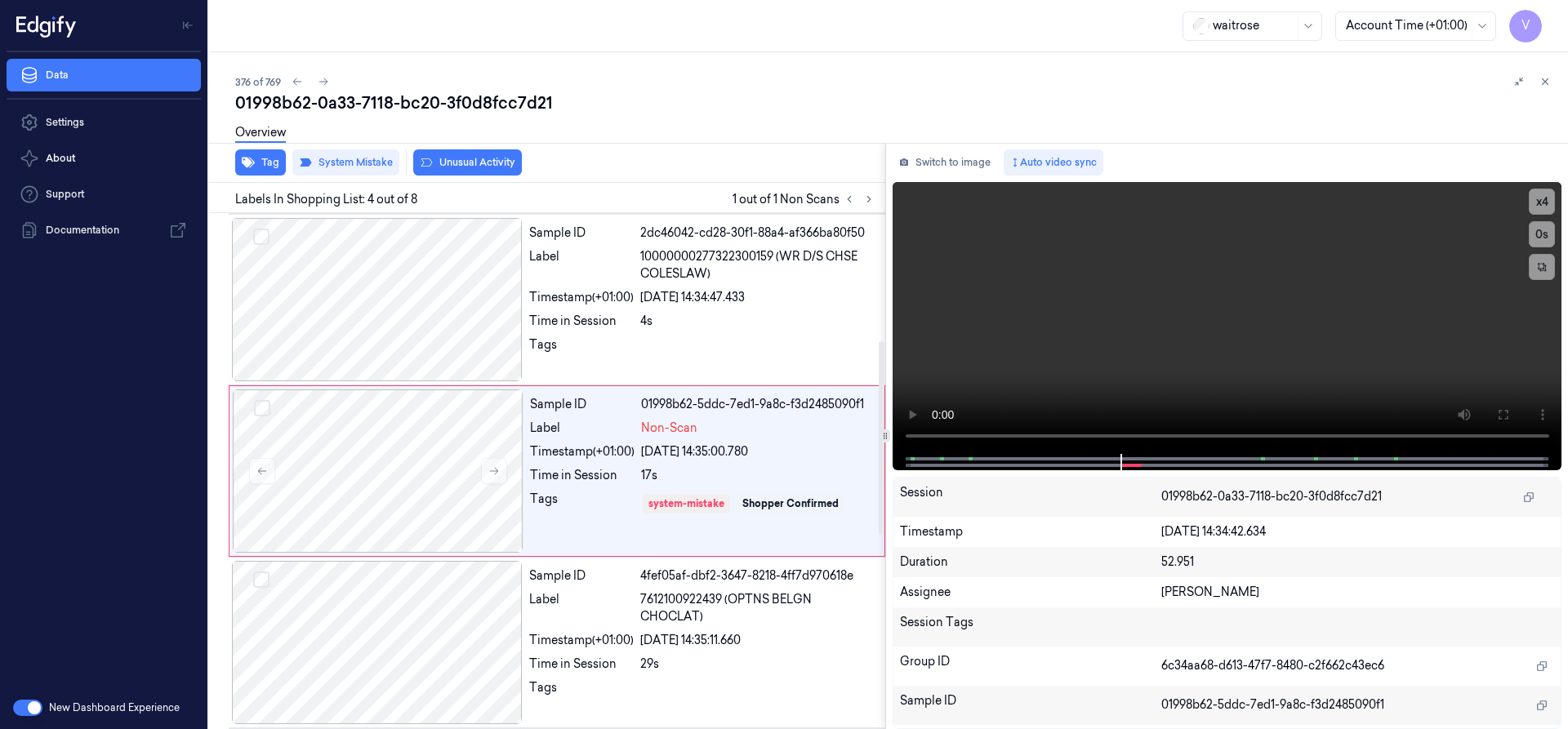
click at [485, 155] on div "Overview" at bounding box center [895, 135] width 1319 height 42
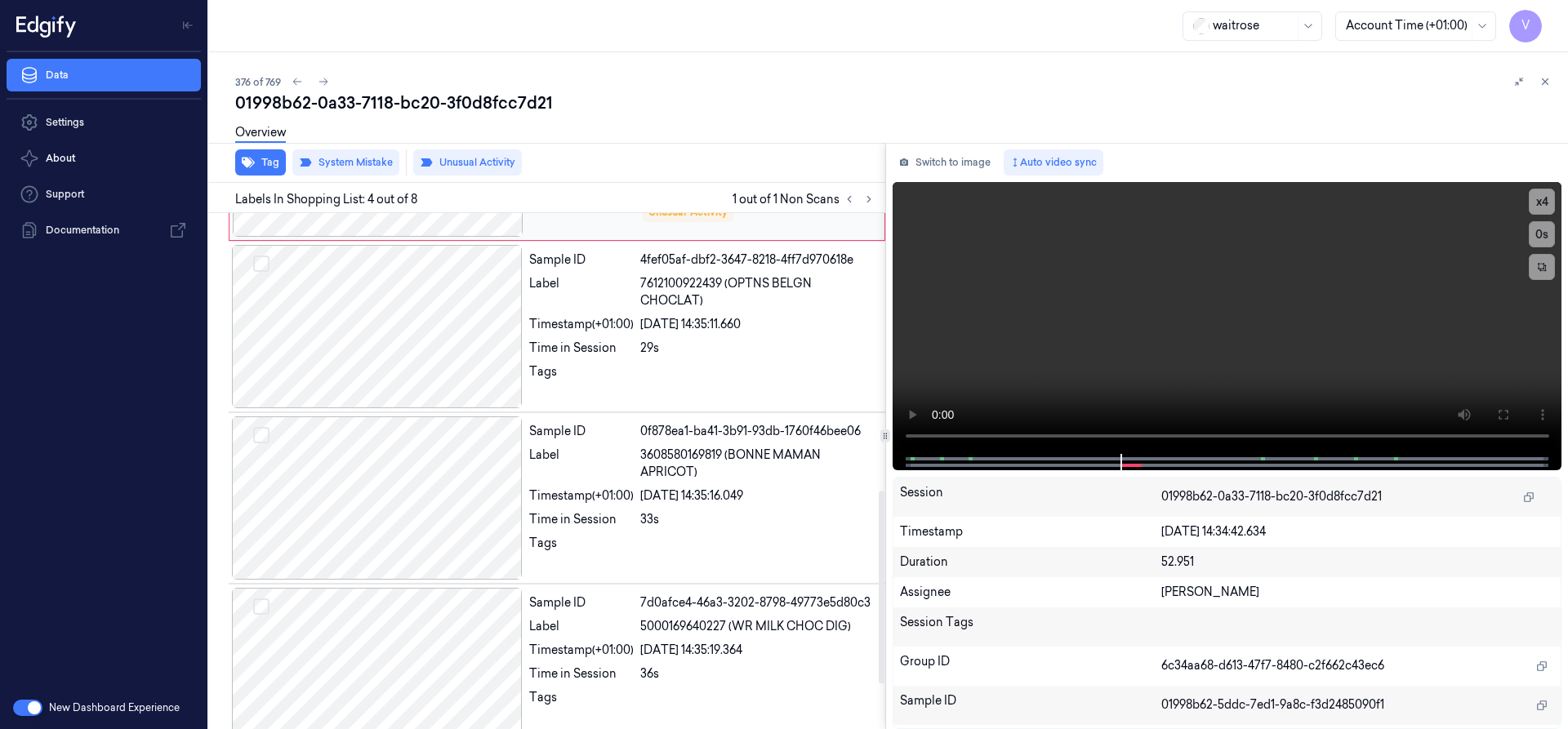
scroll to position [504, 0]
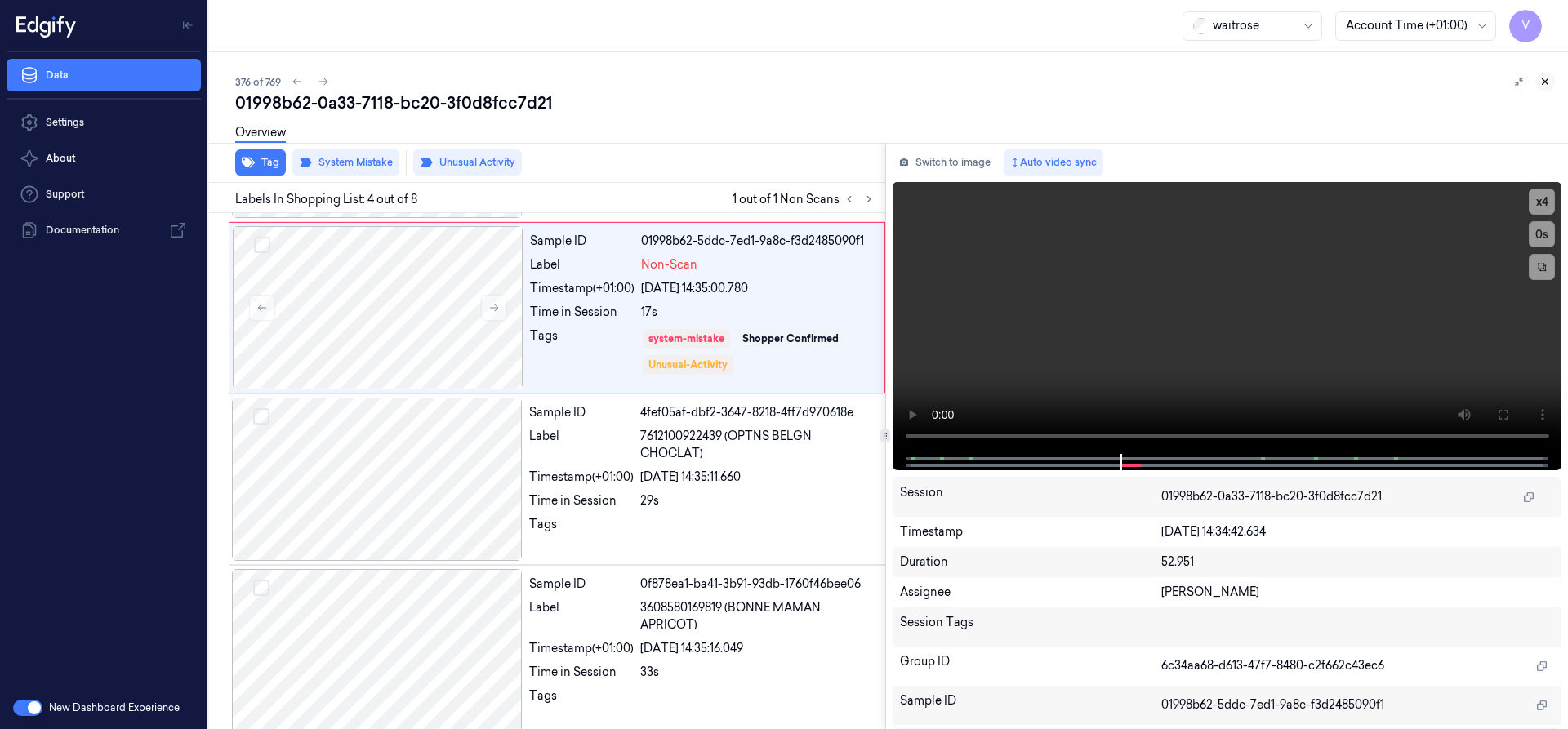
click at [1547, 80] on icon at bounding box center [1545, 82] width 6 height 6
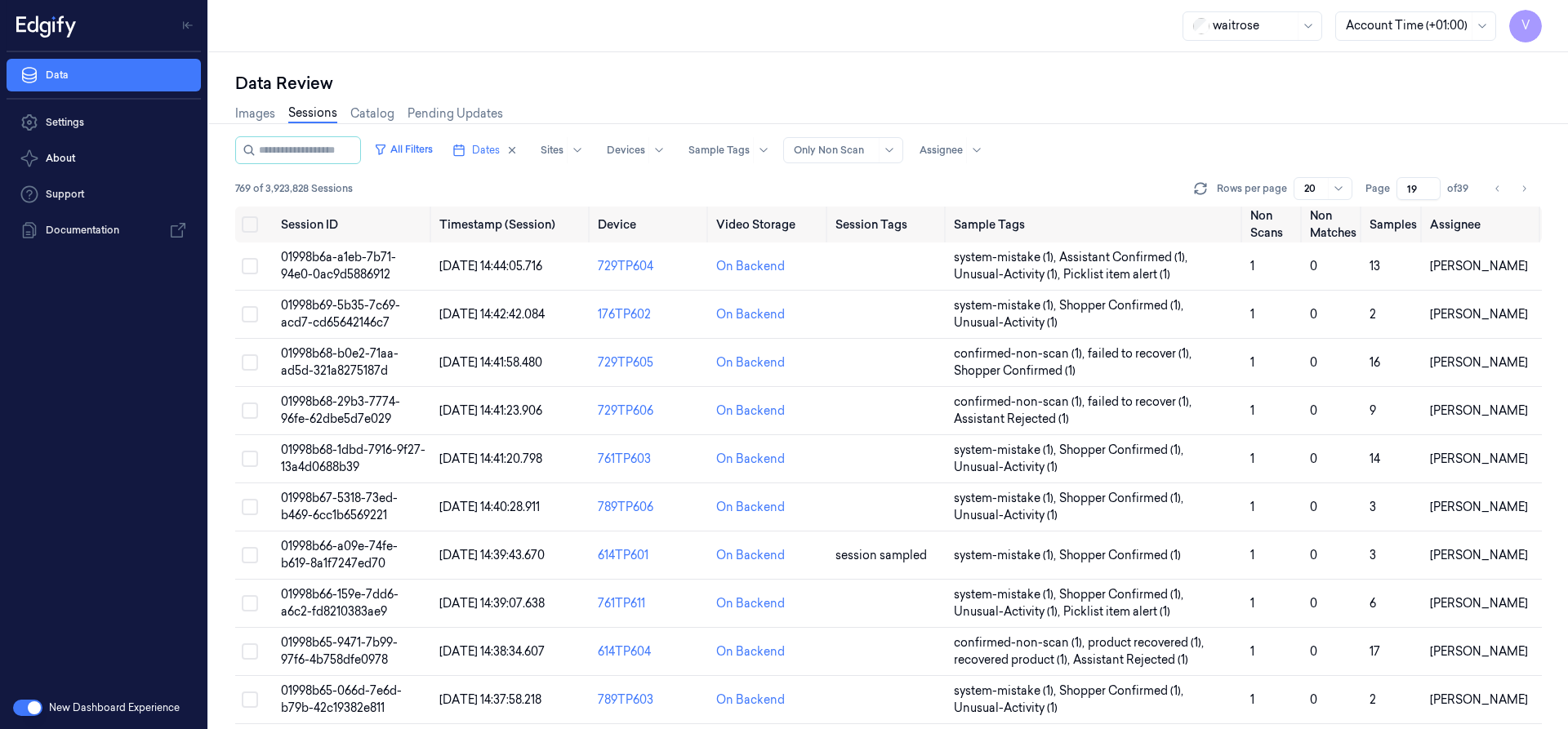
scroll to position [489, 0]
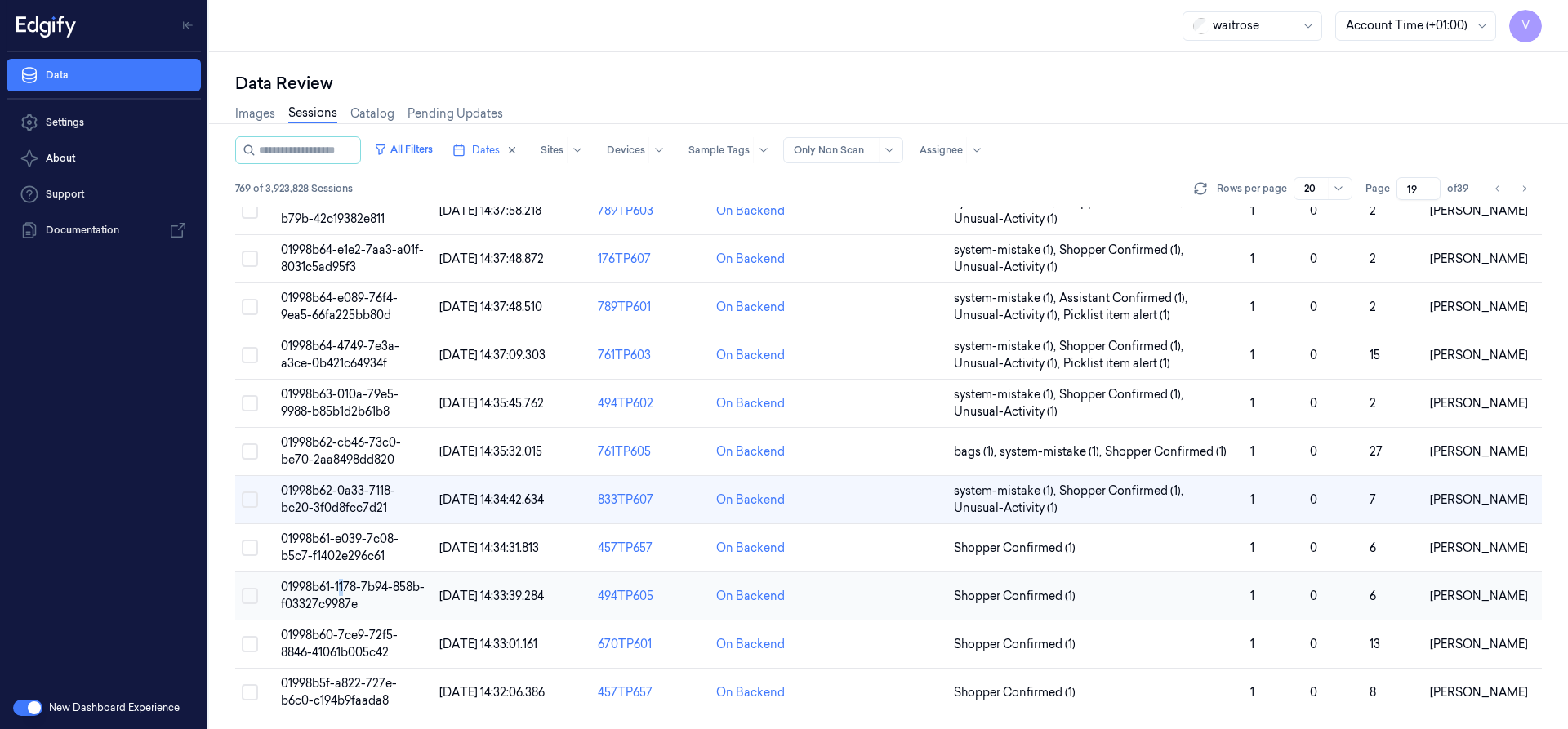
click at [342, 583] on span "01998b61-1178-7b94-858b-f03327c9987e" at bounding box center [353, 594] width 144 height 32
click at [369, 590] on span "01998b61-1178-7b94-858b-f03327c9987e" at bounding box center [353, 594] width 144 height 32
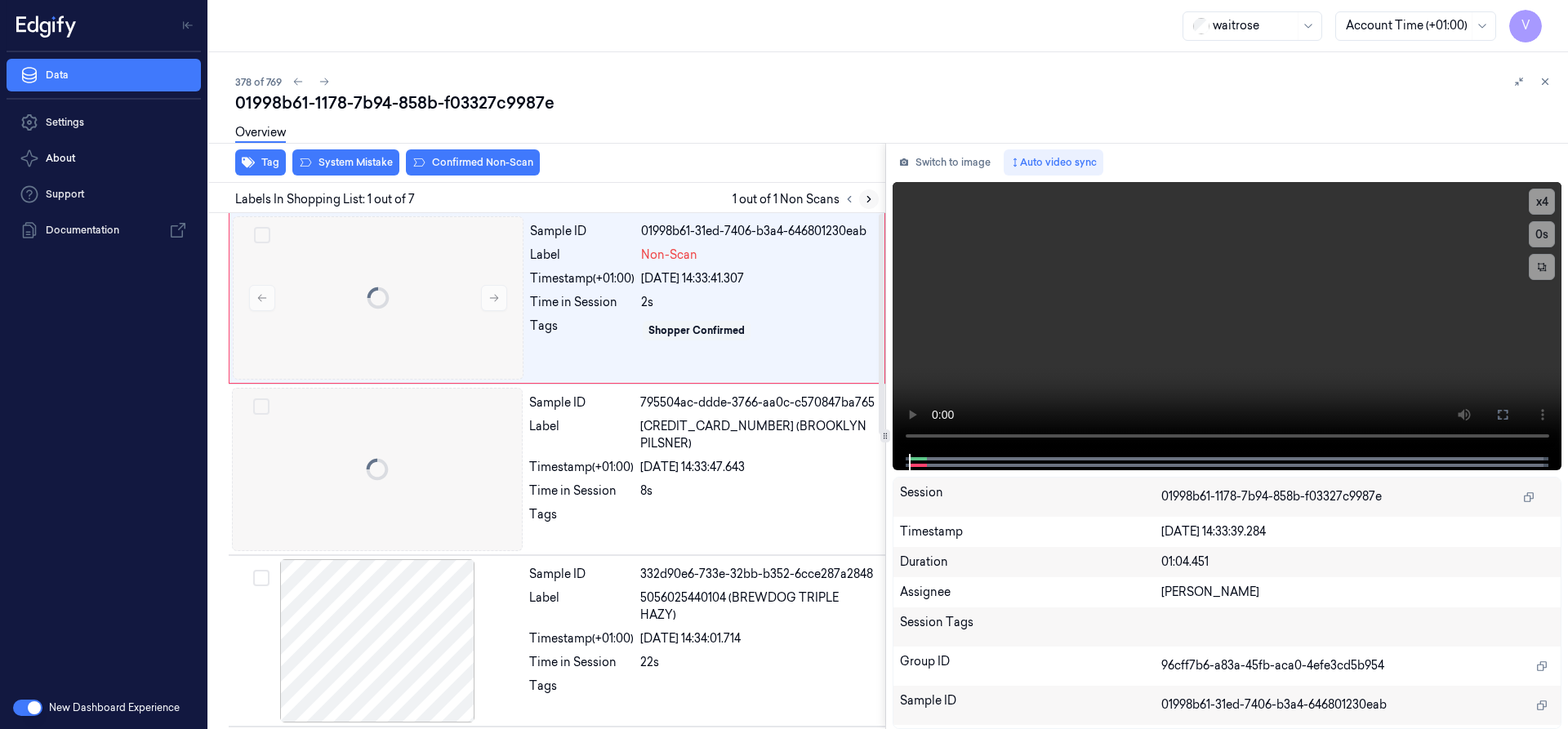
click at [868, 197] on icon at bounding box center [869, 199] width 3 height 6
click at [393, 284] on div at bounding box center [378, 298] width 291 height 164
click at [358, 149] on div "Overview" at bounding box center [895, 135] width 1319 height 42
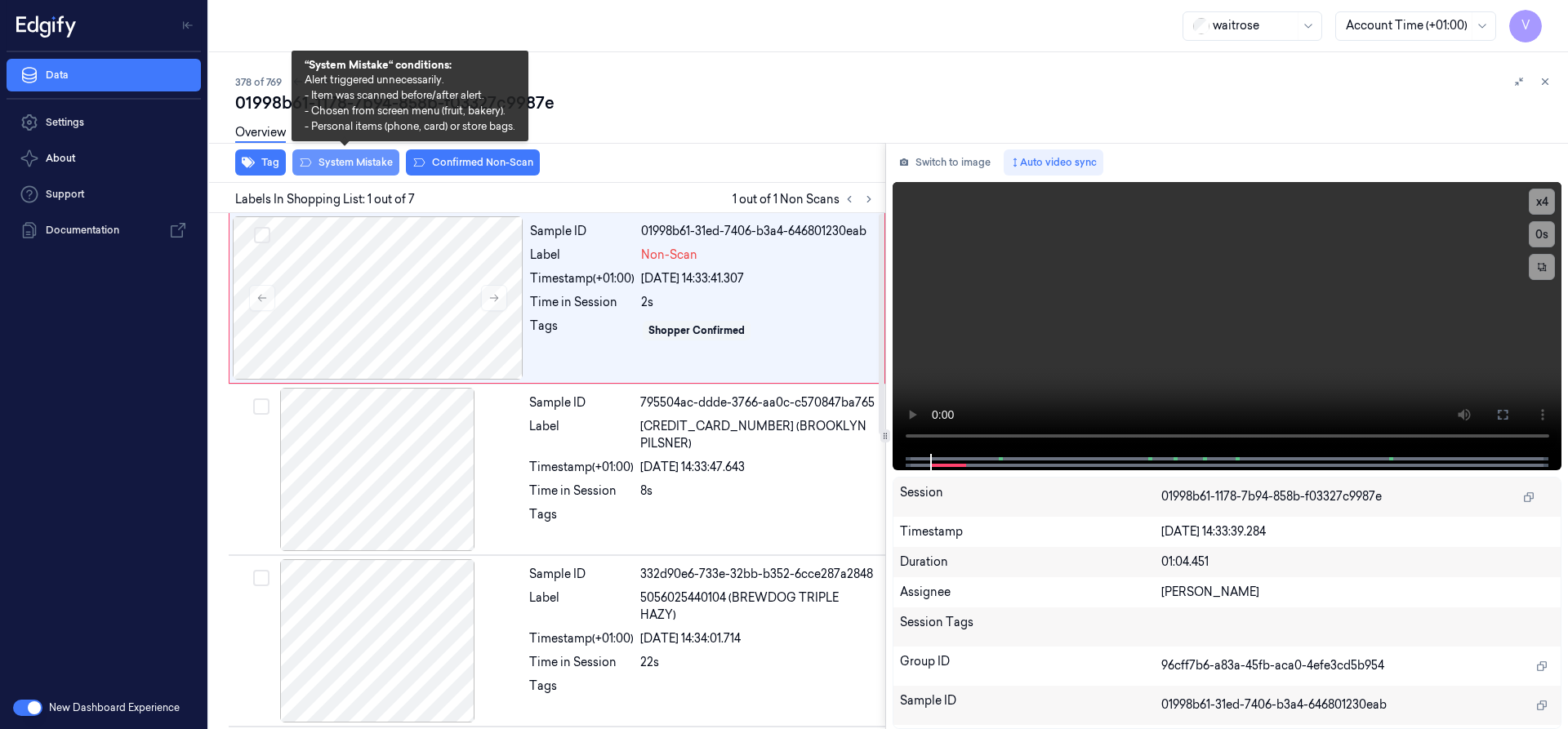
click at [360, 161] on button "System Mistake" at bounding box center [346, 162] width 107 height 26
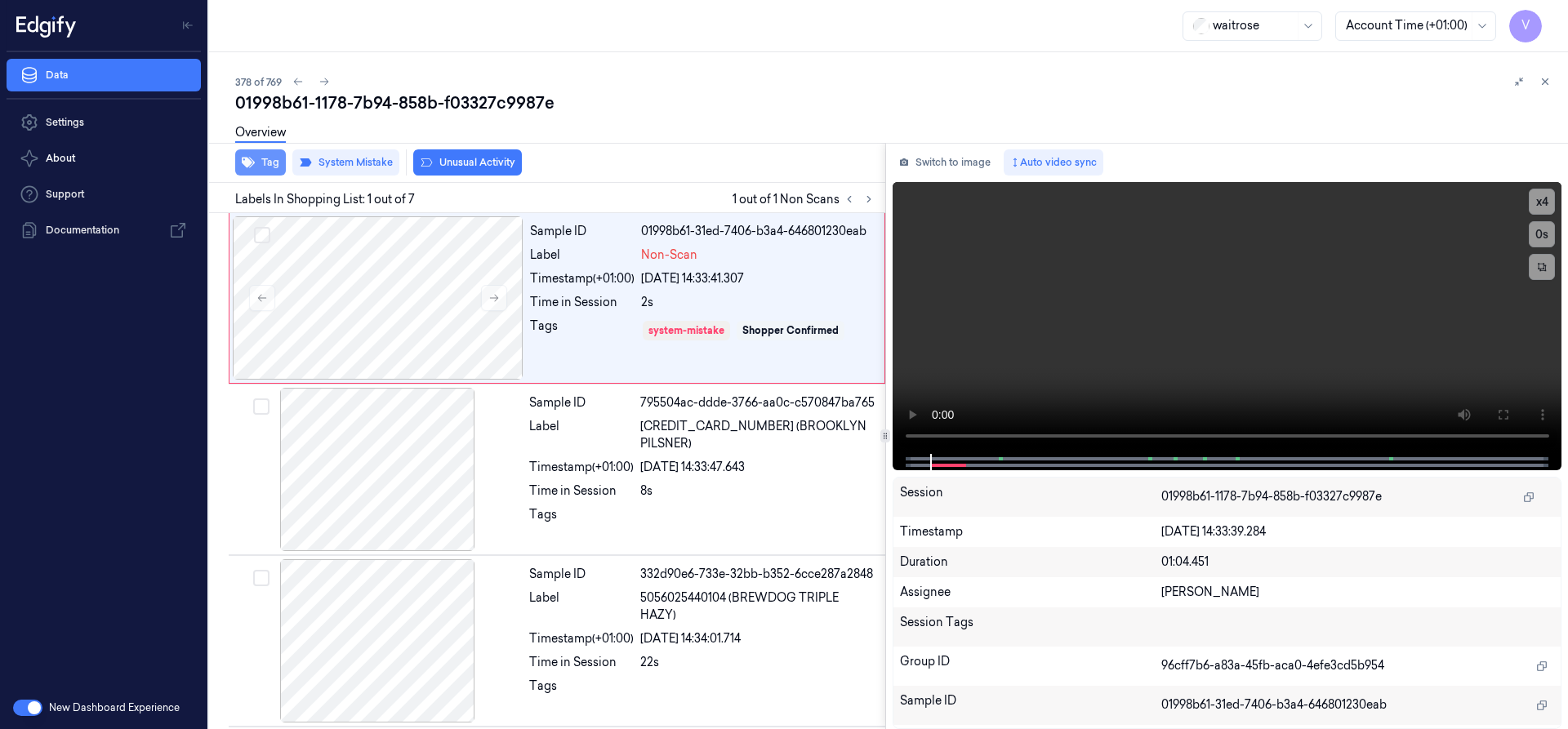
click at [269, 158] on button "Tag" at bounding box center [260, 162] width 50 height 26
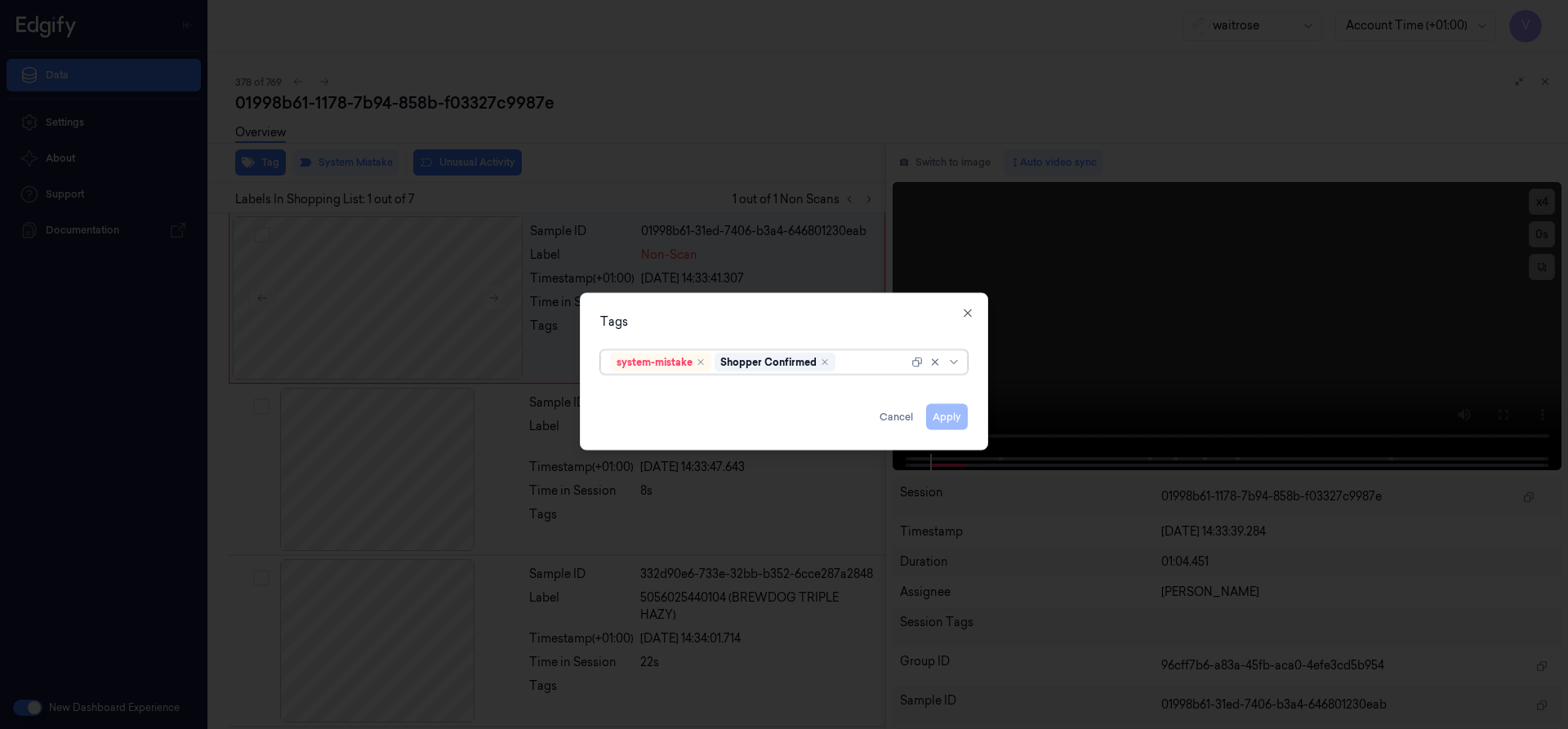
click at [863, 367] on div at bounding box center [873, 362] width 69 height 17
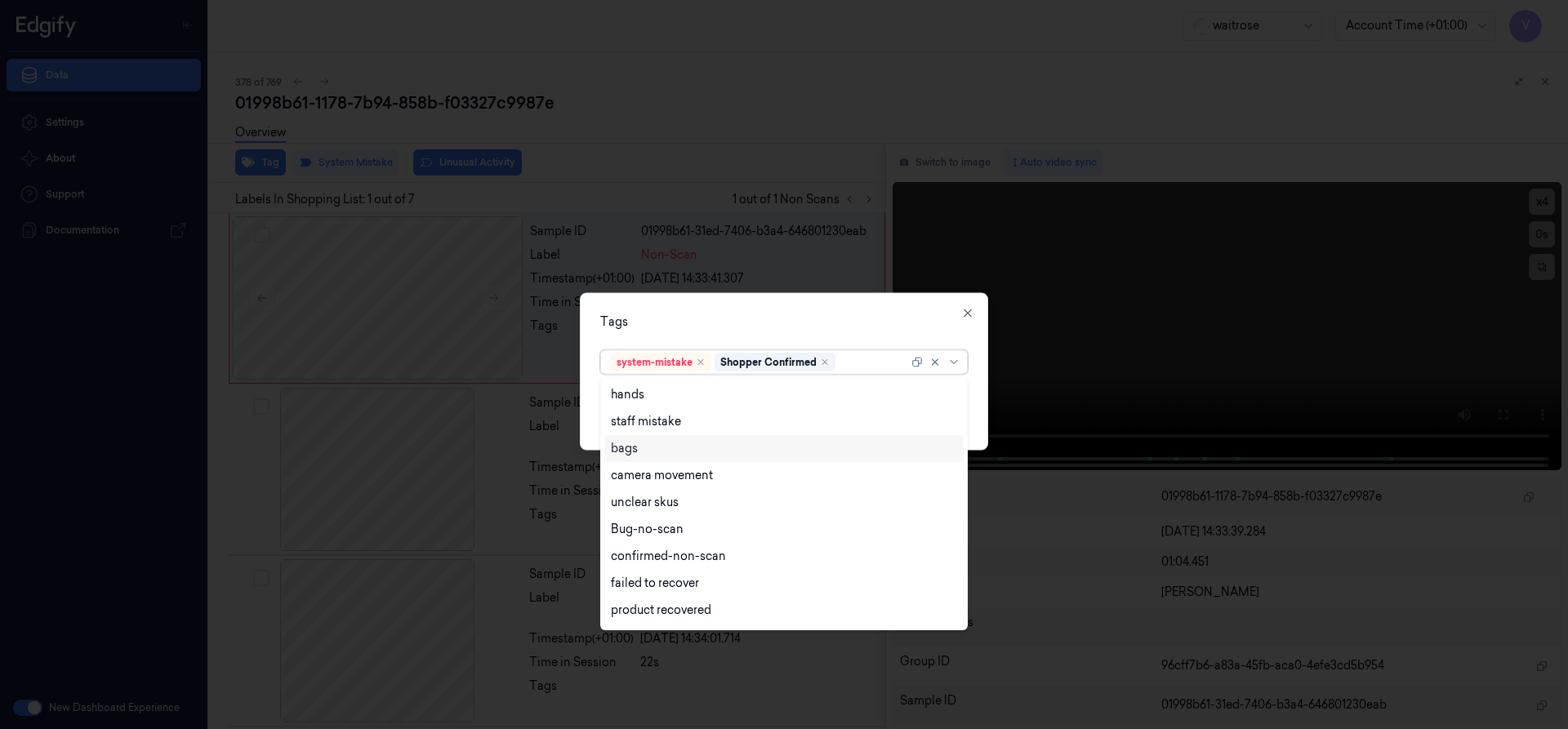
click at [654, 450] on div "bags" at bounding box center [784, 448] width 346 height 17
drag, startPoint x: 723, startPoint y: 337, endPoint x: 781, endPoint y: 361, distance: 62.8
click at [724, 337] on div "Tags option bags, selected. 17 results available. Use Up and Down to choose opt…" at bounding box center [783, 370] width 408 height 158
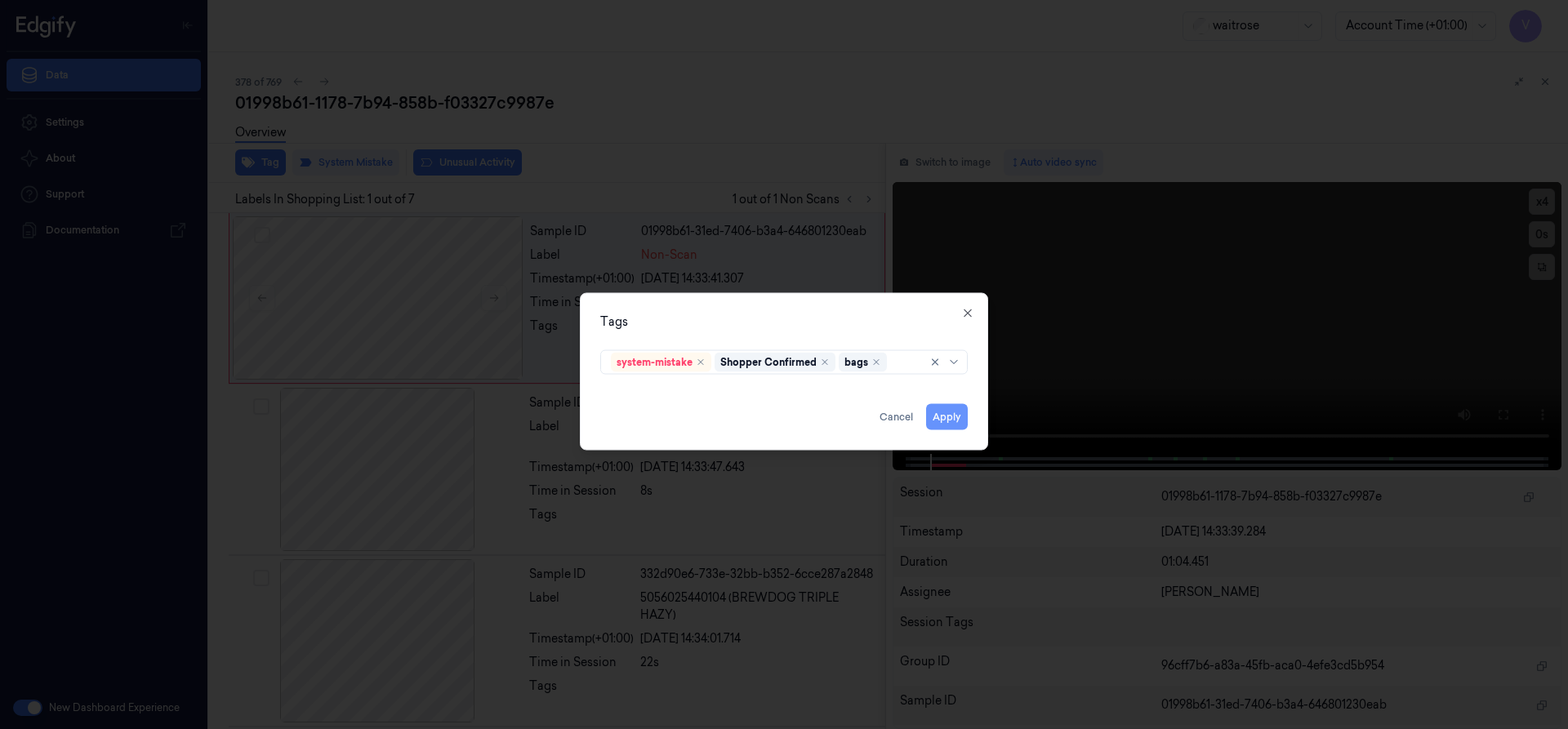
click at [946, 417] on button "Apply" at bounding box center [947, 416] width 42 height 26
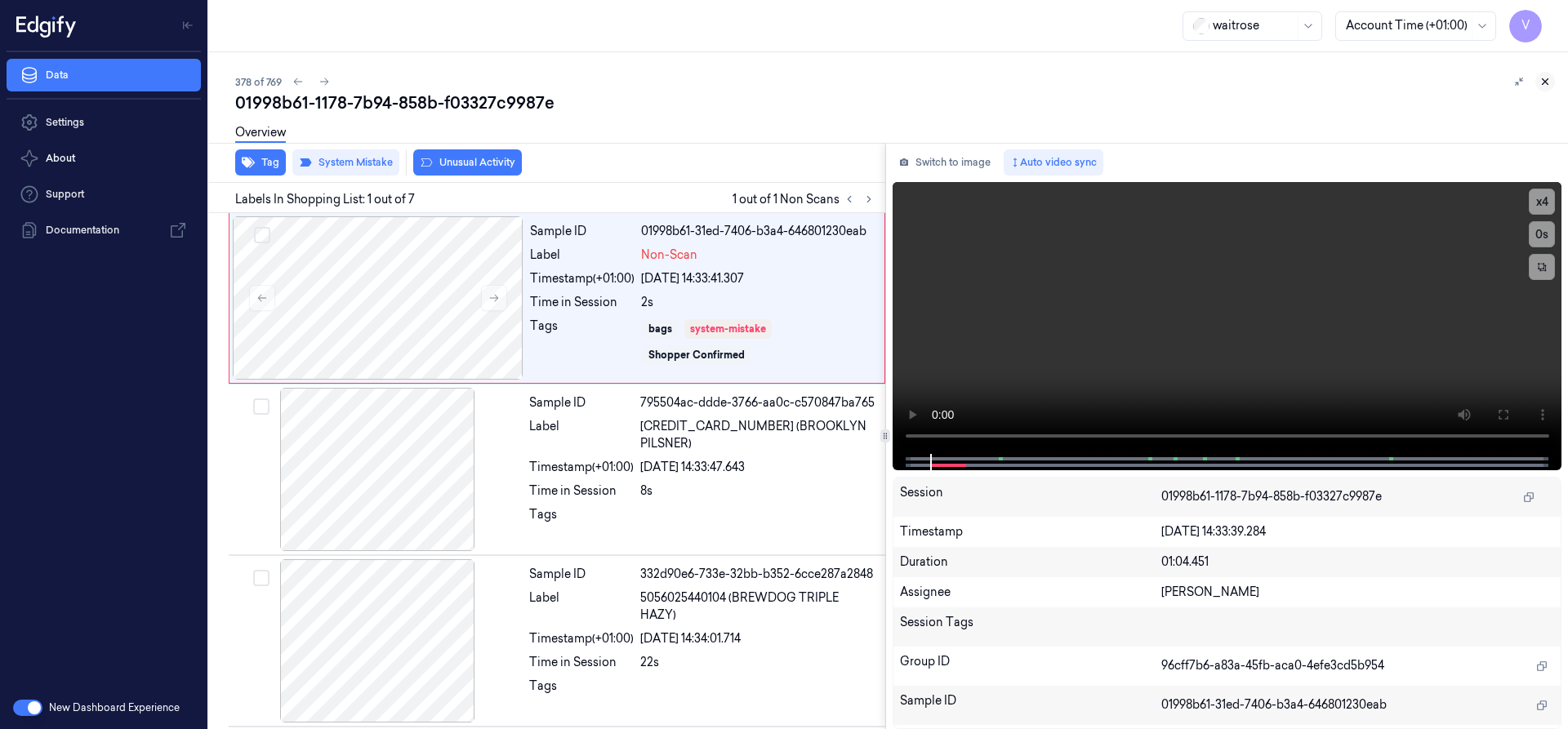
click at [1547, 81] on icon at bounding box center [1544, 81] width 11 height 11
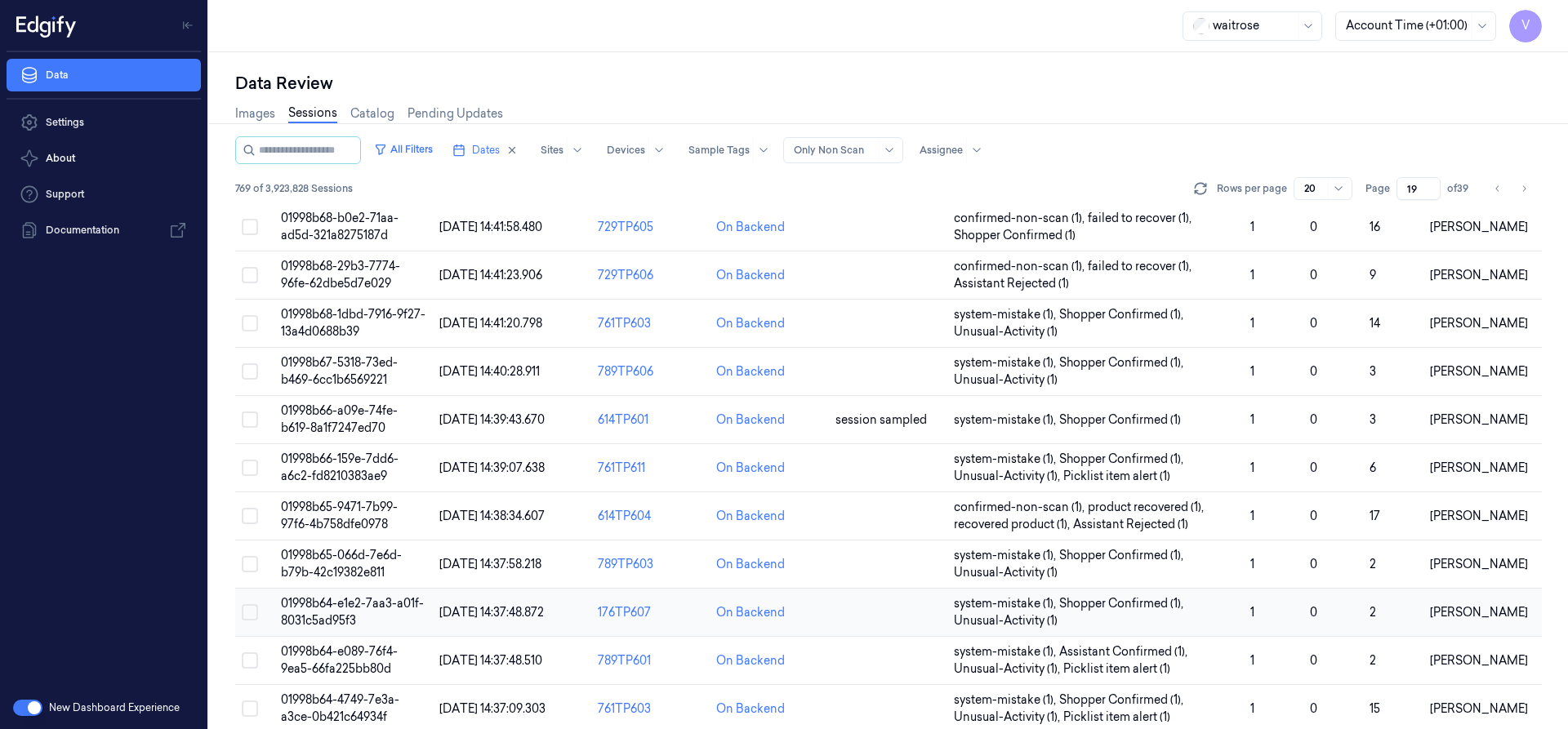
scroll to position [489, 0]
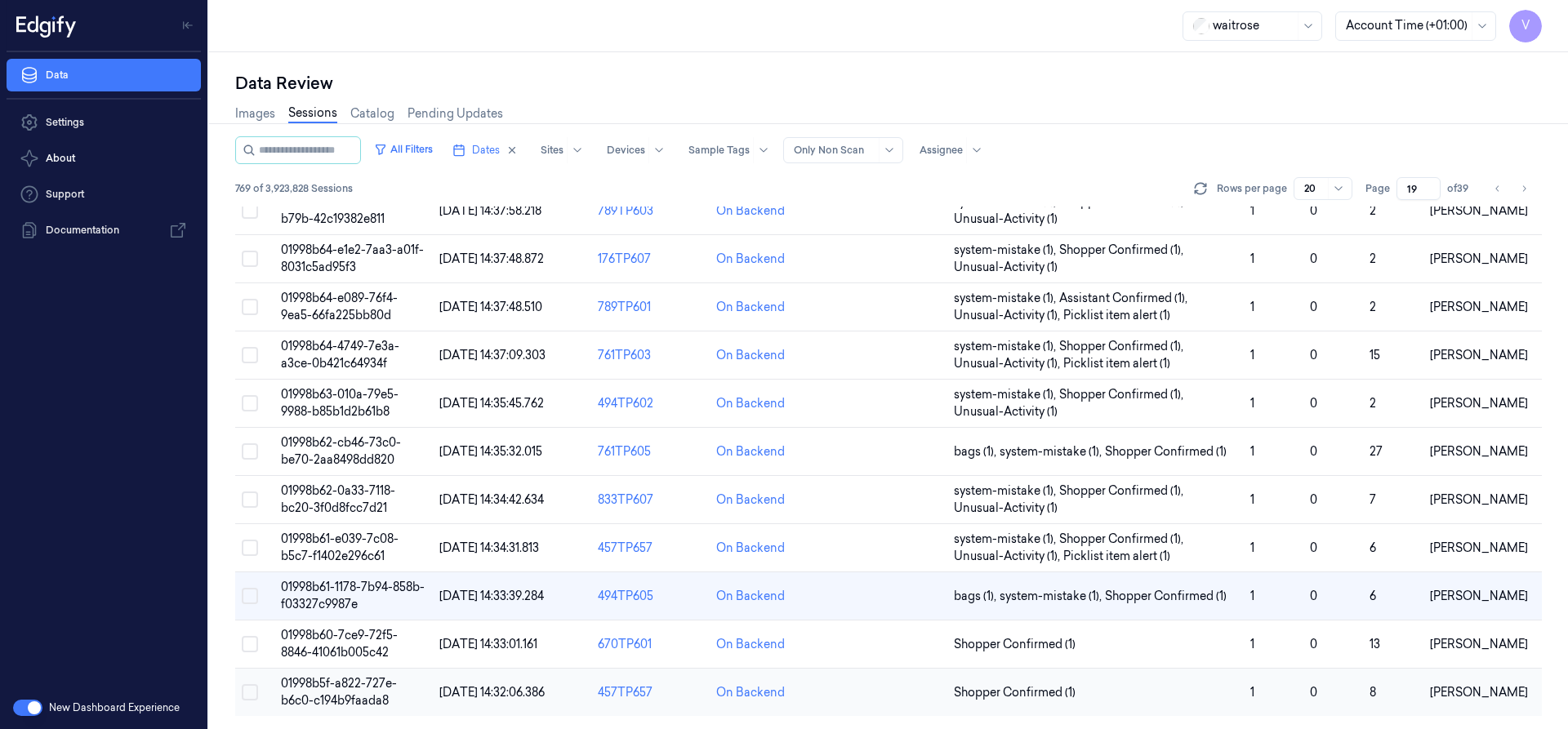
click at [362, 684] on span "01998b5f-a822-727e-b6c0-c194b9faada8" at bounding box center [339, 691] width 116 height 32
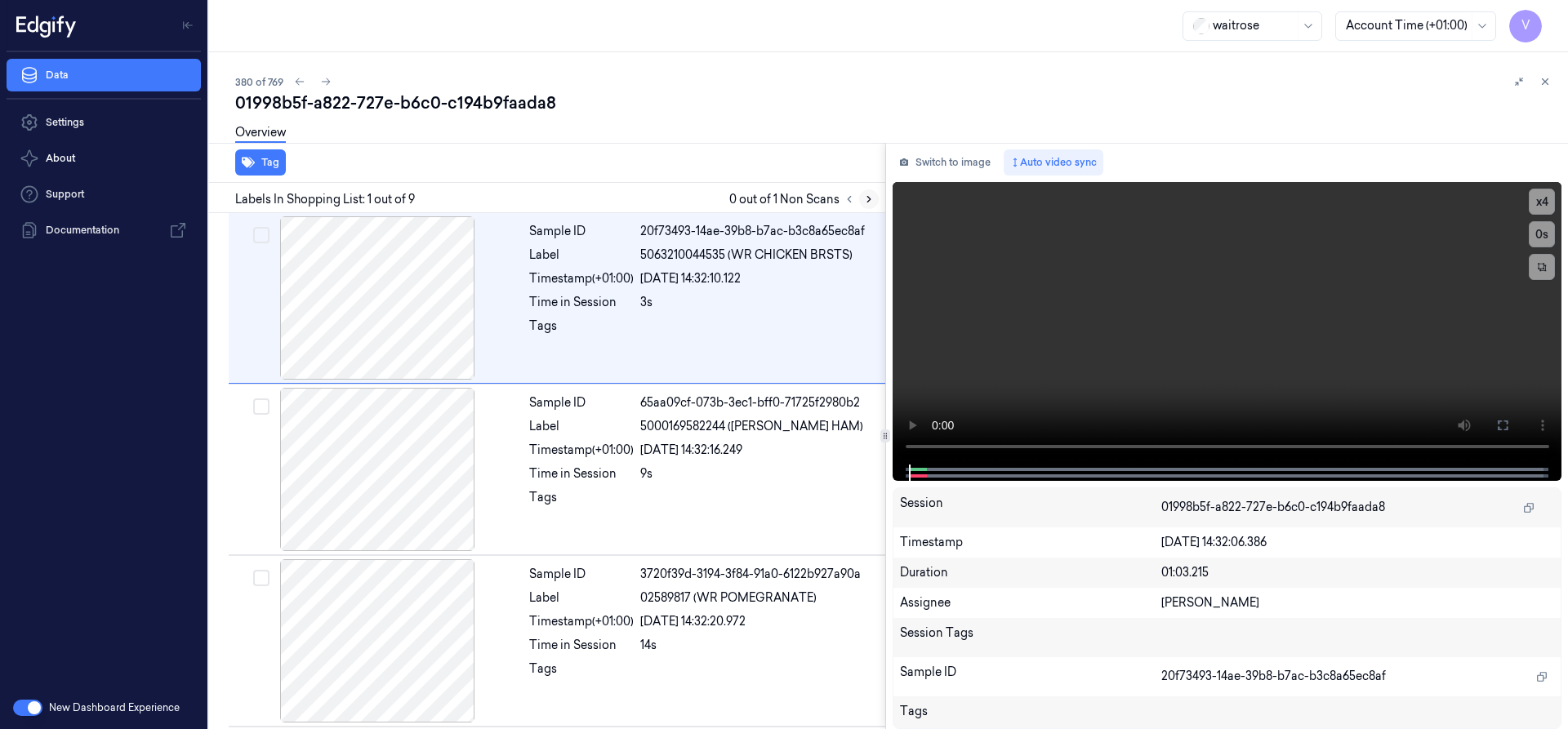
click at [863, 200] on icon at bounding box center [868, 198] width 11 height 11
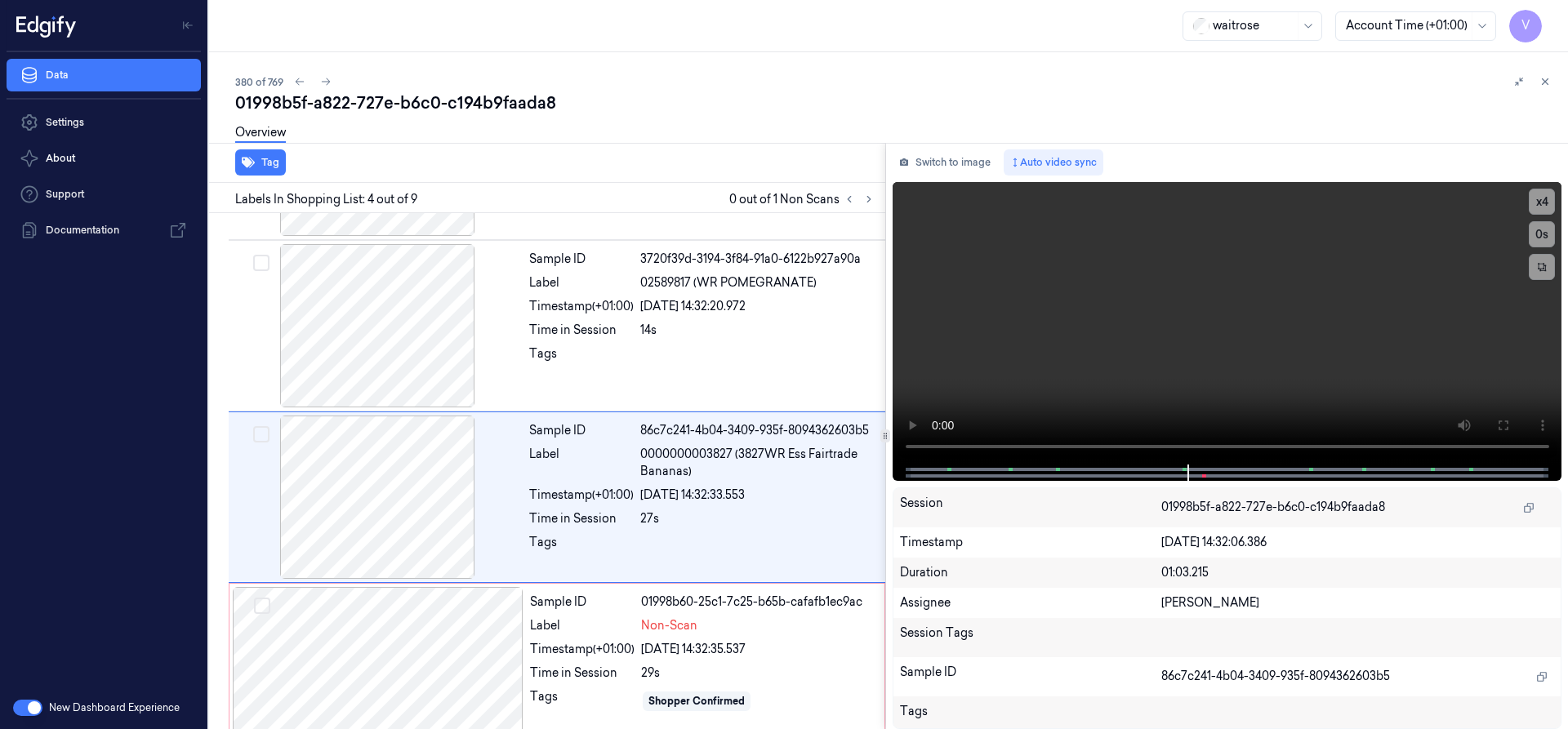
scroll to position [342, 0]
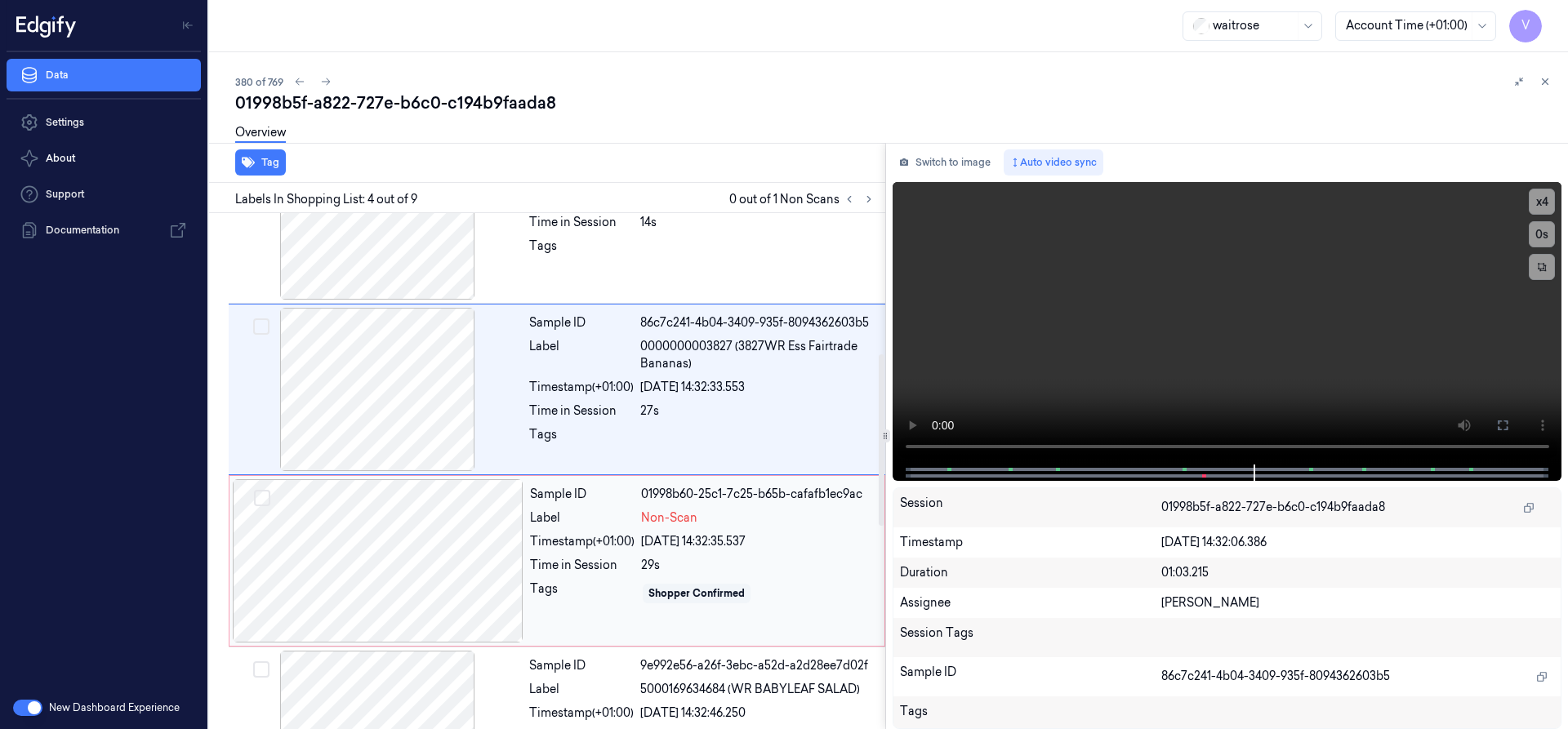
click at [390, 523] on div at bounding box center [378, 560] width 291 height 164
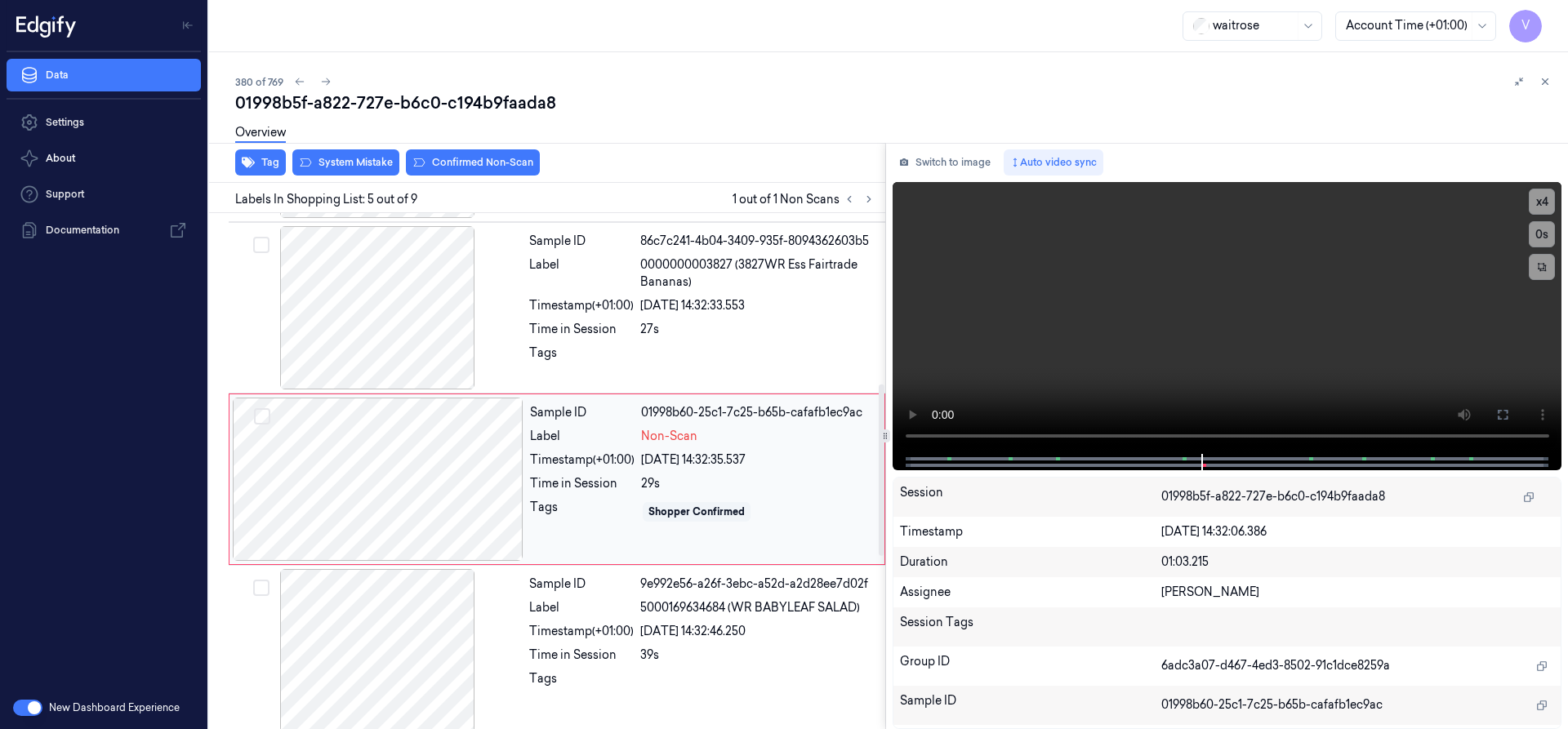
scroll to position [513, 0]
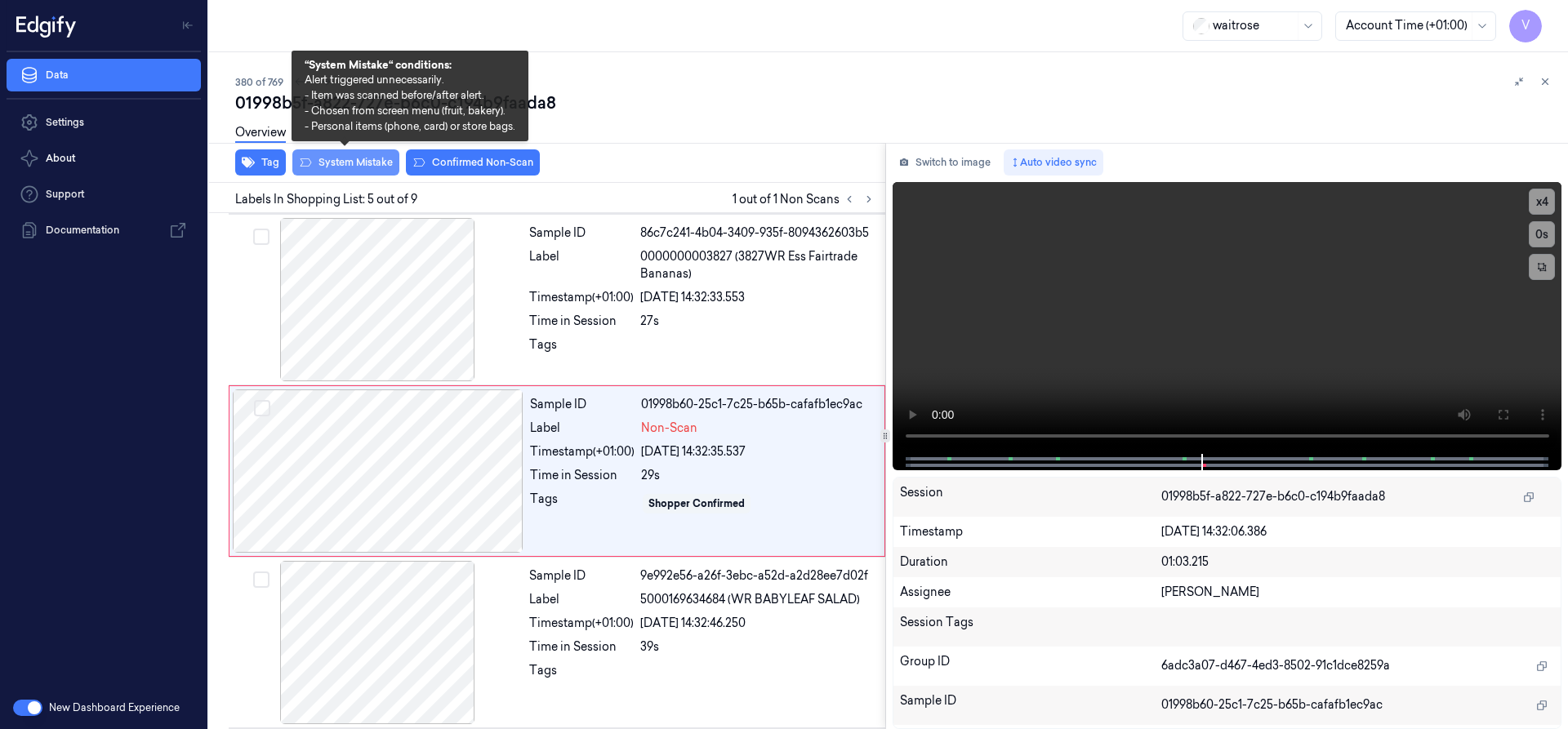
click at [349, 158] on button "System Mistake" at bounding box center [346, 162] width 107 height 26
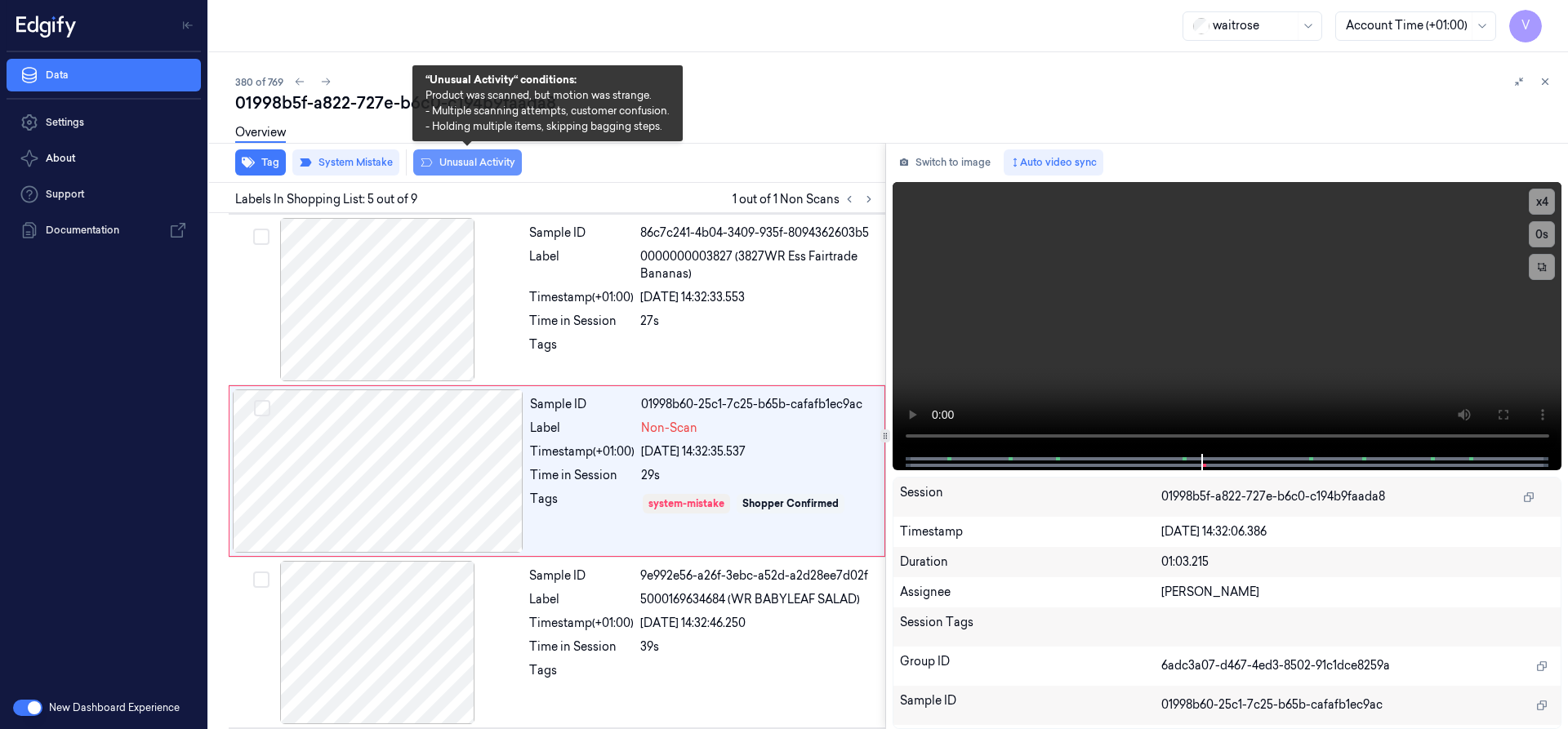
click at [446, 164] on button "Unusual Activity" at bounding box center [467, 162] width 108 height 26
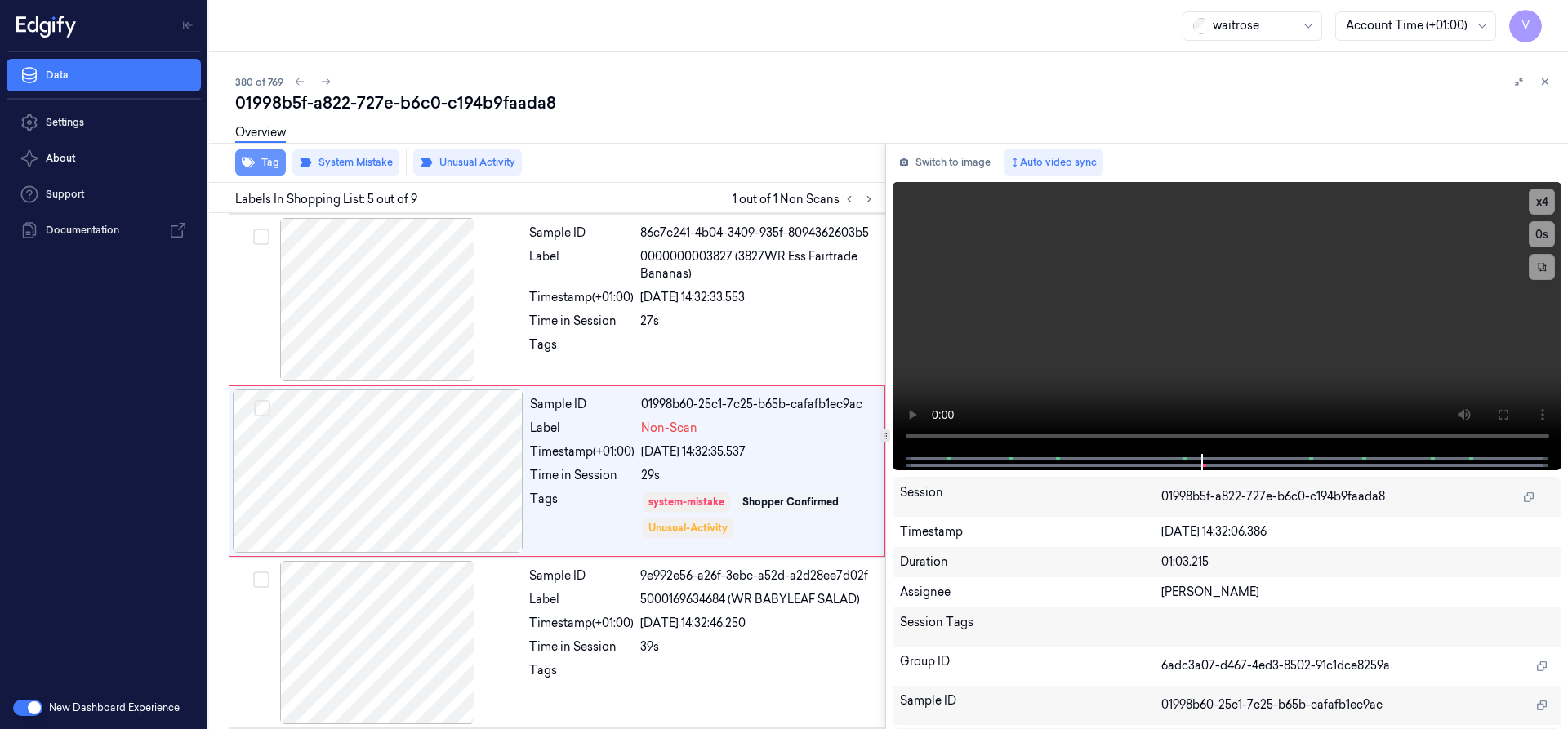
click at [266, 164] on button "Tag" at bounding box center [260, 162] width 50 height 26
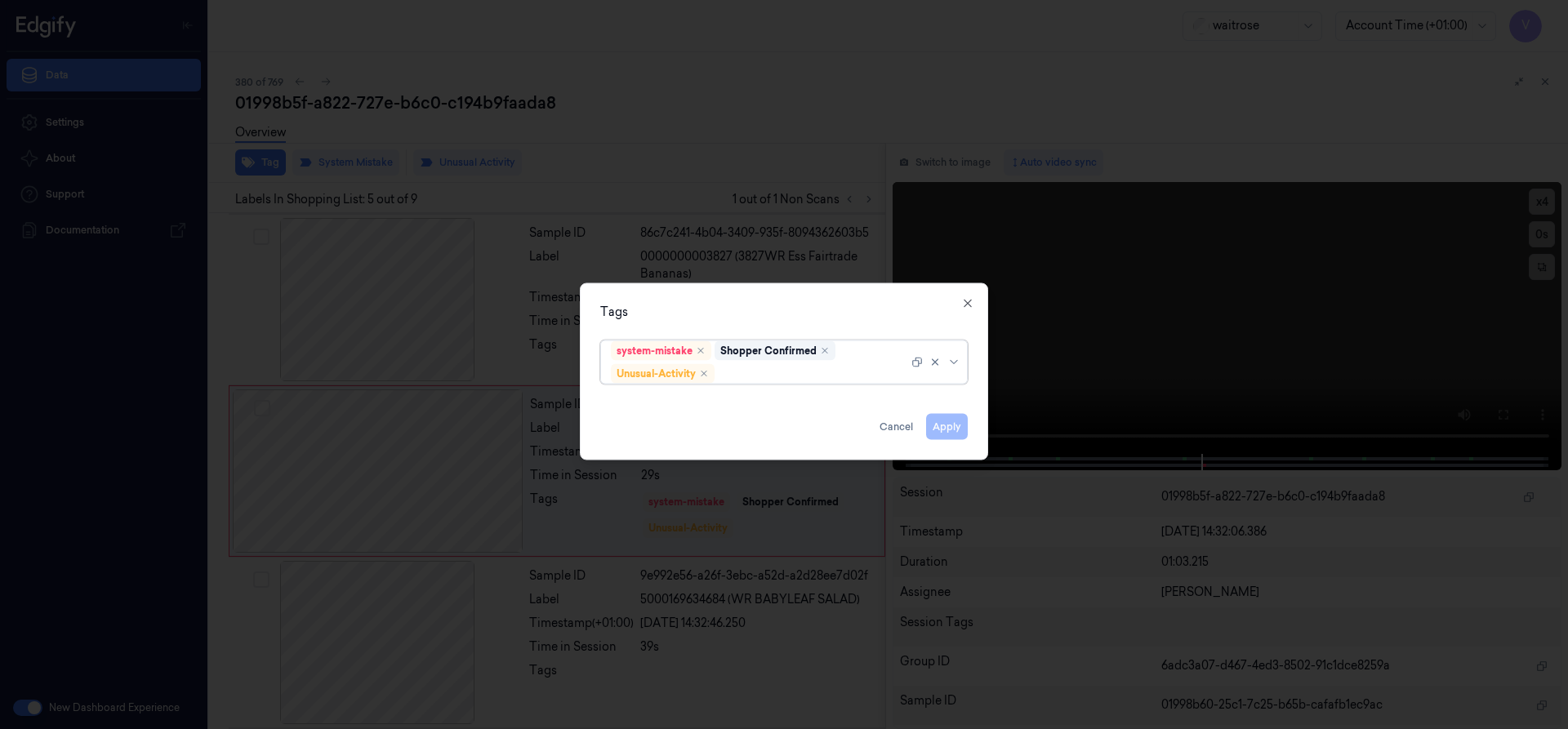
click at [820, 377] on div at bounding box center [812, 373] width 190 height 17
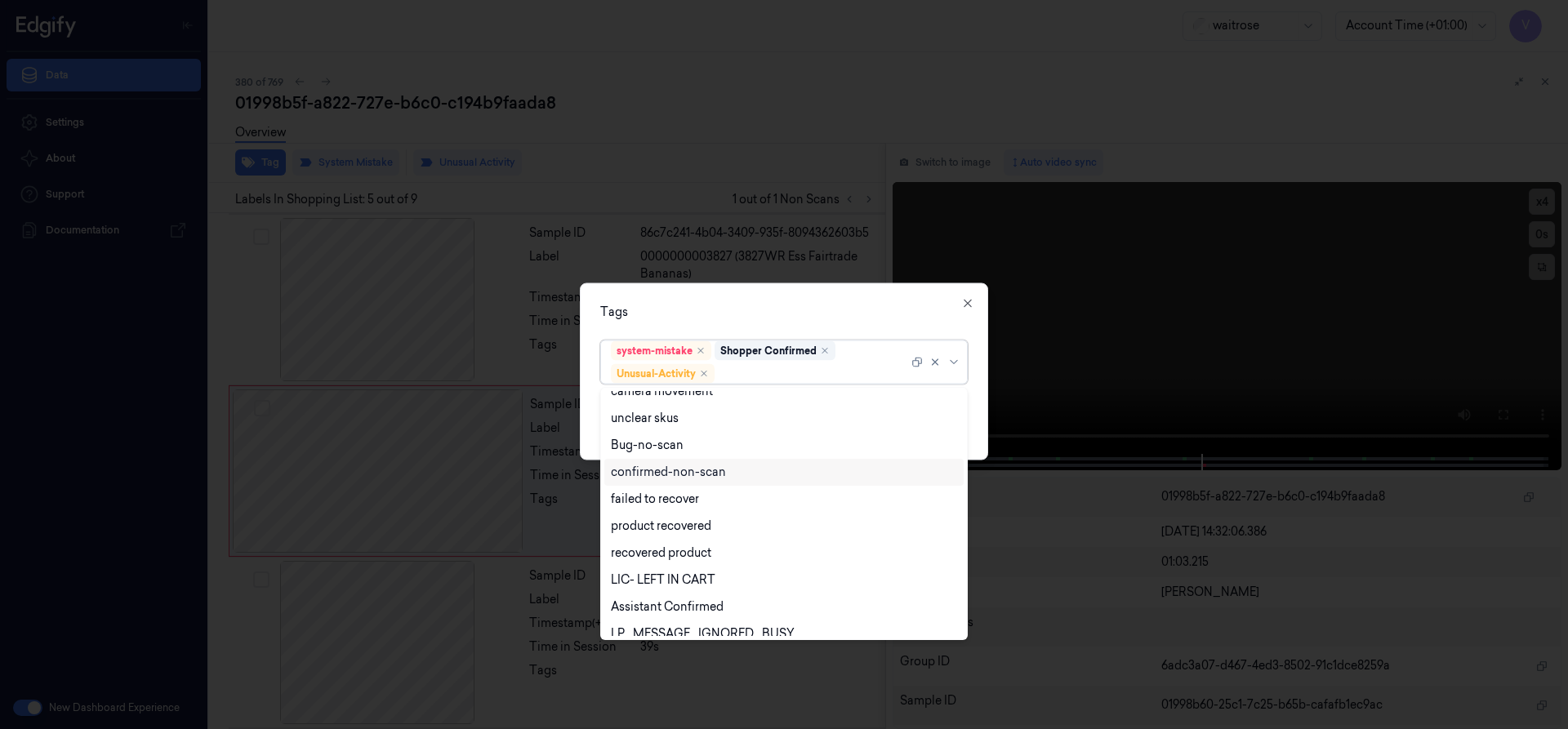
scroll to position [213, 0]
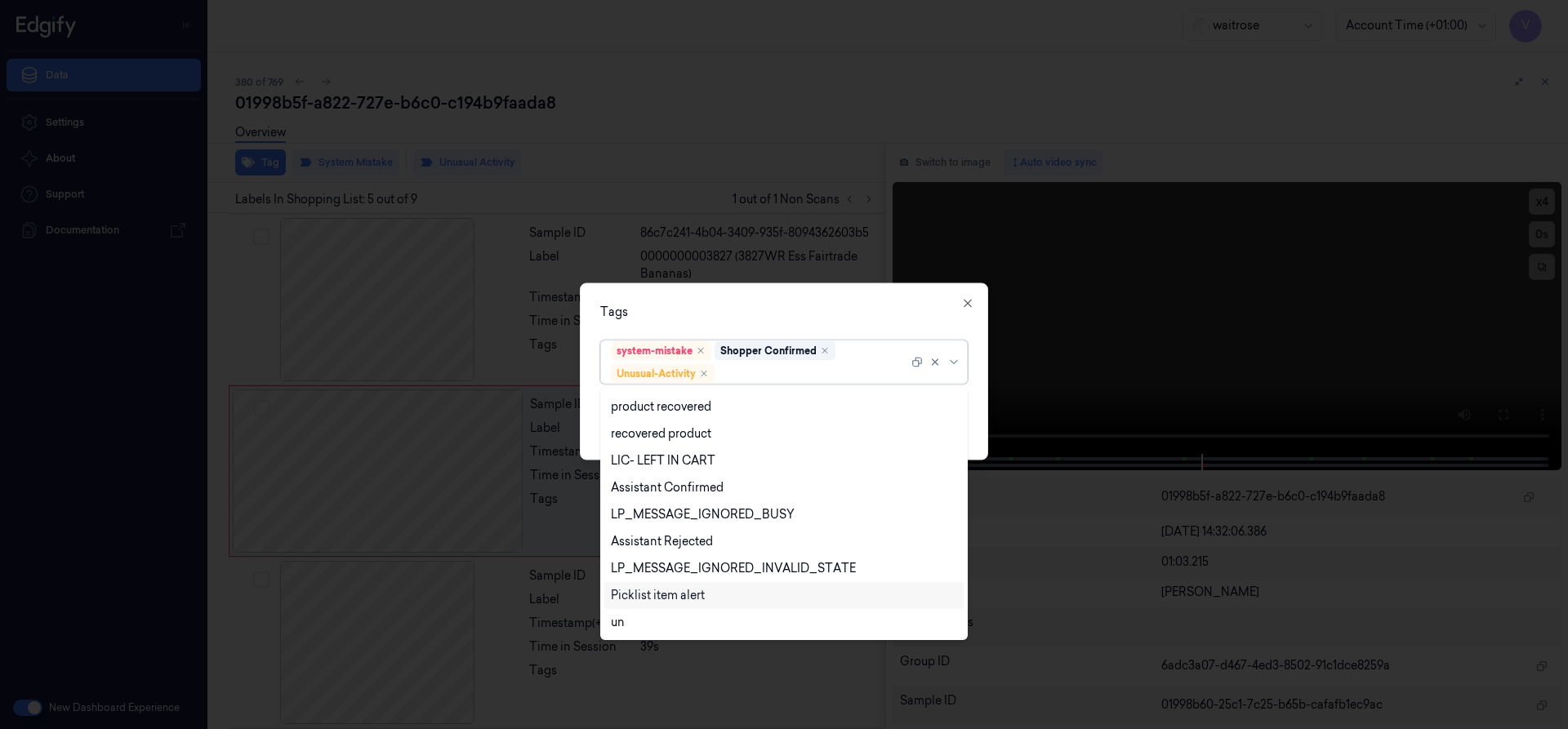
click at [655, 596] on div "Picklist item alert" at bounding box center [658, 595] width 94 height 17
click at [748, 302] on div "Tags option Picklist item alert, selected. 20 results available. Use Up and Dow…" at bounding box center [783, 371] width 408 height 177
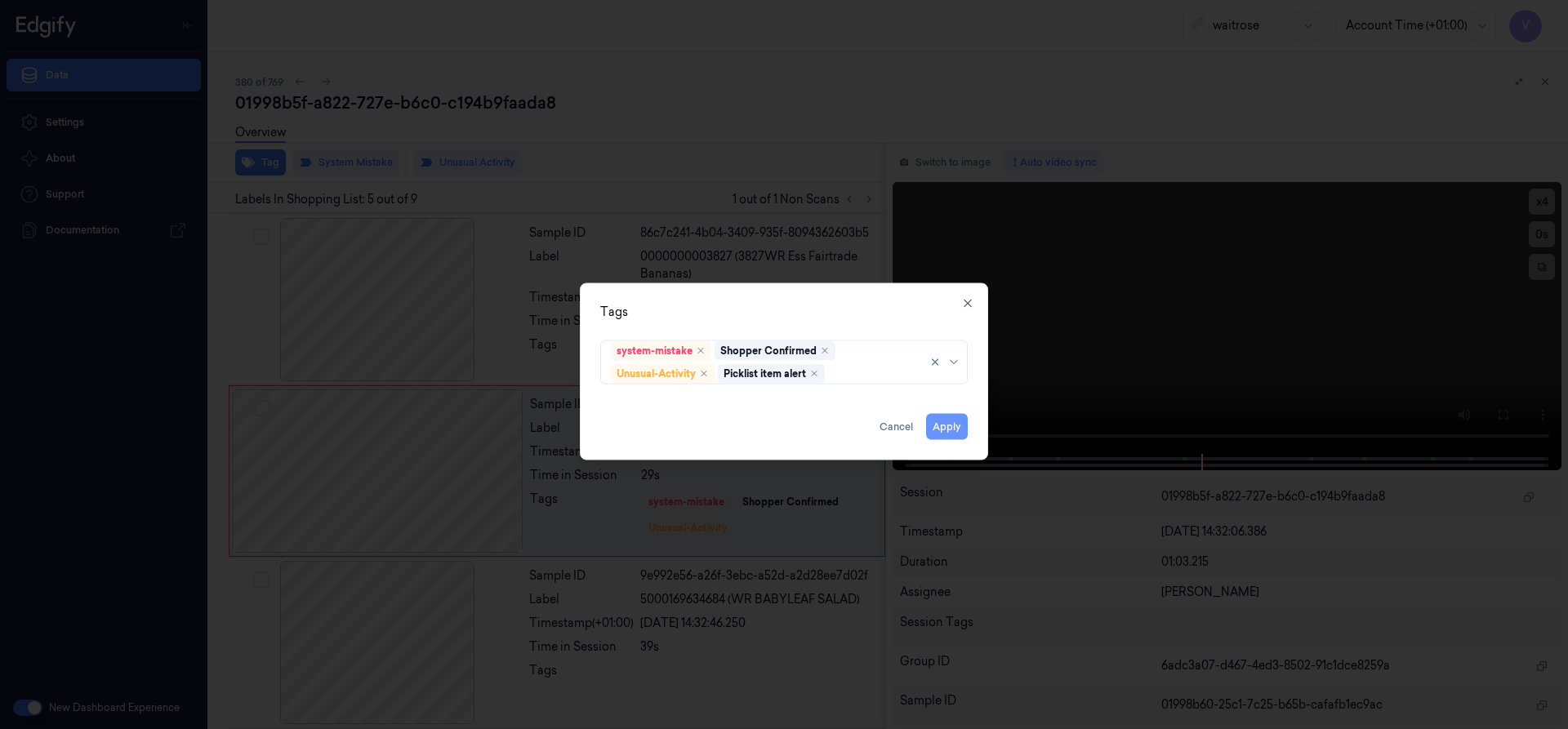
click at [942, 423] on button "Apply" at bounding box center [947, 426] width 42 height 26
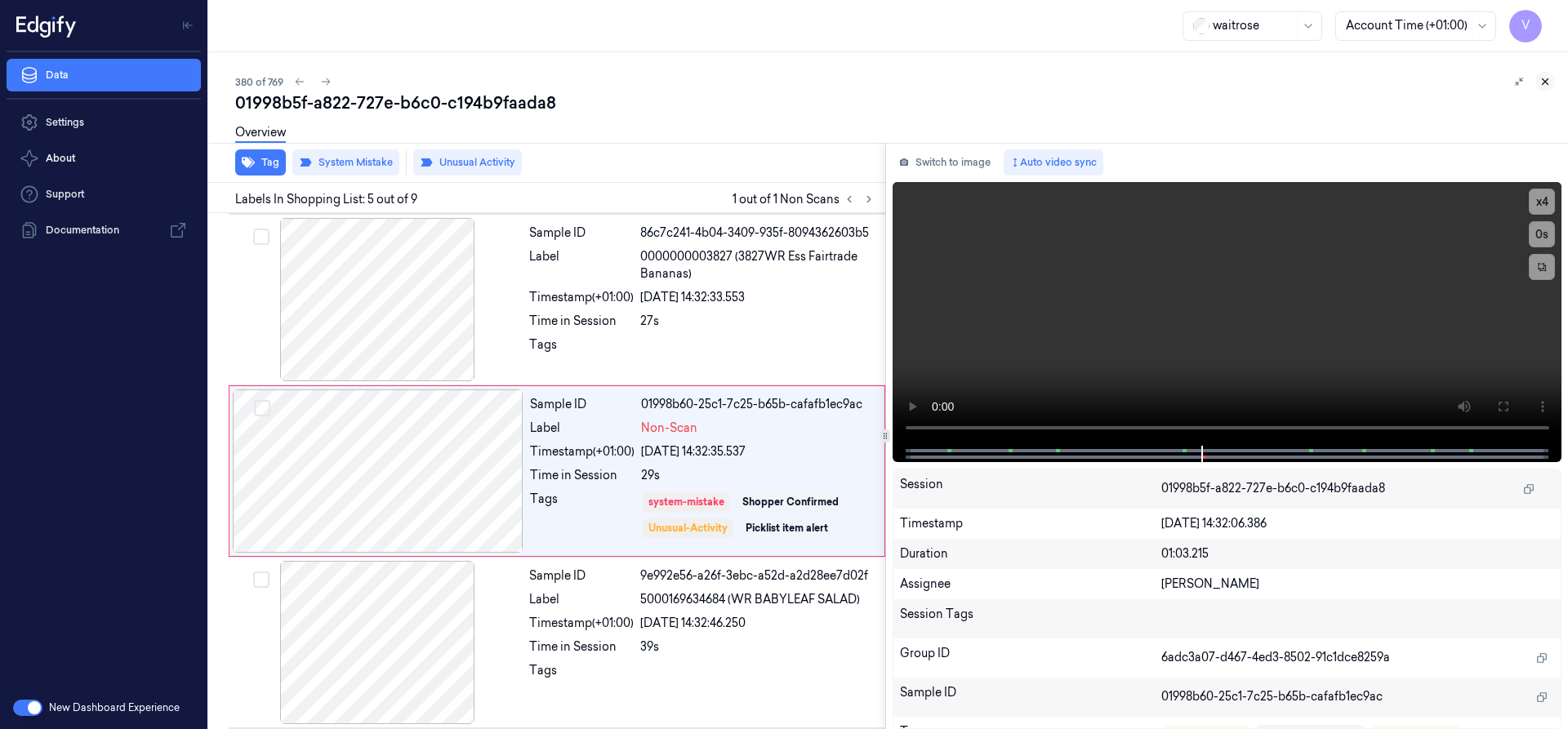
click at [1547, 79] on icon at bounding box center [1544, 81] width 11 height 11
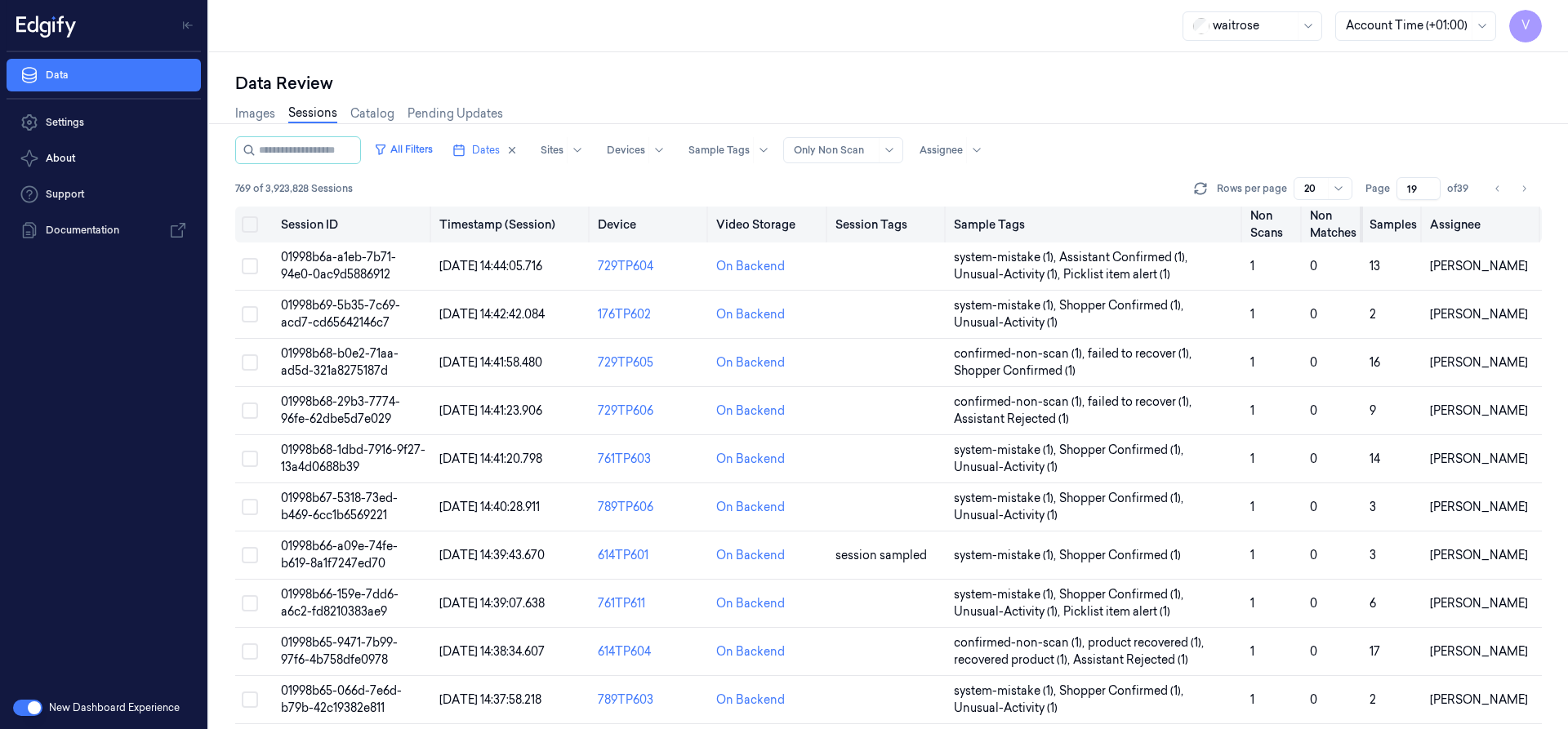
drag, startPoint x: 1417, startPoint y: 187, endPoint x: 1357, endPoint y: 221, distance: 69.0
click at [1357, 221] on div "All Filters Dates Sites Devices Sample Tags Alert Type Only Non Scan Assignee 7…" at bounding box center [888, 433] width 1306 height 593
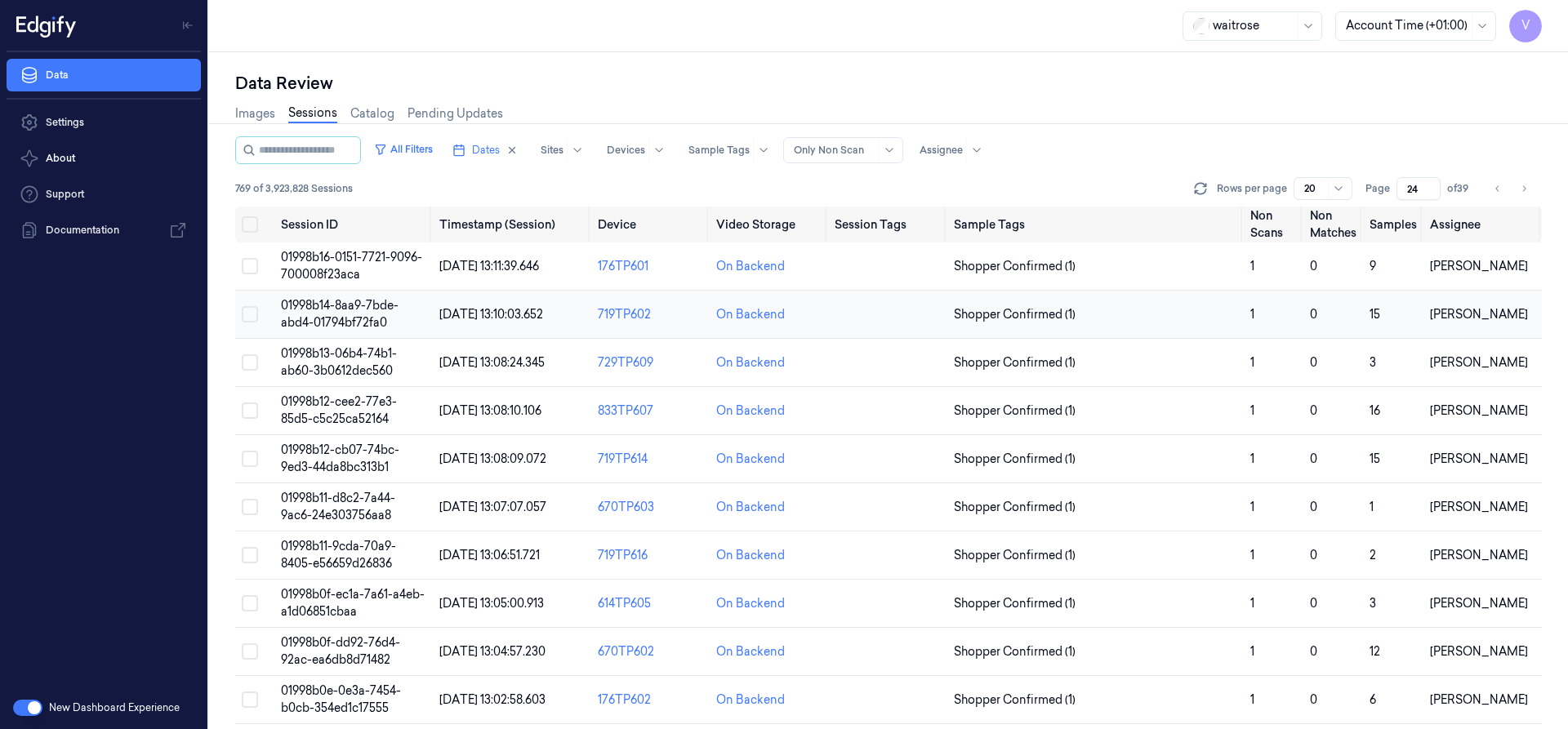
type input "24"
click at [343, 314] on td "01998b14-8aa9-7bde-abd4-01794bf72fa0" at bounding box center [354, 314] width 159 height 49
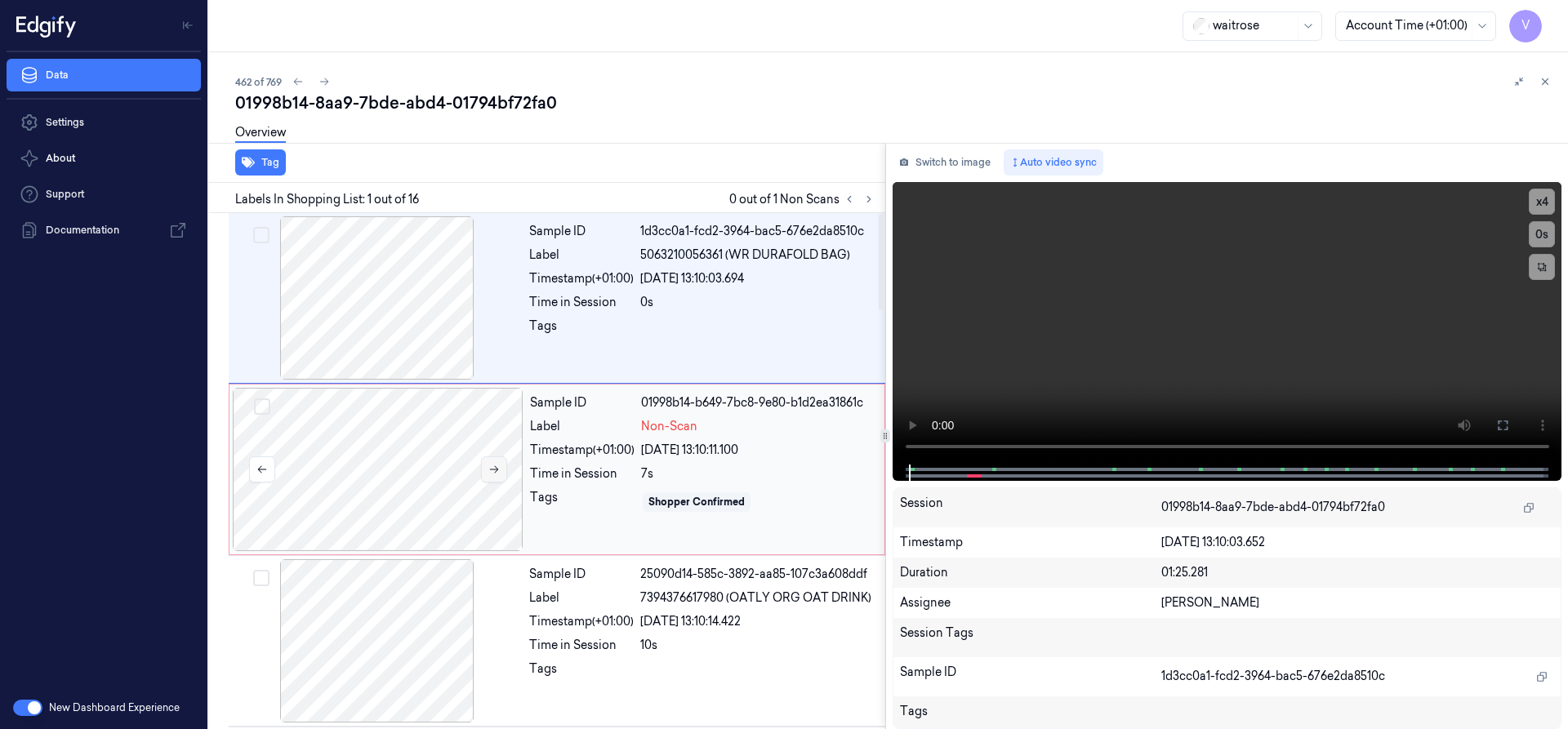
click at [496, 467] on icon at bounding box center [494, 469] width 9 height 8
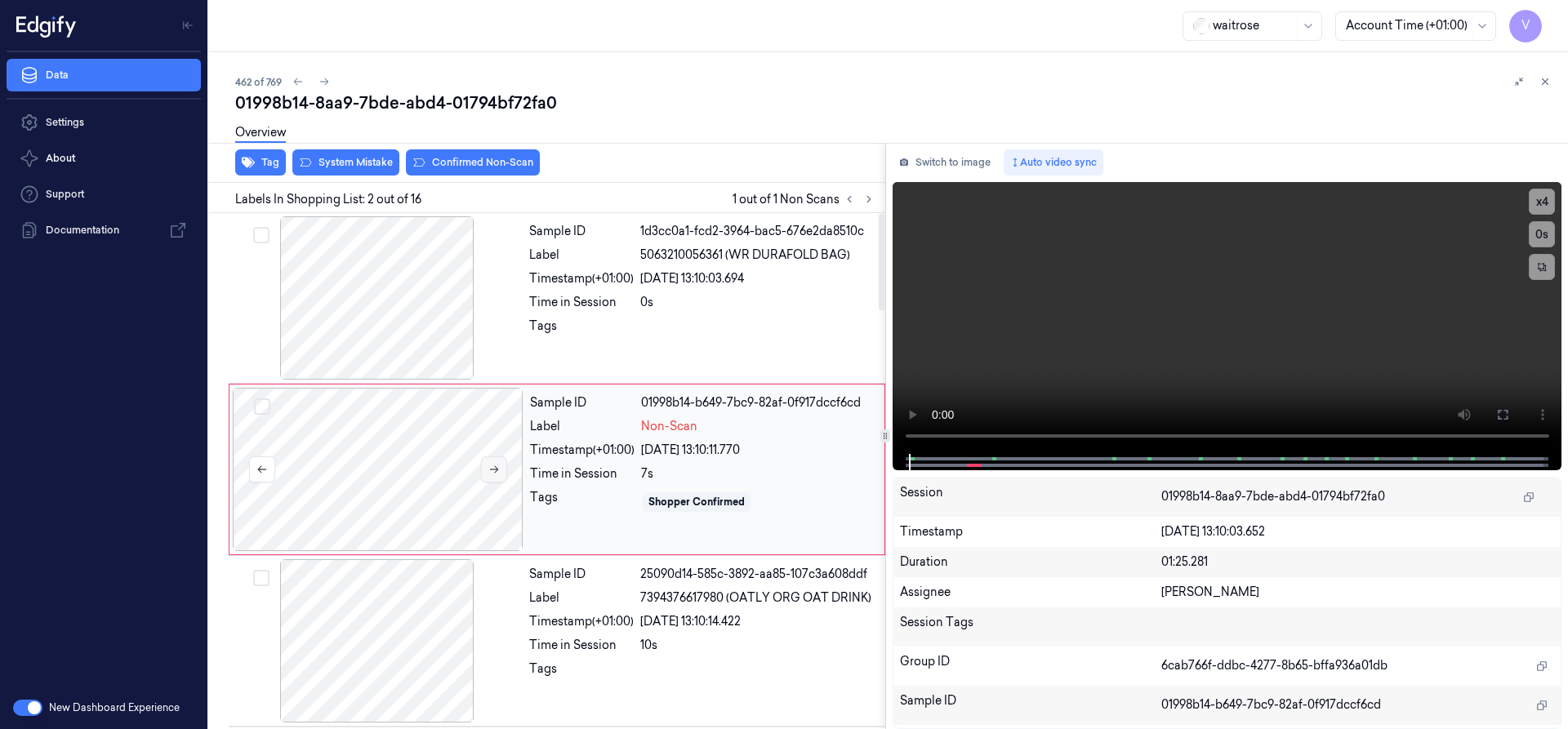
click at [496, 467] on icon at bounding box center [494, 469] width 9 height 8
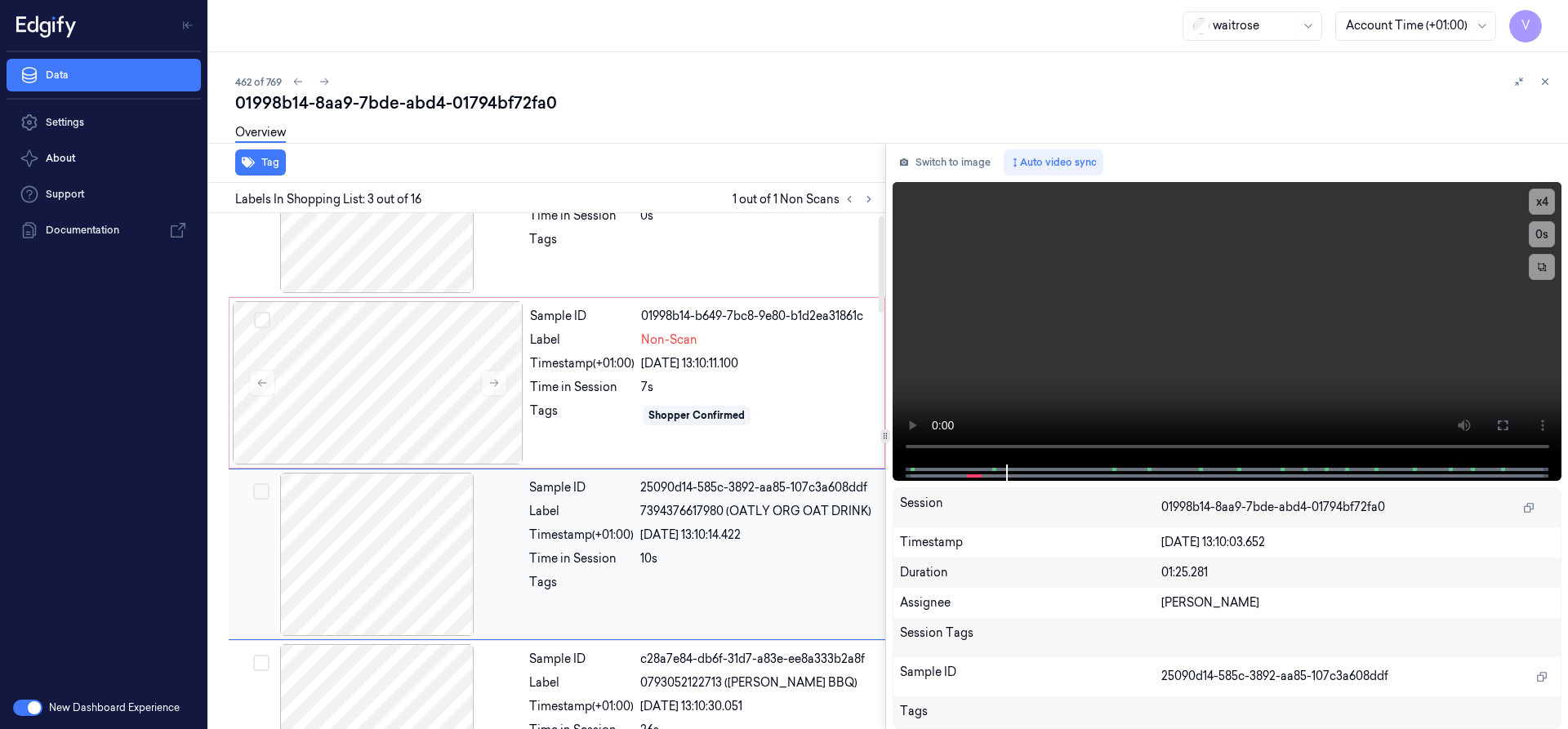
scroll to position [7, 0]
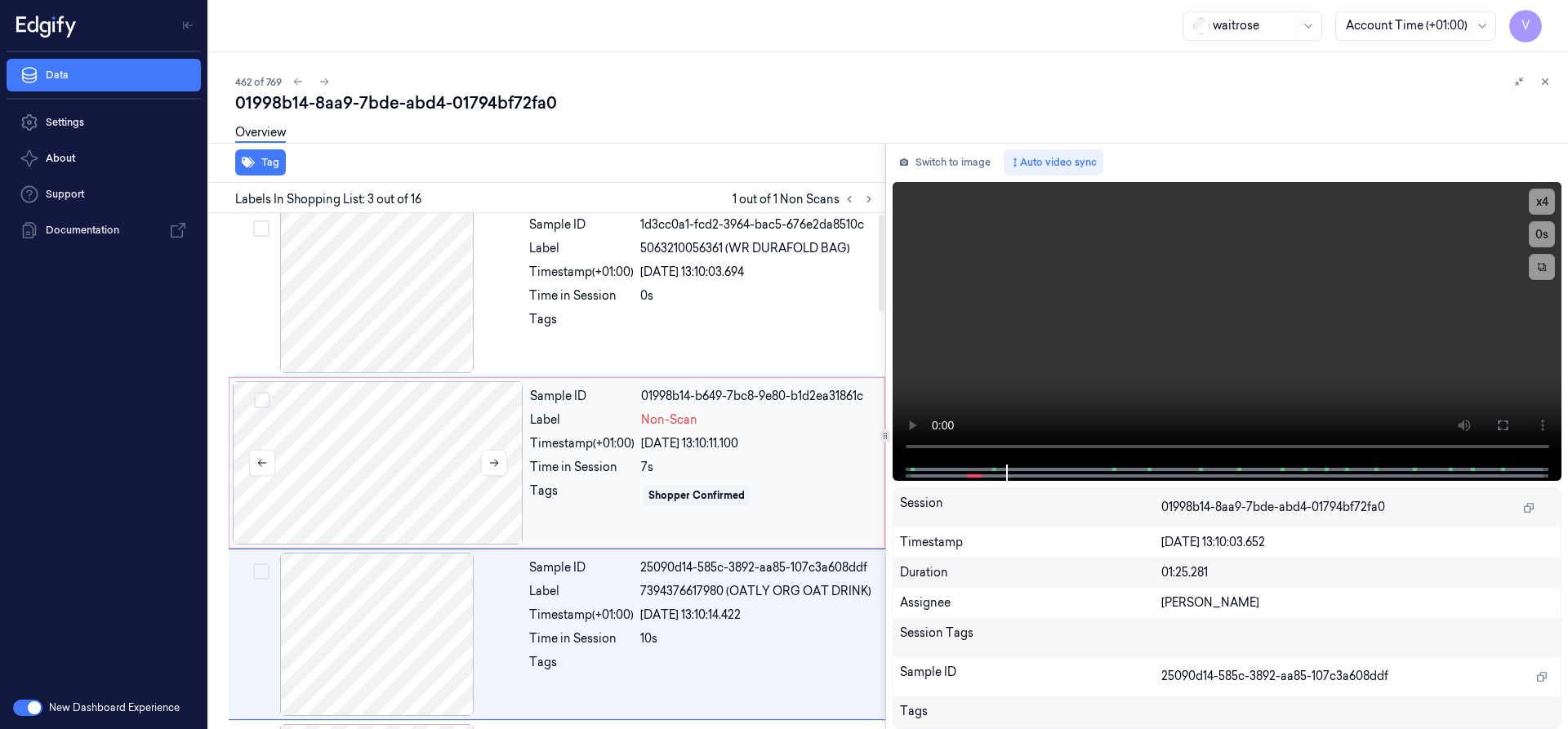
click at [409, 428] on div at bounding box center [378, 462] width 291 height 164
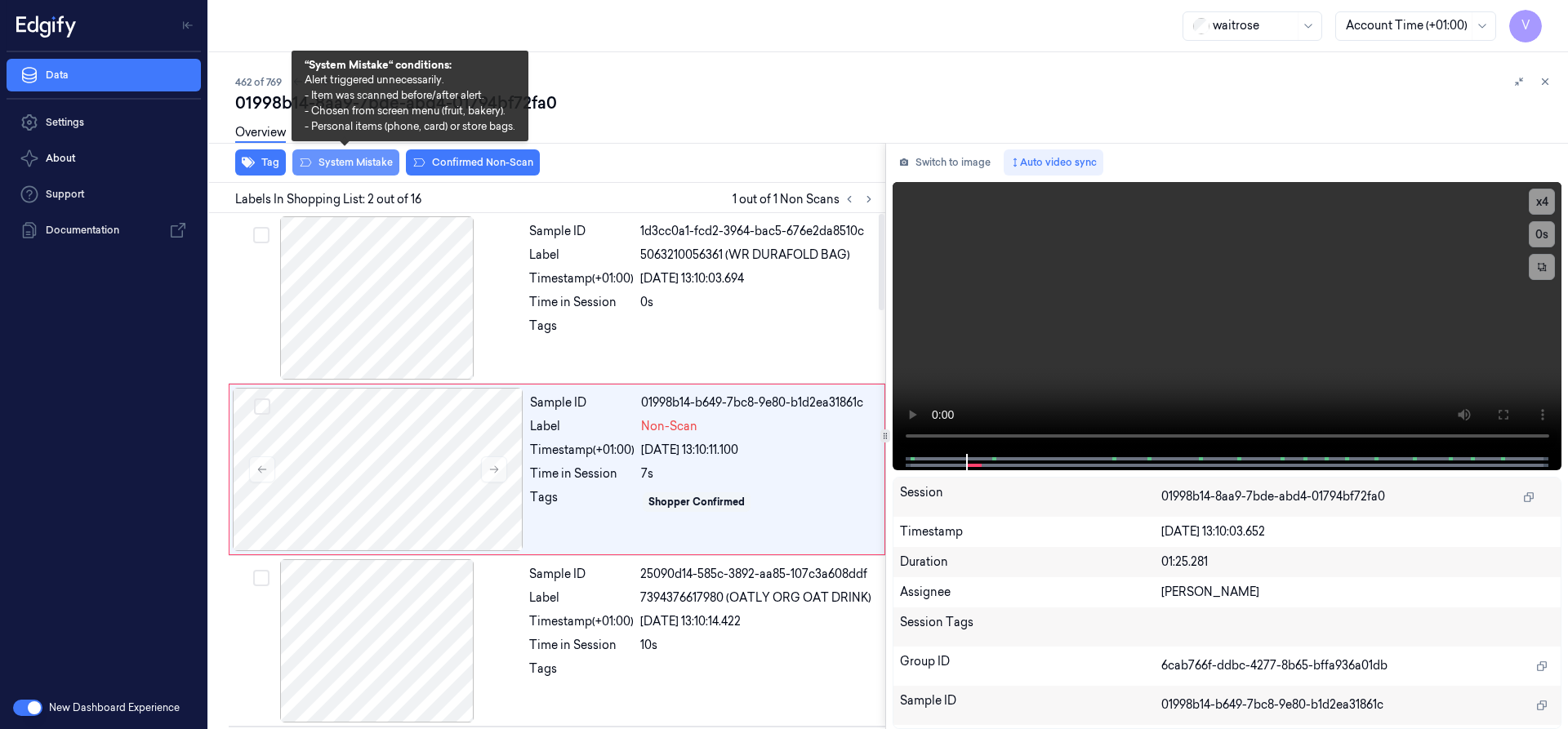
click at [375, 158] on button "System Mistake" at bounding box center [346, 162] width 107 height 26
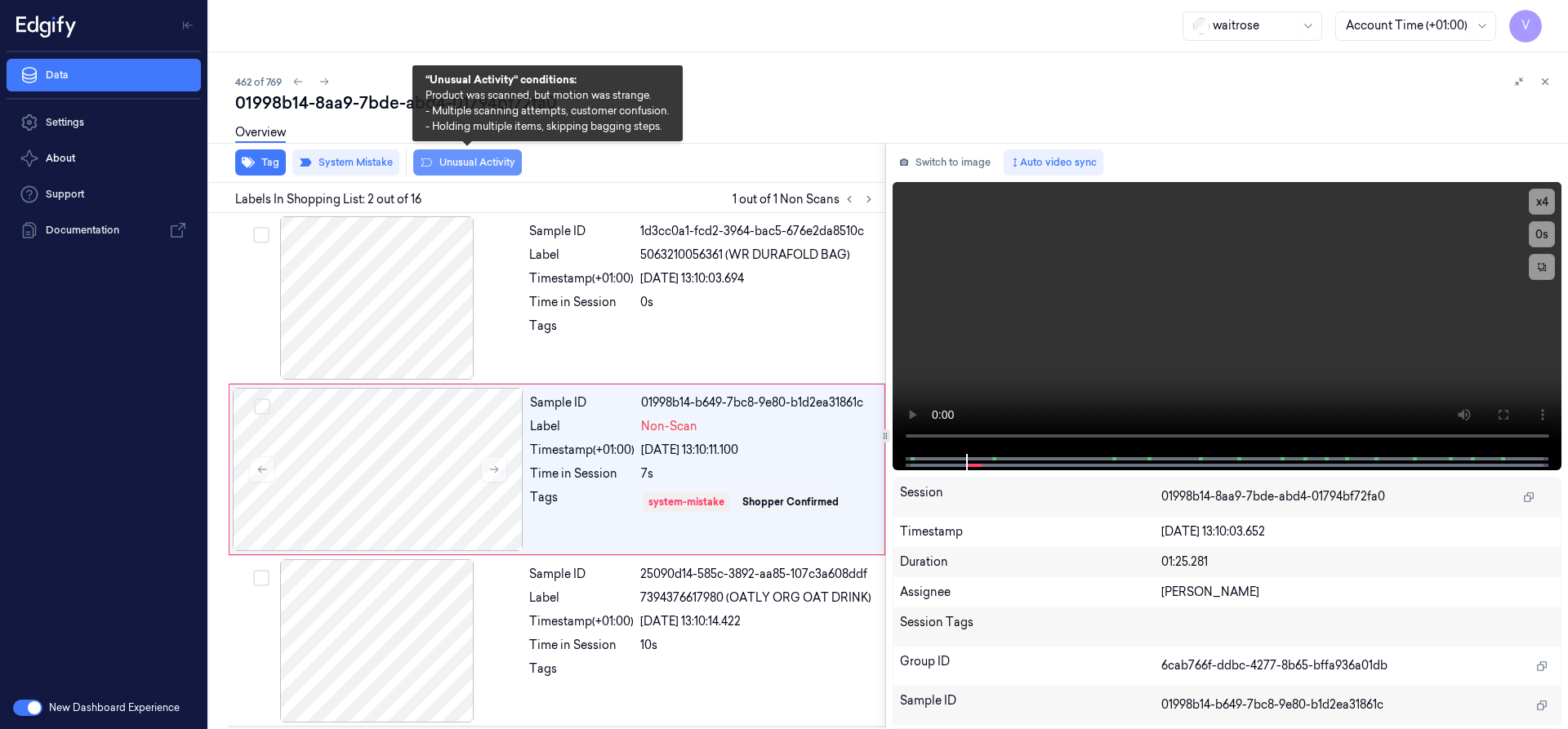
click at [470, 158] on button "Unusual Activity" at bounding box center [467, 162] width 108 height 26
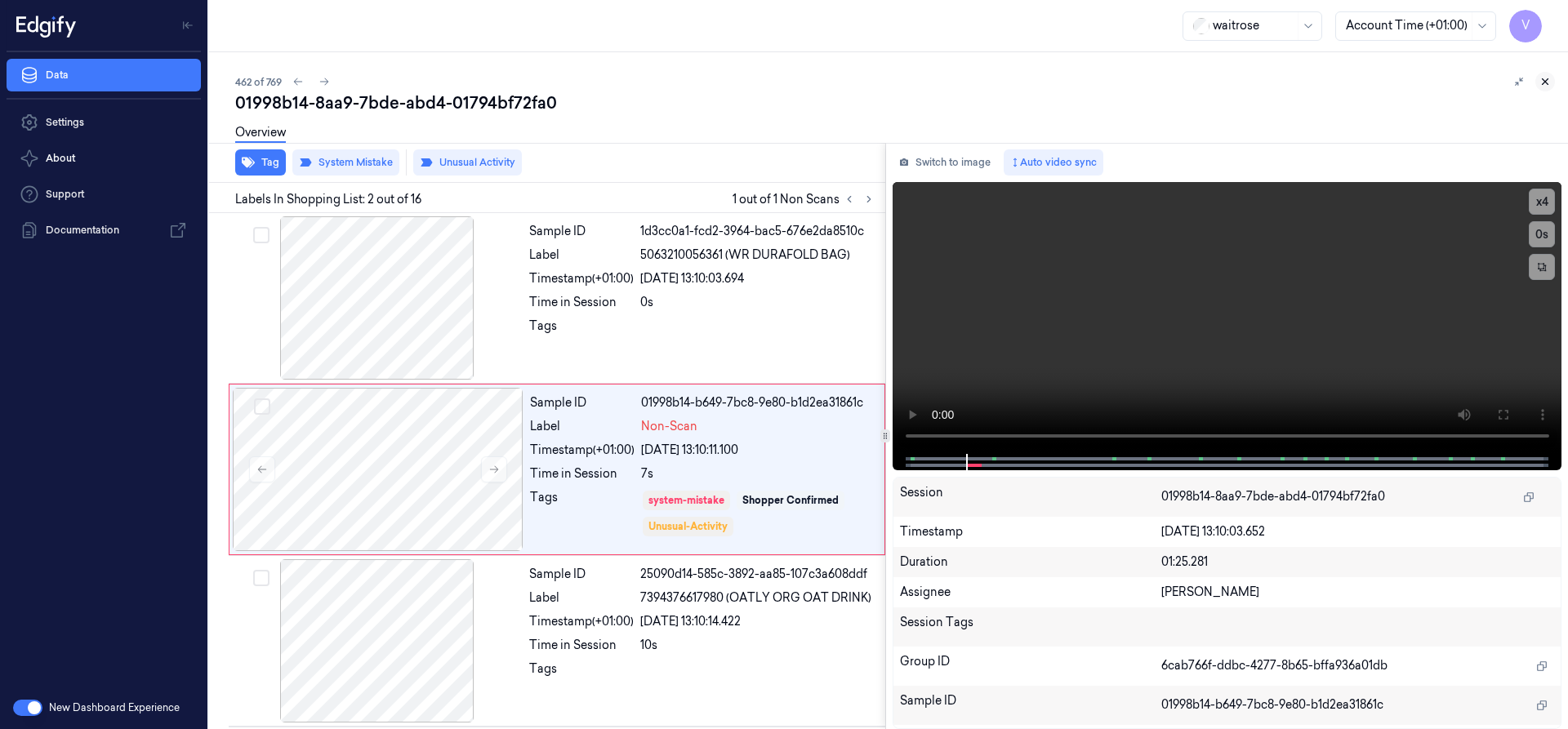
click at [1544, 78] on icon at bounding box center [1544, 81] width 11 height 11
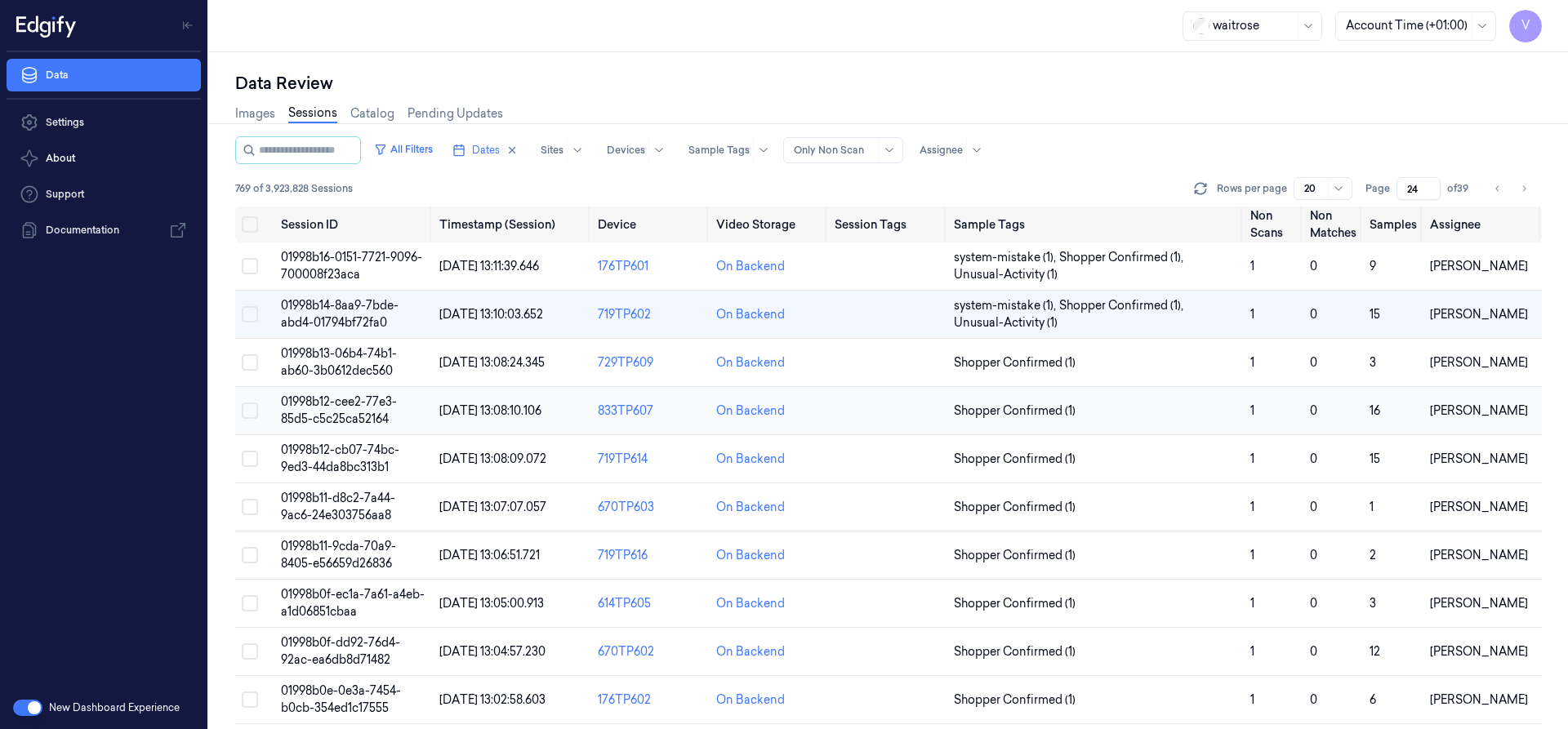
click at [363, 400] on span "01998b12-cee2-77e3-85d5-c5c25ca52164" at bounding box center [339, 410] width 116 height 32
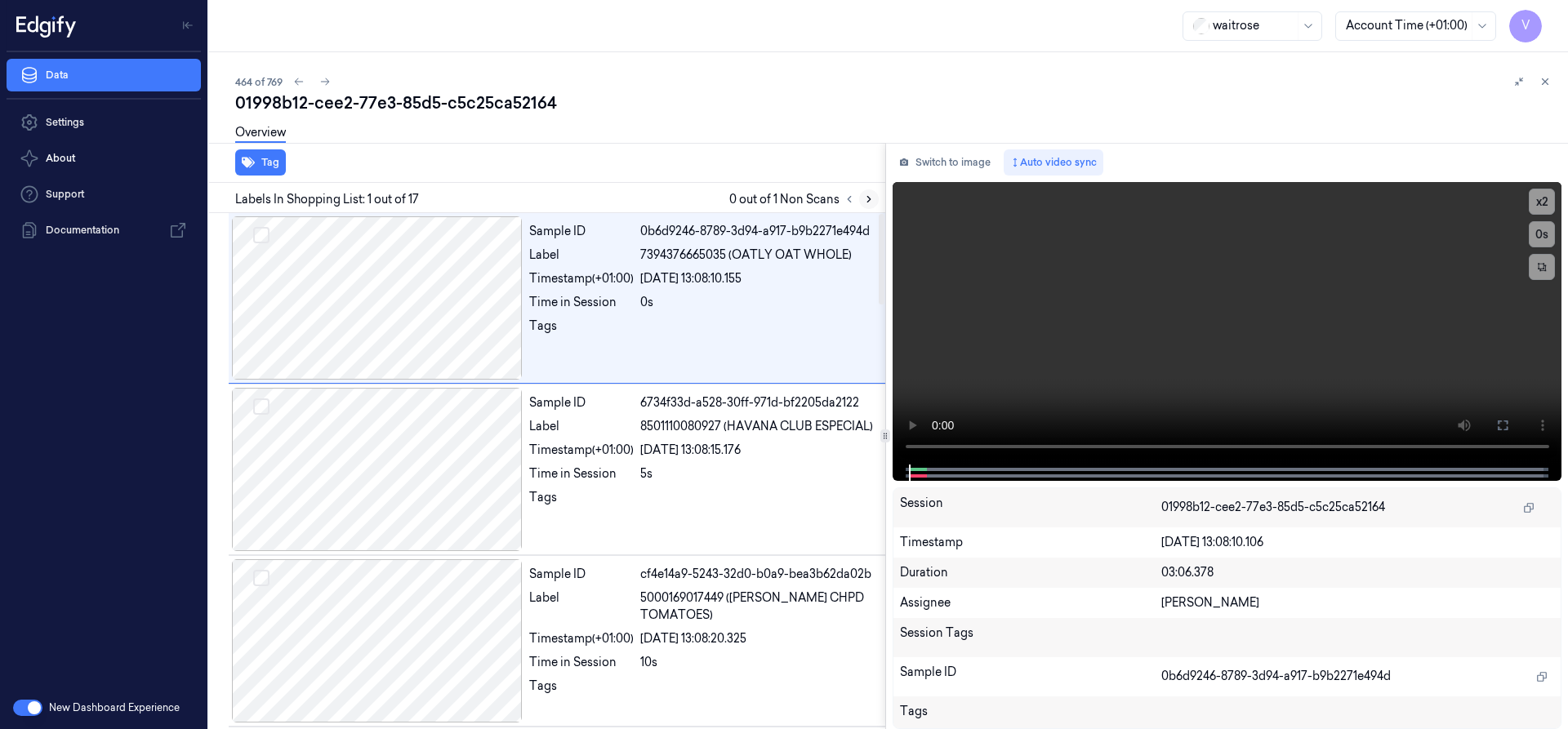
click at [862, 195] on button at bounding box center [868, 198] width 20 height 20
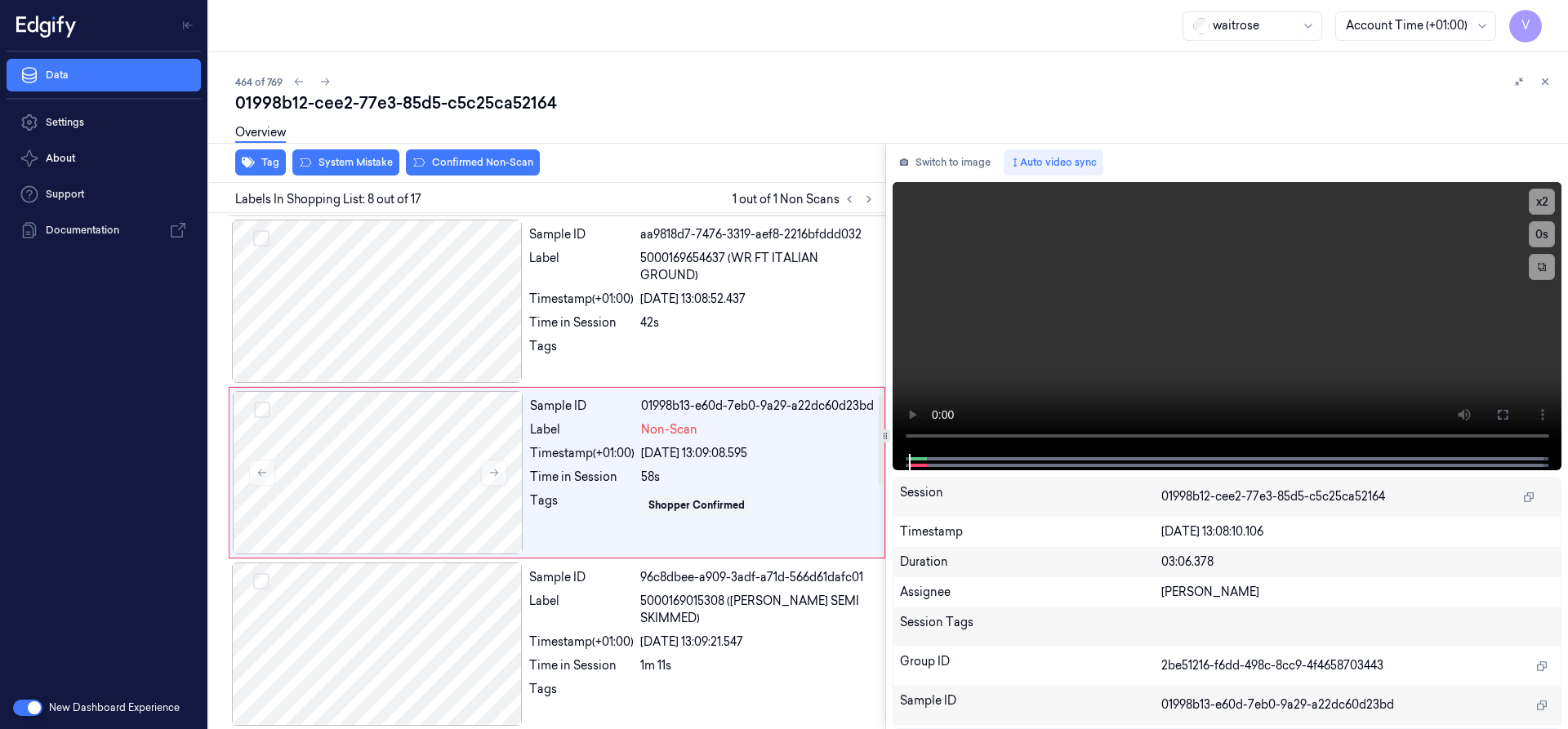
scroll to position [1026, 0]
click at [499, 469] on button at bounding box center [493, 471] width 26 height 26
click at [495, 471] on icon at bounding box center [494, 471] width 9 height 8
click at [498, 470] on icon at bounding box center [494, 471] width 9 height 8
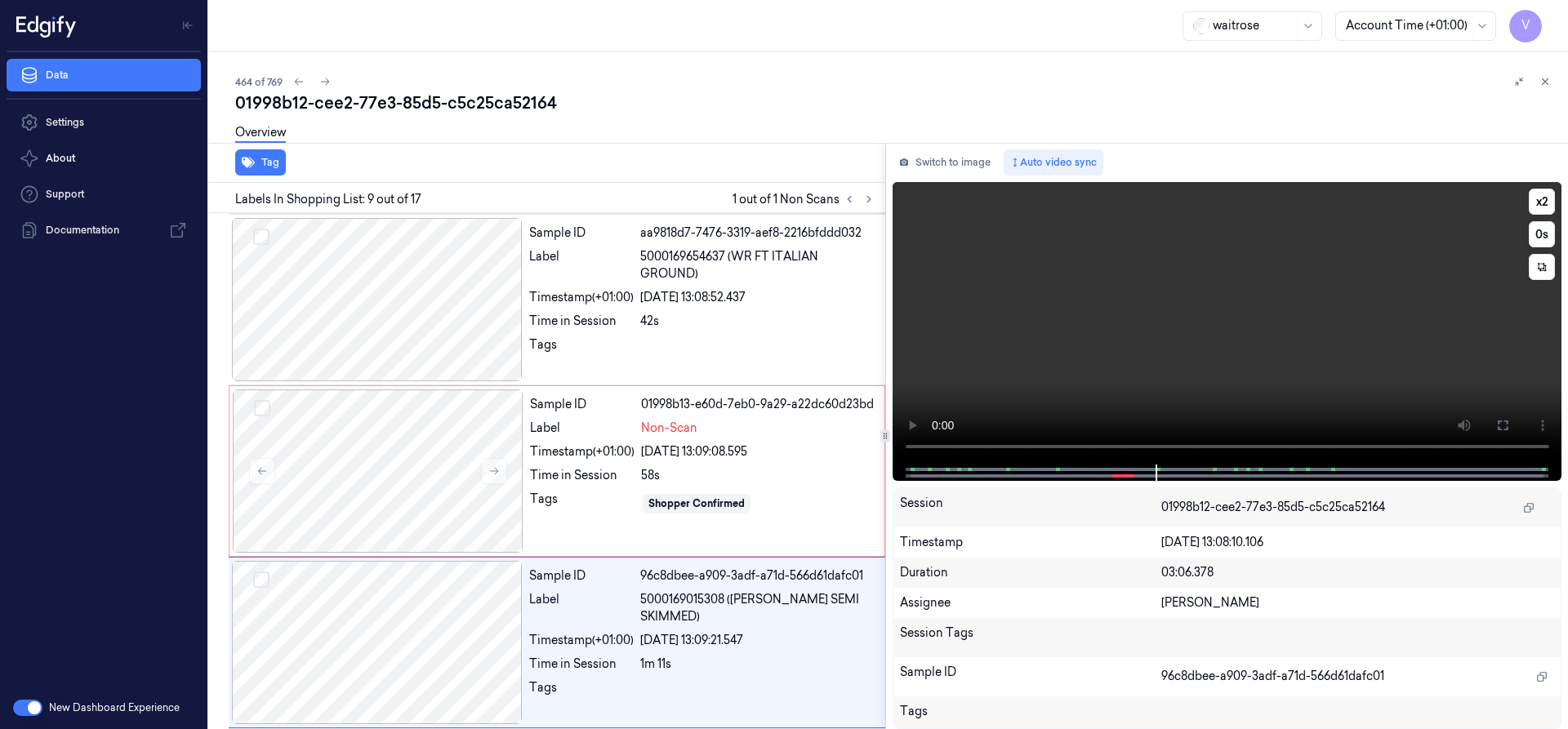
scroll to position [1198, 0]
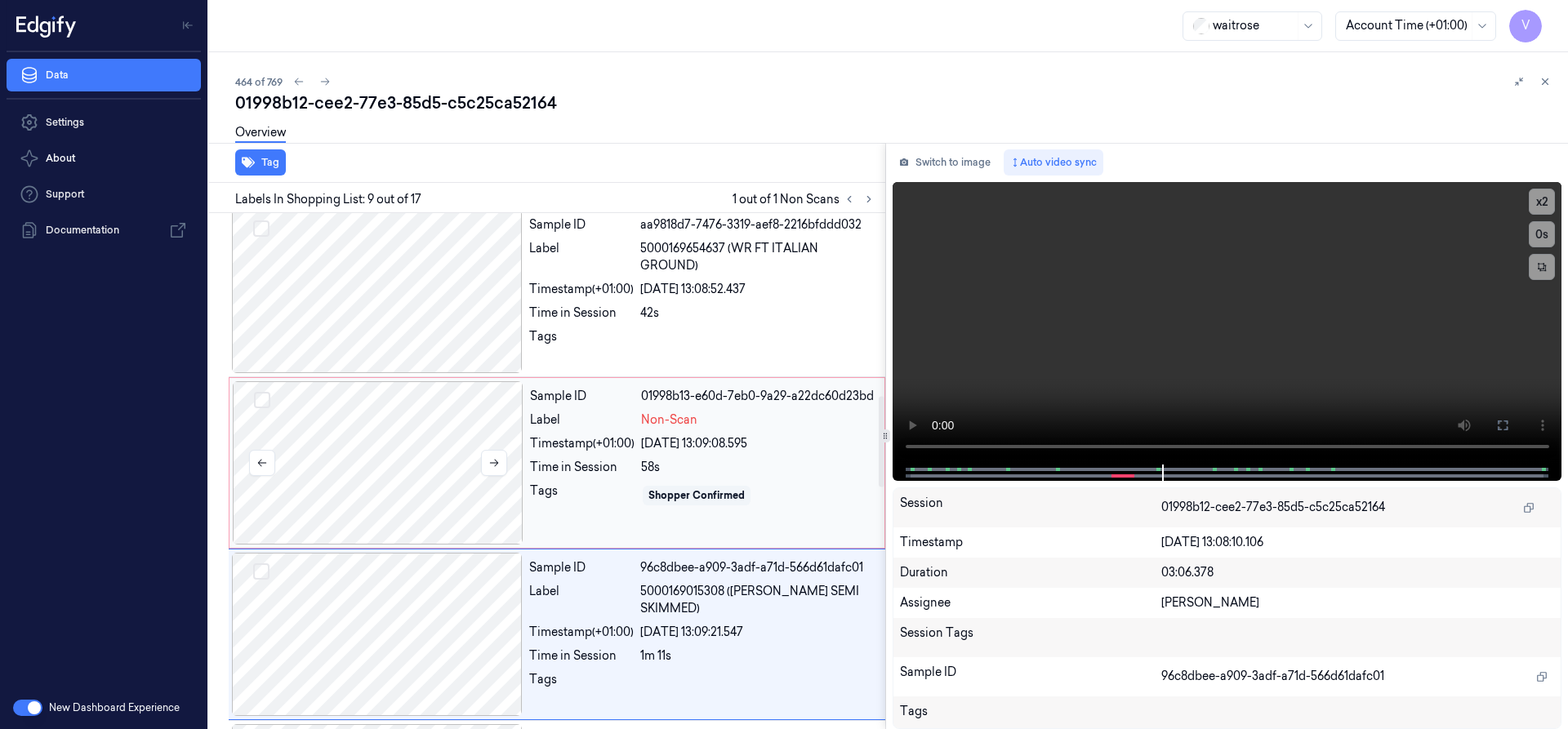
click at [334, 478] on div at bounding box center [378, 462] width 291 height 164
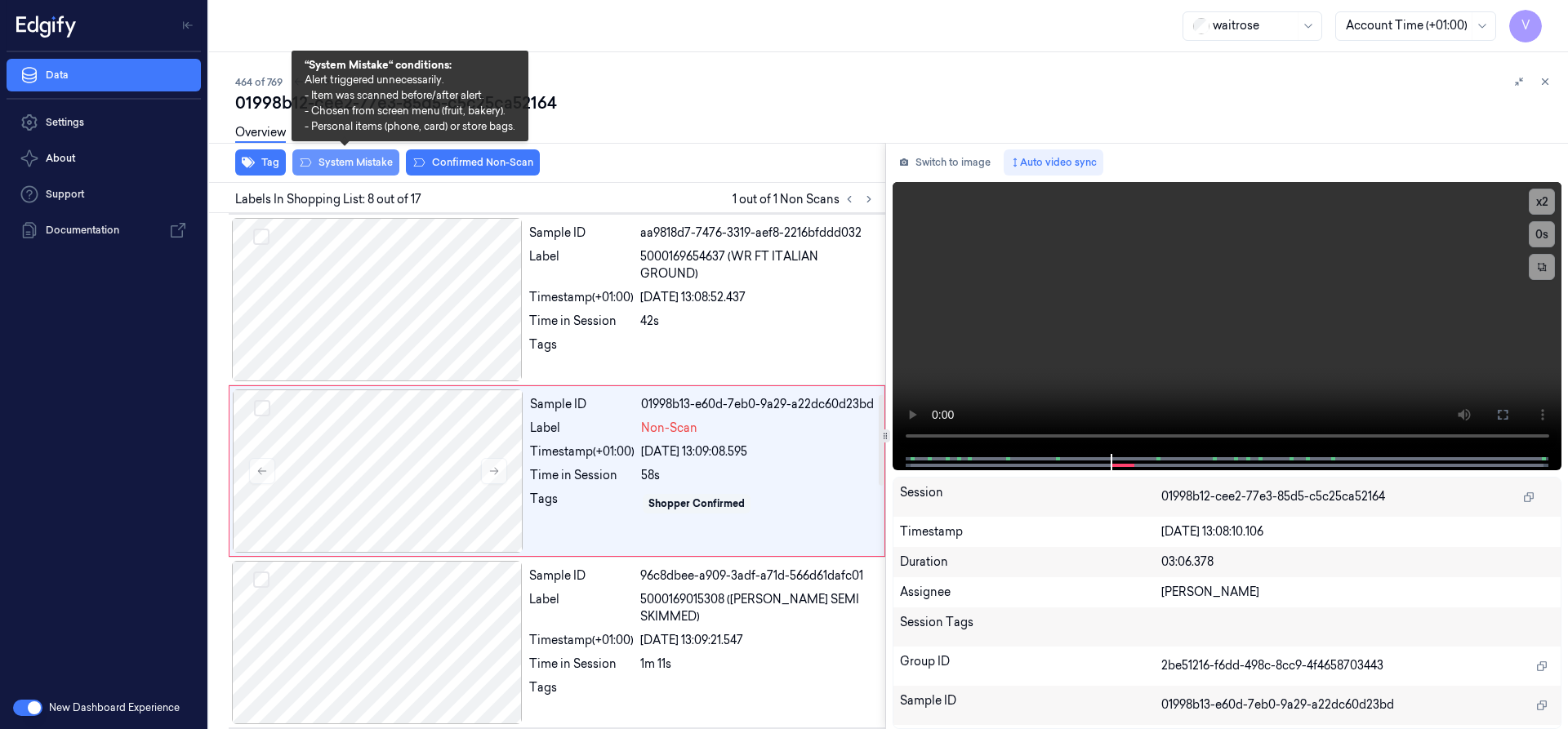
click at [353, 167] on button "System Mistake" at bounding box center [346, 162] width 107 height 26
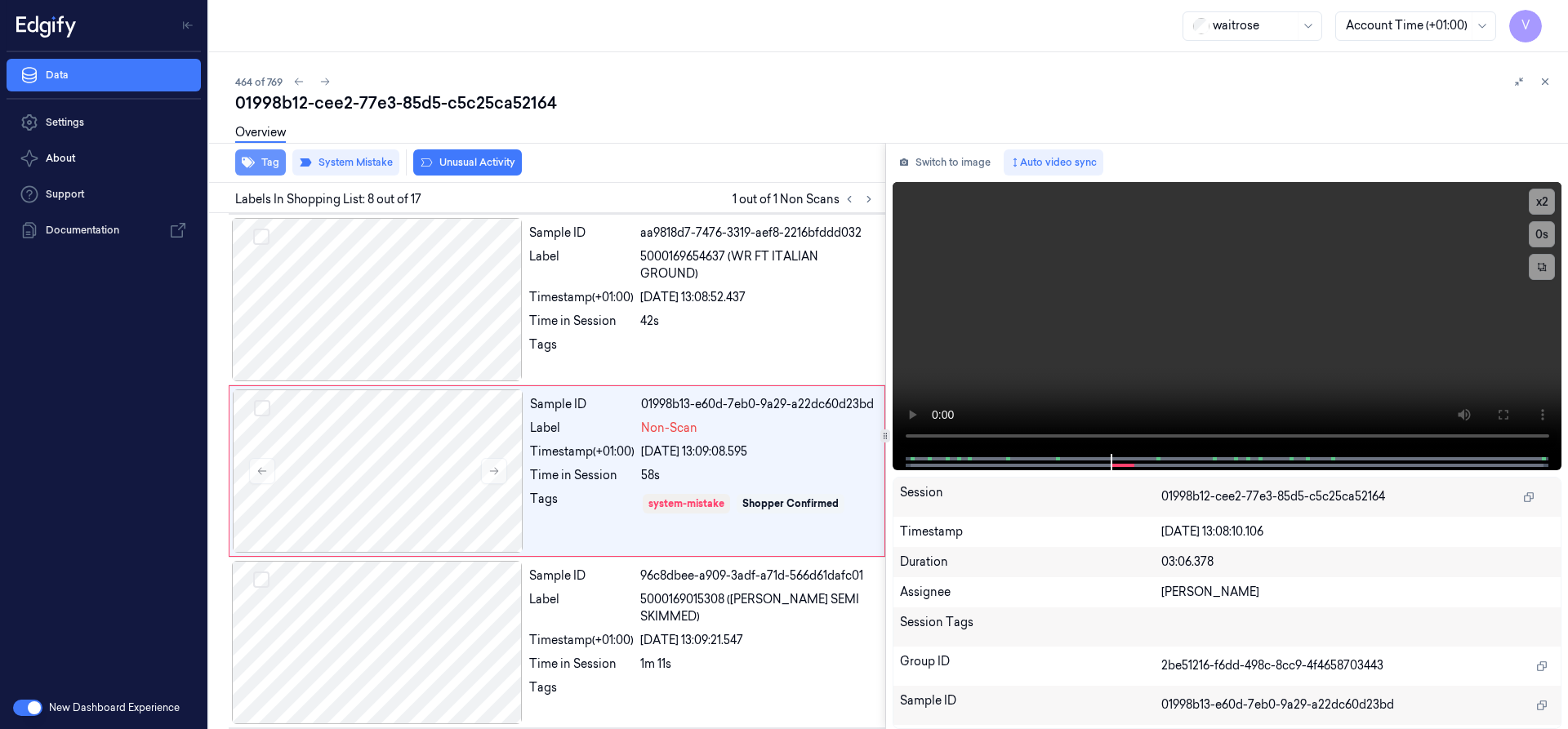
click at [262, 164] on button "Tag" at bounding box center [260, 162] width 50 height 26
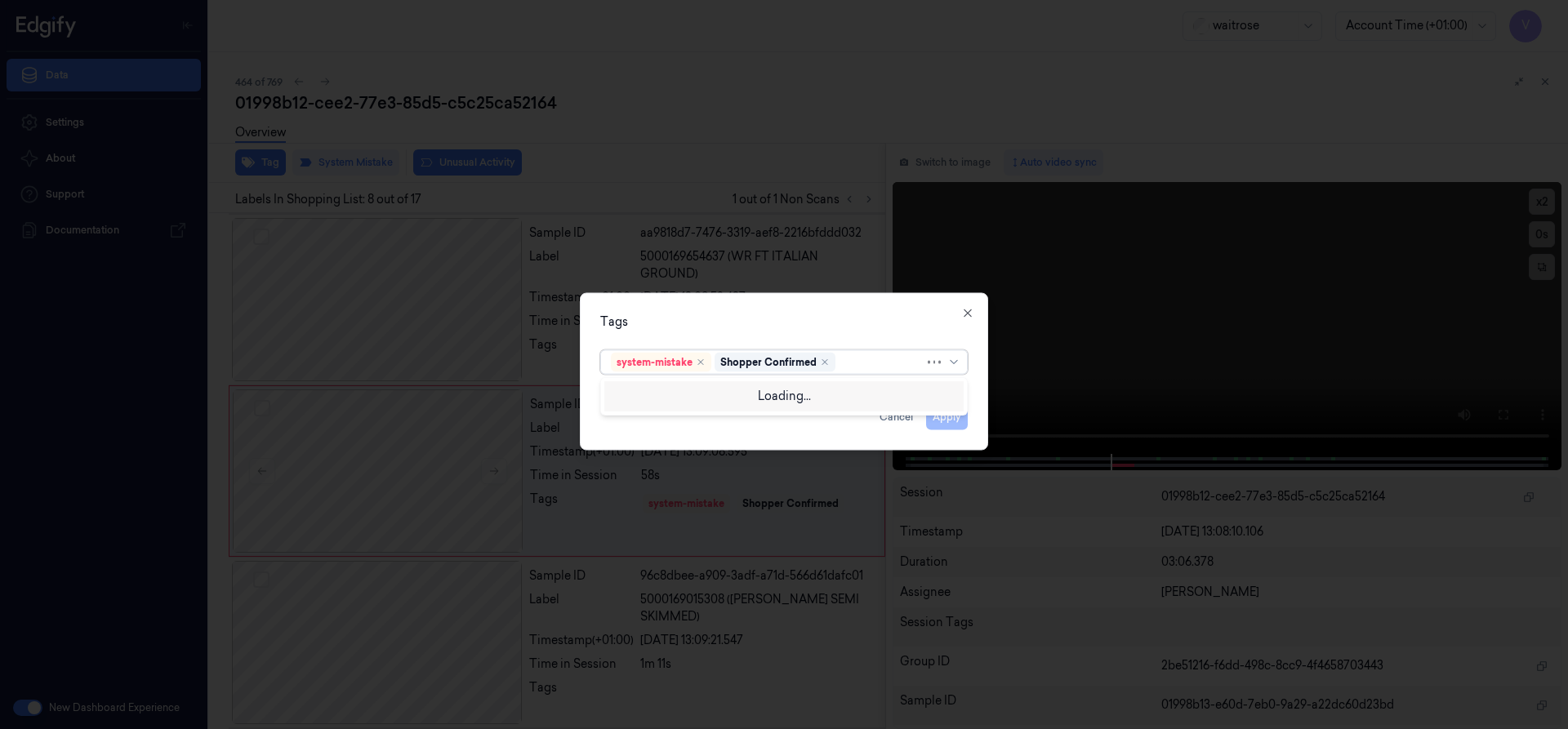
click at [862, 364] on div at bounding box center [881, 362] width 86 height 17
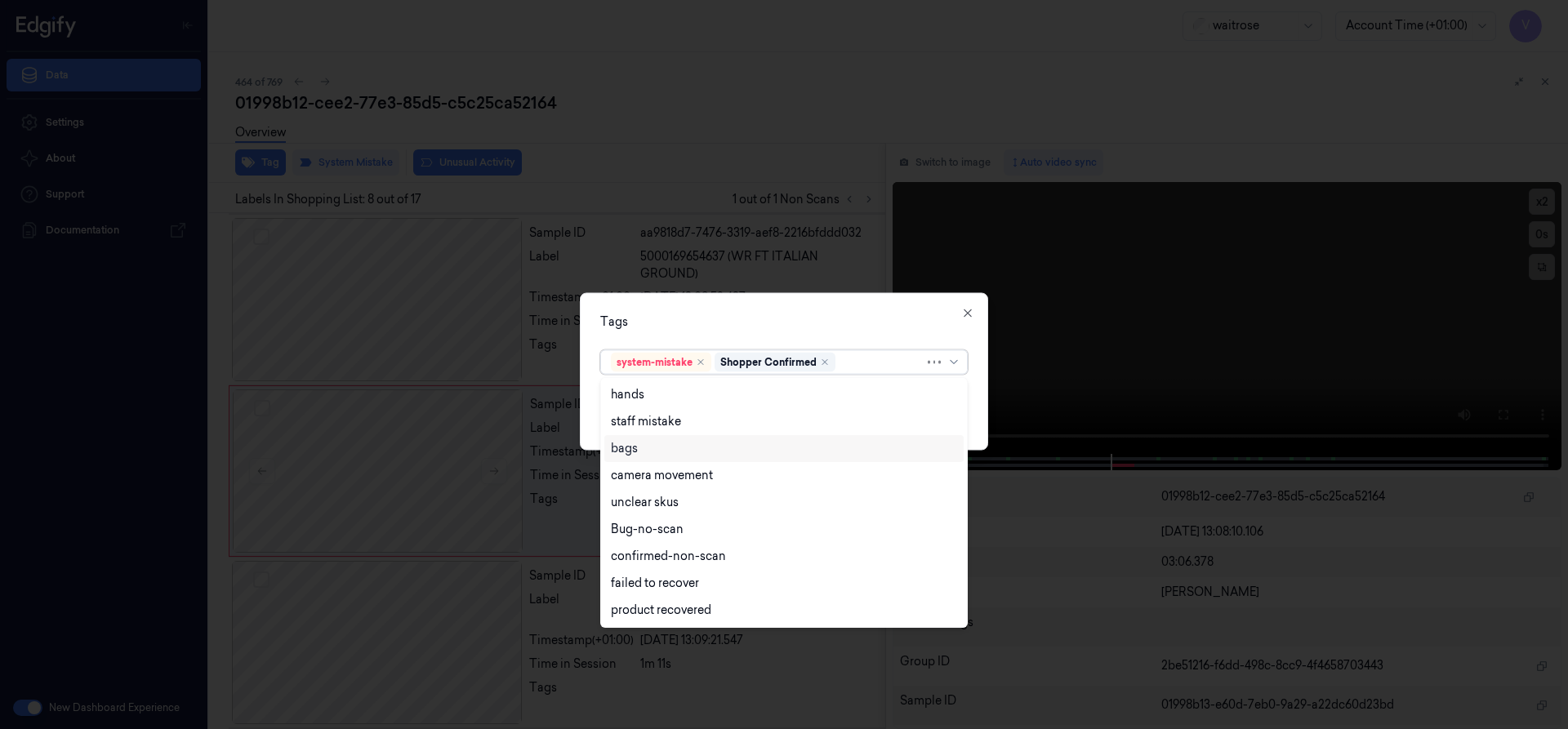
click at [642, 450] on div "bags" at bounding box center [784, 448] width 346 height 17
click at [768, 327] on div "Tags" at bounding box center [783, 321] width 367 height 17
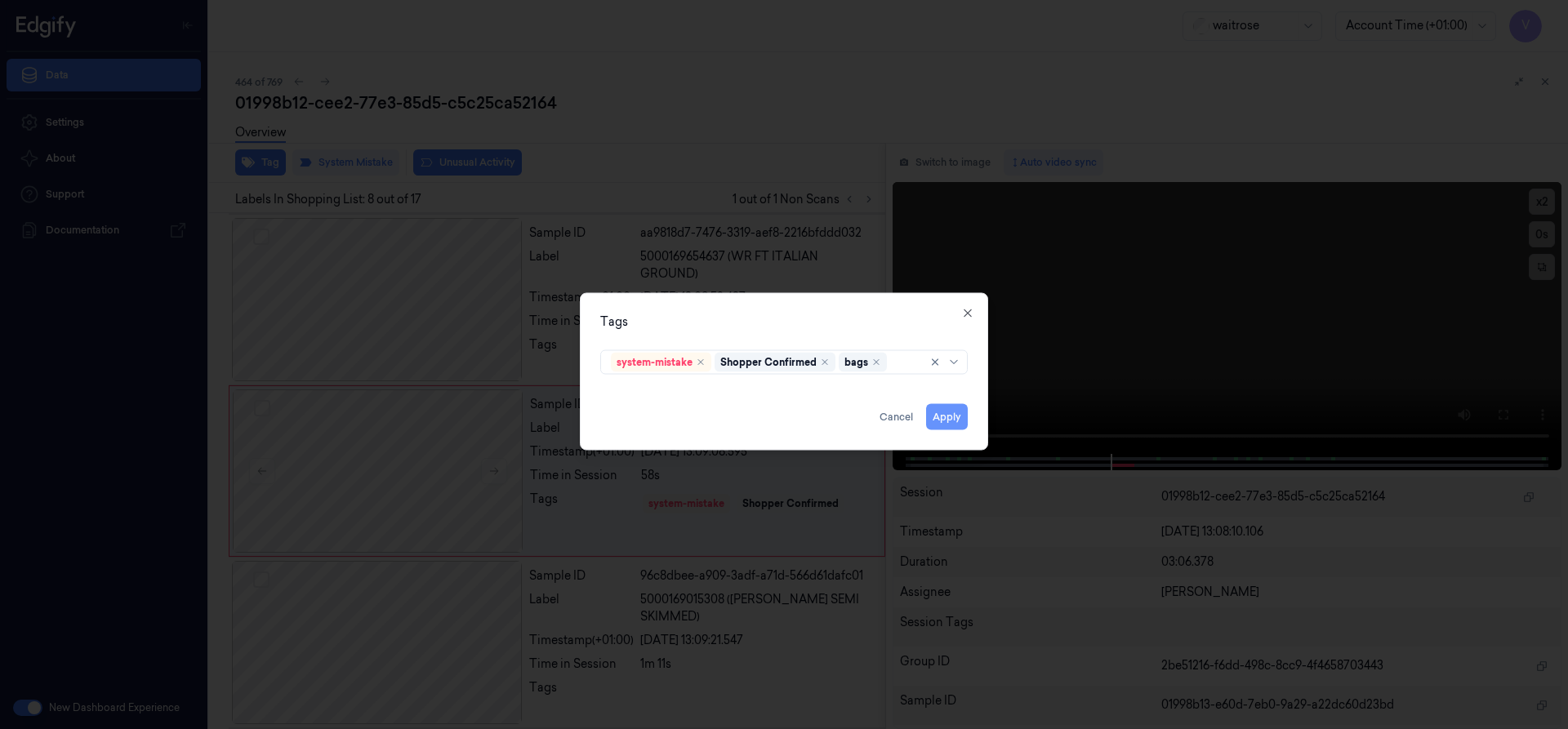
click at [958, 416] on button "Apply" at bounding box center [947, 416] width 42 height 26
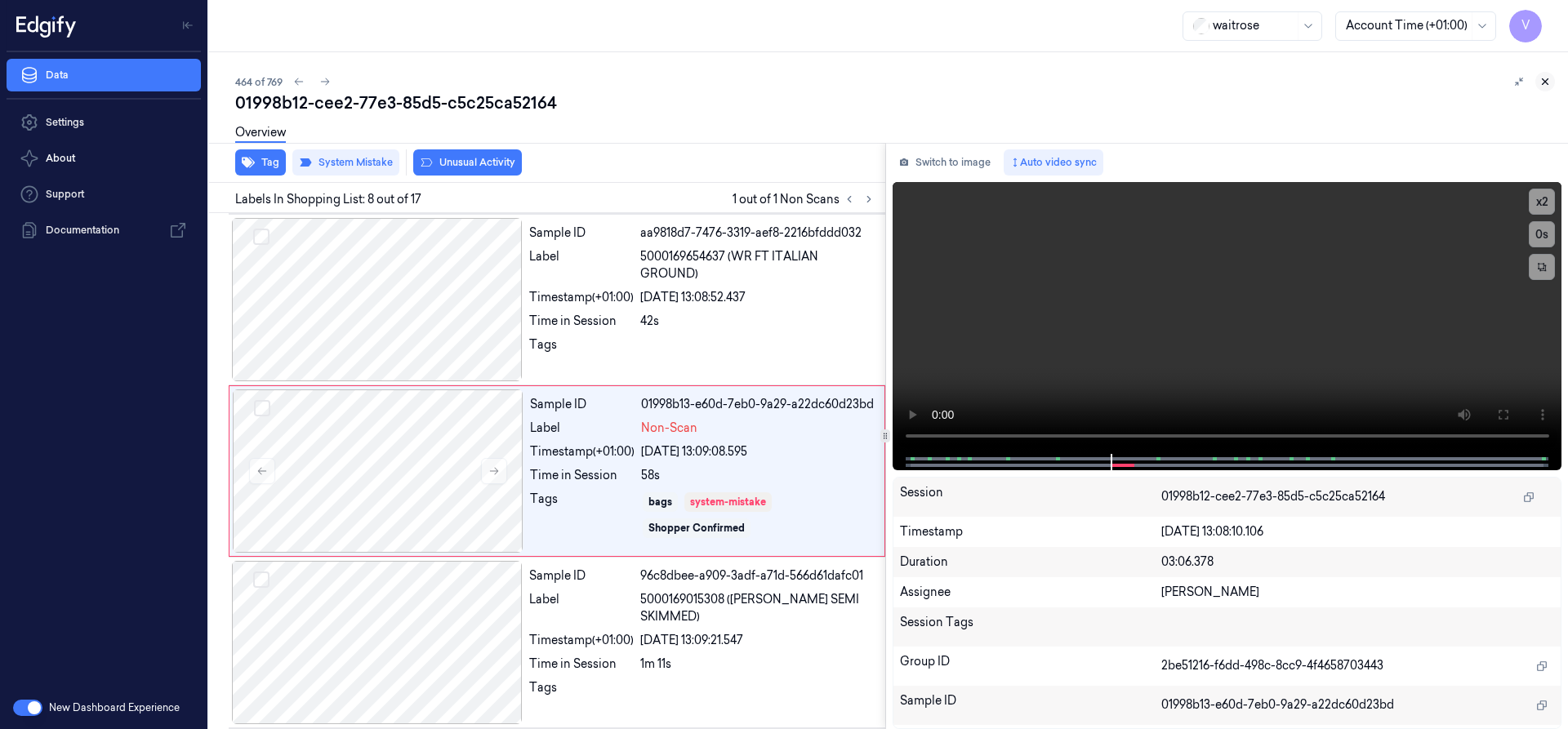
click at [1542, 80] on icon at bounding box center [1544, 81] width 11 height 11
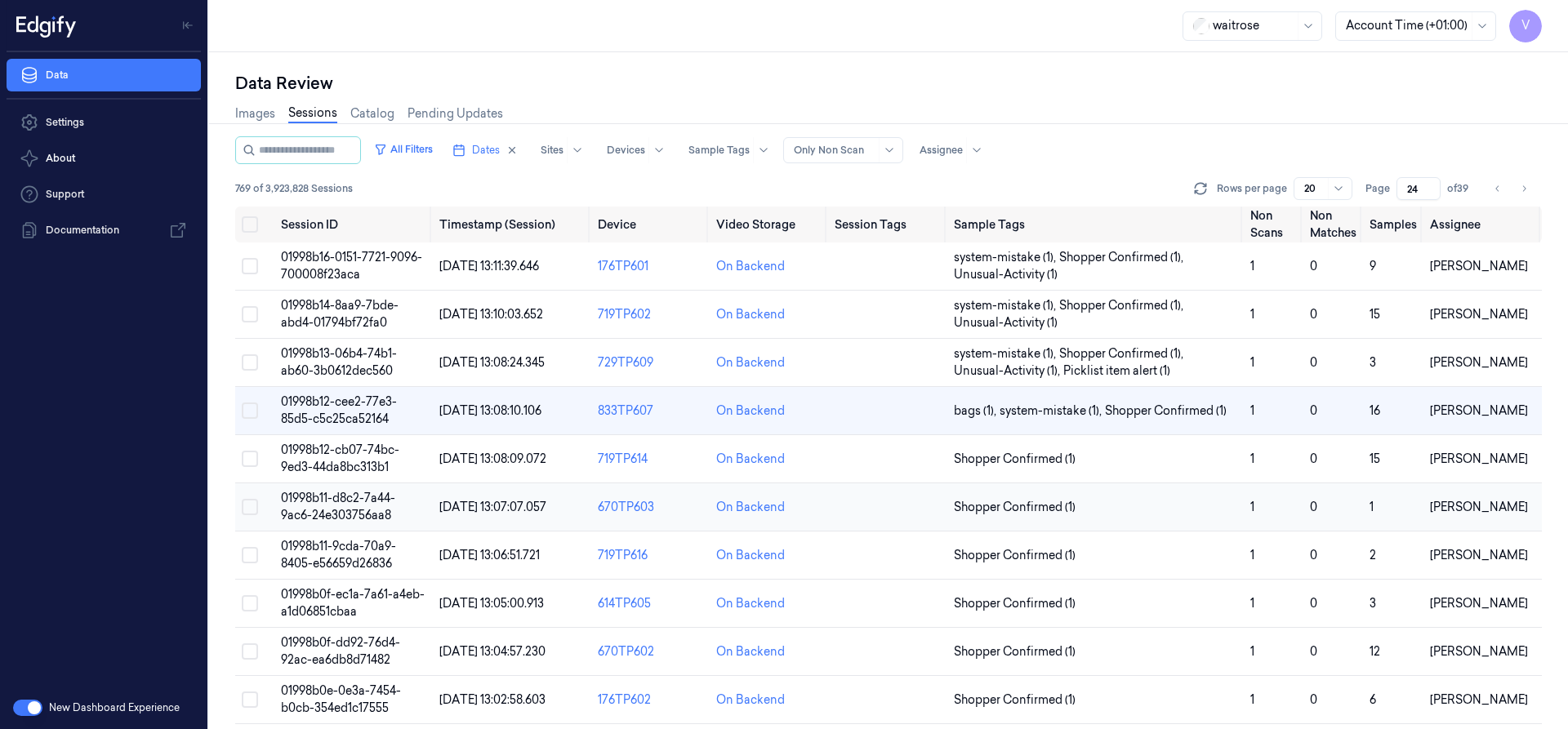
click at [361, 508] on span "01998b11-d8c2-7a44-9ac6-24e303756aa8" at bounding box center [338, 506] width 114 height 32
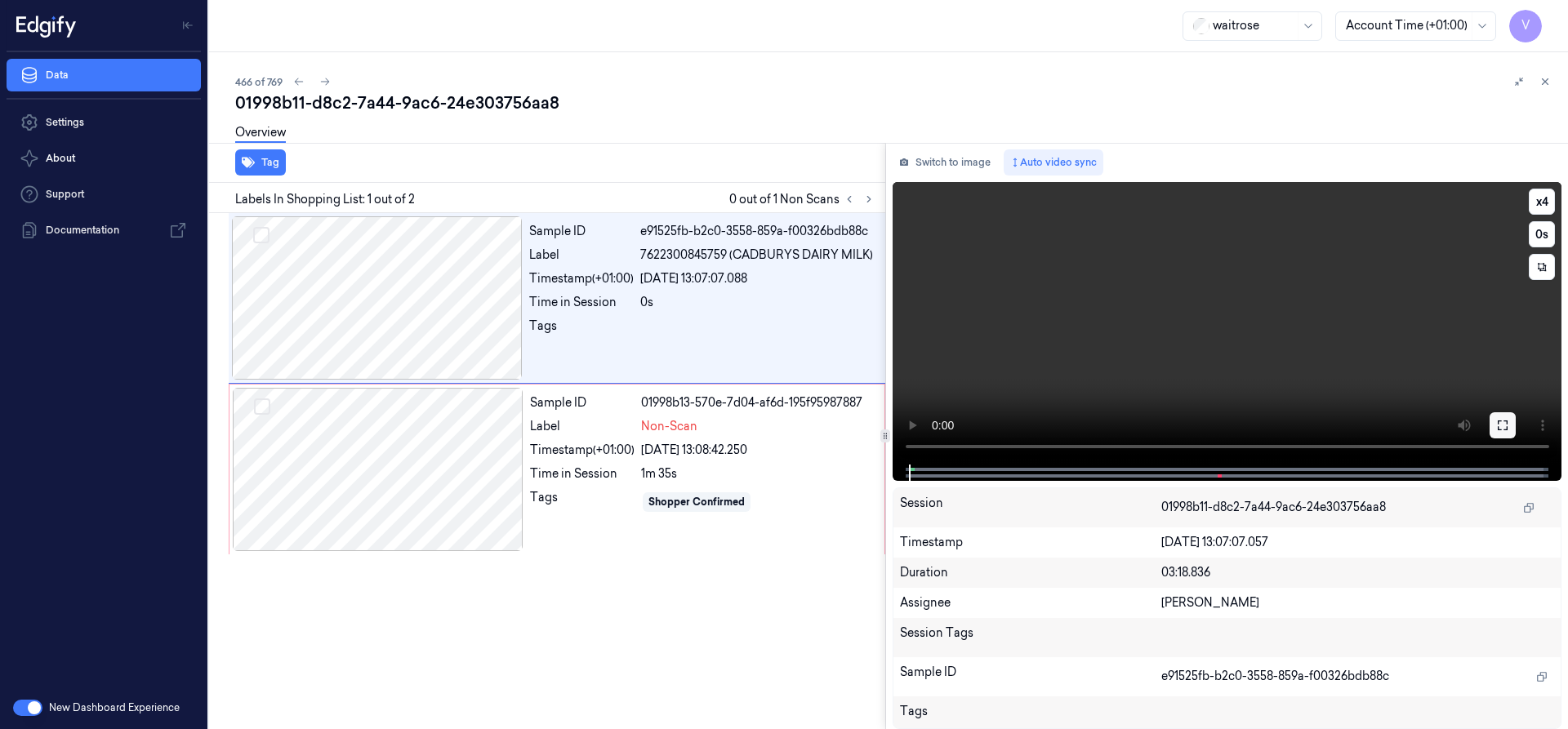
click at [1505, 425] on icon at bounding box center [1502, 425] width 13 height 13
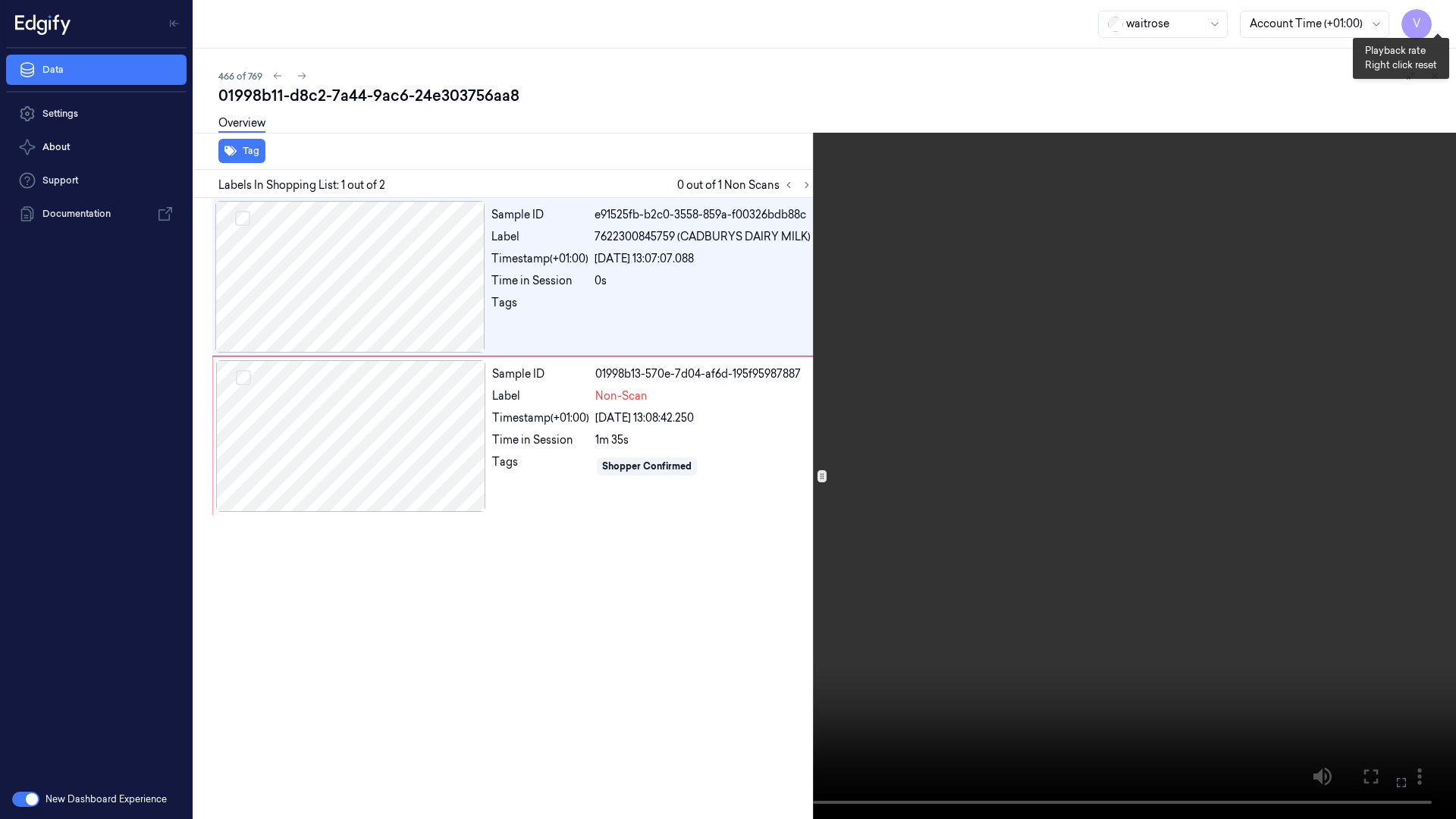
click at [1439, 22] on button "x 4" at bounding box center [1437, 18] width 25 height 25
click at [1432, 17] on button "x 1" at bounding box center [1437, 18] width 25 height 25
click at [1267, 329] on video at bounding box center [728, 409] width 1456 height 819
click at [1208, 363] on video at bounding box center [728, 409] width 1456 height 819
click at [0, 0] on icon at bounding box center [0, 0] width 0 height 0
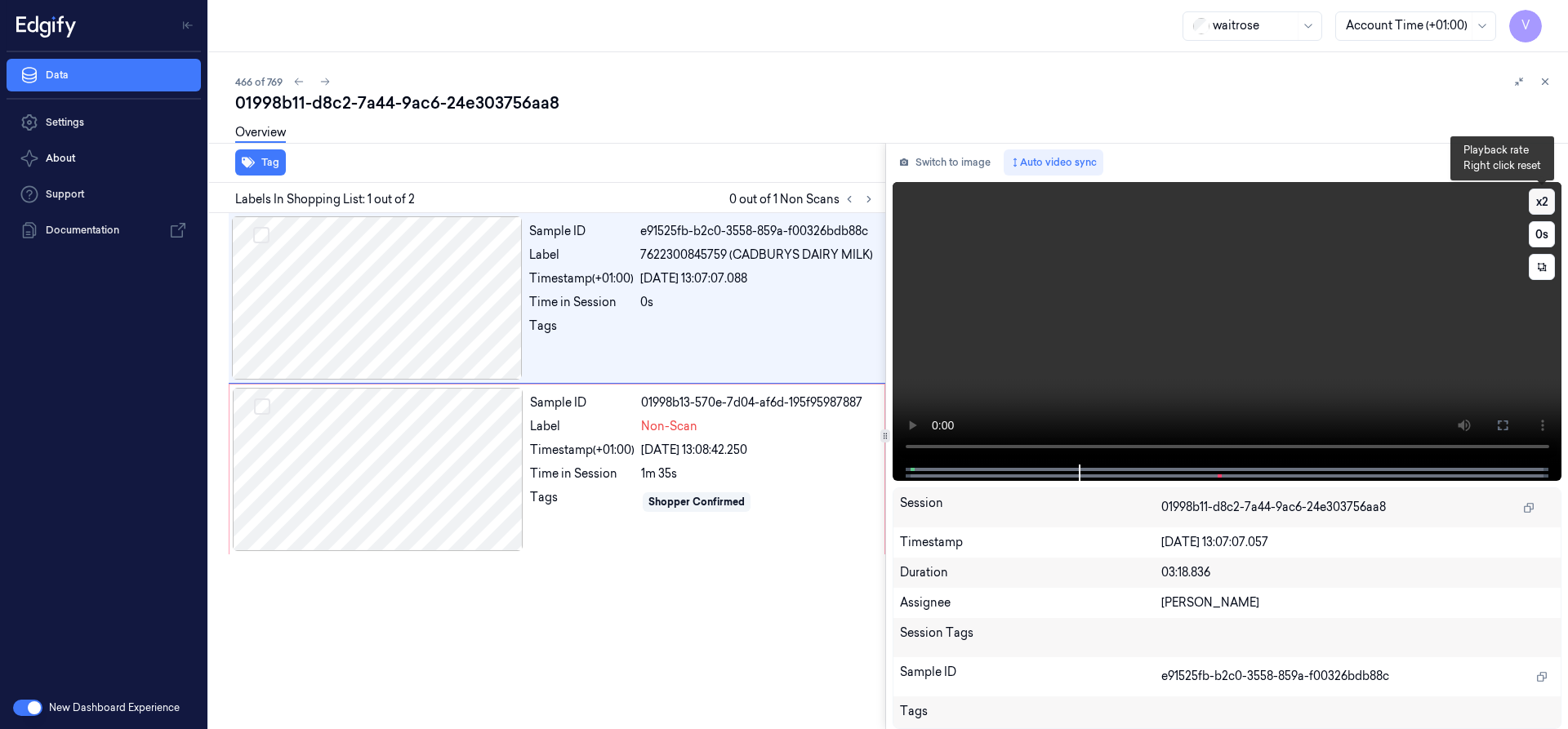
click at [1535, 196] on button "x 2" at bounding box center [1542, 201] width 26 height 26
click at [1138, 369] on video at bounding box center [1227, 324] width 670 height 283
click at [440, 454] on div at bounding box center [378, 469] width 291 height 164
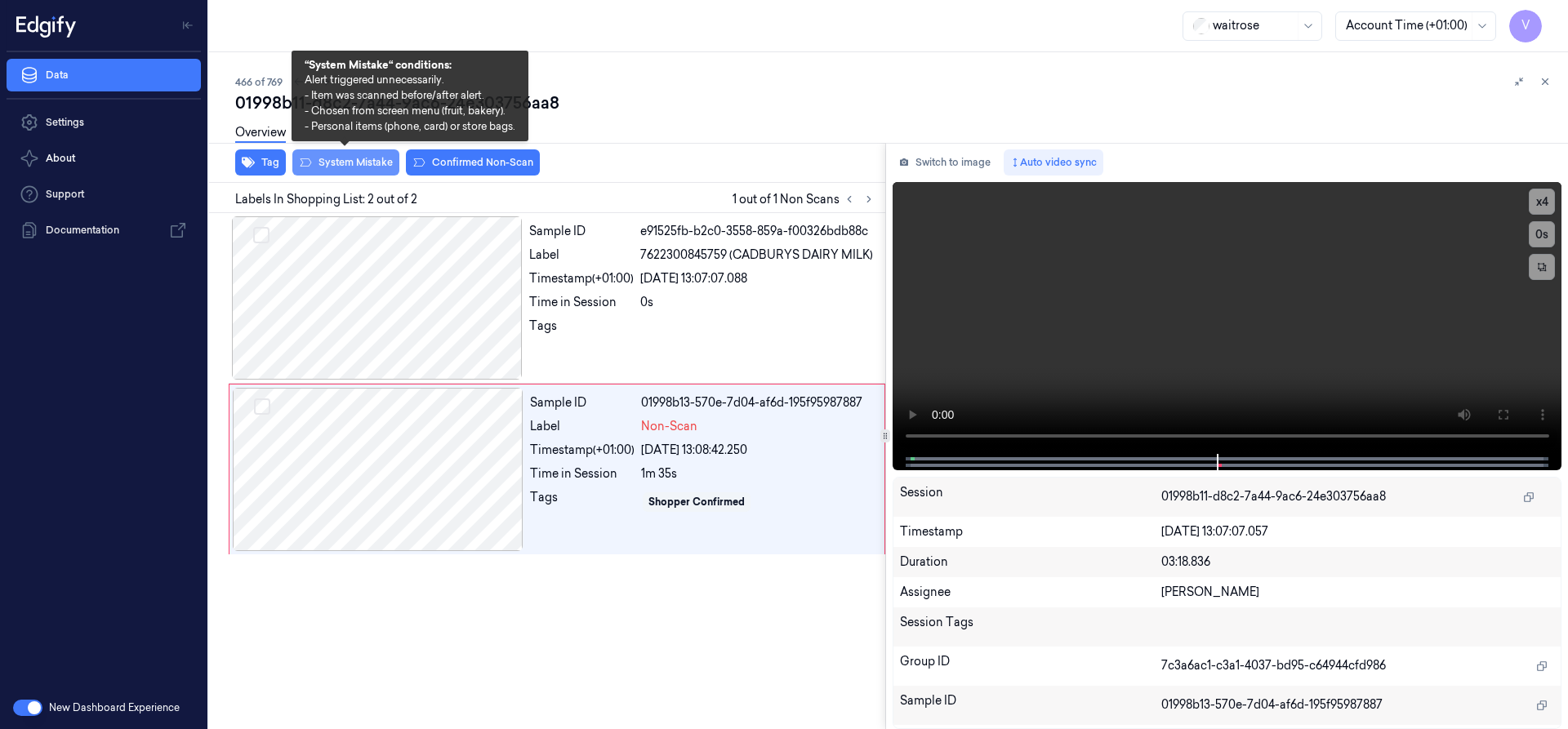
click at [352, 159] on button "System Mistake" at bounding box center [346, 162] width 107 height 26
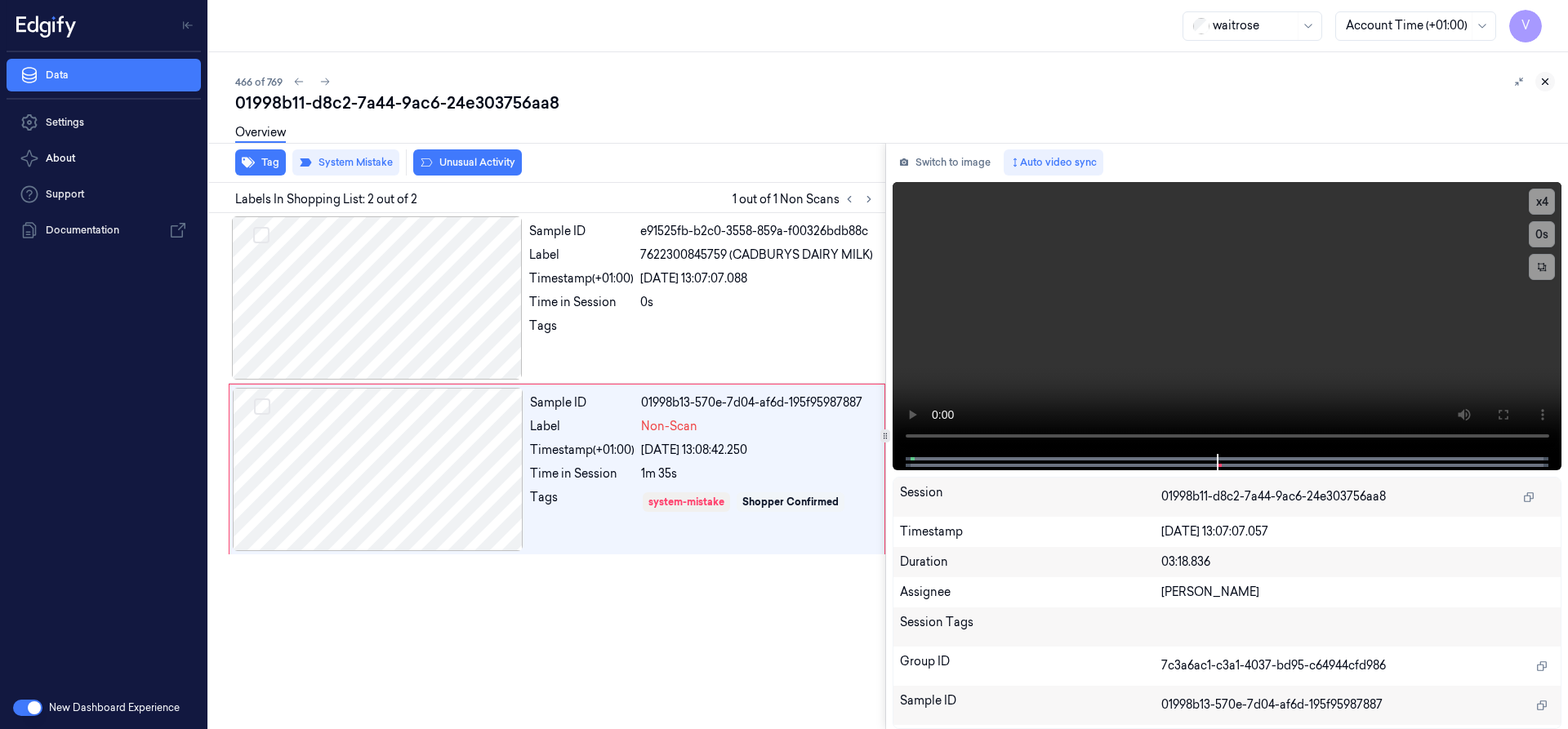
click at [1550, 77] on icon at bounding box center [1544, 81] width 11 height 11
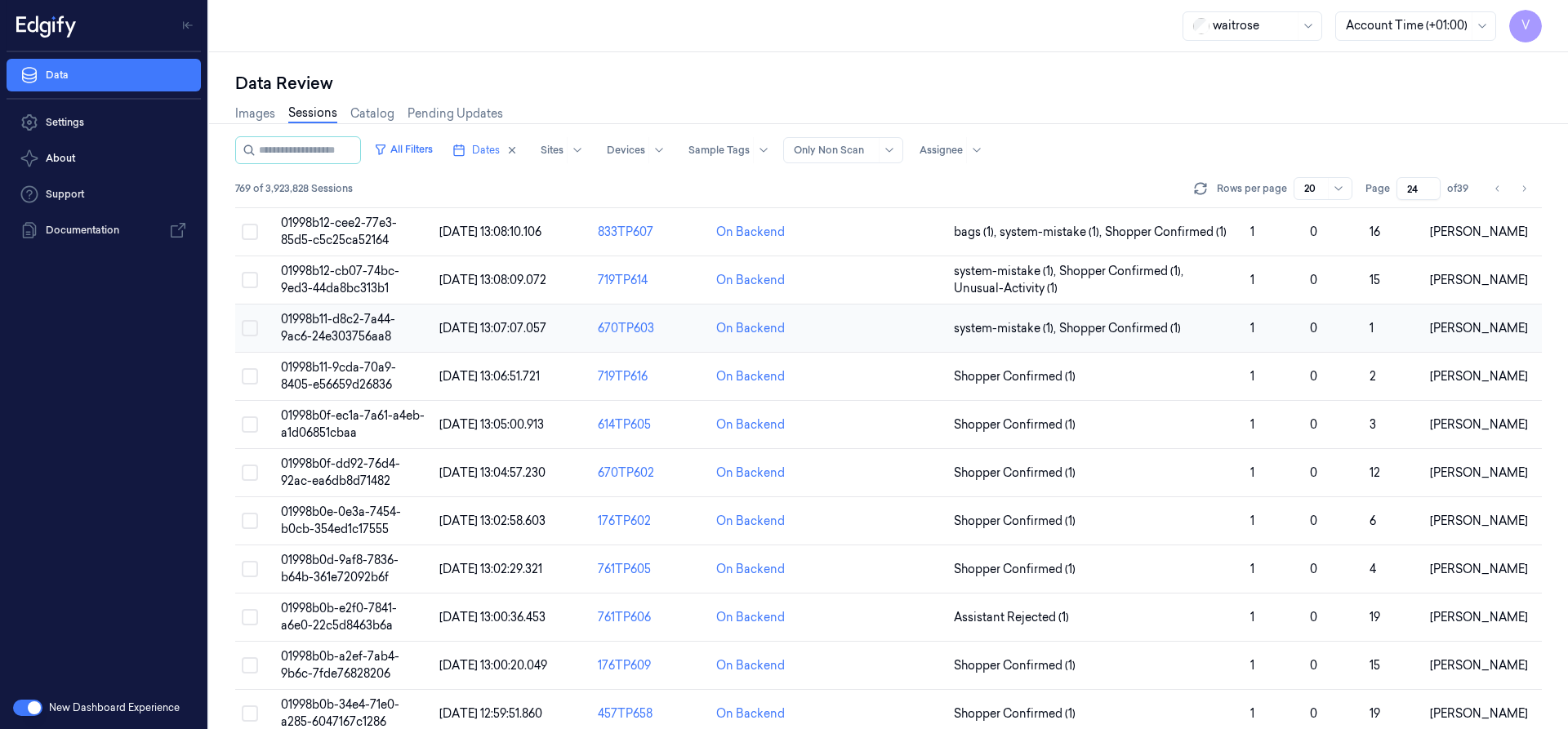
scroll to position [39, 0]
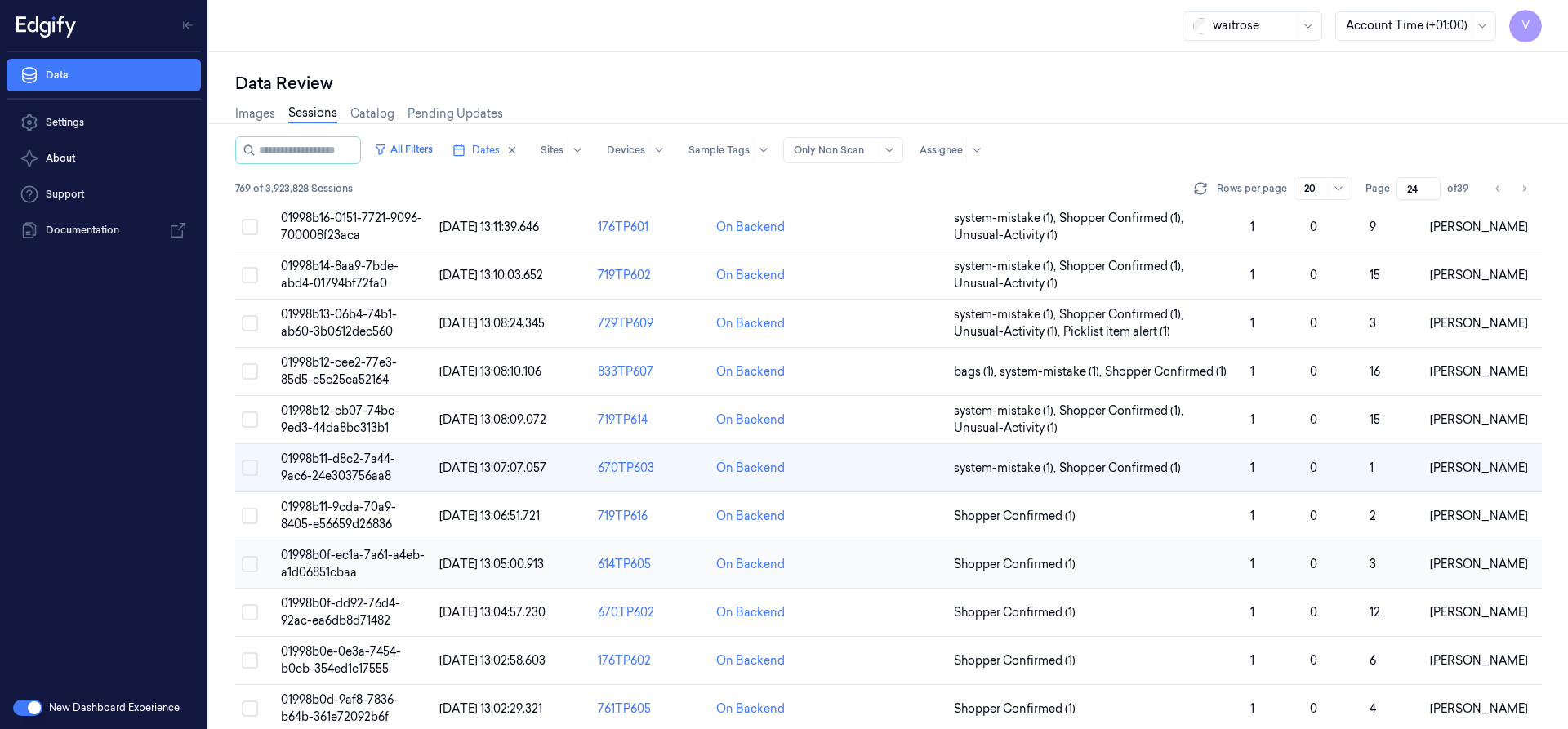
click at [346, 550] on span "01998b0f-ec1a-7a61-a4eb-a1d06851cbaa" at bounding box center [353, 563] width 144 height 32
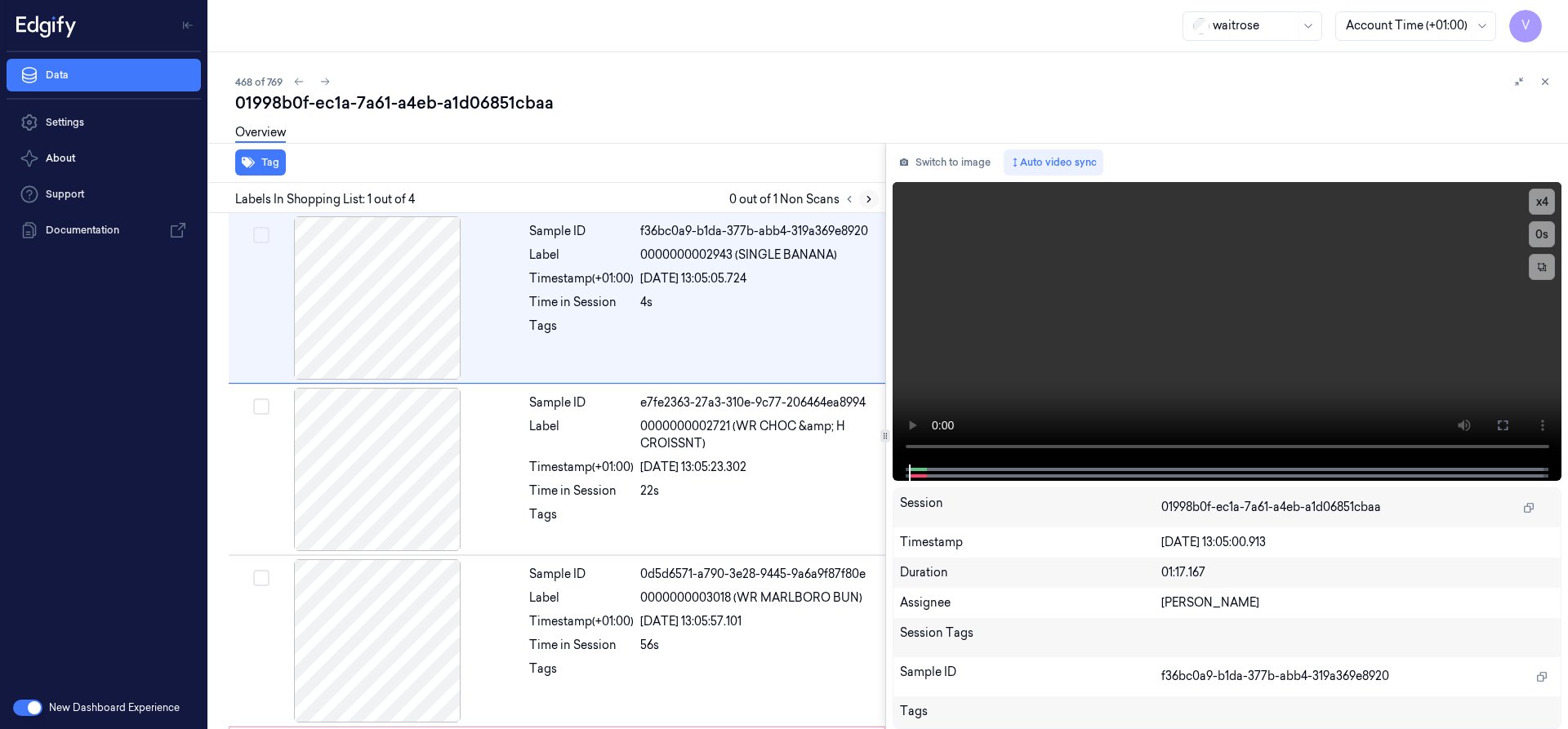
click at [872, 201] on icon at bounding box center [868, 198] width 11 height 11
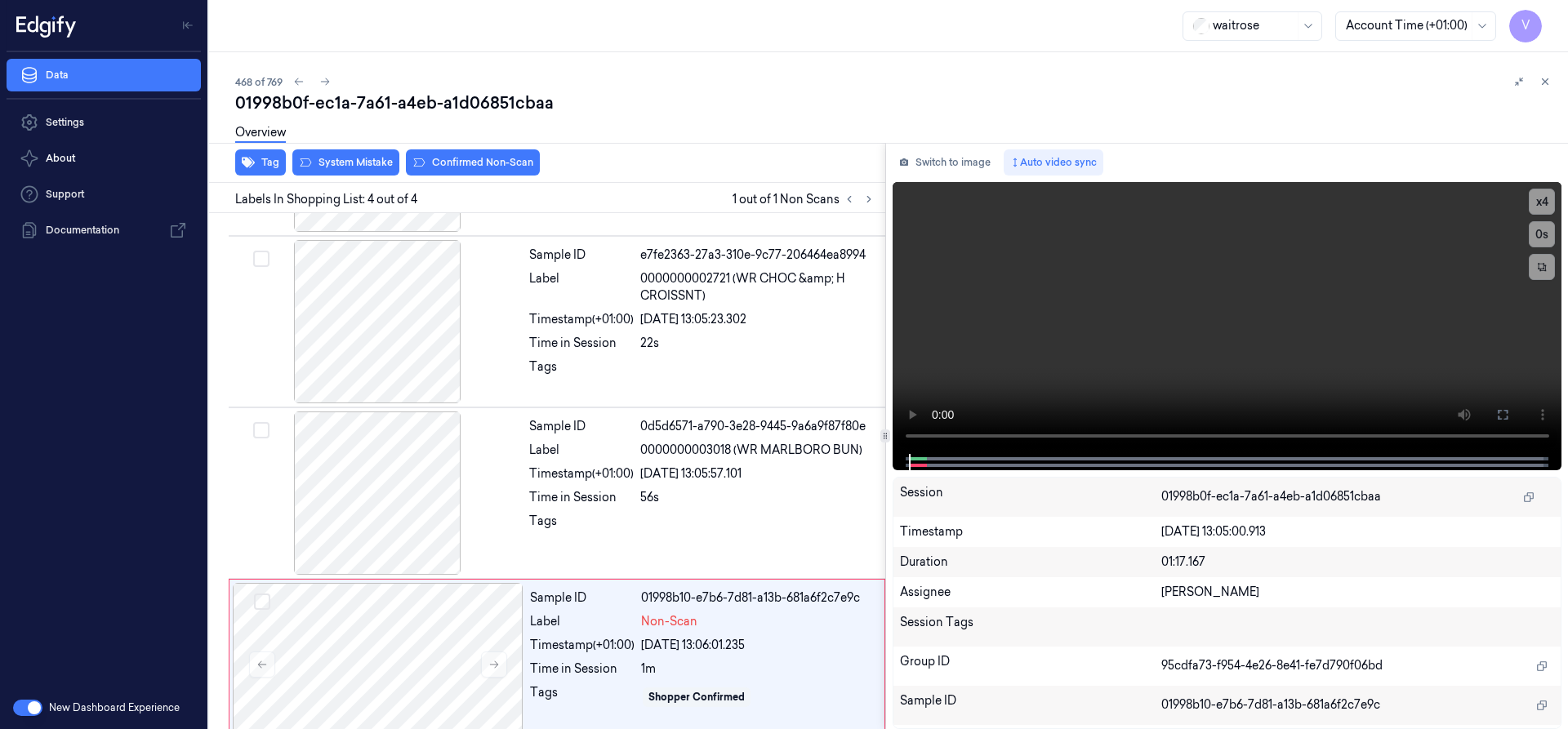
scroll to position [175, 0]
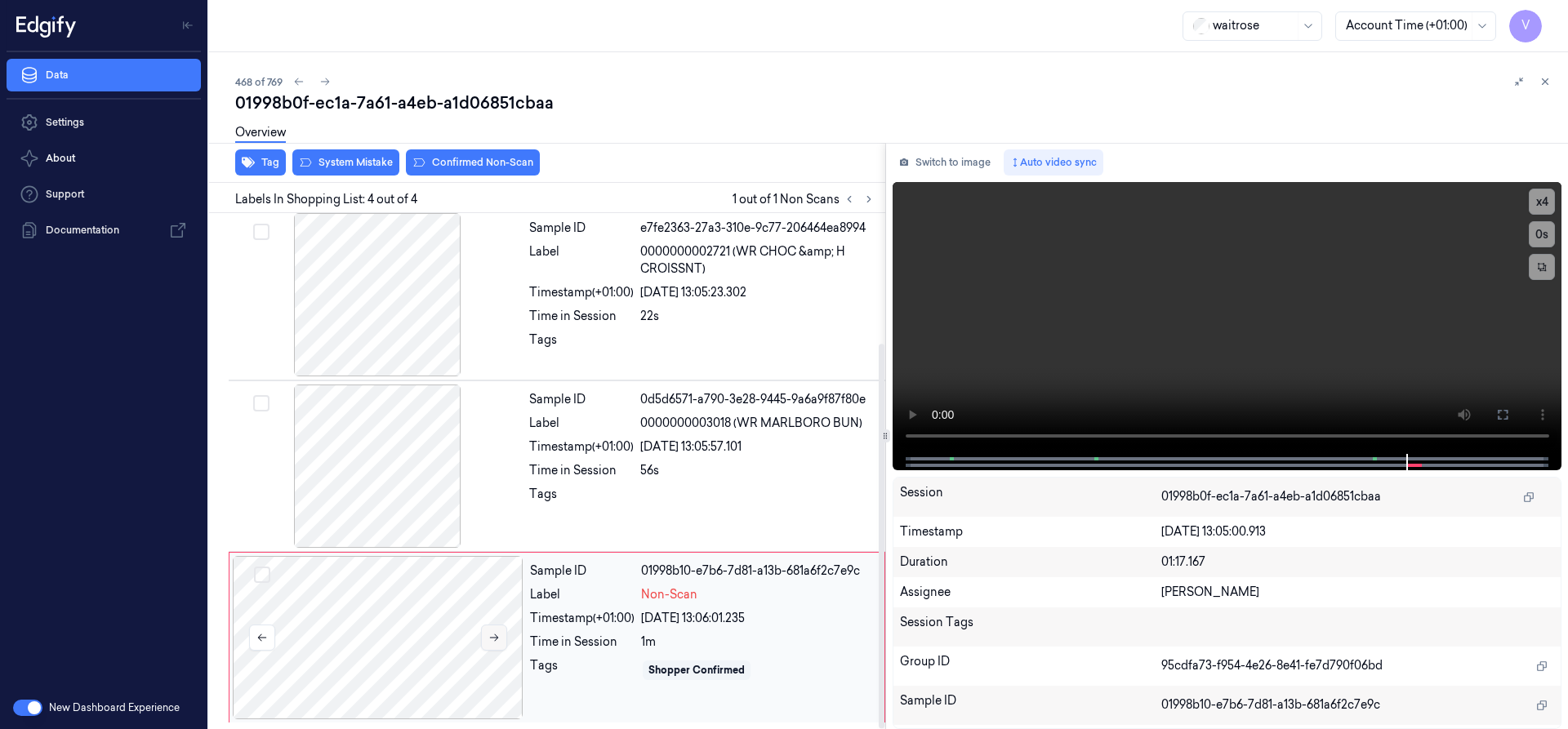
click at [495, 634] on icon at bounding box center [493, 637] width 11 height 11
click at [355, 155] on div "Overview" at bounding box center [895, 135] width 1319 height 42
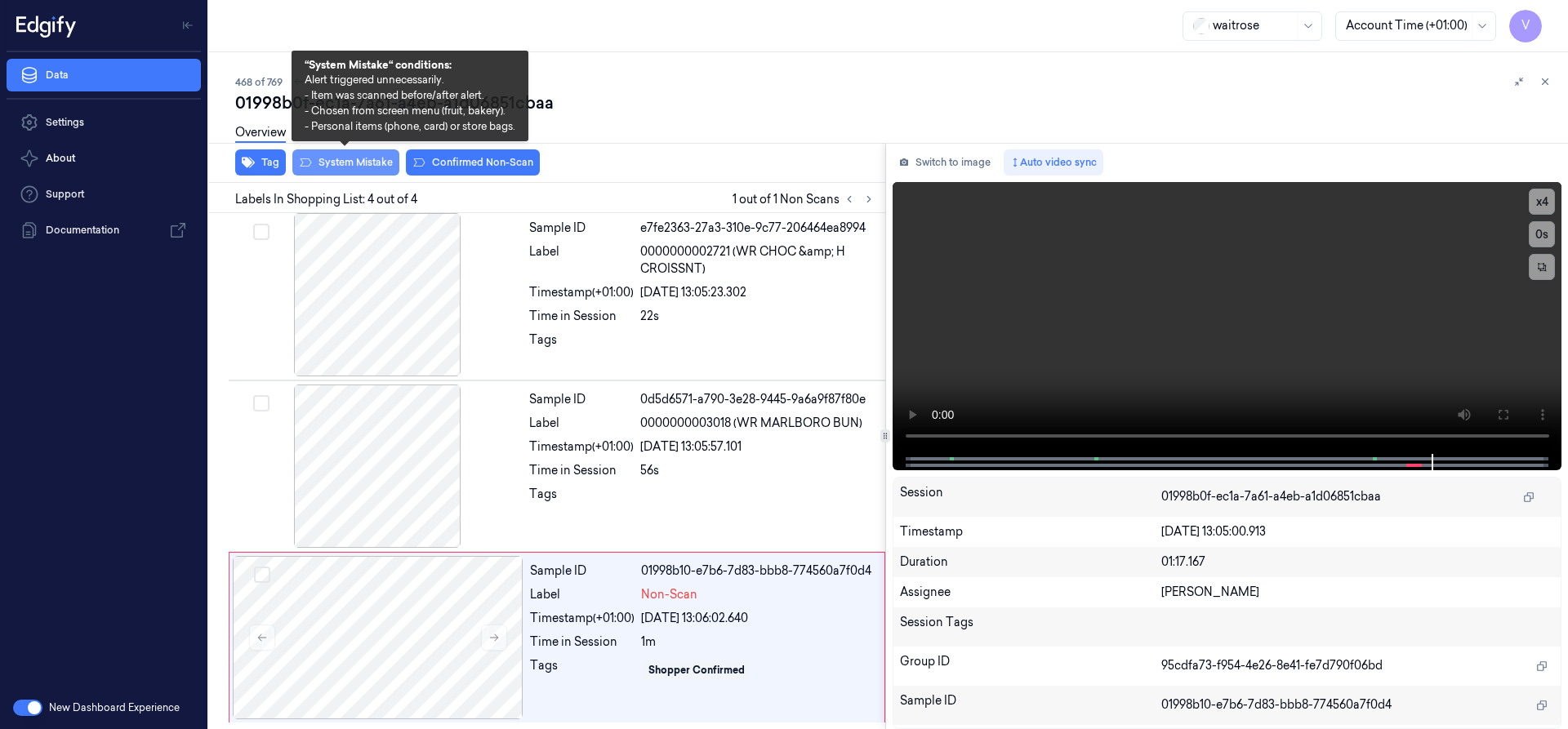
click at [322, 160] on button "System Mistake" at bounding box center [346, 162] width 107 height 26
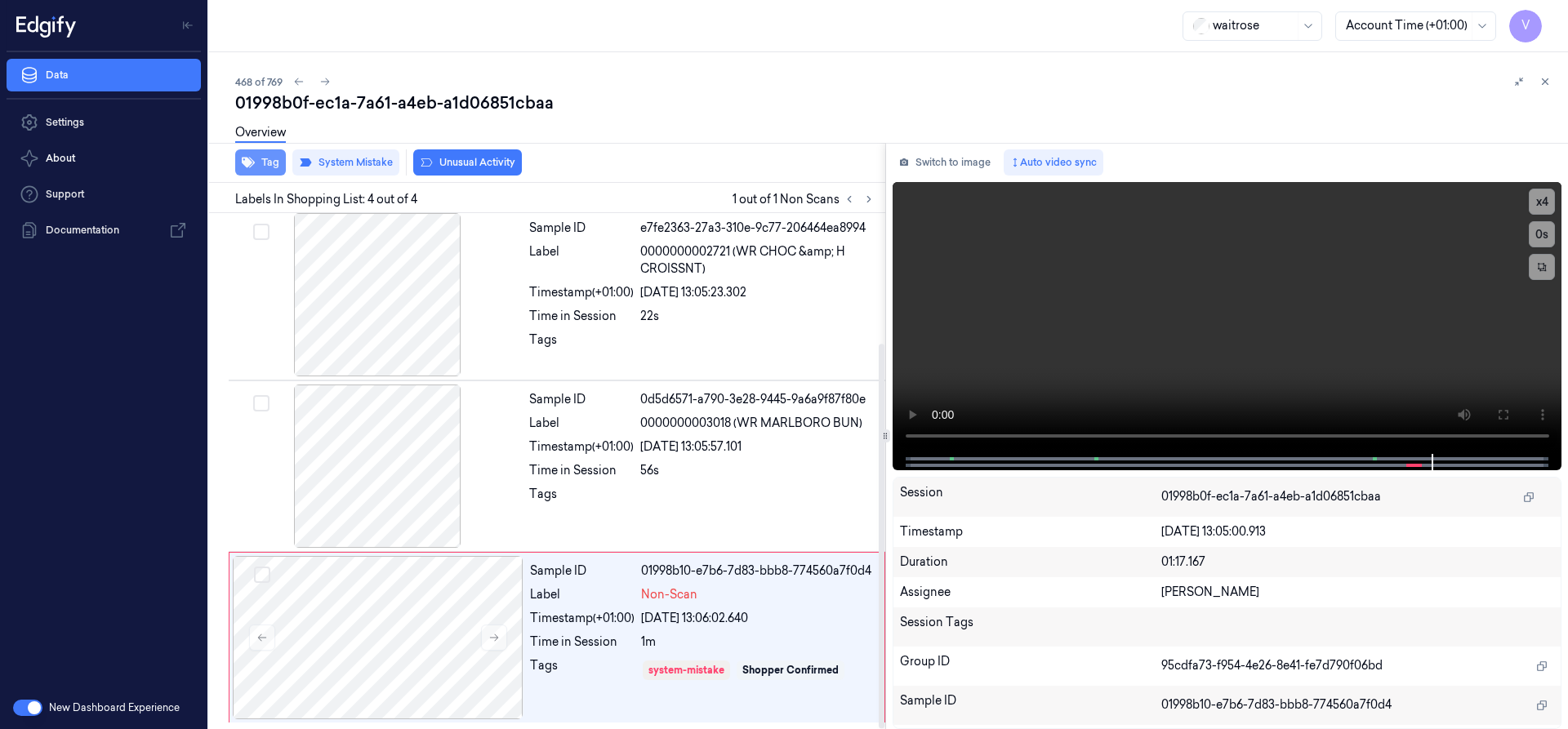
click at [275, 161] on button "Tag" at bounding box center [260, 162] width 50 height 26
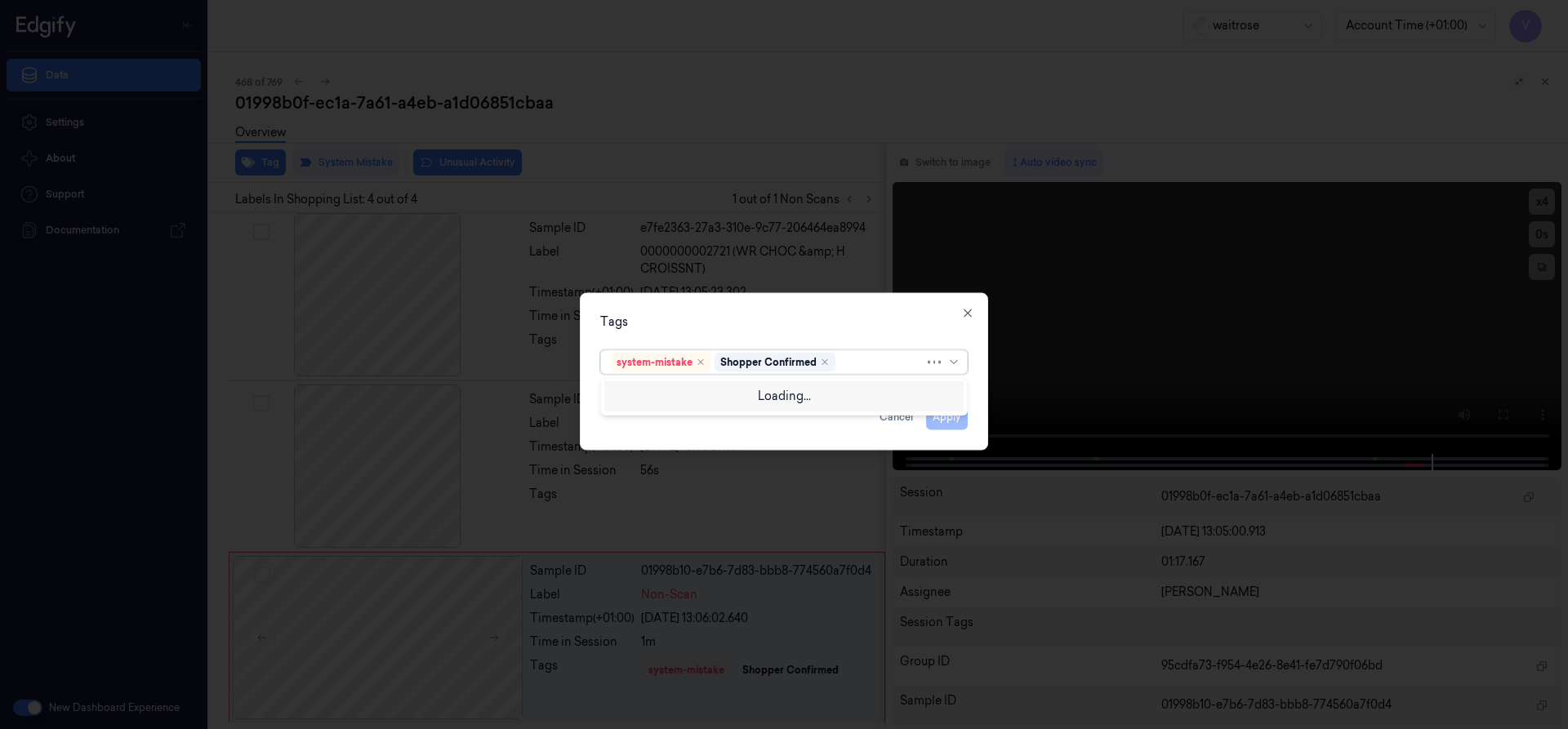
click at [848, 360] on div at bounding box center [881, 362] width 86 height 17
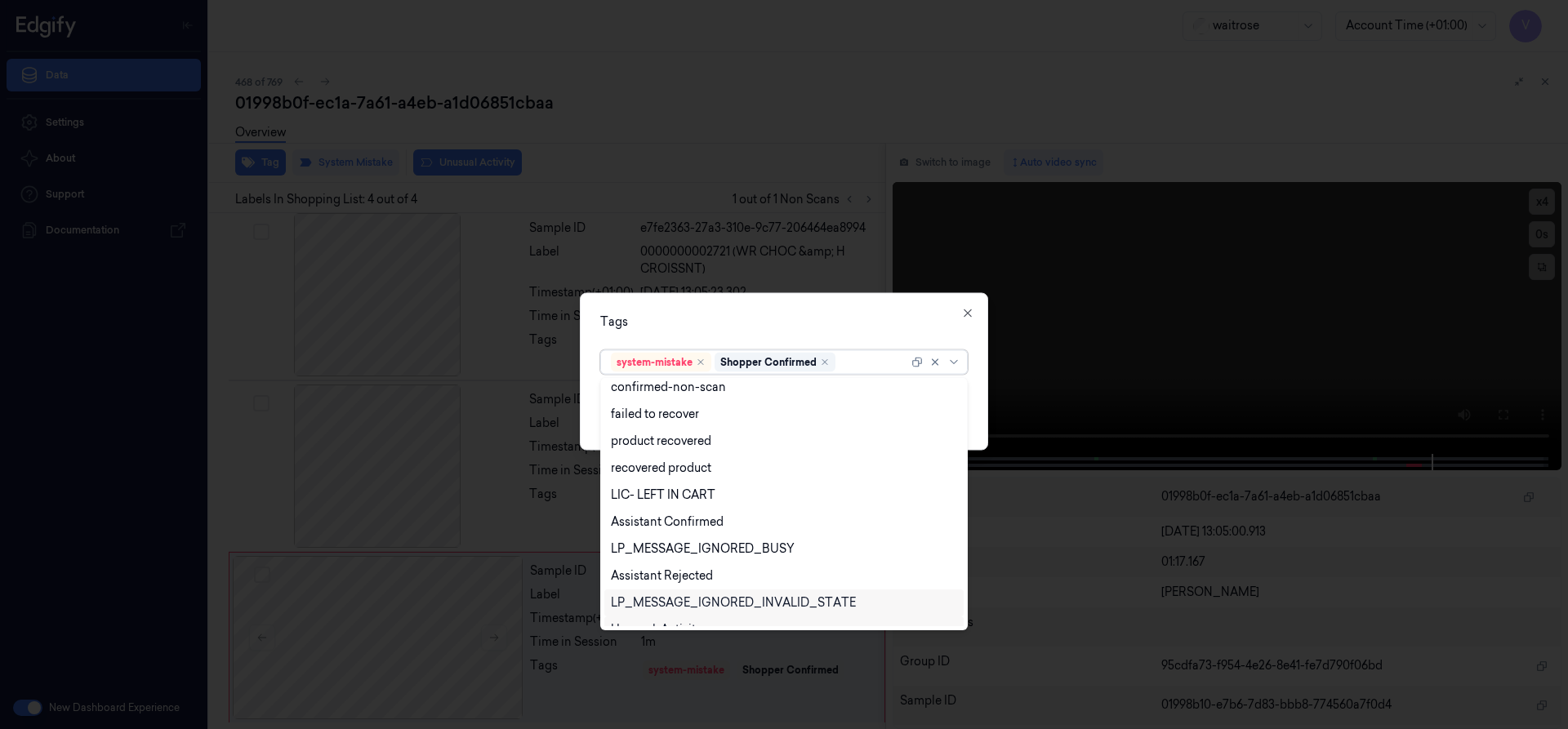
scroll to position [240, 0]
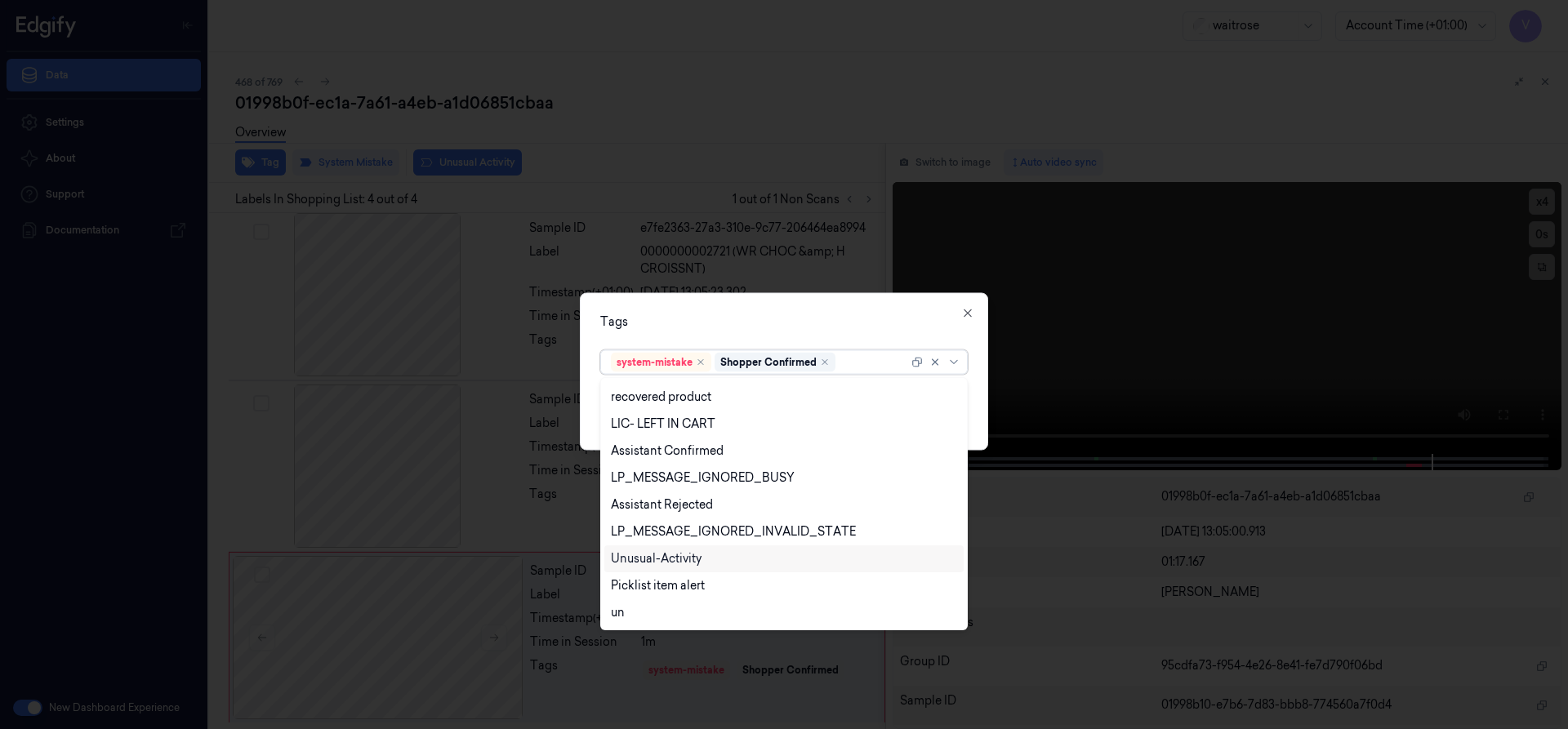
click at [651, 554] on div "Unusual-Activity" at bounding box center [656, 559] width 90 height 17
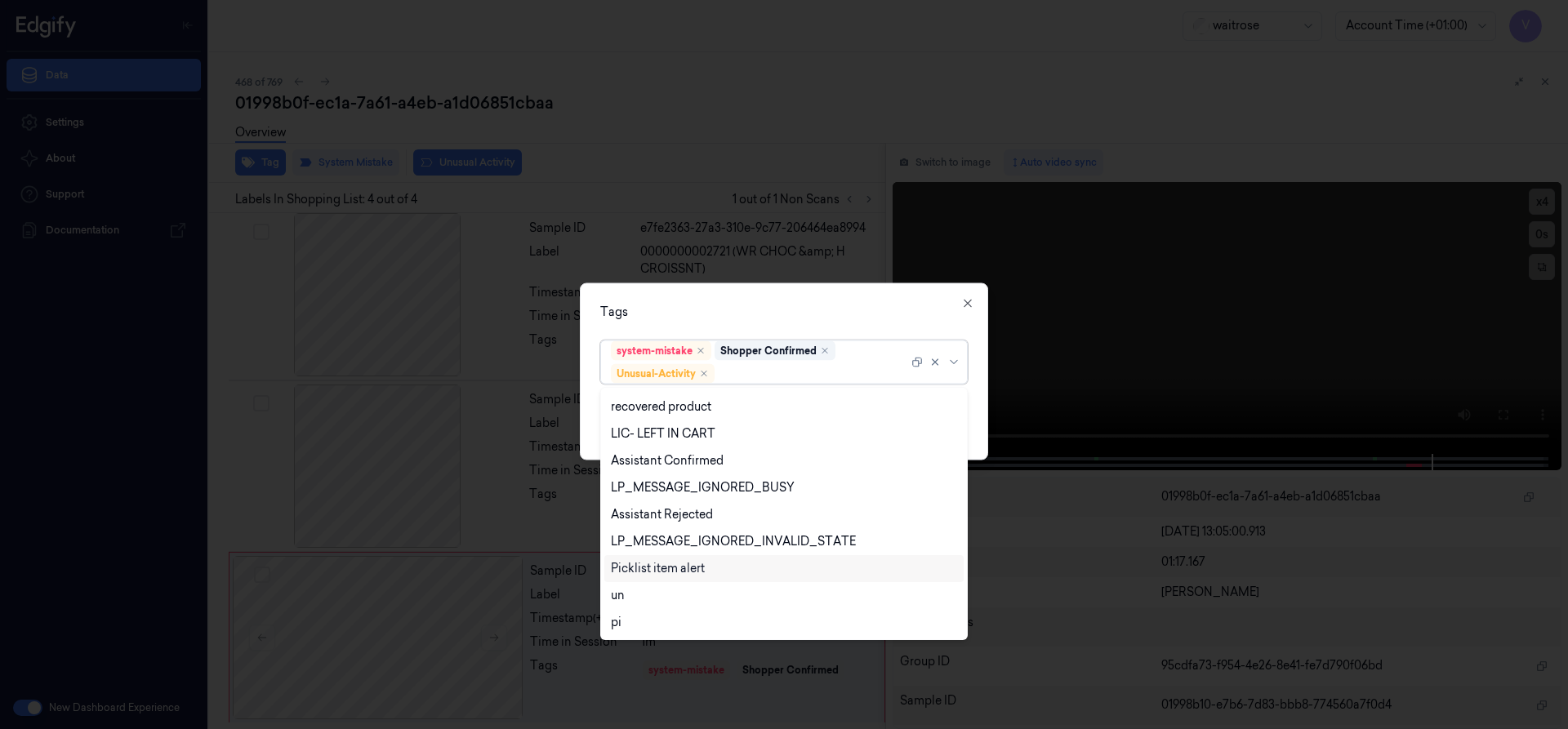
drag, startPoint x: 651, startPoint y: 565, endPoint x: 725, endPoint y: 514, distance: 89.9
click at [652, 565] on div "Picklist item alert" at bounding box center [658, 568] width 94 height 17
click at [730, 307] on div "Tags" at bounding box center [783, 311] width 367 height 17
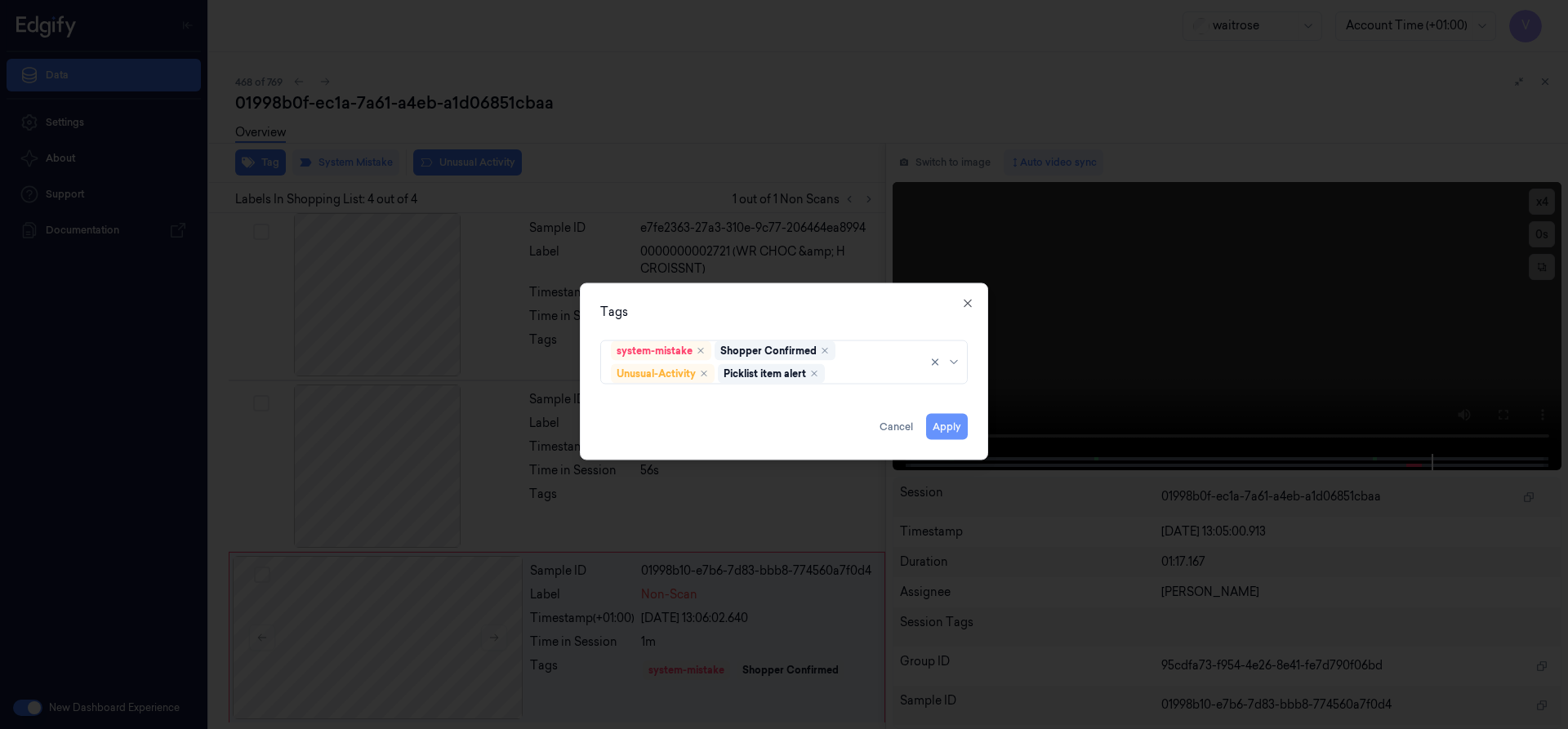
click at [951, 427] on button "Apply" at bounding box center [947, 426] width 42 height 26
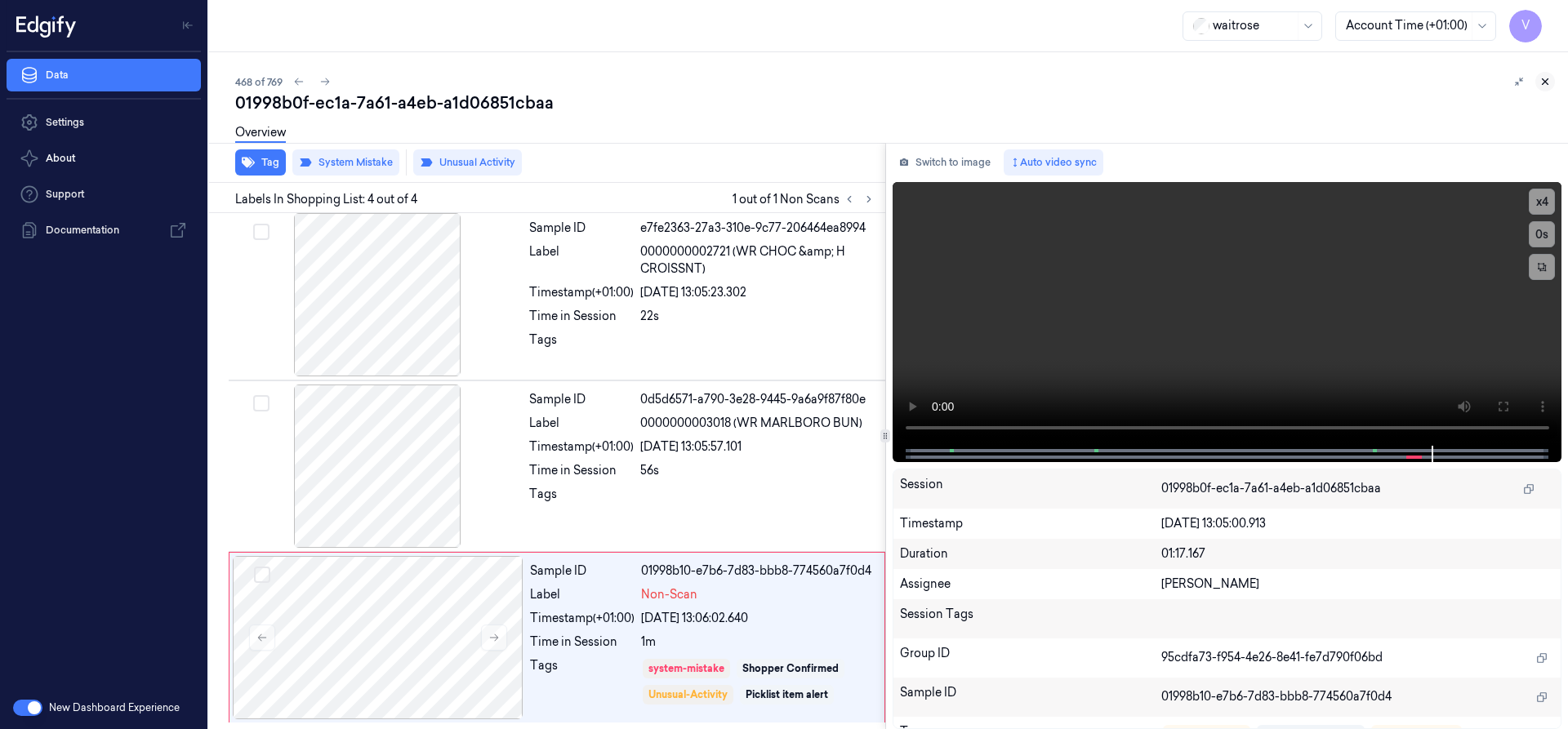
click at [1550, 80] on icon at bounding box center [1544, 81] width 11 height 11
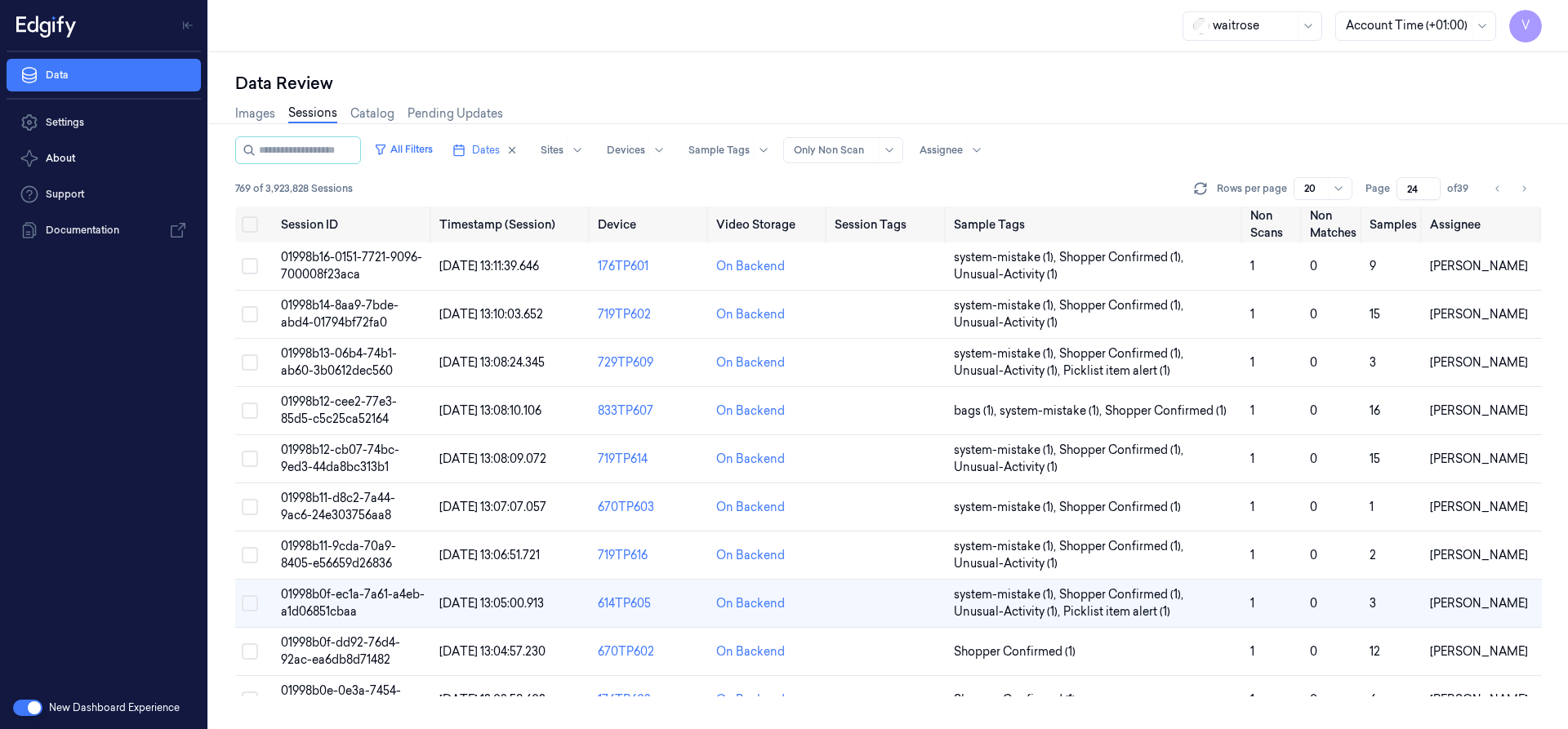
scroll to position [135, 0]
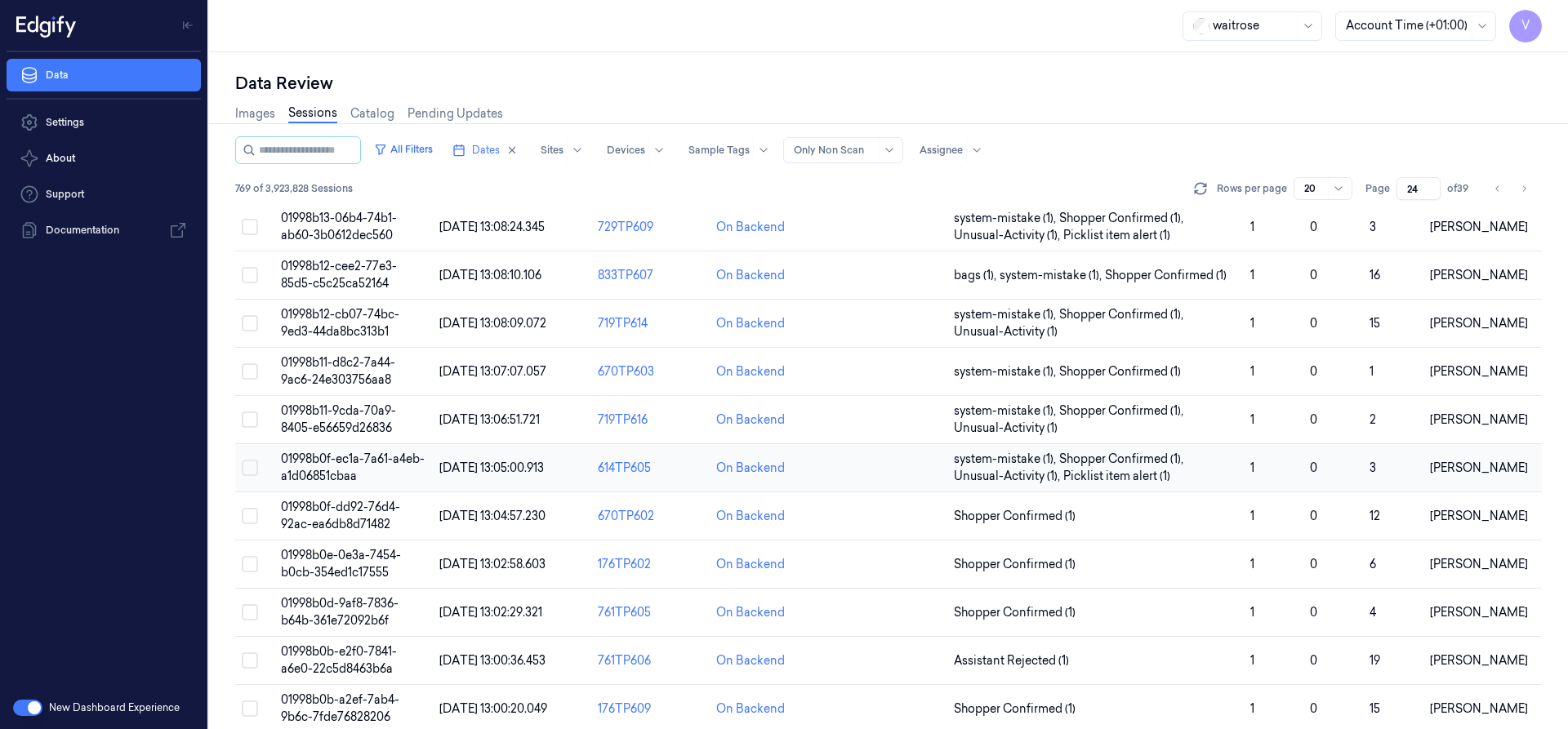
click at [369, 461] on span "01998b0f-ec1a-7a61-a4eb-a1d06851cbaa" at bounding box center [353, 467] width 144 height 32
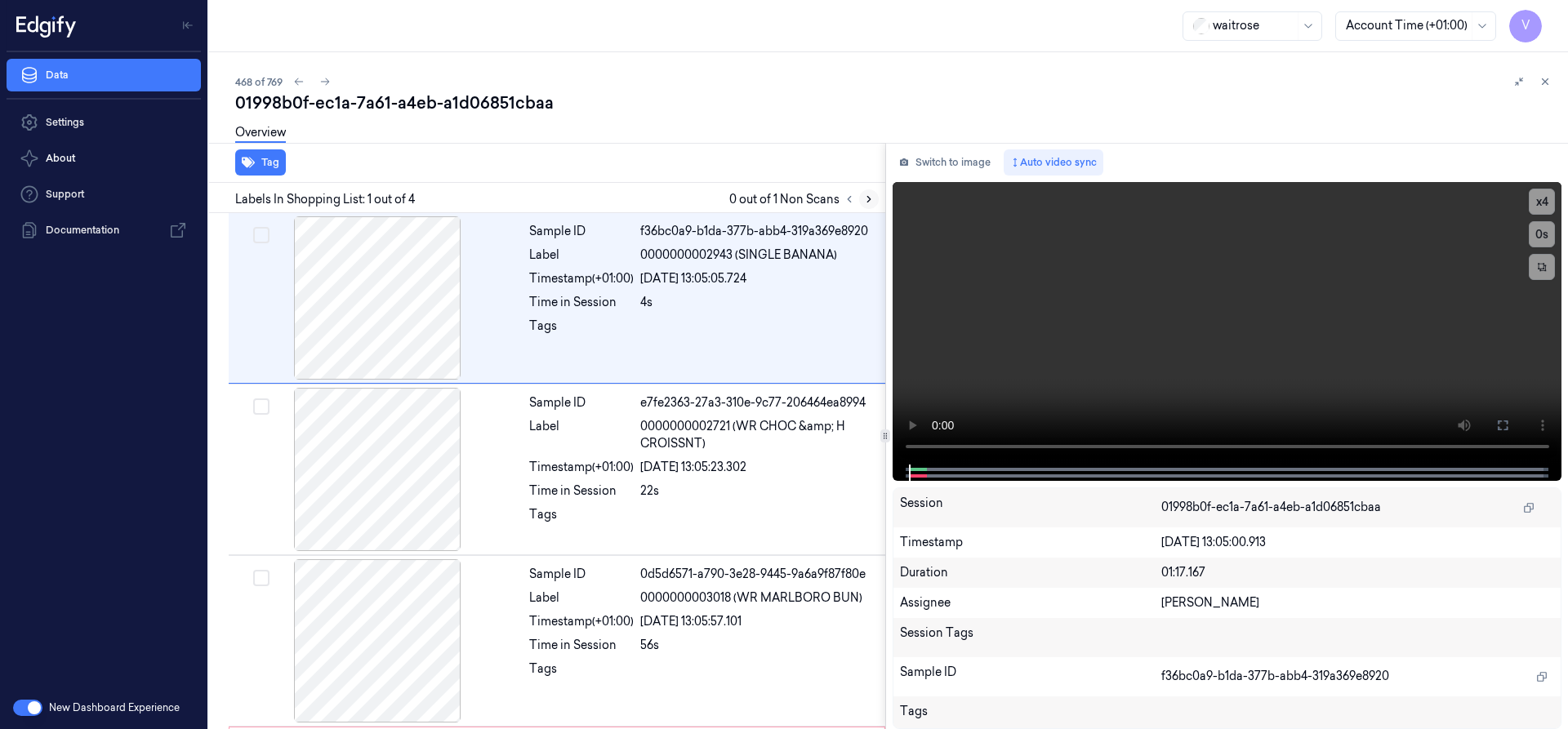
click at [873, 199] on icon at bounding box center [868, 198] width 11 height 11
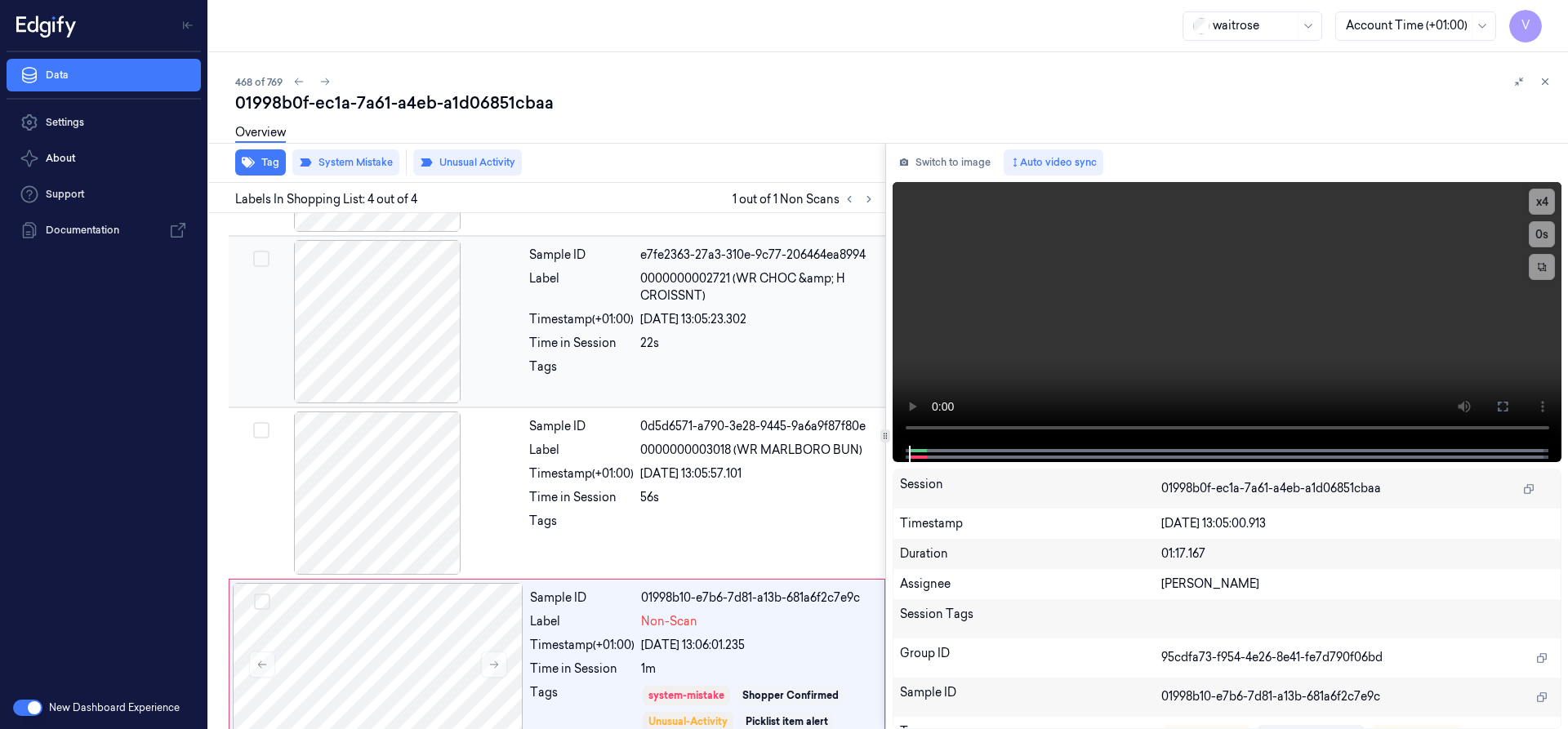
scroll to position [175, 0]
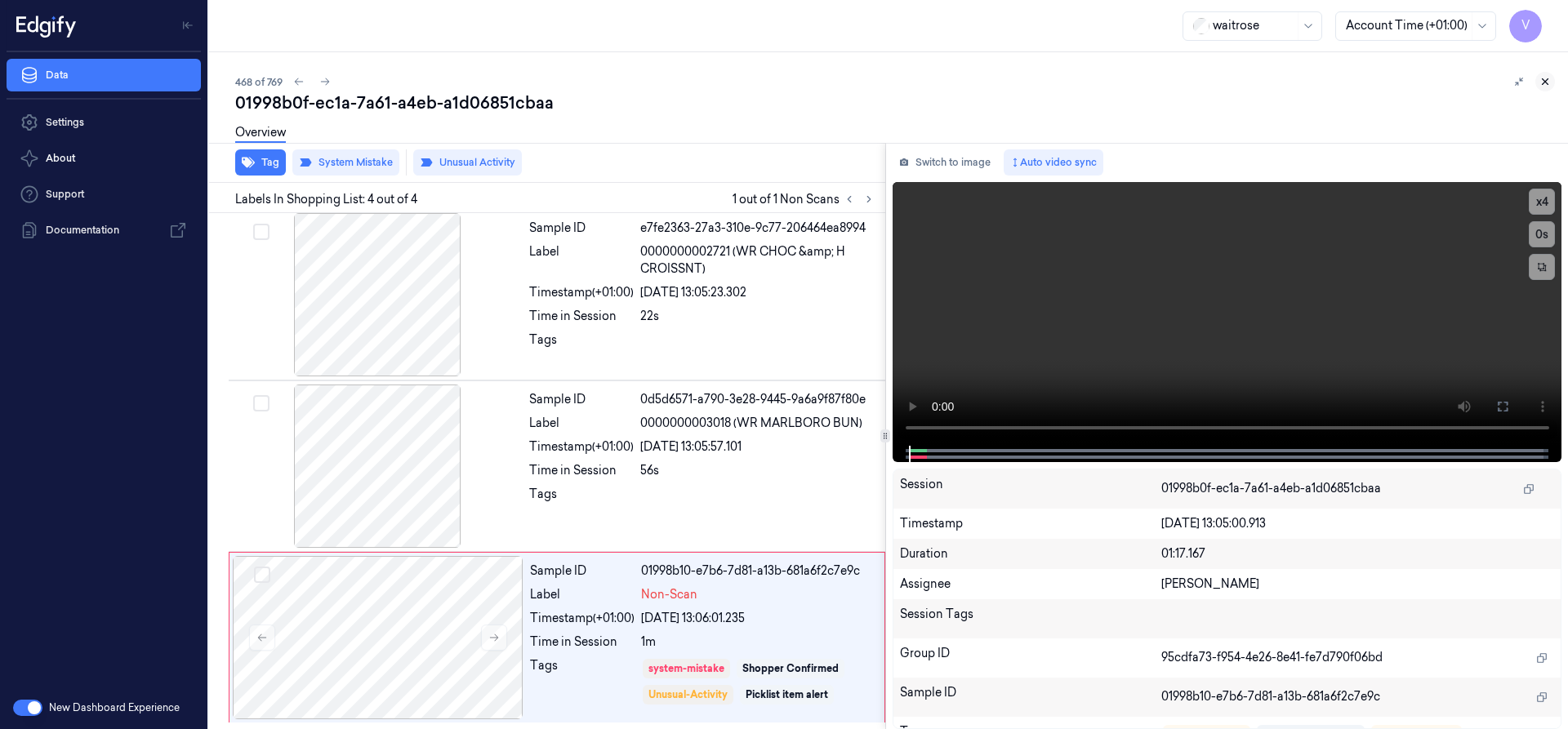
click at [1544, 77] on icon at bounding box center [1544, 81] width 11 height 11
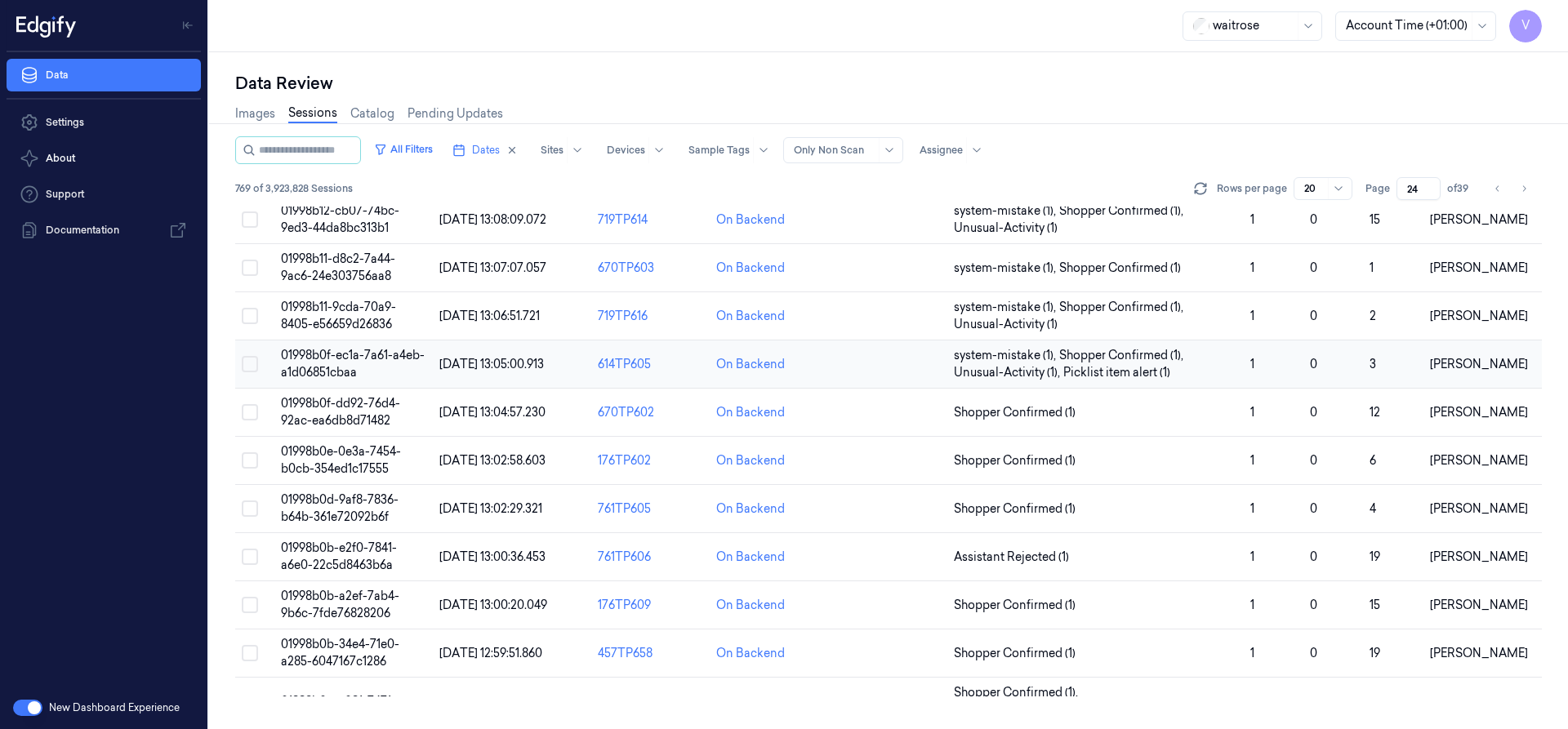
scroll to position [135, 0]
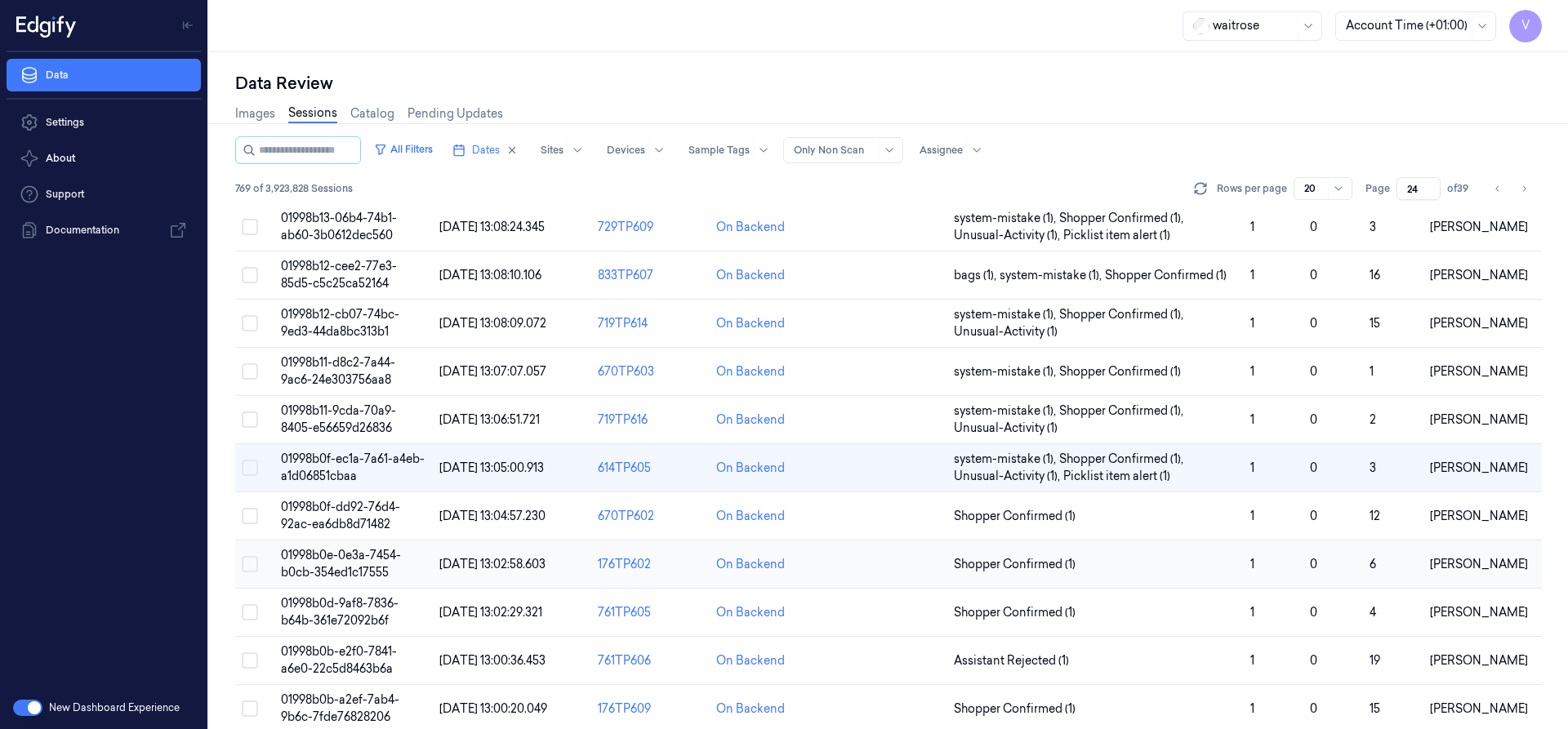
click at [354, 555] on span "01998b0e-0e3a-7454-b0cb-354ed1c17555" at bounding box center [341, 563] width 120 height 32
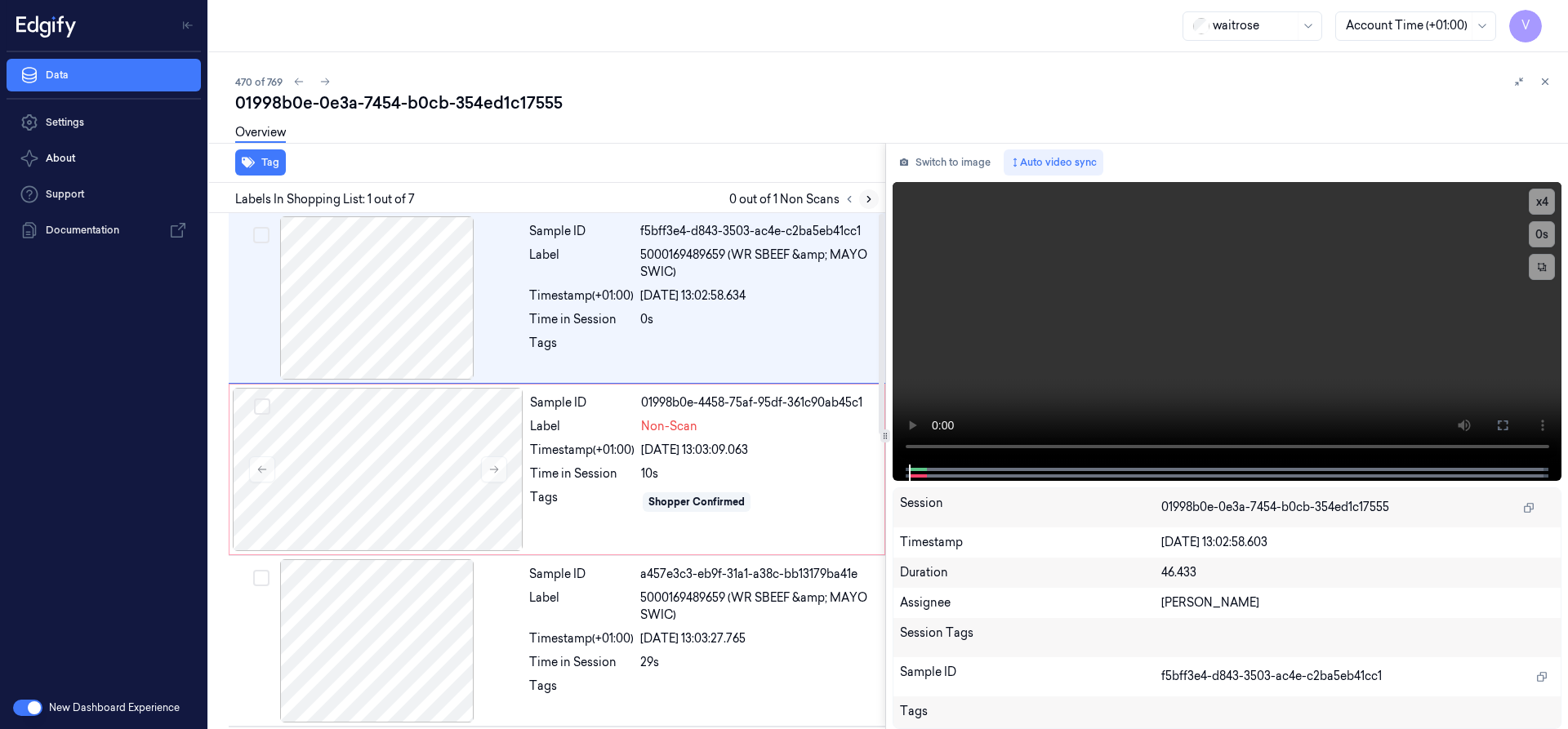
click at [867, 195] on icon at bounding box center [868, 198] width 11 height 11
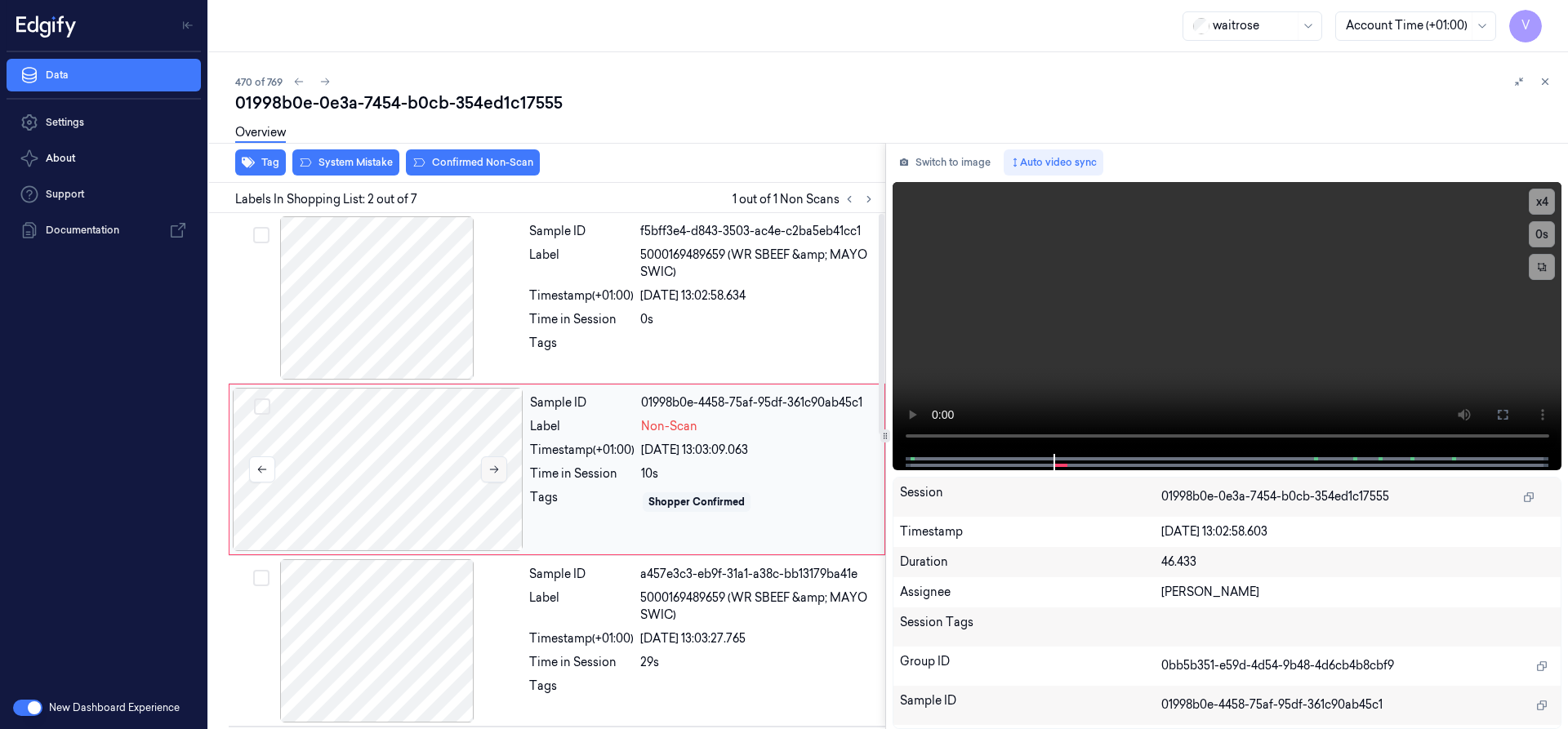
click at [496, 474] on icon at bounding box center [493, 468] width 11 height 11
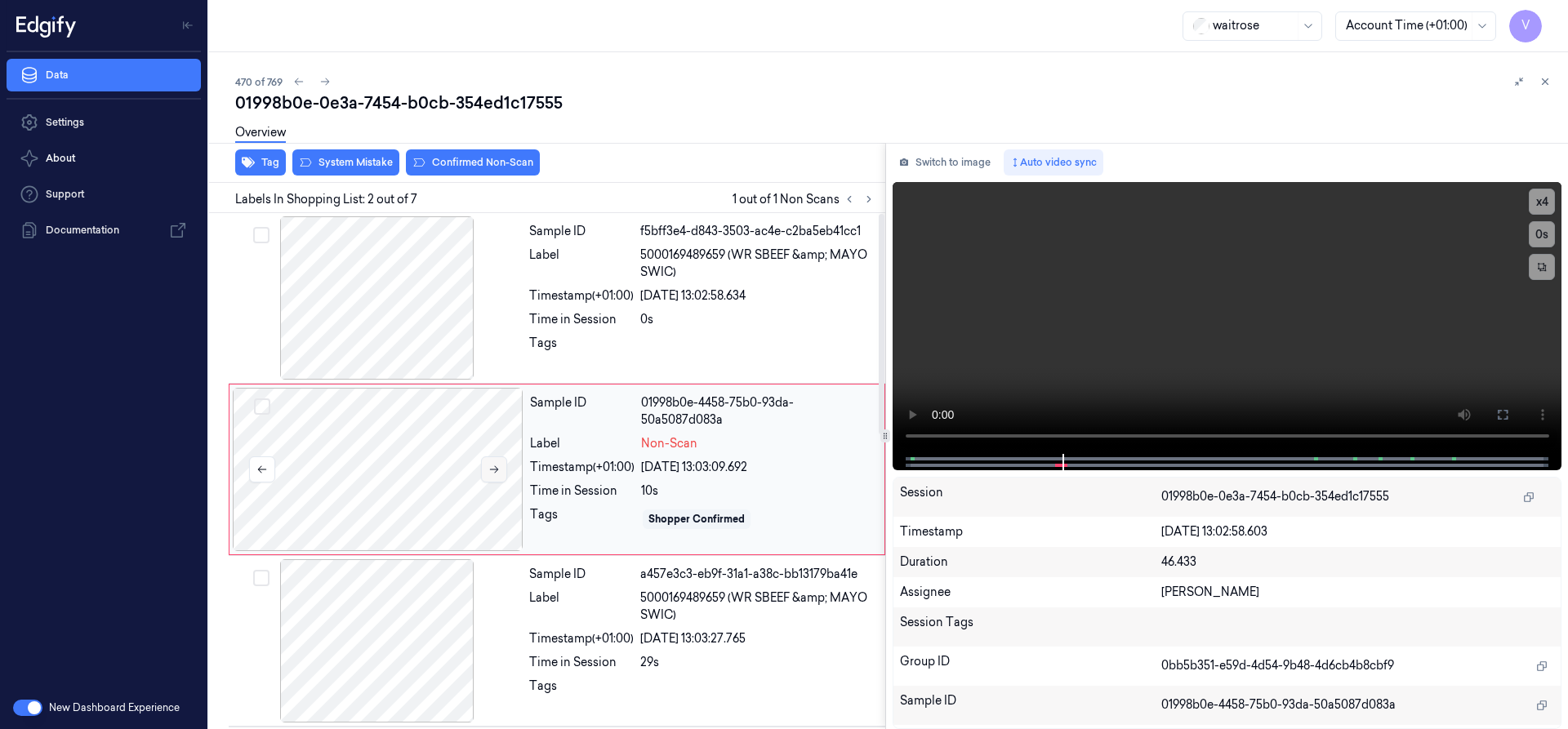
click at [496, 474] on icon at bounding box center [493, 468] width 11 height 11
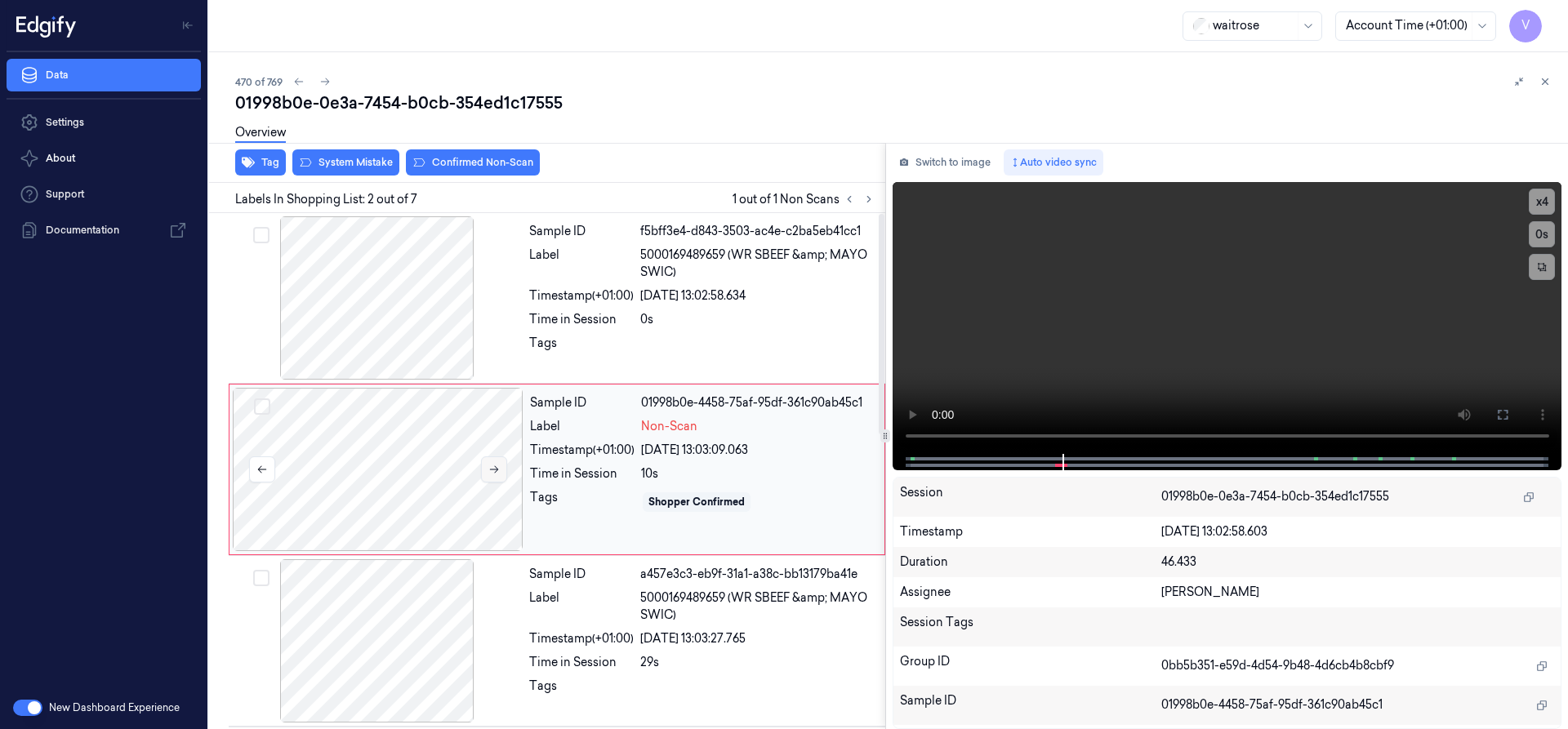
click at [495, 474] on icon at bounding box center [493, 468] width 11 height 11
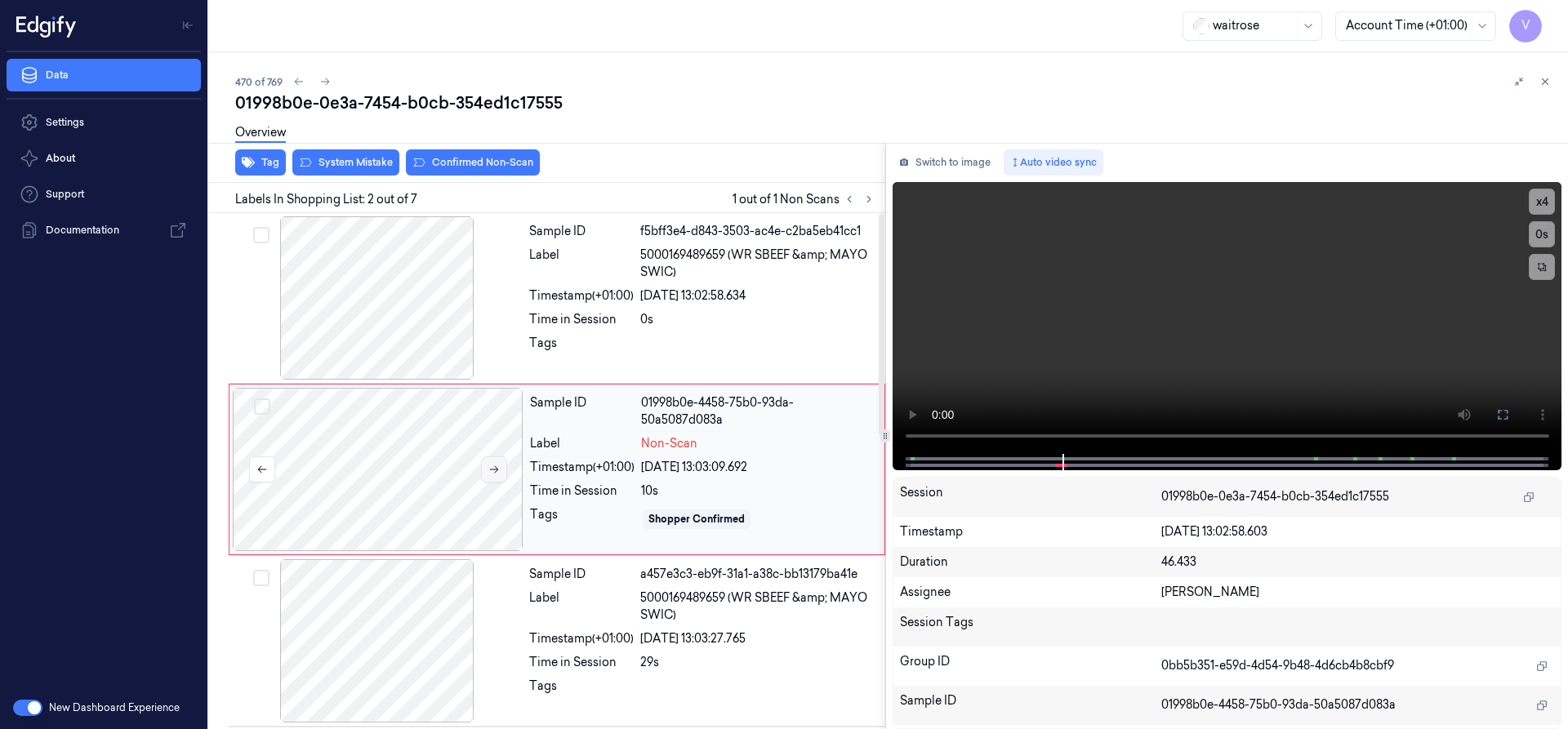
click at [495, 474] on icon at bounding box center [493, 468] width 11 height 11
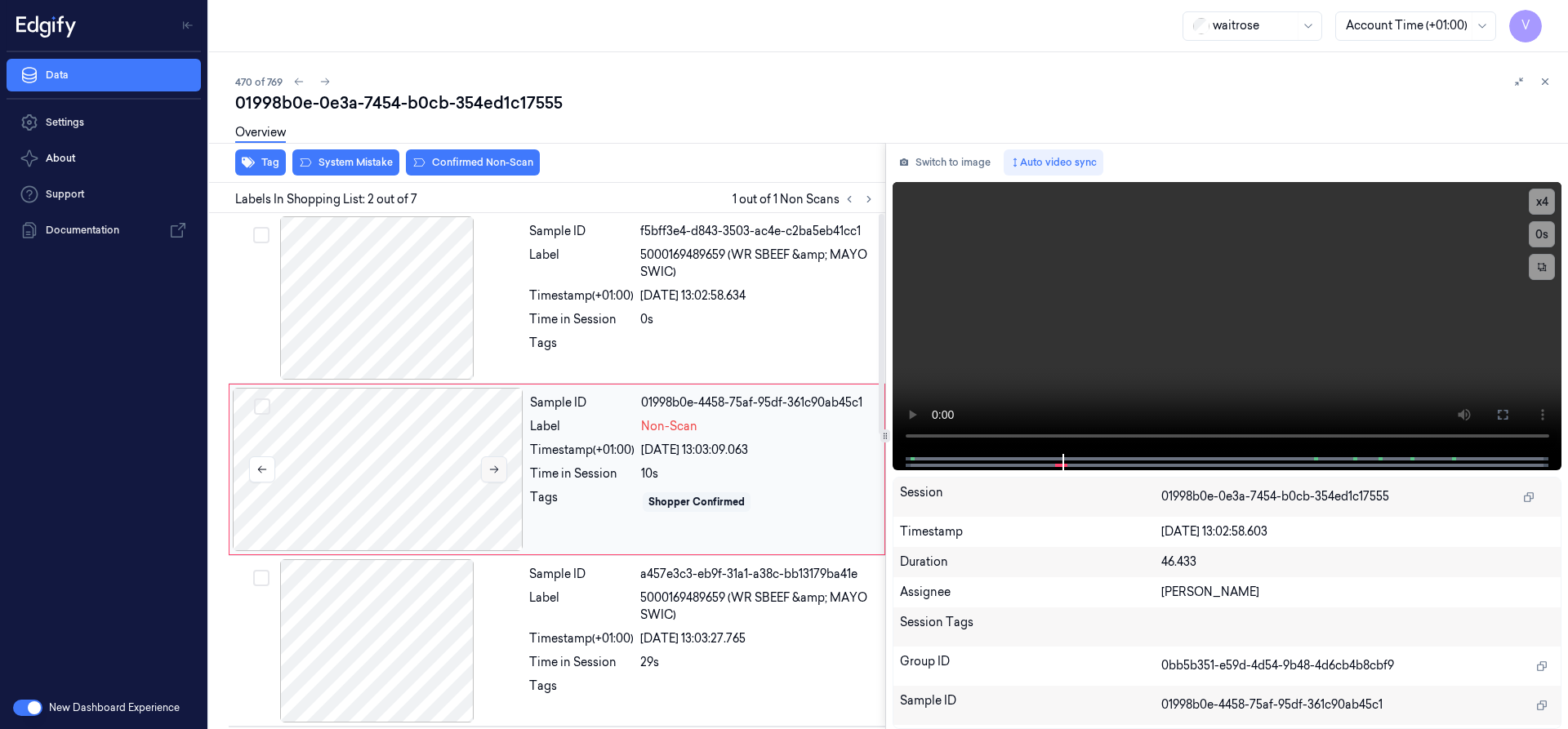
click at [499, 462] on button at bounding box center [493, 469] width 26 height 26
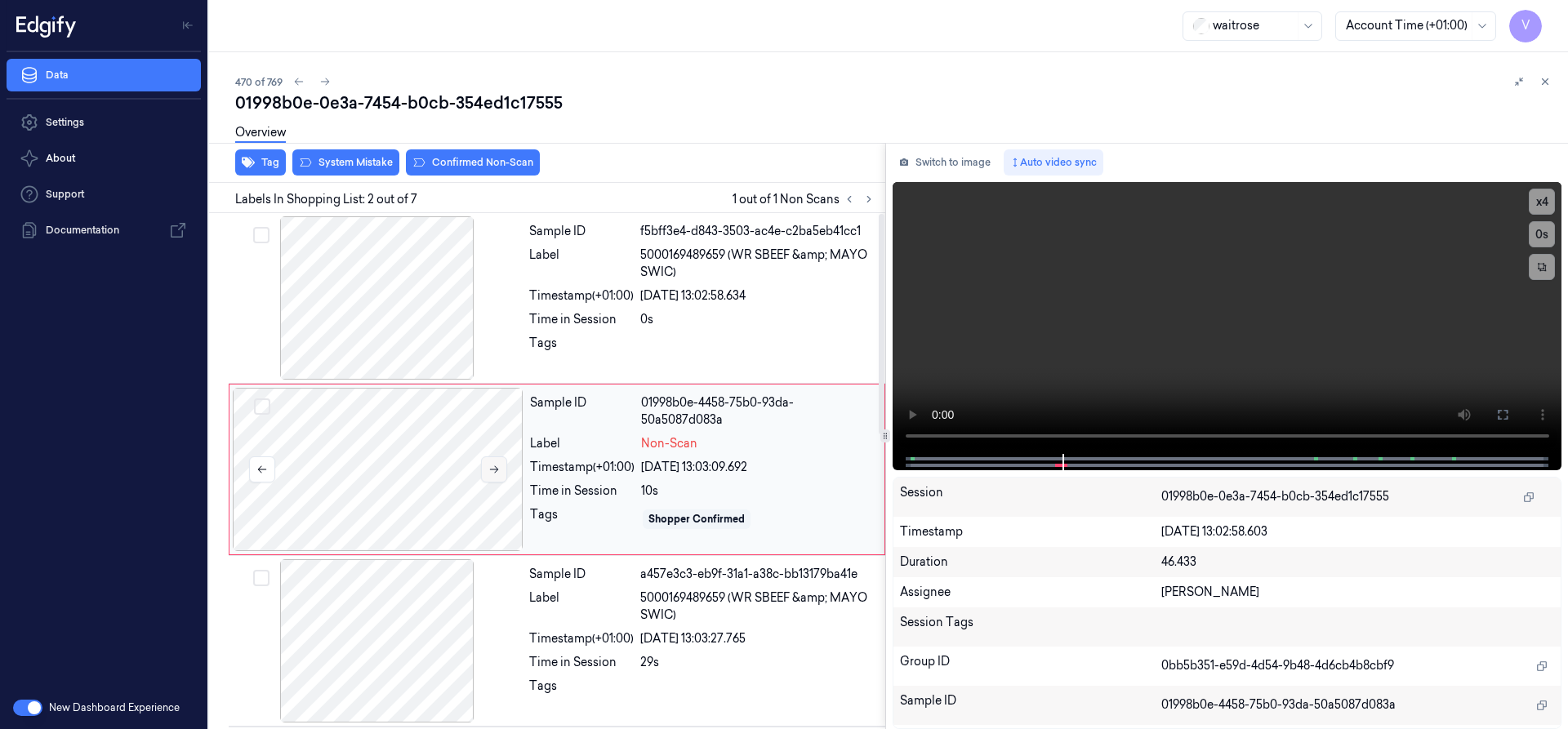
click at [498, 462] on button at bounding box center [493, 469] width 26 height 26
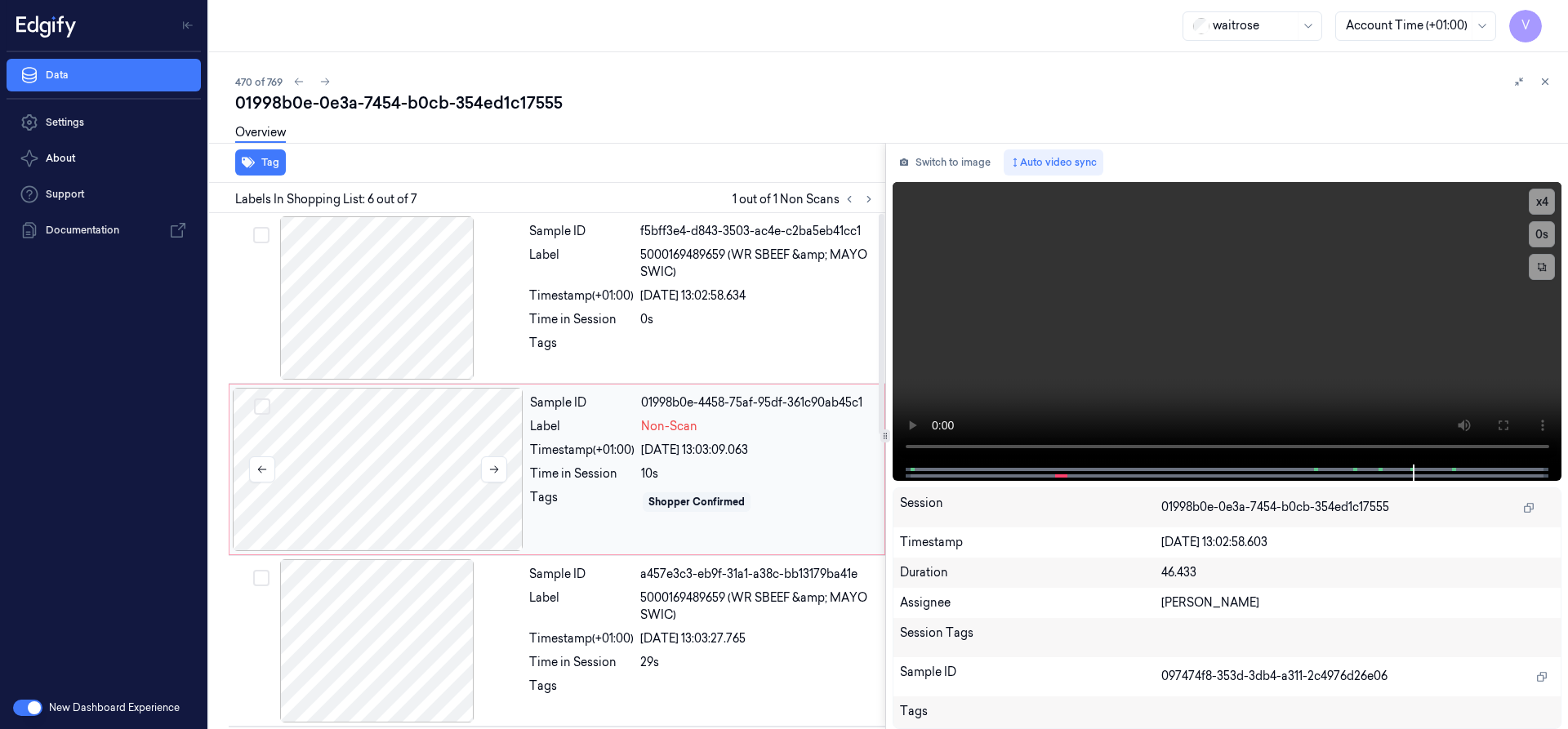
click at [367, 441] on div at bounding box center [378, 469] width 291 height 164
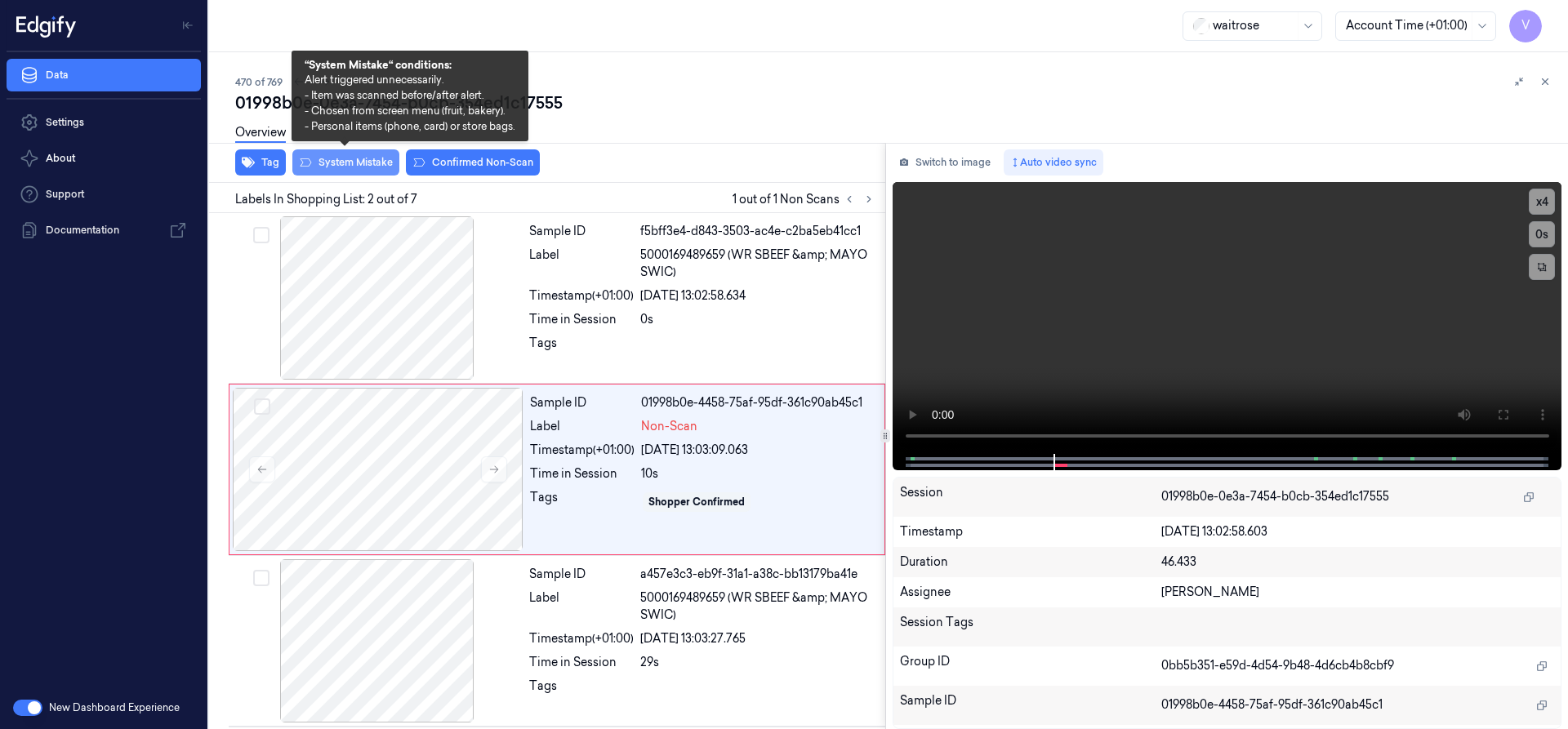
click at [350, 166] on button "System Mistake" at bounding box center [346, 162] width 107 height 26
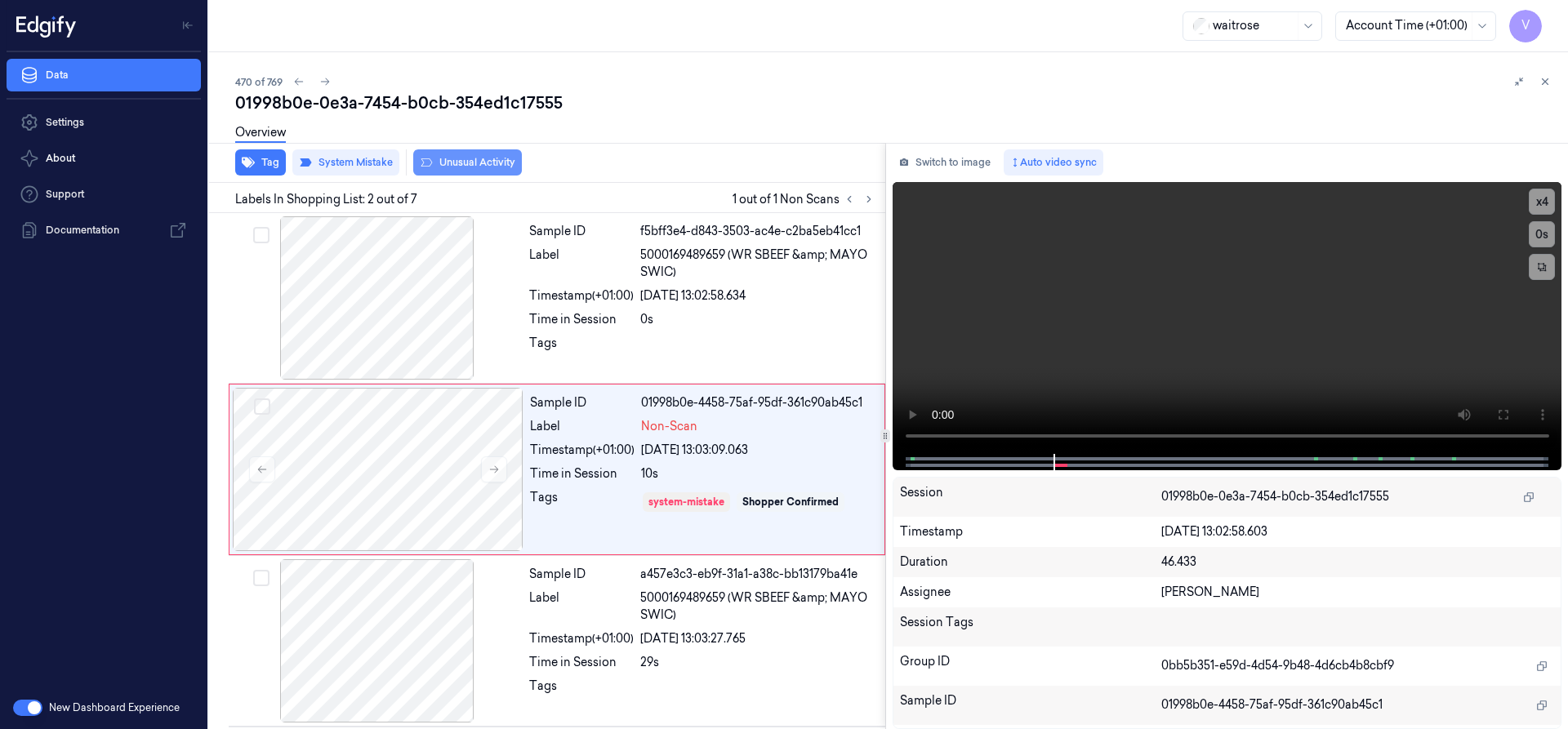
click at [458, 161] on button "Unusual Activity" at bounding box center [467, 162] width 108 height 26
click at [1549, 82] on icon at bounding box center [1544, 81] width 11 height 11
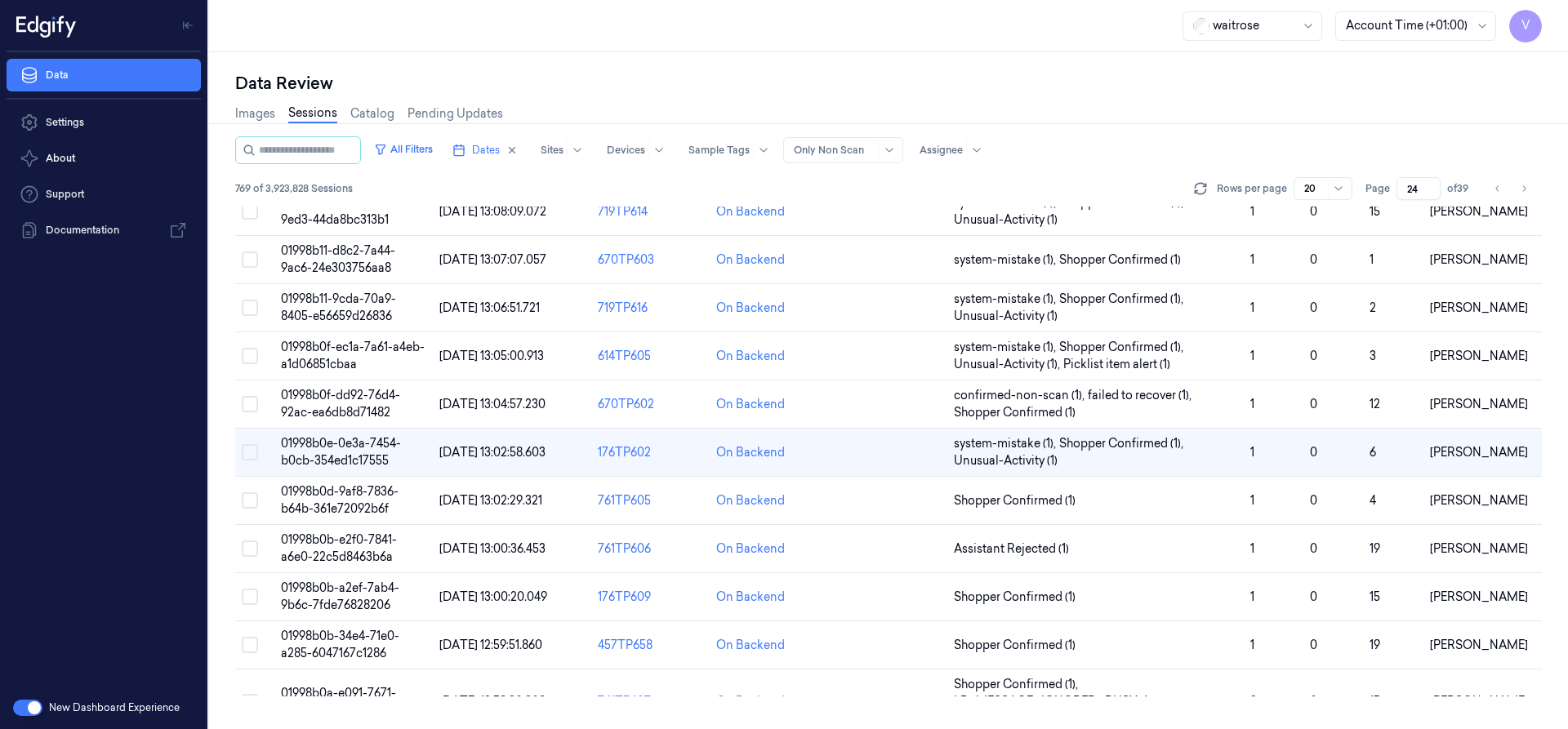
scroll to position [232, 0]
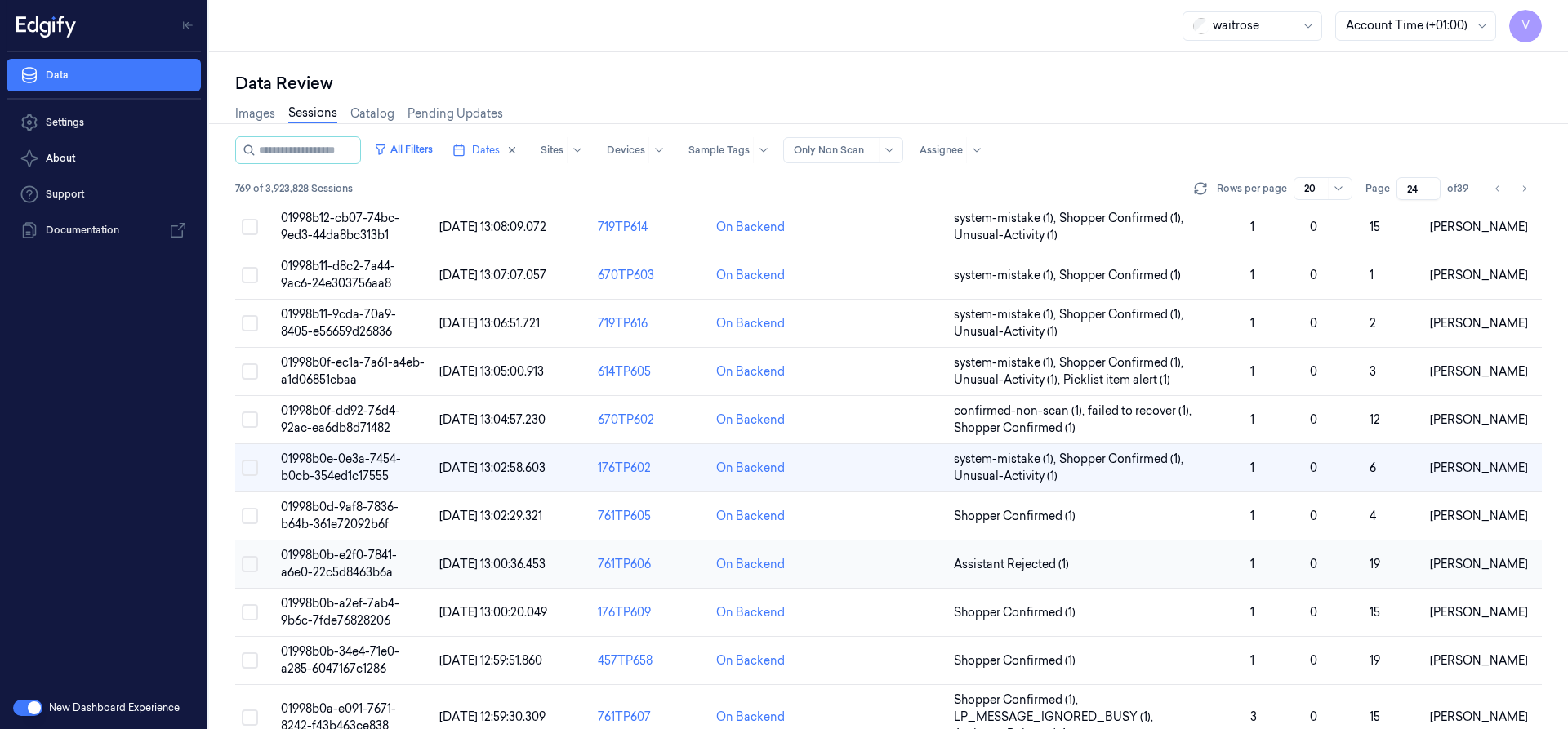
click at [333, 560] on span "01998b0b-e2f0-7841-a6e0-22c5d8463b6a" at bounding box center [339, 563] width 116 height 32
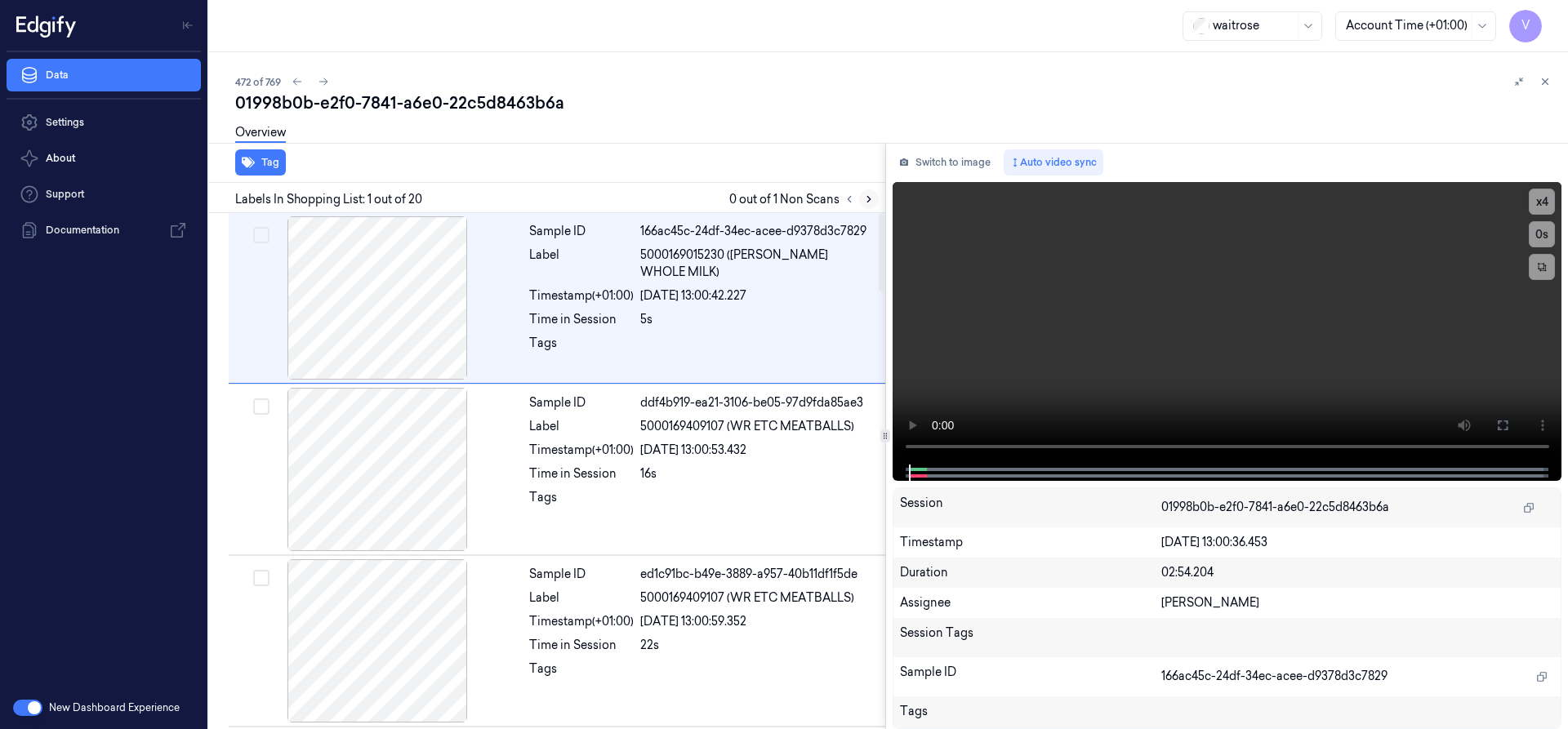
click at [871, 203] on icon at bounding box center [868, 198] width 11 height 11
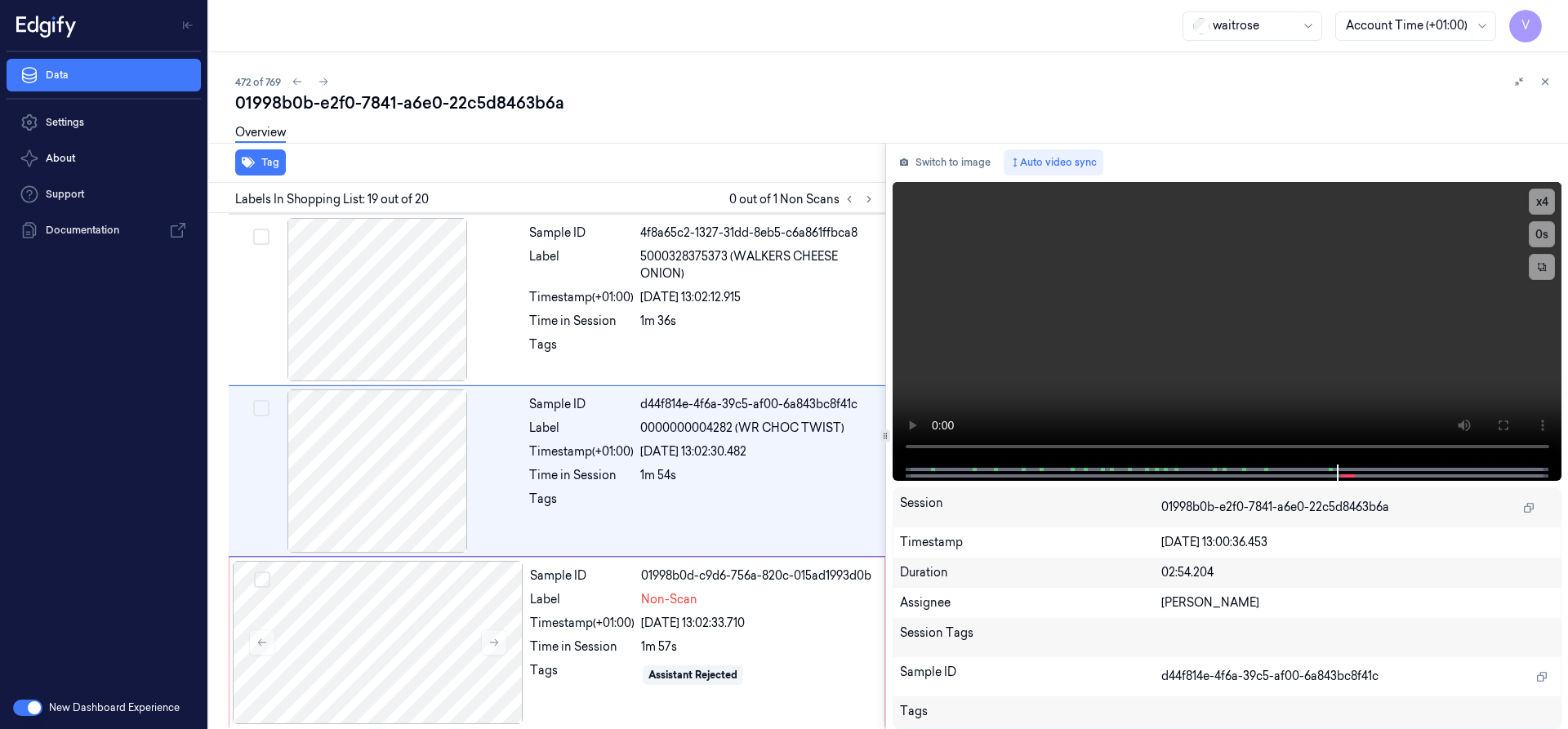
scroll to position [2917, 0]
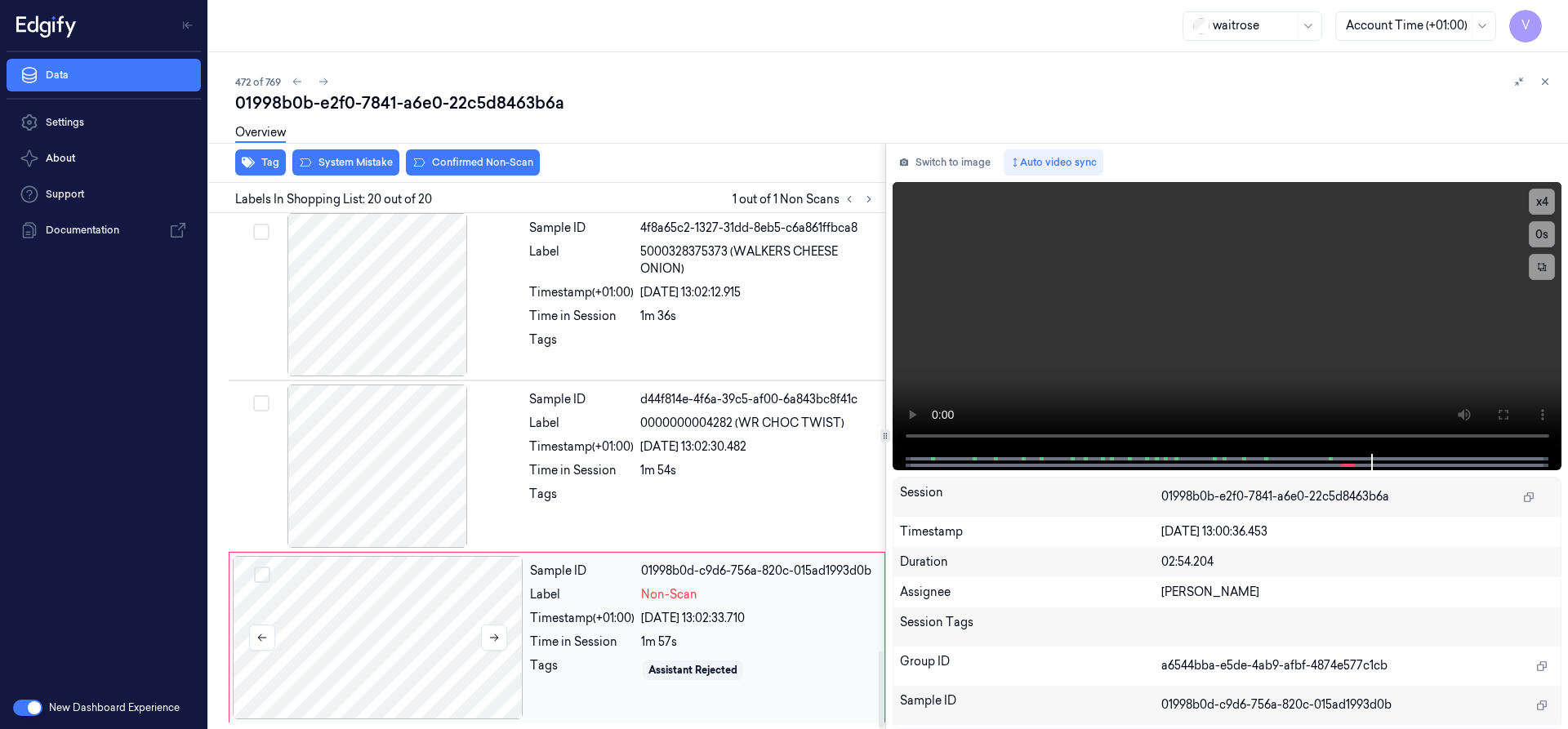
click at [340, 576] on div at bounding box center [378, 638] width 291 height 164
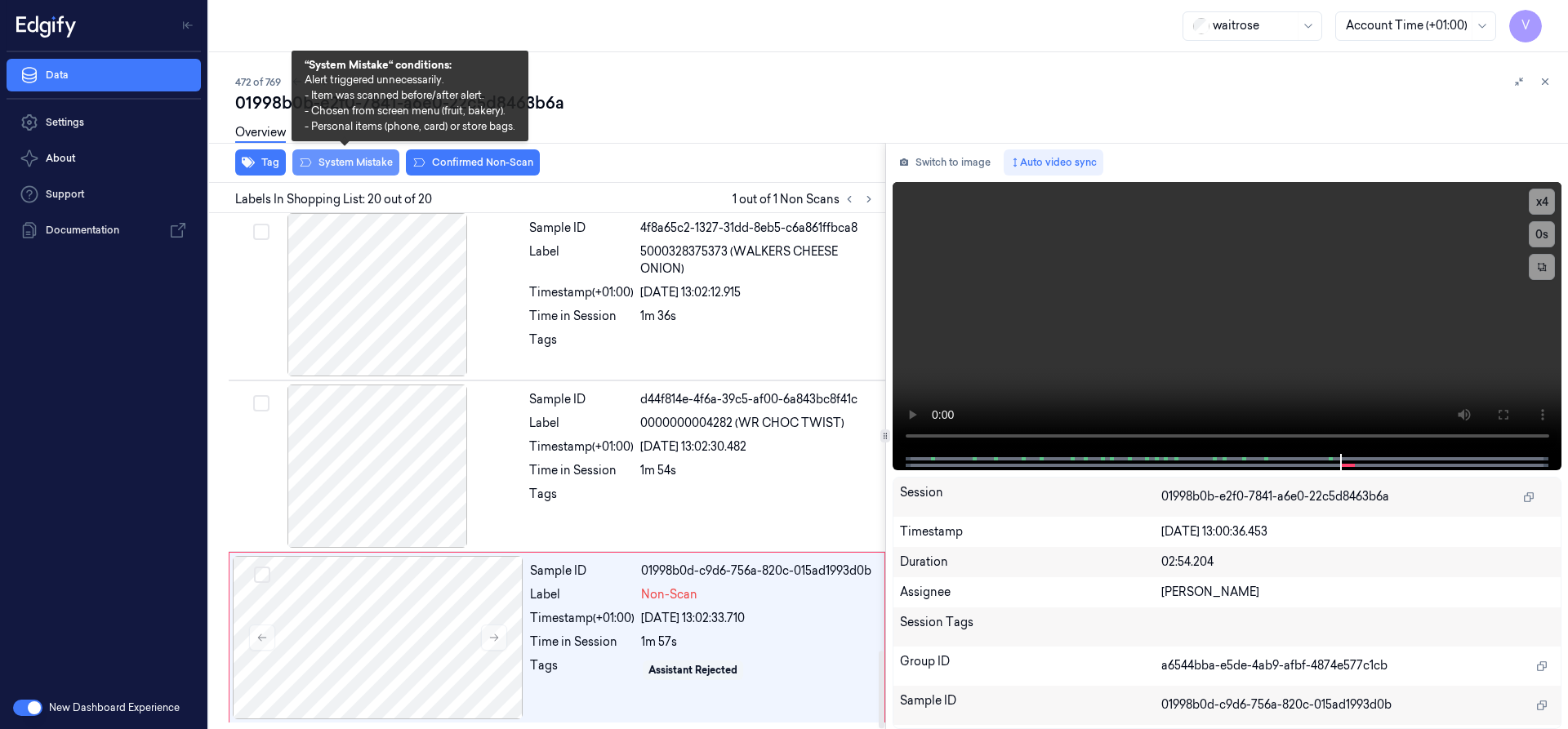
click at [342, 160] on button "System Mistake" at bounding box center [346, 162] width 107 height 26
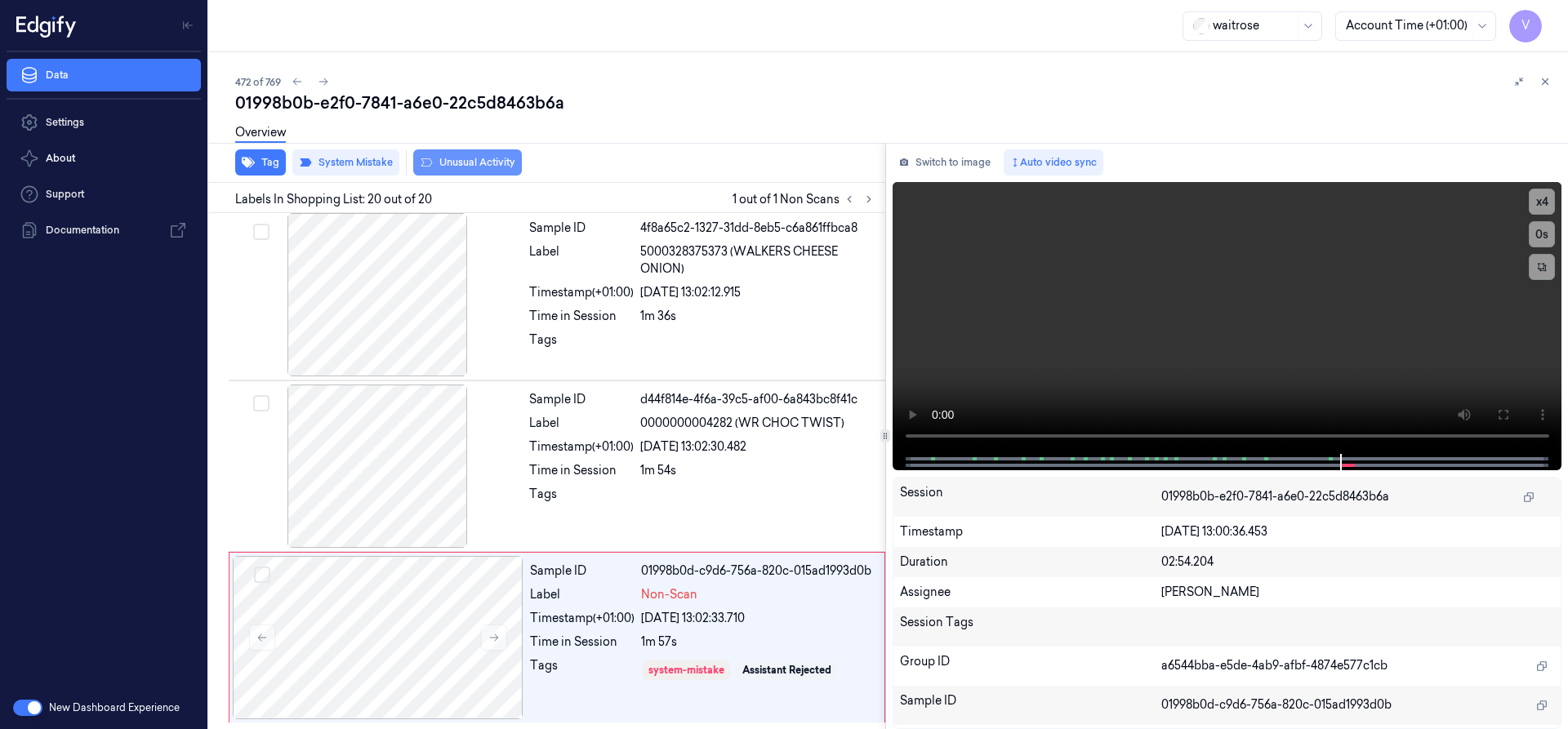
click at [478, 164] on button "Unusual Activity" at bounding box center [467, 162] width 108 height 26
click at [282, 163] on button "Tag" at bounding box center [260, 162] width 50 height 26
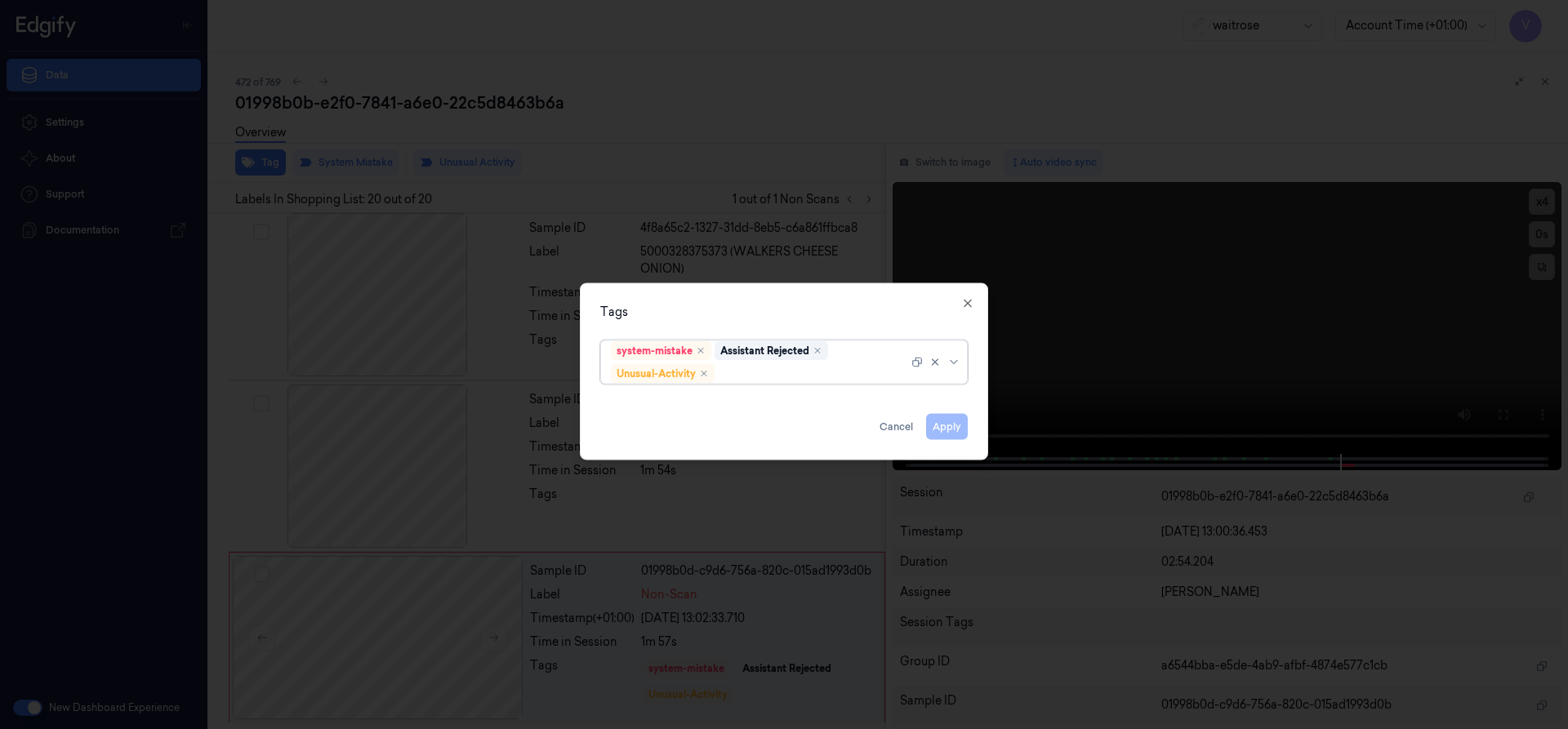
click at [776, 371] on div at bounding box center [812, 373] width 190 height 17
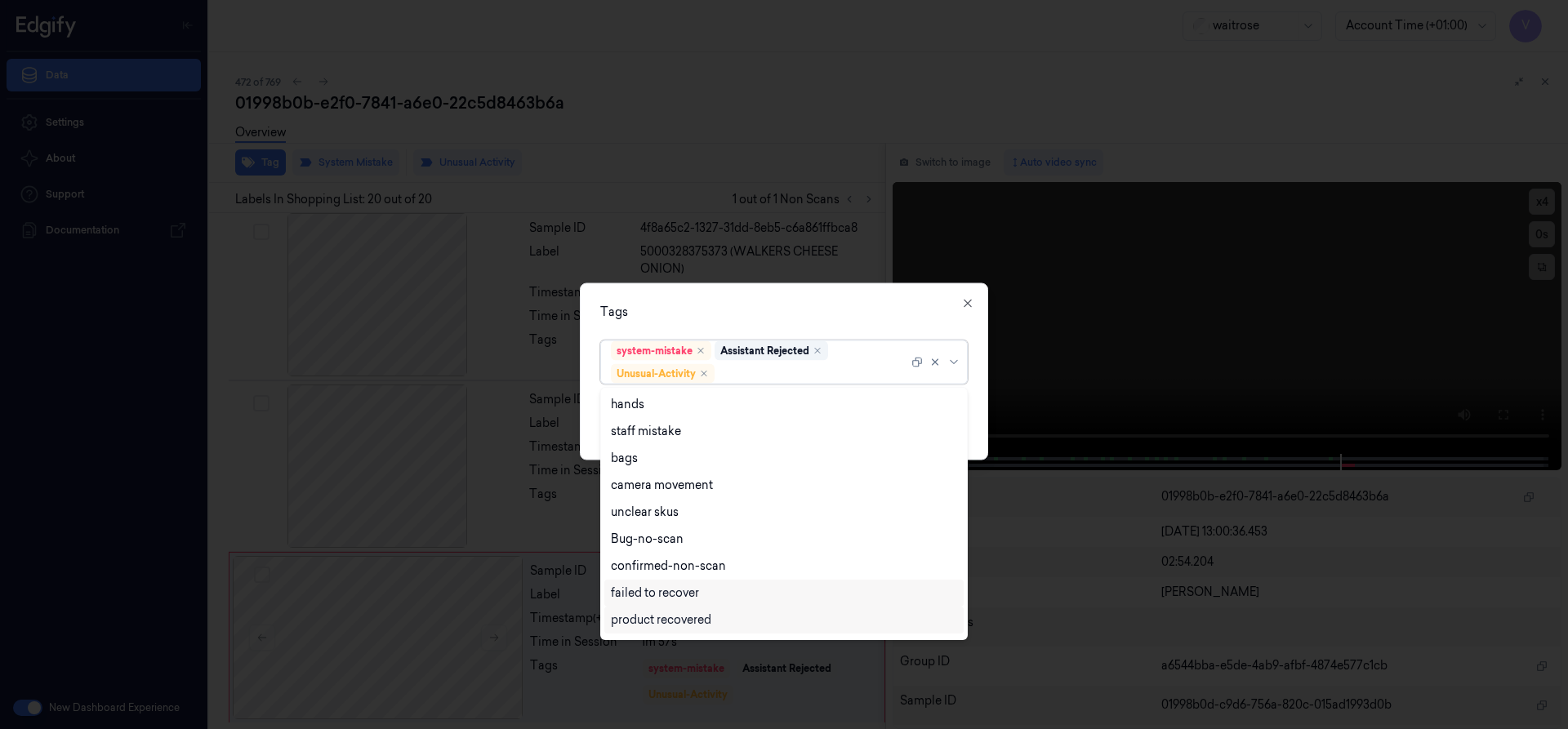
scroll to position [213, 0]
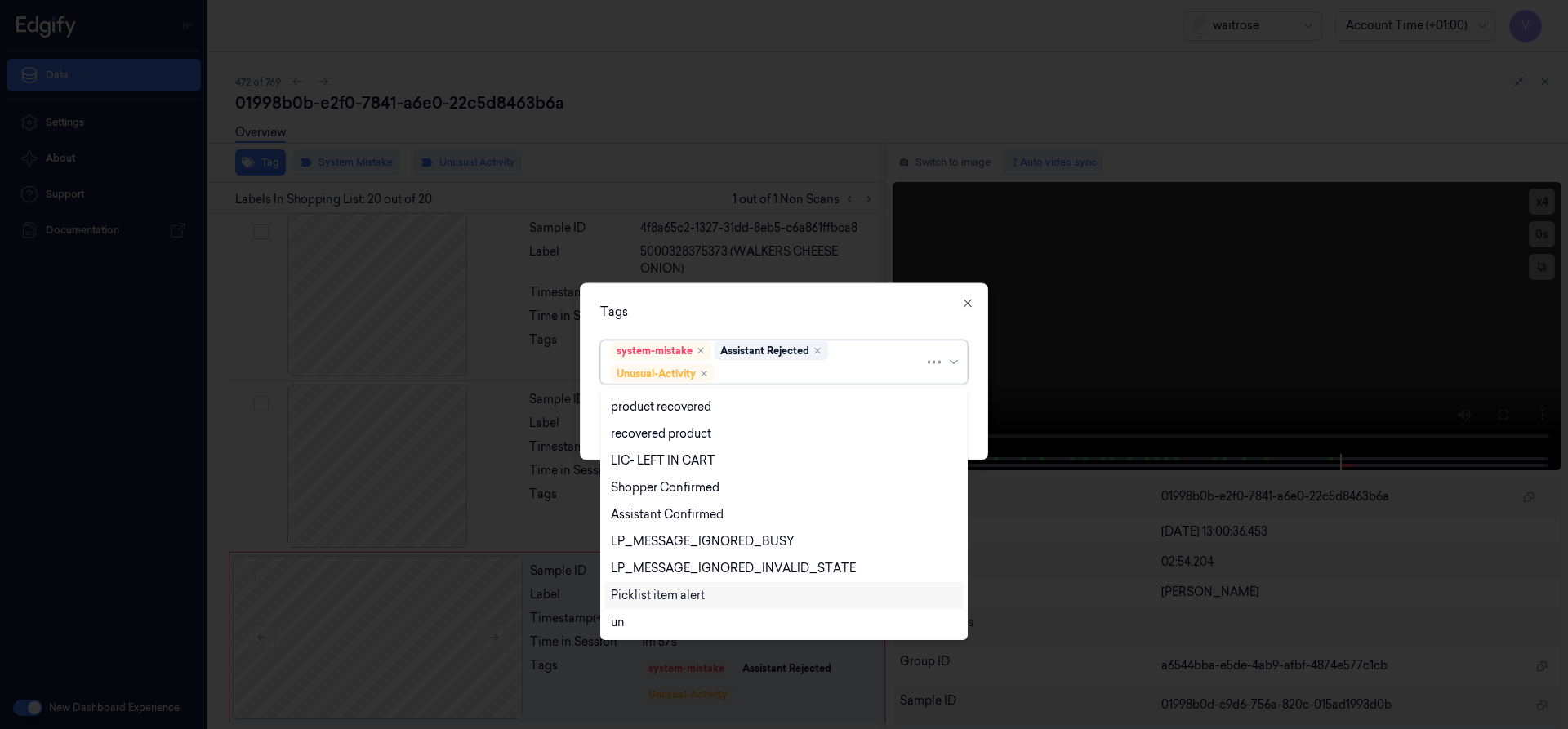
click at [649, 592] on div "Picklist item alert" at bounding box center [658, 595] width 94 height 17
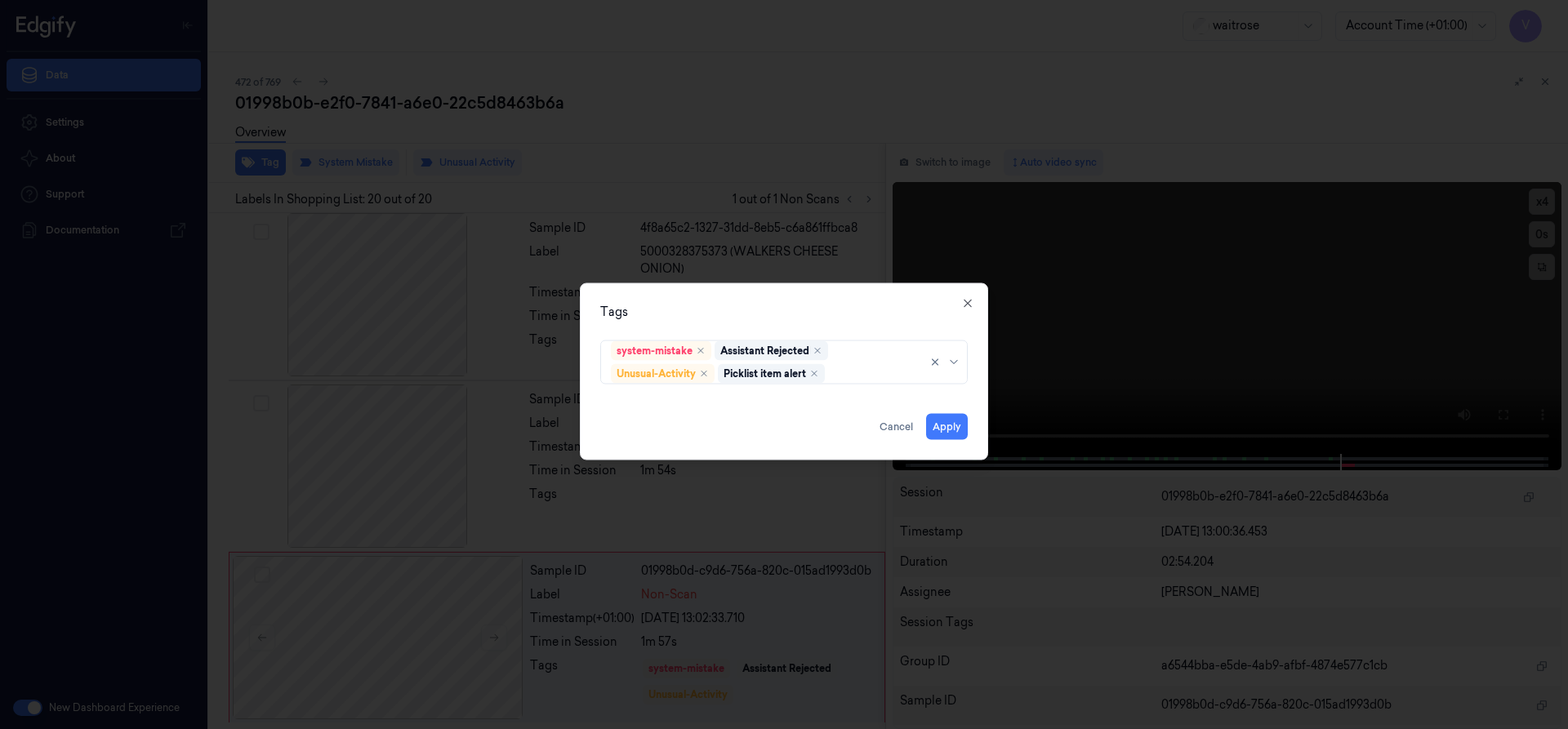
click at [769, 301] on div "Tags system-mistake Assistant Rejected Unusual-Activity Picklist item alert App…" at bounding box center [783, 371] width 408 height 177
click at [936, 425] on button "Apply" at bounding box center [947, 426] width 42 height 26
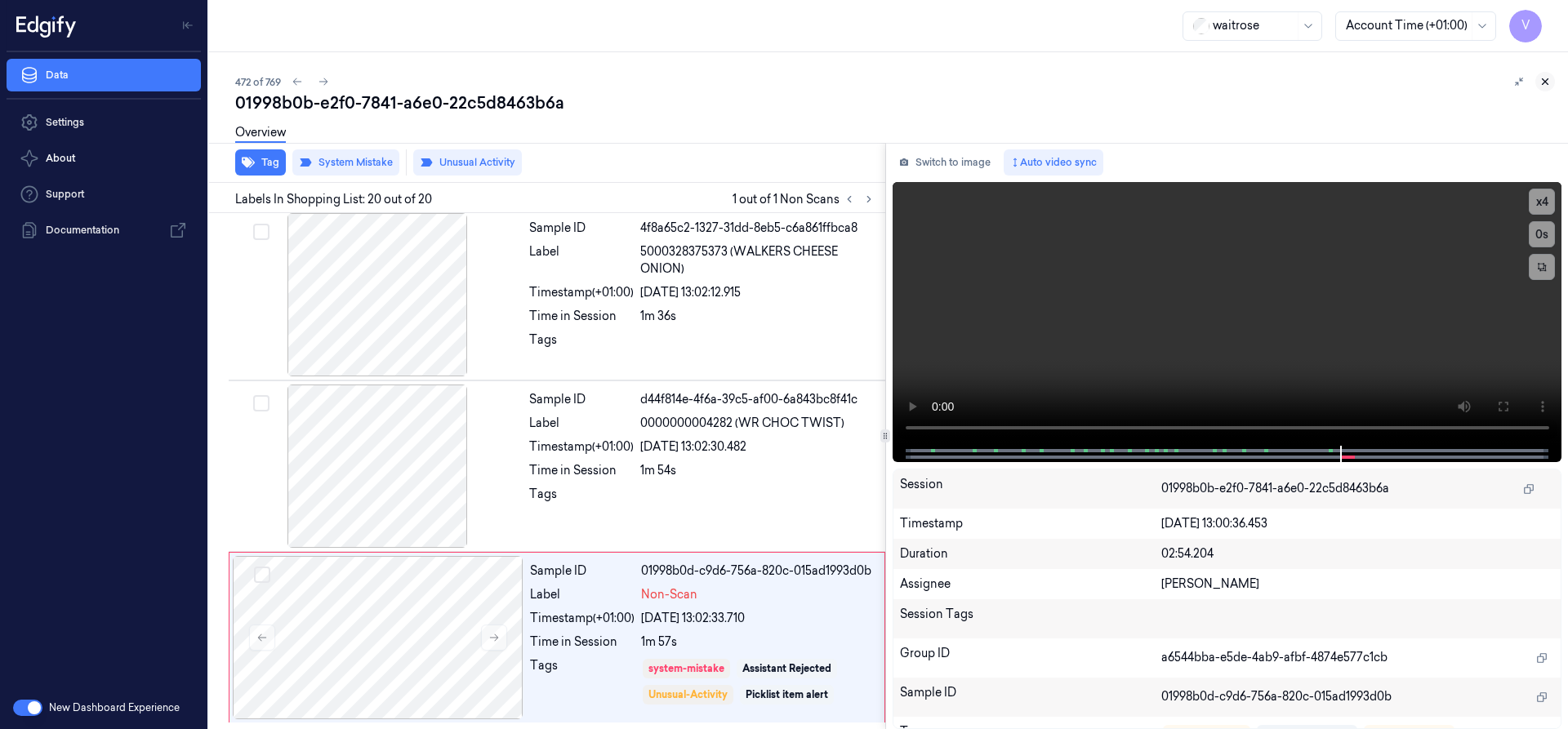
click at [1548, 78] on icon at bounding box center [1544, 81] width 11 height 11
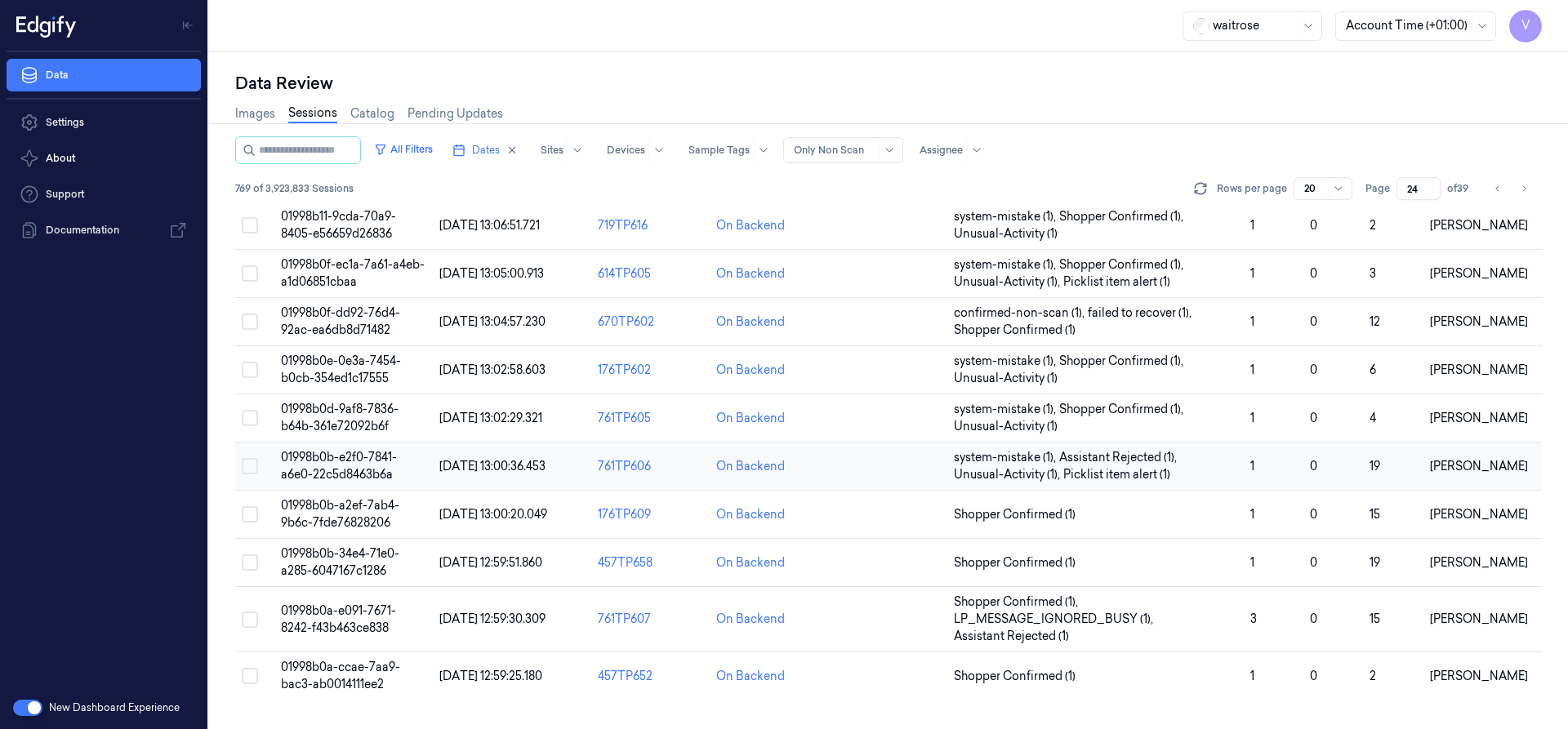
scroll to position [328, 0]
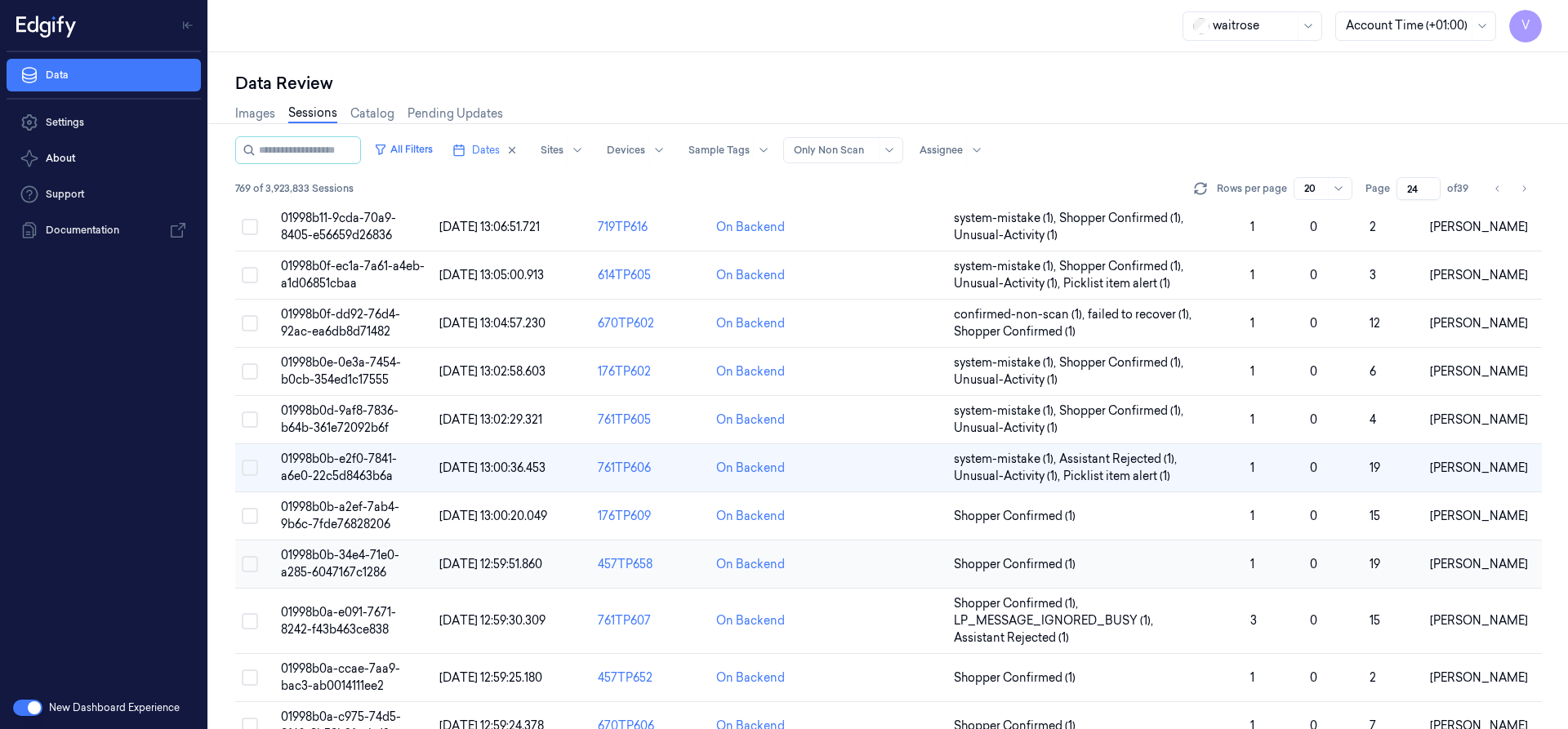
click at [352, 560] on span "01998b0b-34e4-71e0-a285-6047167c1286" at bounding box center [340, 563] width 118 height 32
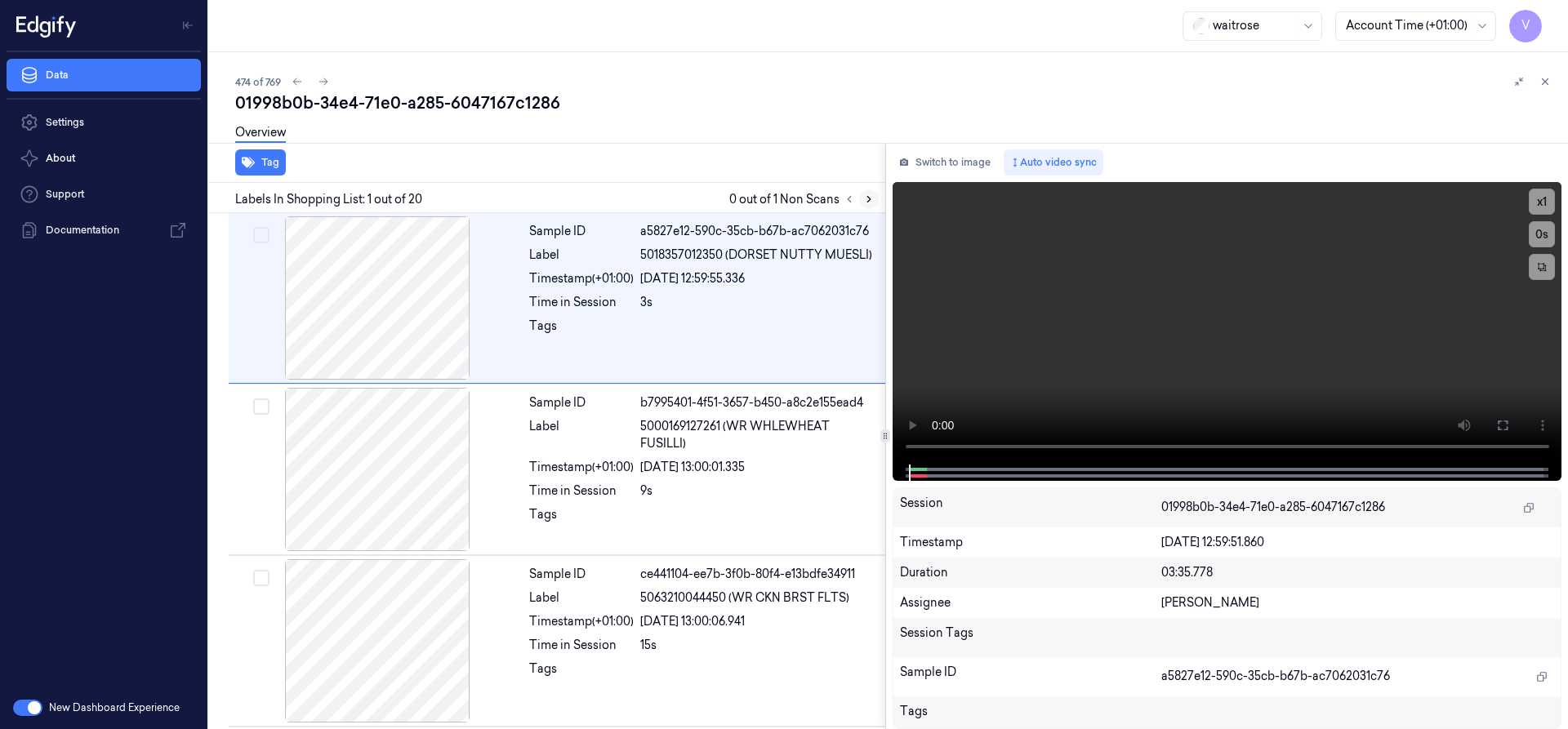
click at [872, 202] on icon at bounding box center [868, 198] width 11 height 11
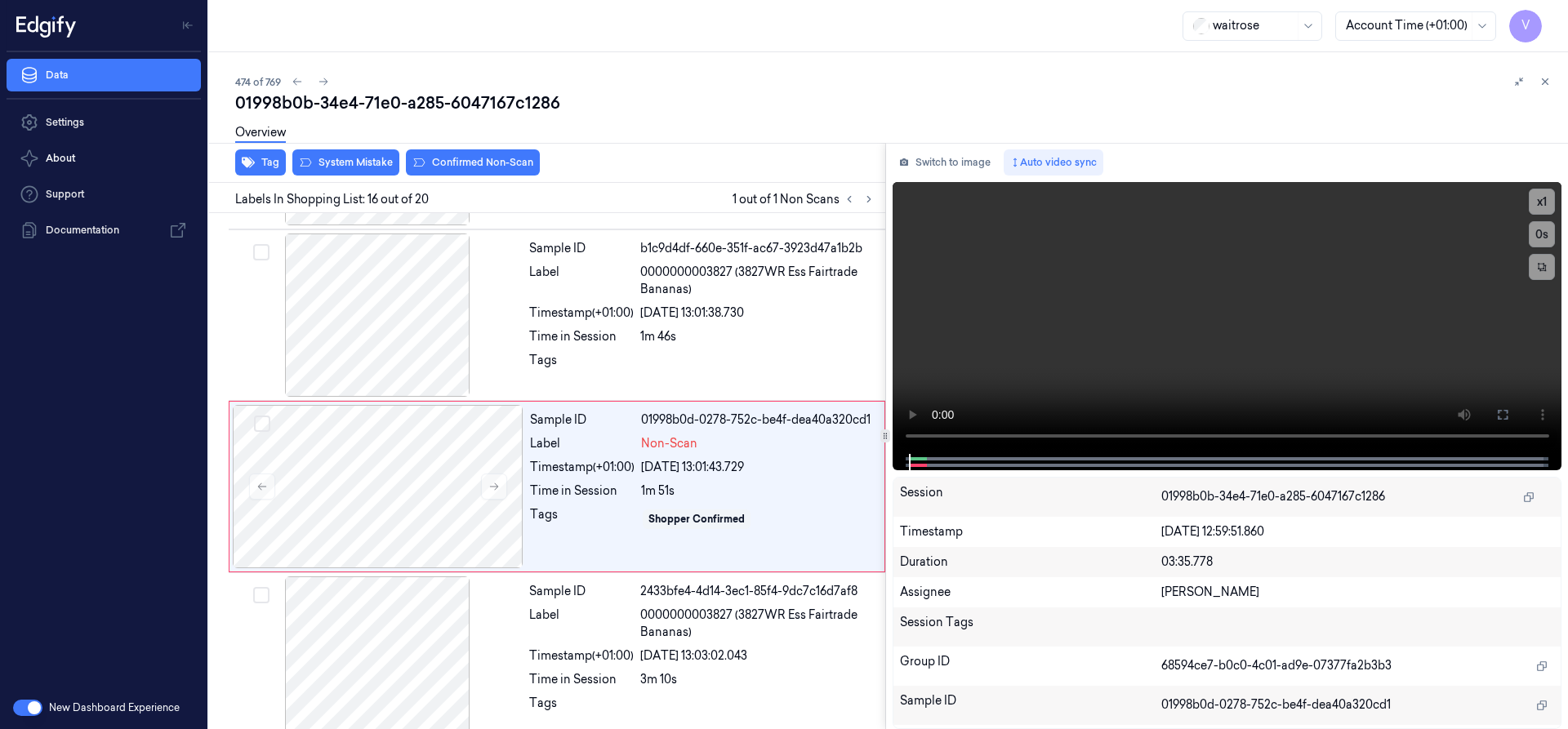
scroll to position [2397, 0]
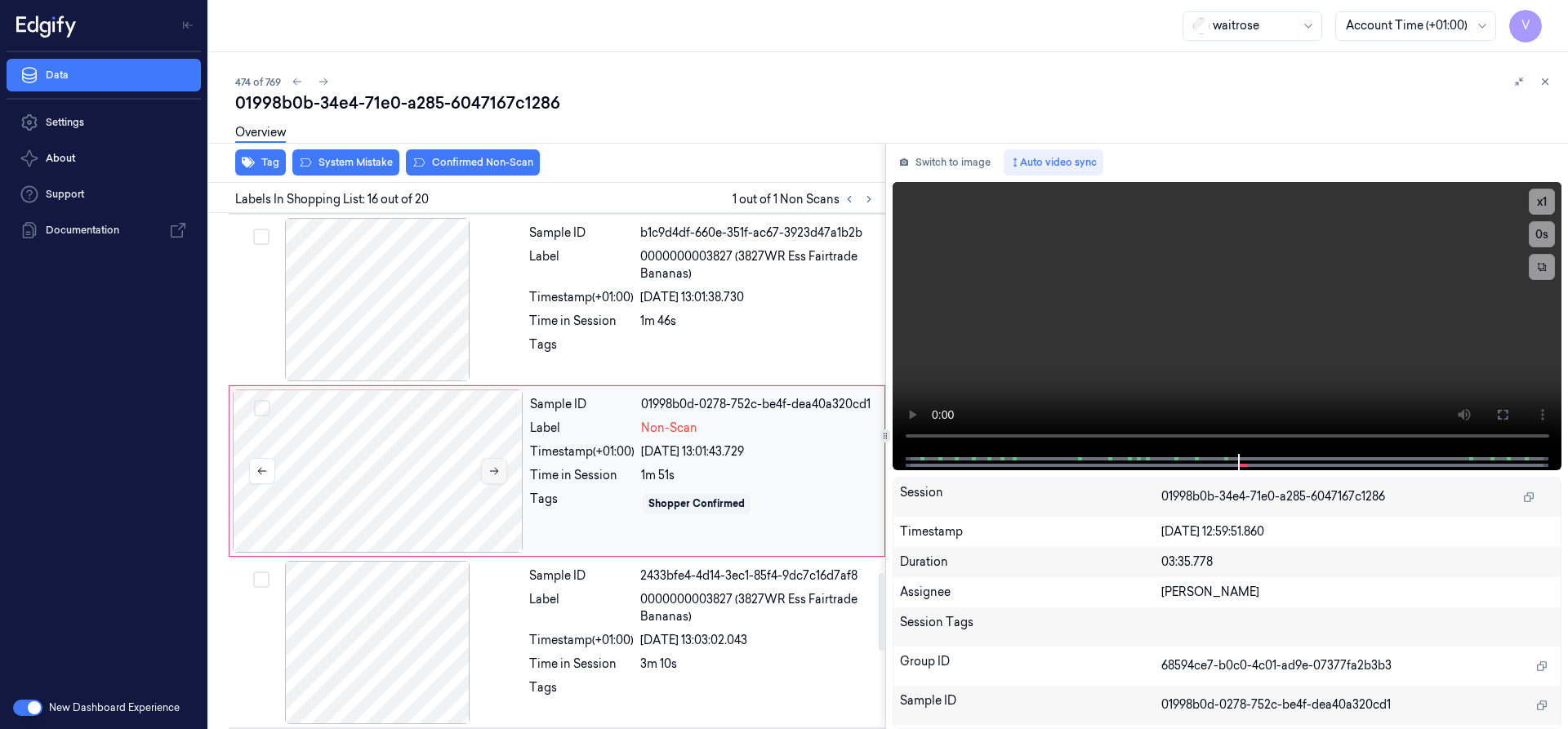
click at [489, 474] on icon at bounding box center [493, 470] width 11 height 11
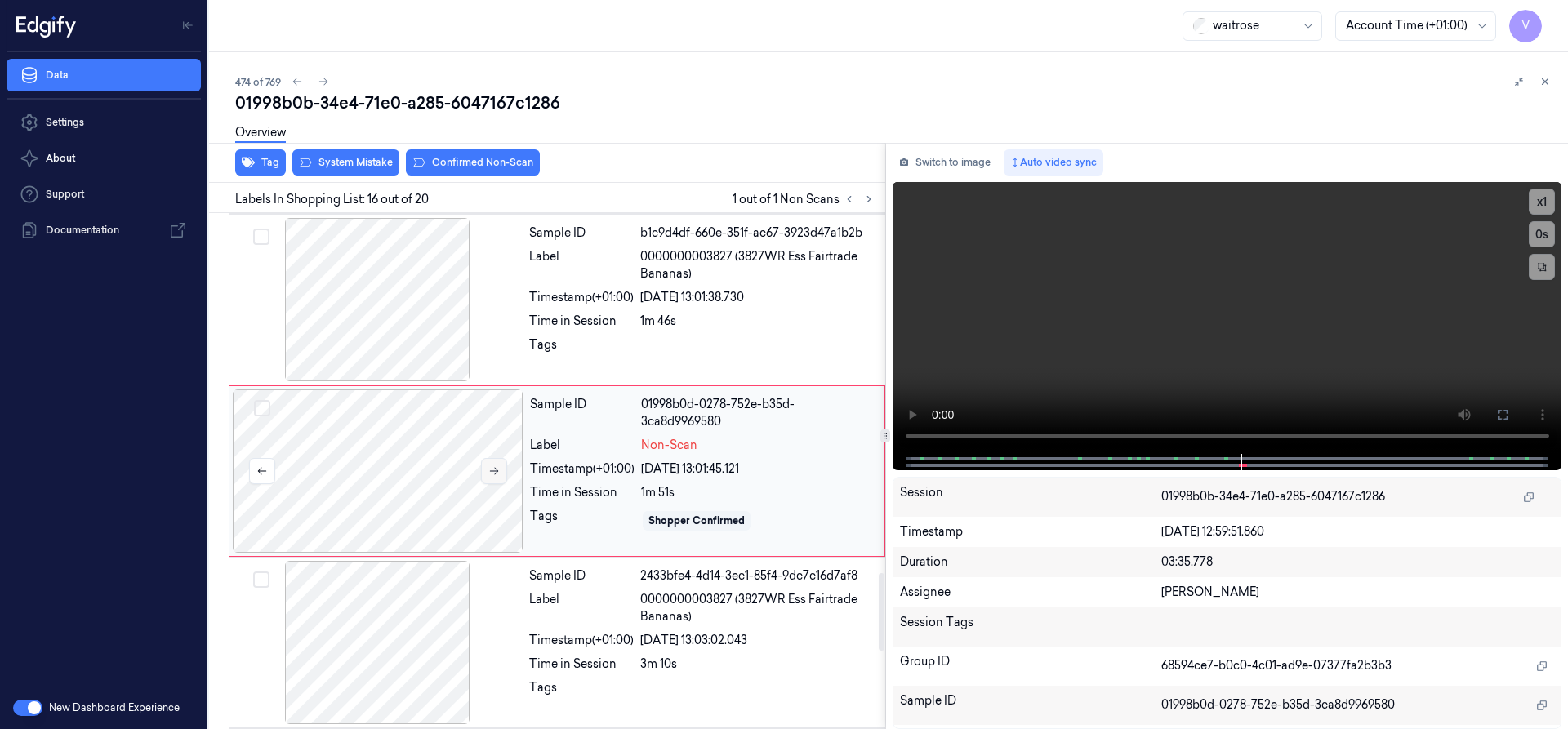
click at [489, 474] on icon at bounding box center [493, 470] width 11 height 11
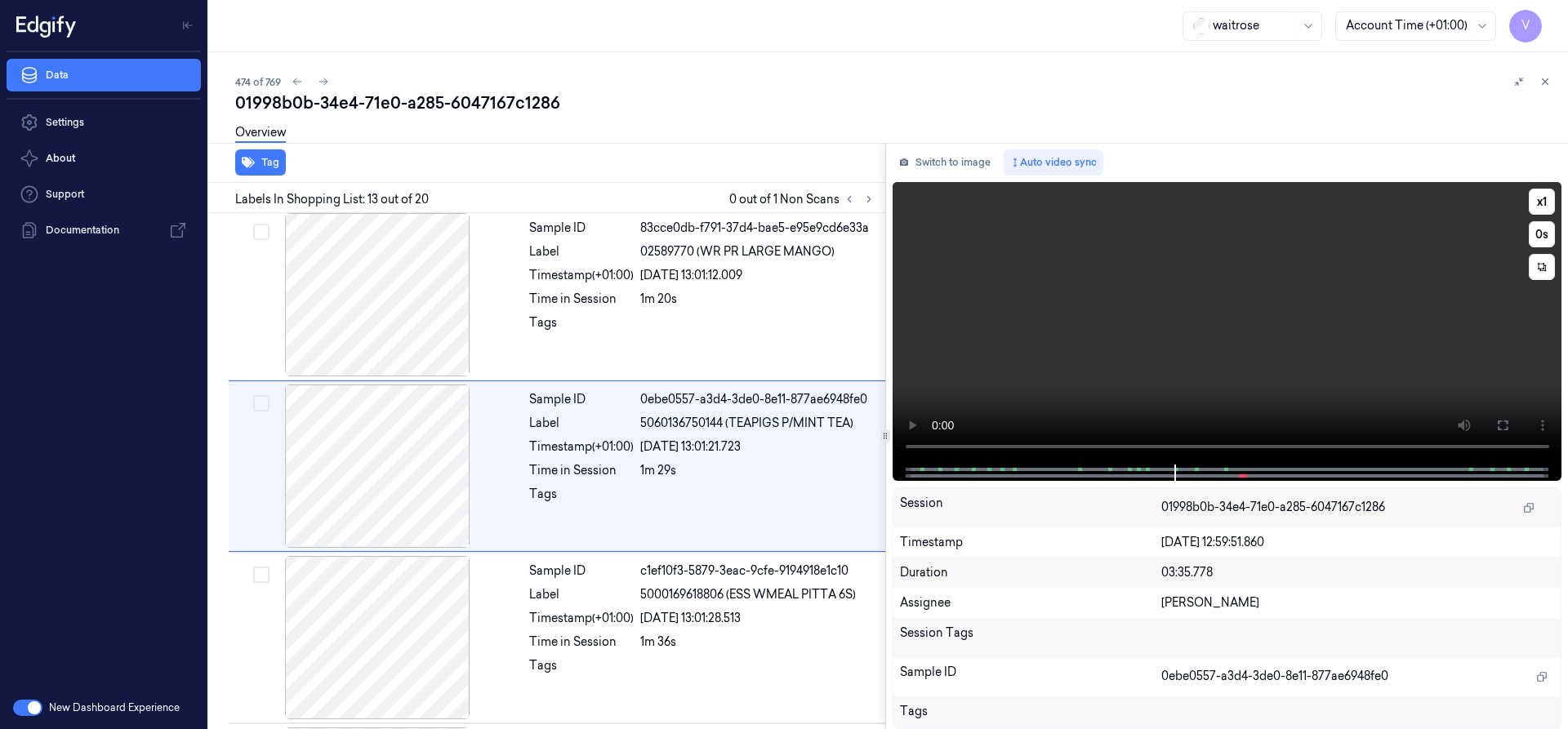
scroll to position [1883, 0]
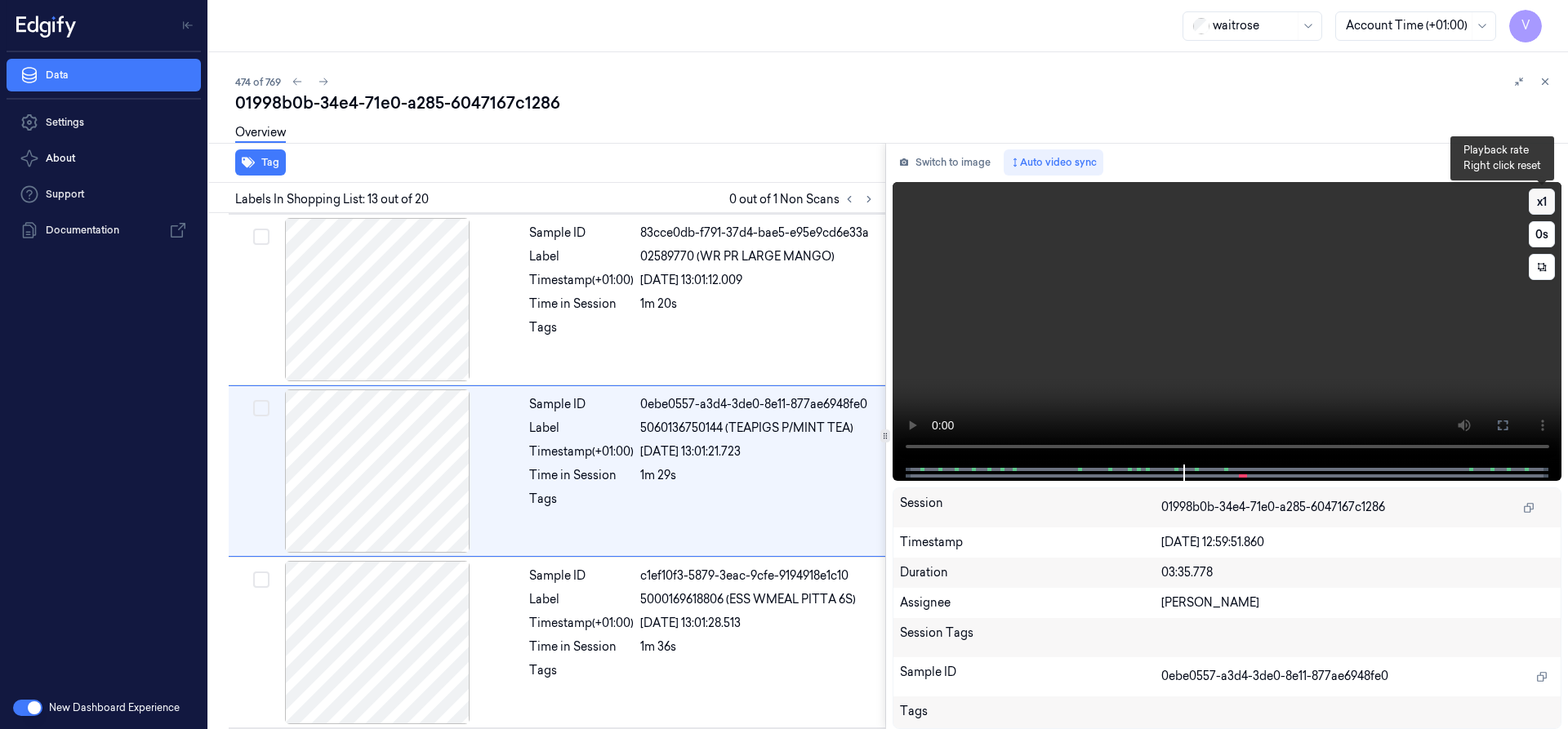
click at [1542, 201] on button "x 1" at bounding box center [1542, 201] width 26 height 26
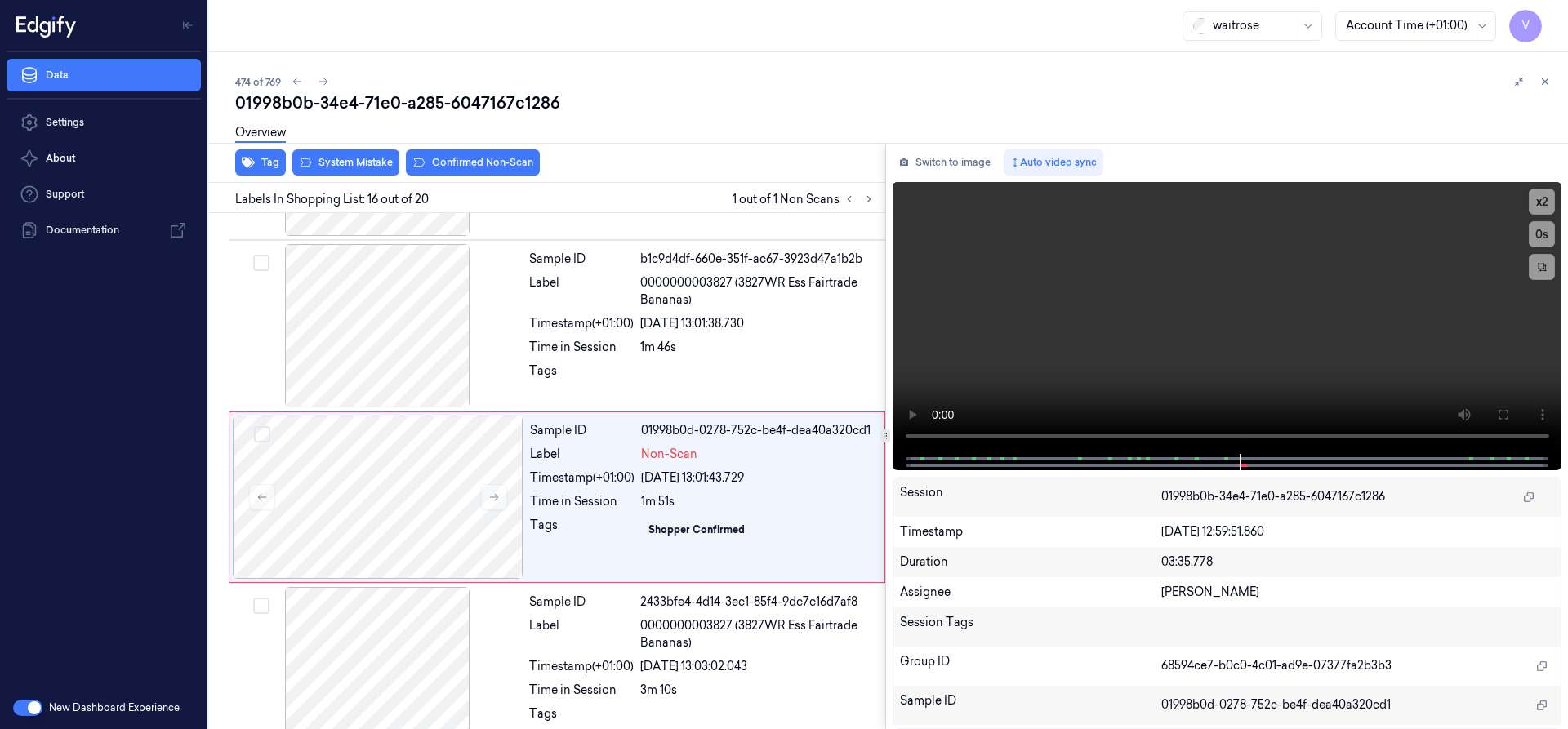
scroll to position [2397, 0]
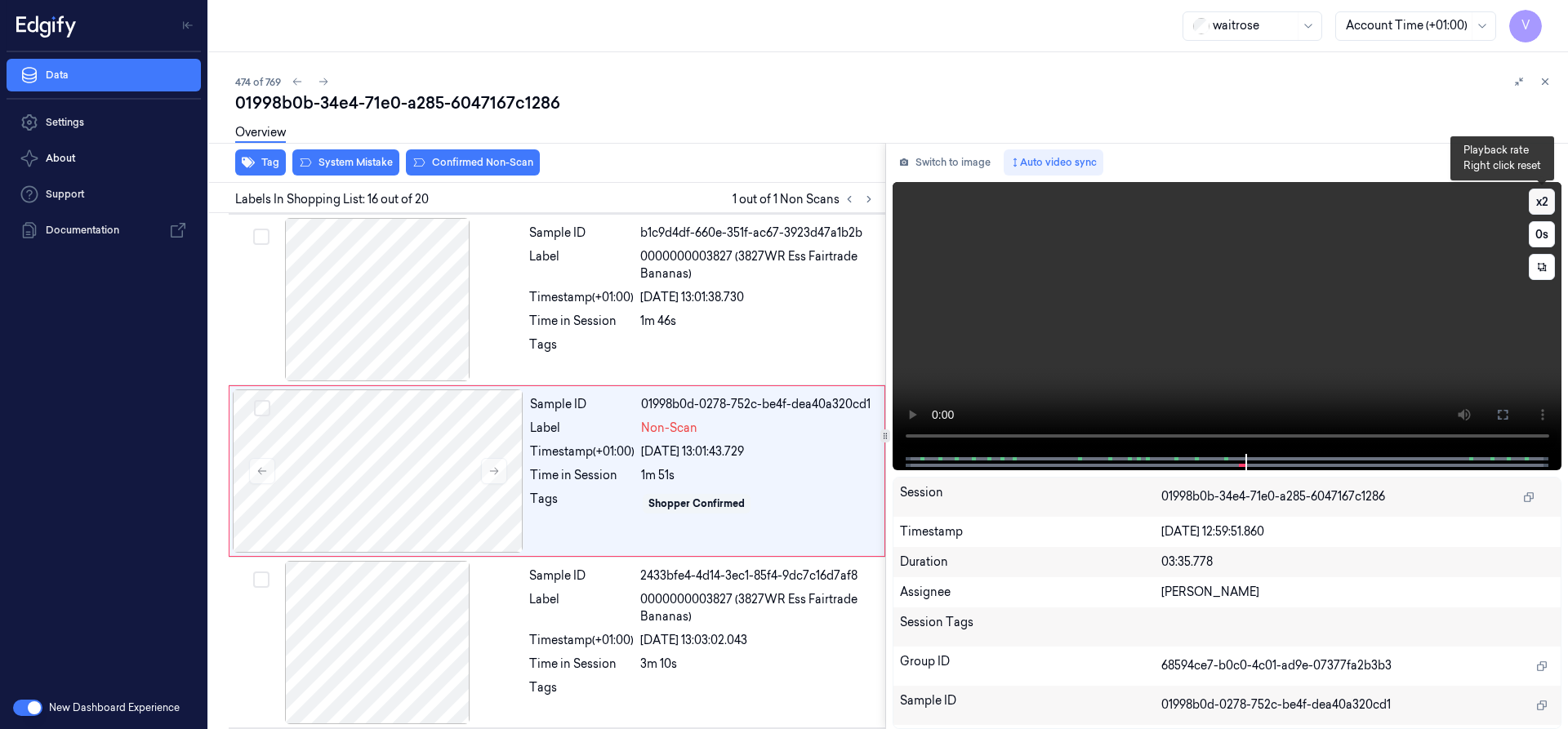
click at [1548, 195] on button "x 2" at bounding box center [1542, 201] width 26 height 26
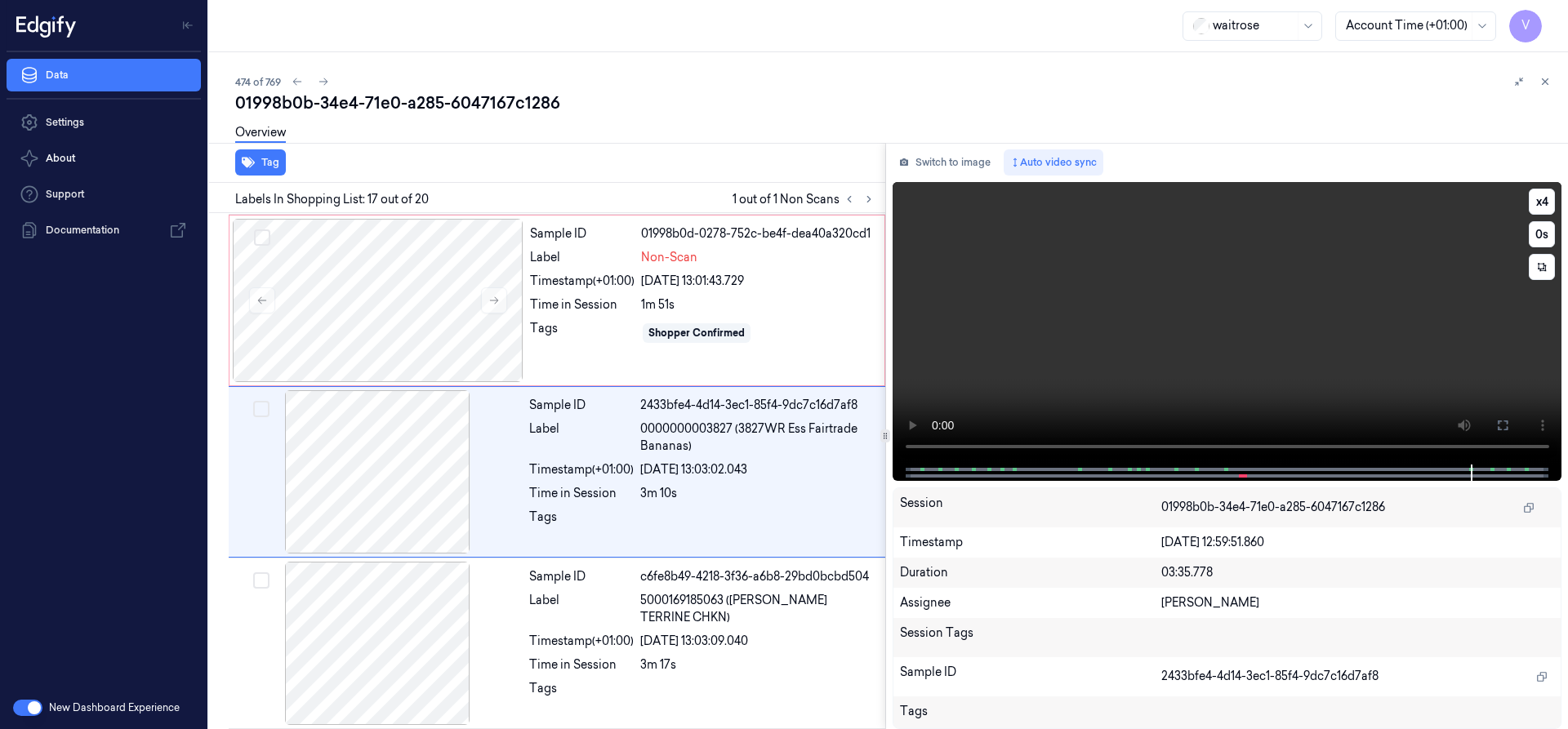
scroll to position [2569, 0]
click at [396, 279] on div at bounding box center [378, 300] width 291 height 164
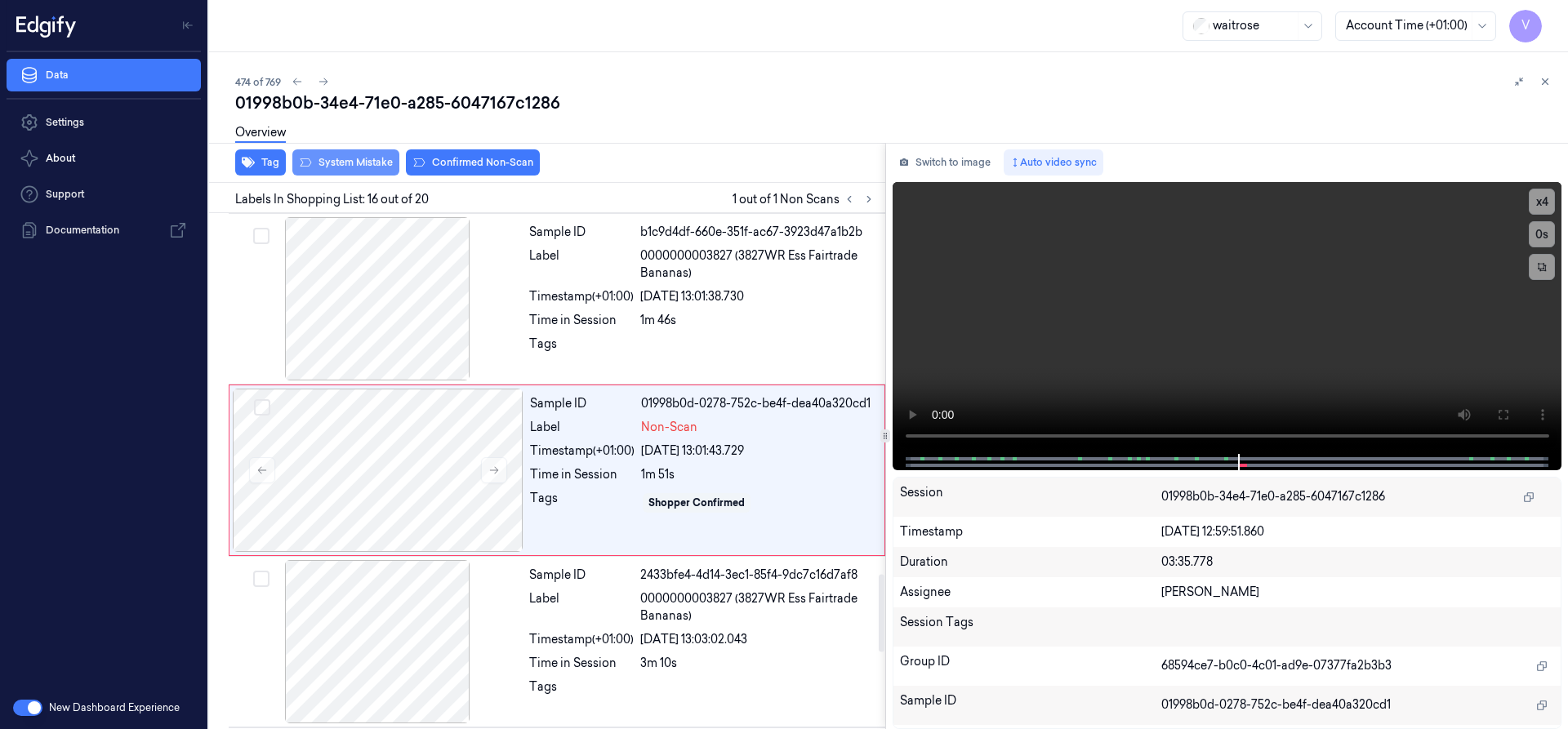
scroll to position [2397, 0]
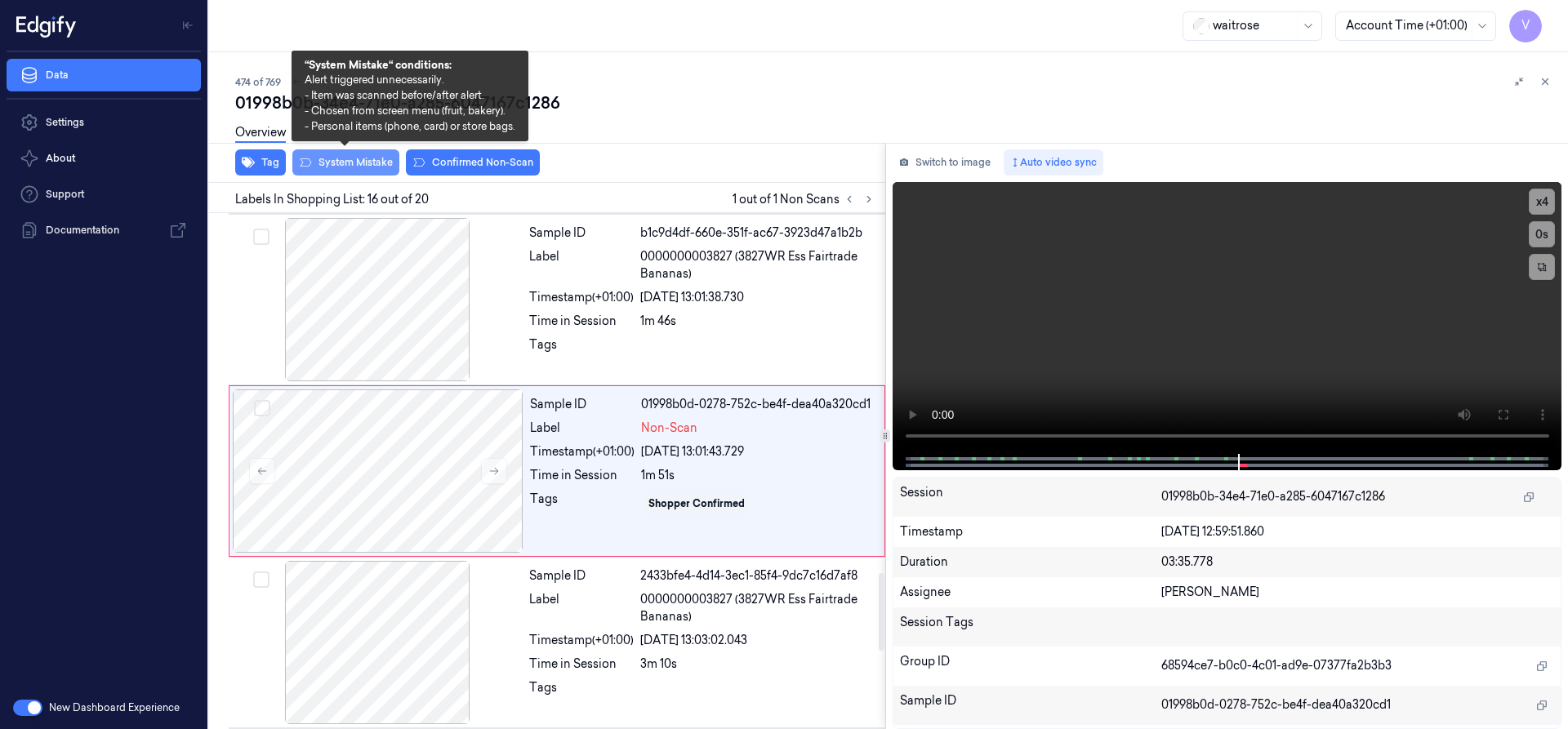
click at [353, 161] on button "System Mistake" at bounding box center [346, 162] width 107 height 26
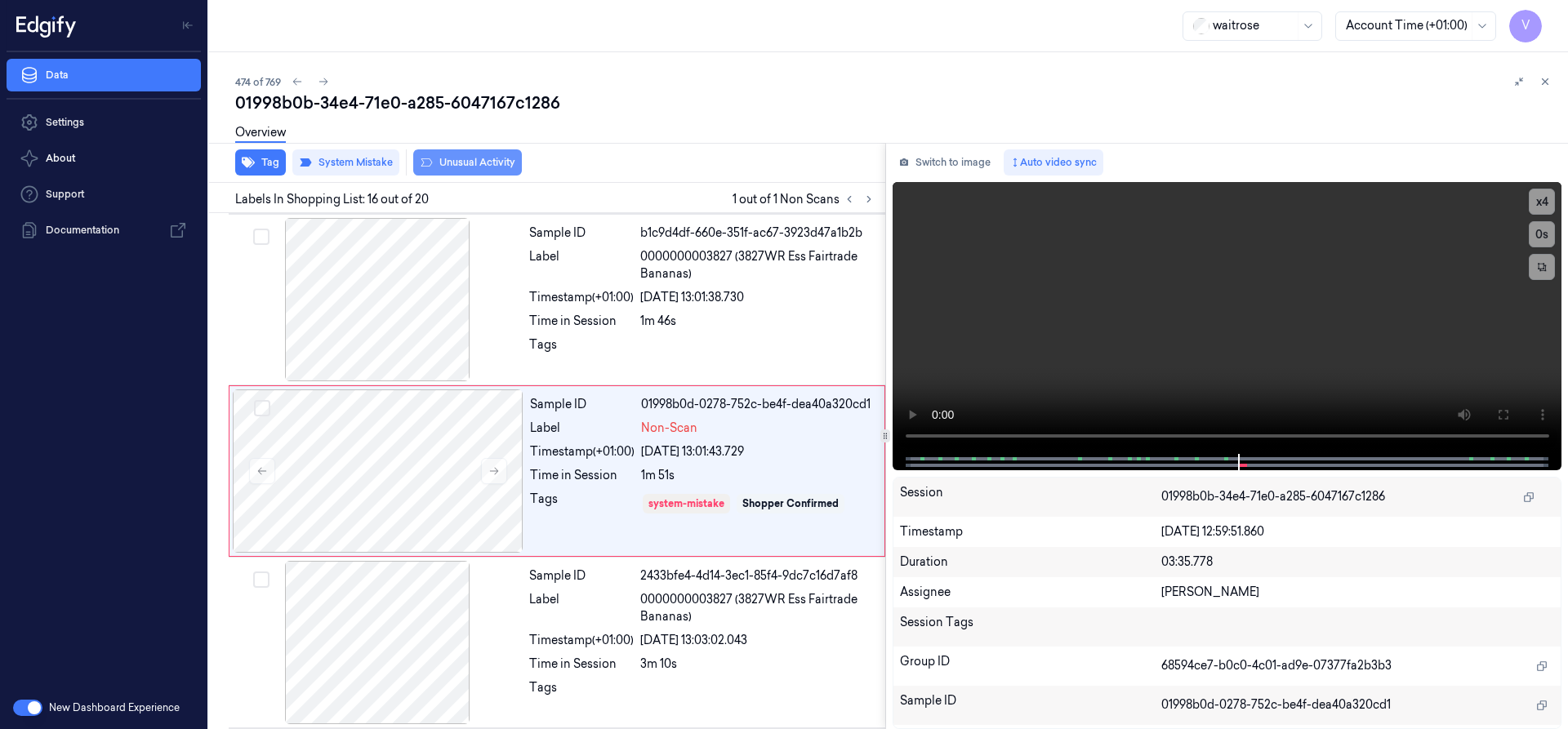
click at [458, 163] on button "Unusual Activity" at bounding box center [467, 162] width 108 height 26
click at [1541, 78] on icon at bounding box center [1544, 81] width 11 height 11
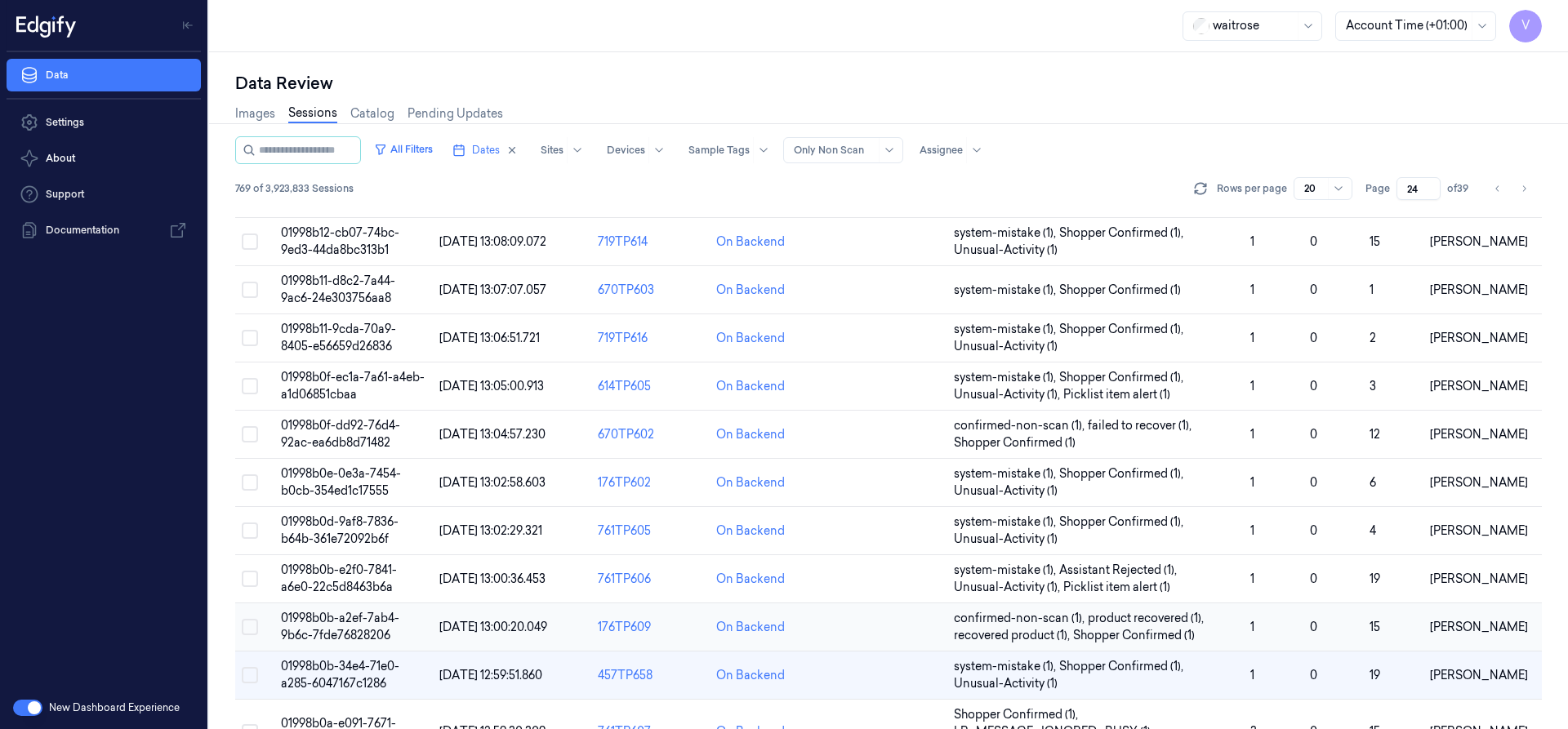
scroll to position [441, 0]
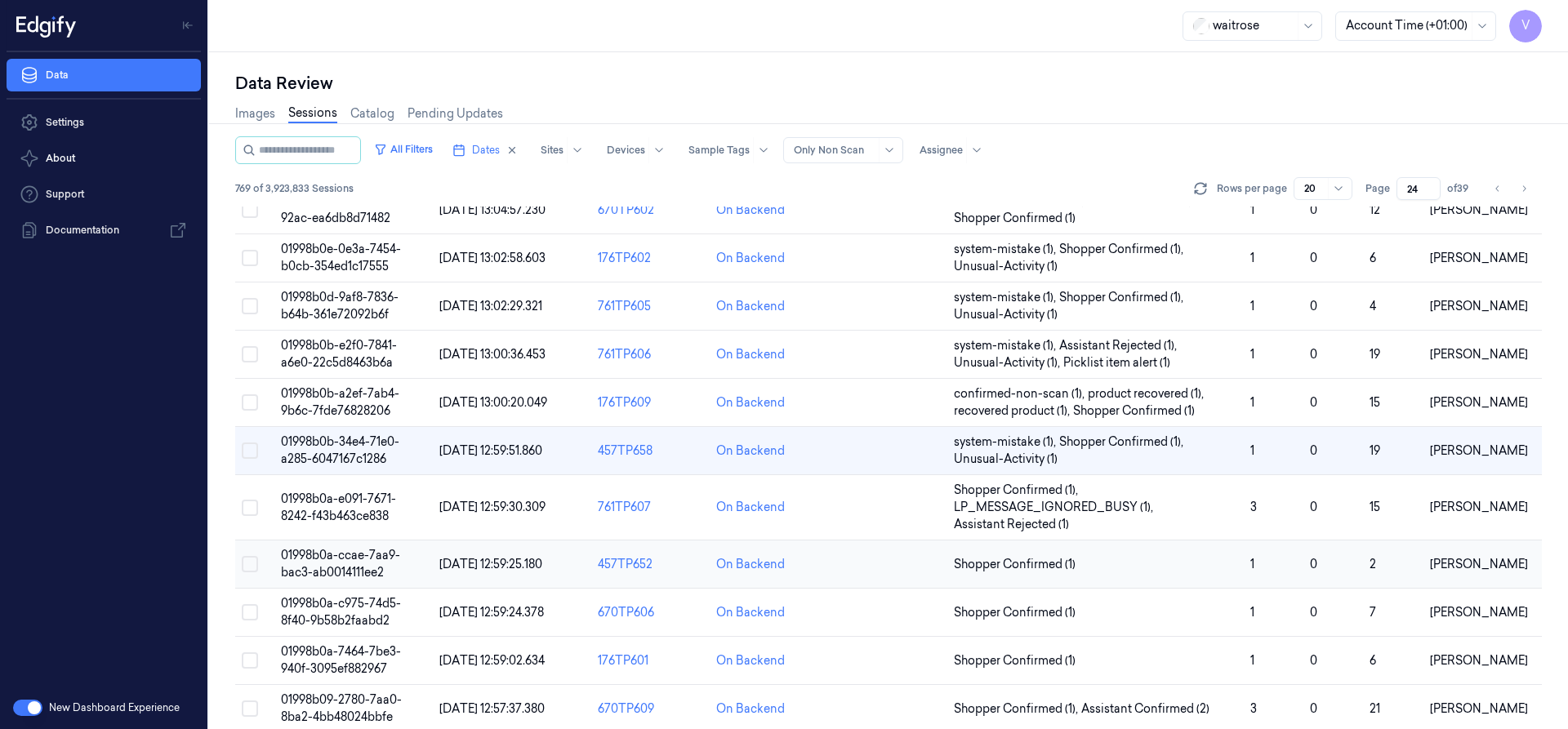
click at [339, 563] on td "01998b0a-ccae-7aa9-bac3-ab0014111ee2" at bounding box center [354, 564] width 159 height 49
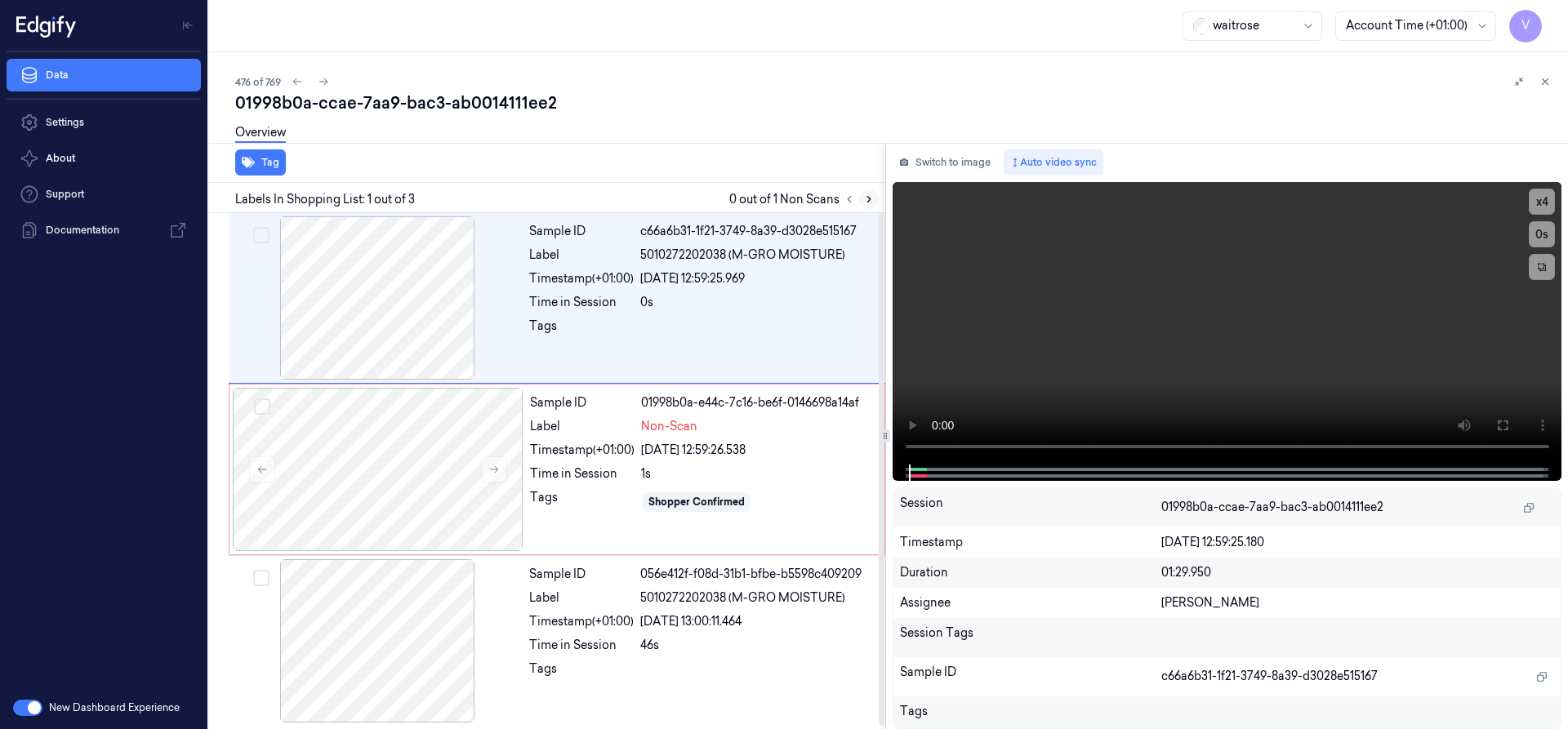
click at [867, 195] on icon at bounding box center [868, 198] width 11 height 11
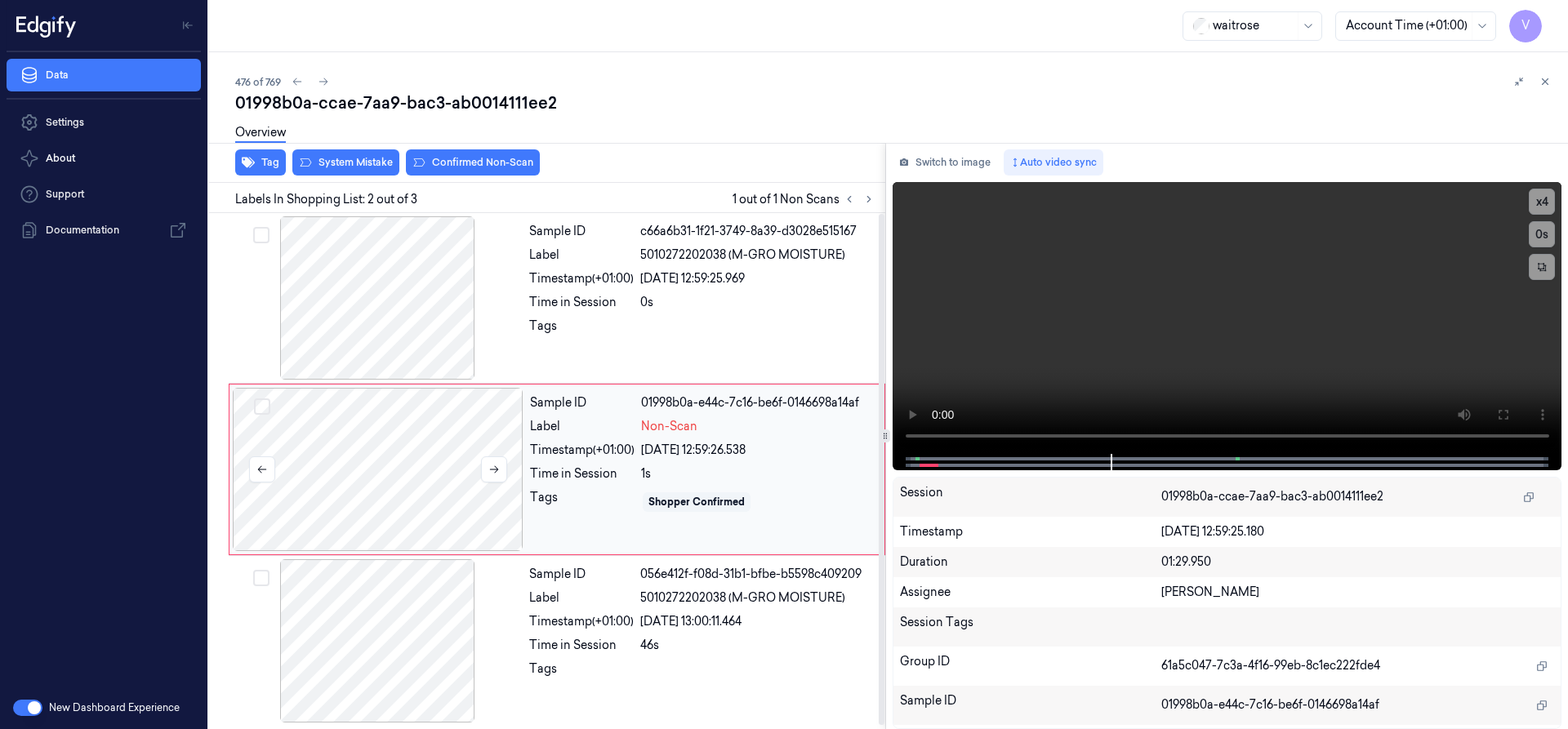
click at [487, 433] on div at bounding box center [378, 469] width 291 height 164
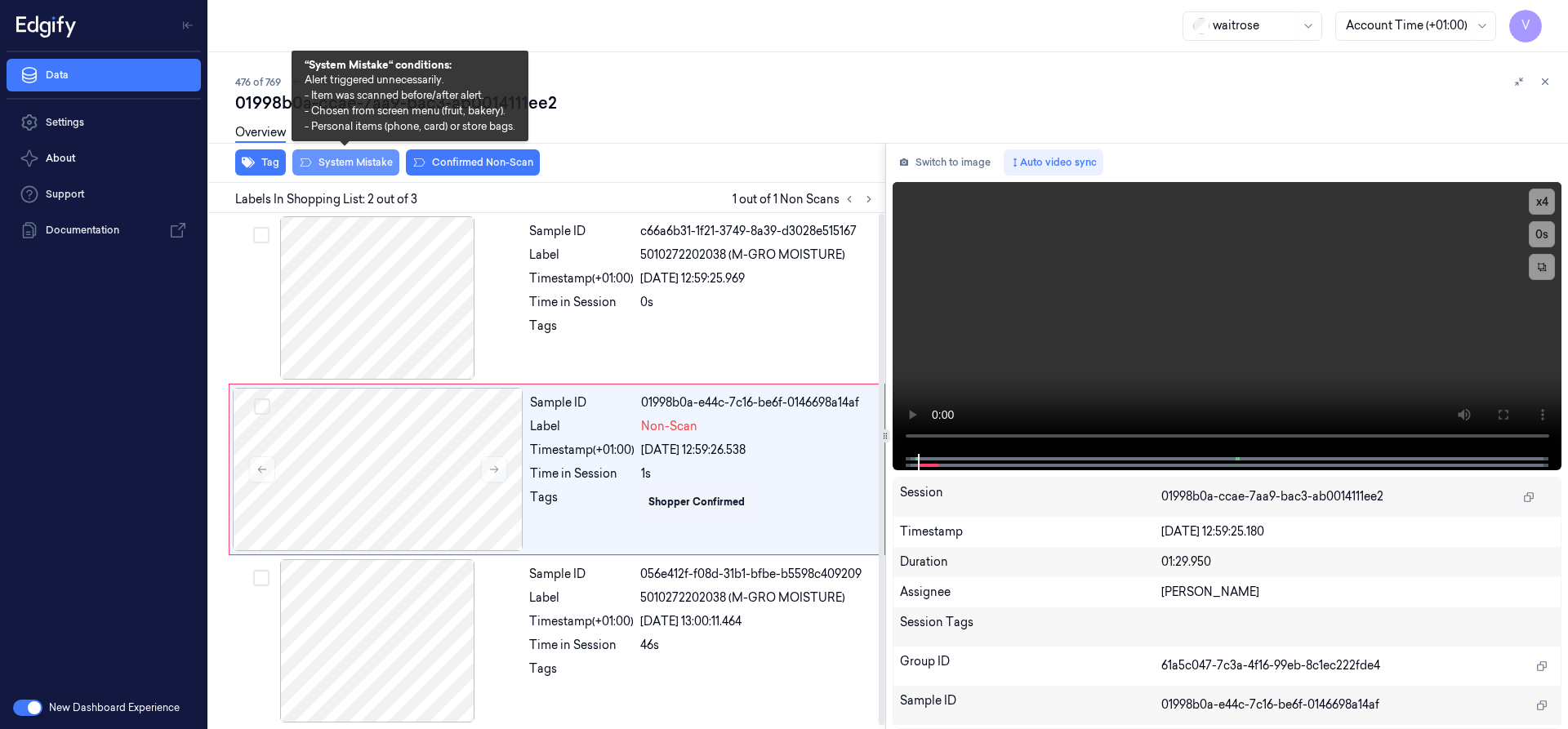
click at [361, 160] on button "System Mistake" at bounding box center [346, 162] width 107 height 26
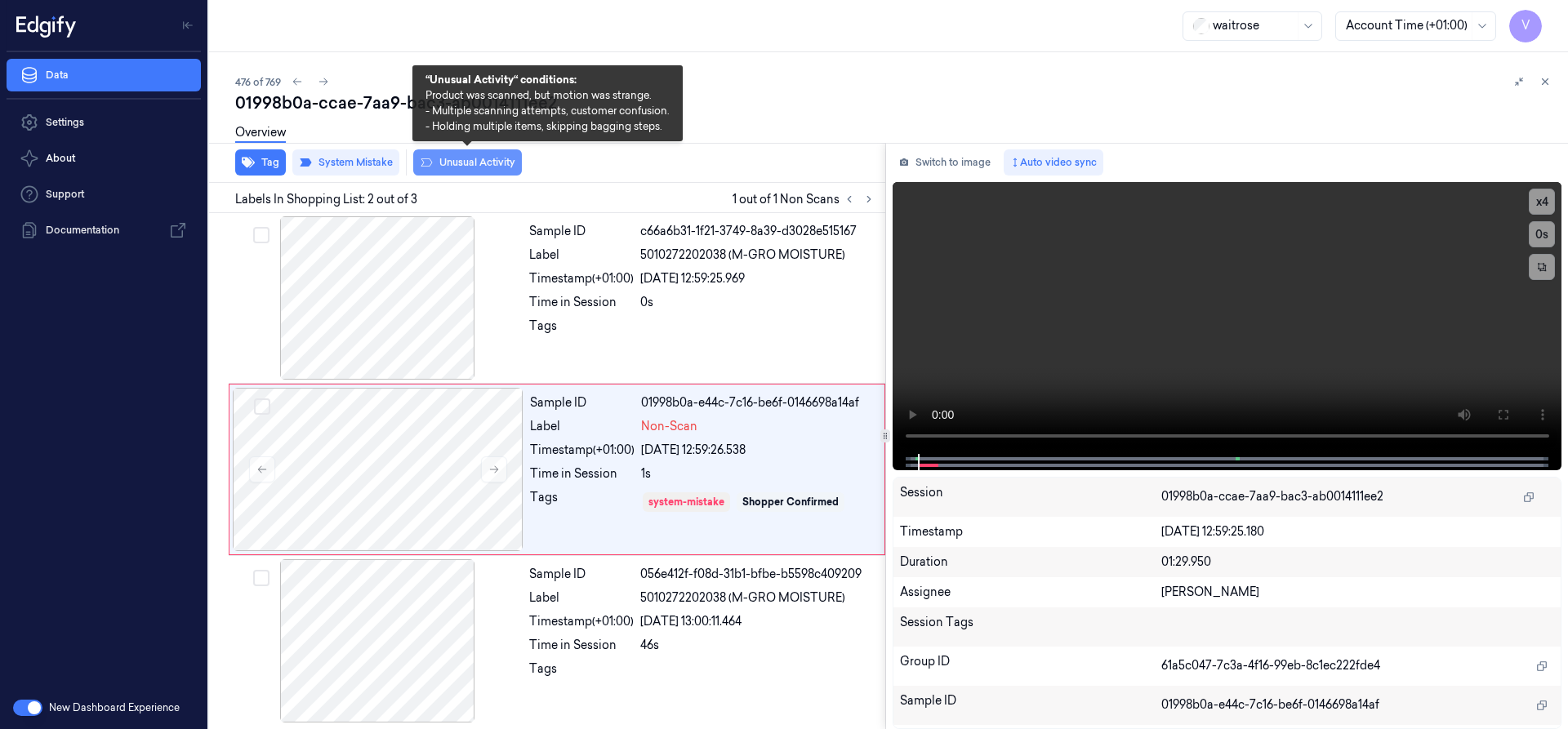
click at [462, 164] on button "Unusual Activity" at bounding box center [467, 162] width 108 height 26
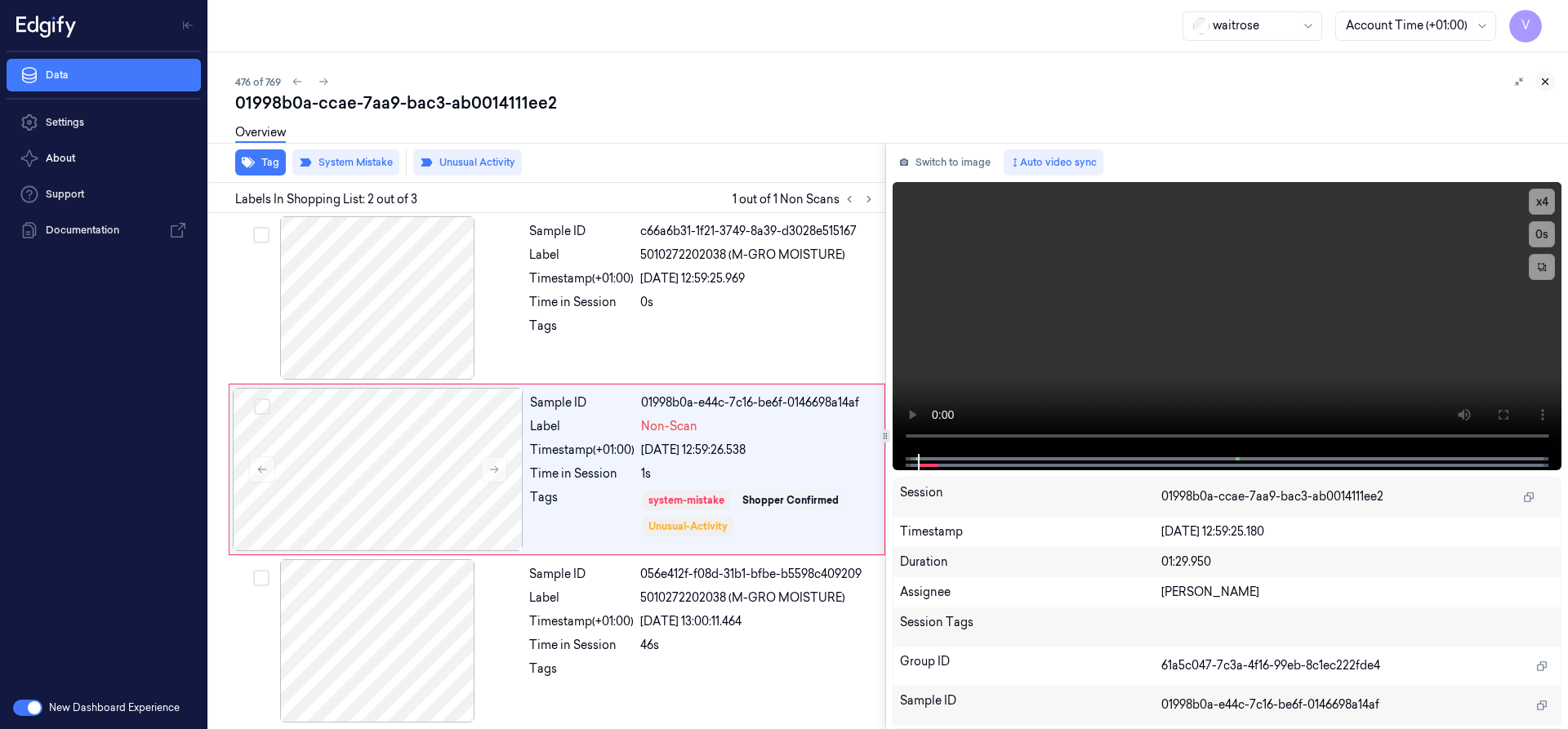
click at [1545, 85] on icon at bounding box center [1544, 81] width 11 height 11
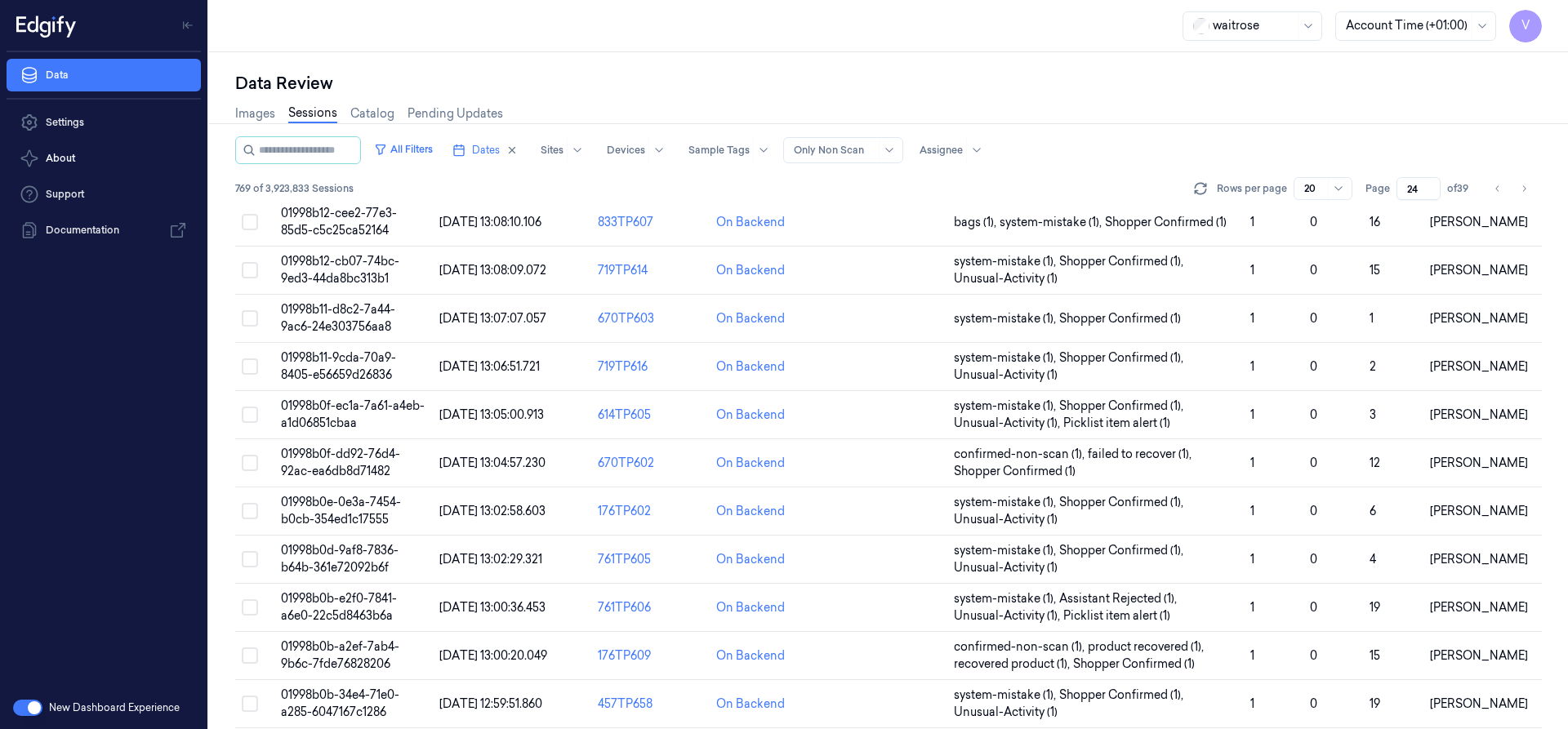
scroll to position [523, 0]
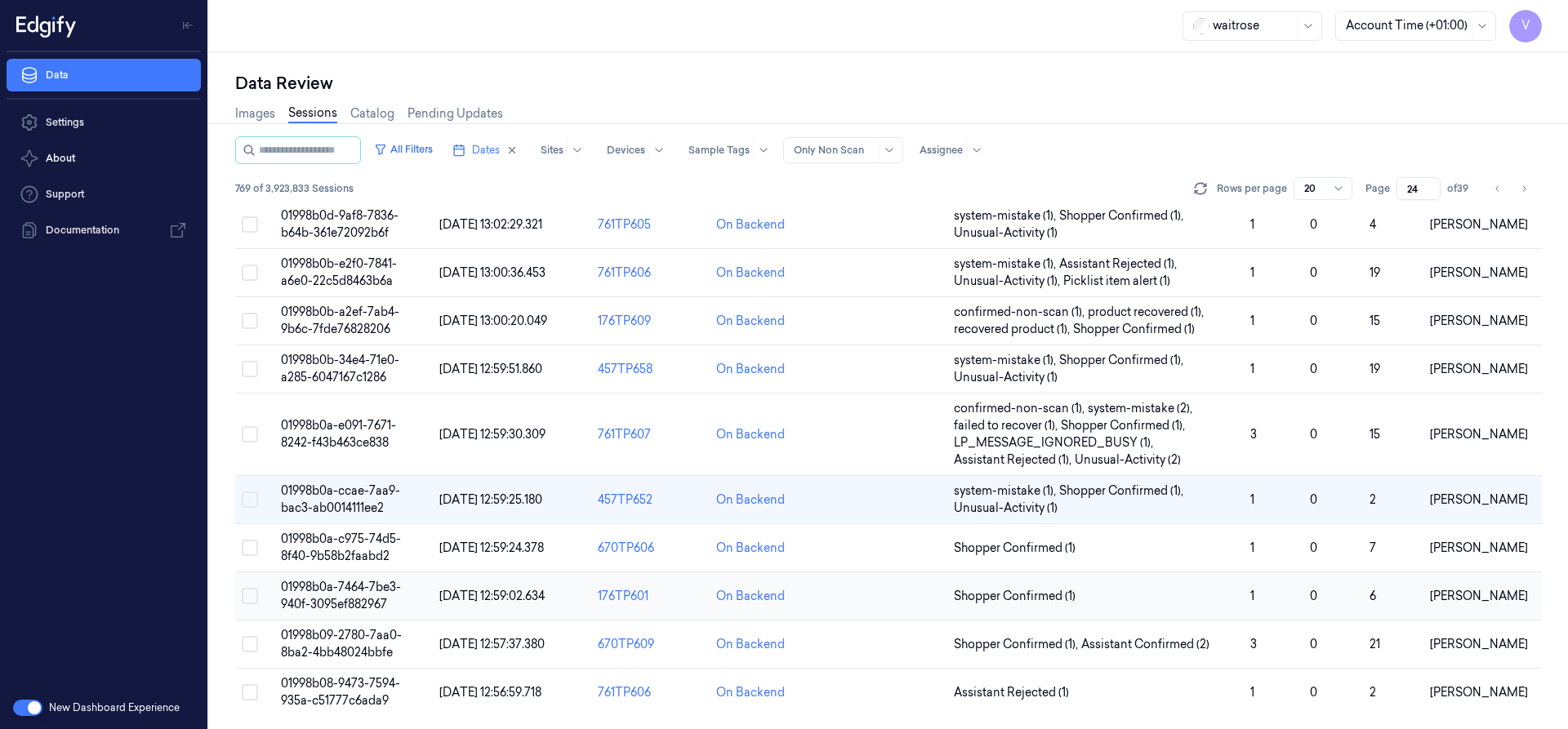
click at [361, 600] on span "01998b0a-7464-7be3-940f-3095ef882967" at bounding box center [341, 594] width 120 height 32
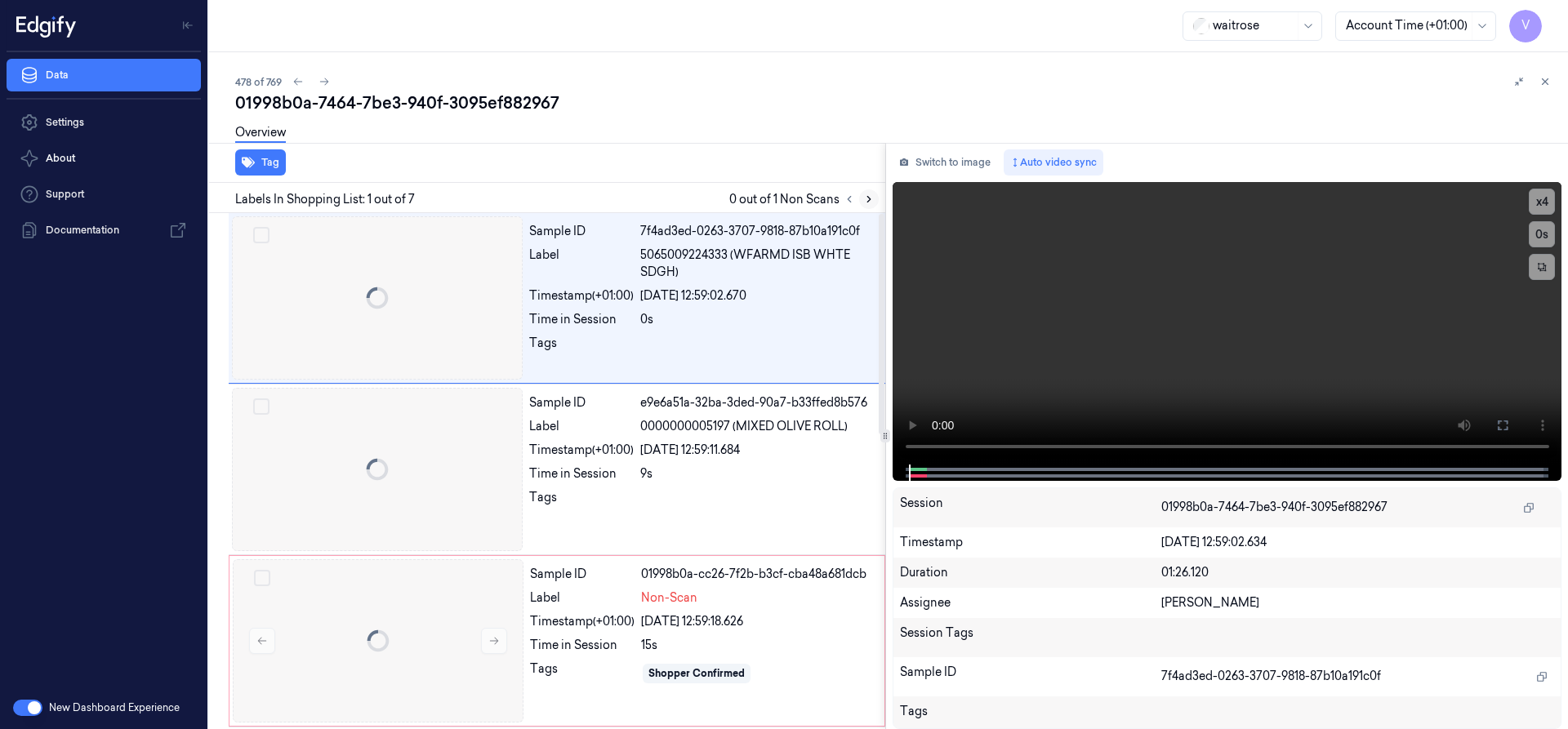
click at [870, 196] on icon at bounding box center [868, 198] width 11 height 11
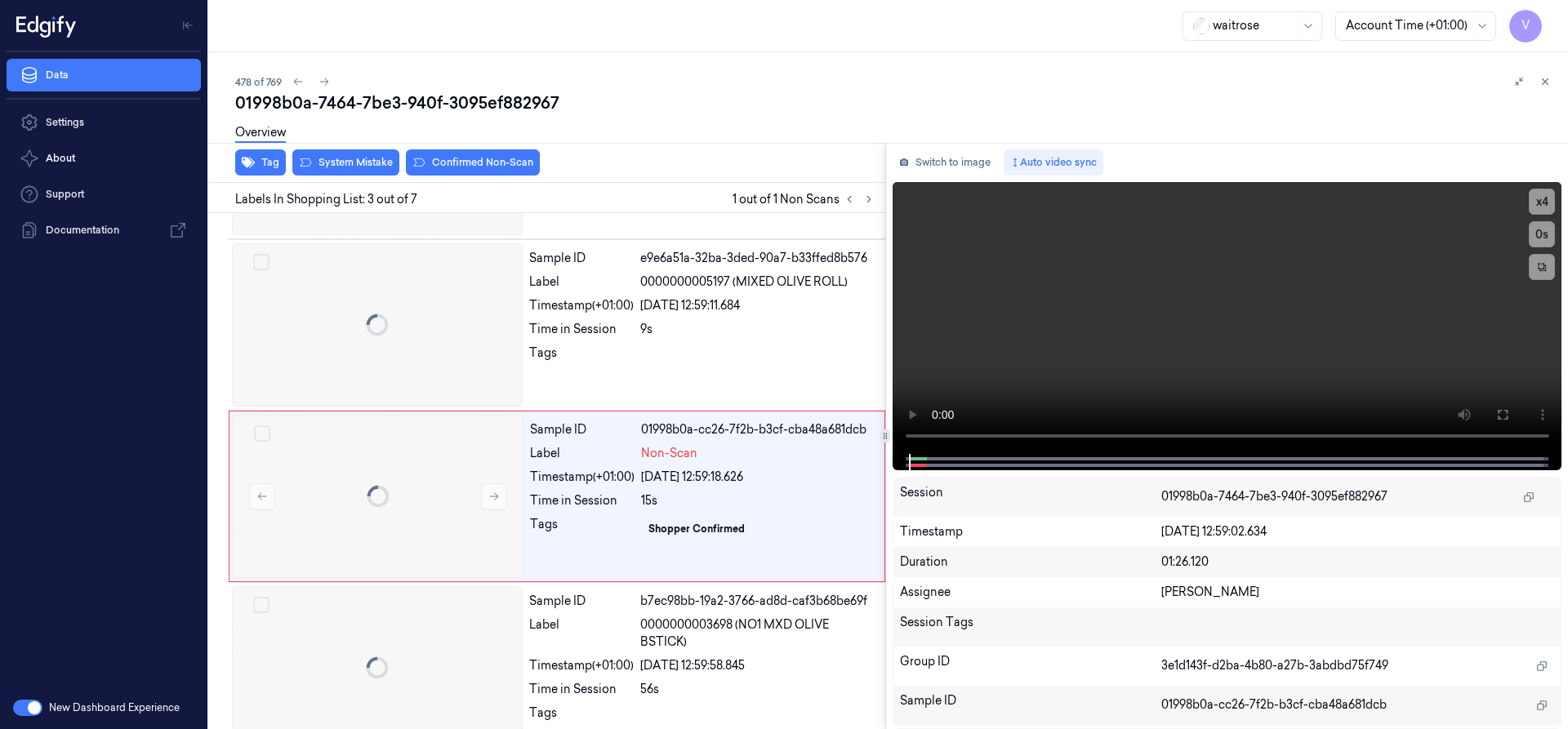
scroll to position [169, 0]
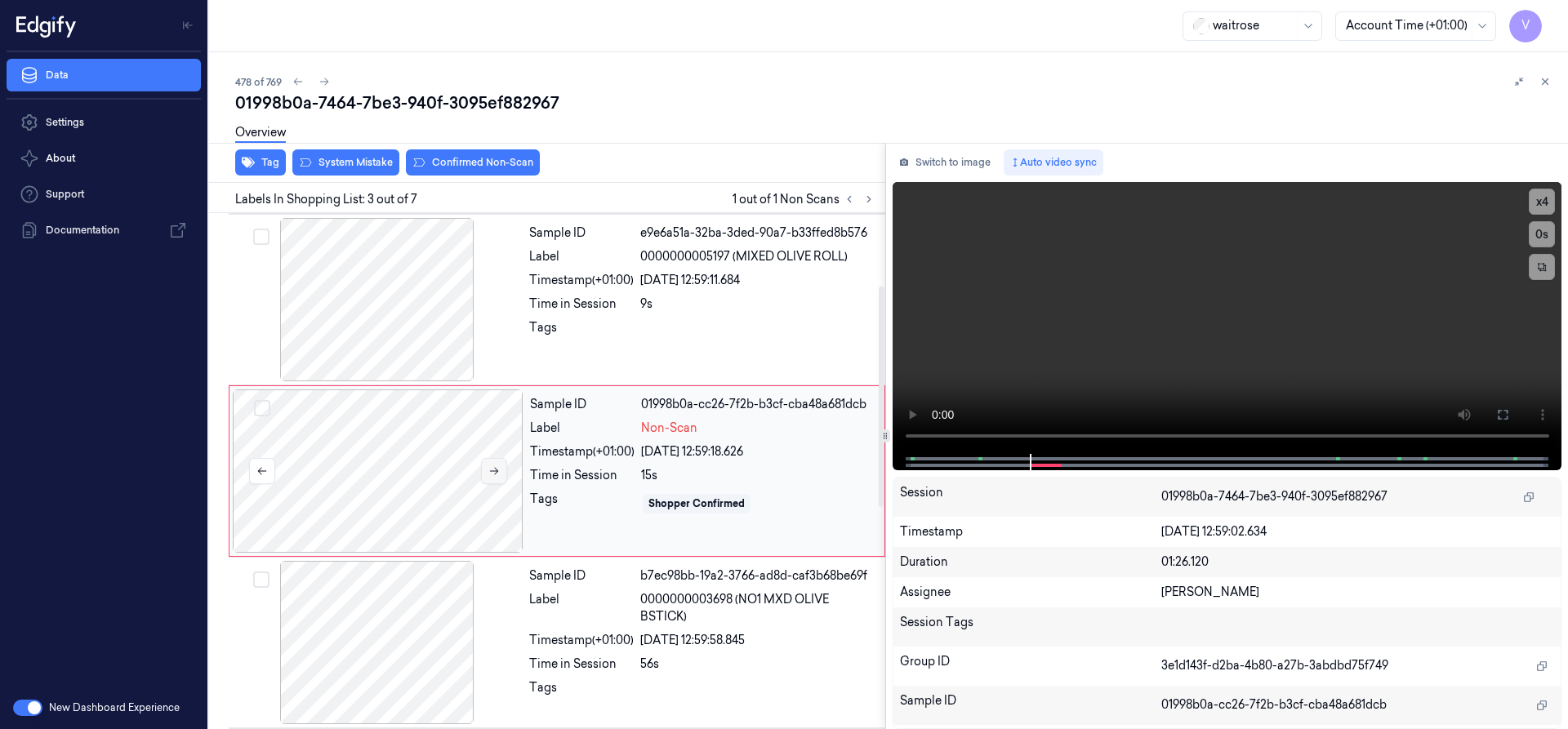
click at [487, 469] on button at bounding box center [493, 471] width 26 height 26
click at [499, 474] on button at bounding box center [493, 471] width 26 height 26
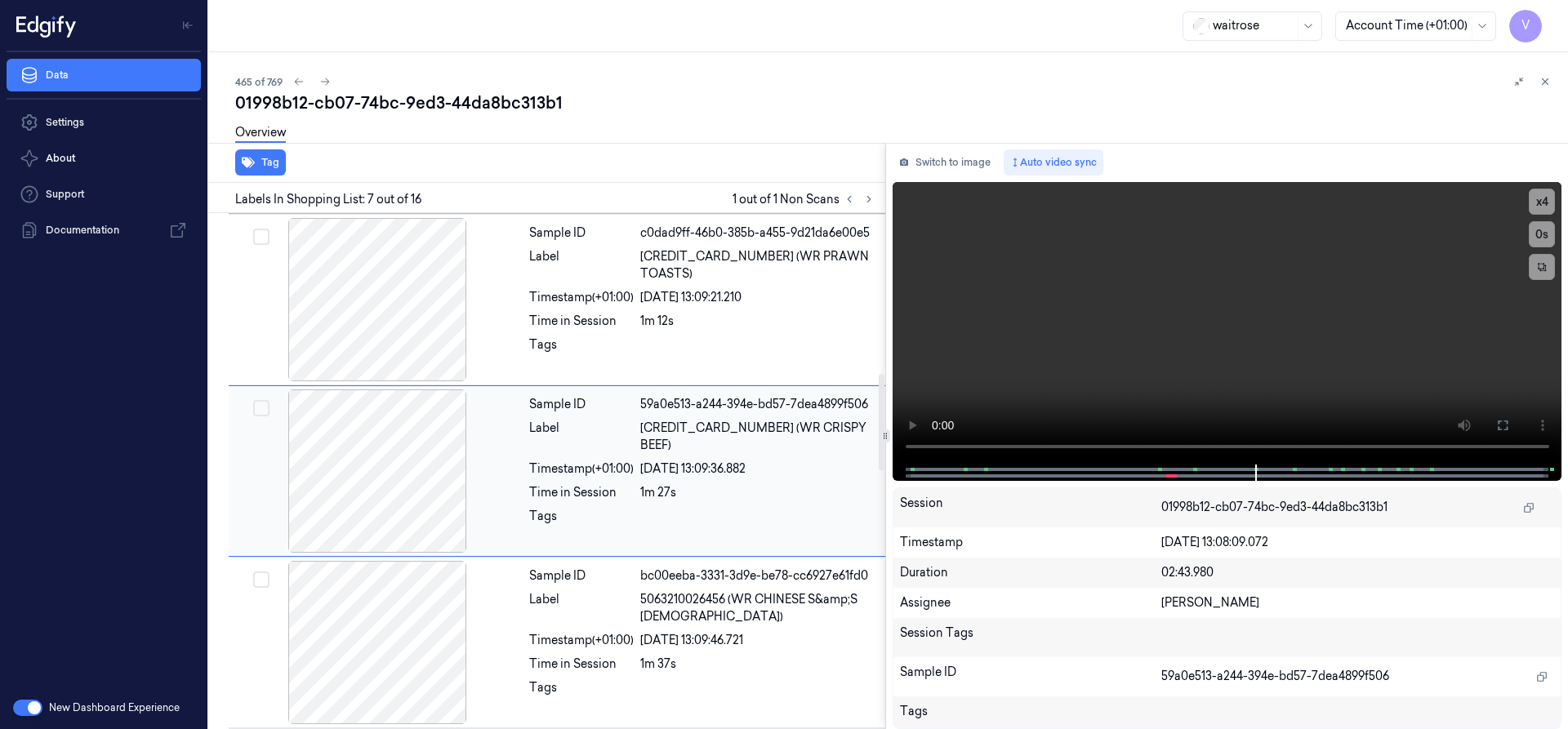
scroll to position [611, 0]
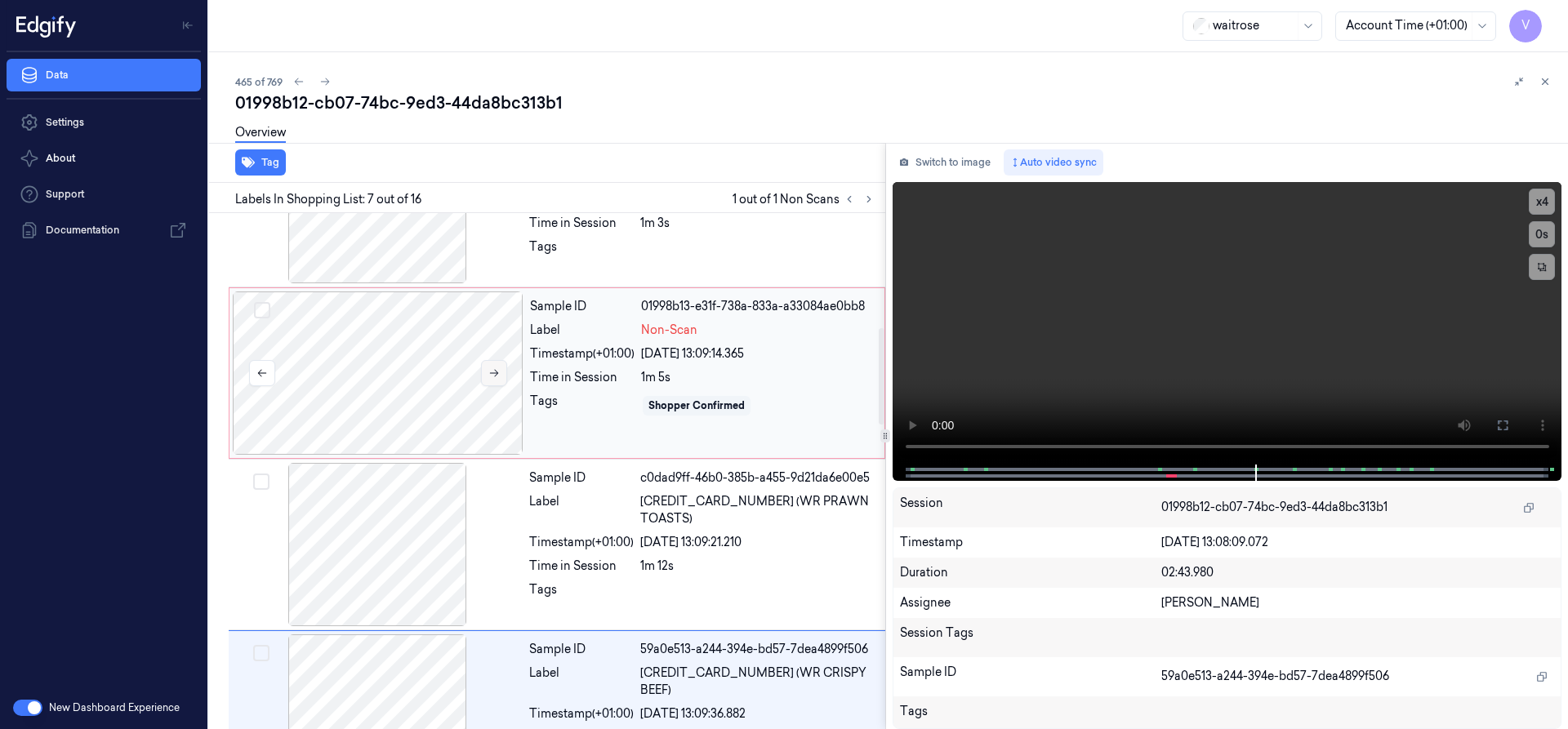
click at [498, 372] on icon at bounding box center [493, 372] width 11 height 11
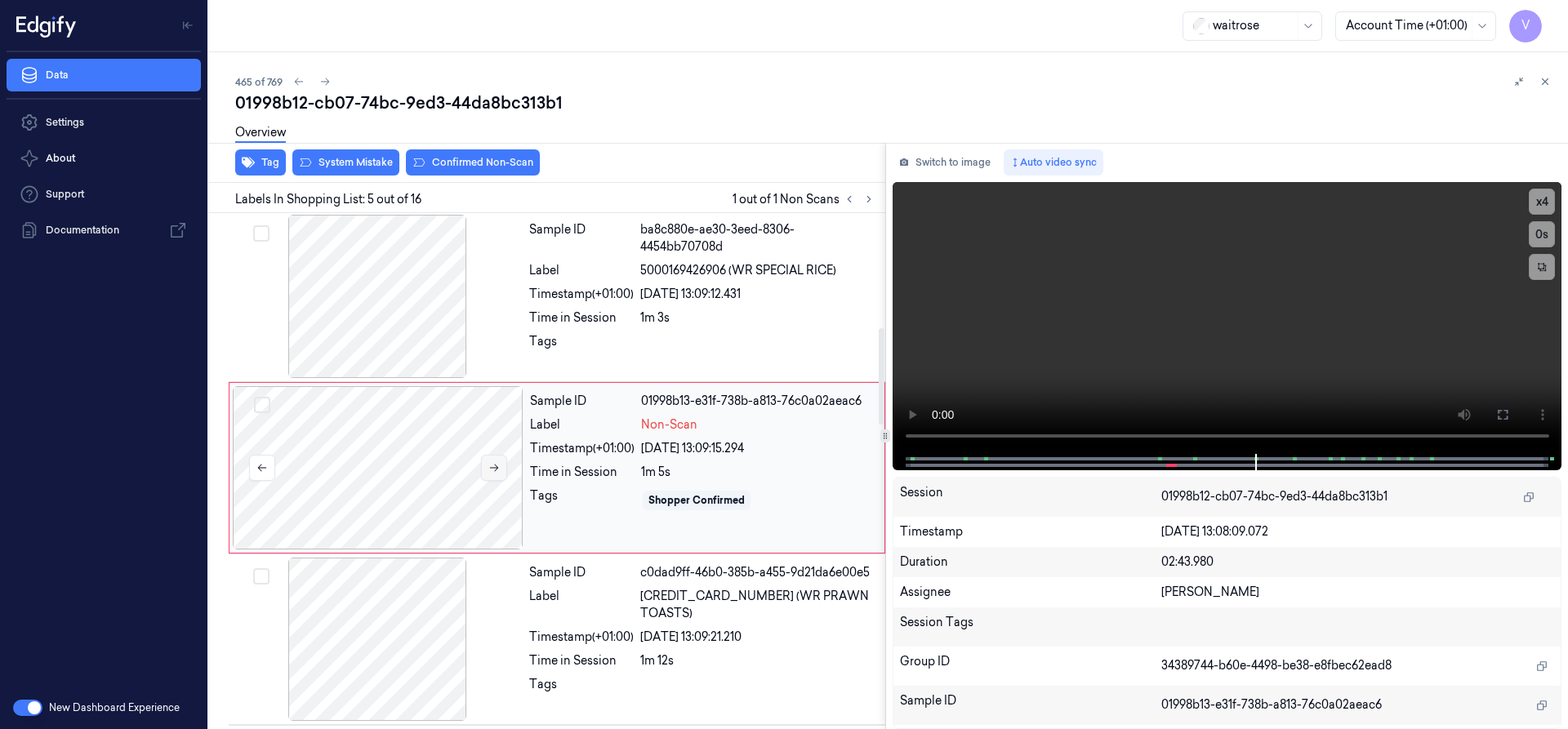
scroll to position [513, 0]
click at [376, 419] on div at bounding box center [378, 471] width 291 height 164
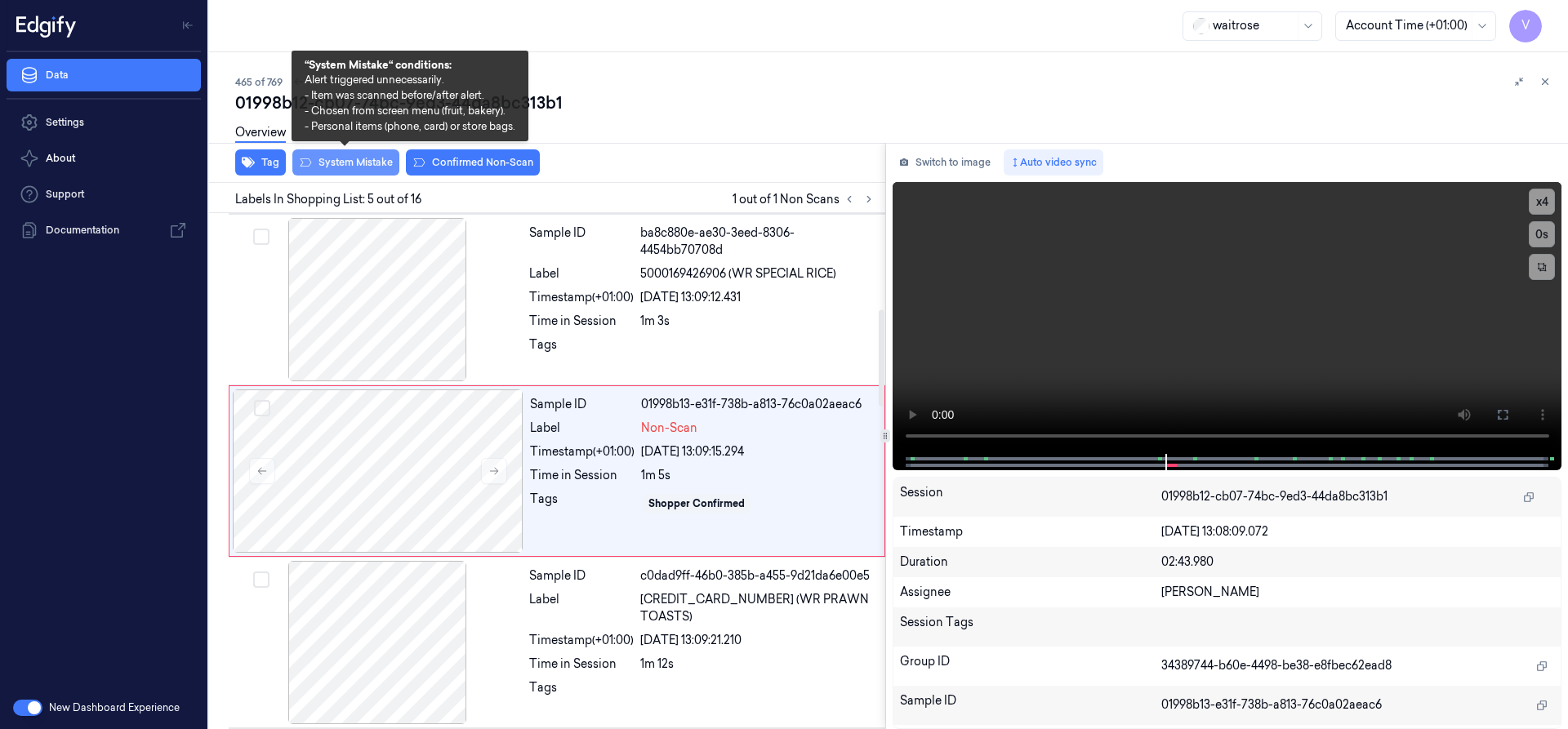
click at [361, 162] on button "System Mistake" at bounding box center [346, 162] width 107 height 26
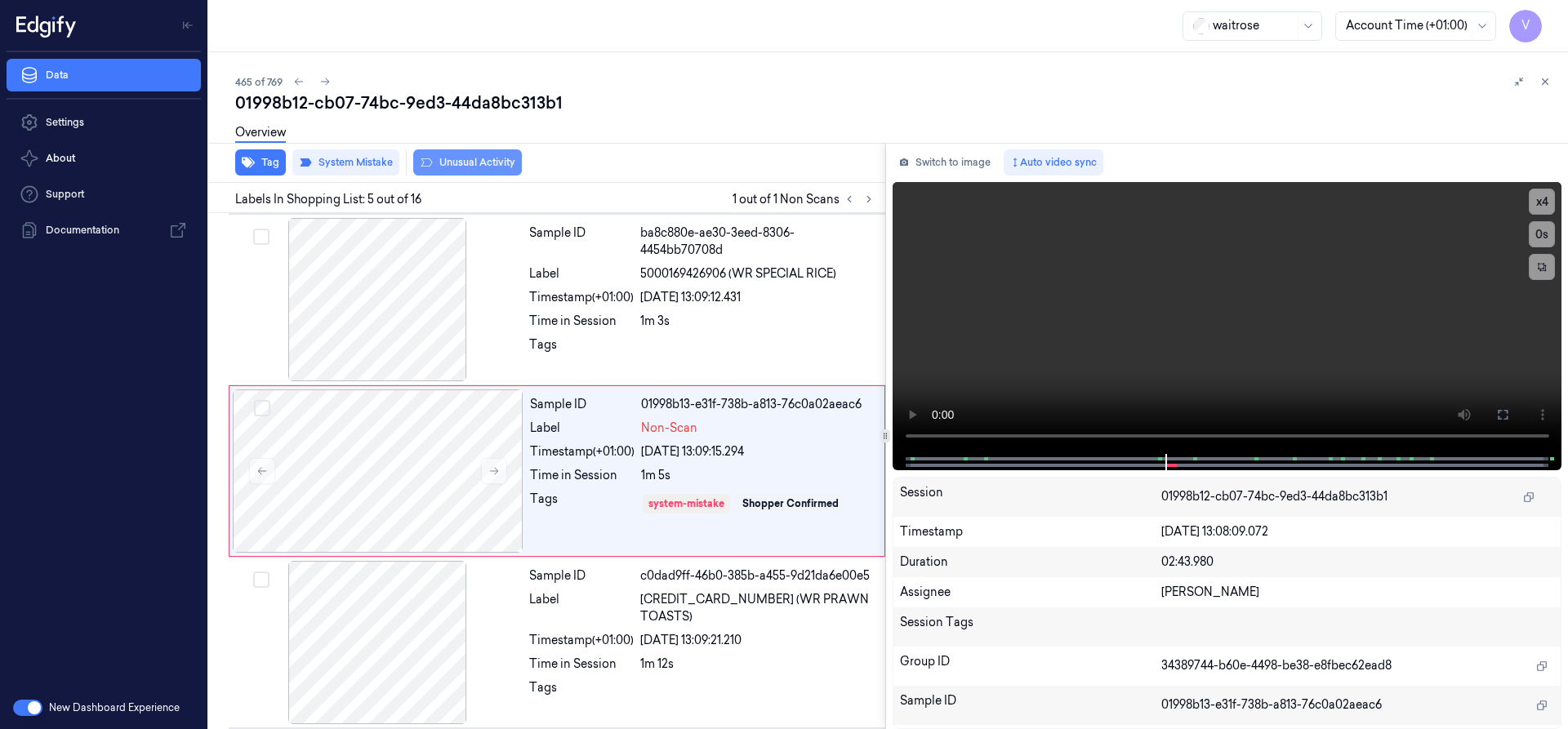
click at [498, 155] on div "Overview" at bounding box center [895, 135] width 1319 height 42
click at [1548, 80] on icon at bounding box center [1544, 81] width 11 height 11
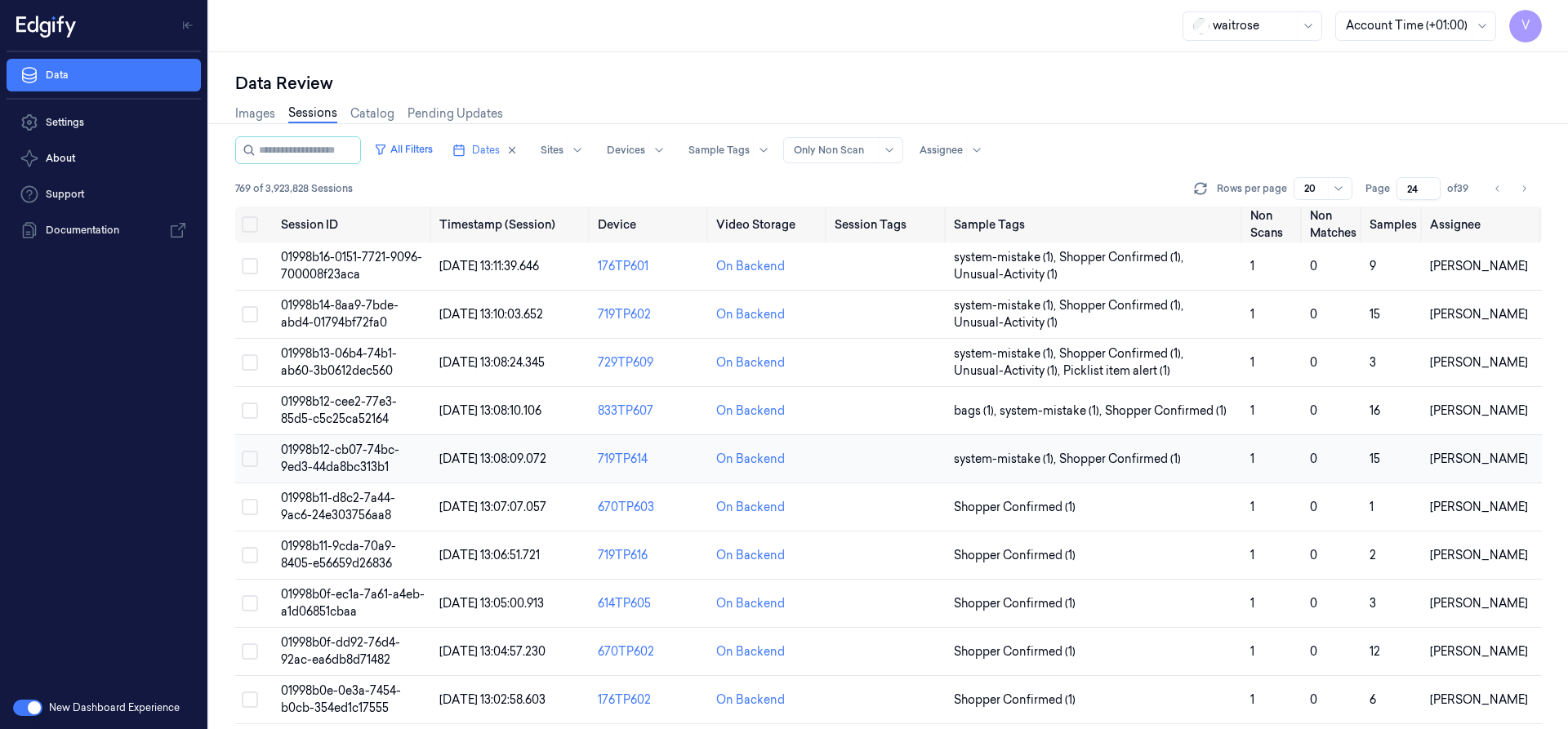
click at [355, 455] on span "01998b12-cb07-74bc-9ed3-44da8bc313b1" at bounding box center [340, 457] width 118 height 32
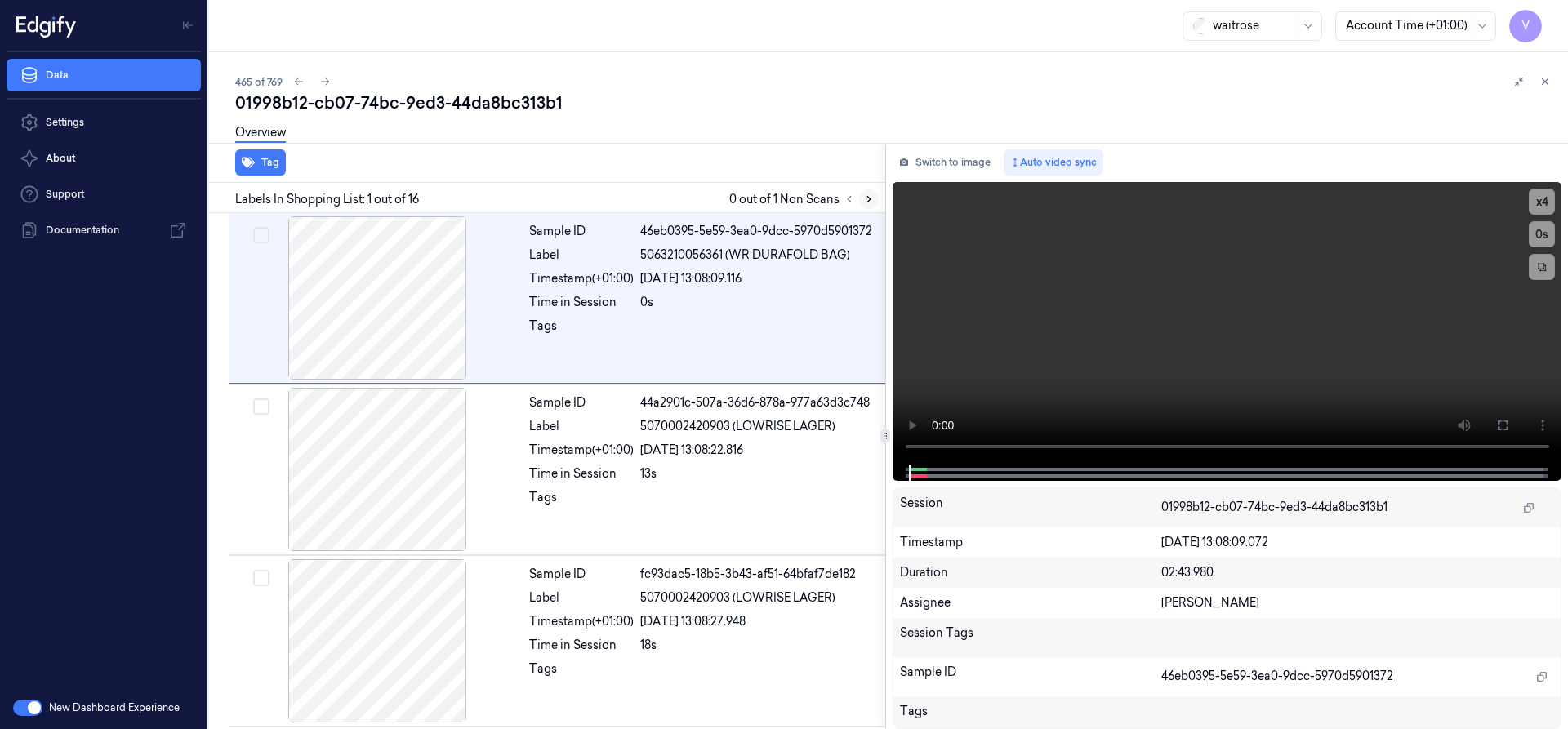
click at [866, 203] on icon at bounding box center [868, 198] width 11 height 11
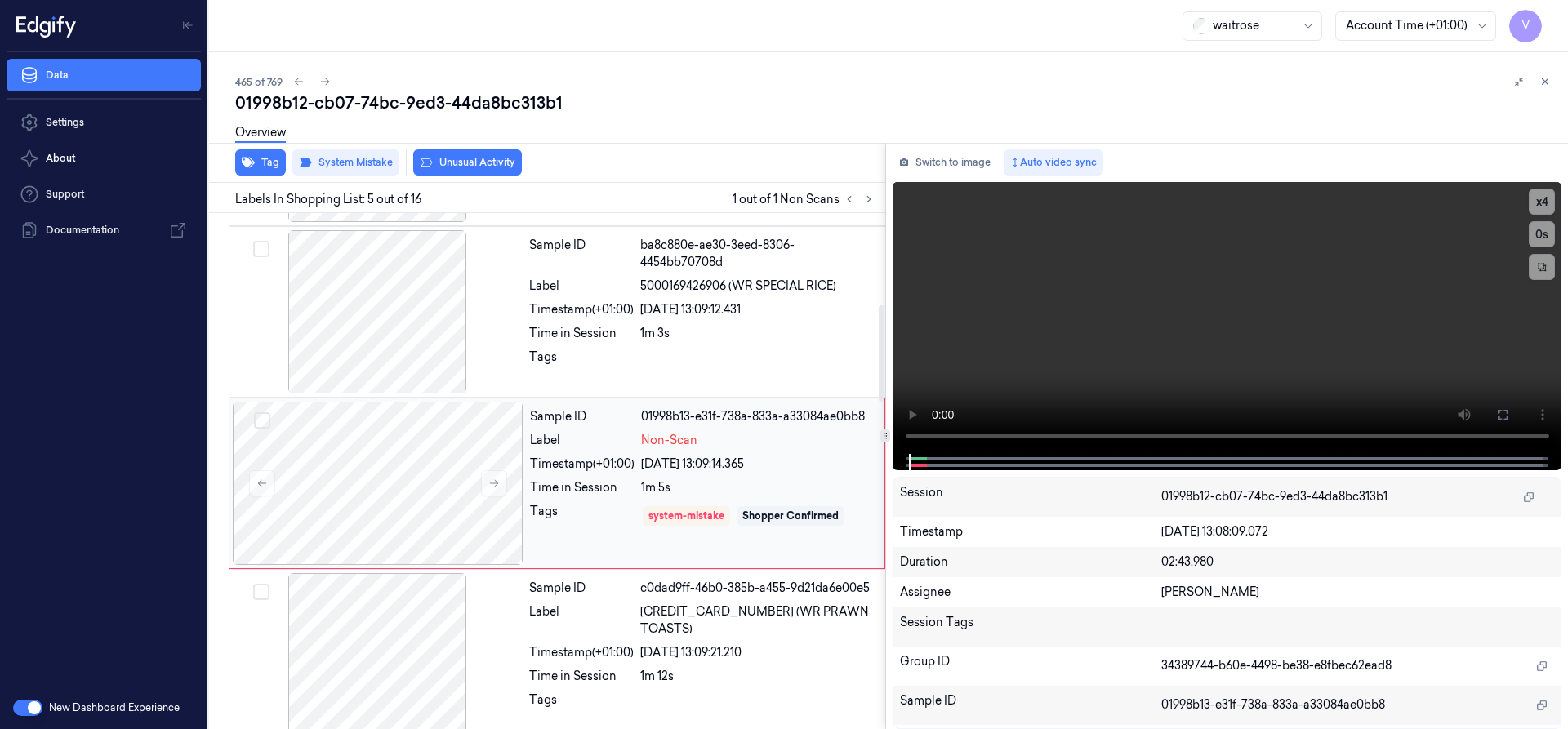
scroll to position [513, 0]
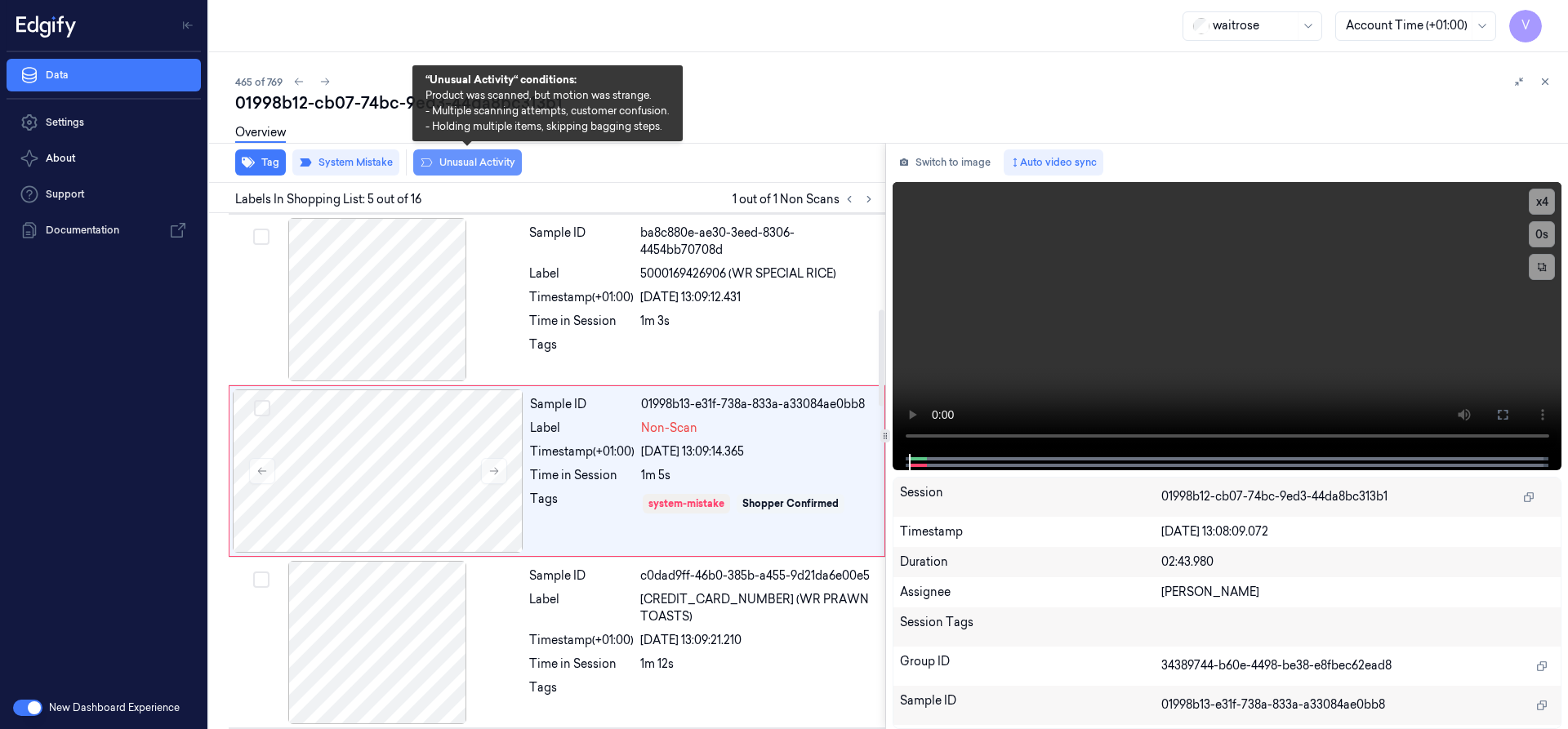
click at [495, 167] on button "Unusual Activity" at bounding box center [467, 162] width 108 height 26
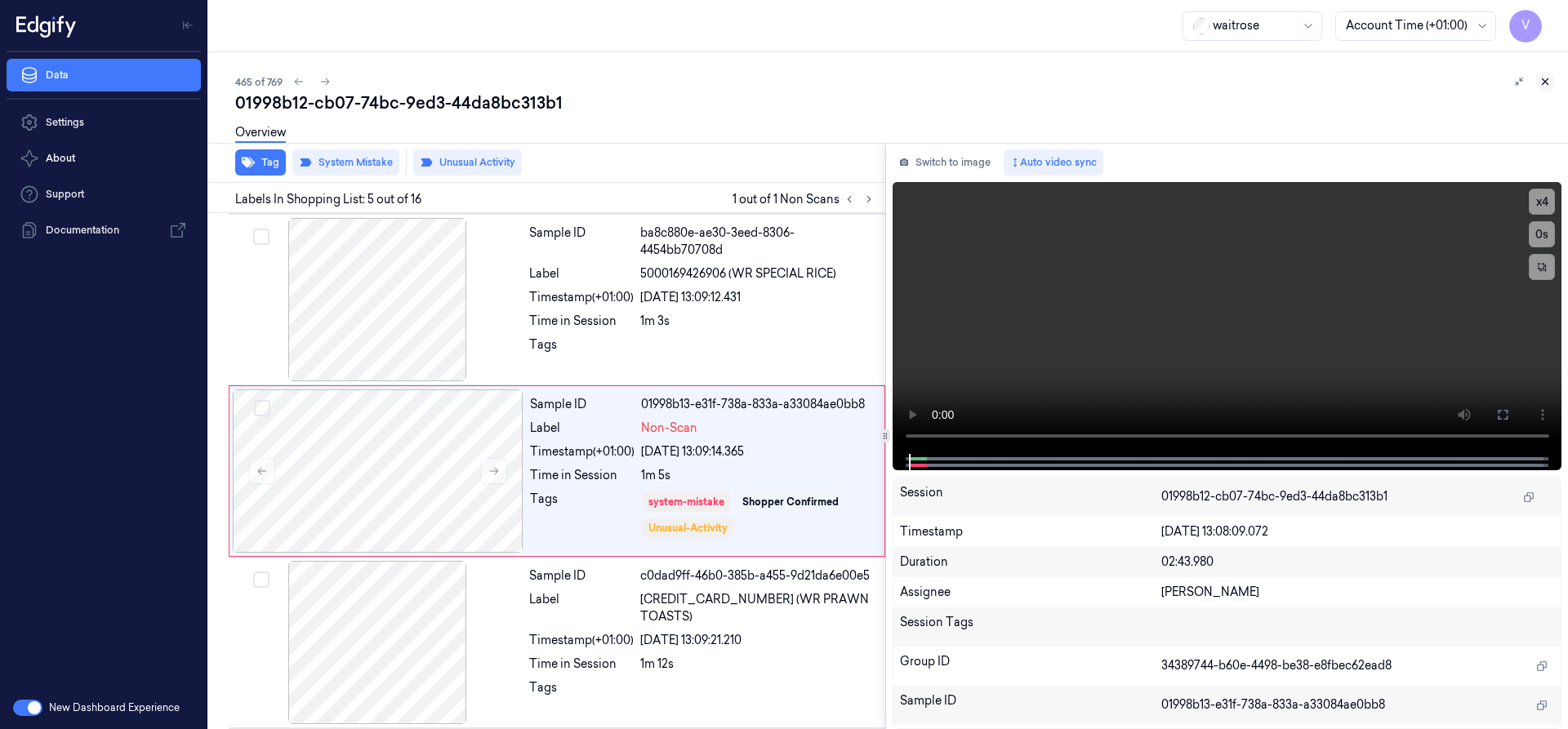
click at [1546, 82] on icon at bounding box center [1544, 81] width 11 height 11
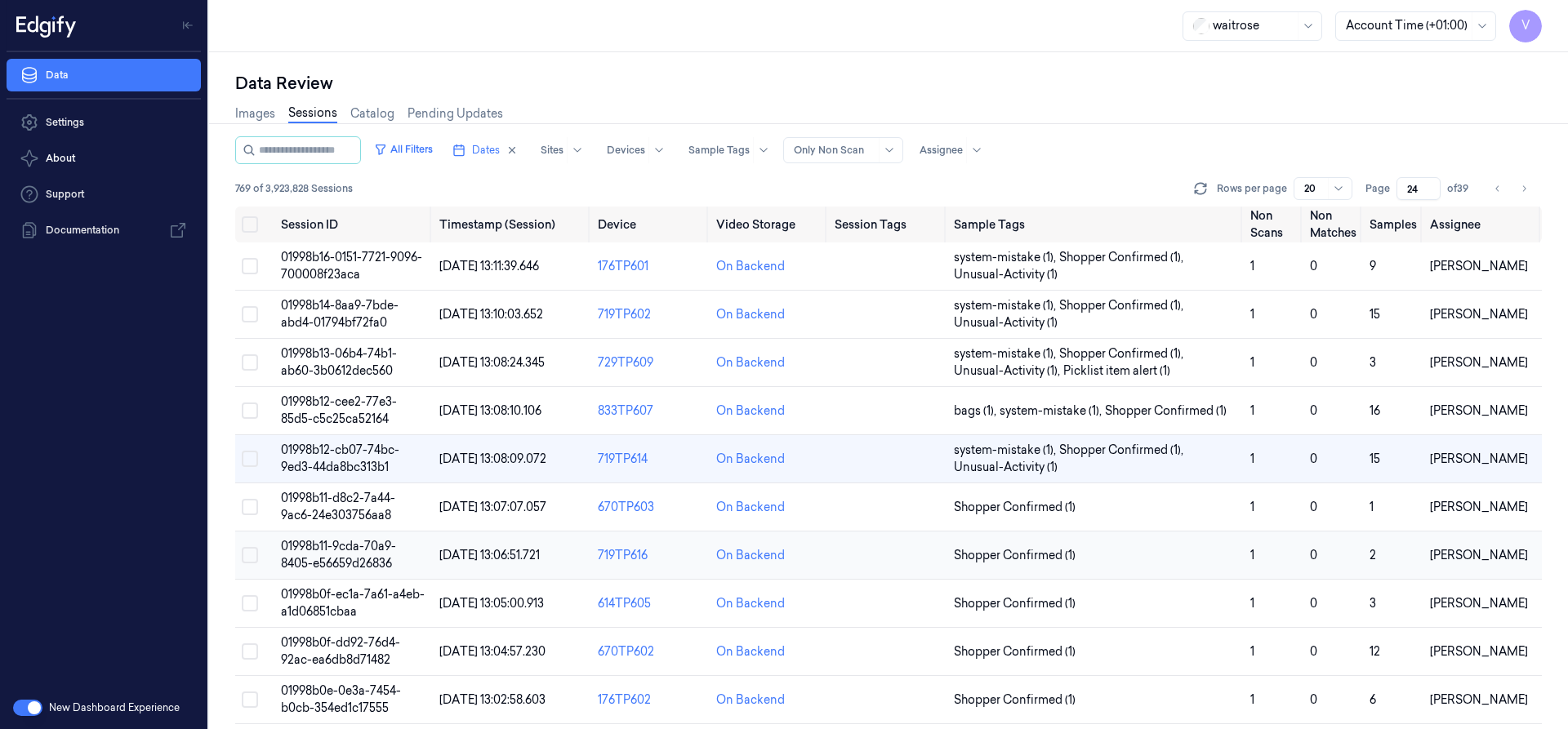
click at [349, 549] on span "01998b11-9cda-70a9-8405-e56659d26836" at bounding box center [338, 554] width 115 height 32
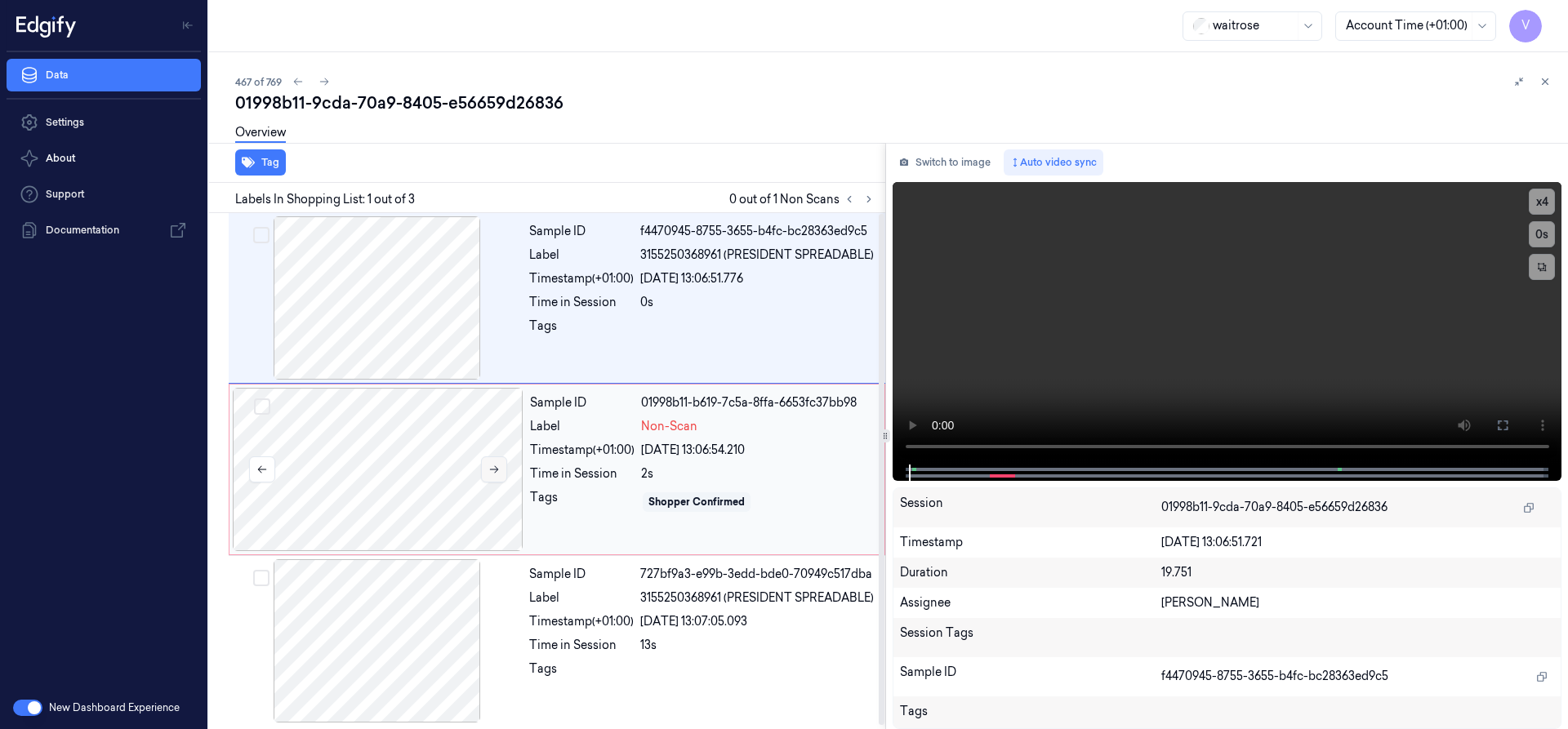
click at [497, 464] on icon at bounding box center [493, 468] width 11 height 11
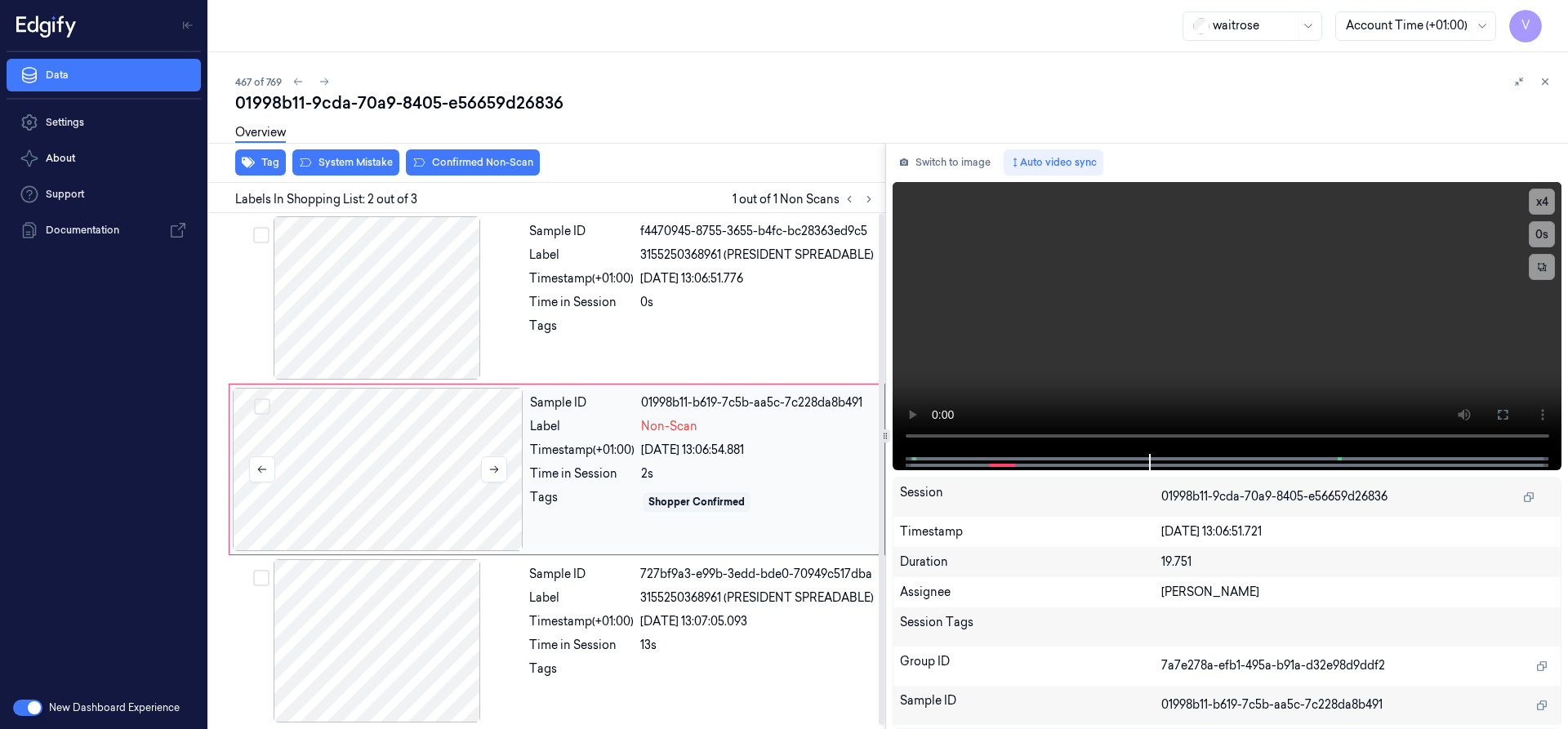
click at [485, 430] on div at bounding box center [378, 469] width 291 height 164
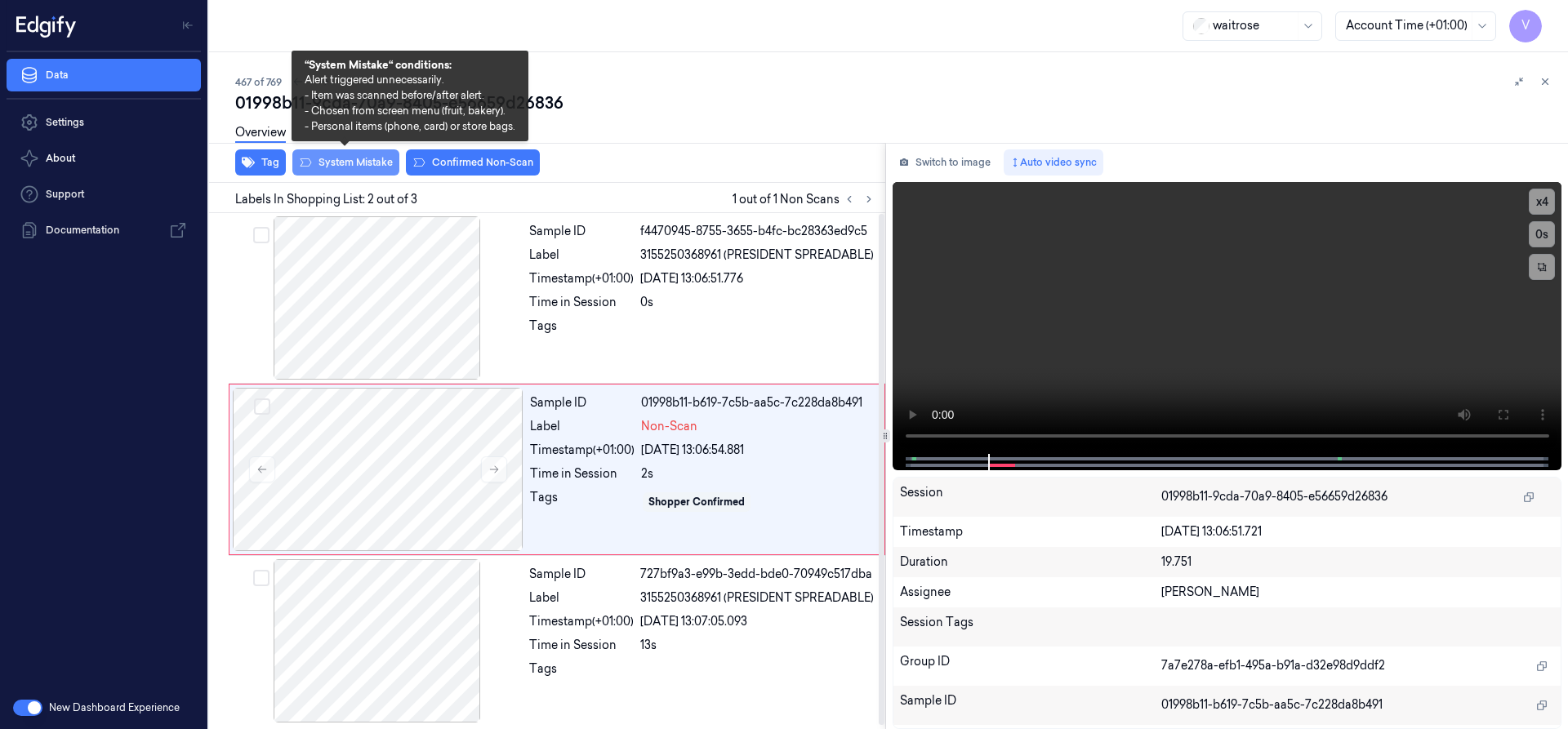
click at [378, 164] on button "System Mistake" at bounding box center [346, 162] width 107 height 26
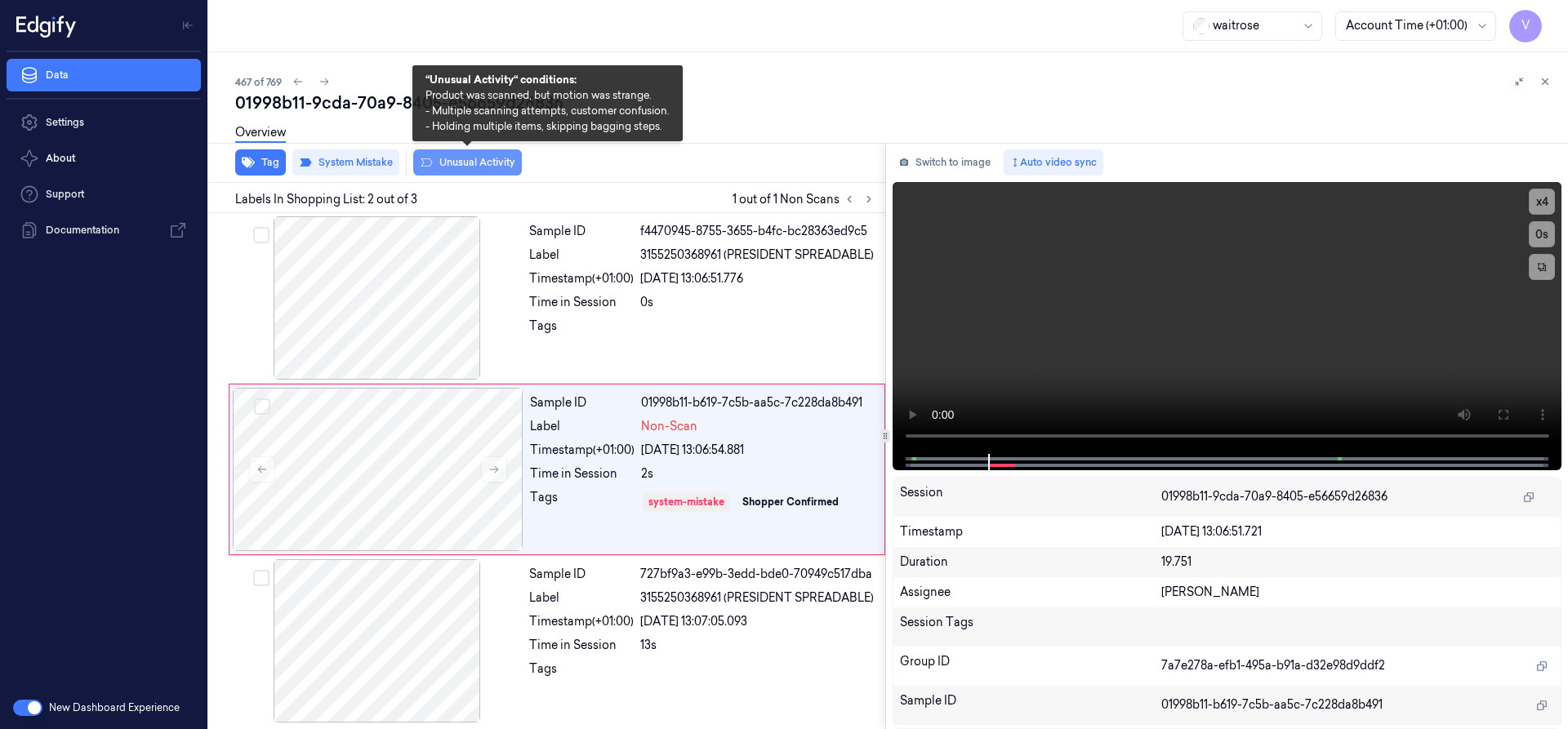
click at [475, 166] on button "Unusual Activity" at bounding box center [467, 162] width 108 height 26
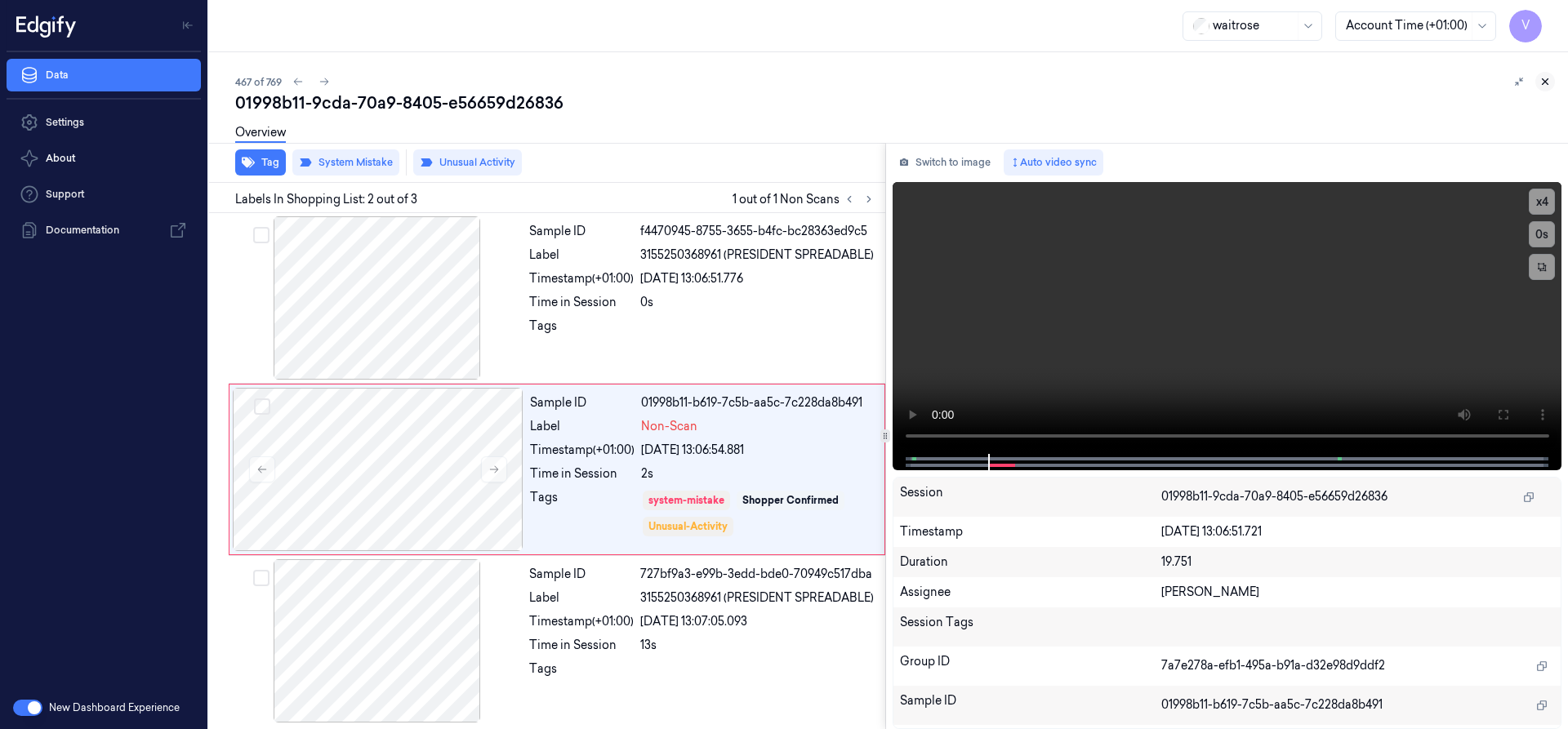
click at [1544, 81] on icon at bounding box center [1545, 82] width 6 height 6
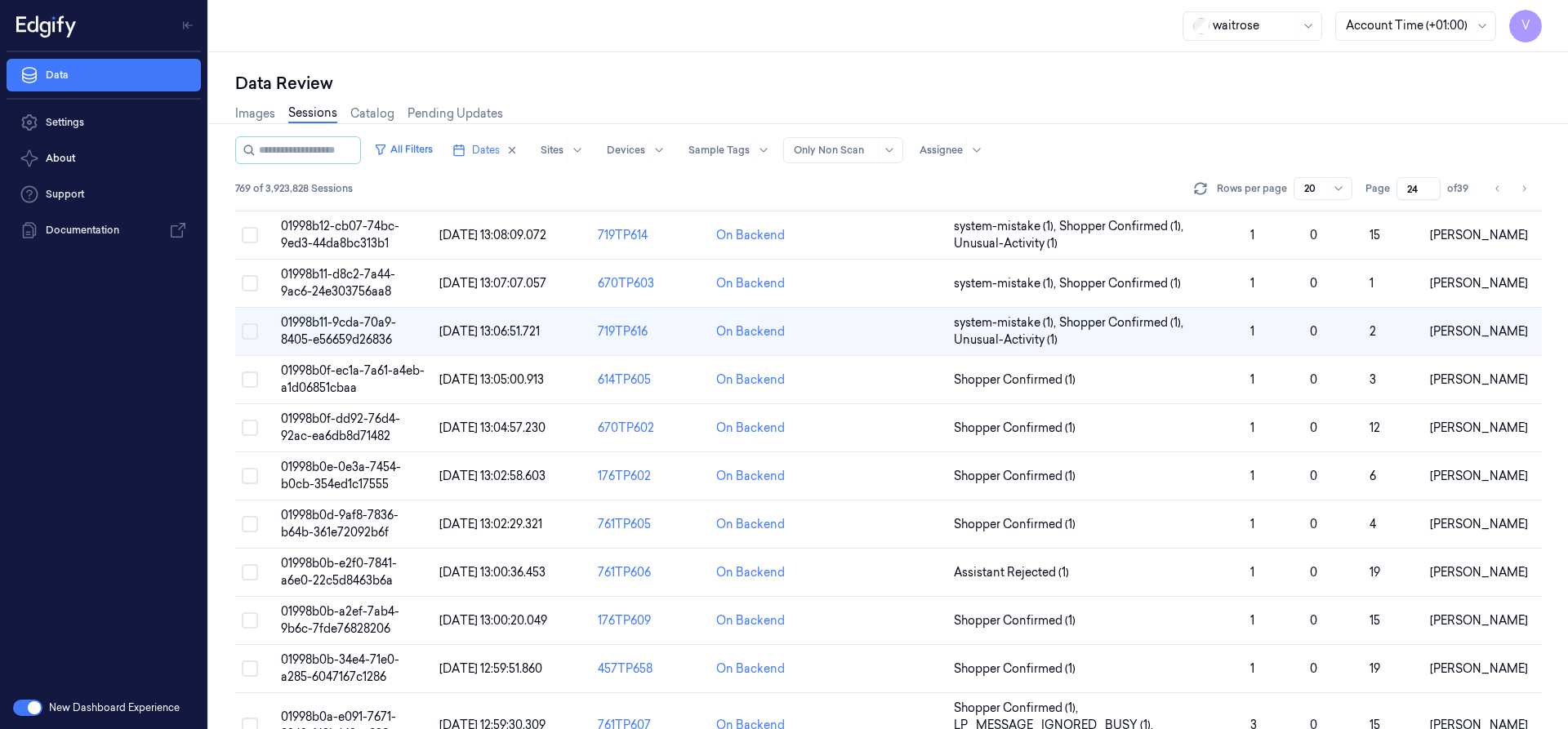
scroll to position [88, 0]
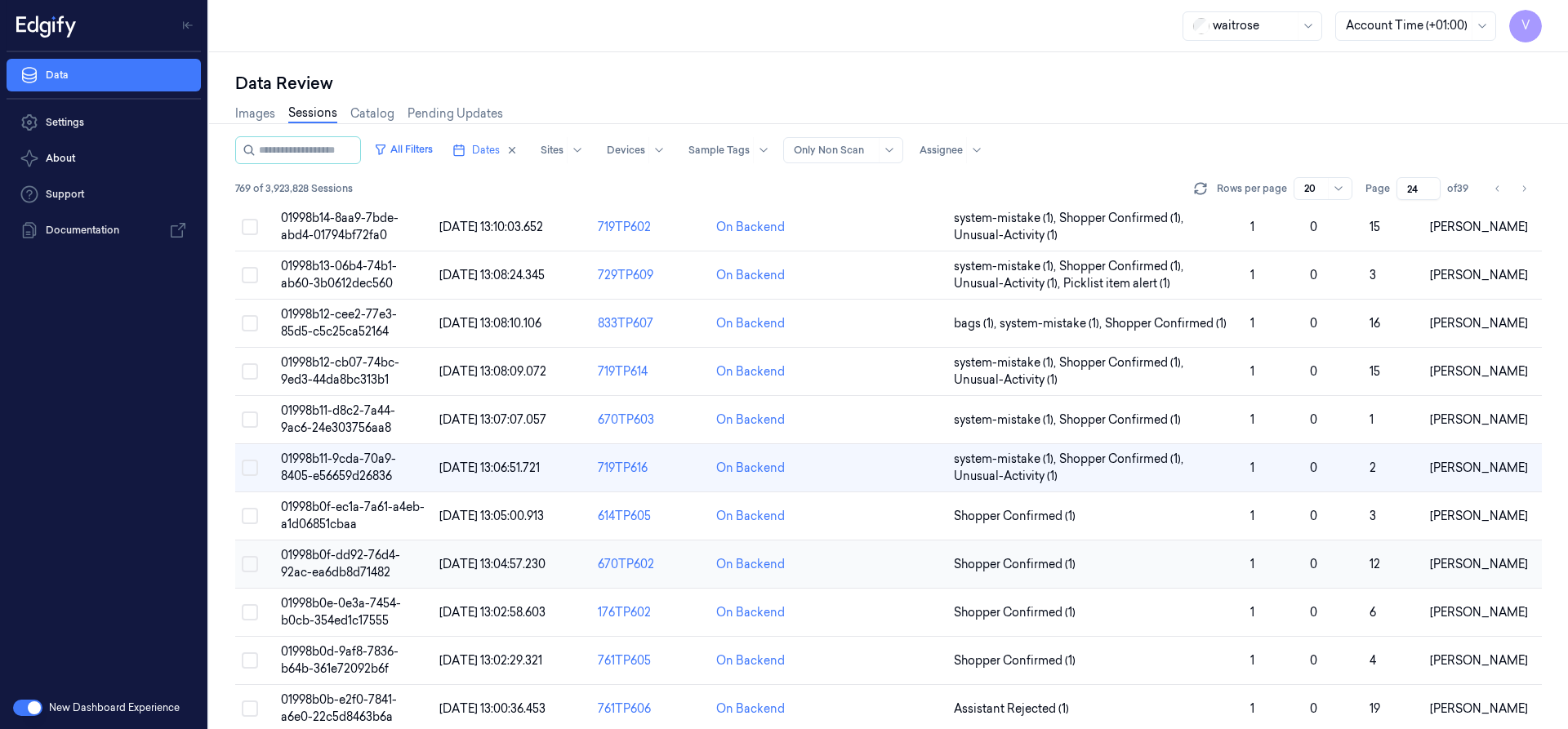
click at [308, 556] on span "01998b0f-dd92-76d4-92ac-ea6db8d71482" at bounding box center [341, 563] width 119 height 32
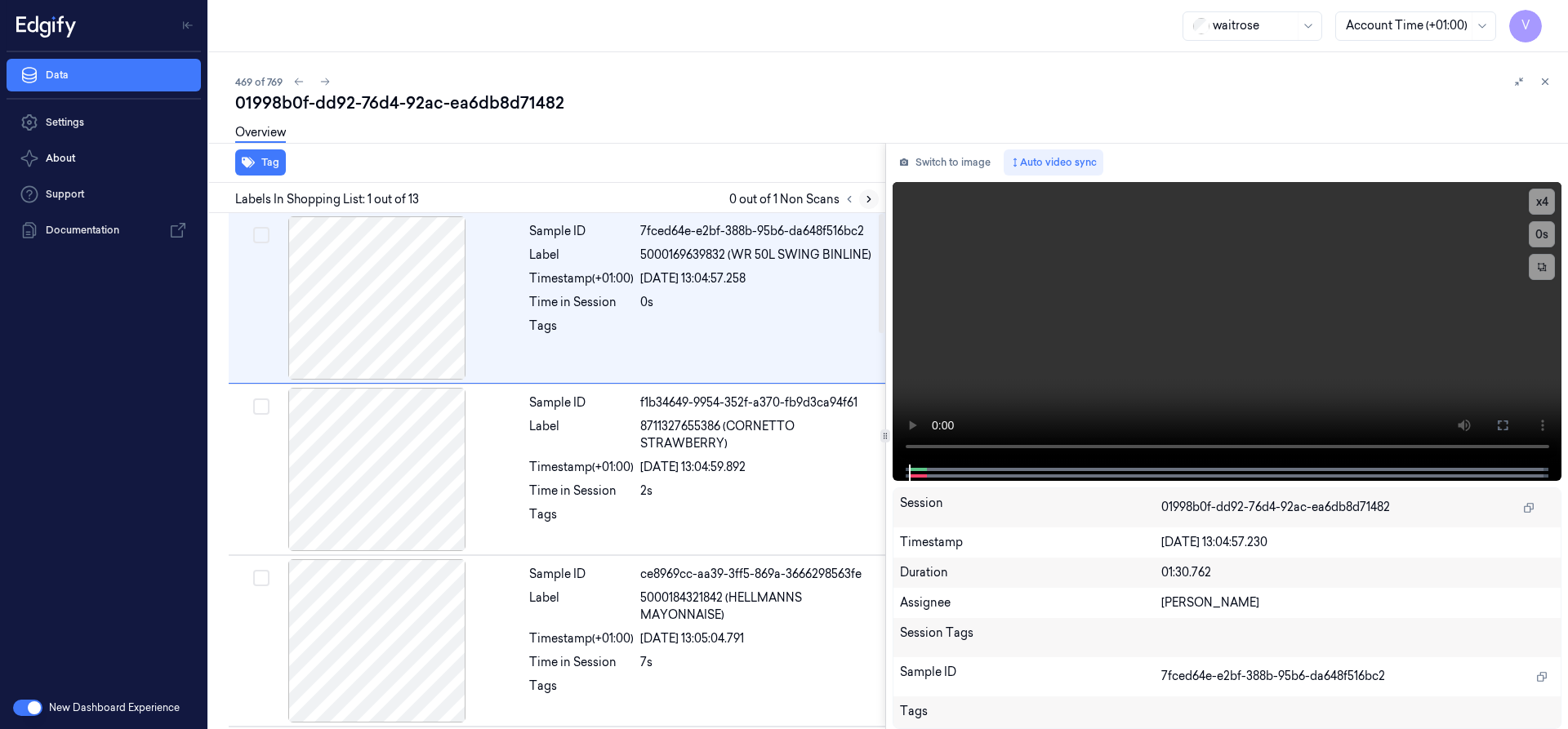
click at [870, 200] on icon at bounding box center [868, 198] width 11 height 11
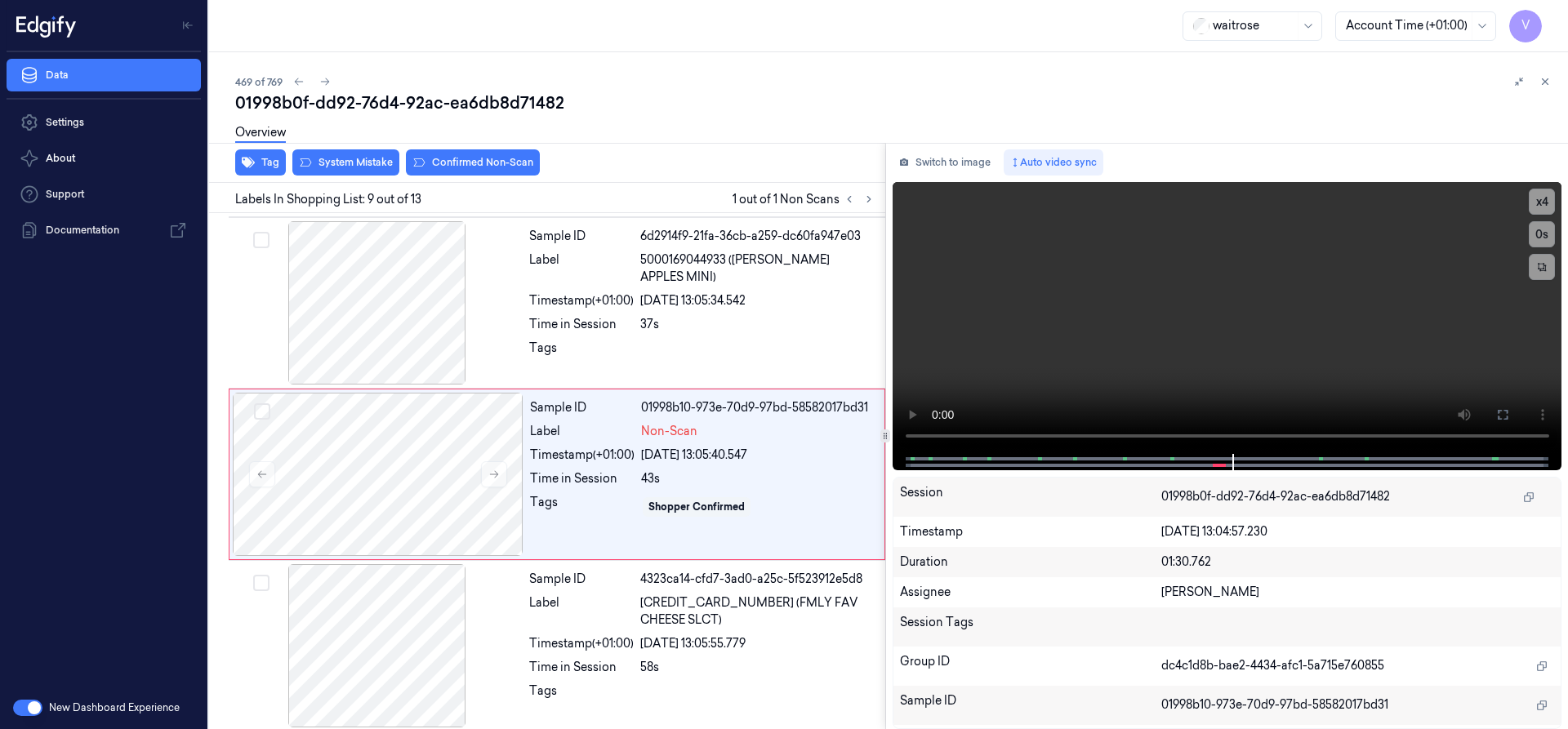
scroll to position [1198, 0]
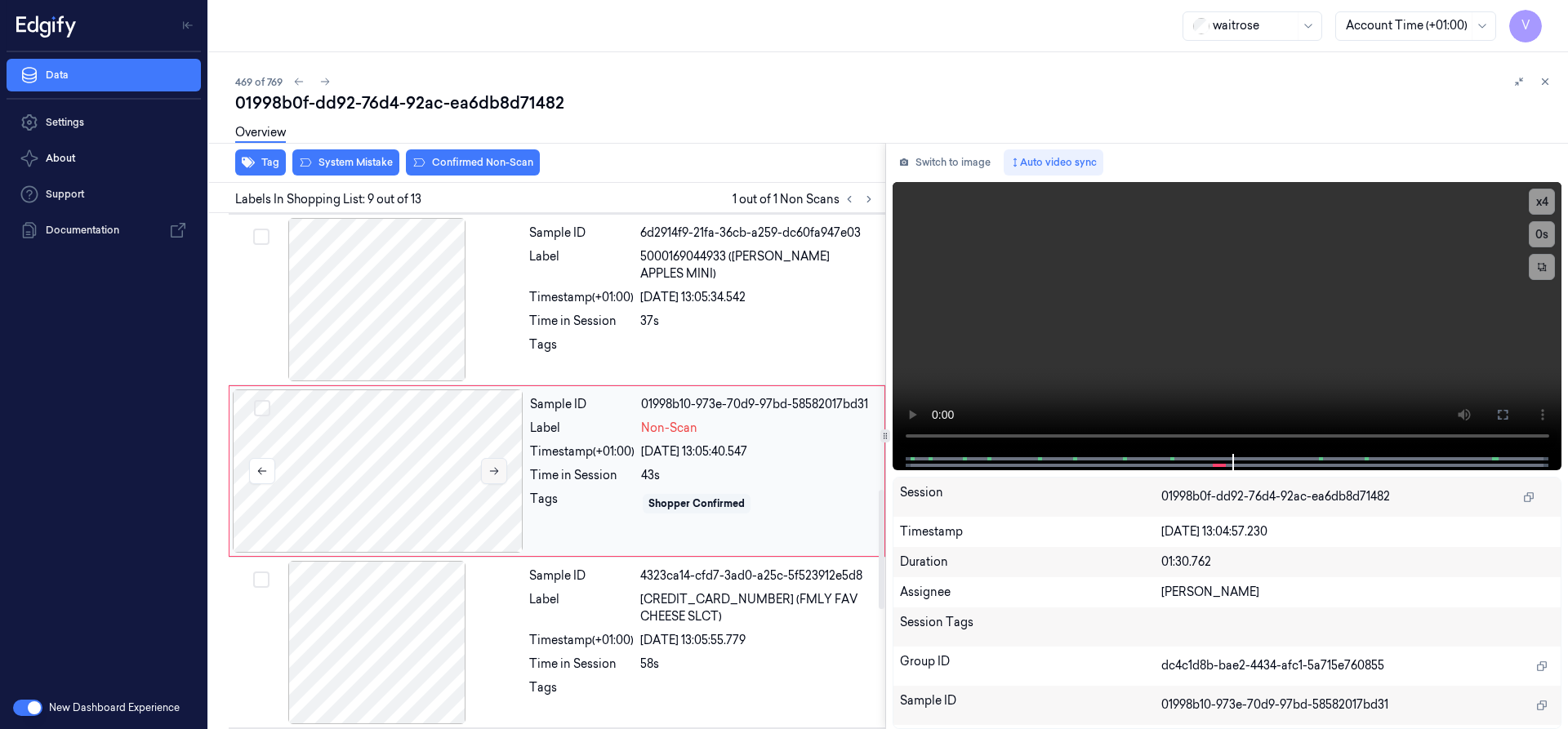
click at [501, 468] on button at bounding box center [493, 471] width 26 height 26
click at [503, 469] on button at bounding box center [493, 471] width 26 height 26
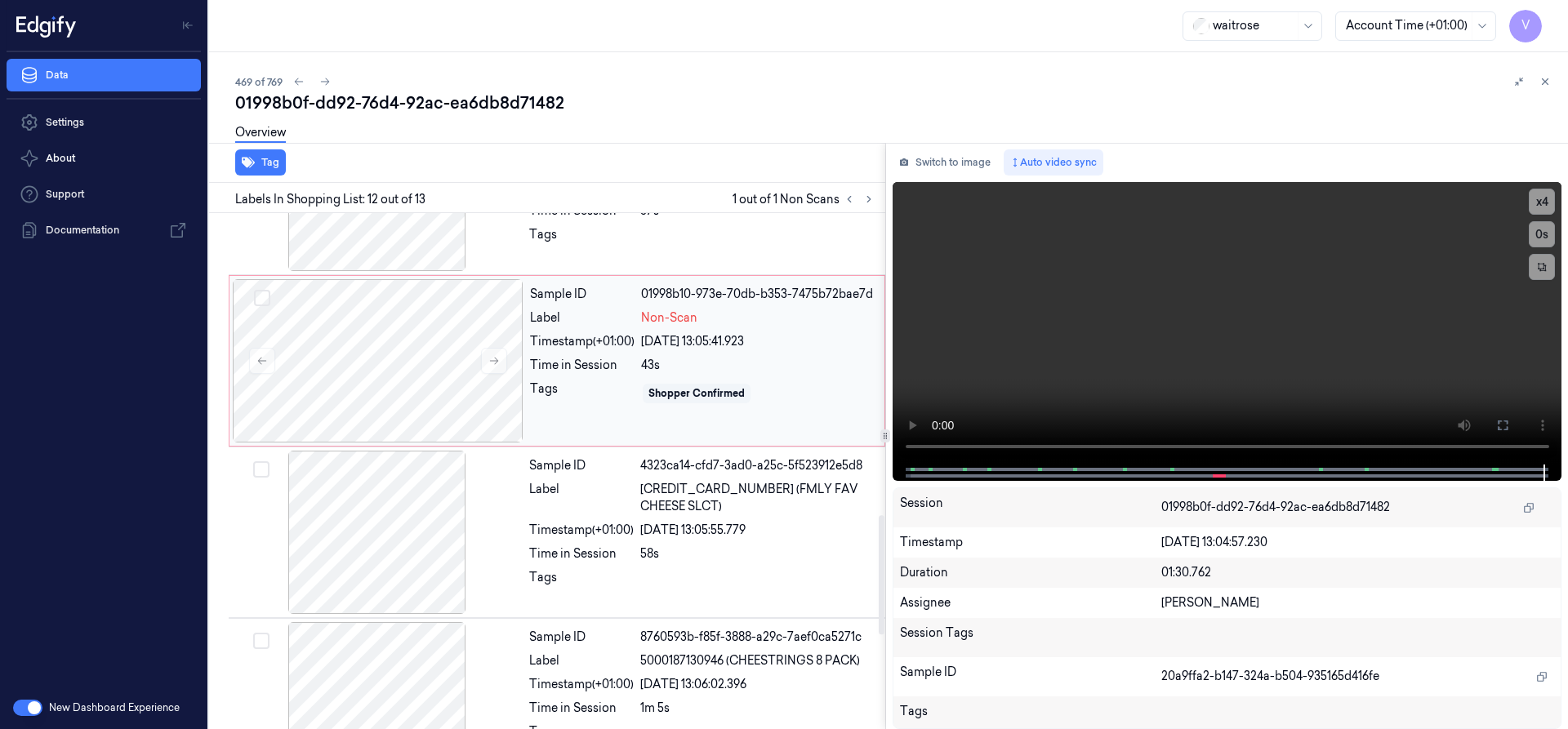
scroll to position [1309, 0]
click at [344, 349] on div at bounding box center [378, 360] width 291 height 164
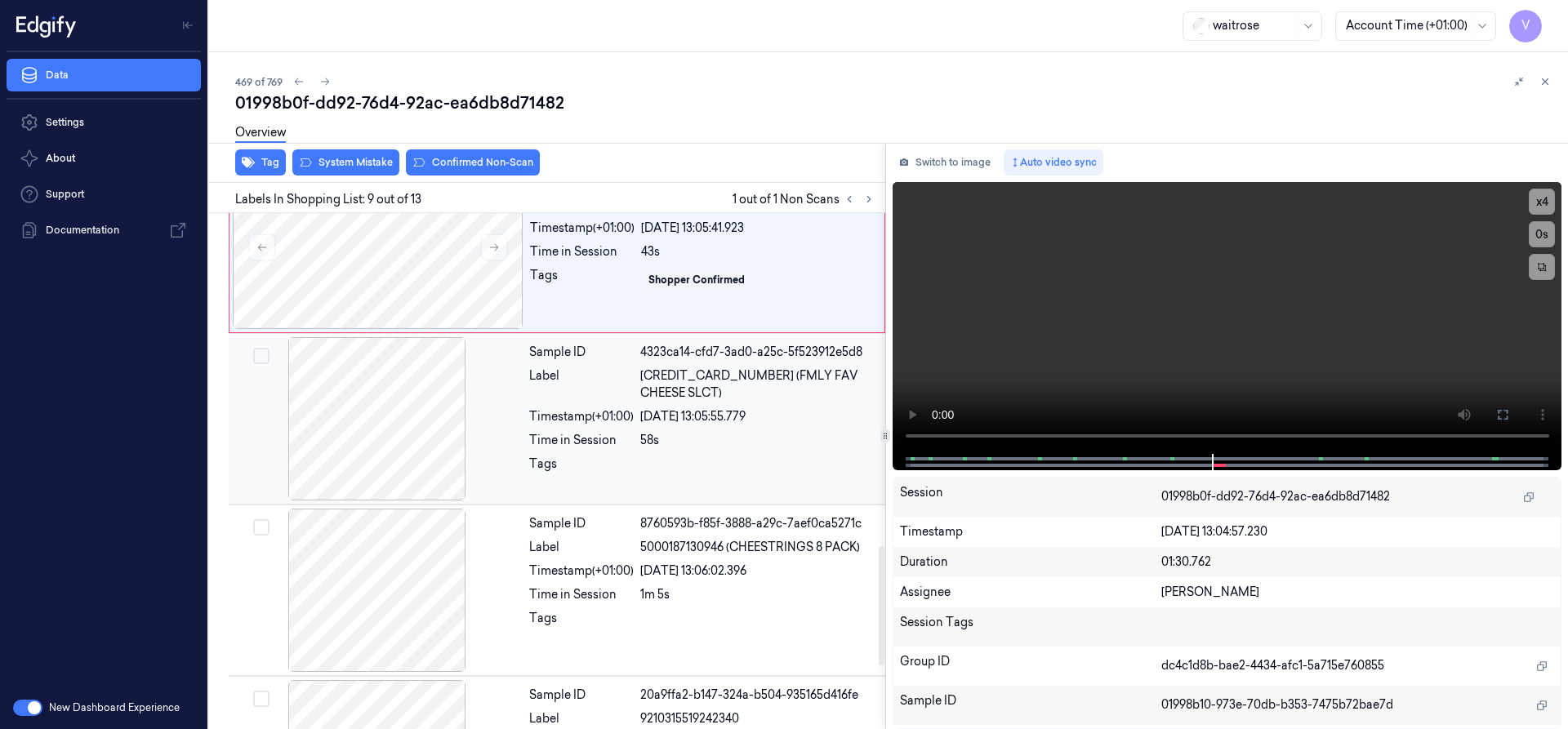
scroll to position [1443, 0]
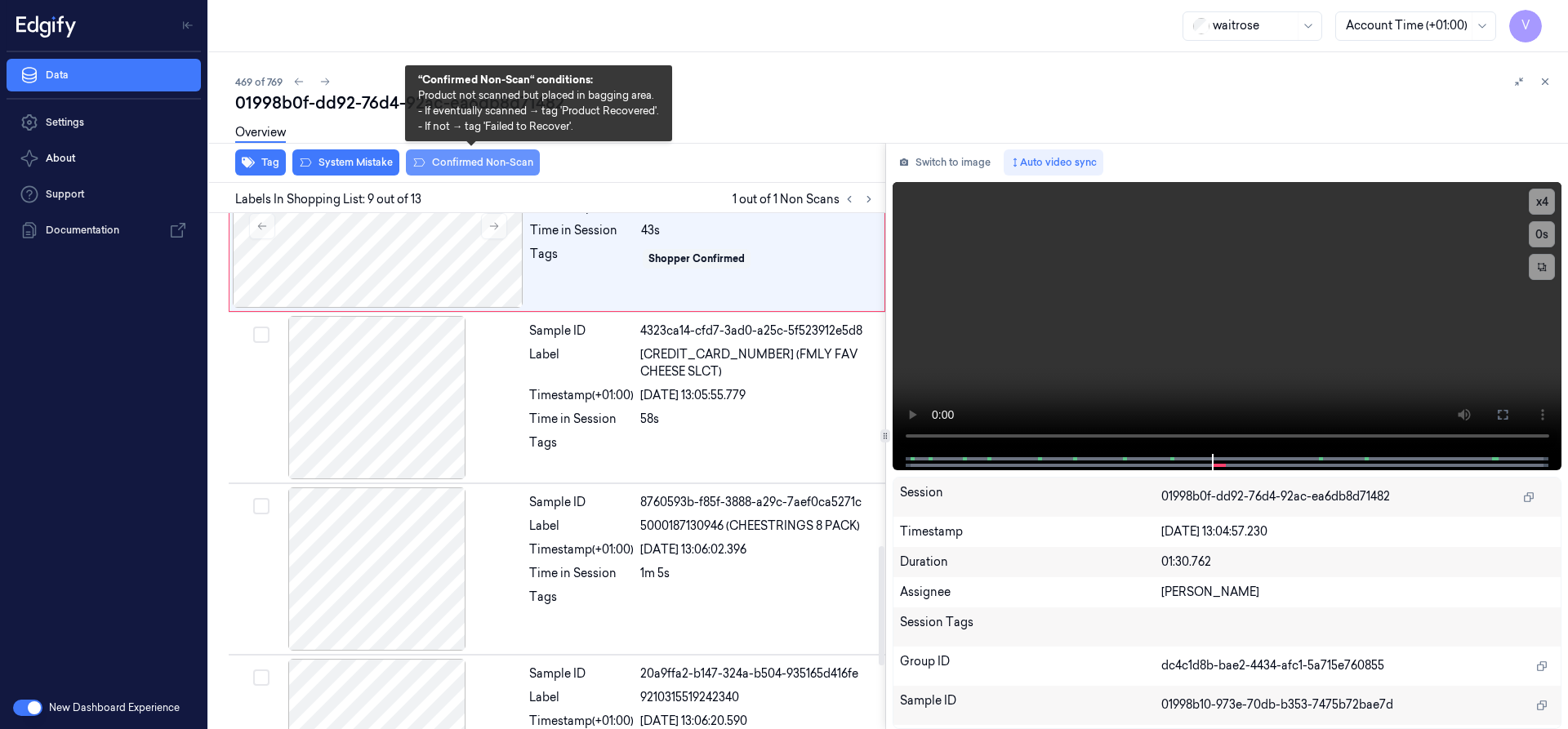
click at [487, 158] on button "Confirmed Non-Scan" at bounding box center [472, 162] width 134 height 26
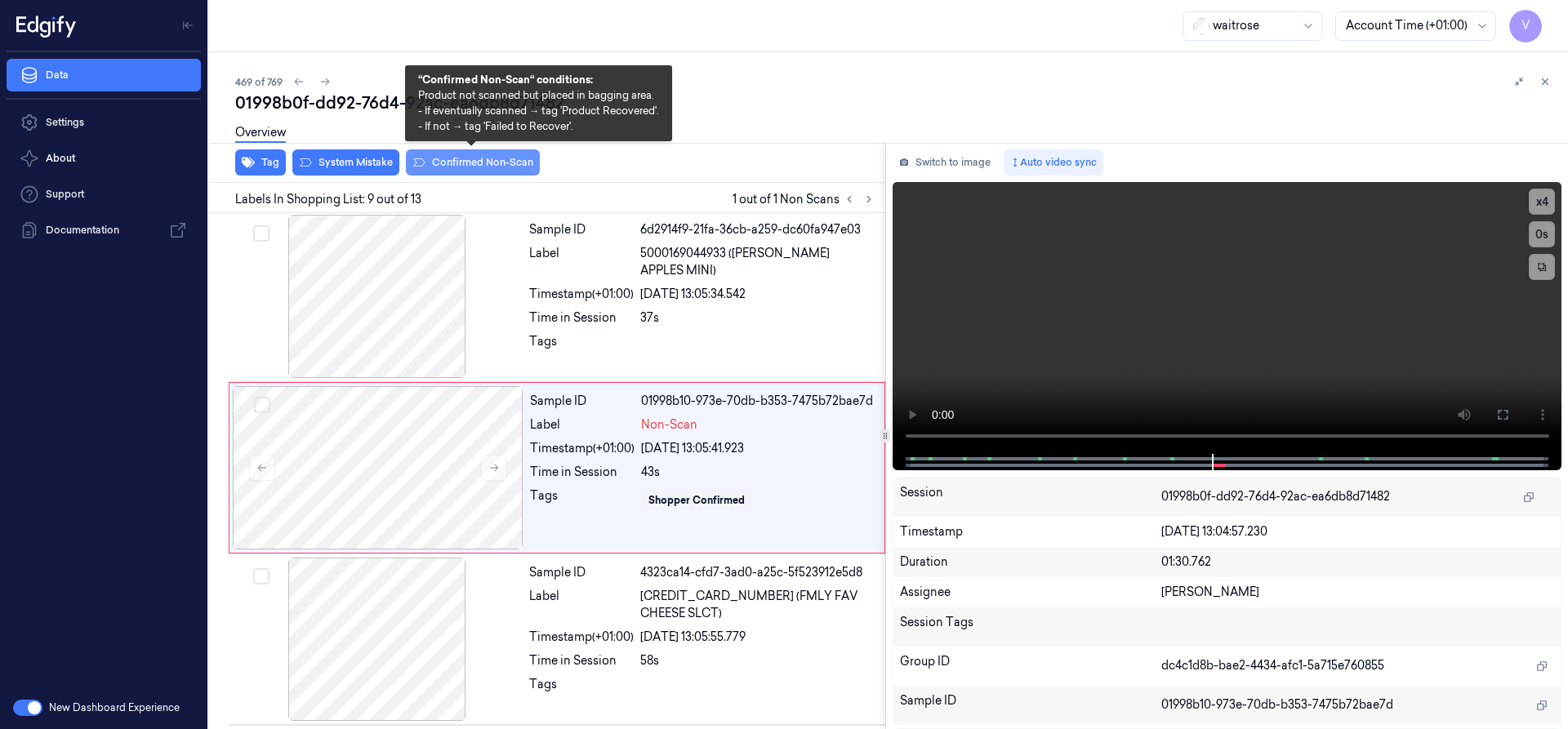
scroll to position [1198, 0]
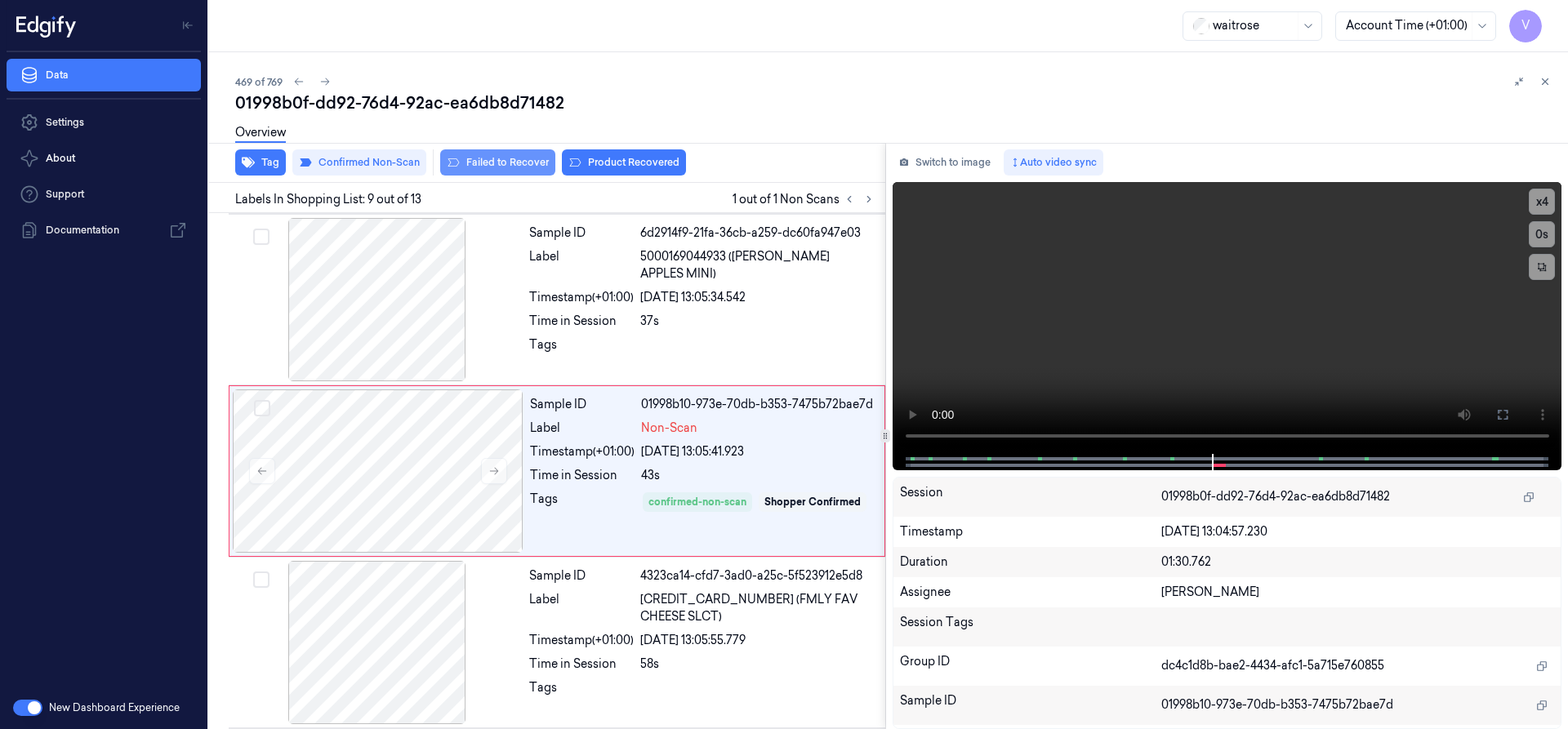
click at [516, 161] on button "Failed to Recover" at bounding box center [497, 162] width 115 height 26
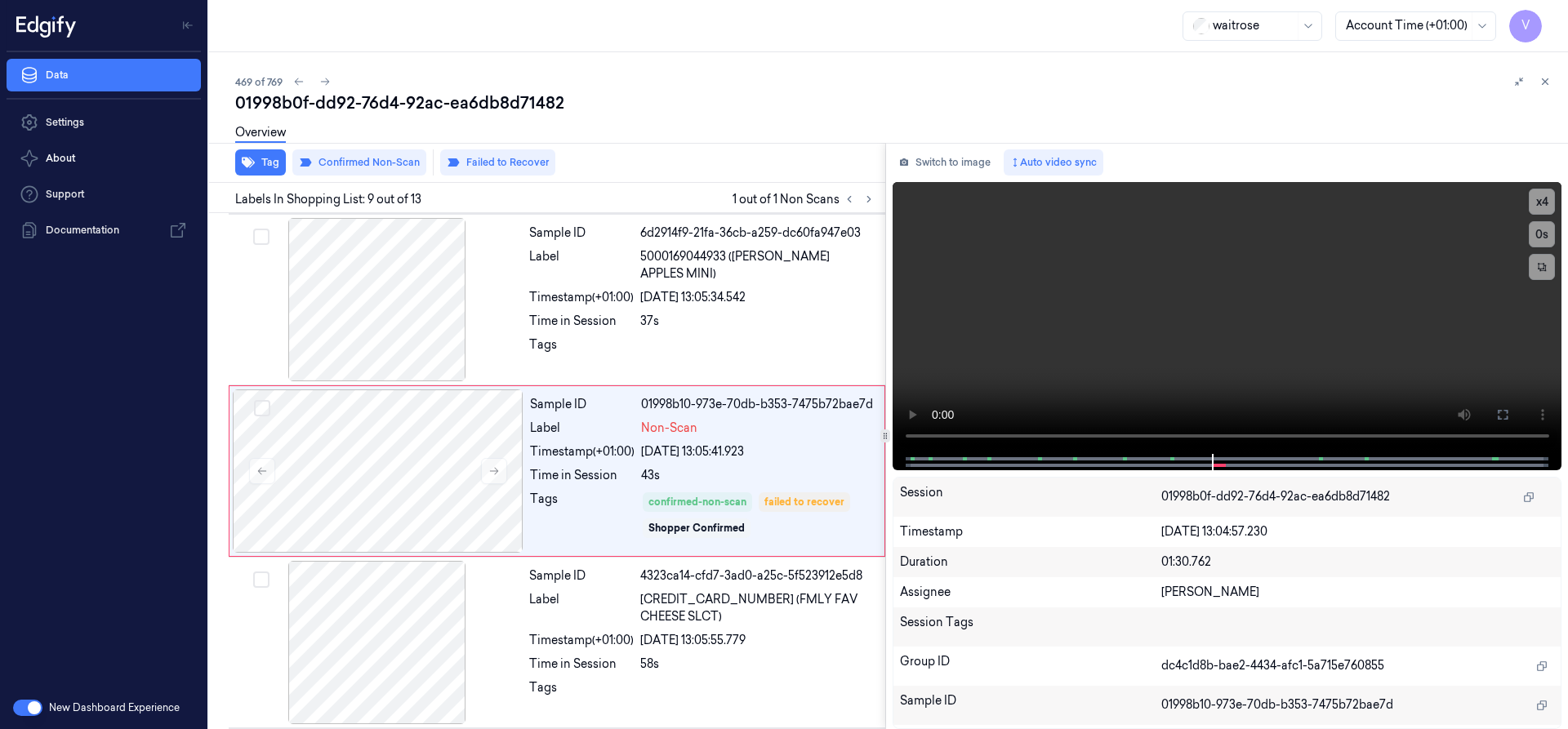
drag, startPoint x: 1540, startPoint y: 79, endPoint x: 1536, endPoint y: 131, distance: 52.2
click at [1540, 80] on icon at bounding box center [1544, 81] width 11 height 11
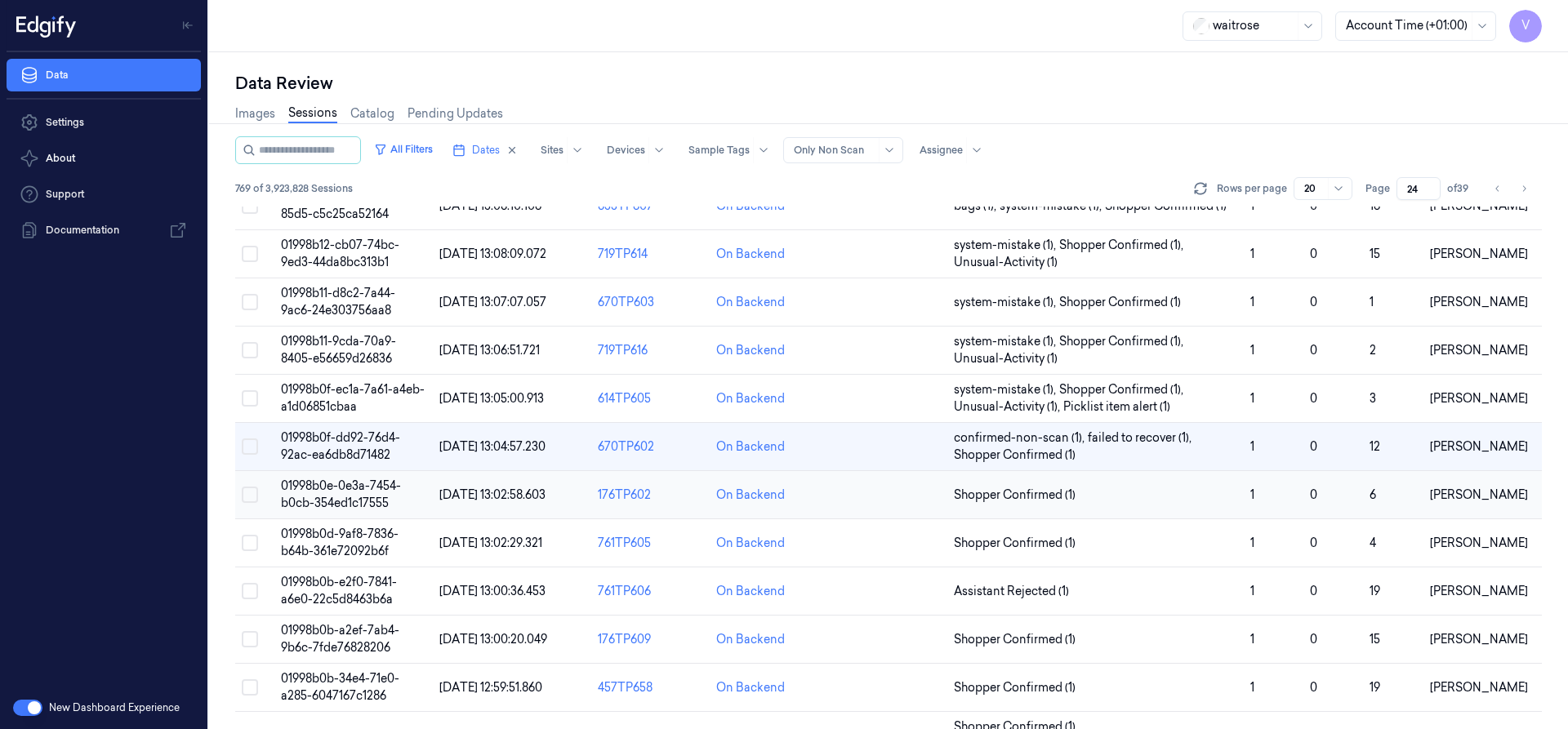
scroll to position [265, 0]
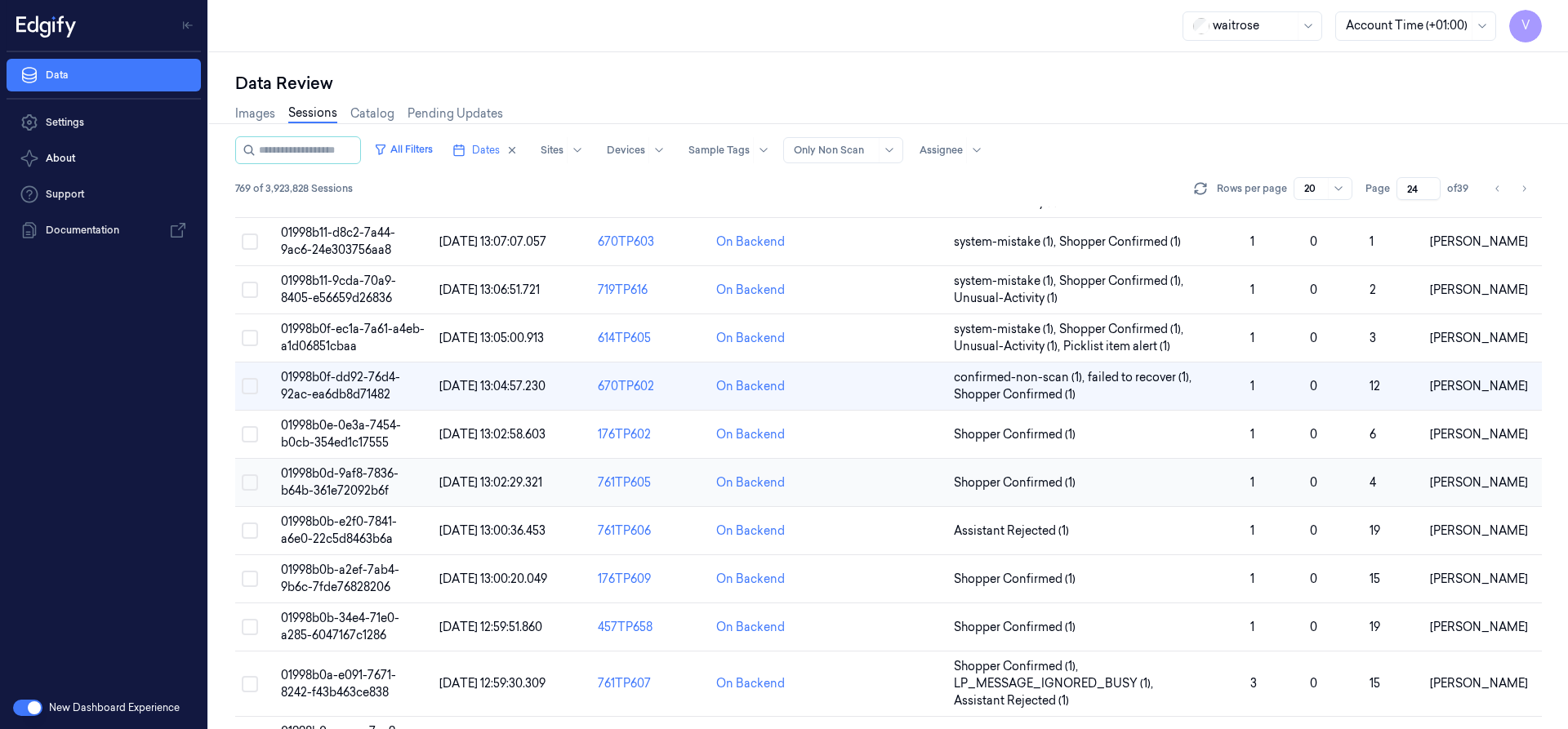
click at [361, 466] on span "01998b0d-9af8-7836-b64b-361e72092b6f" at bounding box center [340, 481] width 118 height 32
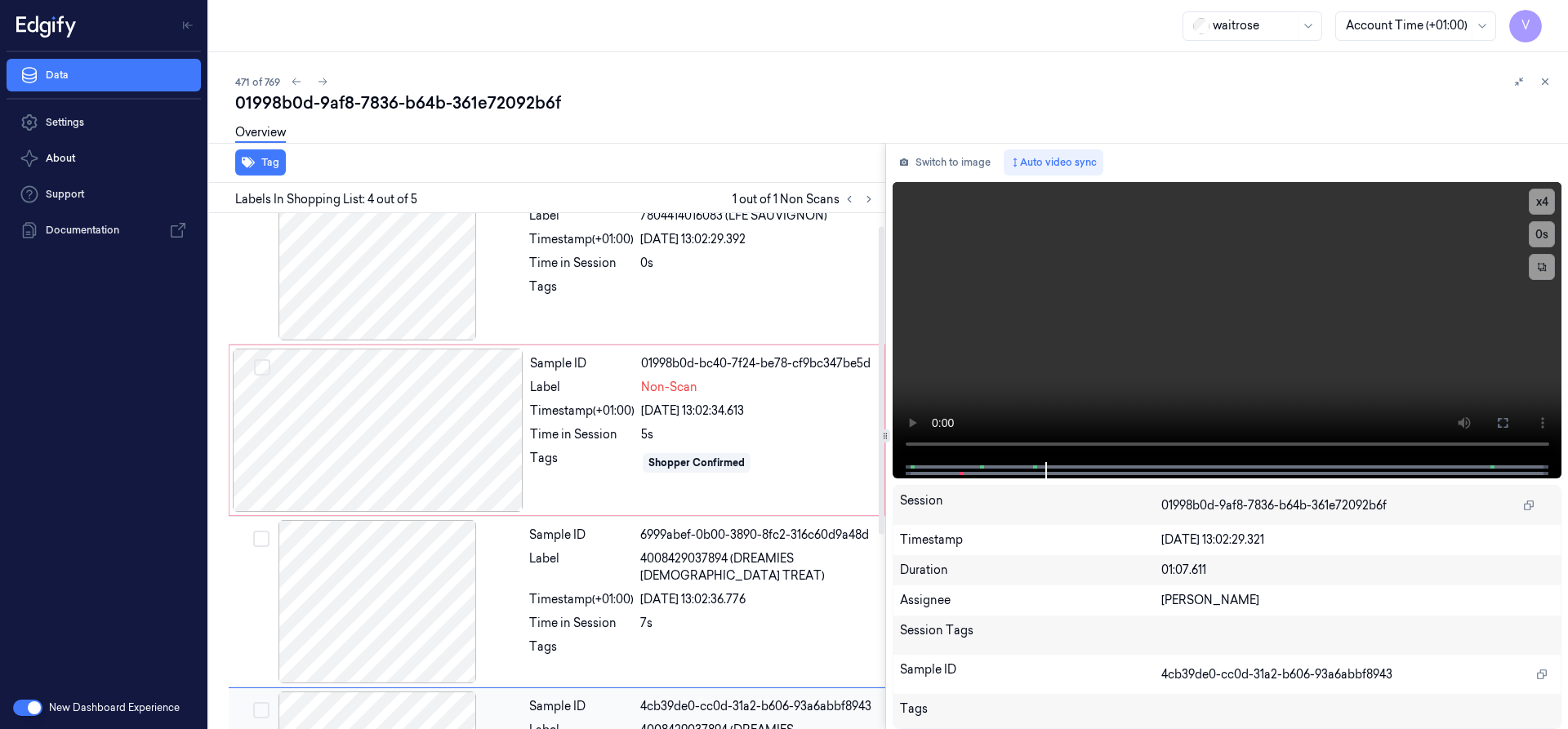
scroll to position [14, 0]
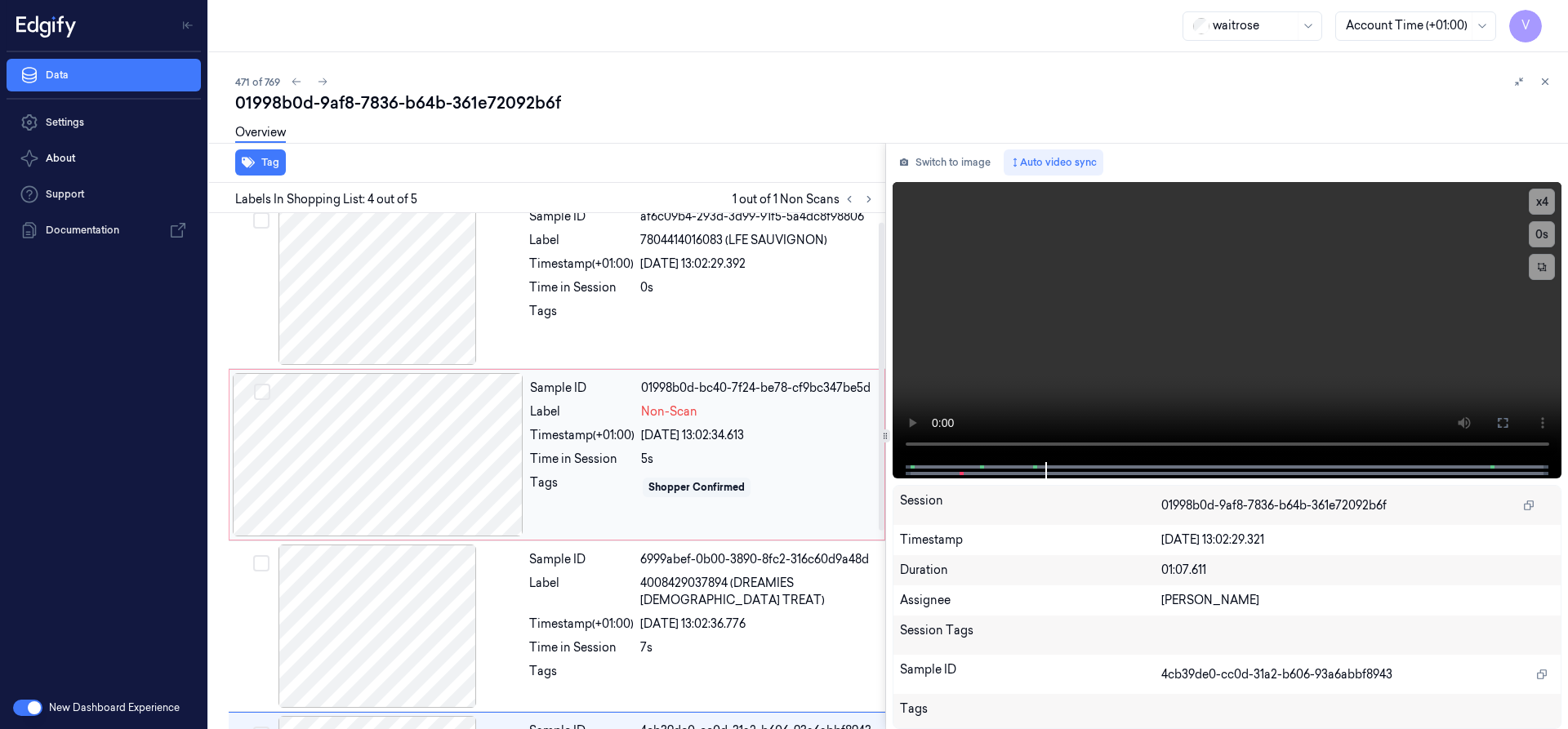
click at [432, 458] on div at bounding box center [378, 455] width 291 height 164
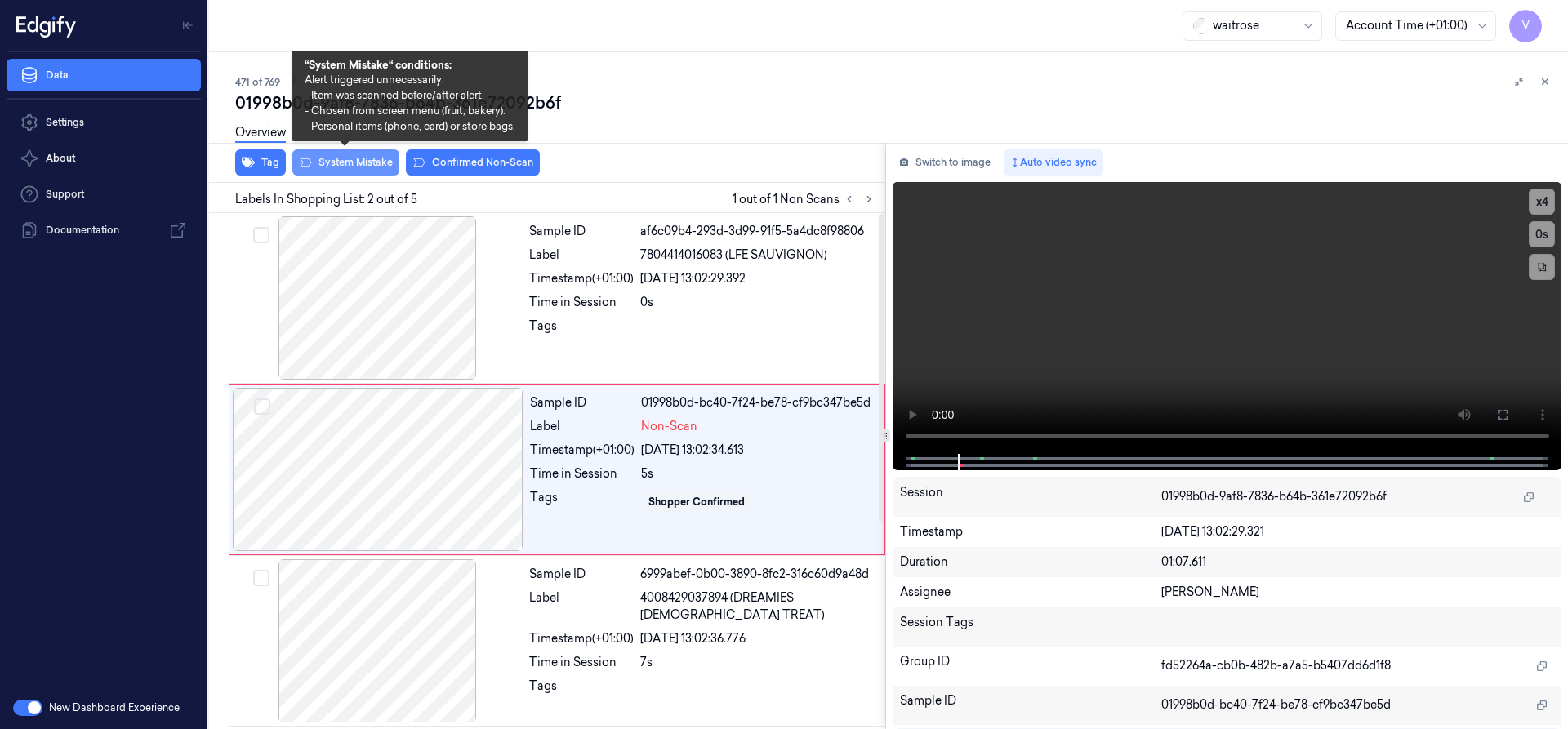
click at [354, 158] on button "System Mistake" at bounding box center [346, 162] width 107 height 26
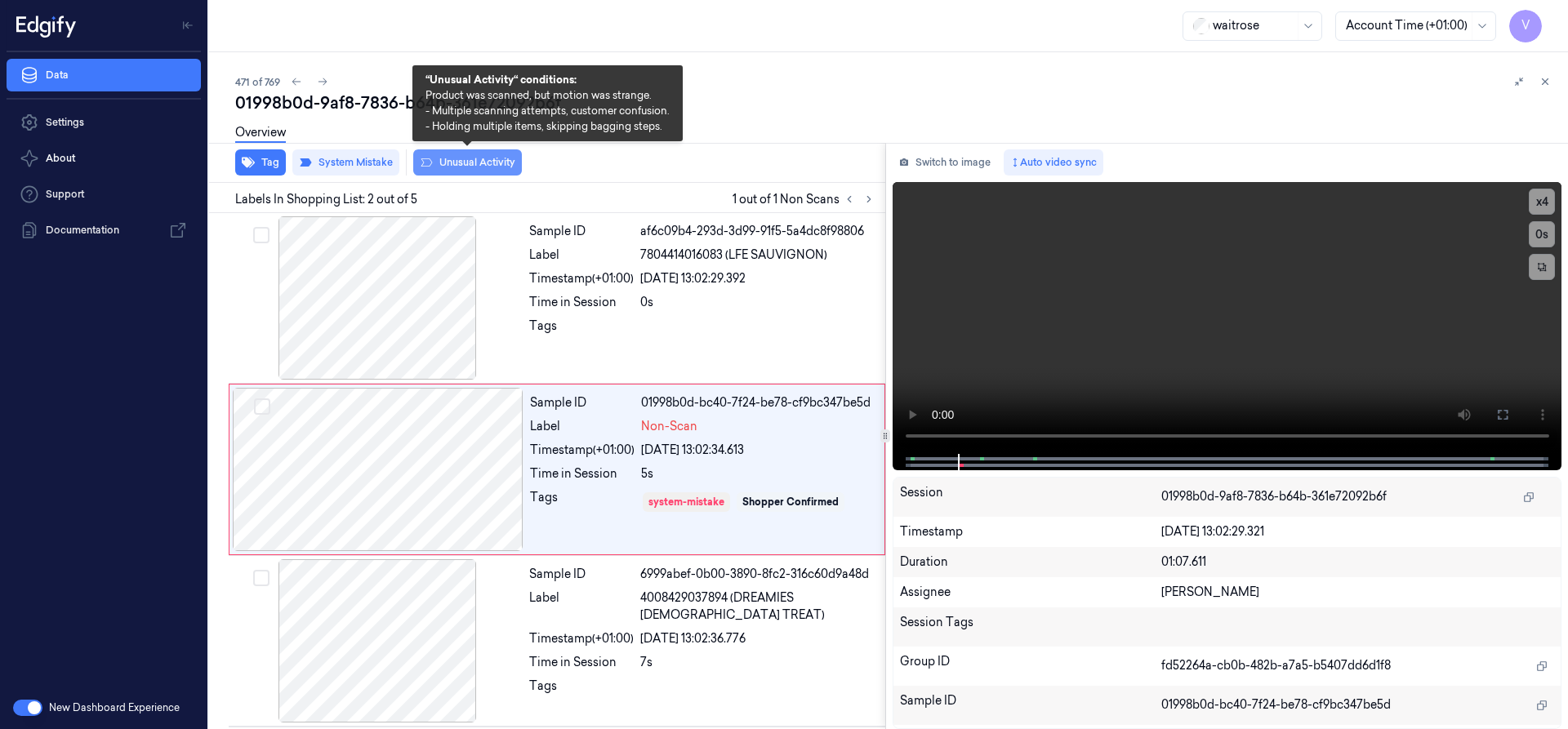
click at [486, 159] on button "Unusual Activity" at bounding box center [467, 162] width 108 height 26
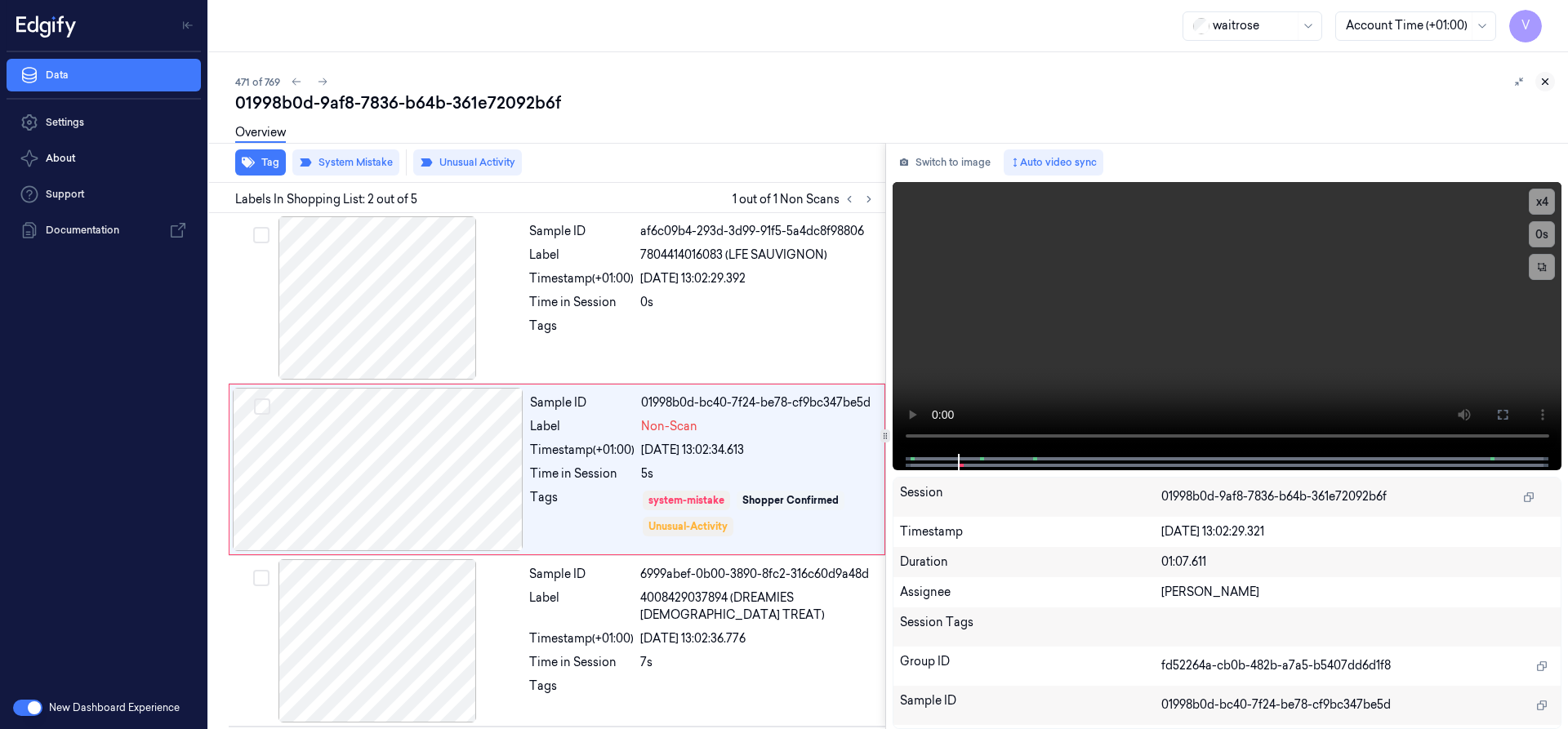
click at [1548, 81] on icon at bounding box center [1544, 81] width 11 height 11
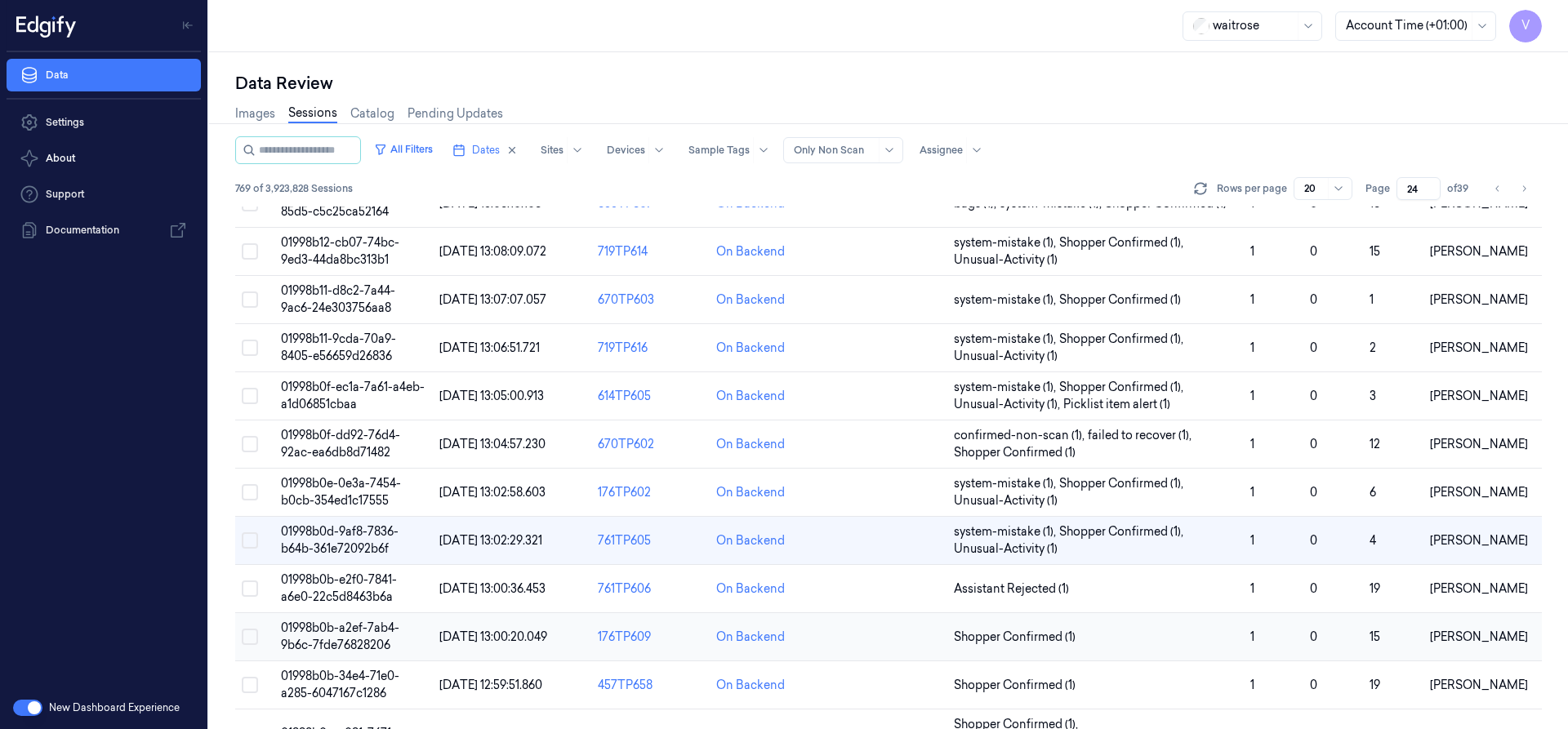
scroll to position [280, 0]
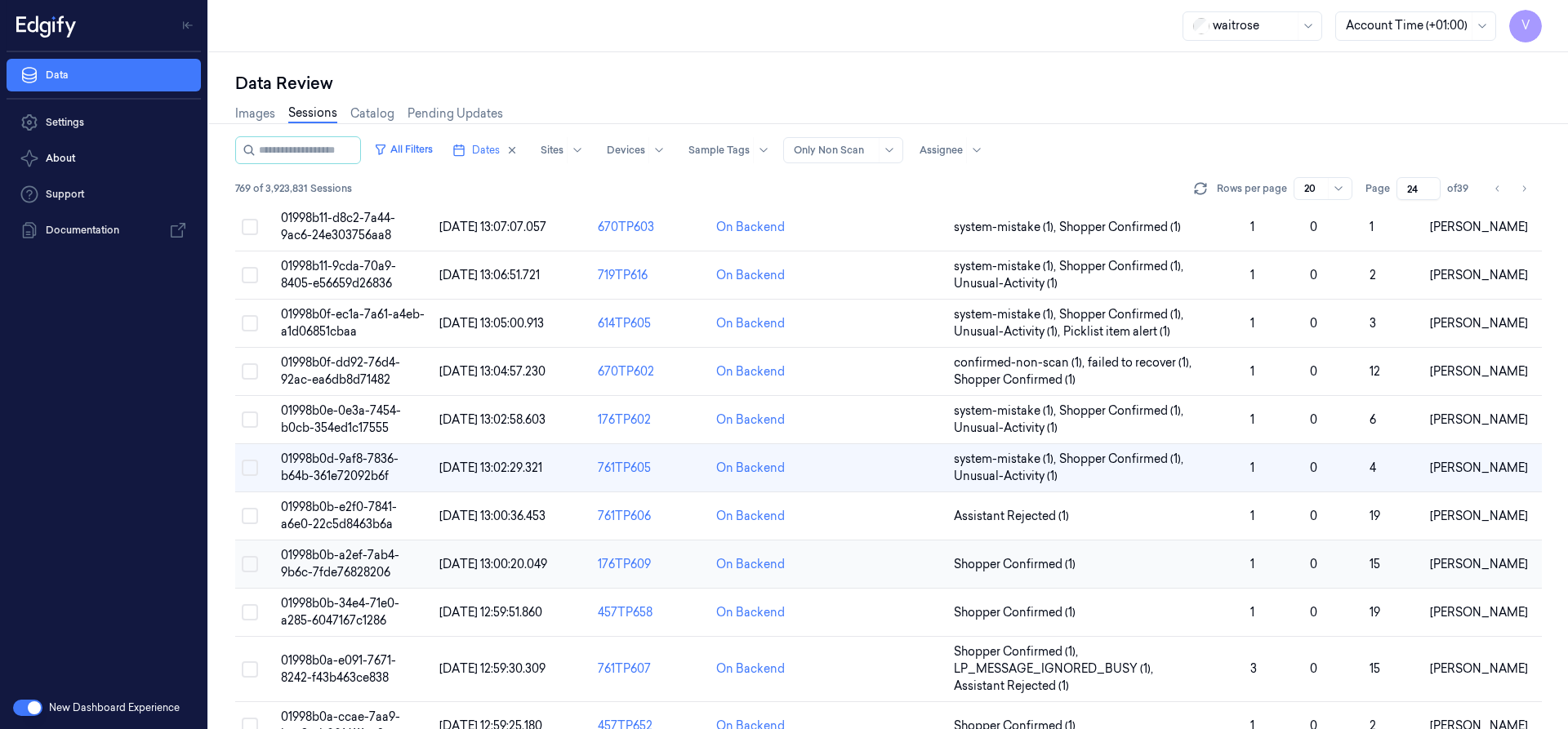
click at [335, 551] on span "01998b0b-a2ef-7ab4-9b6c-7fde76828206" at bounding box center [340, 563] width 118 height 32
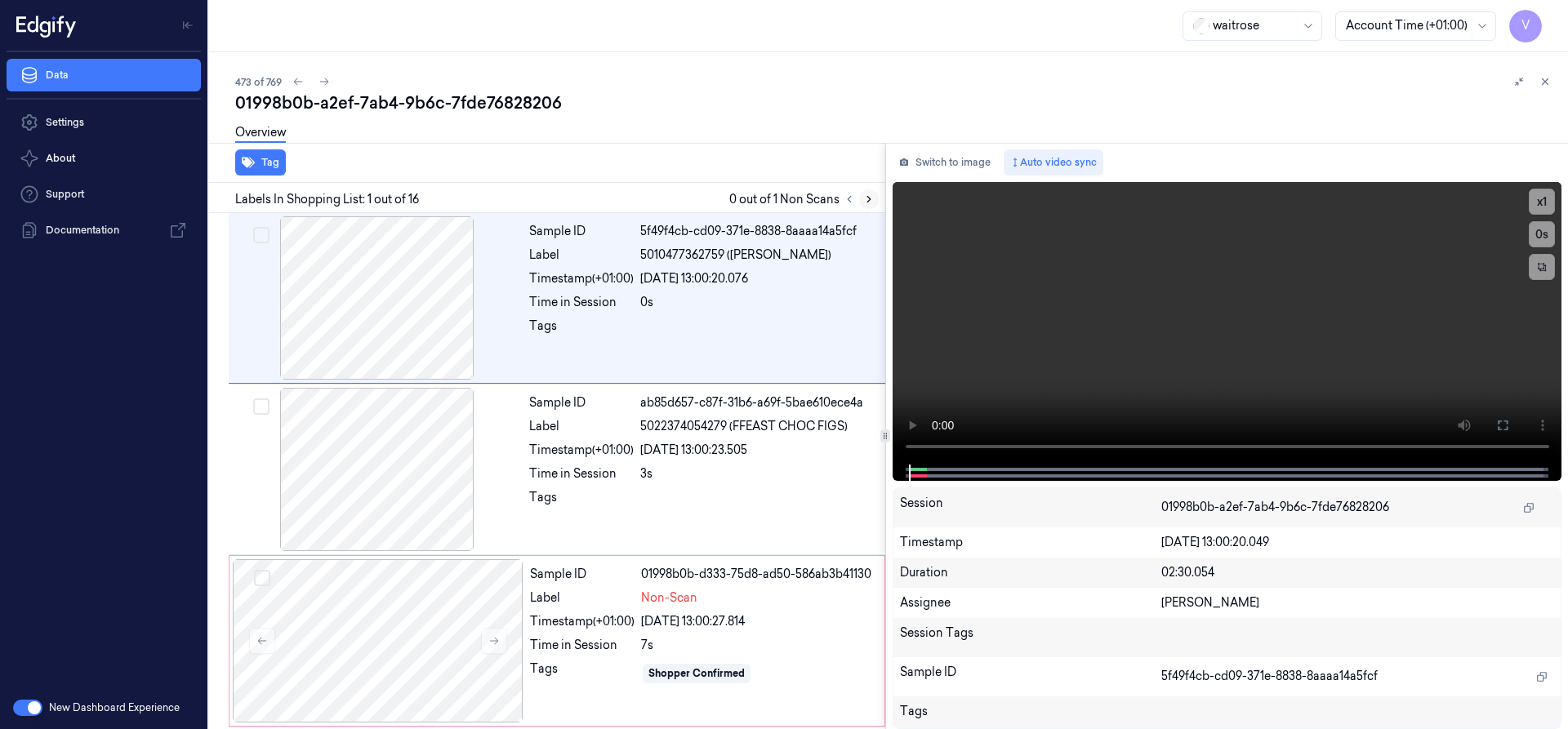
click at [861, 198] on button at bounding box center [868, 198] width 20 height 20
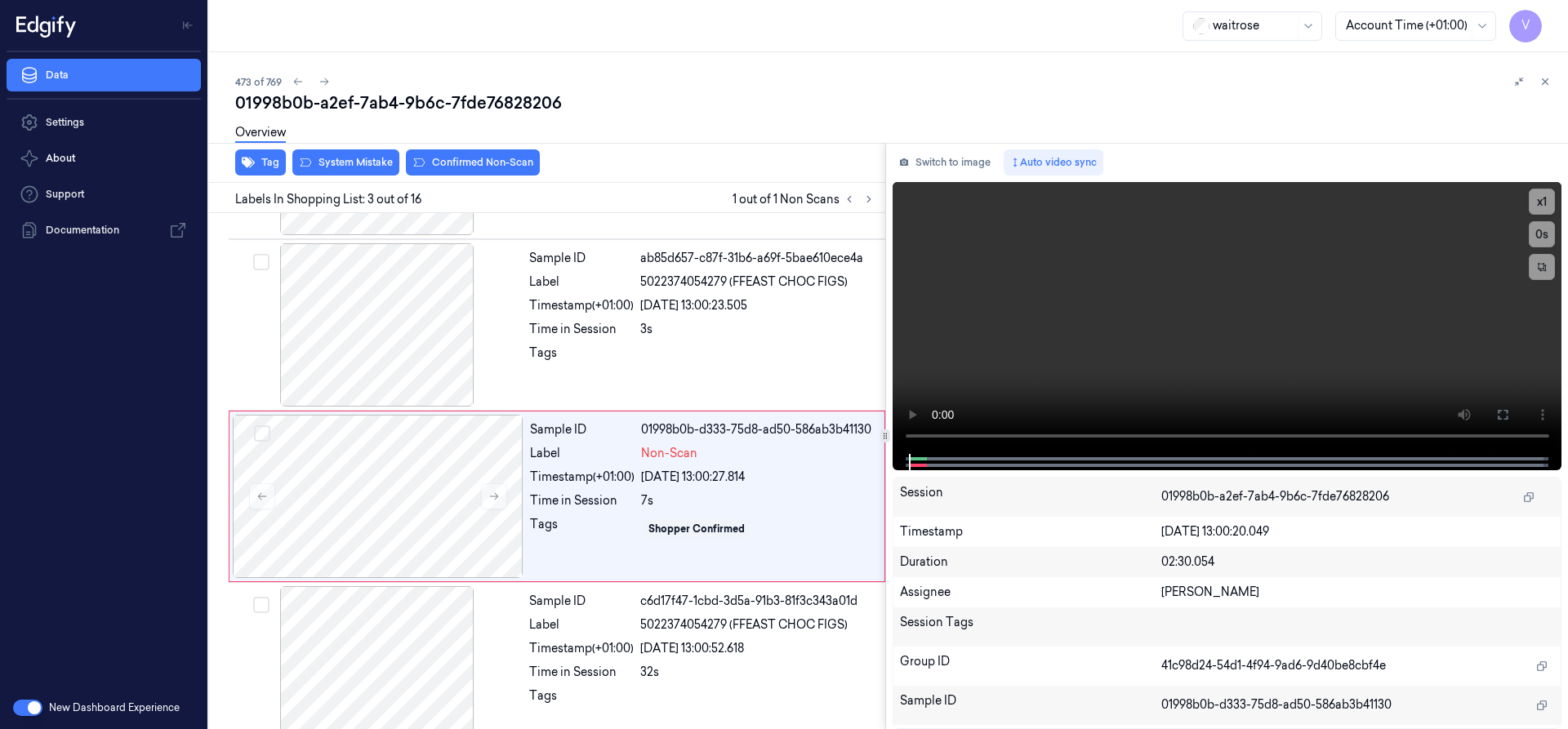
scroll to position [169, 0]
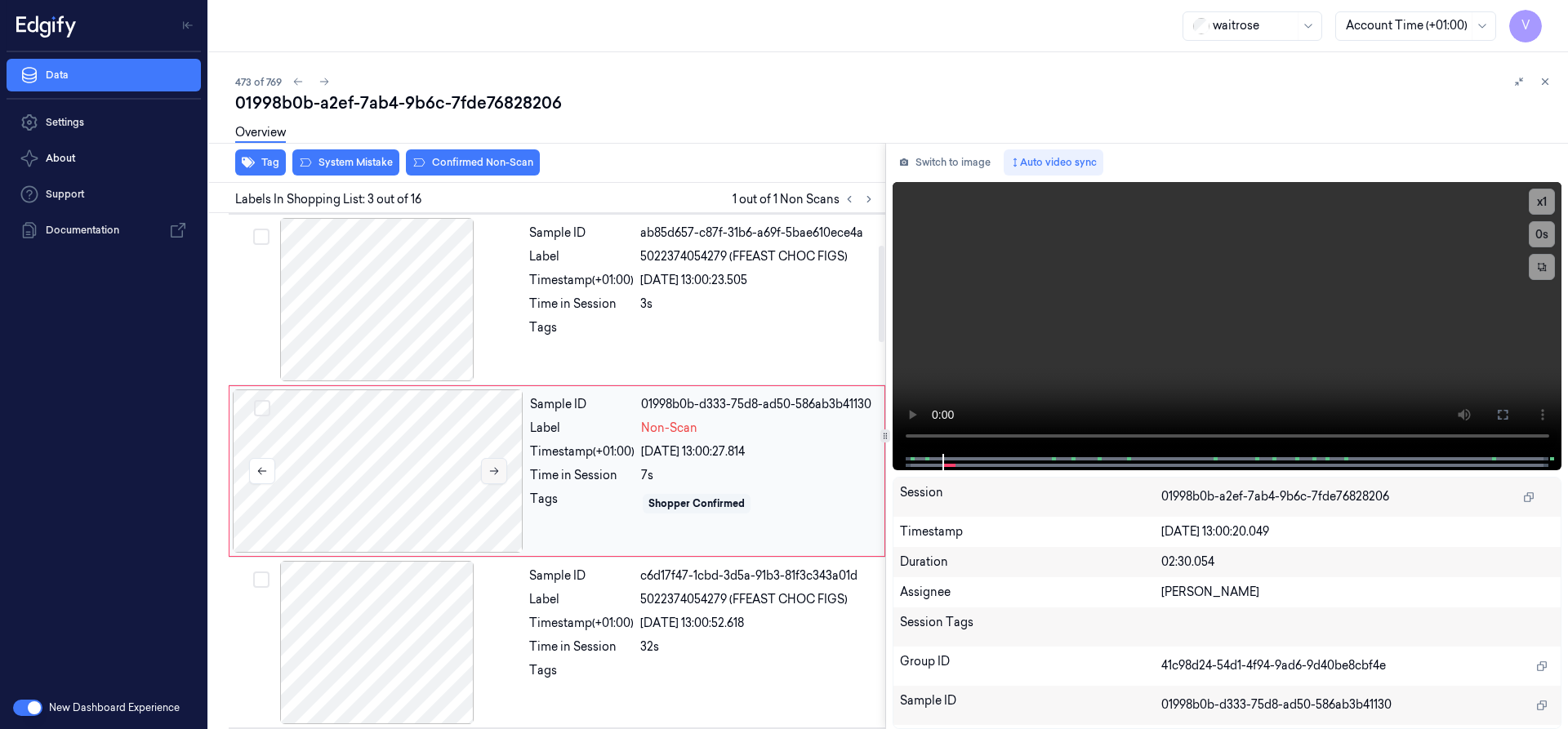
click at [500, 470] on button at bounding box center [493, 471] width 26 height 26
click at [499, 469] on button at bounding box center [493, 471] width 26 height 26
click at [491, 468] on icon at bounding box center [493, 470] width 11 height 11
click at [1539, 204] on button "x 1" at bounding box center [1542, 201] width 26 height 26
click at [1542, 200] on button "x 2" at bounding box center [1542, 201] width 26 height 26
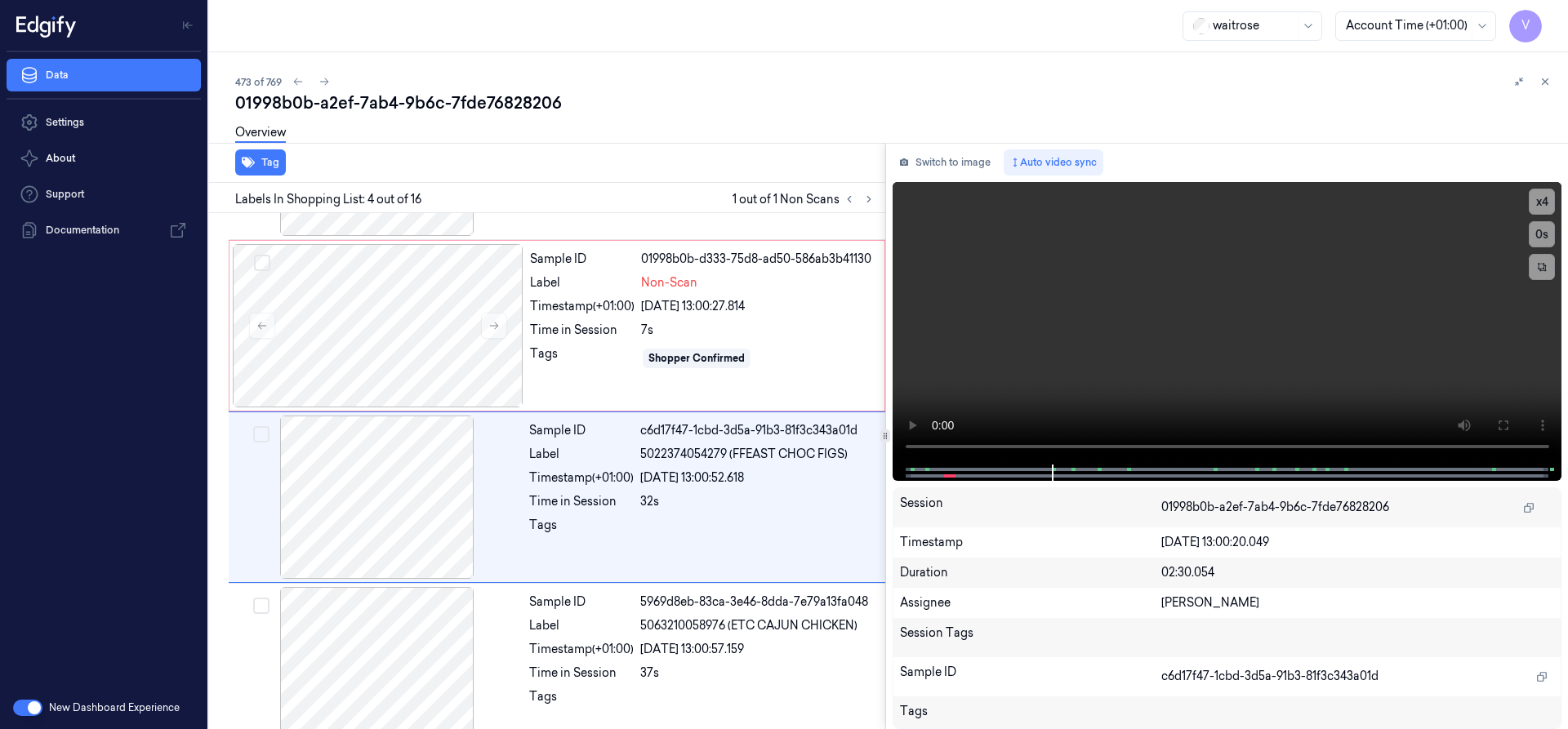
scroll to position [342, 0]
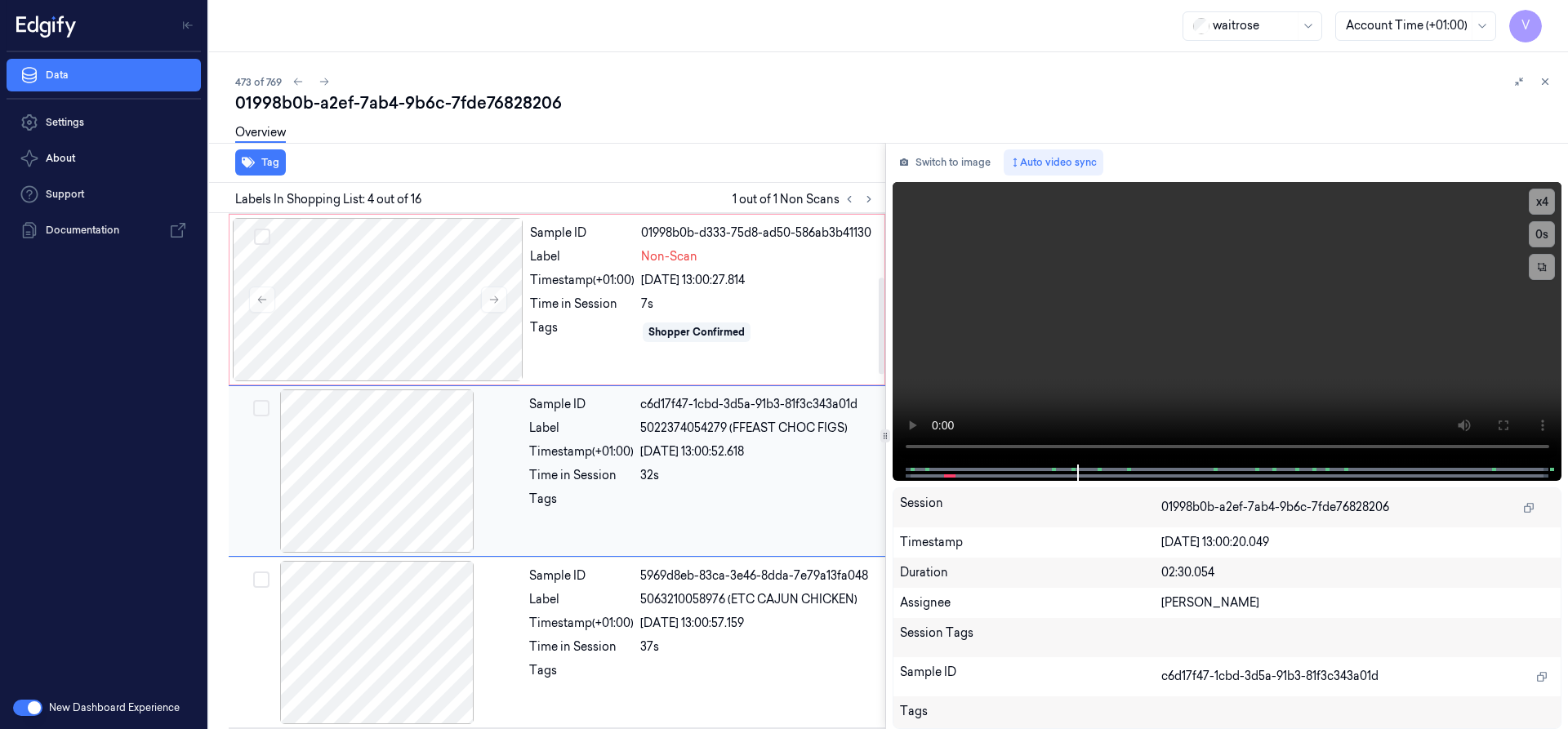
click at [594, 464] on div "Sample ID c6d17f47-1cbd-3d5a-91b3-81f3c343a01d Label 5022374054279 (FFEAST CHOC…" at bounding box center [702, 471] width 360 height 164
click at [377, 262] on div at bounding box center [378, 300] width 291 height 164
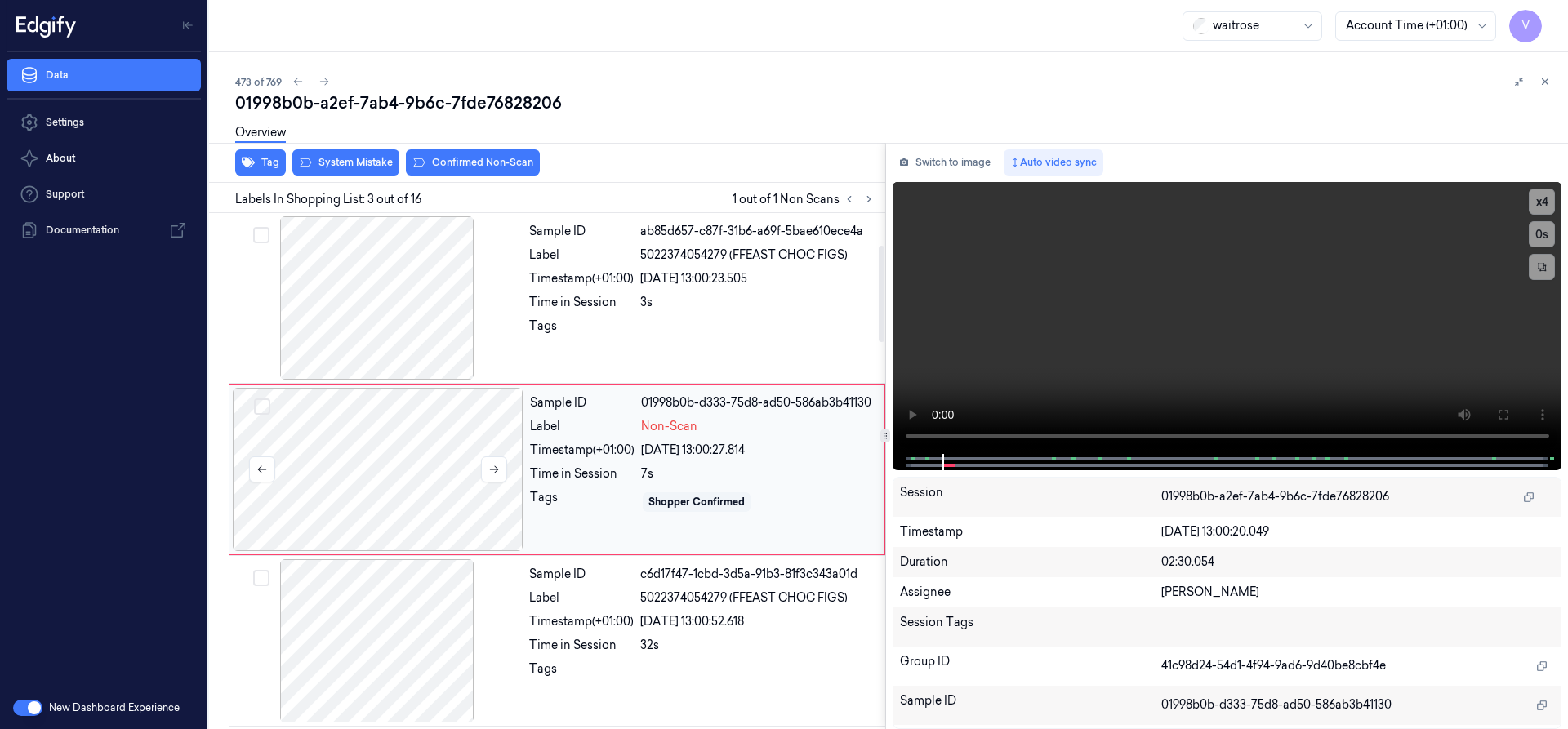
scroll to position [169, 0]
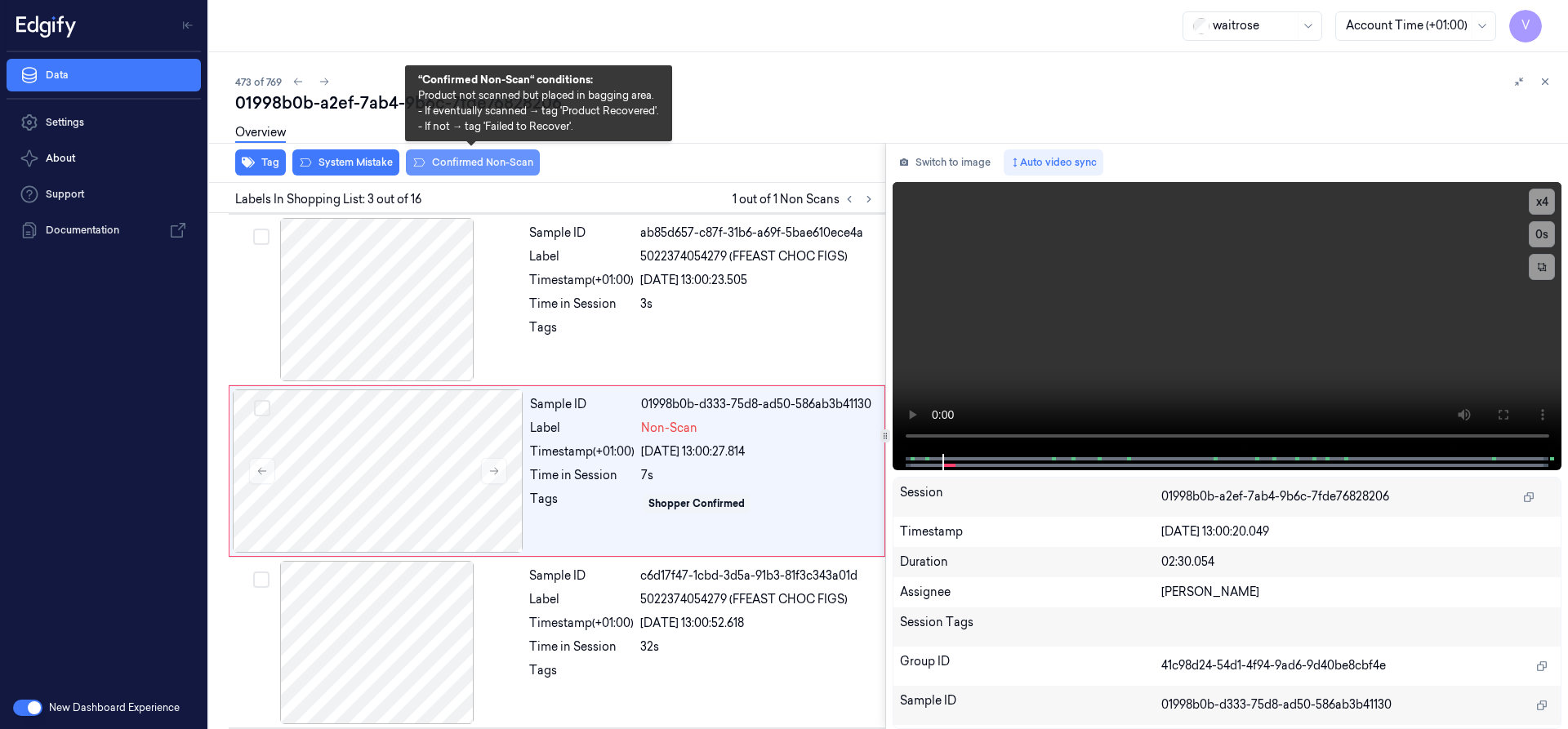
click at [454, 160] on button "Confirmed Non-Scan" at bounding box center [472, 162] width 134 height 26
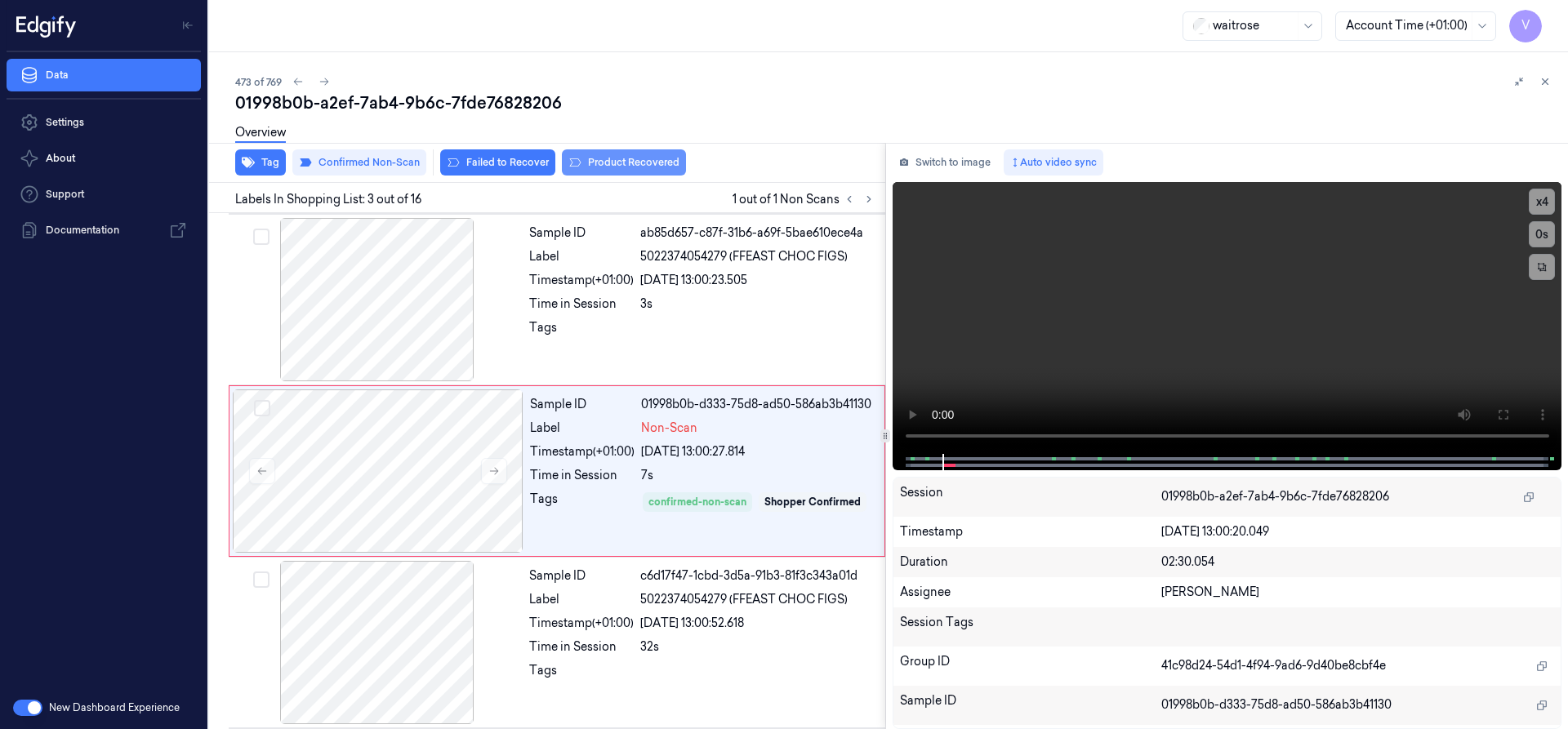
click at [609, 165] on button "Product Recovered" at bounding box center [624, 162] width 124 height 26
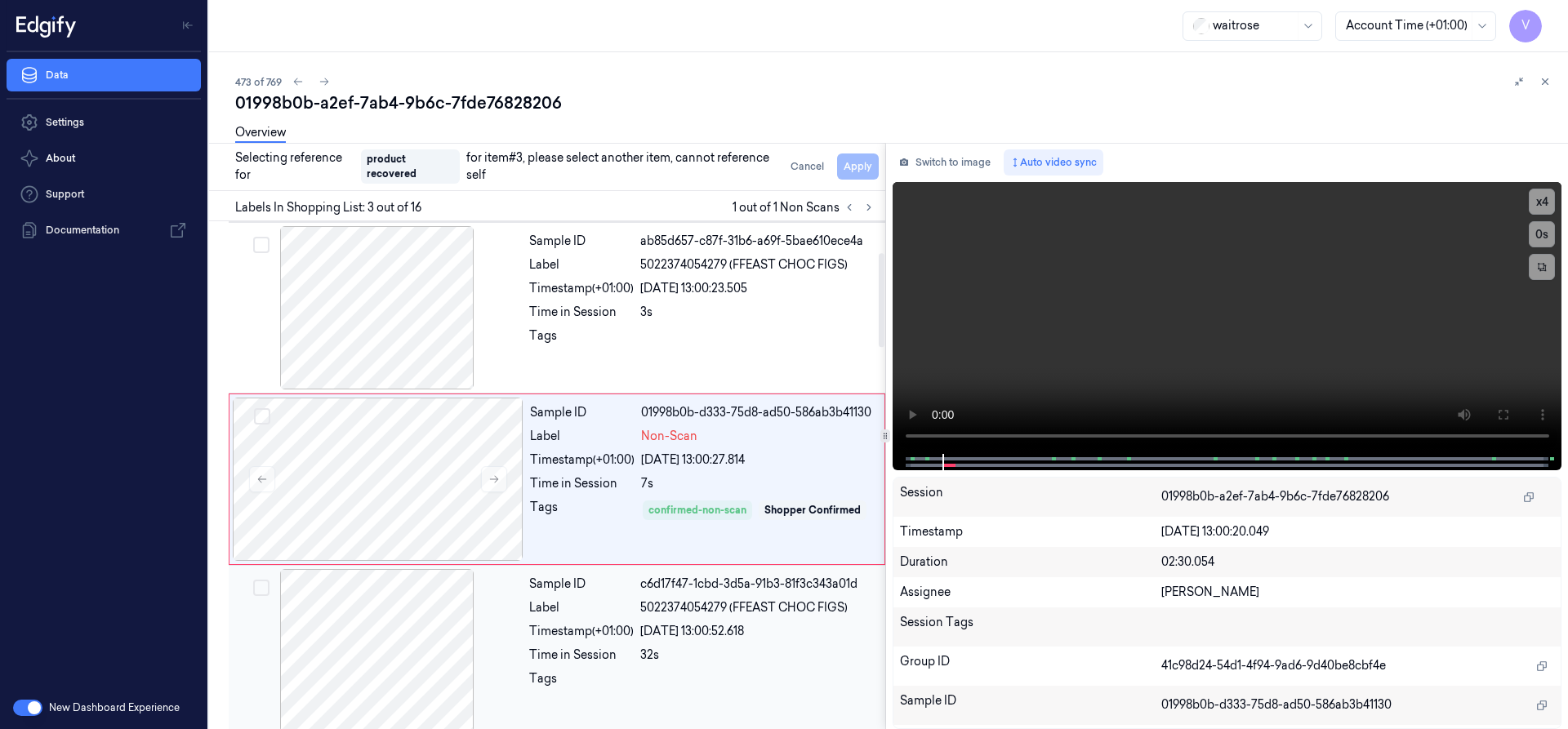
click at [402, 627] on div at bounding box center [377, 651] width 291 height 164
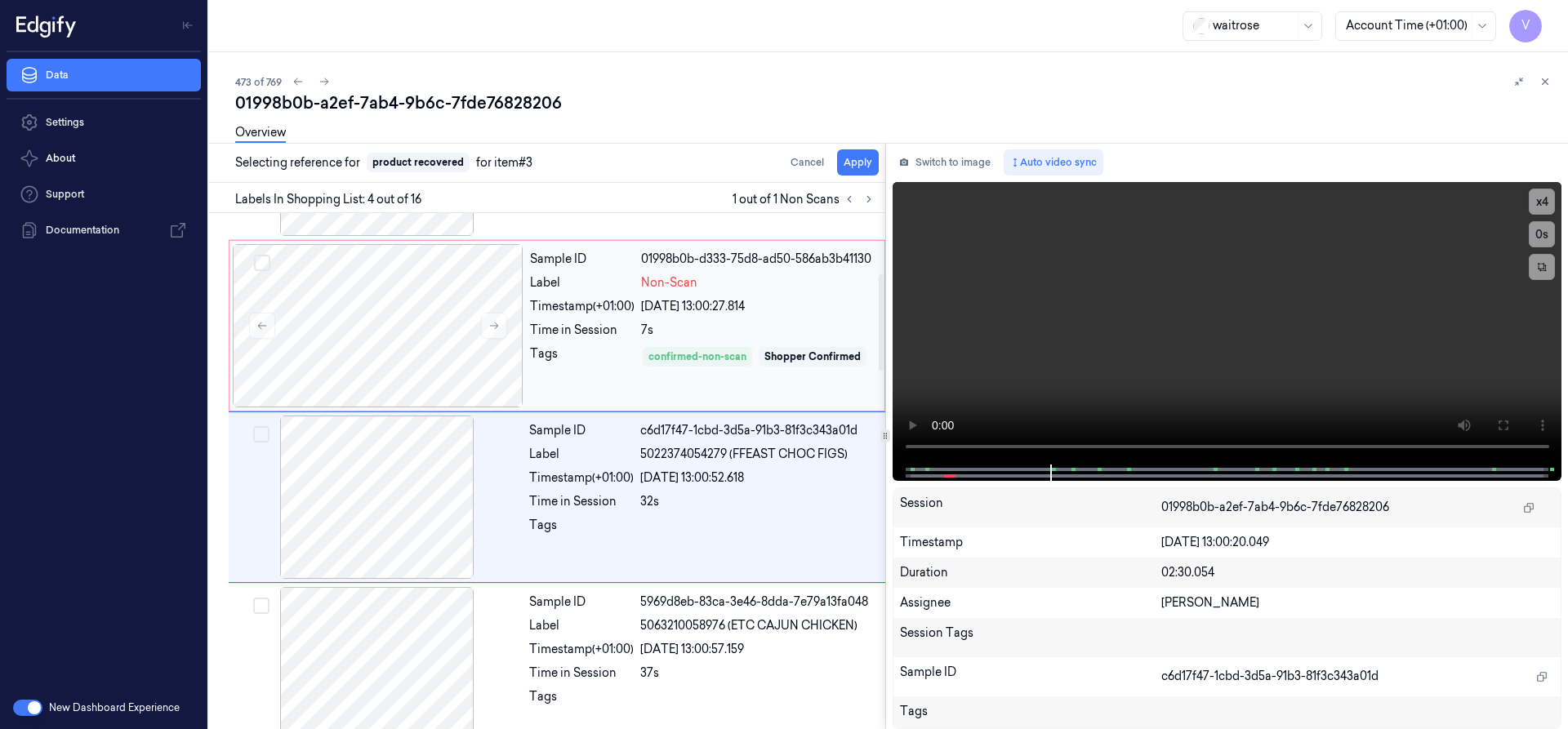
scroll to position [342, 0]
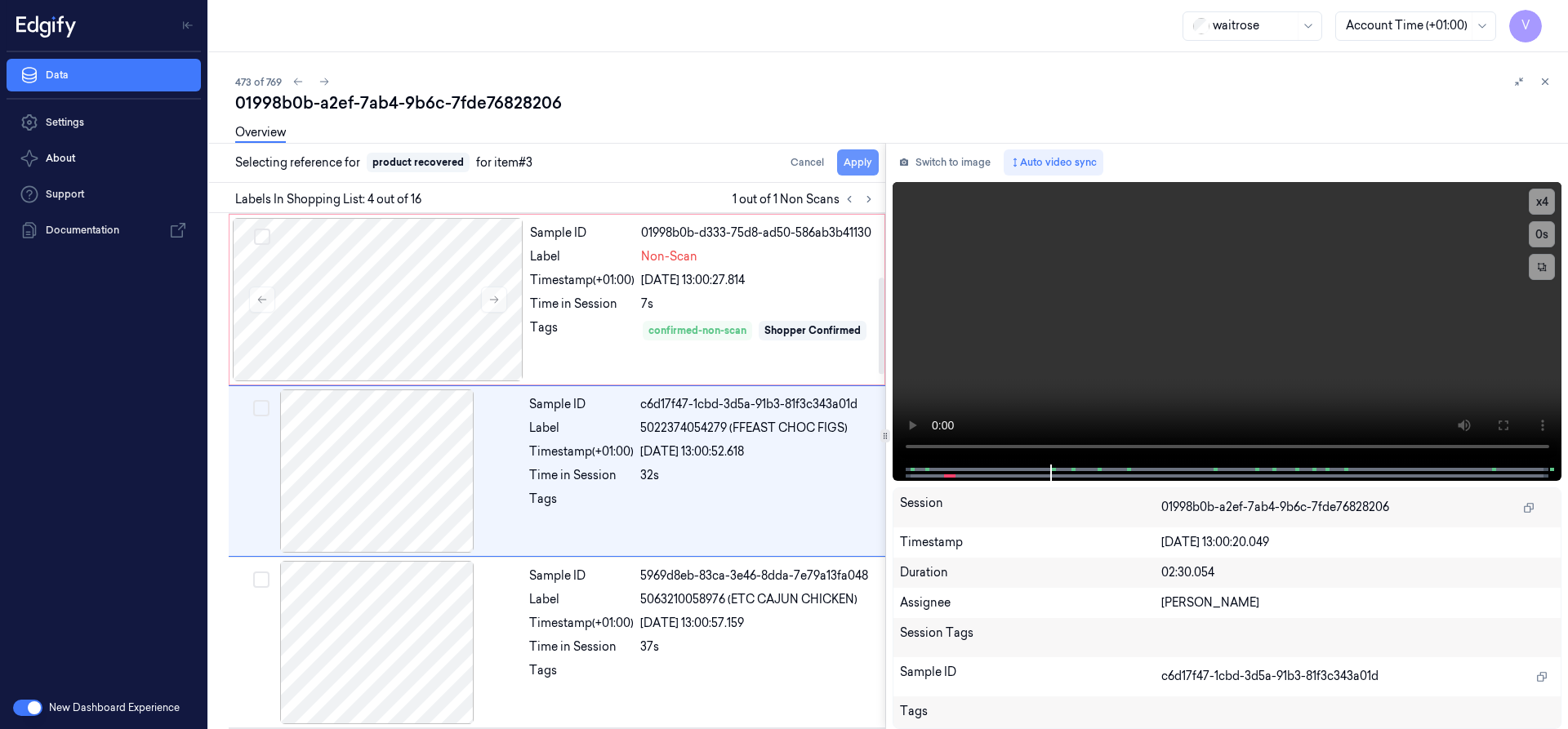
click at [850, 160] on button "Apply" at bounding box center [857, 162] width 42 height 26
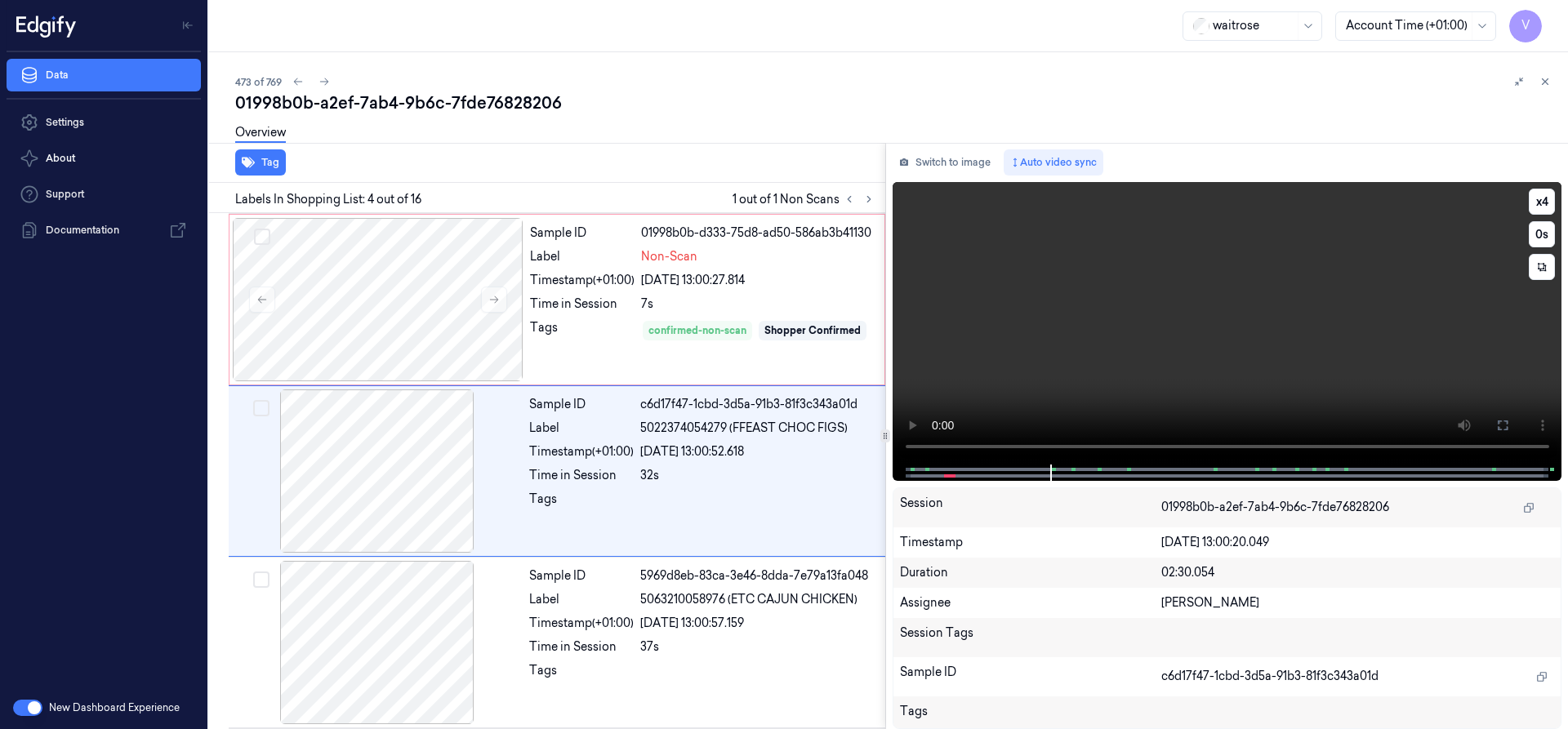
scroll to position [354, 0]
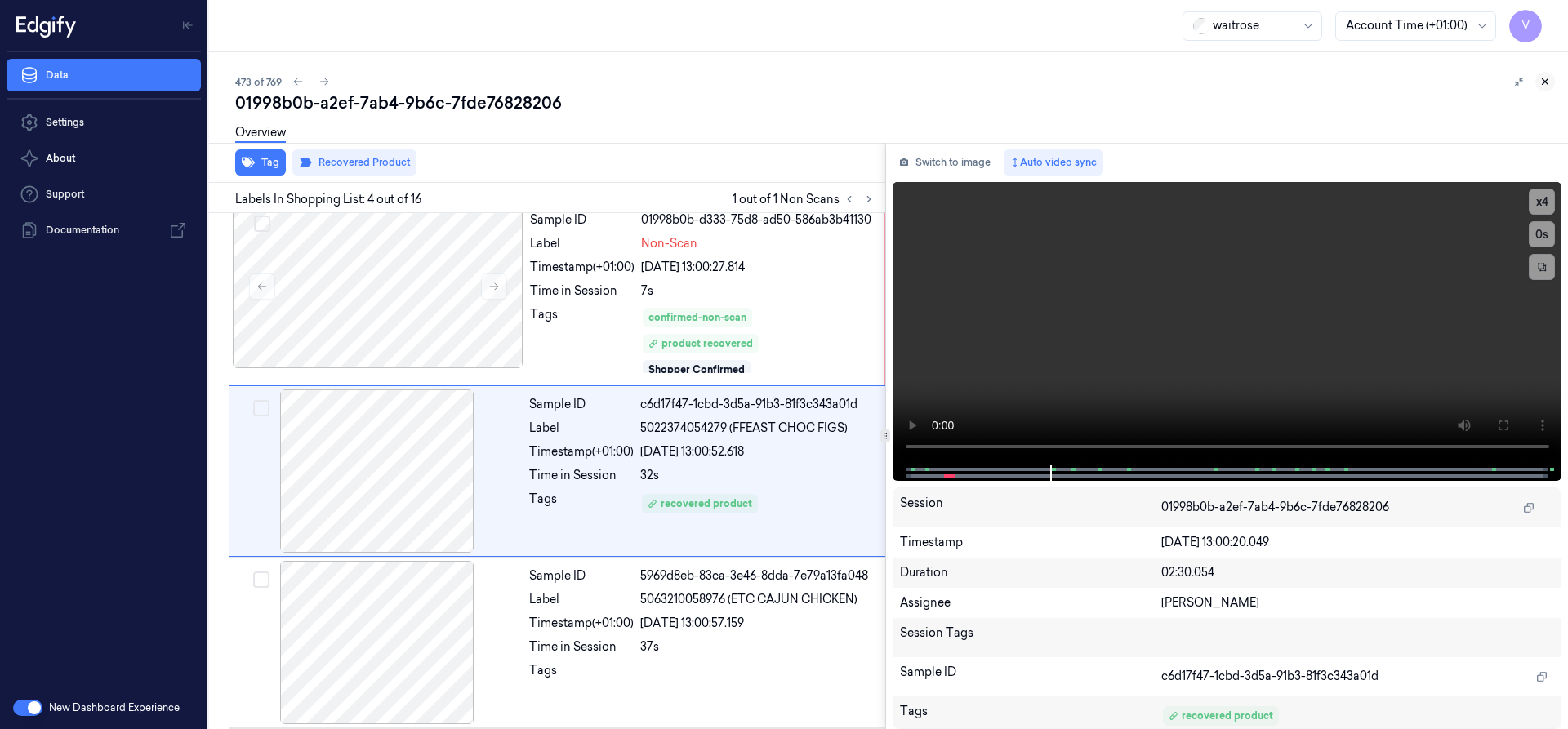
click at [1540, 79] on icon at bounding box center [1544, 81] width 11 height 11
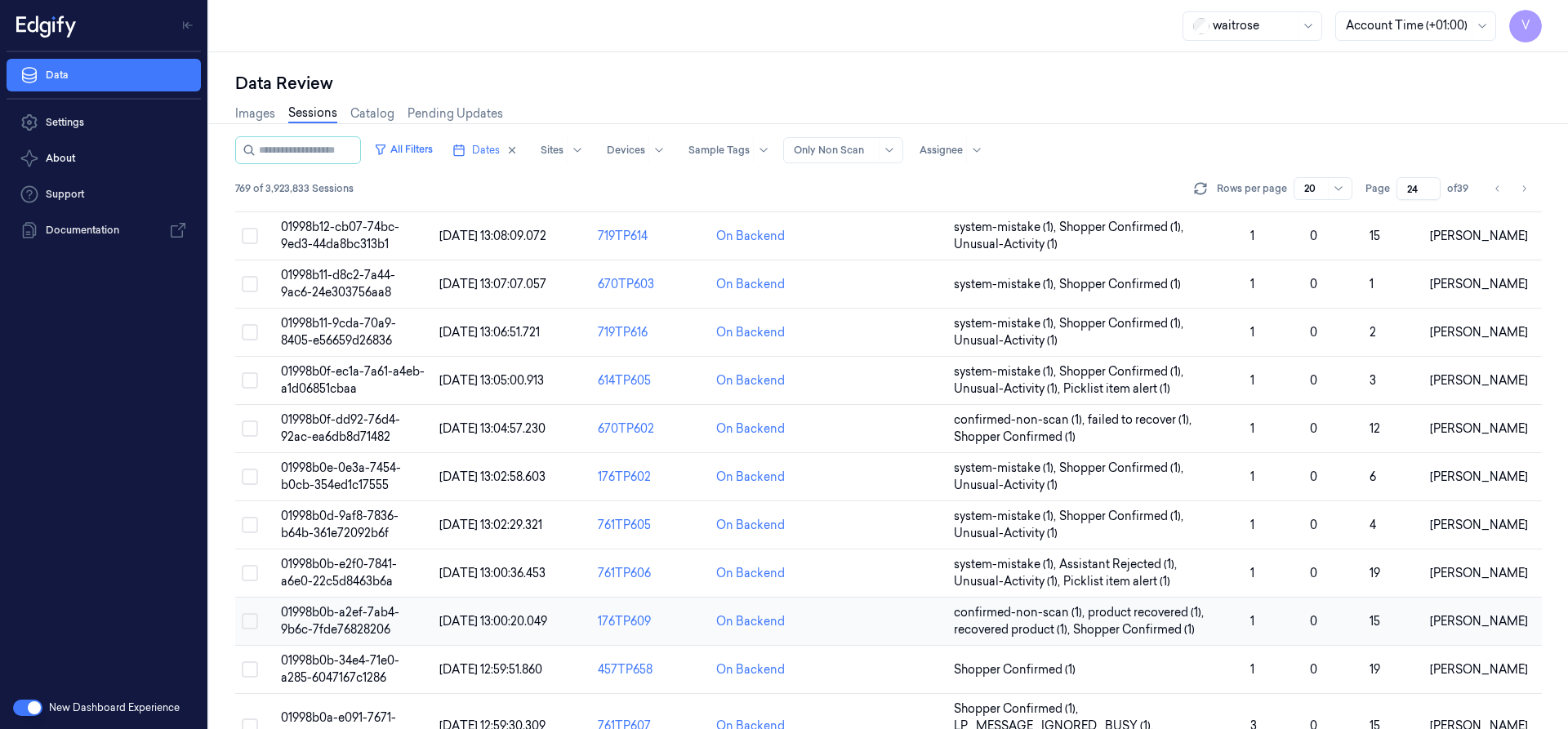
scroll to position [385, 0]
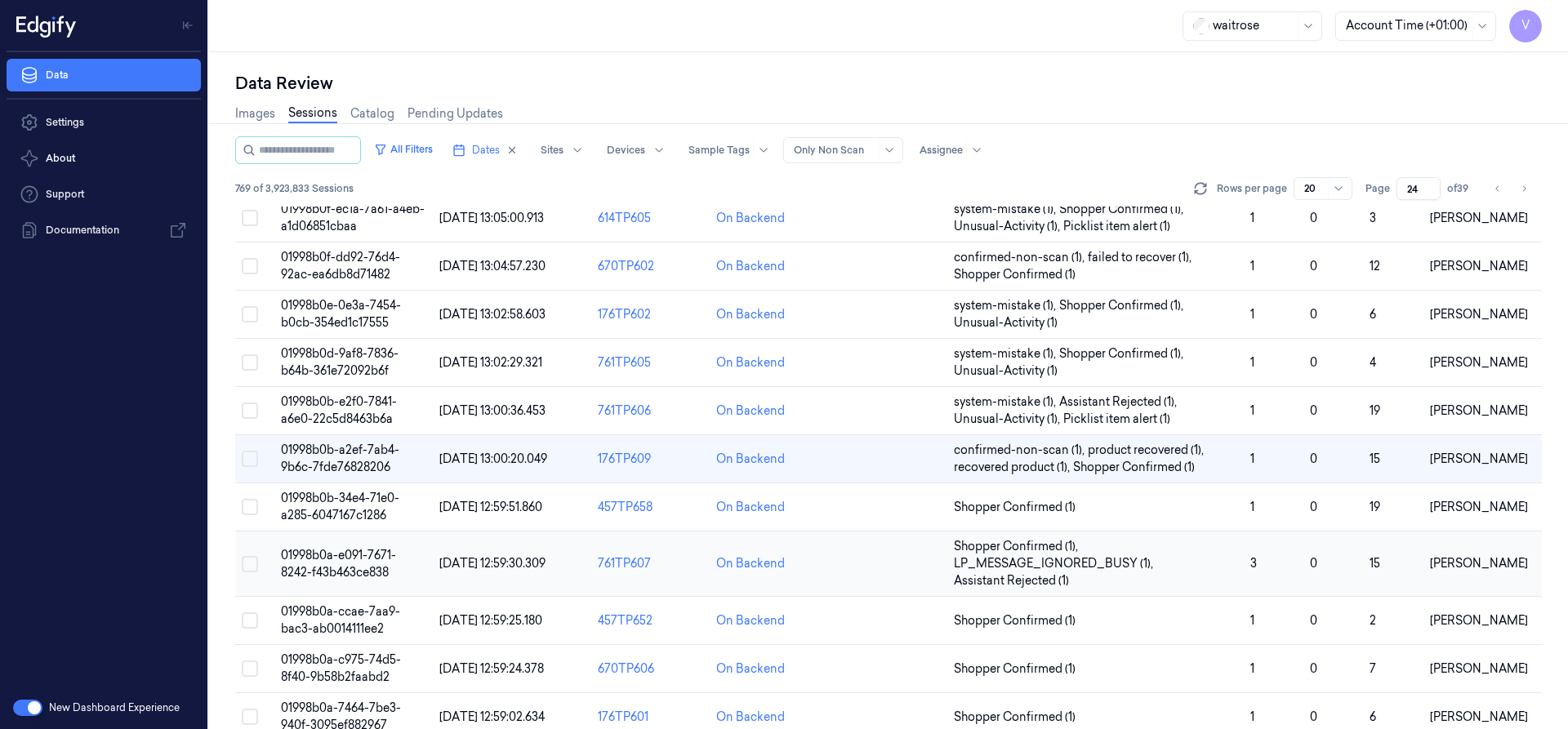
click at [336, 573] on span "01998b0a-e091-7671-8242-f43b463ce838" at bounding box center [338, 563] width 115 height 32
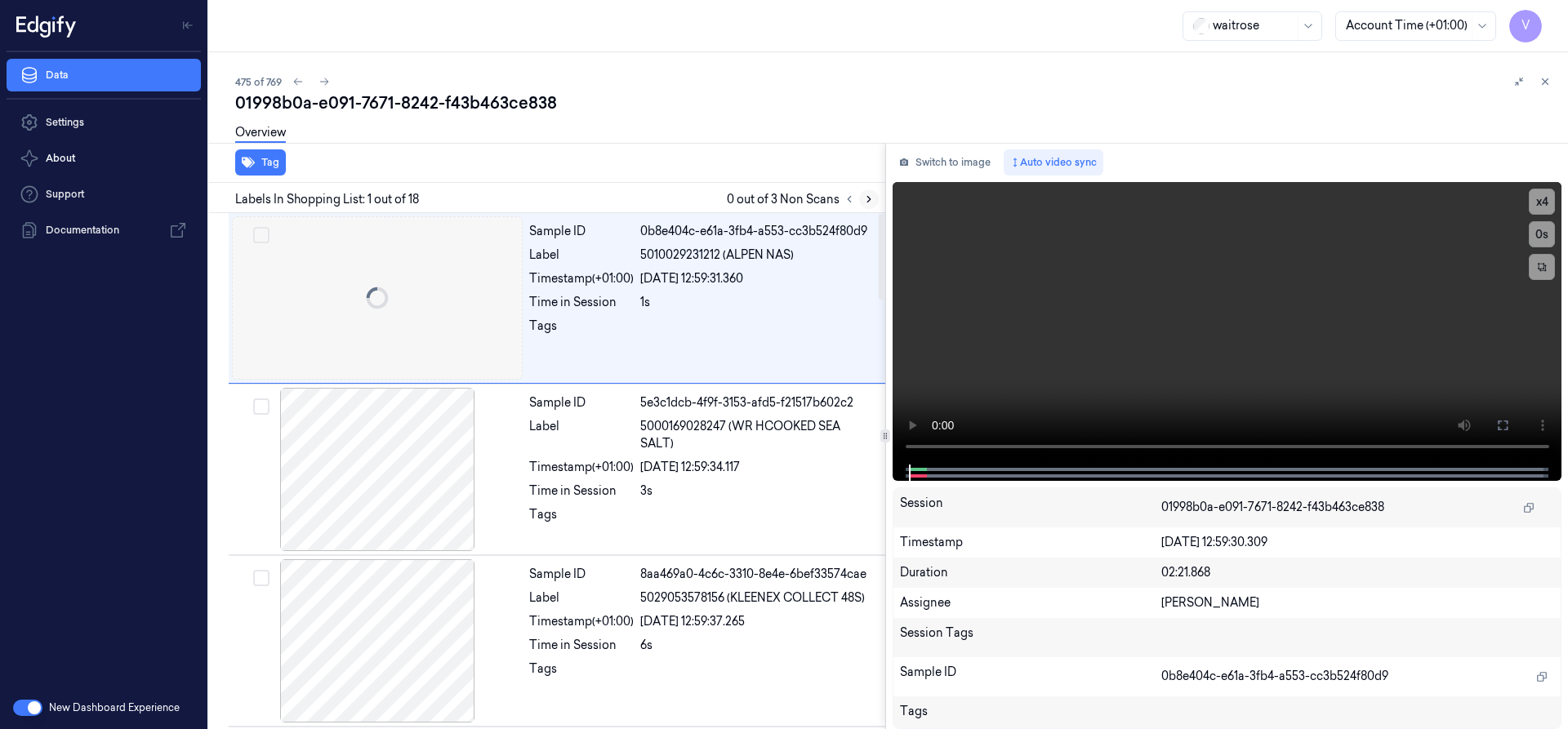
click at [867, 192] on button at bounding box center [868, 198] width 20 height 20
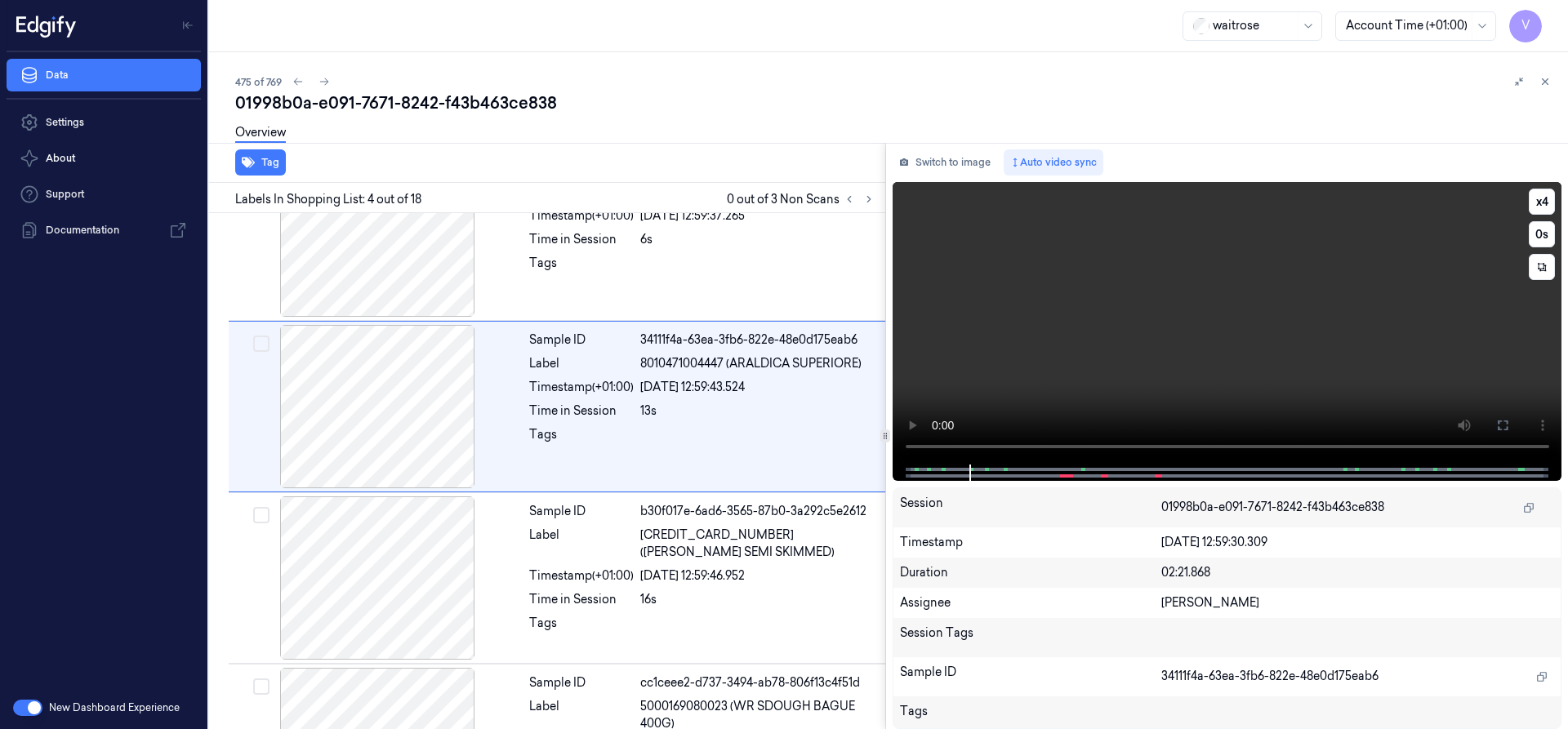
scroll to position [342, 0]
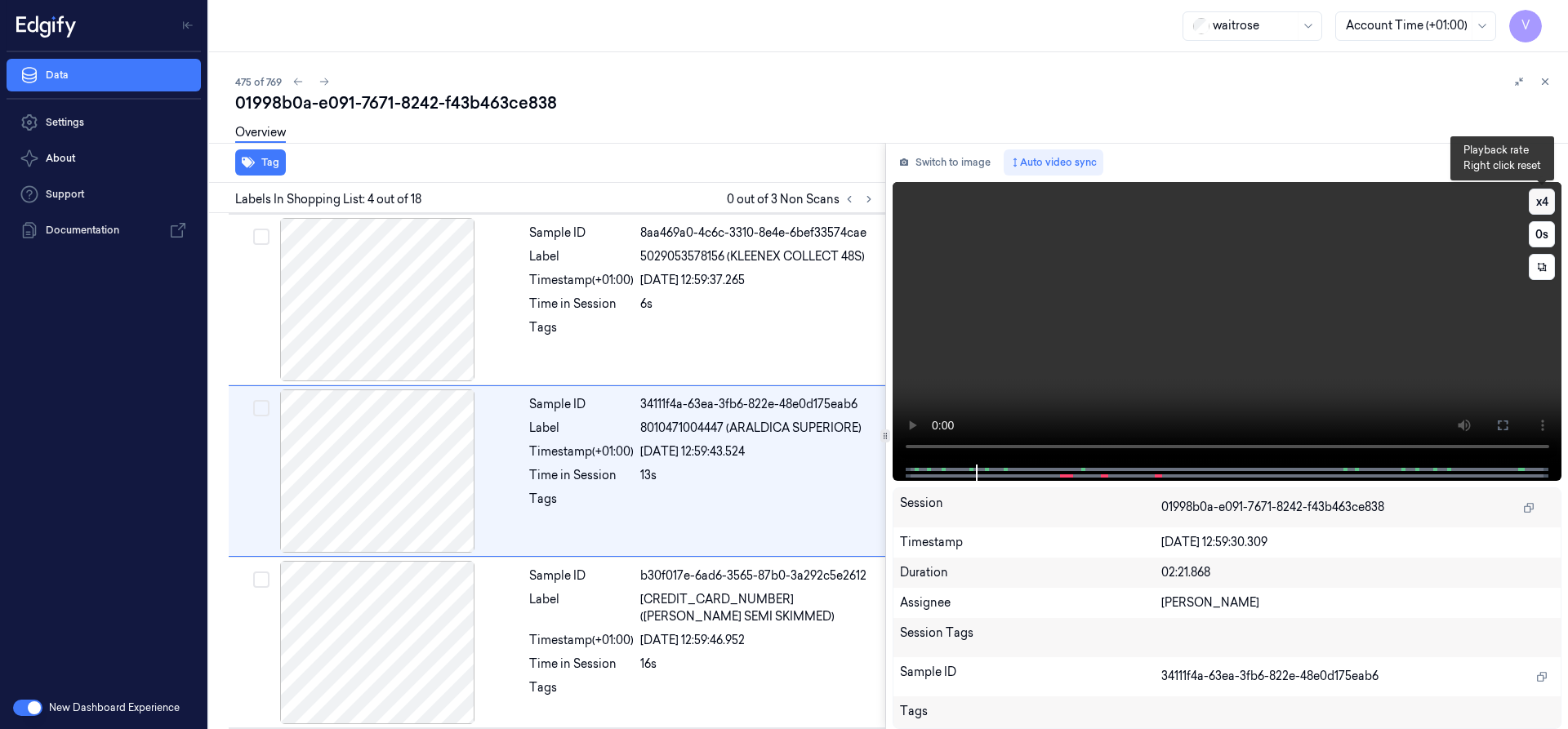
click at [1541, 199] on button "x 4" at bounding box center [1542, 201] width 26 height 26
click at [1541, 199] on button "x 1" at bounding box center [1542, 201] width 26 height 26
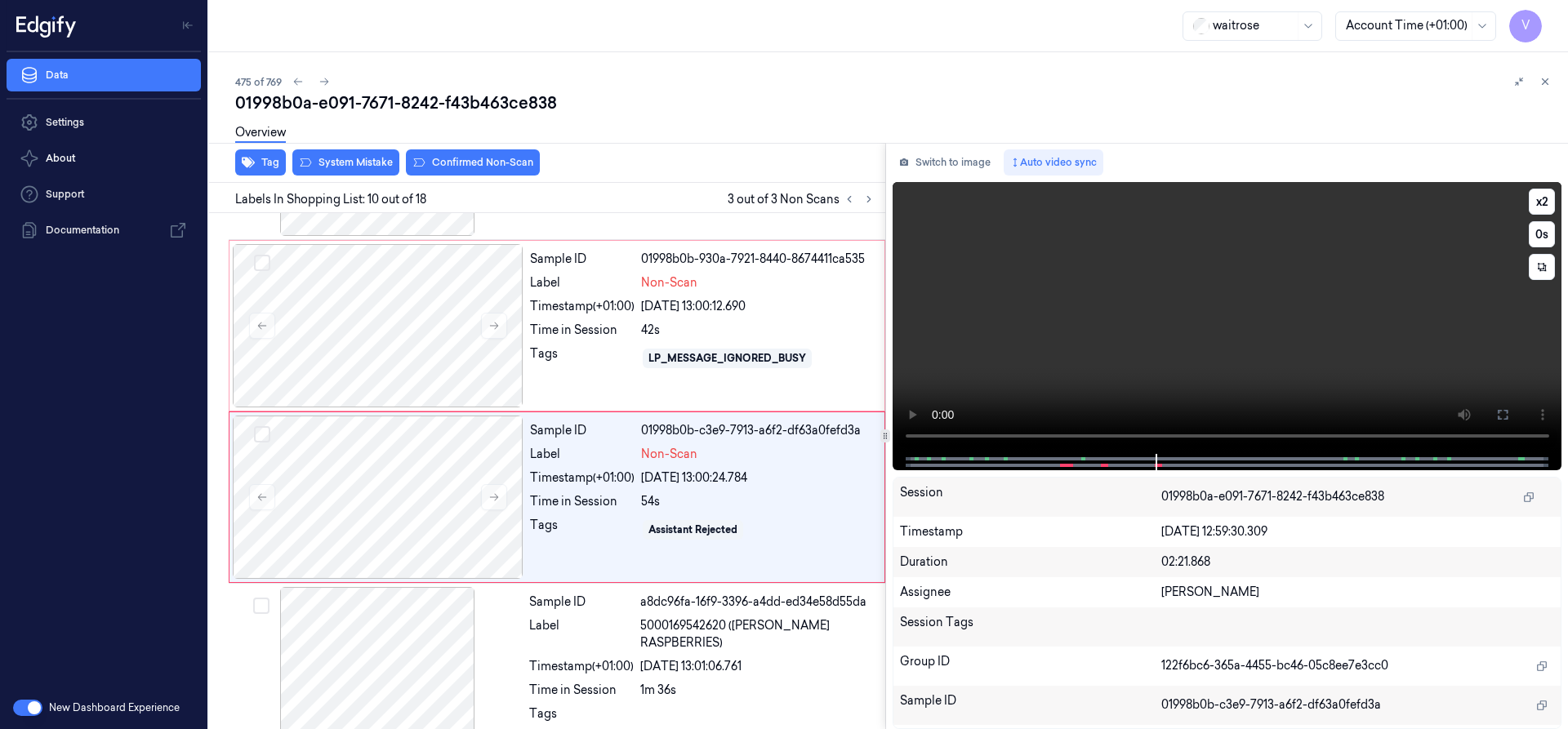
scroll to position [1369, 0]
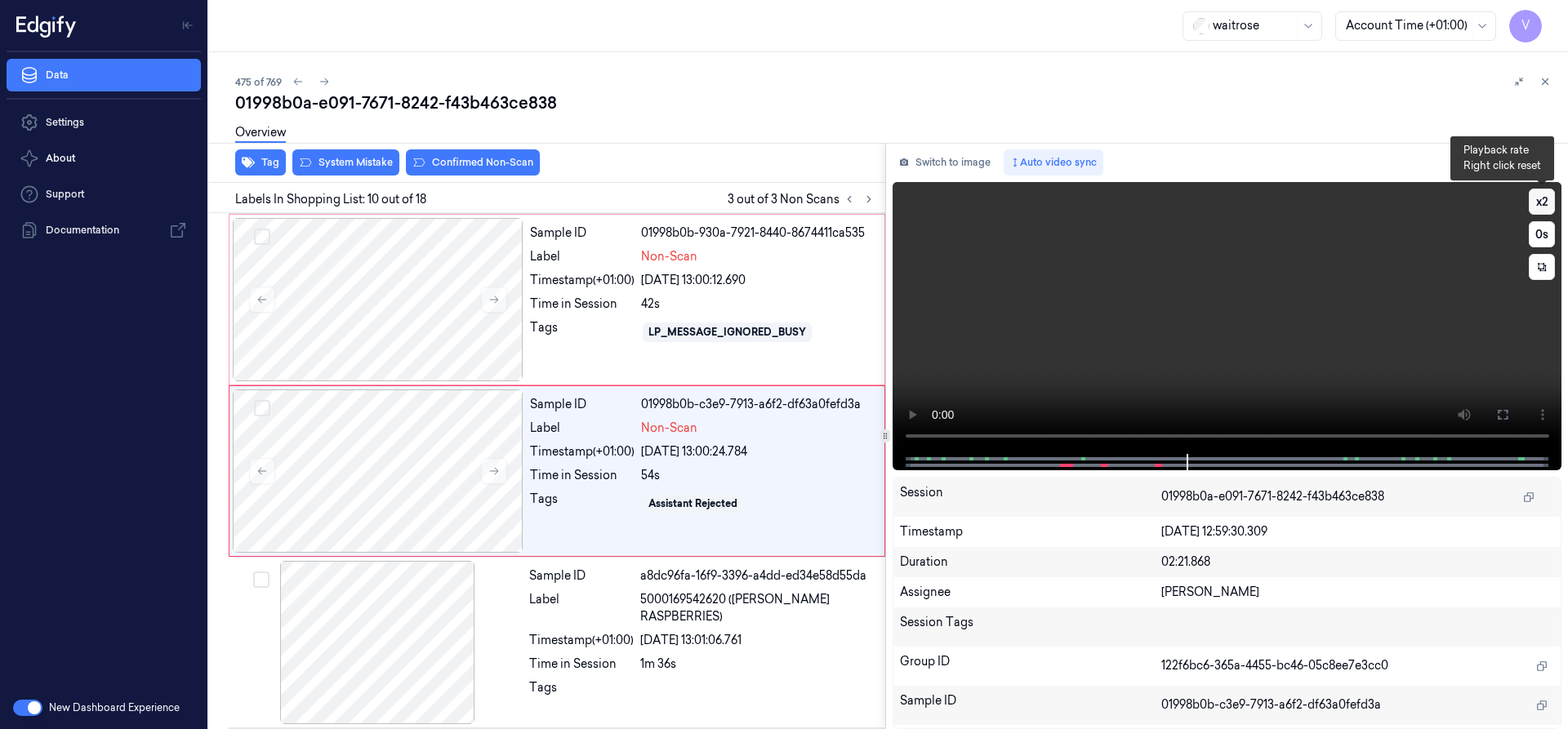
click at [1535, 200] on button "x 2" at bounding box center [1542, 201] width 26 height 26
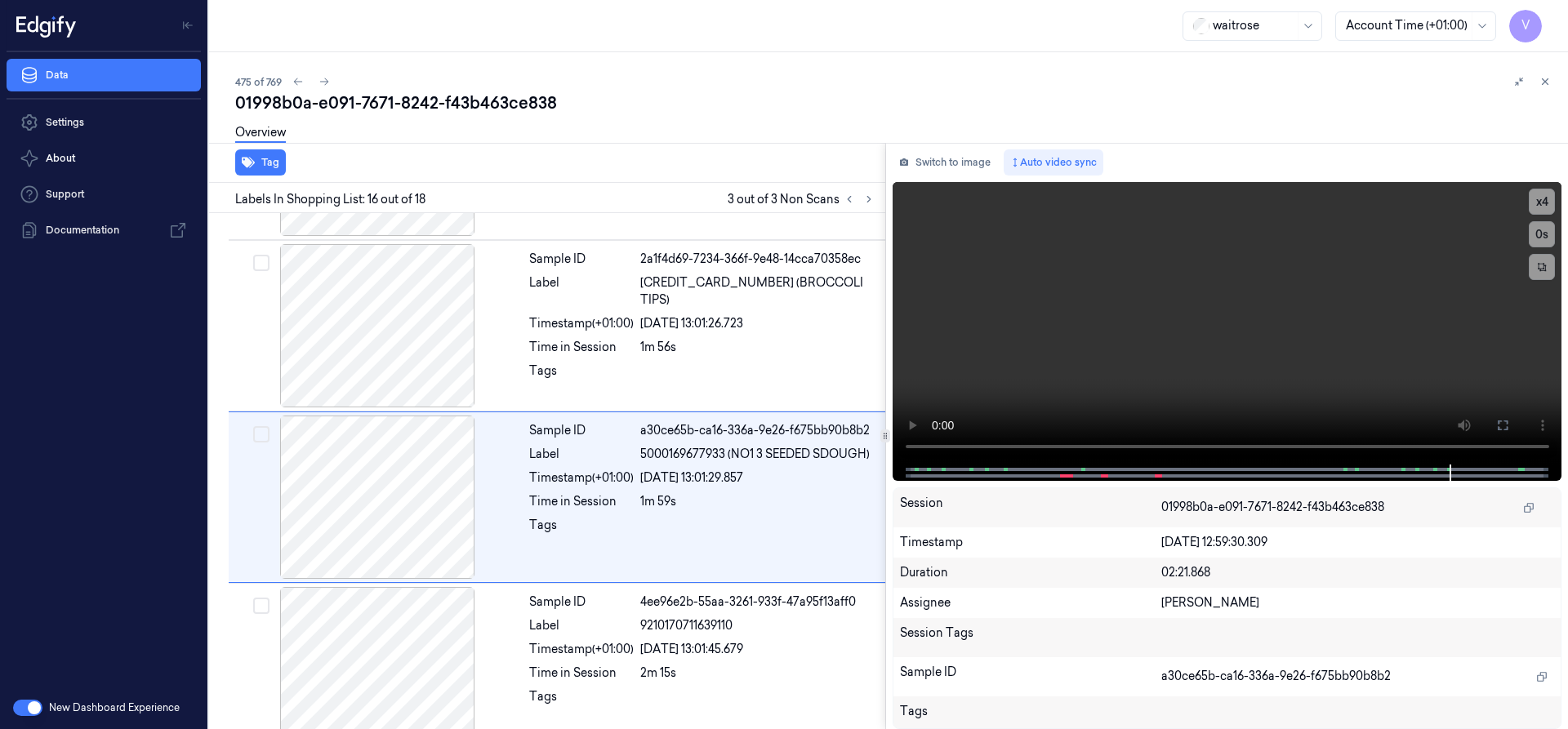
scroll to position [2397, 0]
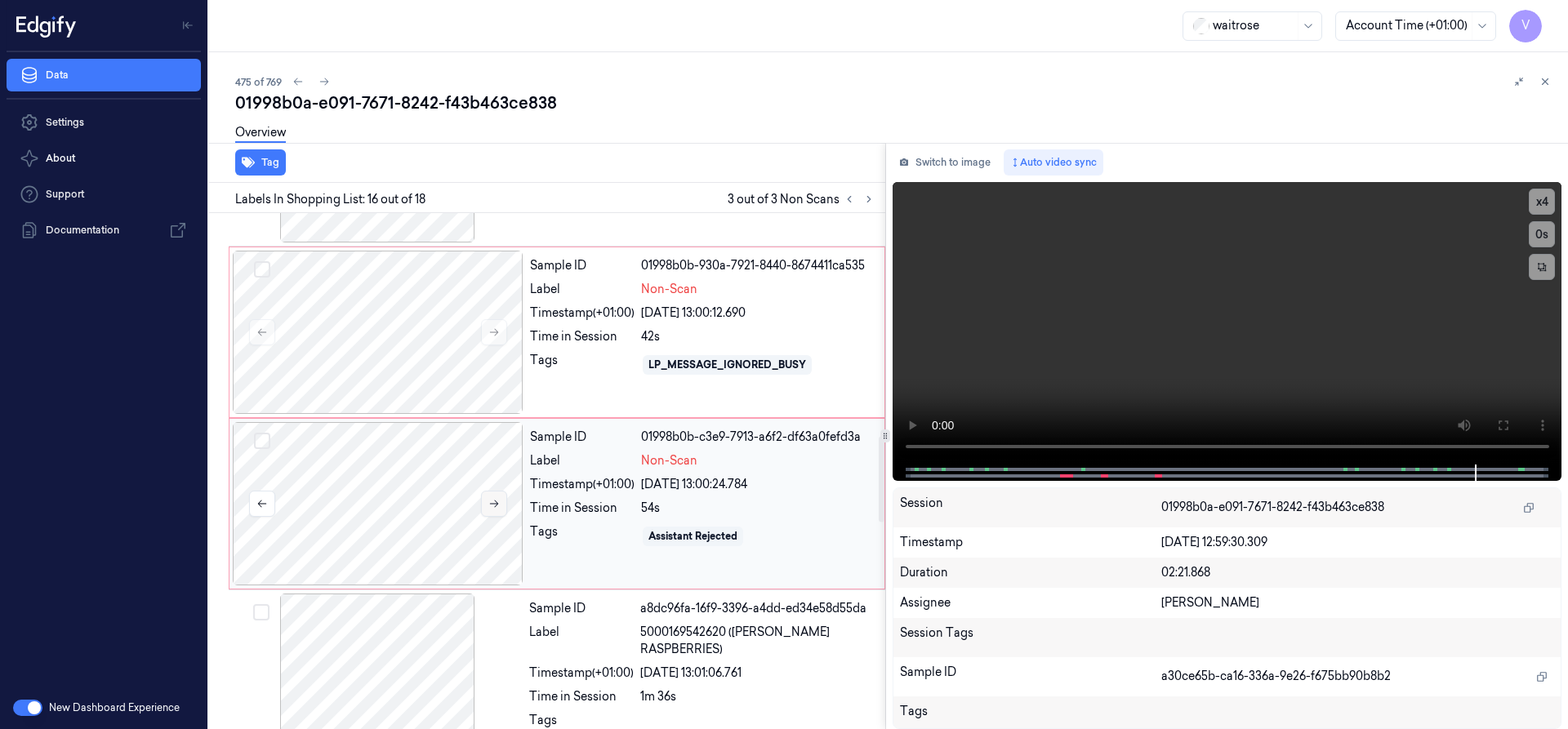
click at [487, 503] on button at bounding box center [493, 503] width 26 height 26
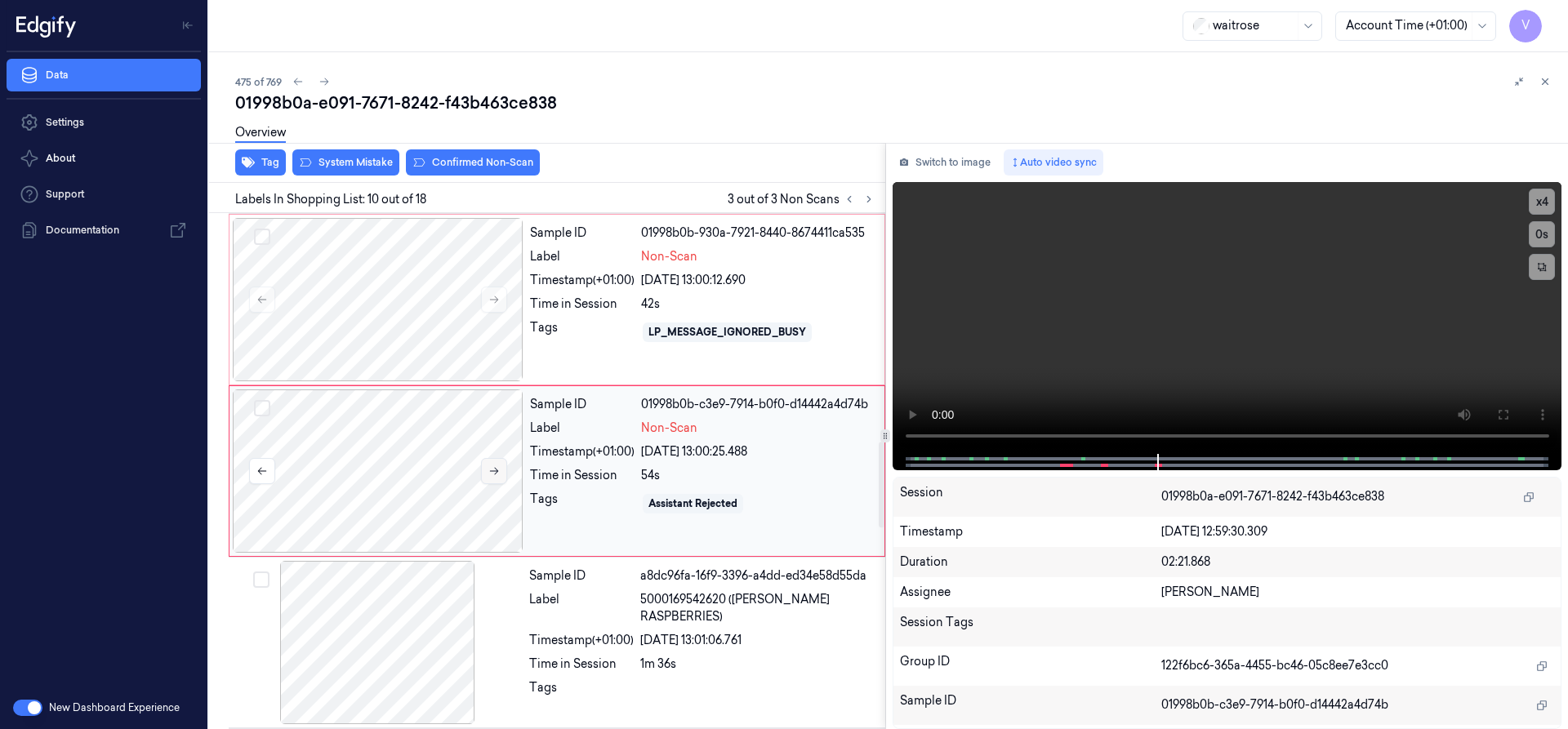
click at [495, 462] on button at bounding box center [493, 471] width 26 height 26
click at [418, 456] on div at bounding box center [378, 471] width 291 height 164
click at [407, 299] on div at bounding box center [378, 300] width 291 height 164
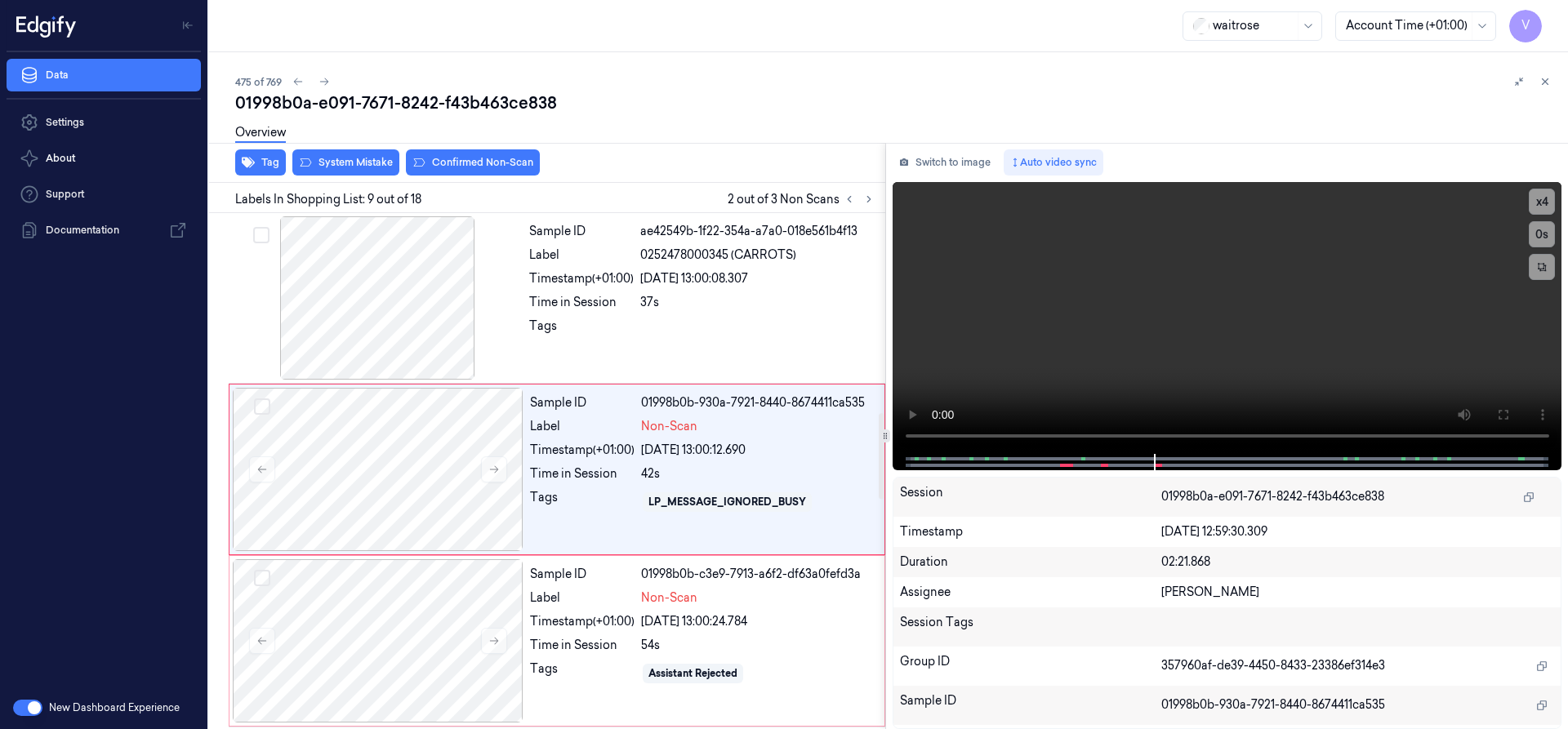
scroll to position [1198, 0]
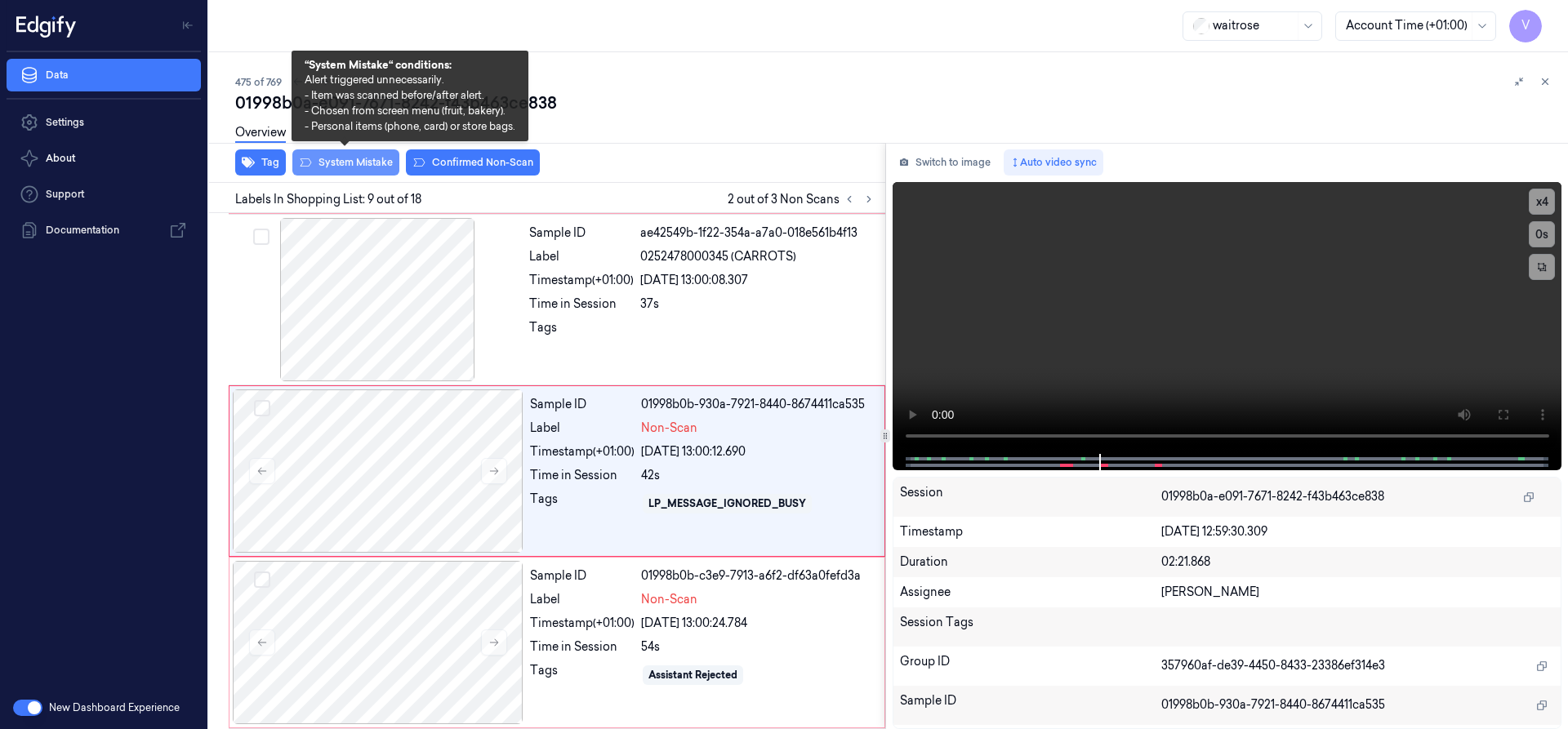
click at [333, 162] on button "System Mistake" at bounding box center [346, 162] width 107 height 26
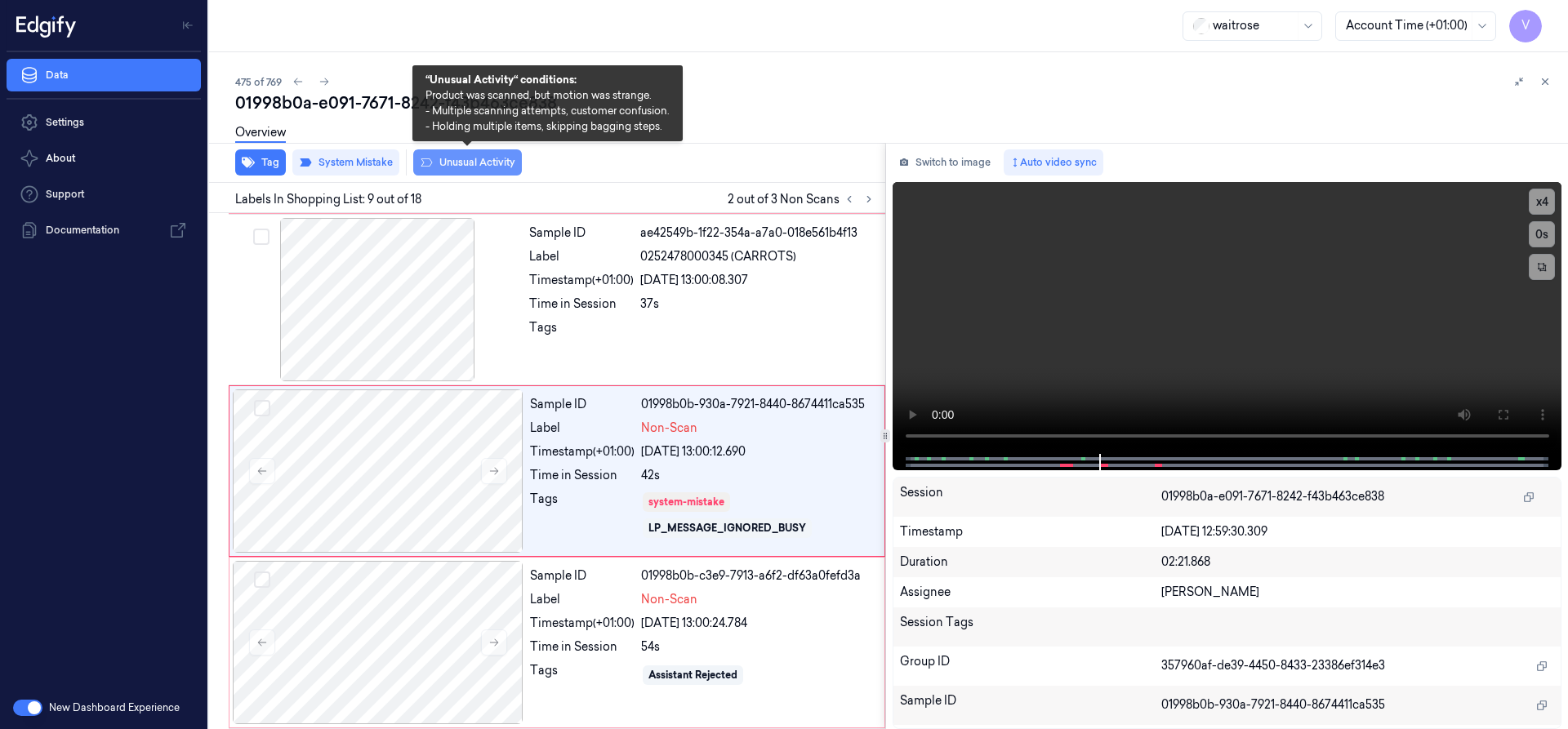
click at [458, 157] on button "Unusual Activity" at bounding box center [467, 162] width 108 height 26
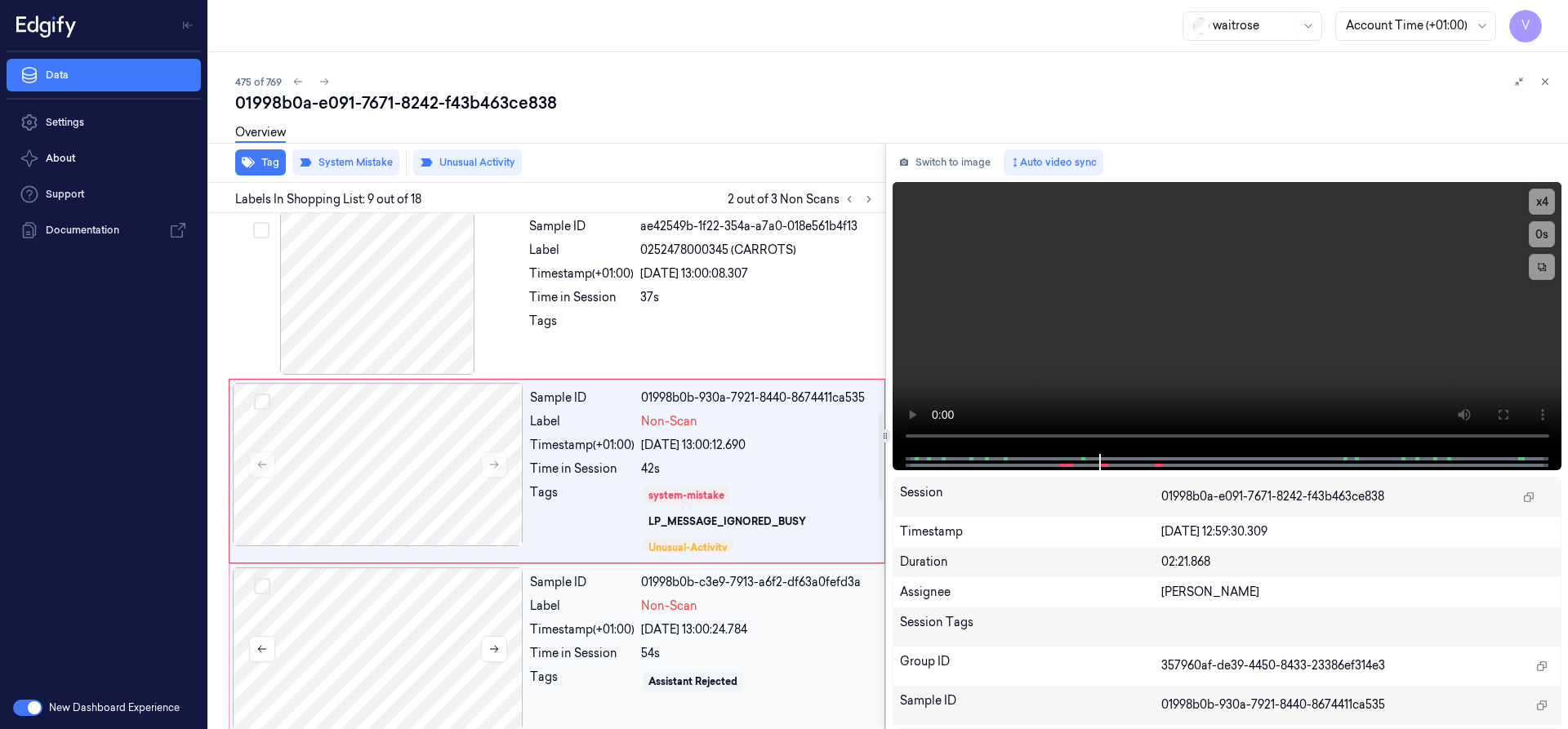
click at [377, 595] on div at bounding box center [378, 649] width 291 height 164
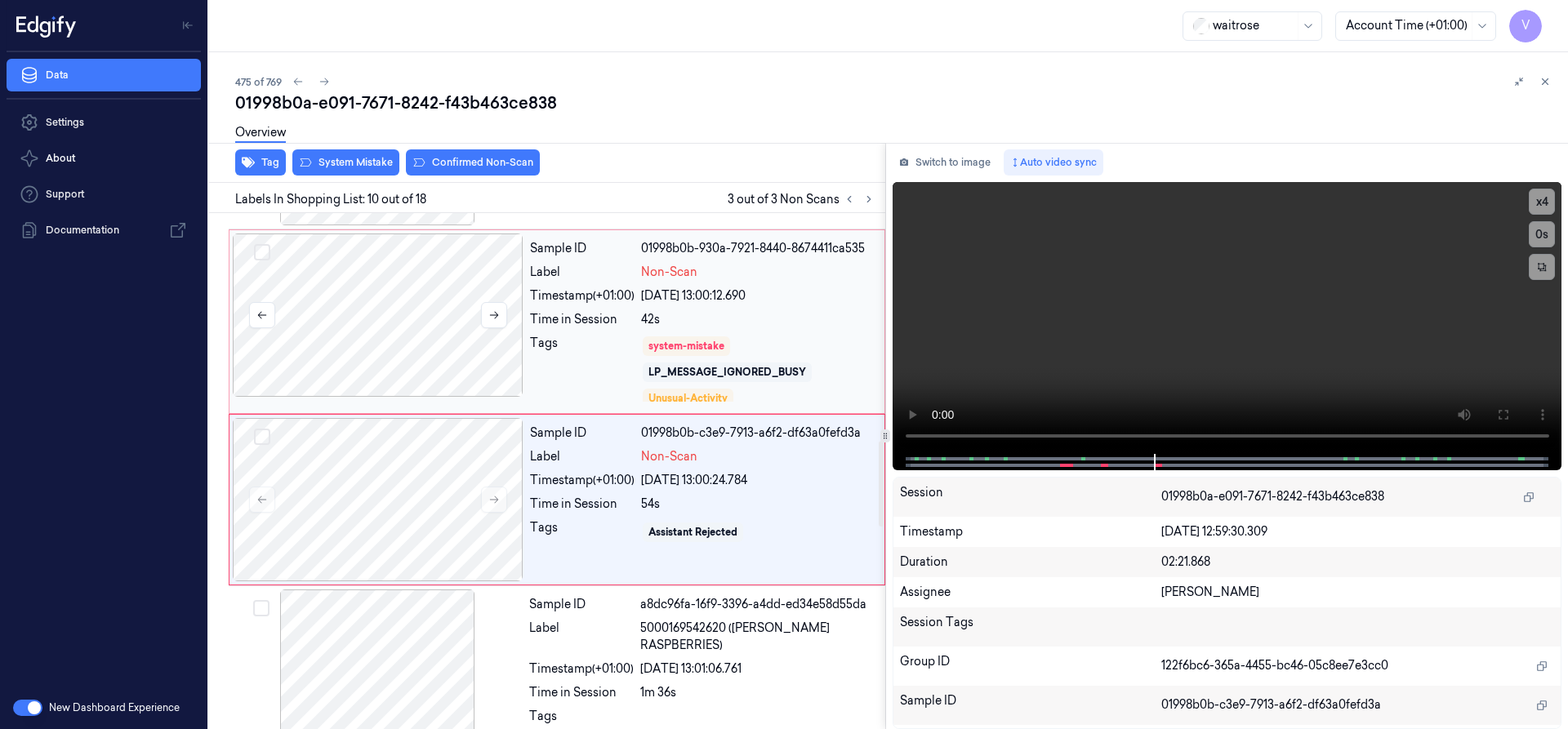
scroll to position [1382, 0]
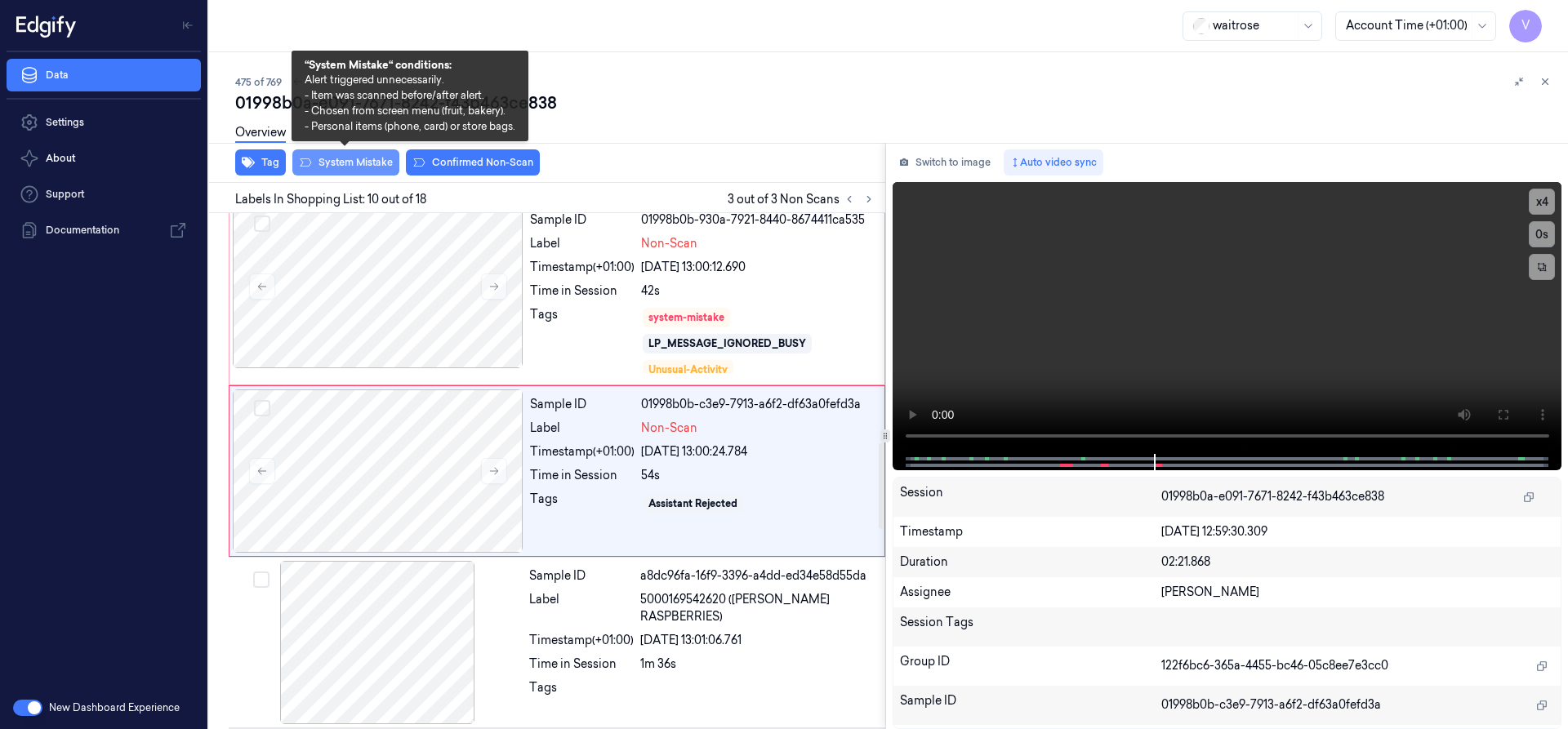
click at [374, 165] on button "System Mistake" at bounding box center [346, 162] width 107 height 26
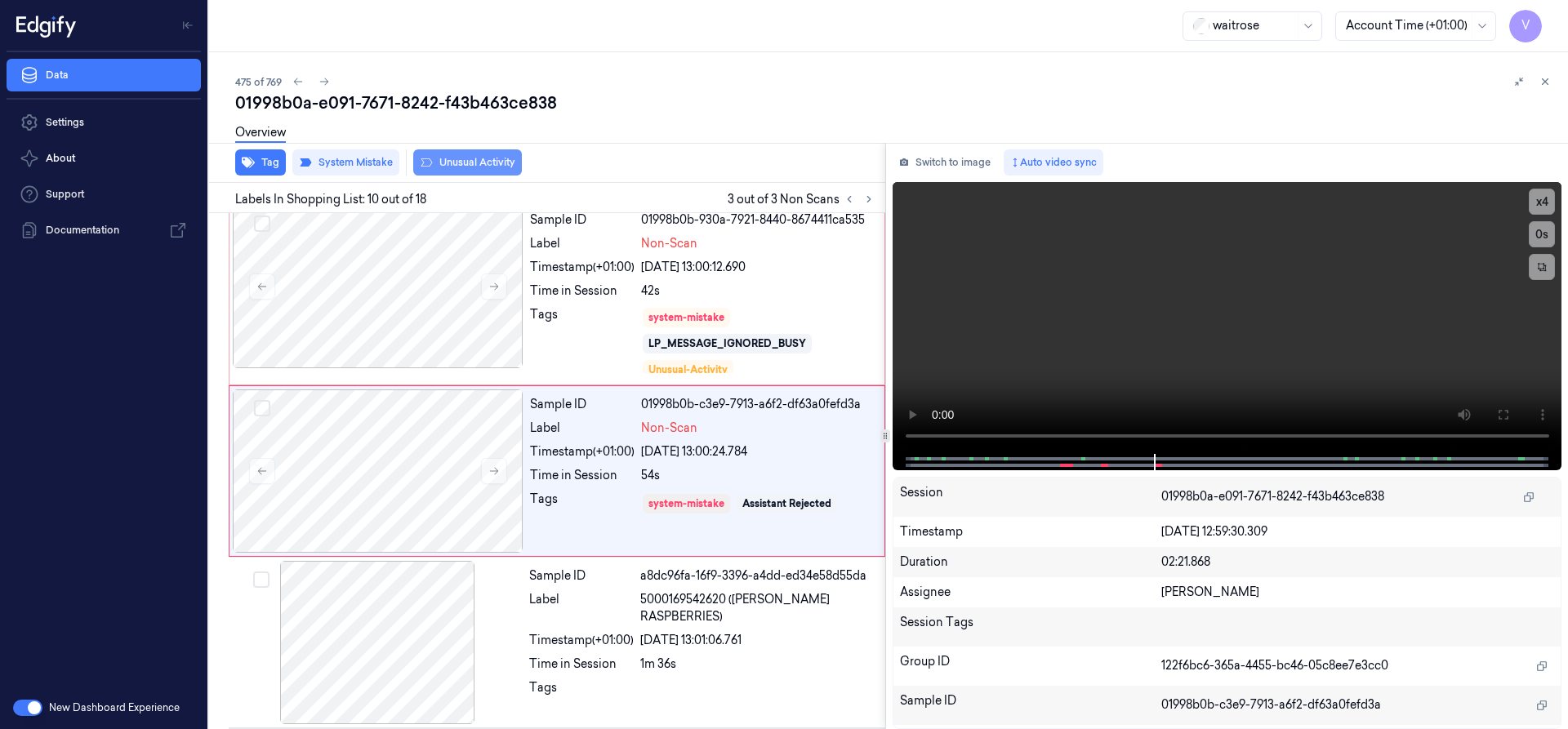
click at [480, 165] on button "Unusual Activity" at bounding box center [467, 162] width 108 height 26
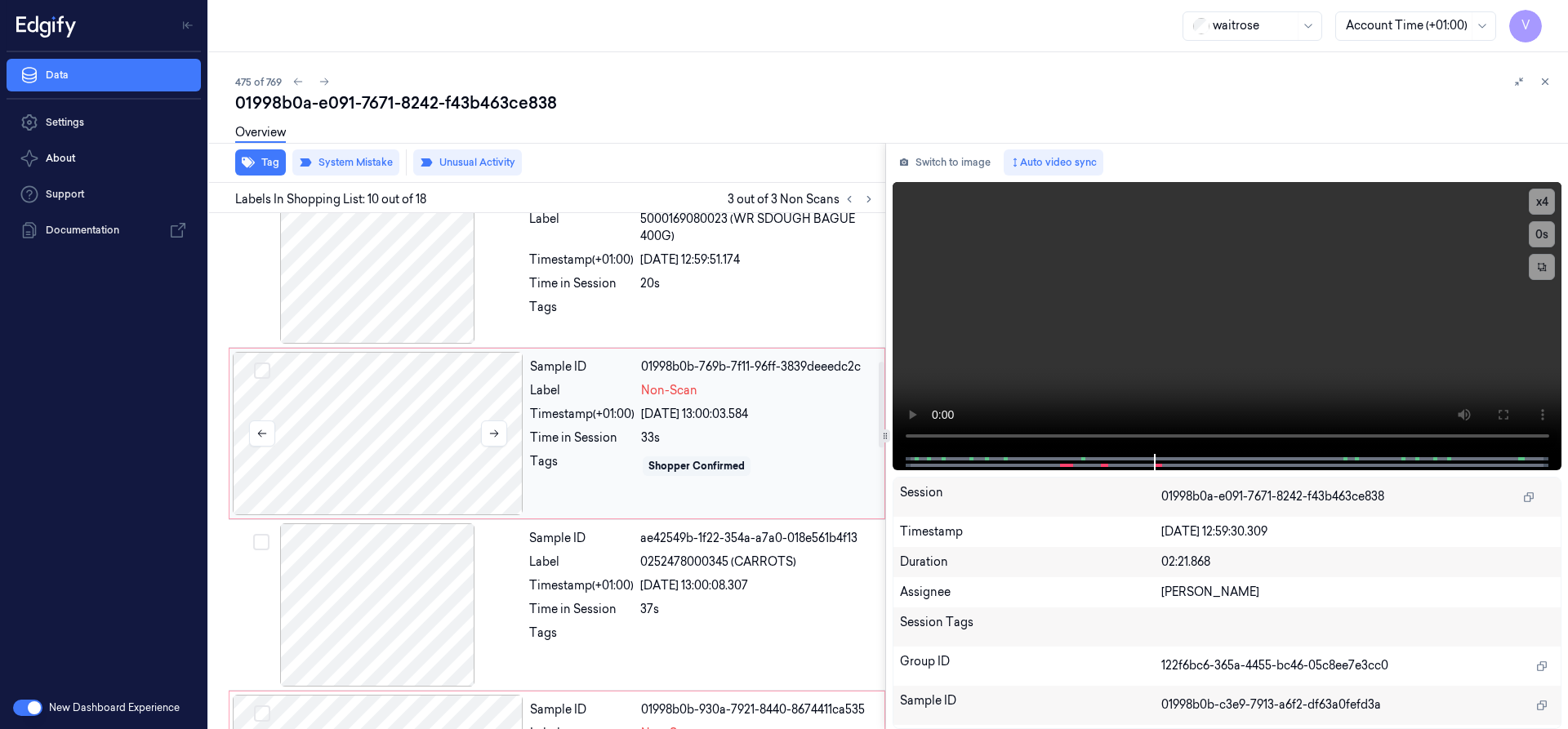
click at [418, 420] on div at bounding box center [378, 433] width 291 height 164
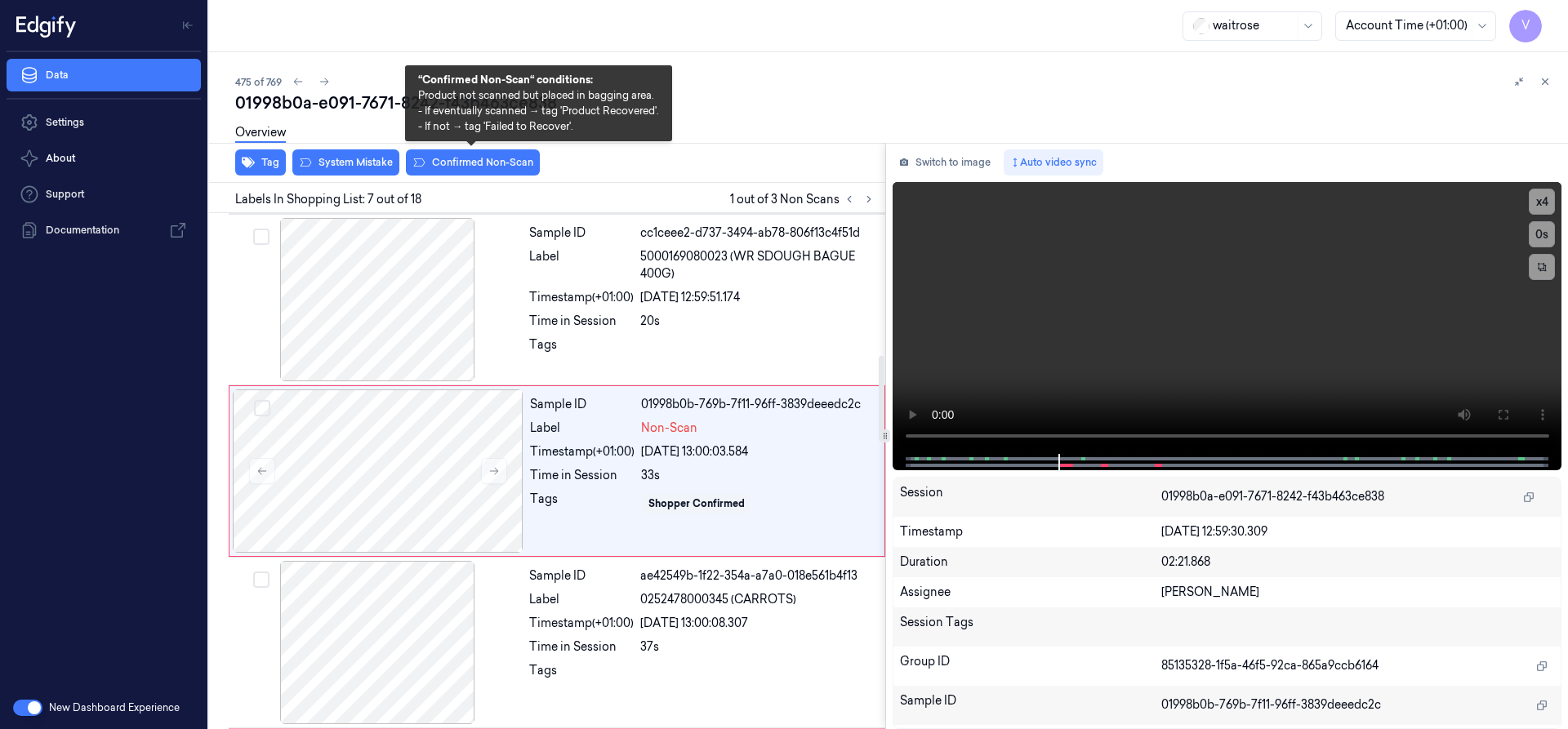
click at [499, 155] on div "Overview" at bounding box center [895, 135] width 1319 height 42
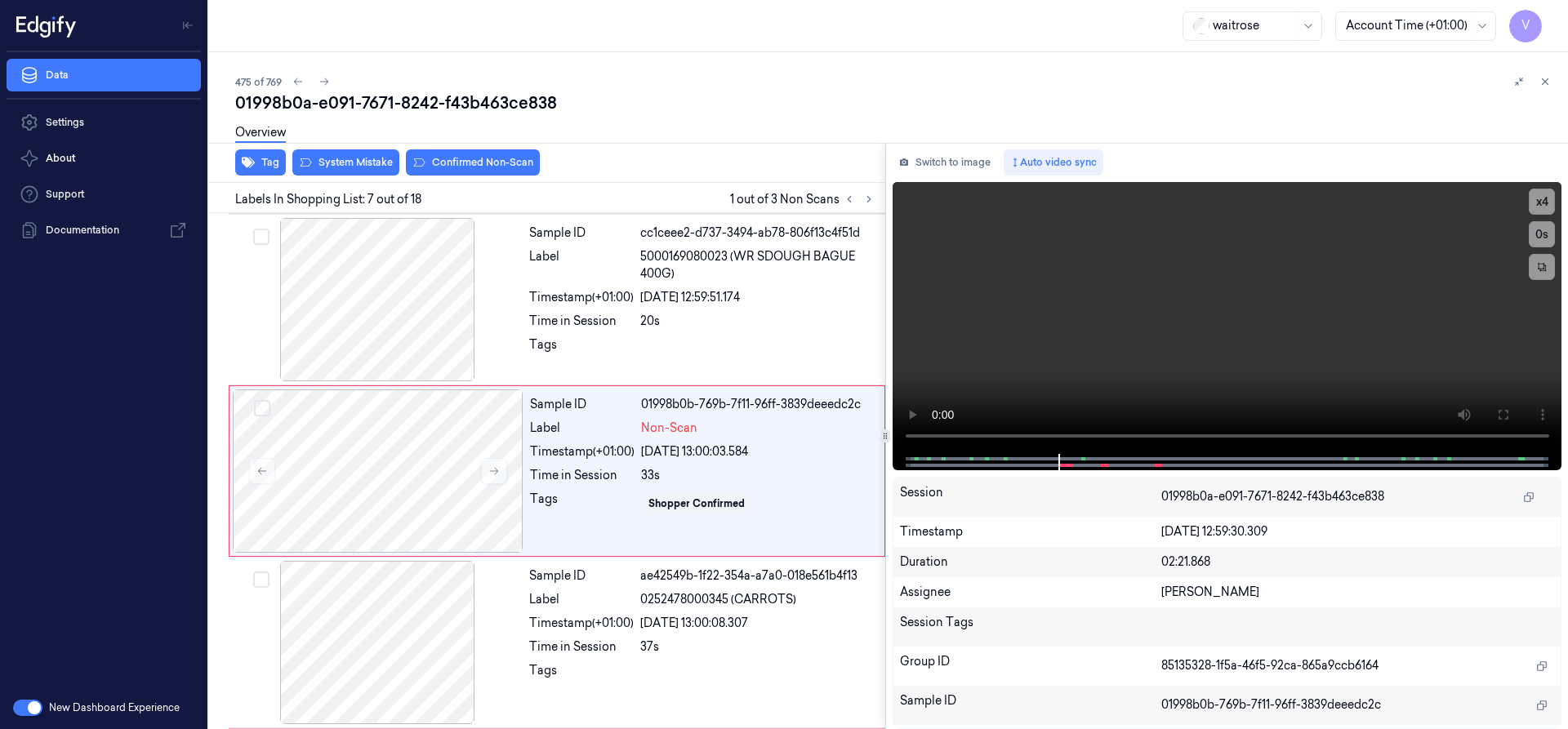
click at [499, 155] on div "Overview" at bounding box center [895, 135] width 1319 height 42
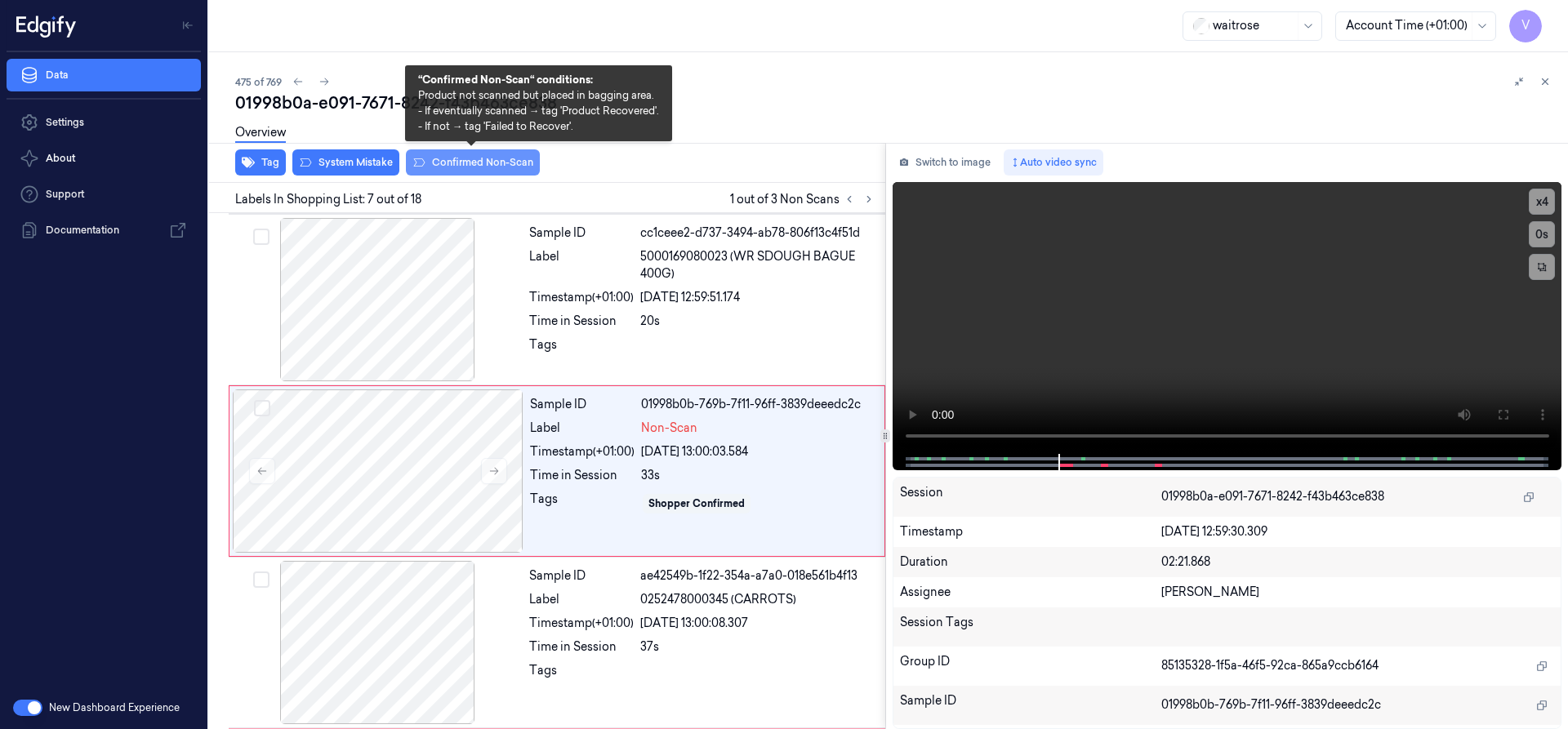
click at [456, 169] on button "Confirmed Non-Scan" at bounding box center [472, 162] width 134 height 26
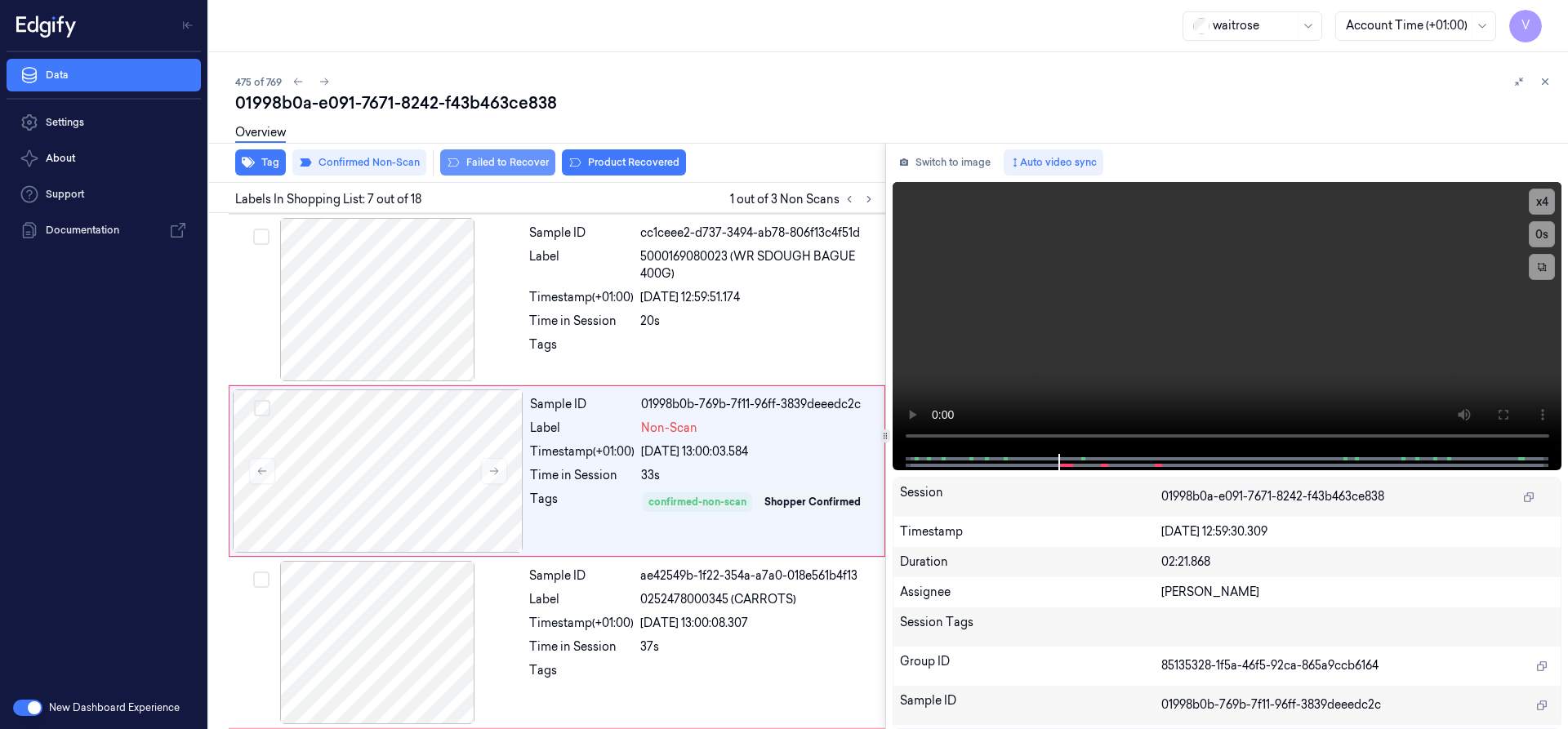
click at [508, 158] on button "Failed to Recover" at bounding box center [497, 162] width 115 height 26
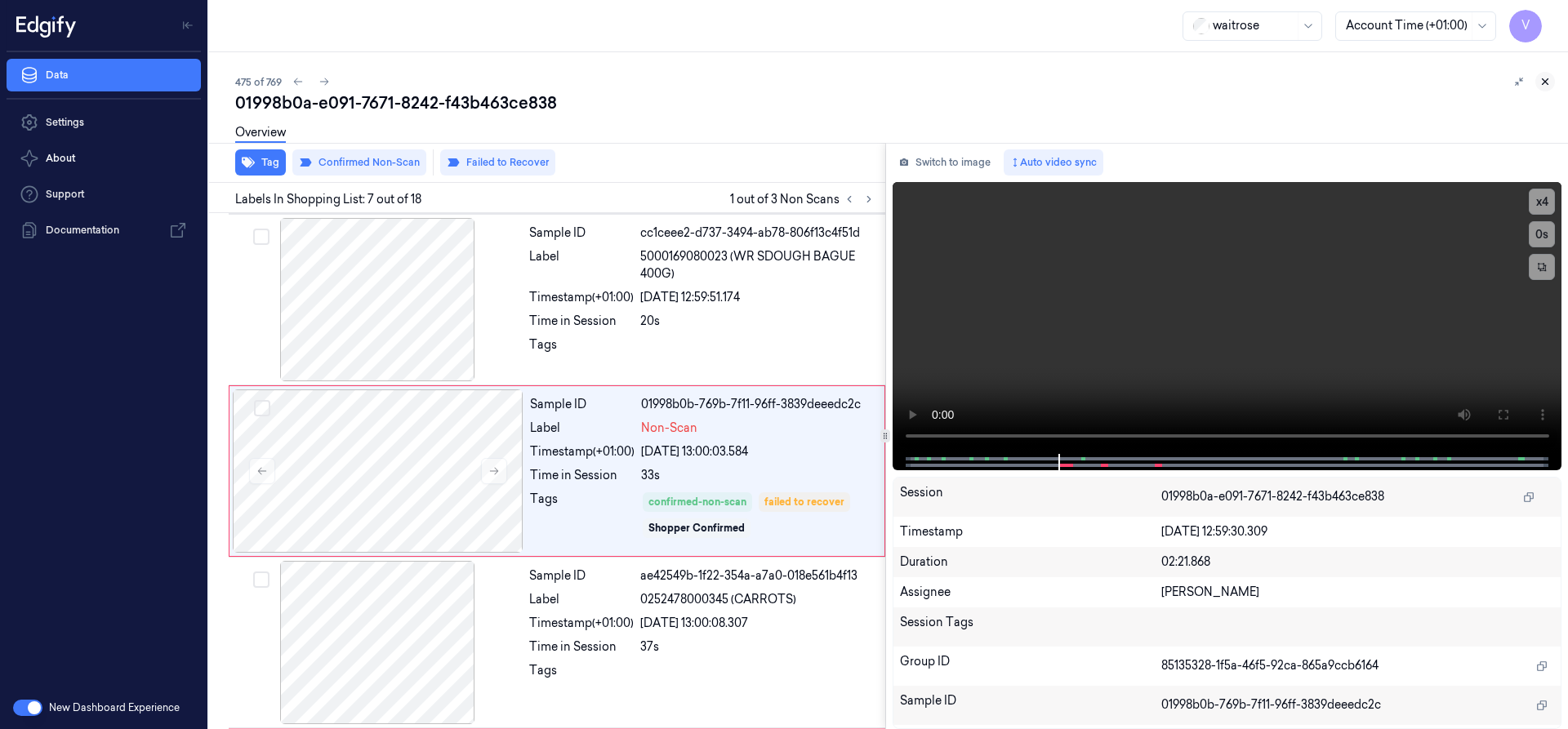
click at [1544, 78] on icon at bounding box center [1544, 81] width 11 height 11
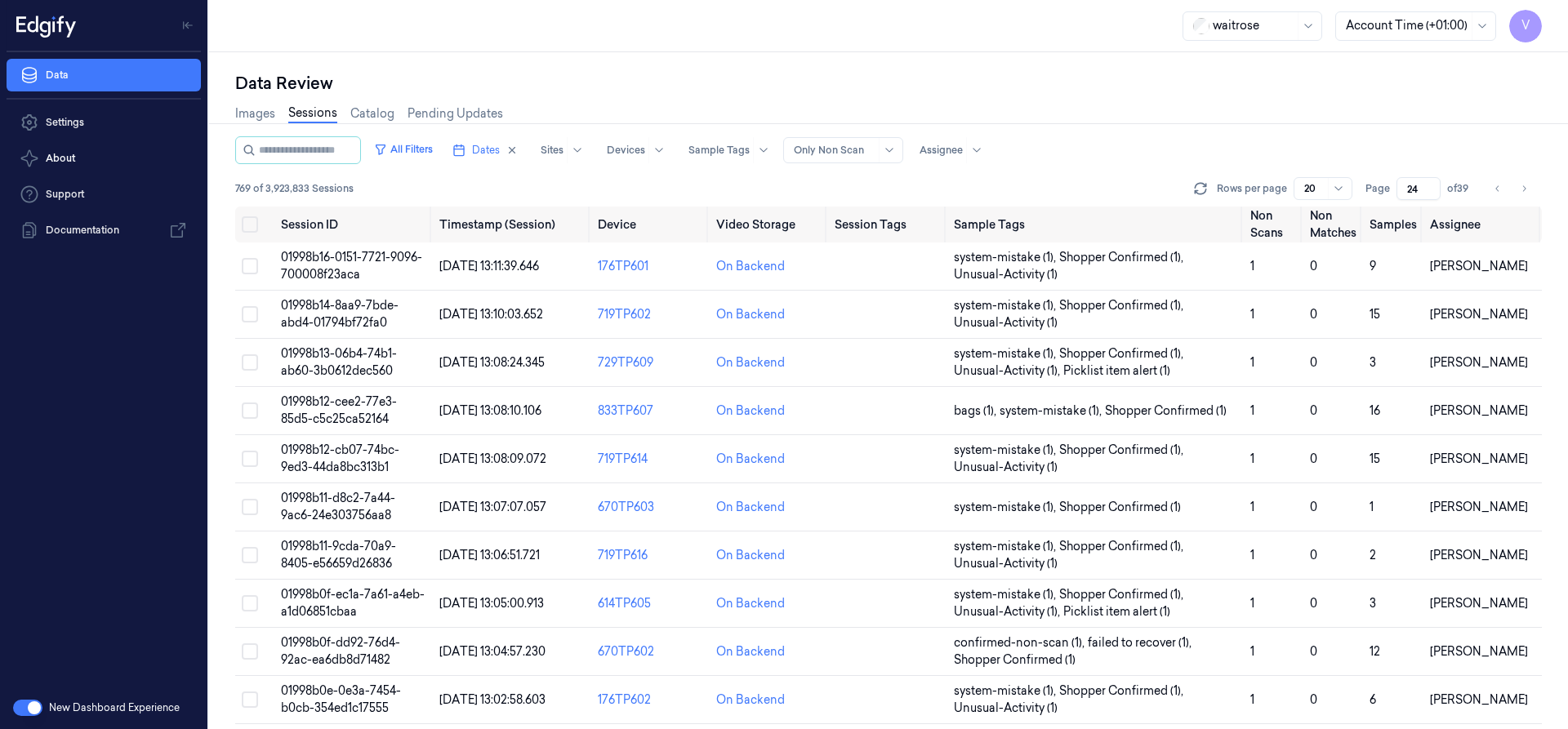
scroll to position [507, 0]
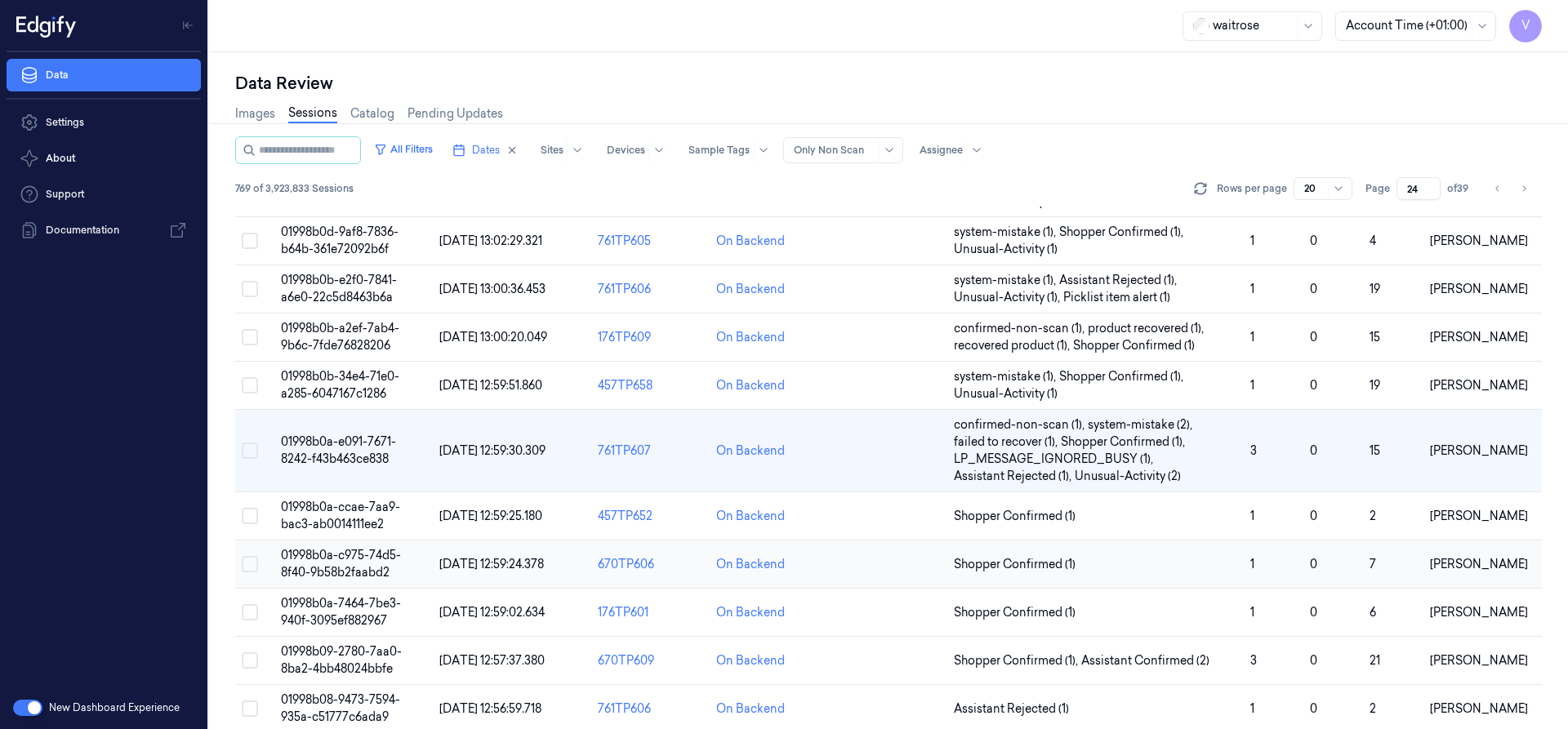
click at [326, 560] on span "01998b0a-c975-74d5-8f40-9b58b2faabd2" at bounding box center [341, 563] width 120 height 32
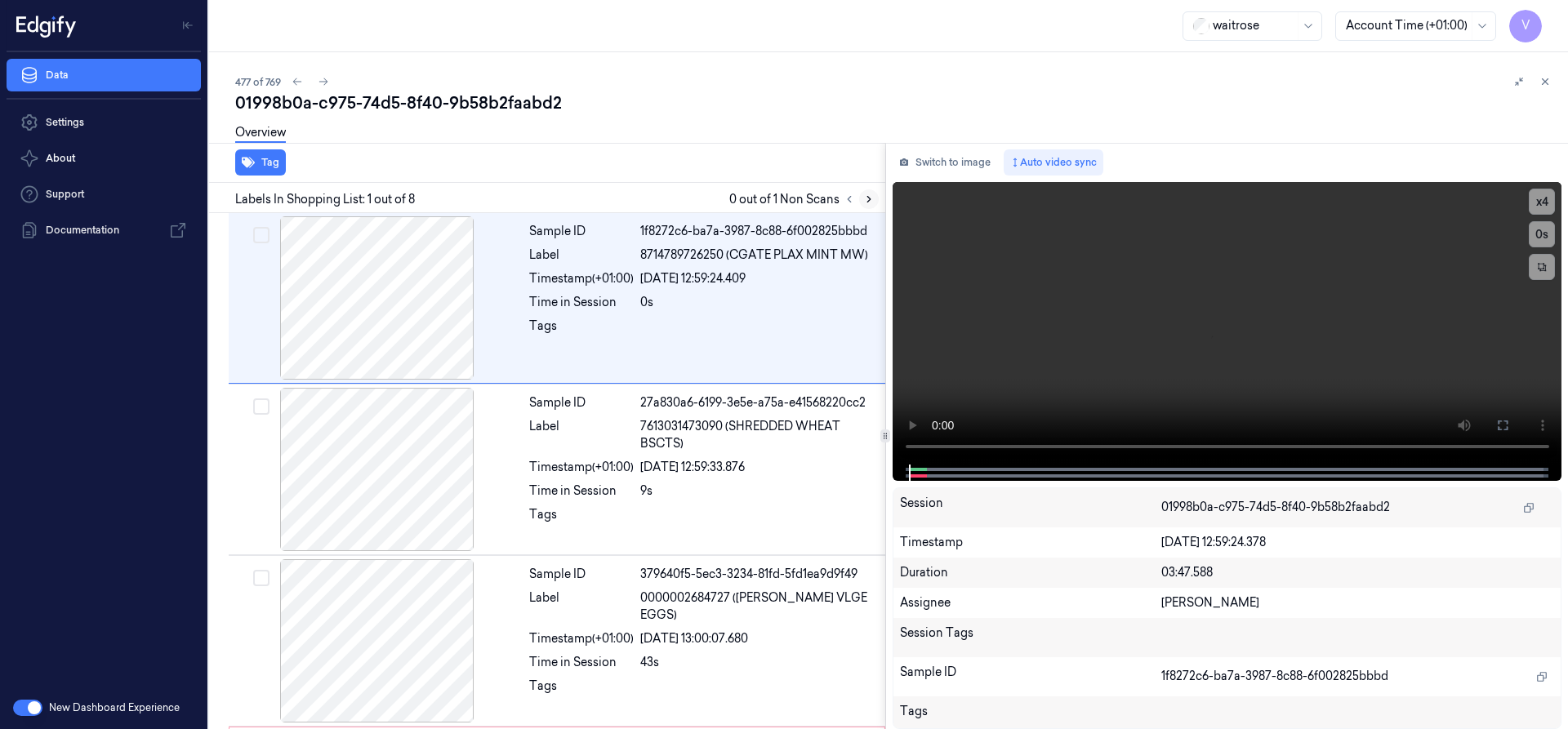
click at [869, 198] on icon at bounding box center [869, 199] width 3 height 6
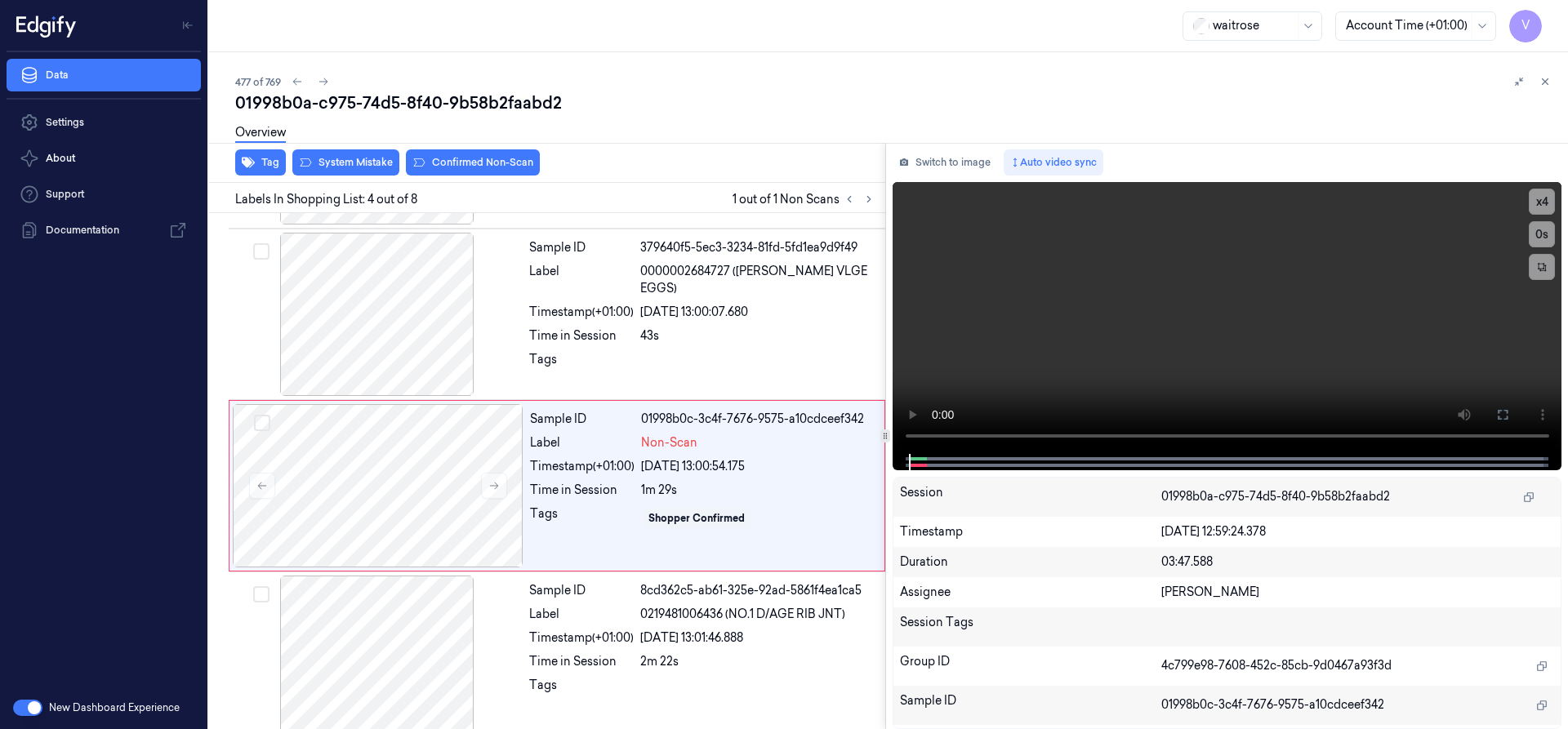
scroll to position [342, 0]
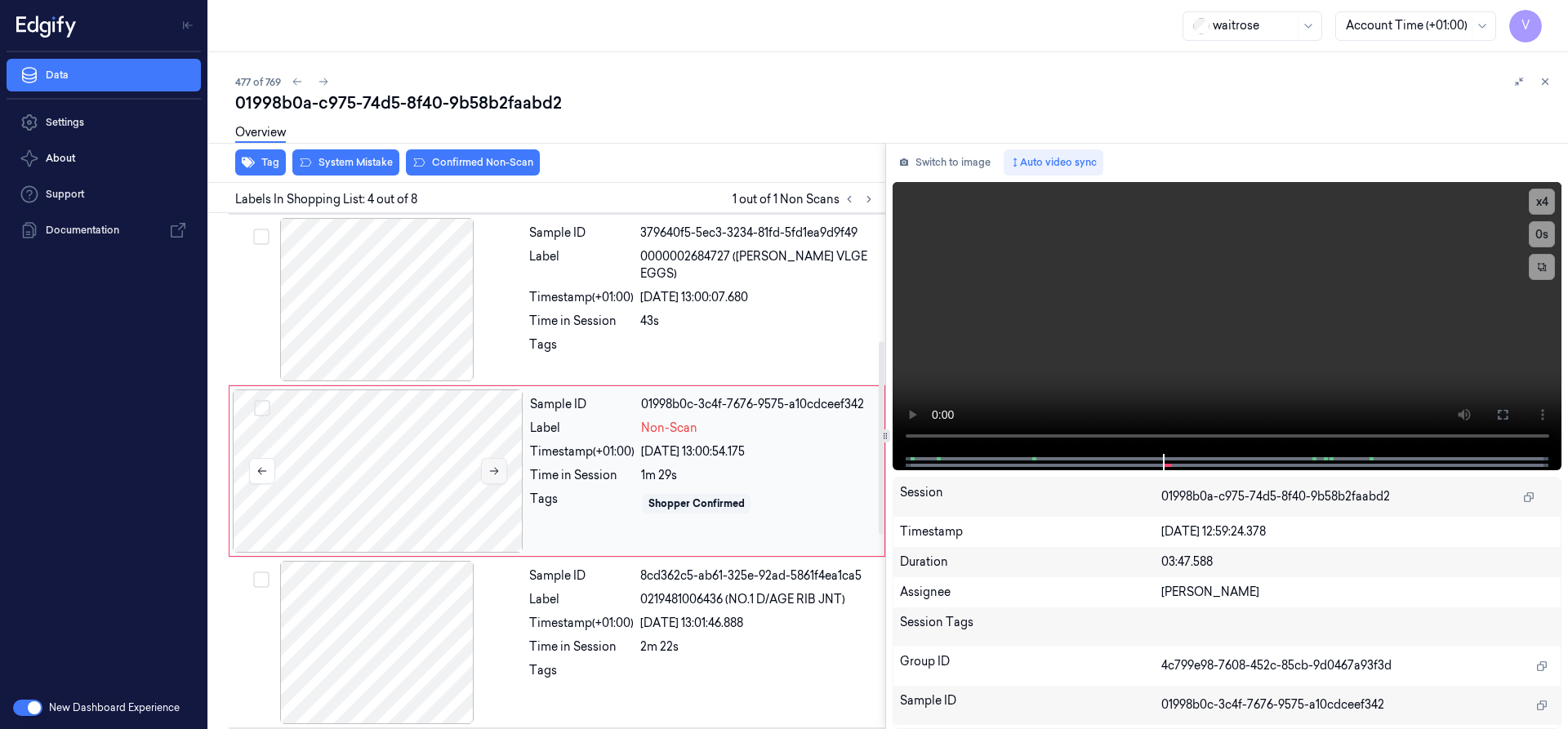
click at [495, 470] on icon at bounding box center [493, 470] width 11 height 11
click at [499, 468] on icon at bounding box center [493, 470] width 11 height 11
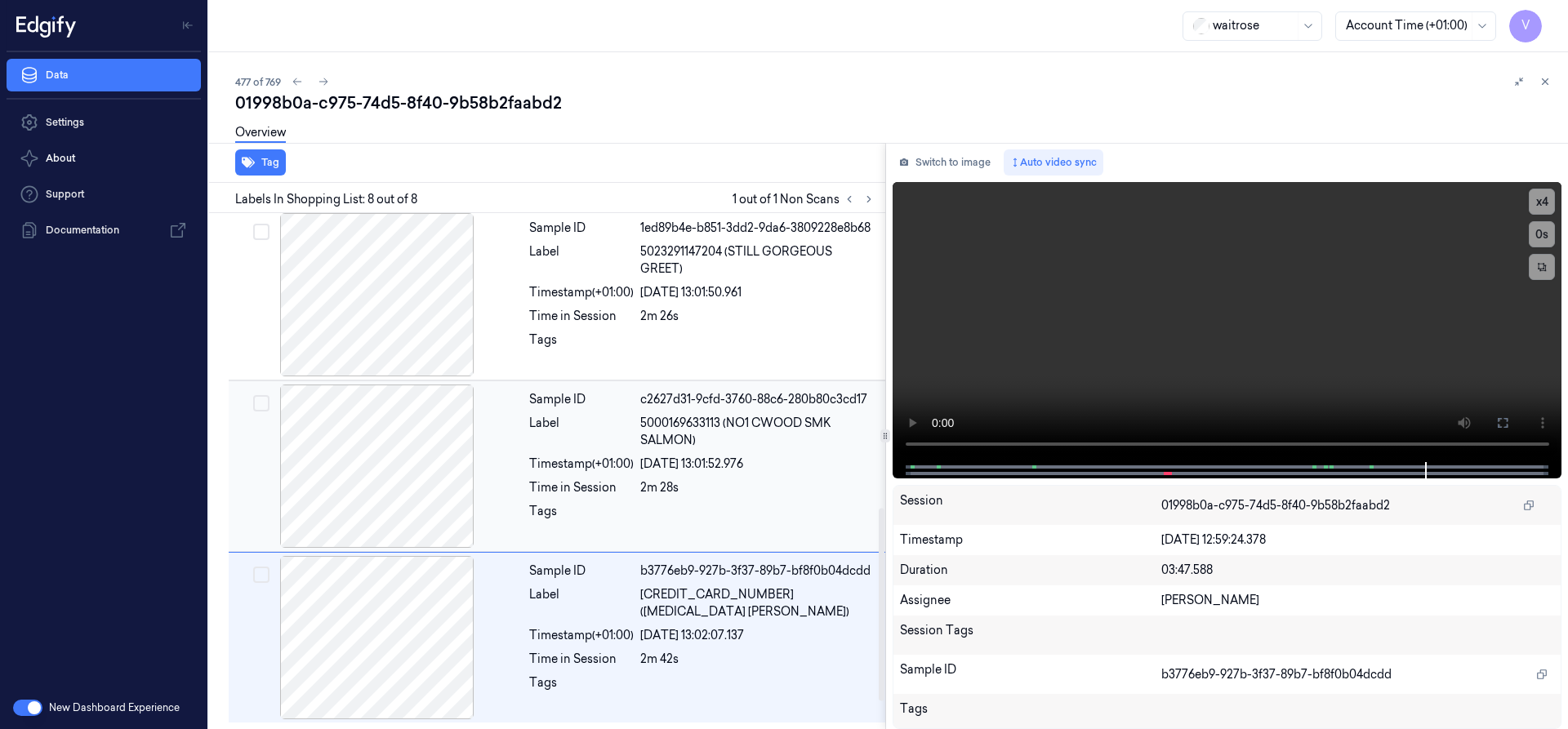
scroll to position [534, 0]
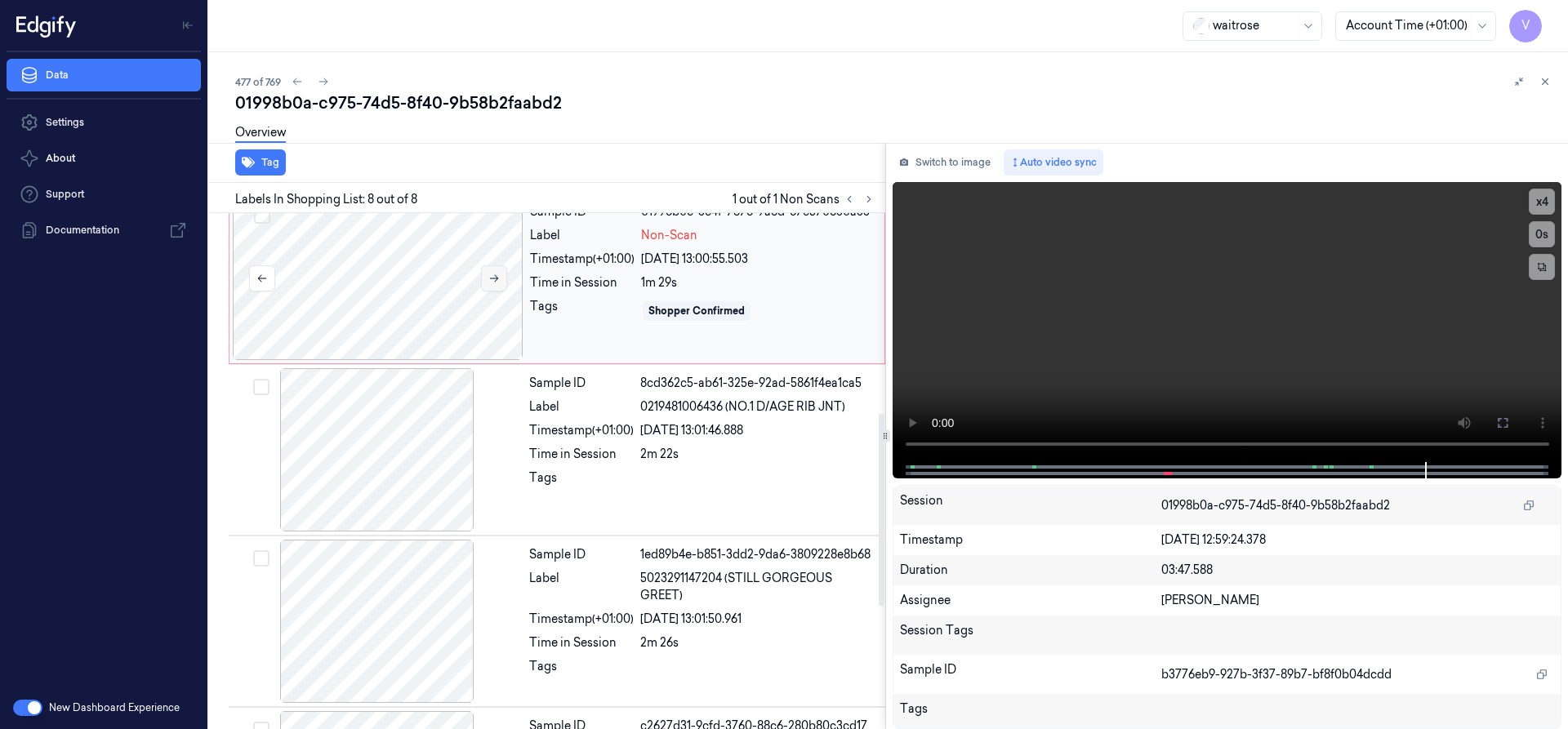
click at [499, 280] on button at bounding box center [493, 278] width 26 height 26
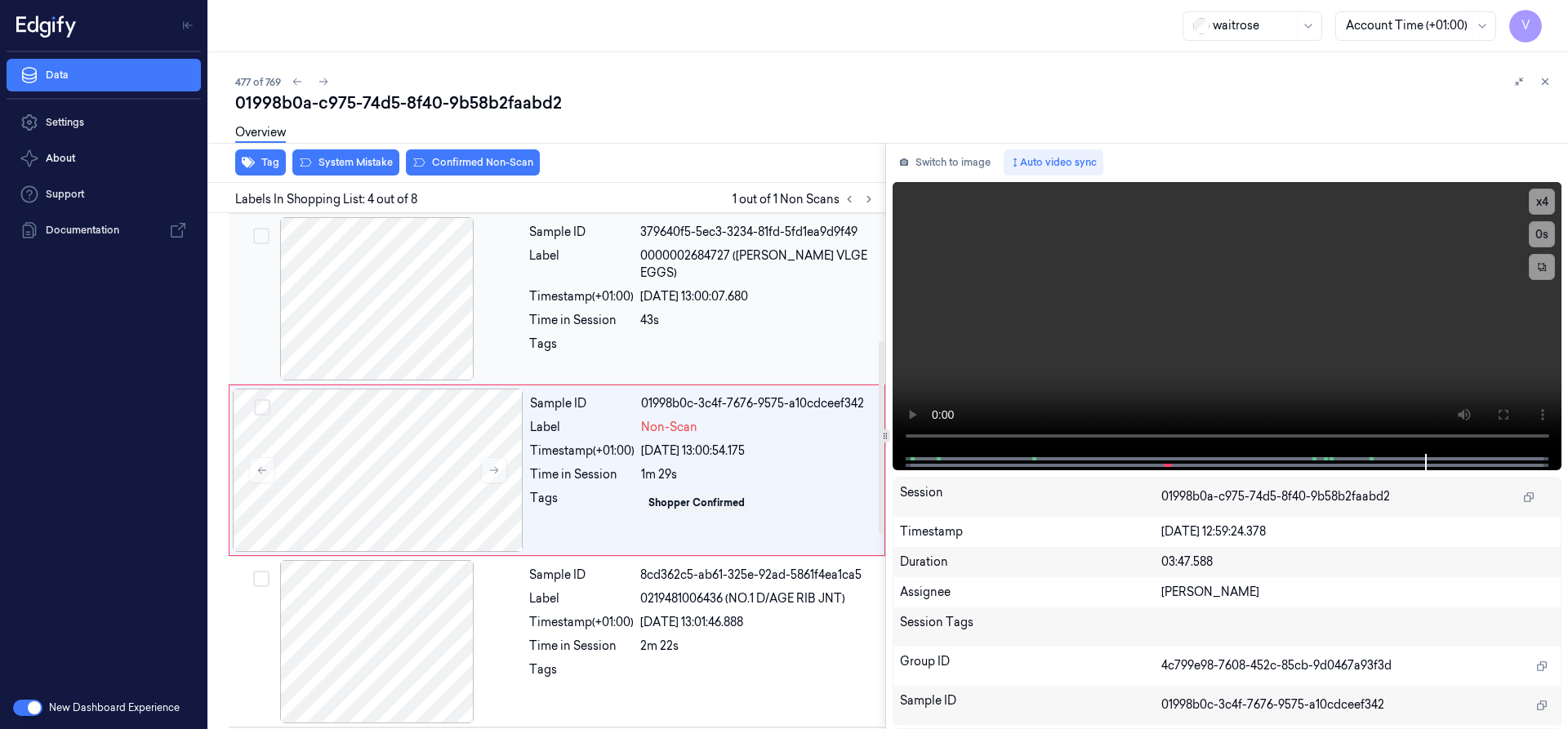
scroll to position [342, 0]
click at [491, 474] on icon at bounding box center [493, 470] width 11 height 11
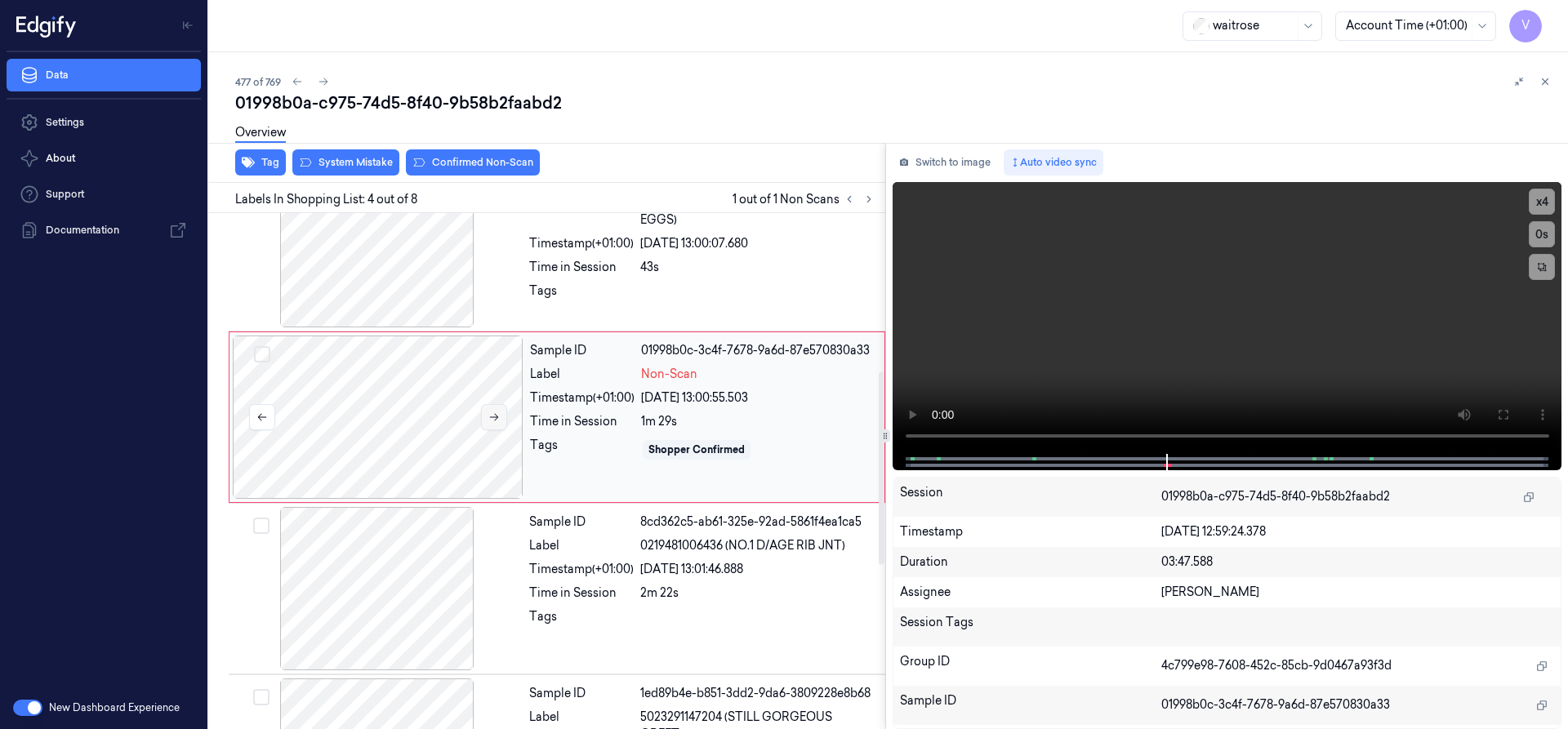
scroll to position [422, 0]
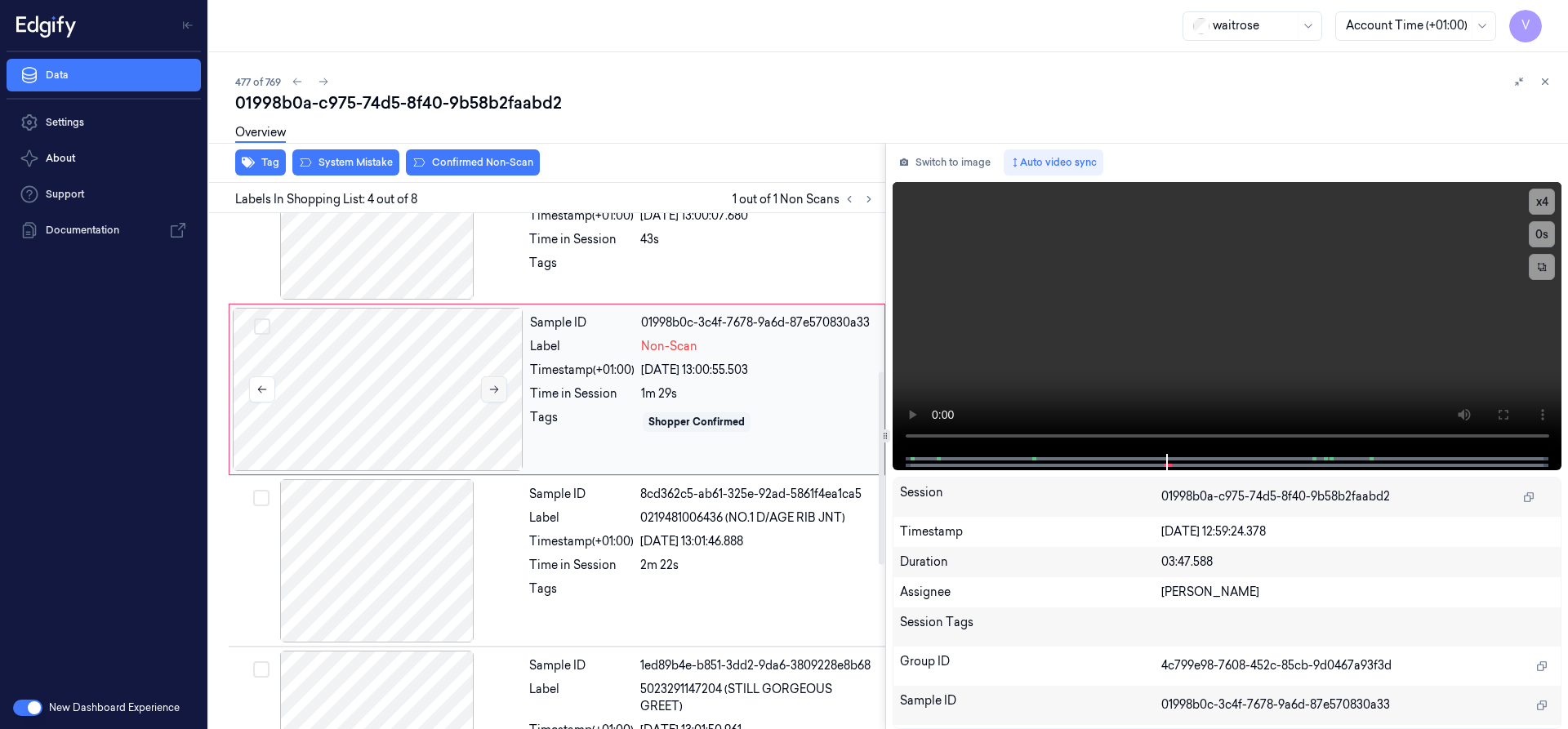
click at [484, 392] on button at bounding box center [493, 389] width 26 height 26
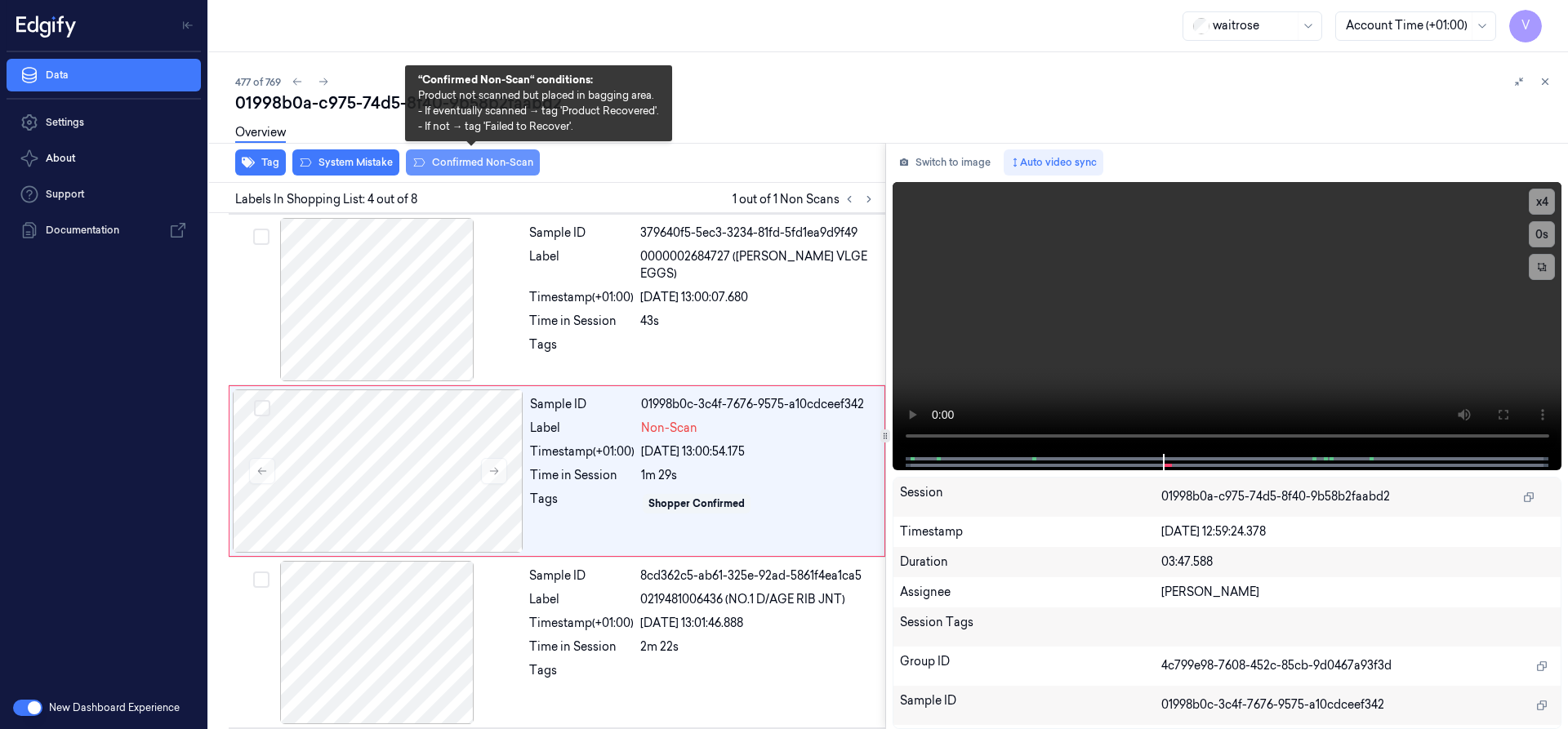
click at [492, 168] on button "Confirmed Non-Scan" at bounding box center [472, 162] width 134 height 26
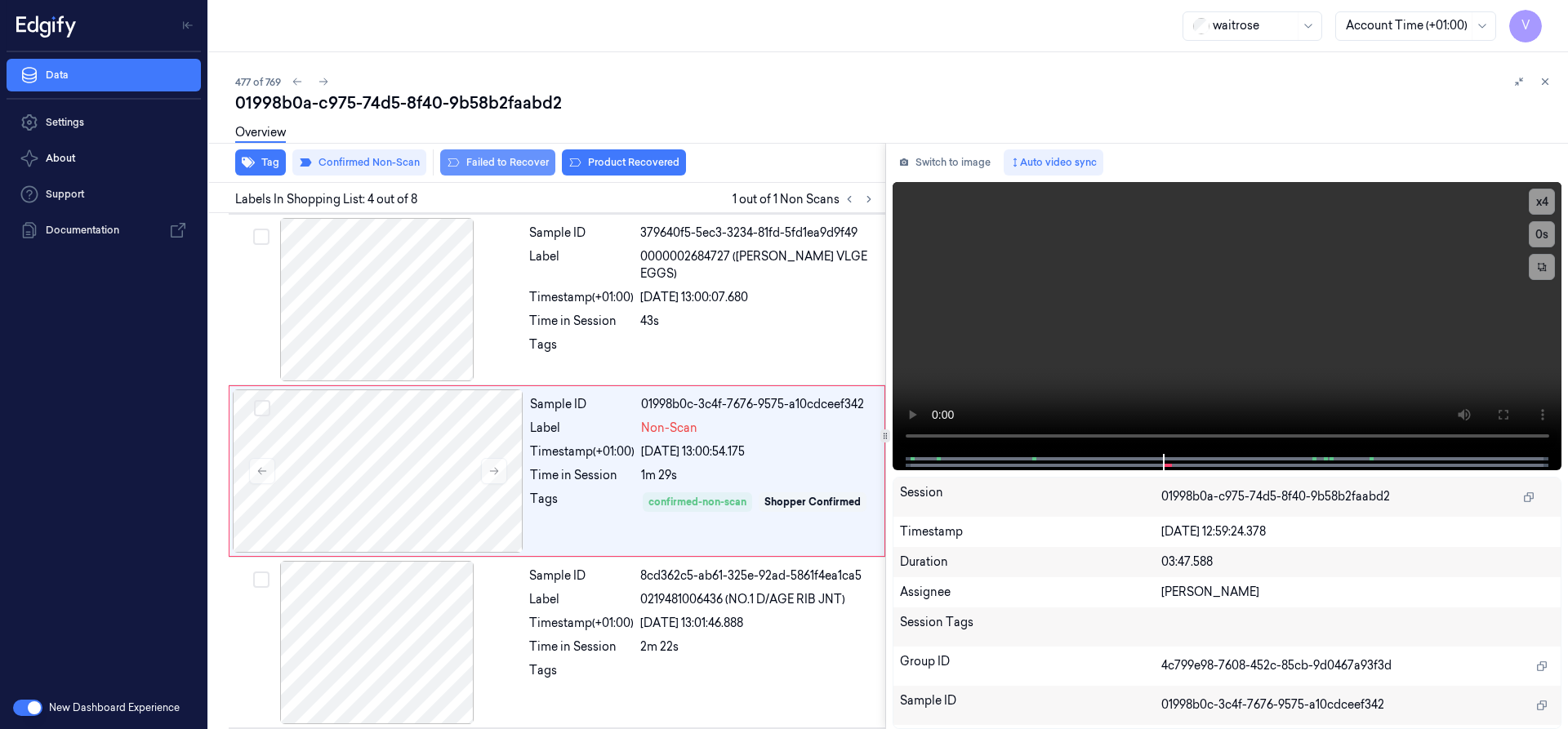
click at [493, 163] on button "Failed to Recover" at bounding box center [497, 162] width 115 height 26
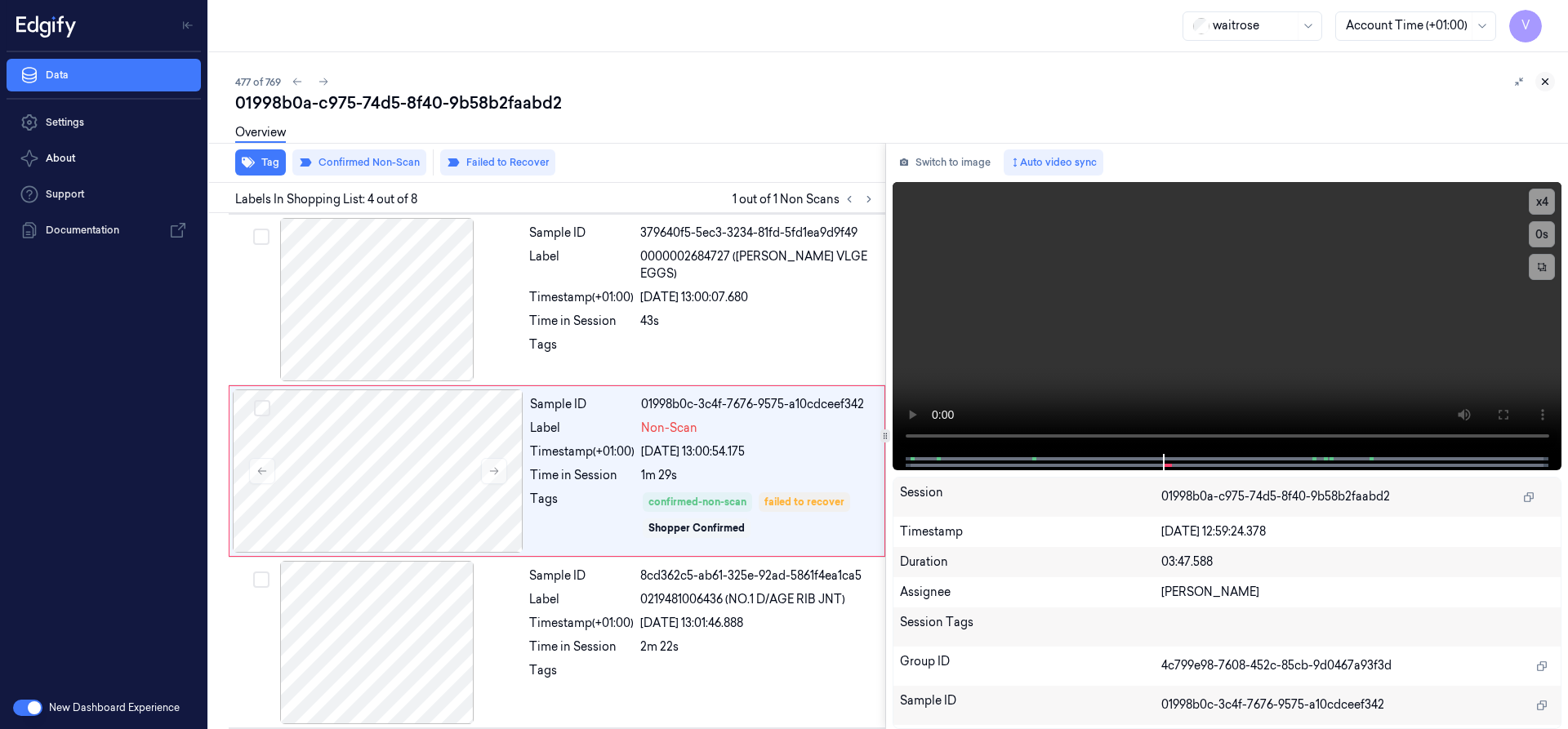
click at [1548, 76] on icon at bounding box center [1544, 81] width 11 height 11
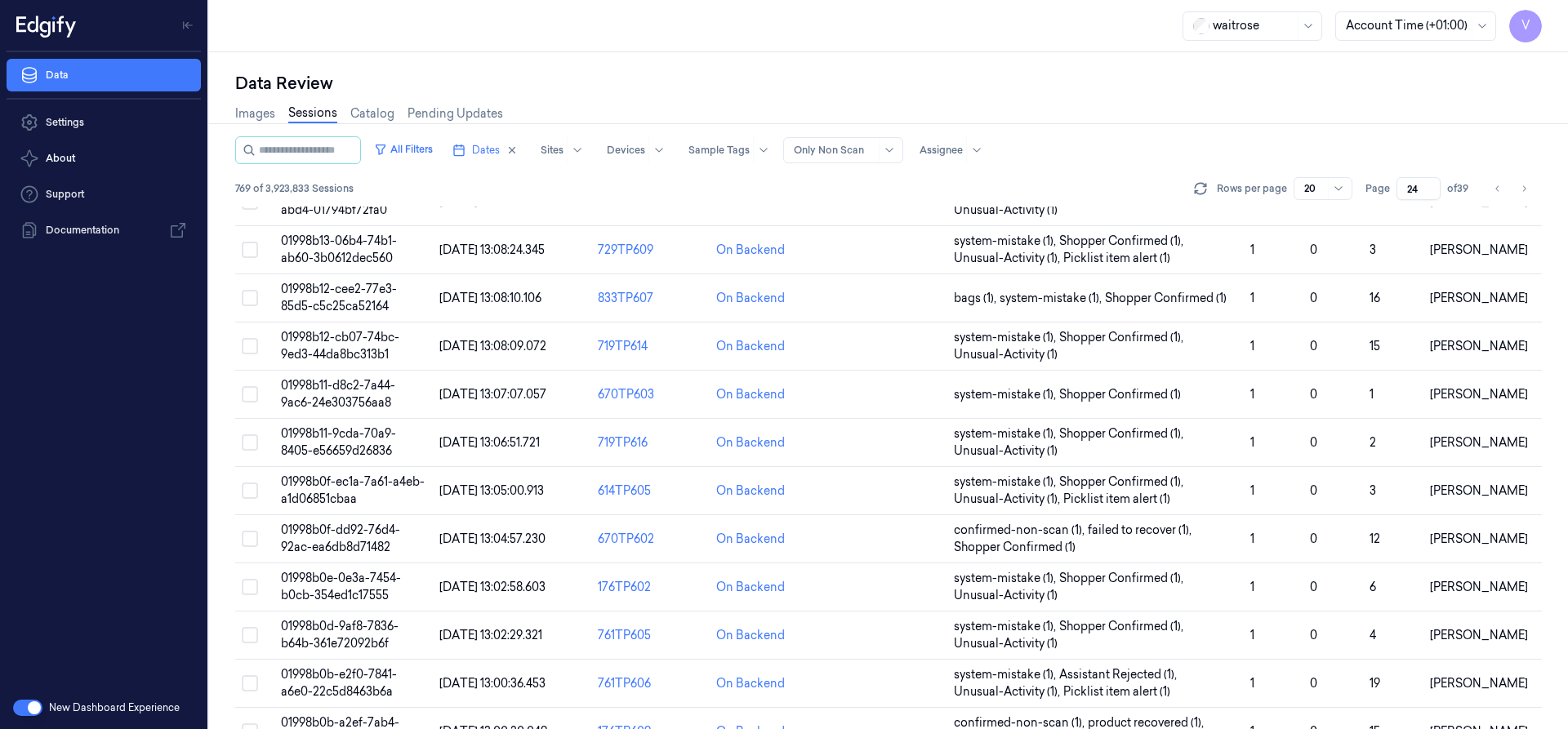
scroll to position [523, 0]
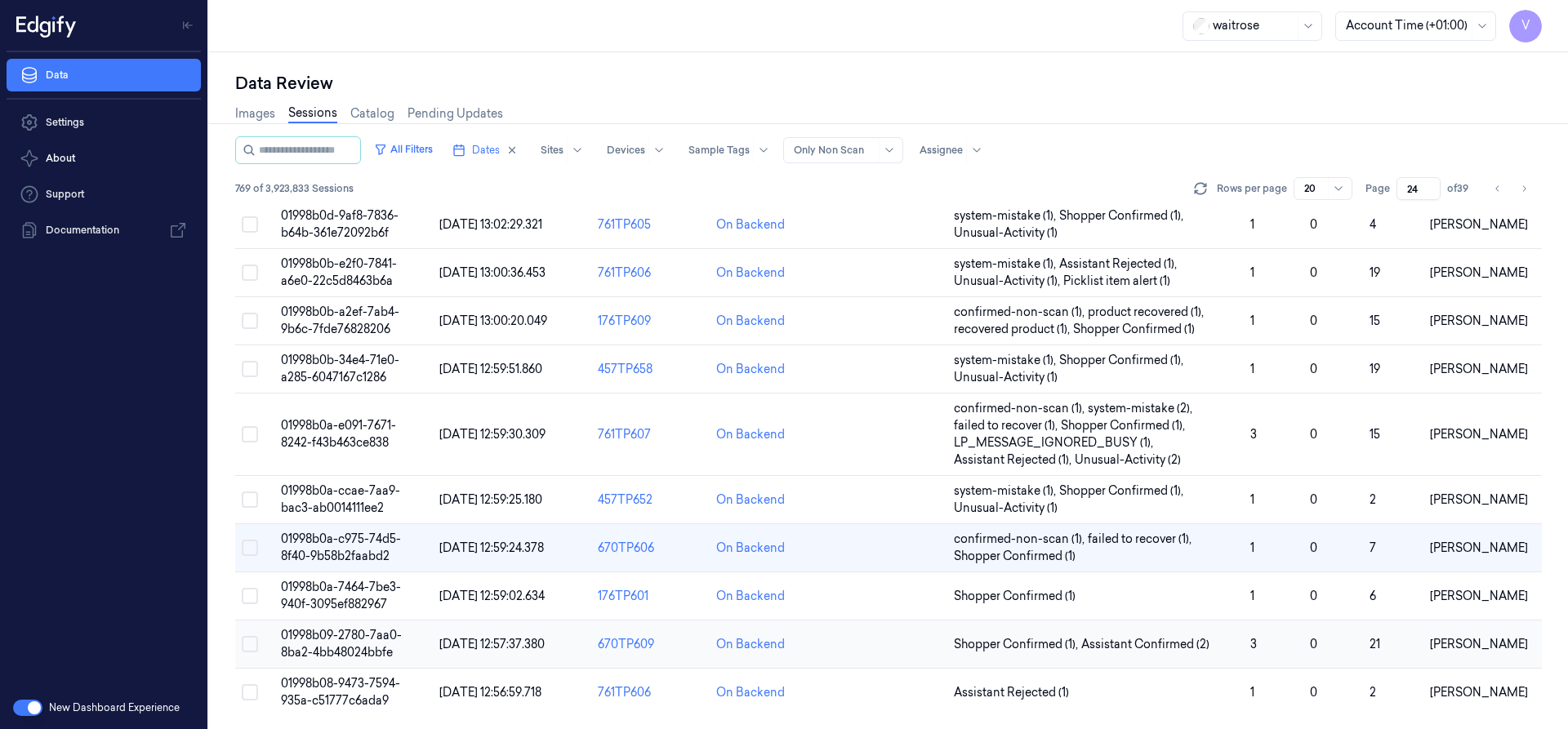
click at [360, 644] on td "01998b09-2780-7aa0-8ba2-4bb48024bbfe" at bounding box center [354, 644] width 159 height 49
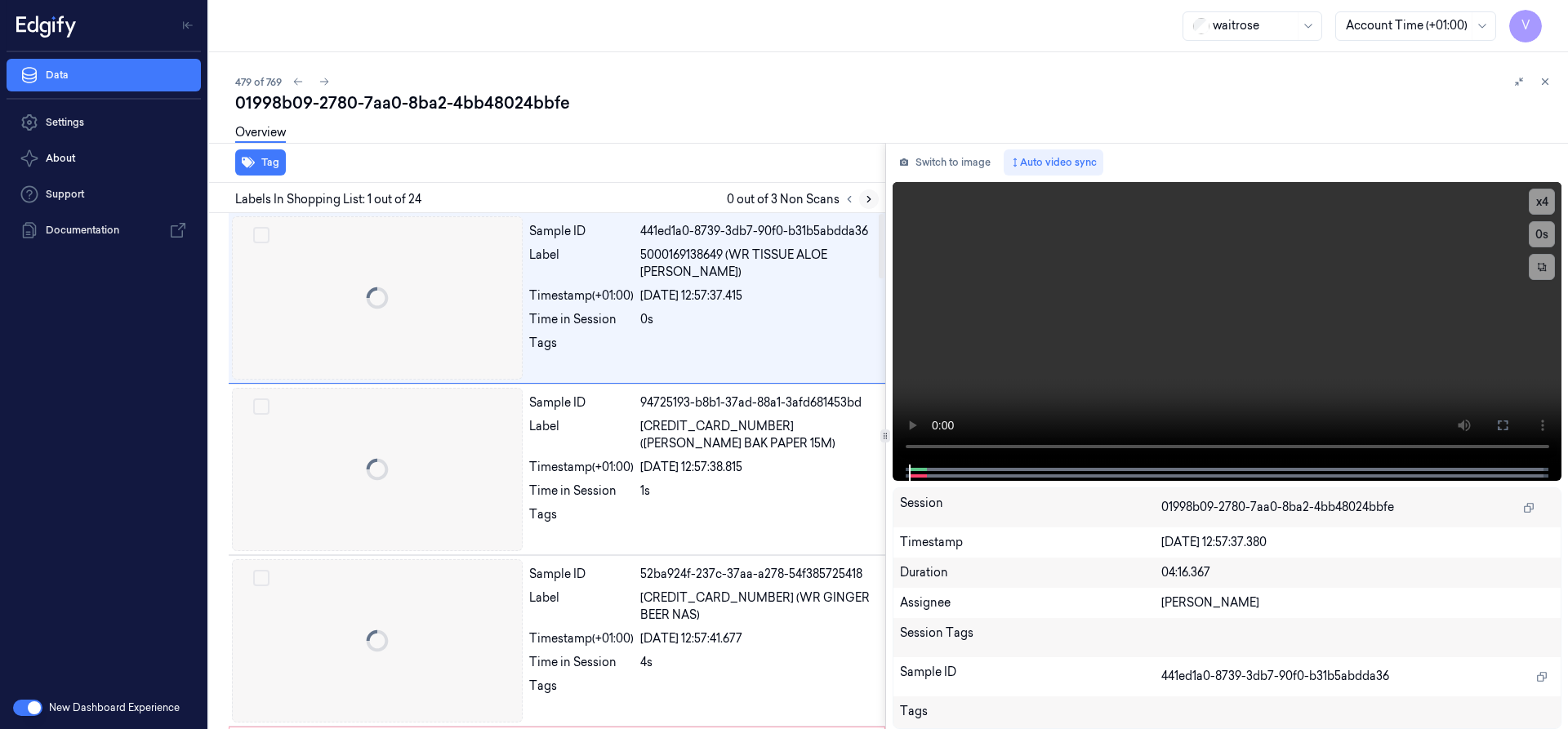
click at [869, 195] on icon at bounding box center [868, 198] width 11 height 11
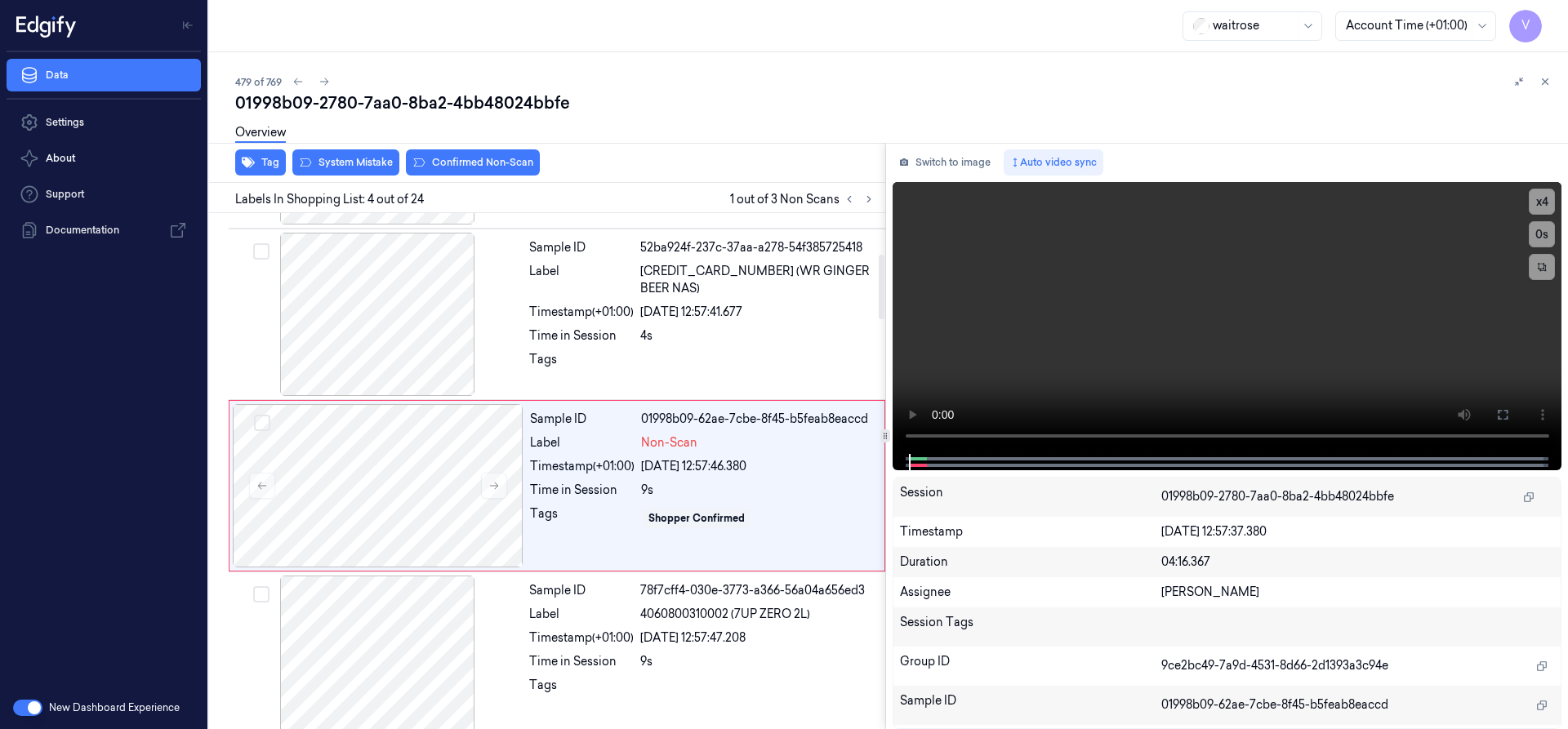
scroll to position [342, 0]
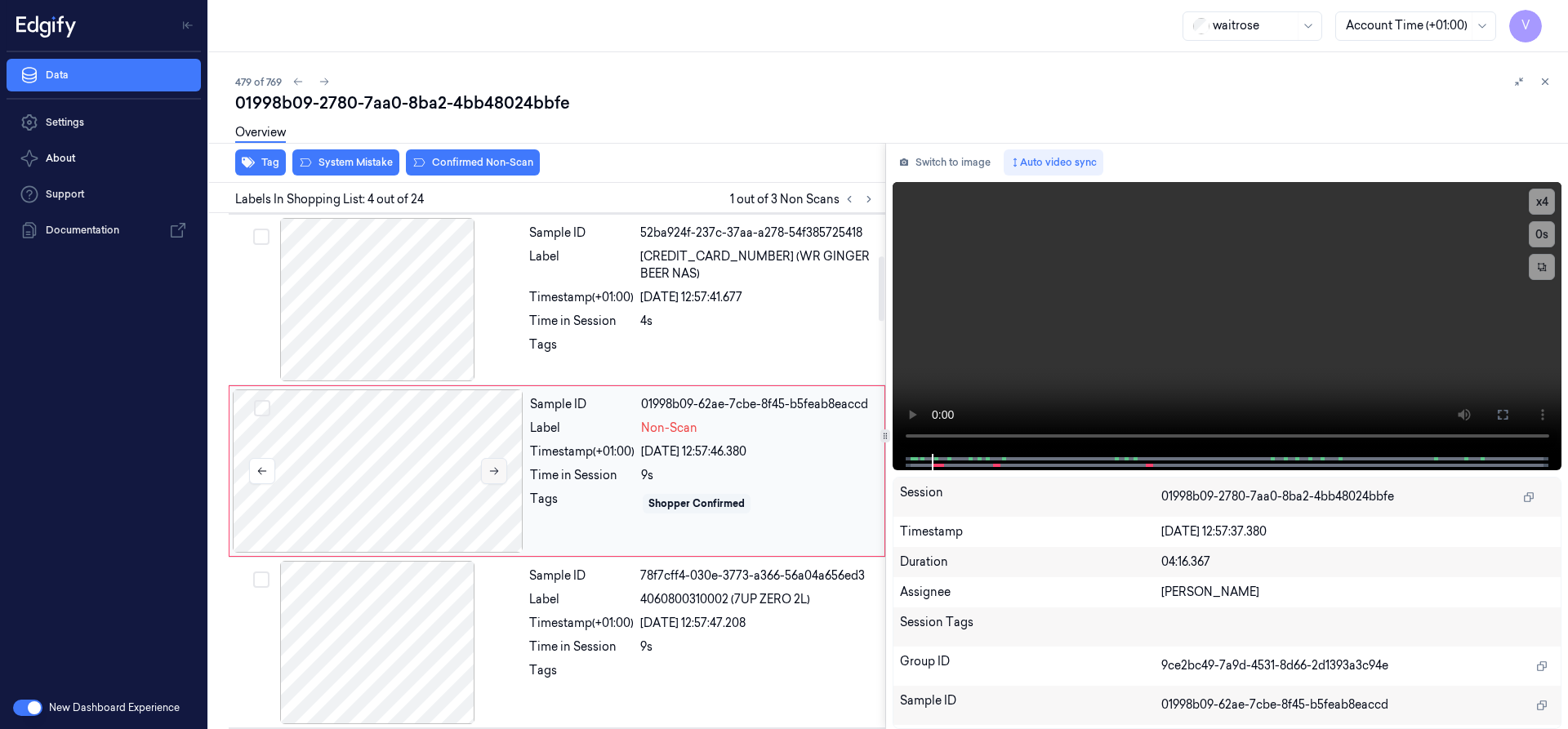
click at [488, 469] on icon at bounding box center [493, 470] width 11 height 11
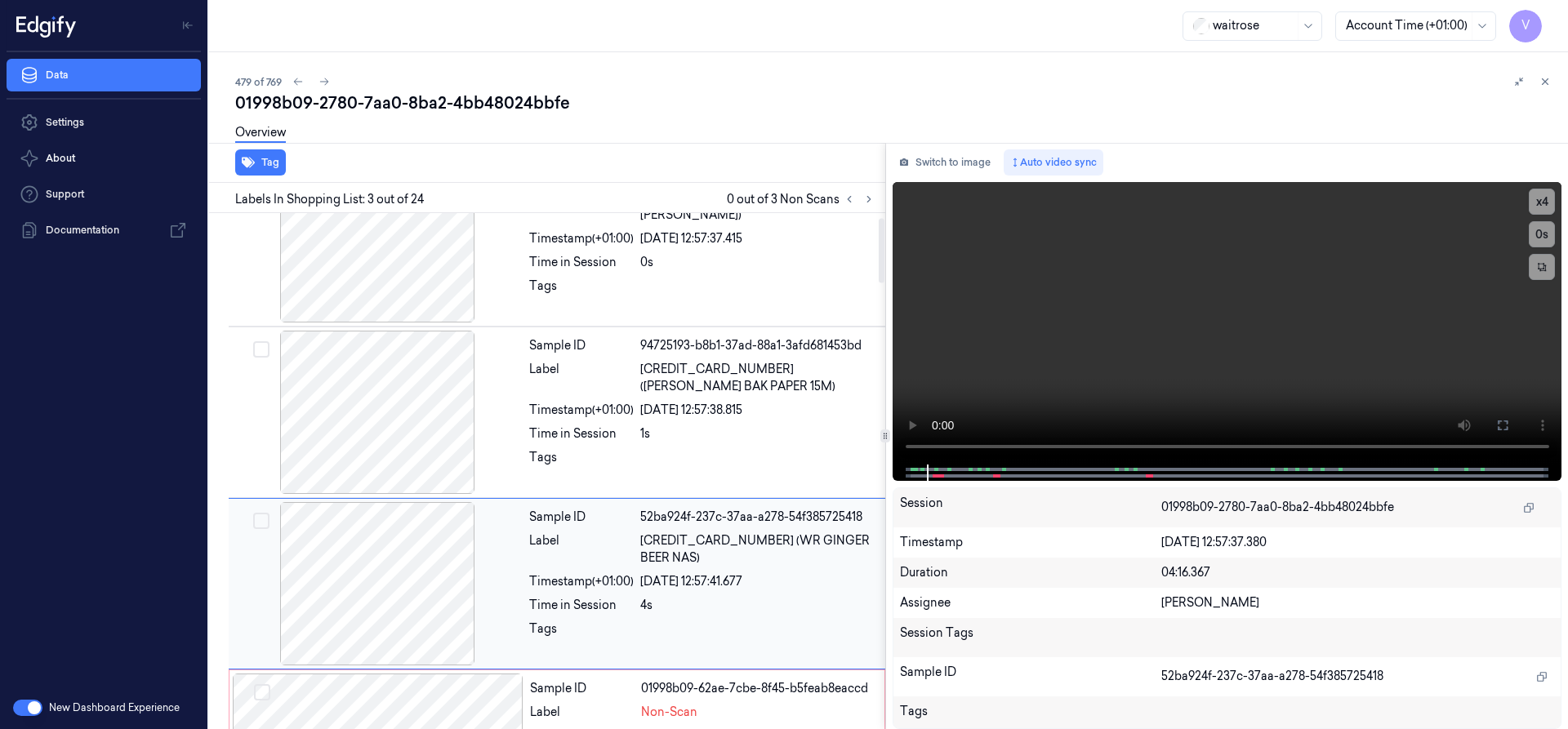
scroll to position [0, 0]
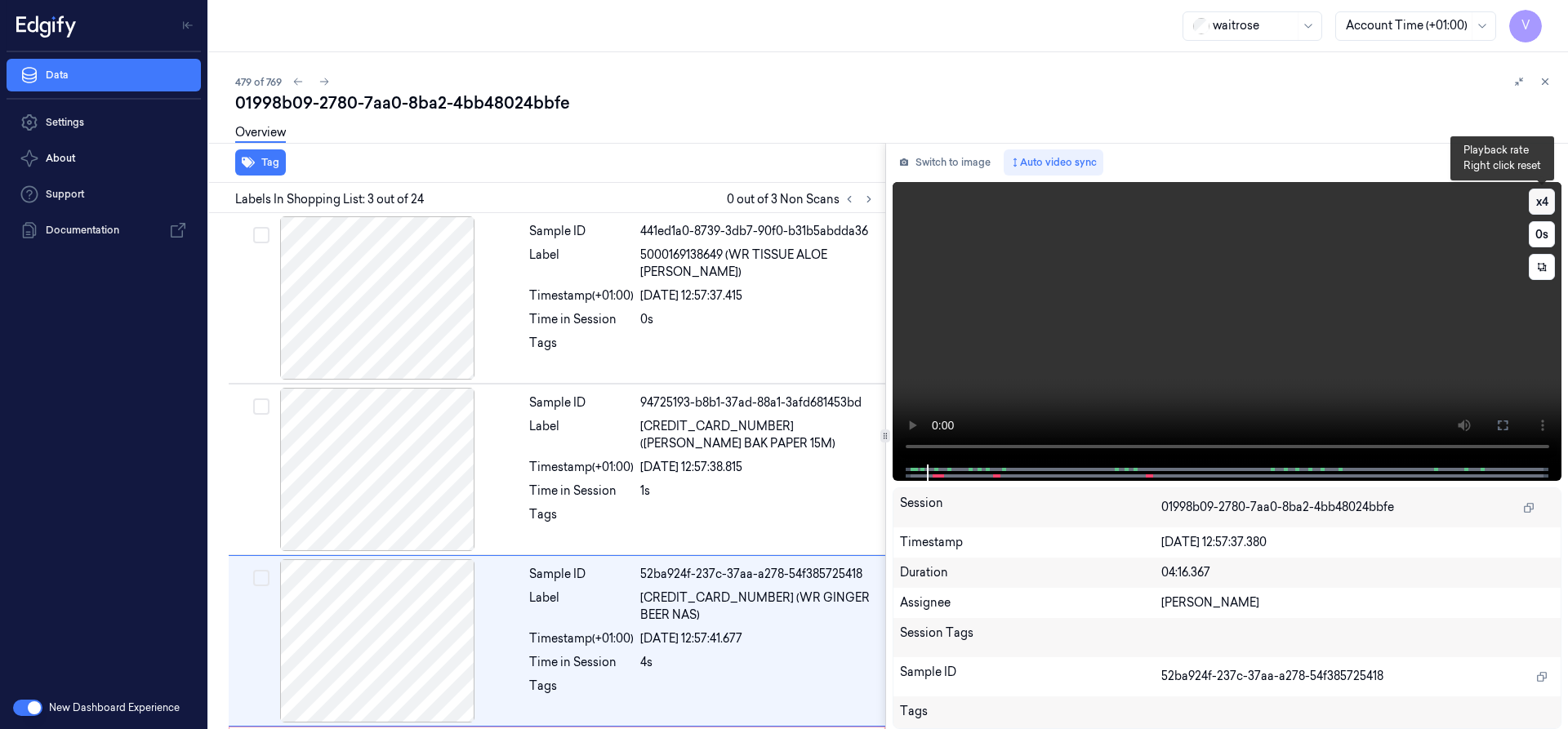
click at [1535, 195] on button "x 4" at bounding box center [1542, 201] width 26 height 26
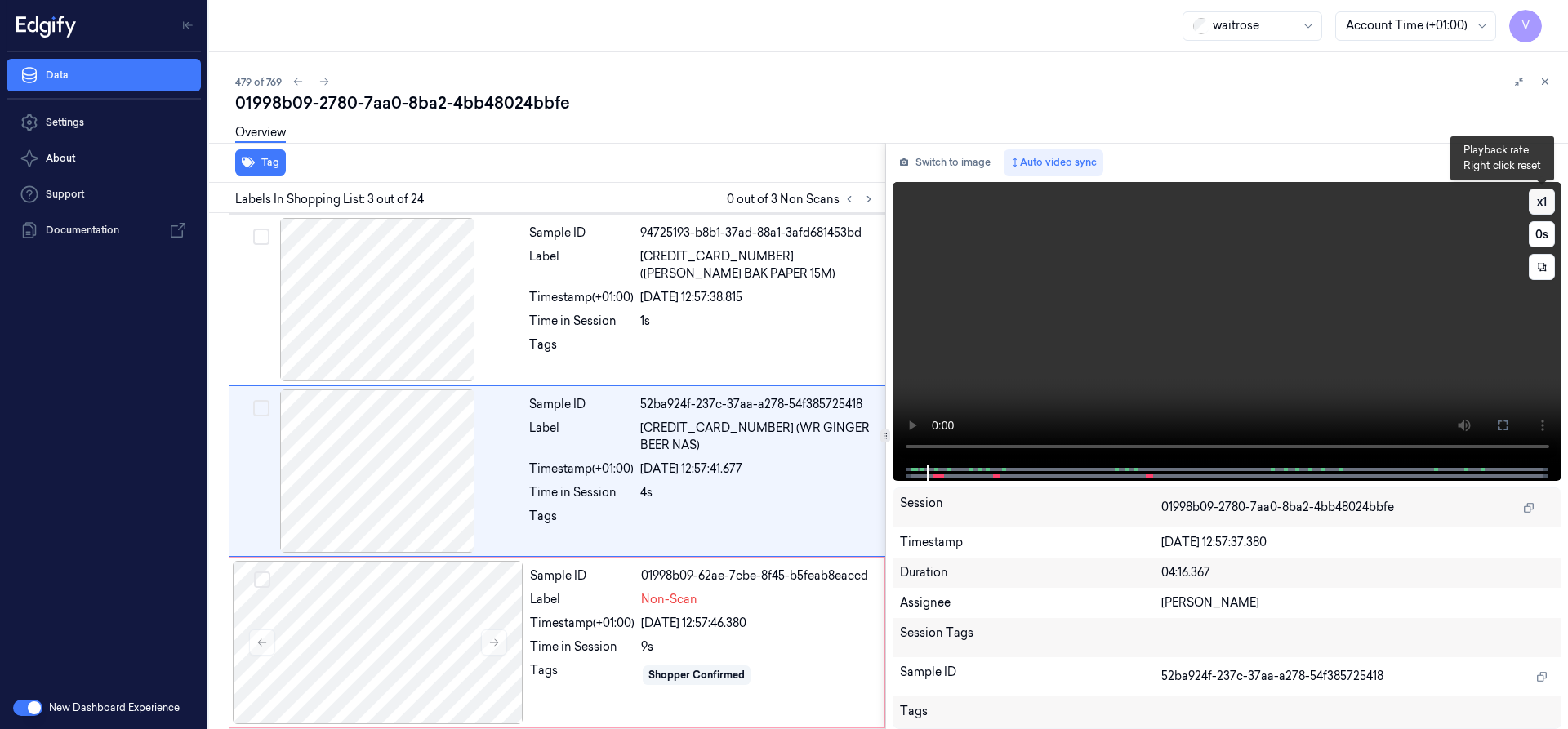
click at [1538, 196] on button "x 1" at bounding box center [1542, 201] width 26 height 26
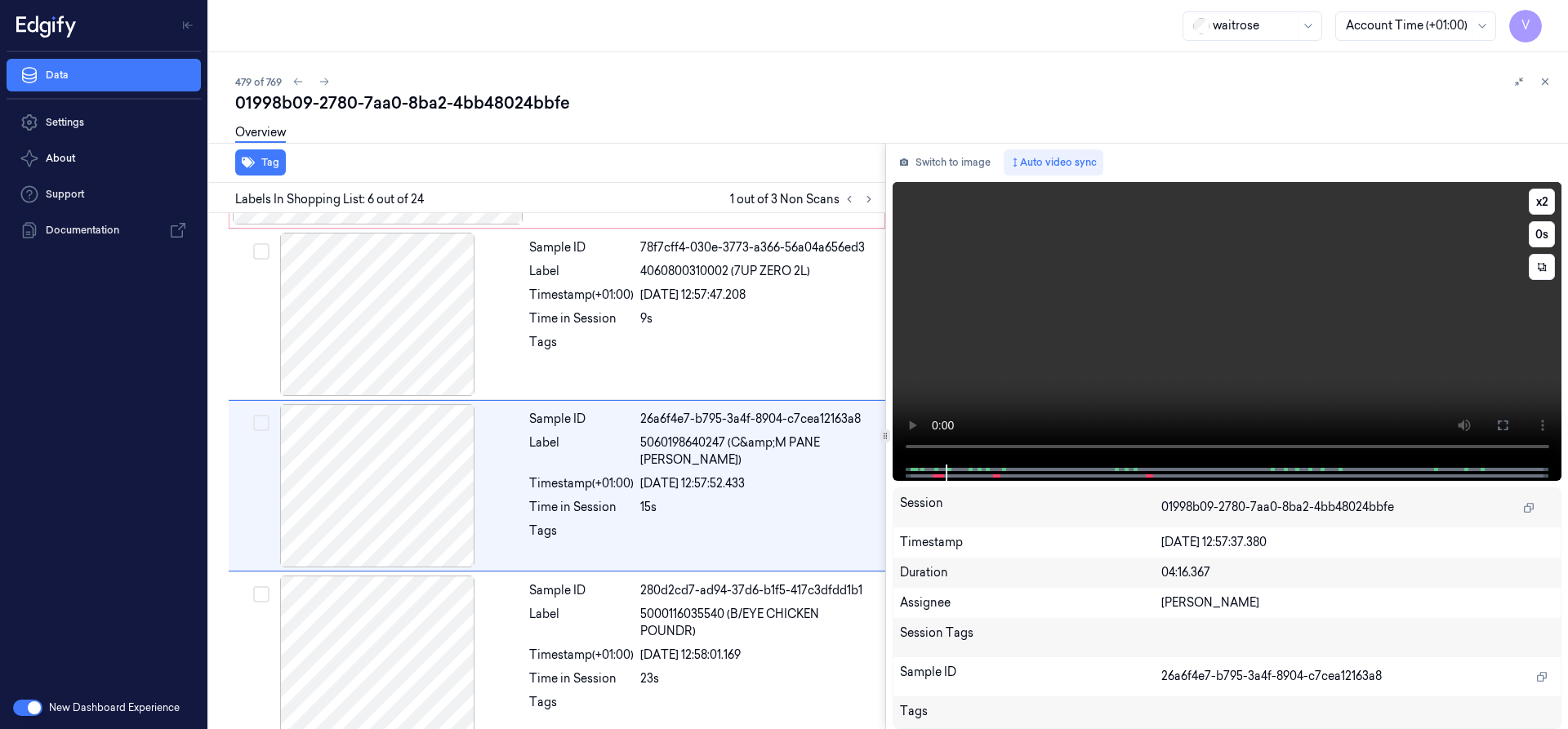
scroll to position [684, 0]
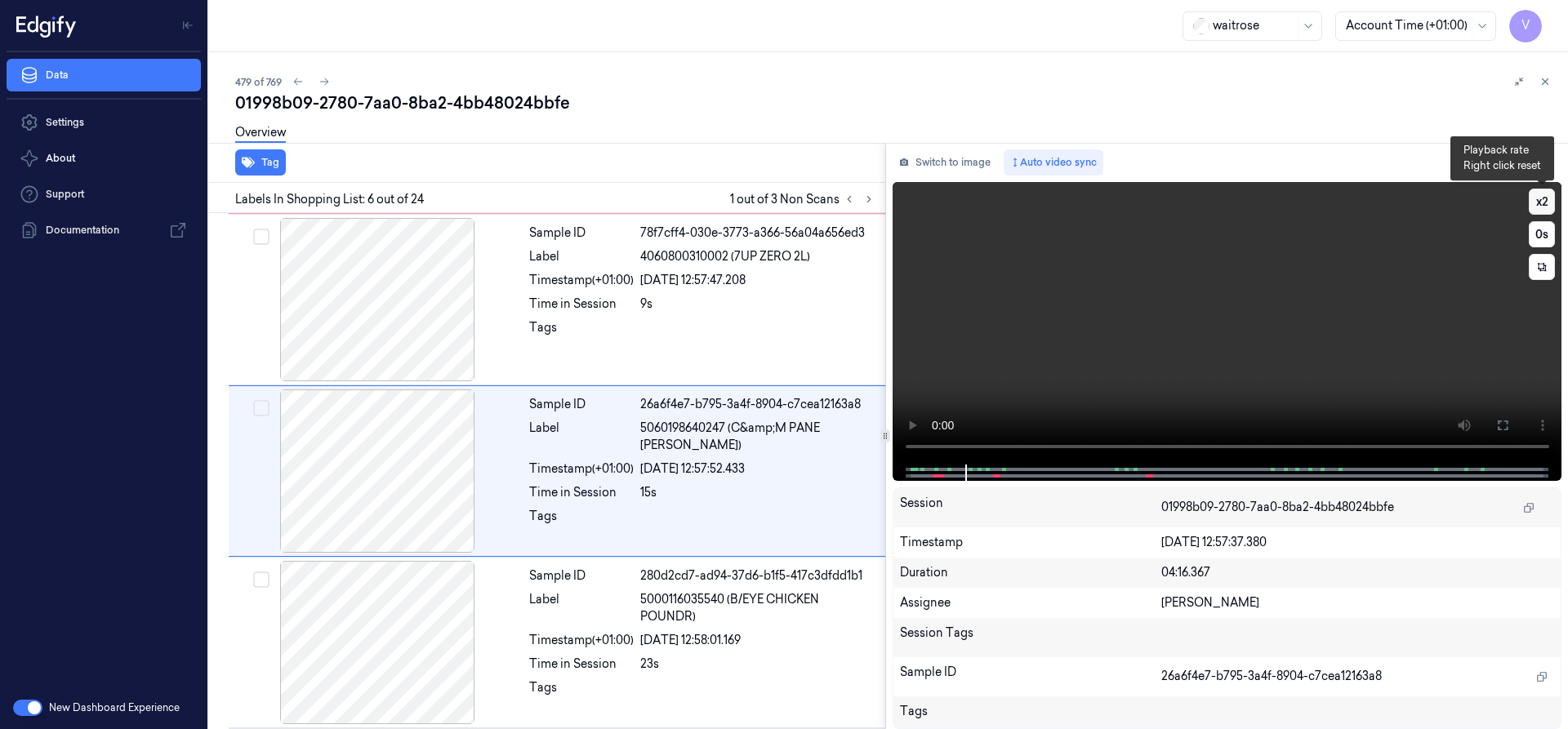
click at [1542, 198] on button "x 2" at bounding box center [1542, 201] width 26 height 26
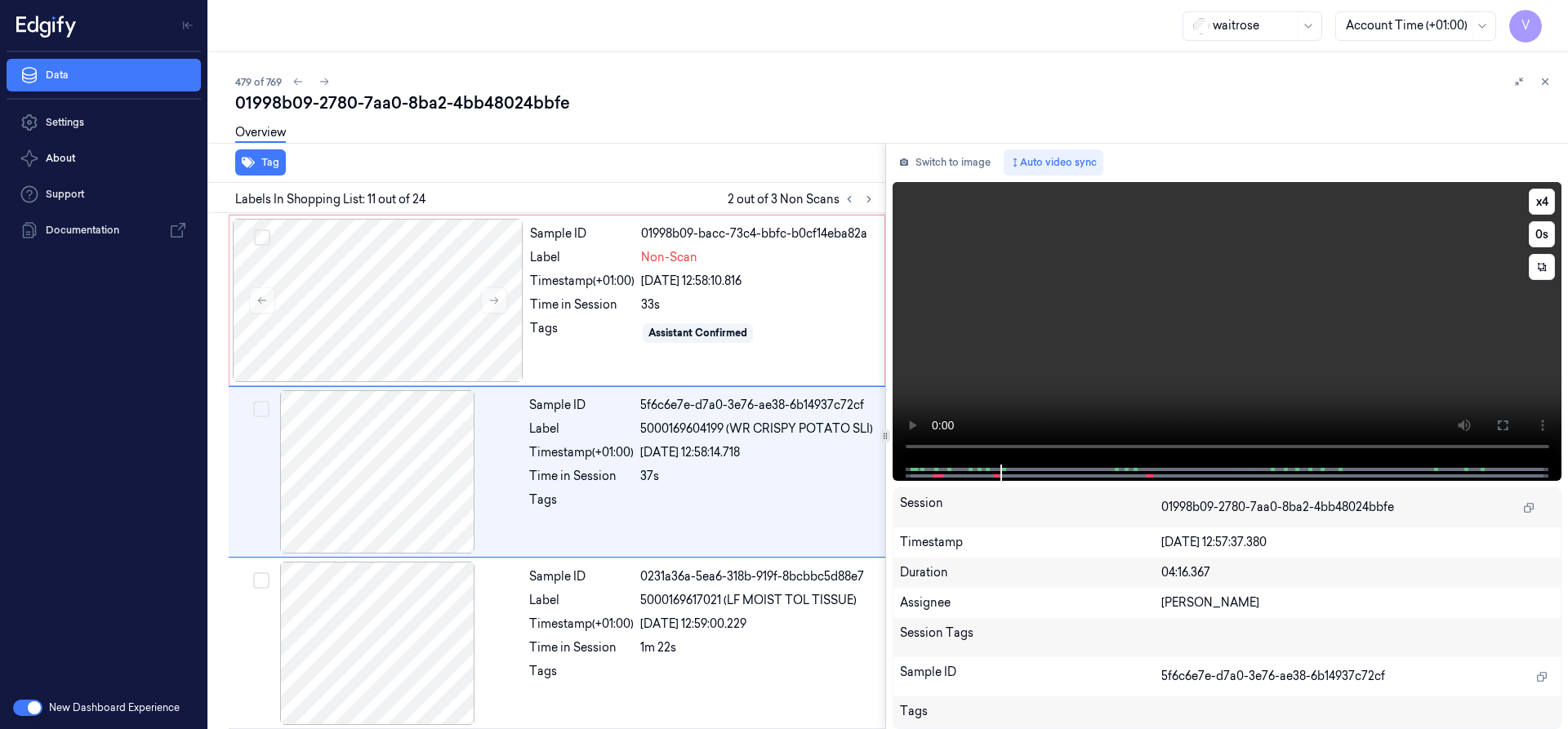
scroll to position [1541, 0]
click at [1551, 198] on button "x 4" at bounding box center [1542, 201] width 26 height 26
click at [1549, 200] on button "x 1" at bounding box center [1542, 201] width 26 height 26
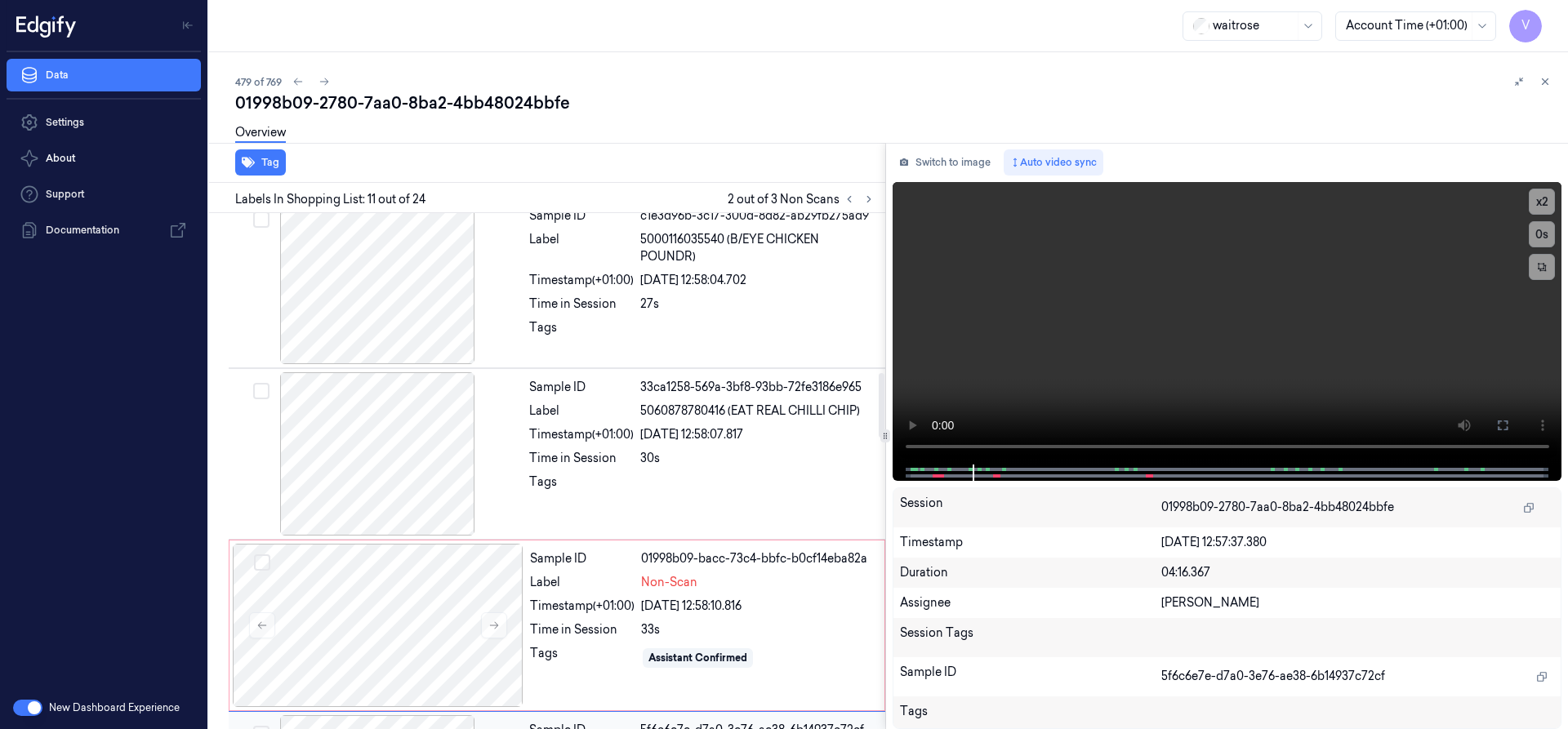
scroll to position [1214, 0]
click at [693, 278] on div "27/09/2025 12:58:04.702" at bounding box center [758, 281] width 235 height 17
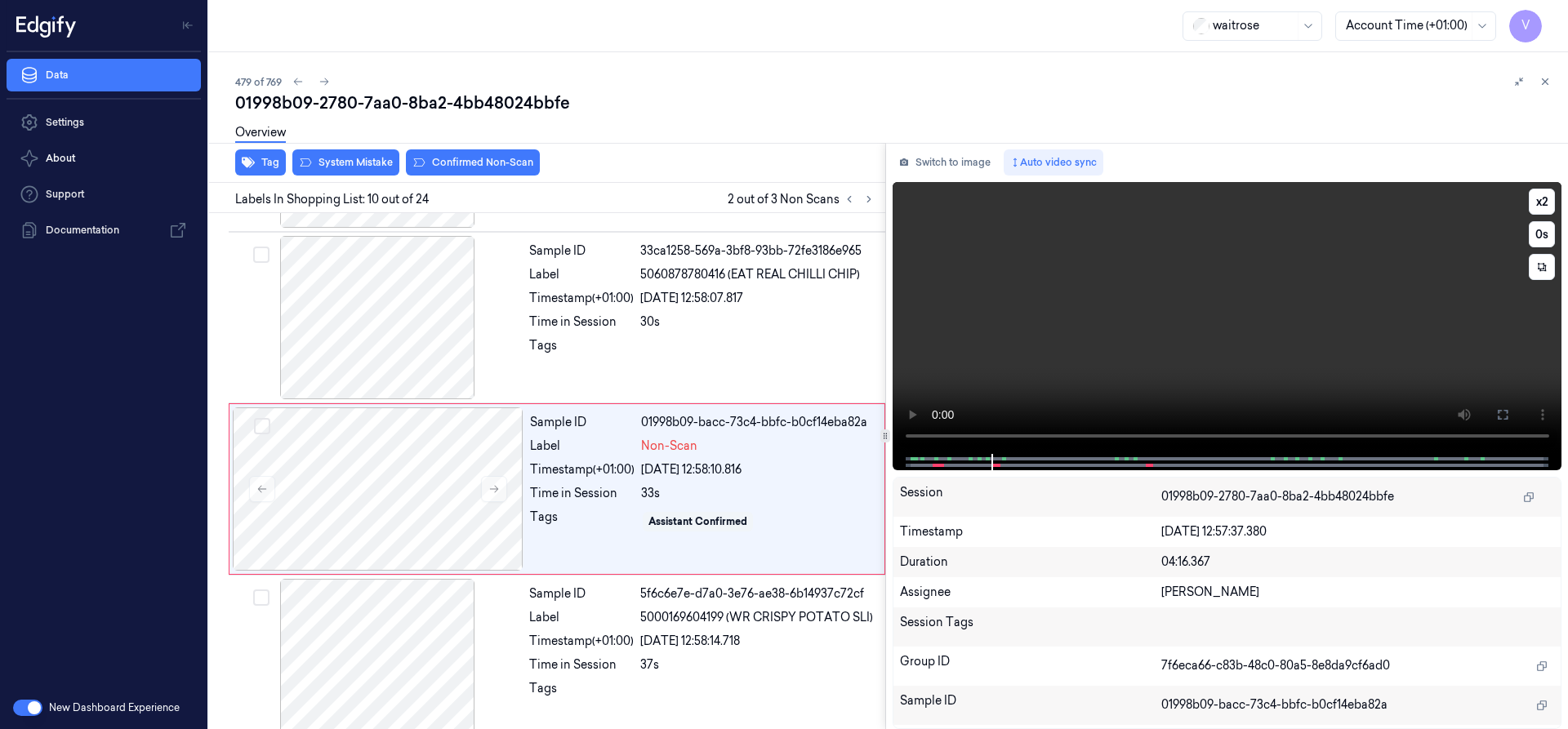
scroll to position [1369, 0]
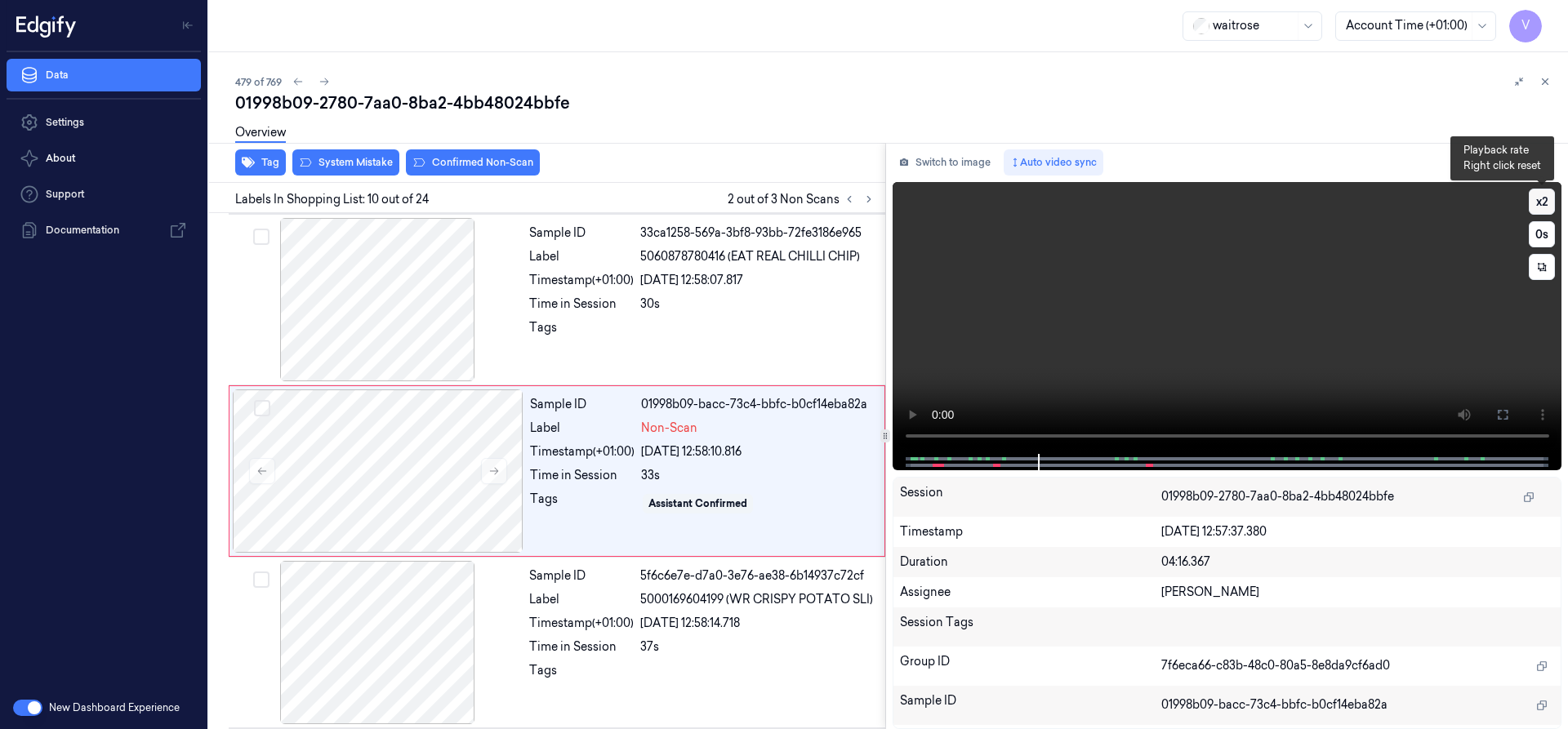
click at [1548, 194] on button "x 2" at bounding box center [1542, 201] width 26 height 26
drag, startPoint x: 1542, startPoint y: 194, endPoint x: 1537, endPoint y: 204, distance: 11.2
click at [1541, 194] on button "x 4" at bounding box center [1542, 201] width 26 height 26
drag, startPoint x: 1541, startPoint y: 198, endPoint x: 1526, endPoint y: 207, distance: 17.5
click at [1539, 198] on button "x 1" at bounding box center [1542, 201] width 26 height 26
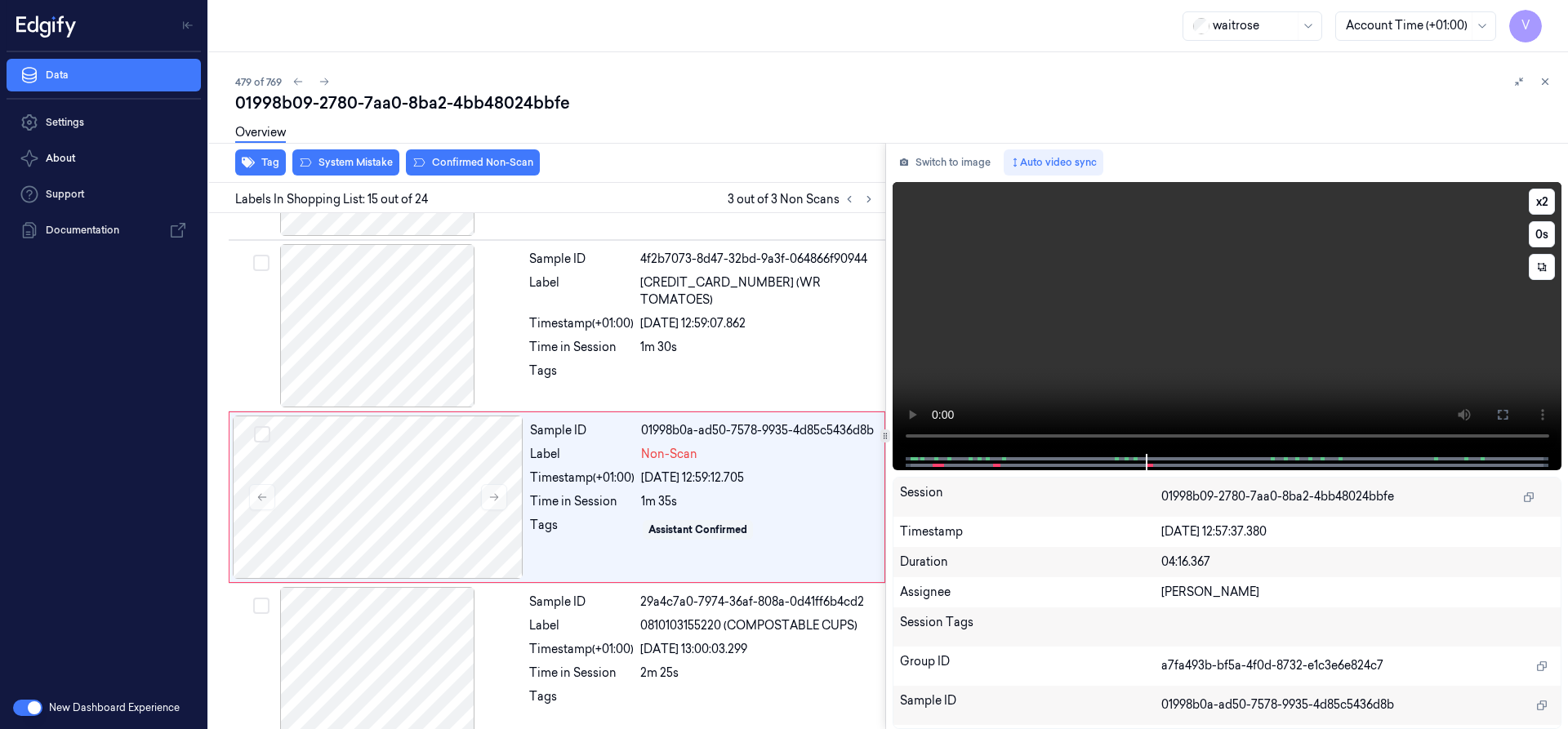
scroll to position [2226, 0]
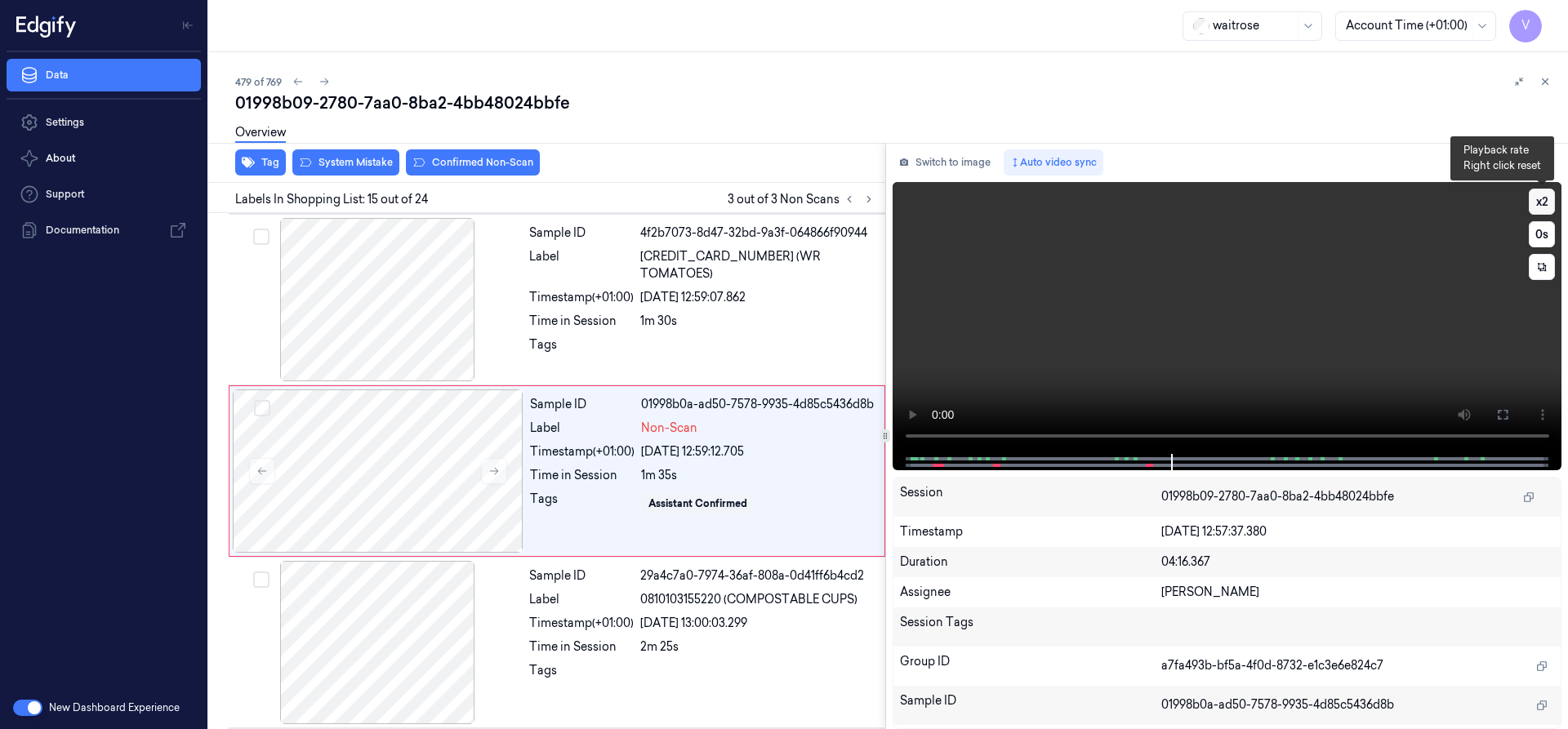
click at [1538, 203] on button "x 2" at bounding box center [1542, 201] width 26 height 26
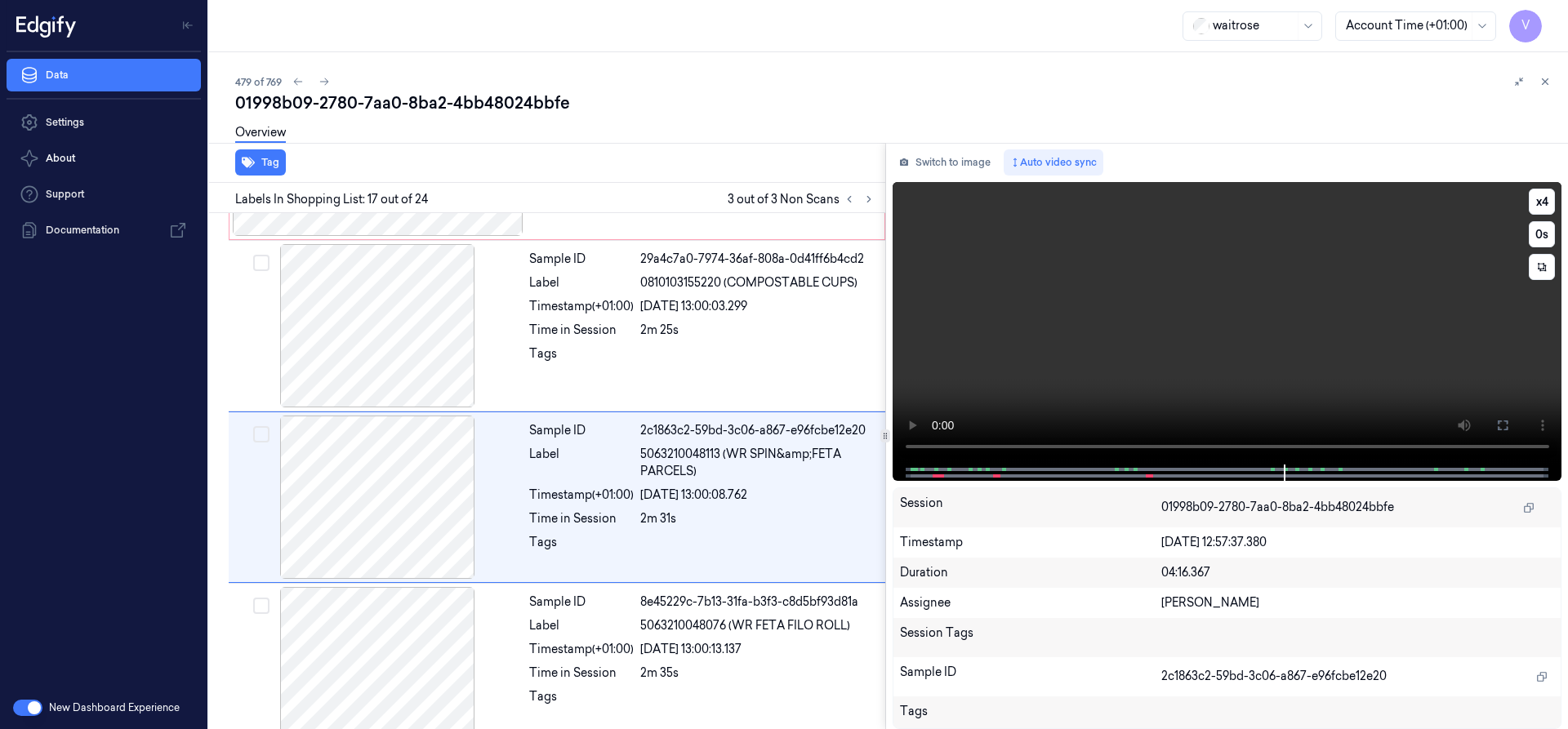
scroll to position [2569, 0]
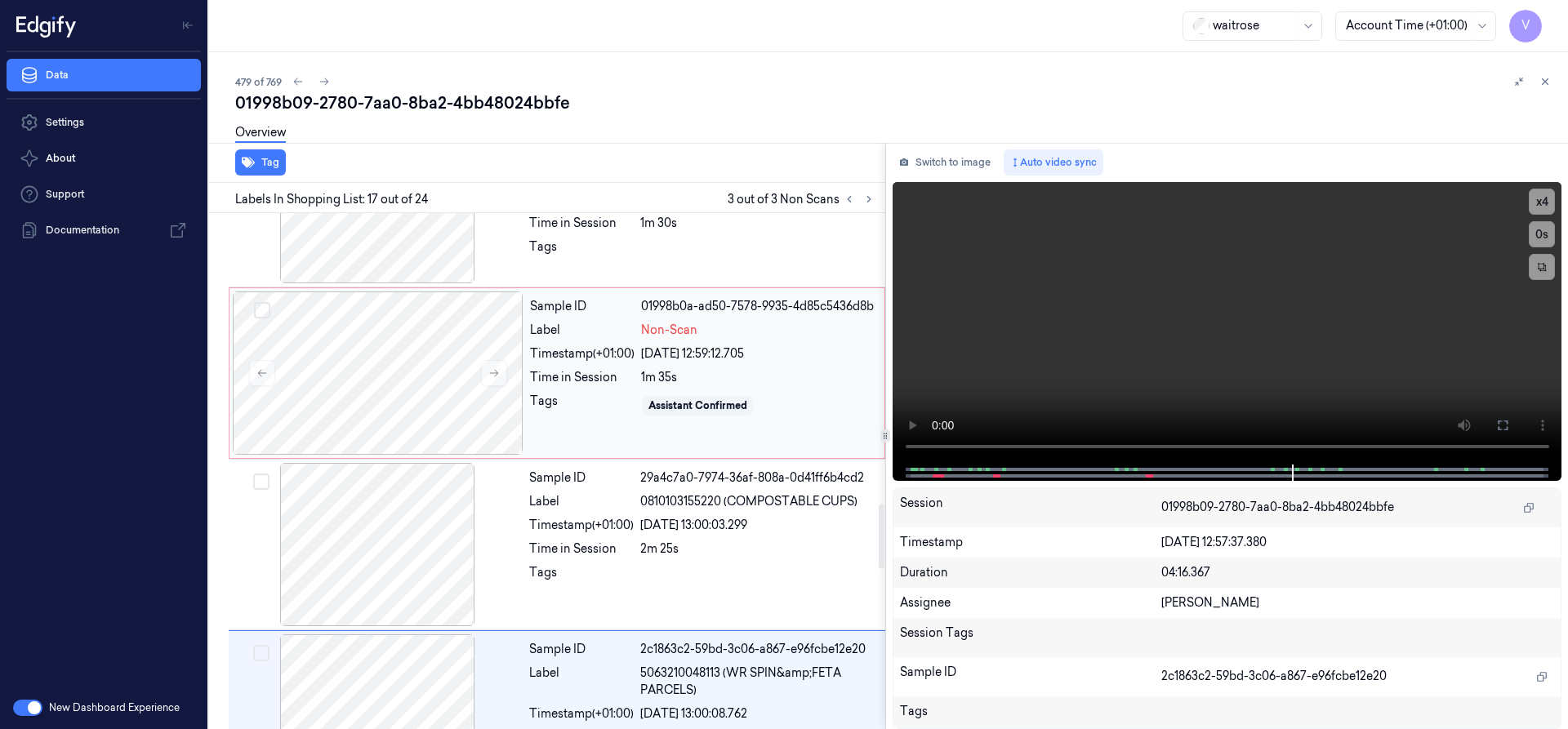
click at [534, 357] on div "Sample ID 01998b0a-ad50-7578-9935-4d85c5436d8b Label Non-Scan Timestamp (+01:00…" at bounding box center [702, 373] width 358 height 164
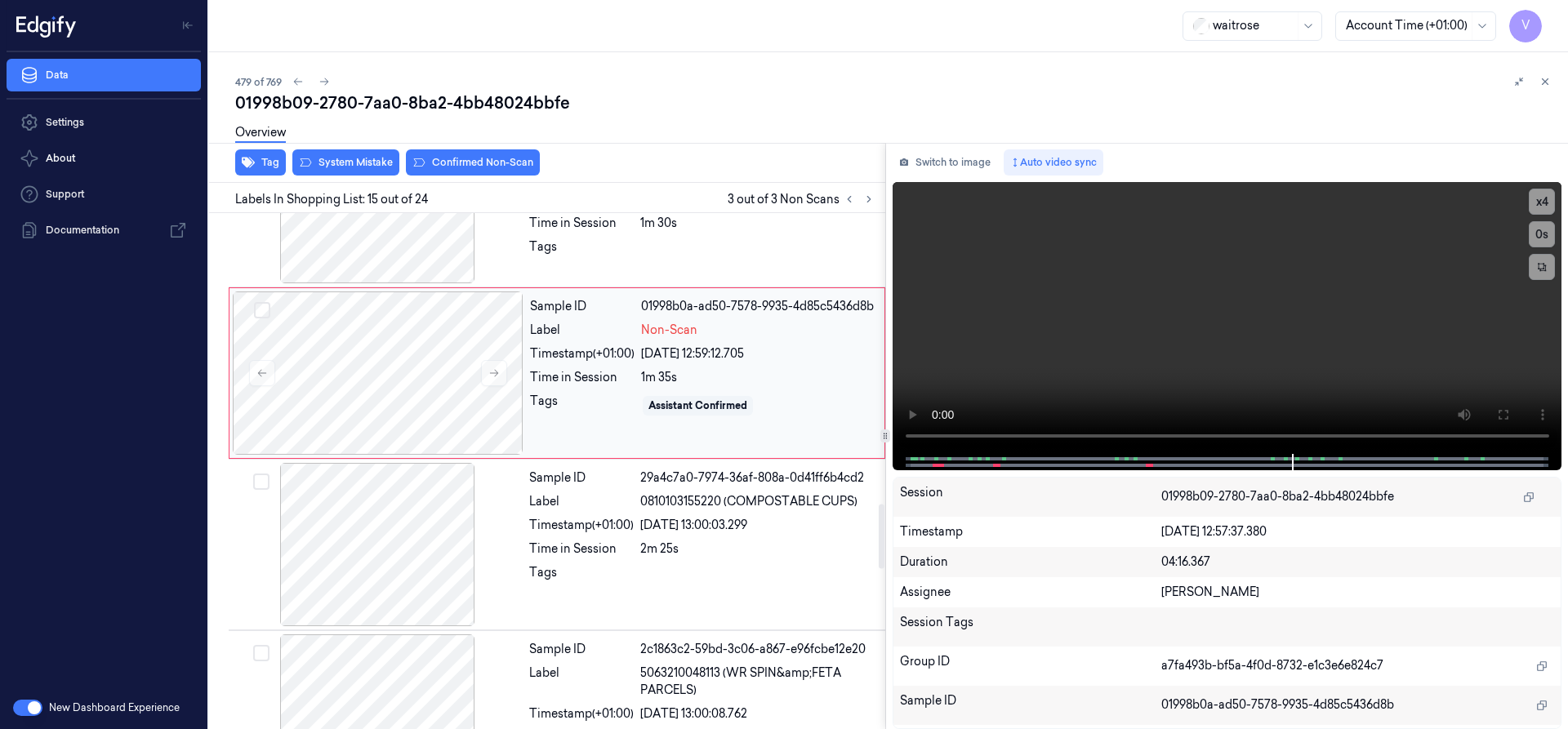
scroll to position [2226, 0]
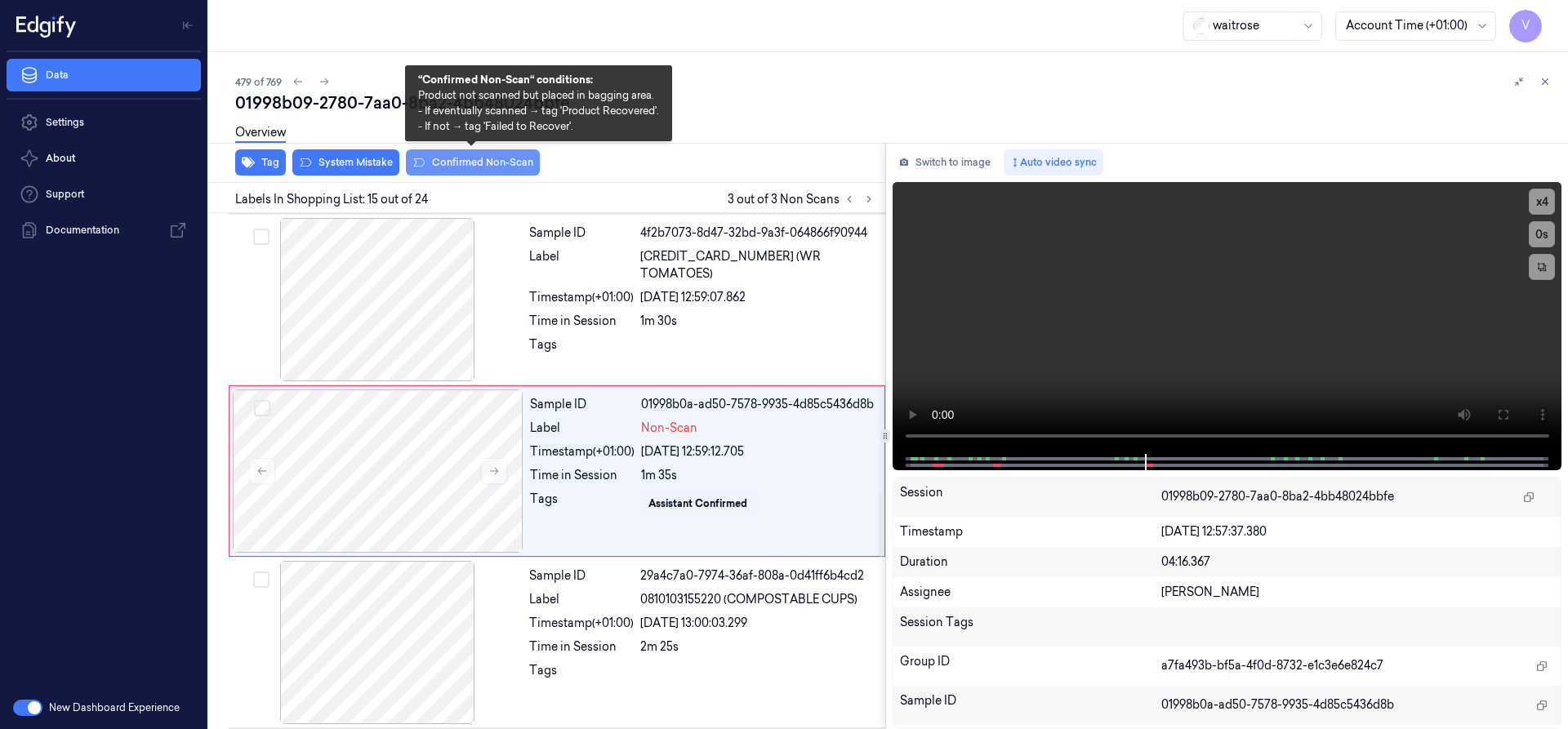
click at [504, 165] on button "Confirmed Non-Scan" at bounding box center [472, 162] width 134 height 26
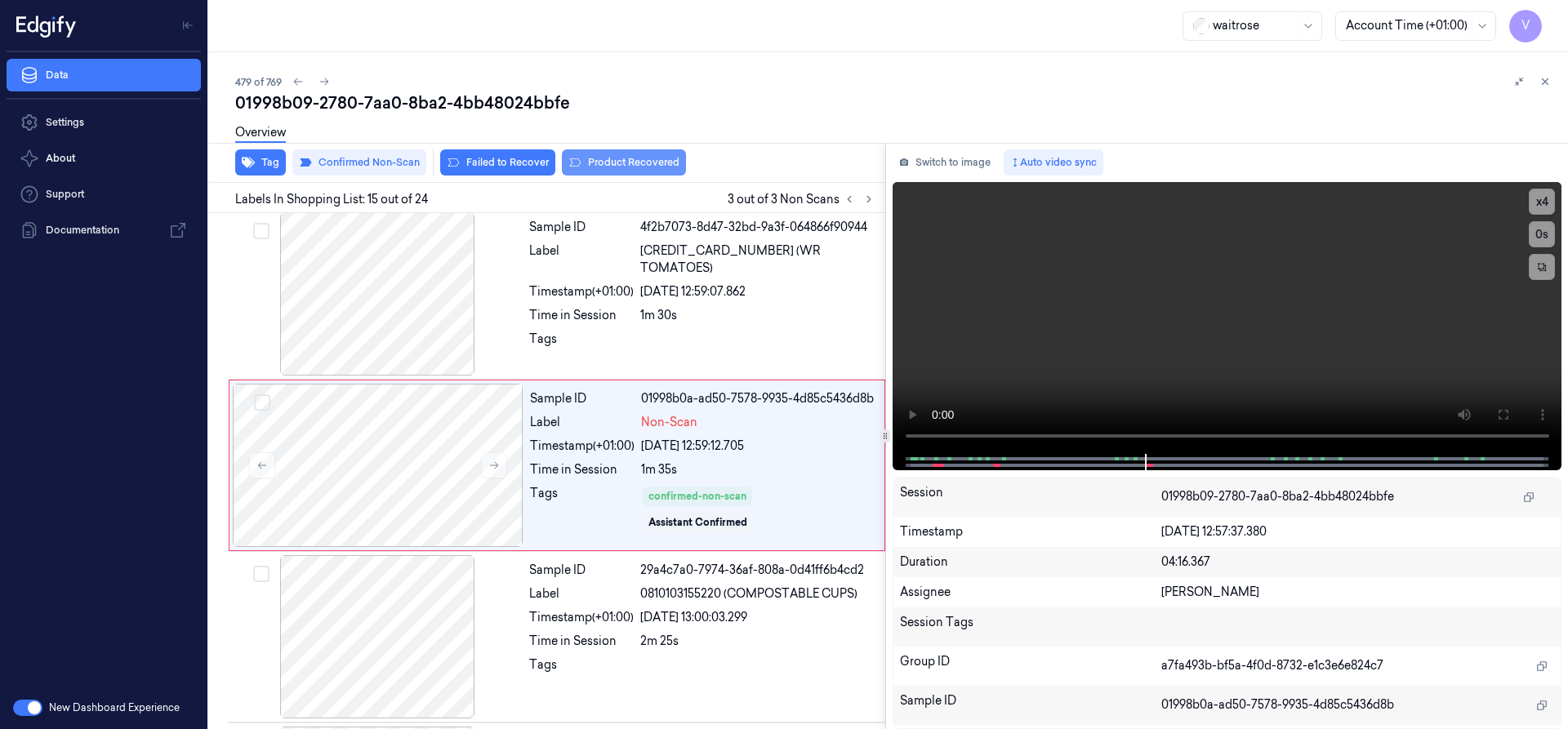
click at [651, 159] on button "Product Recovered" at bounding box center [624, 162] width 124 height 26
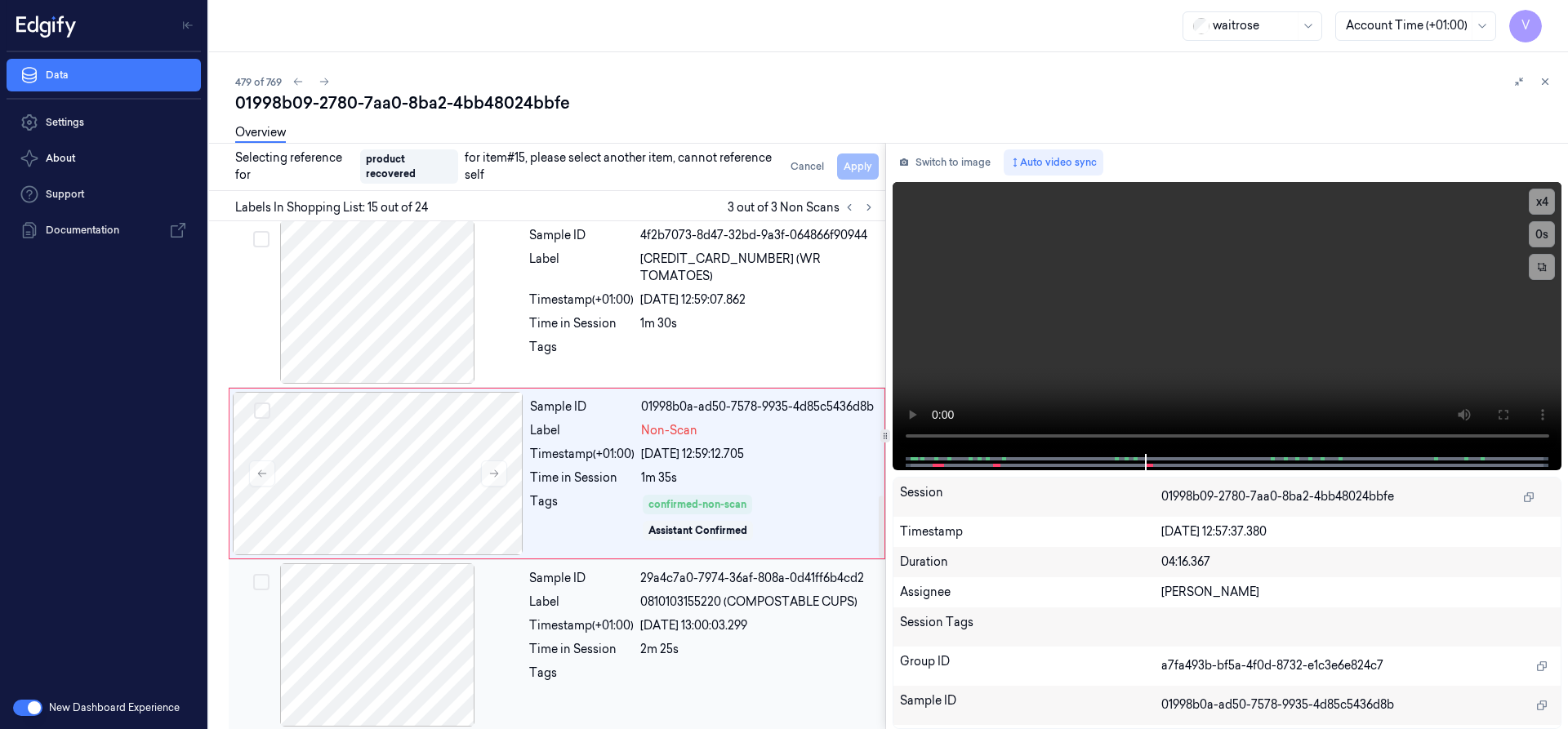
click at [510, 628] on div at bounding box center [377, 645] width 291 height 164
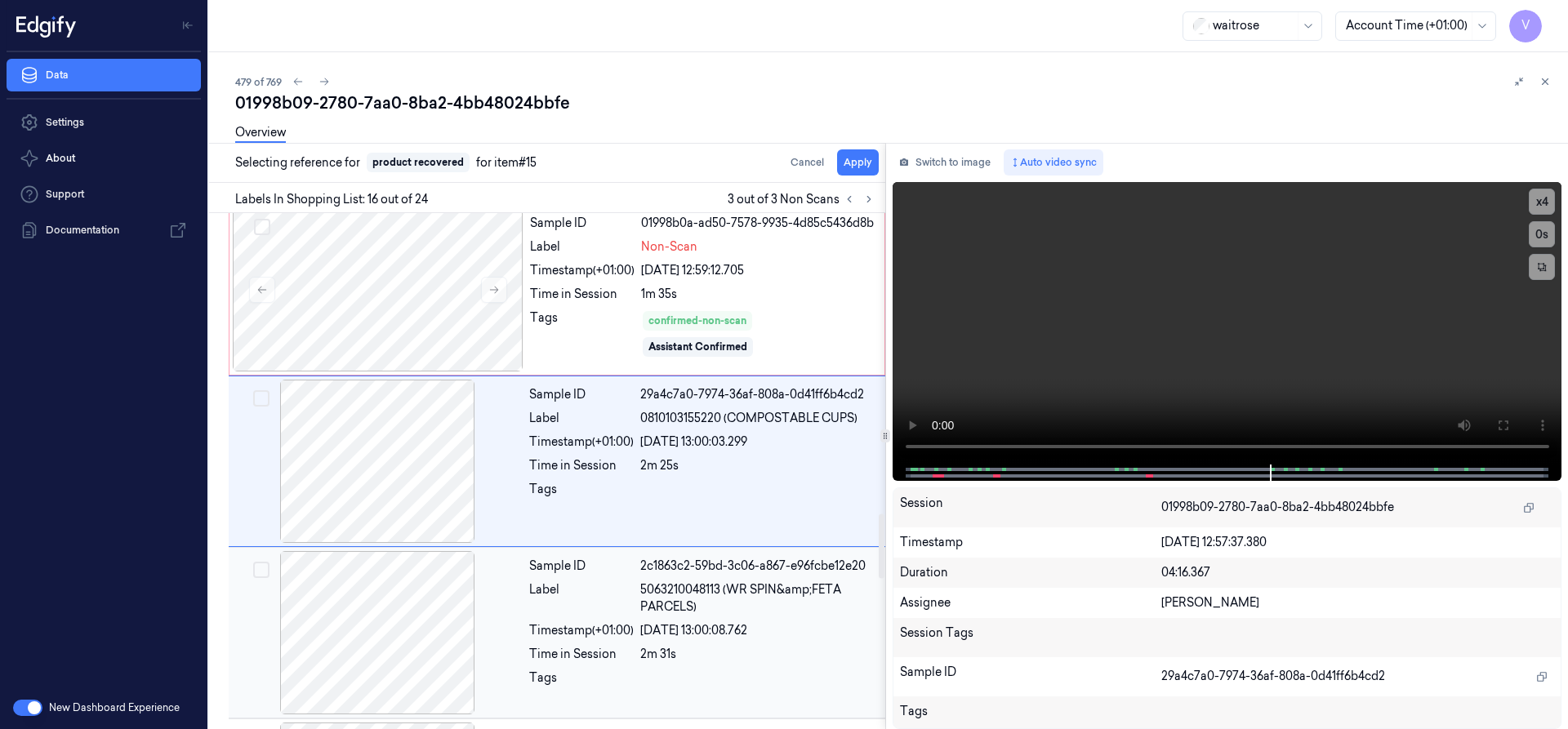
scroll to position [2408, 0]
click at [867, 165] on button "Apply" at bounding box center [857, 162] width 42 height 26
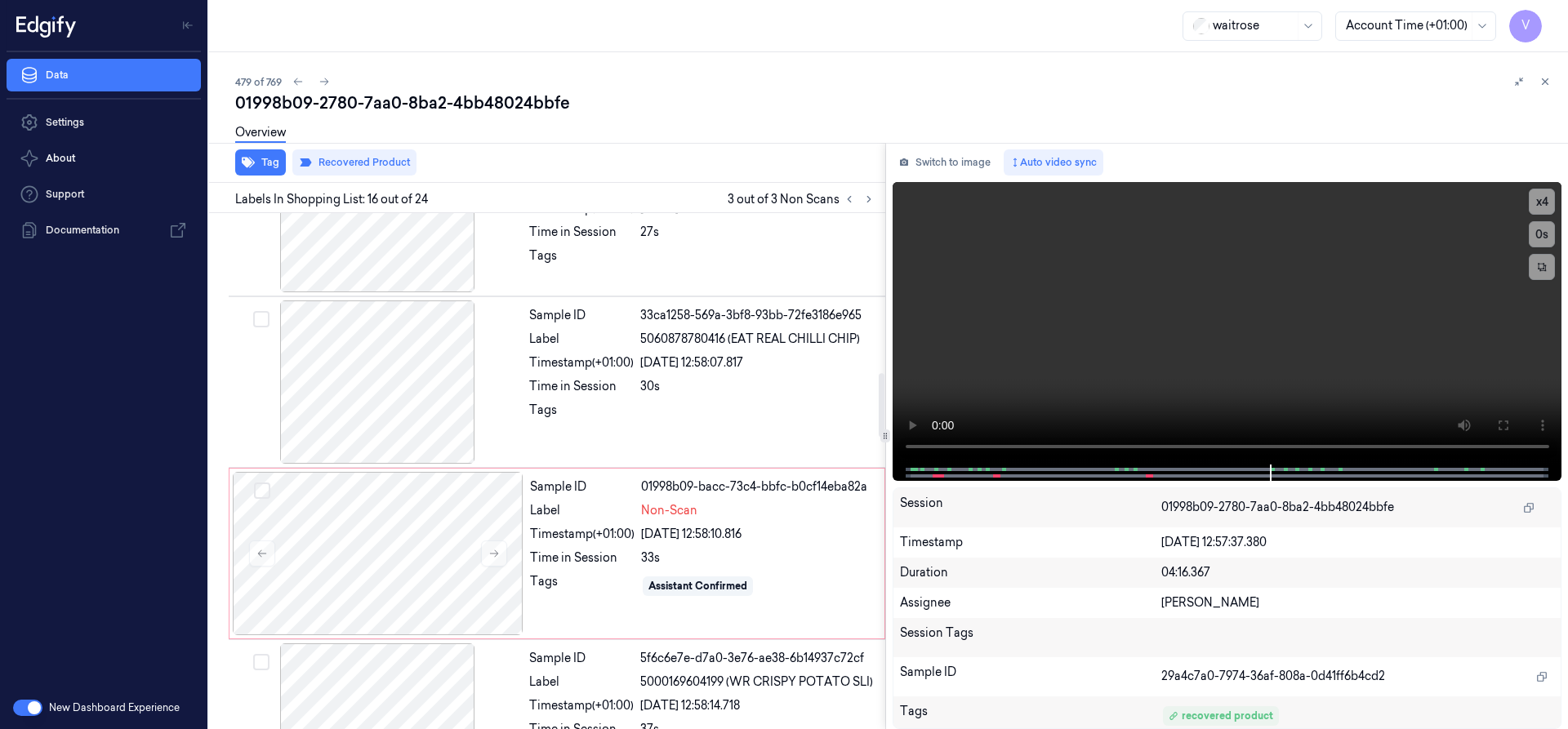
scroll to position [1285, 0]
click at [576, 542] on div "Timestamp (+01:00)" at bounding box center [582, 536] width 105 height 17
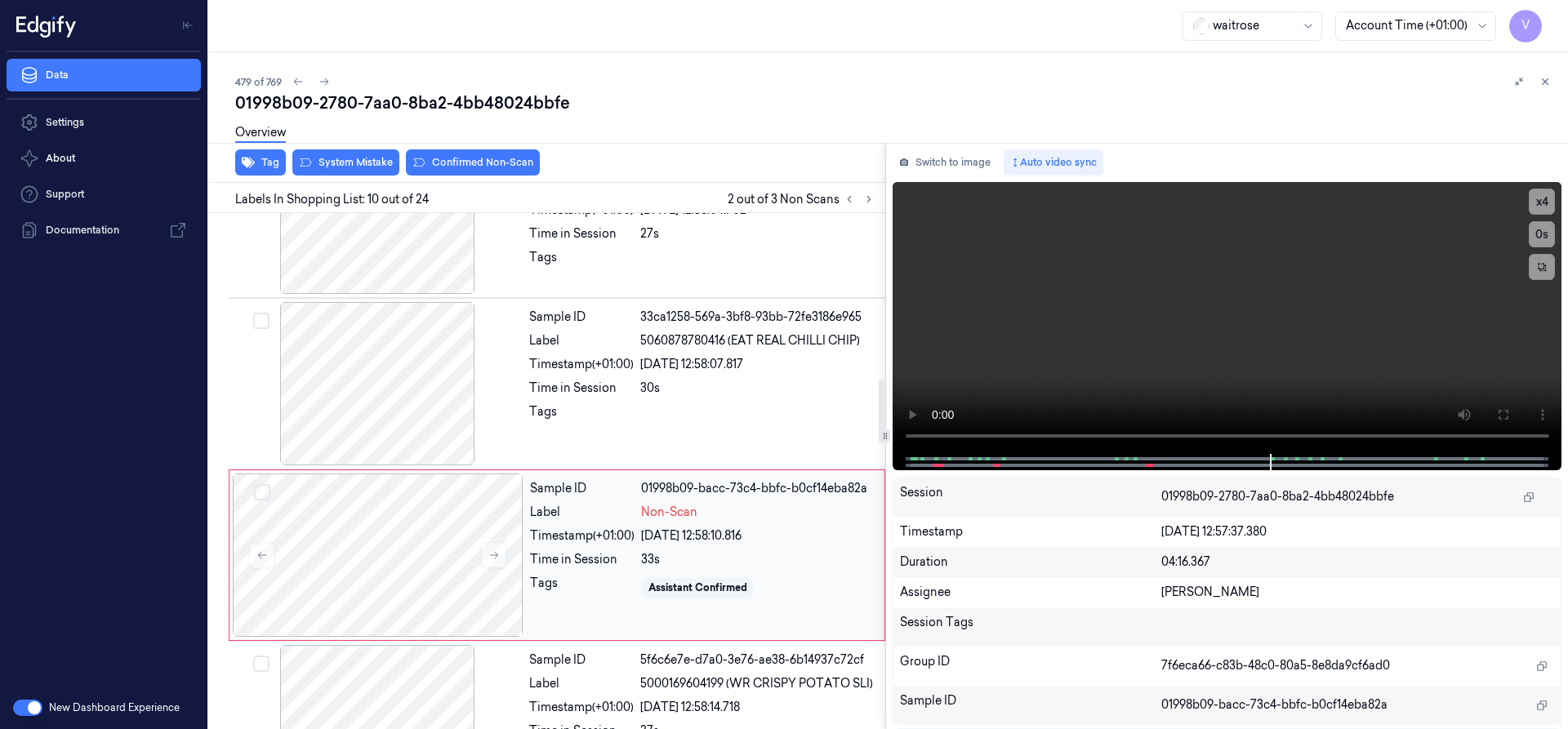
scroll to position [1369, 0]
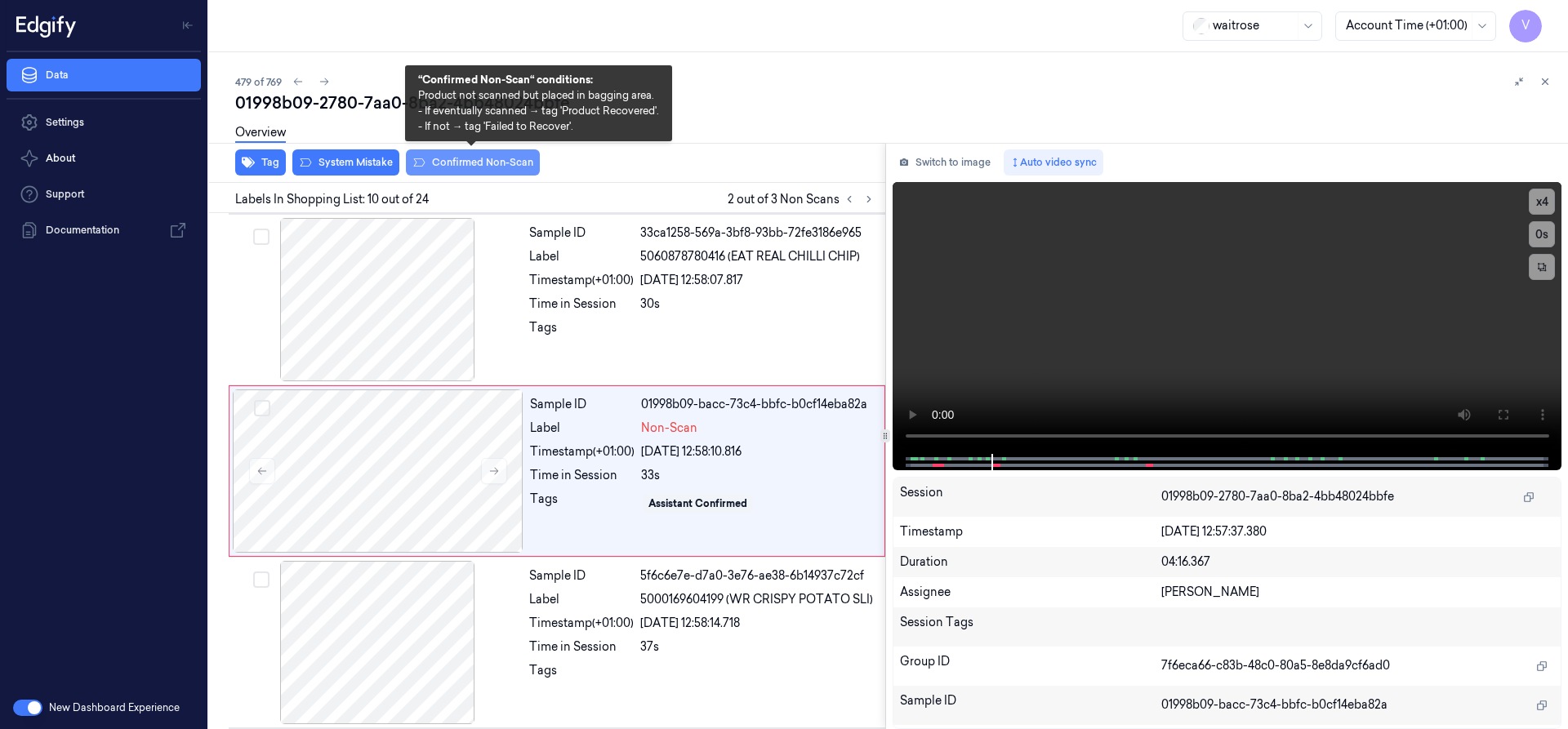
click at [455, 159] on button "Confirmed Non-Scan" at bounding box center [472, 162] width 134 height 26
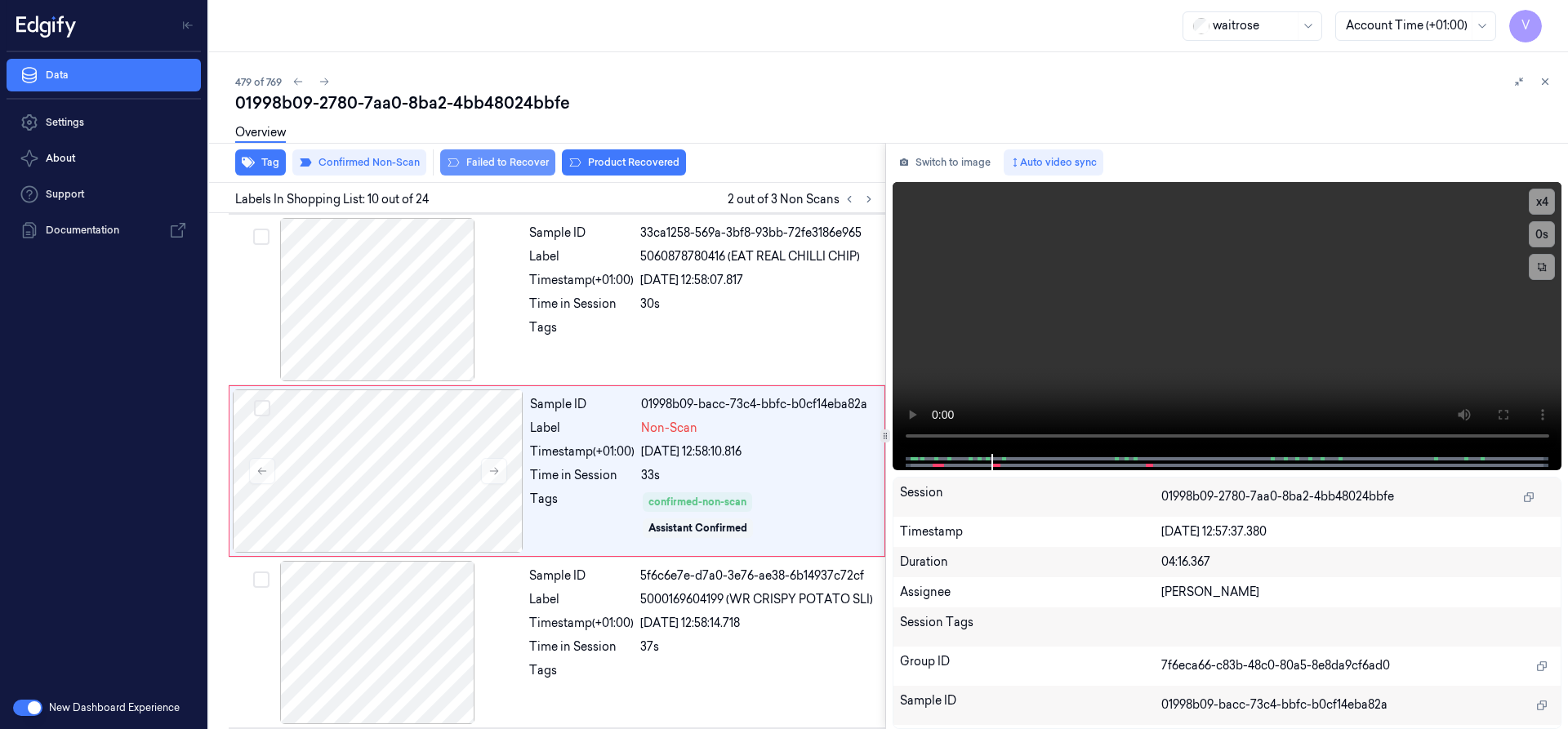
click at [525, 161] on button "Failed to Recover" at bounding box center [497, 162] width 115 height 26
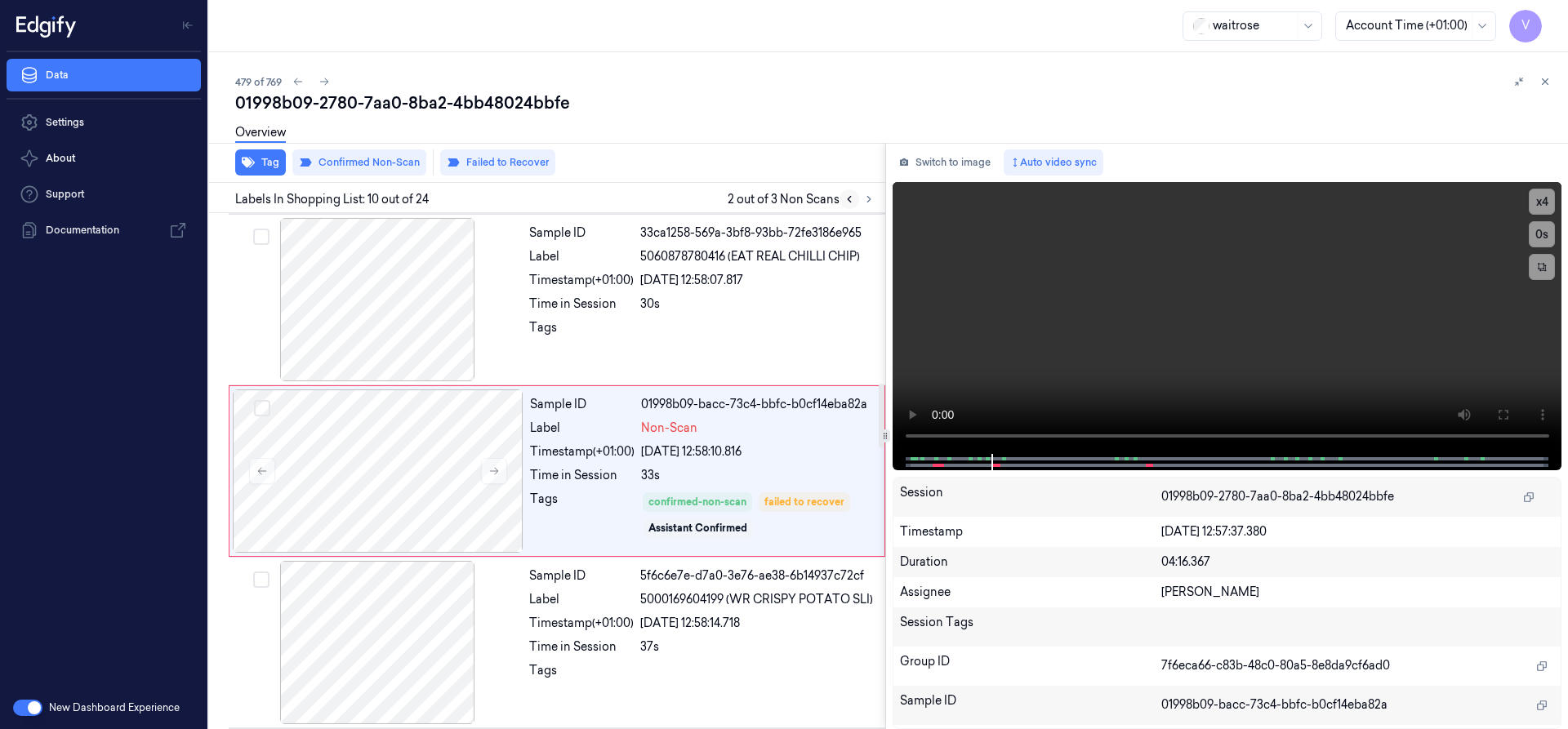
click at [850, 199] on icon at bounding box center [849, 198] width 11 height 11
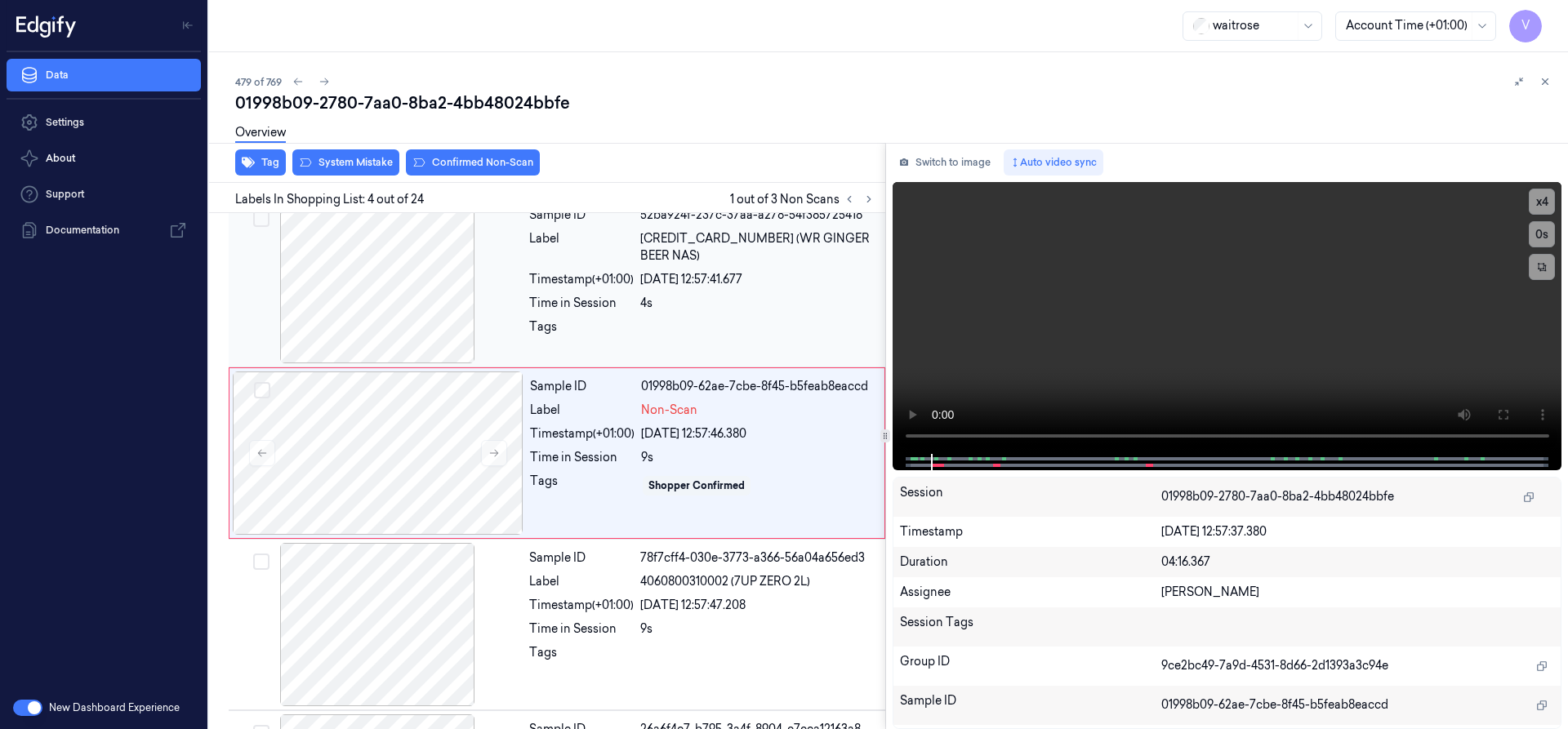
scroll to position [342, 0]
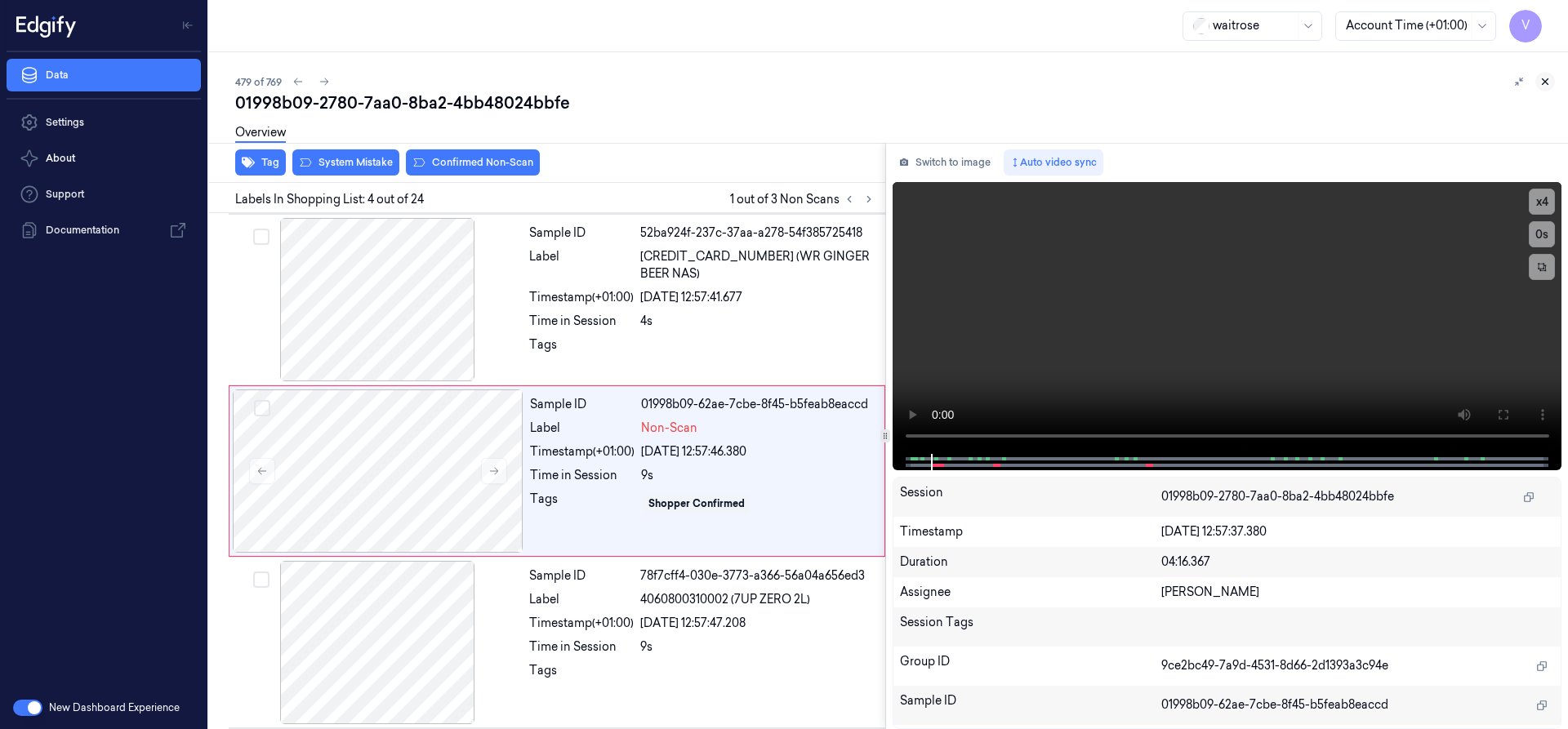
click at [1539, 84] on icon at bounding box center [1544, 81] width 11 height 11
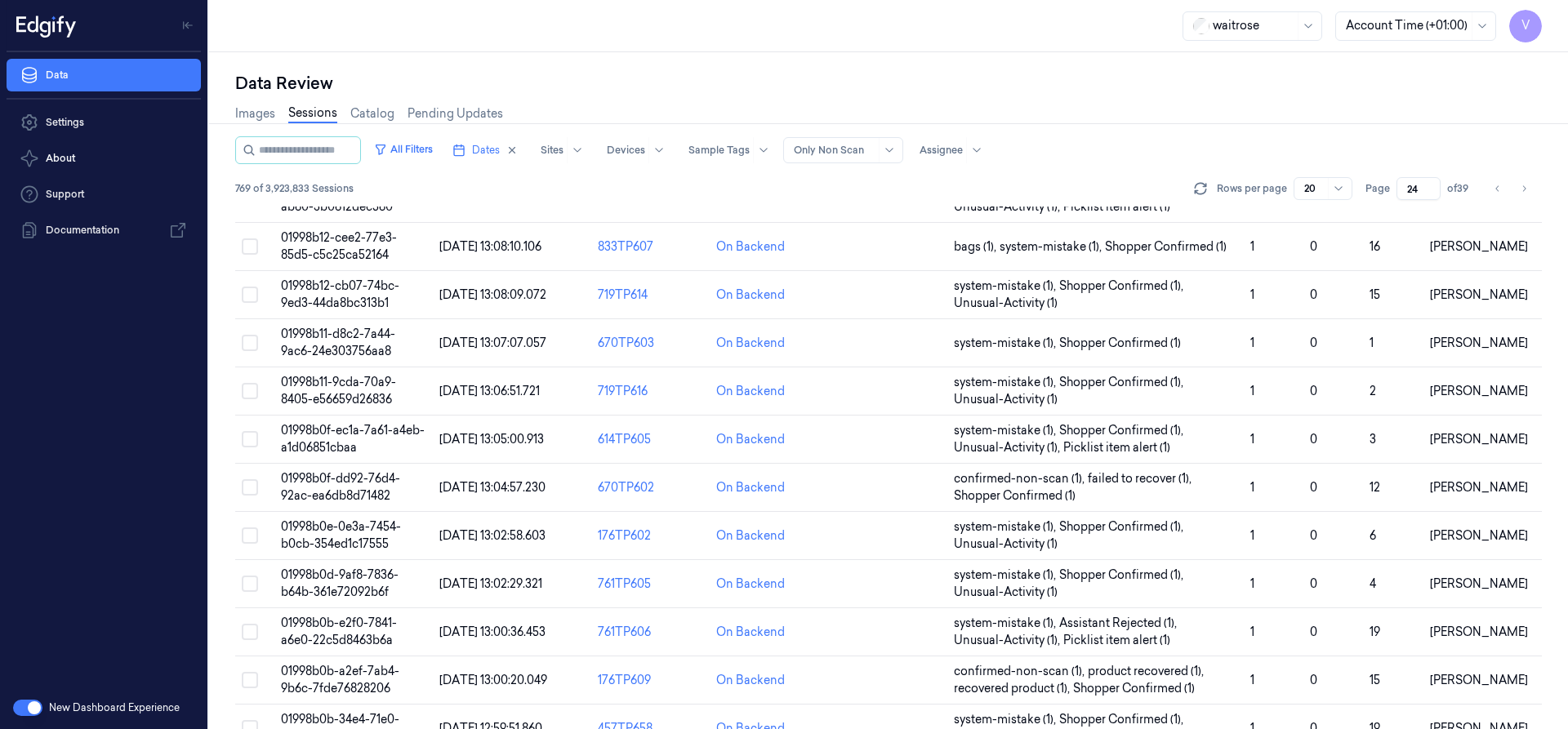
scroll to position [540, 0]
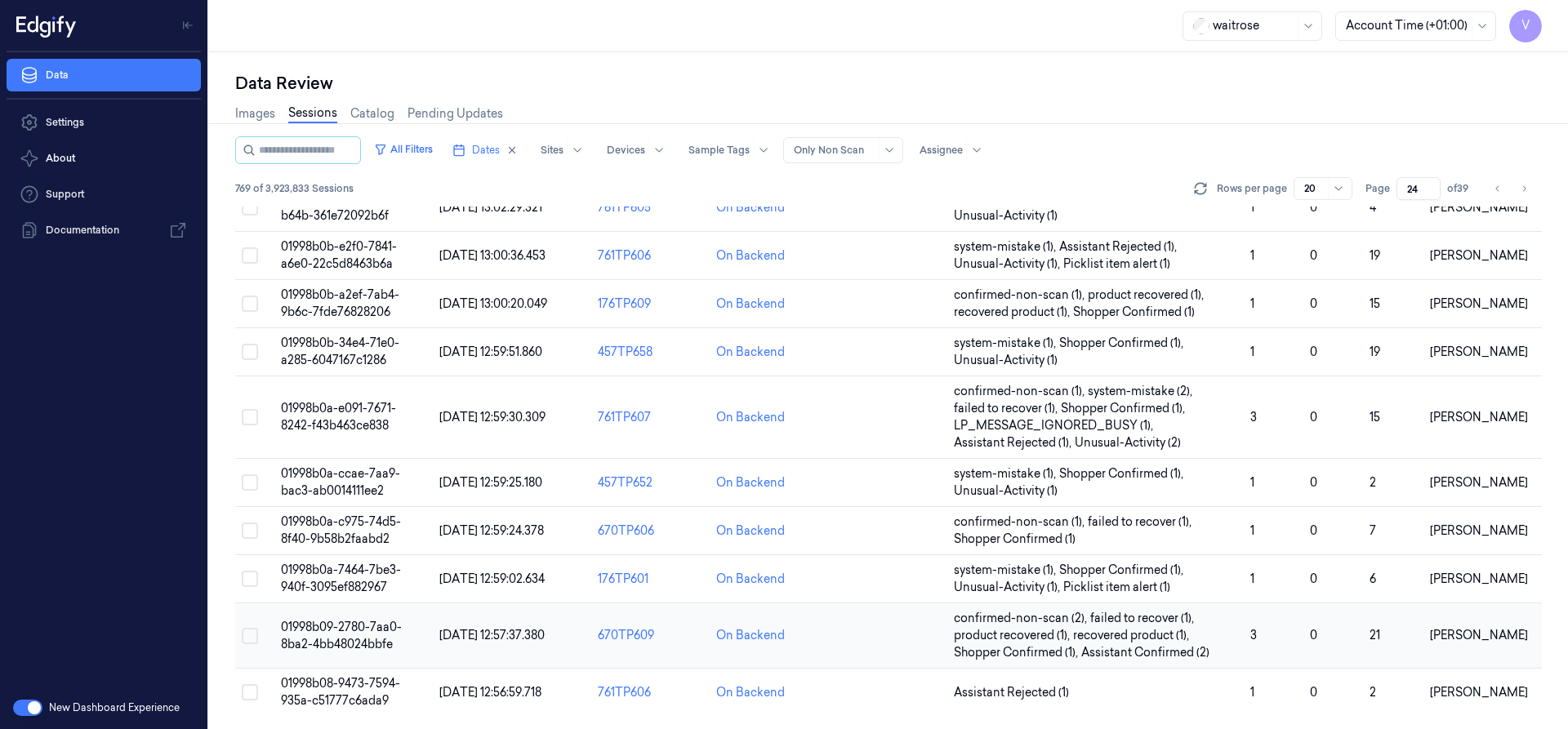
click at [360, 636] on span "01998b09-2780-7aa0-8ba2-4bb48024bbfe" at bounding box center [342, 634] width 121 height 32
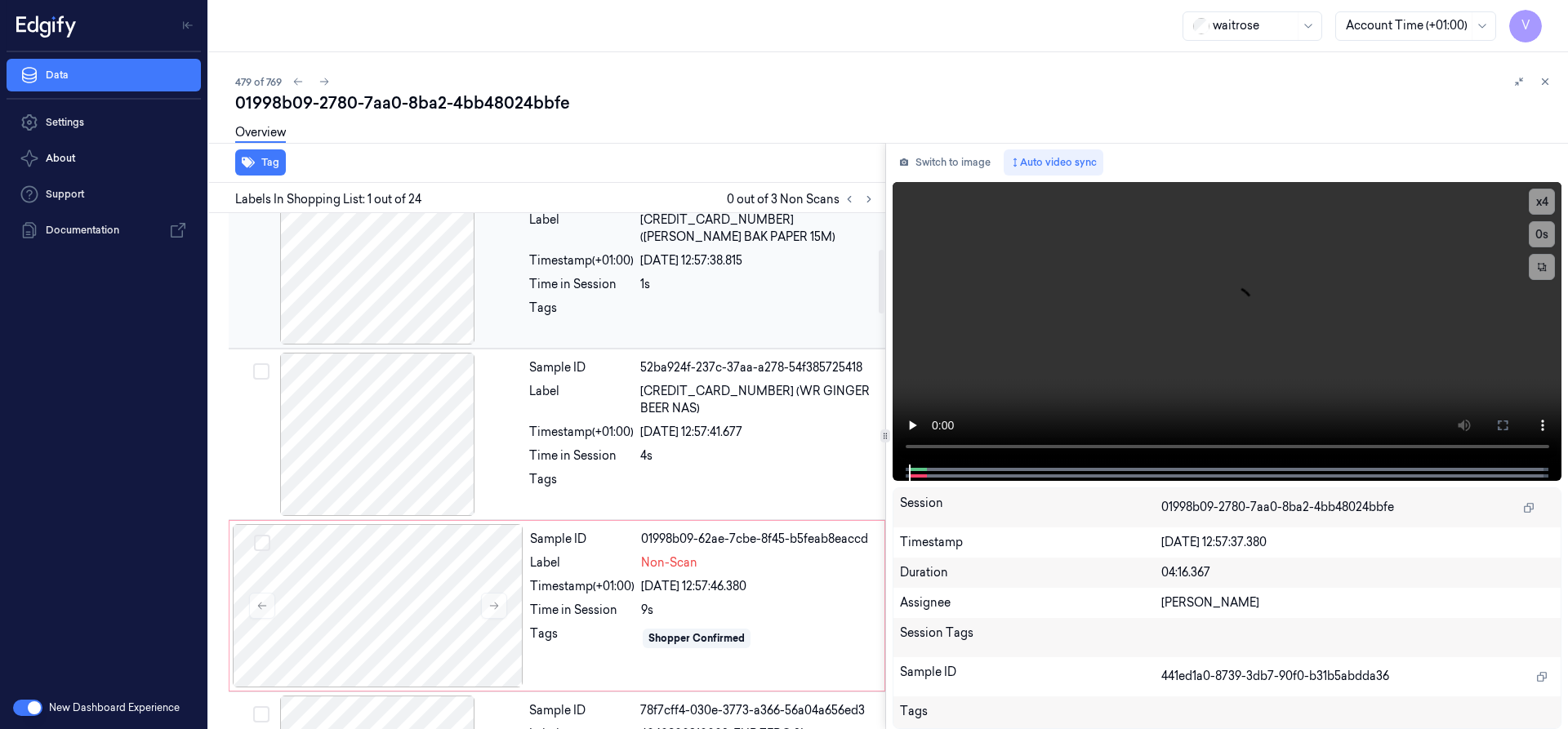
scroll to position [326, 0]
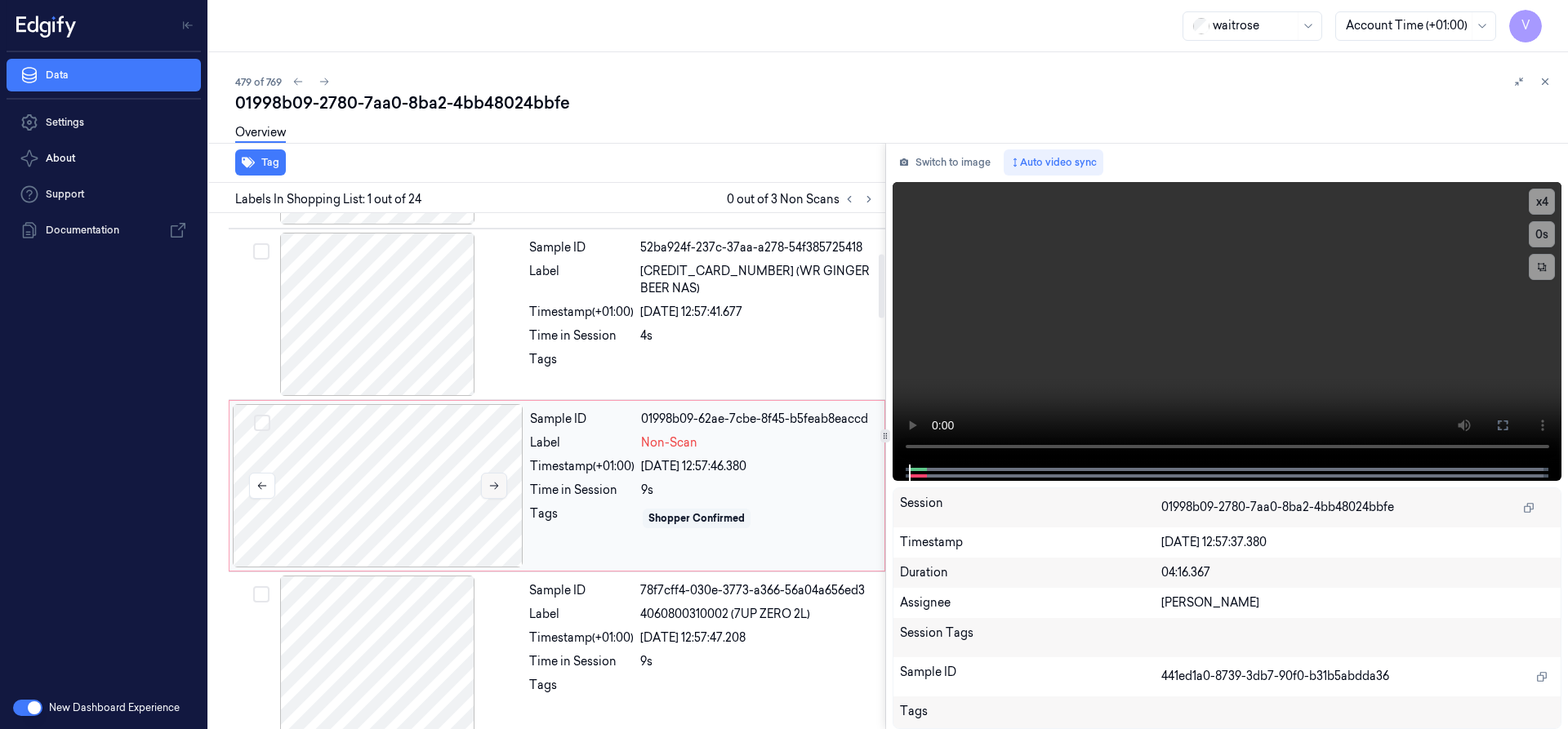
click at [494, 485] on icon at bounding box center [494, 485] width 9 height 8
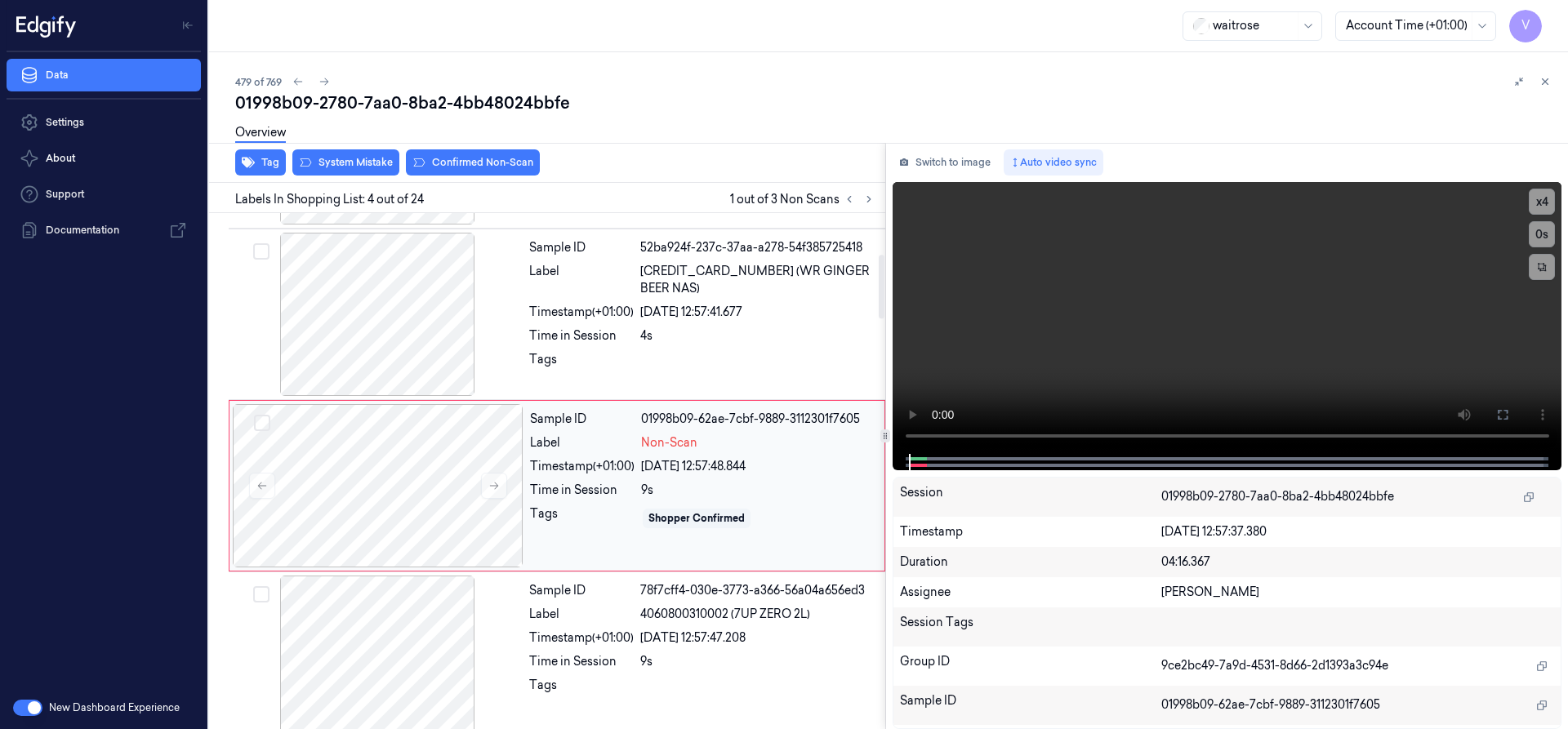
scroll to position [342, 0]
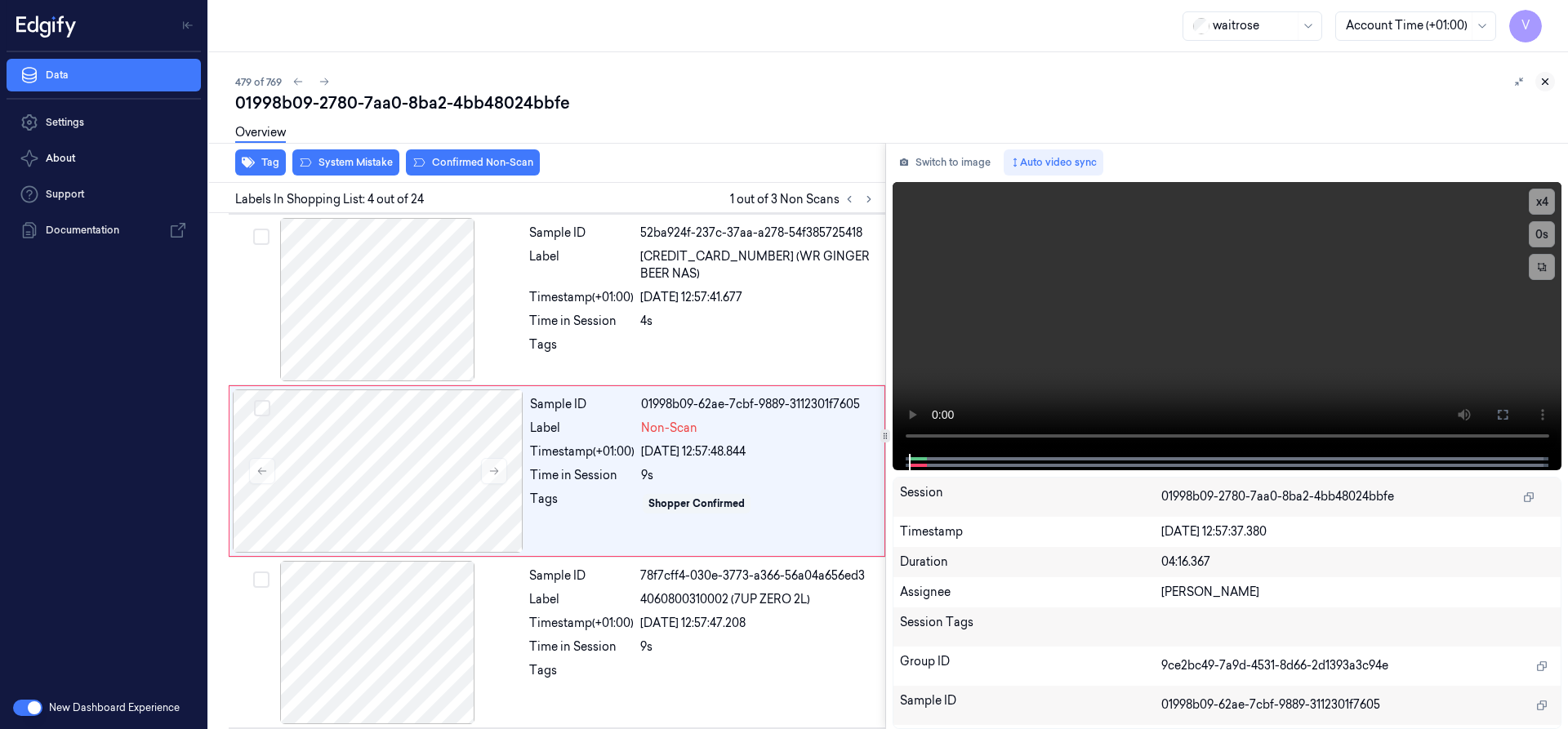
click at [1541, 79] on icon at bounding box center [1544, 81] width 11 height 11
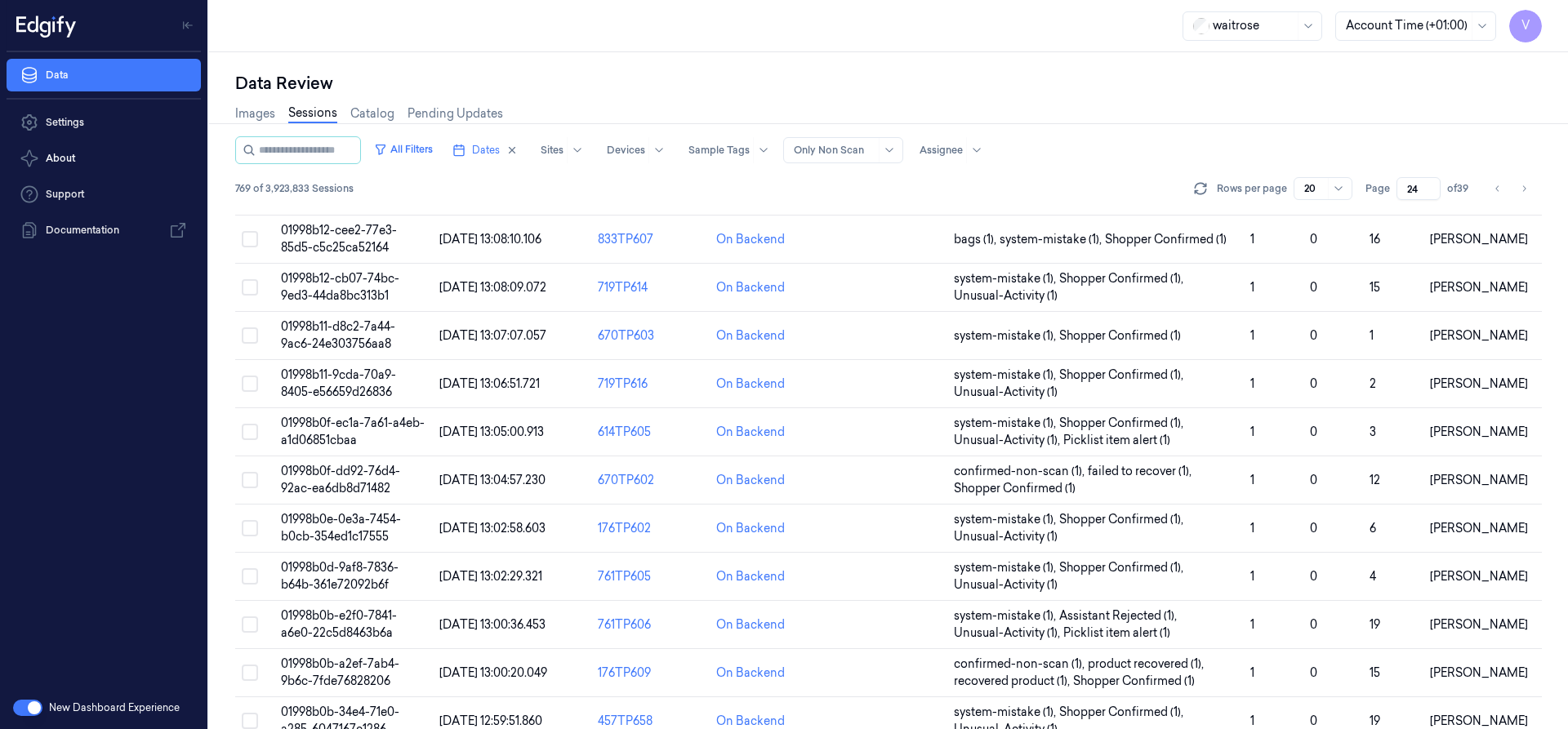
scroll to position [540, 0]
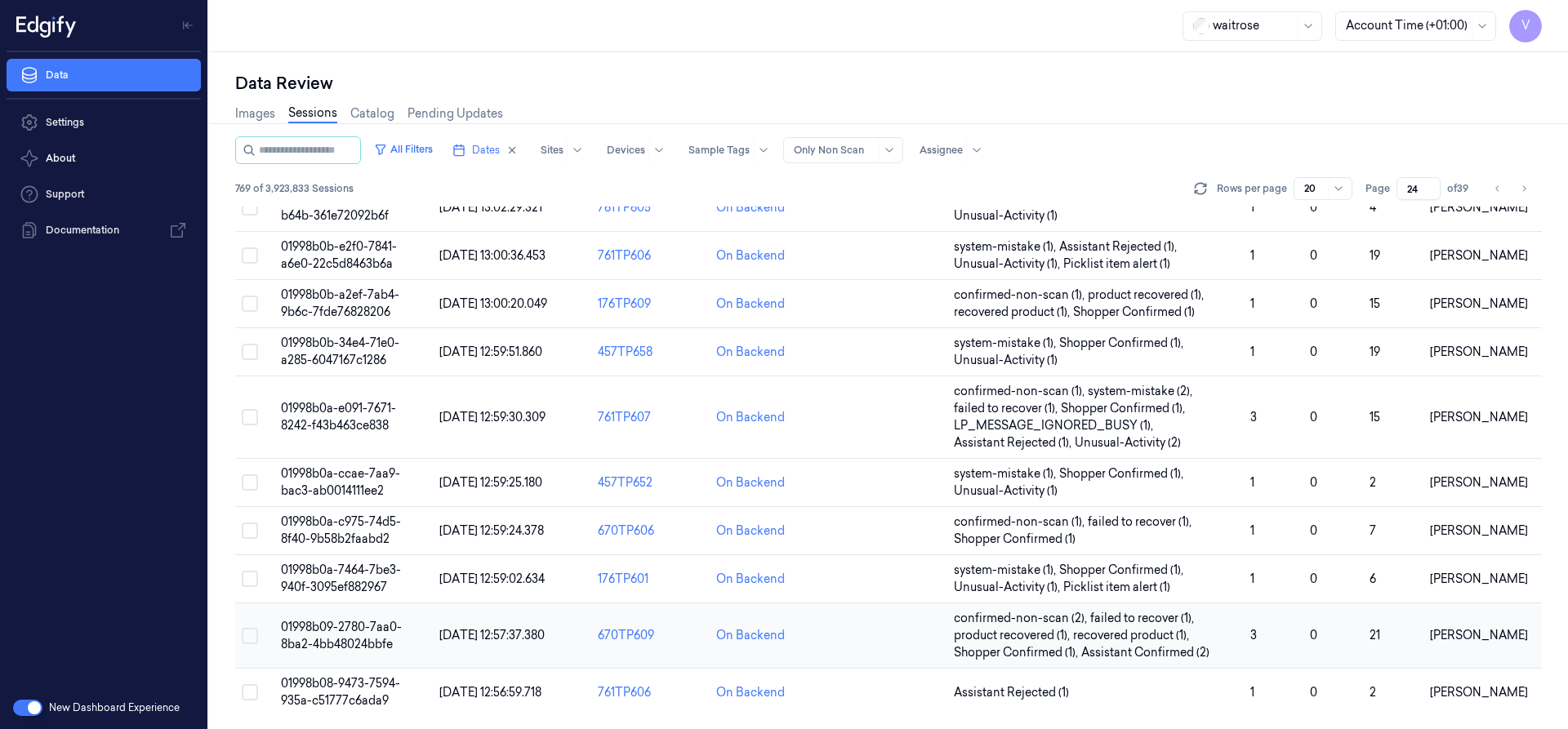
click at [378, 636] on span "01998b09-2780-7aa0-8ba2-4bb48024bbfe" at bounding box center [342, 634] width 121 height 32
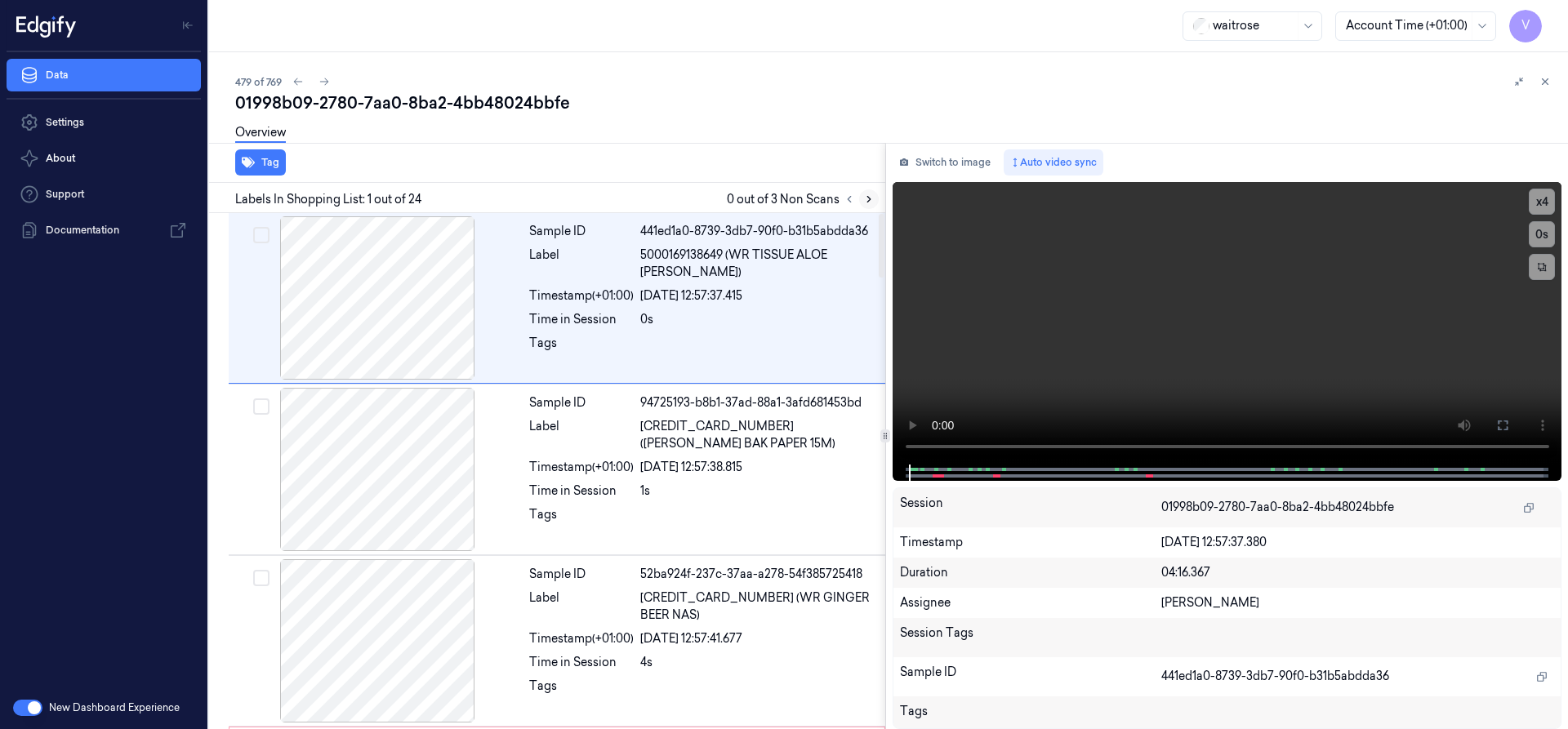
click at [871, 198] on icon at bounding box center [868, 198] width 11 height 11
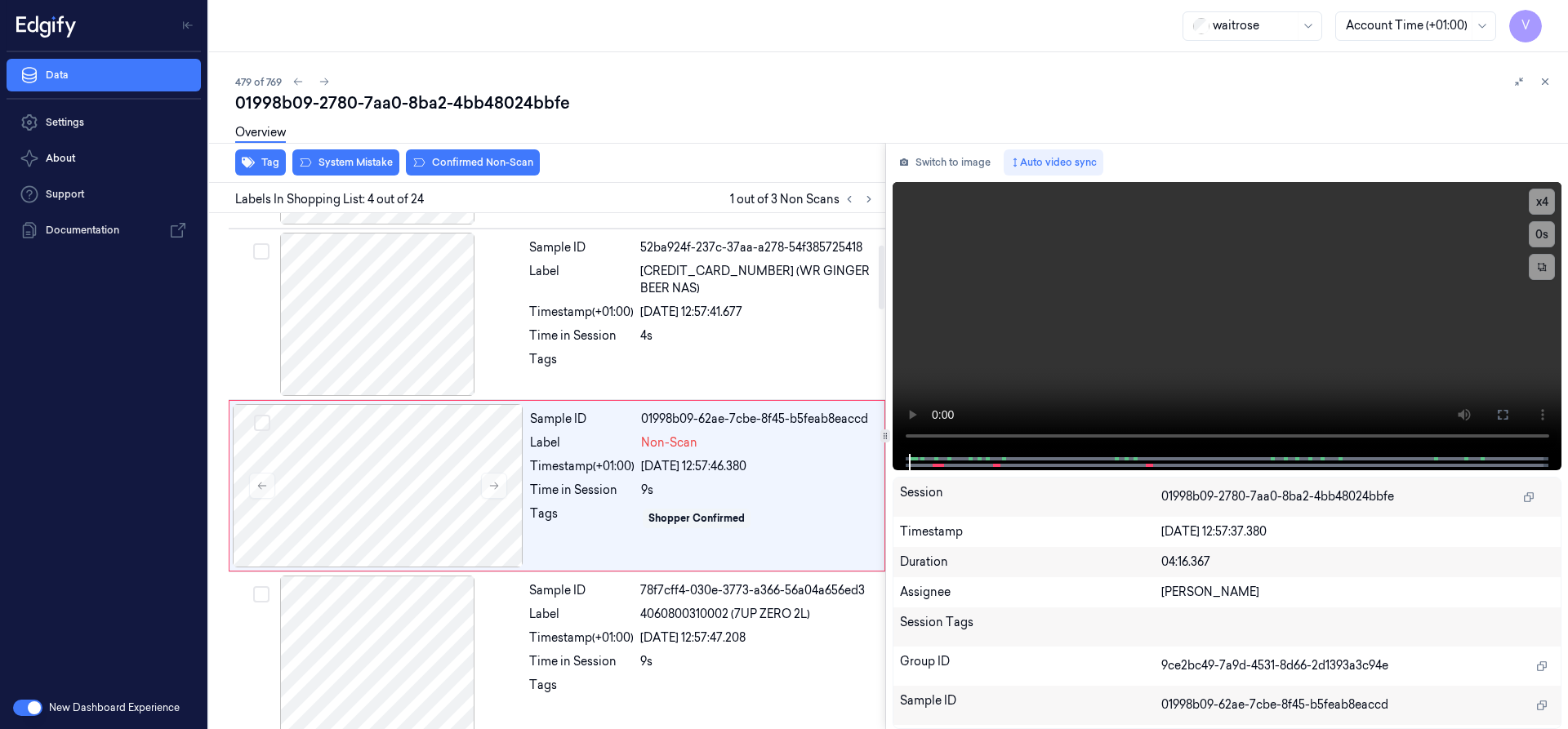
scroll to position [342, 0]
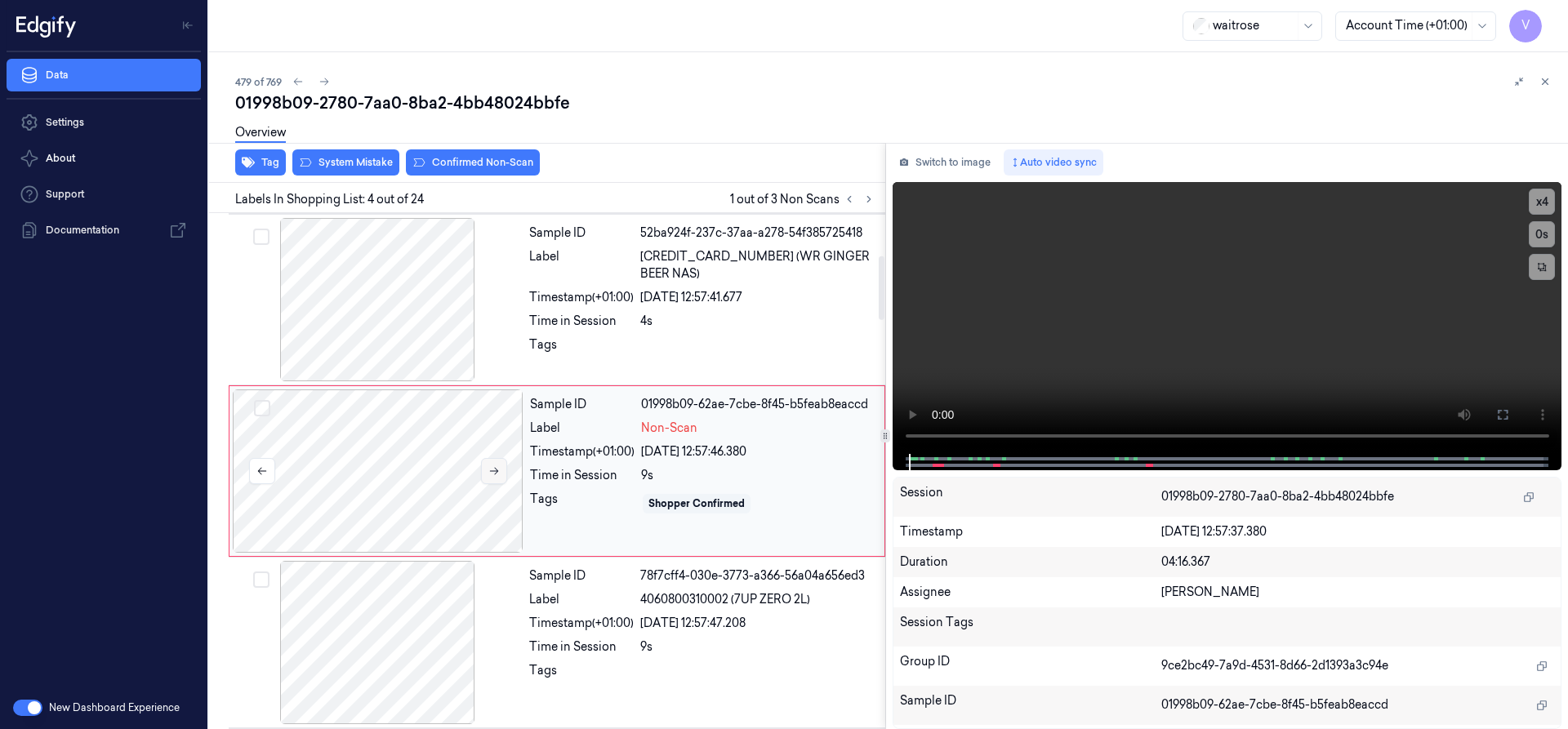
click at [497, 472] on icon at bounding box center [493, 470] width 11 height 11
click at [493, 469] on icon at bounding box center [493, 470] width 11 height 11
click at [494, 468] on icon at bounding box center [493, 470] width 11 height 11
click at [254, 462] on button at bounding box center [262, 471] width 26 height 26
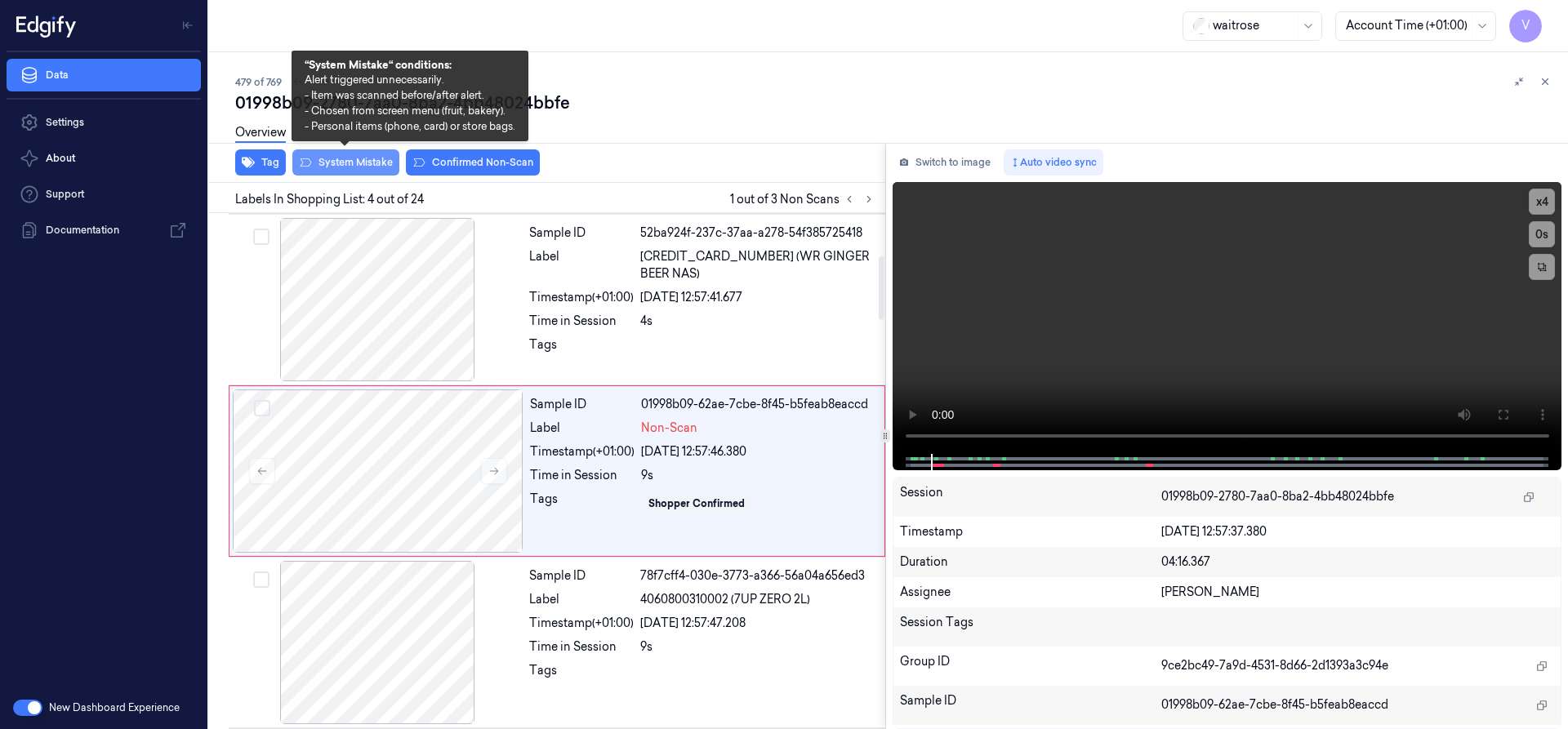
click at [360, 164] on button "System Mistake" at bounding box center [346, 162] width 107 height 26
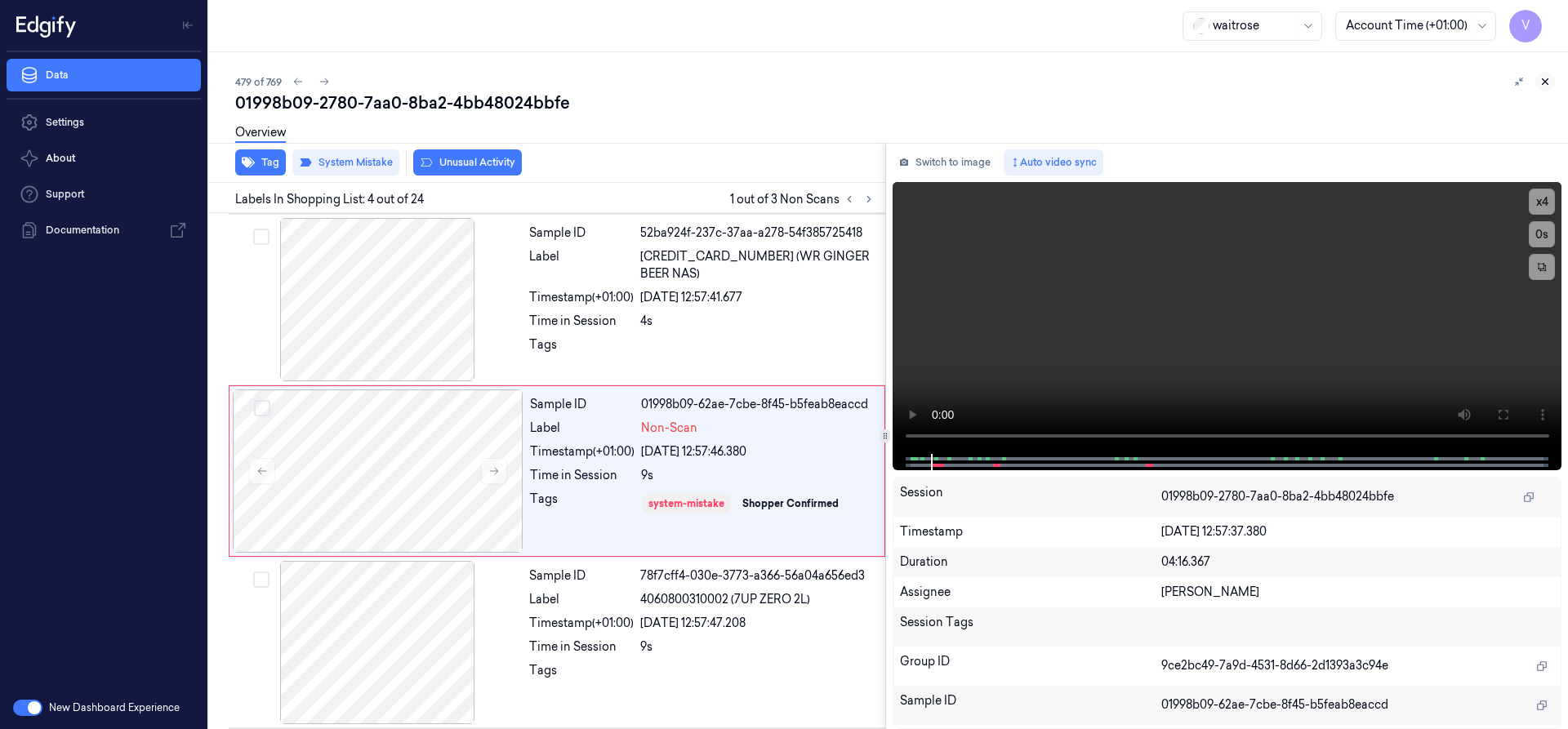
click at [1545, 83] on icon at bounding box center [1544, 81] width 11 height 11
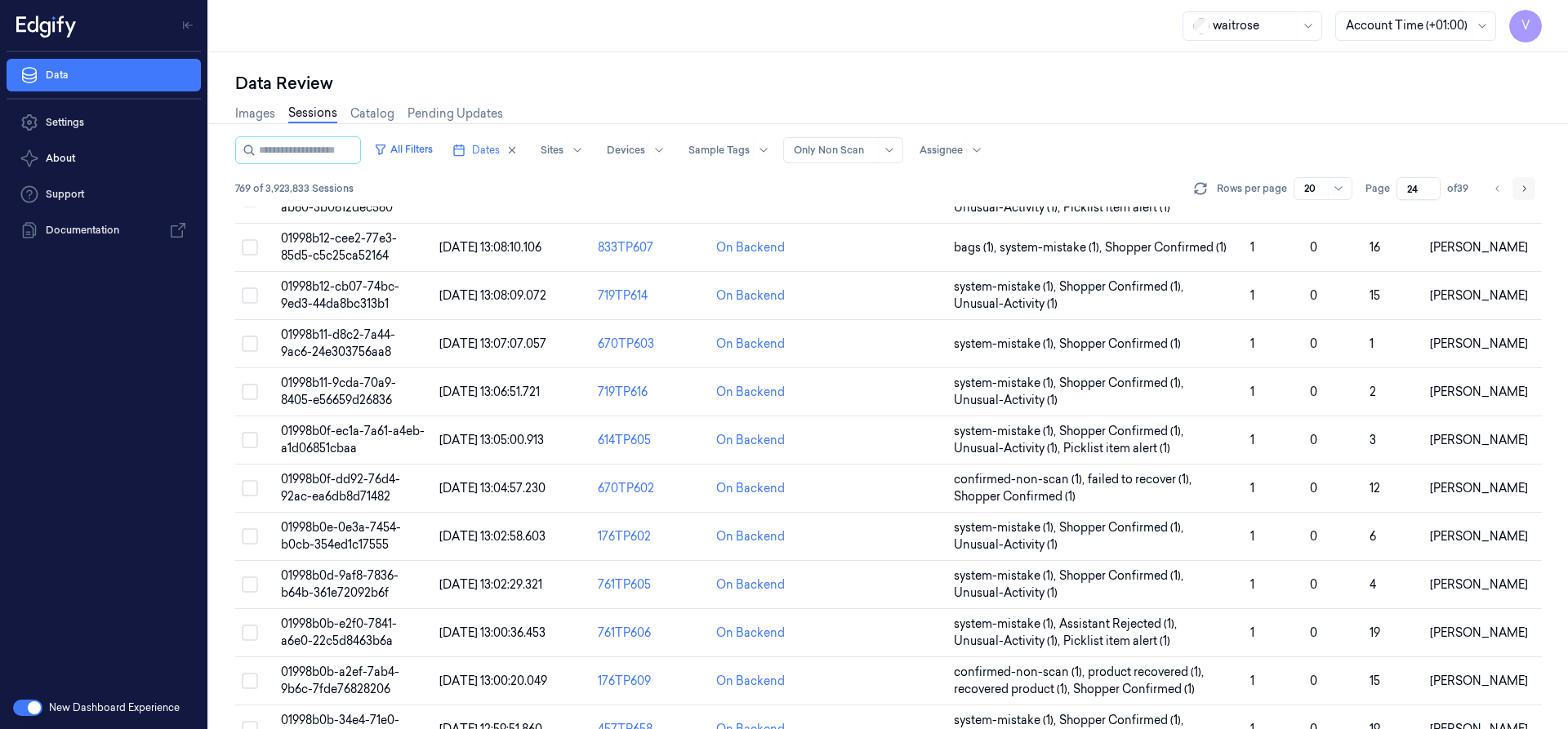
scroll to position [557, 0]
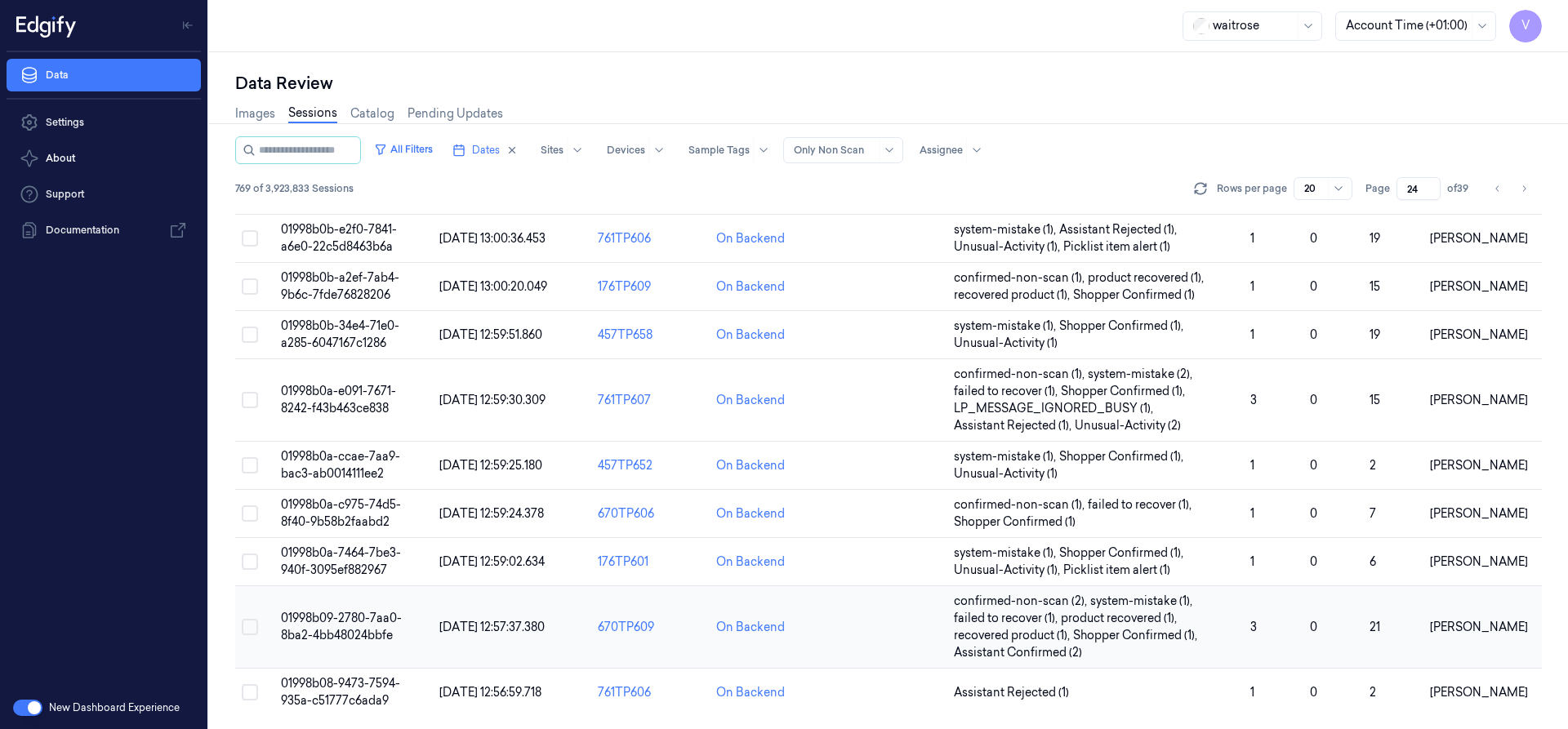
click at [341, 629] on span "01998b09-2780-7aa0-8ba2-4bb48024bbfe" at bounding box center [342, 626] width 121 height 32
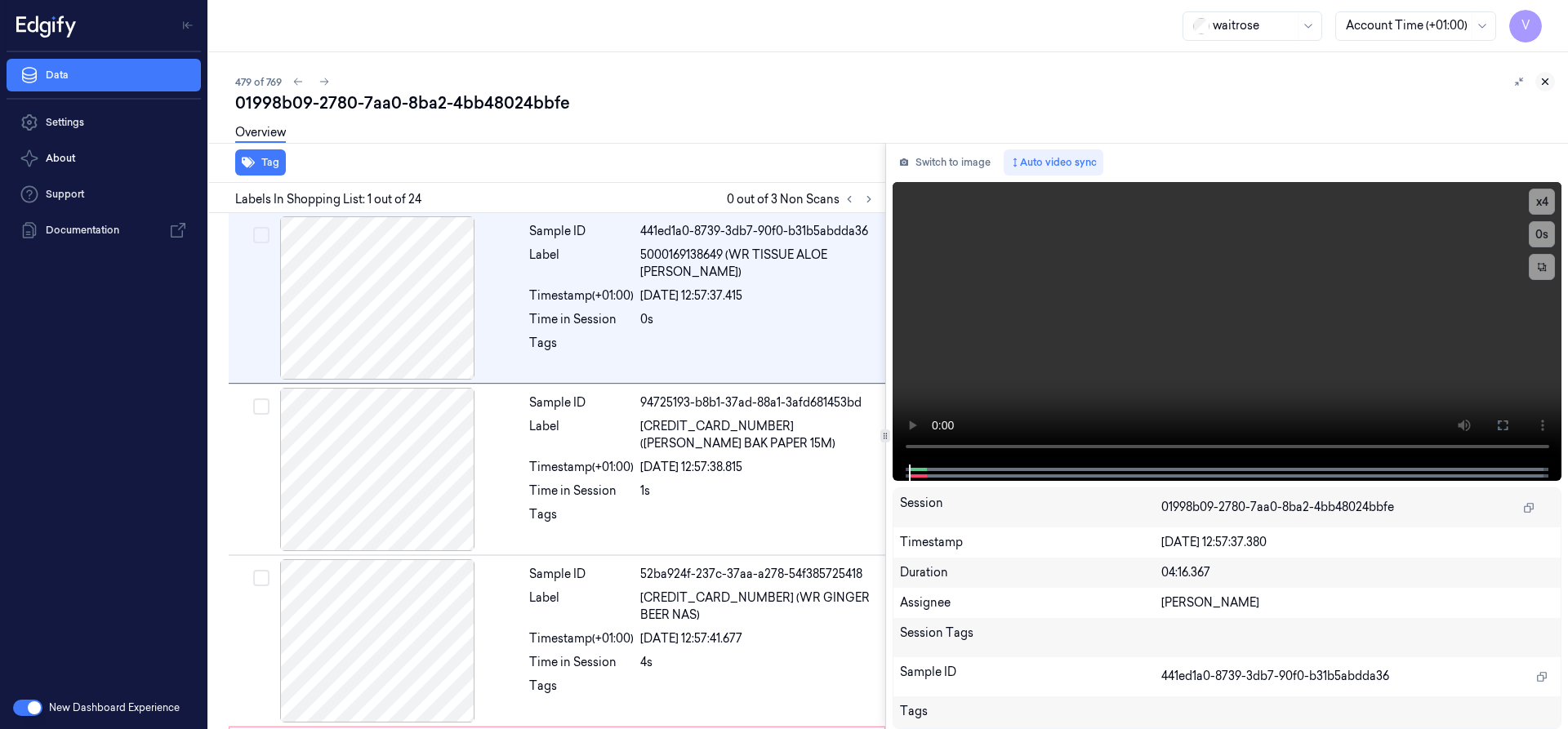
click at [1547, 80] on icon at bounding box center [1545, 82] width 6 height 6
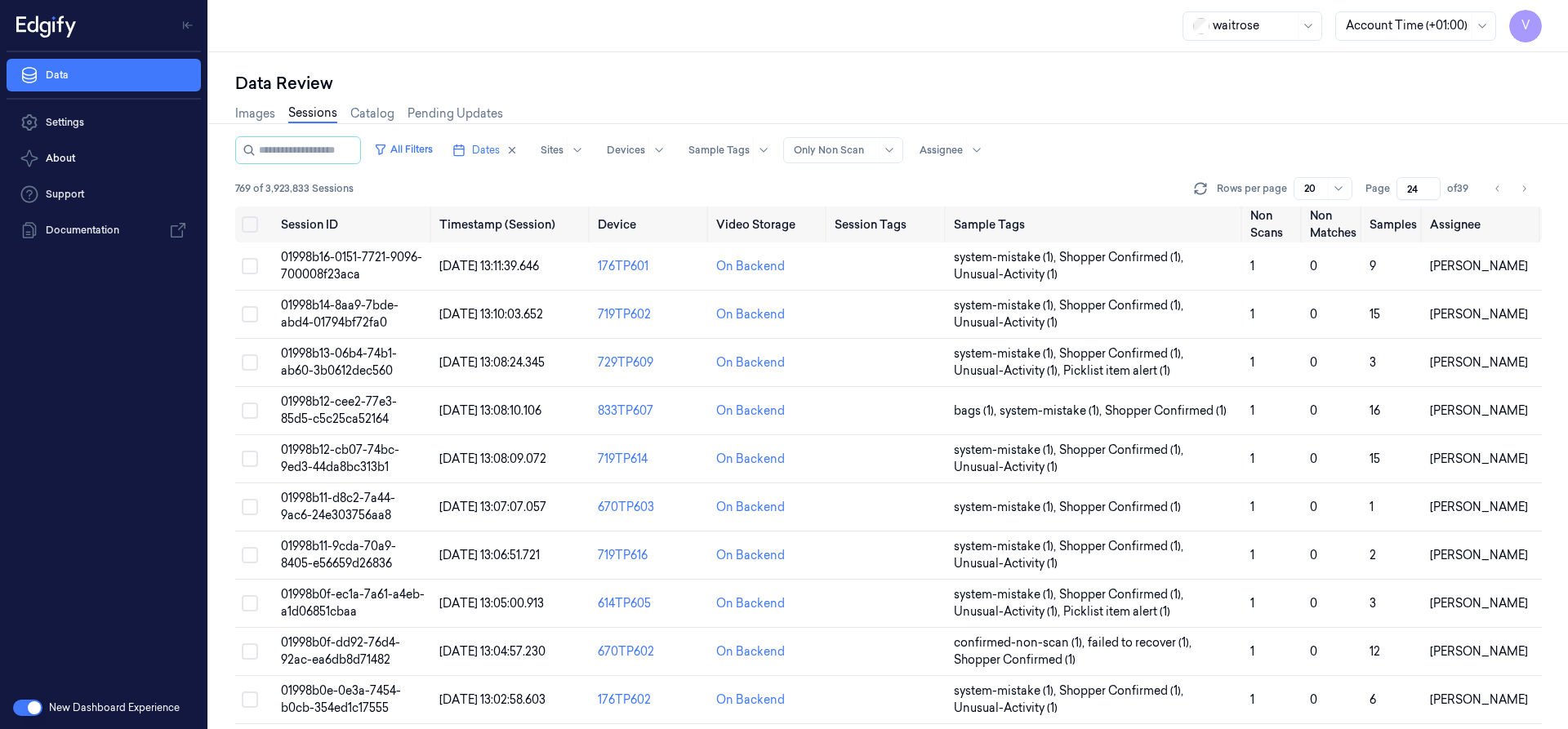
drag, startPoint x: 1417, startPoint y: 187, endPoint x: 1360, endPoint y: 207, distance: 60.4
click at [1388, 201] on div "All Filters Dates Sites Devices Sample Tags Alert Type Only Non Scan Assignee 7…" at bounding box center [888, 171] width 1306 height 70
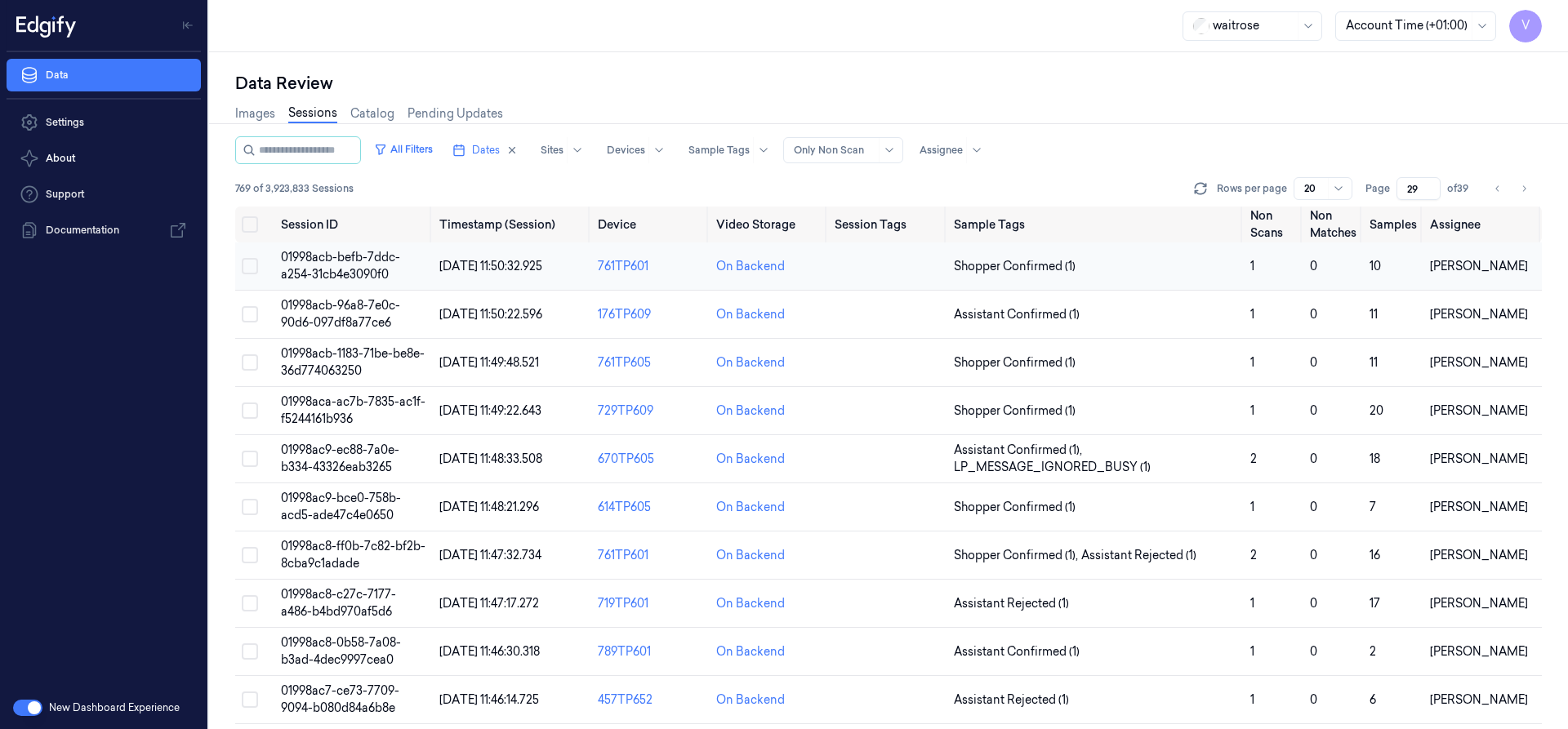
type input "29"
click at [357, 264] on td "01998acb-befb-7ddc-a254-31cb4e3090f0" at bounding box center [354, 267] width 159 height 49
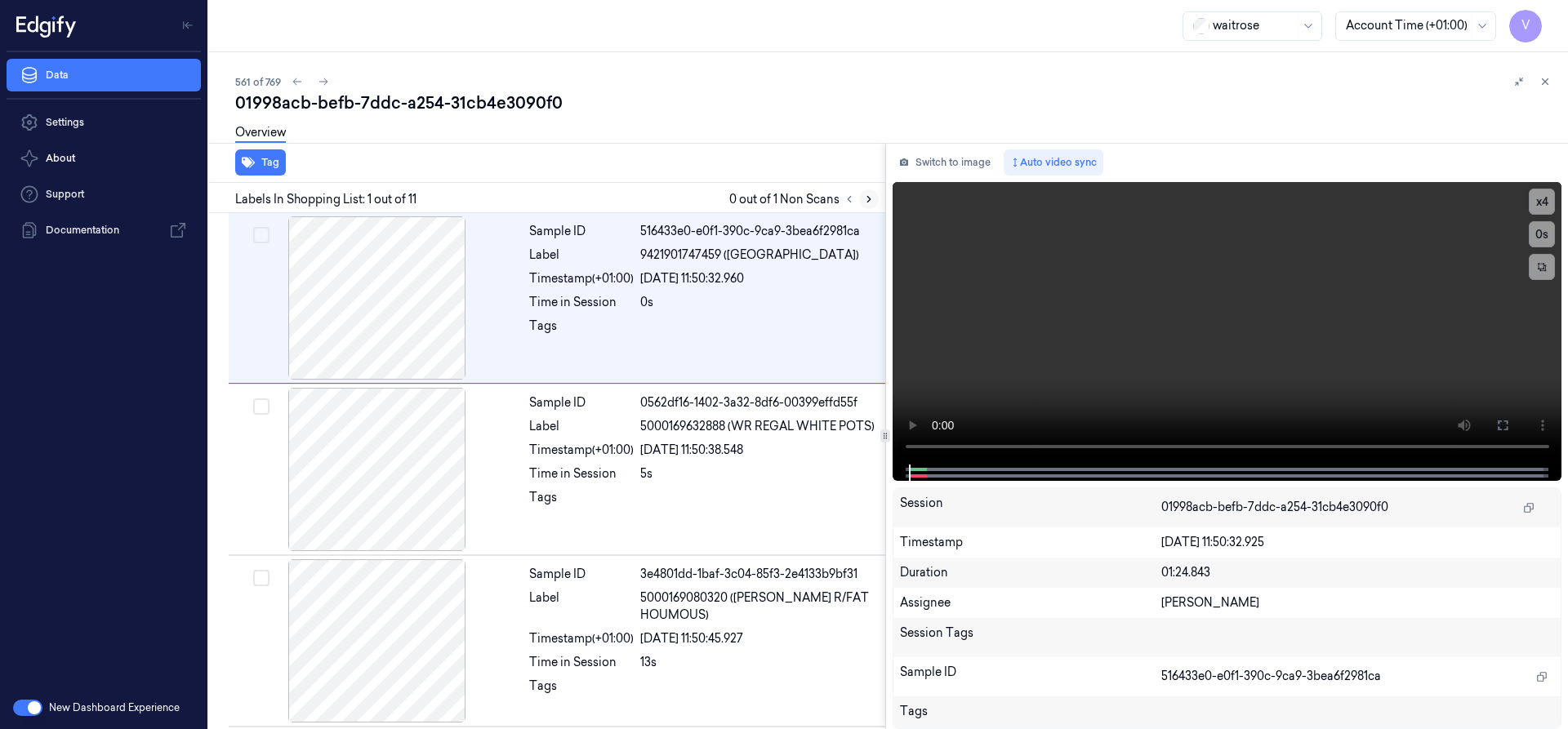
click at [871, 196] on icon at bounding box center [868, 198] width 11 height 11
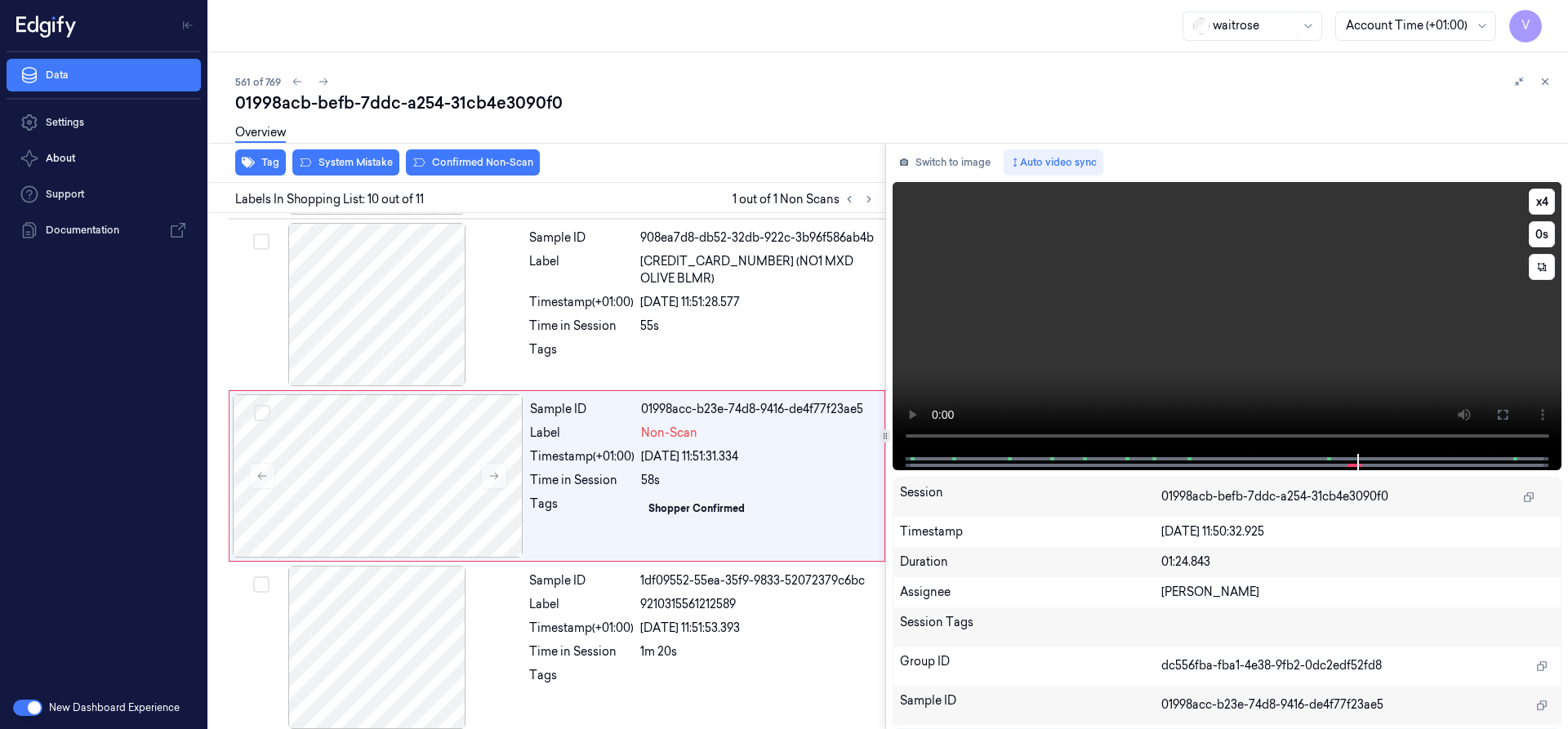
scroll to position [1369, 0]
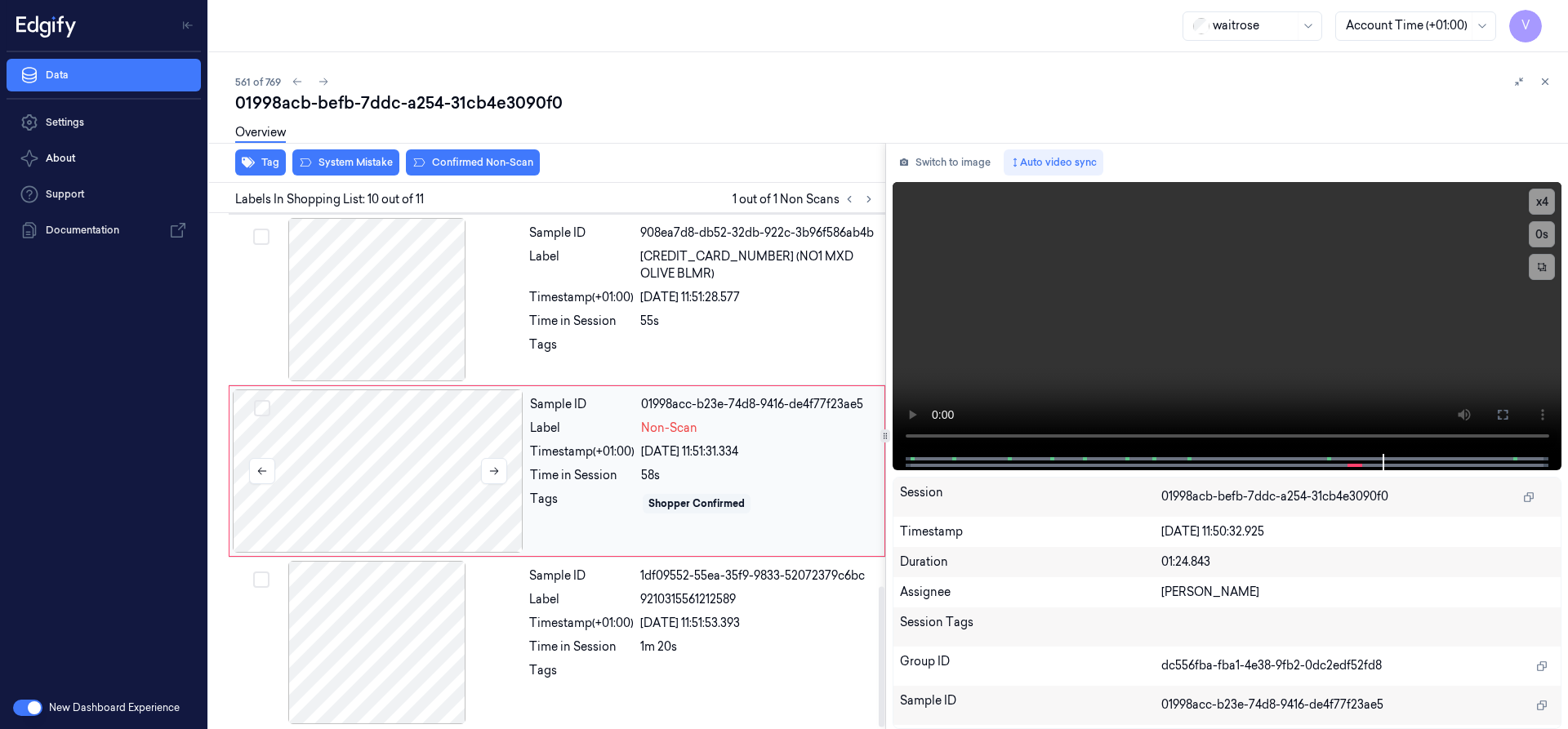
click at [388, 460] on div at bounding box center [378, 471] width 291 height 164
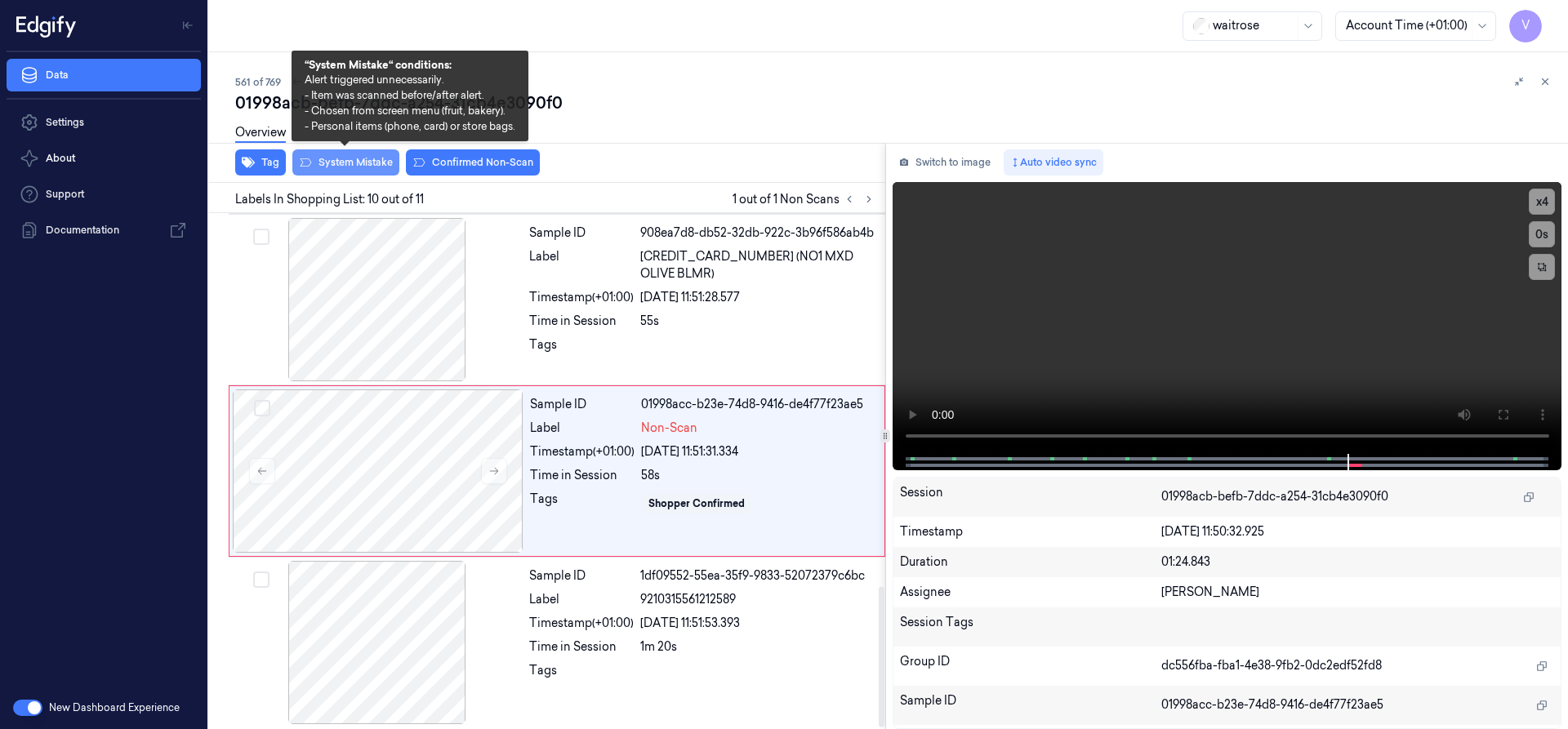
click at [359, 161] on button "System Mistake" at bounding box center [346, 162] width 107 height 26
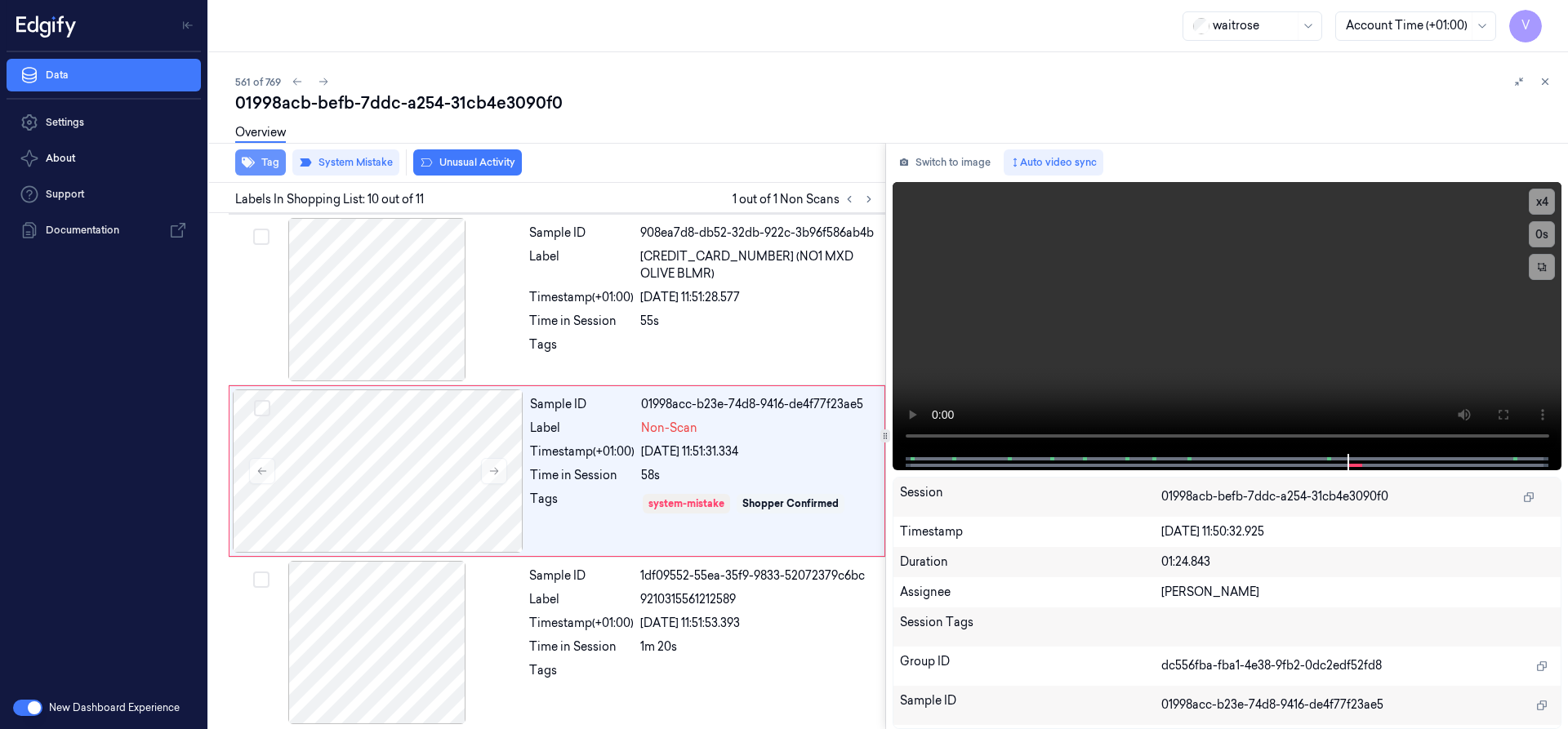
click at [265, 157] on button "Tag" at bounding box center [260, 162] width 50 height 26
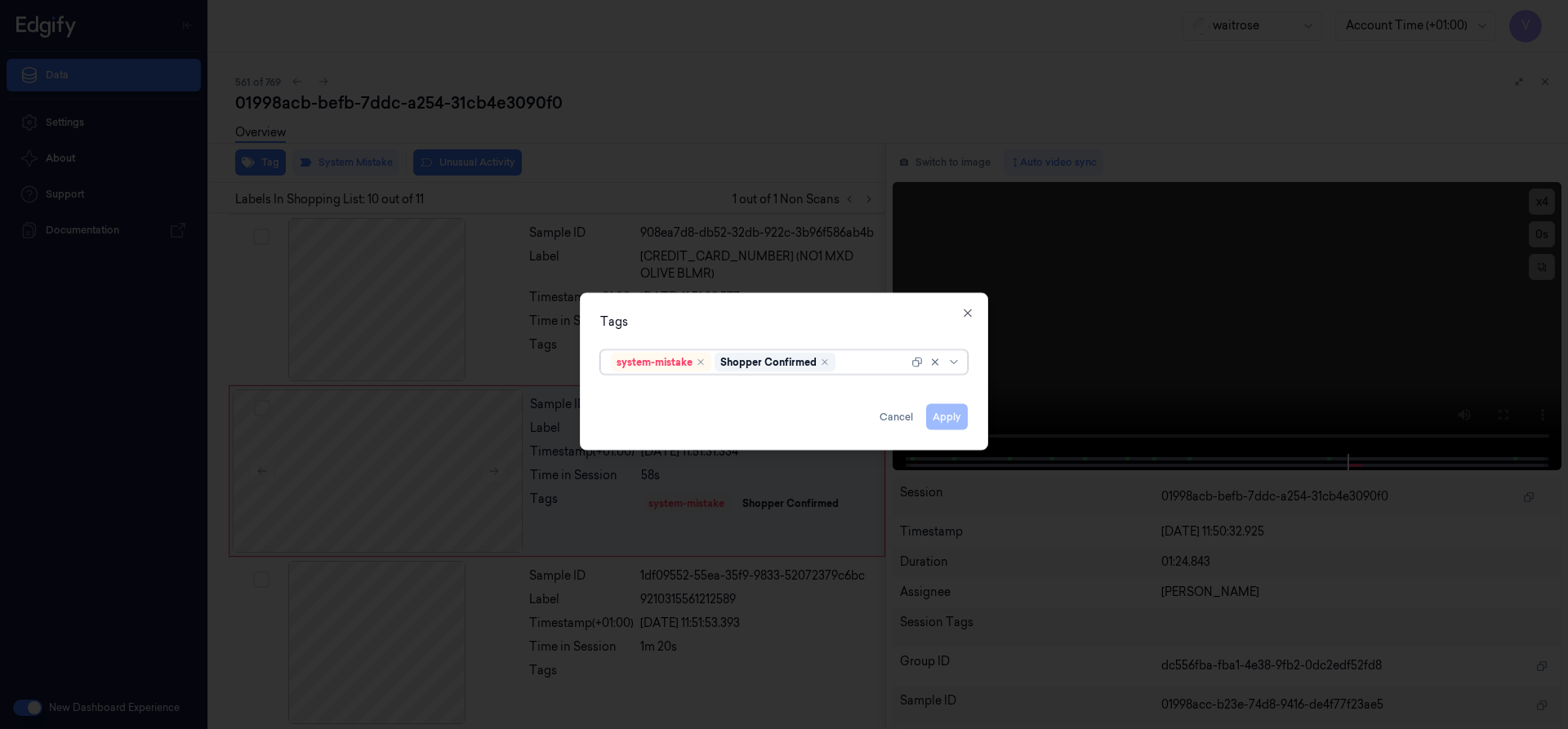
click at [855, 364] on div at bounding box center [873, 362] width 69 height 17
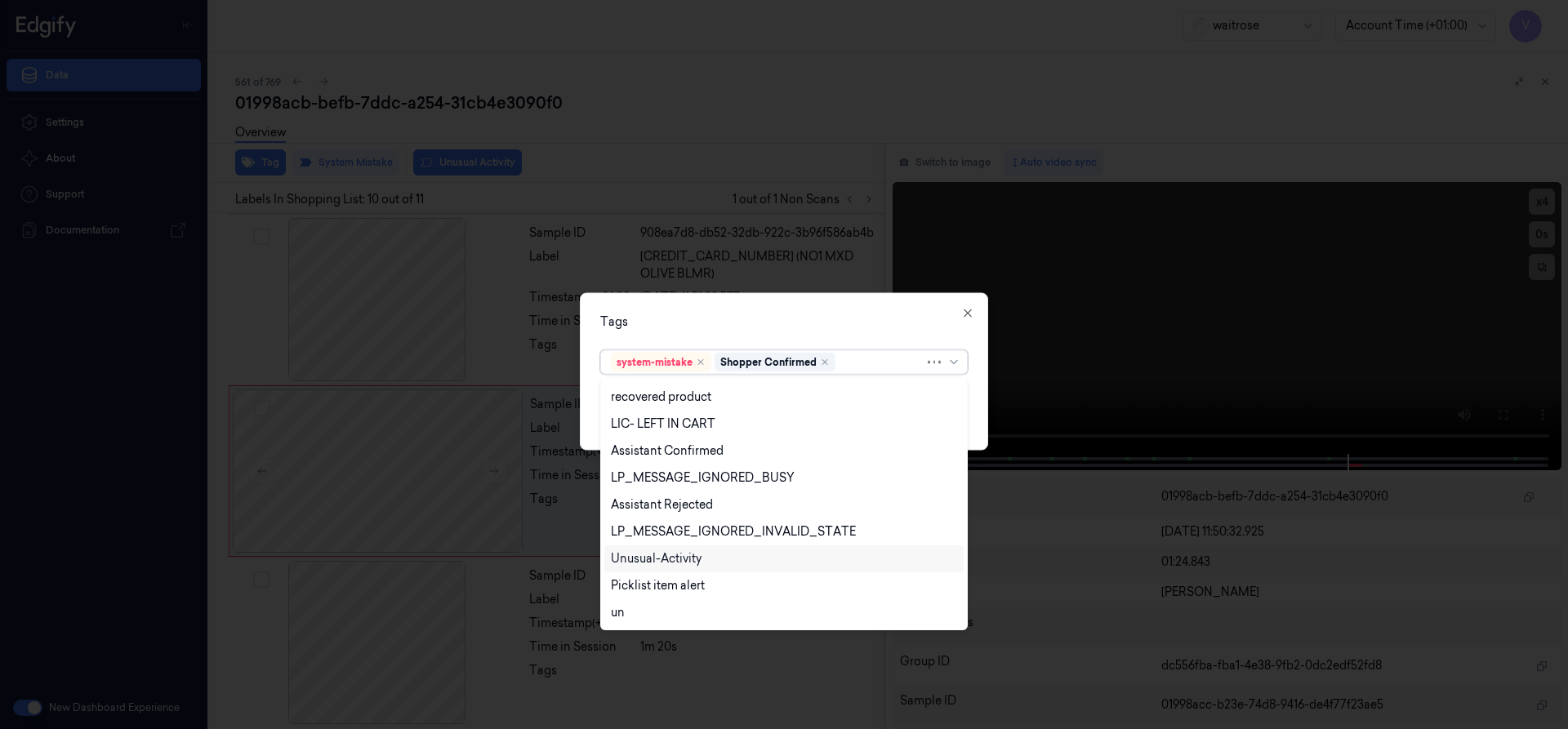
click at [665, 556] on div "Unusual-Activity" at bounding box center [656, 559] width 90 height 17
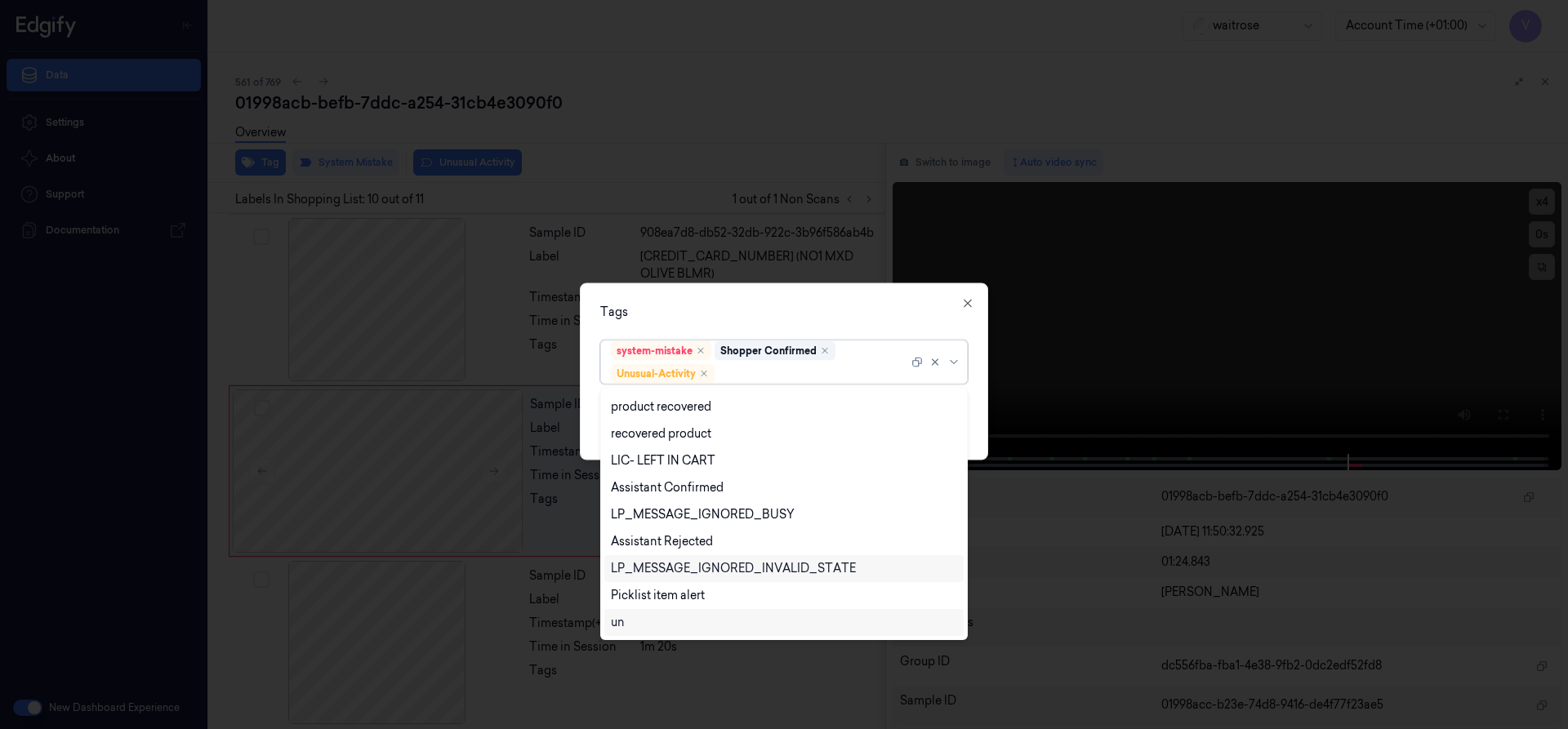
scroll to position [240, 0]
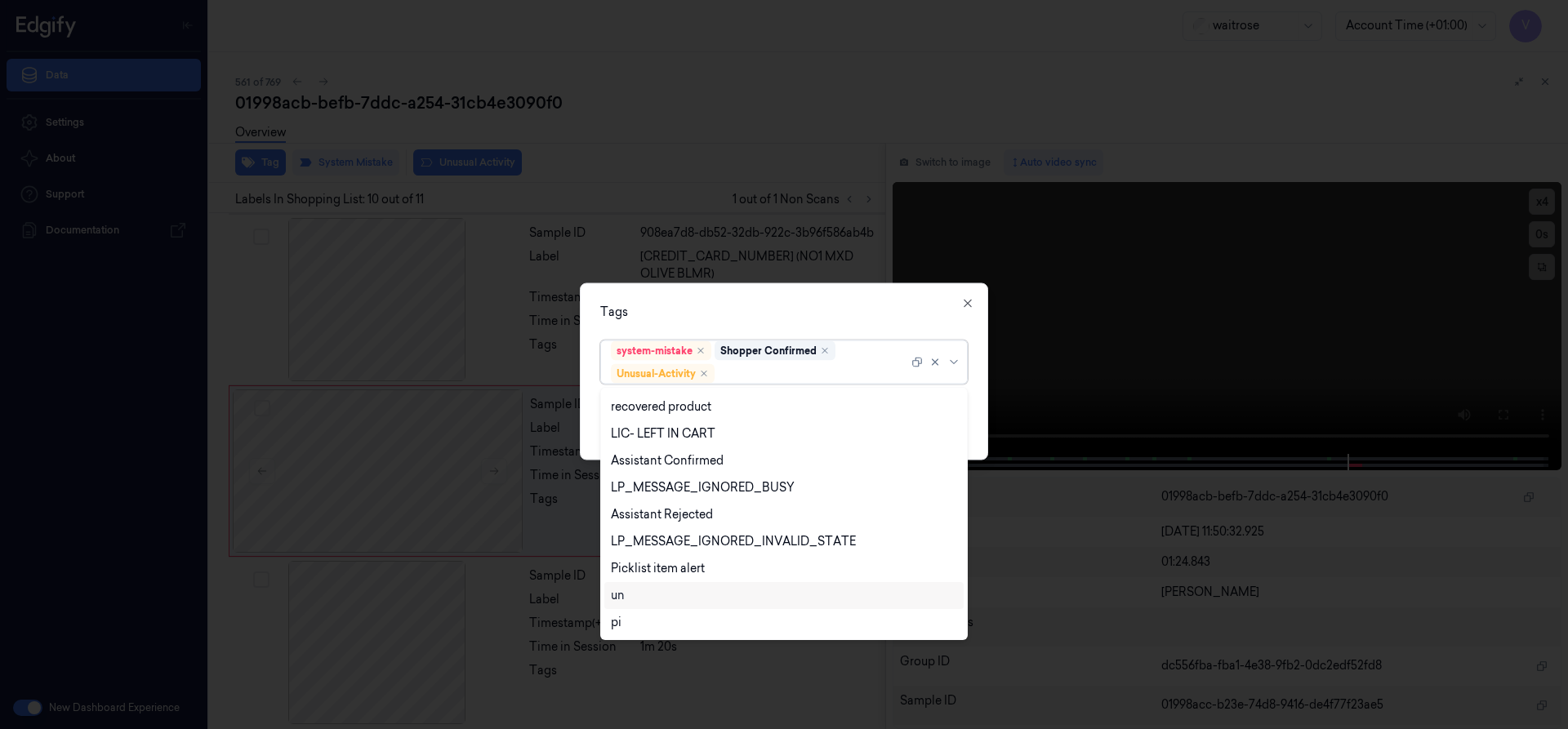
click at [667, 594] on div "un" at bounding box center [784, 595] width 346 height 17
click at [746, 373] on icon "Remove ,un" at bounding box center [743, 373] width 5 height 5
click at [674, 568] on div "Picklist item alert" at bounding box center [658, 568] width 94 height 17
drag, startPoint x: 756, startPoint y: 319, endPoint x: 852, endPoint y: 387, distance: 117.6
click at [758, 324] on div "Tags option Picklist item alert, selected. 20 results available. Use Up and Dow…" at bounding box center [783, 371] width 408 height 177
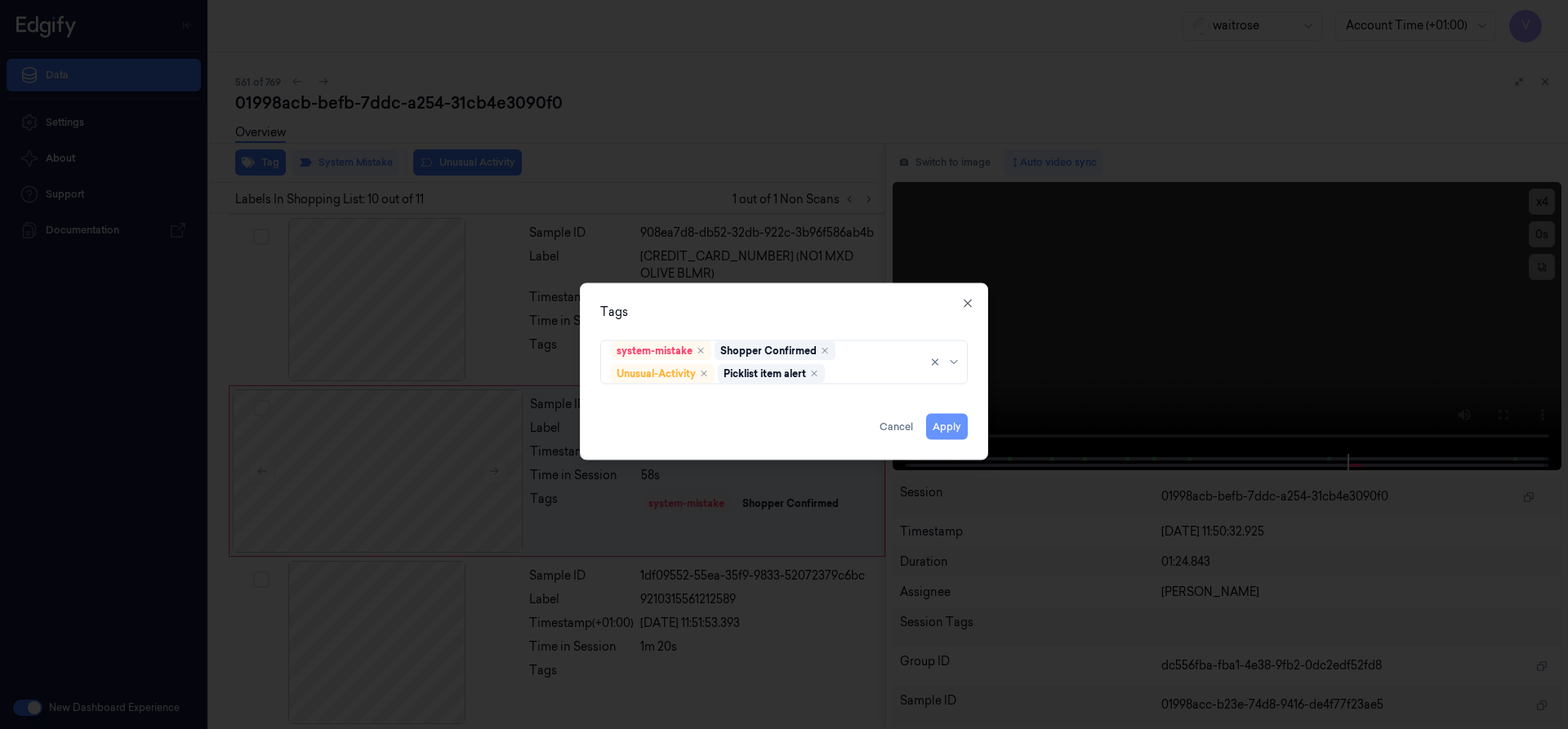
click at [948, 422] on button "Apply" at bounding box center [947, 426] width 42 height 26
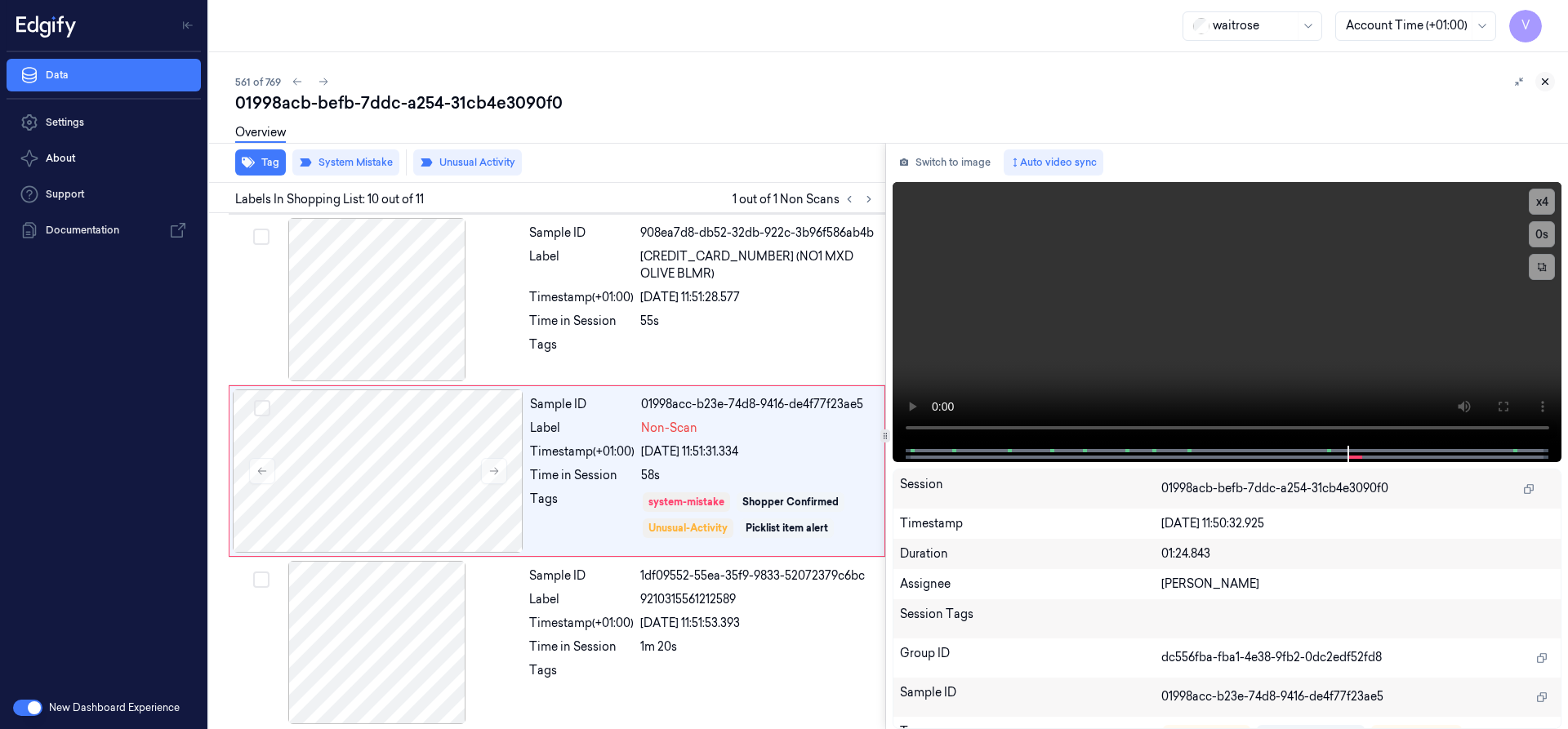
click at [1545, 80] on icon at bounding box center [1544, 81] width 11 height 11
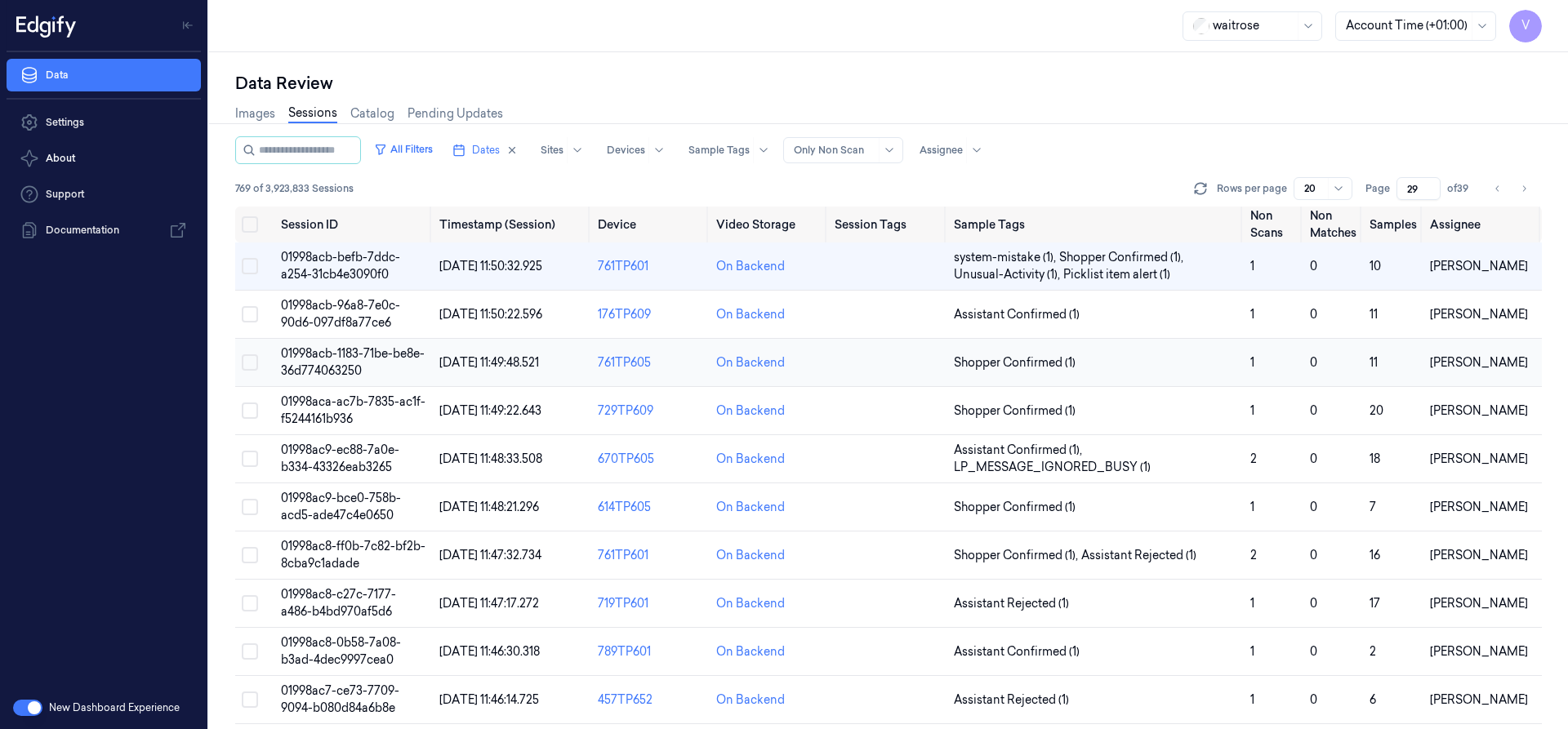
click at [349, 354] on span "01998acb-1183-71be-be8e-36d774063250" at bounding box center [353, 361] width 144 height 32
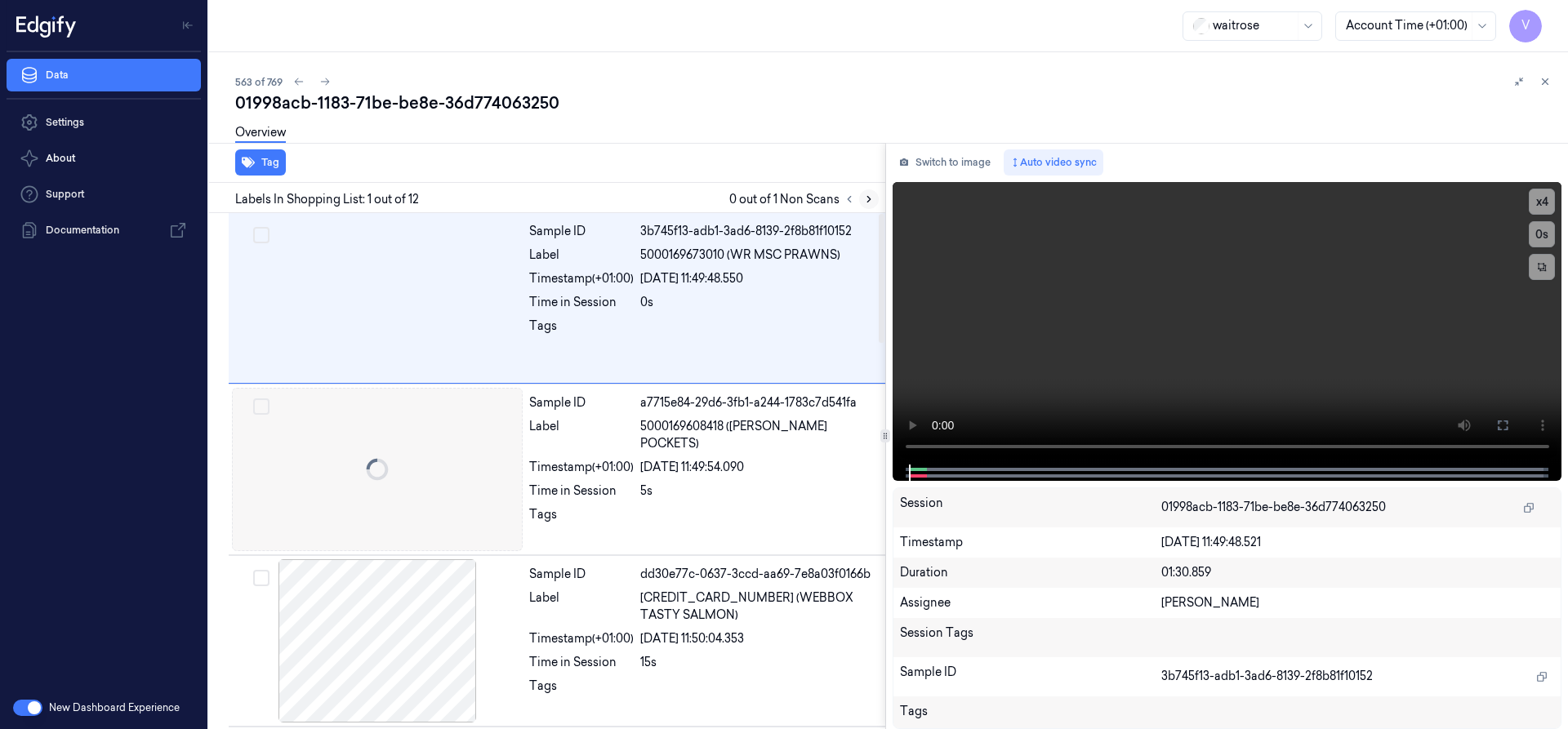
click at [868, 197] on icon at bounding box center [868, 198] width 11 height 11
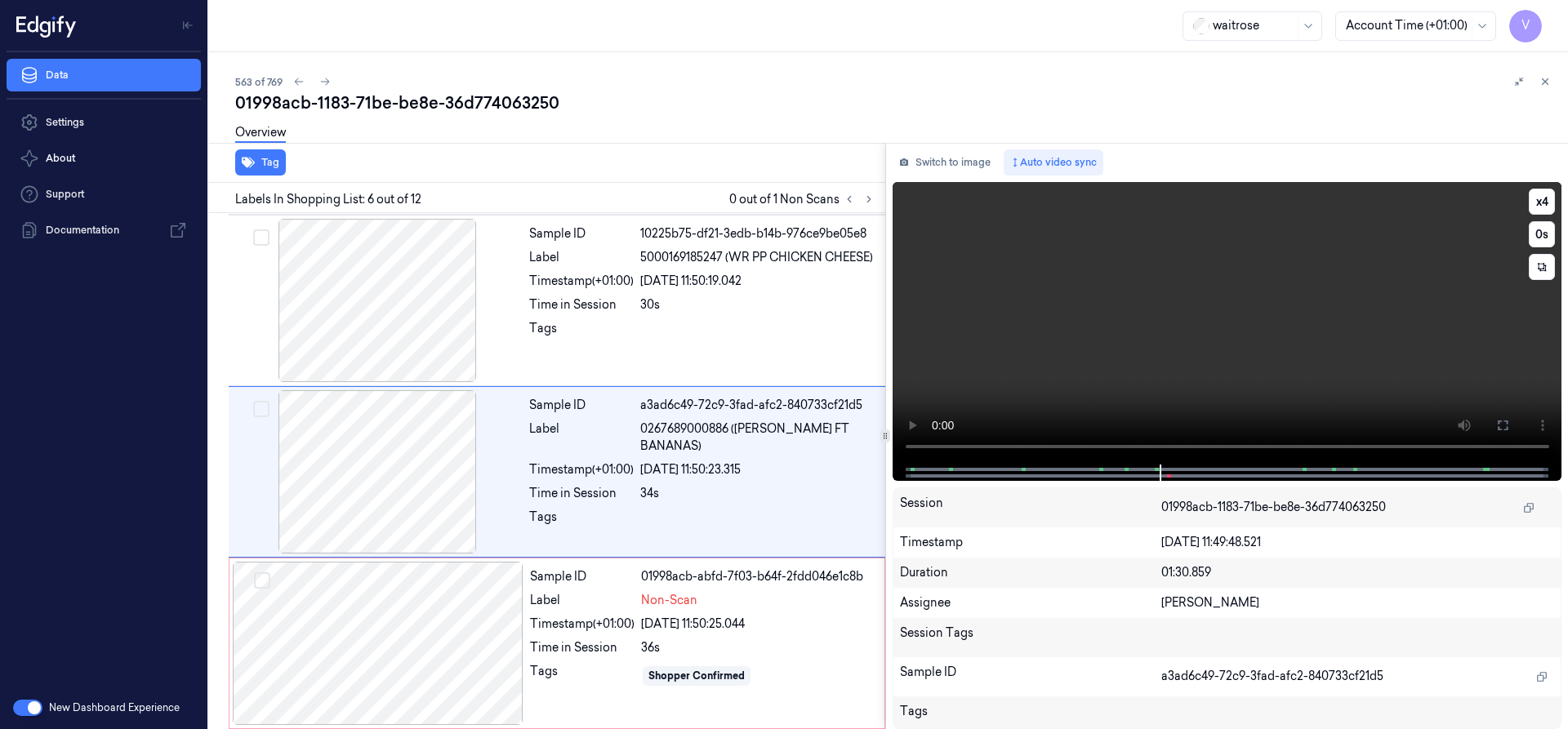
scroll to position [684, 0]
click at [967, 165] on button "Switch to image" at bounding box center [944, 162] width 105 height 26
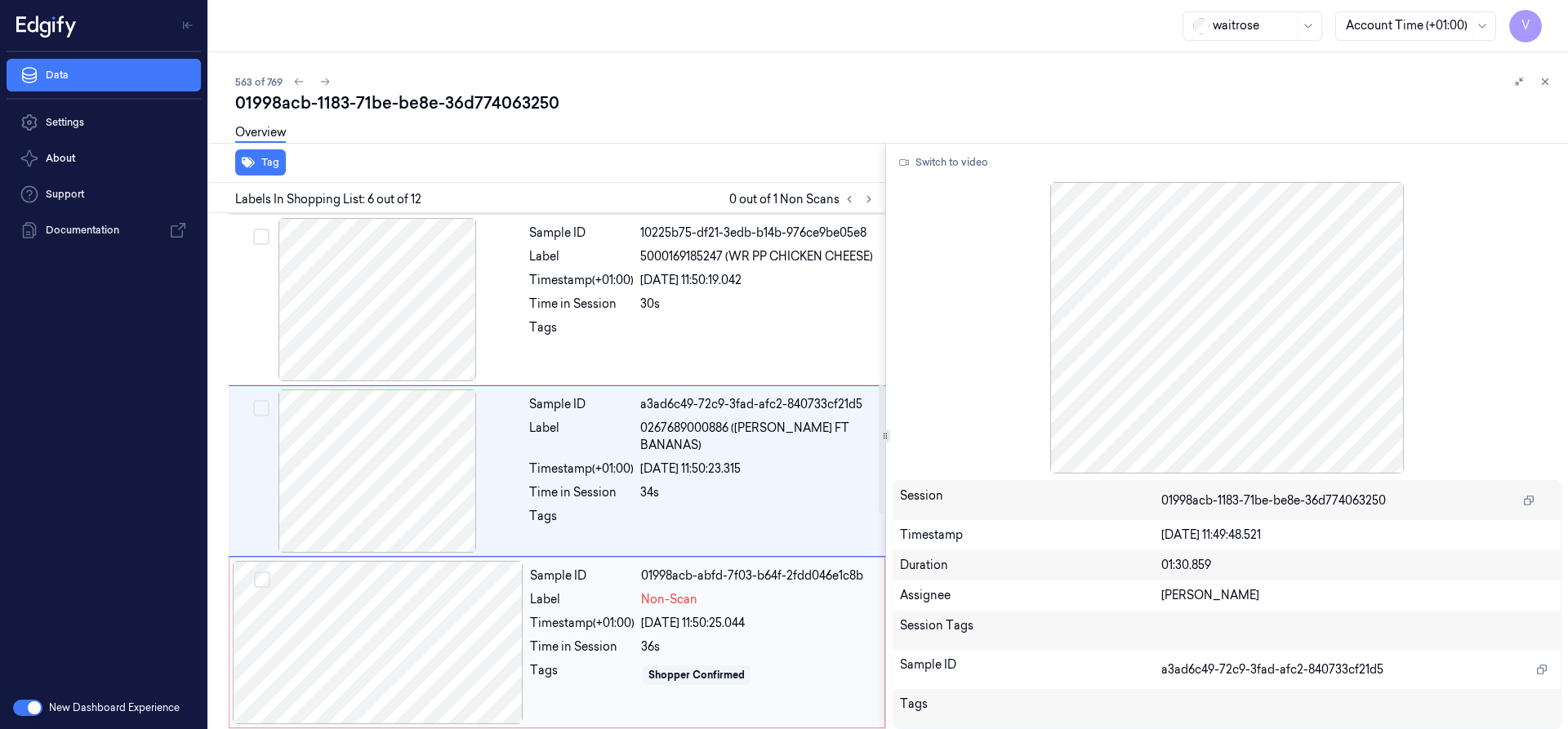
click at [581, 609] on div "Sample ID 01998acb-abfd-7f03-b64f-2fdd046e1c8b Label Non-Scan Timestamp (+01:00…" at bounding box center [702, 642] width 358 height 164
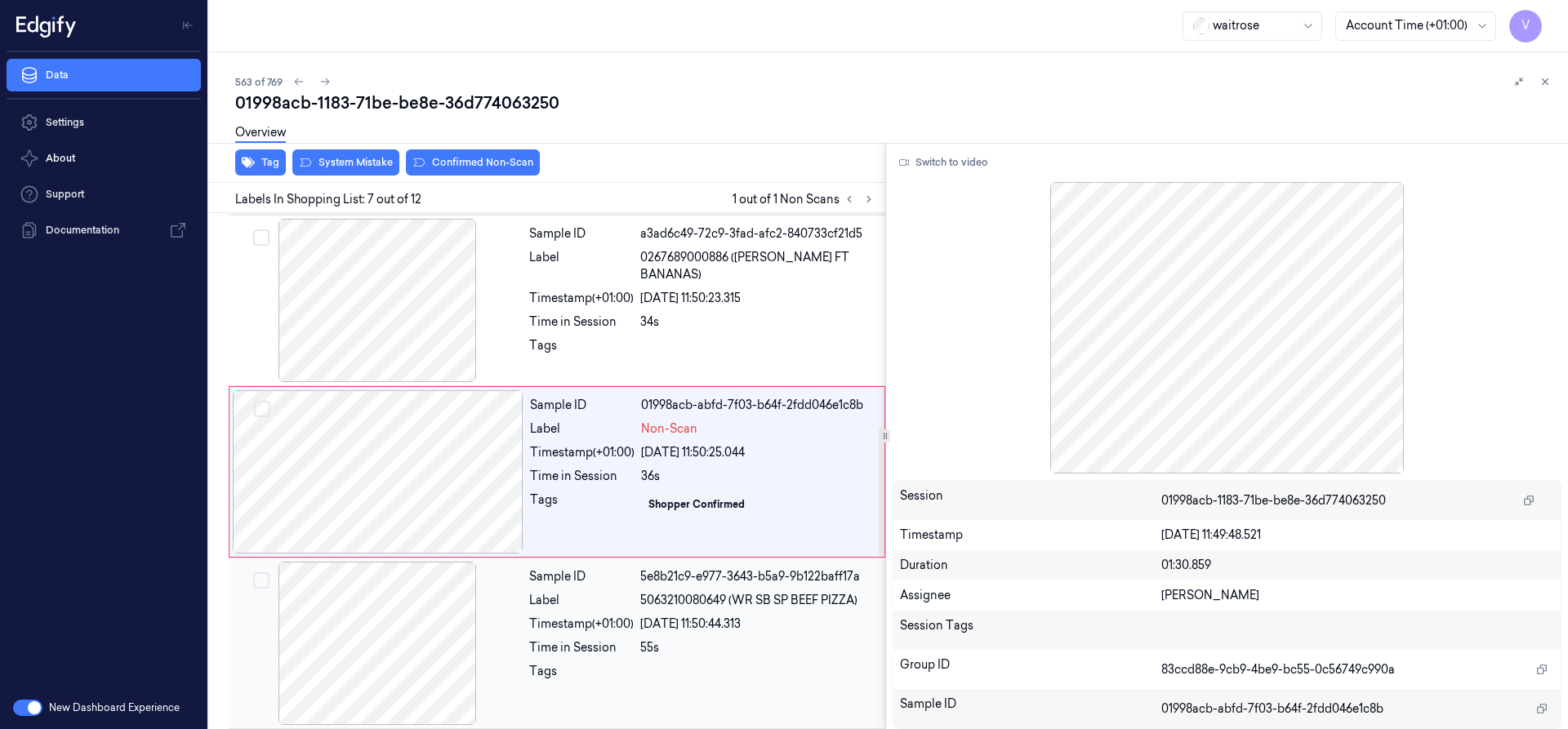
scroll to position [855, 0]
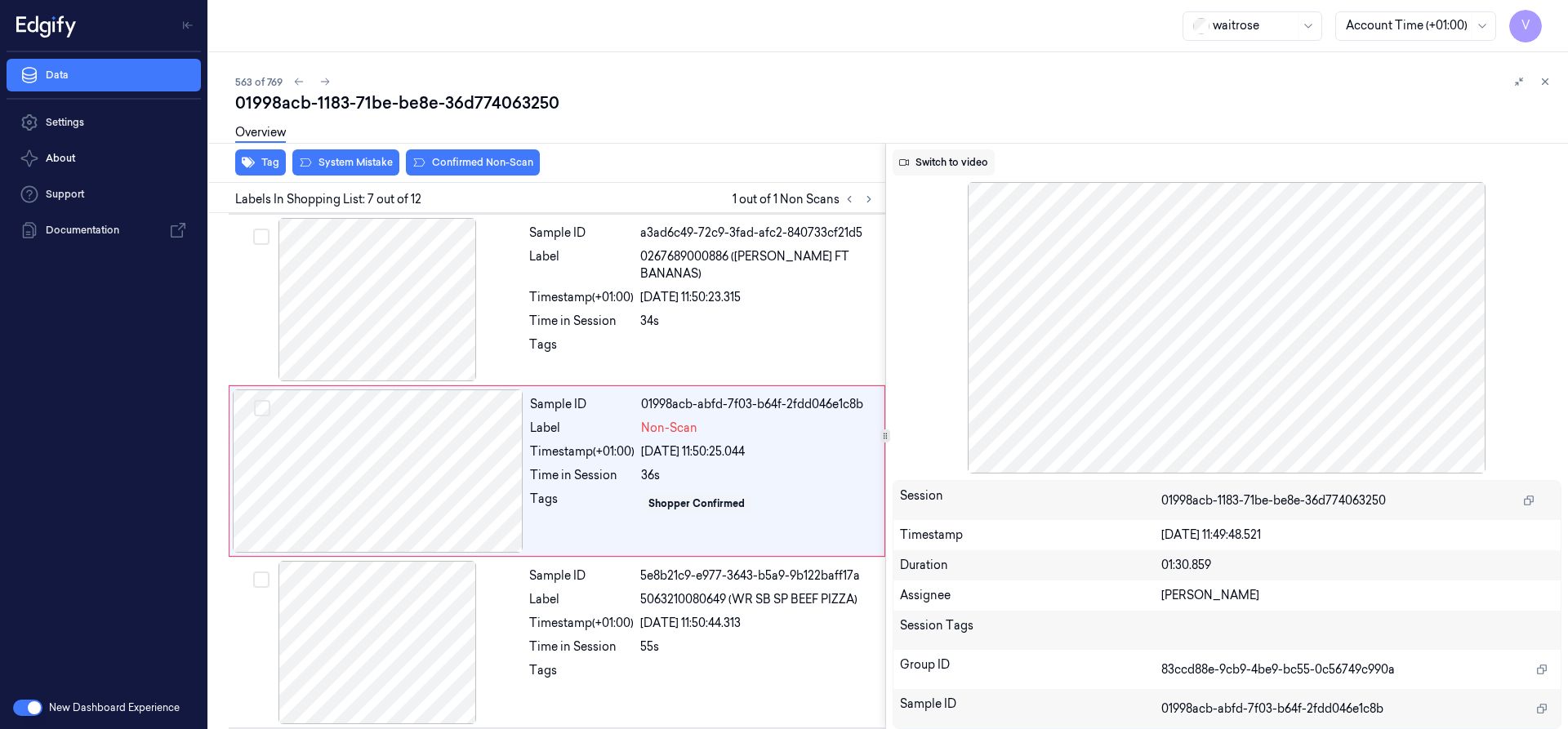
click at [964, 162] on button "Switch to video" at bounding box center [943, 162] width 102 height 26
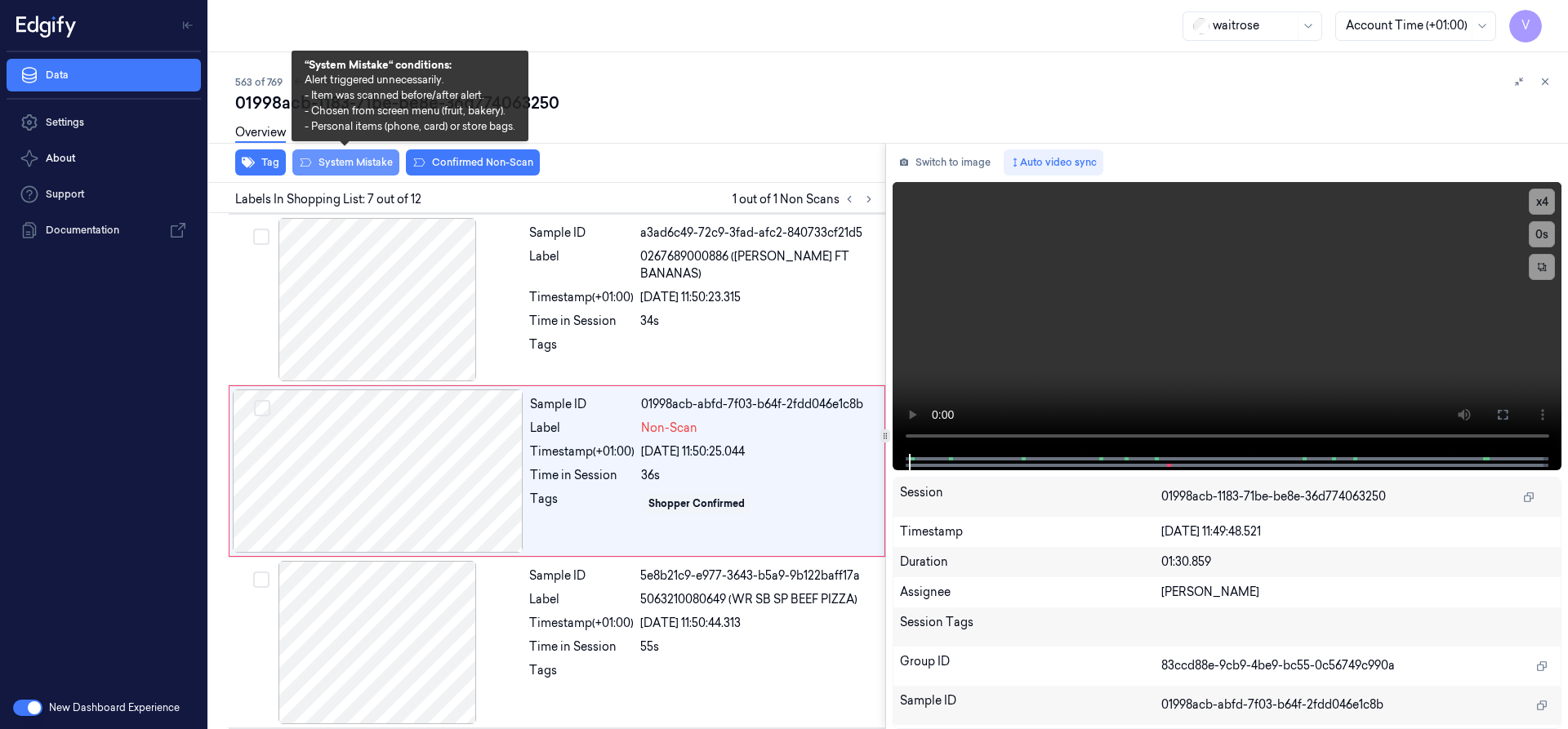
click at [368, 160] on button "System Mistake" at bounding box center [346, 162] width 107 height 26
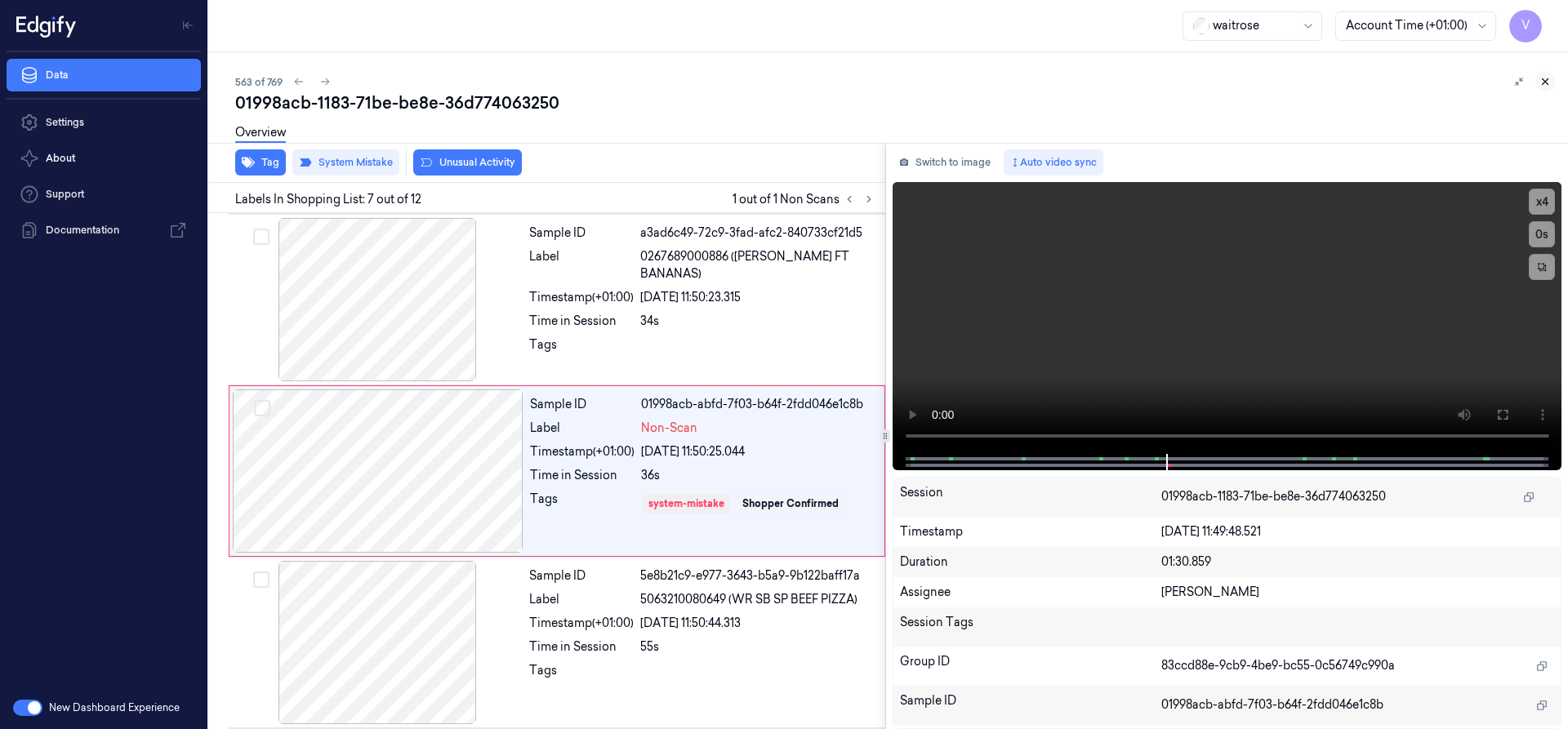
click at [1544, 81] on icon at bounding box center [1545, 82] width 6 height 6
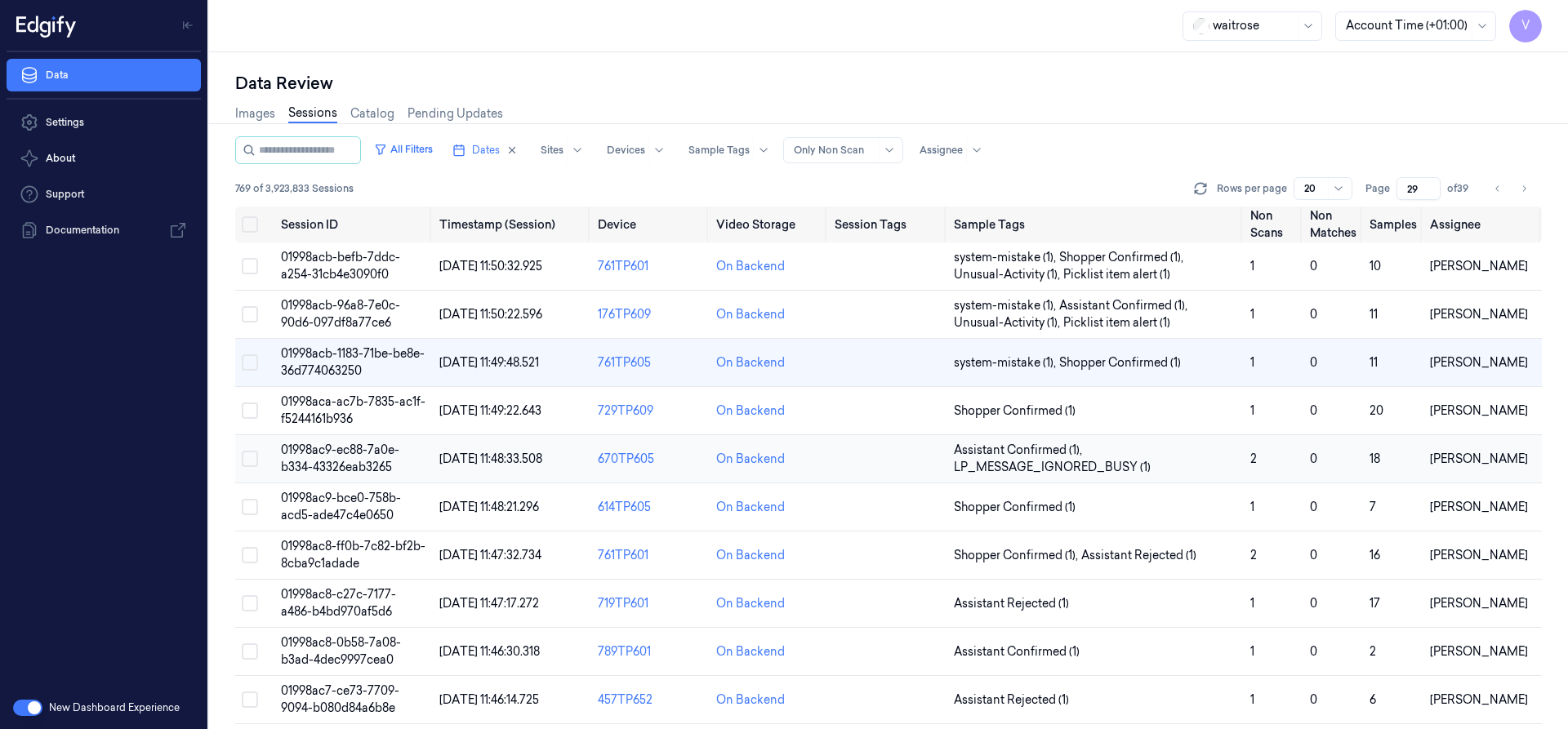
click at [331, 455] on span "01998ac9-ec88-7a0e-b334-43326eab3265" at bounding box center [340, 457] width 118 height 32
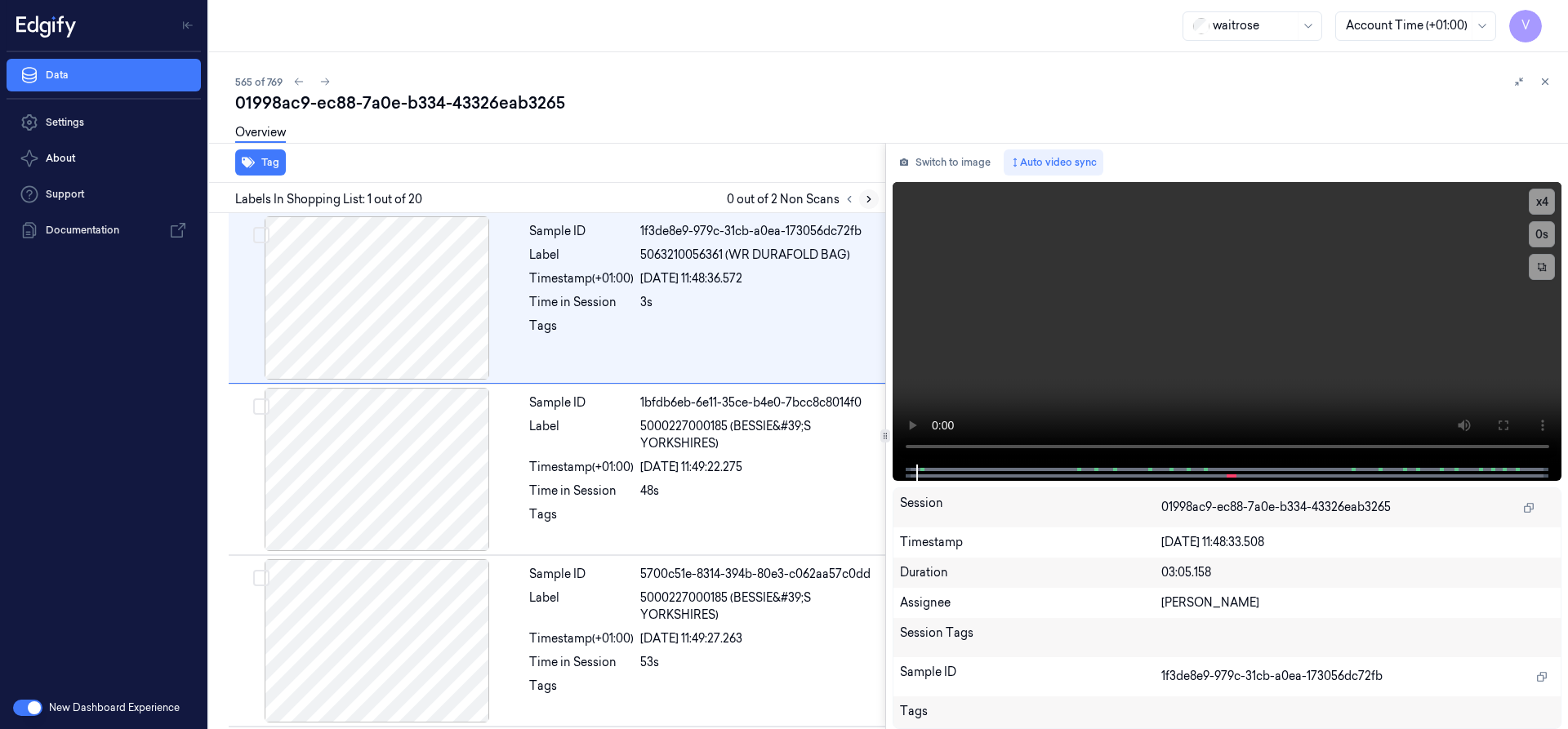
click at [868, 200] on icon at bounding box center [868, 198] width 11 height 11
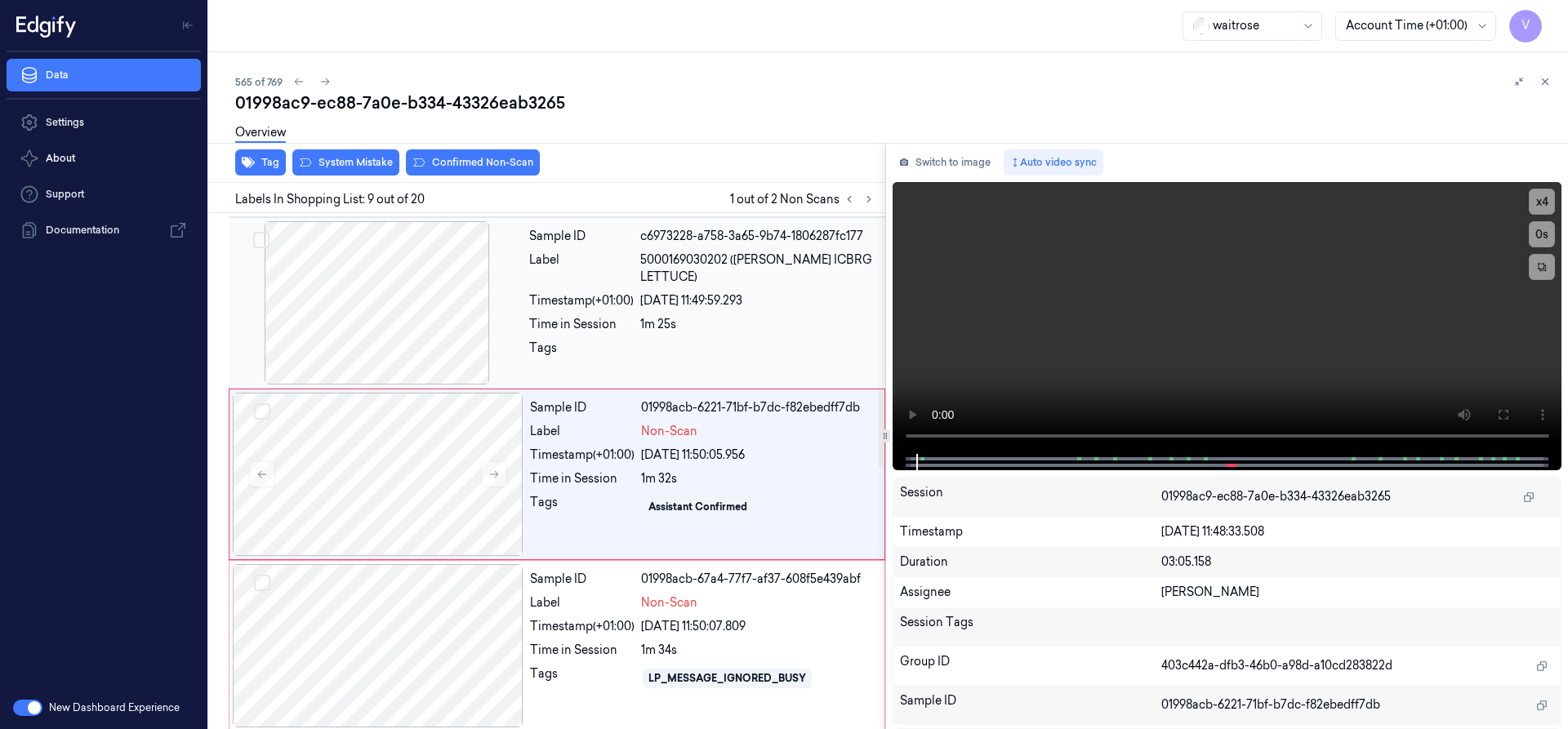
scroll to position [1198, 0]
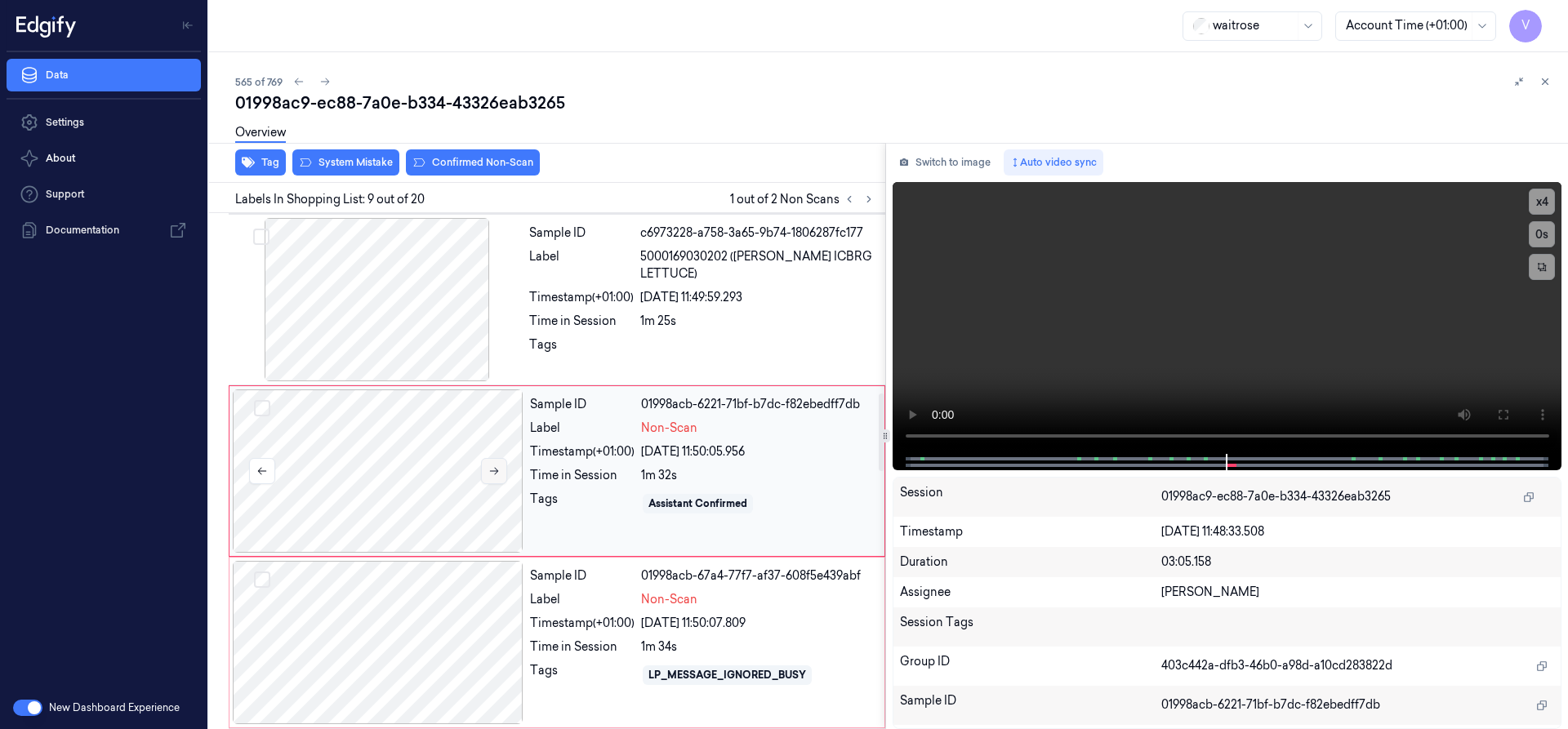
click at [490, 466] on icon at bounding box center [493, 470] width 11 height 11
click at [490, 470] on icon at bounding box center [493, 470] width 11 height 11
click at [1537, 200] on button "x 4" at bounding box center [1542, 201] width 26 height 26
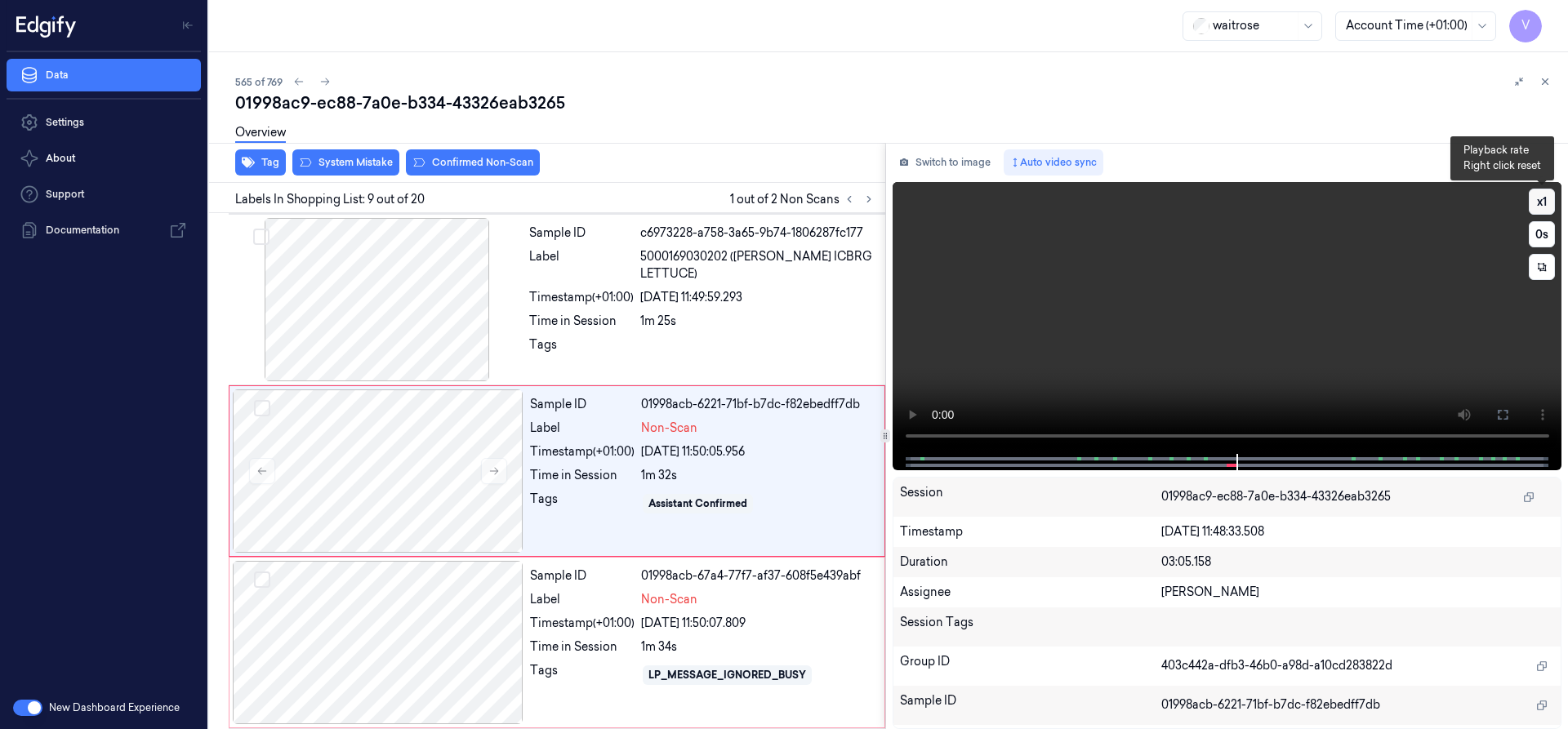
click at [1547, 197] on button "x 1" at bounding box center [1542, 201] width 26 height 26
click at [1542, 200] on button "x 2" at bounding box center [1542, 201] width 26 height 26
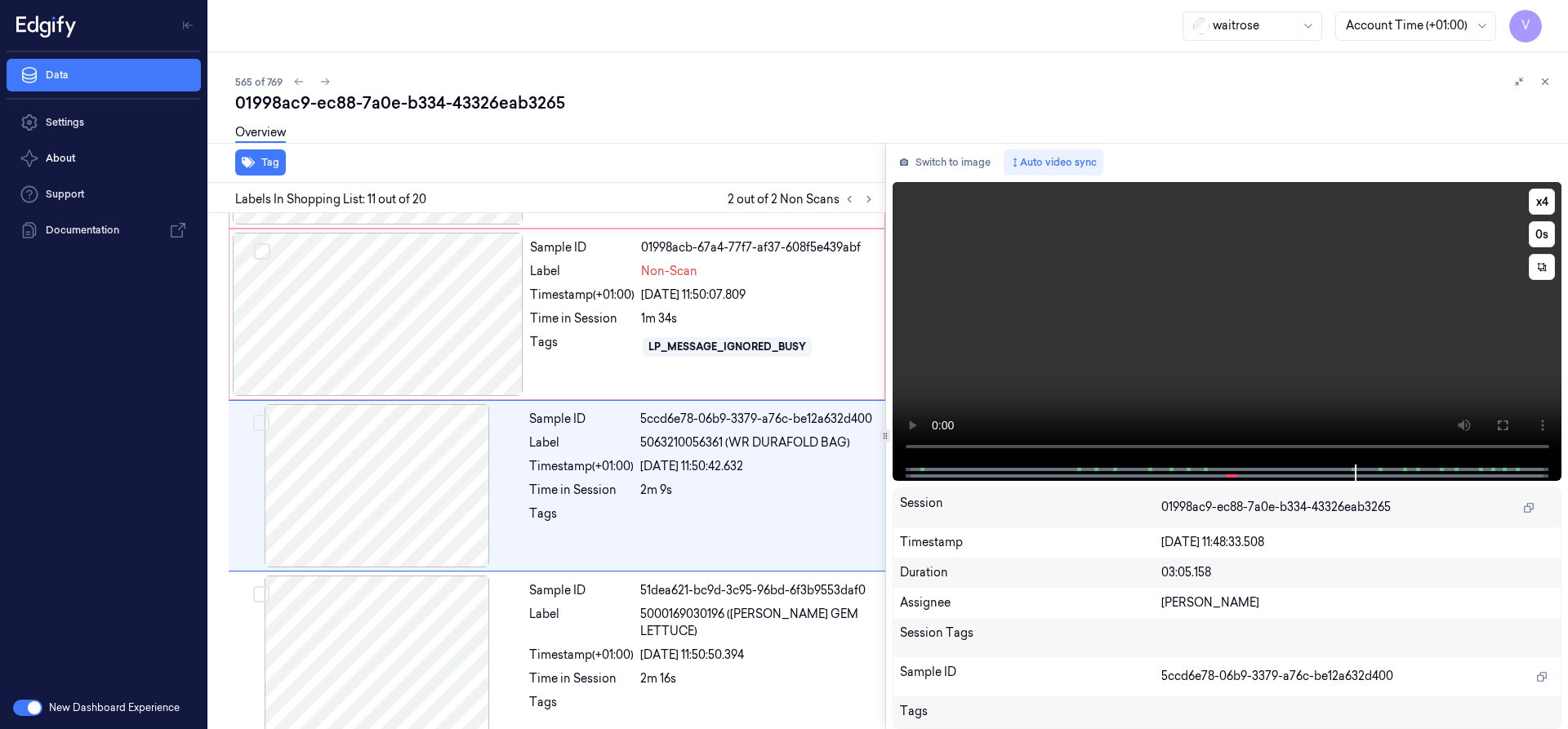
scroll to position [1541, 0]
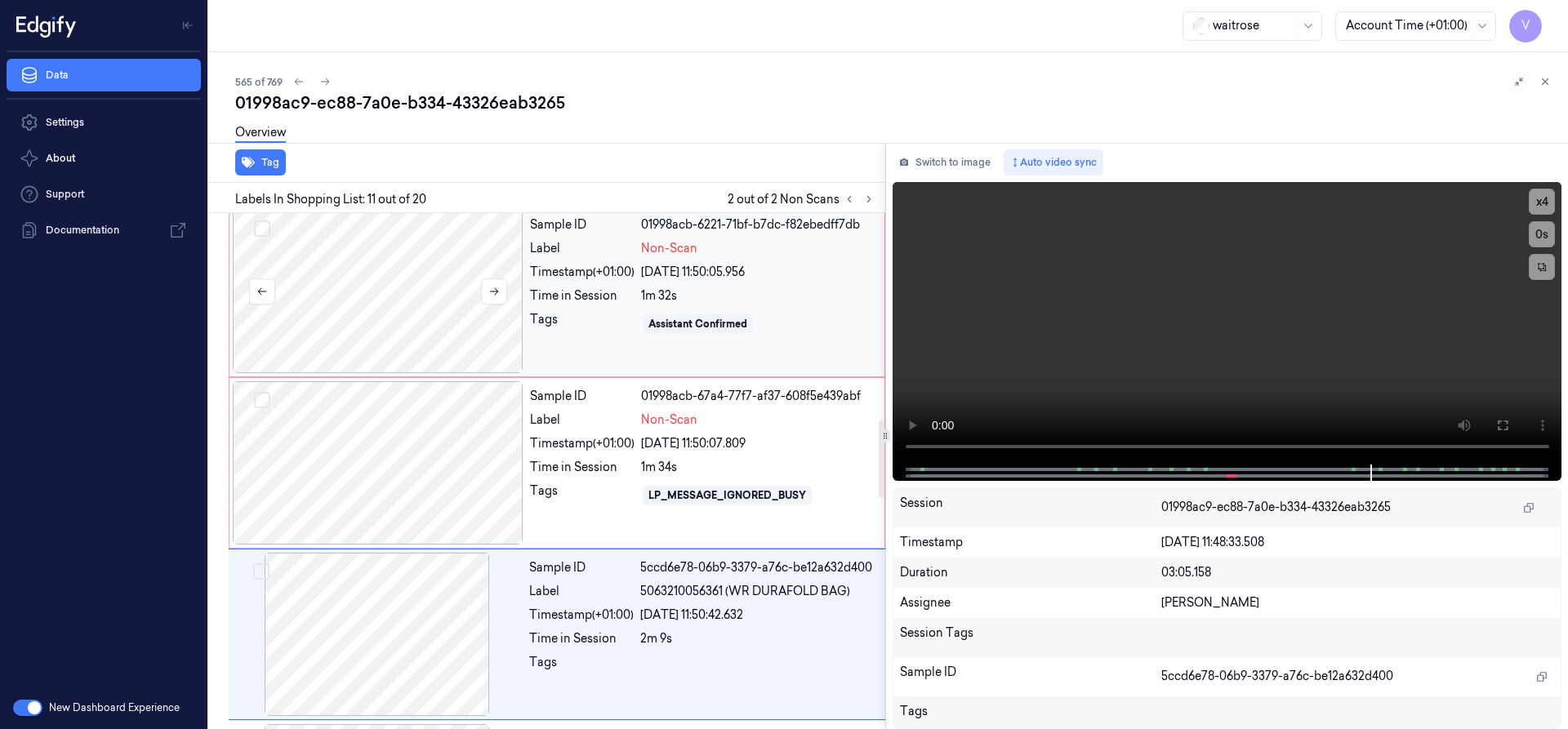
click at [413, 257] on div at bounding box center [378, 291] width 291 height 164
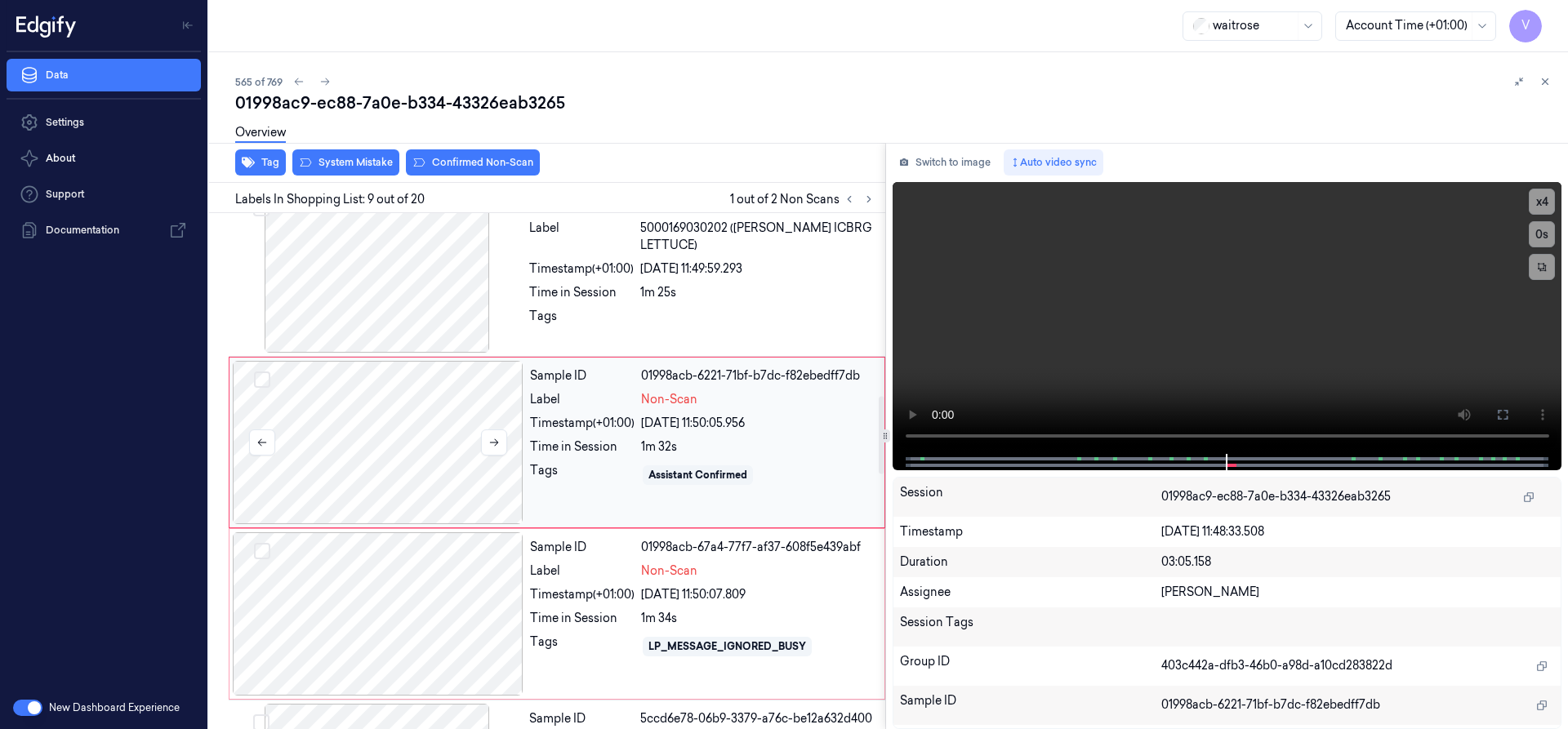
scroll to position [1198, 0]
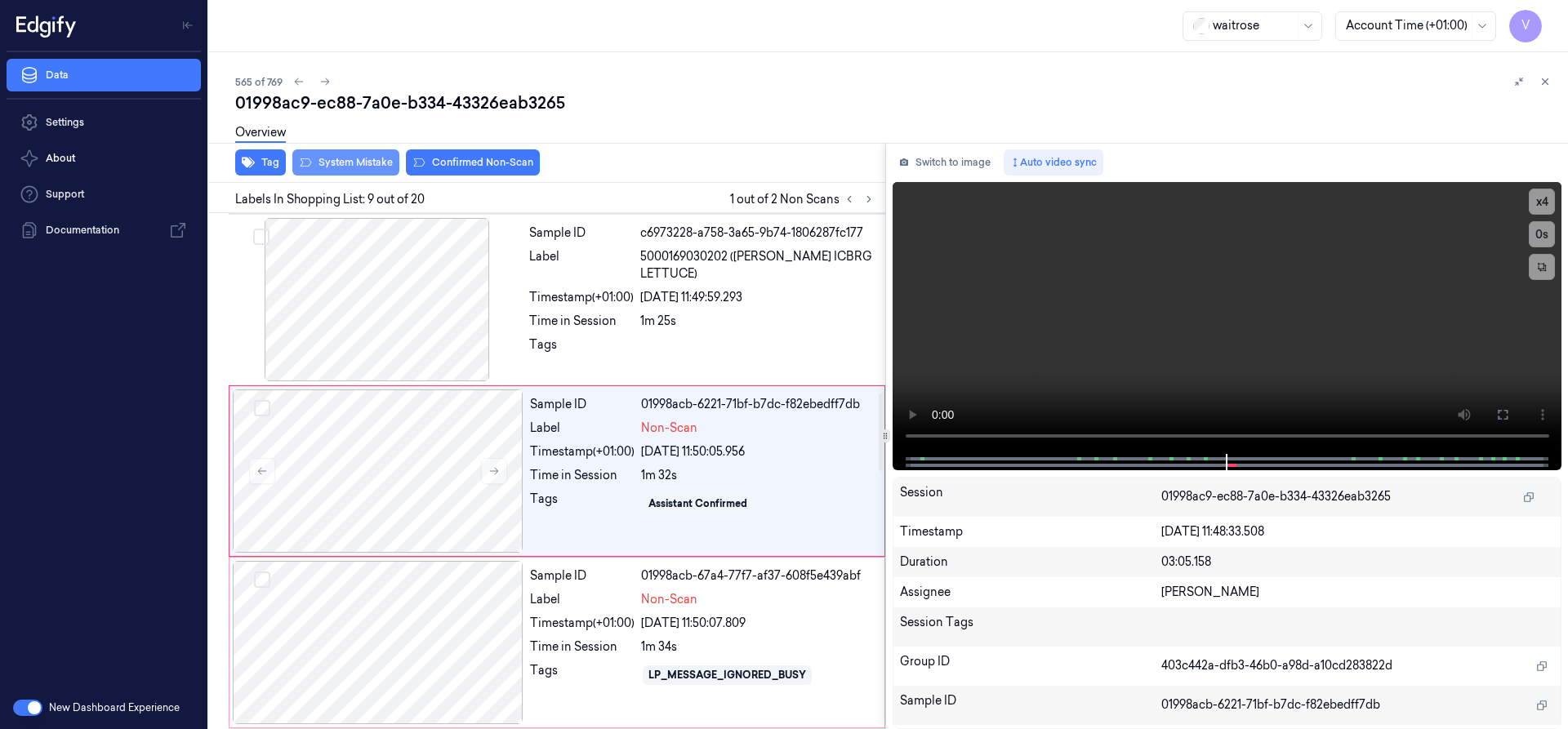
click at [359, 158] on button "System Mistake" at bounding box center [346, 162] width 107 height 26
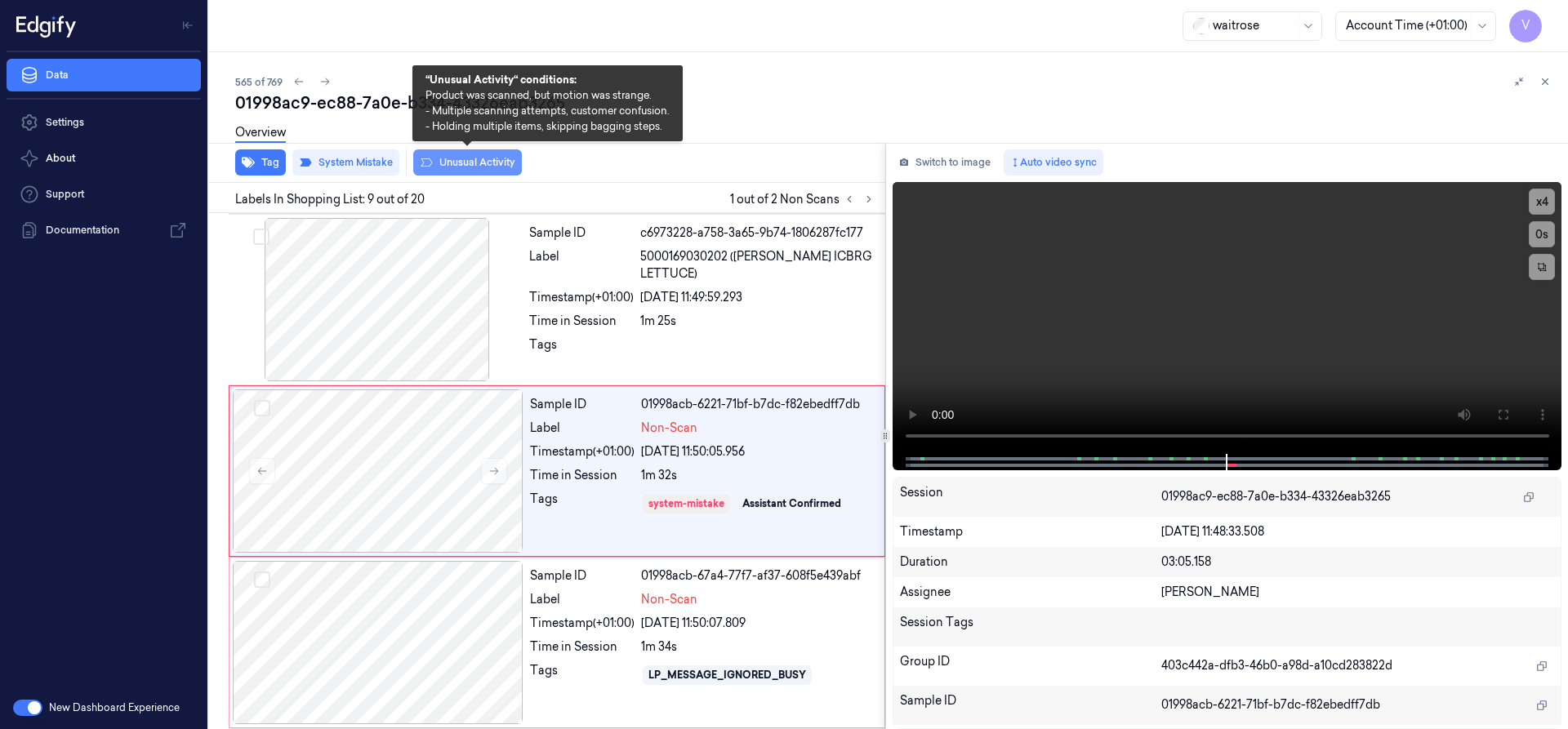
click at [460, 164] on button "Unusual Activity" at bounding box center [467, 162] width 108 height 26
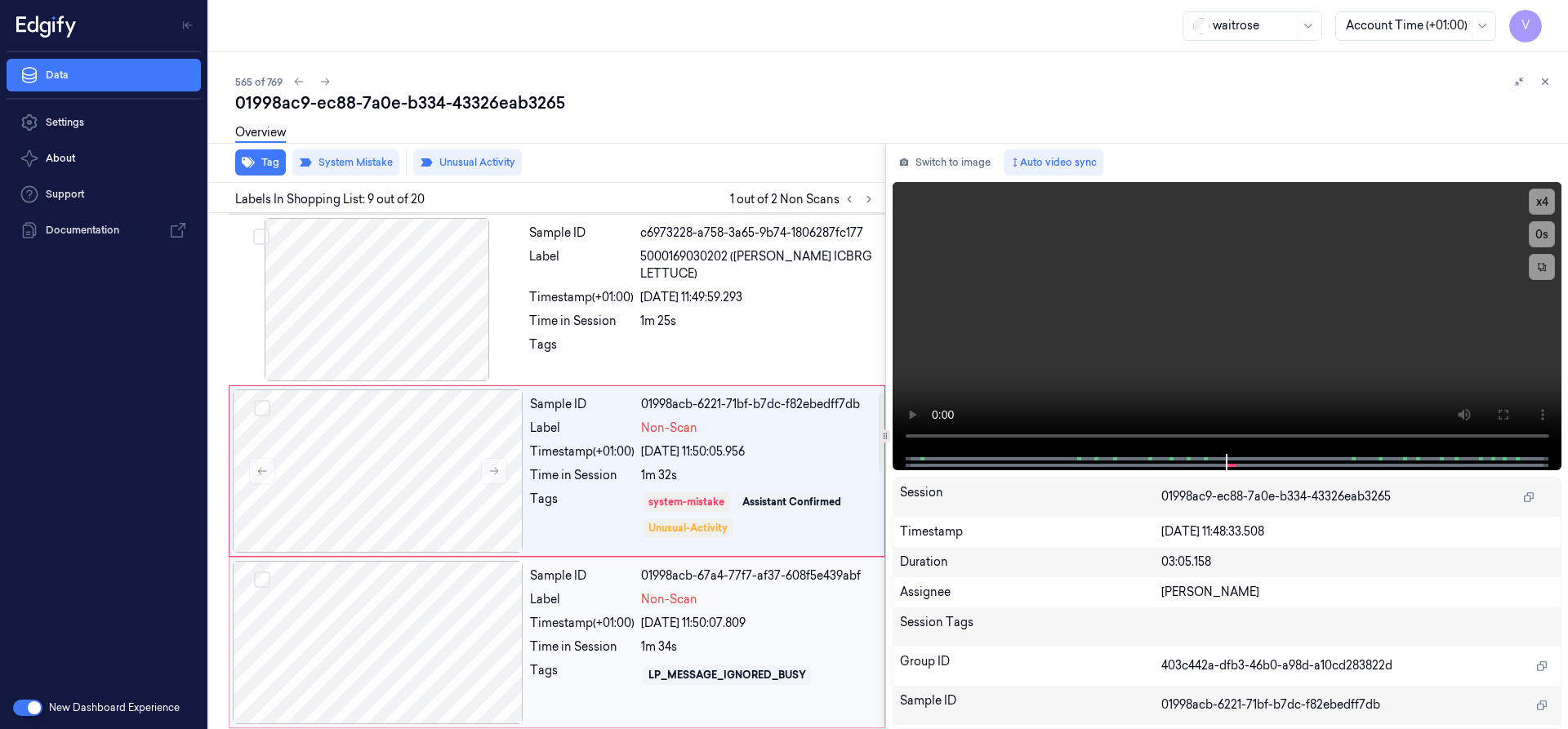
click at [458, 592] on div at bounding box center [378, 642] width 291 height 164
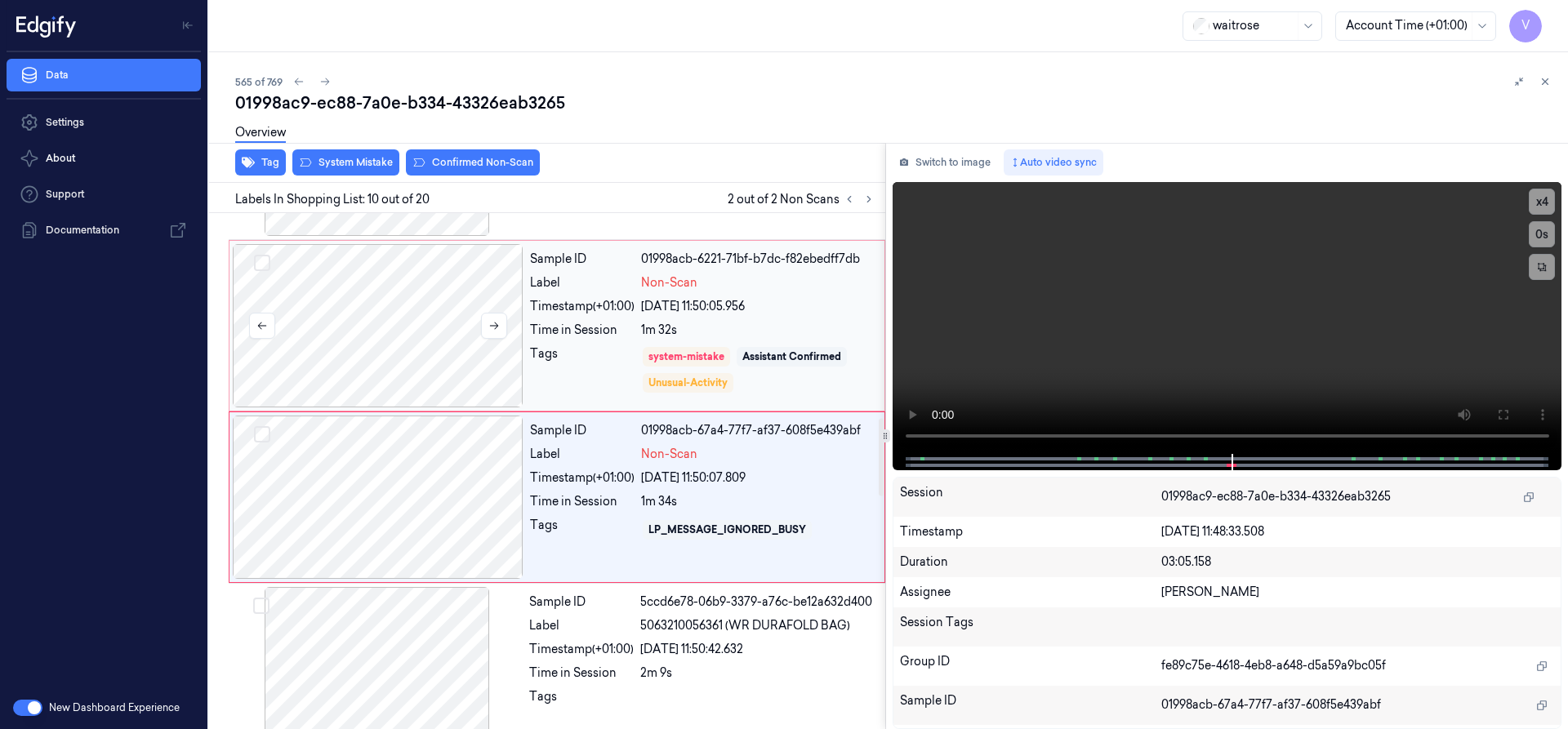
scroll to position [1369, 0]
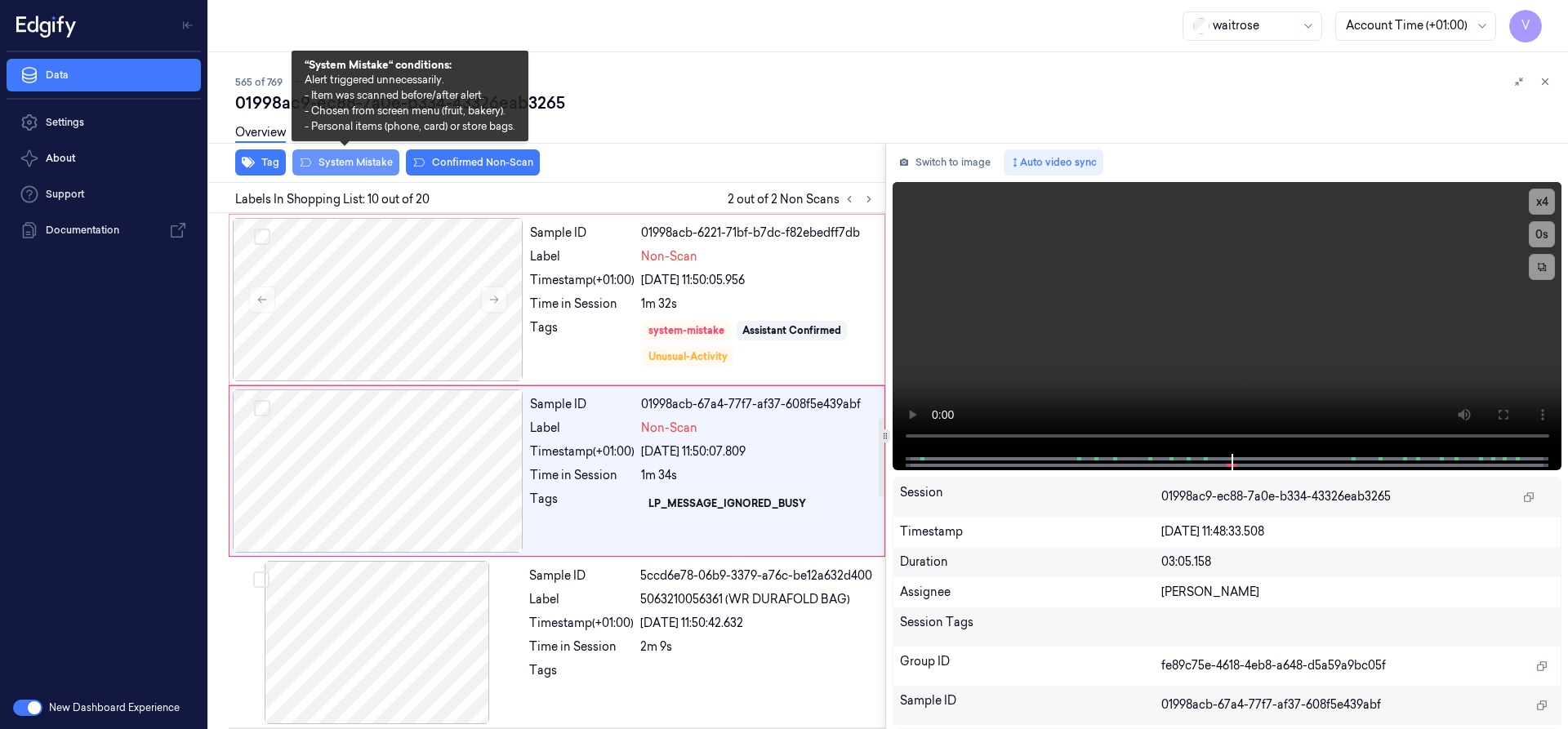
click at [372, 162] on button "System Mistake" at bounding box center [346, 162] width 107 height 26
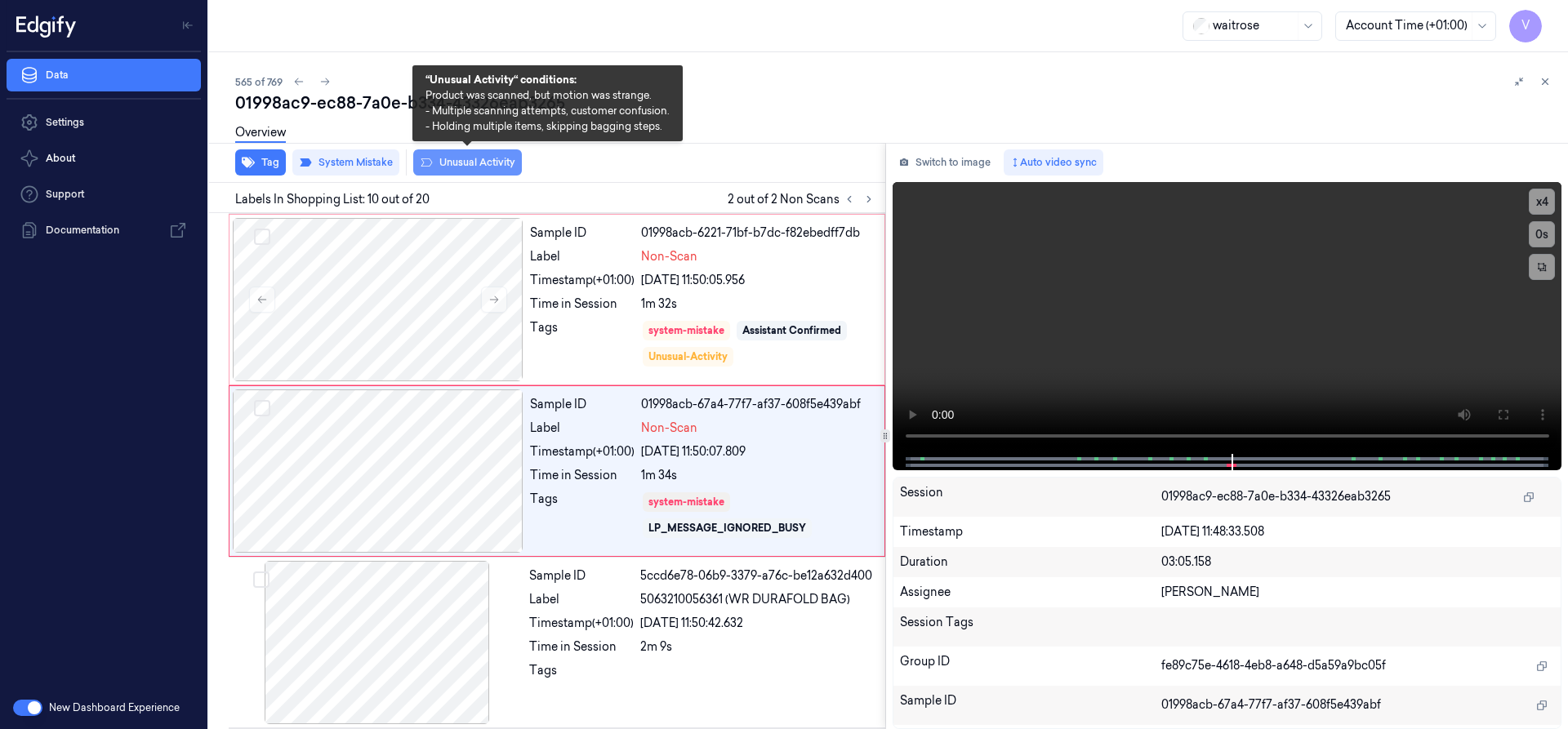
click at [458, 169] on button "Unusual Activity" at bounding box center [467, 162] width 108 height 26
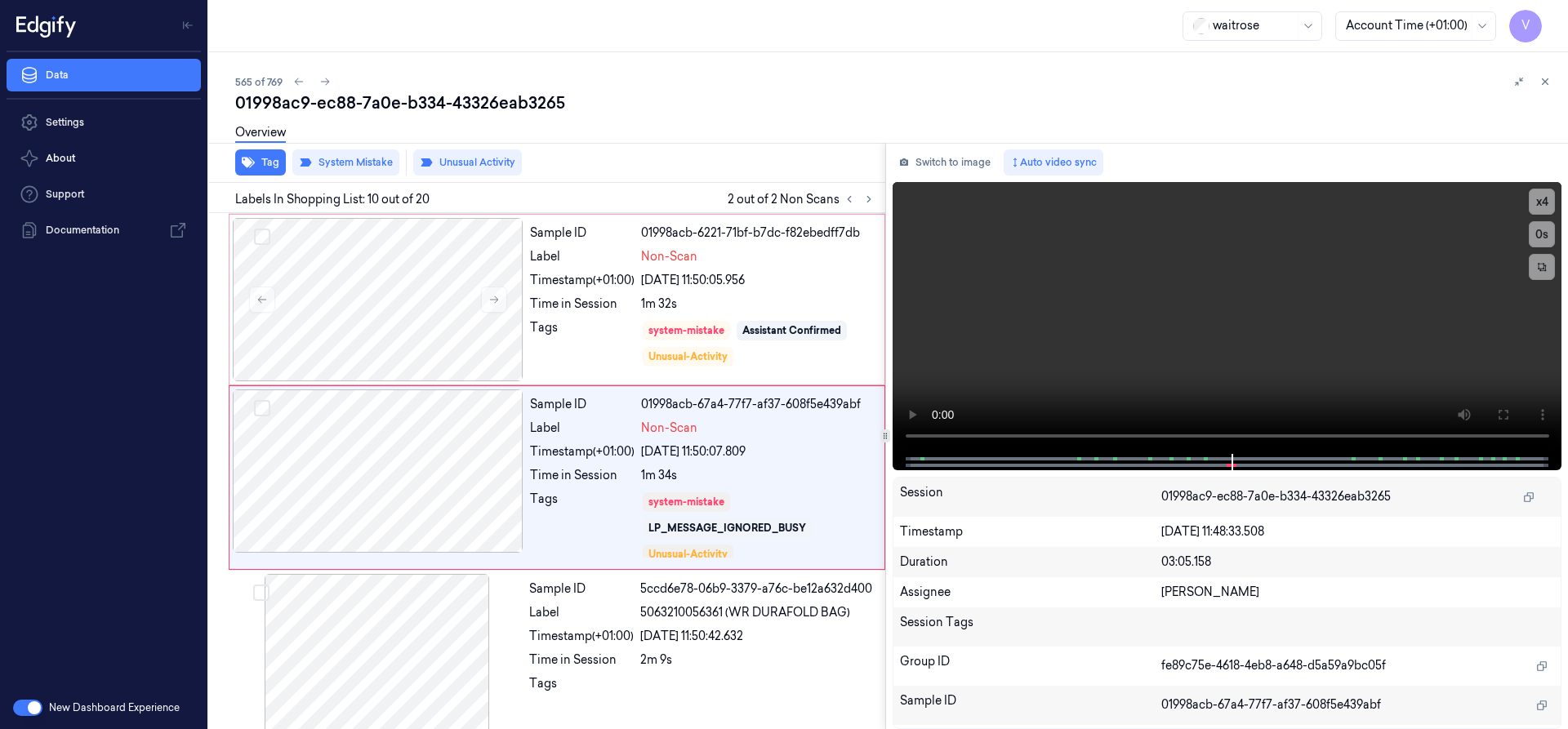
scroll to position [1375, 0]
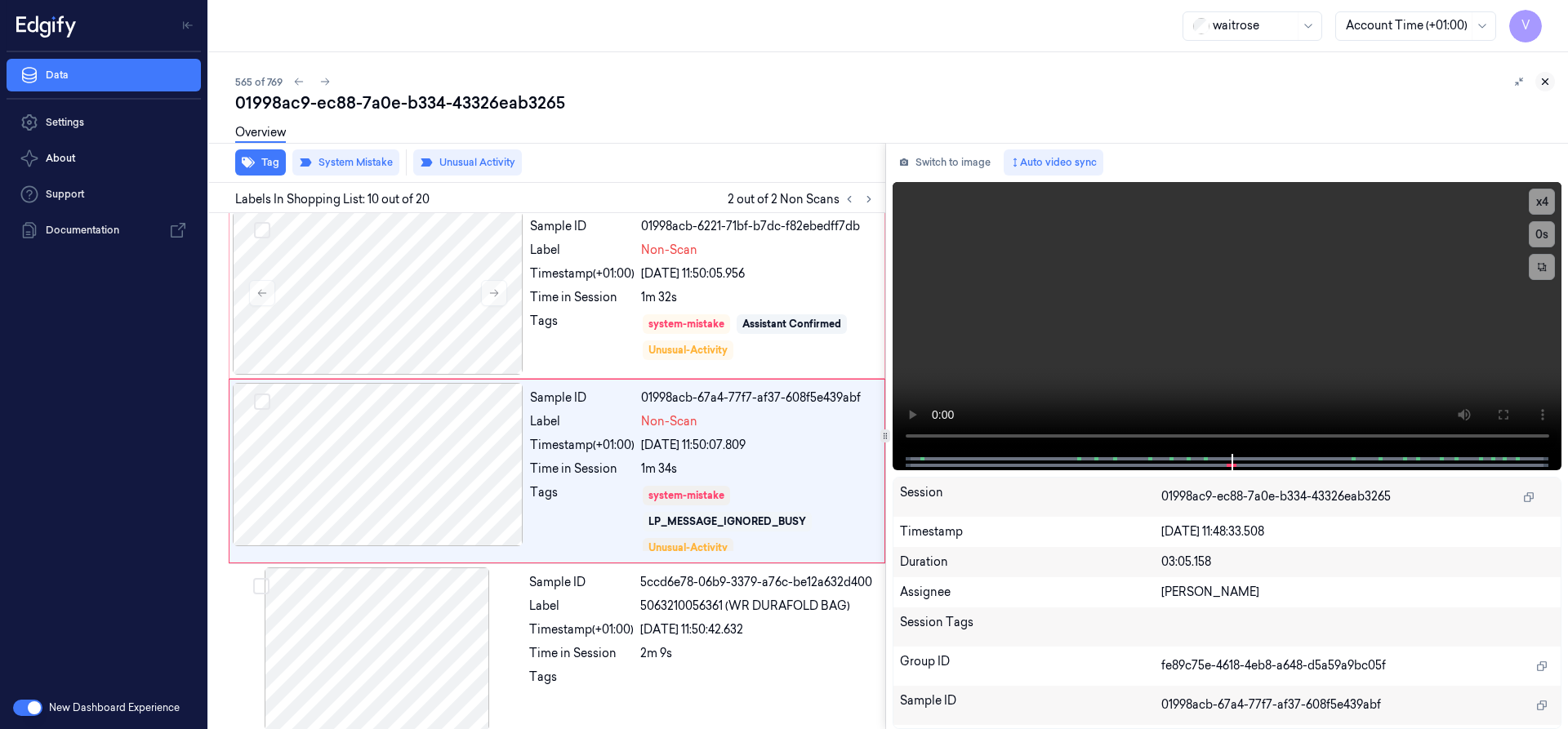
click at [1542, 79] on icon at bounding box center [1544, 81] width 11 height 11
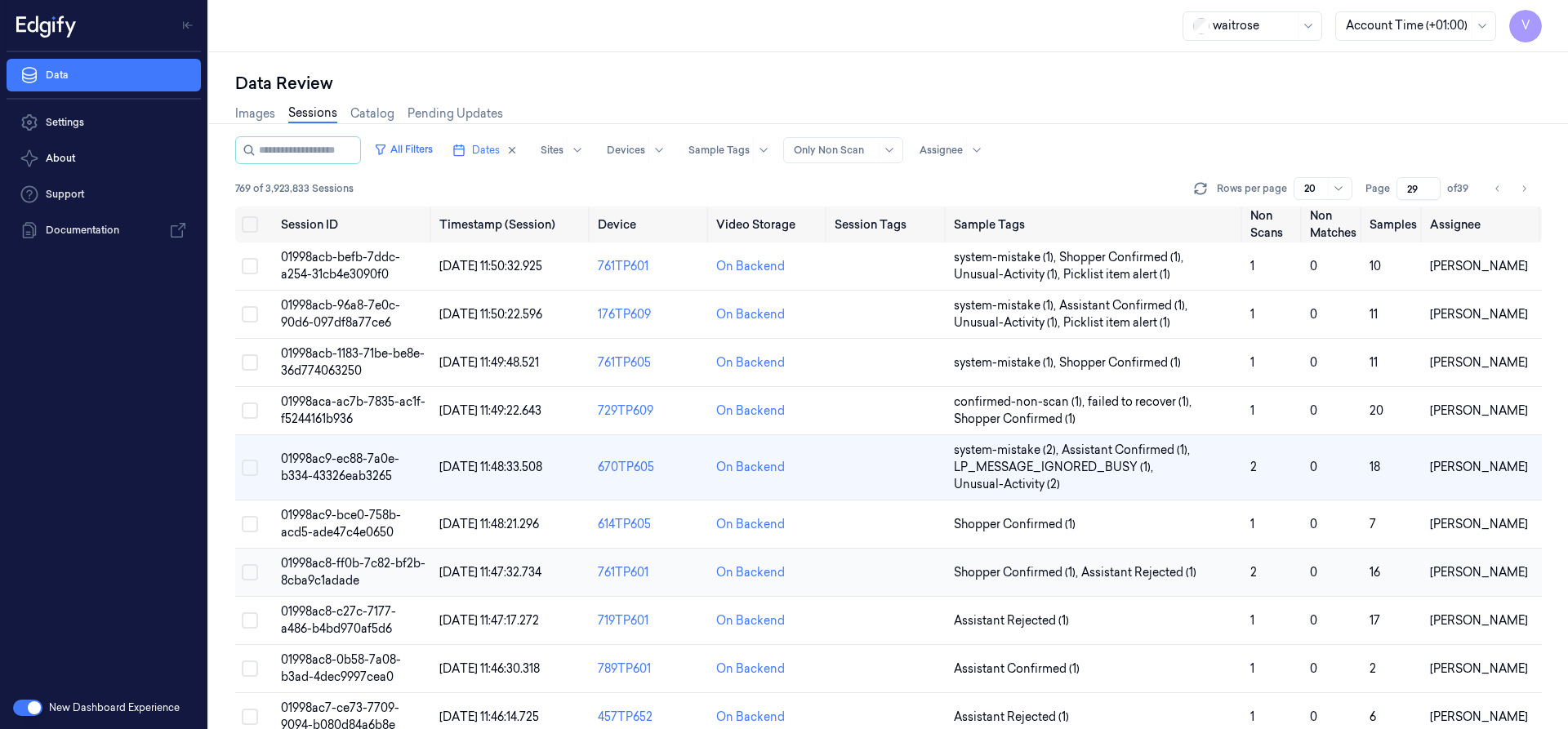
click at [357, 559] on span "01998ac8-ff0b-7c82-bf2b-8cba9c1adade" at bounding box center [354, 571] width 145 height 32
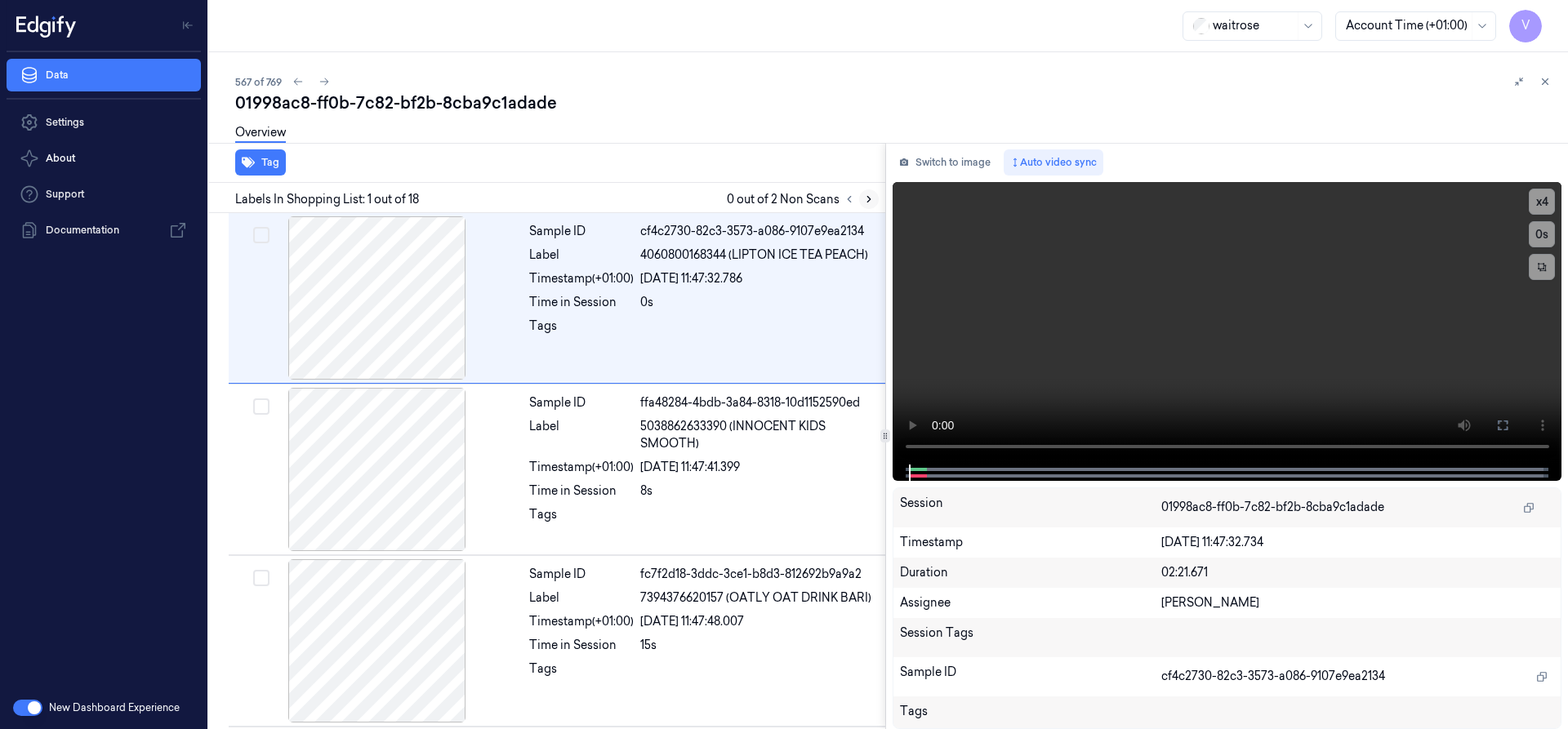
click at [873, 197] on icon at bounding box center [868, 198] width 11 height 11
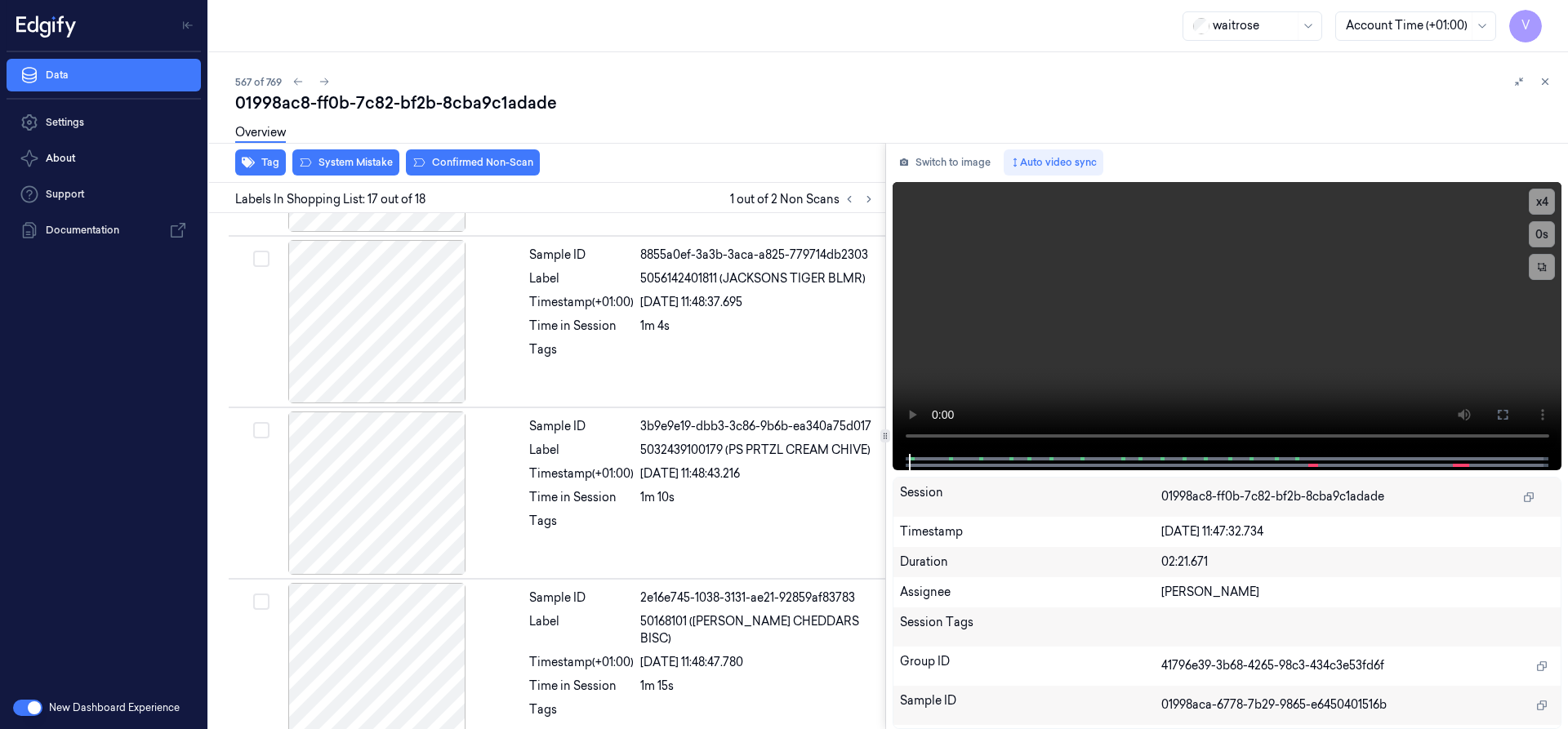
scroll to position [2569, 0]
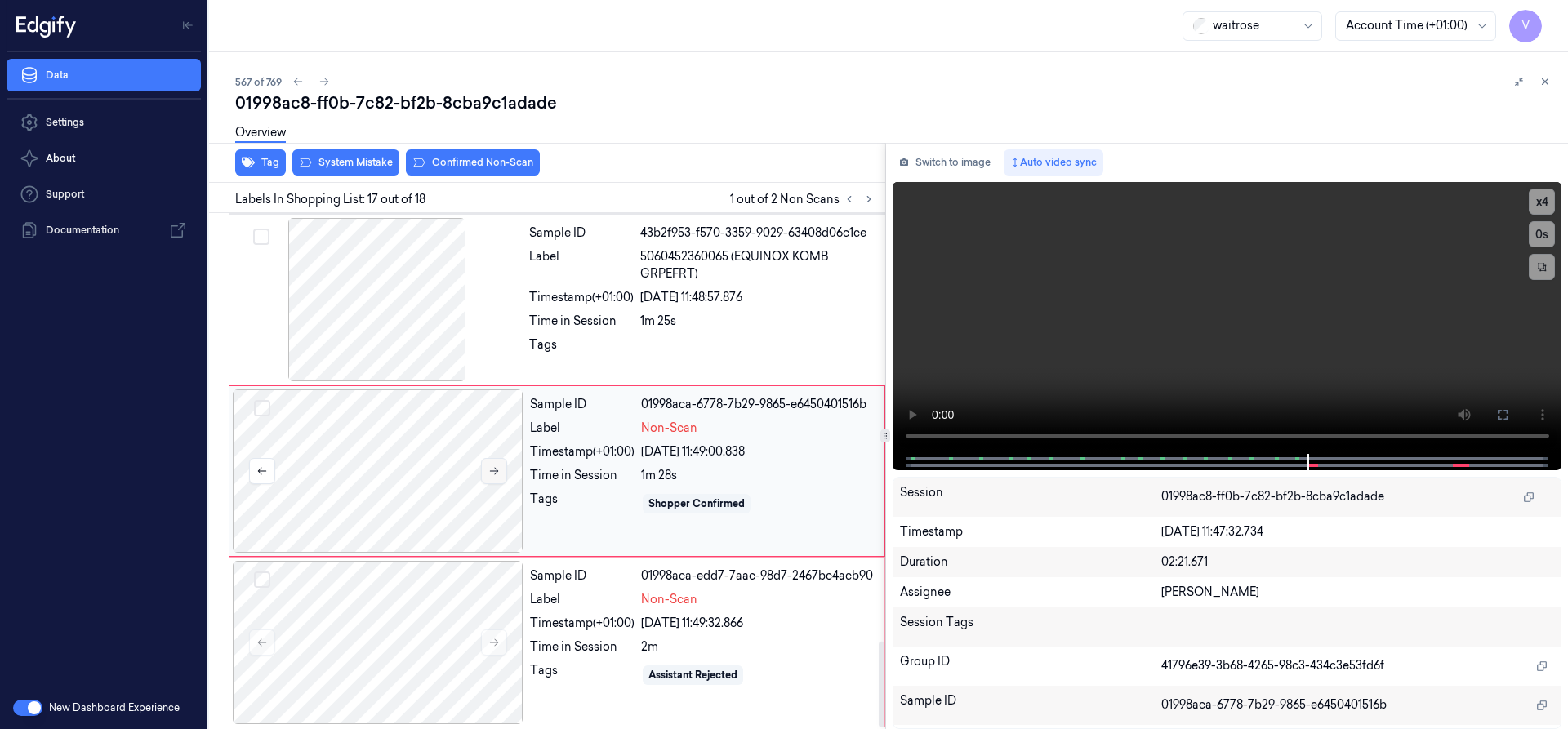
click at [493, 474] on icon at bounding box center [493, 470] width 11 height 11
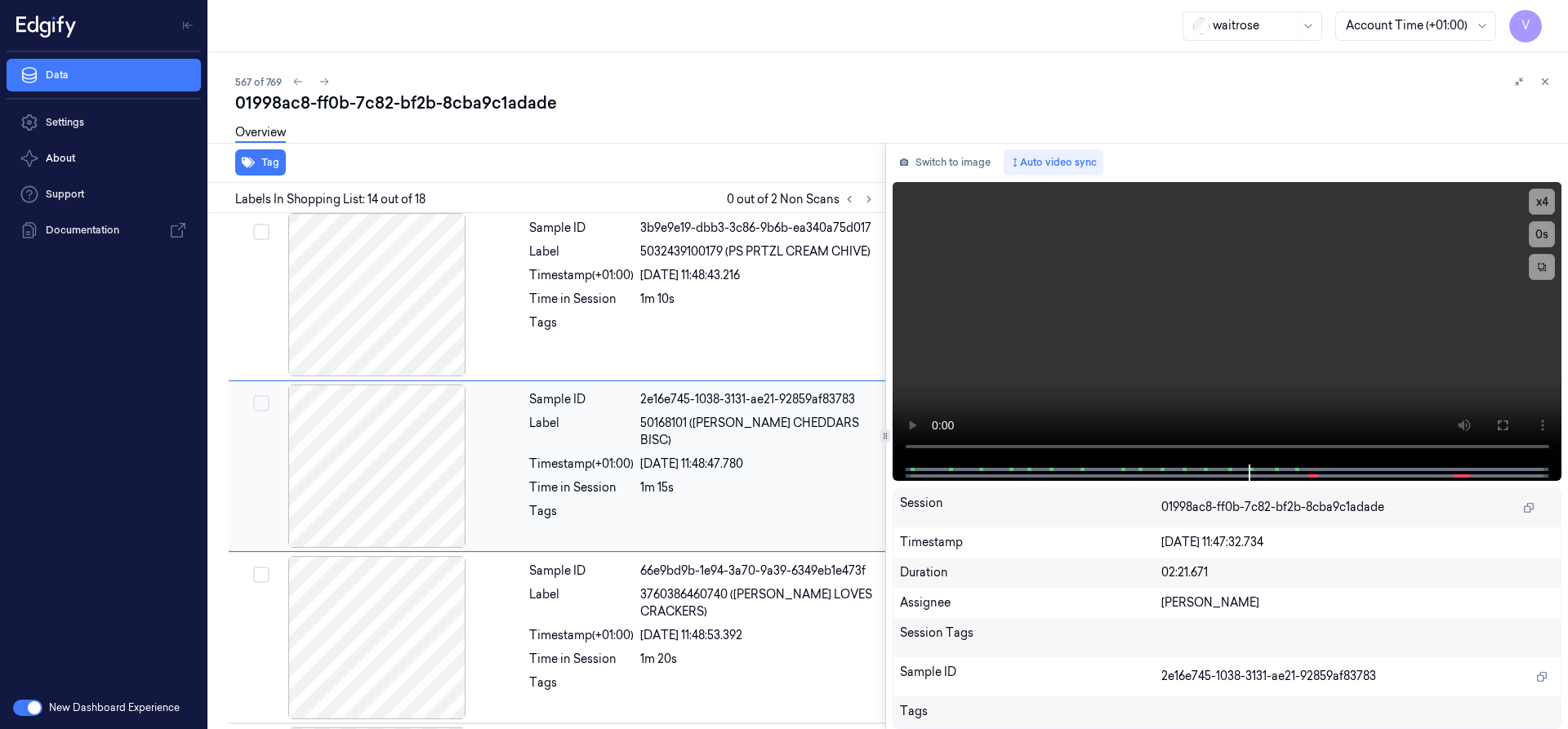
scroll to position [2055, 0]
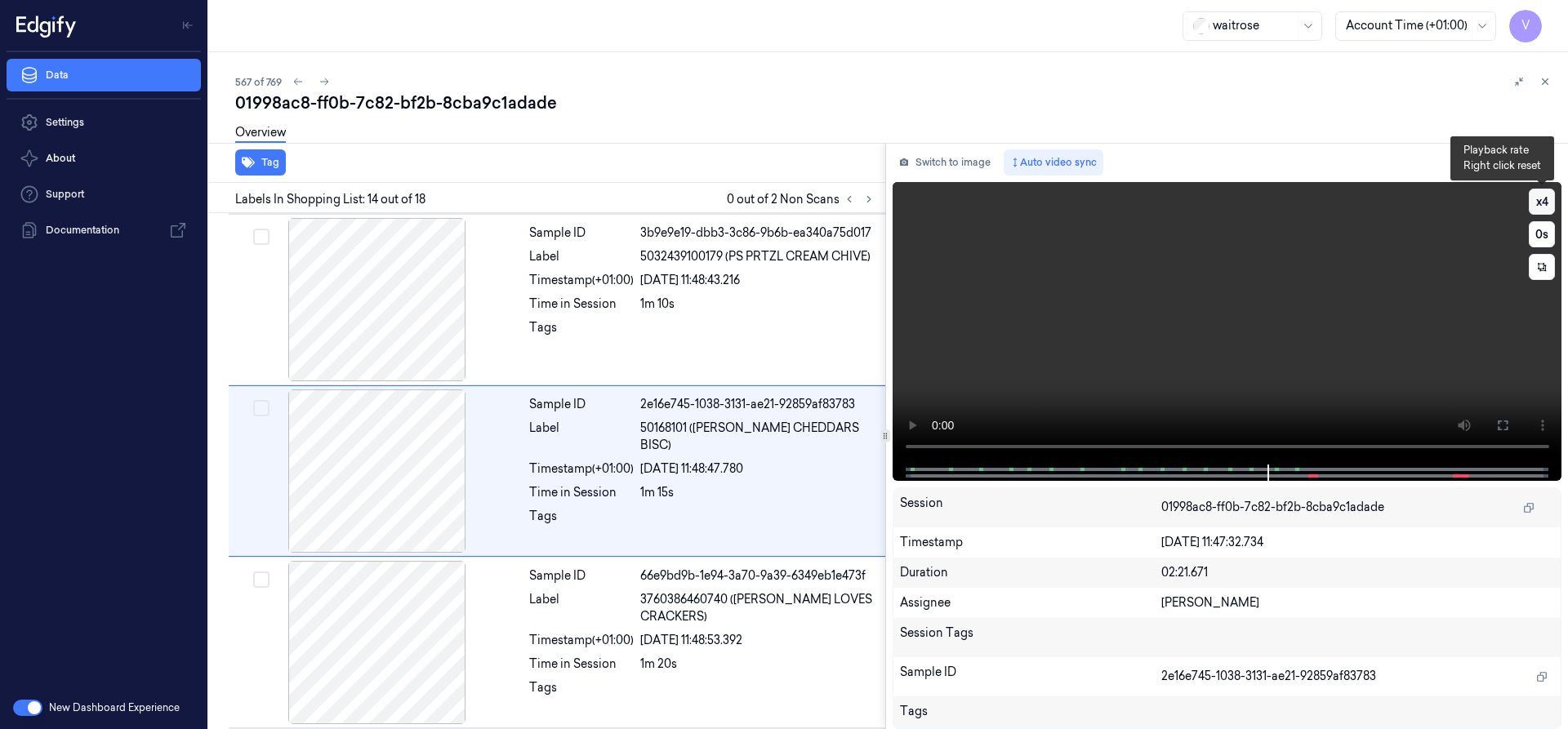
click at [1539, 205] on button "x 4" at bounding box center [1542, 201] width 26 height 26
click at [1540, 204] on button "x 1" at bounding box center [1542, 201] width 26 height 26
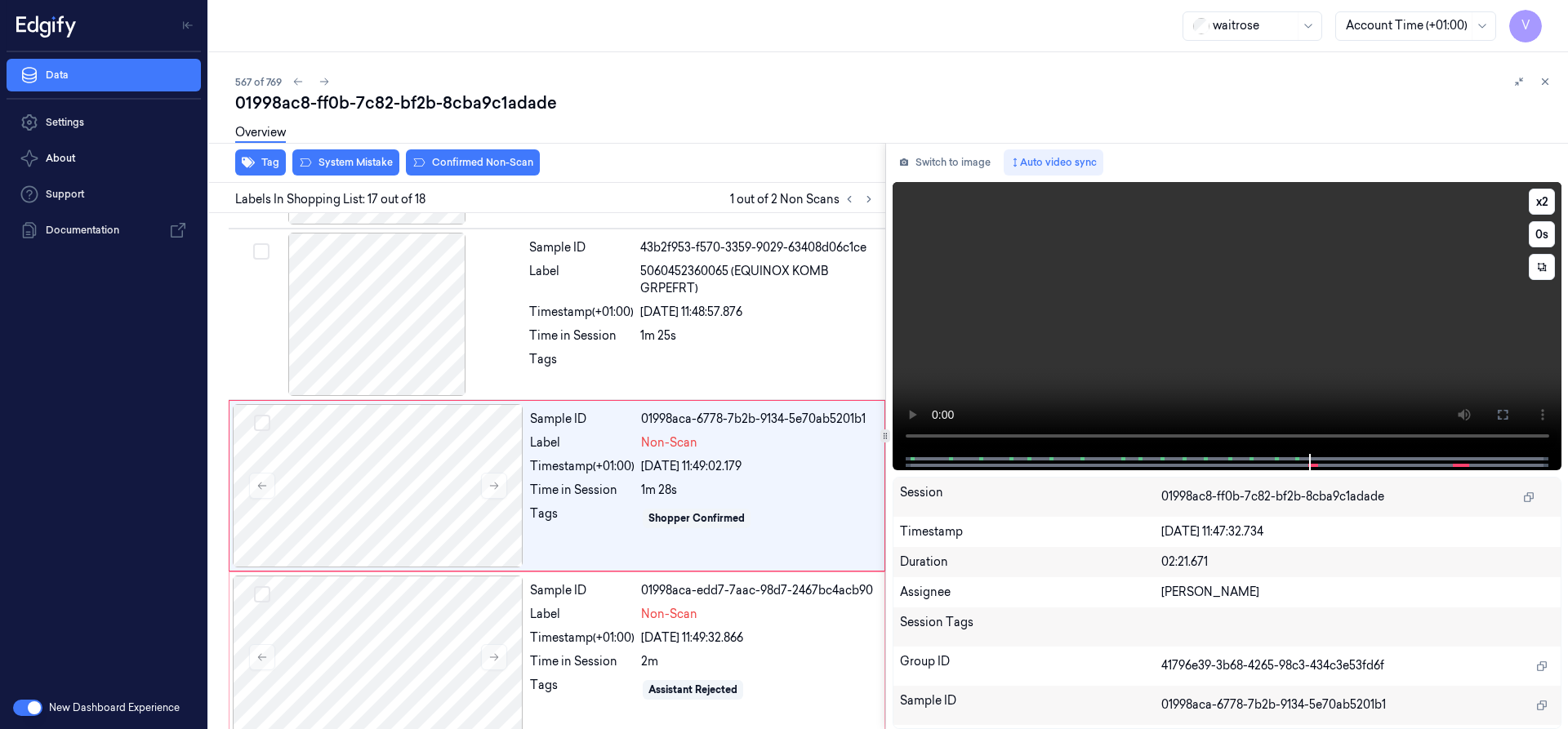
scroll to position [2569, 0]
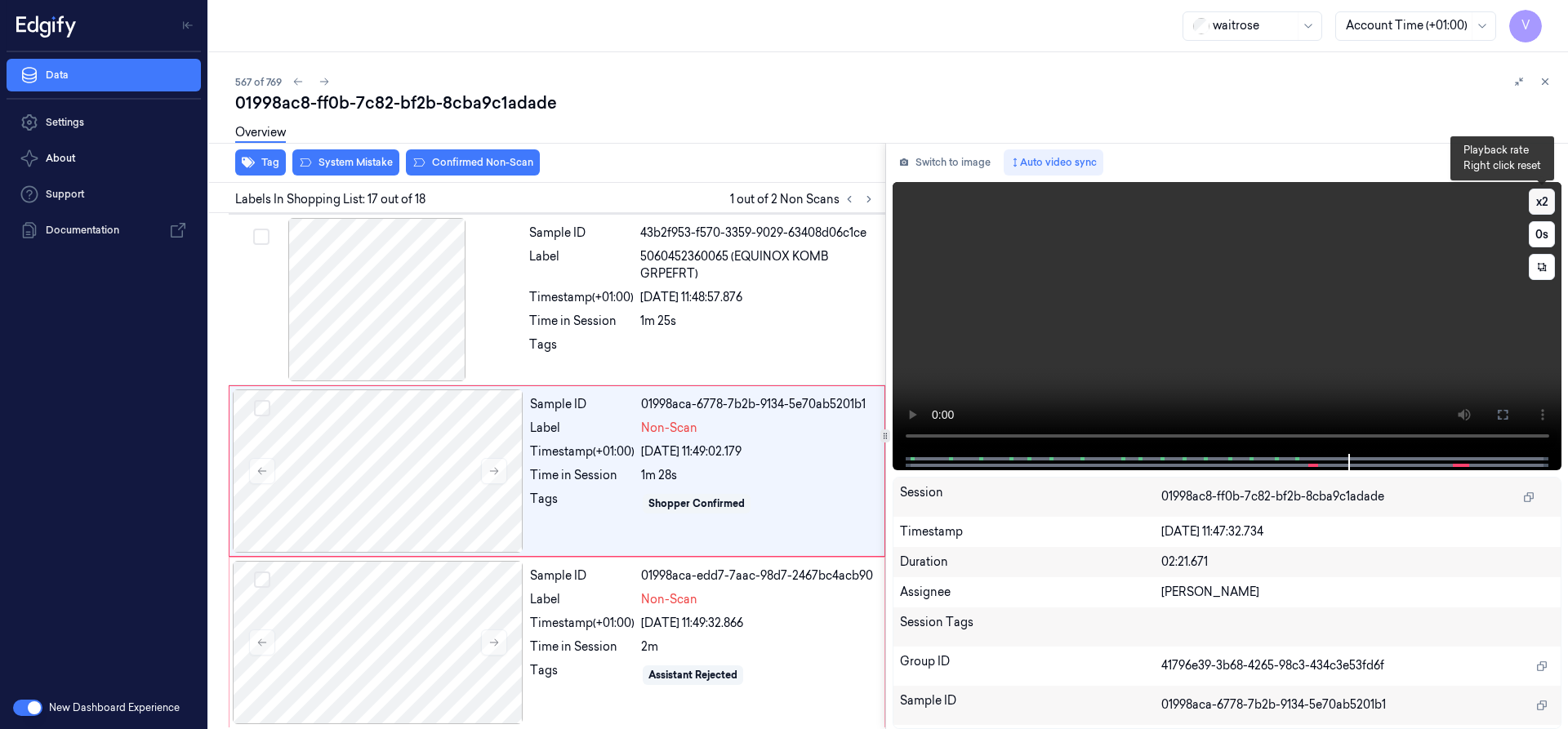
click at [1542, 198] on button "x 2" at bounding box center [1542, 201] width 26 height 26
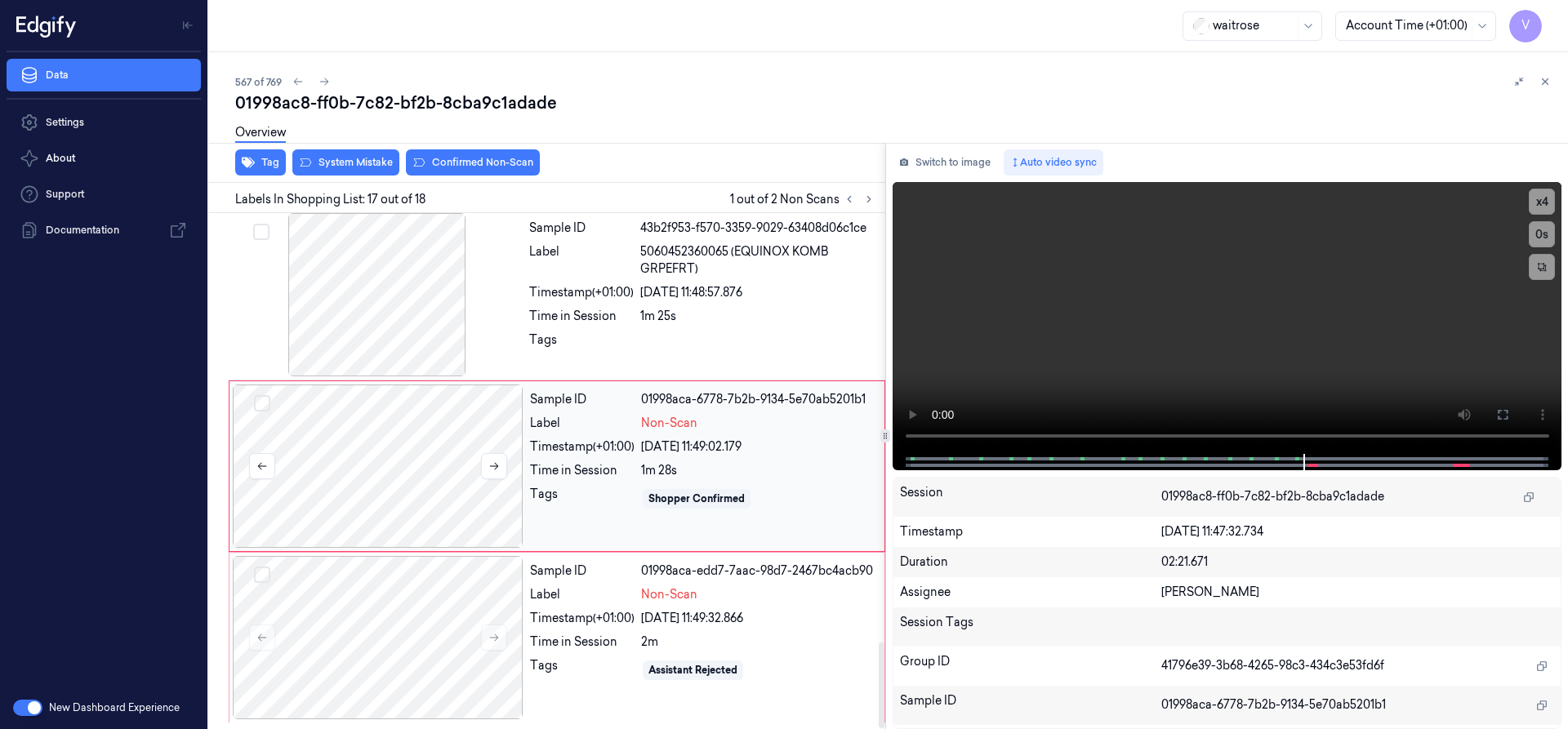
click at [373, 442] on div at bounding box center [378, 466] width 291 height 164
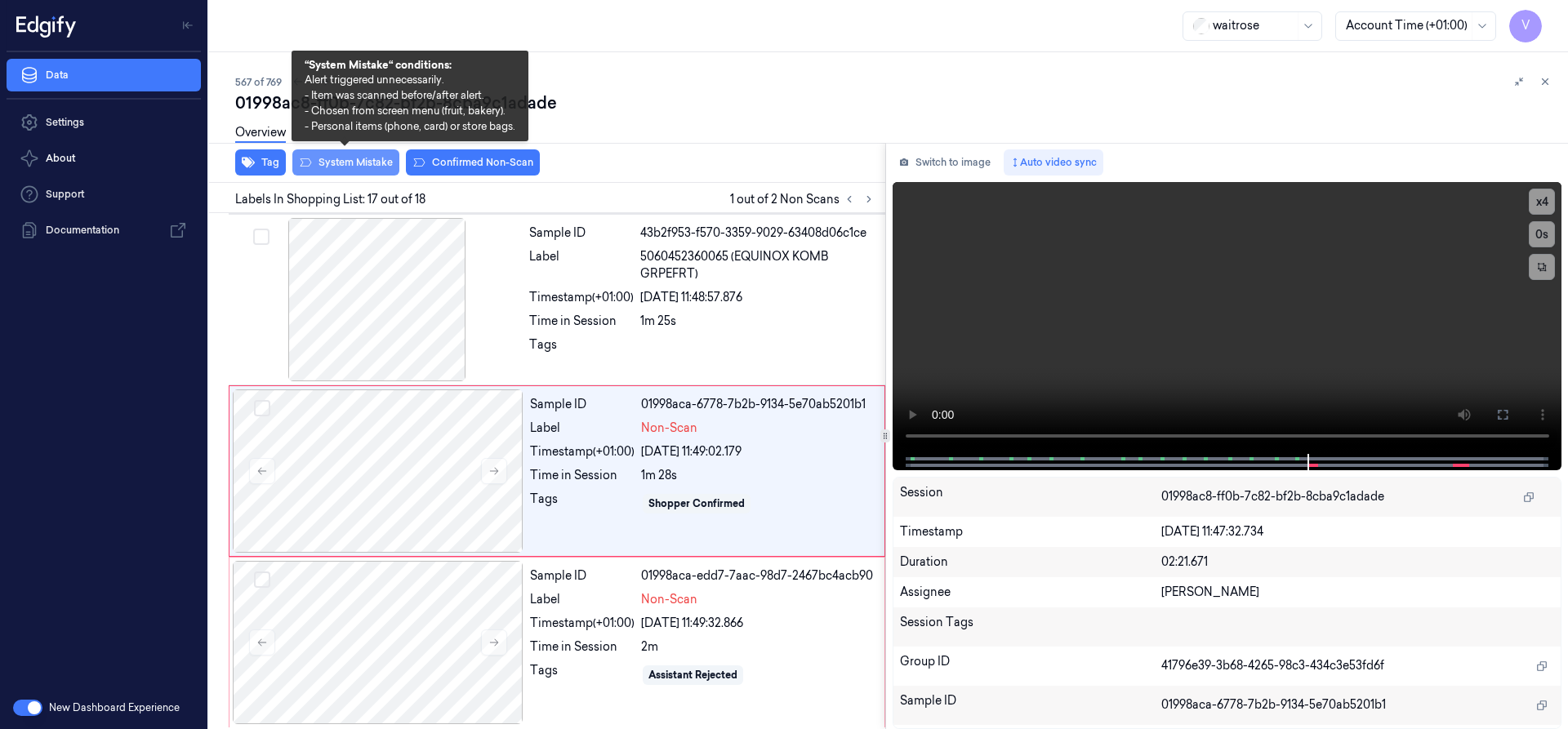
click at [343, 158] on button "System Mistake" at bounding box center [346, 162] width 107 height 26
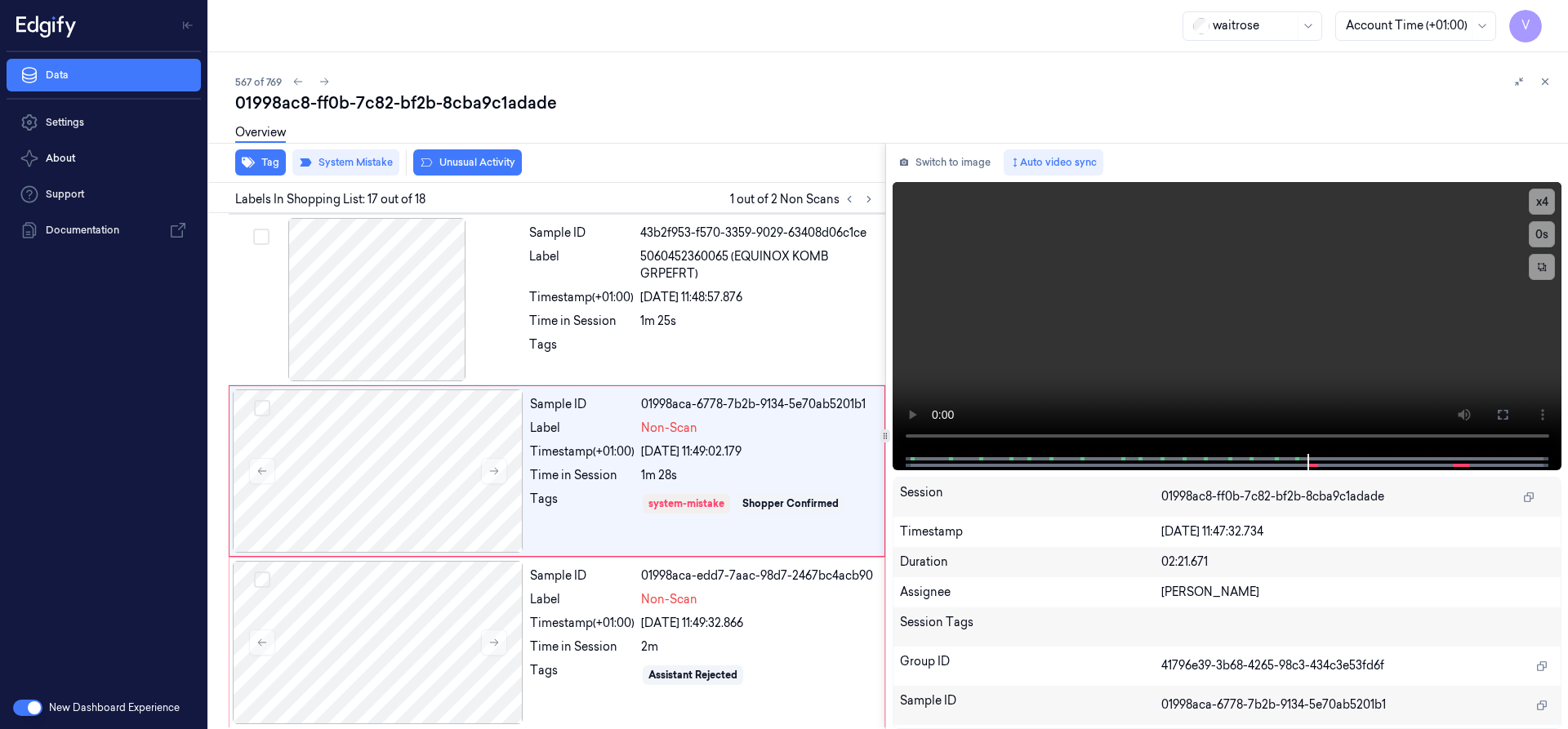
click at [476, 155] on div "Overview" at bounding box center [895, 135] width 1319 height 42
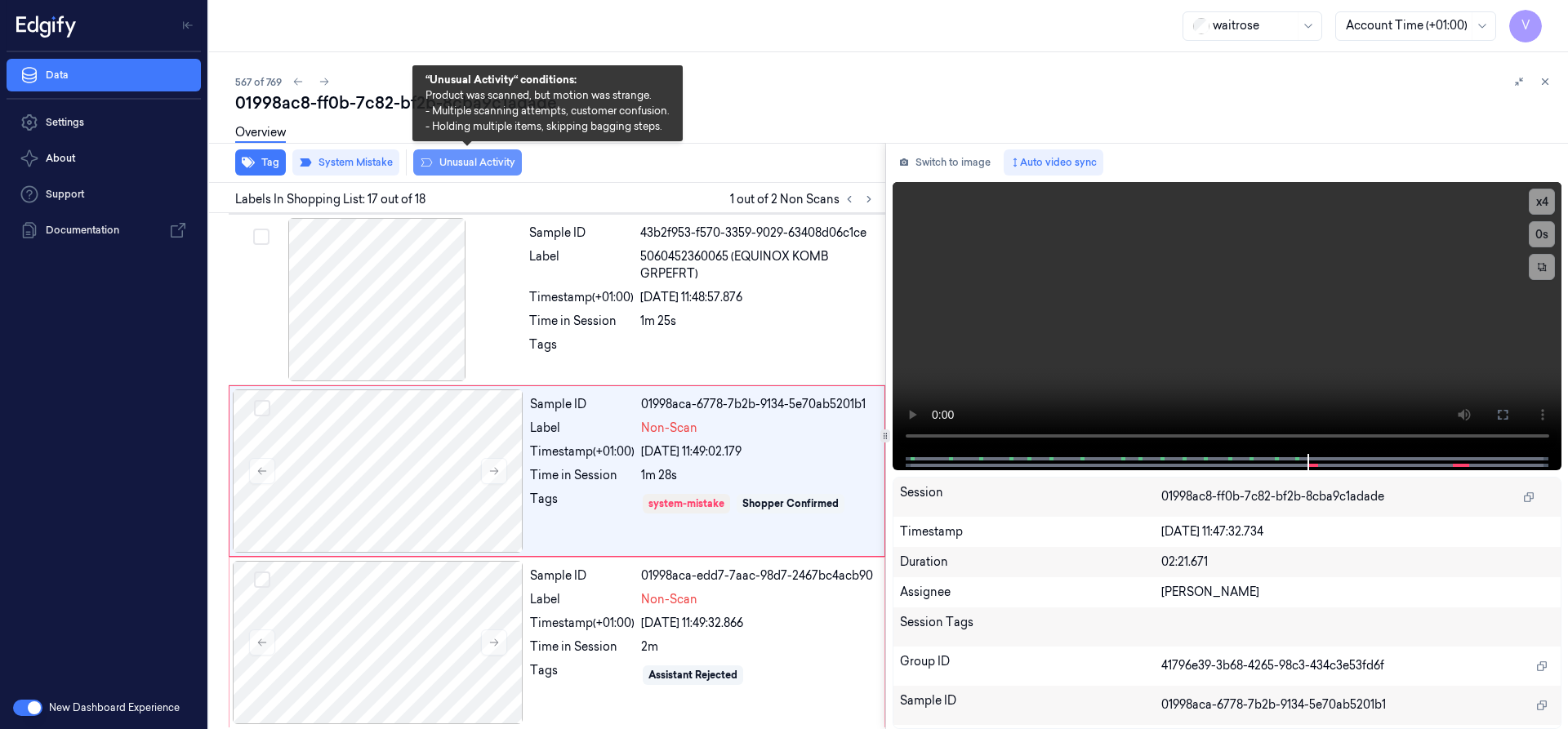
click at [474, 164] on button "Unusual Activity" at bounding box center [467, 162] width 108 height 26
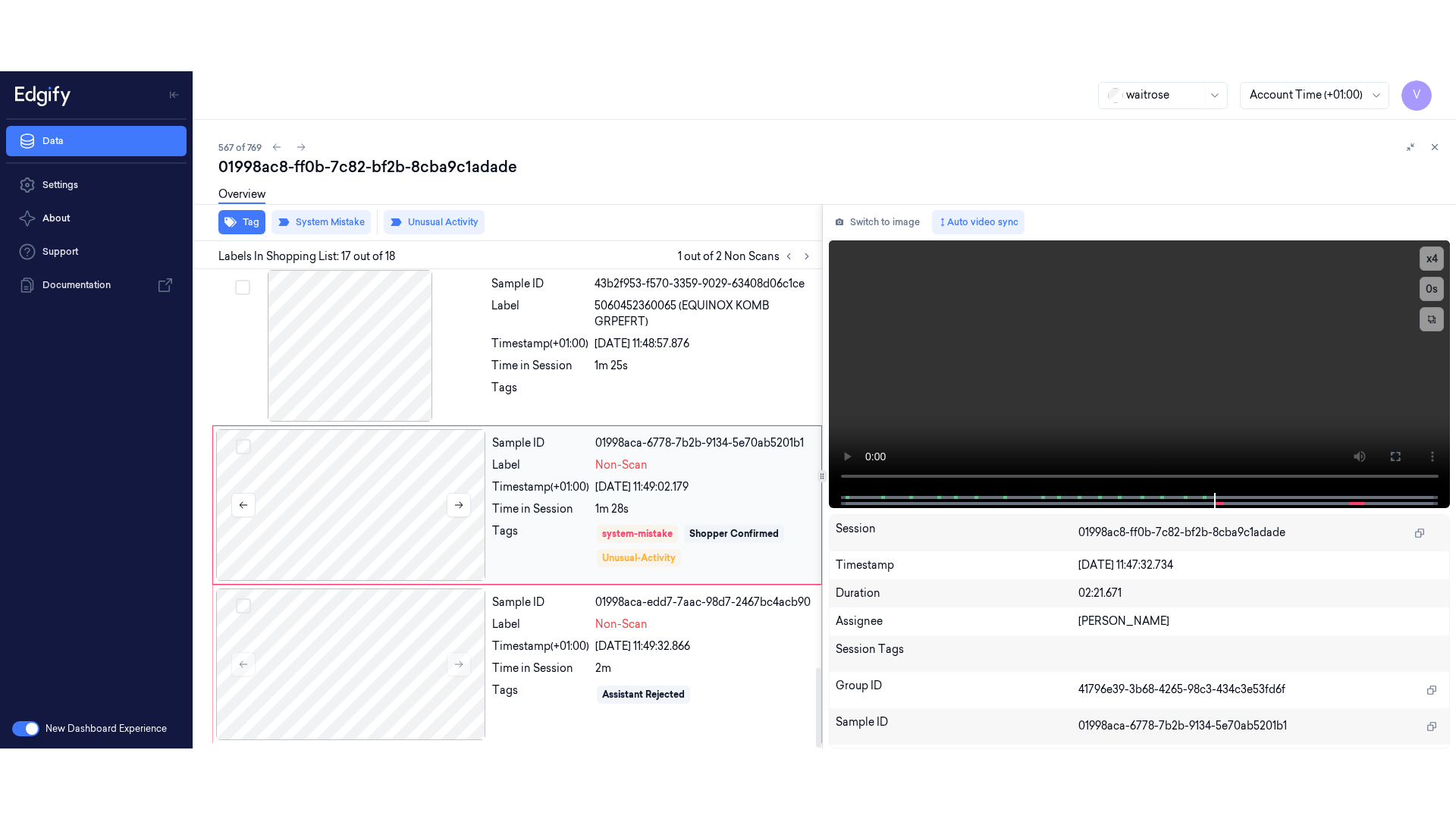
scroll to position [2391, 0]
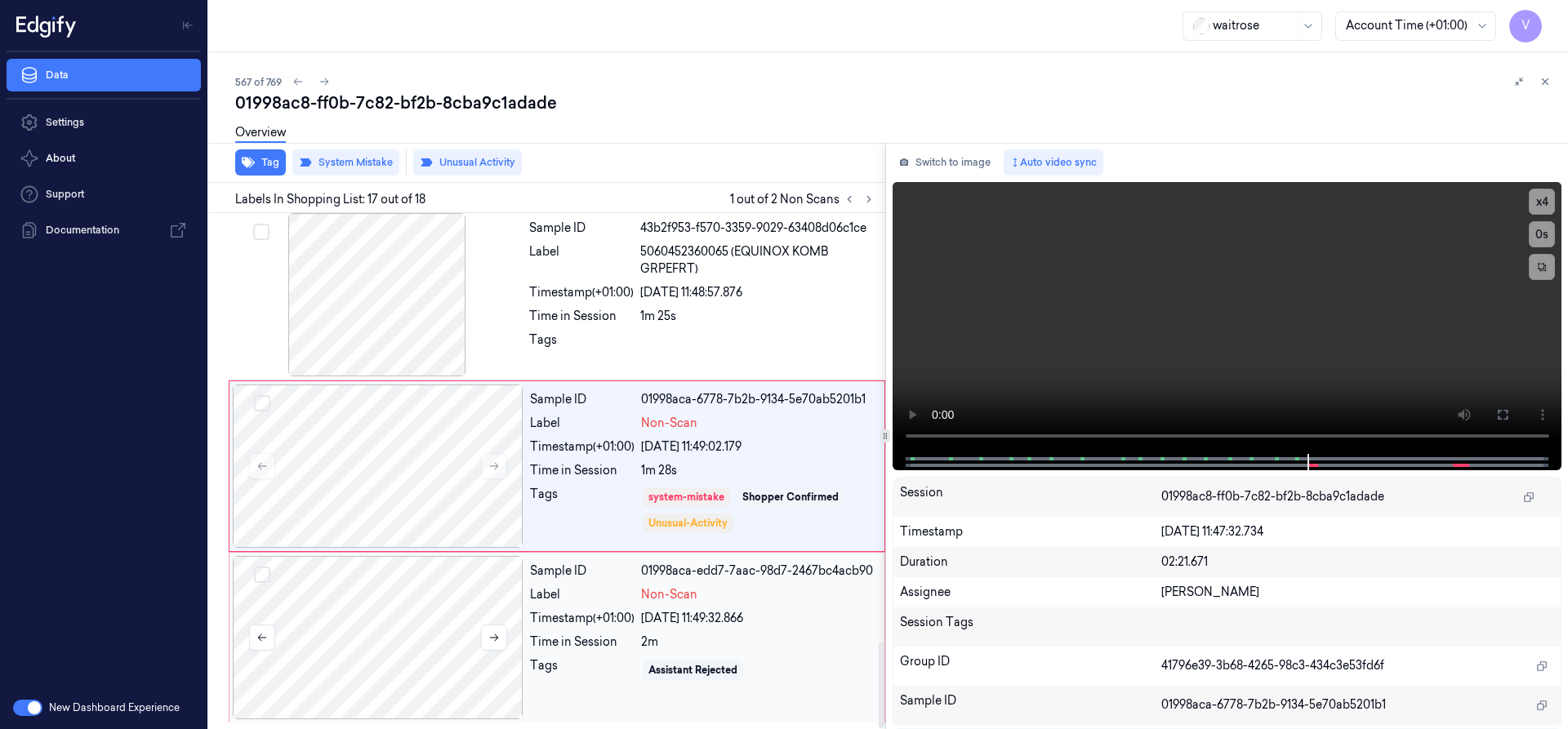
click at [411, 578] on div at bounding box center [378, 638] width 291 height 164
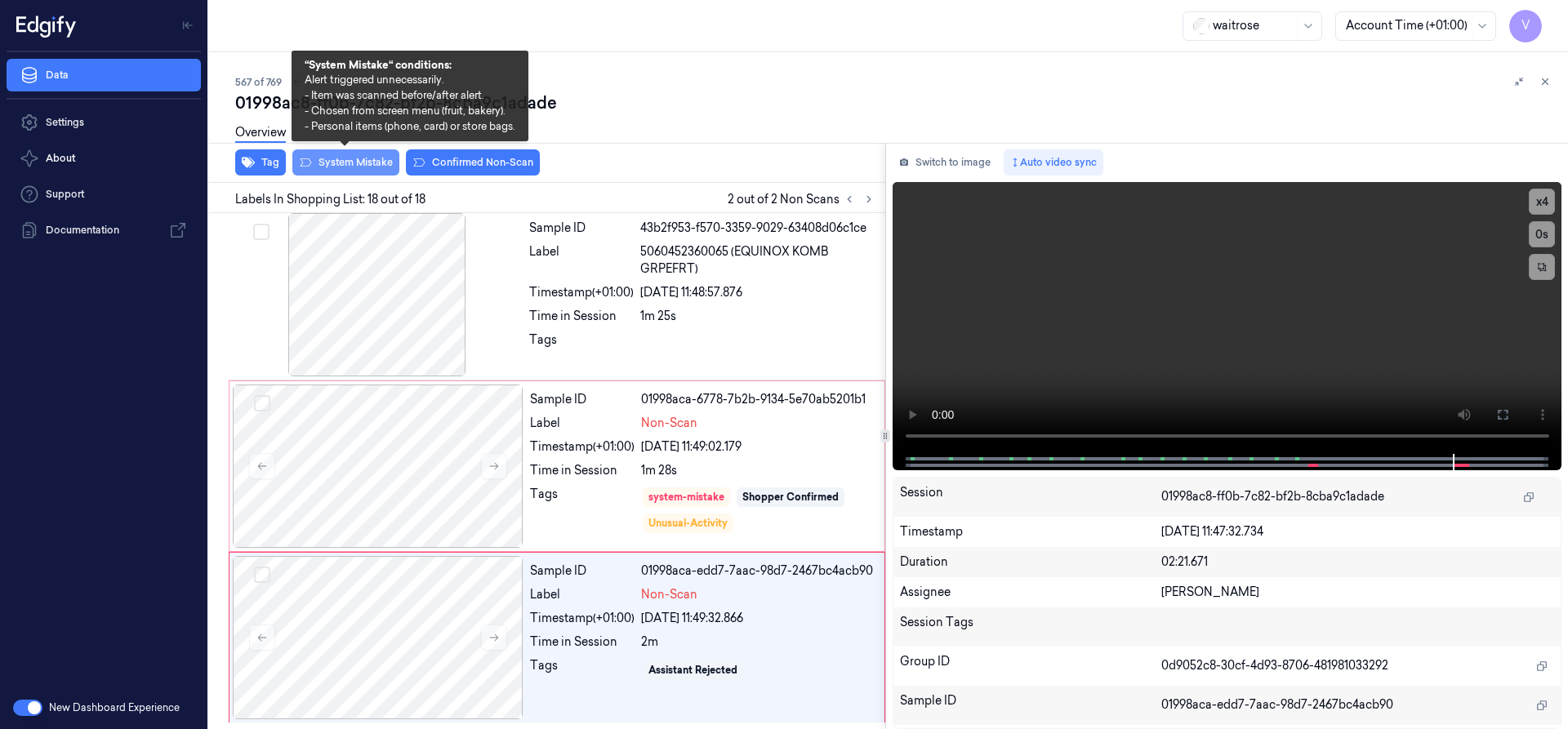
click at [338, 164] on button "System Mistake" at bounding box center [346, 162] width 107 height 26
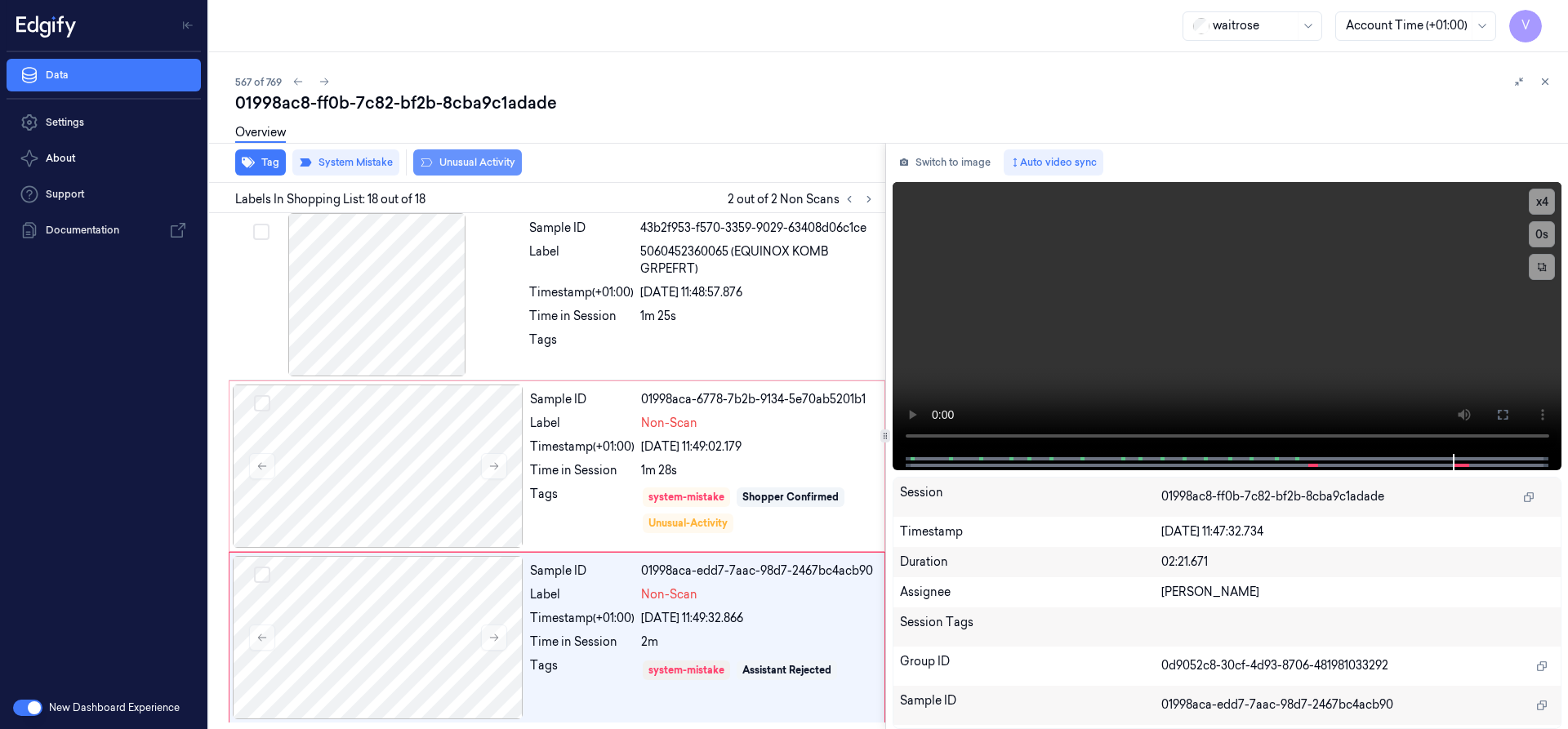
click at [469, 164] on button "Unusual Activity" at bounding box center [467, 162] width 108 height 26
click at [1500, 408] on icon at bounding box center [1502, 414] width 13 height 13
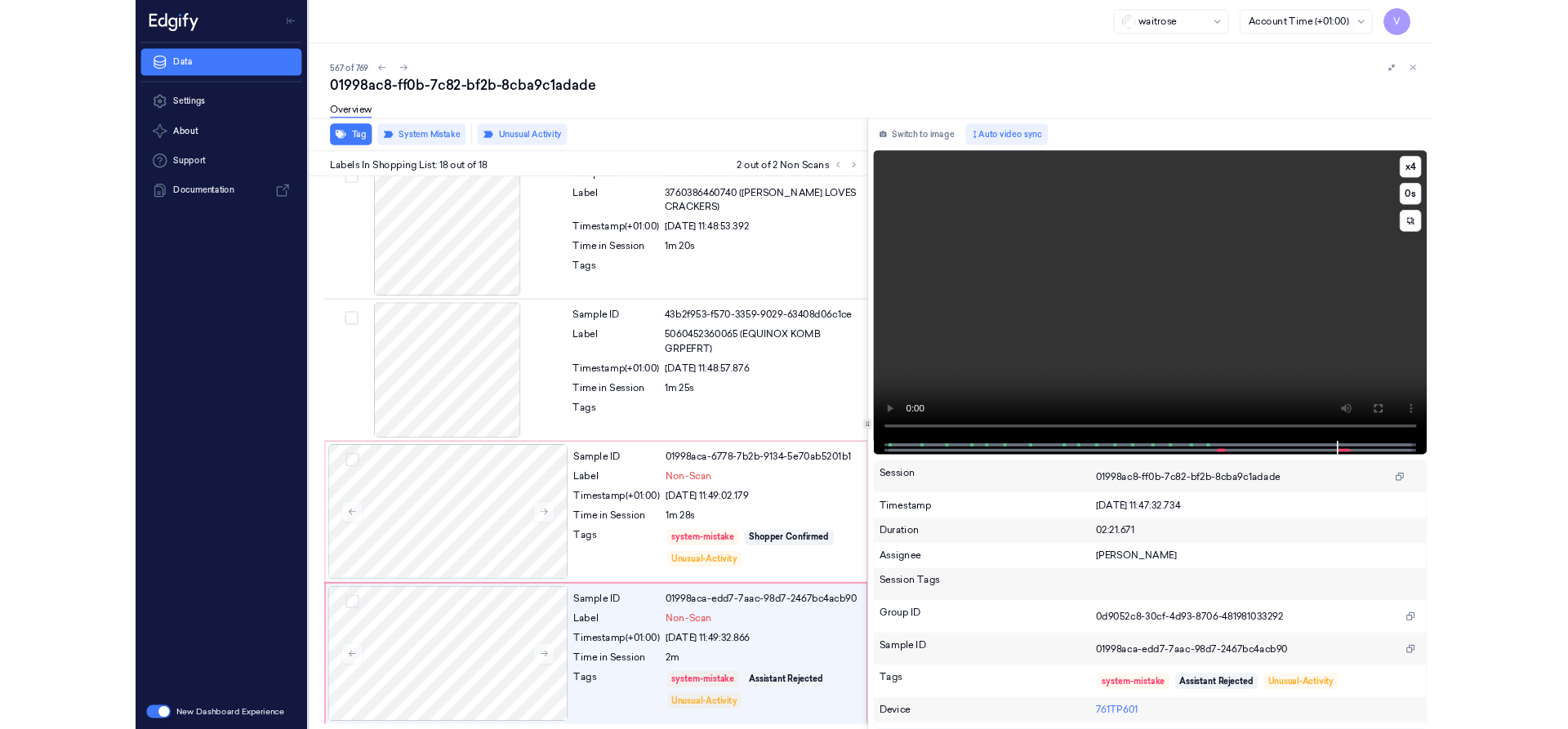
scroll to position [2421, 0]
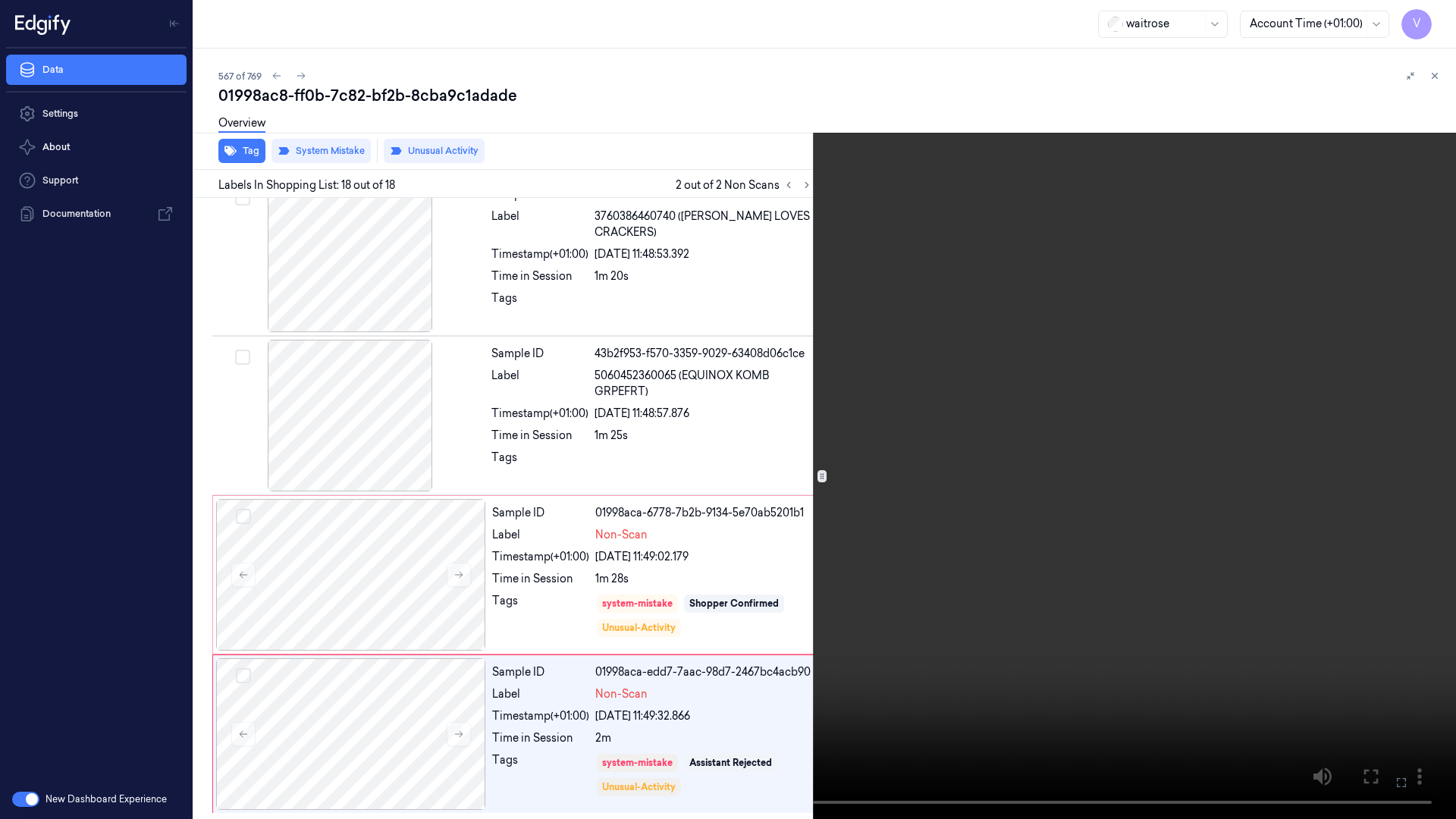
click at [1042, 462] on video at bounding box center [728, 409] width 1456 height 819
click at [1052, 464] on video at bounding box center [728, 409] width 1456 height 819
click at [1056, 480] on video at bounding box center [728, 409] width 1456 height 819
click at [0, 0] on icon at bounding box center [0, 0] width 0 height 0
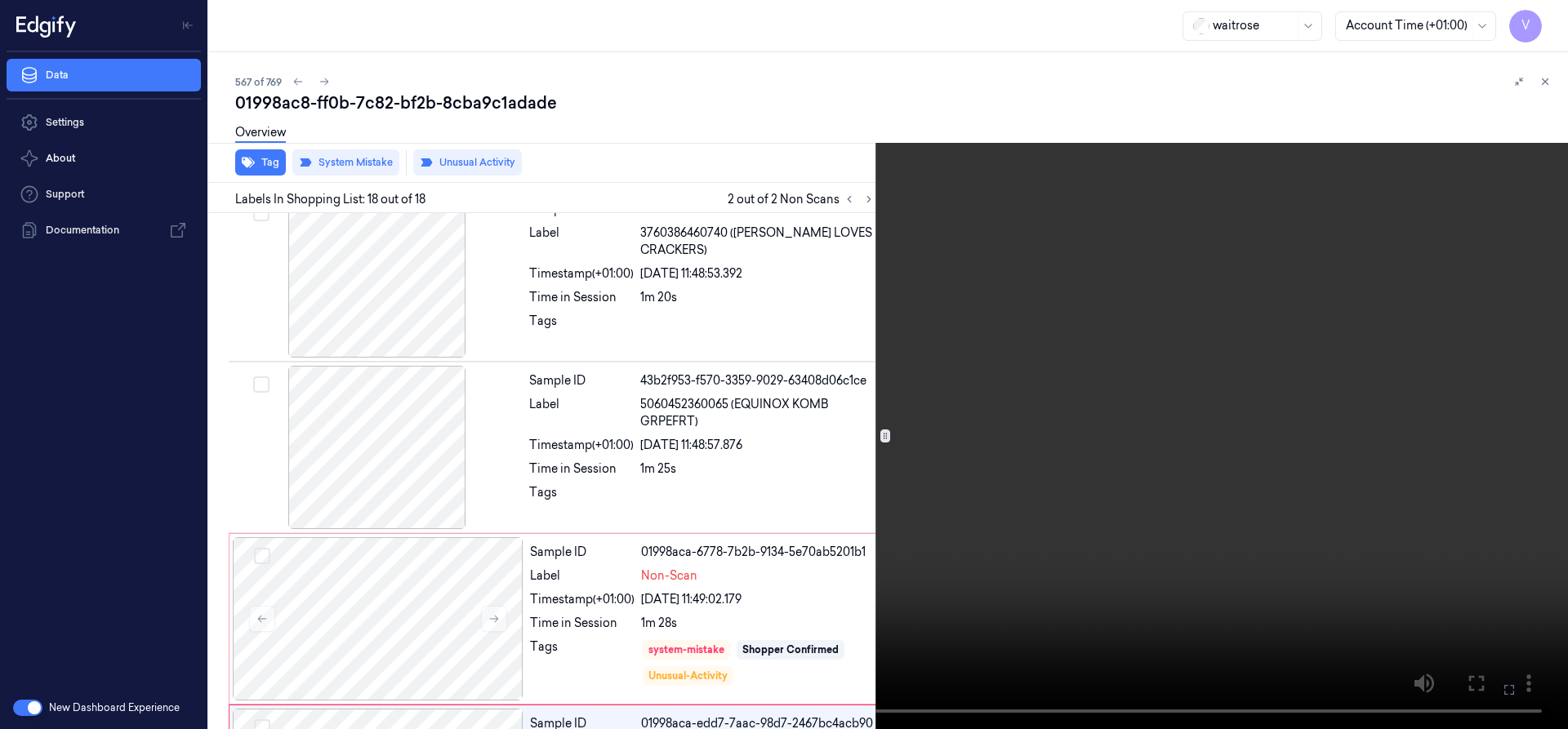
scroll to position [2574, 0]
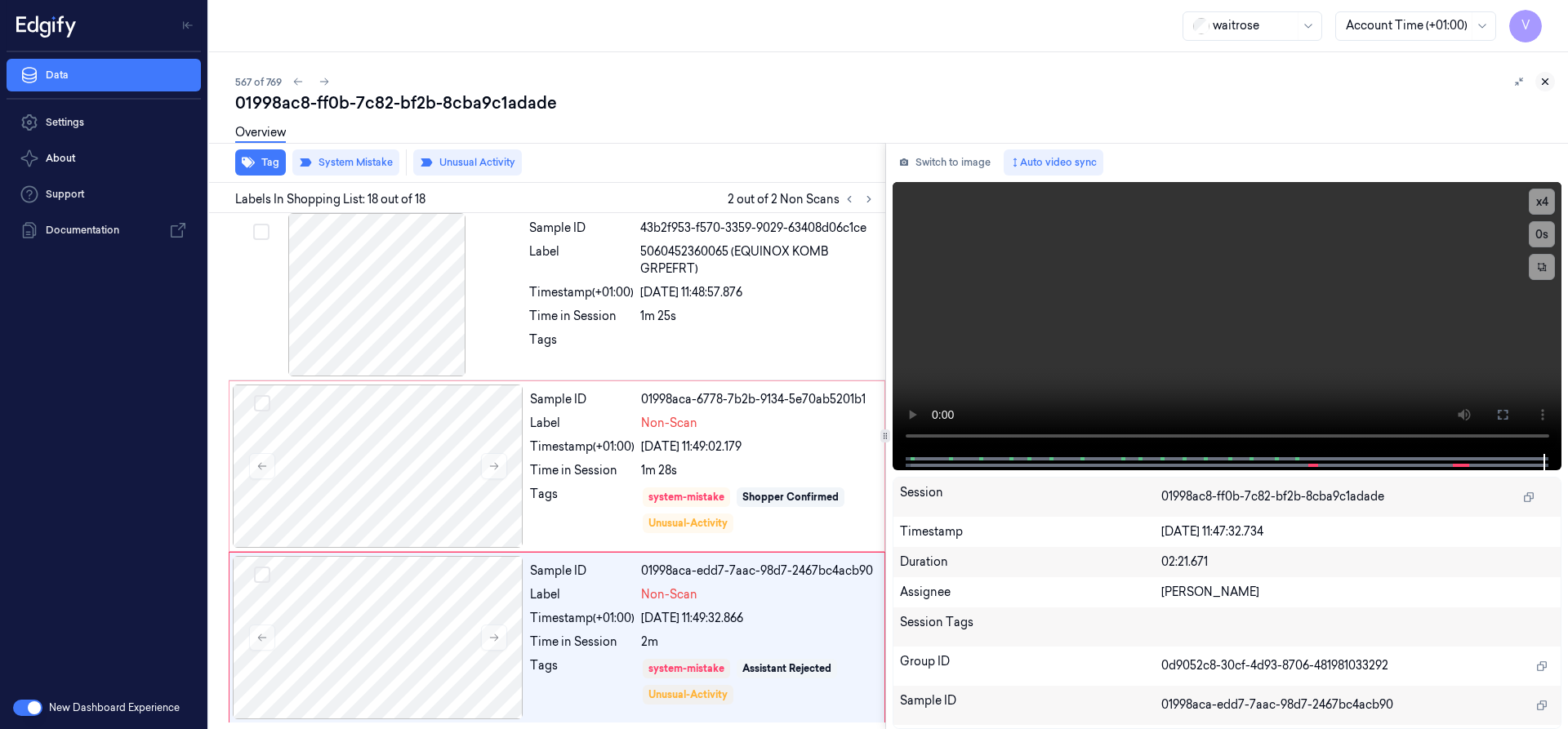
click at [1542, 86] on icon at bounding box center [1544, 81] width 11 height 11
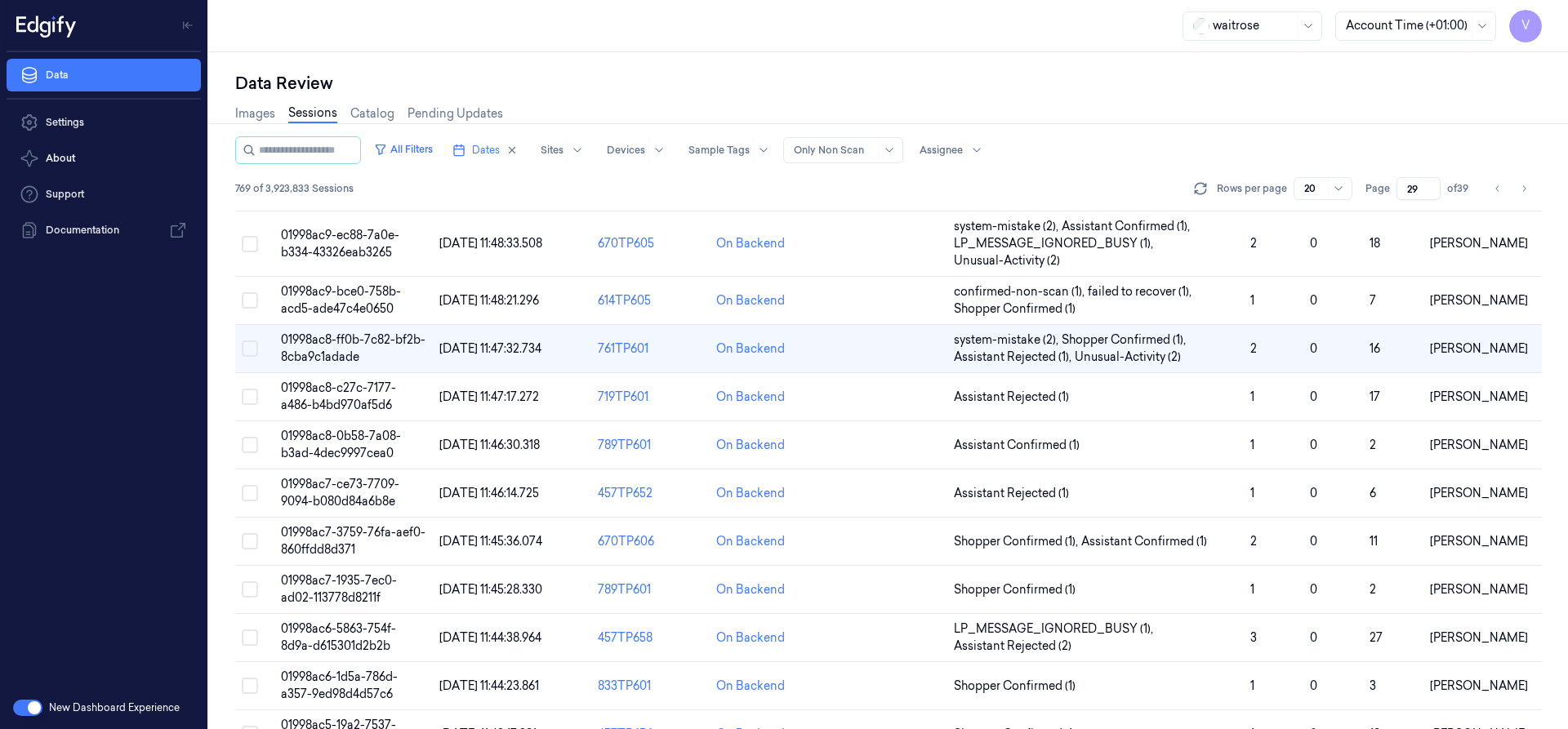
scroll to position [105, 0]
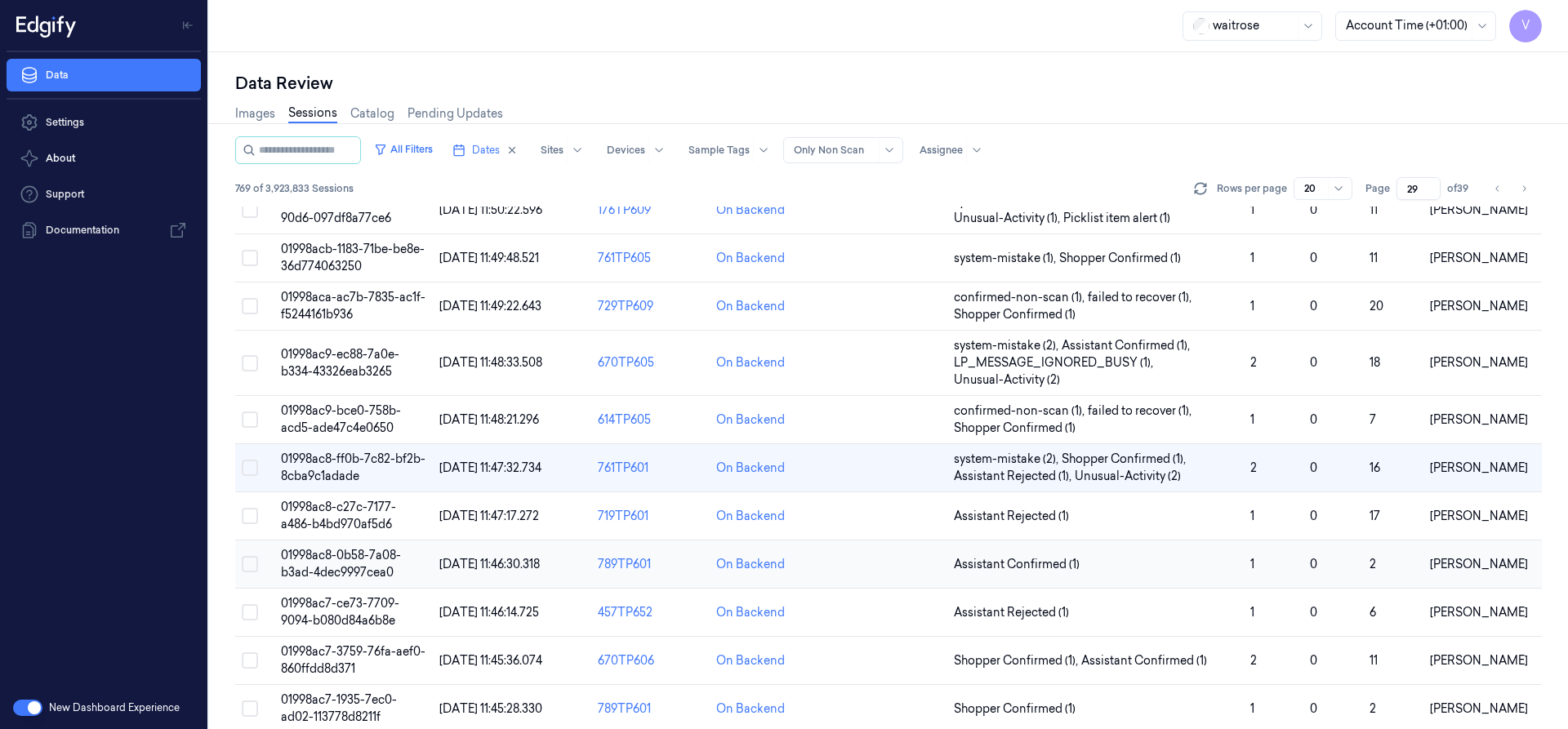
click at [349, 565] on span "01998ac8-0b58-7a08-b3ad-4dec9997cea0" at bounding box center [341, 563] width 120 height 32
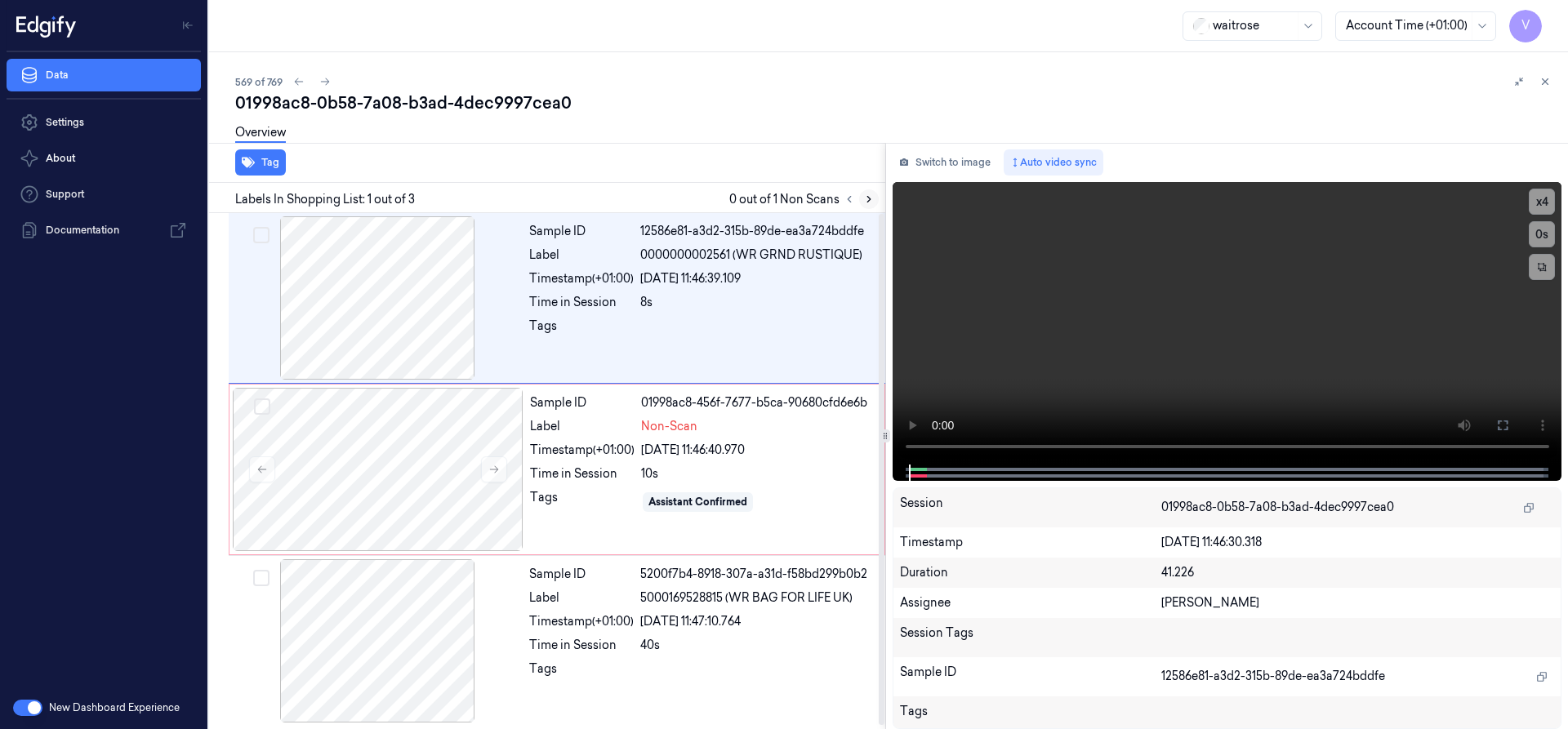
click at [865, 205] on button at bounding box center [868, 198] width 20 height 20
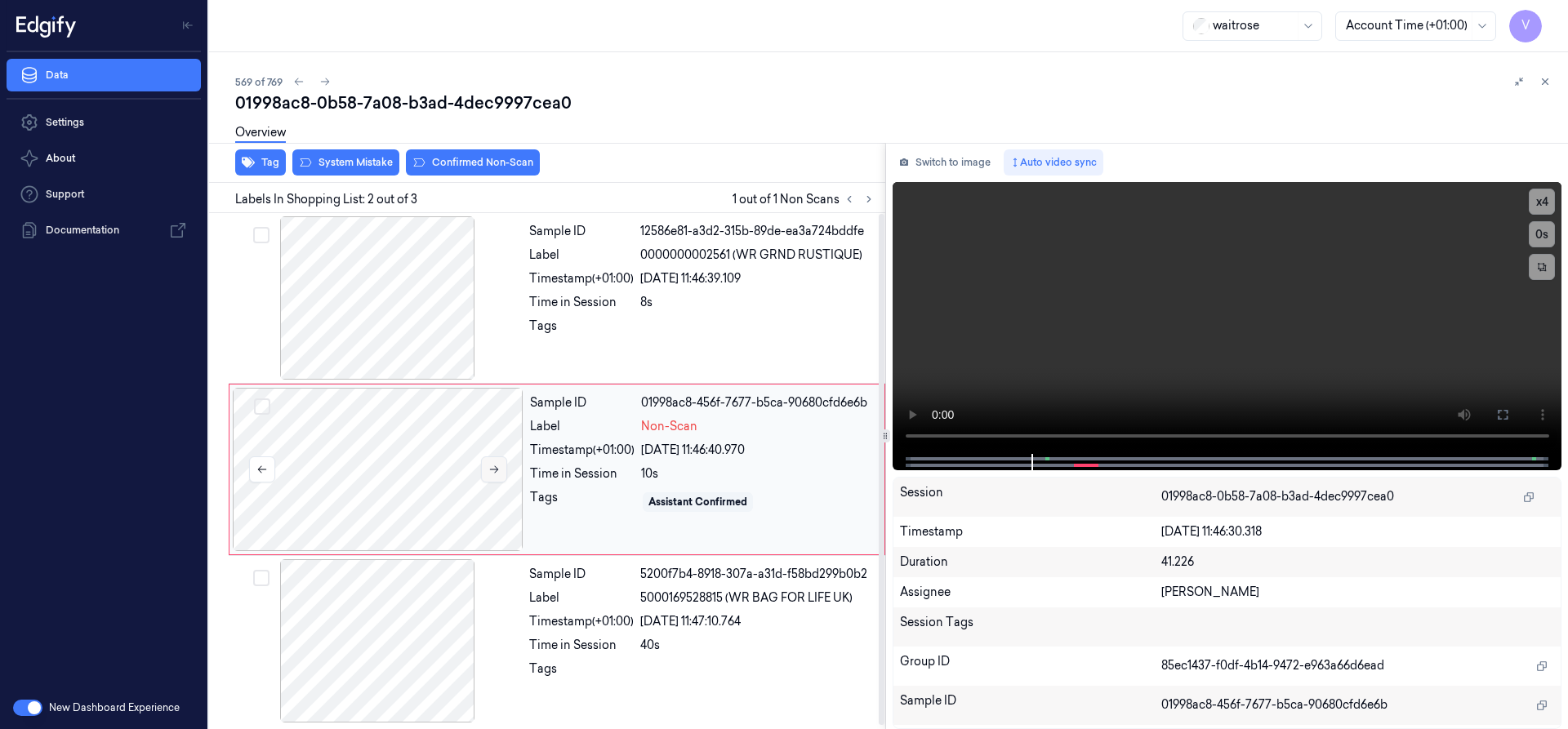
click at [484, 466] on button at bounding box center [493, 469] width 26 height 26
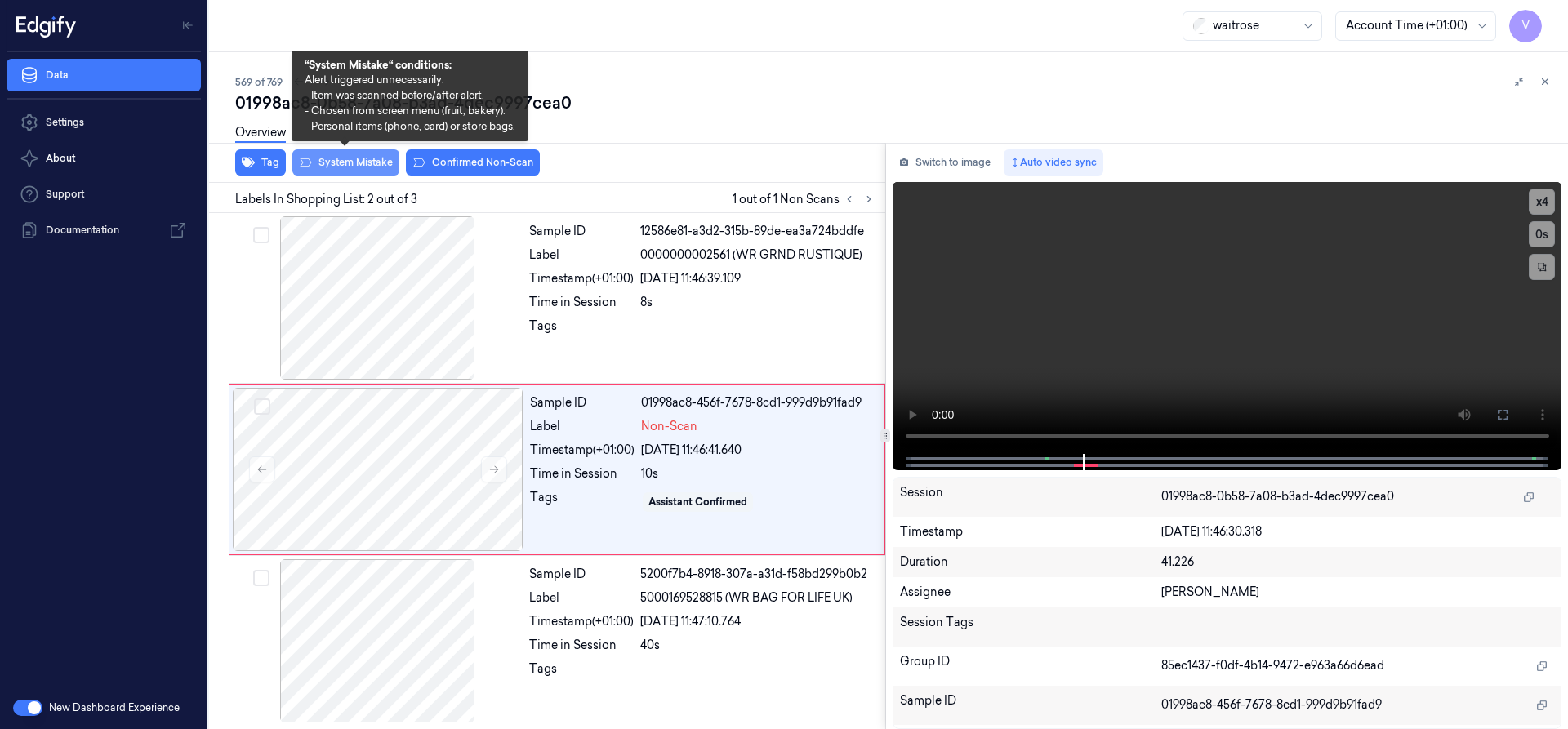
click at [356, 165] on button "System Mistake" at bounding box center [346, 162] width 107 height 26
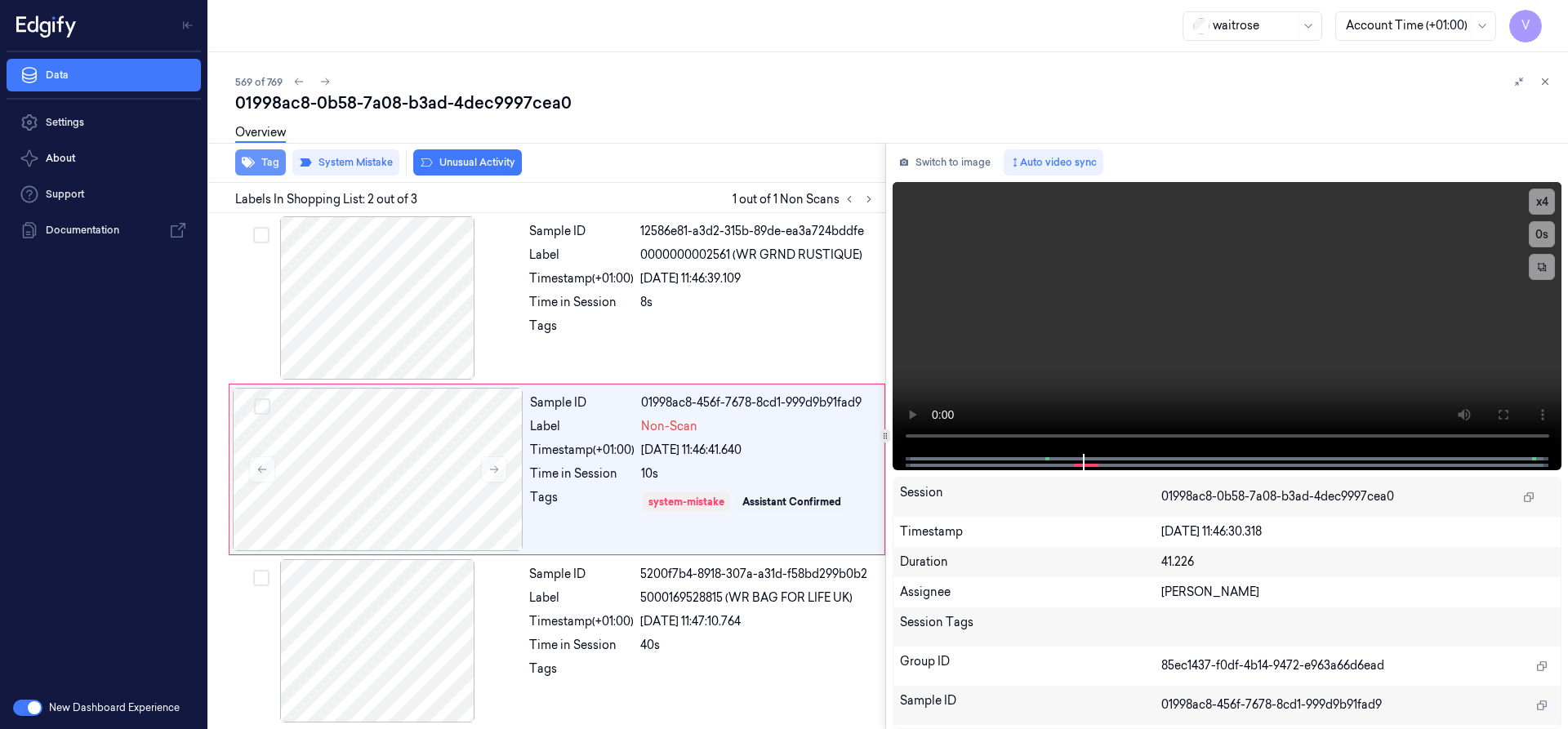
click at [261, 162] on button "Tag" at bounding box center [260, 162] width 50 height 26
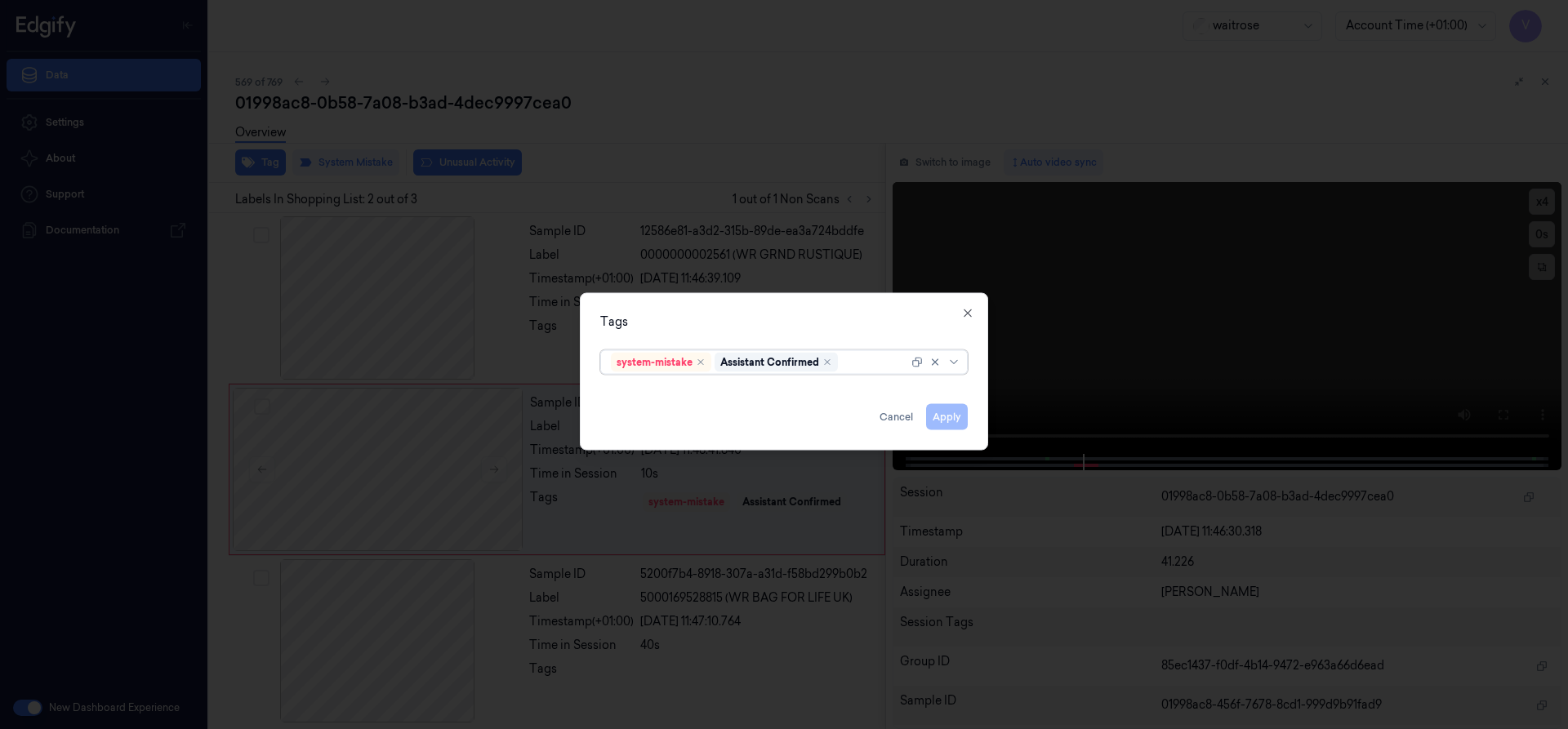
click at [851, 360] on div at bounding box center [874, 362] width 67 height 17
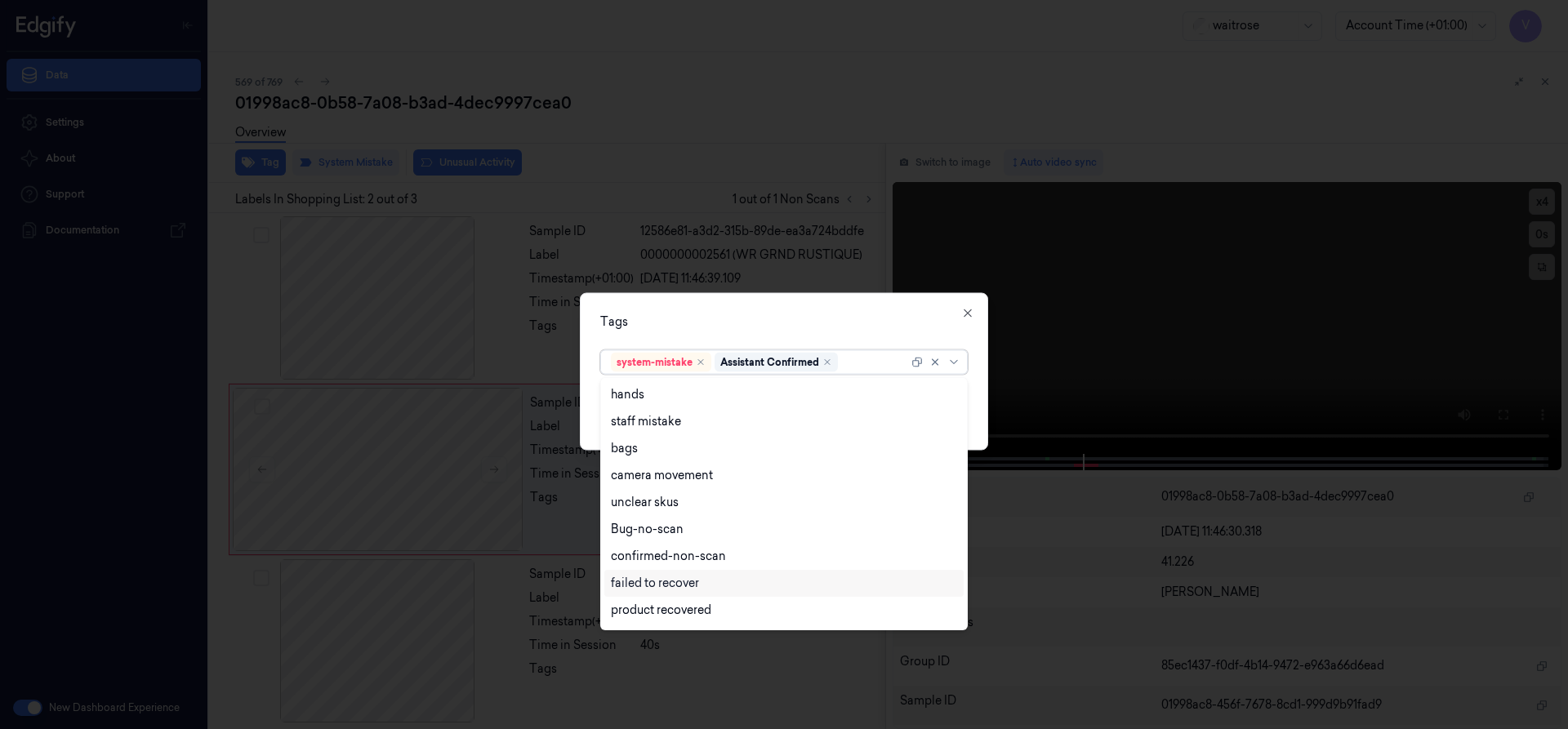
scroll to position [240, 0]
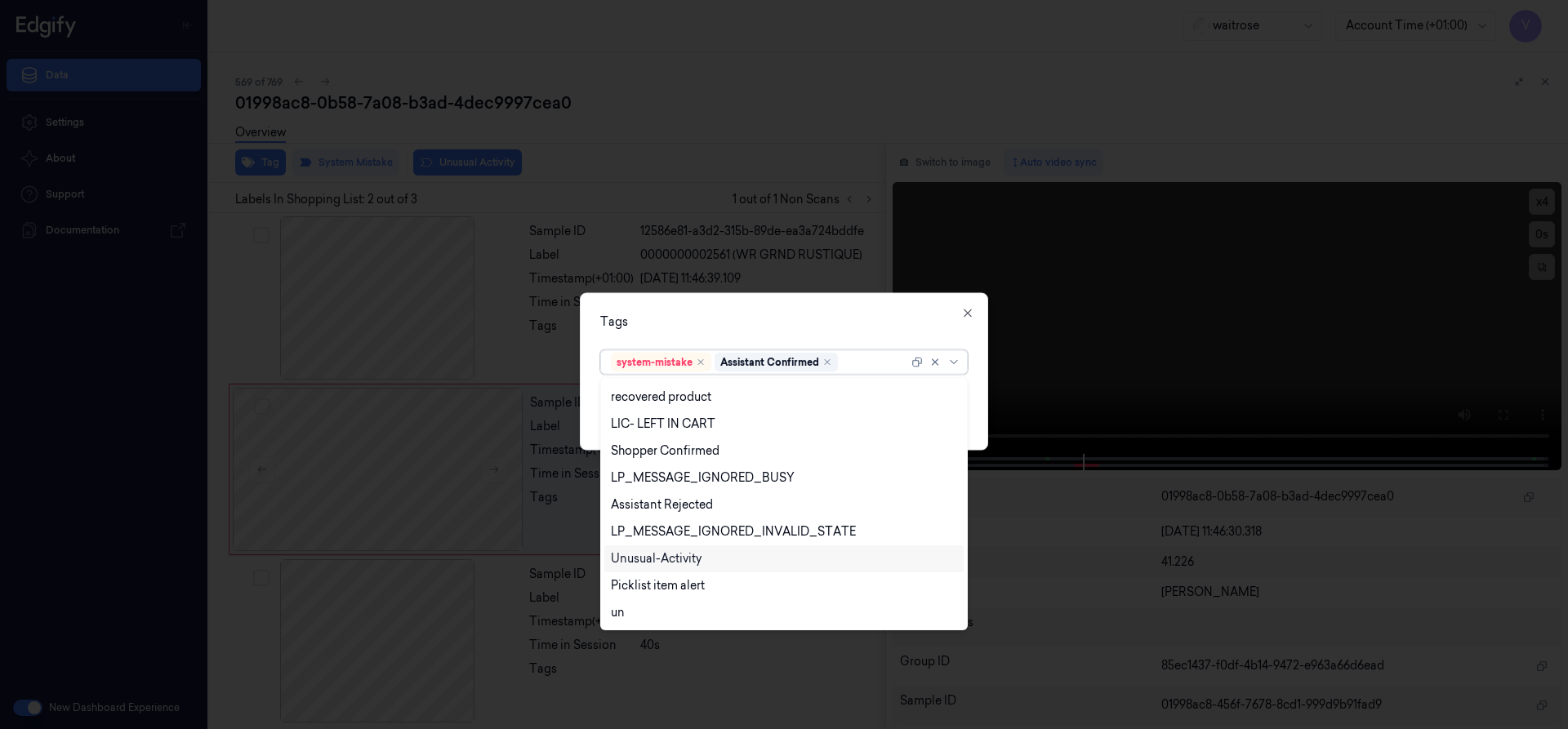
click at [718, 560] on div "Unusual-Activity" at bounding box center [784, 559] width 346 height 17
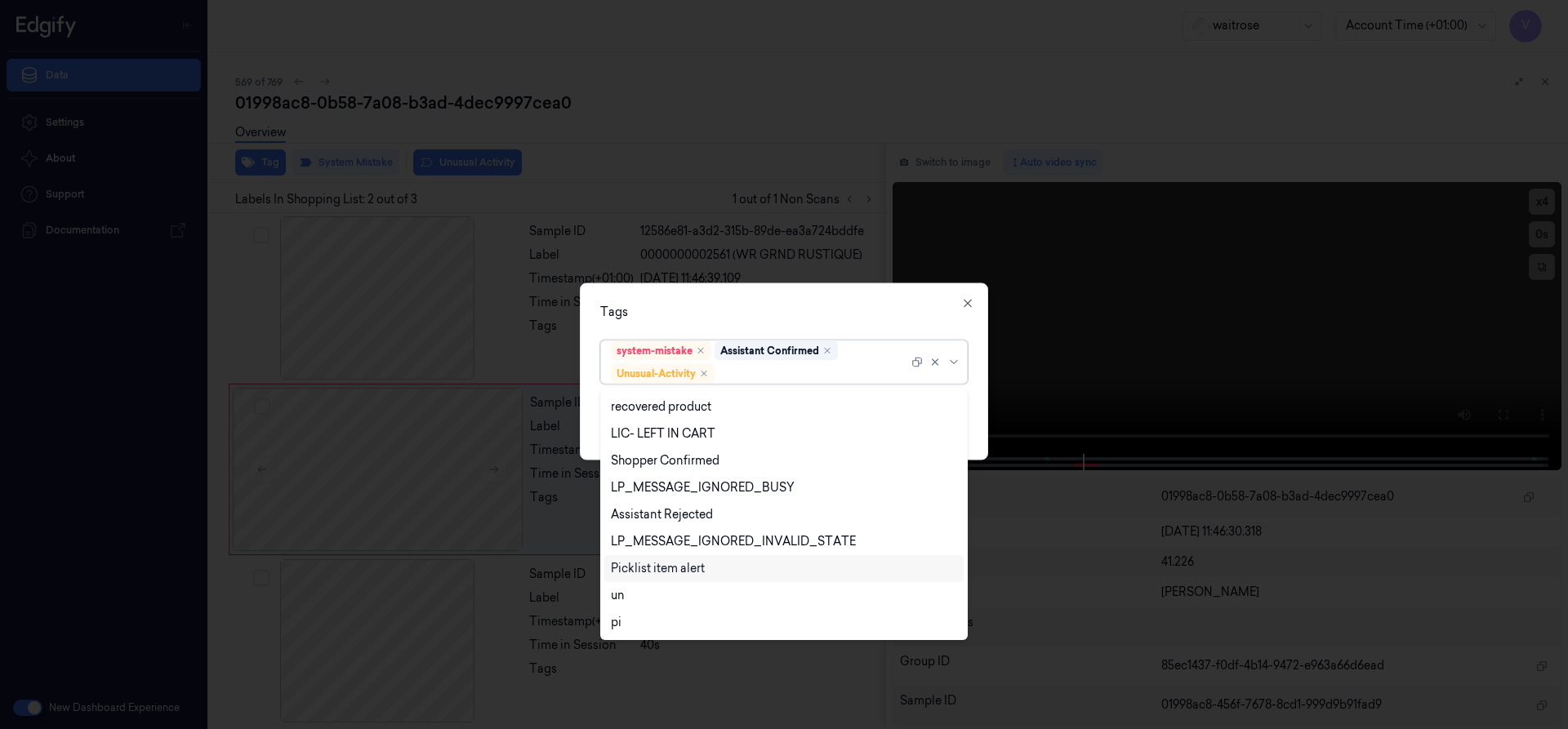
click at [700, 575] on div "Picklist item alert" at bounding box center [658, 568] width 94 height 17
click at [752, 321] on div "Tags option Picklist item alert, selected. 20 results available. Use Up and Dow…" at bounding box center [783, 371] width 408 height 177
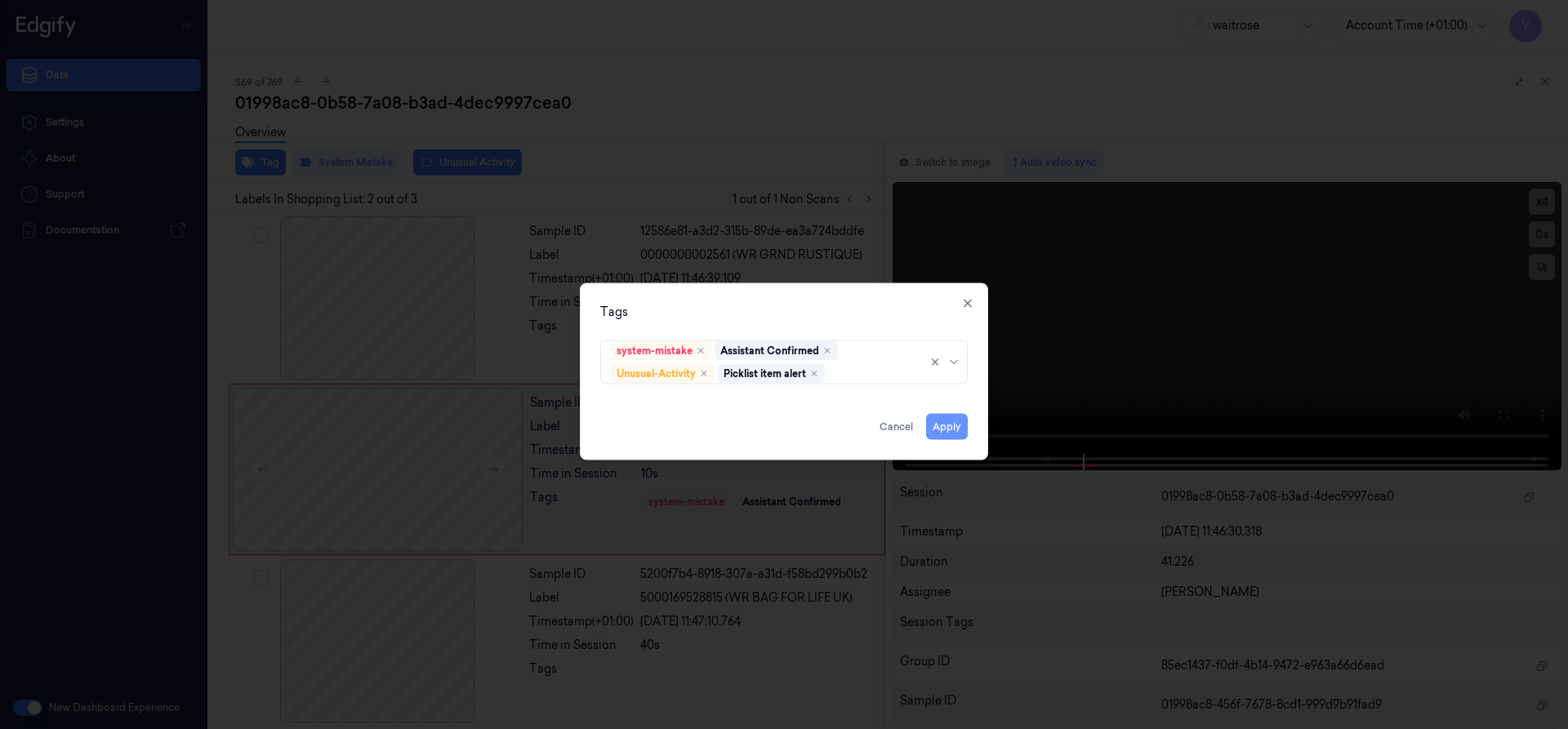
click at [954, 428] on button "Apply" at bounding box center [947, 426] width 42 height 26
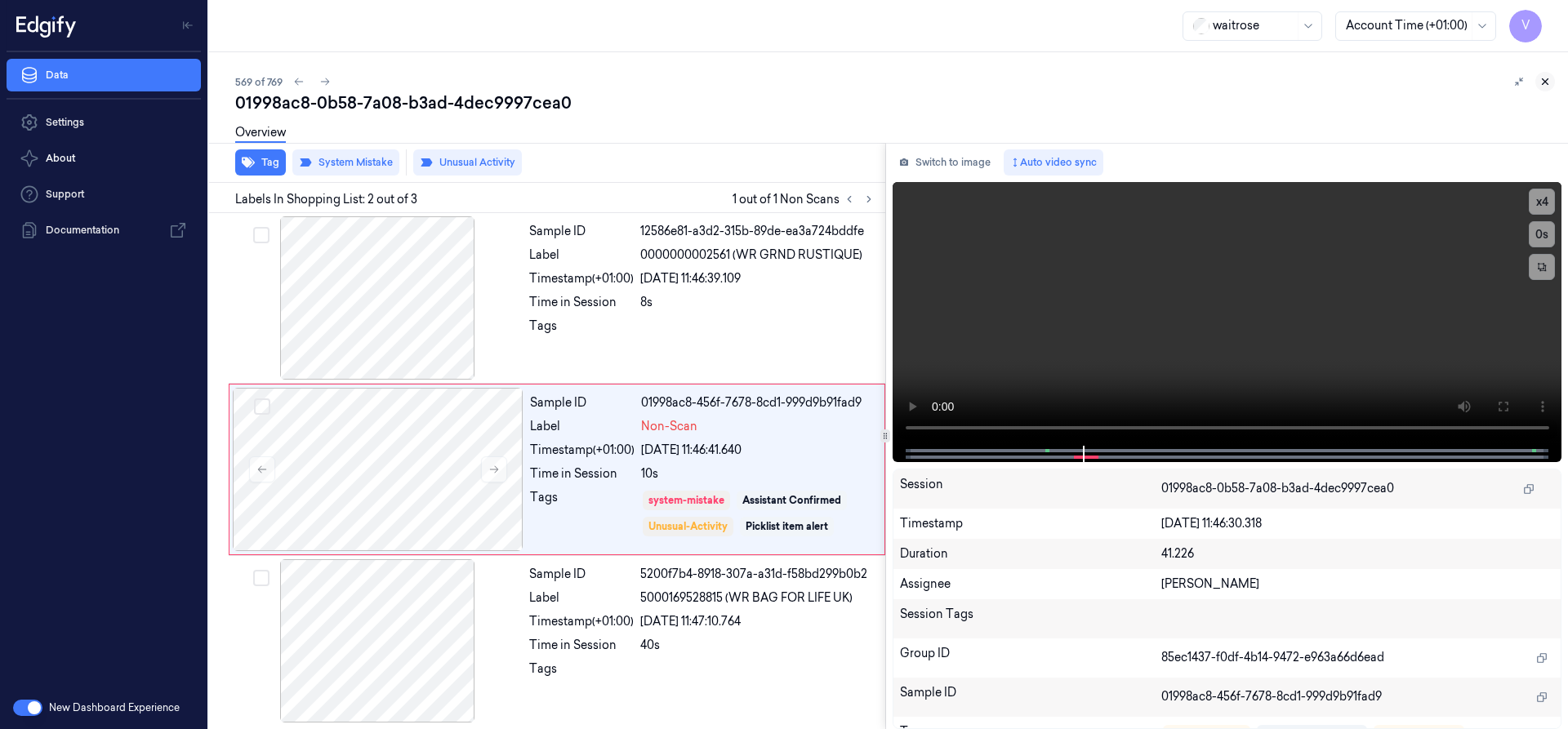
click at [1548, 79] on icon at bounding box center [1544, 81] width 11 height 11
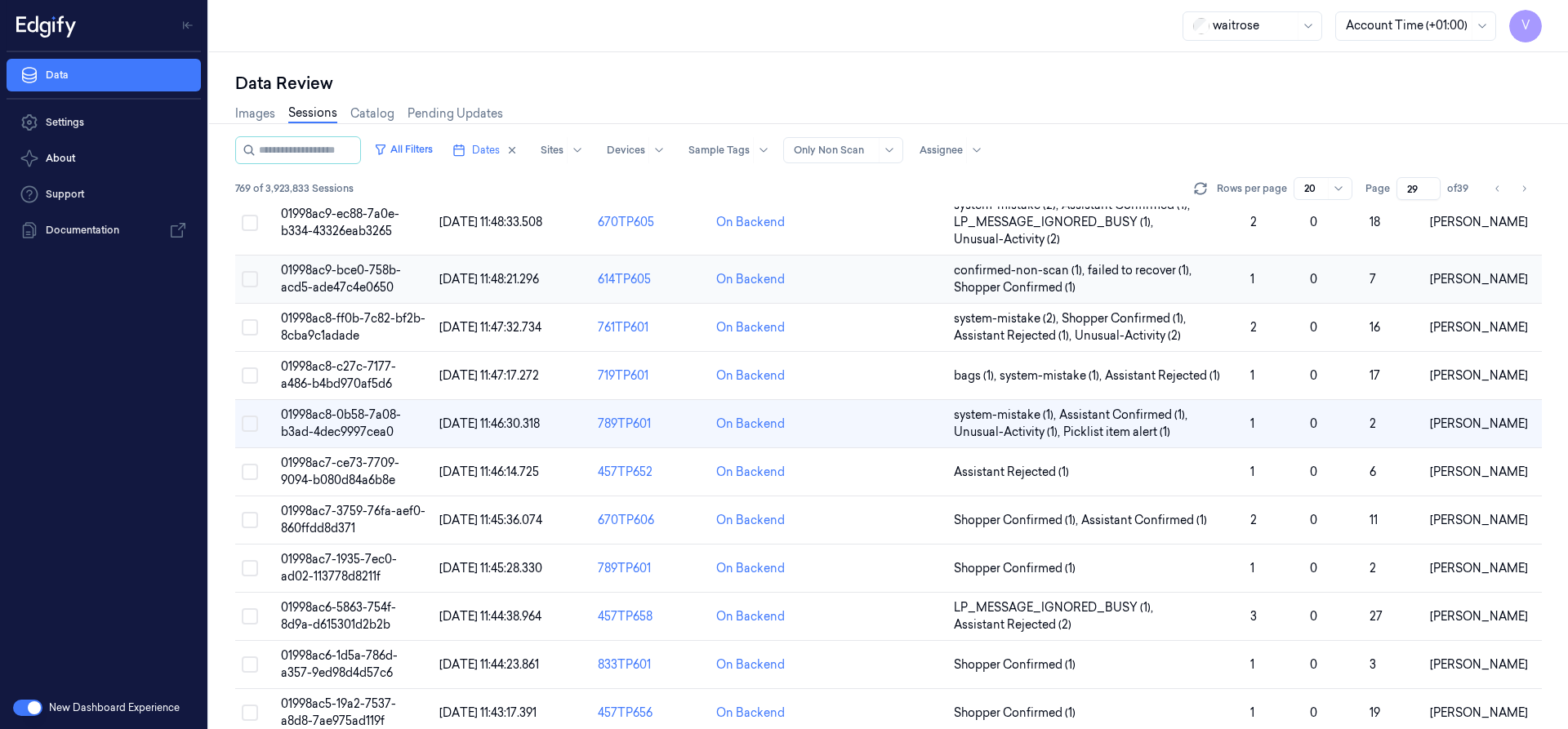
scroll to position [201, 0]
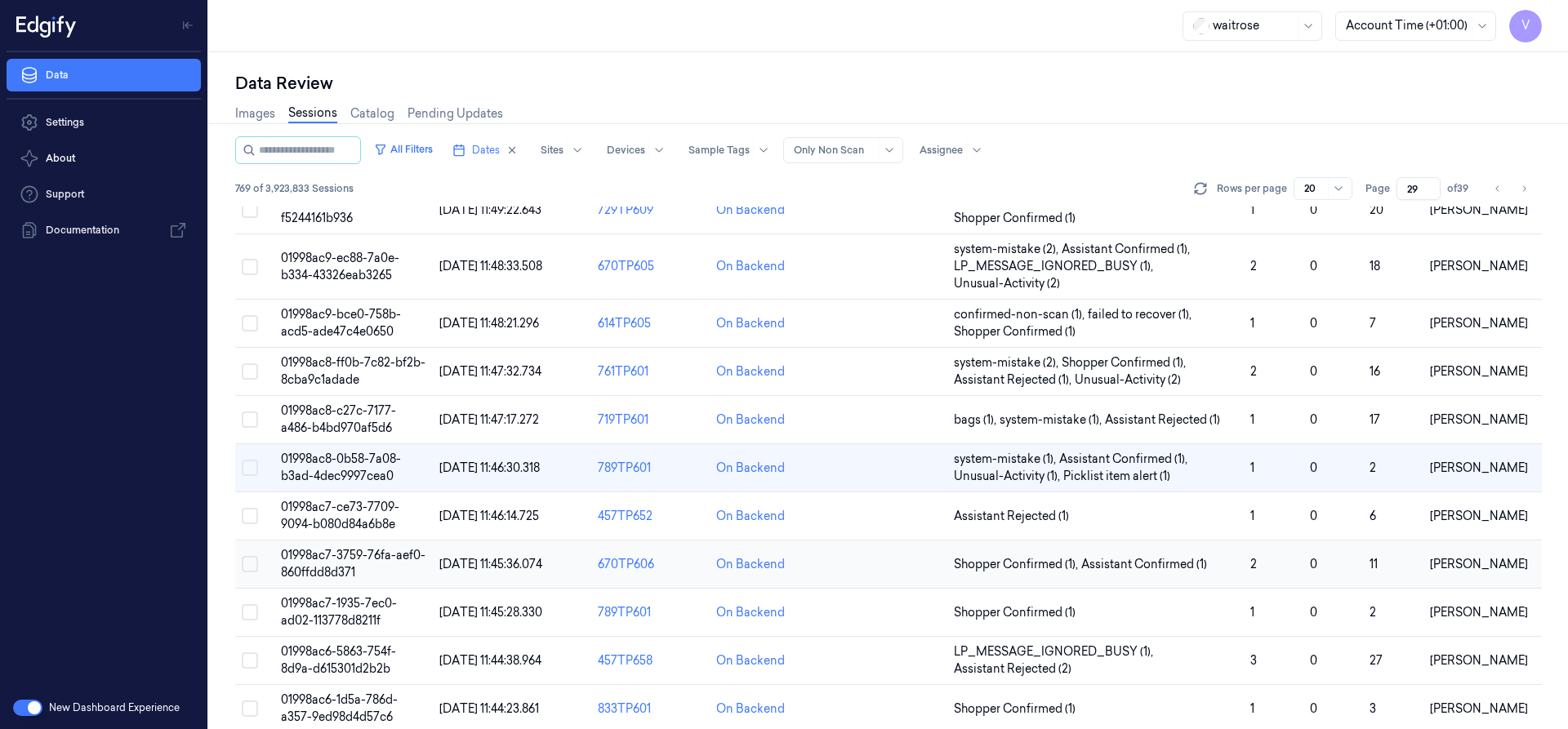
click at [342, 556] on span "01998ac7-3759-76fa-aef0-860ffdd8d371" at bounding box center [354, 563] width 145 height 32
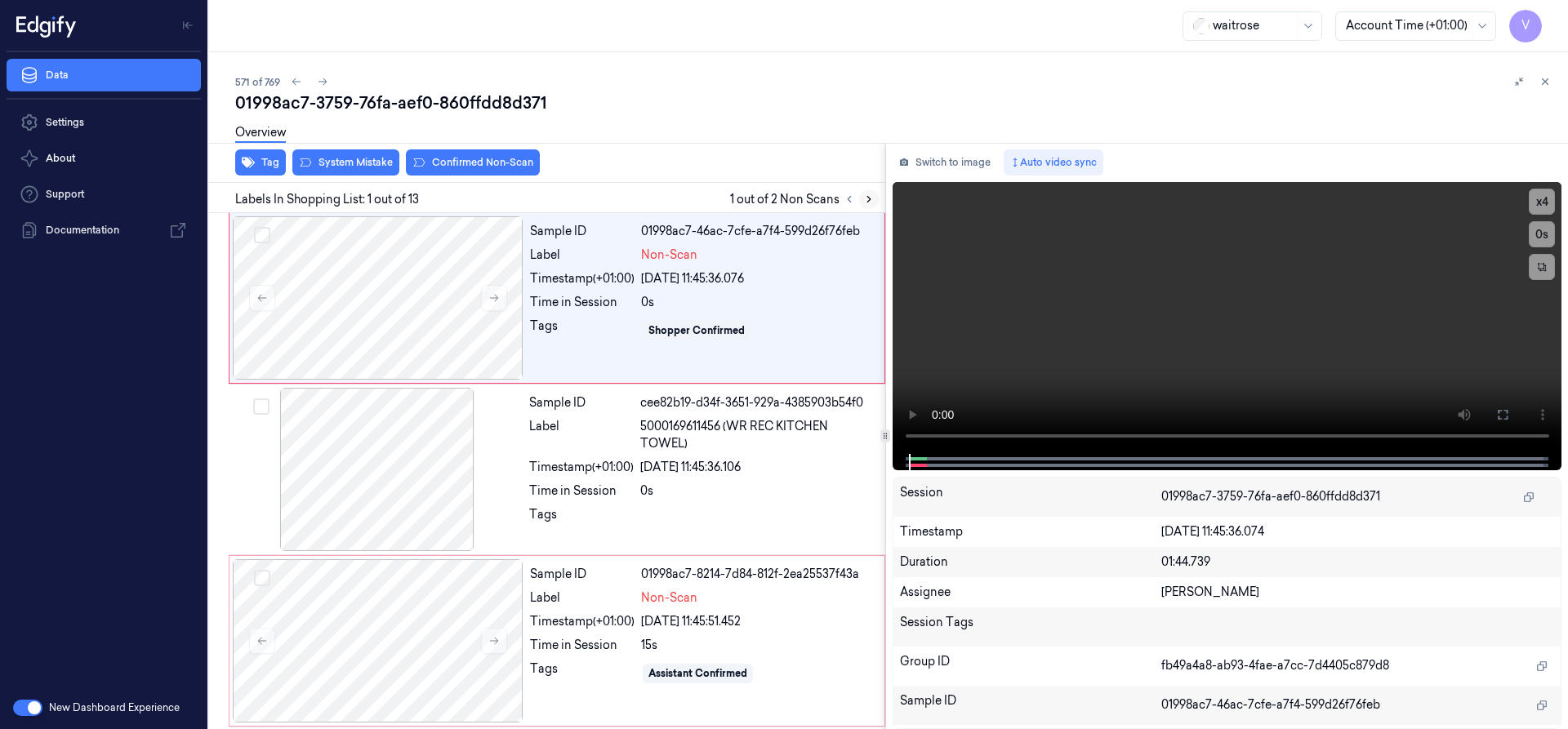
click at [869, 199] on icon at bounding box center [869, 199] width 3 height 6
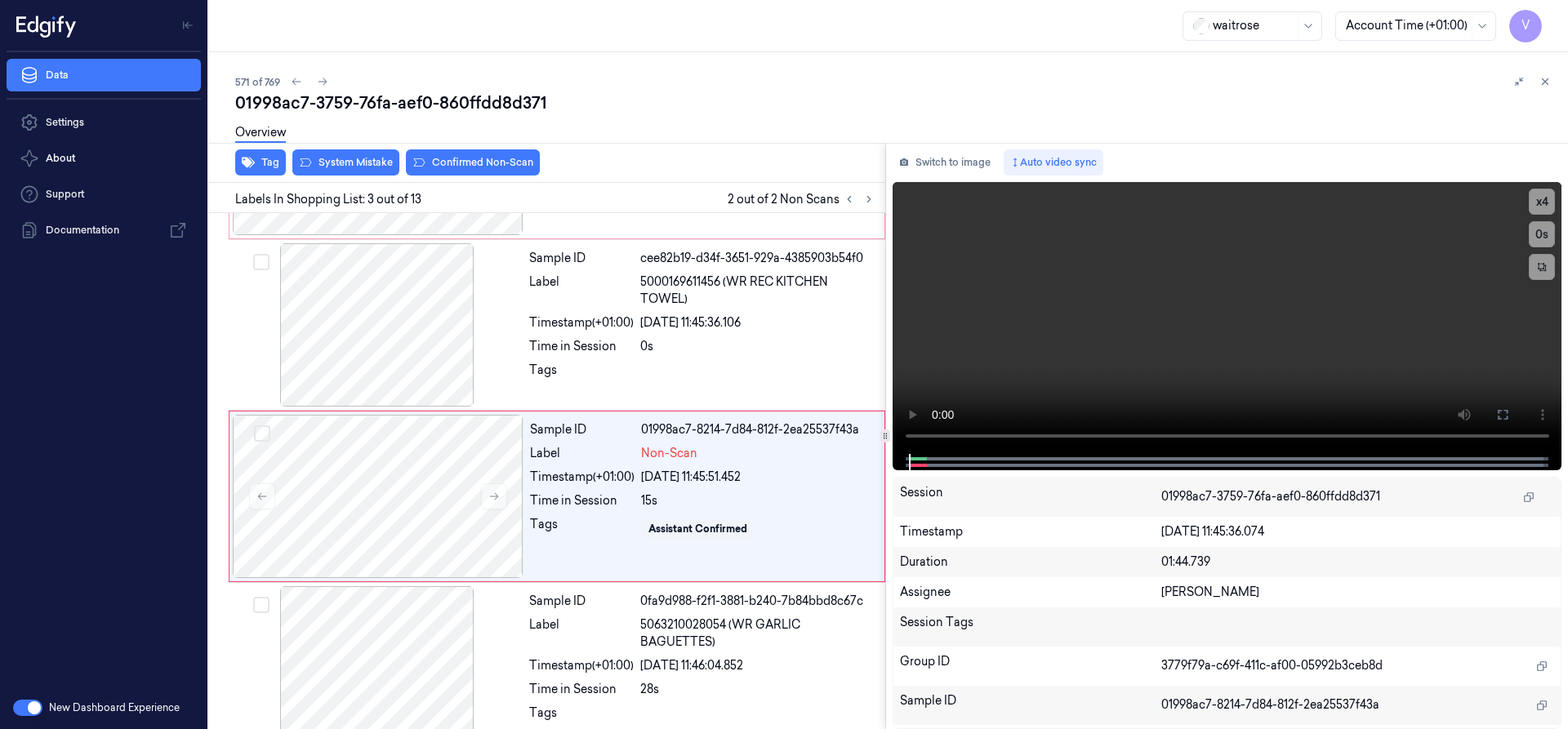
scroll to position [169, 0]
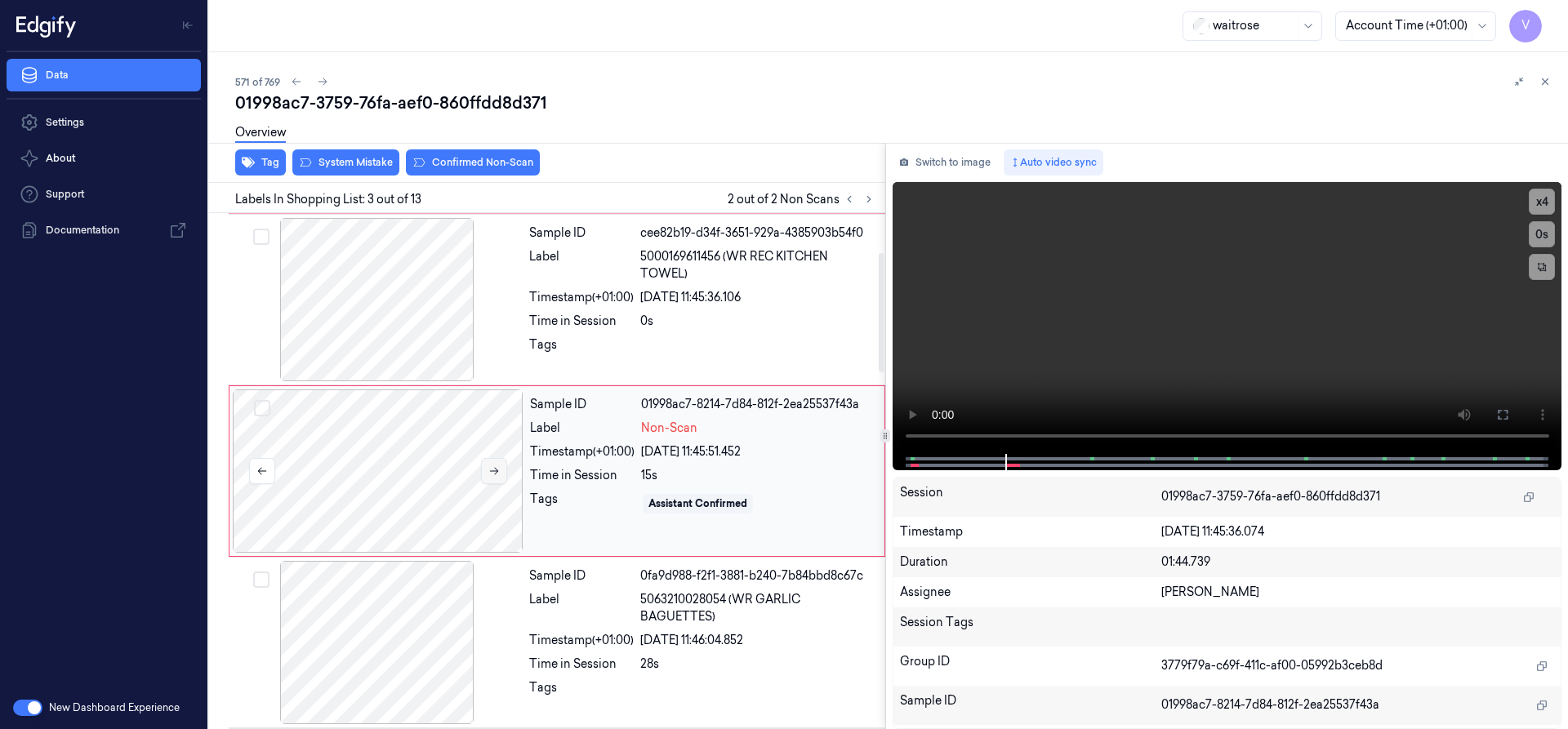
click at [498, 471] on icon at bounding box center [494, 471] width 9 height 8
click at [496, 468] on icon at bounding box center [493, 470] width 11 height 11
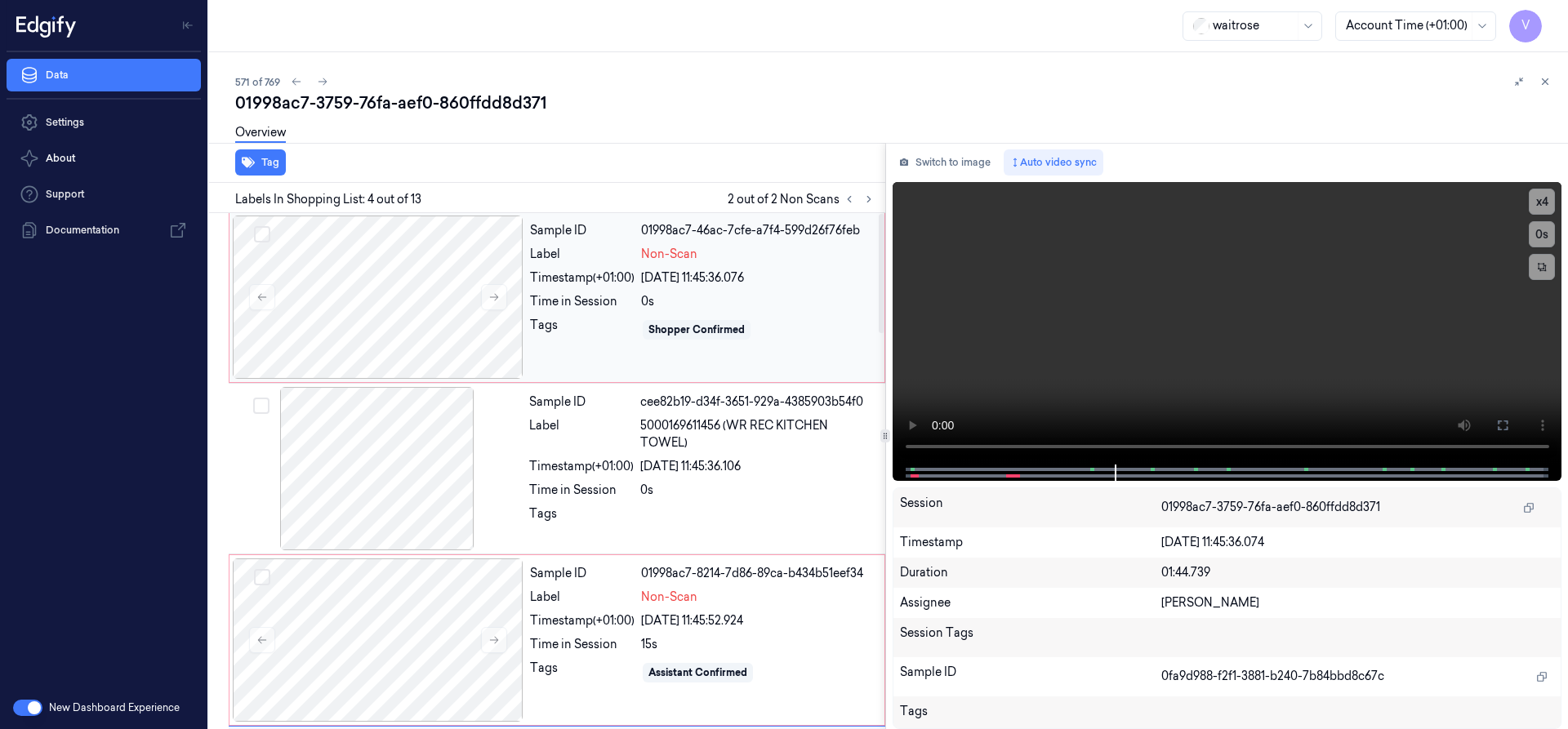
scroll to position [0, 0]
click at [373, 304] on div at bounding box center [378, 298] width 291 height 164
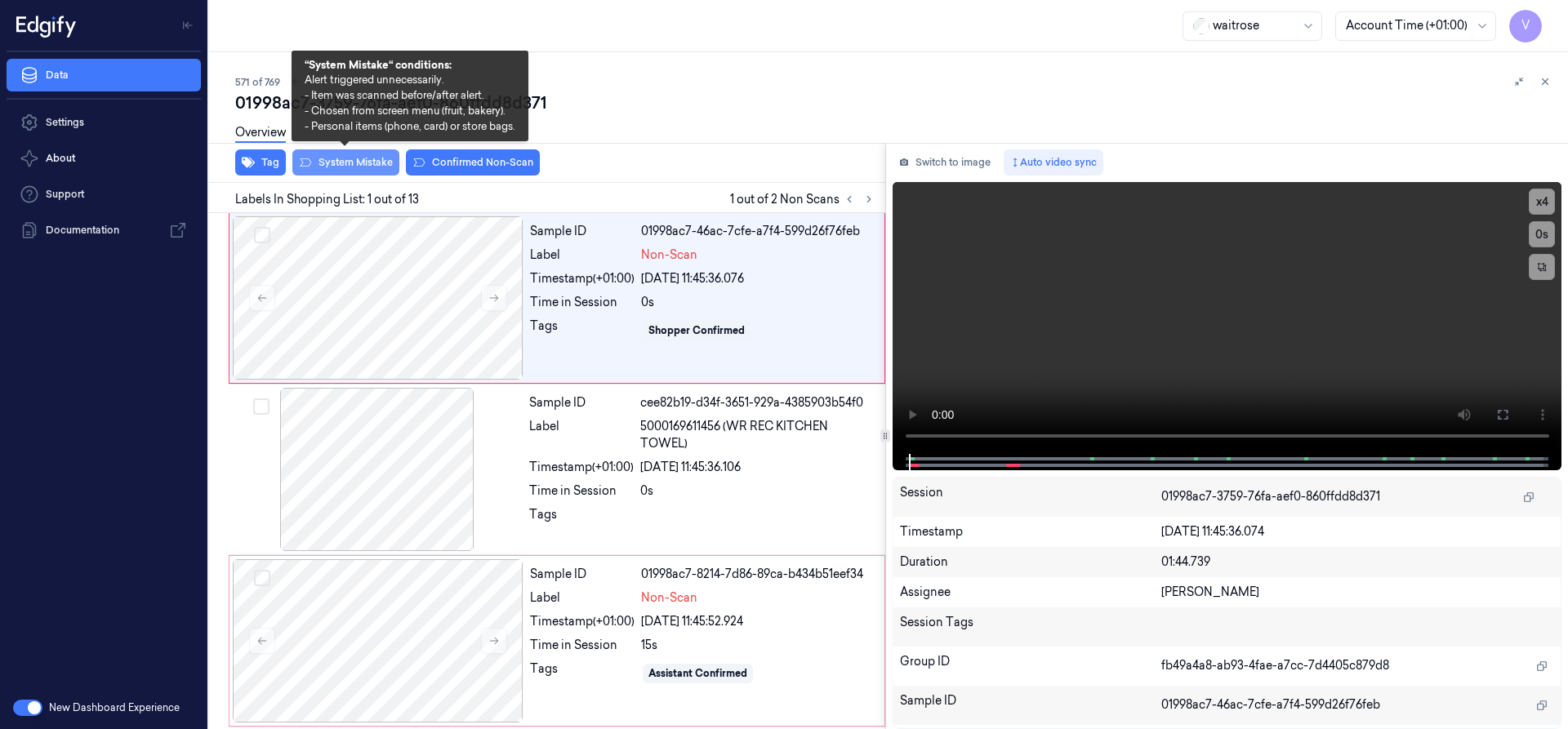
click at [372, 163] on button "System Mistake" at bounding box center [346, 162] width 107 height 26
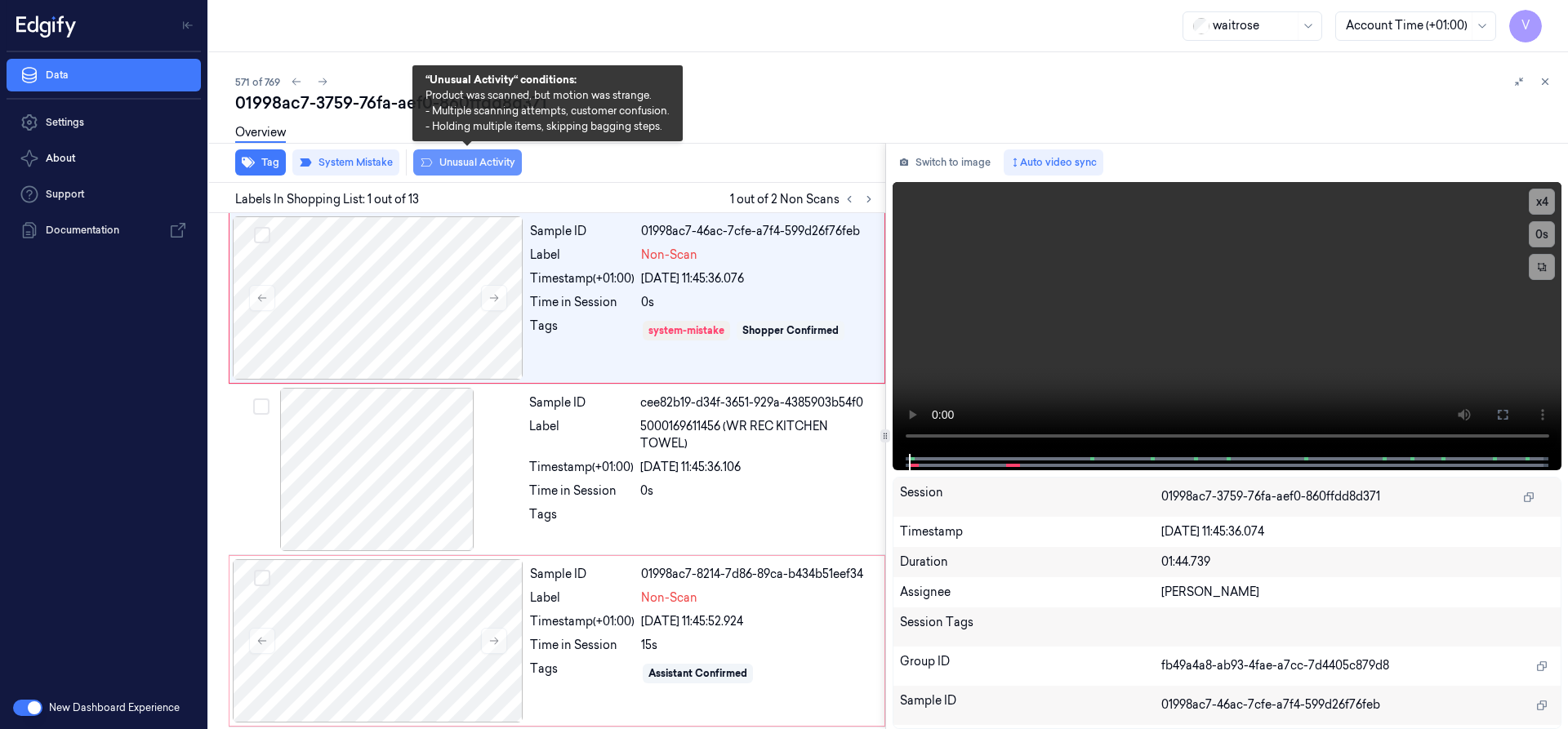
click at [469, 163] on button "Unusual Activity" at bounding box center [467, 162] width 108 height 26
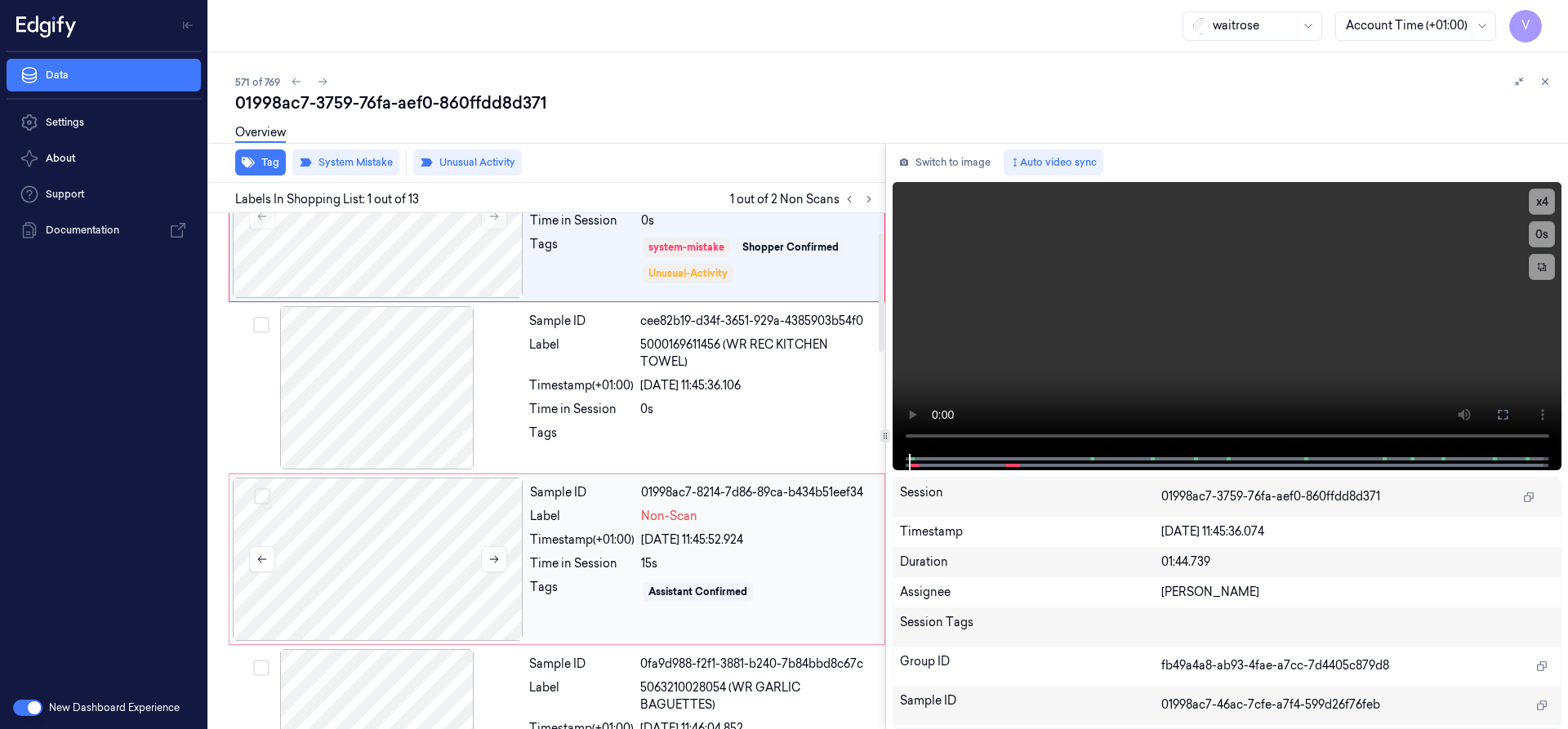
click at [345, 541] on div at bounding box center [378, 560] width 291 height 164
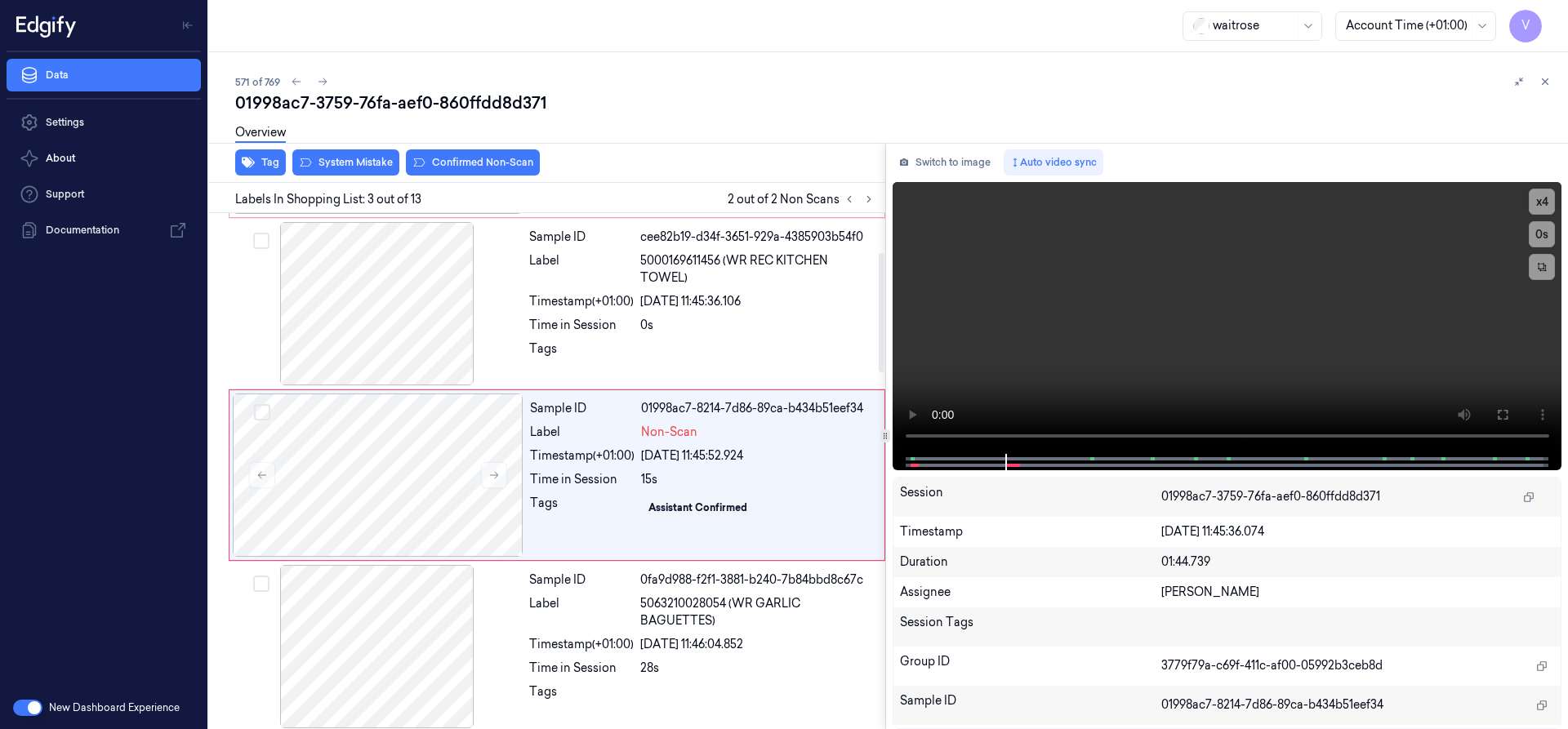
scroll to position [169, 0]
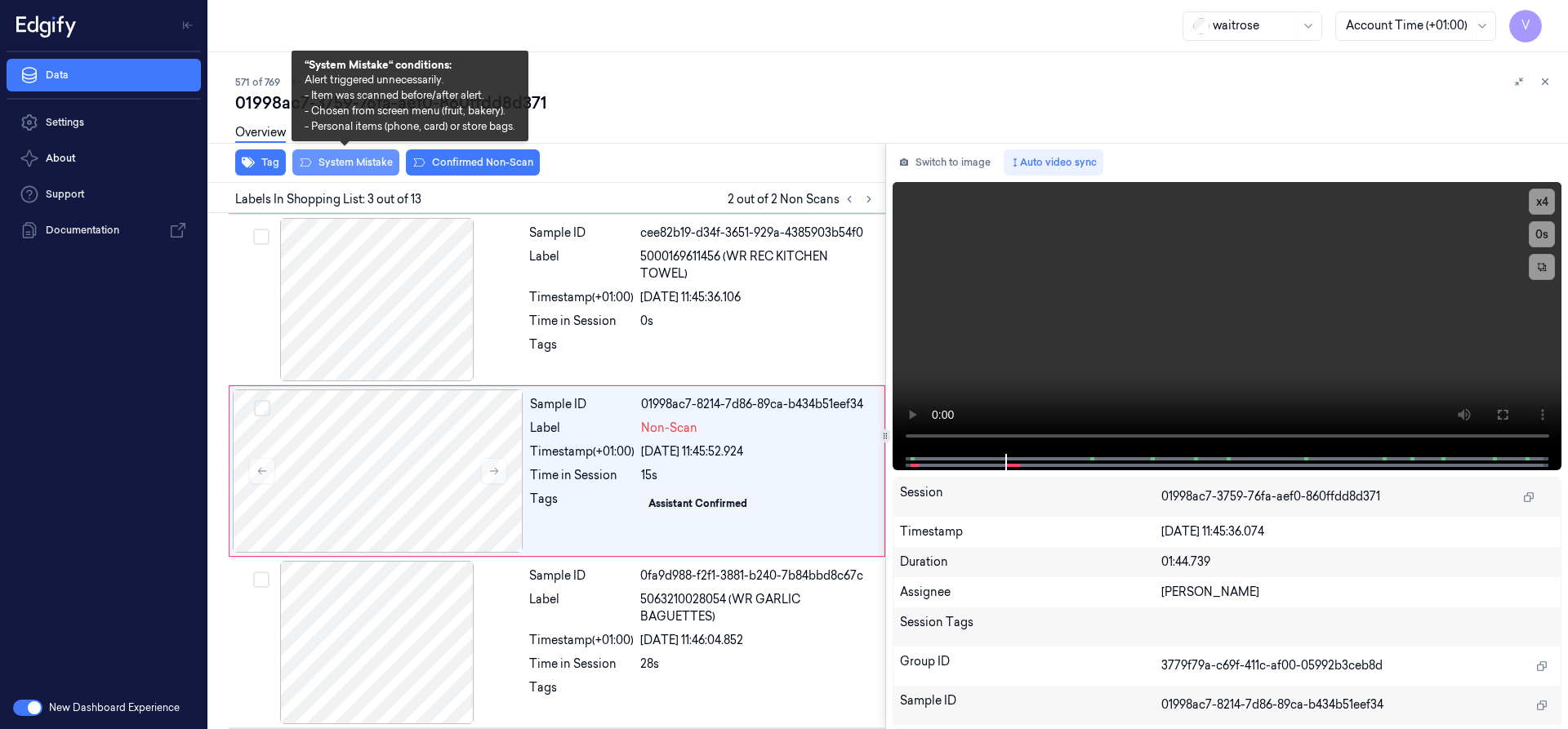
click at [346, 158] on button "System Mistake" at bounding box center [346, 162] width 107 height 26
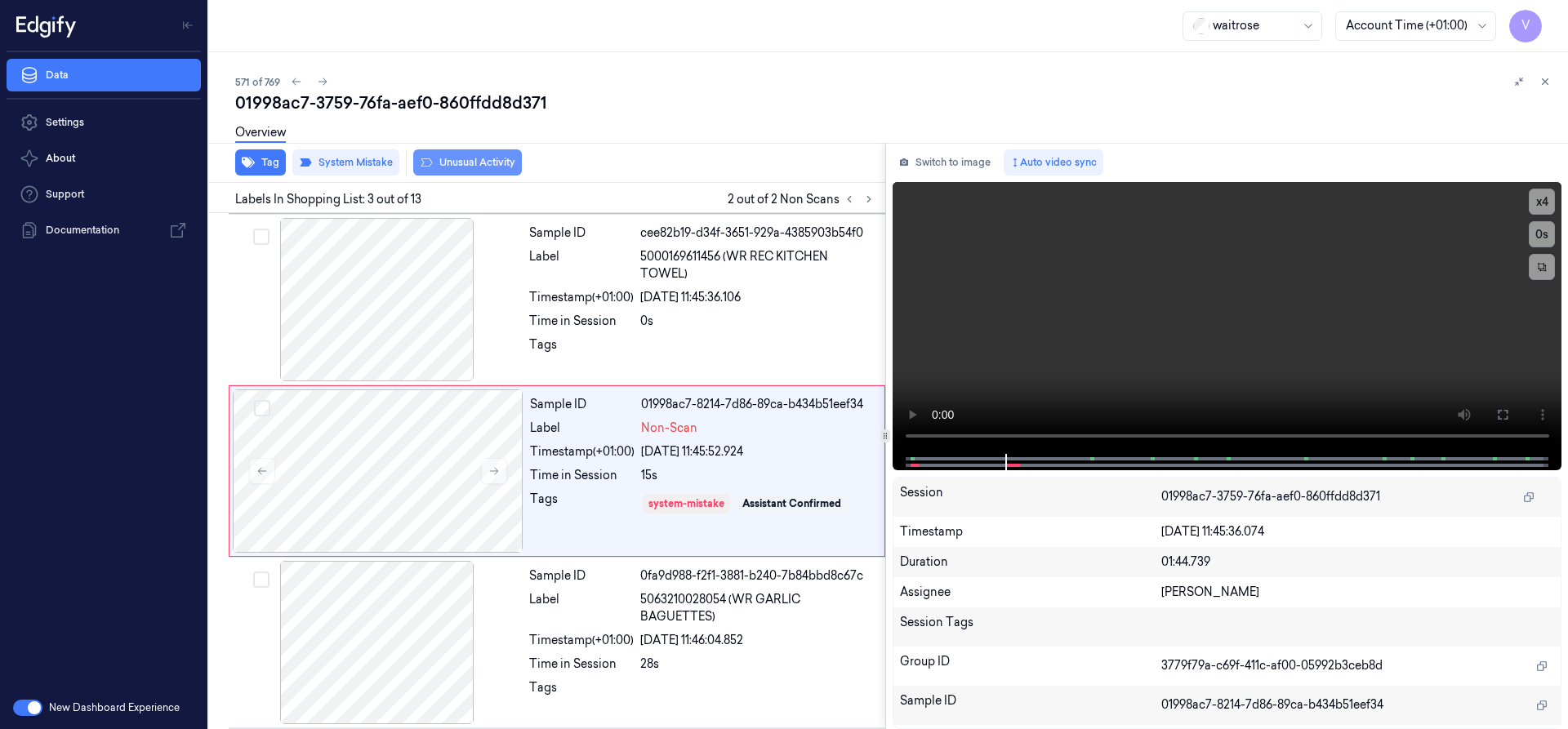
click at [482, 161] on button "Unusual Activity" at bounding box center [467, 162] width 108 height 26
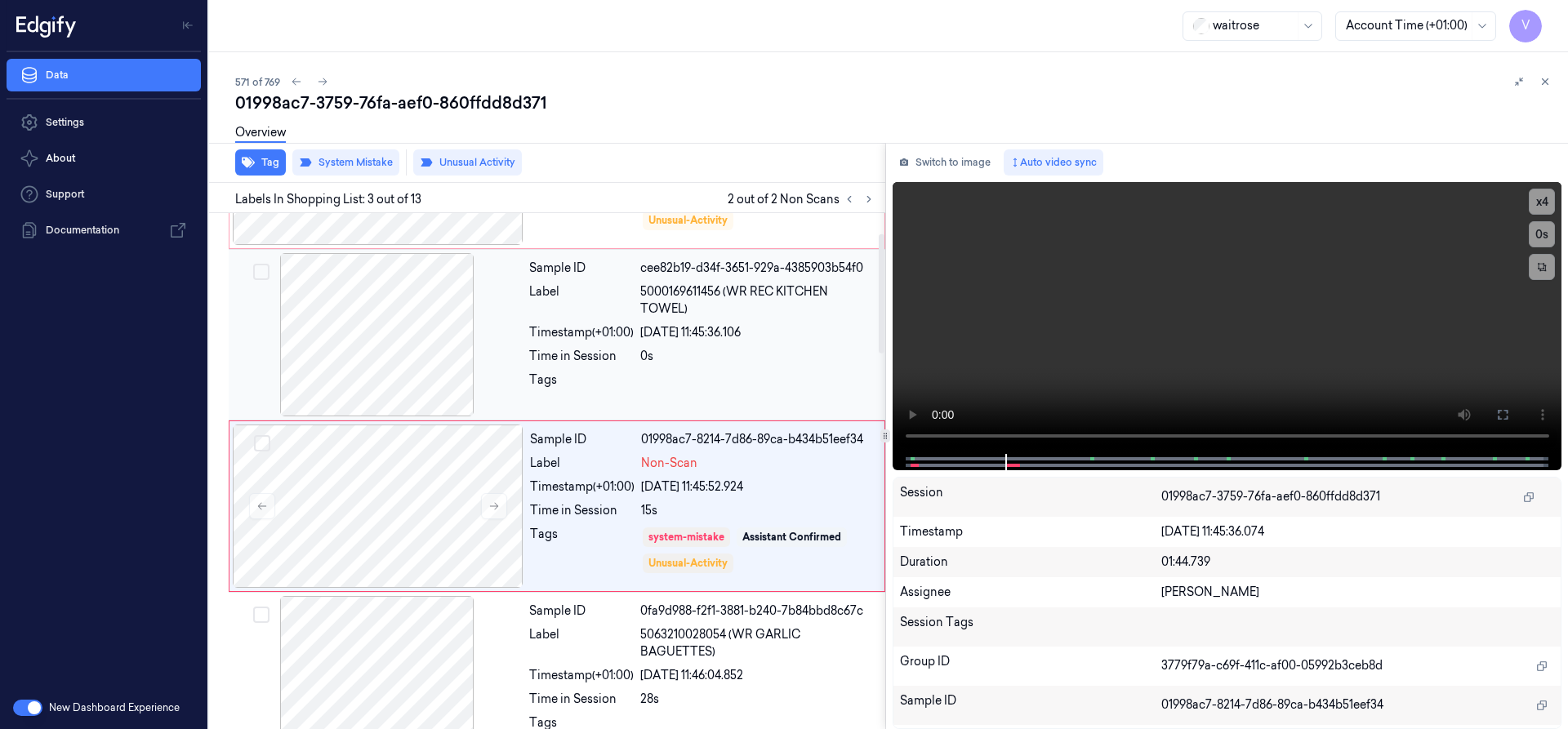
scroll to position [88, 0]
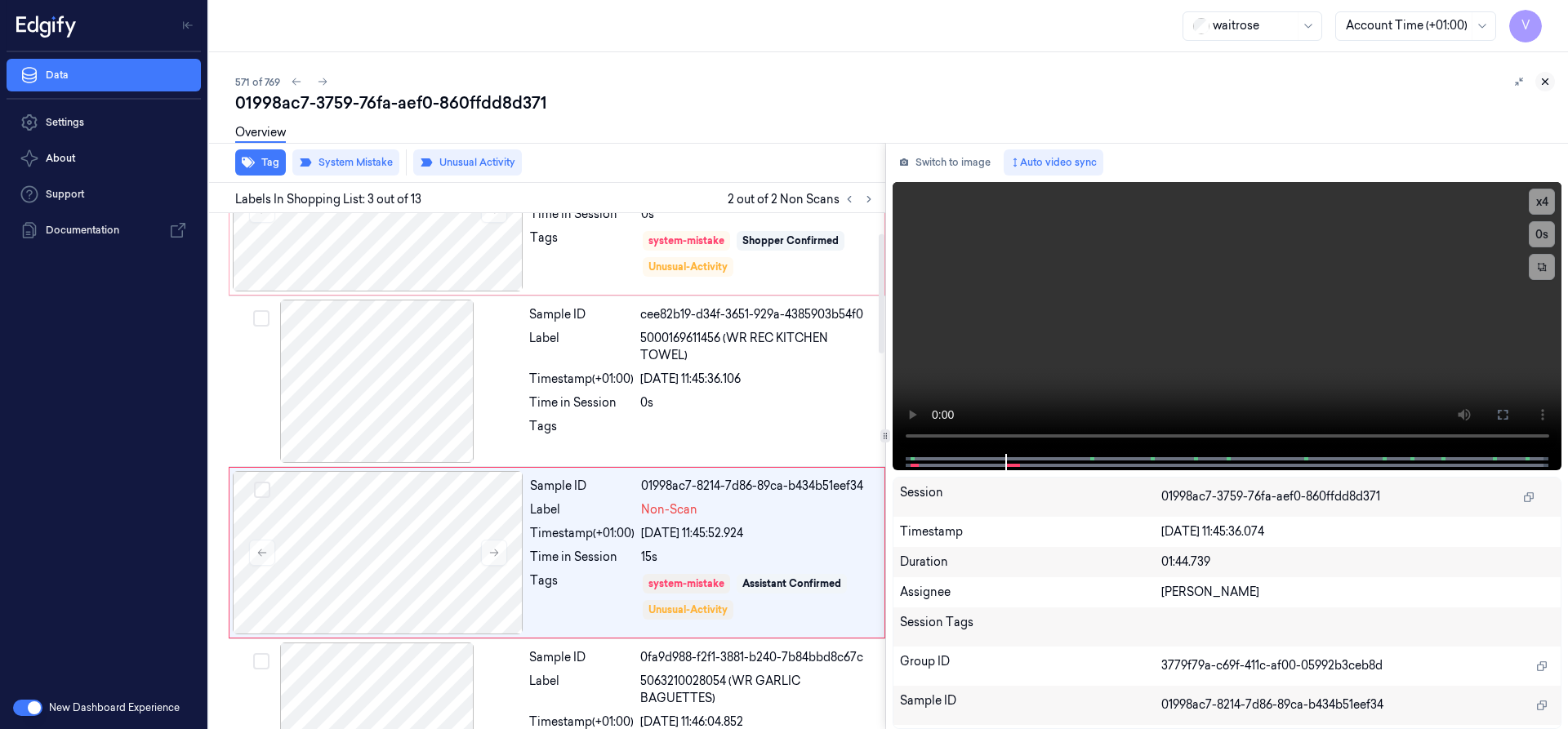
click at [1543, 77] on icon at bounding box center [1544, 81] width 11 height 11
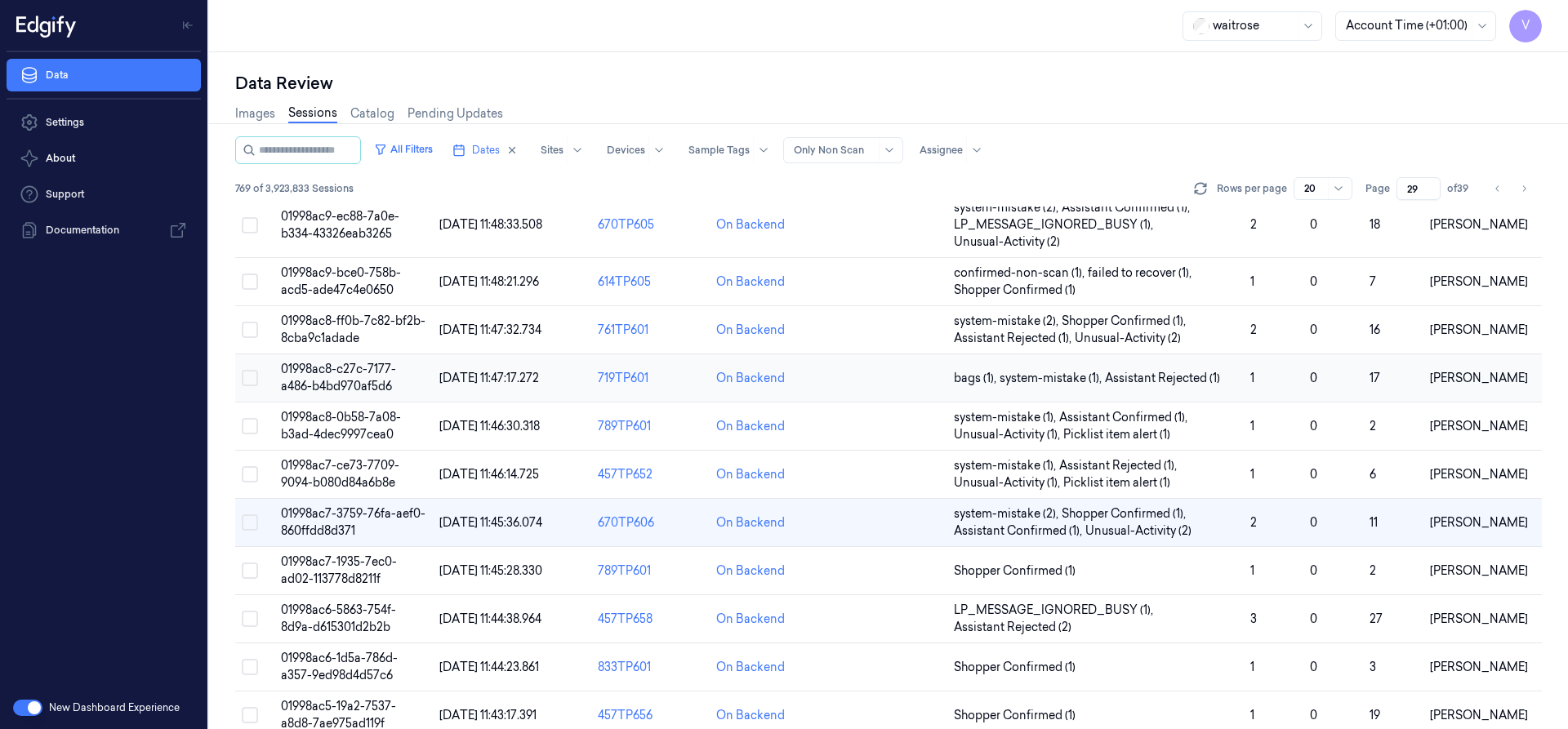
scroll to position [297, 0]
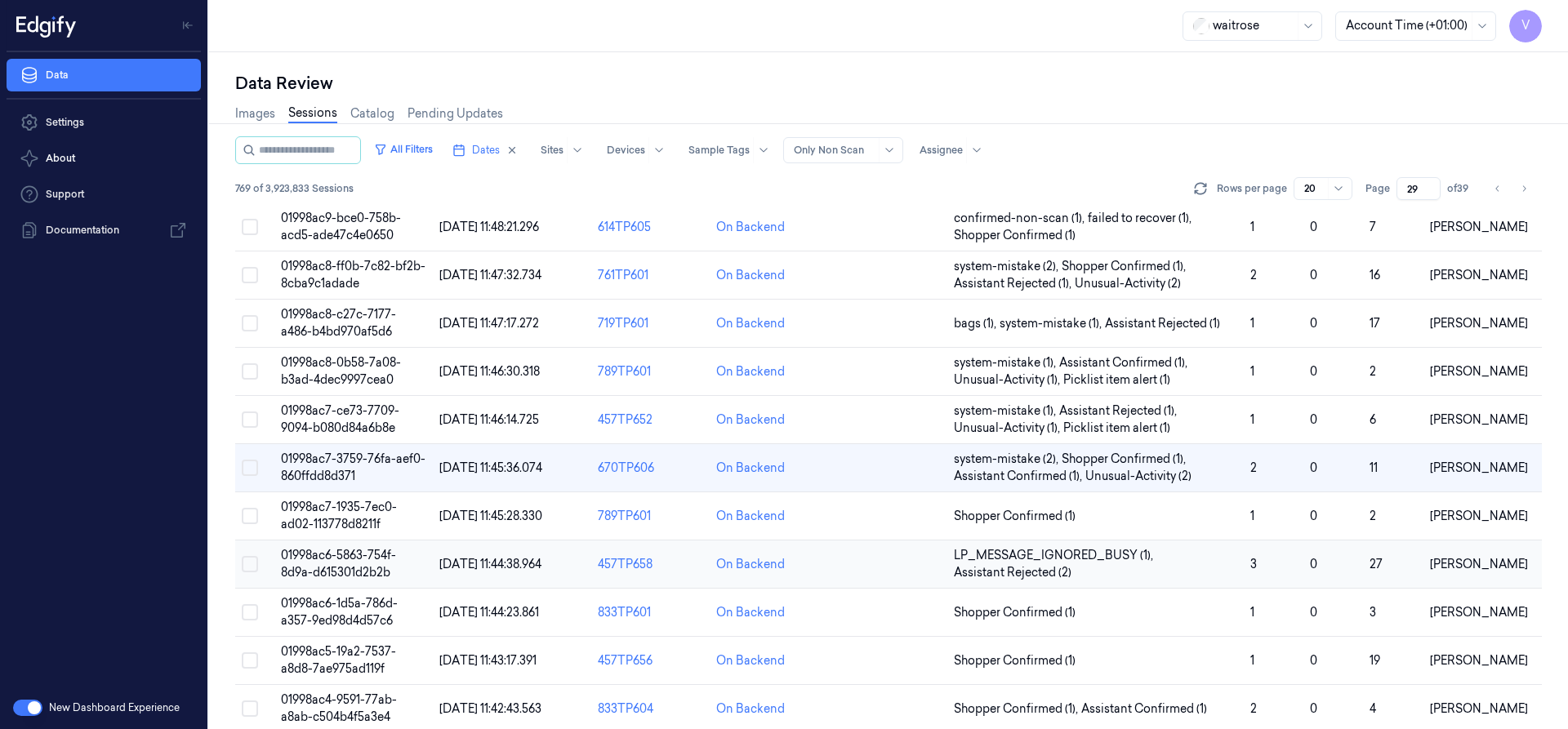
click at [362, 560] on span "01998ac6-5863-754f-8d9a-d615301d2b2b" at bounding box center [338, 563] width 115 height 32
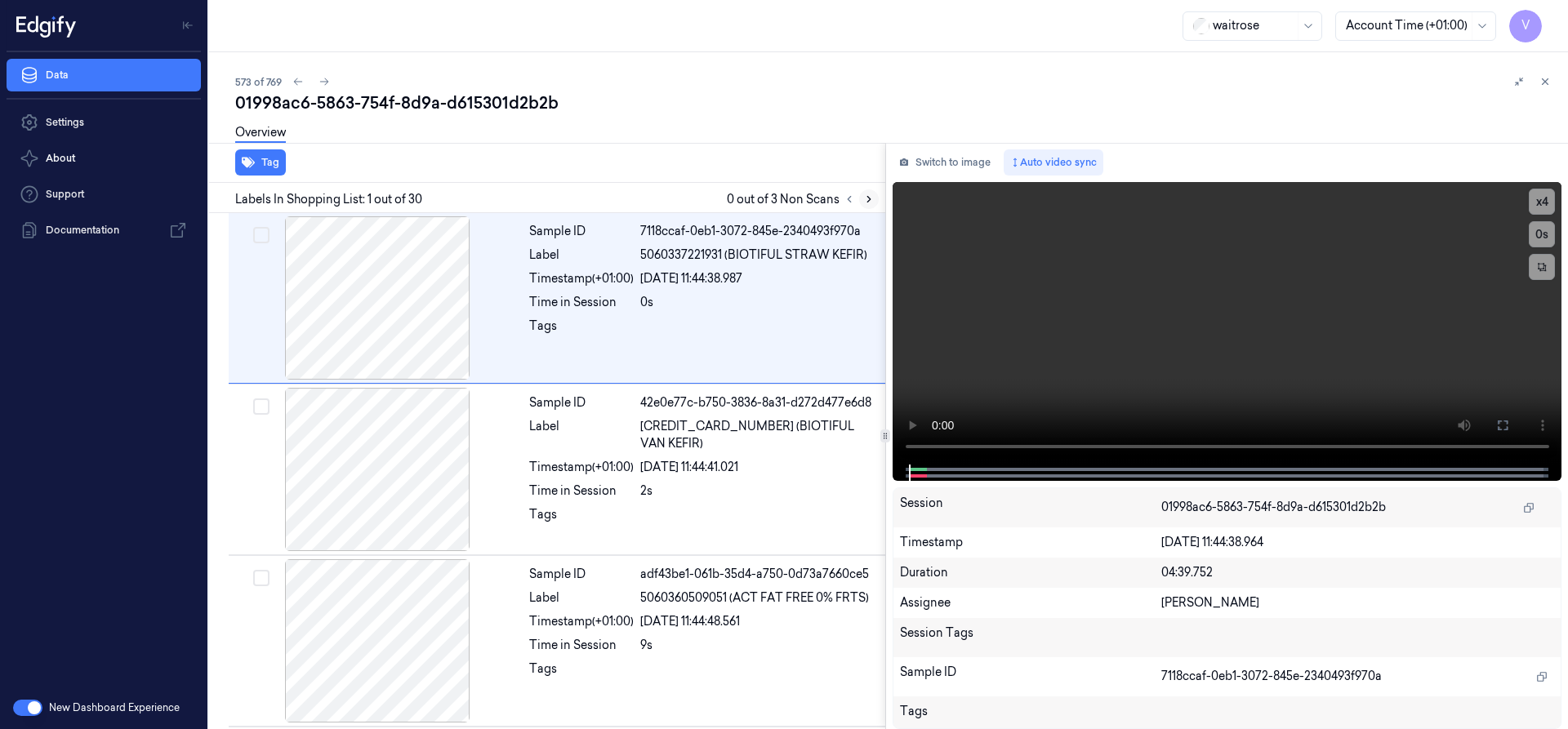
click at [876, 199] on button at bounding box center [868, 198] width 20 height 20
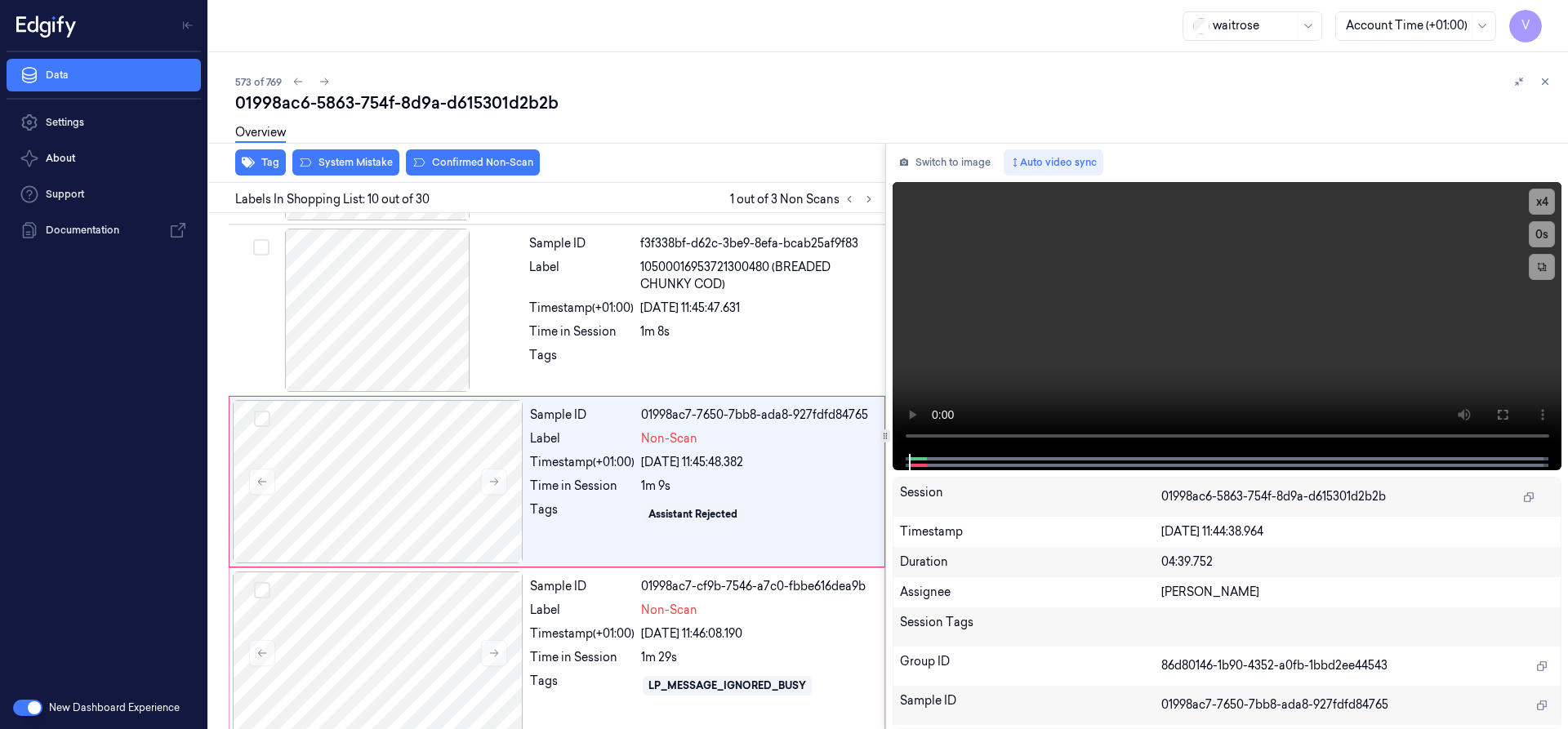
scroll to position [1369, 0]
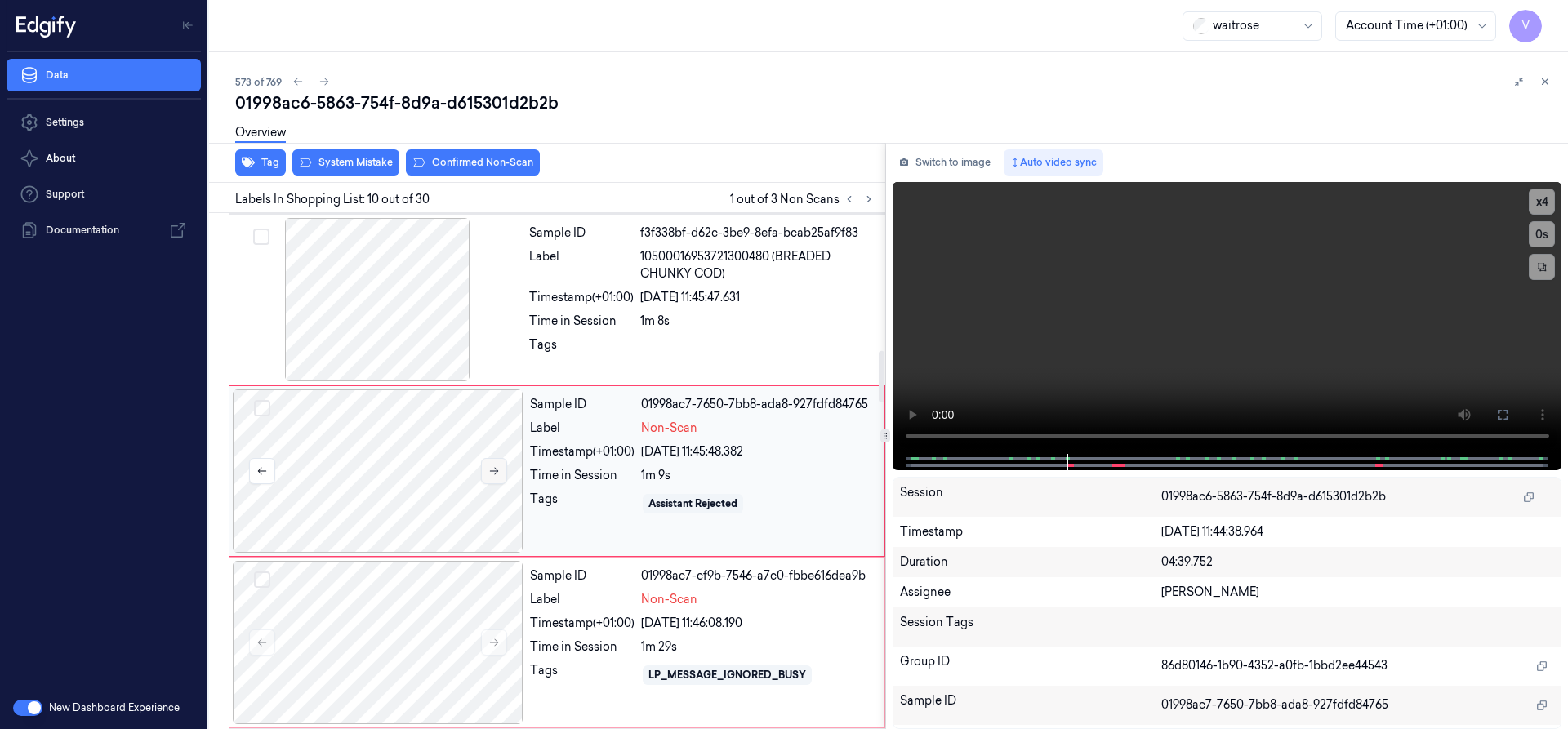
click at [489, 468] on icon at bounding box center [493, 470] width 11 height 11
click at [498, 465] on icon at bounding box center [493, 470] width 11 height 11
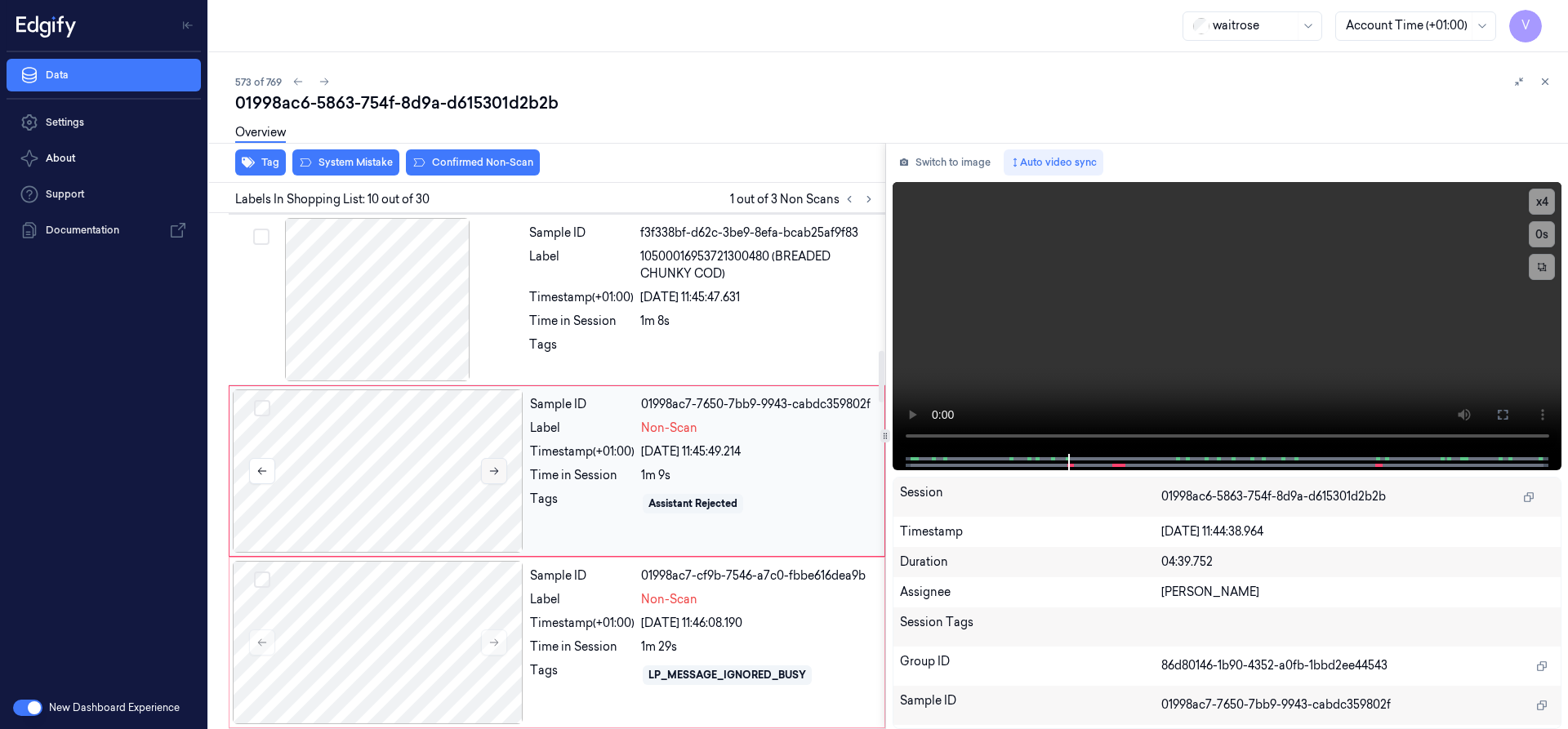
click at [498, 465] on icon at bounding box center [493, 470] width 11 height 11
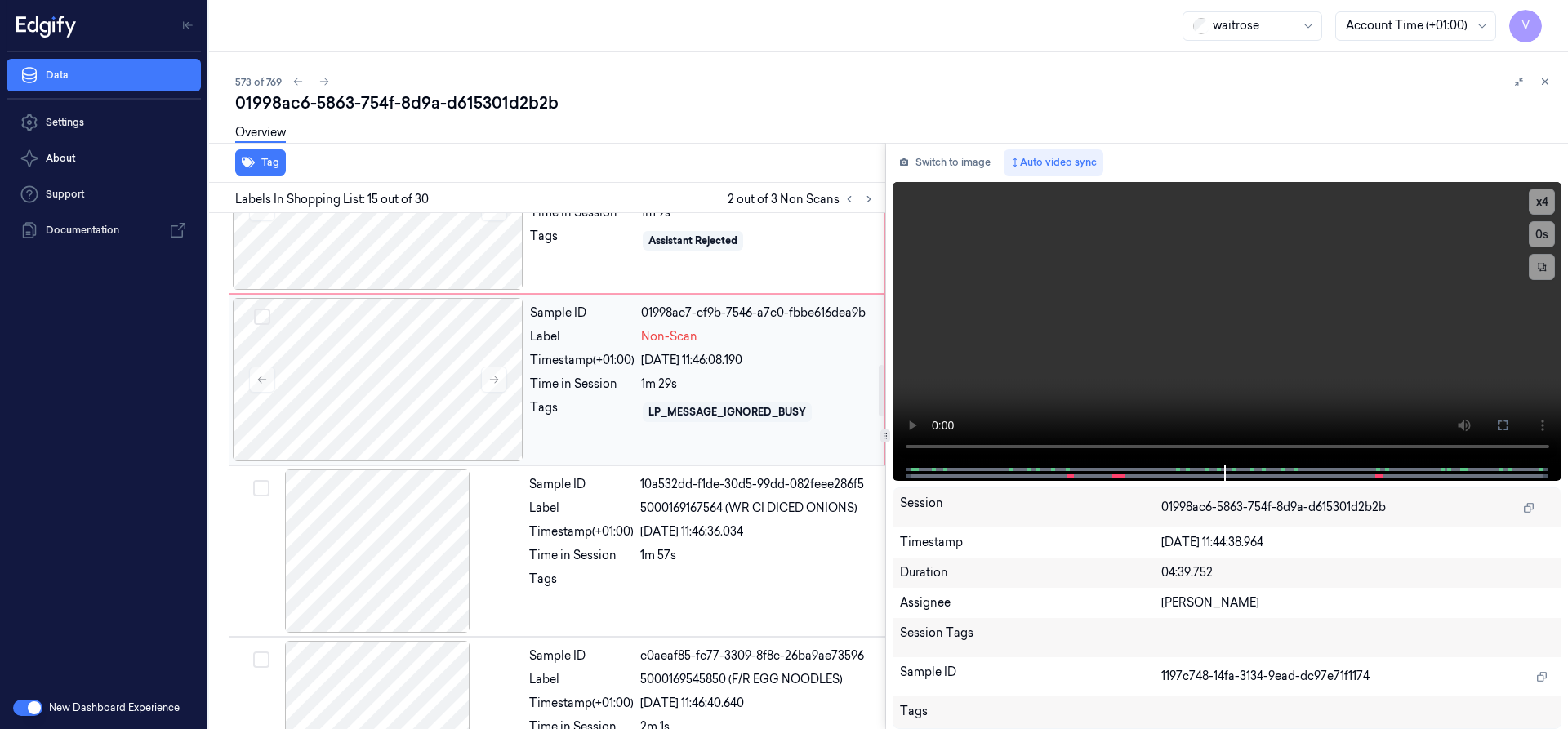
scroll to position [1492, 0]
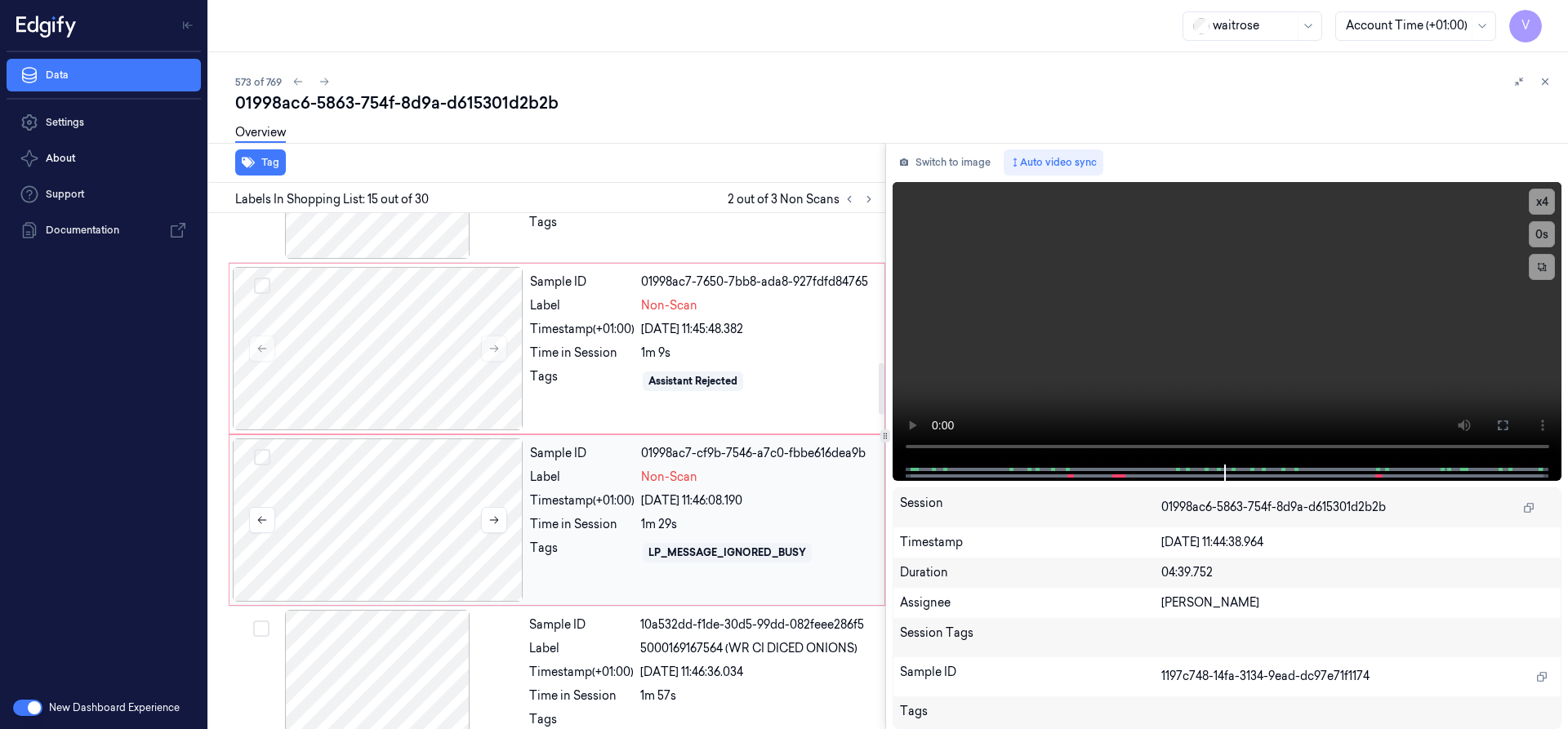
click at [354, 506] on div at bounding box center [378, 520] width 291 height 164
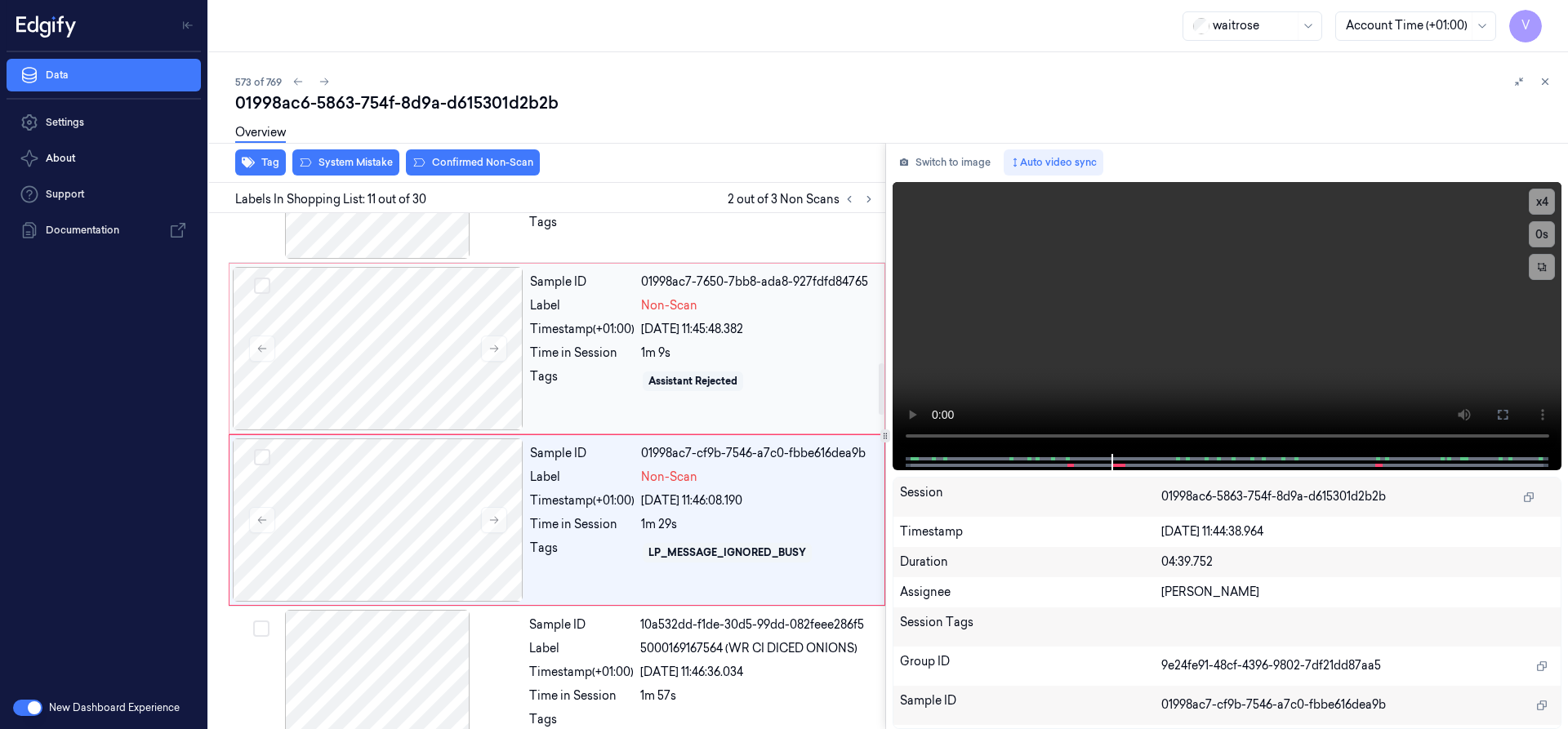
scroll to position [1541, 0]
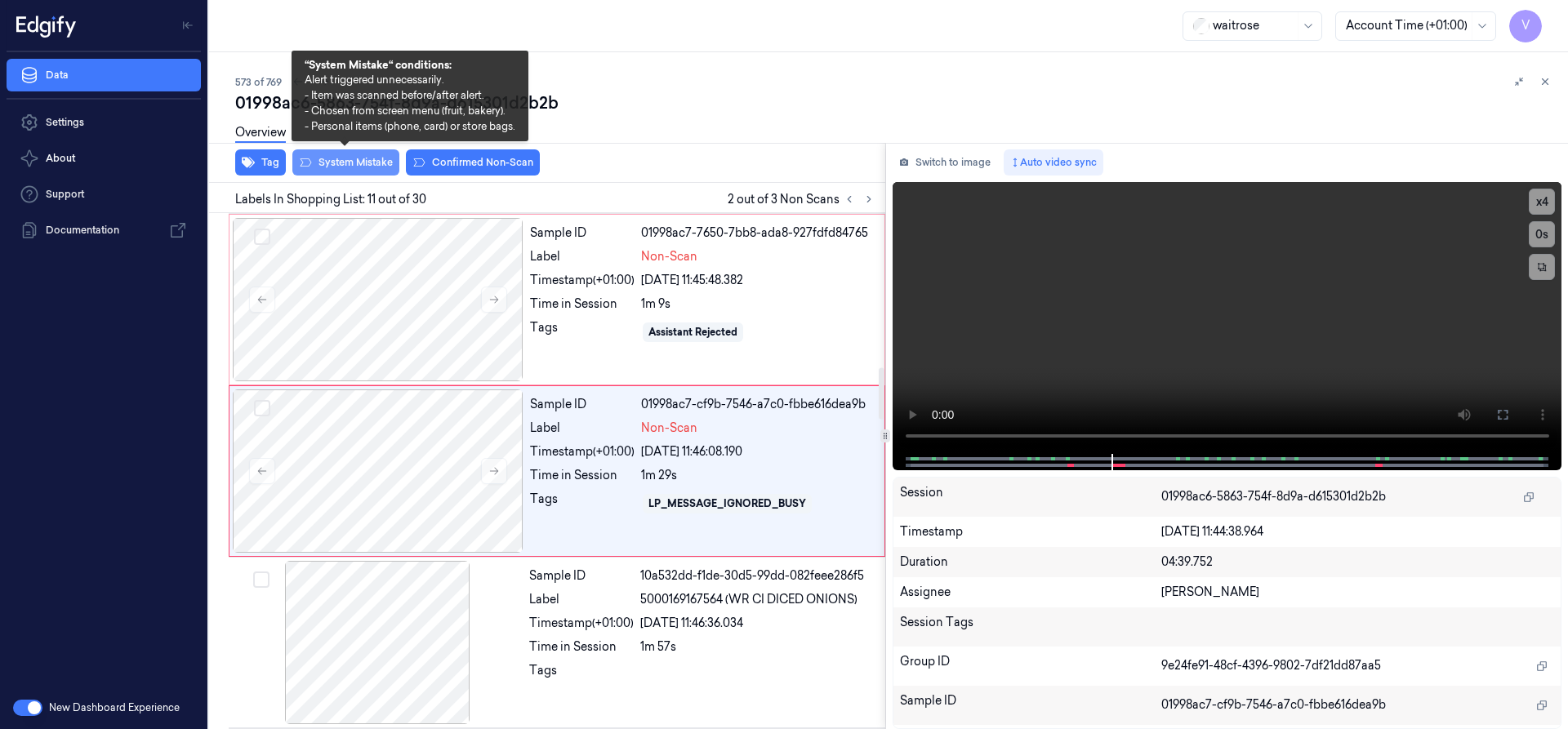
click at [383, 159] on button "System Mistake" at bounding box center [346, 162] width 107 height 26
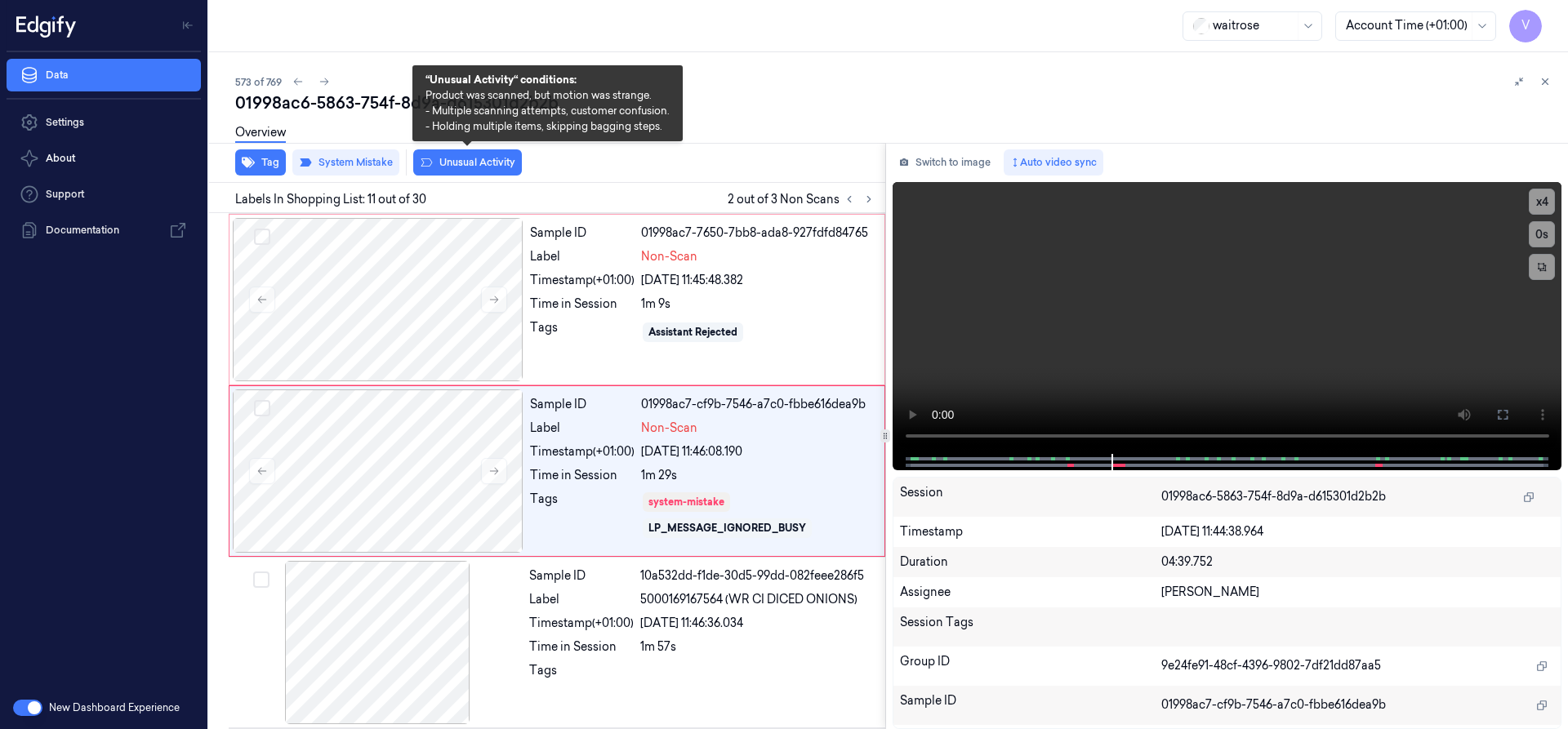
click at [478, 155] on div "Overview" at bounding box center [895, 135] width 1319 height 42
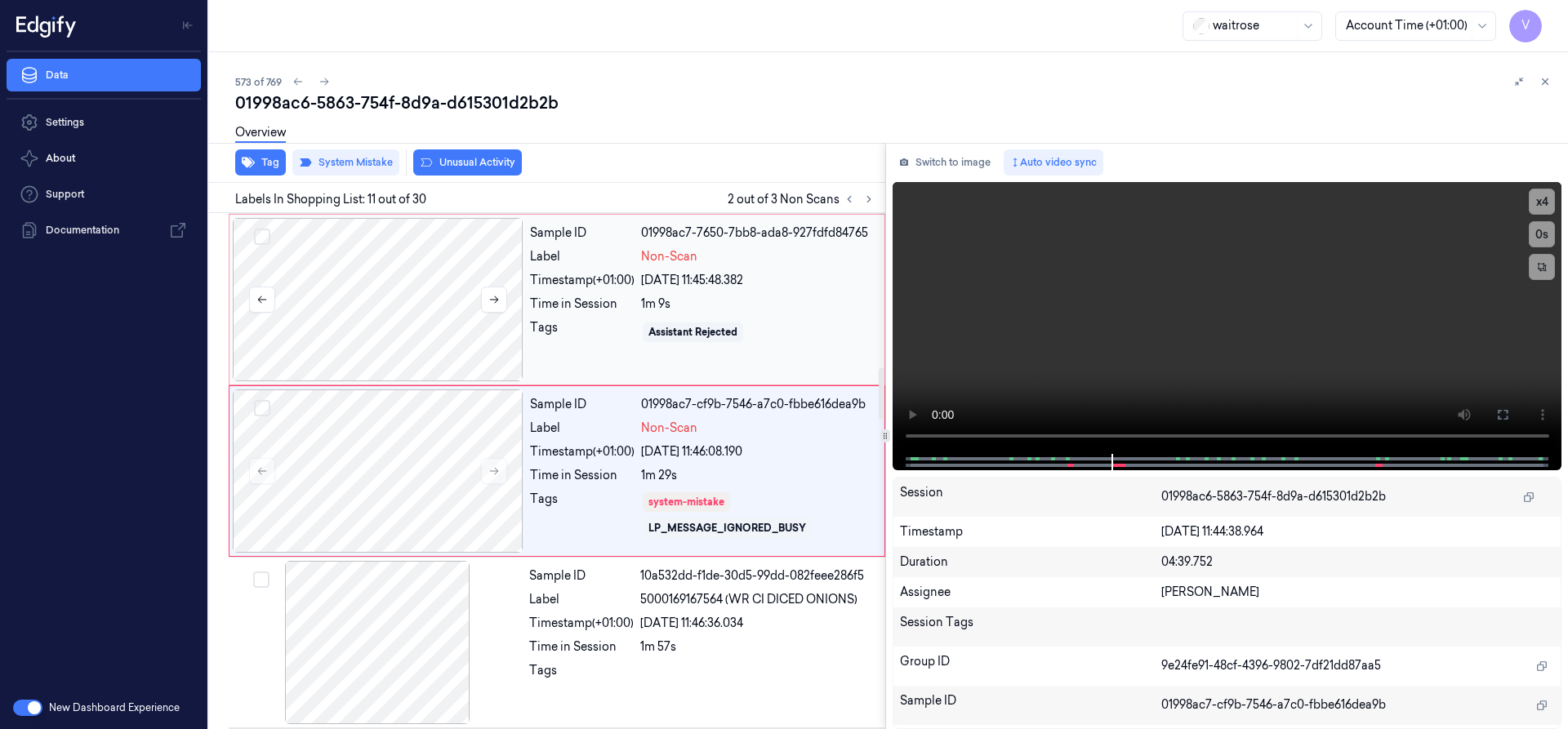
click at [356, 258] on div at bounding box center [378, 300] width 291 height 164
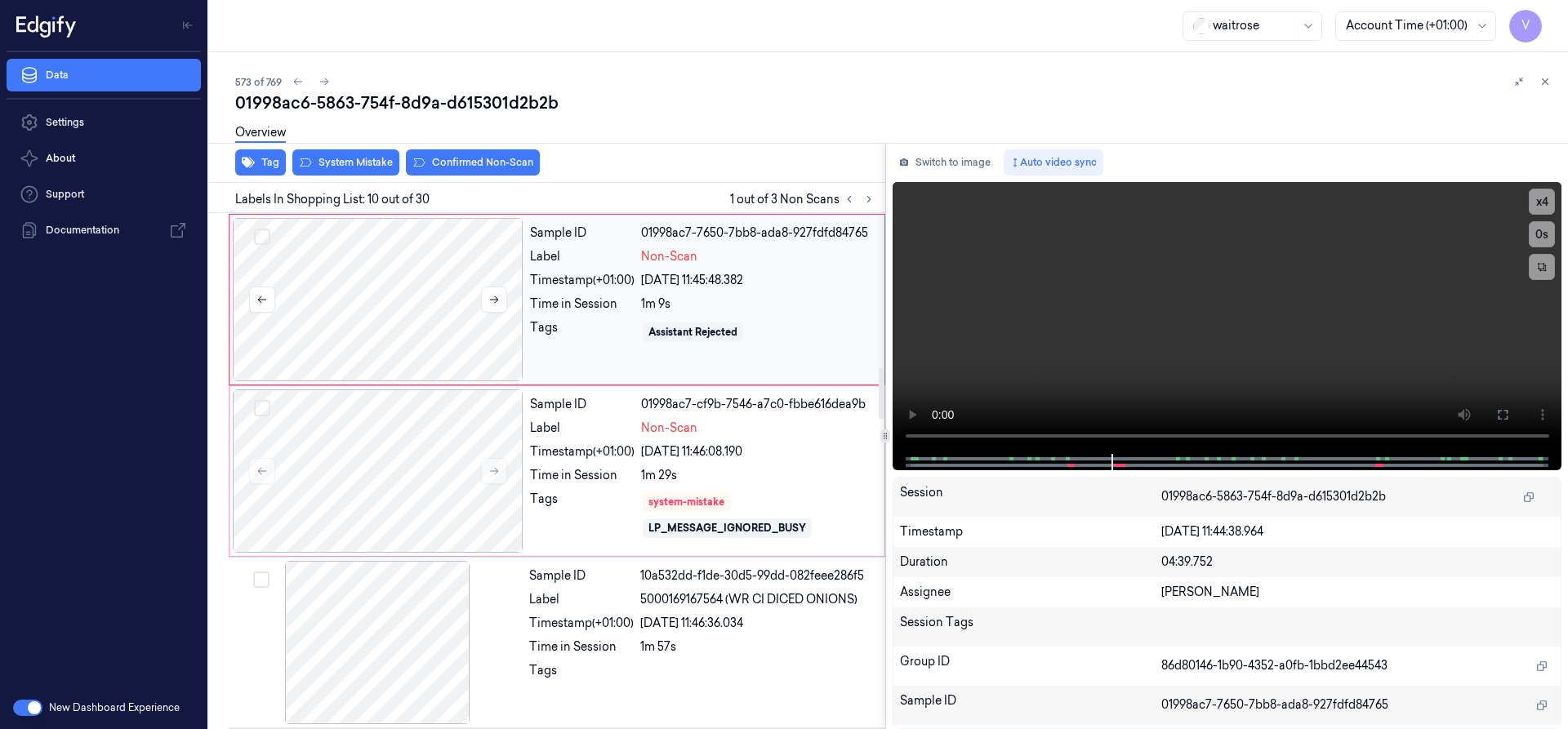
scroll to position [1369, 0]
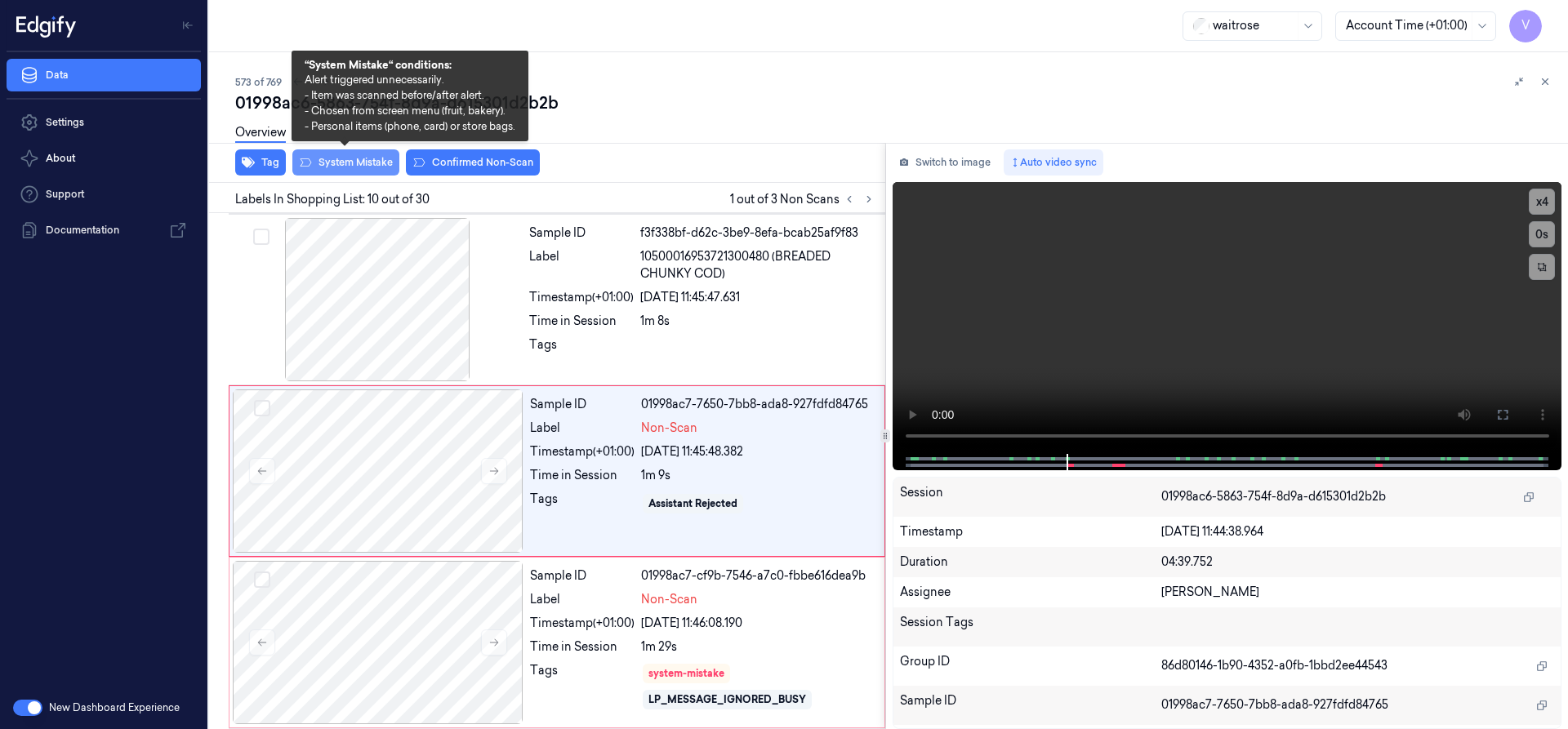
click at [356, 162] on button "System Mistake" at bounding box center [346, 162] width 107 height 26
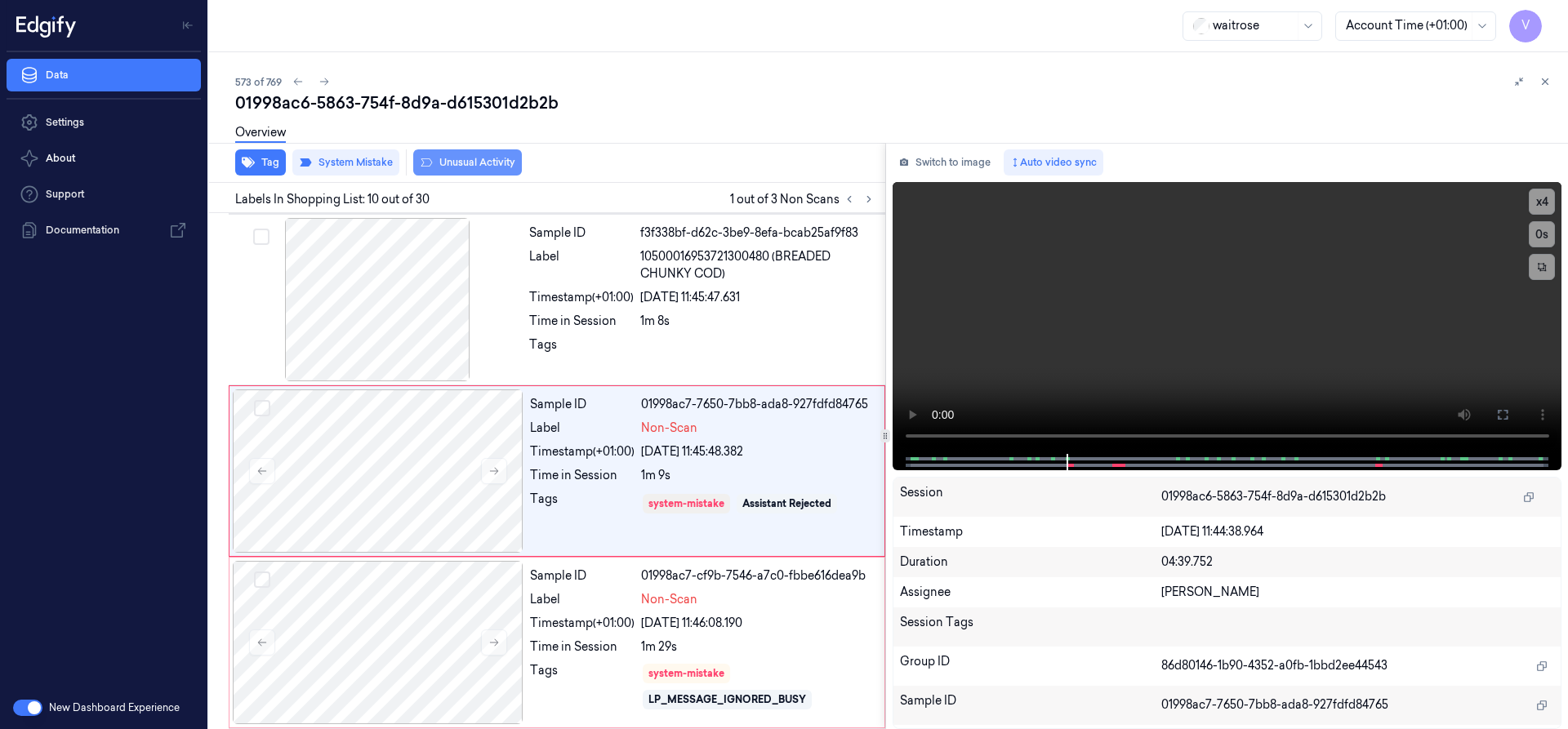
click at [448, 164] on button "Unusual Activity" at bounding box center [467, 162] width 108 height 26
click at [526, 587] on div "Sample ID 01998ac7-cf9b-7546-a7c0-fbbe616dea9b Label Non-Scan Timestamp (+01:00…" at bounding box center [702, 642] width 358 height 164
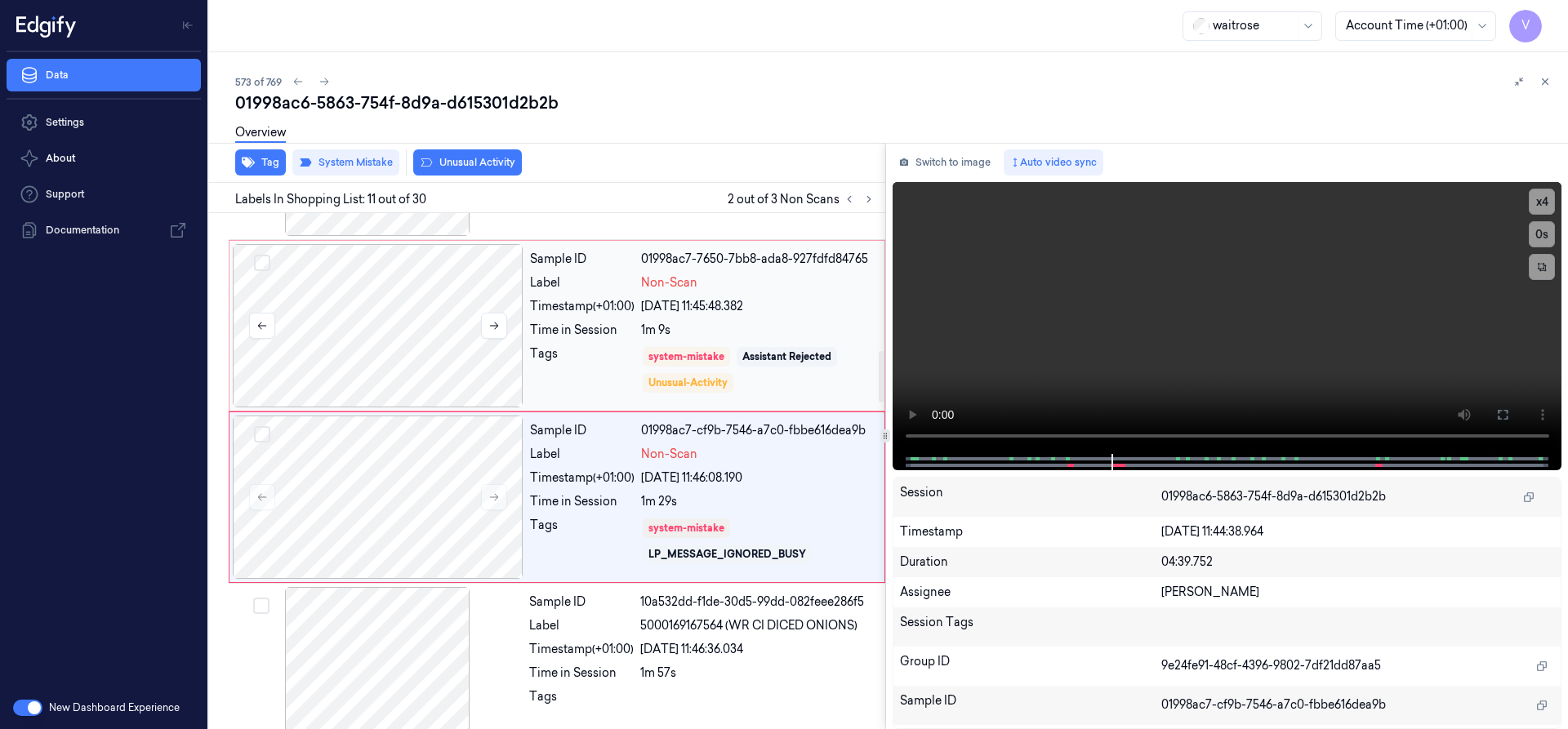
scroll to position [1541, 0]
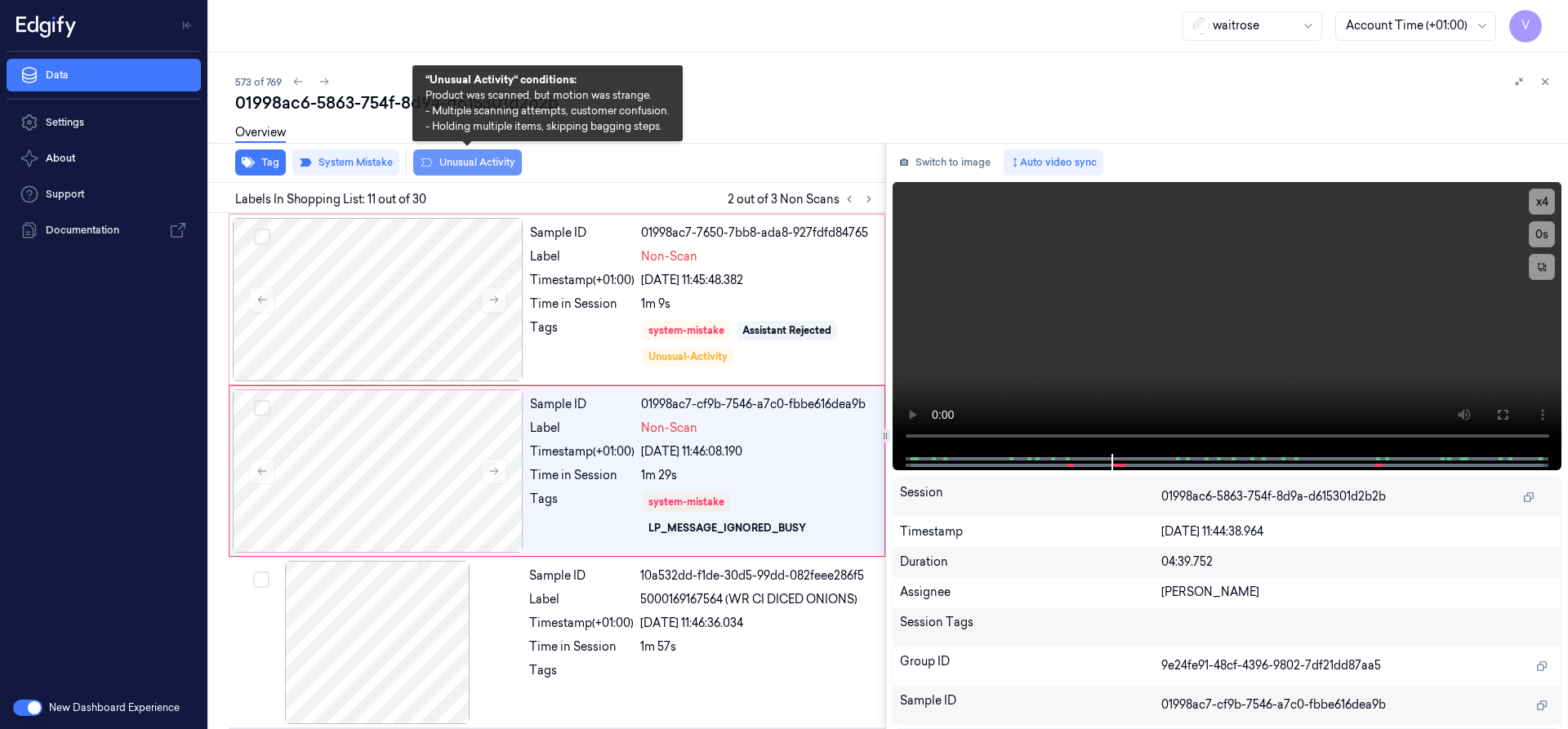
click at [472, 162] on button "Unusual Activity" at bounding box center [467, 162] width 108 height 26
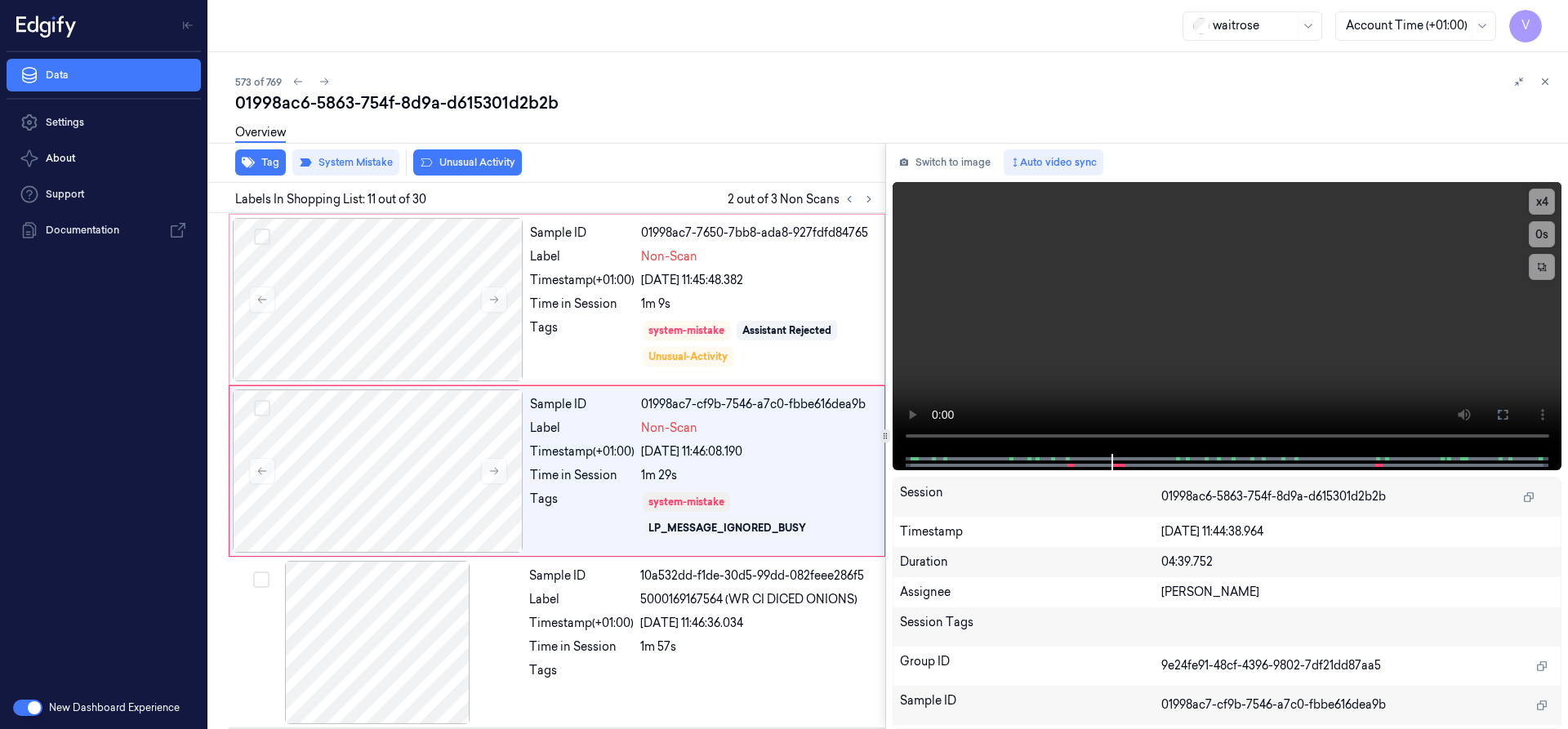
scroll to position [1547, 0]
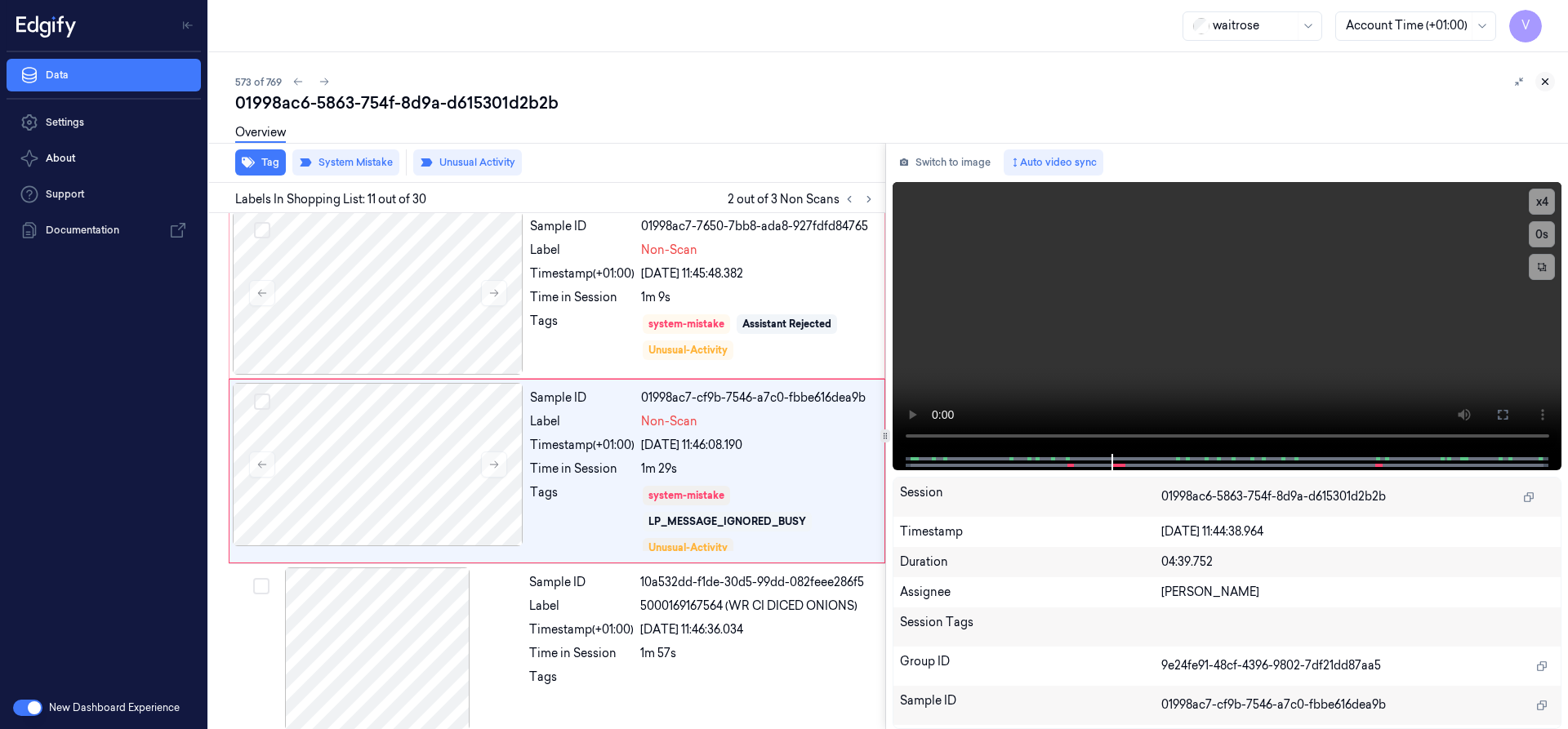
click at [1546, 88] on button at bounding box center [1544, 81] width 20 height 20
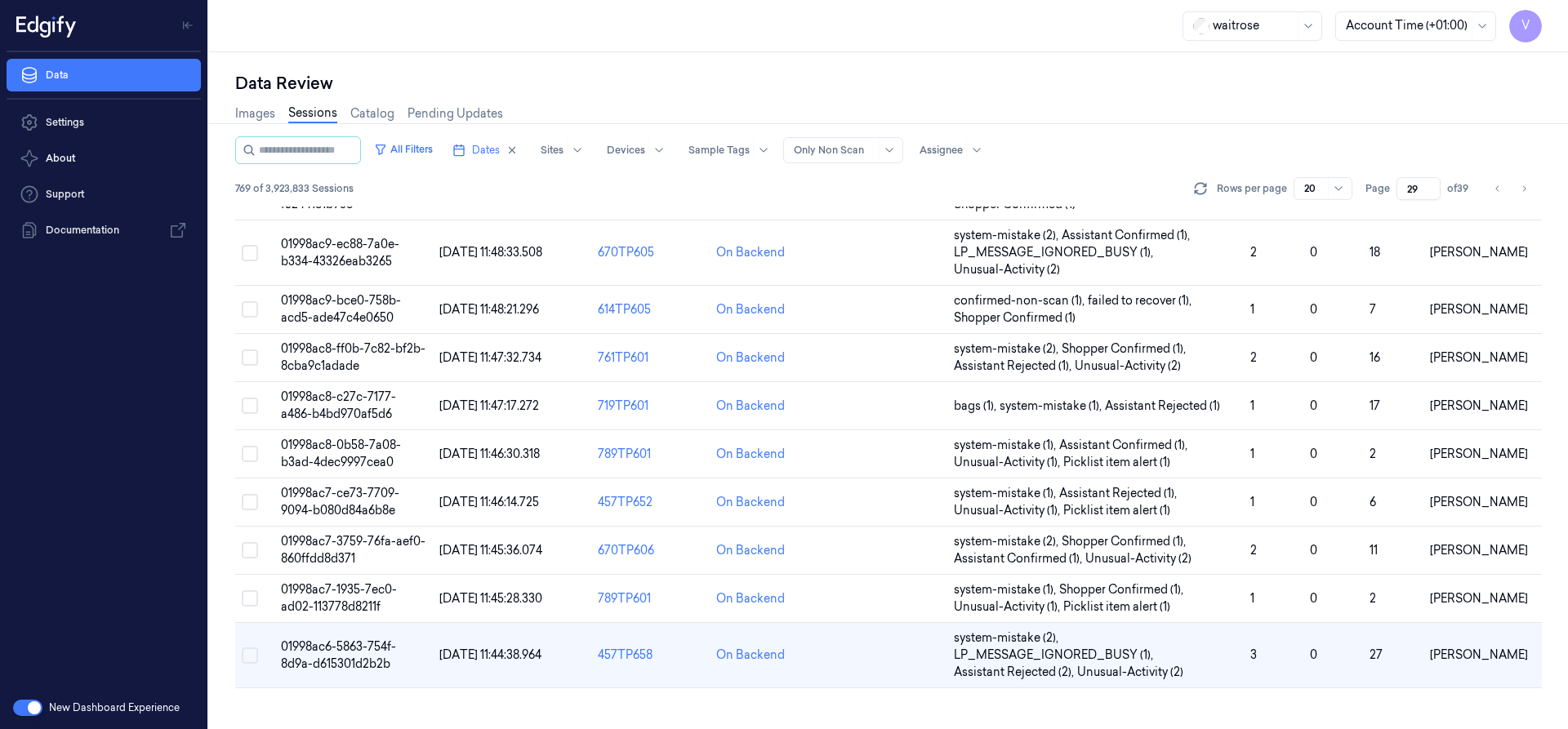
scroll to position [402, 0]
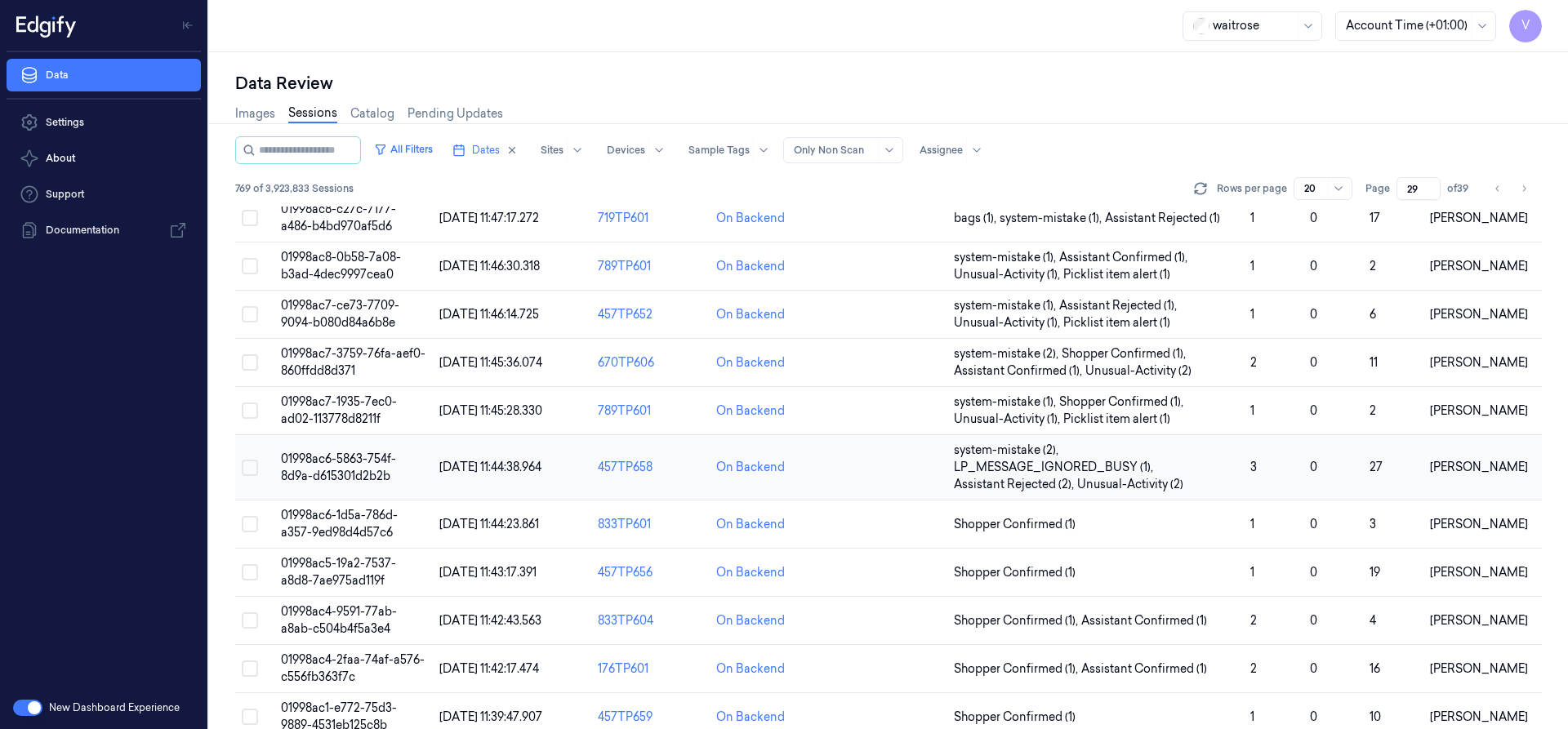
click at [384, 466] on td "01998ac6-5863-754f-8d9a-d615301d2b2b" at bounding box center [354, 468] width 159 height 66
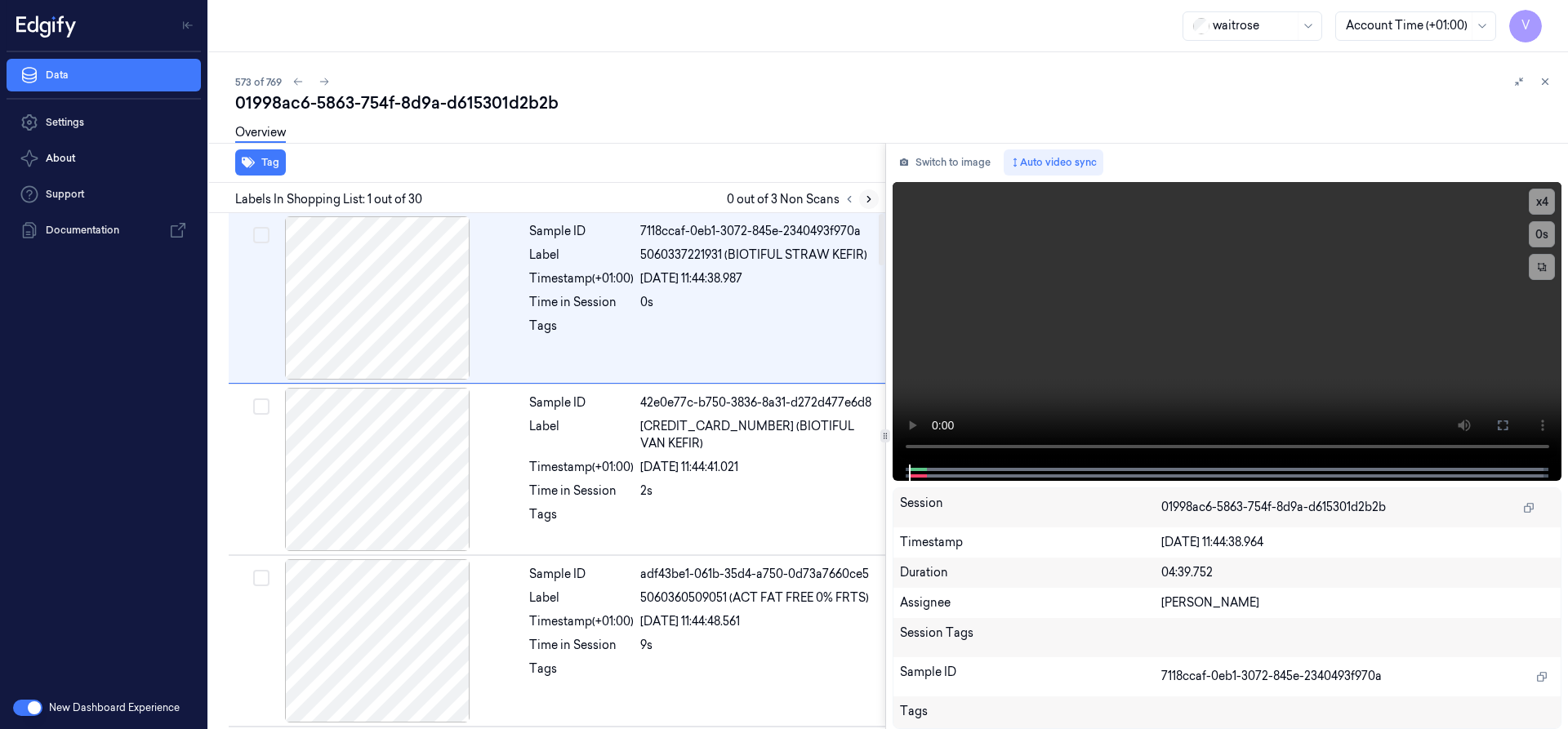
click at [871, 199] on icon at bounding box center [868, 198] width 11 height 11
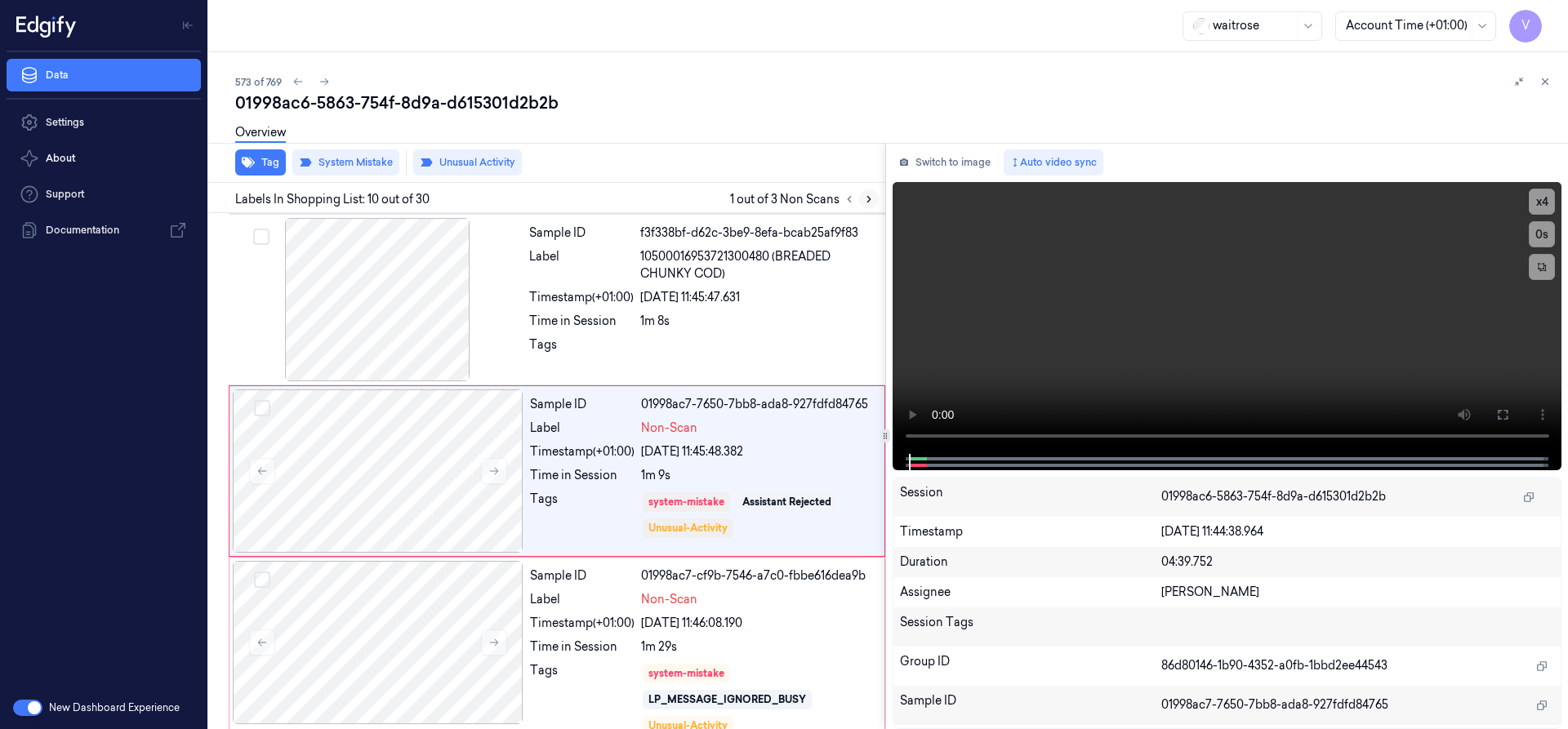
click at [871, 199] on icon at bounding box center [868, 198] width 11 height 11
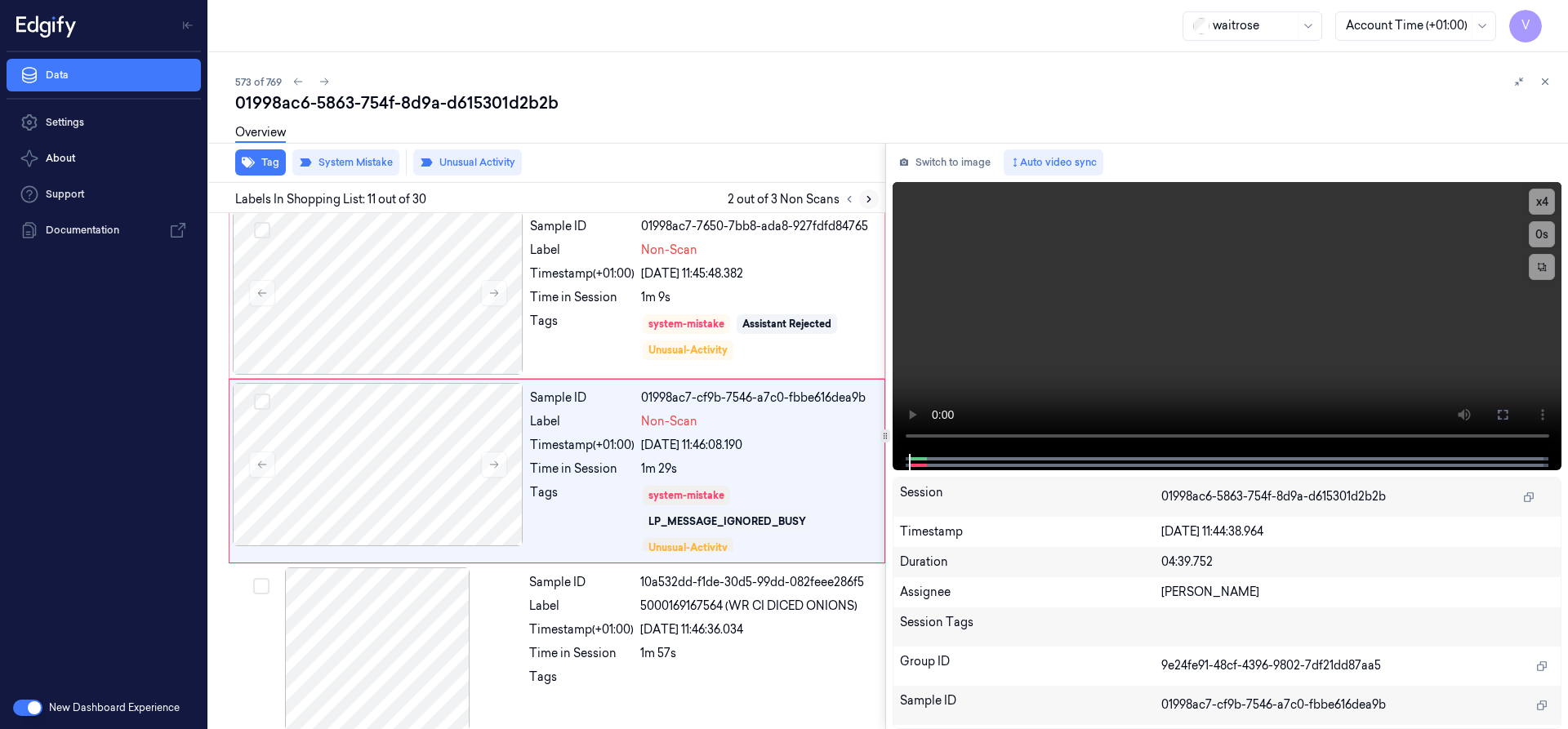
click at [871, 199] on icon at bounding box center [868, 198] width 11 height 11
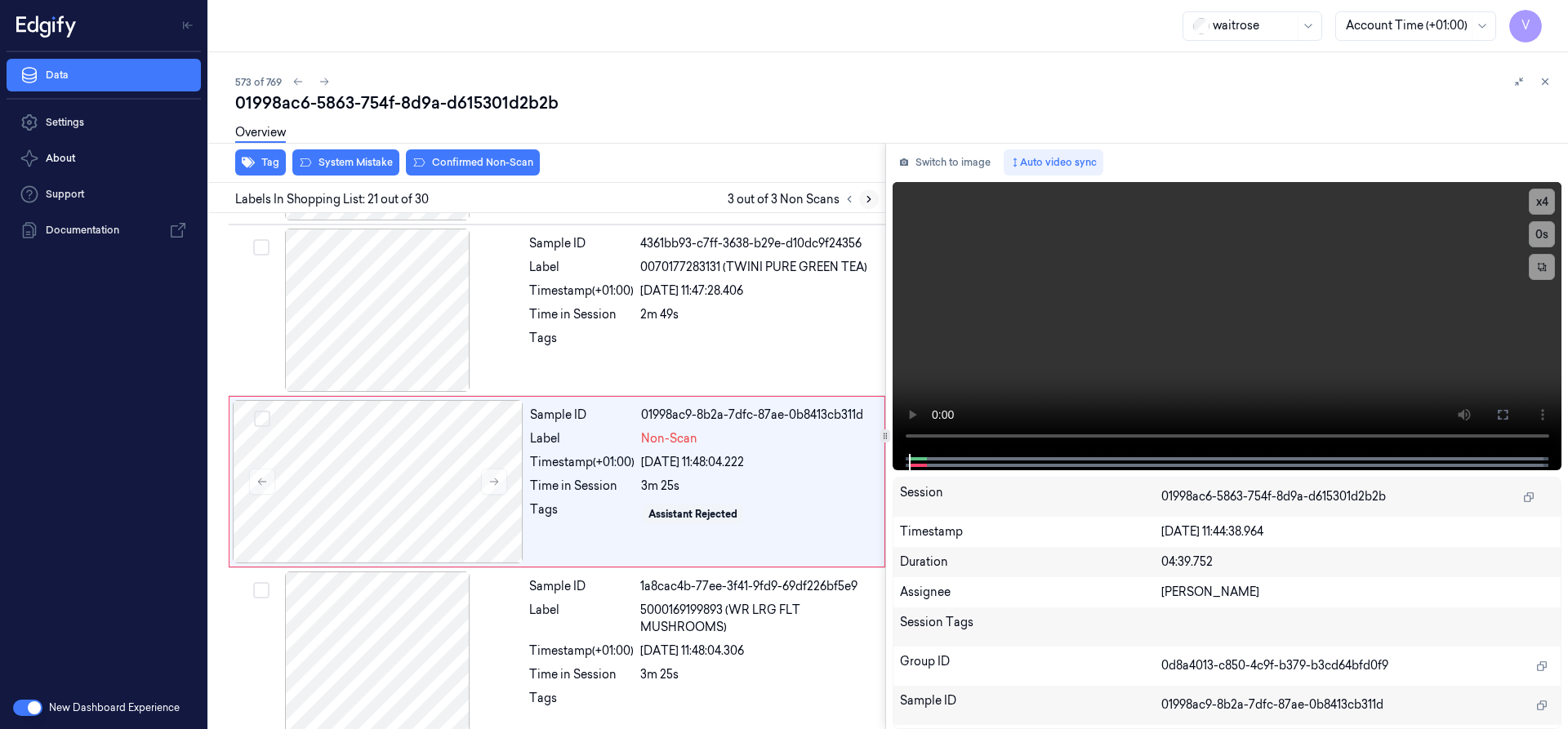
scroll to position [3268, 0]
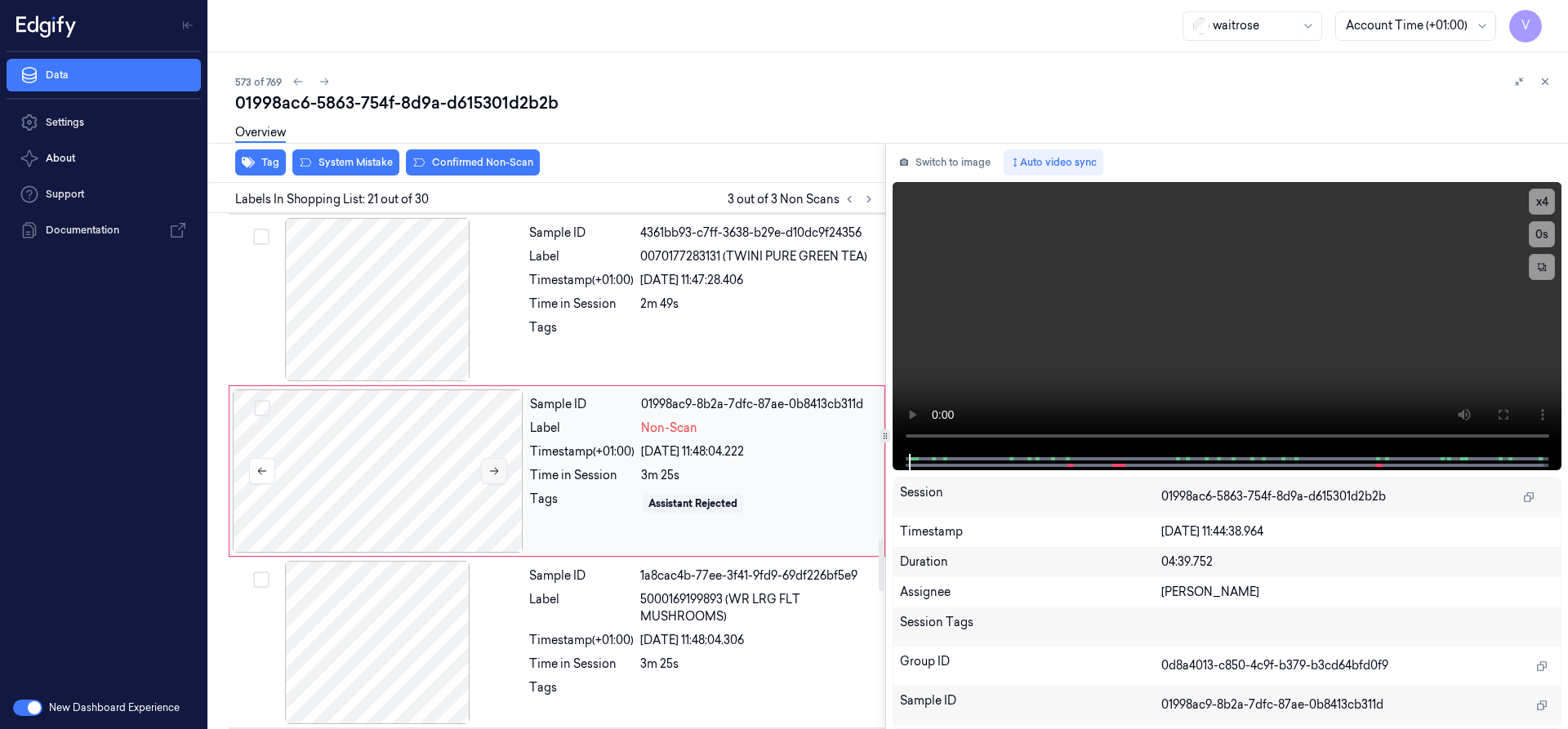
click at [501, 465] on button at bounding box center [493, 471] width 26 height 26
click at [494, 468] on icon at bounding box center [493, 470] width 11 height 11
click at [397, 450] on div at bounding box center [378, 471] width 291 height 164
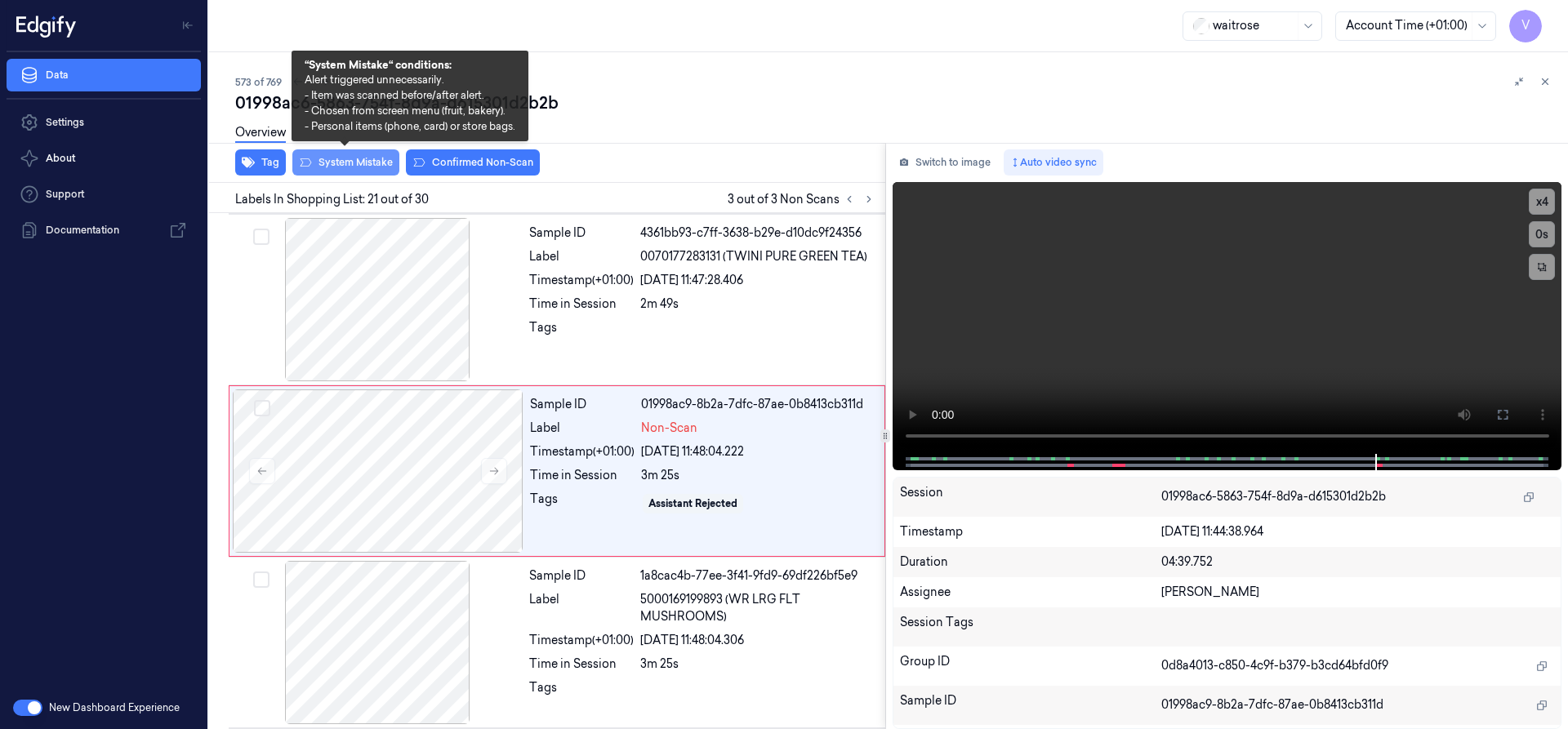
click at [354, 158] on button "System Mistake" at bounding box center [346, 162] width 107 height 26
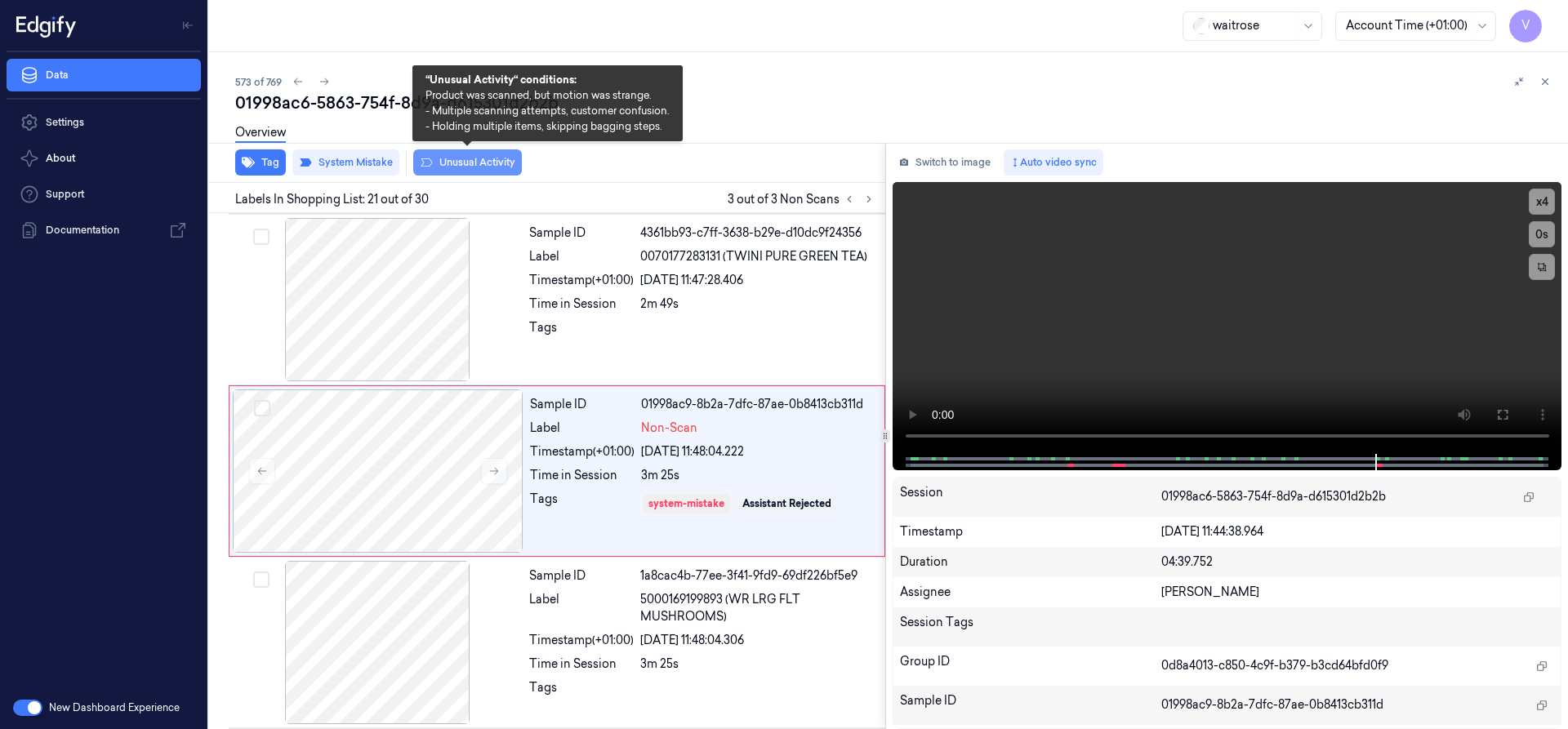
click at [464, 164] on button "Unusual Activity" at bounding box center [467, 162] width 108 height 26
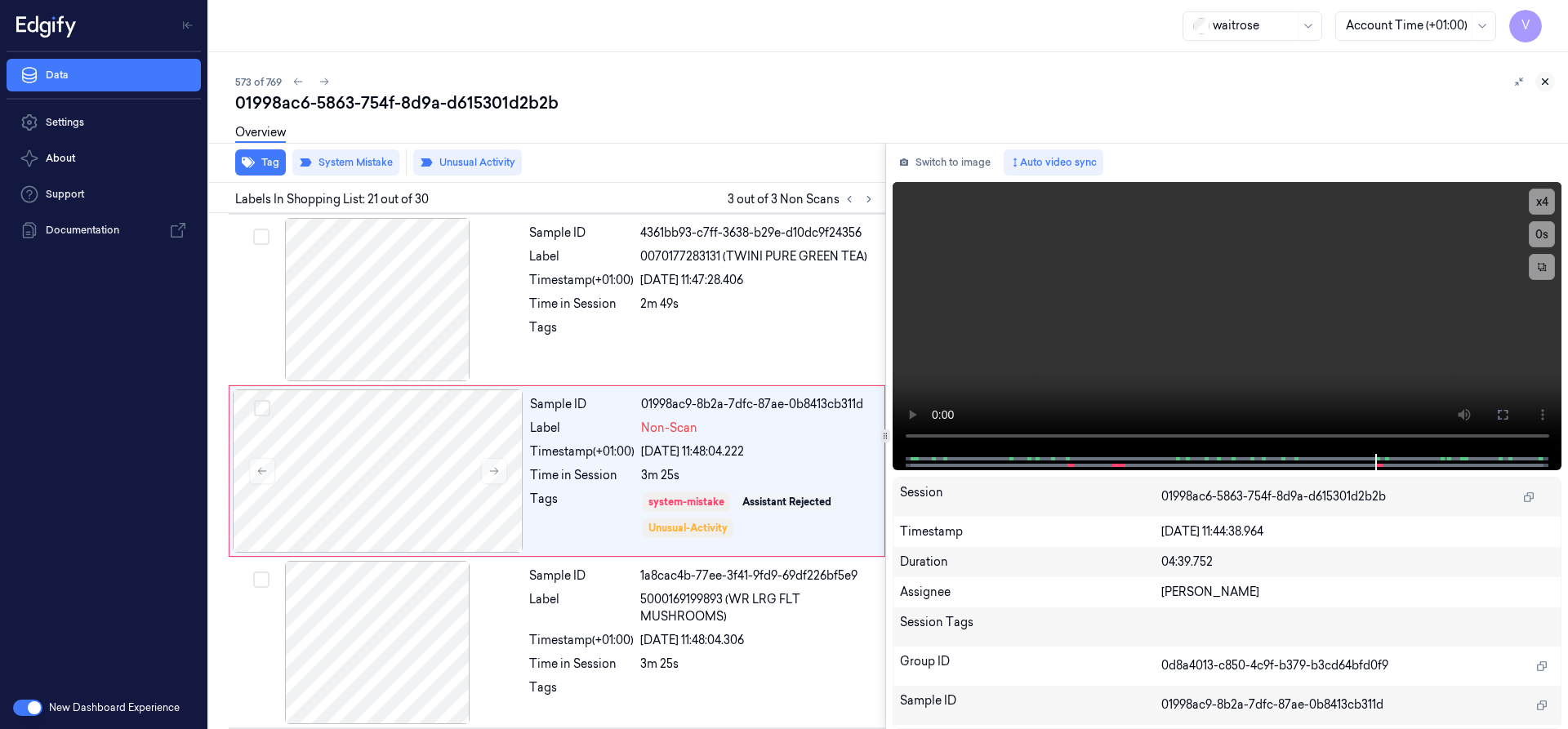
click at [1542, 83] on icon at bounding box center [1544, 81] width 11 height 11
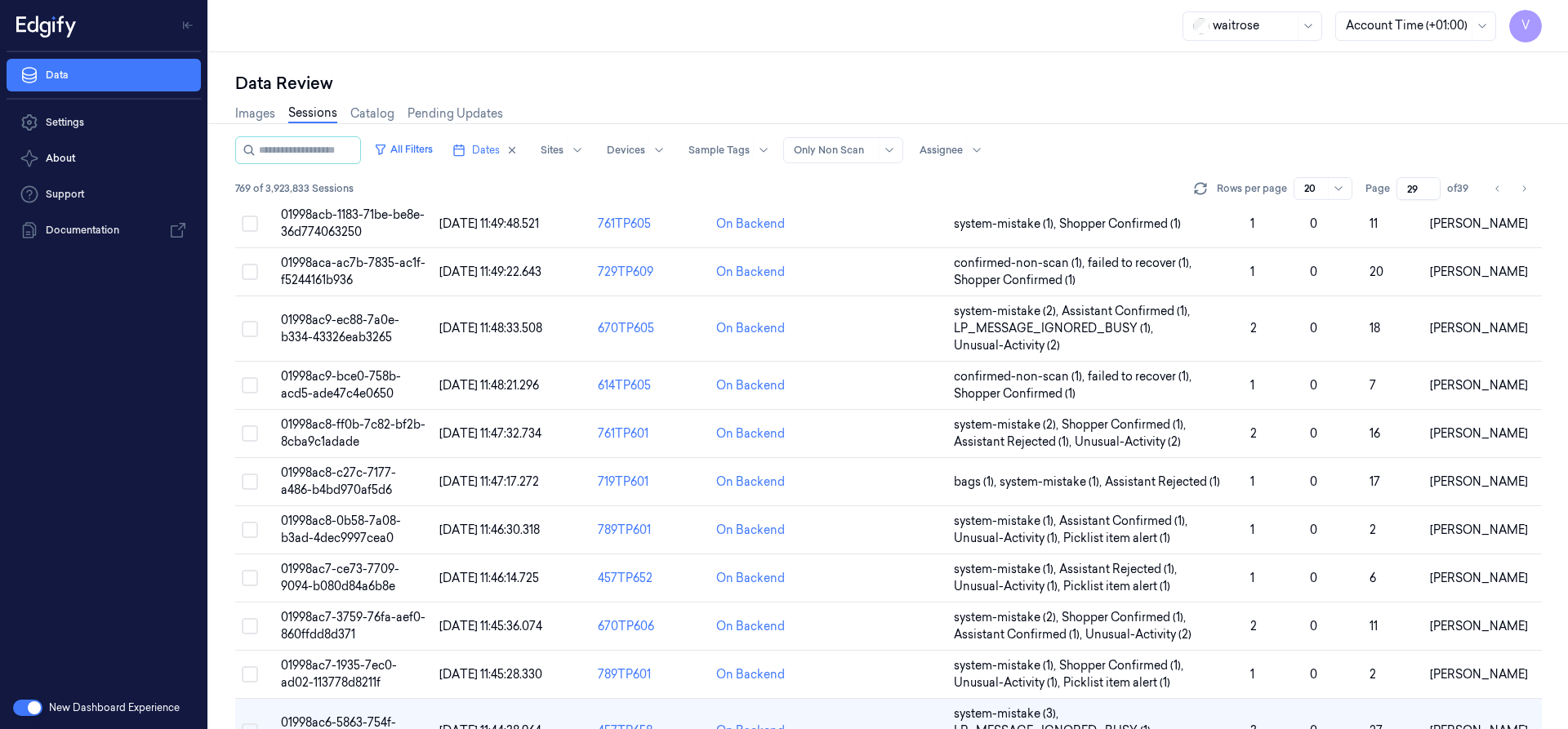
scroll to position [402, 0]
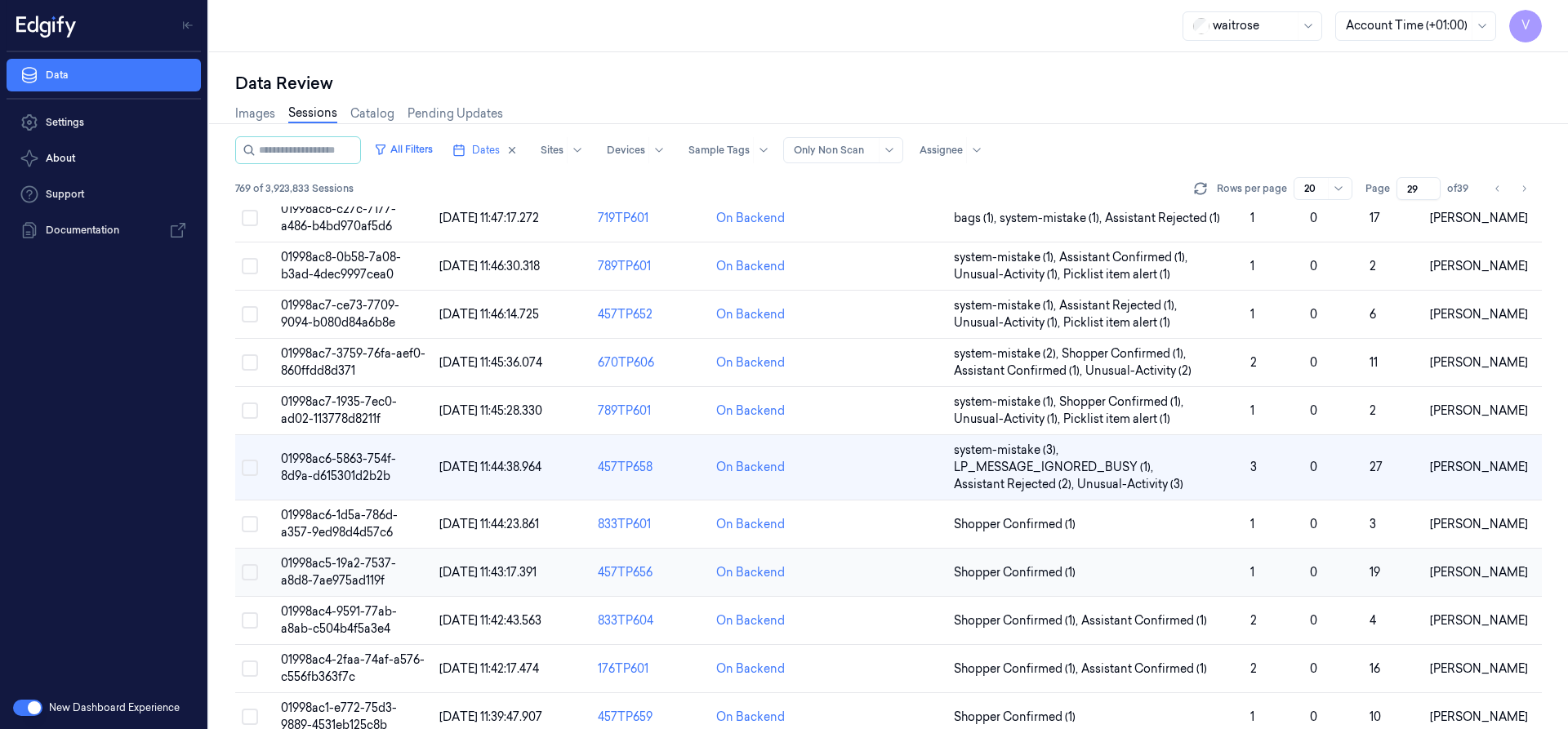
click at [353, 568] on span "01998ac5-19a2-7537-a8d8-7ae975ad119f" at bounding box center [338, 571] width 115 height 32
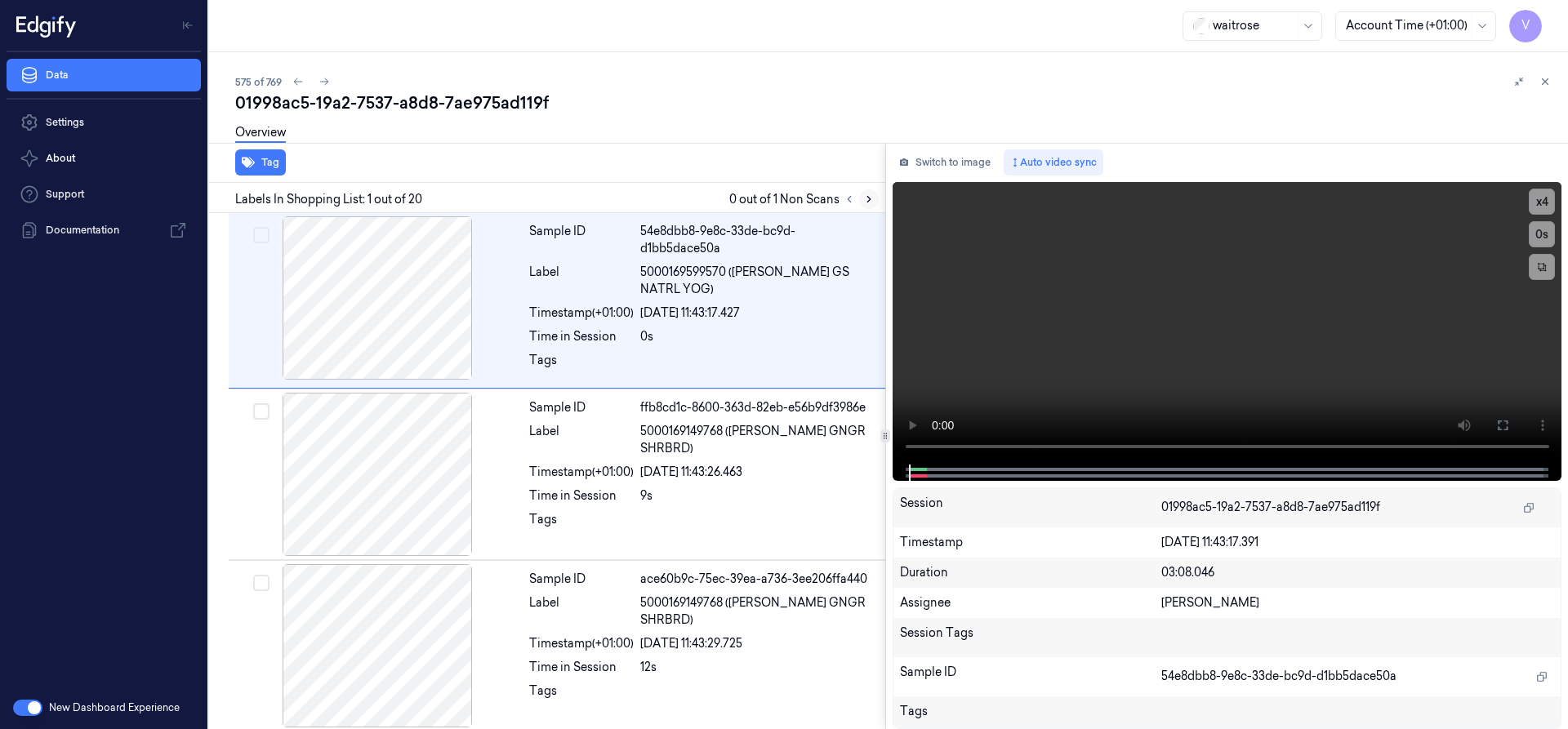
click at [869, 200] on icon at bounding box center [869, 199] width 3 height 6
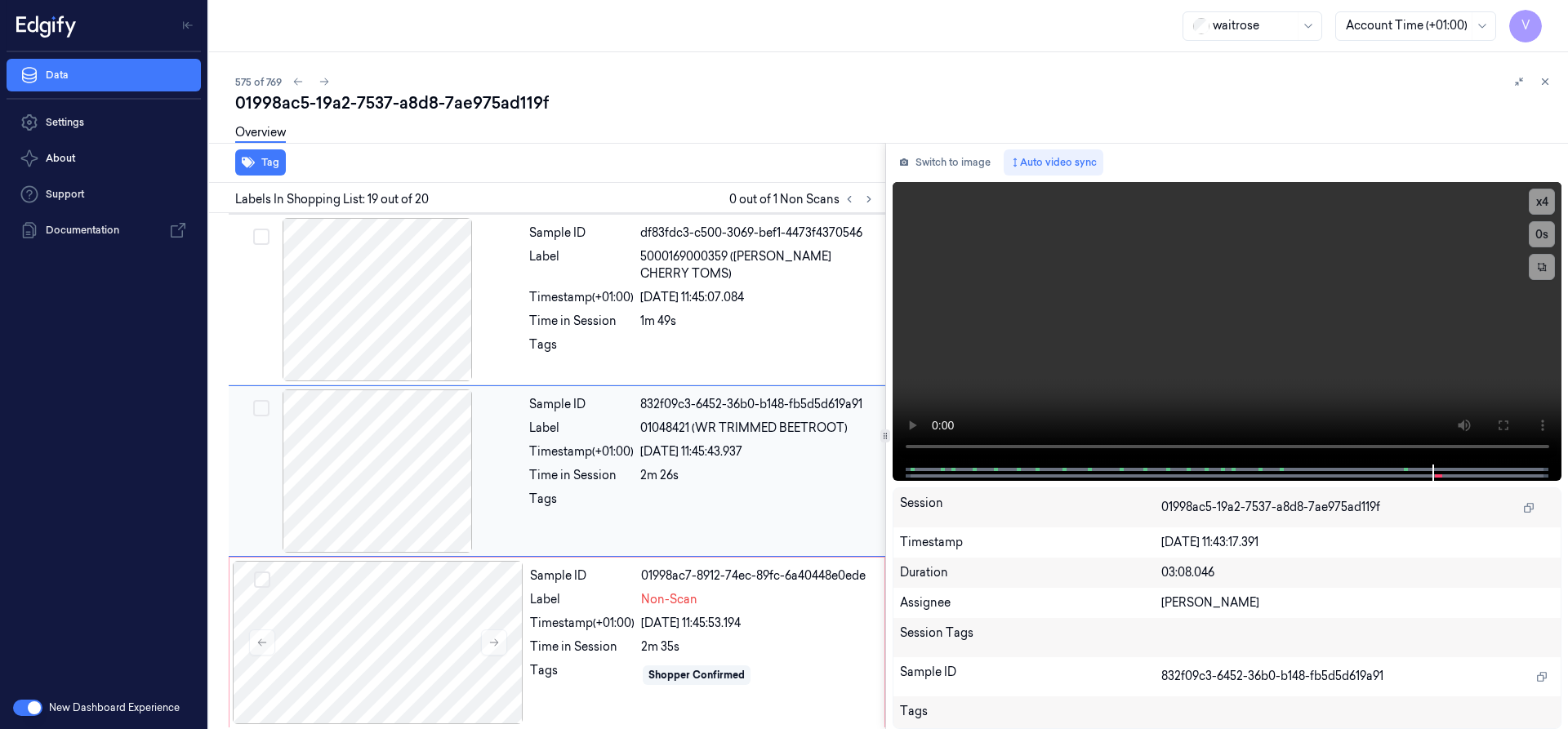
scroll to position [2921, 0]
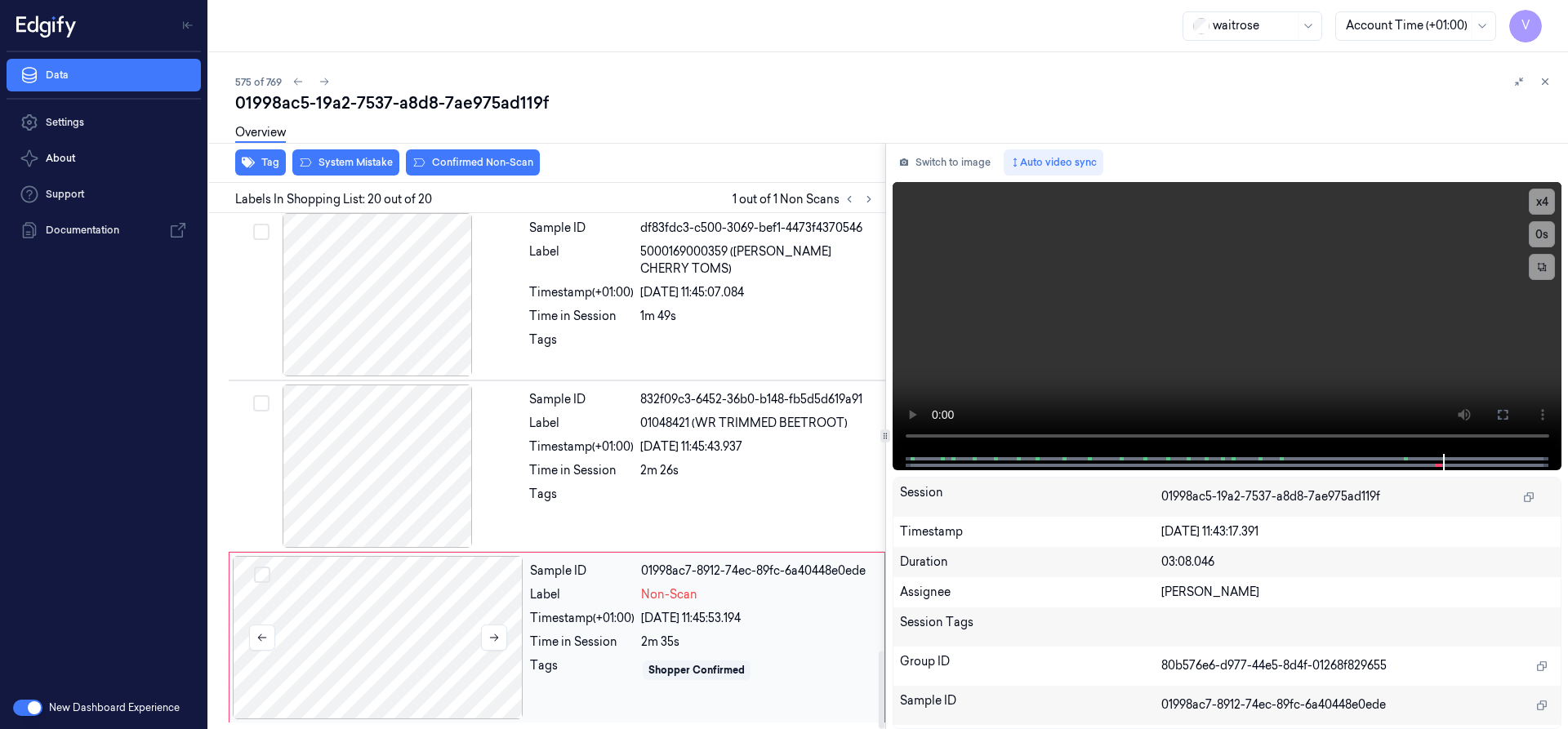
click at [337, 618] on div at bounding box center [378, 638] width 291 height 164
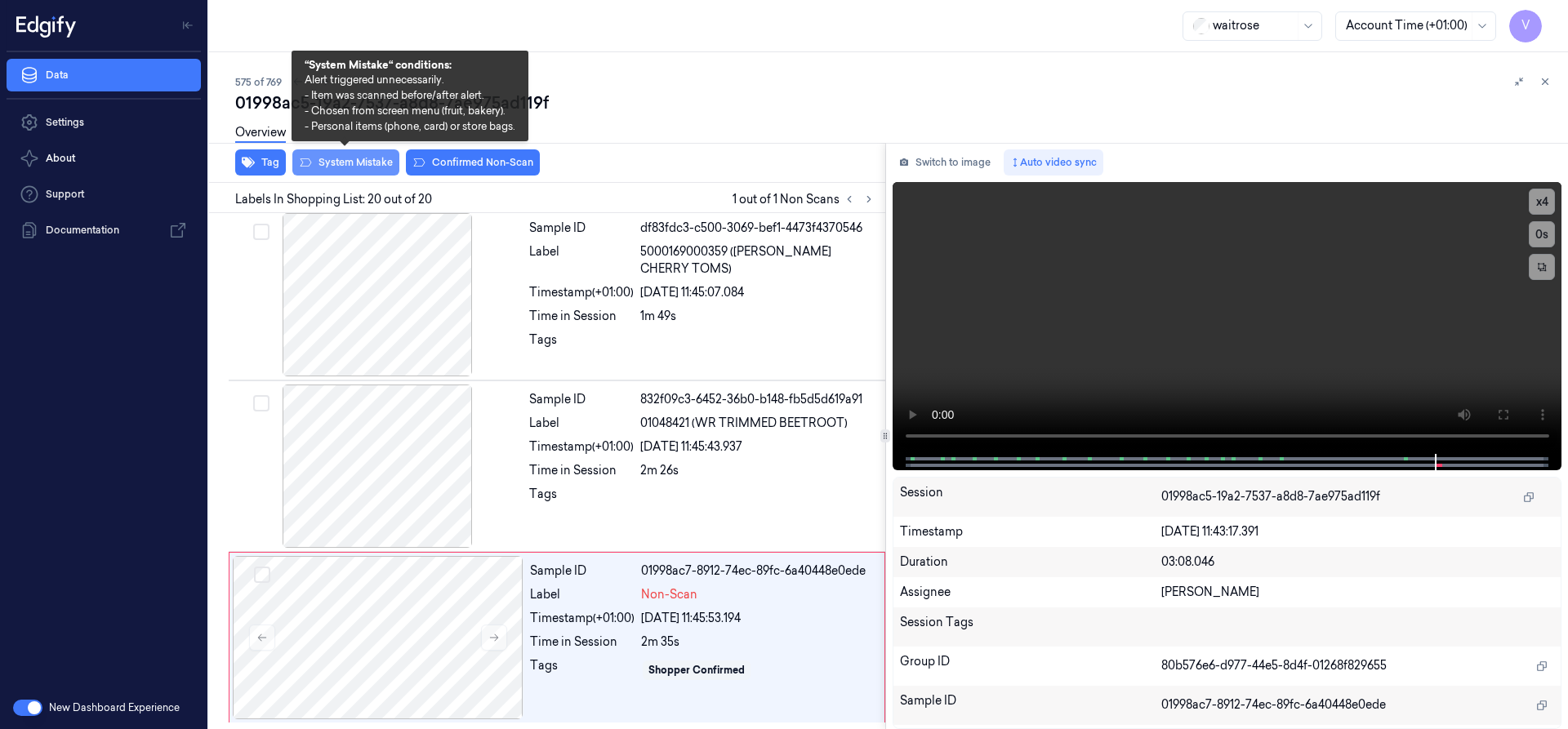
click at [377, 162] on button "System Mistake" at bounding box center [346, 162] width 107 height 26
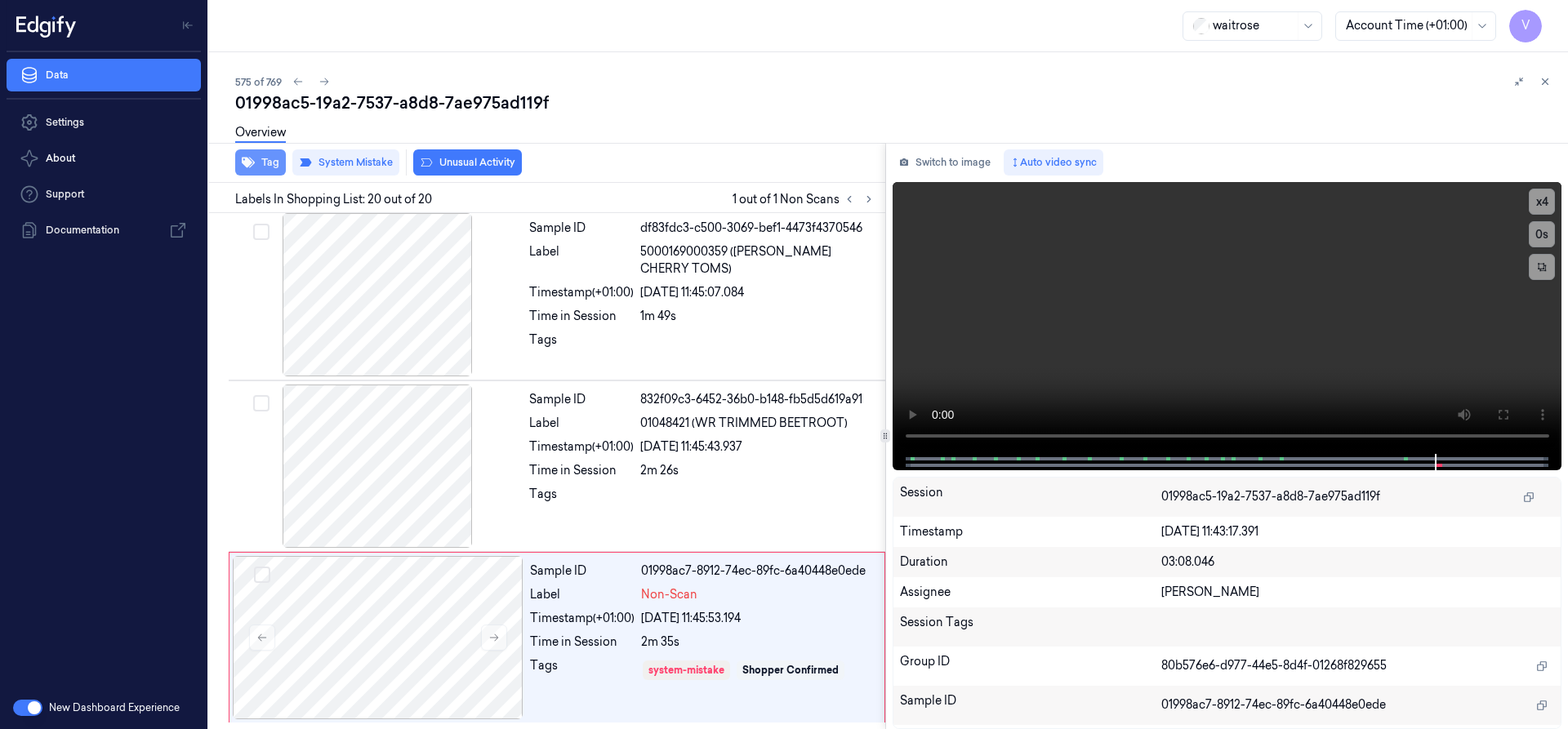
click at [277, 163] on button "Tag" at bounding box center [260, 162] width 50 height 26
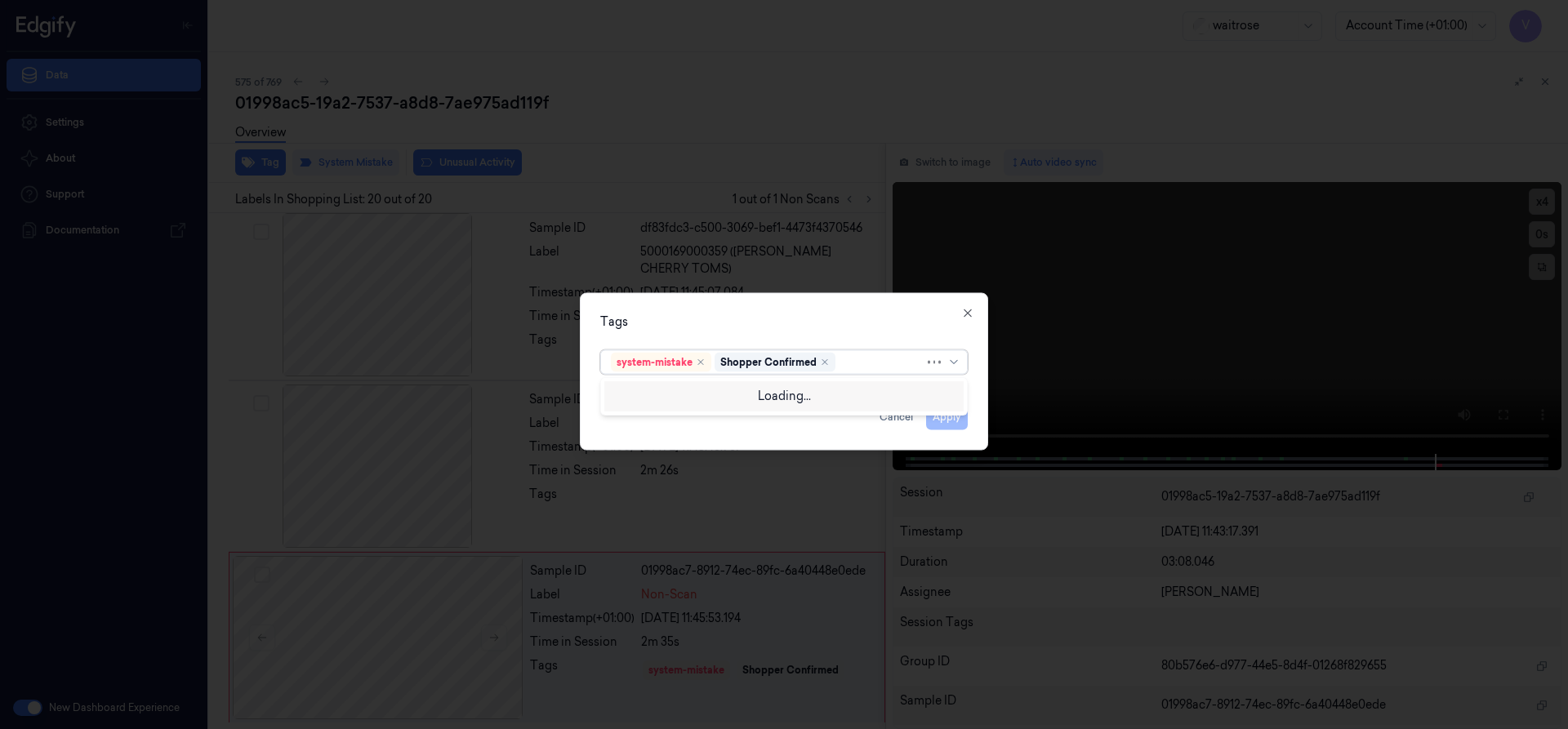
click at [862, 361] on div at bounding box center [881, 362] width 86 height 17
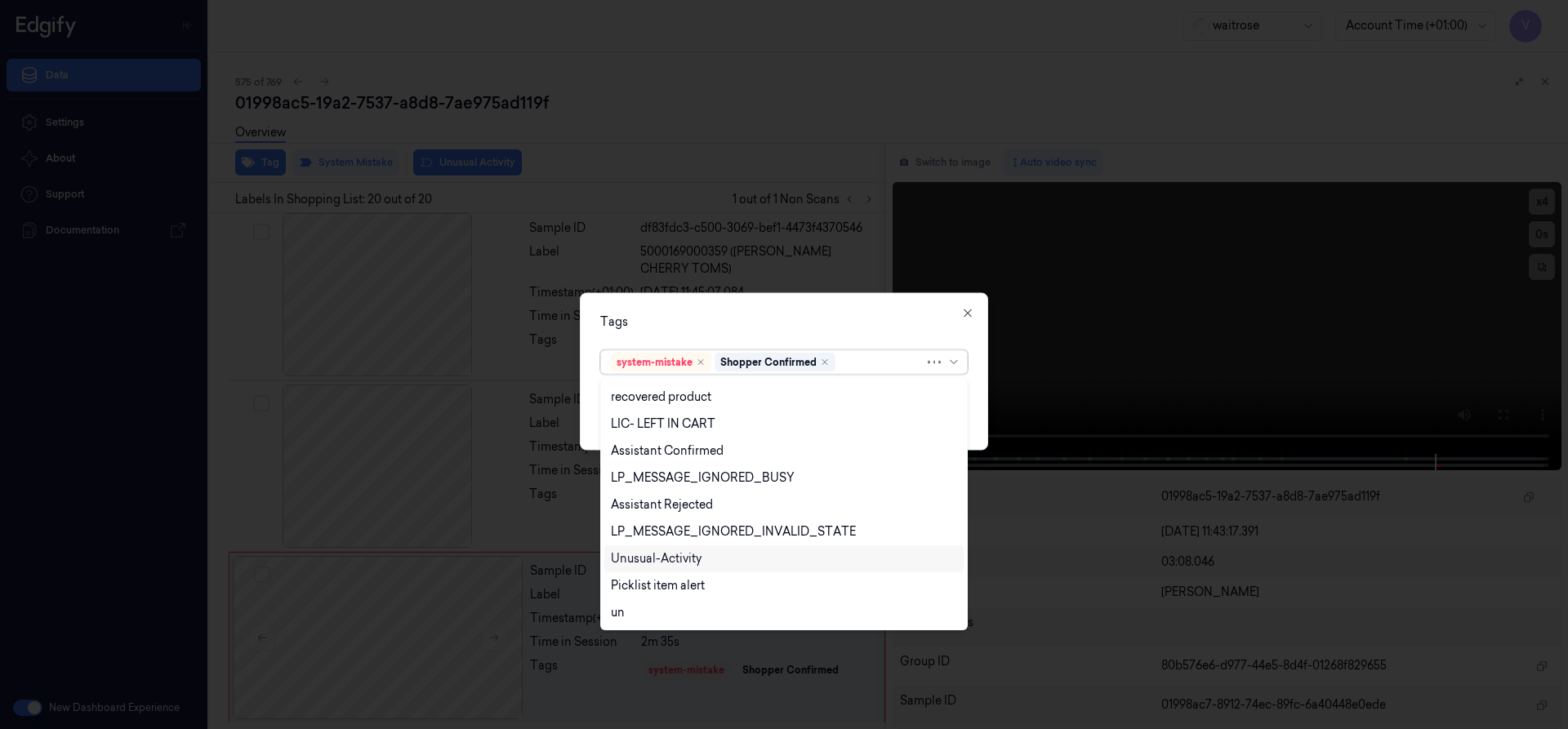
click at [704, 554] on div "Unusual-Activity" at bounding box center [784, 559] width 346 height 17
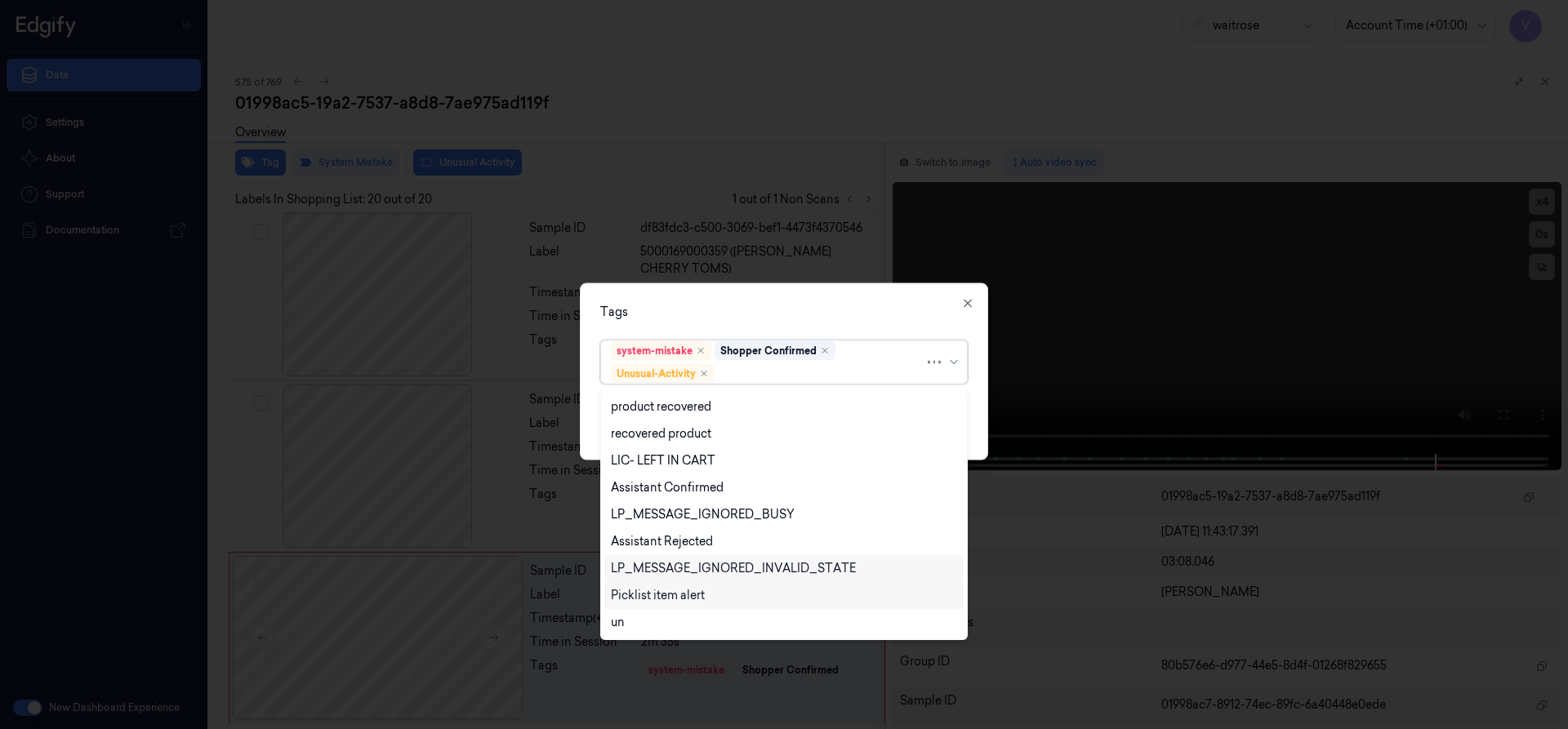
scroll to position [240, 0]
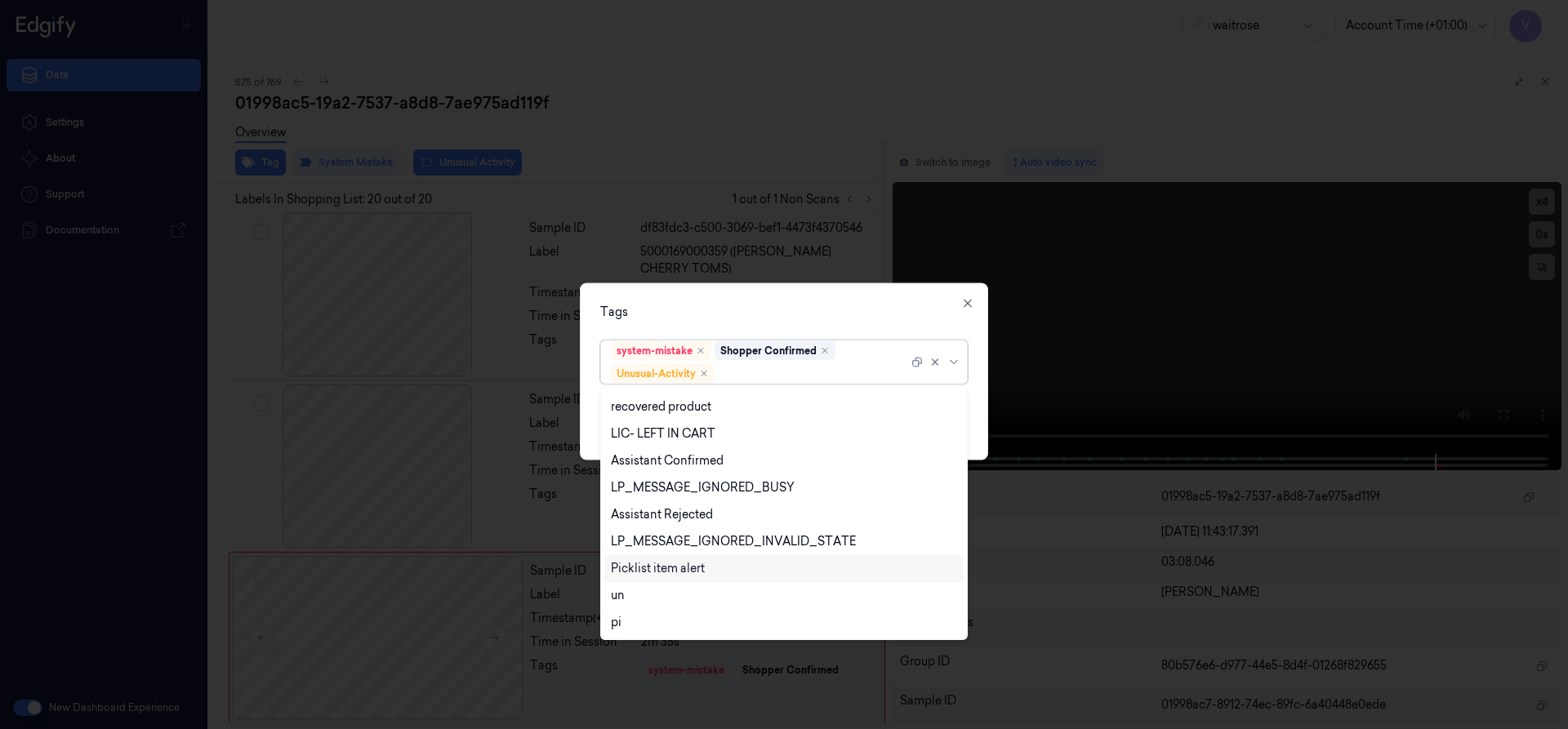
click at [694, 571] on div "Picklist item alert" at bounding box center [658, 568] width 94 height 17
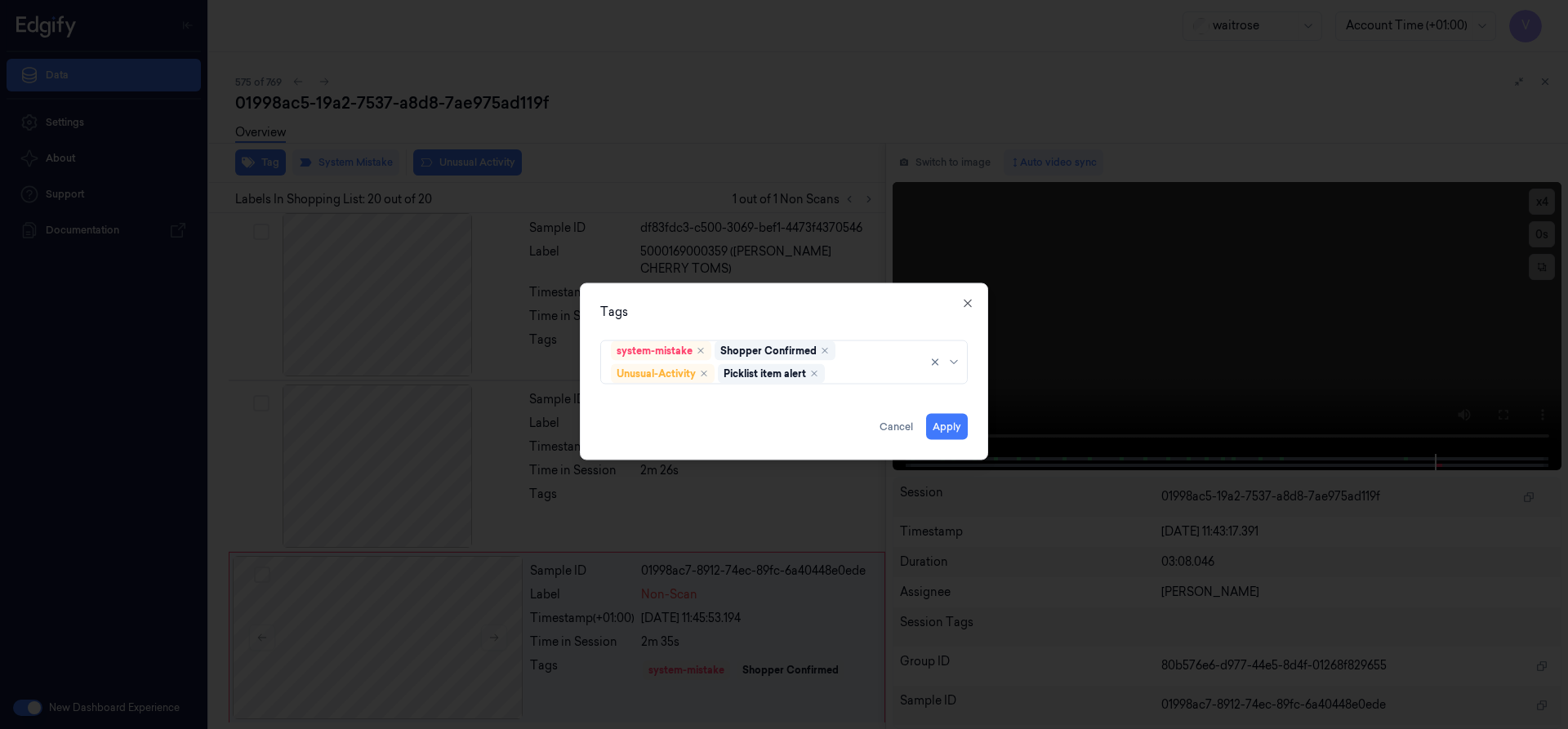
click at [785, 301] on div "Tags system-mistake Shopper Confirmed Unusual-Activity Picklist item alert Appl…" at bounding box center [783, 371] width 408 height 177
click at [943, 429] on button "Apply" at bounding box center [947, 426] width 42 height 26
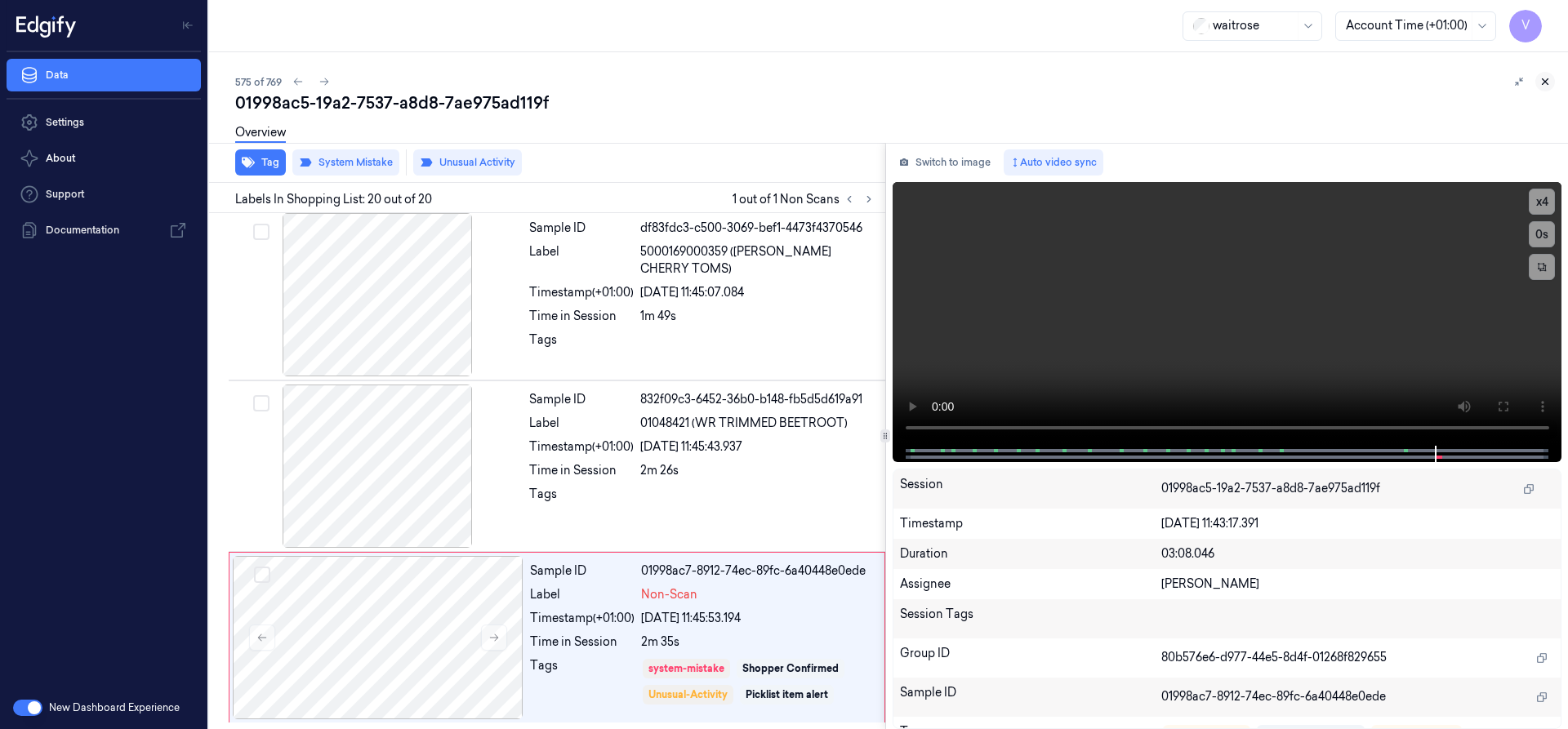
click at [1542, 77] on icon at bounding box center [1544, 81] width 11 height 11
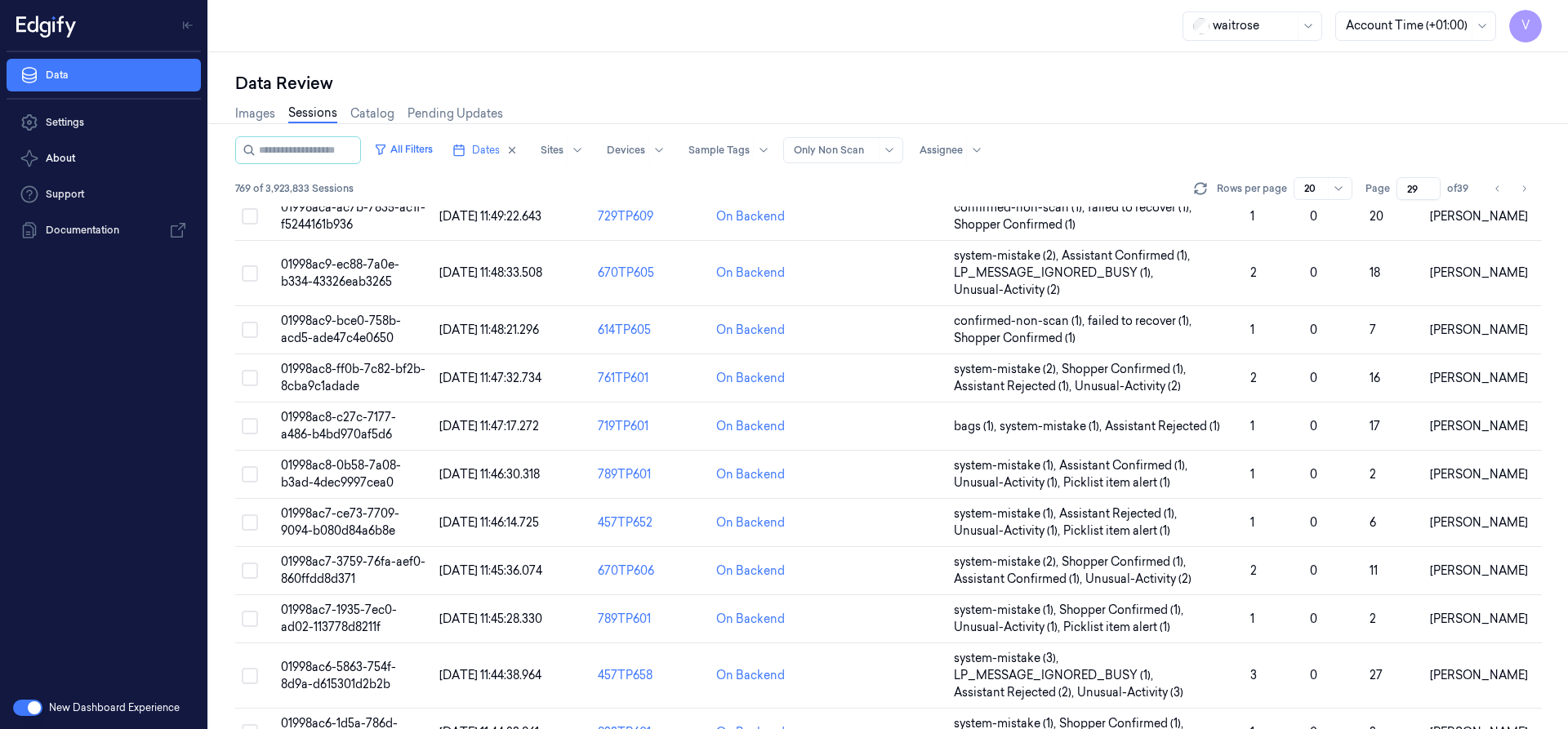
scroll to position [507, 0]
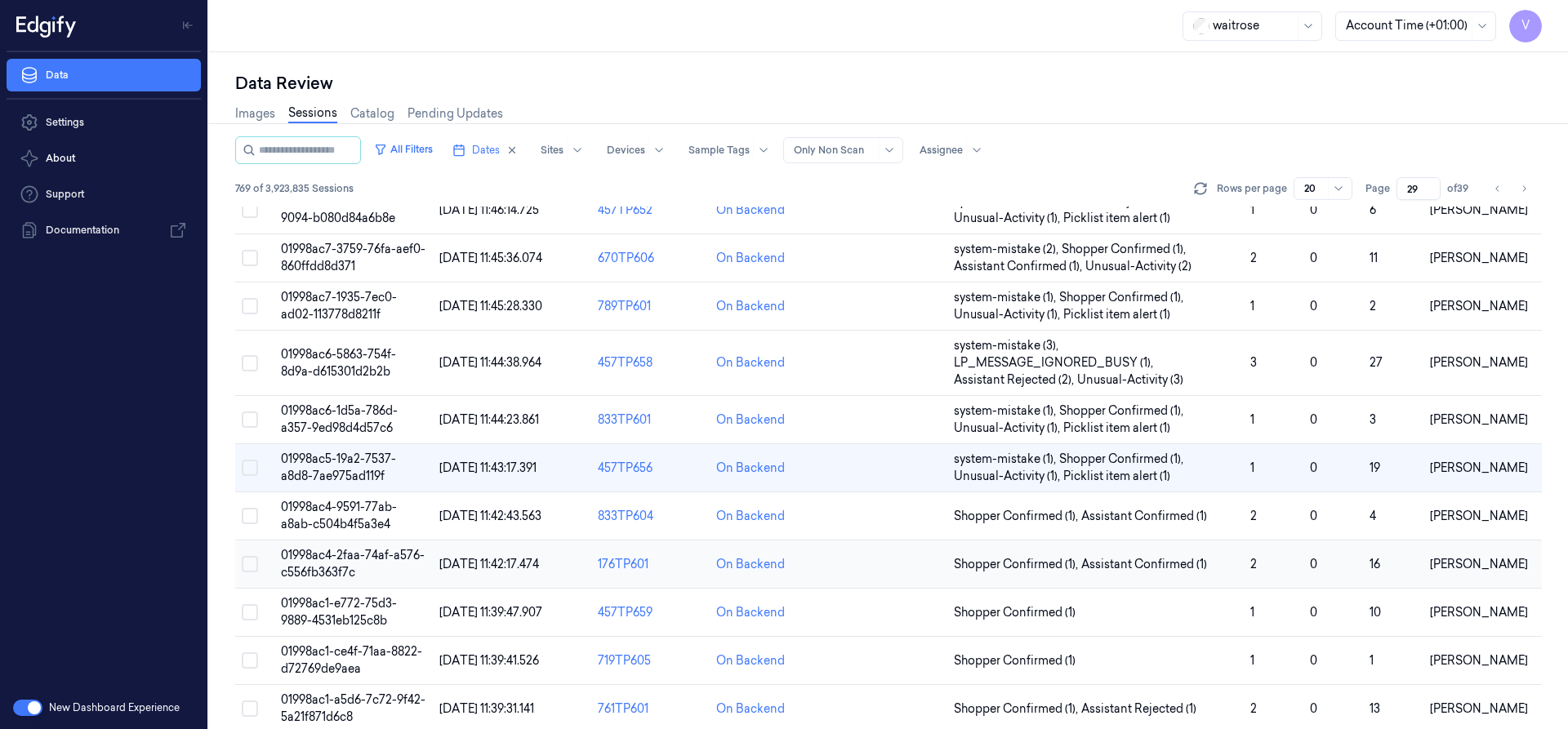
drag, startPoint x: 348, startPoint y: 557, endPoint x: 332, endPoint y: 564, distance: 17.5
click at [349, 557] on span "01998ac4-2faa-74af-a576-c556fb363f7c" at bounding box center [353, 563] width 144 height 32
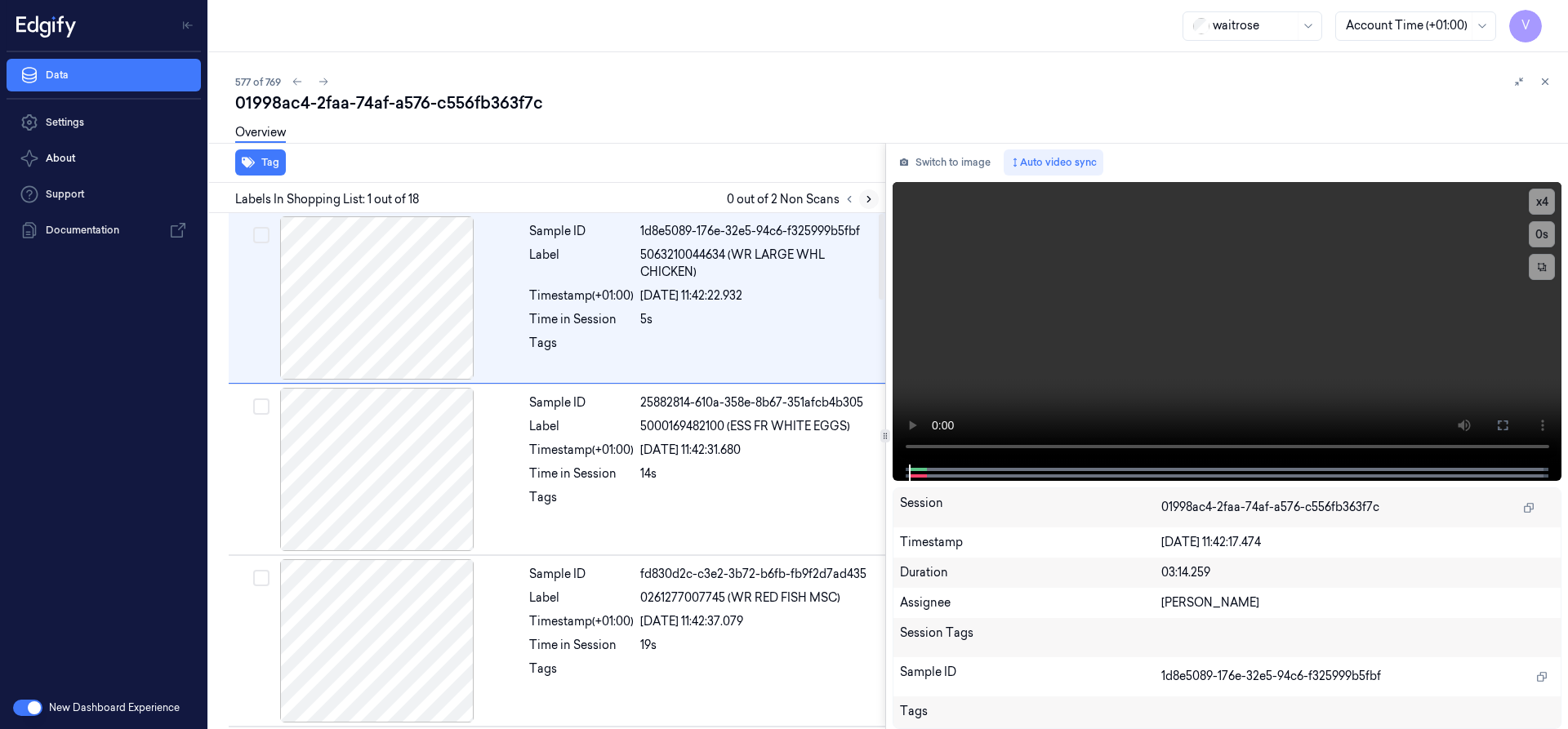
click at [868, 199] on icon at bounding box center [868, 198] width 11 height 11
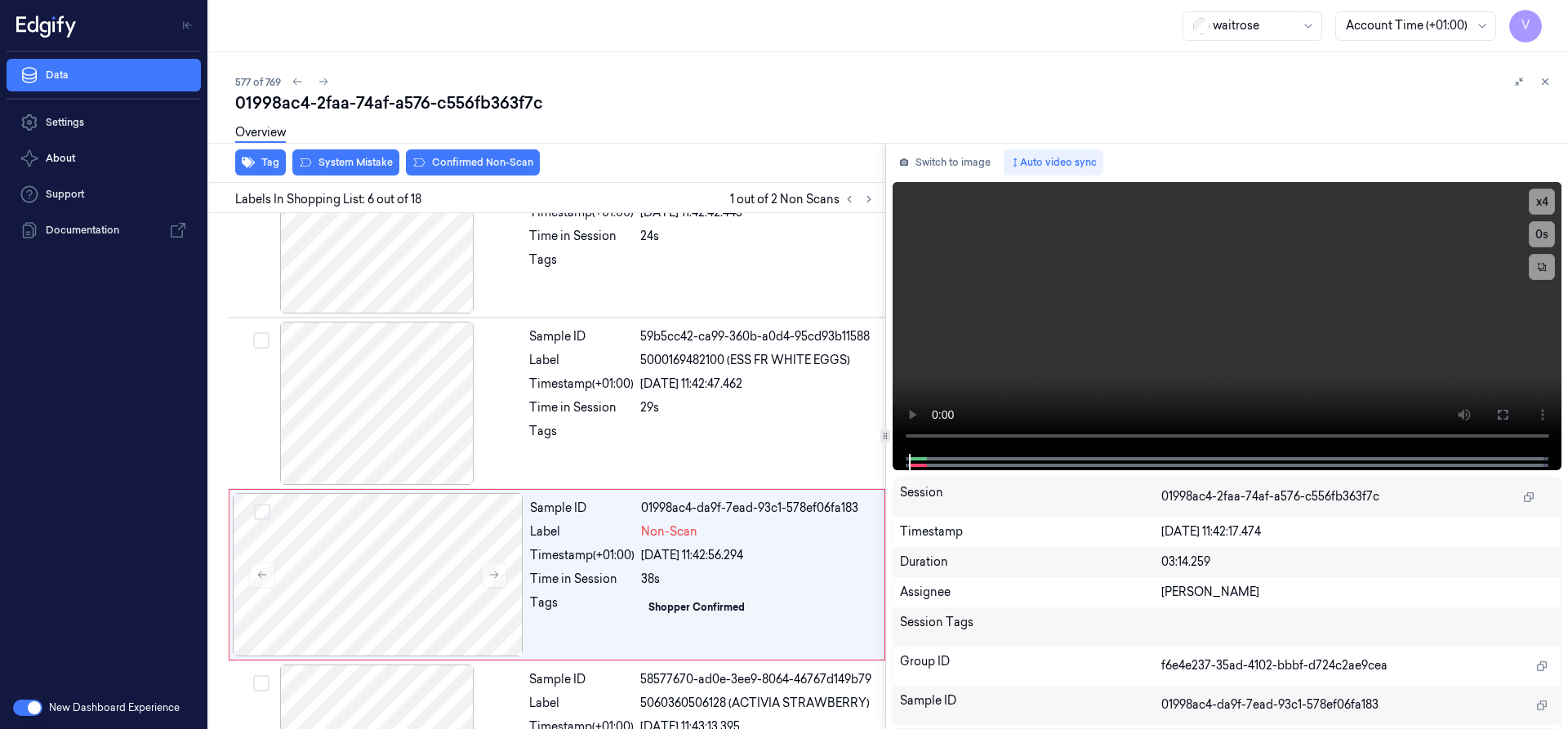
scroll to position [684, 0]
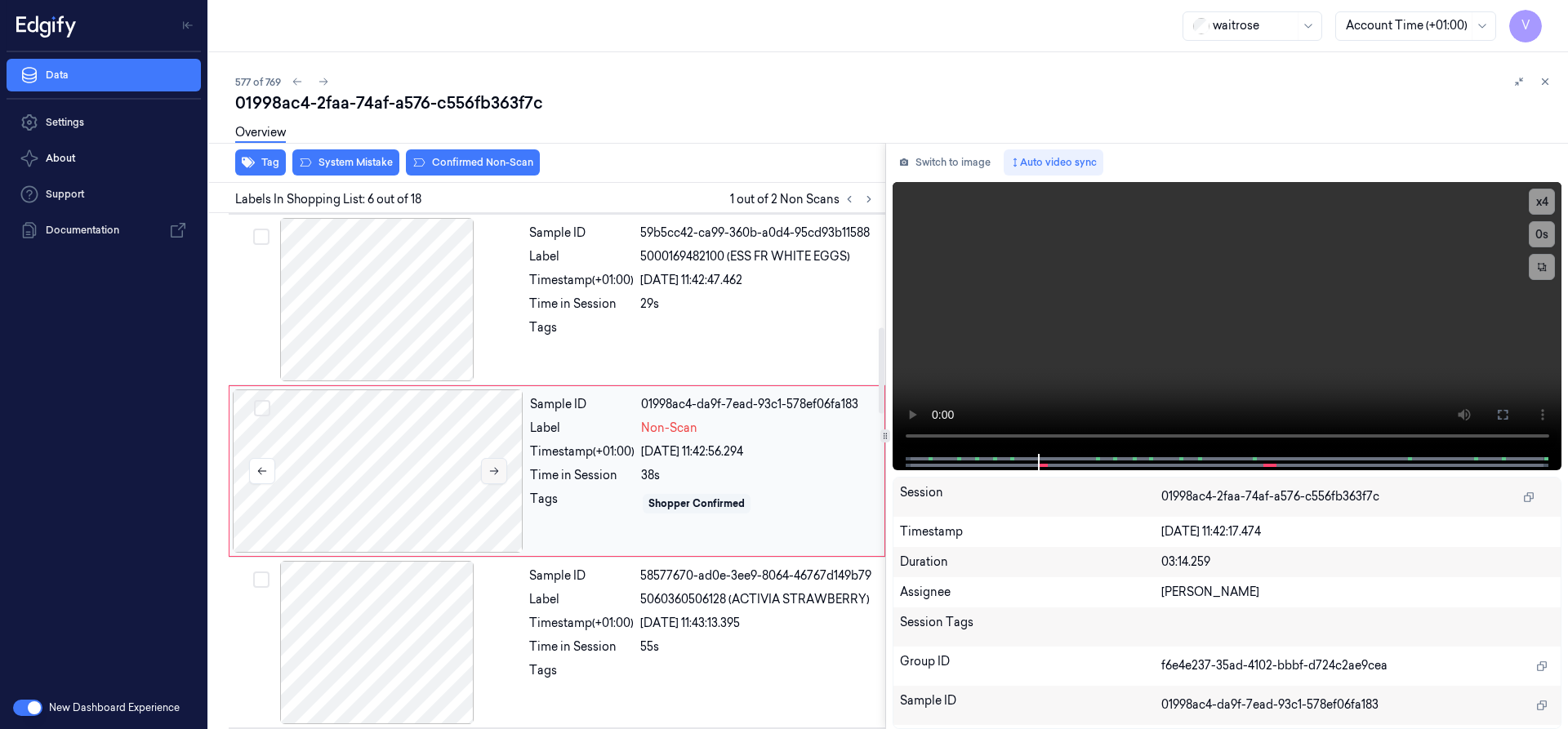
click at [498, 474] on icon at bounding box center [493, 470] width 11 height 11
click at [489, 467] on icon at bounding box center [493, 470] width 11 height 11
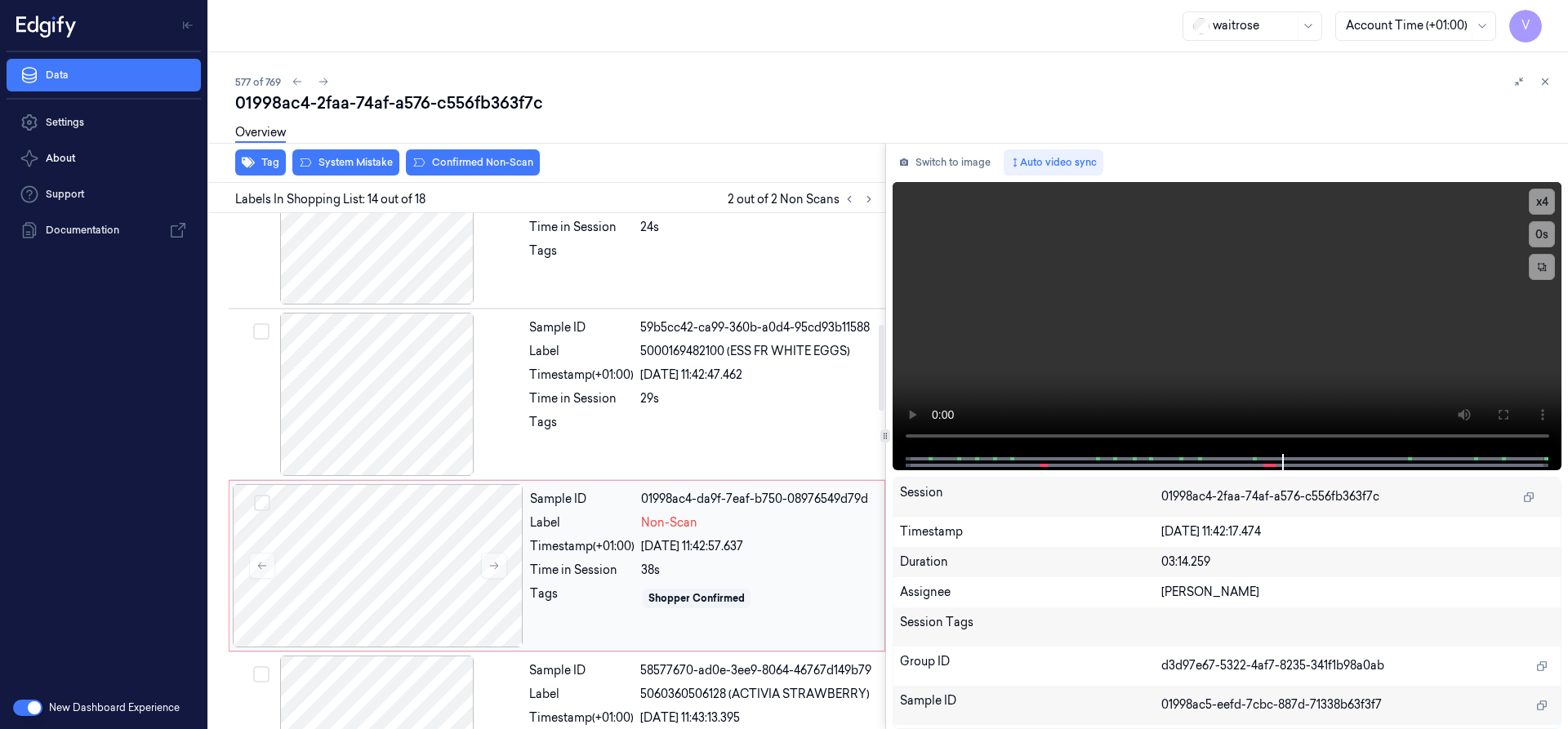
scroll to position [668, 0]
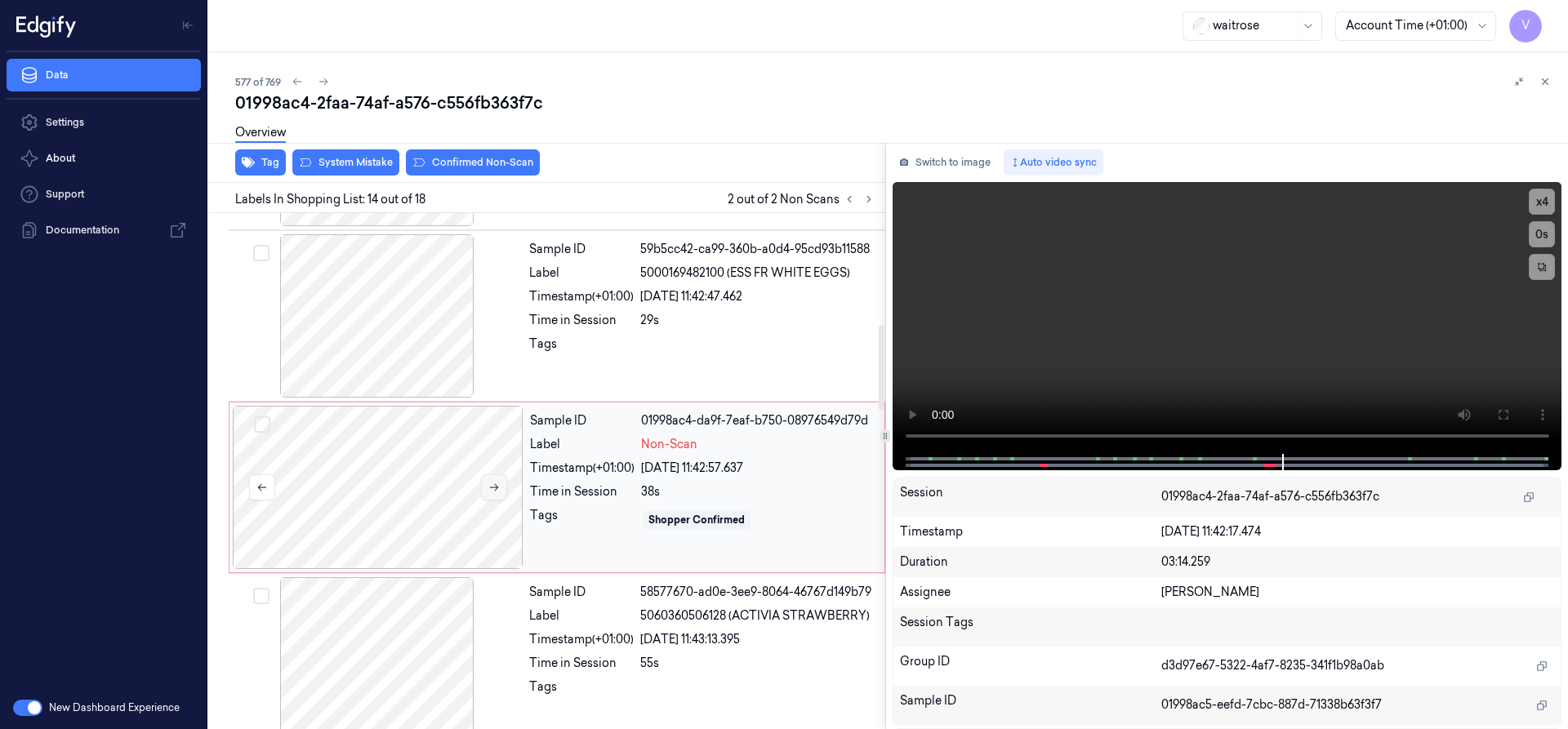
click at [492, 483] on icon at bounding box center [493, 486] width 11 height 11
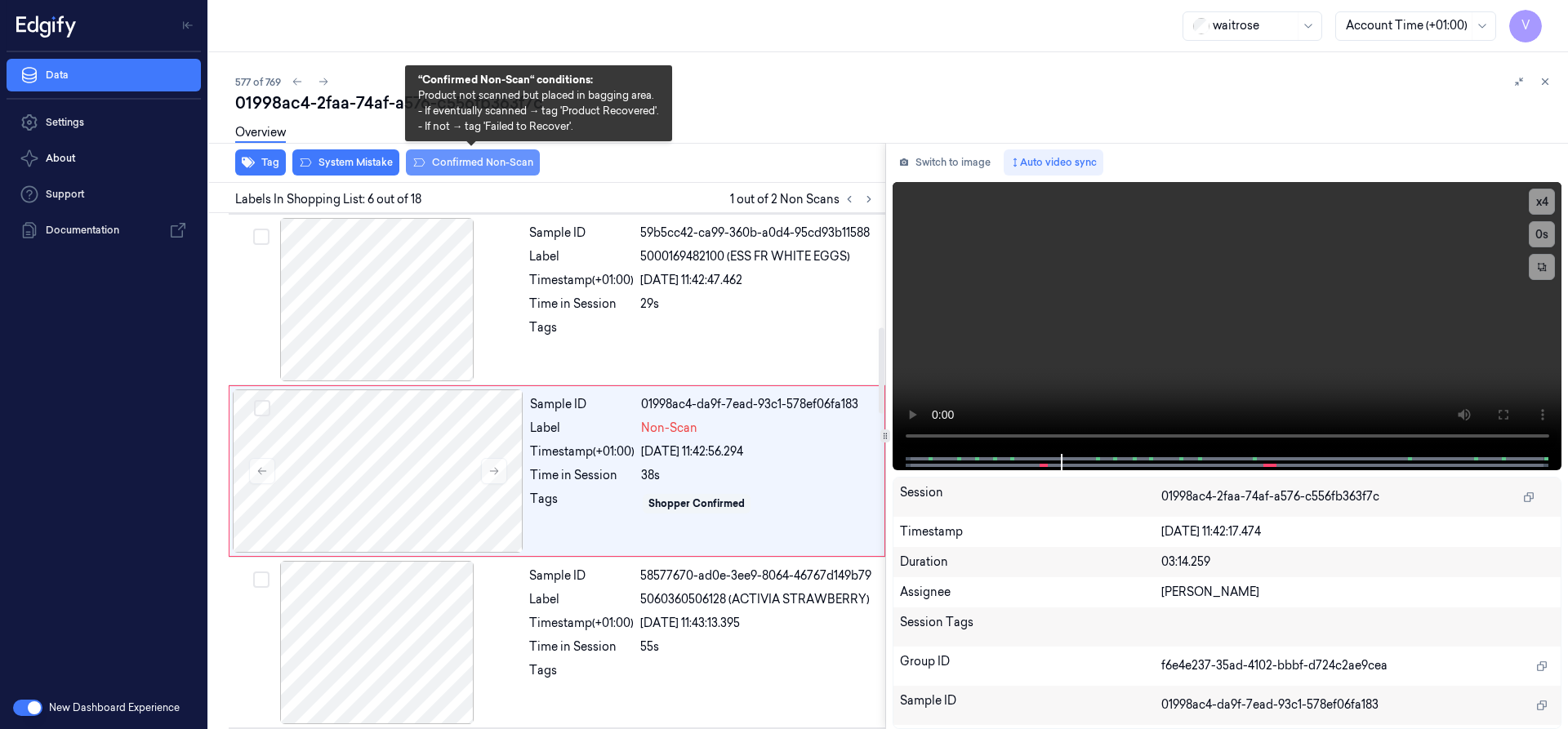
click at [466, 160] on button "Confirmed Non-Scan" at bounding box center [472, 162] width 134 height 26
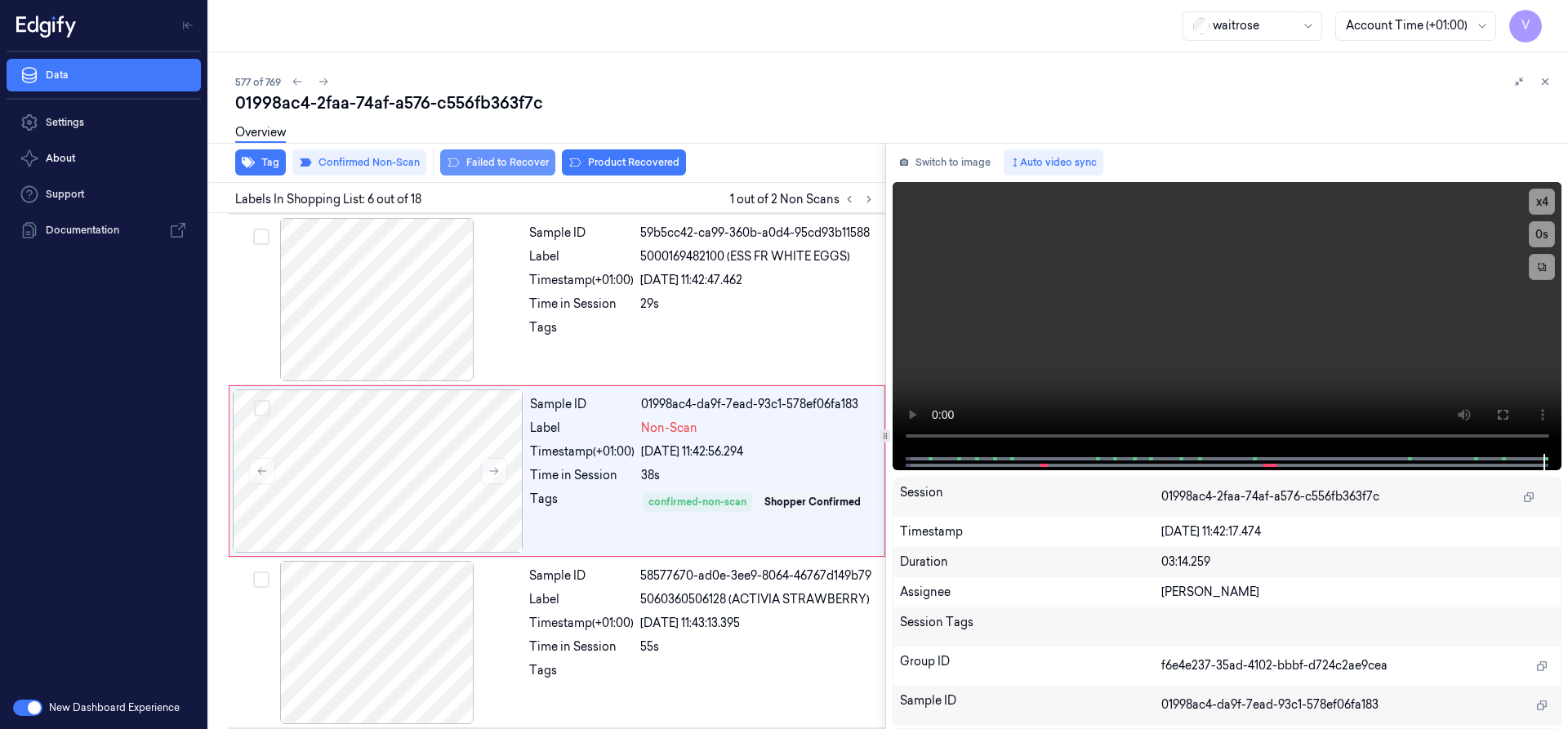
click at [478, 159] on button "Failed to Recover" at bounding box center [497, 162] width 115 height 26
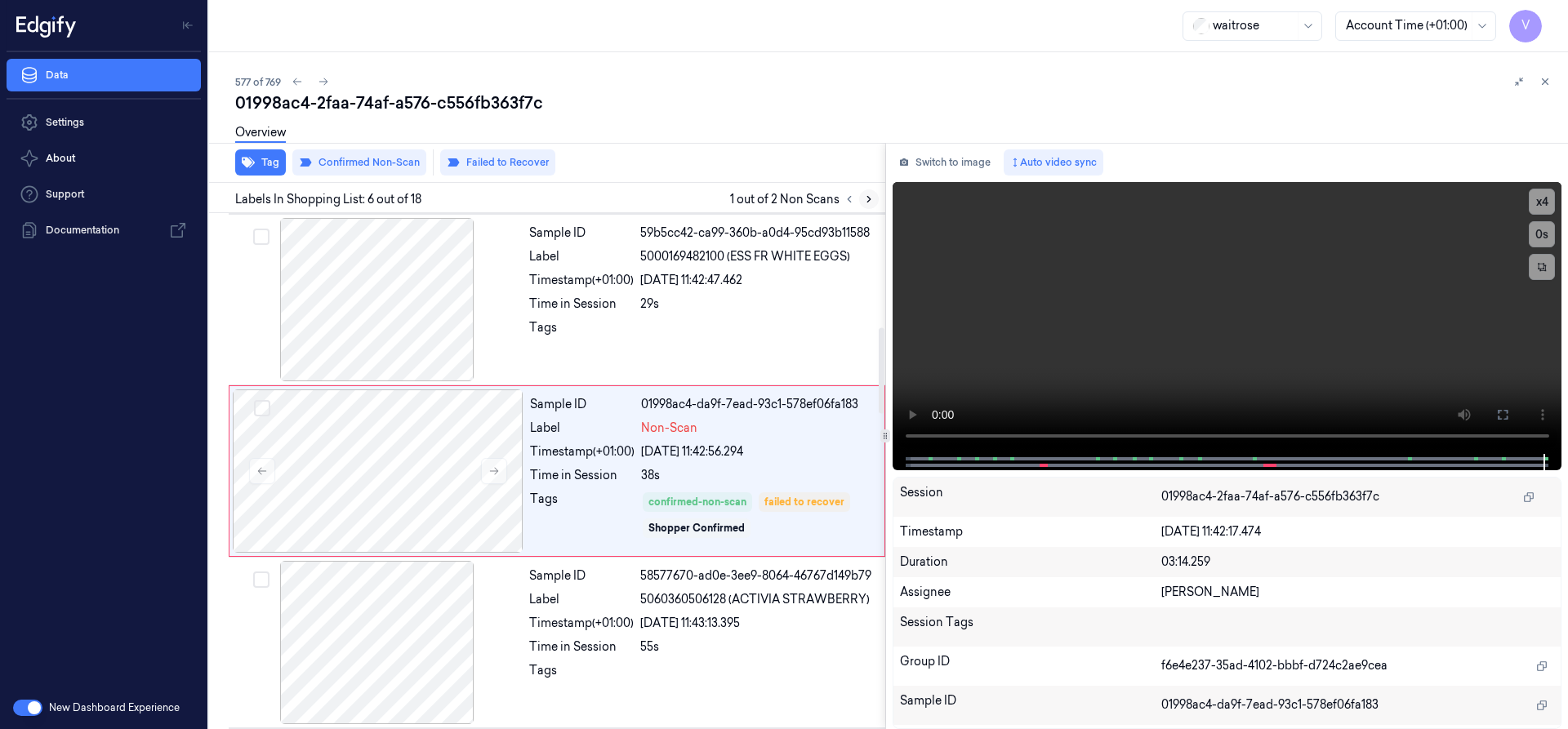
click at [865, 199] on icon at bounding box center [868, 198] width 11 height 11
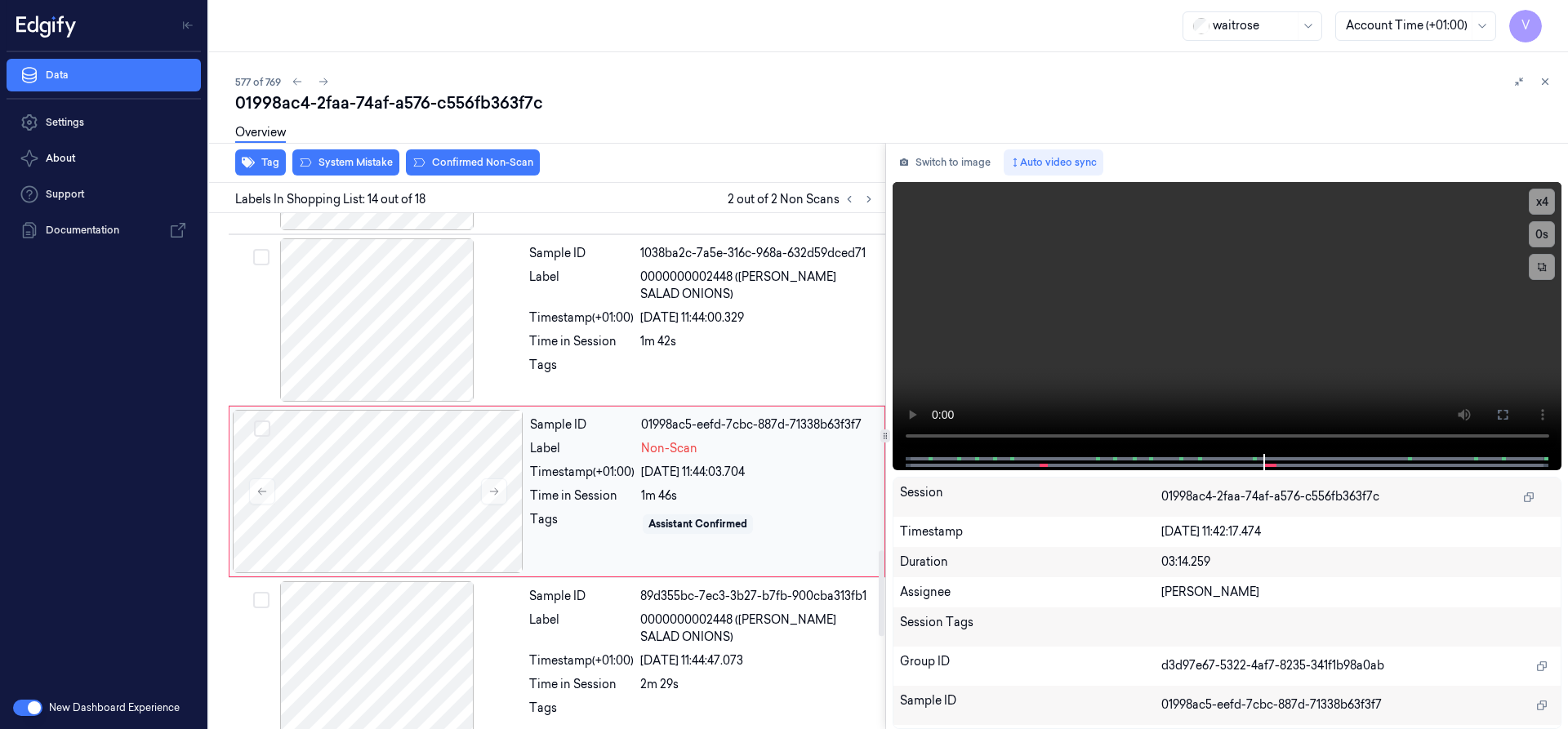
scroll to position [2055, 0]
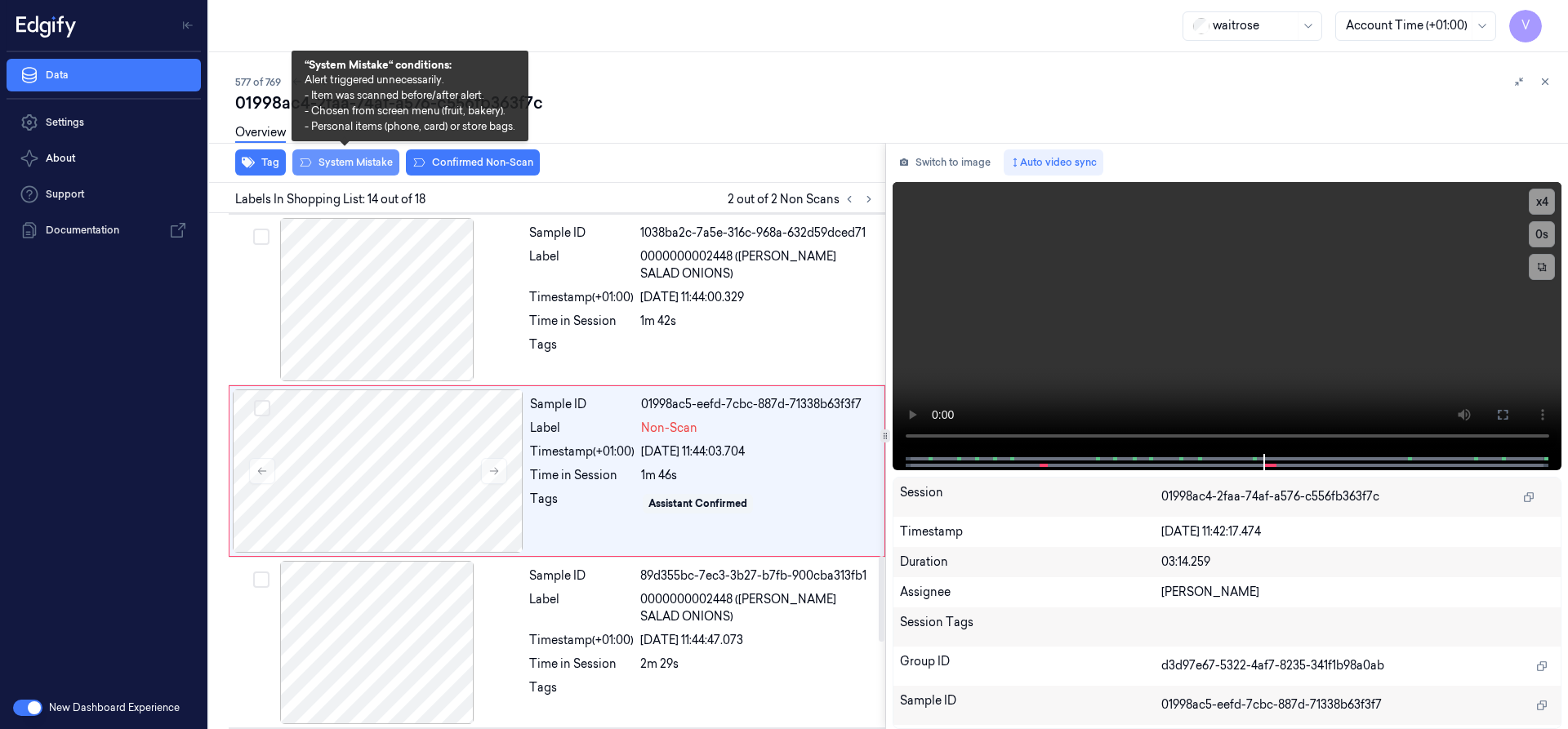
click at [374, 164] on button "System Mistake" at bounding box center [346, 162] width 107 height 26
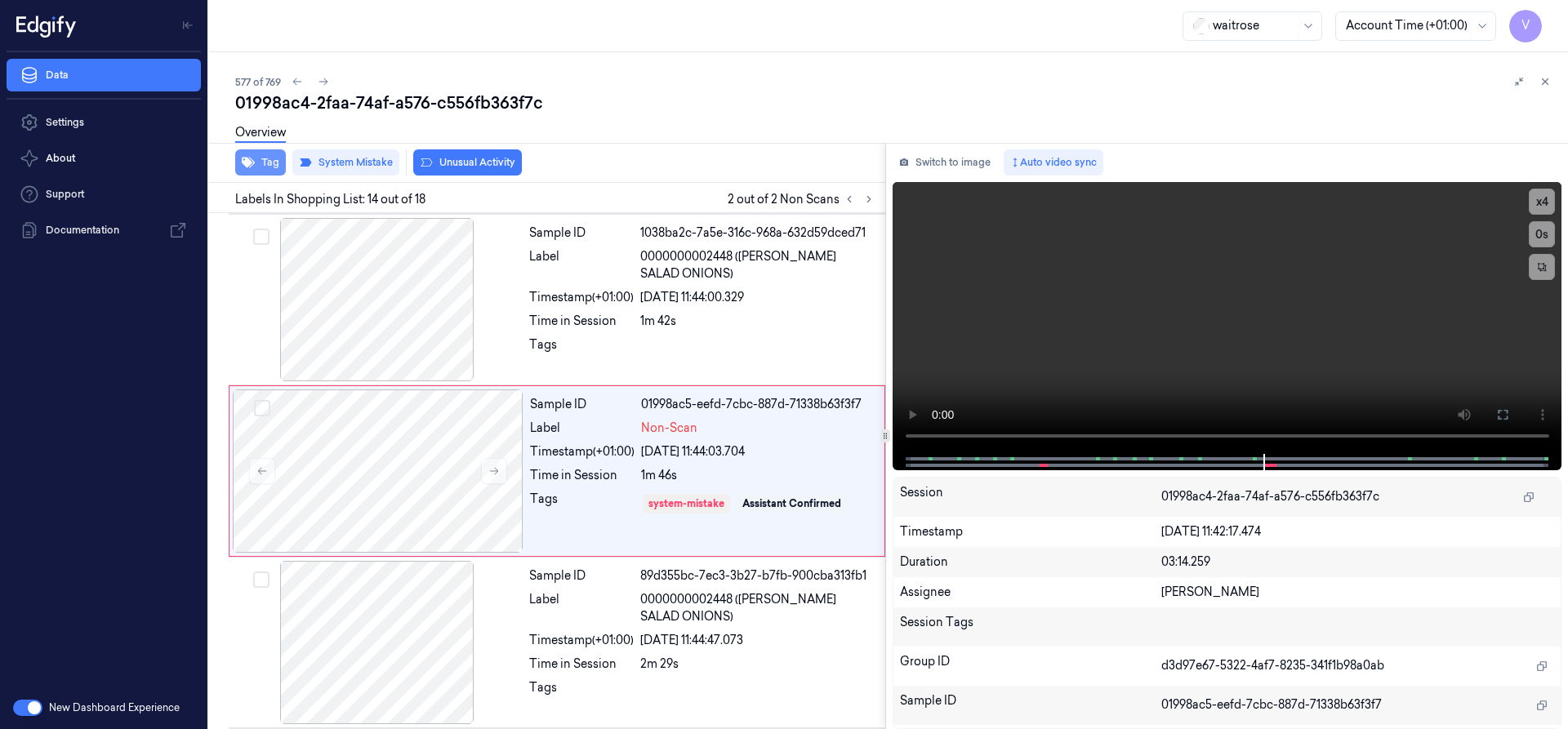
click at [277, 166] on button "Tag" at bounding box center [260, 162] width 50 height 26
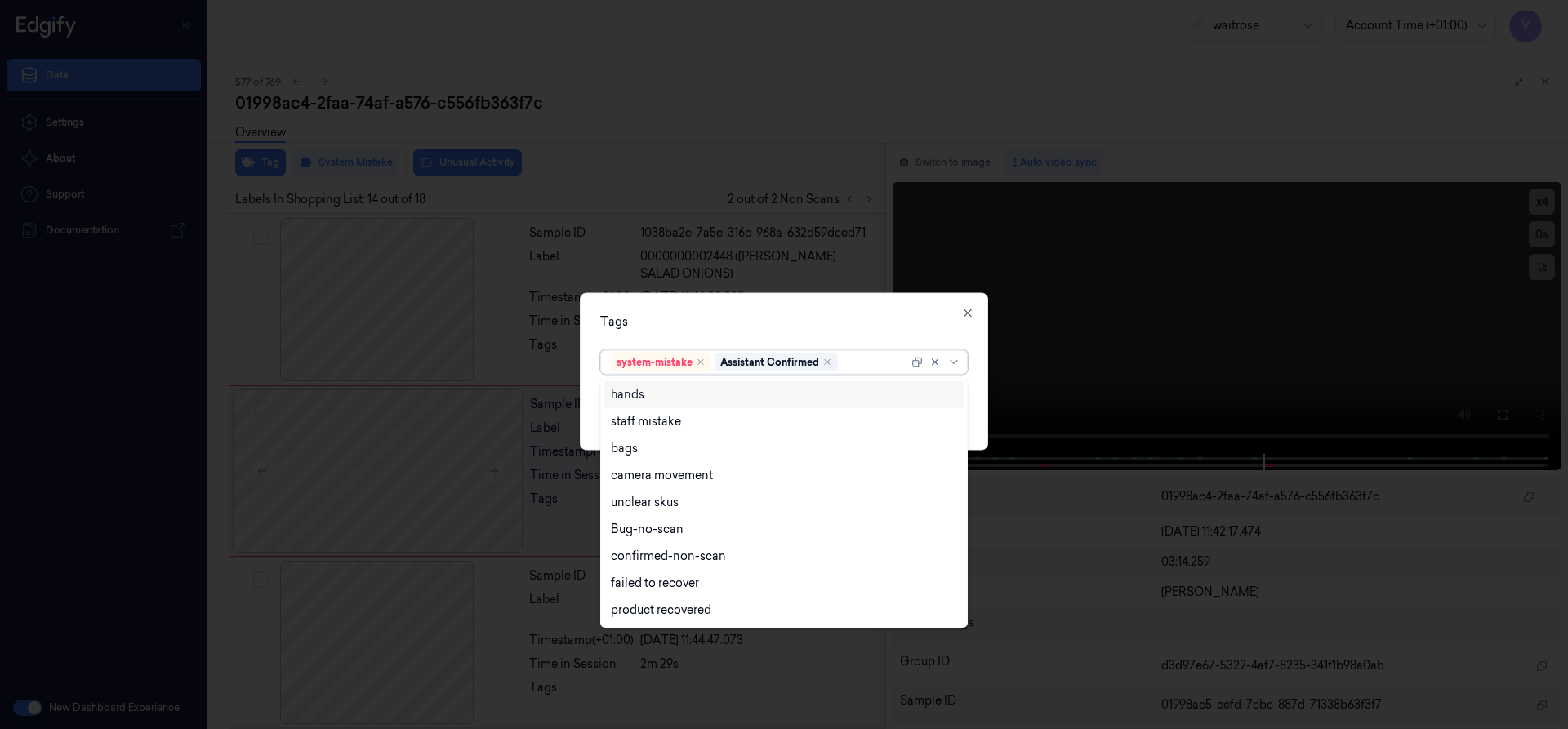
click at [870, 365] on div at bounding box center [874, 362] width 67 height 17
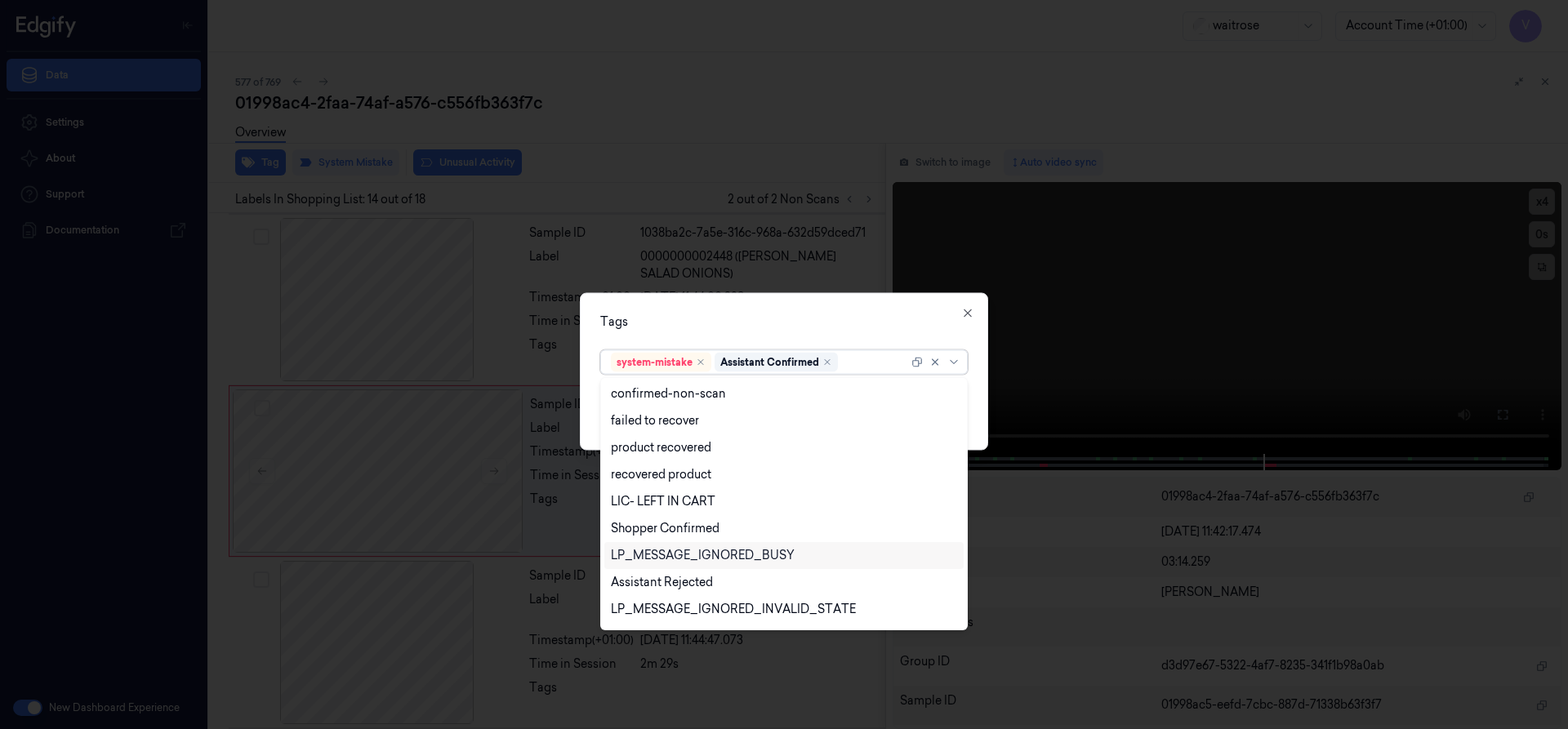
scroll to position [240, 0]
click at [652, 551] on div "Unusual-Activity" at bounding box center [656, 559] width 90 height 17
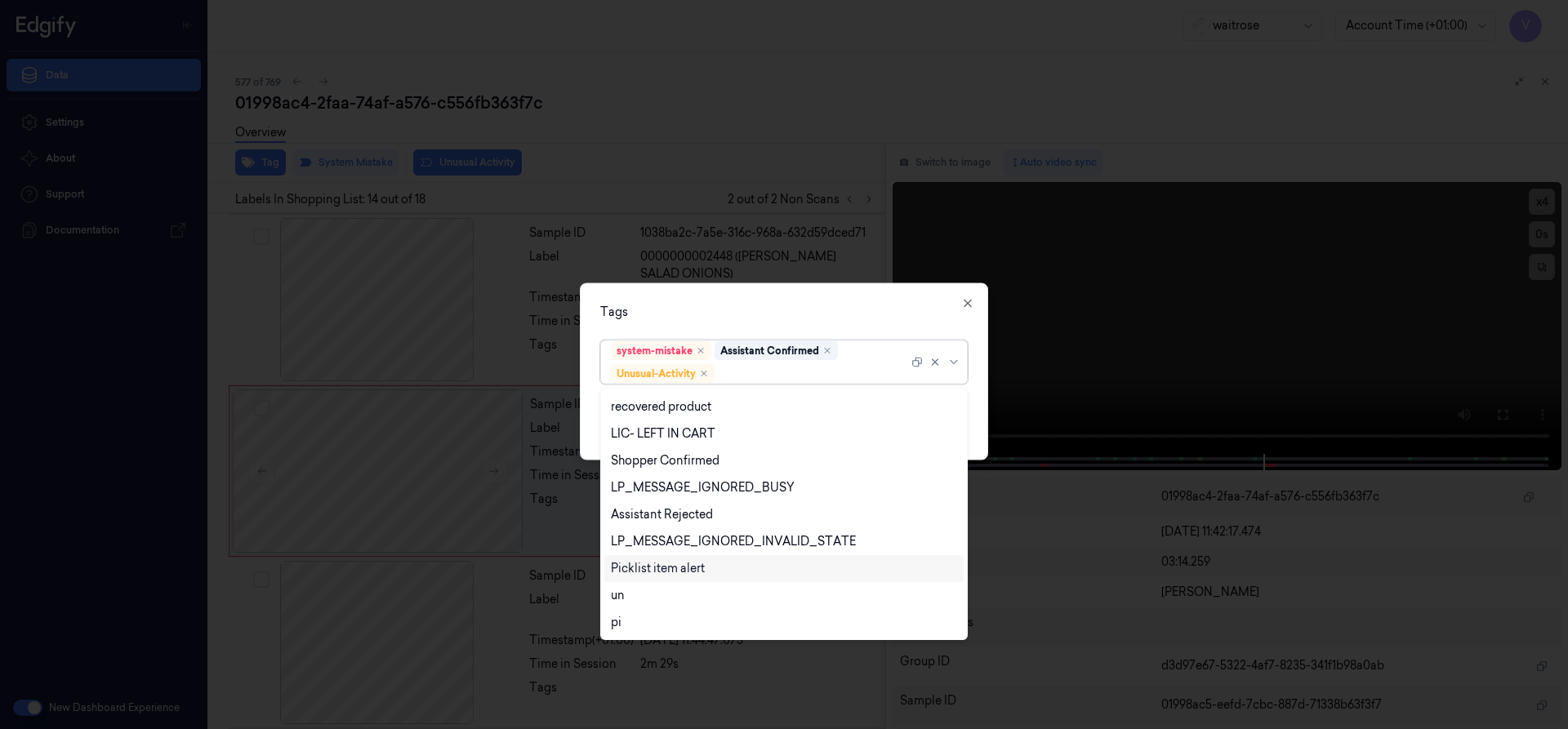
click at [648, 565] on div "Picklist item alert" at bounding box center [658, 568] width 94 height 17
click at [769, 328] on div "Tags option Picklist item alert, selected. 20 results available. Use Up and Dow…" at bounding box center [783, 371] width 408 height 177
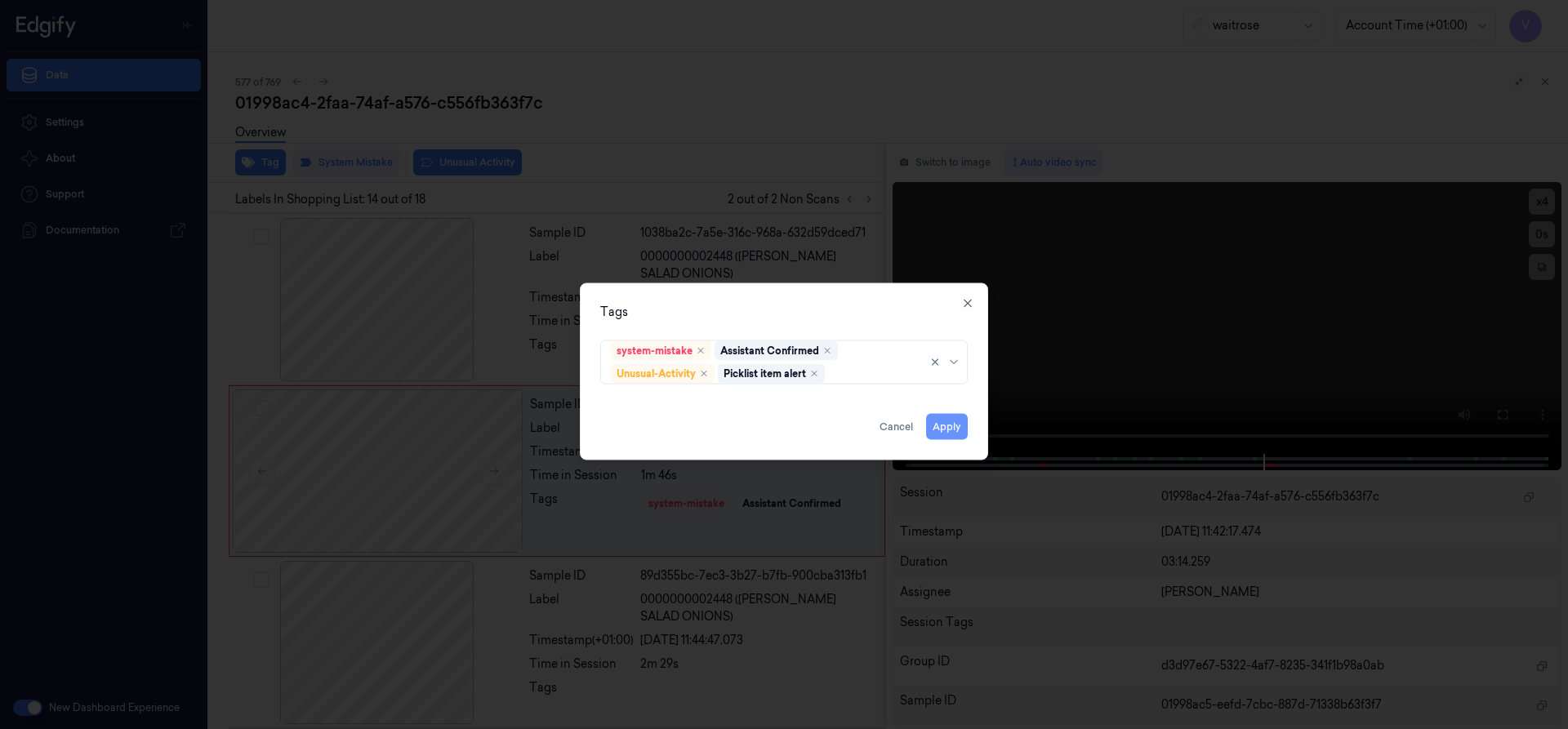
click at [957, 425] on button "Apply" at bounding box center [947, 426] width 42 height 26
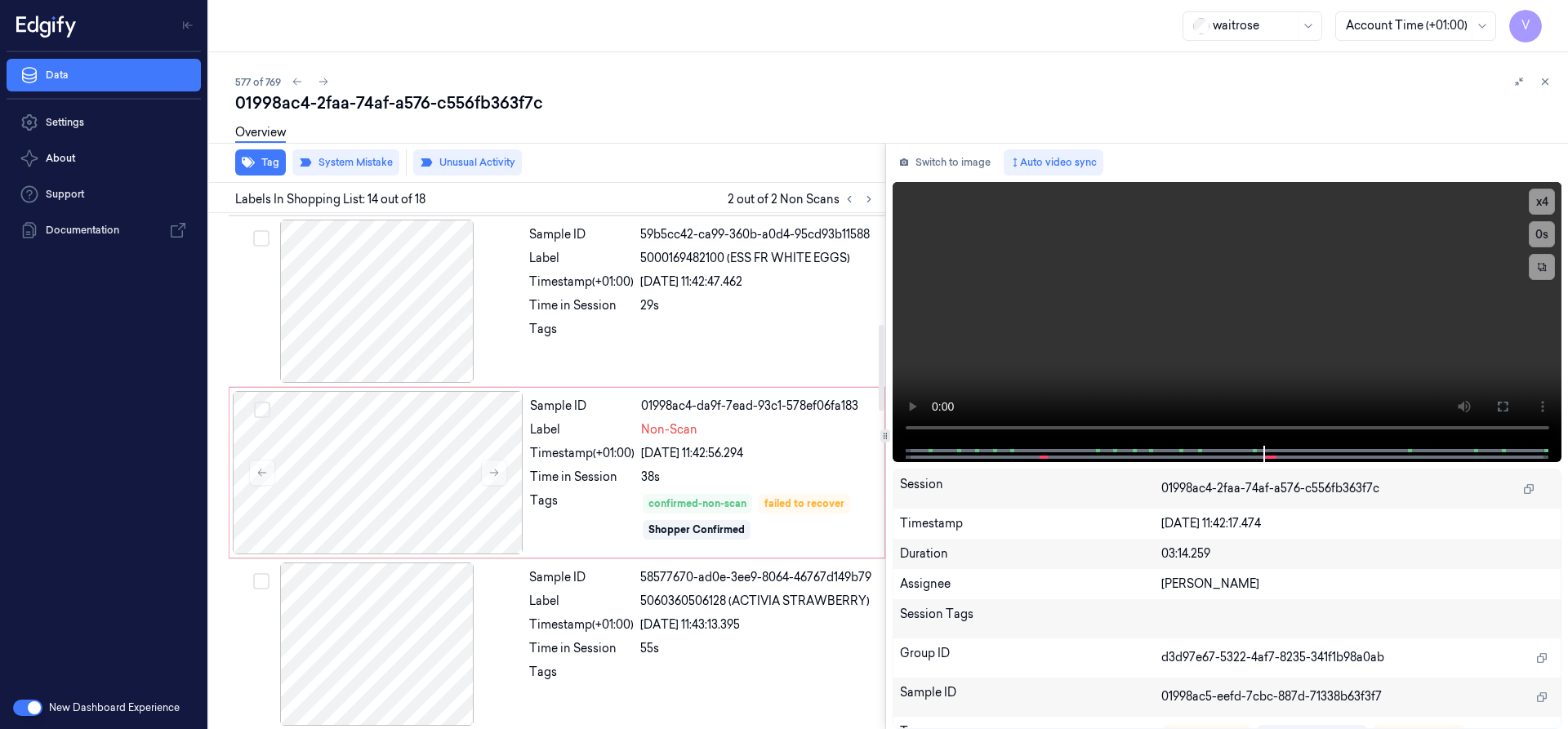
scroll to position [668, 0]
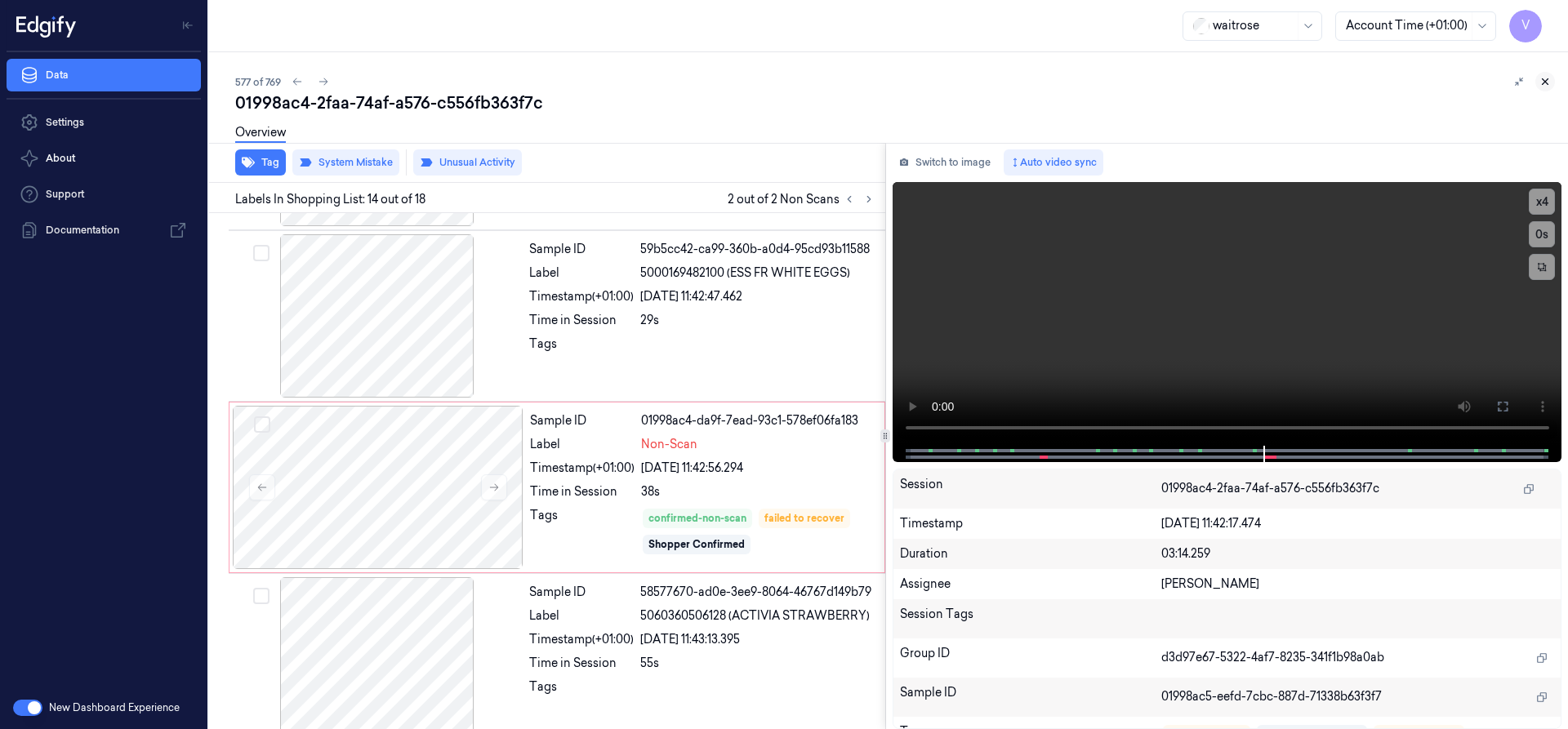
click at [1542, 78] on icon at bounding box center [1544, 81] width 11 height 11
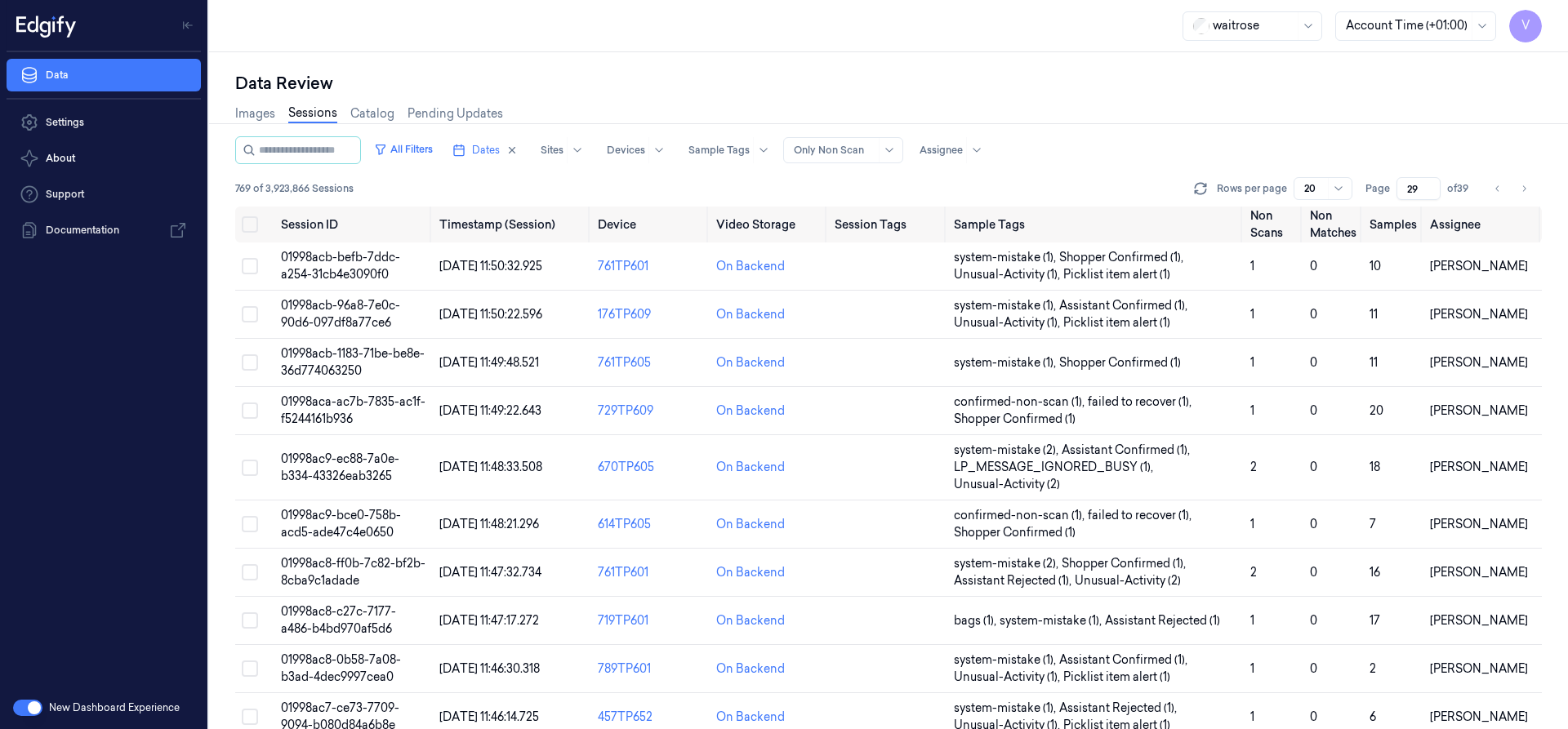
scroll to position [575, 0]
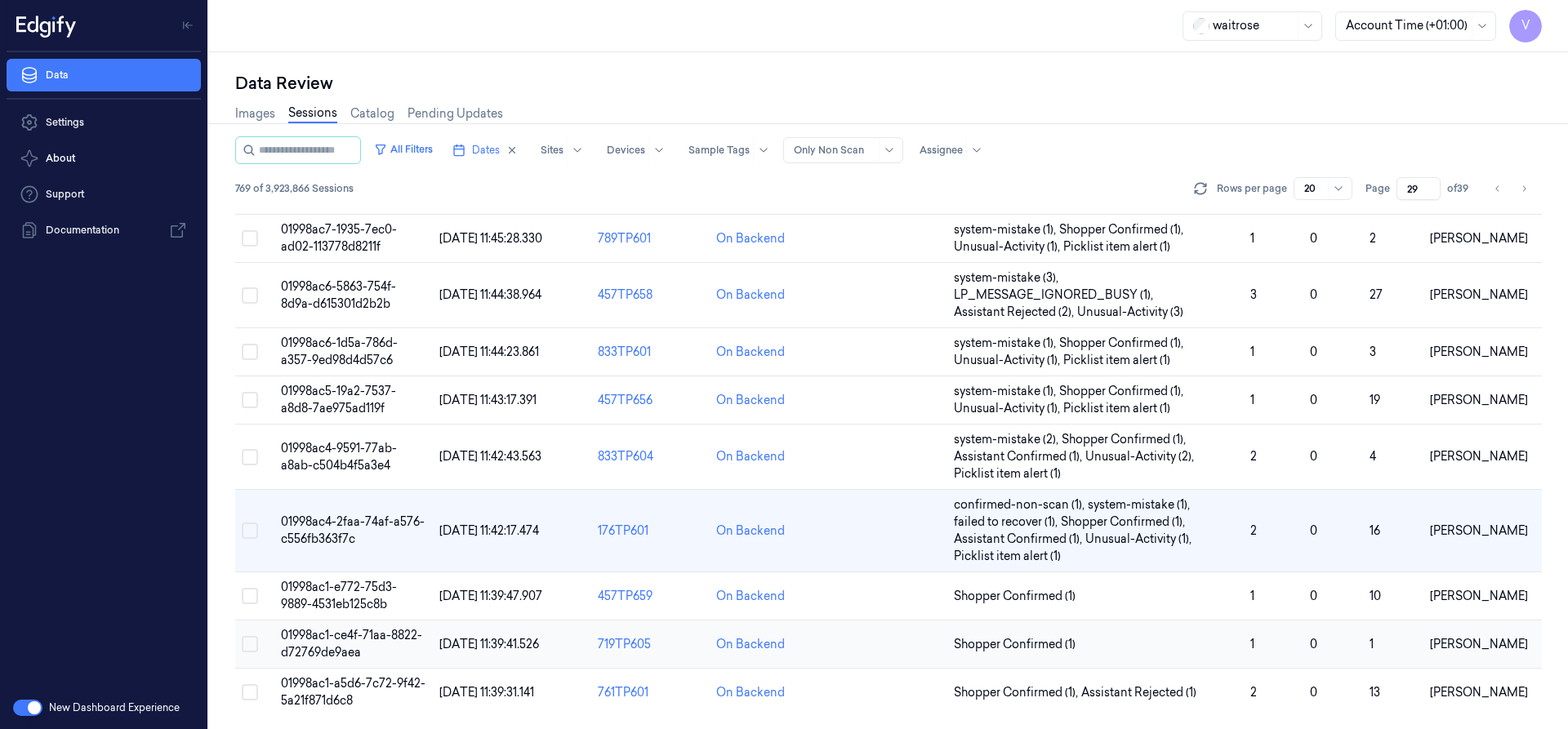
click at [338, 643] on td "01998ac1-ce4f-71aa-8822-d72769de9aea" at bounding box center [354, 644] width 159 height 49
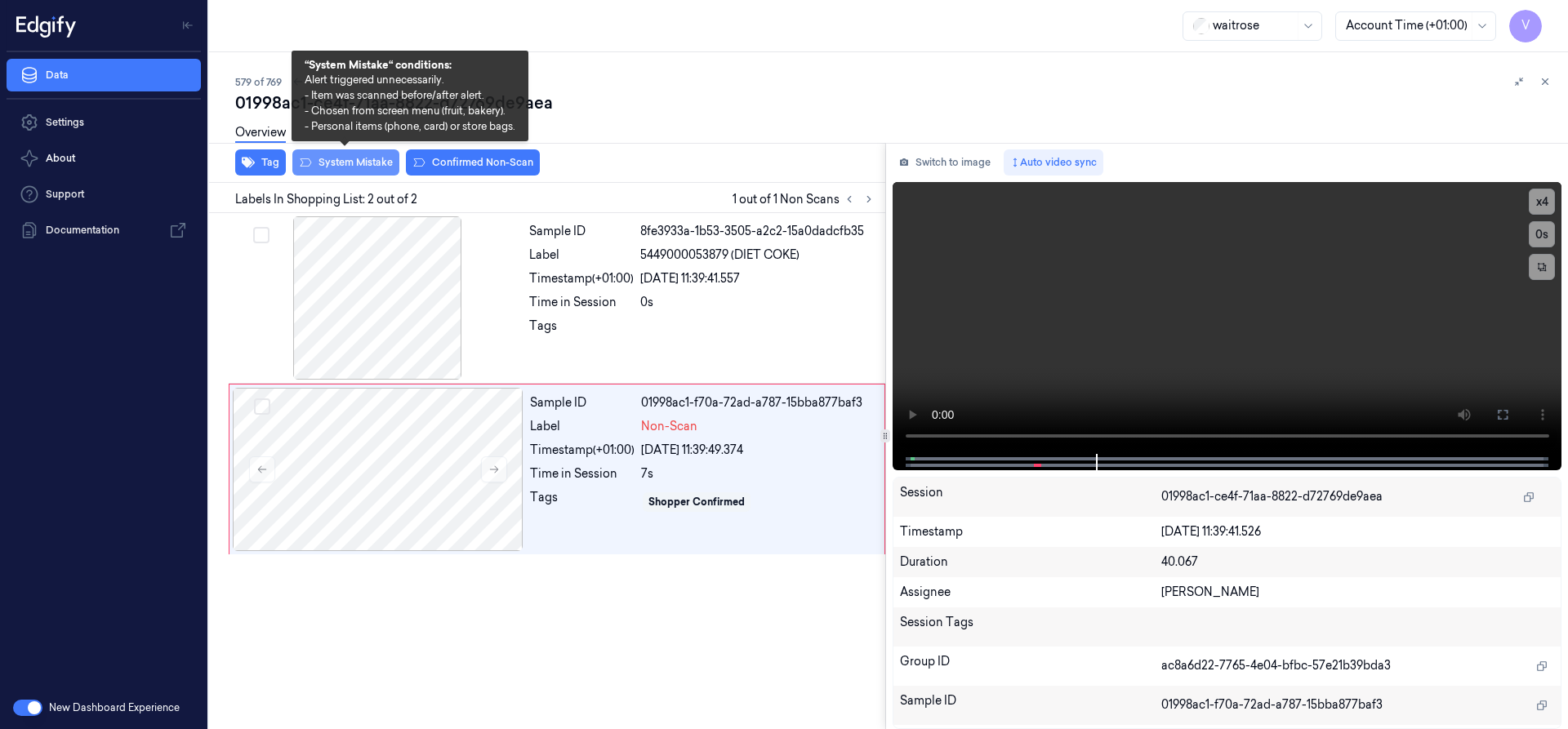
click at [366, 163] on button "System Mistake" at bounding box center [346, 162] width 107 height 26
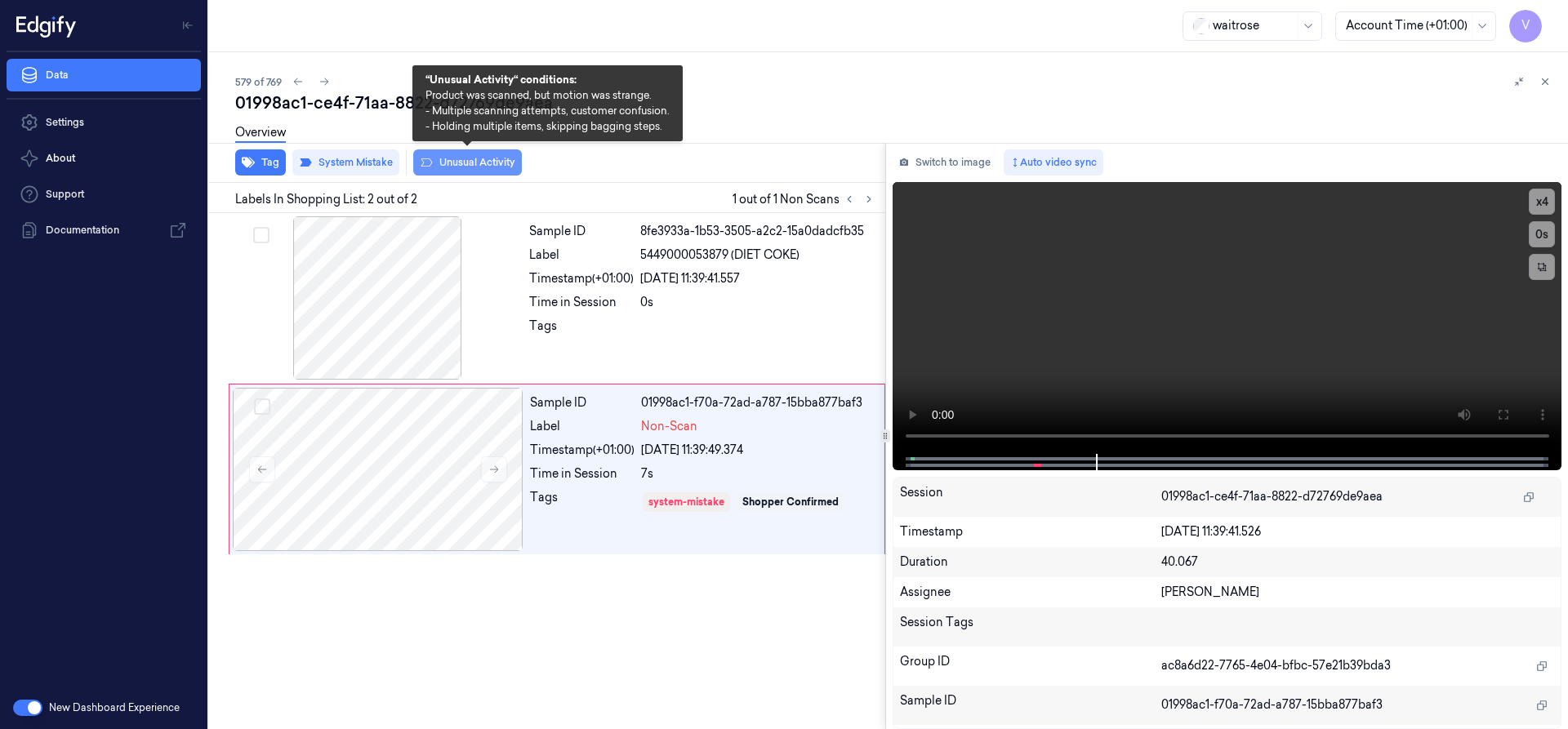
click at [498, 163] on button "Unusual Activity" at bounding box center [467, 162] width 108 height 26
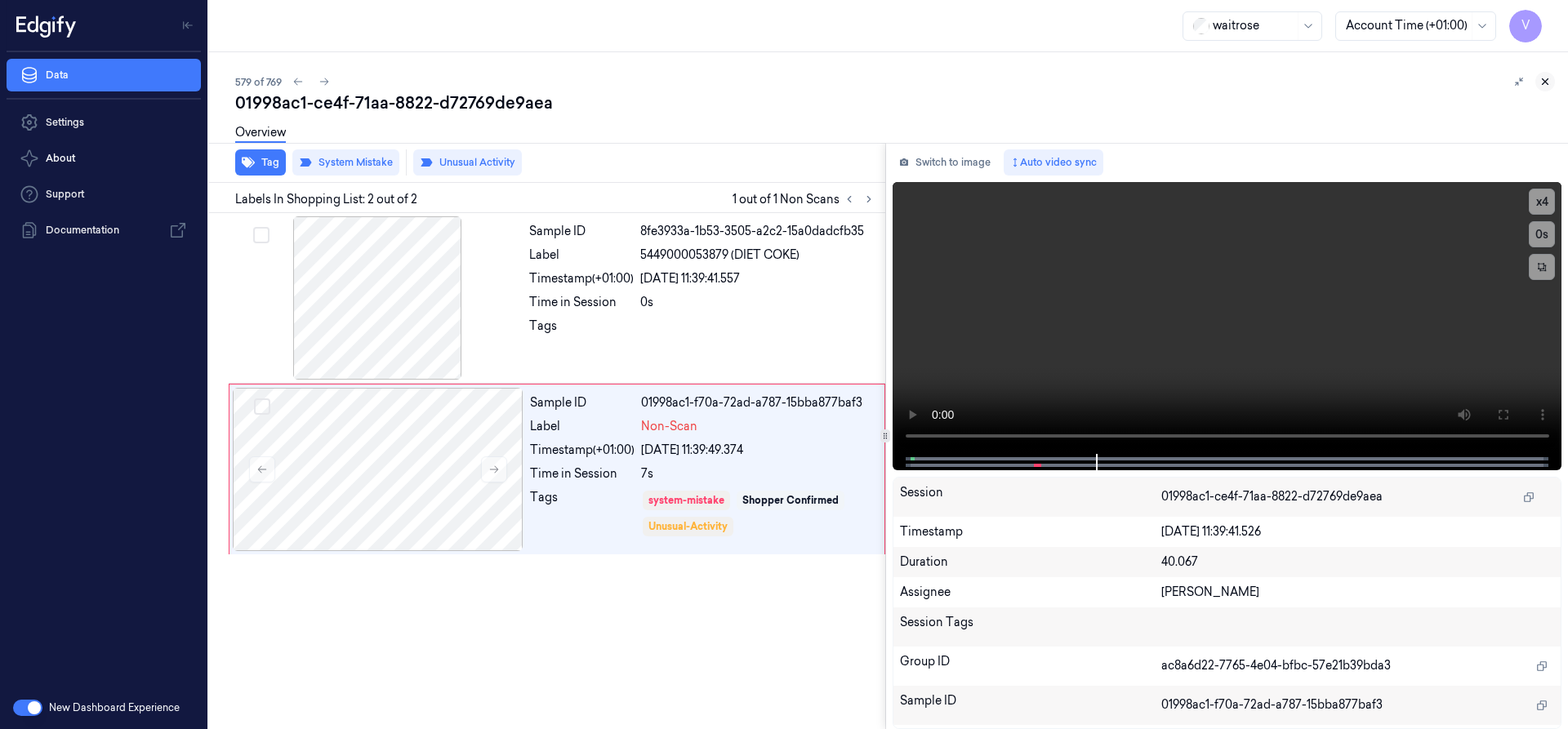
click at [1543, 83] on icon at bounding box center [1544, 81] width 11 height 11
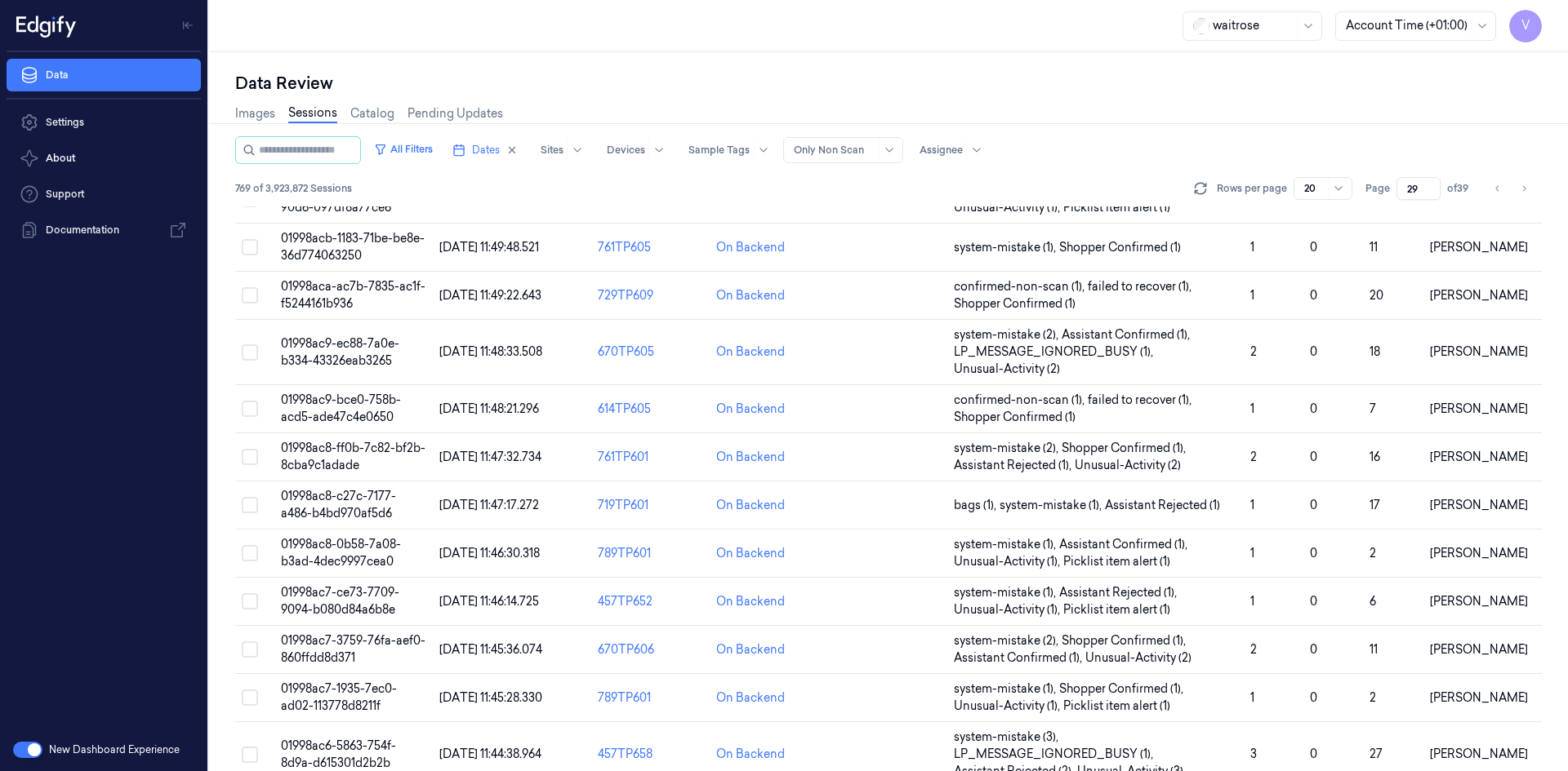
scroll to position [60, 0]
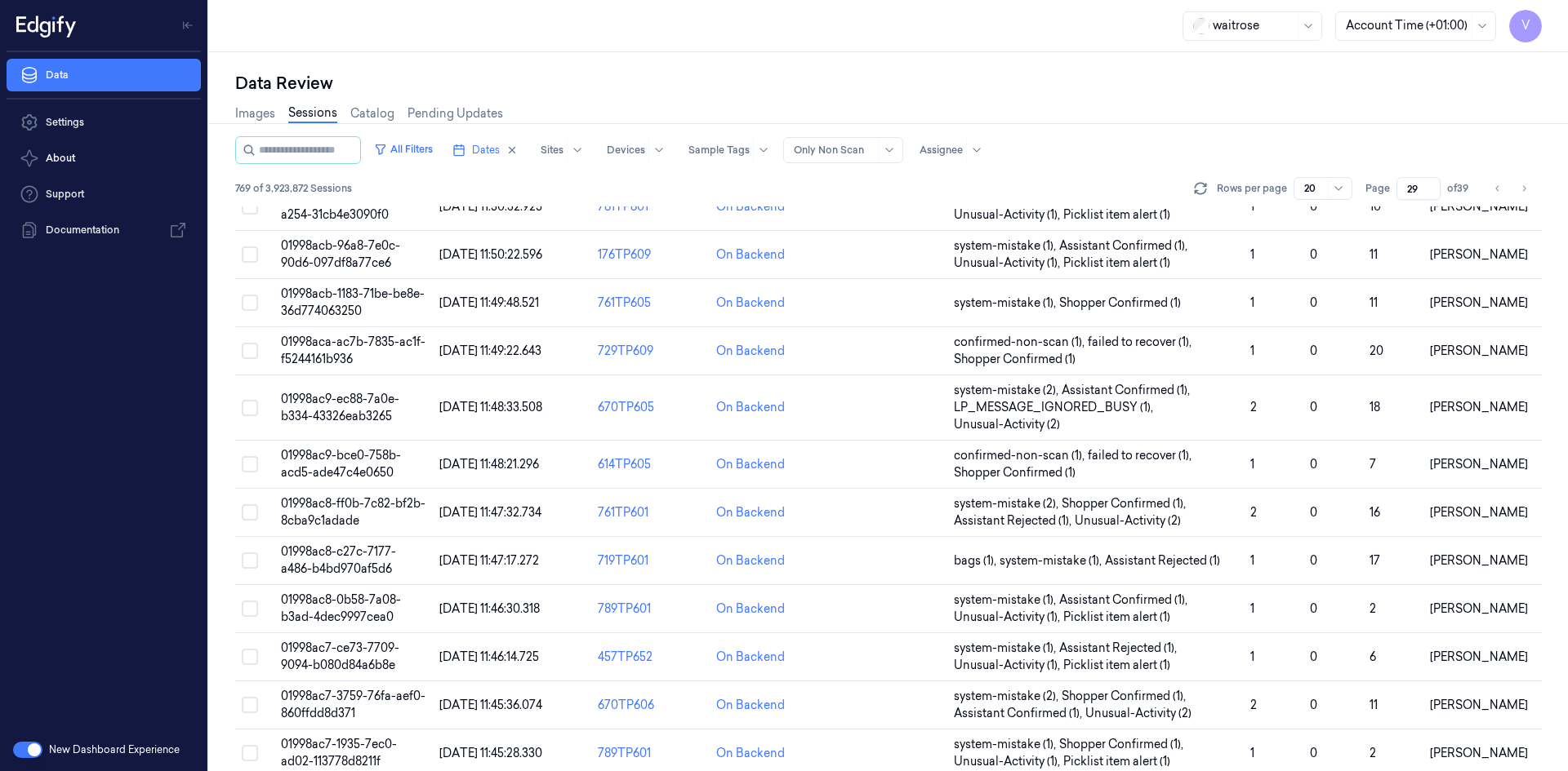
drag, startPoint x: 1421, startPoint y: 188, endPoint x: 1401, endPoint y: 201, distance: 23.9
click at [1401, 201] on div "All Filters Dates Sites Devices Sample Tags Alert Type Only Non Scan Assignee 7…" at bounding box center [888, 171] width 1306 height 70
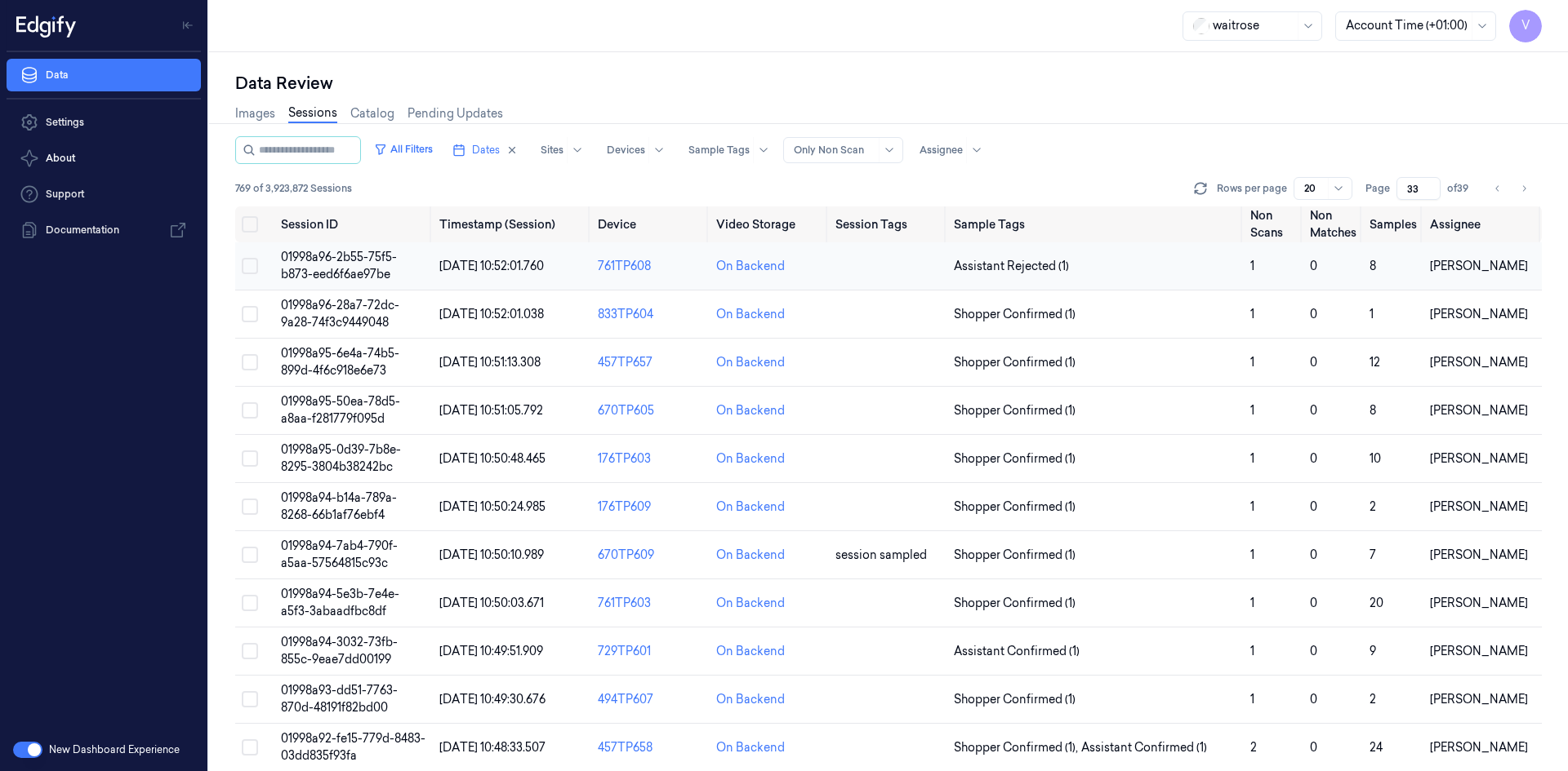
type input "33"
click at [372, 261] on span "01998a96-2b55-75f5-b873-eed6f6ae97be" at bounding box center [339, 265] width 116 height 32
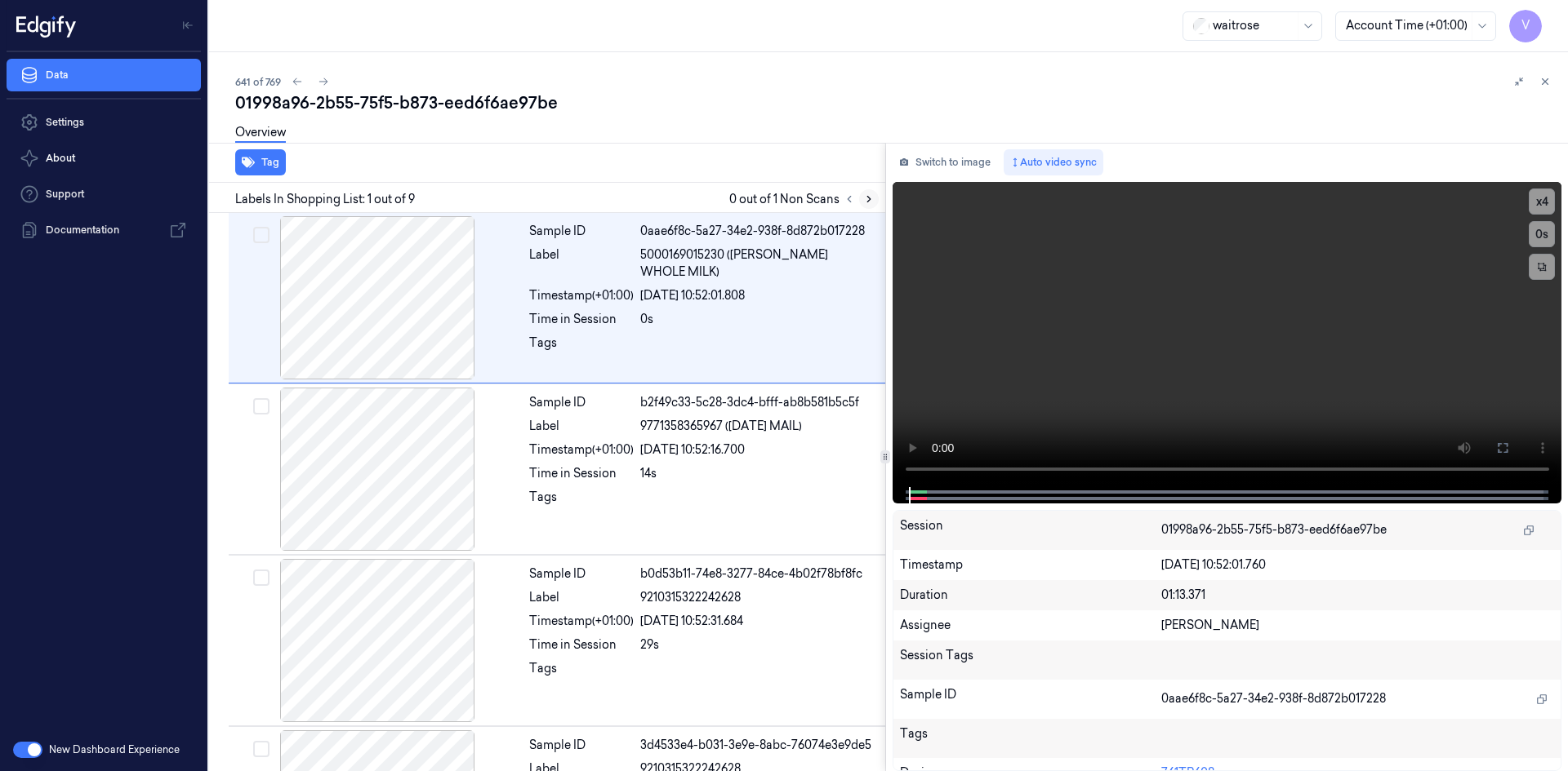
click at [868, 201] on icon at bounding box center [869, 199] width 3 height 6
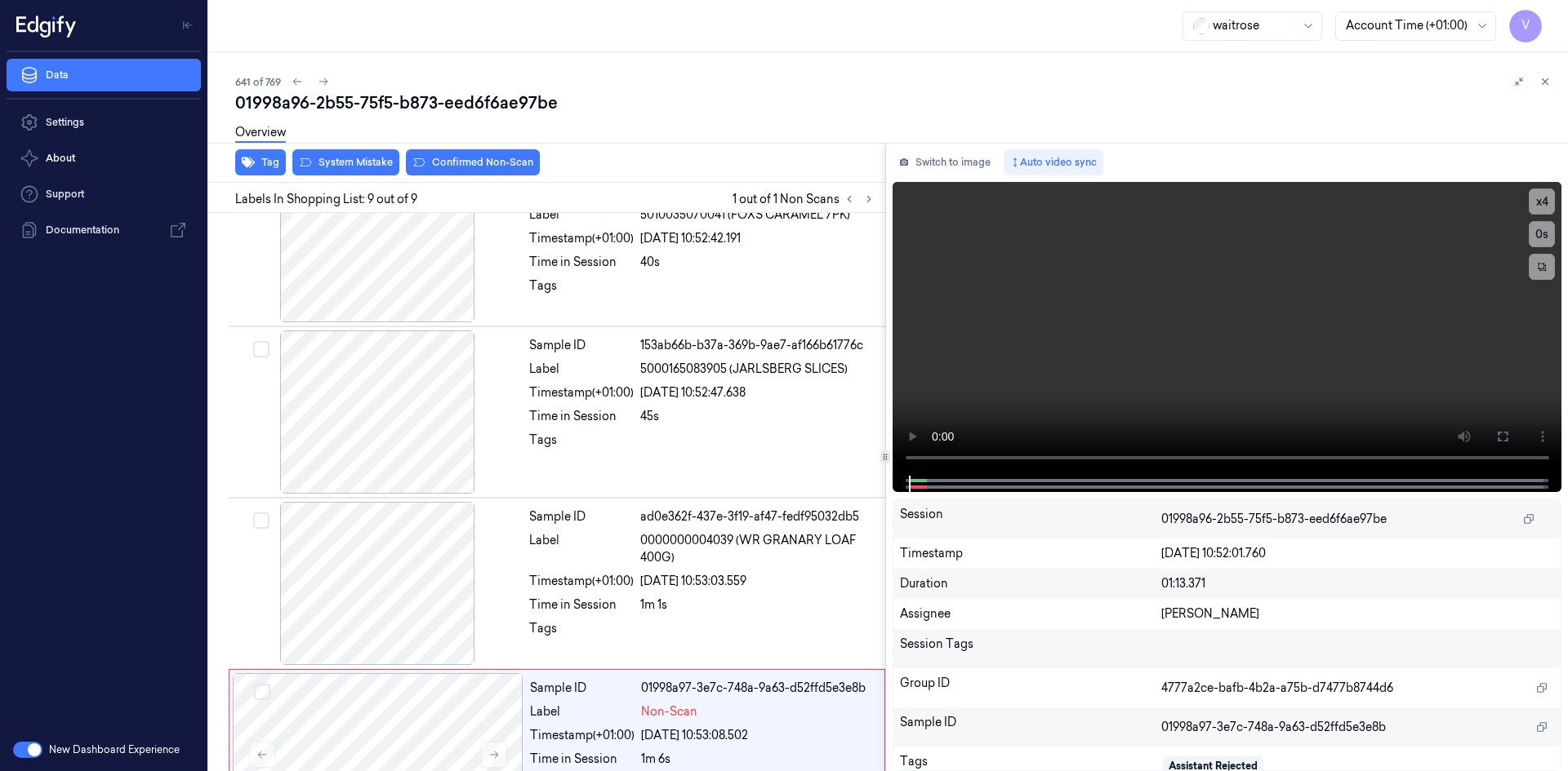
scroll to position [989, 0]
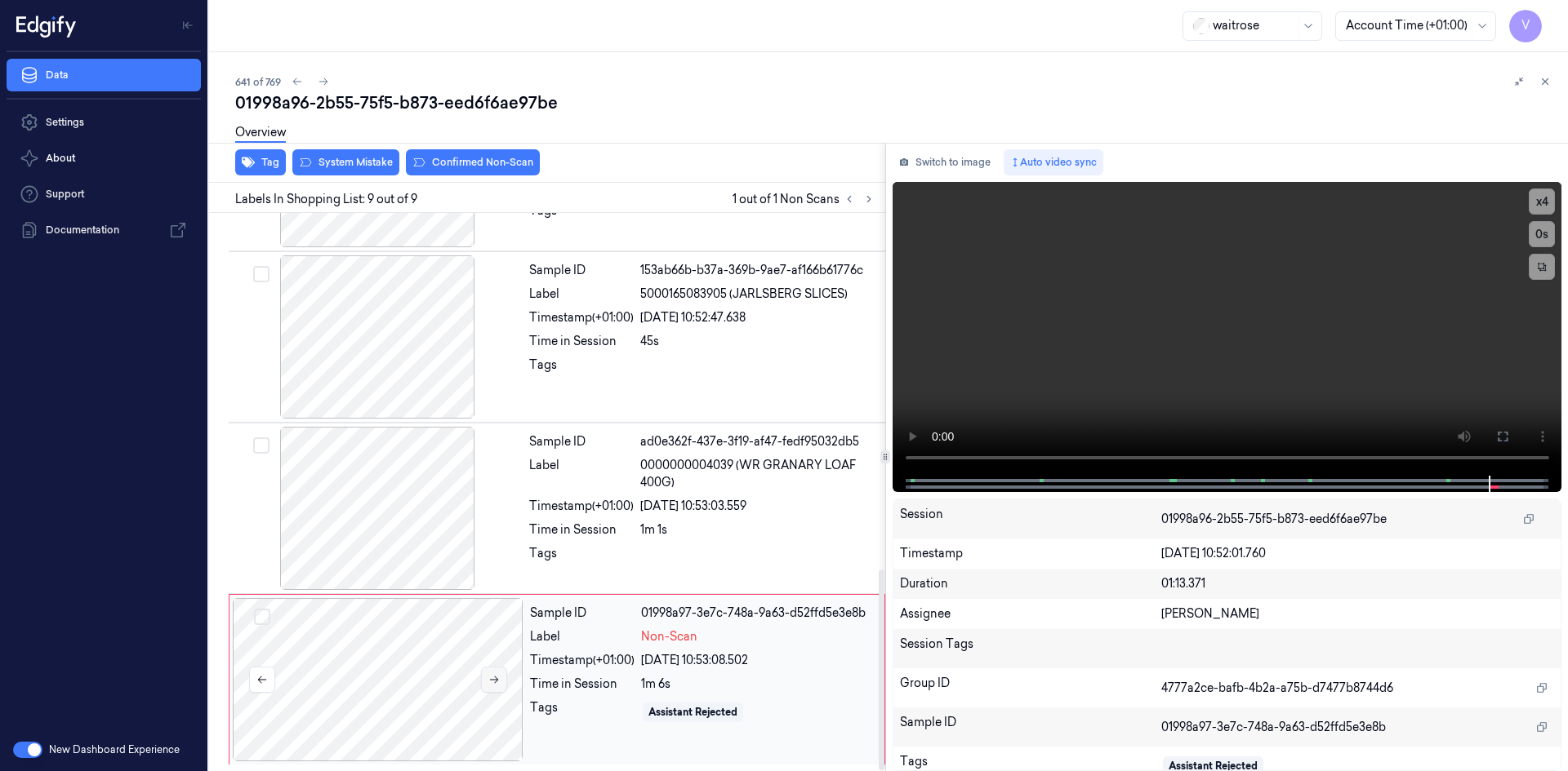
click at [499, 682] on button at bounding box center [493, 680] width 26 height 26
click at [495, 678] on icon at bounding box center [493, 679] width 11 height 11
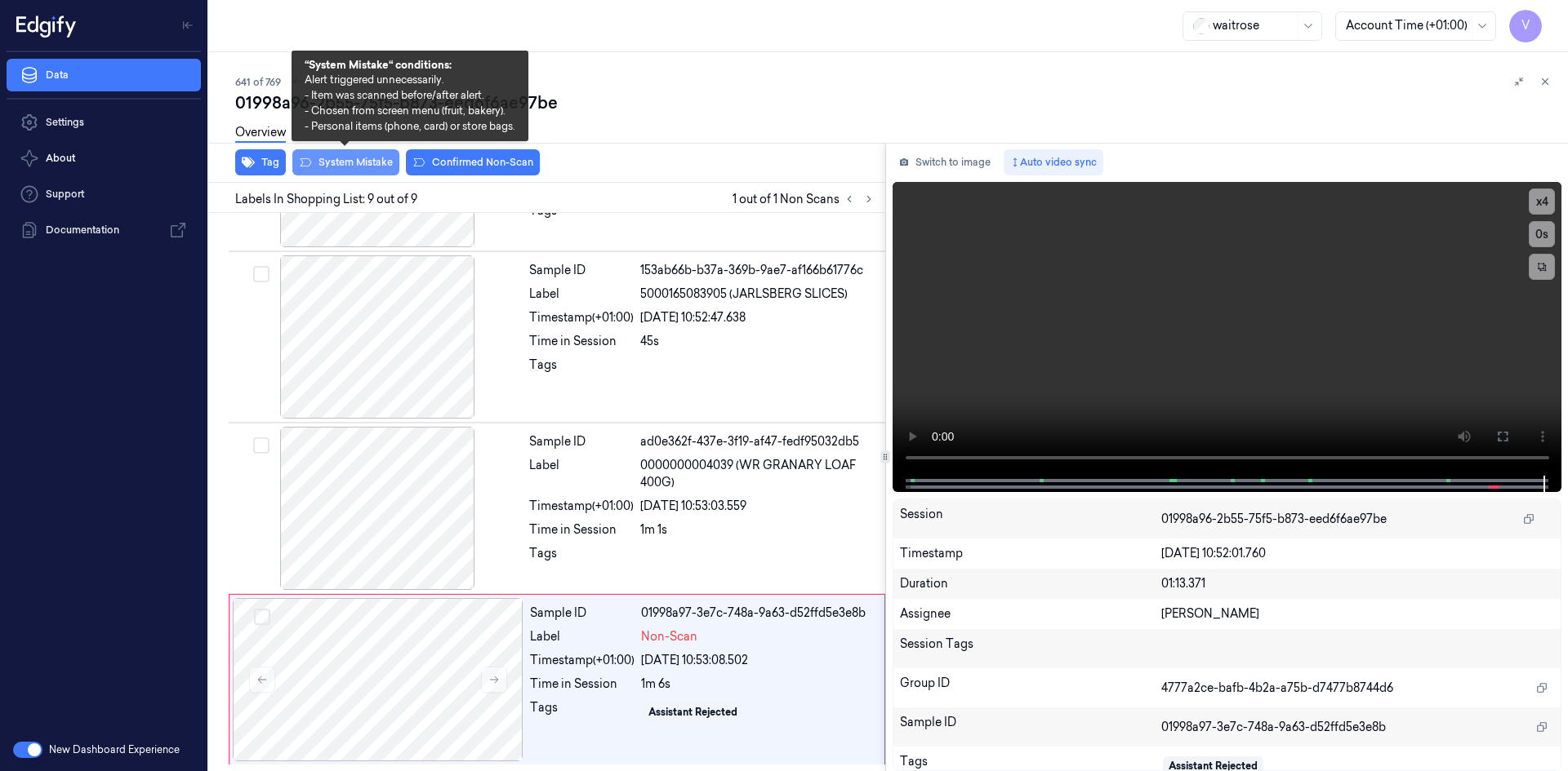
click at [349, 159] on button "System Mistake" at bounding box center [346, 162] width 107 height 26
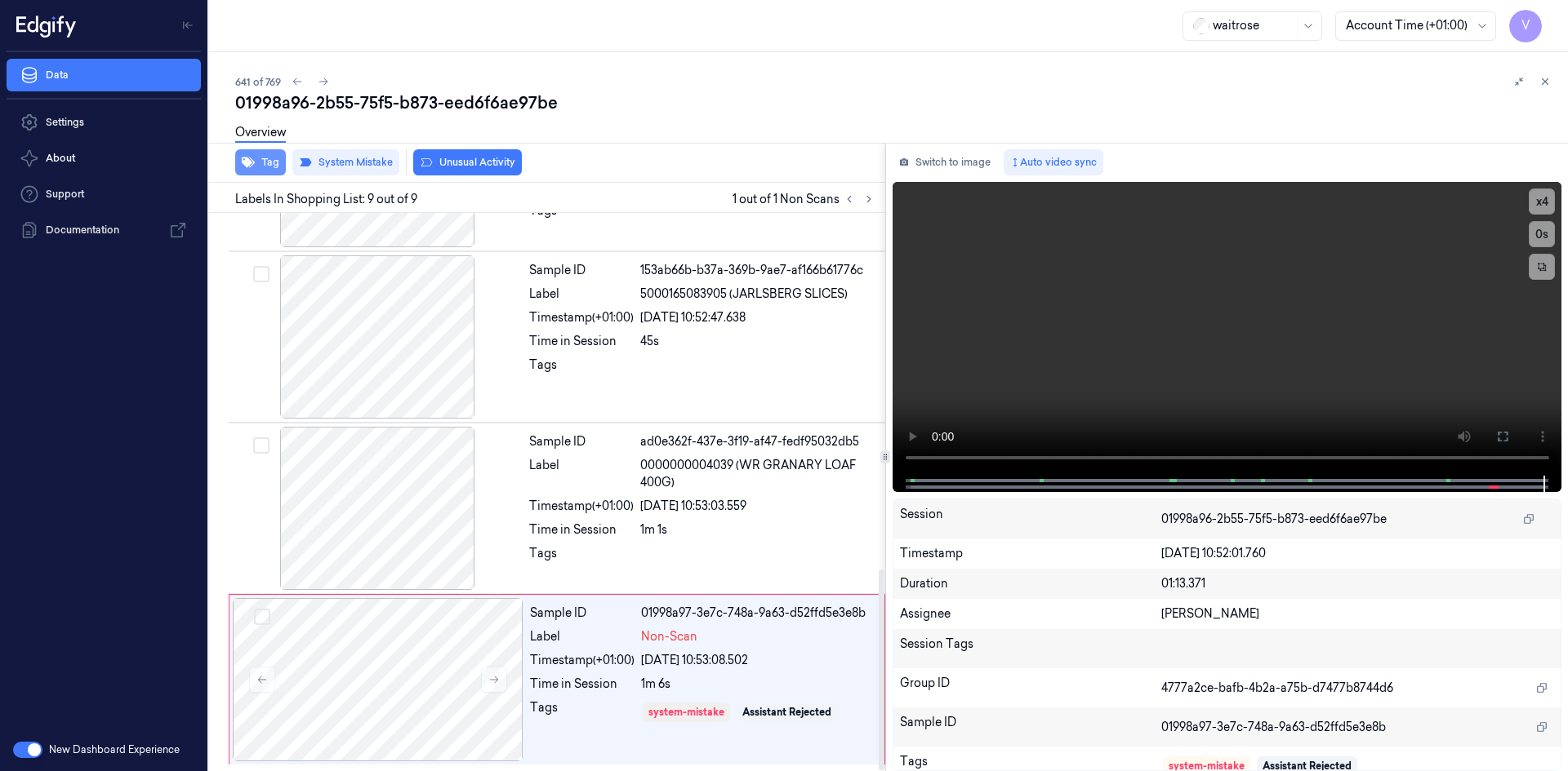
click at [269, 163] on button "Tag" at bounding box center [260, 162] width 50 height 26
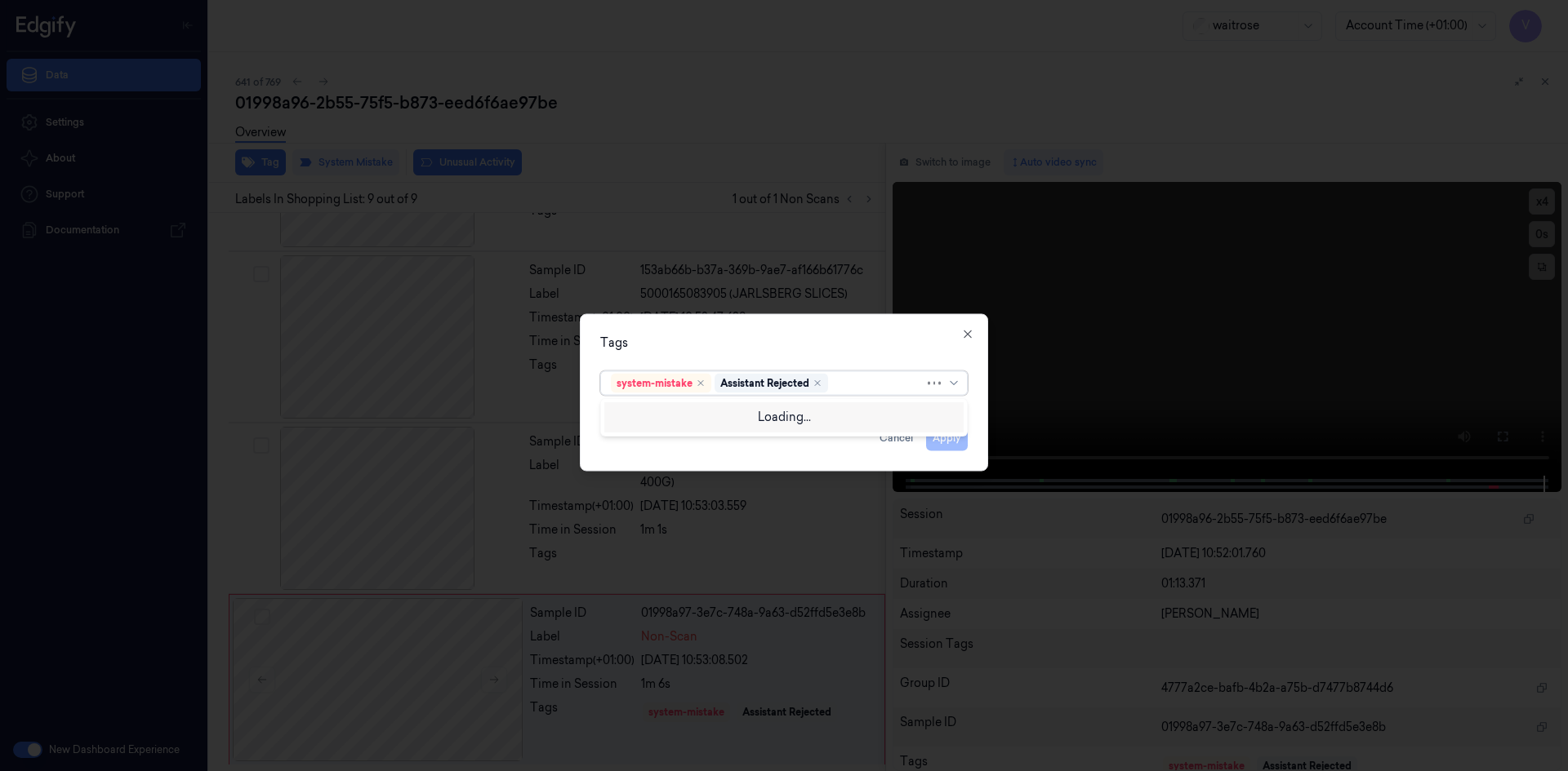
click at [865, 387] on div at bounding box center [877, 383] width 93 height 17
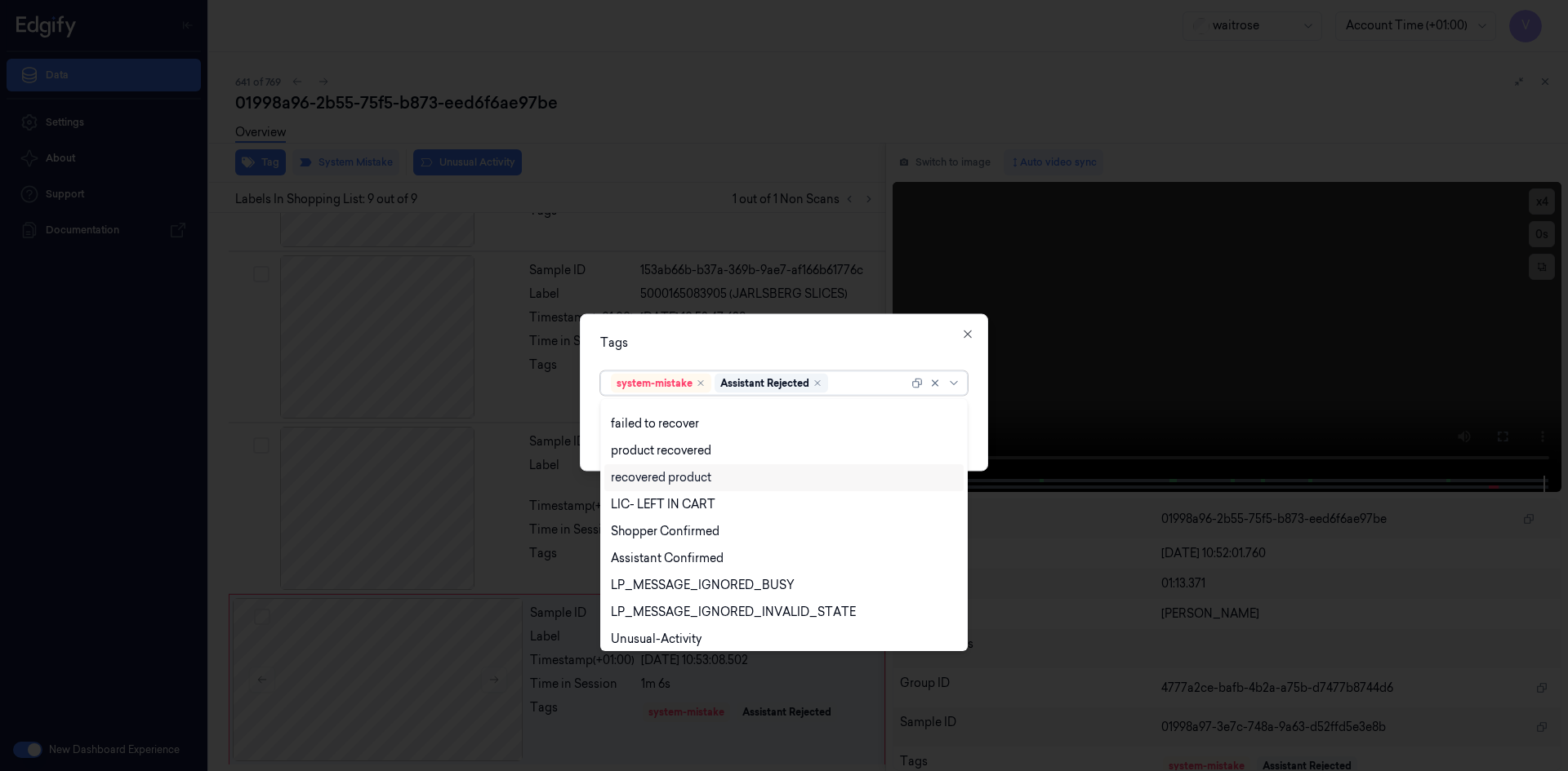
scroll to position [240, 0]
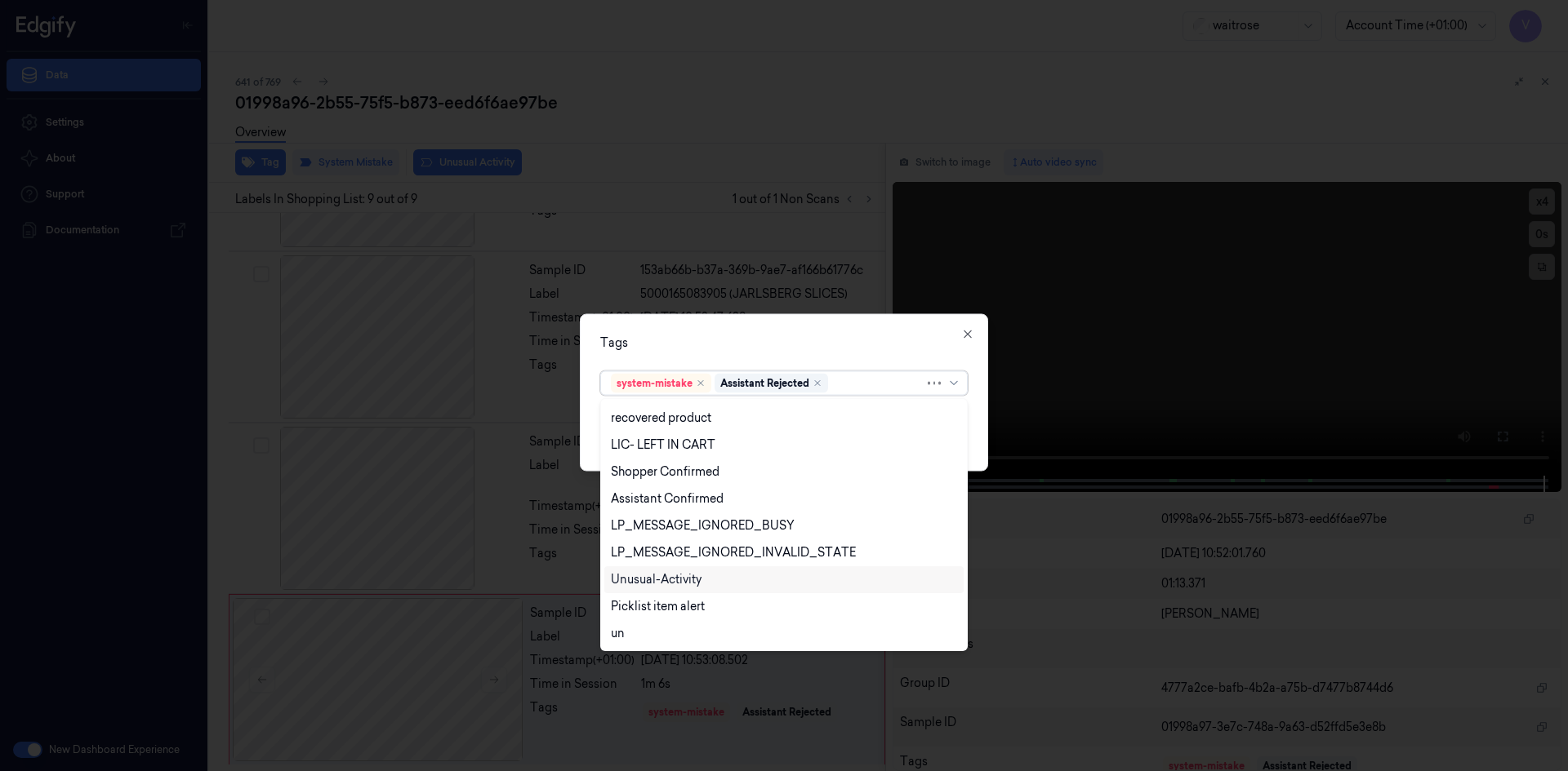
click at [671, 581] on div "Unusual-Activity" at bounding box center [656, 580] width 90 height 17
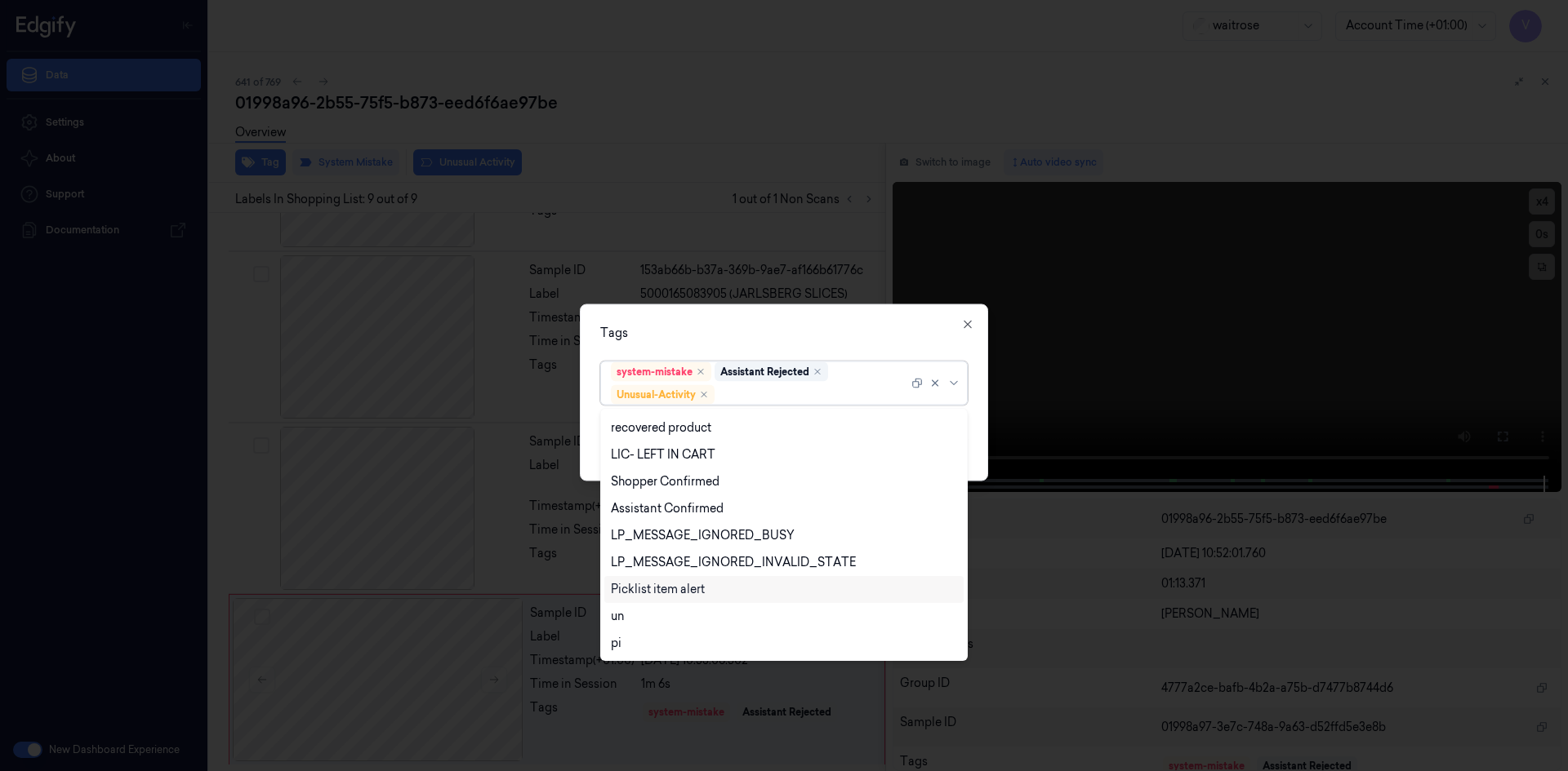
click at [660, 595] on div "Picklist item alert" at bounding box center [658, 590] width 94 height 17
click at [766, 344] on div "Tags option Picklist item alert, selected. 20 results available. Use Up and Dow…" at bounding box center [783, 392] width 408 height 177
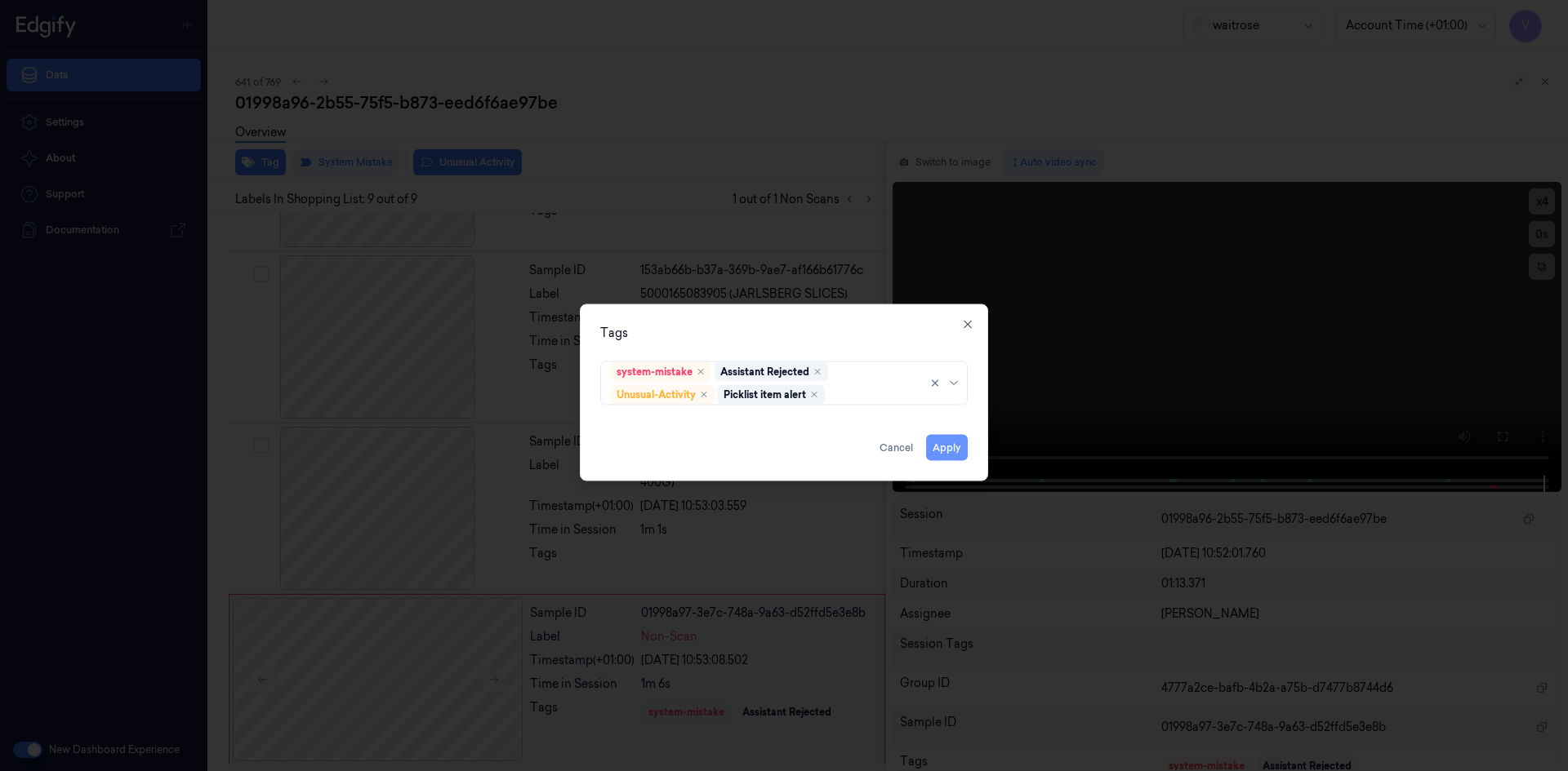
click at [940, 446] on button "Apply" at bounding box center [947, 447] width 42 height 26
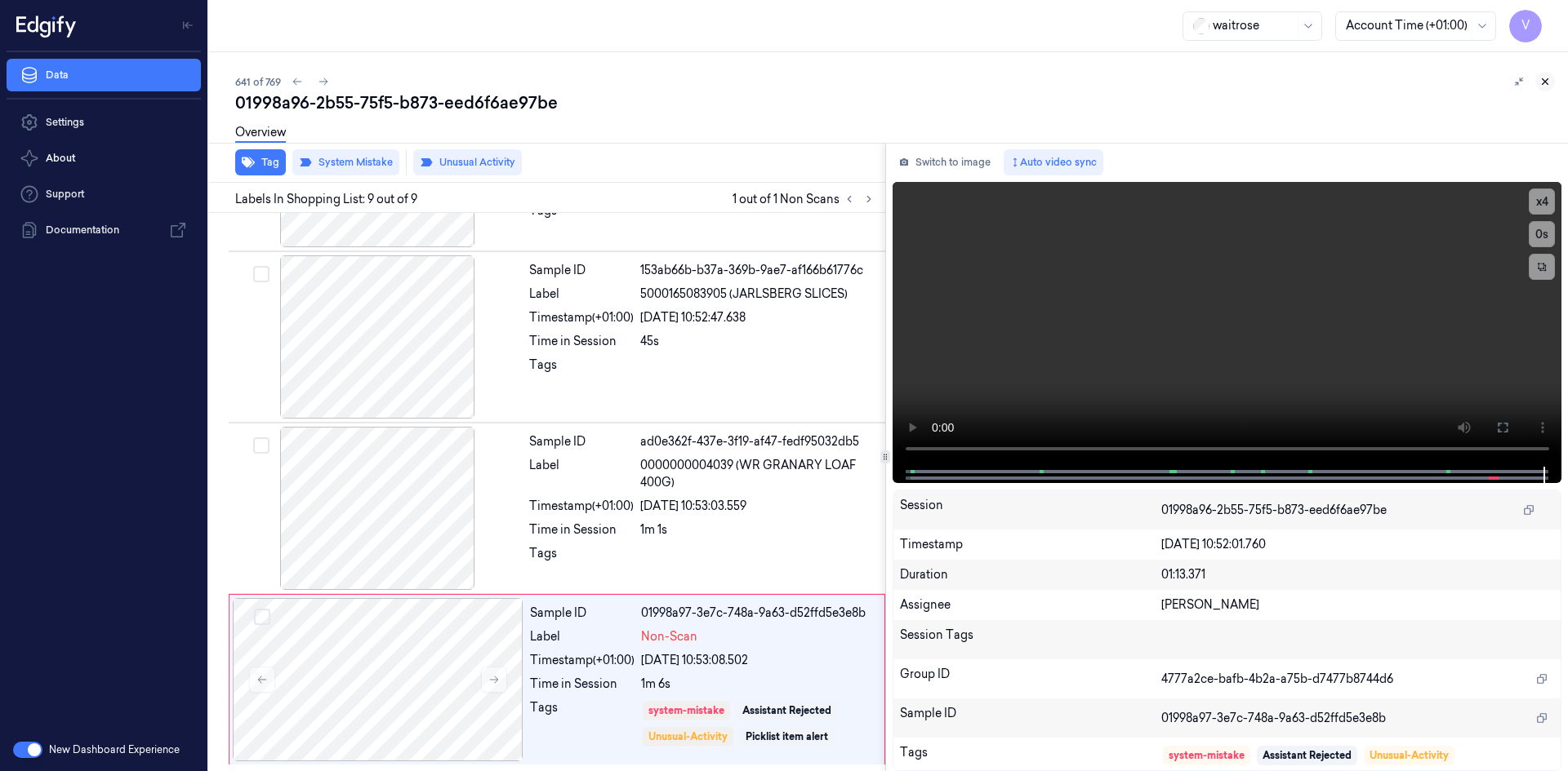
click at [1546, 76] on icon at bounding box center [1544, 81] width 11 height 11
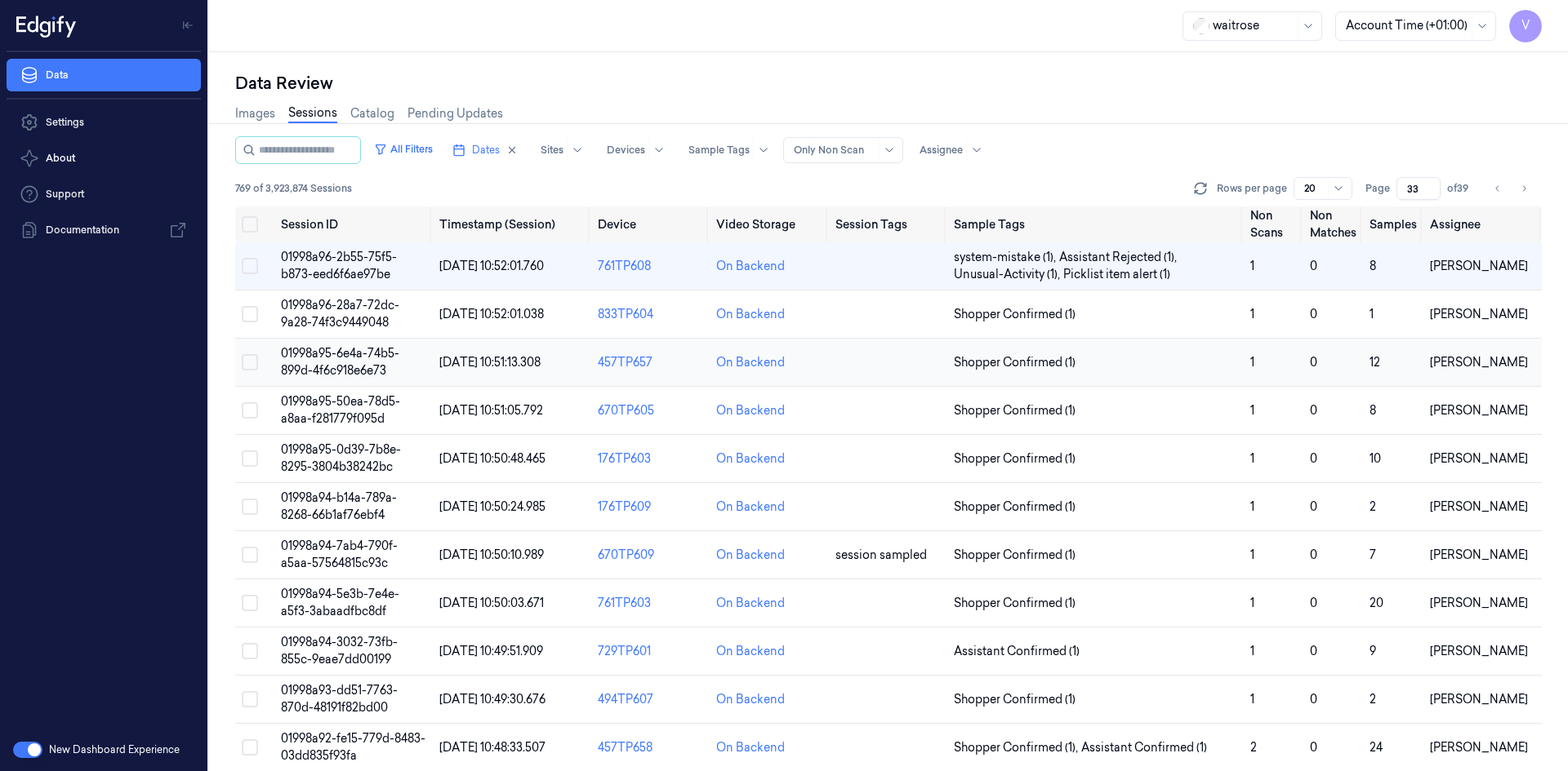
click at [372, 360] on span "01998a95-6e4a-74b5-899d-4f6c918e6e73" at bounding box center [340, 361] width 118 height 32
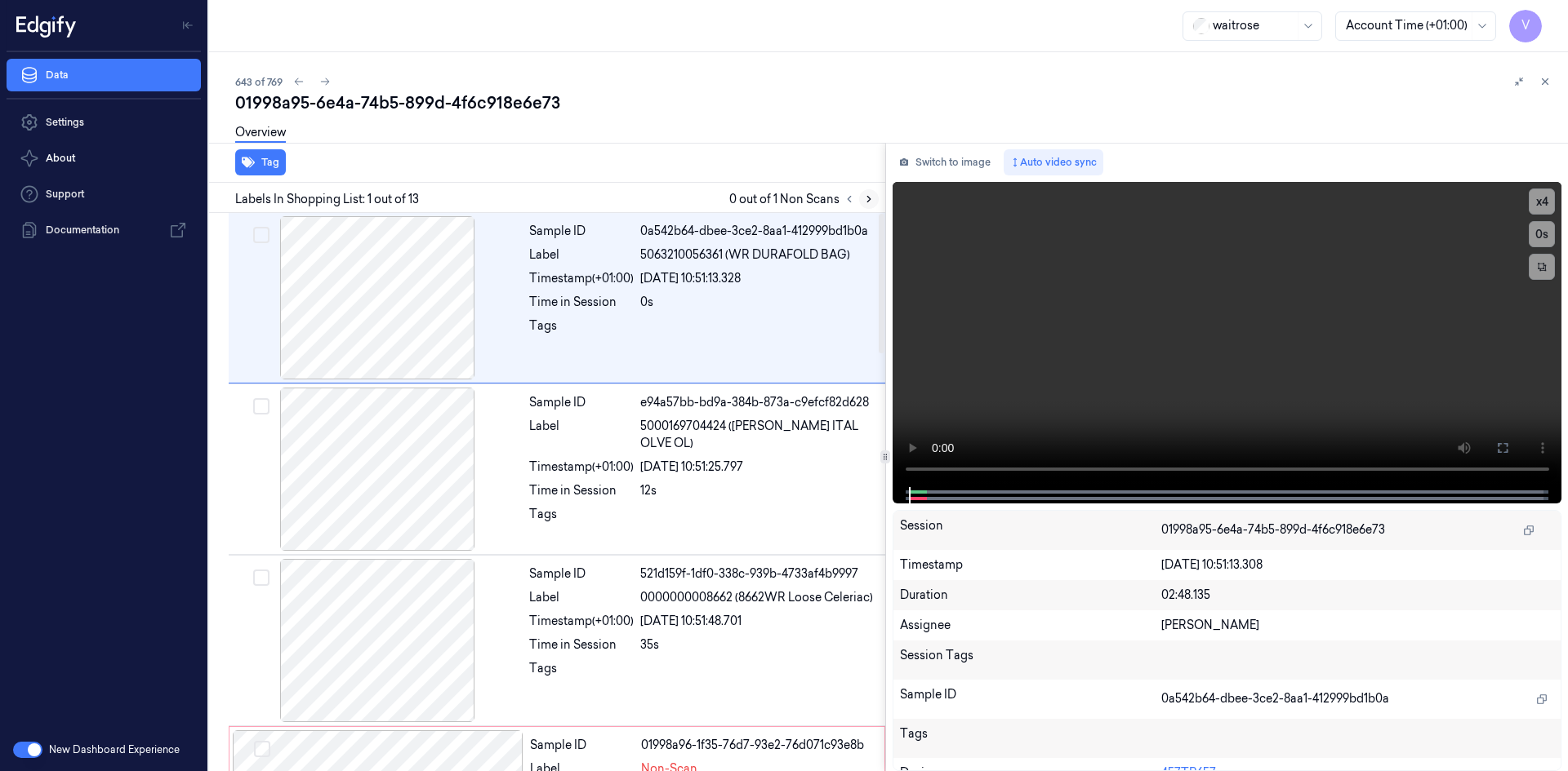
click at [868, 197] on icon at bounding box center [869, 199] width 3 height 6
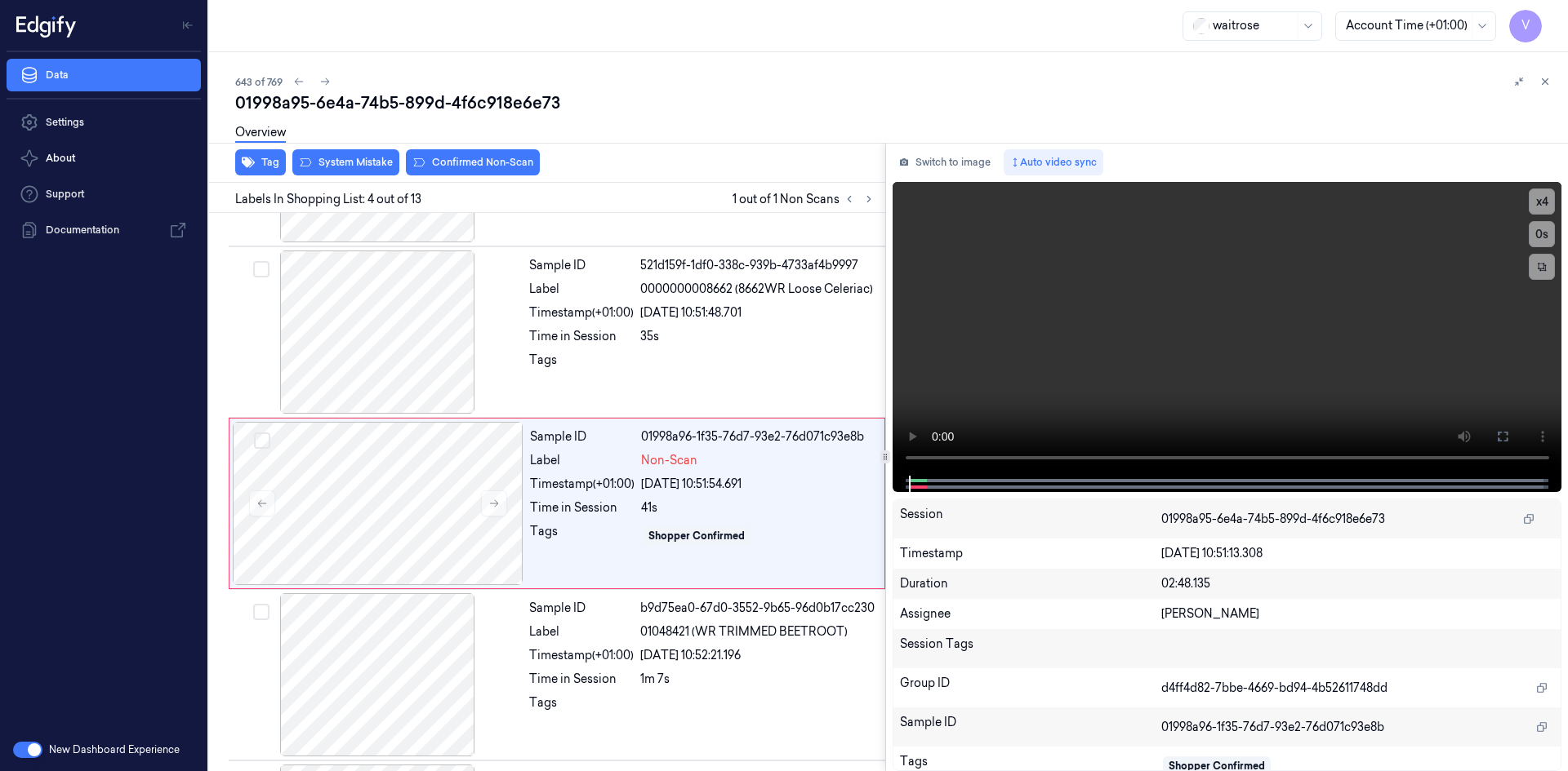
scroll to position [320, 0]
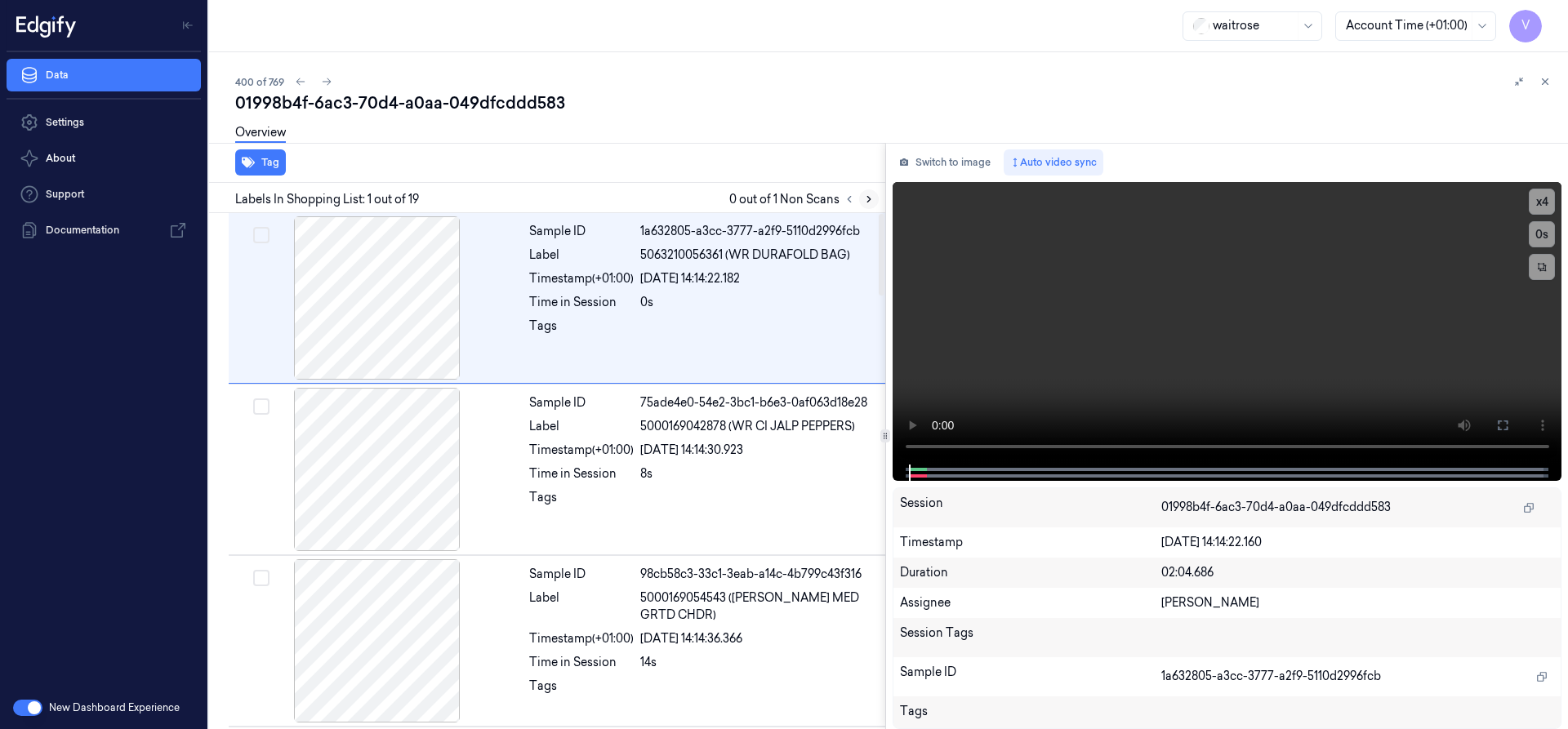
click at [869, 198] on icon at bounding box center [869, 199] width 3 height 6
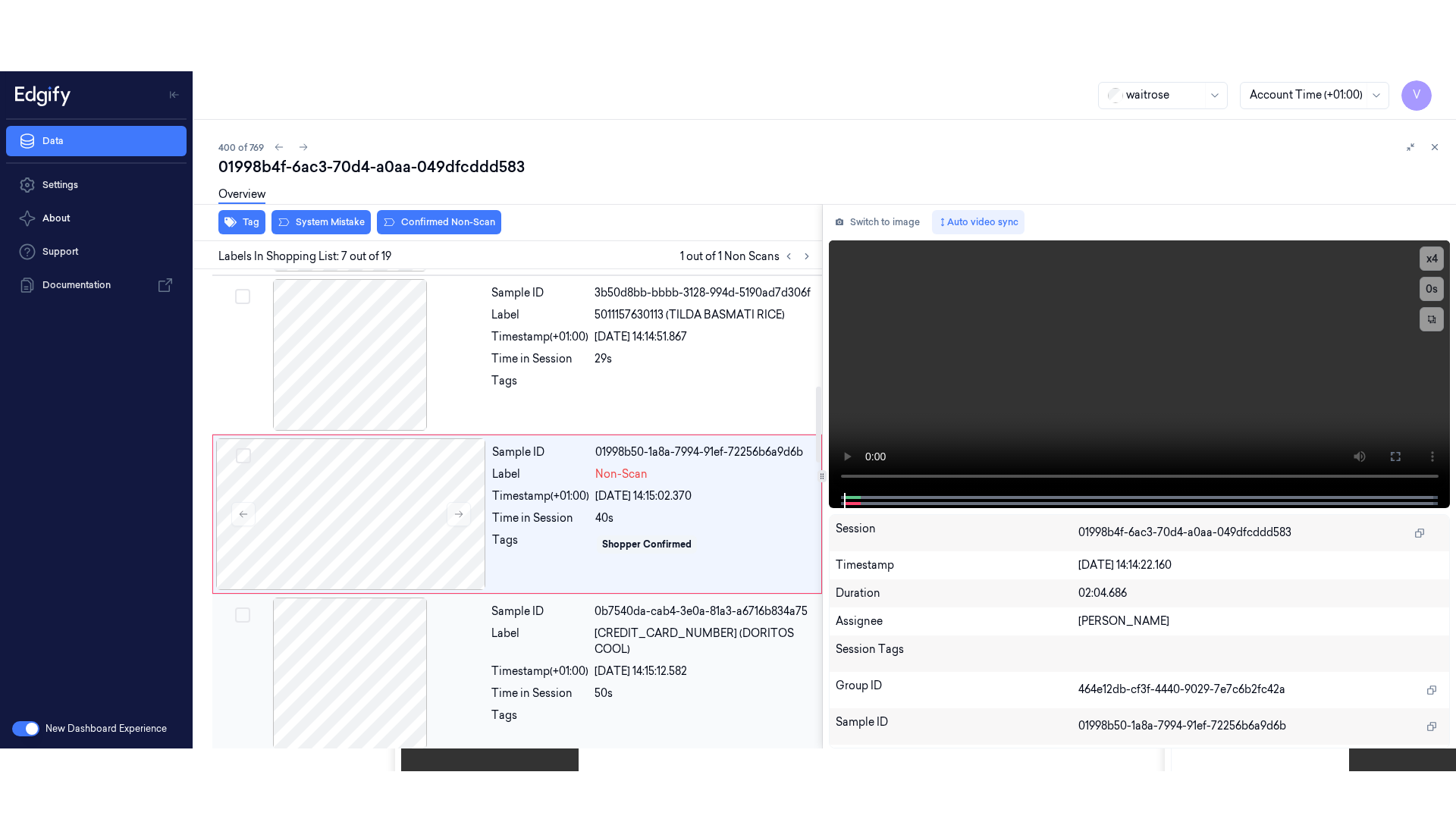
scroll to position [794, 0]
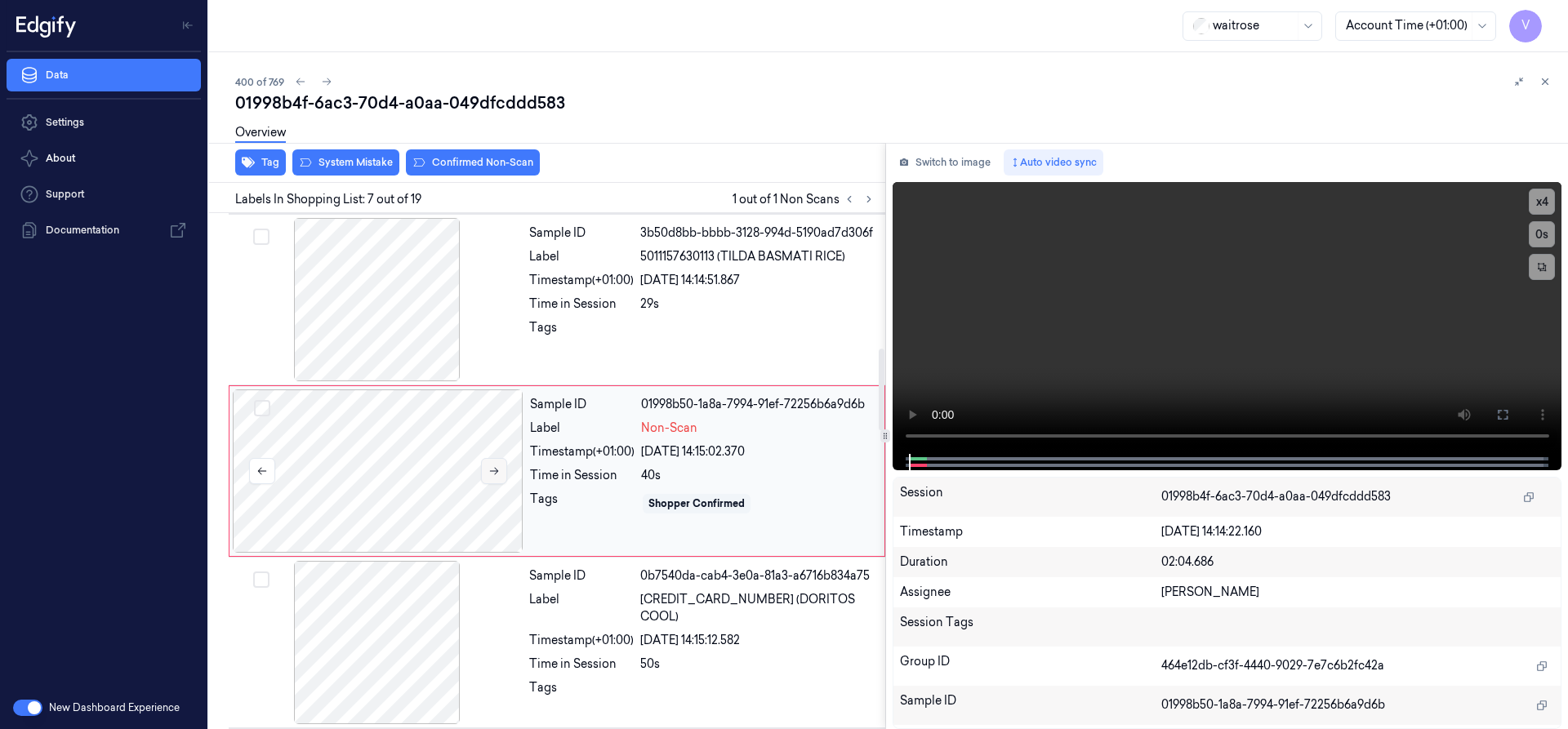
click at [493, 468] on icon at bounding box center [493, 470] width 11 height 11
click at [496, 468] on icon at bounding box center [494, 471] width 9 height 8
click at [496, 467] on icon at bounding box center [493, 470] width 11 height 11
click at [1542, 193] on button "x 4" at bounding box center [1542, 201] width 26 height 26
click at [1496, 416] on icon at bounding box center [1502, 414] width 13 height 13
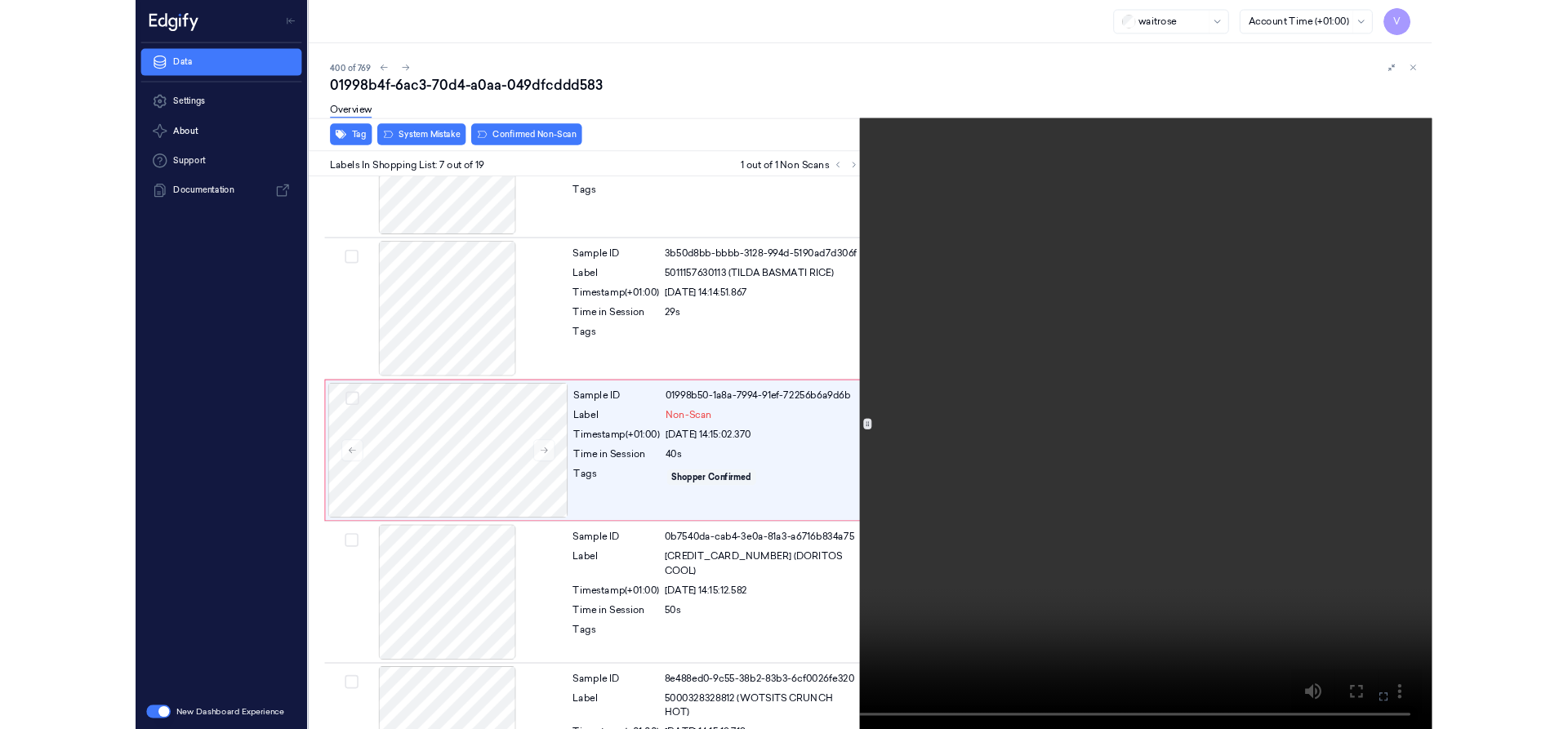
scroll to position [779, 0]
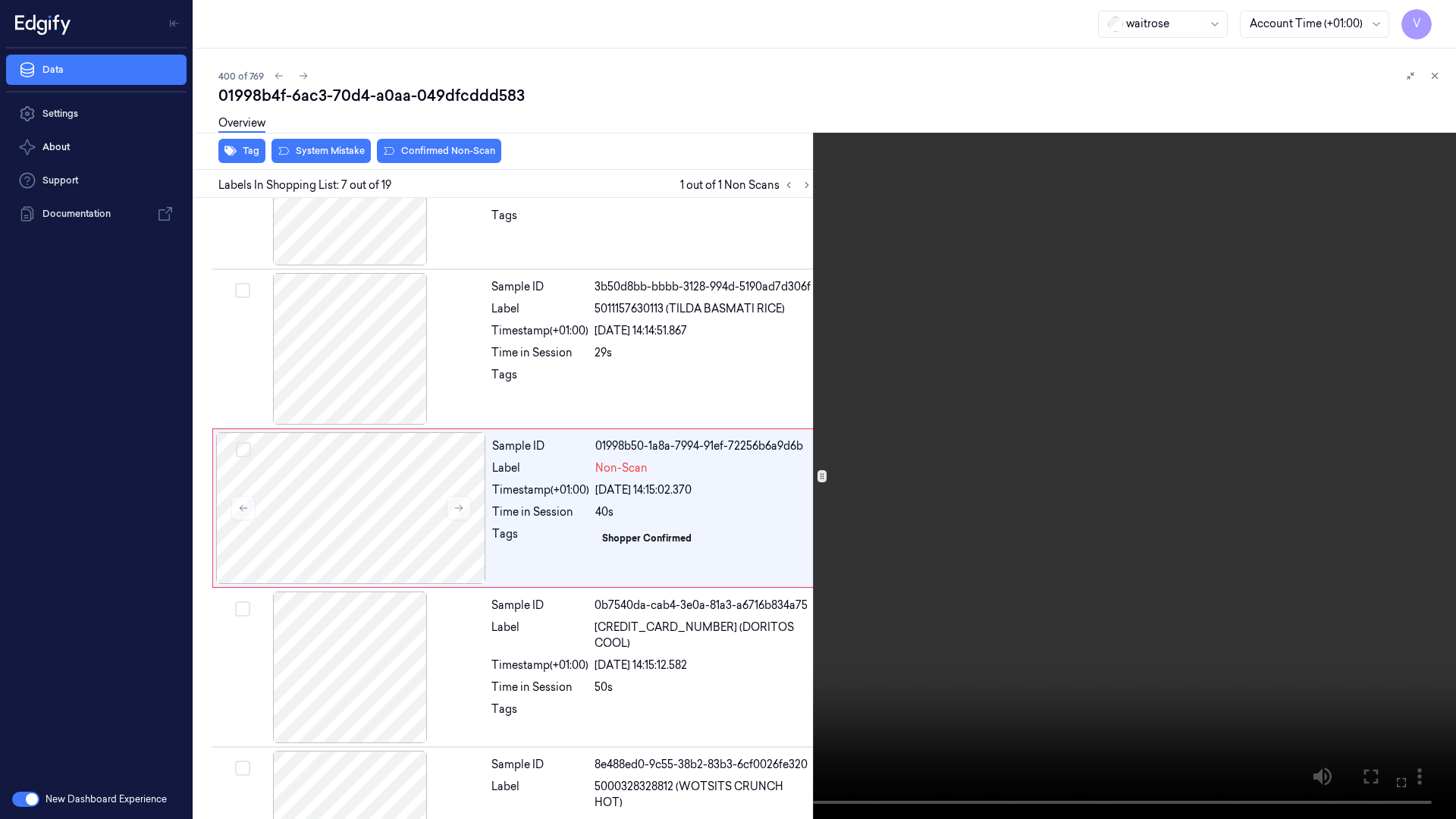
click at [821, 584] on video at bounding box center [728, 409] width 1456 height 819
click at [705, 552] on video at bounding box center [728, 409] width 1456 height 819
click at [718, 559] on video at bounding box center [728, 409] width 1456 height 819
click at [674, 607] on video at bounding box center [728, 409] width 1456 height 819
click at [662, 596] on video at bounding box center [728, 409] width 1456 height 819
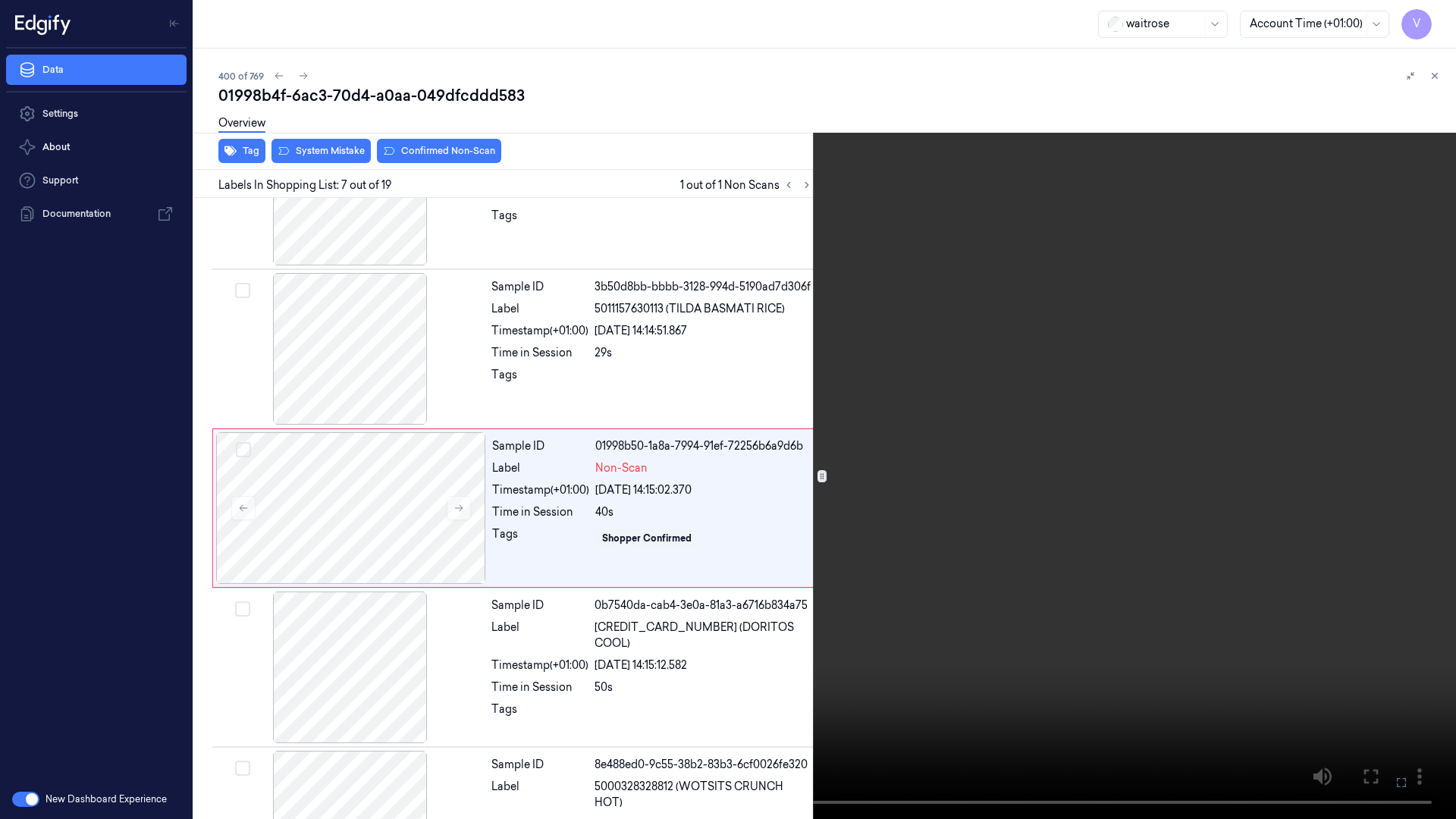
click at [658, 577] on video at bounding box center [728, 409] width 1456 height 819
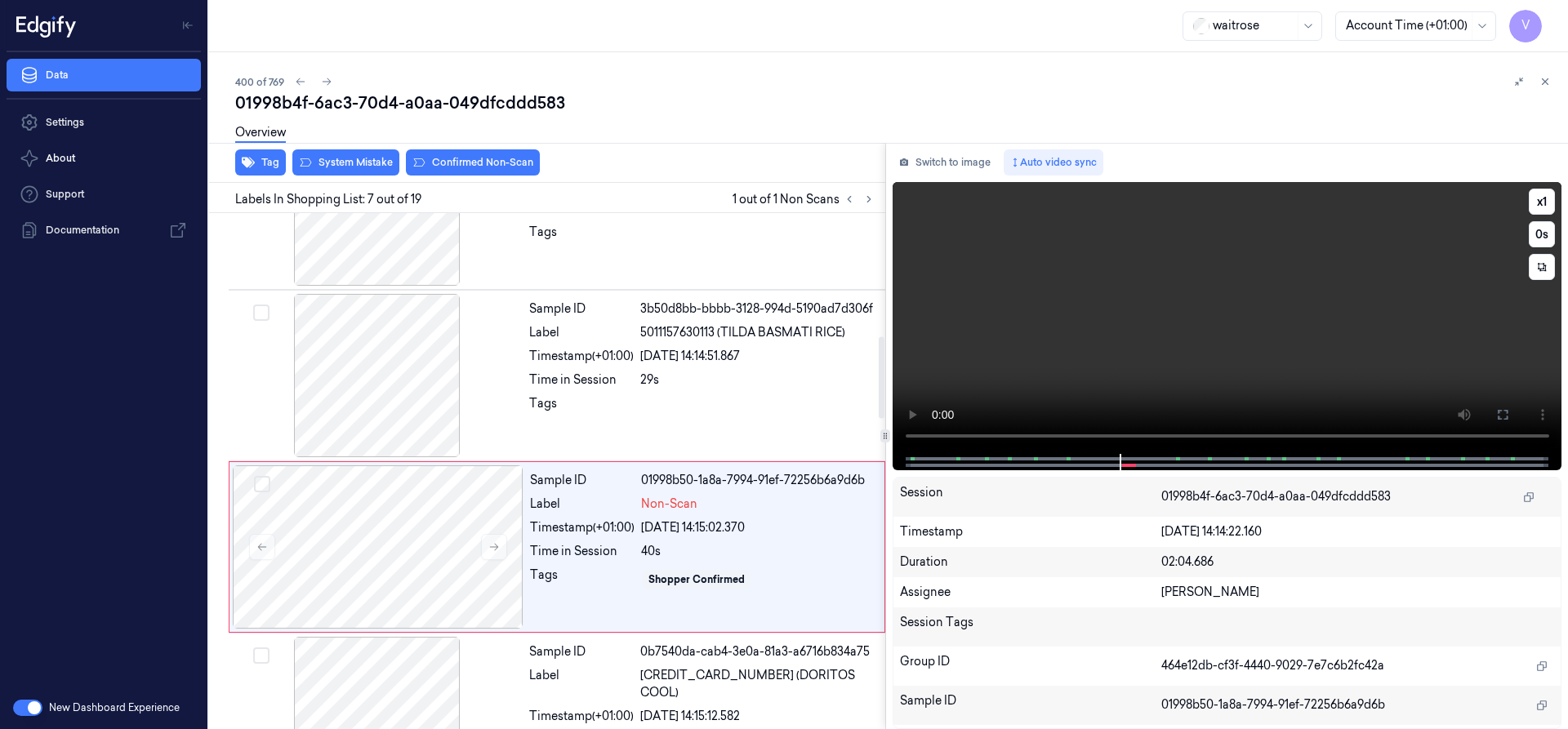
click at [1331, 320] on video at bounding box center [1227, 318] width 670 height 272
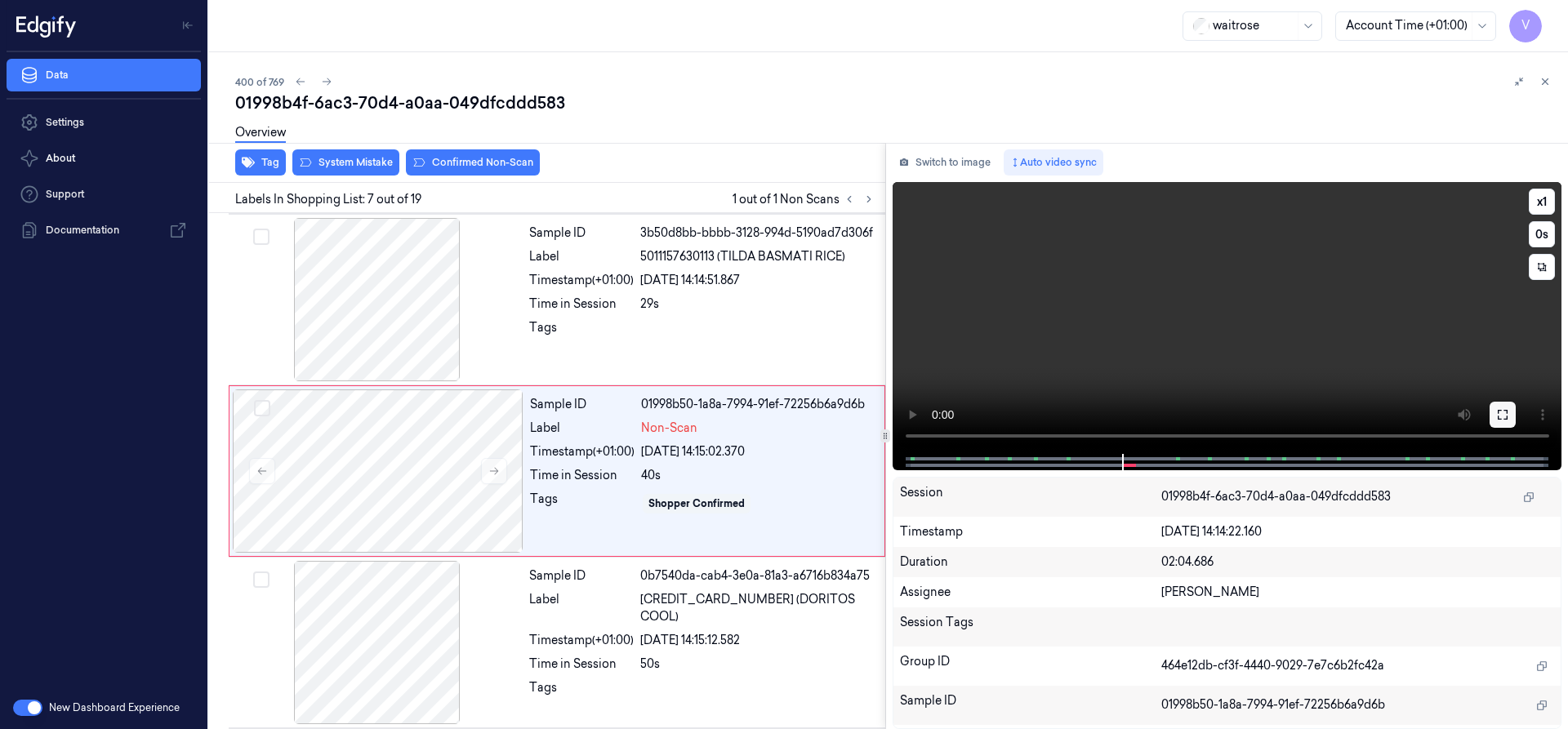
click at [1506, 414] on icon at bounding box center [1502, 414] width 13 height 13
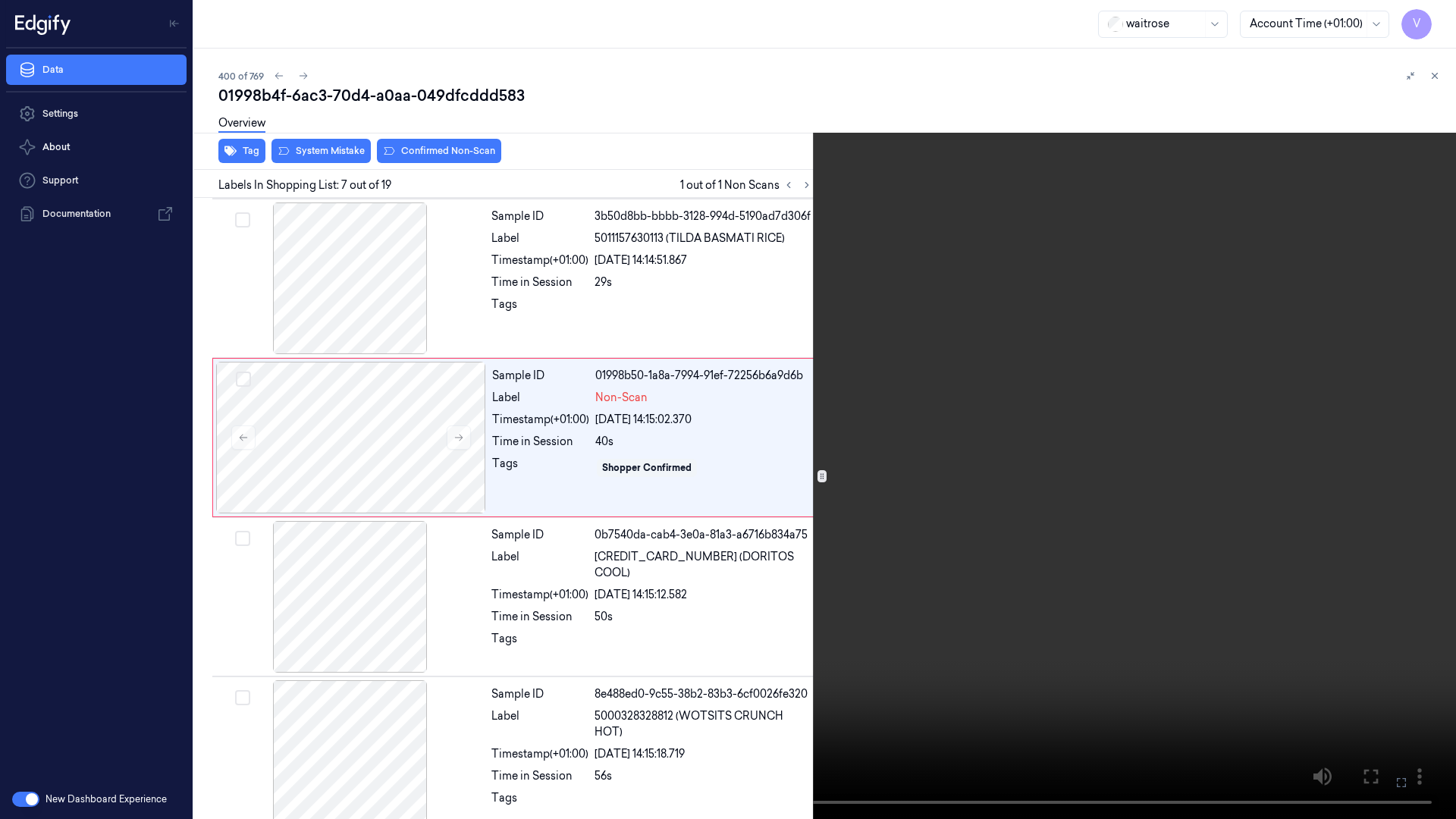
click at [769, 514] on video at bounding box center [728, 409] width 1456 height 819
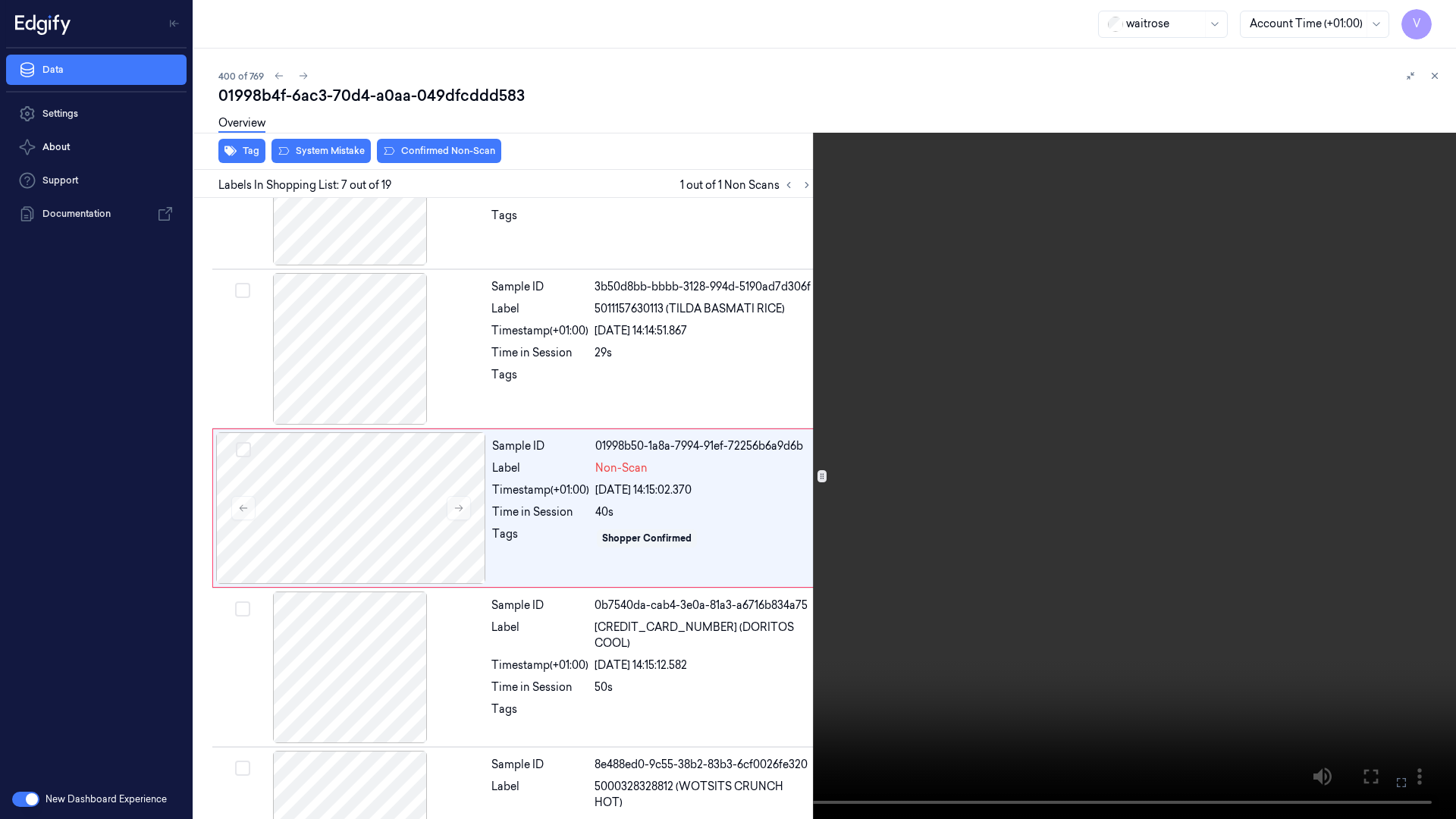
click at [784, 496] on video at bounding box center [728, 409] width 1456 height 819
click at [734, 548] on video at bounding box center [728, 409] width 1456 height 819
click at [751, 538] on video at bounding box center [728, 409] width 1456 height 819
click at [699, 567] on video at bounding box center [728, 409] width 1456 height 819
click at [706, 567] on video at bounding box center [728, 409] width 1456 height 819
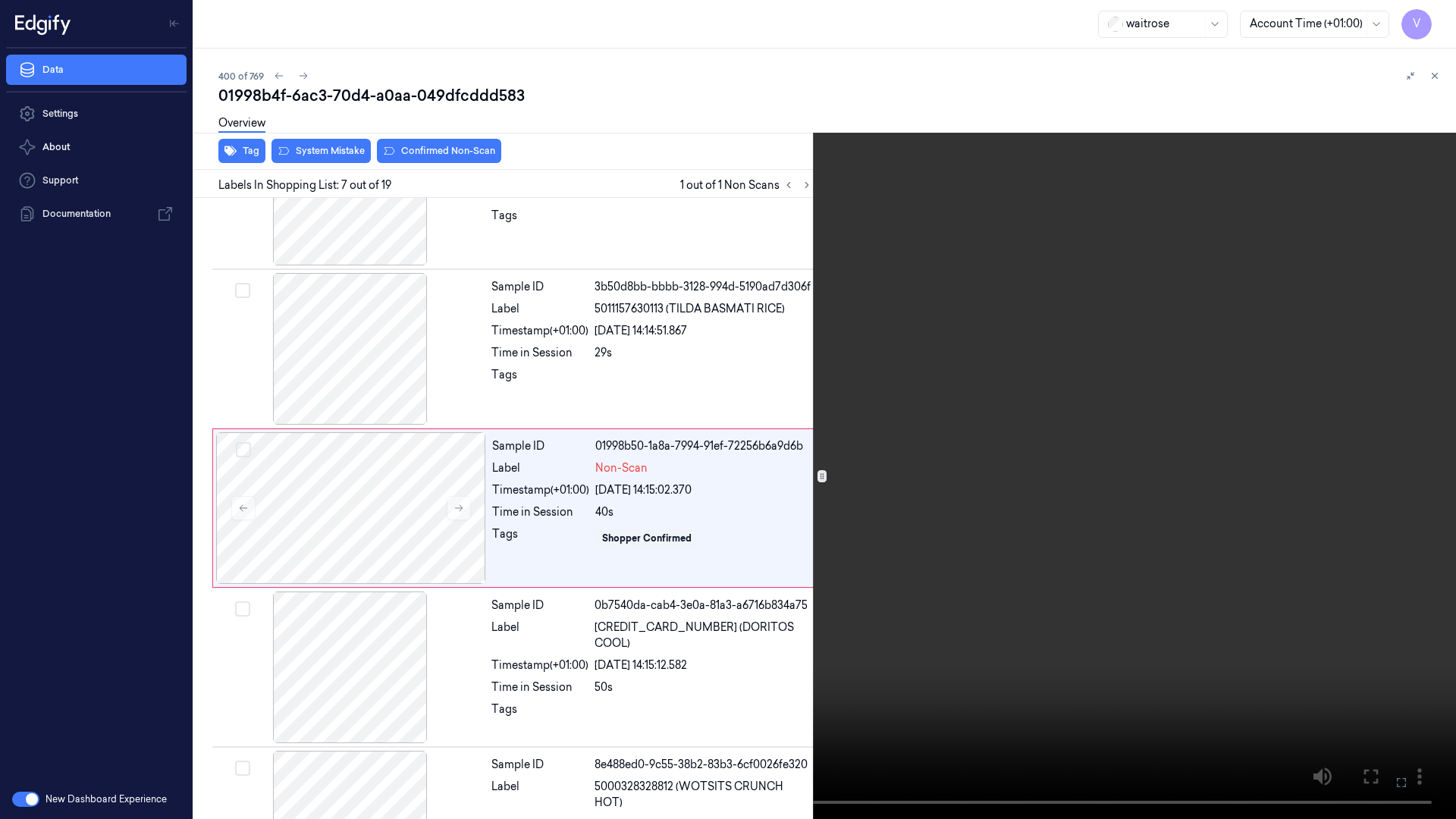
click at [745, 394] on video at bounding box center [728, 409] width 1456 height 819
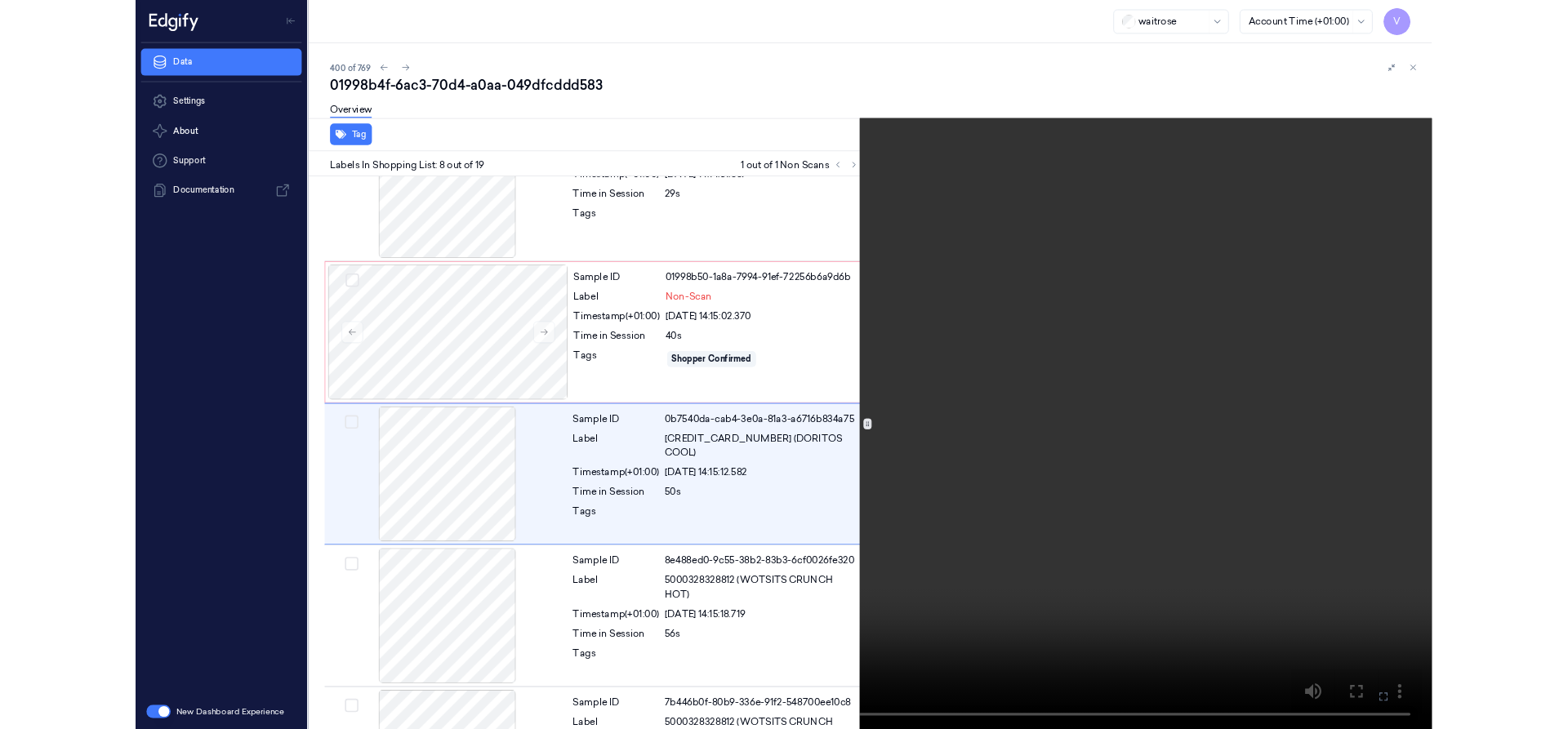
scroll to position [950, 0]
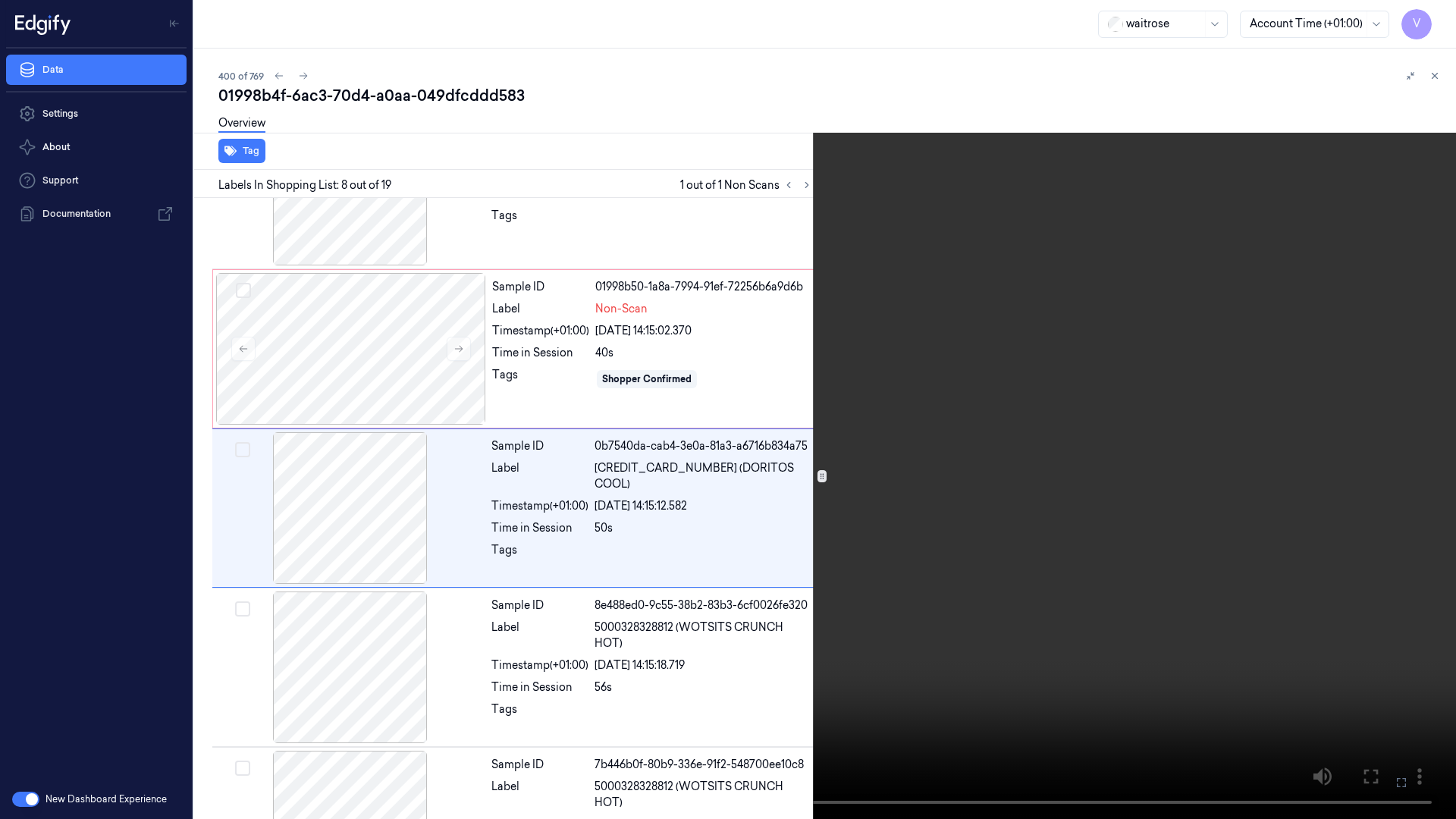
click at [0, 0] on icon at bounding box center [0, 0] width 0 height 0
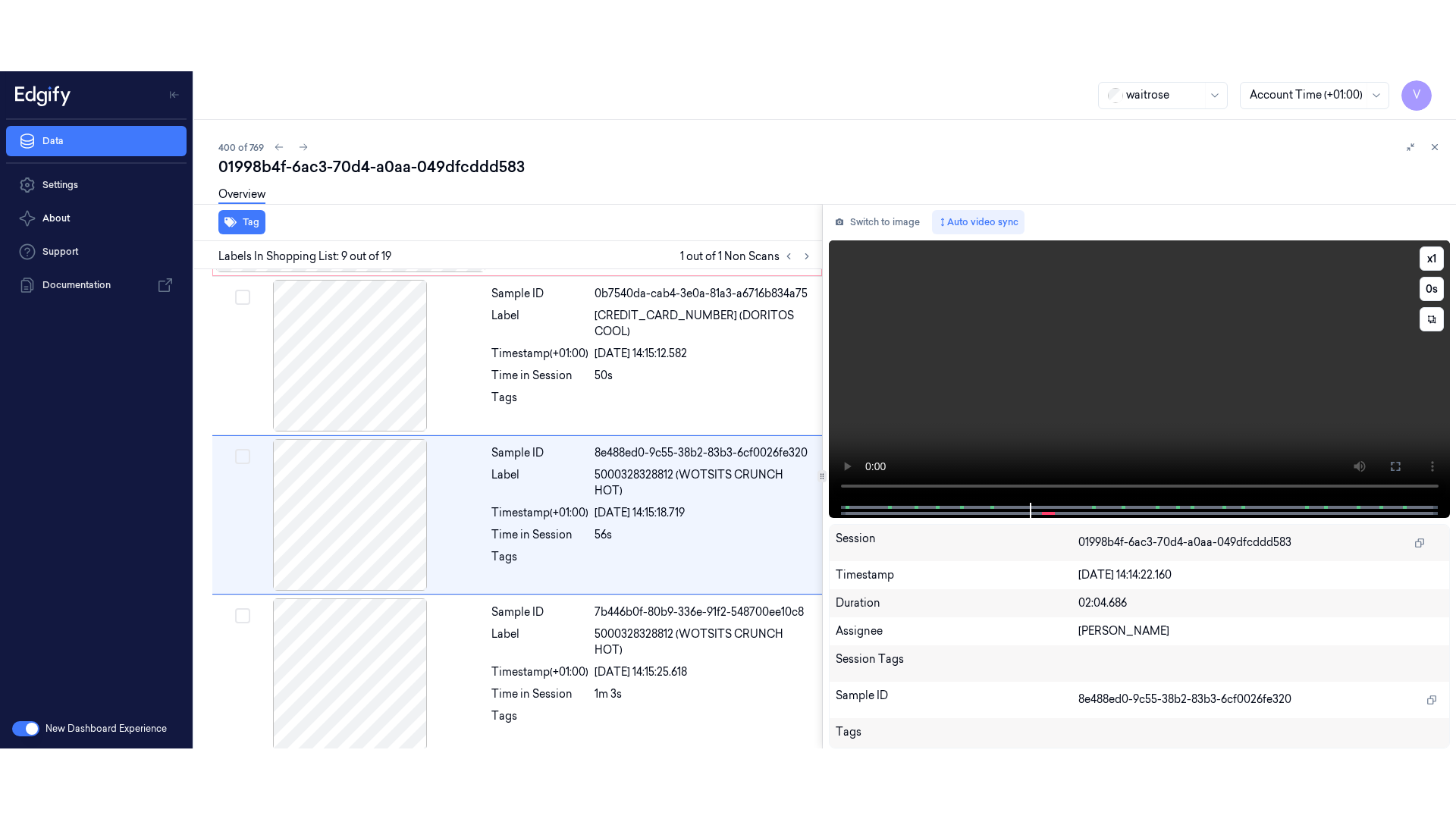
scroll to position [1113, 0]
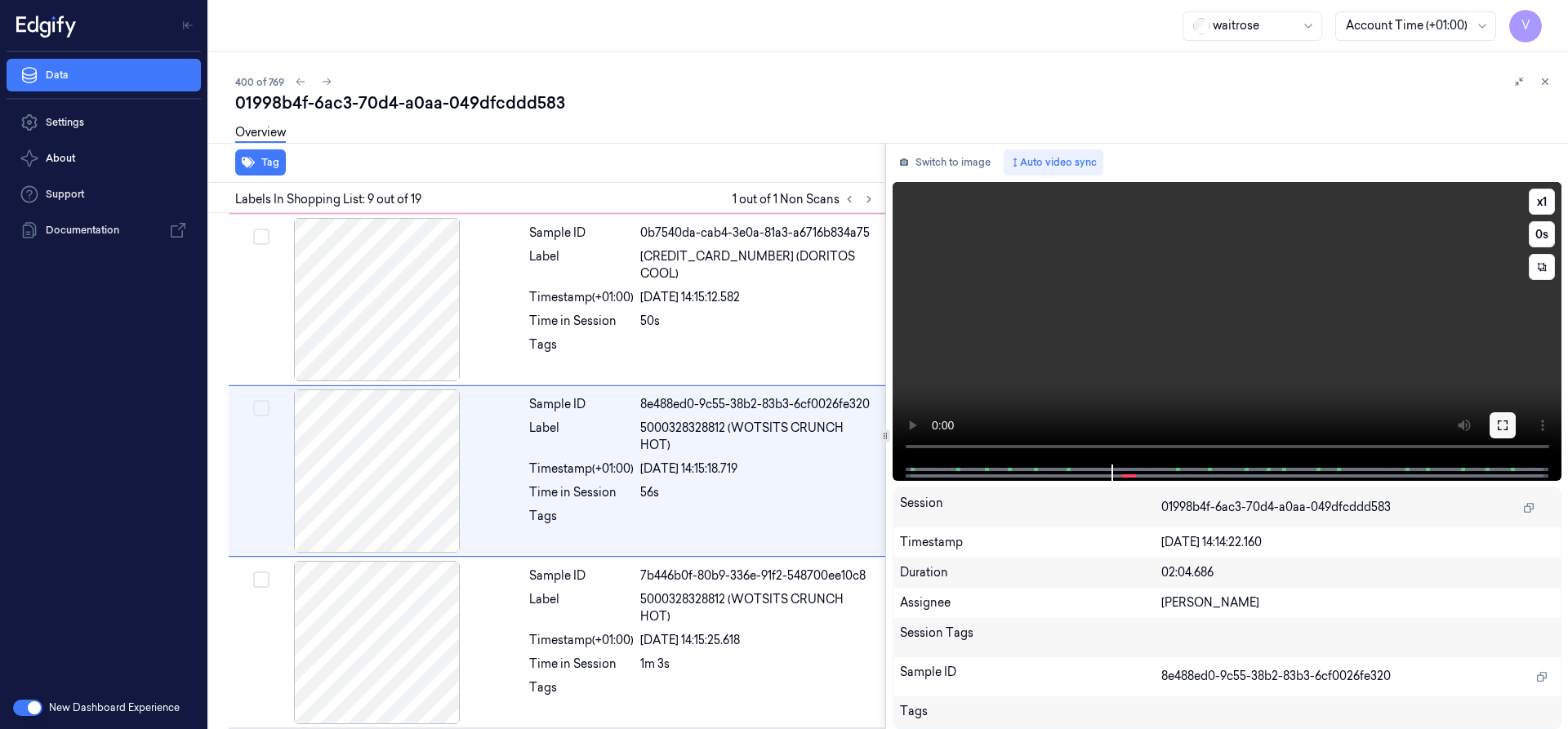
click at [1505, 423] on icon at bounding box center [1502, 425] width 13 height 13
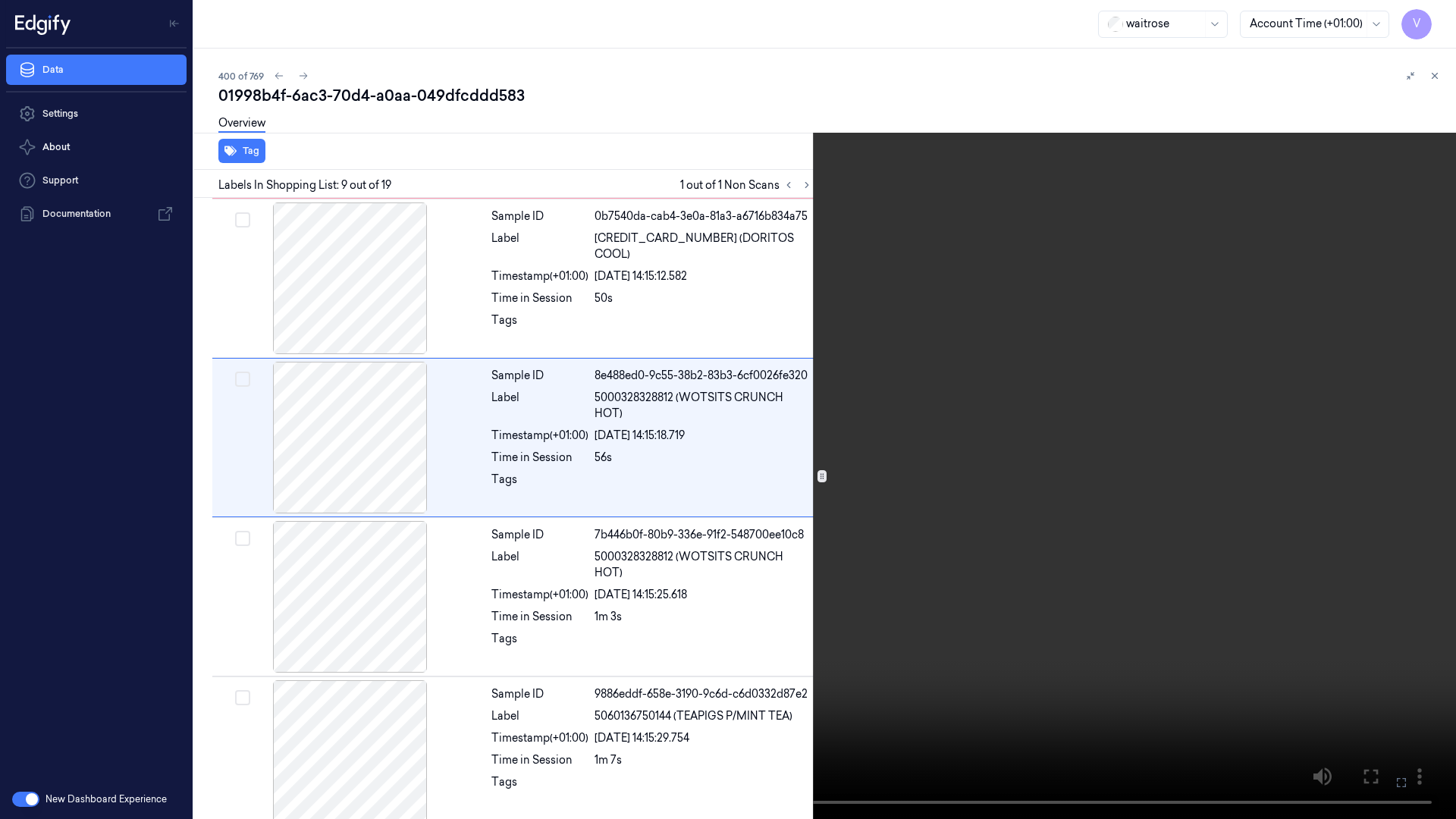
click at [635, 391] on video at bounding box center [728, 409] width 1456 height 819
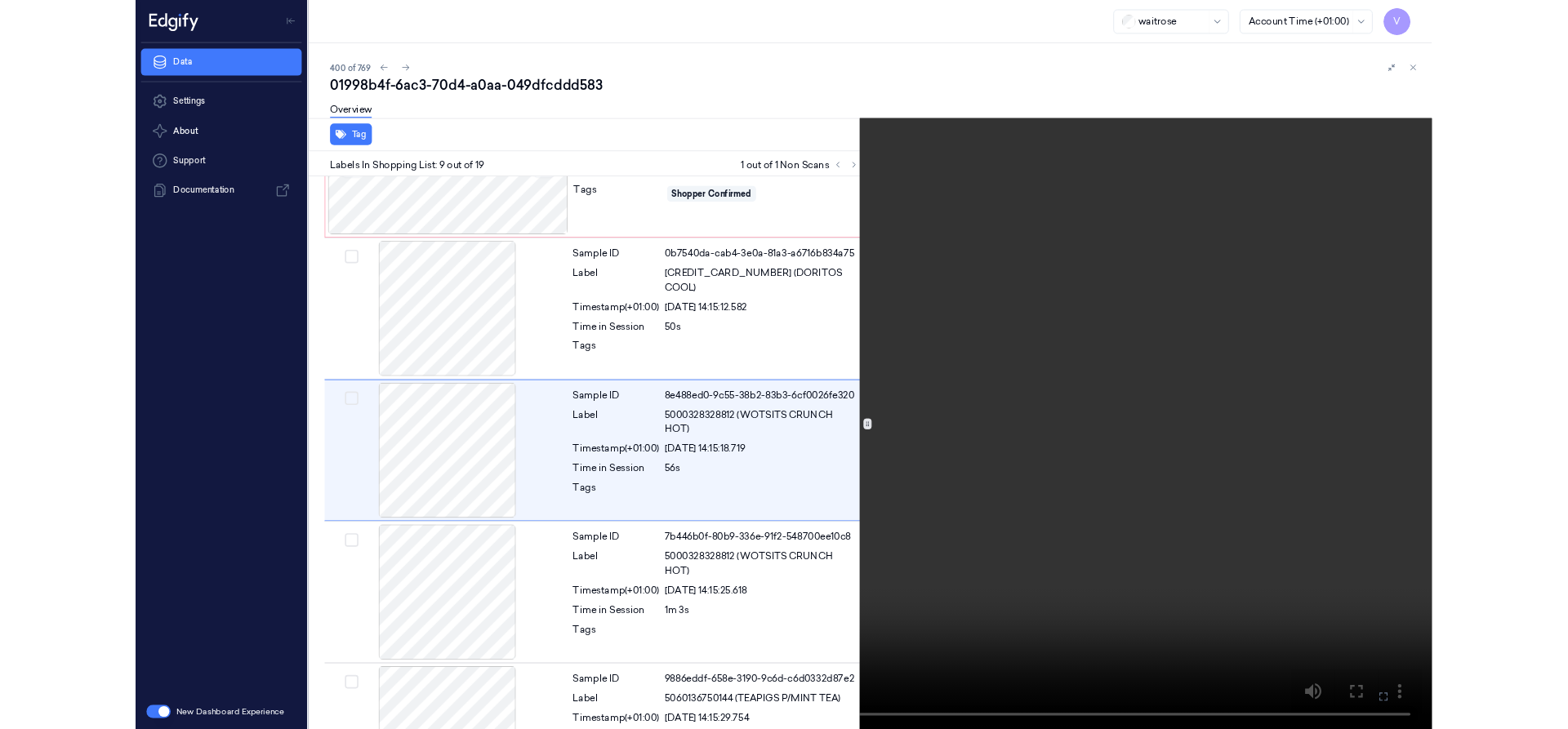
scroll to position [1122, 0]
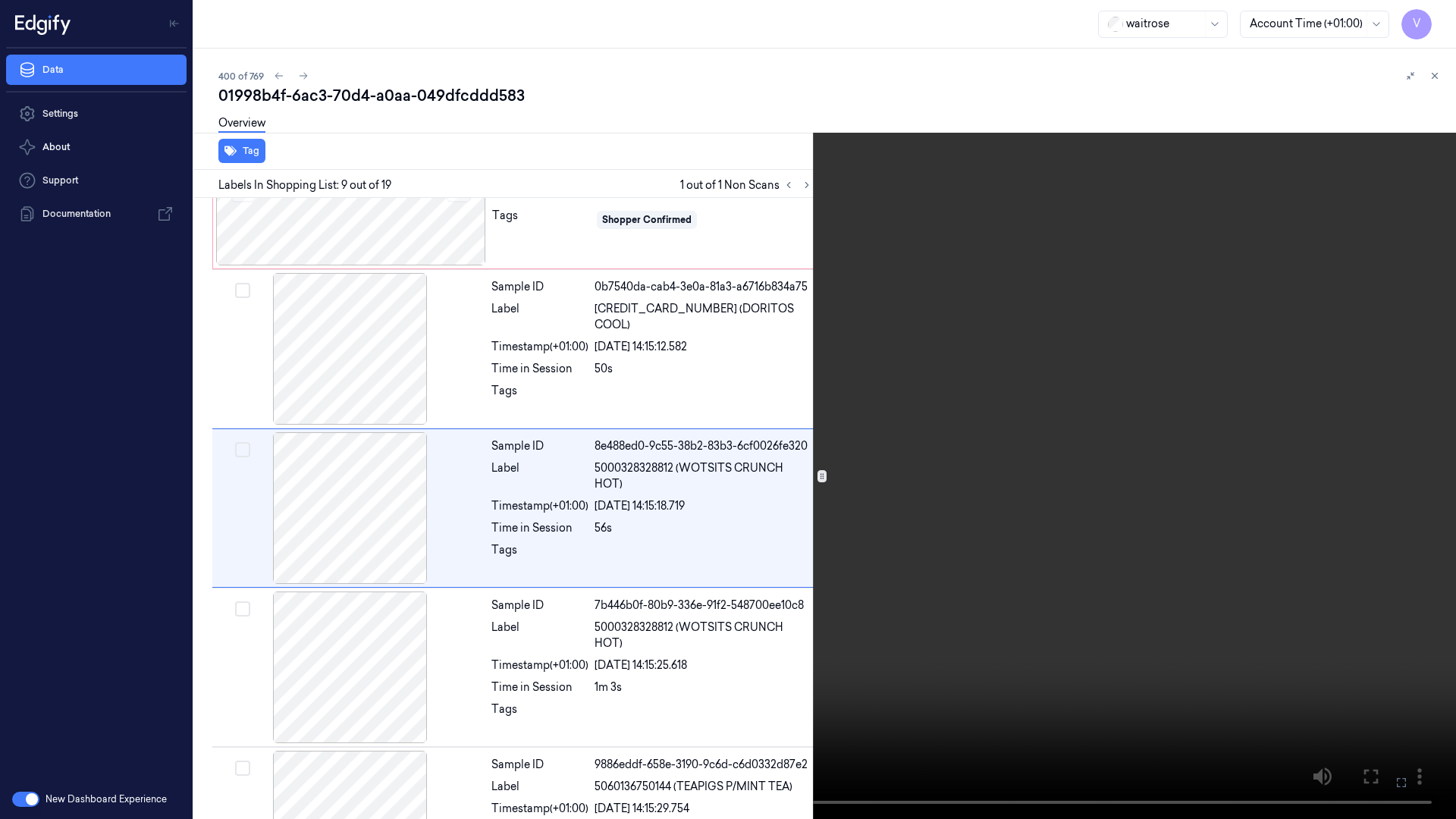
click at [0, 0] on icon at bounding box center [0, 0] width 0 height 0
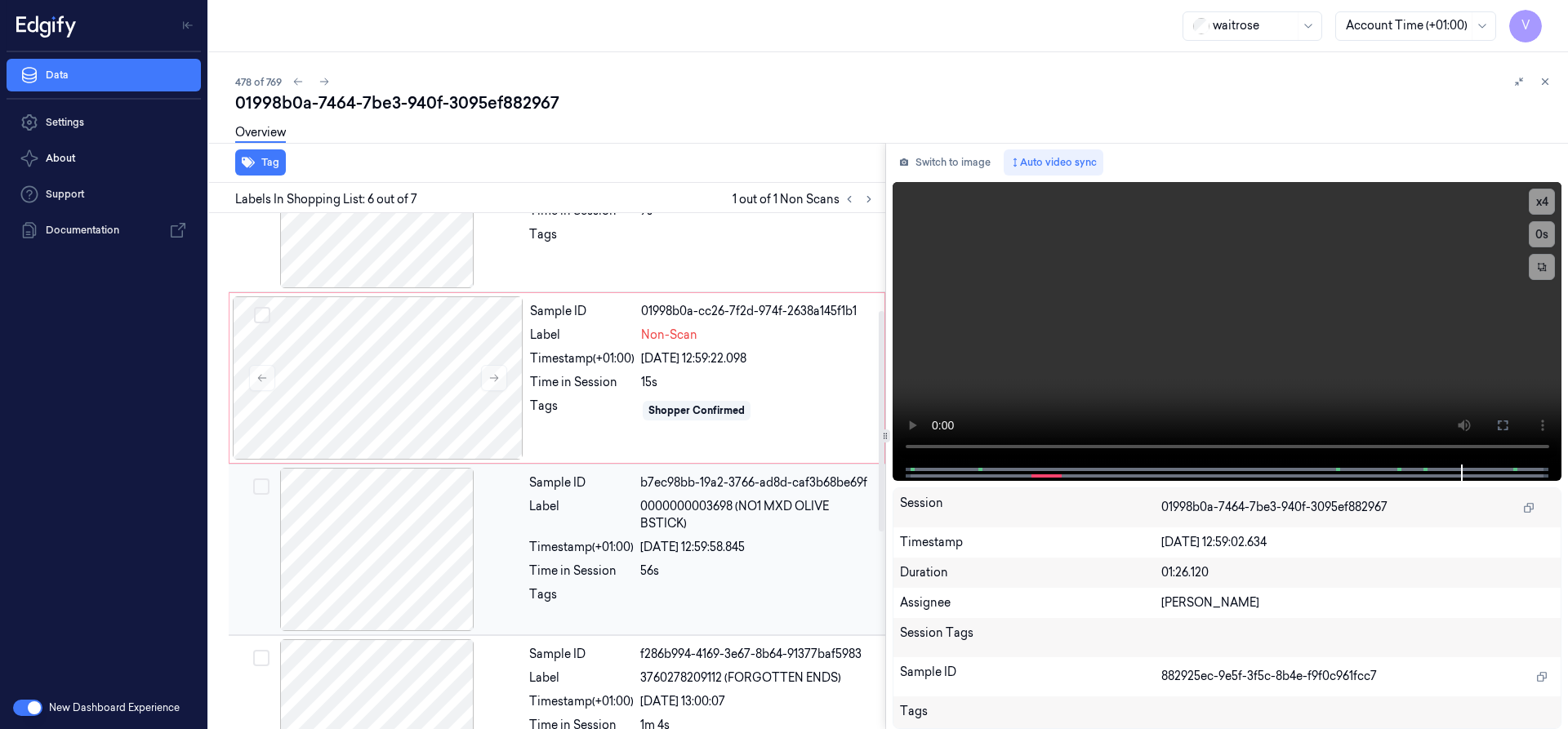
scroll to position [112, 0]
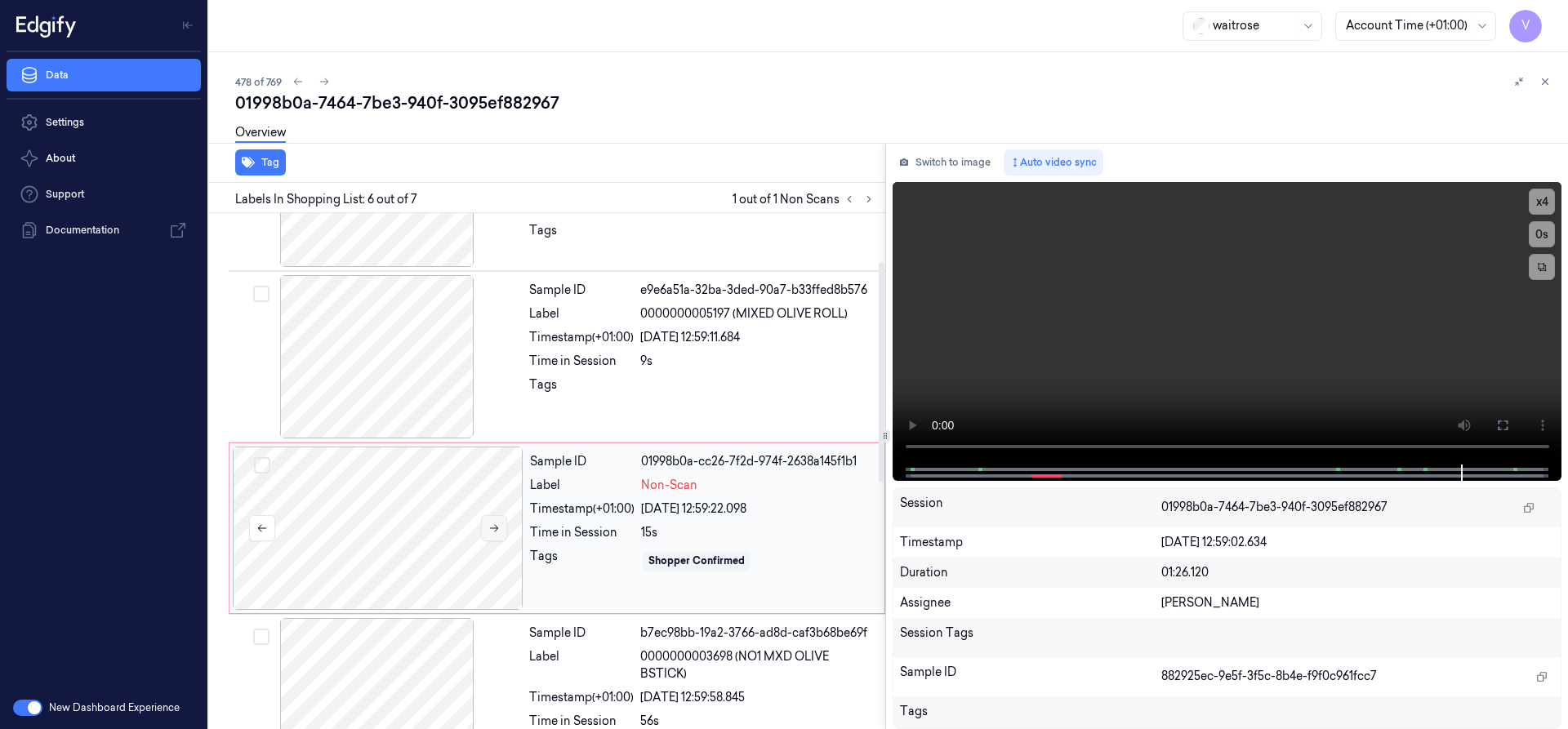
click at [493, 526] on icon at bounding box center [493, 527] width 11 height 11
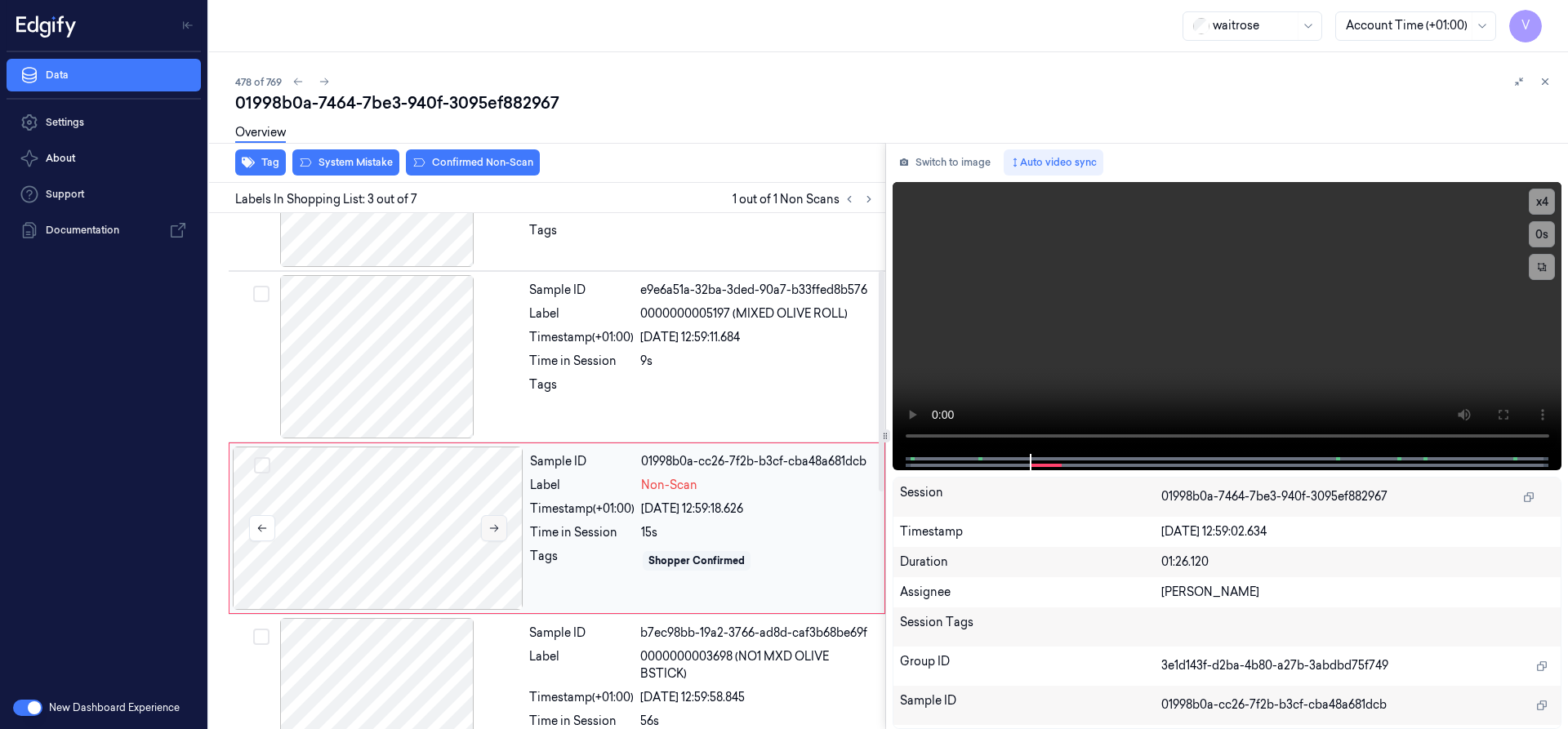
scroll to position [169, 0]
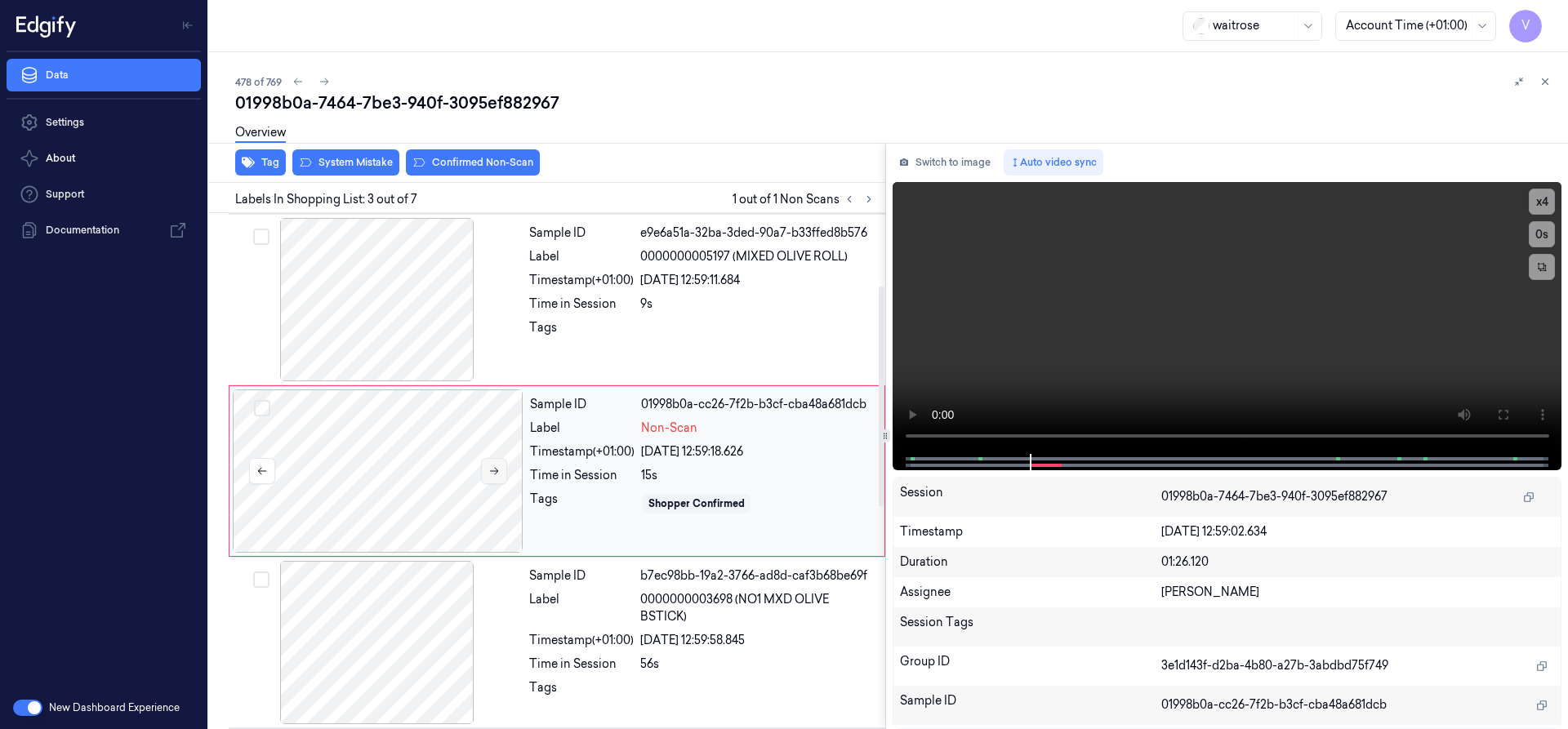
click at [499, 471] on button at bounding box center [493, 471] width 26 height 26
click at [491, 469] on icon at bounding box center [493, 470] width 11 height 11
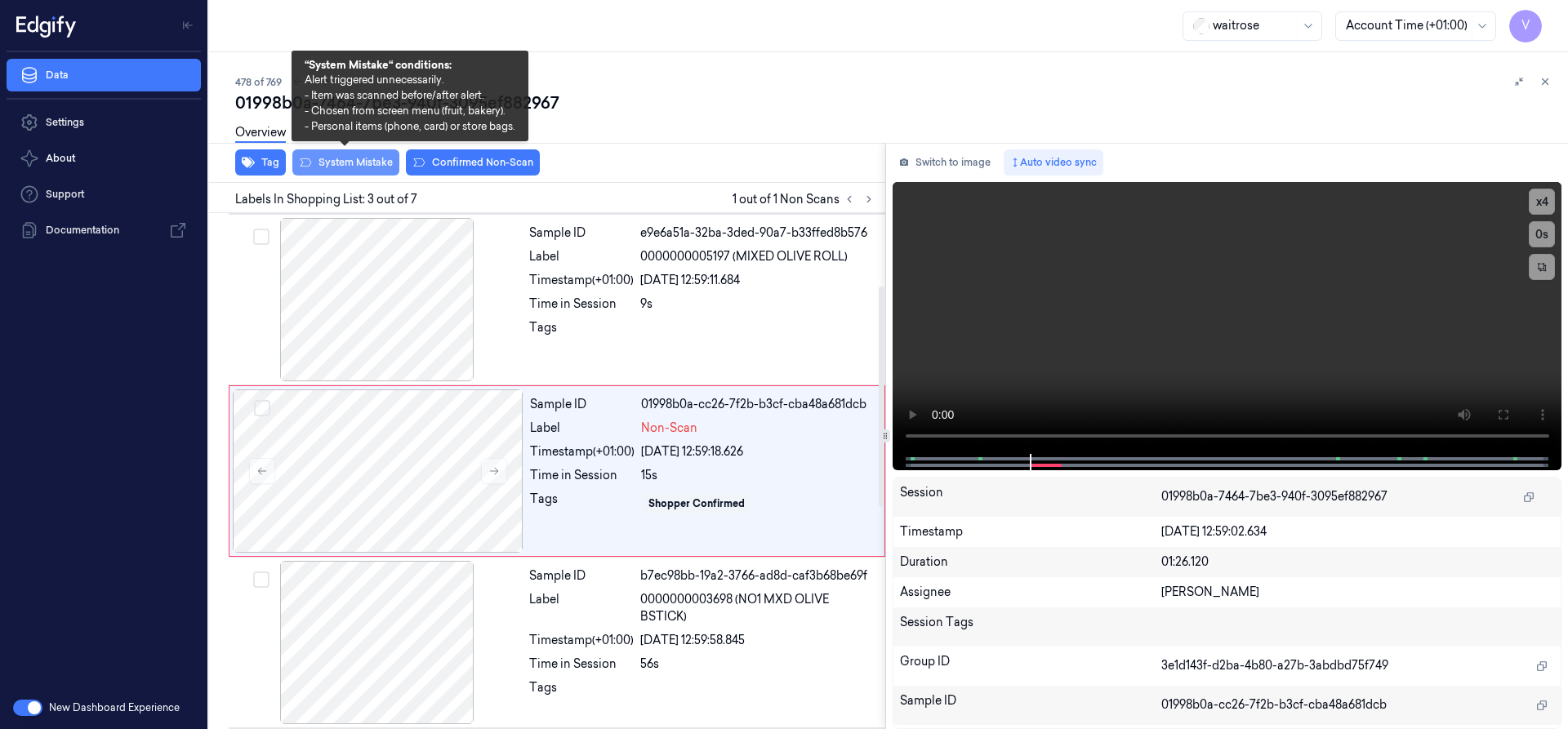
click at [373, 159] on button "System Mistake" at bounding box center [346, 162] width 107 height 26
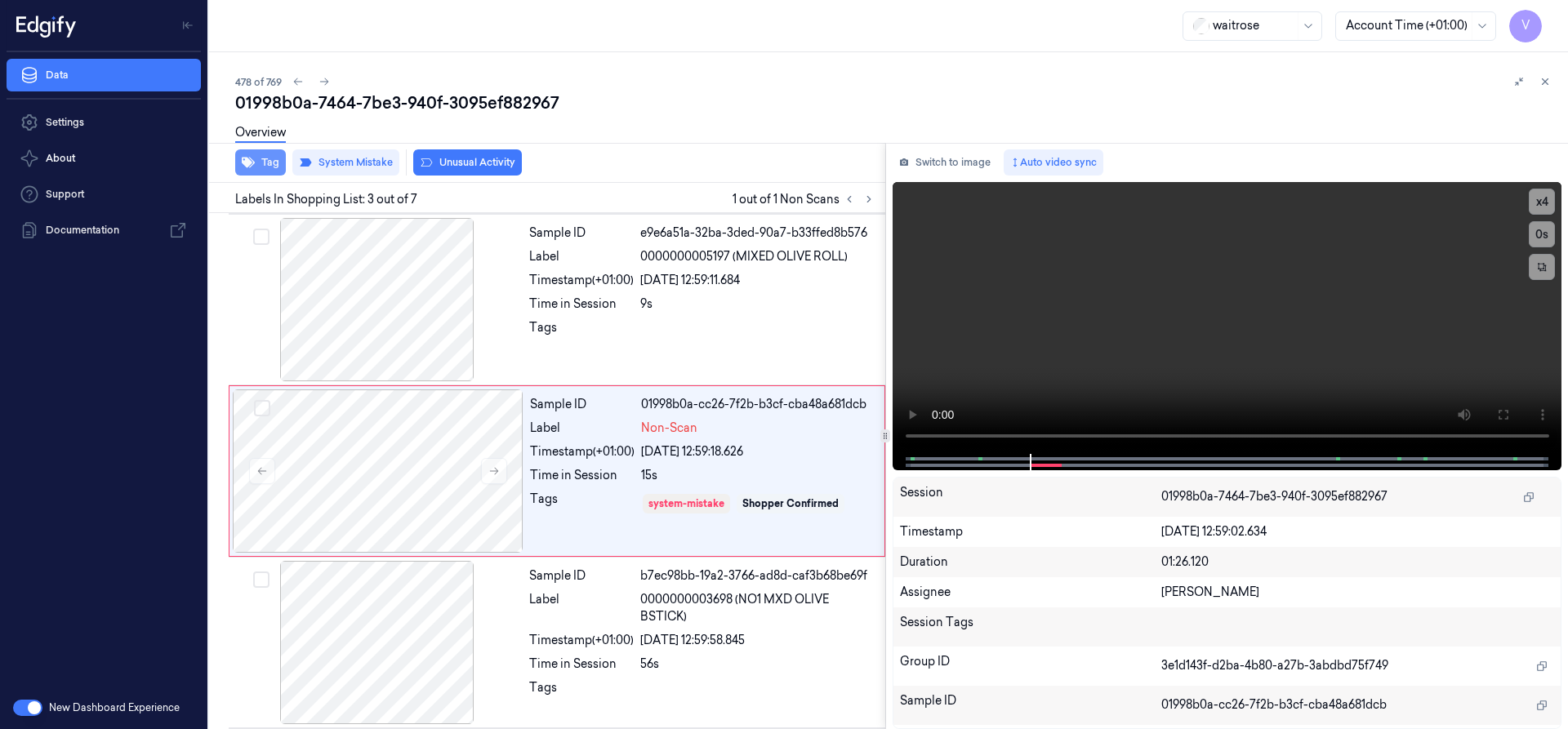
click at [268, 166] on button "Tag" at bounding box center [260, 162] width 50 height 26
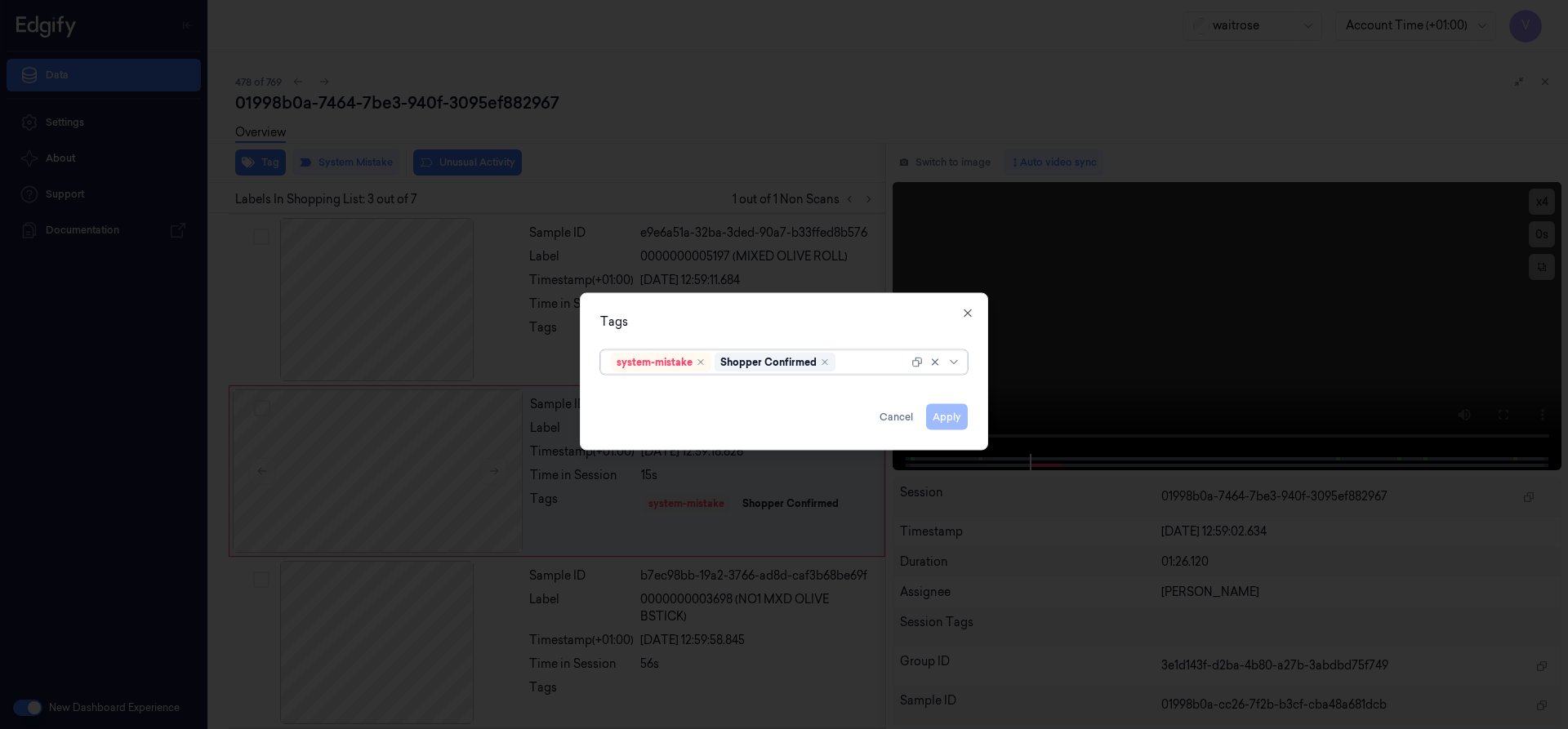
click at [852, 371] on div "system-mistake Shopper Confirmed" at bounding box center [759, 361] width 297 height 23
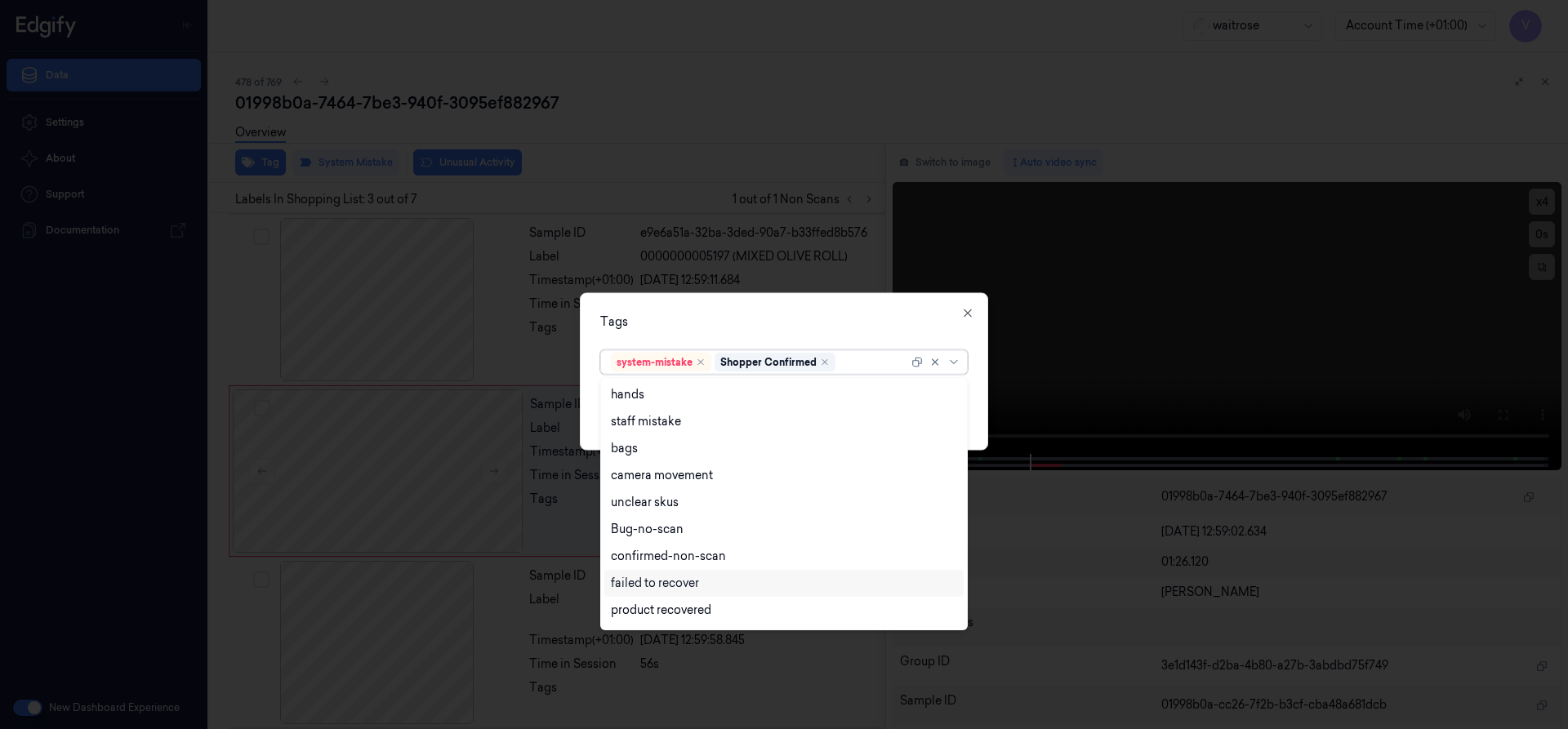
scroll to position [240, 0]
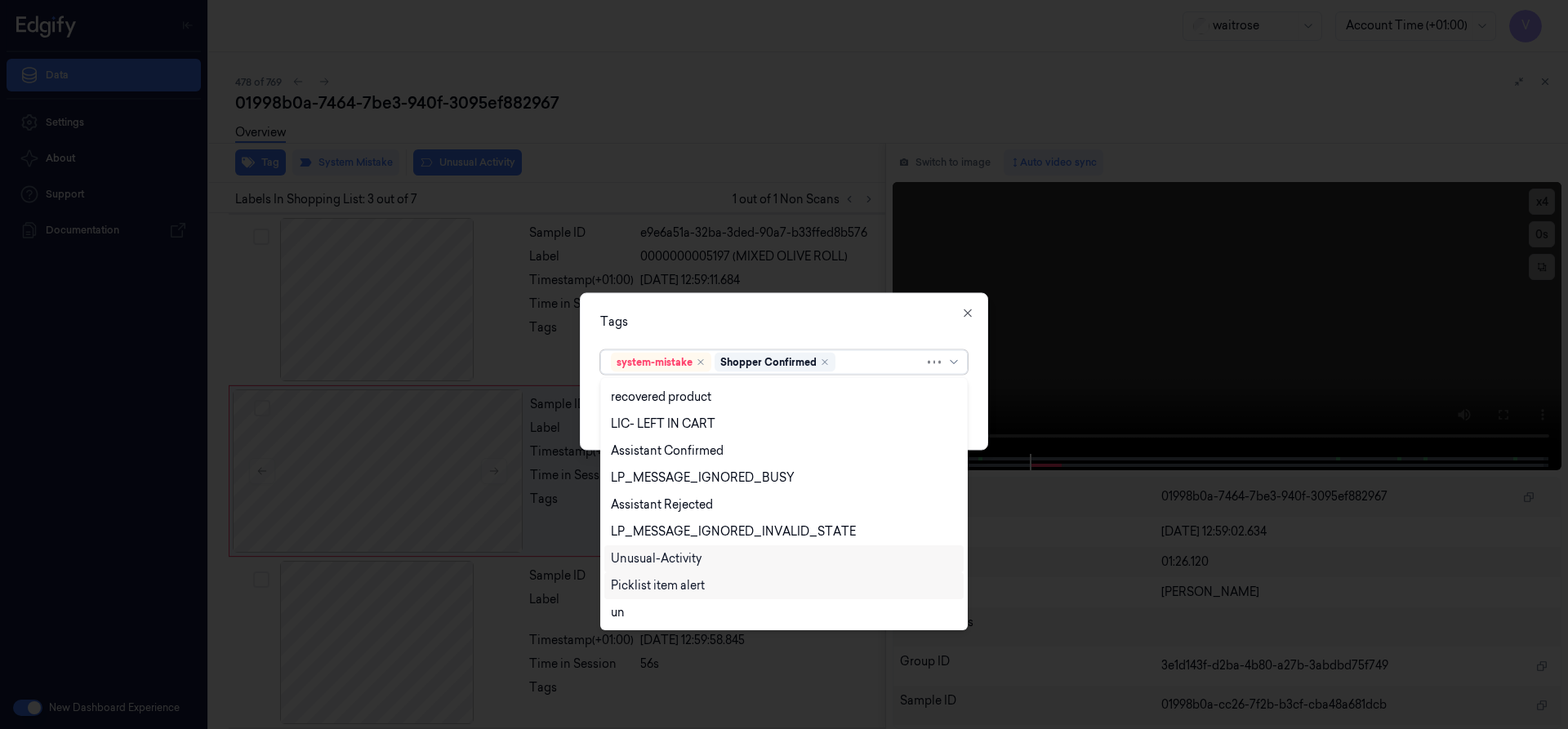
click at [689, 558] on div "Unusual-Activity" at bounding box center [656, 559] width 90 height 17
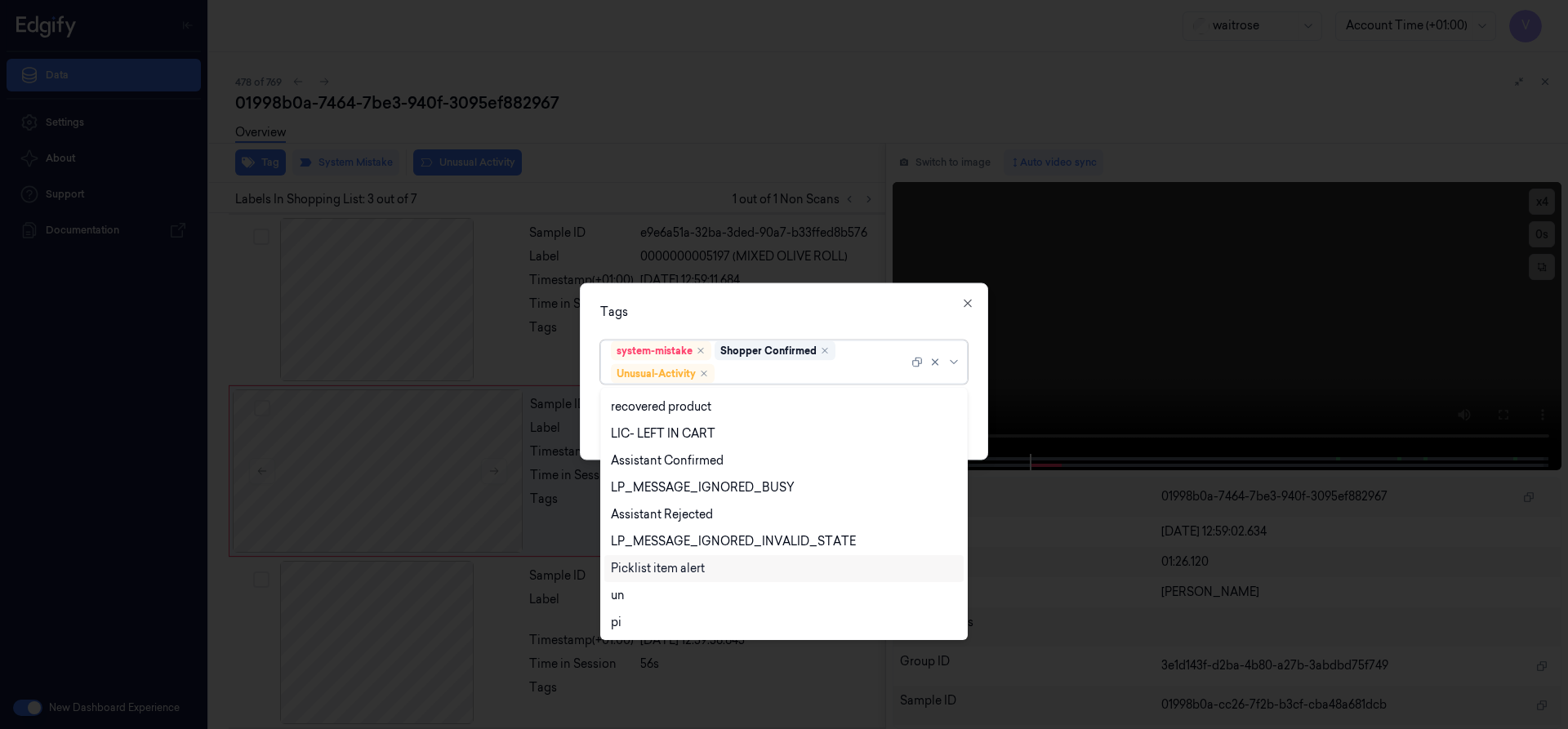
click at [684, 568] on div "Picklist item alert" at bounding box center [658, 568] width 94 height 17
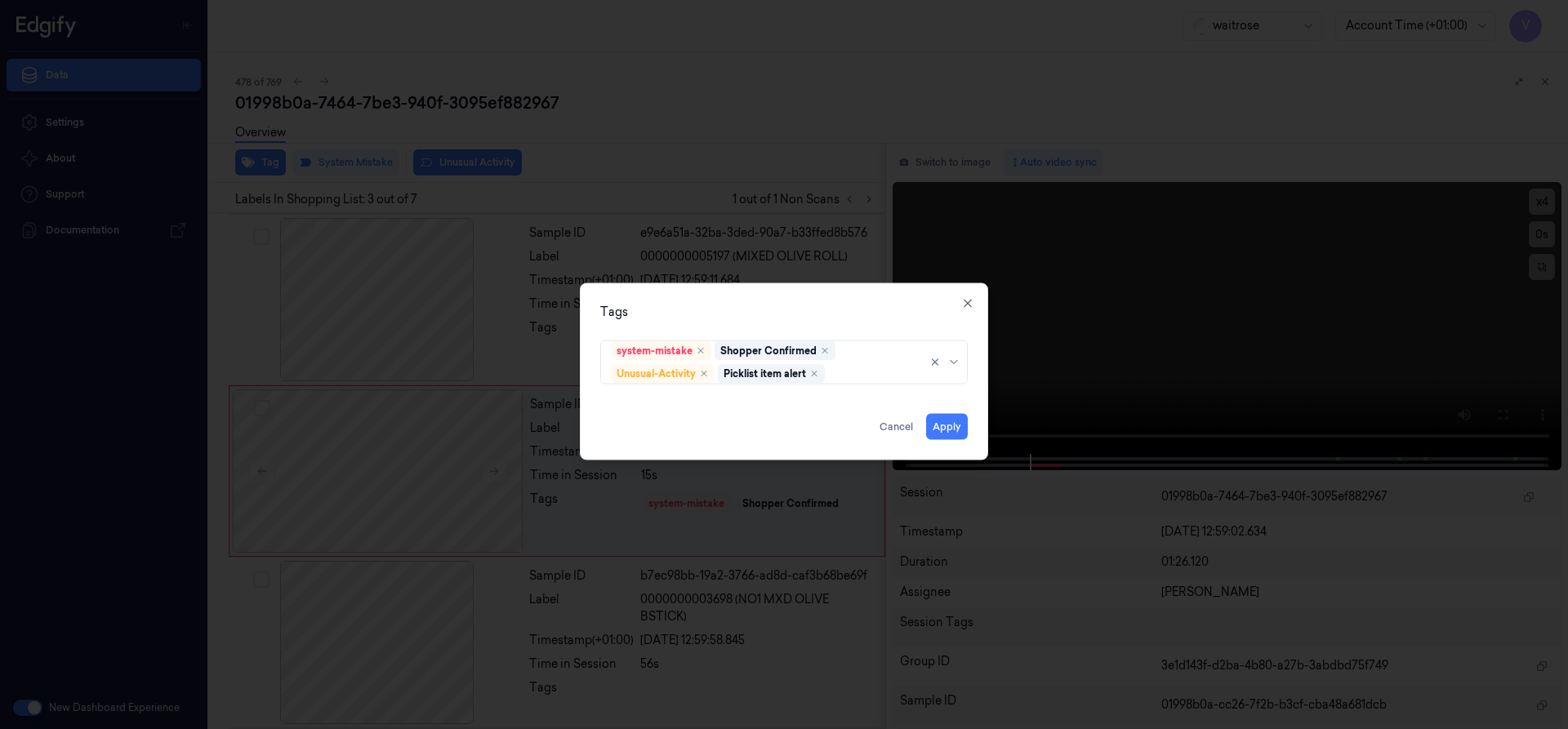
click at [790, 306] on div "Tags" at bounding box center [783, 311] width 367 height 17
click at [942, 420] on button "Apply" at bounding box center [947, 426] width 42 height 26
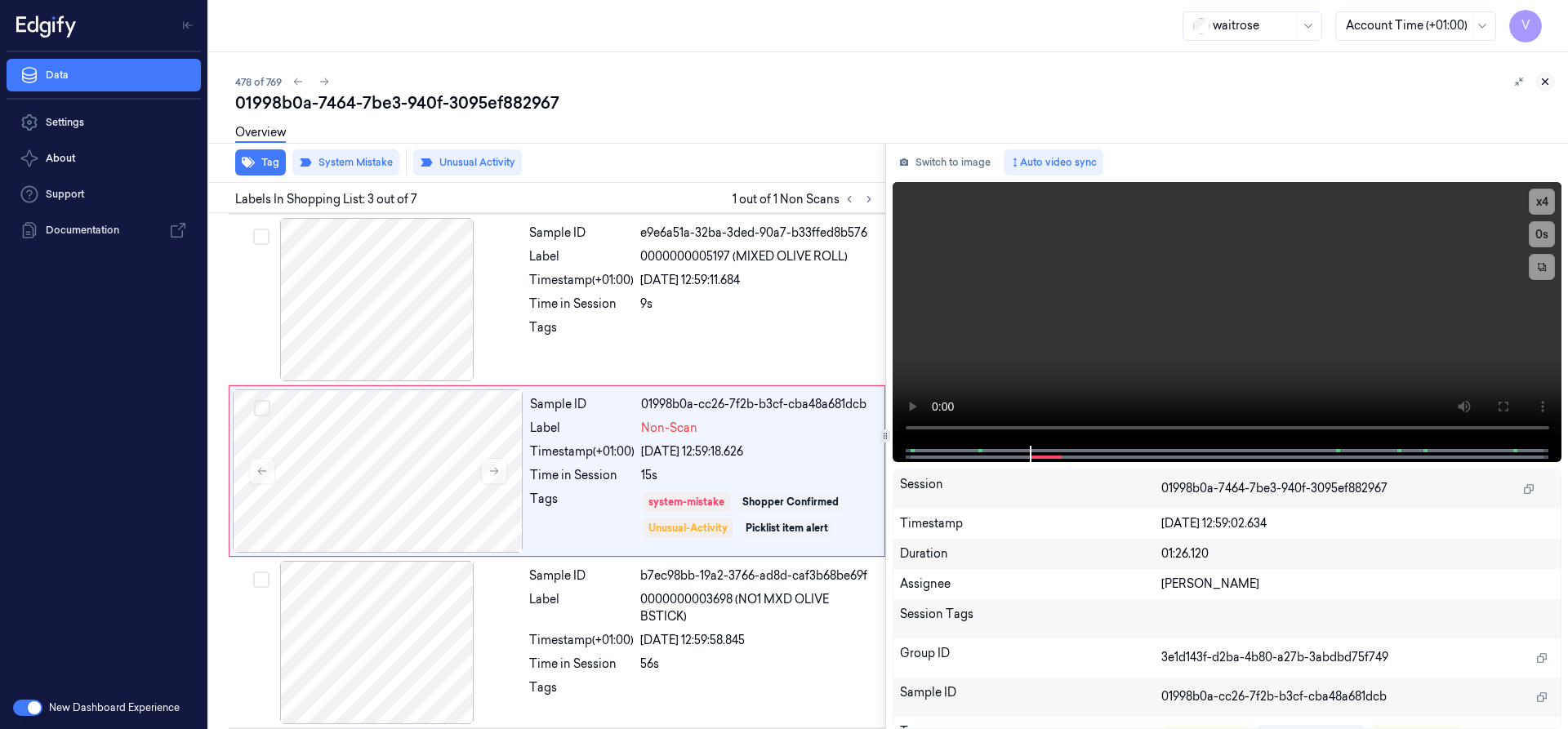
click at [1548, 83] on icon at bounding box center [1544, 81] width 11 height 11
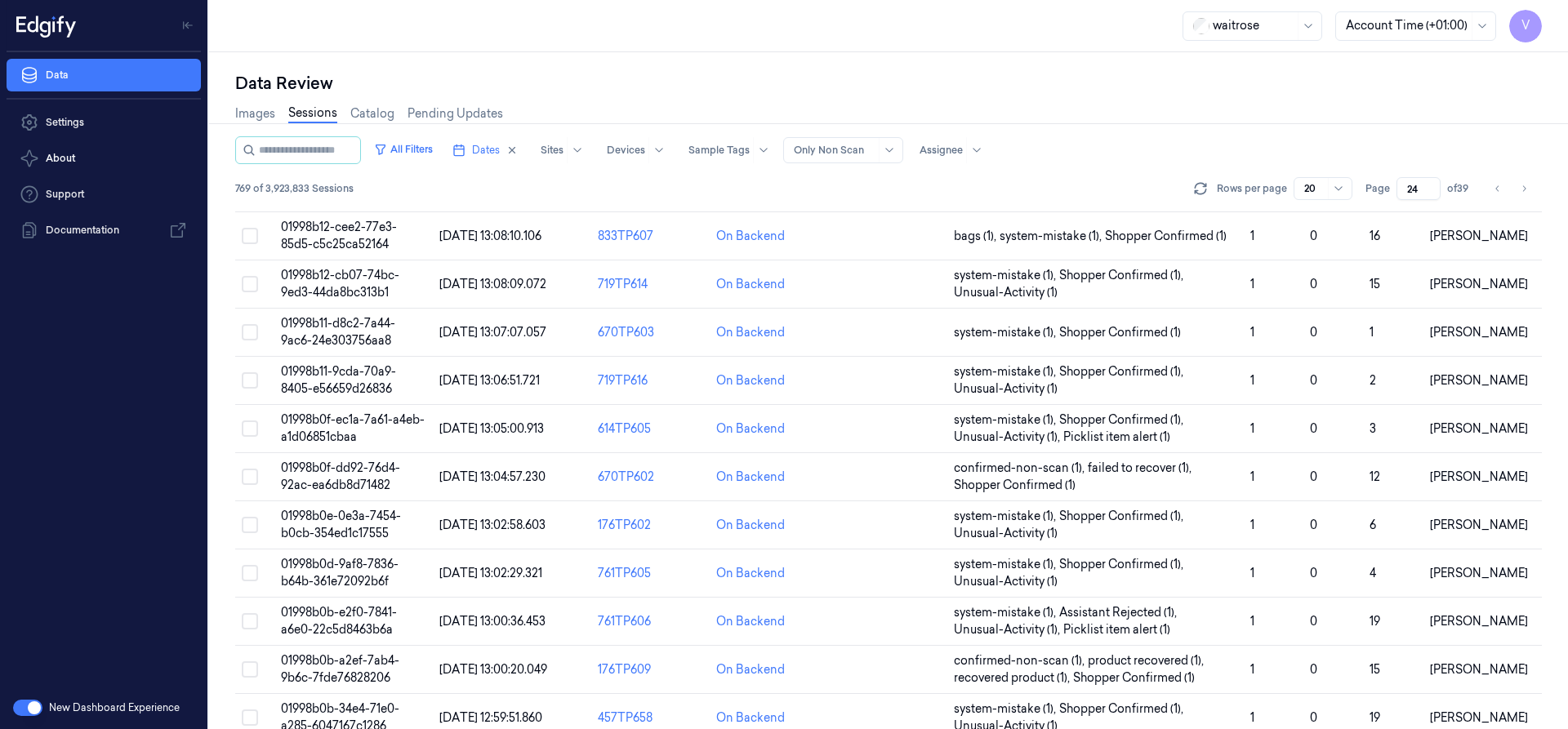
scroll to position [523, 0]
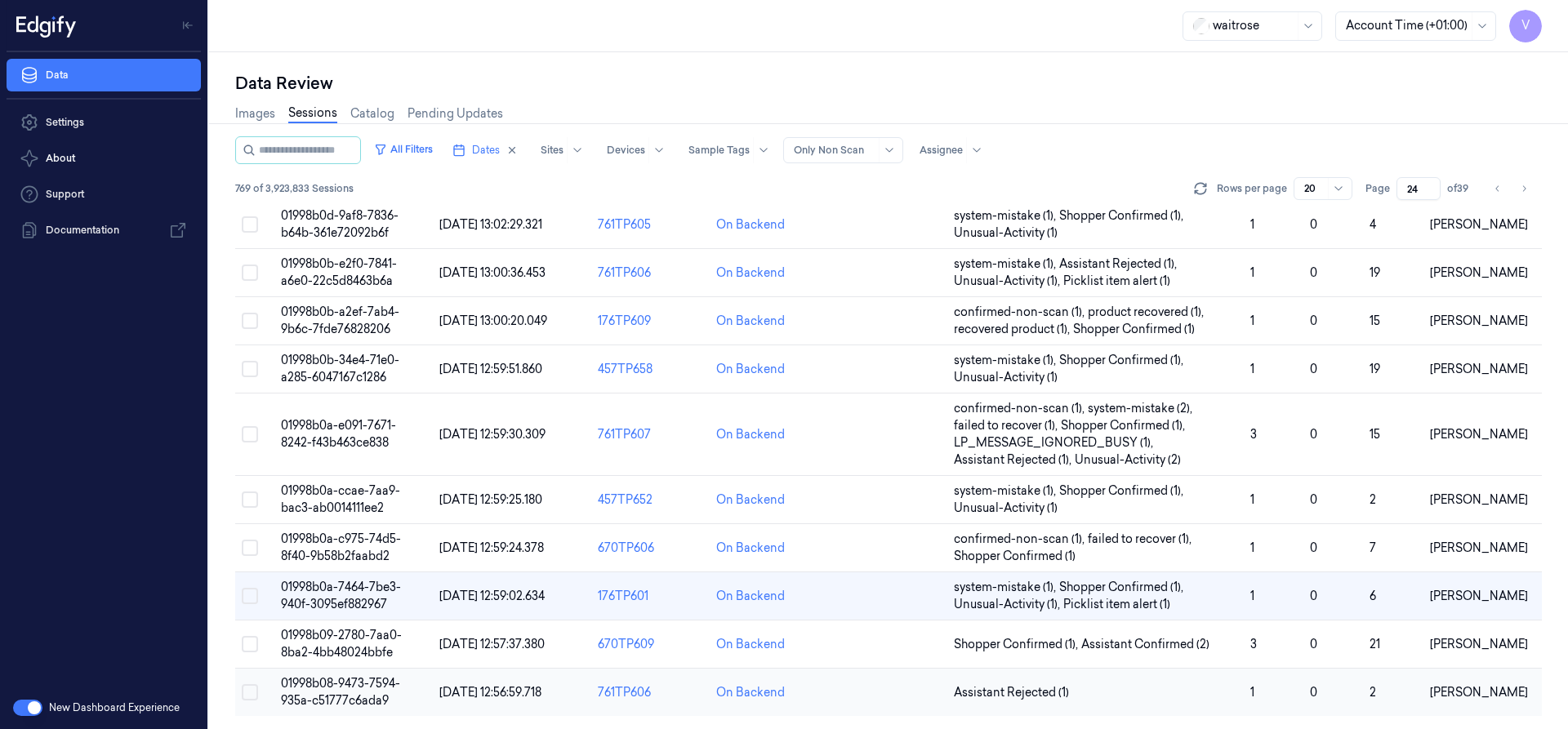
click at [365, 682] on span "01998b08-9473-7594-935a-c51777c6ada9" at bounding box center [341, 691] width 119 height 32
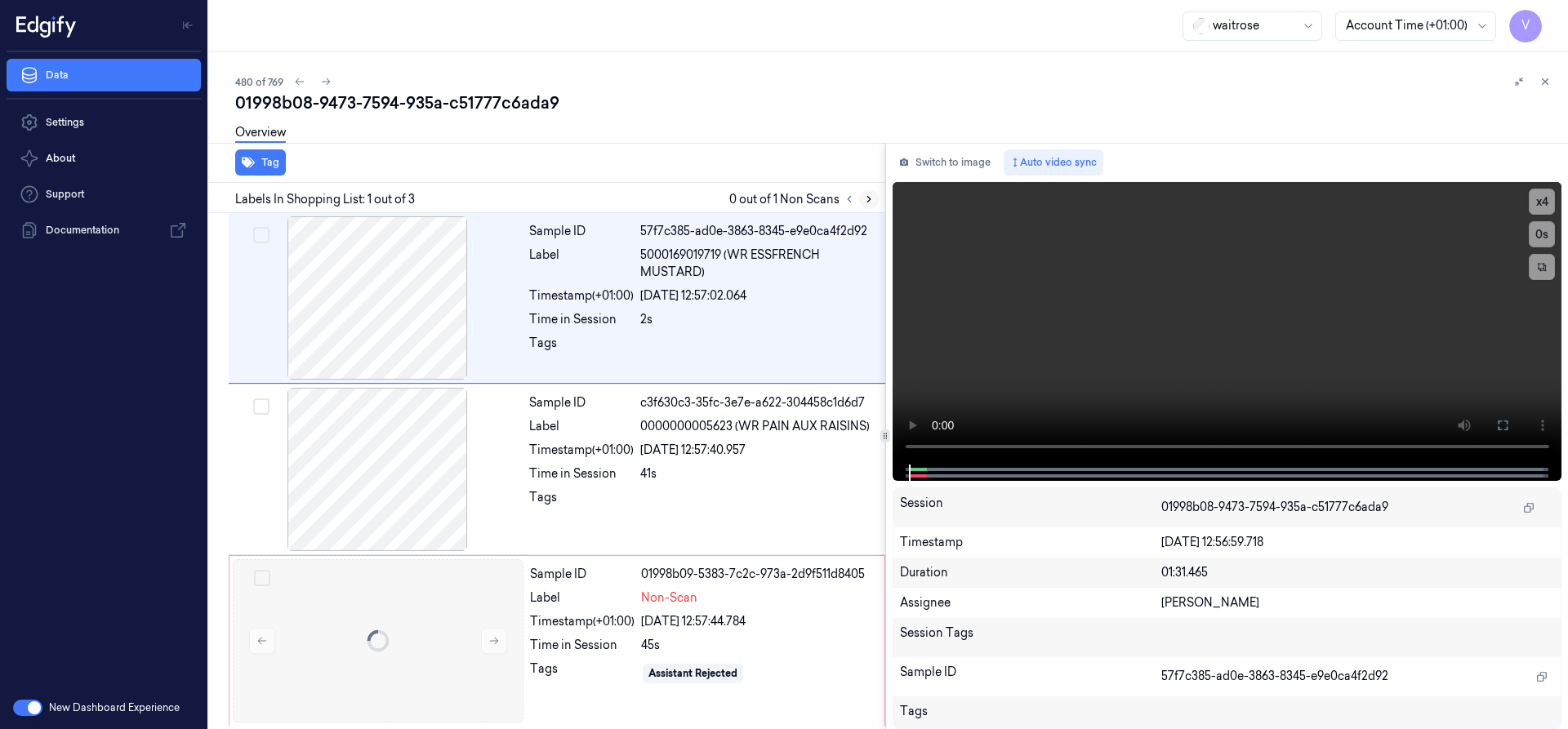
click at [868, 200] on icon at bounding box center [868, 198] width 11 height 11
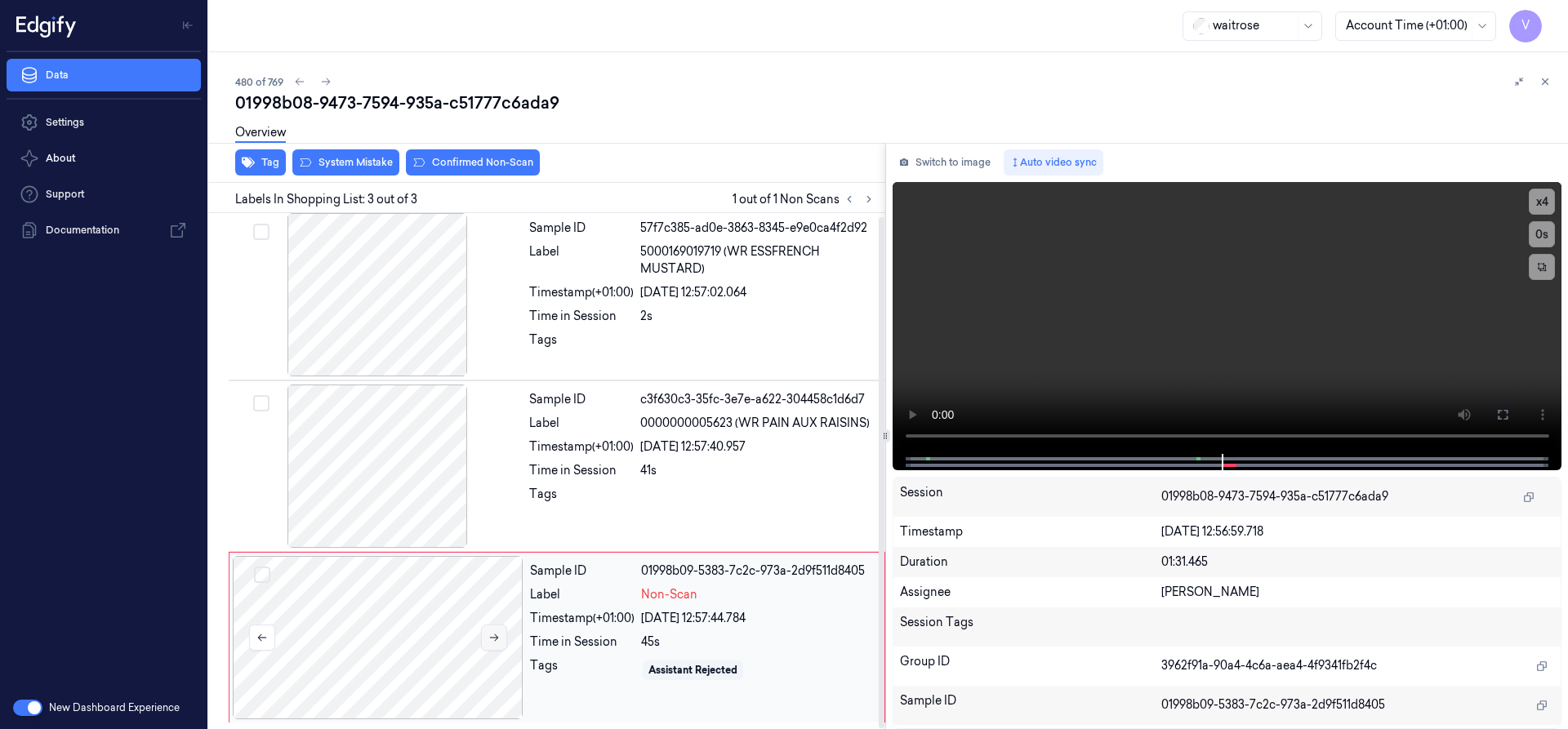
click at [493, 638] on icon at bounding box center [493, 637] width 11 height 11
click at [440, 618] on div at bounding box center [378, 638] width 291 height 164
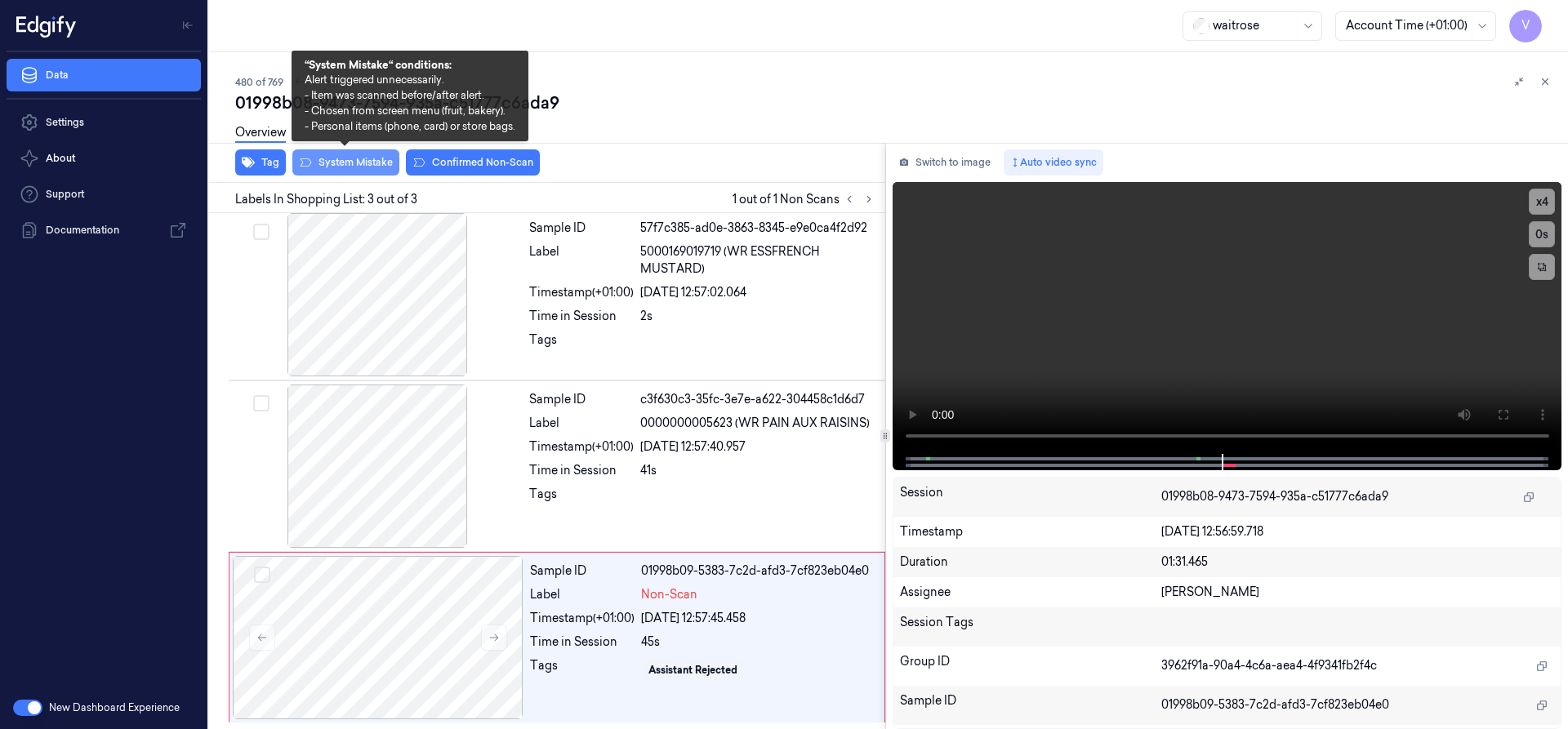
click at [337, 158] on button "System Mistake" at bounding box center [346, 162] width 107 height 26
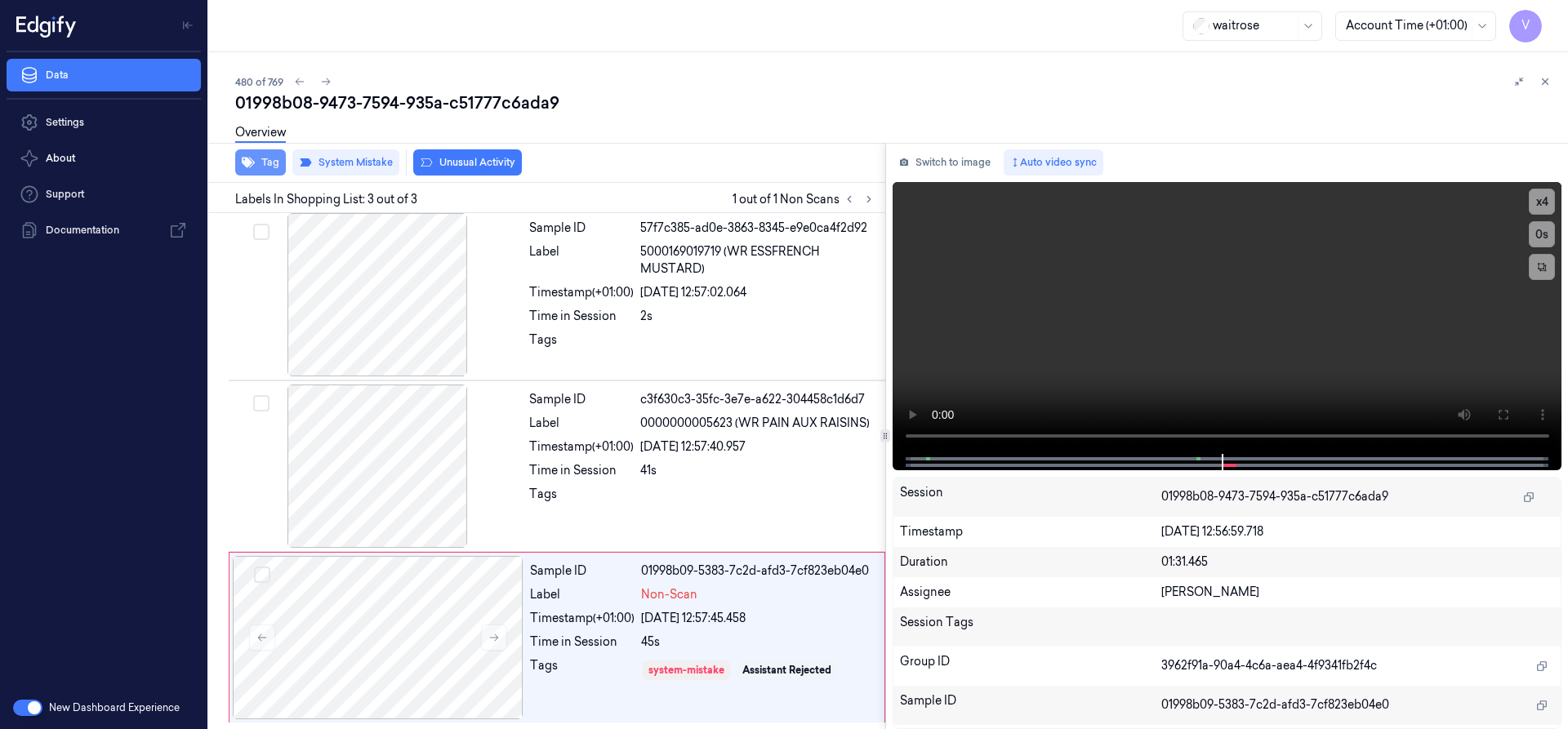
click at [258, 160] on button "Tag" at bounding box center [260, 162] width 50 height 26
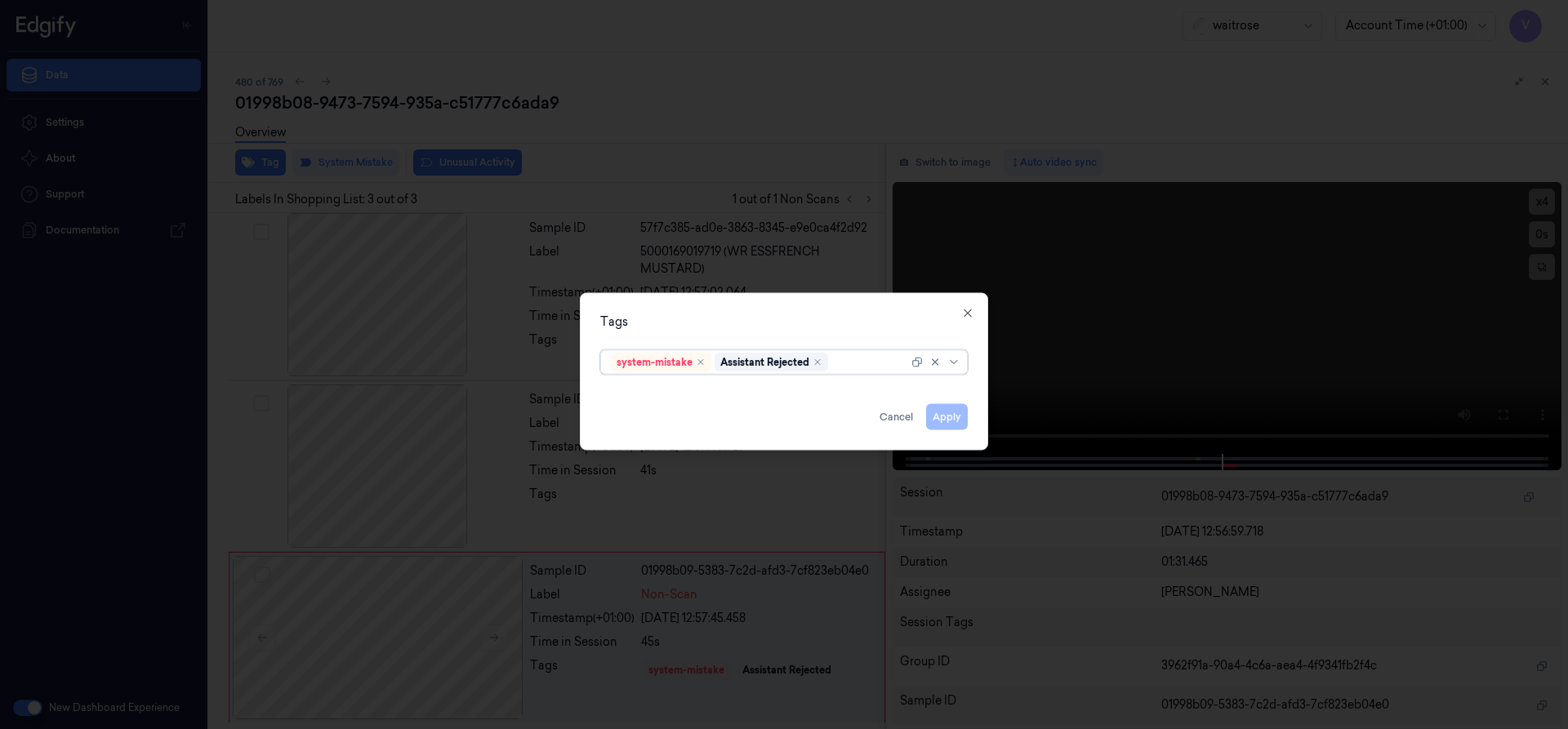
click at [844, 364] on div at bounding box center [869, 362] width 77 height 17
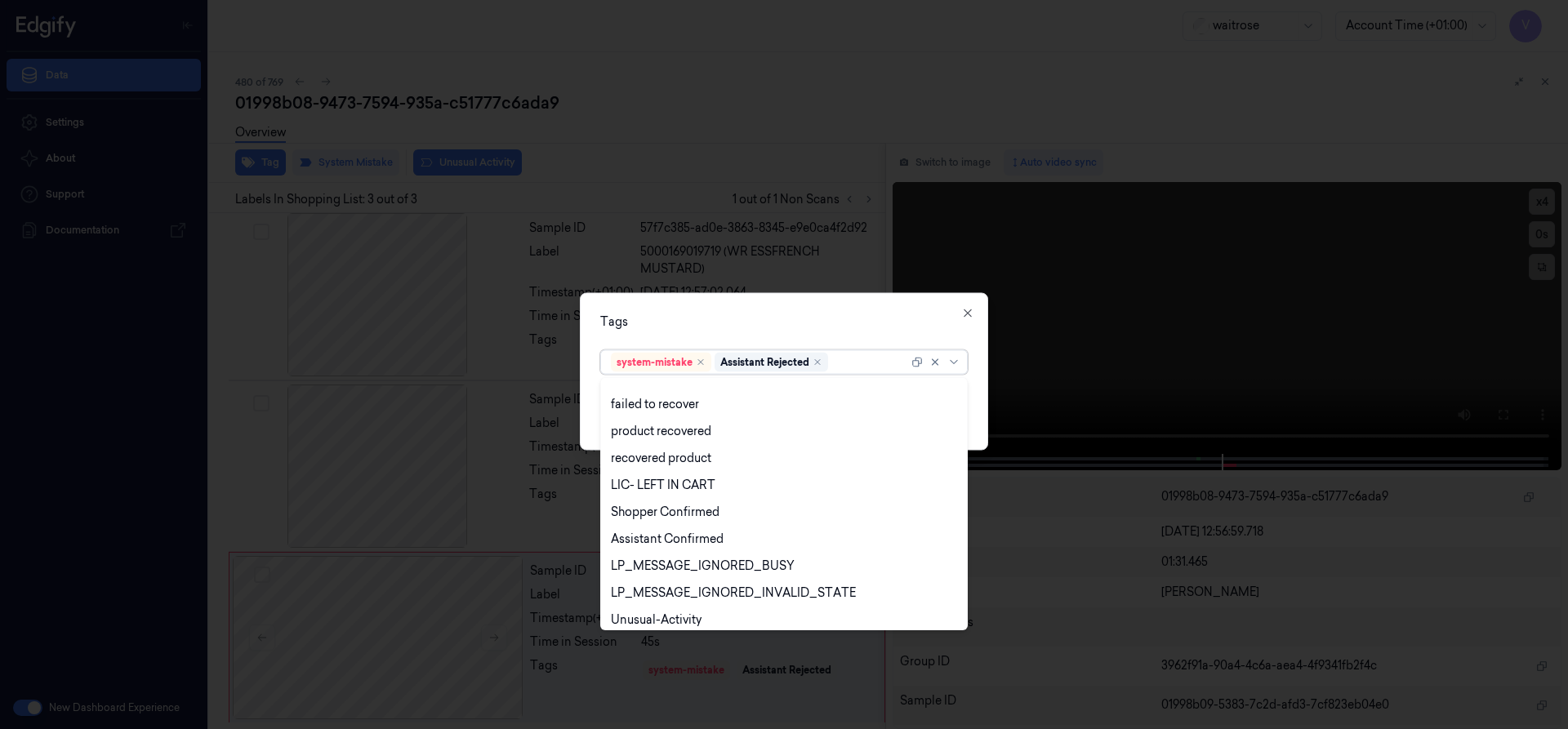
scroll to position [240, 0]
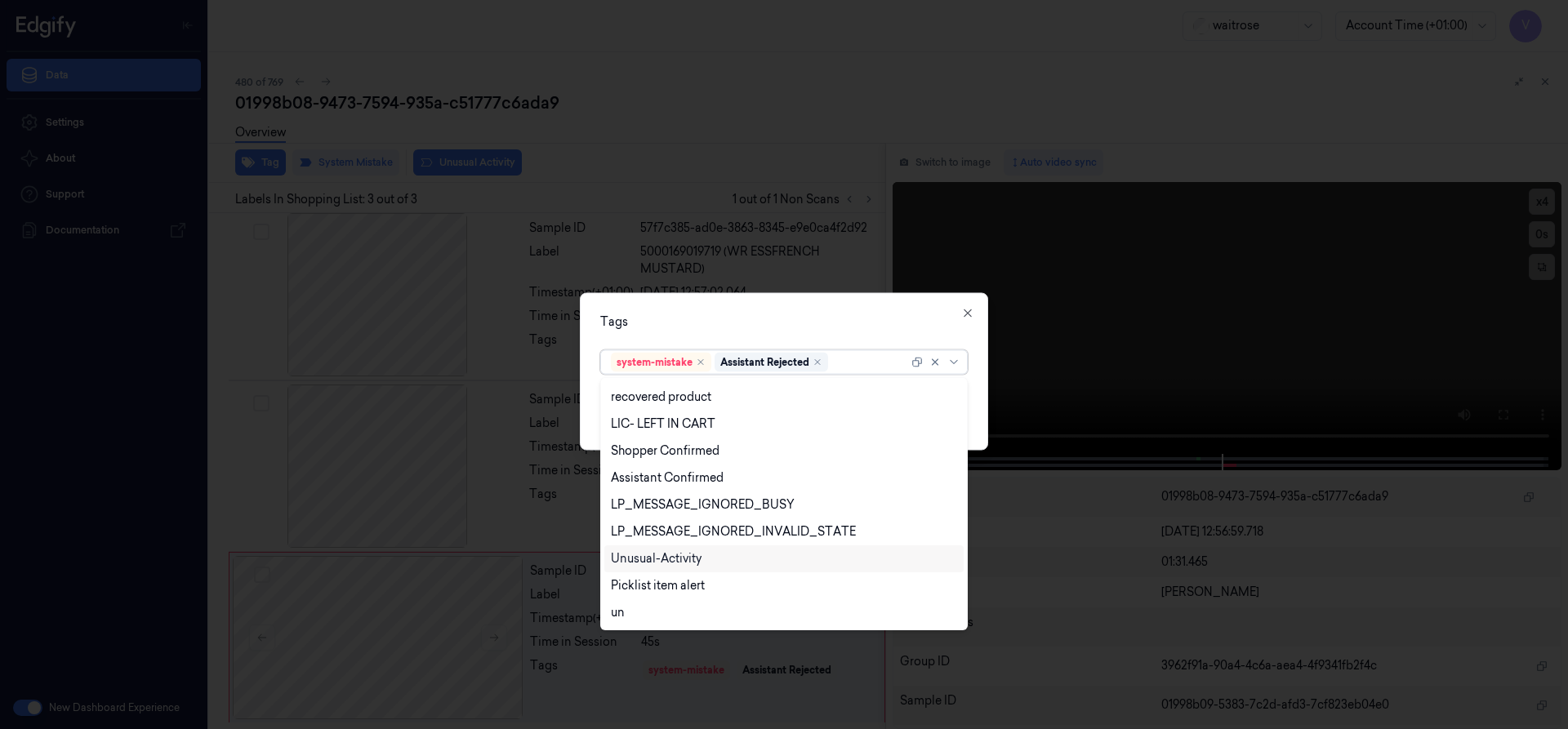
click at [660, 560] on div "Unusual-Activity" at bounding box center [656, 559] width 90 height 17
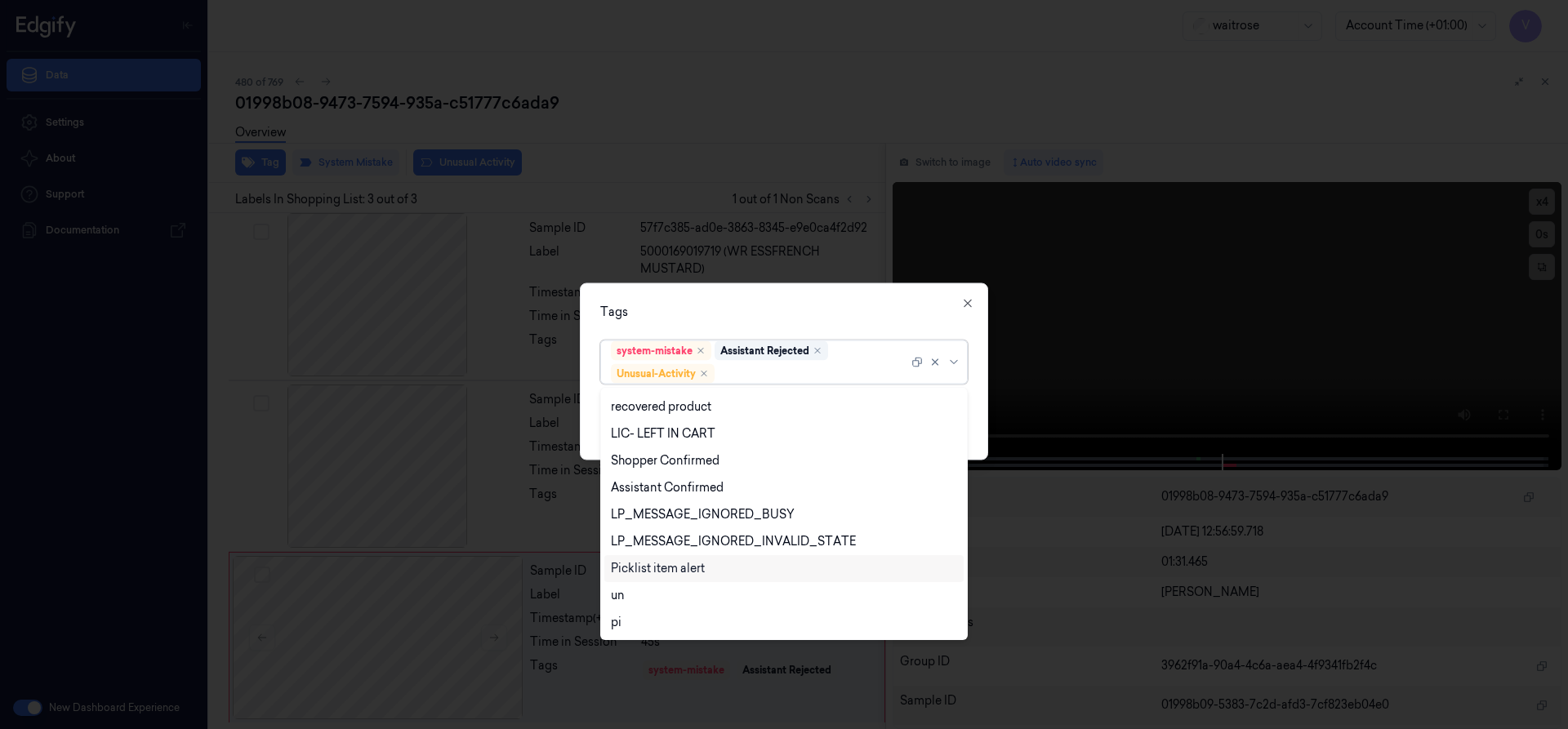
click at [656, 570] on div "Picklist item alert" at bounding box center [658, 568] width 94 height 17
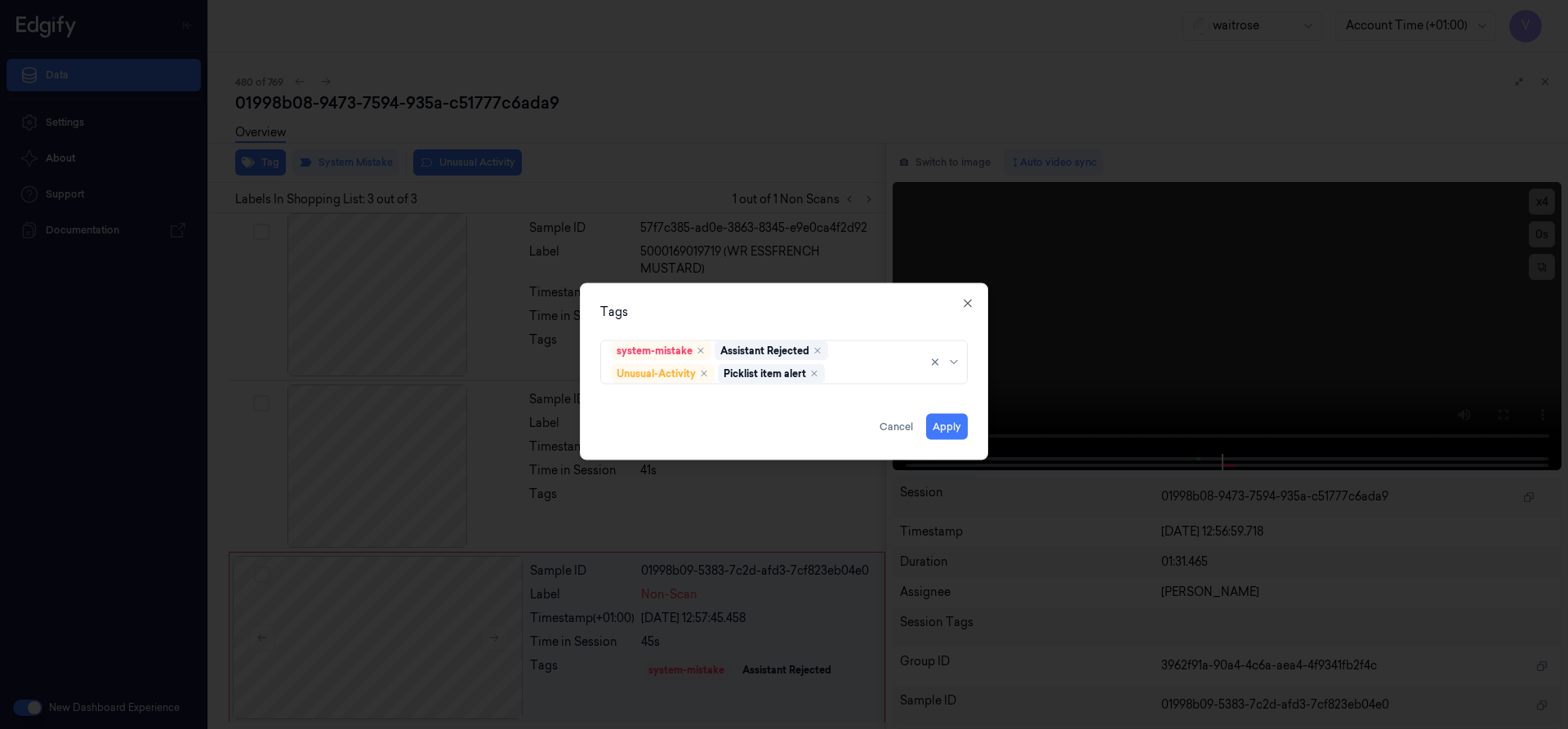
click at [775, 321] on div "Tags system-mistake Assistant Rejected Unusual-Activity Picklist item alert App…" at bounding box center [783, 371] width 408 height 177
click at [944, 423] on button "Apply" at bounding box center [947, 426] width 42 height 26
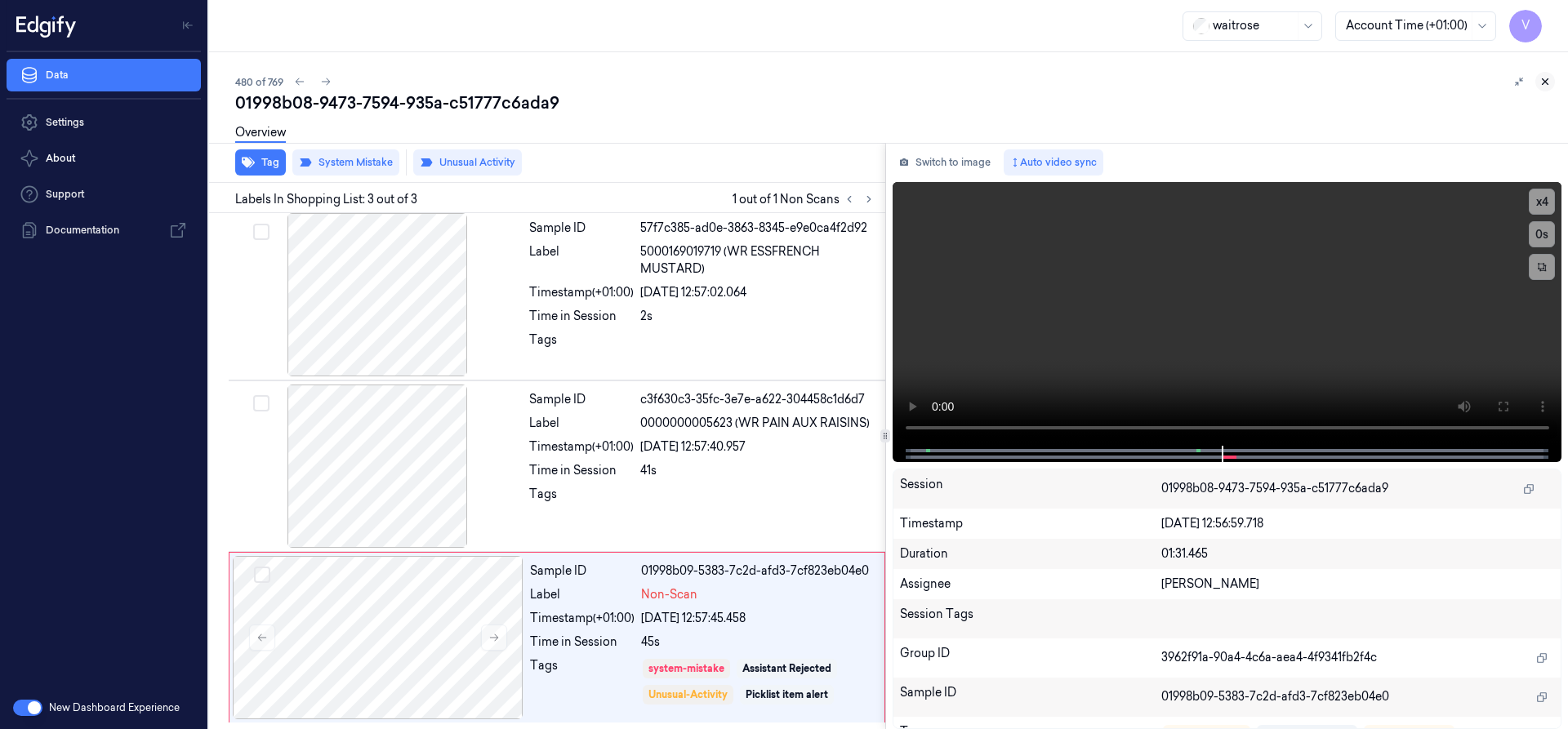
click at [1543, 79] on icon at bounding box center [1544, 81] width 11 height 11
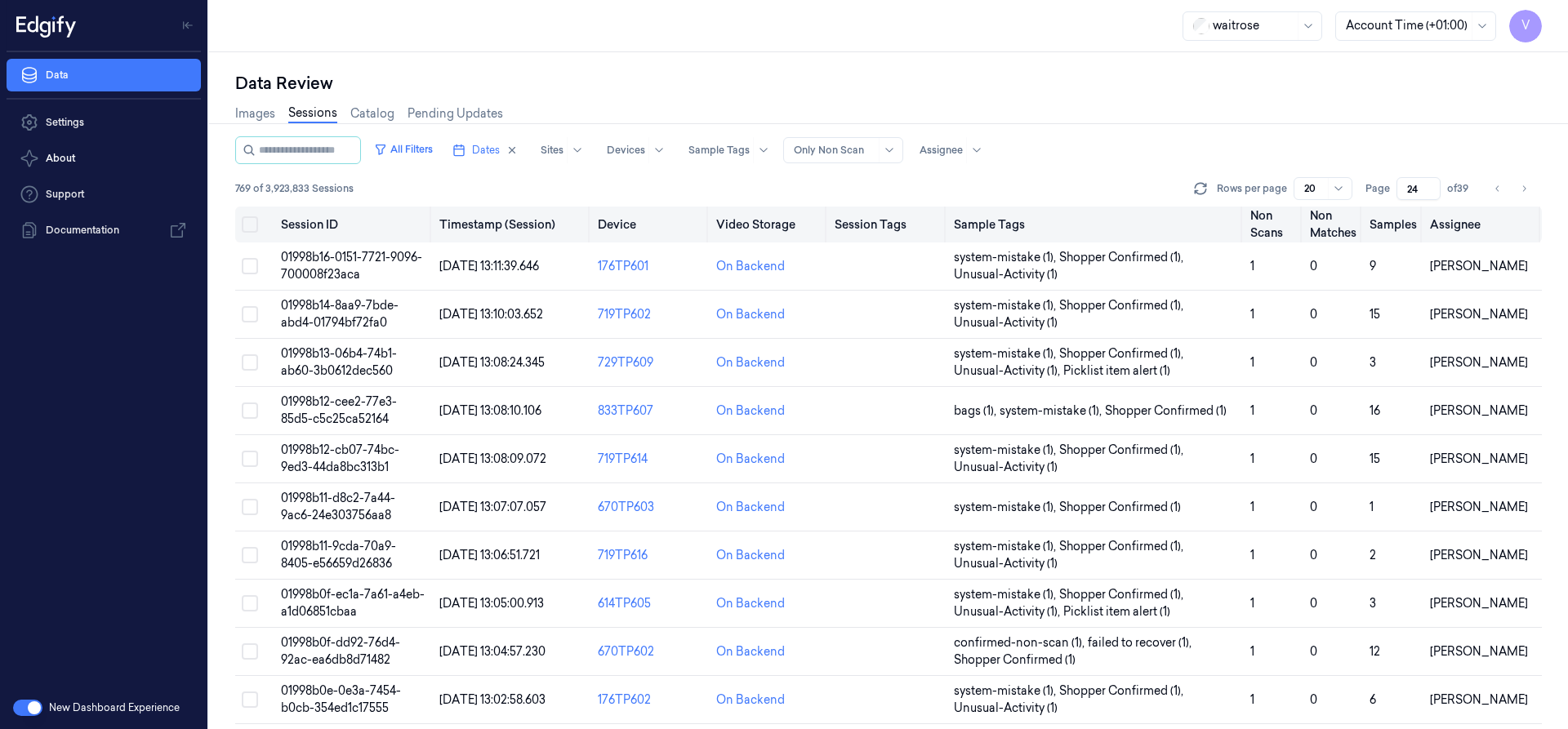
drag, startPoint x: 1417, startPoint y: 185, endPoint x: 1387, endPoint y: 209, distance: 38.4
click at [1387, 209] on div "All Filters Dates Sites Devices Sample Tags Alert Type Only Non Scan Assignee 7…" at bounding box center [888, 433] width 1306 height 593
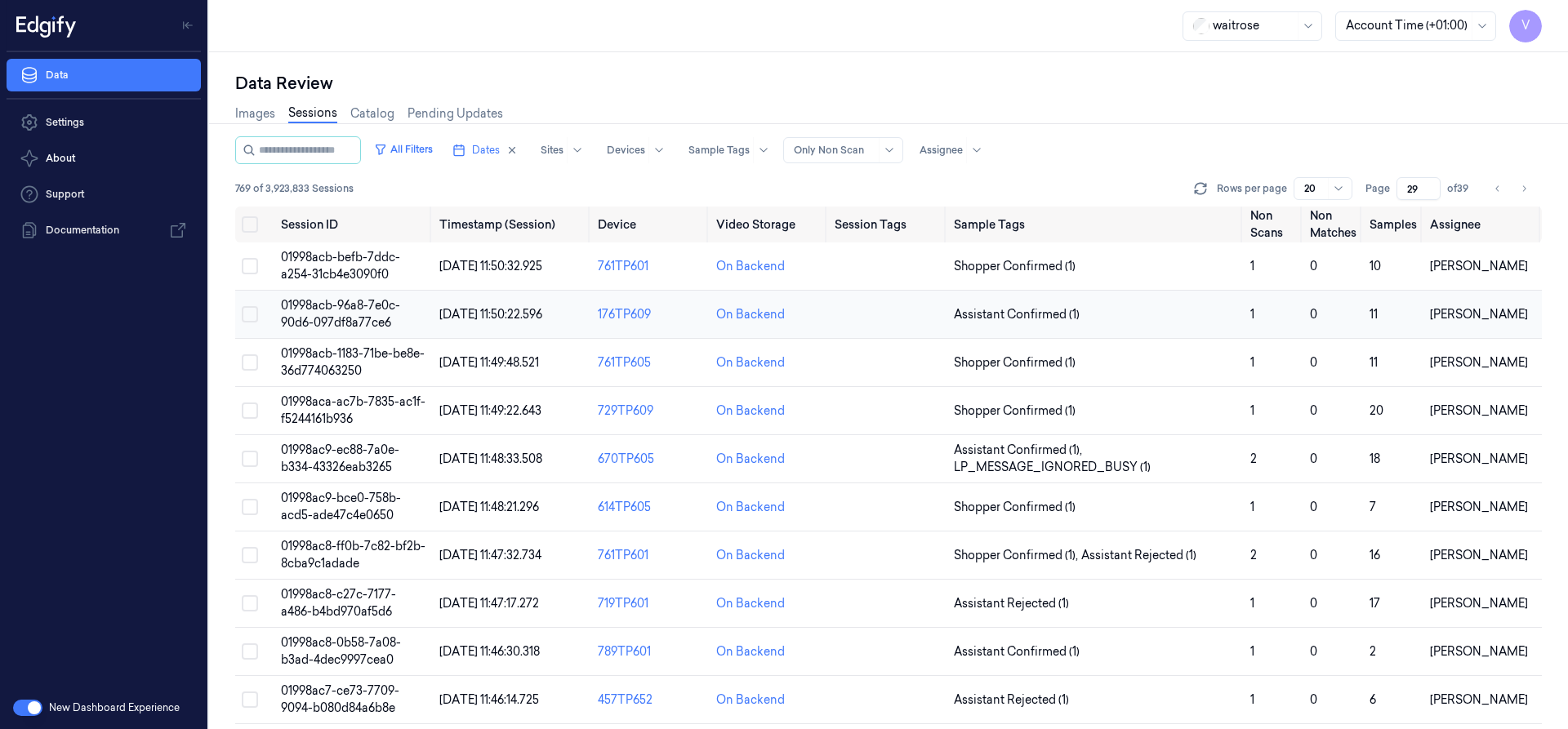
type input "29"
click at [335, 312] on span "01998acb-96a8-7e0c-90d6-097df8a77ce6" at bounding box center [341, 313] width 119 height 32
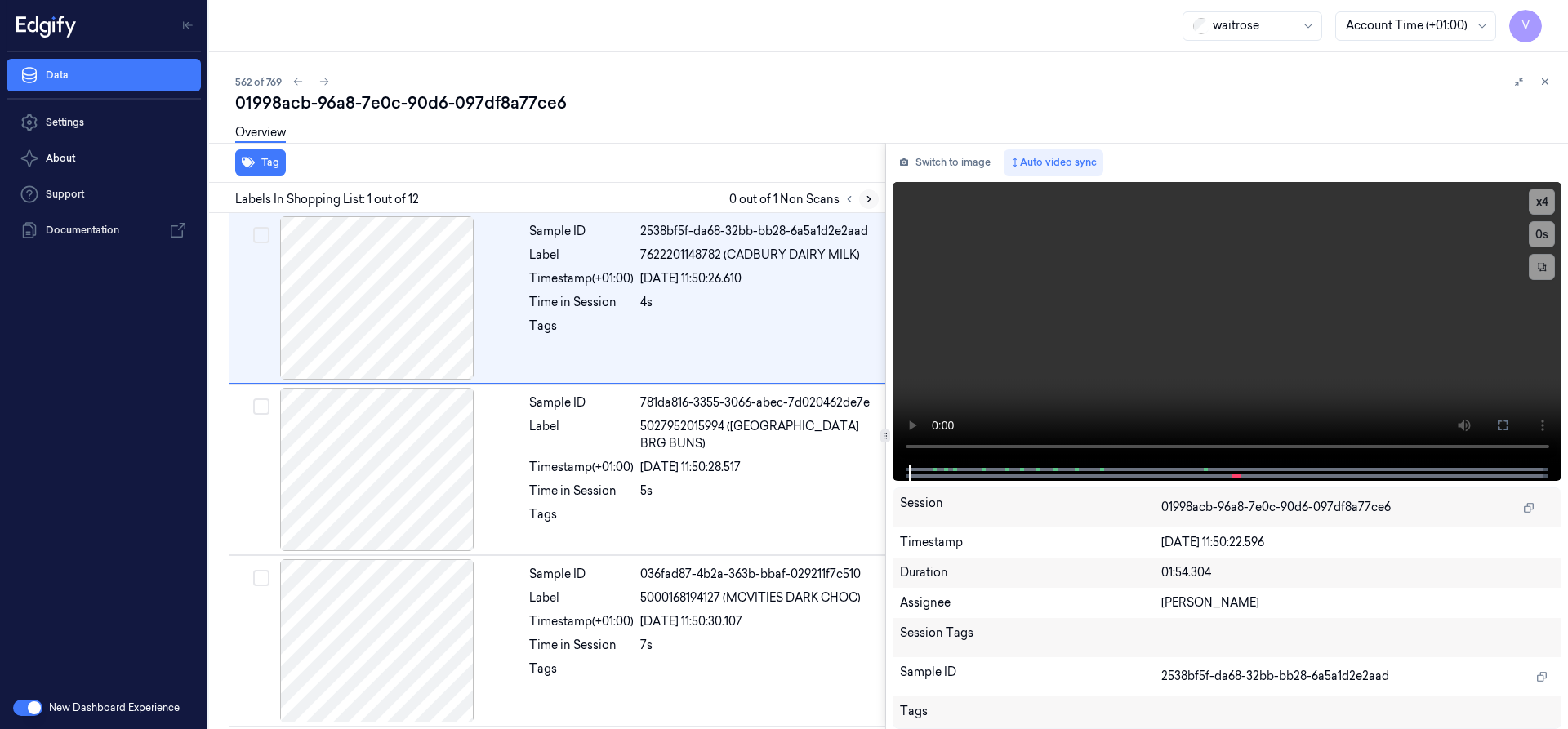
click at [863, 198] on icon at bounding box center [868, 198] width 11 height 11
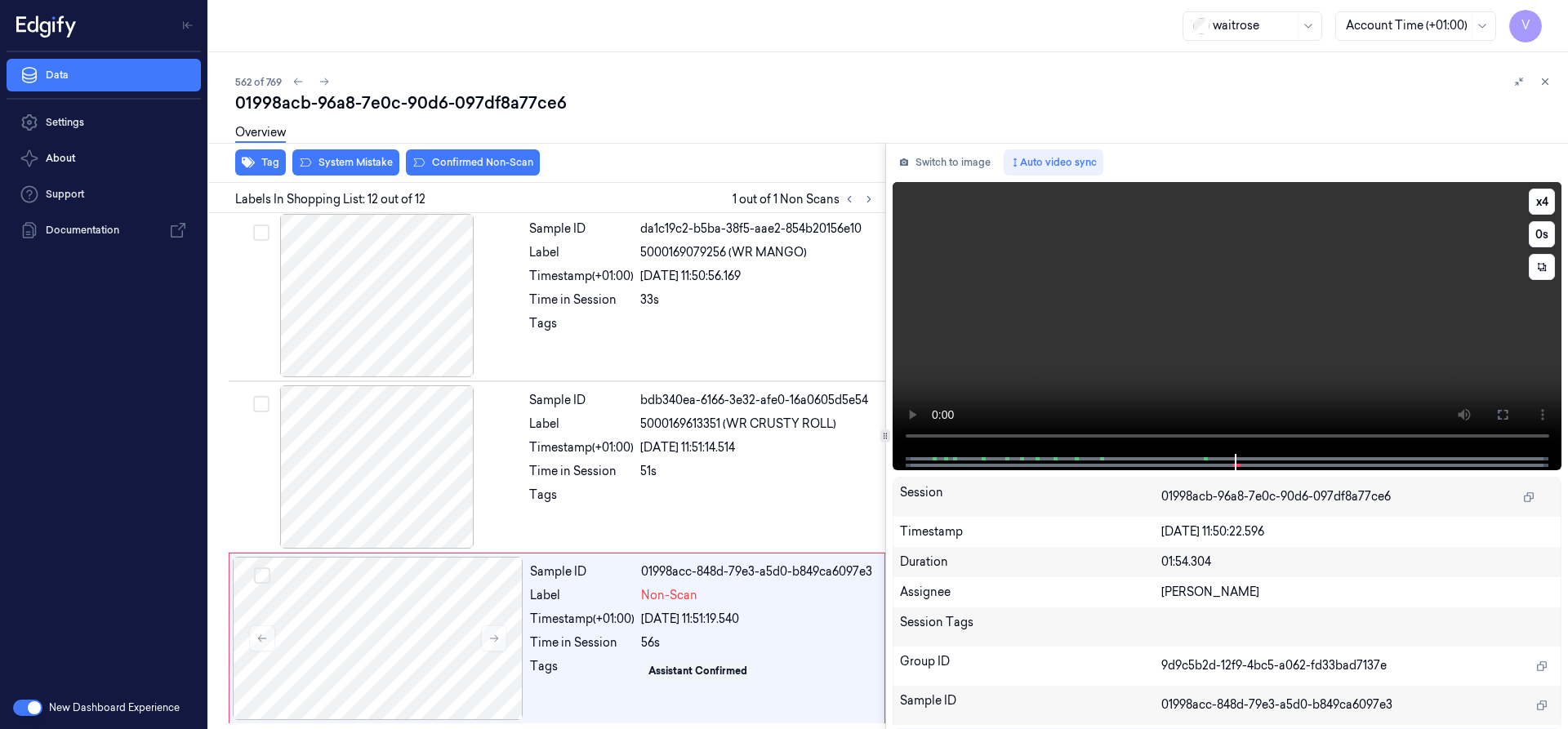
scroll to position [1546, 0]
click at [373, 600] on div at bounding box center [378, 638] width 291 height 164
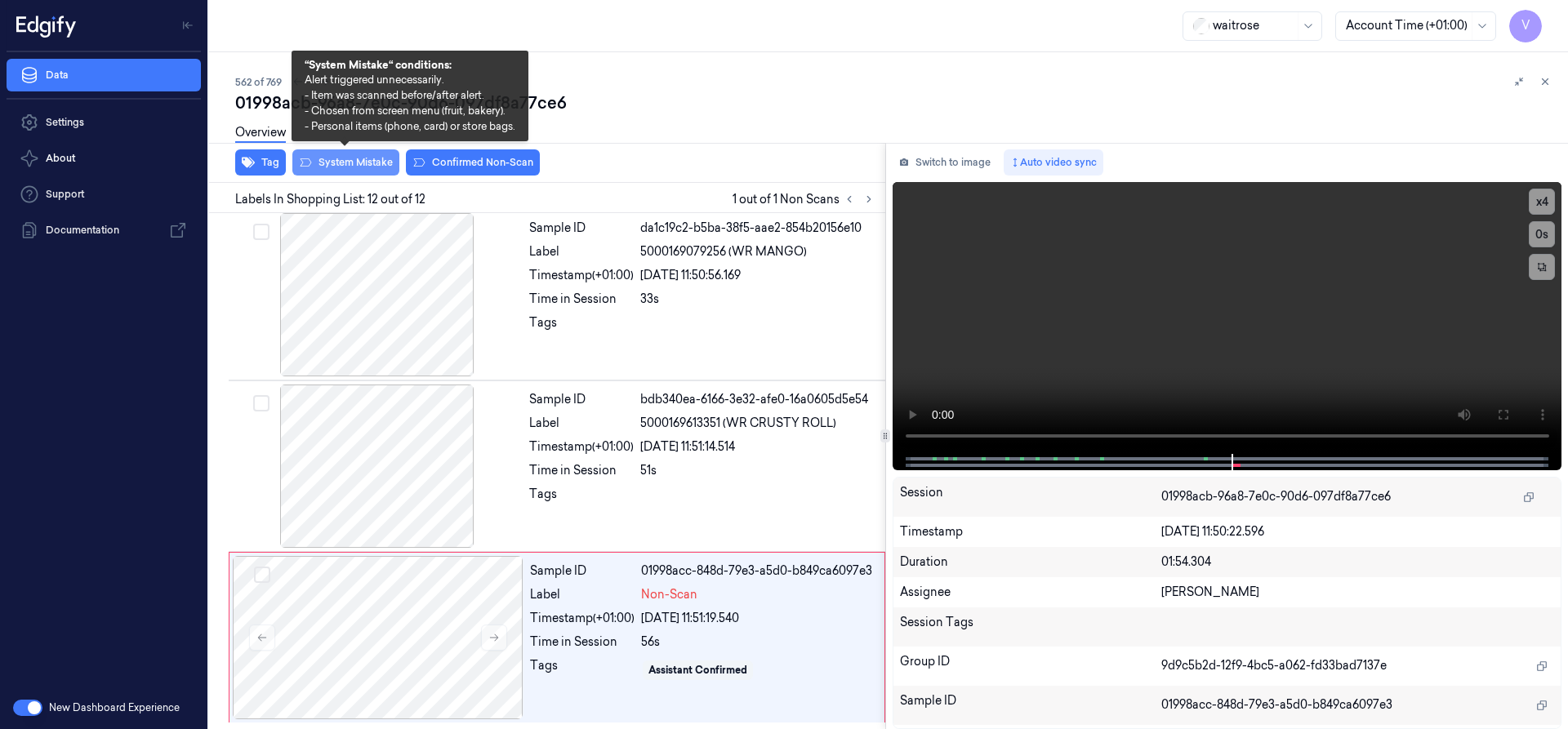
click at [361, 158] on button "System Mistake" at bounding box center [346, 162] width 107 height 26
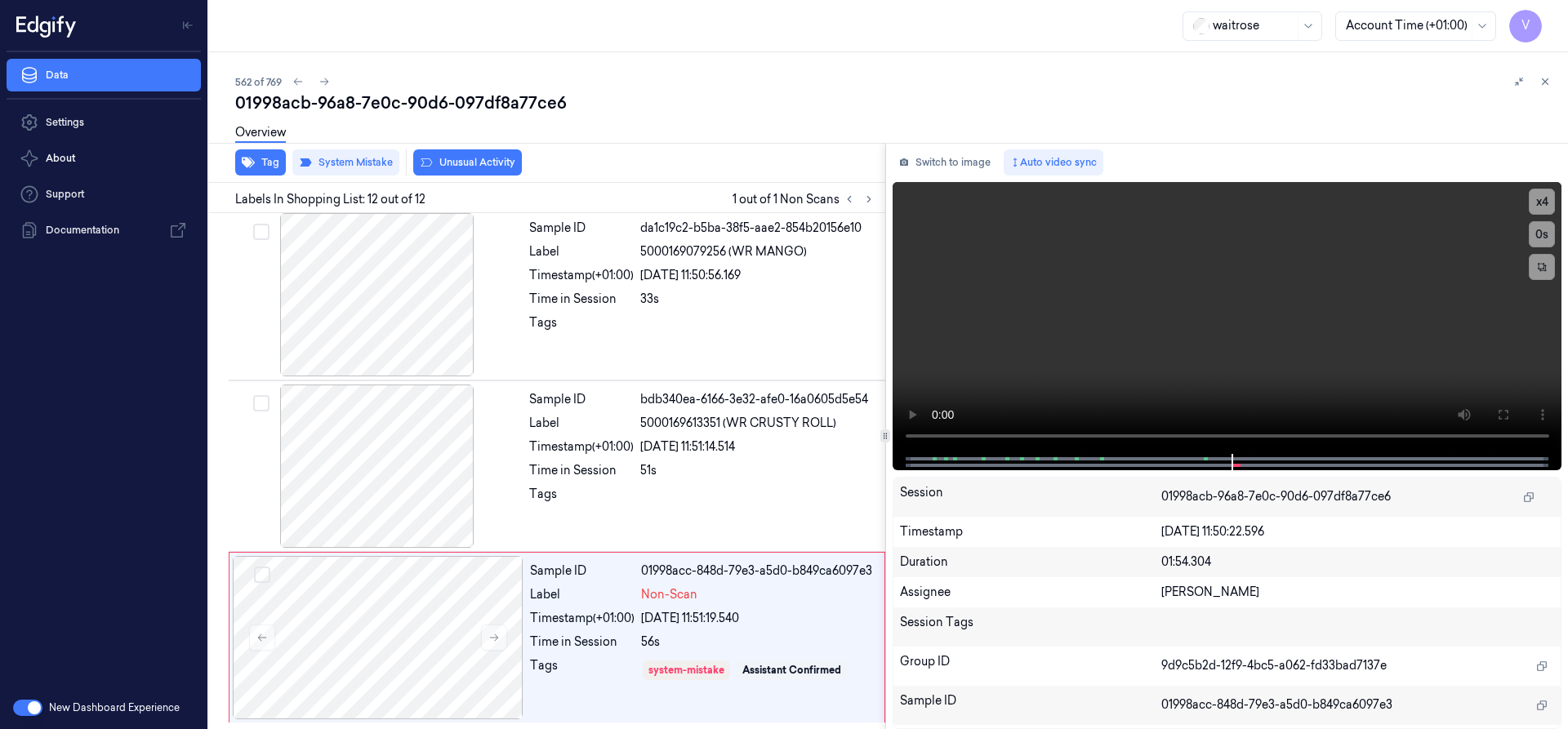
click at [263, 150] on div "Overview" at bounding box center [260, 135] width 50 height 42
click at [274, 163] on button "Tag" at bounding box center [260, 162] width 50 height 26
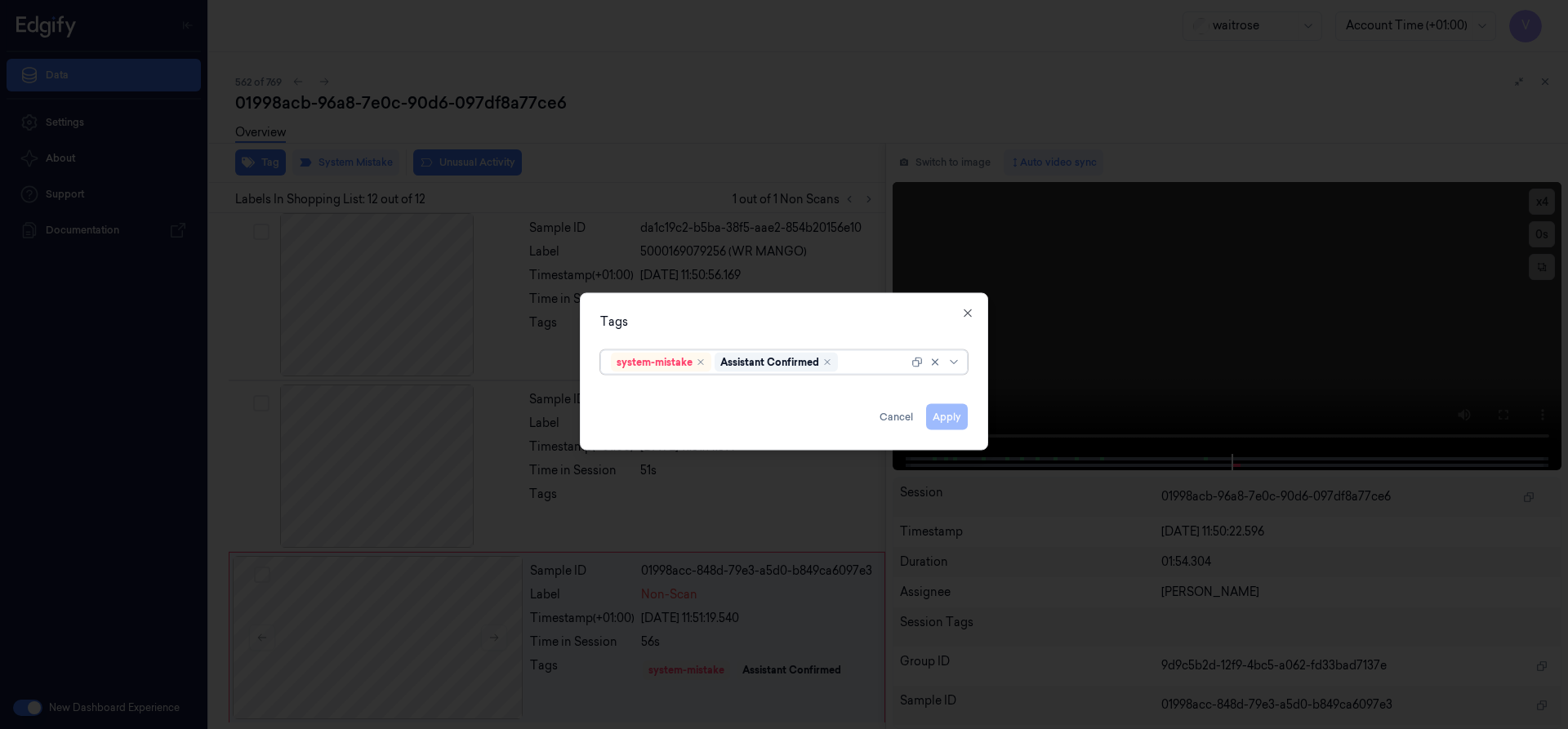
click at [843, 360] on input "text" at bounding box center [842, 362] width 3 height 17
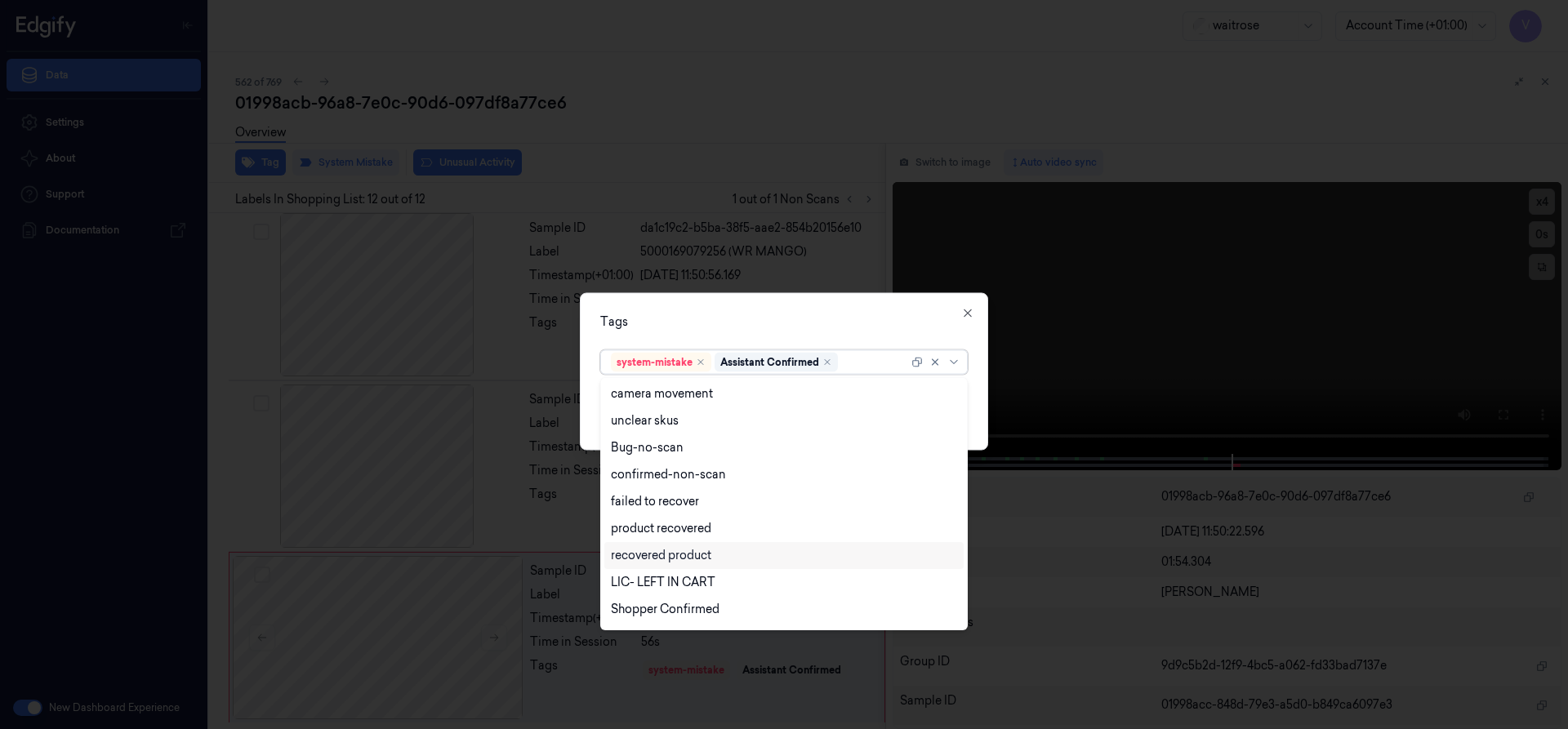
scroll to position [240, 0]
click at [656, 554] on div "Unusual-Activity" at bounding box center [656, 559] width 90 height 17
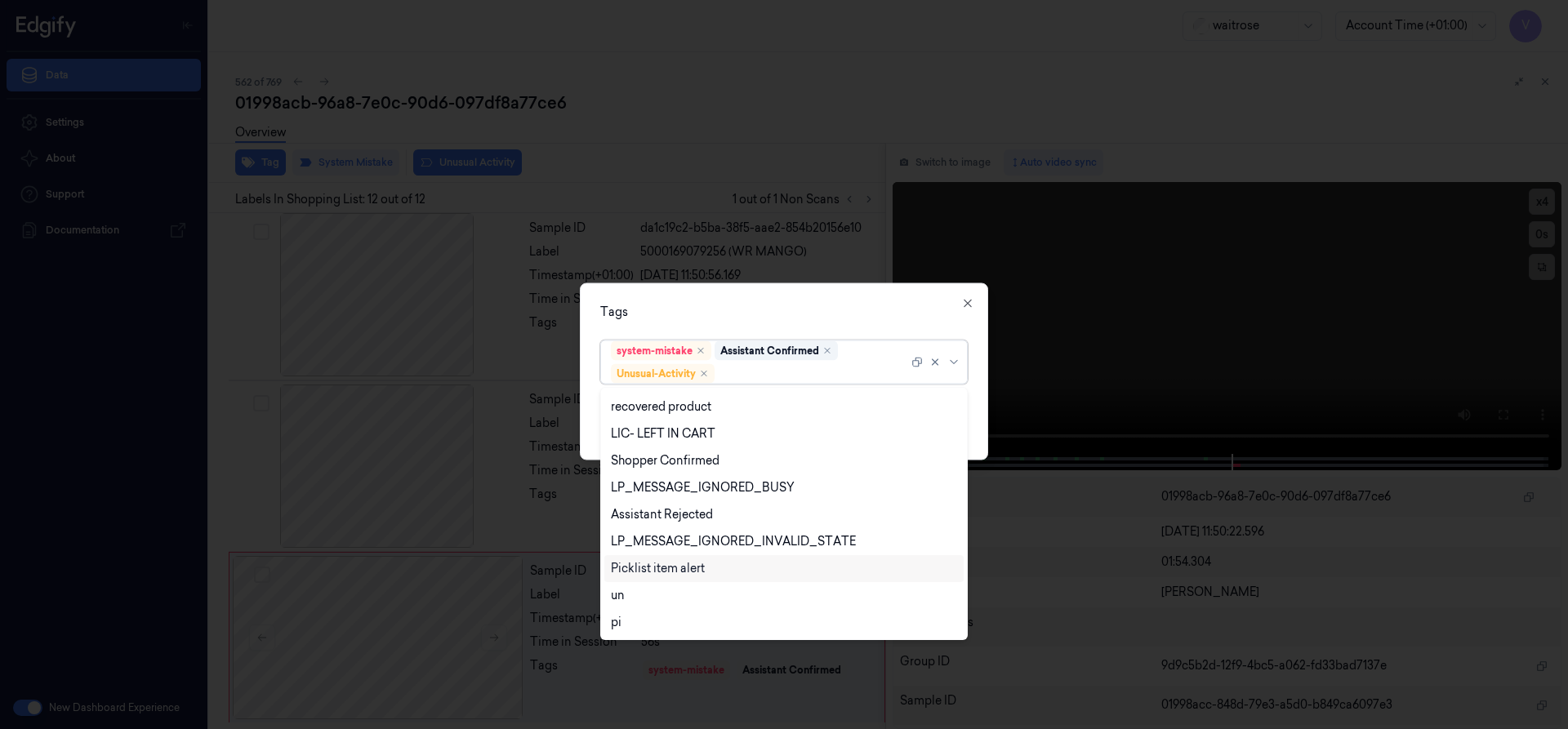
click at [654, 574] on div "Picklist item alert" at bounding box center [658, 568] width 94 height 17
click at [751, 314] on div "Tags" at bounding box center [783, 311] width 367 height 17
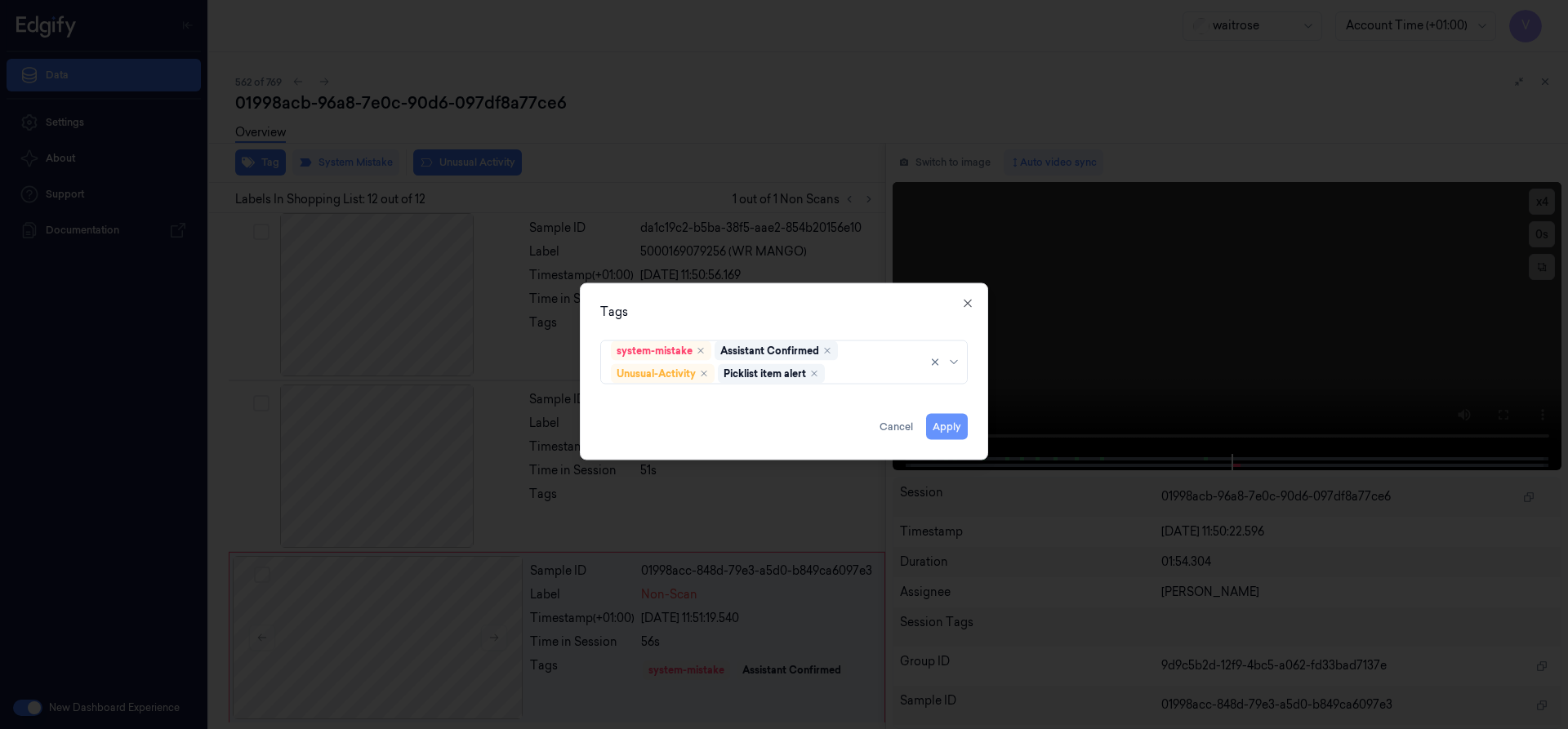
click at [943, 427] on button "Apply" at bounding box center [947, 426] width 42 height 26
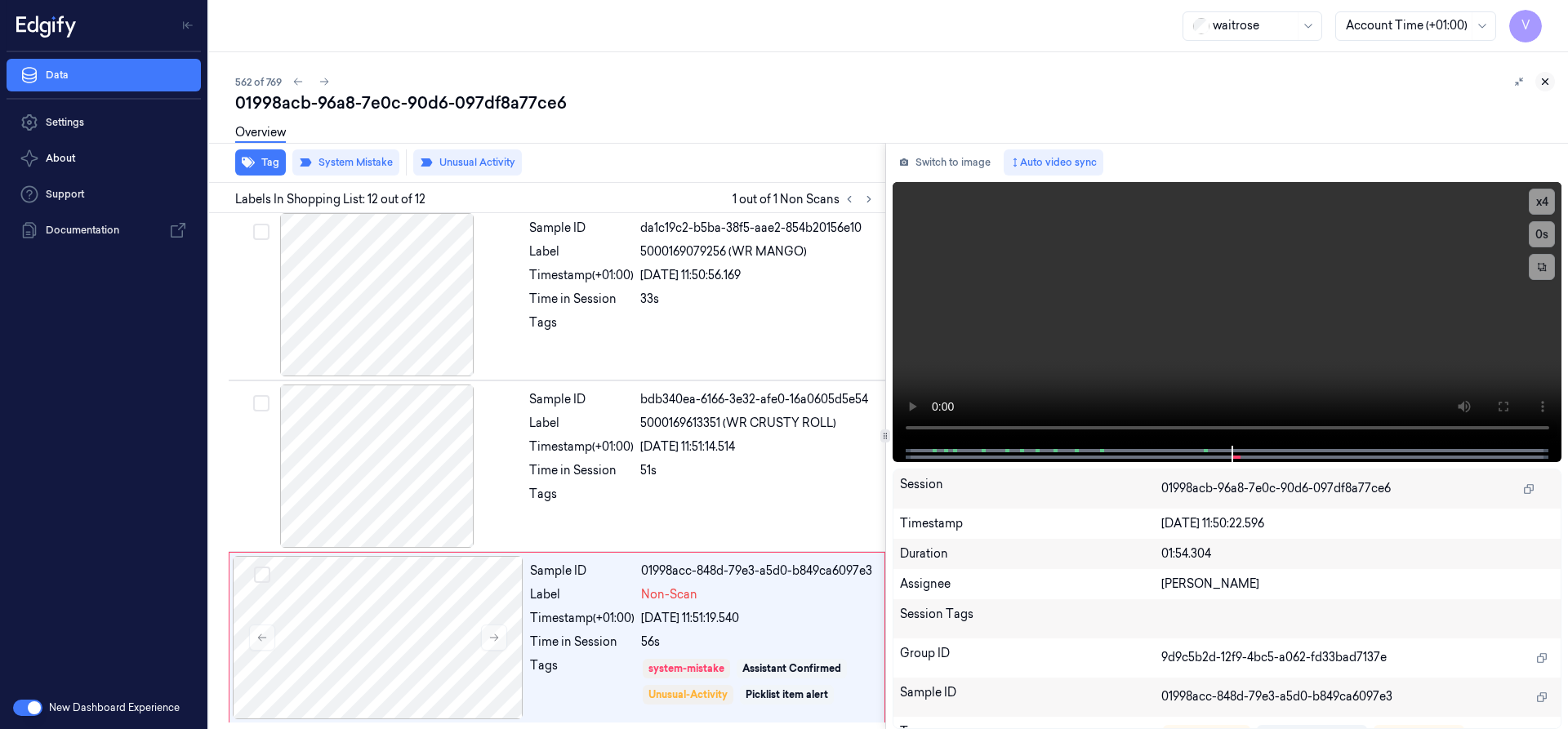
click at [1546, 83] on icon at bounding box center [1544, 81] width 11 height 11
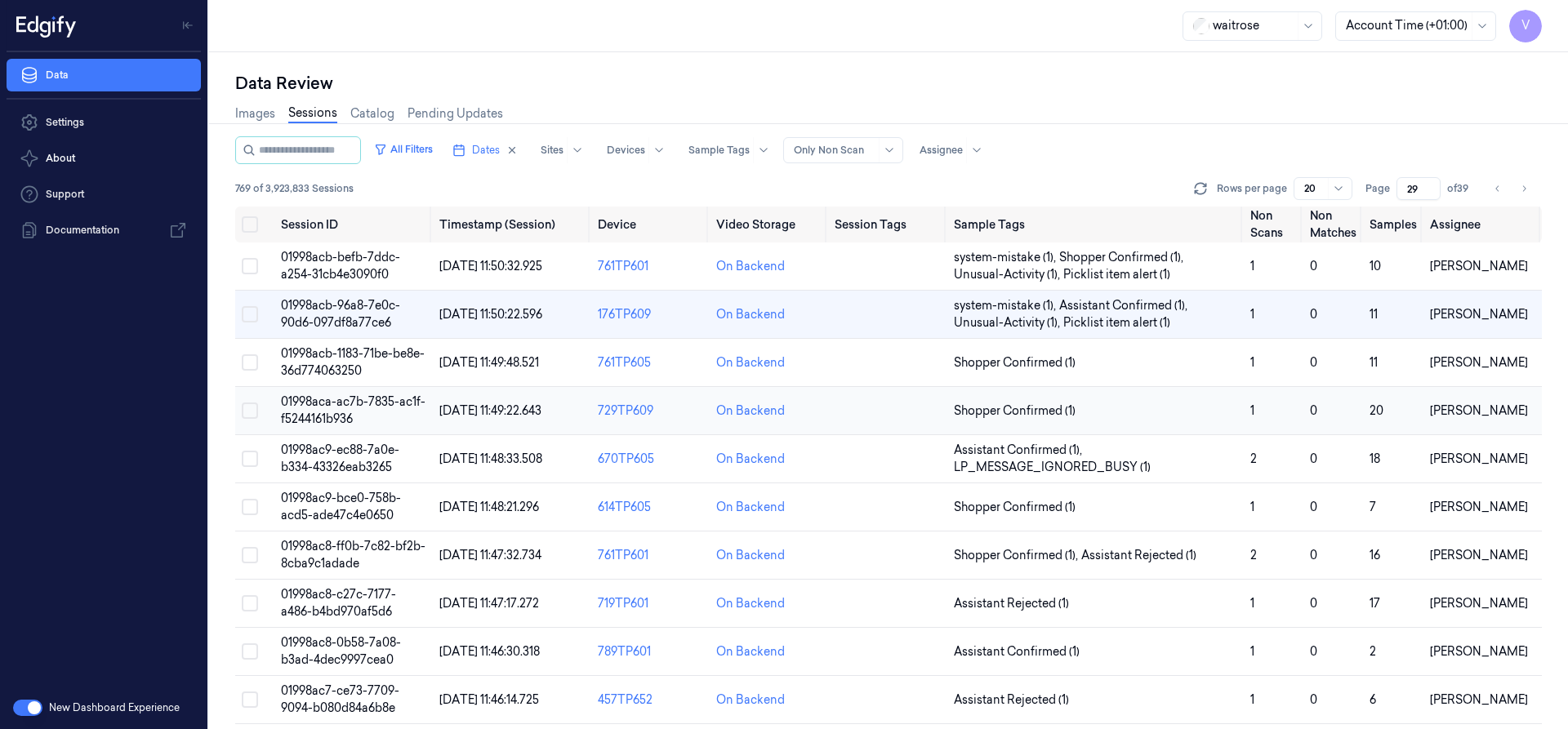
click at [344, 398] on span "01998aca-ac7b-7835-ac1f-f5244161b936" at bounding box center [354, 410] width 145 height 32
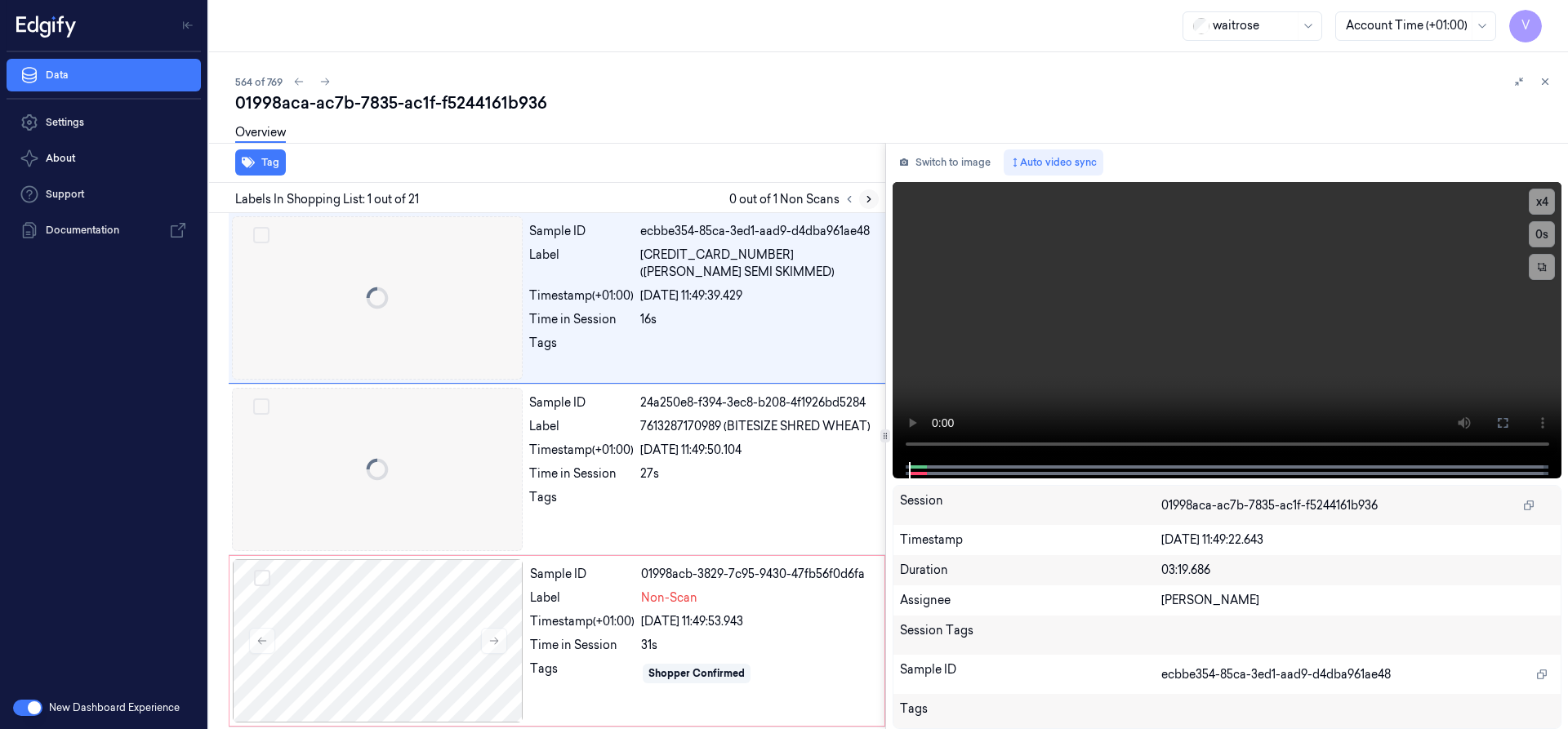
click at [867, 198] on icon at bounding box center [868, 198] width 11 height 11
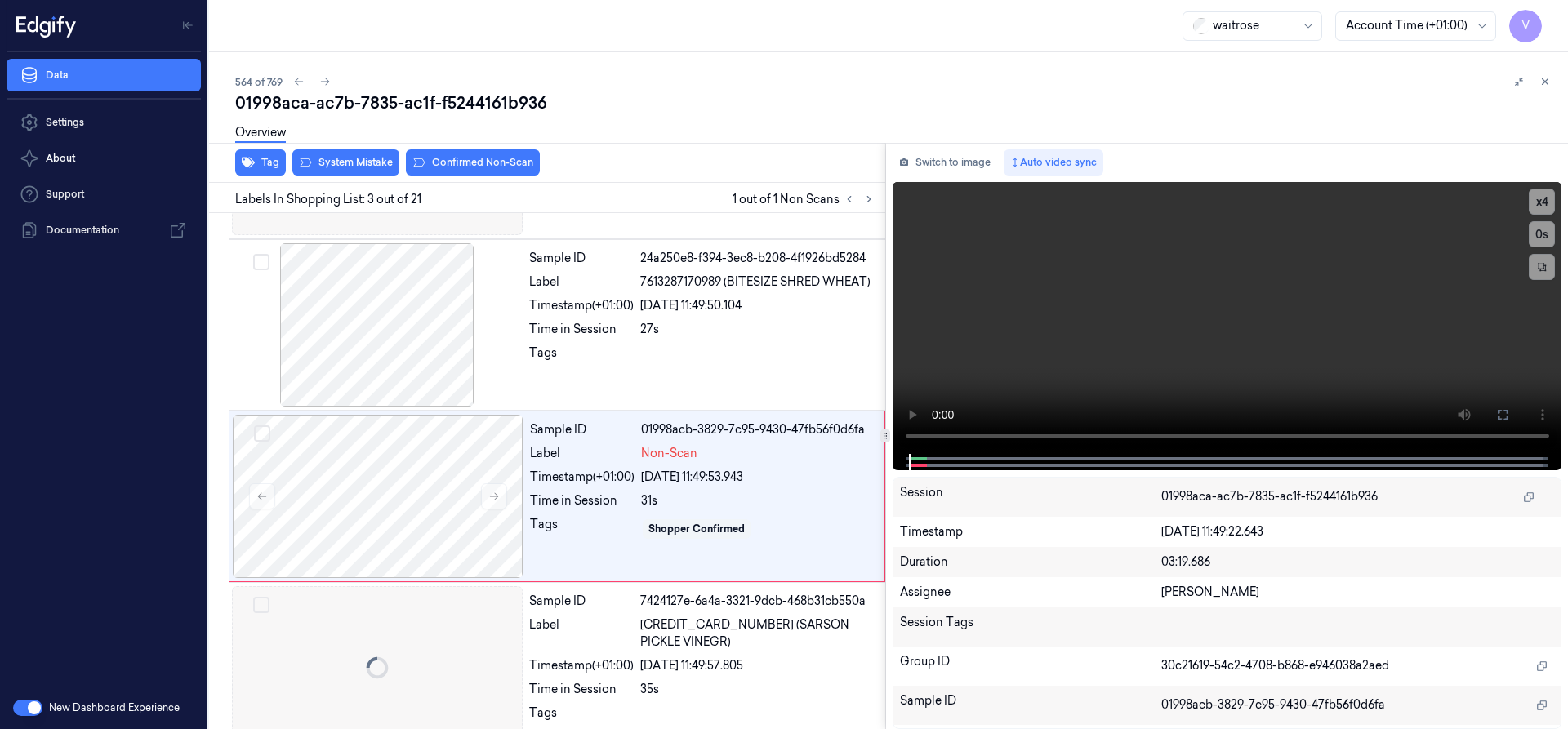
scroll to position [169, 0]
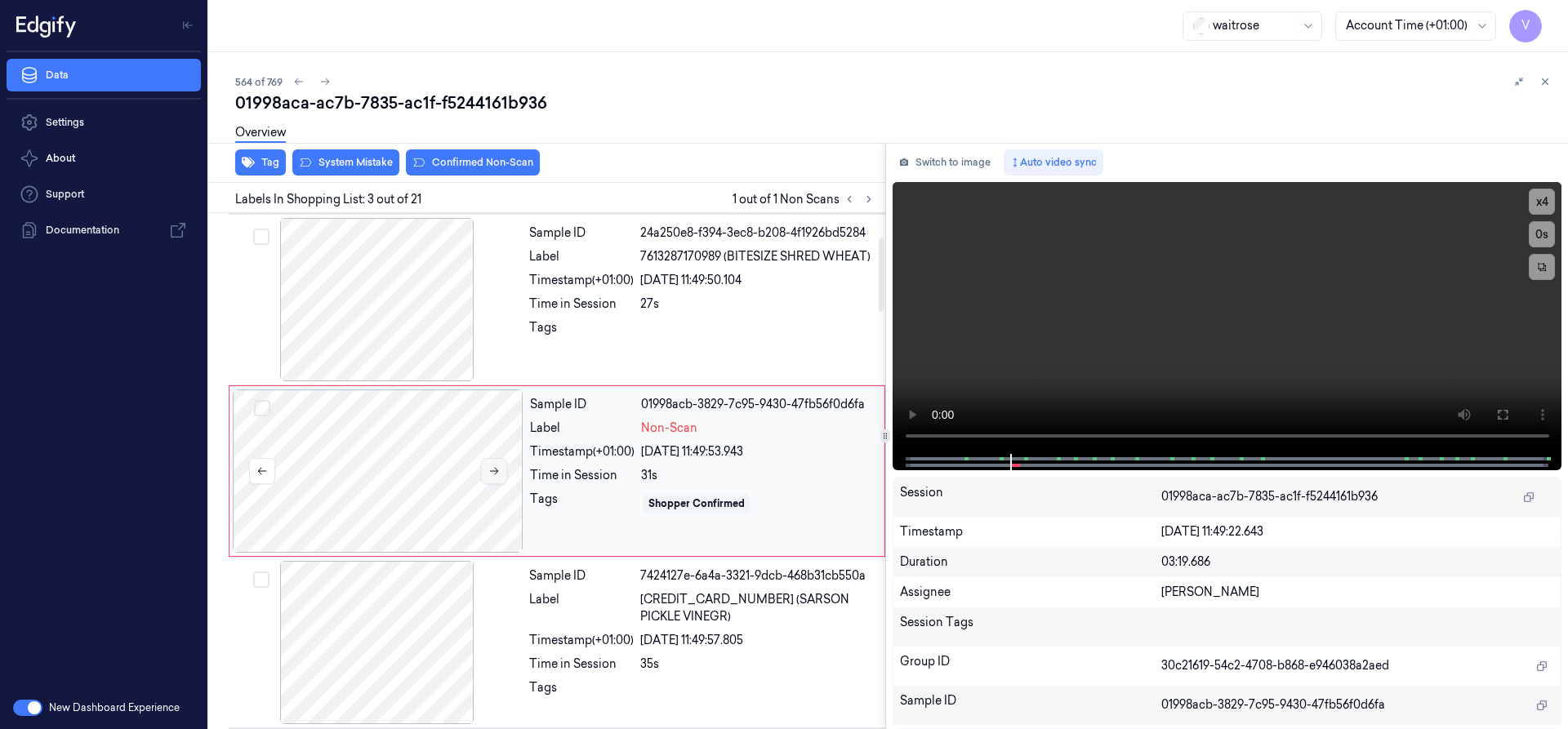
click at [492, 469] on icon at bounding box center [493, 470] width 11 height 11
click at [494, 467] on icon at bounding box center [493, 470] width 11 height 11
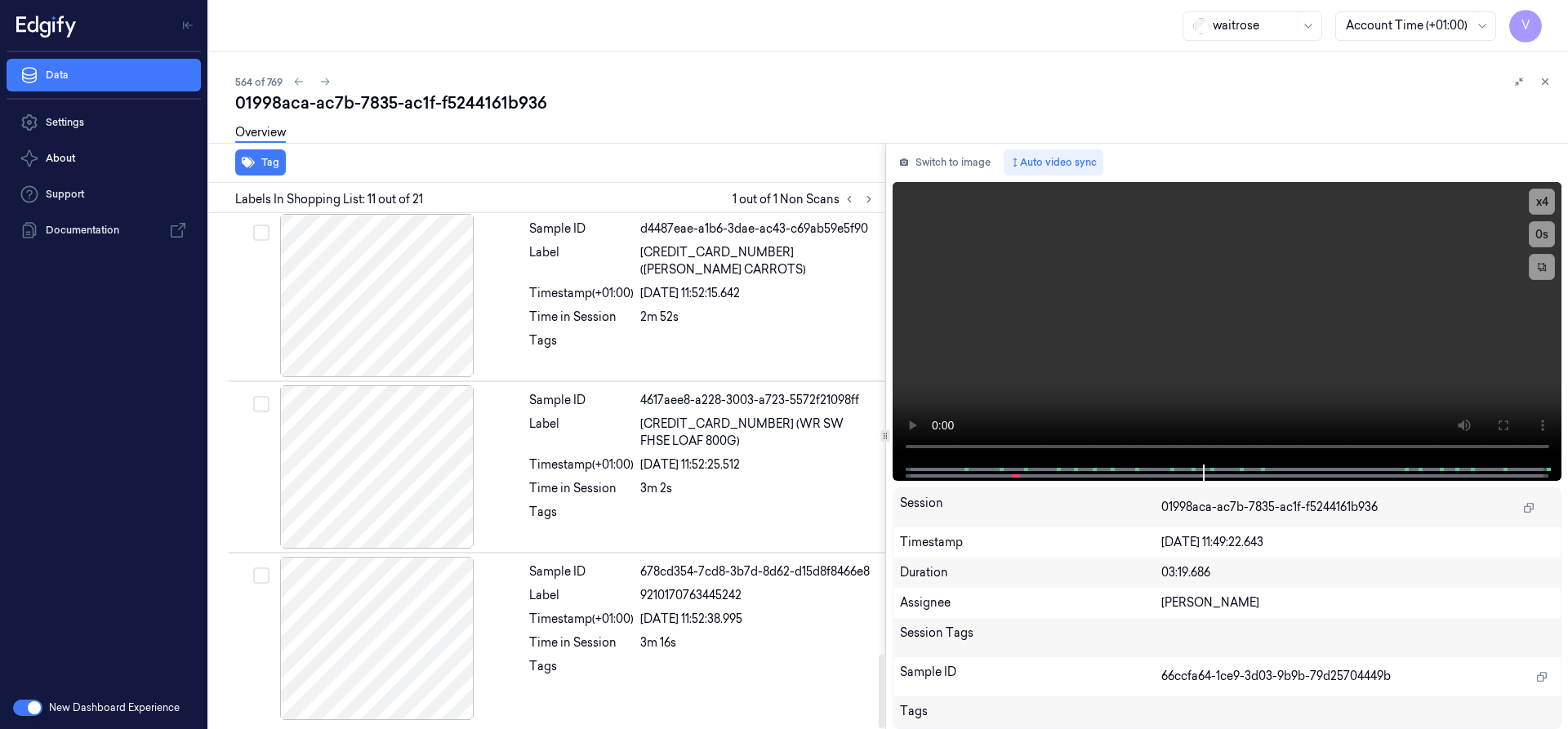
scroll to position [3088, 0]
click at [850, 198] on icon at bounding box center [850, 199] width 3 height 6
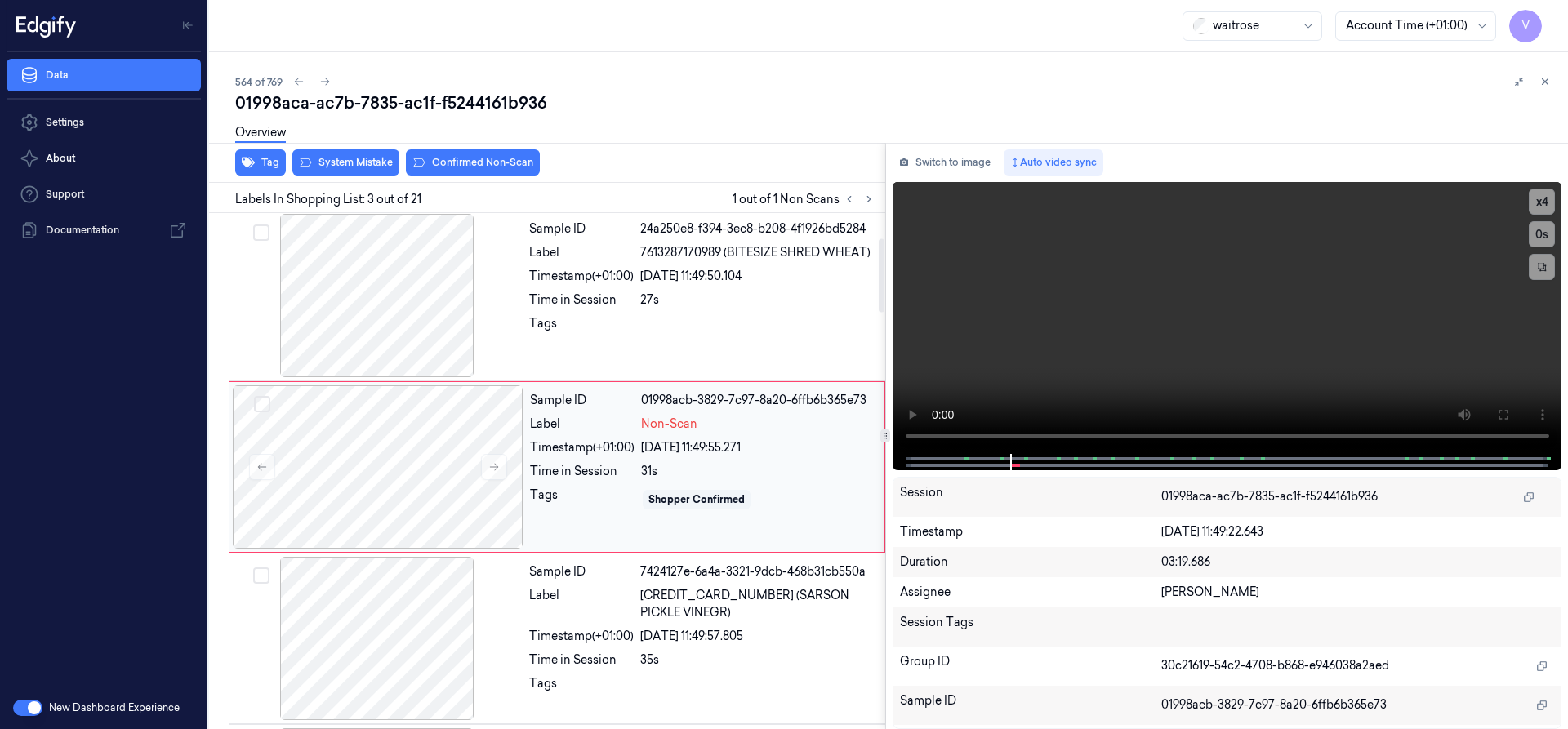
scroll to position [169, 0]
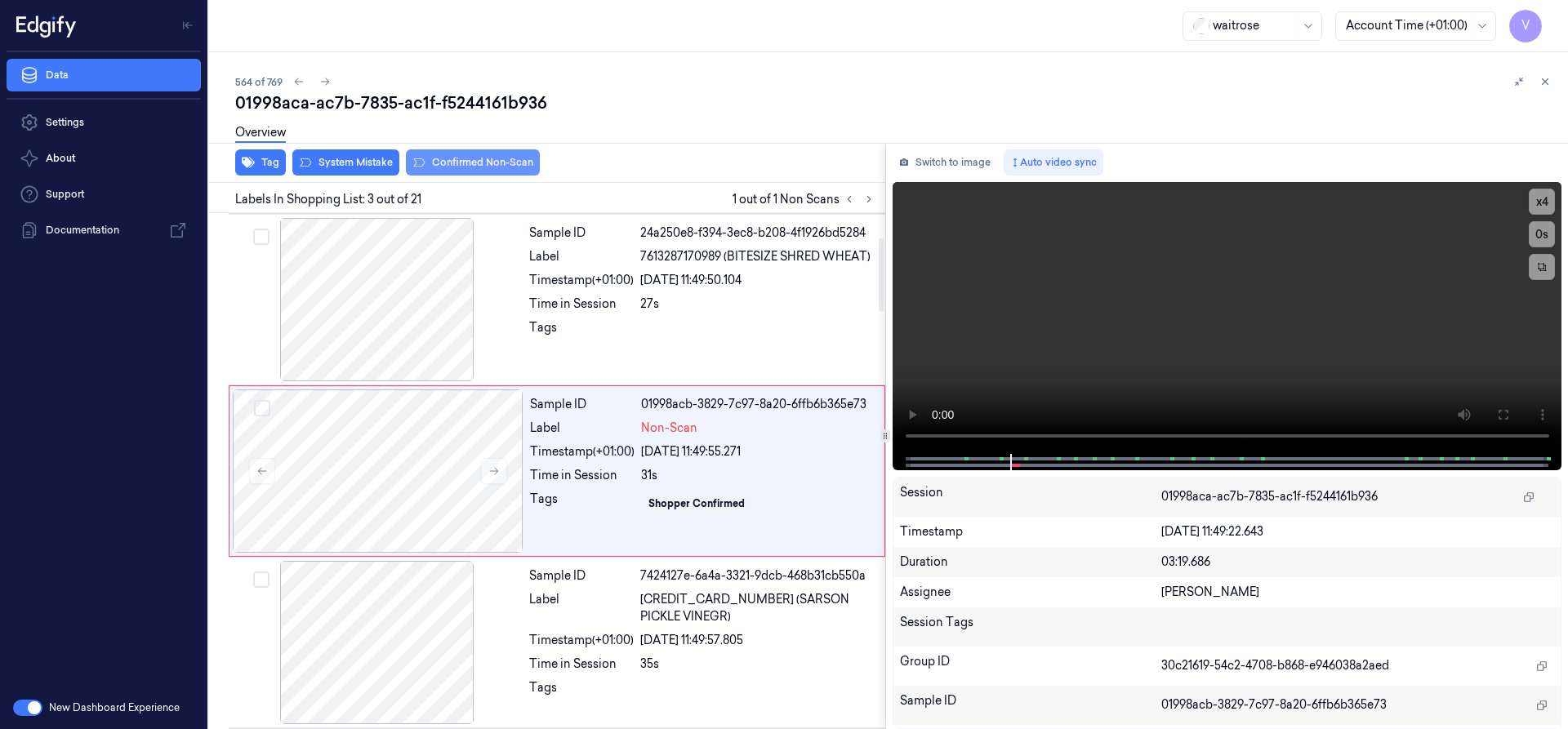
click at [484, 160] on button "Confirmed Non-Scan" at bounding box center [472, 162] width 134 height 26
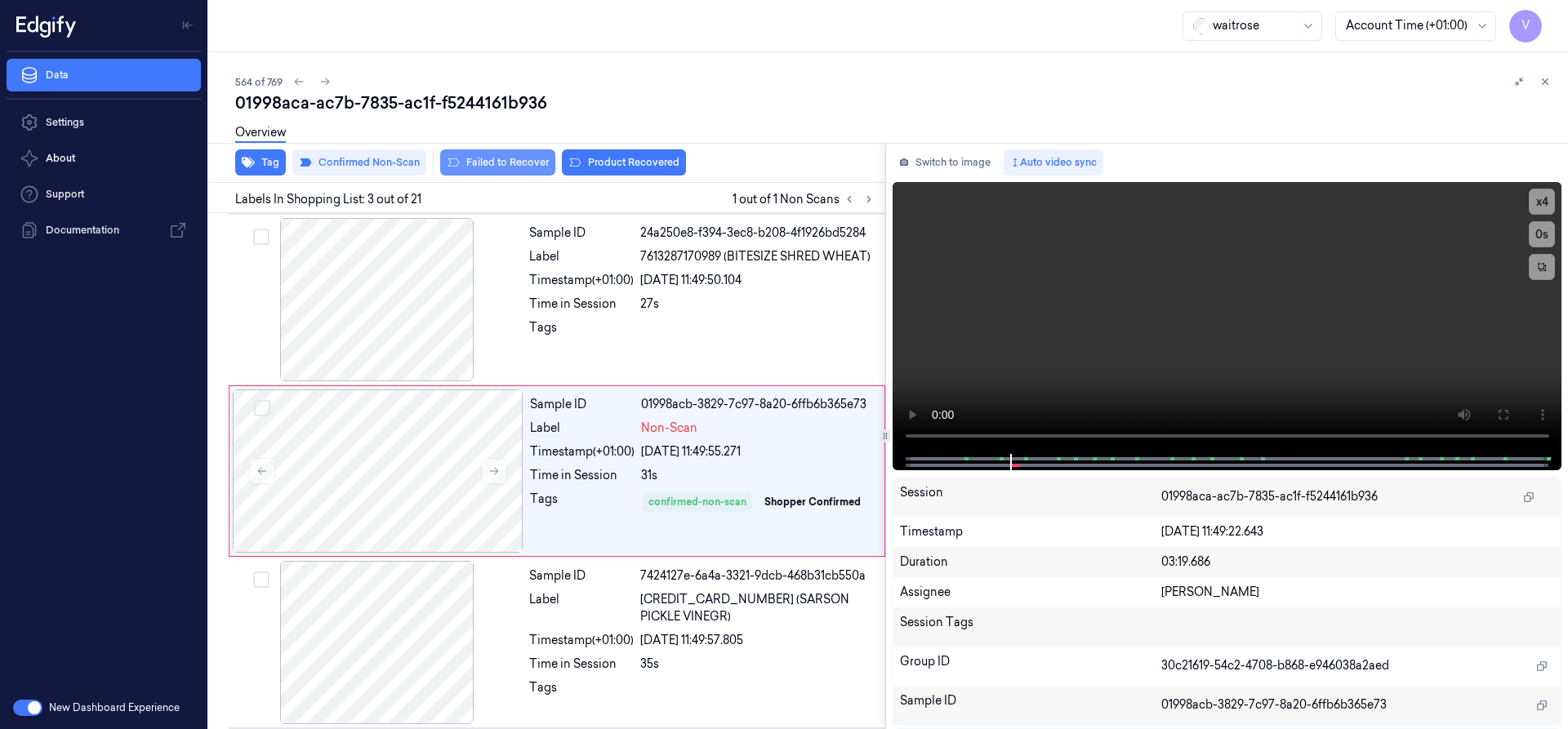
click at [498, 158] on button "Failed to Recover" at bounding box center [497, 162] width 115 height 26
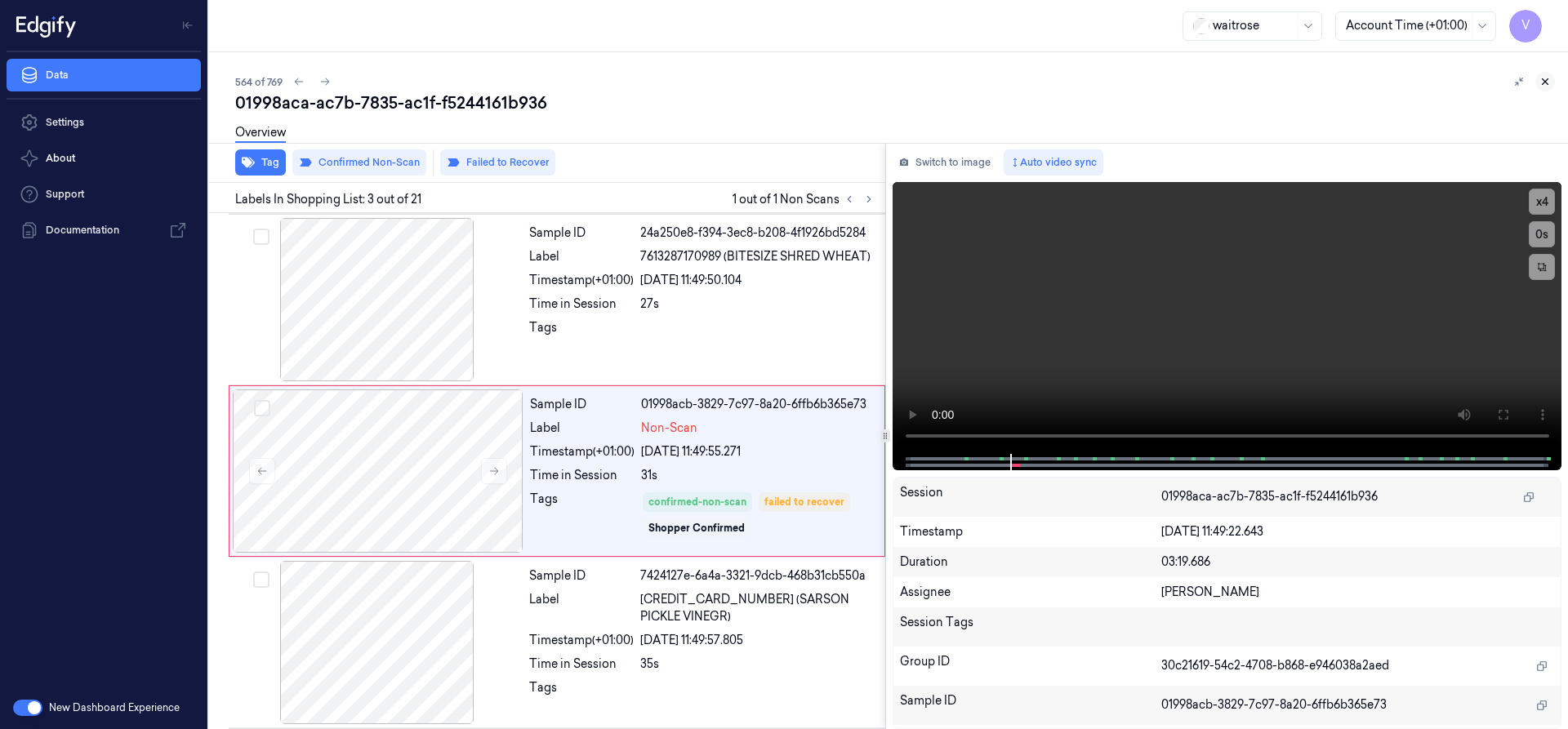
click at [1542, 80] on icon at bounding box center [1544, 81] width 11 height 11
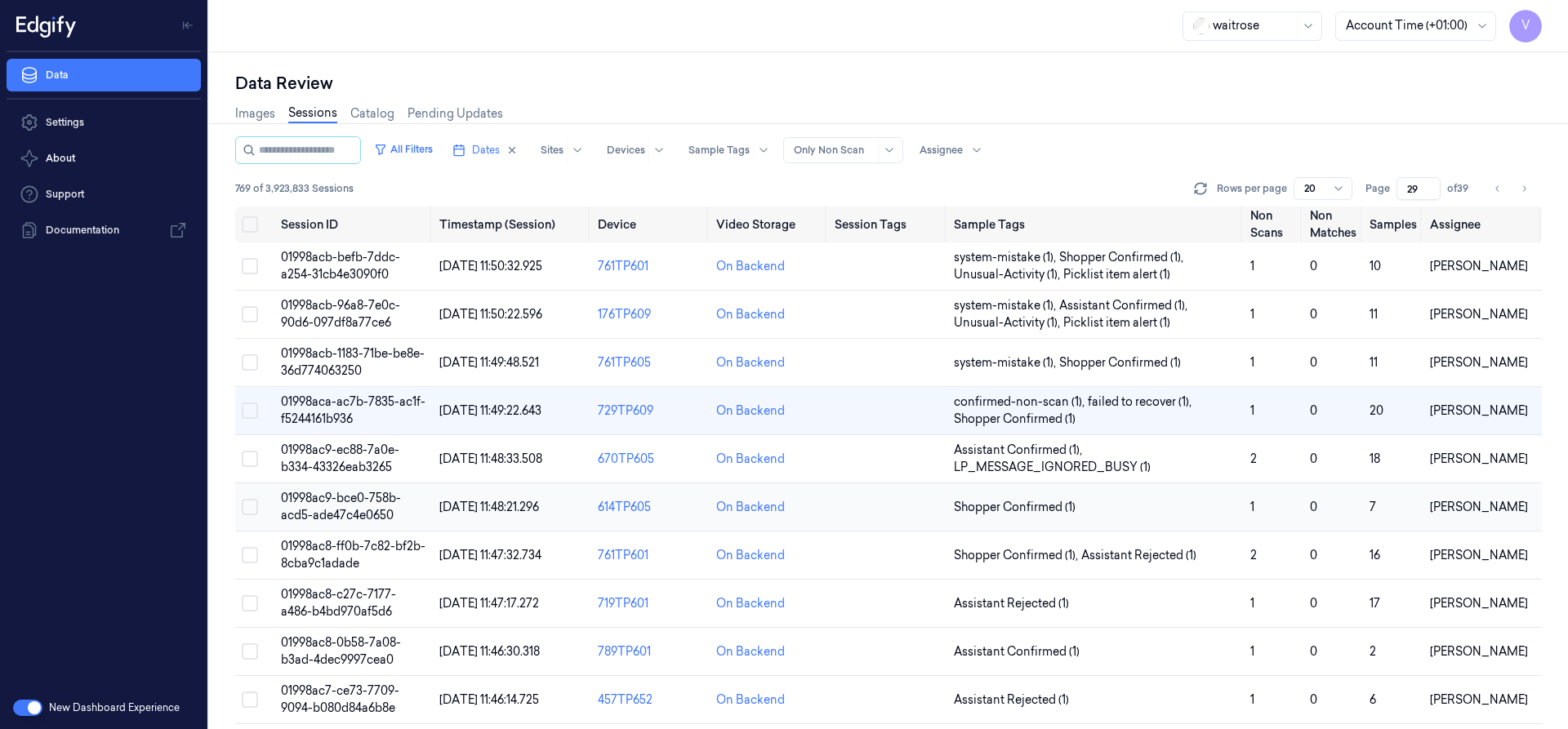
click at [358, 494] on span "01998ac9-bce0-758b-acd5-ade47c4e0650" at bounding box center [341, 506] width 120 height 32
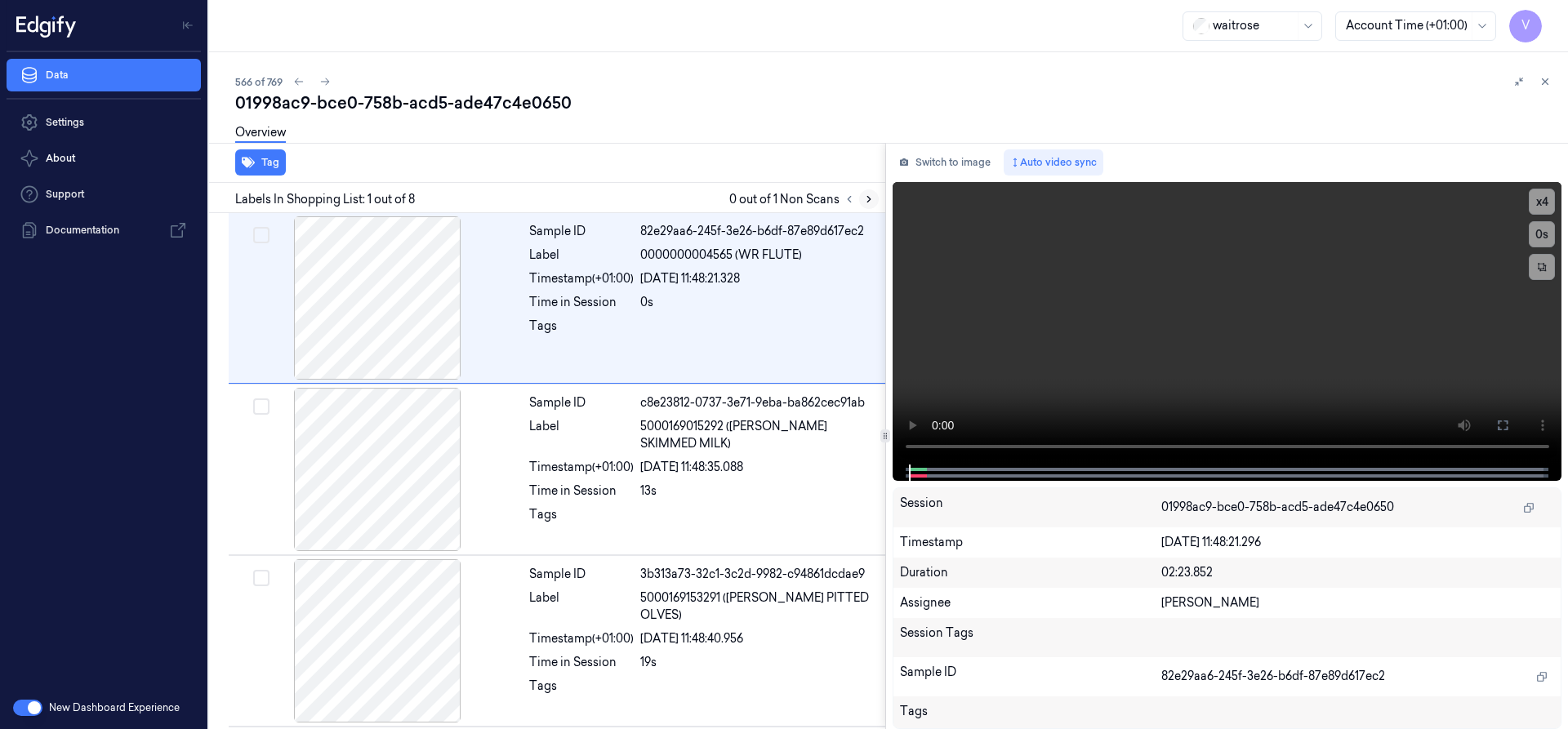
click at [870, 199] on icon at bounding box center [868, 198] width 11 height 11
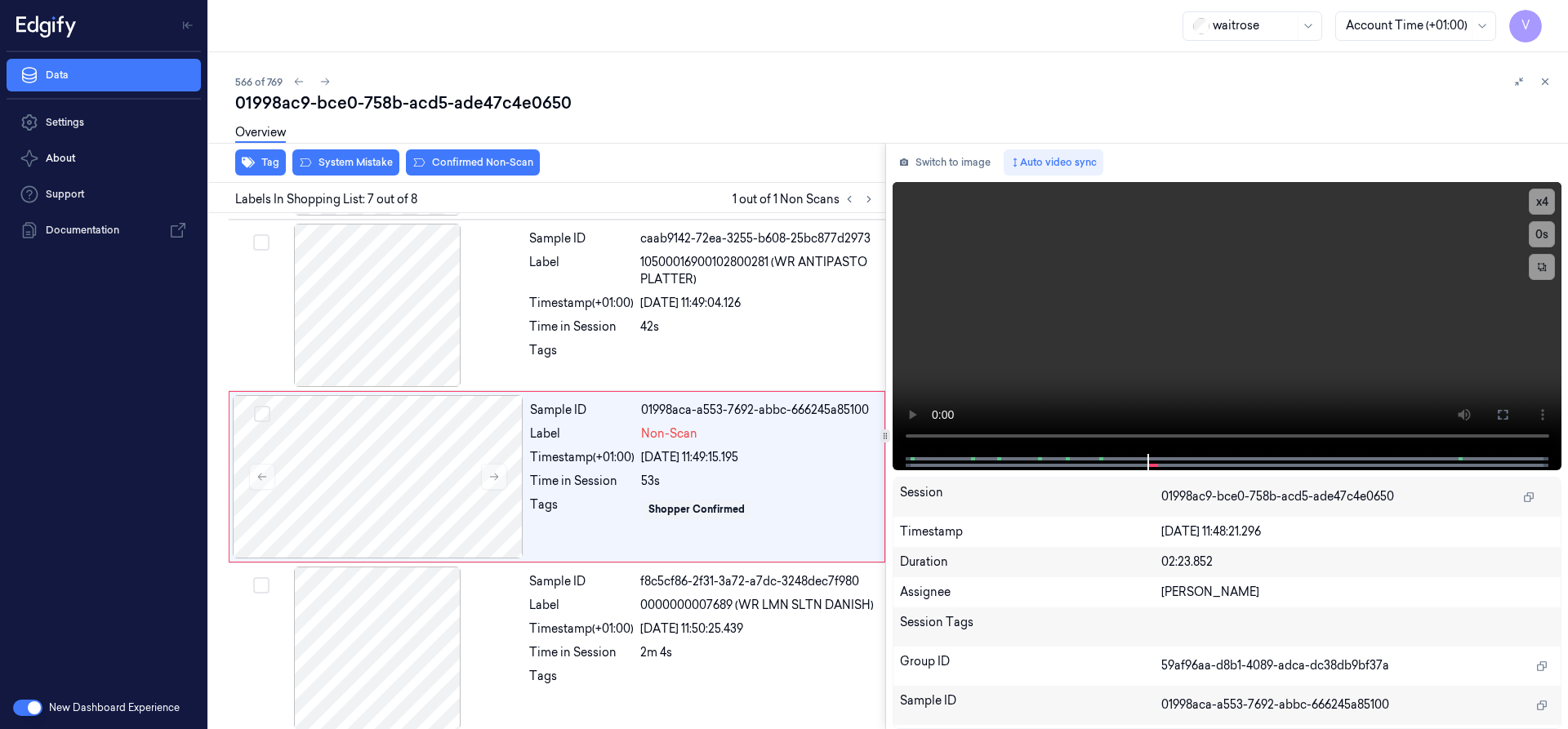
scroll to position [855, 0]
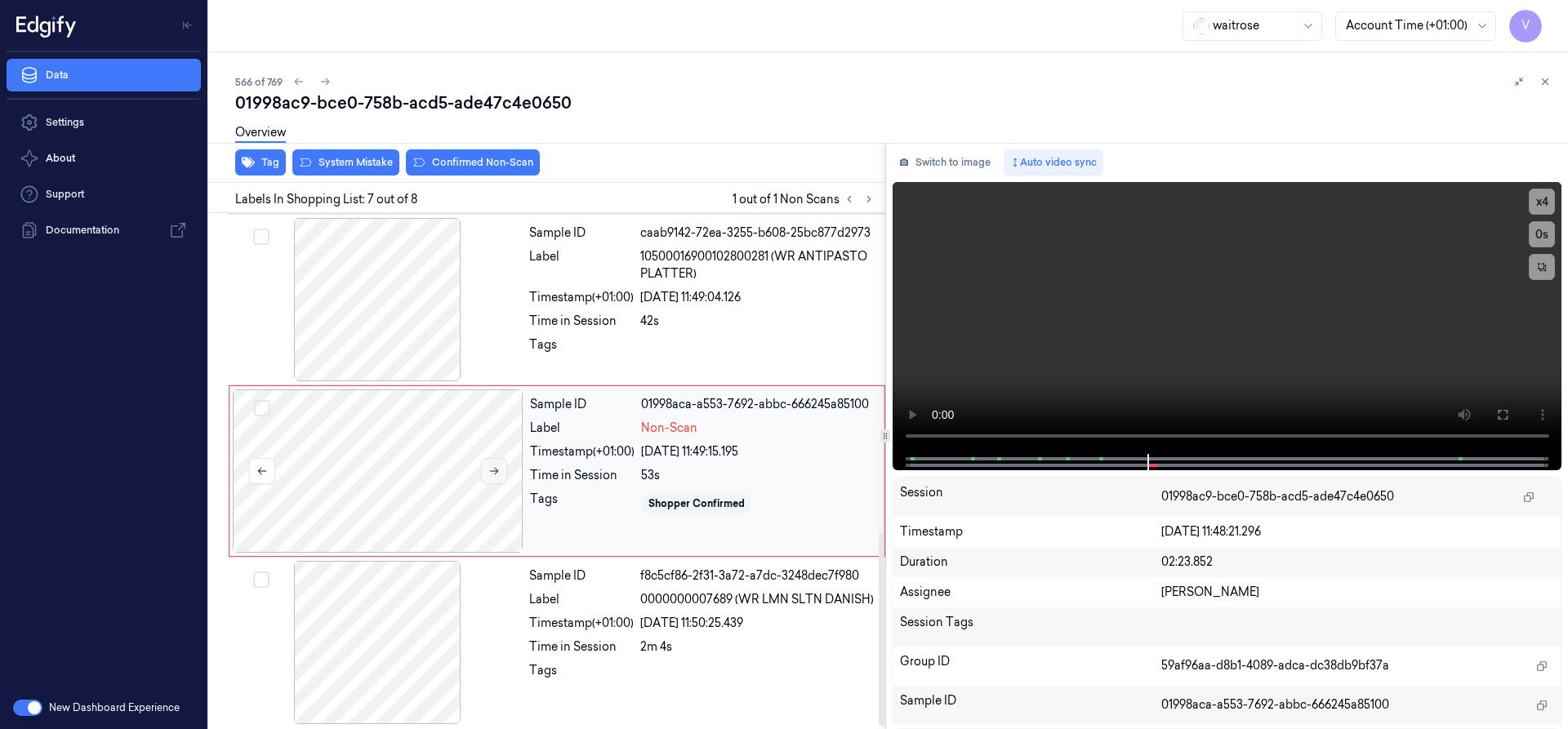
click at [498, 469] on icon at bounding box center [493, 470] width 11 height 11
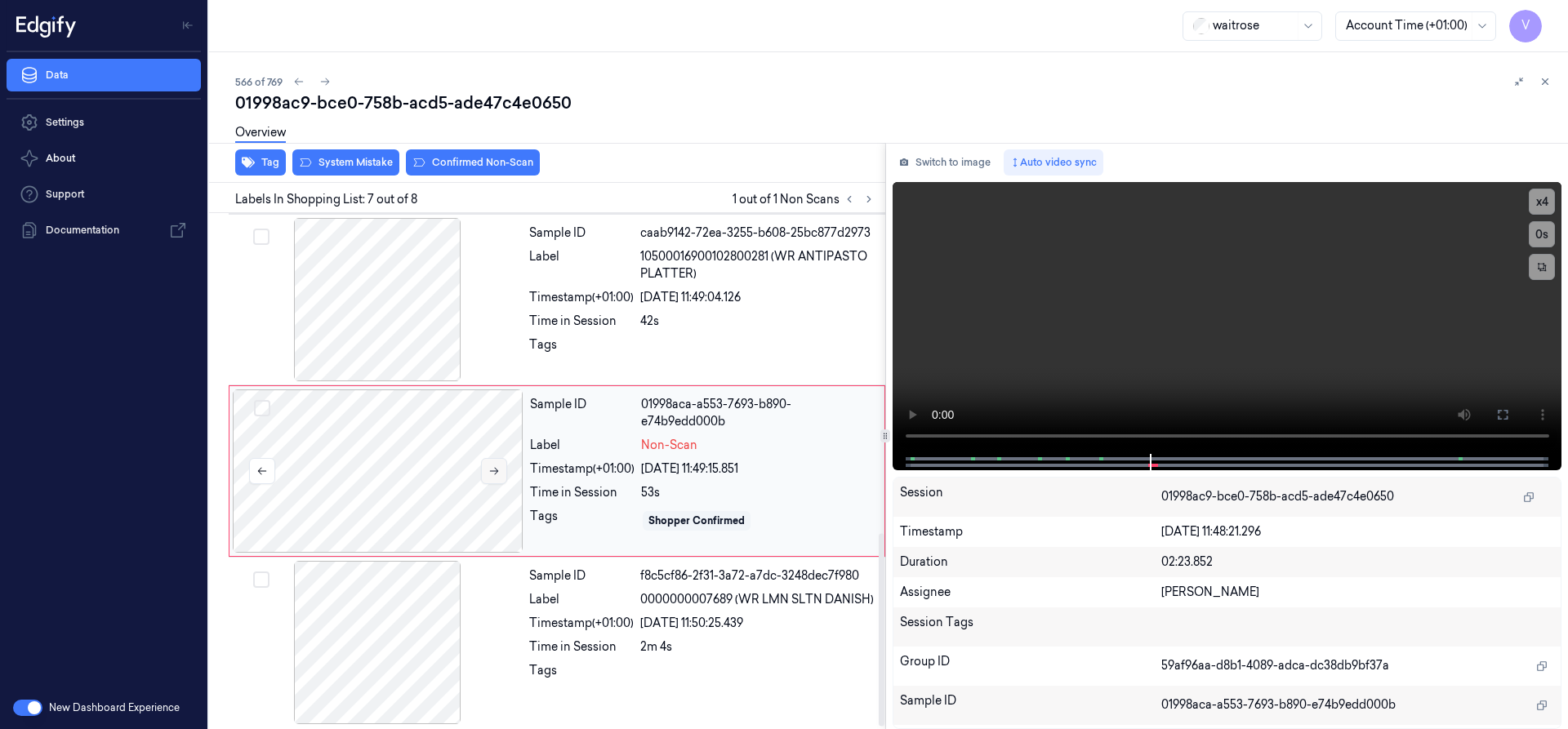
click at [498, 469] on icon at bounding box center [493, 470] width 11 height 11
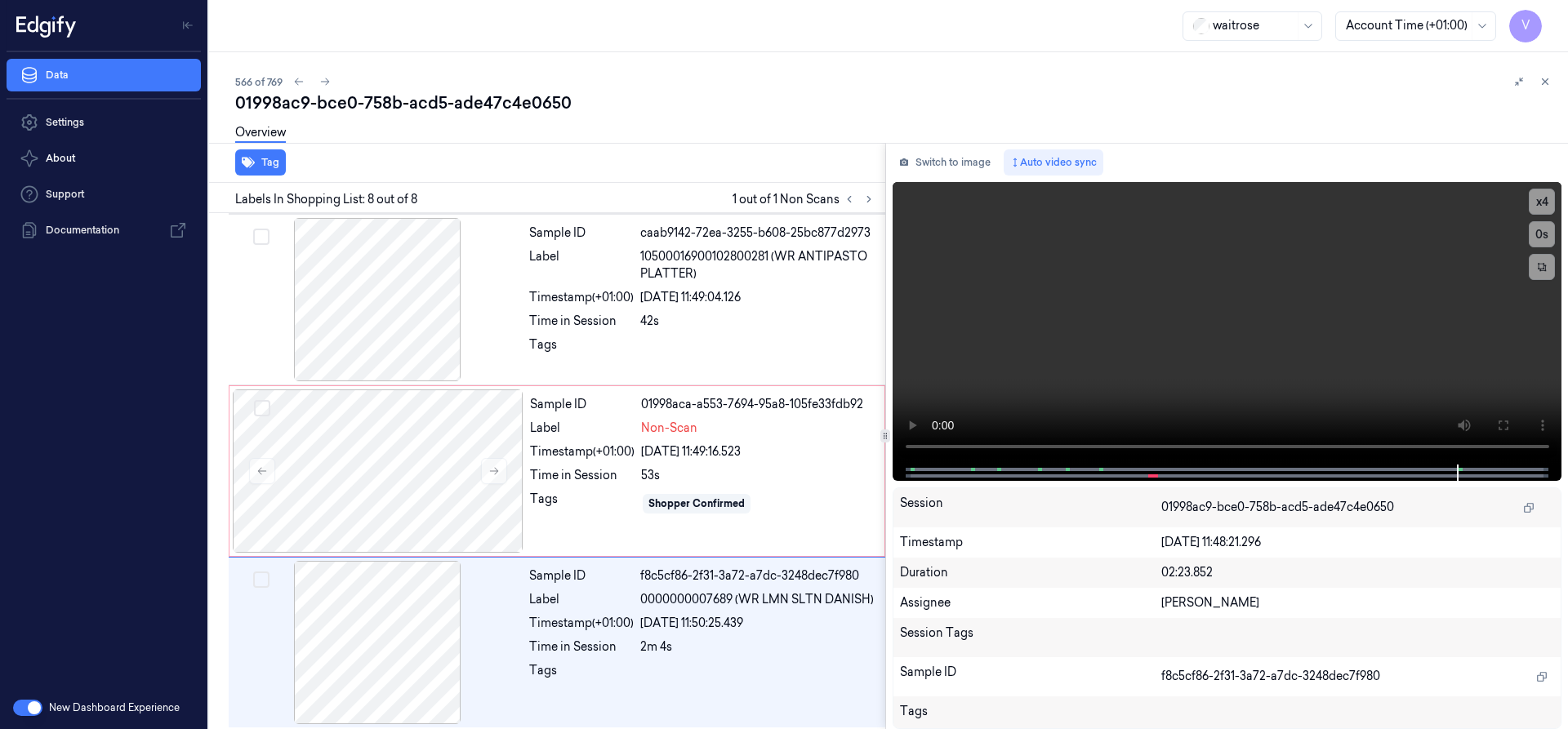
scroll to position [860, 0]
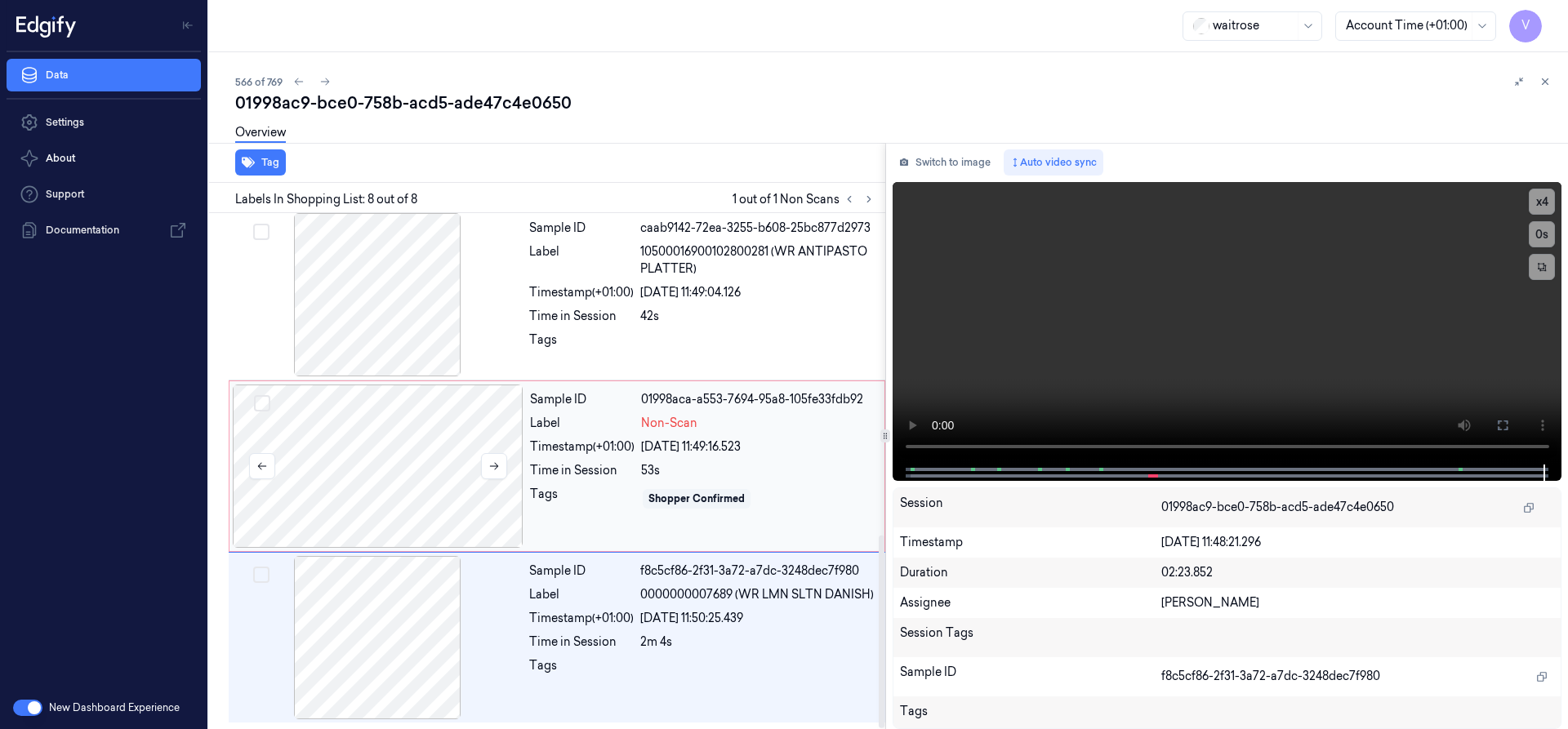
click at [435, 453] on div at bounding box center [378, 466] width 291 height 164
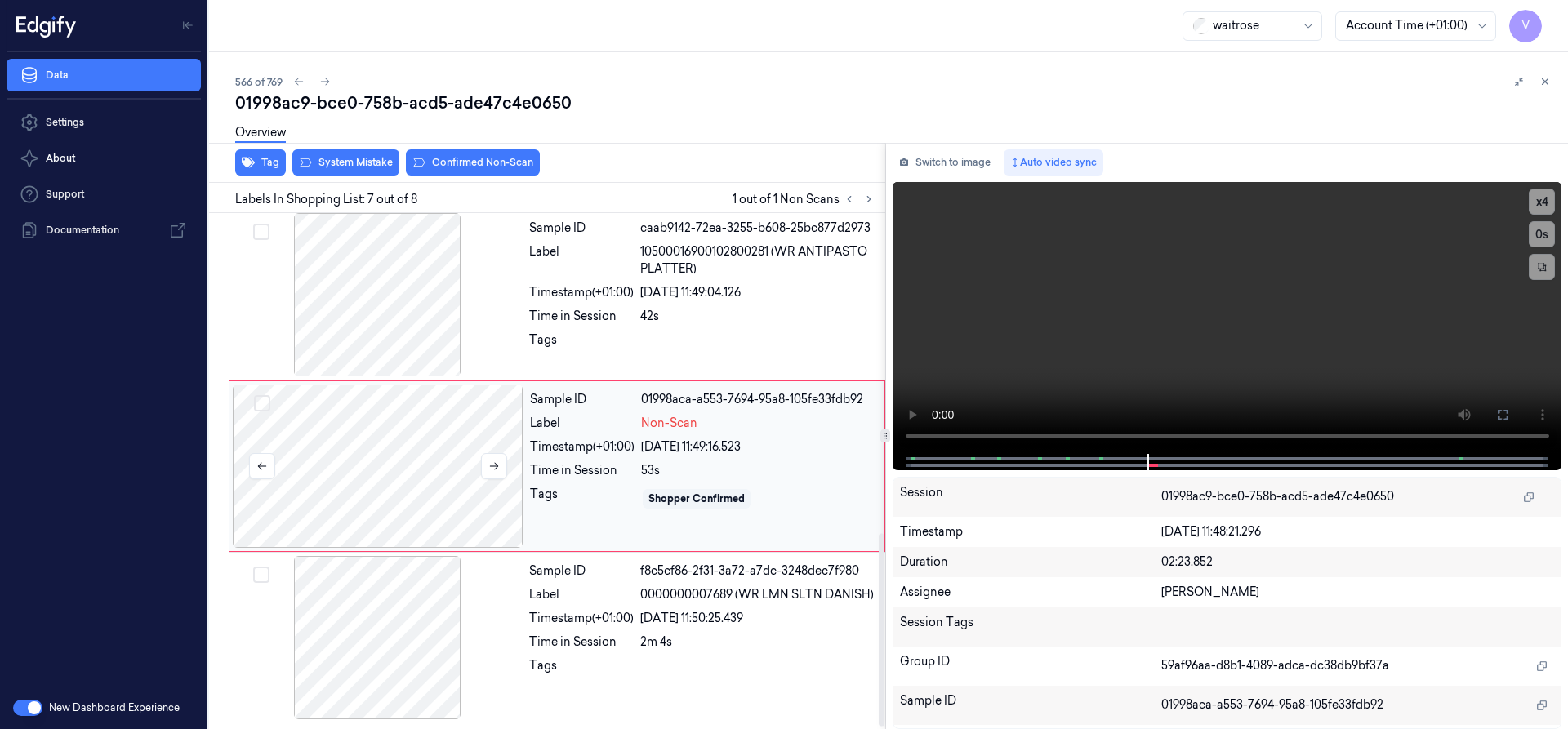
scroll to position [855, 0]
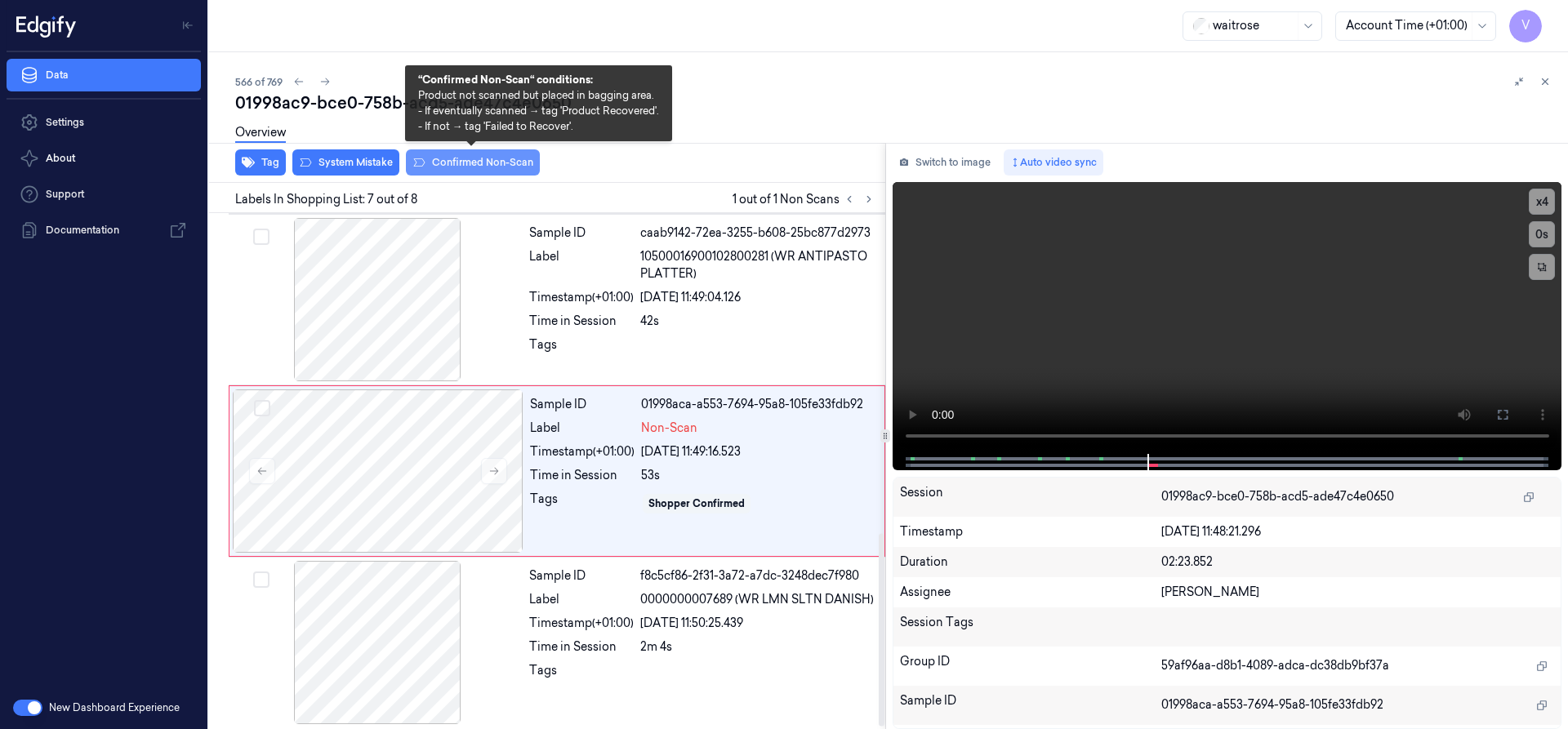
click at [487, 165] on button "Confirmed Non-Scan" at bounding box center [472, 162] width 134 height 26
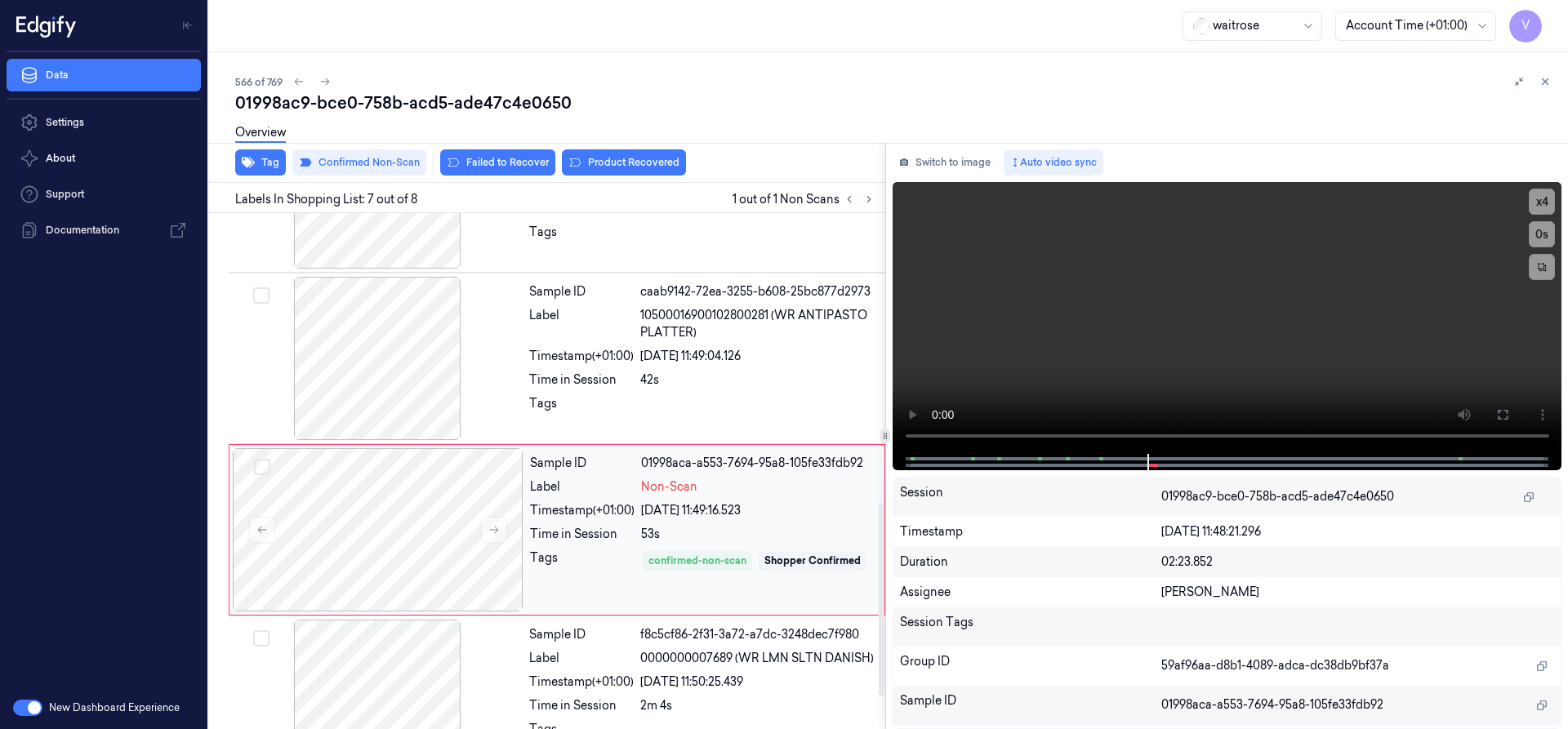
scroll to position [773, 0]
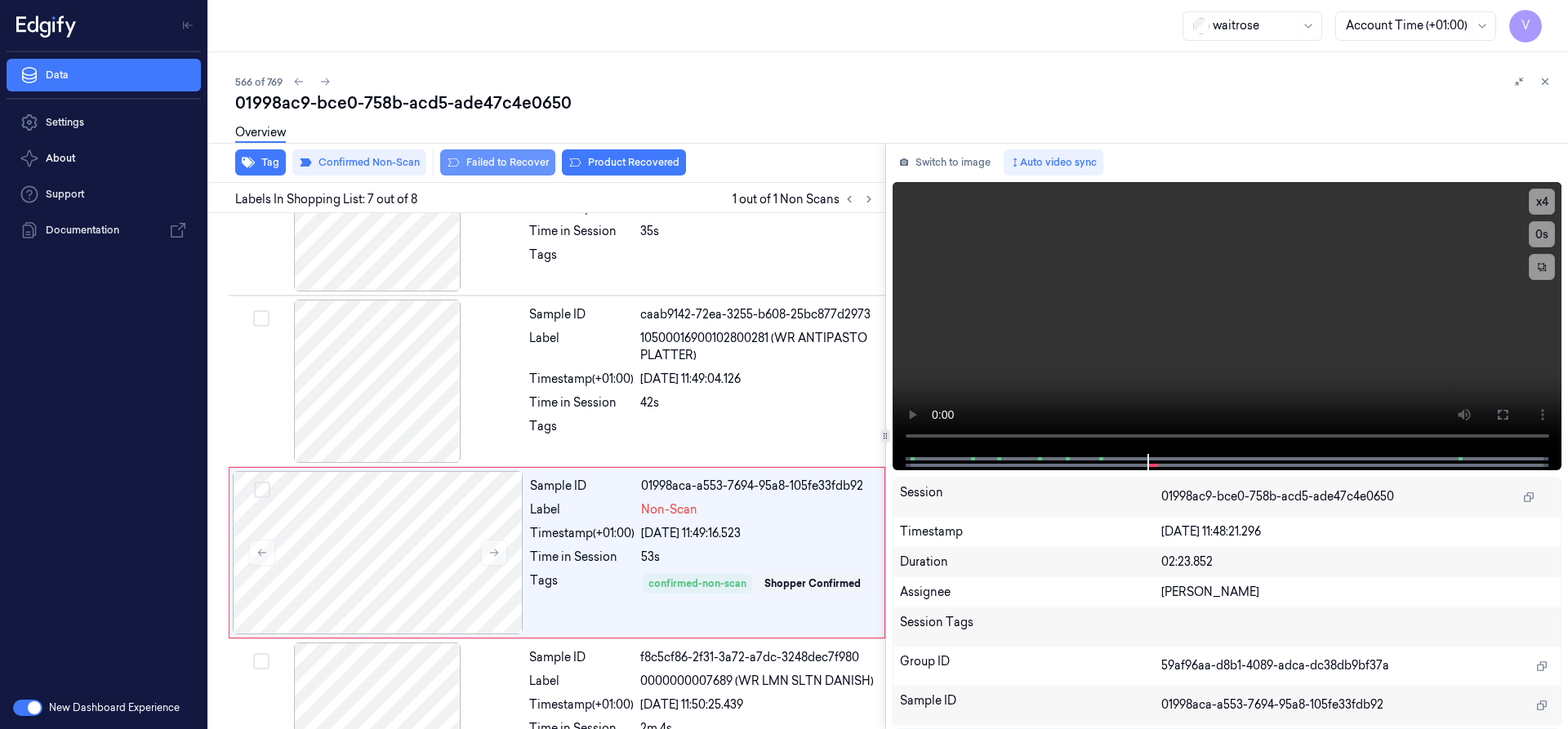
click at [504, 159] on button "Failed to Recover" at bounding box center [497, 162] width 115 height 26
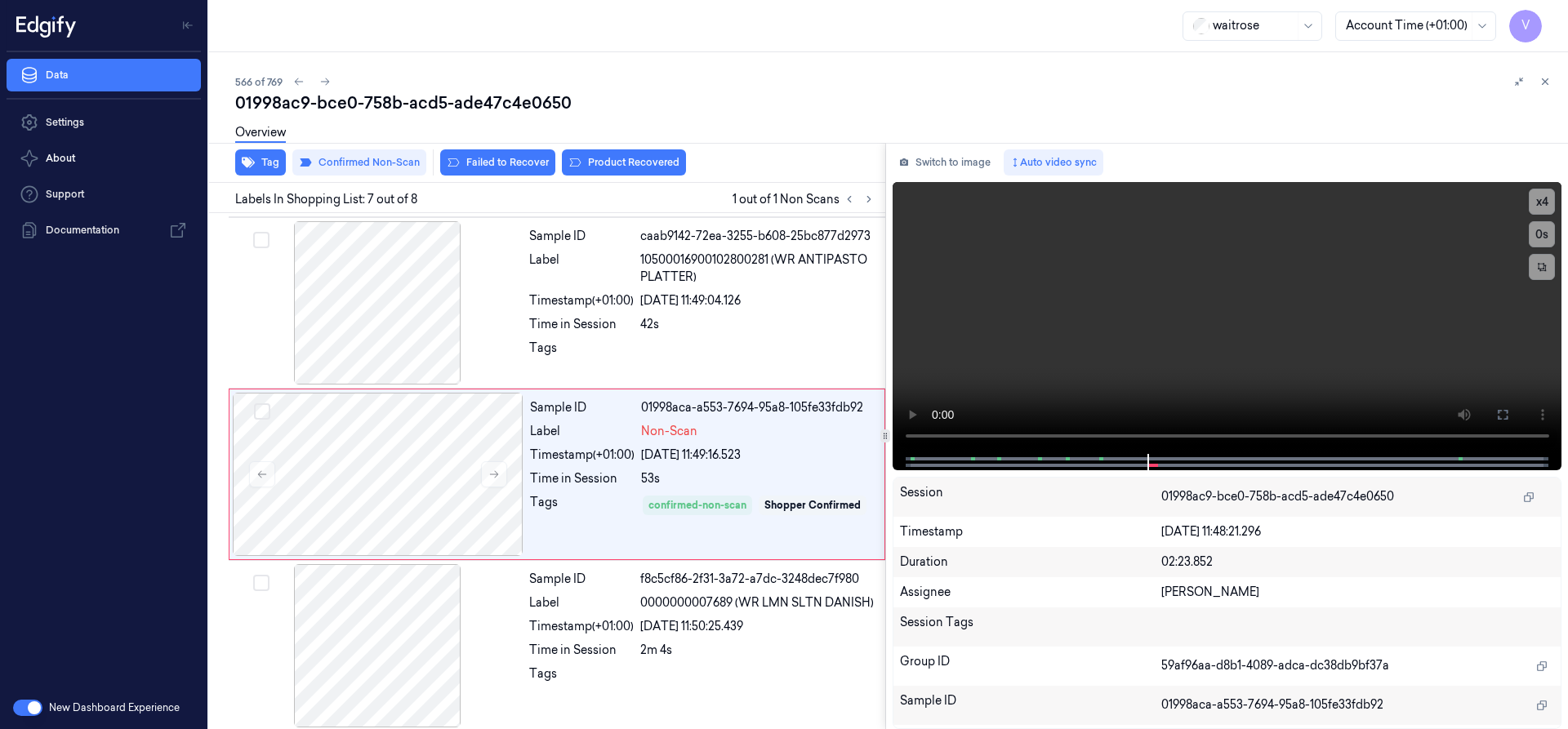
scroll to position [855, 0]
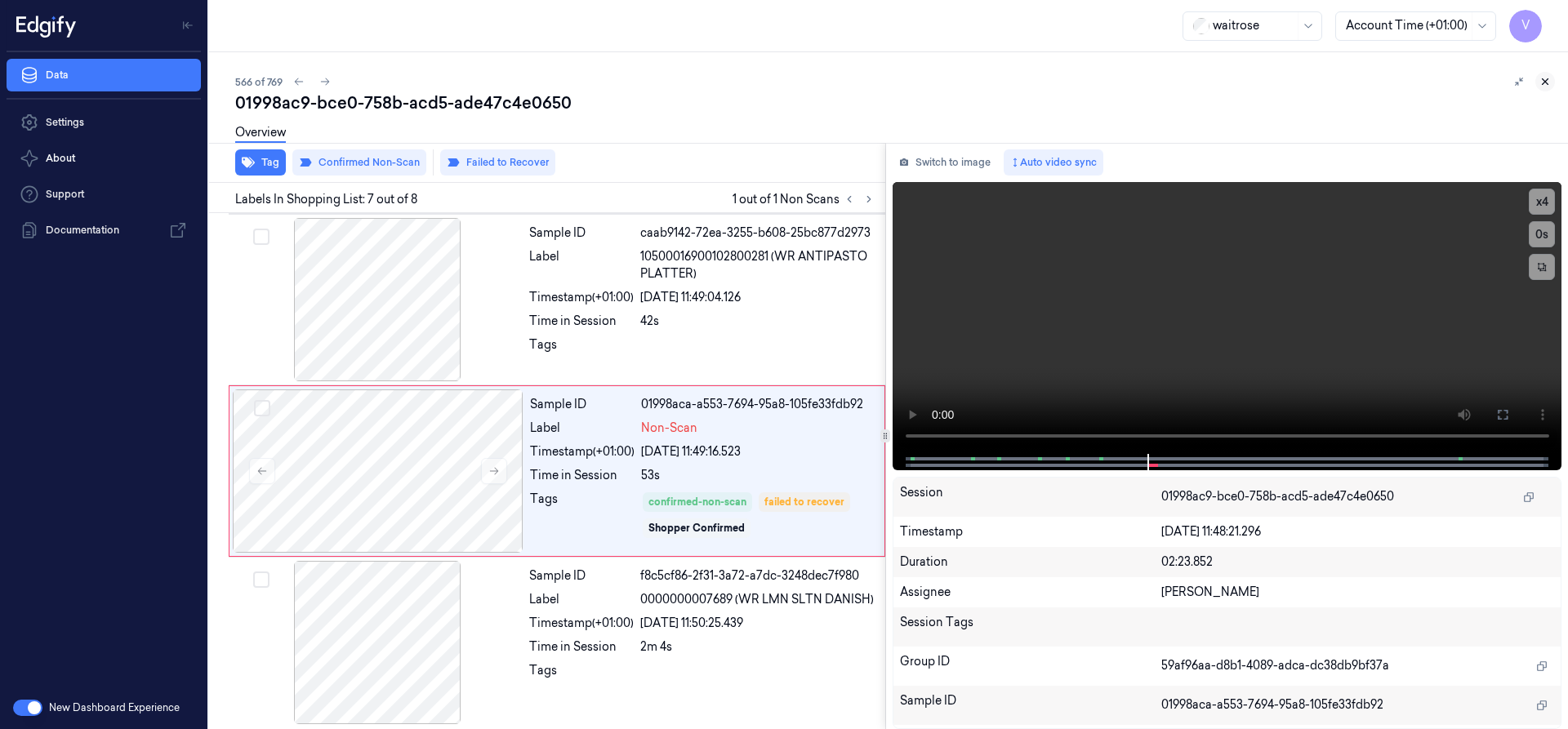
click at [1539, 84] on icon at bounding box center [1544, 81] width 11 height 11
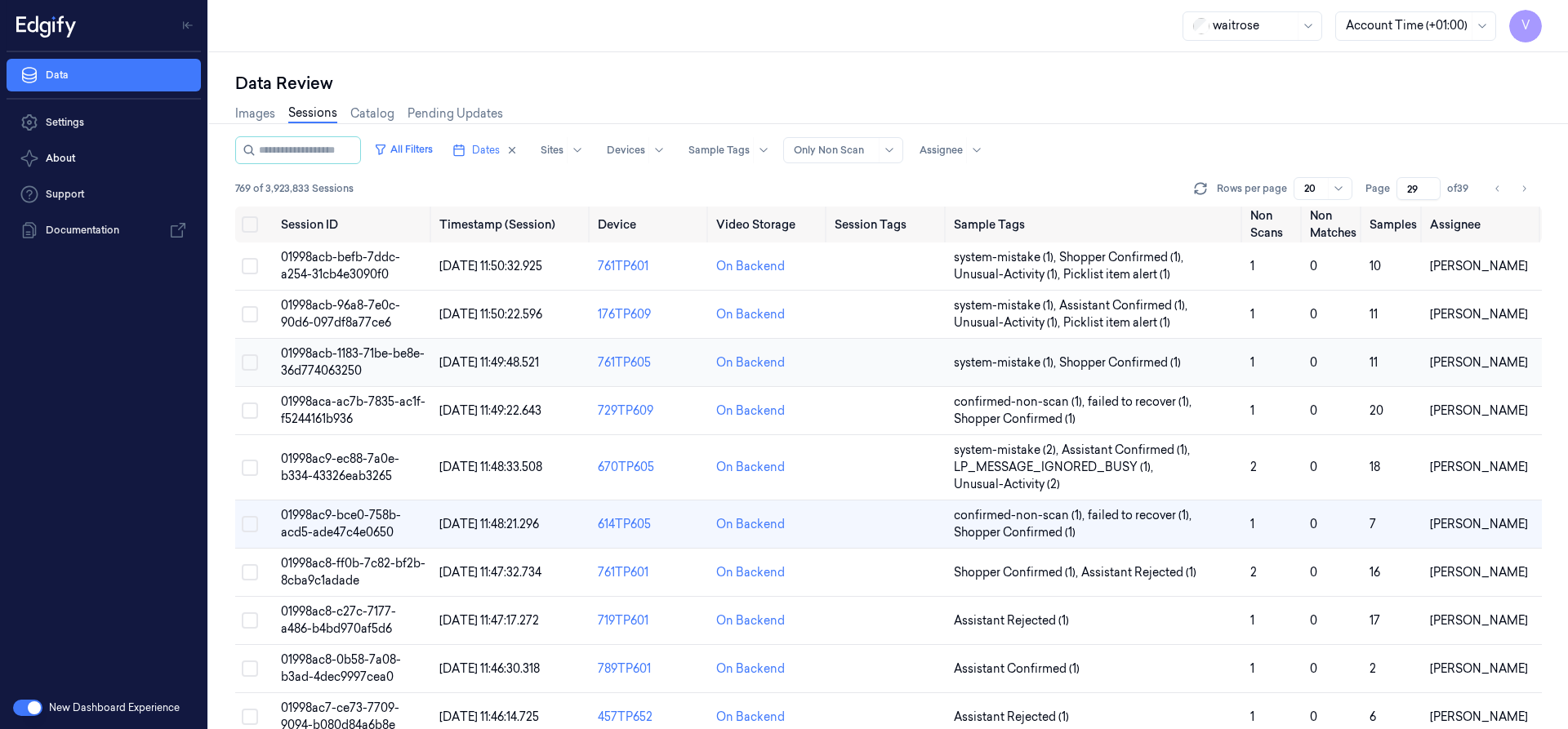
scroll to position [56, 0]
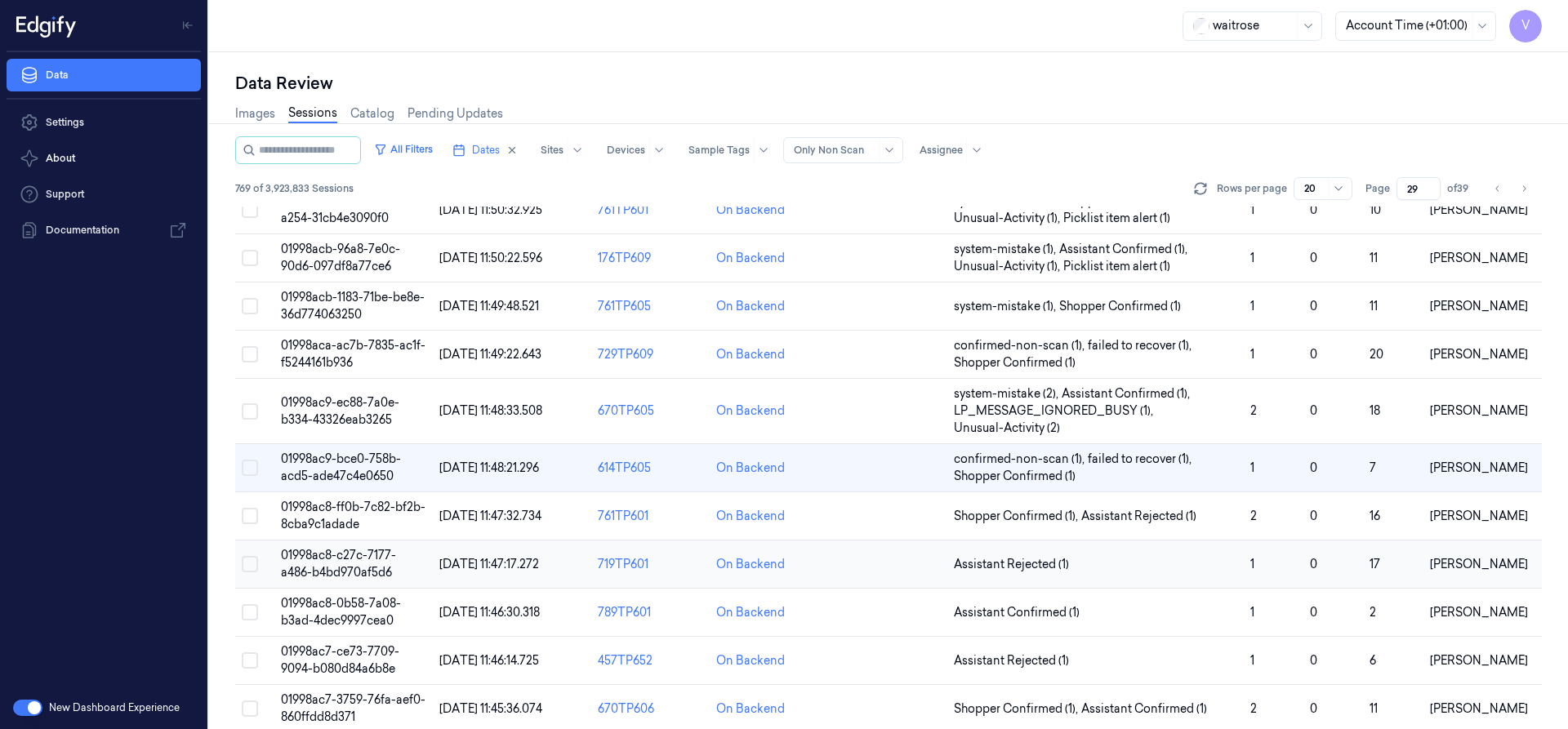
click at [346, 558] on span "01998ac8-c27c-7177-a486-b4bd970af5d6" at bounding box center [338, 563] width 115 height 32
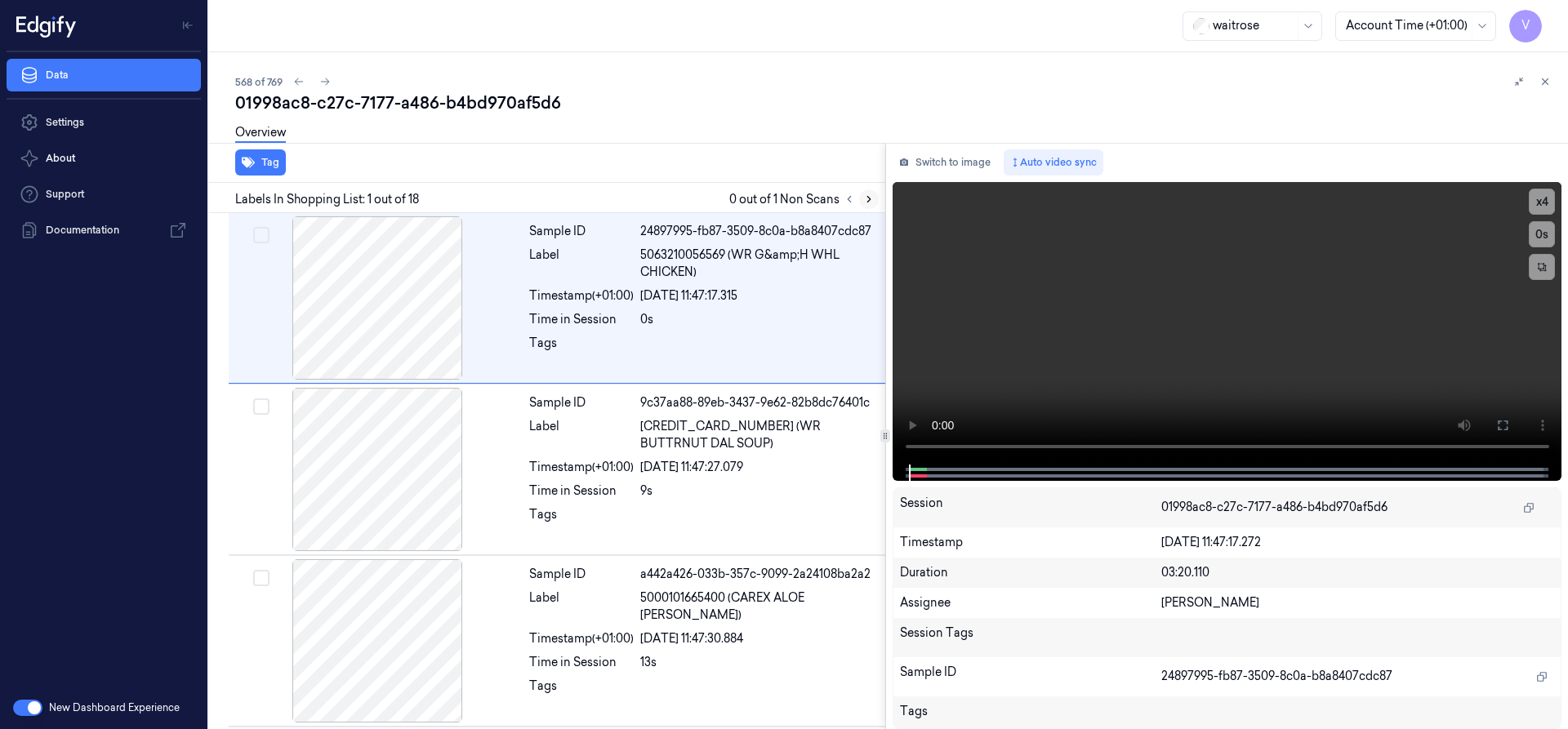
click at [868, 199] on icon at bounding box center [868, 198] width 11 height 11
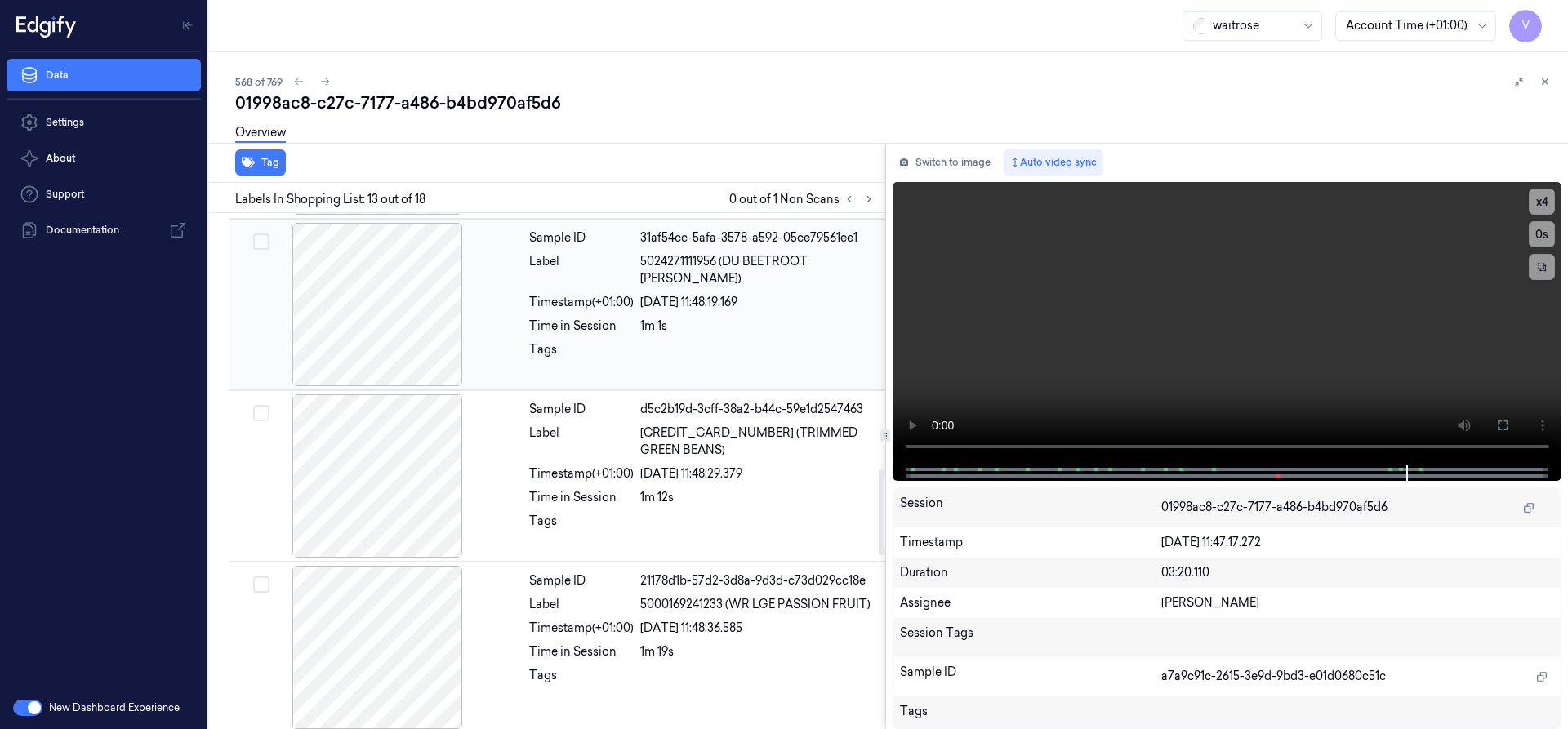
scroll to position [1475, 0]
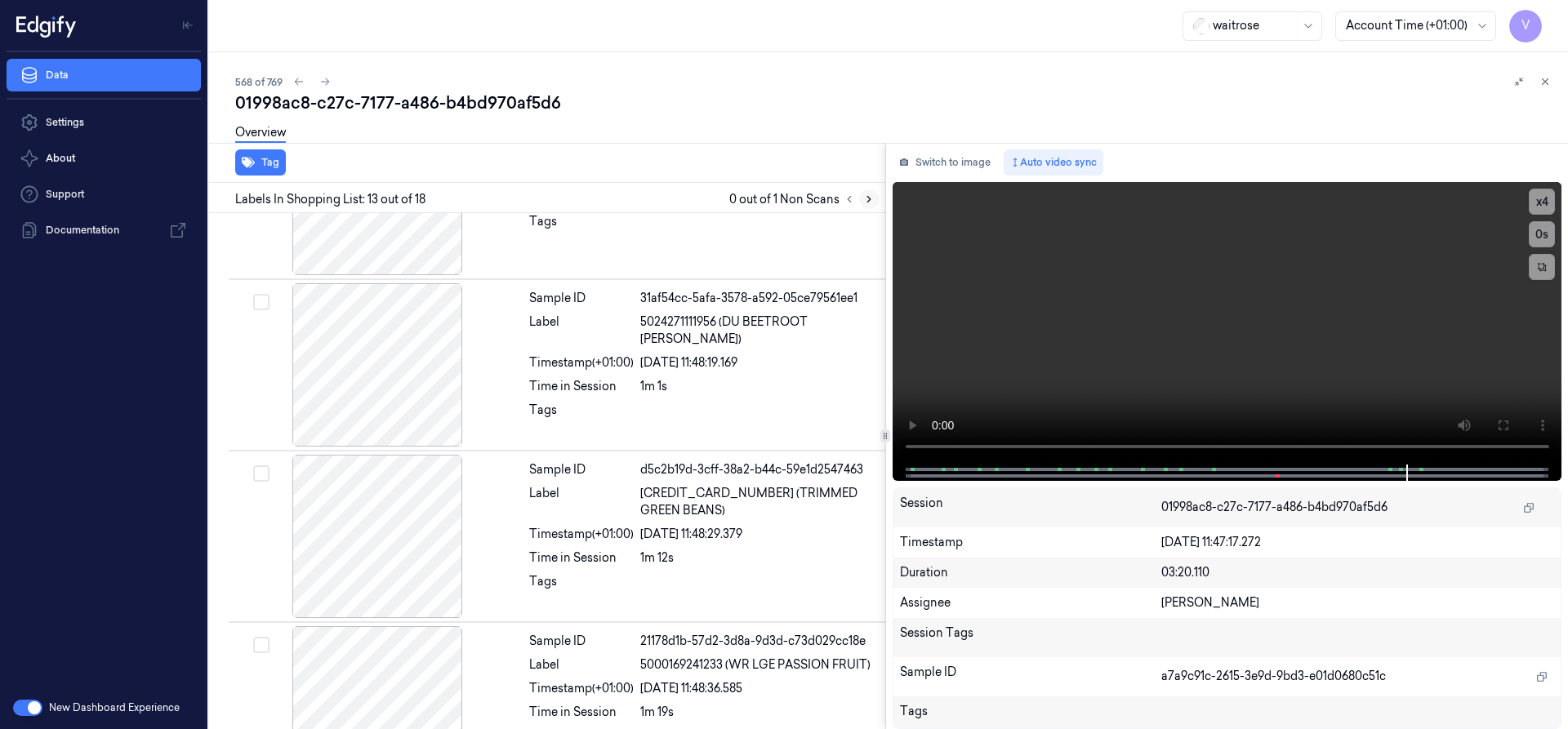
click at [874, 199] on button at bounding box center [868, 198] width 20 height 20
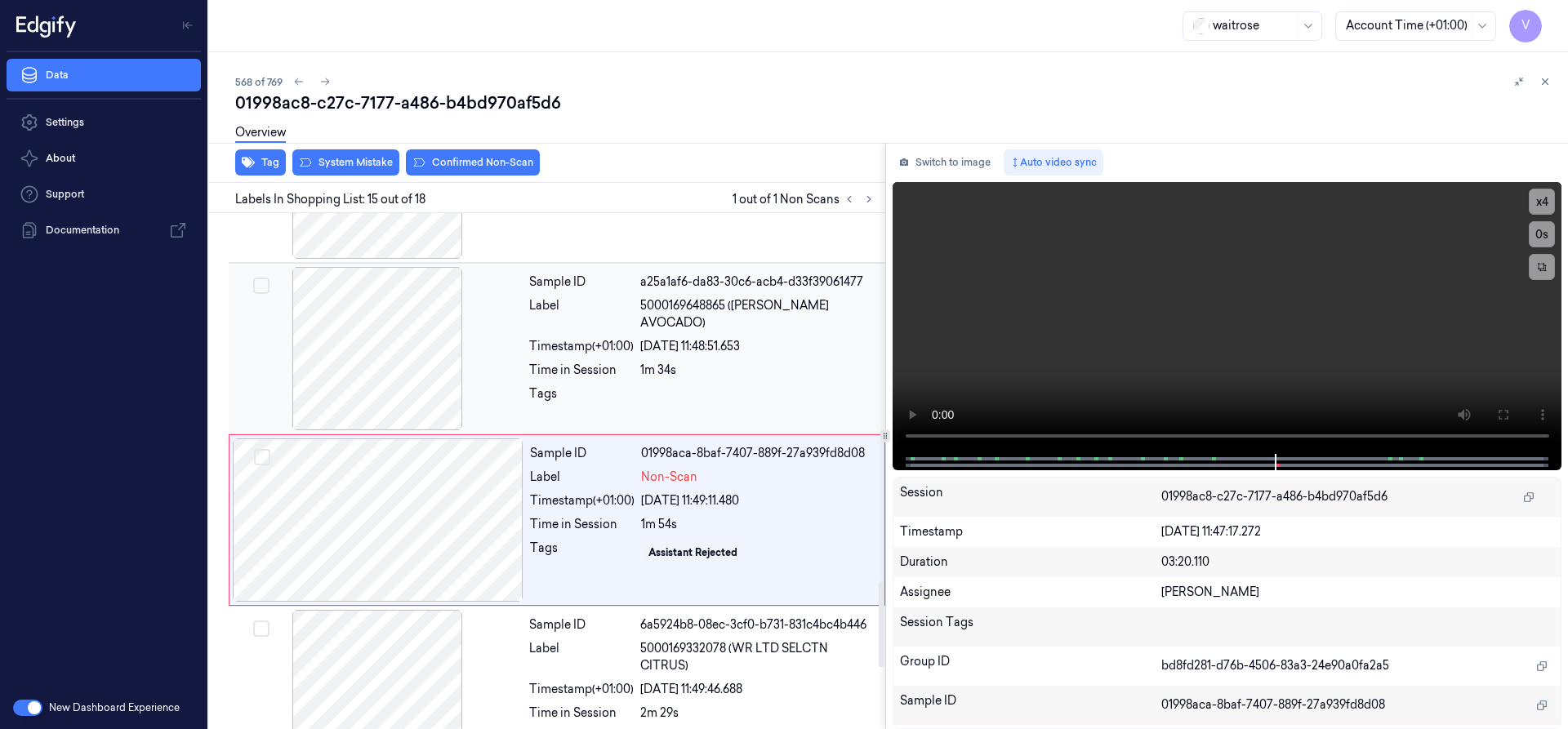
scroll to position [2226, 0]
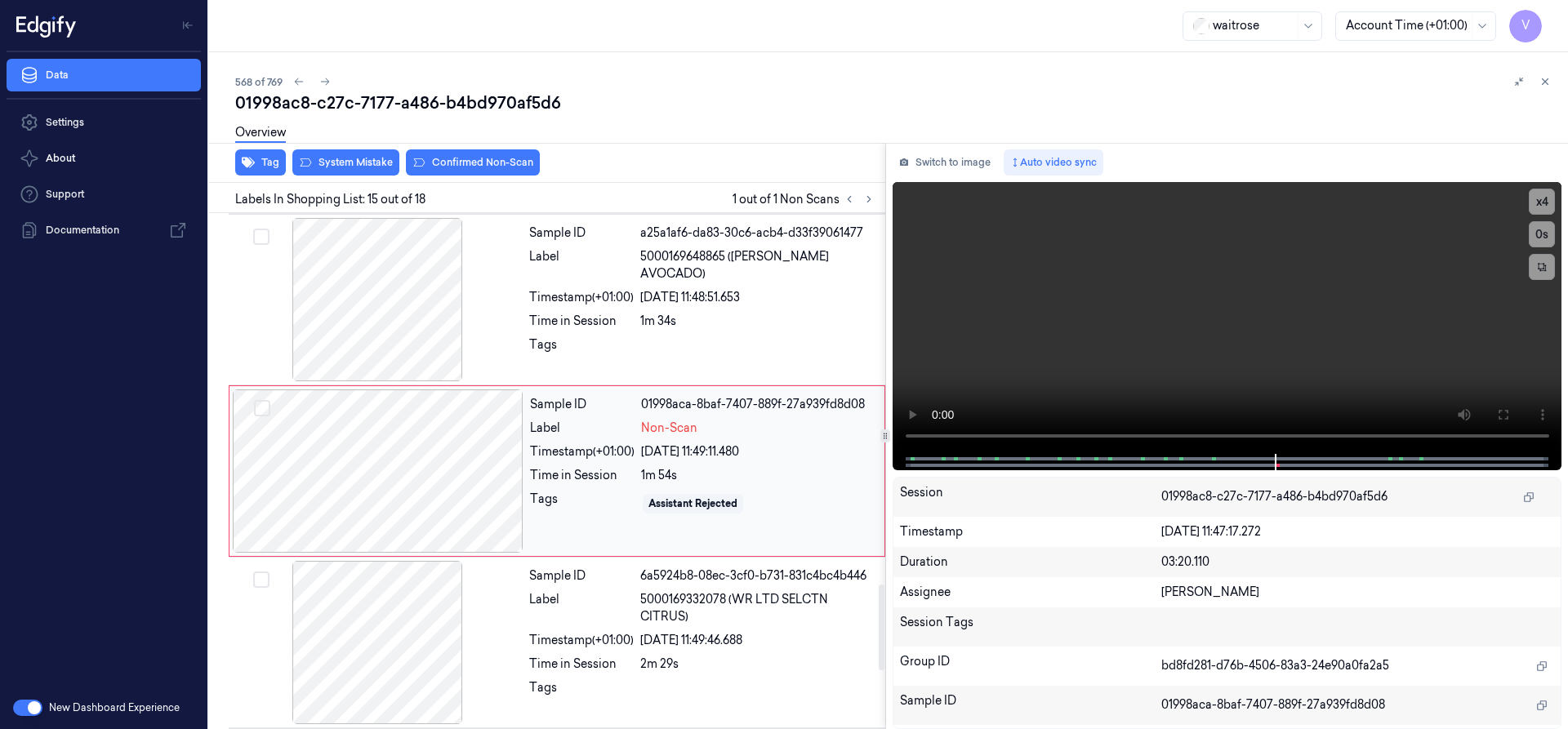
click at [410, 416] on div at bounding box center [378, 471] width 291 height 164
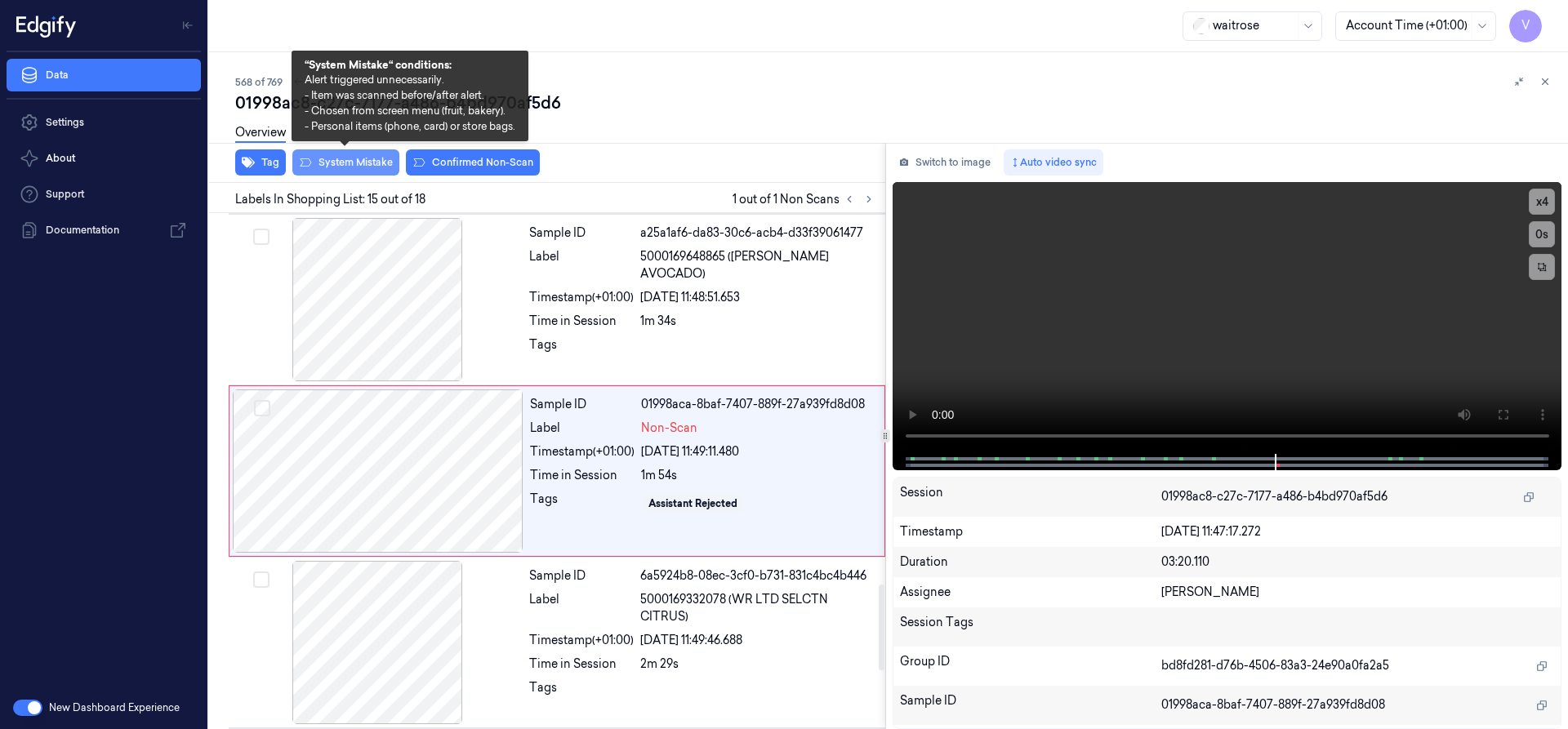
click at [357, 161] on button "System Mistake" at bounding box center [346, 162] width 107 height 26
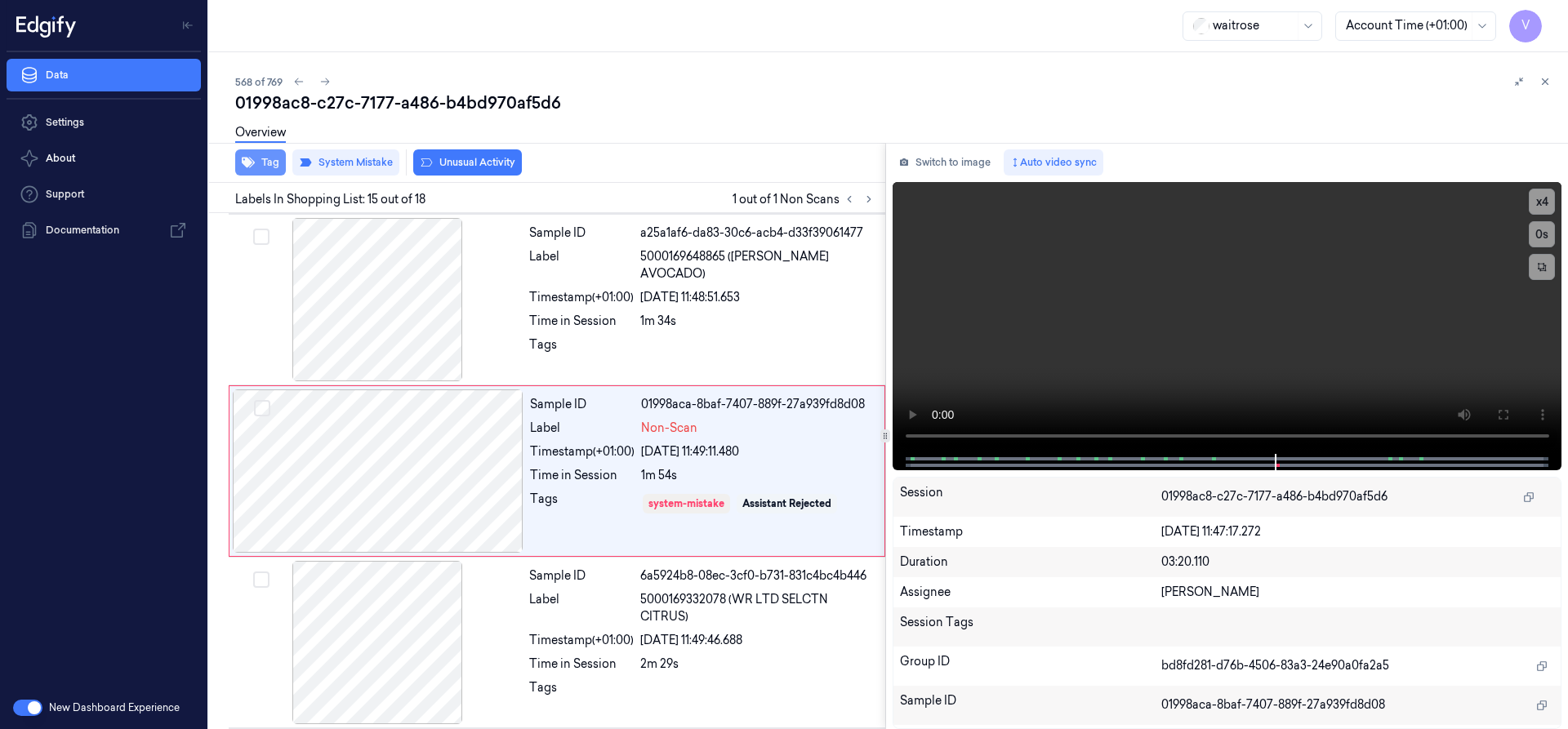
click at [269, 166] on button "Tag" at bounding box center [260, 162] width 50 height 26
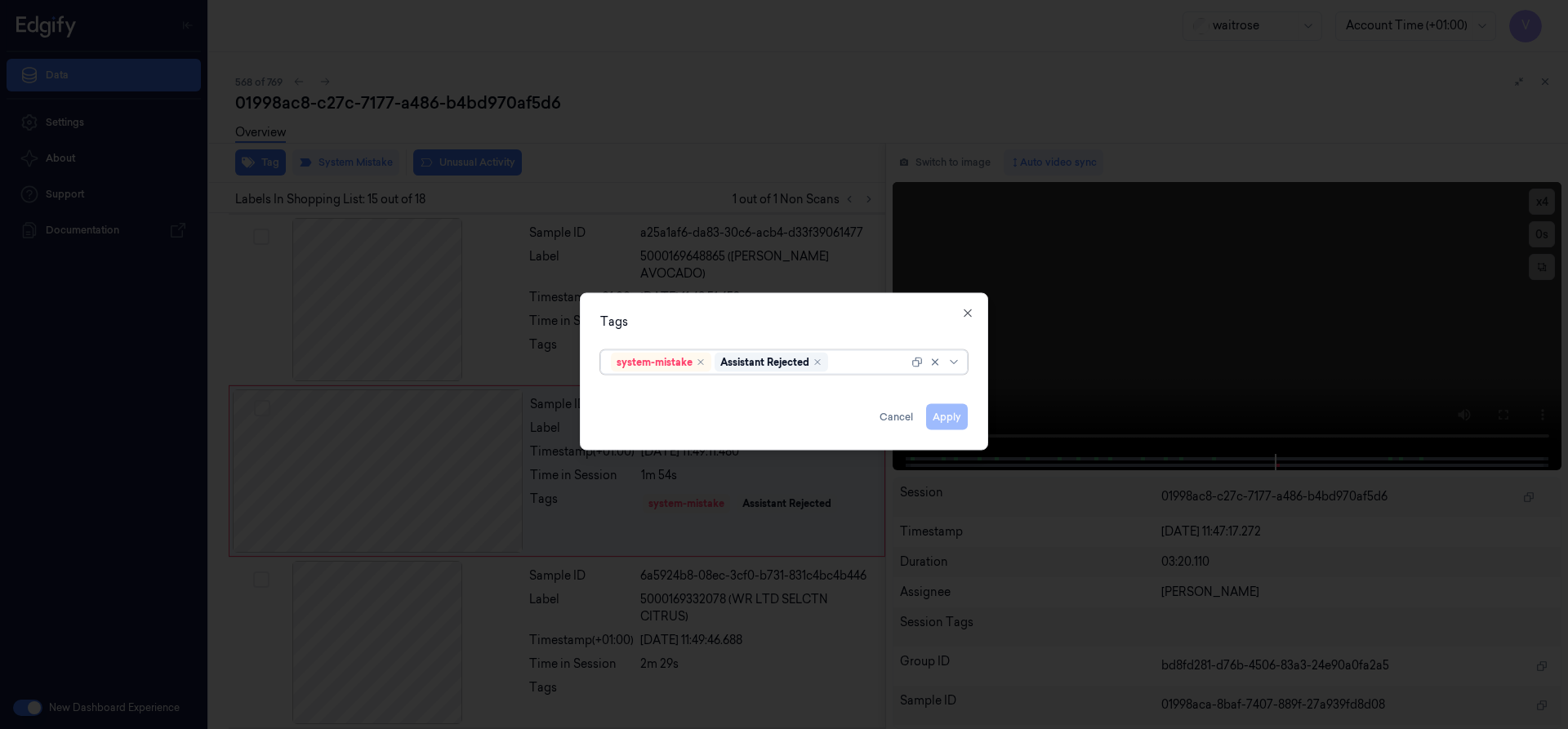
click at [840, 359] on div at bounding box center [869, 362] width 77 height 17
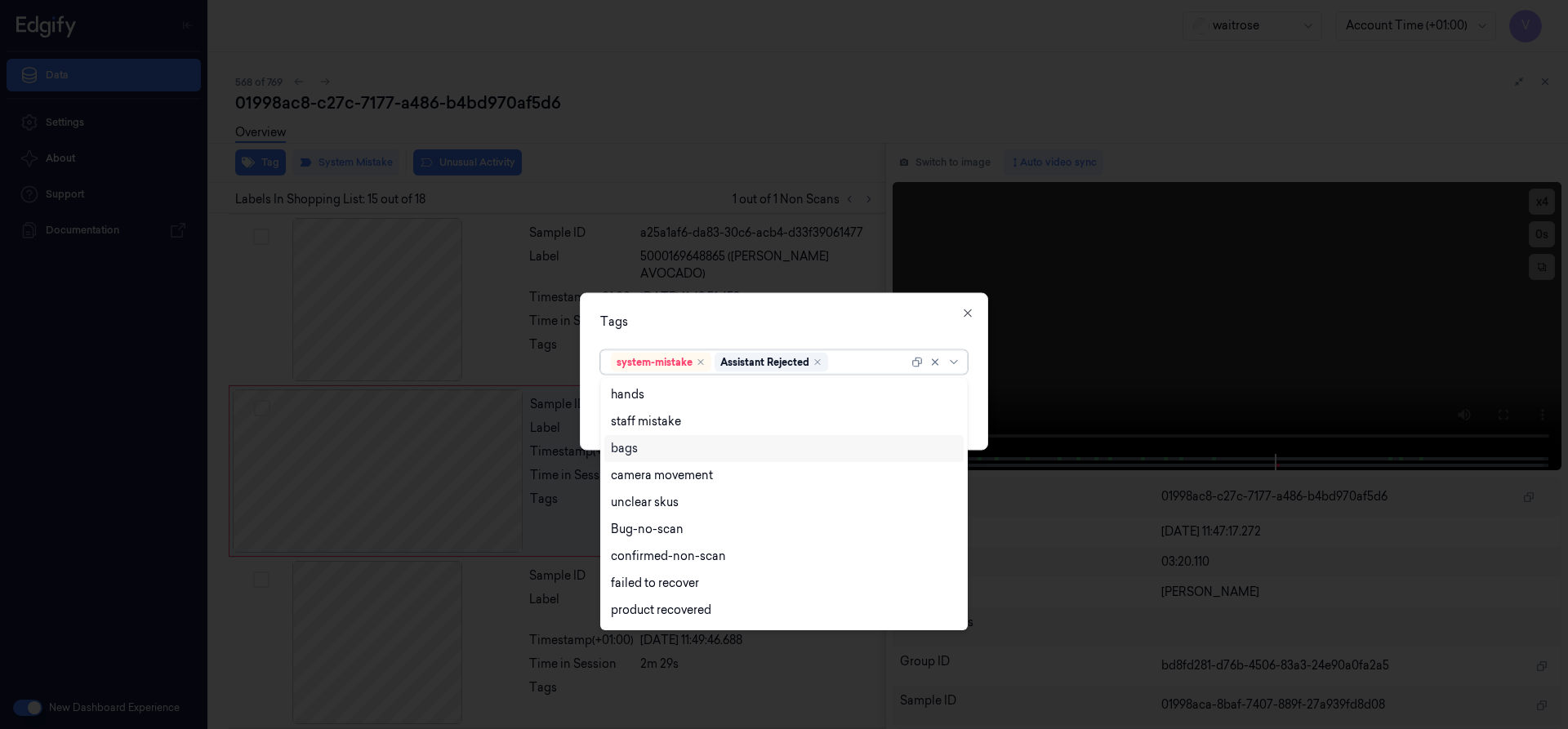
click at [643, 453] on div "bags" at bounding box center [784, 448] width 346 height 17
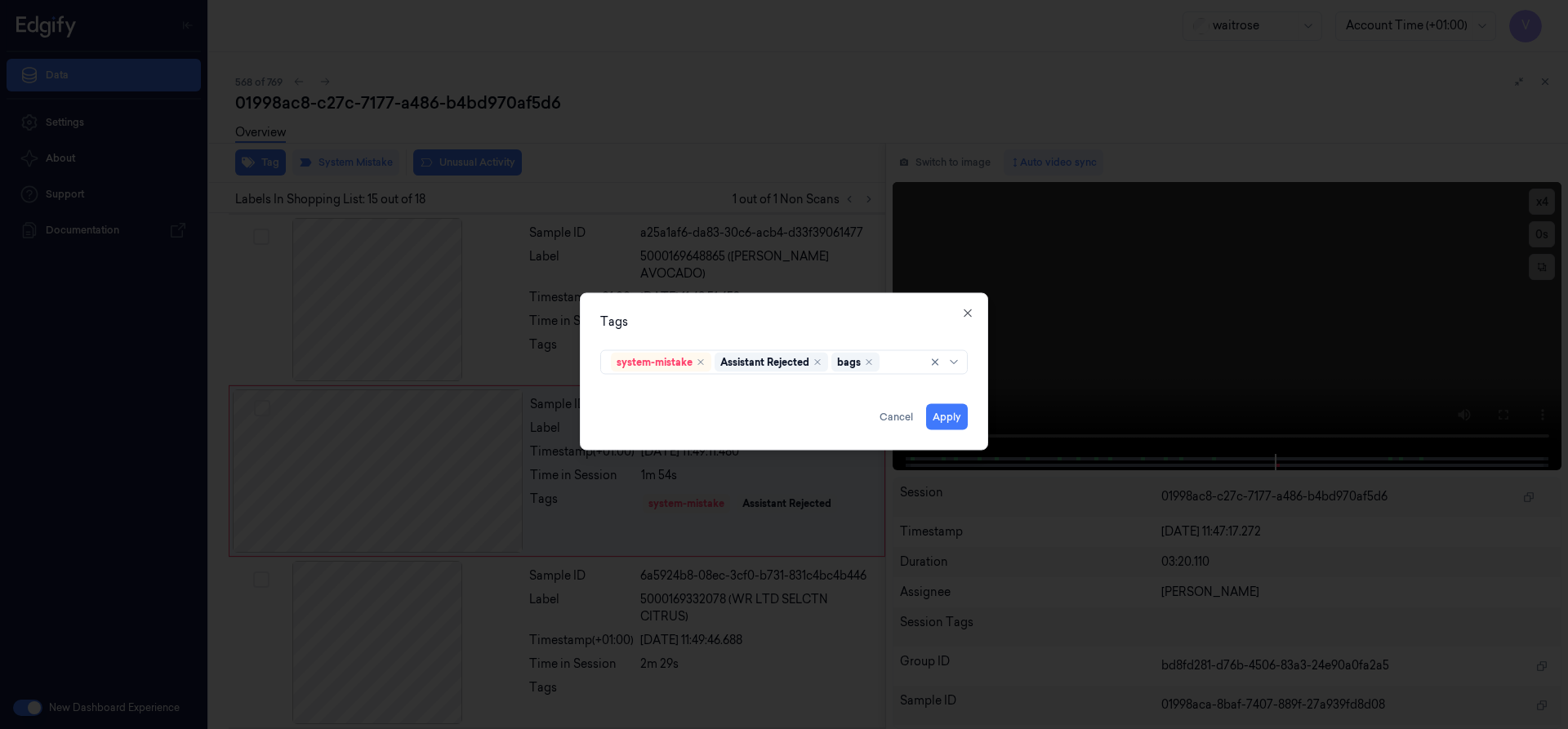
click at [773, 322] on div "Tags" at bounding box center [783, 321] width 367 height 17
click at [943, 417] on button "Apply" at bounding box center [947, 416] width 42 height 26
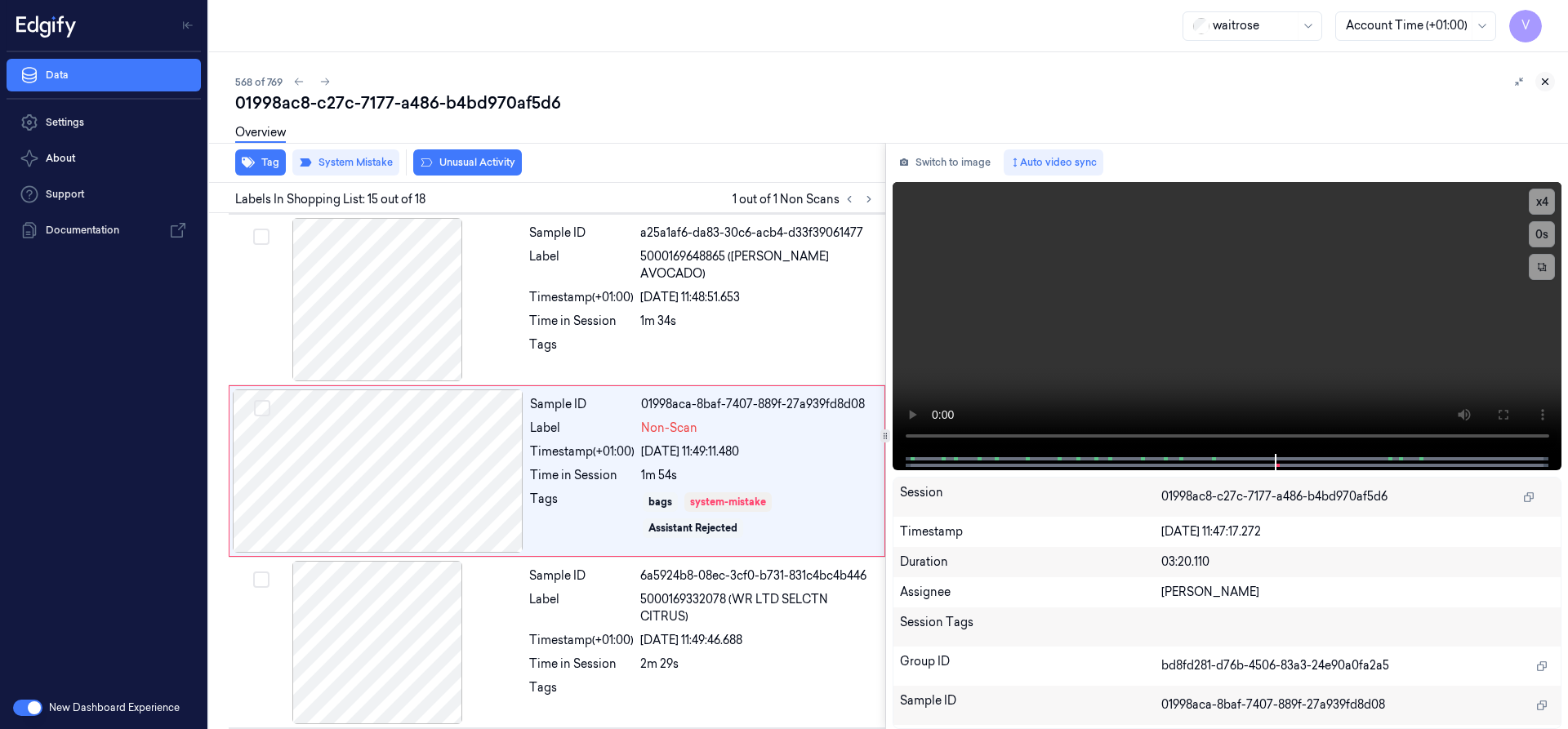
click at [1553, 79] on button at bounding box center [1544, 81] width 20 height 20
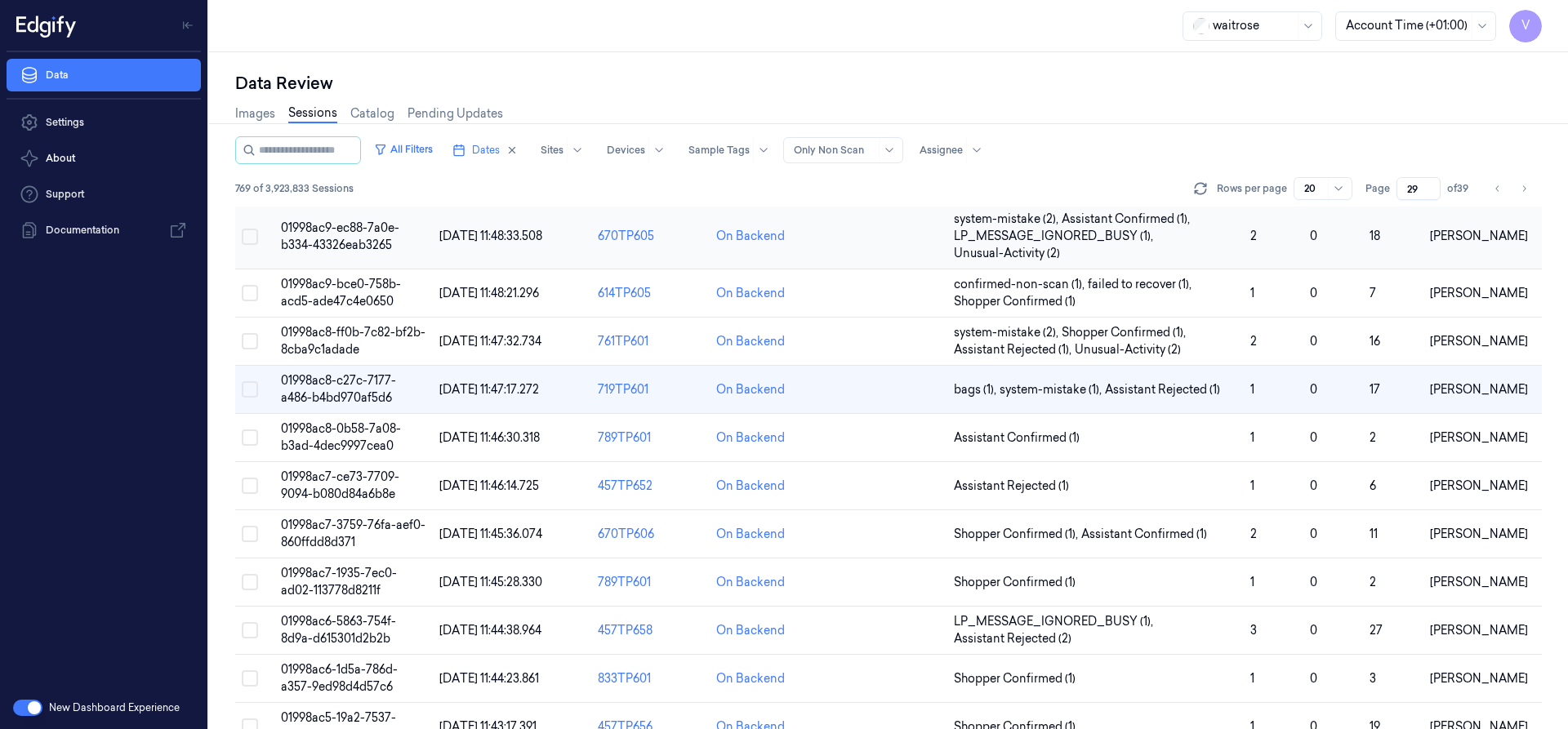
scroll to position [152, 0]
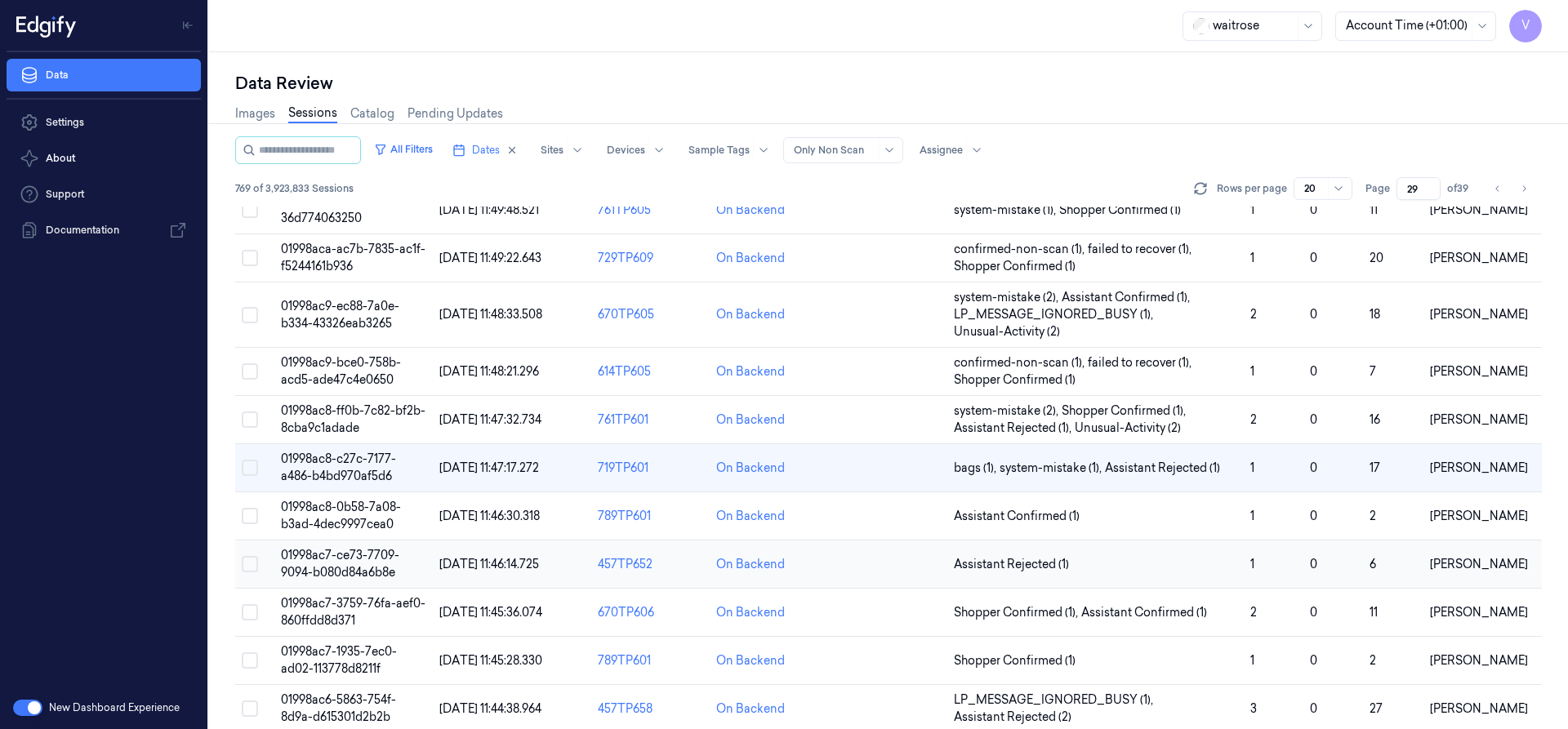
click at [355, 567] on span "01998ac7-ce73-7709-9094-b080d84a6b8e" at bounding box center [340, 563] width 118 height 32
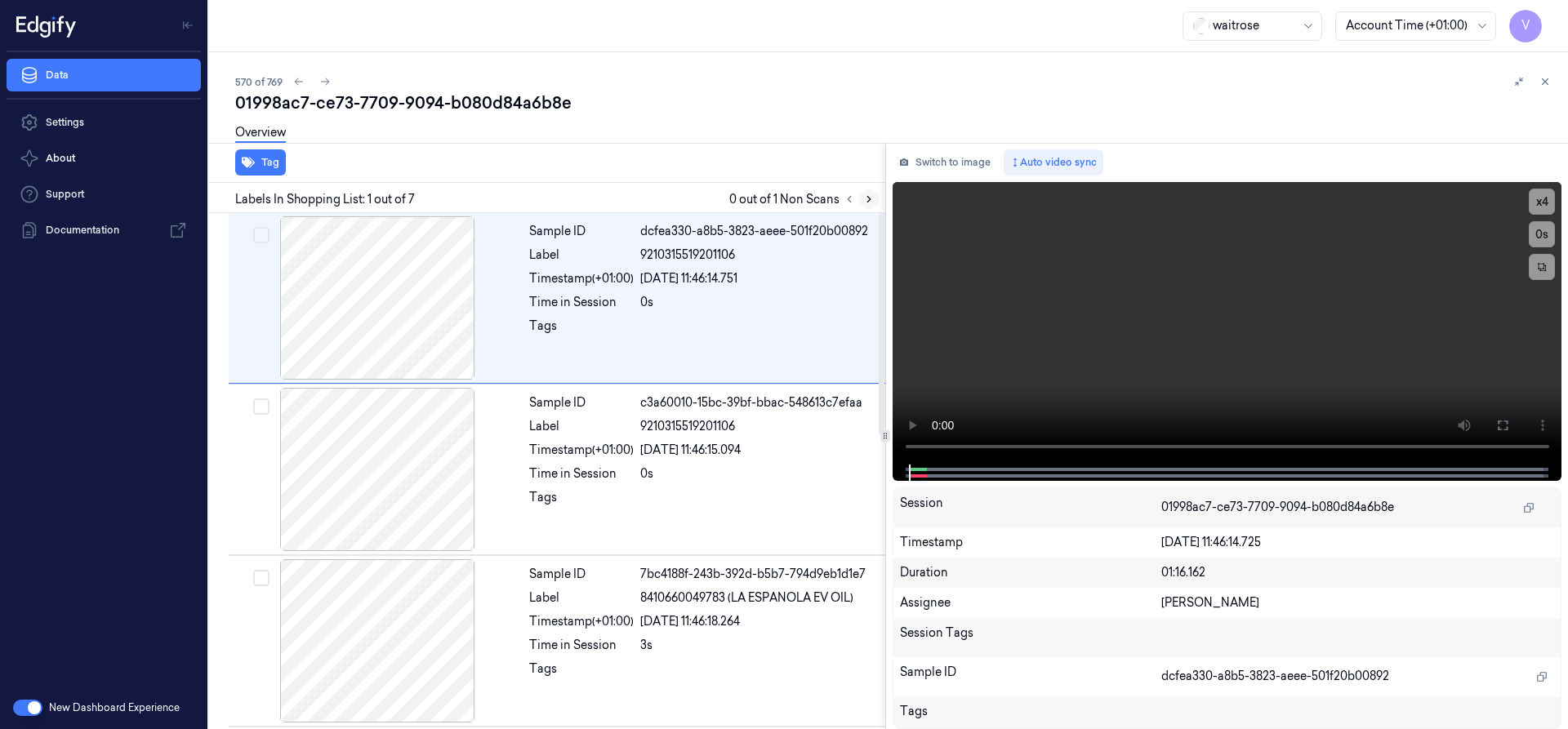
click at [868, 198] on icon at bounding box center [868, 198] width 11 height 11
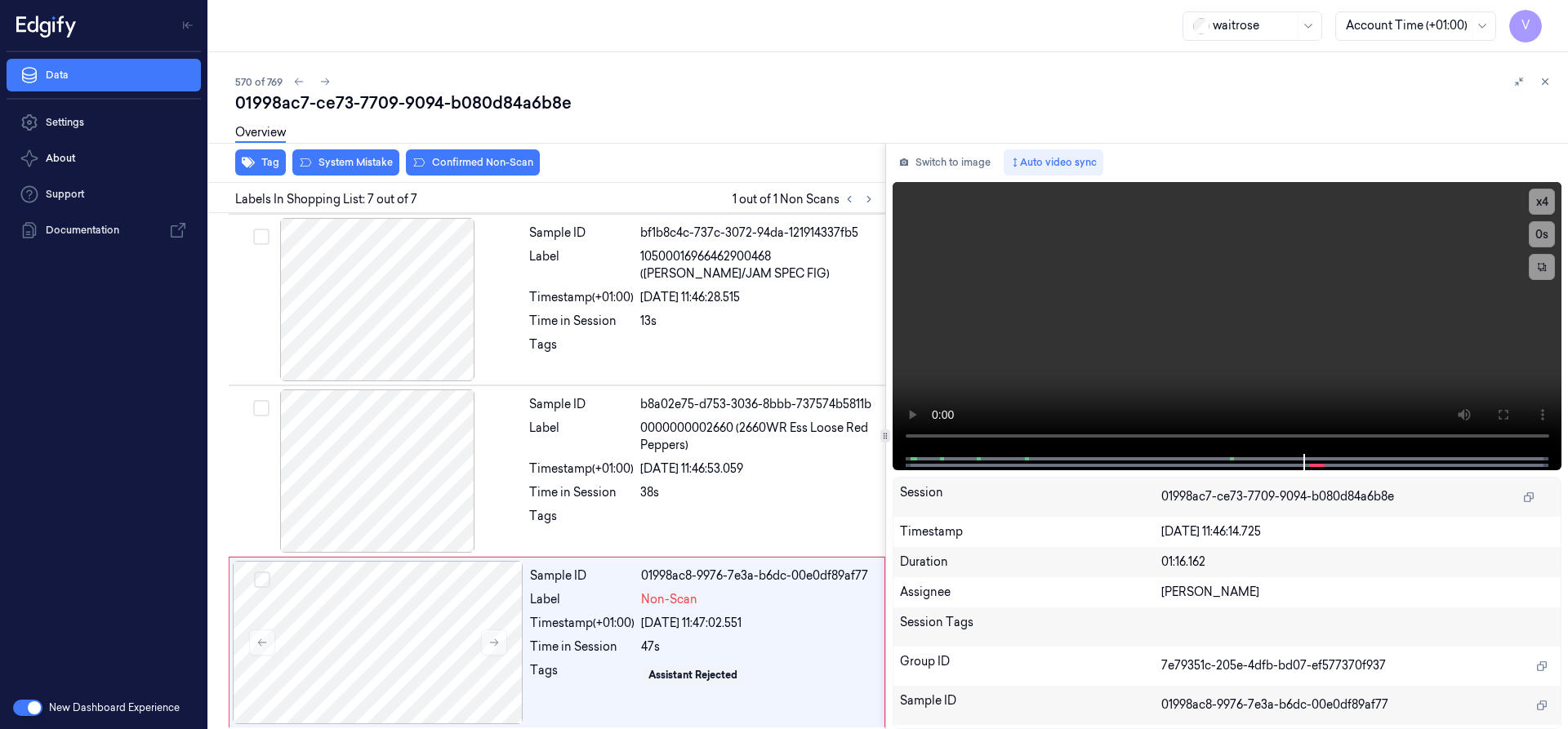
scroll to position [689, 0]
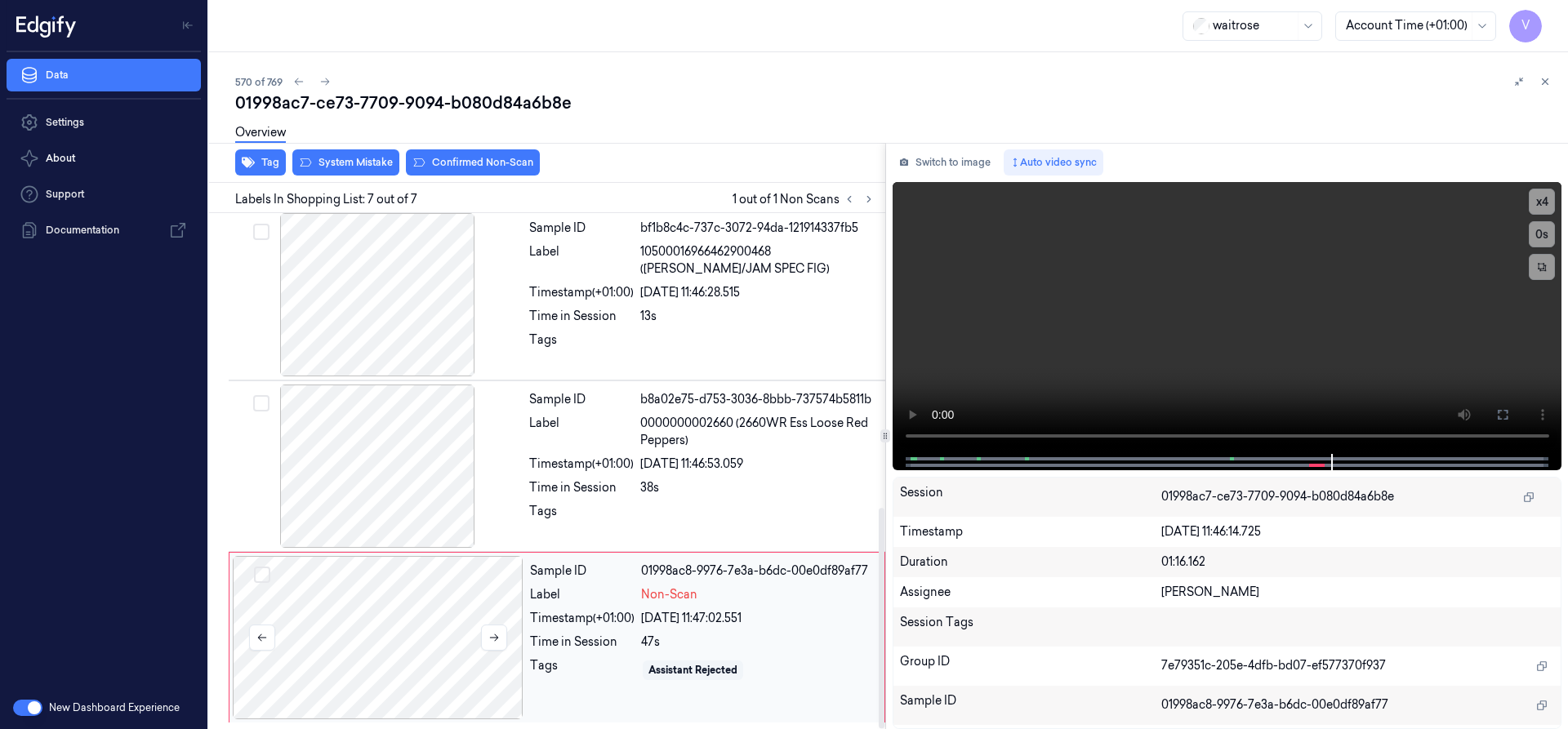
click at [487, 575] on div at bounding box center [378, 638] width 291 height 164
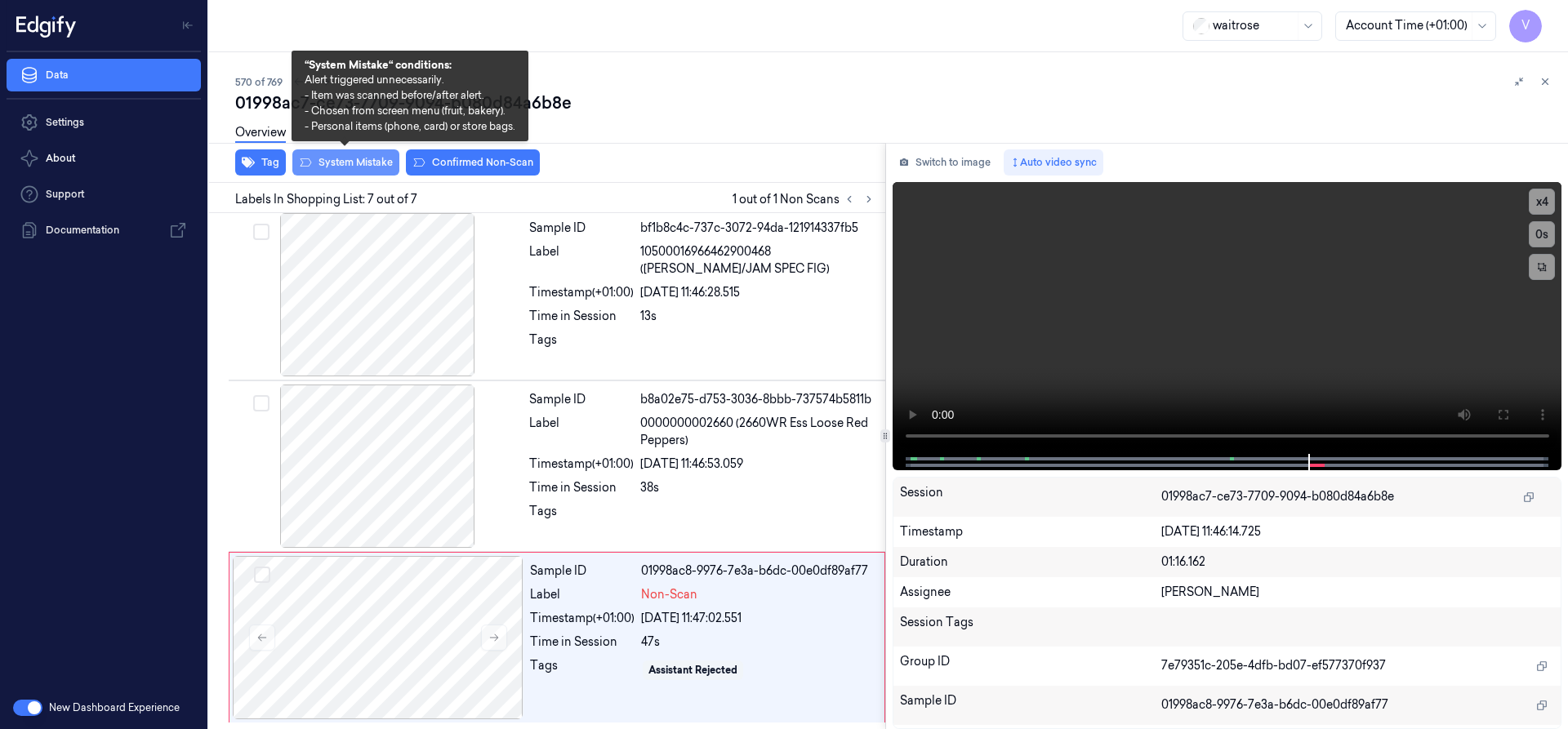
click at [344, 159] on button "System Mistake" at bounding box center [346, 162] width 107 height 26
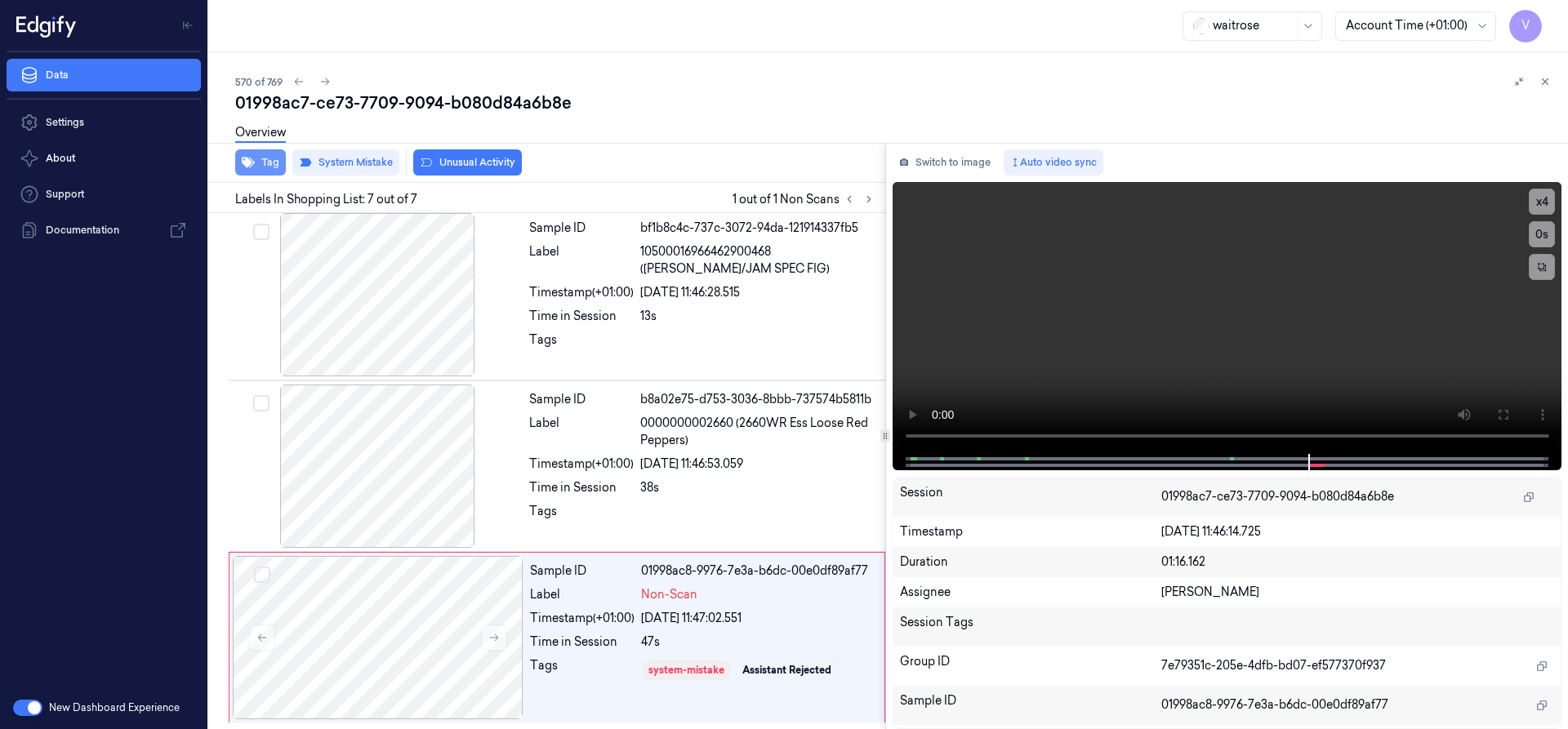
click at [259, 158] on button "Tag" at bounding box center [260, 162] width 50 height 26
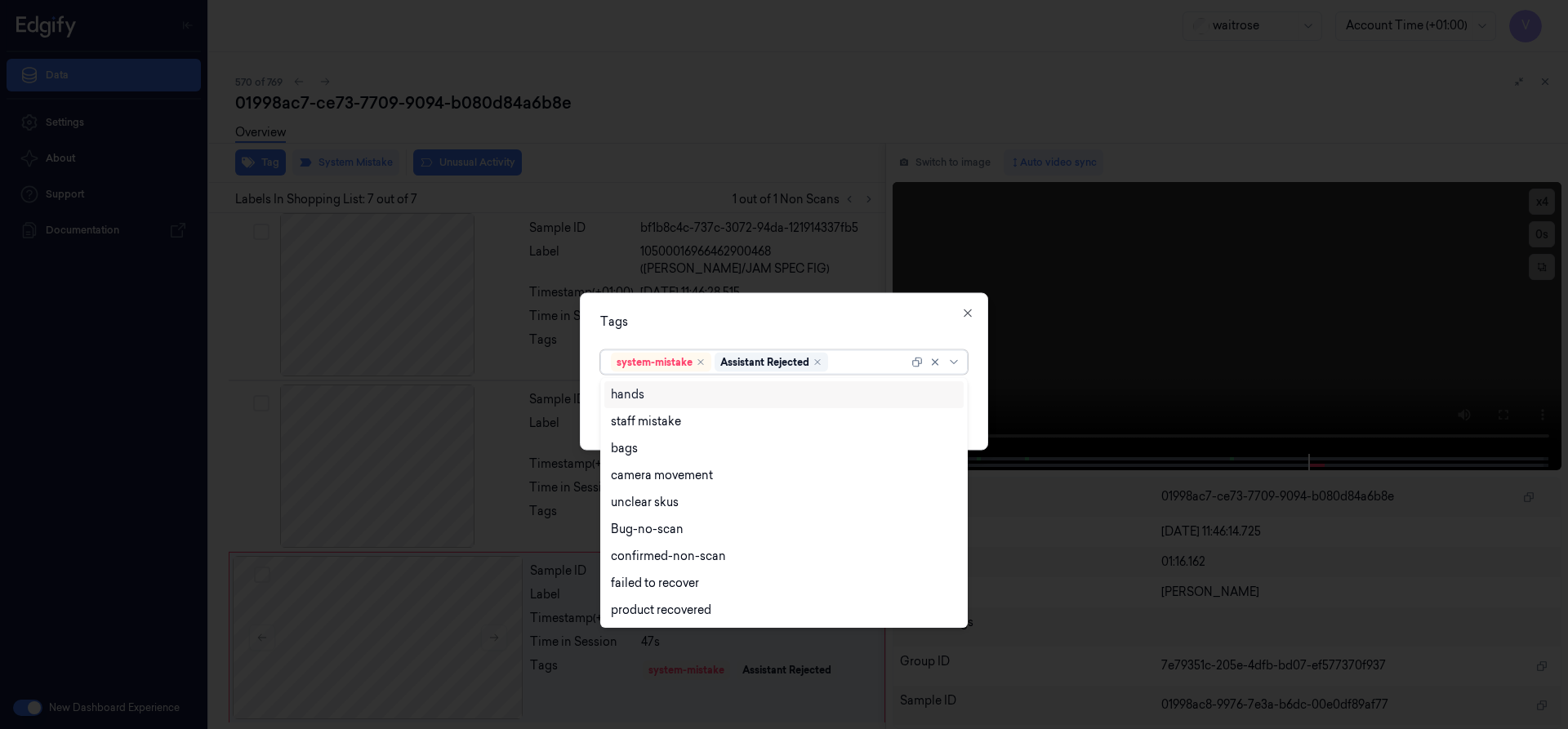
click at [852, 361] on div at bounding box center [869, 362] width 77 height 17
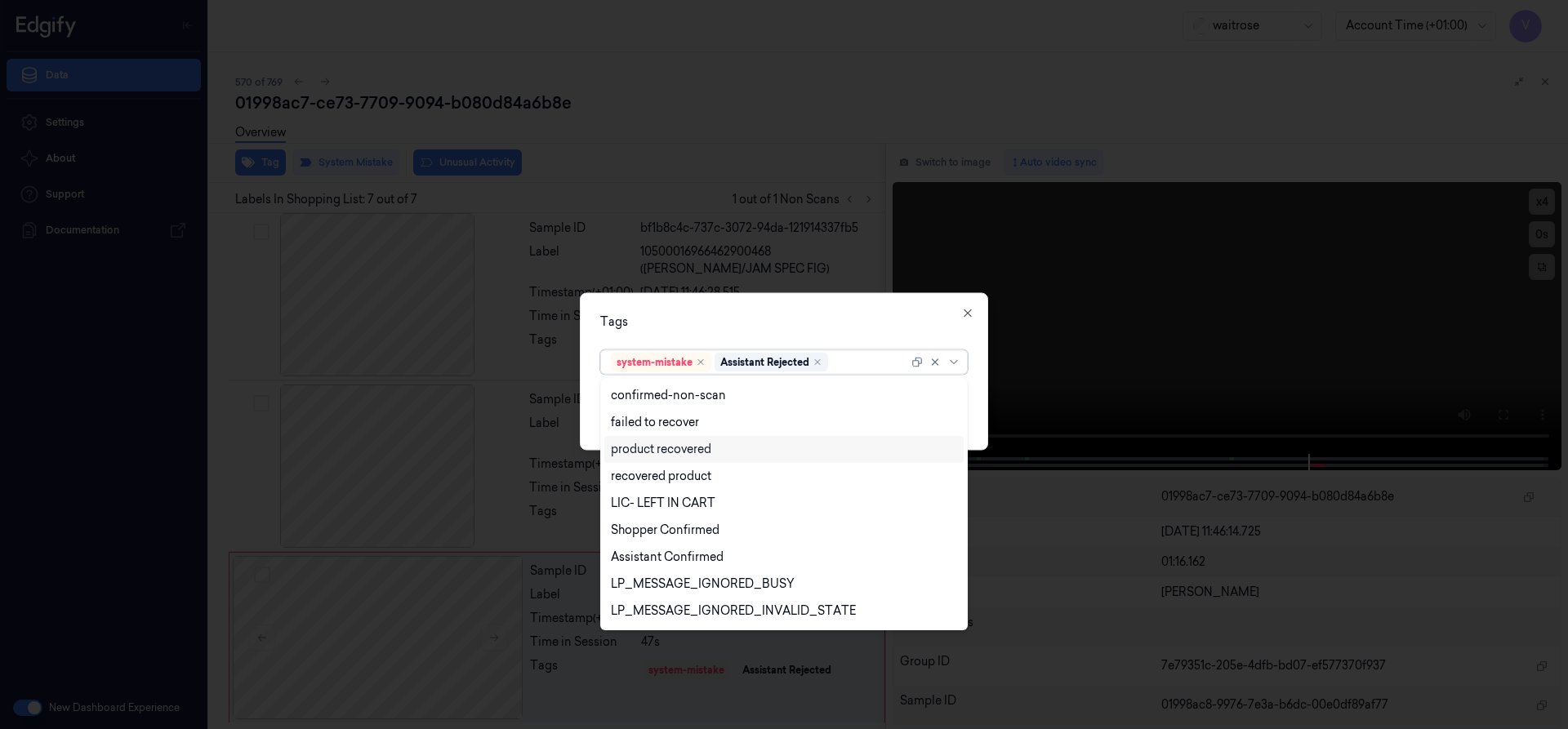
scroll to position [240, 0]
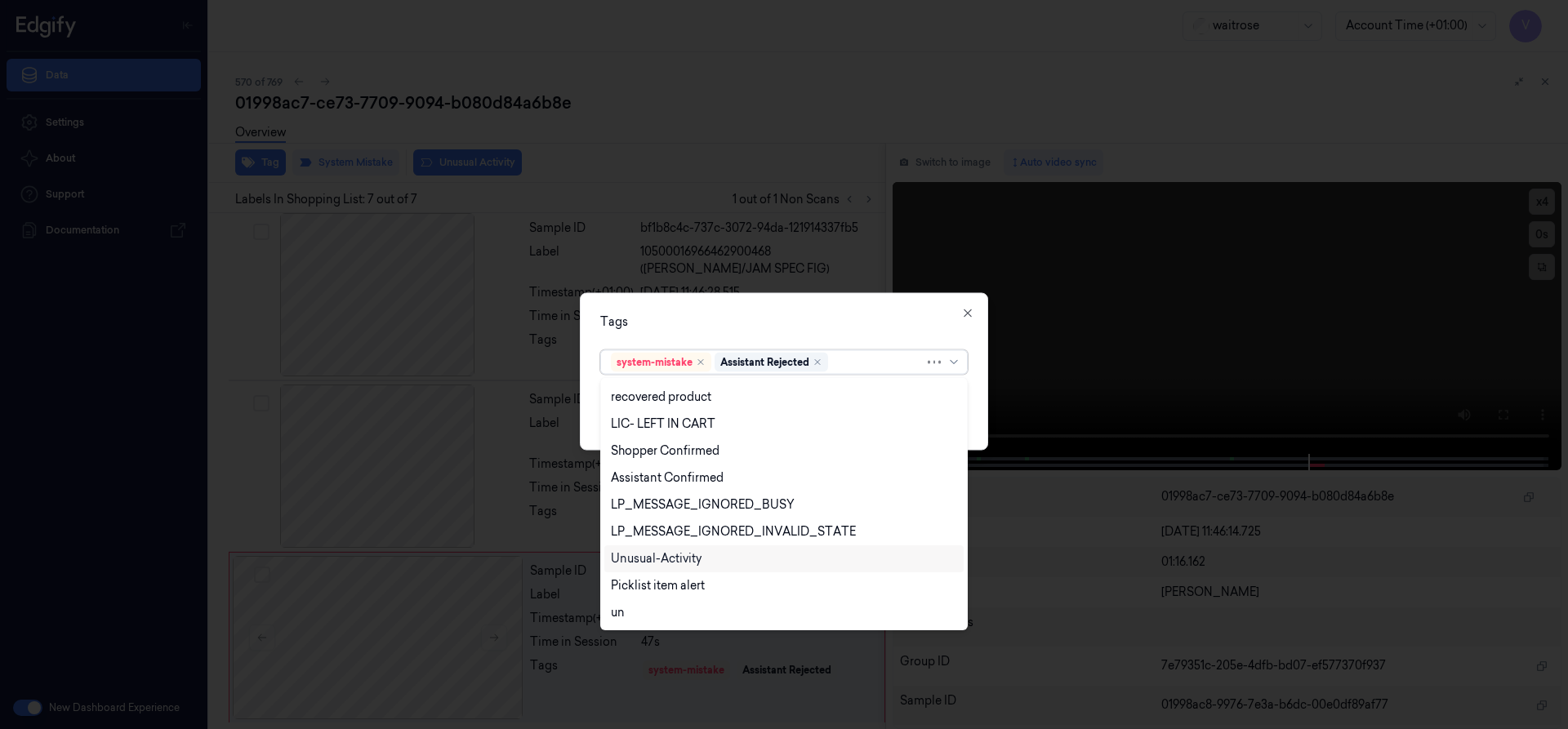
click at [661, 560] on div "Unusual-Activity" at bounding box center [656, 559] width 90 height 17
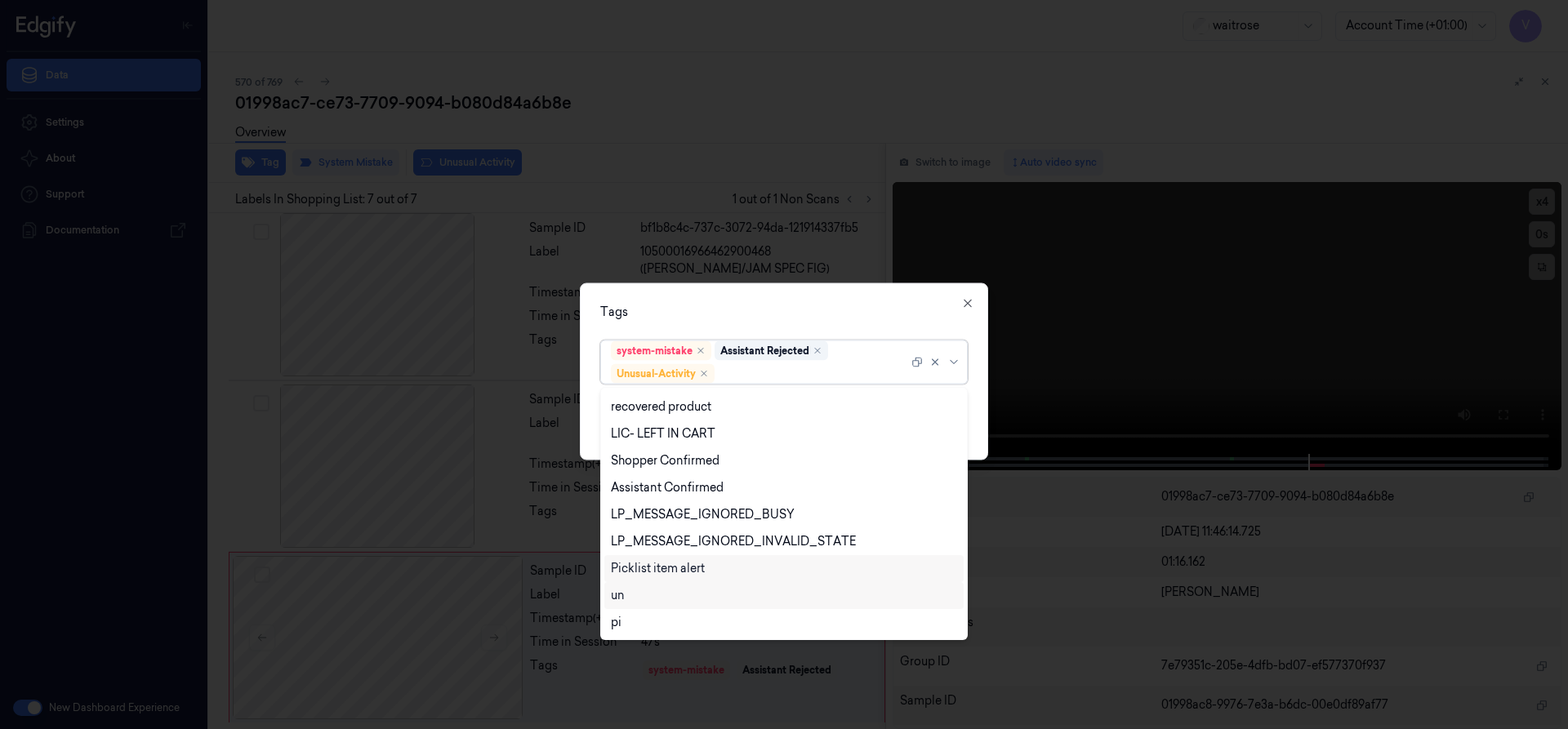
drag, startPoint x: 657, startPoint y: 570, endPoint x: 674, endPoint y: 558, distance: 20.8
click at [661, 567] on div "Picklist item alert" at bounding box center [658, 568] width 94 height 17
click at [752, 310] on div "Tags" at bounding box center [783, 311] width 367 height 17
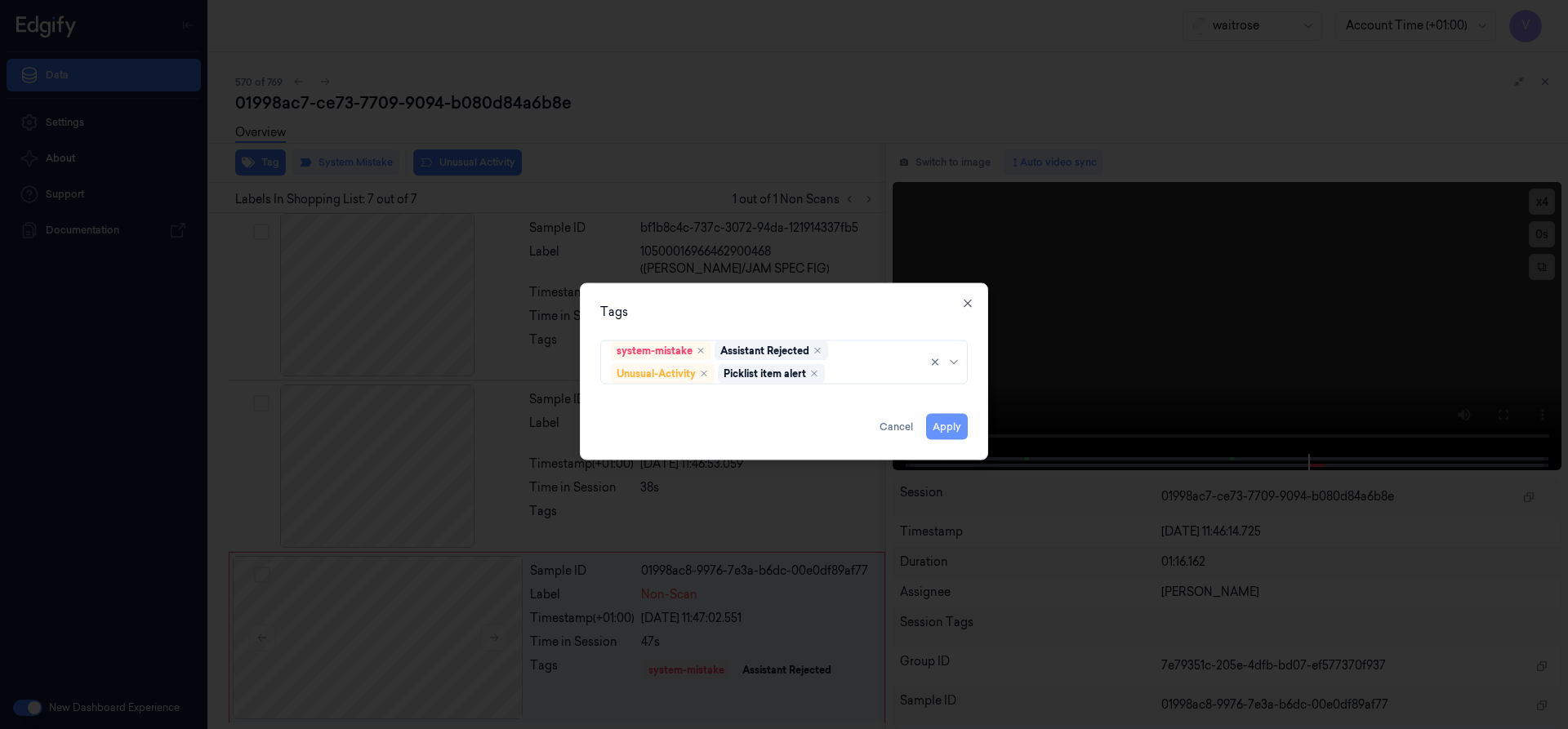
click at [937, 422] on button "Apply" at bounding box center [947, 426] width 42 height 26
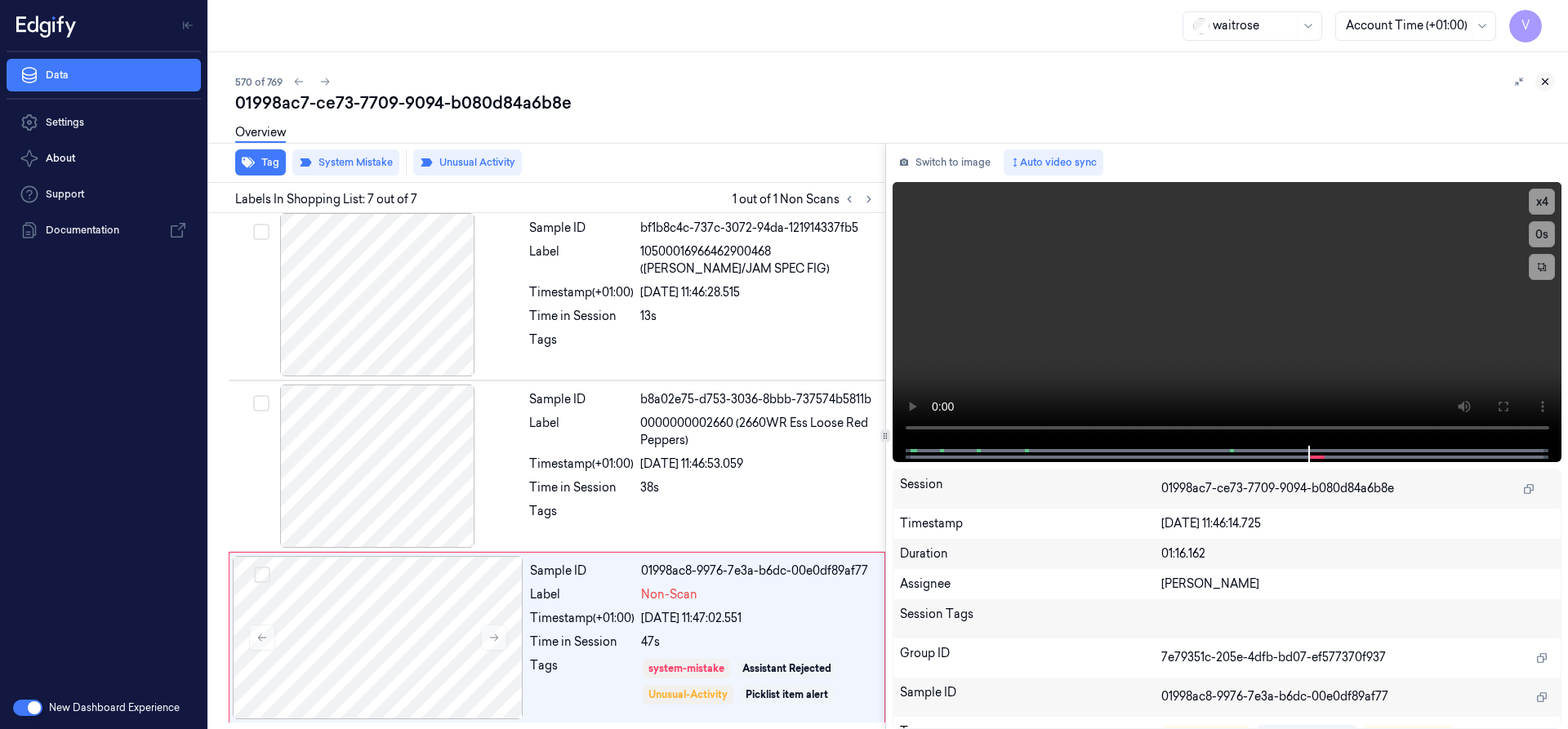
click at [1542, 76] on icon at bounding box center [1544, 81] width 11 height 11
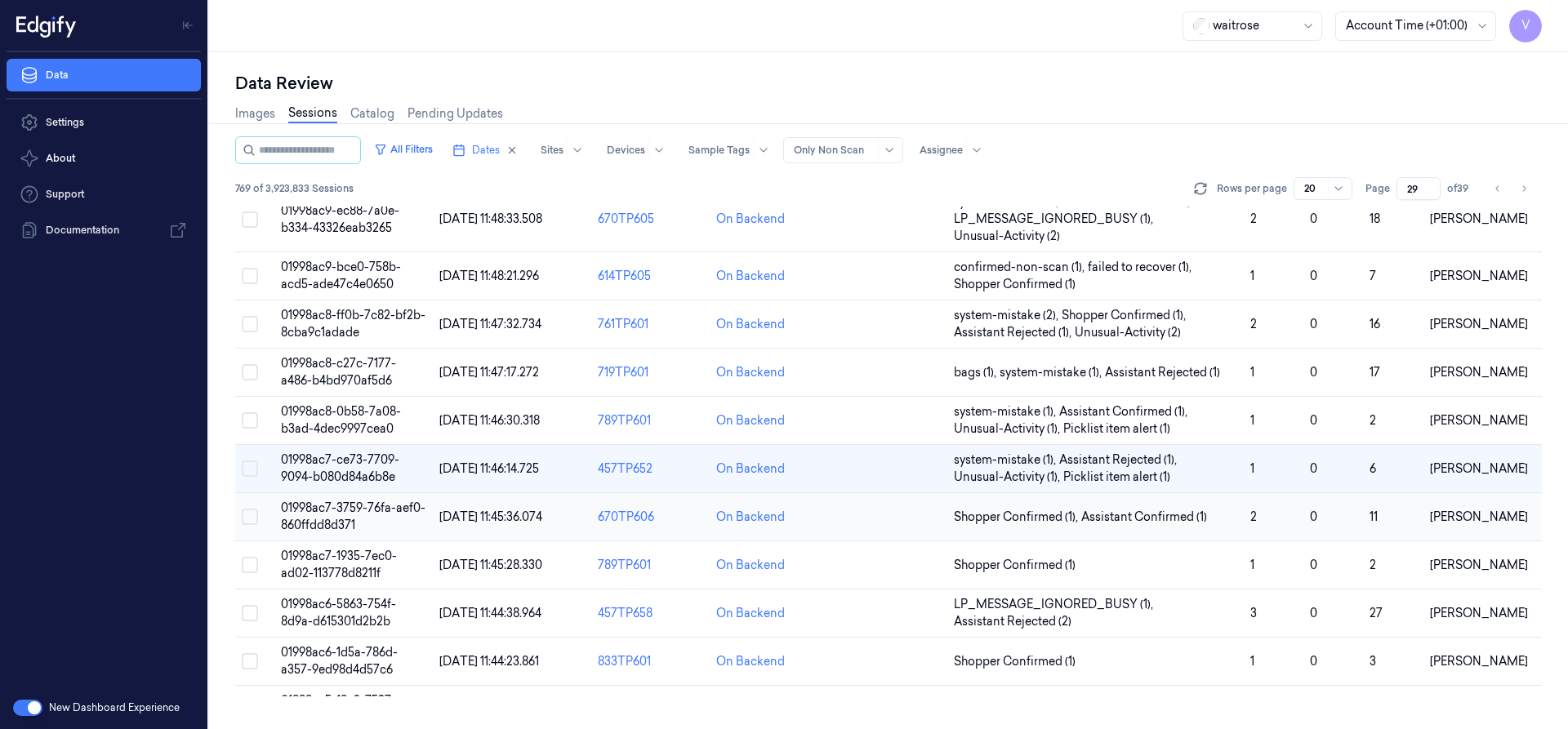
scroll to position [249, 0]
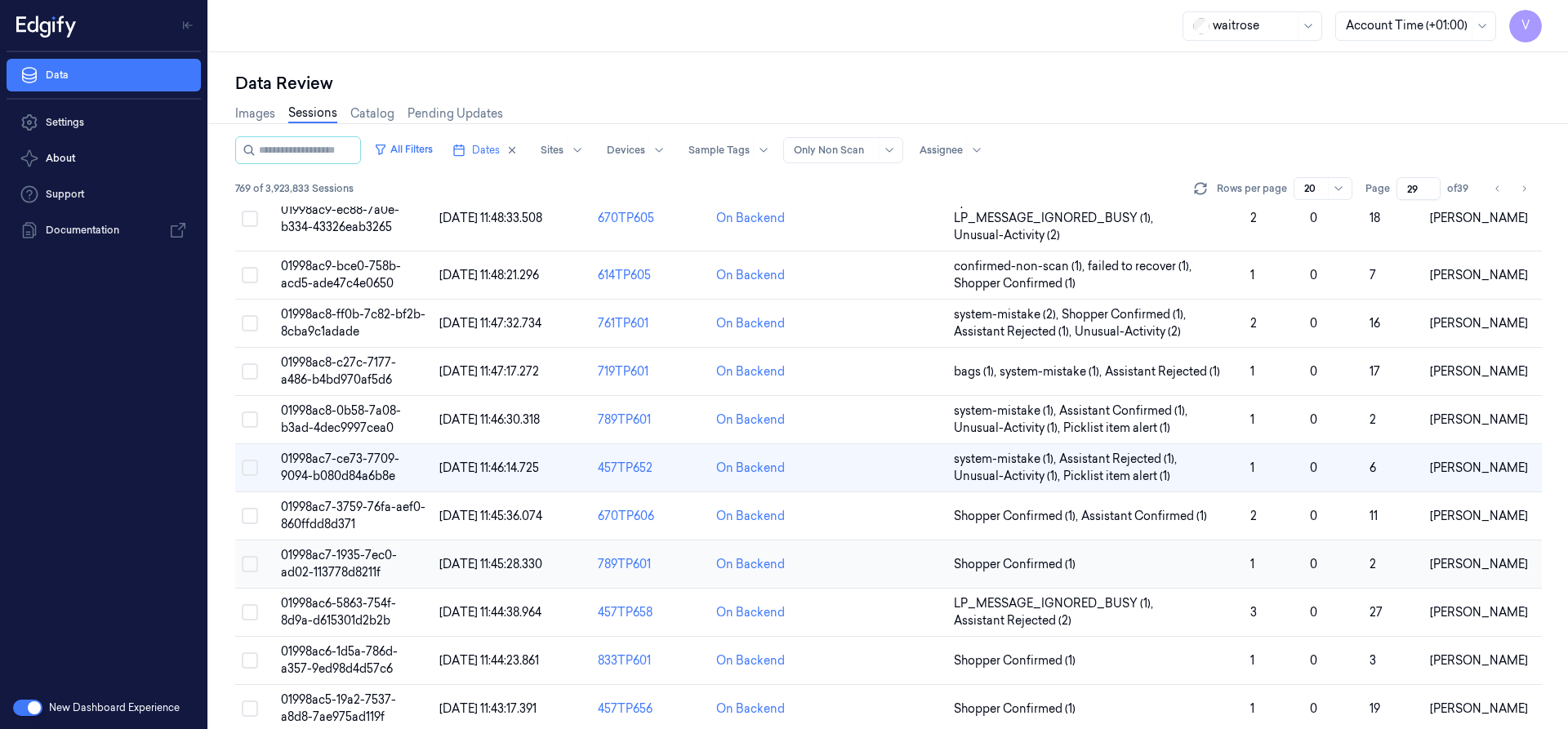
click at [355, 550] on span "01998ac7-1935-7ec0-ad02-113778d8211f" at bounding box center [339, 563] width 116 height 32
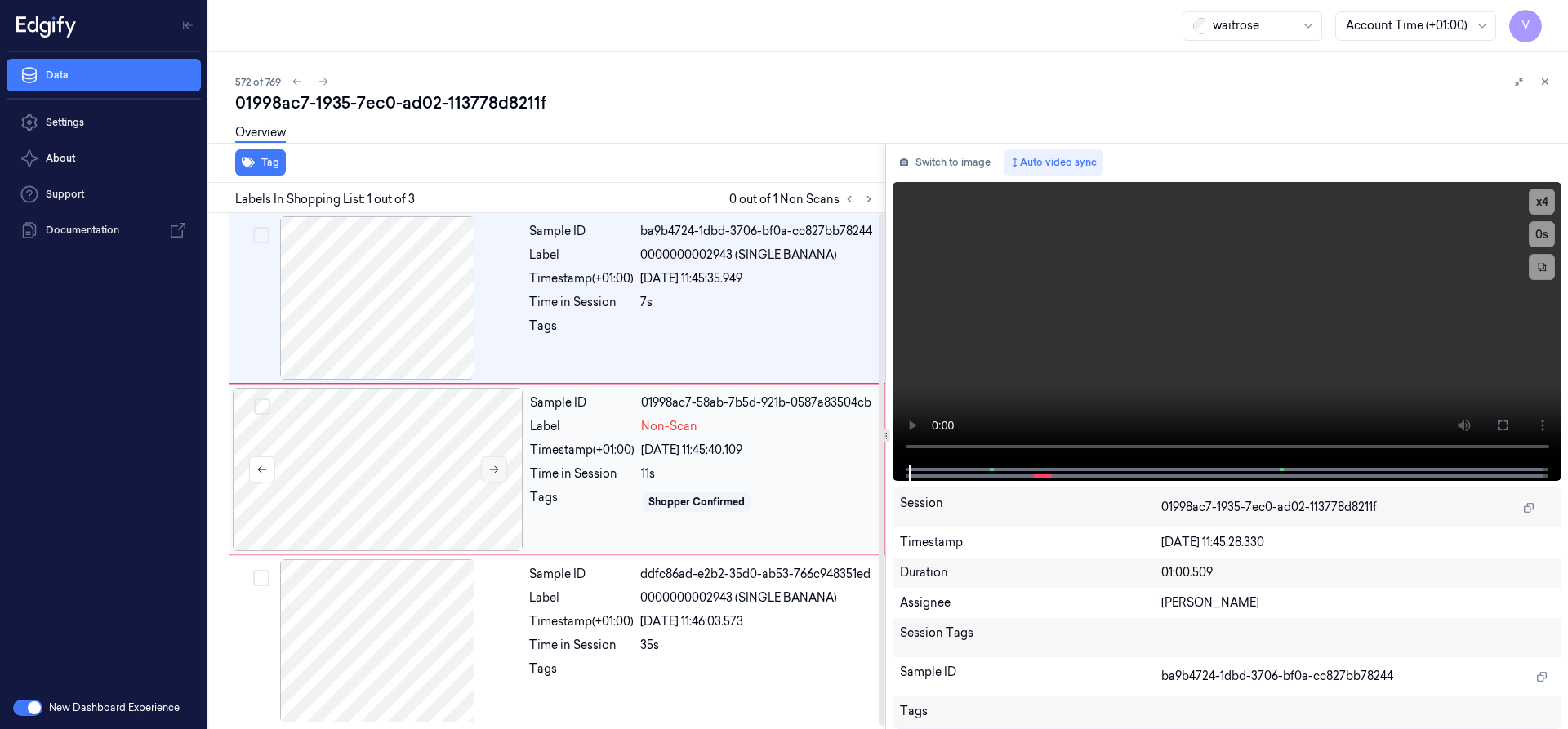
click at [498, 471] on icon at bounding box center [493, 468] width 11 height 11
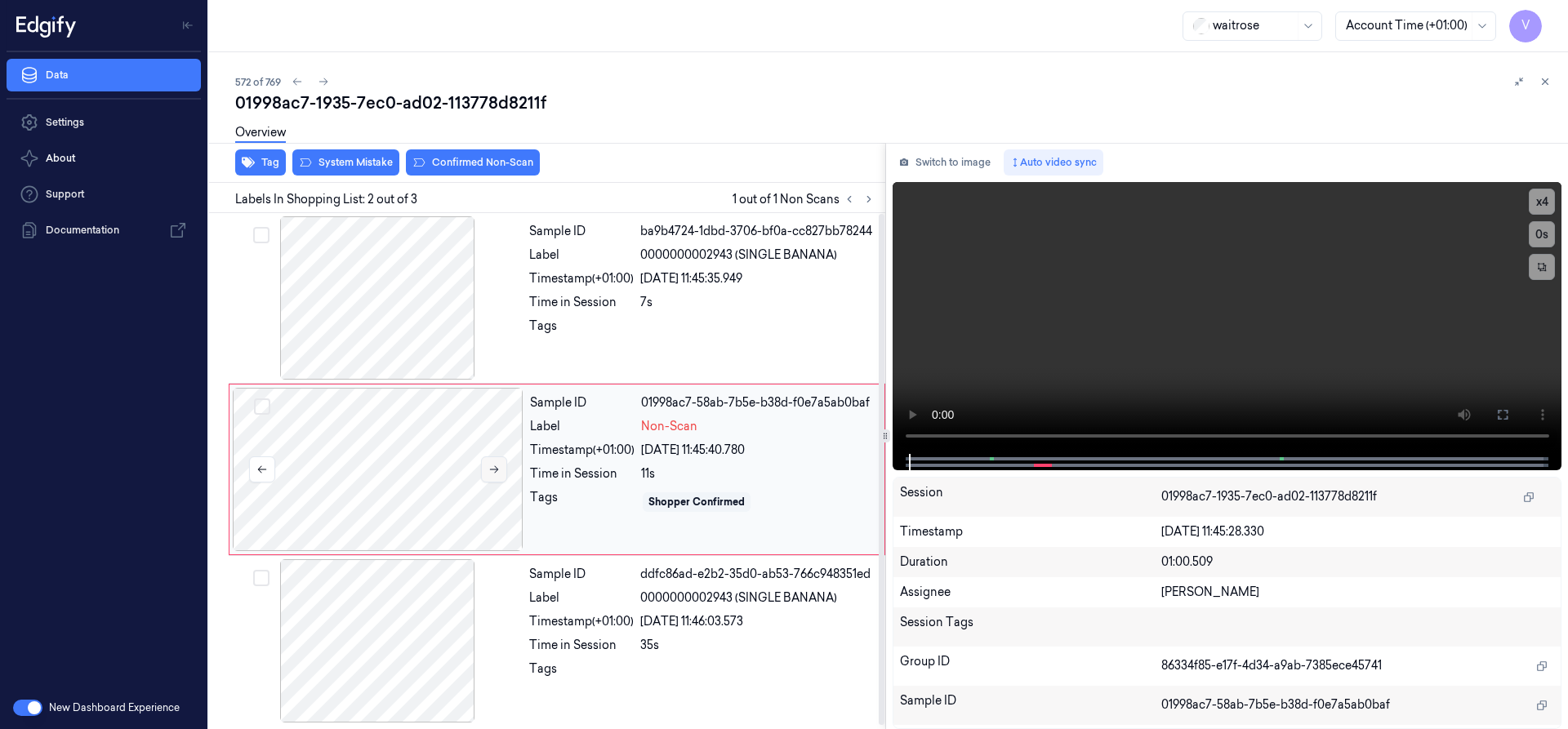
click at [498, 471] on icon at bounding box center [493, 468] width 11 height 11
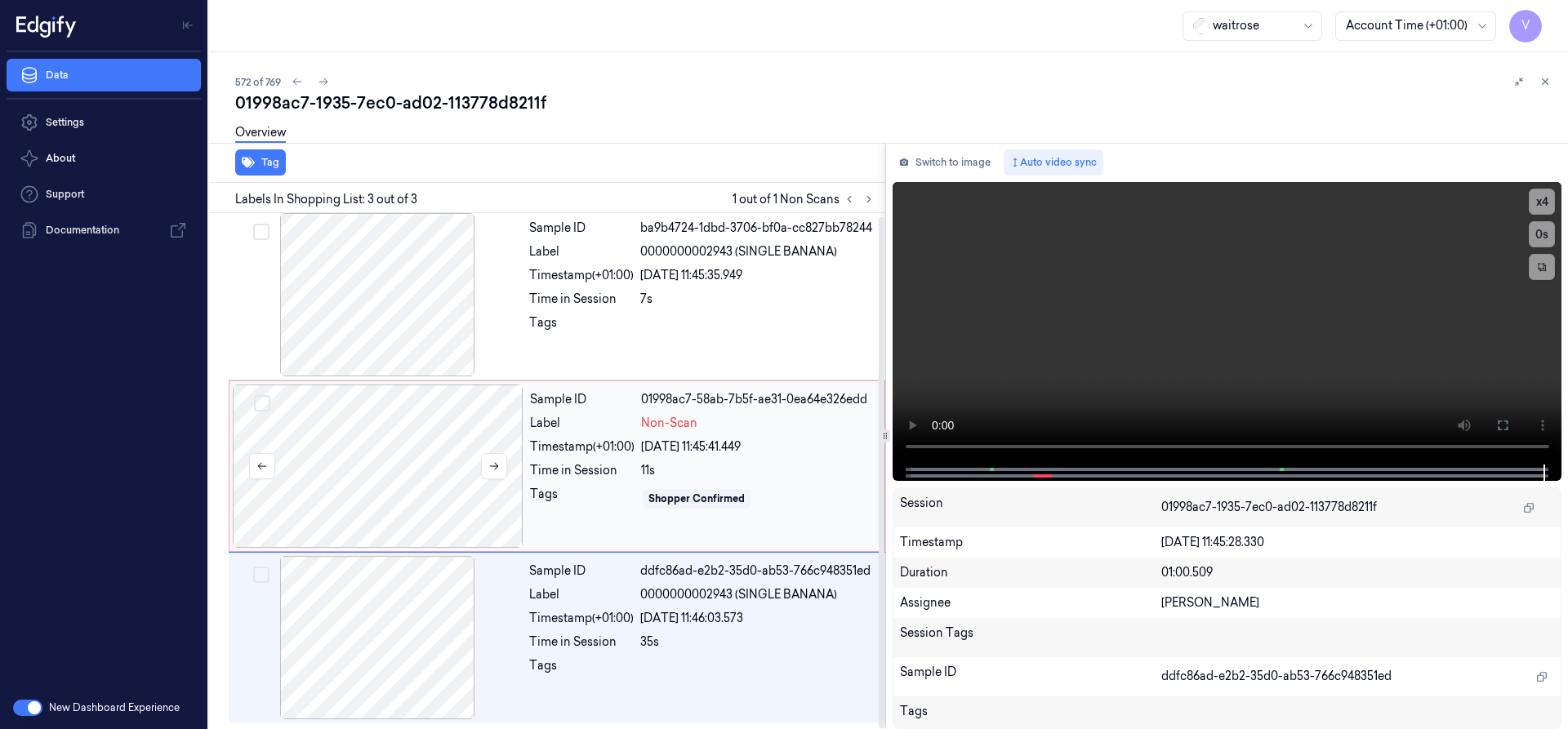
click at [384, 429] on div at bounding box center [378, 466] width 291 height 164
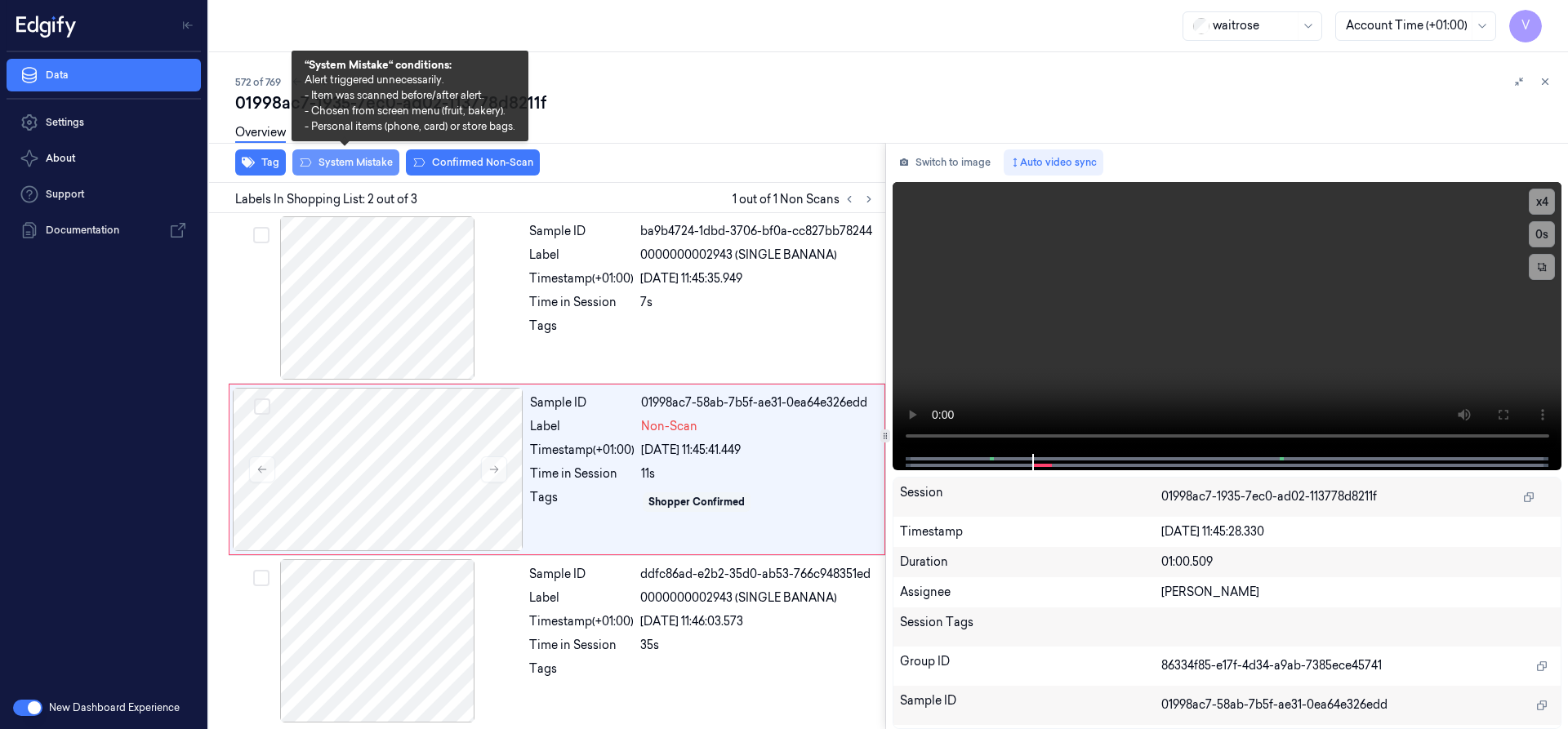
click at [360, 164] on button "System Mistake" at bounding box center [346, 162] width 107 height 26
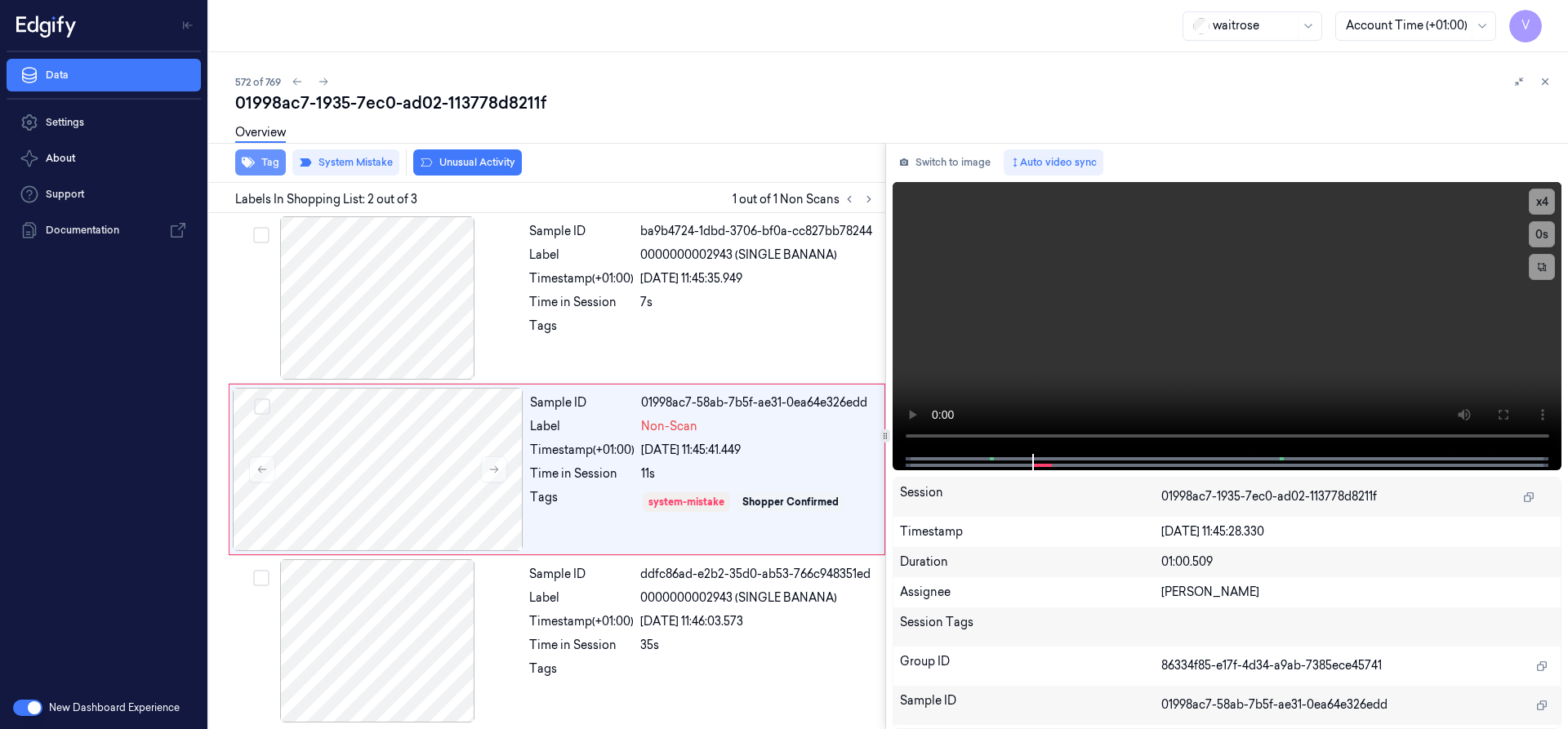
click at [269, 159] on button "Tag" at bounding box center [260, 162] width 50 height 26
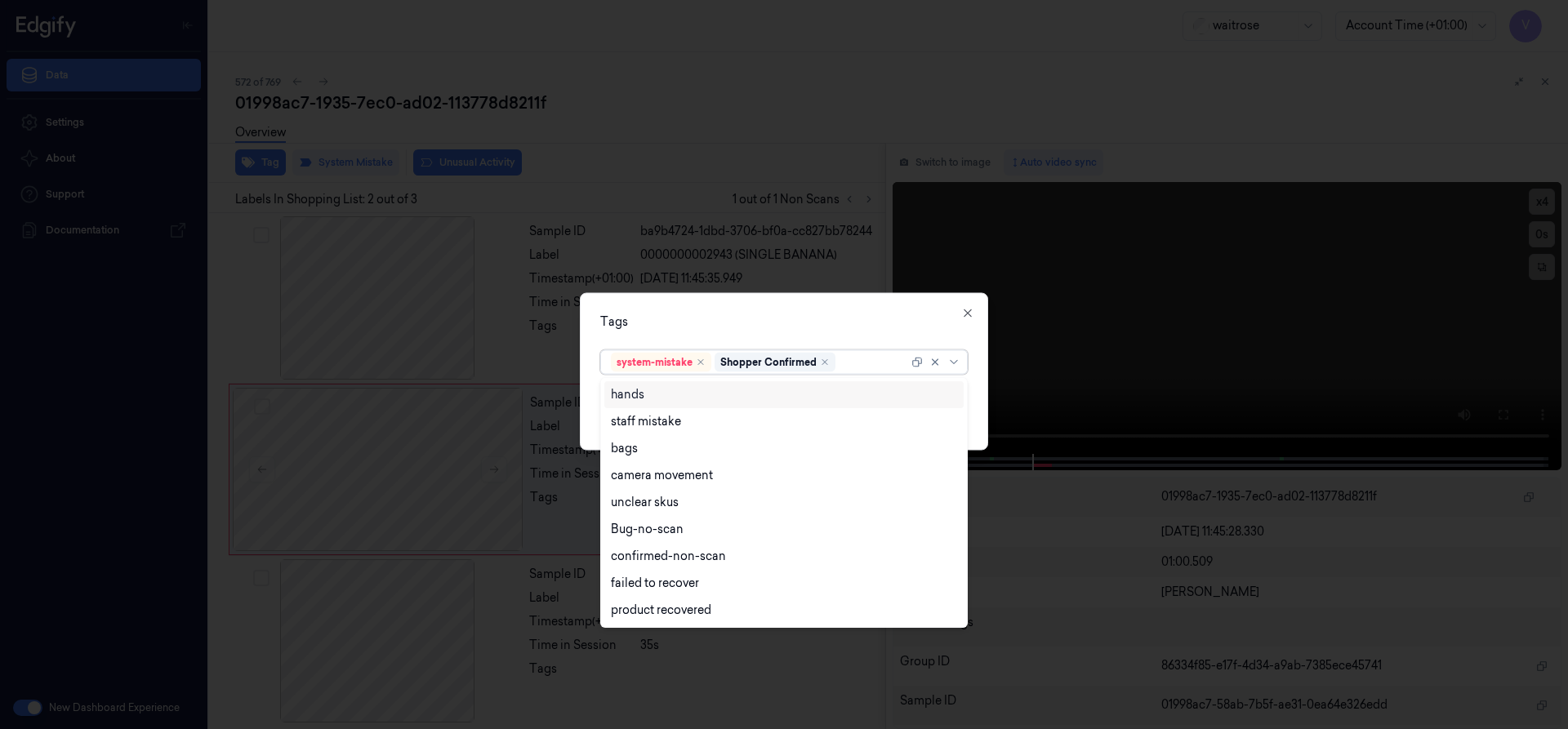
click at [845, 361] on div at bounding box center [873, 362] width 69 height 17
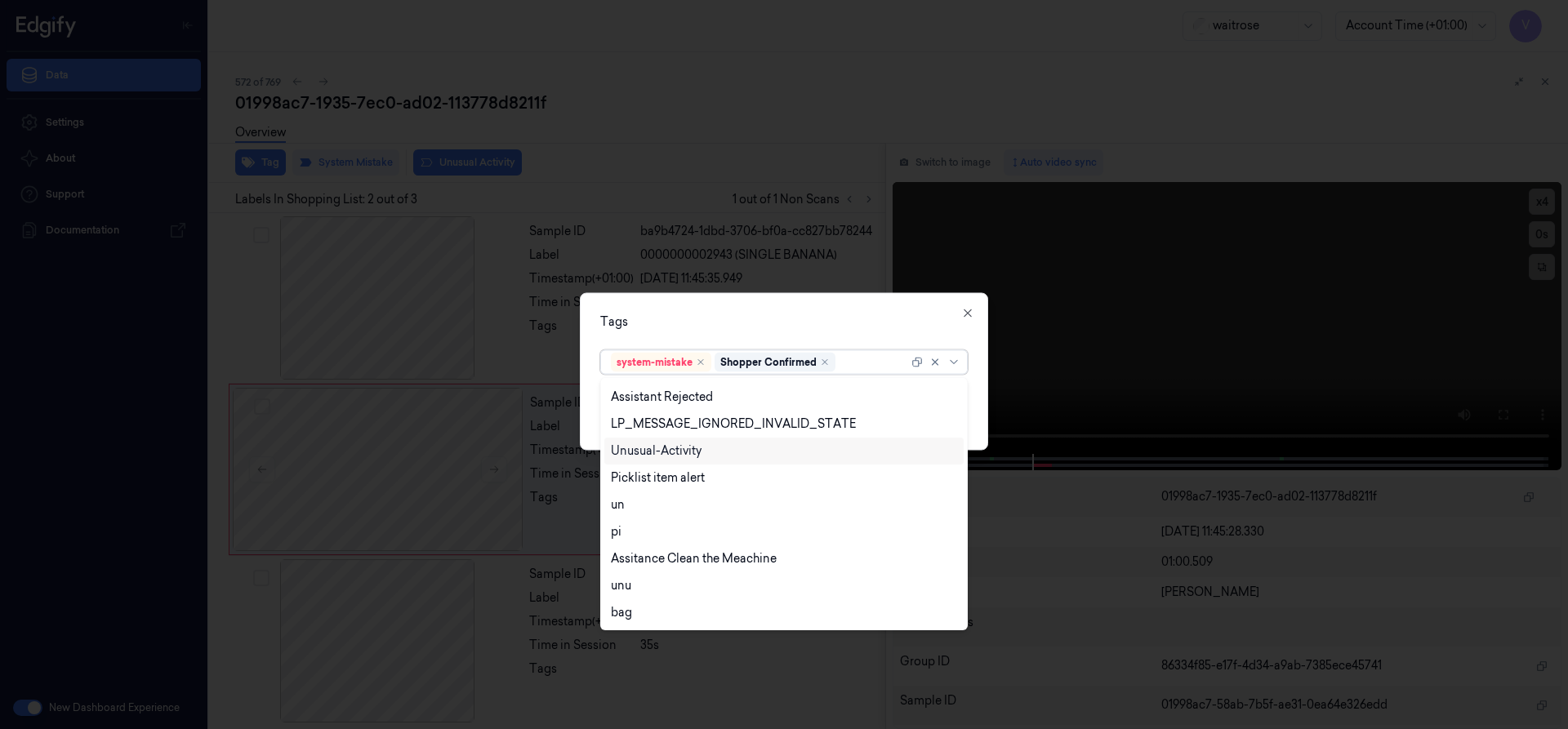
click at [714, 440] on div "Unusual-Activity" at bounding box center [784, 451] width 360 height 27
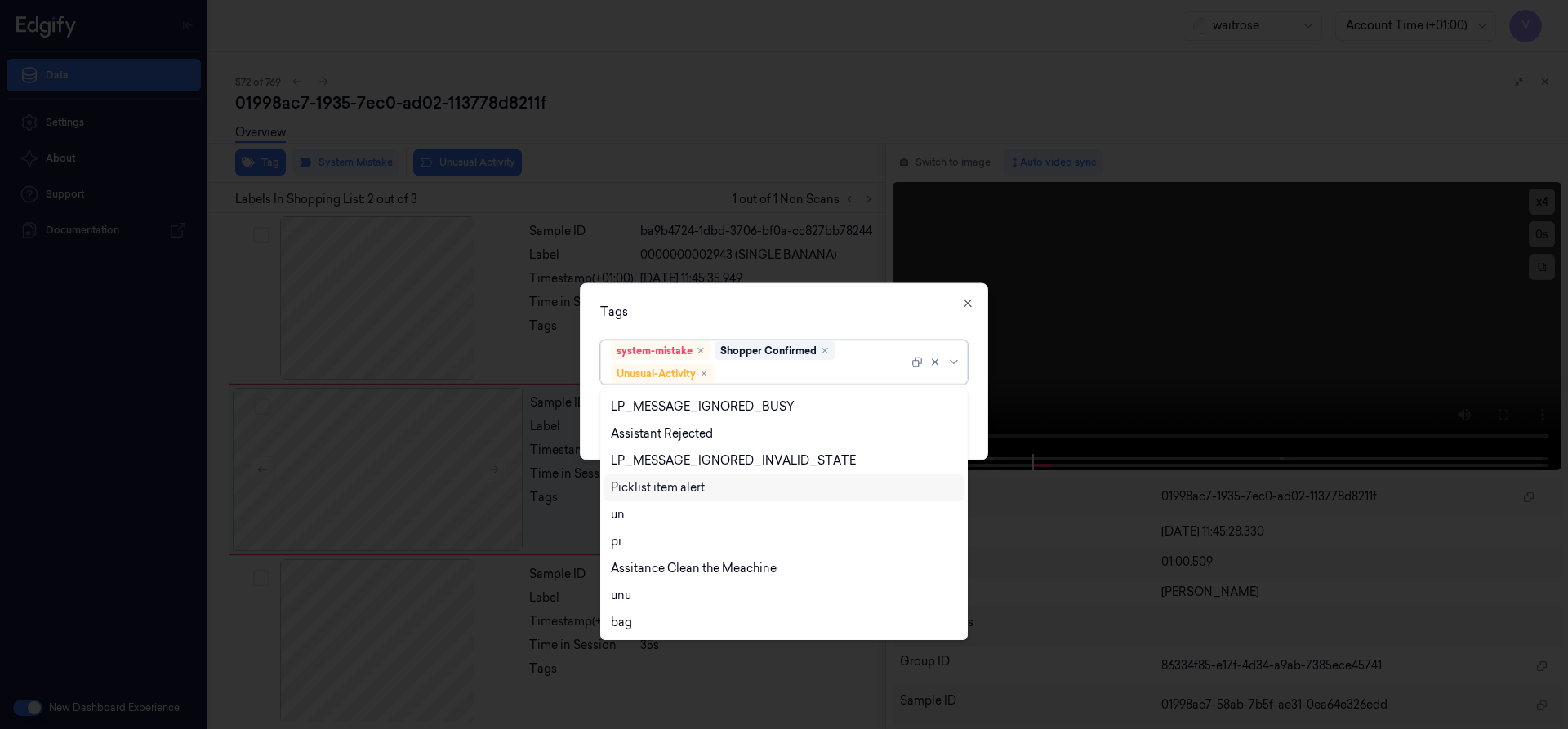
click at [692, 484] on div "Picklist item alert" at bounding box center [658, 487] width 94 height 17
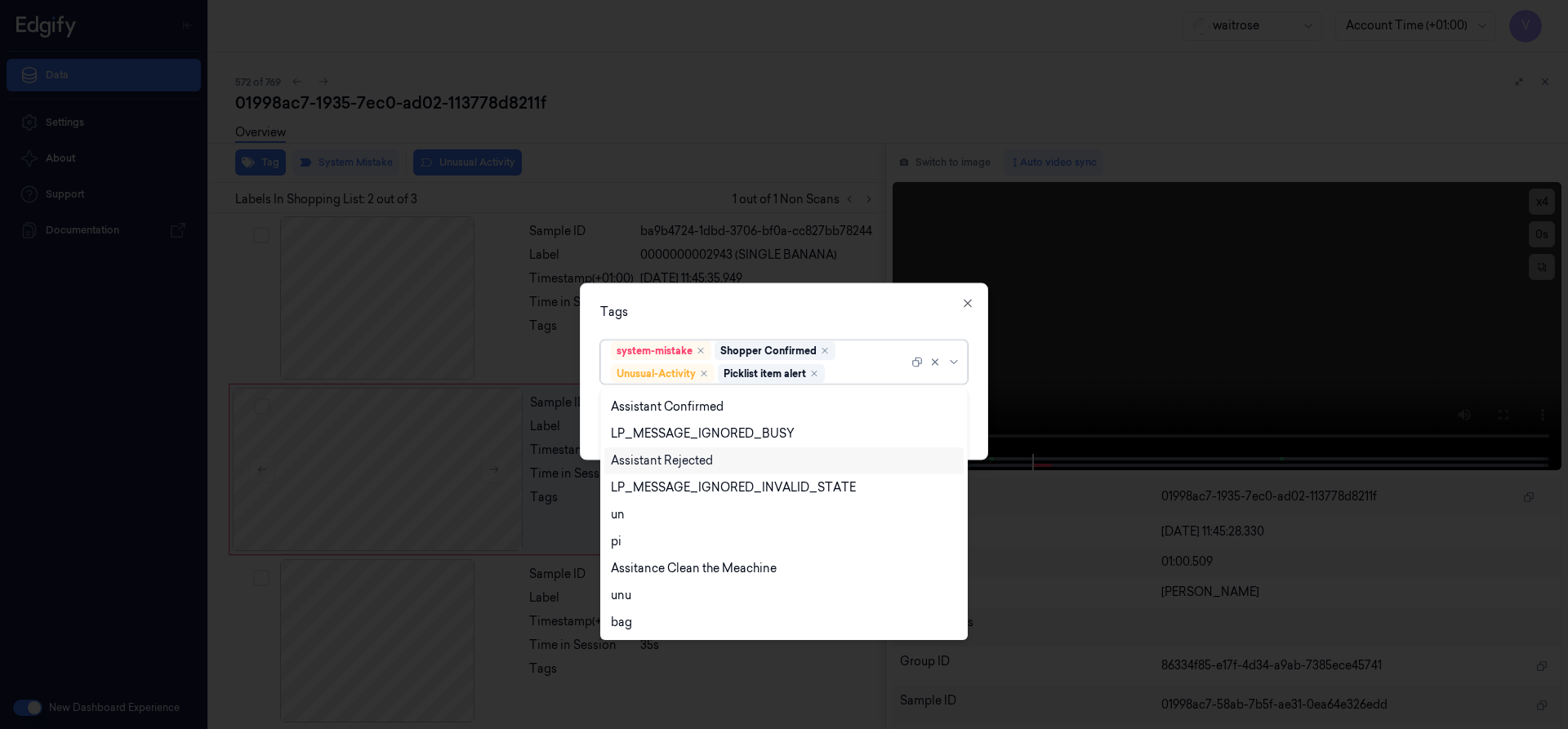
scroll to position [294, 0]
drag, startPoint x: 793, startPoint y: 314, endPoint x: 793, endPoint y: 325, distance: 11.0
click at [793, 320] on div "Tags option Picklist item alert, selected. 20 results available. Use Up and Dow…" at bounding box center [783, 371] width 408 height 177
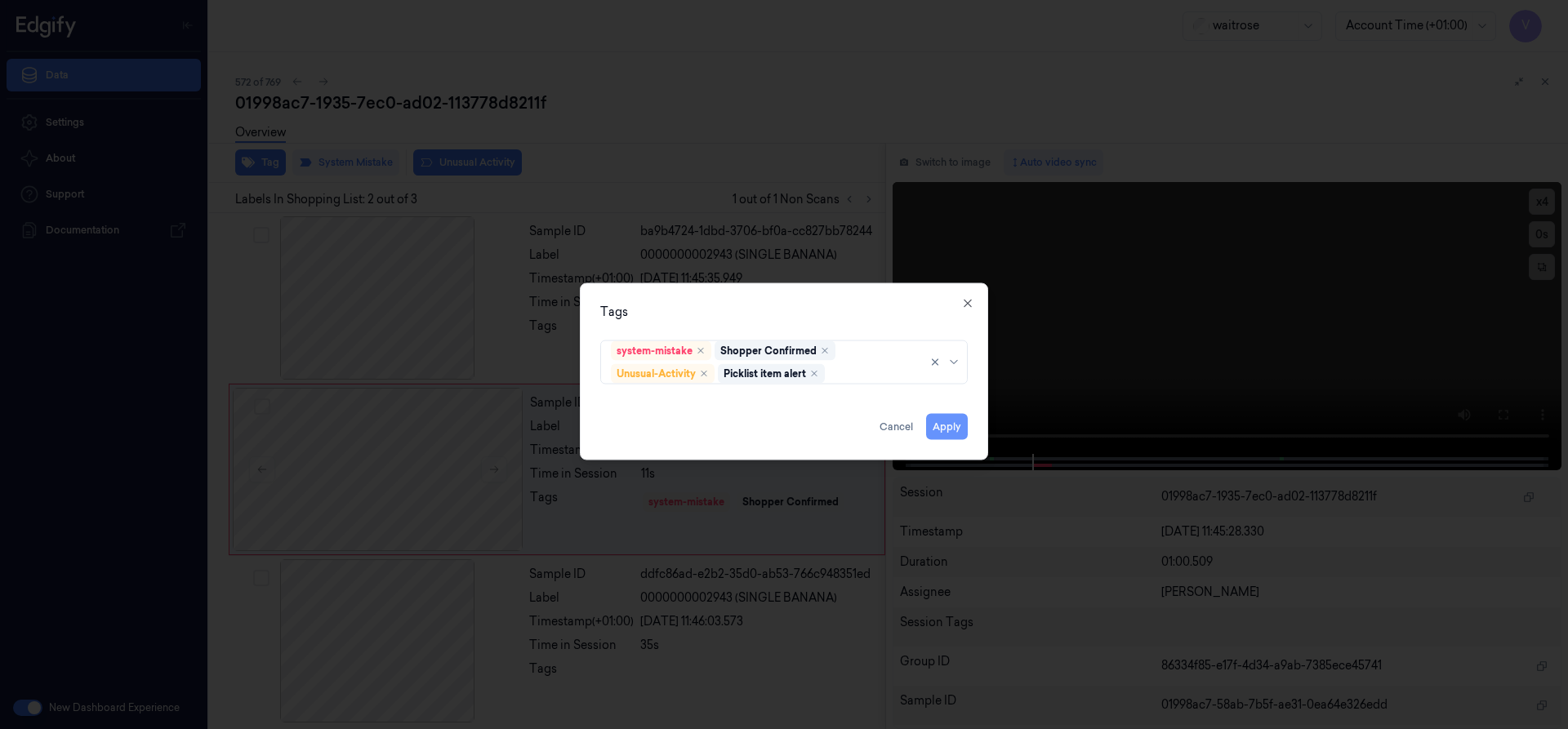
click at [932, 436] on button "Apply" at bounding box center [947, 426] width 42 height 26
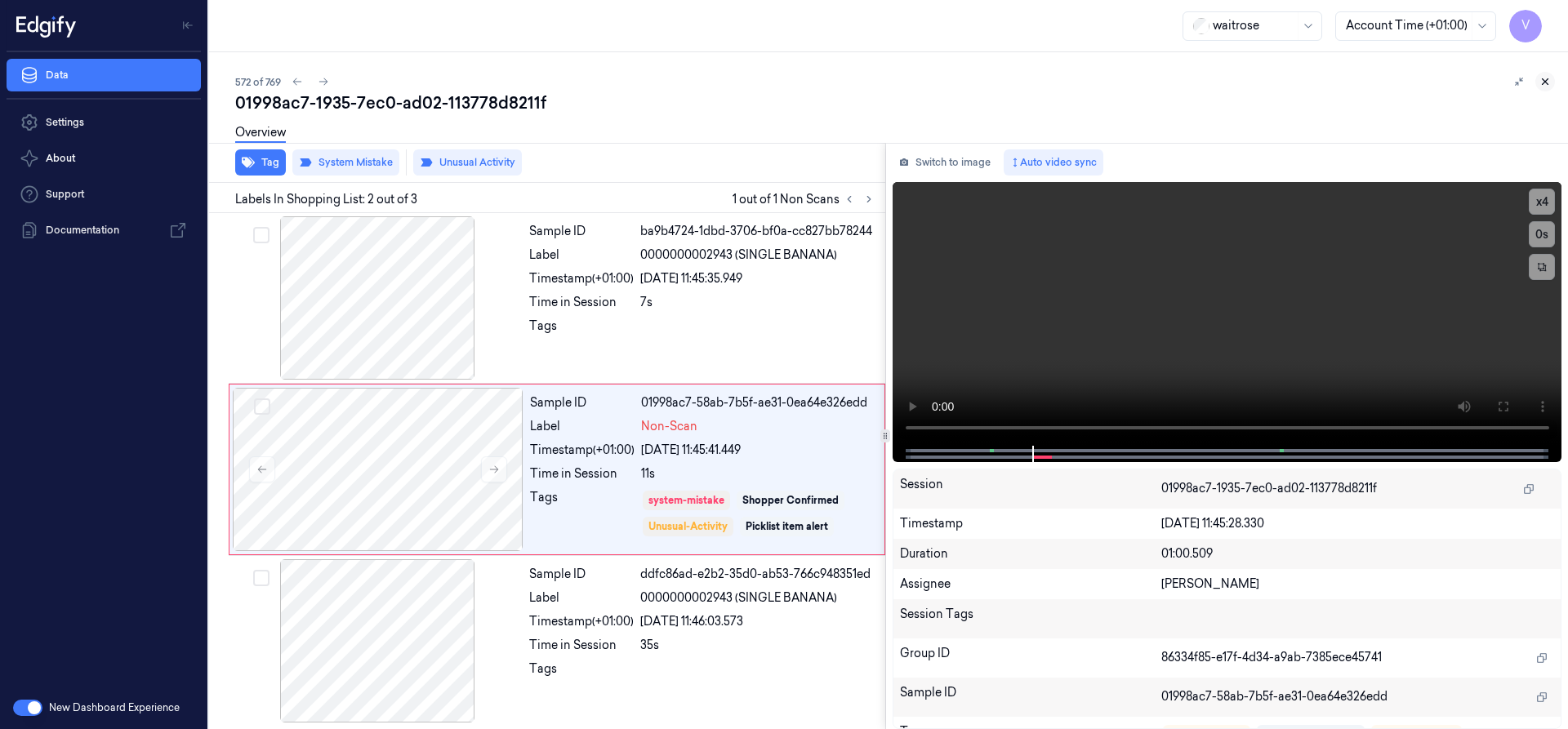
click at [1543, 76] on icon at bounding box center [1544, 81] width 11 height 11
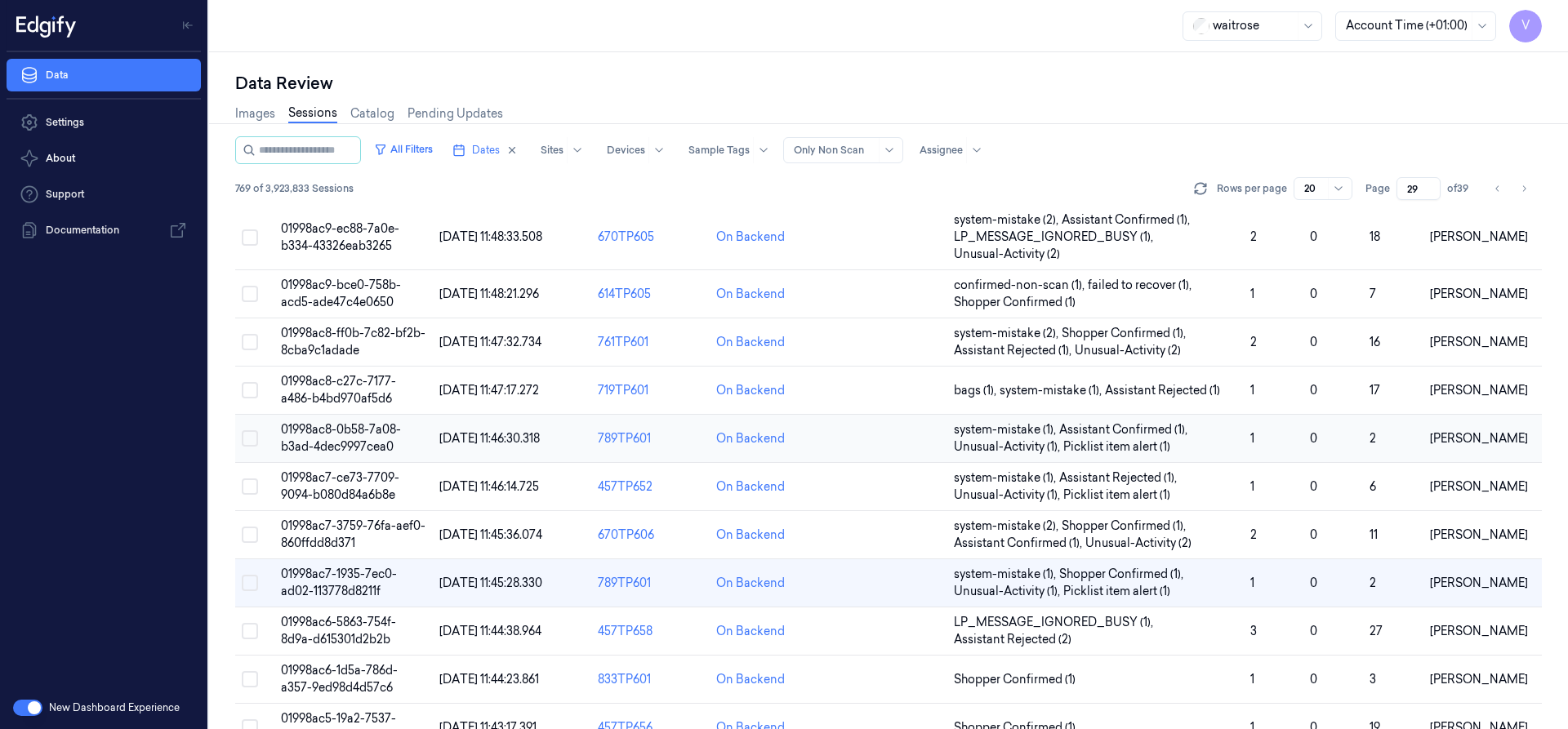
scroll to position [345, 0]
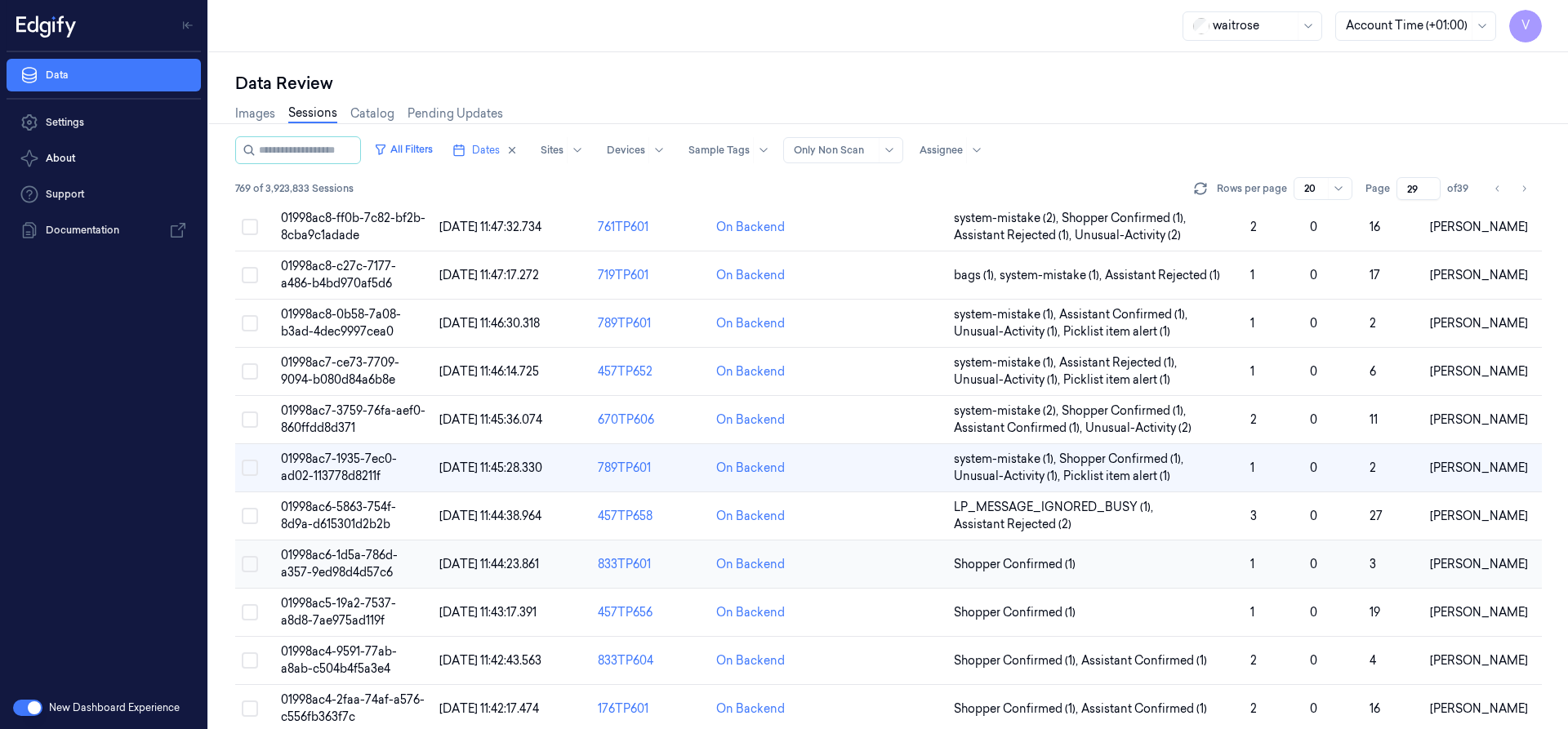
click at [334, 554] on span "01998ac6-1d5a-786d-a357-9ed98d4d57c6" at bounding box center [339, 563] width 117 height 32
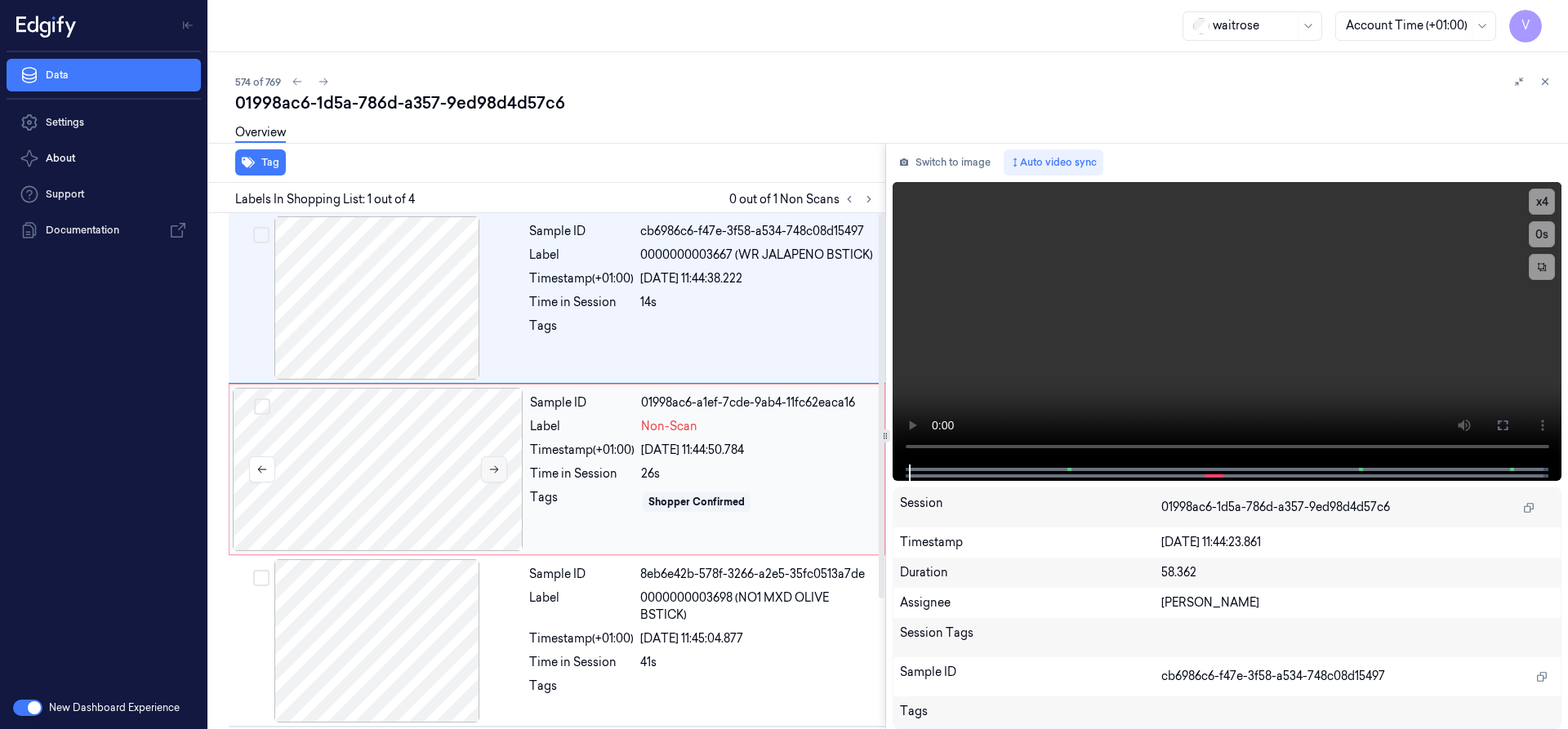
click at [496, 462] on button at bounding box center [493, 469] width 26 height 26
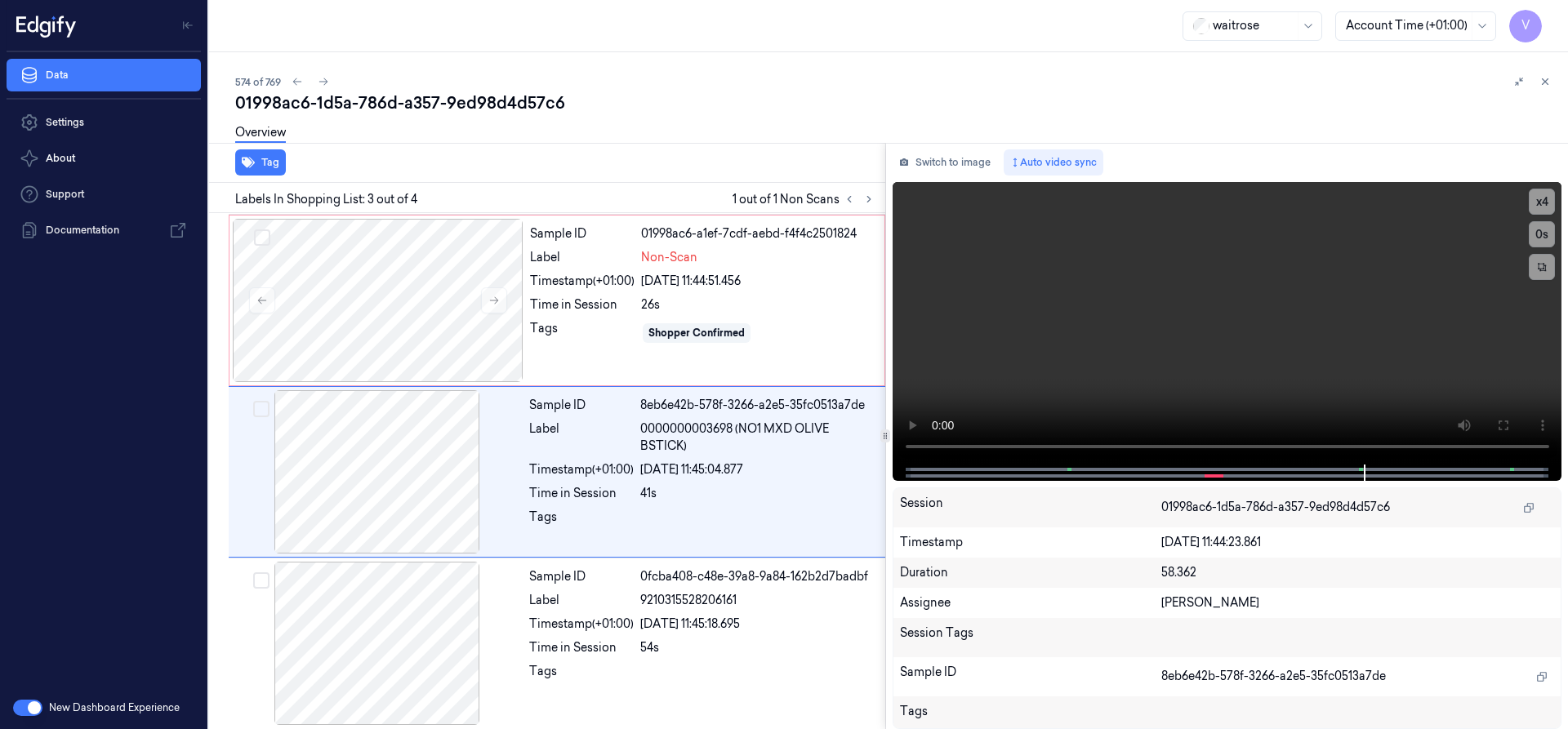
scroll to position [169, 0]
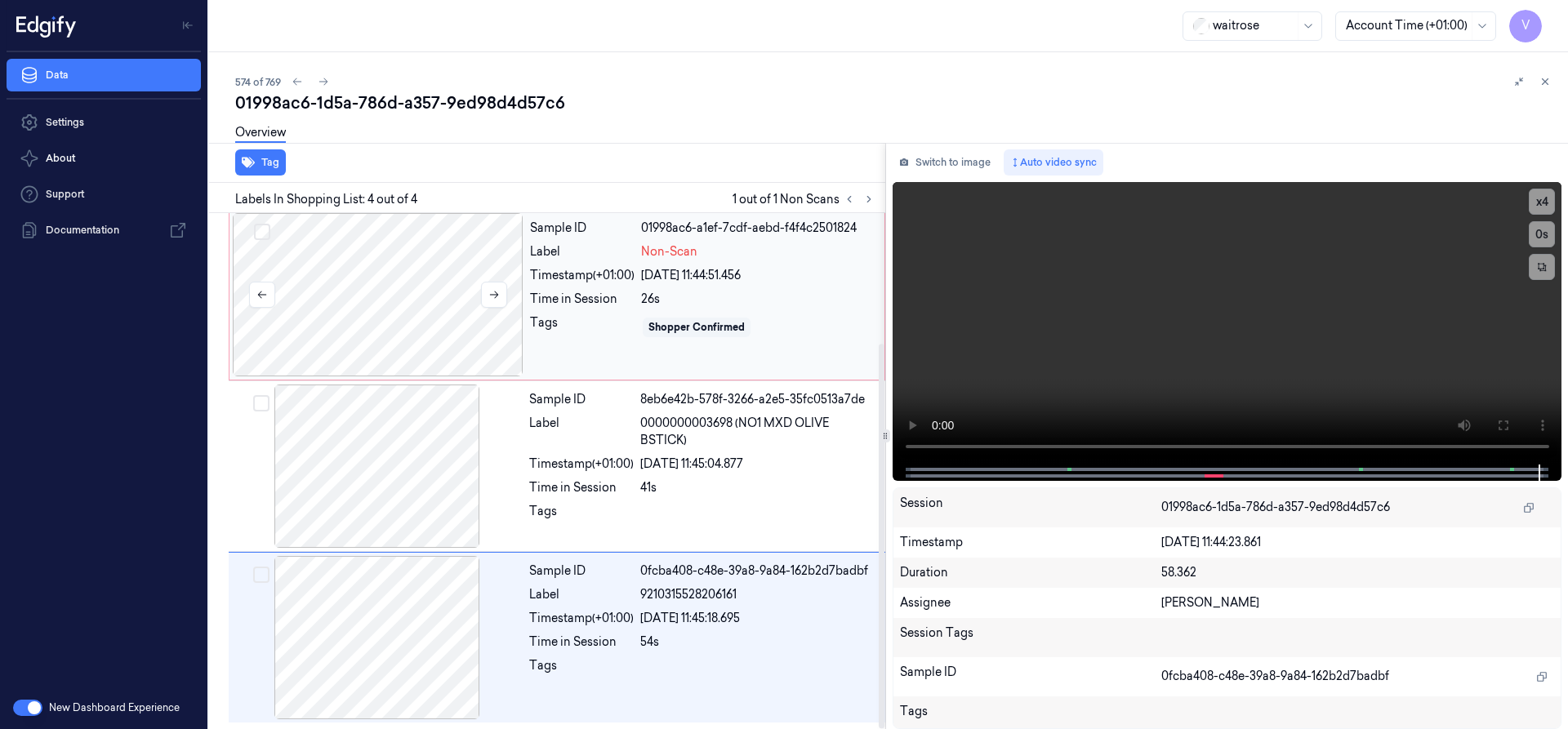
click at [430, 304] on div at bounding box center [378, 295] width 291 height 164
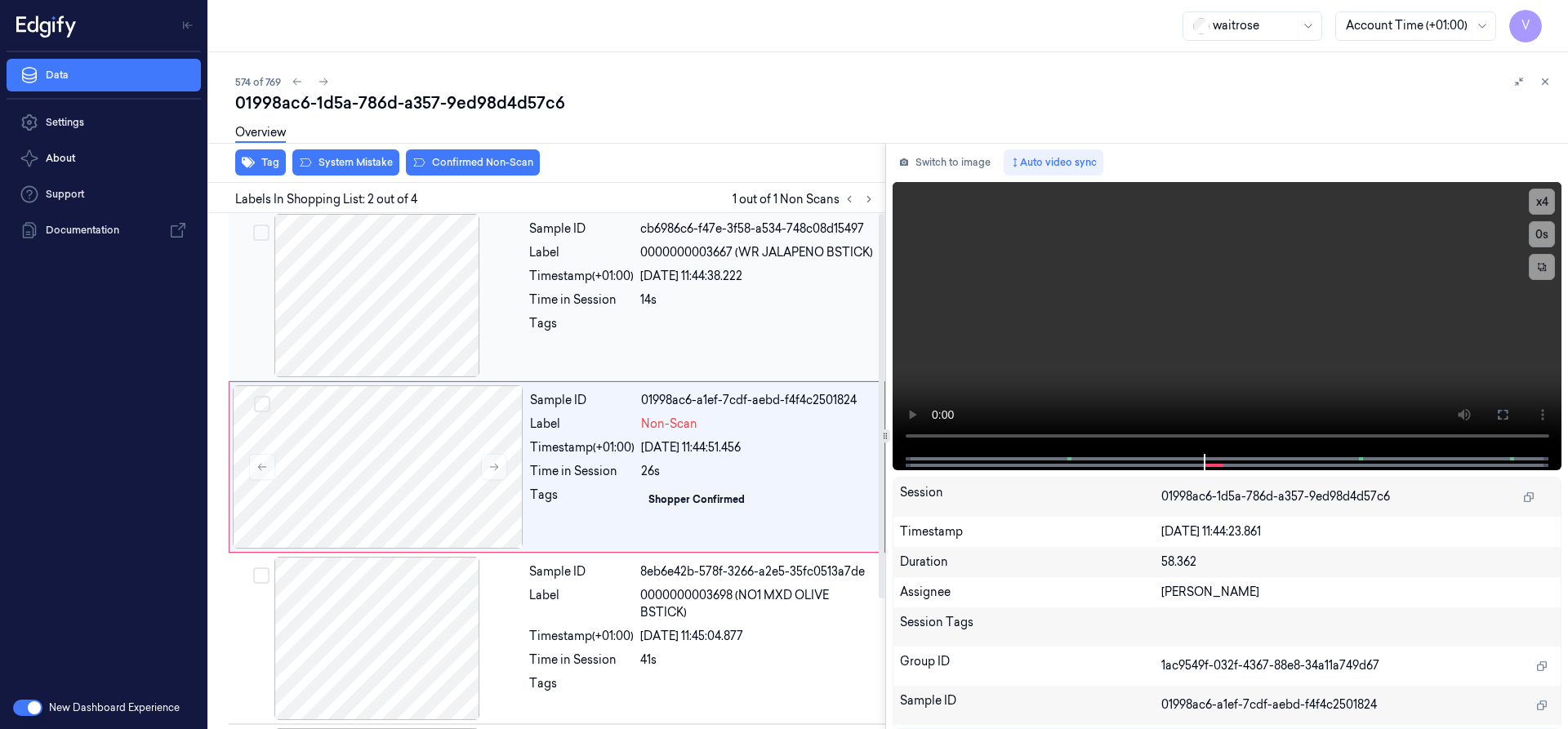
scroll to position [0, 0]
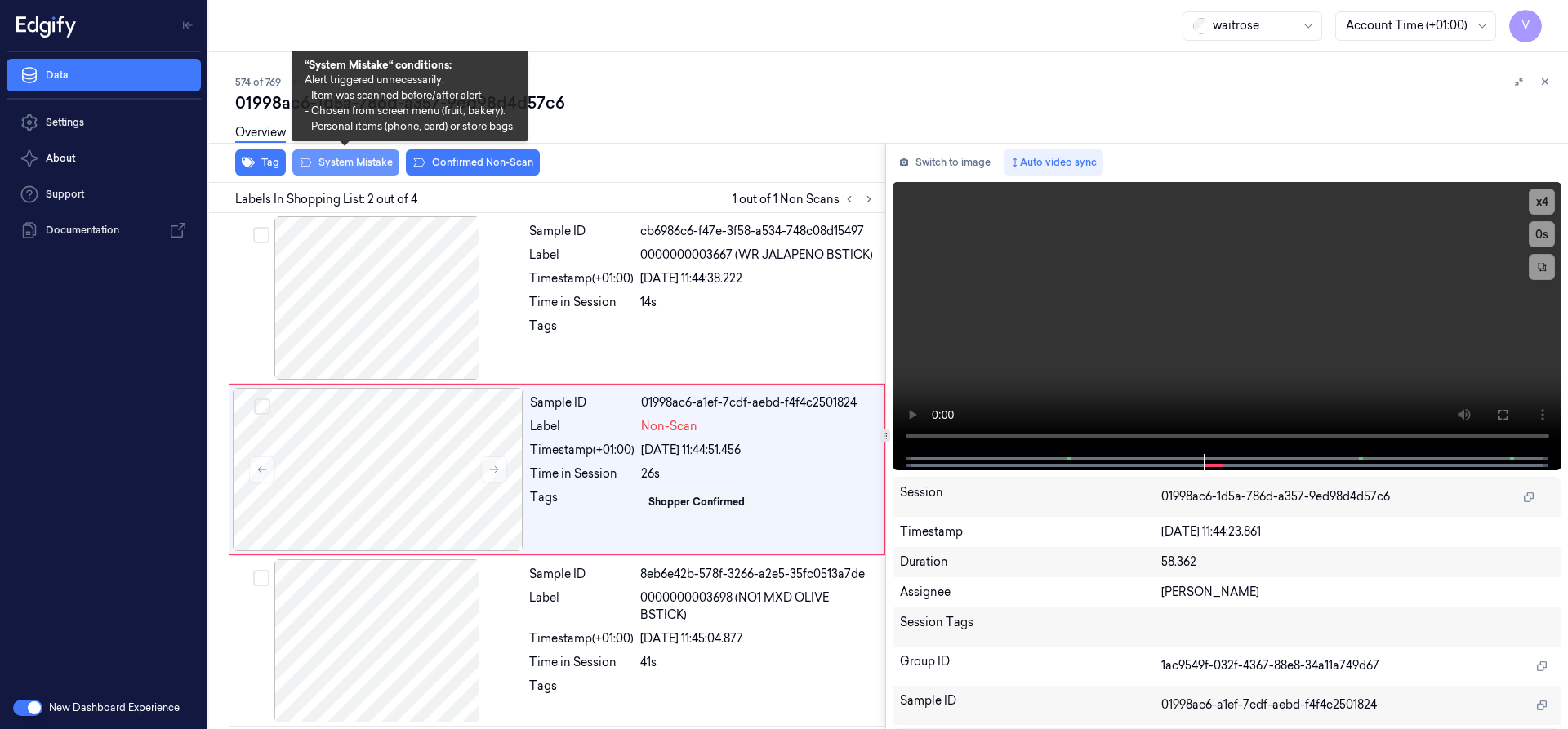
click at [377, 166] on button "System Mistake" at bounding box center [346, 162] width 107 height 26
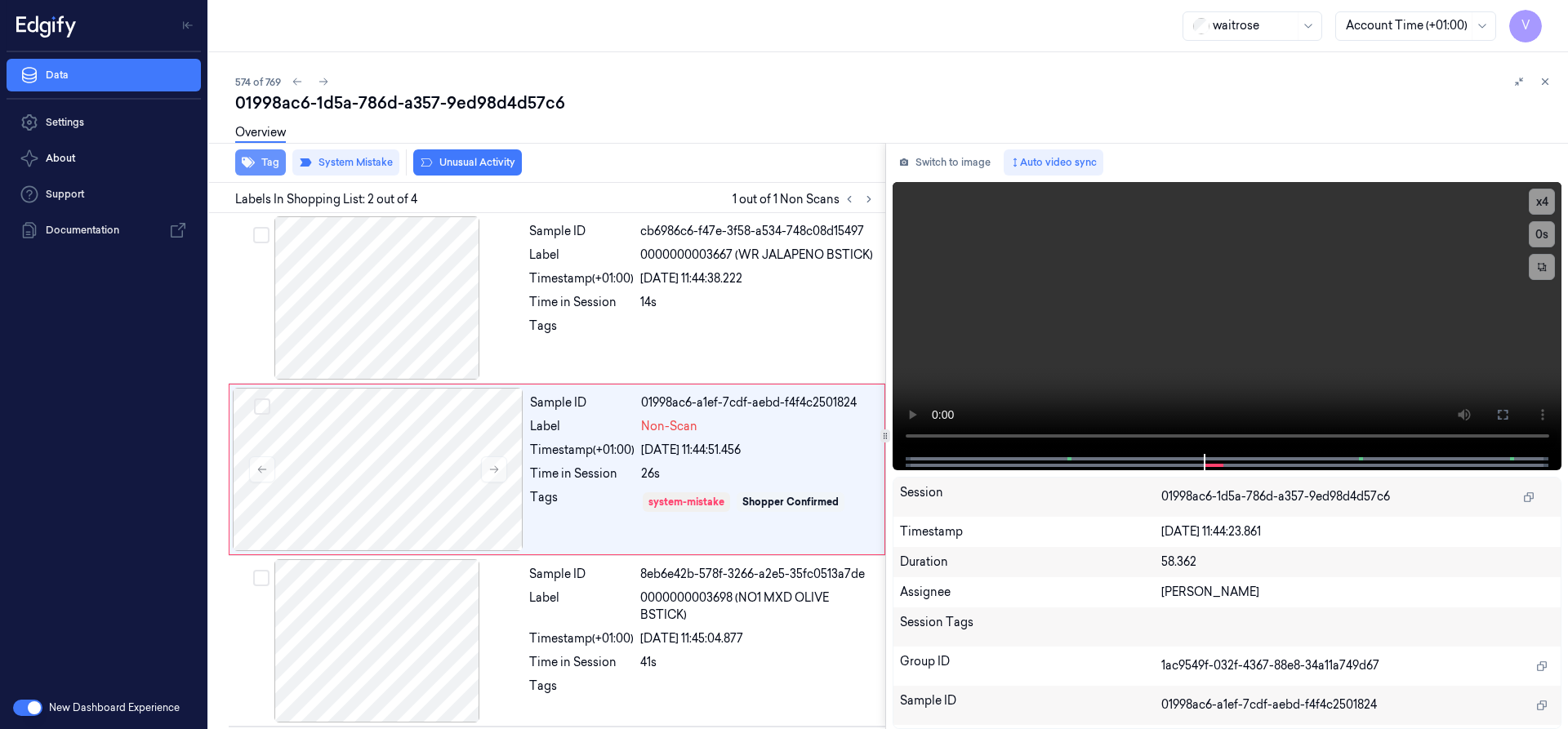
click at [268, 161] on button "Tag" at bounding box center [260, 162] width 50 height 26
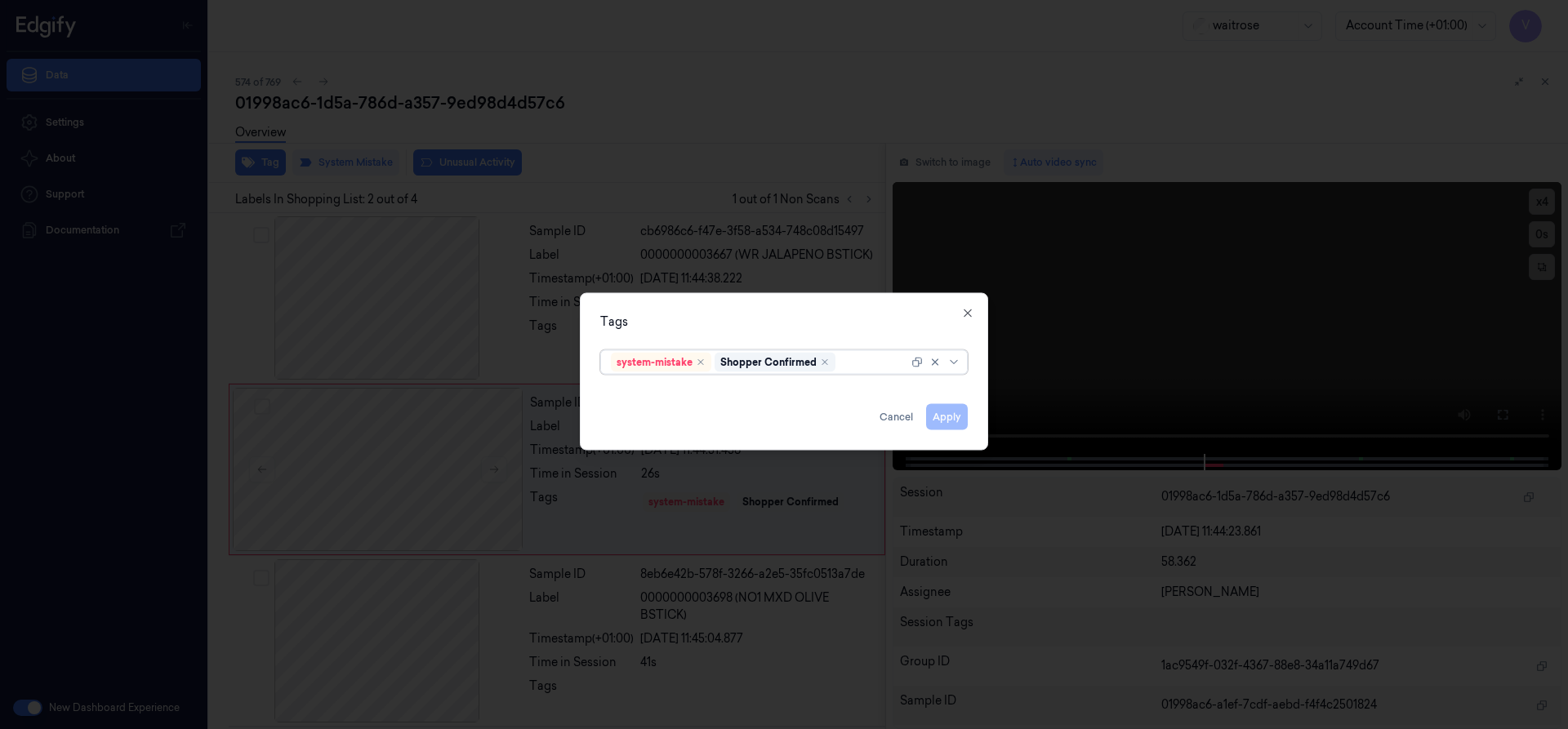
click at [873, 361] on div at bounding box center [873, 362] width 69 height 17
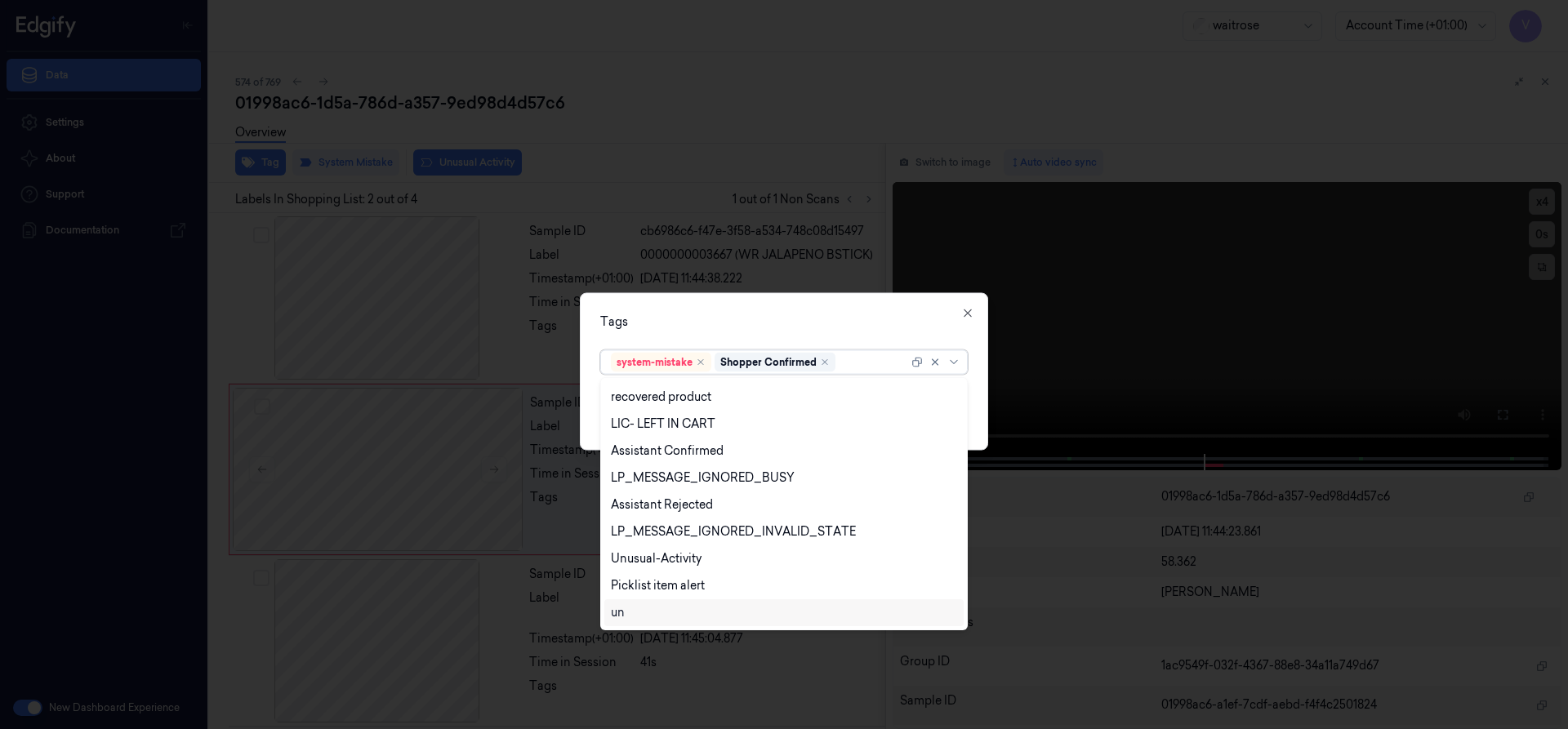
scroll to position [308, 0]
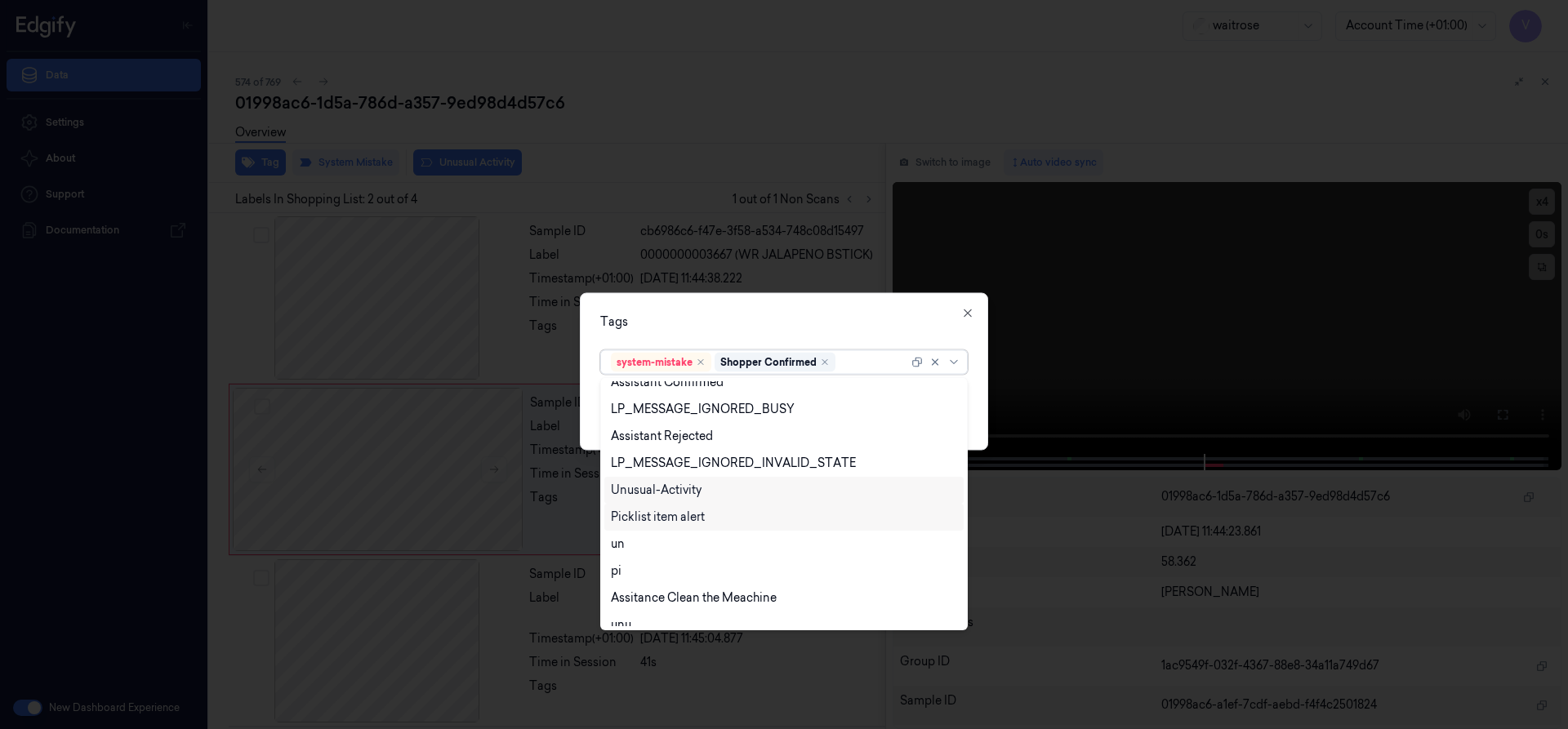
drag, startPoint x: 679, startPoint y: 492, endPoint x: 672, endPoint y: 505, distance: 14.8
click at [679, 493] on div "Unusual-Activity" at bounding box center [656, 490] width 90 height 17
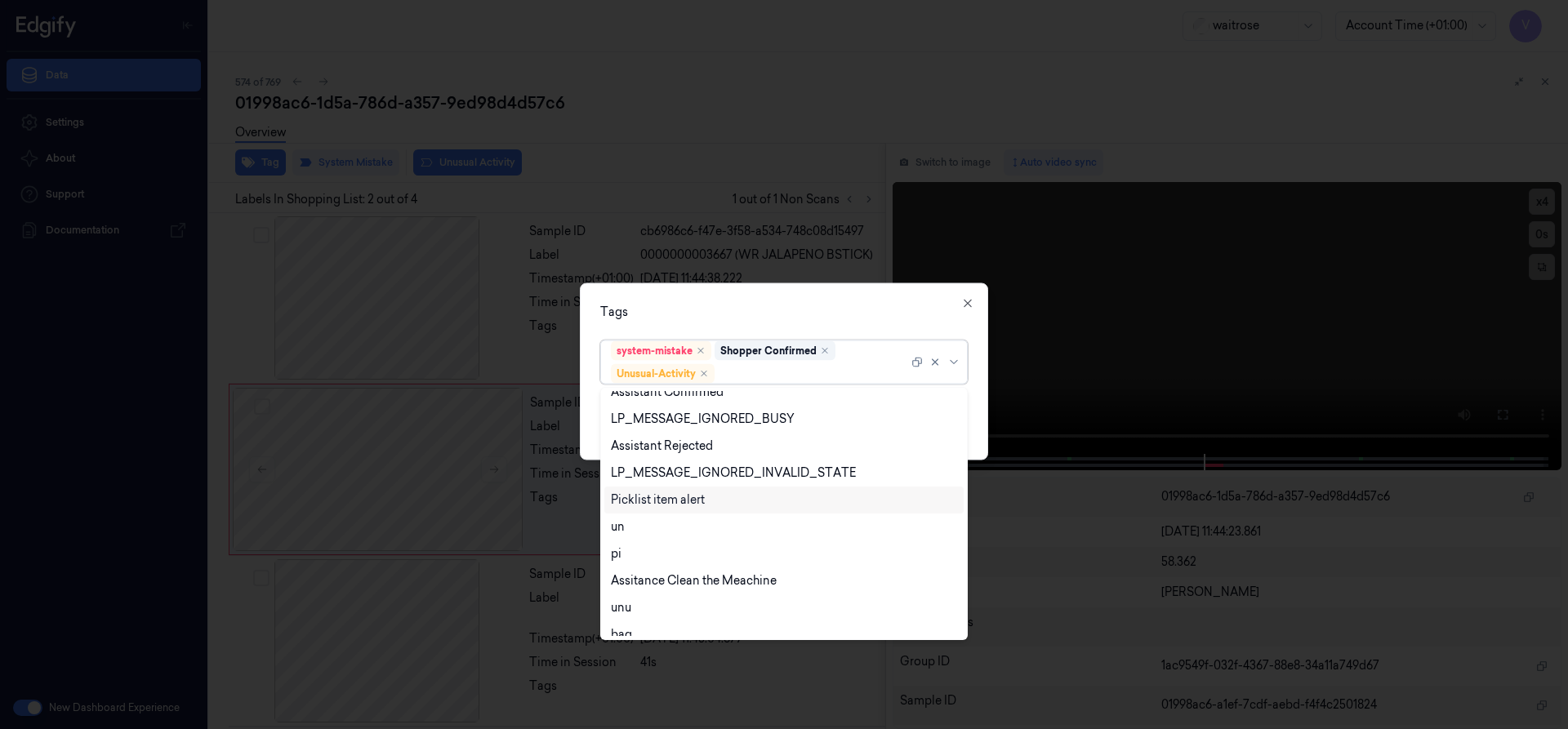
click at [676, 503] on div "Picklist item alert" at bounding box center [658, 500] width 94 height 17
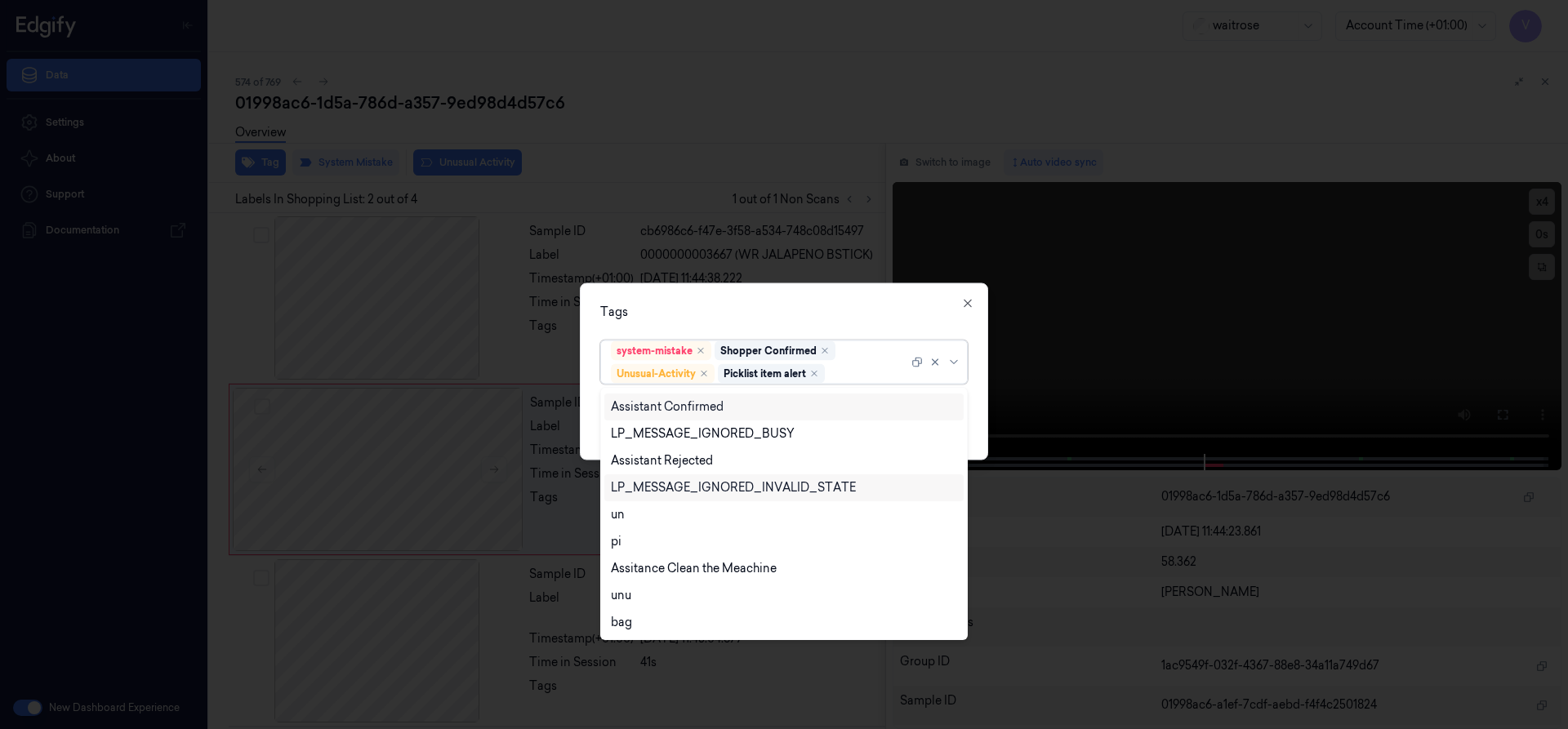
scroll to position [294, 0]
drag, startPoint x: 774, startPoint y: 300, endPoint x: 847, endPoint y: 347, distance: 86.8
click at [786, 313] on div "Tags option Picklist item alert, selected. 20 results available. Use Up and Dow…" at bounding box center [783, 371] width 408 height 177
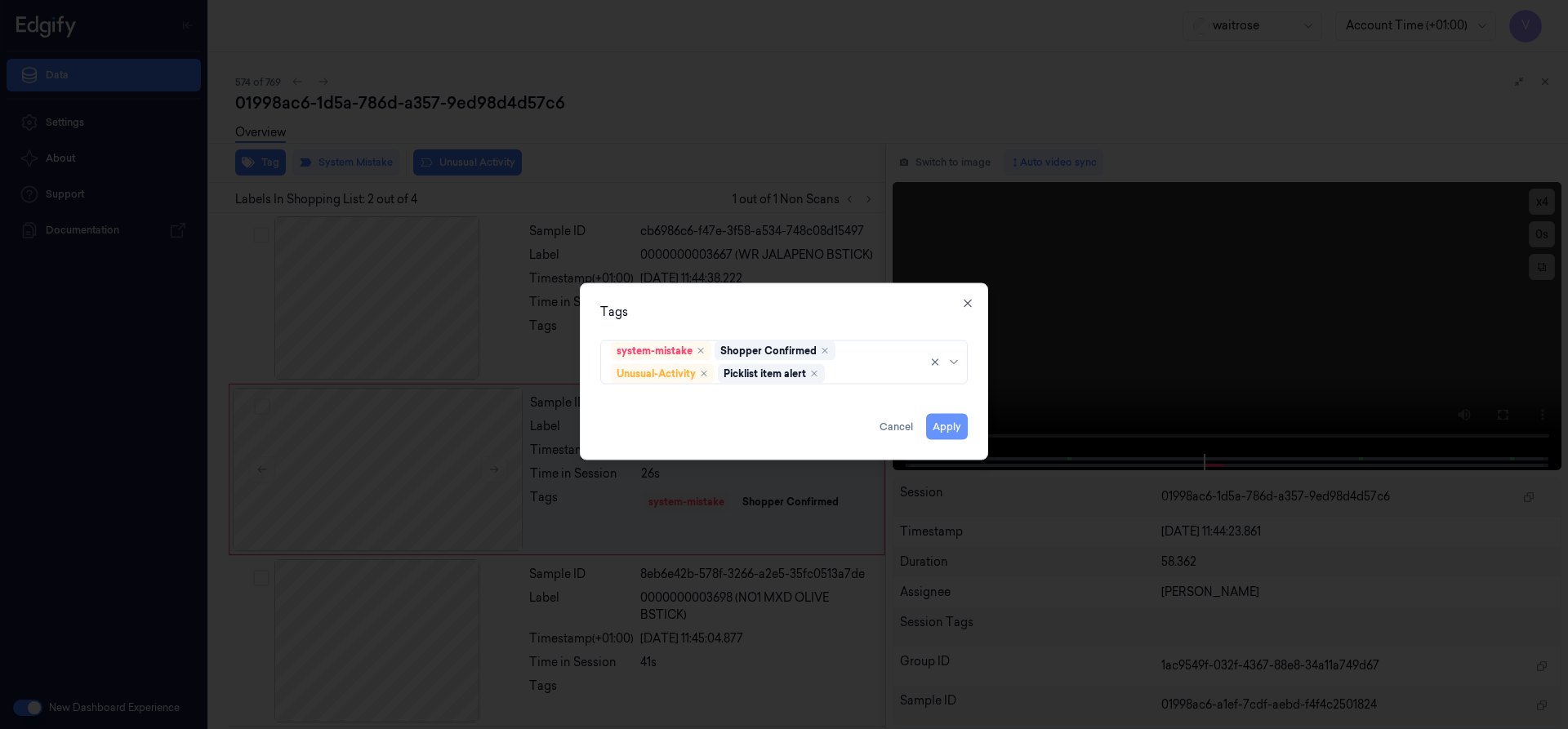
click at [954, 424] on button "Apply" at bounding box center [947, 426] width 42 height 26
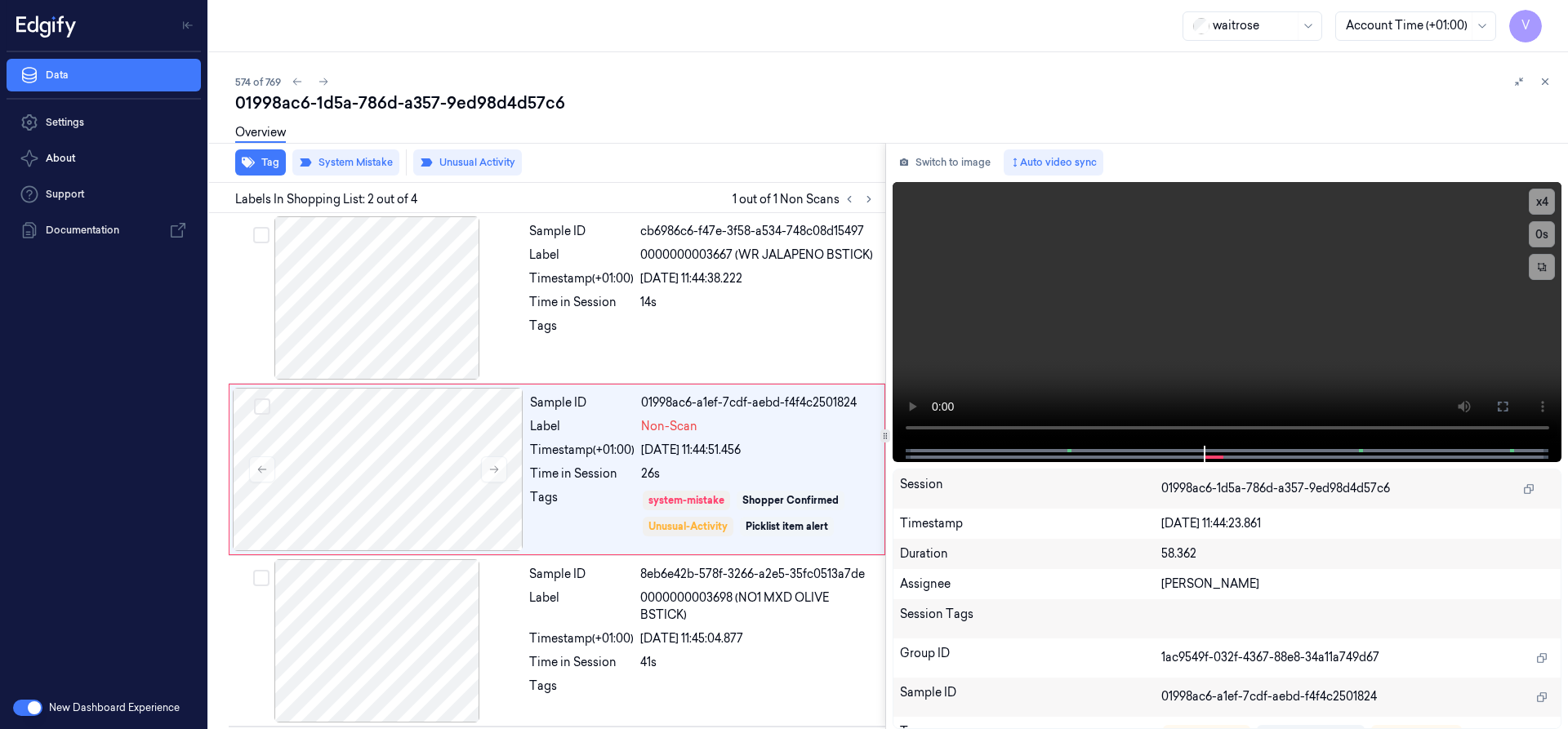
click at [1543, 72] on button at bounding box center [1544, 81] width 20 height 20
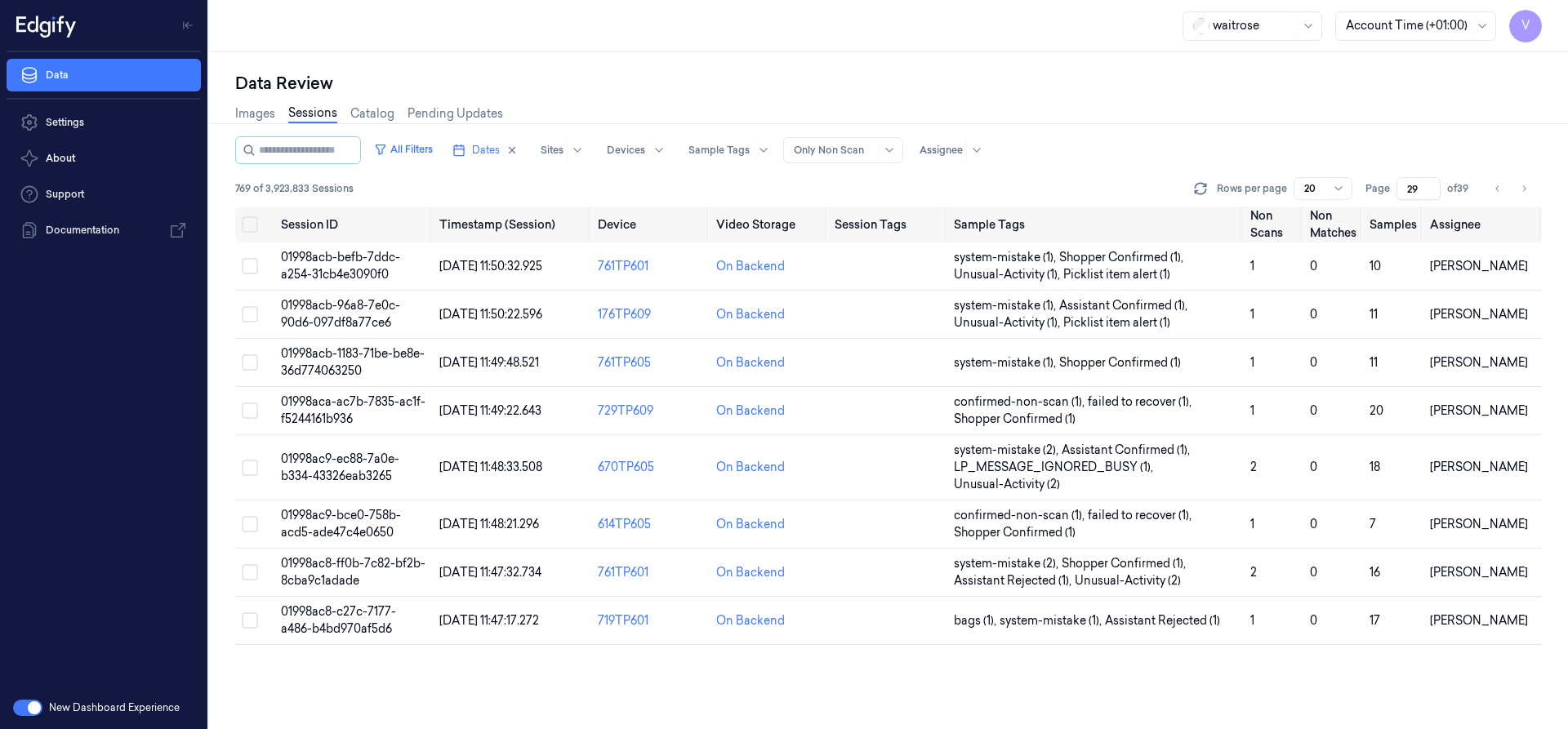
scroll to position [458, 0]
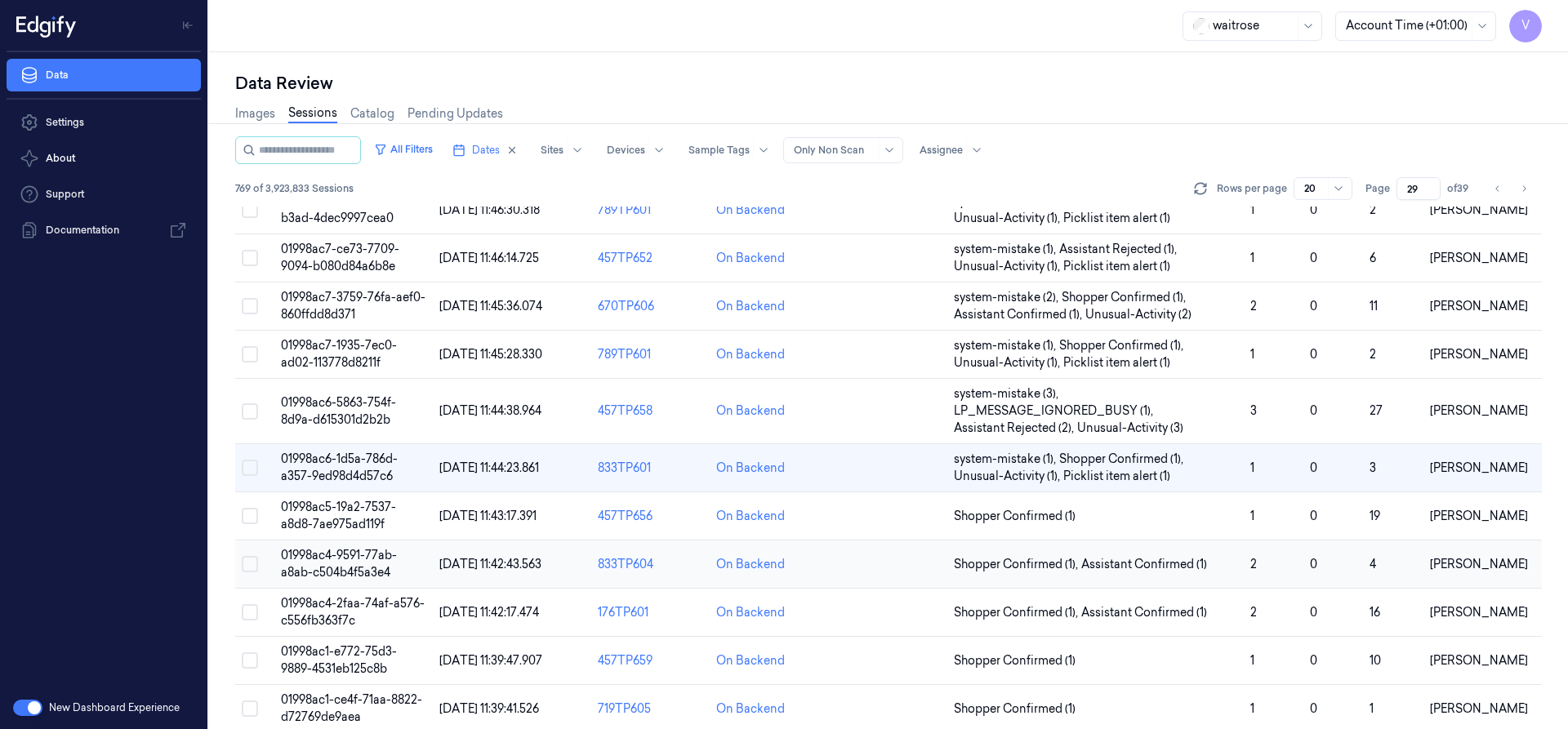
click at [348, 556] on span "01998ac4-9591-77ab-a8ab-c504b4f5a3e4" at bounding box center [339, 563] width 116 height 32
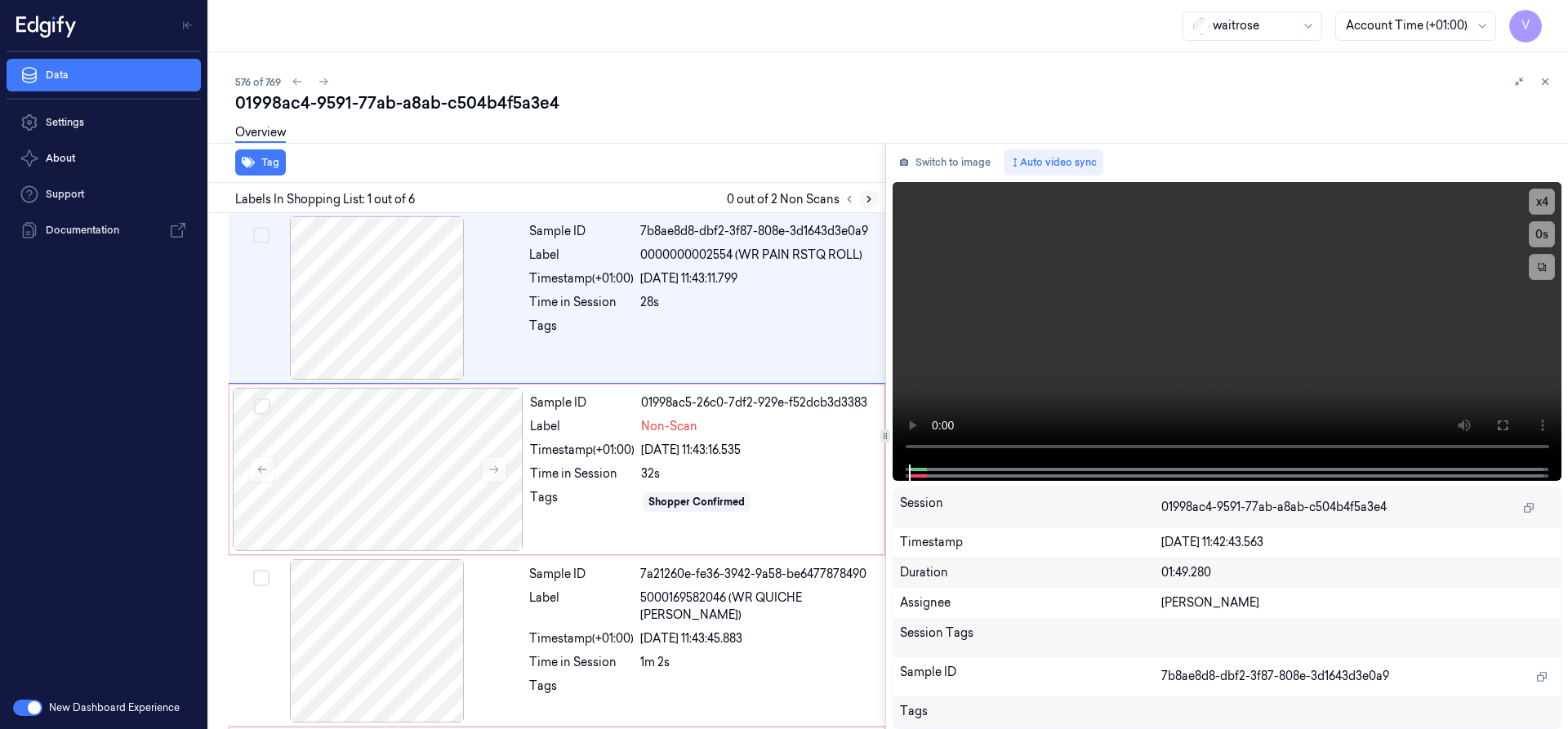
click at [868, 199] on icon at bounding box center [868, 198] width 11 height 11
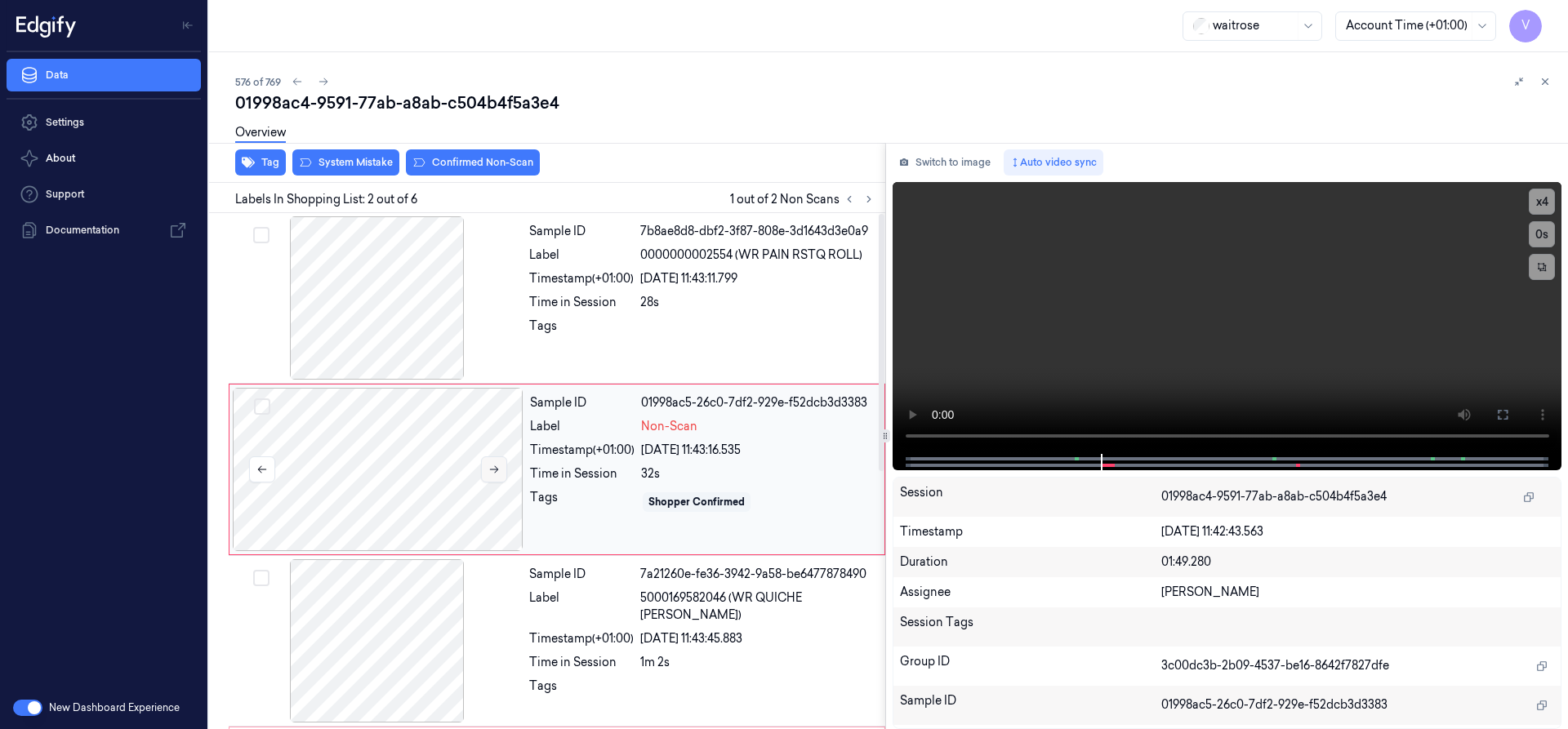
click at [493, 467] on icon at bounding box center [493, 468] width 11 height 11
click at [490, 465] on icon at bounding box center [493, 468] width 11 height 11
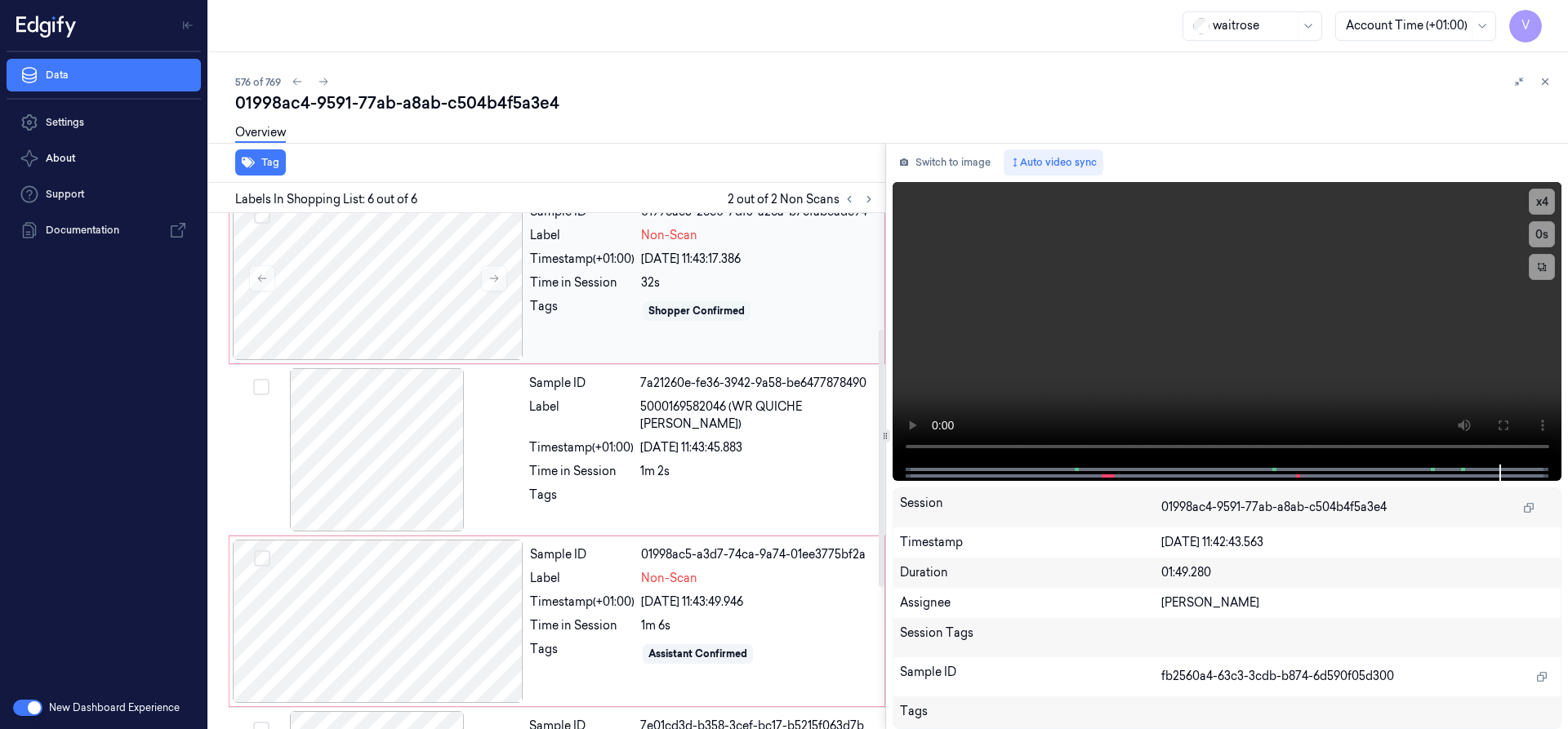
scroll to position [273, 0]
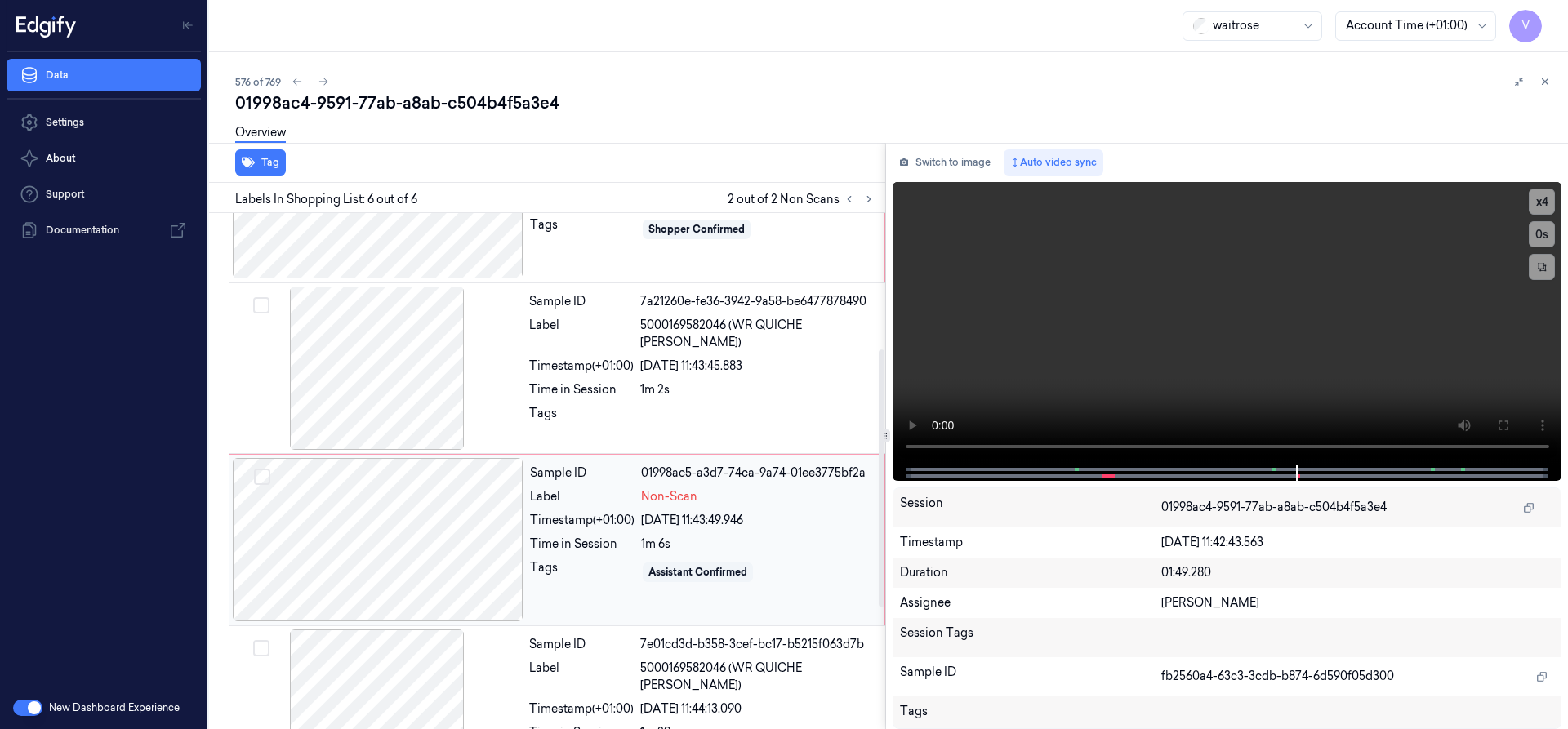
click at [476, 500] on div at bounding box center [378, 540] width 291 height 164
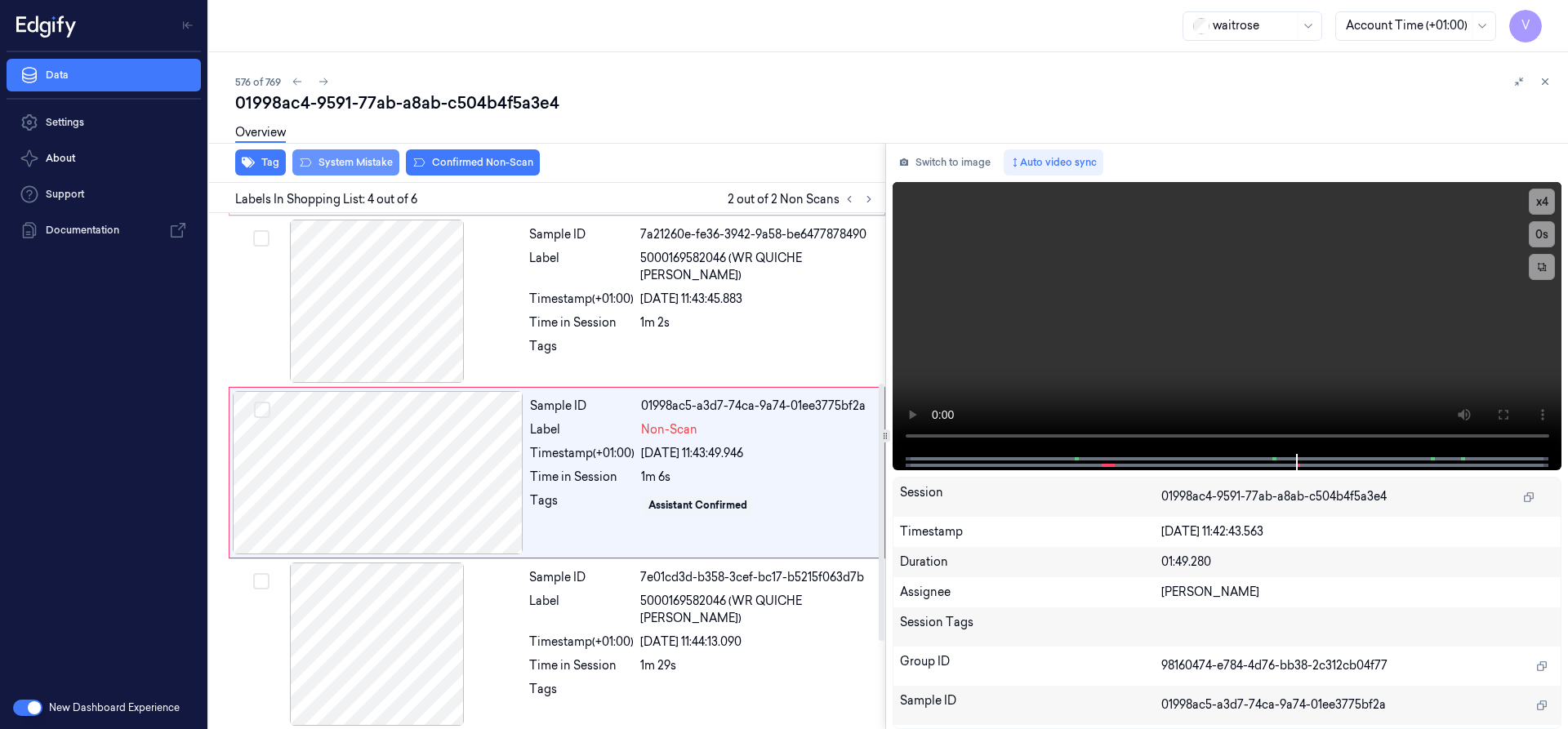
scroll to position [342, 0]
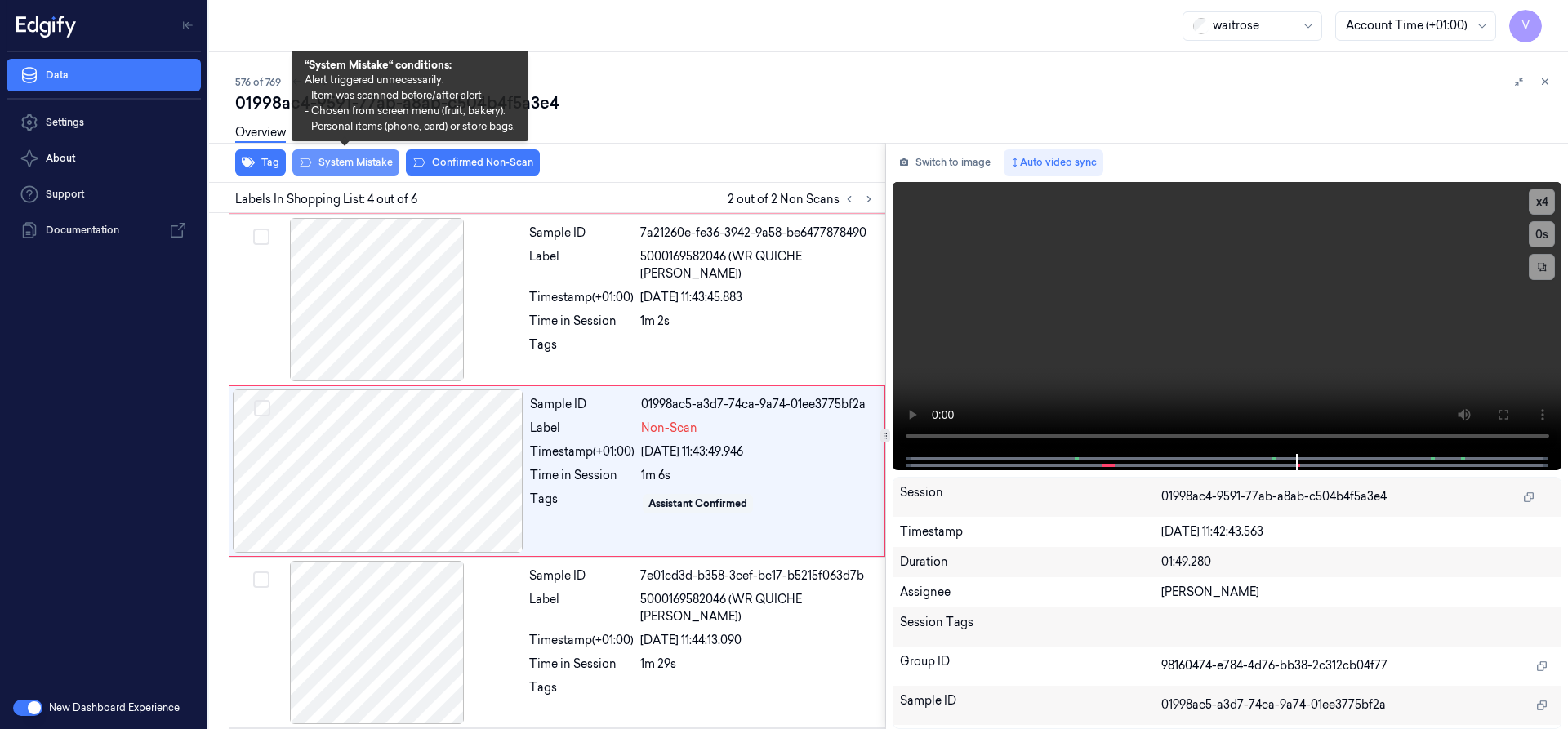
click at [340, 162] on button "System Mistake" at bounding box center [346, 162] width 107 height 26
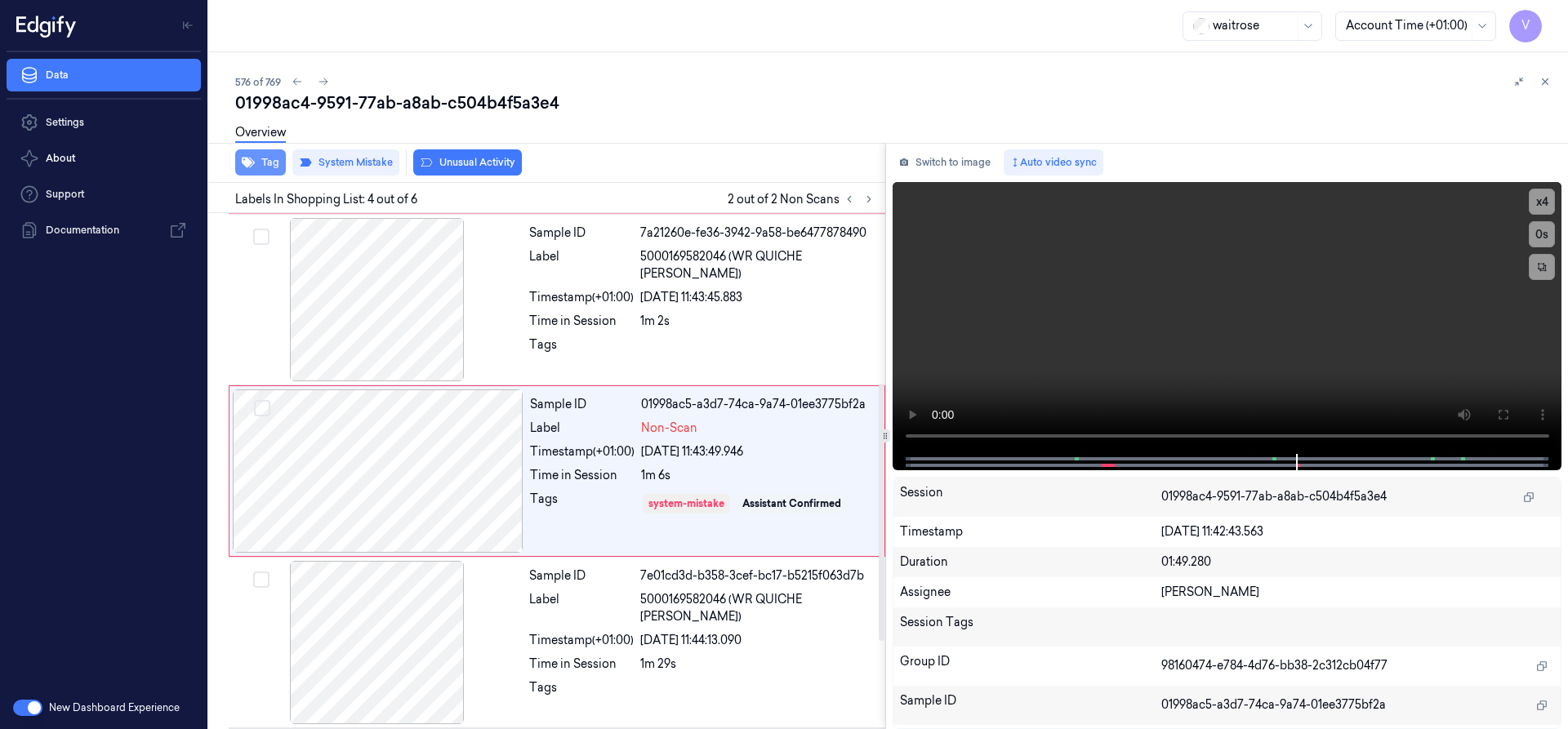
click at [269, 166] on button "Tag" at bounding box center [260, 162] width 50 height 26
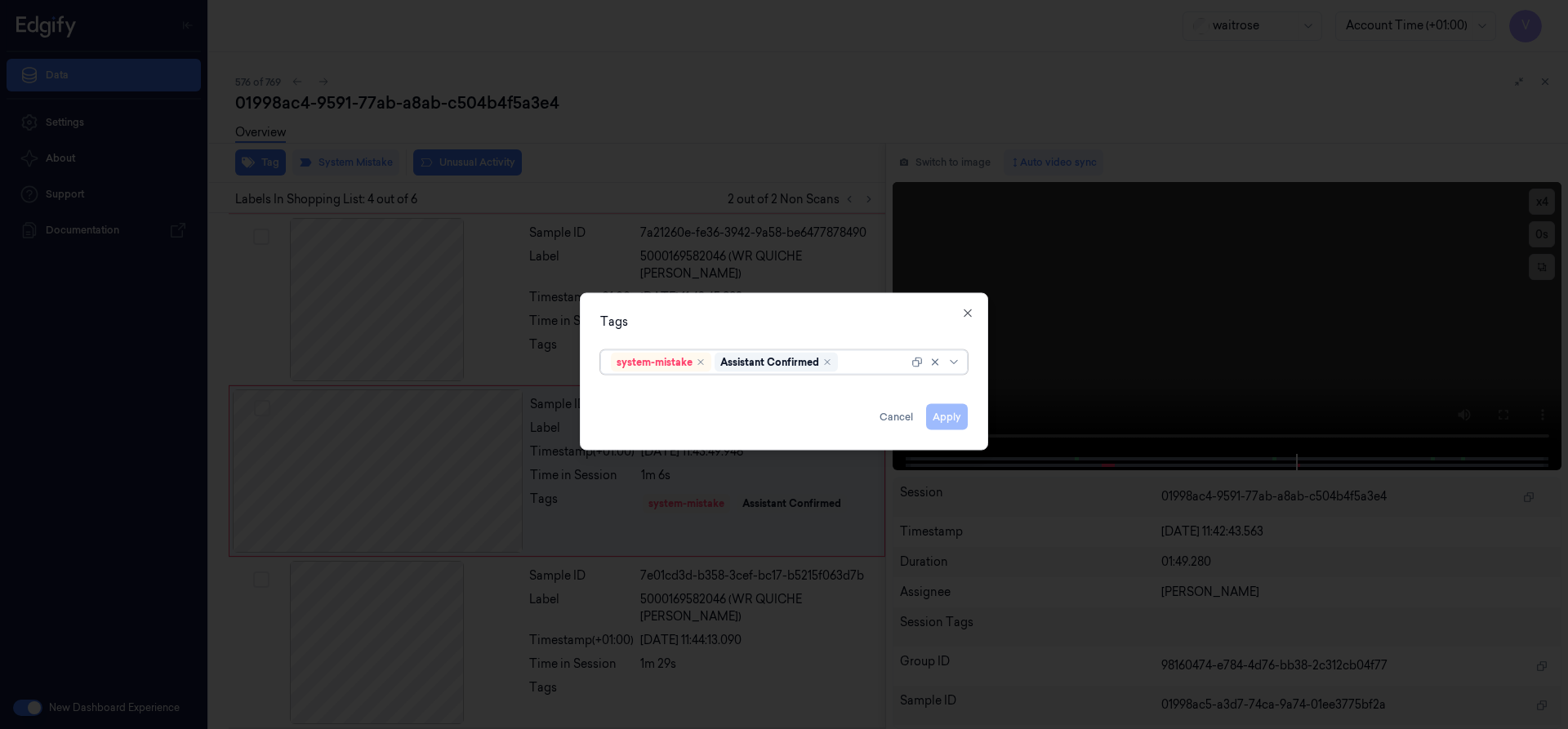
click at [862, 369] on div at bounding box center [874, 362] width 67 height 17
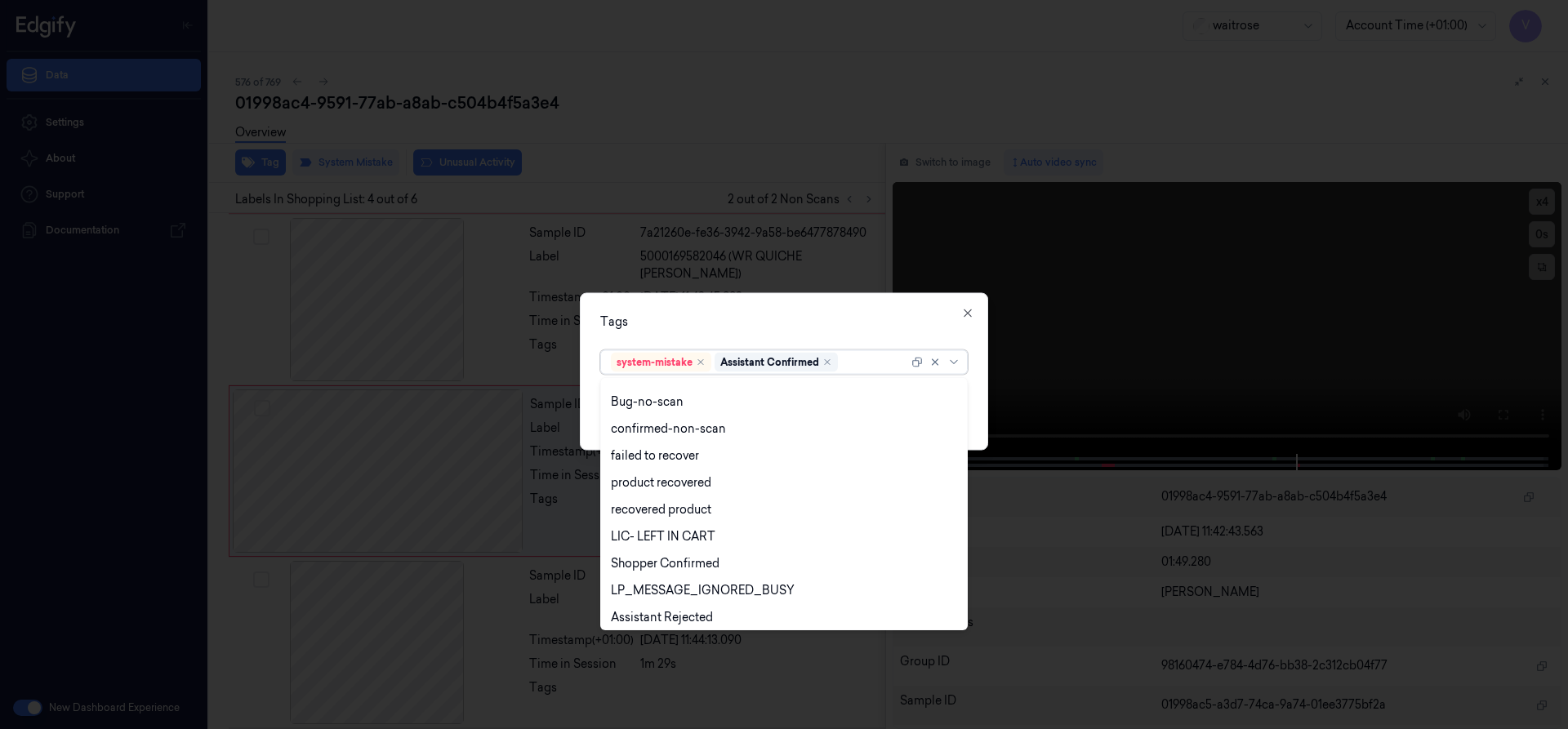
scroll to position [240, 0]
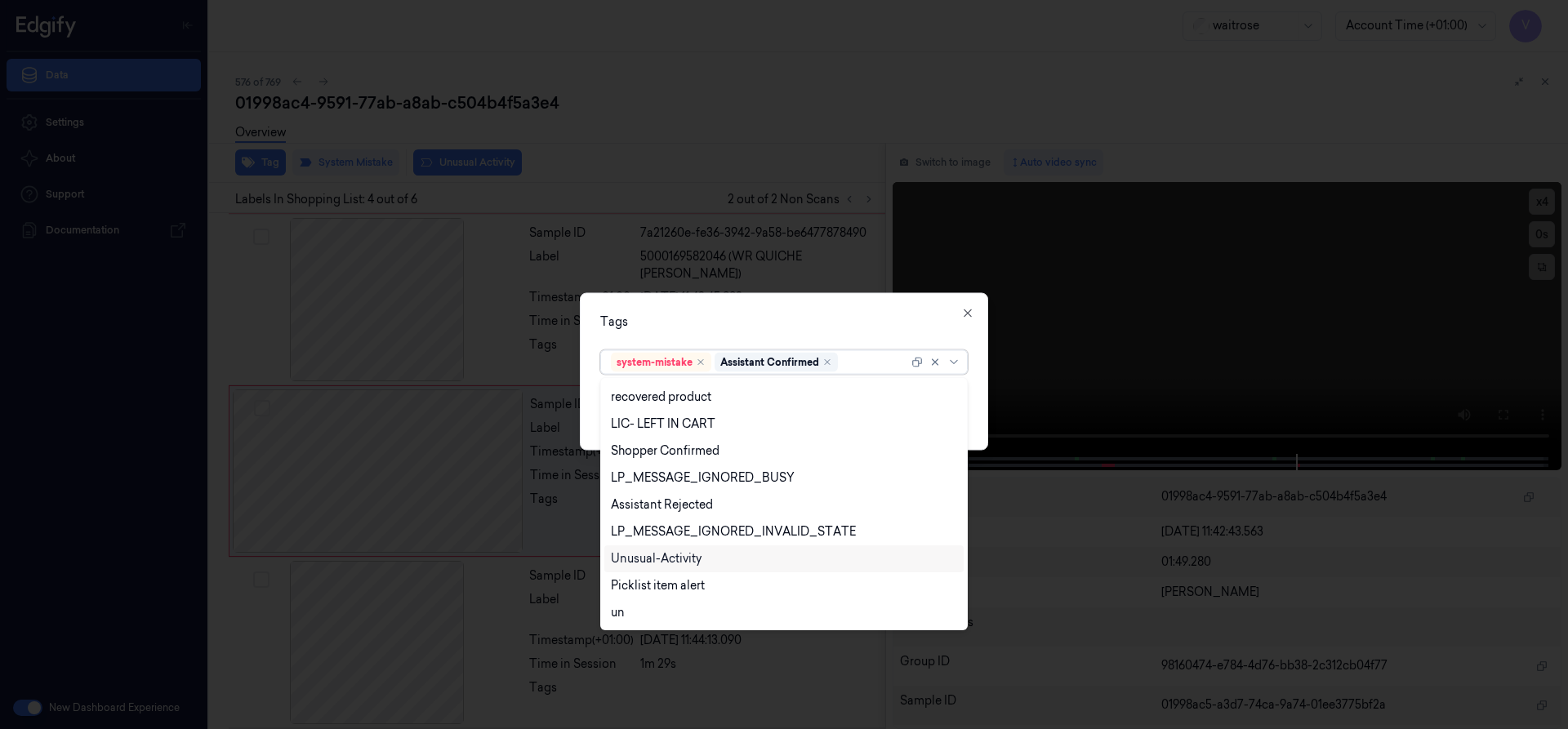
click at [643, 557] on div "Unusual-Activity" at bounding box center [656, 559] width 90 height 17
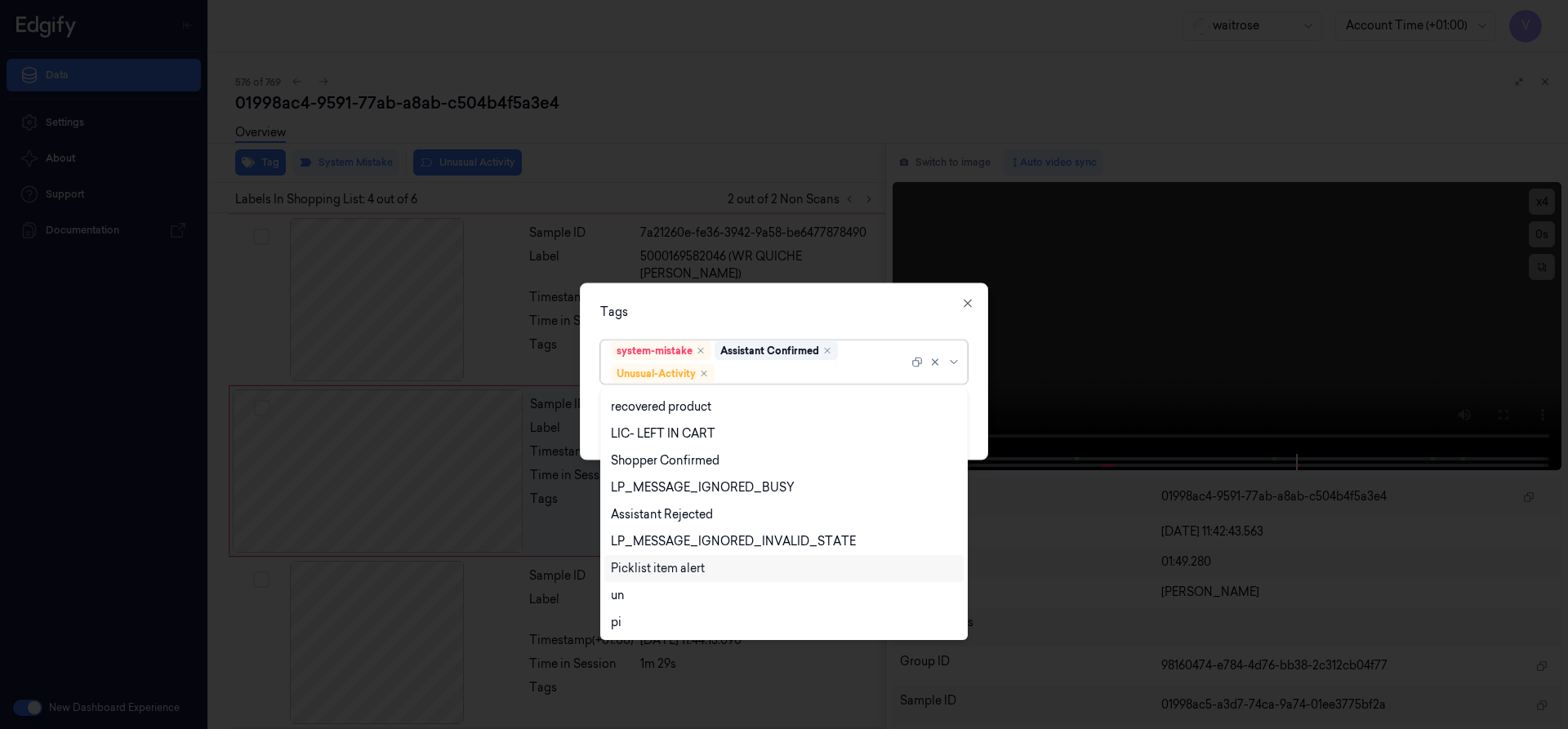
click at [651, 567] on div "Picklist item alert" at bounding box center [658, 568] width 94 height 17
click at [784, 304] on div "Tags" at bounding box center [783, 311] width 367 height 17
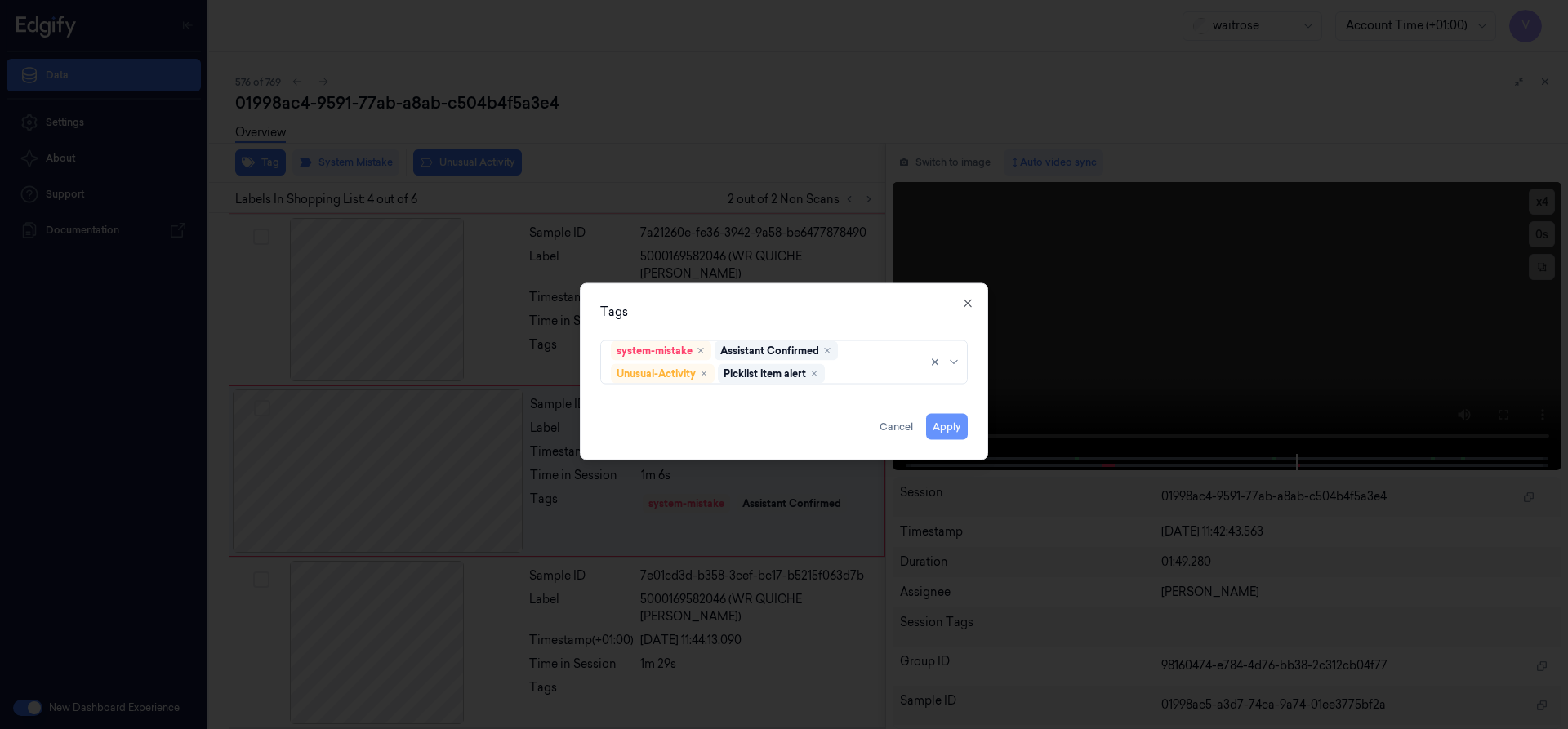
click at [938, 422] on button "Apply" at bounding box center [947, 426] width 42 height 26
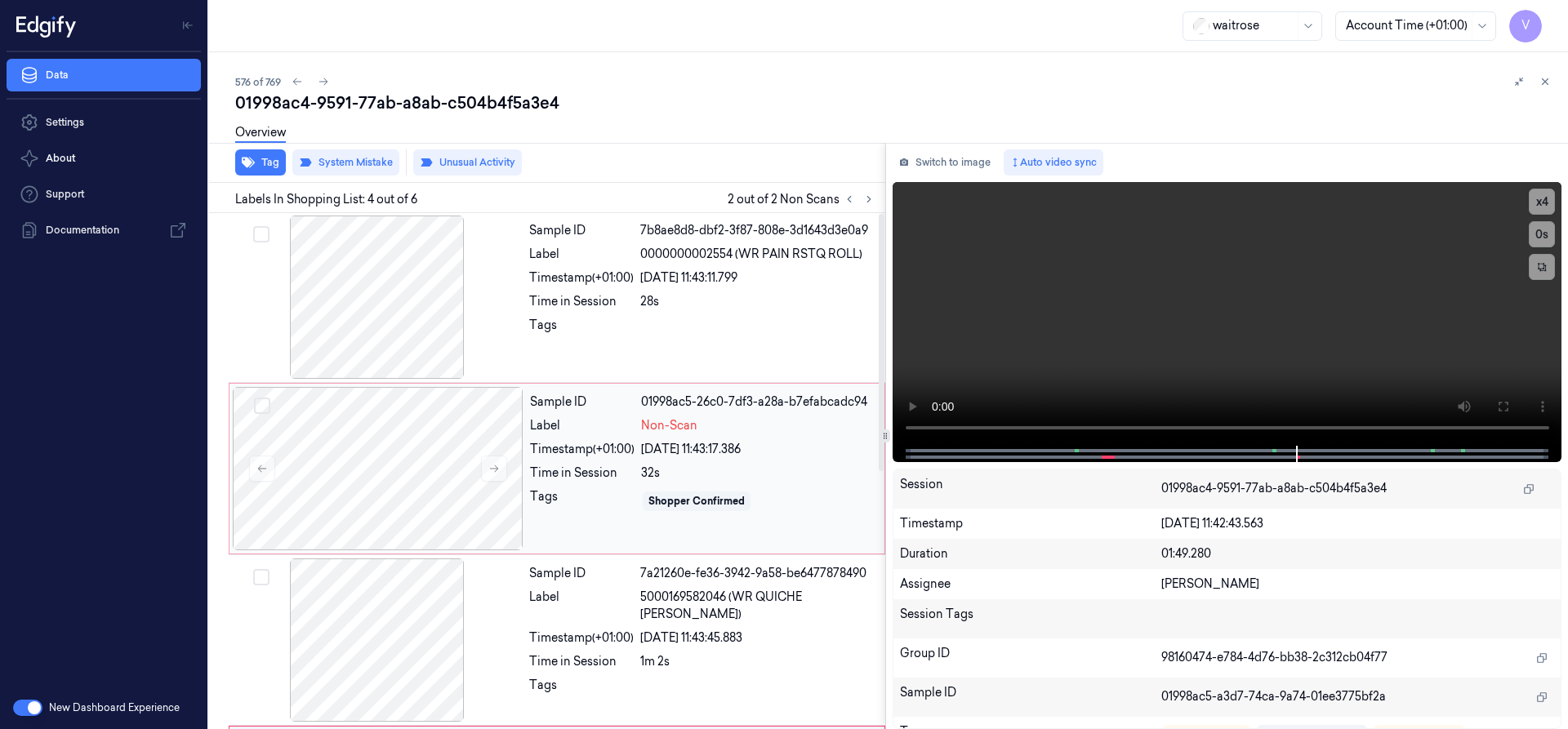
scroll to position [0, 0]
click at [414, 420] on div at bounding box center [378, 469] width 291 height 164
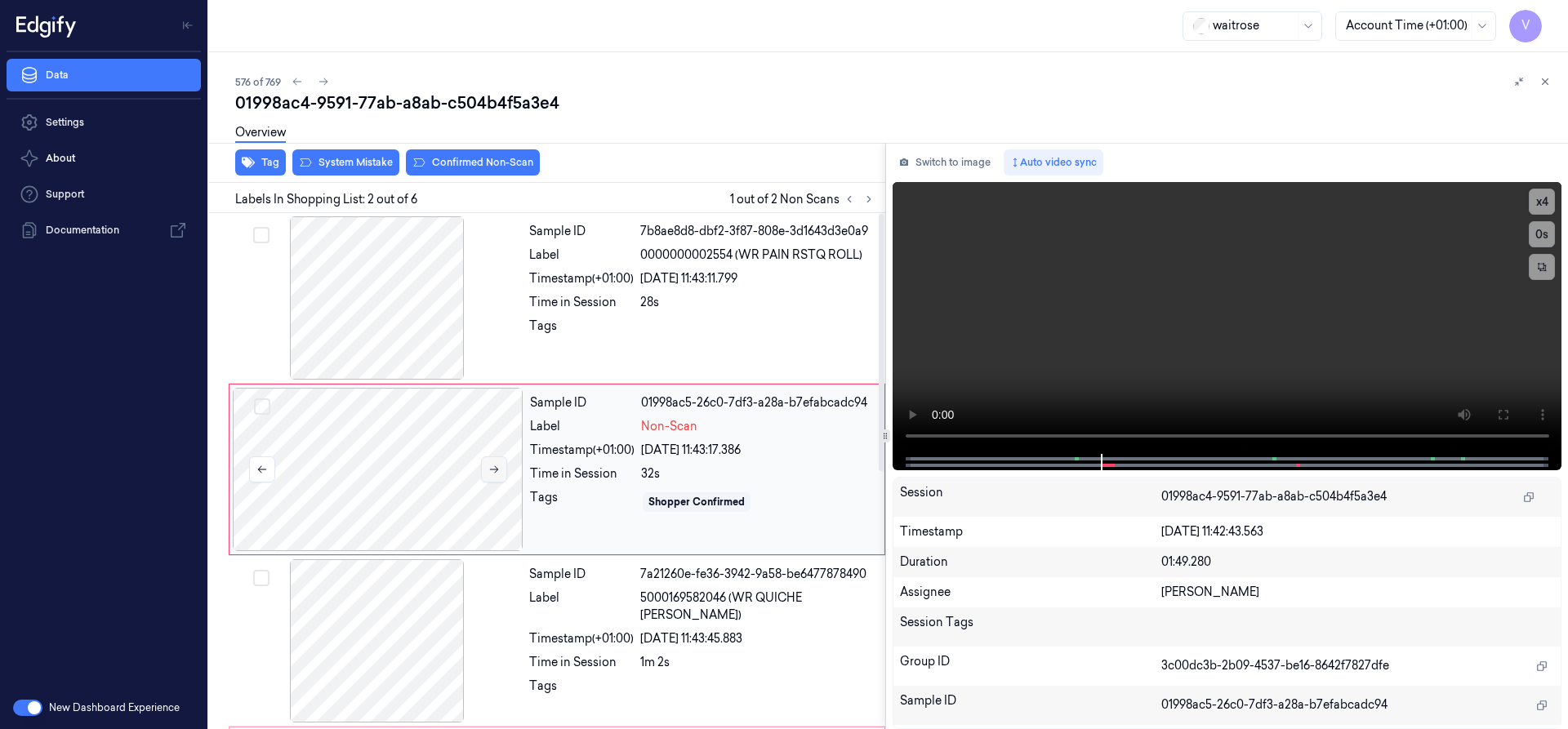
click at [500, 472] on button at bounding box center [493, 469] width 26 height 26
click at [1550, 83] on icon at bounding box center [1544, 81] width 11 height 11
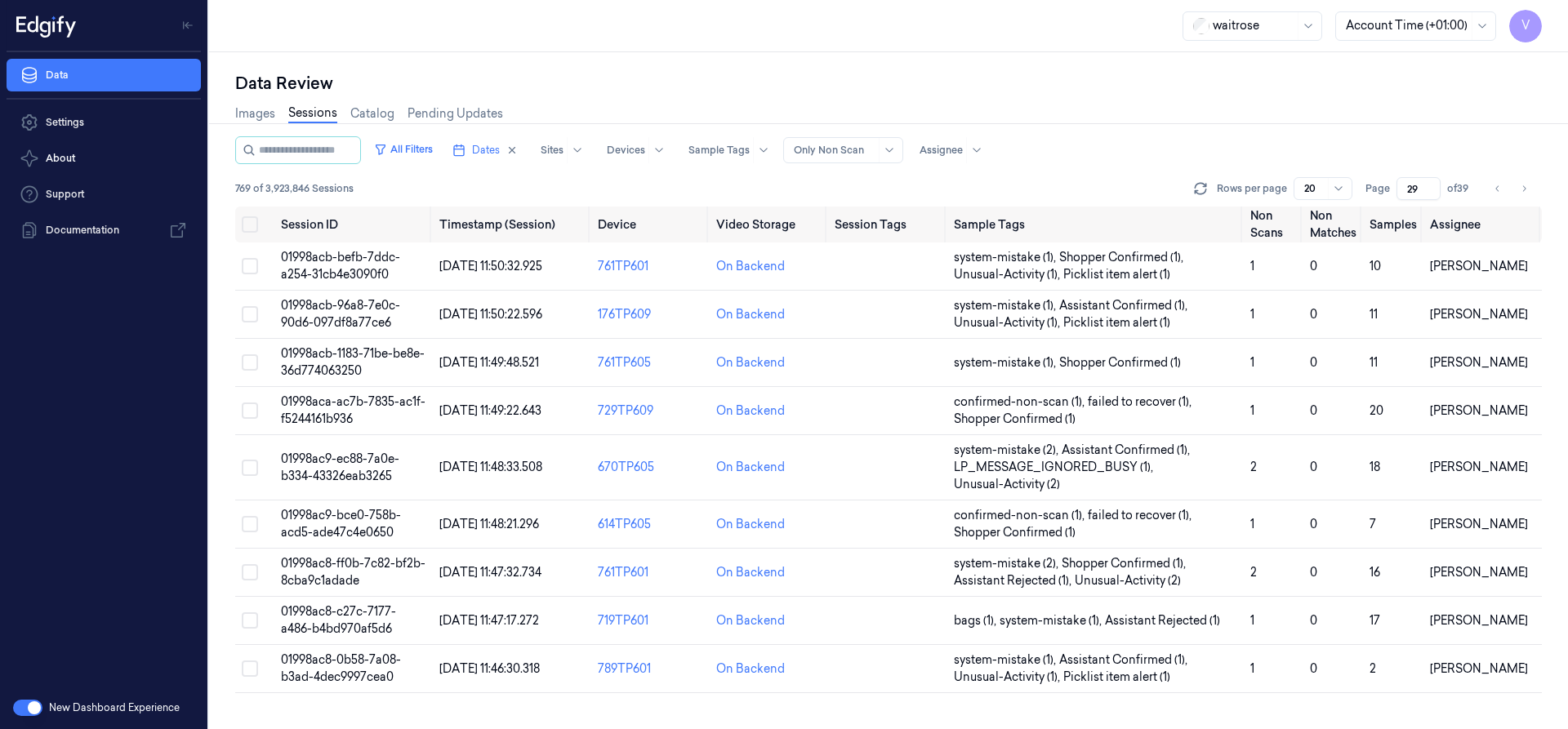
scroll to position [540, 0]
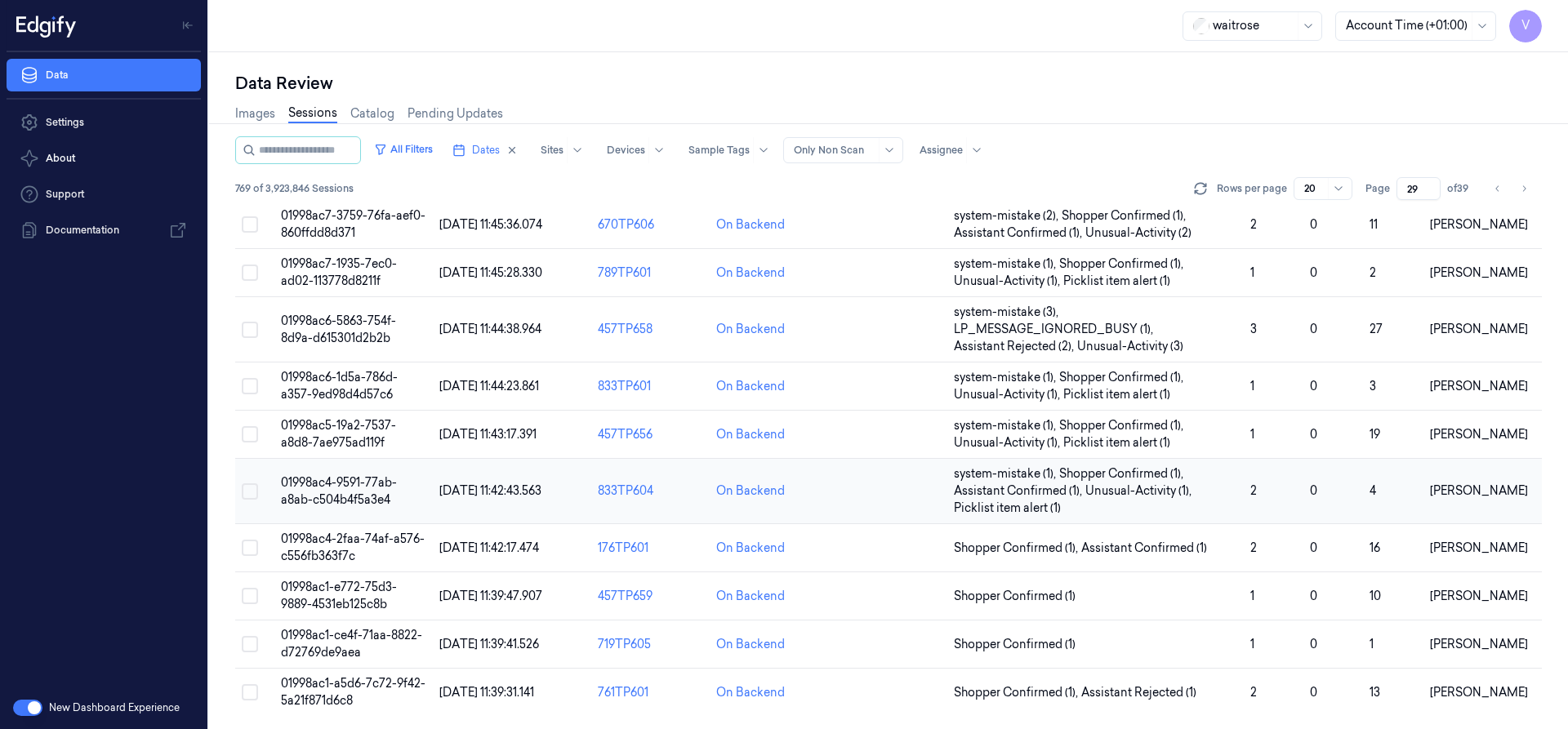
click at [334, 492] on span "01998ac4-9591-77ab-a8ab-c504b4f5a3e4" at bounding box center [339, 491] width 116 height 32
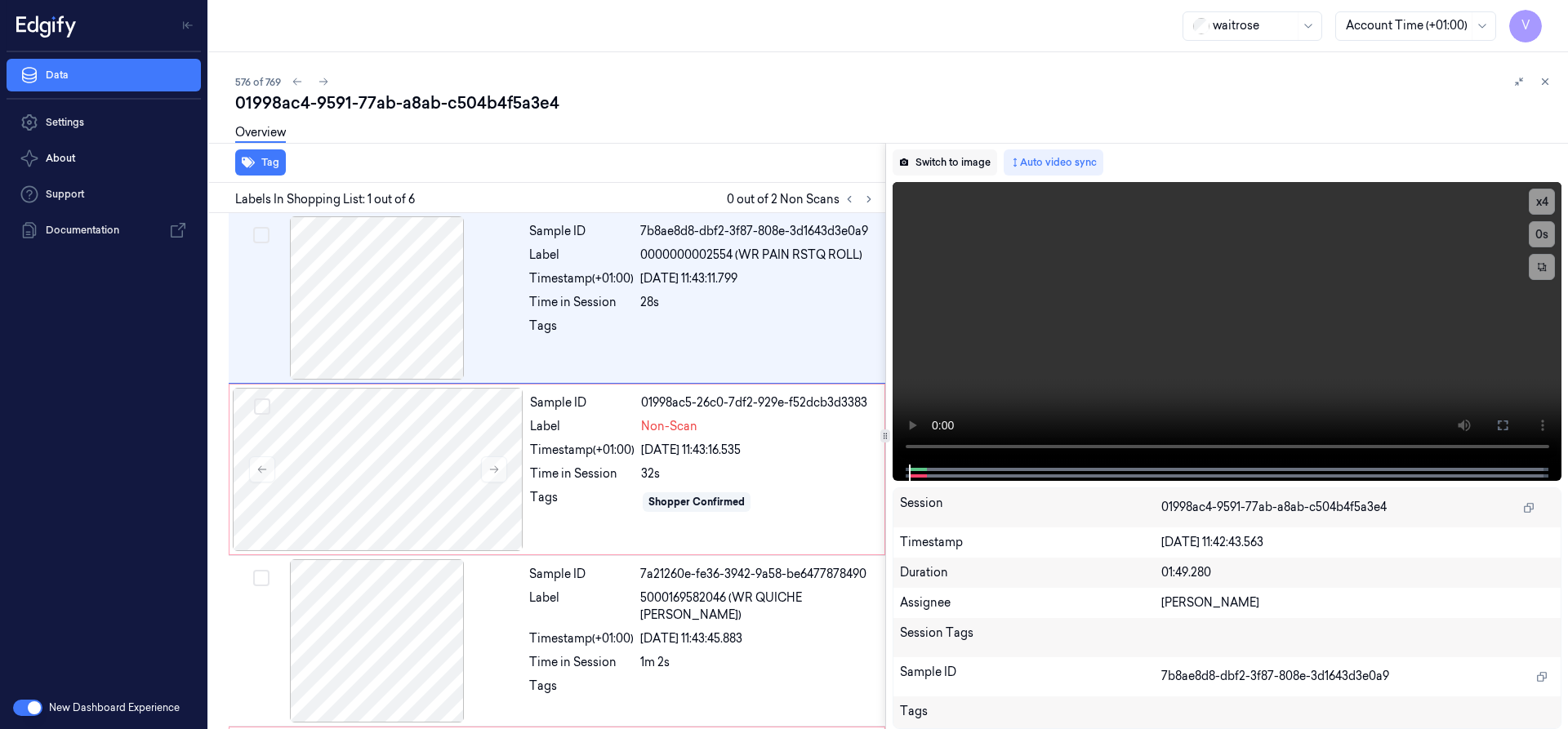
click at [954, 164] on button "Switch to image" at bounding box center [944, 162] width 105 height 26
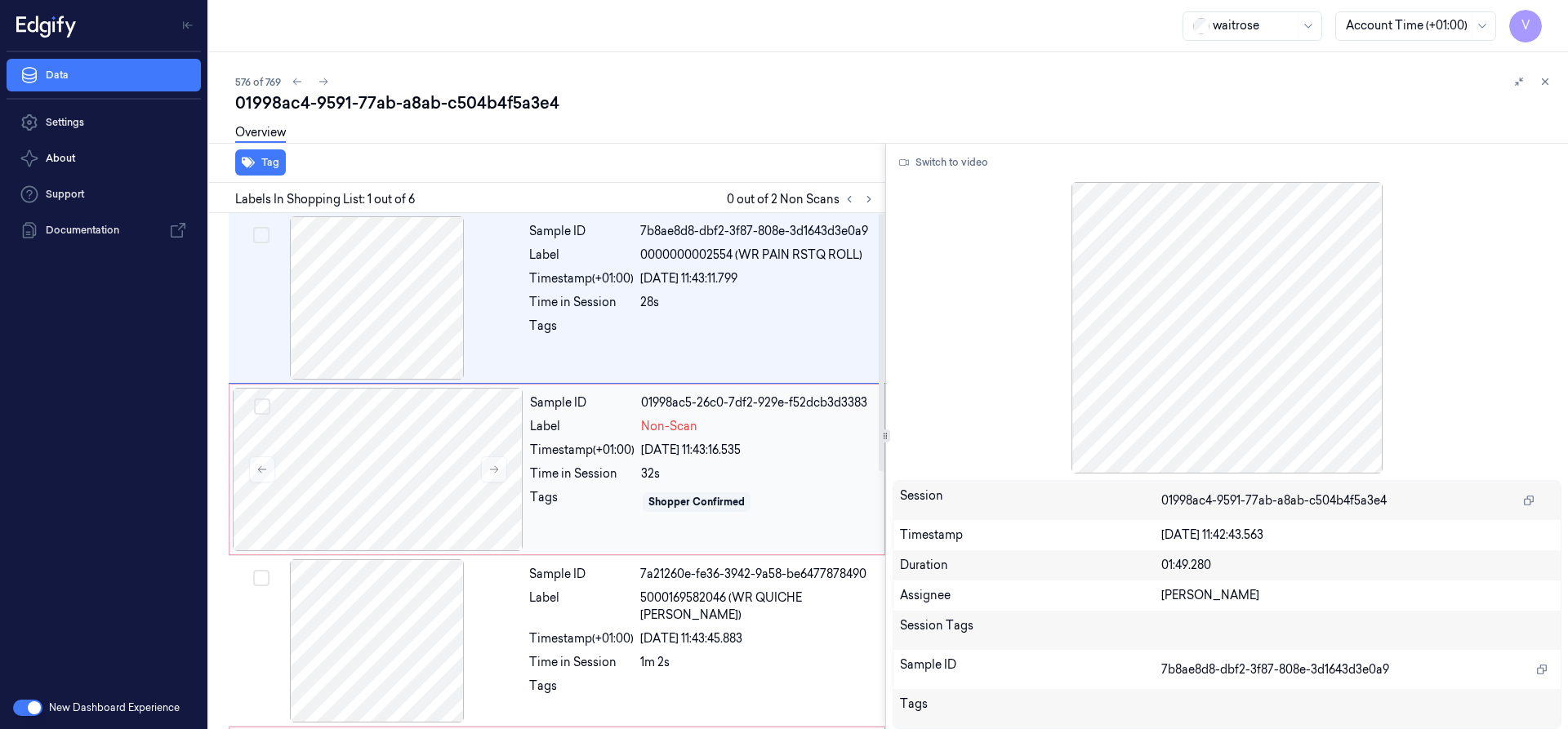
click at [662, 416] on div "Sample ID 01998ac5-26c0-7df2-929e-f52dcb3d3383 Label Non-Scan Timestamp (+01:00…" at bounding box center [702, 469] width 358 height 164
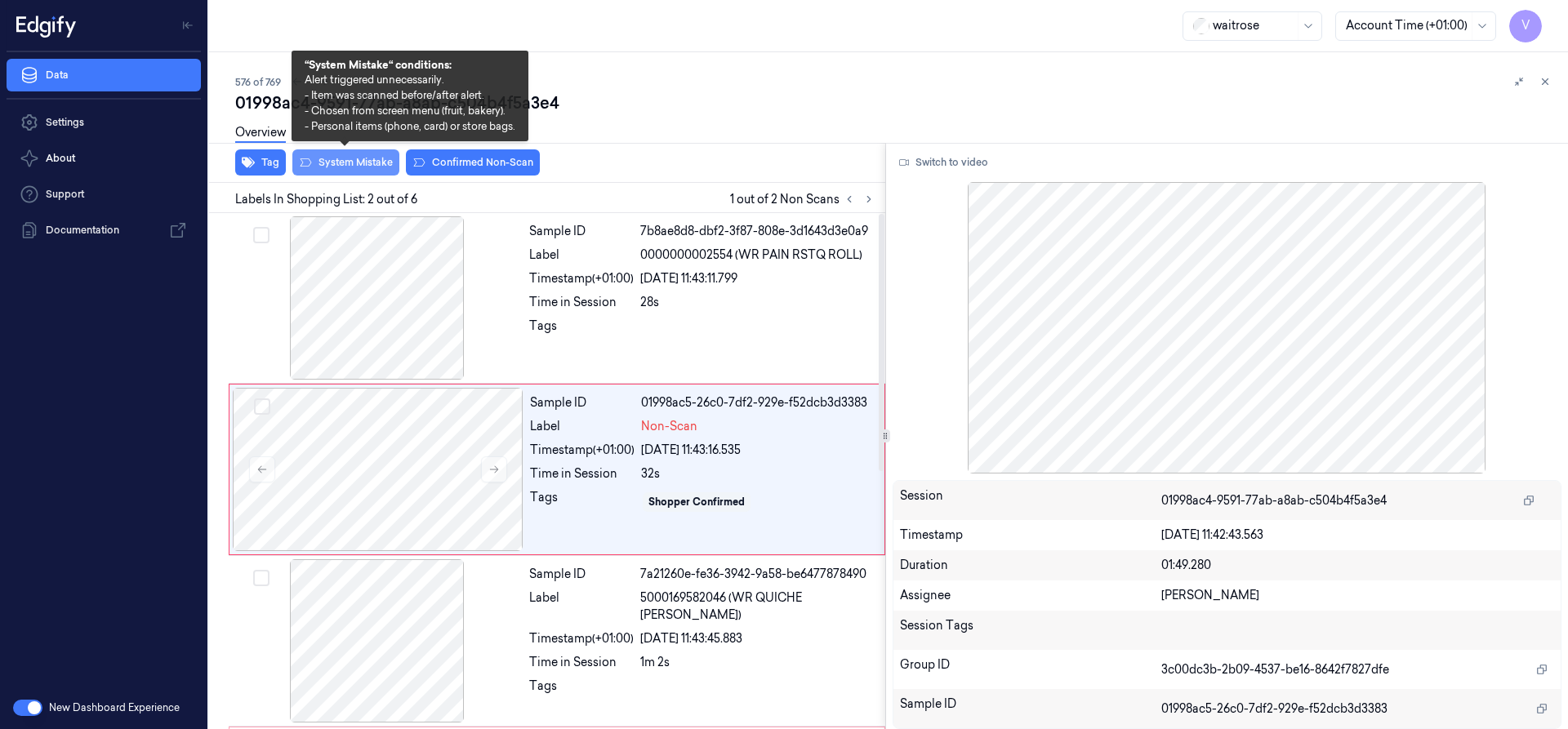
click at [357, 172] on button "System Mistake" at bounding box center [346, 162] width 107 height 26
click at [367, 164] on button "System Mistake" at bounding box center [346, 162] width 107 height 26
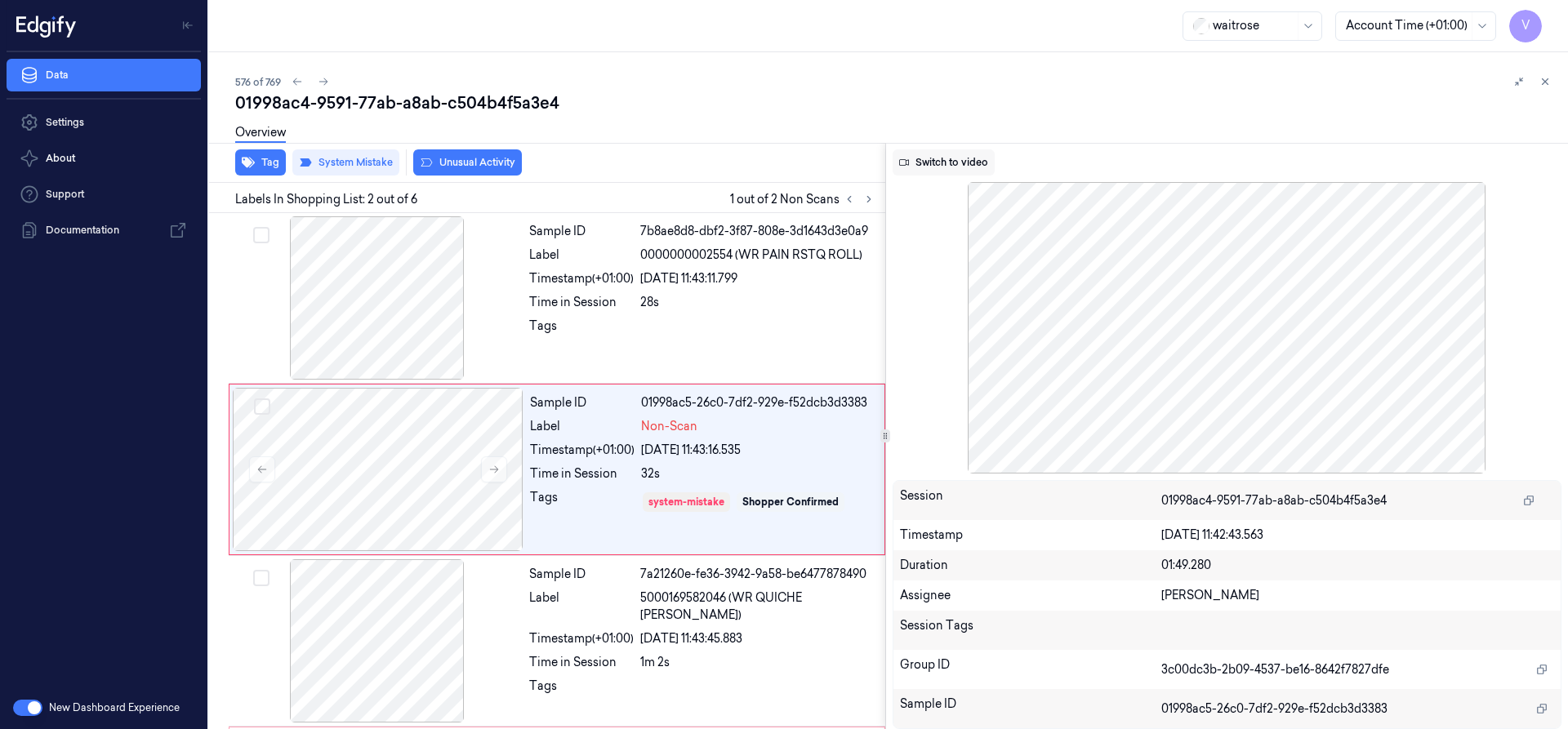
click at [917, 159] on button "Switch to video" at bounding box center [943, 162] width 102 height 26
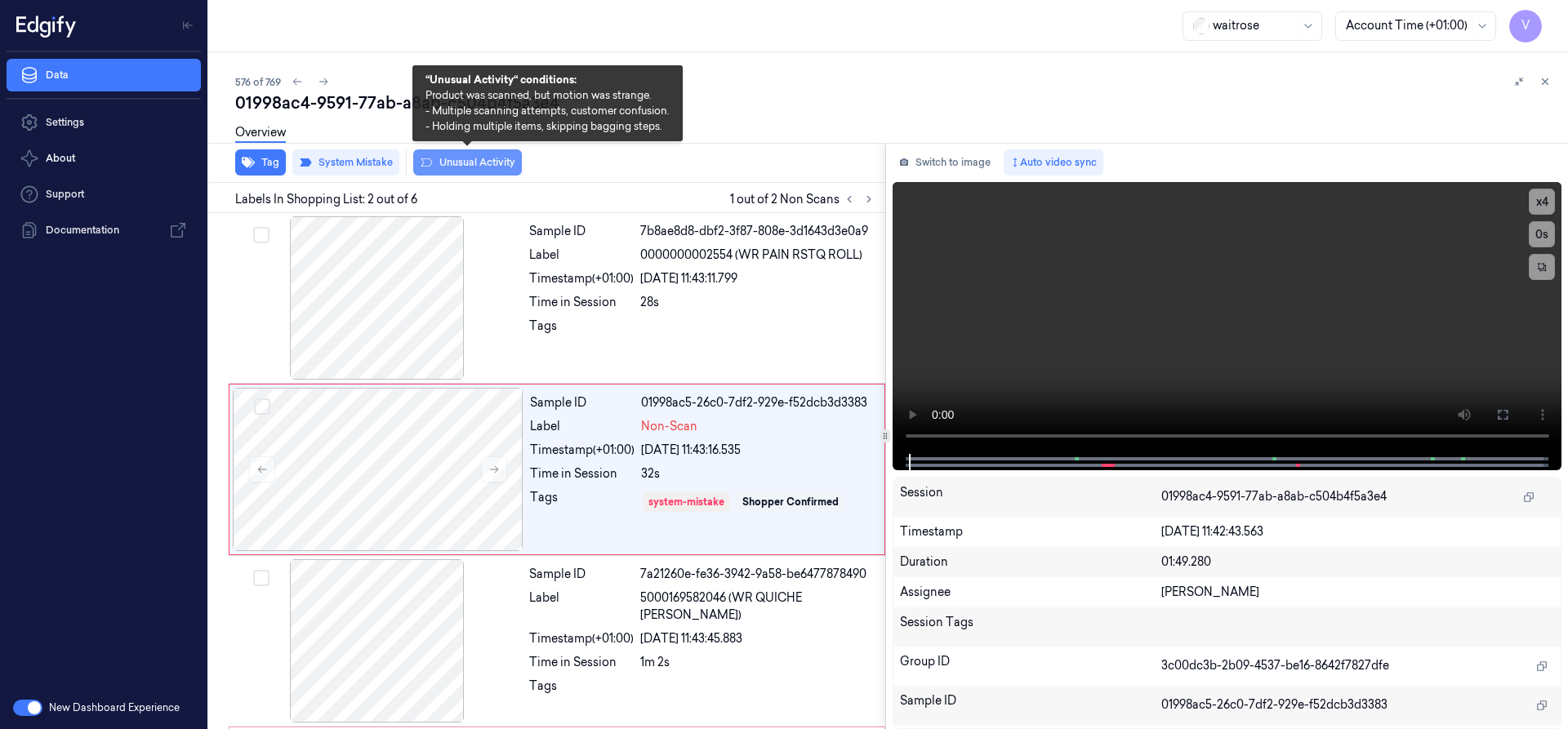
click at [482, 164] on button "Unusual Activity" at bounding box center [467, 162] width 108 height 26
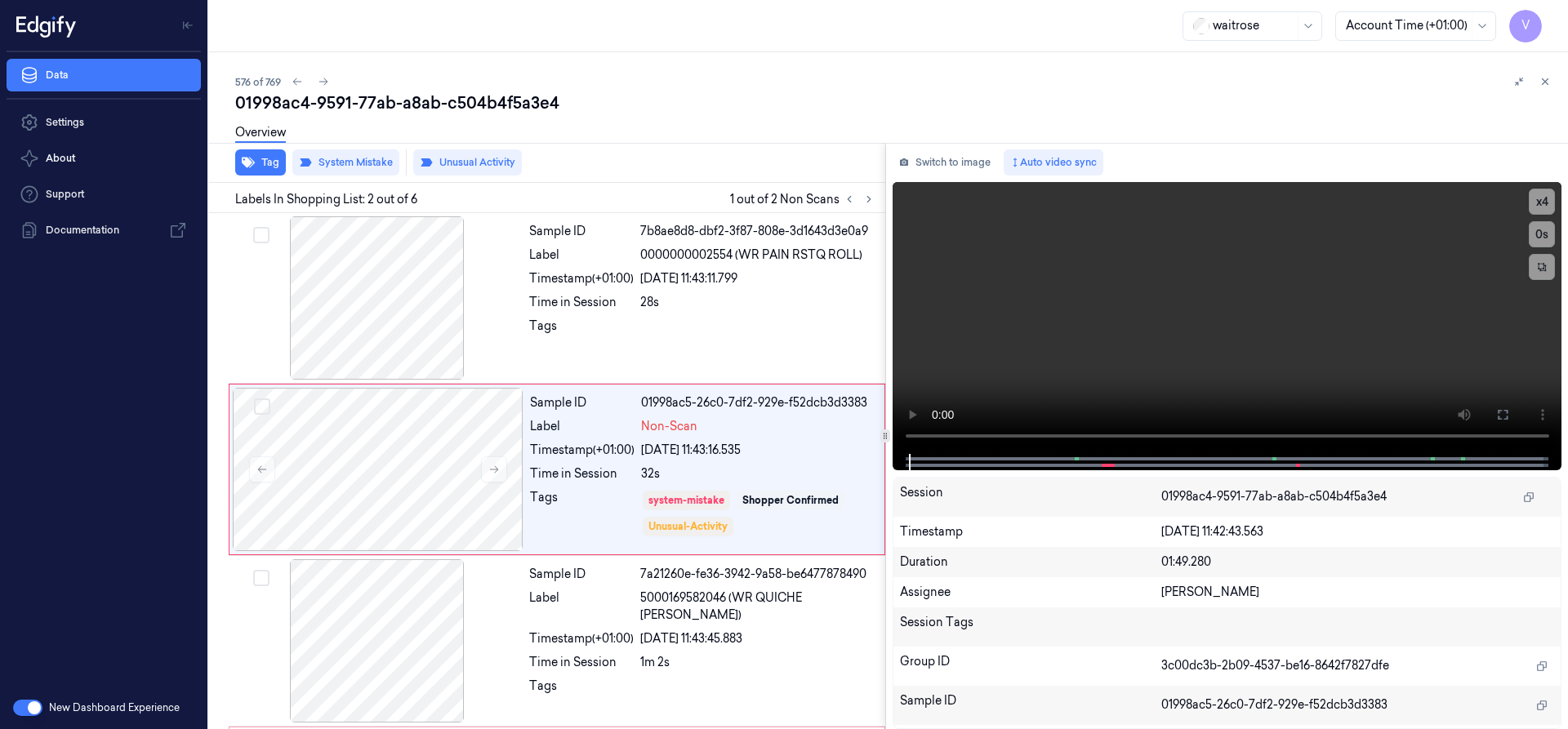
drag, startPoint x: 1548, startPoint y: 74, endPoint x: 1539, endPoint y: 80, distance: 10.8
click at [1547, 75] on button at bounding box center [1544, 81] width 20 height 20
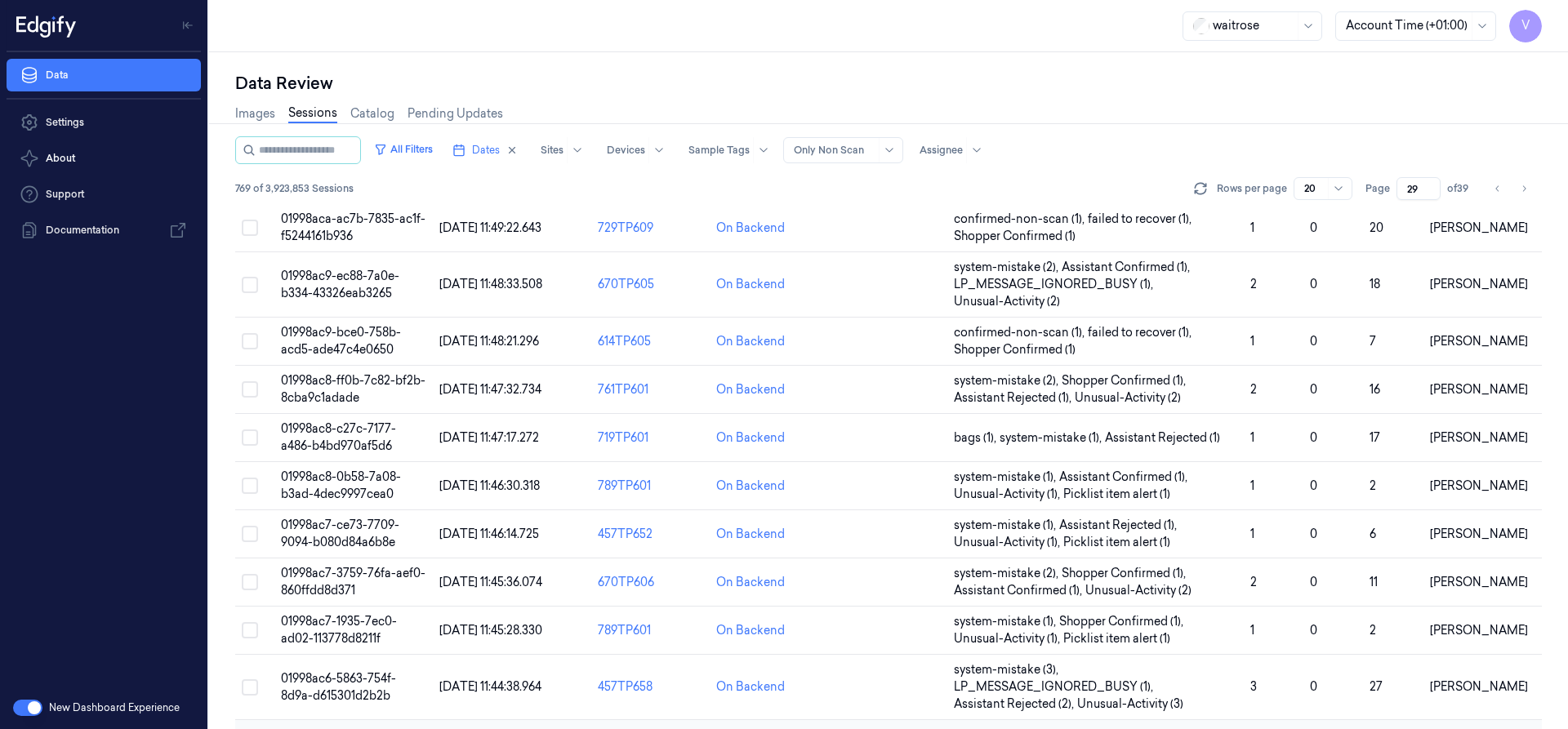
scroll to position [540, 0]
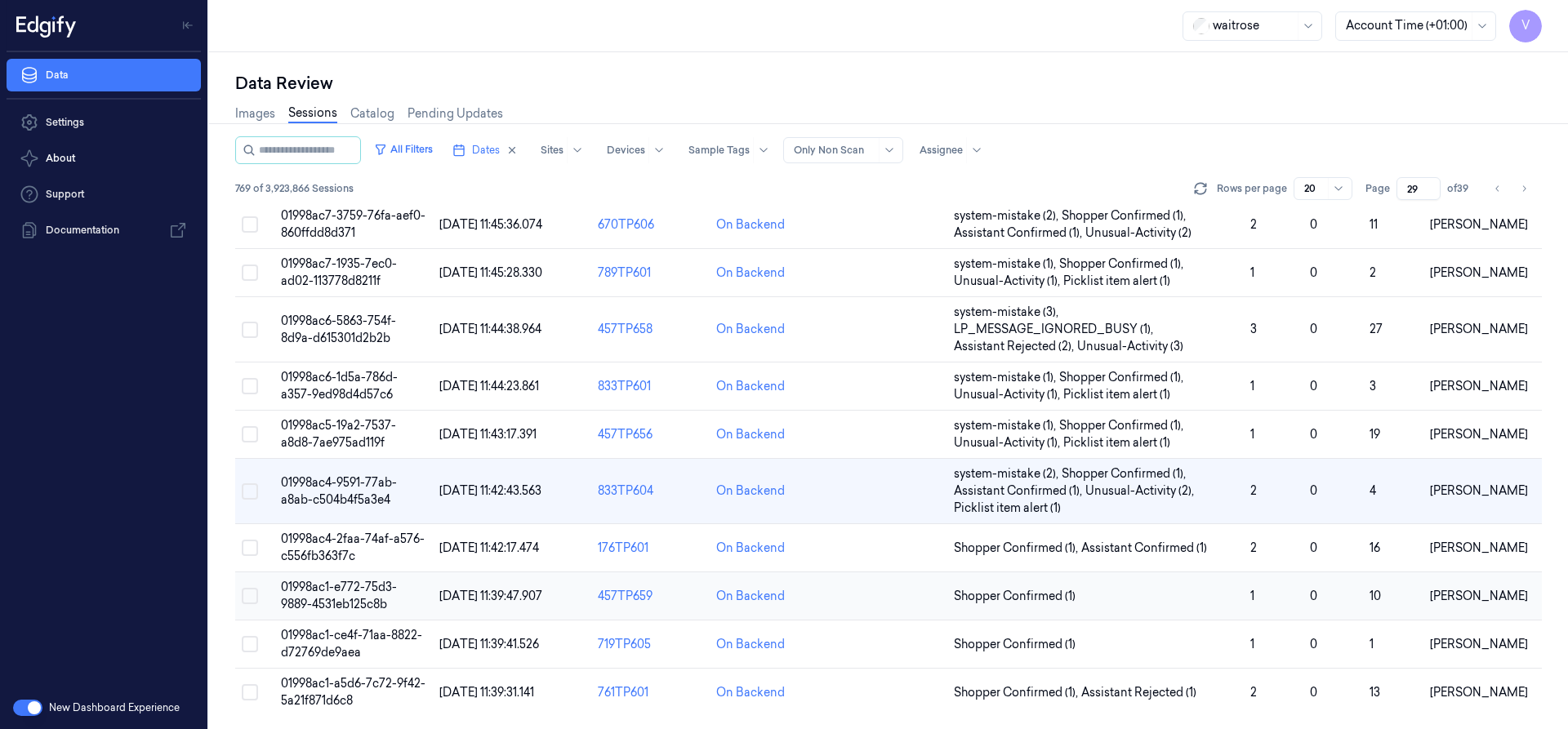
click at [340, 589] on span "01998ac1-e772-75d3-9889-4531eb125c8b" at bounding box center [339, 594] width 116 height 32
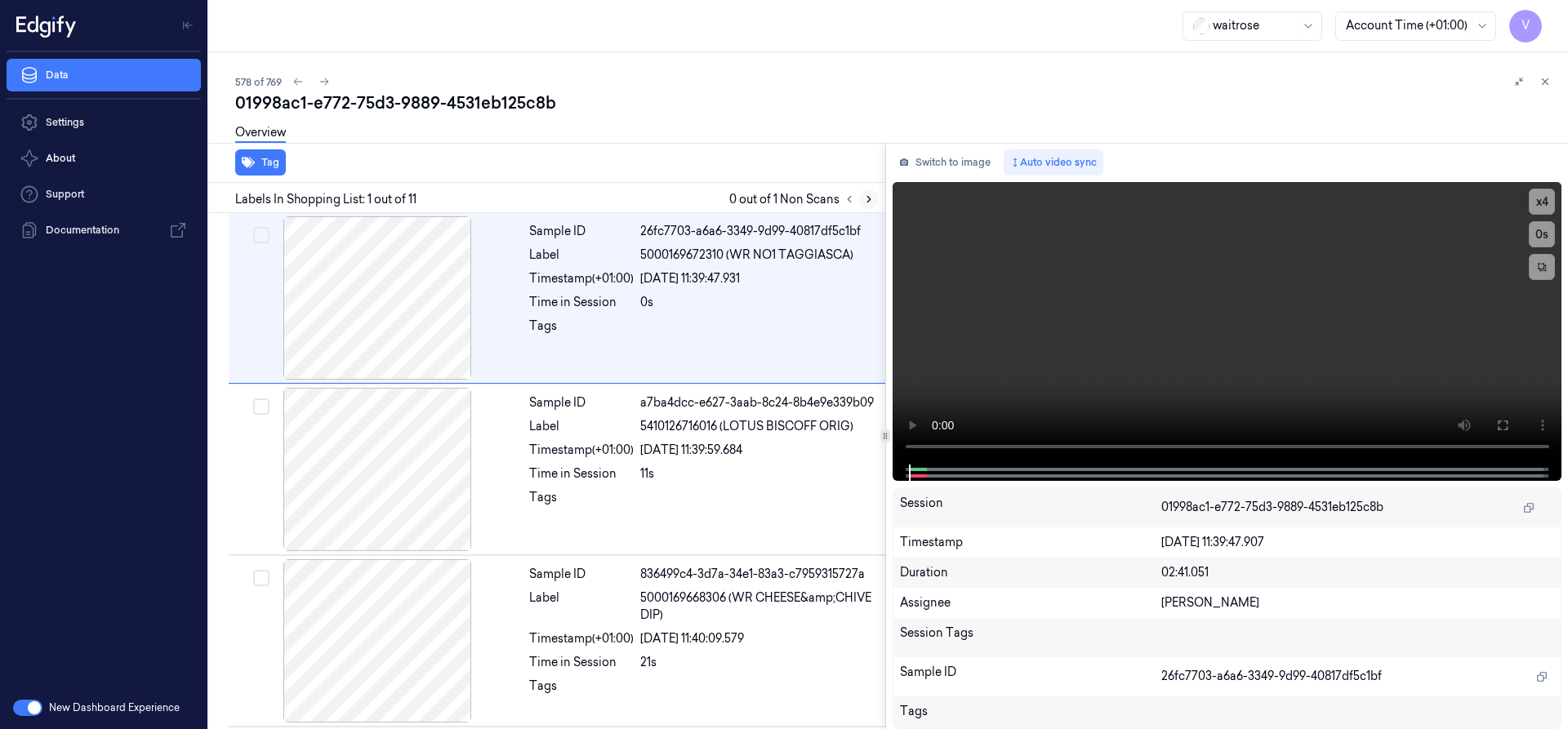
click at [868, 198] on icon at bounding box center [868, 198] width 11 height 11
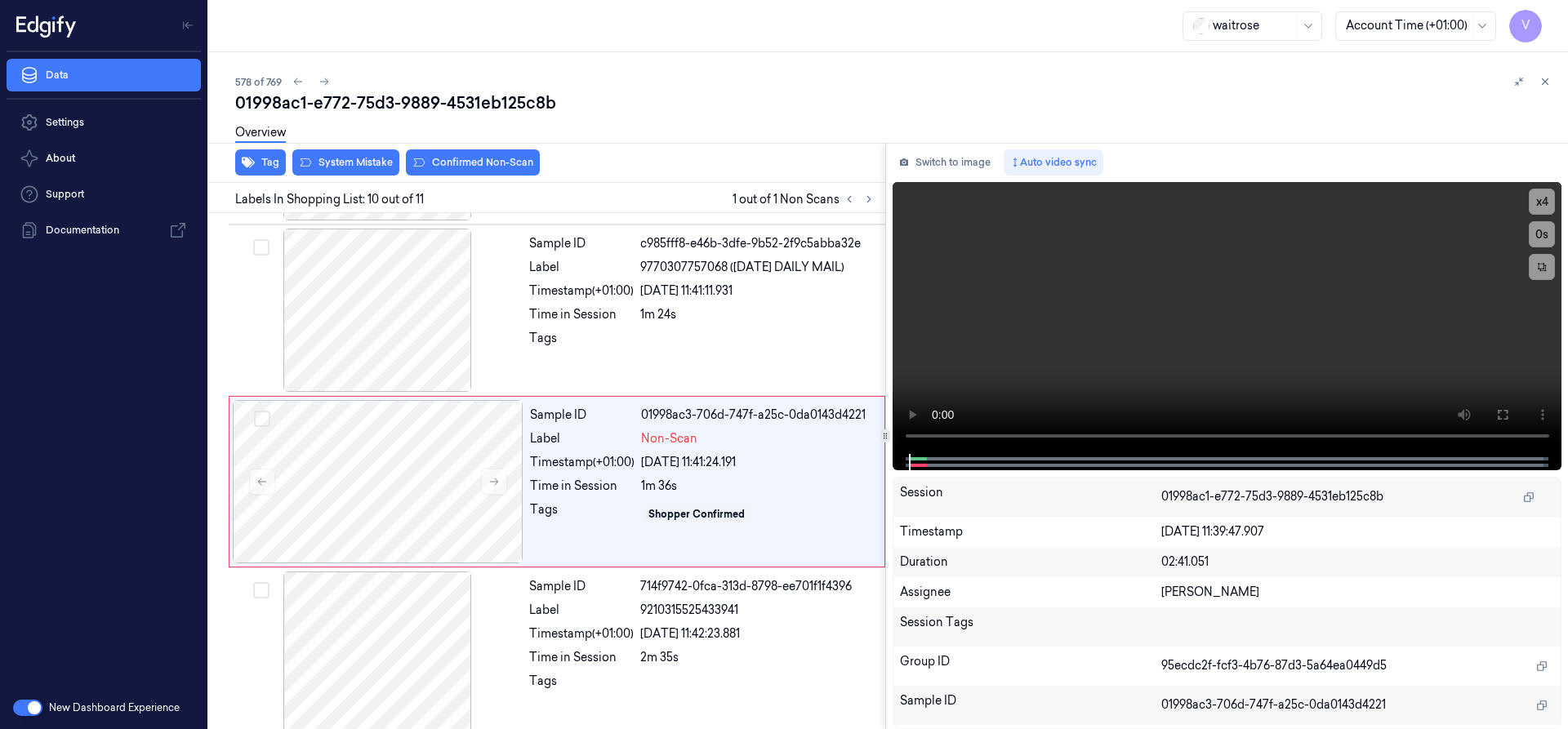
scroll to position [1369, 0]
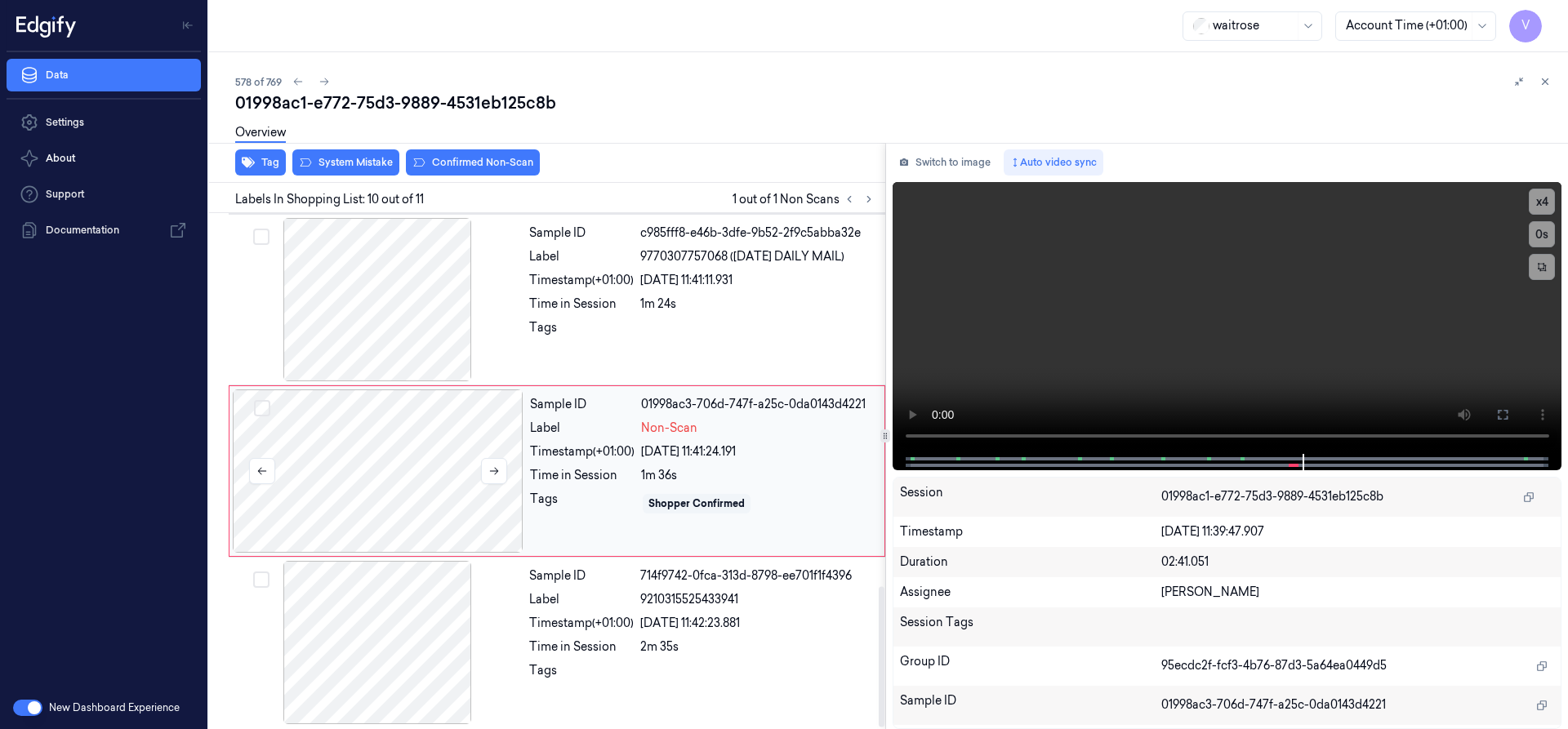
click at [340, 456] on div at bounding box center [378, 471] width 291 height 164
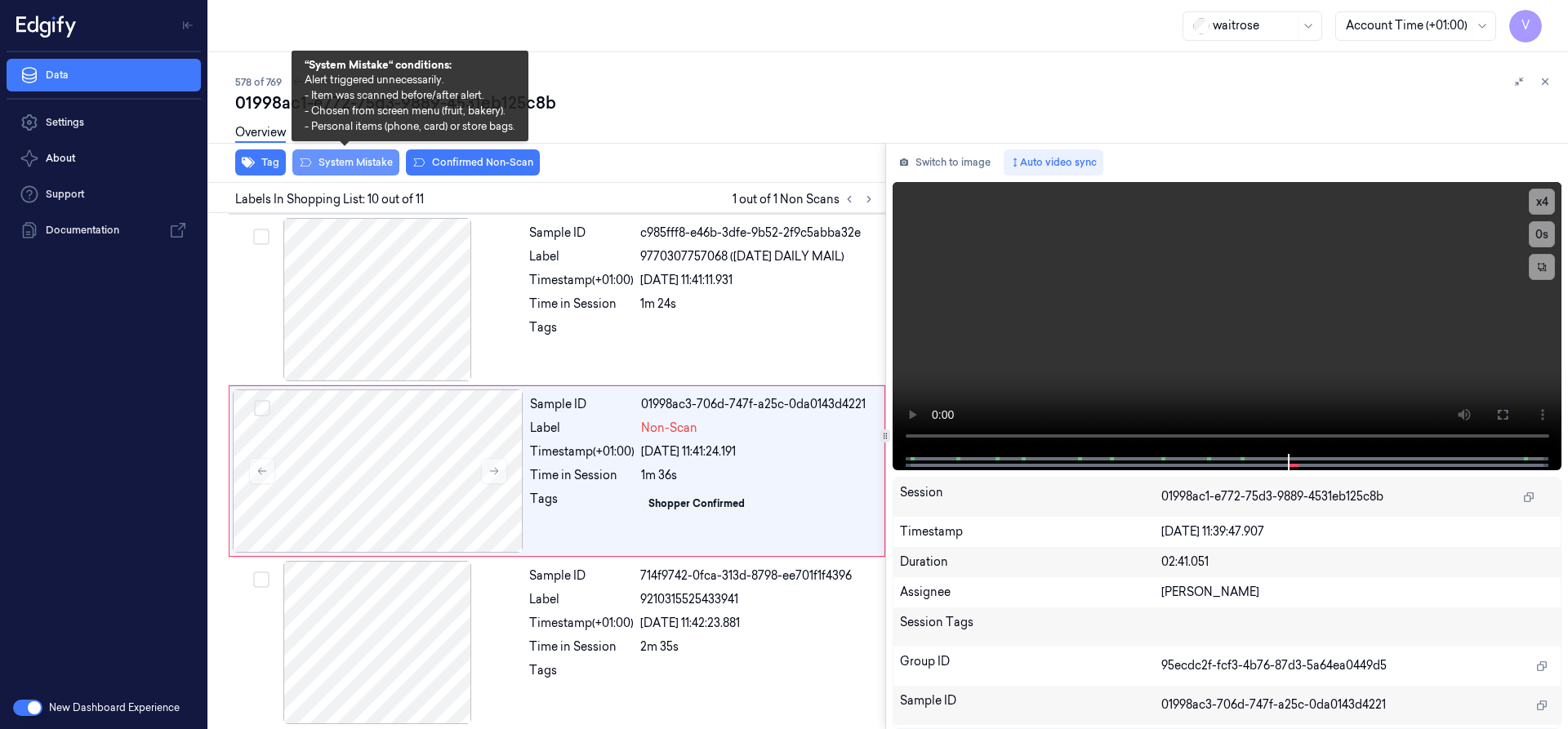
click at [348, 160] on button "System Mistake" at bounding box center [346, 162] width 107 height 26
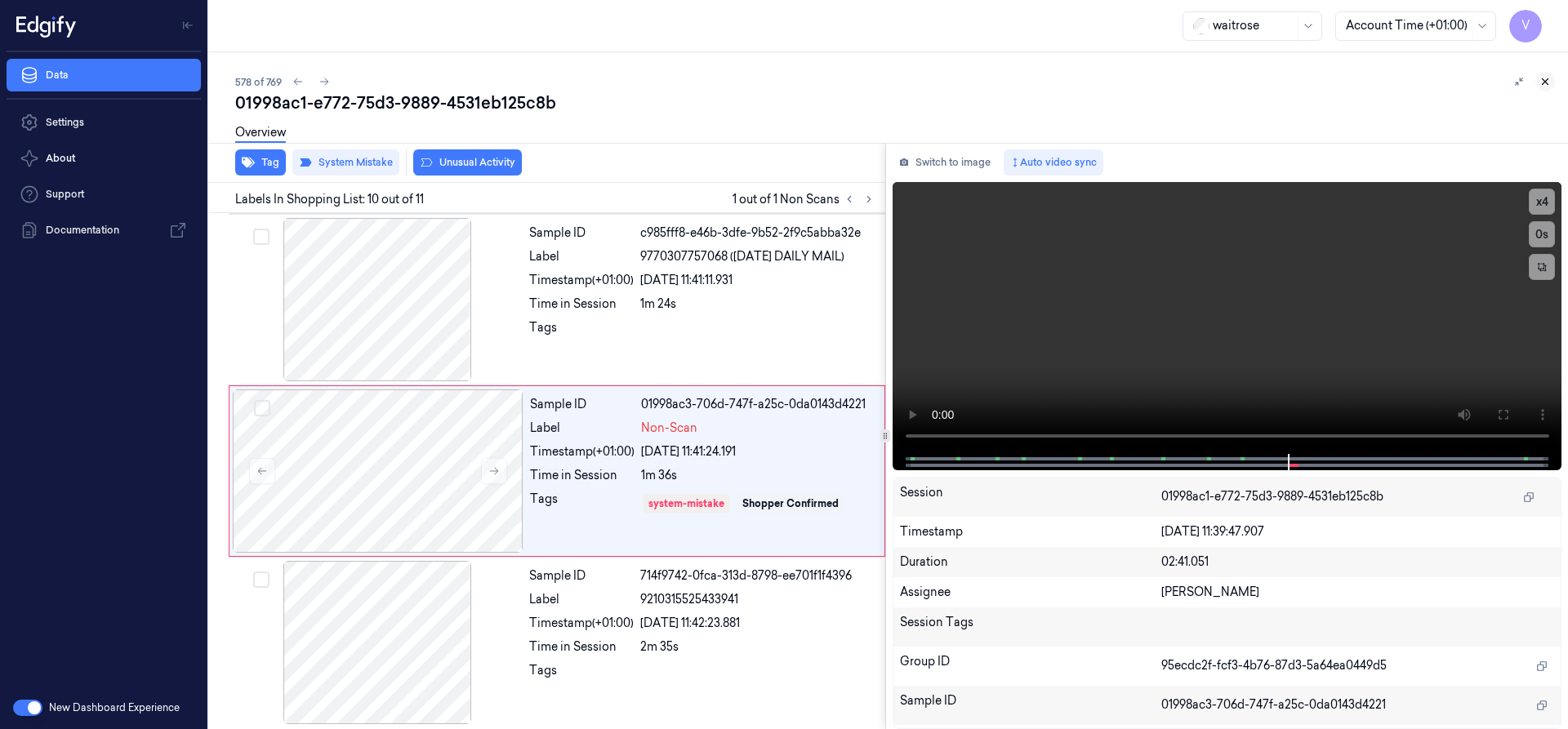
click at [1548, 87] on icon at bounding box center [1544, 81] width 11 height 11
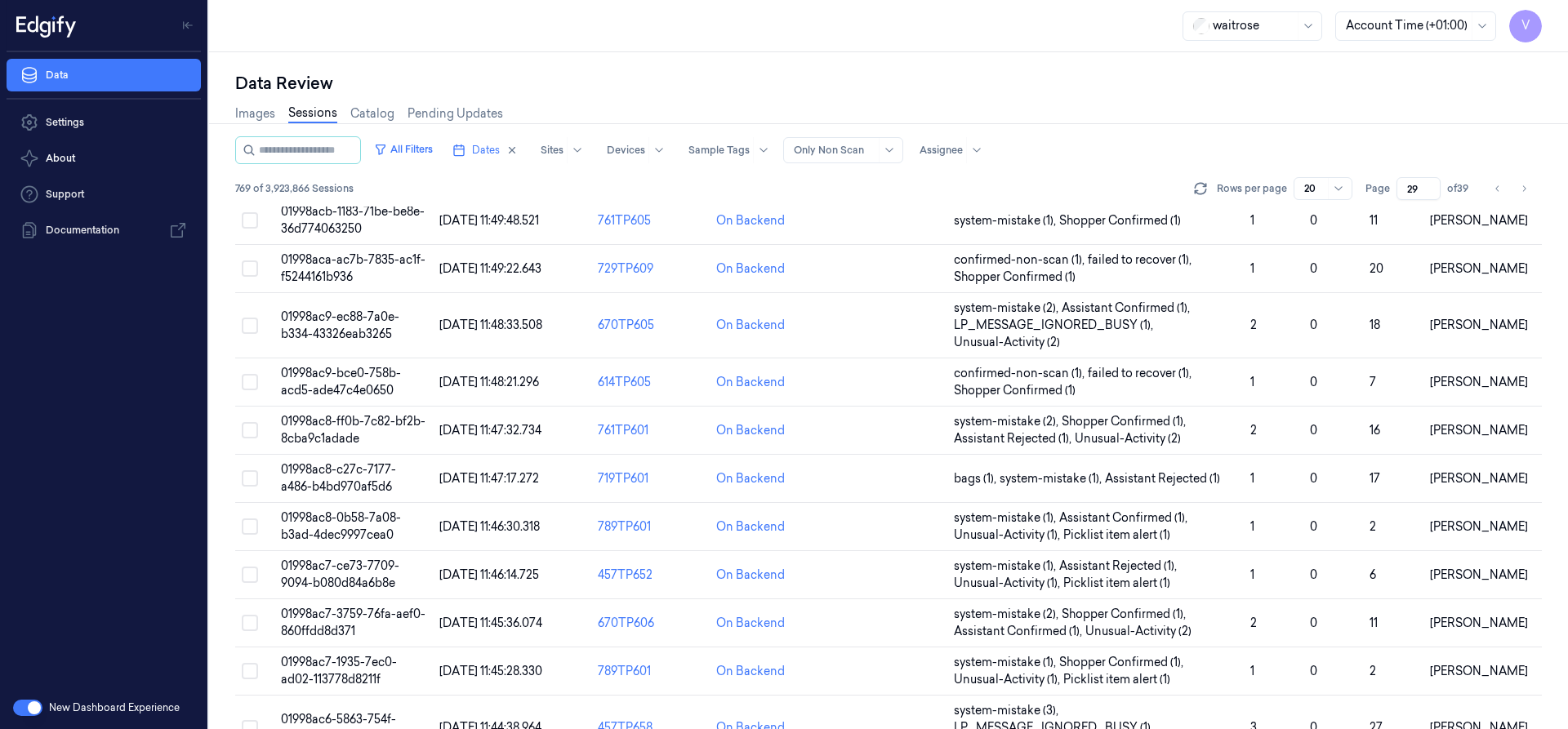
scroll to position [575, 0]
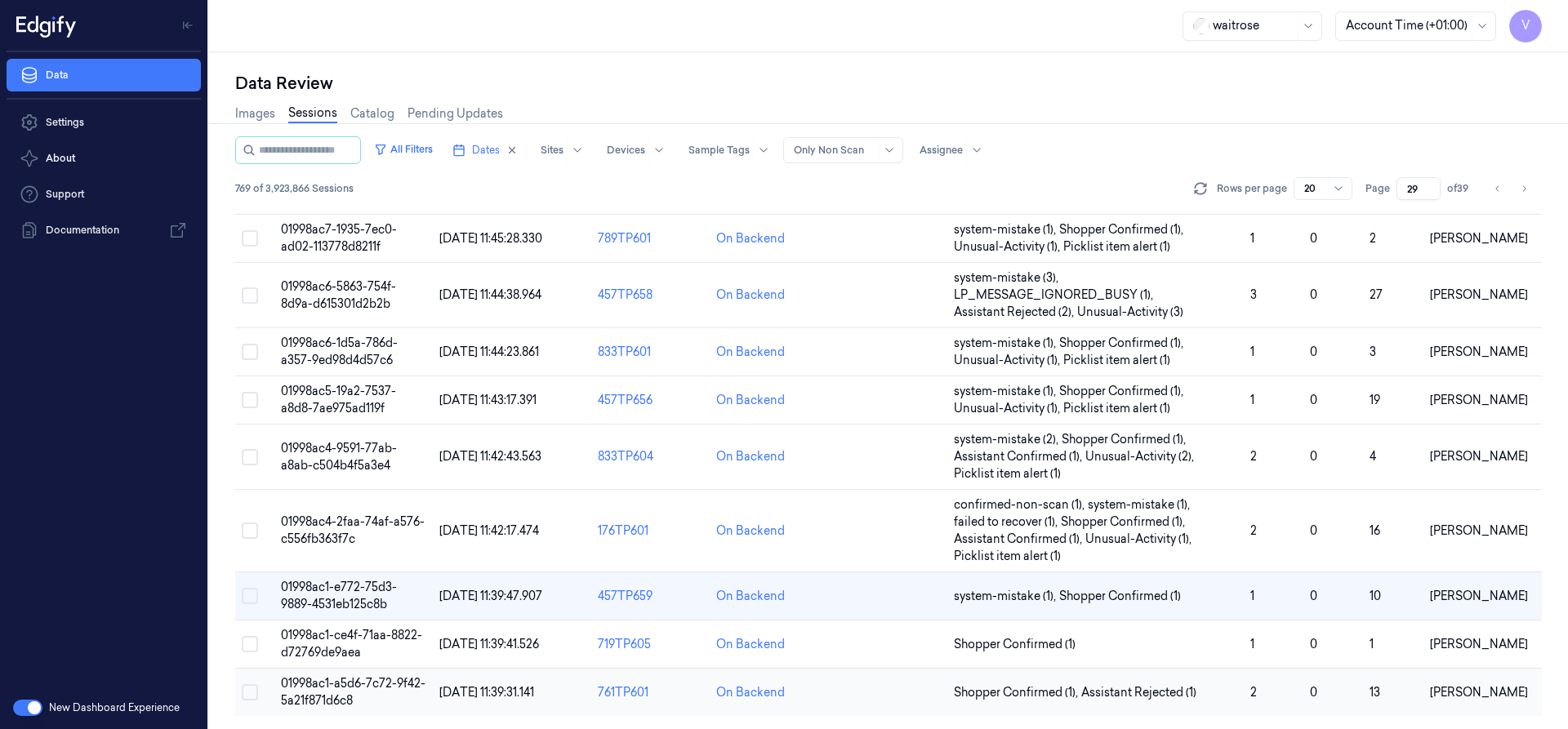
click at [344, 677] on span "01998ac1-a5d6-7c72-9f42-5a21f871d6c8" at bounding box center [354, 691] width 145 height 32
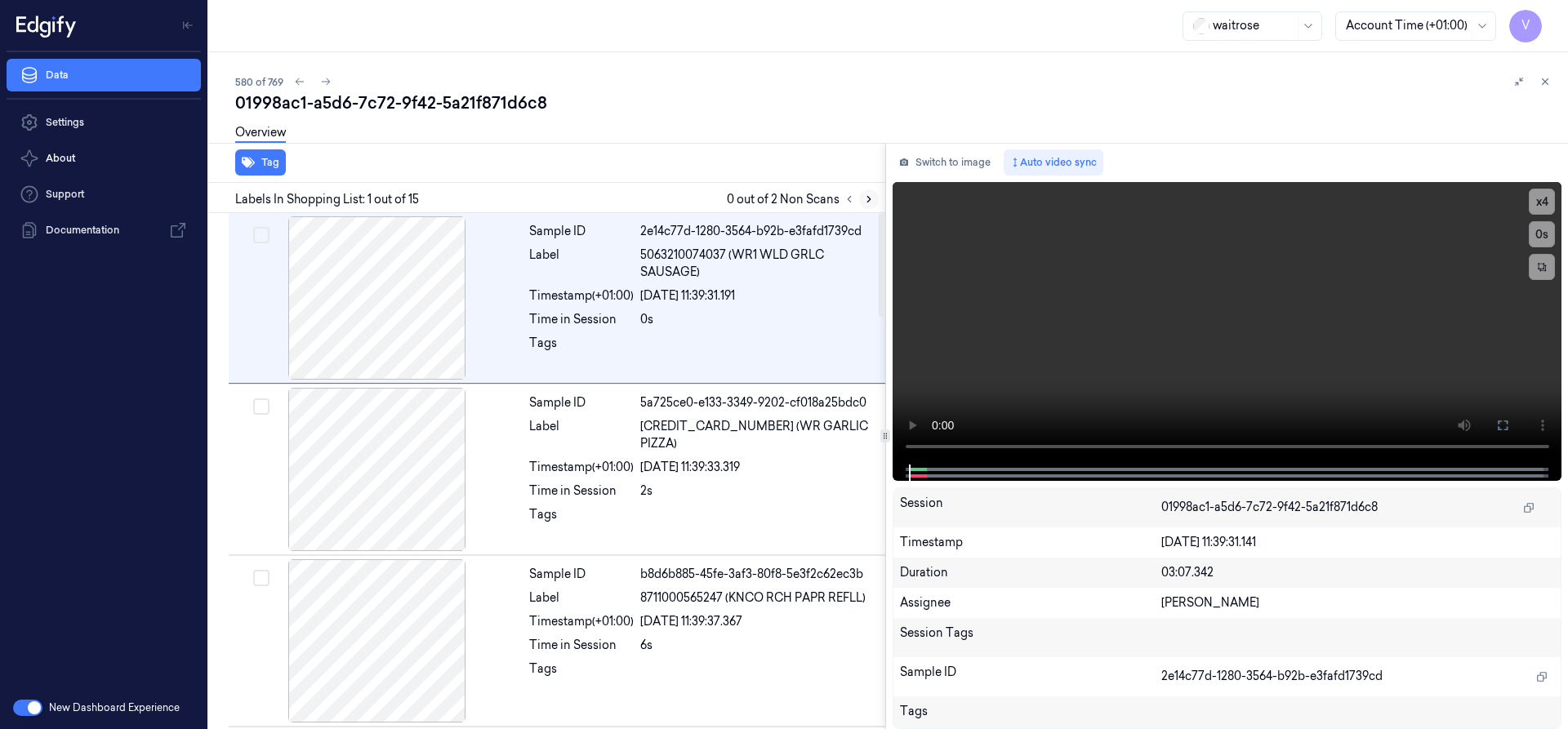
click at [871, 198] on icon at bounding box center [868, 198] width 11 height 11
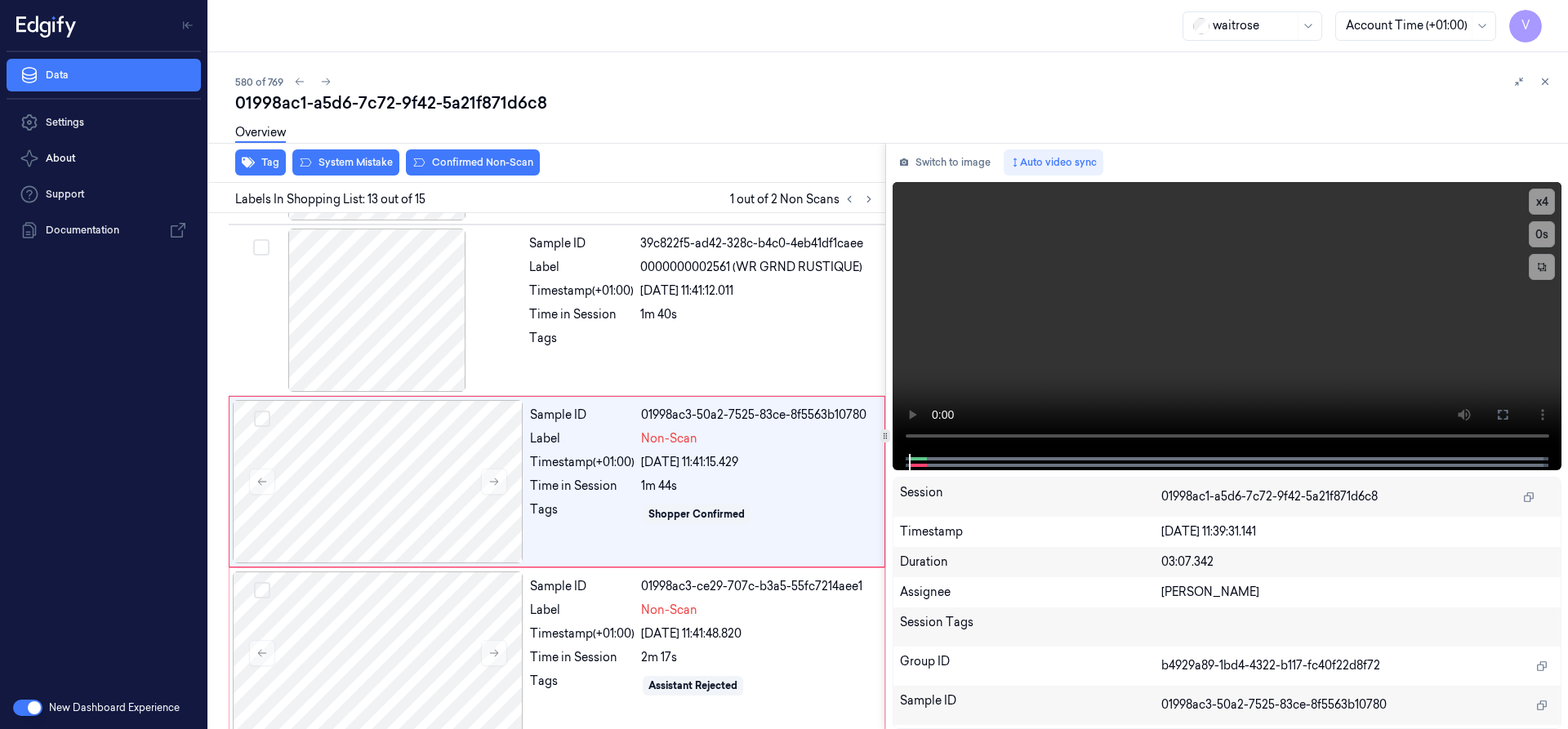
scroll to position [1883, 0]
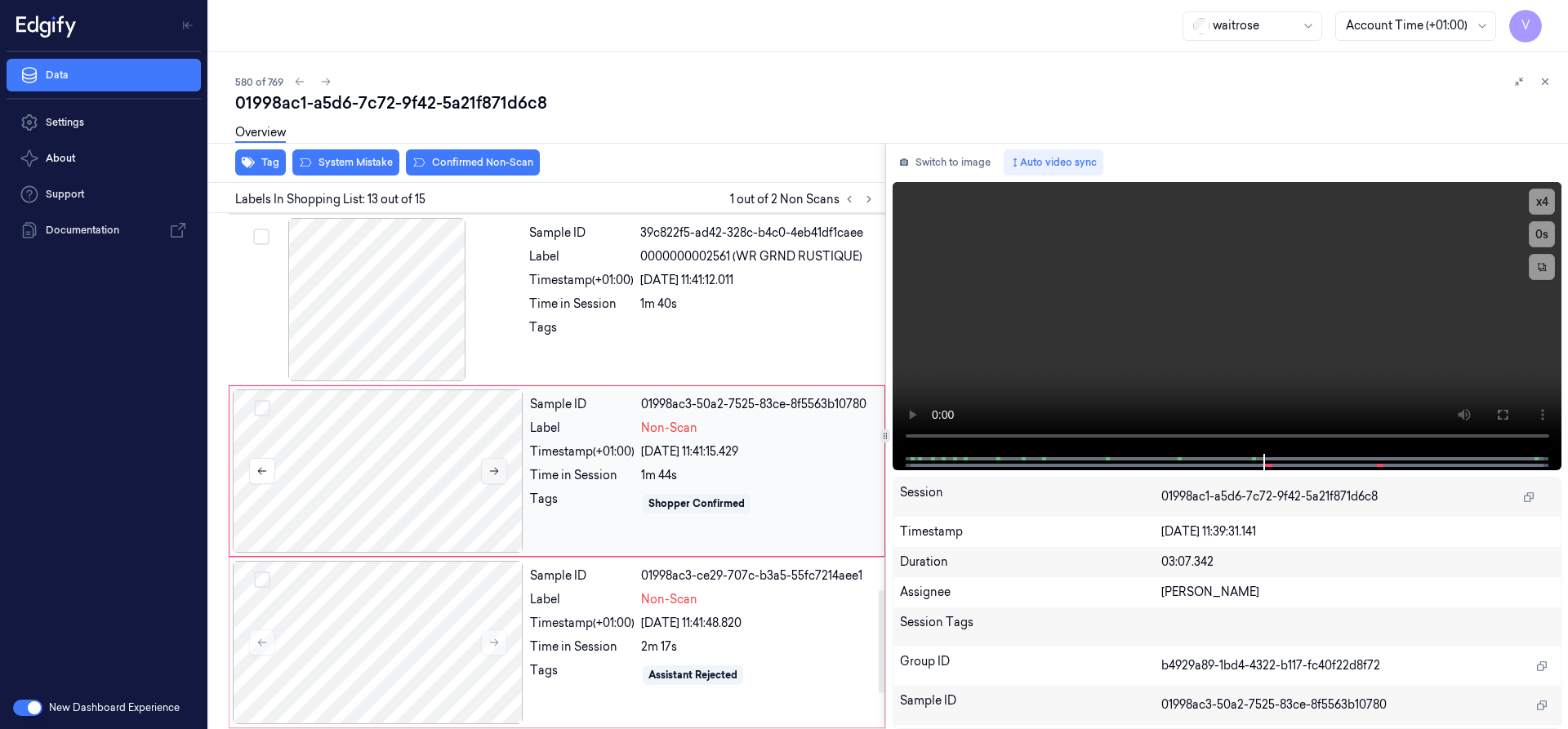
click at [493, 469] on icon at bounding box center [493, 470] width 11 height 11
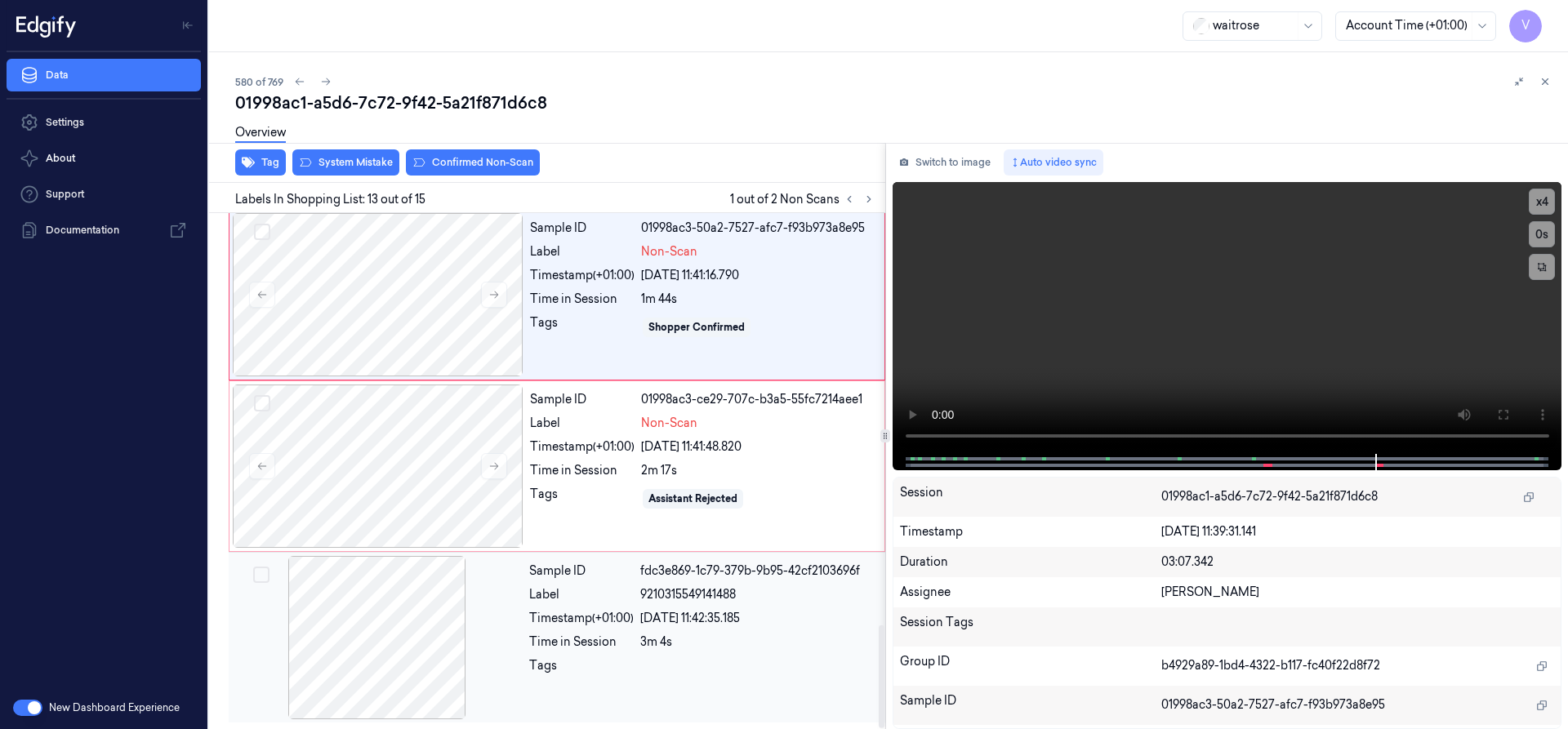
scroll to position [2055, 0]
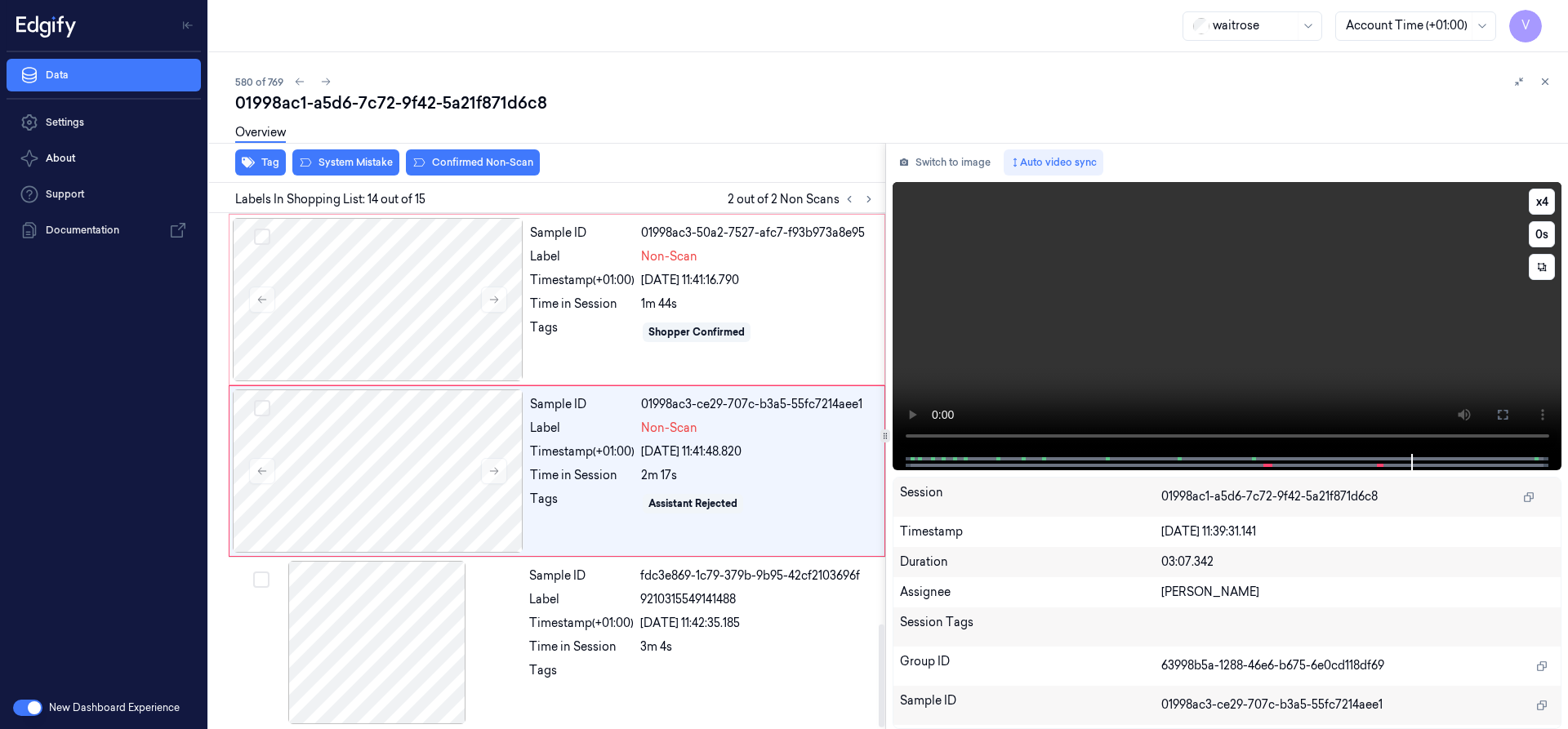
click at [1121, 284] on video at bounding box center [1227, 318] width 670 height 272
drag, startPoint x: 382, startPoint y: 273, endPoint x: 379, endPoint y: 244, distance: 29.2
click at [382, 273] on div at bounding box center [378, 300] width 291 height 164
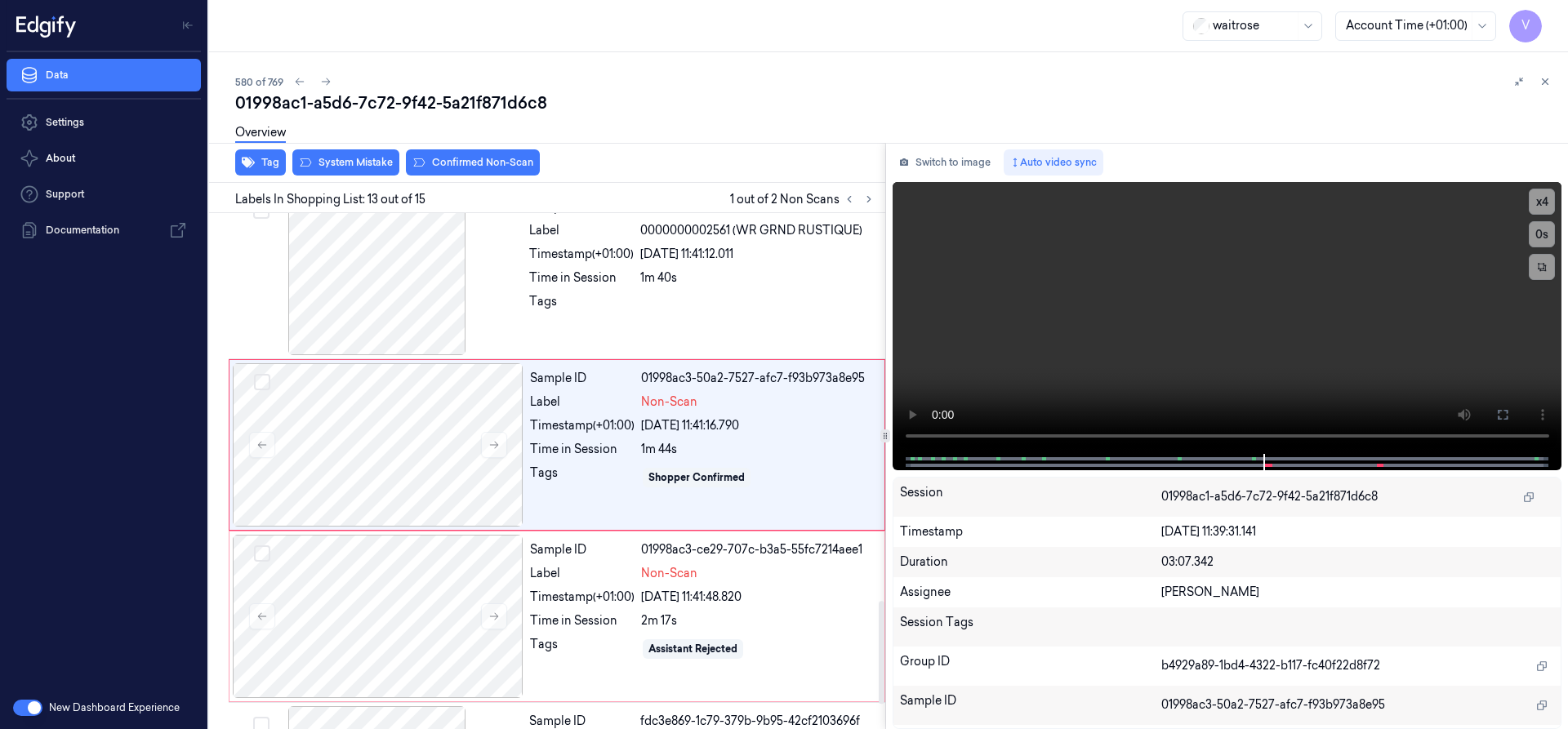
scroll to position [1883, 0]
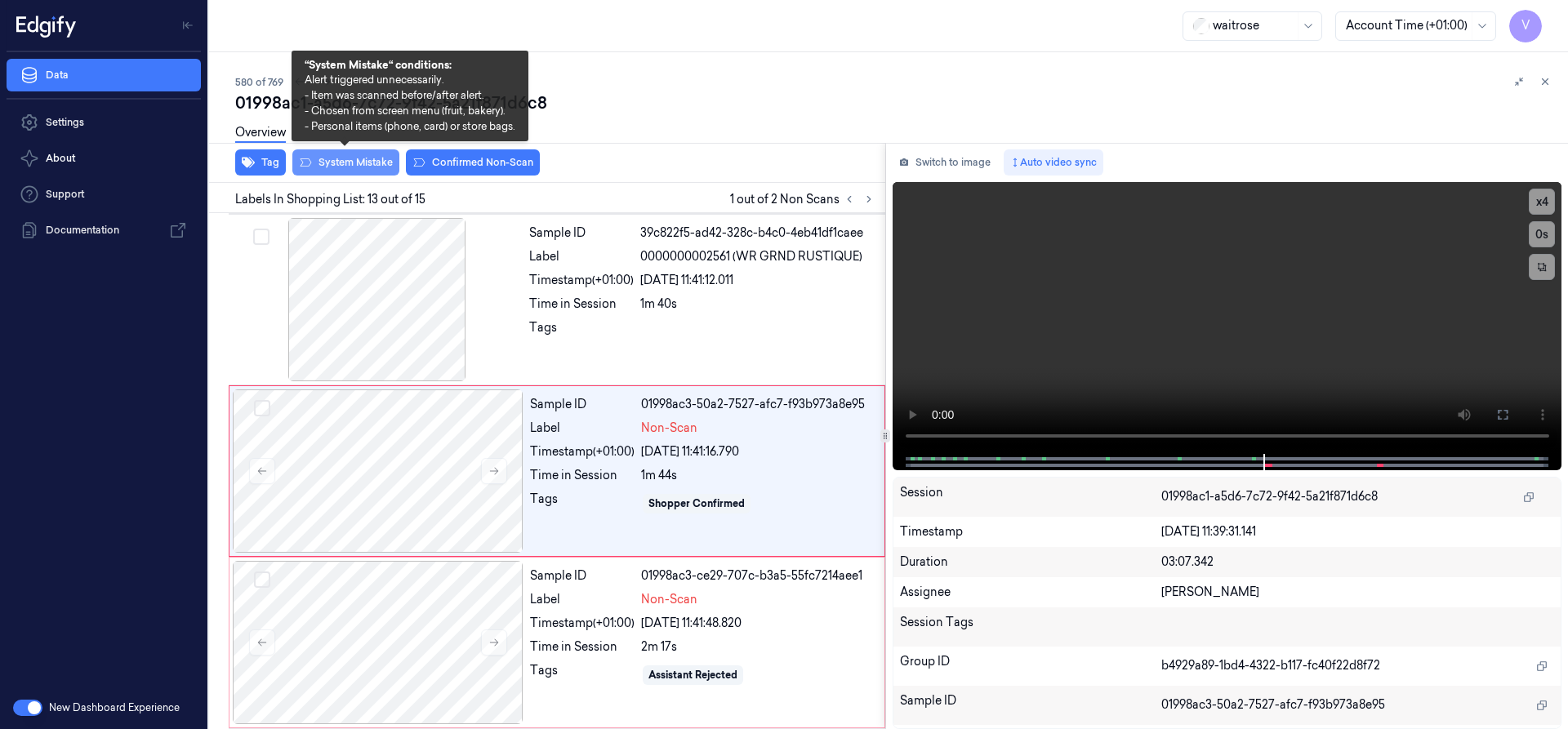
click at [345, 158] on button "System Mistake" at bounding box center [346, 162] width 107 height 26
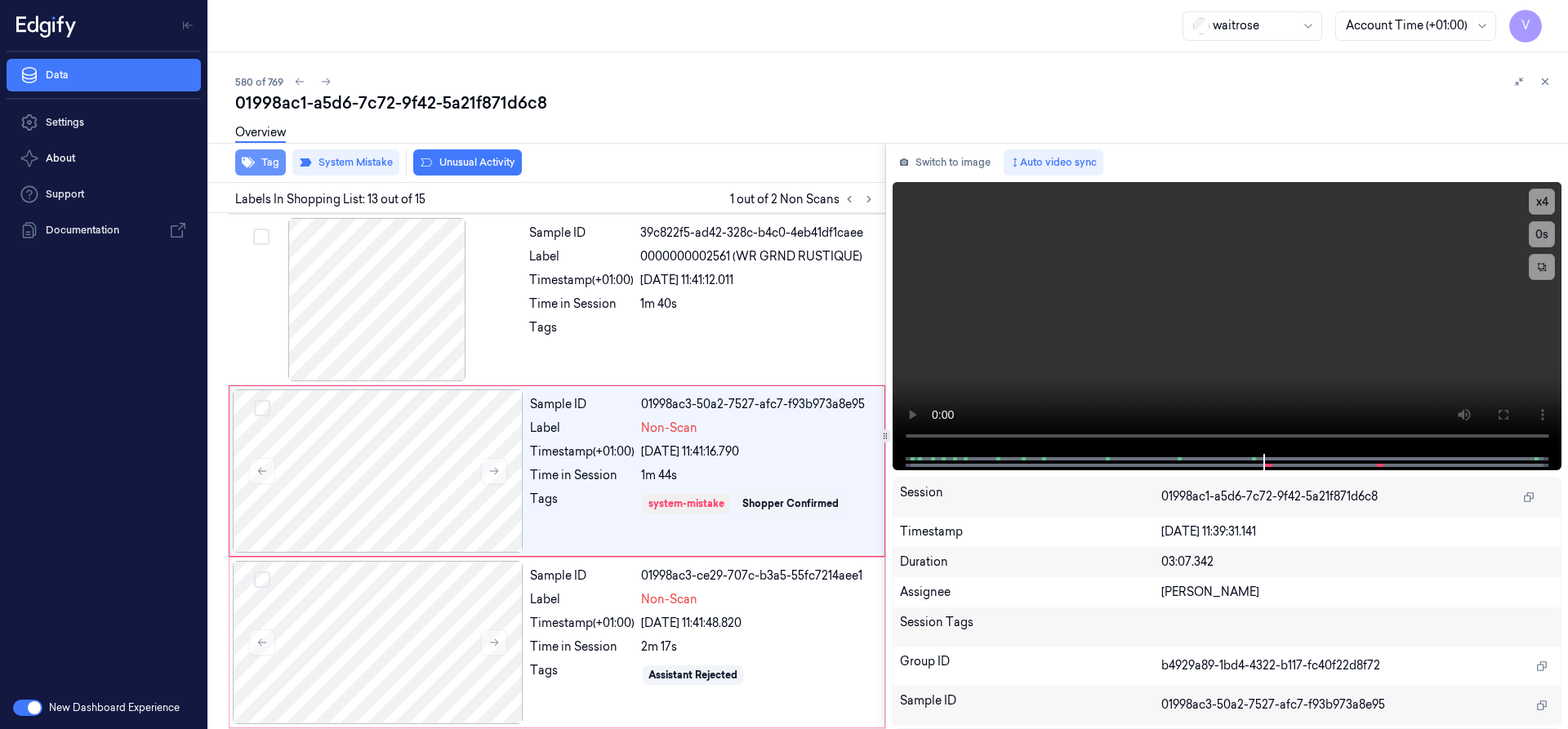
click at [279, 163] on button "Tag" at bounding box center [260, 162] width 50 height 26
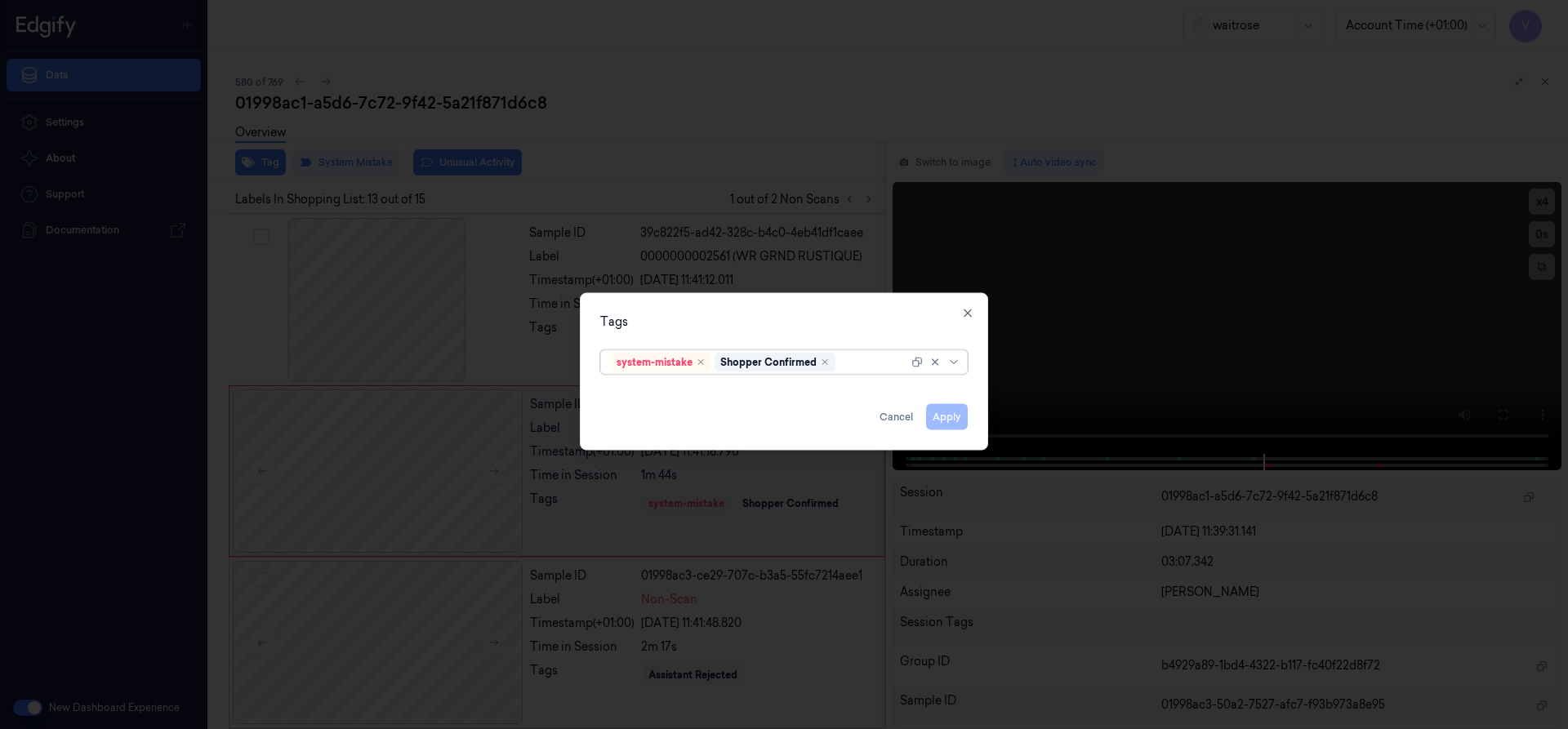
click at [865, 364] on div at bounding box center [873, 362] width 69 height 17
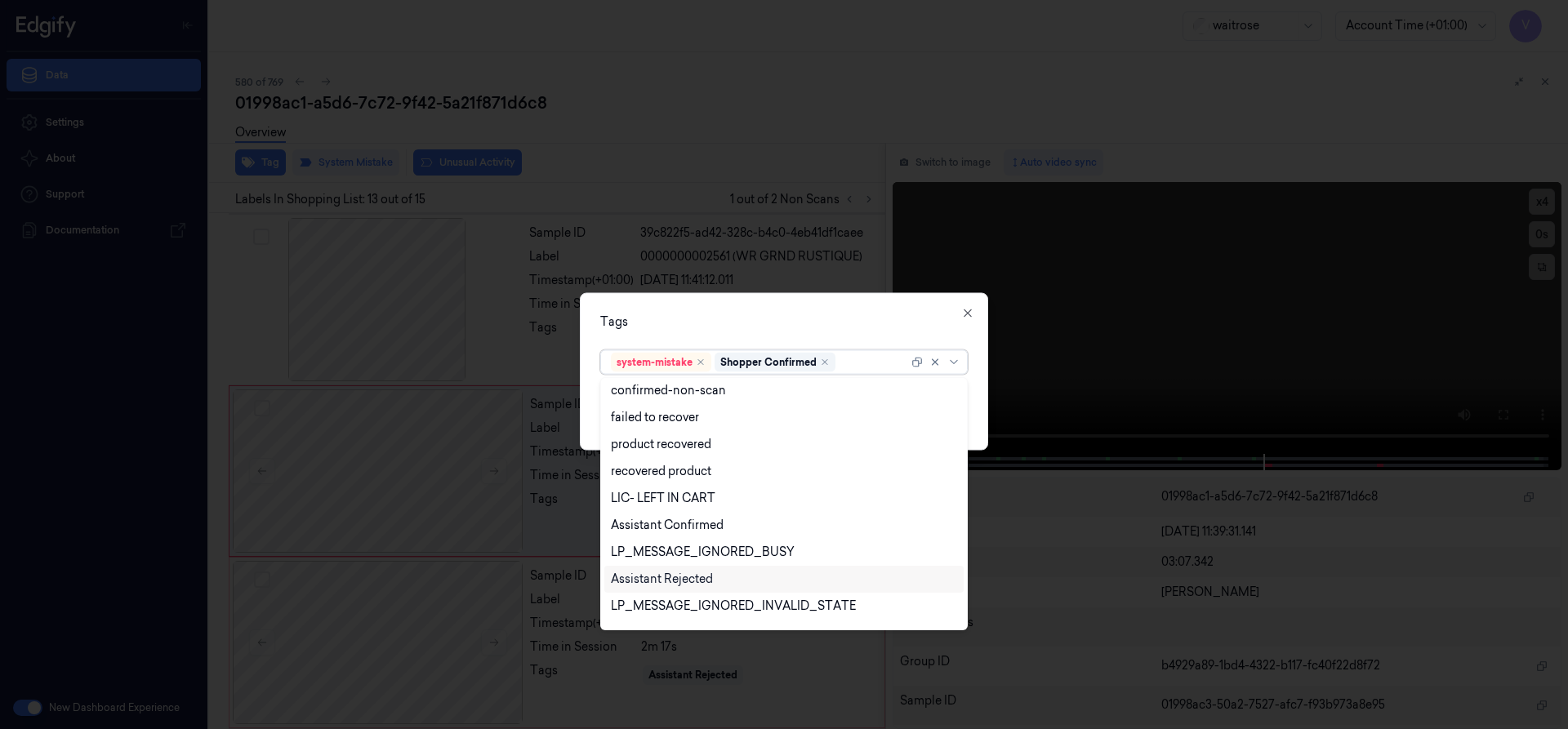
scroll to position [240, 0]
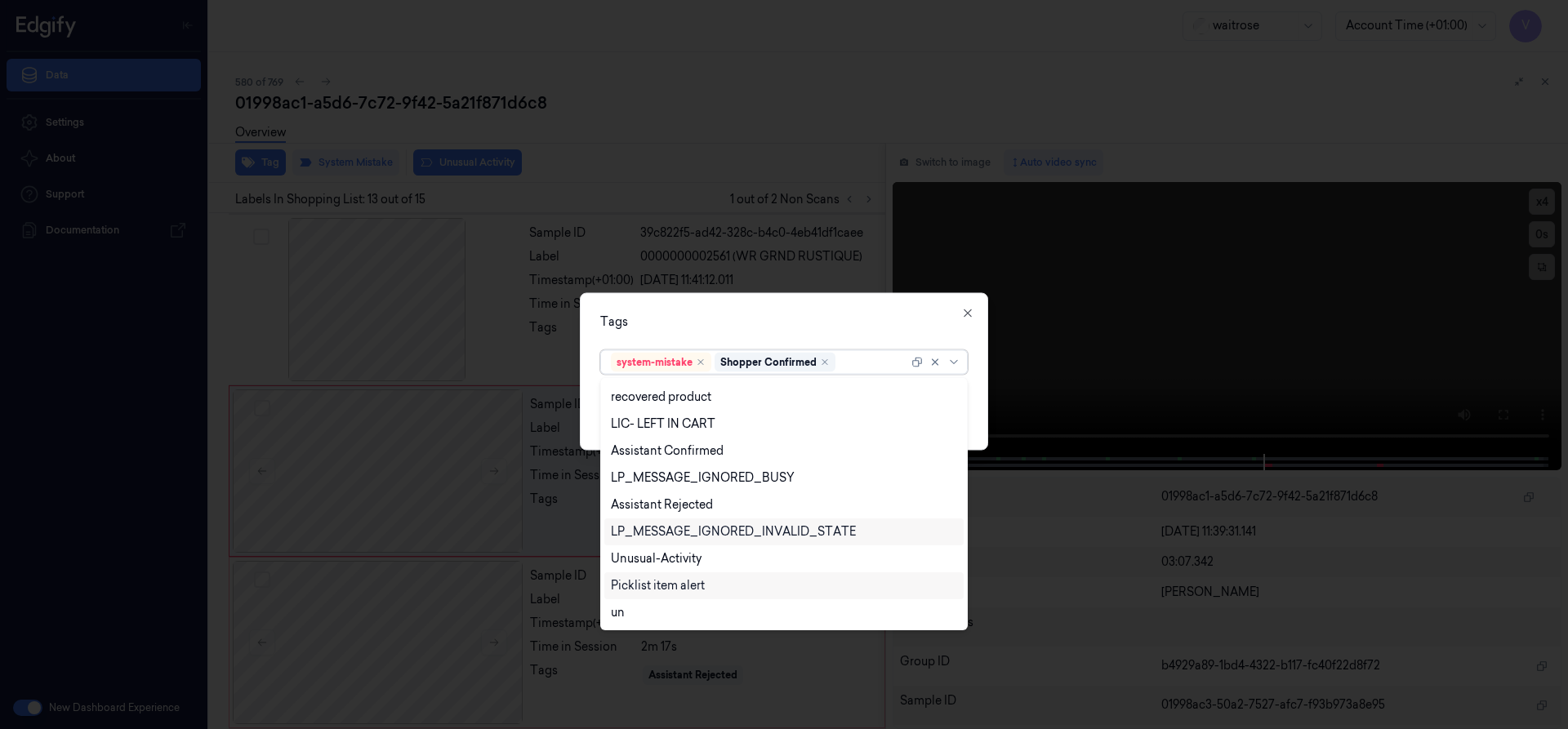
drag, startPoint x: 688, startPoint y: 543, endPoint x: 695, endPoint y: 562, distance: 20.2
click at [689, 543] on div "LP_MESSAGE_IGNORED_INVALID_STATE" at bounding box center [784, 531] width 360 height 27
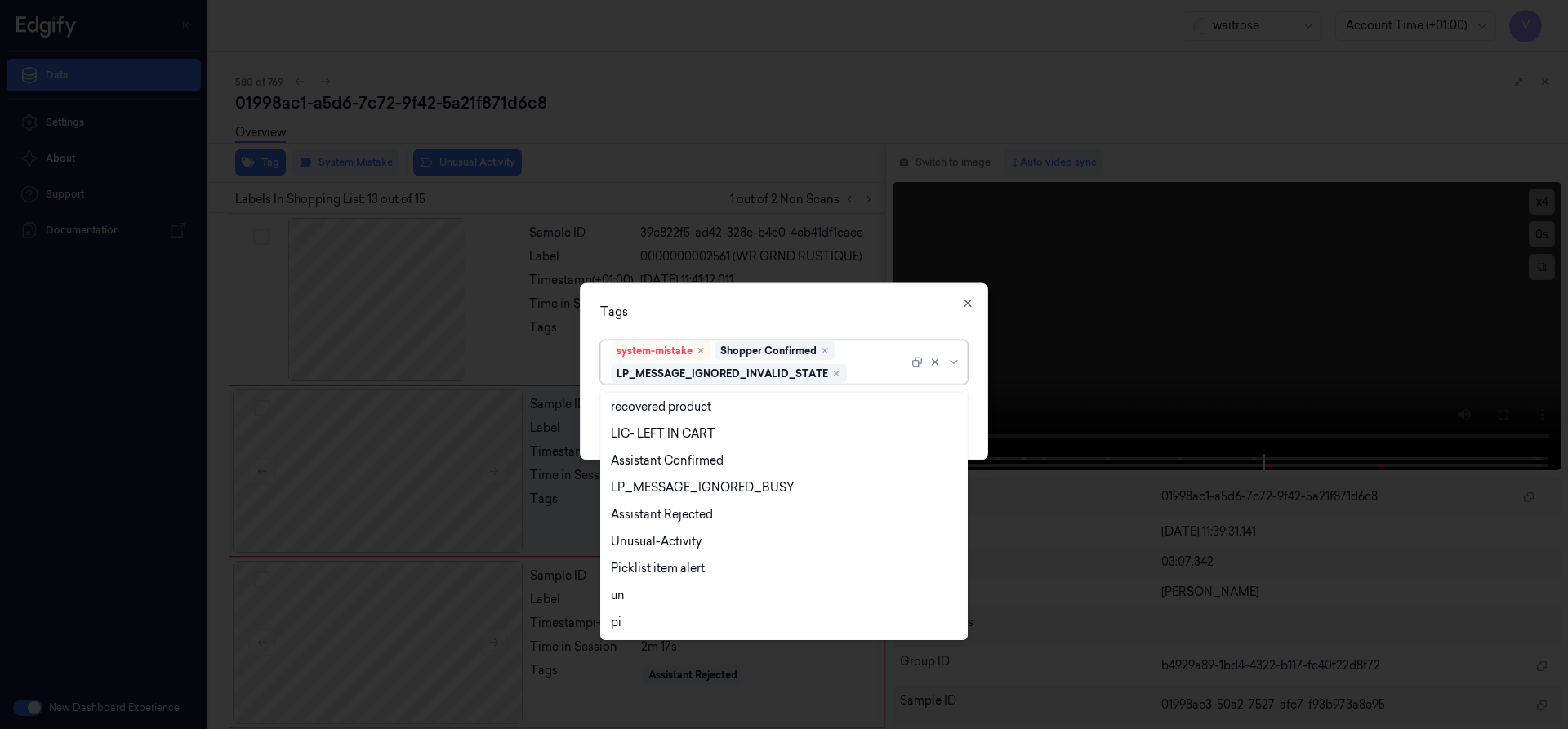
click at [976, 309] on div "Tags option LP_MESSAGE_IGNORED_INVALID_STATE, selected. 21 results available. U…" at bounding box center [783, 371] width 408 height 177
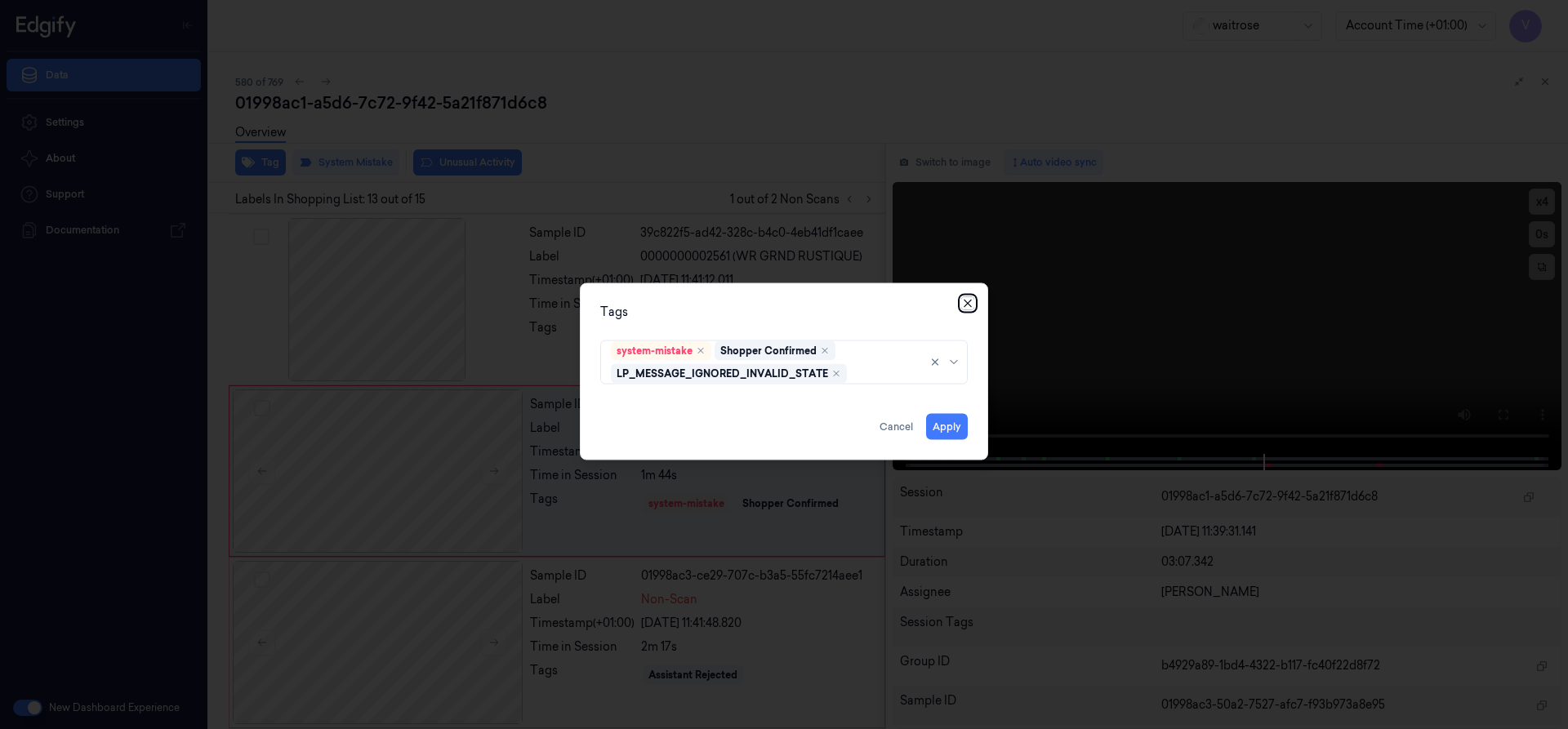
click at [966, 301] on icon "button" at bounding box center [967, 302] width 13 height 13
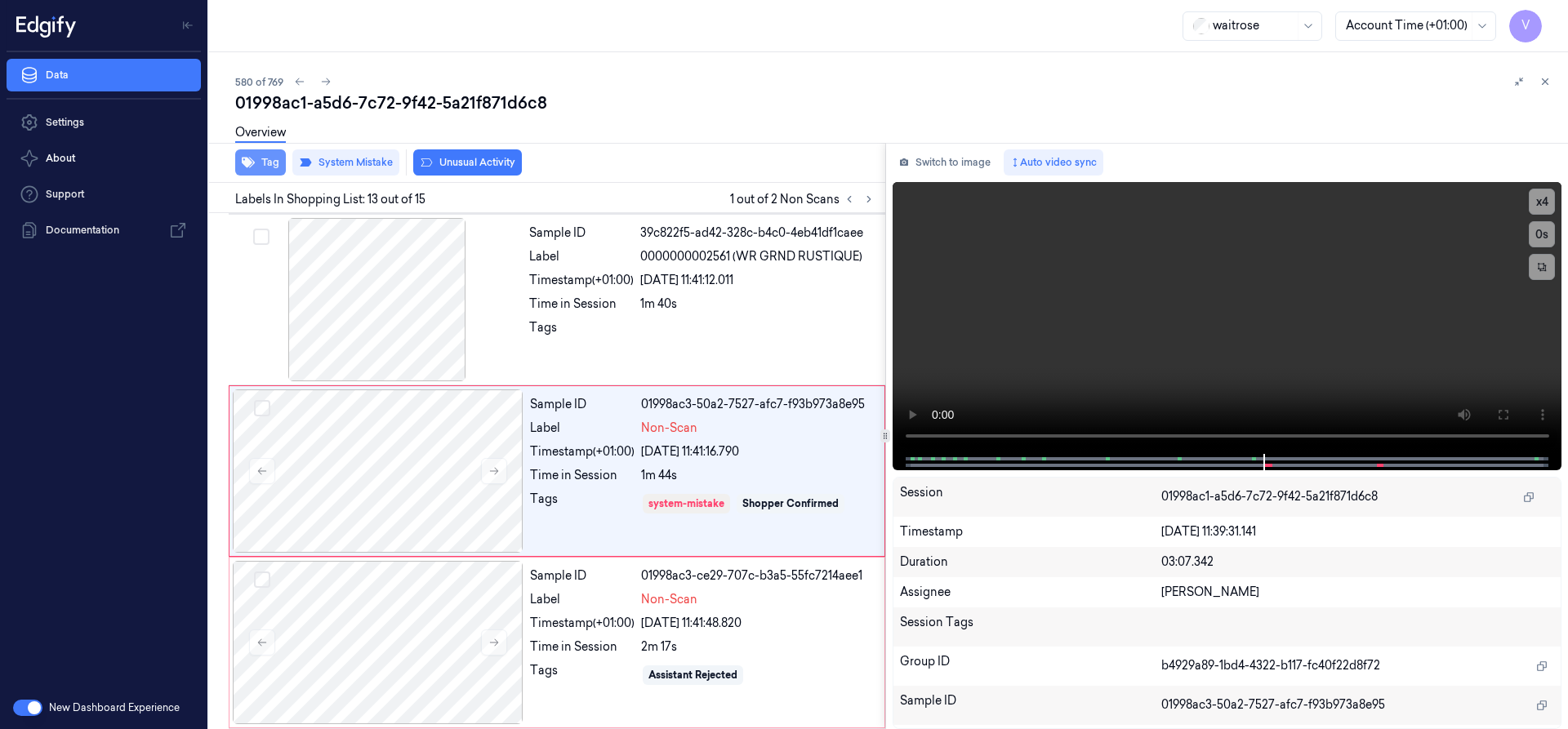
click at [263, 161] on button "Tag" at bounding box center [260, 162] width 50 height 26
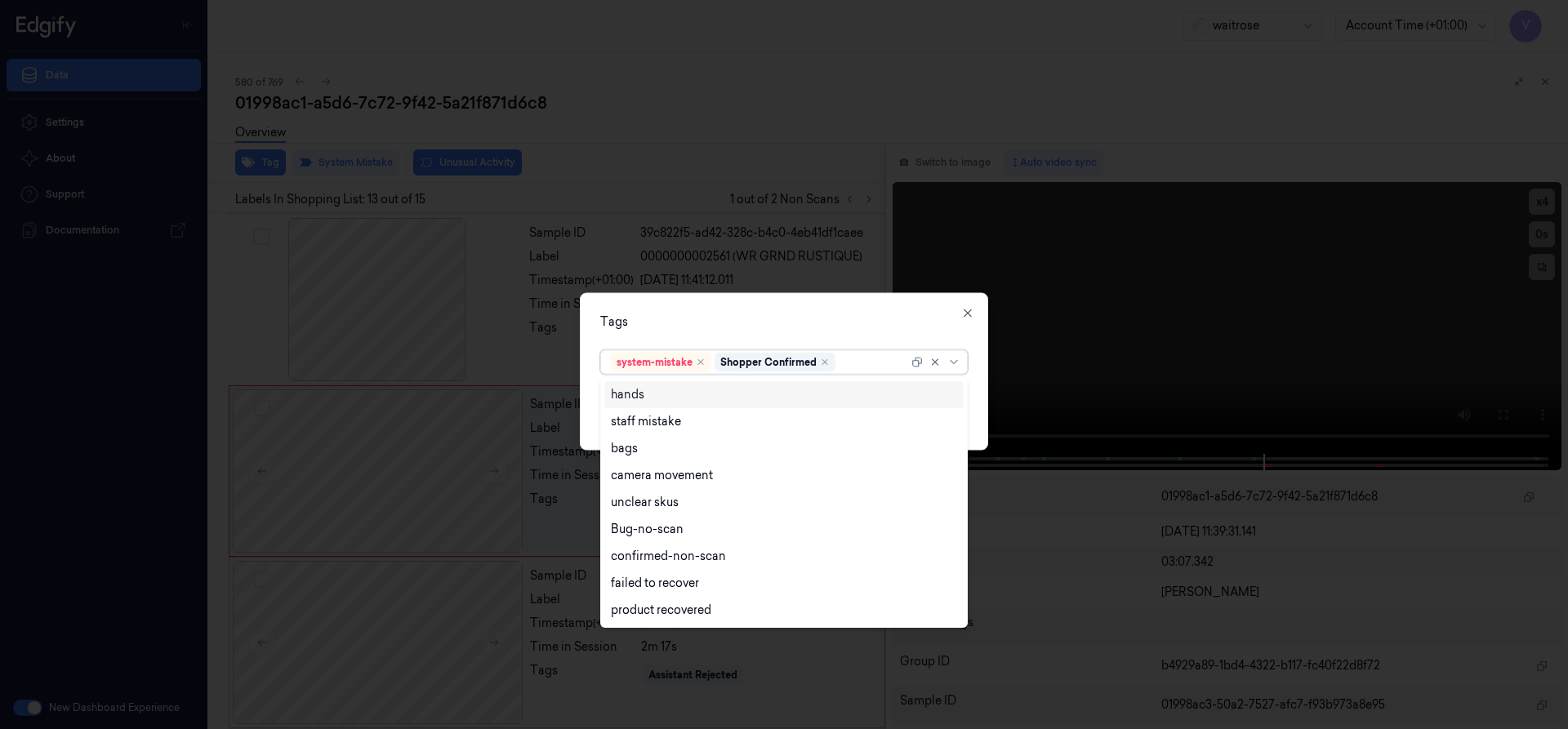
click at [866, 359] on div at bounding box center [873, 362] width 69 height 17
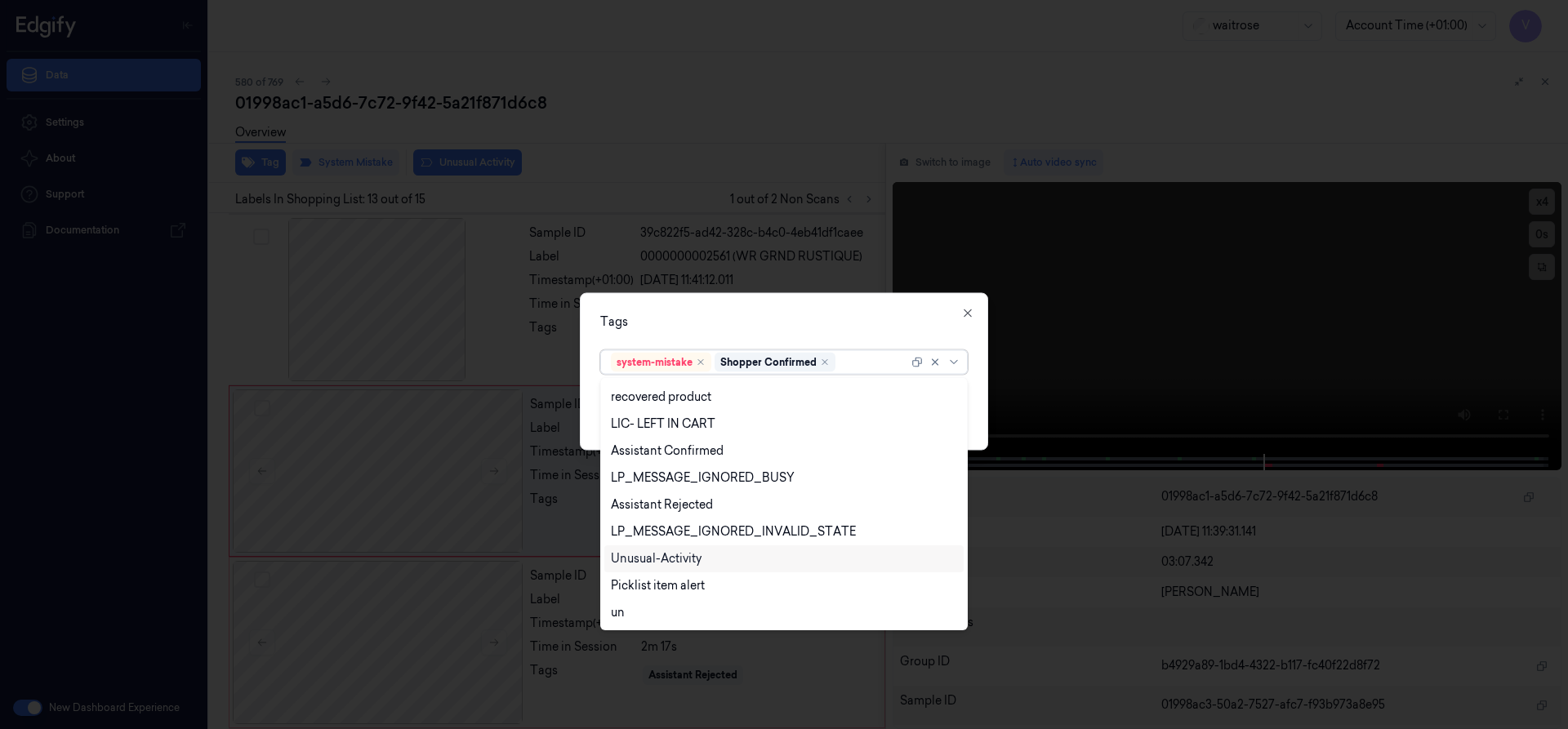
drag, startPoint x: 662, startPoint y: 556, endPoint x: 667, endPoint y: 566, distance: 11.2
click at [662, 556] on div "Unusual-Activity" at bounding box center [656, 559] width 90 height 17
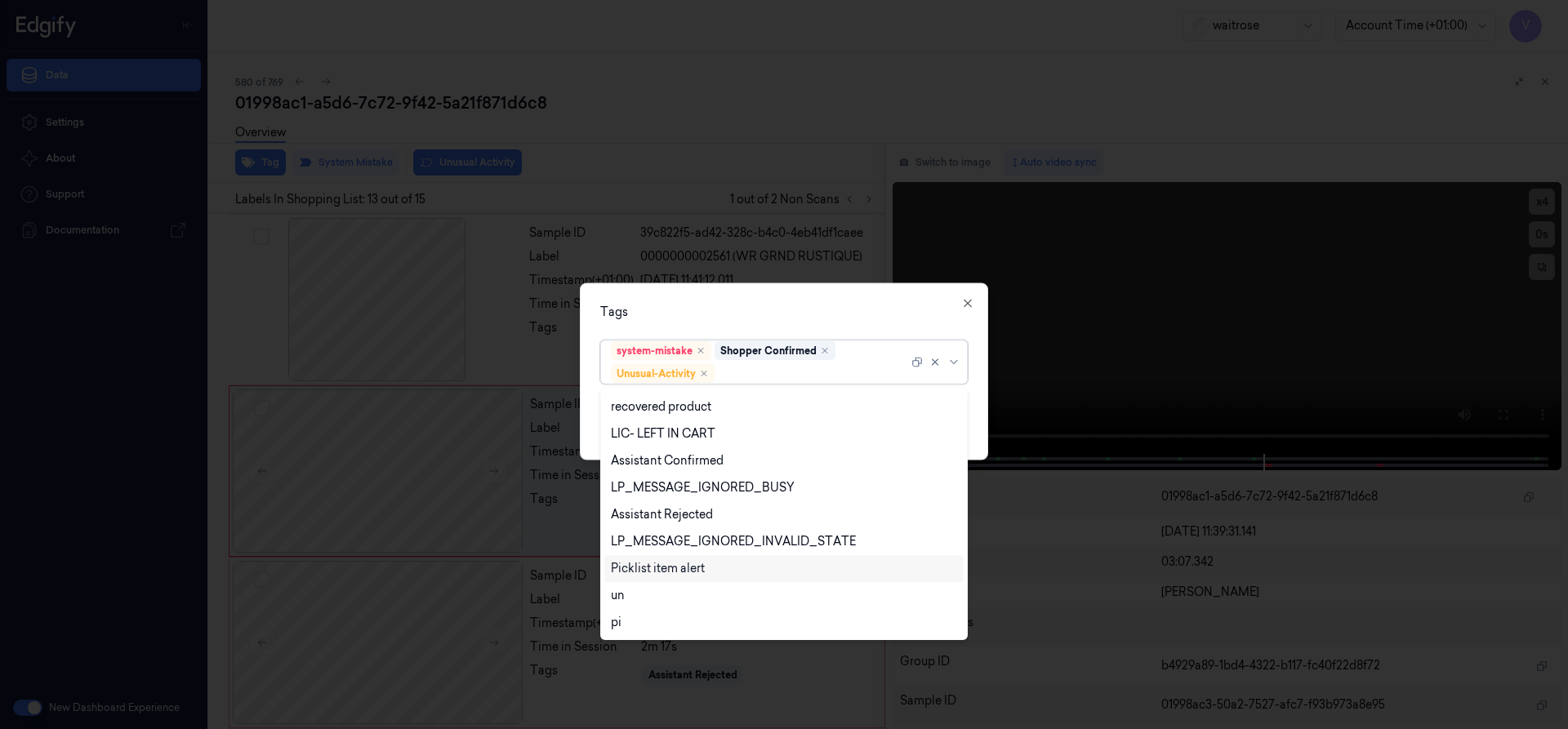
click at [667, 569] on div "Picklist item alert" at bounding box center [658, 568] width 94 height 17
drag, startPoint x: 804, startPoint y: 309, endPoint x: 818, endPoint y: 336, distance: 30.4
click at [805, 317] on div "Tags" at bounding box center [783, 311] width 367 height 17
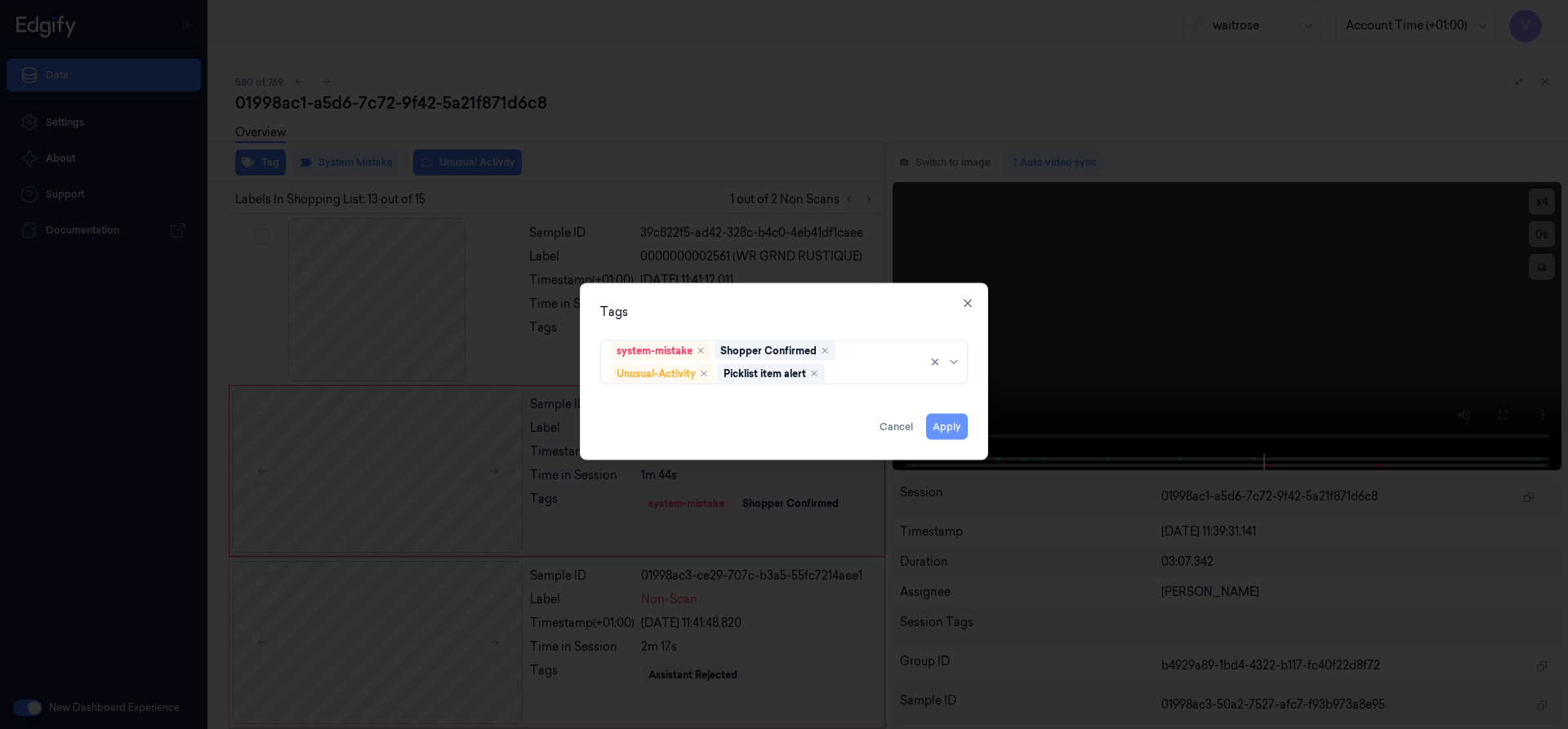
click at [943, 424] on button "Apply" at bounding box center [947, 426] width 42 height 26
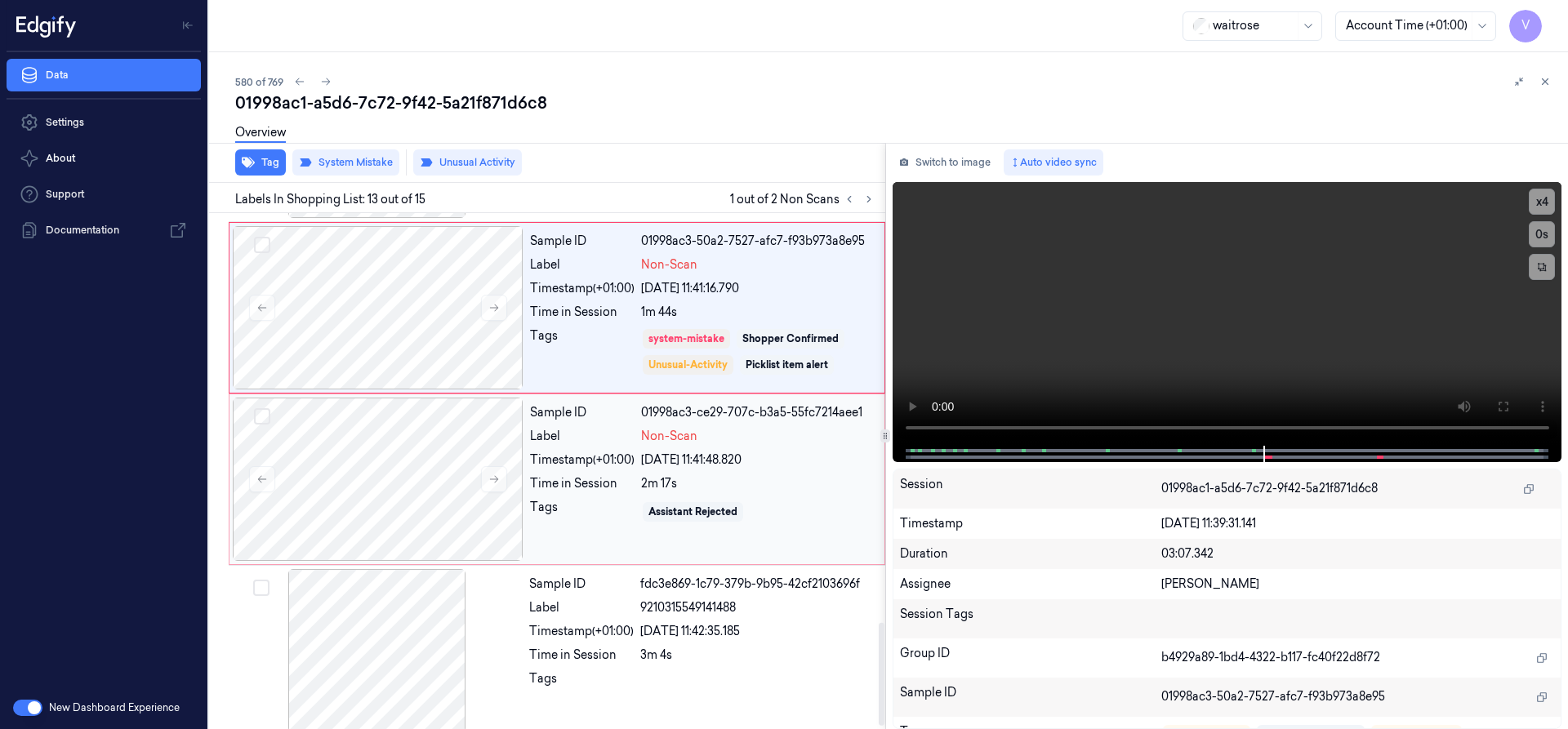
click at [544, 521] on div "Tags" at bounding box center [582, 511] width 105 height 26
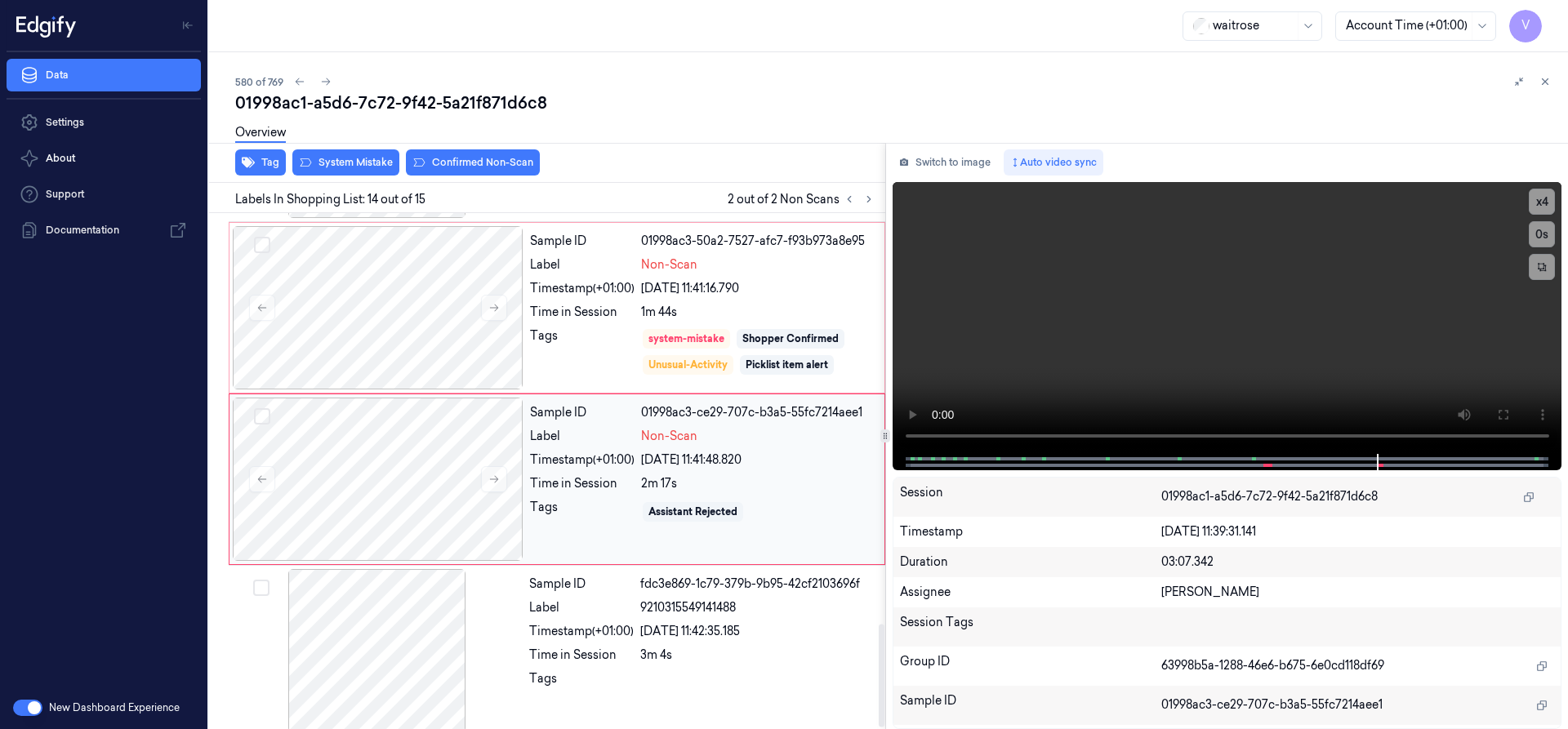
scroll to position [2055, 0]
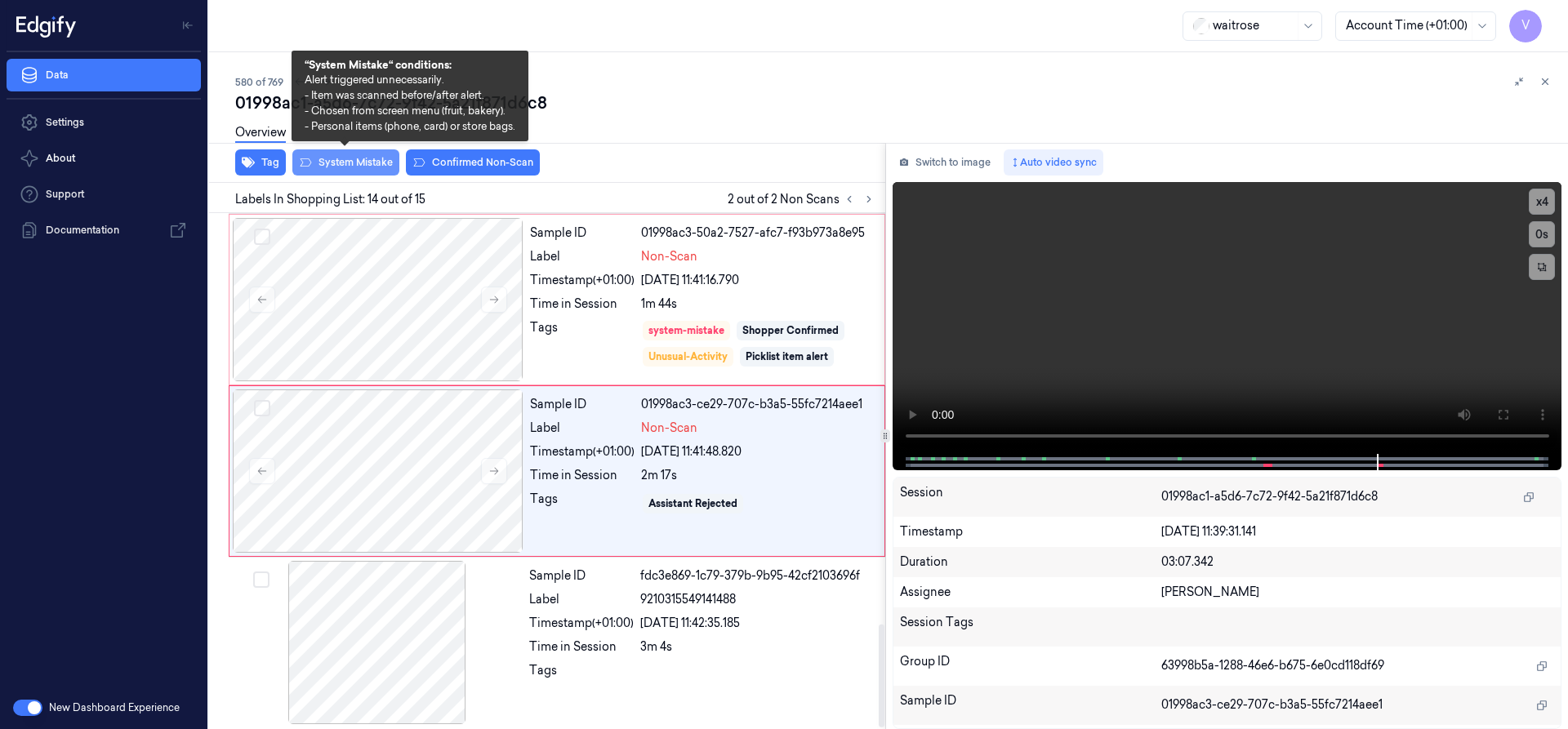
click at [361, 159] on button "System Mistake" at bounding box center [346, 162] width 107 height 26
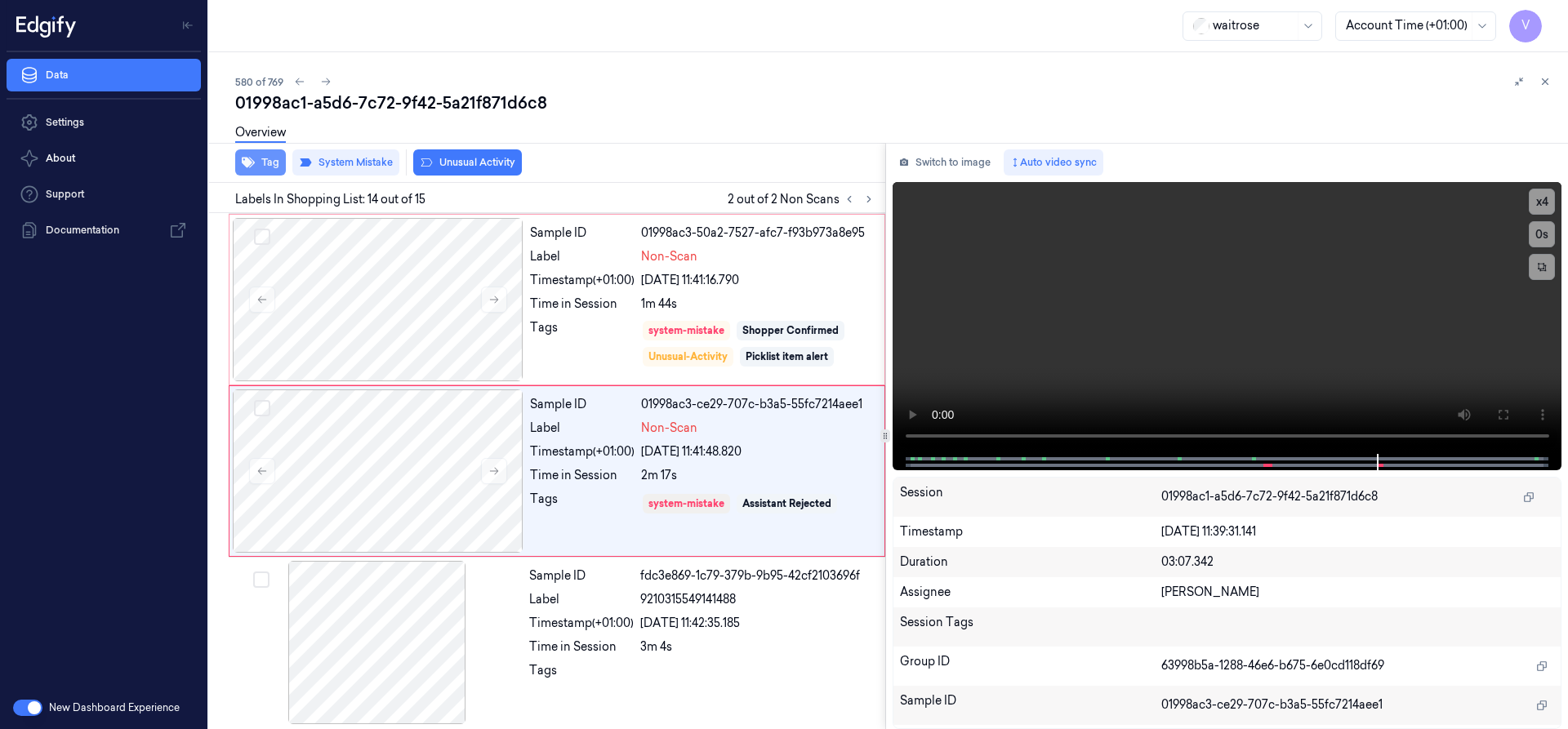
click at [280, 161] on button "Tag" at bounding box center [260, 162] width 50 height 26
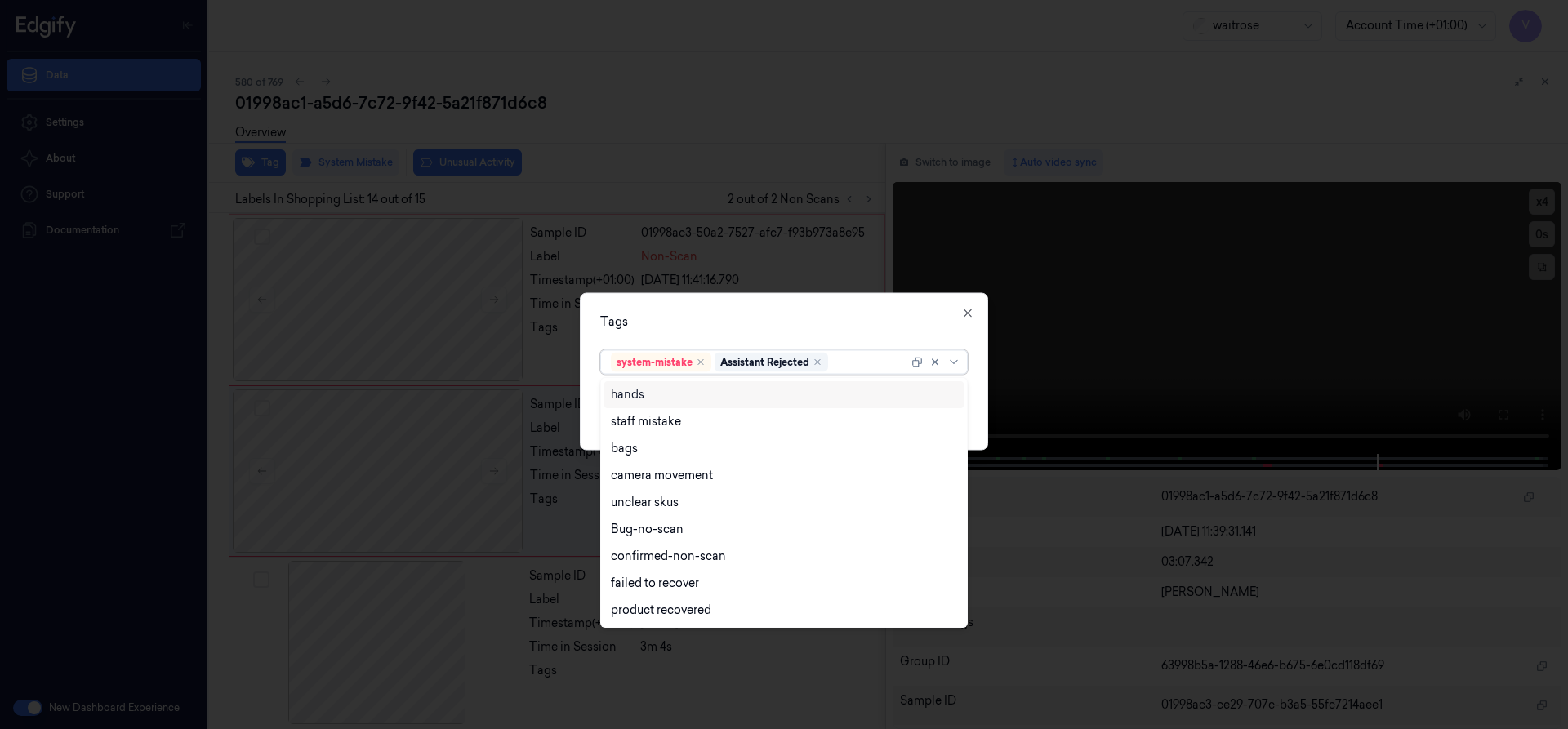
click at [878, 370] on div "system-mistake Assistant Rejected" at bounding box center [759, 361] width 297 height 23
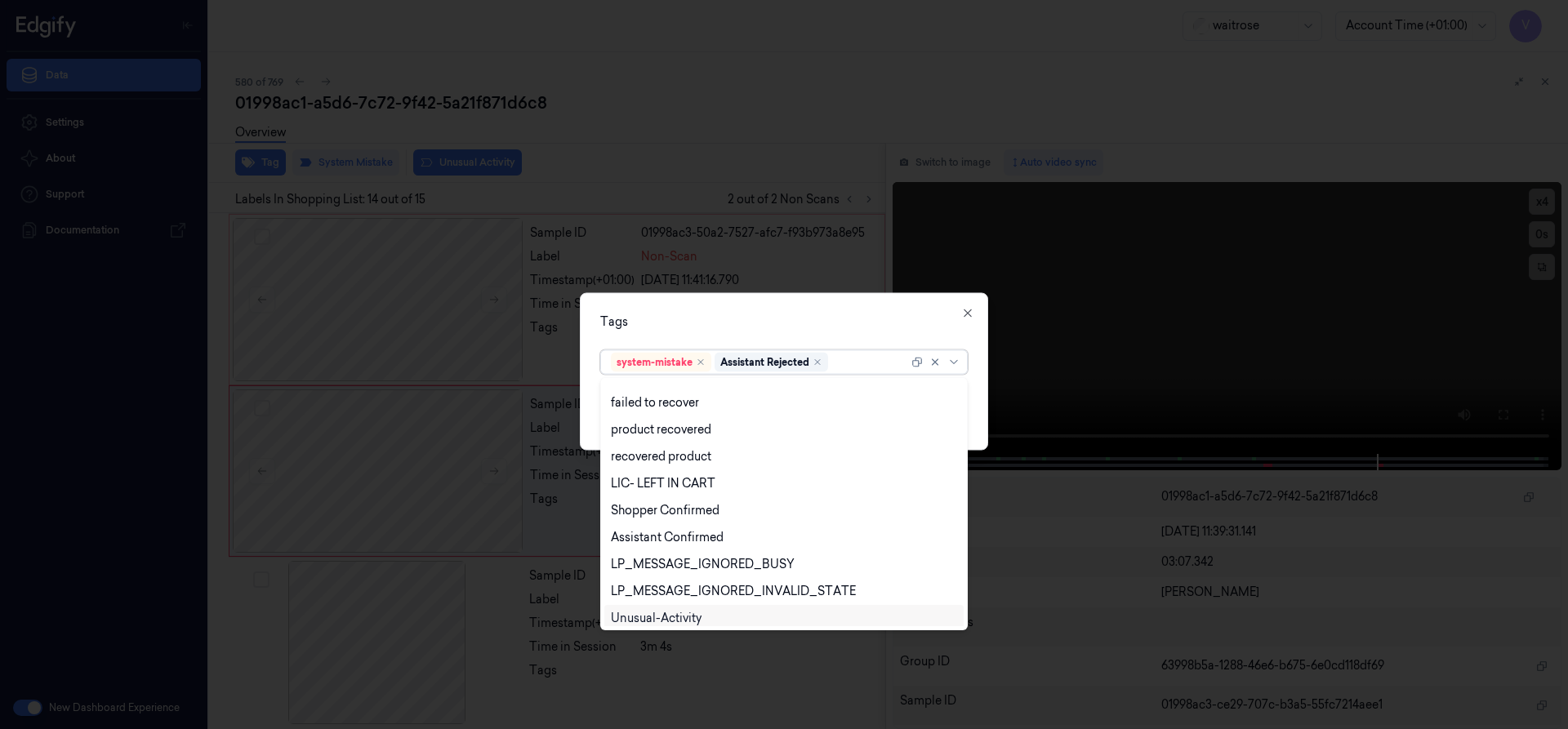
scroll to position [240, 0]
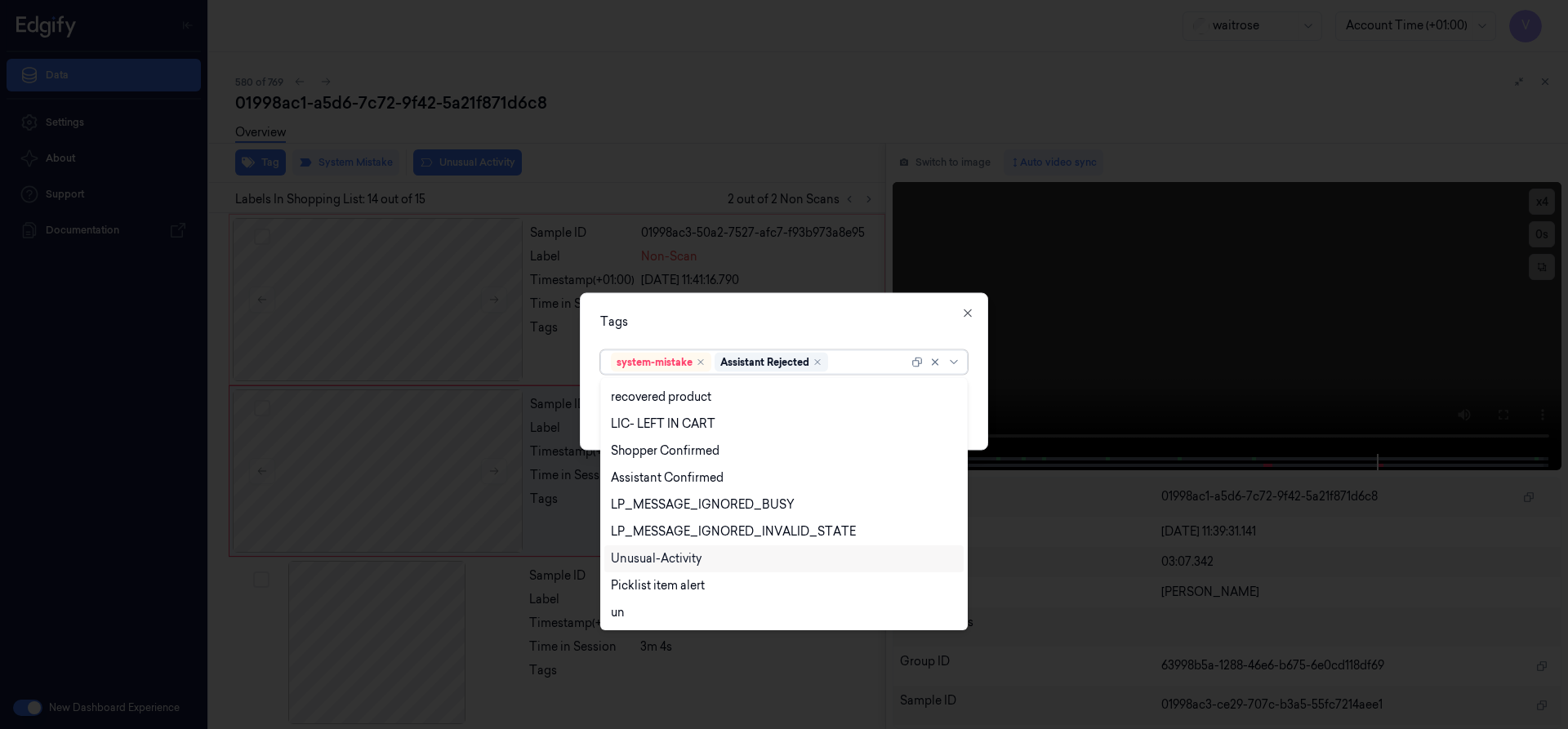
click at [663, 556] on div "Unusual-Activity" at bounding box center [656, 559] width 90 height 17
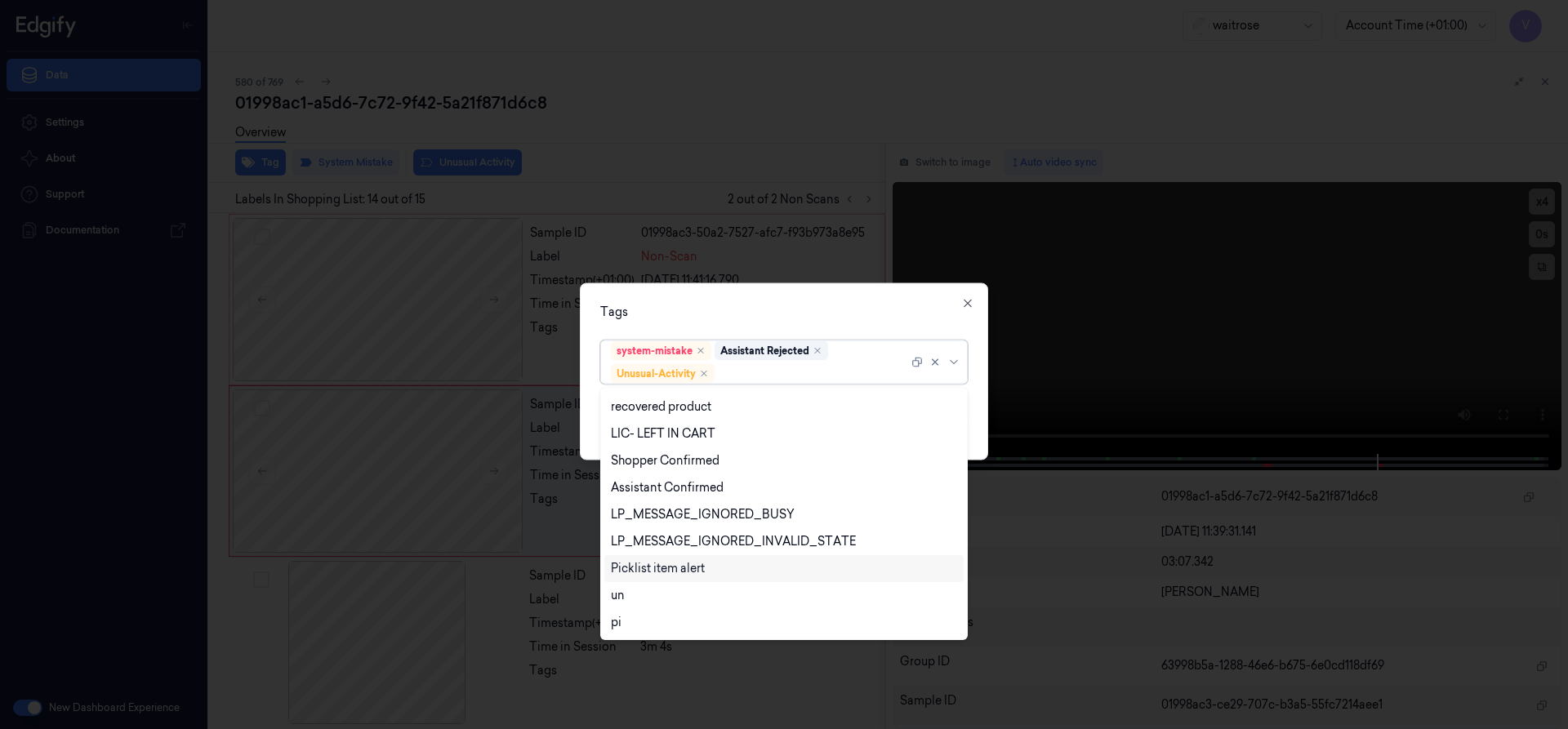
click at [664, 568] on div "Picklist item alert" at bounding box center [658, 568] width 94 height 17
click at [772, 306] on div "Tags" at bounding box center [783, 311] width 367 height 17
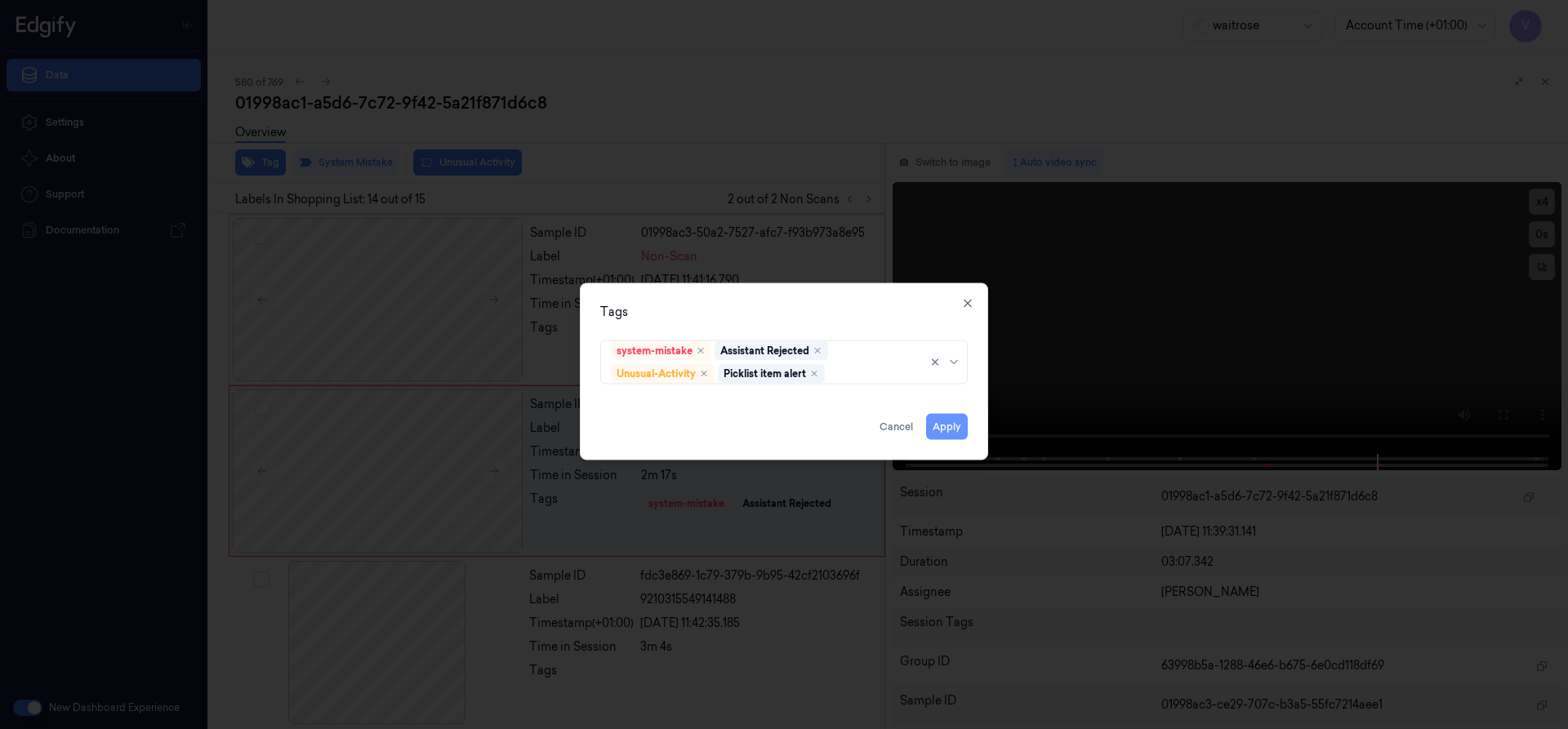
click at [952, 426] on button "Apply" at bounding box center [947, 426] width 42 height 26
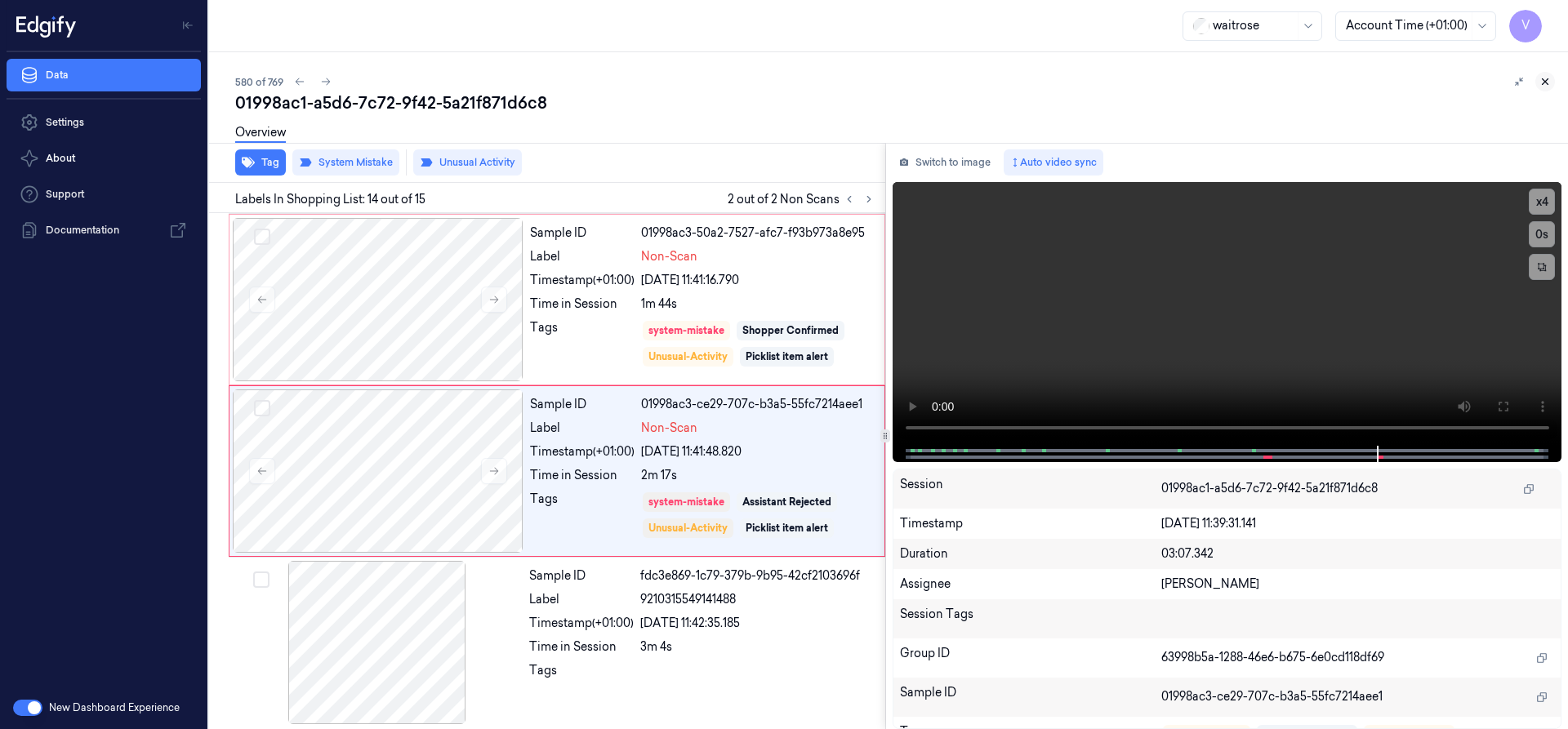
click at [1542, 78] on icon at bounding box center [1544, 81] width 11 height 11
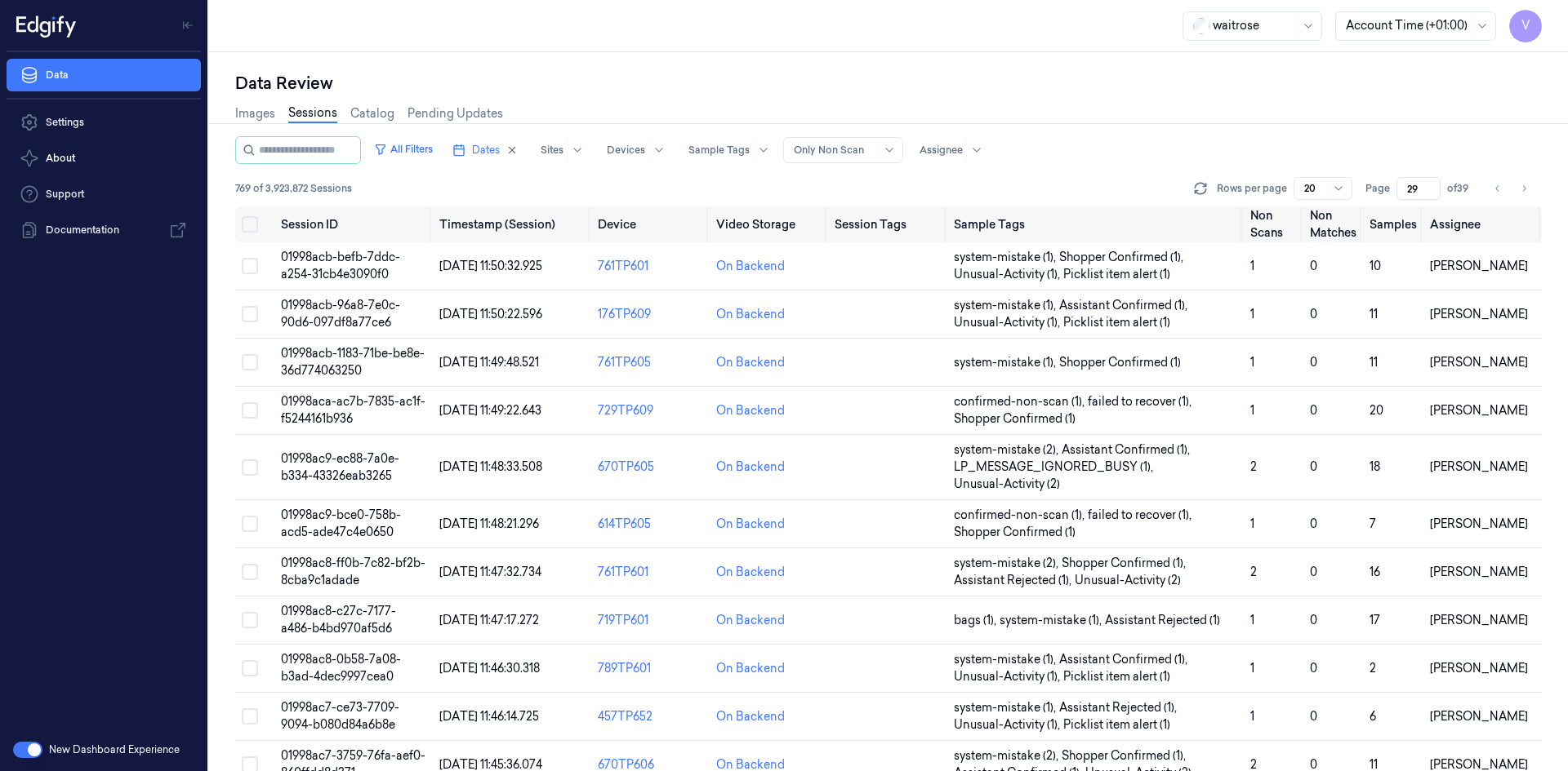
drag, startPoint x: 1419, startPoint y: 185, endPoint x: 1378, endPoint y: 204, distance: 45.2
click at [1378, 204] on div "All Filters Dates Sites Devices Sample Tags Alert Type Only Non Scan Assignee 7…" at bounding box center [888, 171] width 1306 height 70
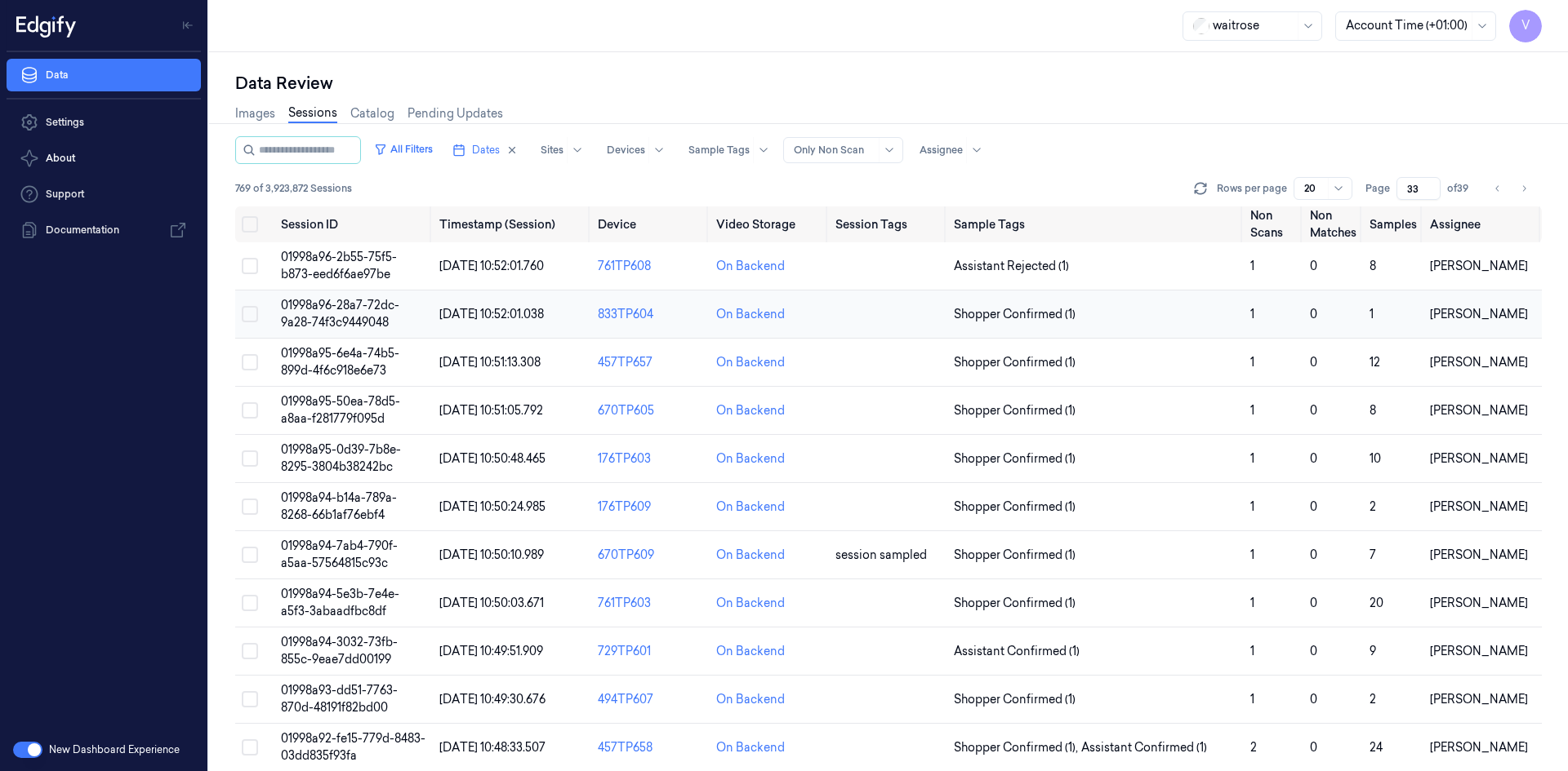
type input "33"
click at [363, 308] on span "01998a96-28a7-72dc-9a28-74f3c9449048" at bounding box center [340, 314] width 118 height 32
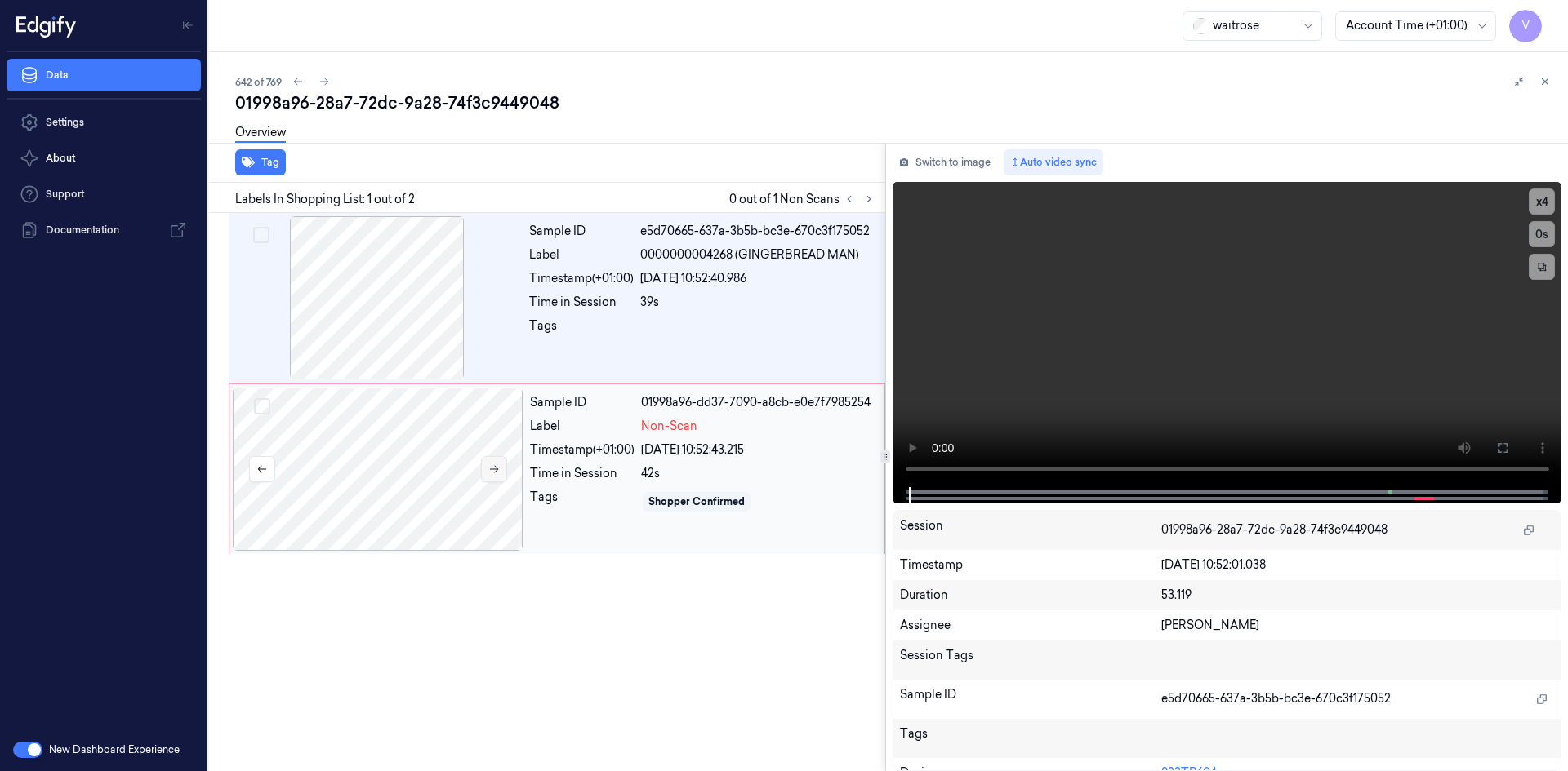
click at [502, 469] on button at bounding box center [493, 469] width 26 height 26
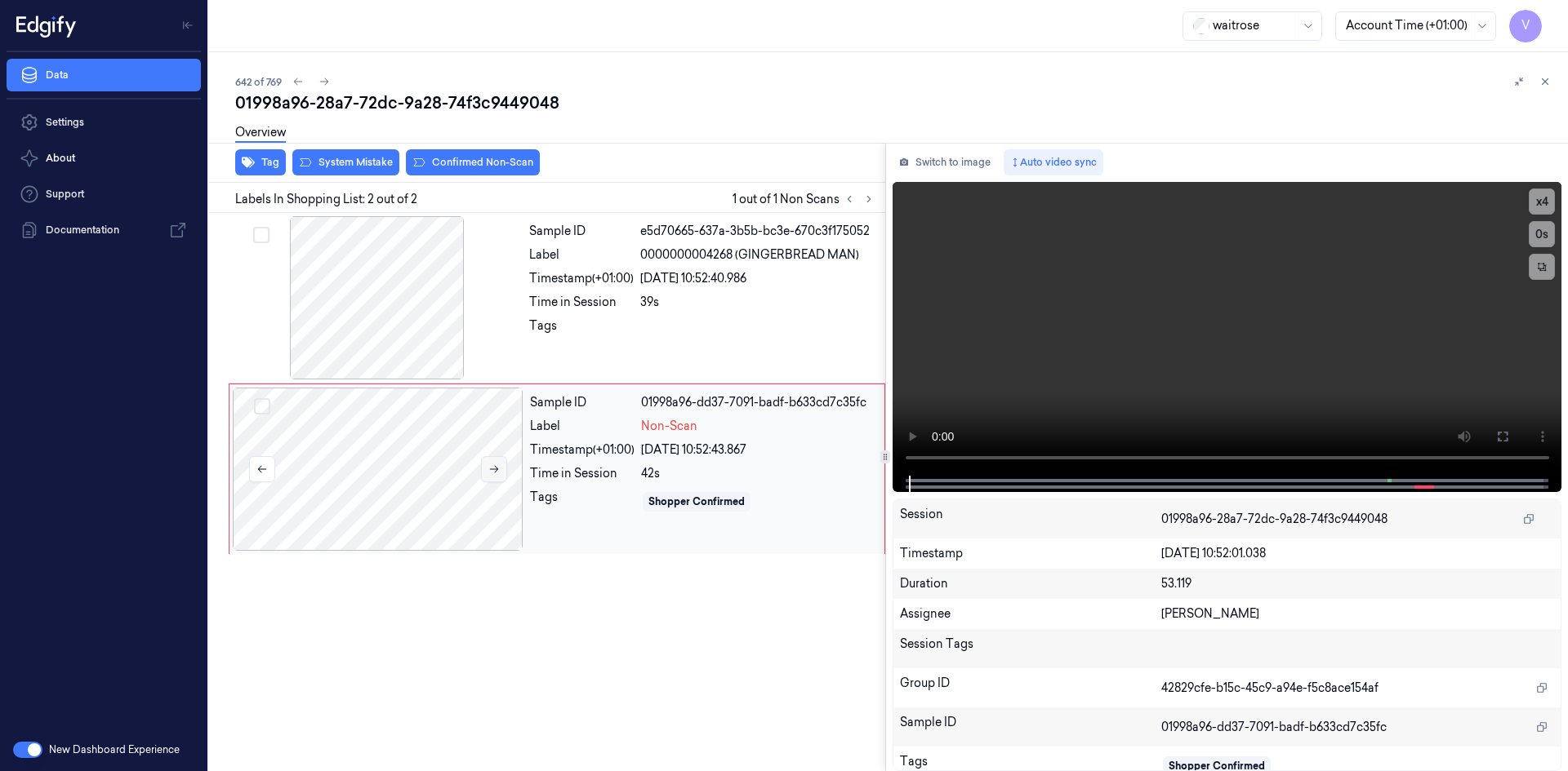
click at [498, 470] on icon at bounding box center [493, 469] width 11 height 11
click at [381, 440] on div at bounding box center [378, 469] width 291 height 164
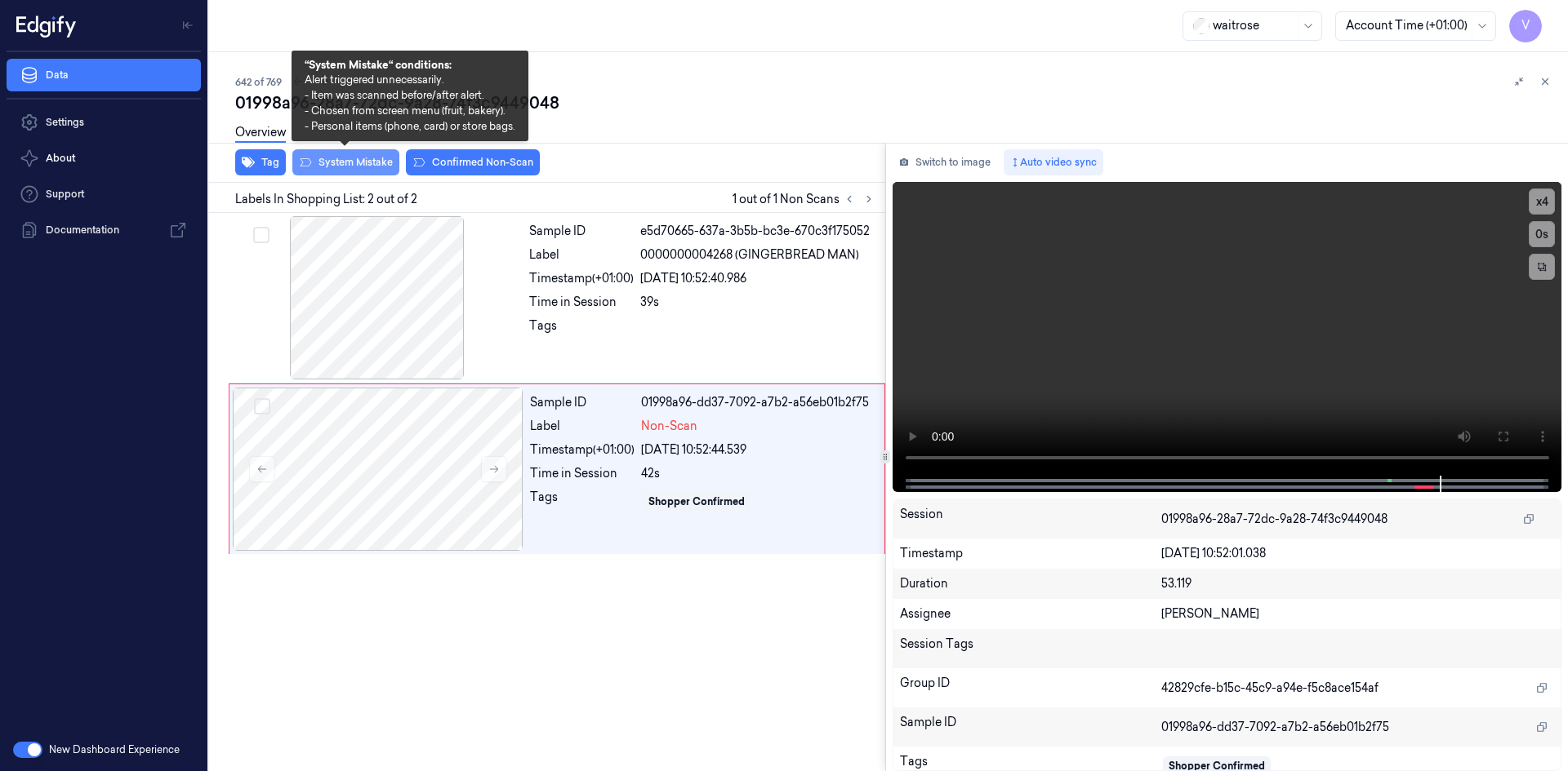
click at [371, 163] on button "System Mistake" at bounding box center [346, 162] width 107 height 26
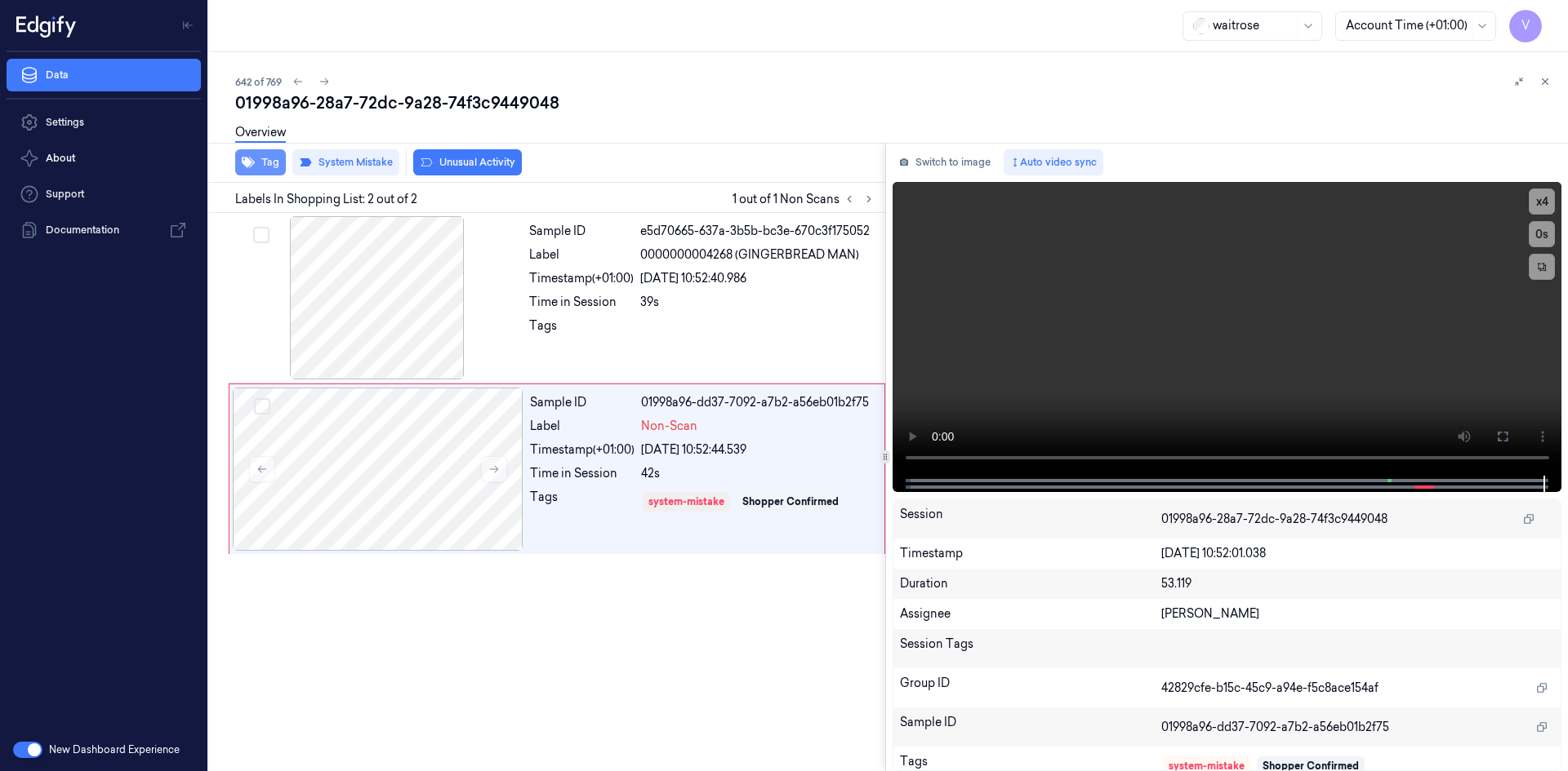
click at [274, 163] on button "Tag" at bounding box center [260, 162] width 50 height 26
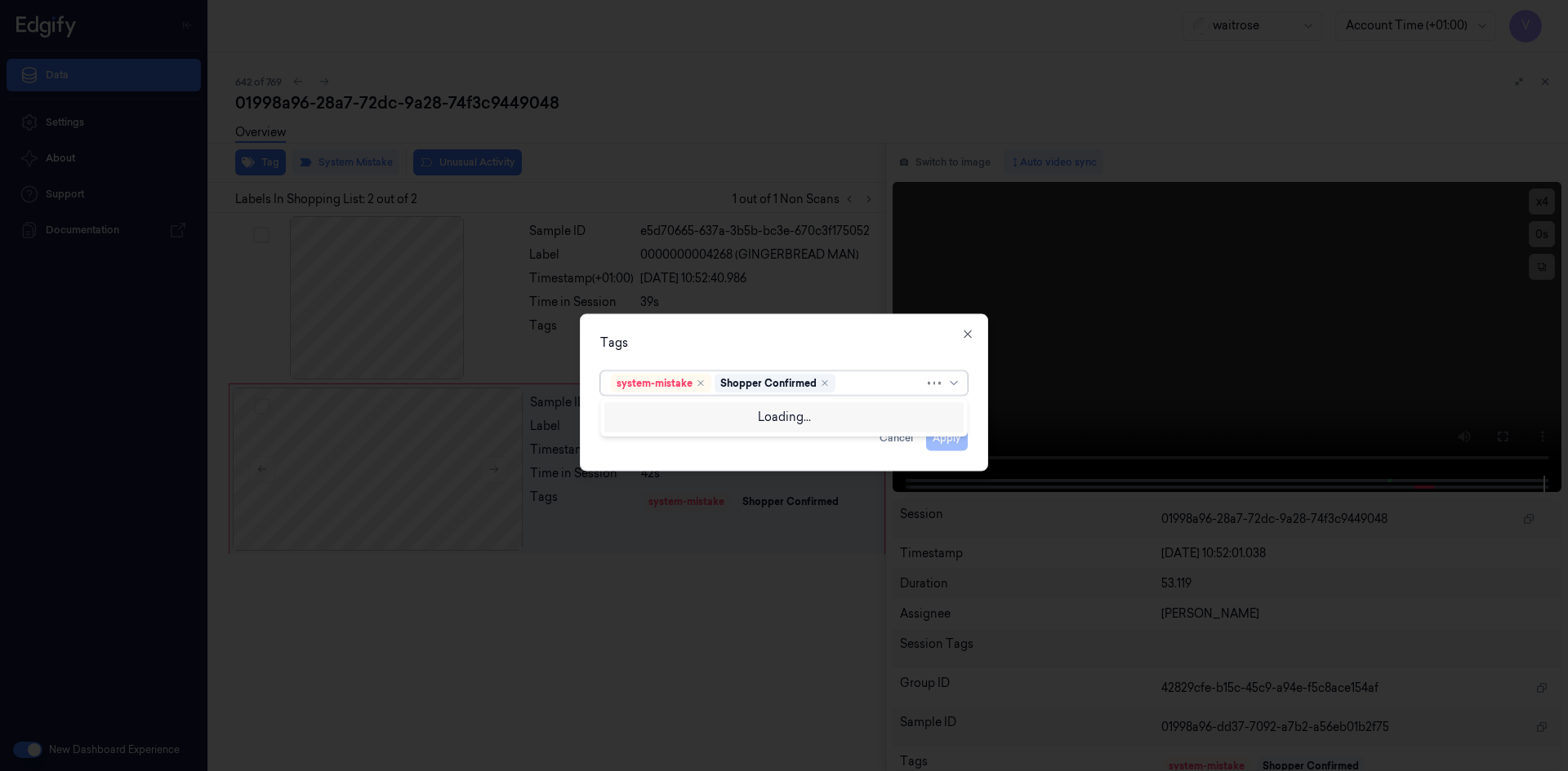
click at [868, 384] on div at bounding box center [881, 383] width 86 height 17
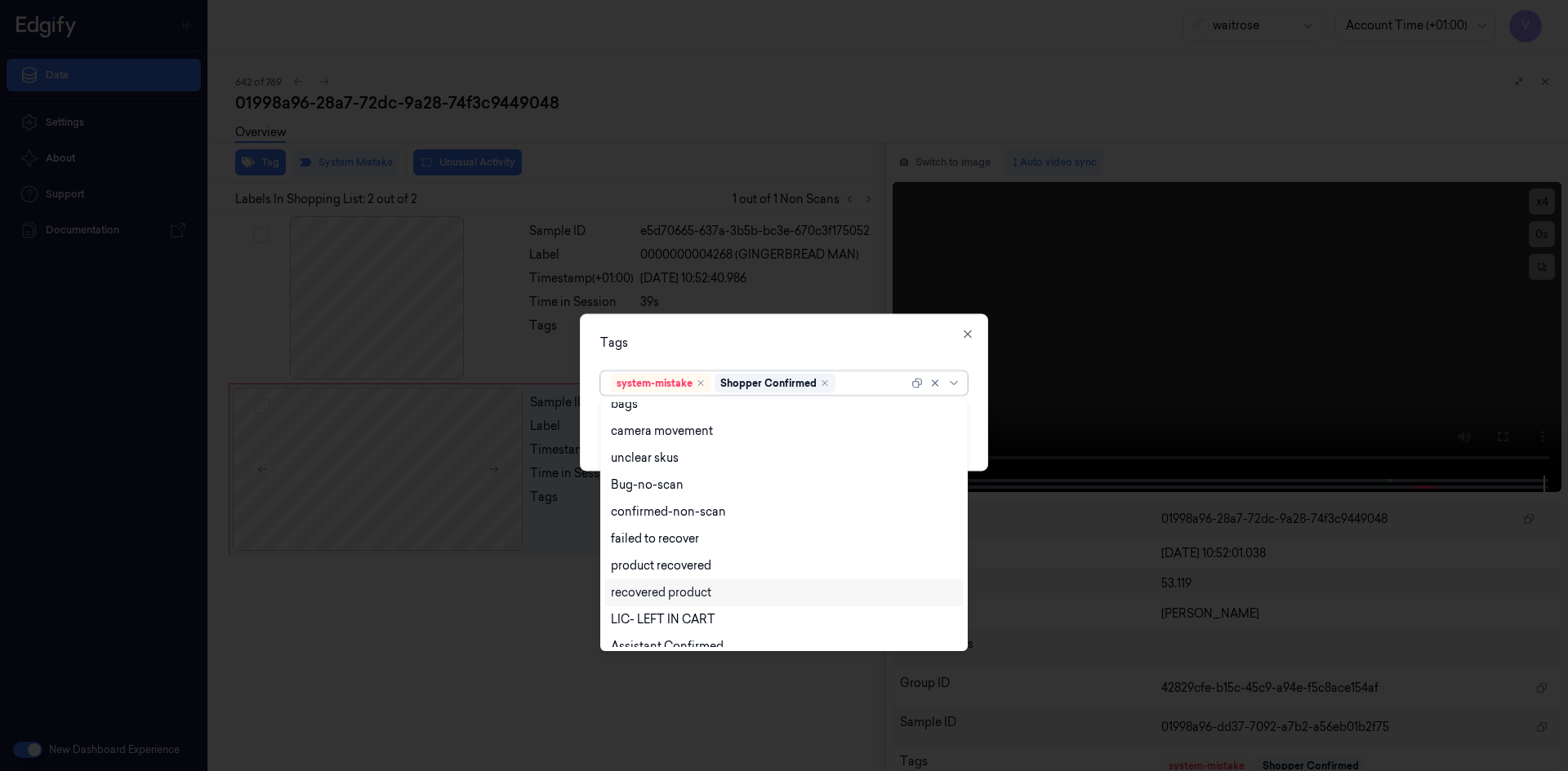
scroll to position [240, 0]
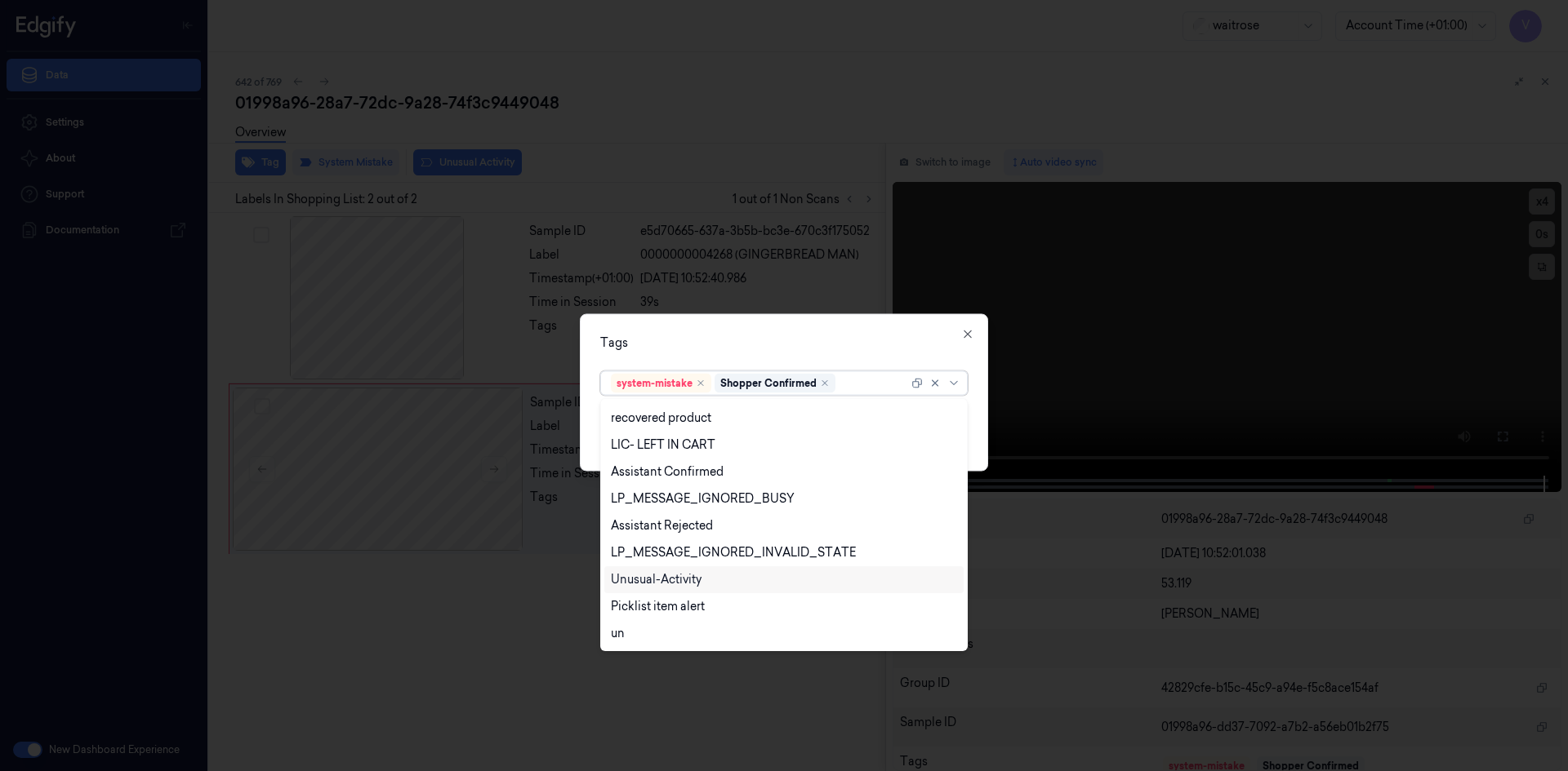
click at [677, 576] on div "Unusual-Activity" at bounding box center [656, 580] width 90 height 17
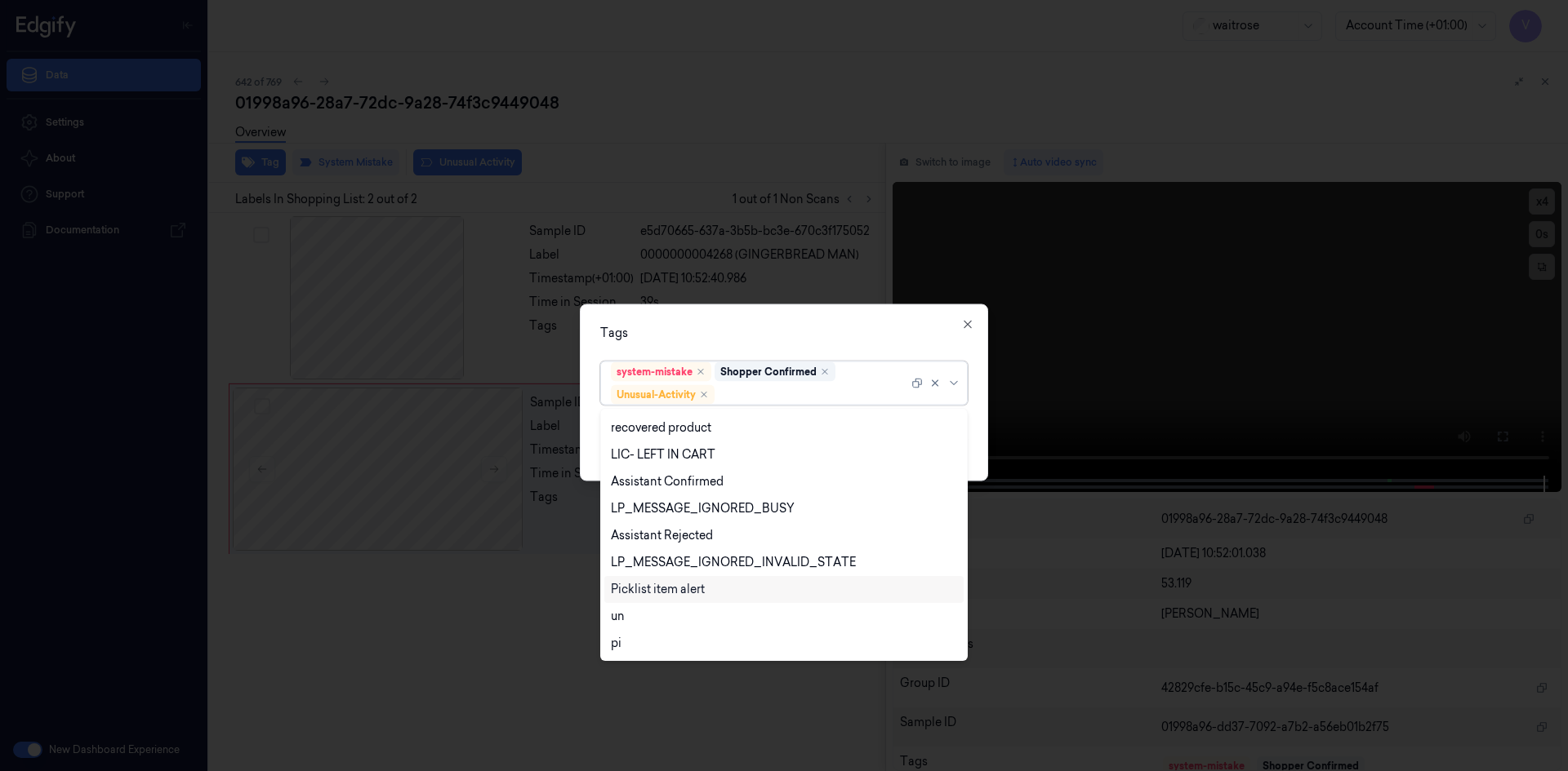
click at [670, 591] on div "Picklist item alert" at bounding box center [658, 590] width 94 height 17
click at [761, 351] on div "Tags option Picklist item alert, selected. 20 results available. Use Up and Dow…" at bounding box center [783, 392] width 408 height 177
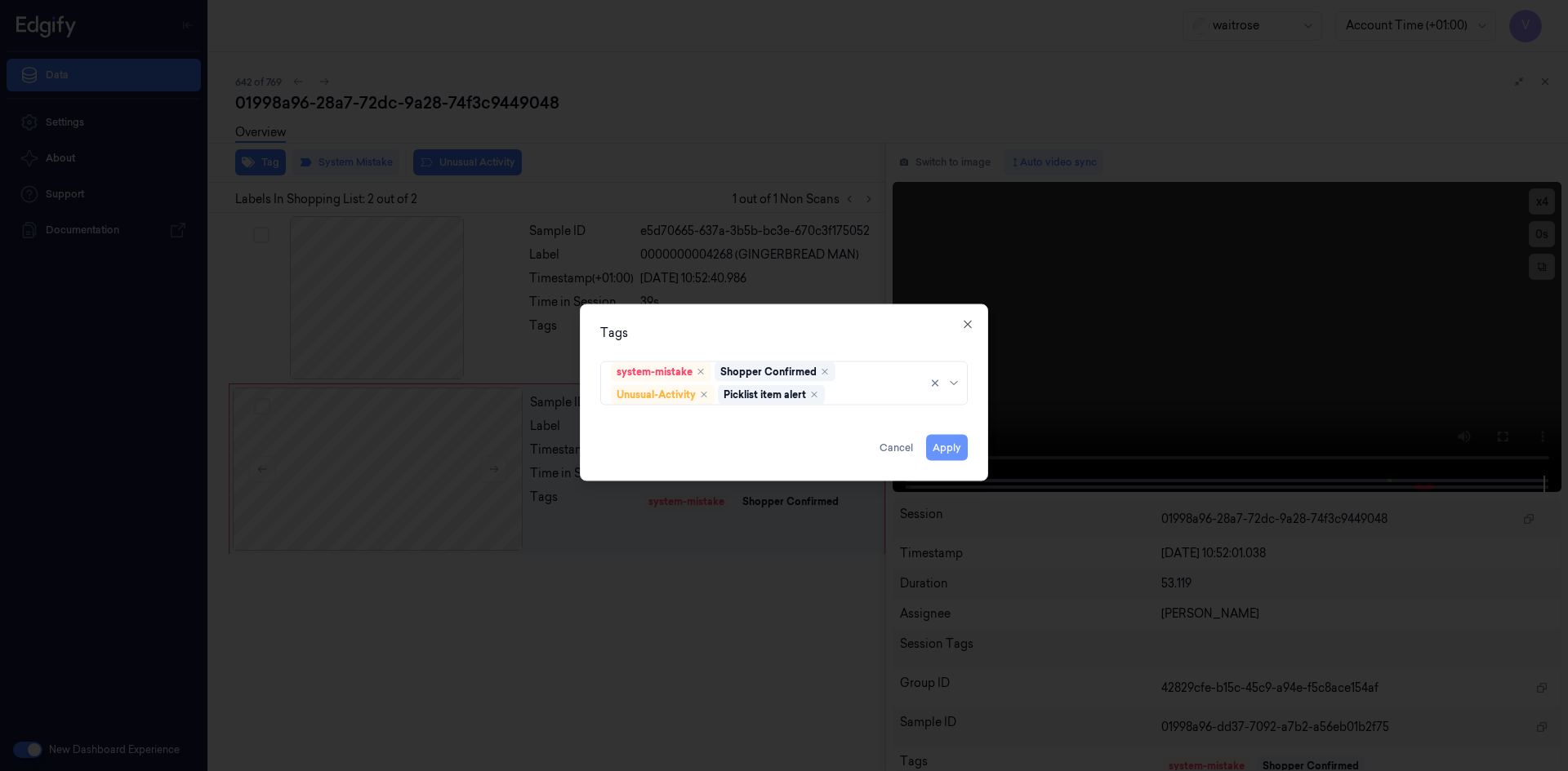
click at [949, 451] on button "Apply" at bounding box center [947, 447] width 42 height 26
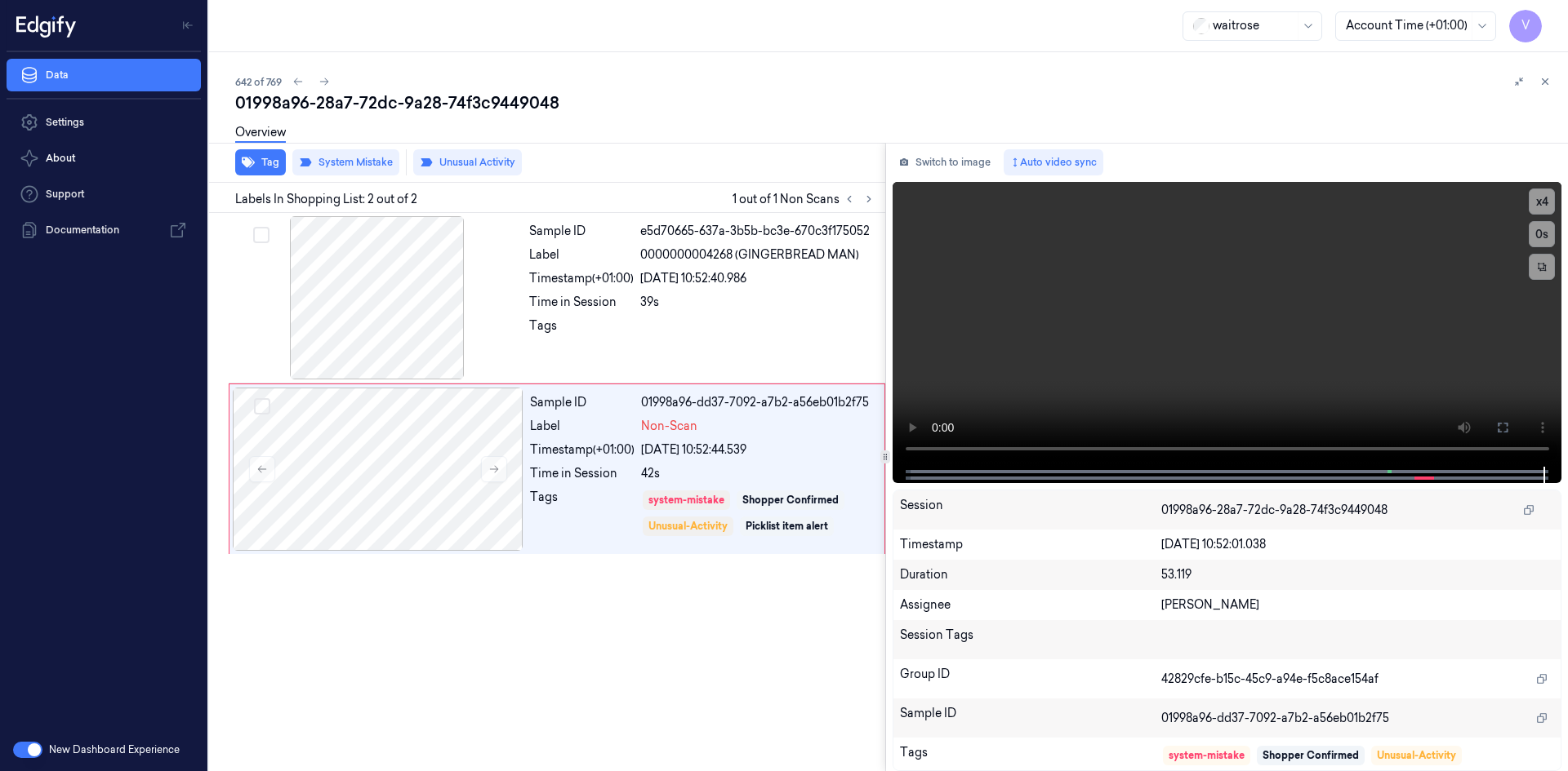
click at [418, 652] on div "Sample ID e5d70665-637a-3b5b-bc3e-670c3f175052 Label 0000000004268 (GINGERBREAD…" at bounding box center [544, 492] width 683 height 558
click at [1544, 78] on icon at bounding box center [1544, 81] width 11 height 11
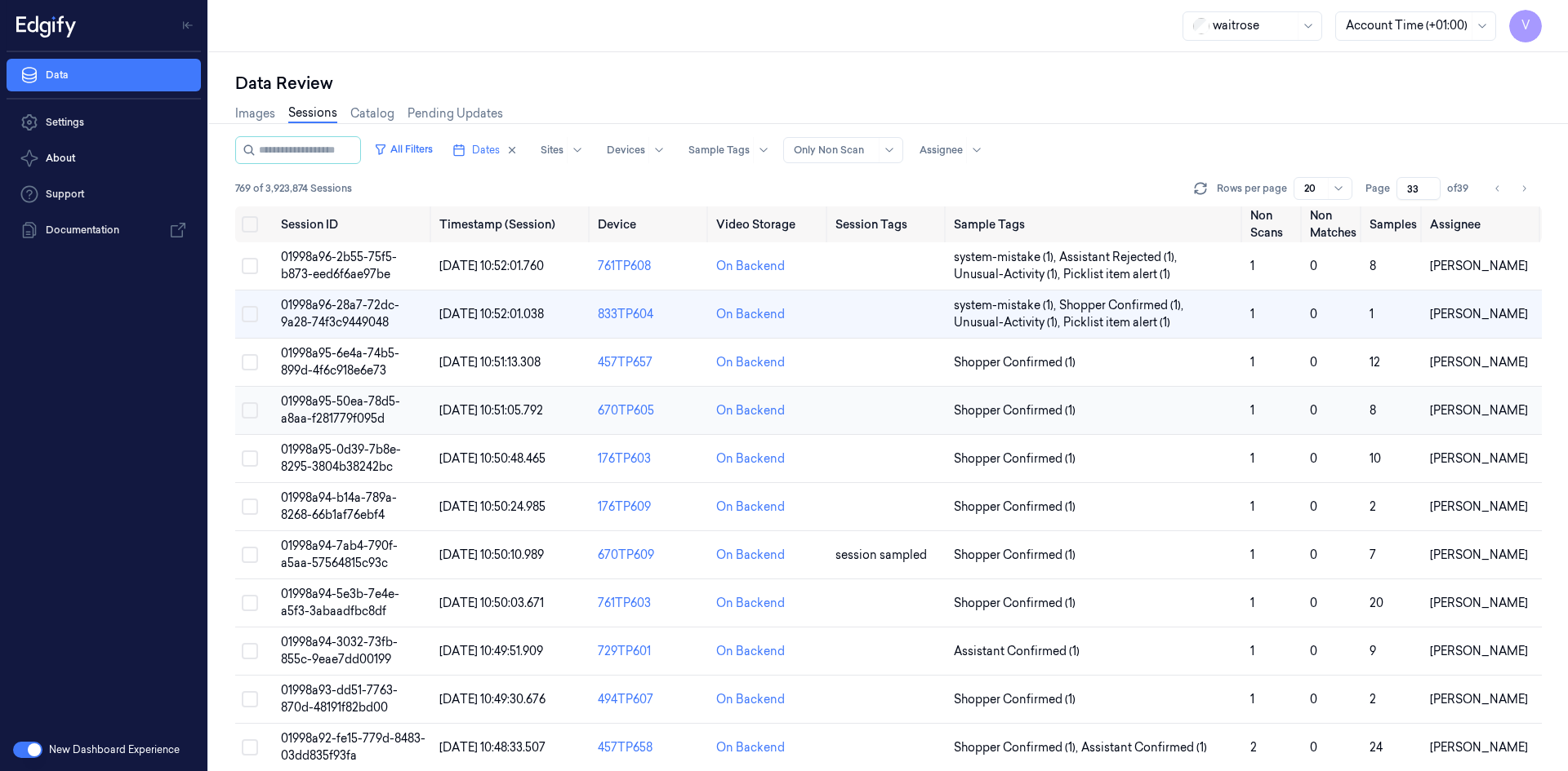
click at [328, 409] on td "01998a95-50ea-78d5-a8aa-f281779f095d" at bounding box center [354, 411] width 159 height 49
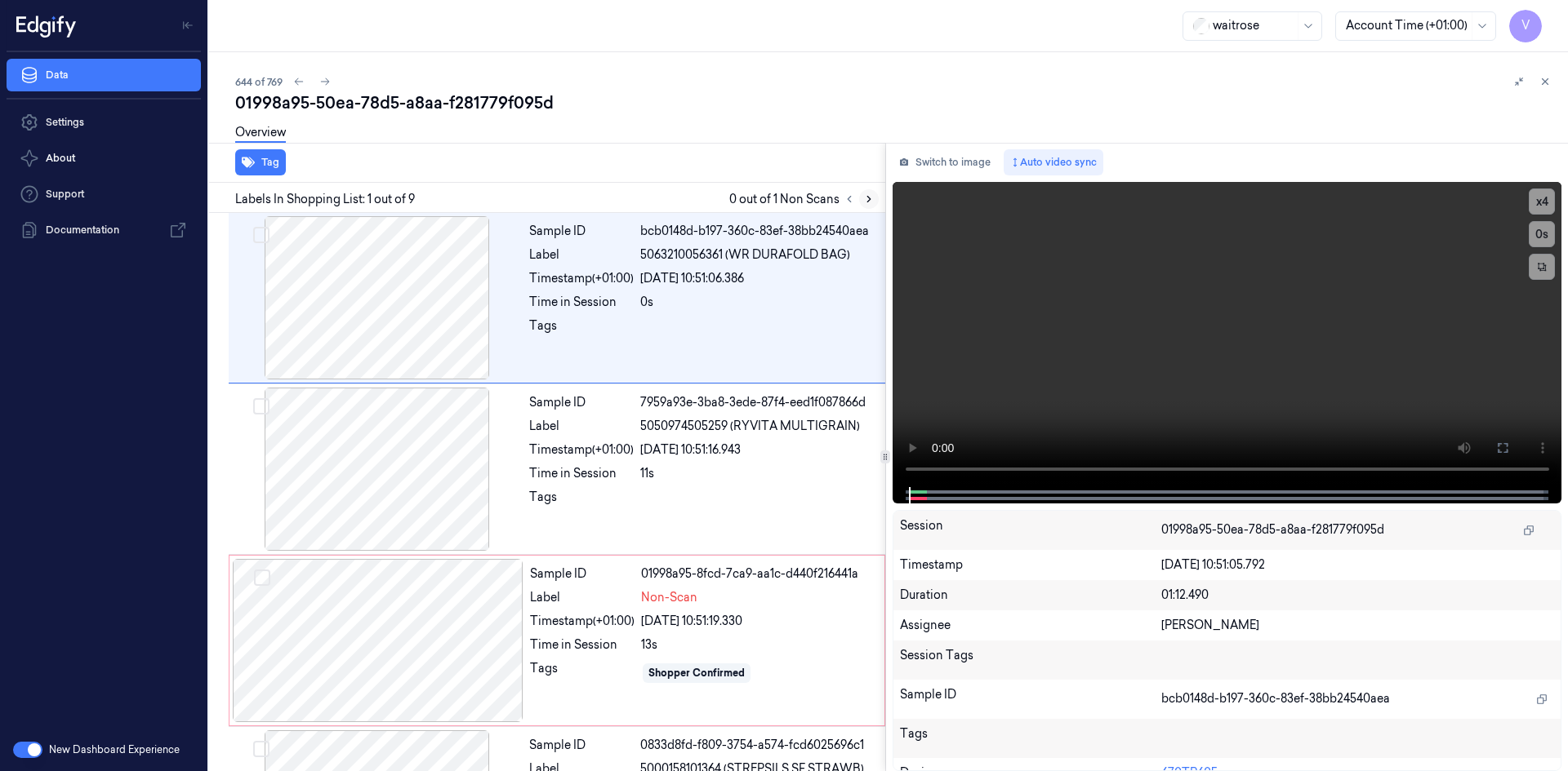
click at [868, 201] on icon at bounding box center [868, 199] width 11 height 11
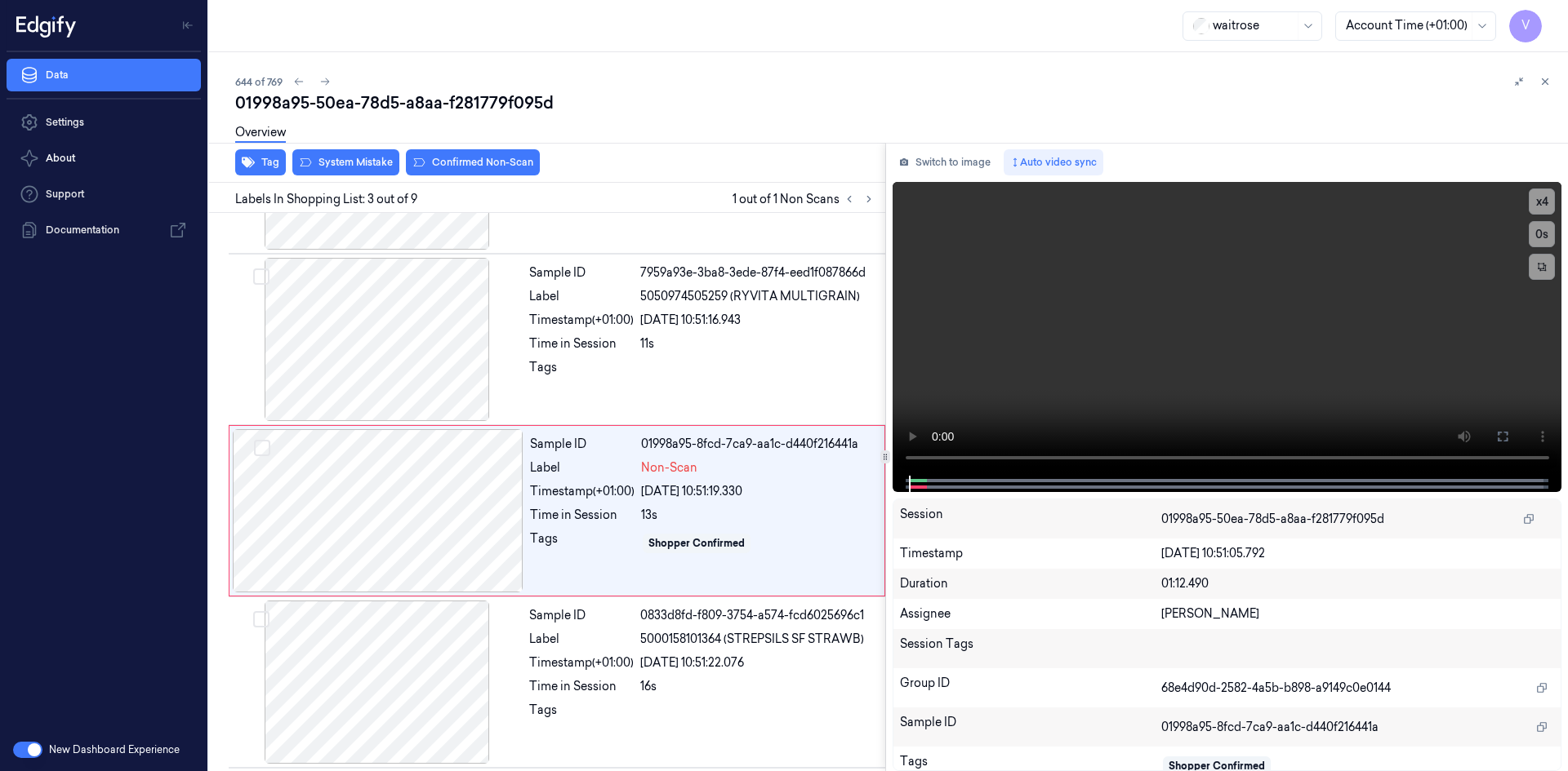
scroll to position [148, 0]
